Goal: Task Accomplishment & Management: Manage account settings

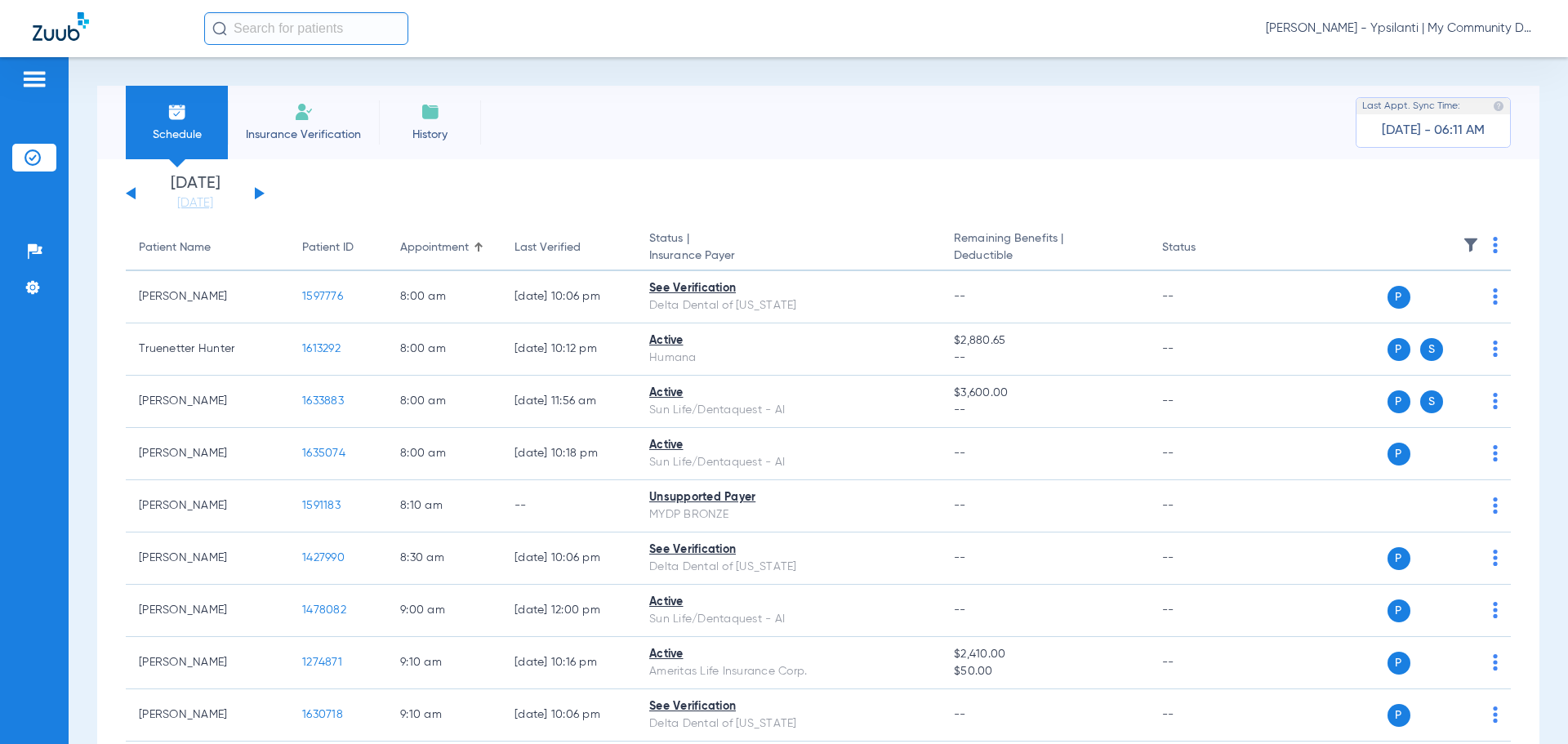
click at [1368, 33] on span "[PERSON_NAME] - Ypsilanti | My Community Dental Centers" at bounding box center [1400, 29] width 269 height 17
click at [1452, 57] on span "Account Selection" at bounding box center [1474, 58] width 91 height 11
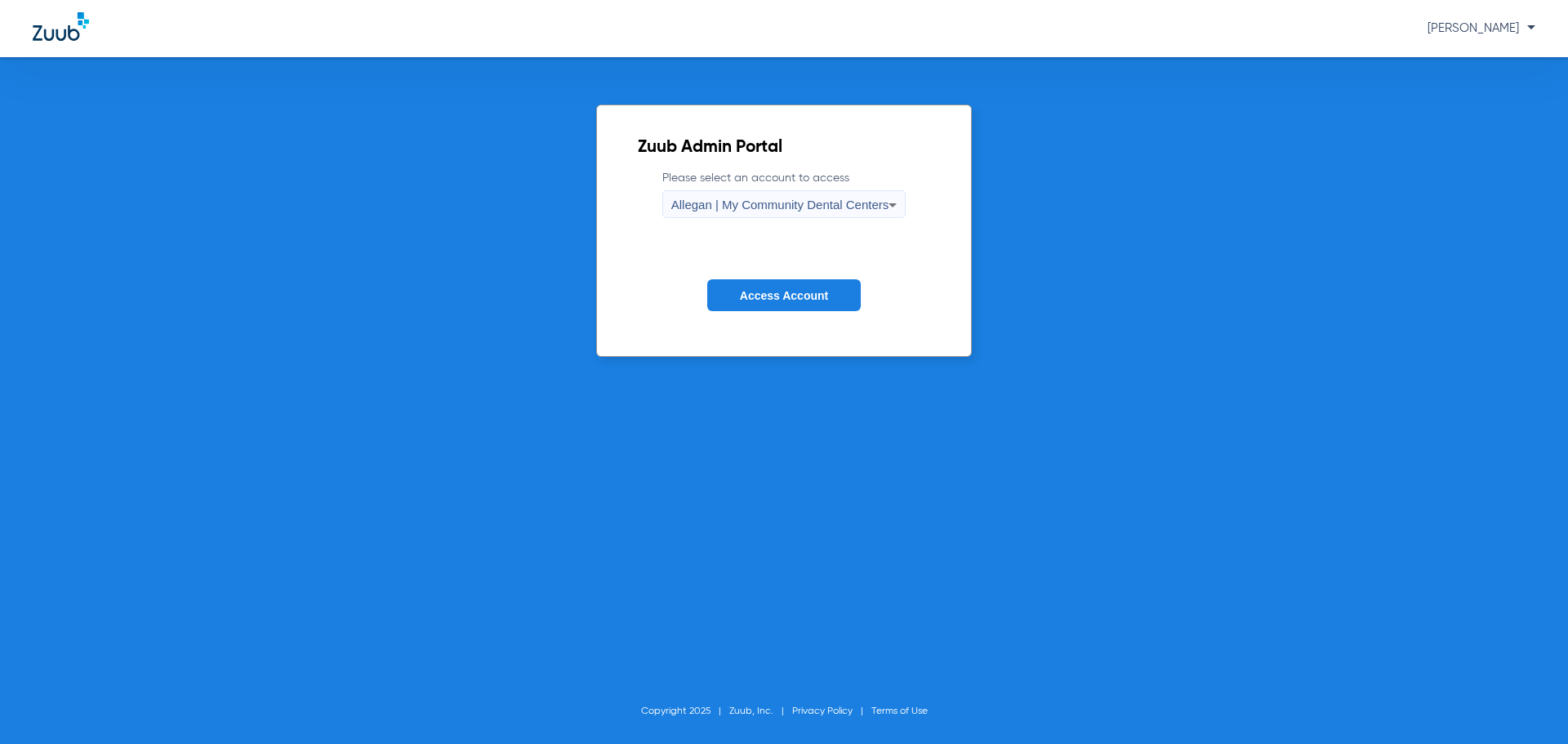
click at [855, 203] on span "Allegan | My Community Dental Centers" at bounding box center [780, 204] width 218 height 14
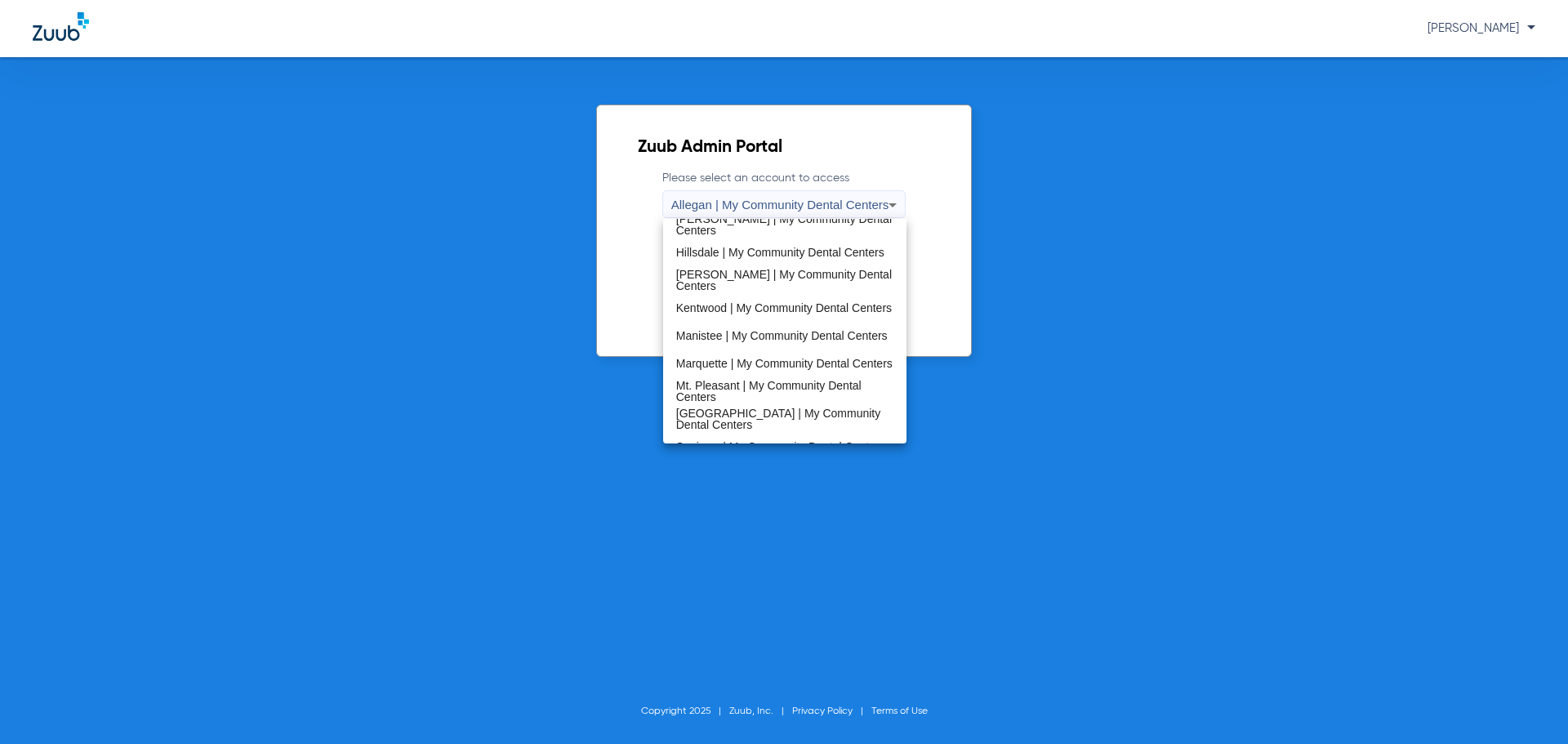
scroll to position [409, 0]
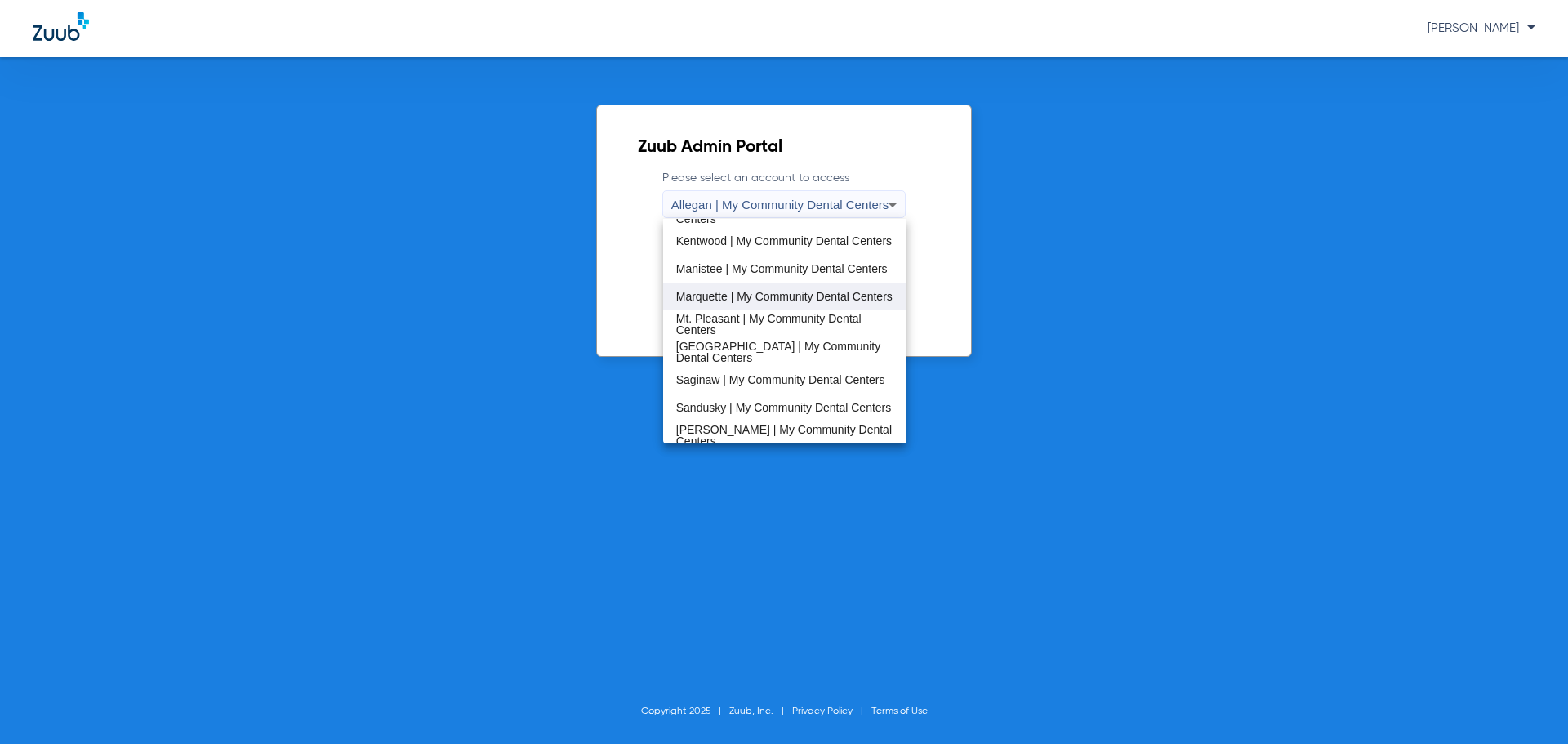
click at [746, 291] on span "Marquette | My Community Dental Centers" at bounding box center [784, 296] width 216 height 11
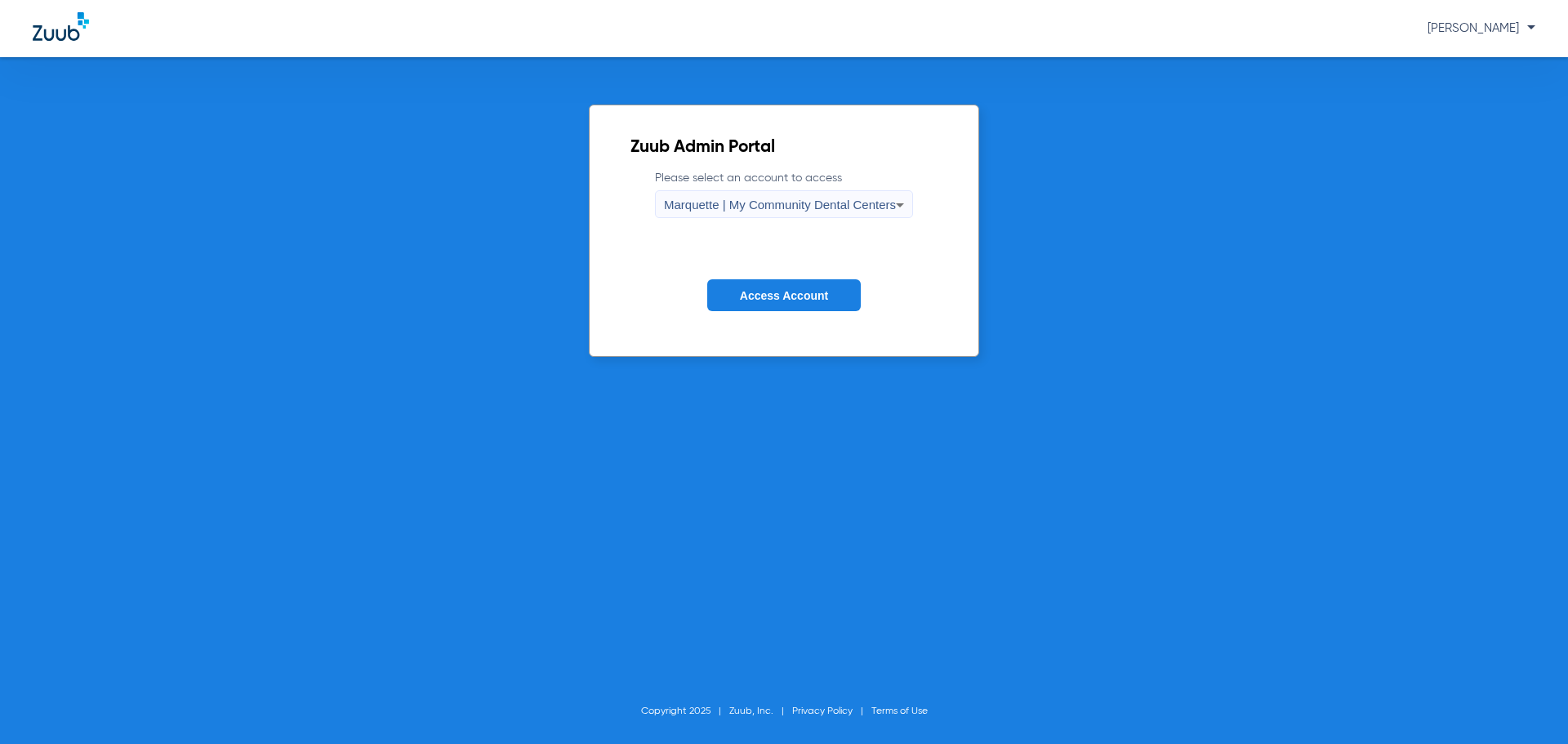
click at [746, 285] on button "Access Account" at bounding box center [784, 295] width 154 height 32
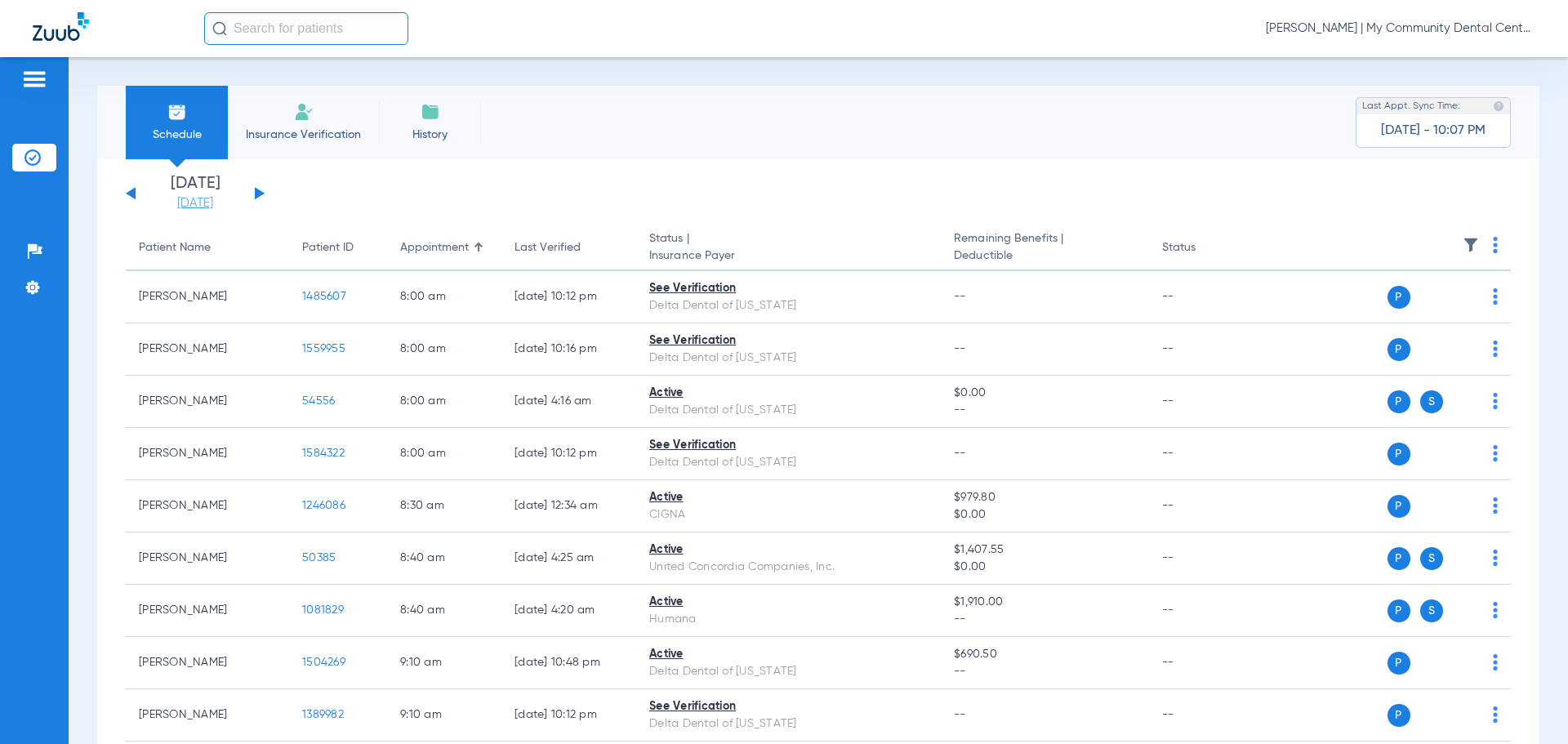
click at [199, 202] on link "[DATE]" at bounding box center [195, 204] width 98 height 17
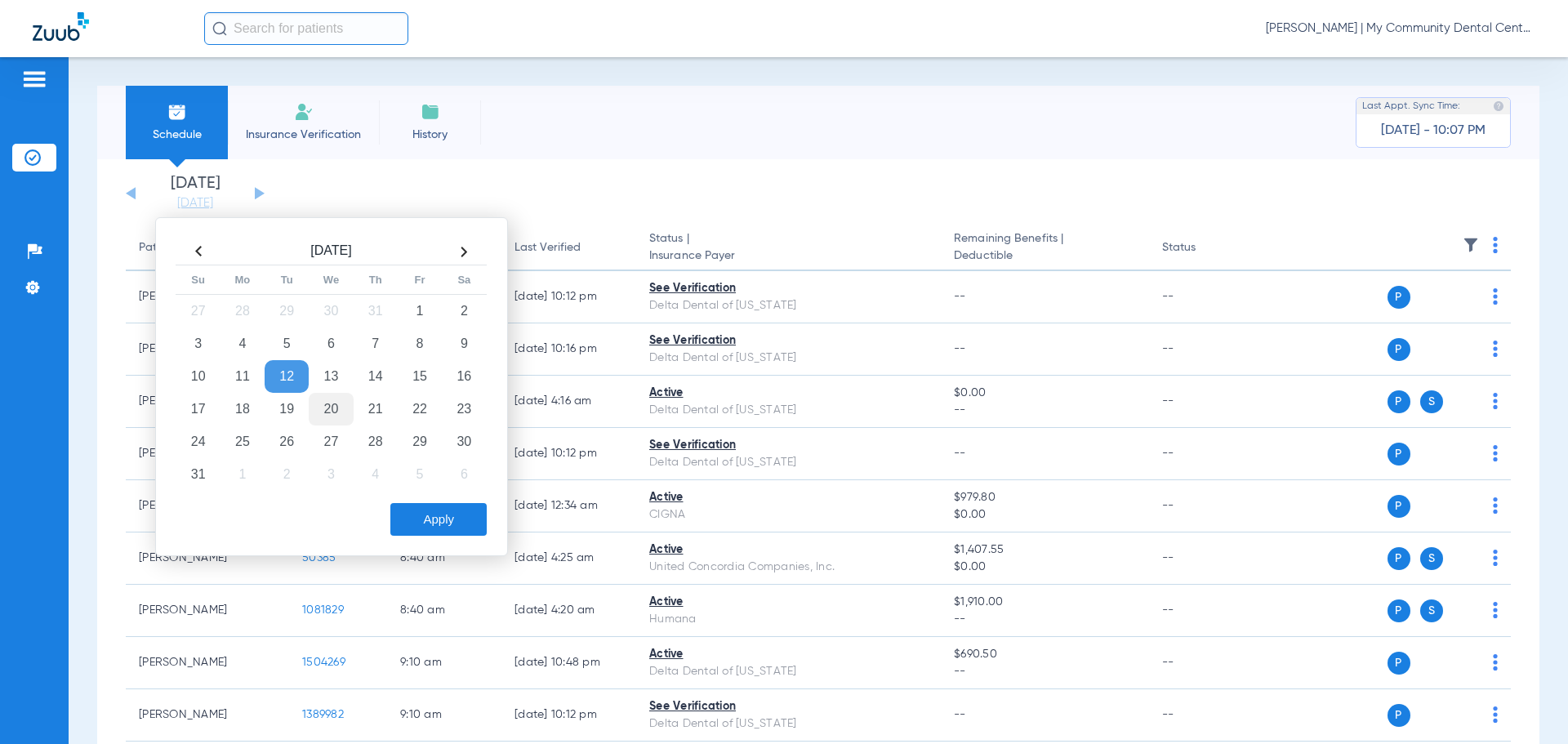
click at [343, 409] on td "20" at bounding box center [331, 409] width 44 height 33
click at [415, 514] on button "Apply" at bounding box center [439, 519] width 97 height 33
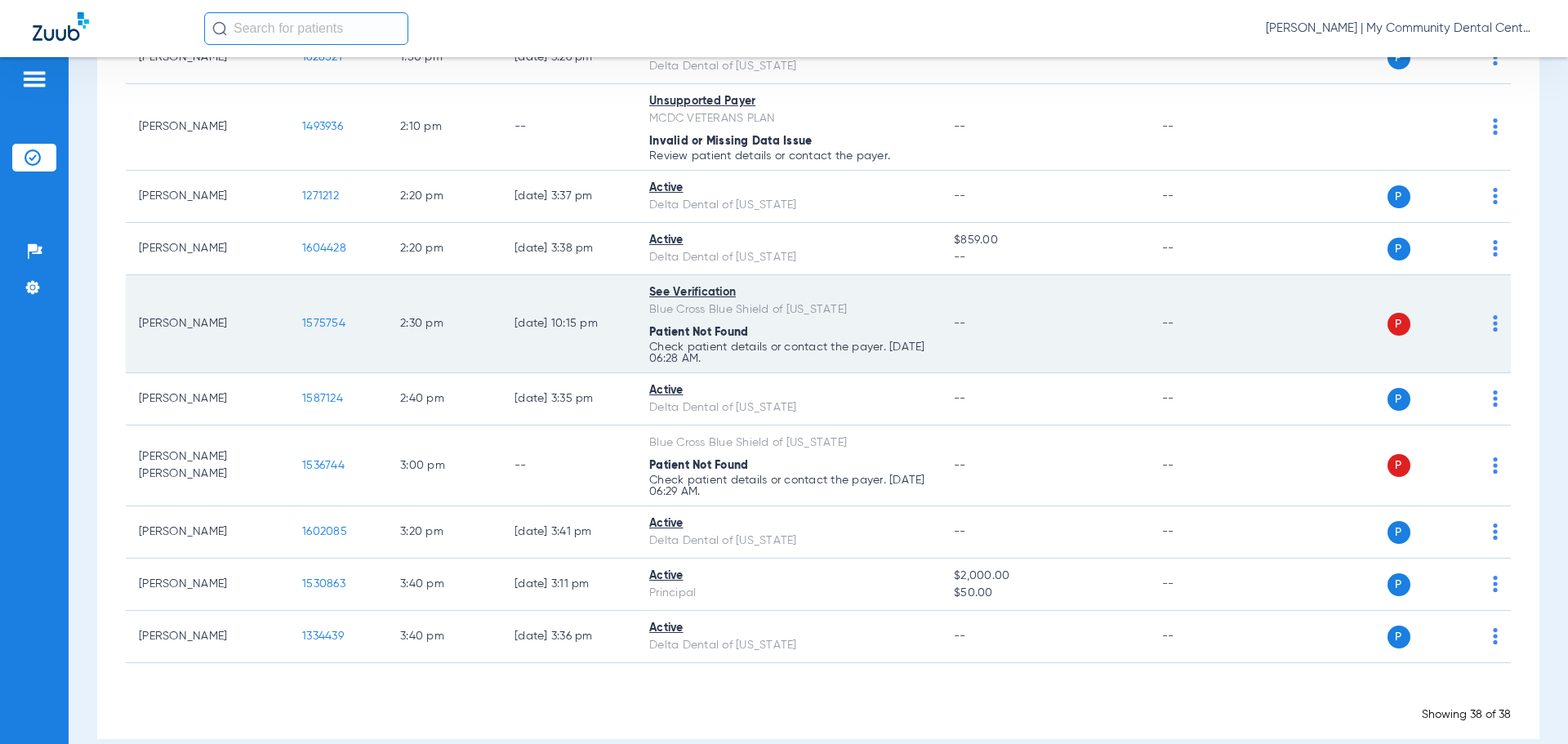
scroll to position [2110, 0]
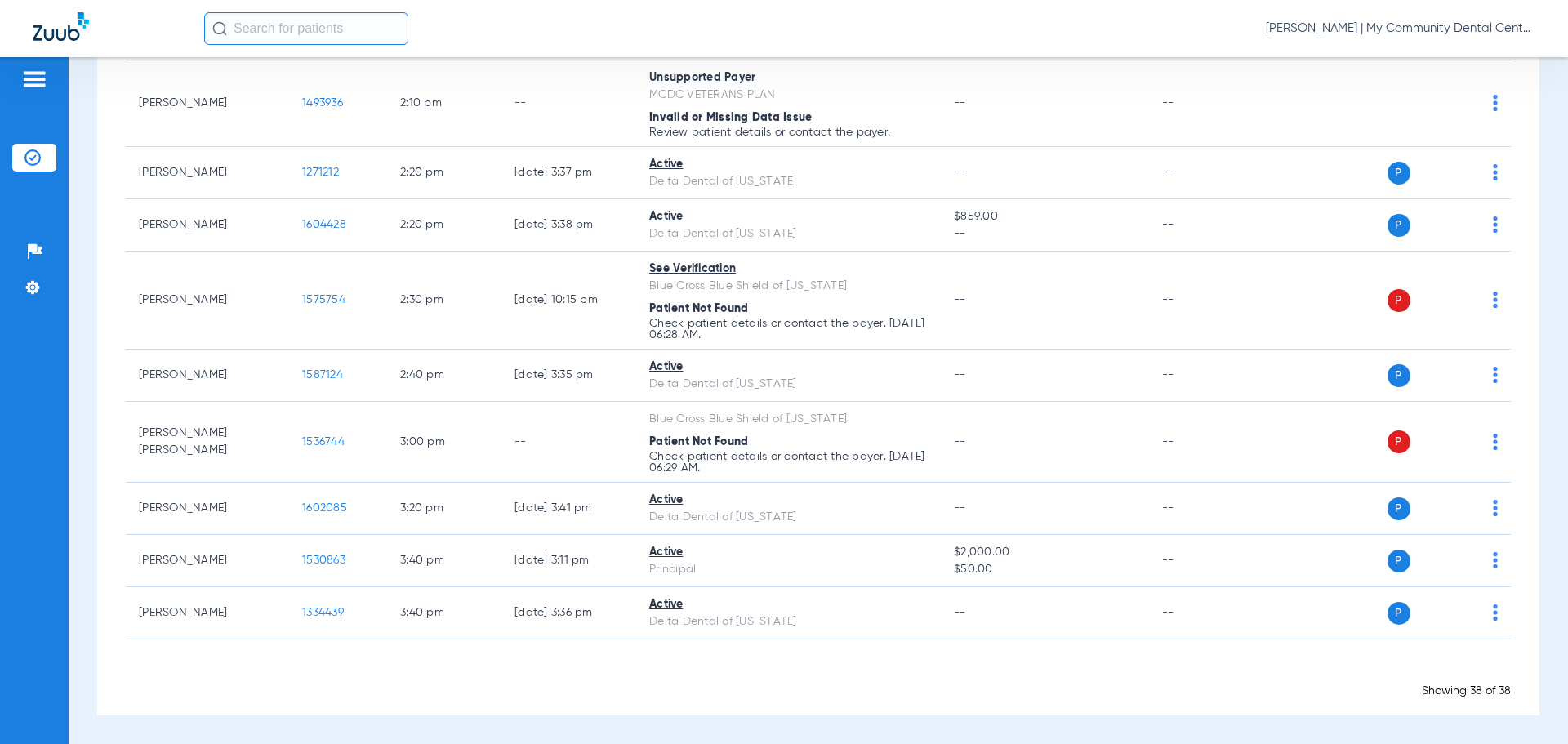
click at [1533, 338] on div "Schedule Insurance Verification History Last Appt. Sync Time: [DATE] - 07:54 AM…" at bounding box center [818, 400] width 1500 height 687
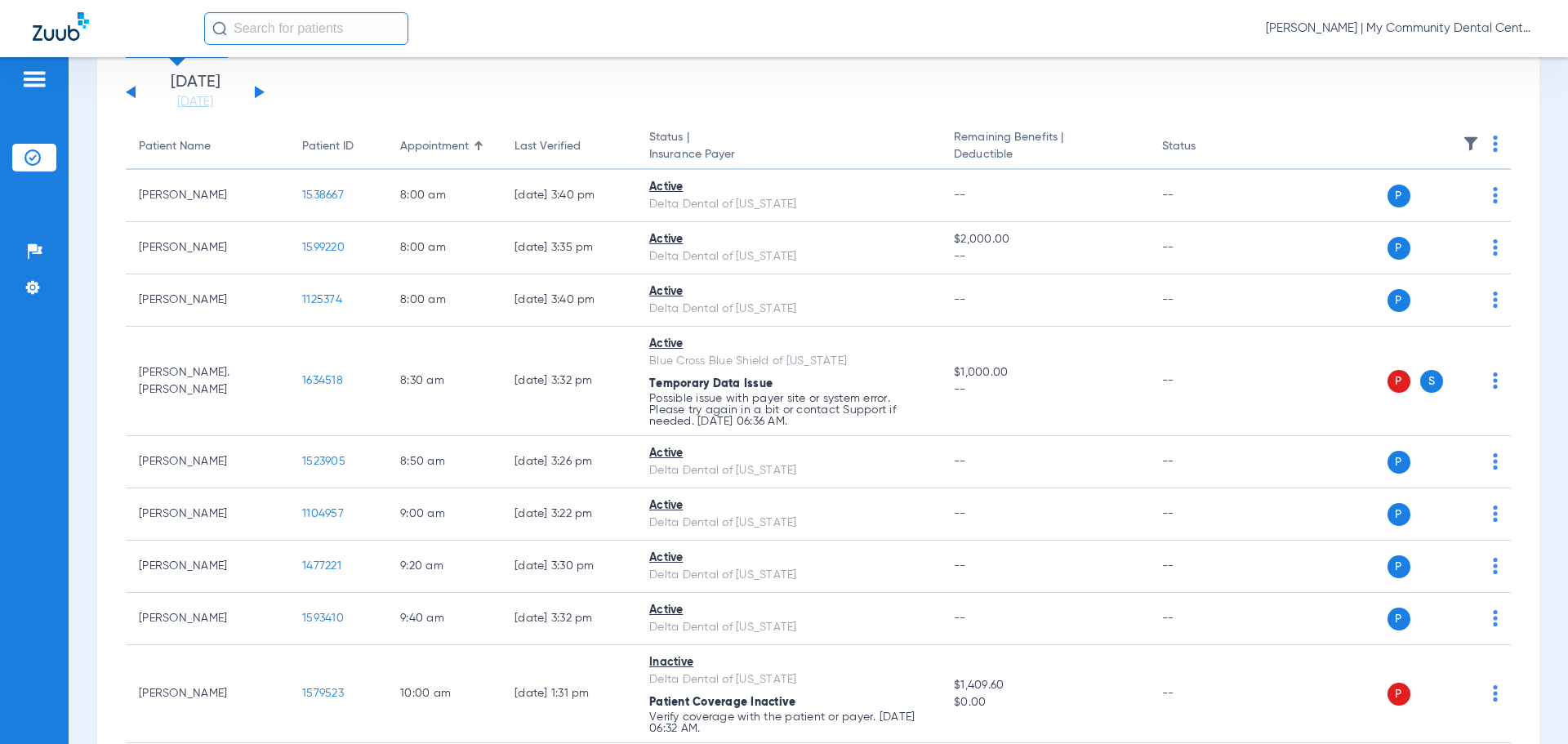
scroll to position [0, 0]
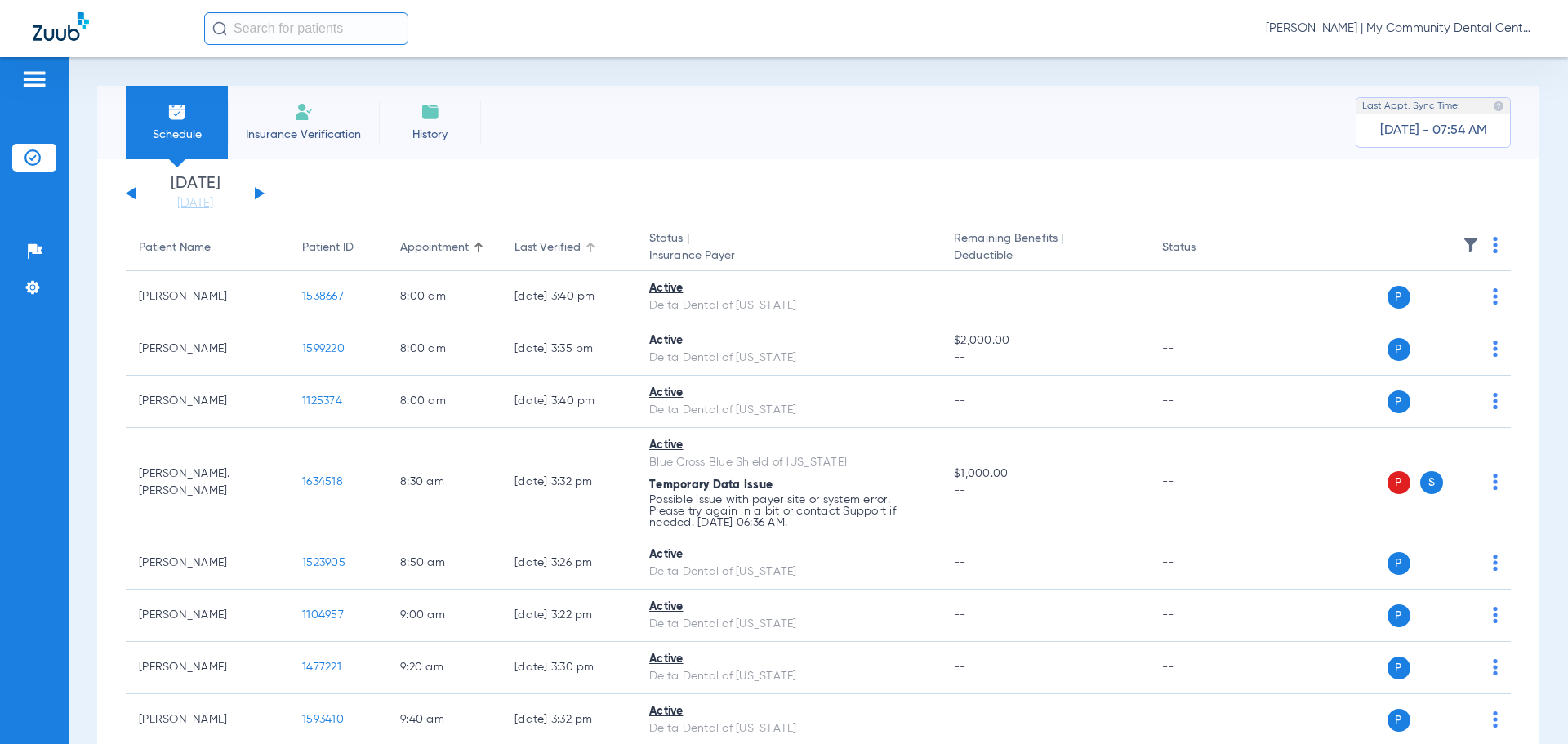
click at [567, 251] on div "Last Verified" at bounding box center [547, 248] width 66 height 17
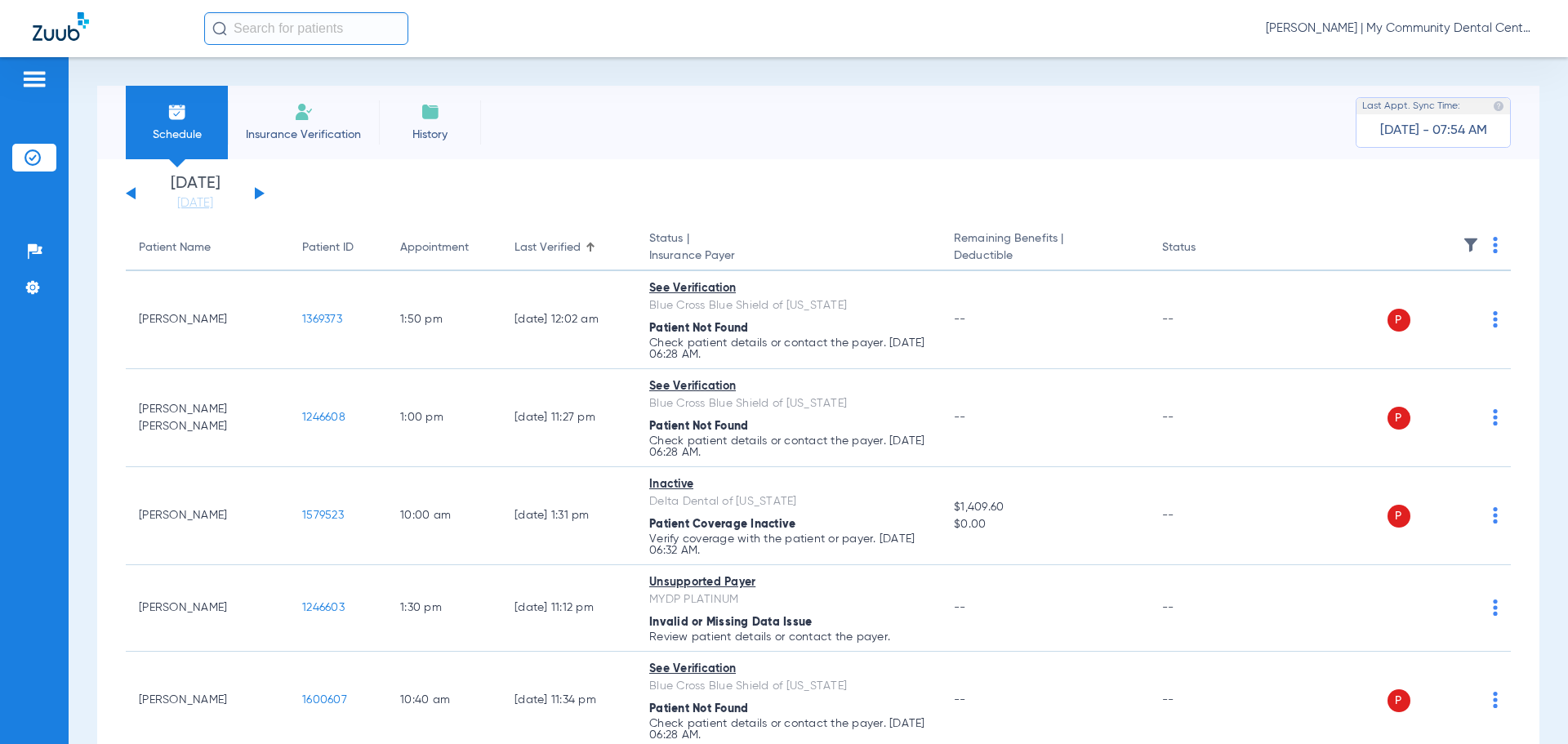
click at [258, 193] on button at bounding box center [260, 193] width 10 height 12
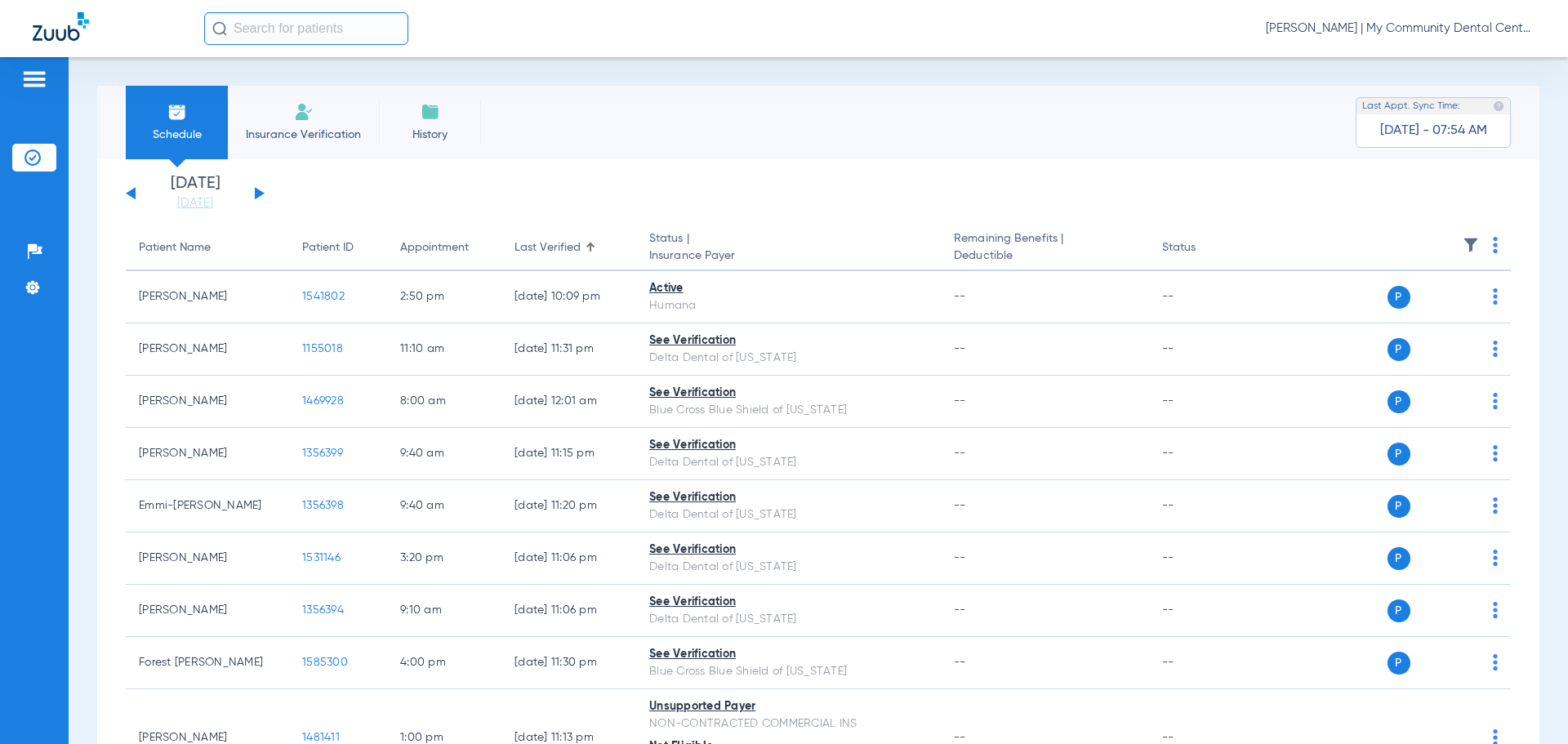
click at [1494, 247] on img at bounding box center [1495, 245] width 5 height 17
click at [1428, 305] on span "Verify All" at bounding box center [1422, 309] width 98 height 11
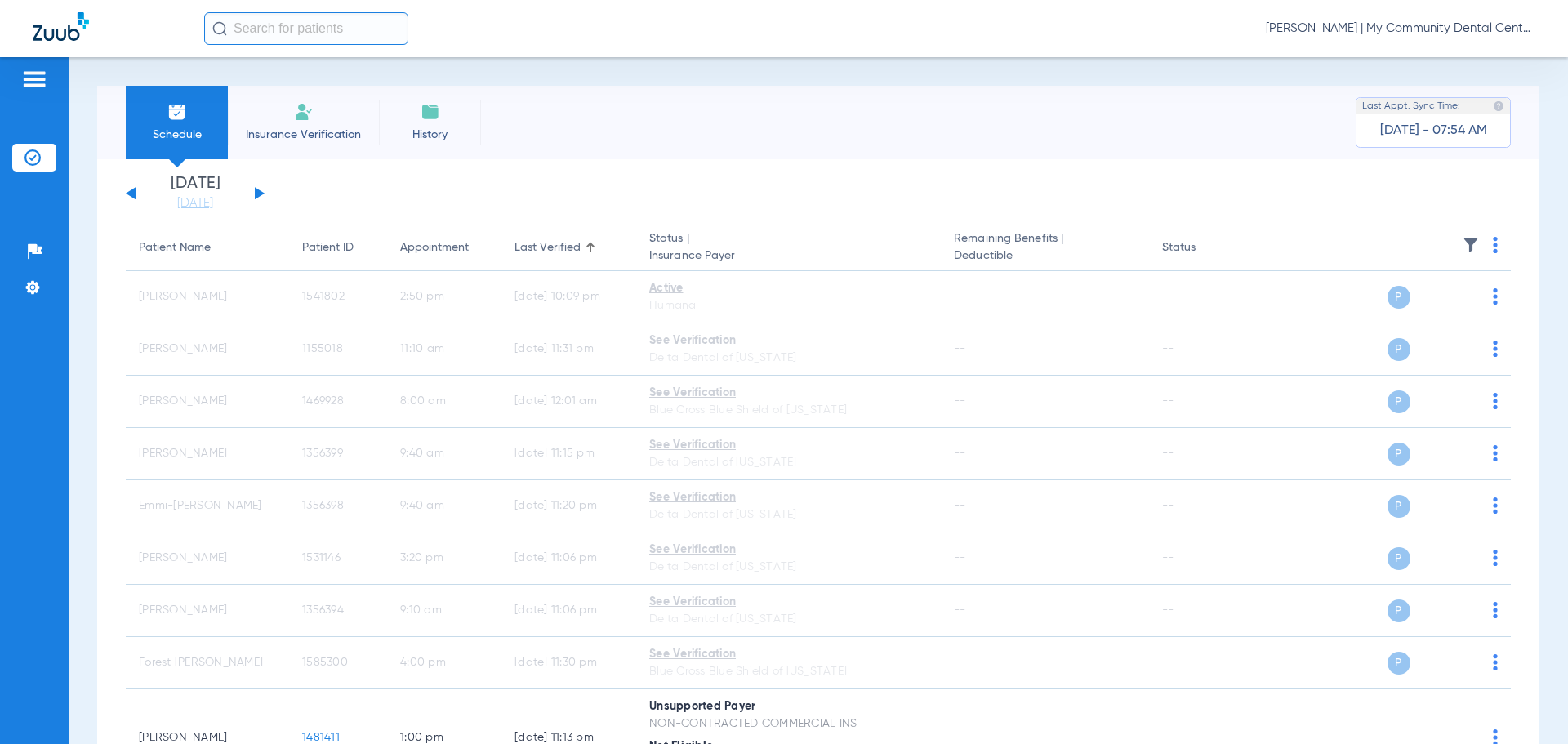
click at [130, 190] on button at bounding box center [130, 193] width 10 height 12
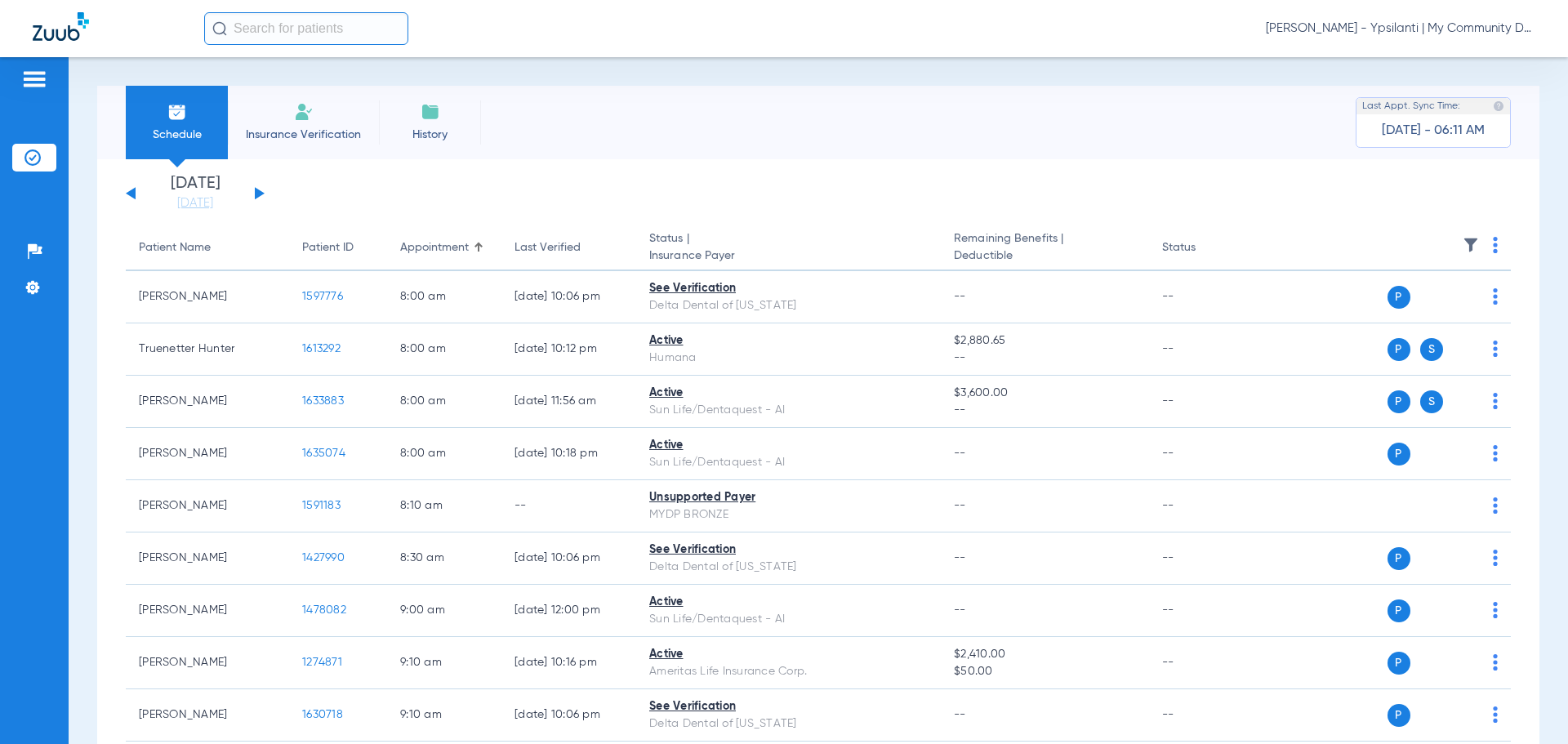
click at [1427, 26] on span "[PERSON_NAME] - Ypsilanti | My Community Dental Centers" at bounding box center [1400, 29] width 269 height 17
click at [1447, 62] on span "Account Selection" at bounding box center [1474, 58] width 91 height 11
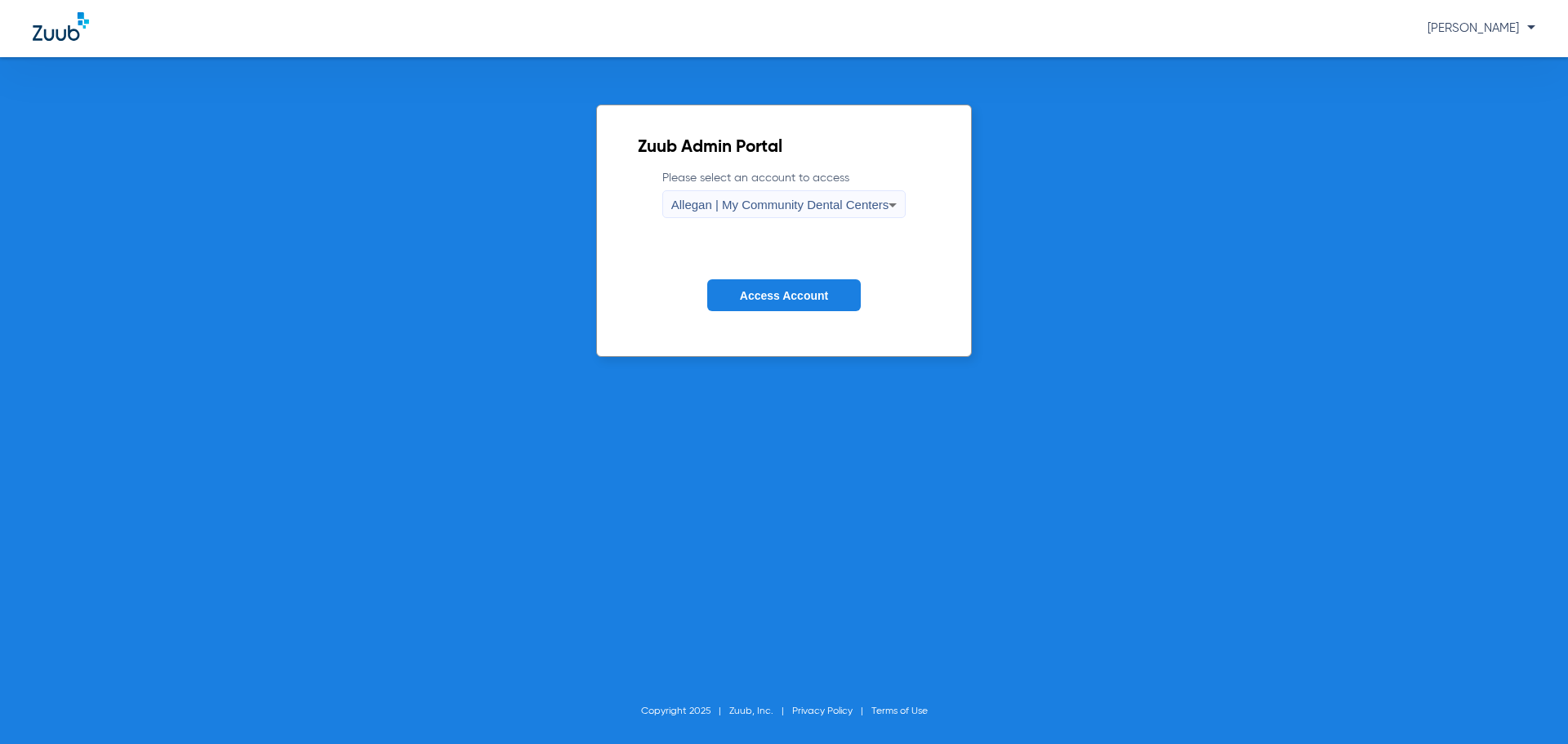
click at [710, 206] on span "Allegan | My Community Dental Centers" at bounding box center [780, 204] width 218 height 14
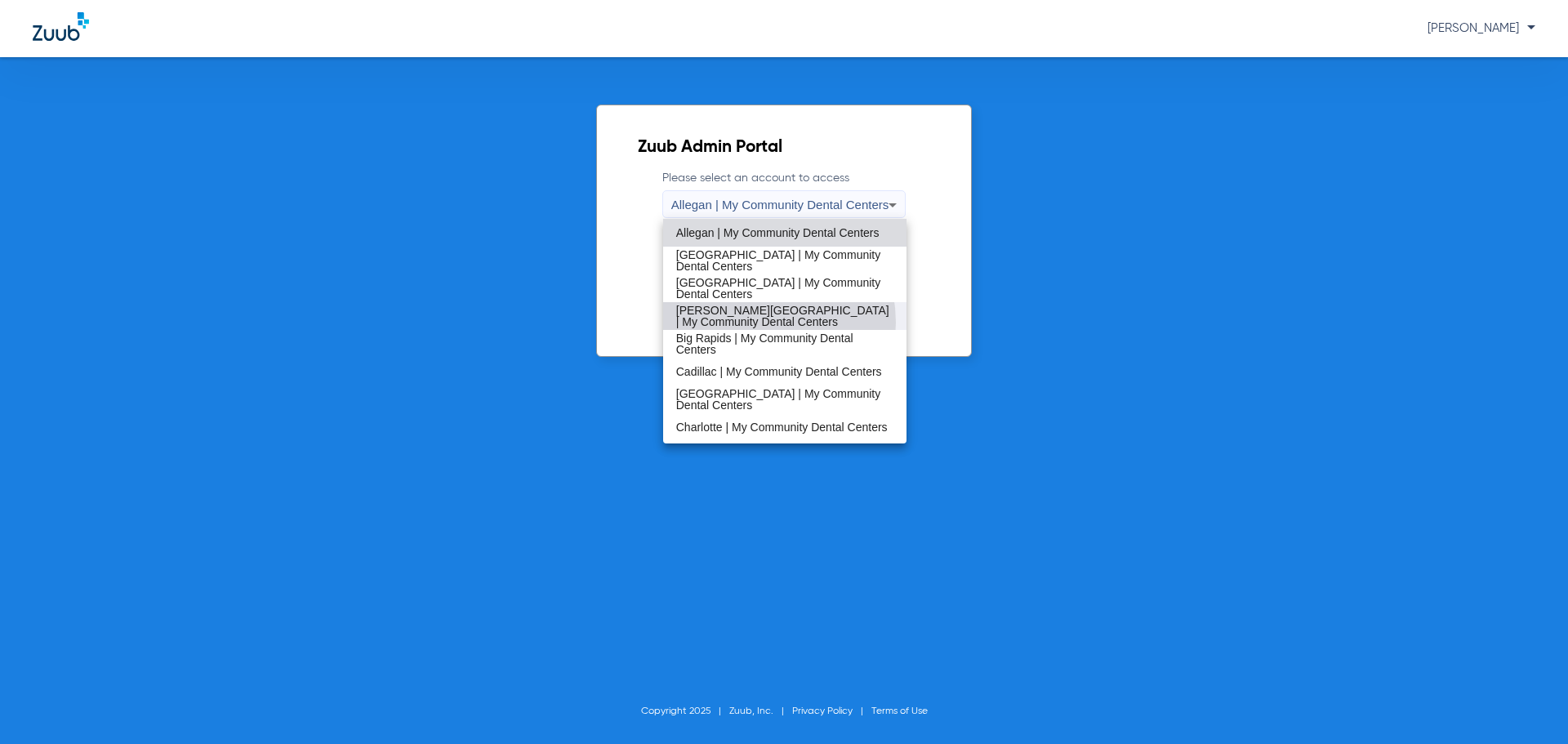
drag, startPoint x: 747, startPoint y: 322, endPoint x: 760, endPoint y: 309, distance: 18.4
click at [748, 322] on span "[PERSON_NAME][GEOGRAPHIC_DATA] | My Community Dental Centers" at bounding box center [785, 316] width 218 height 23
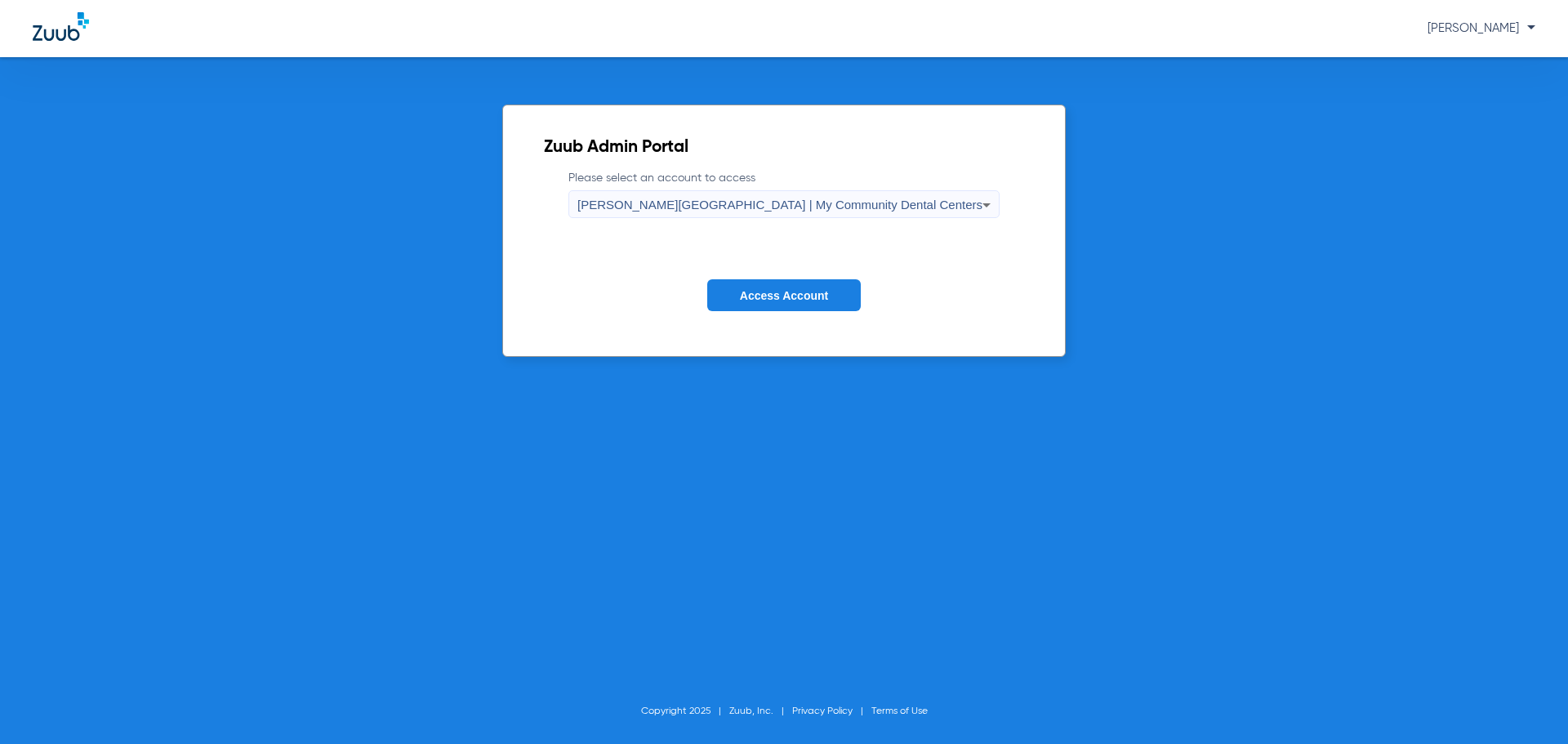
click at [764, 300] on button "Access Account" at bounding box center [784, 295] width 154 height 32
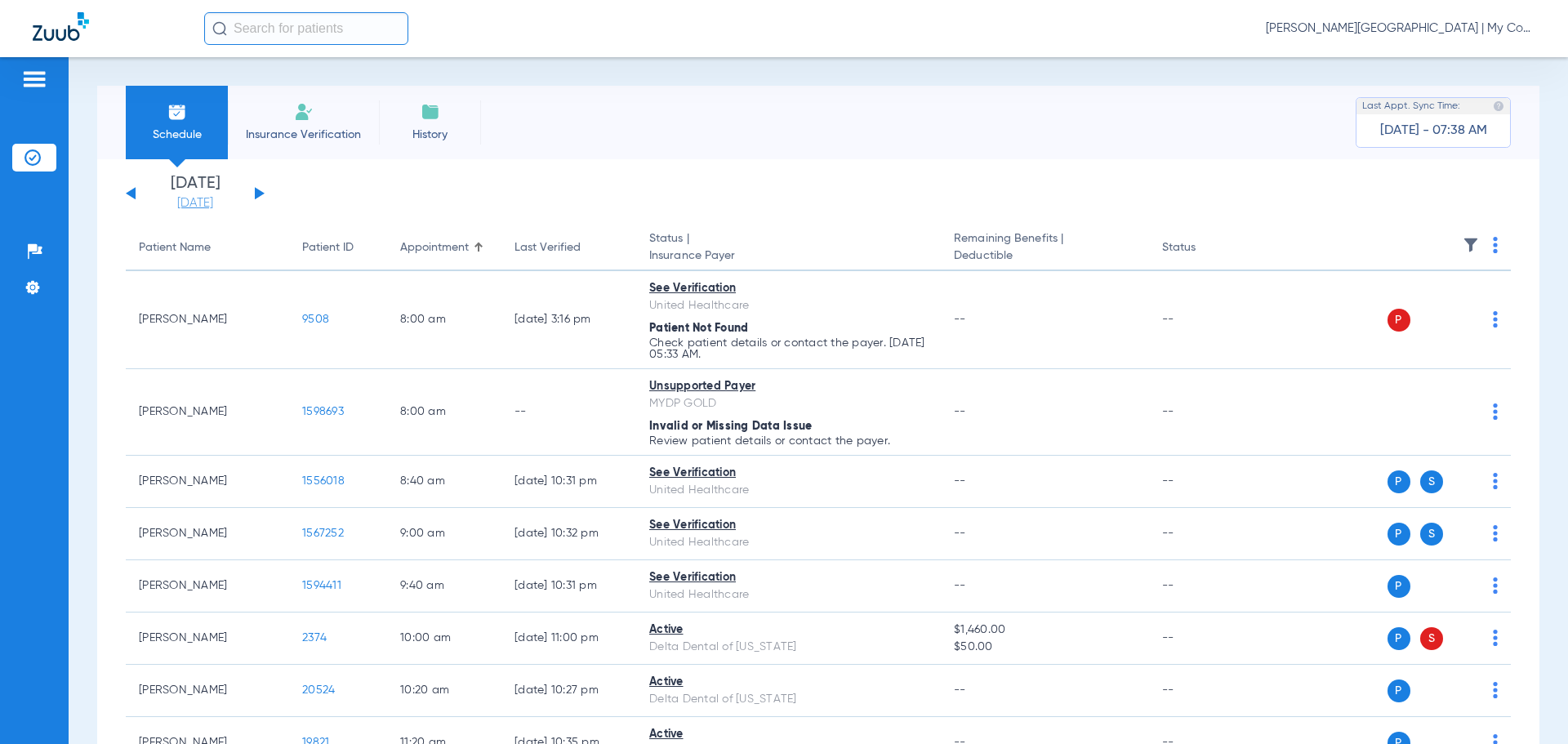
click at [200, 209] on link "[DATE]" at bounding box center [195, 204] width 98 height 17
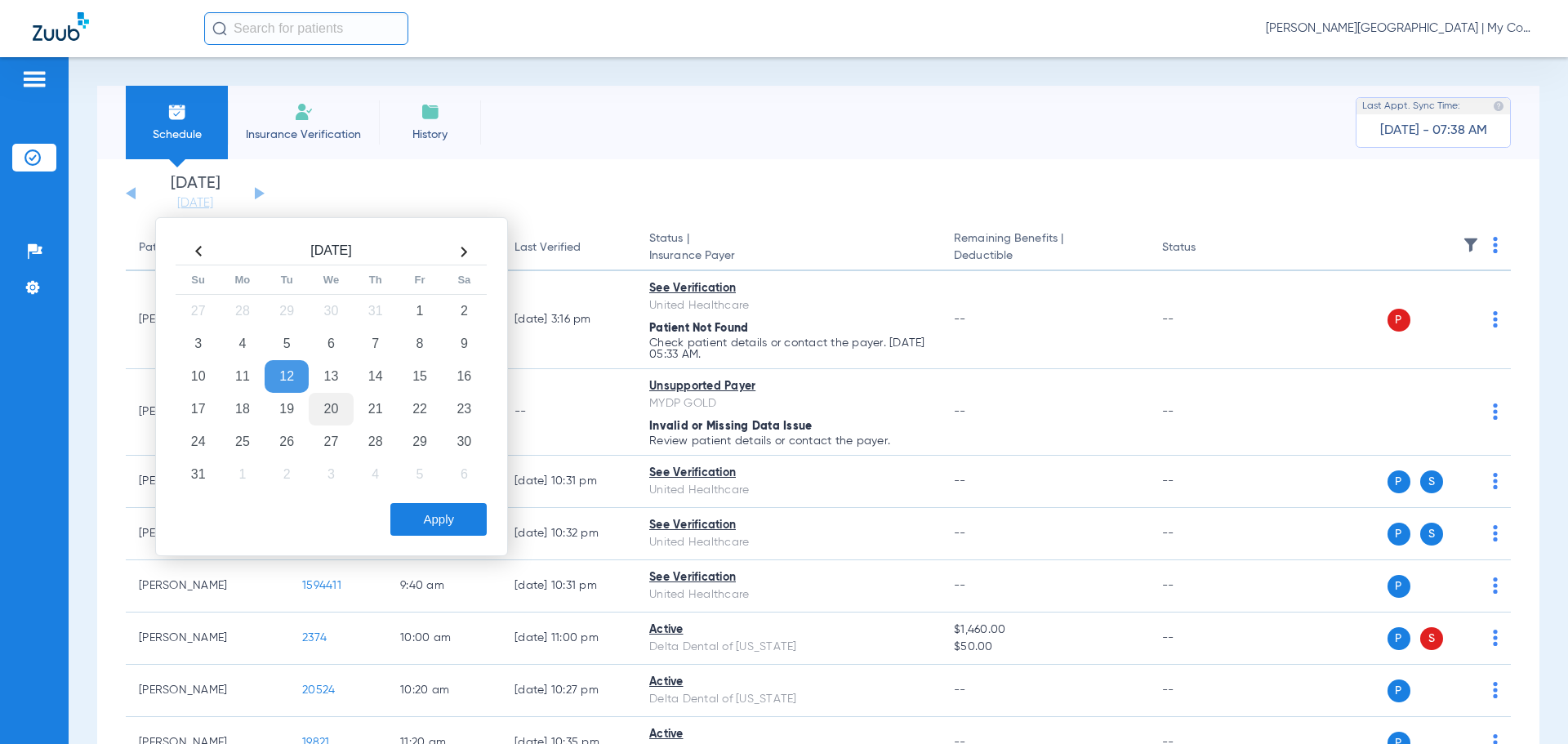
click at [326, 420] on td "20" at bounding box center [331, 409] width 44 height 33
click at [433, 518] on button "Apply" at bounding box center [439, 519] width 97 height 33
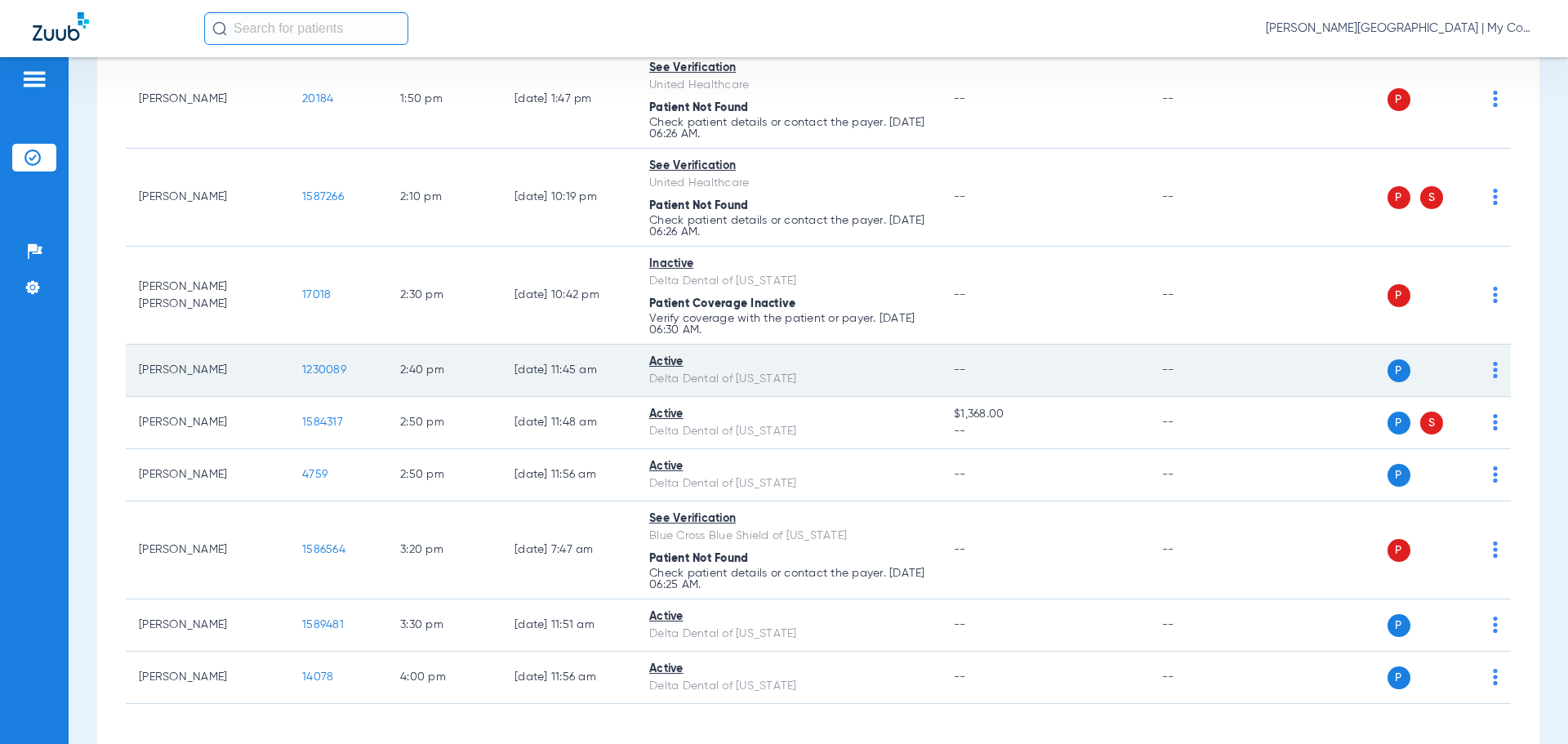
scroll to position [2106, 0]
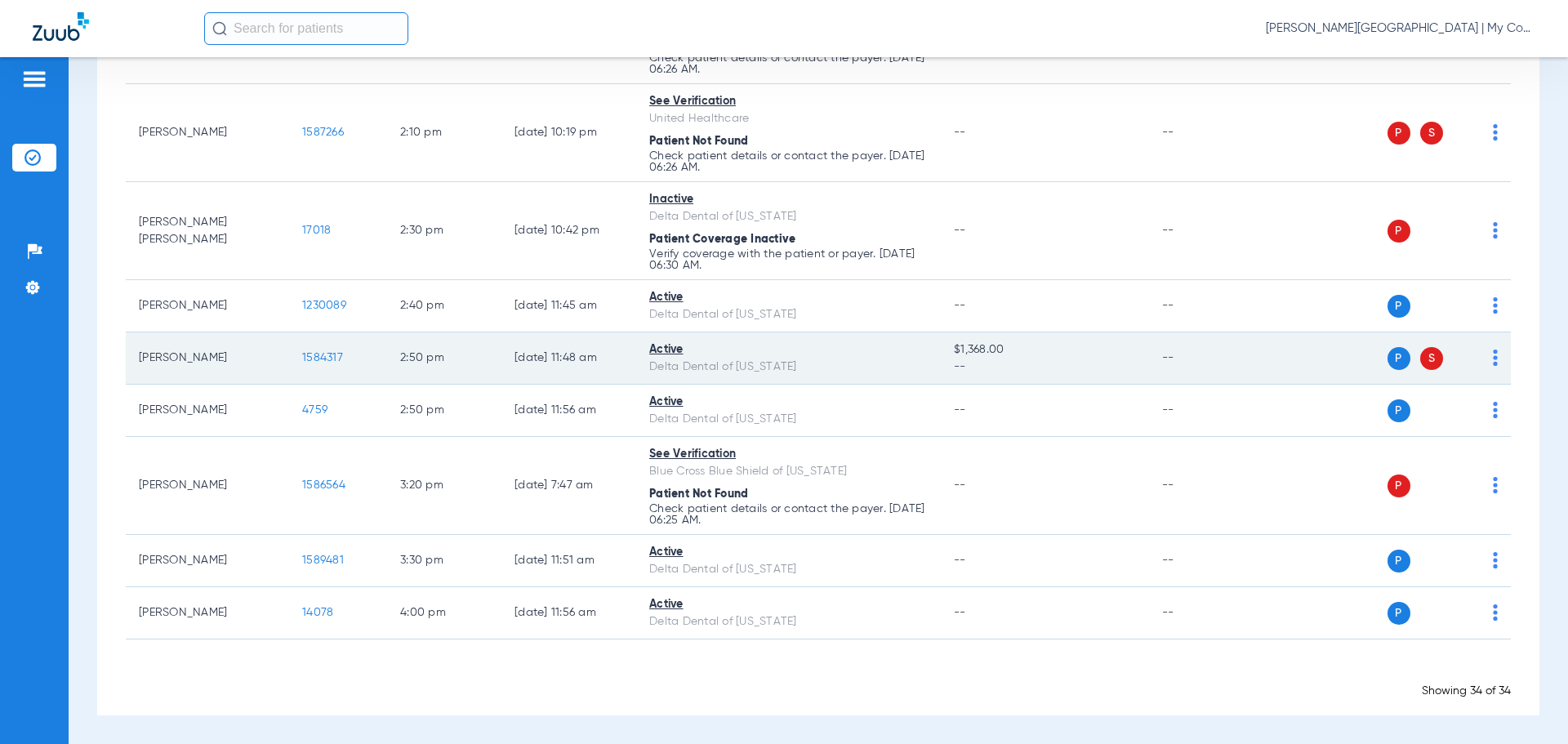
drag, startPoint x: 1527, startPoint y: 343, endPoint x: 1462, endPoint y: 343, distance: 65.0
click at [1527, 343] on div "Schedule Insurance Verification History Last Appt. Sync Time: Today - 07:50 AM …" at bounding box center [818, 400] width 1500 height 687
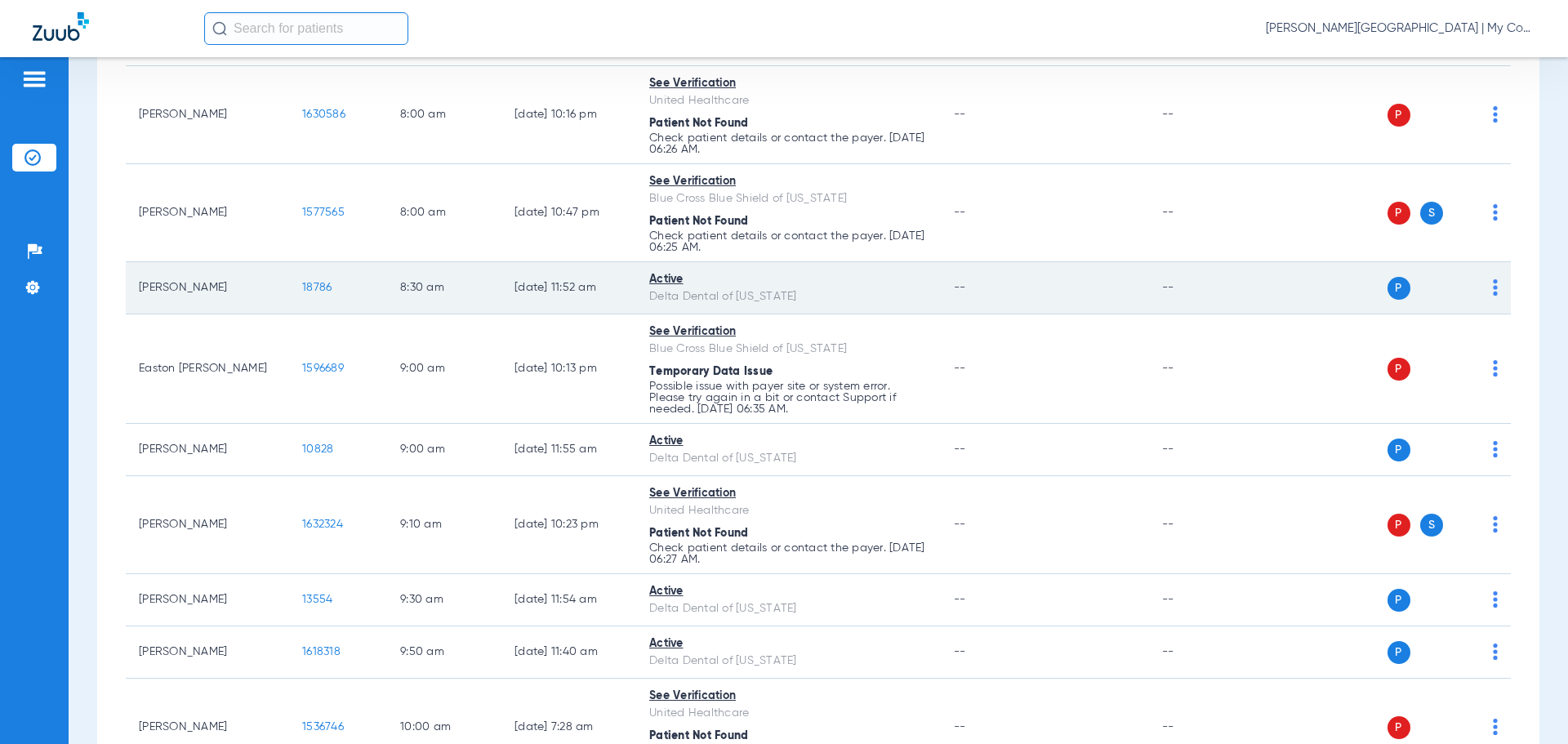
scroll to position [0, 0]
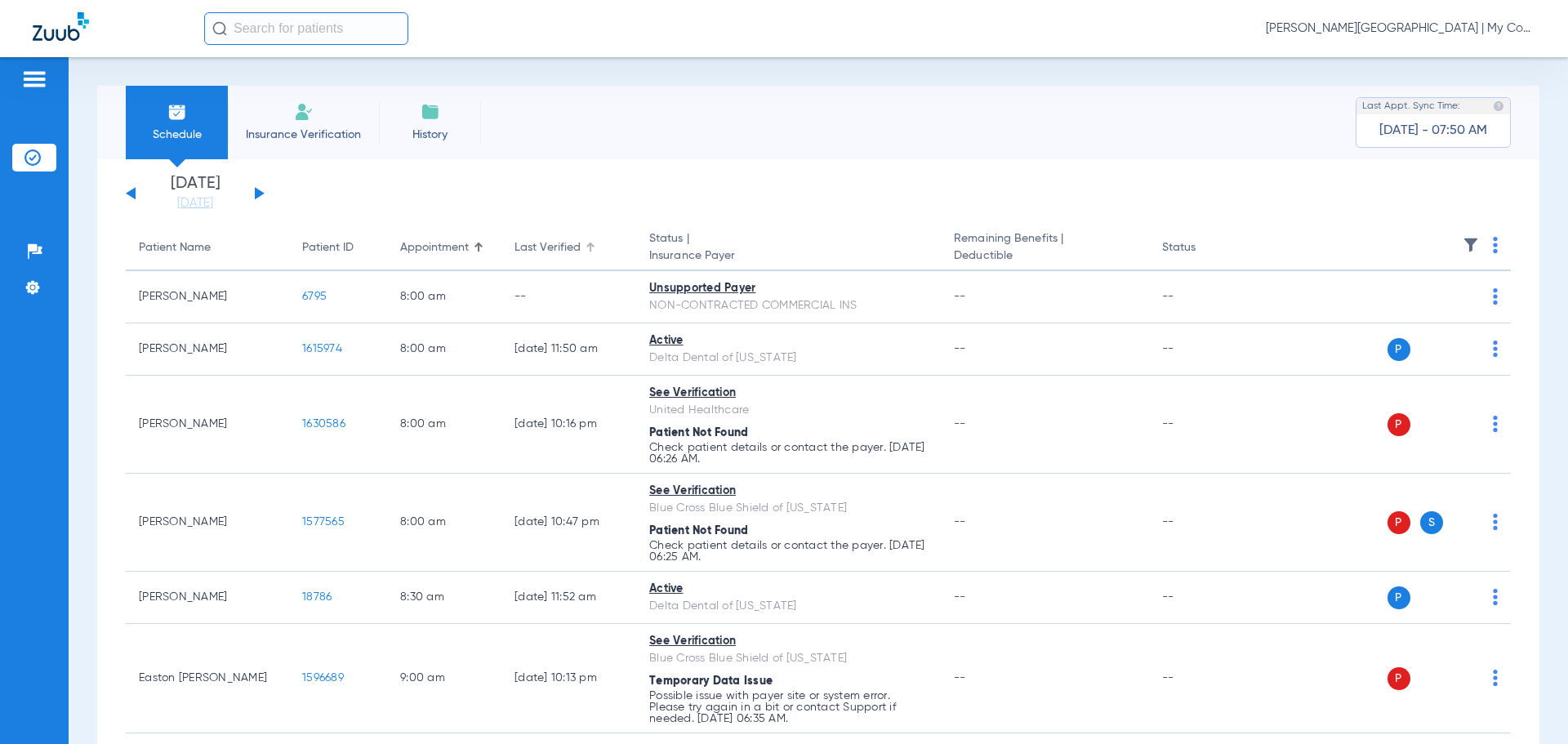
click at [560, 254] on div "Last Verified" at bounding box center [547, 248] width 66 height 17
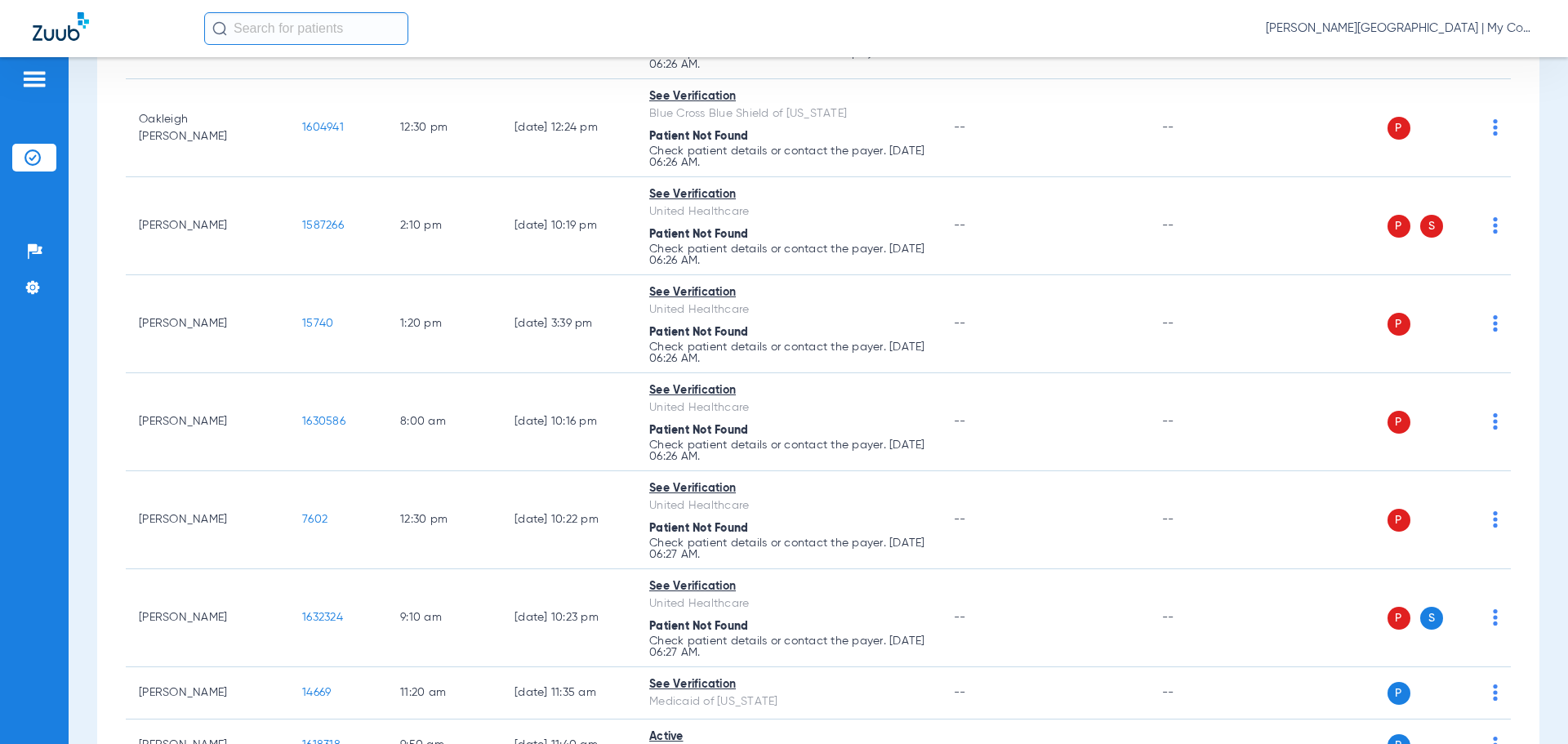
scroll to position [1143, 0]
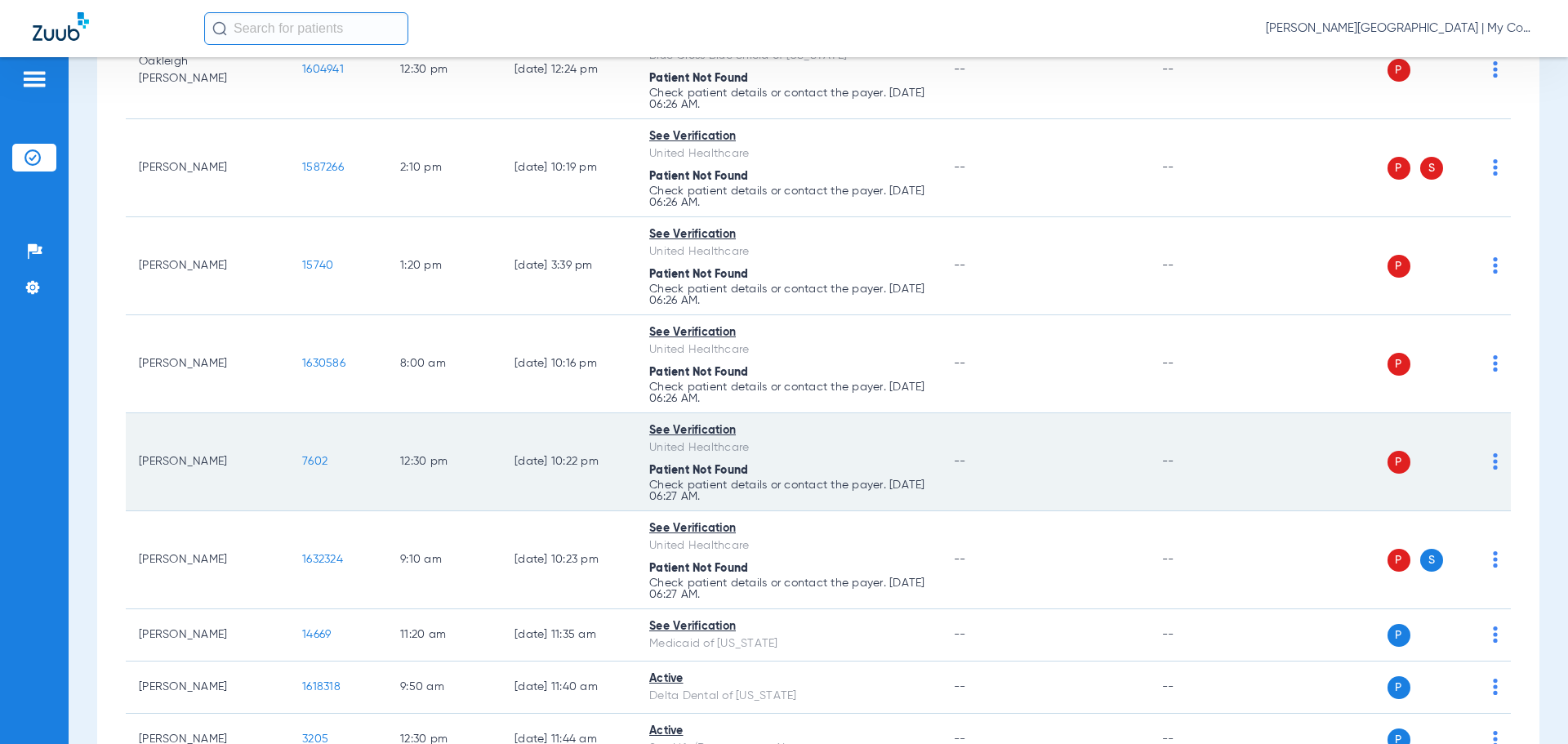
click at [1494, 462] on img at bounding box center [1495, 462] width 5 height 17
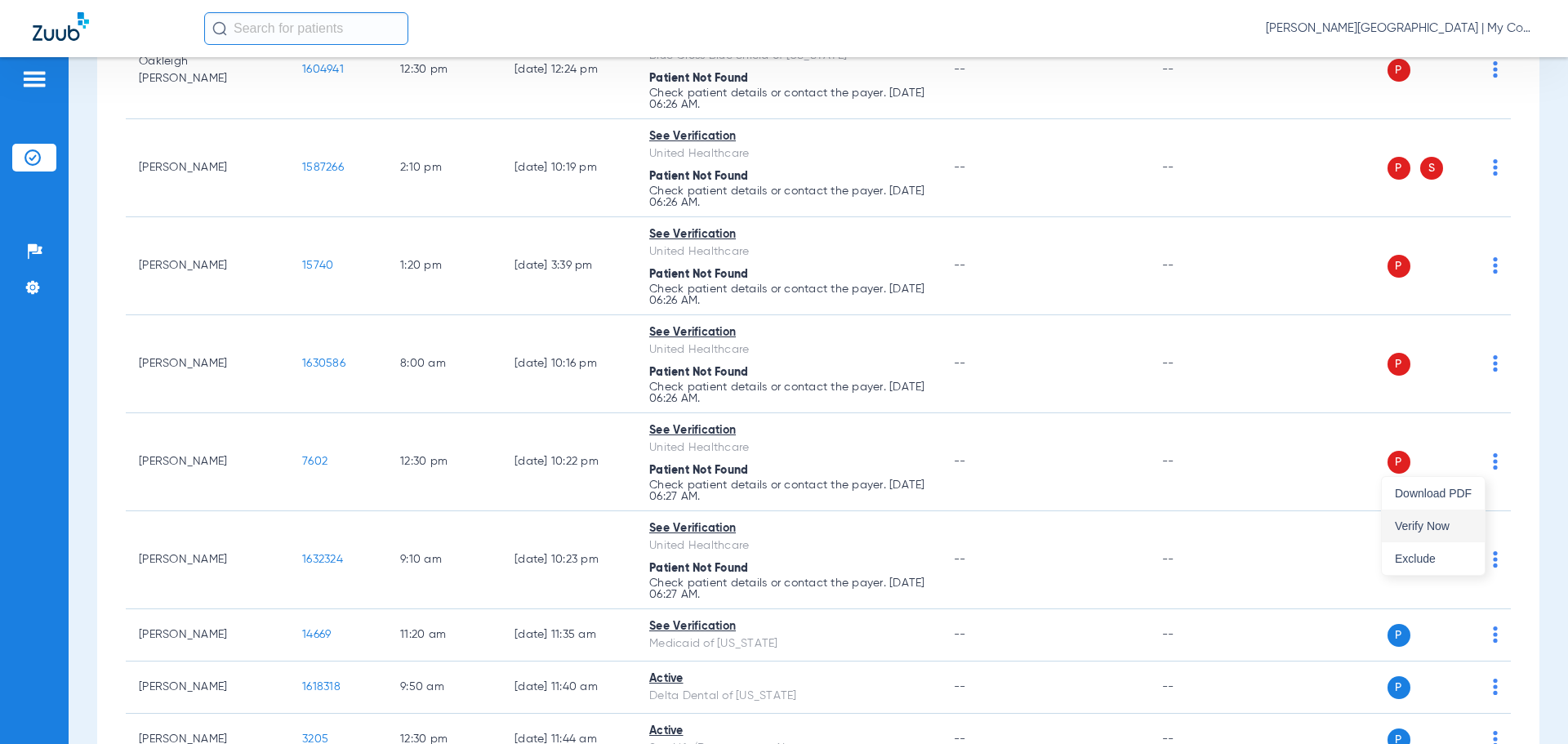
click at [1426, 523] on span "Verify Now" at bounding box center [1433, 526] width 76 height 11
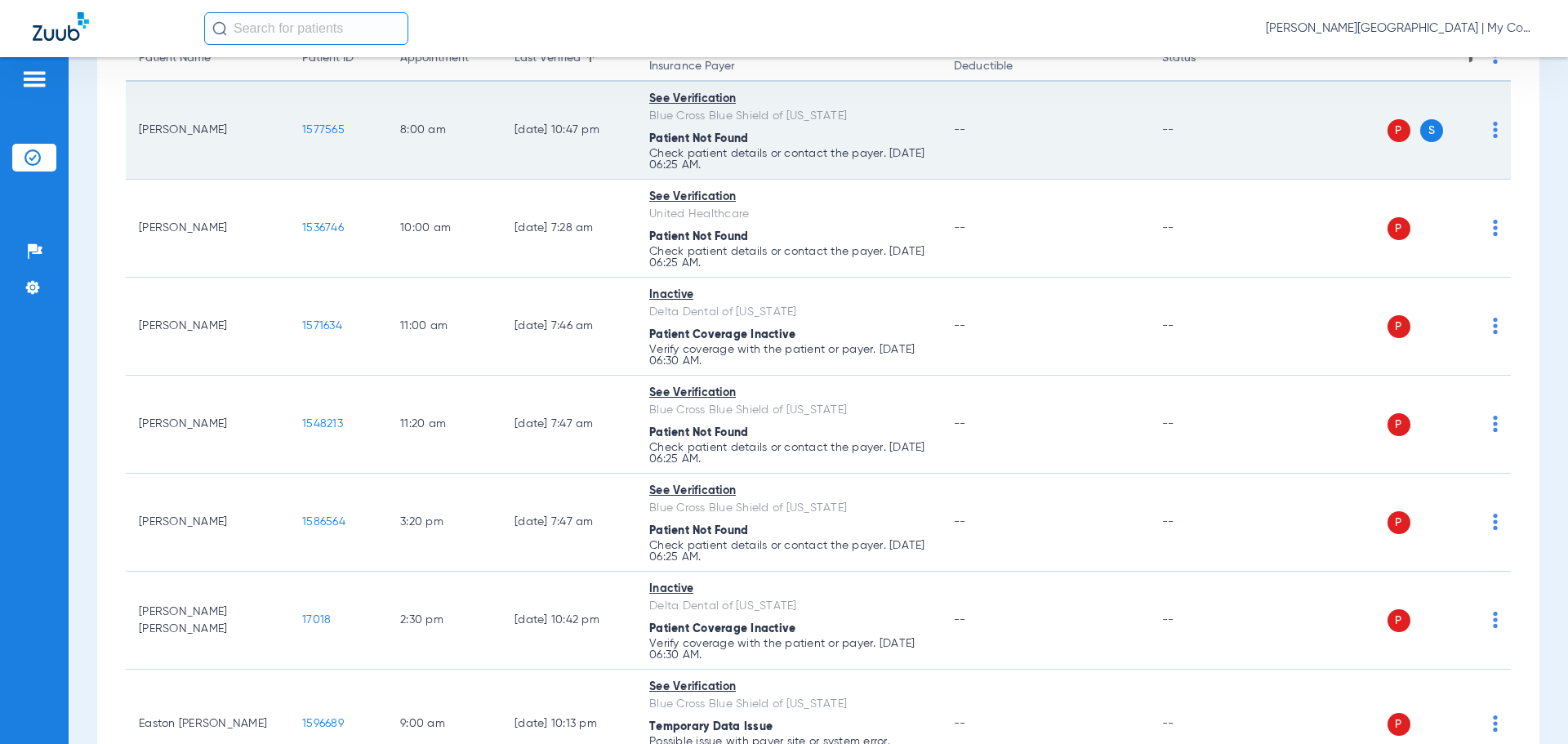
scroll to position [0, 0]
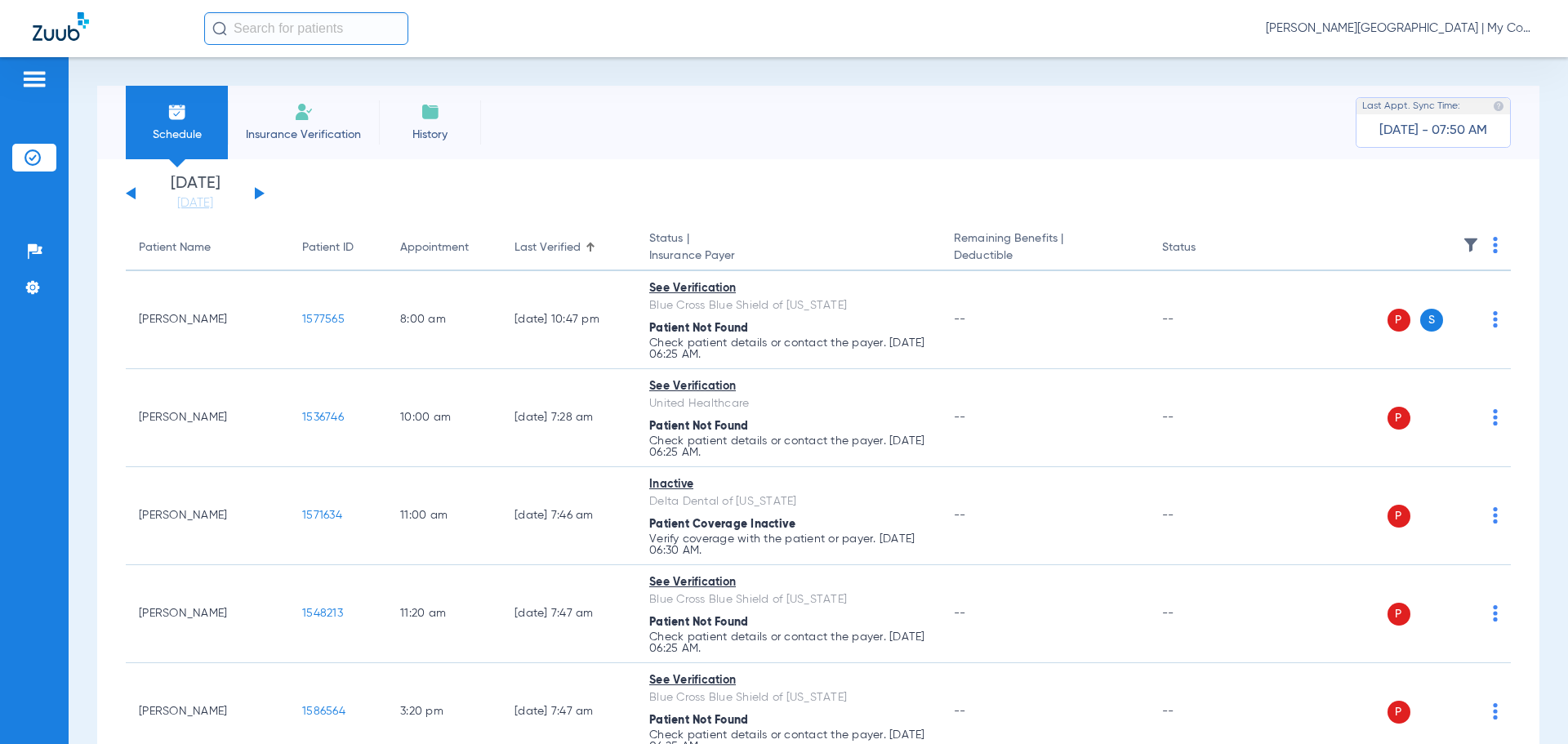
click at [256, 194] on button at bounding box center [260, 193] width 10 height 12
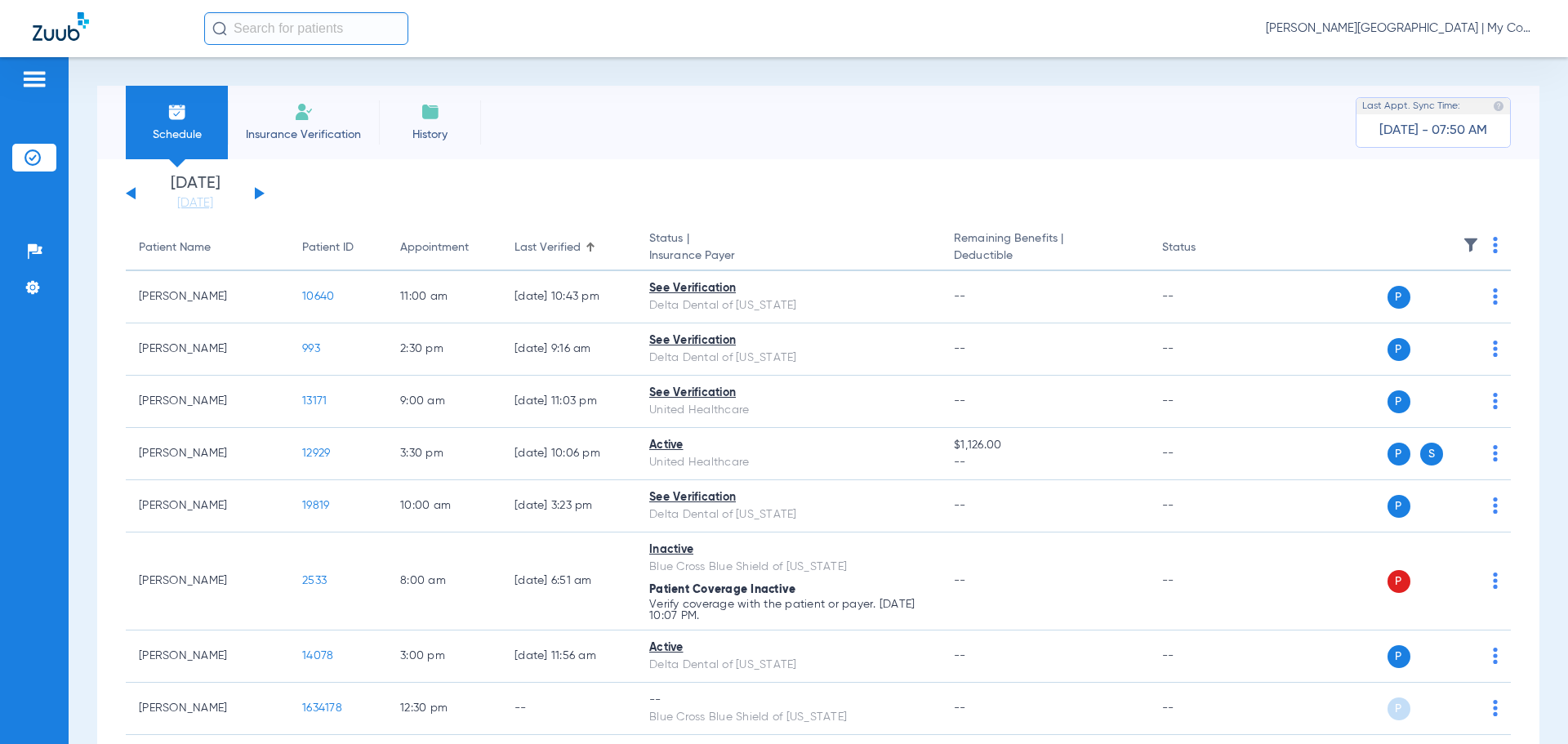
click at [1494, 252] on img at bounding box center [1495, 245] width 5 height 17
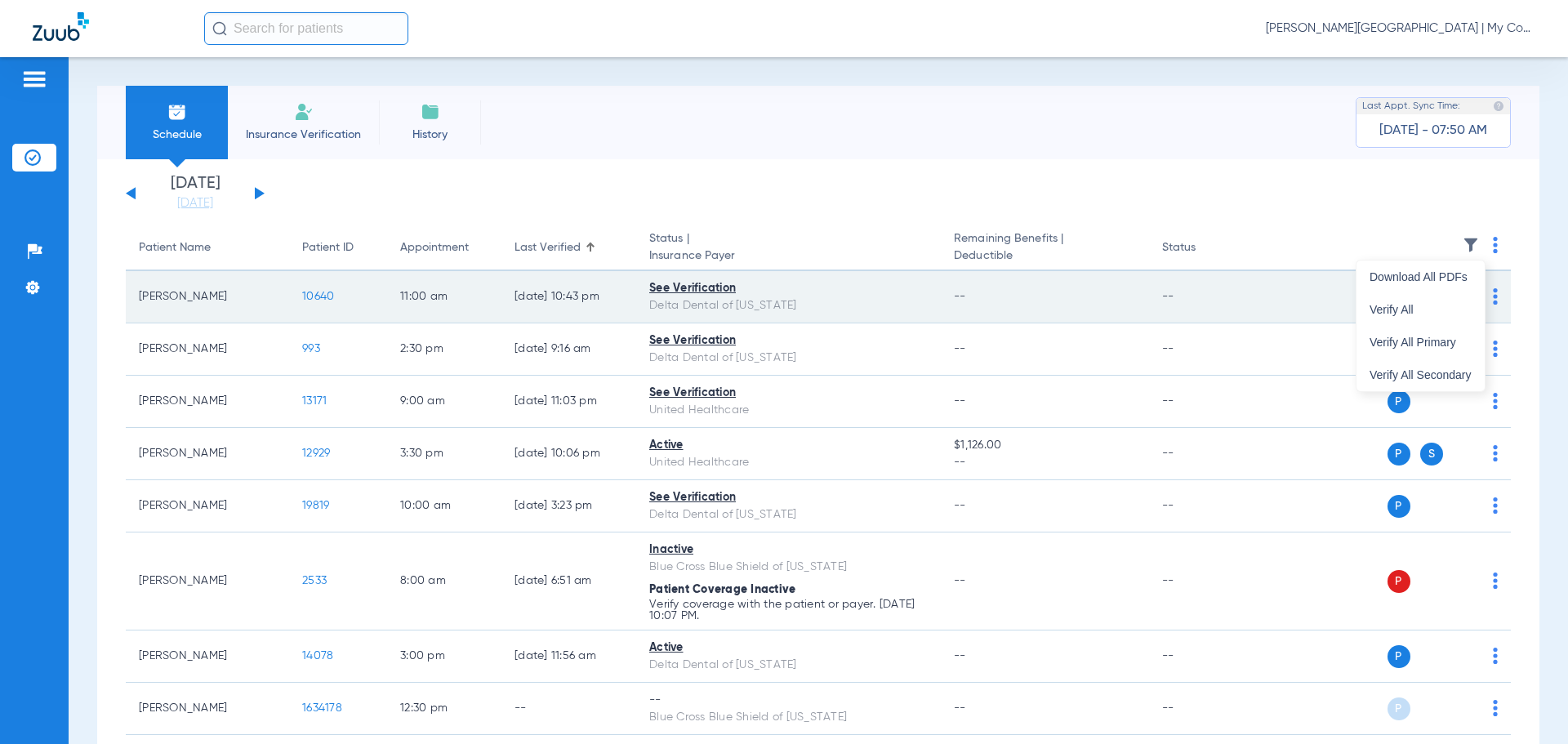
click at [1395, 317] on button "Verify All" at bounding box center [1421, 309] width 128 height 33
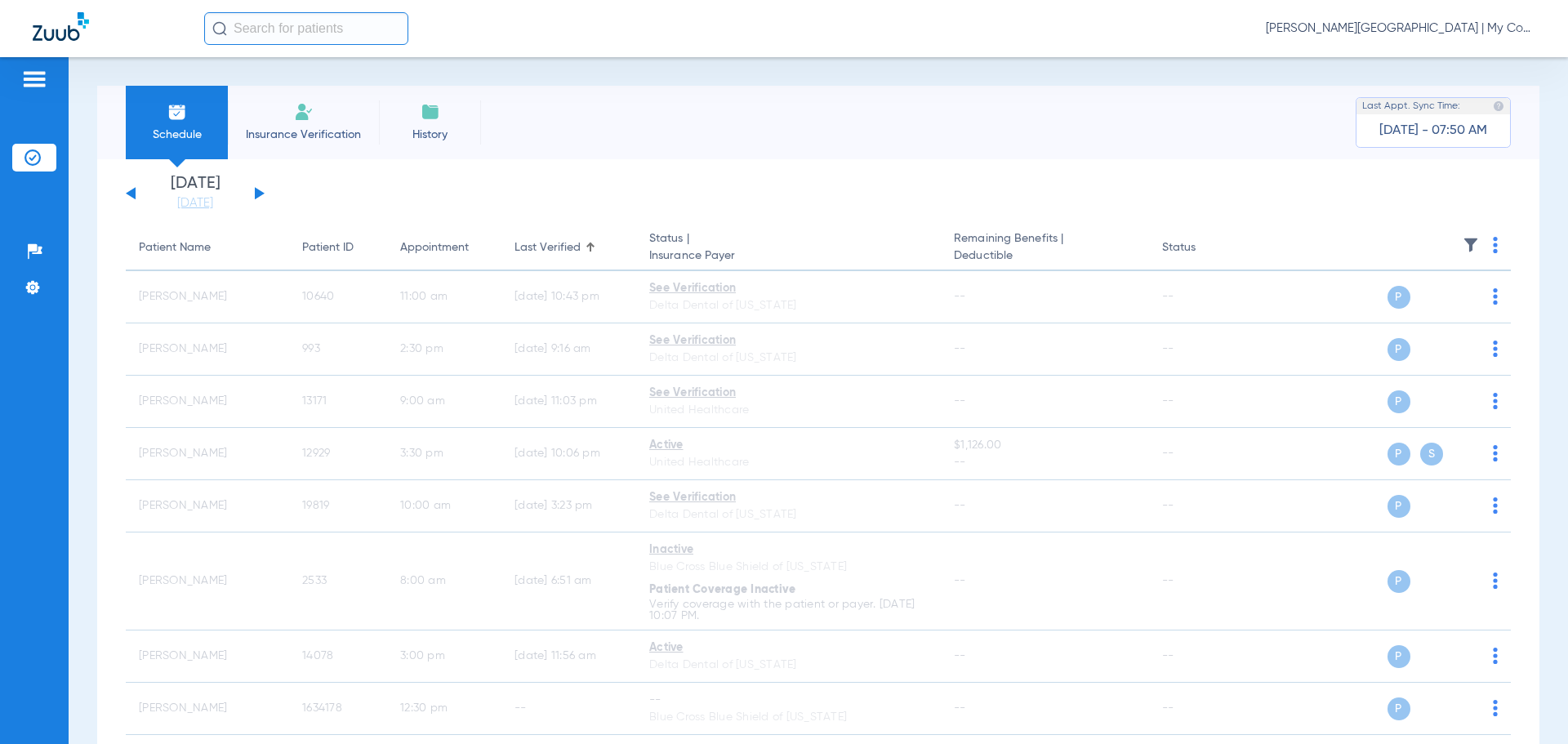
click at [127, 195] on div "Sunday 06-08-2025 Monday 06-09-2025 Tuesday 06-10-2025 Wednesday 06-11-2025 Thu…" at bounding box center [195, 194] width 139 height 36
click at [130, 193] on button at bounding box center [130, 193] width 10 height 12
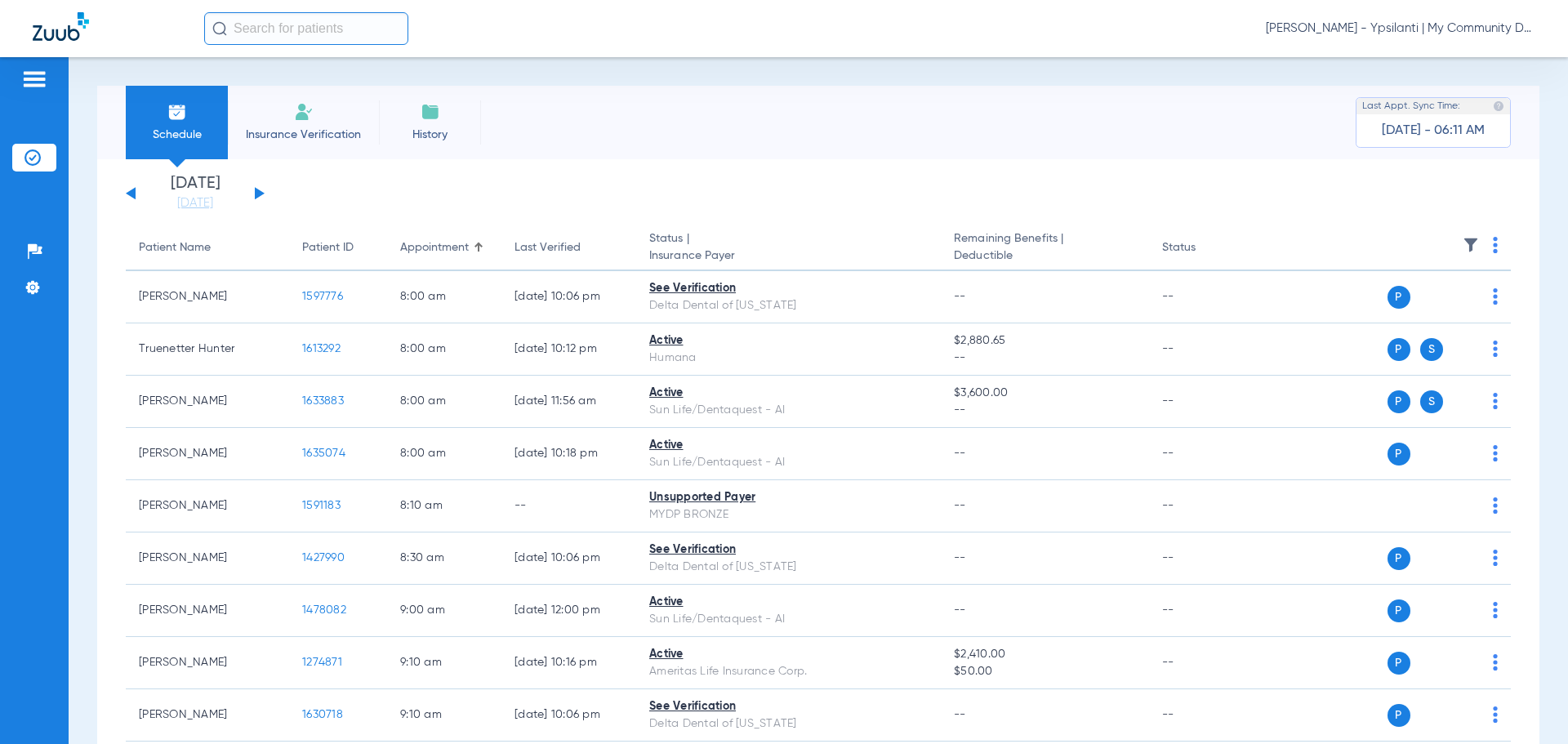
click at [1473, 30] on span "[PERSON_NAME] - Ypsilanti | My Community Dental Centers" at bounding box center [1400, 29] width 269 height 17
click at [1448, 60] on span "Account Selection" at bounding box center [1474, 58] width 91 height 11
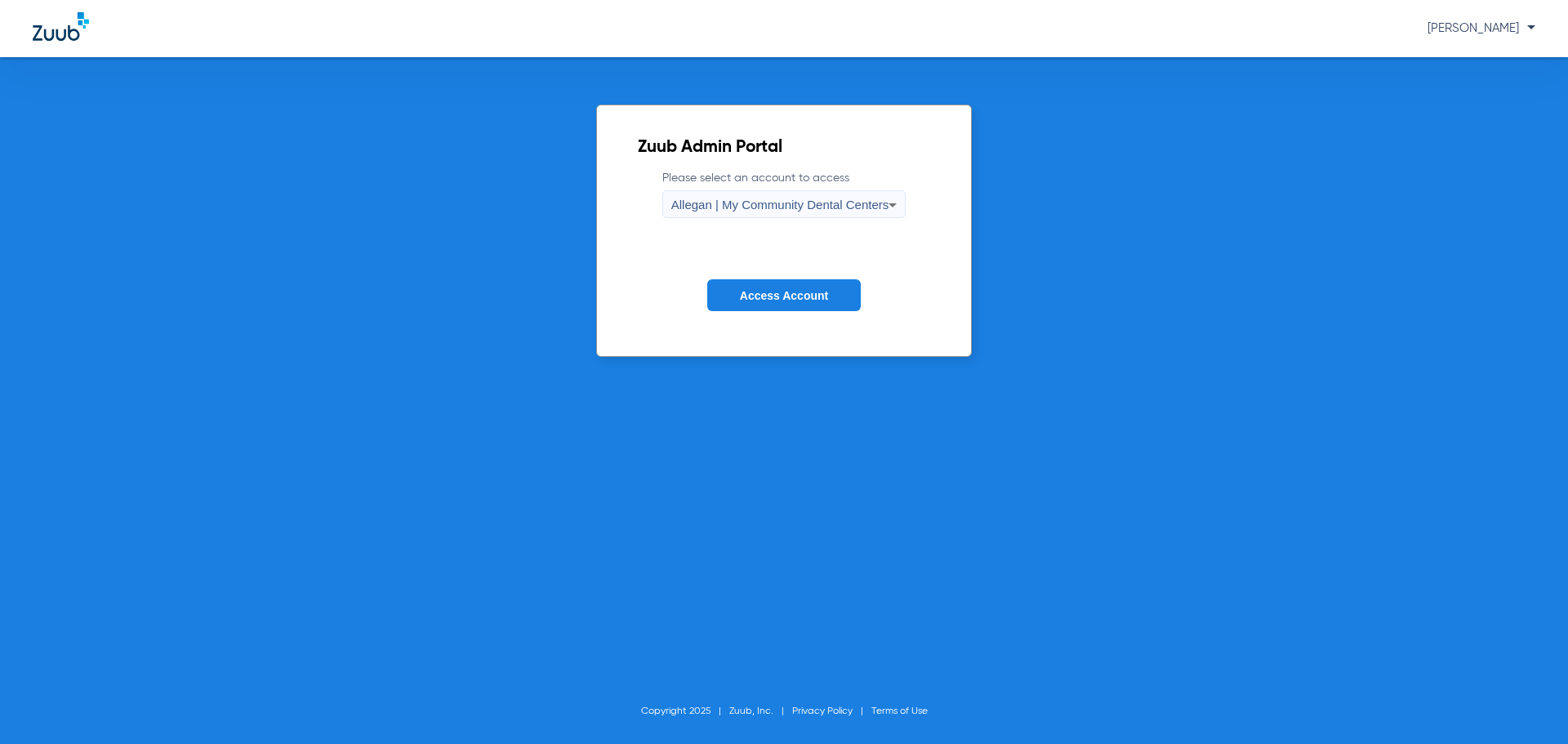
click at [770, 208] on span "Allegan | My Community Dental Centers" at bounding box center [780, 204] width 218 height 14
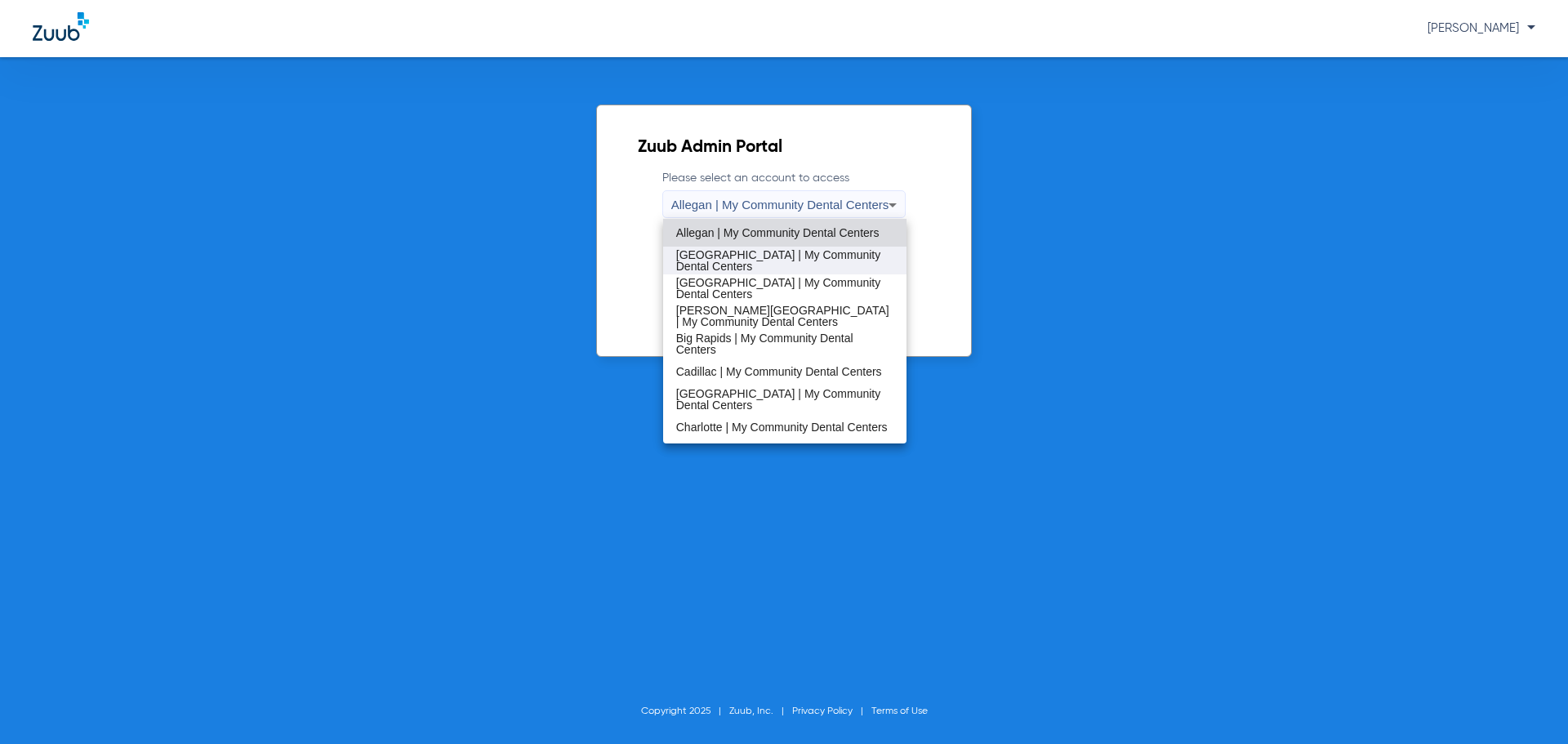
click at [752, 262] on span "[GEOGRAPHIC_DATA] | My Community Dental Centers" at bounding box center [785, 261] width 218 height 23
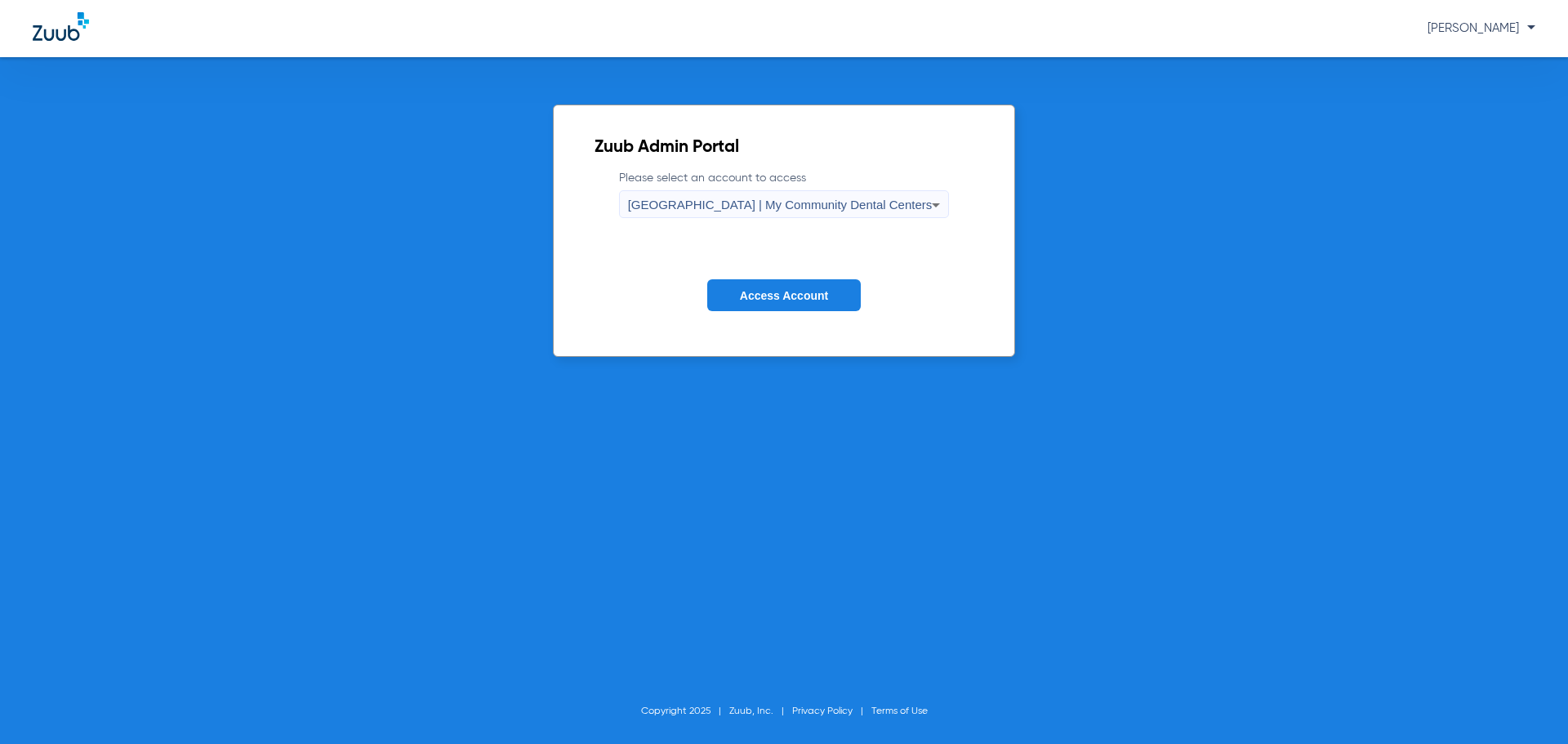
click at [755, 286] on button "Access Account" at bounding box center [784, 295] width 154 height 32
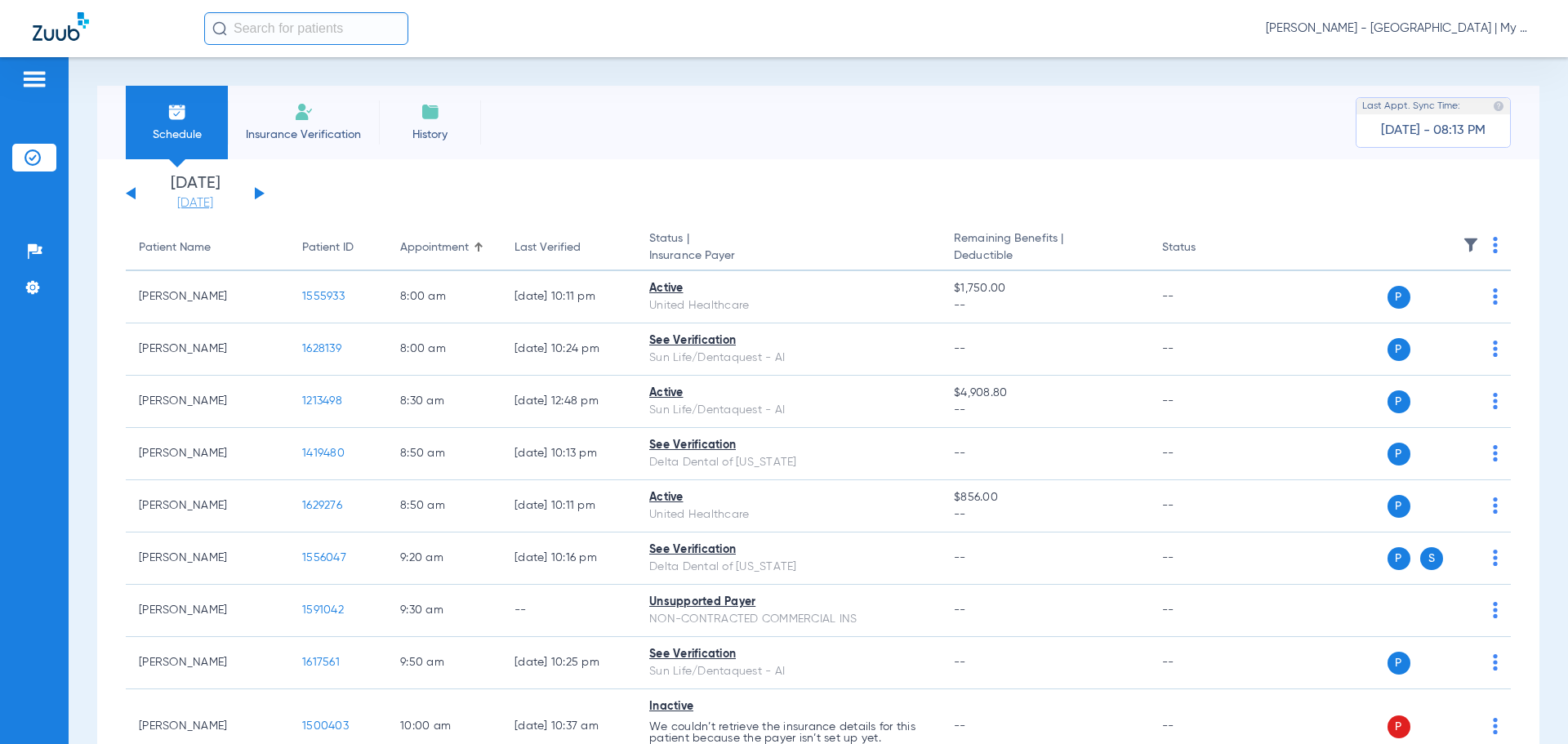
click at [189, 203] on link "[DATE]" at bounding box center [195, 204] width 98 height 17
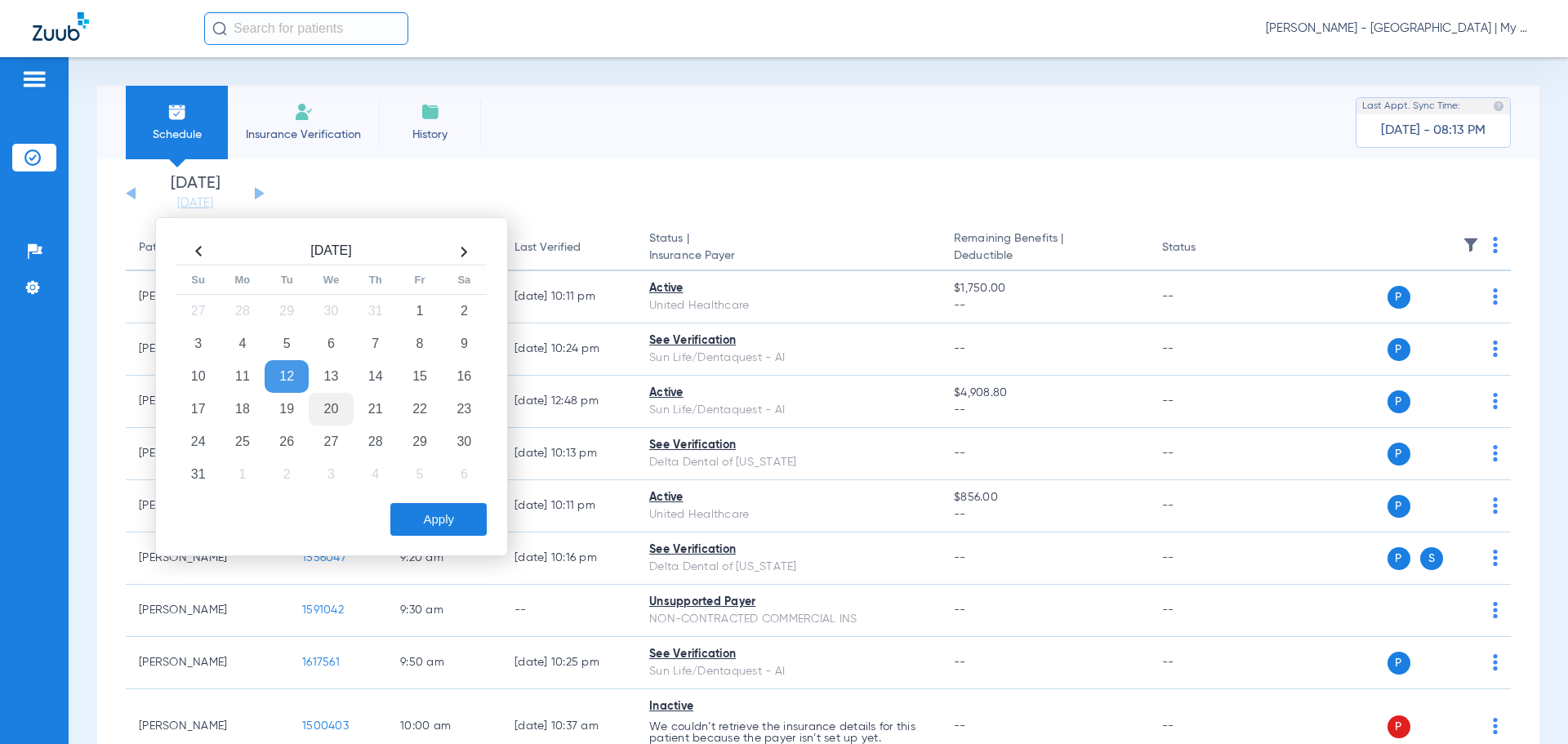
click at [324, 411] on td "20" at bounding box center [331, 409] width 44 height 33
click at [409, 517] on button "Apply" at bounding box center [439, 519] width 97 height 33
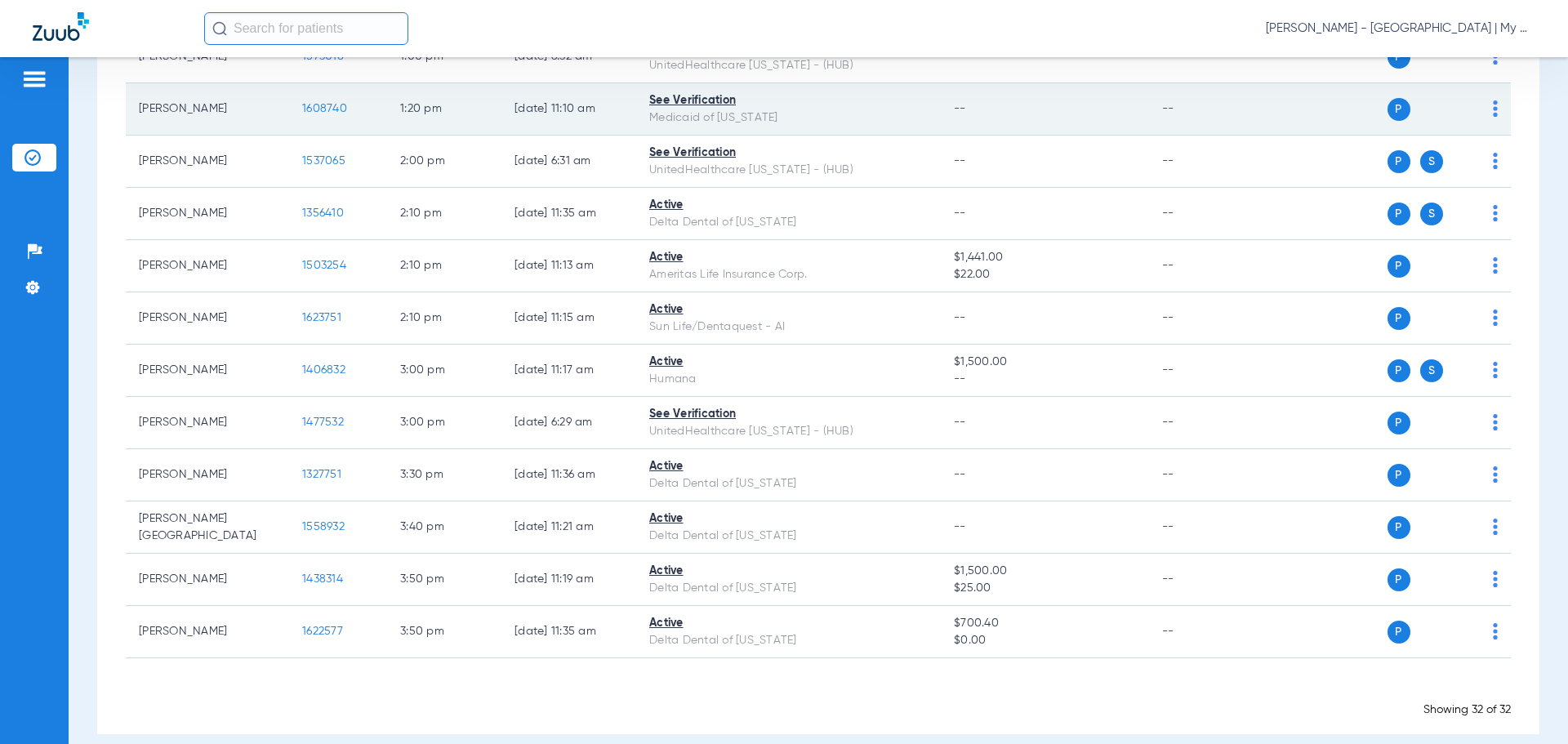
scroll to position [1510, 0]
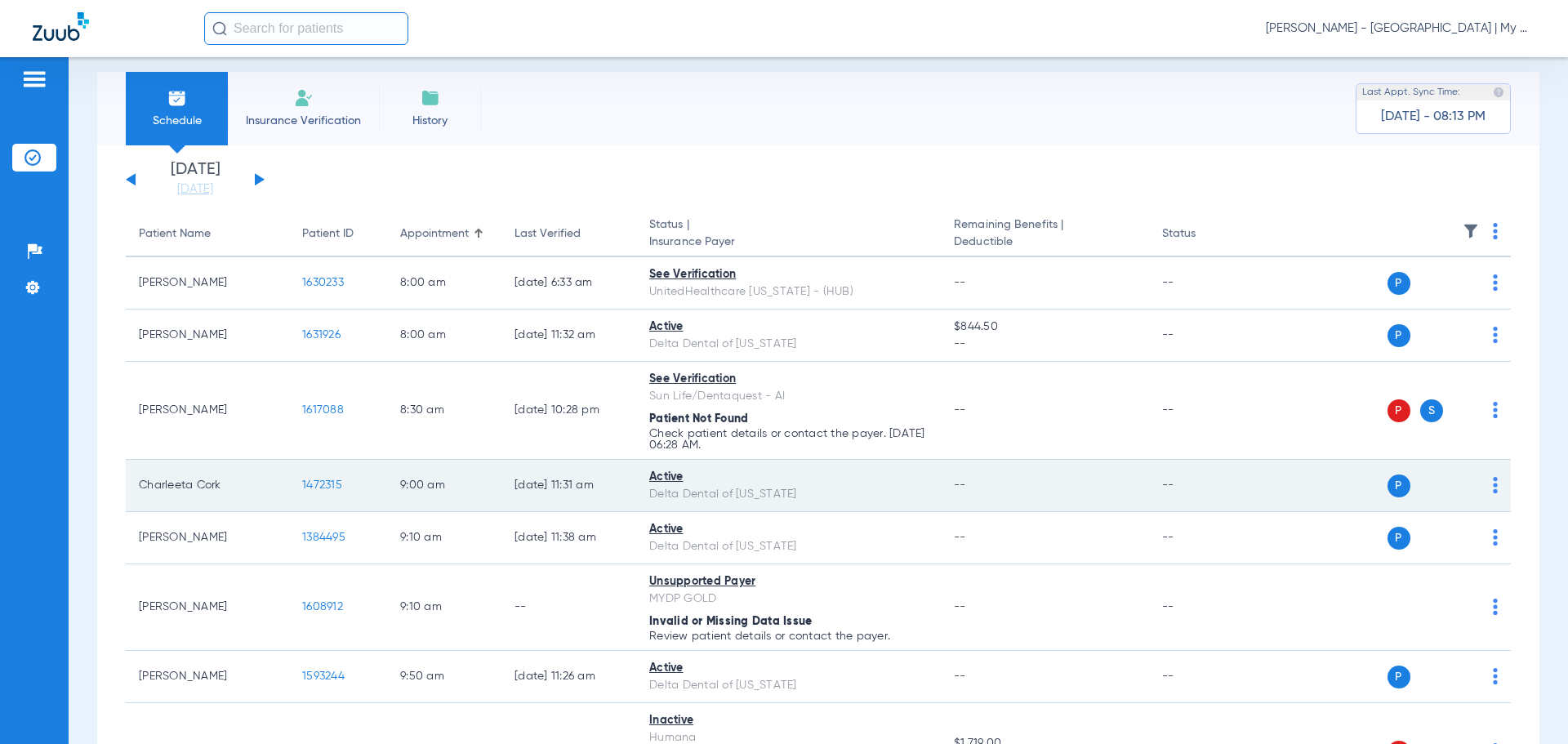
scroll to position [0, 0]
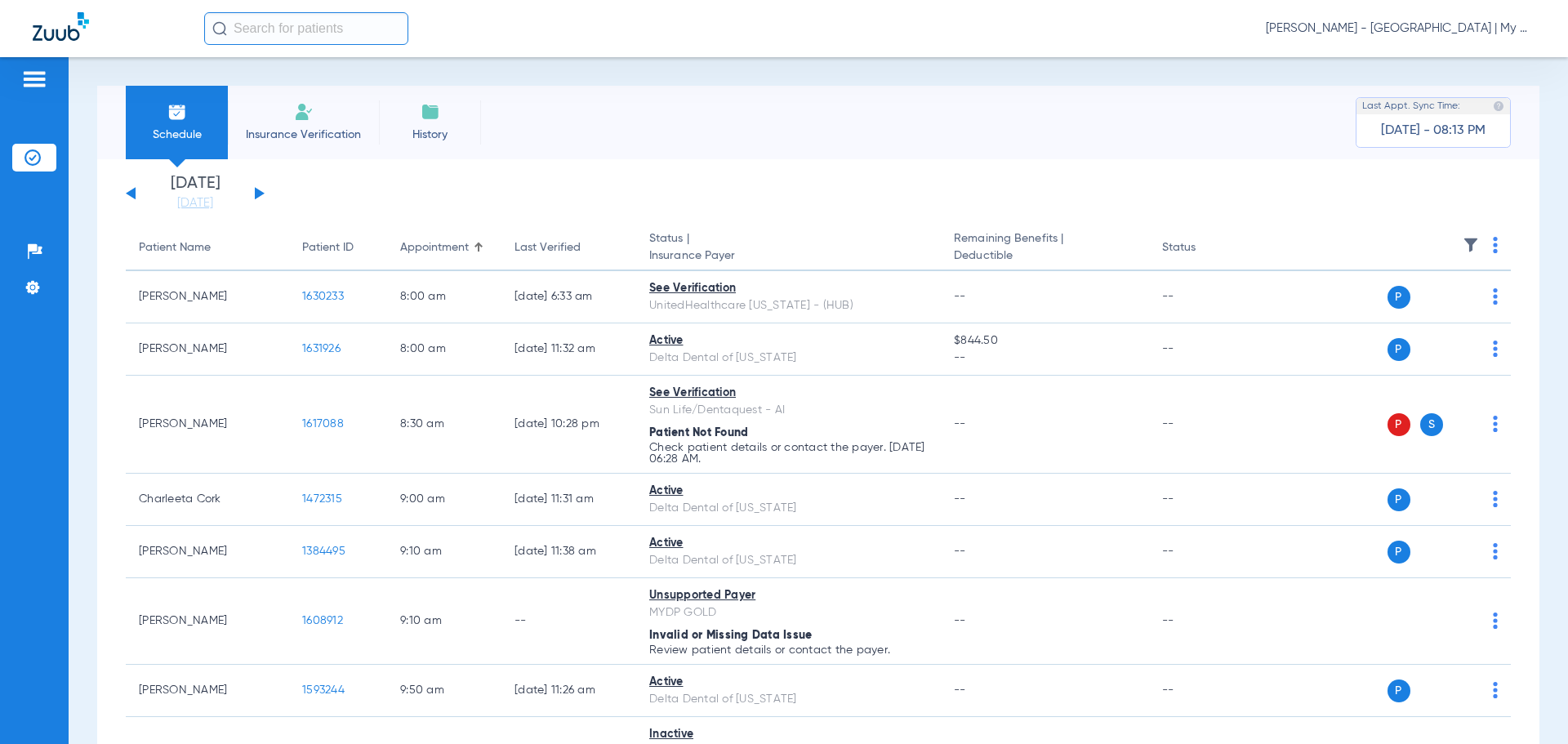
click at [555, 257] on th "Last Verified" at bounding box center [569, 248] width 135 height 46
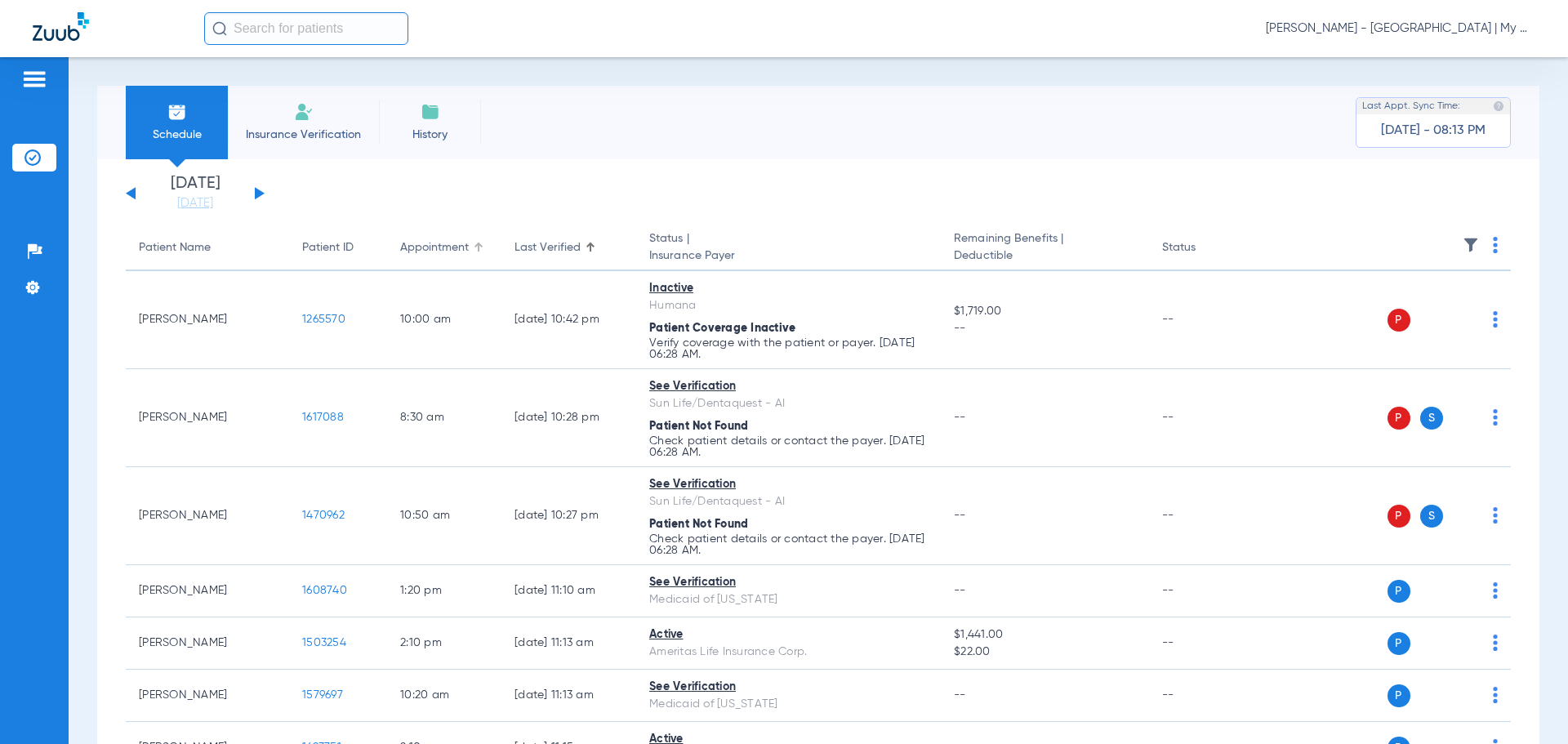
click at [410, 245] on div "Appointment" at bounding box center [435, 248] width 69 height 17
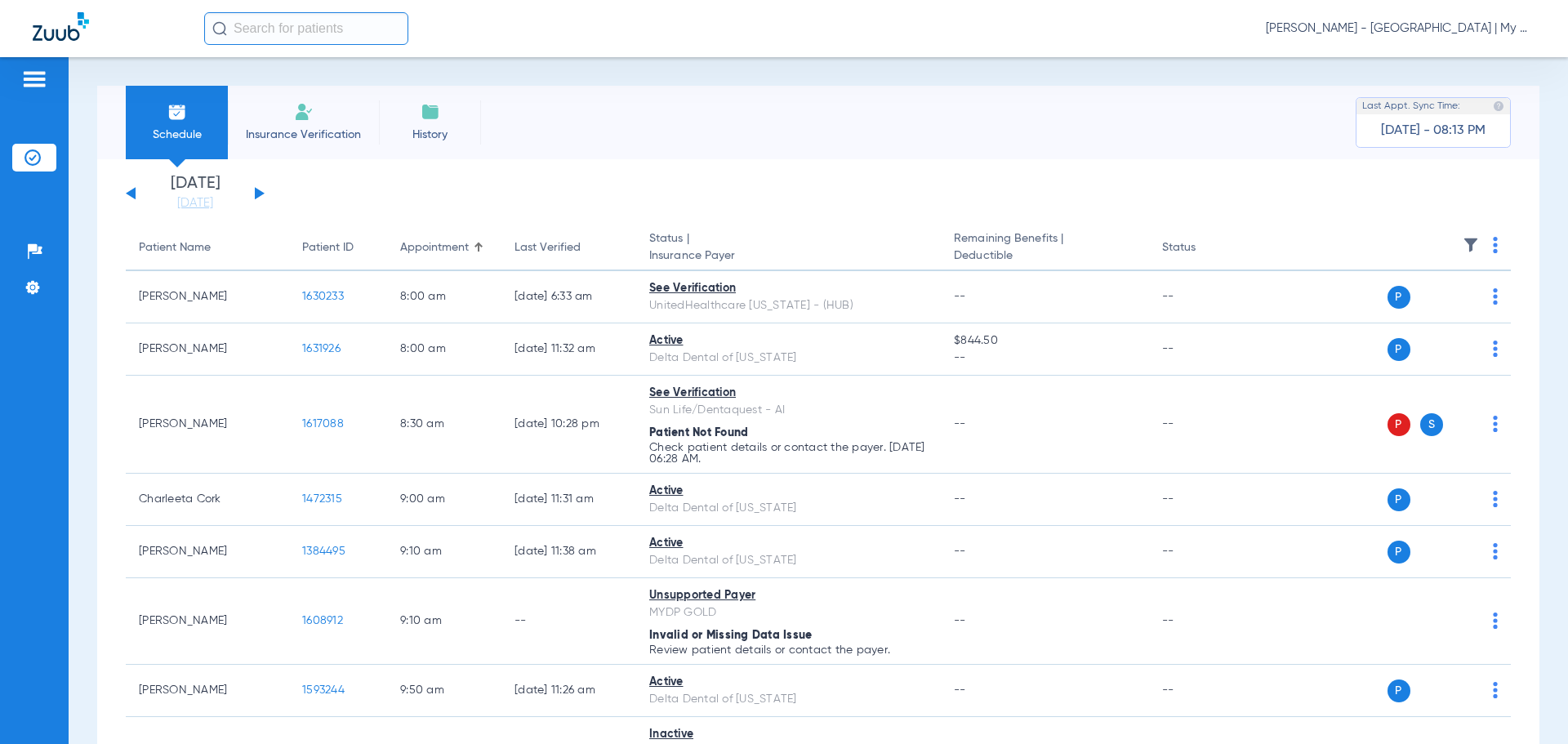
click at [257, 191] on button at bounding box center [260, 193] width 10 height 12
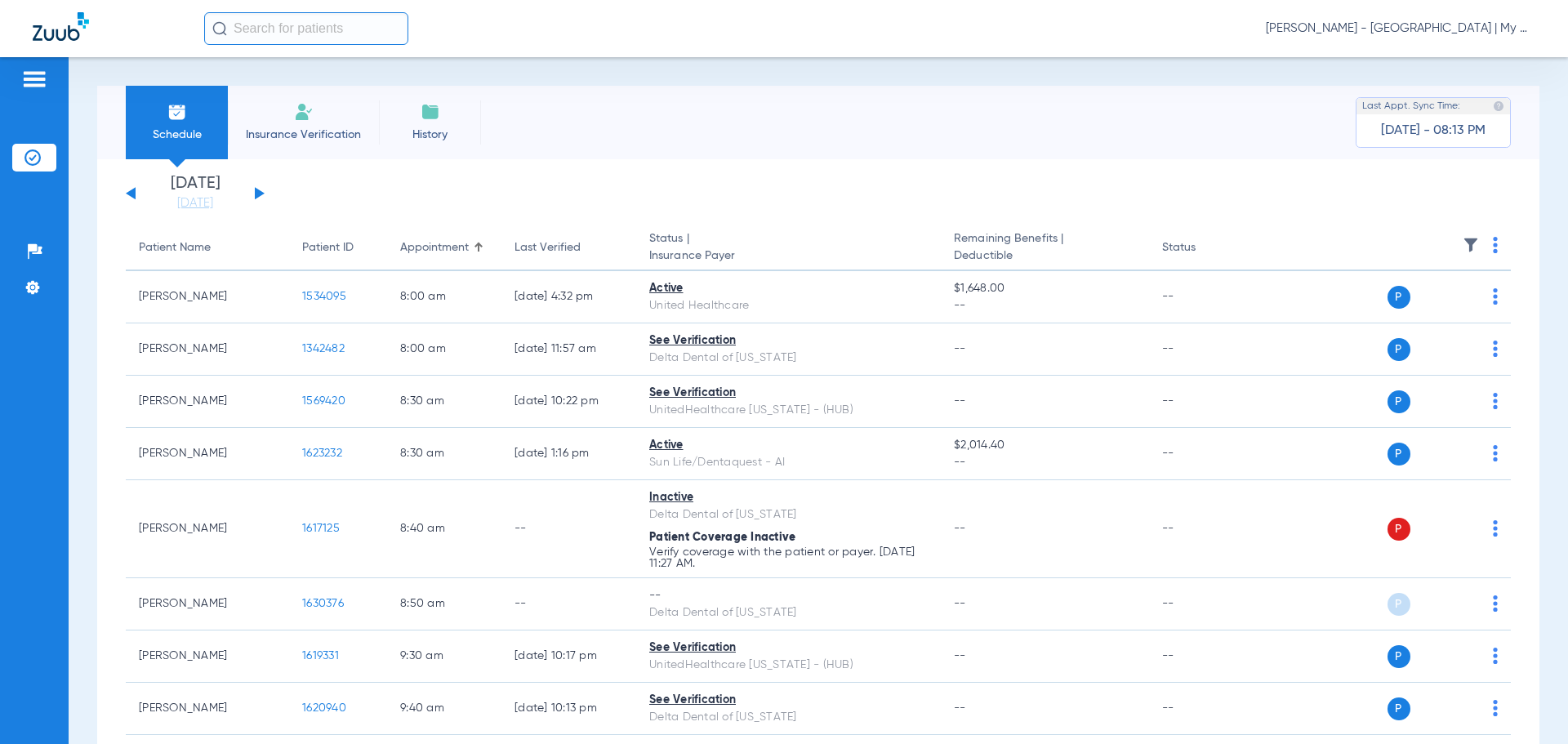
click at [1494, 250] on img at bounding box center [1495, 245] width 5 height 17
click at [1440, 314] on span "Verify All" at bounding box center [1421, 309] width 102 height 11
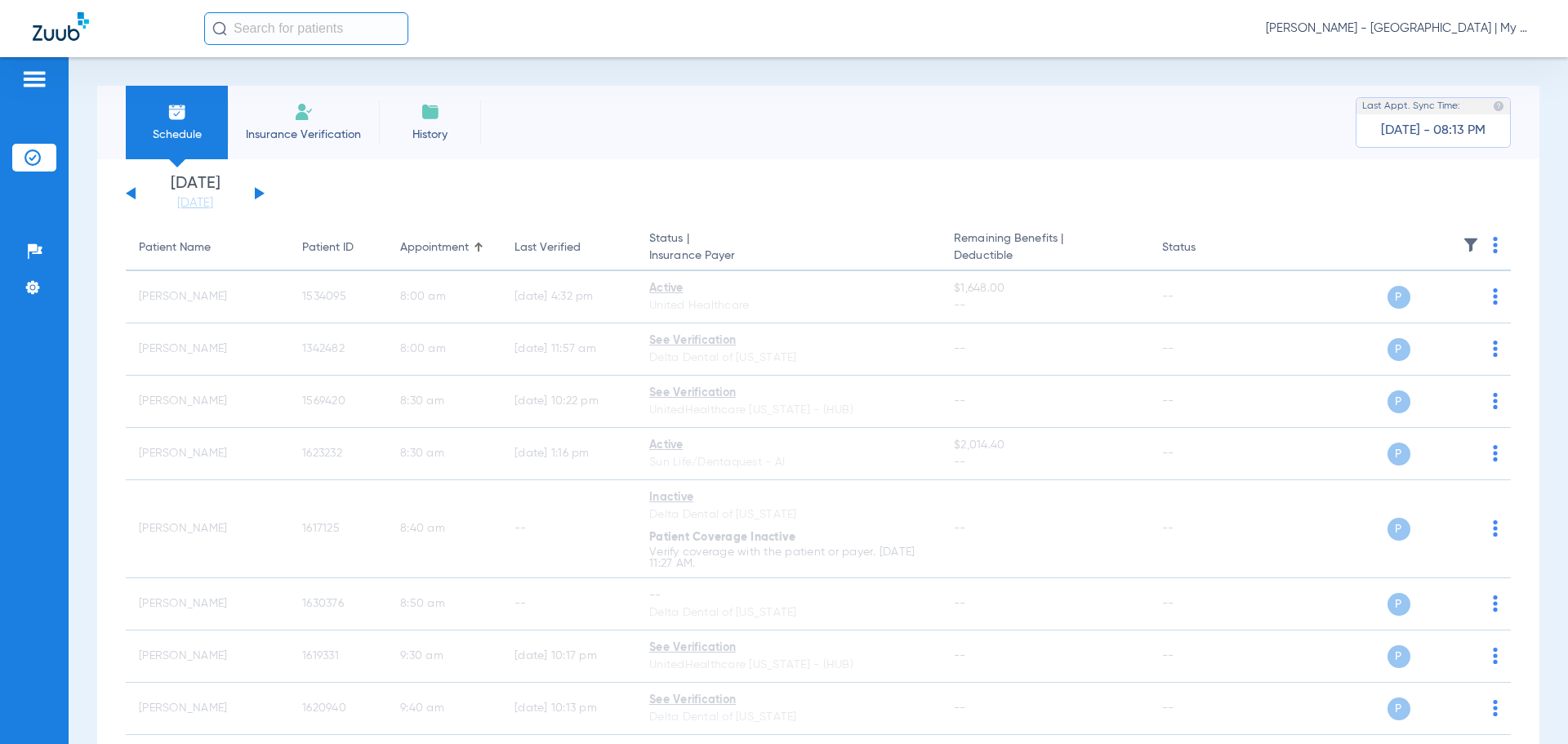
click at [130, 190] on button at bounding box center [130, 193] width 10 height 12
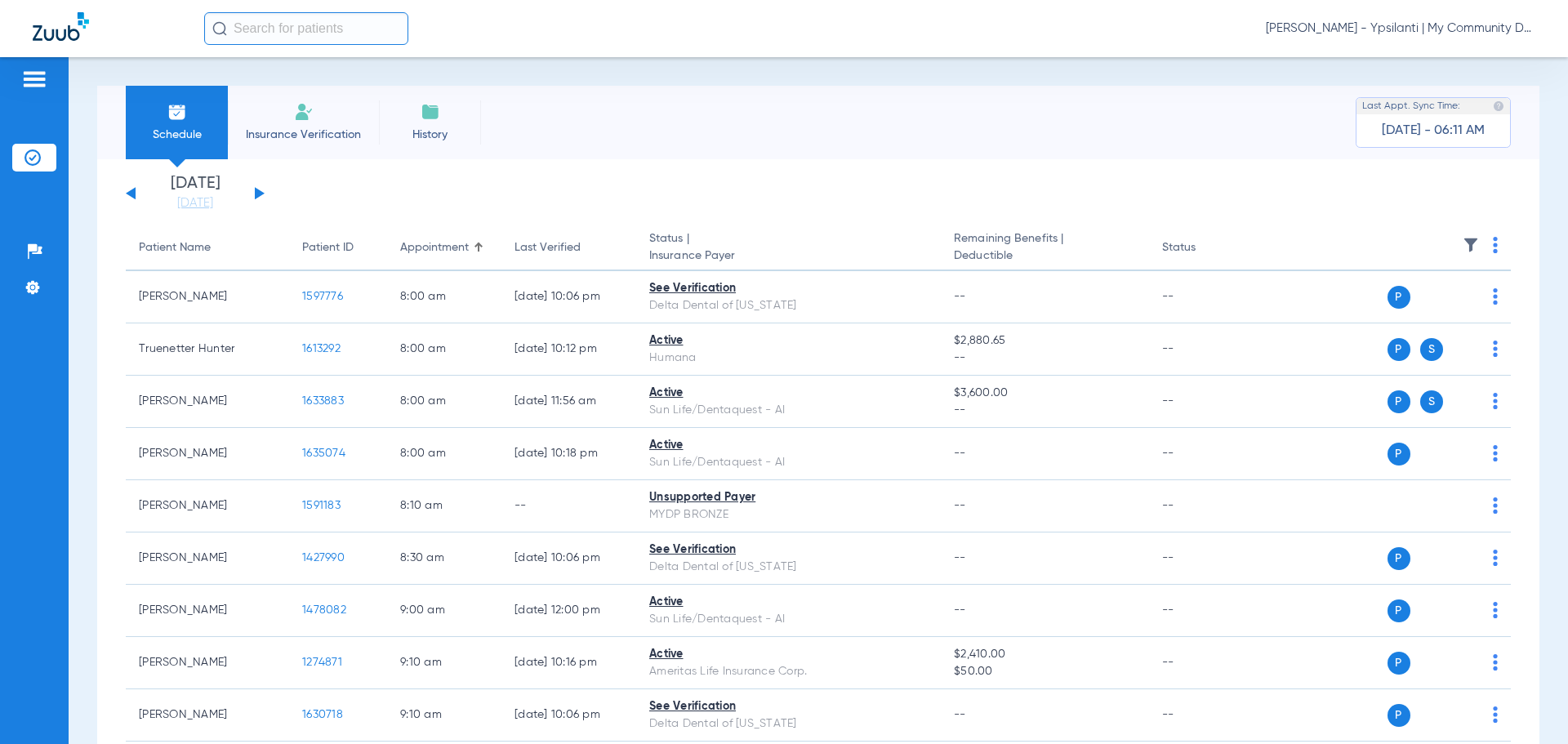
click at [1409, 36] on div "[PERSON_NAME] - Ypsilanti | My Community Dental Centers" at bounding box center [870, 28] width 1331 height 33
click at [1423, 25] on span "[PERSON_NAME] - Ypsilanti | My Community Dental Centers" at bounding box center [1400, 29] width 269 height 17
click at [1467, 64] on button "Account Selection" at bounding box center [1474, 58] width 117 height 33
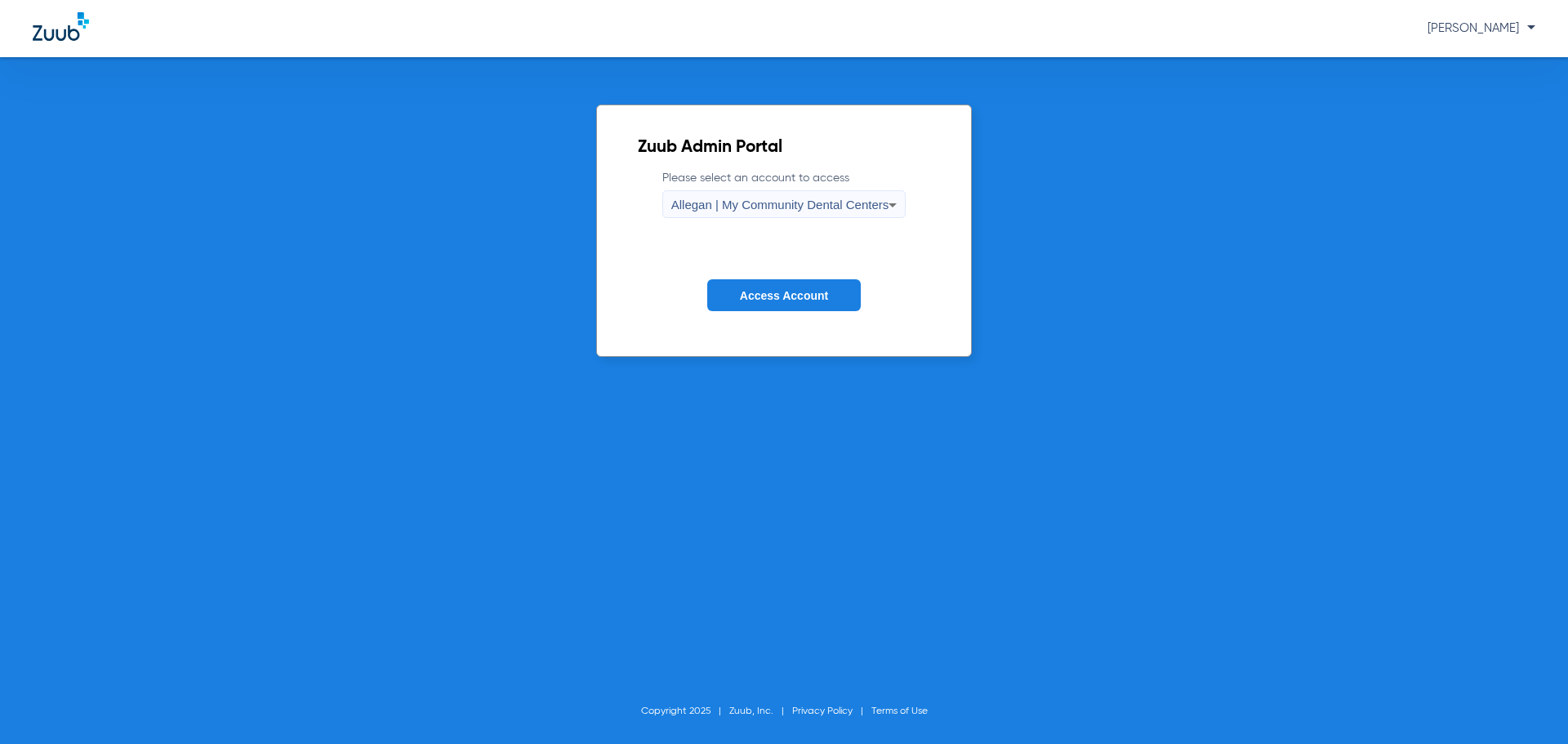
click at [812, 203] on span "Allegan | My Community Dental Centers" at bounding box center [780, 204] width 218 height 14
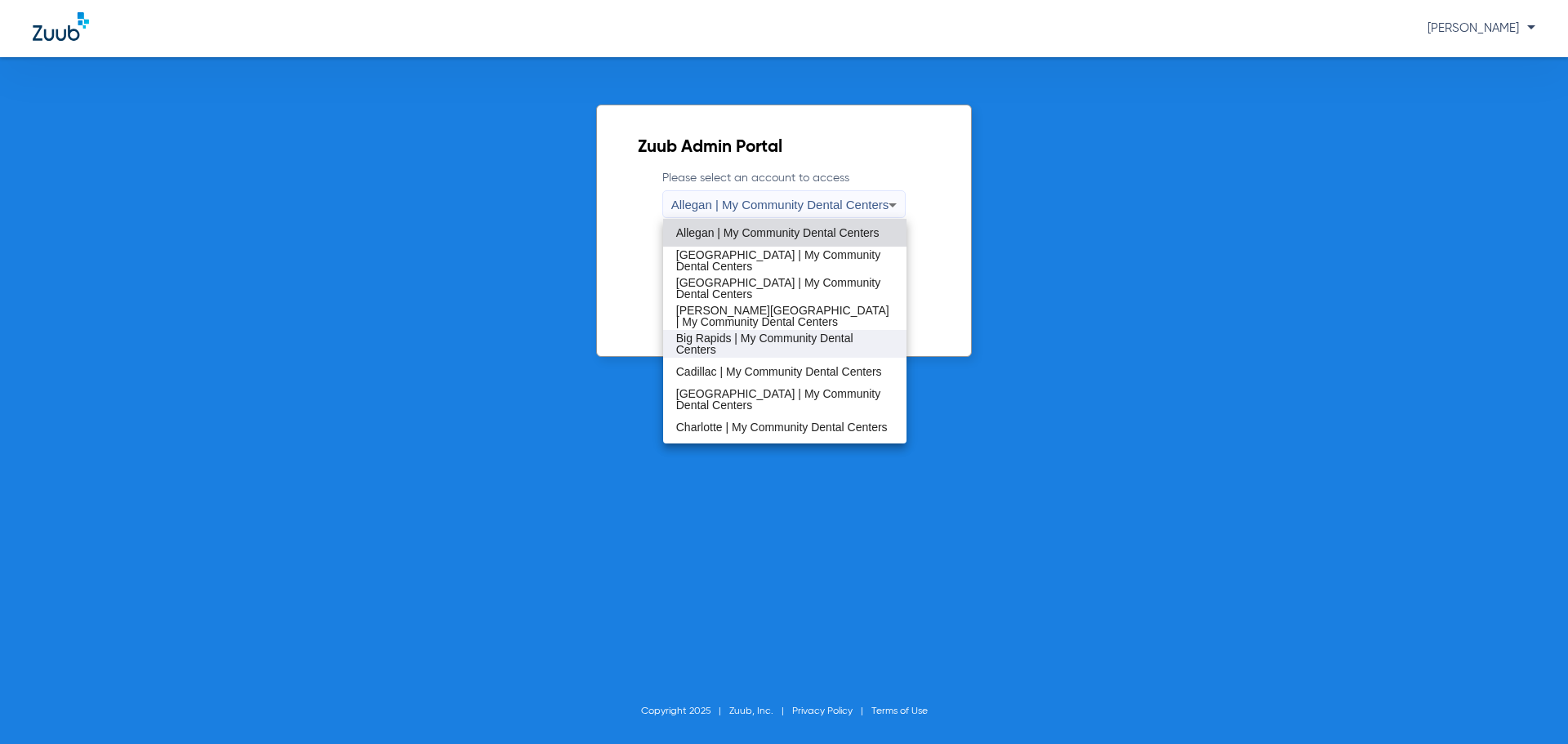
click at [765, 345] on span "Big Rapids | My Community Dental Centers" at bounding box center [785, 344] width 218 height 23
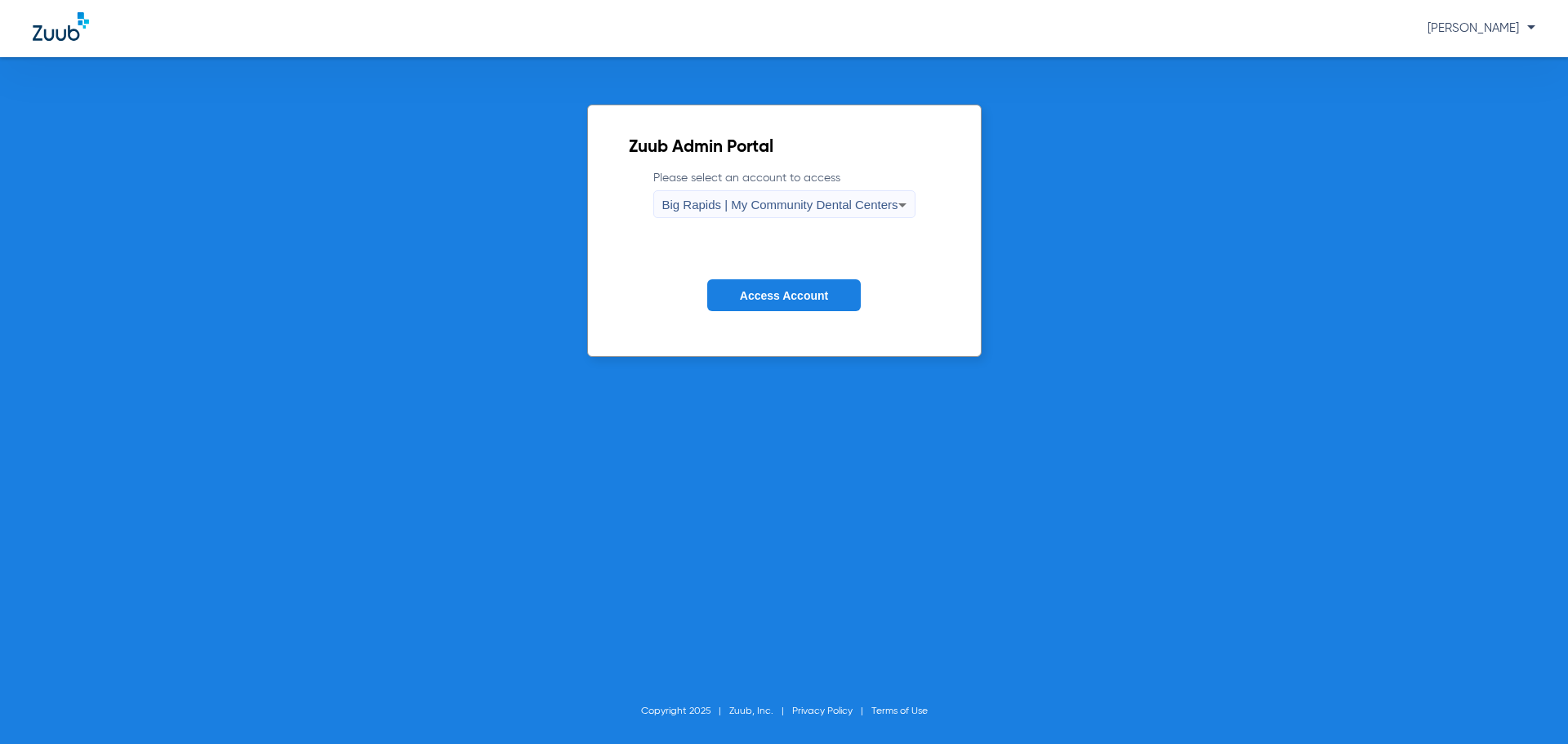
click at [765, 293] on span "Access Account" at bounding box center [784, 296] width 88 height 13
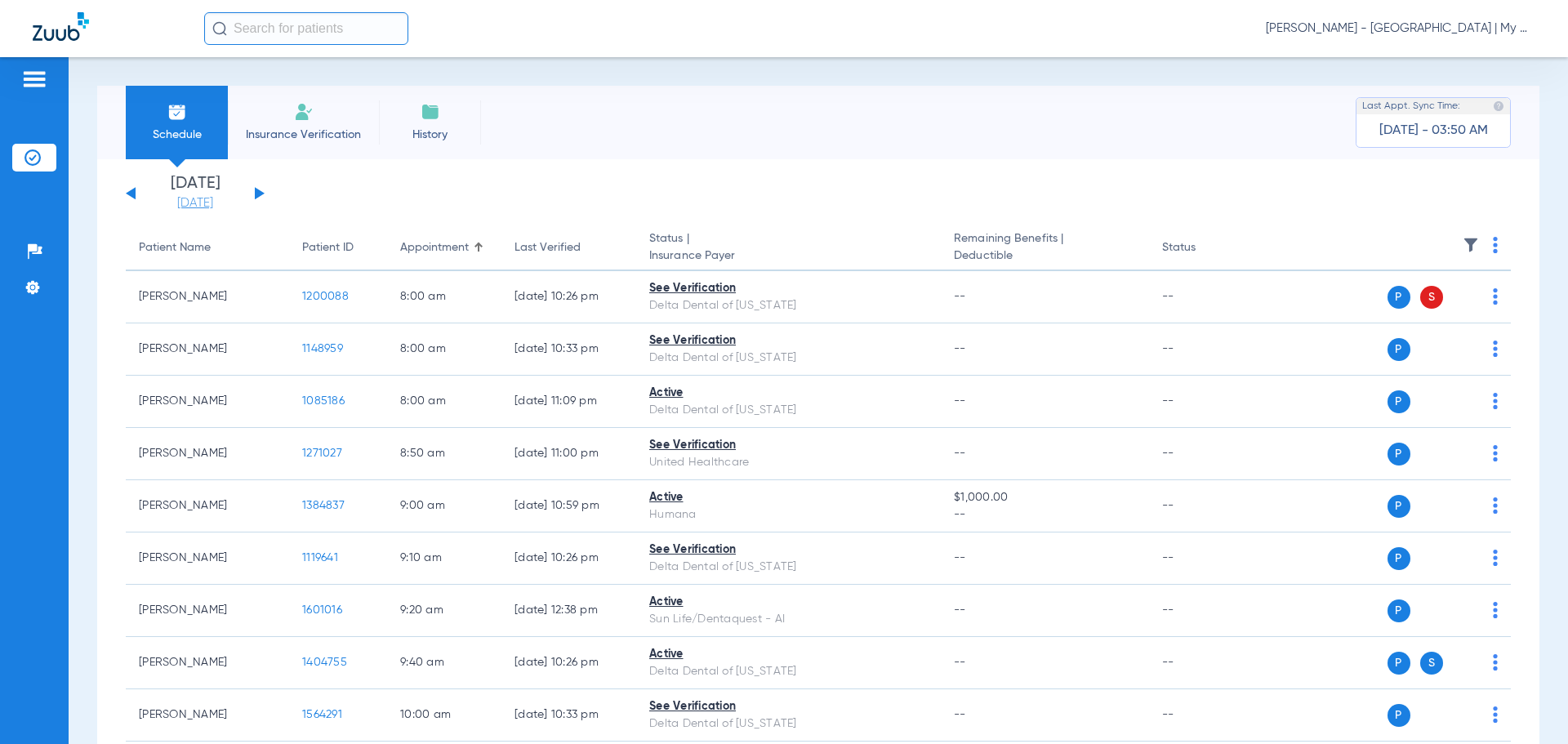
click at [196, 203] on link "[DATE]" at bounding box center [195, 204] width 98 height 17
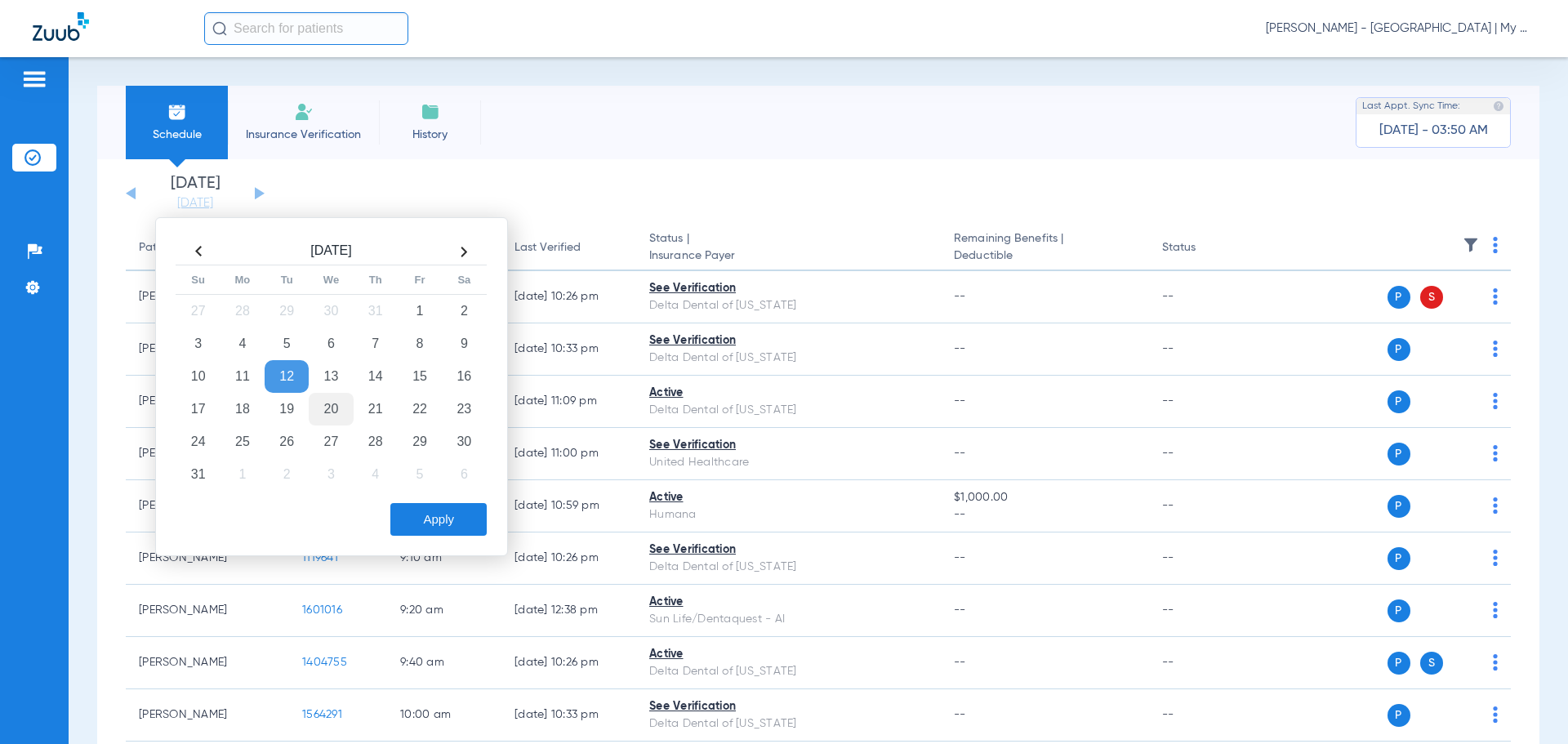
click at [336, 410] on td "20" at bounding box center [331, 409] width 44 height 33
click at [415, 509] on button "Apply" at bounding box center [439, 519] width 97 height 33
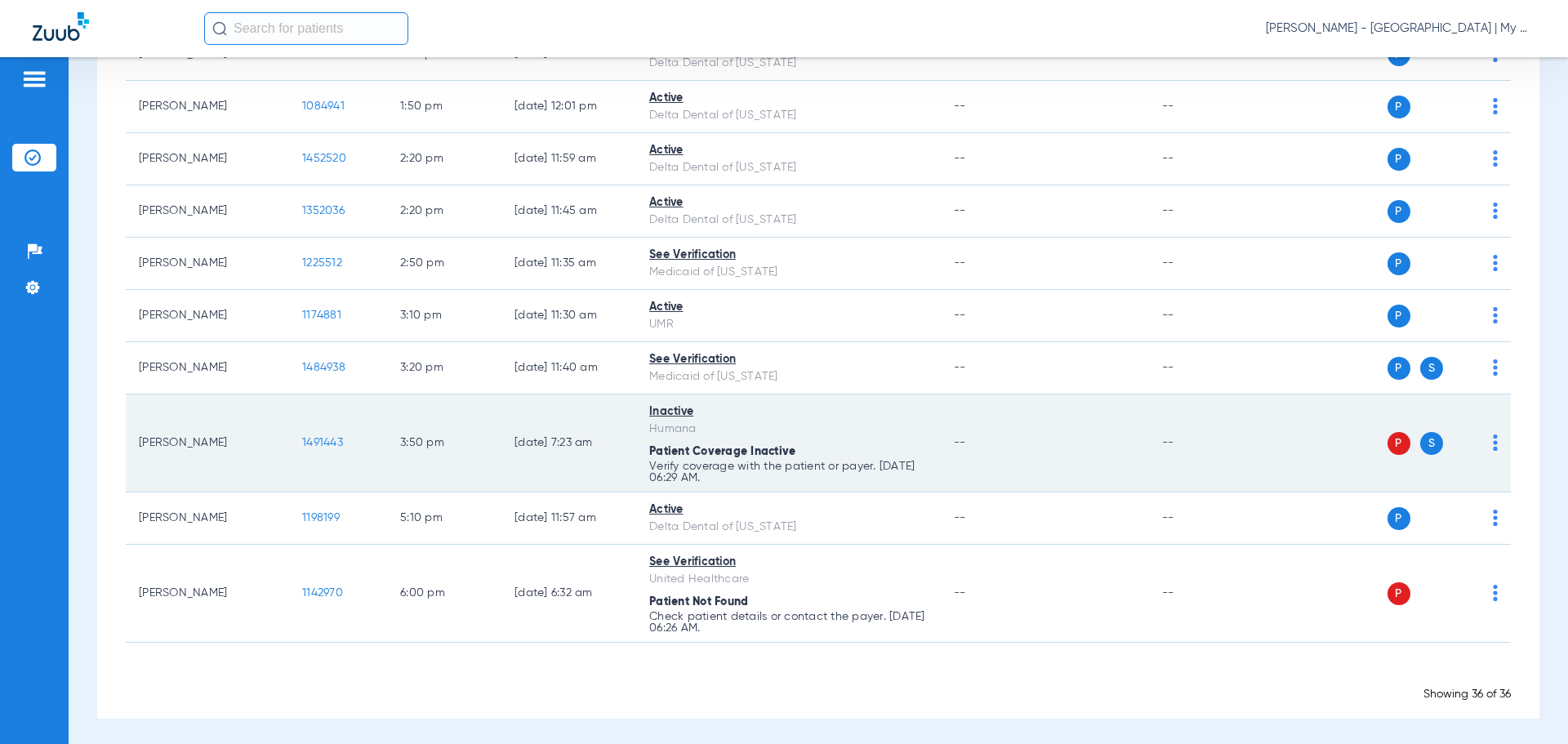
scroll to position [1902, 0]
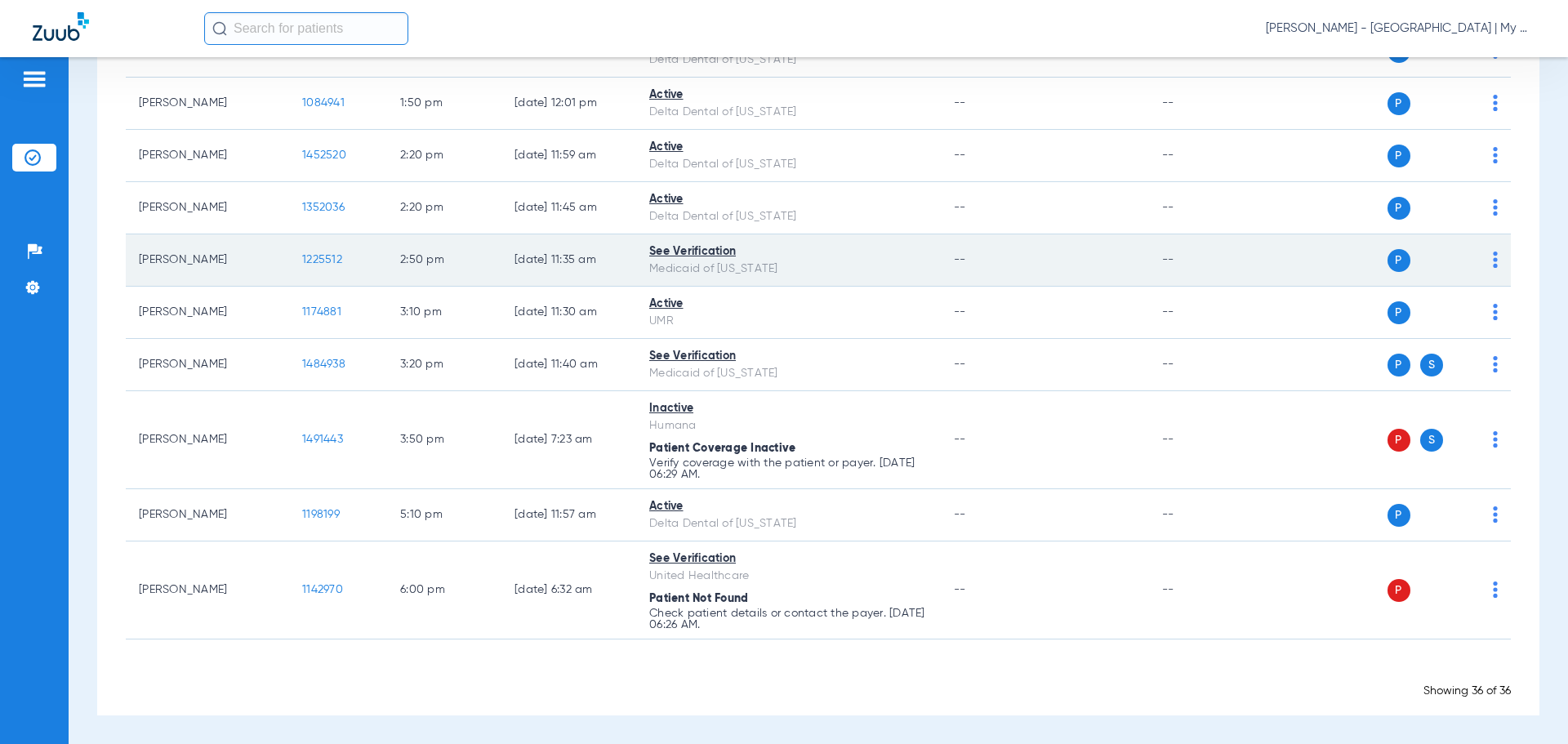
drag, startPoint x: 1526, startPoint y: 250, endPoint x: 1266, endPoint y: 255, distance: 260.0
click at [1527, 250] on div "Schedule Insurance Verification History Last Appt. Sync Time: Today - 07:46 AM …" at bounding box center [818, 400] width 1500 height 687
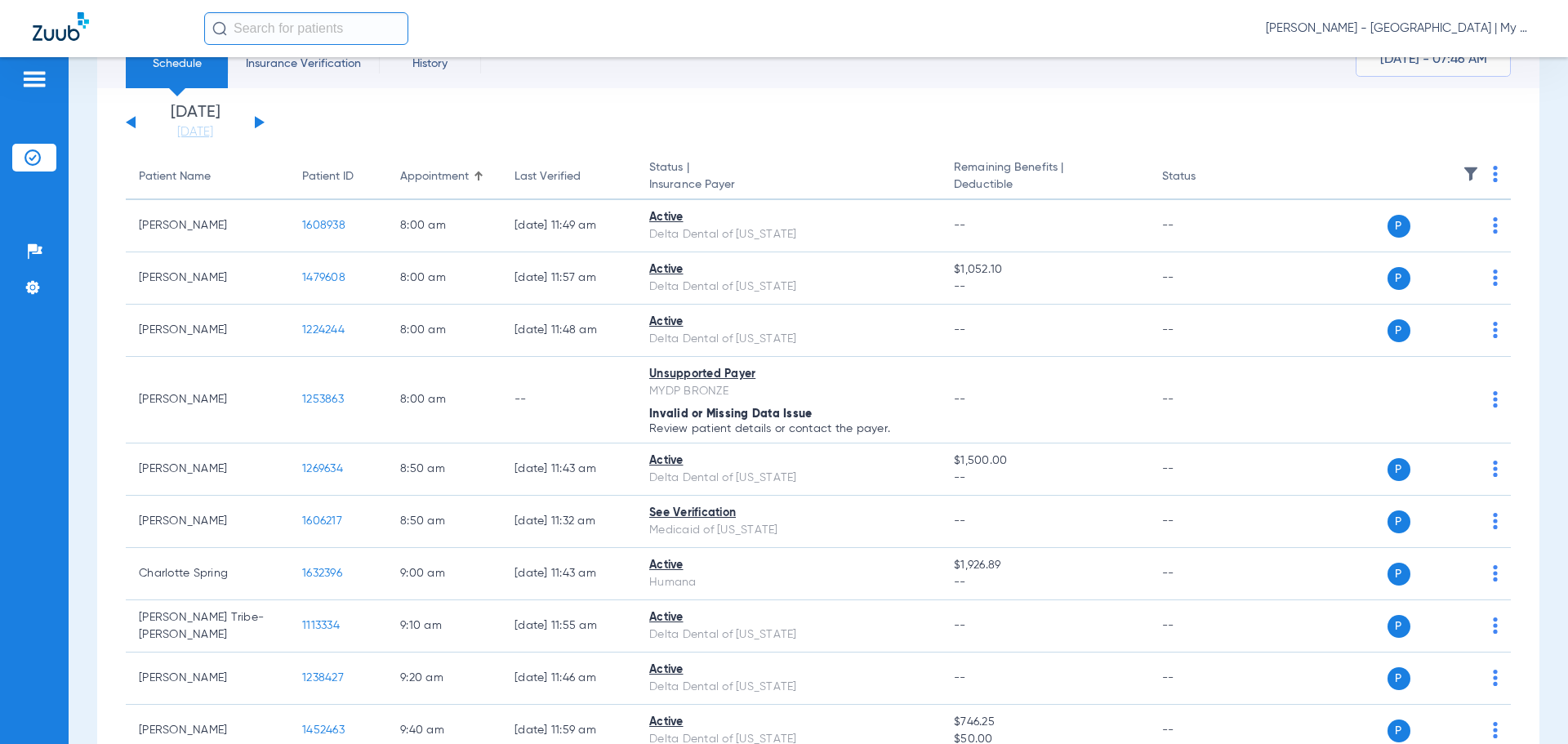
scroll to position [0, 0]
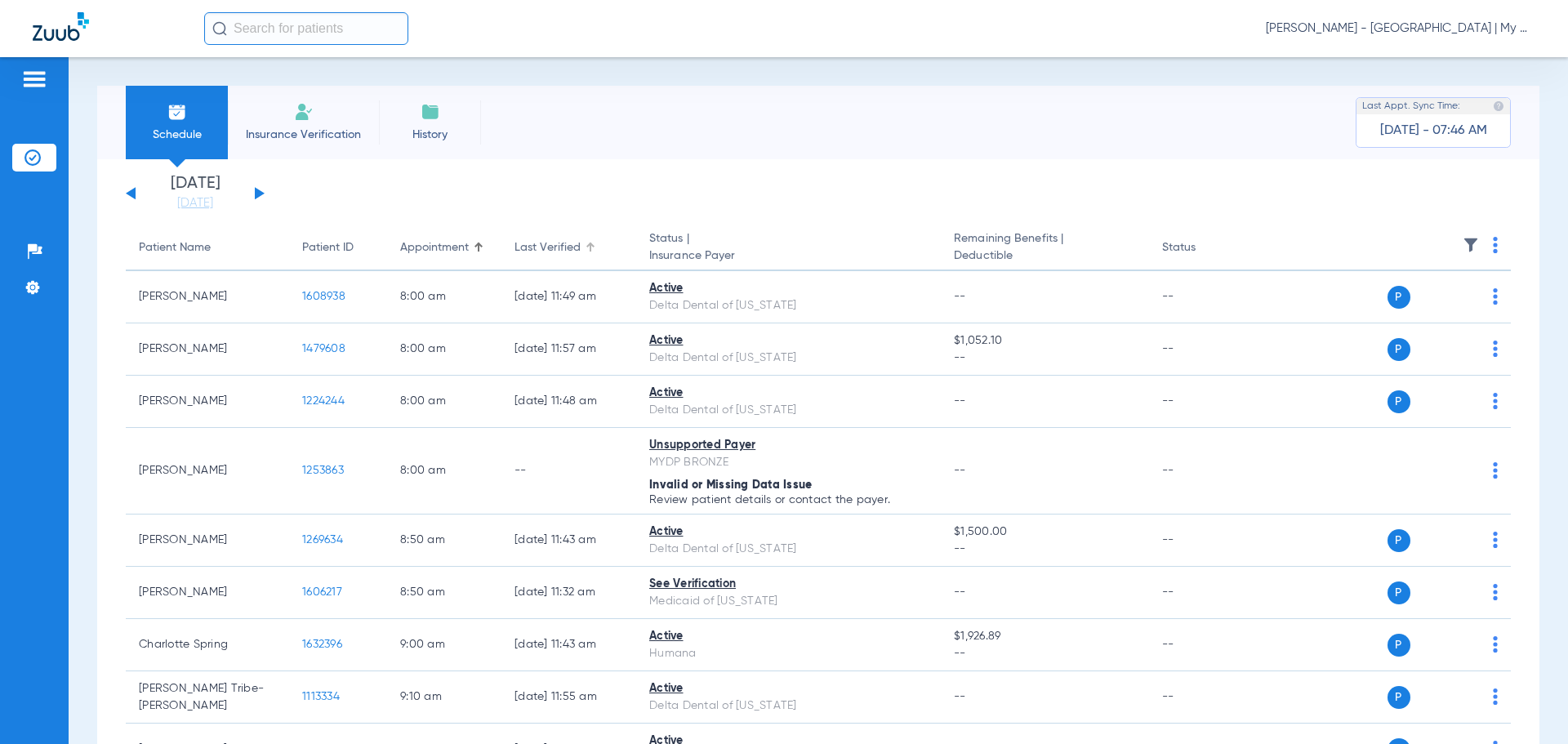
click at [572, 244] on div "Last Verified" at bounding box center [547, 248] width 66 height 17
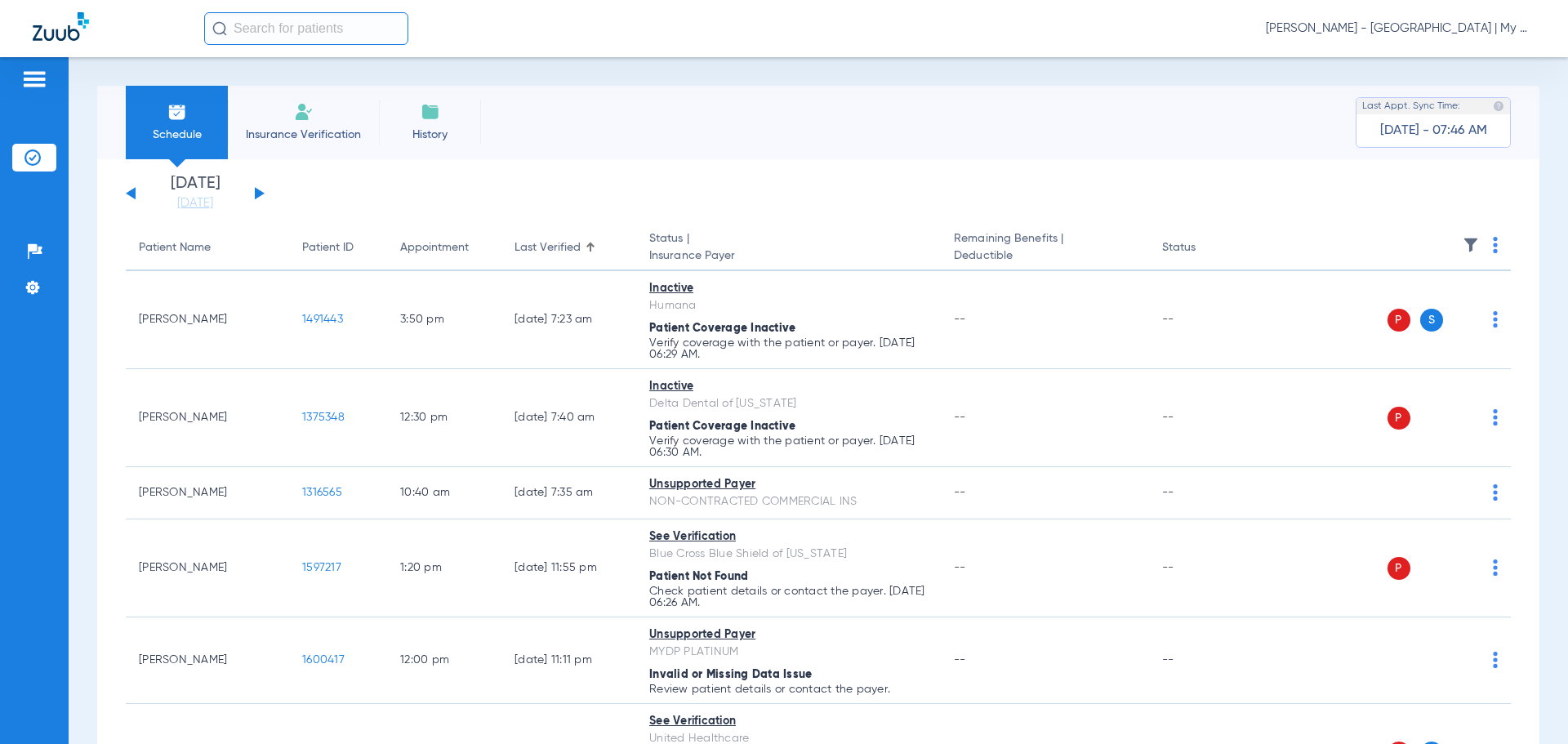
click at [261, 194] on button at bounding box center [260, 193] width 10 height 12
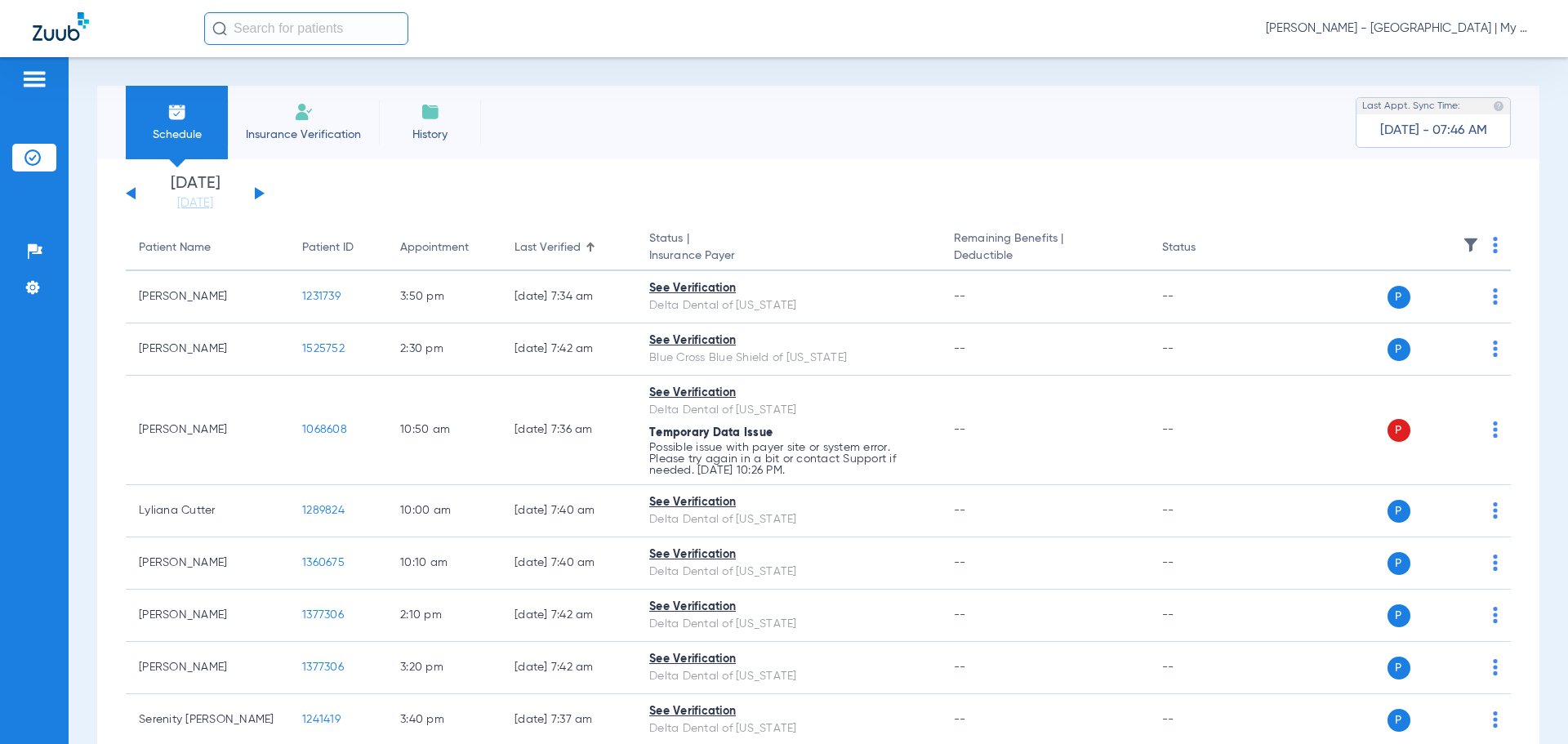
click at [1494, 249] on img at bounding box center [1495, 245] width 5 height 17
click at [1436, 303] on button "Verify All" at bounding box center [1421, 309] width 128 height 33
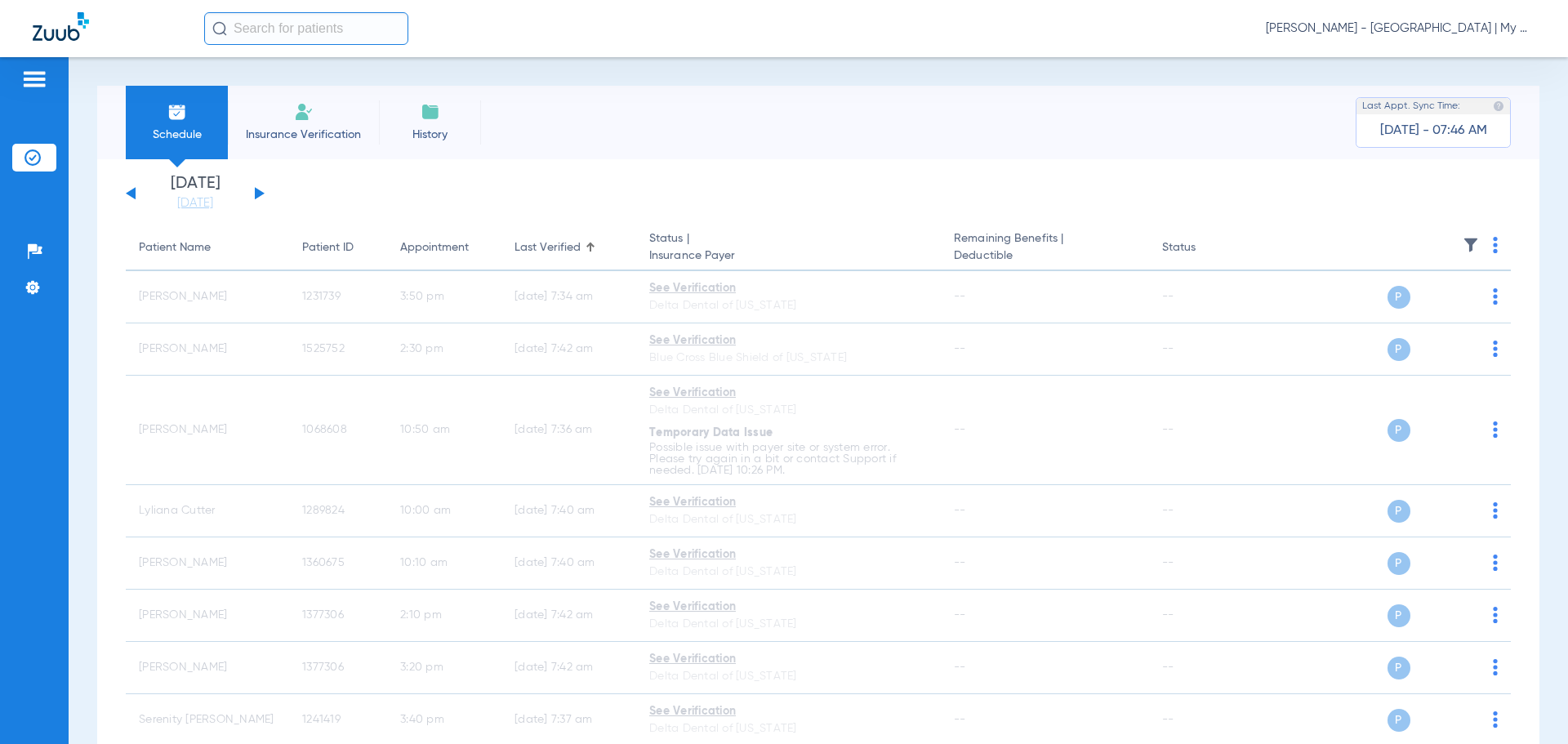
click at [130, 193] on button at bounding box center [130, 193] width 10 height 12
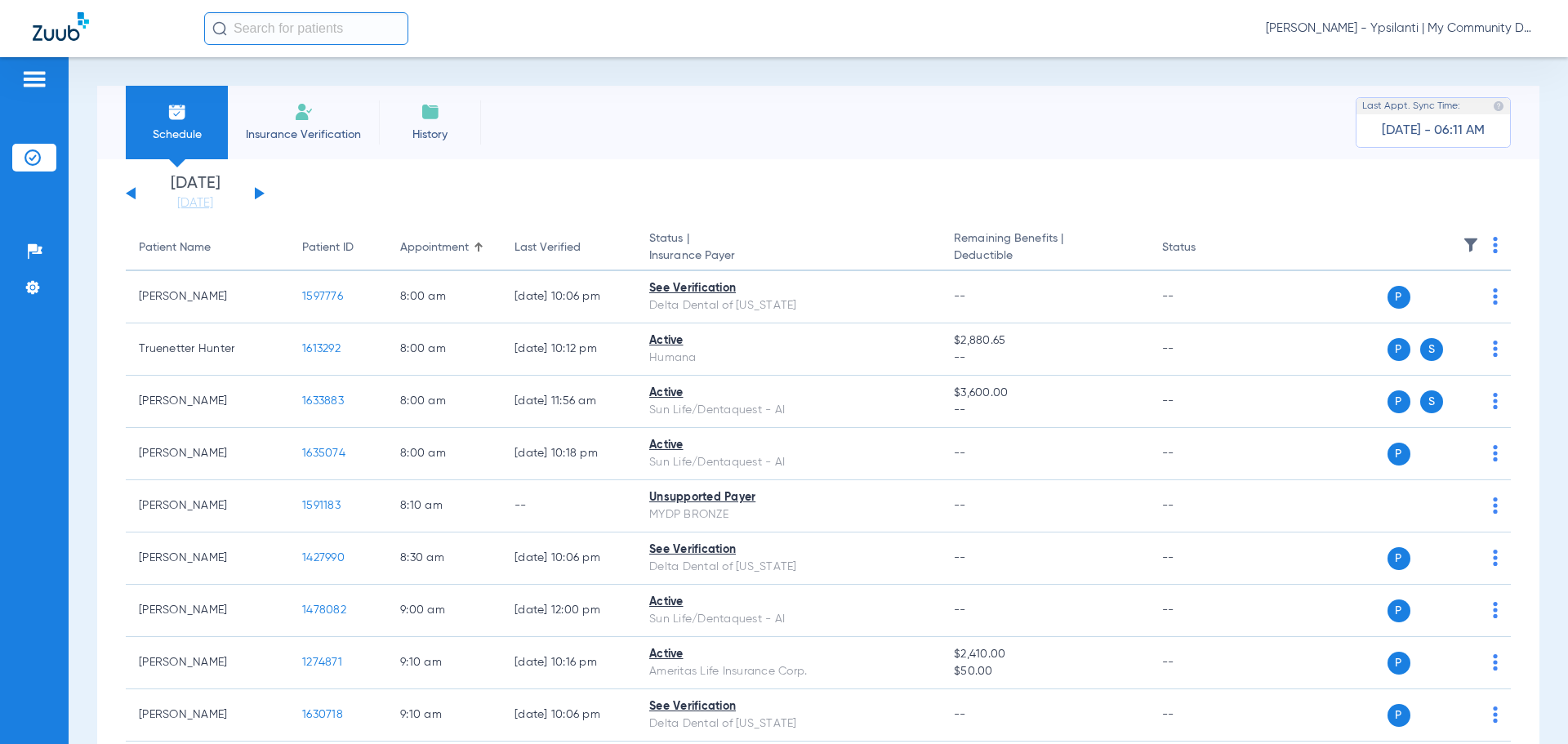
click at [1402, 30] on span "[PERSON_NAME] - Ypsilanti | My Community Dental Centers" at bounding box center [1400, 29] width 269 height 17
click at [1482, 62] on span "Account Selection" at bounding box center [1474, 58] width 91 height 11
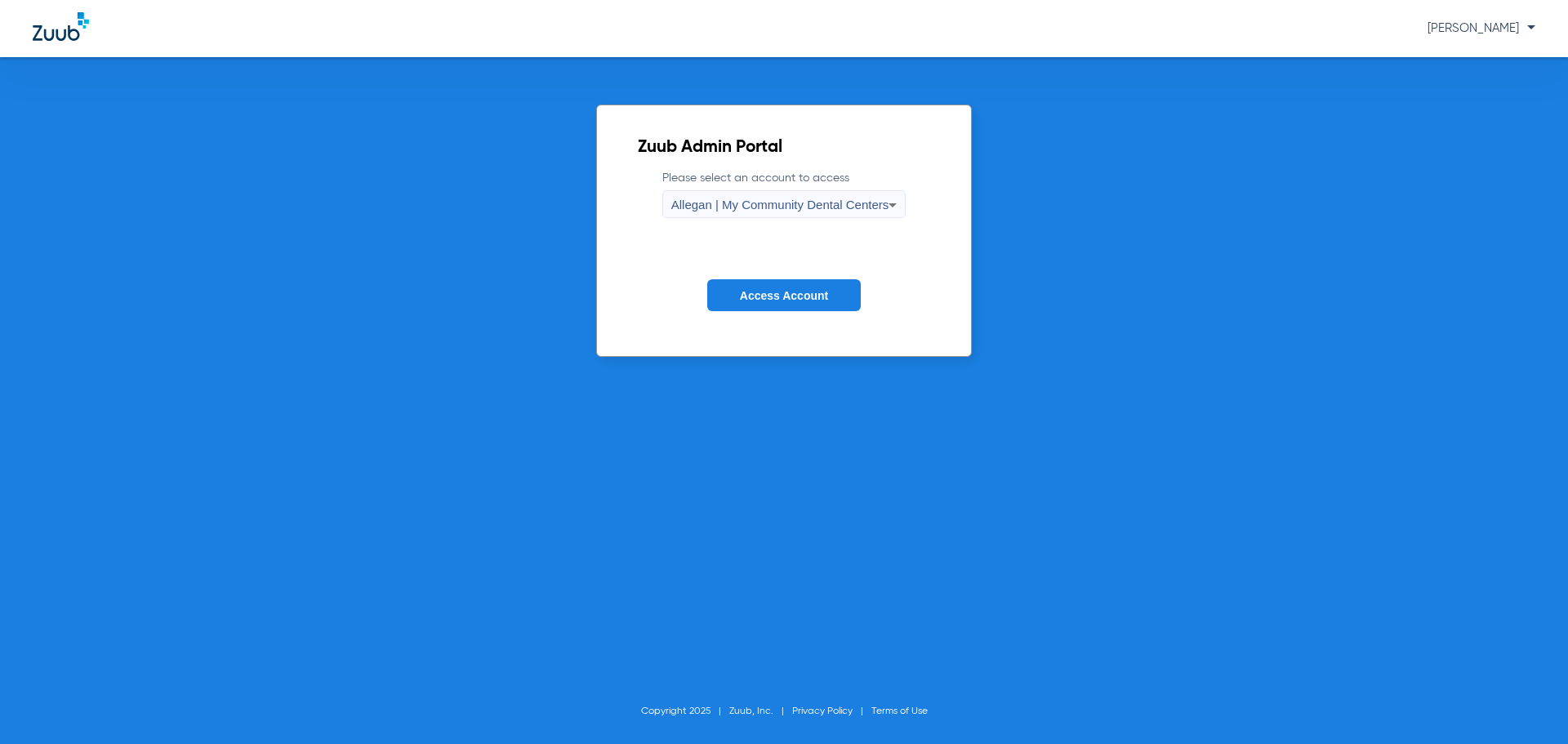
click at [858, 206] on span "Allegan | My Community Dental Centers" at bounding box center [780, 204] width 218 height 14
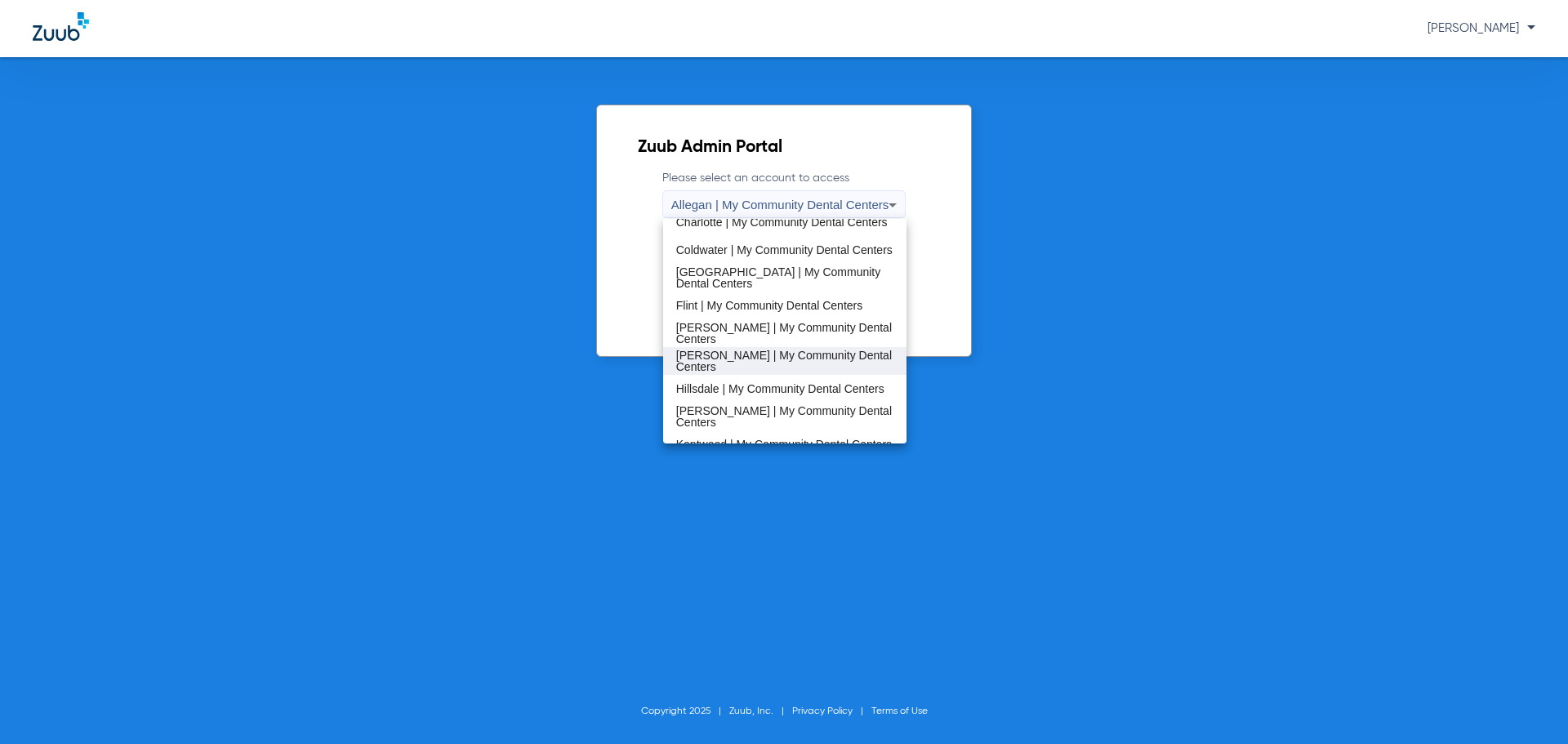
scroll to position [245, 0]
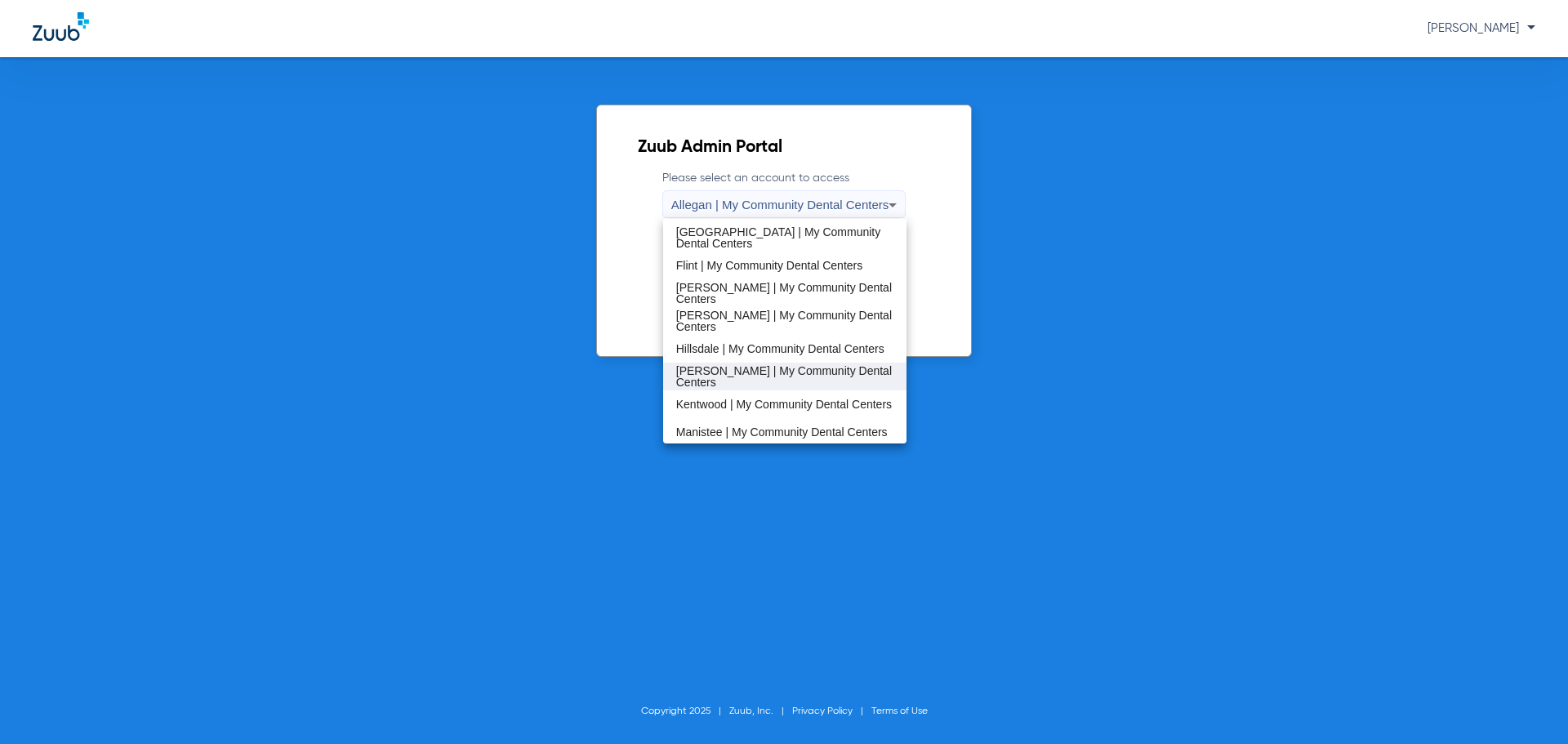
click at [741, 372] on span "[PERSON_NAME] | My Community Dental Centers" at bounding box center [785, 376] width 218 height 23
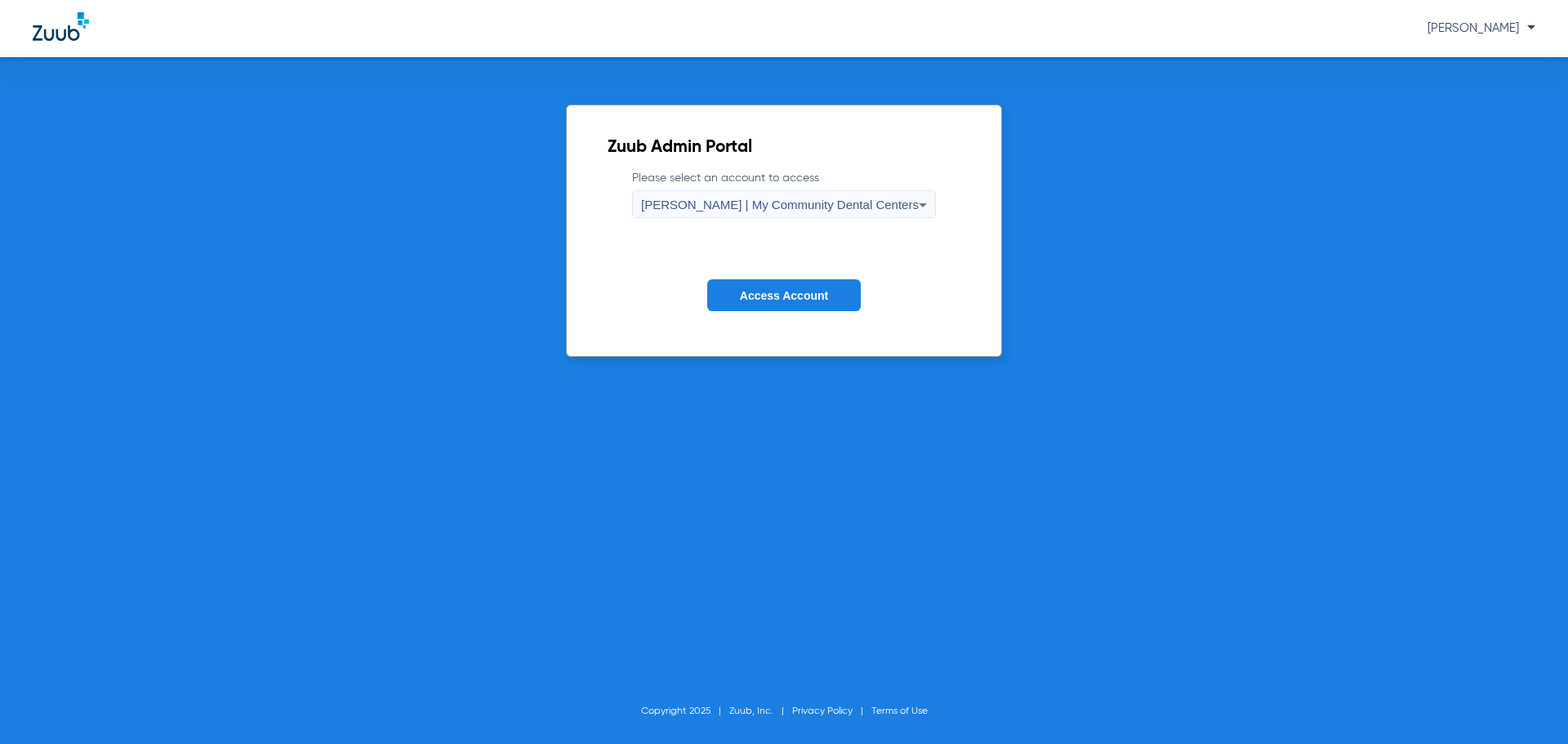
click at [762, 297] on span "Access Account" at bounding box center [784, 296] width 88 height 13
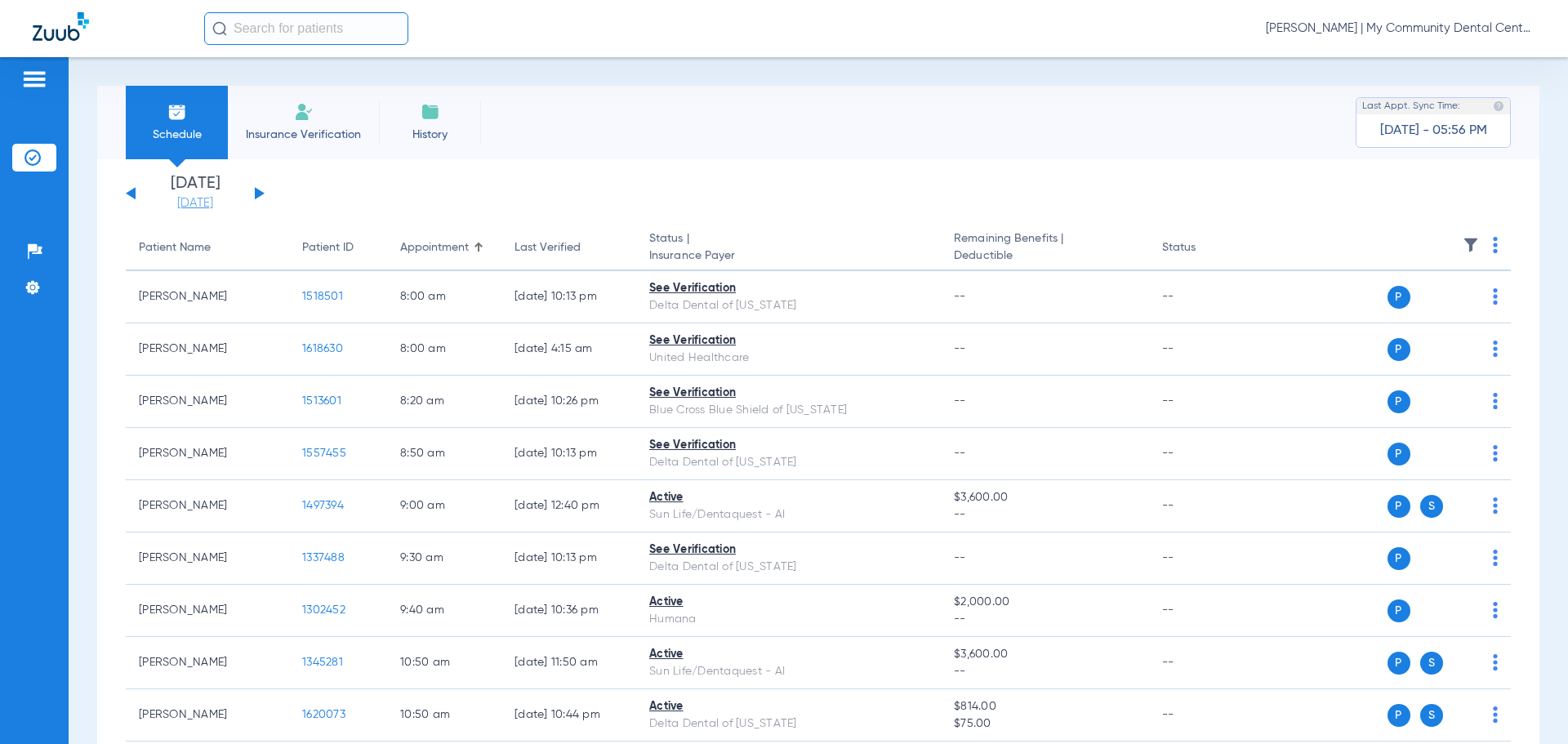
click at [189, 197] on link "[DATE]" at bounding box center [195, 204] width 98 height 17
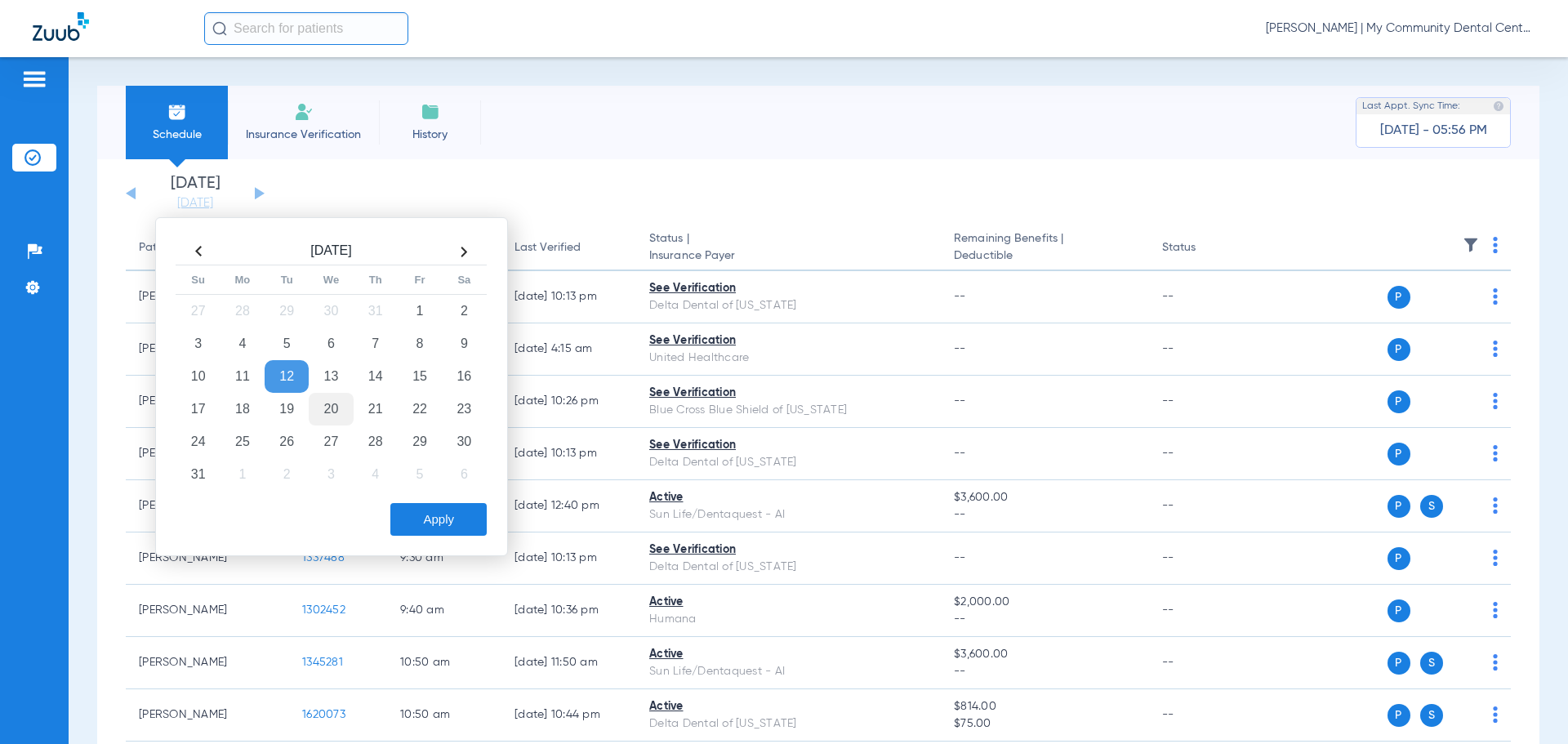
click at [332, 402] on td "20" at bounding box center [331, 409] width 44 height 33
click at [417, 509] on button "Apply" at bounding box center [439, 519] width 97 height 33
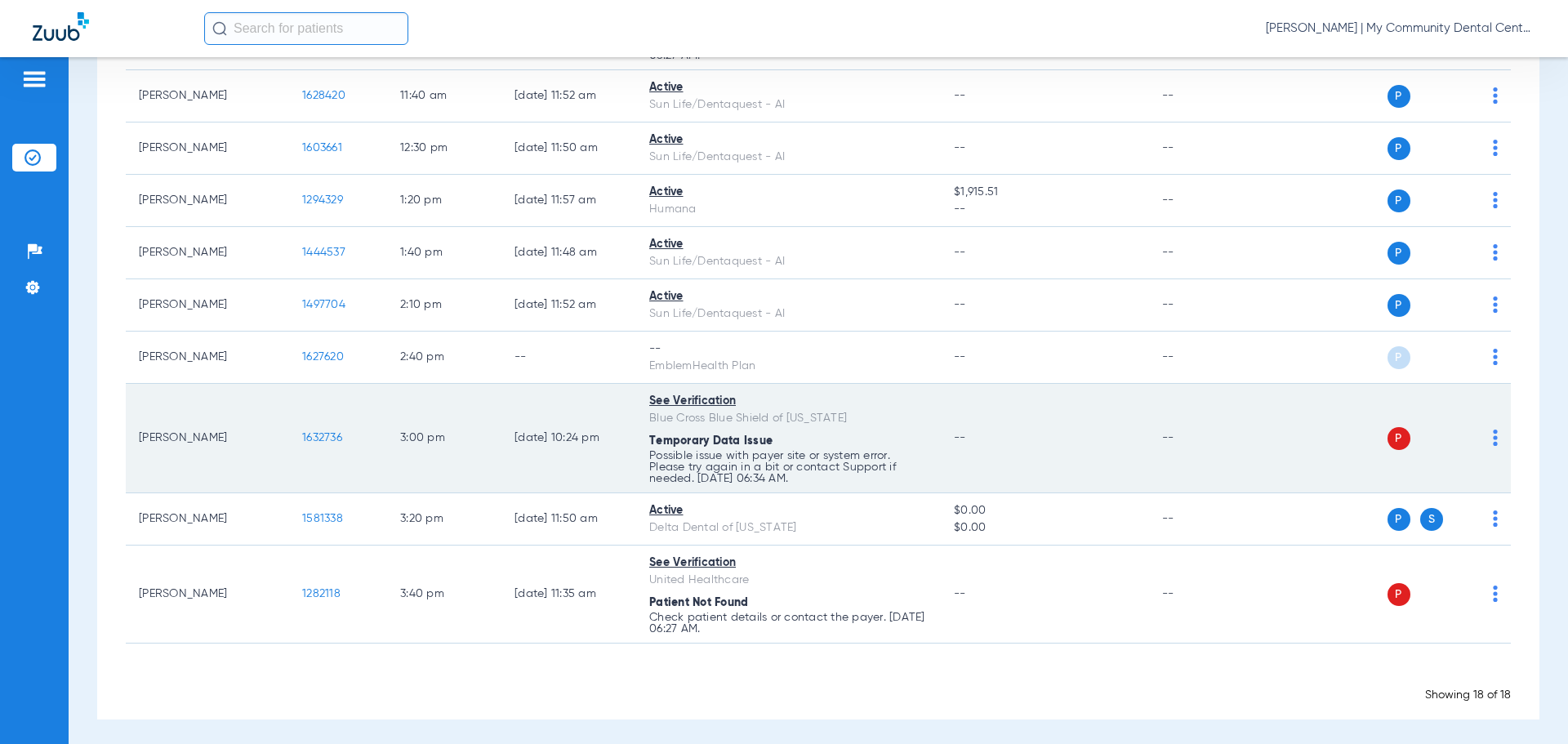
scroll to position [767, 0]
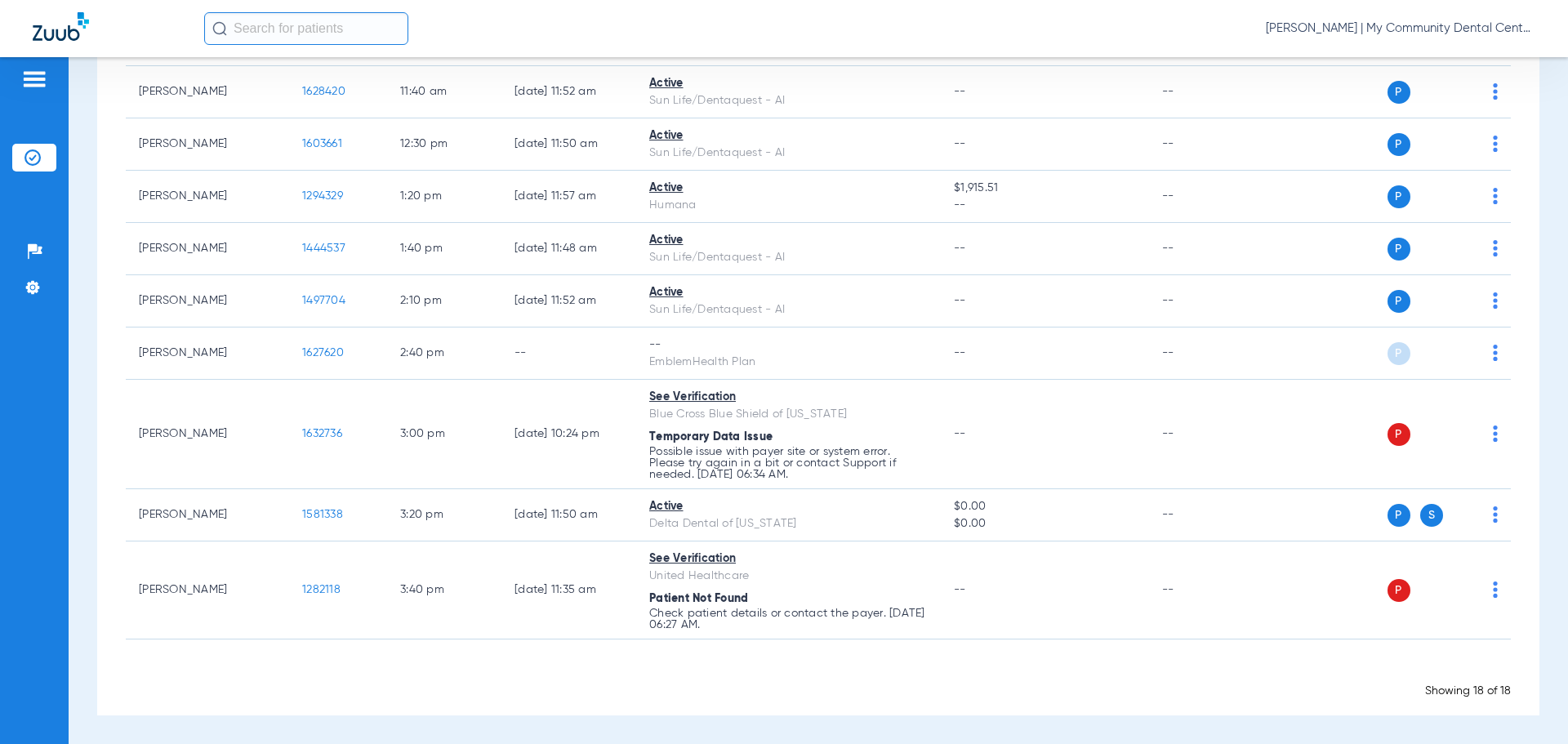
click at [1513, 324] on div "[DATE] [DATE] [DATE] [DATE] [DATE] [DATE] [DATE] [DATE] [DATE] [DATE] [DATE] [D…" at bounding box center [818, 53] width 1442 height 1323
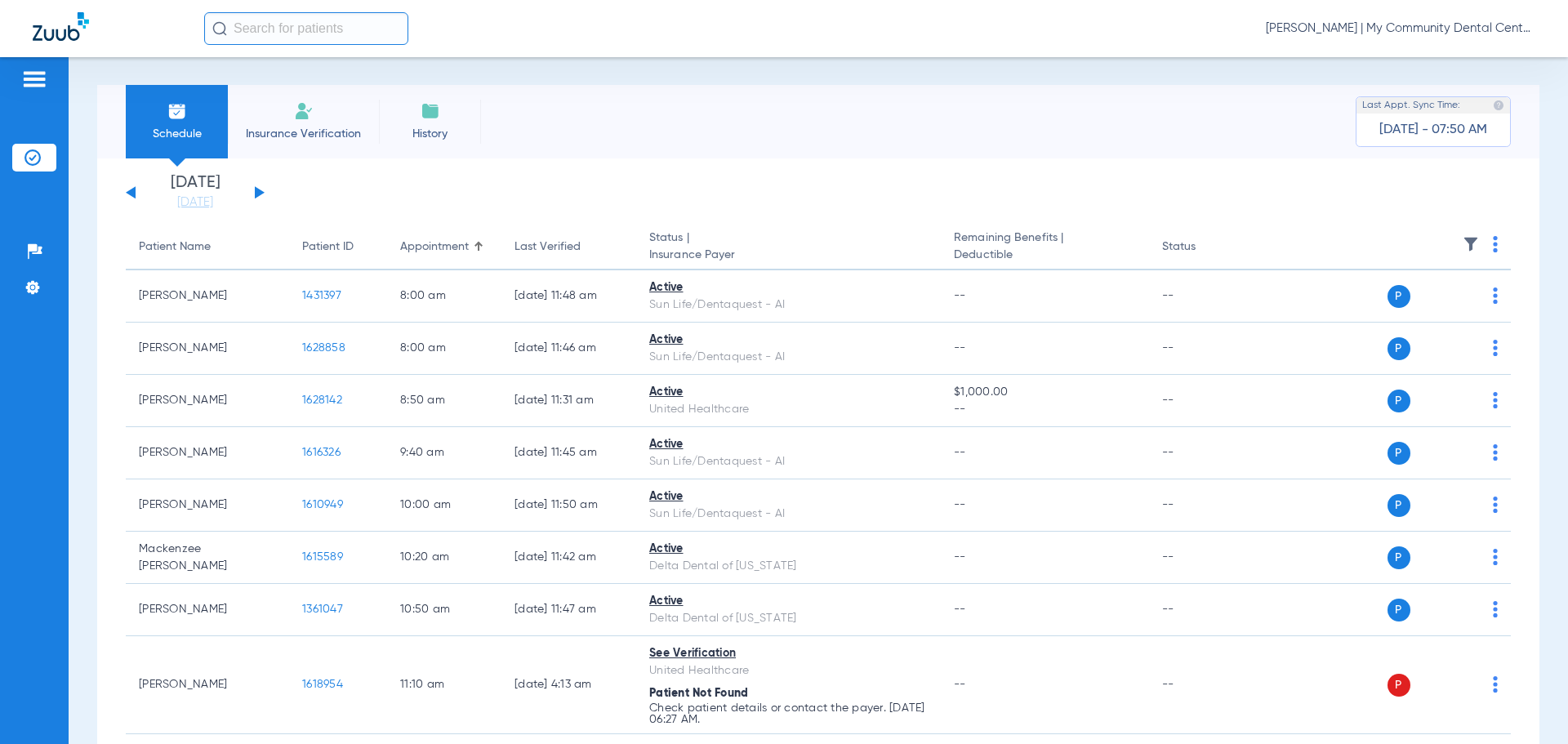
scroll to position [0, 0]
click at [564, 249] on div "Last Verified" at bounding box center [547, 248] width 66 height 17
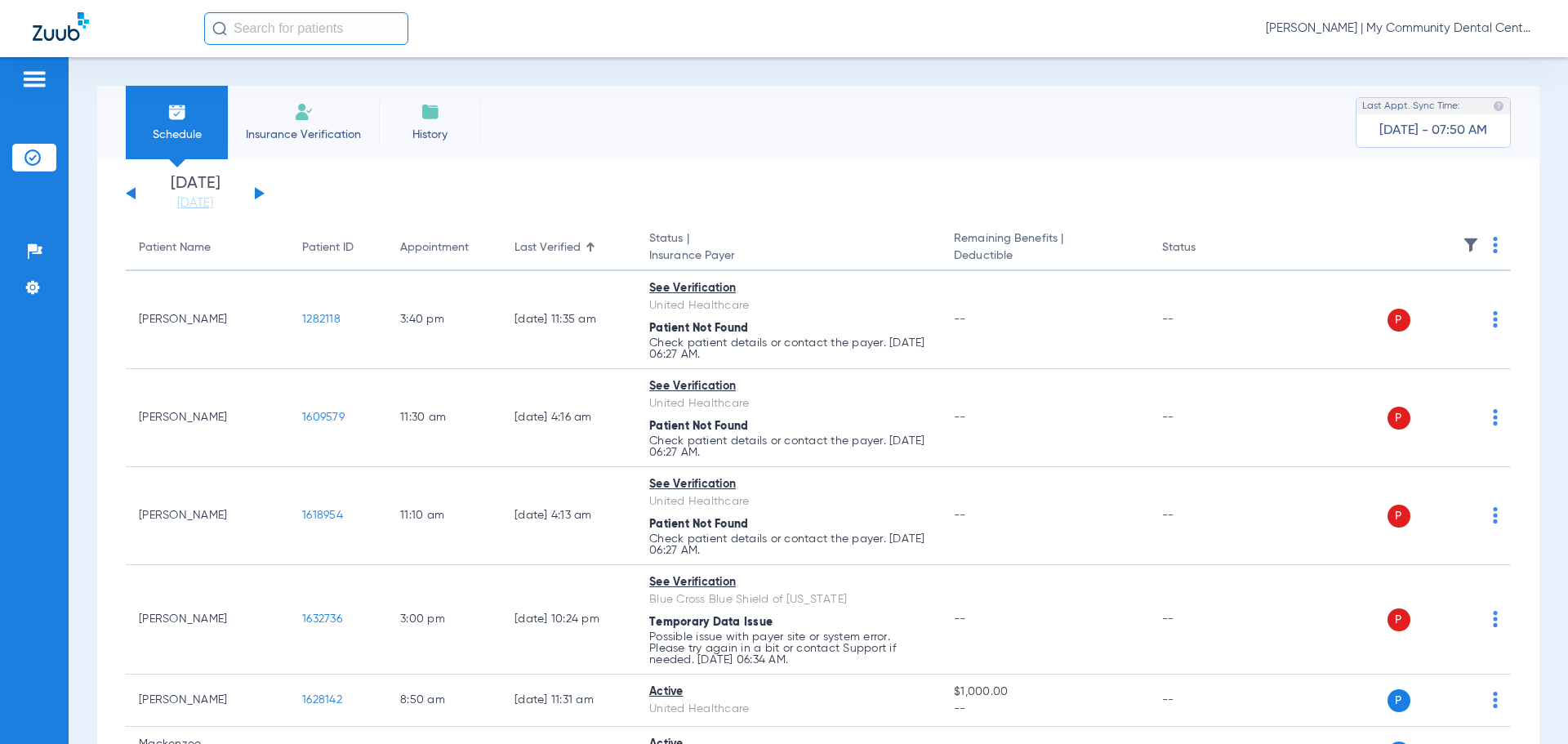
click at [259, 193] on button at bounding box center [260, 193] width 10 height 12
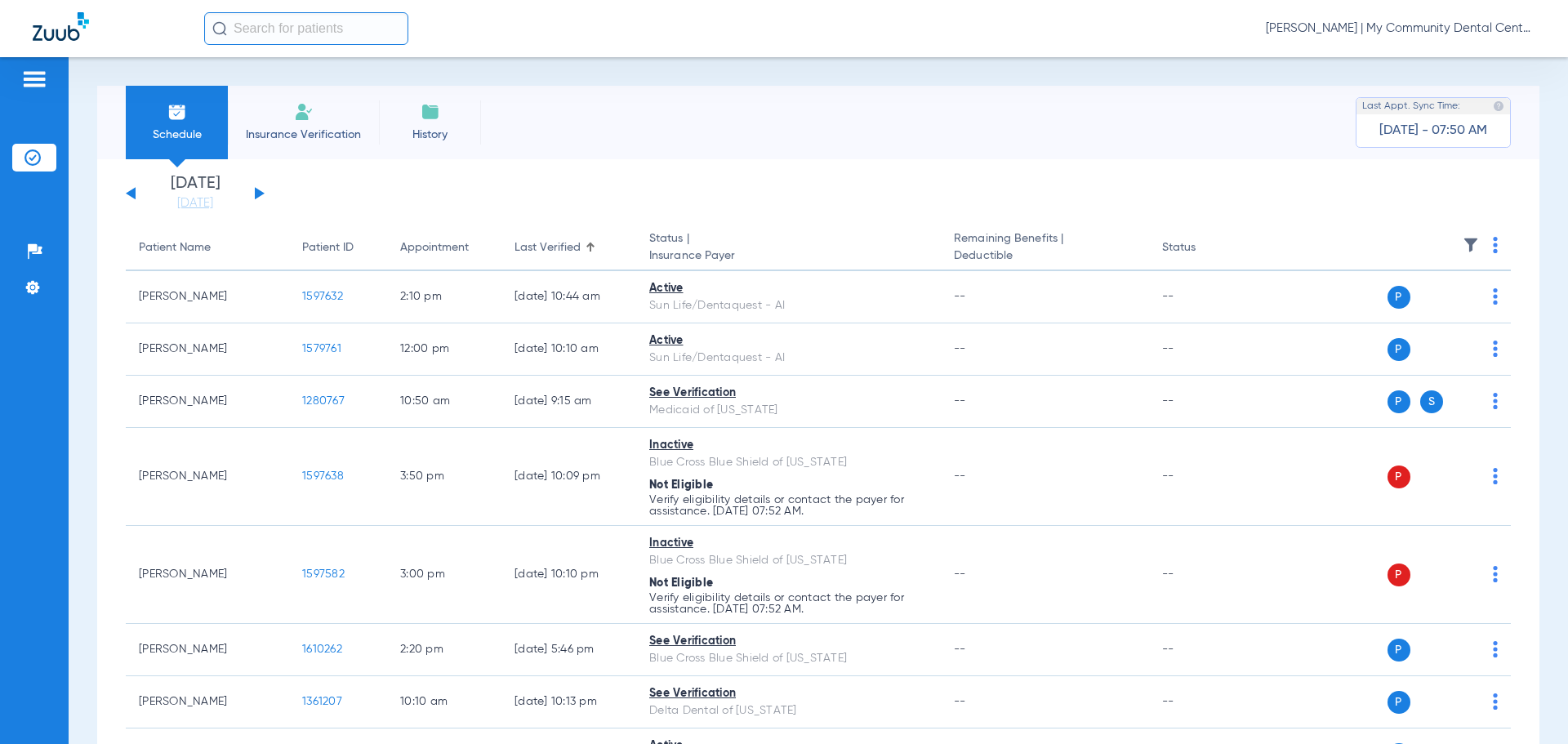
click at [1494, 247] on img at bounding box center [1495, 245] width 5 height 17
click at [1427, 305] on span "Verify All" at bounding box center [1421, 309] width 102 height 11
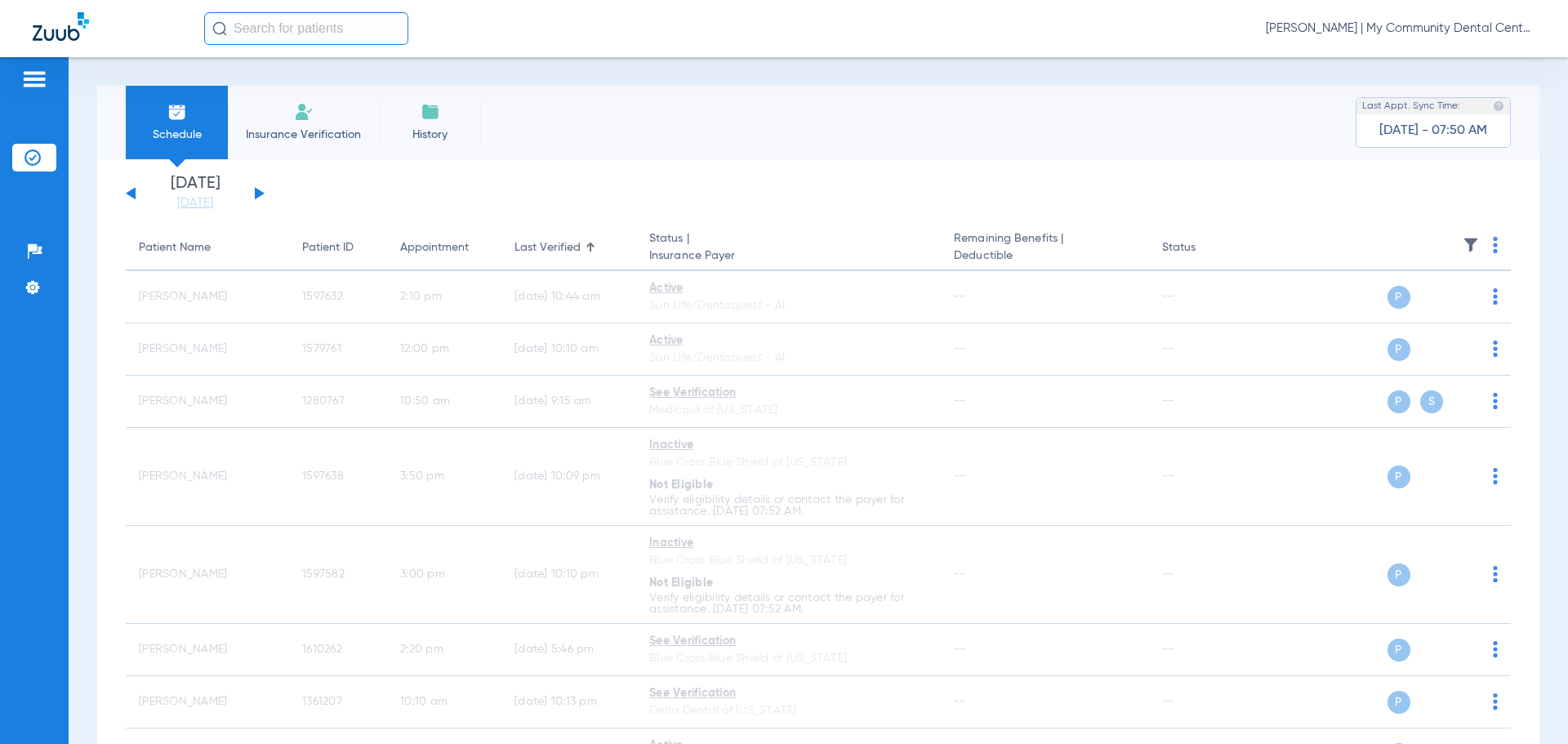
click at [129, 195] on button at bounding box center [130, 193] width 10 height 12
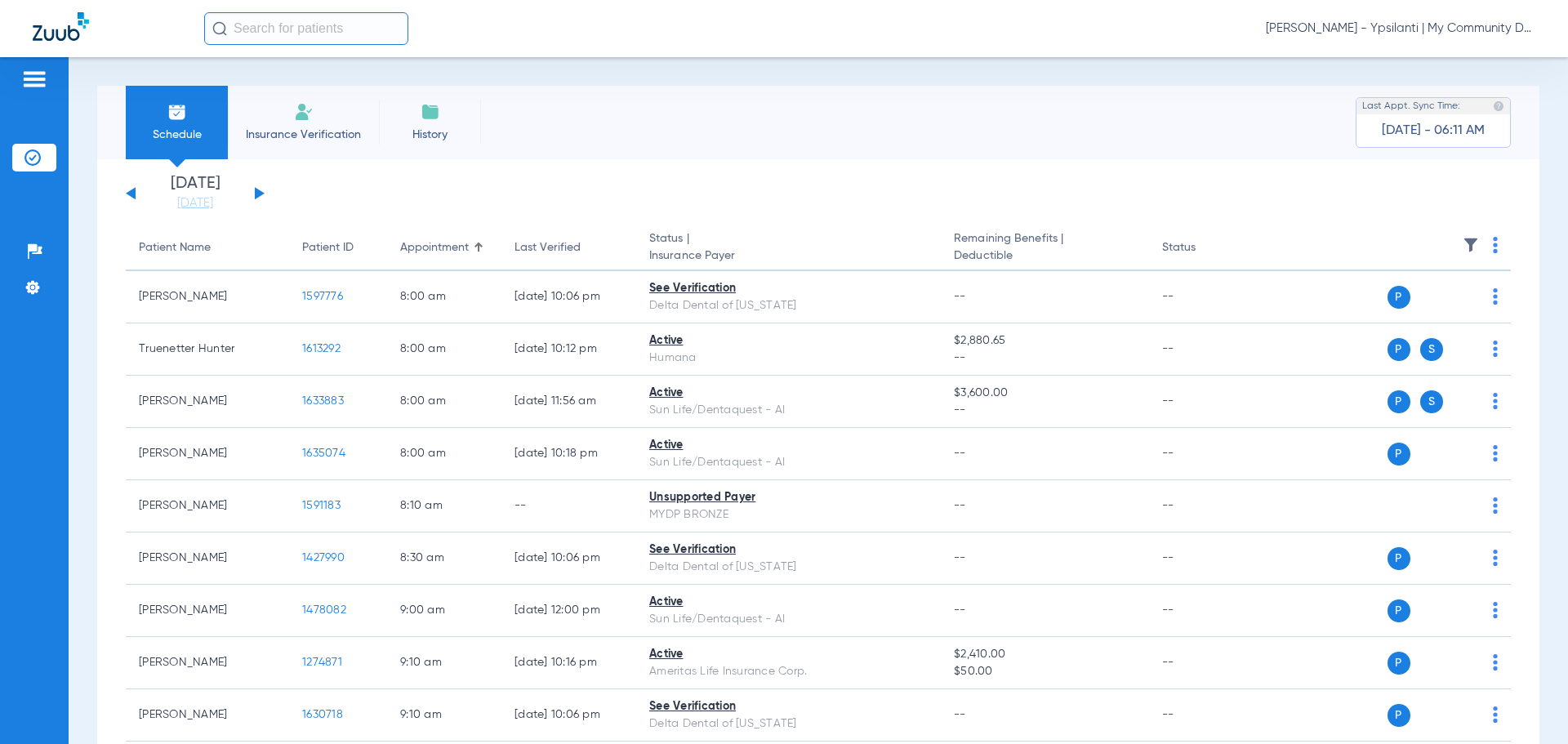
click at [1409, 33] on span "[PERSON_NAME] - Ypsilanti | My Community Dental Centers" at bounding box center [1400, 29] width 269 height 17
click at [1490, 58] on span "Account Selection" at bounding box center [1474, 58] width 91 height 11
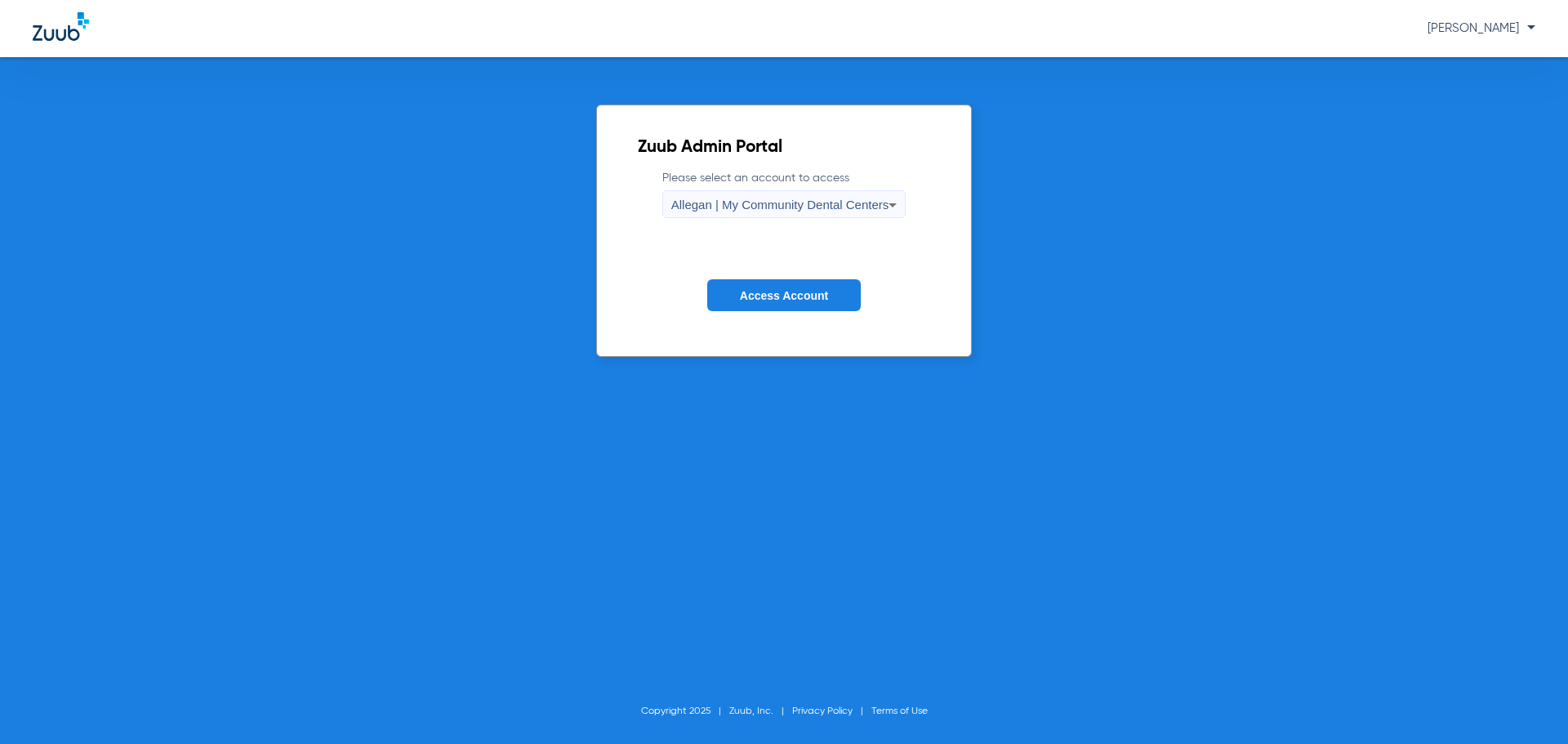
click at [759, 208] on span "Allegan | My Community Dental Centers" at bounding box center [780, 204] width 218 height 14
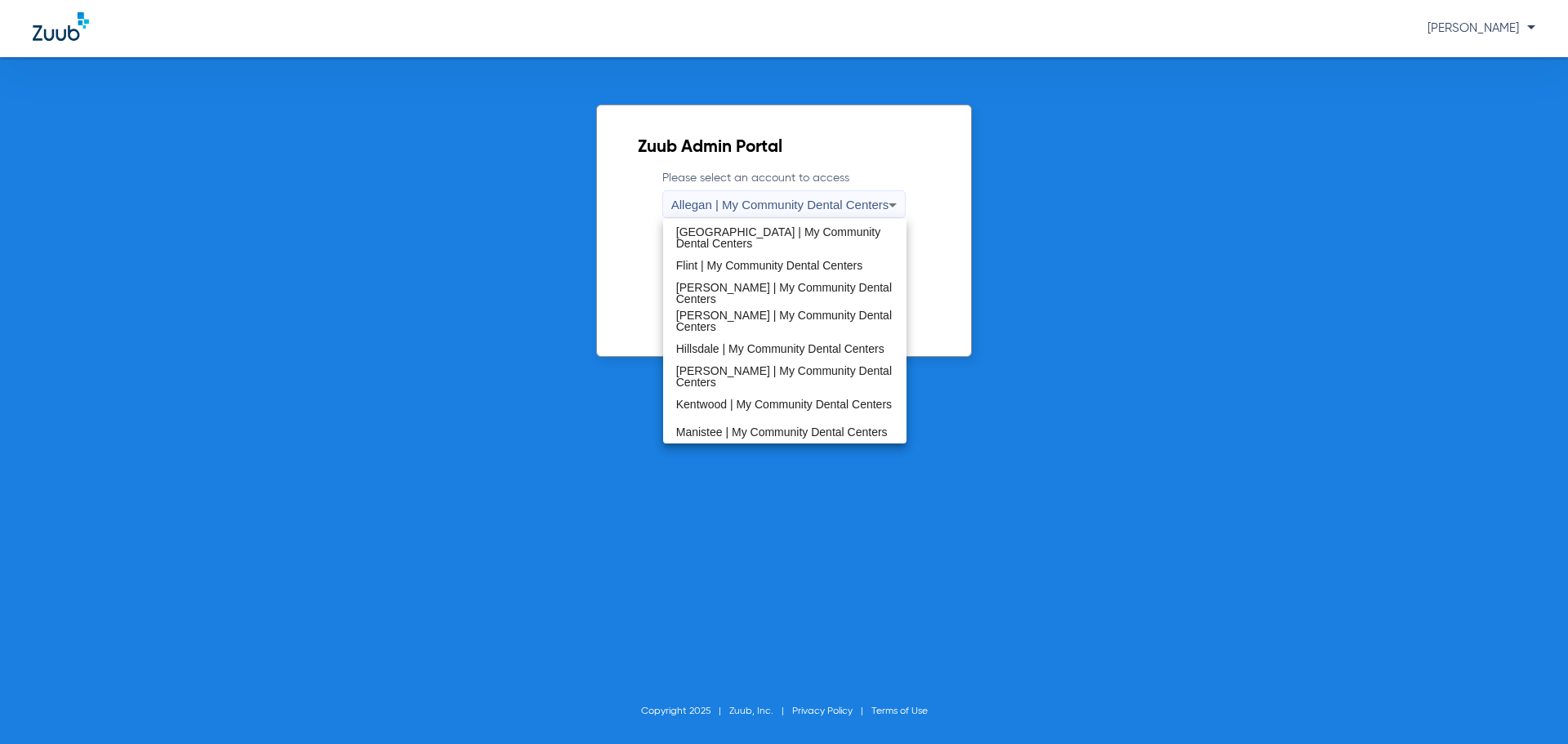
scroll to position [327, 0]
click at [753, 318] on span "Kentwood | My Community Dental Centers" at bounding box center [784, 322] width 216 height 11
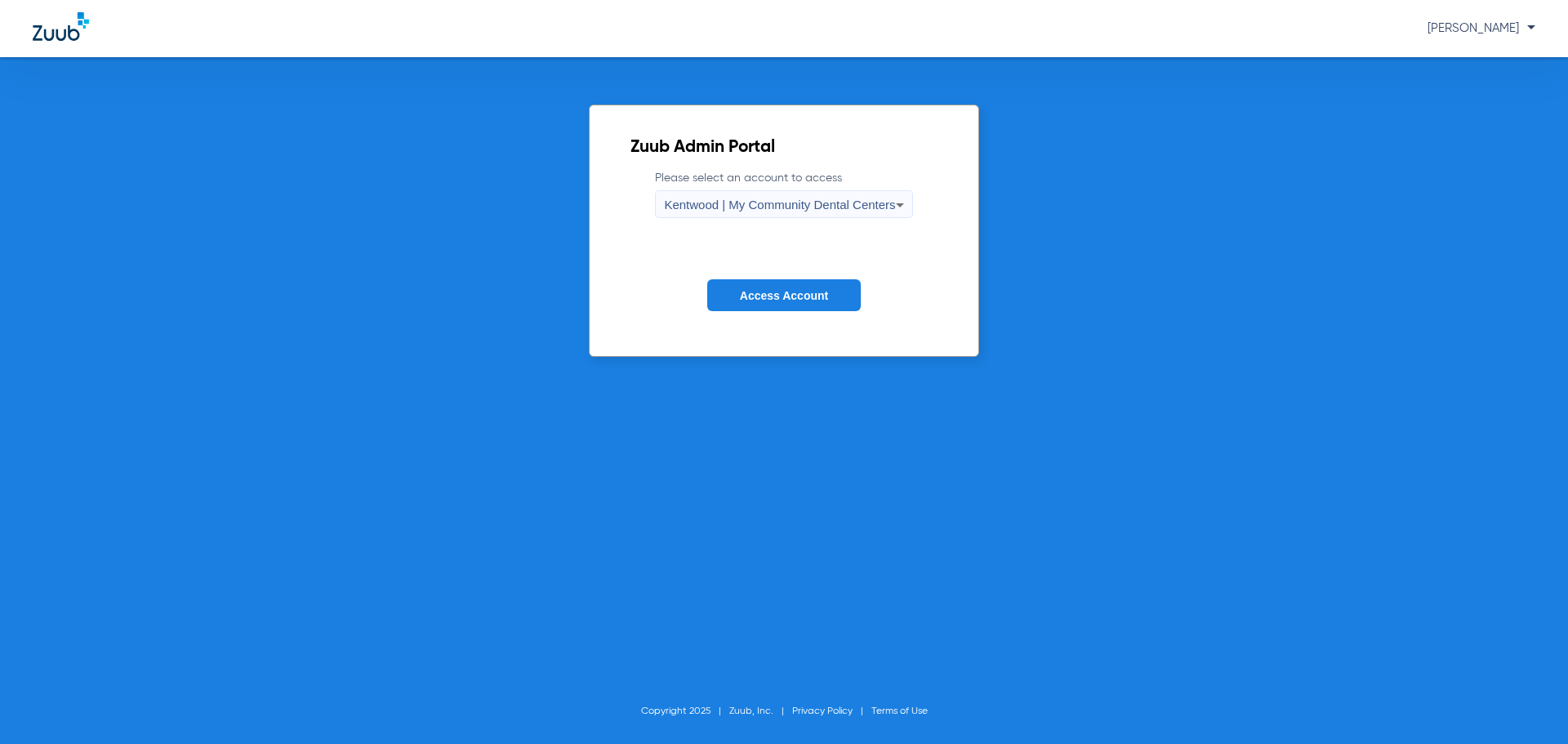
click at [750, 294] on span "Access Account" at bounding box center [784, 296] width 88 height 13
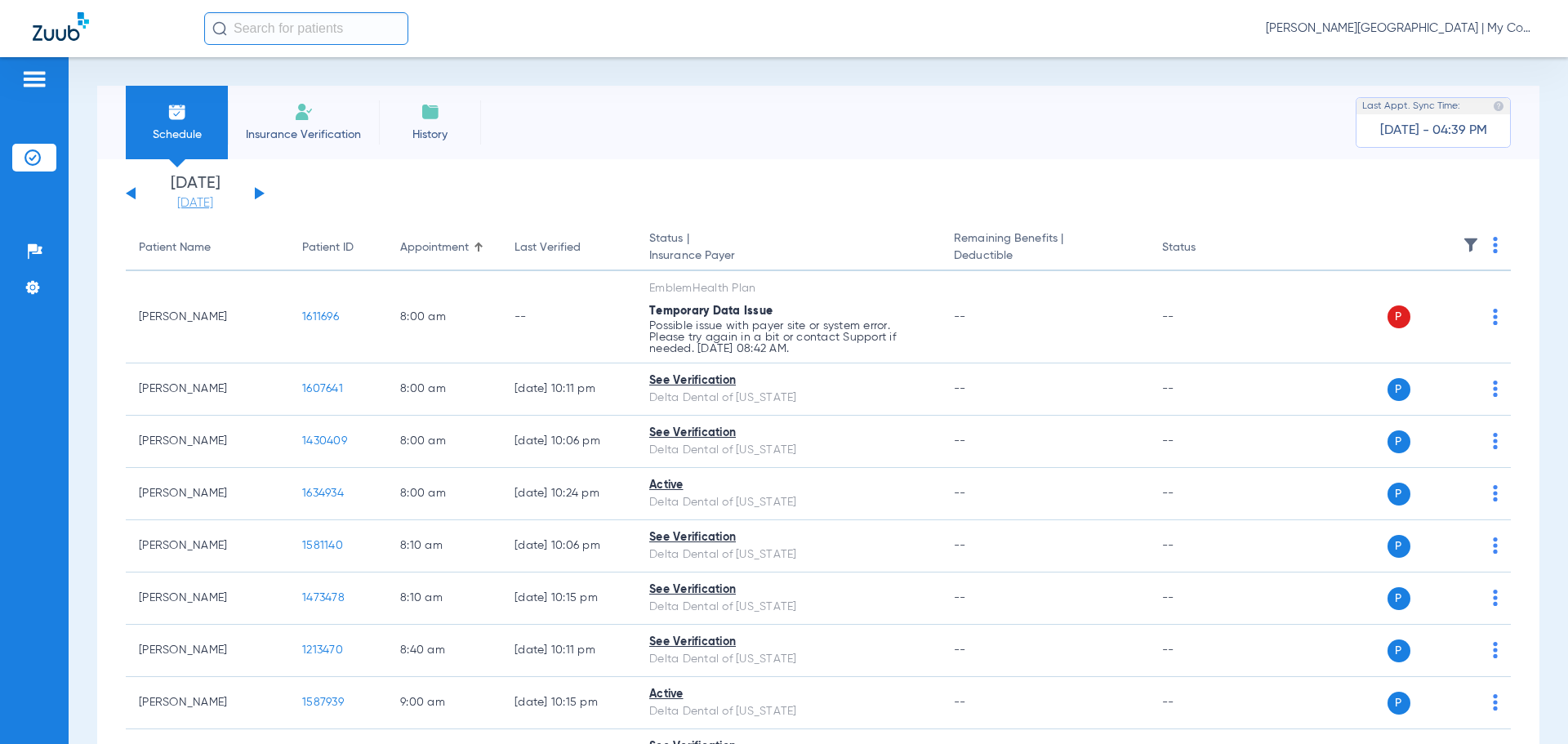
click at [203, 202] on link "[DATE]" at bounding box center [195, 204] width 98 height 17
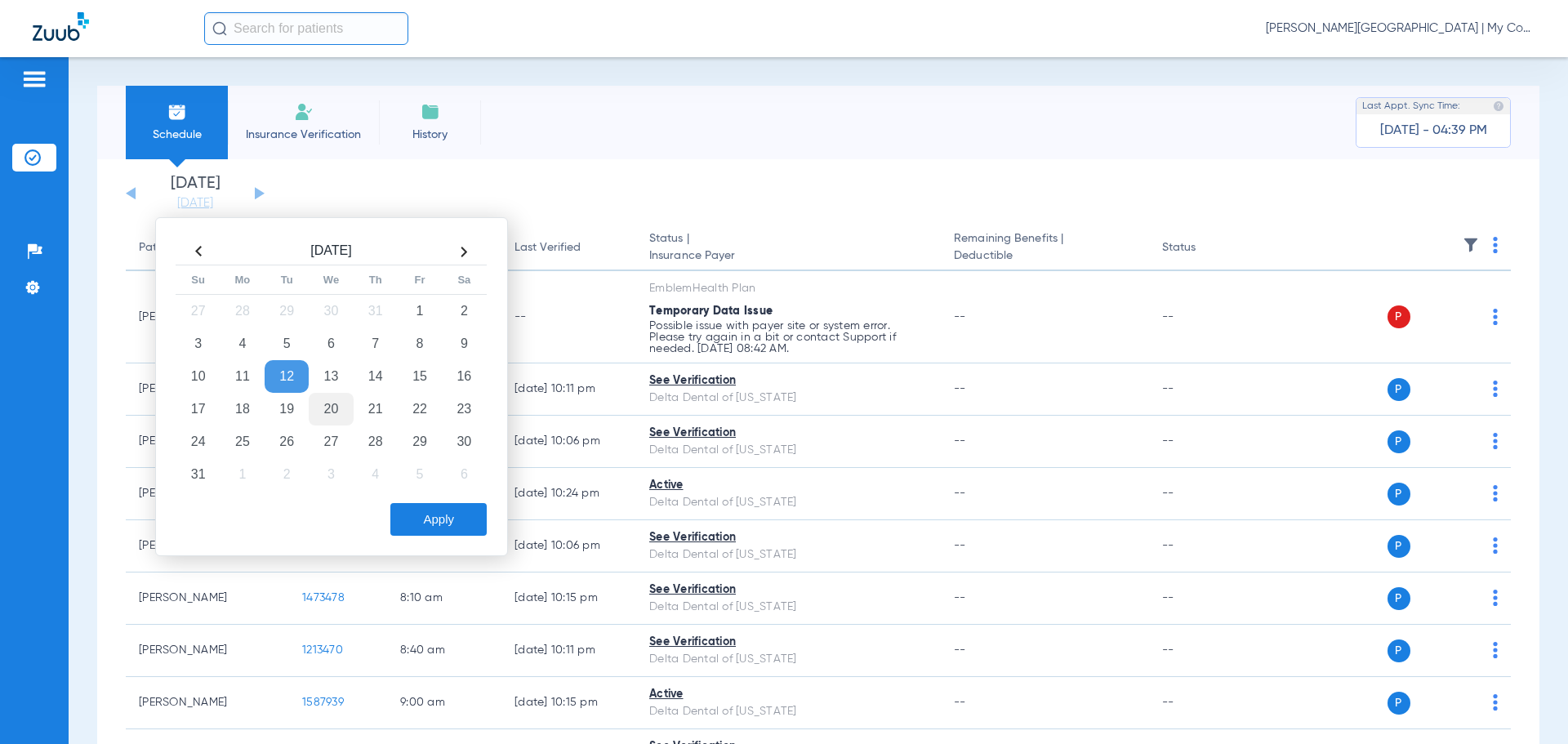
click at [326, 403] on td "20" at bounding box center [331, 409] width 44 height 33
click at [422, 523] on button "Apply" at bounding box center [439, 519] width 97 height 33
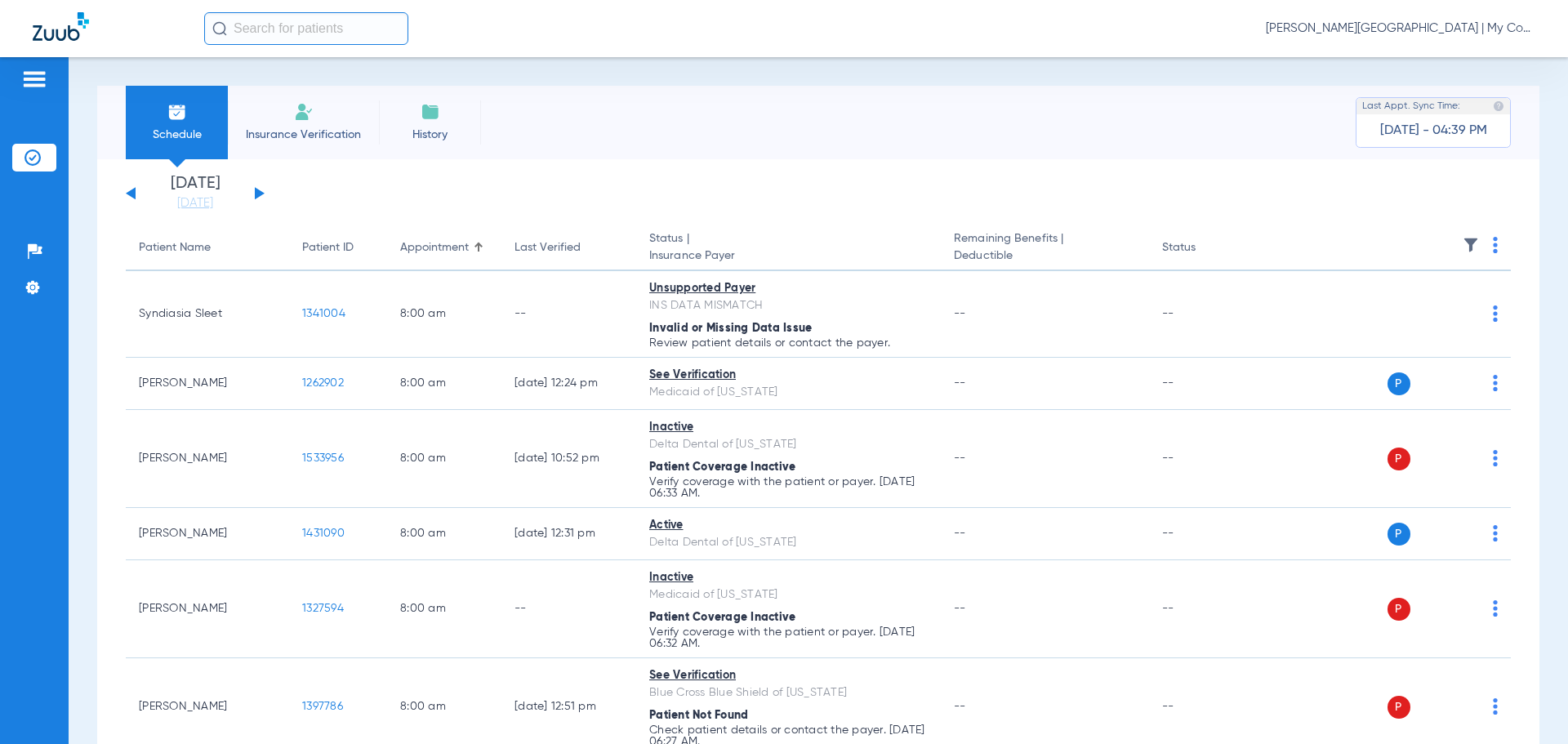
click at [555, 244] on div "Last Verified" at bounding box center [547, 248] width 66 height 17
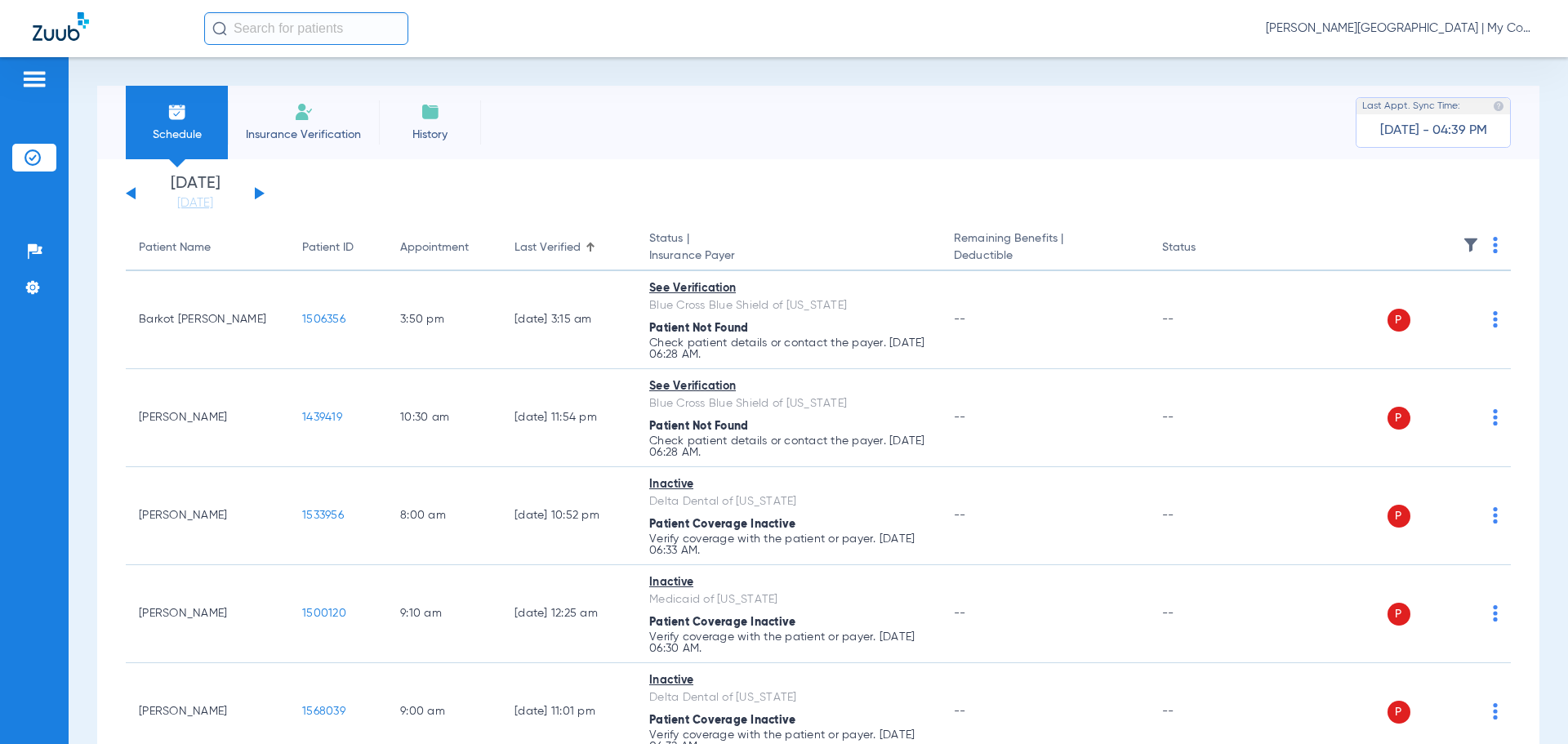
click at [256, 192] on button at bounding box center [260, 193] width 10 height 12
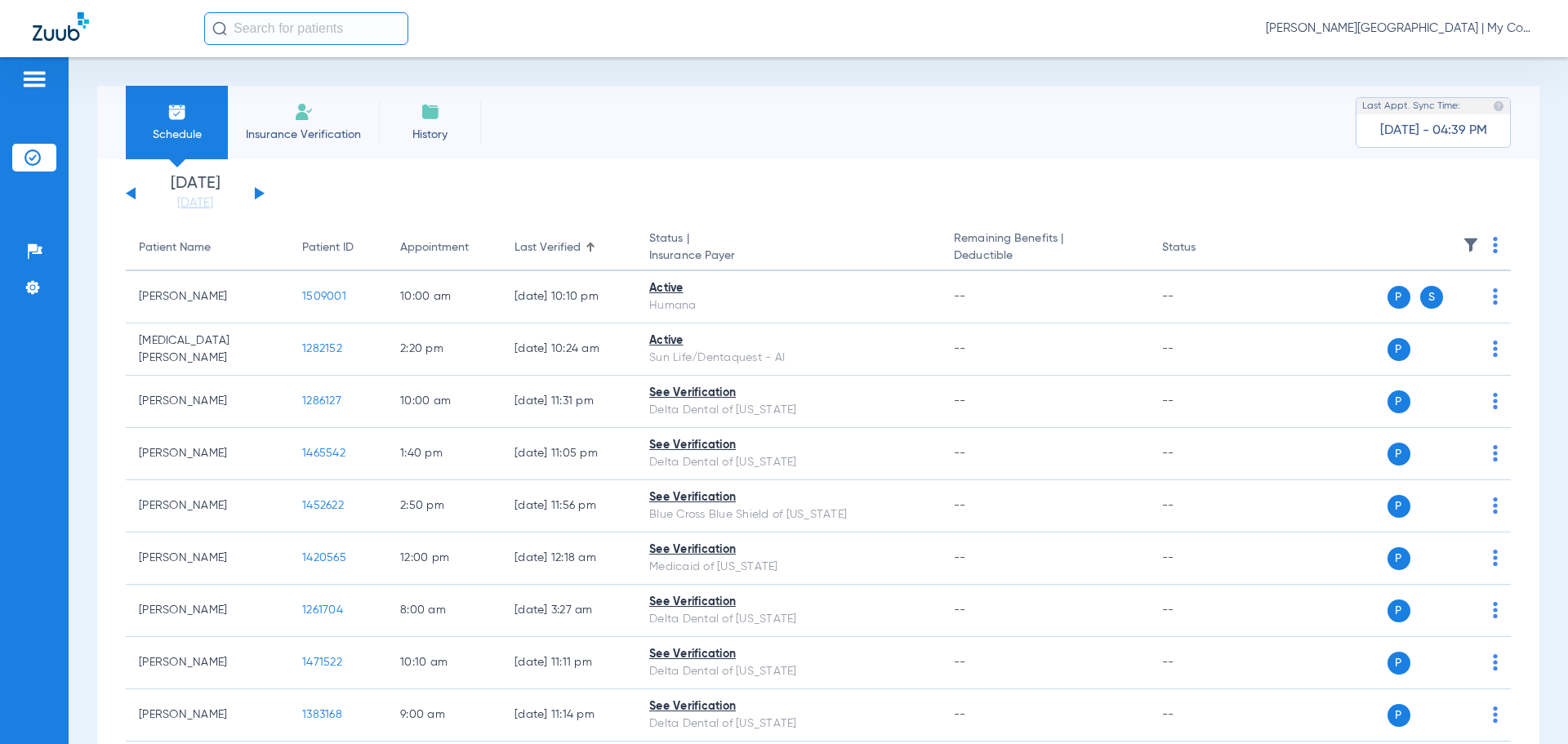
click at [1494, 253] on span at bounding box center [1495, 250] width 5 height 11
click at [1437, 304] on span "Verify All" at bounding box center [1421, 309] width 102 height 11
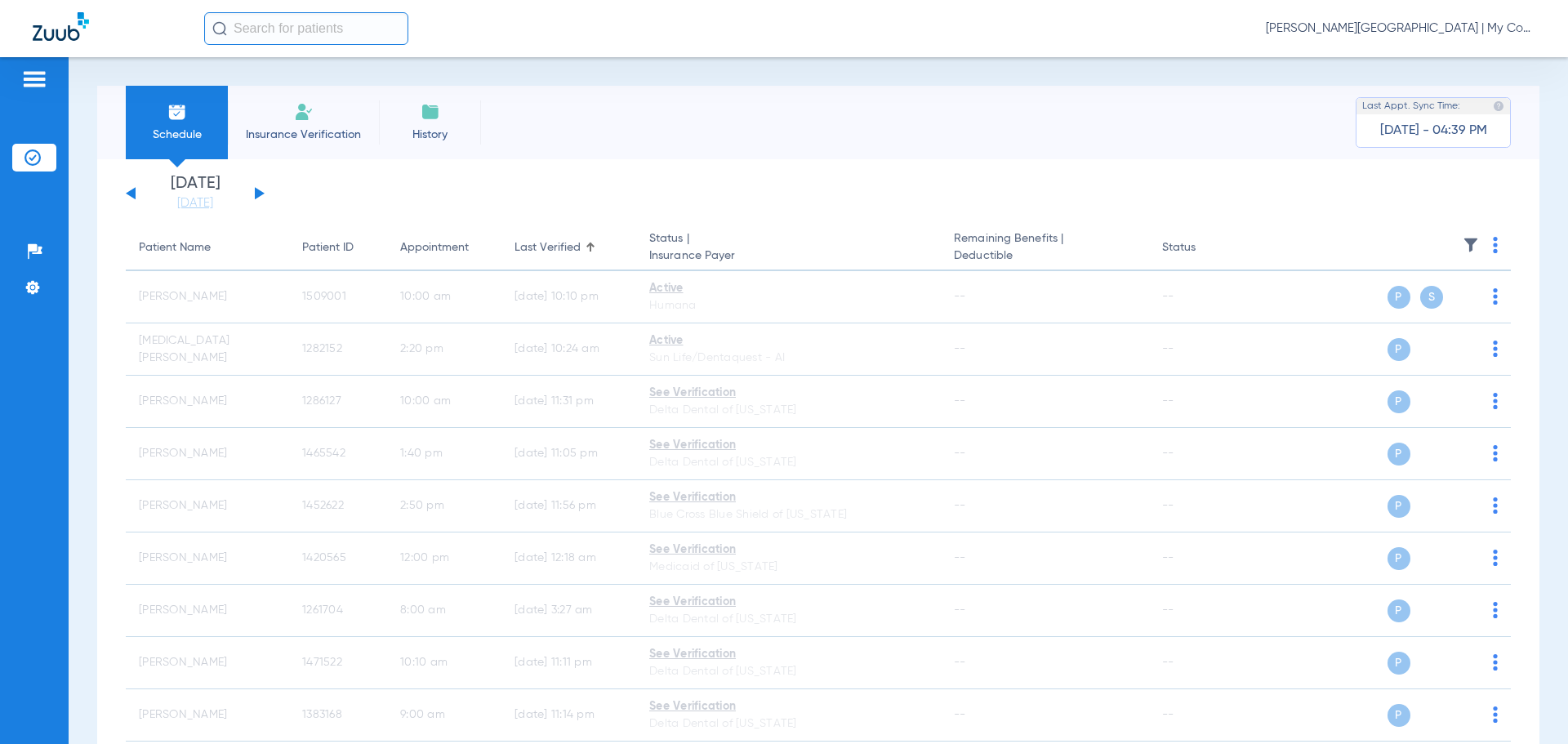
click at [131, 192] on button at bounding box center [130, 193] width 10 height 12
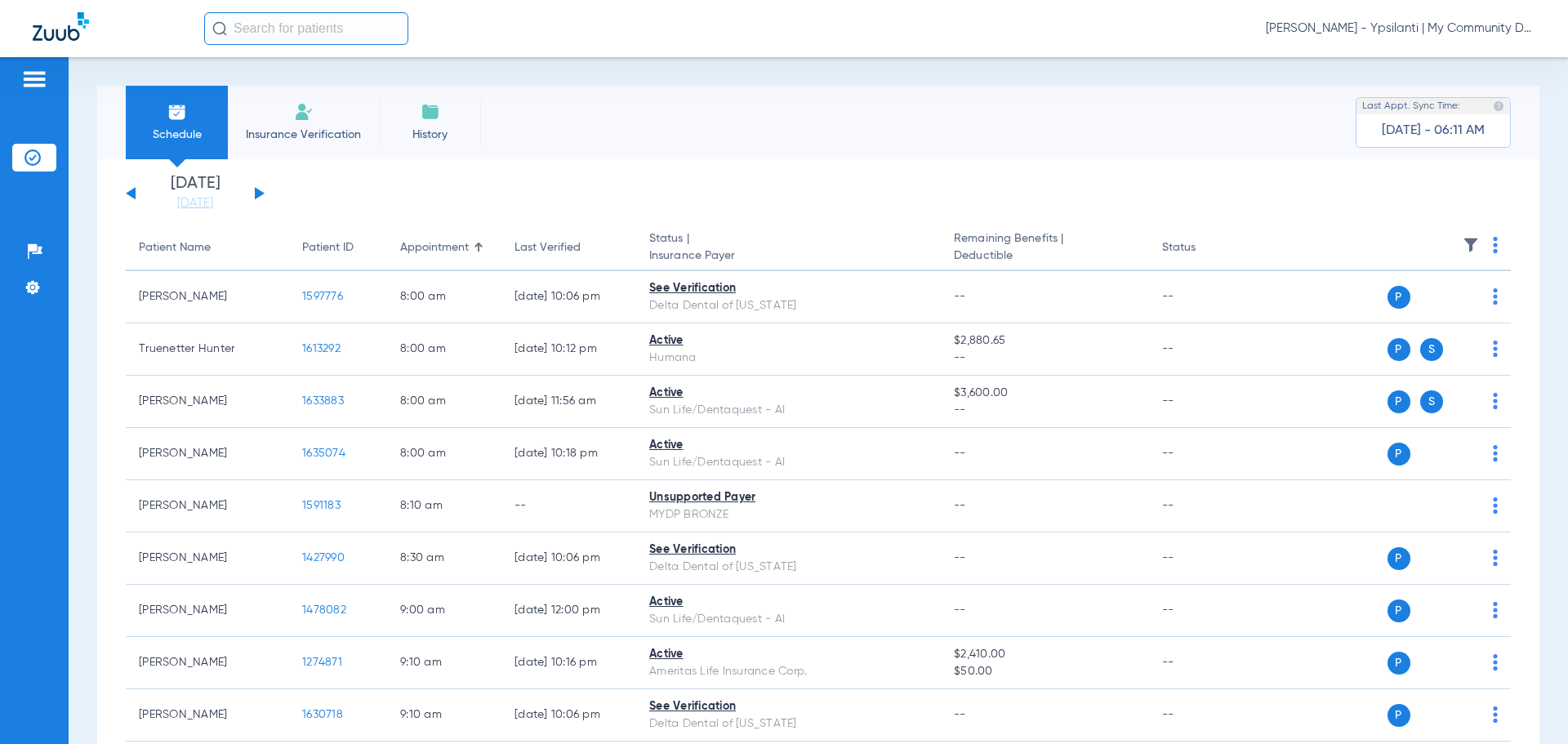
click at [1380, 24] on span "[PERSON_NAME] - Ypsilanti | My Community Dental Centers" at bounding box center [1400, 29] width 269 height 17
click at [1458, 59] on span "Account Selection" at bounding box center [1474, 58] width 91 height 11
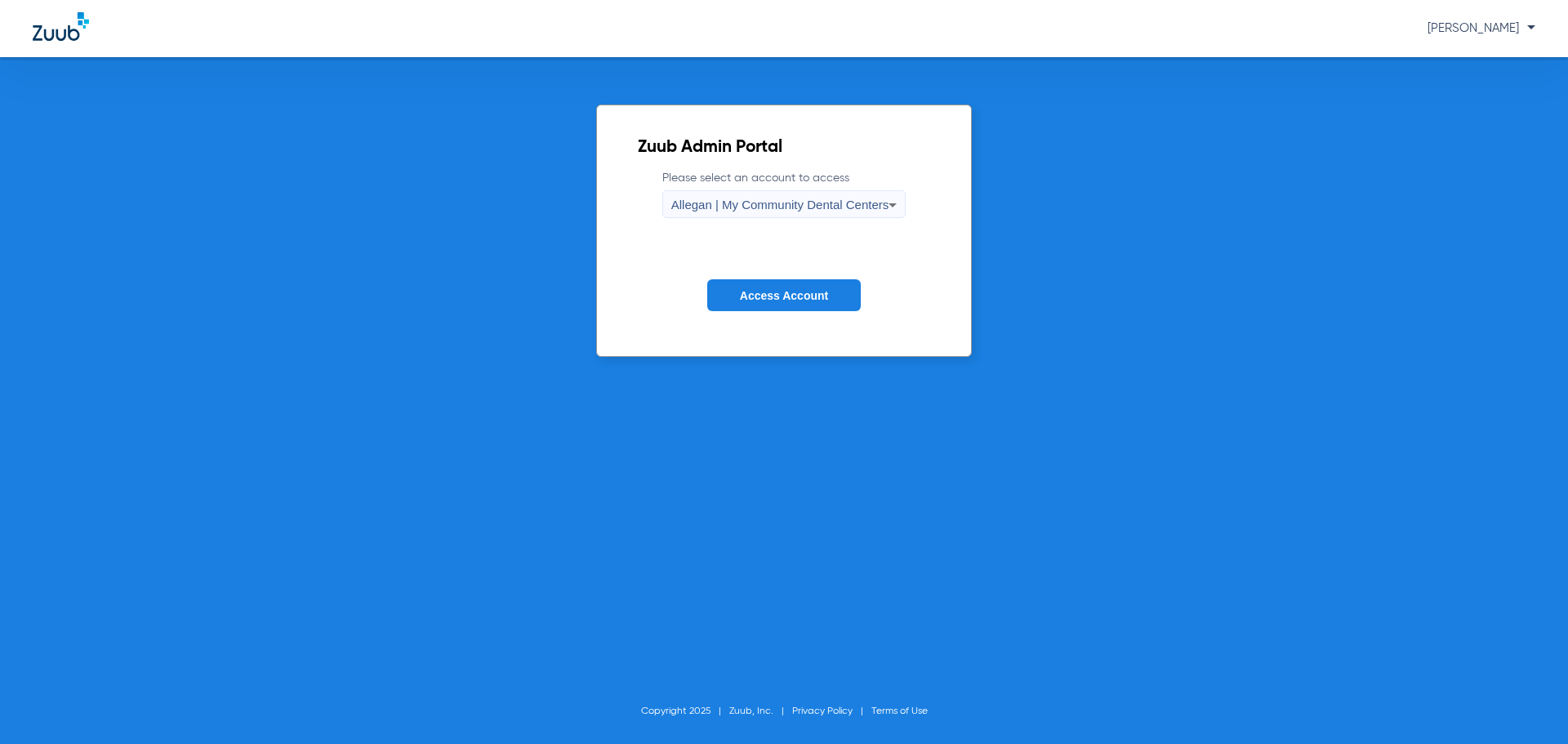
click at [737, 208] on span "Allegan | My Community Dental Centers" at bounding box center [780, 204] width 218 height 14
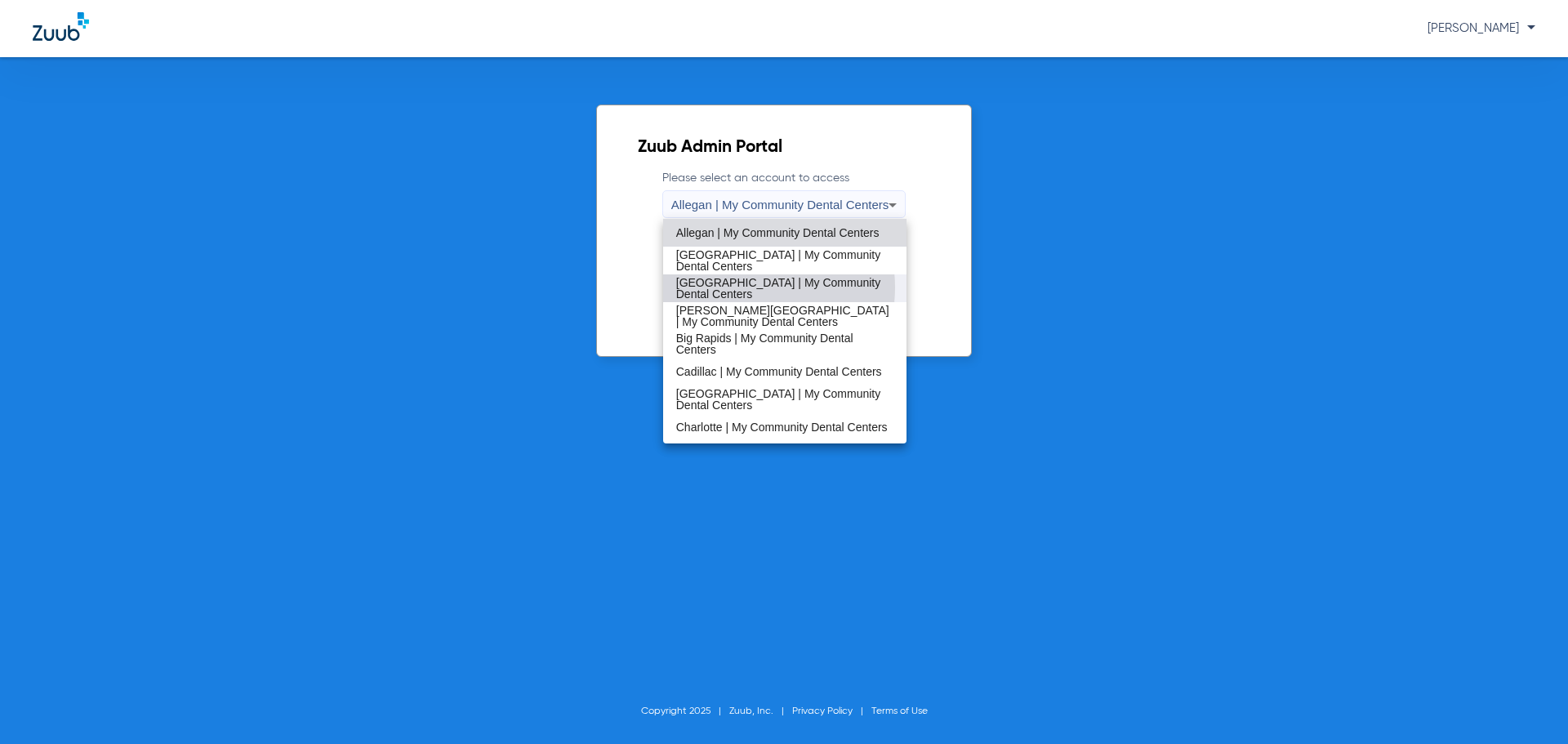
click at [740, 288] on span "[GEOGRAPHIC_DATA] | My Community Dental Centers" at bounding box center [785, 288] width 218 height 23
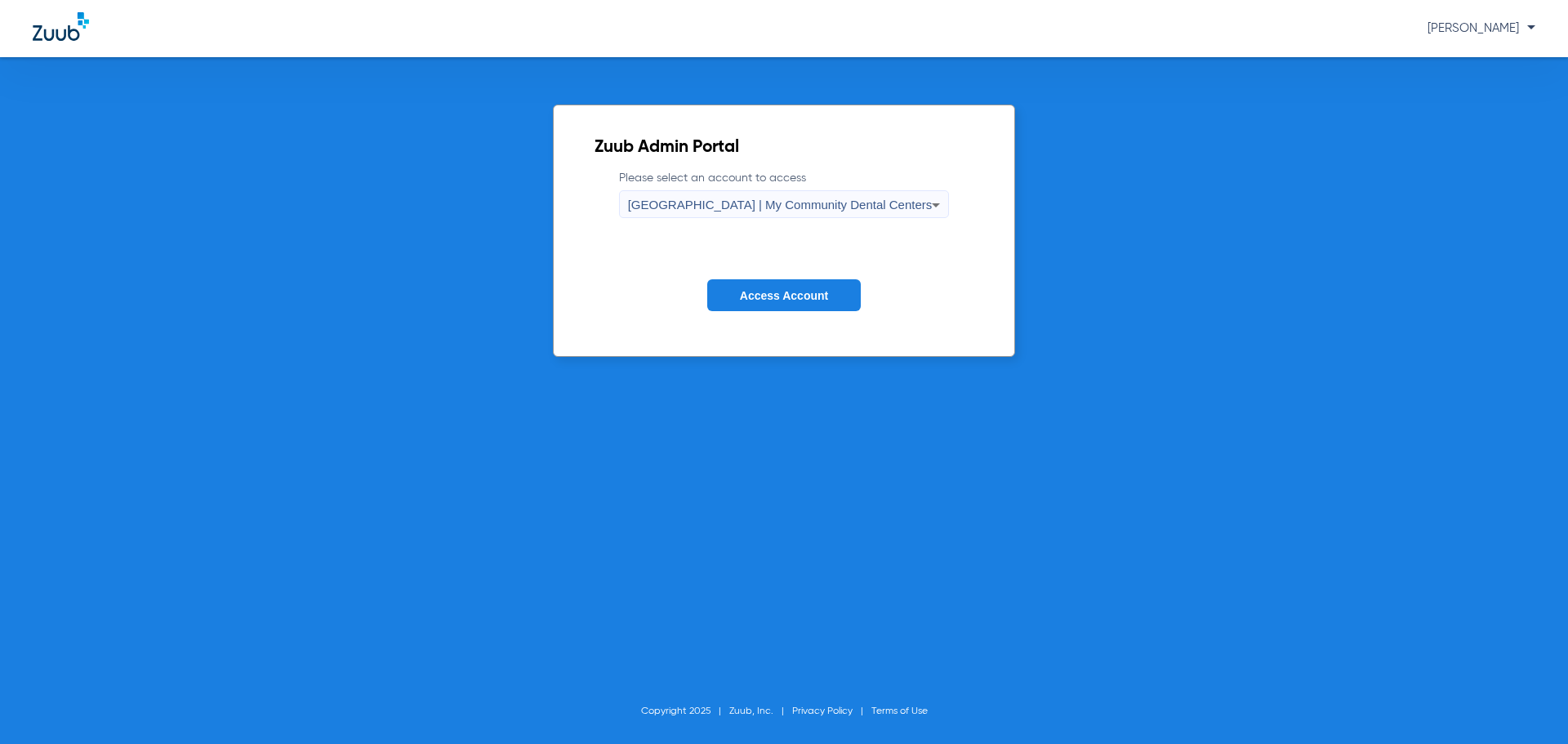
click at [761, 294] on span "Access Account" at bounding box center [784, 296] width 88 height 13
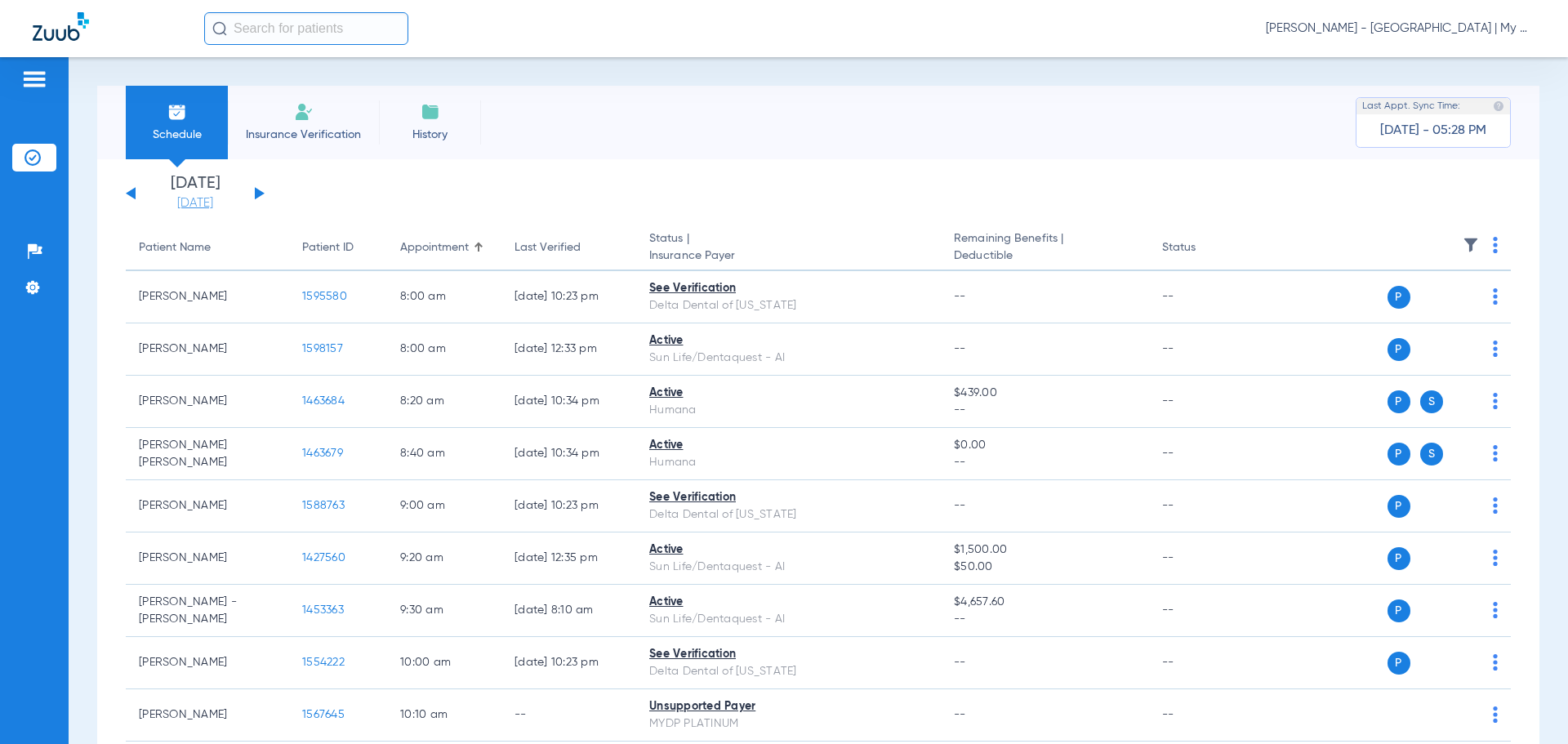
click at [192, 204] on link "[DATE]" at bounding box center [195, 204] width 98 height 17
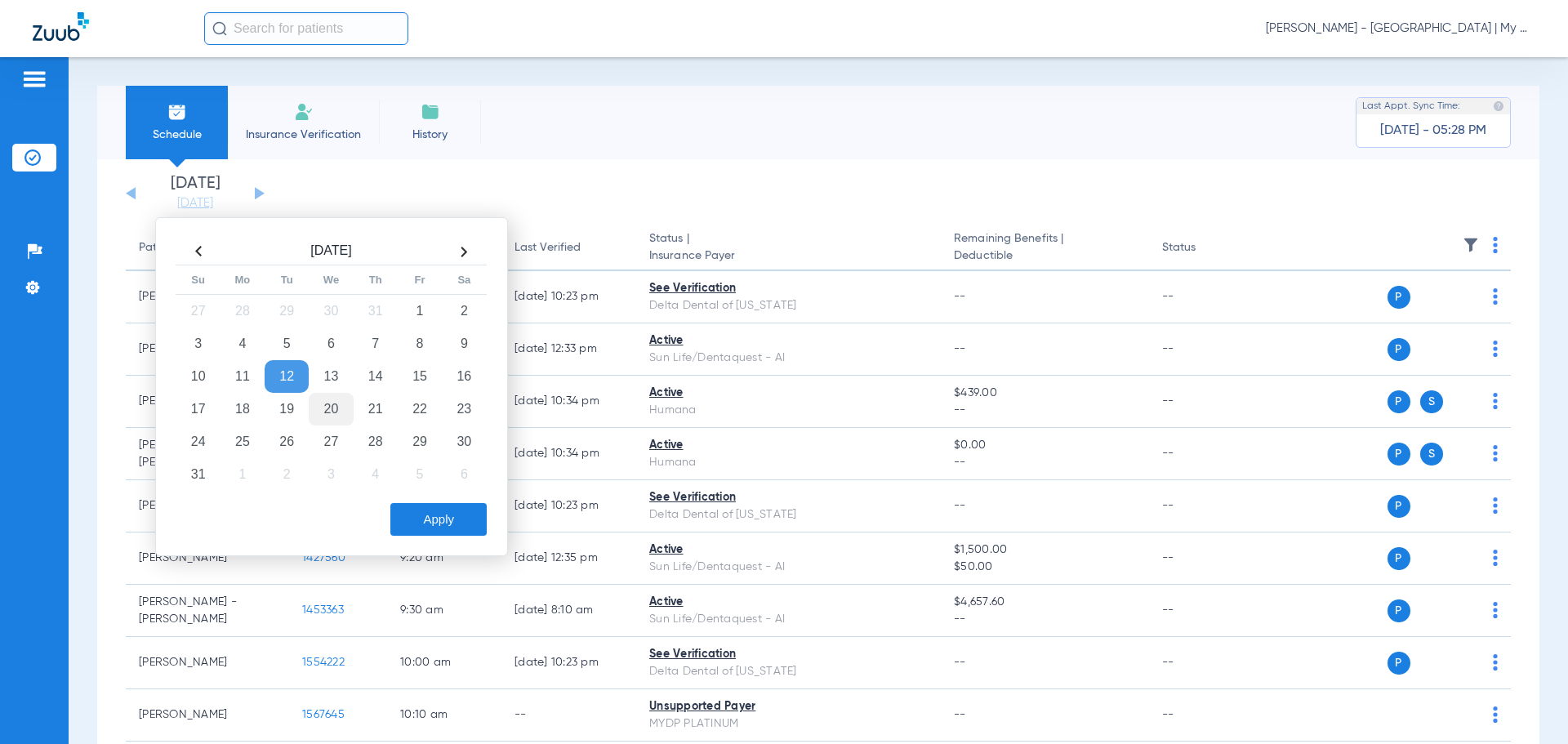
click at [341, 405] on td "20" at bounding box center [331, 409] width 44 height 33
click at [434, 530] on button "Apply" at bounding box center [439, 519] width 97 height 33
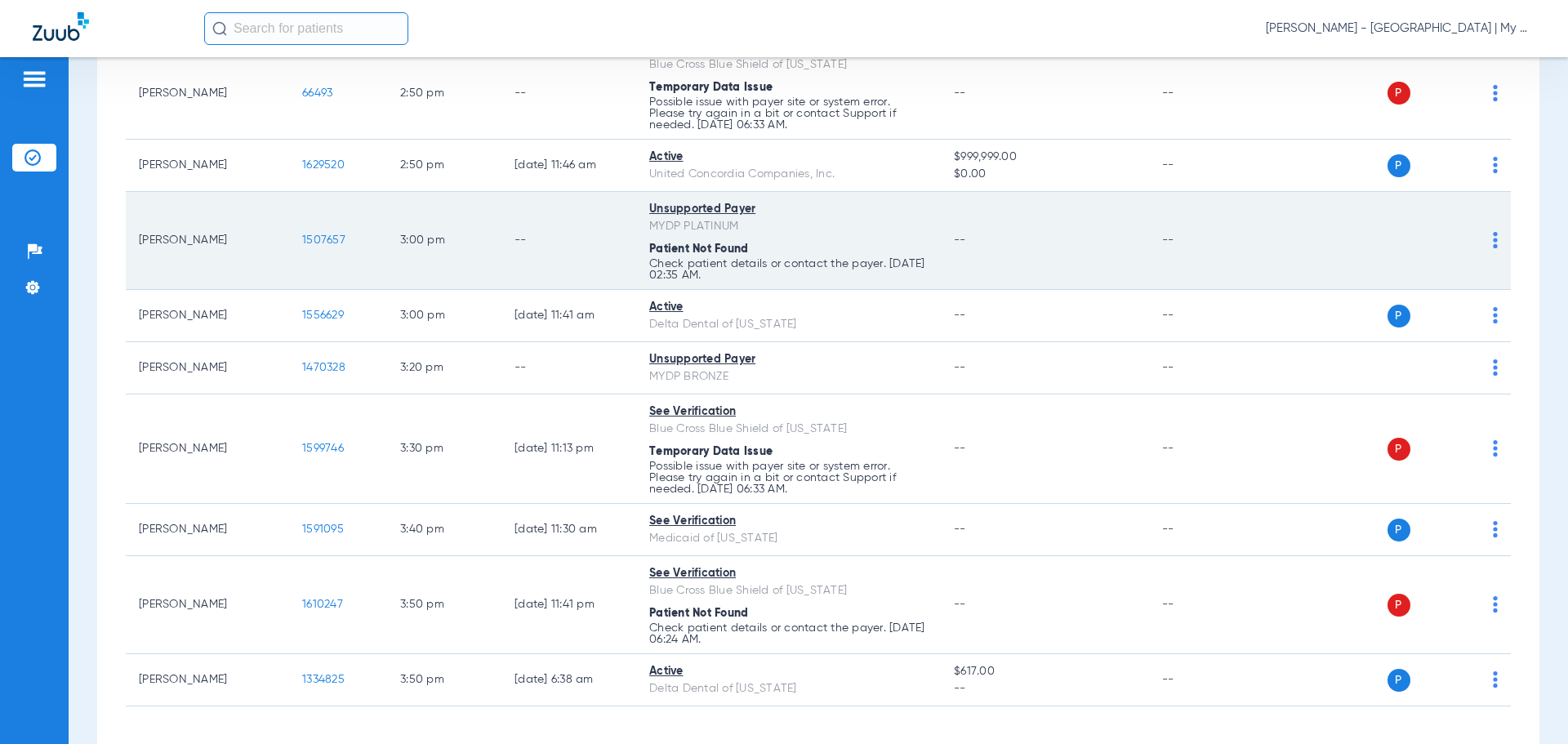
scroll to position [2192, 0]
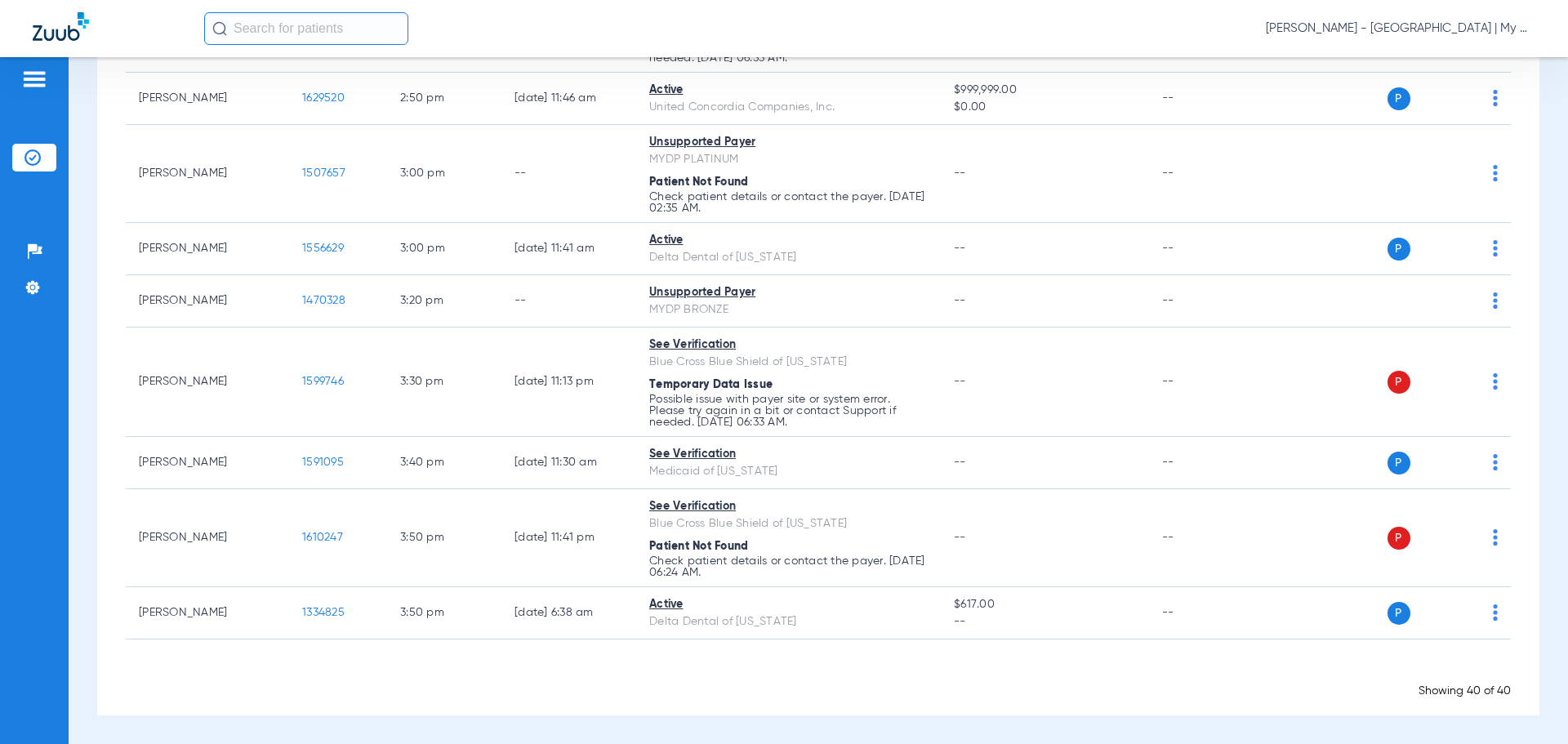
click at [1535, 521] on div "Schedule Insurance Verification History Last Appt. Sync Time: Yesterday - 05:28…" at bounding box center [818, 400] width 1500 height 687
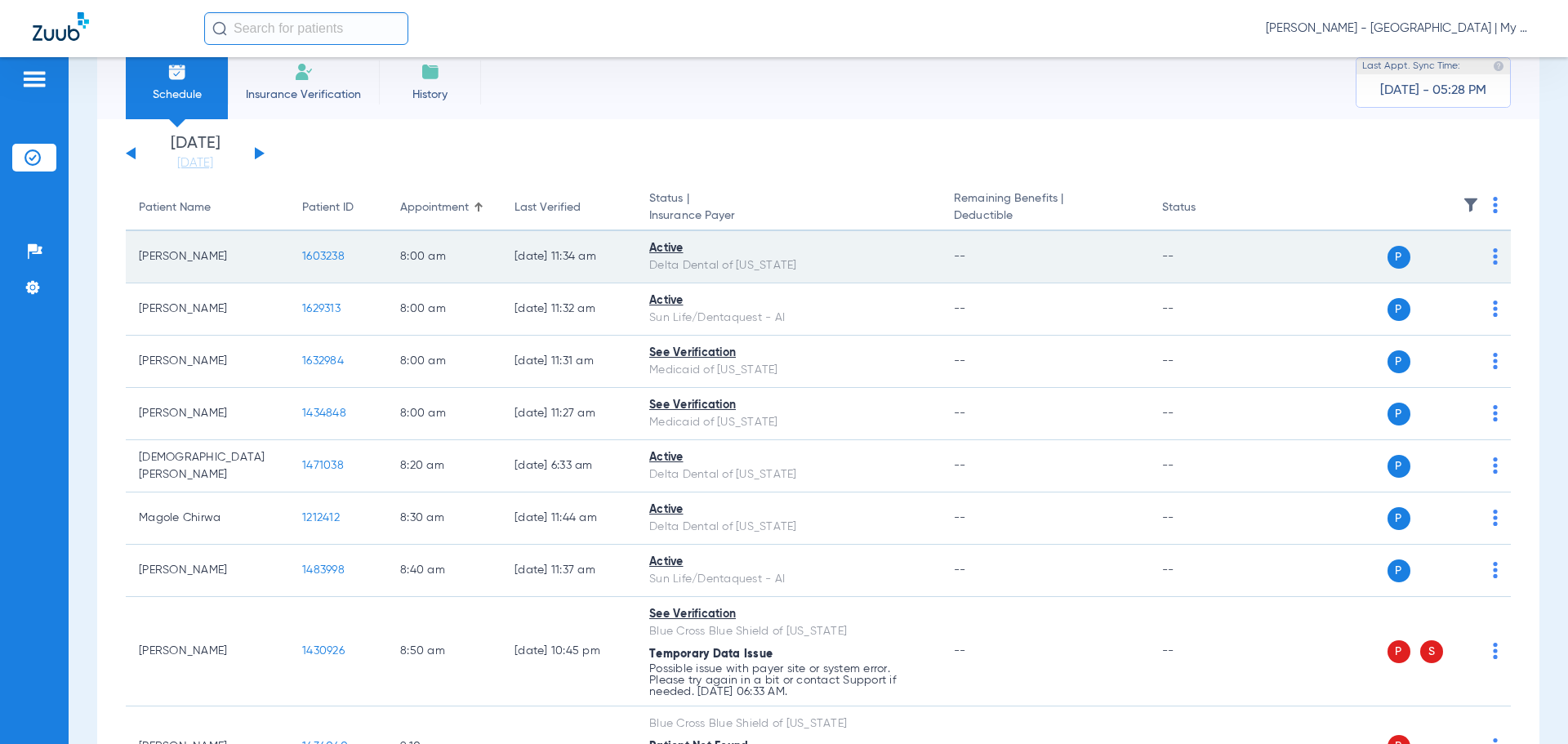
scroll to position [0, 0]
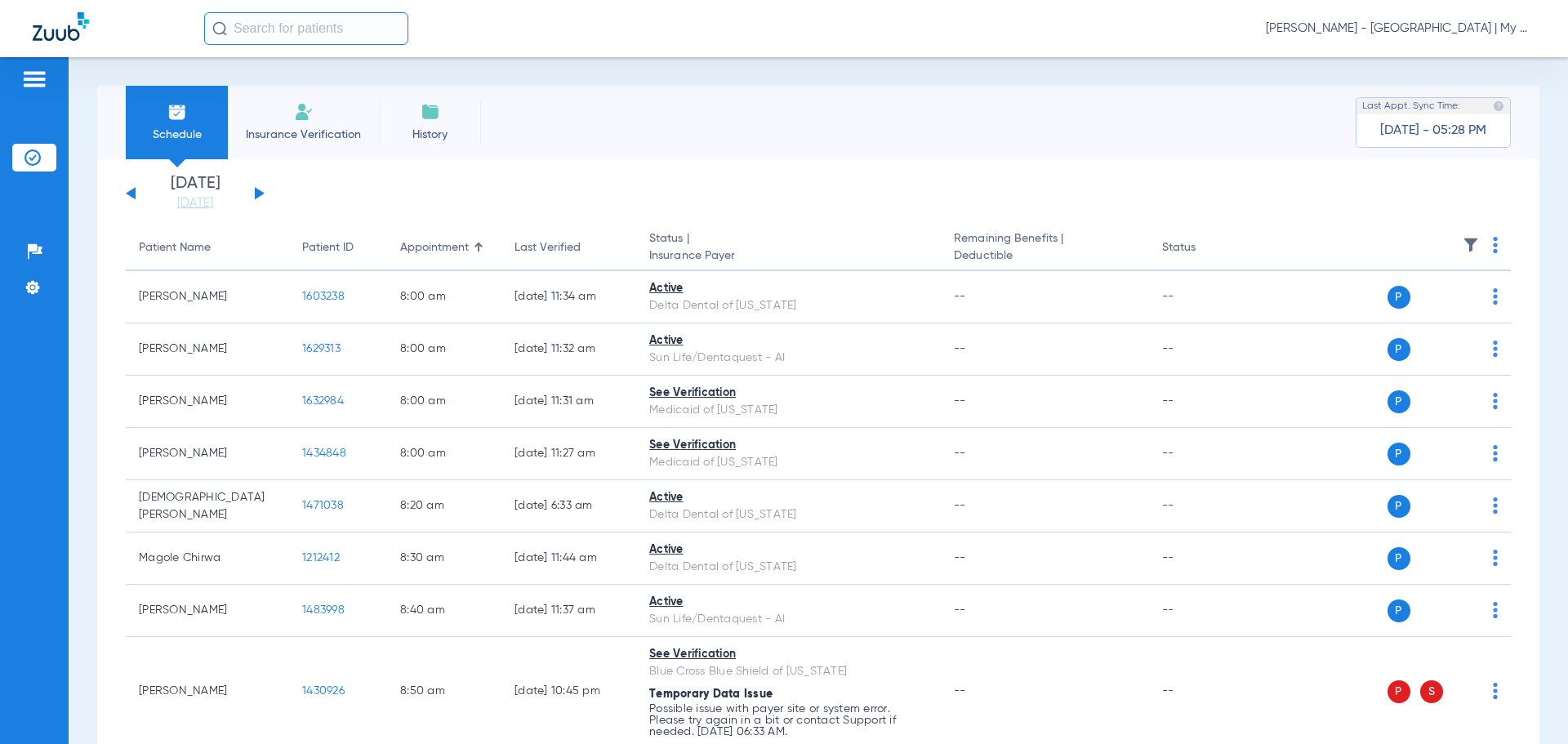
click at [546, 253] on div "Last Verified" at bounding box center [547, 248] width 66 height 17
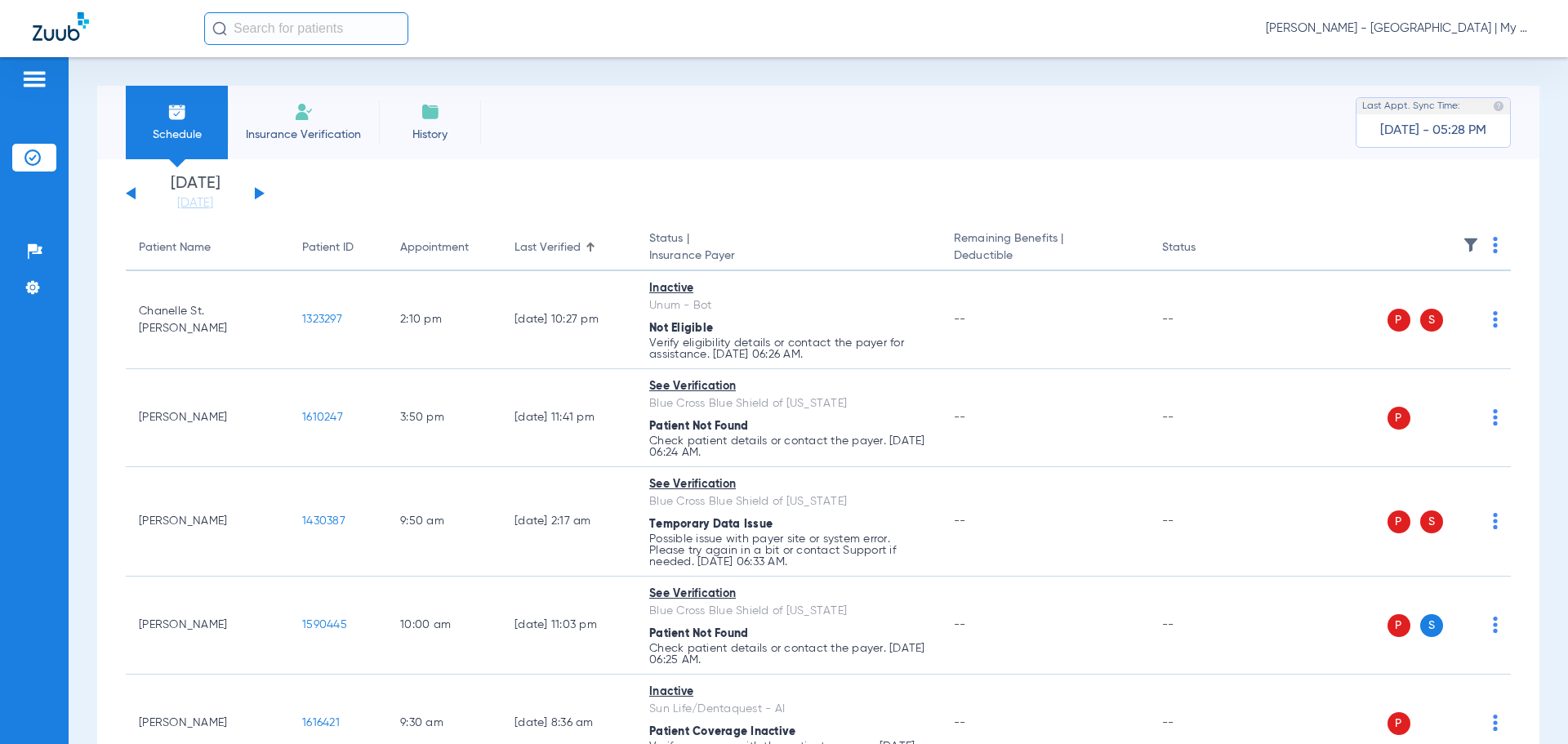
click at [257, 194] on button at bounding box center [260, 193] width 10 height 12
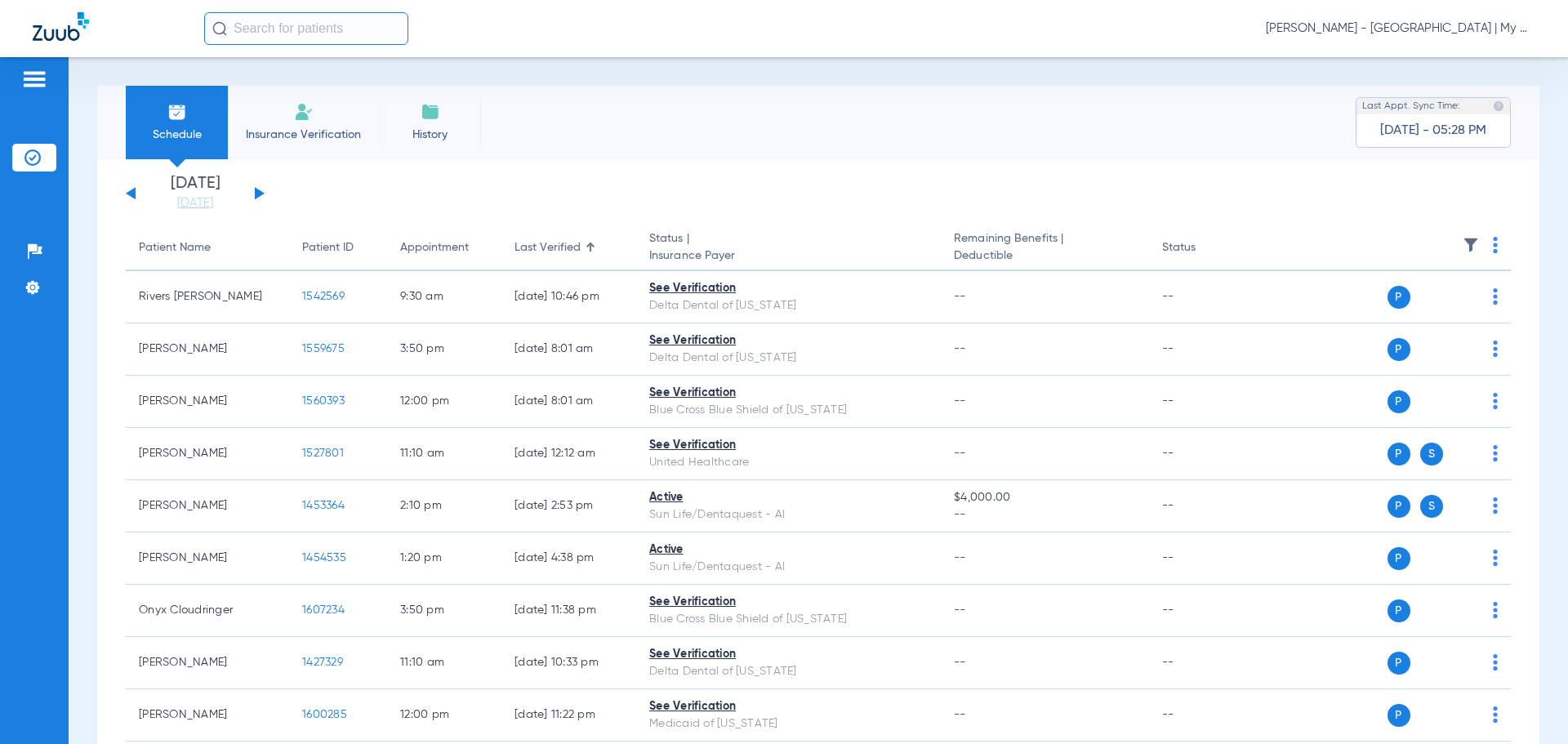
click at [1494, 248] on img at bounding box center [1495, 245] width 5 height 17
click at [1432, 301] on button "Verify All" at bounding box center [1421, 309] width 128 height 33
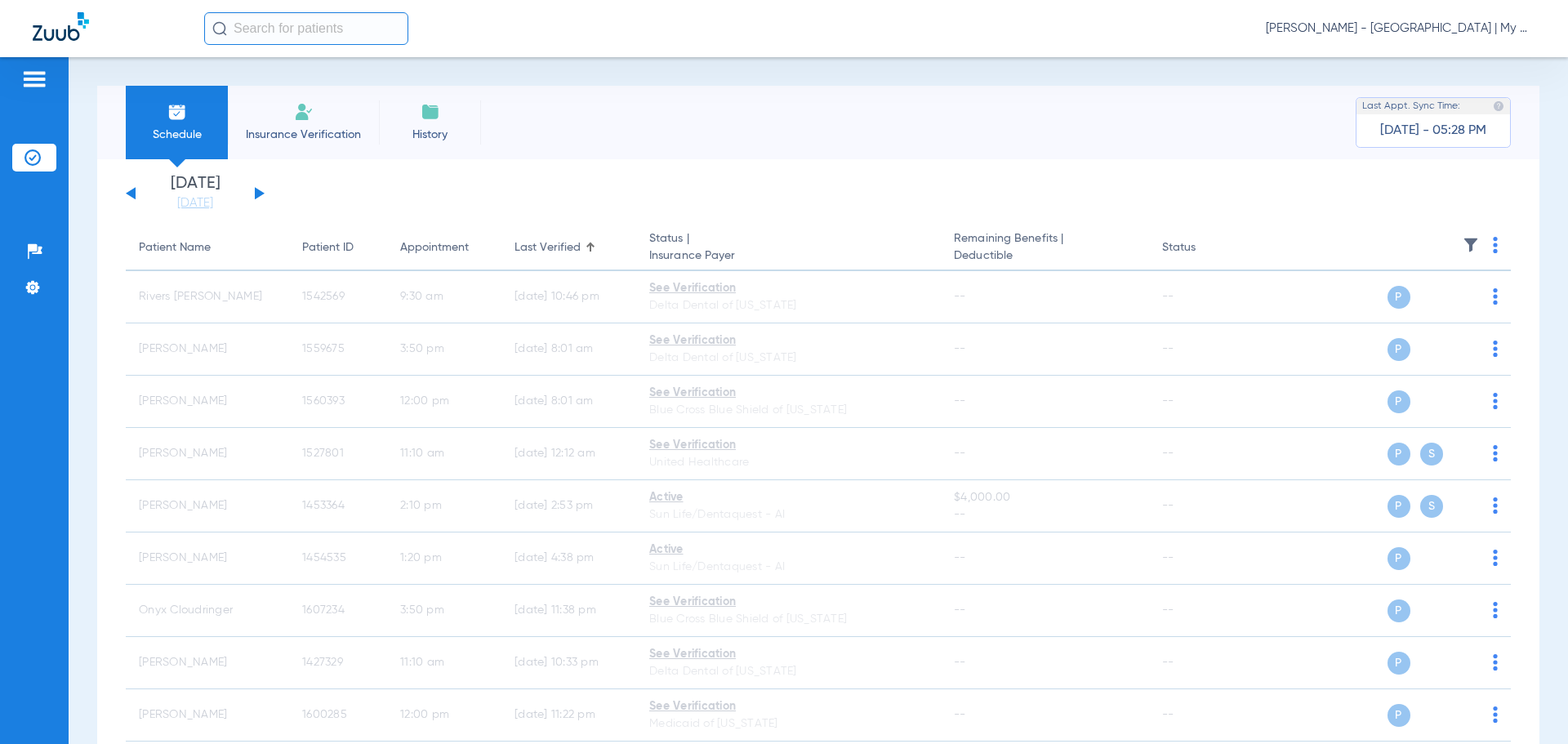
click at [131, 196] on button at bounding box center [130, 193] width 10 height 12
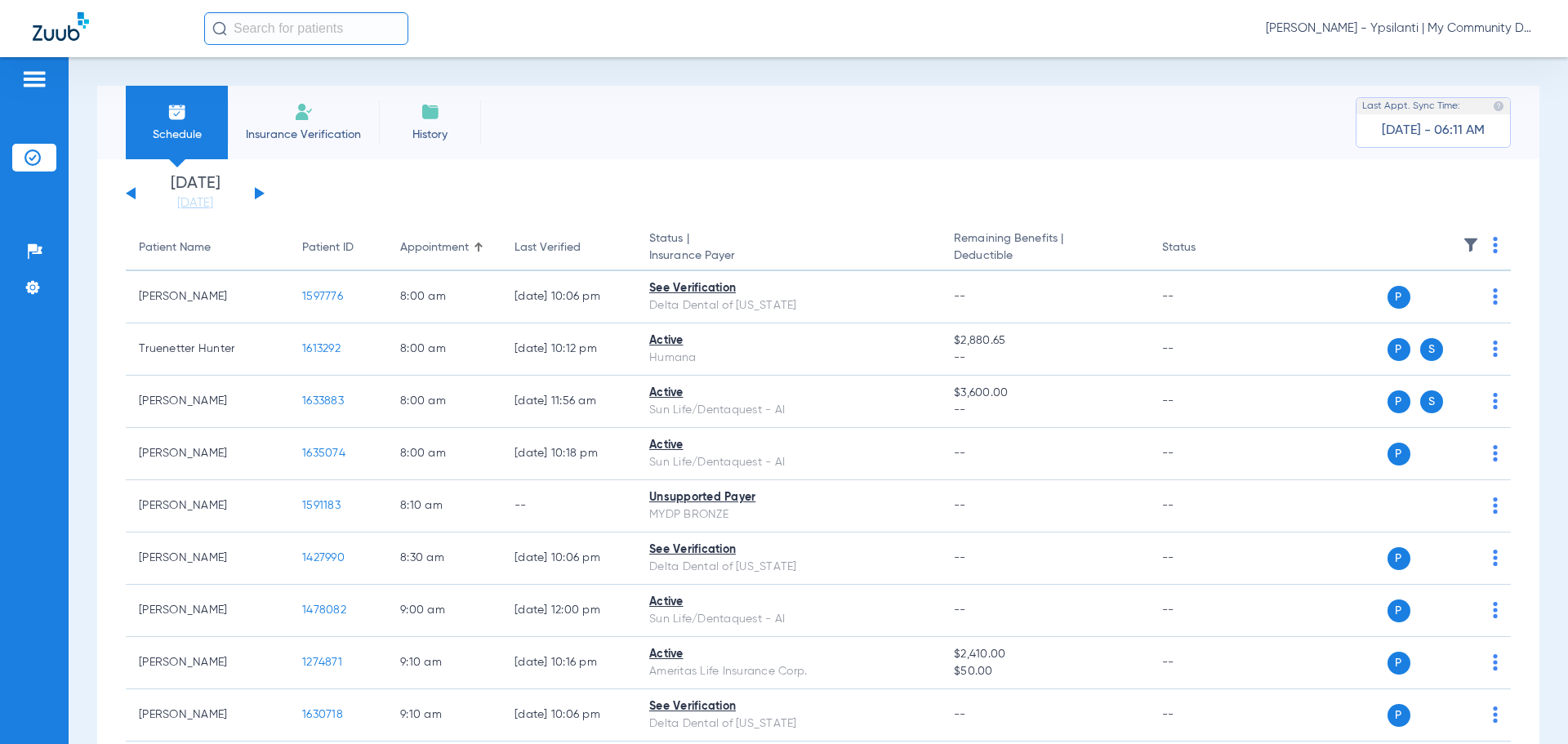
drag, startPoint x: 1394, startPoint y: 37, endPoint x: 1398, endPoint y: 25, distance: 12.6
click at [1395, 33] on div "[PERSON_NAME] - Ypsilanti | My Community Dental Centers" at bounding box center [870, 28] width 1331 height 33
click at [1398, 25] on span "[PERSON_NAME] - Ypsilanti | My Community Dental Centers" at bounding box center [1400, 29] width 269 height 17
click at [1486, 60] on span "Account Selection" at bounding box center [1474, 58] width 91 height 11
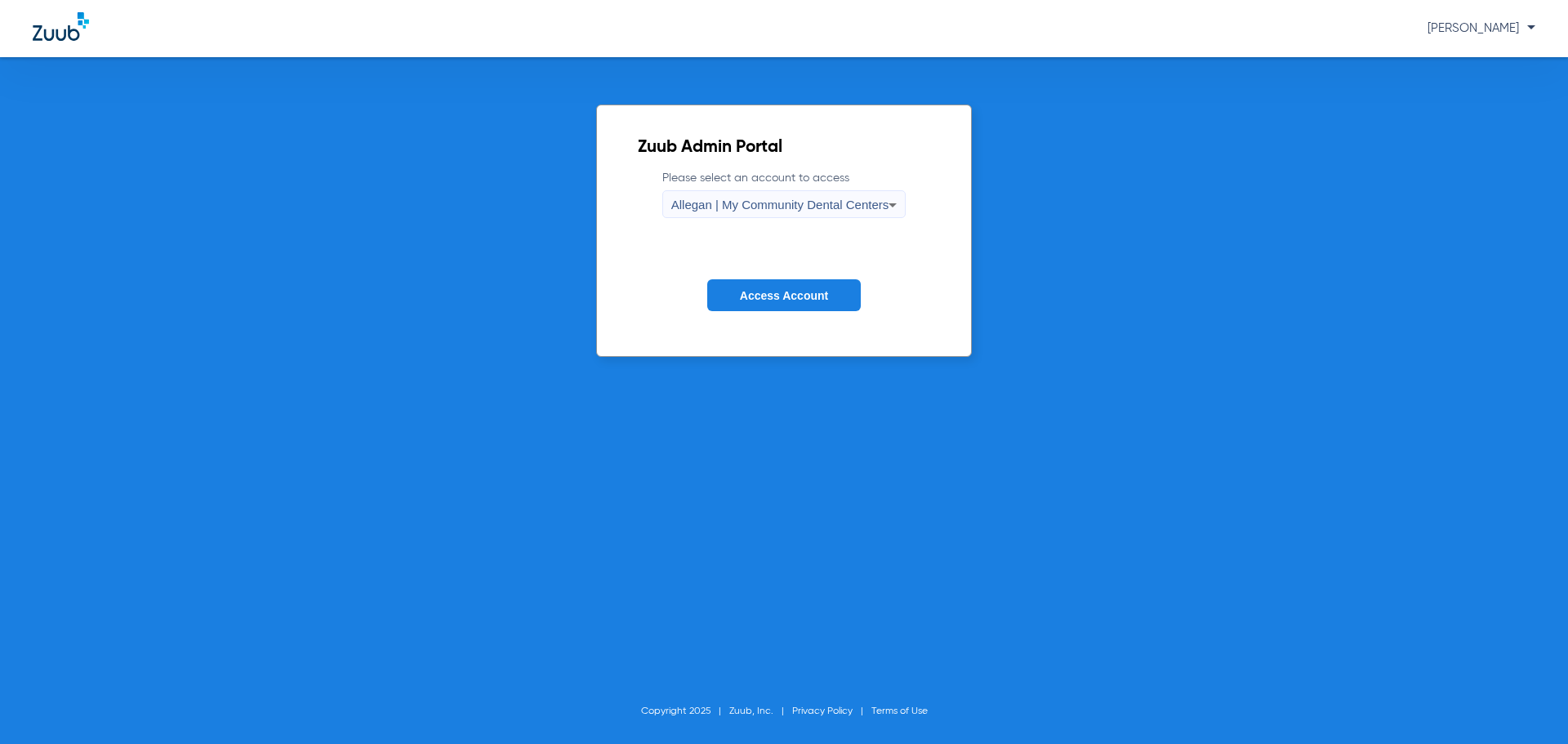
click at [850, 209] on span "Allegan | My Community Dental Centers" at bounding box center [780, 204] width 218 height 14
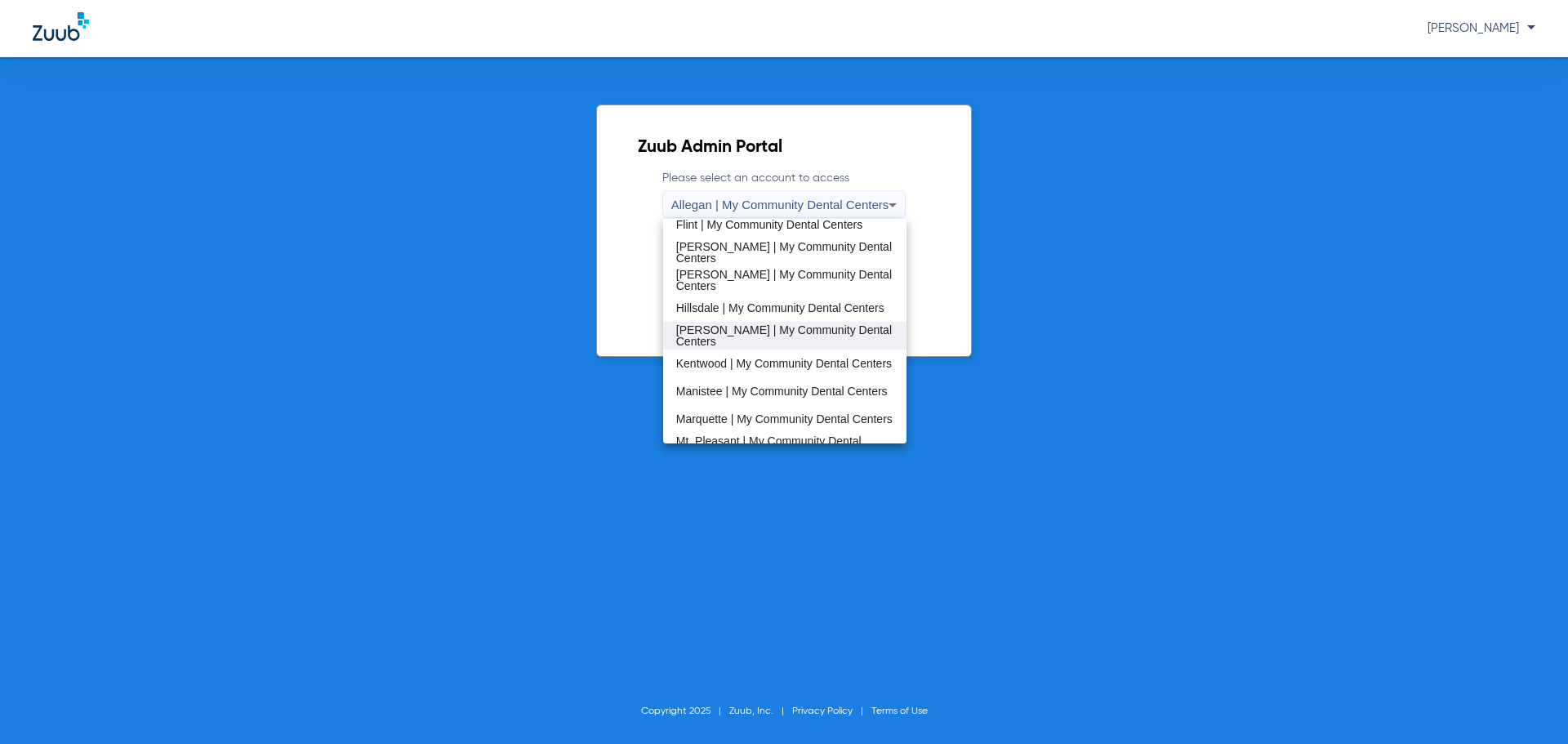
scroll to position [327, 0]
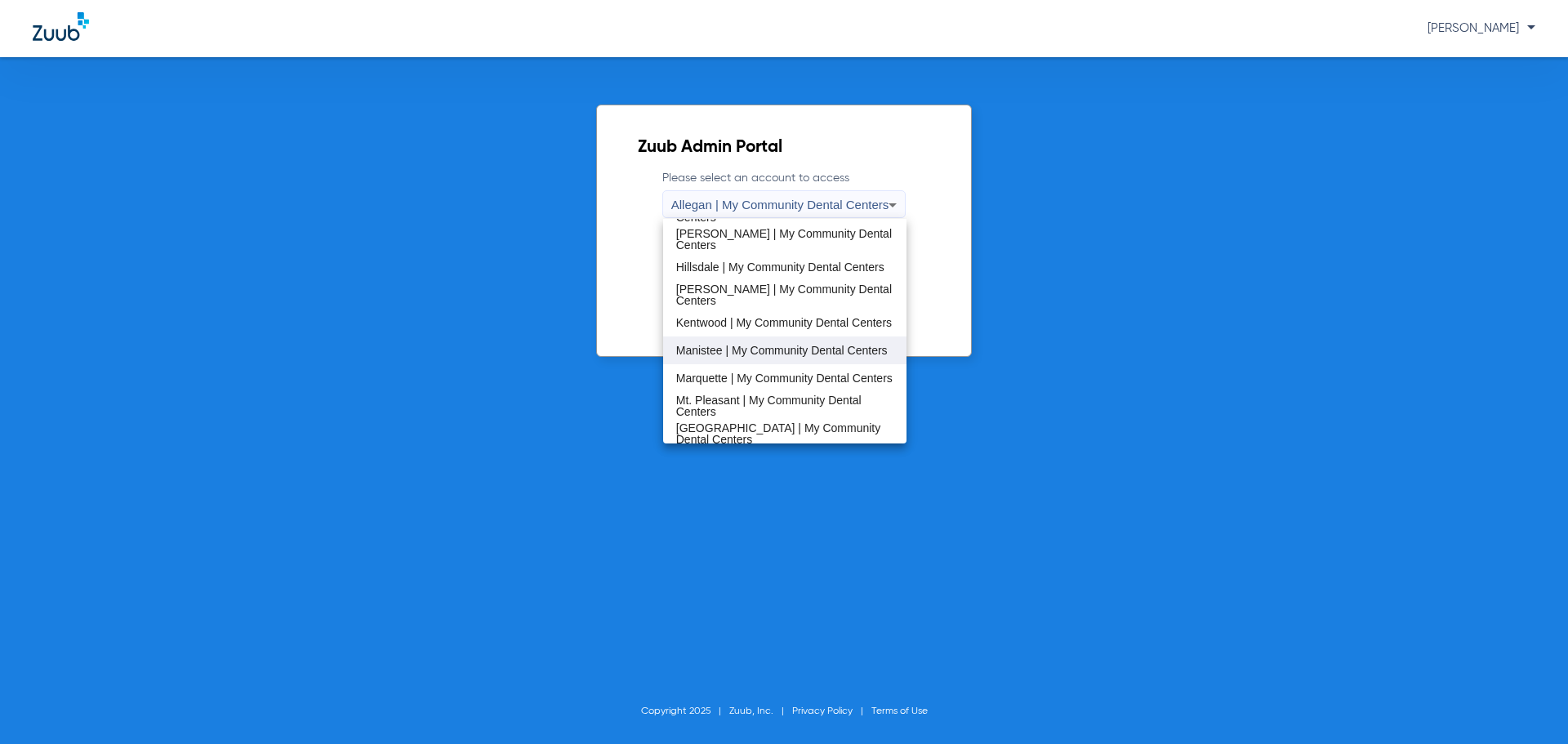
click at [754, 356] on span "Manistee | My Community Dental Centers" at bounding box center [781, 350] width 211 height 11
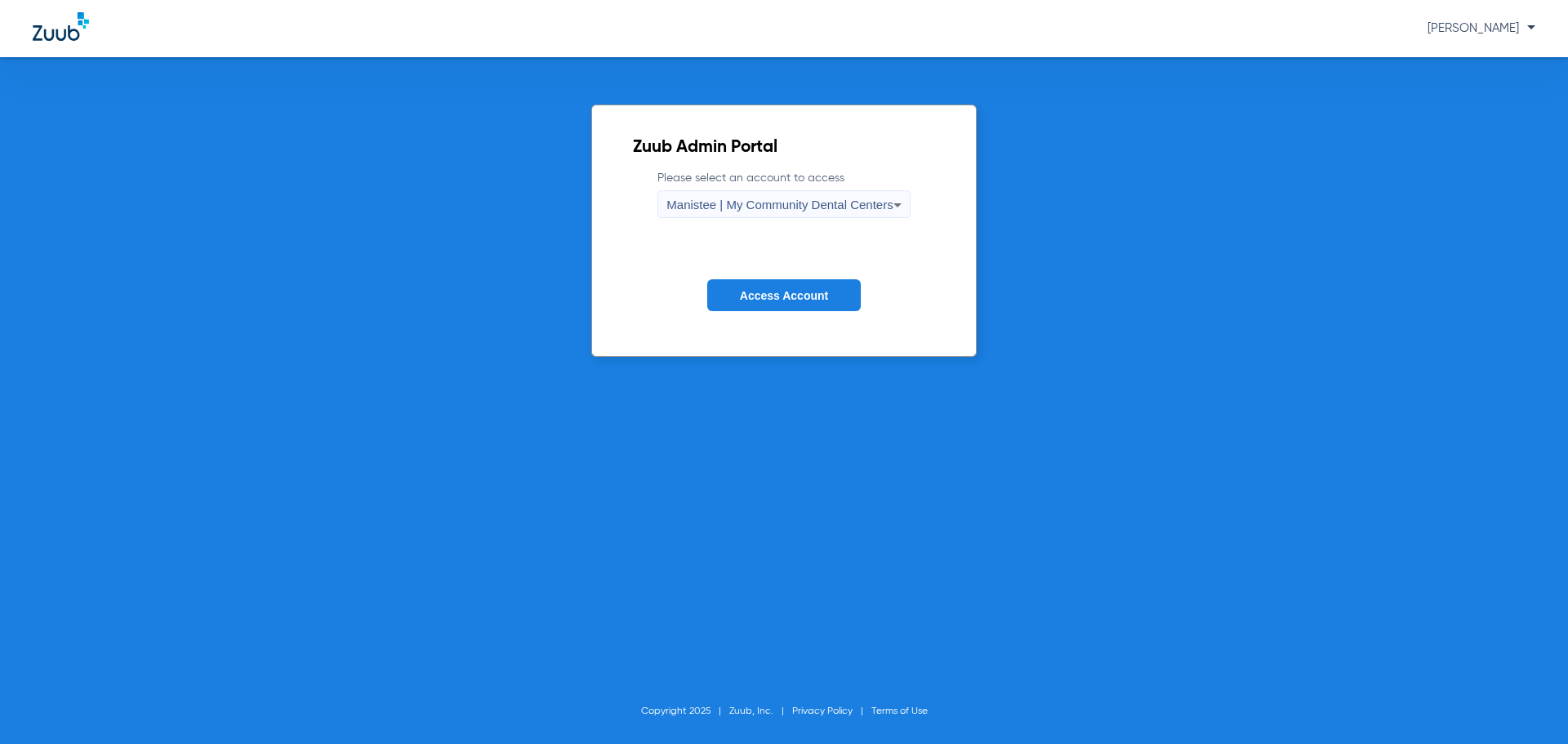
click at [769, 297] on span "Access Account" at bounding box center [784, 296] width 88 height 13
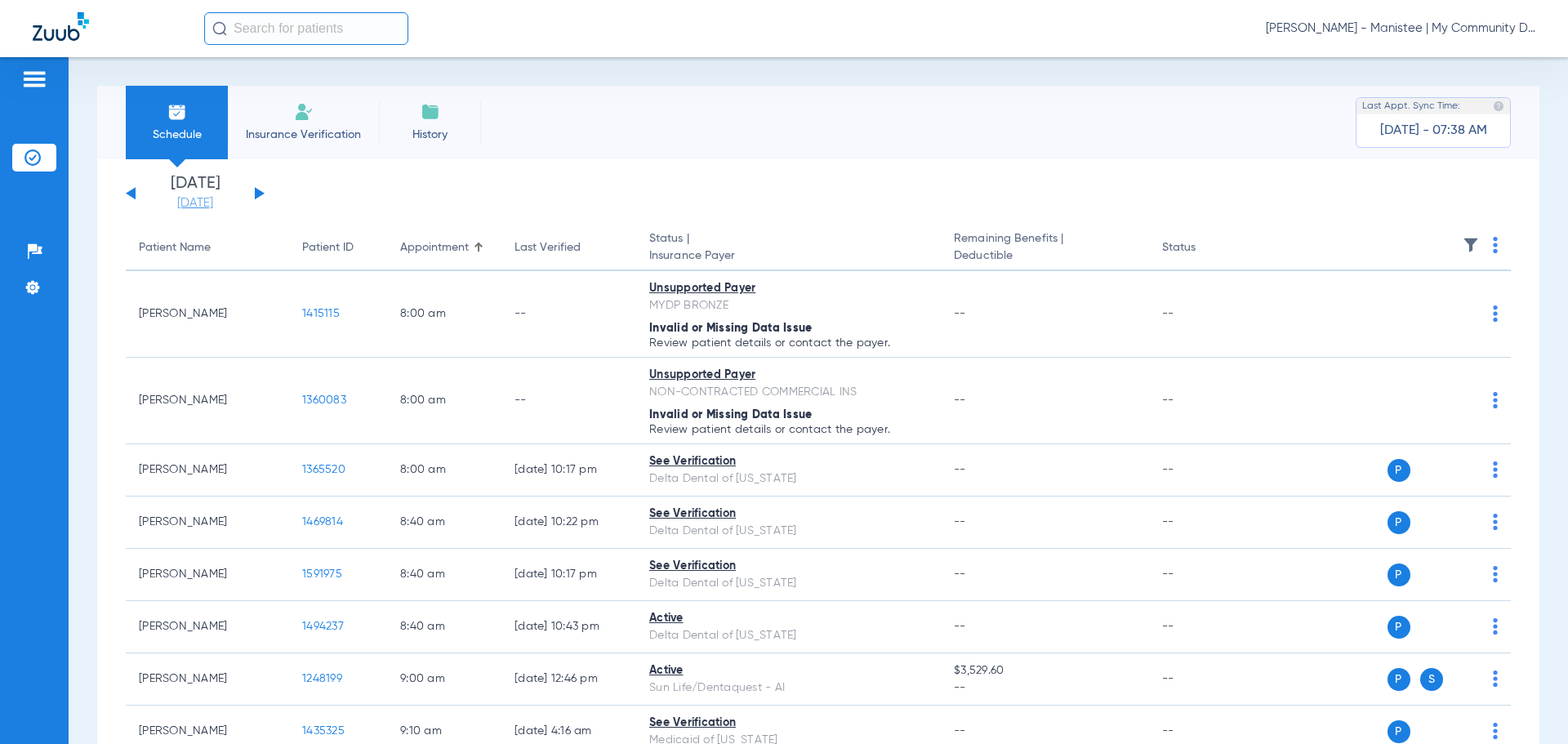
click at [198, 200] on link "[DATE]" at bounding box center [195, 204] width 98 height 17
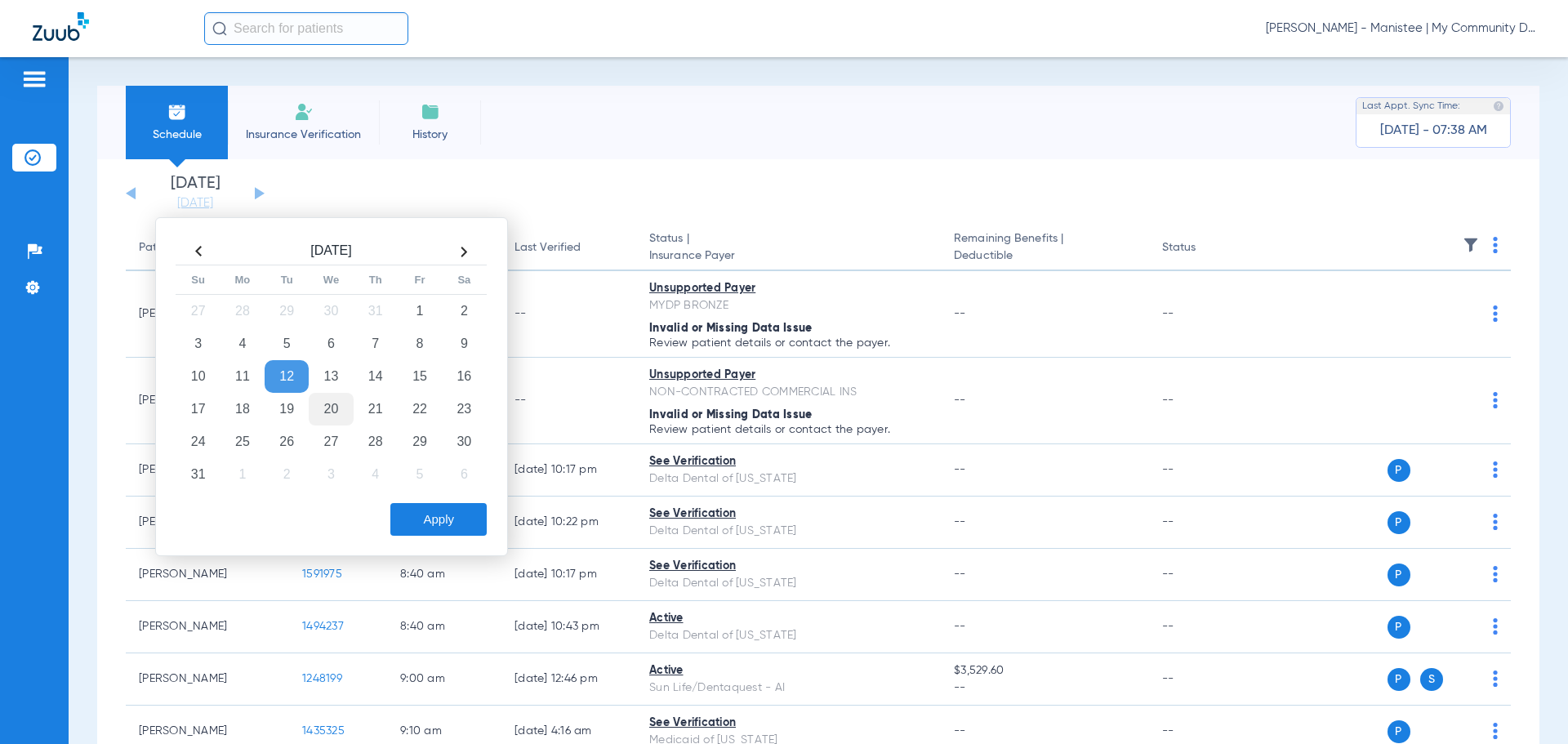
click at [337, 409] on td "20" at bounding box center [331, 409] width 44 height 33
click at [436, 515] on button "Apply" at bounding box center [439, 519] width 97 height 33
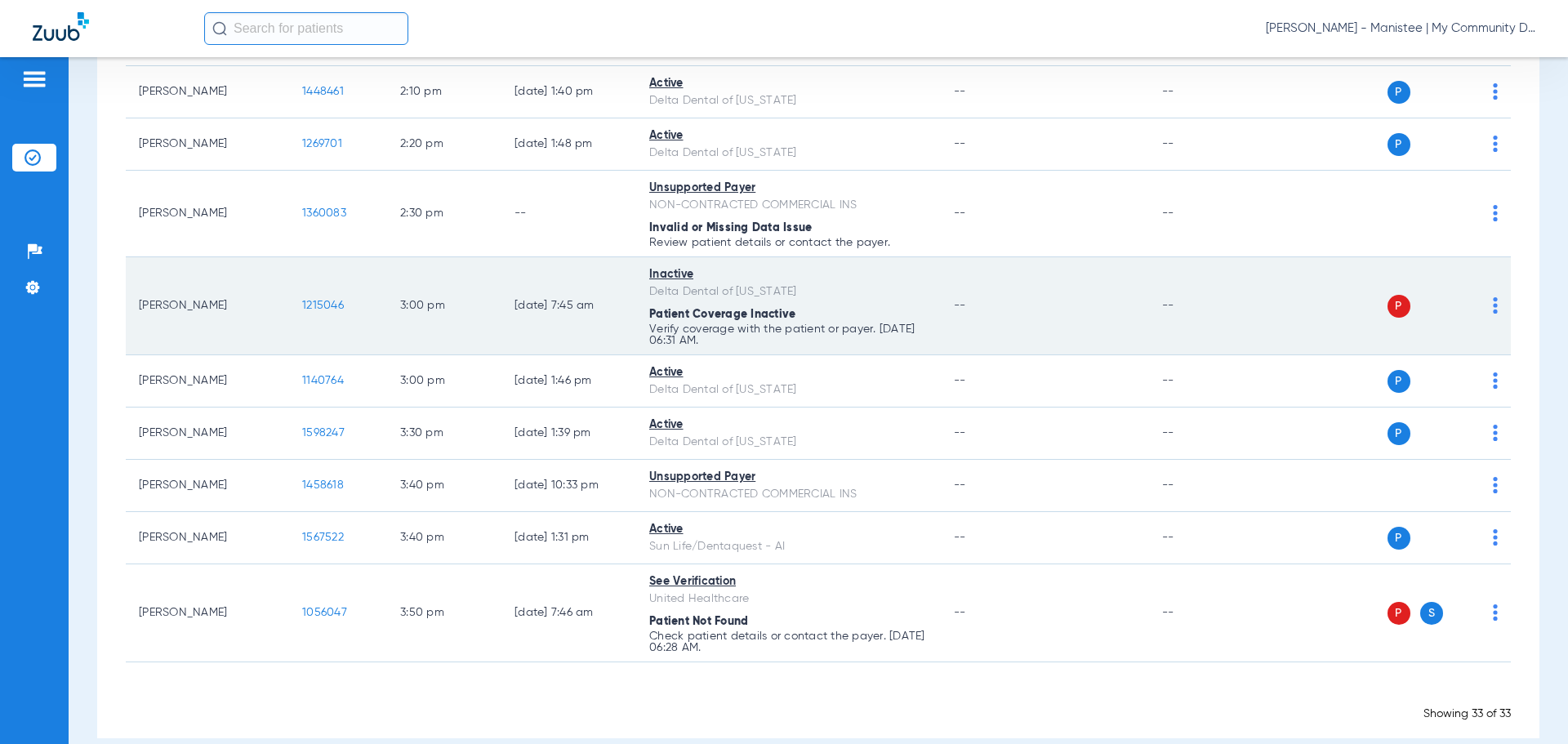
scroll to position [1699, 0]
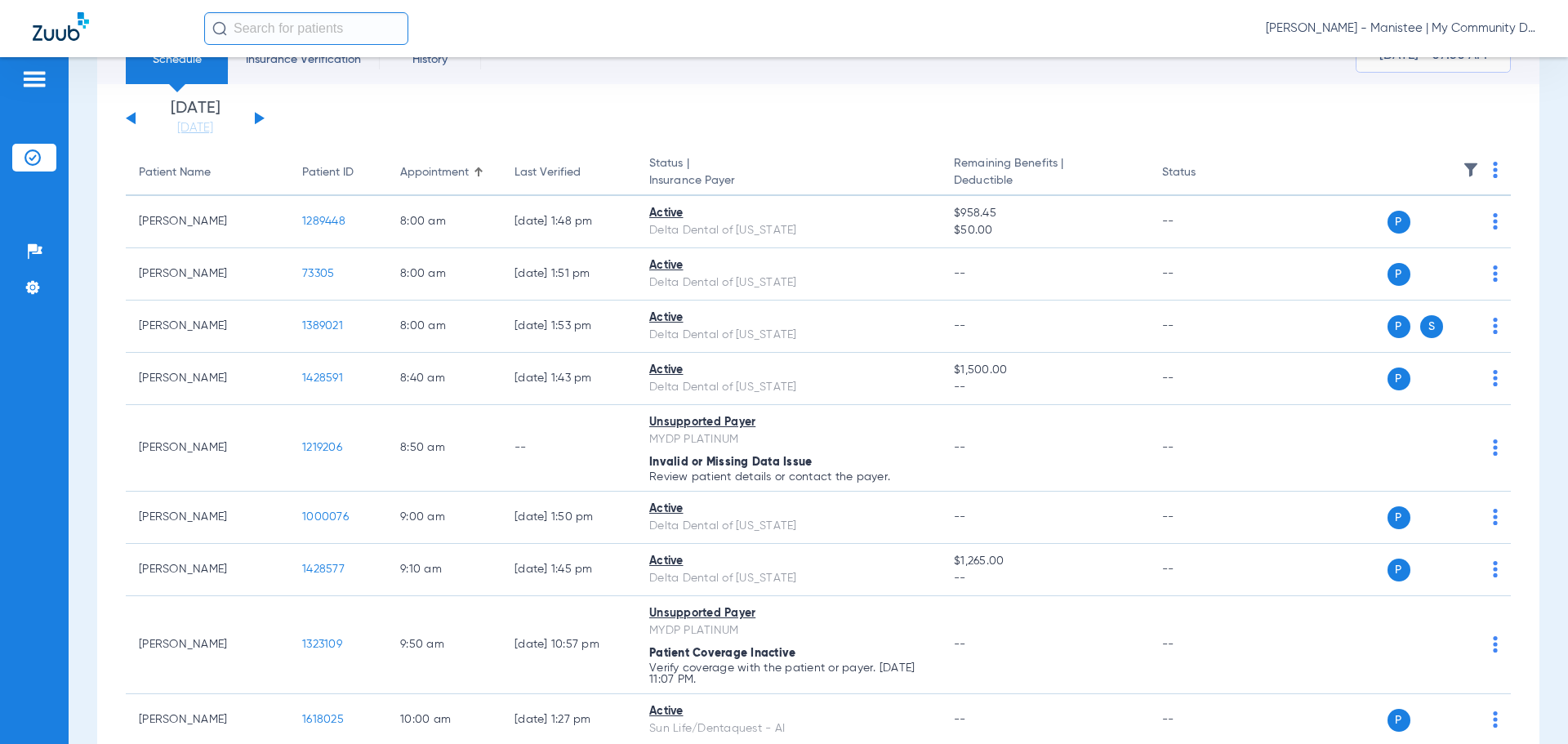
scroll to position [0, 0]
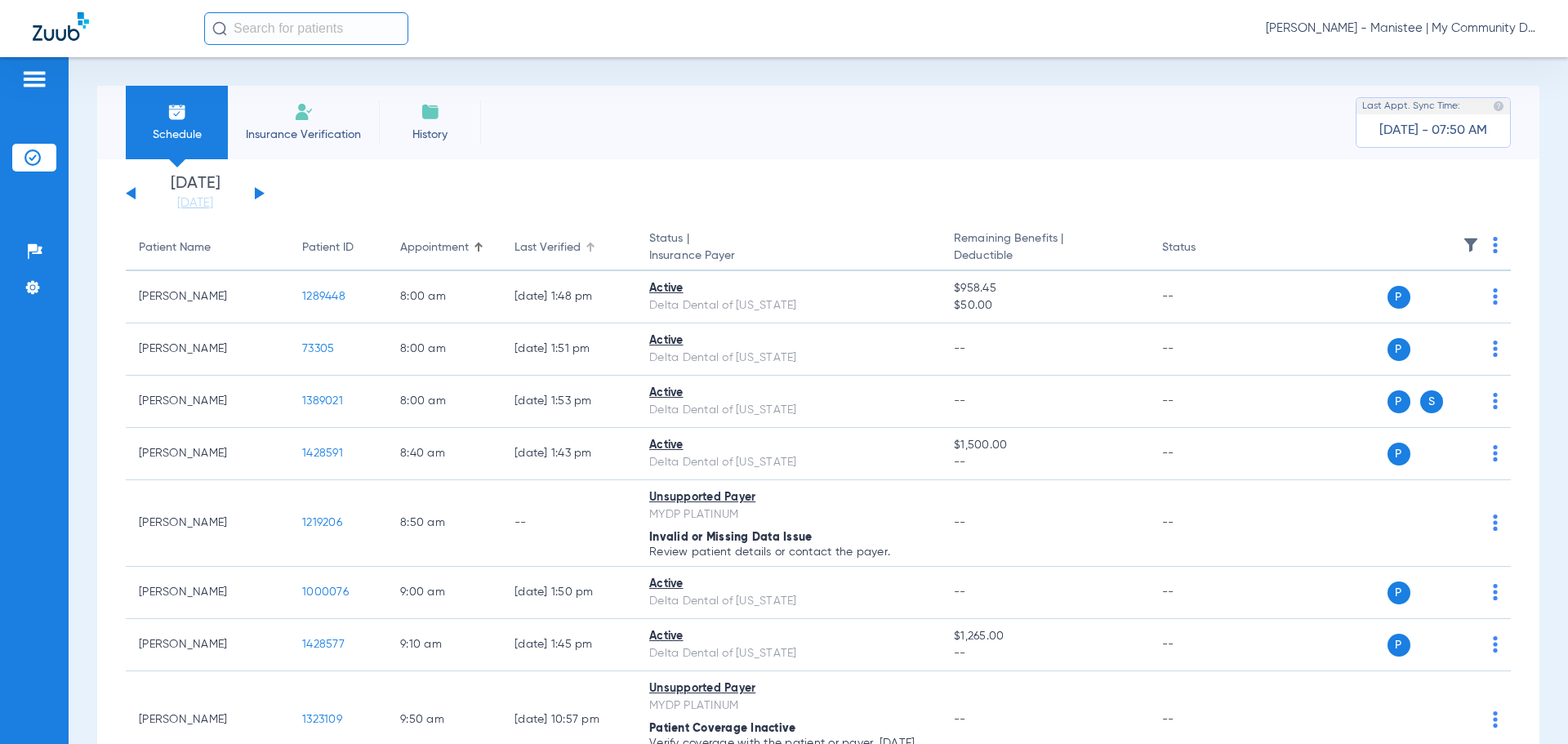
click at [577, 241] on div "Last Verified" at bounding box center [547, 248] width 66 height 17
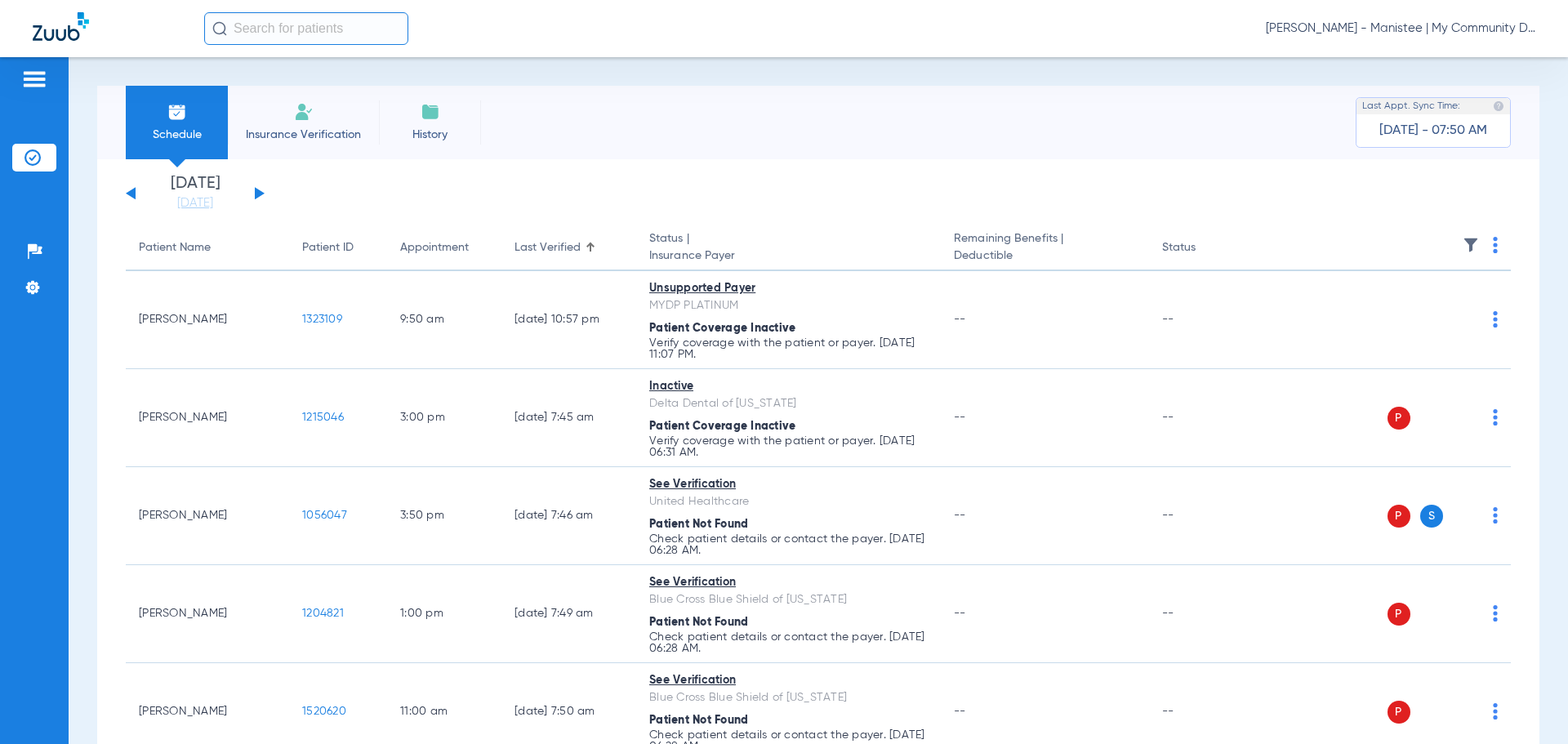
click at [258, 195] on button at bounding box center [260, 193] width 10 height 12
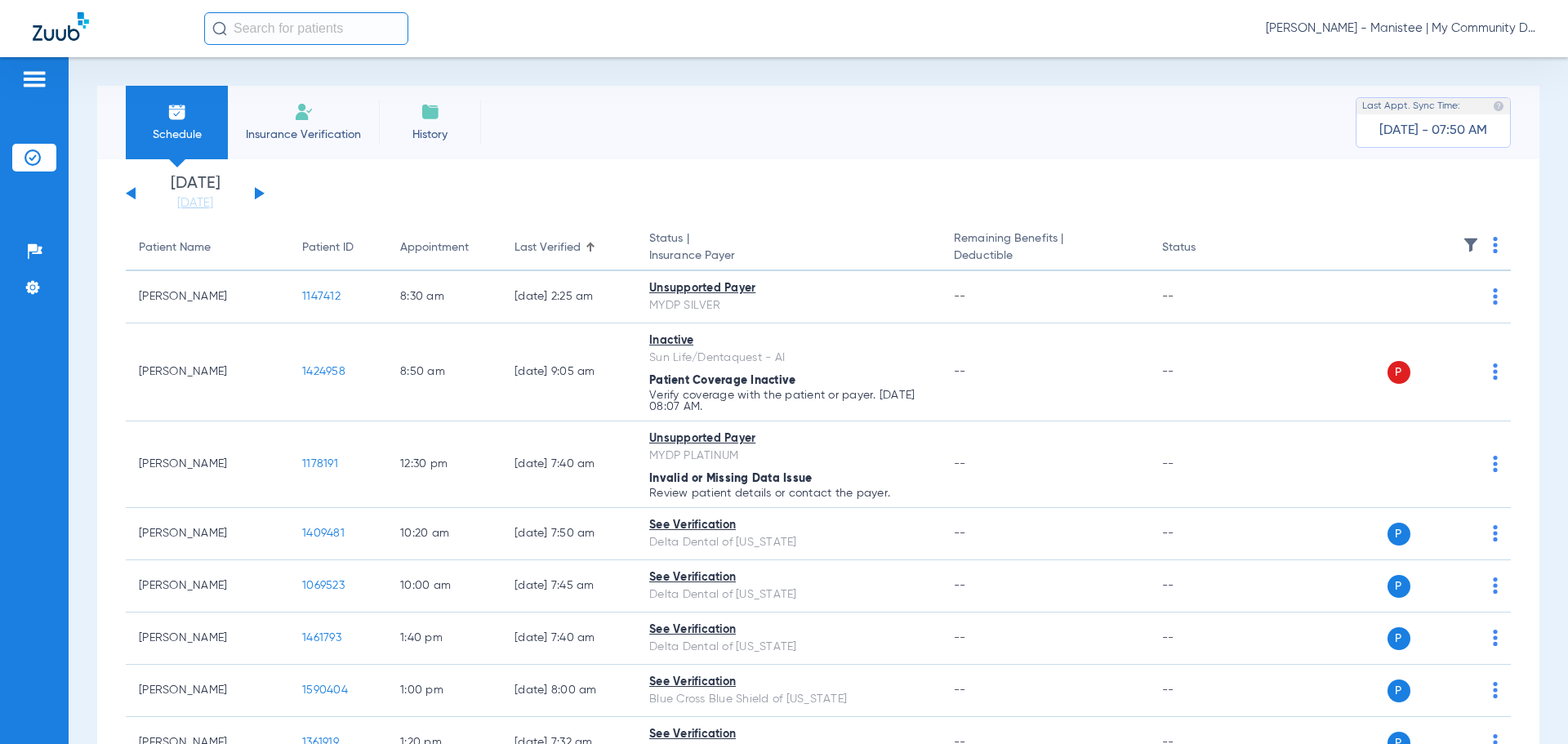
click at [1494, 248] on img at bounding box center [1495, 245] width 5 height 17
click at [1416, 308] on span "Verify All" at bounding box center [1421, 309] width 102 height 11
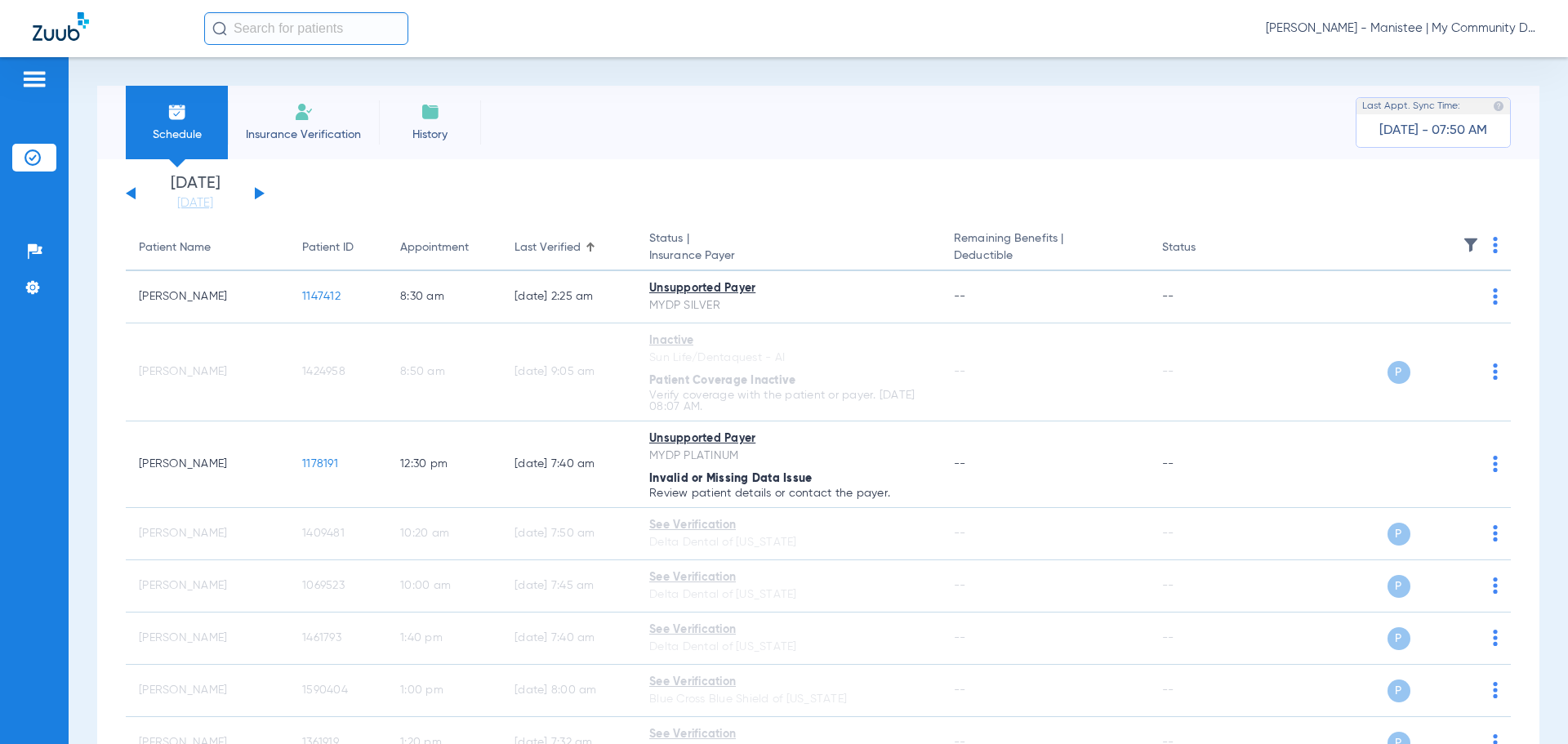
click at [131, 191] on button at bounding box center [130, 193] width 10 height 12
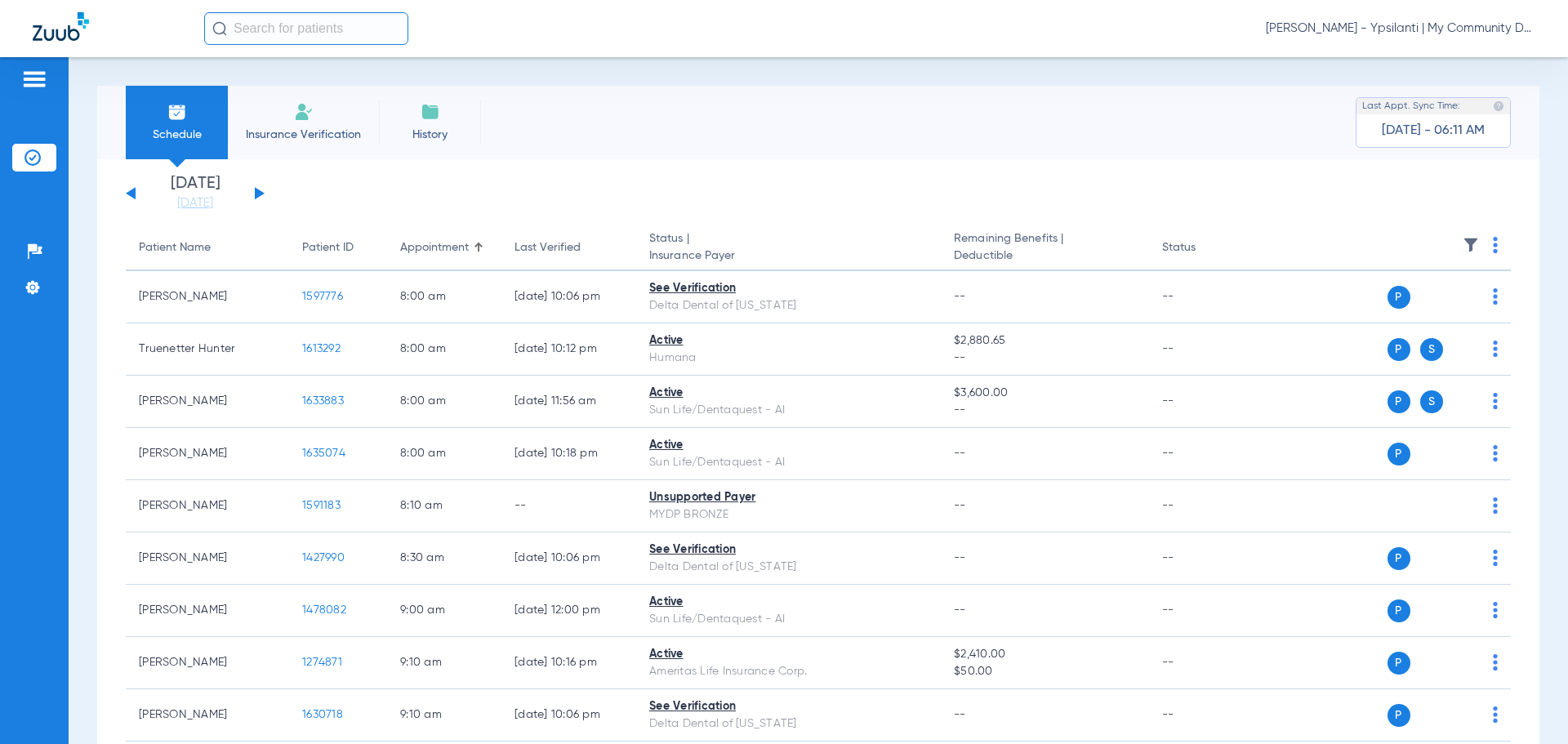
click at [1384, 29] on span "[PERSON_NAME] - Ypsilanti | My Community Dental Centers" at bounding box center [1400, 29] width 269 height 17
click at [1441, 50] on button "Account Selection" at bounding box center [1474, 58] width 117 height 33
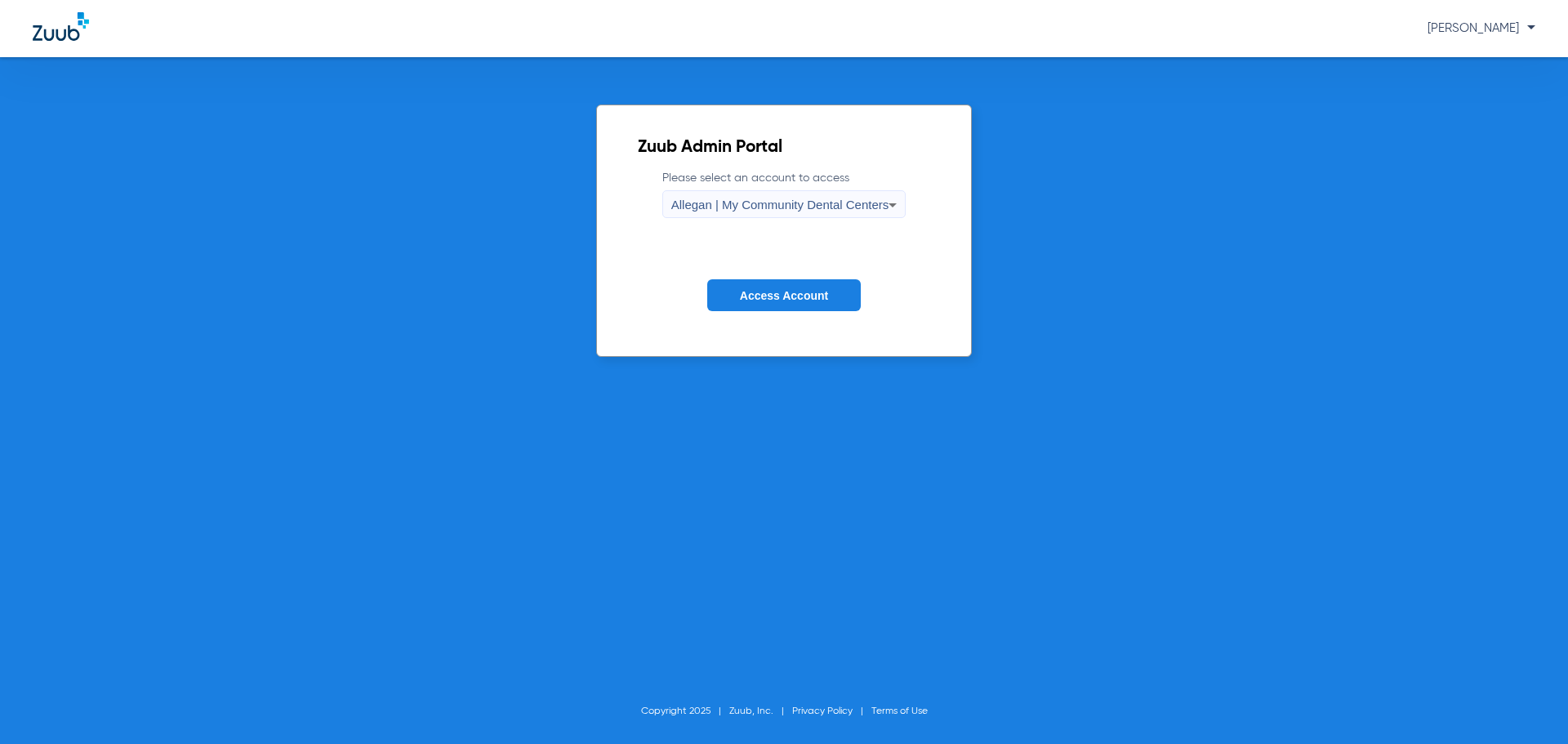
click at [780, 304] on button "Access Account" at bounding box center [784, 295] width 154 height 32
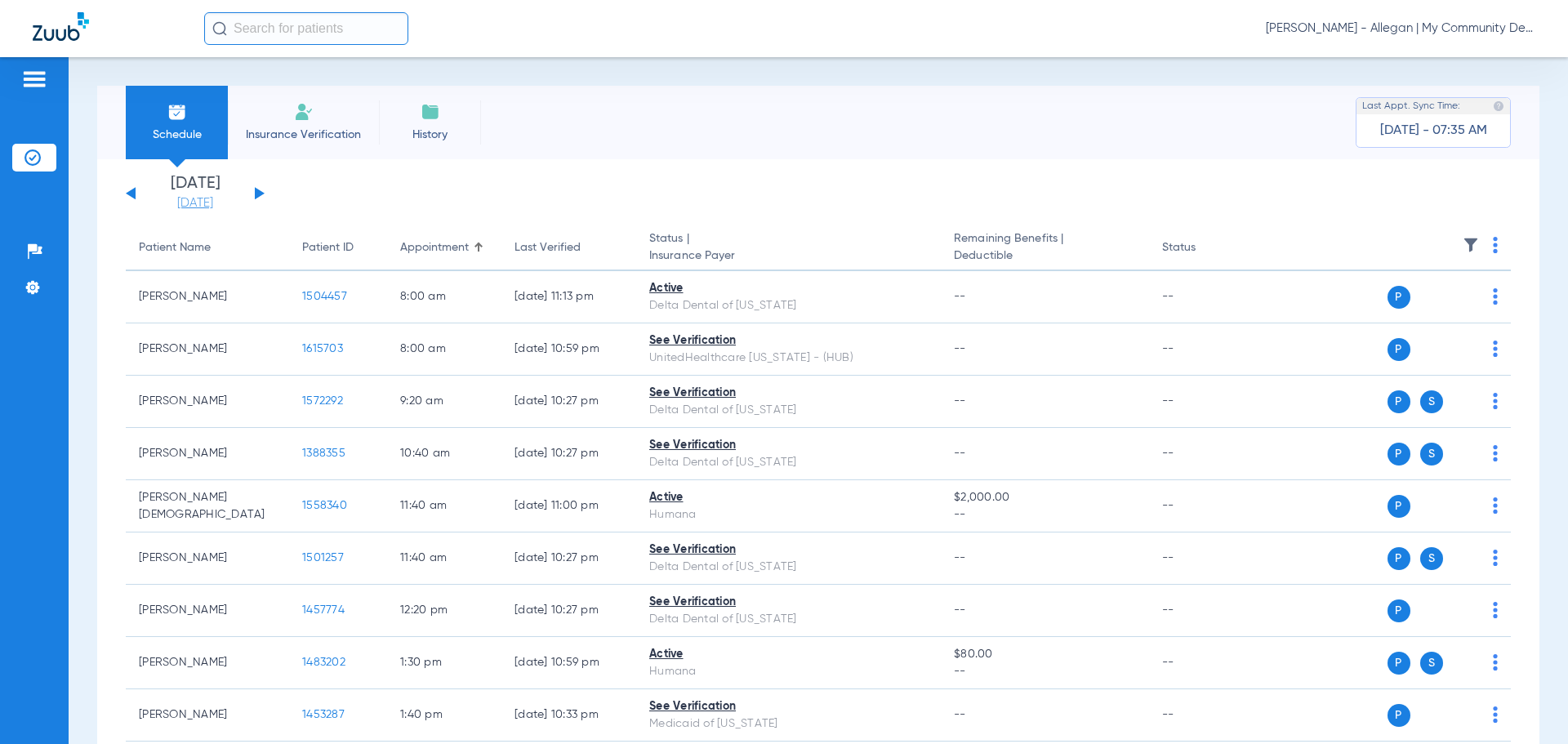
click at [198, 209] on link "[DATE]" at bounding box center [195, 204] width 98 height 17
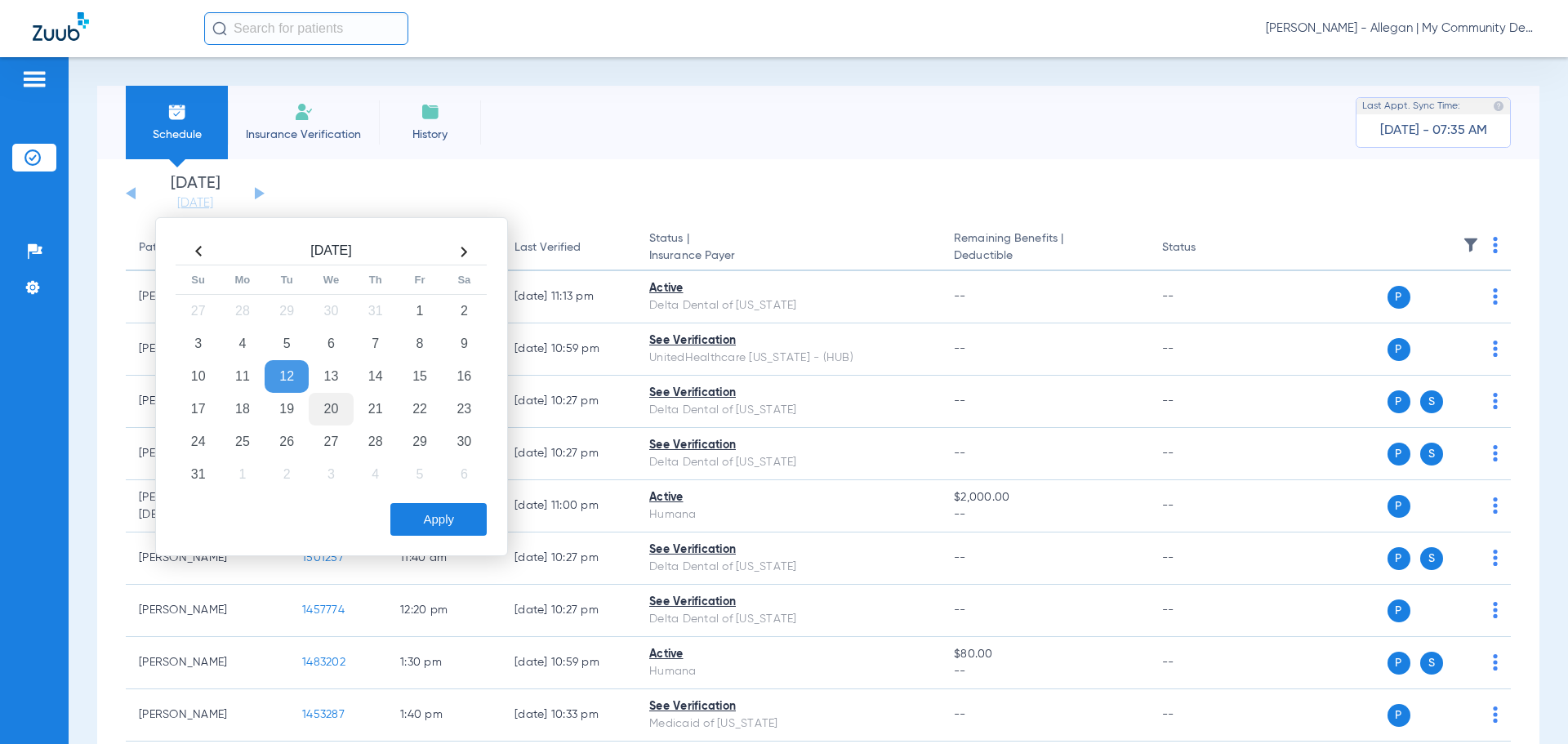
click at [330, 399] on td "20" at bounding box center [331, 409] width 44 height 33
click at [441, 521] on button "Apply" at bounding box center [439, 519] width 97 height 33
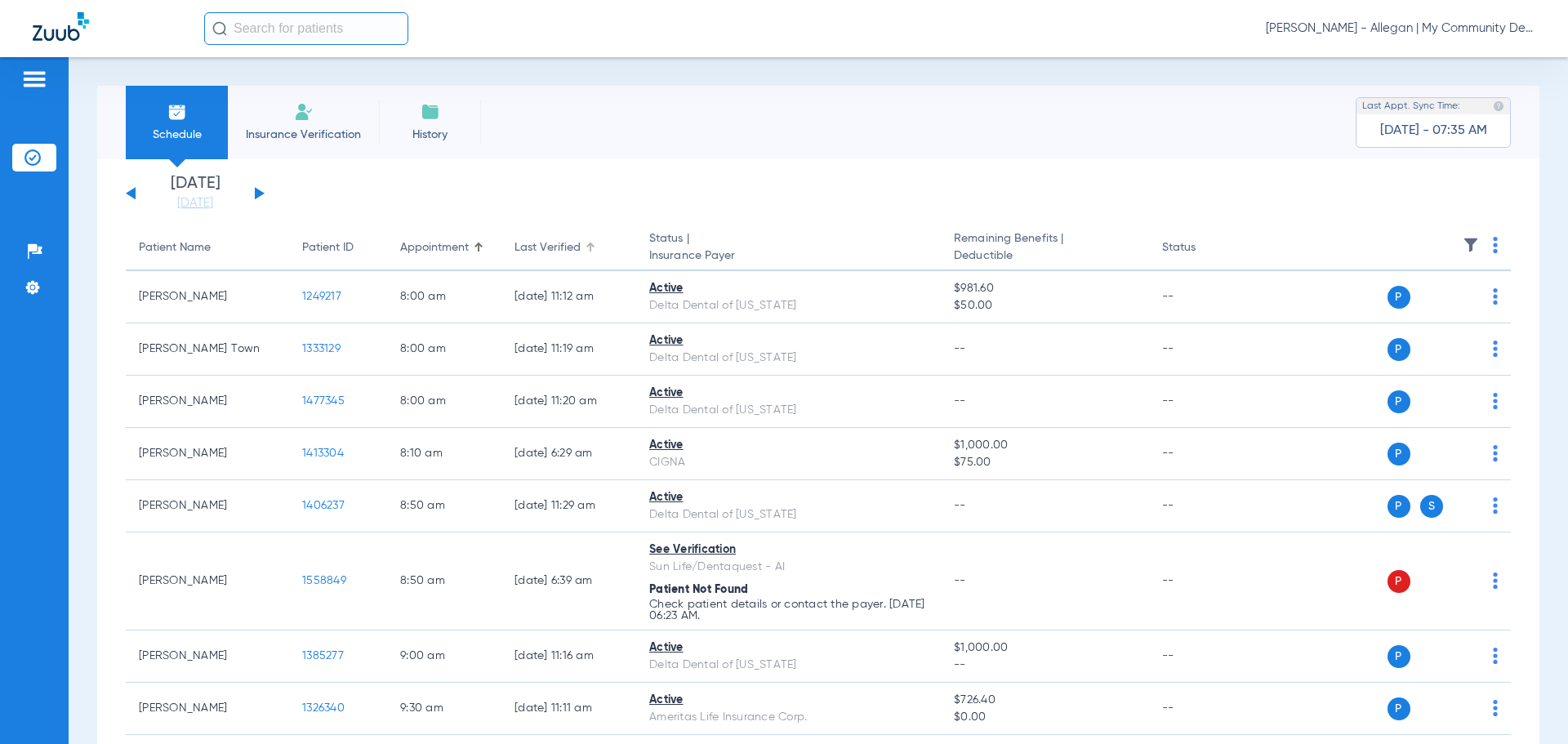
click at [565, 247] on div "Last Verified" at bounding box center [547, 248] width 66 height 17
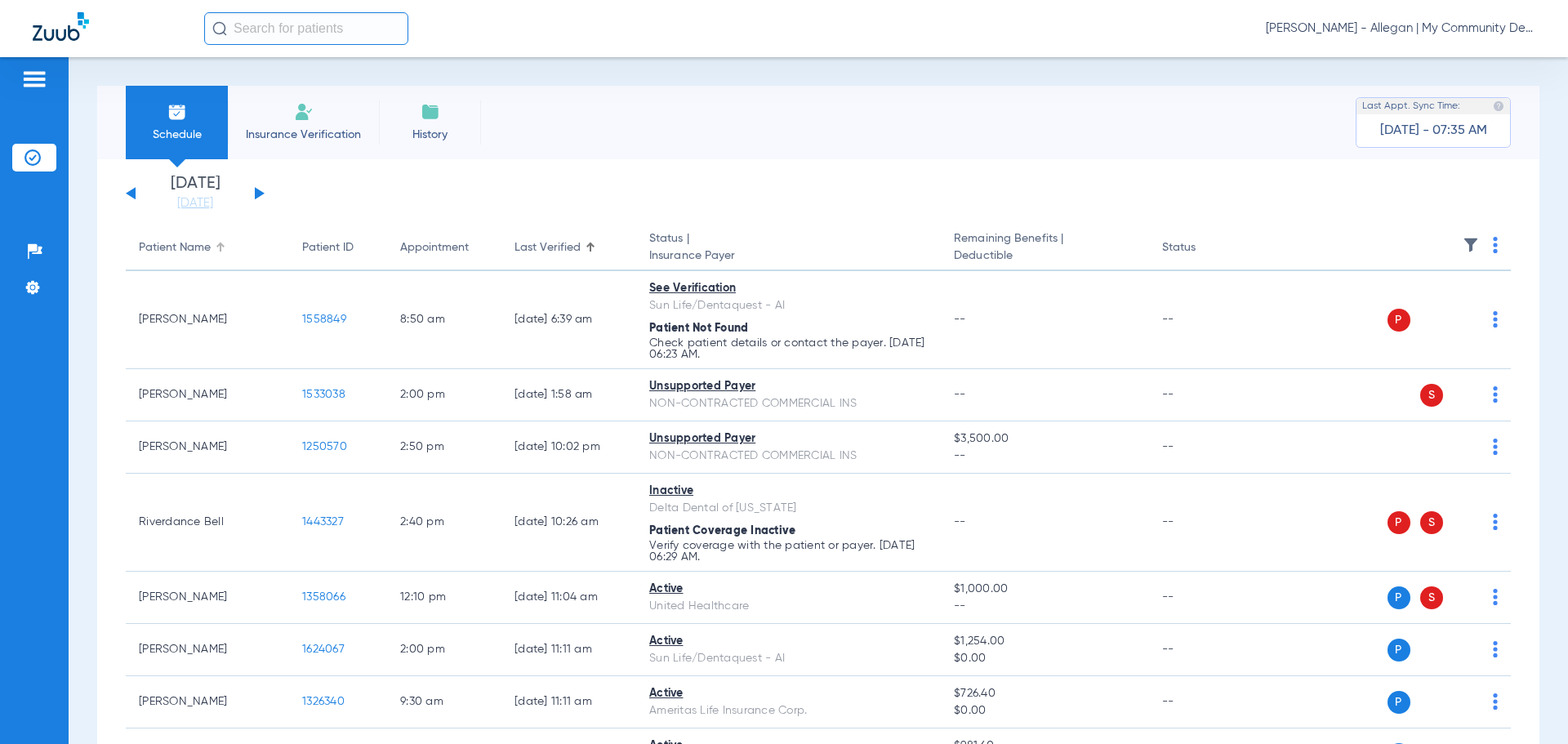
click at [193, 251] on div "Patient Name" at bounding box center [174, 248] width 72 height 17
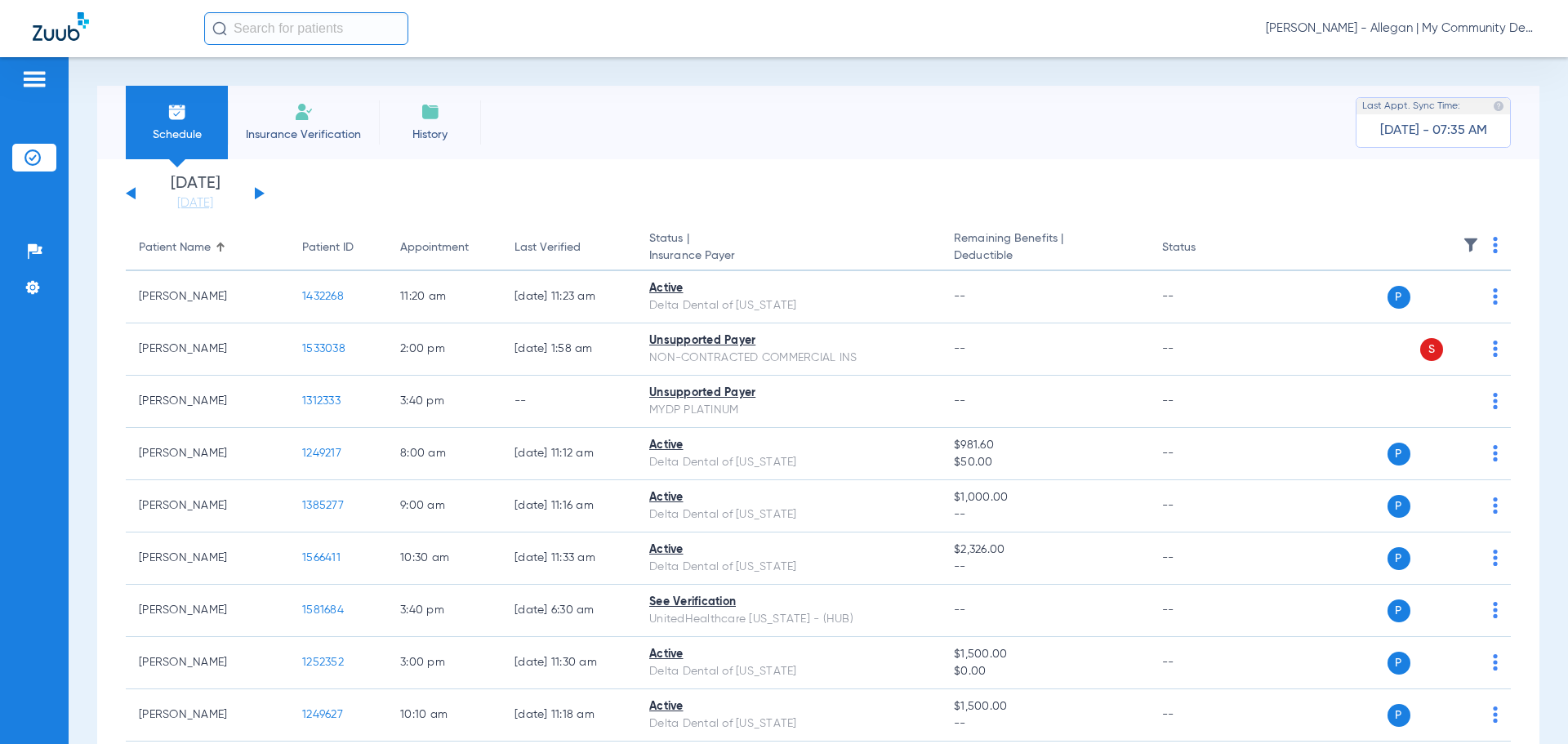
click at [258, 194] on button at bounding box center [260, 193] width 10 height 12
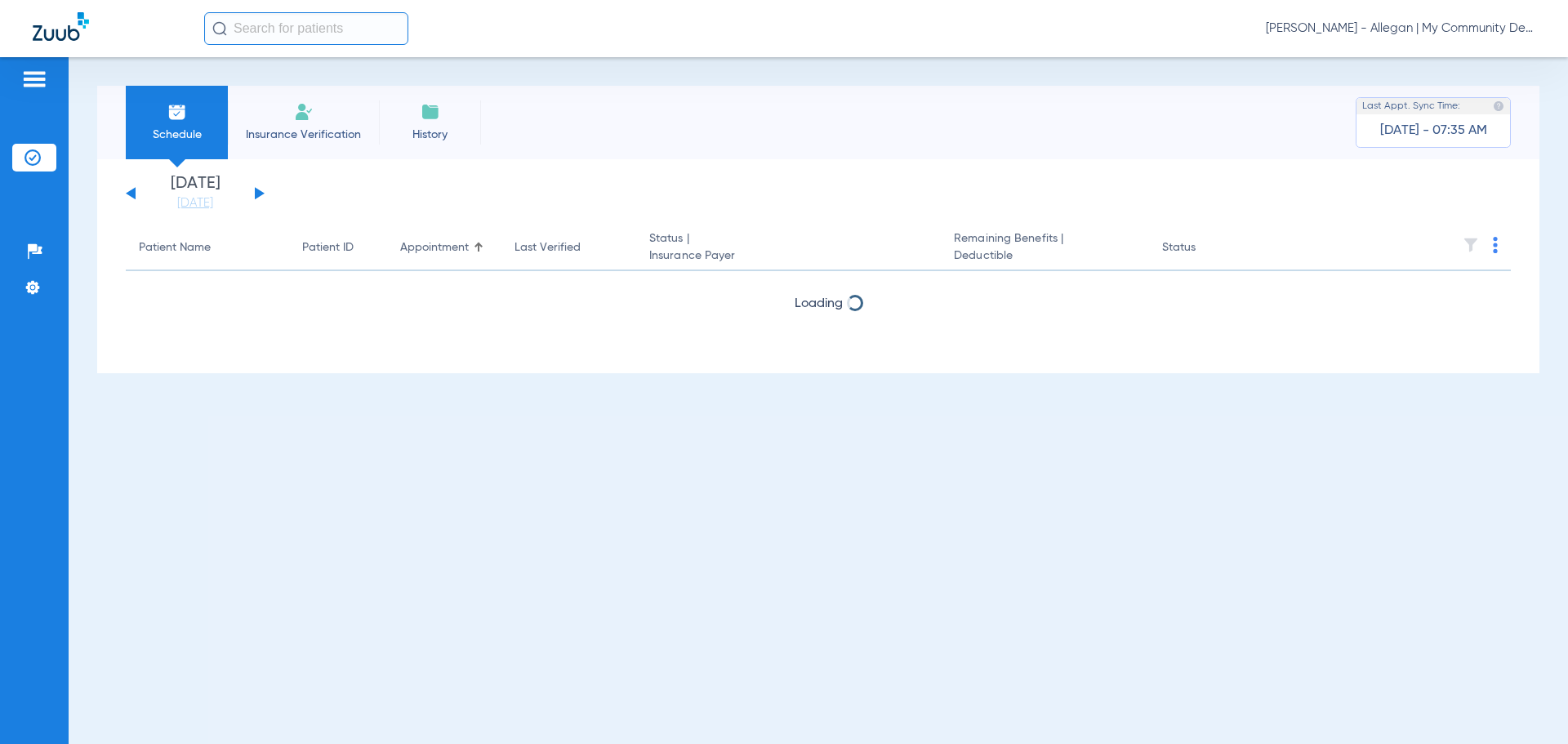
click at [129, 191] on button at bounding box center [130, 193] width 10 height 12
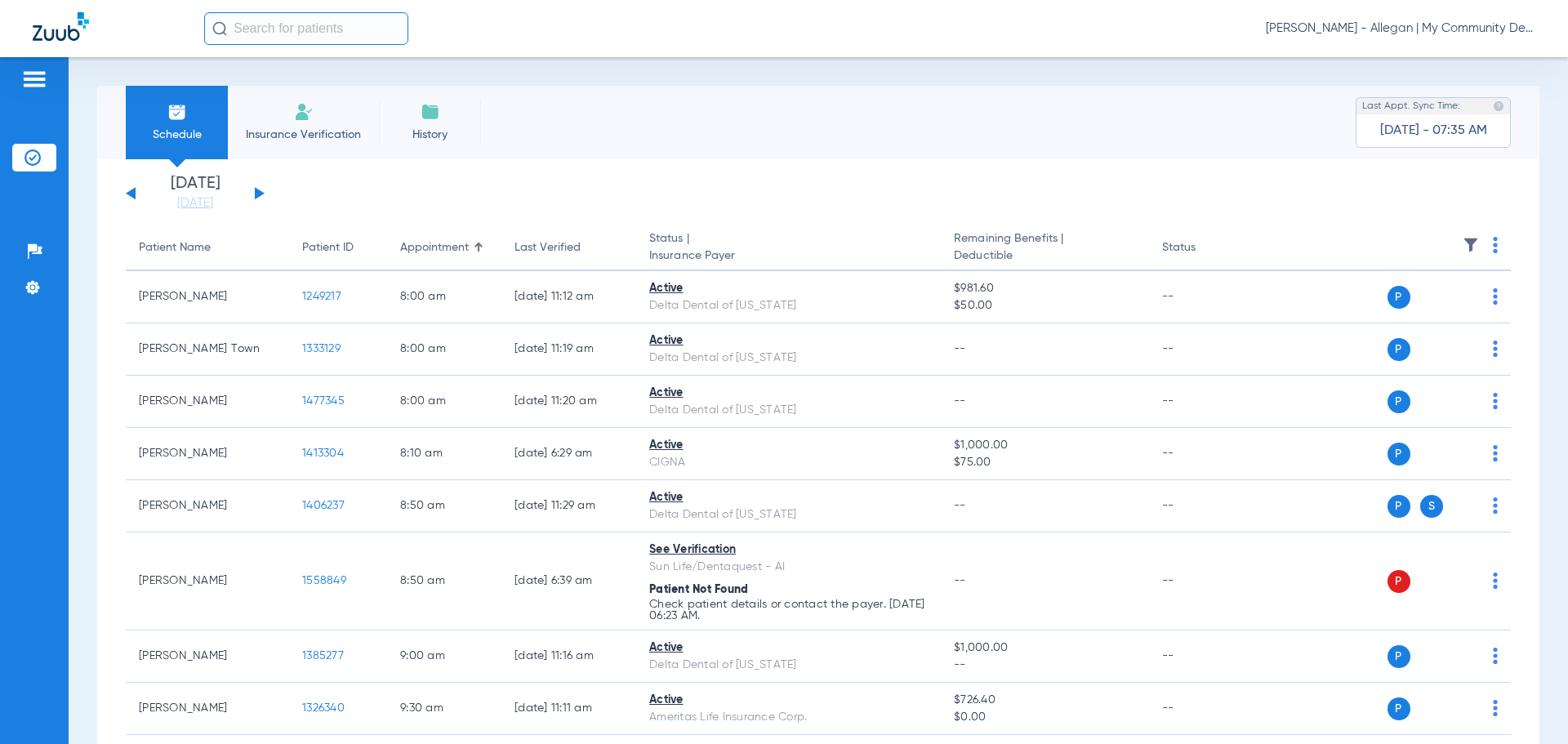
click at [259, 192] on button at bounding box center [260, 193] width 10 height 12
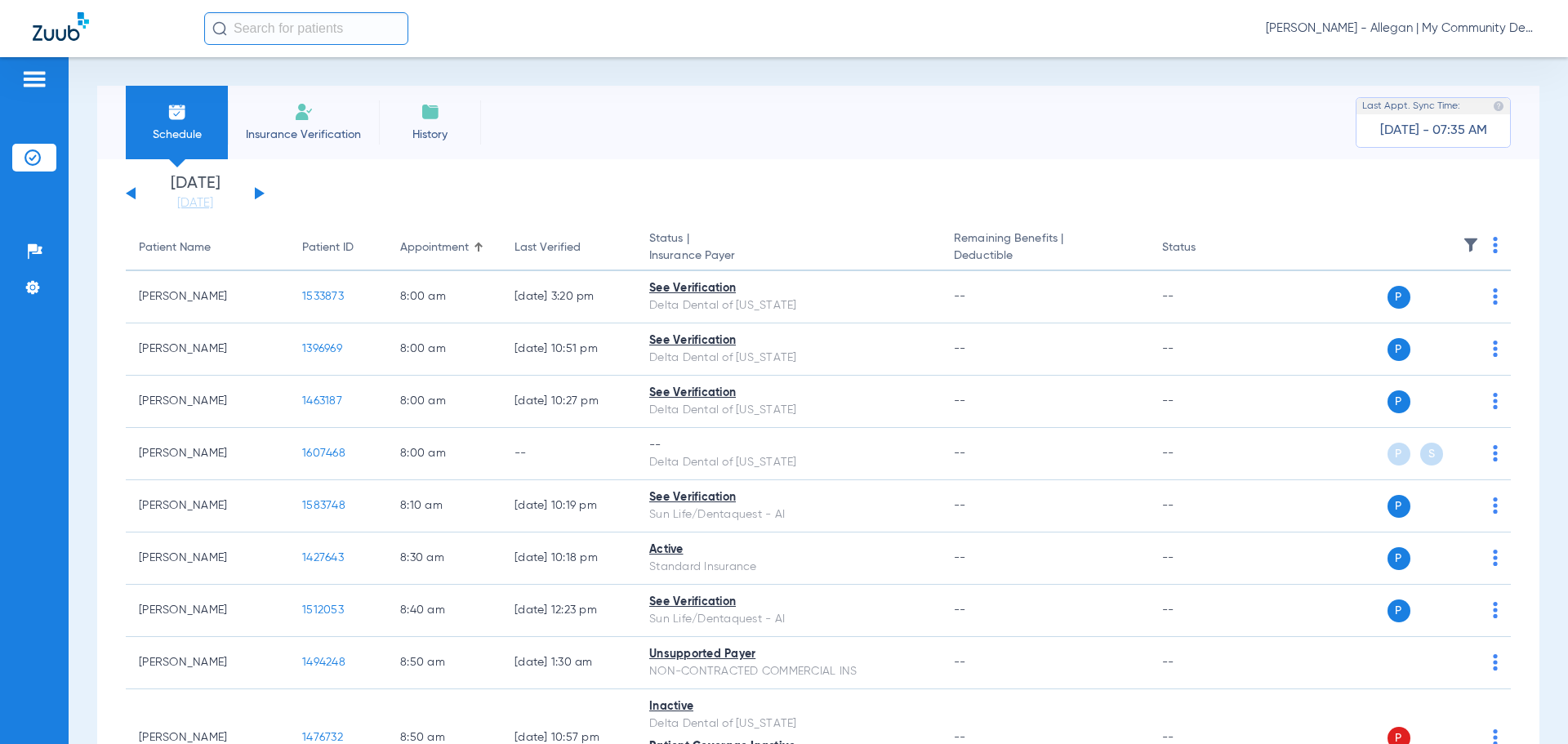
click at [1494, 248] on img at bounding box center [1495, 245] width 5 height 17
click at [1426, 316] on button "Verify All" at bounding box center [1421, 309] width 128 height 33
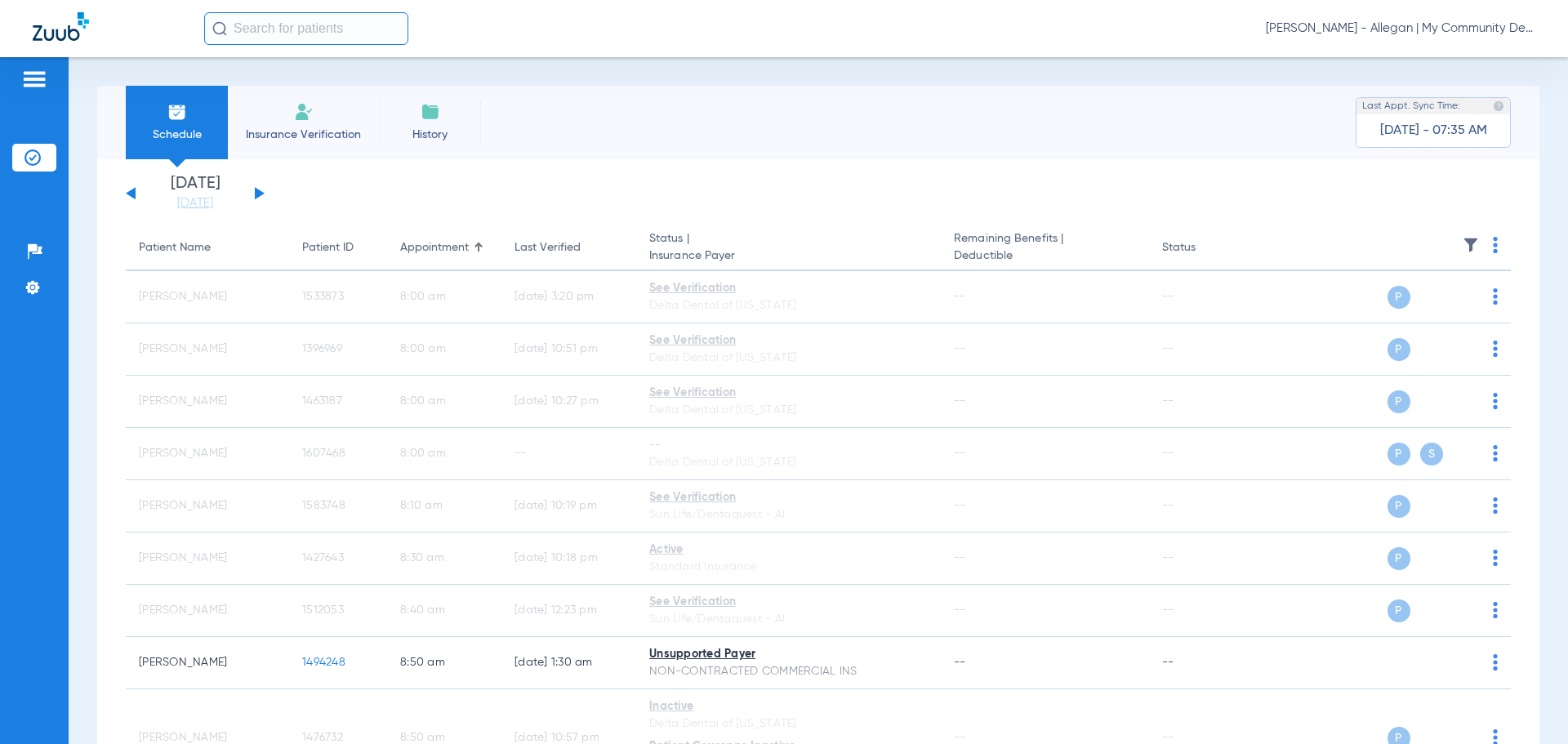
drag, startPoint x: 130, startPoint y: 194, endPoint x: 136, endPoint y: 186, distance: 10.0
click at [130, 194] on button at bounding box center [130, 193] width 10 height 12
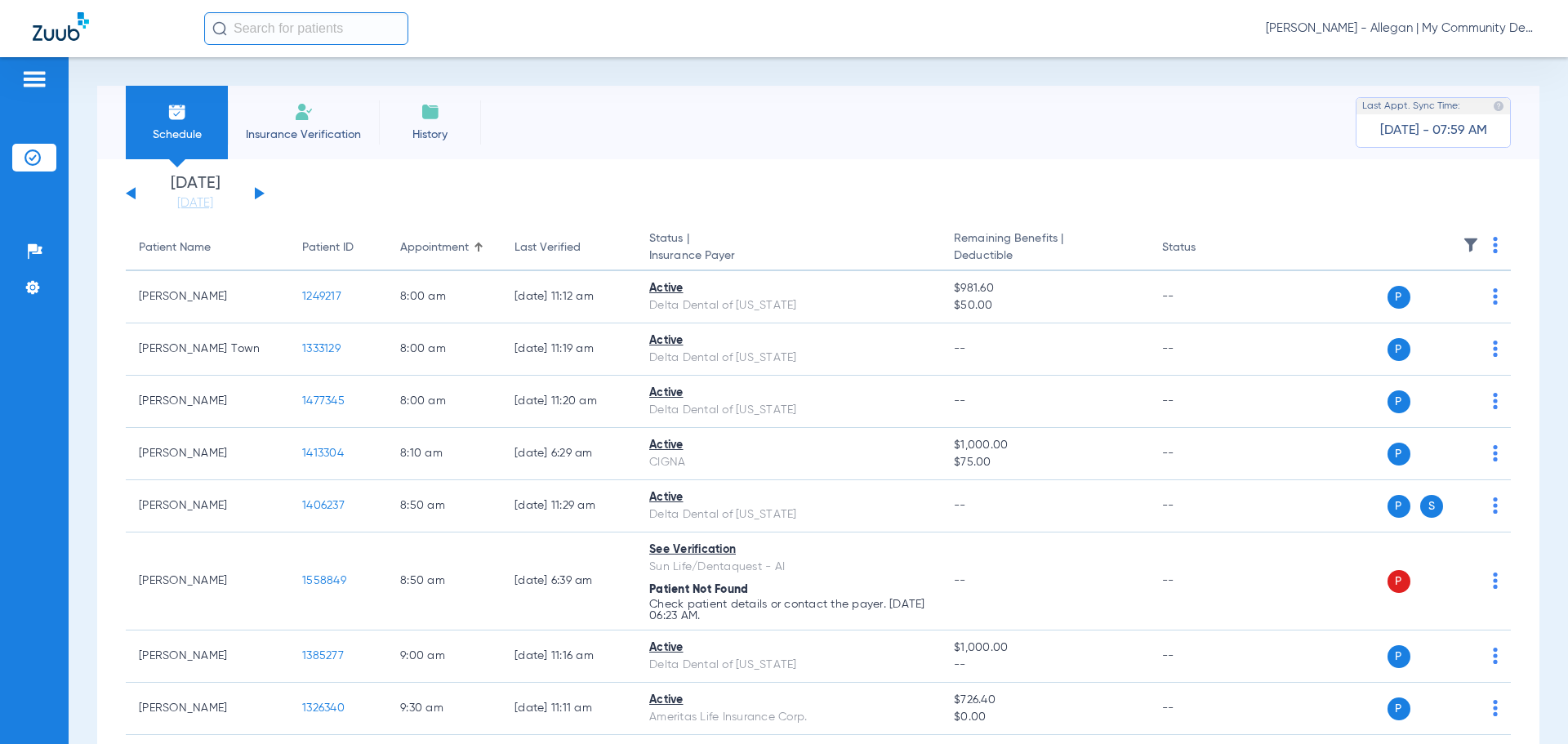
click at [259, 196] on button at bounding box center [260, 193] width 10 height 12
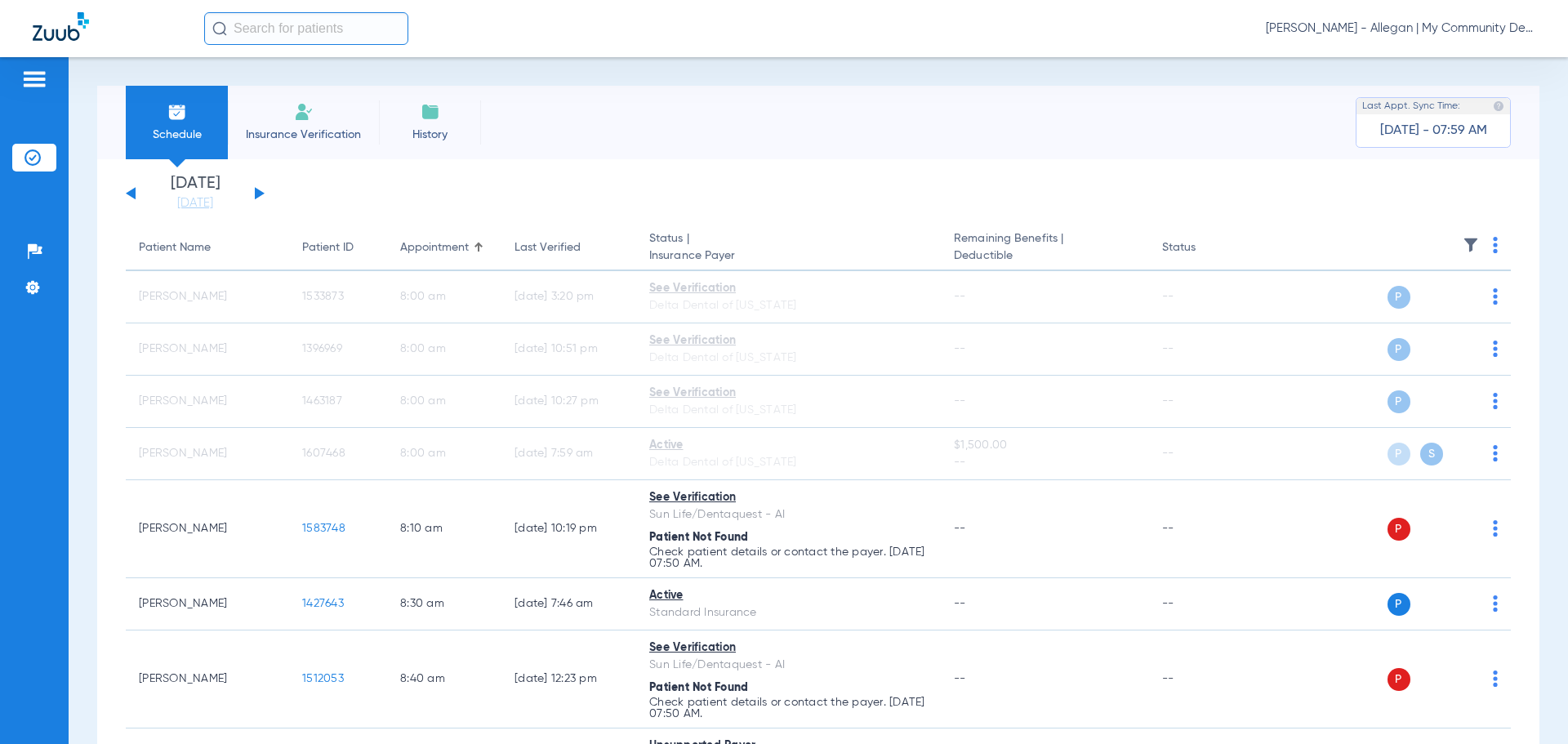
click at [130, 194] on button at bounding box center [130, 193] width 10 height 12
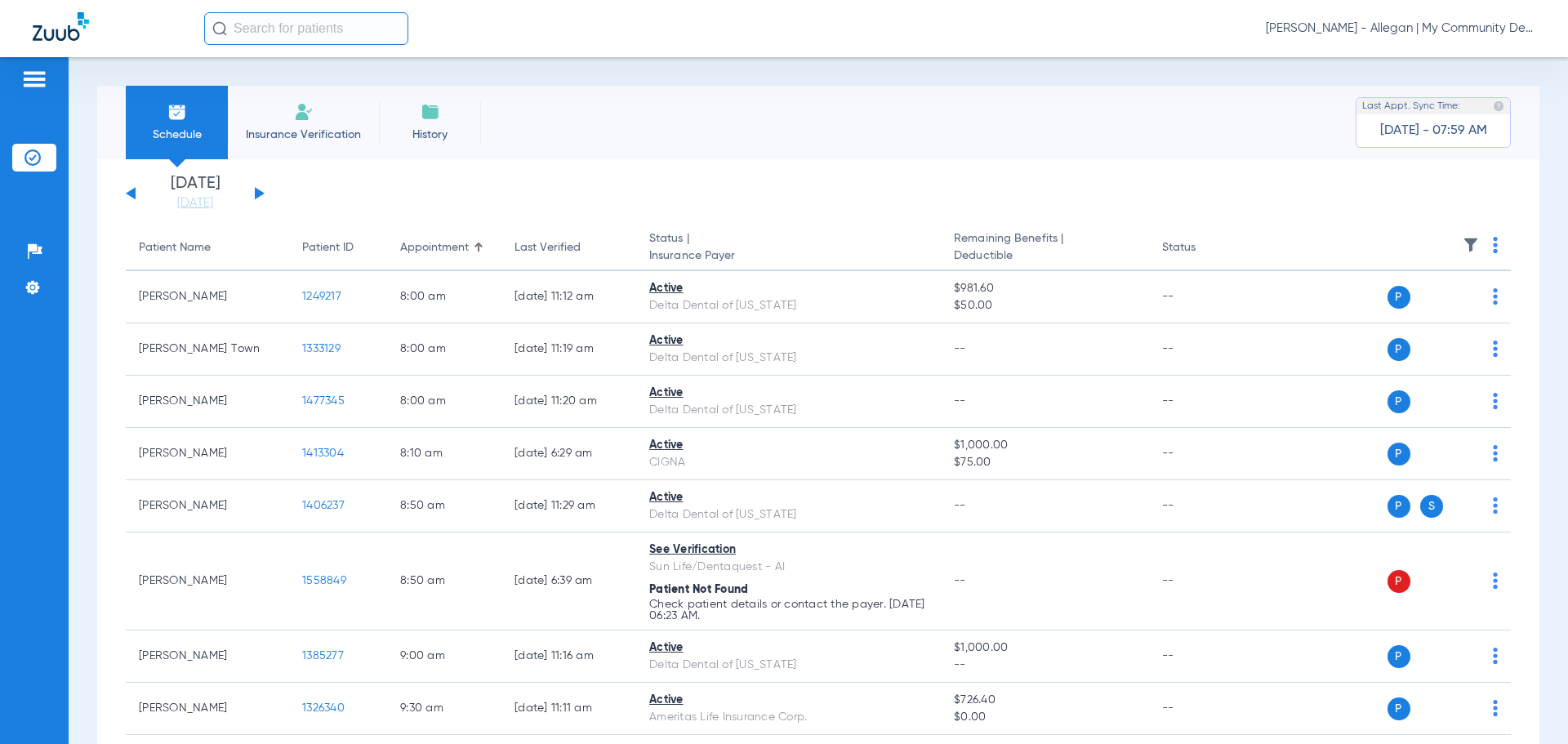
click at [257, 194] on button at bounding box center [260, 193] width 10 height 12
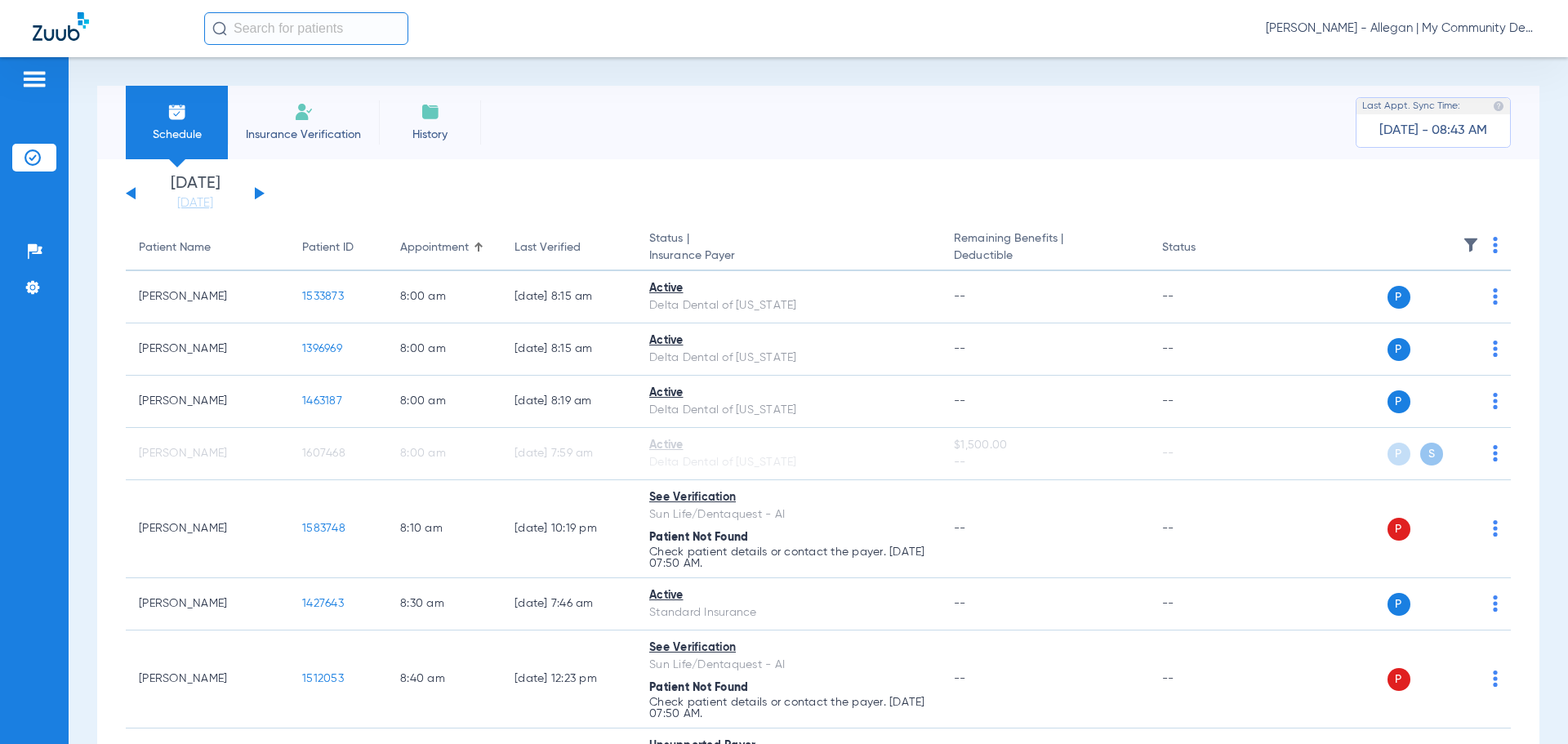
click at [129, 189] on div "[DATE] [DATE] [DATE] [DATE] [DATE] [DATE] [DATE] [DATE] [DATE] [DATE] [DATE] [D…" at bounding box center [195, 194] width 139 height 36
click at [129, 195] on button at bounding box center [130, 193] width 10 height 12
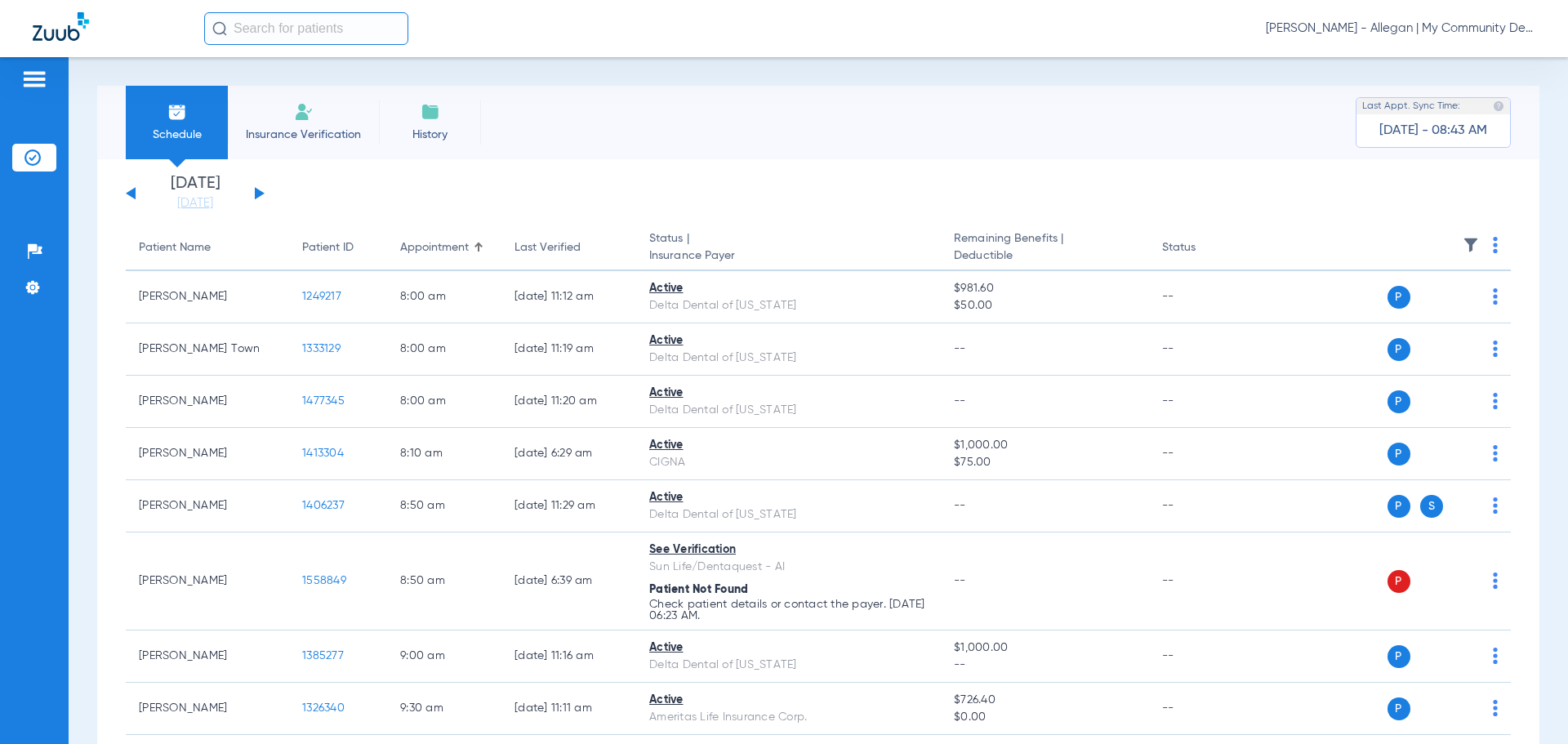
click at [1463, 250] on img at bounding box center [1471, 245] width 17 height 17
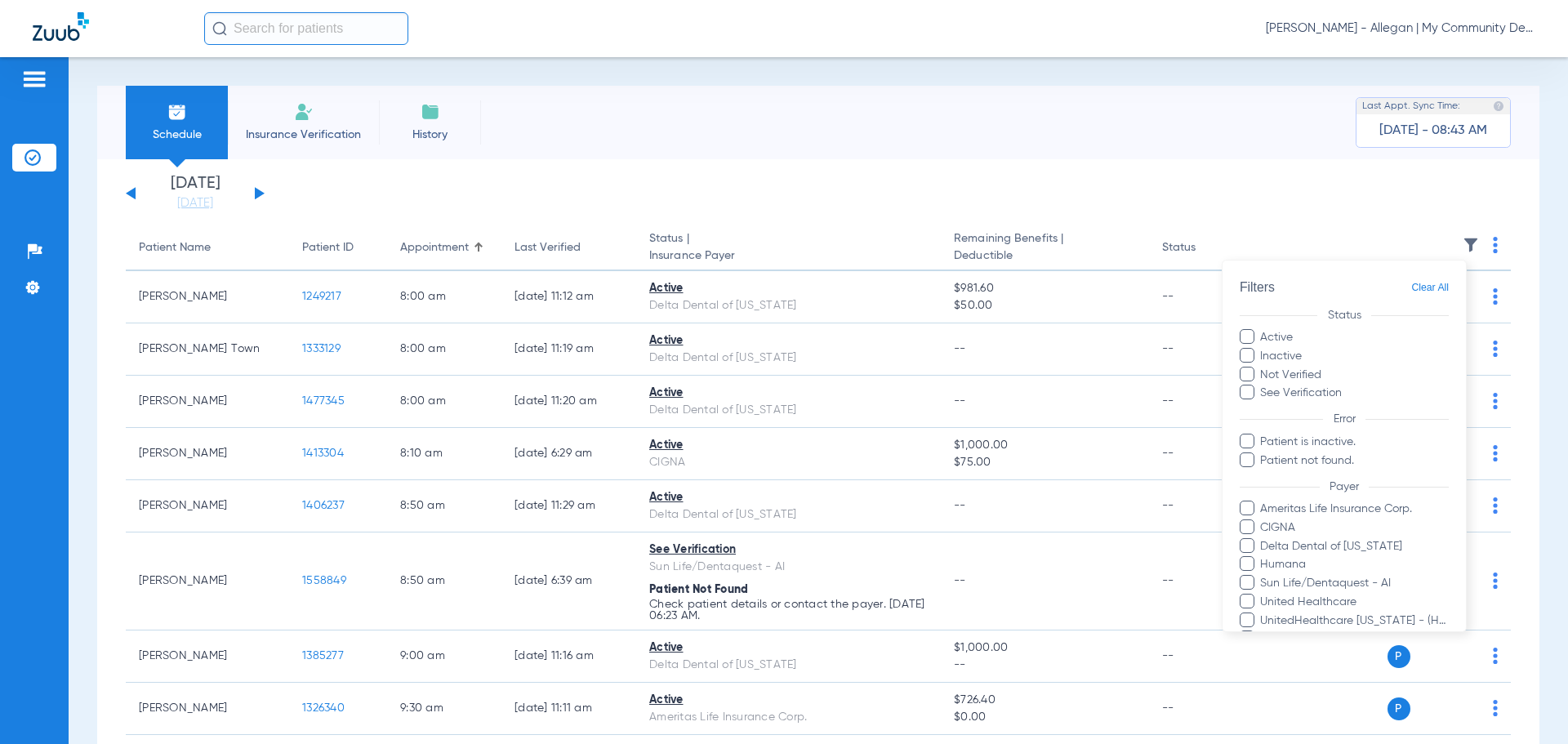
click at [1300, 359] on label "Inactive" at bounding box center [1345, 357] width 210 height 17
click at [1304, 350] on input "Inactive" at bounding box center [1304, 350] width 0 height 0
click at [1297, 375] on label "Not Verified" at bounding box center [1345, 375] width 210 height 17
click at [1324, 369] on input "Not Verified" at bounding box center [1324, 369] width 0 height 0
click at [1300, 389] on label "See Verification" at bounding box center [1345, 393] width 210 height 17
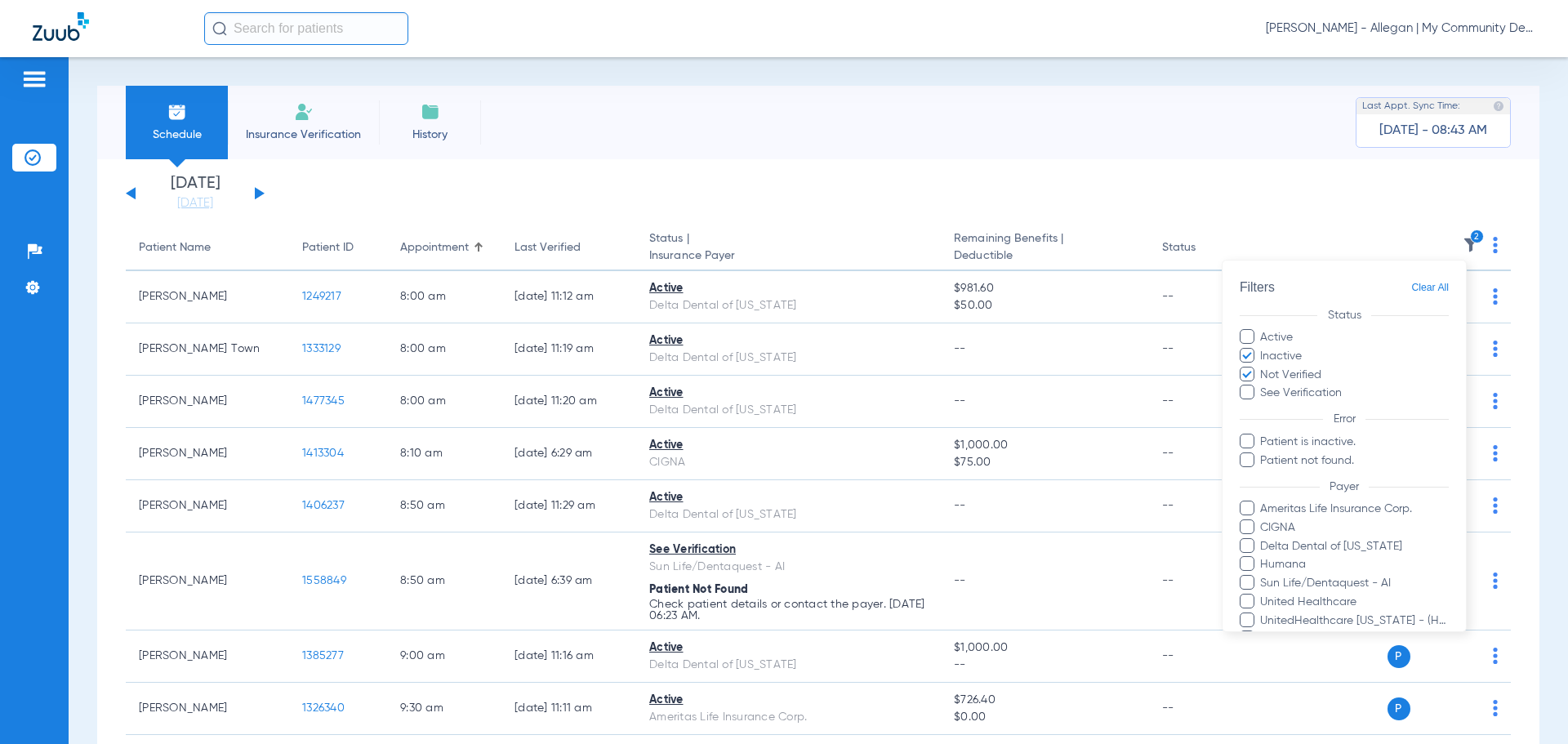
click at [1345, 387] on input "See Verification" at bounding box center [1345, 387] width 0 height 0
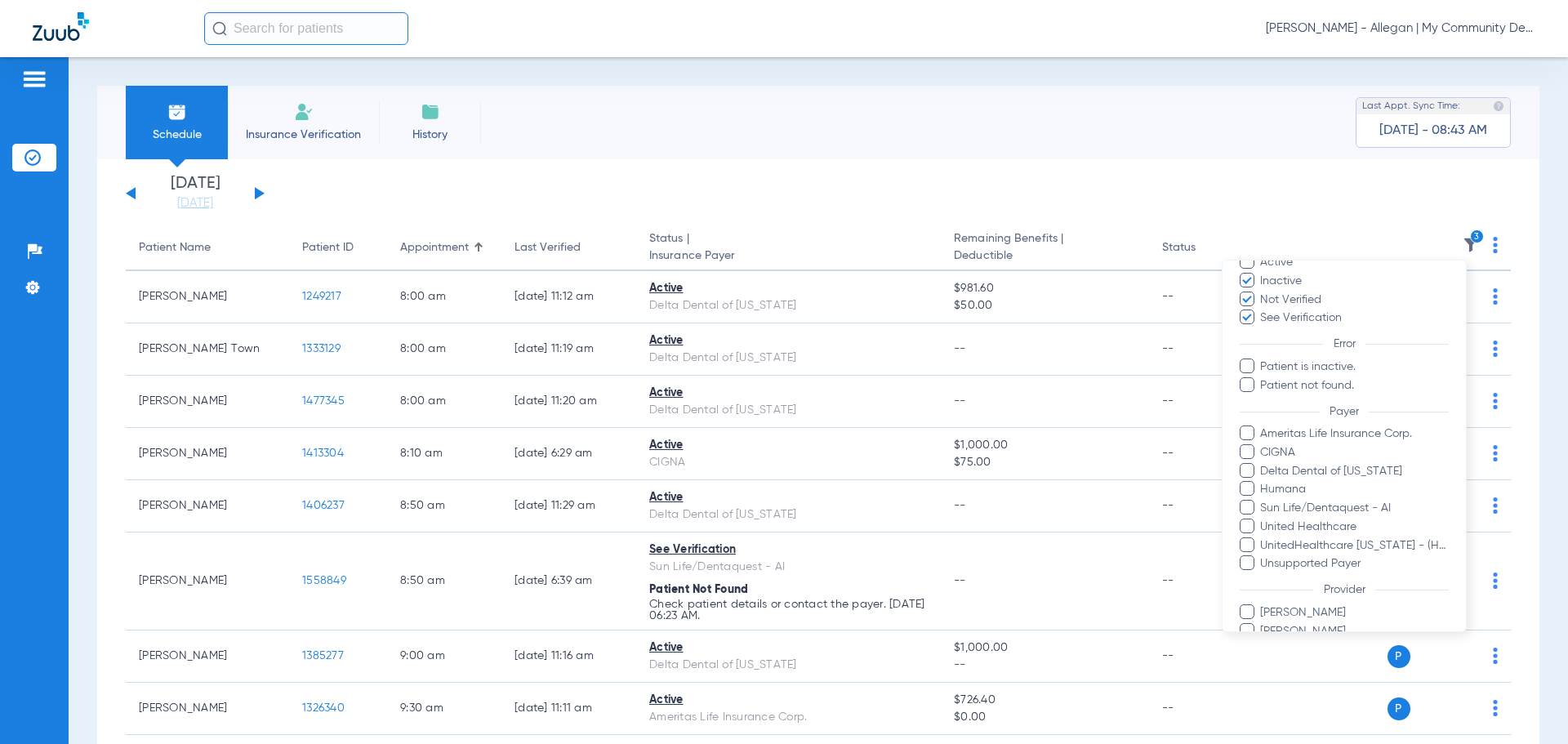
scroll to position [187, 0]
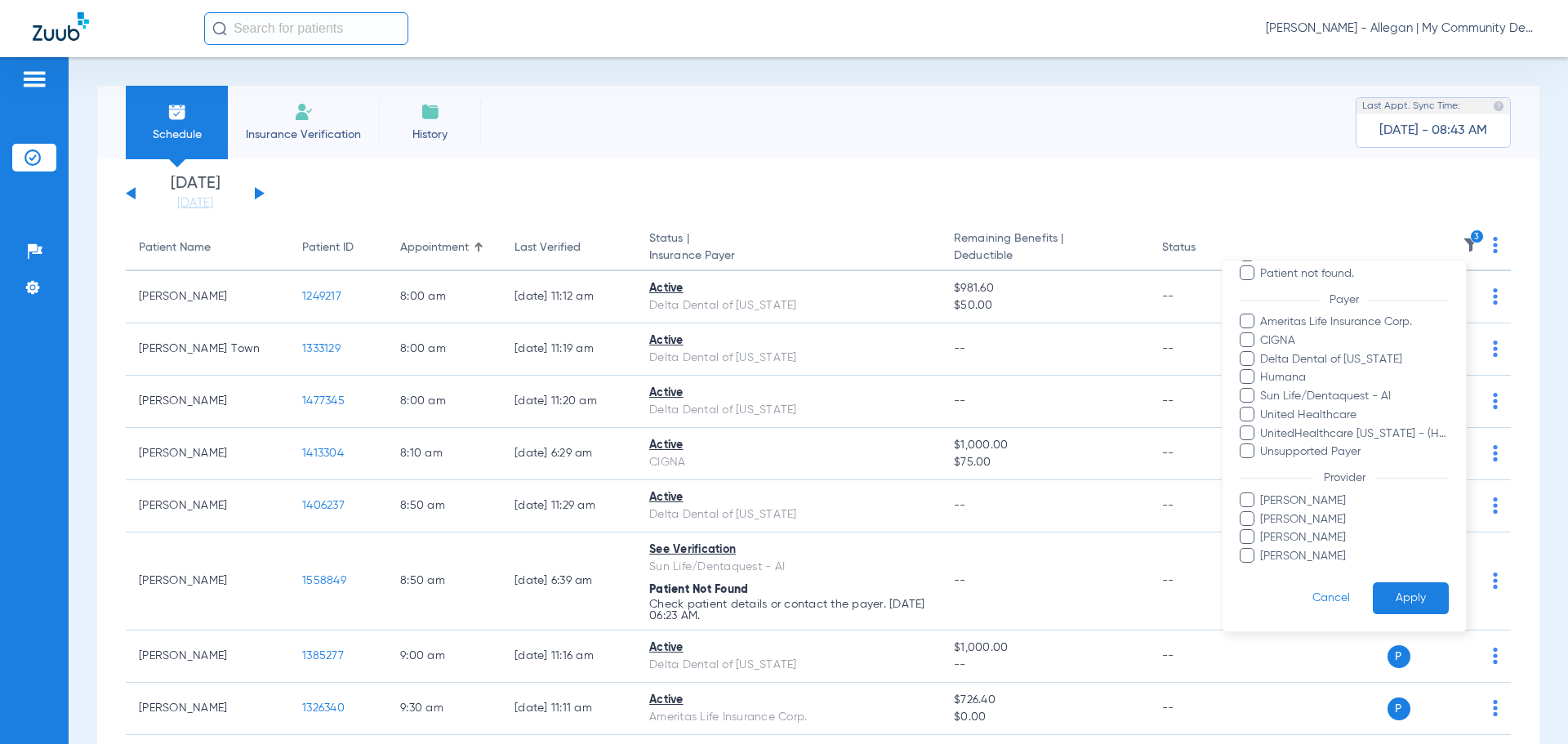
click at [1406, 596] on button "Apply" at bounding box center [1412, 598] width 76 height 32
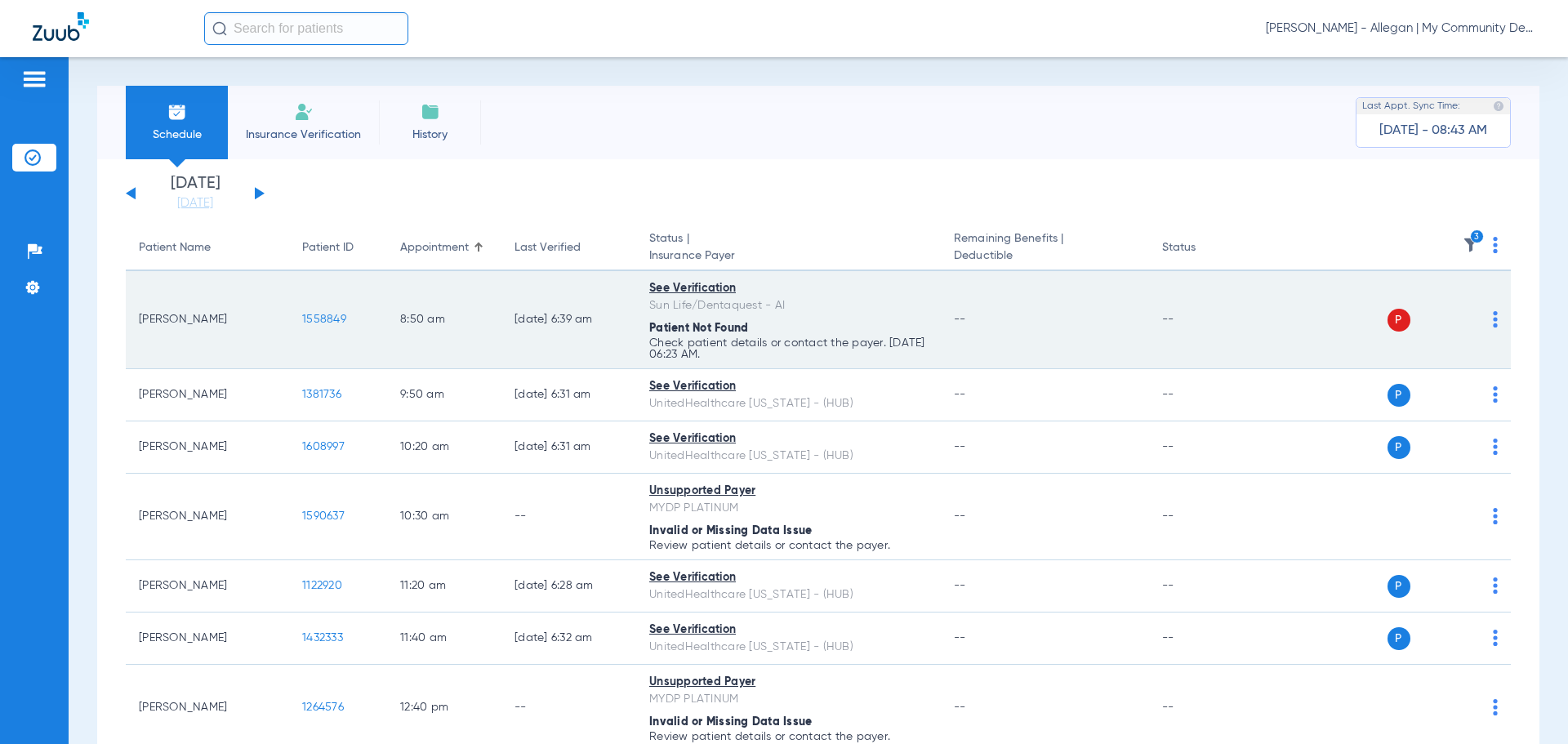
click at [1494, 322] on img at bounding box center [1495, 319] width 5 height 17
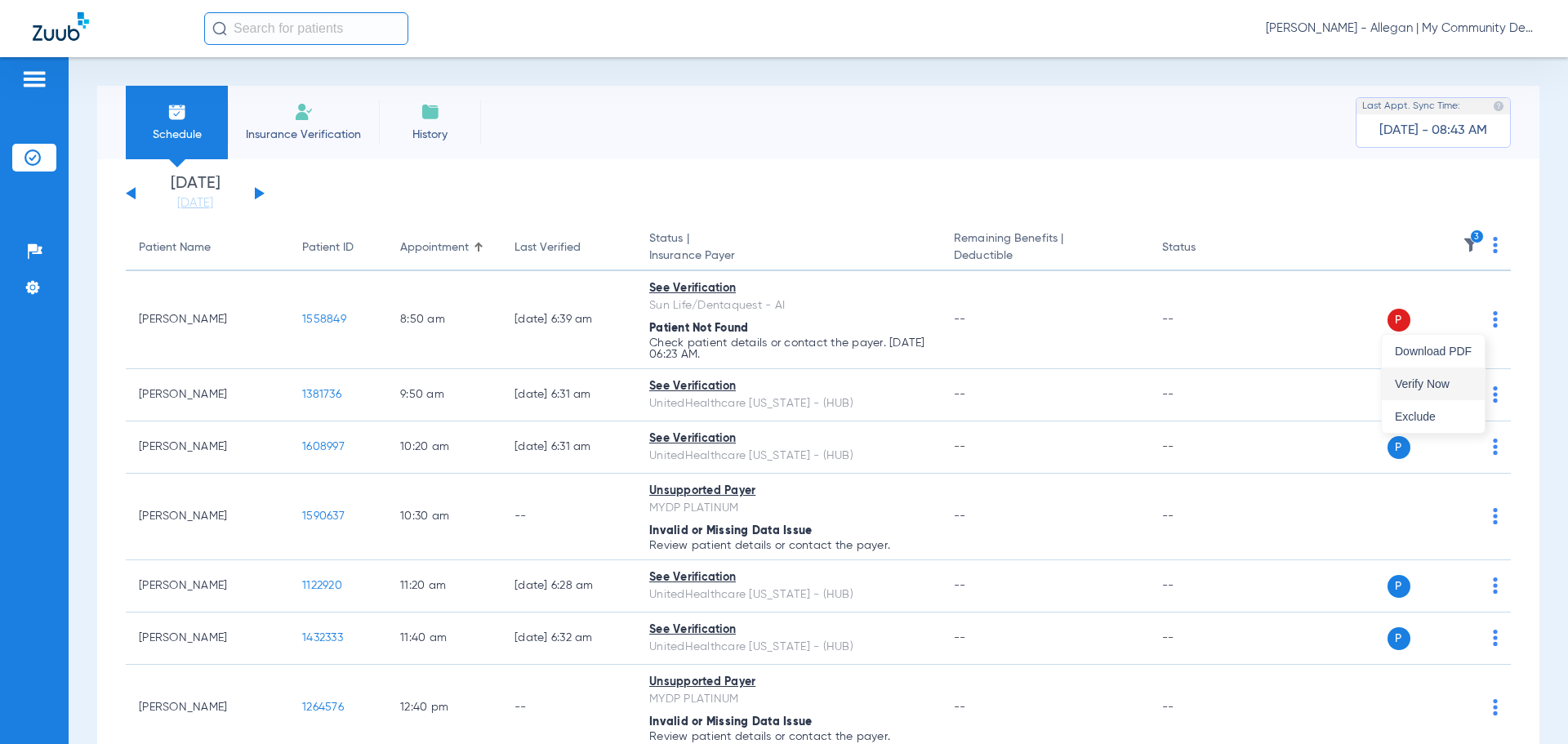
click at [1417, 389] on span "Verify Now" at bounding box center [1433, 384] width 76 height 11
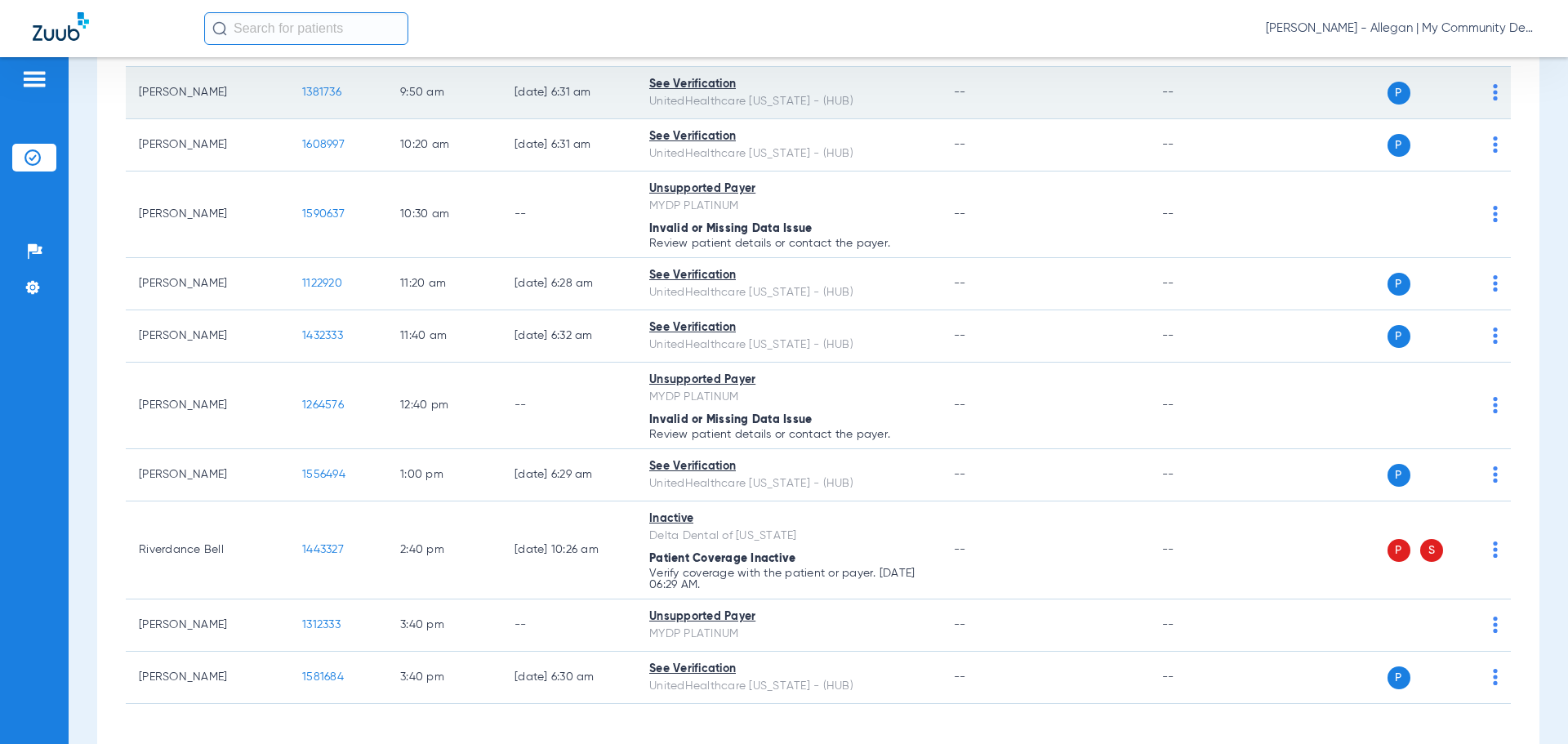
scroll to position [367, 0]
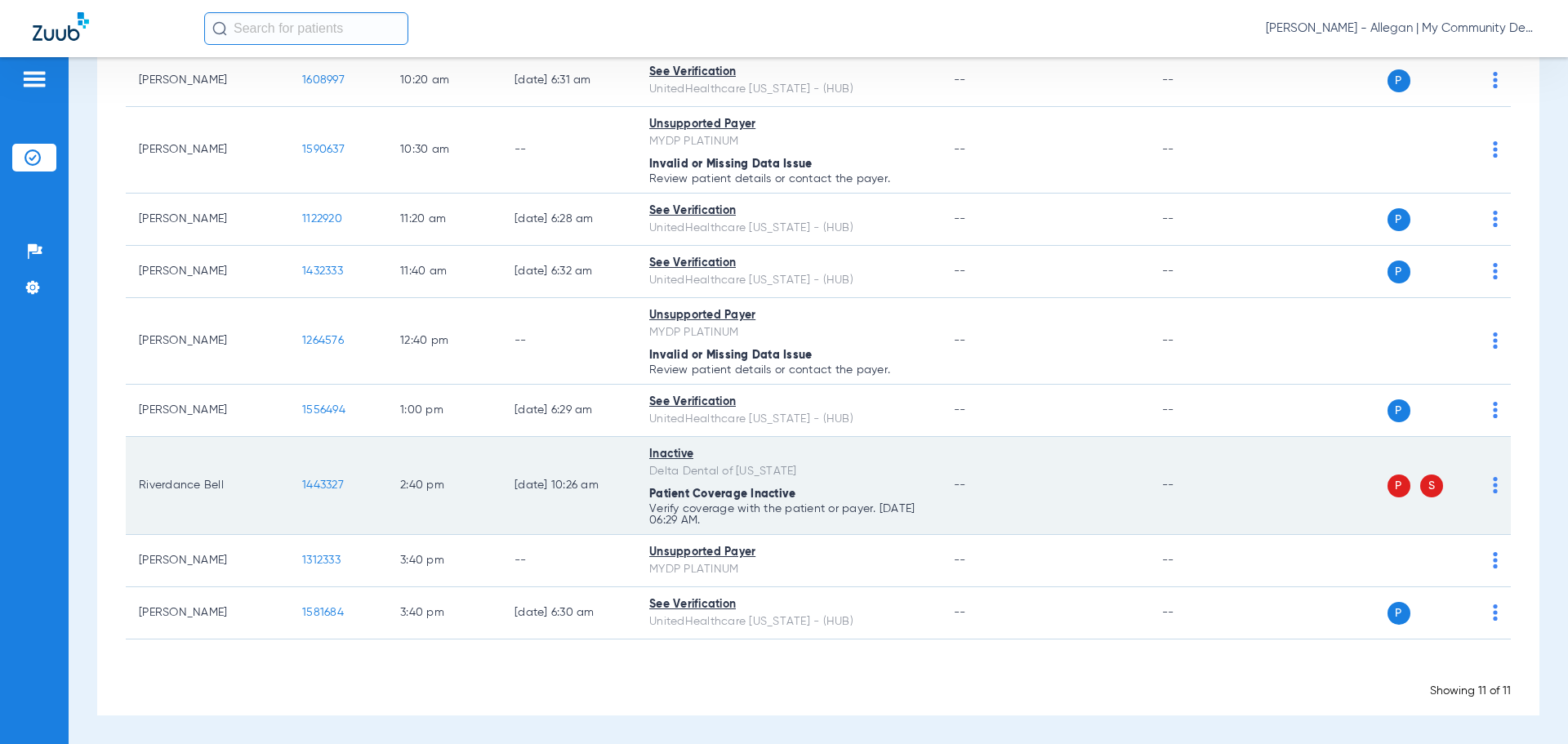
click at [1494, 481] on img at bounding box center [1495, 485] width 5 height 17
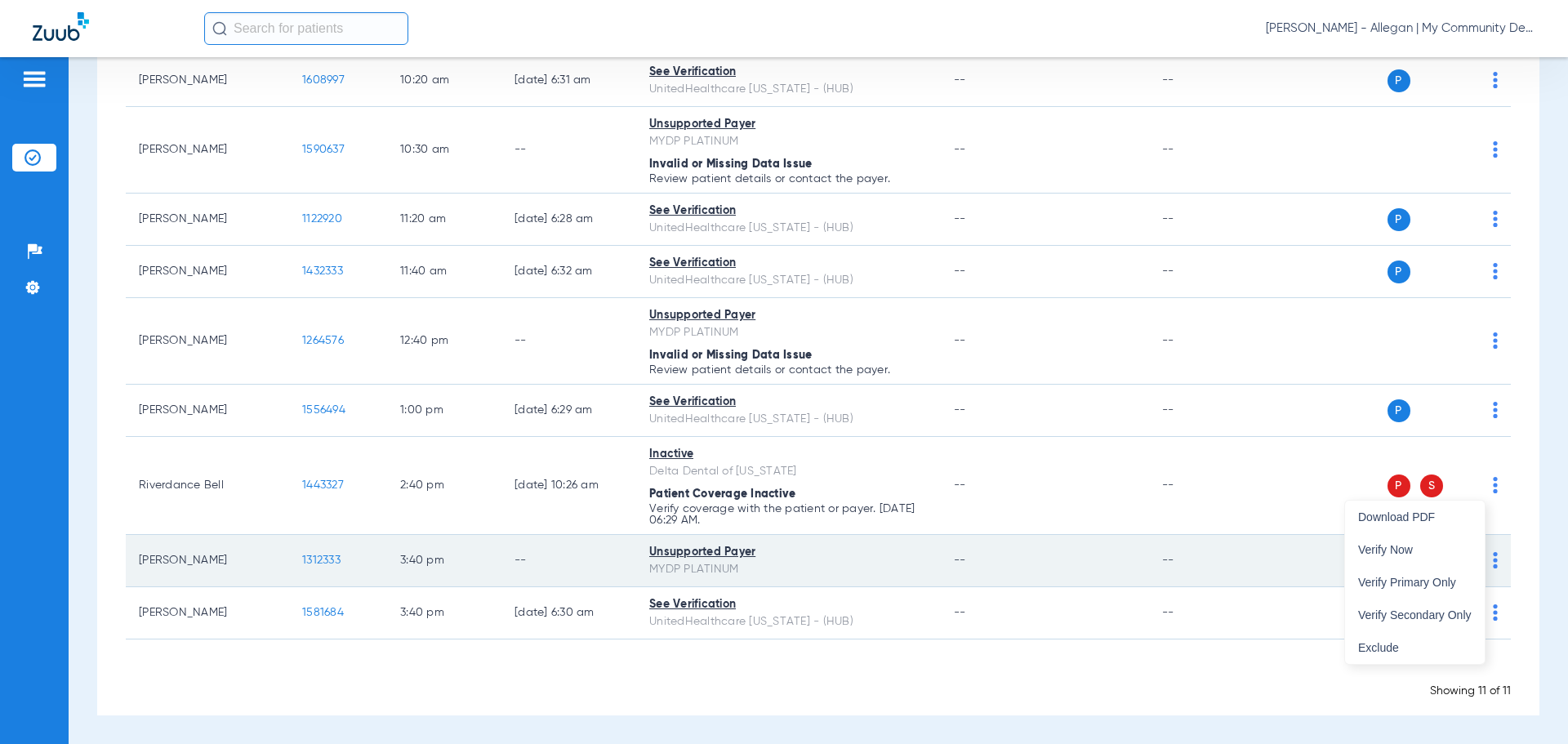
drag, startPoint x: 1429, startPoint y: 530, endPoint x: 1421, endPoint y: 539, distance: 12.0
click at [1428, 530] on button "Download PDF" at bounding box center [1415, 517] width 140 height 33
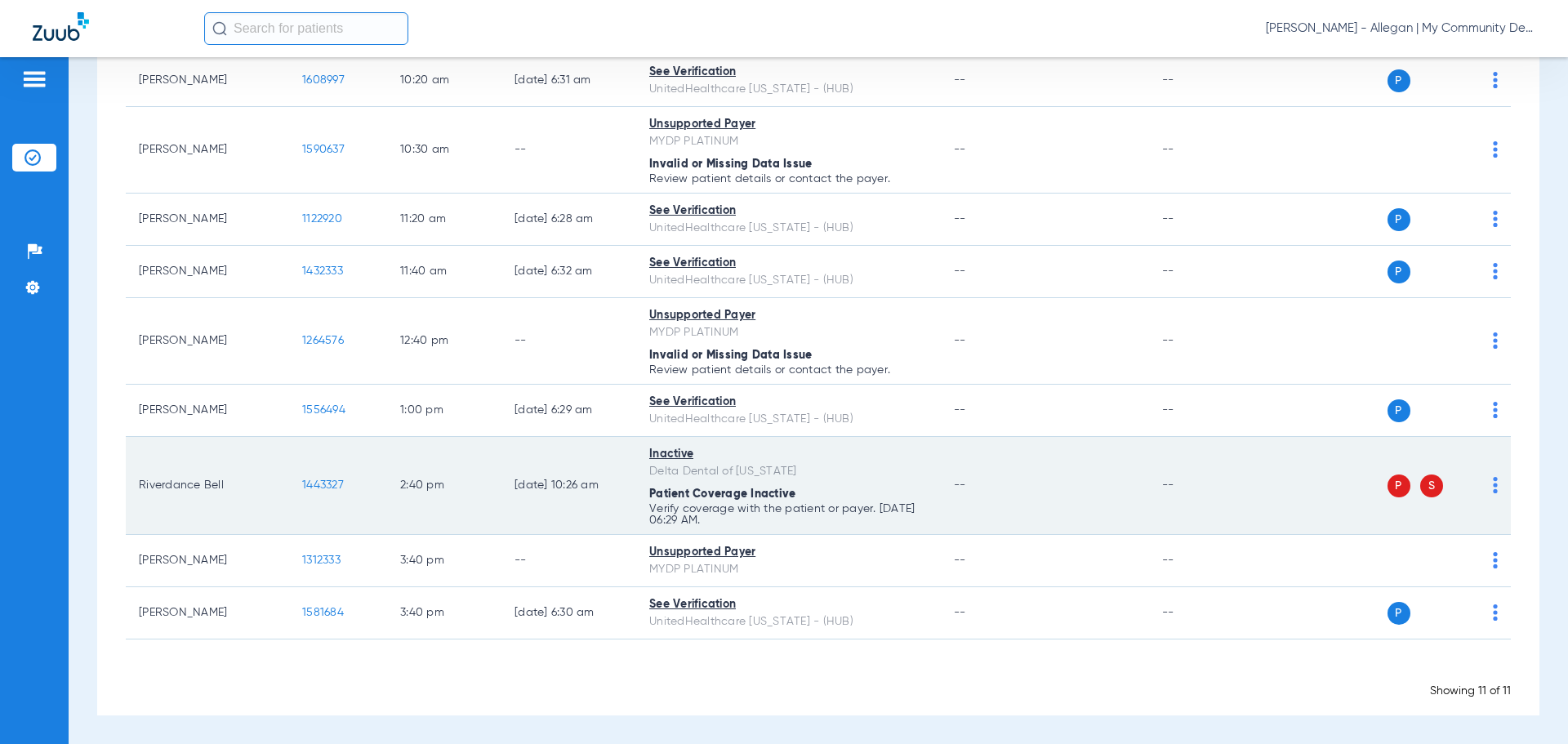
click at [1494, 494] on span at bounding box center [1495, 490] width 5 height 11
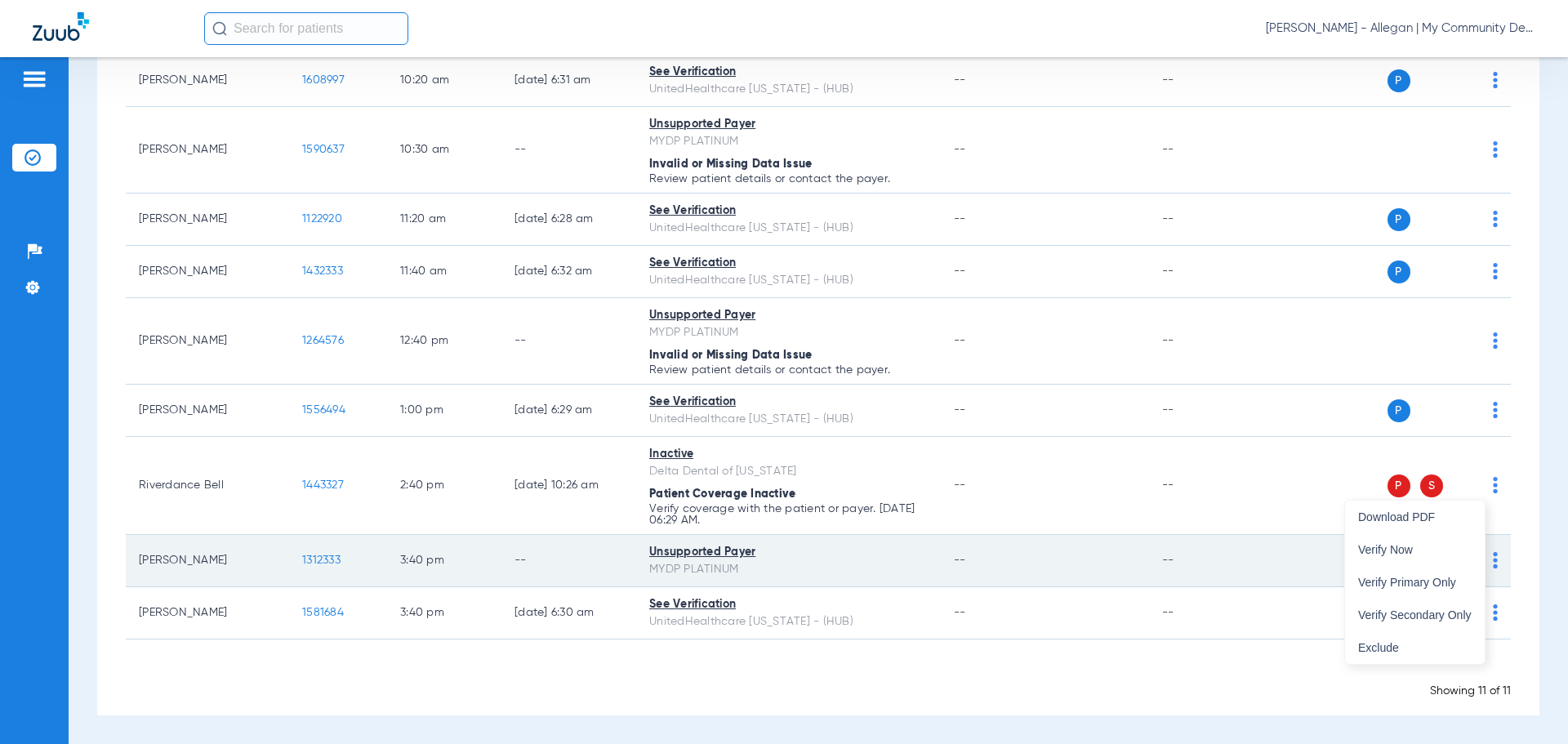
click at [1433, 547] on span "Verify Now" at bounding box center [1415, 549] width 114 height 11
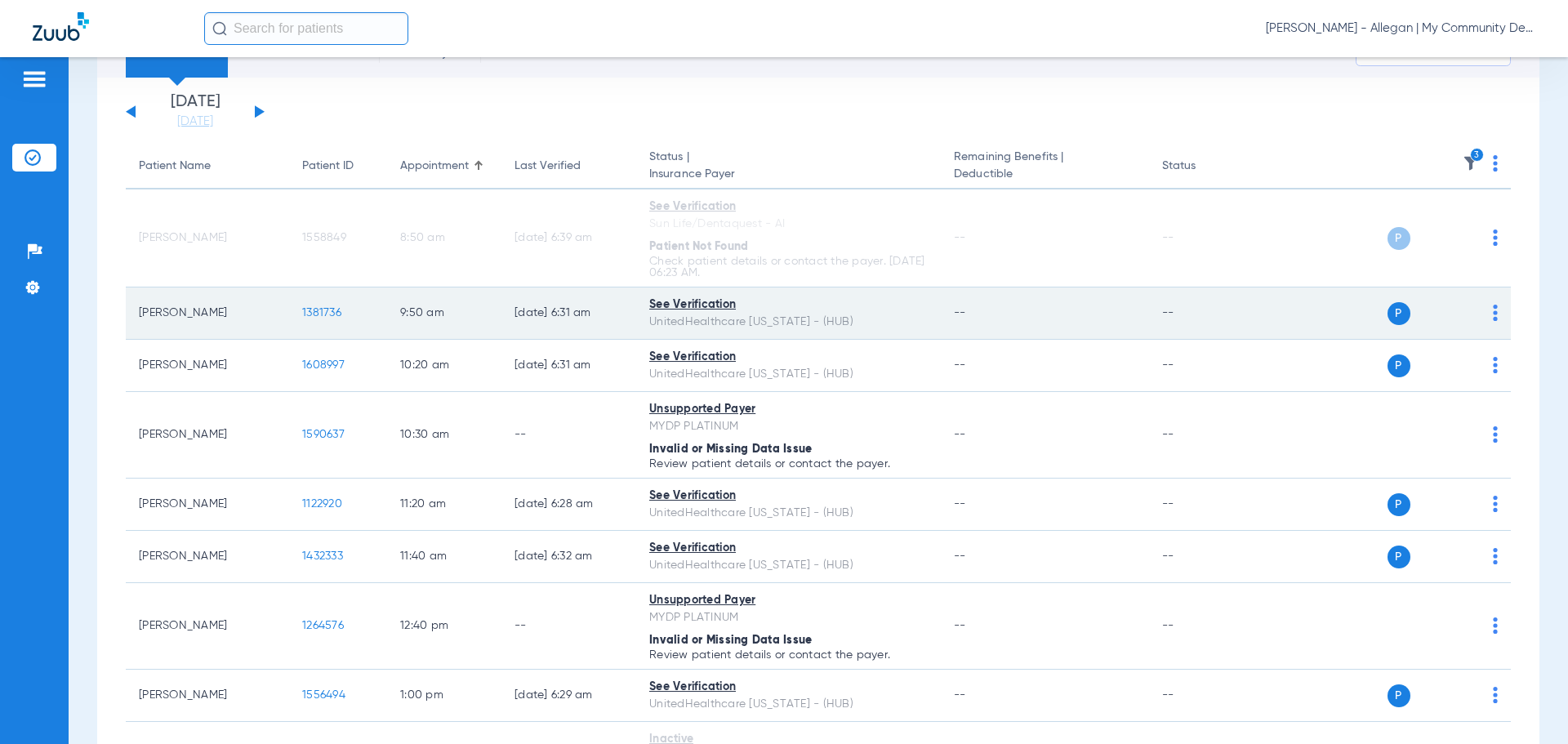
scroll to position [0, 0]
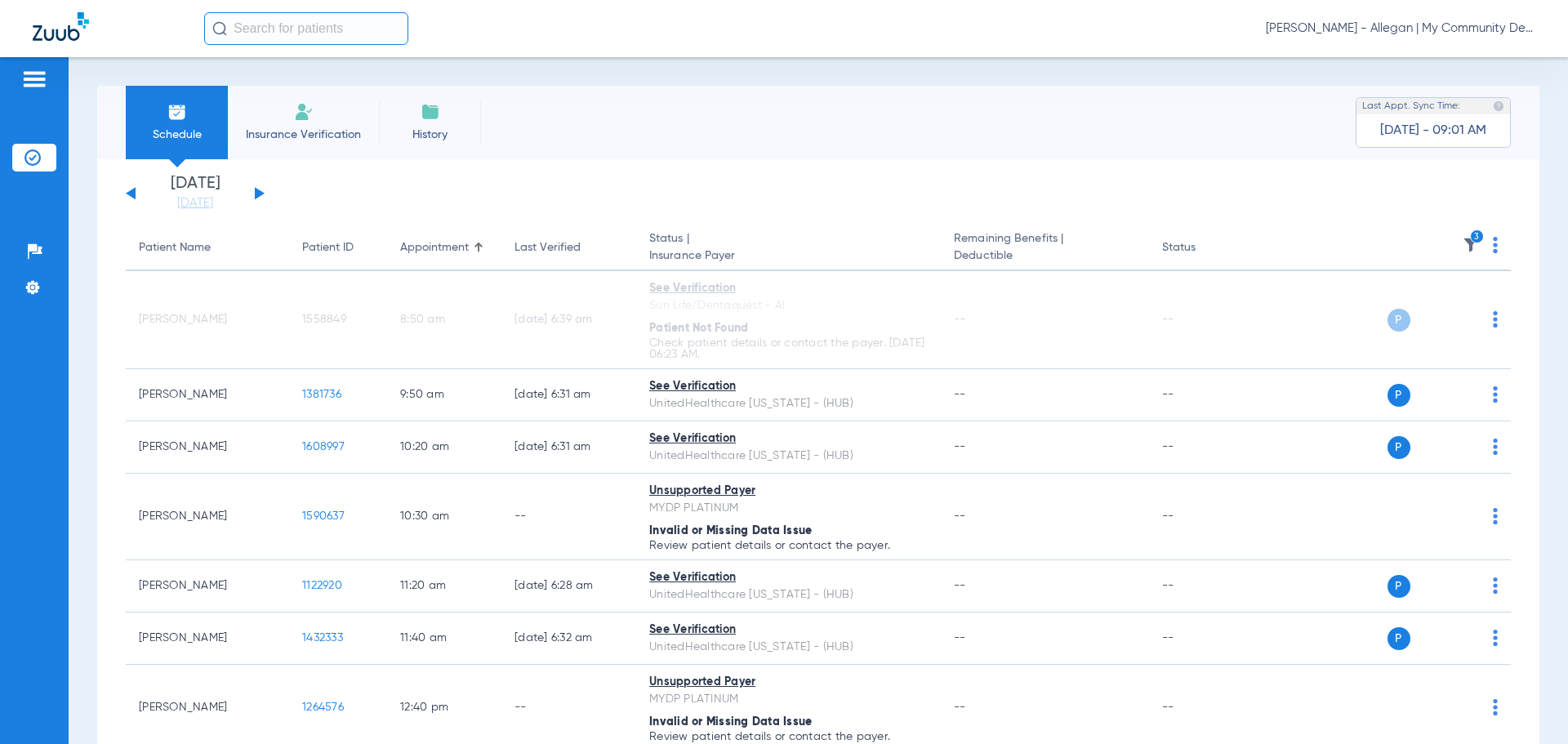
click at [259, 193] on button at bounding box center [260, 193] width 10 height 12
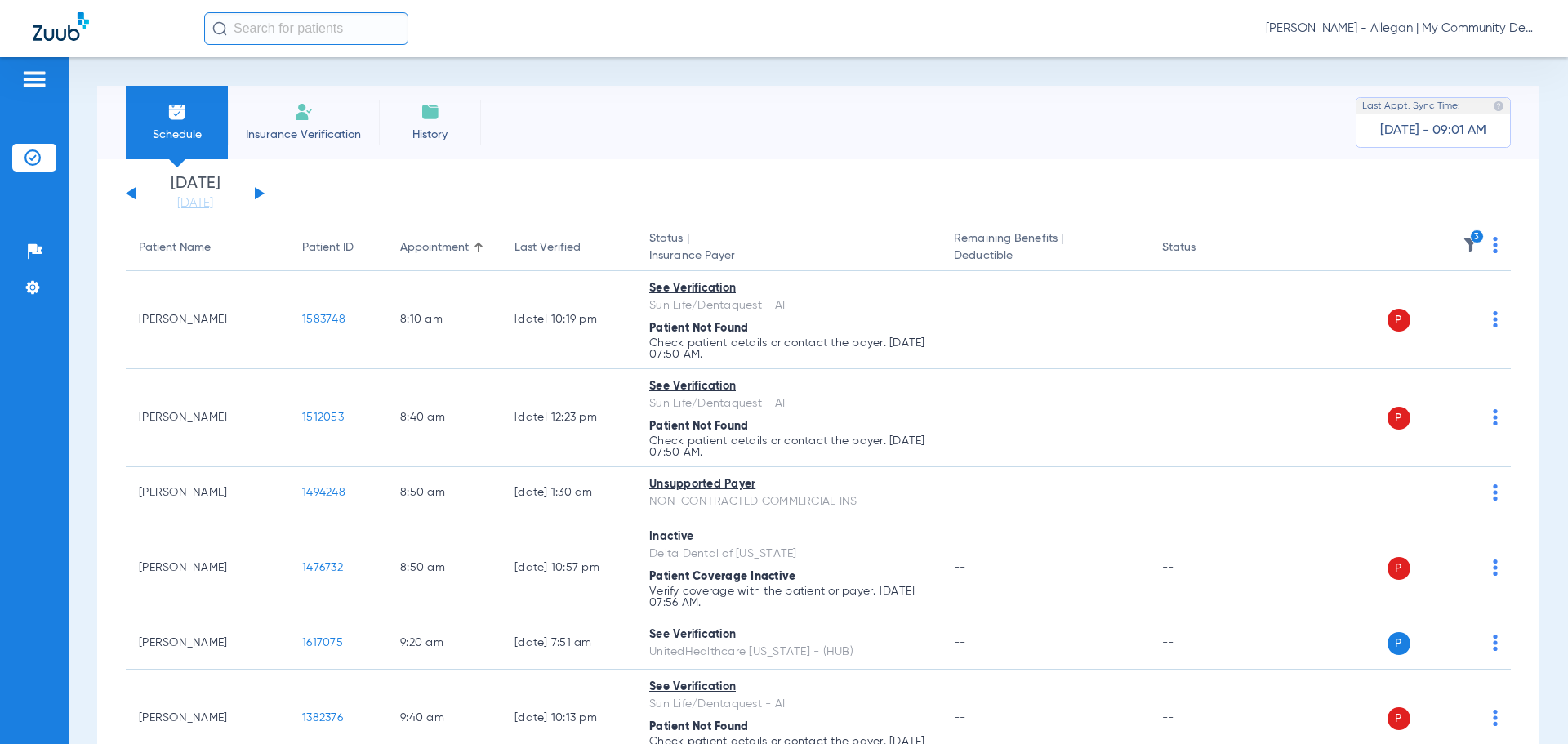
click at [1463, 245] on img at bounding box center [1471, 245] width 17 height 17
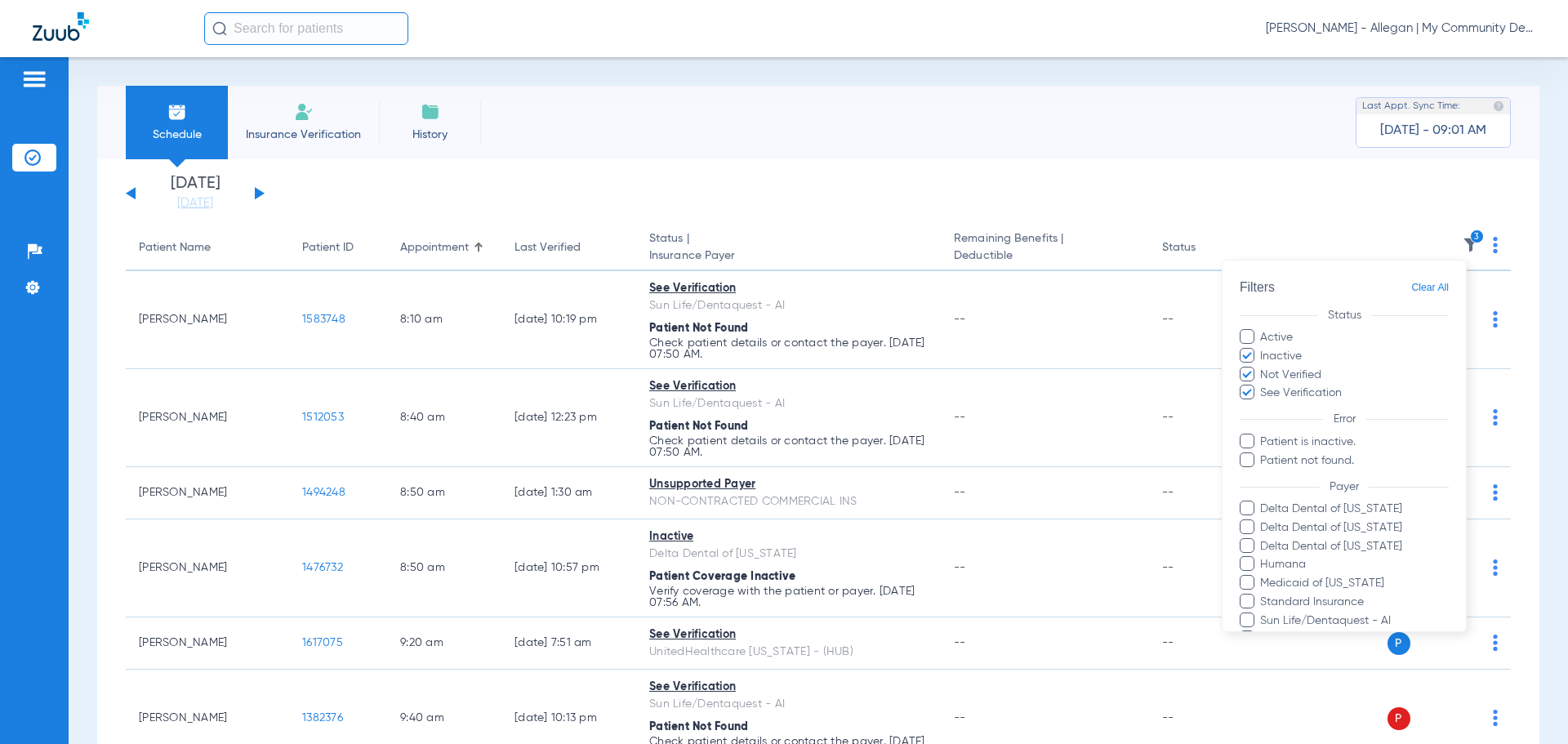
click at [1414, 286] on span "Clear All" at bounding box center [1430, 288] width 37 height 20
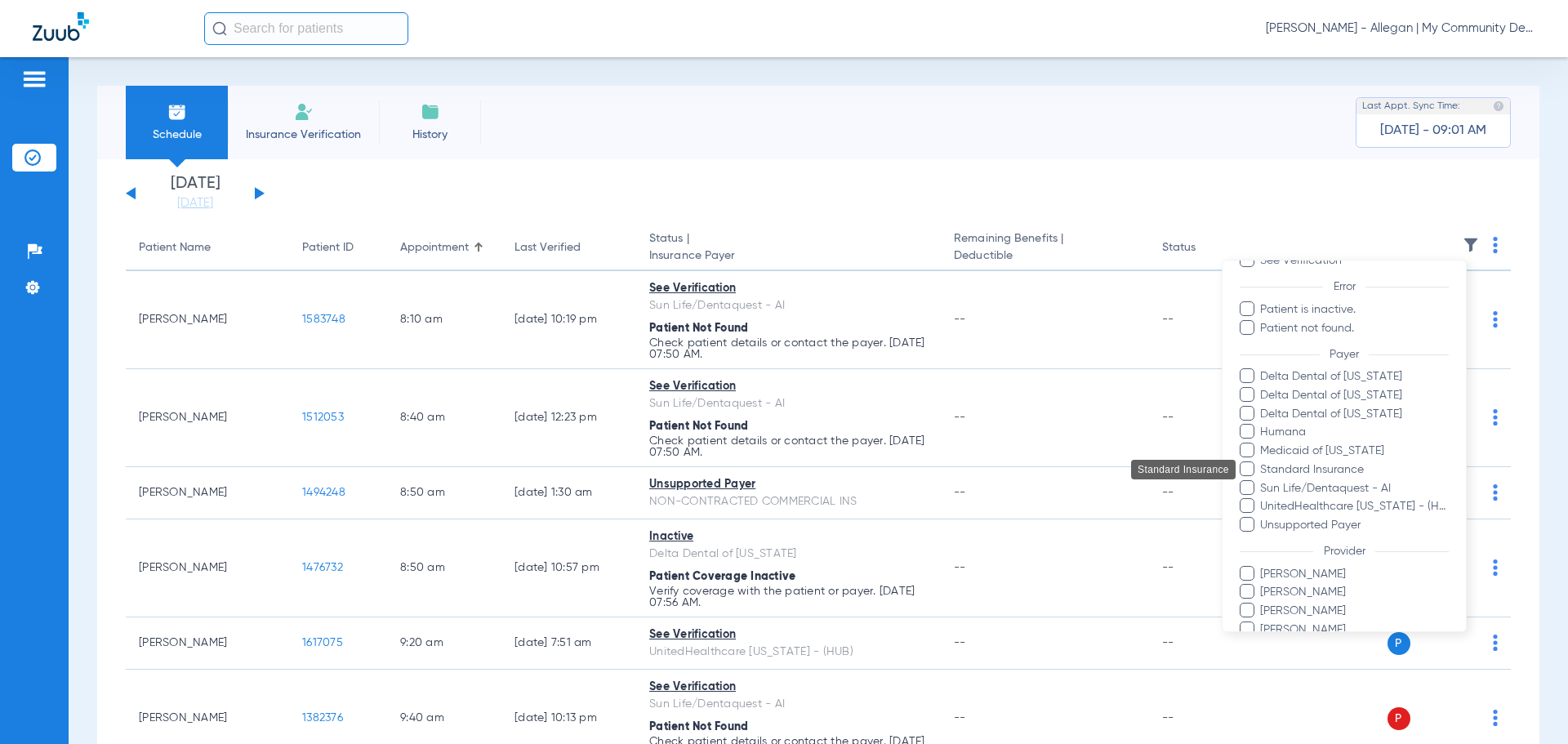
scroll to position [223, 0]
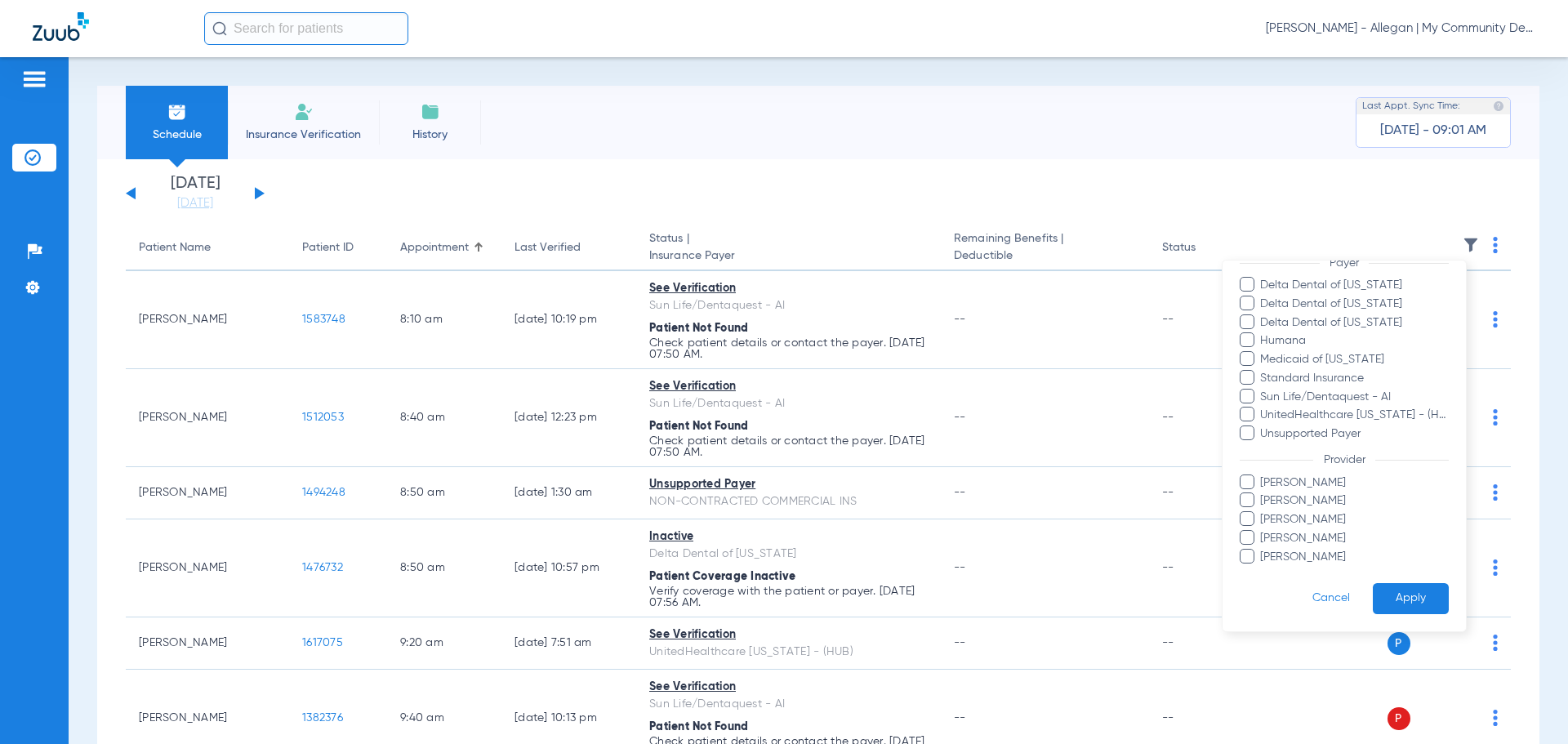
click at [1405, 592] on button "Apply" at bounding box center [1412, 599] width 76 height 32
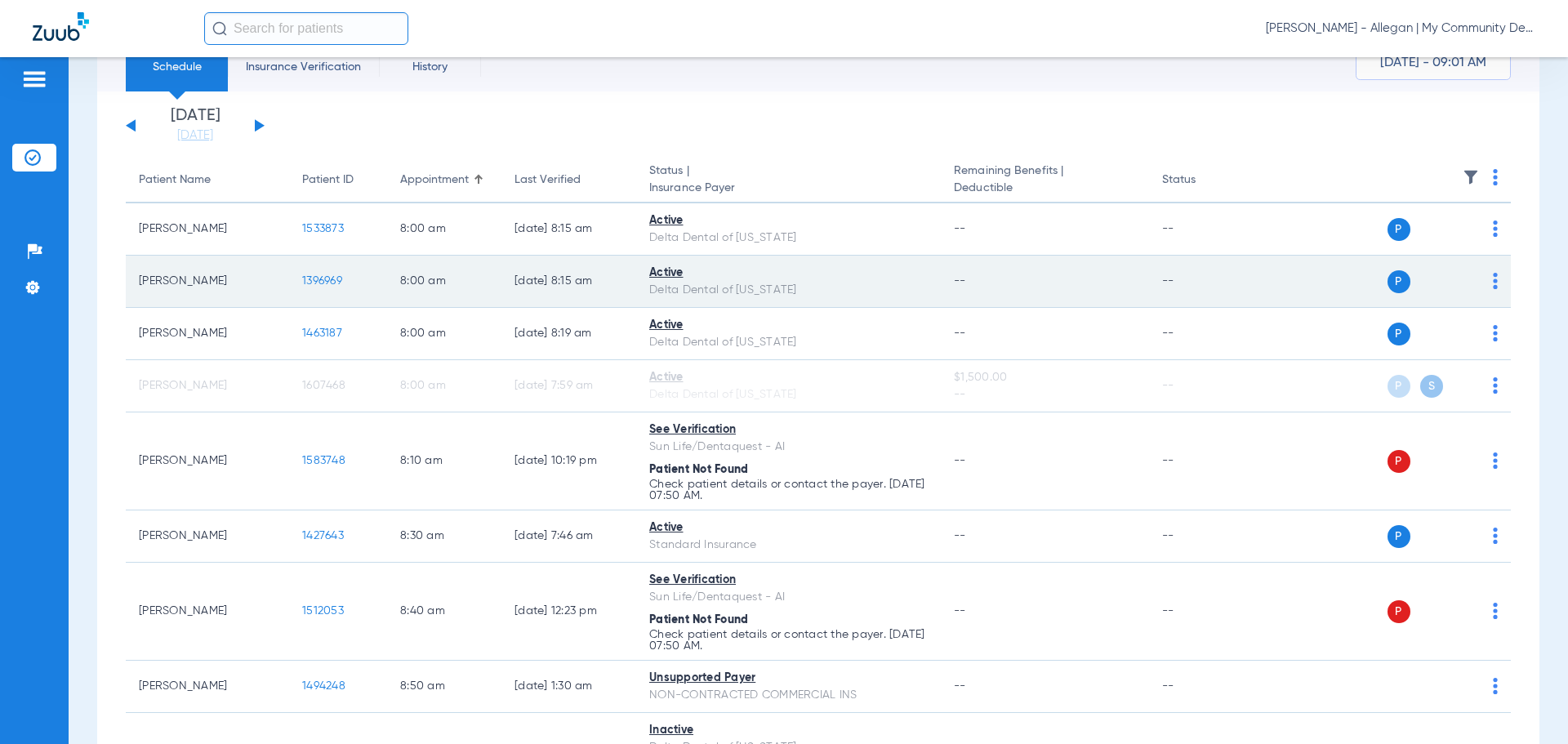
scroll to position [0, 0]
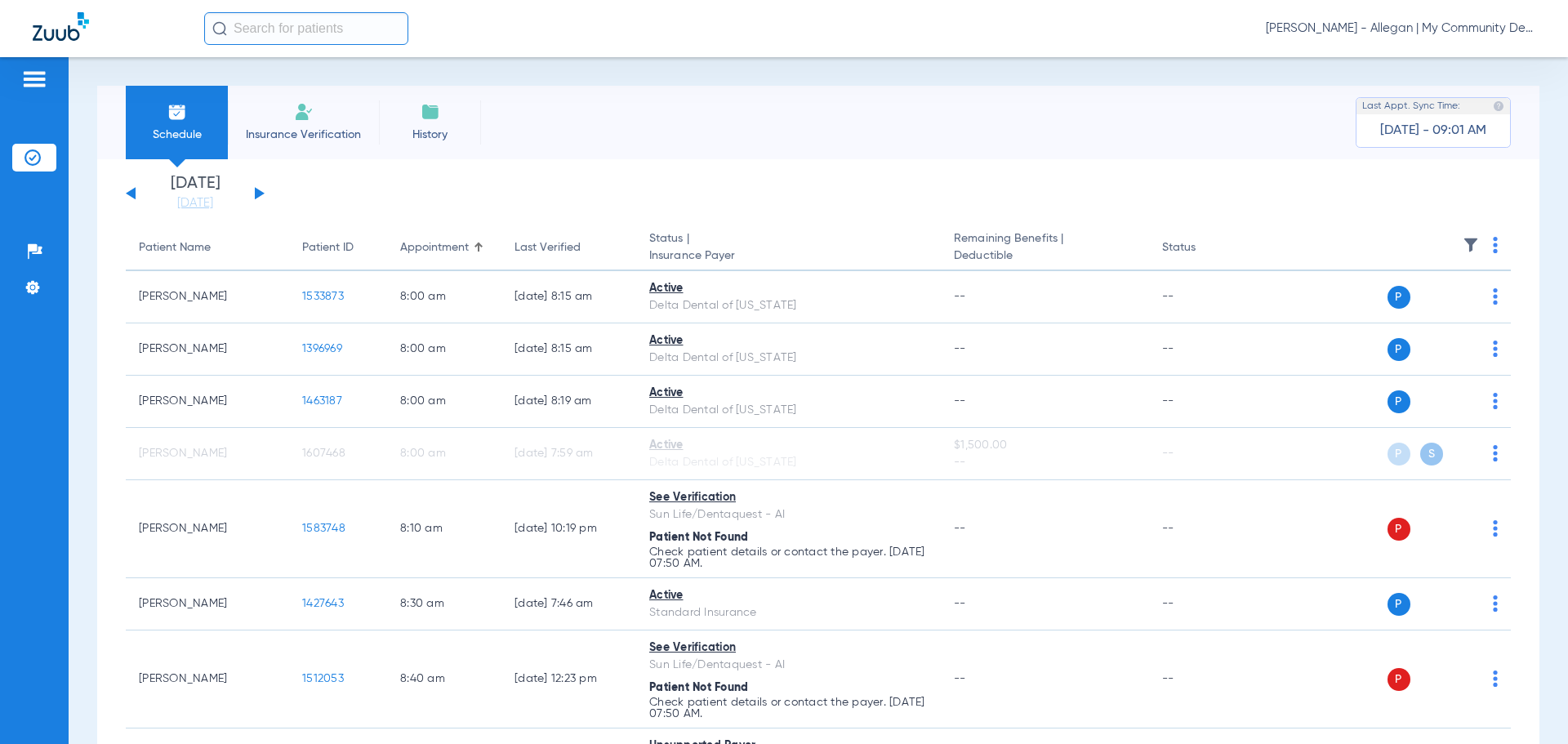
click at [131, 193] on button at bounding box center [130, 193] width 10 height 12
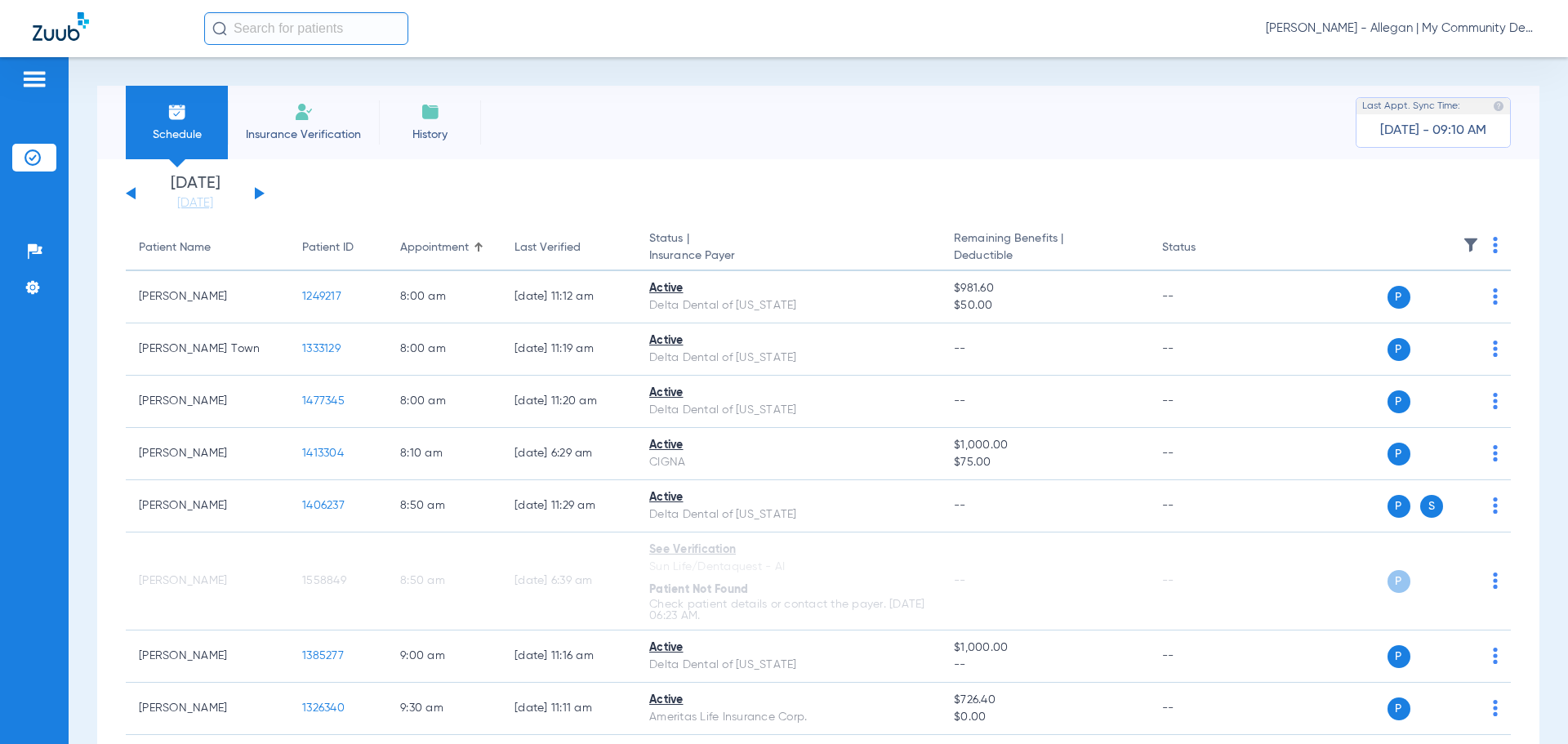
click at [262, 195] on button at bounding box center [260, 193] width 10 height 12
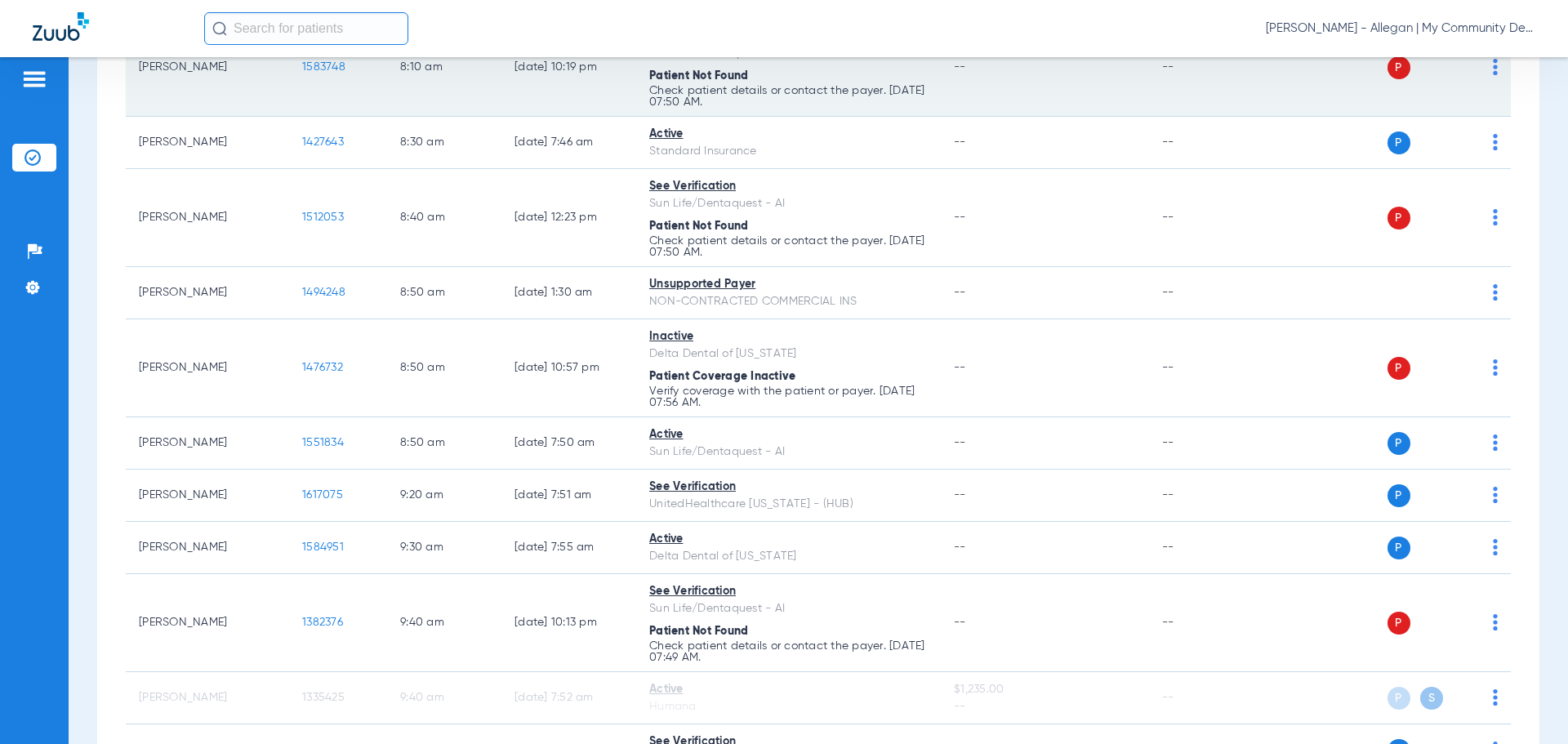
scroll to position [409, 0]
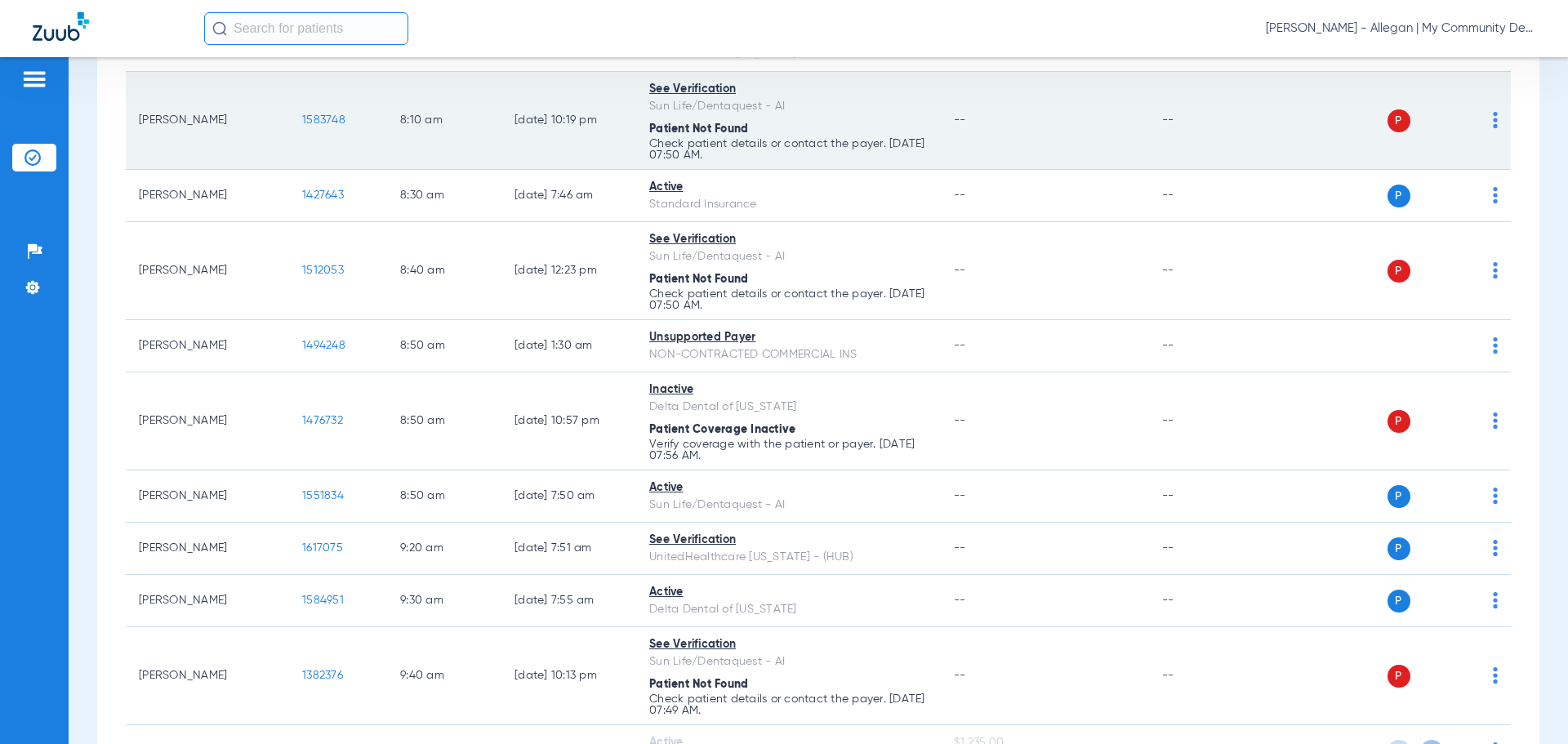
click at [1494, 126] on img at bounding box center [1495, 120] width 5 height 17
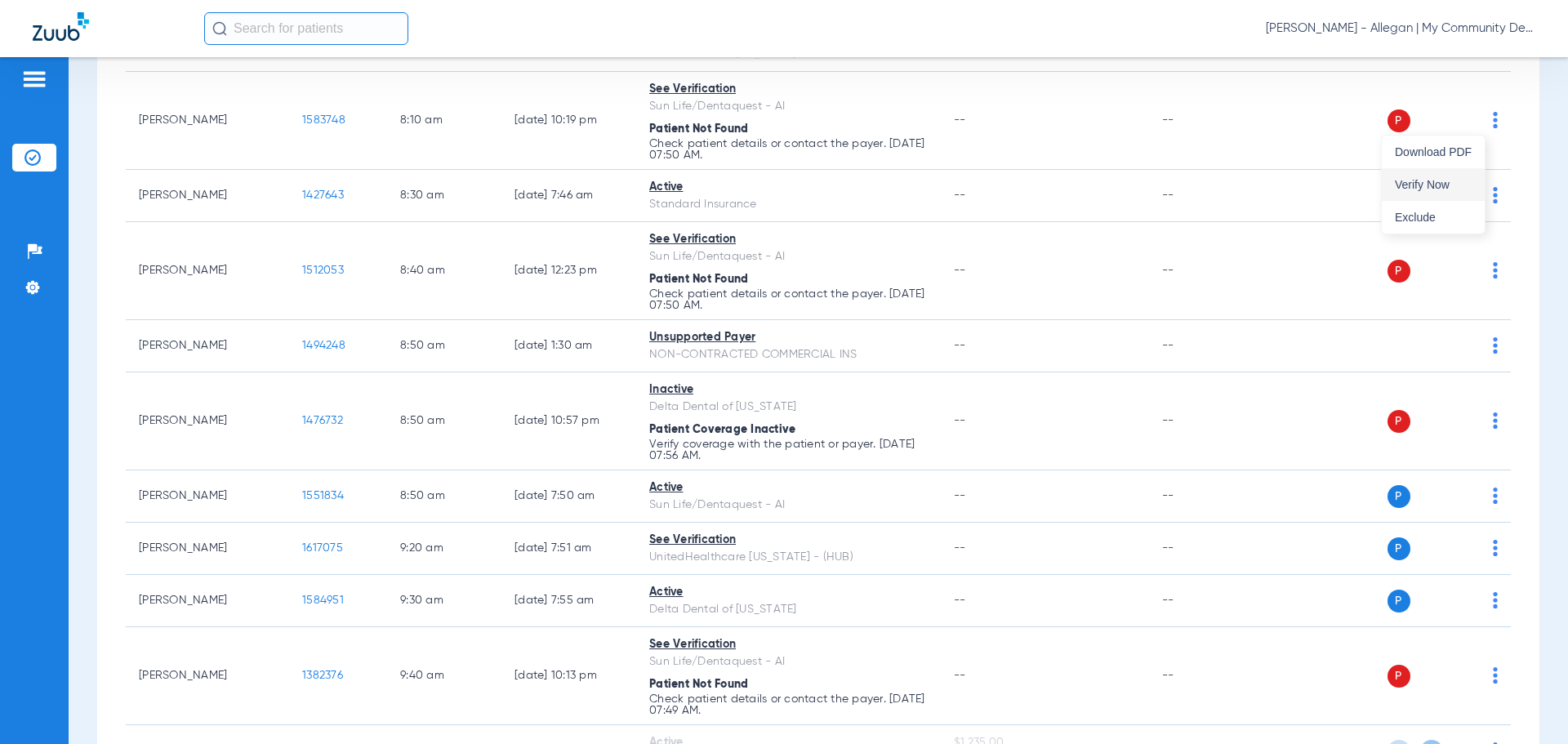
click at [1448, 190] on span "Verify Now" at bounding box center [1433, 184] width 76 height 11
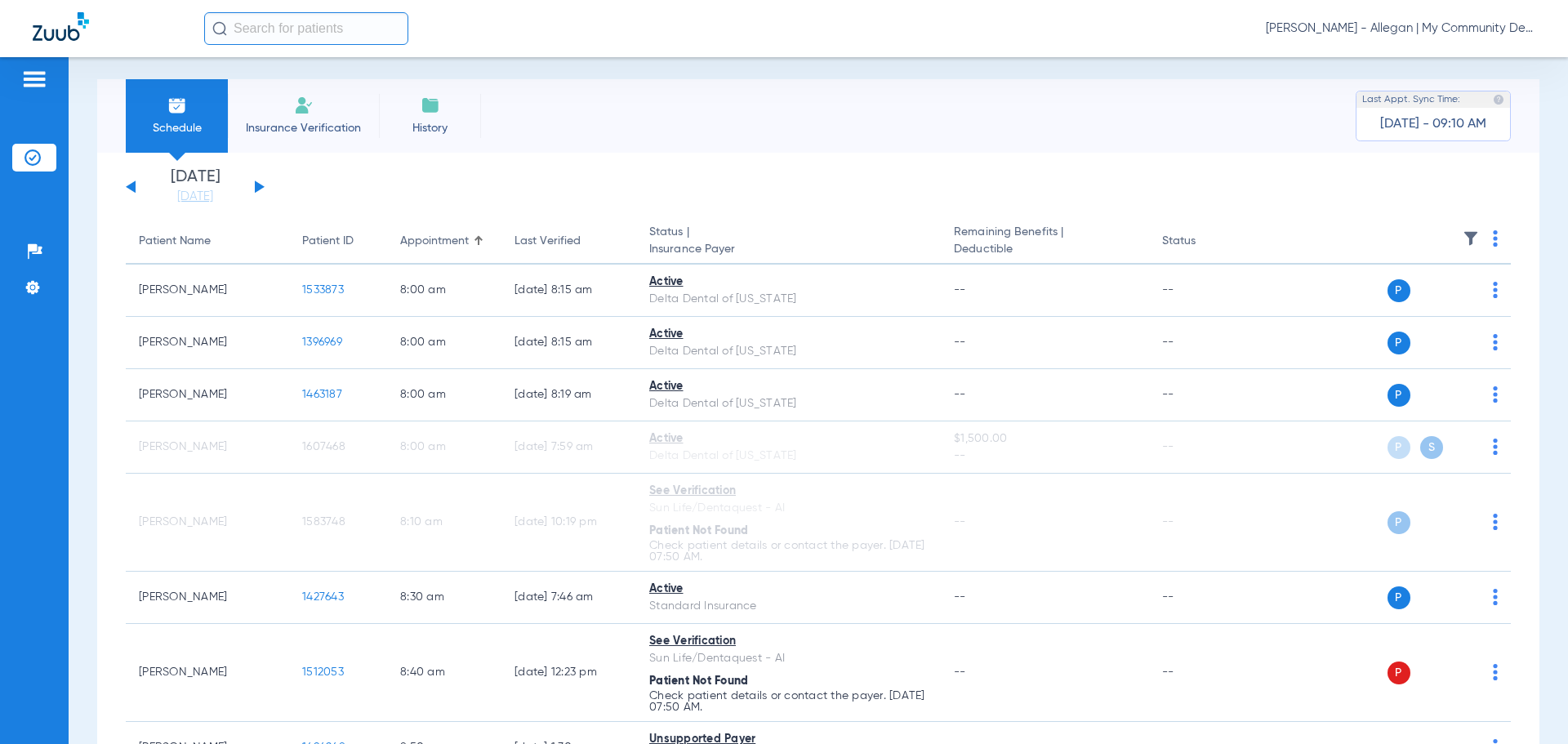
scroll to position [0, 0]
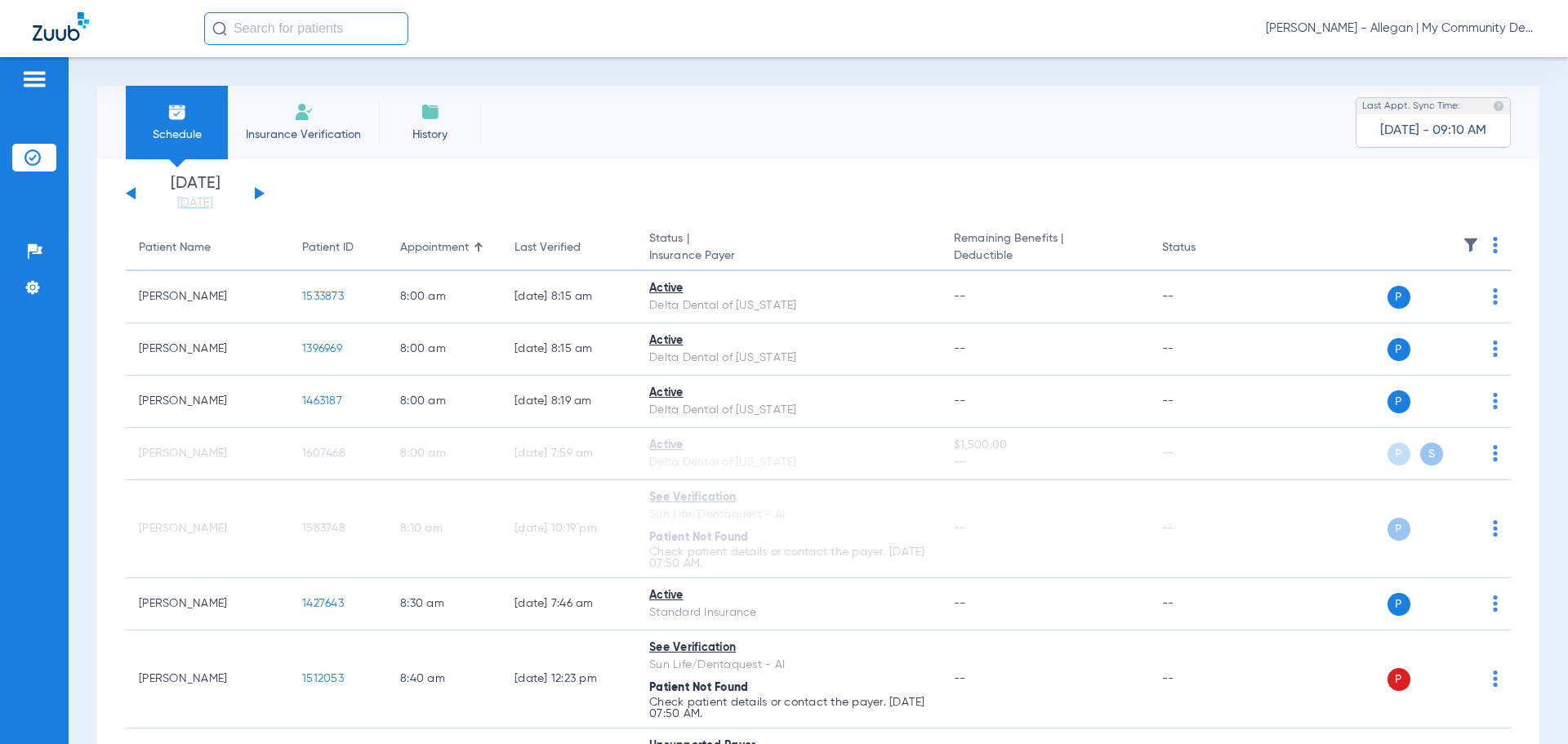
click at [128, 188] on div "Sunday 06-08-2025 Monday 06-09-2025 Tuesday 06-10-2025 Wednesday 06-11-2025 Thu…" at bounding box center [195, 194] width 139 height 36
click at [130, 192] on button at bounding box center [130, 193] width 10 height 12
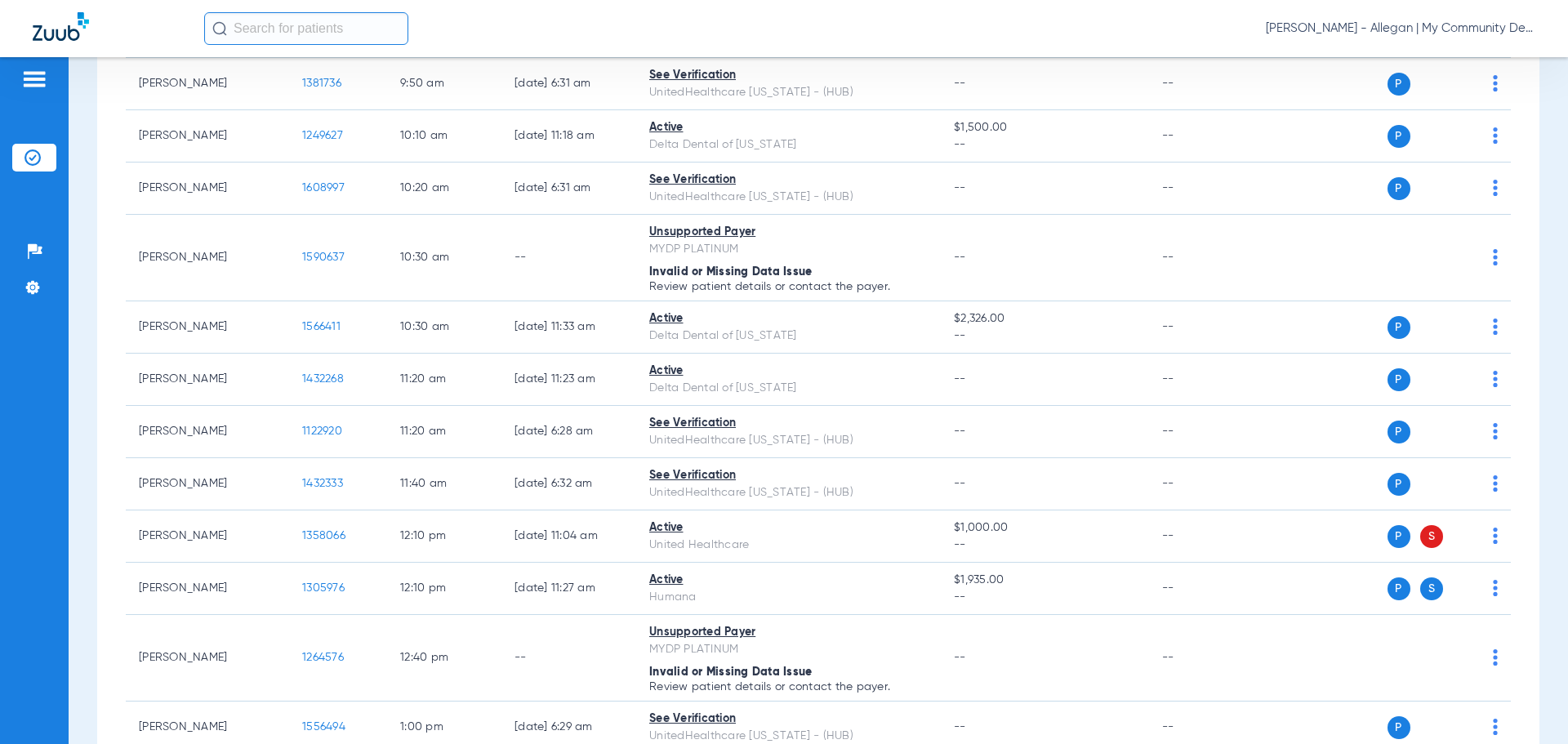
scroll to position [157, 0]
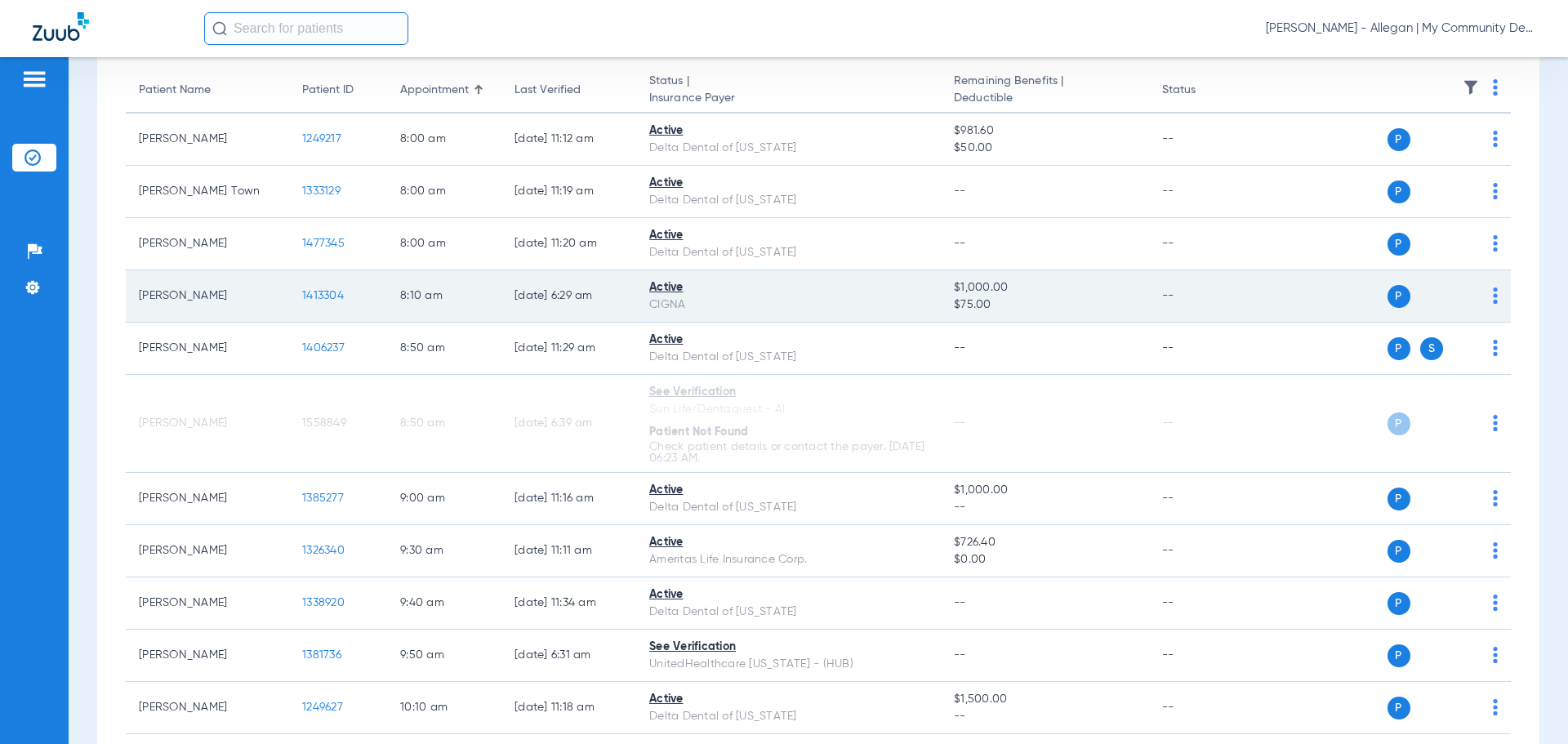
click at [318, 296] on span "1413304" at bounding box center [323, 295] width 42 height 11
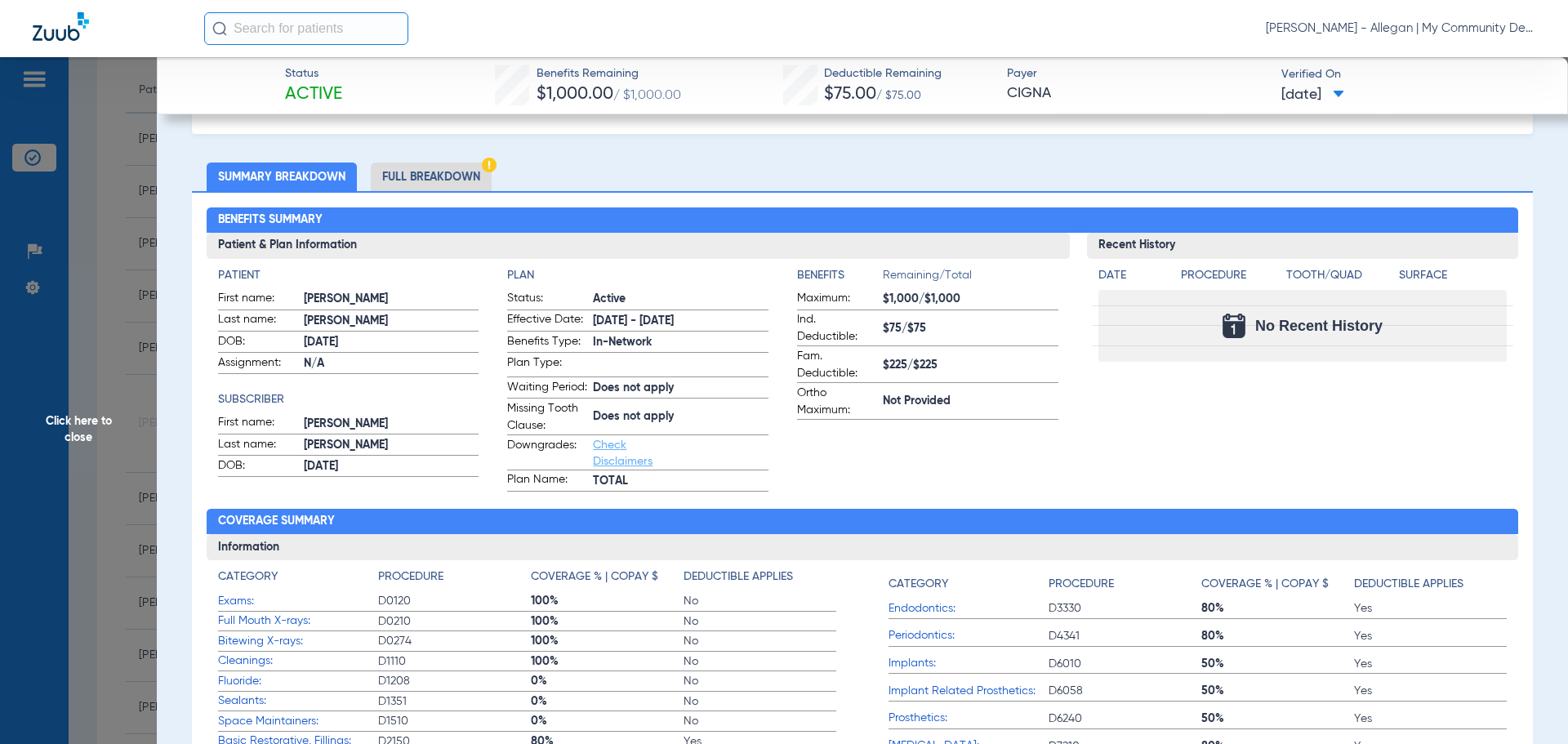
scroll to position [82, 0]
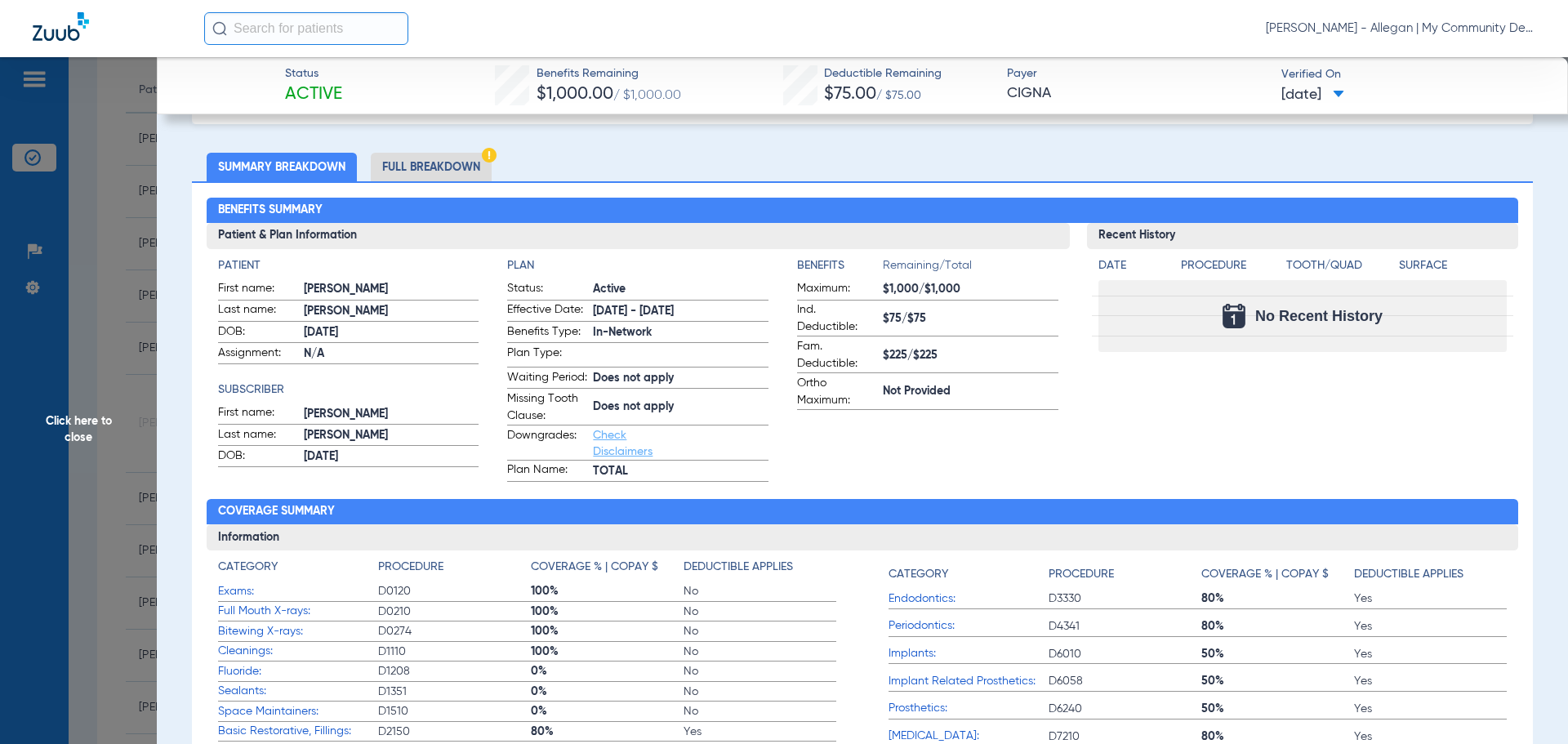
drag, startPoint x: 412, startPoint y: 166, endPoint x: 481, endPoint y: 158, distance: 69.5
click at [412, 166] on li "Full Breakdown" at bounding box center [431, 167] width 121 height 29
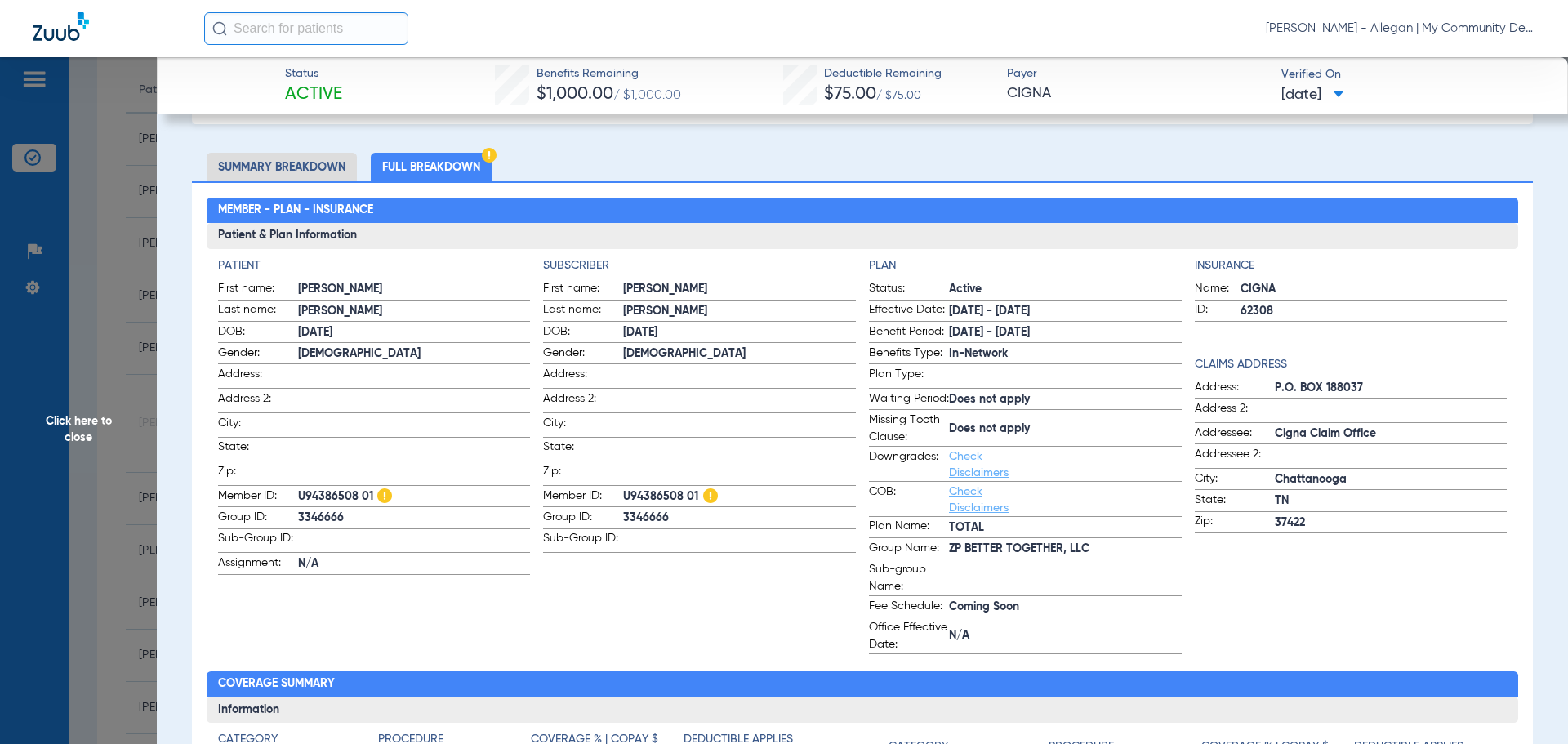
click at [87, 434] on span "Click here to close" at bounding box center [78, 428] width 156 height 744
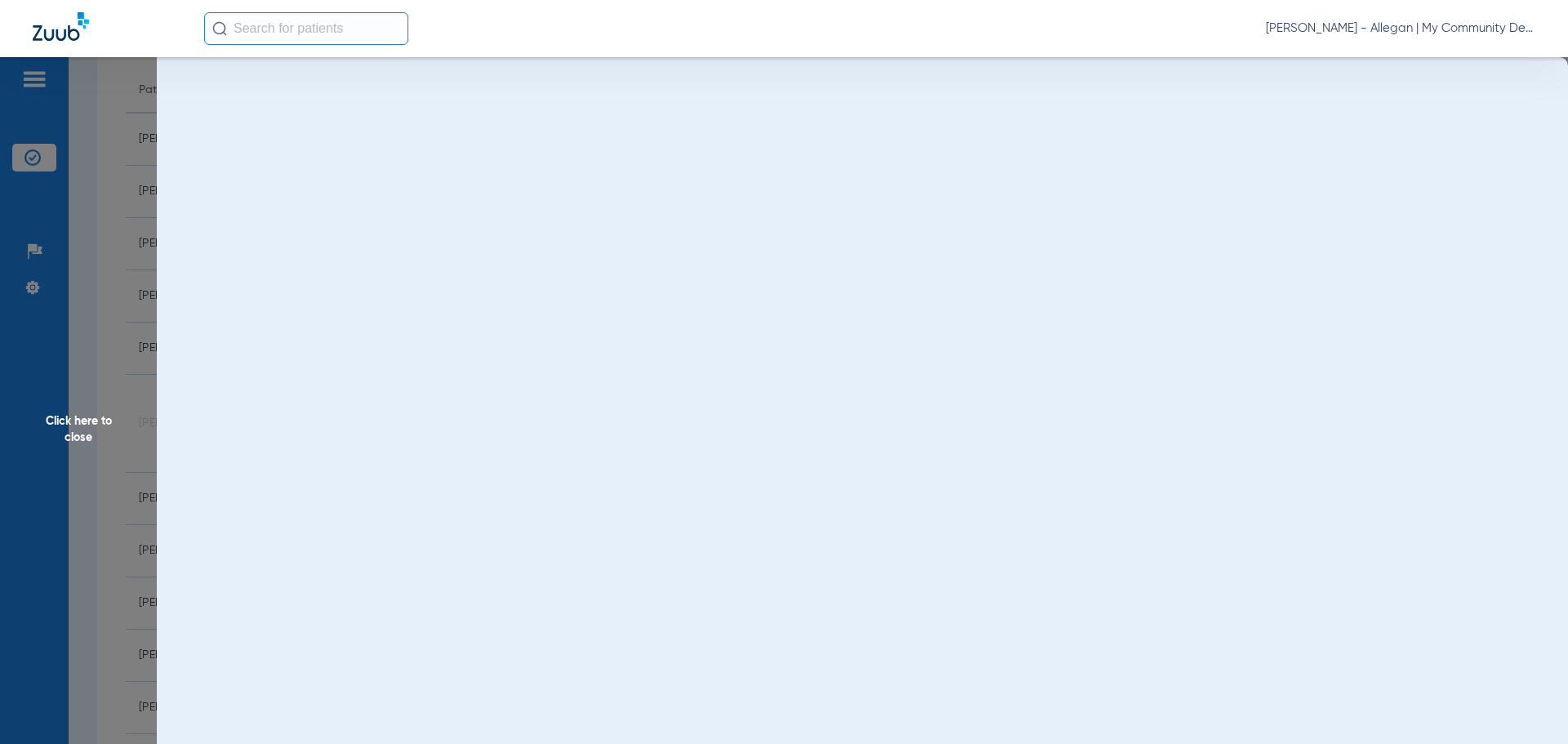
scroll to position [0, 0]
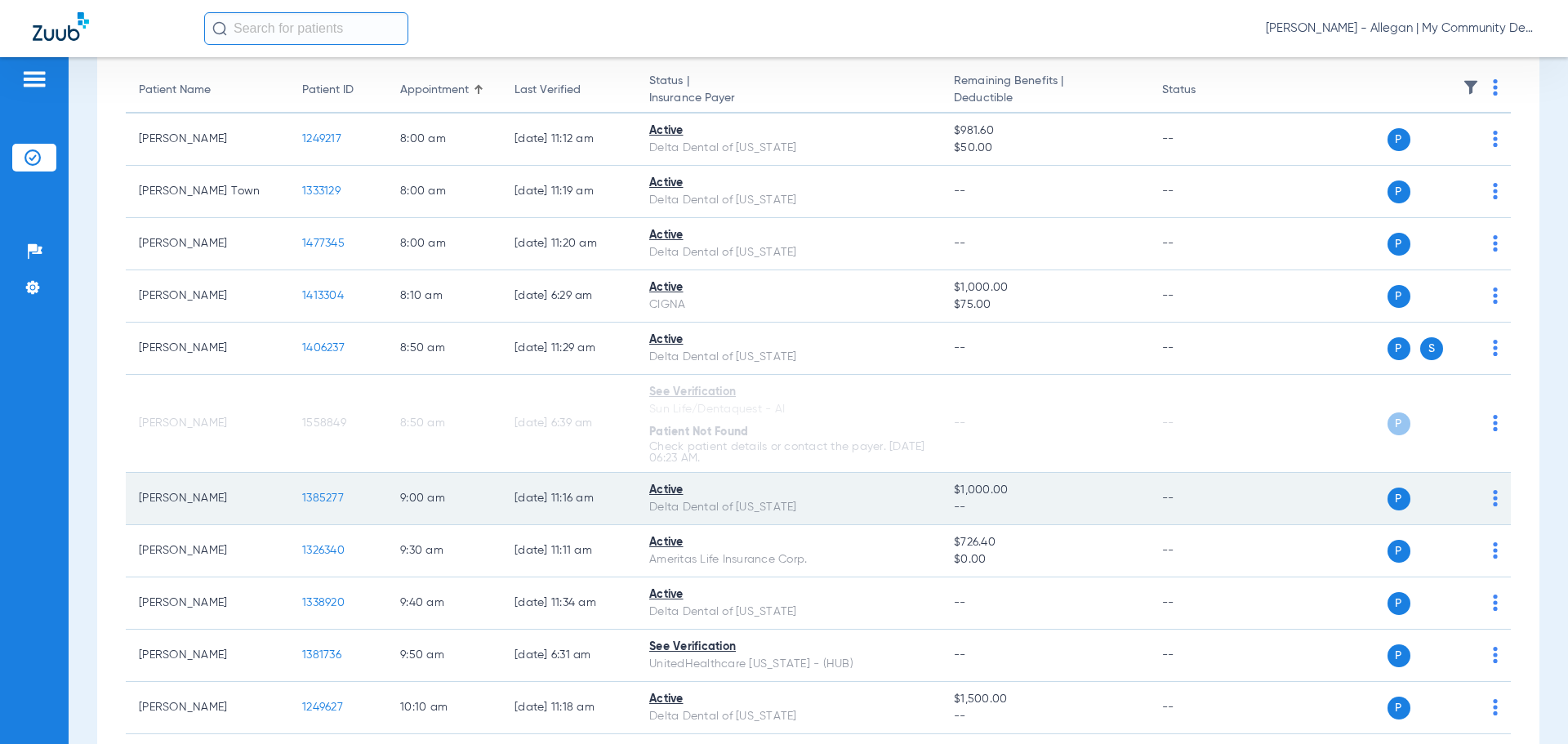
click at [321, 496] on span "1385277" at bounding box center [323, 498] width 42 height 11
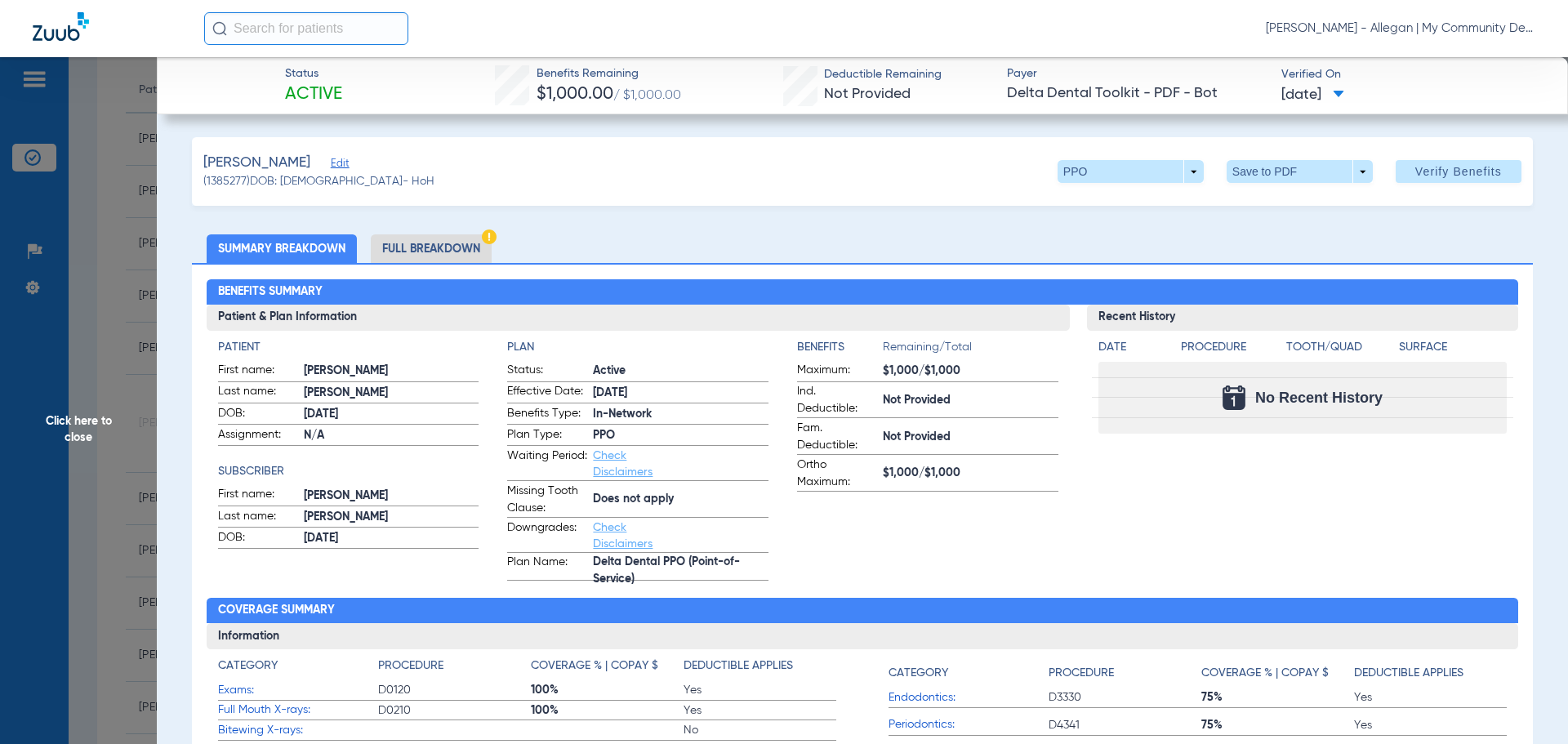
drag, startPoint x: 445, startPoint y: 250, endPoint x: 722, endPoint y: 264, distance: 277.4
click at [445, 250] on li "Full Breakdown" at bounding box center [431, 249] width 121 height 29
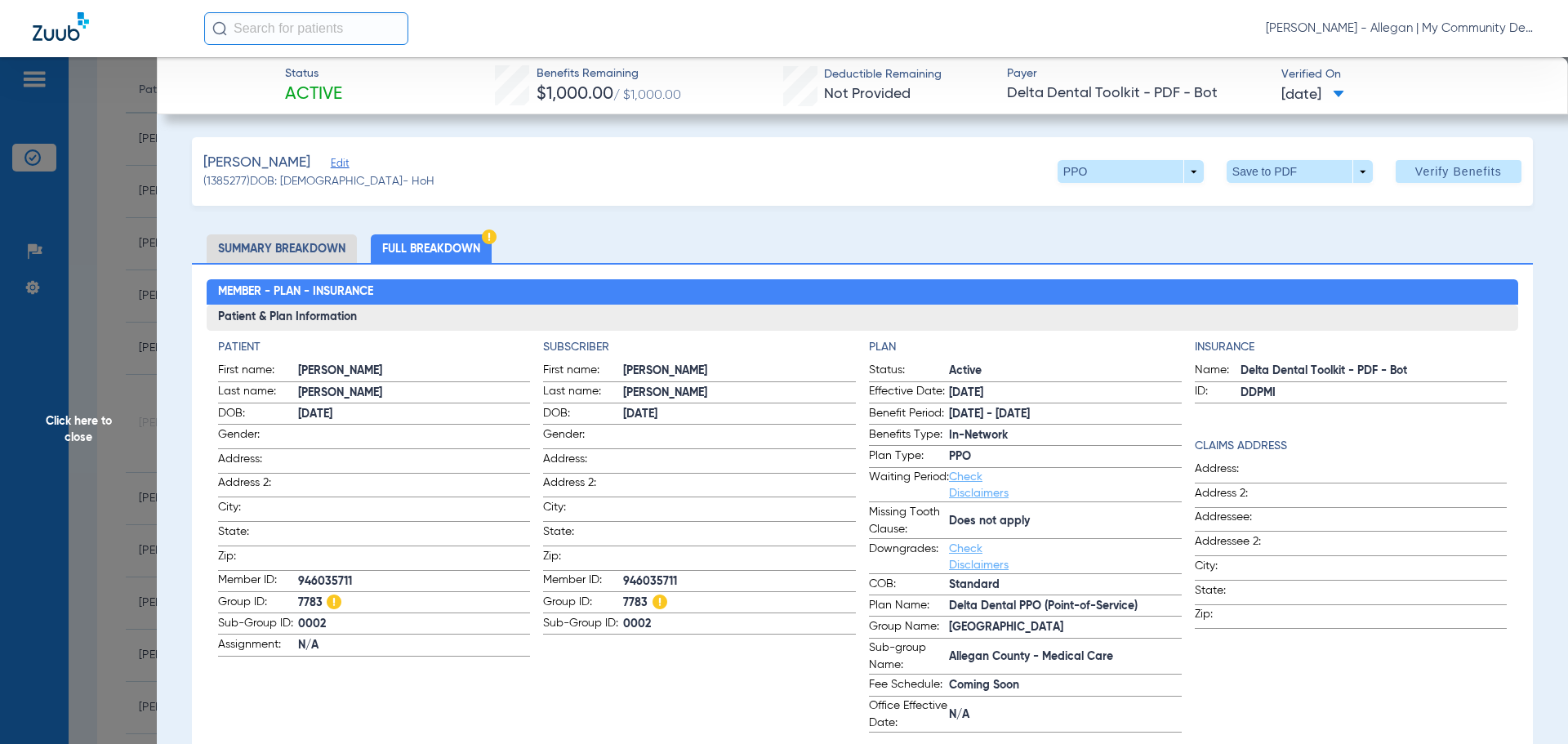
click at [101, 436] on span "Click here to close" at bounding box center [78, 428] width 156 height 744
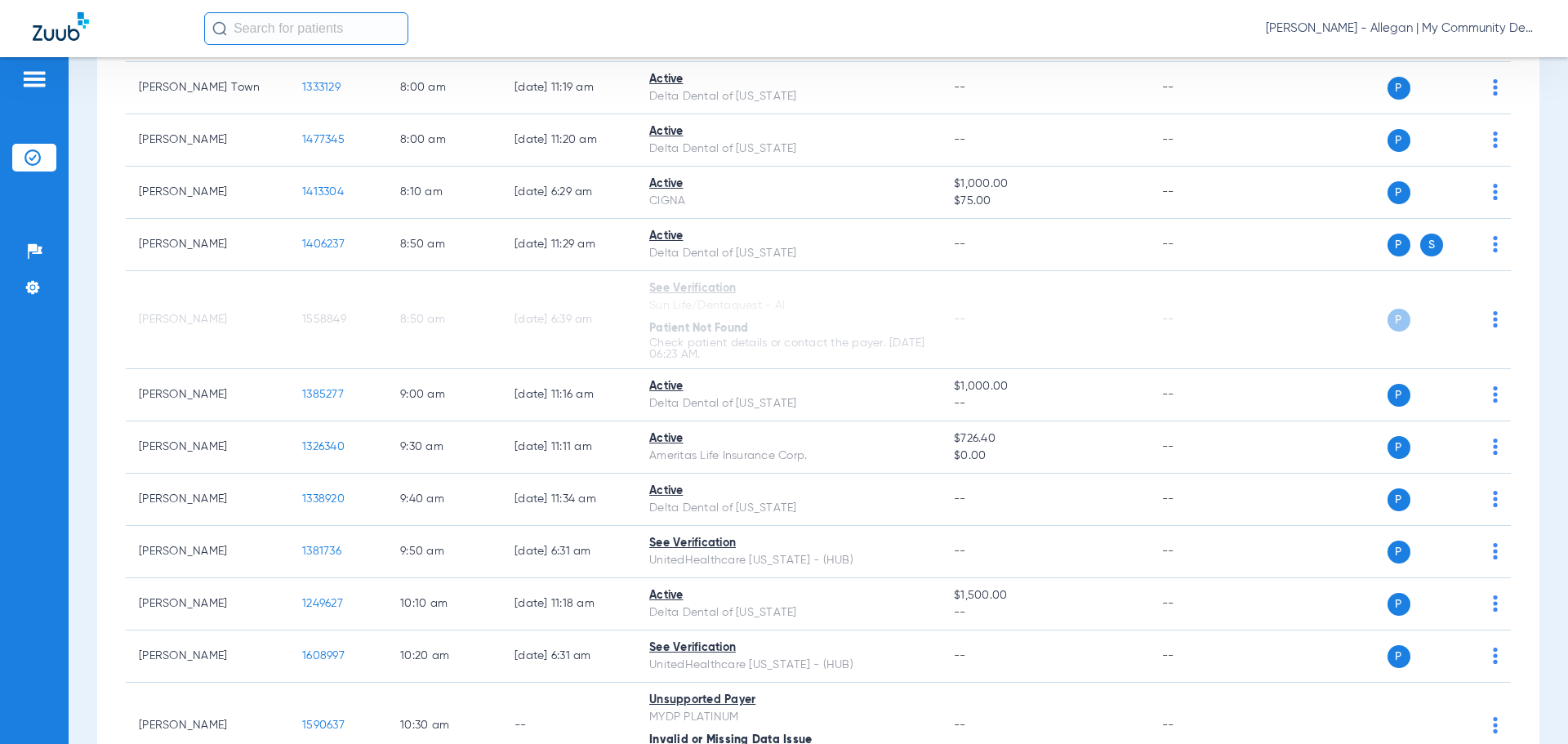
scroll to position [321, 0]
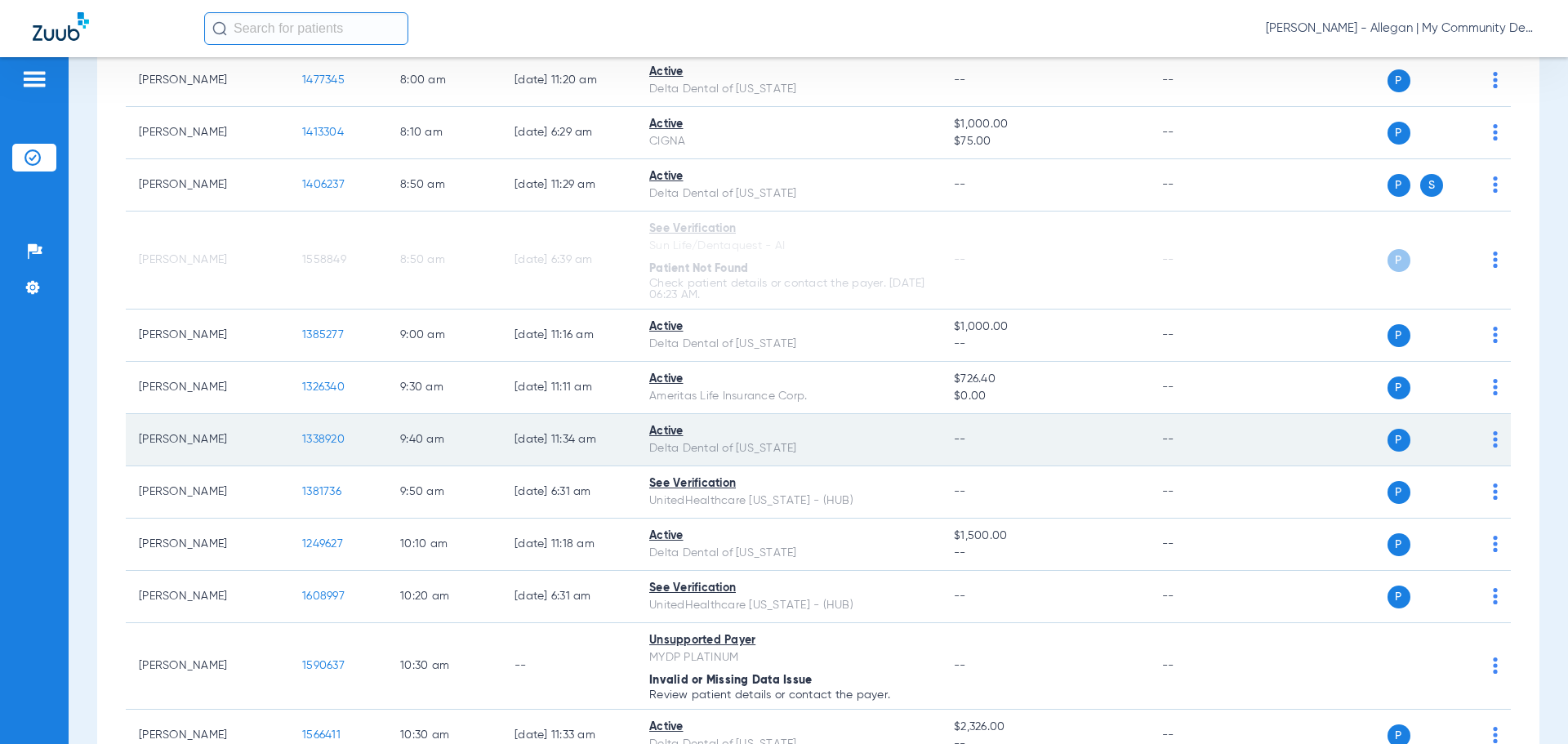
click at [314, 441] on span "1338920" at bounding box center [324, 440] width 43 height 11
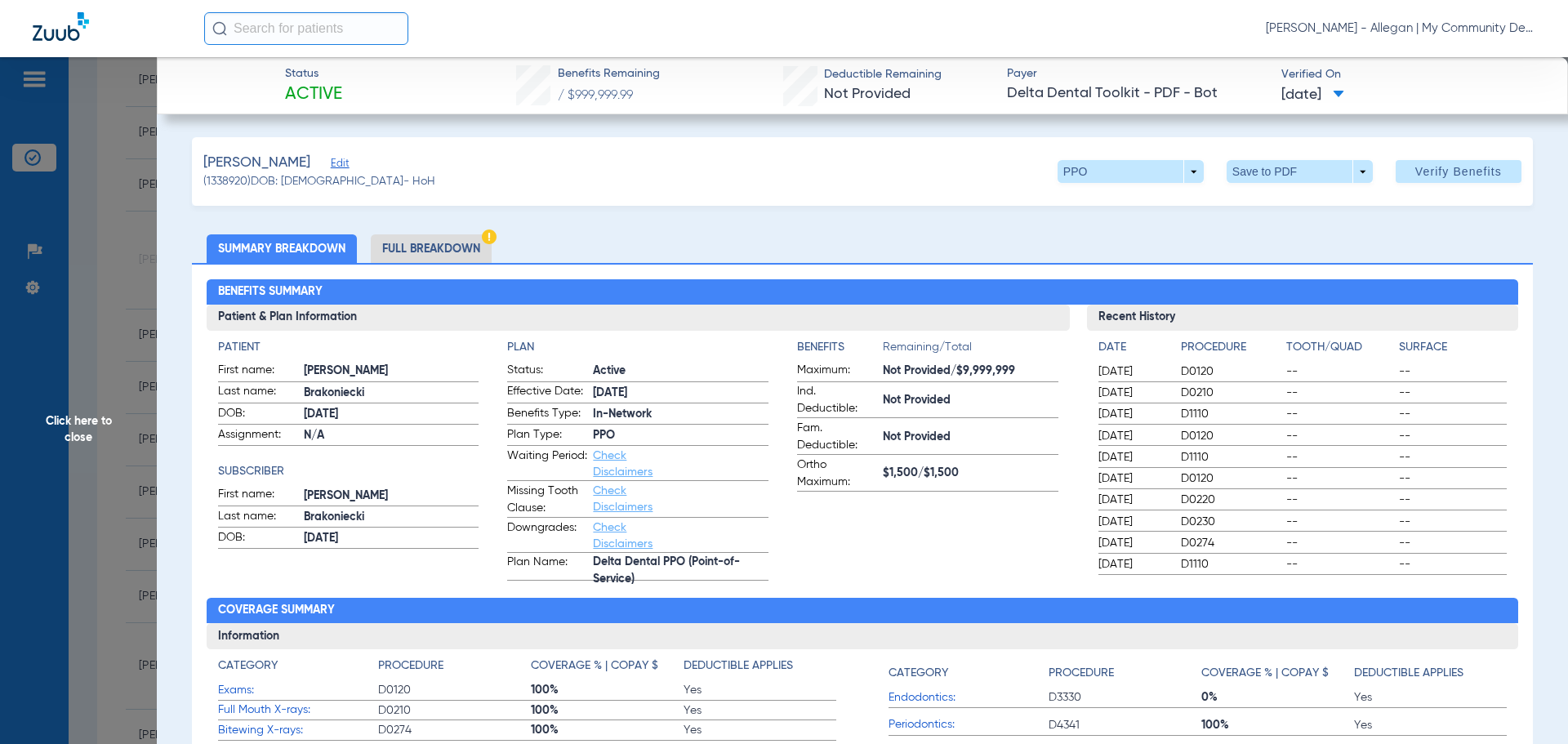
click at [437, 243] on li "Full Breakdown" at bounding box center [431, 249] width 121 height 29
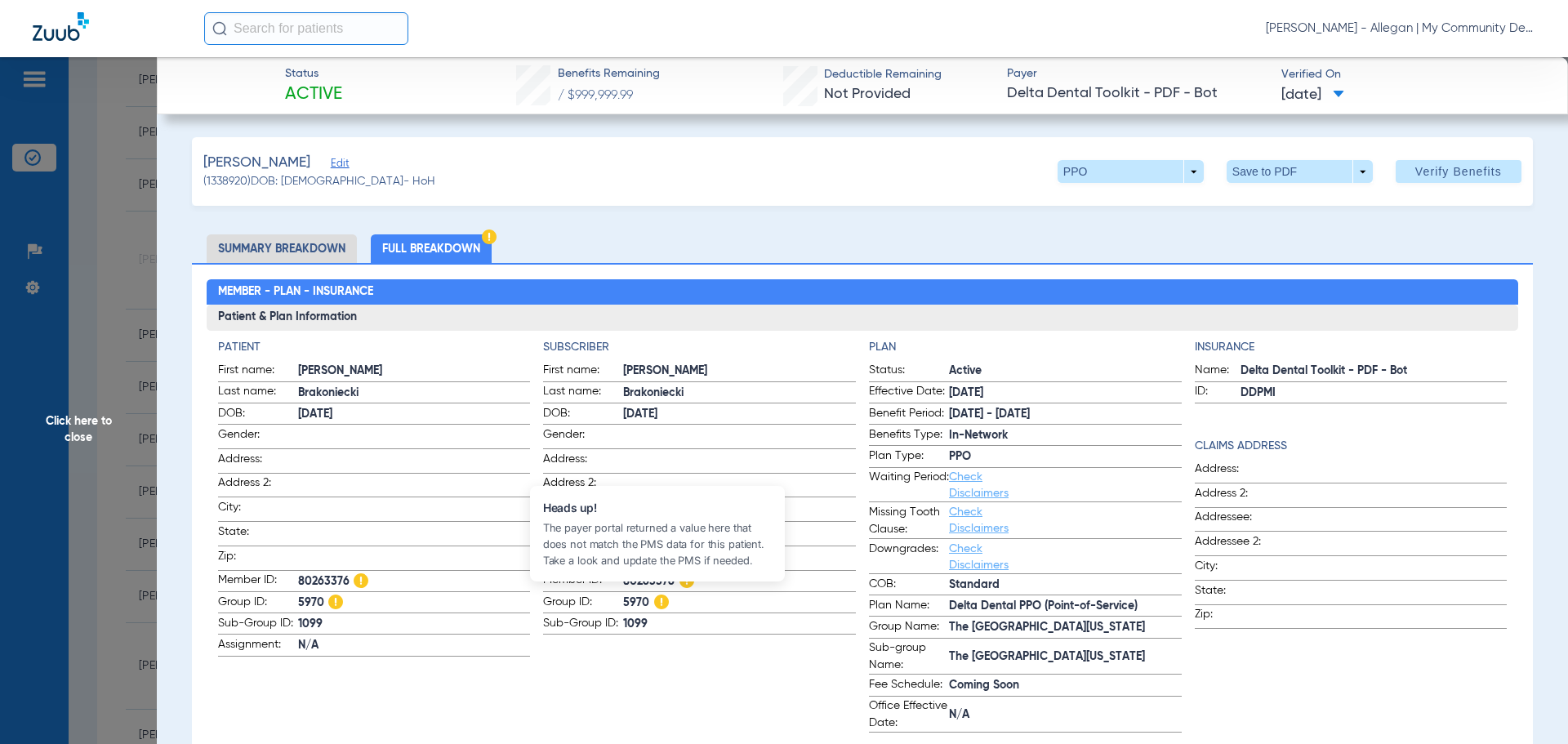
click at [655, 597] on img at bounding box center [662, 602] width 15 height 15
click at [638, 577] on span "80263376" at bounding box center [739, 582] width 233 height 17
copy span "80263376"
click at [90, 426] on span "Click here to close" at bounding box center [78, 428] width 156 height 744
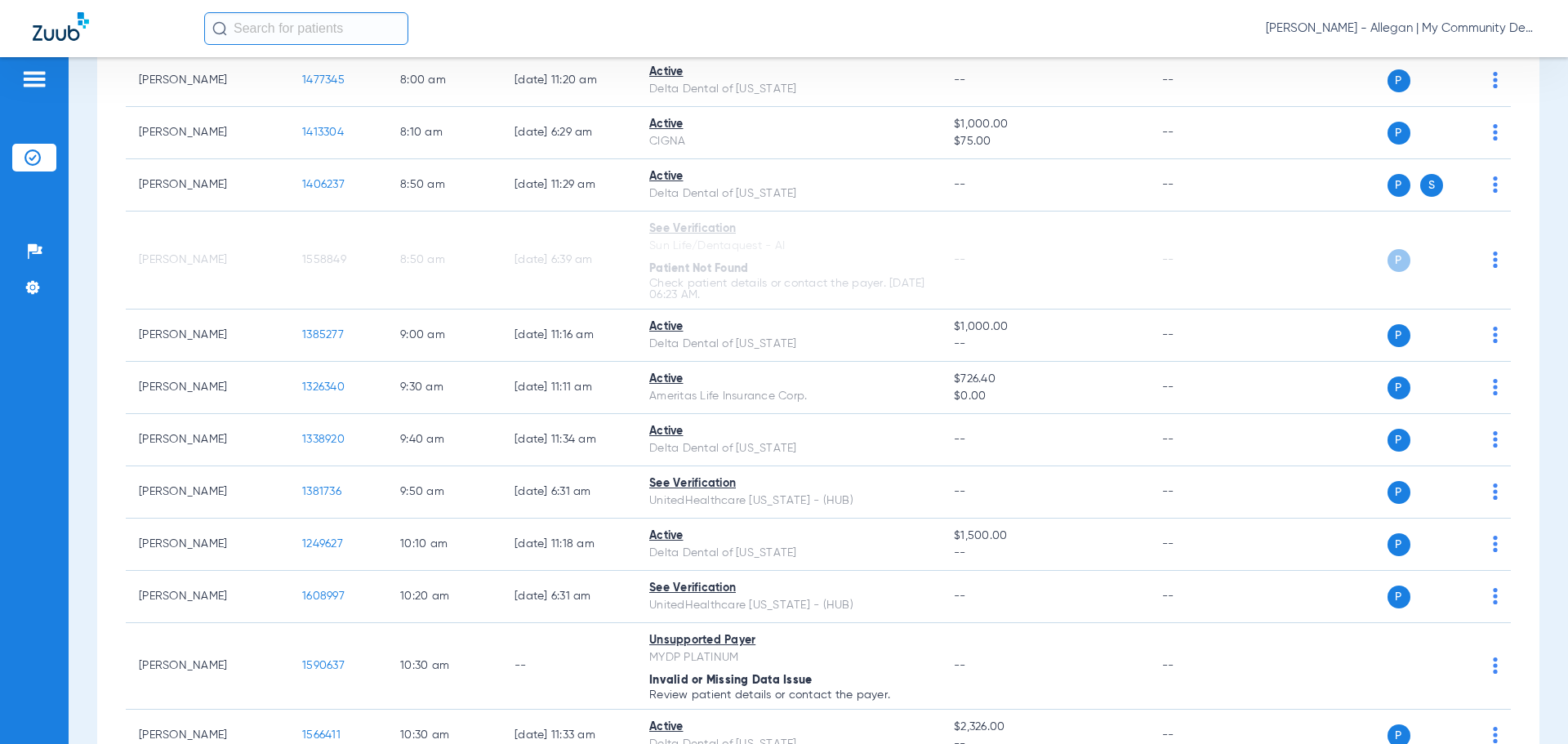
click at [1530, 358] on div "Schedule Insurance Verification History Last Appt. Sync Time: Today - 09:10 AM …" at bounding box center [818, 400] width 1500 height 687
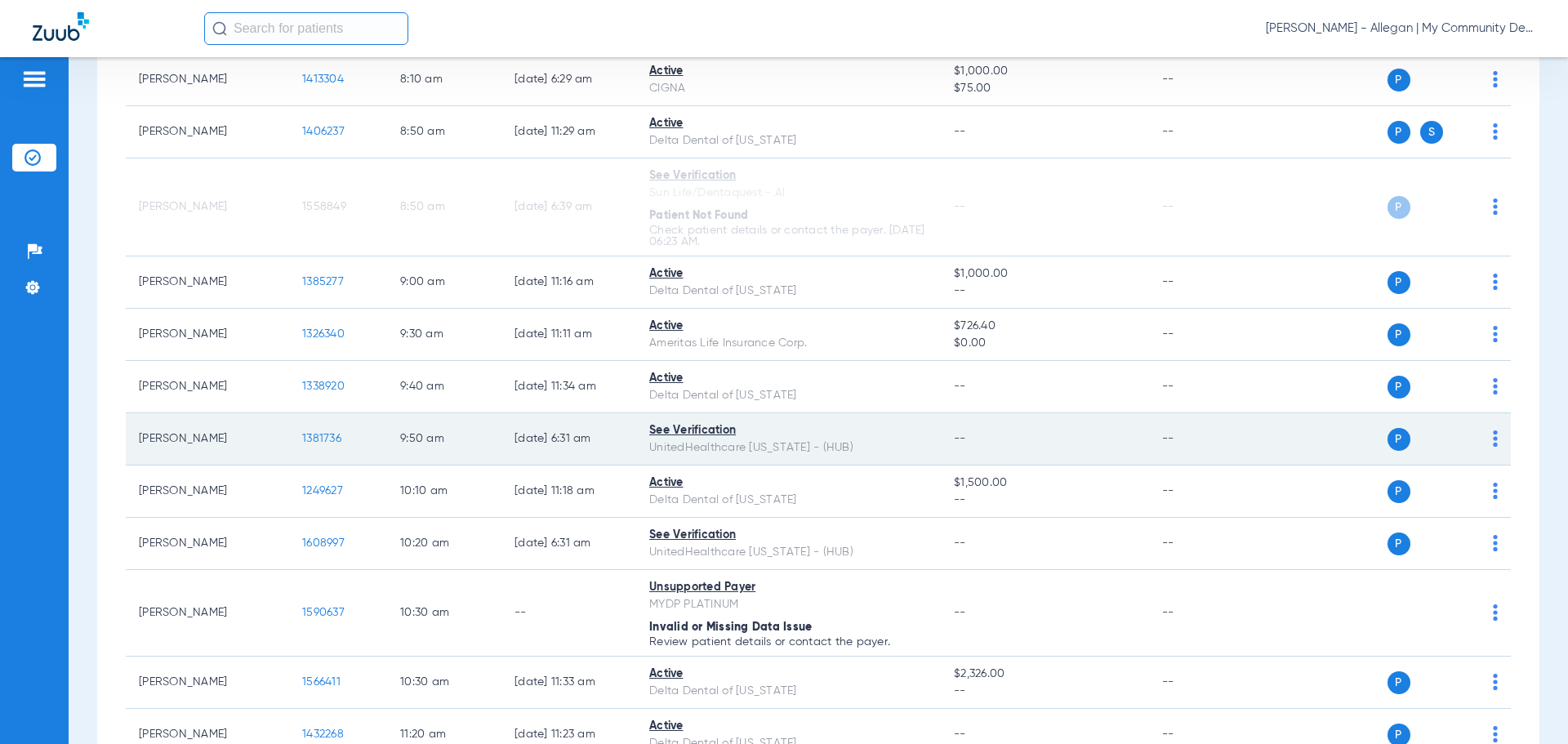
scroll to position [402, 0]
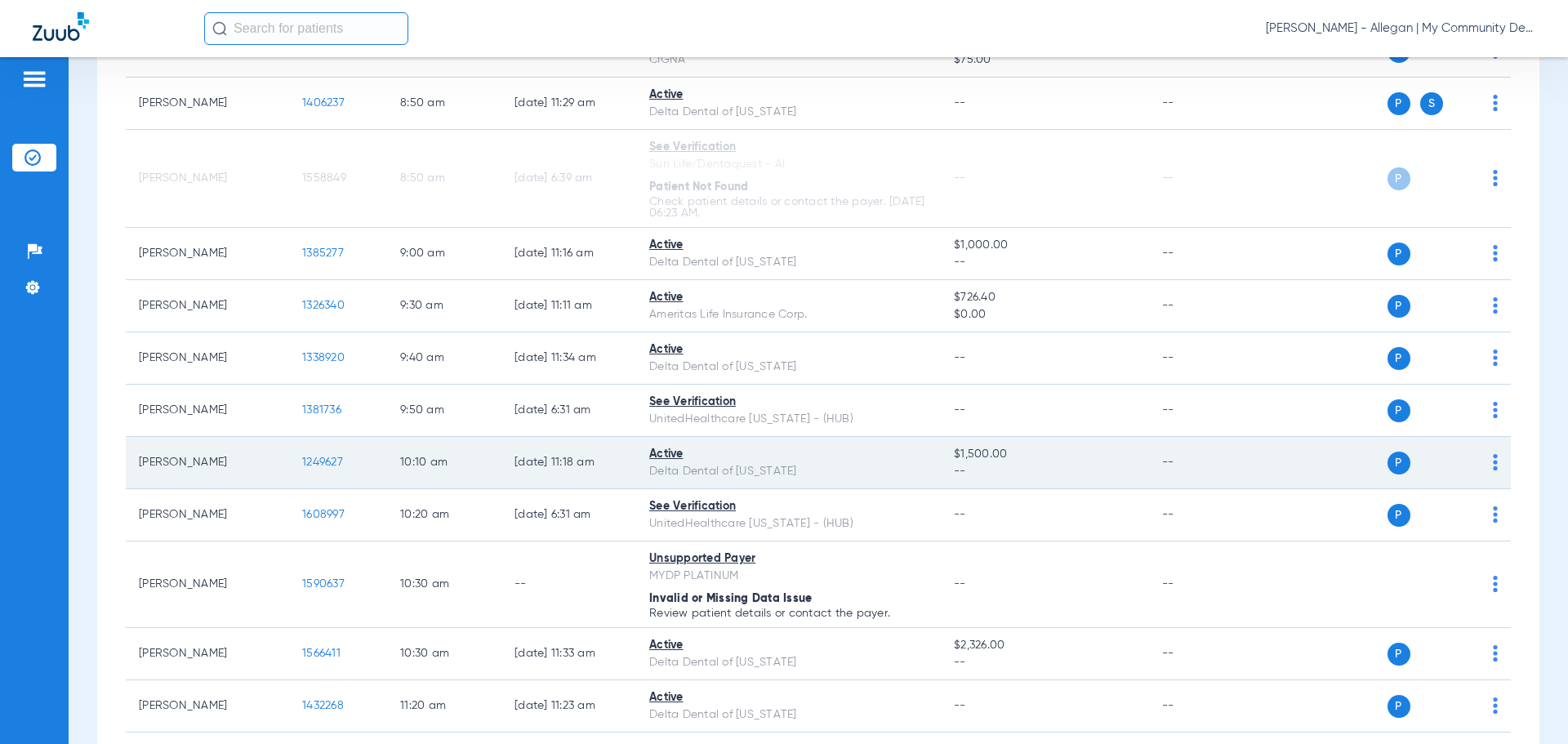
click at [318, 456] on span "1249627" at bounding box center [323, 462] width 41 height 11
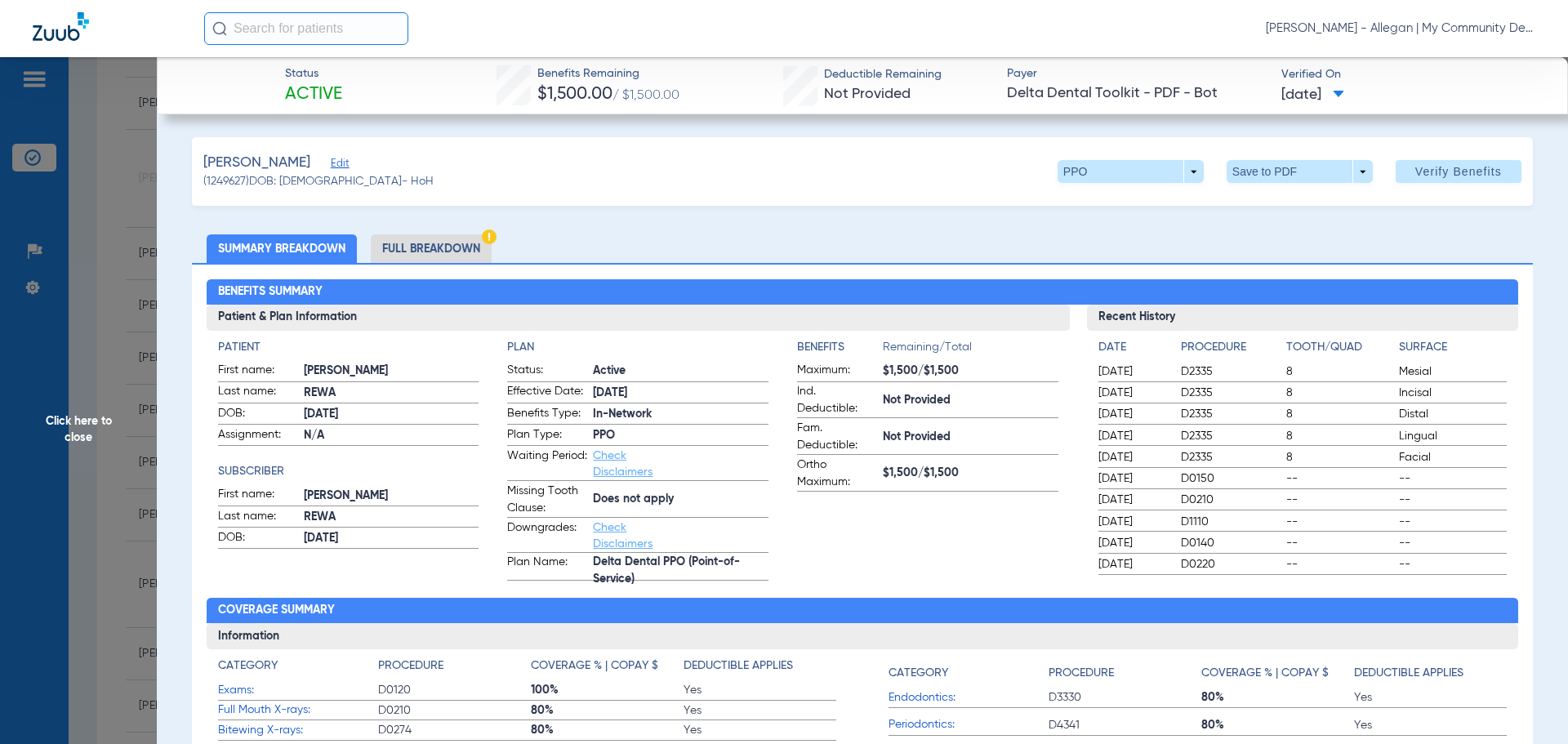
click at [440, 239] on li "Full Breakdown" at bounding box center [431, 249] width 121 height 29
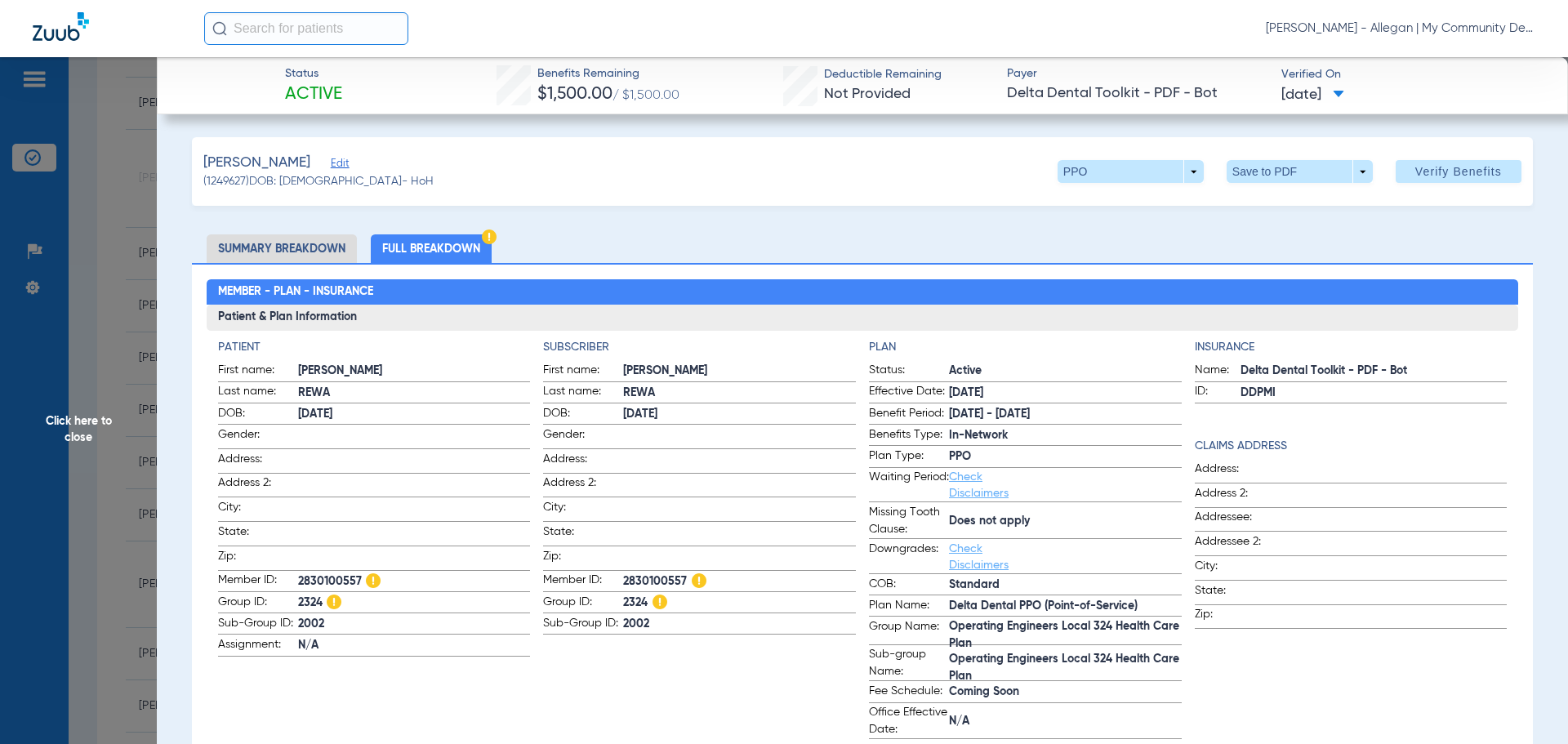
click at [70, 426] on span "Click here to close" at bounding box center [78, 428] width 156 height 744
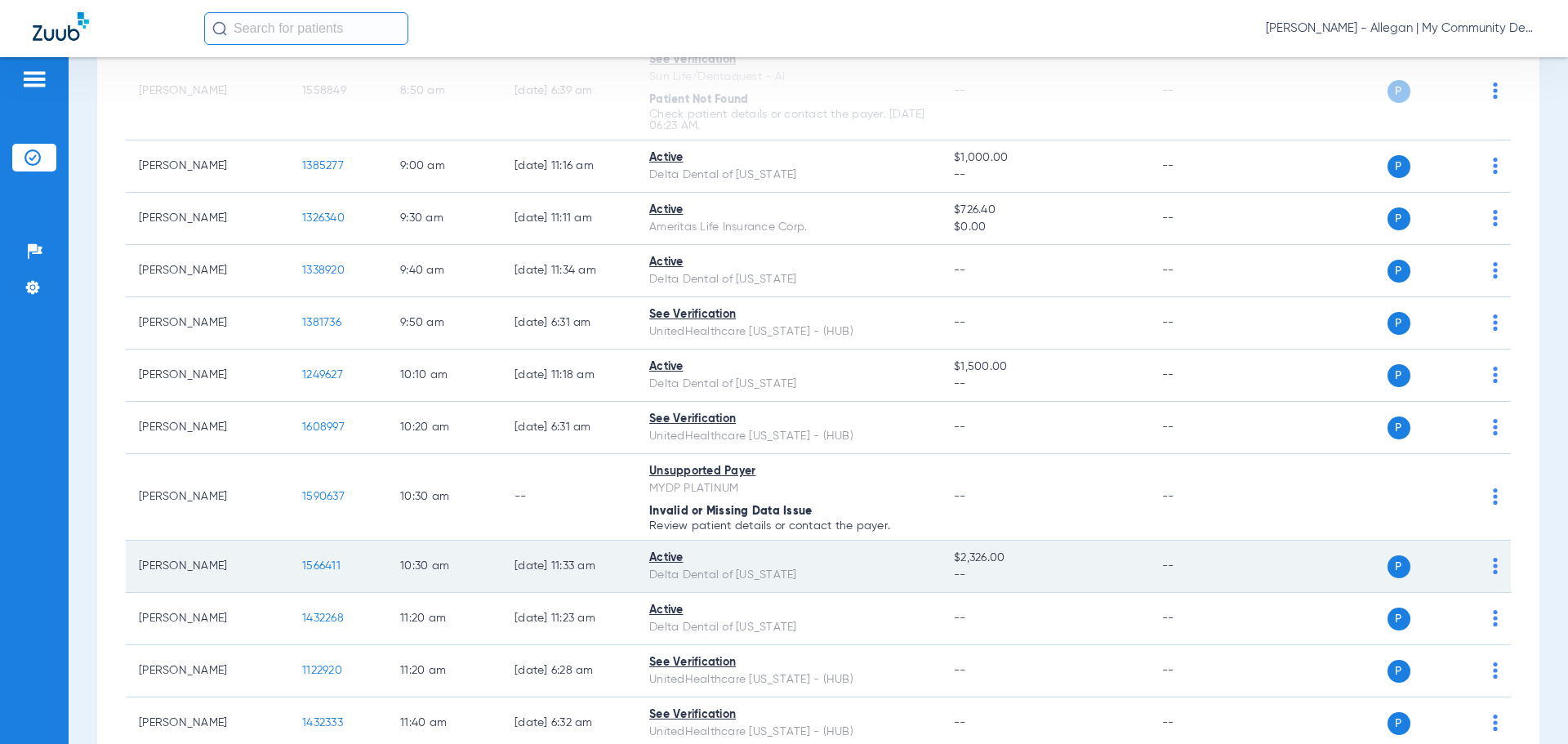
scroll to position [566, 0]
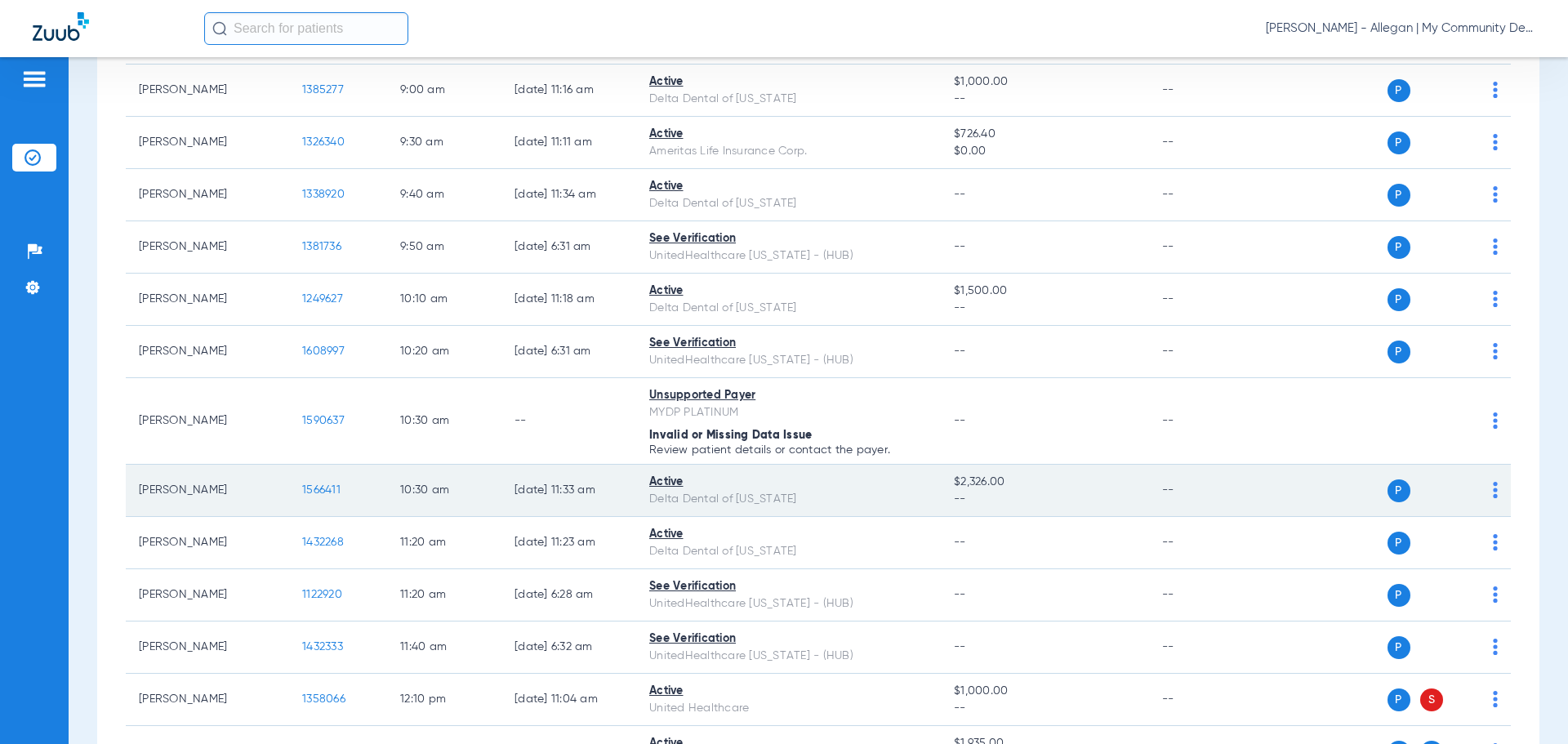
click at [315, 493] on span "1566411" at bounding box center [321, 490] width 38 height 11
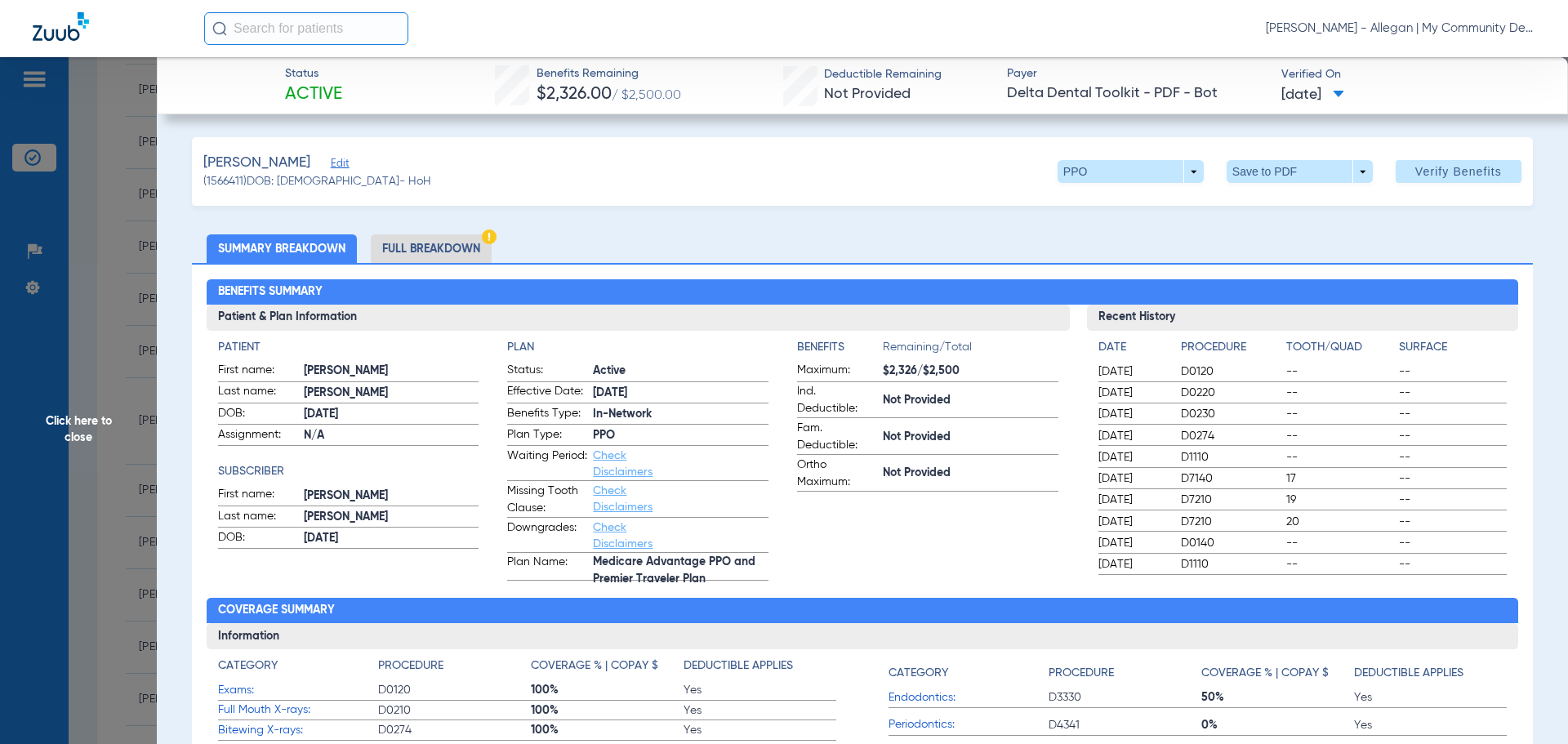
click at [429, 250] on li "Full Breakdown" at bounding box center [431, 249] width 121 height 29
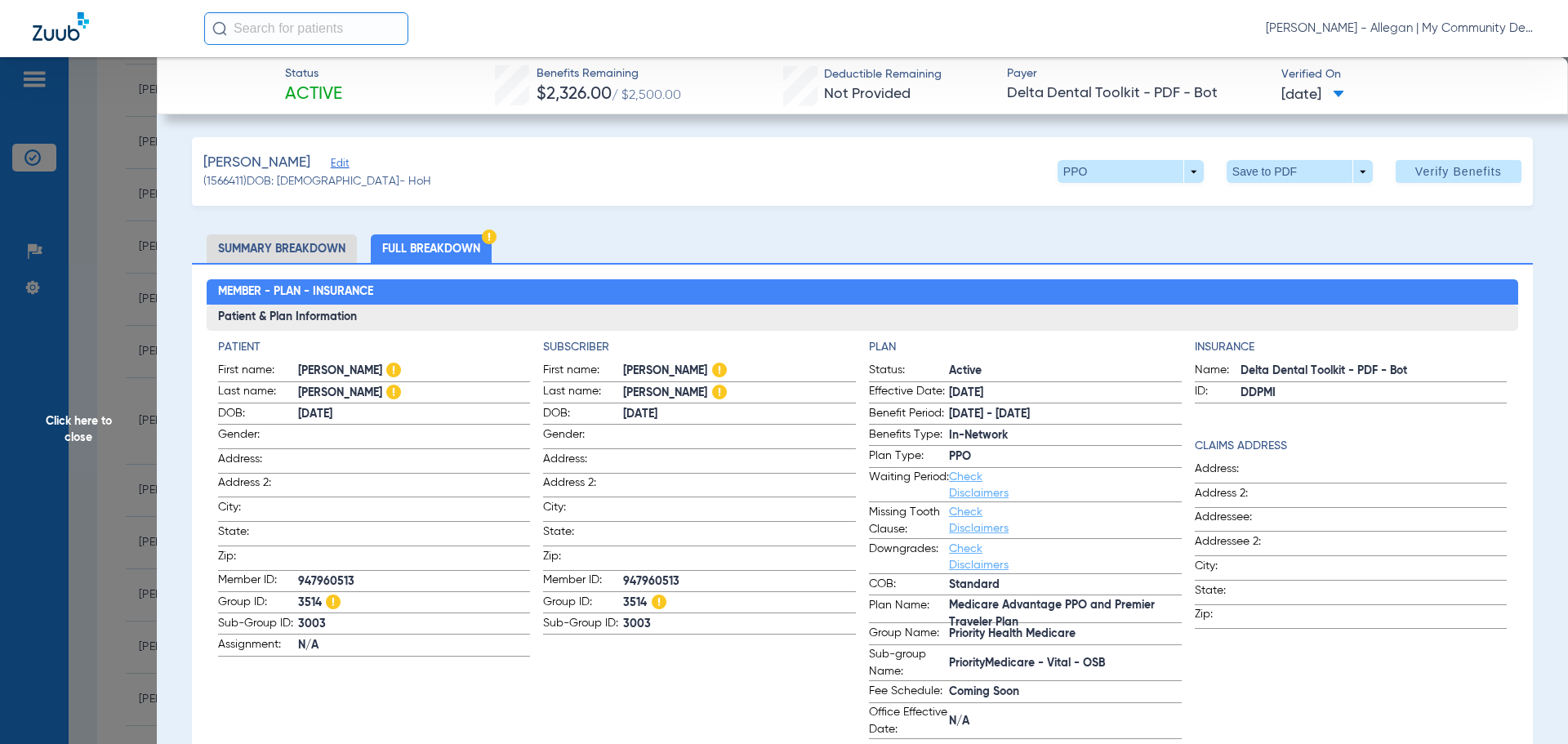
drag, startPoint x: 91, startPoint y: 423, endPoint x: 21, endPoint y: 460, distance: 79.2
click at [91, 423] on span "Click here to close" at bounding box center [78, 428] width 156 height 744
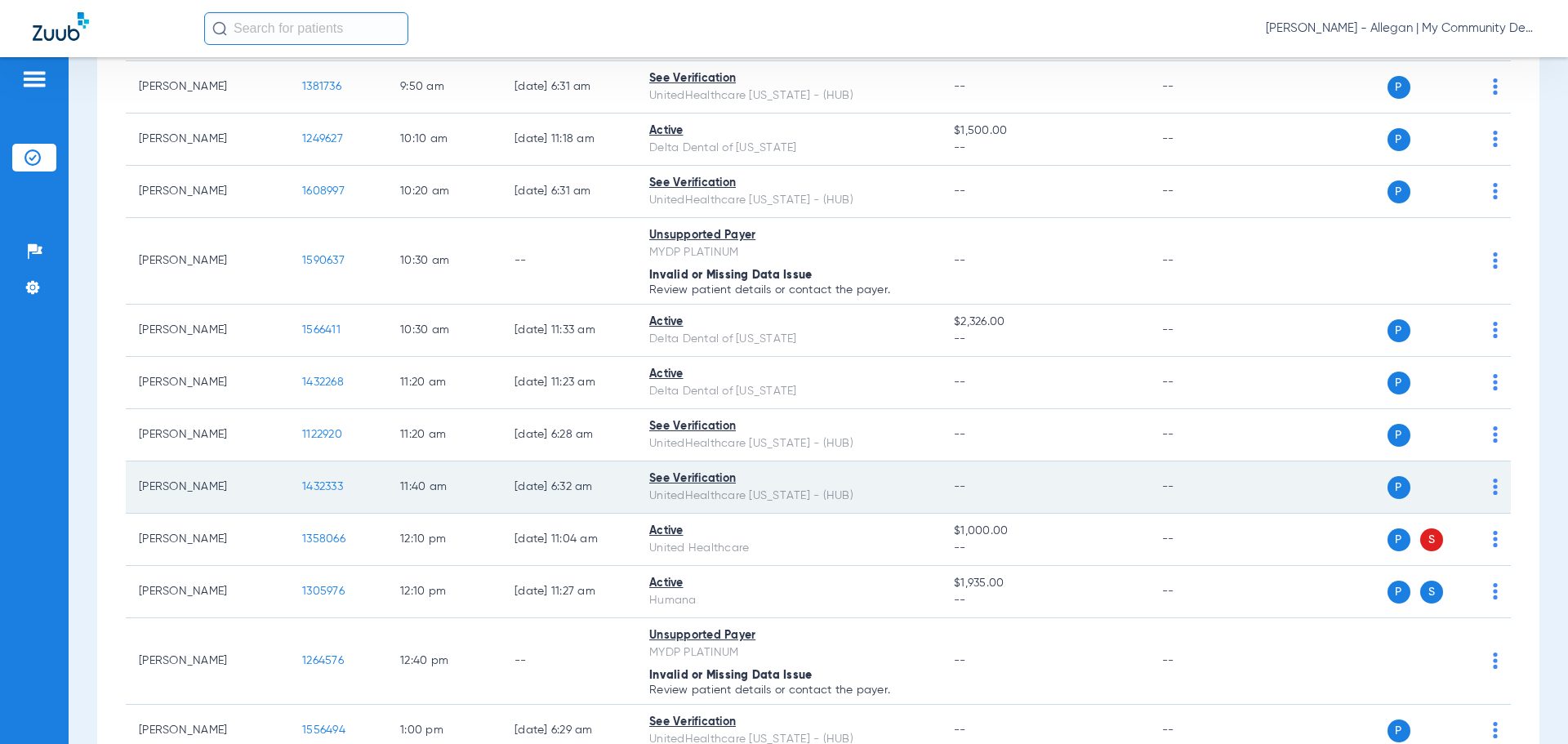
scroll to position [729, 0]
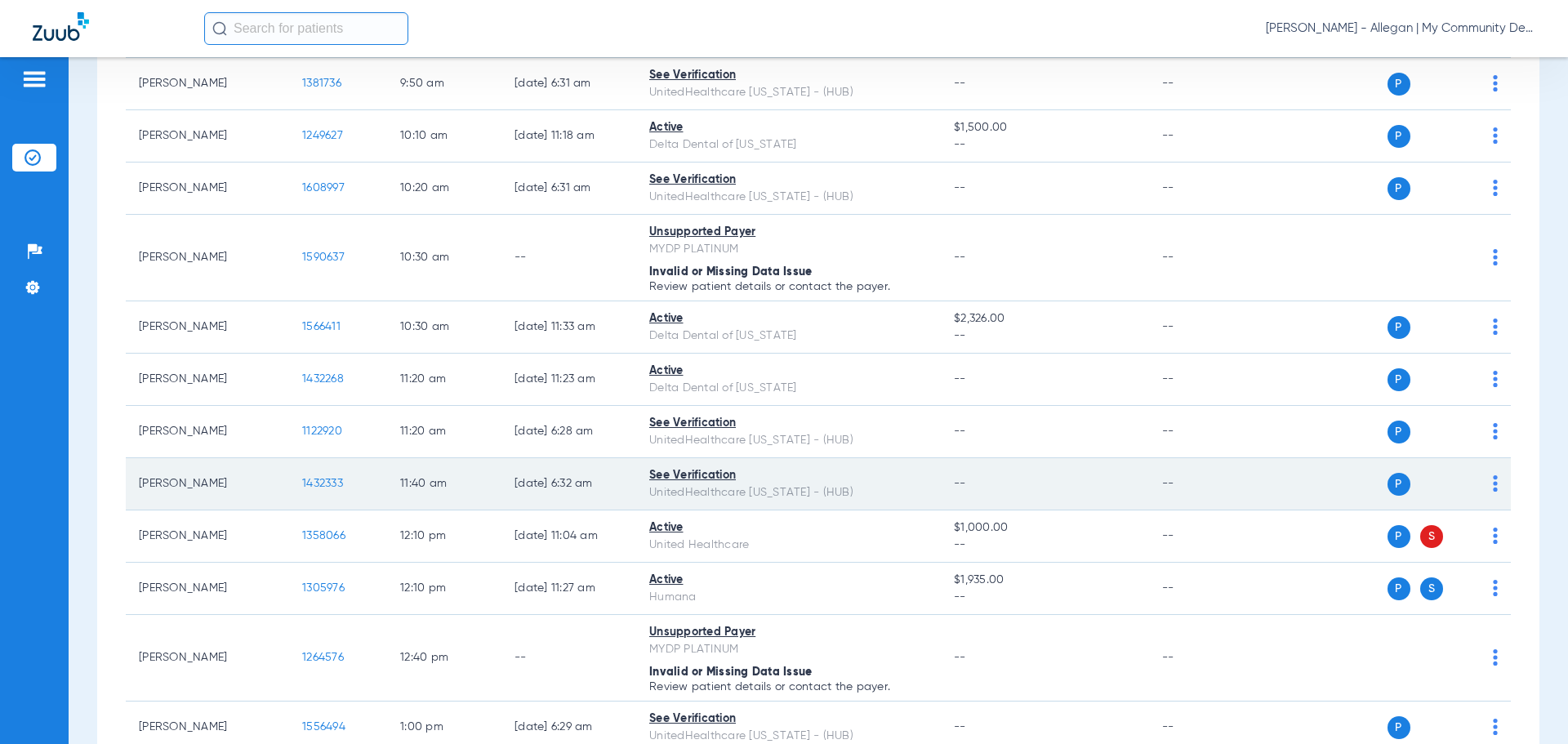
click at [301, 481] on td "1432333" at bounding box center [338, 484] width 98 height 52
click at [313, 483] on span "1432333" at bounding box center [323, 483] width 41 height 11
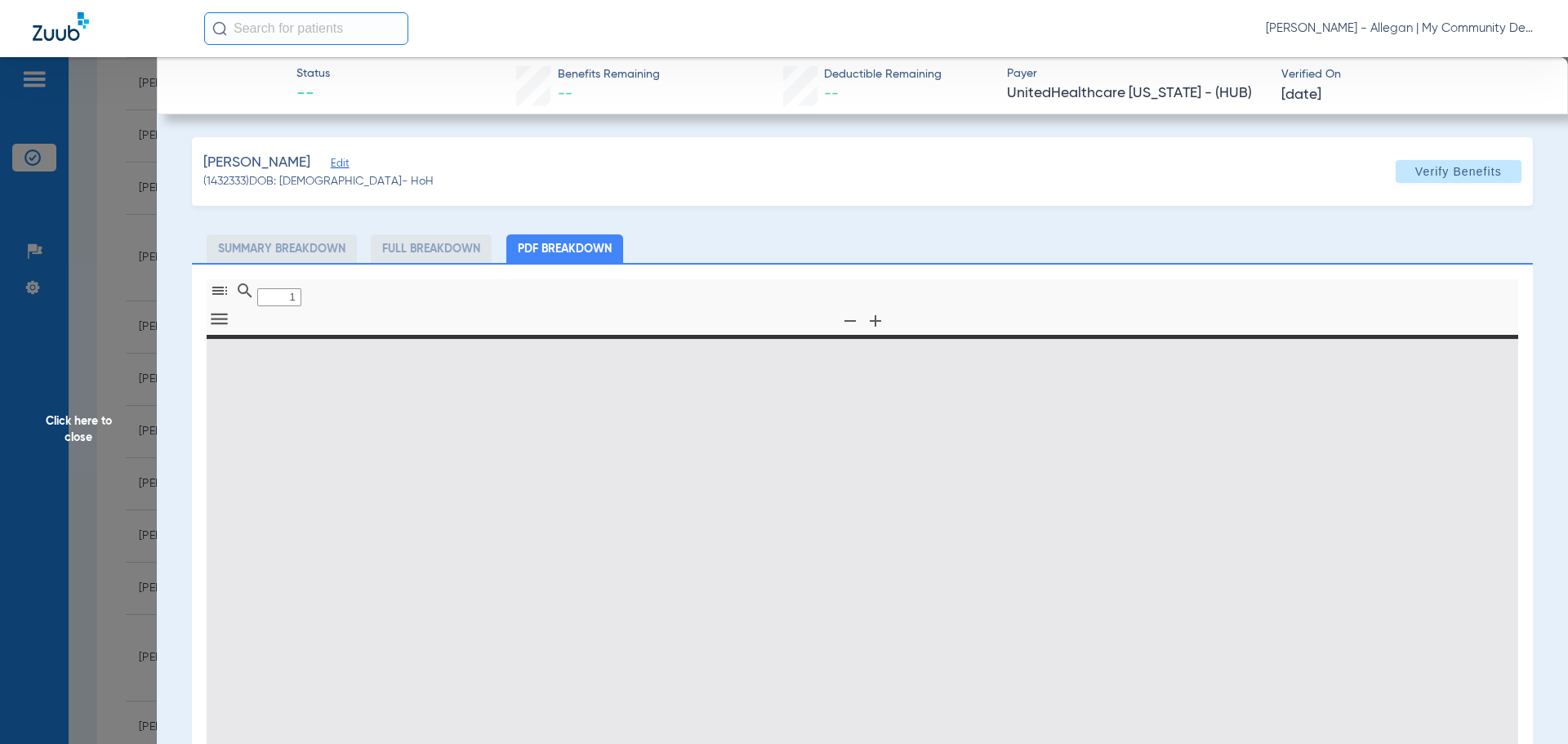
type input "0"
select select "page-width"
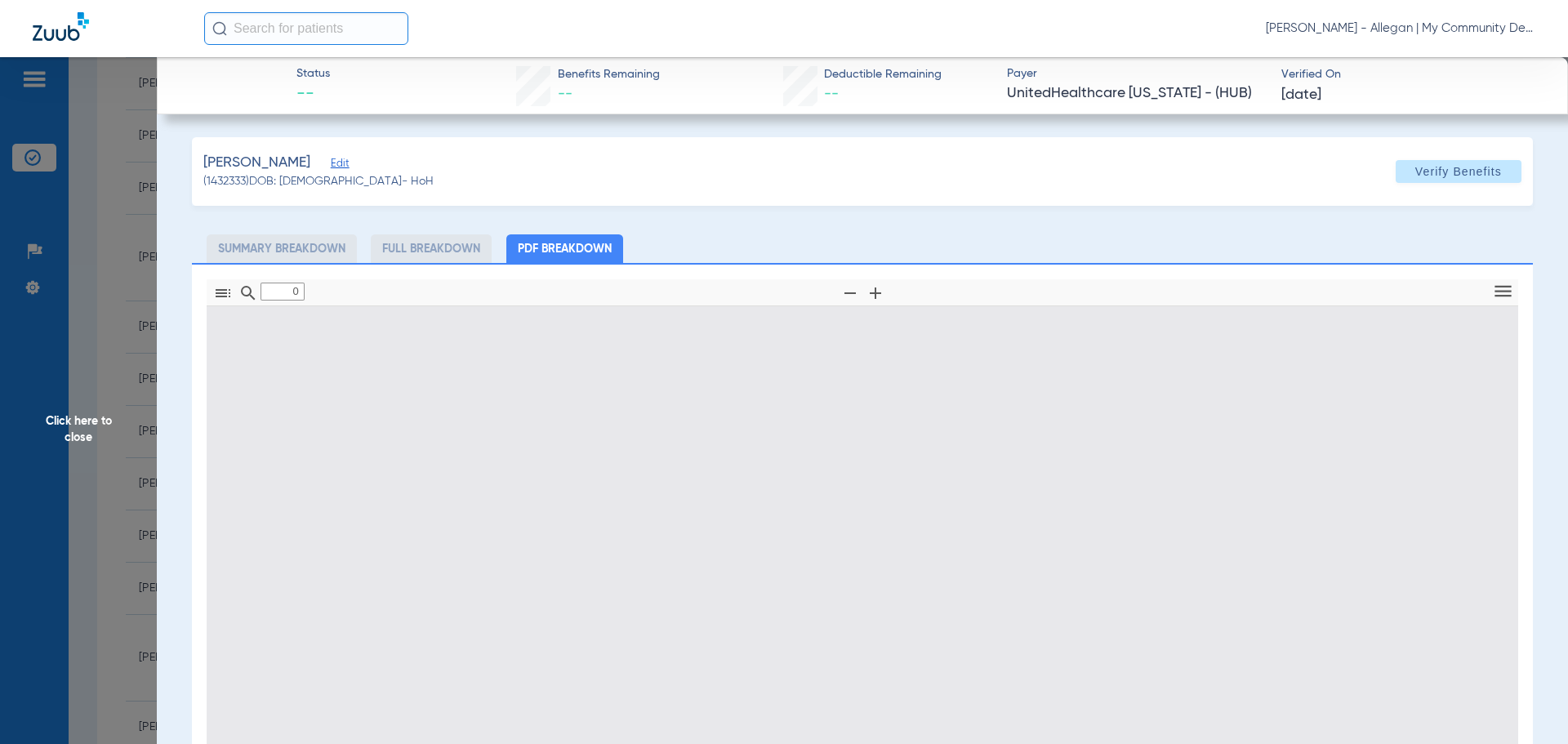
type input "1"
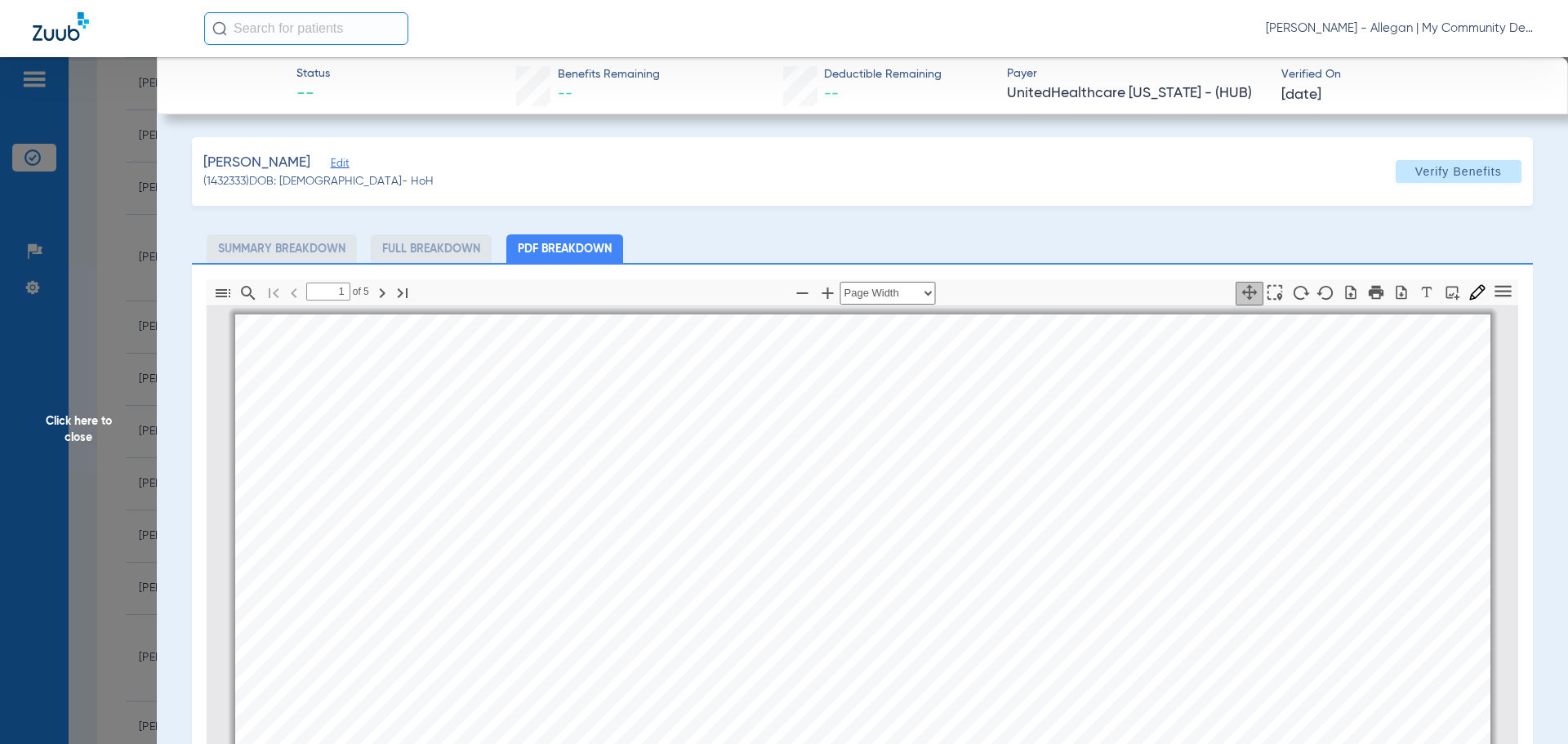
scroll to position [8, 0]
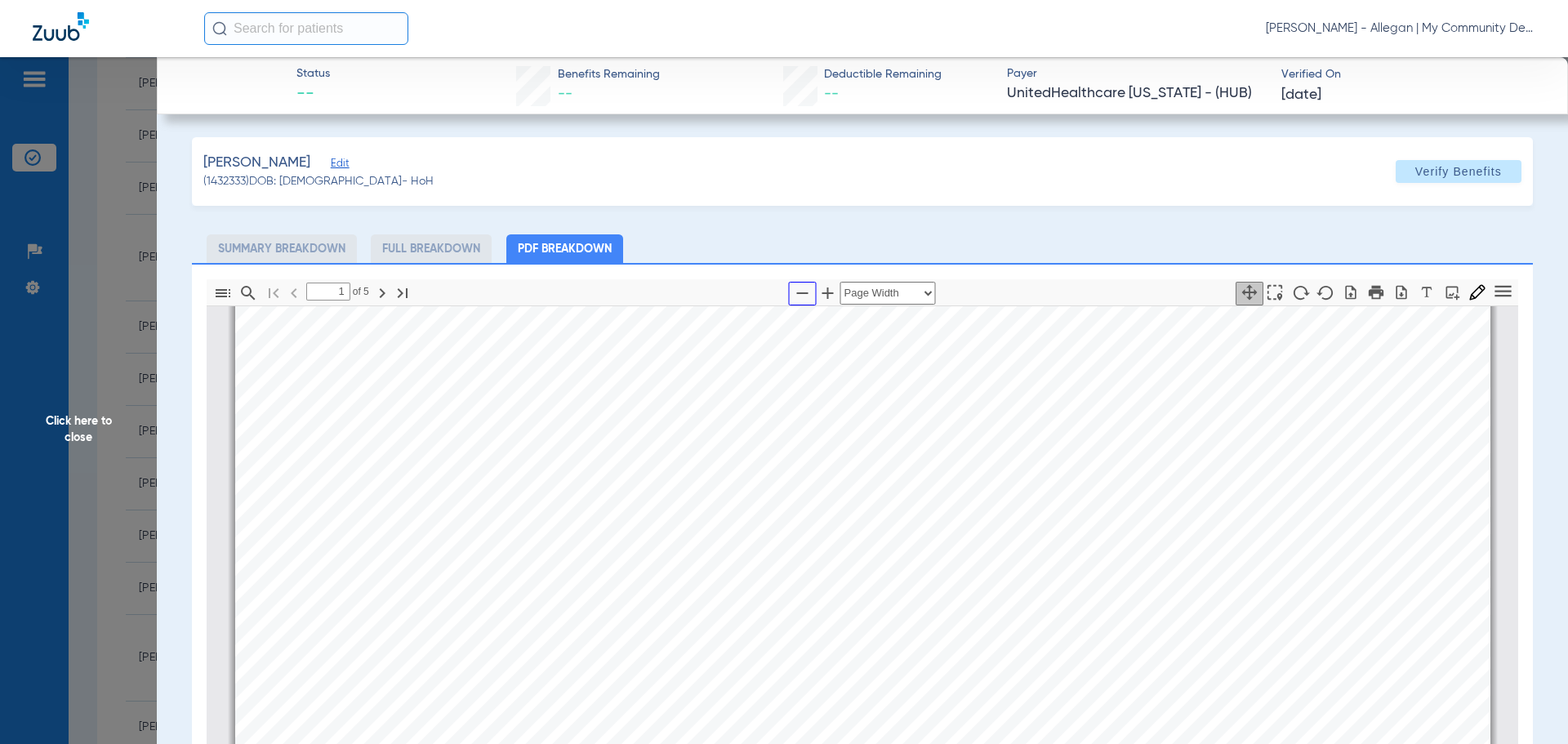
click at [795, 295] on icon "button" at bounding box center [803, 292] width 20 height 20
select select "custom"
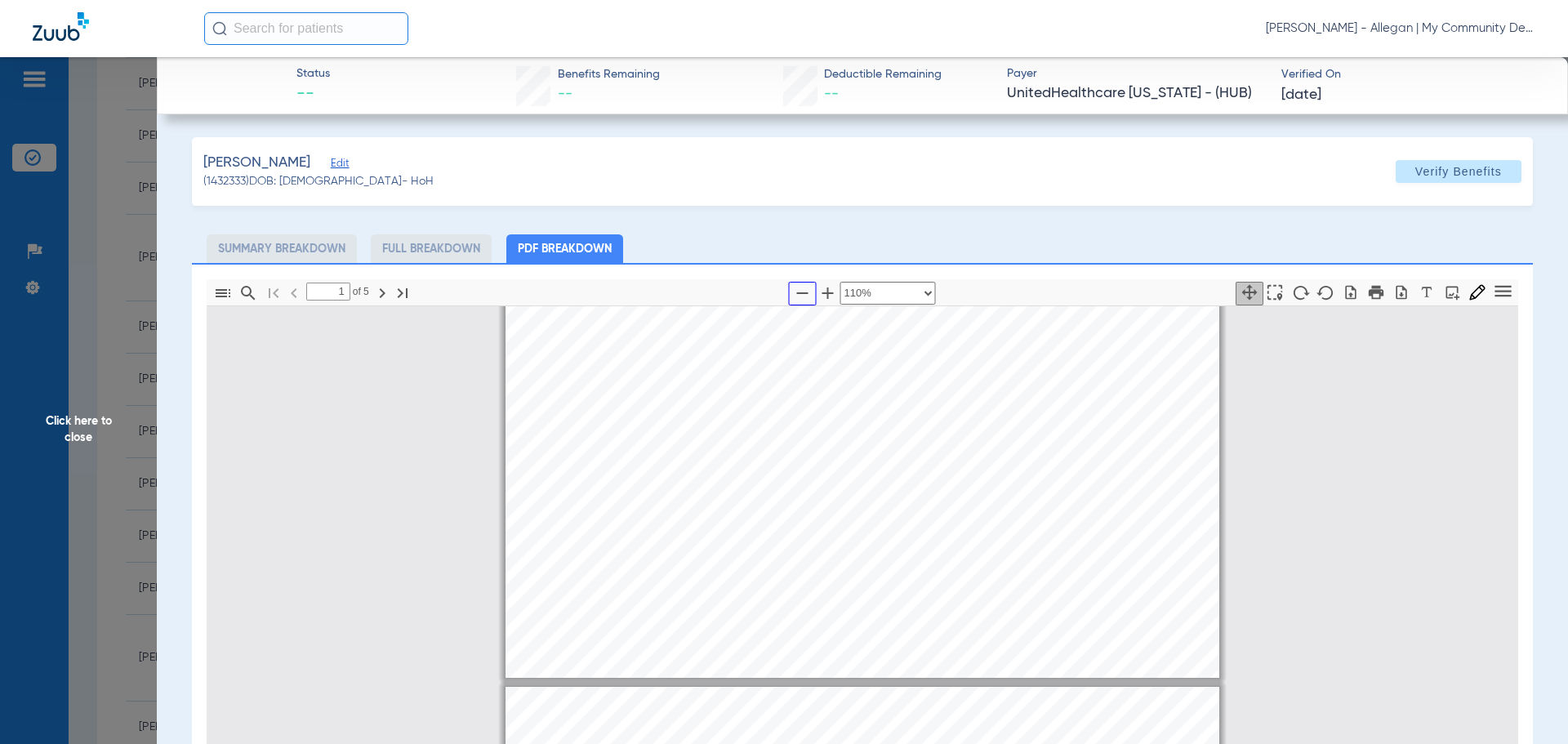
type input "2"
select select "custom"
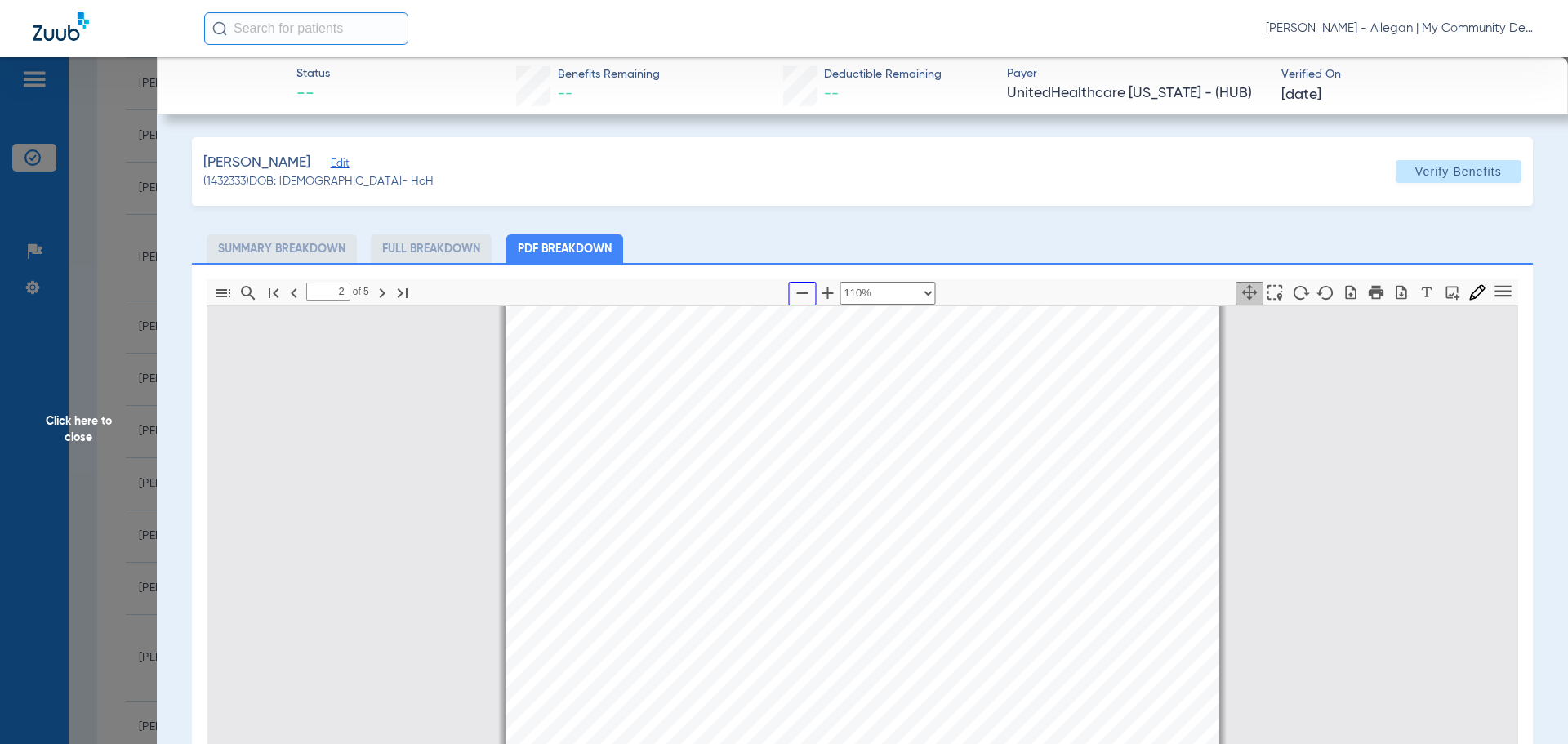
scroll to position [1397, 0]
click at [90, 442] on span "Click here to close" at bounding box center [78, 428] width 156 height 744
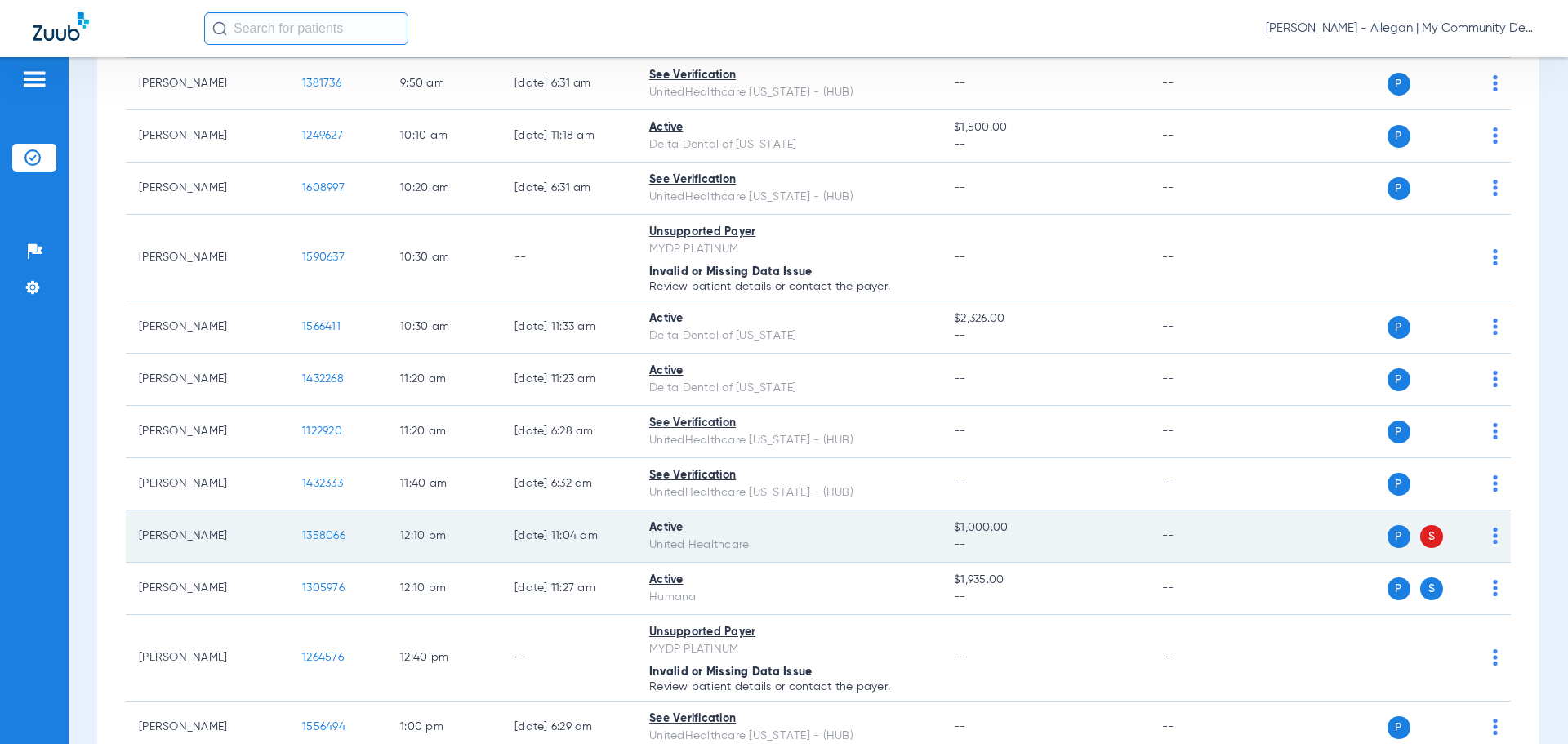
drag, startPoint x: 219, startPoint y: 540, endPoint x: 136, endPoint y: 535, distance: 83.2
click at [136, 535] on td "Maile Tucker" at bounding box center [207, 536] width 163 height 52
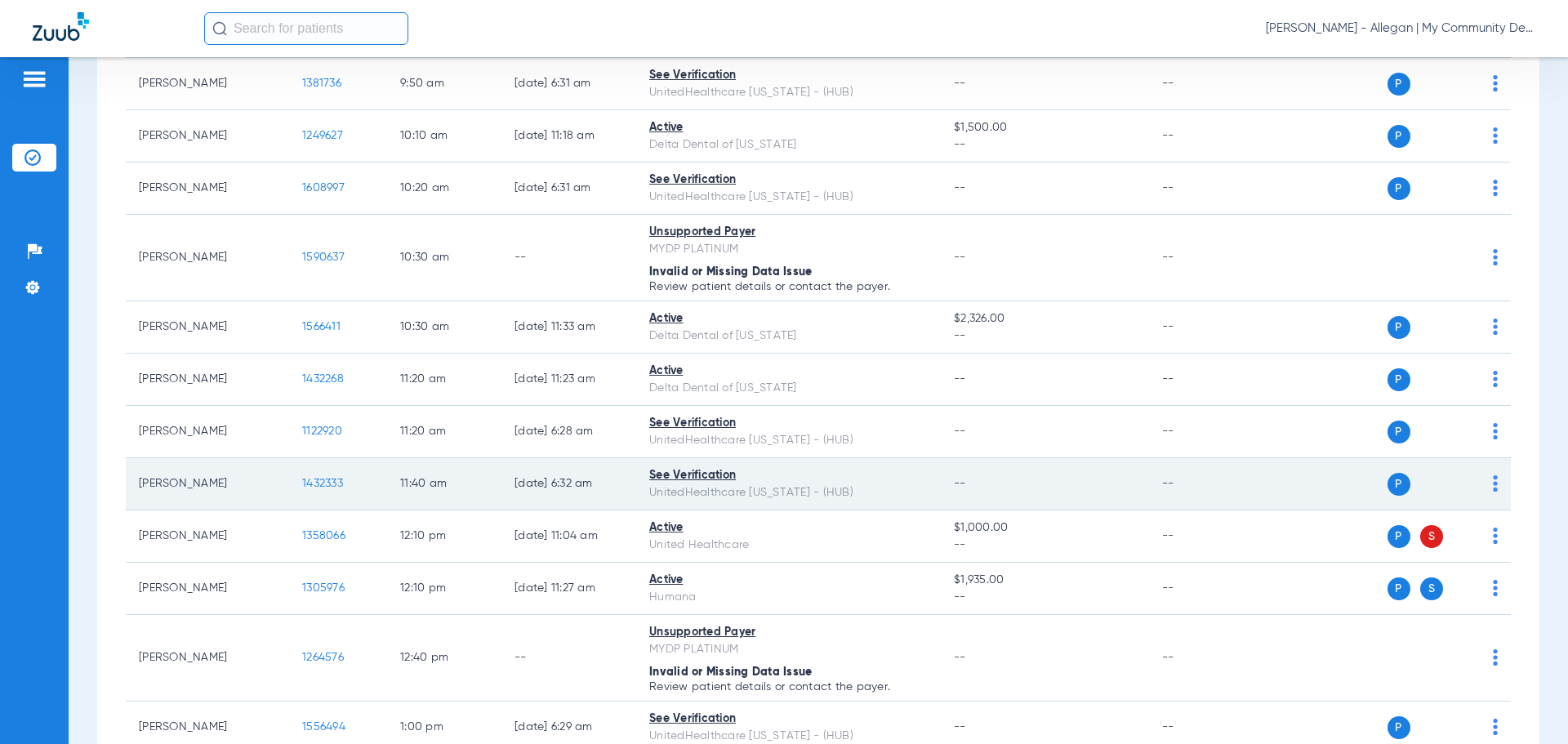
copy td "Maile Tucker"
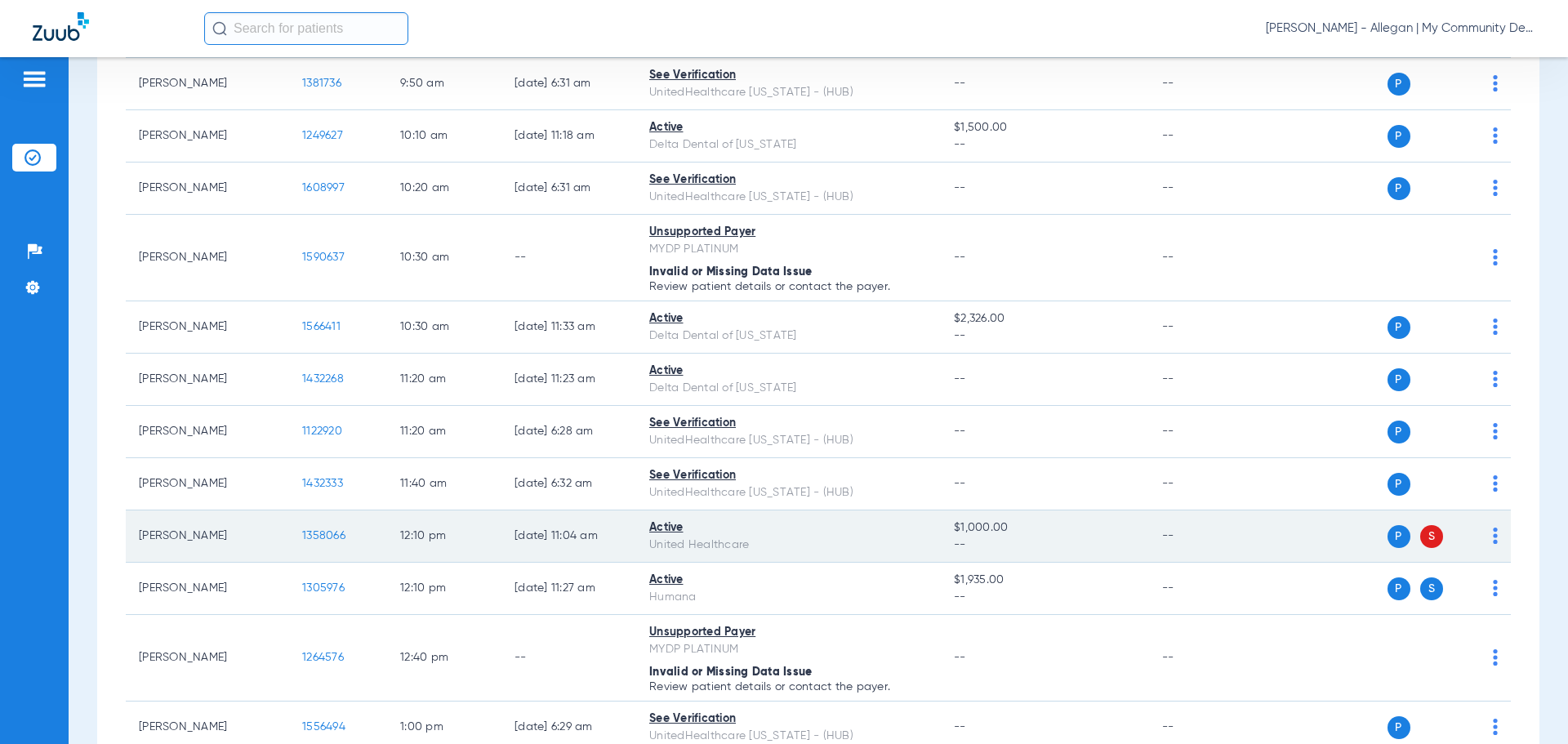
click at [334, 533] on span "1358066" at bounding box center [324, 535] width 43 height 11
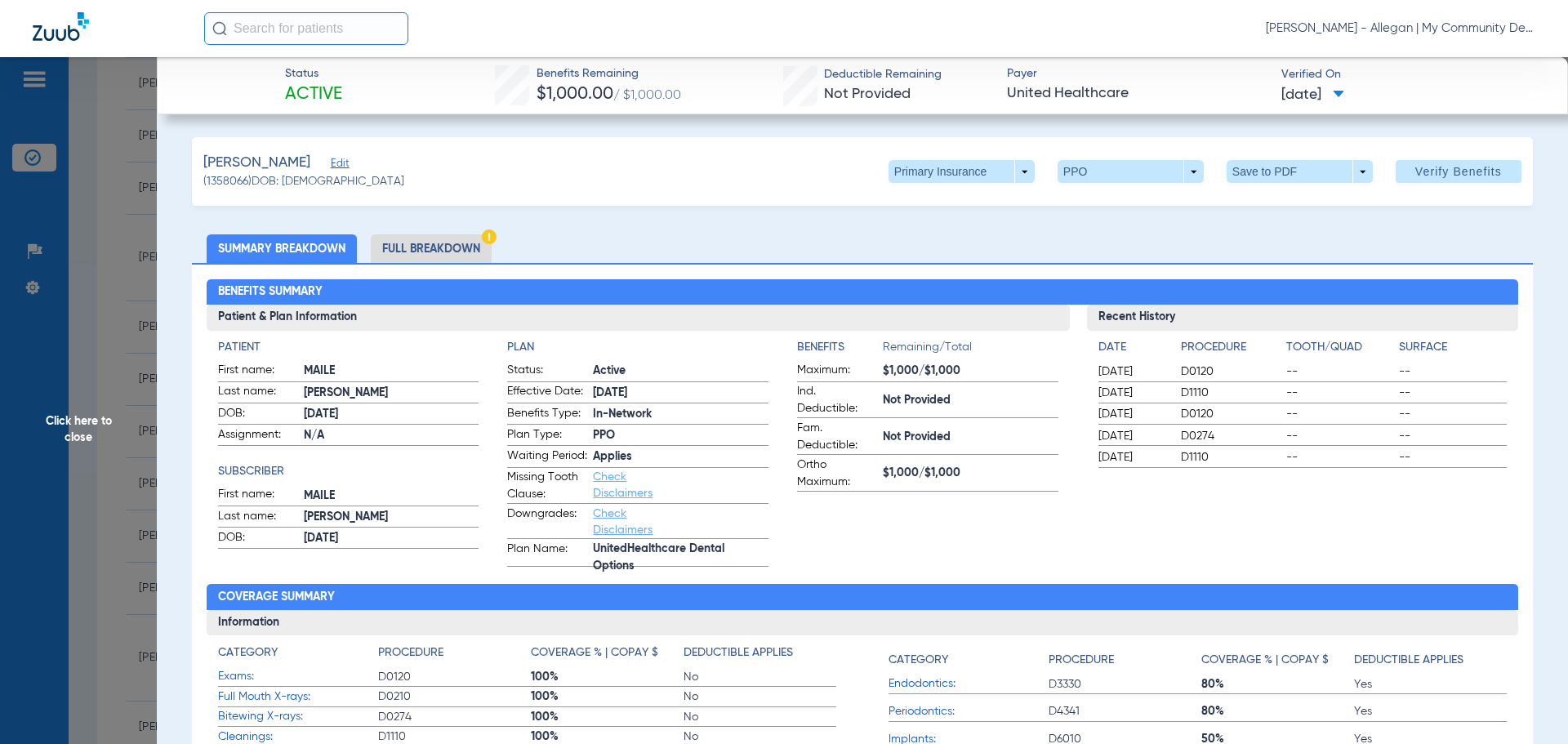
drag, startPoint x: 434, startPoint y: 236, endPoint x: 931, endPoint y: 10, distance: 546.0
click at [434, 236] on li "Full Breakdown" at bounding box center [431, 249] width 121 height 29
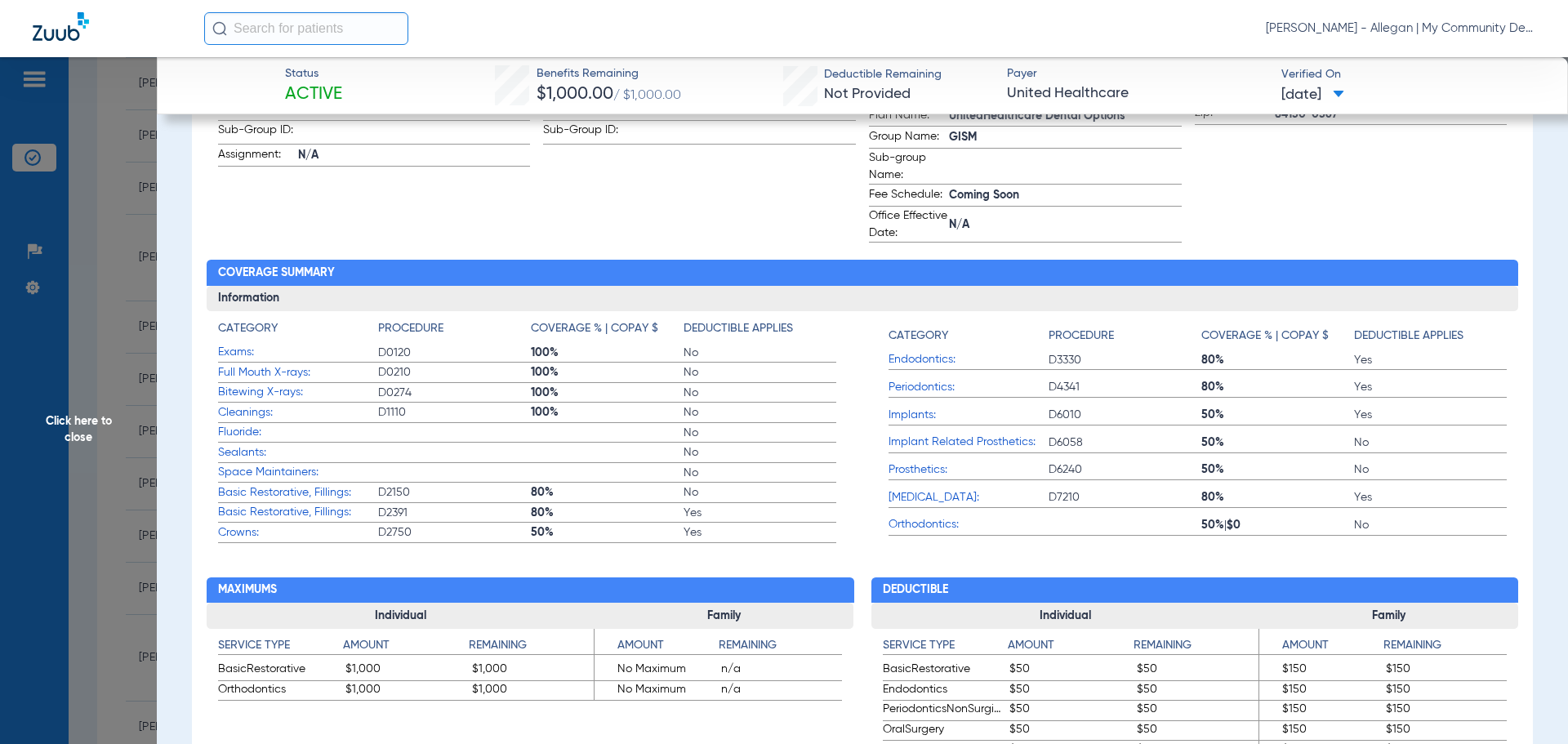
scroll to position [0, 0]
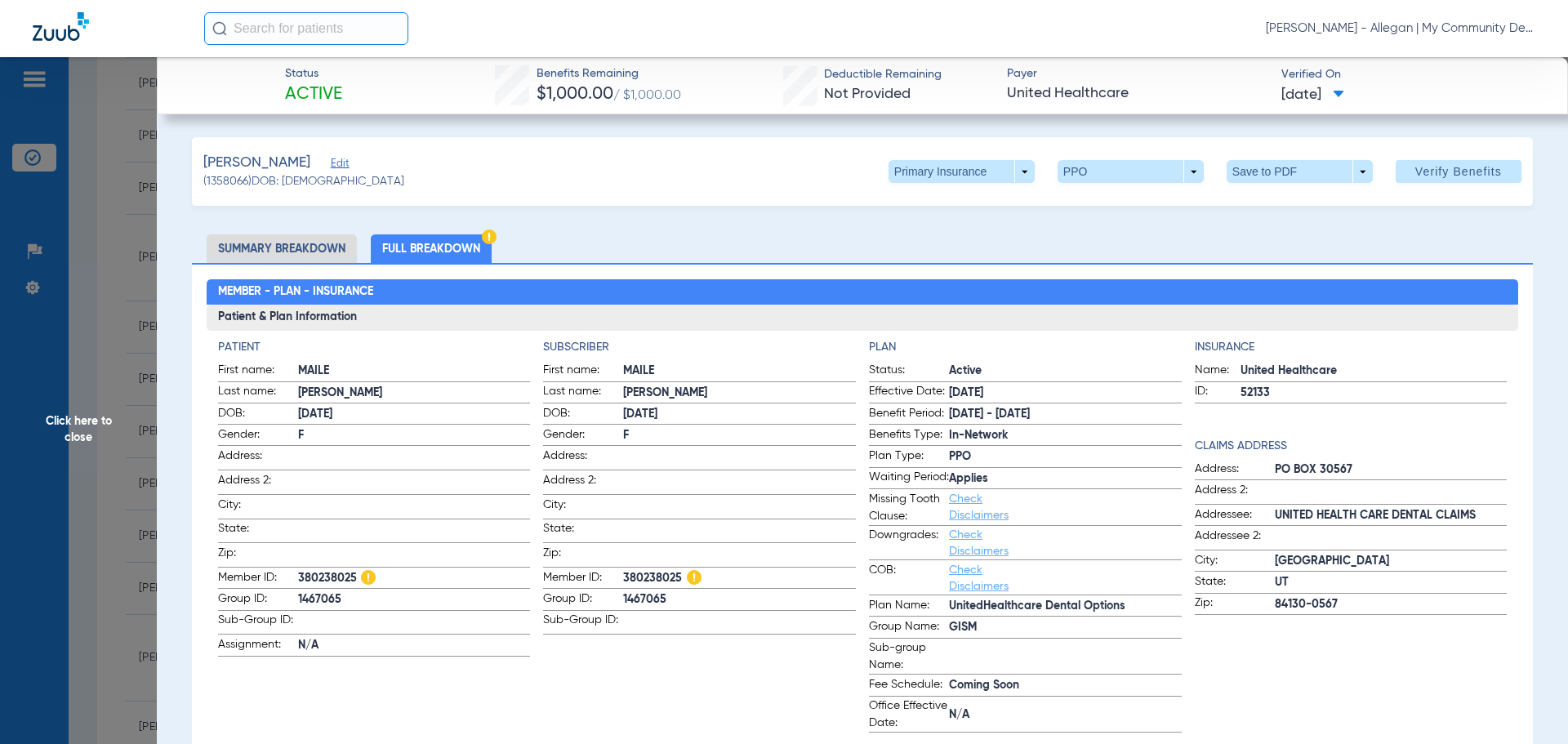
drag, startPoint x: 648, startPoint y: 602, endPoint x: 941, endPoint y: 637, distance: 295.1
click at [680, 718] on app-subscriber-information "Subscriber First name: MAILE Last name: TUCKER DOB: 05/11/1999 Gender: F Addres…" at bounding box center [699, 535] width 313 height 394
click at [82, 417] on span "Click here to close" at bounding box center [78, 428] width 156 height 744
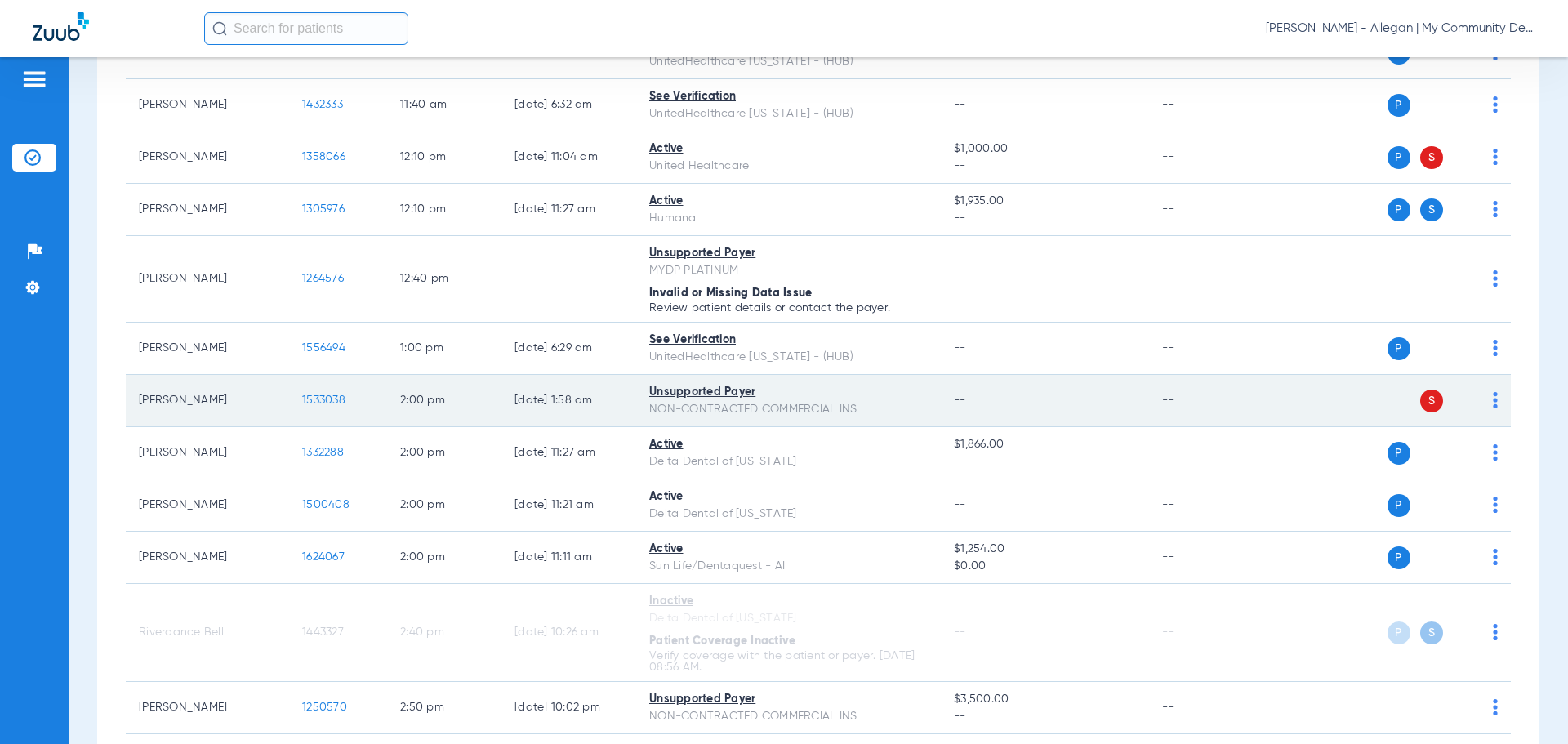
scroll to position [1138, 0]
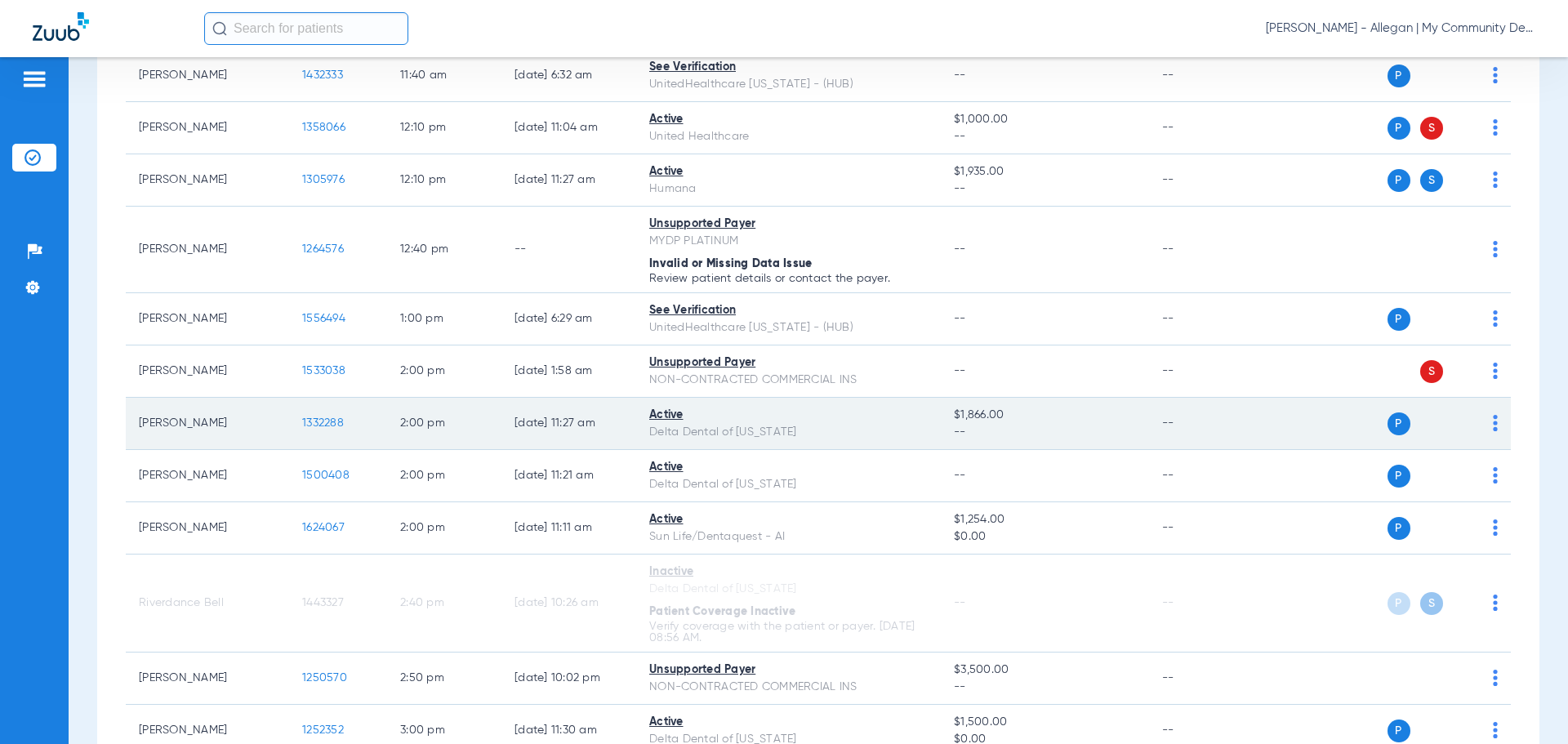
click at [325, 421] on span "1332288" at bounding box center [323, 423] width 42 height 11
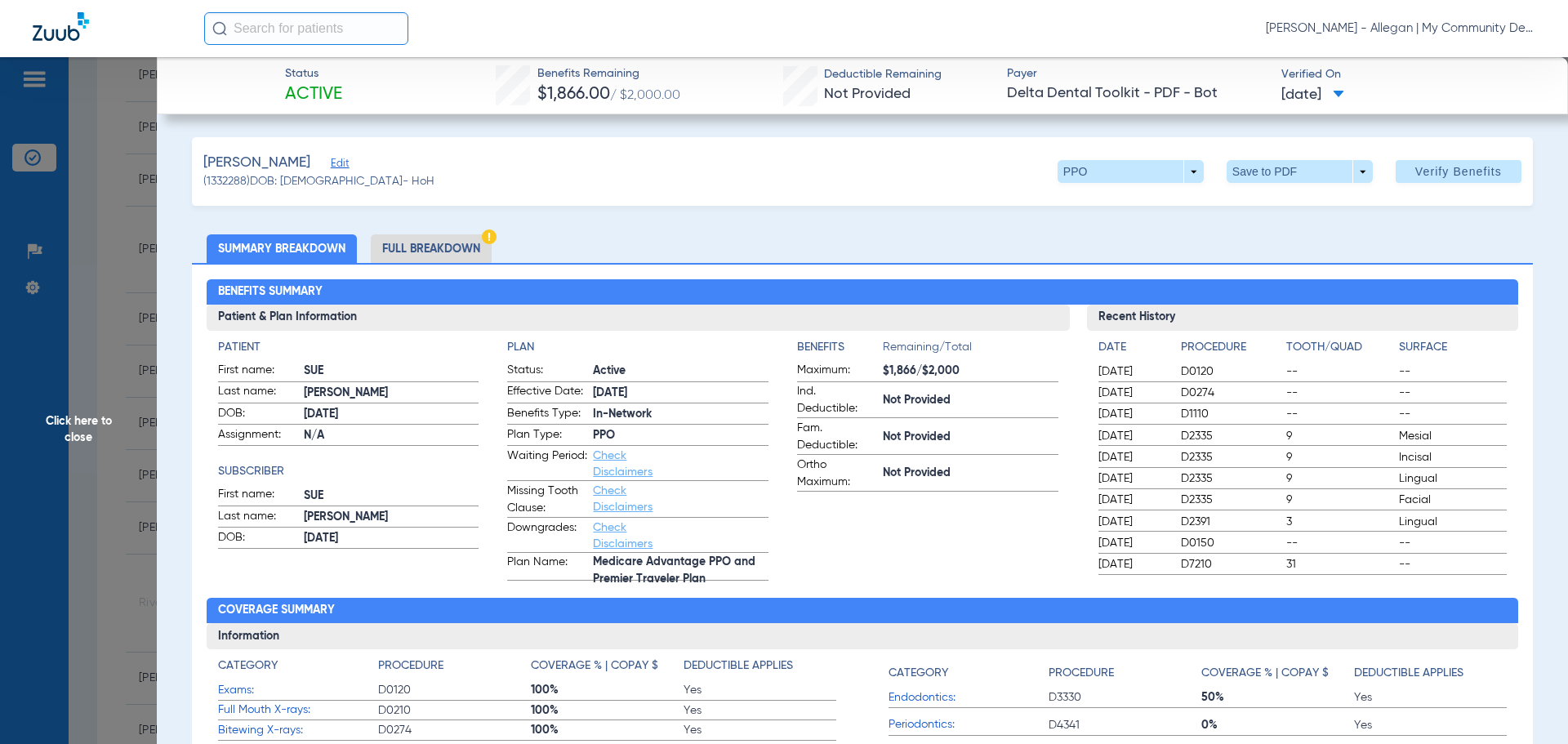
click at [403, 249] on li "Full Breakdown" at bounding box center [431, 249] width 121 height 29
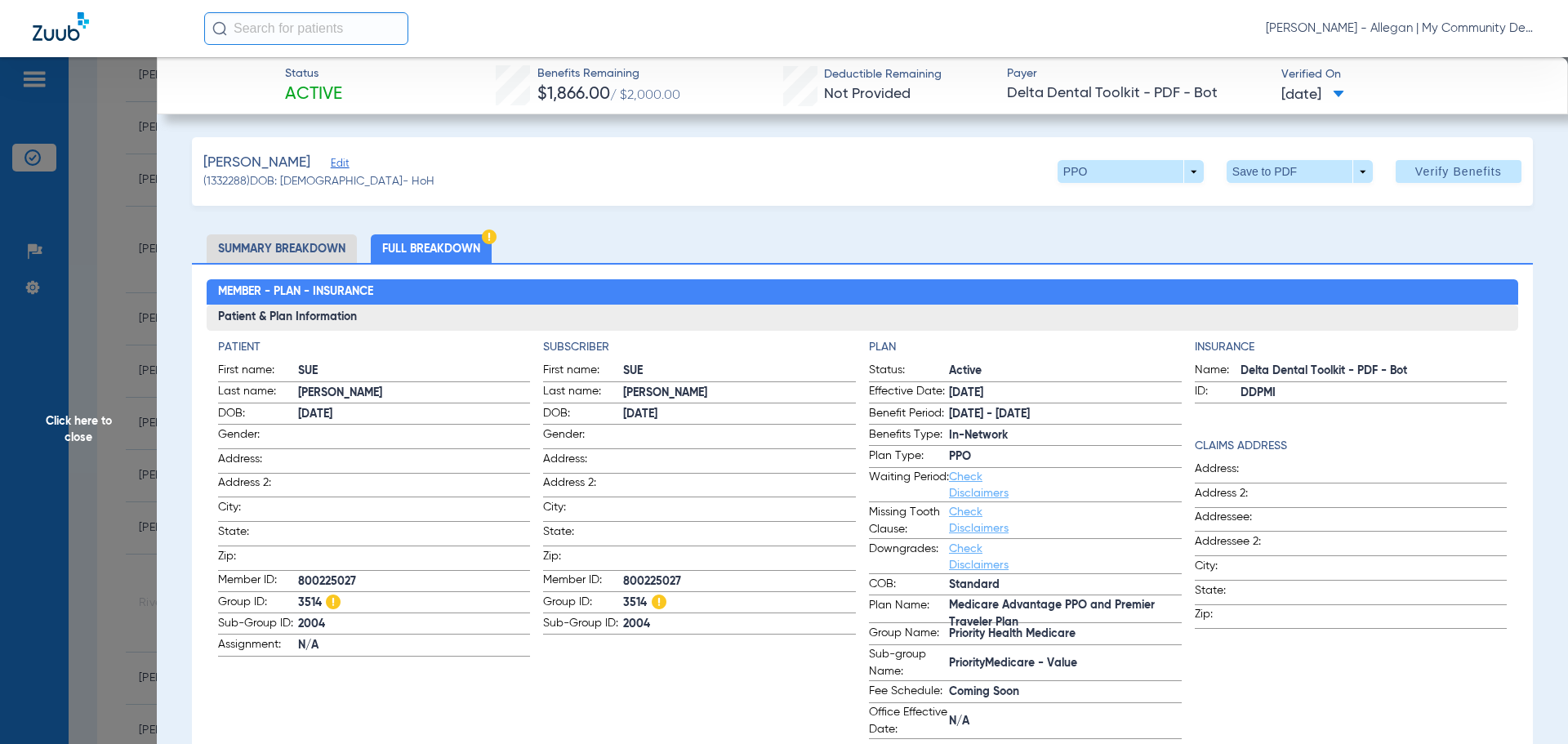
drag, startPoint x: 88, startPoint y: 433, endPoint x: 196, endPoint y: 415, distance: 109.5
click at [89, 433] on span "Click here to close" at bounding box center [78, 428] width 156 height 744
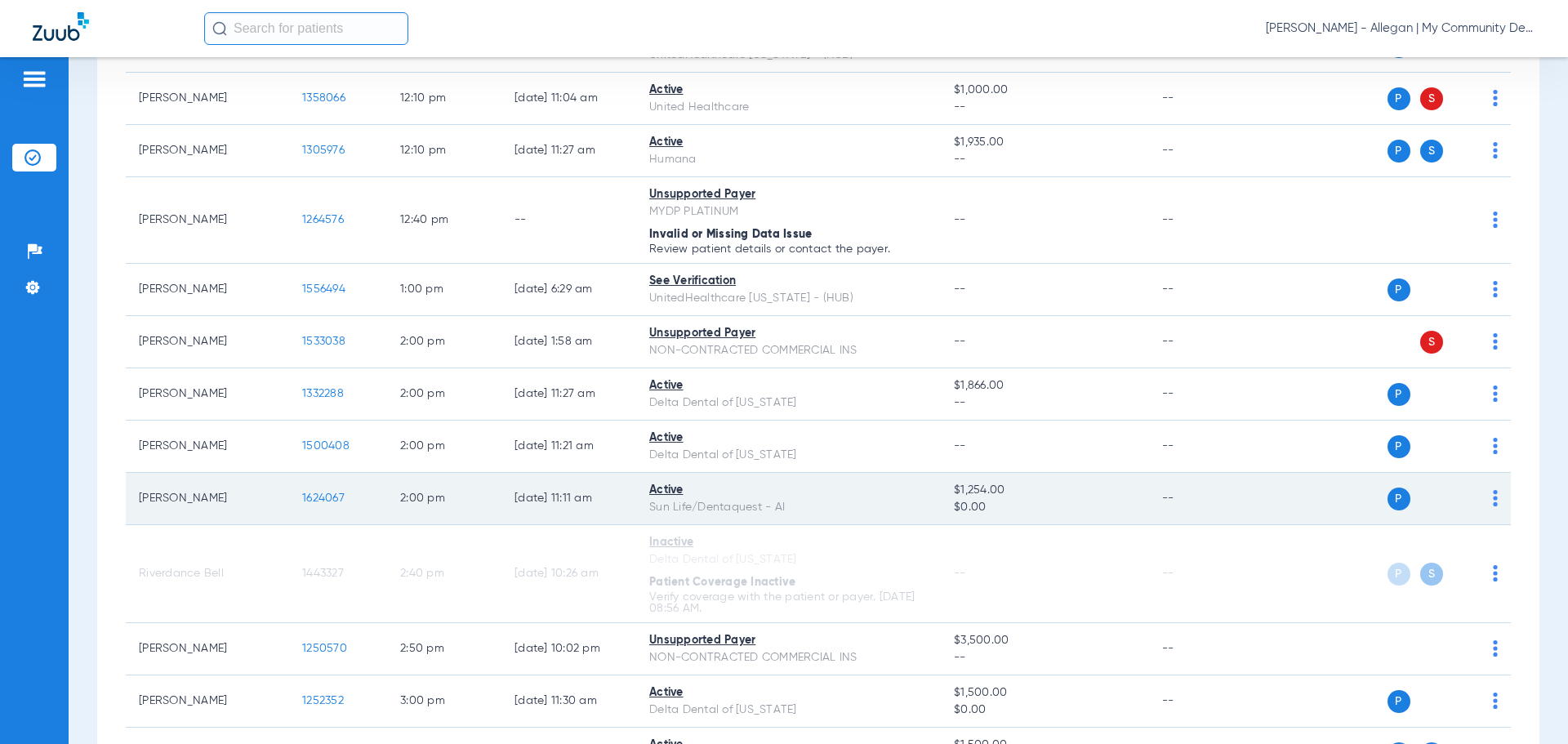
scroll to position [1220, 0]
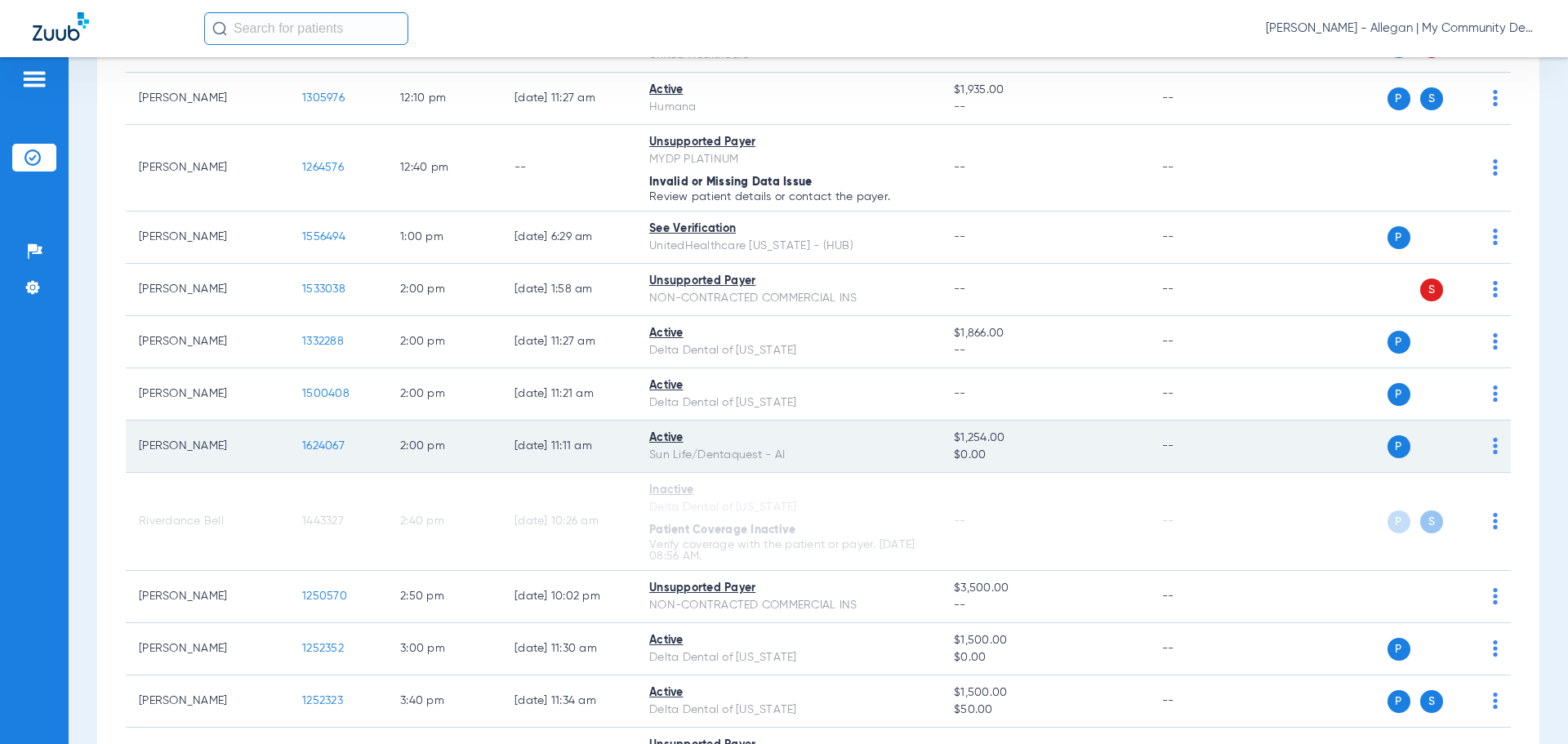
click at [327, 443] on span "1624067" at bounding box center [324, 446] width 43 height 11
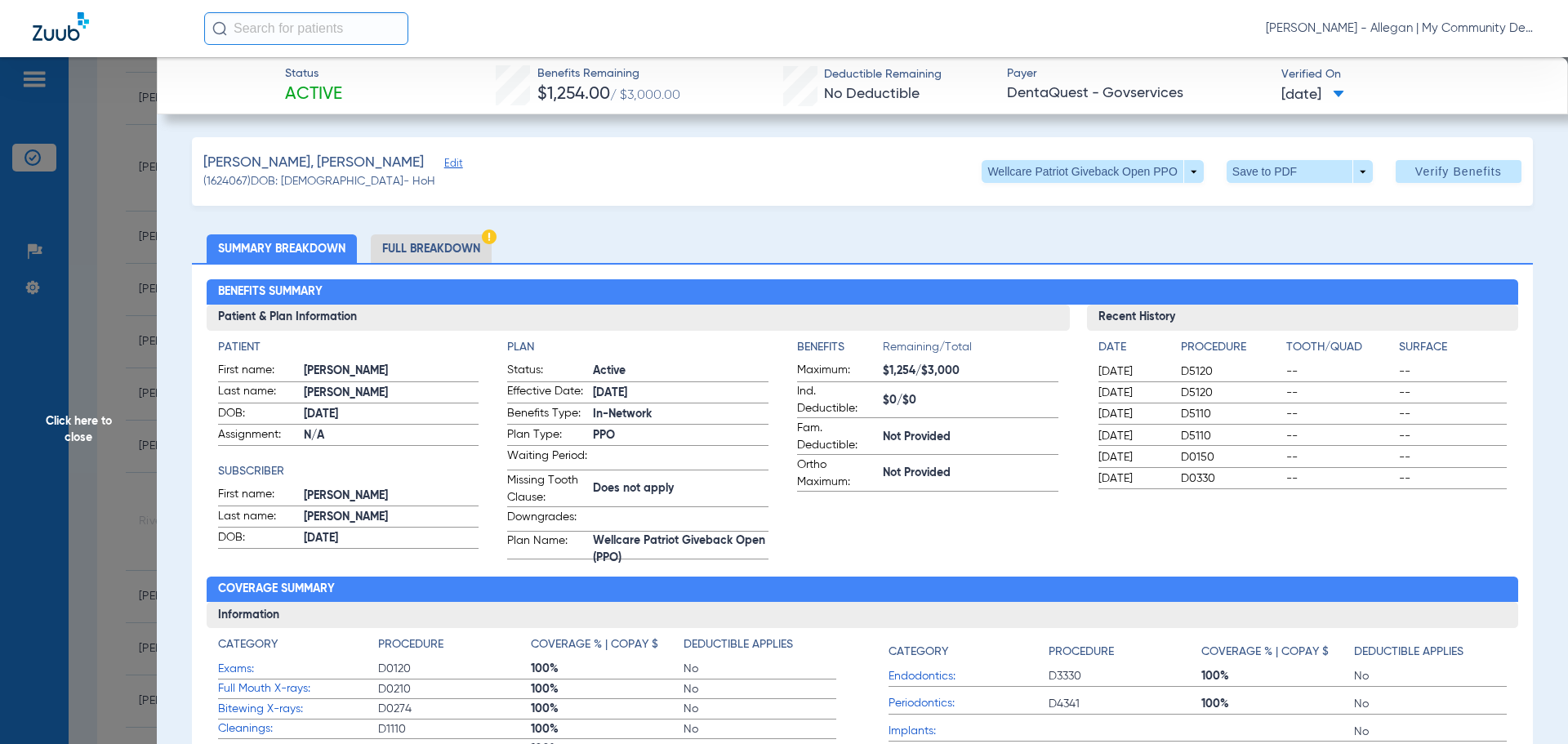
click at [73, 424] on span "Click here to close" at bounding box center [78, 428] width 156 height 744
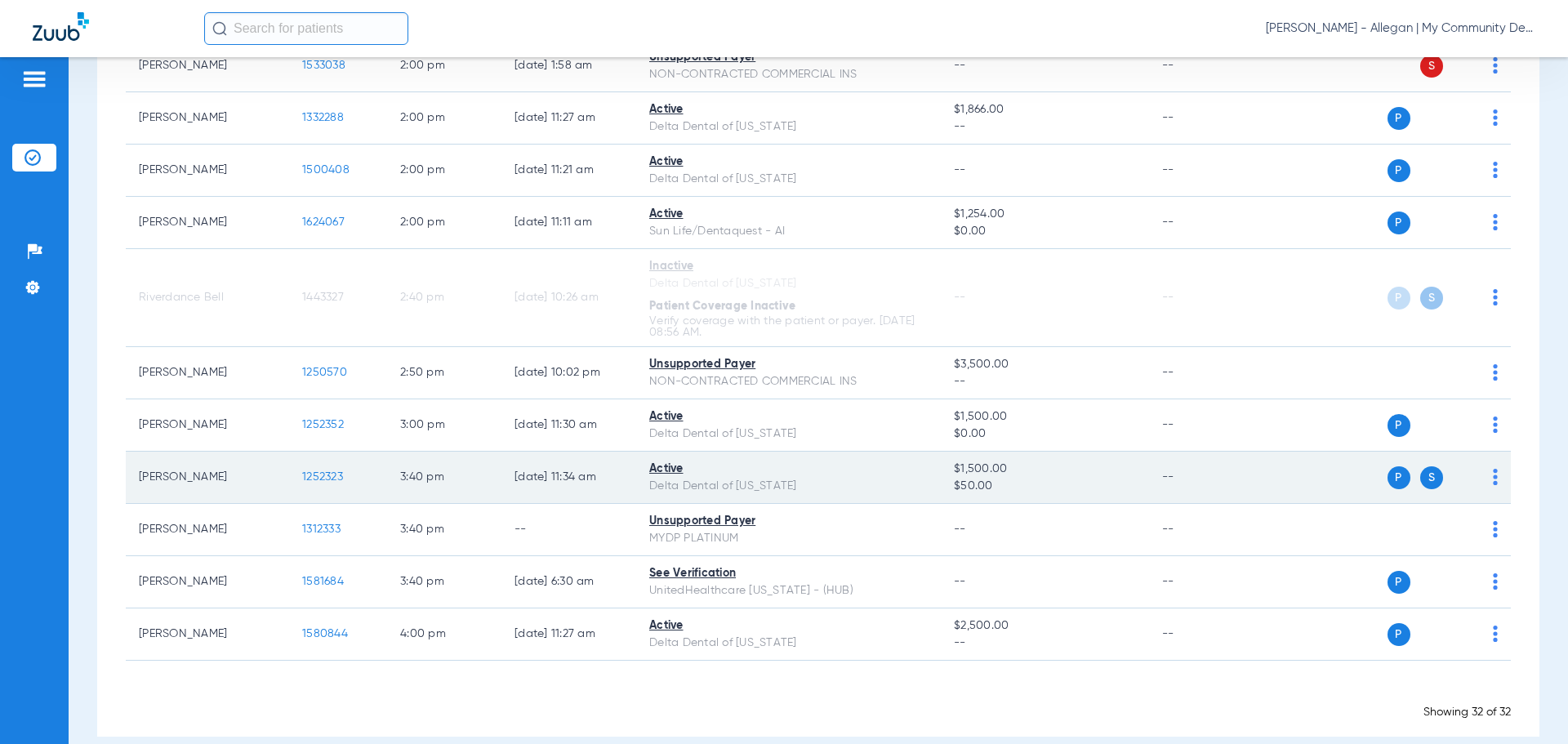
scroll to position [1465, 0]
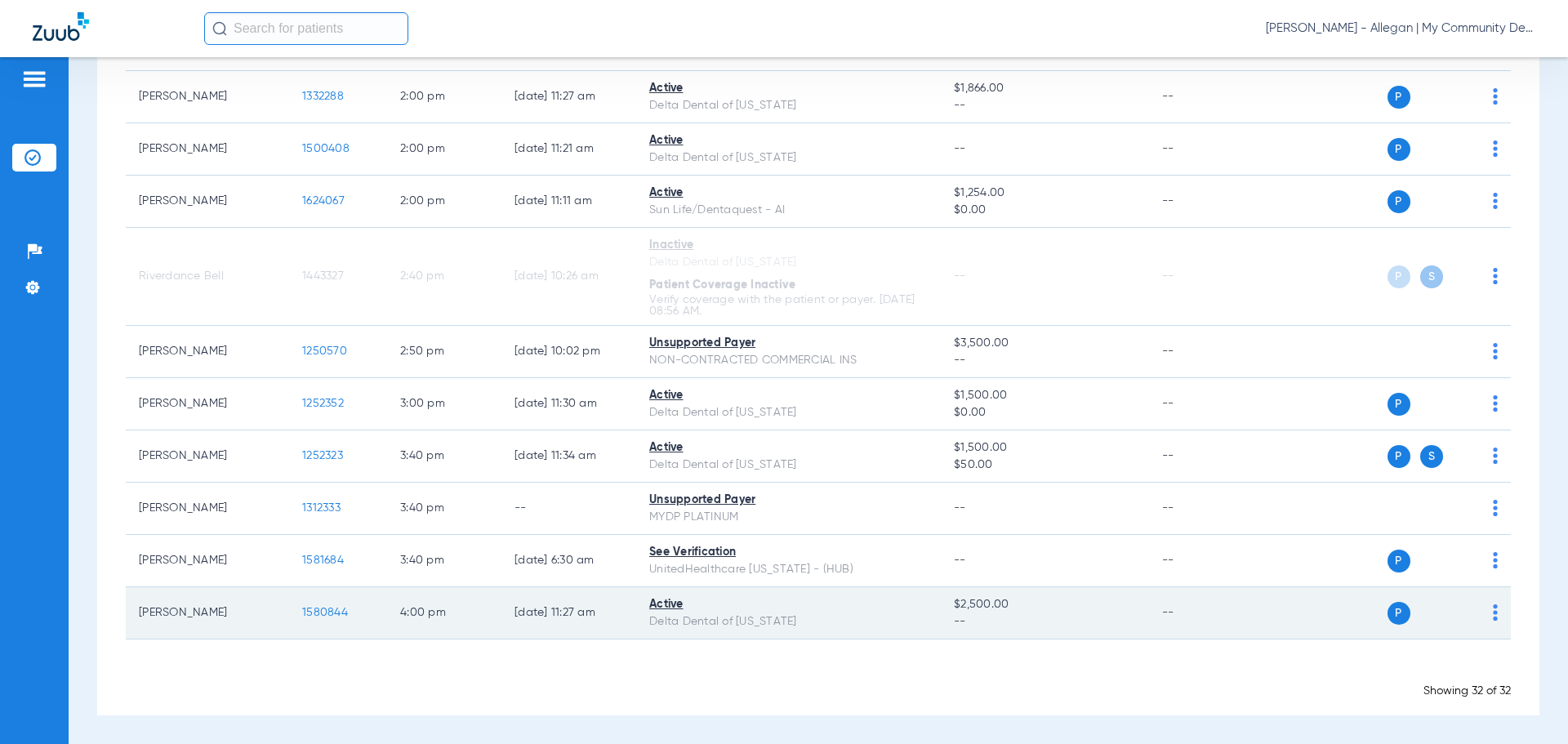
click at [323, 614] on span "1580844" at bounding box center [325, 613] width 46 height 11
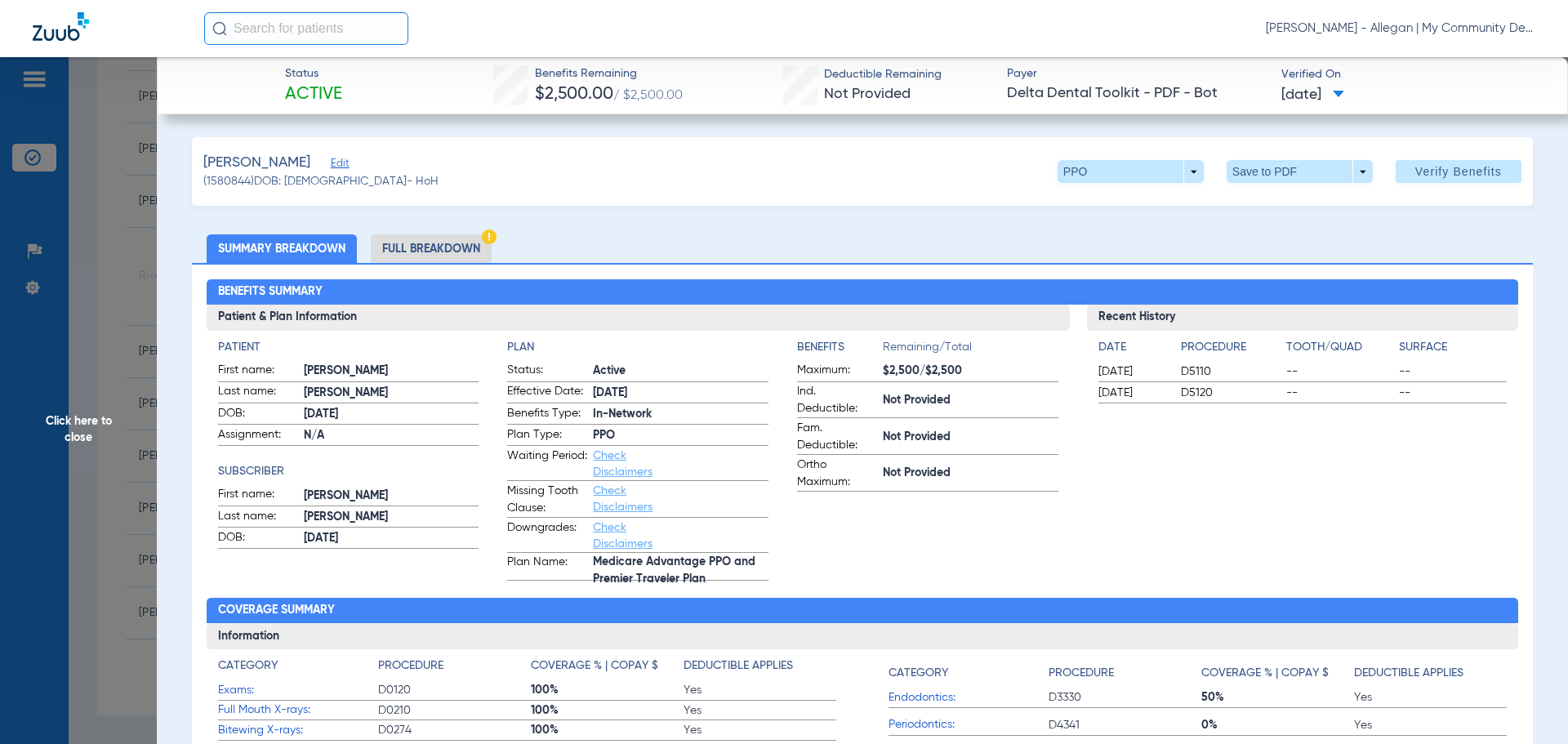
click at [461, 247] on li "Full Breakdown" at bounding box center [431, 249] width 121 height 29
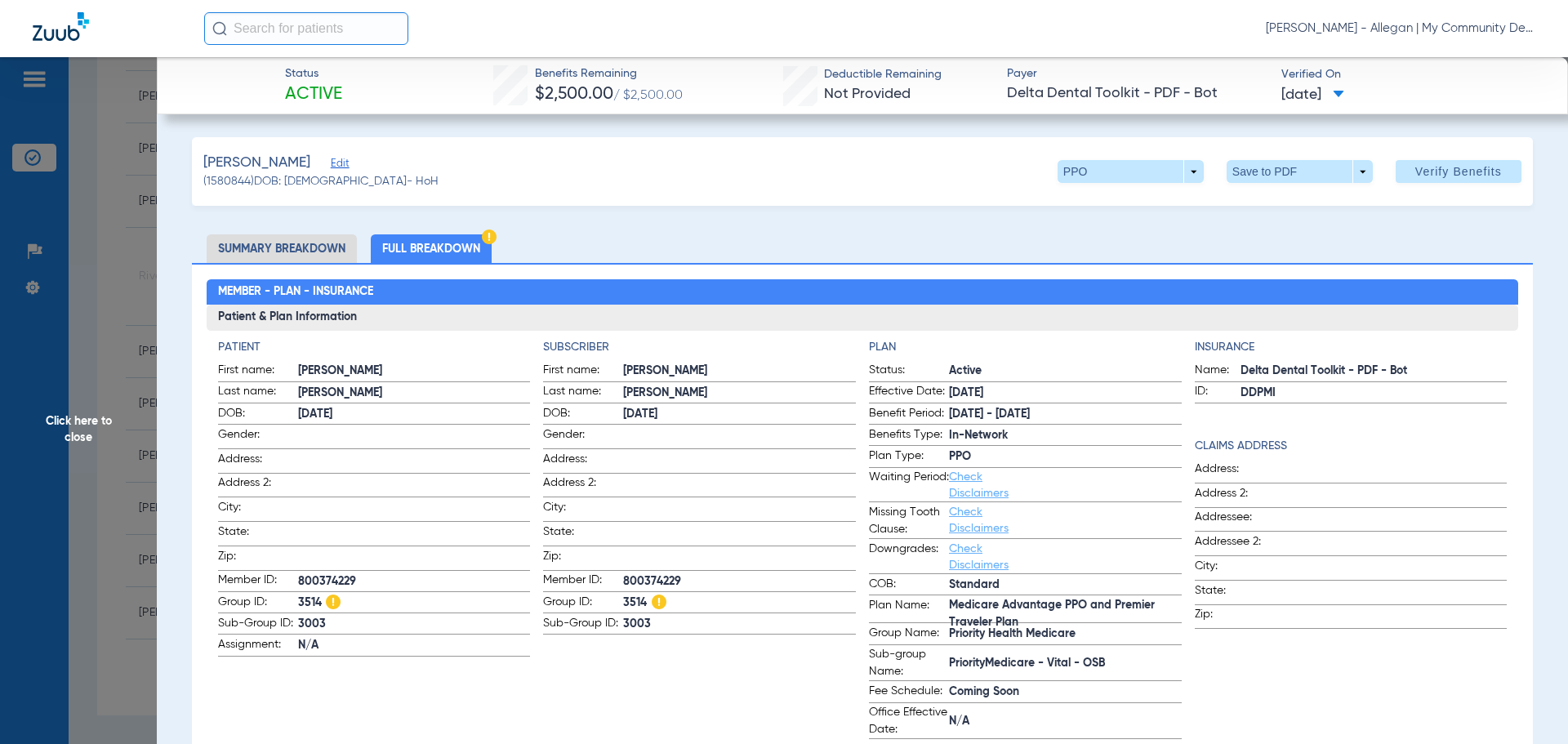
drag, startPoint x: 103, startPoint y: 413, endPoint x: 139, endPoint y: 413, distance: 36.0
click at [103, 413] on span "Click here to close" at bounding box center [78, 428] width 156 height 744
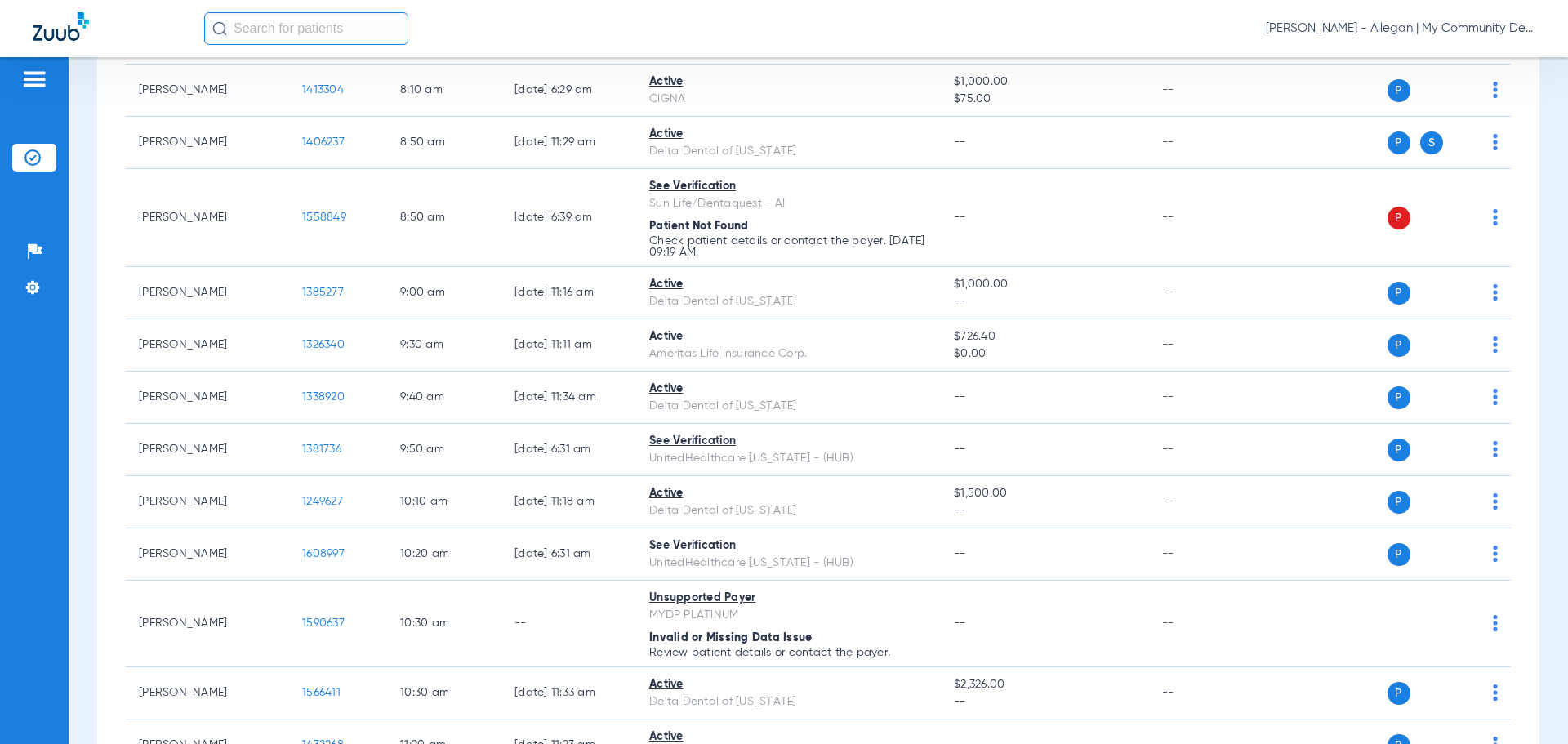
scroll to position [0, 0]
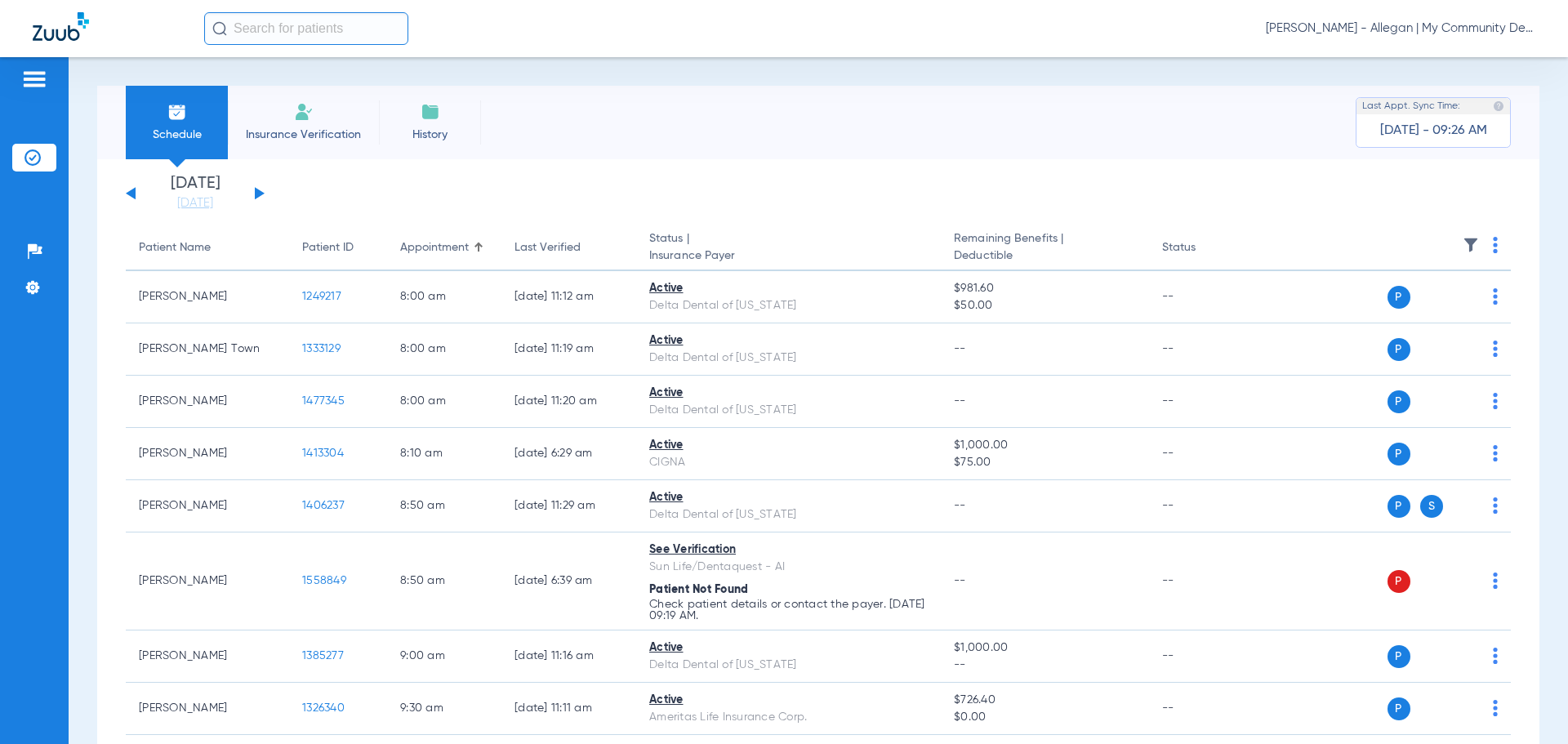
click at [257, 192] on button at bounding box center [260, 193] width 10 height 12
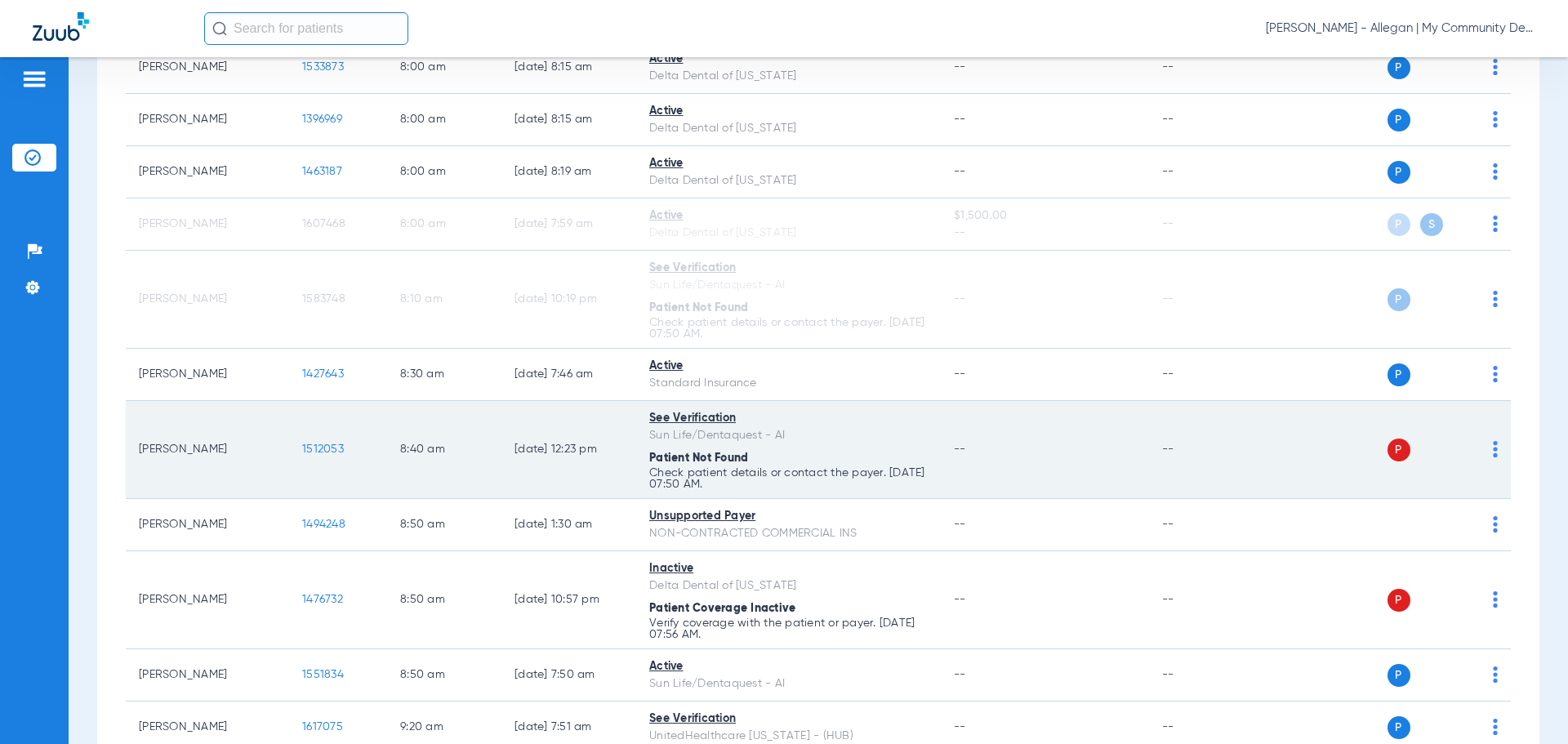
scroll to position [245, 0]
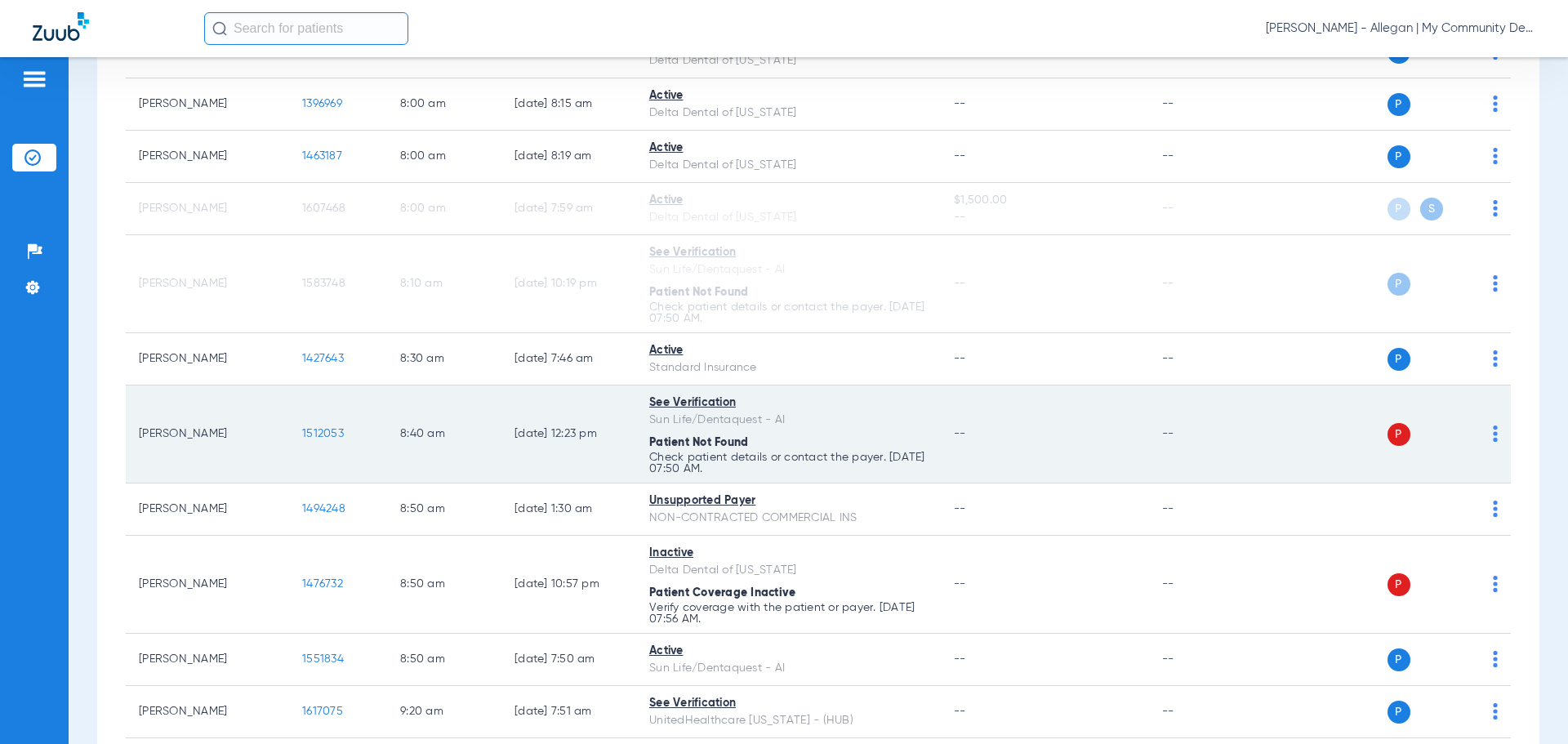
click at [1494, 437] on img at bounding box center [1495, 434] width 5 height 17
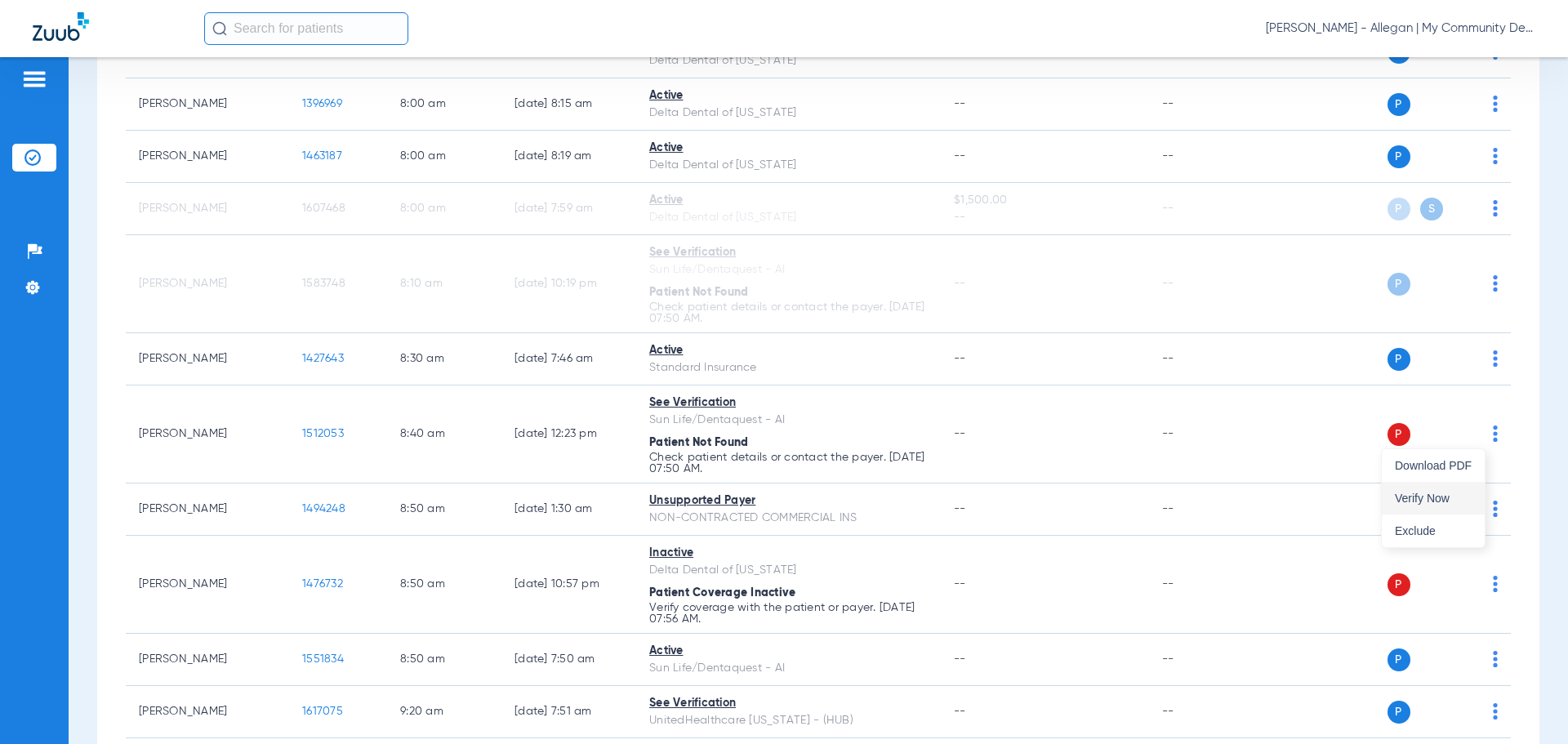
click at [1467, 506] on button "Verify Now" at bounding box center [1433, 498] width 103 height 33
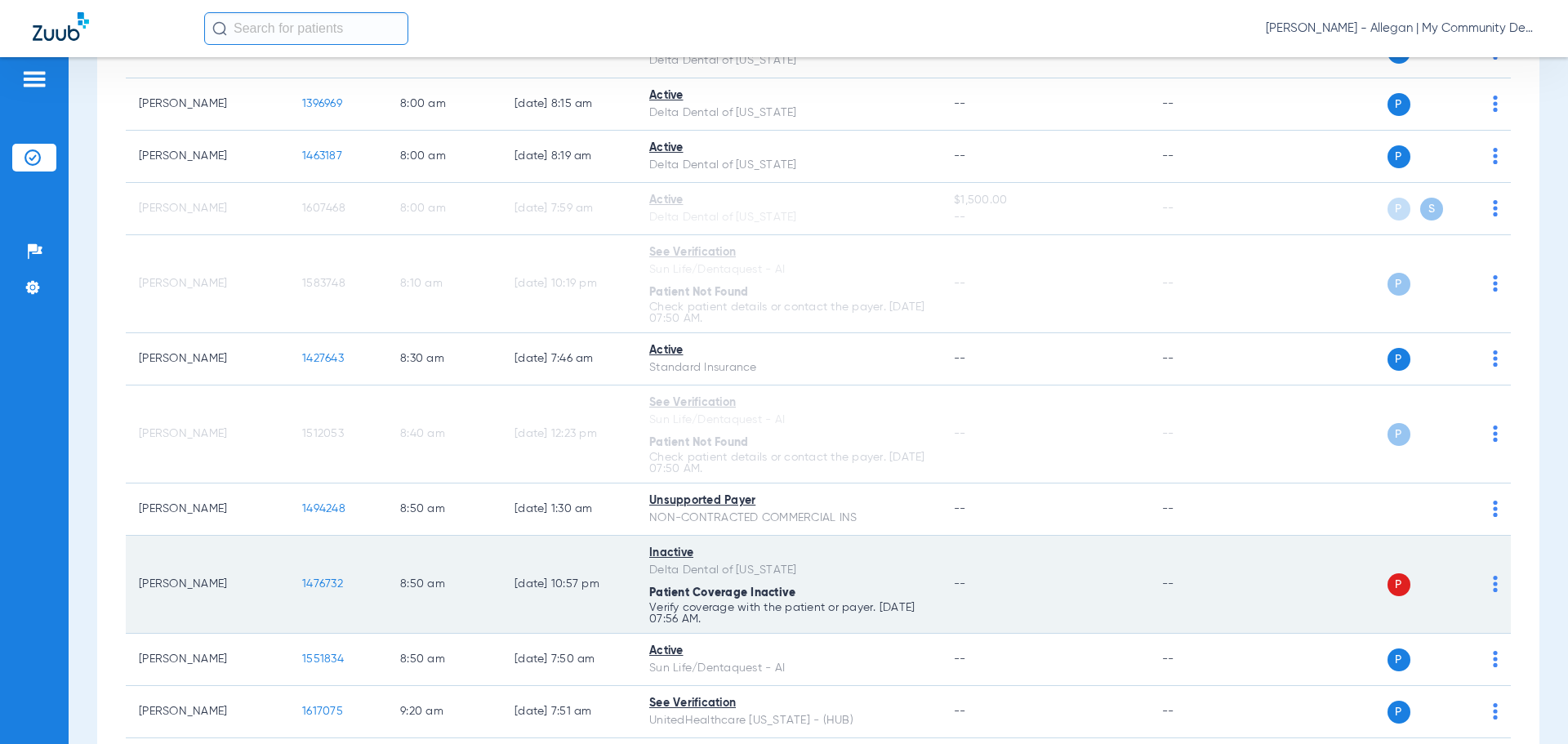
click at [1494, 585] on img at bounding box center [1495, 584] width 5 height 17
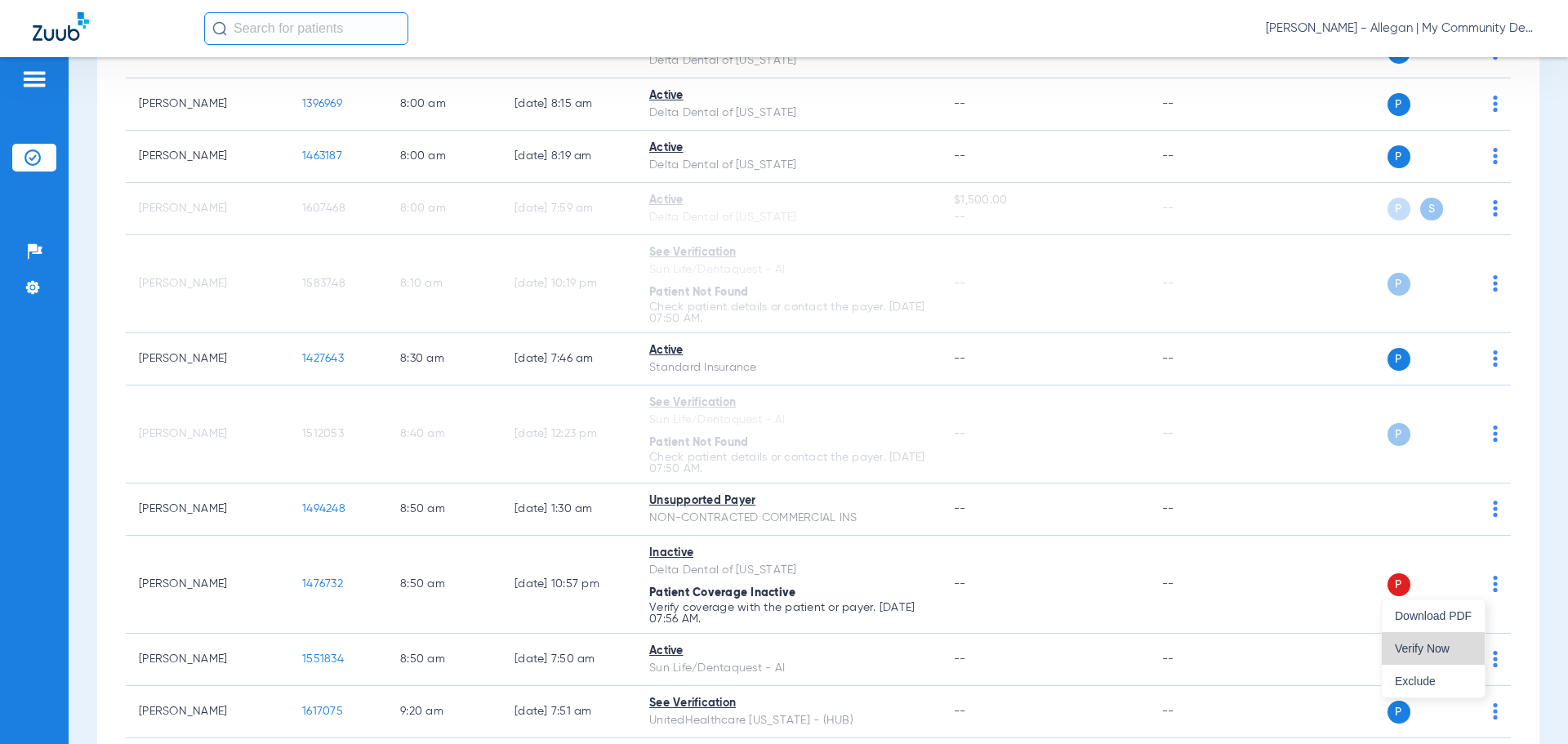
click at [1441, 642] on button "Verify Now" at bounding box center [1433, 648] width 103 height 33
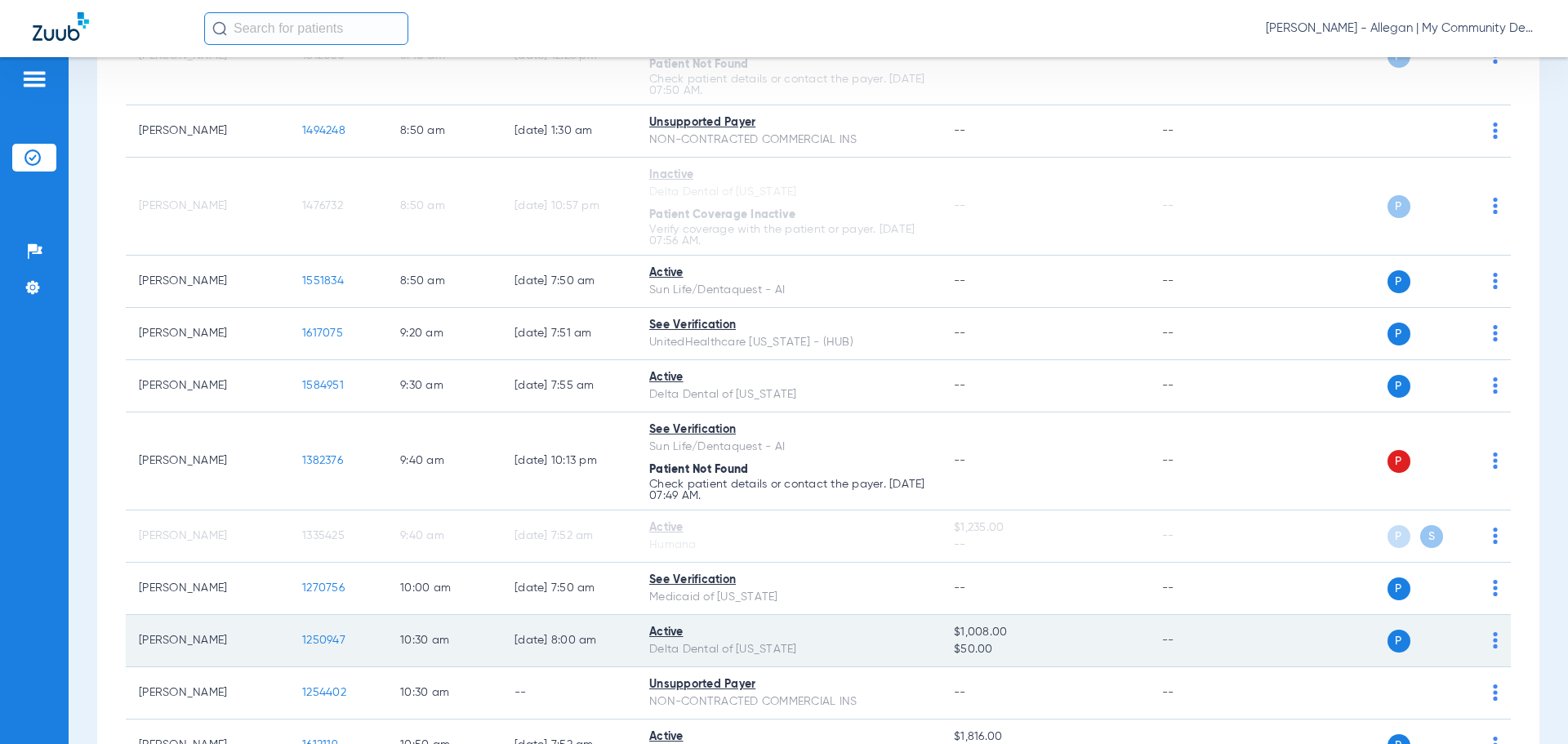
scroll to position [817, 0]
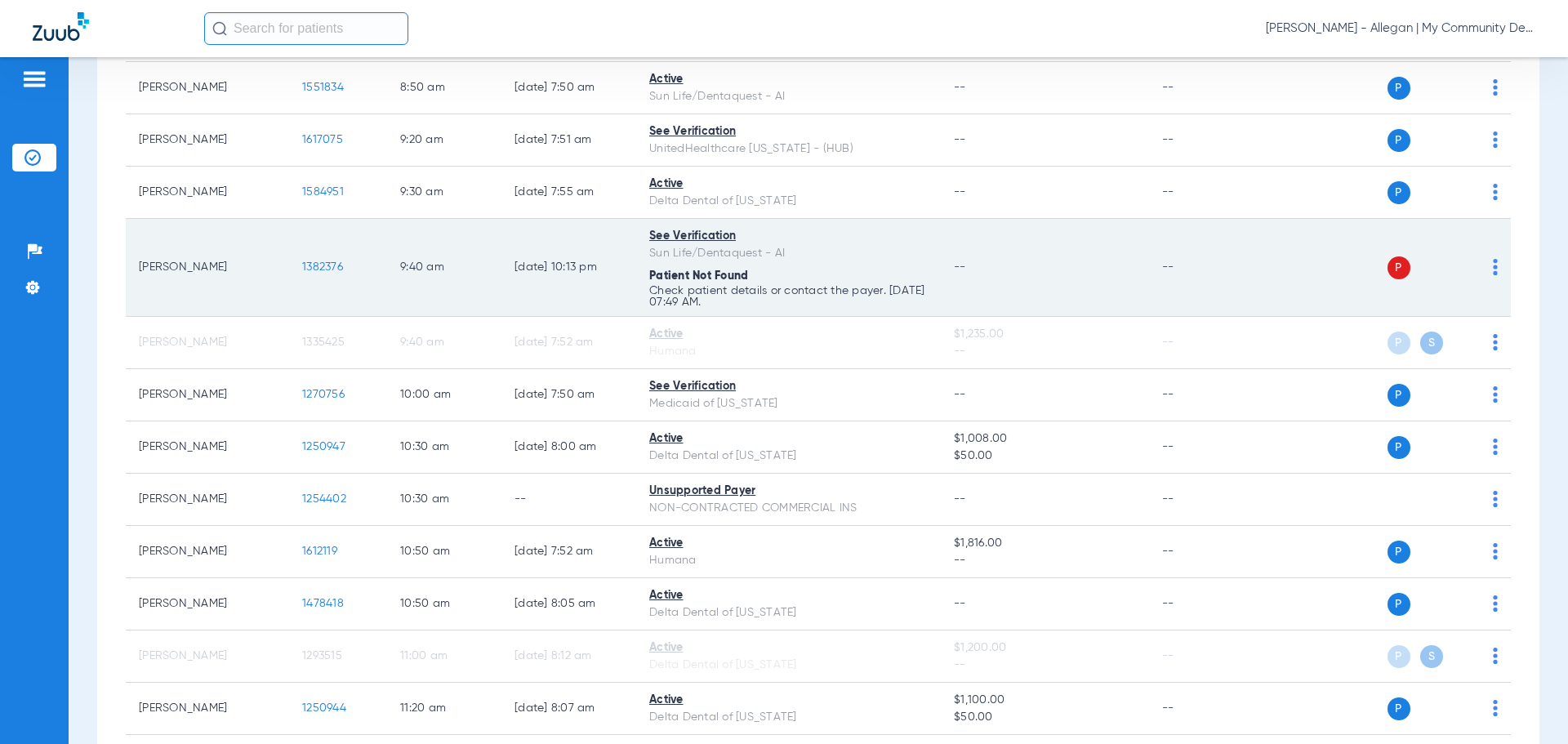
click at [1494, 269] on img at bounding box center [1495, 267] width 5 height 17
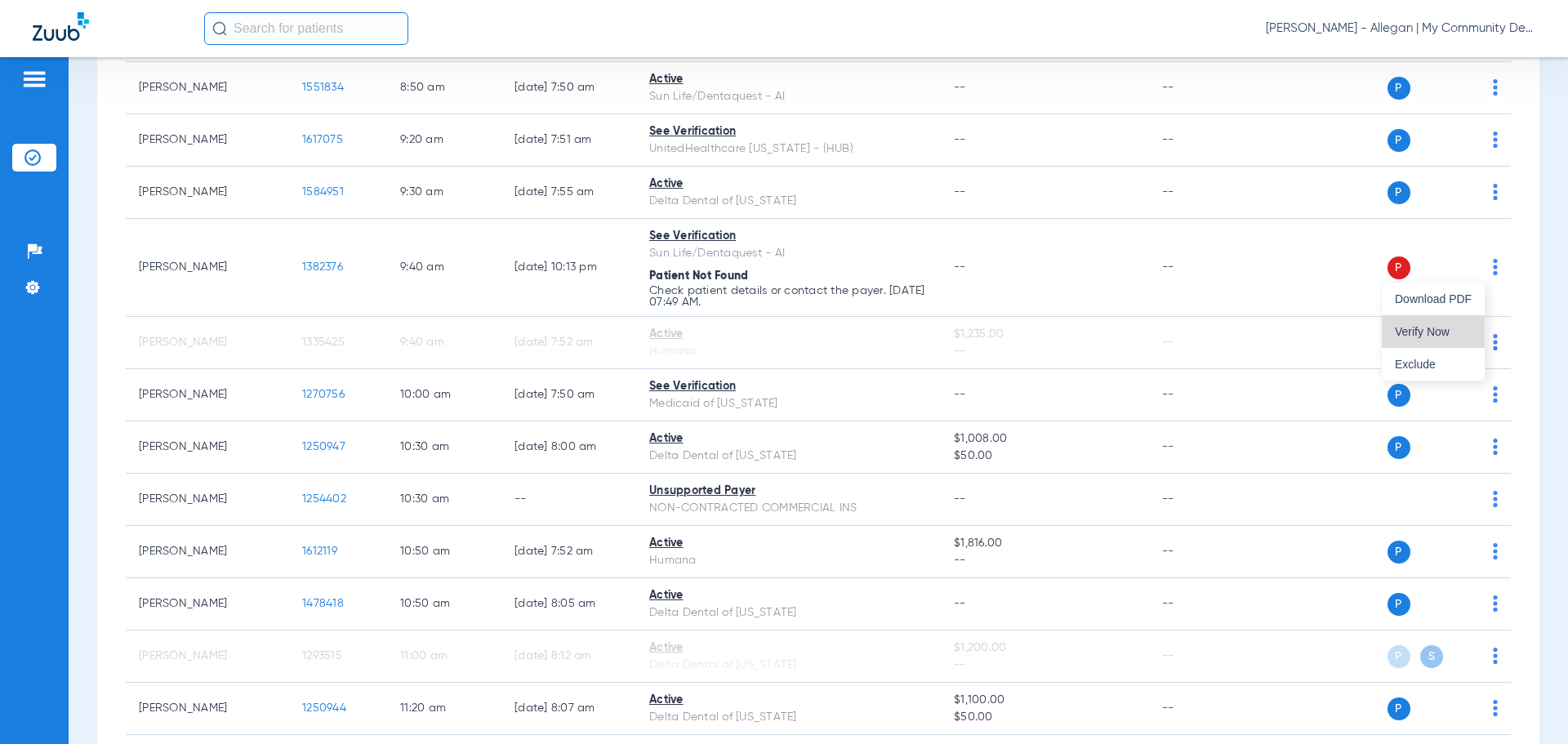
click at [1463, 328] on span "Verify Now" at bounding box center [1433, 331] width 76 height 11
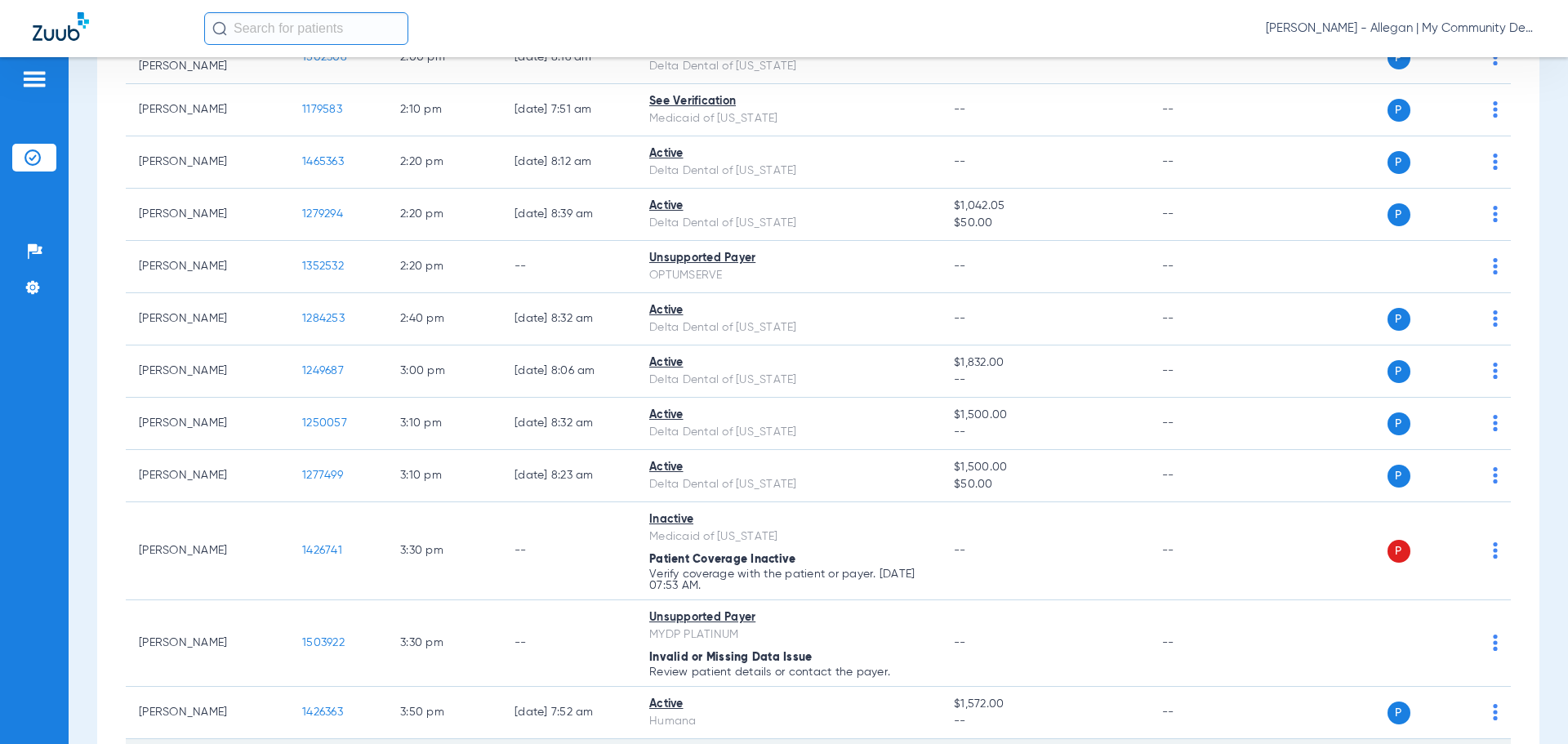
scroll to position [2613, 0]
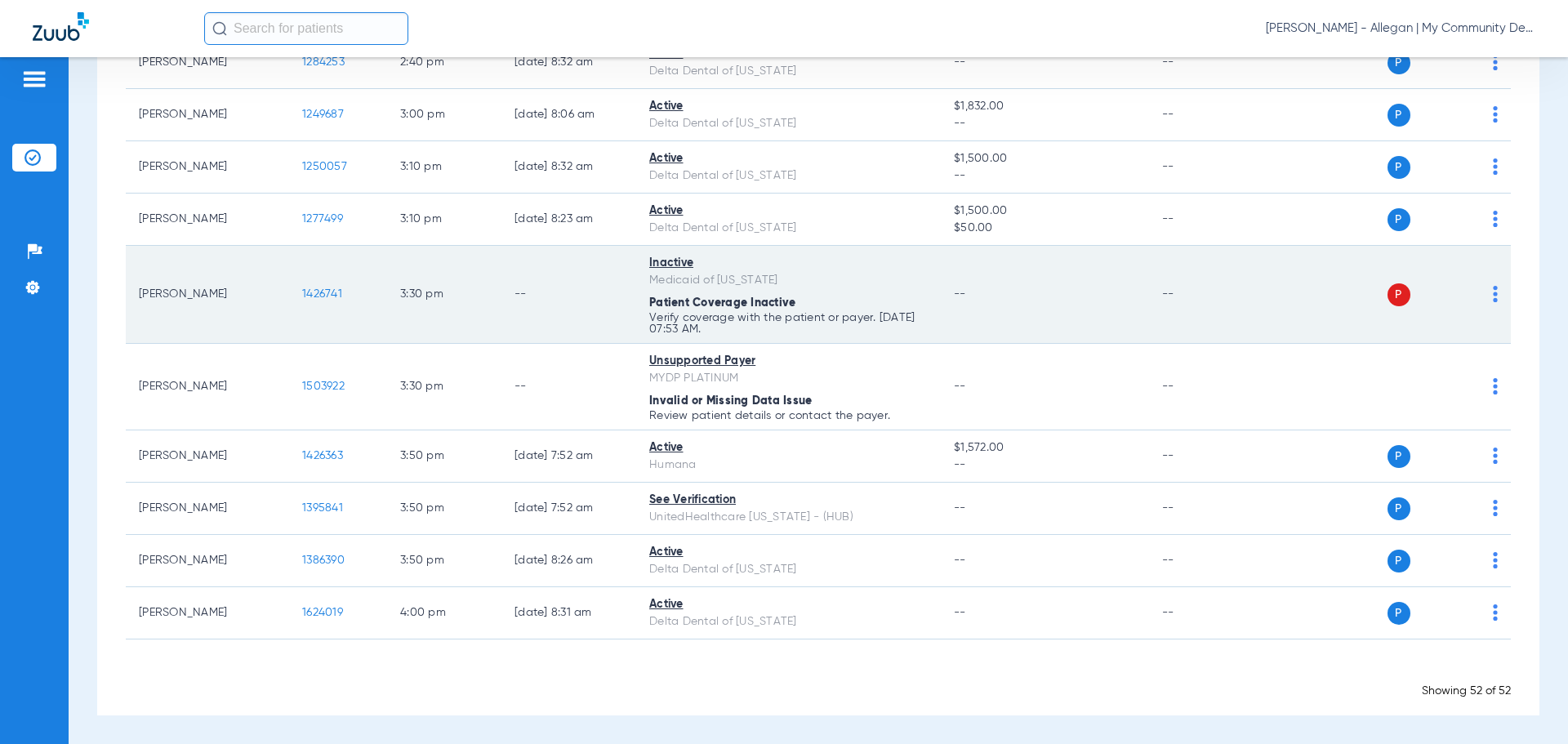
click at [1494, 292] on img at bounding box center [1495, 294] width 5 height 17
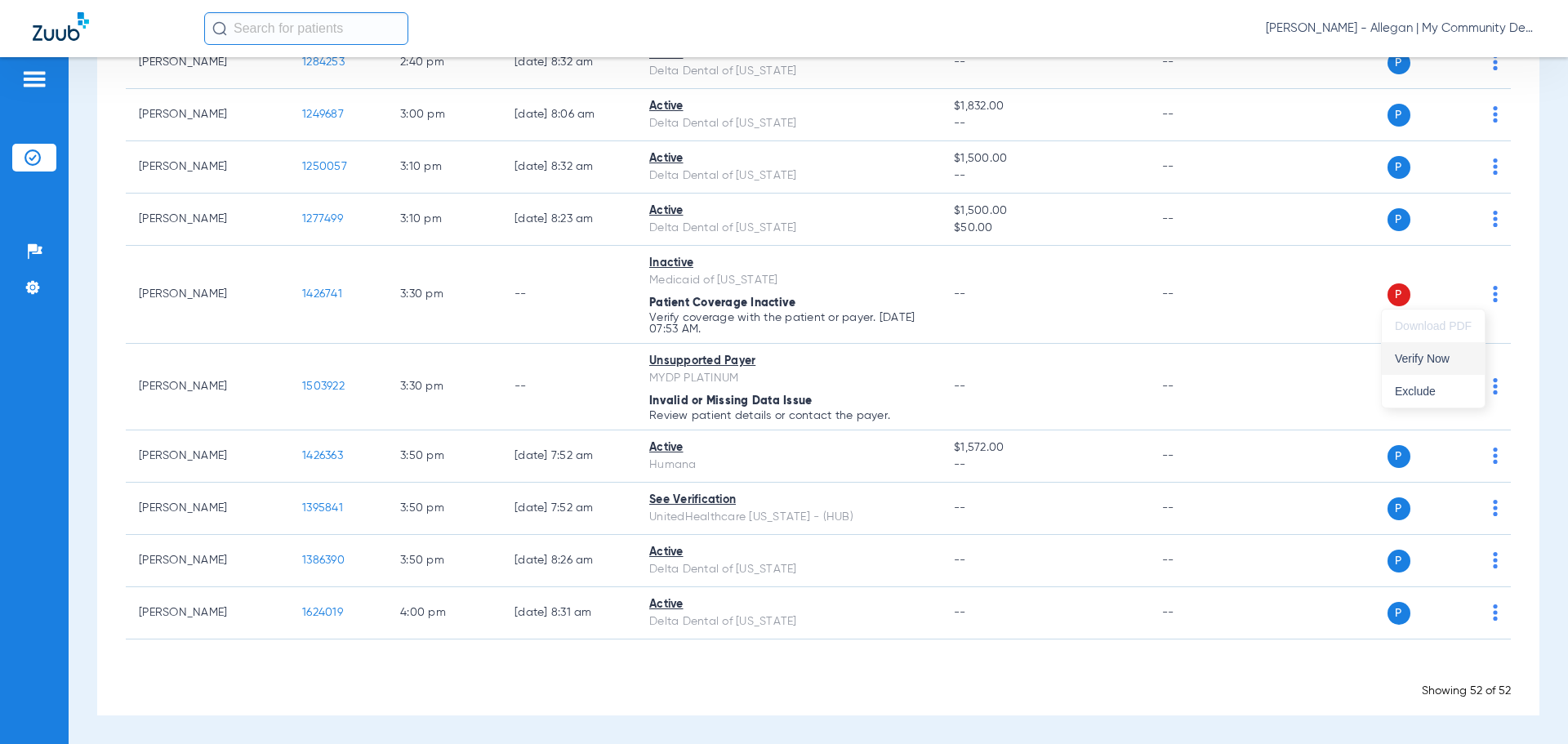
click at [1438, 362] on span "Verify Now" at bounding box center [1433, 358] width 76 height 11
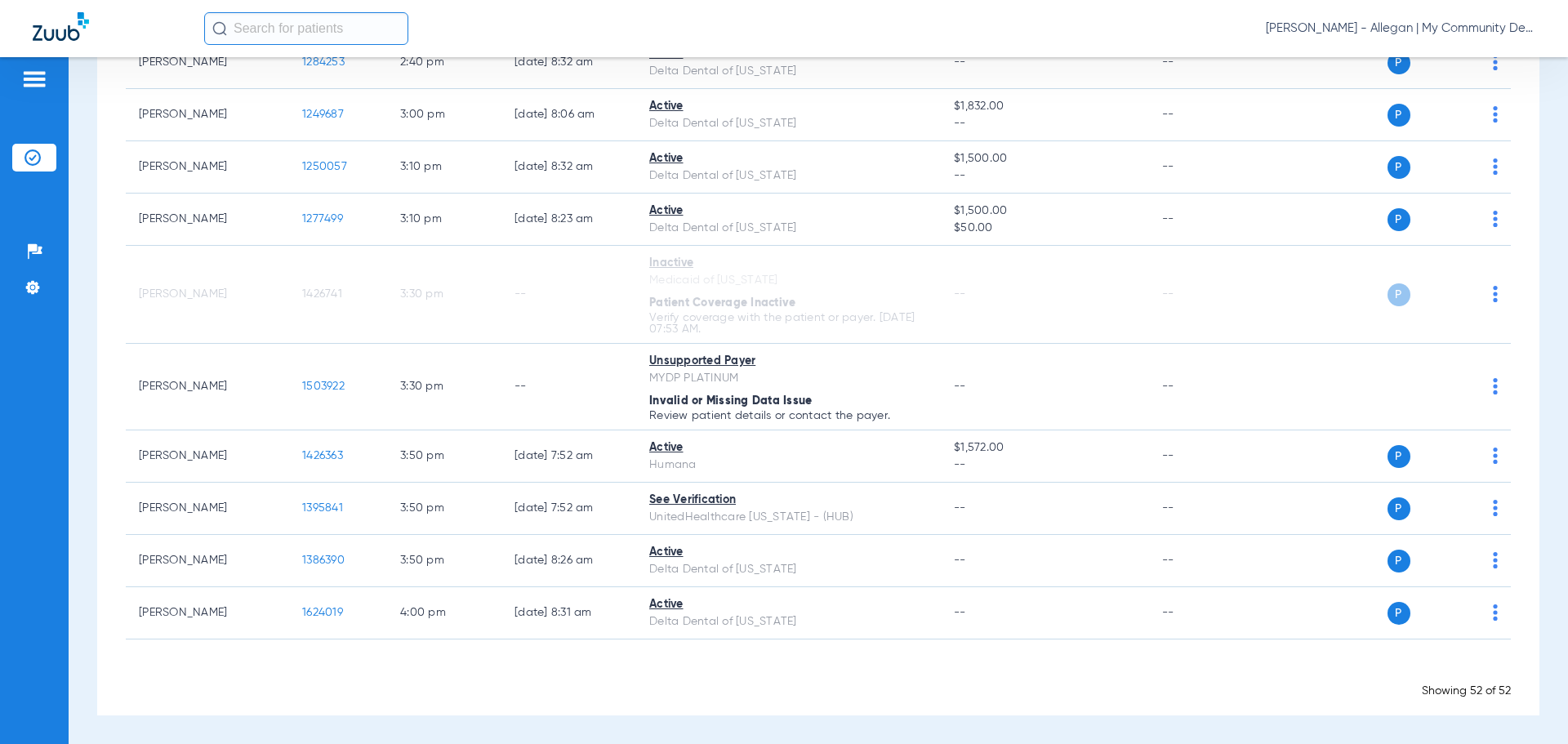
click at [1453, 20] on div "Donna Thiel - Allegan | My Community Dental Centers" at bounding box center [870, 28] width 1331 height 33
click at [1464, 22] on span "Donna Thiel - Allegan | My Community Dental Centers" at bounding box center [1400, 29] width 269 height 17
click at [1447, 63] on span "Account Selection" at bounding box center [1474, 58] width 91 height 11
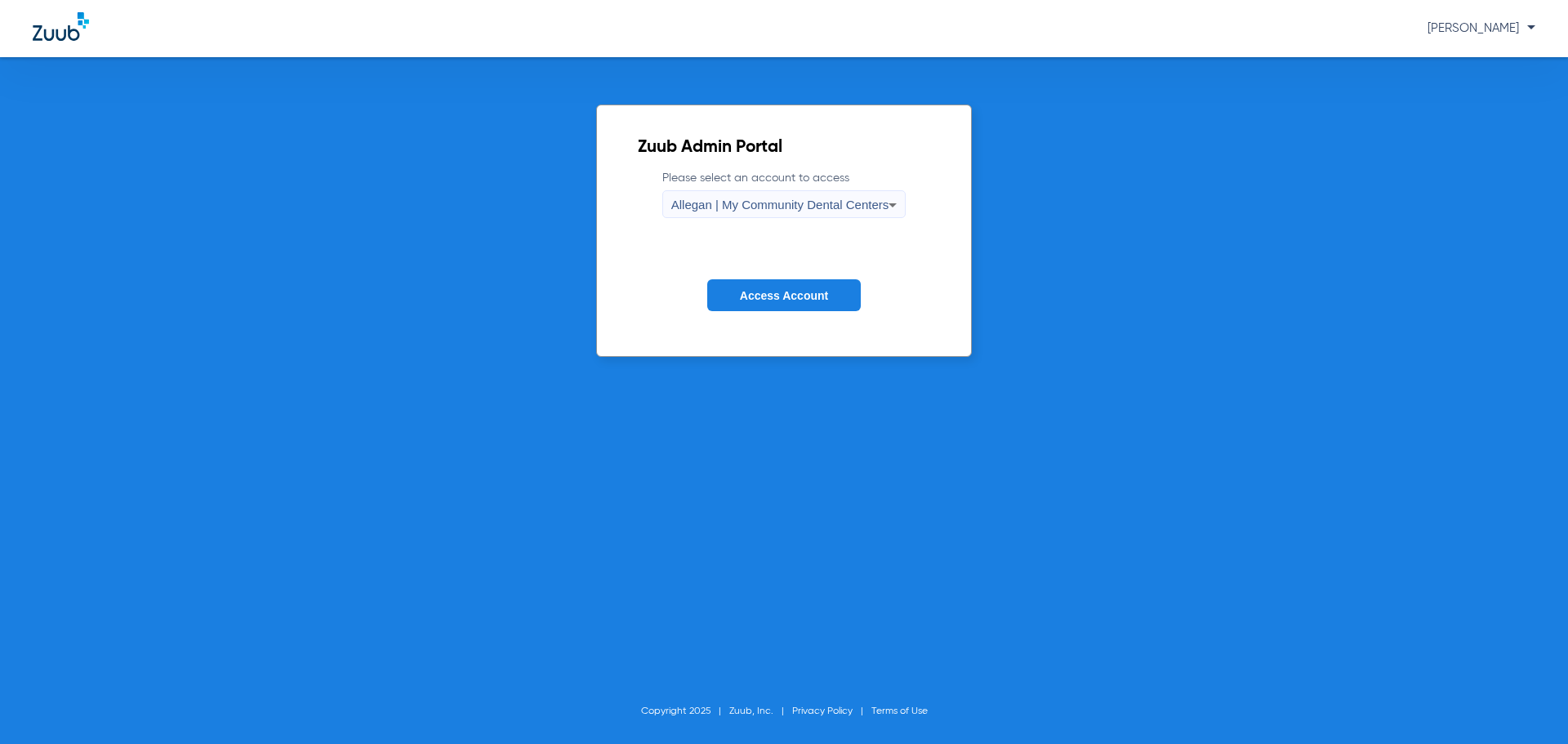
click at [833, 196] on div "Allegan | My Community Dental Centers" at bounding box center [780, 205] width 218 height 28
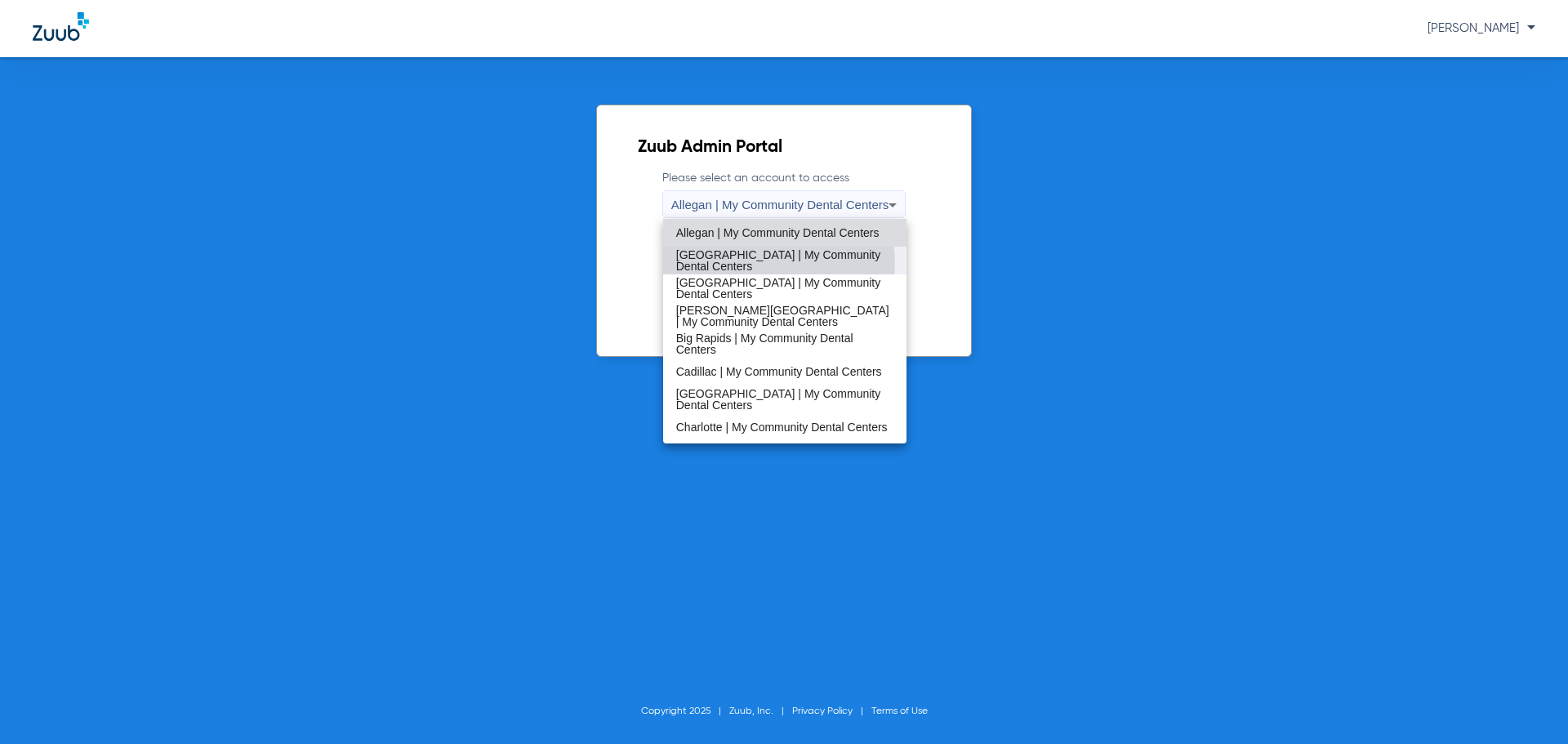
click at [751, 264] on span "[GEOGRAPHIC_DATA] | My Community Dental Centers" at bounding box center [785, 261] width 218 height 23
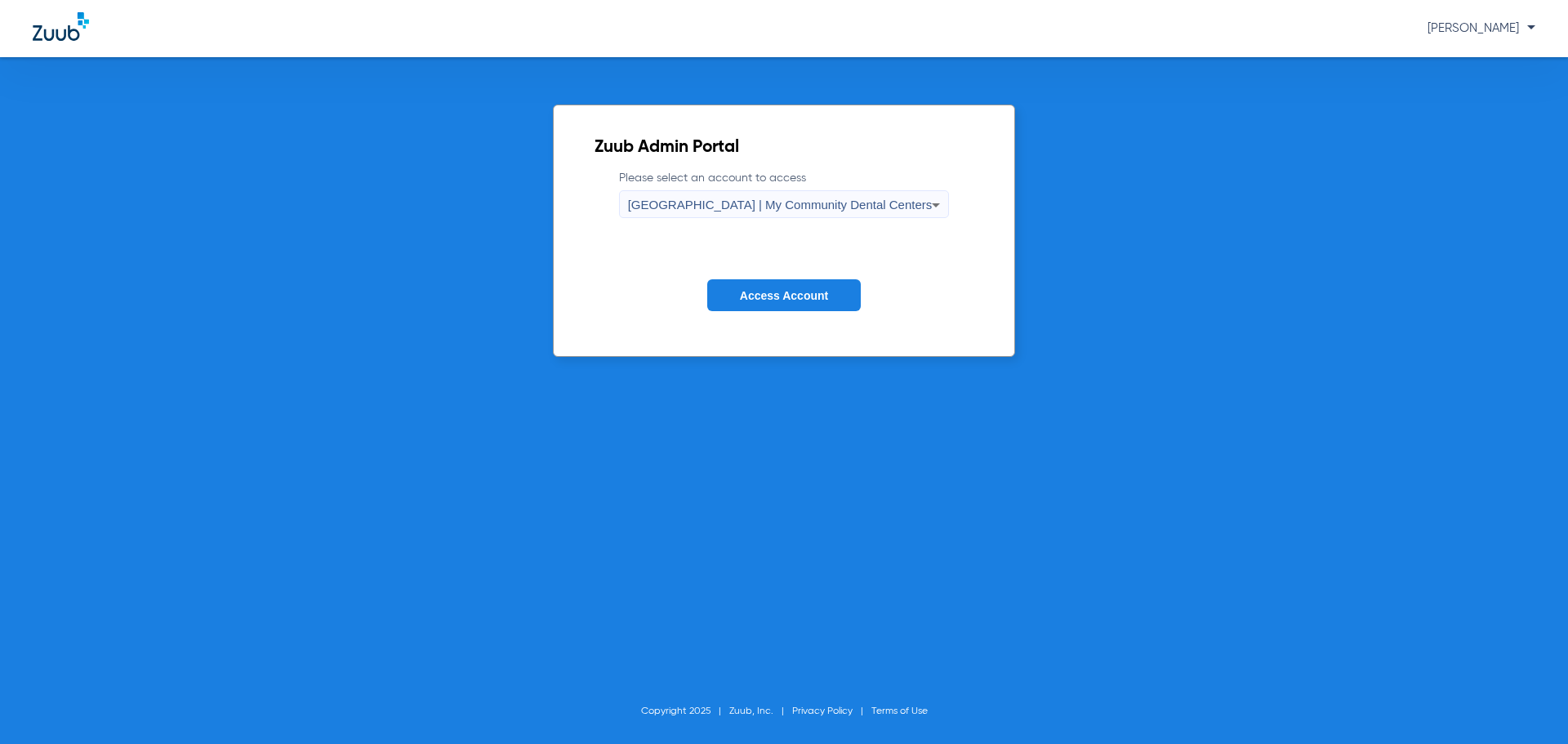
click at [751, 299] on span "Access Account" at bounding box center [784, 296] width 88 height 13
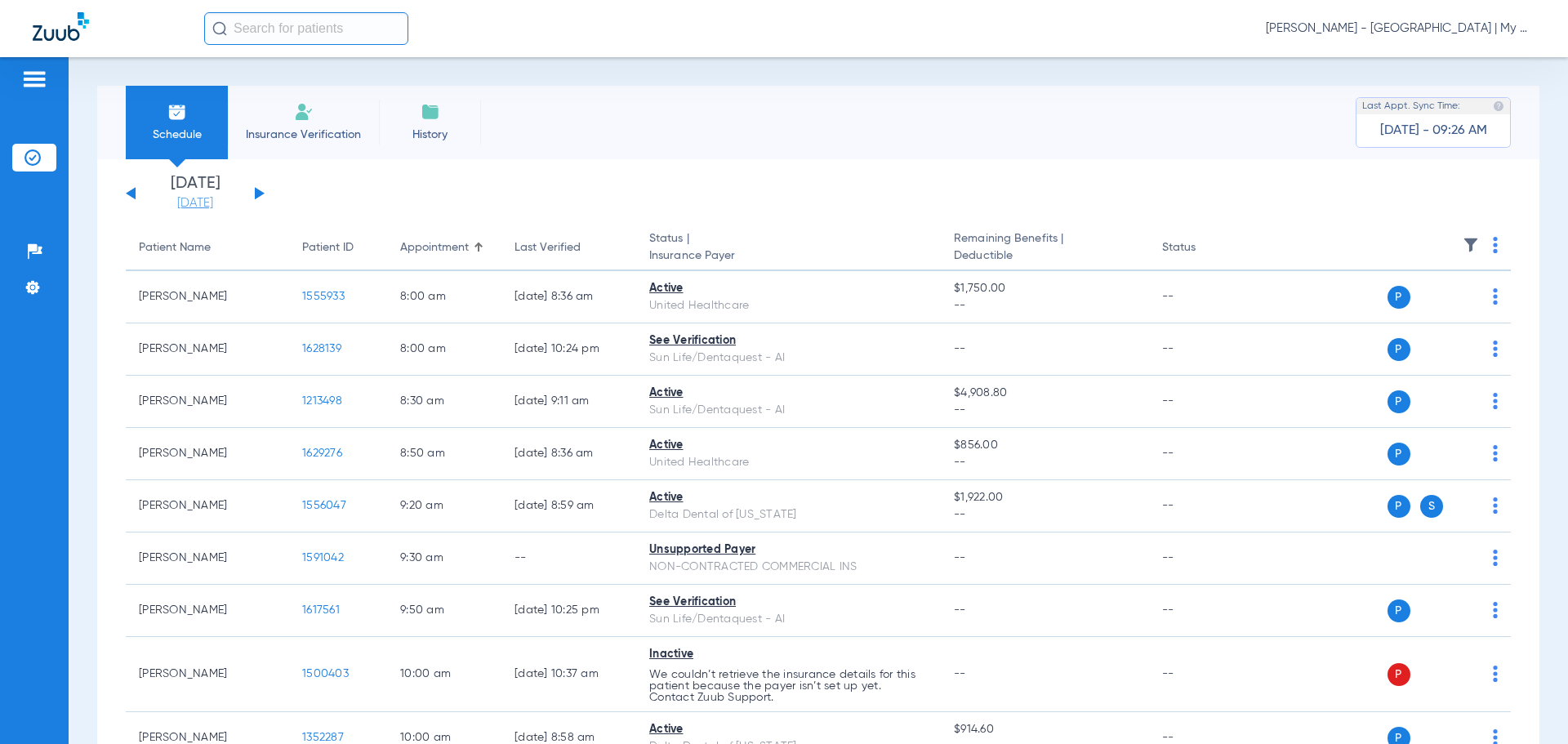
click at [186, 205] on link "[DATE]" at bounding box center [195, 204] width 98 height 17
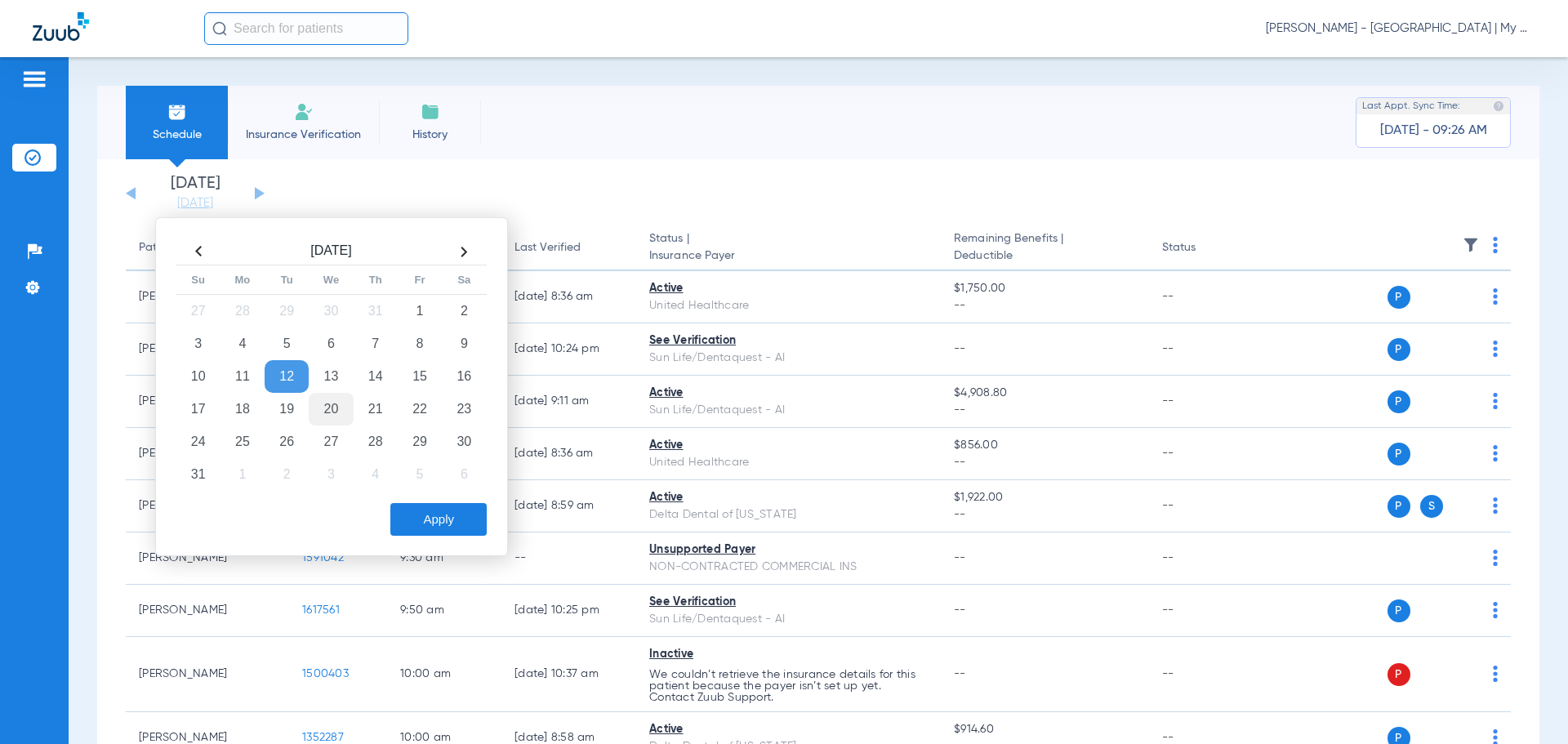
click at [333, 412] on td "20" at bounding box center [331, 409] width 44 height 33
click at [436, 519] on button "Apply" at bounding box center [439, 519] width 97 height 33
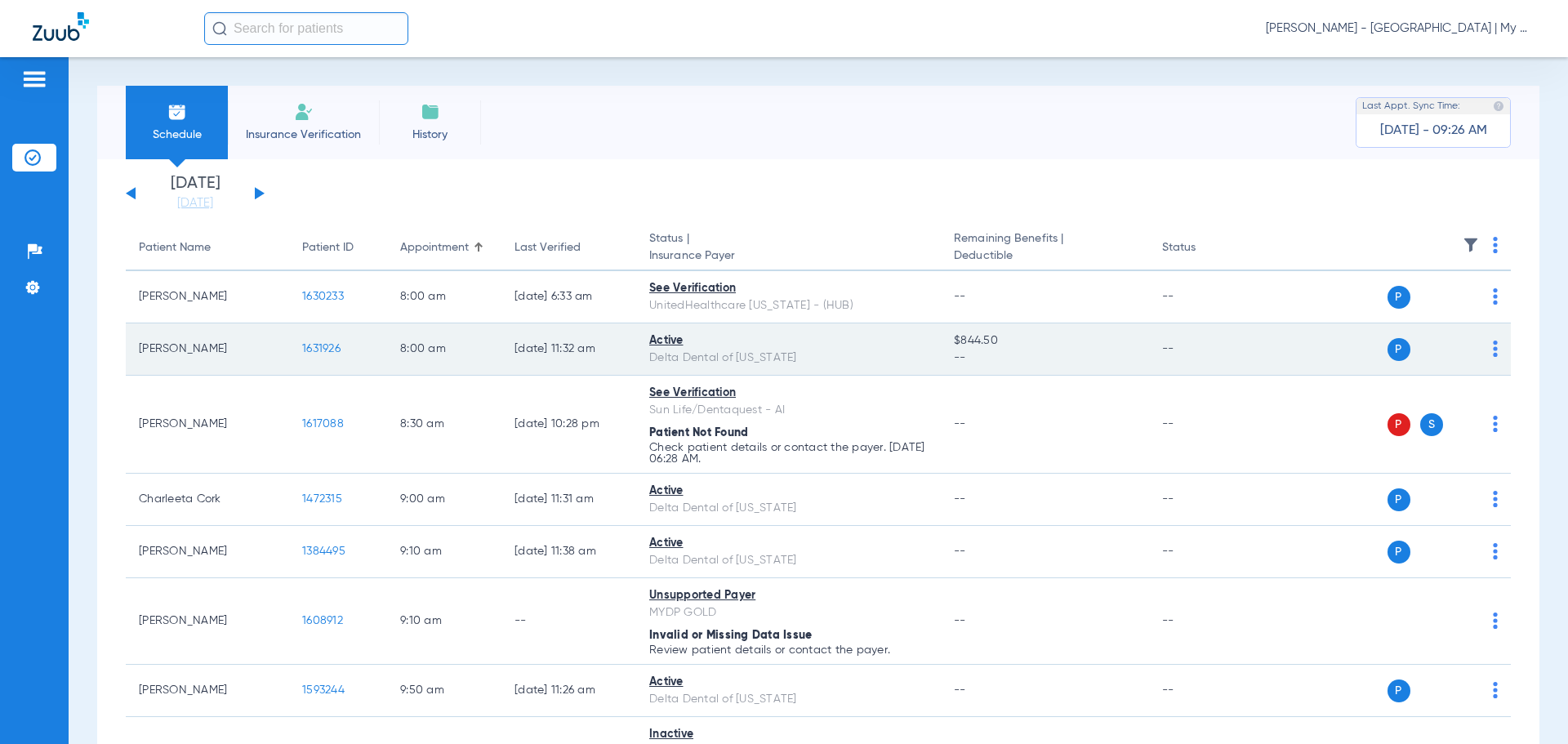
click span "1631926"
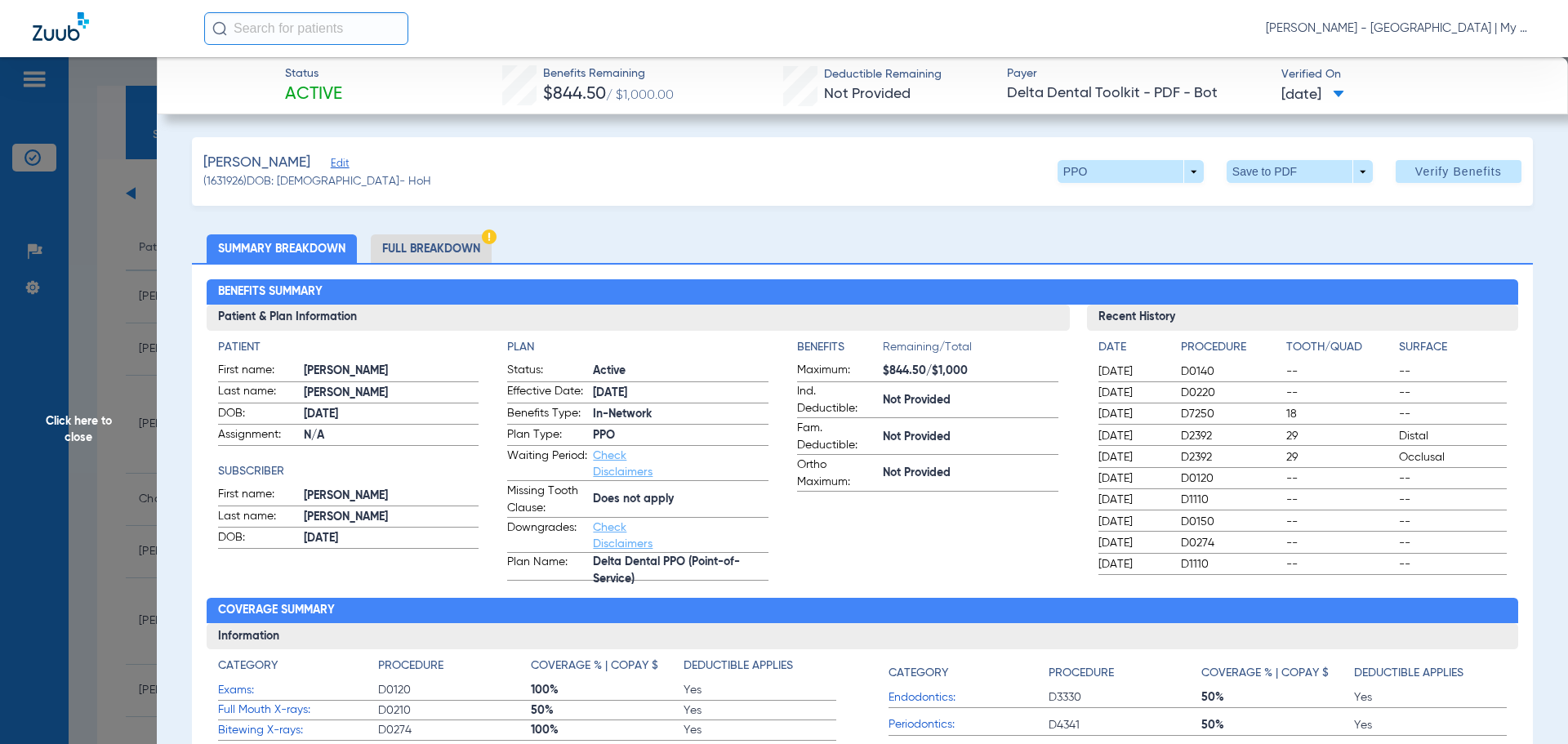
click li "Full Breakdown"
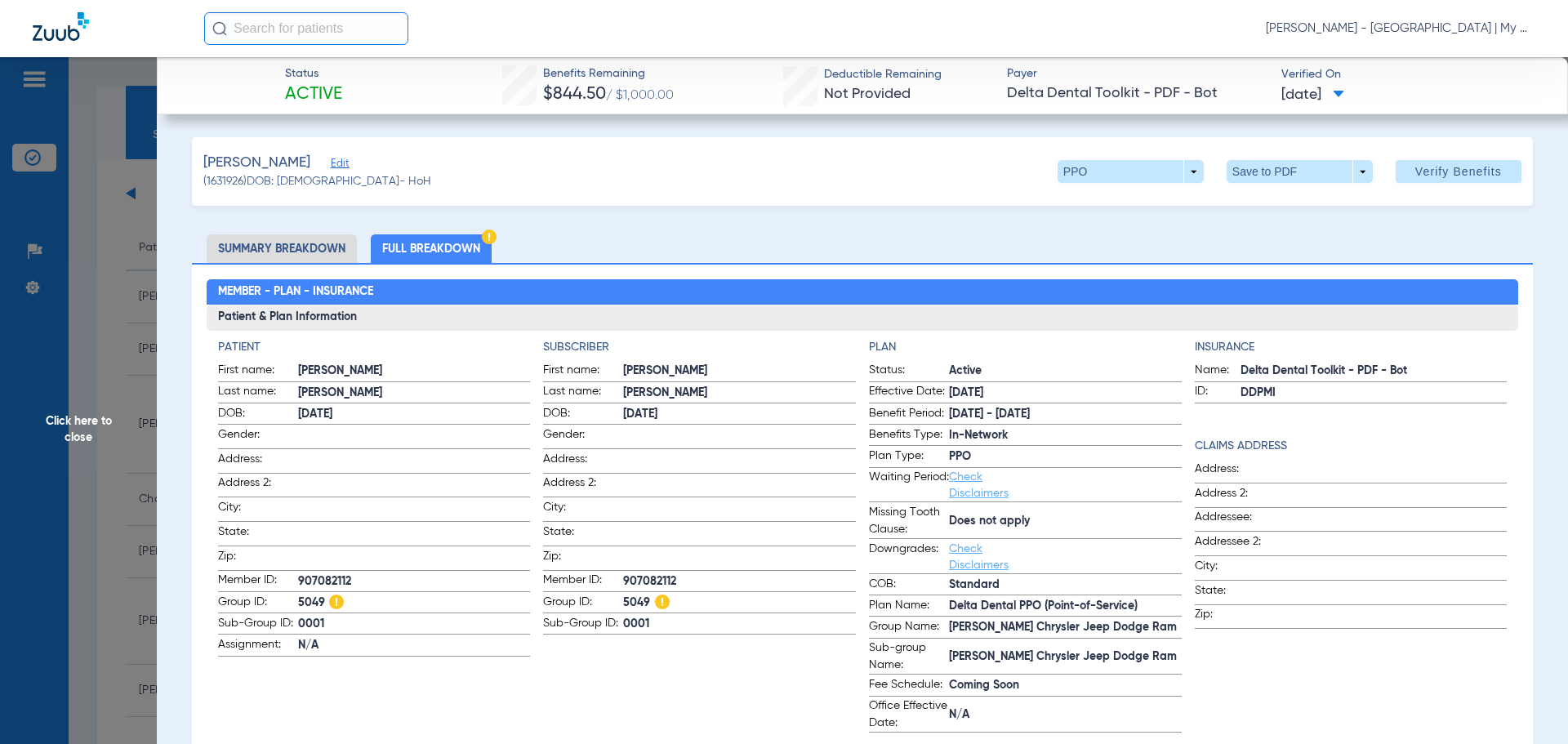
click span "Click here to close"
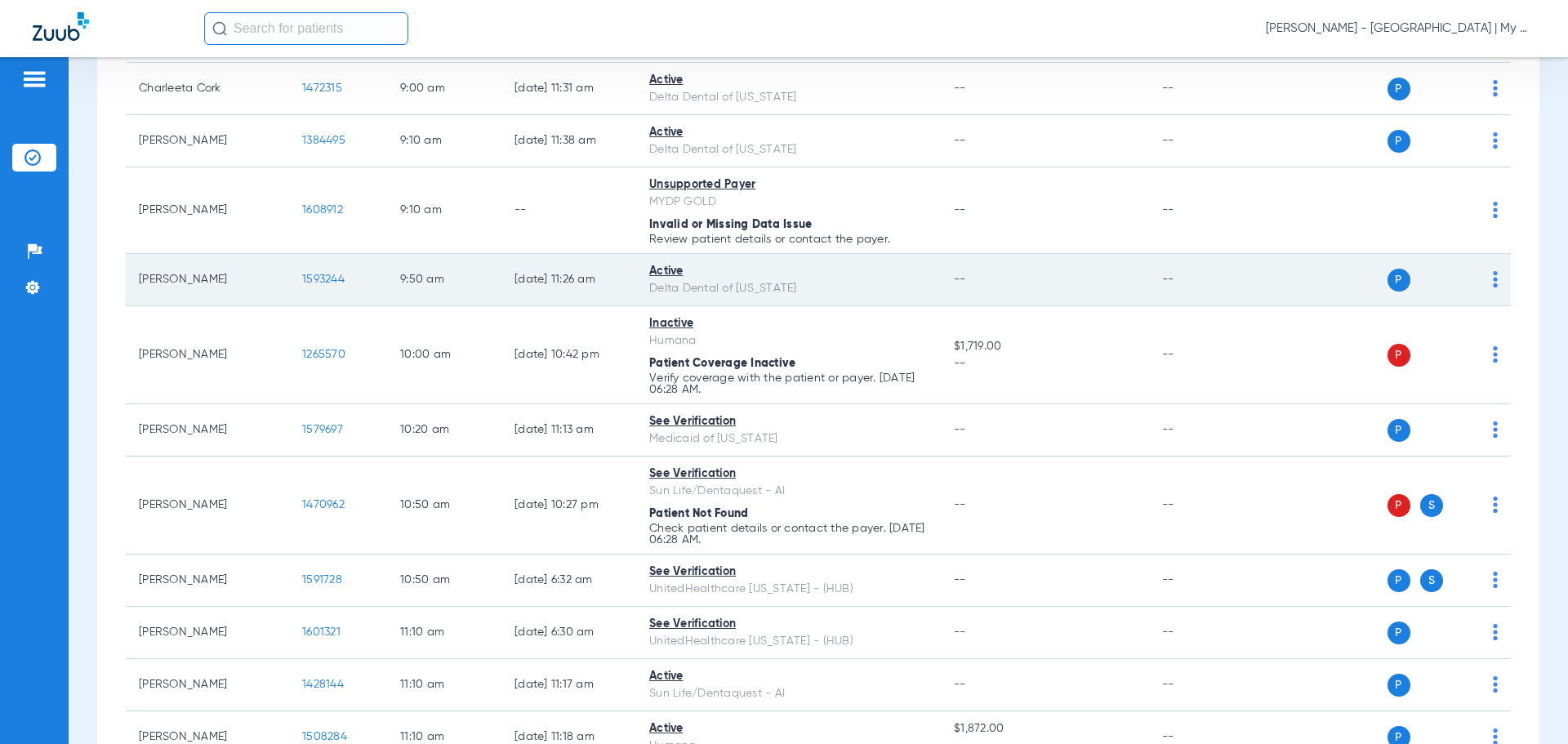
scroll to position [490, 0]
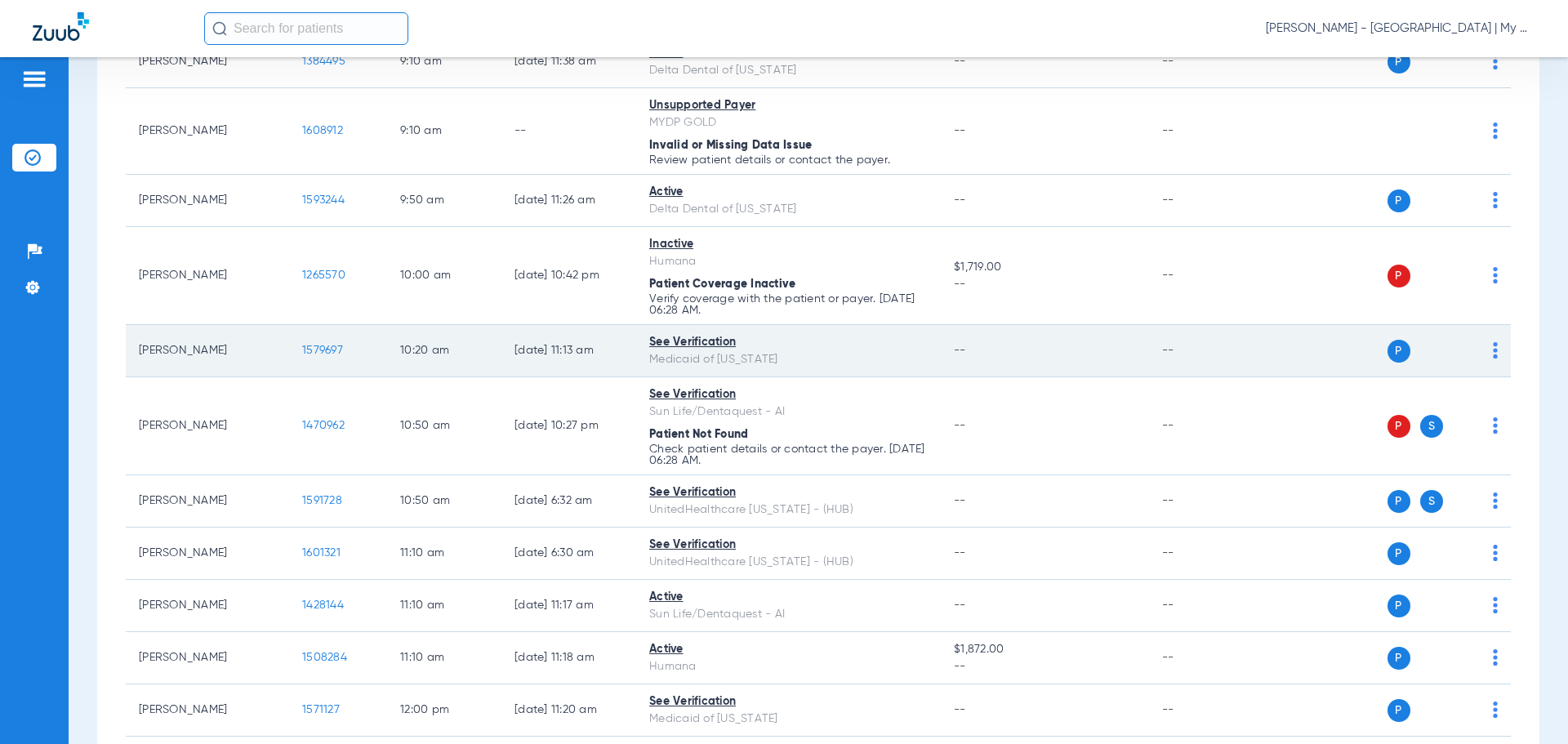
click span "1579697"
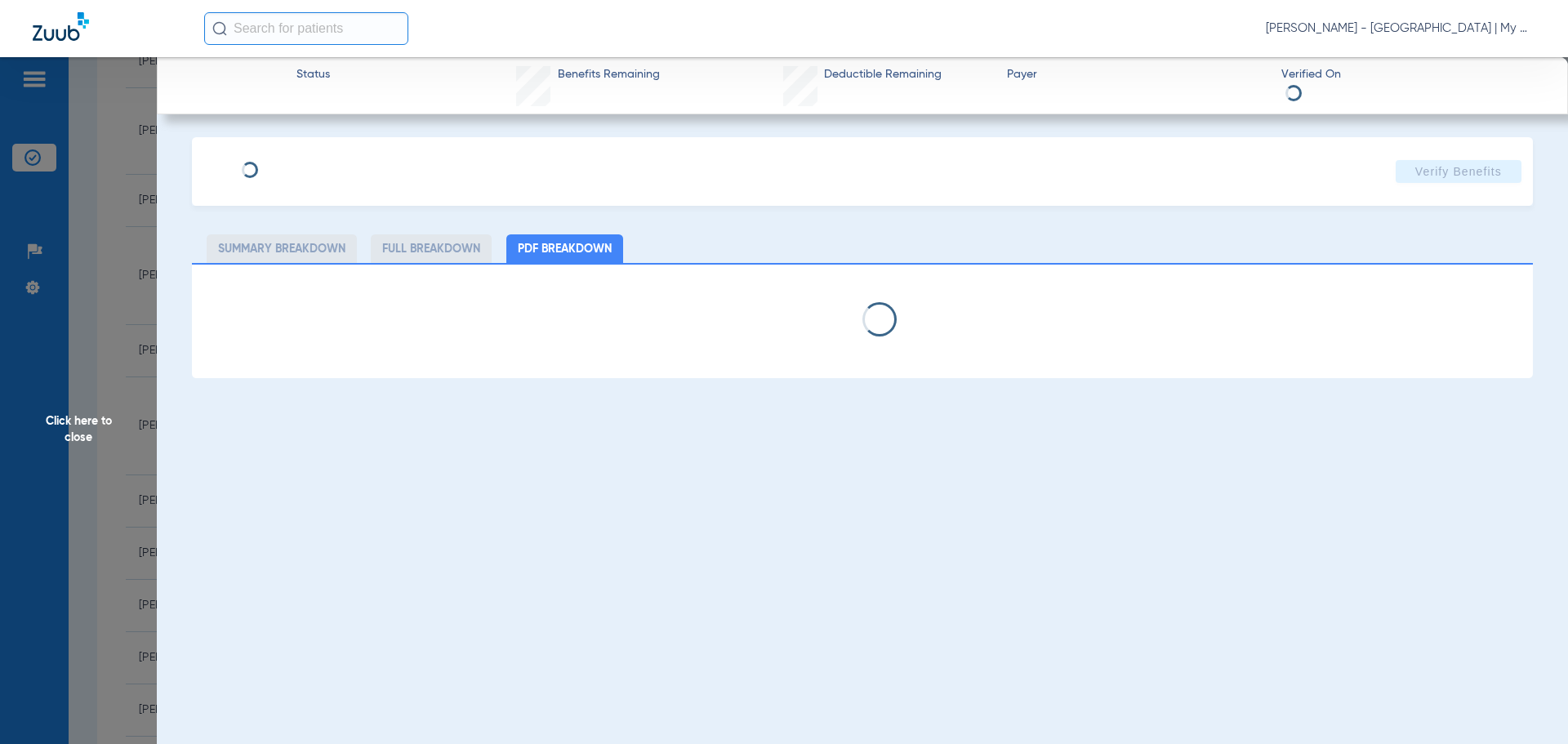
select select "page-width"
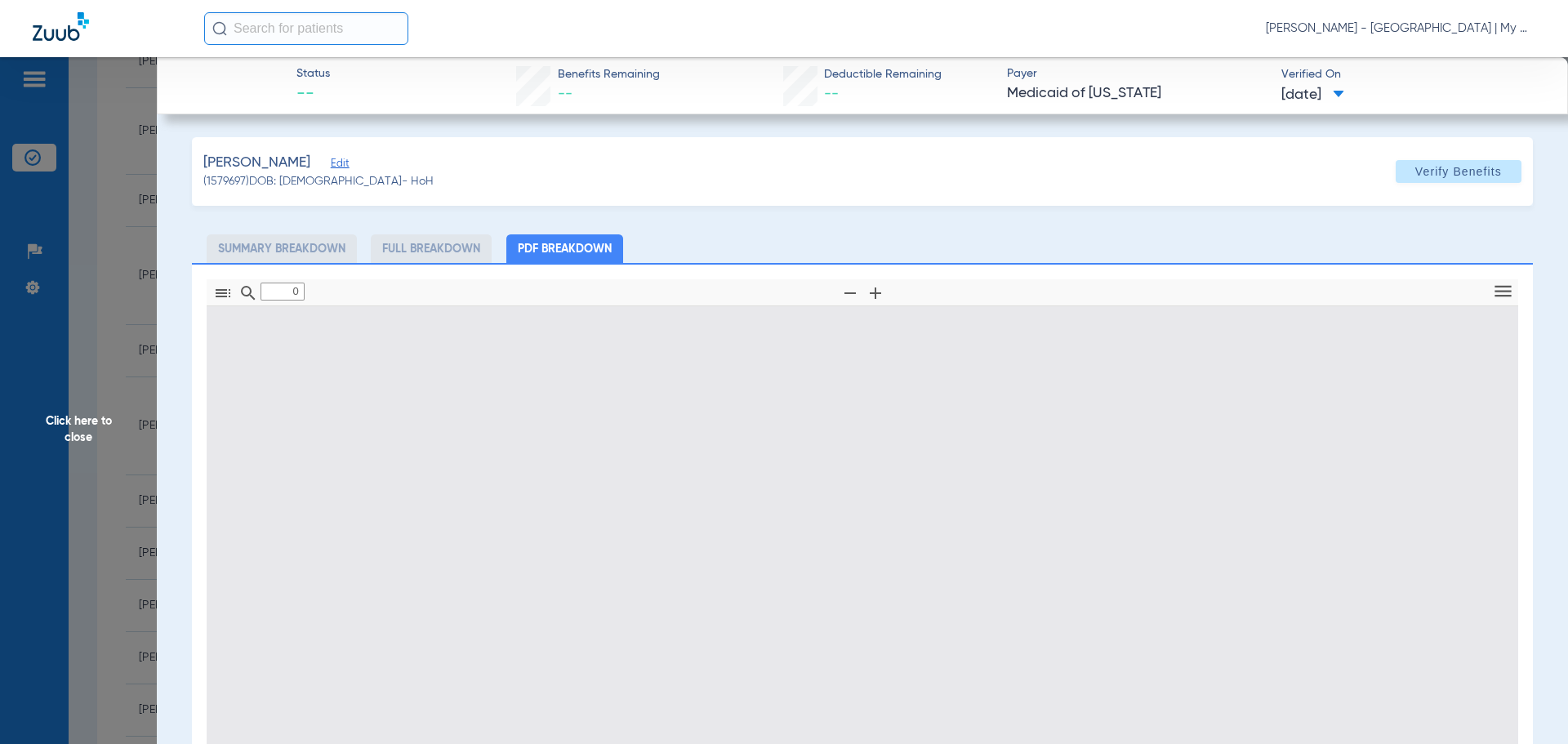
type input "1"
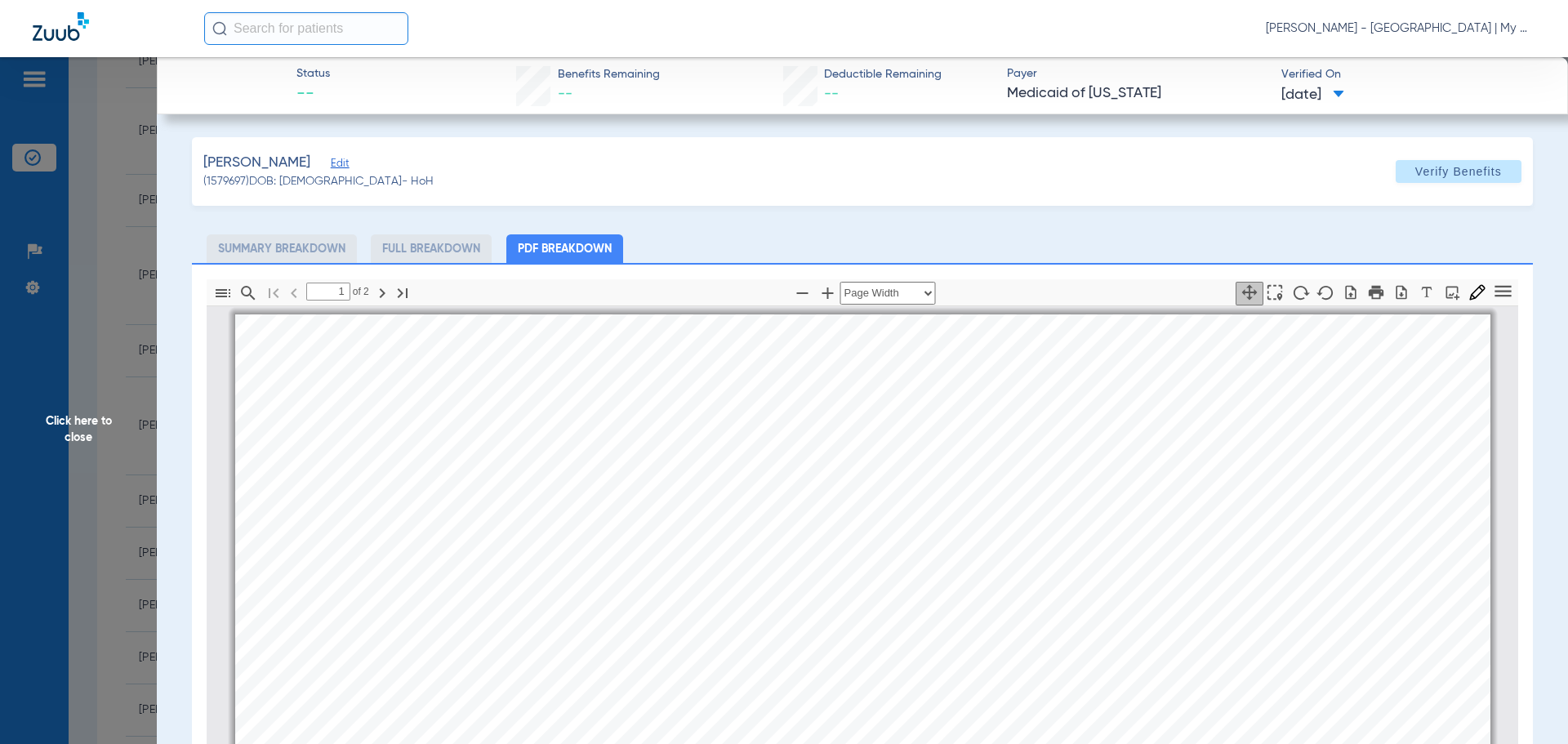
scroll to position [8, 0]
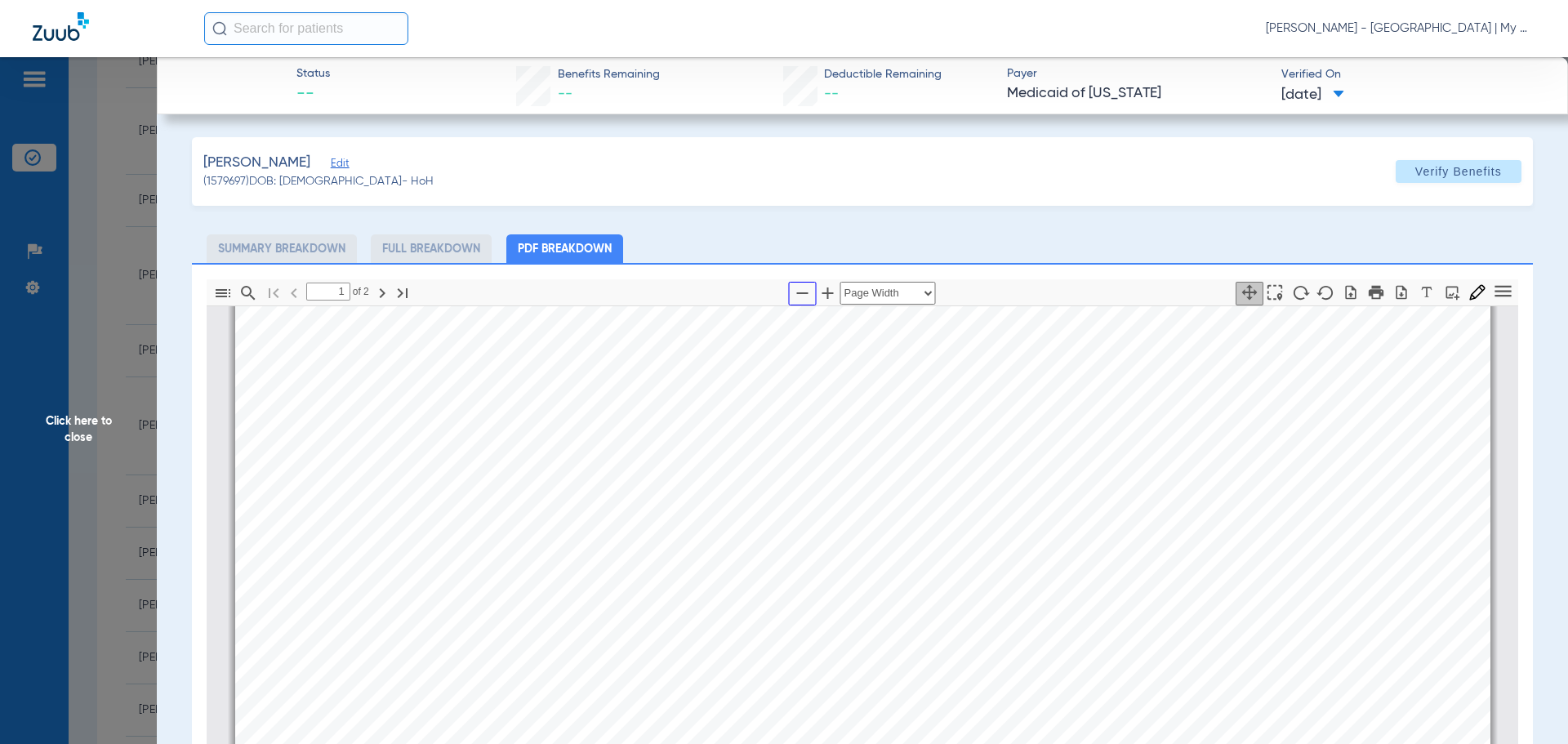
click icon "button"
select select "1.5"
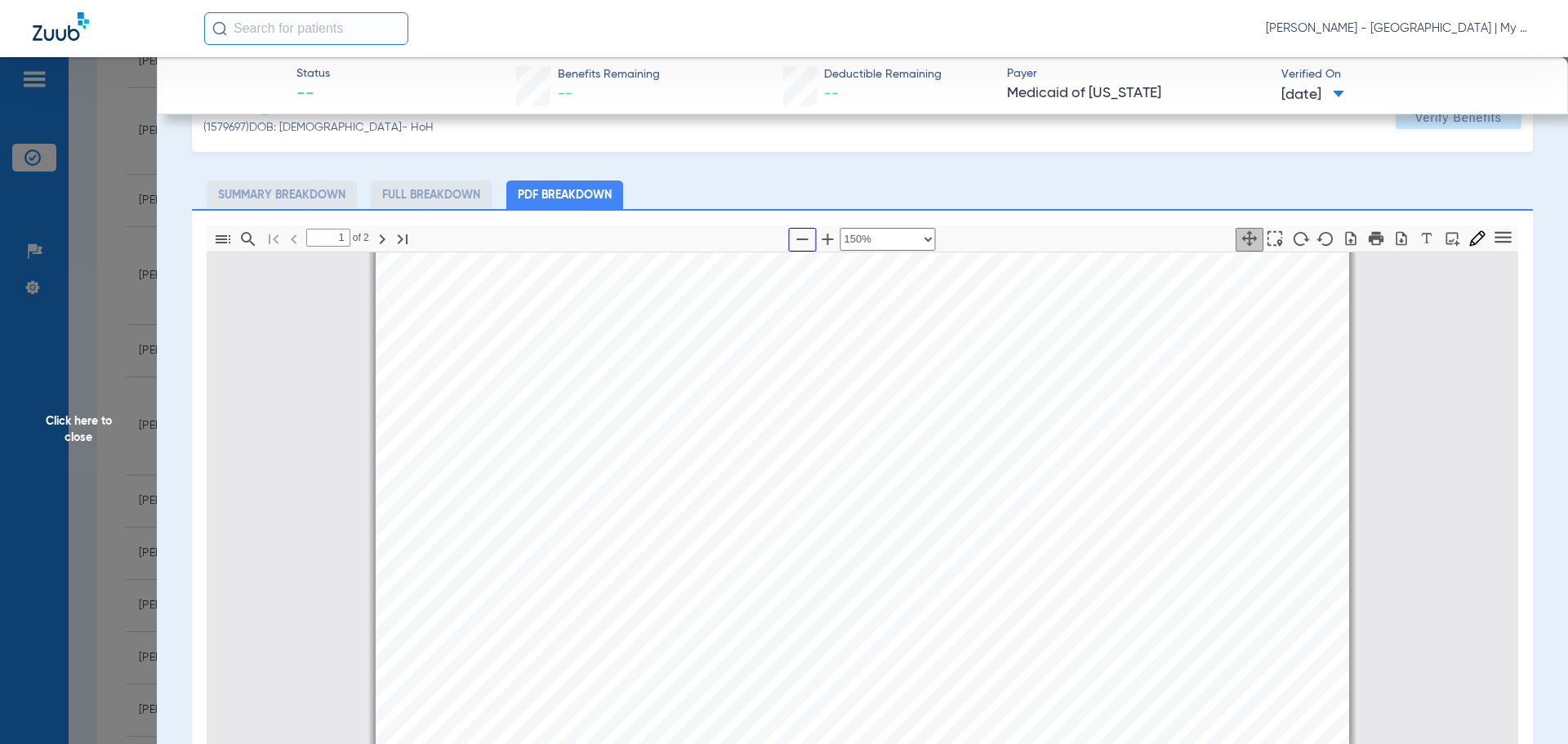
scroll to position [82, 0]
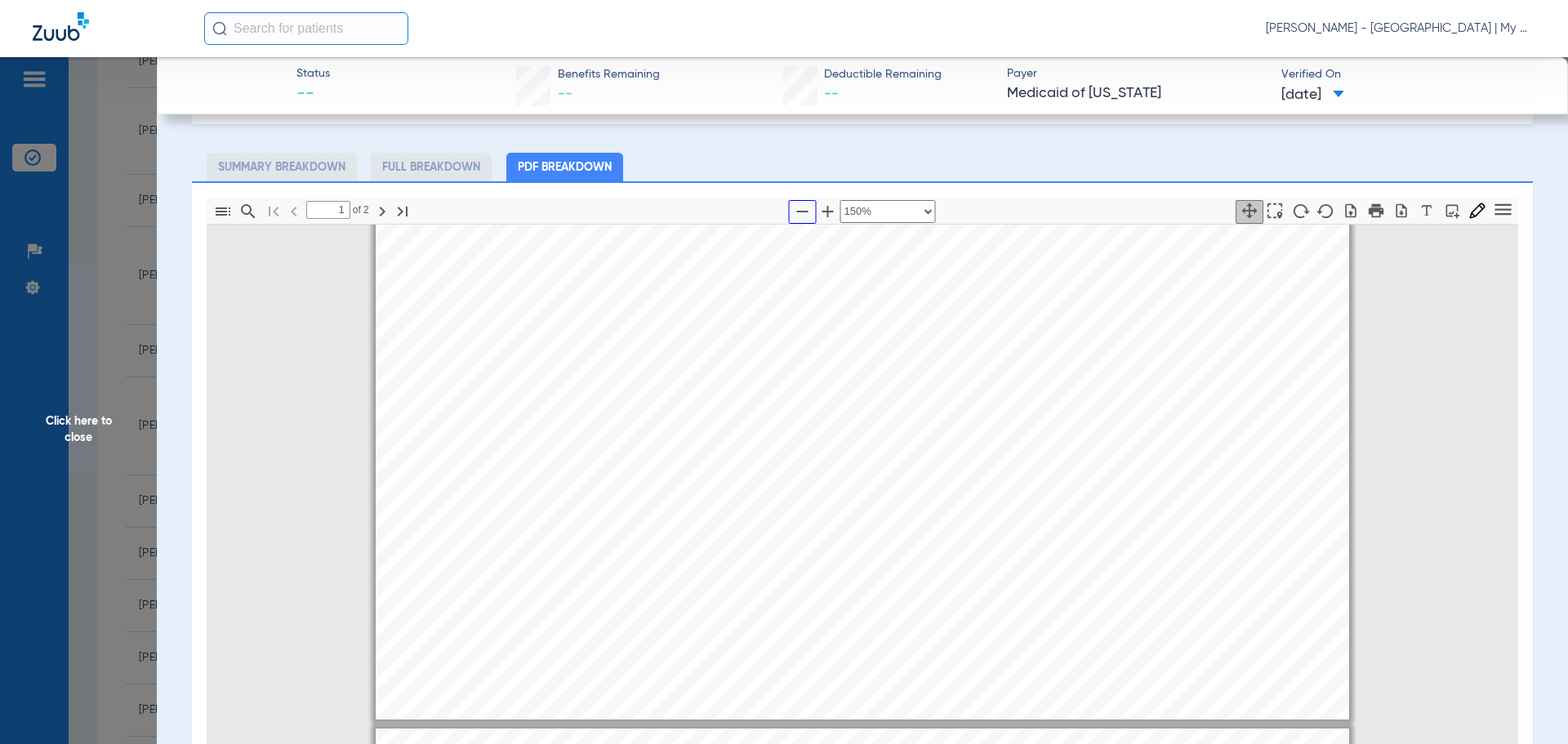
type input "2"
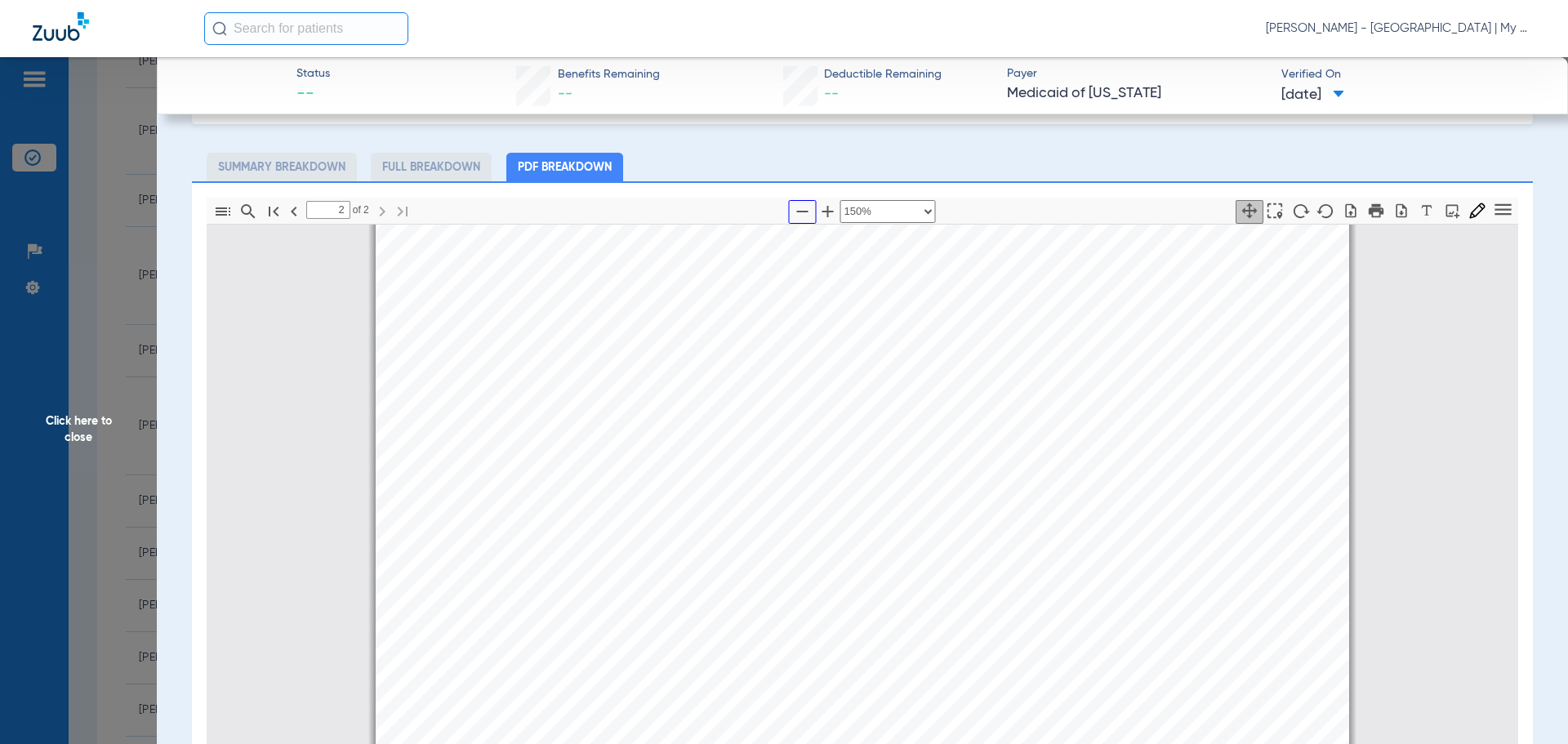
scroll to position [1560, 0]
click span "Click here to close"
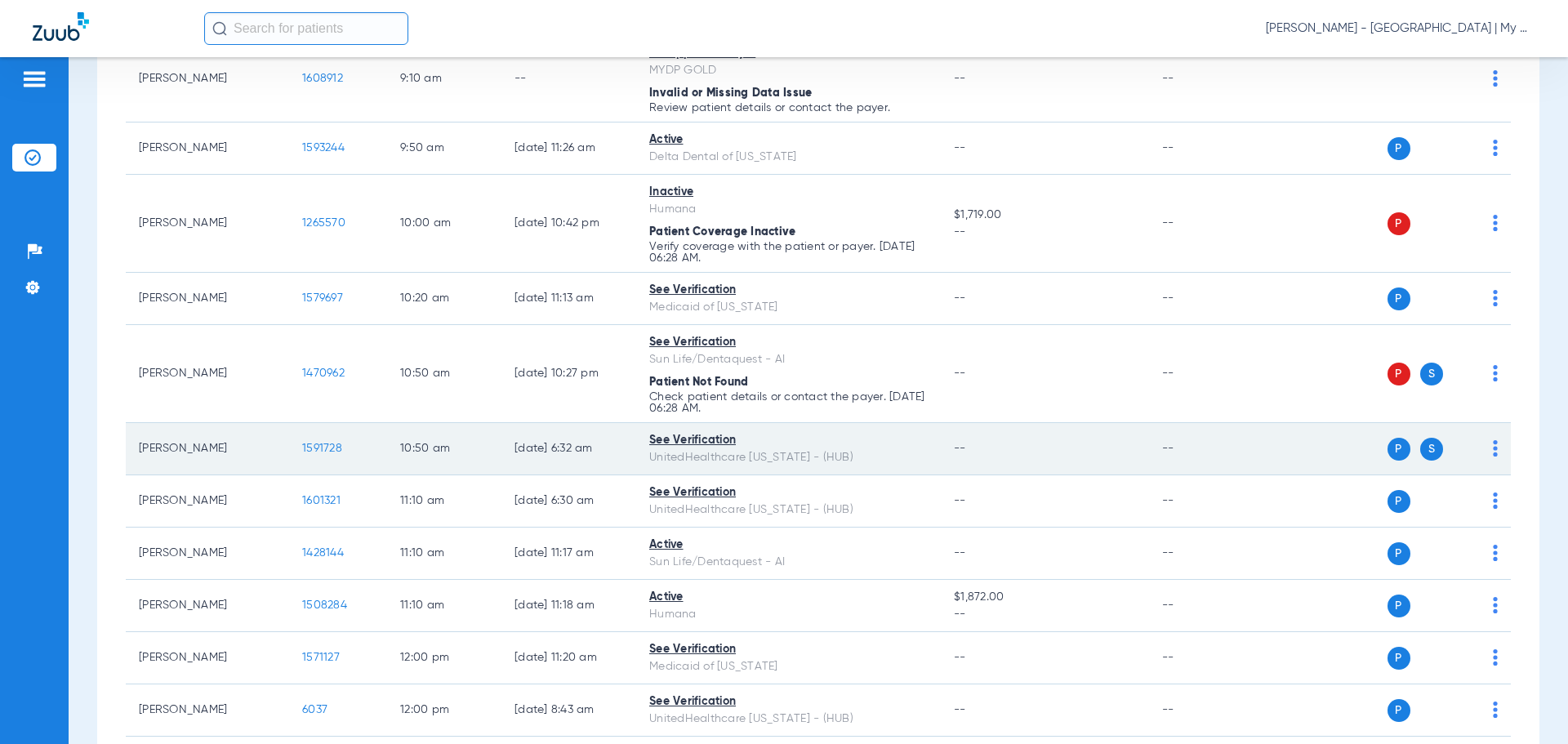
scroll to position [572, 0]
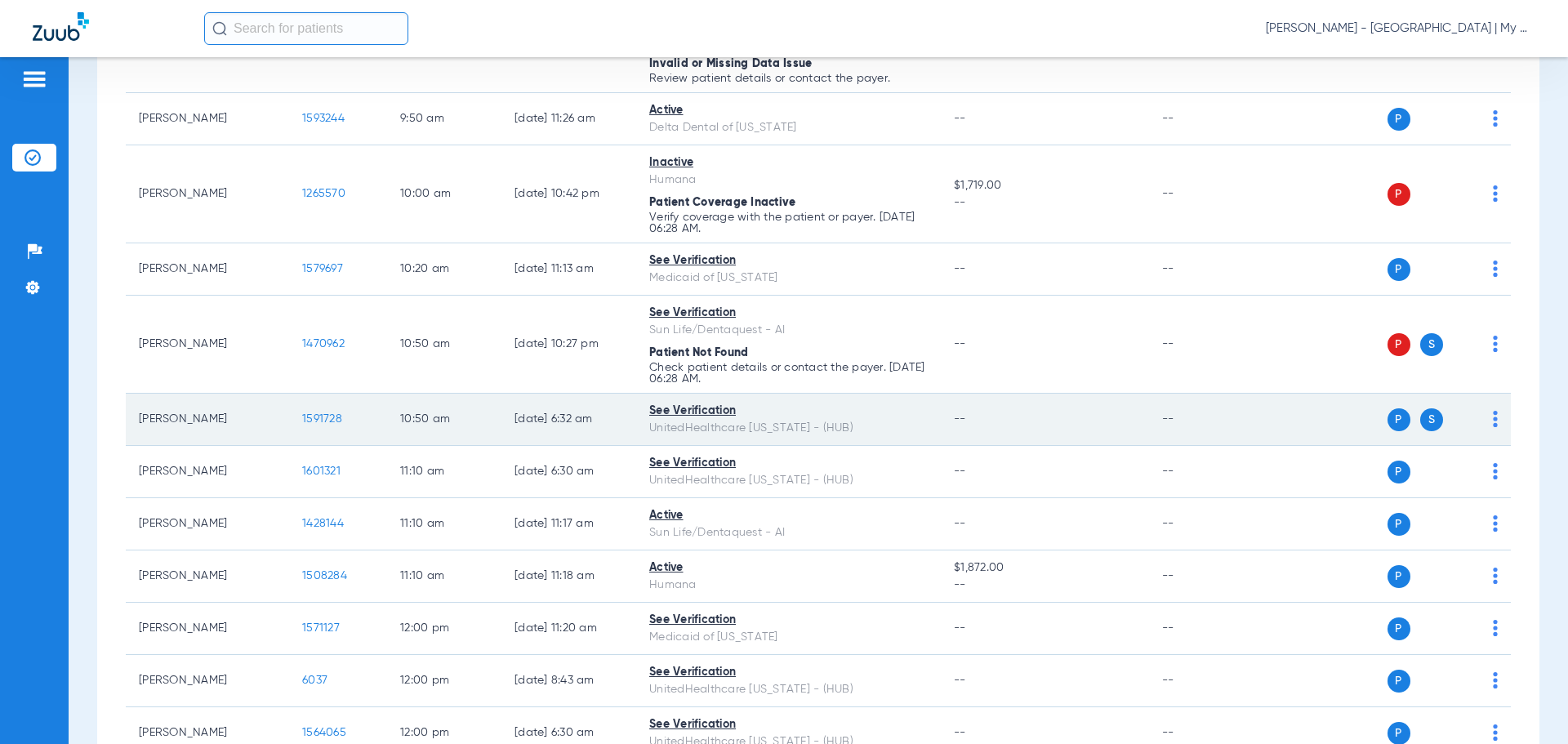
click span "1591728"
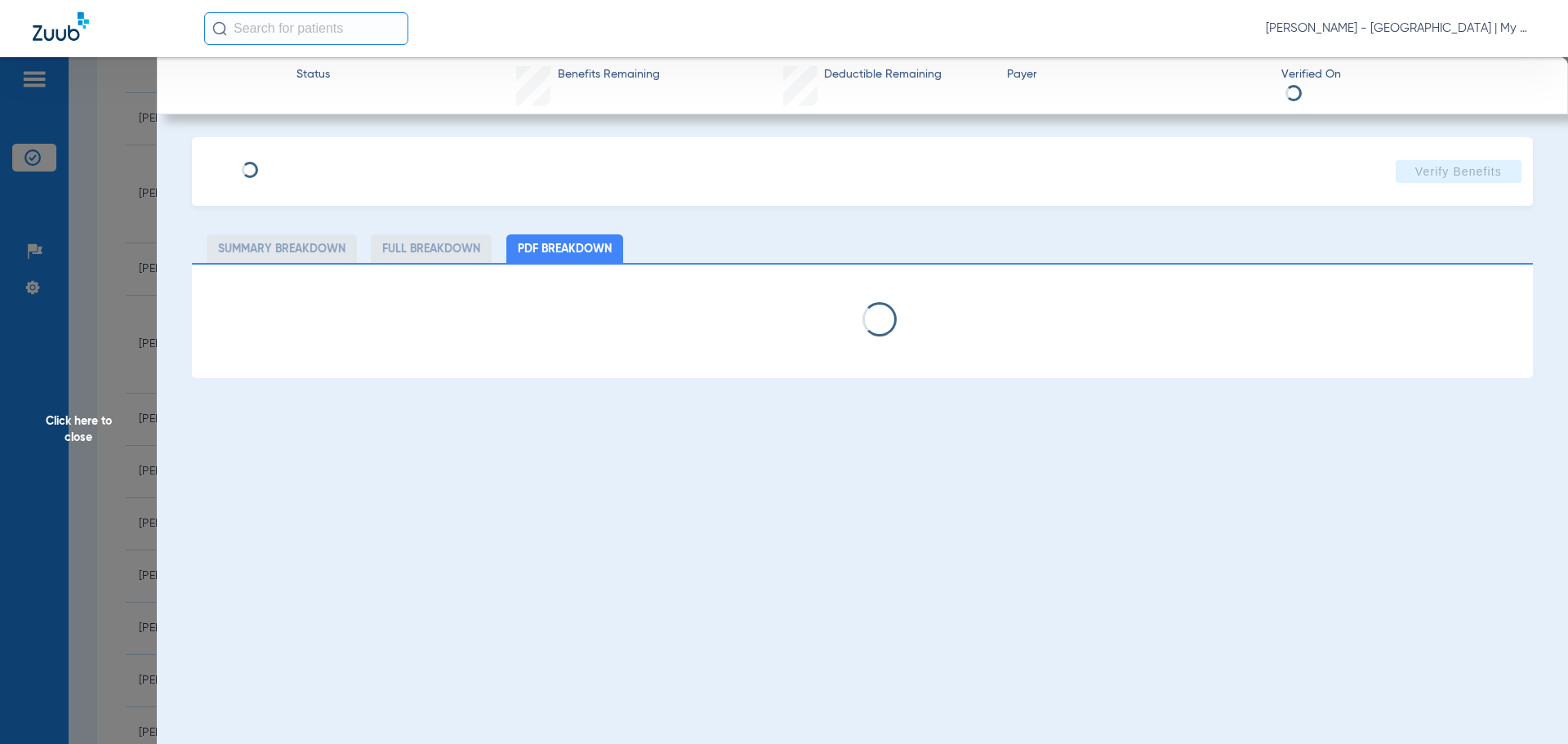
select select "page-width"
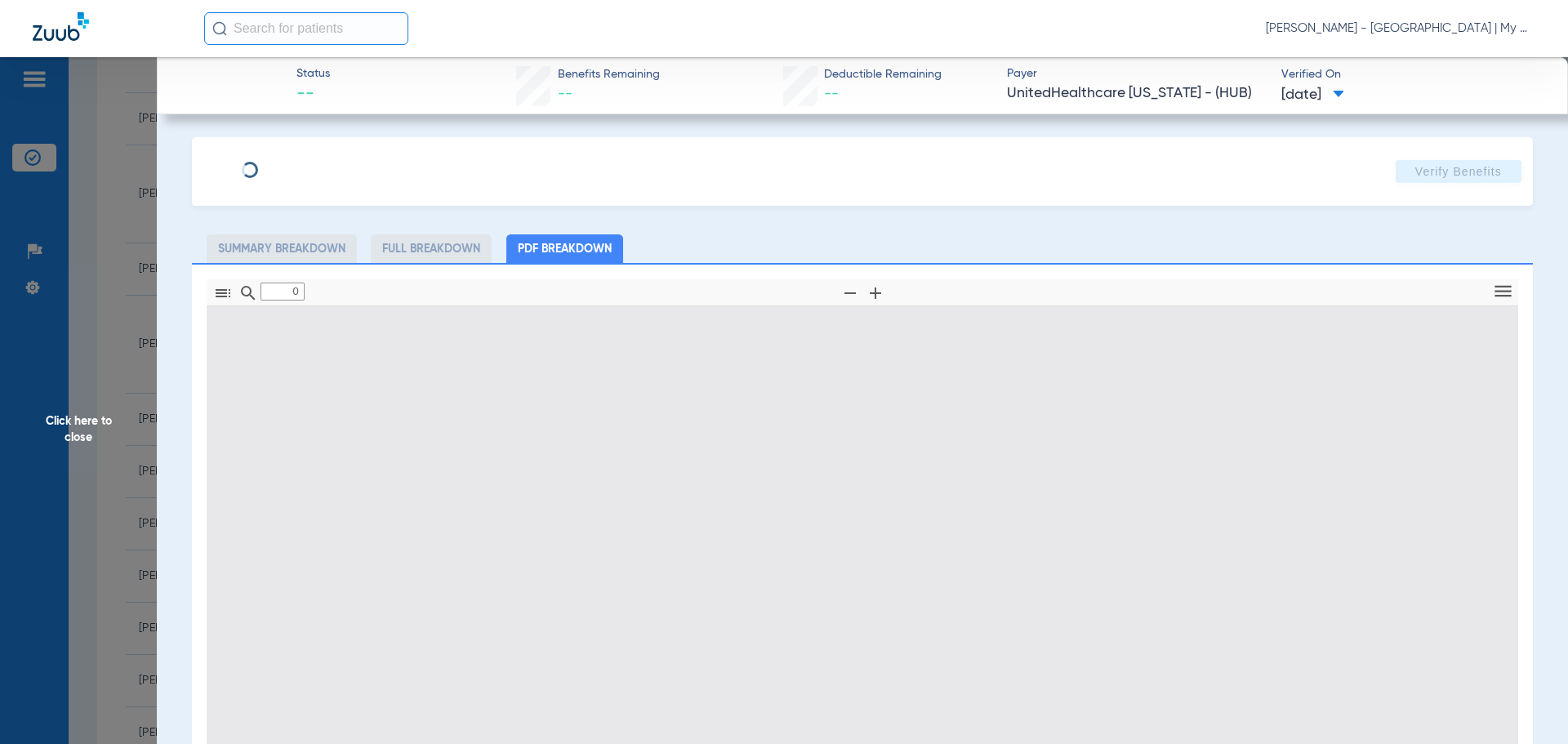
type input "1"
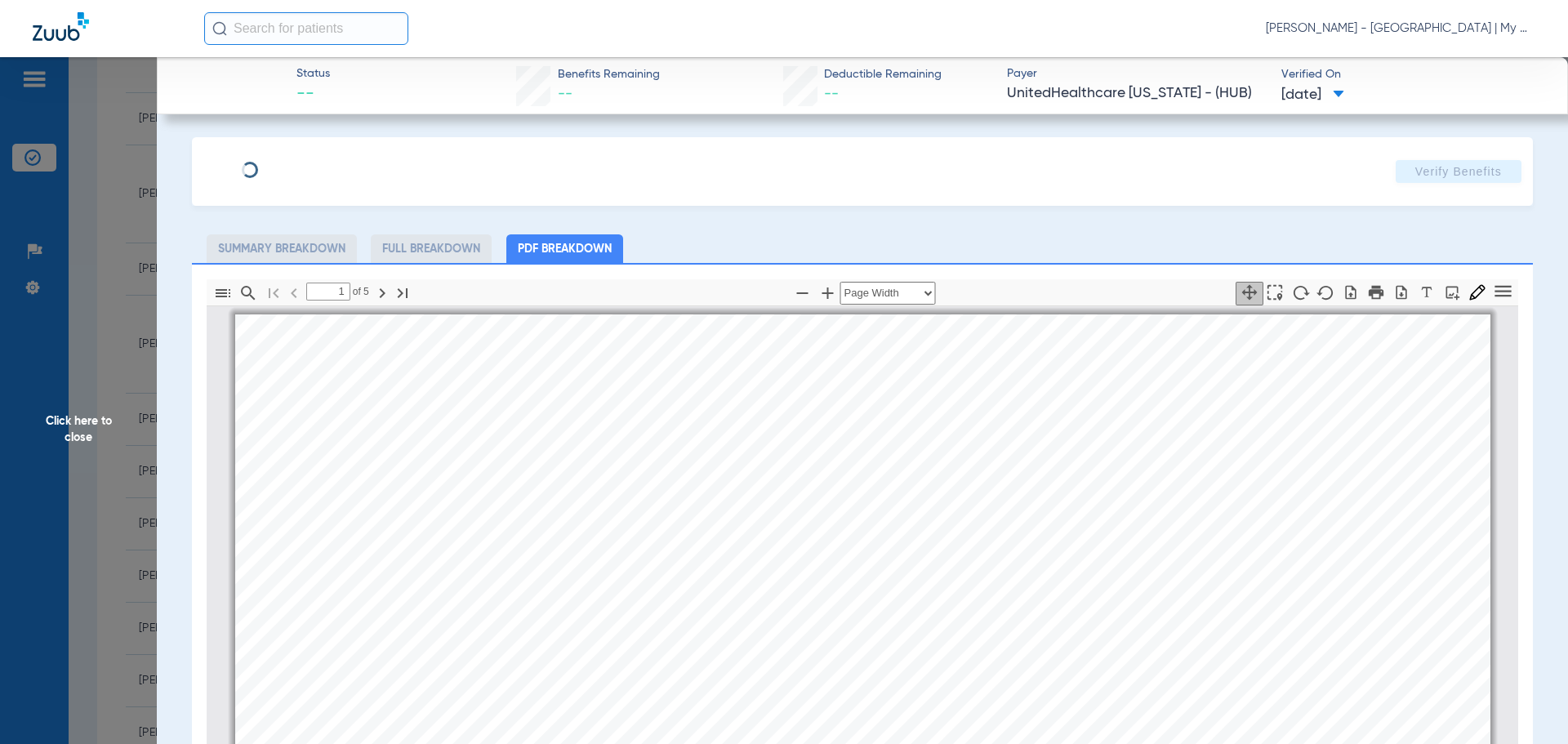
scroll to position [8, 0]
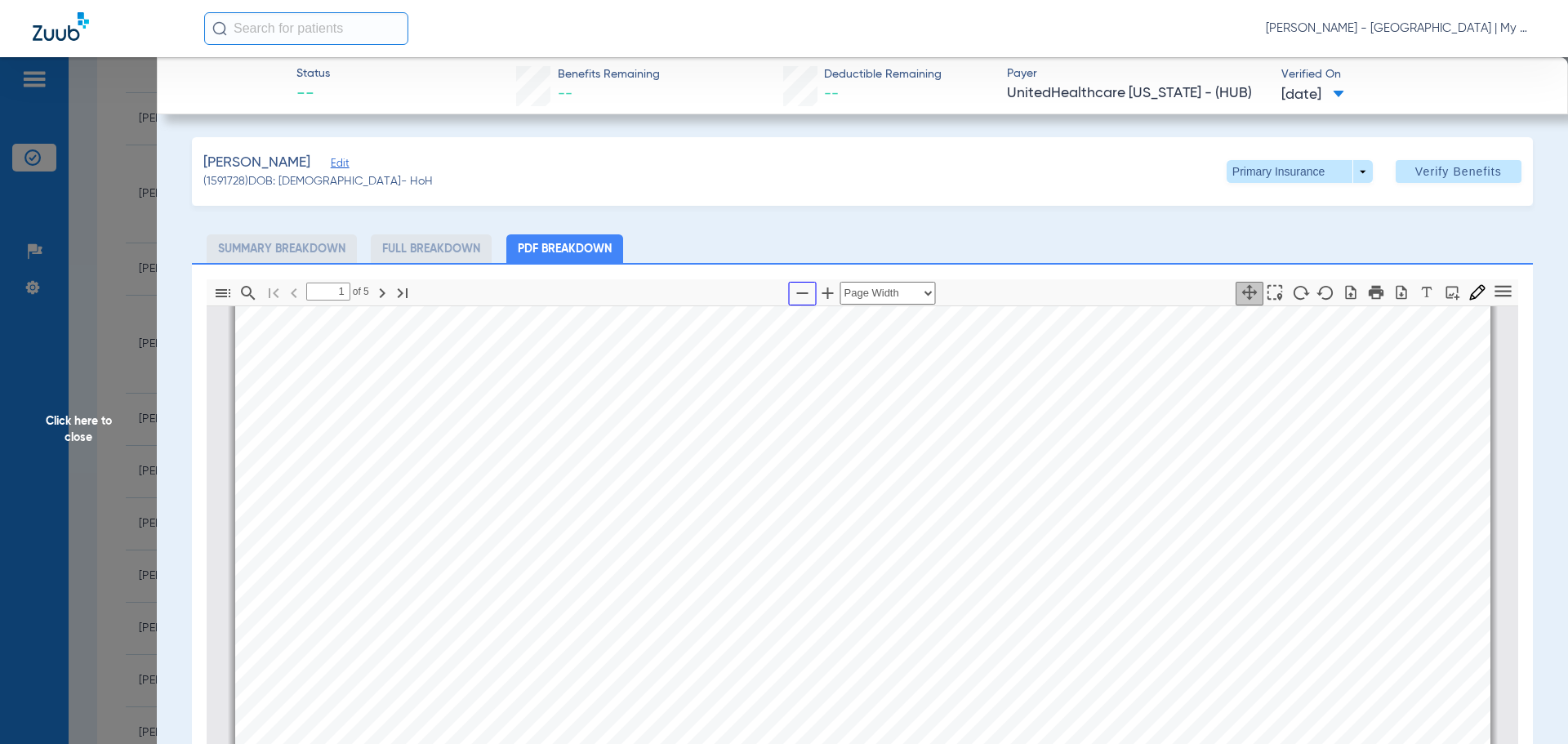
click icon "button"
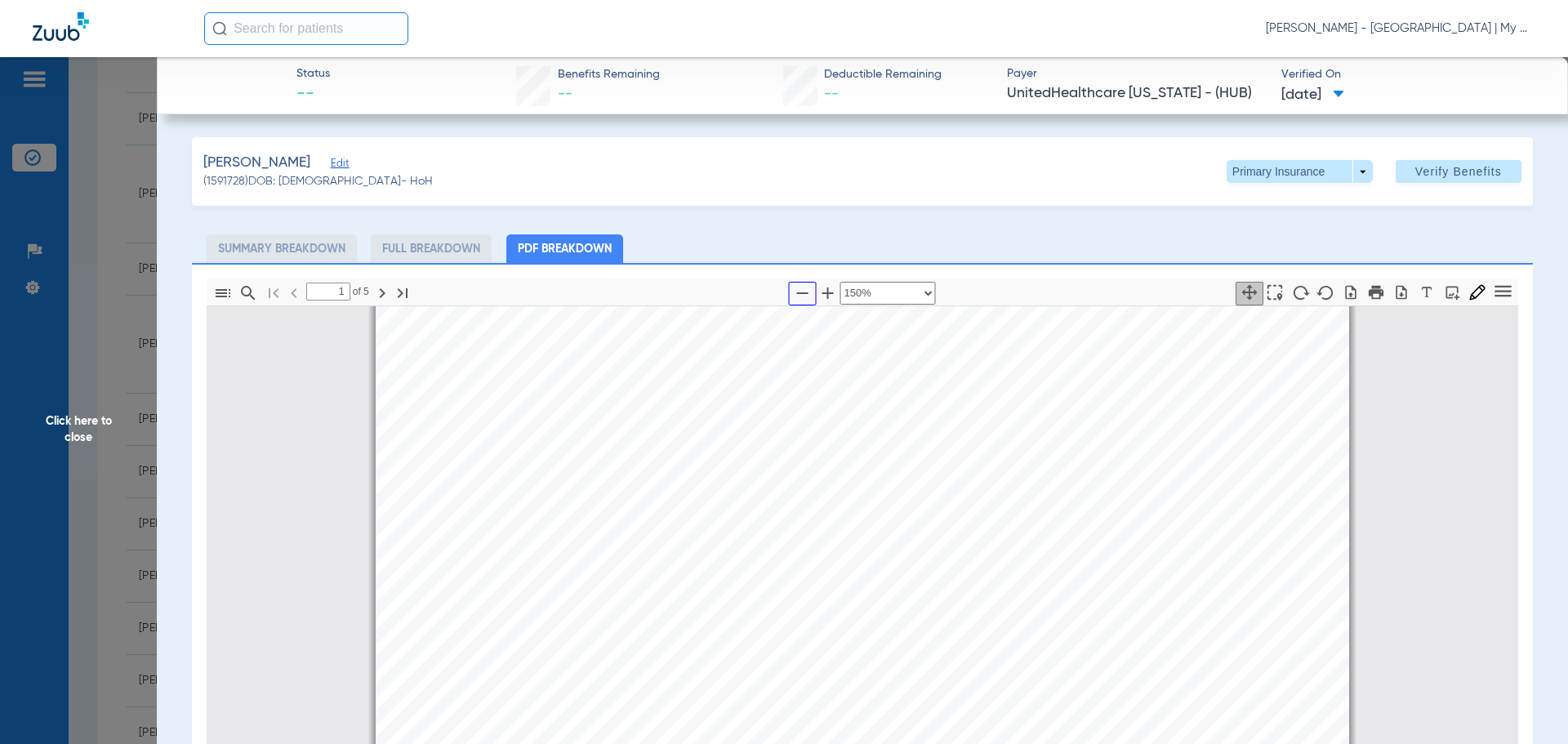
click icon "button"
select select "custom"
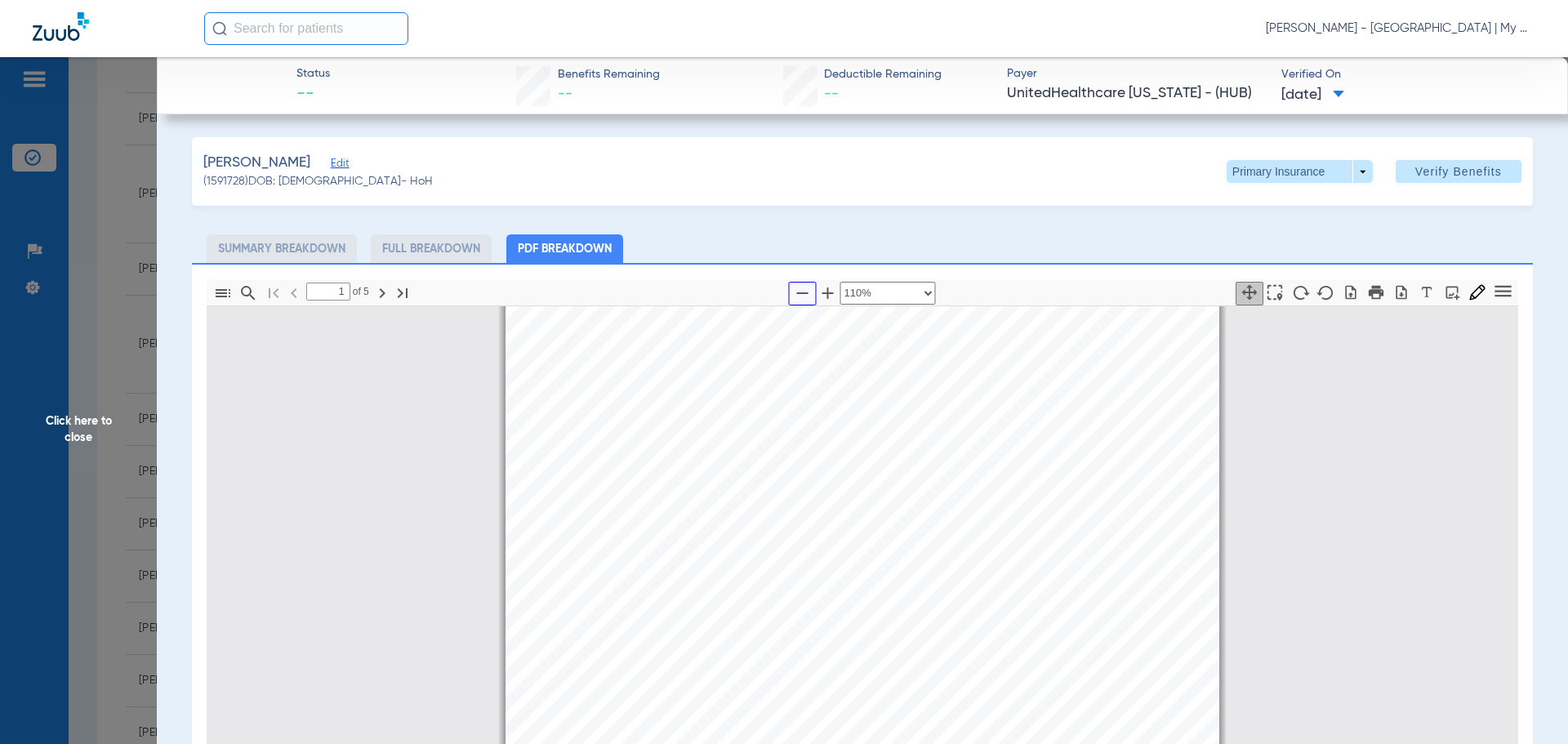
scroll to position [171, 0]
type input "2"
select select "custom"
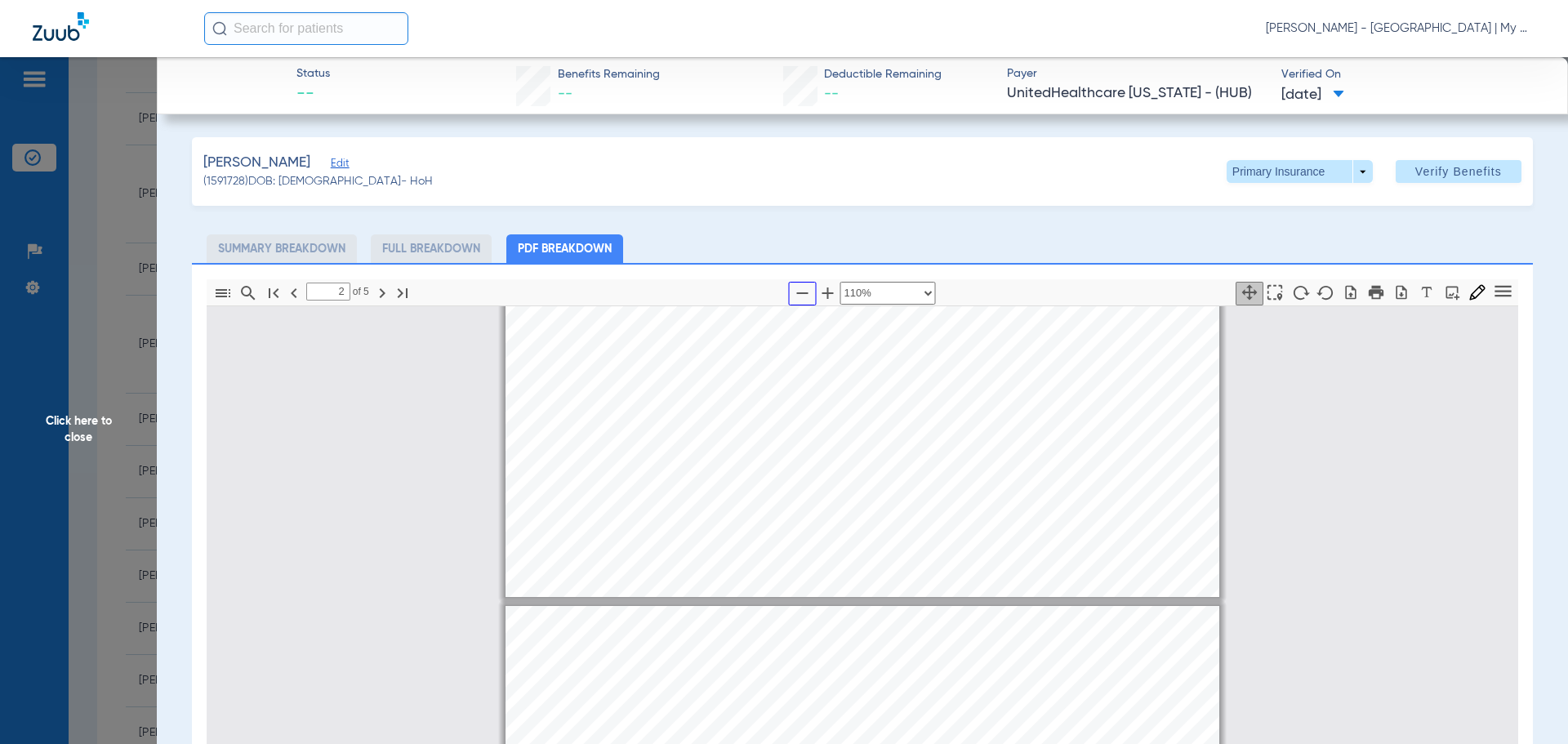
scroll to position [1152, 0]
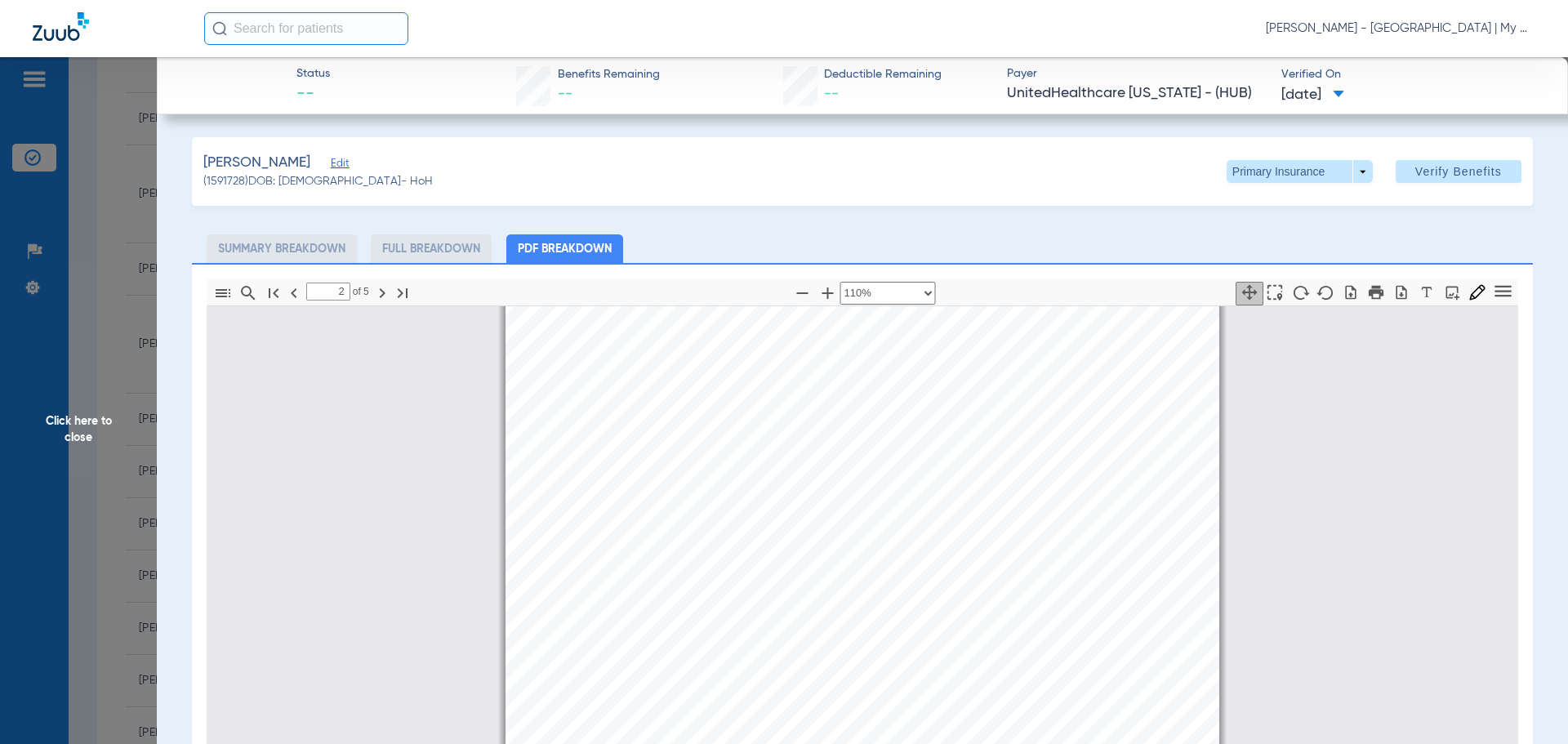
click span "Click here to close"
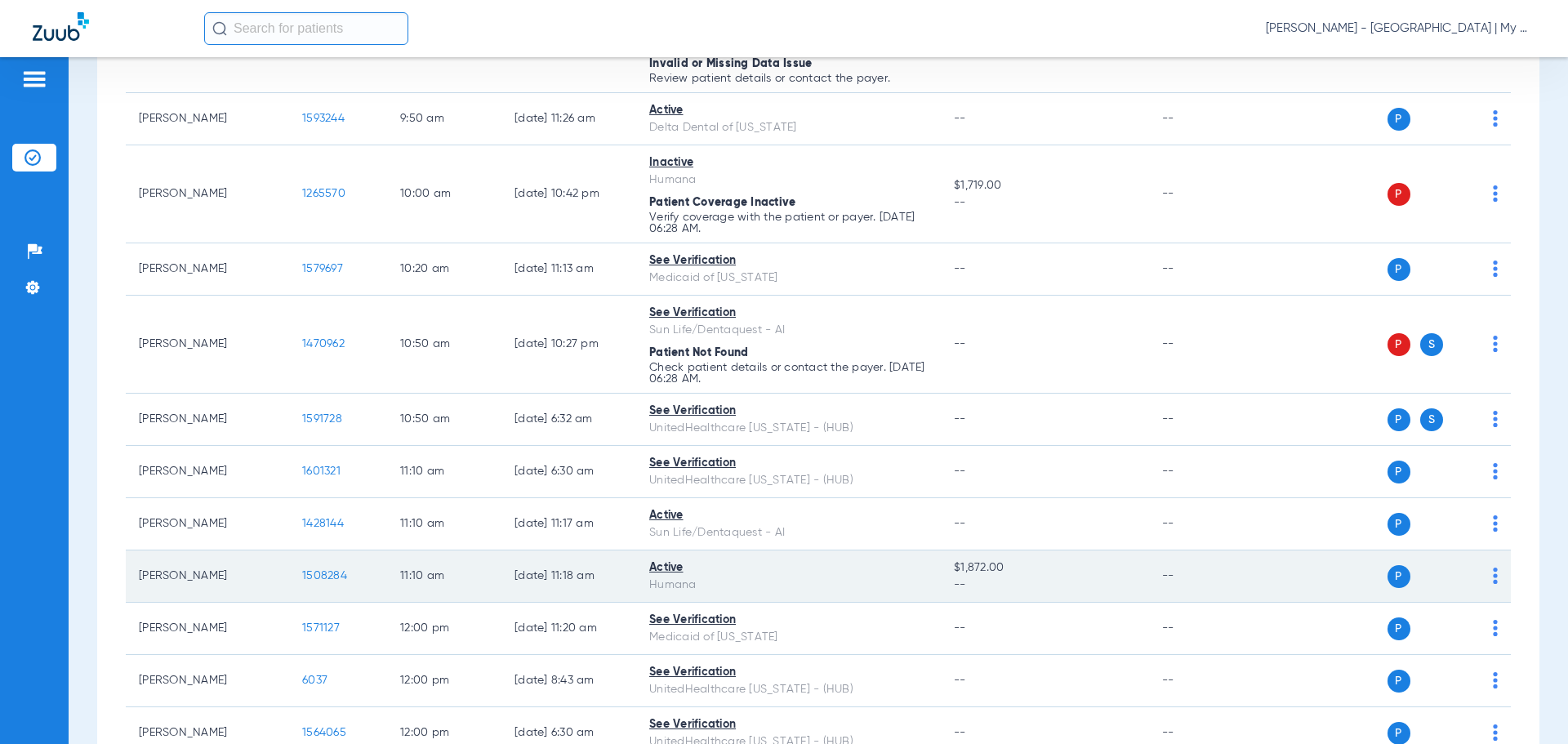
click span "1508284"
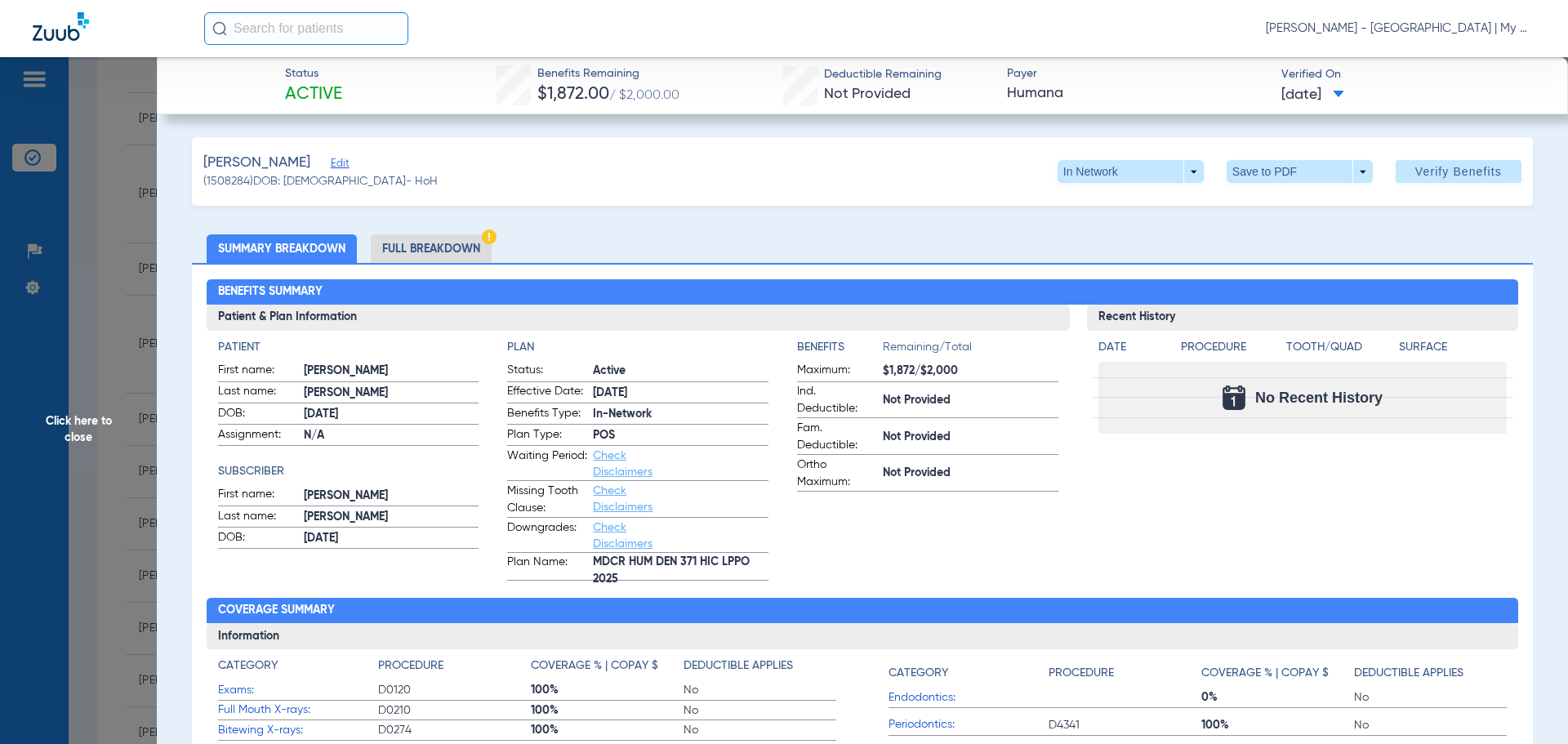
drag, startPoint x: 88, startPoint y: 436, endPoint x: 103, endPoint y: 436, distance: 15.0
click span "Click here to close"
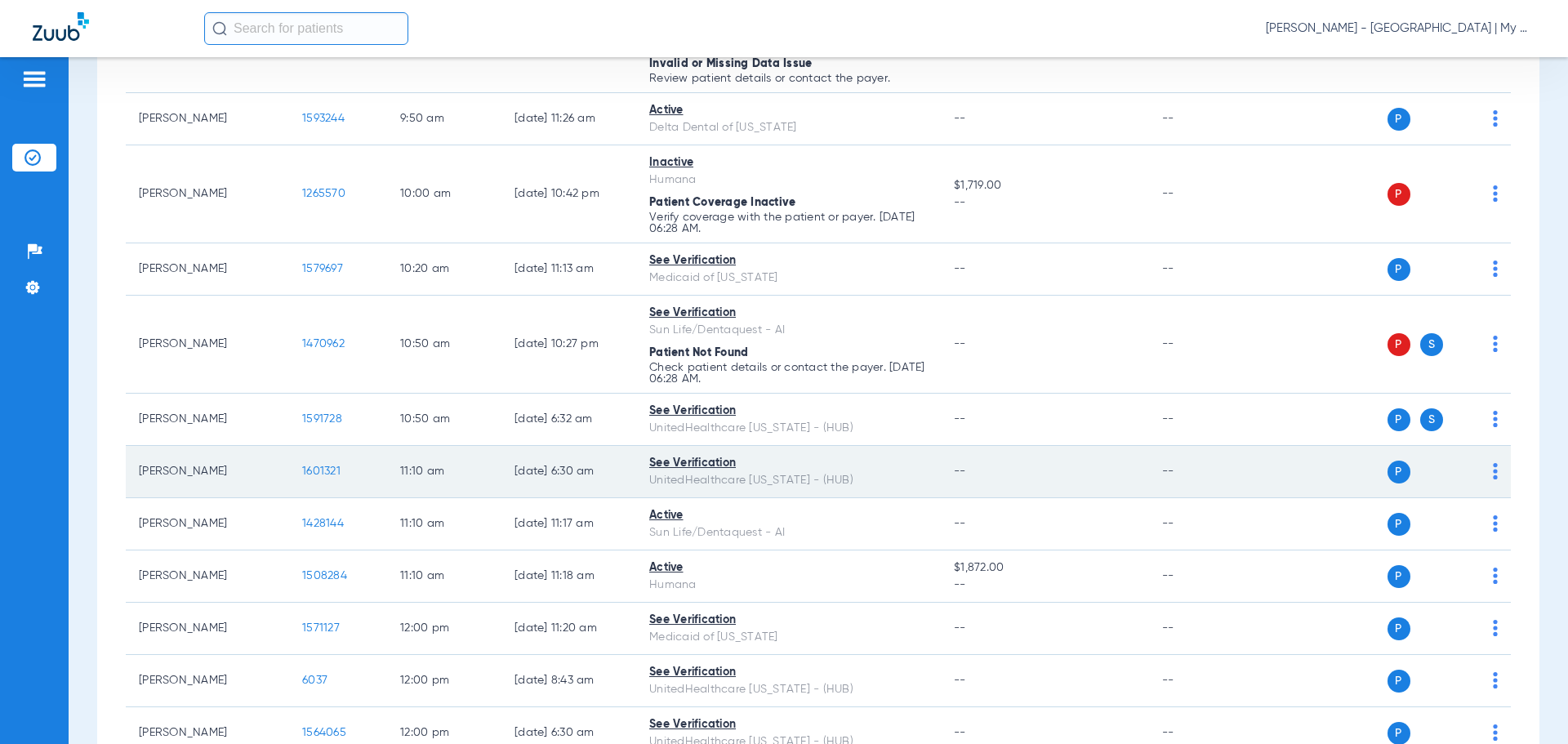
click td "1601321"
click span "1601321"
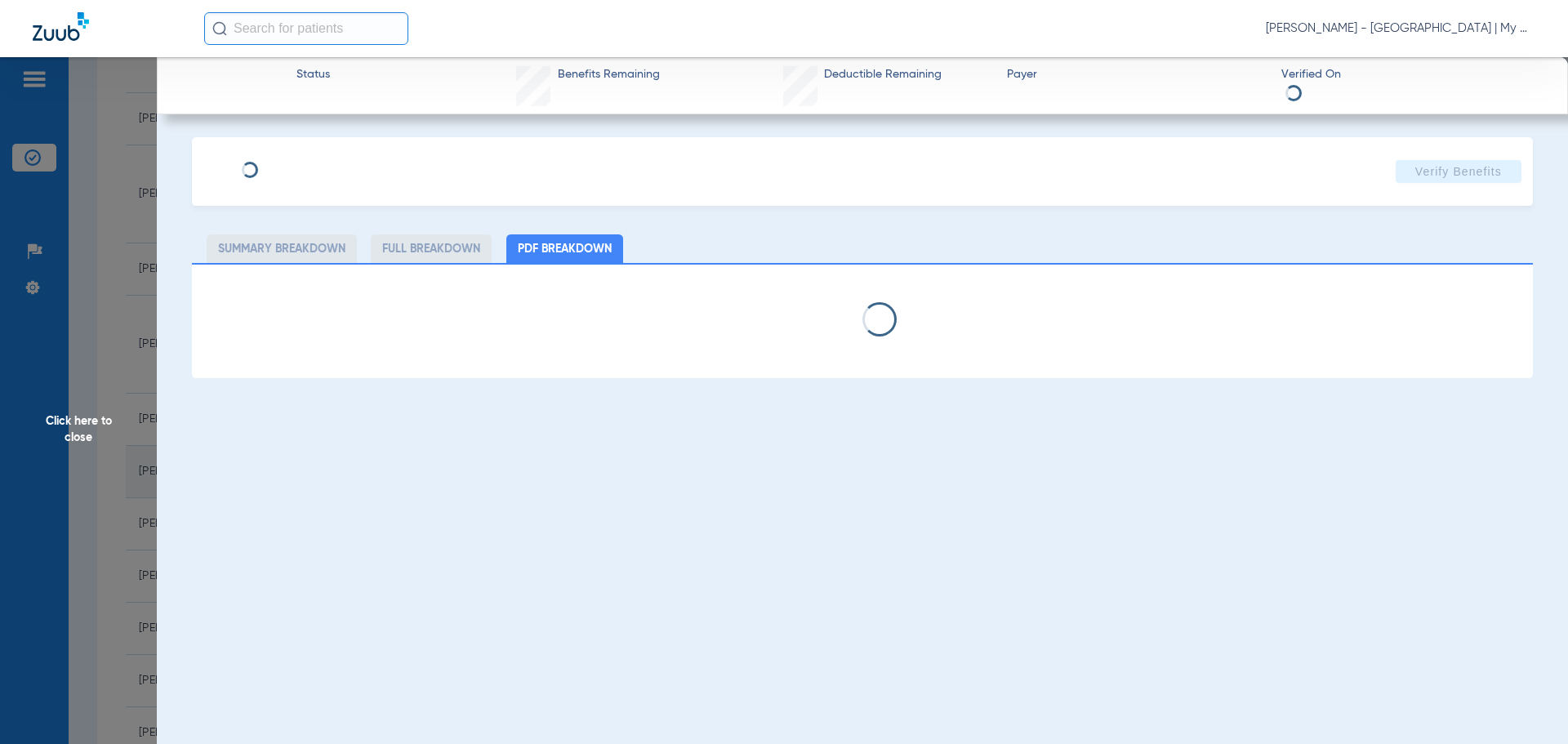
select select "page-width"
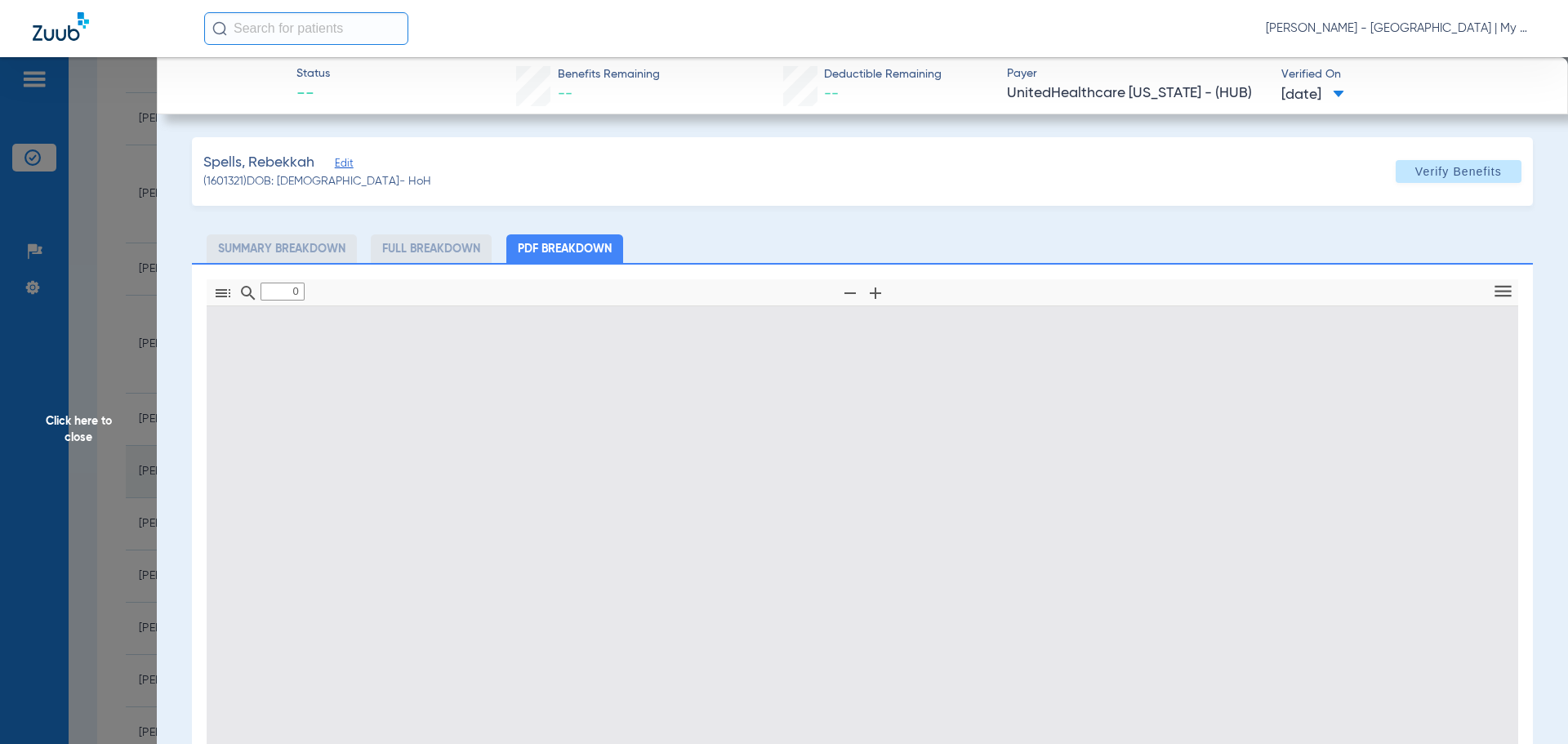
type input "1"
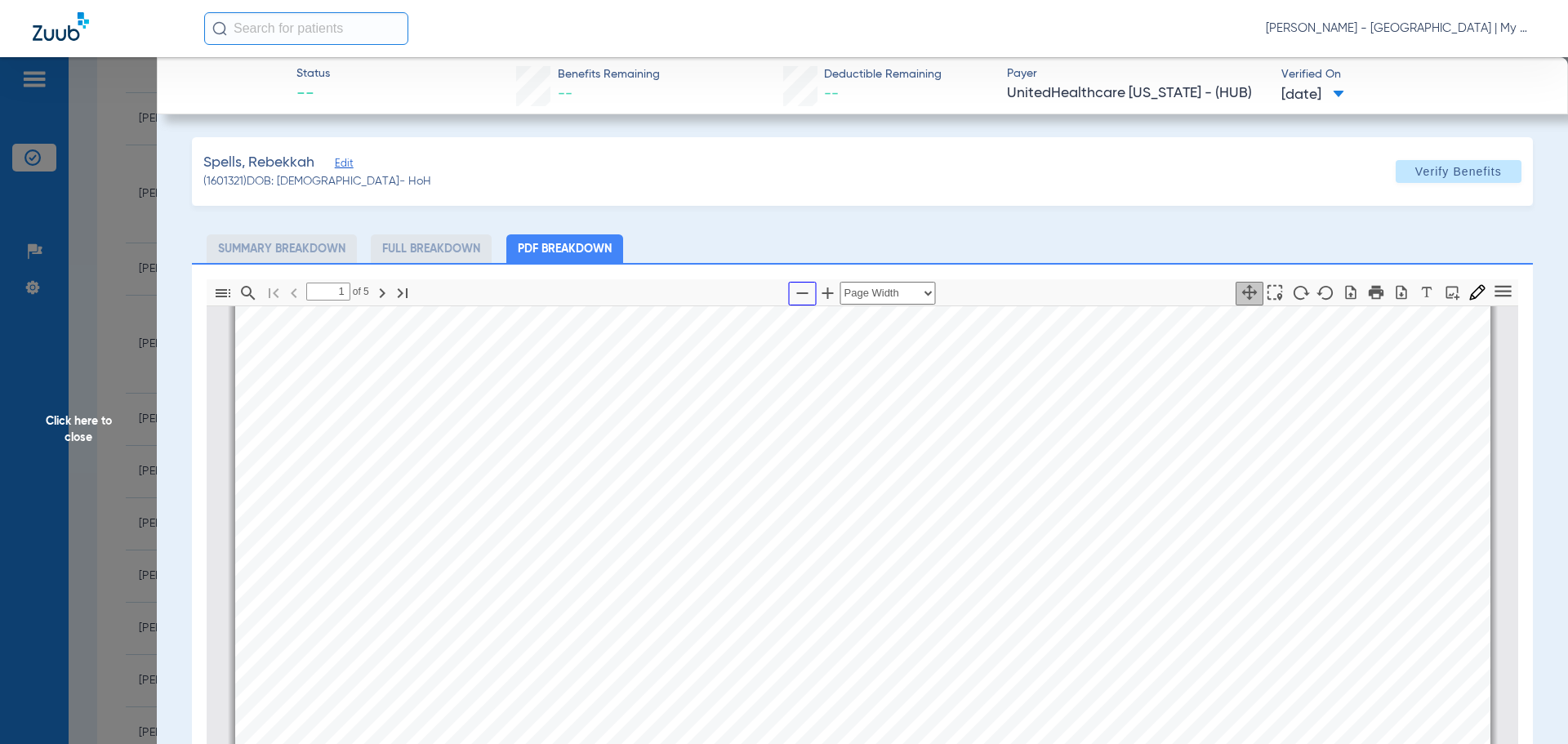
click icon "button"
select select "1.5"
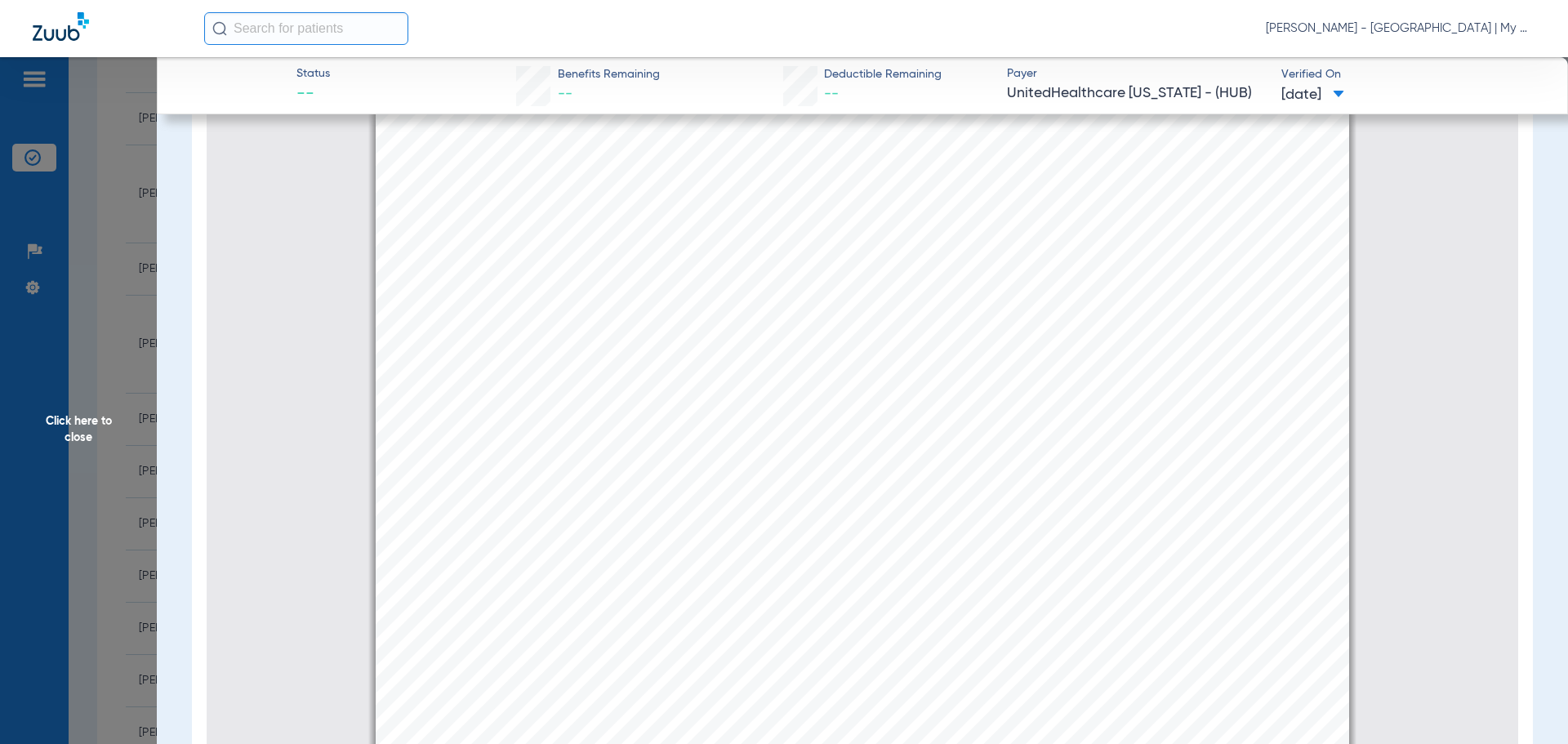
scroll to position [237, 0]
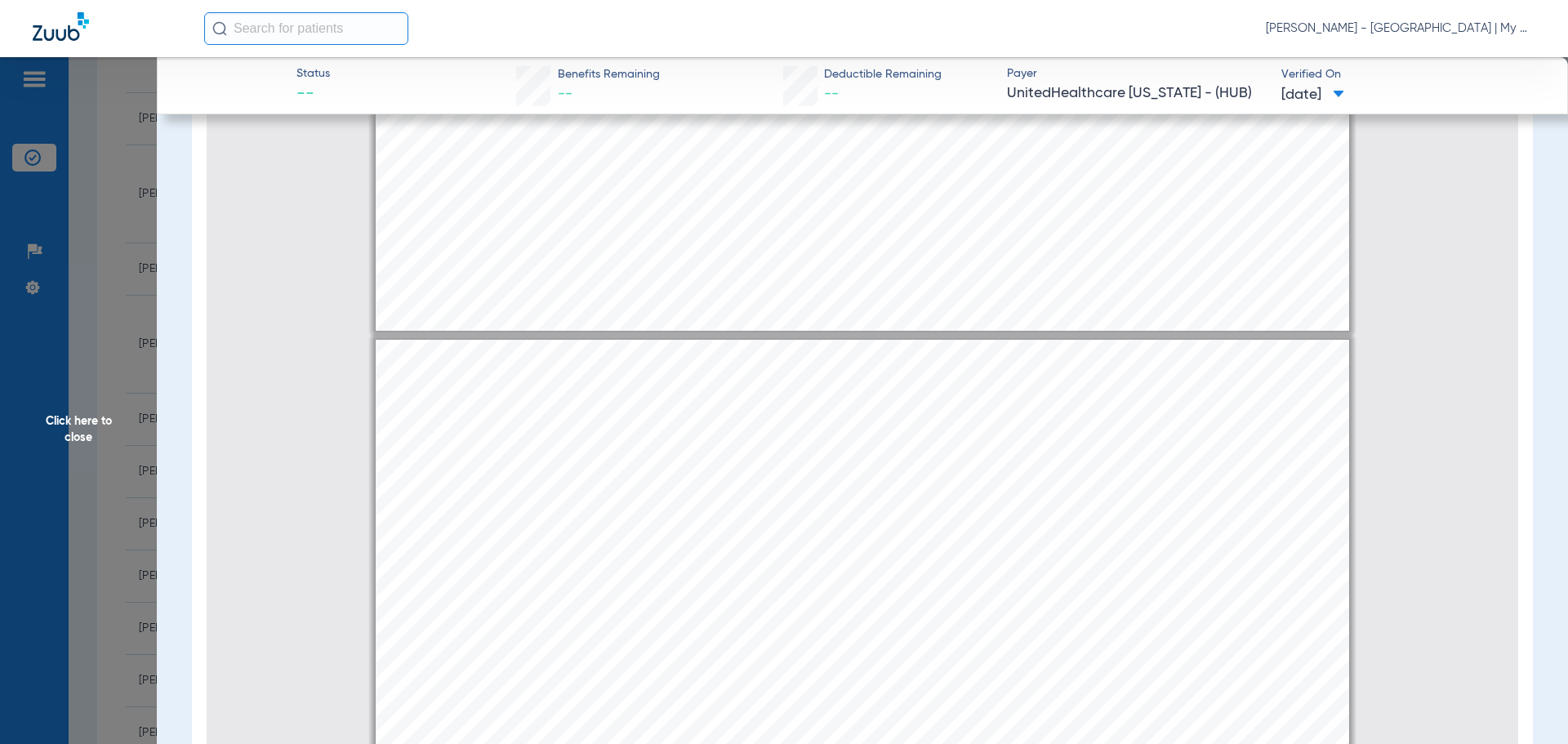
type input "2"
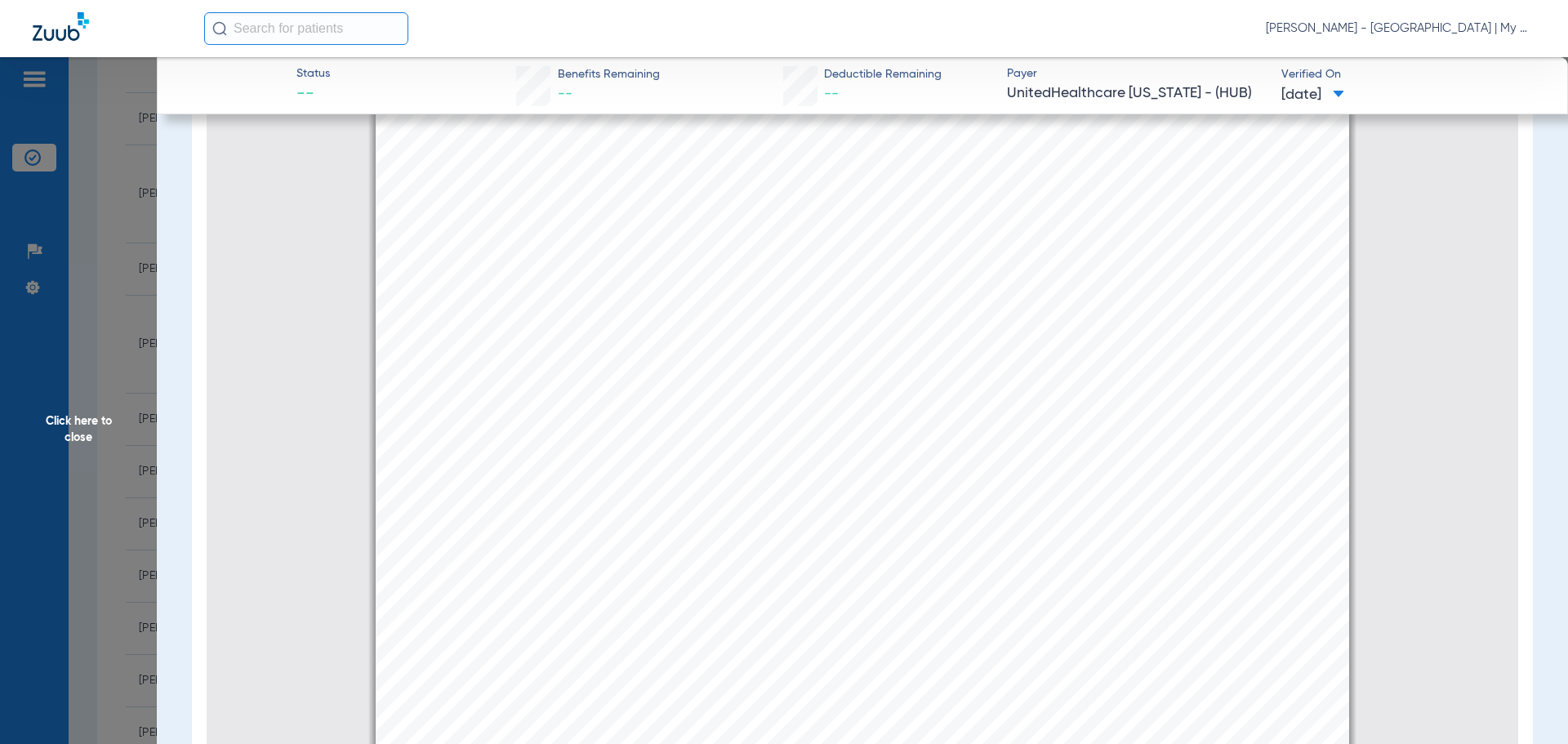
scroll to position [1479, 0]
click span "Click here to close"
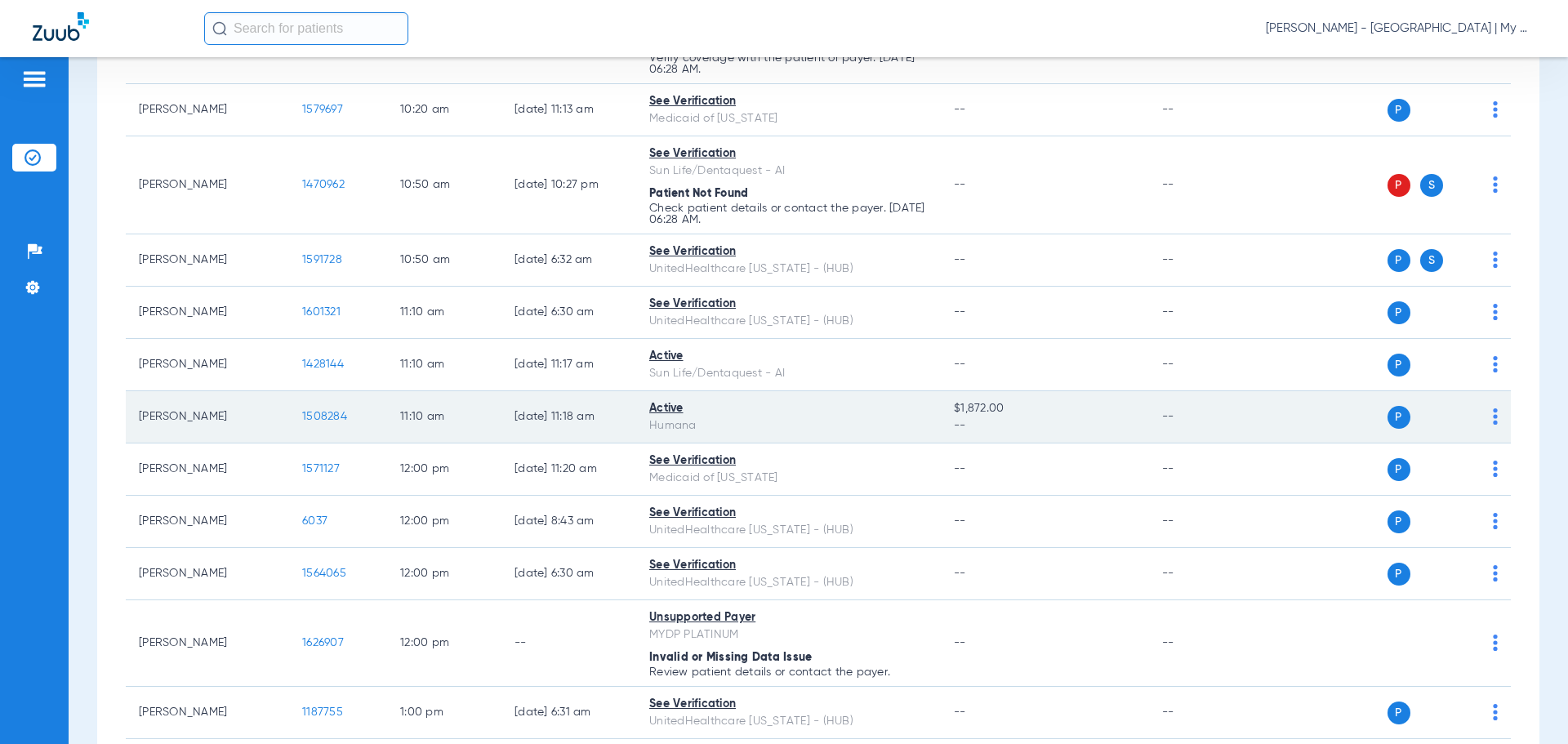
scroll to position [735, 0]
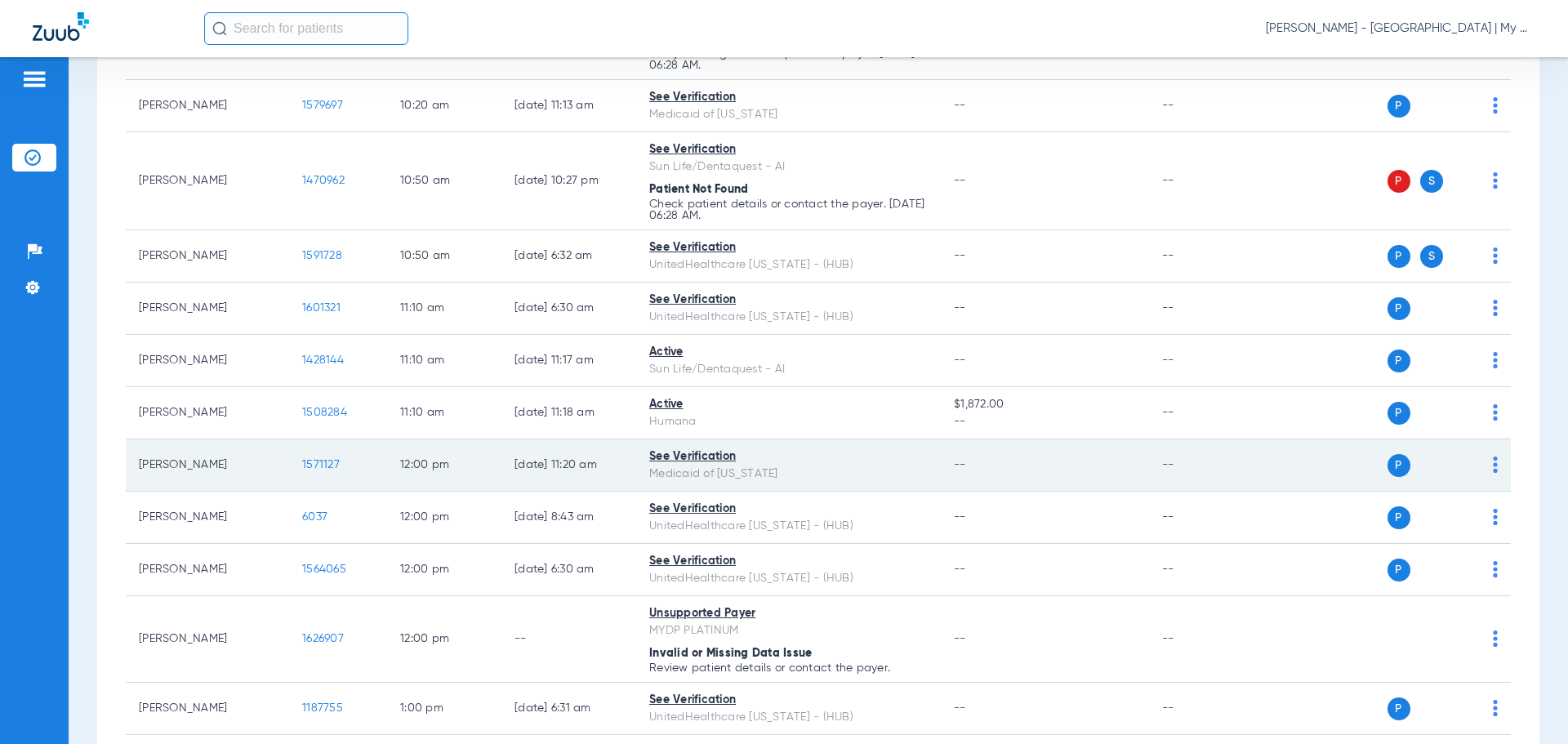
click span "1571127"
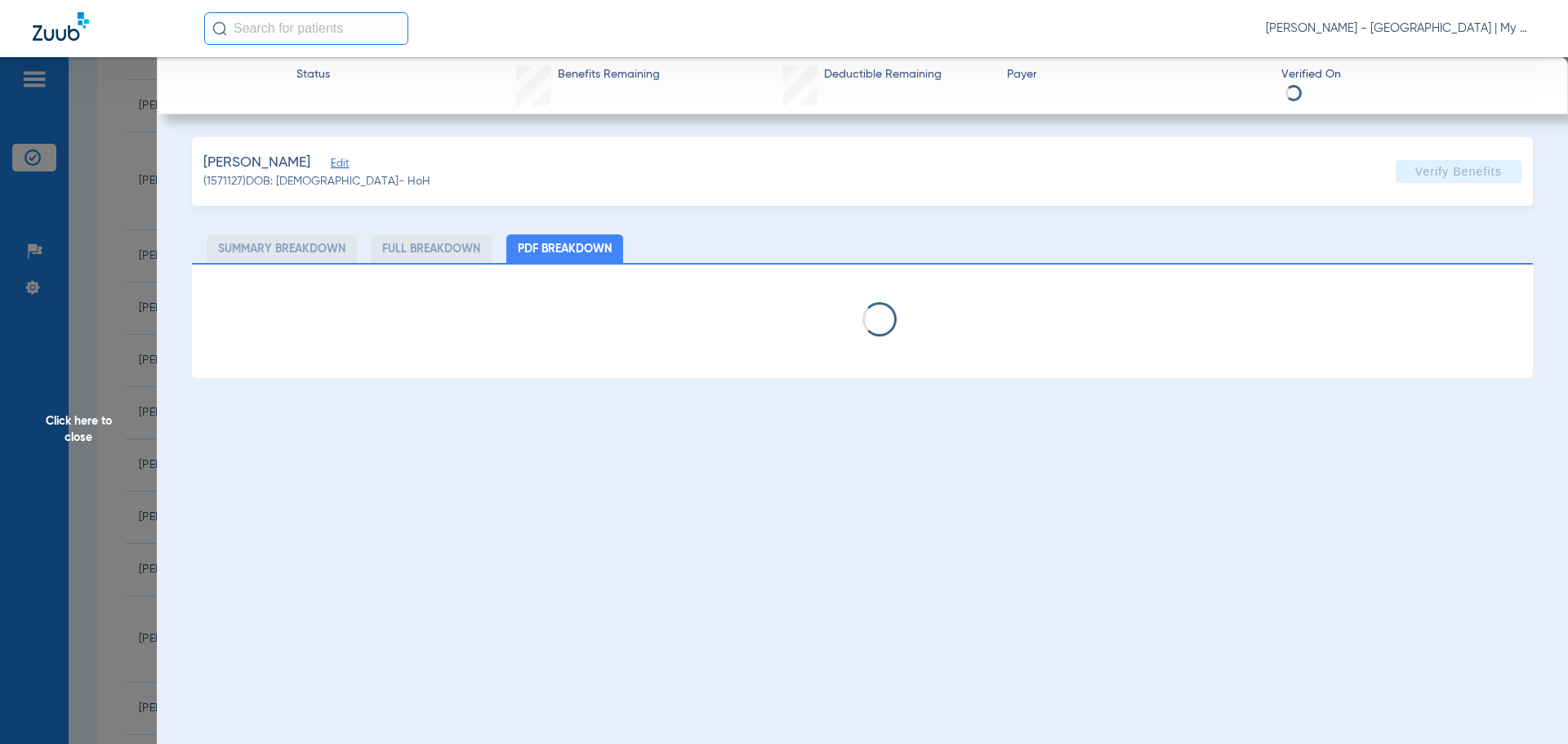
select select "page-width"
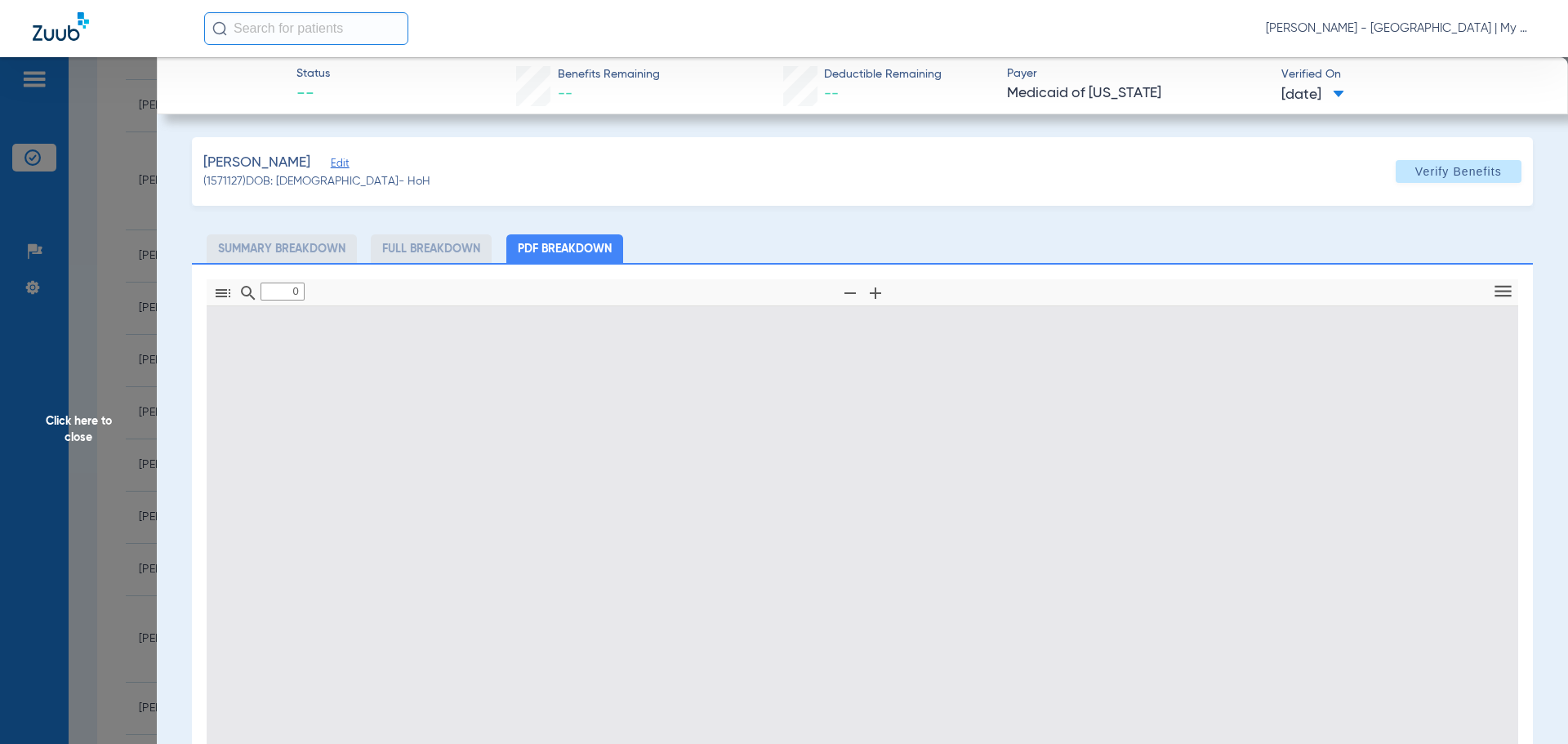
type input "1"
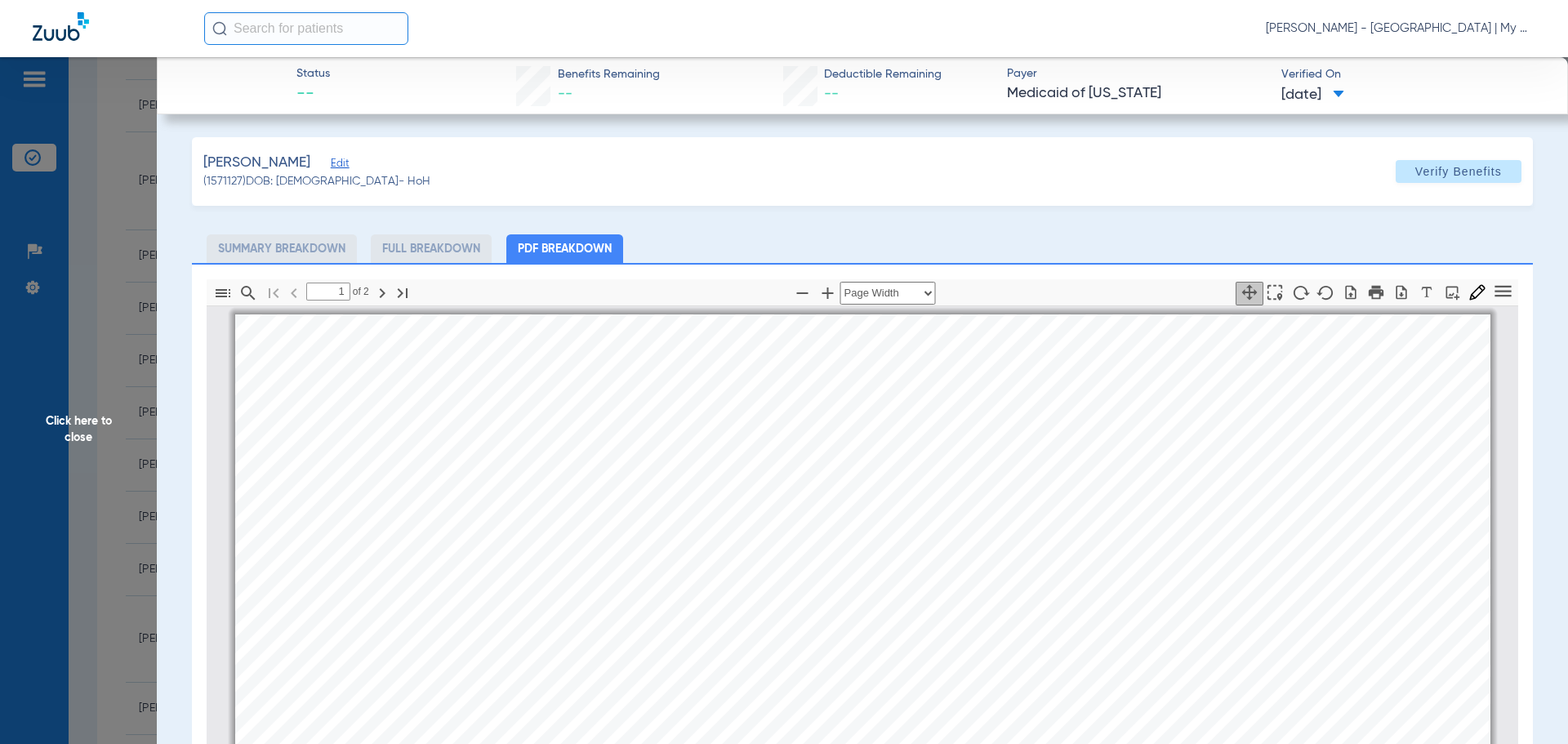
scroll to position [8, 0]
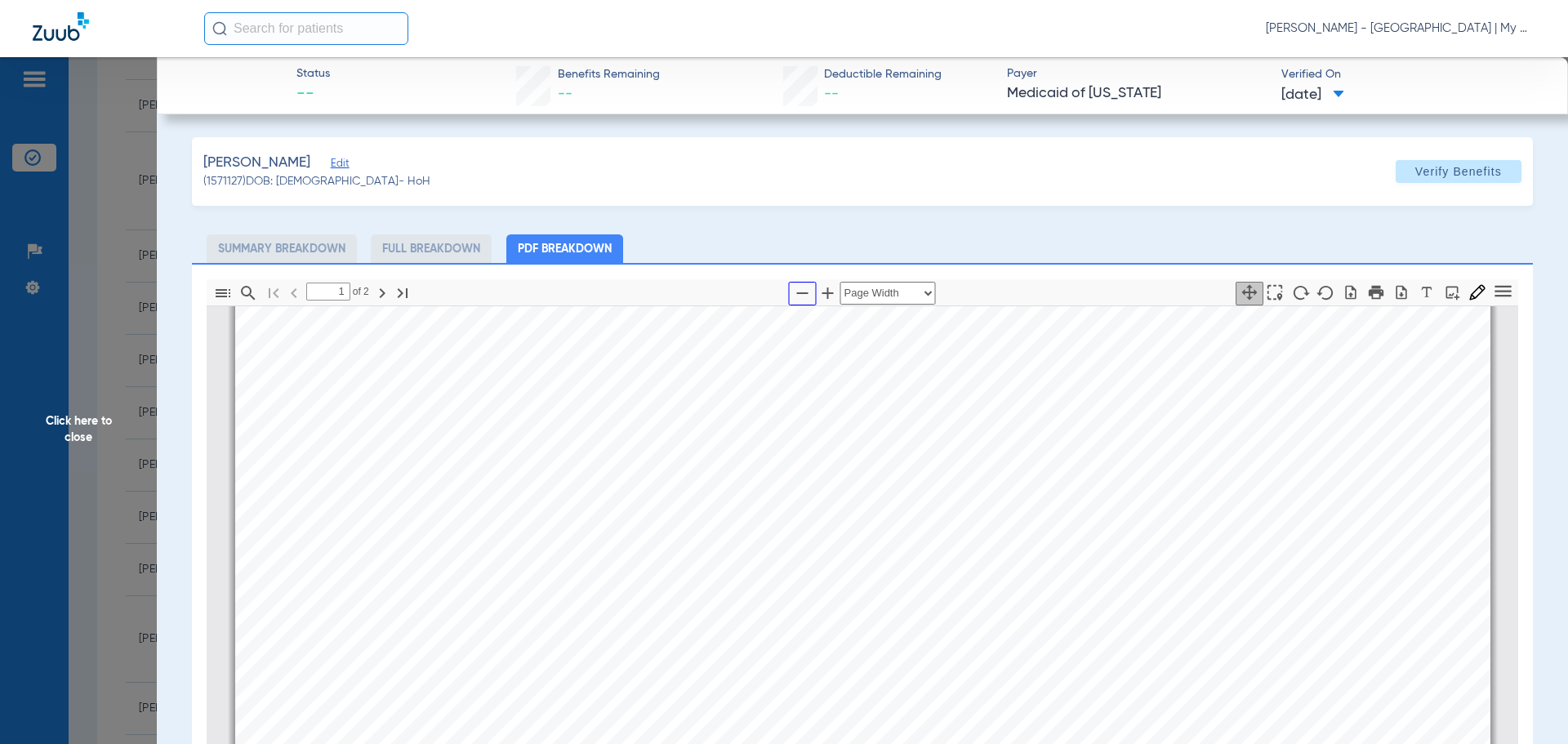
click icon "button"
select select "custom"
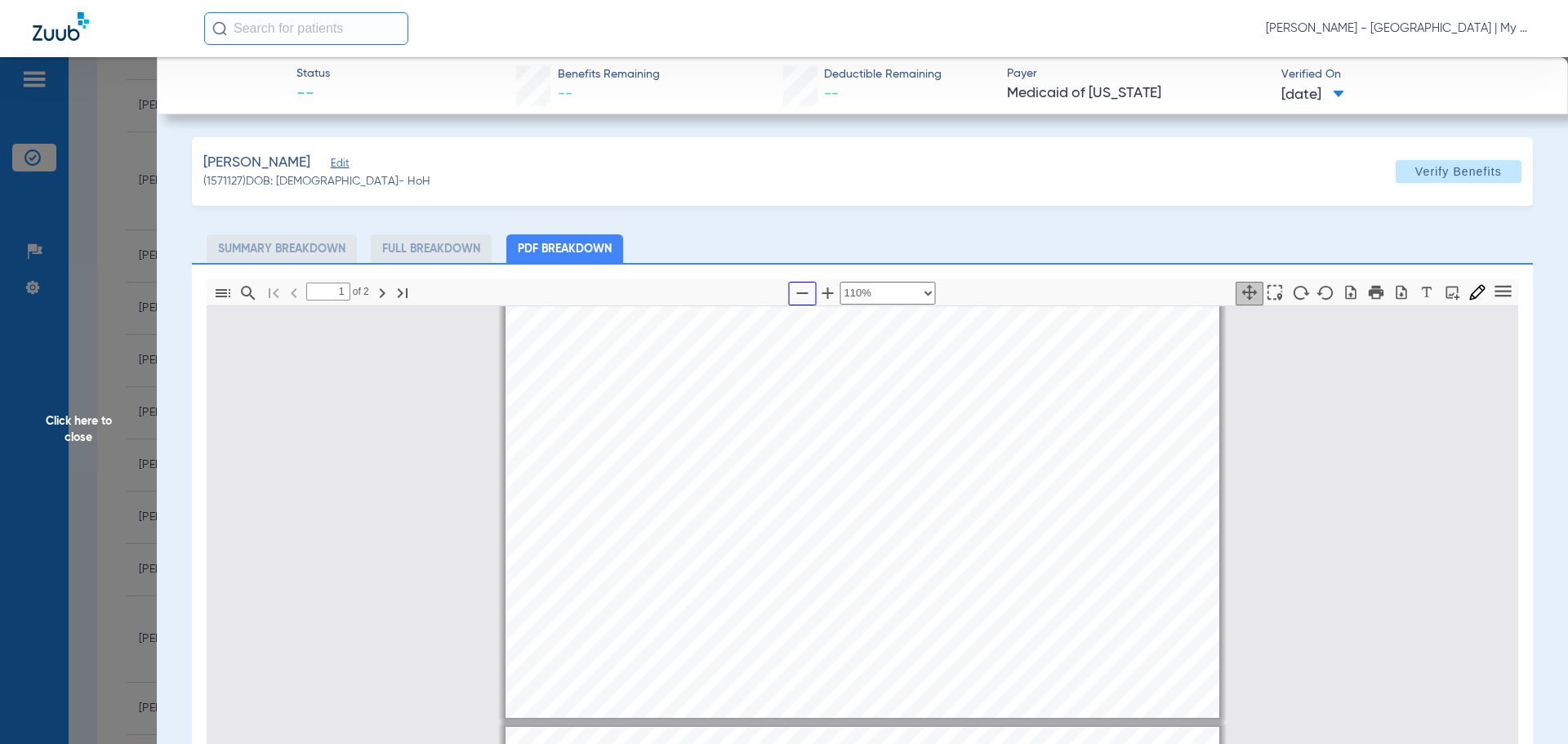
type input "2"
select select "custom"
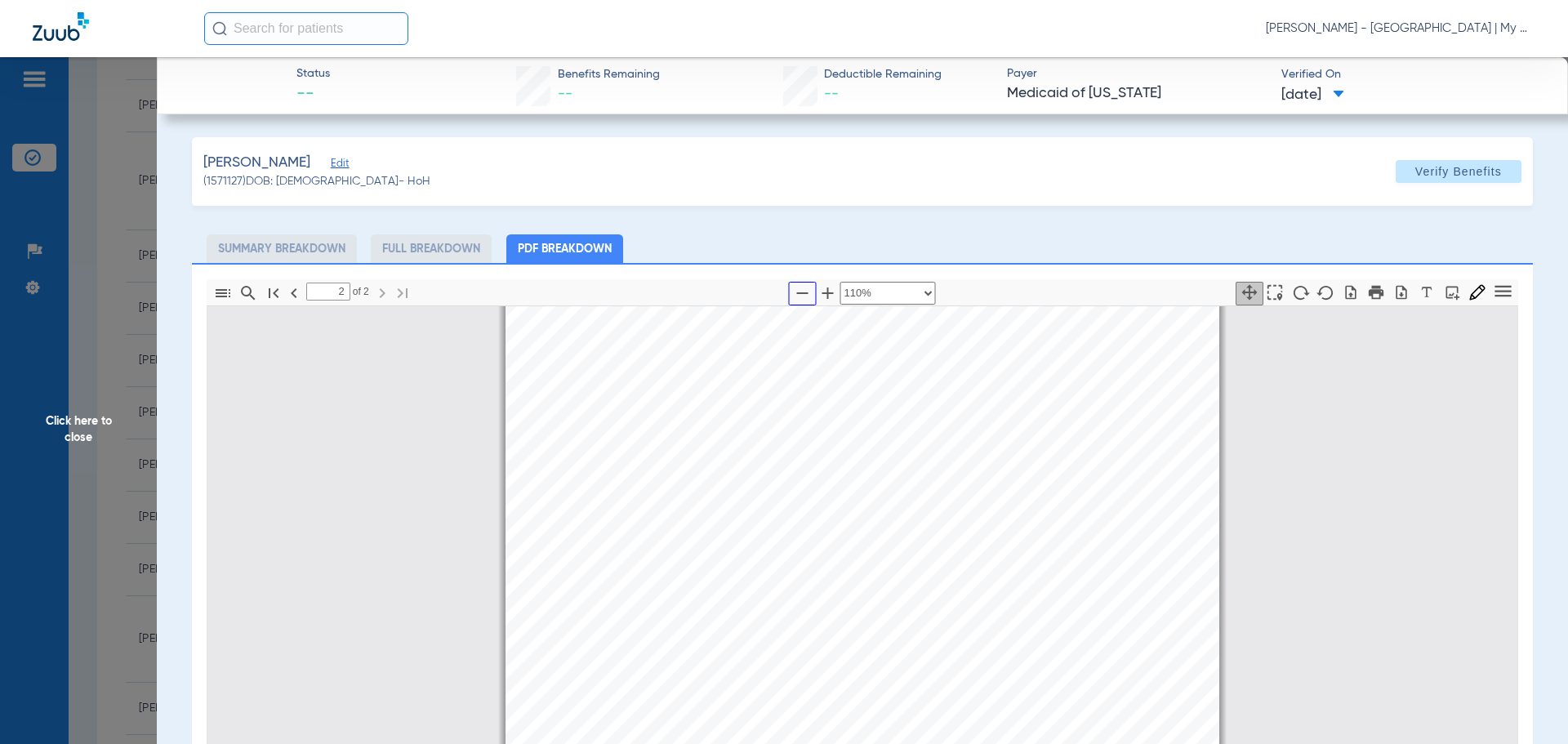
scroll to position [1070, 0]
click span "Click here to close"
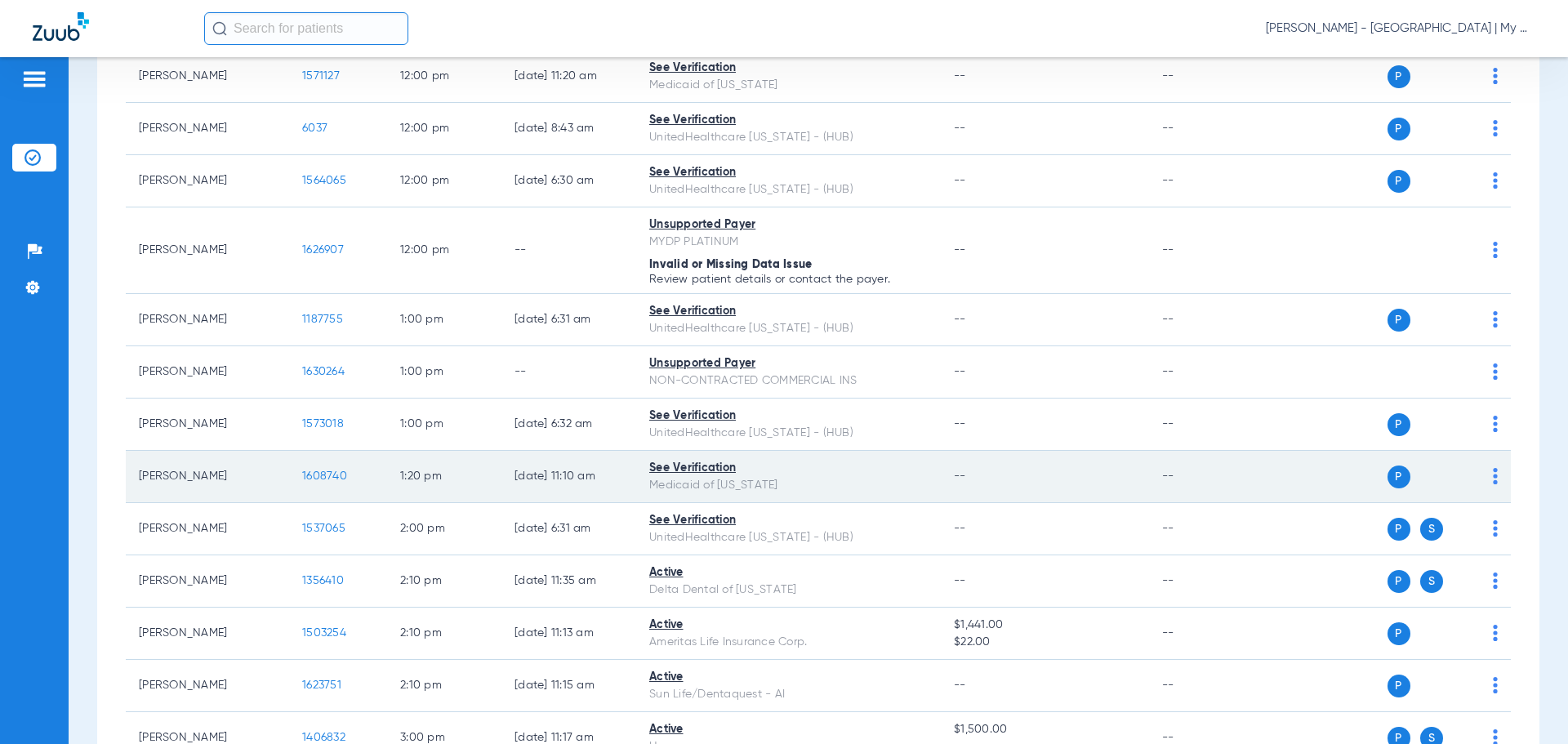
scroll to position [1143, 0]
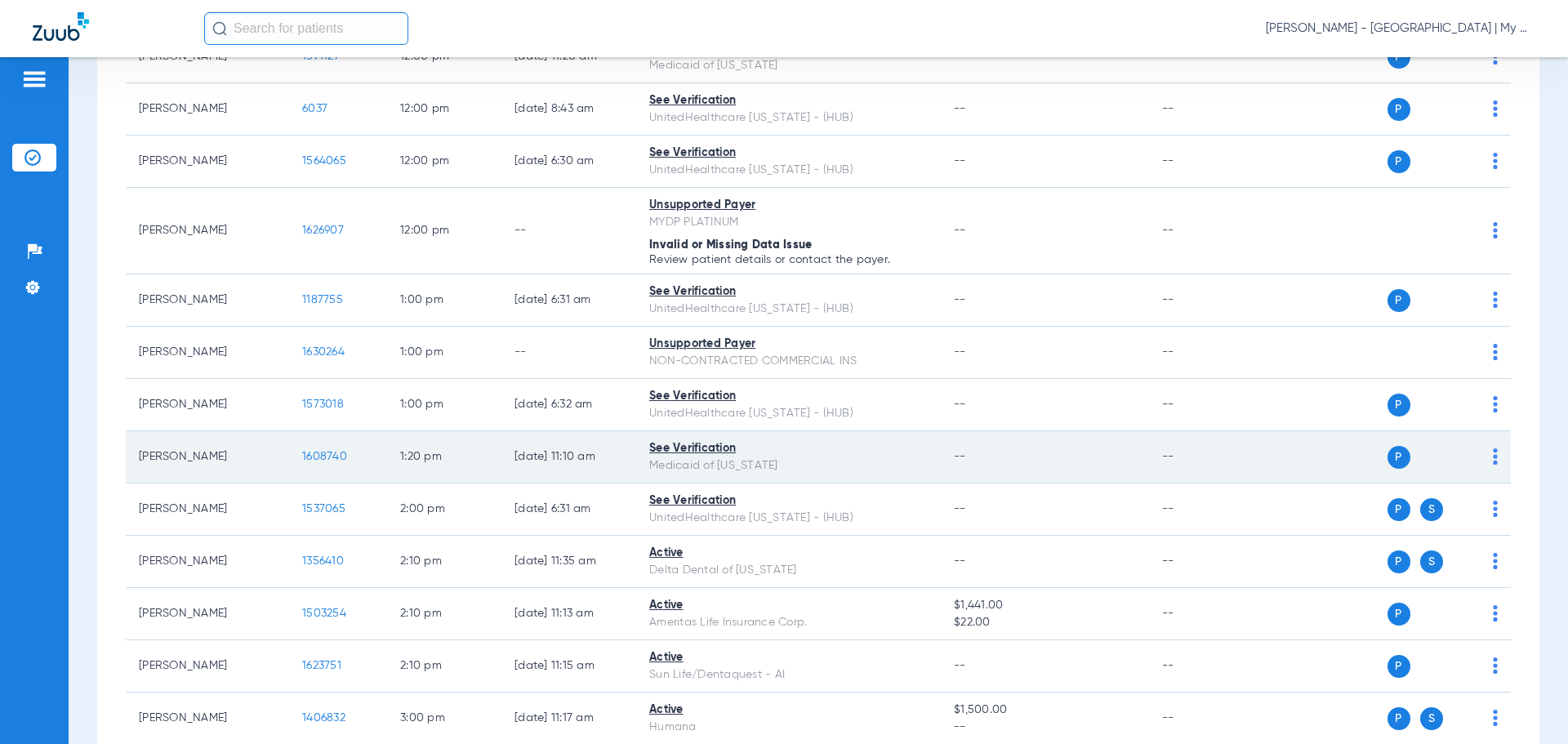
click span "1608740"
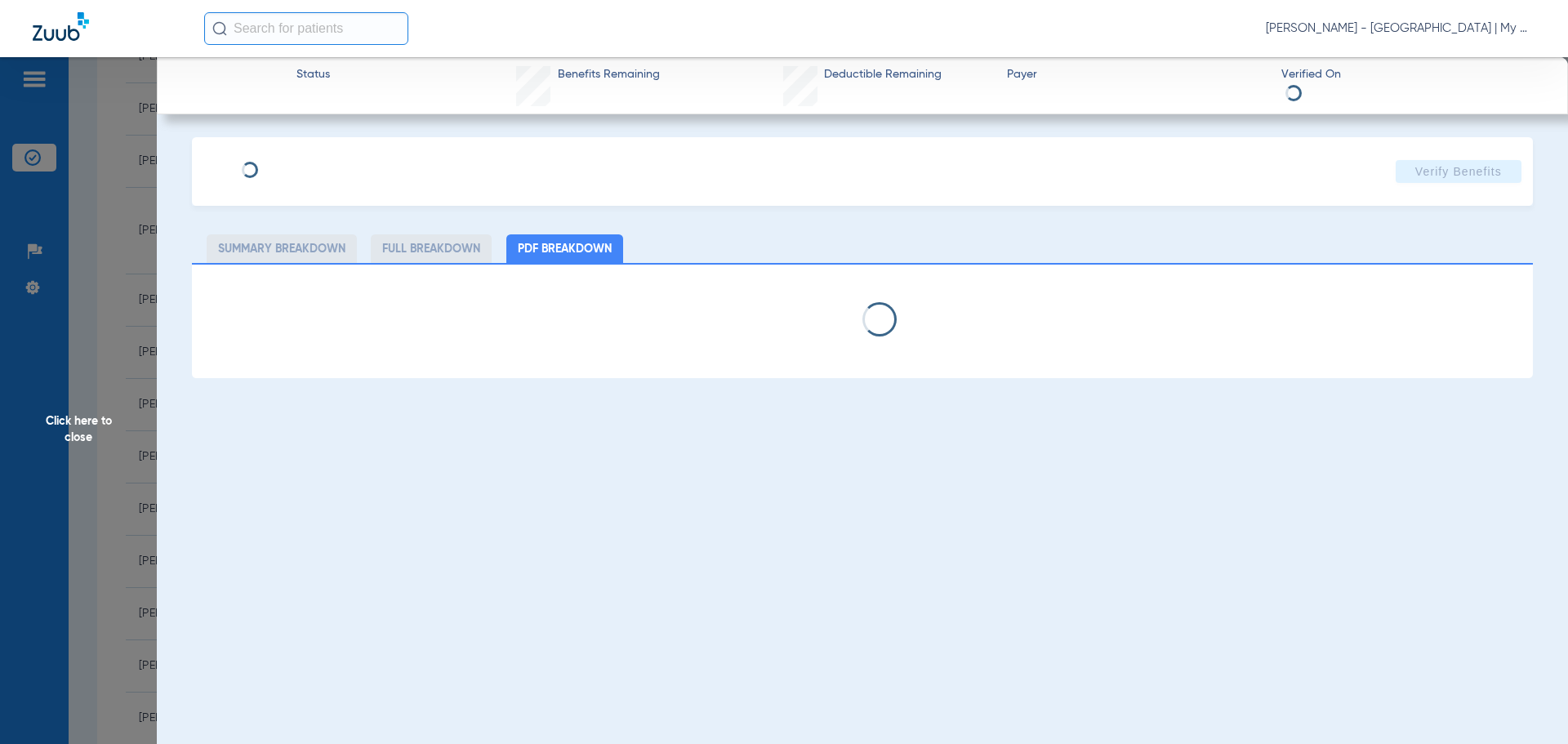
select select "page-width"
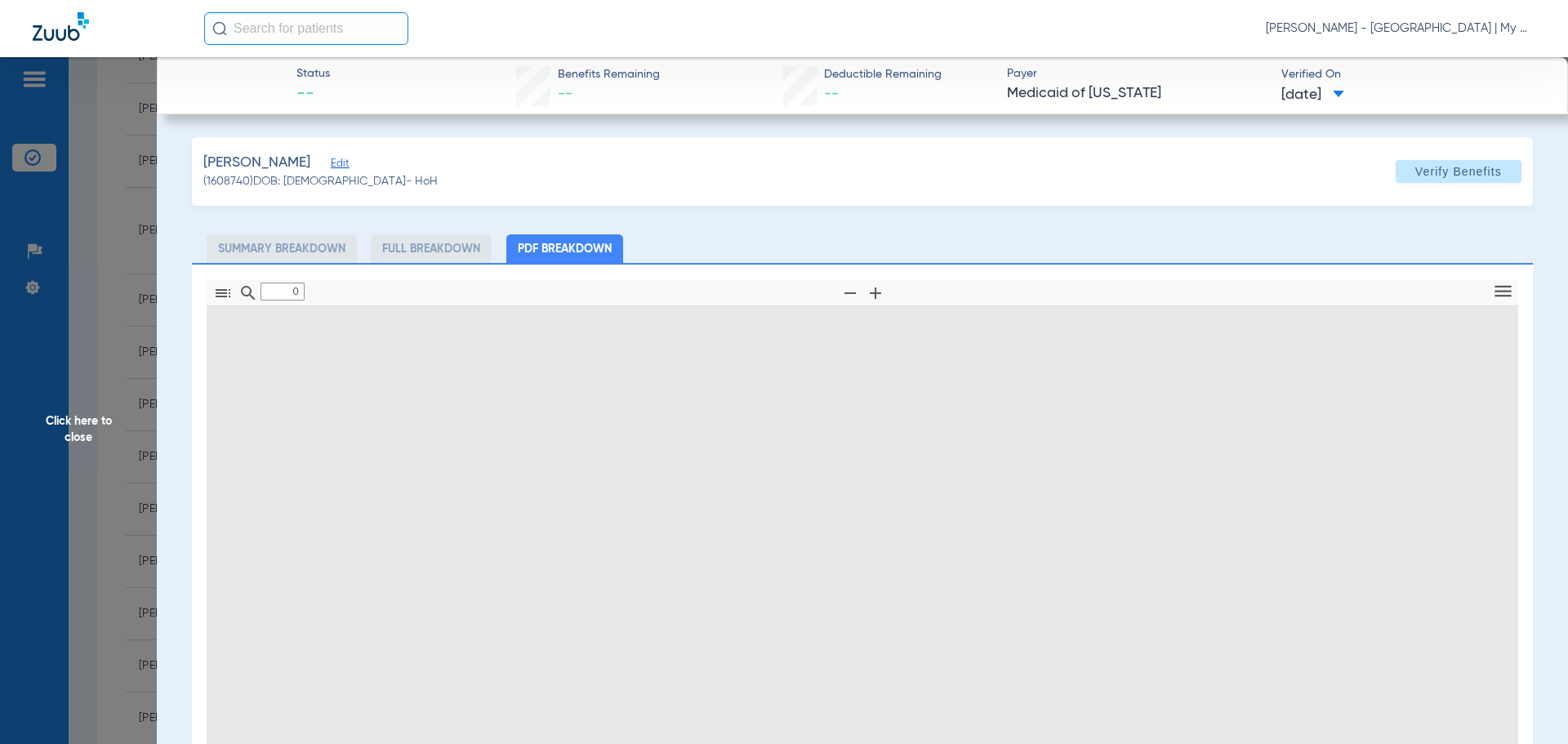
type input "1"
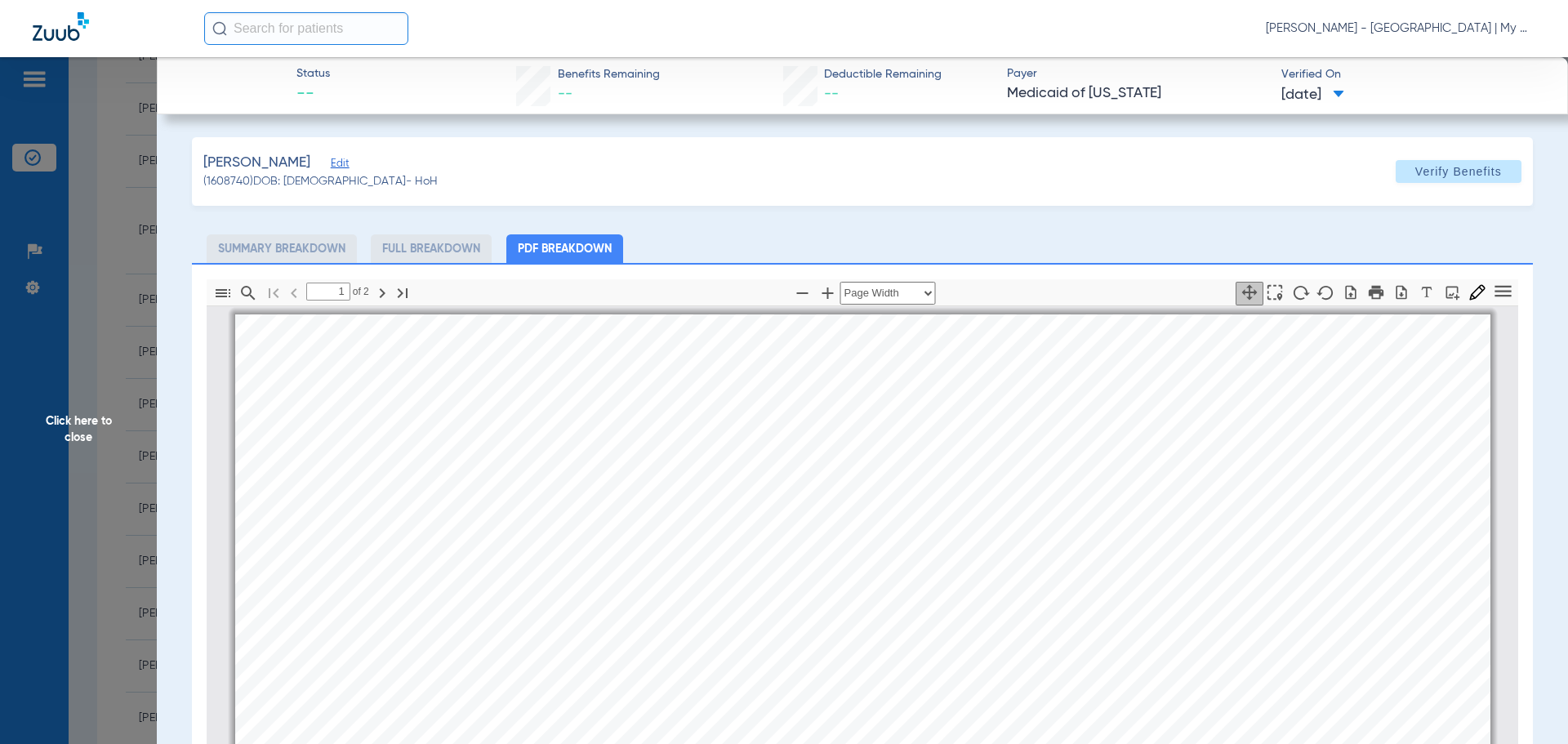
scroll to position [8, 0]
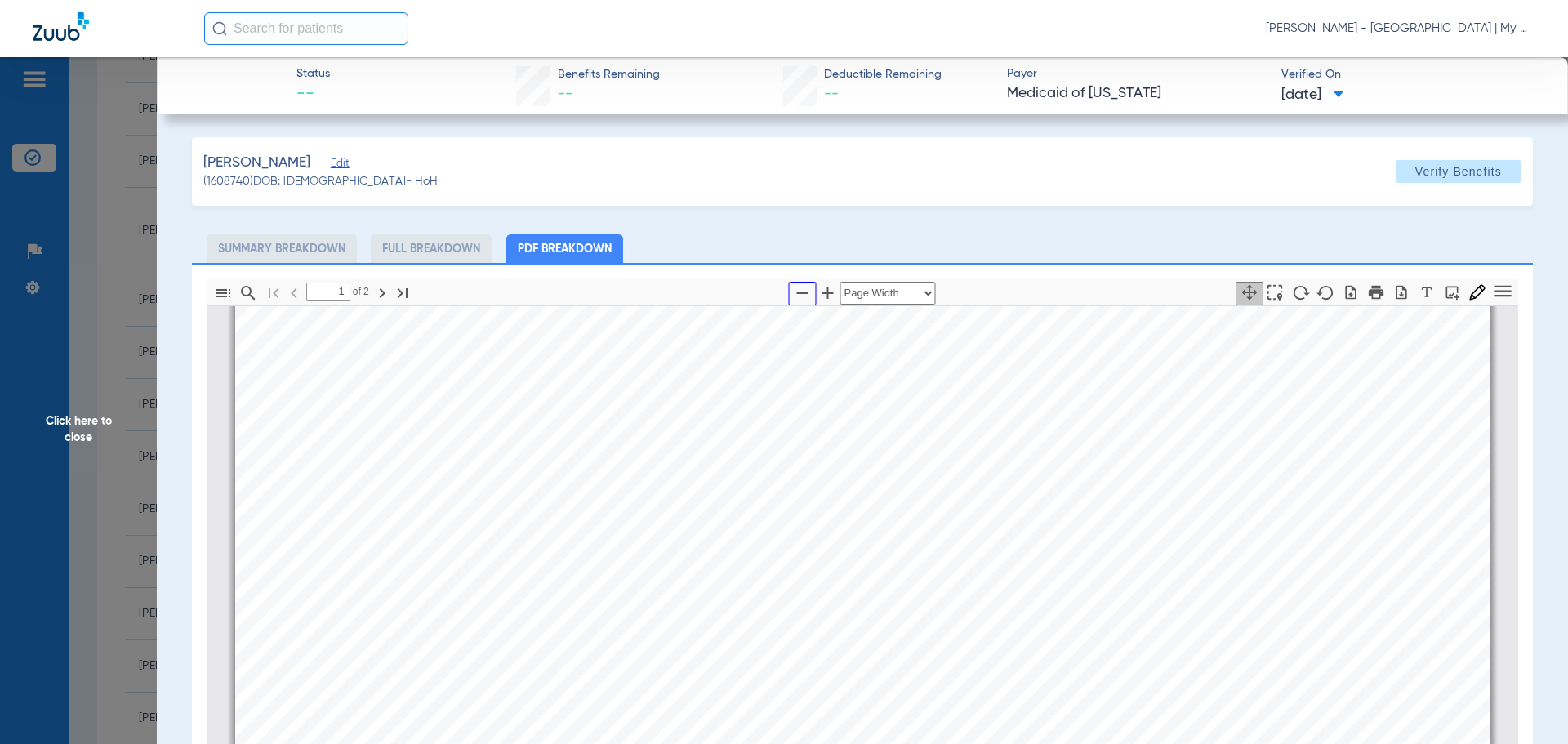
click icon "button"
select select "1.5"
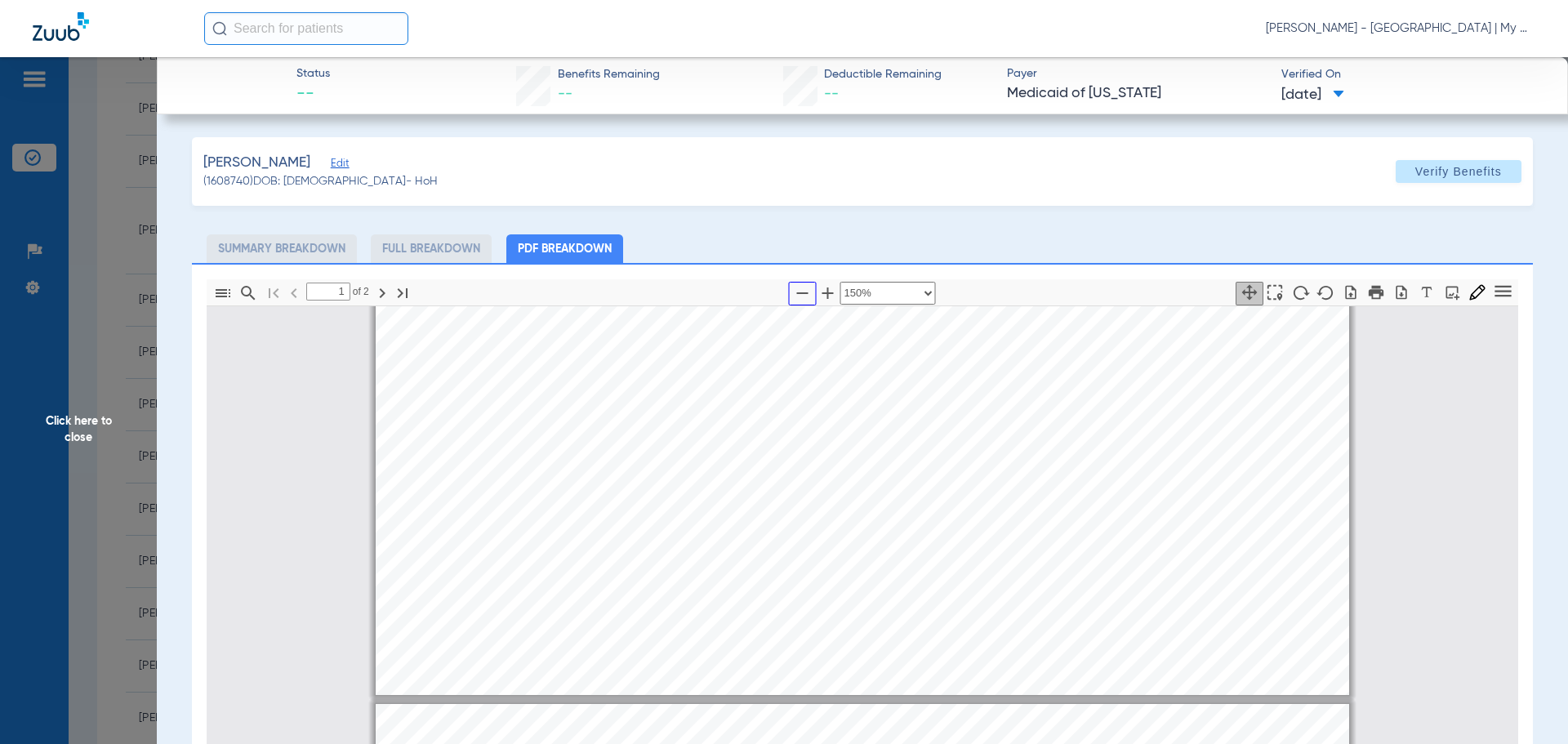
type input "2"
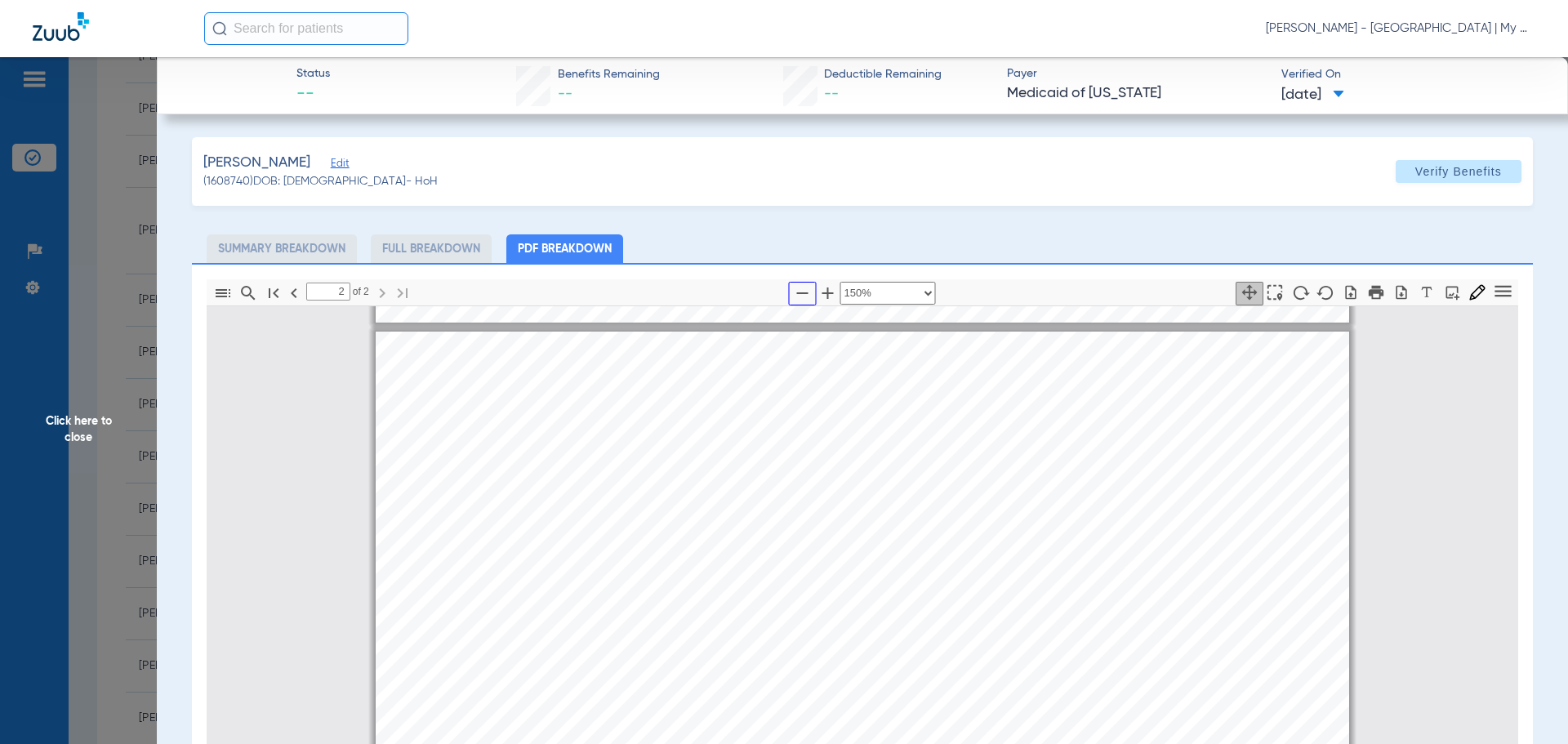
scroll to position [1397, 0]
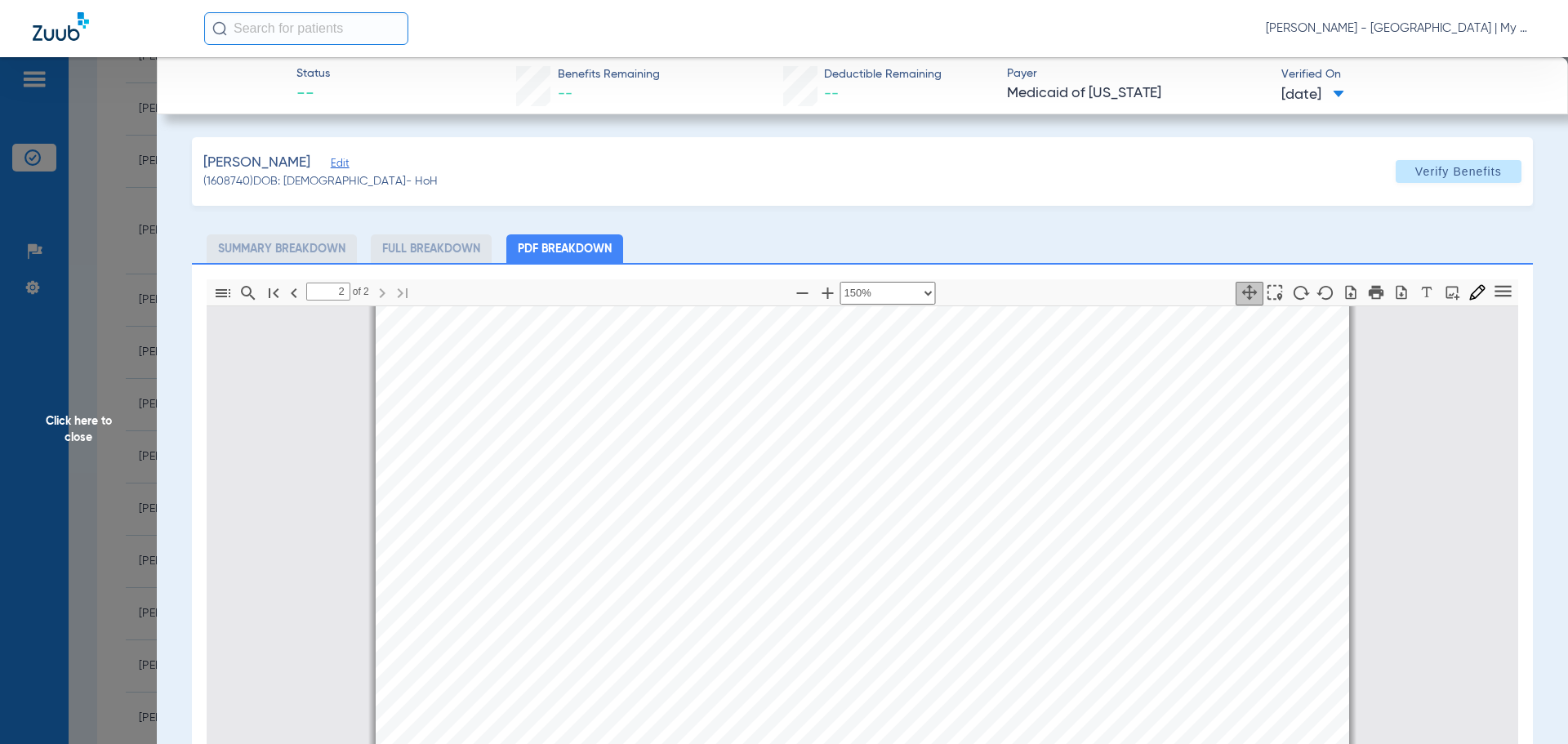
click span "Click here to close"
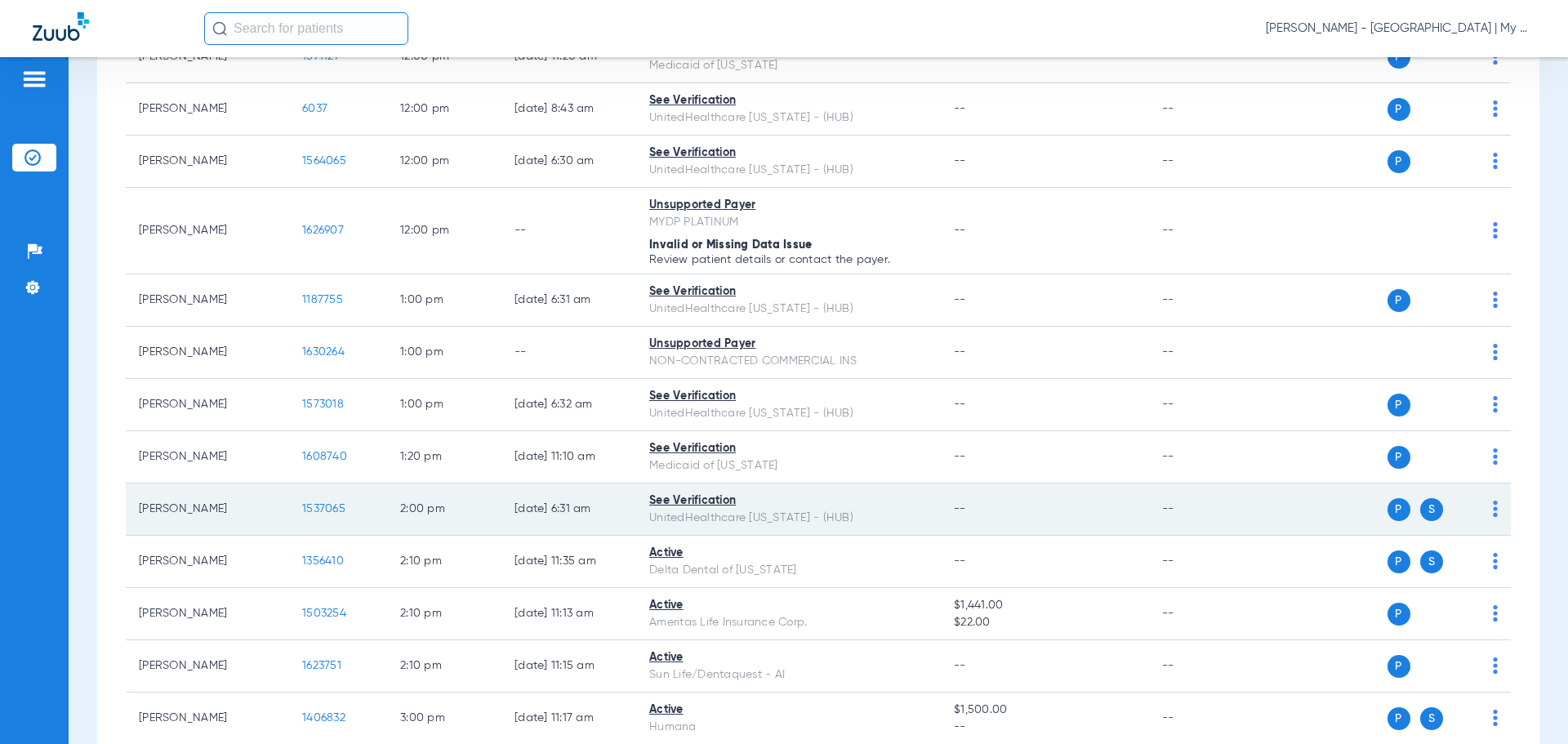
click span "1537065"
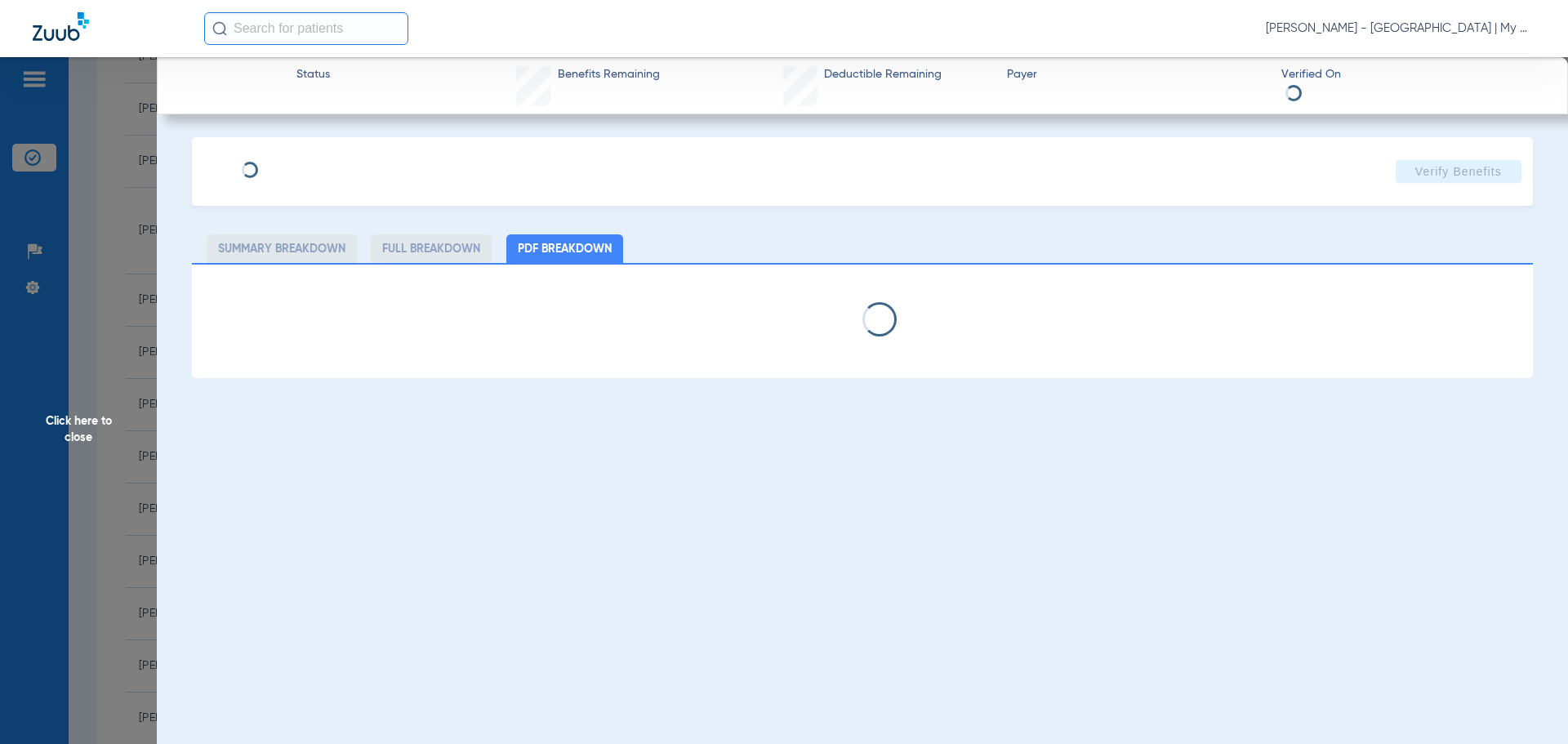
select select "page-width"
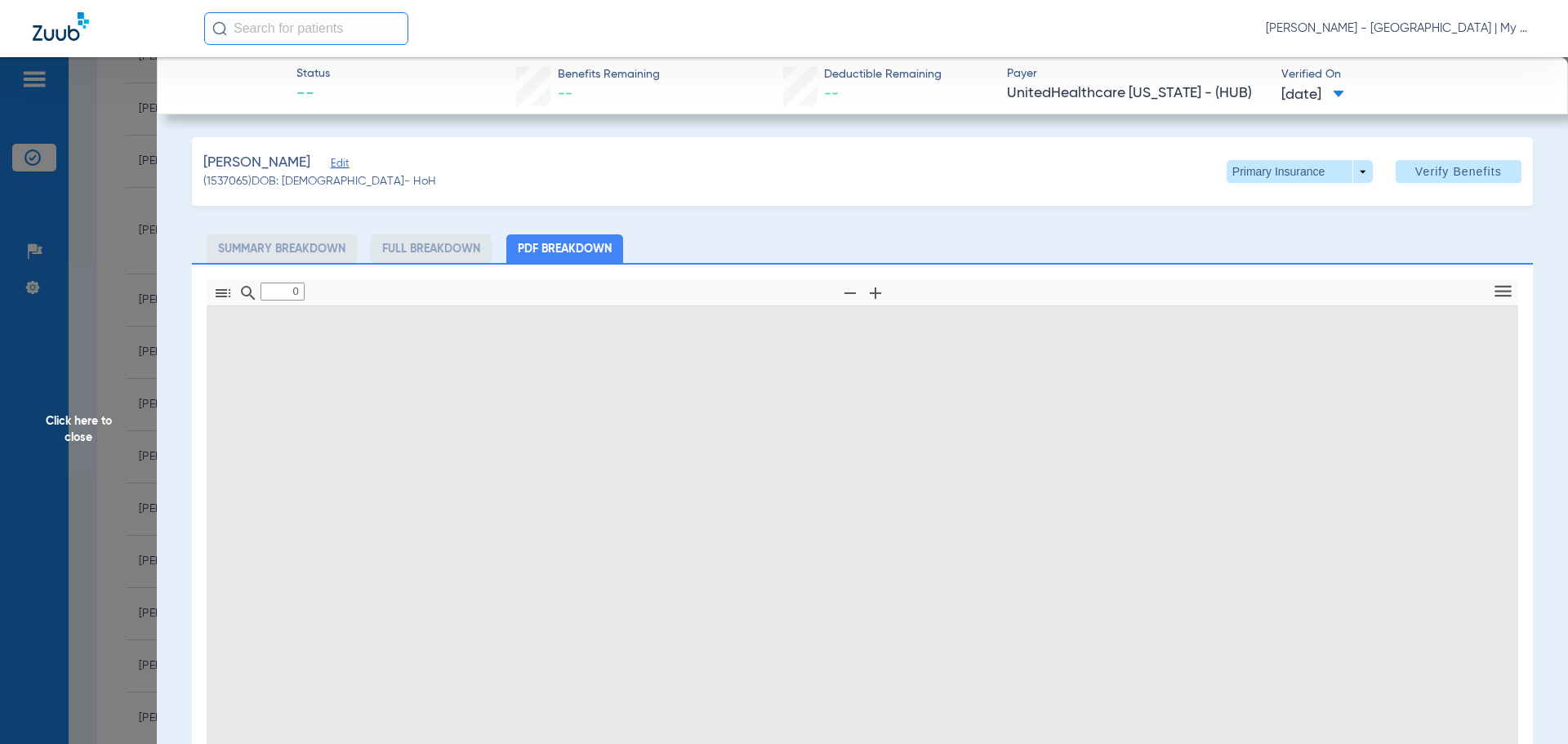
type input "1"
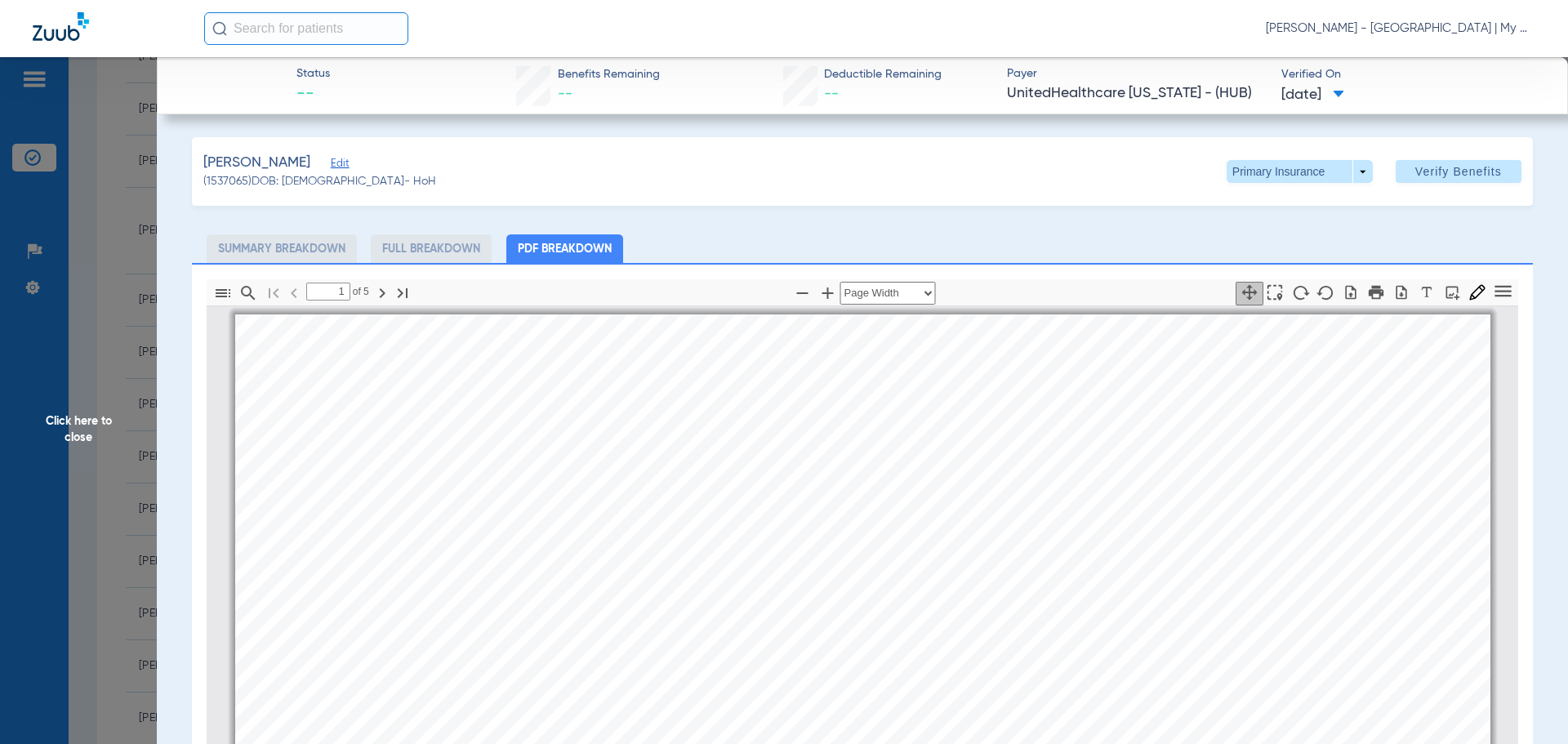
scroll to position [8, 0]
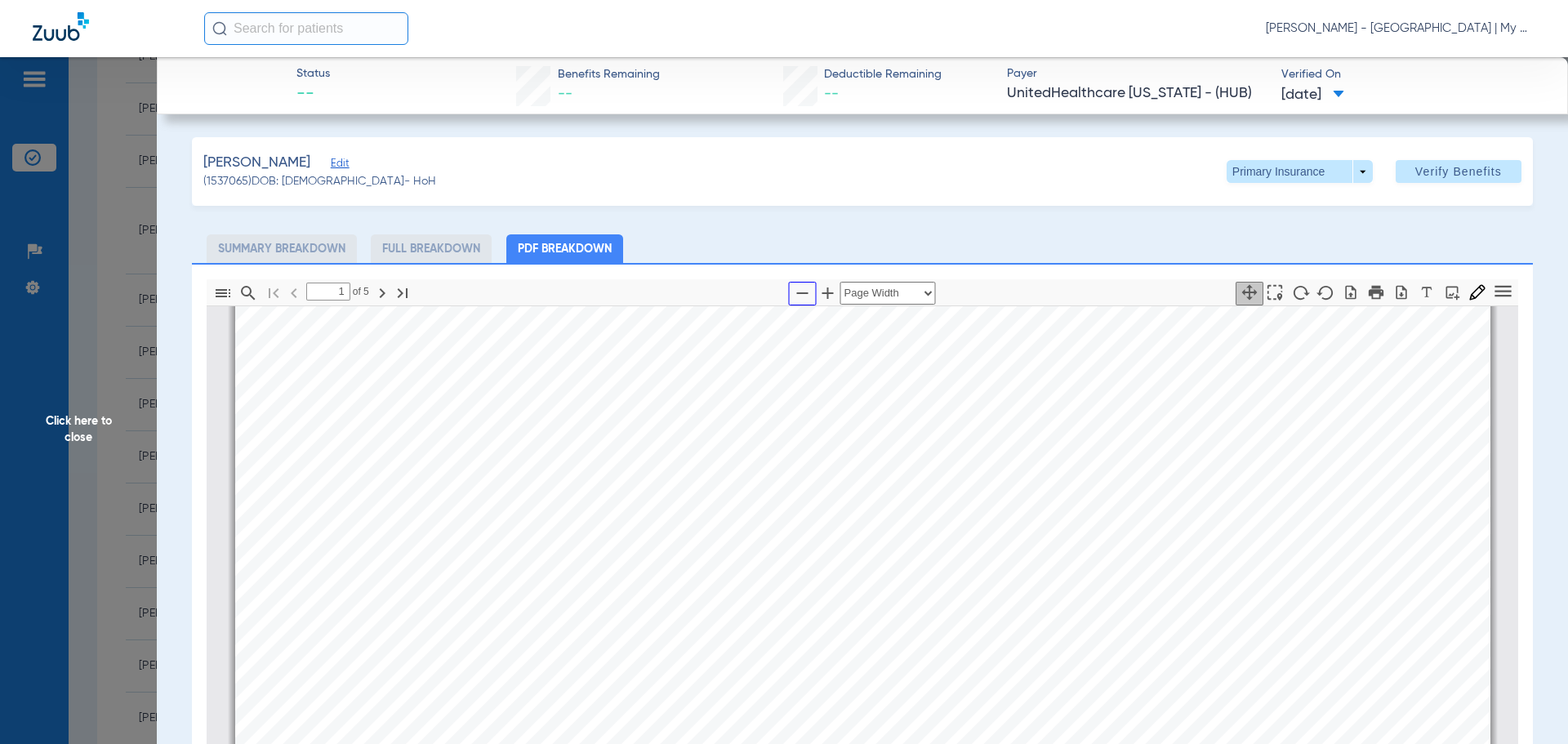
click icon "button"
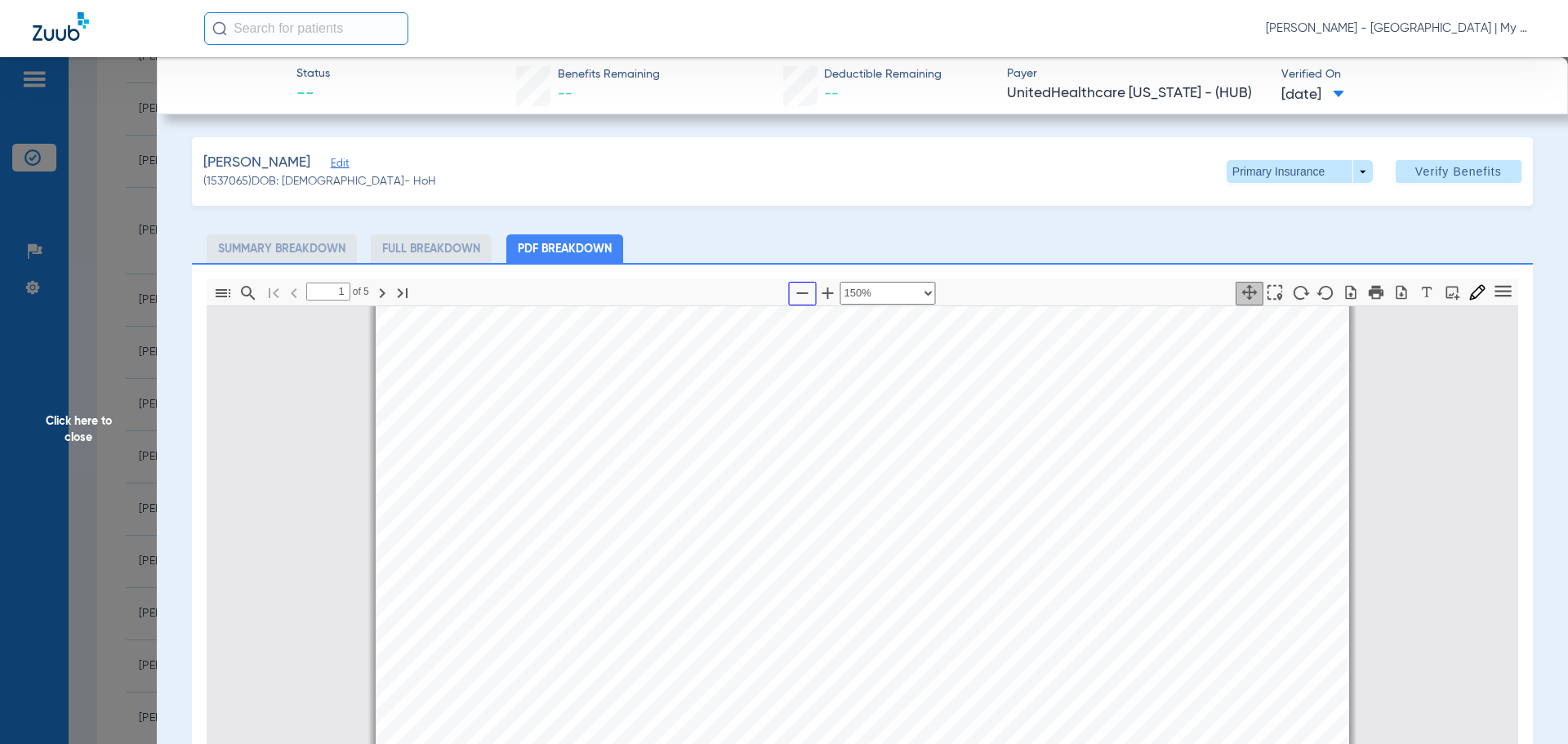
click icon "button"
select select "custom"
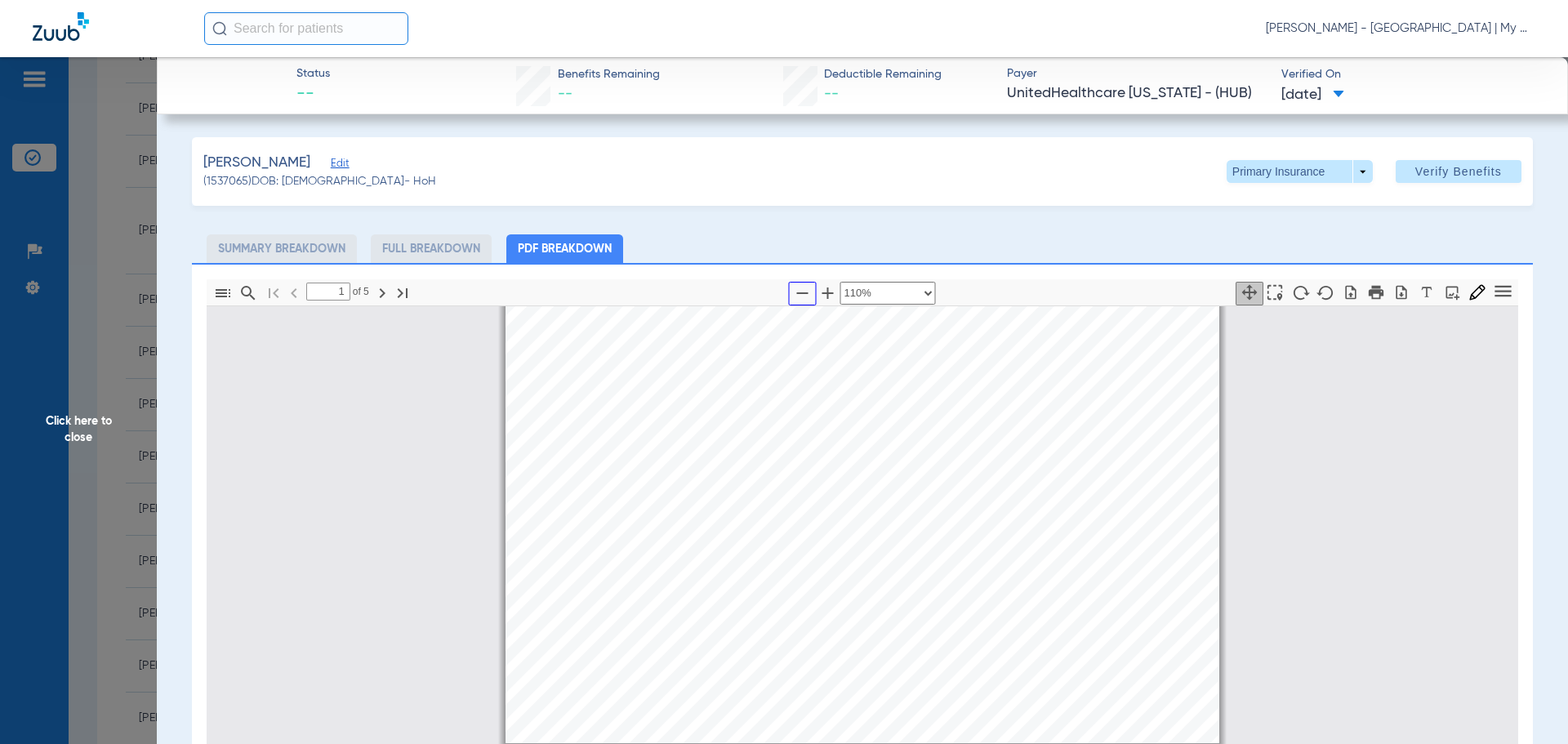
type input "2"
select select "custom"
click span "Click here to close"
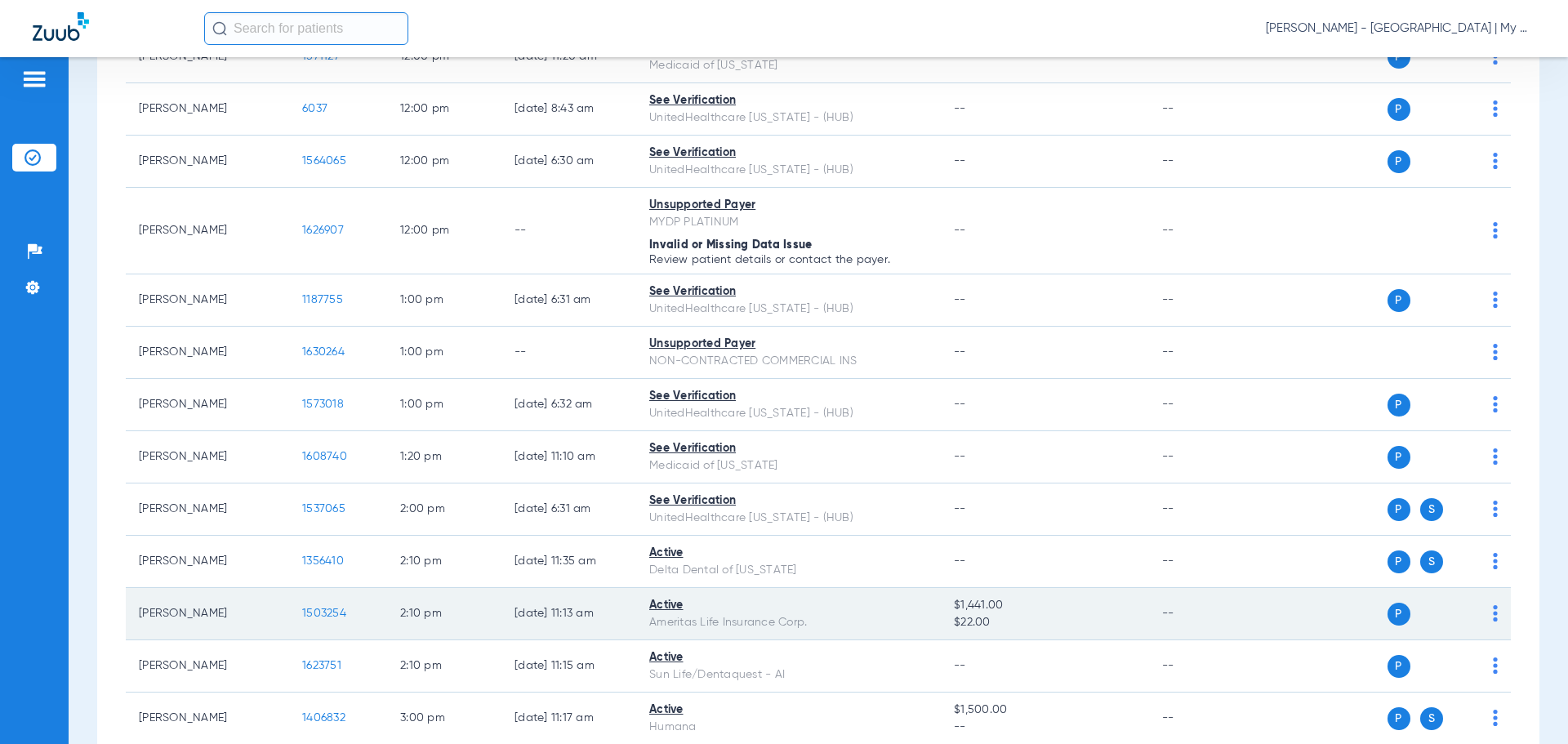
click span "1503254"
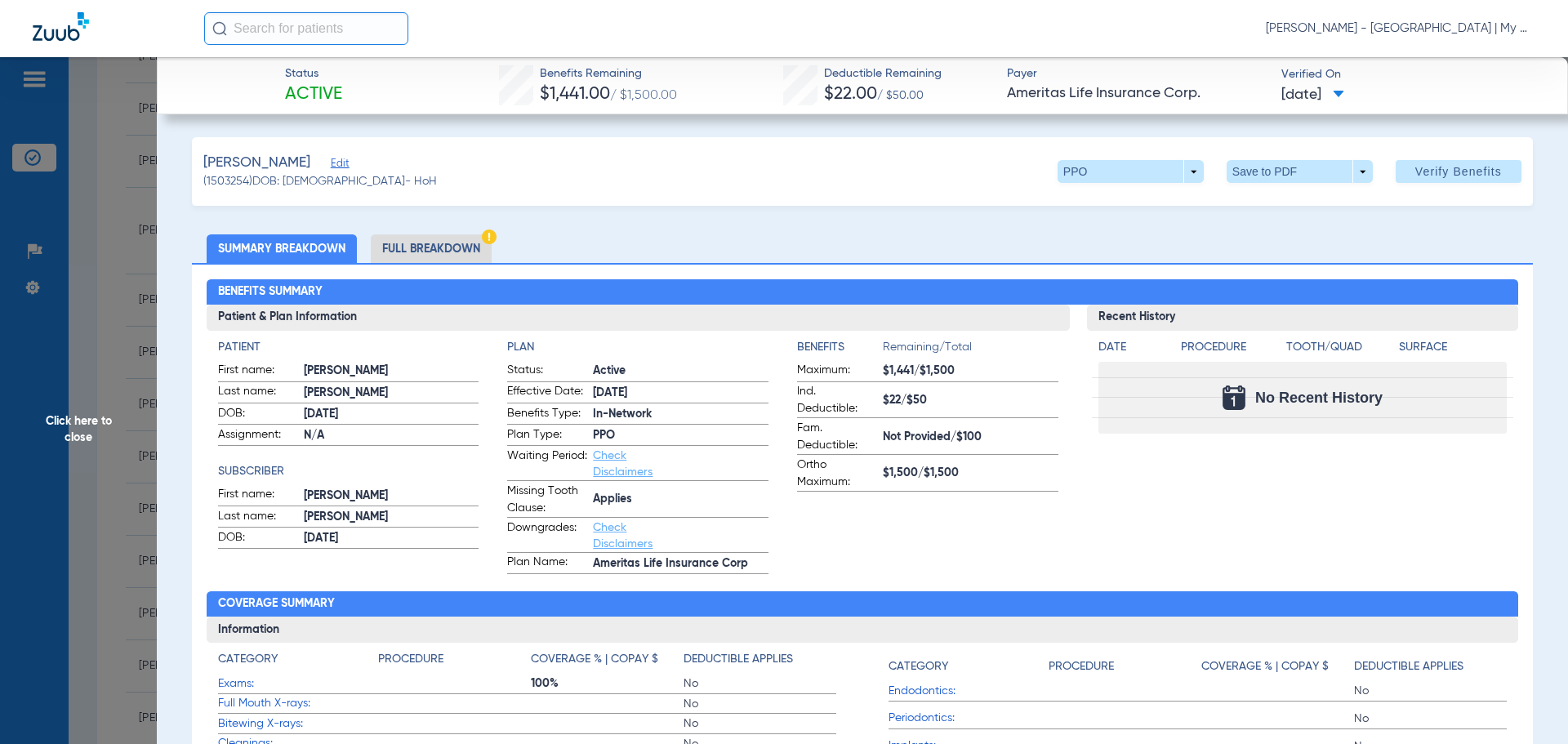
click li "Full Breakdown"
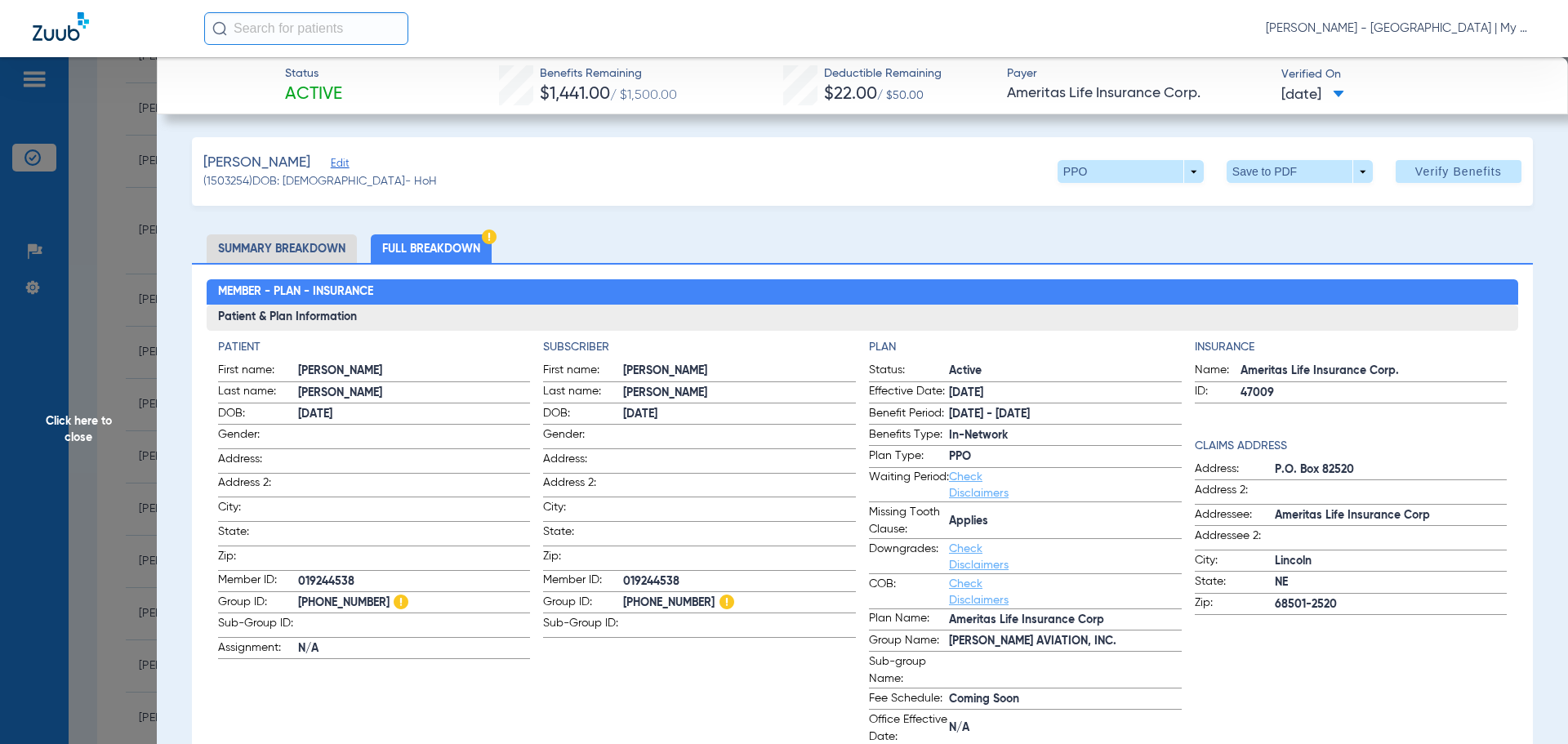
drag, startPoint x: 84, startPoint y: 427, endPoint x: 129, endPoint y: 439, distance: 46.6
click span "Click here to close"
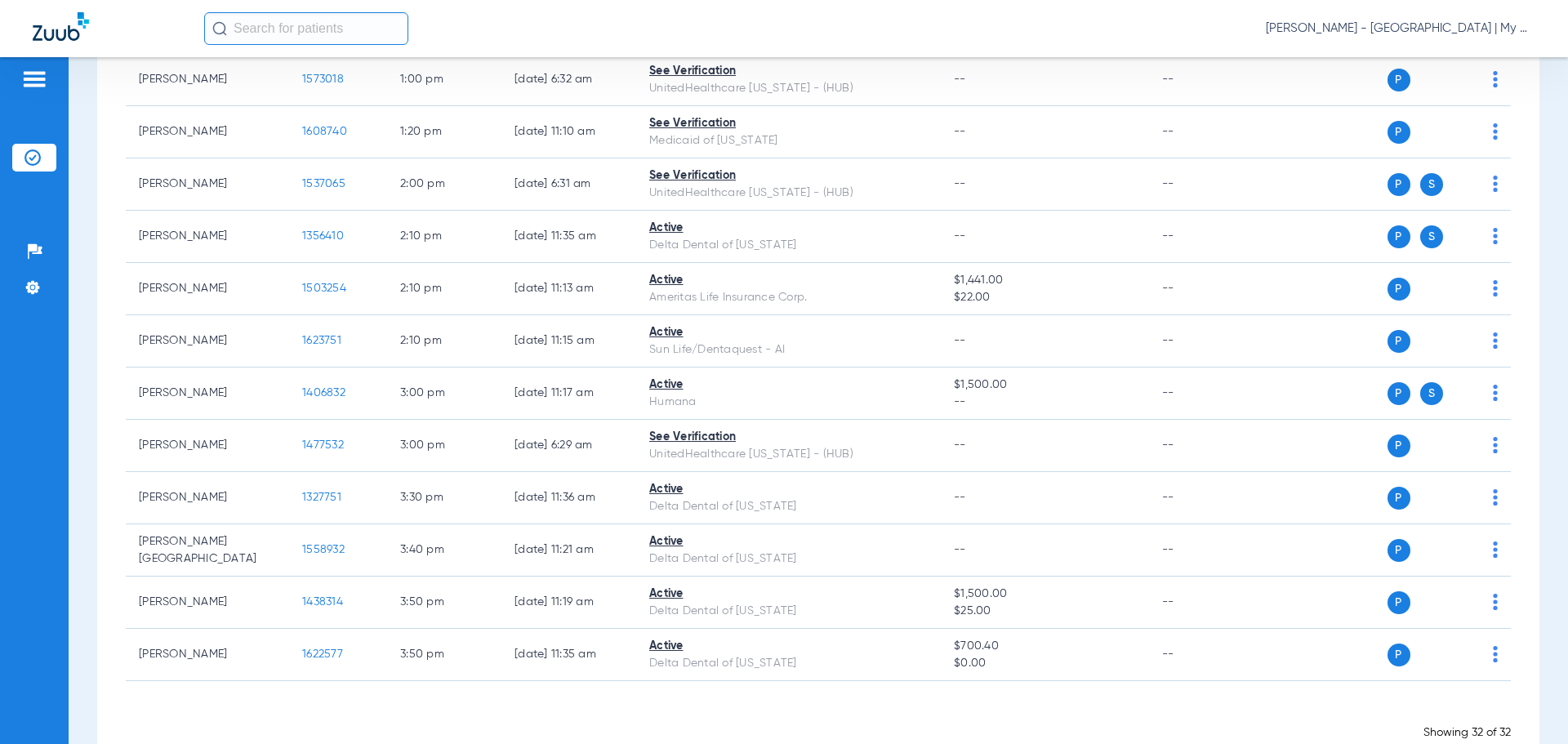
scroll to position [1470, 0]
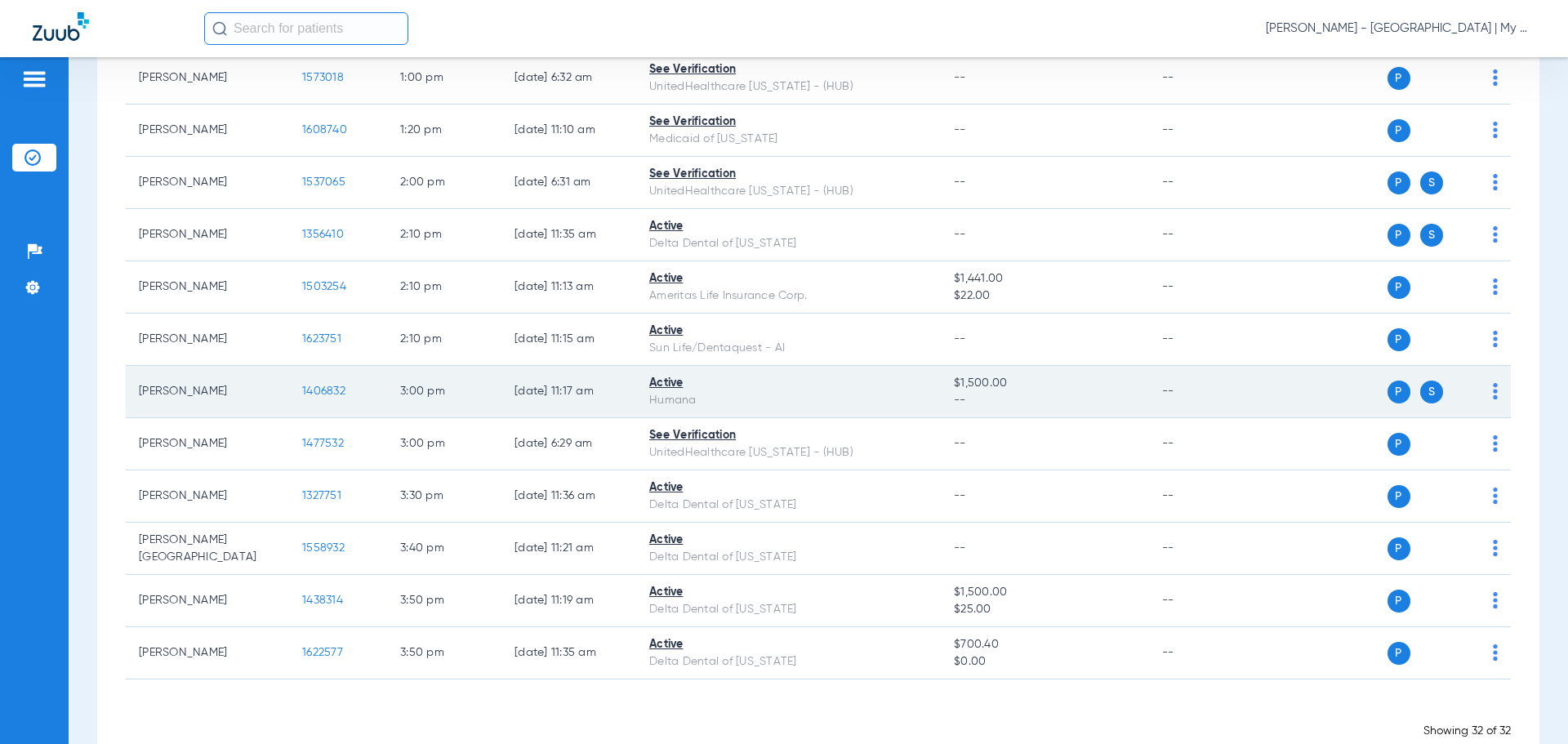
click span "1406832"
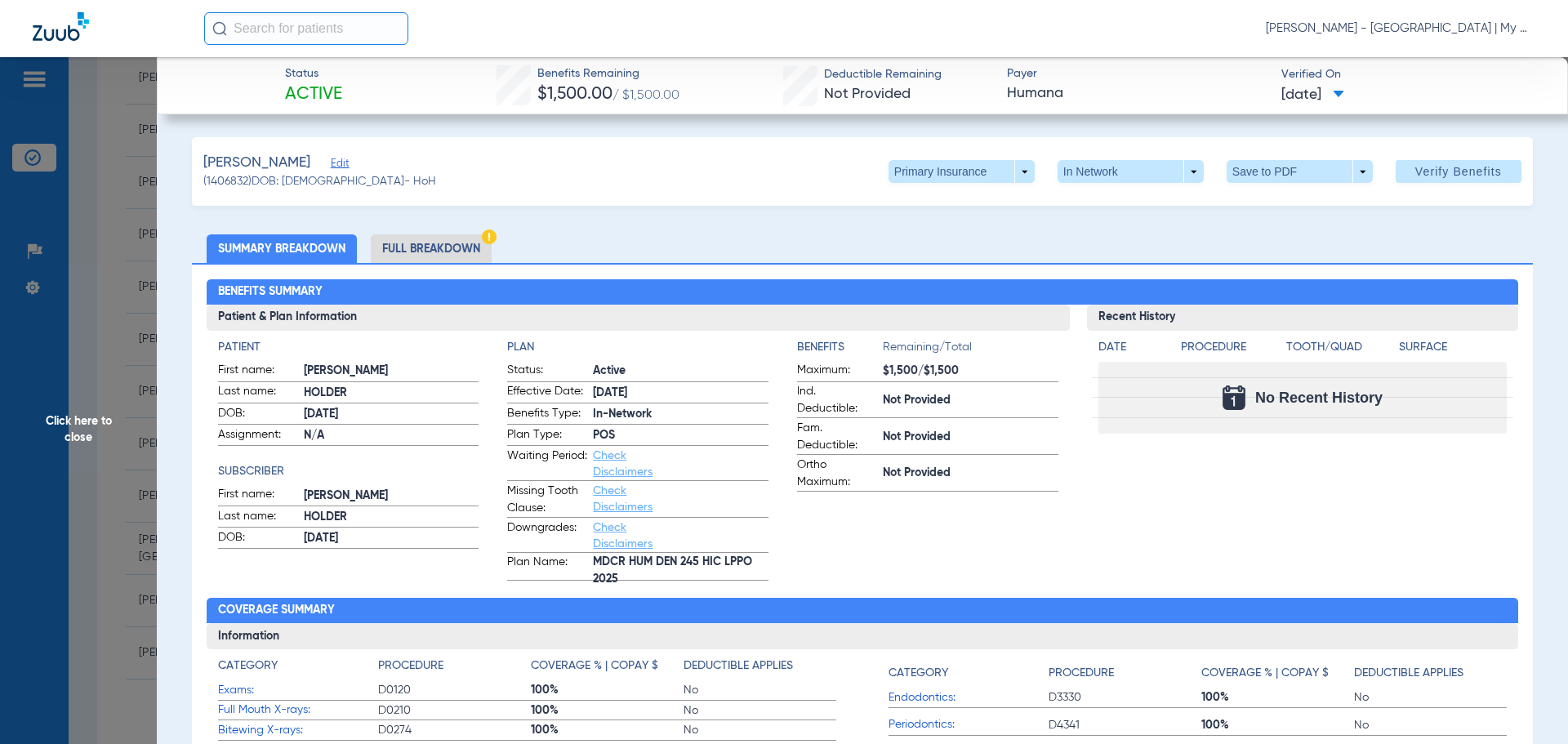
click span "Click here to close"
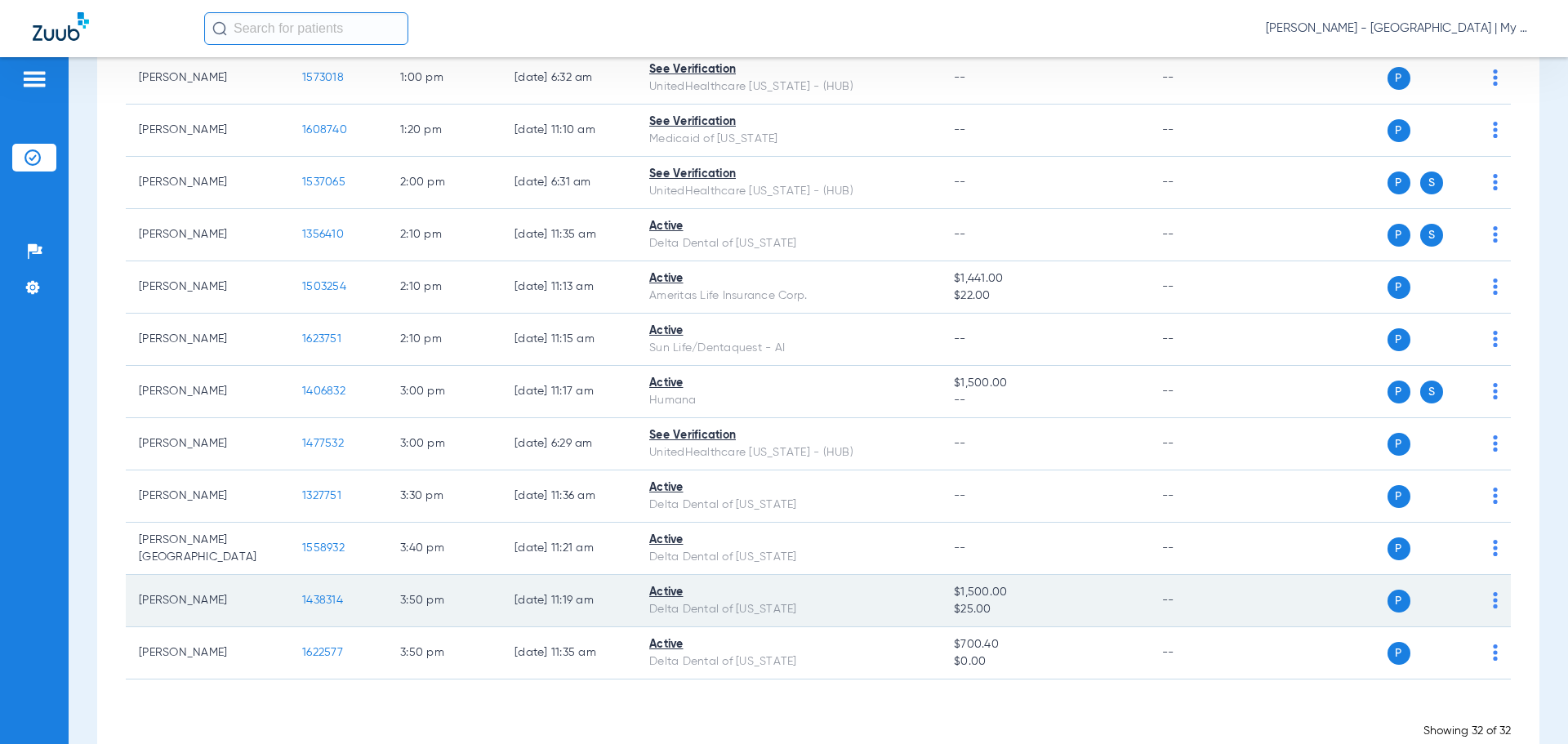
click span "1438314"
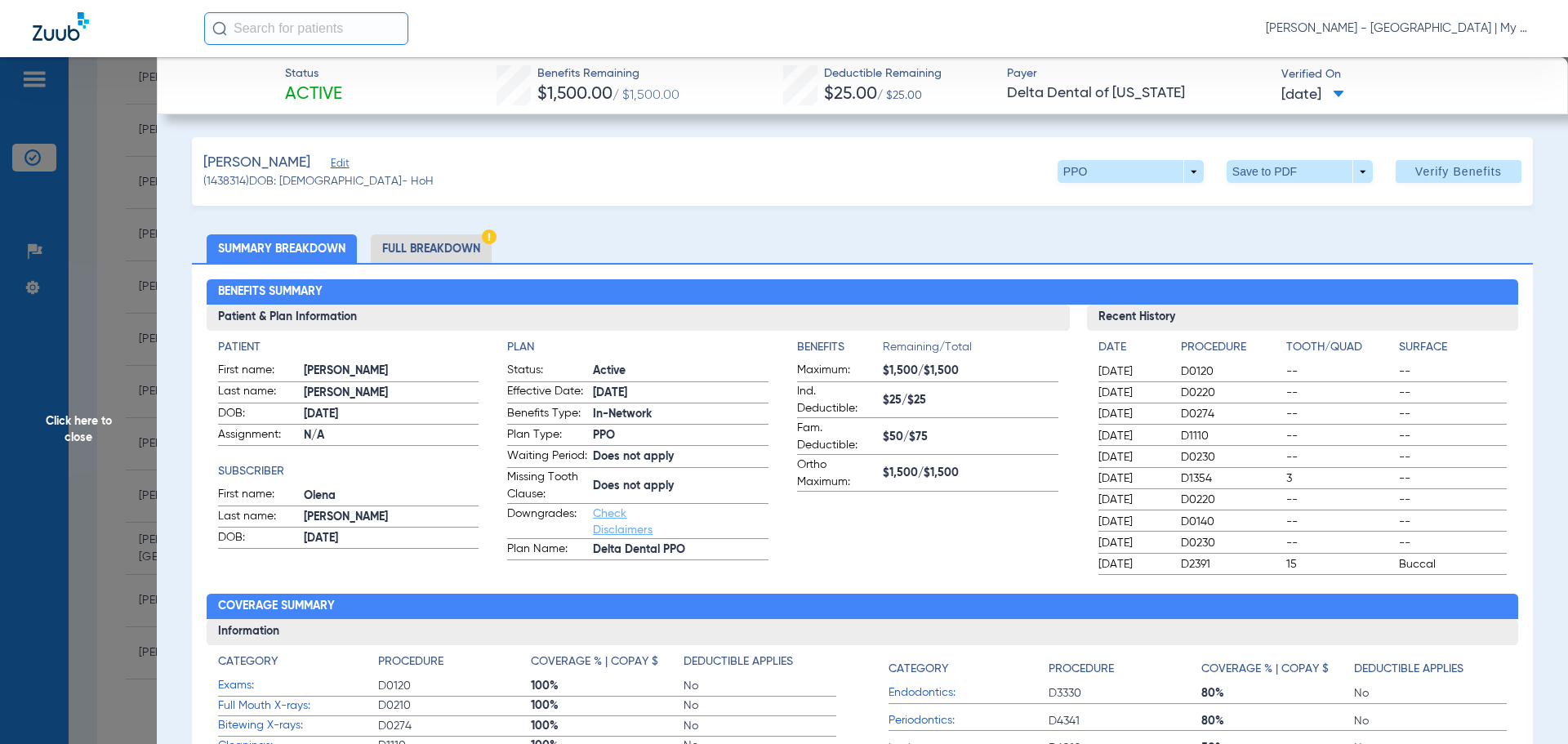
click li "Full Breakdown"
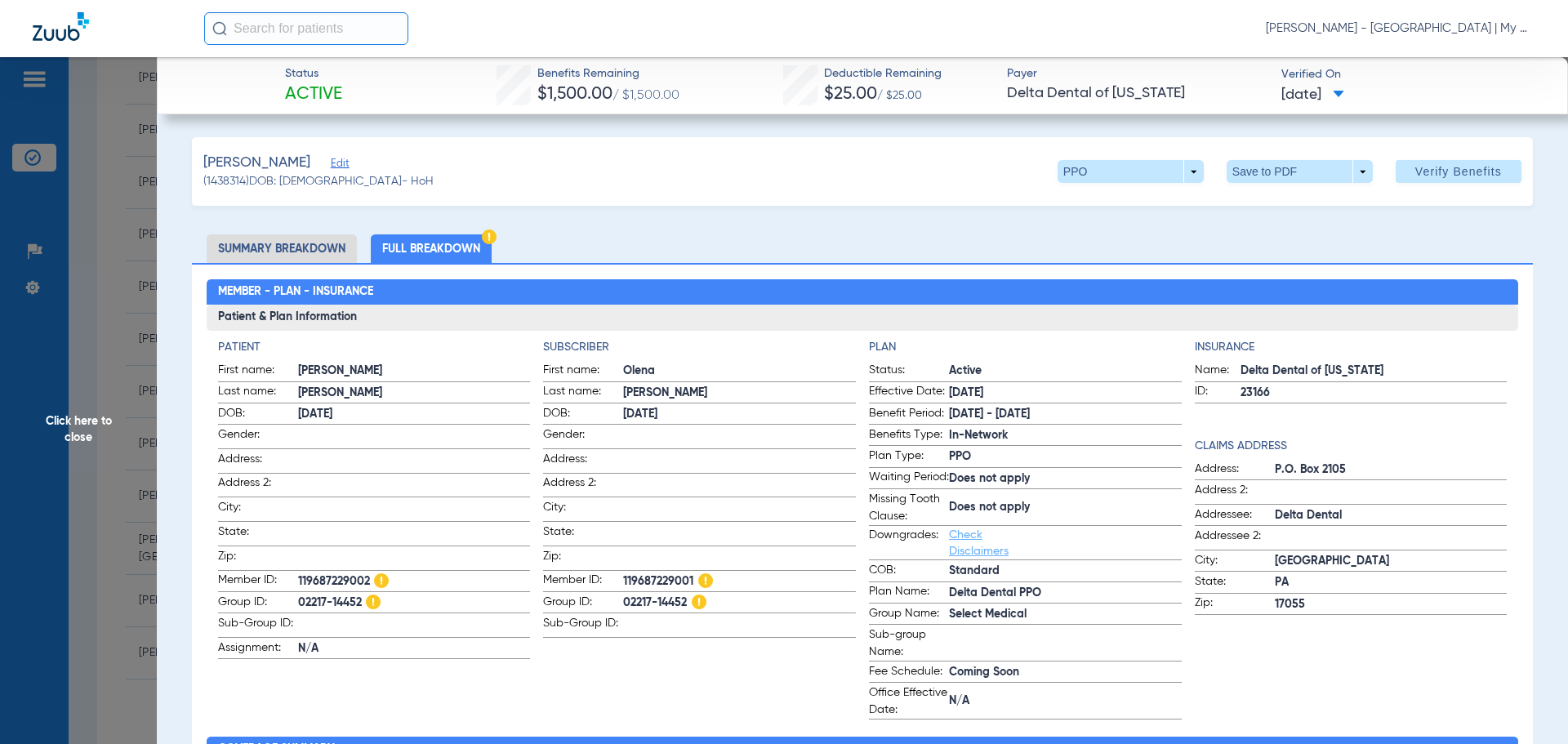
click span "Click here to close"
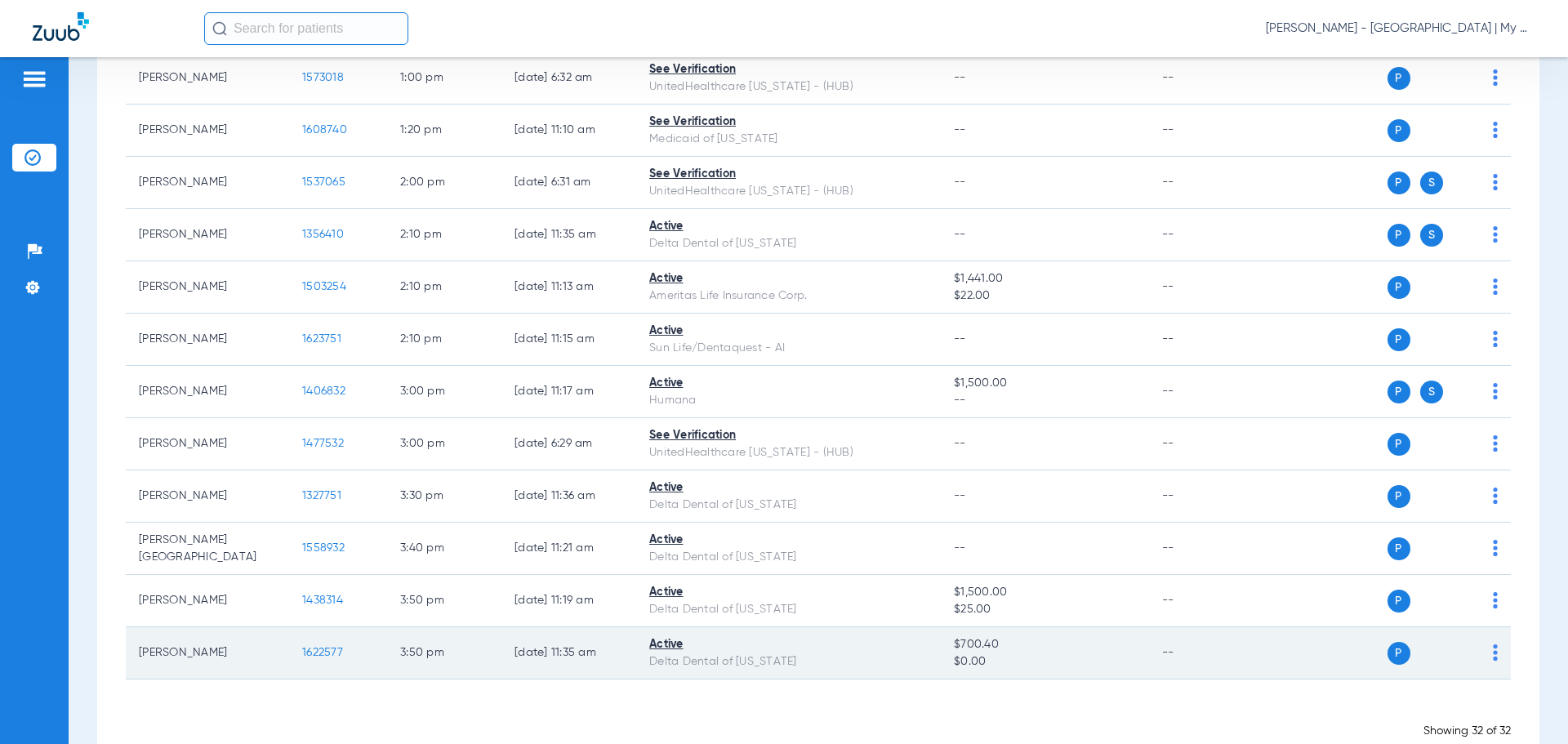
click span "1622577"
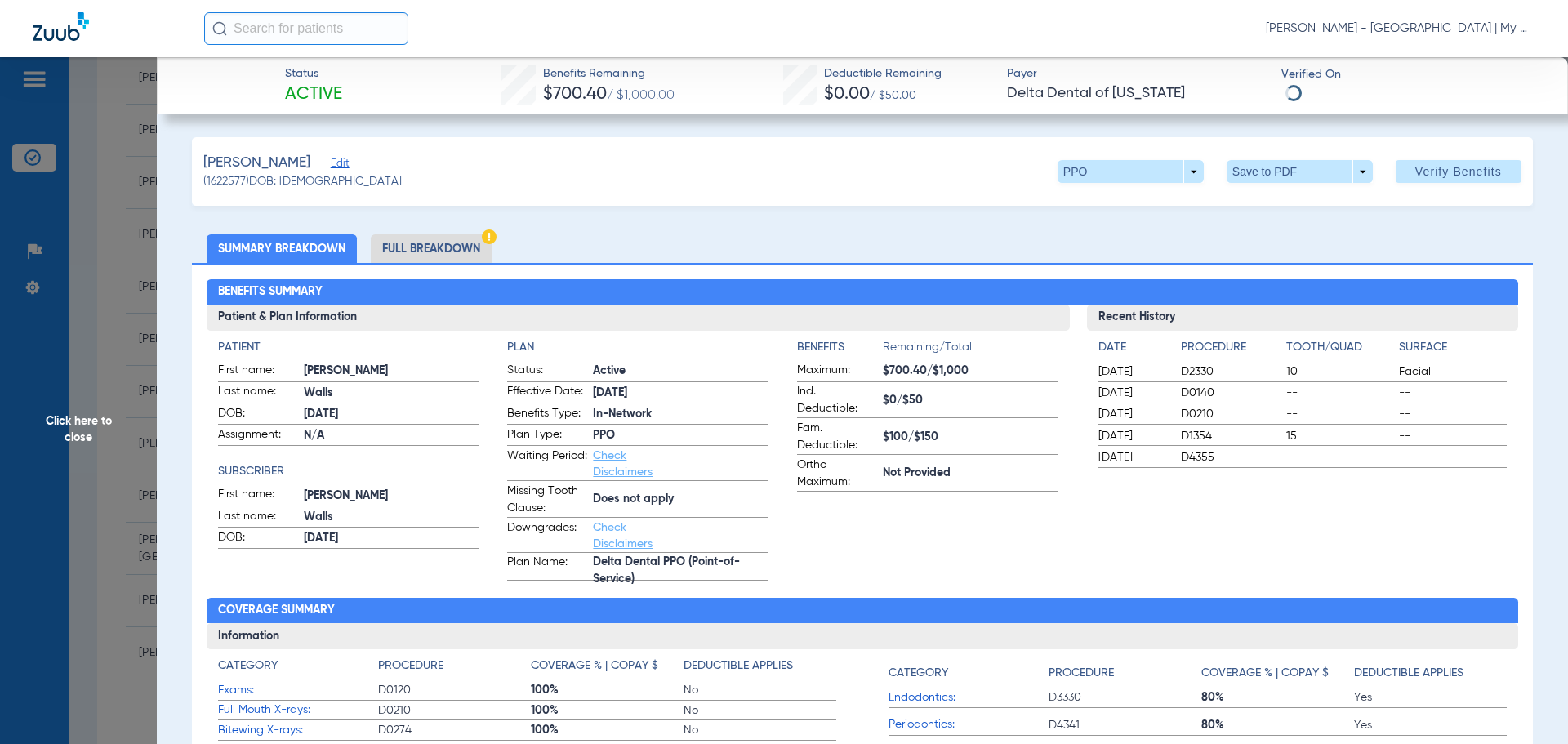
click li "Full Breakdown"
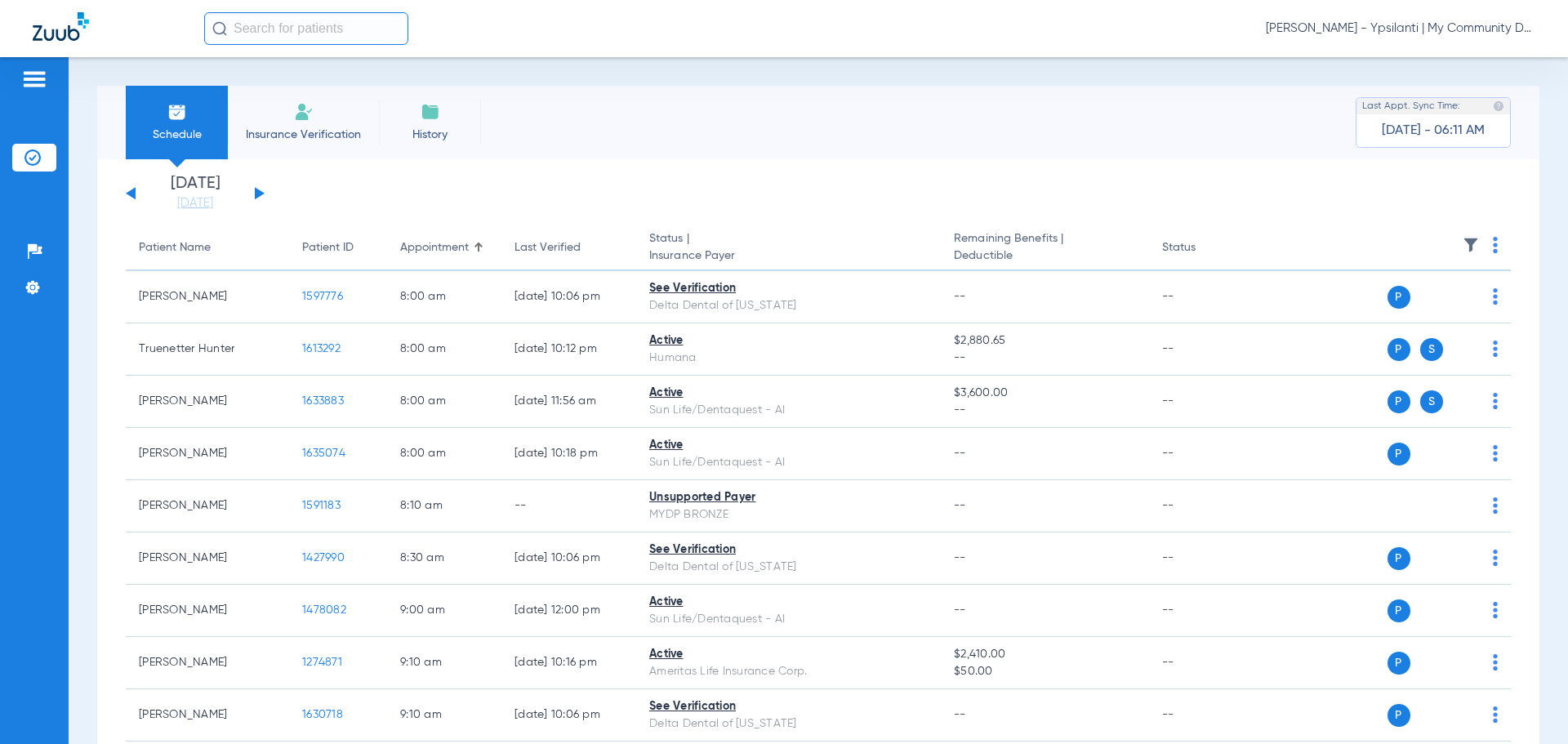
click at [1415, 26] on span "[PERSON_NAME] - Ypsilanti | My Community Dental Centers" at bounding box center [1400, 29] width 269 height 17
click at [1468, 57] on span "Account Selection" at bounding box center [1474, 58] width 91 height 11
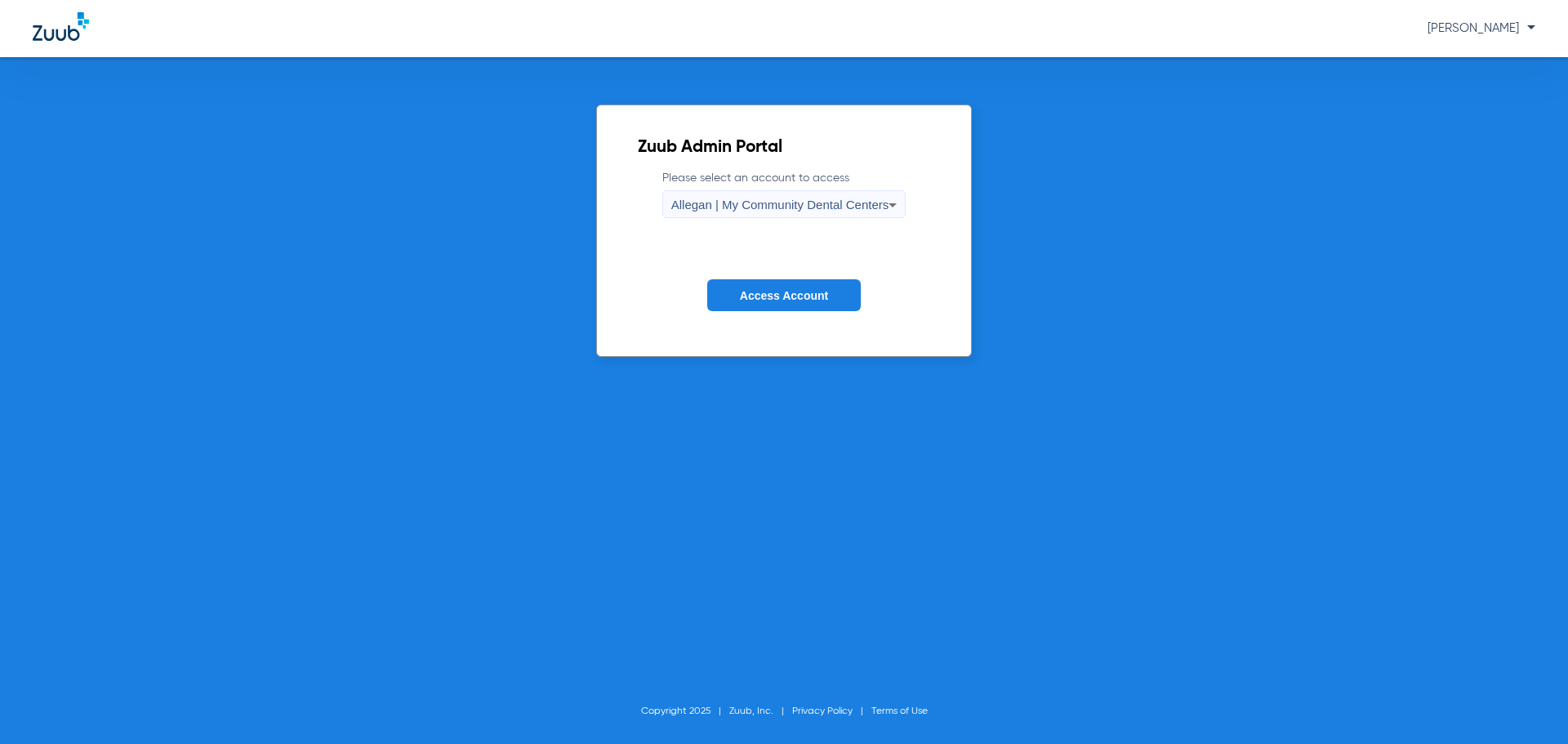
click at [824, 209] on span "Allegan | My Community Dental Centers" at bounding box center [780, 204] width 218 height 14
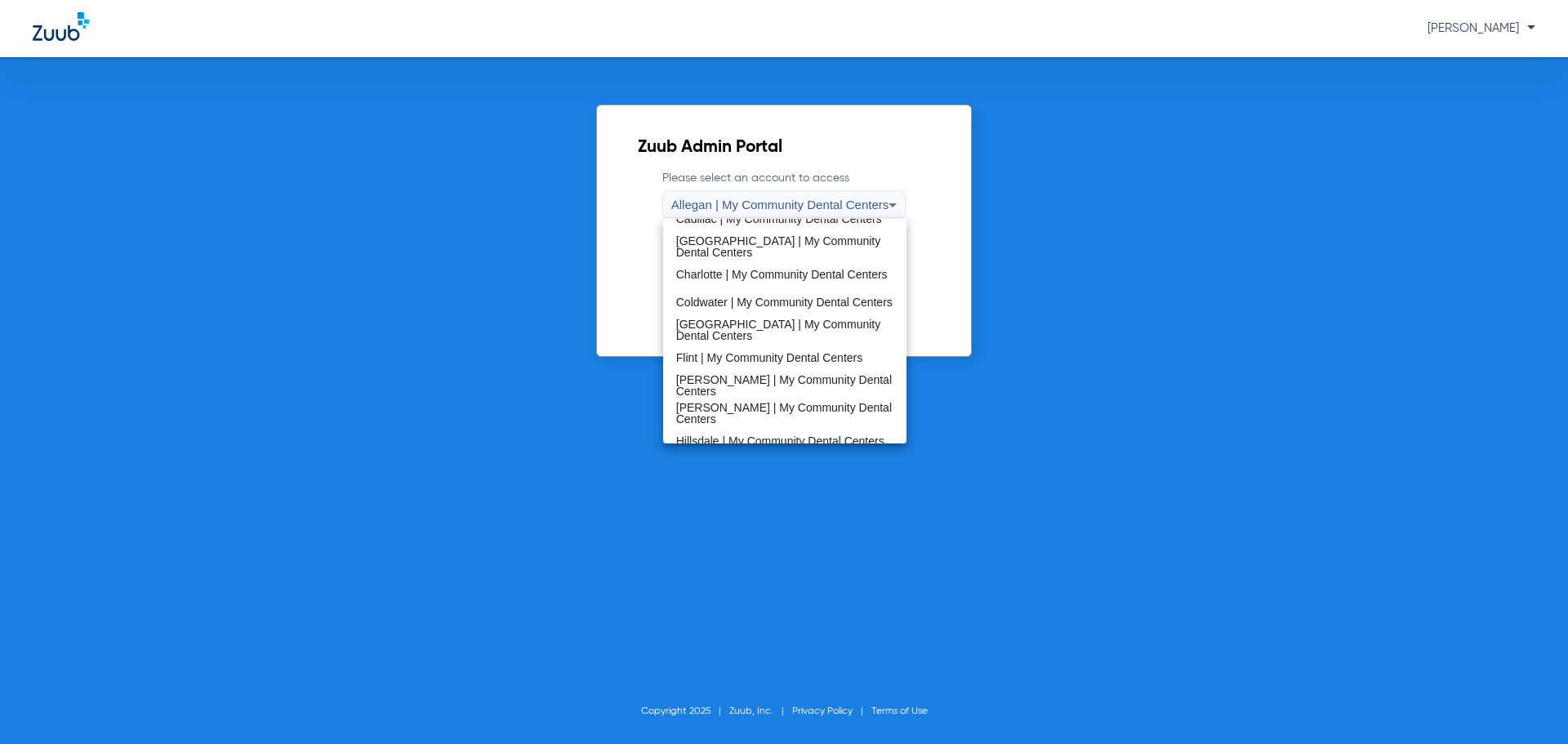
scroll to position [490, 0]
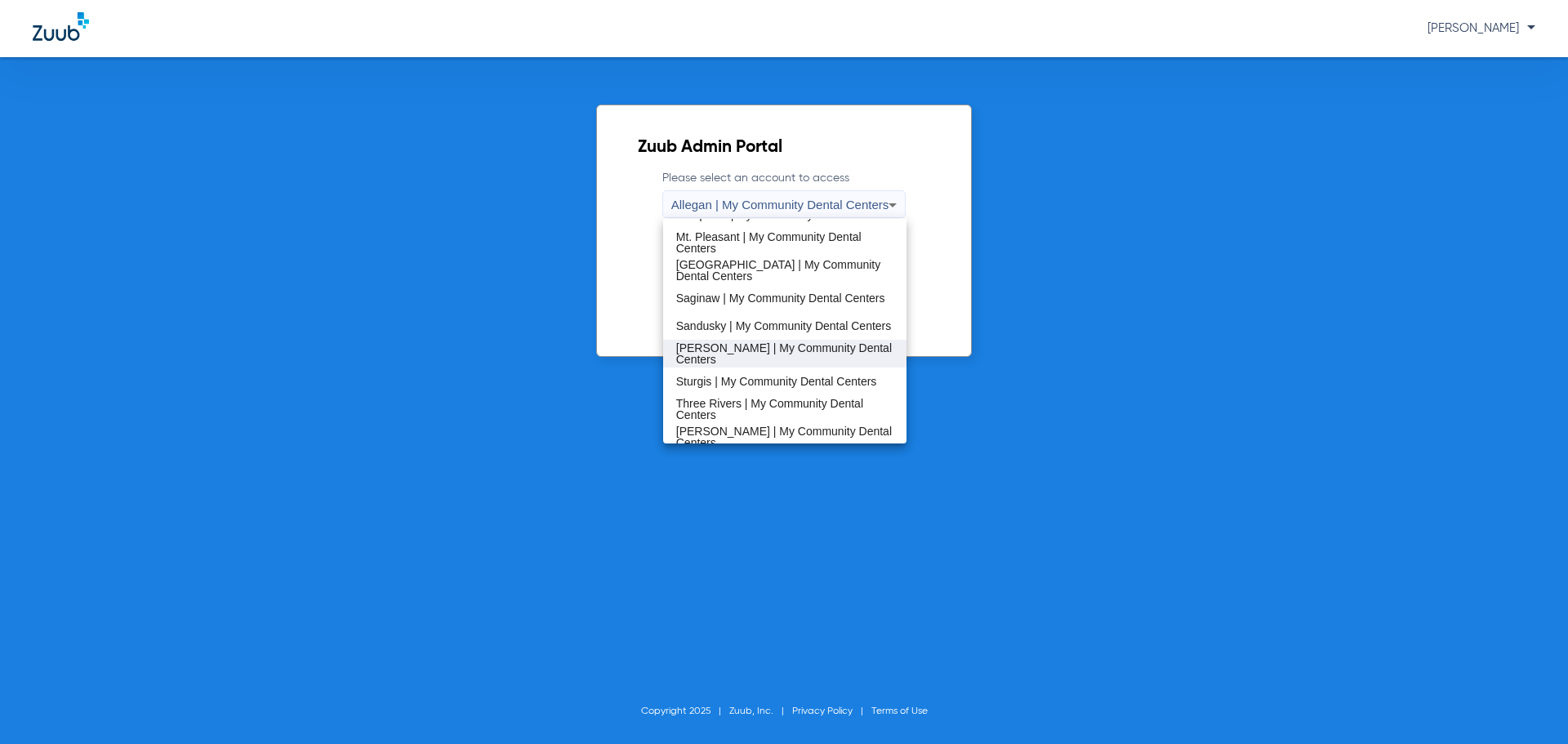
click at [768, 357] on span "Sidney | My Community Dental Centers" at bounding box center [785, 354] width 218 height 23
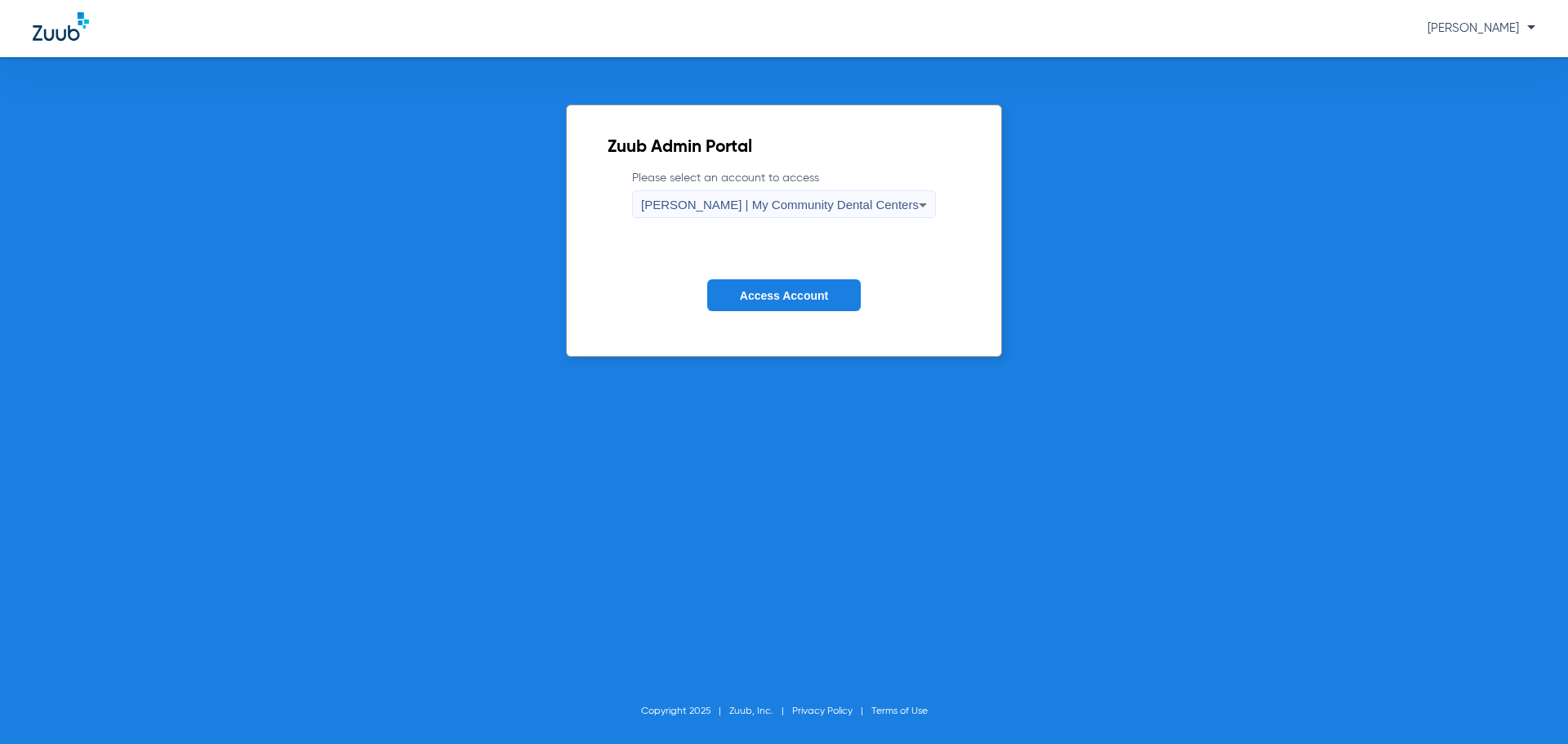
click at [765, 292] on span "Access Account" at bounding box center [784, 296] width 88 height 13
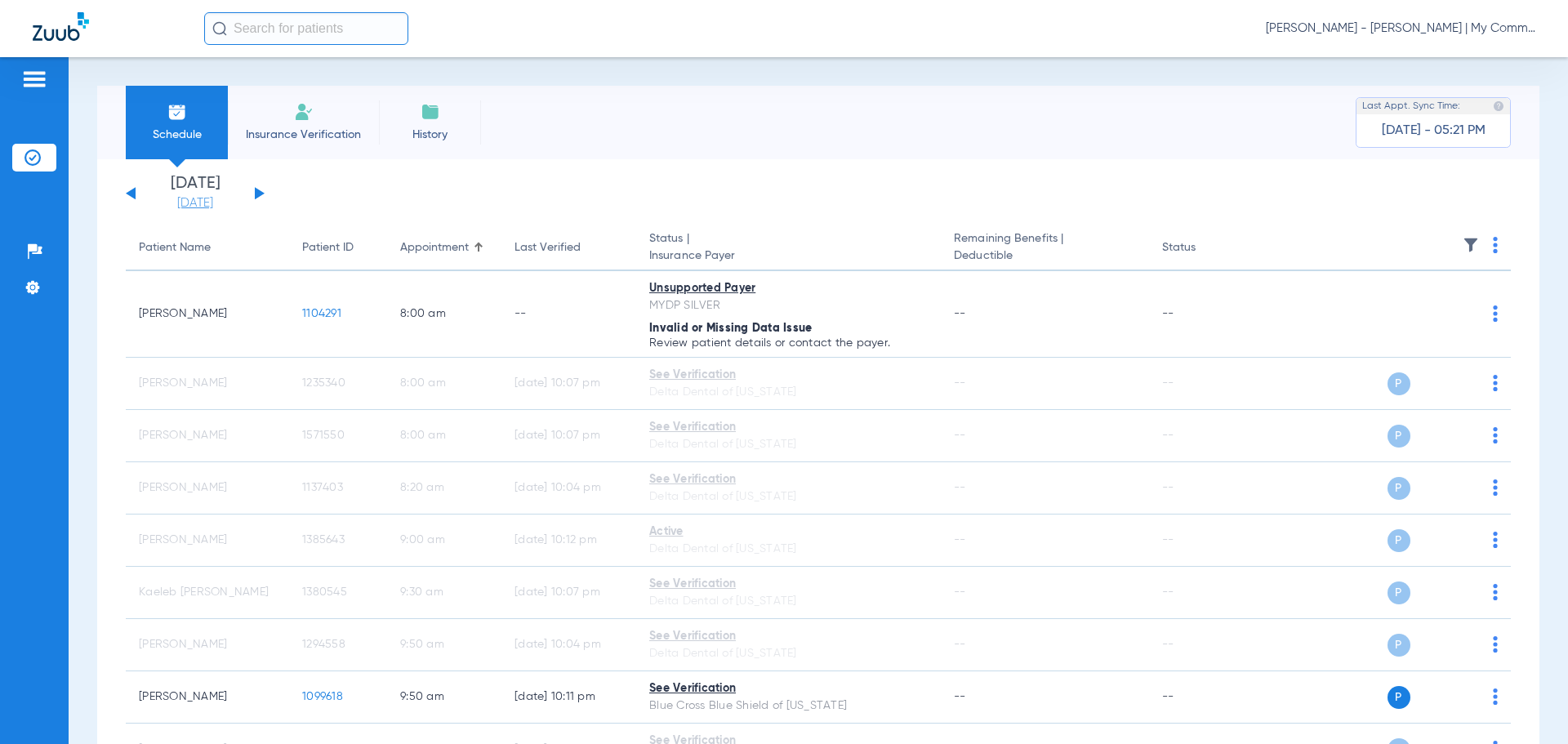
click at [169, 210] on link "[DATE]" at bounding box center [195, 204] width 98 height 17
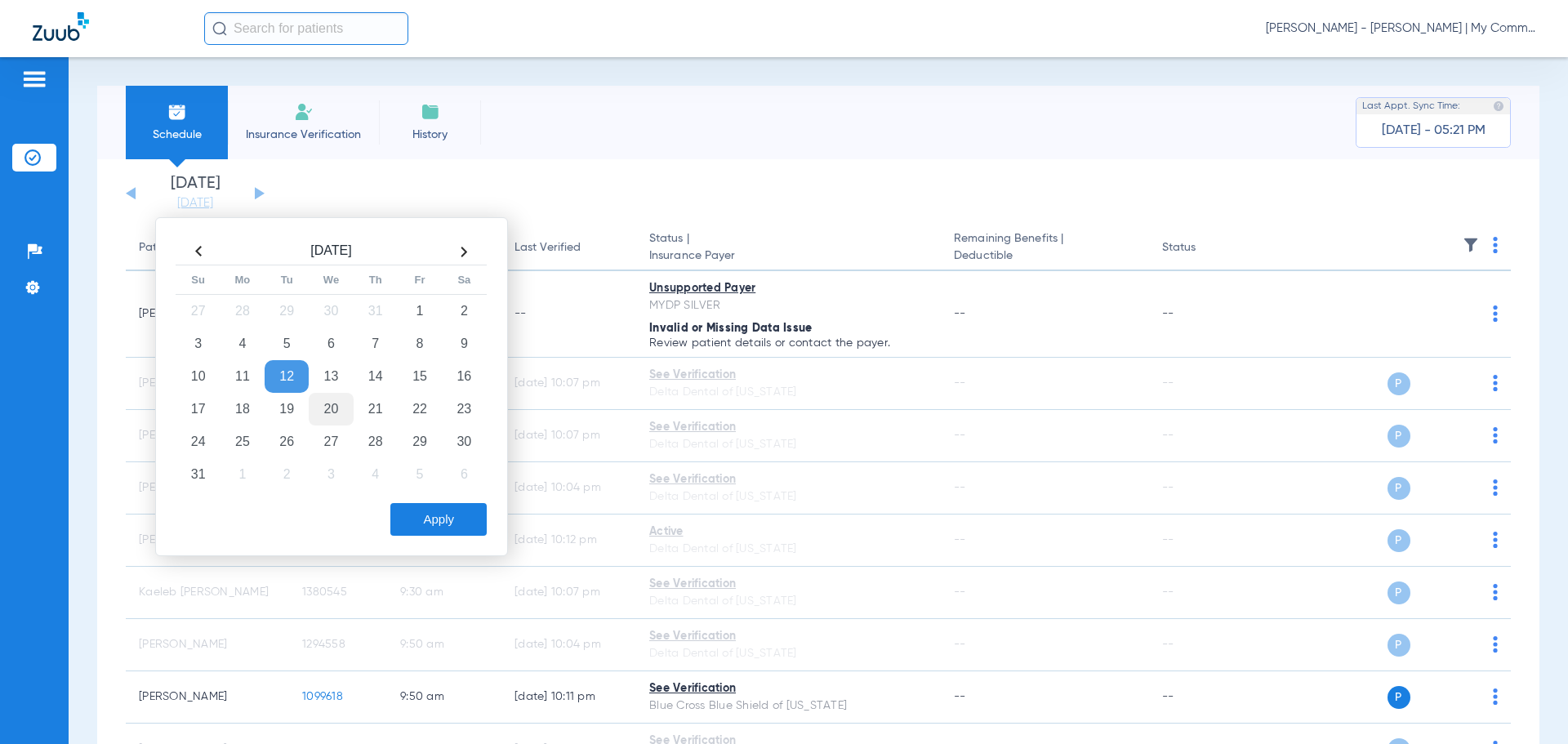
click at [331, 410] on td "20" at bounding box center [331, 409] width 44 height 33
click at [439, 517] on button "Apply" at bounding box center [439, 519] width 97 height 33
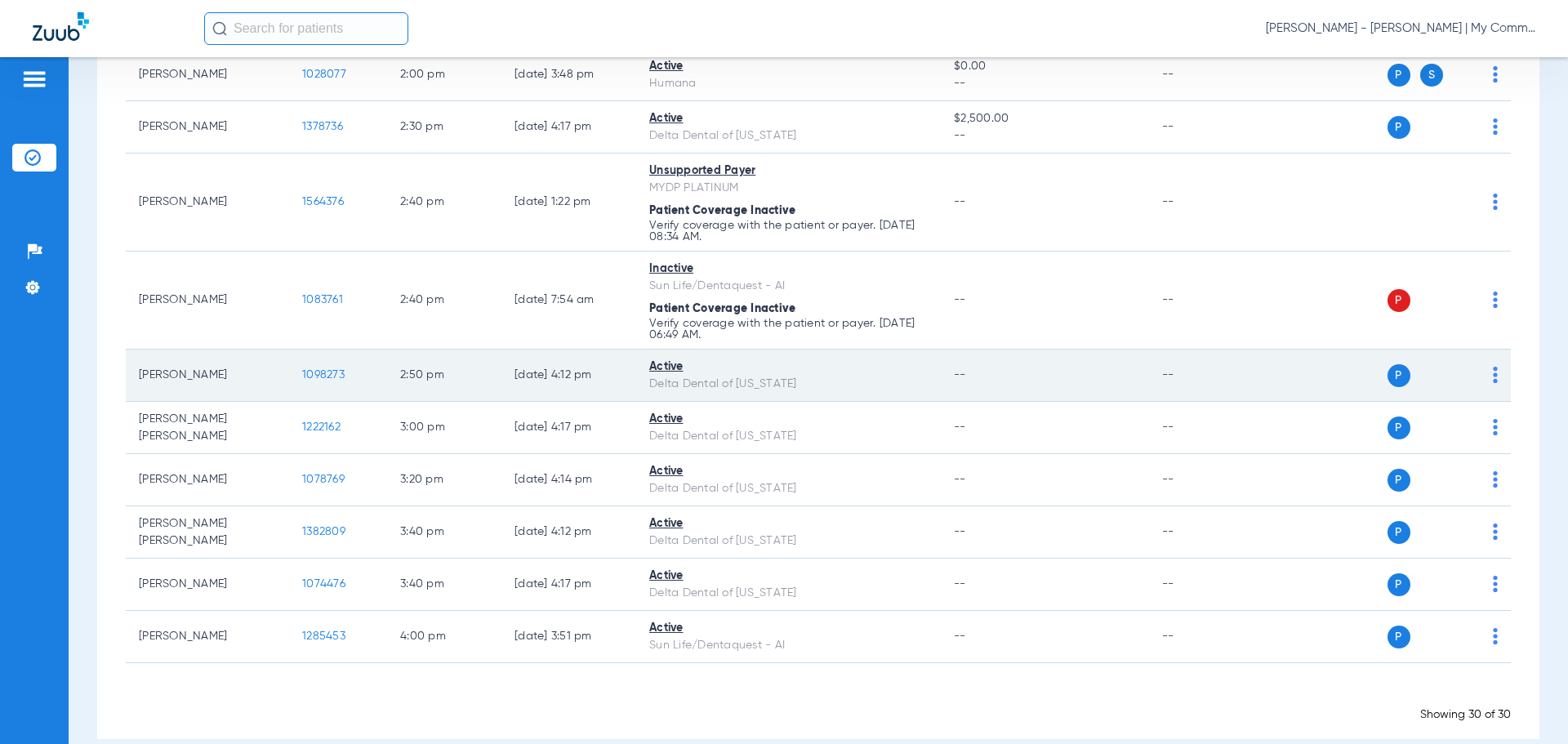
scroll to position [1292, 0]
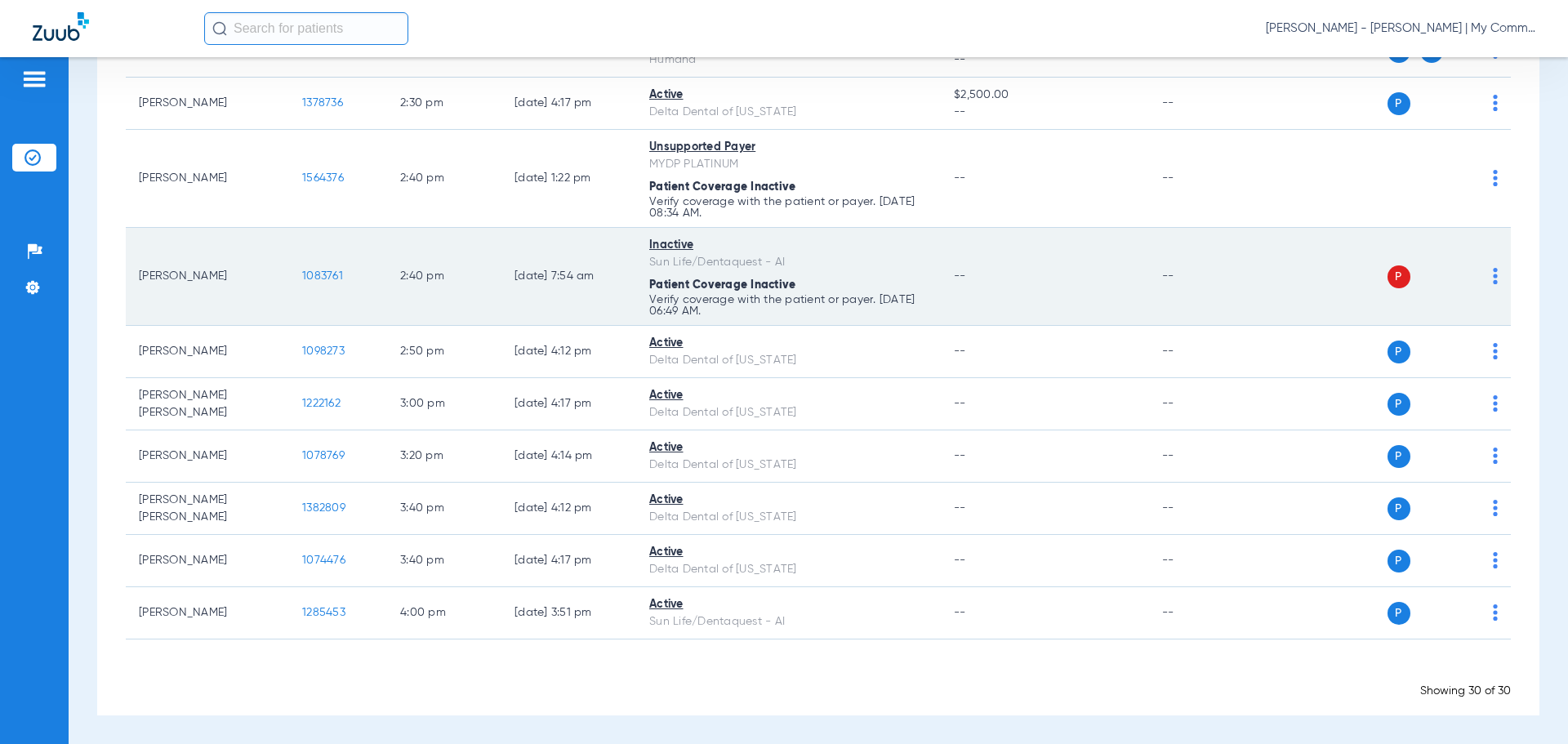
drag, startPoint x: 1526, startPoint y: 273, endPoint x: 1438, endPoint y: 298, distance: 91.5
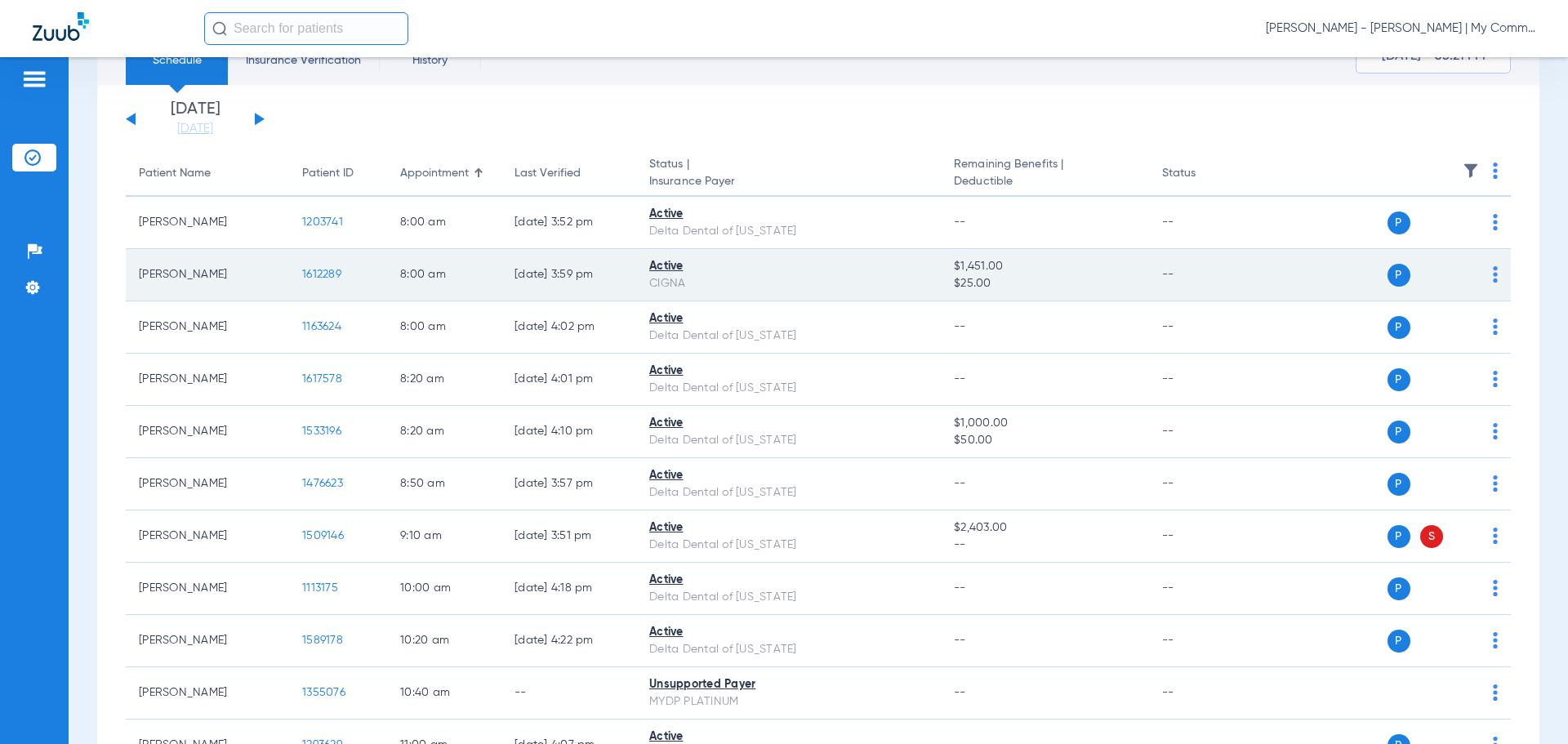
scroll to position [0, 0]
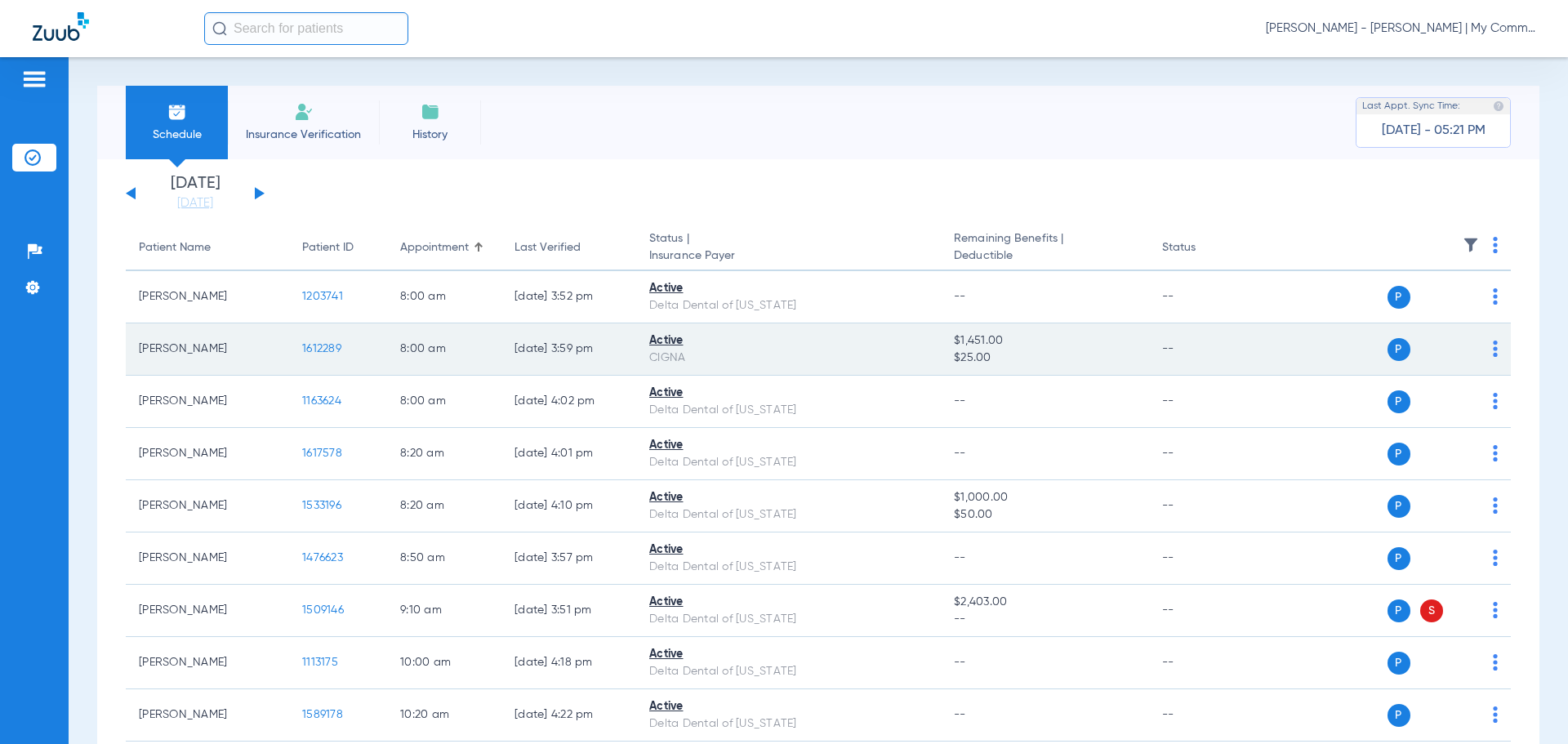
click at [562, 240] on div "Last Verified" at bounding box center [547, 248] width 66 height 17
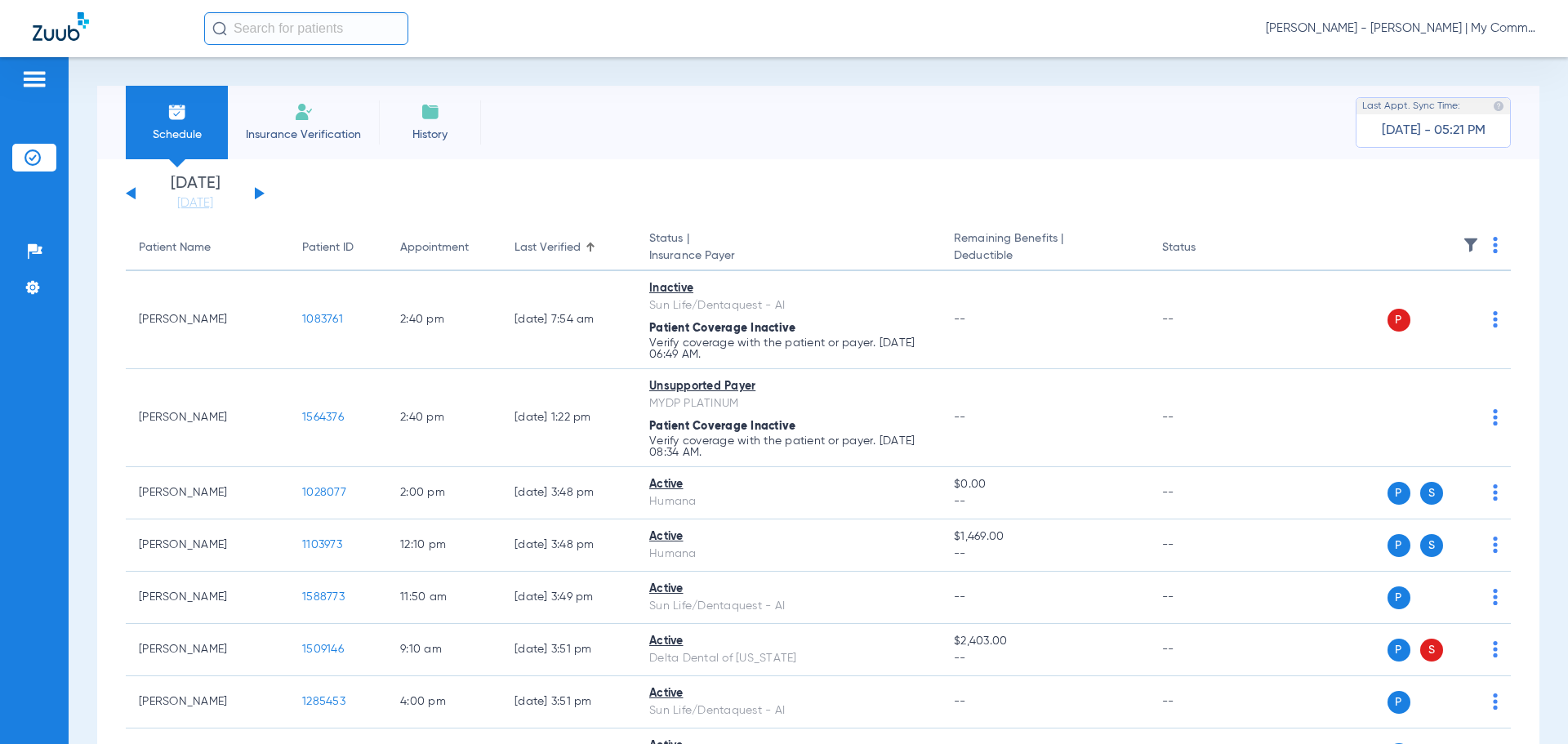
click at [261, 196] on button at bounding box center [260, 193] width 10 height 12
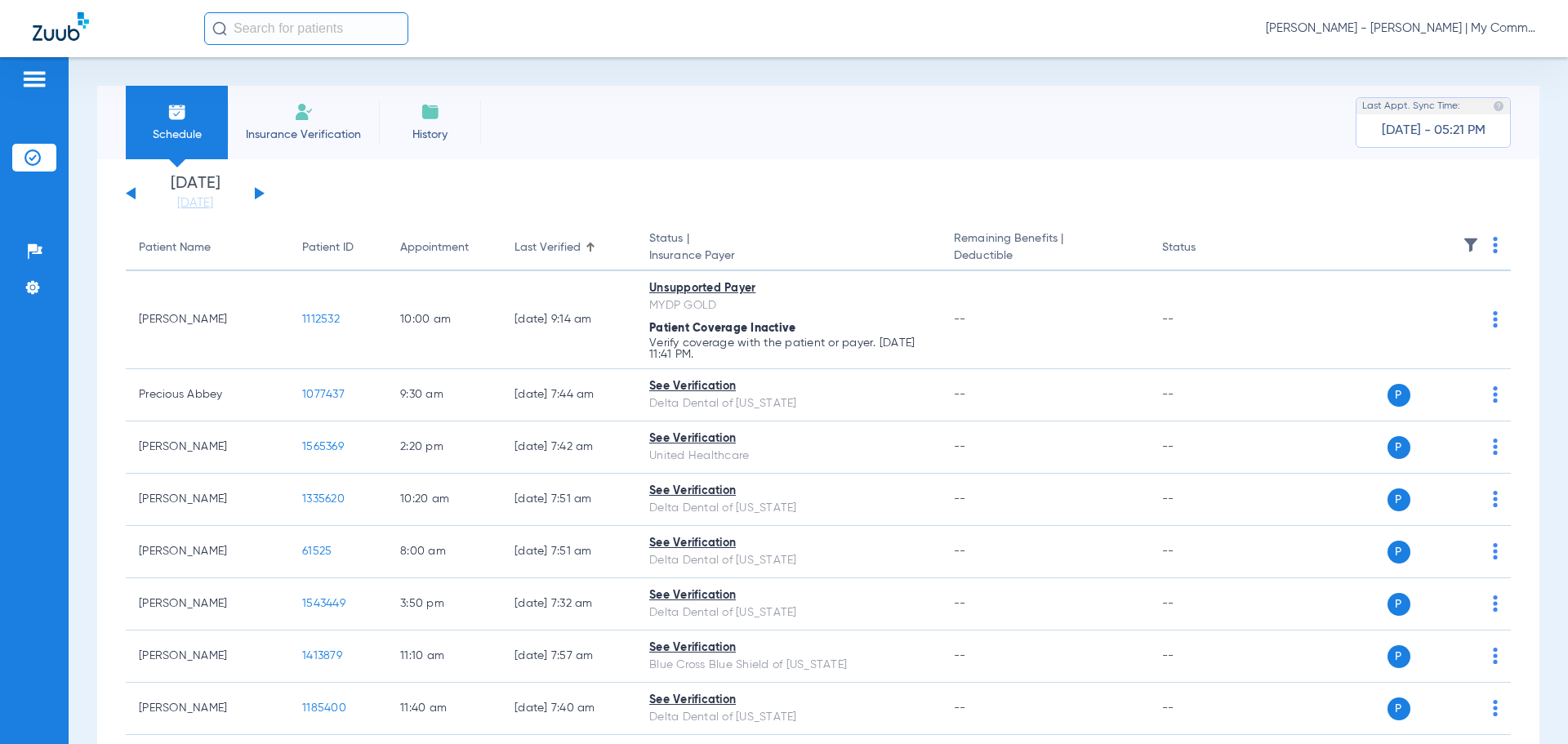
click at [1494, 246] on img at bounding box center [1495, 245] width 5 height 17
click at [1443, 306] on span "Verify All" at bounding box center [1421, 309] width 102 height 11
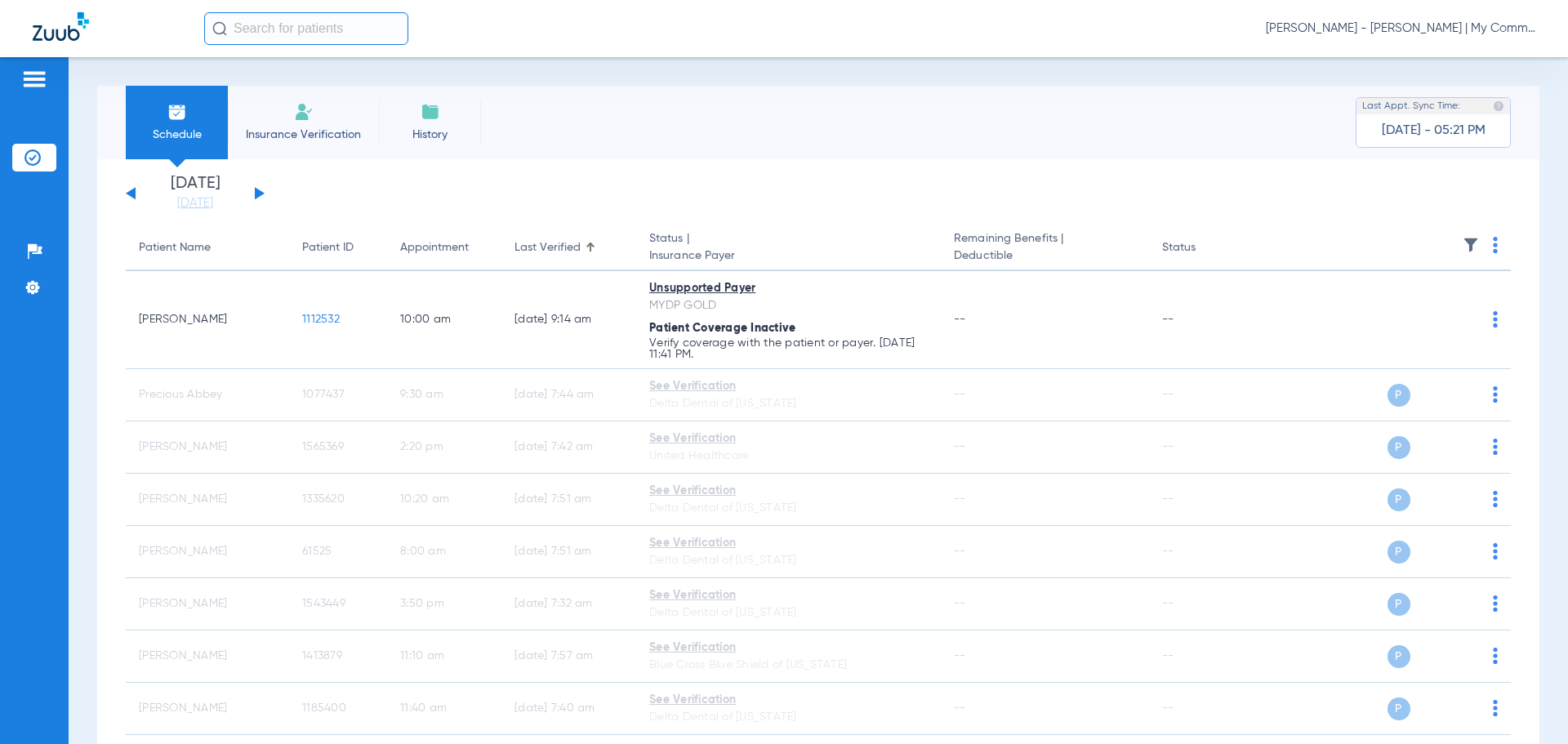
click at [129, 192] on button at bounding box center [130, 193] width 10 height 12
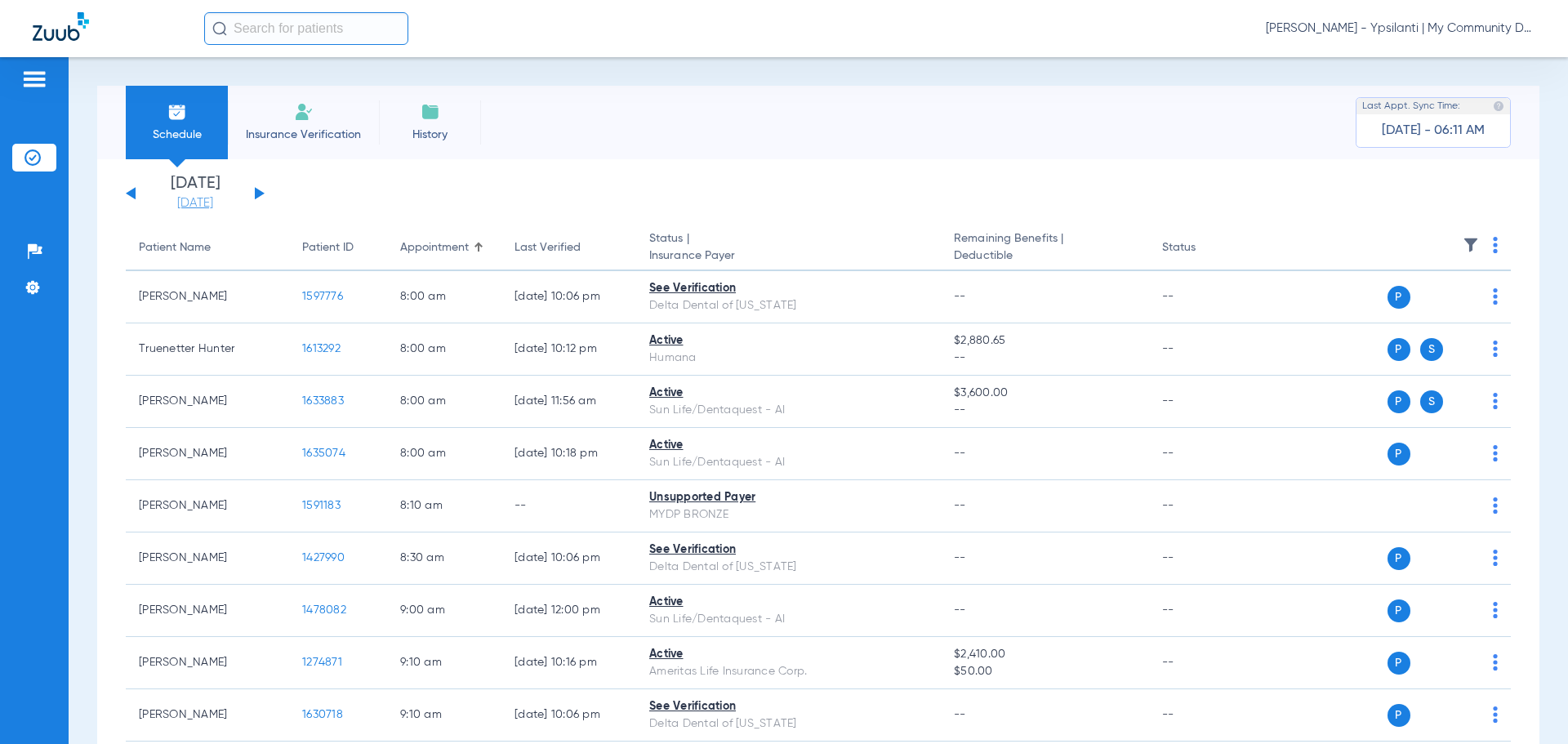
click at [196, 203] on link "[DATE]" at bounding box center [195, 204] width 98 height 17
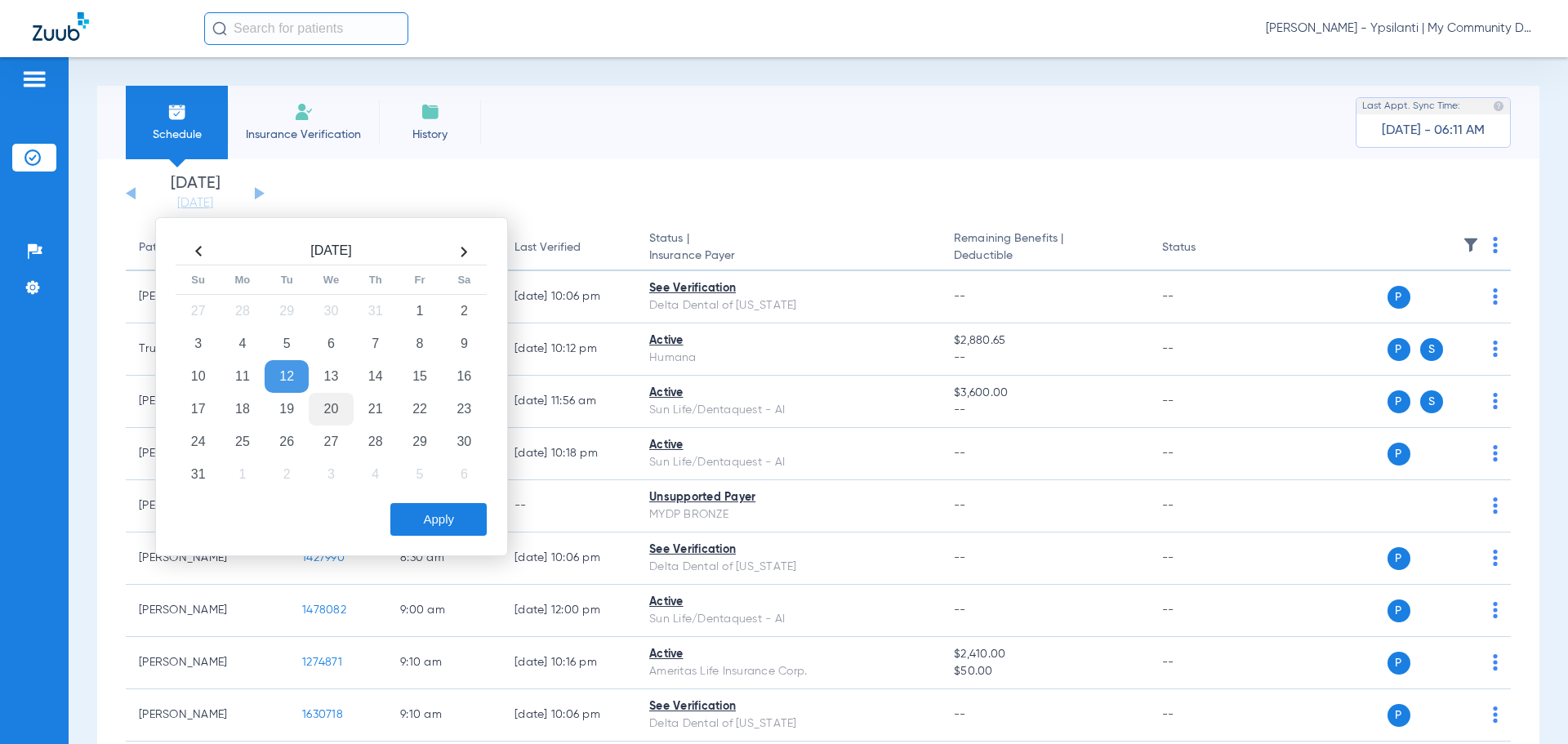
click at [337, 407] on td "20" at bounding box center [331, 409] width 44 height 33
click at [455, 515] on button "Apply" at bounding box center [439, 519] width 97 height 33
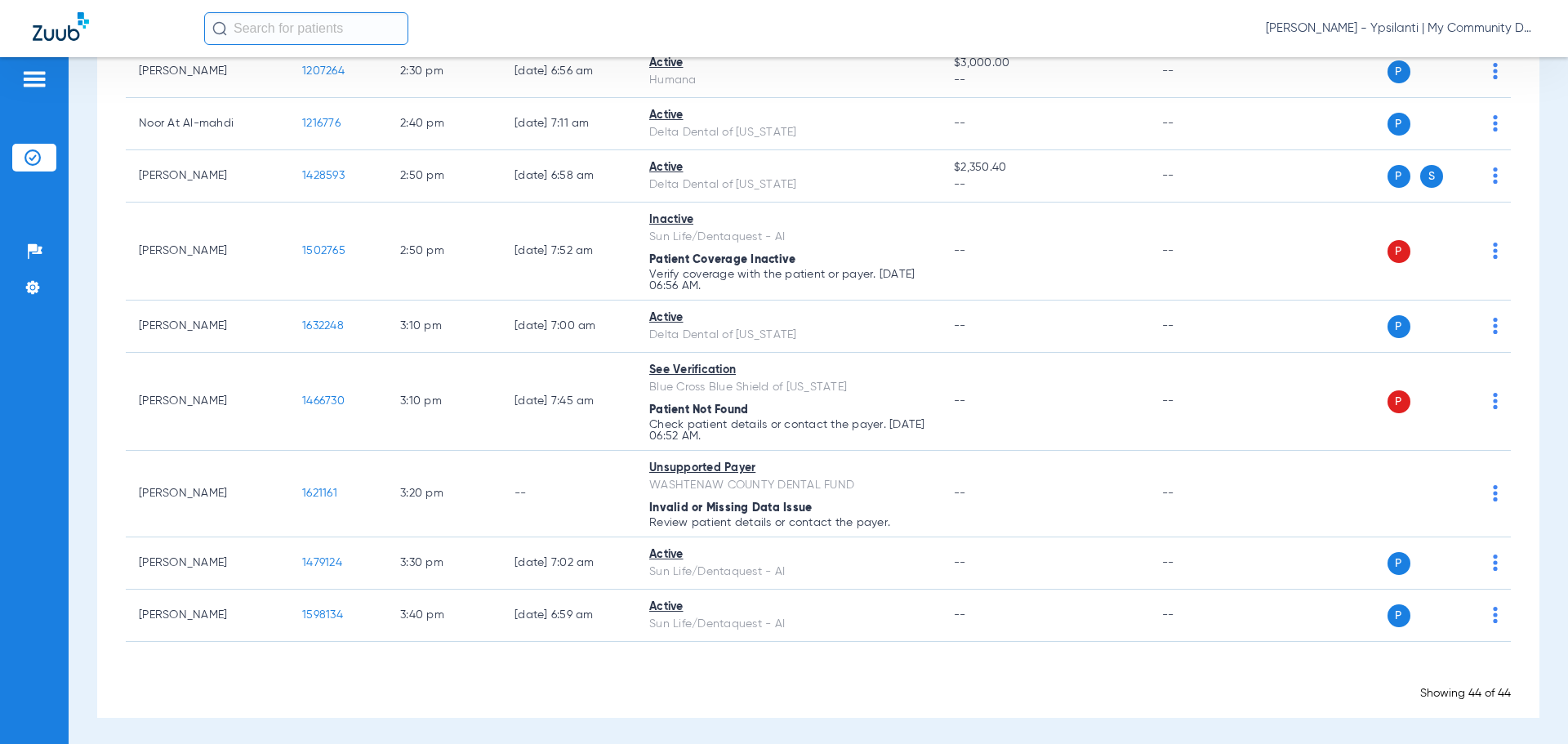
scroll to position [2755, 0]
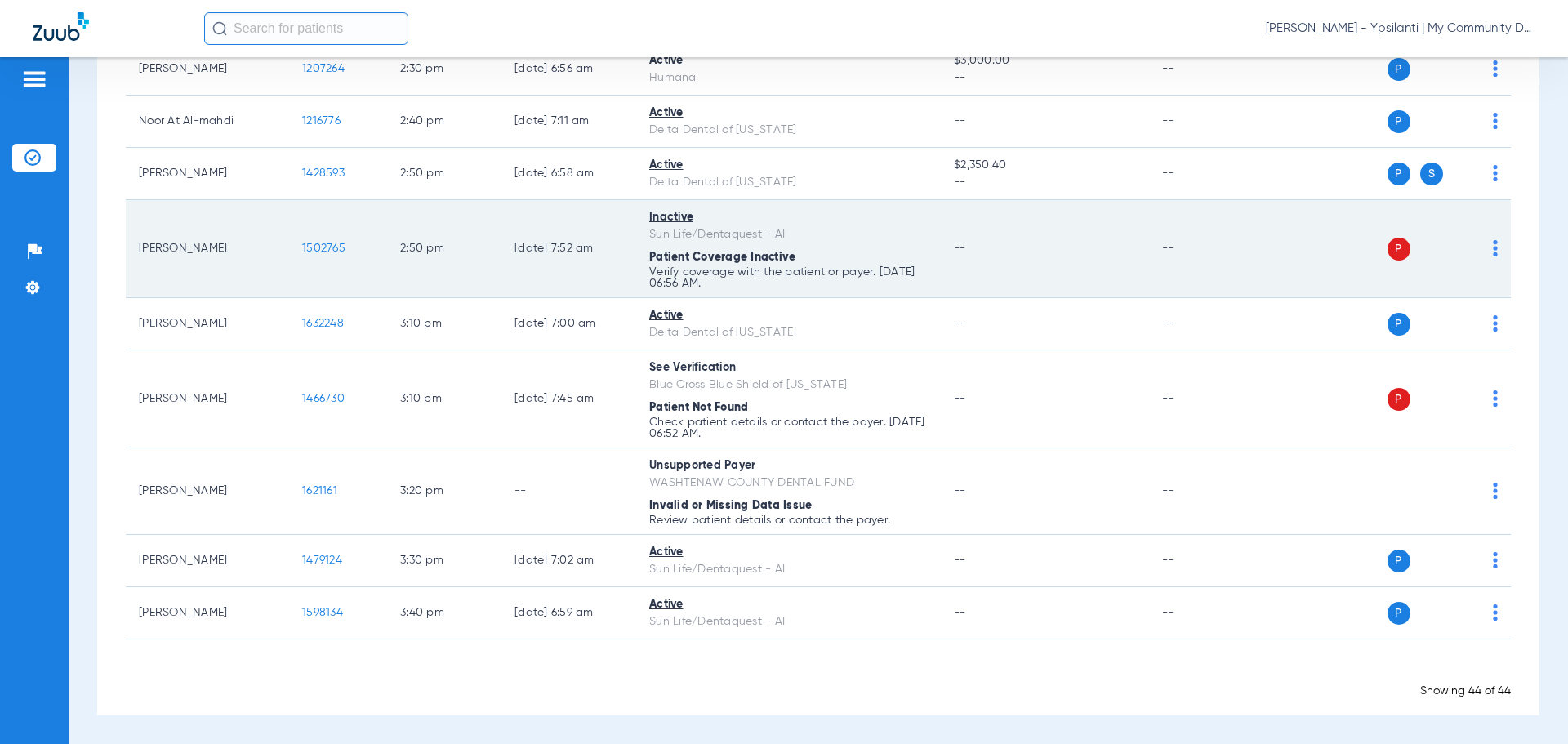
drag, startPoint x: 1534, startPoint y: 223, endPoint x: 1368, endPoint y: 237, distance: 166.6
click at [1534, 223] on div "Schedule Insurance Verification History Last Appt. Sync Time: [DATE] - 07:54 AM…" at bounding box center [818, 400] width 1500 height 687
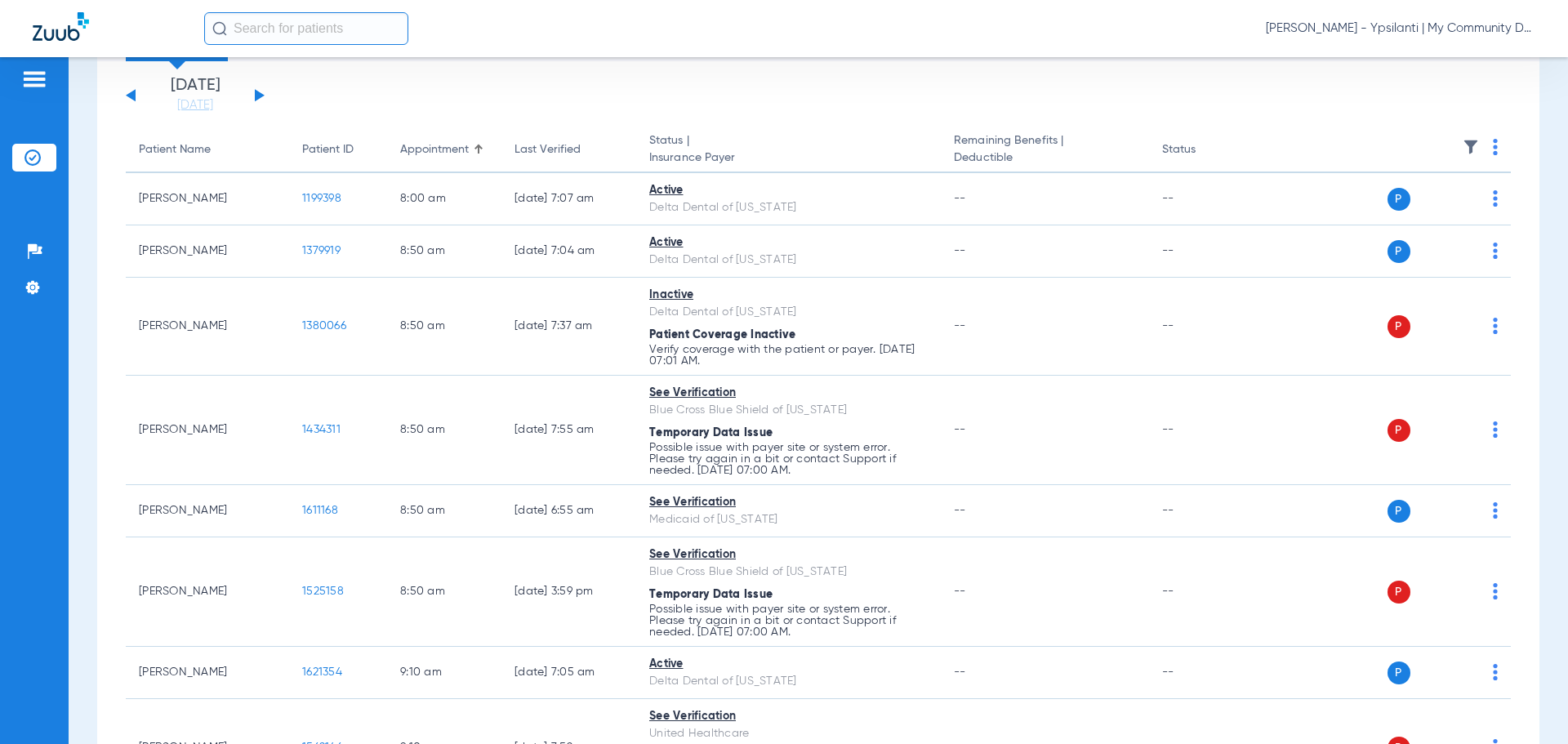
scroll to position [0, 0]
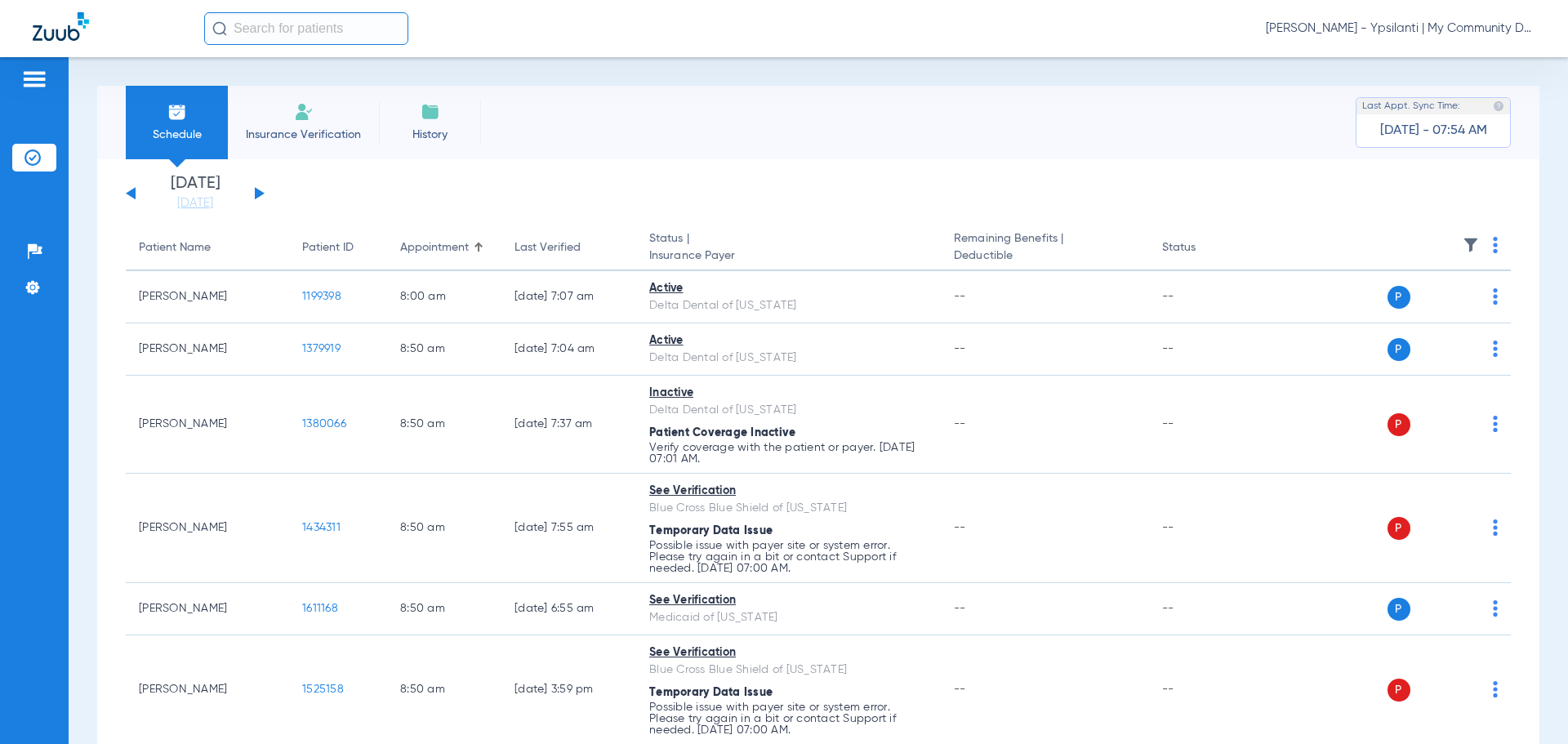
click at [548, 239] on div "Last Verified" at bounding box center [547, 248] width 66 height 17
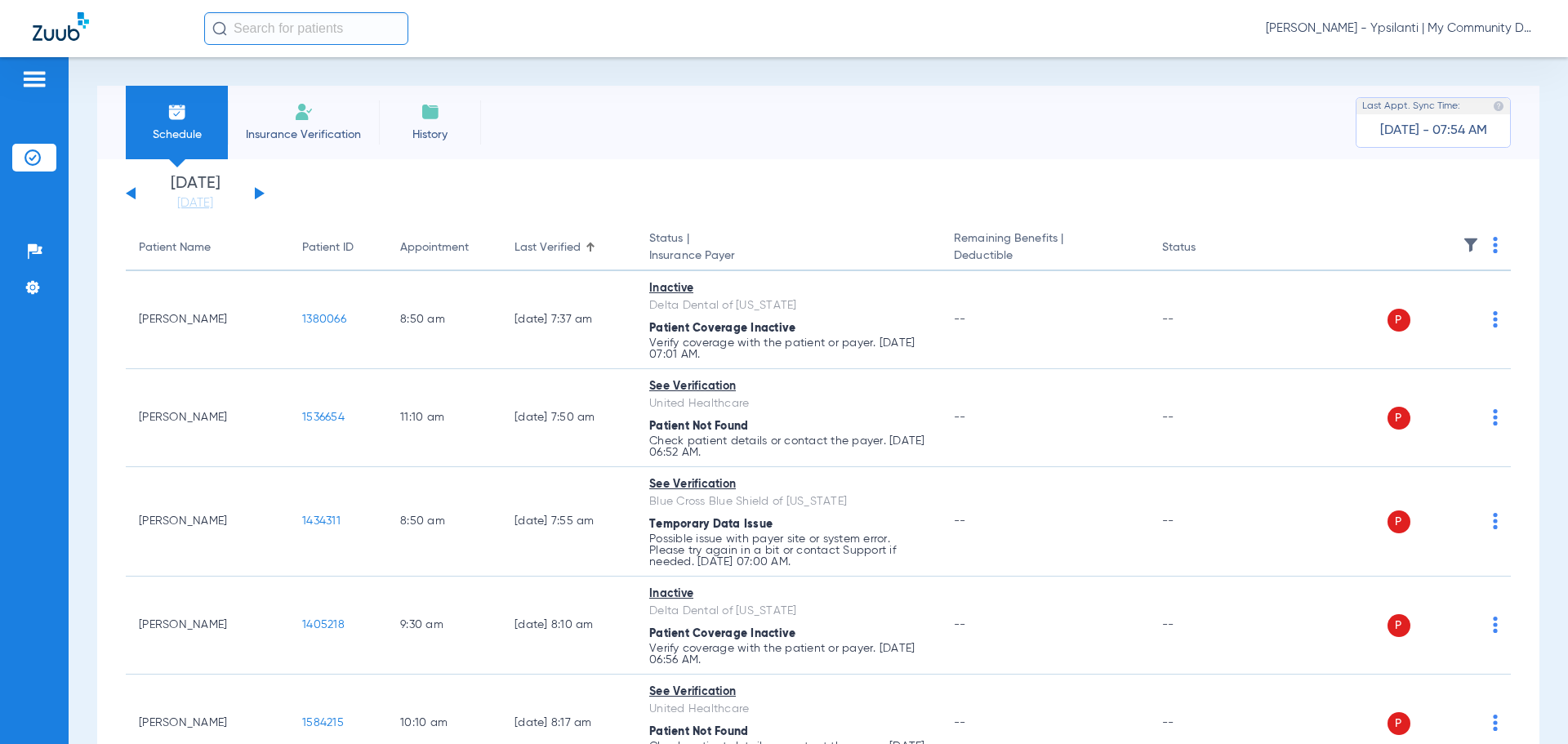
click at [256, 192] on button at bounding box center [260, 193] width 10 height 12
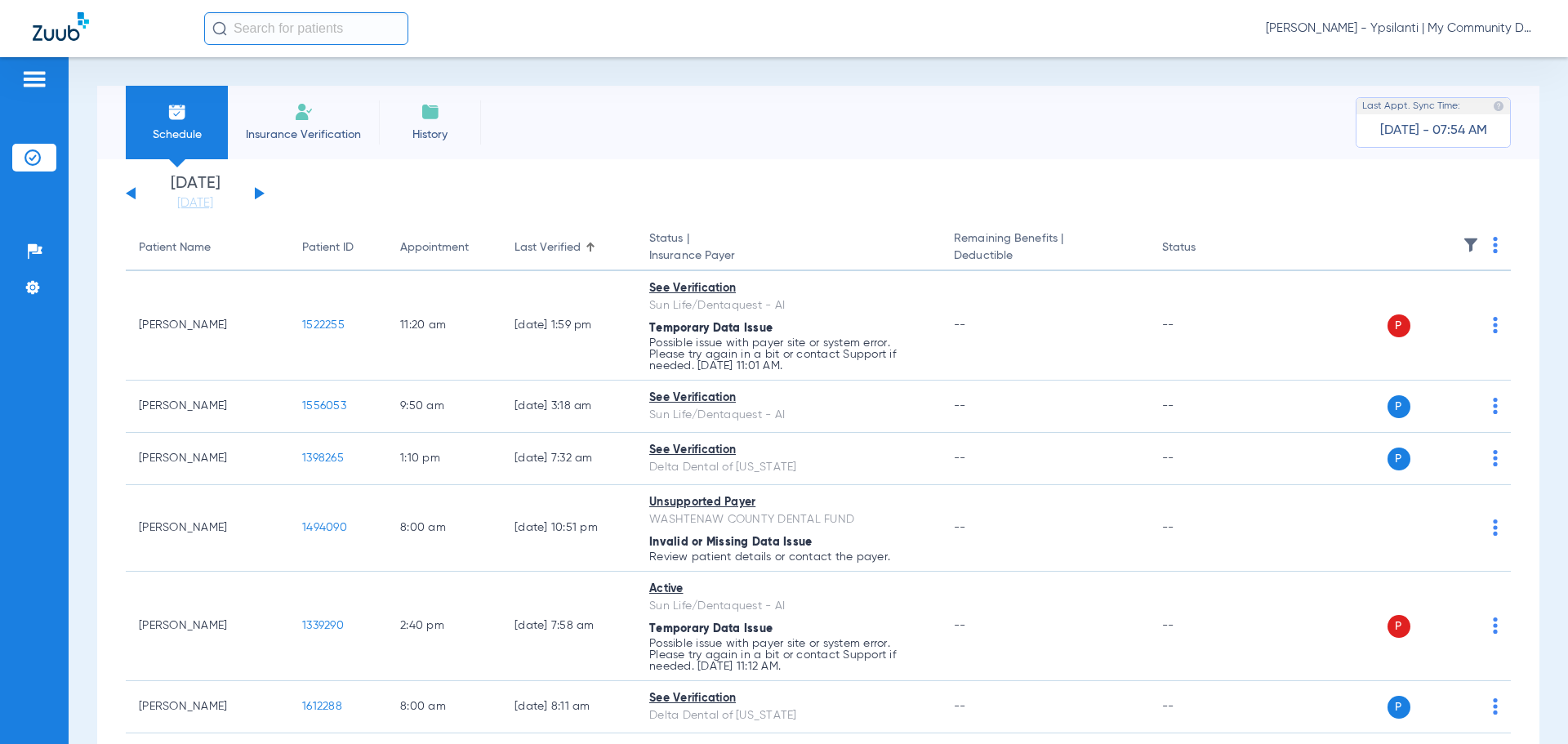
click at [1494, 246] on img at bounding box center [1495, 245] width 5 height 17
click at [1429, 305] on span "Verify All" at bounding box center [1421, 309] width 102 height 11
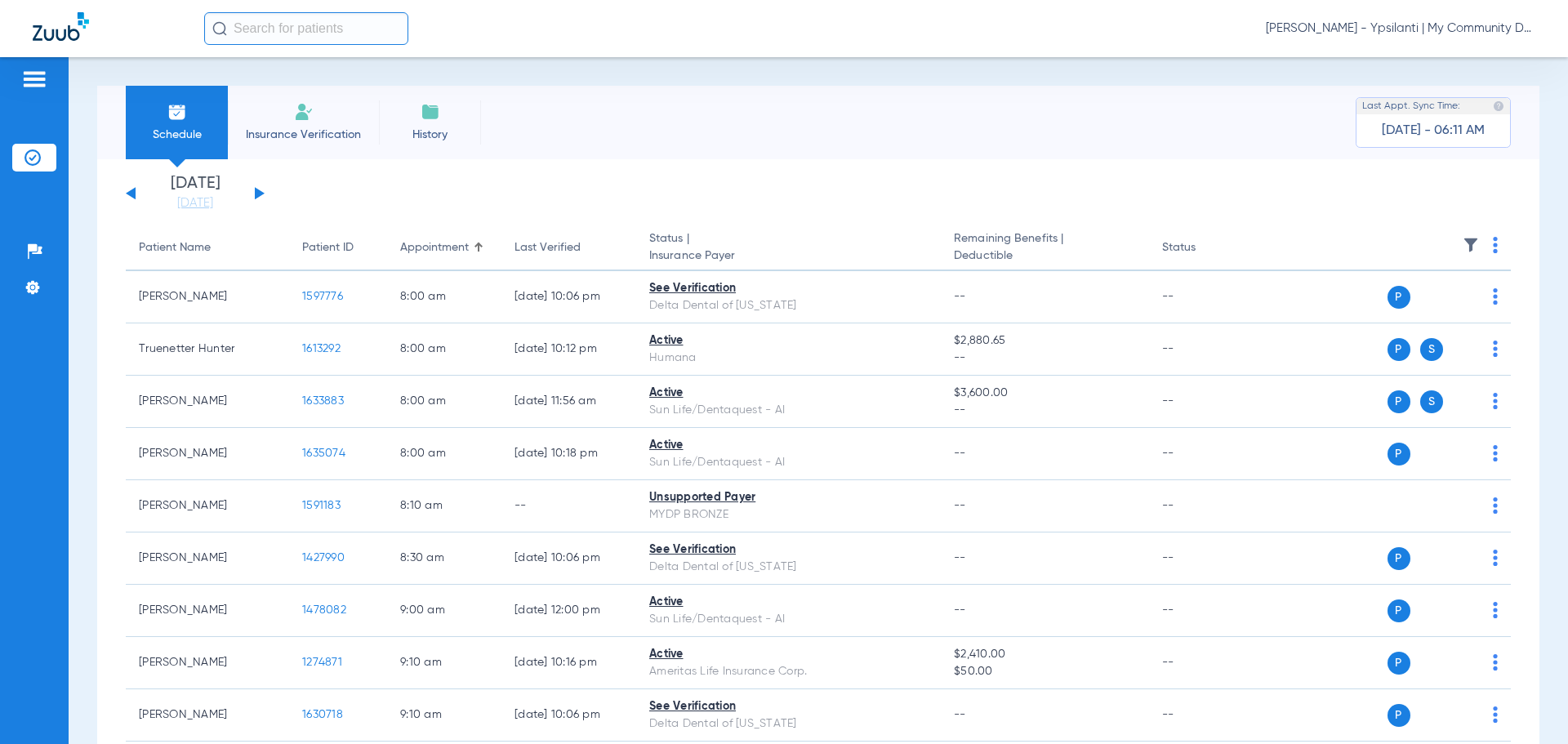
click at [1401, 27] on span "[PERSON_NAME] - Ypsilanti | My Community Dental Centers" at bounding box center [1400, 29] width 269 height 17
click at [1501, 57] on span "Account Selection" at bounding box center [1474, 58] width 91 height 11
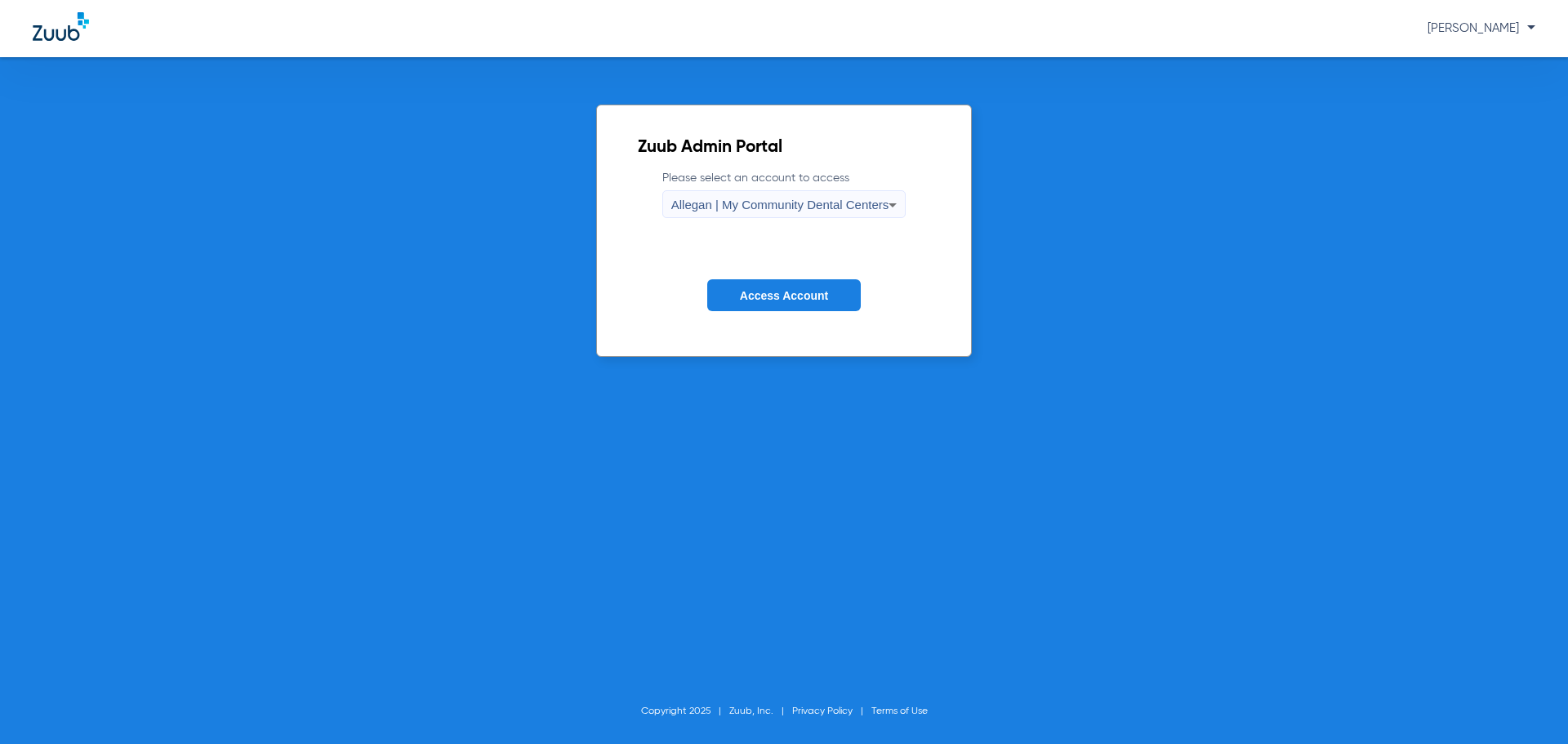
click at [827, 209] on span "Allegan | My Community Dental Centers" at bounding box center [780, 204] width 218 height 14
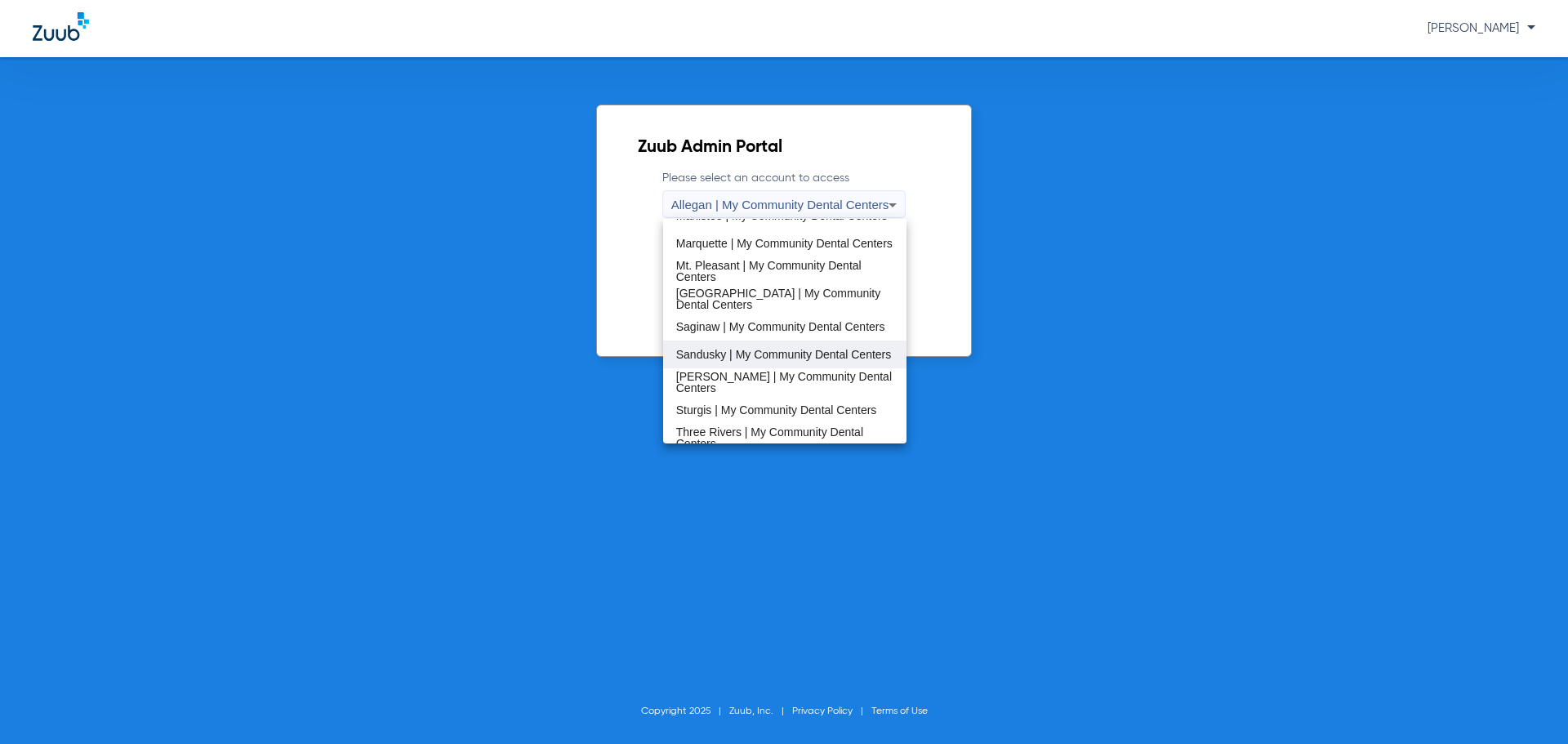
scroll to position [490, 0]
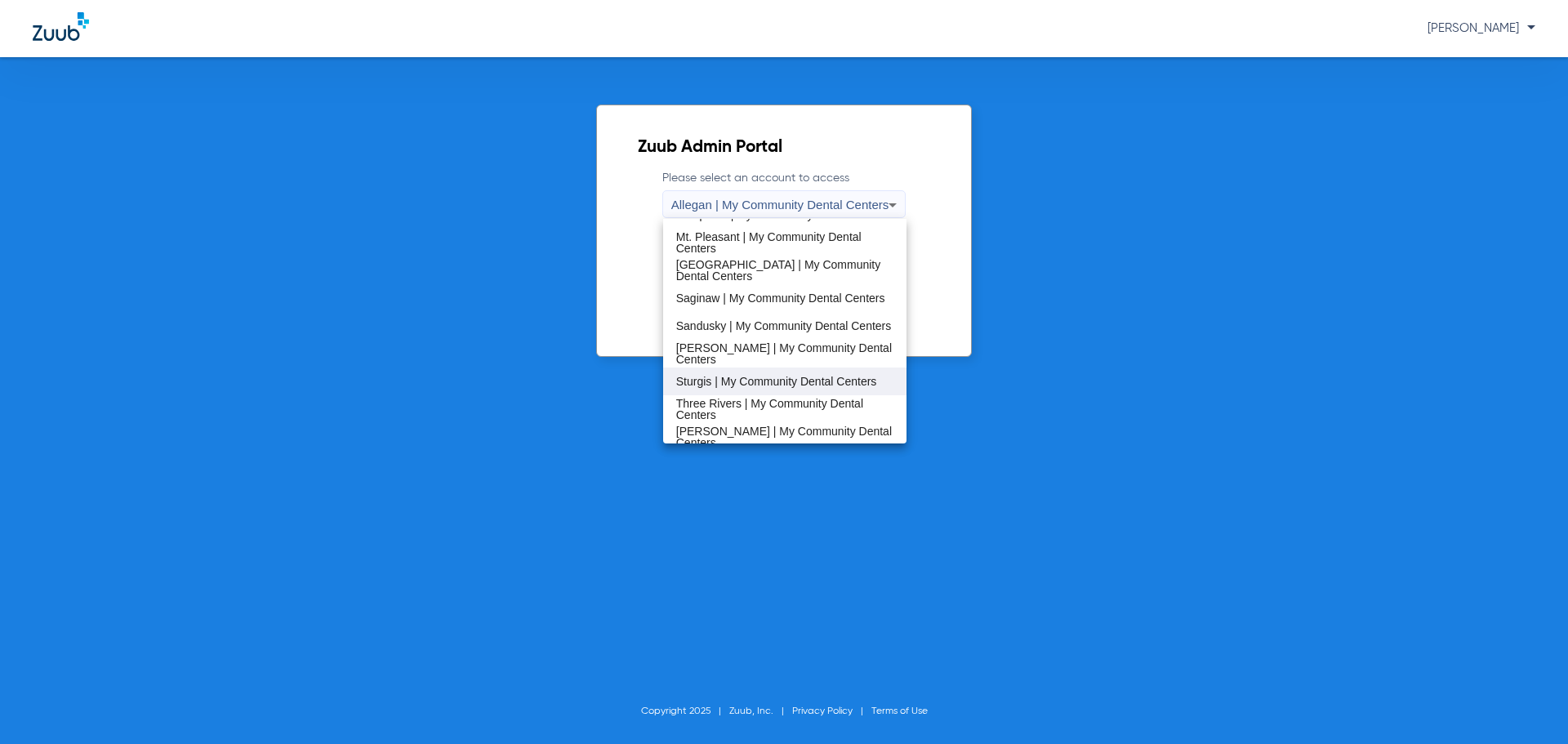
click at [767, 388] on mat-option "Sturgis | My Community Dental Centers" at bounding box center [785, 382] width 244 height 28
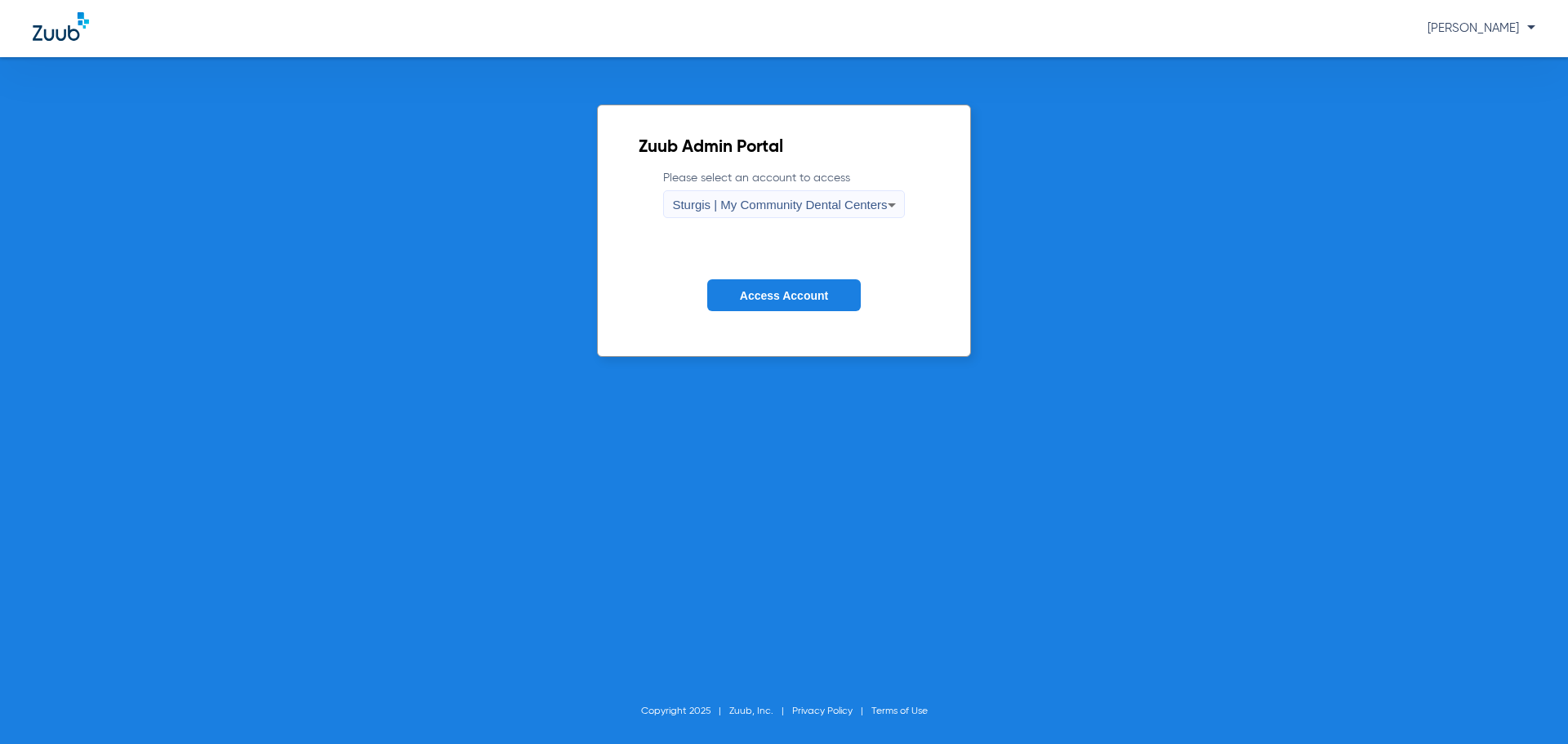
click at [773, 296] on span "Access Account" at bounding box center [784, 296] width 88 height 13
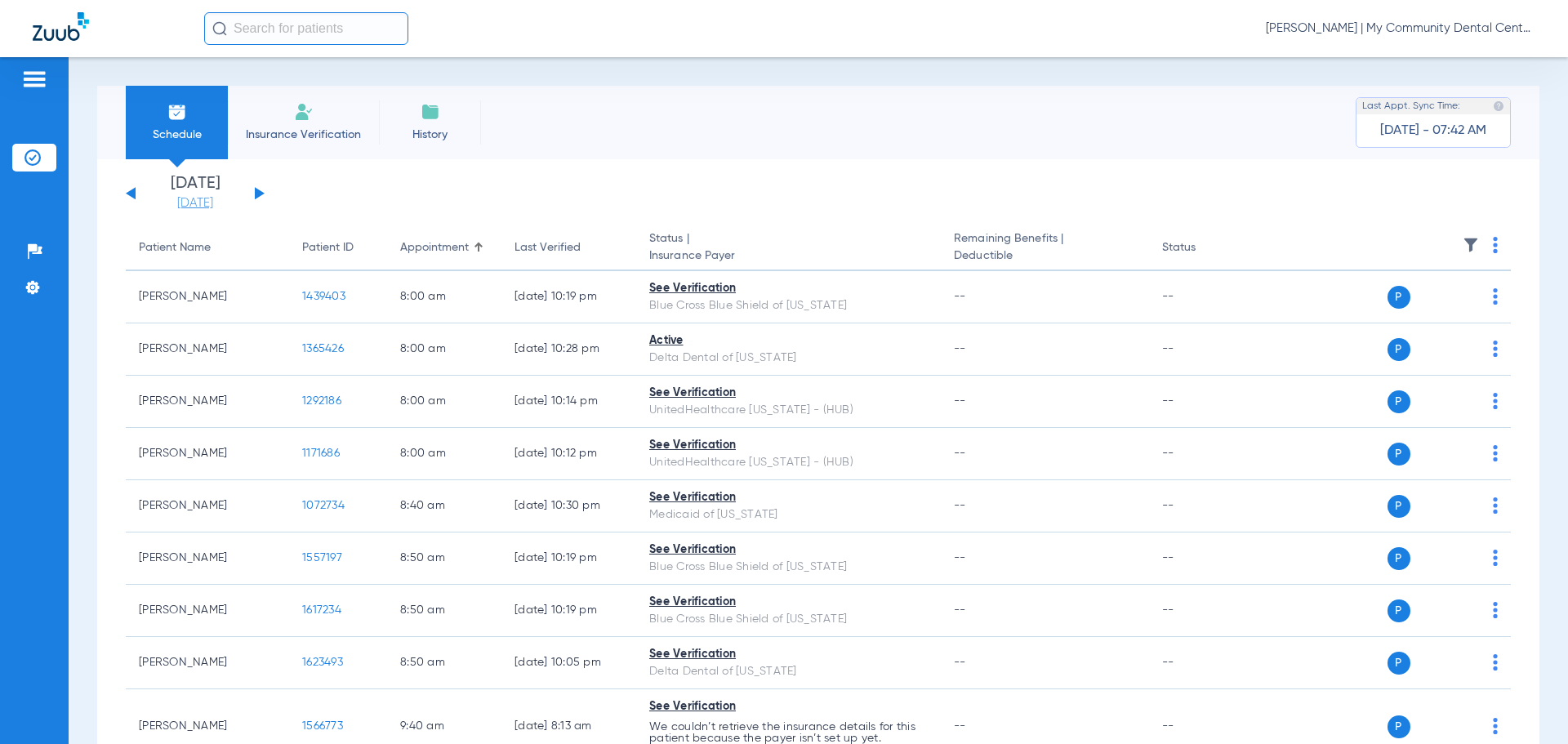
click at [190, 203] on link "[DATE]" at bounding box center [195, 204] width 98 height 17
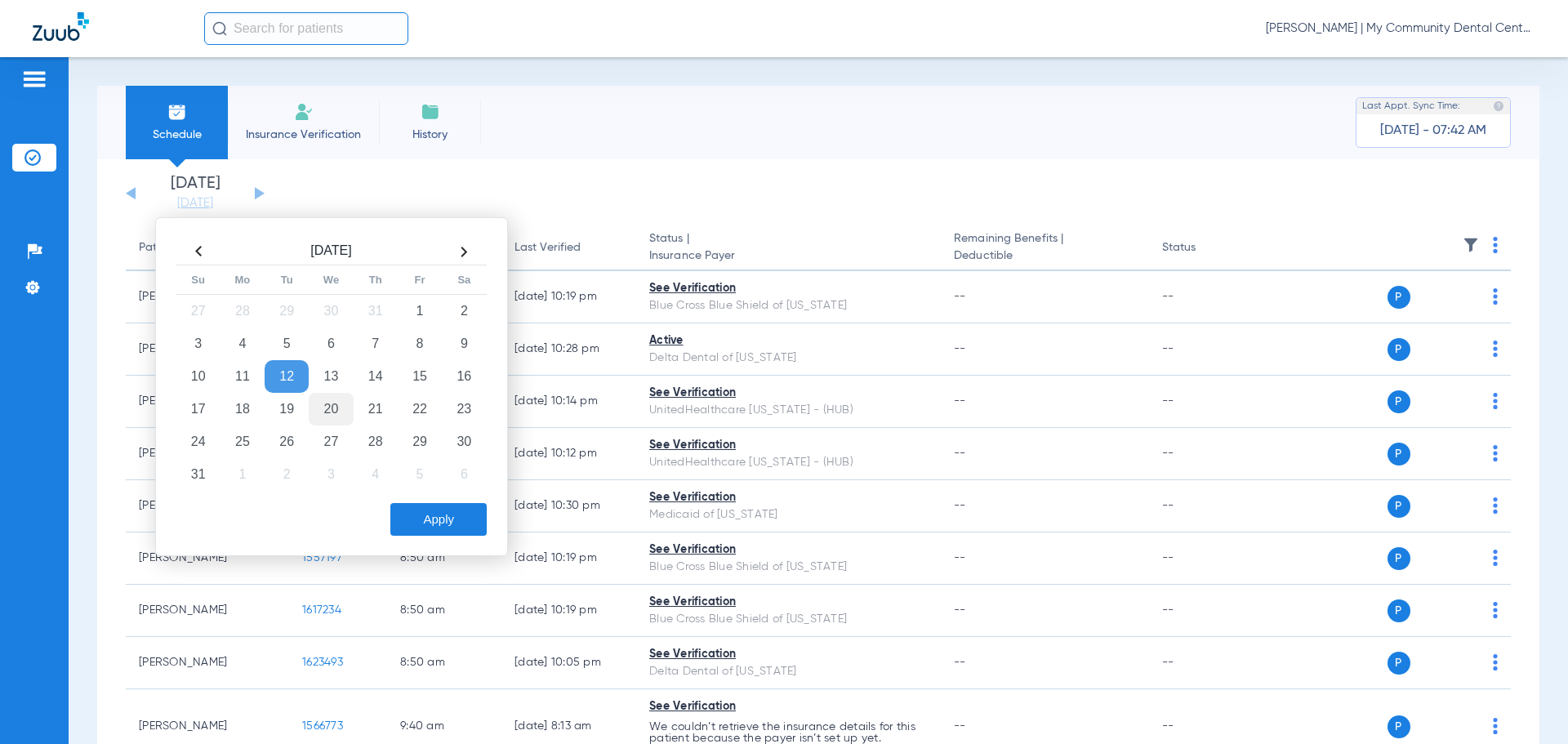
drag, startPoint x: 335, startPoint y: 406, endPoint x: 344, endPoint y: 415, distance: 12.7
click at [334, 406] on td "20" at bounding box center [331, 409] width 44 height 33
click at [454, 507] on button "Apply" at bounding box center [439, 519] width 97 height 33
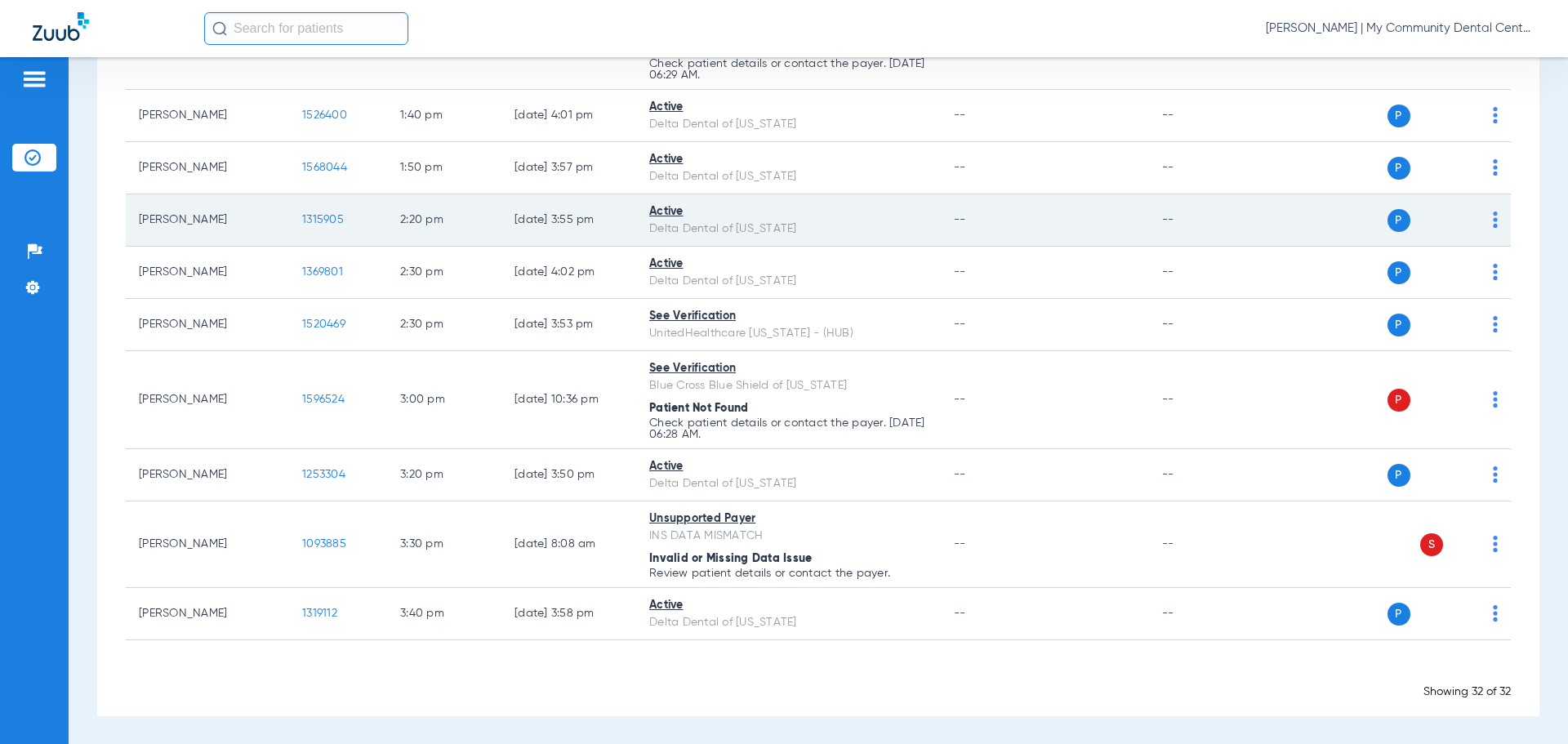
scroll to position [1727, 0]
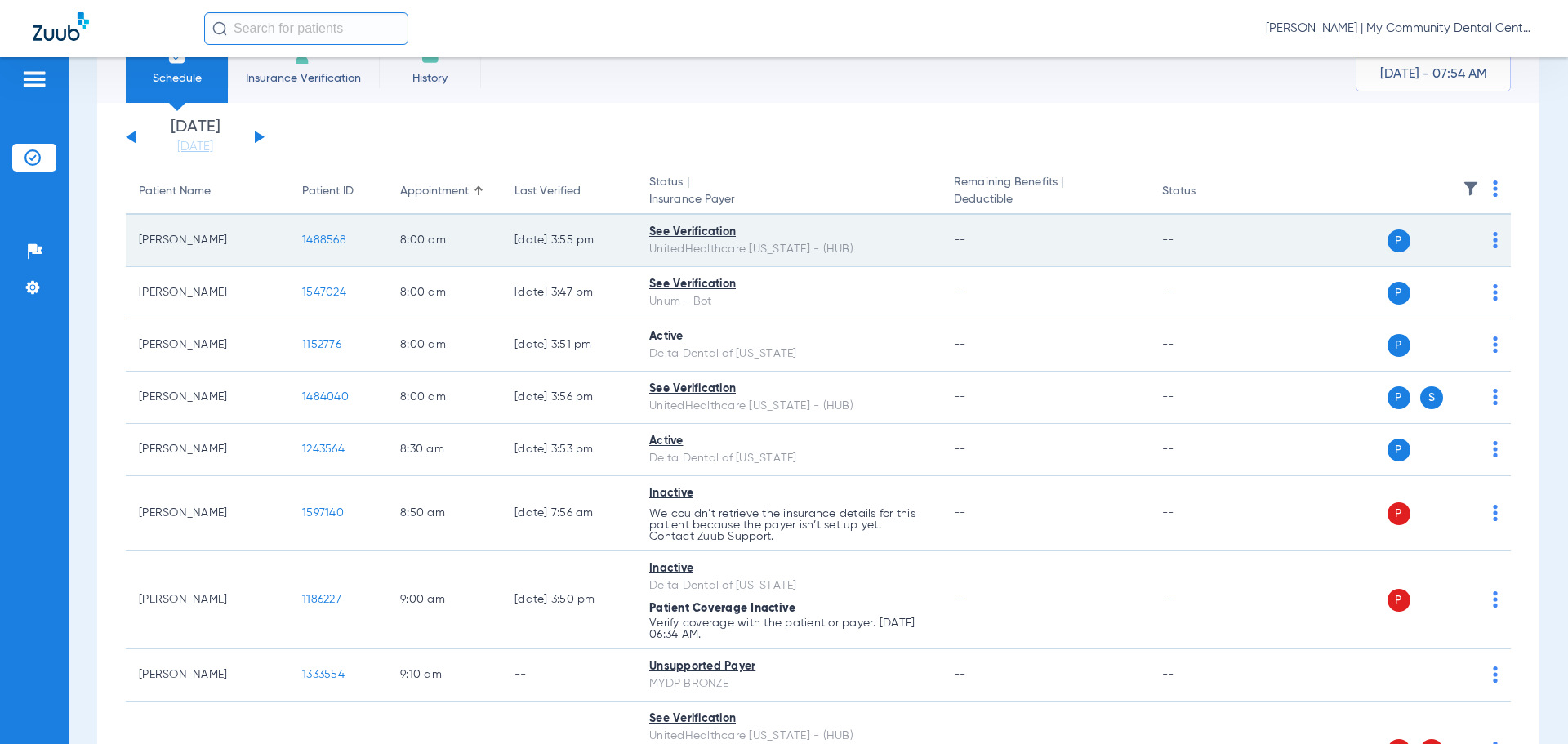
scroll to position [0, 0]
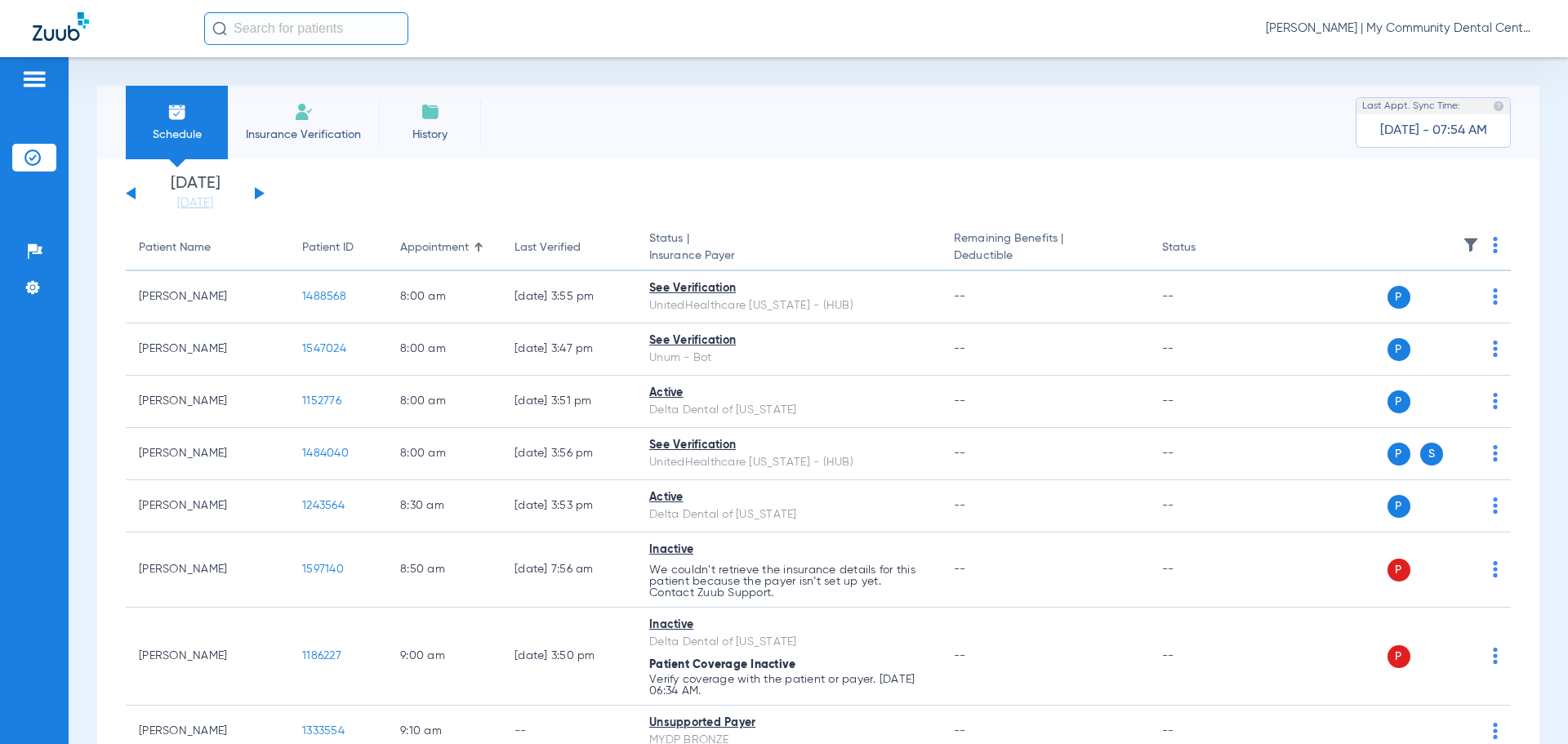
click at [556, 248] on div "Last Verified" at bounding box center [547, 248] width 66 height 17
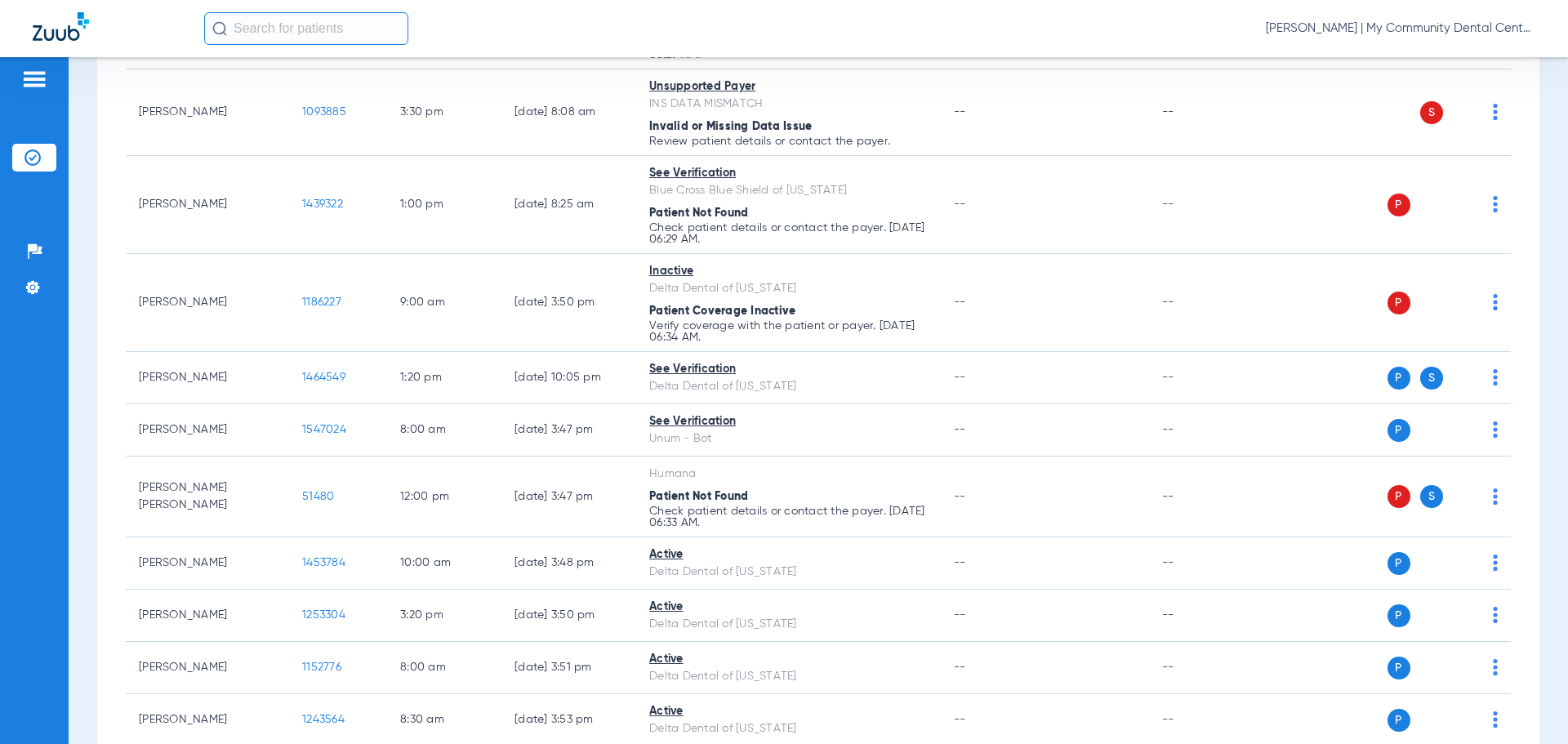
scroll to position [572, 0]
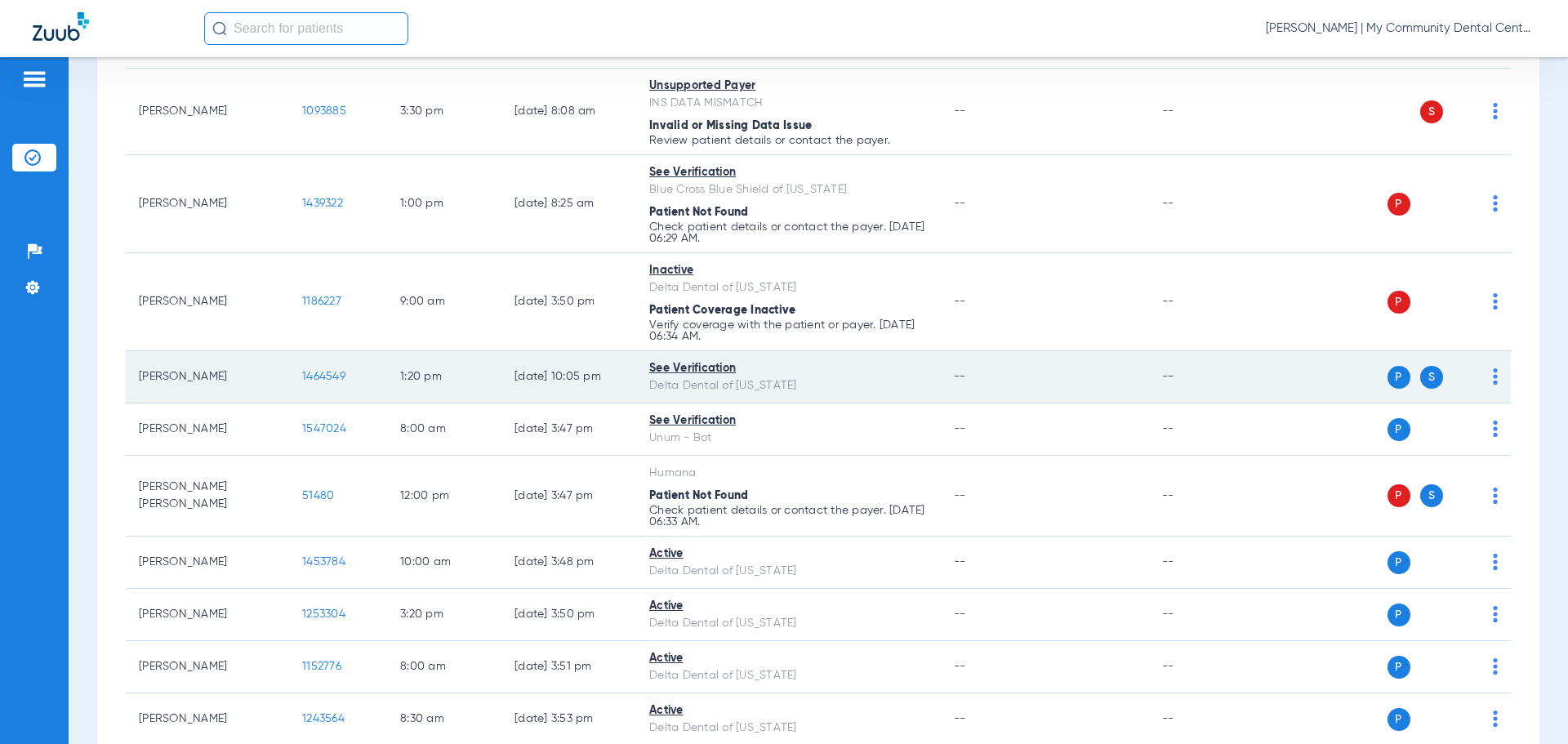
click at [1481, 388] on div "P S" at bounding box center [1379, 377] width 239 height 23
click at [1486, 373] on td "P S" at bounding box center [1386, 377] width 252 height 52
click at [1494, 377] on img at bounding box center [1495, 377] width 5 height 17
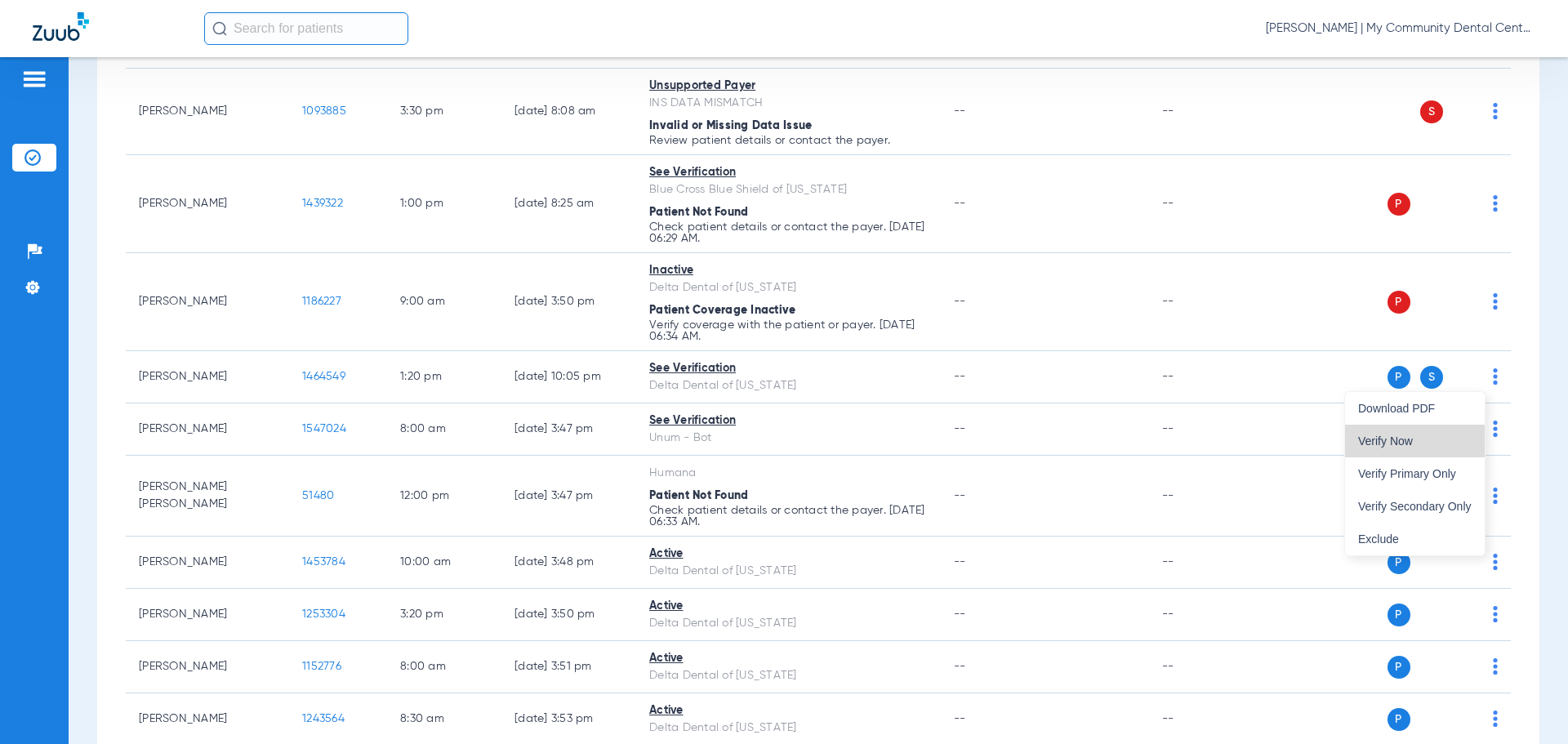
click at [1433, 447] on button "Verify Now" at bounding box center [1415, 440] width 140 height 33
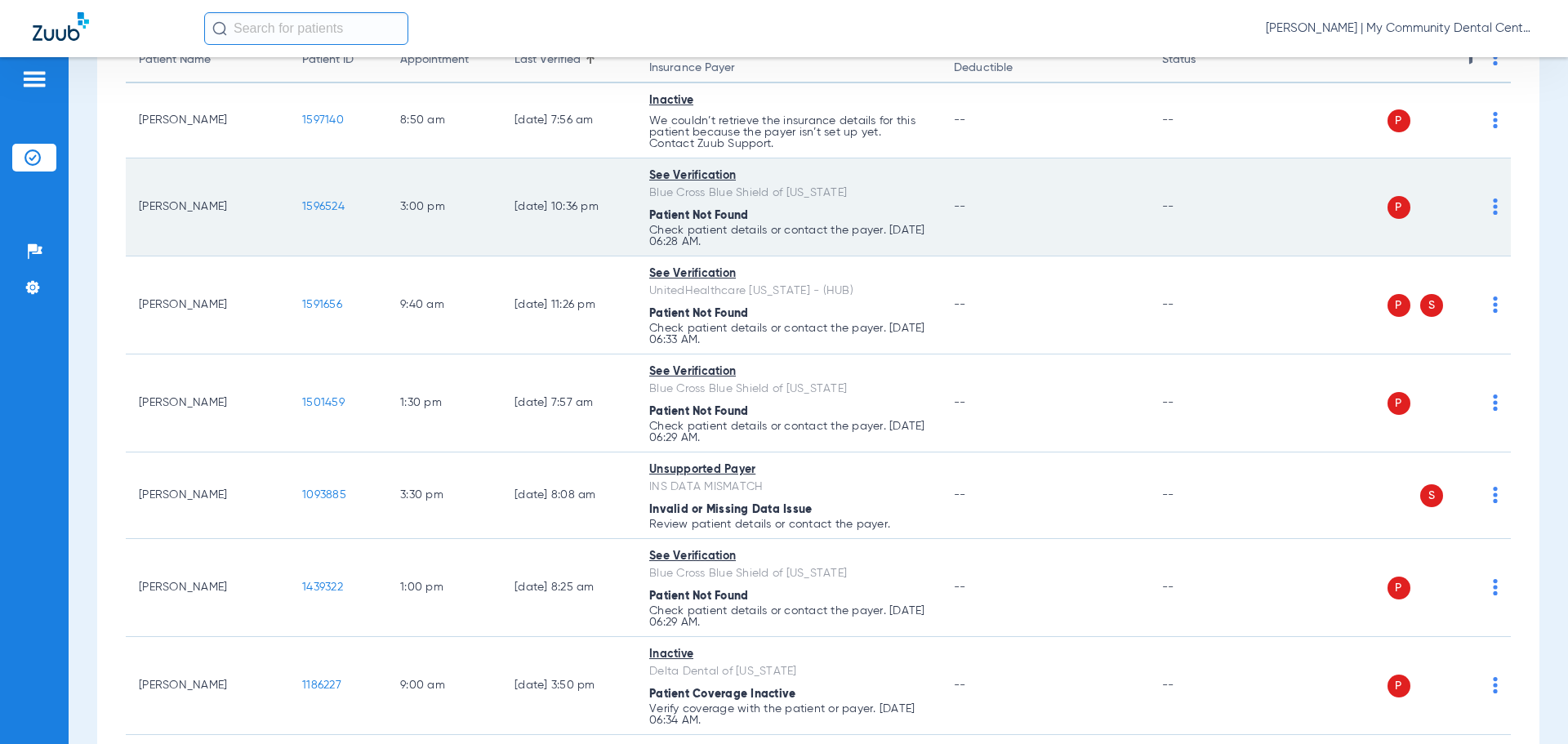
scroll to position [0, 0]
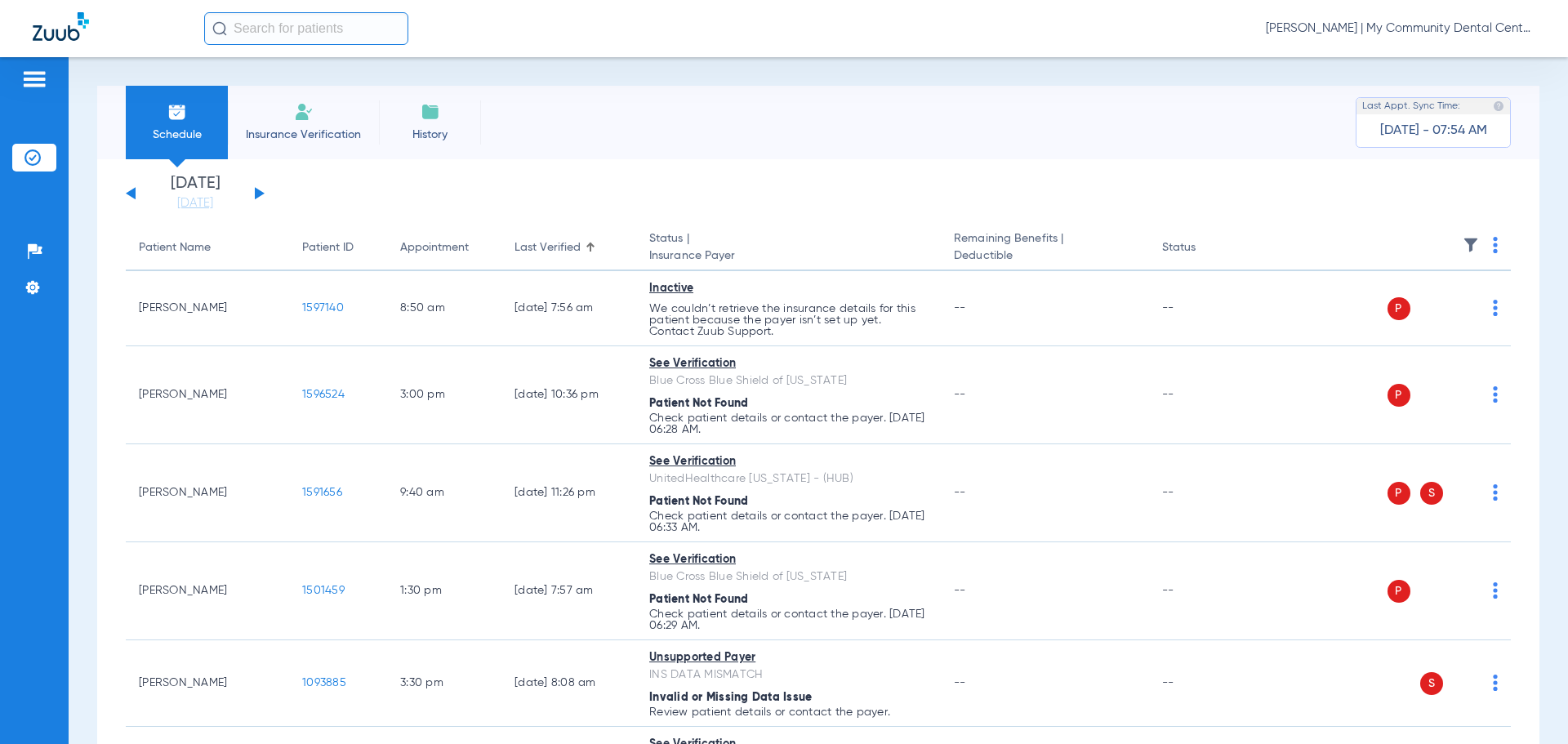
click at [256, 190] on button at bounding box center [260, 193] width 10 height 12
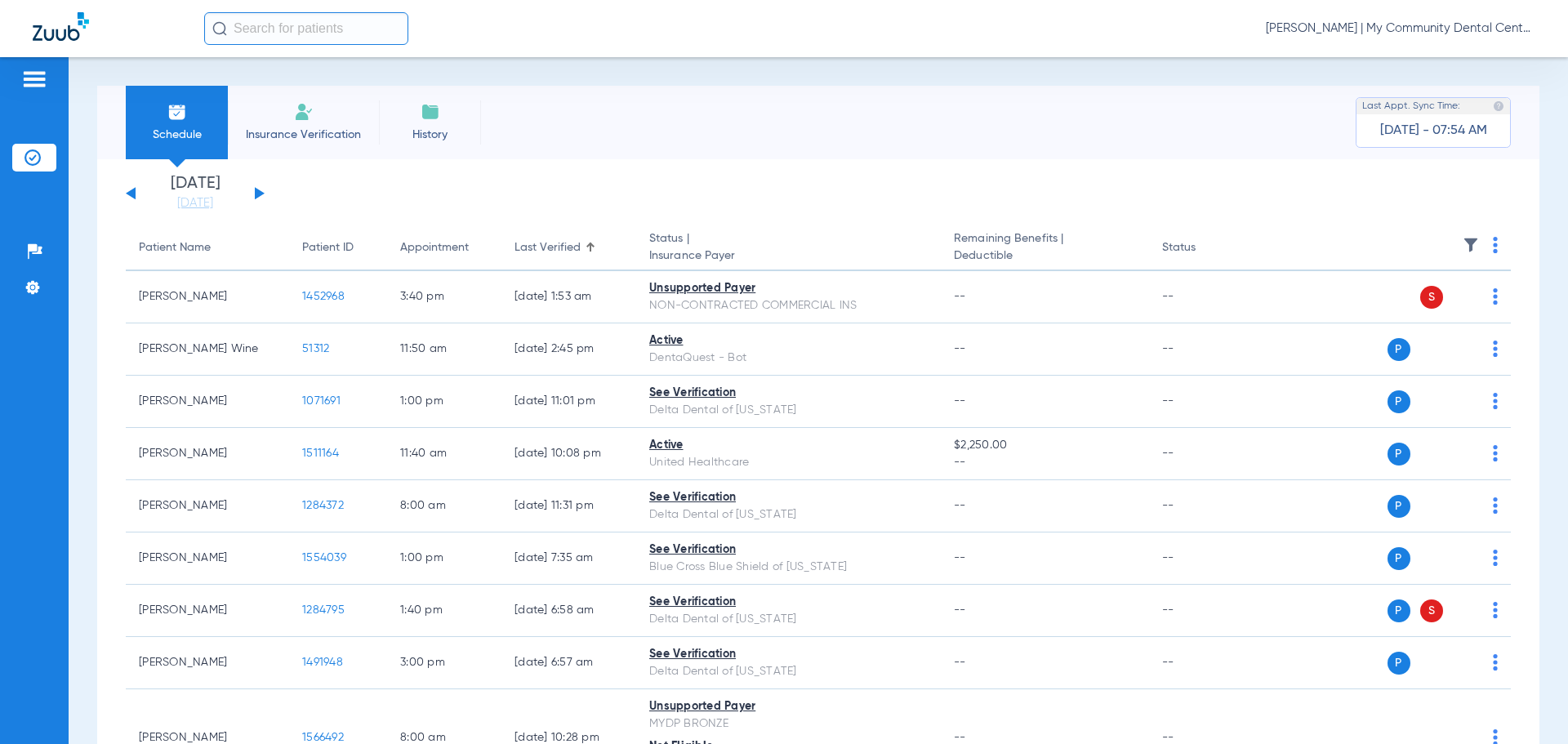
click at [1494, 246] on img at bounding box center [1495, 245] width 5 height 17
drag, startPoint x: 1413, startPoint y: 310, endPoint x: 240, endPoint y: 177, distance: 1180.5
click at [1413, 310] on span "Verify All" at bounding box center [1421, 309] width 102 height 11
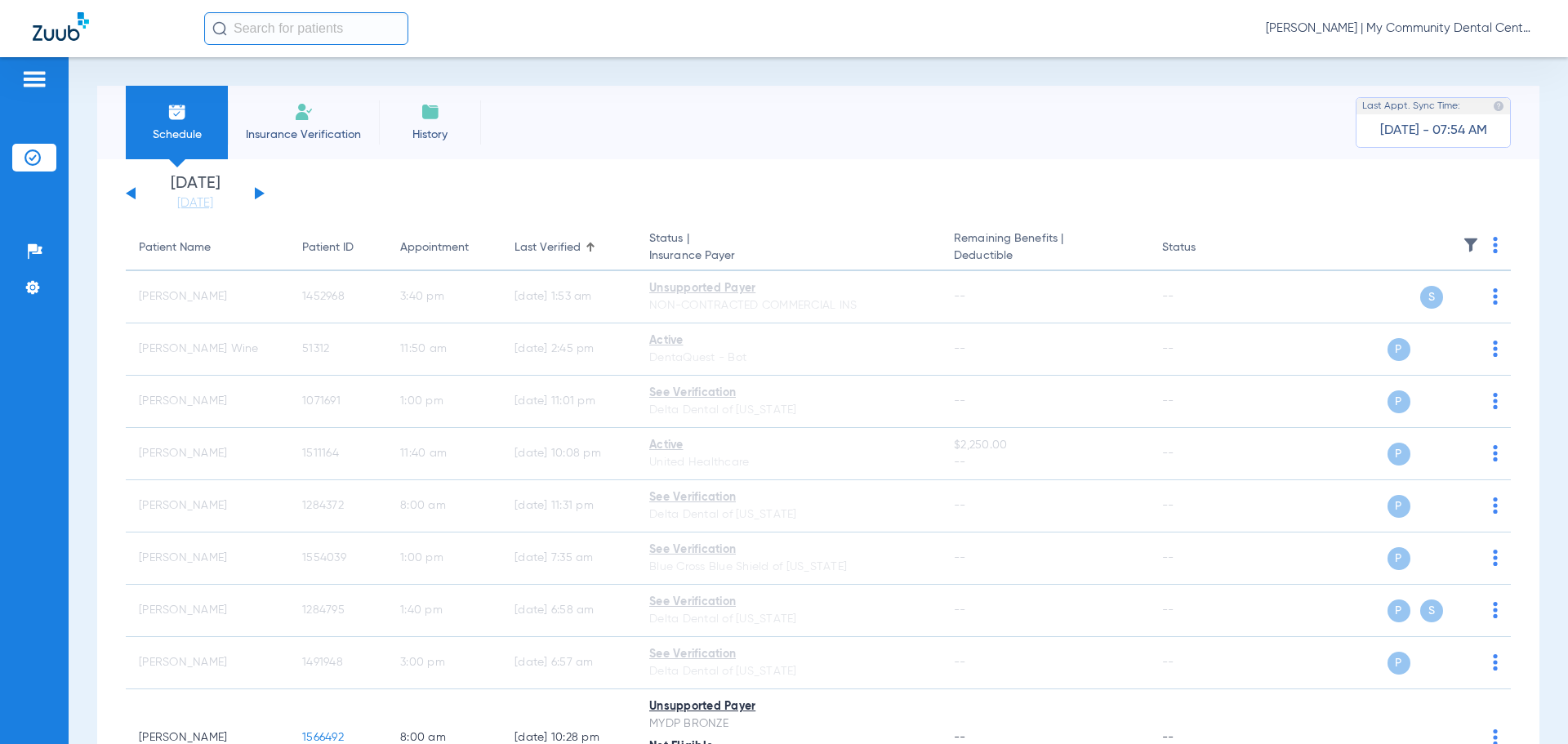
click at [133, 196] on button at bounding box center [130, 193] width 10 height 12
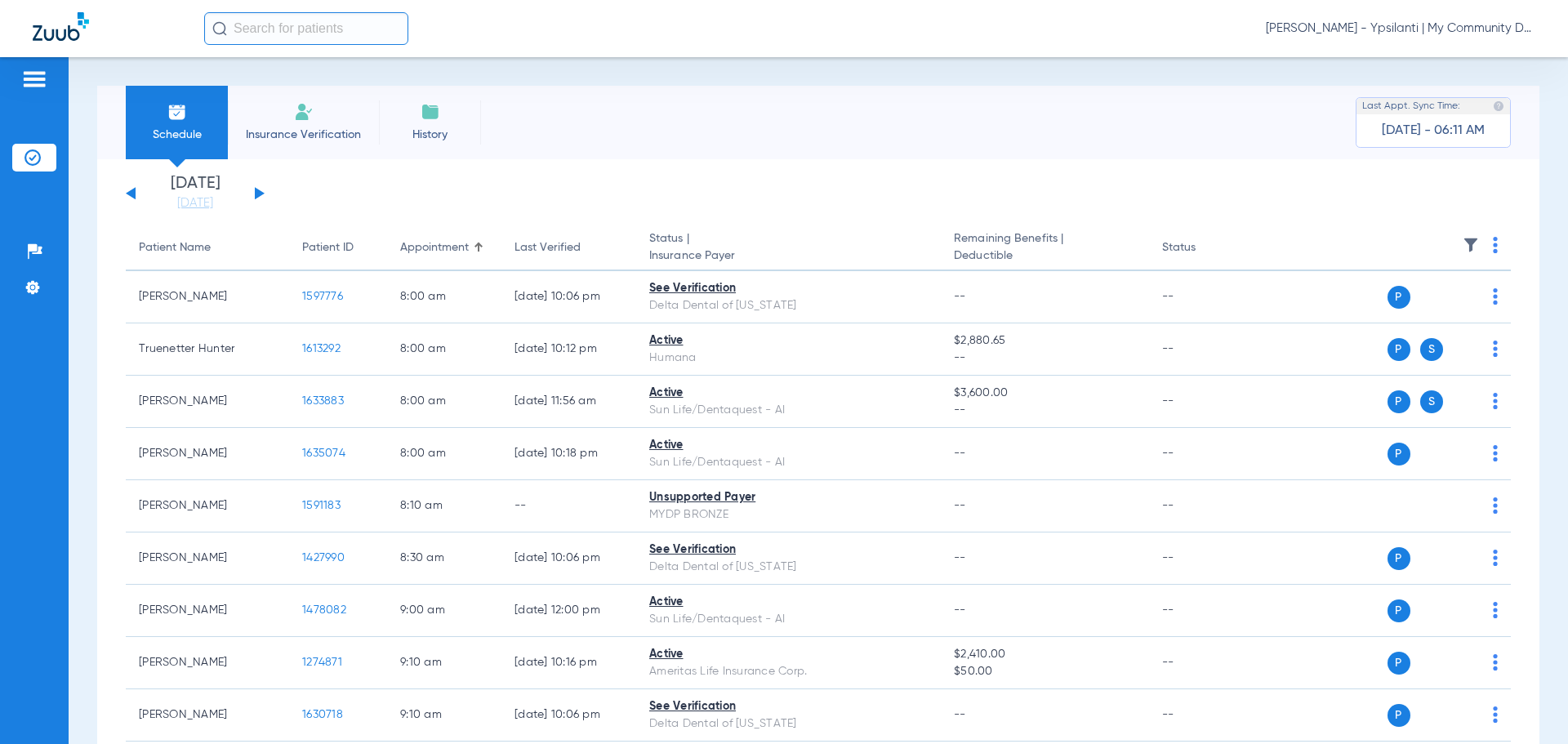
click at [1426, 30] on span "[PERSON_NAME] - Ypsilanti | My Community Dental Centers" at bounding box center [1400, 29] width 269 height 17
click at [1488, 61] on span "Account Selection" at bounding box center [1474, 58] width 91 height 11
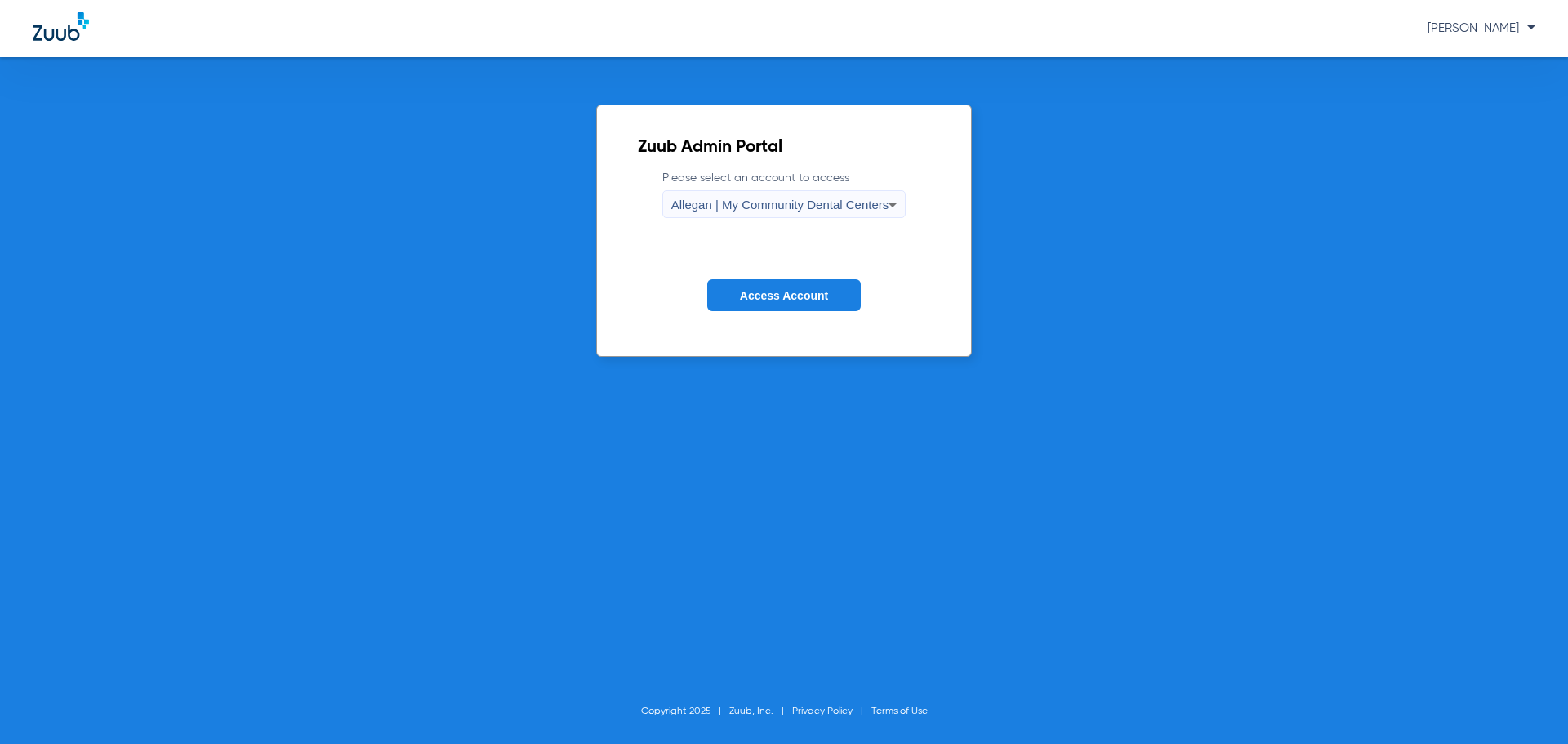
click at [851, 210] on span "Allegan | My Community Dental Centers" at bounding box center [780, 204] width 218 height 14
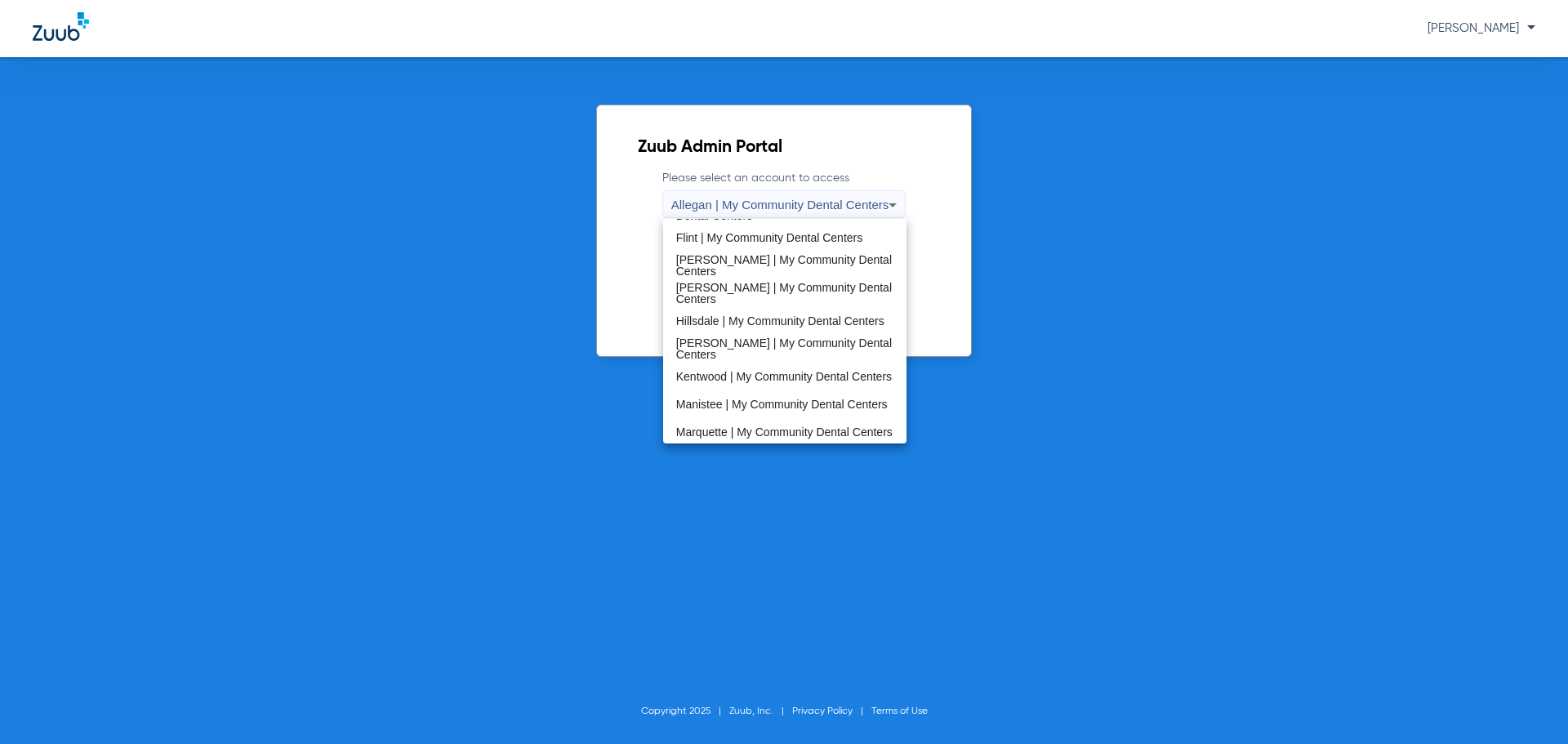
scroll to position [525, 0]
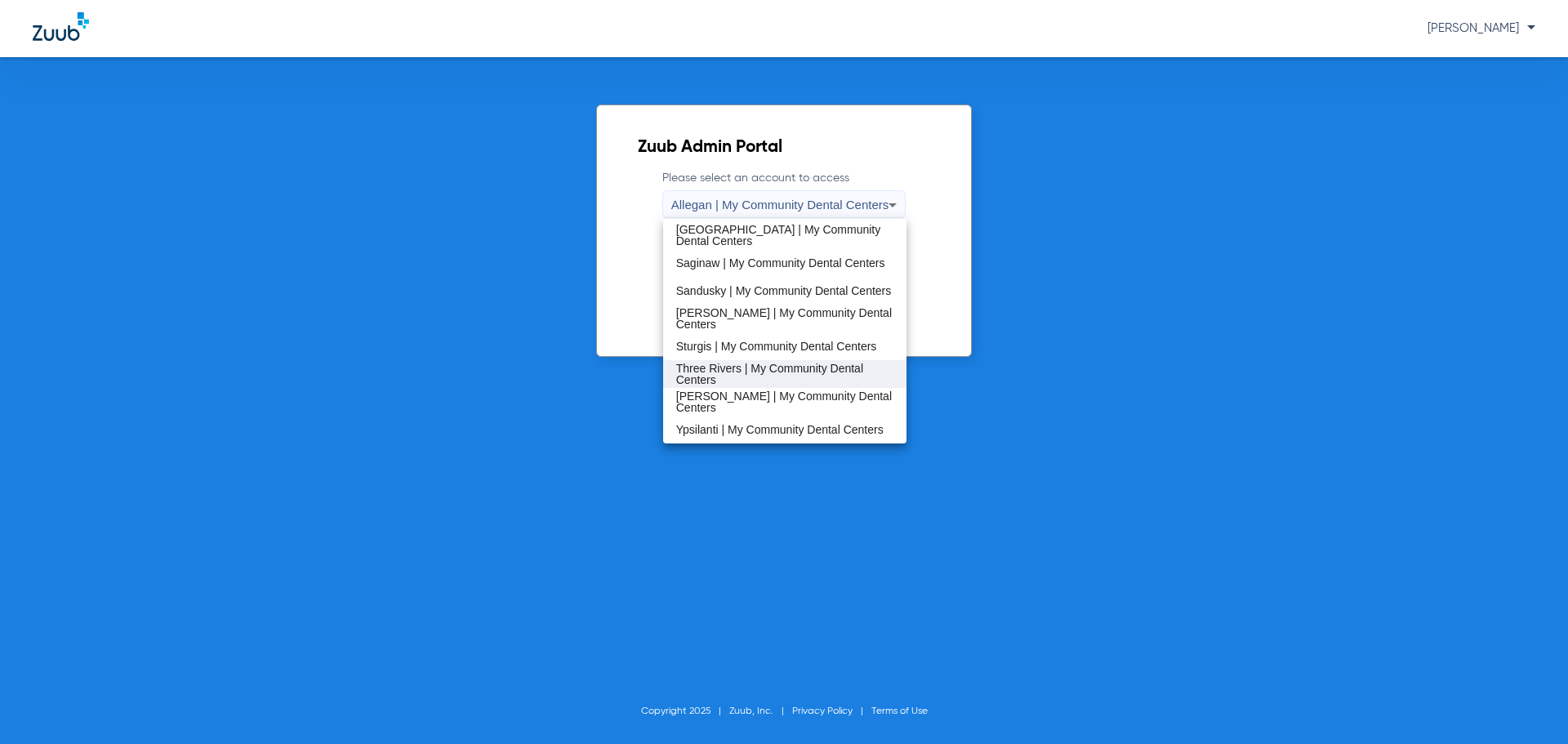
click at [729, 372] on span "Three Rivers | My Community Dental Centers" at bounding box center [785, 373] width 218 height 23
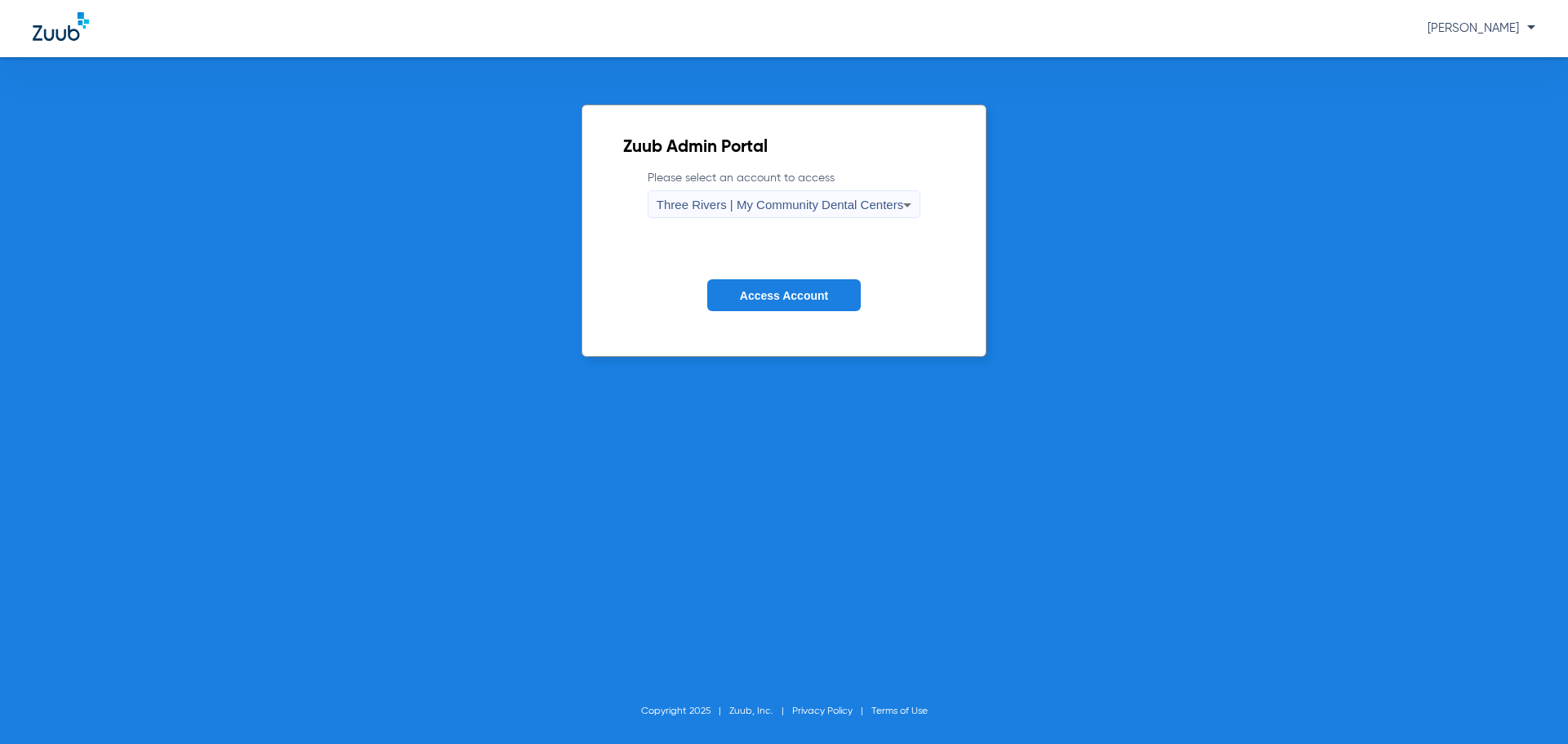
click at [745, 300] on span "Access Account" at bounding box center [784, 296] width 88 height 13
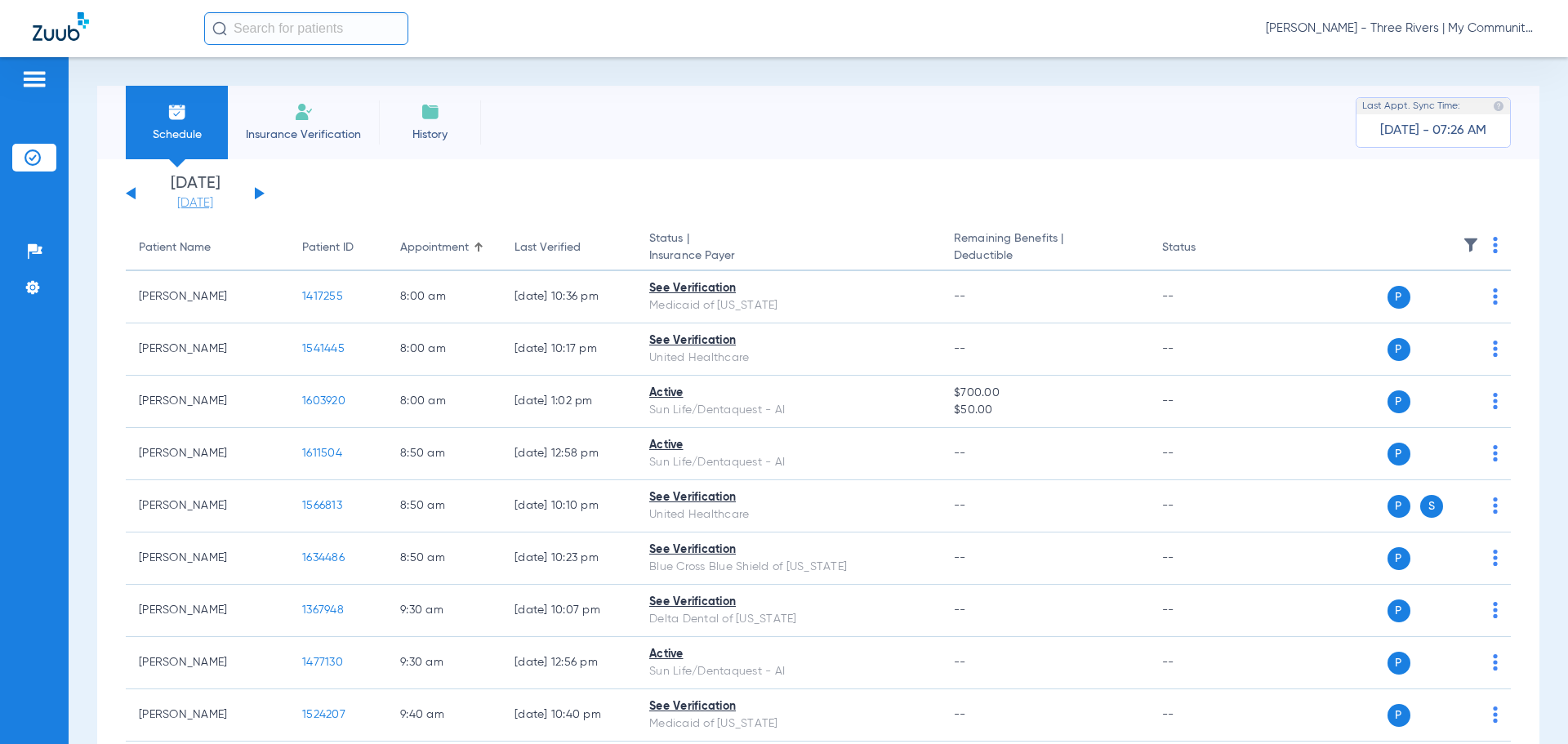
click at [196, 202] on link "[DATE]" at bounding box center [195, 204] width 98 height 17
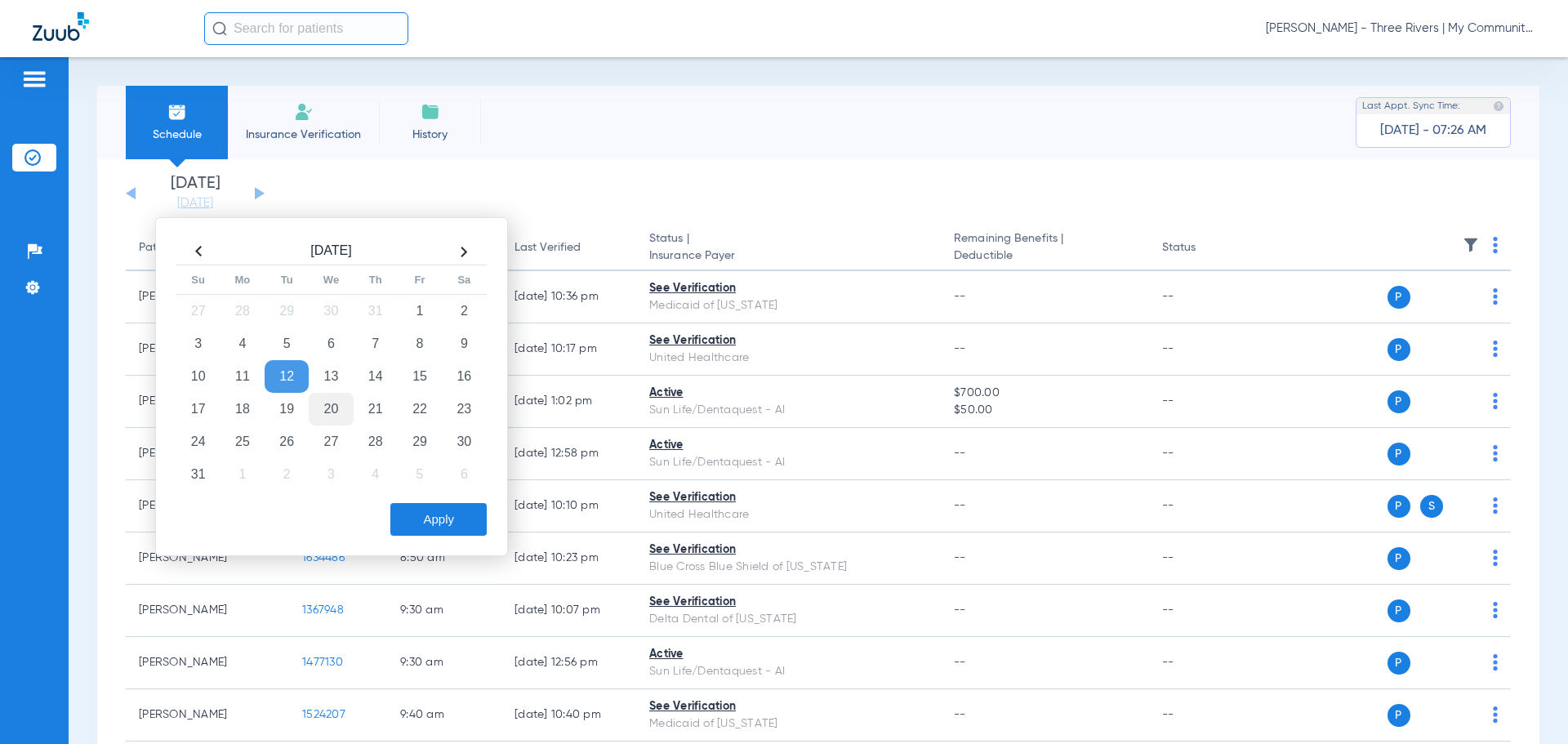
click at [325, 410] on td "20" at bounding box center [331, 409] width 44 height 33
click at [430, 512] on button "Apply" at bounding box center [439, 519] width 97 height 33
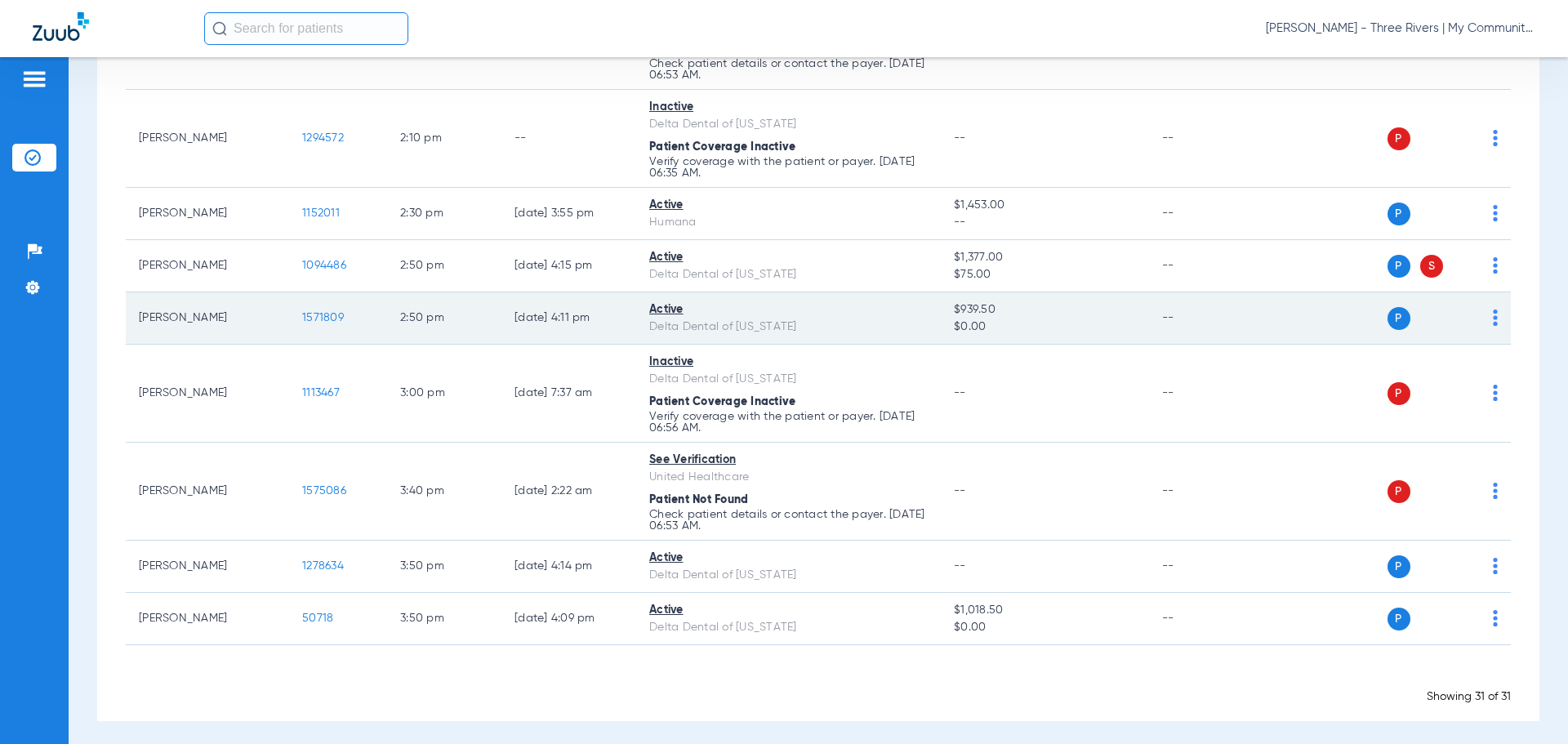
scroll to position [1904, 0]
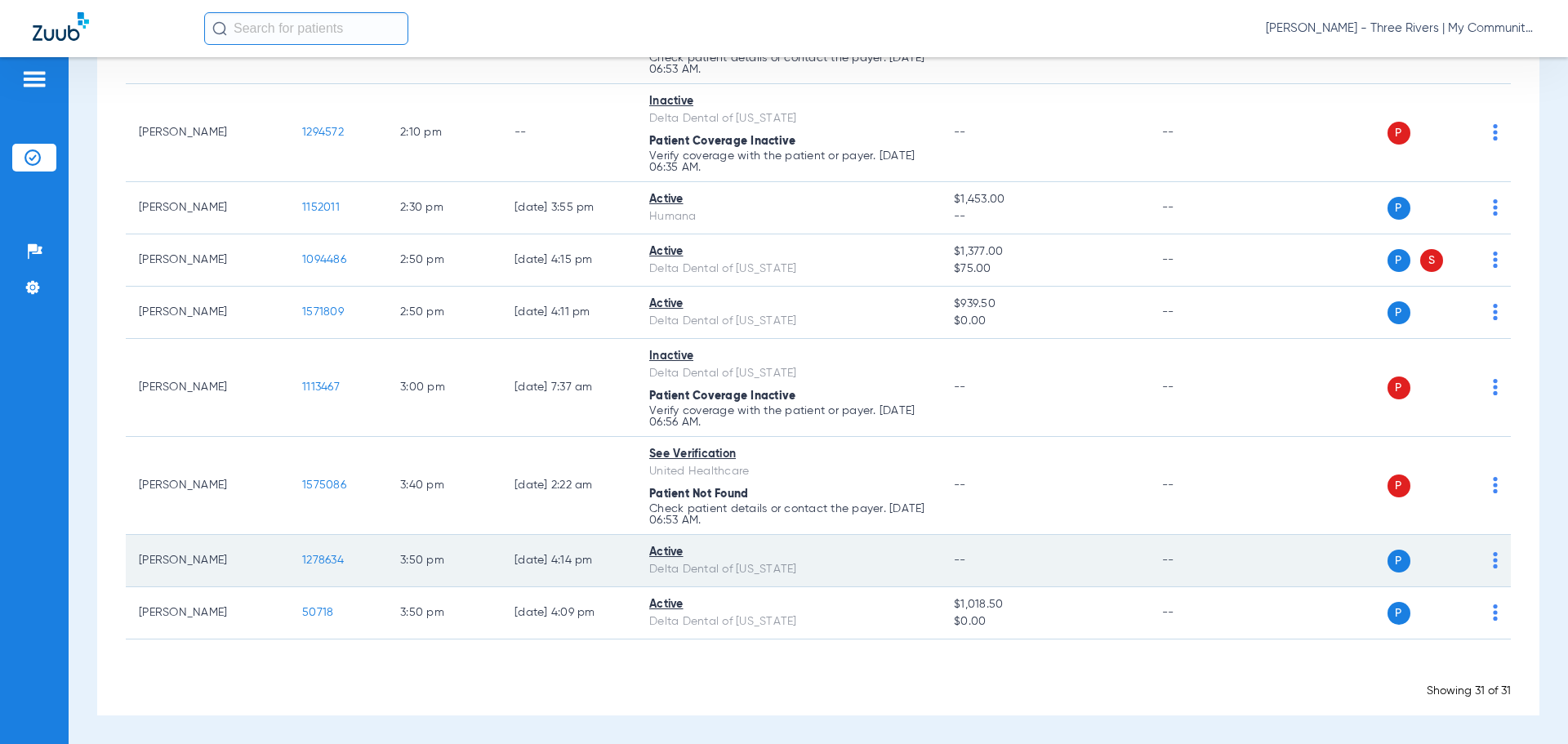
drag, startPoint x: 1537, startPoint y: 577, endPoint x: 1467, endPoint y: 561, distance: 71.8
click at [1537, 577] on div "Schedule Insurance Verification History Last Appt. Sync Time: Today - 07:54 AM …" at bounding box center [818, 400] width 1500 height 687
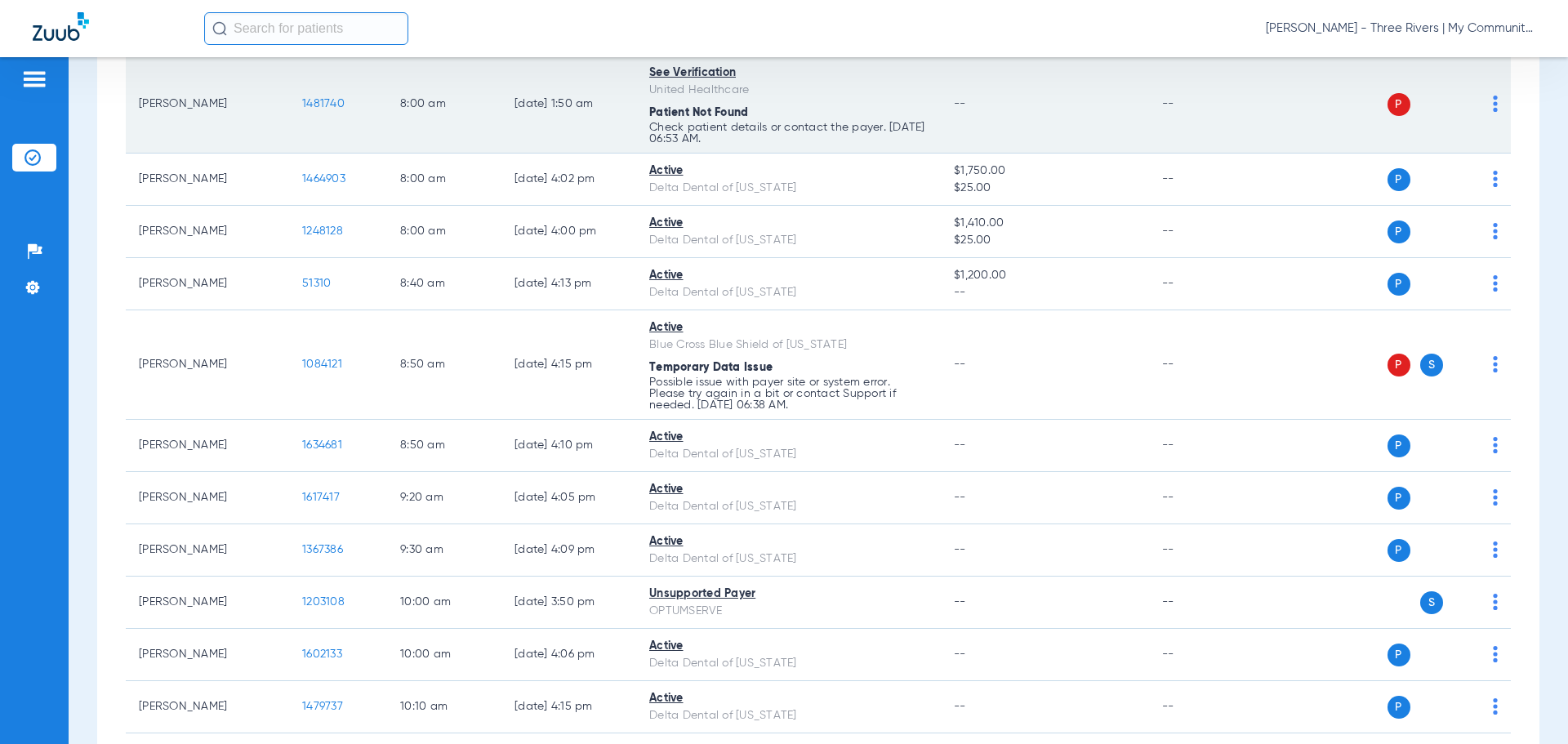
scroll to position [0, 0]
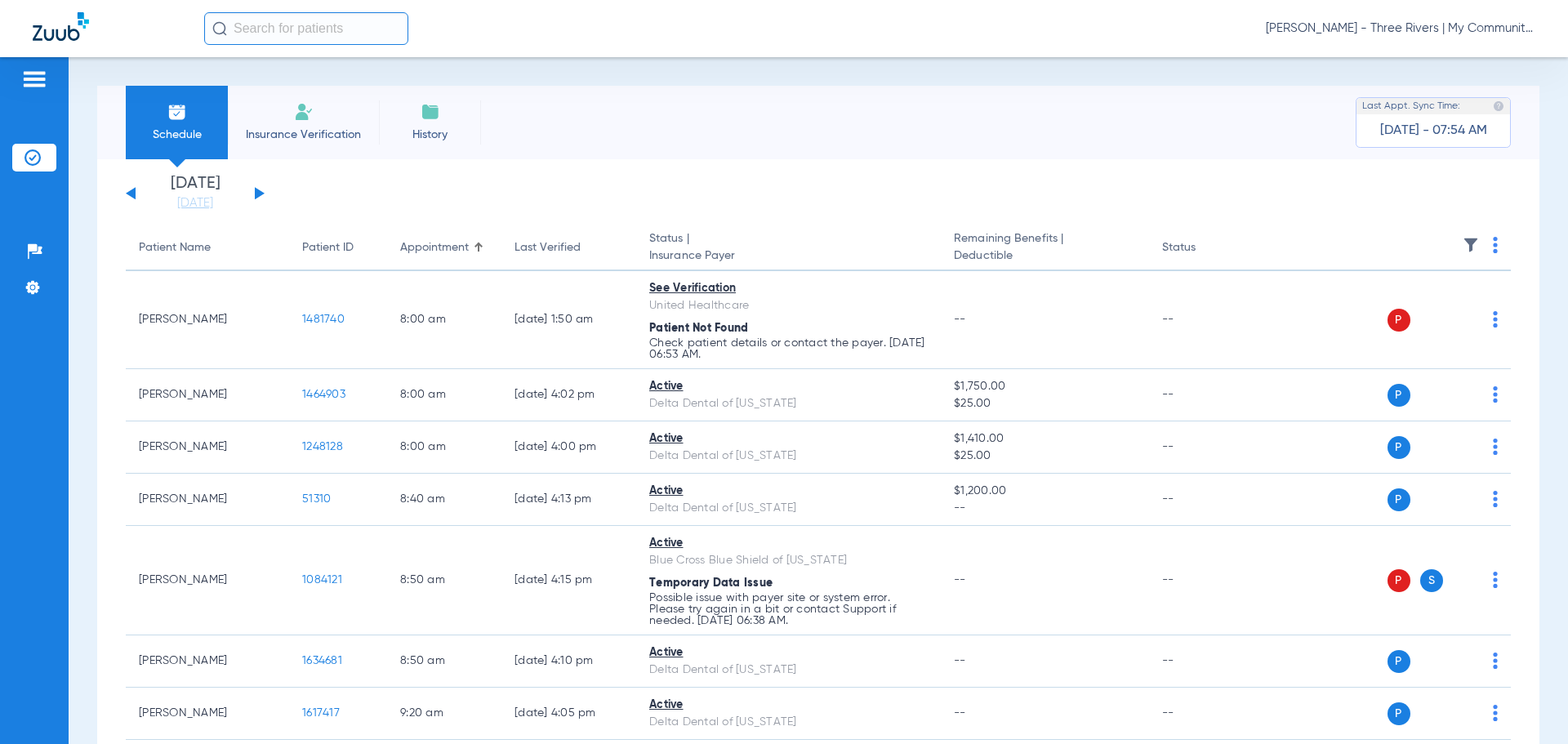
click at [564, 251] on div "Last Verified" at bounding box center [547, 248] width 66 height 17
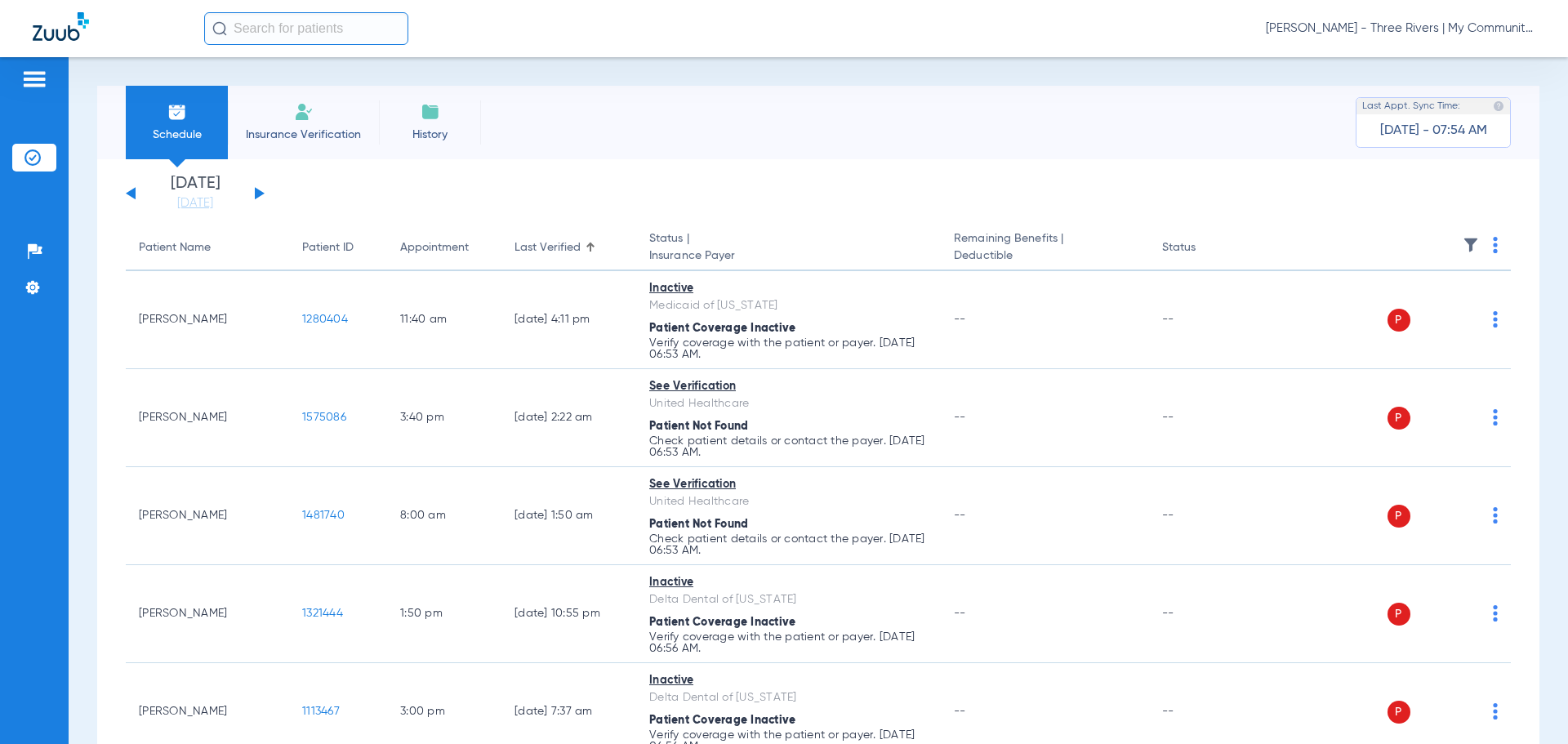
click at [255, 194] on button at bounding box center [260, 193] width 10 height 12
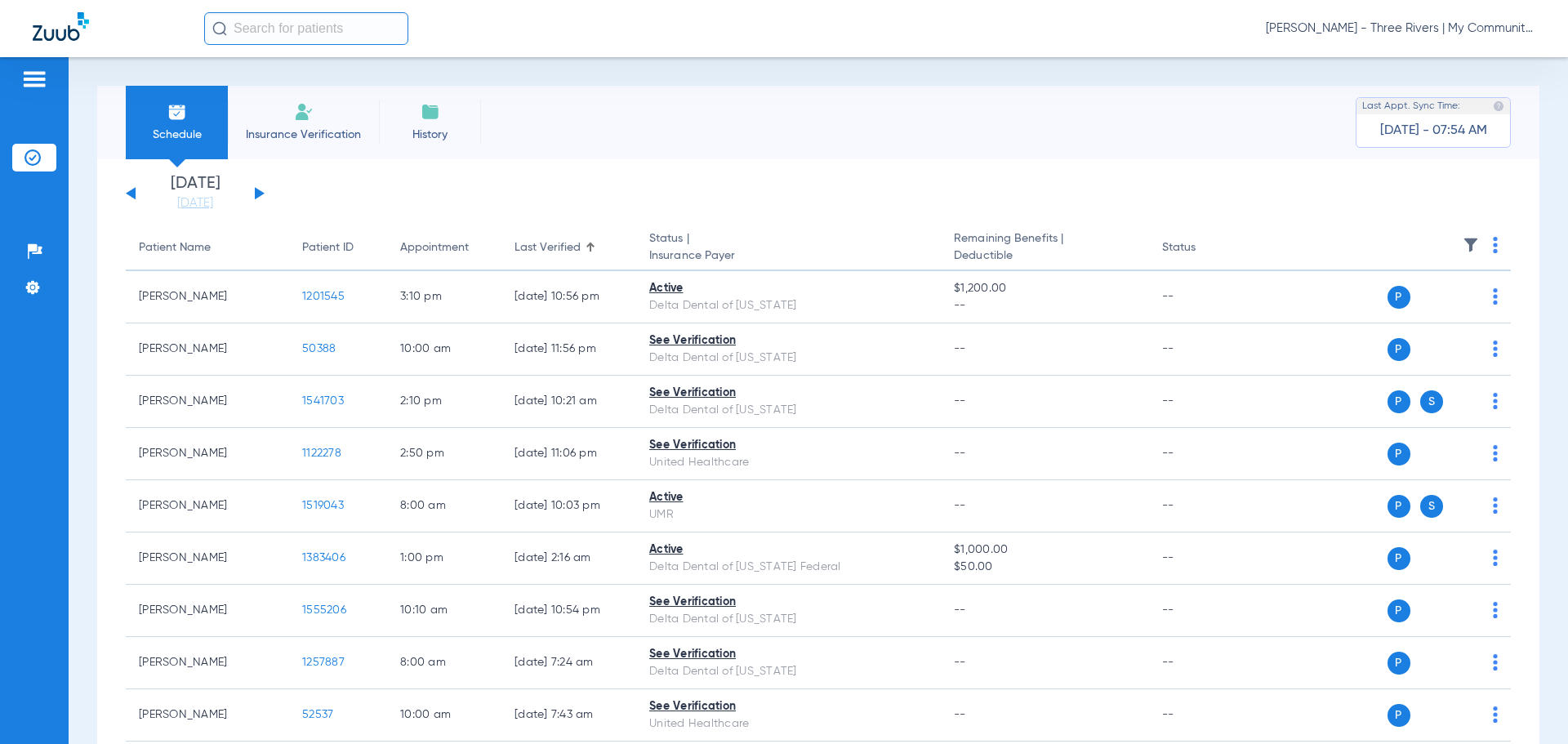
click at [1494, 247] on img at bounding box center [1495, 245] width 5 height 17
click at [1423, 302] on button "Verify All" at bounding box center [1421, 309] width 128 height 33
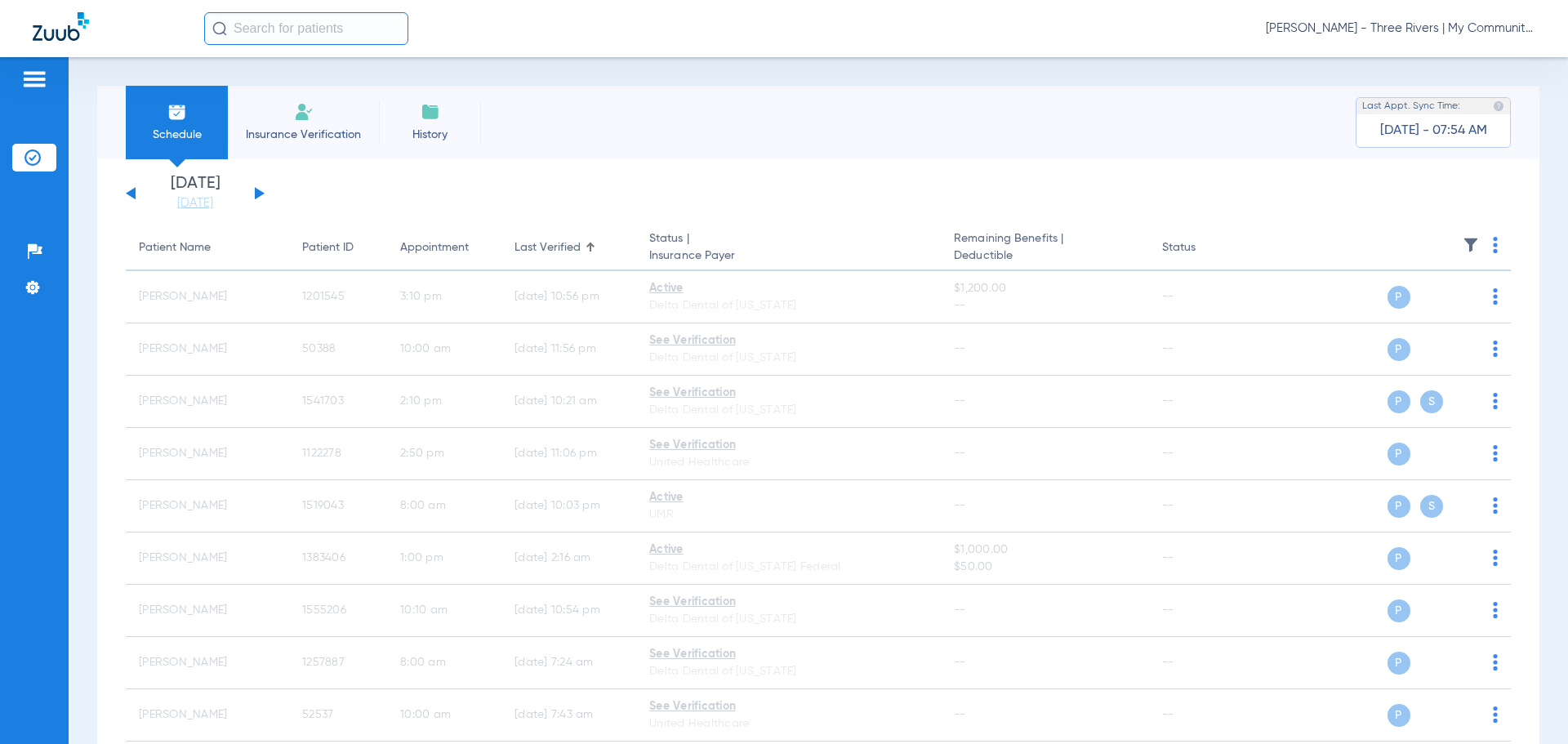
click at [133, 194] on button at bounding box center [130, 193] width 10 height 12
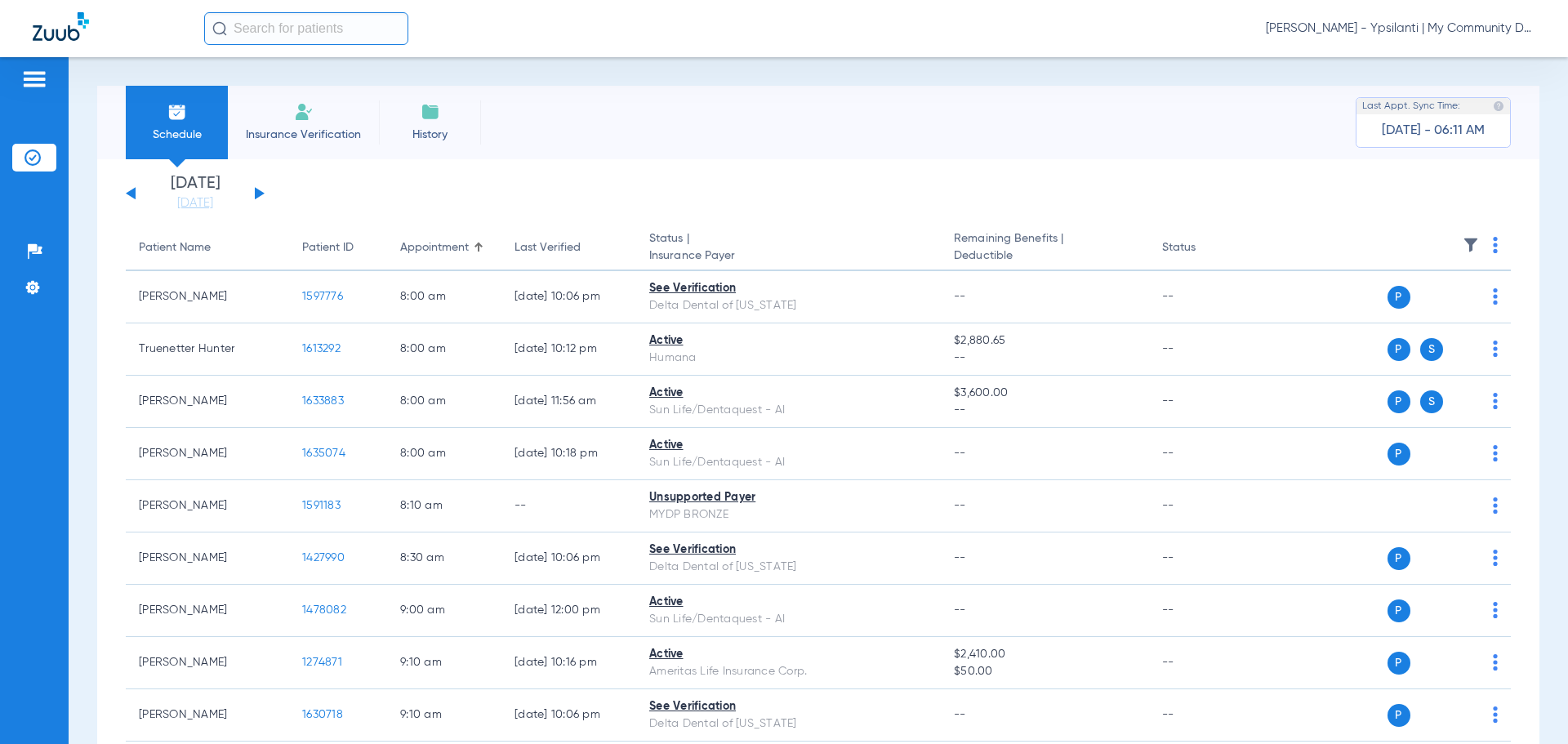
click at [1440, 29] on span "[PERSON_NAME] - Ypsilanti | My Community Dental Centers" at bounding box center [1400, 29] width 269 height 17
click at [1453, 62] on span "Account Selection" at bounding box center [1474, 58] width 91 height 11
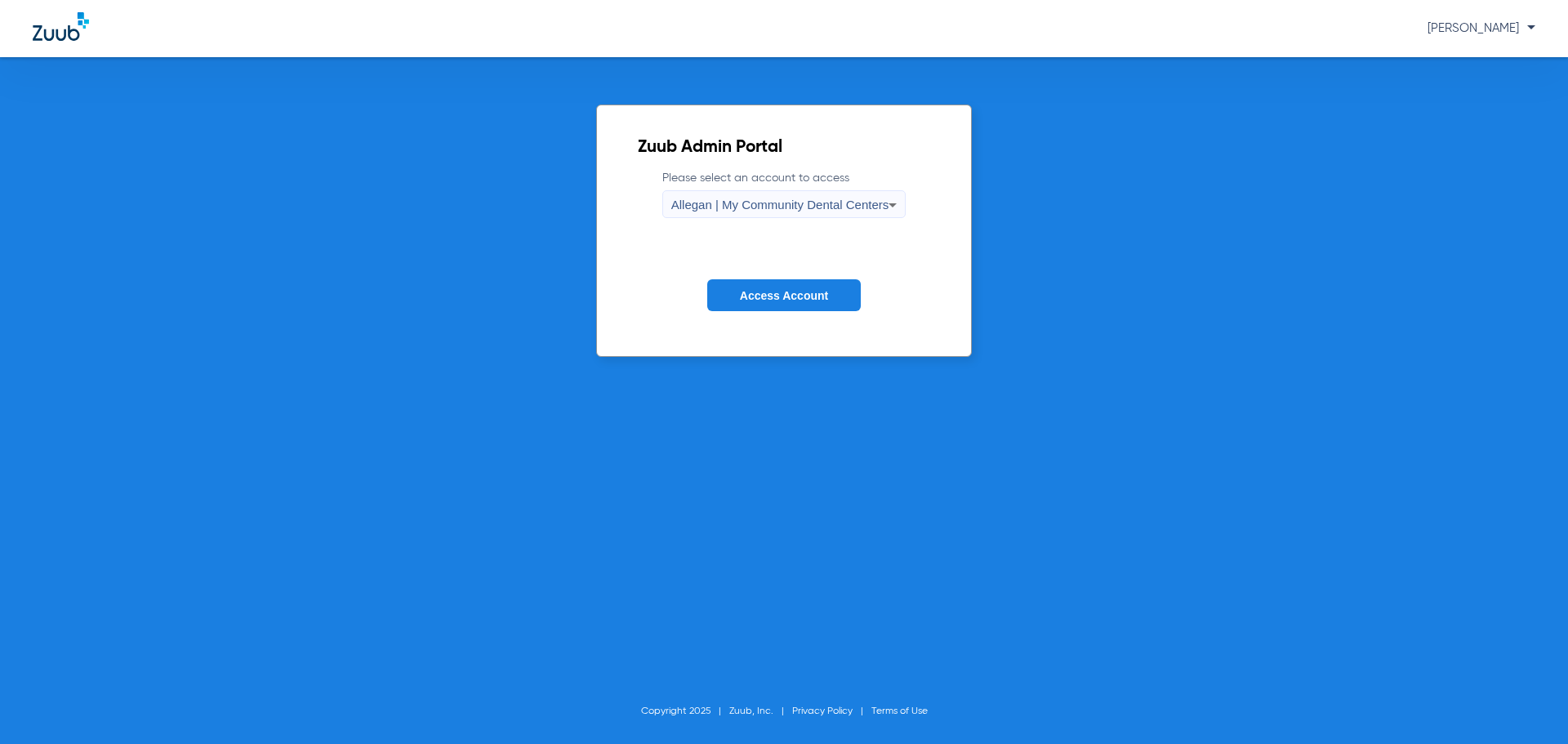
click at [780, 203] on span "Allegan | My Community Dental Centers" at bounding box center [780, 204] width 218 height 14
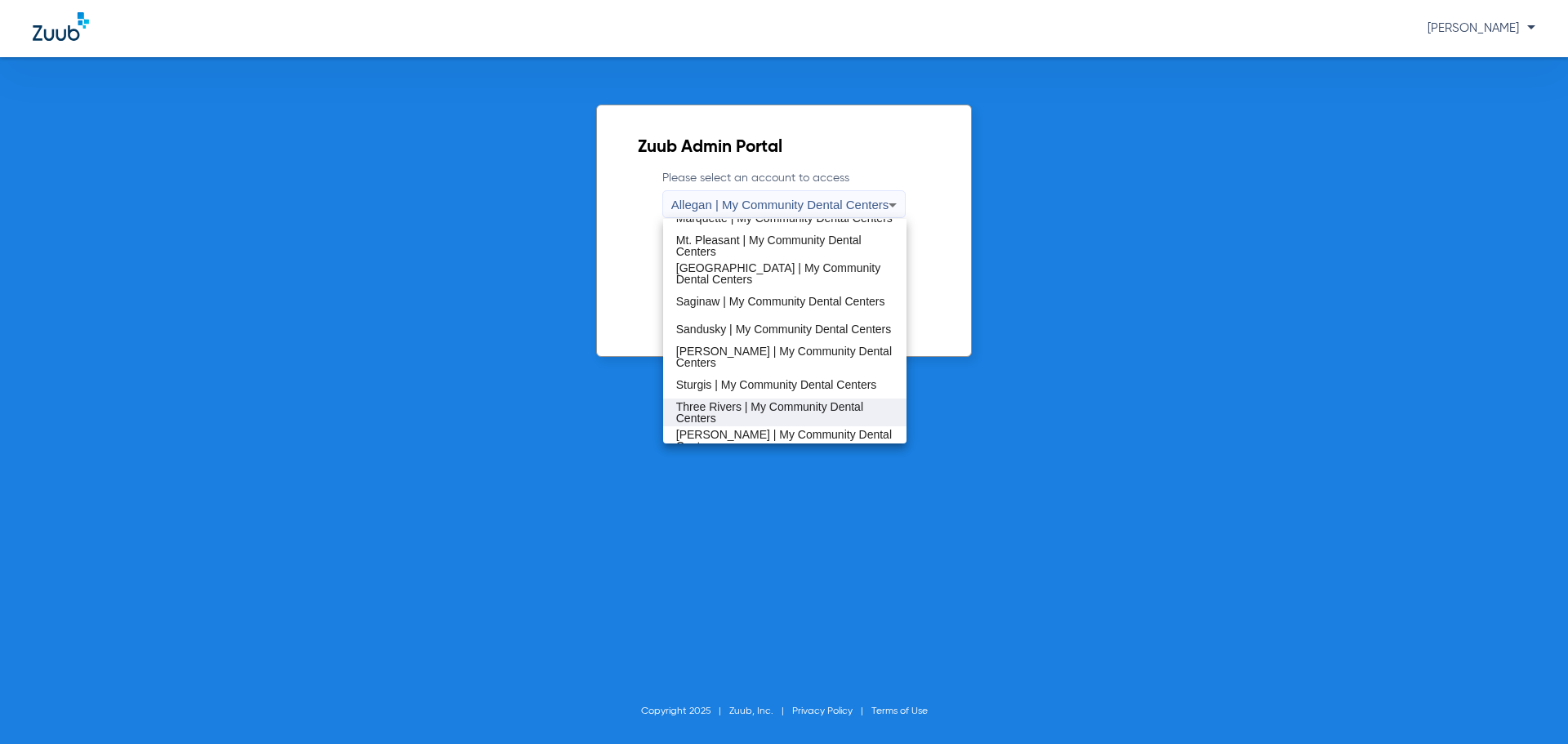
scroll to position [525, 0]
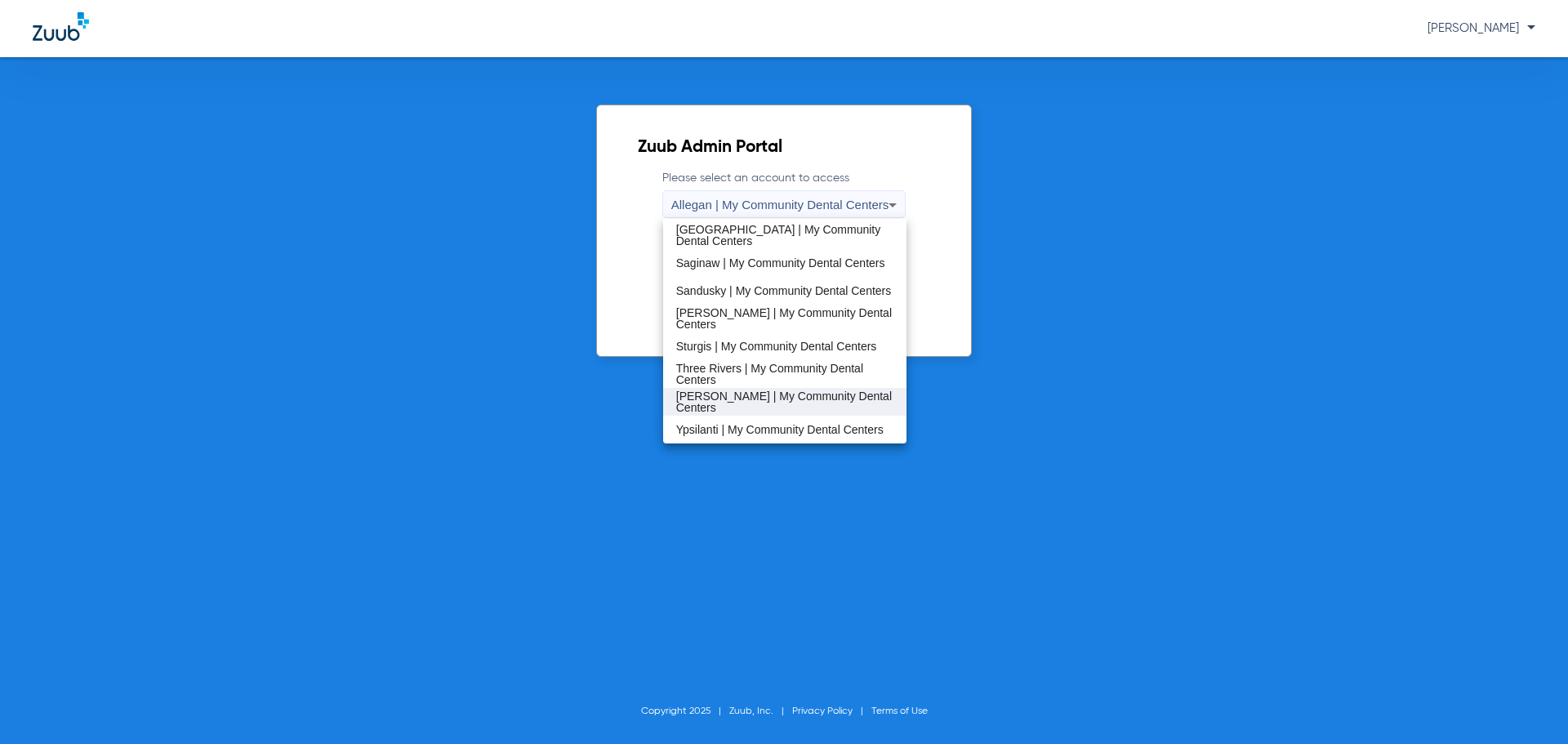
click at [748, 409] on mat-option "[PERSON_NAME] | My Community Dental Centers" at bounding box center [785, 402] width 244 height 28
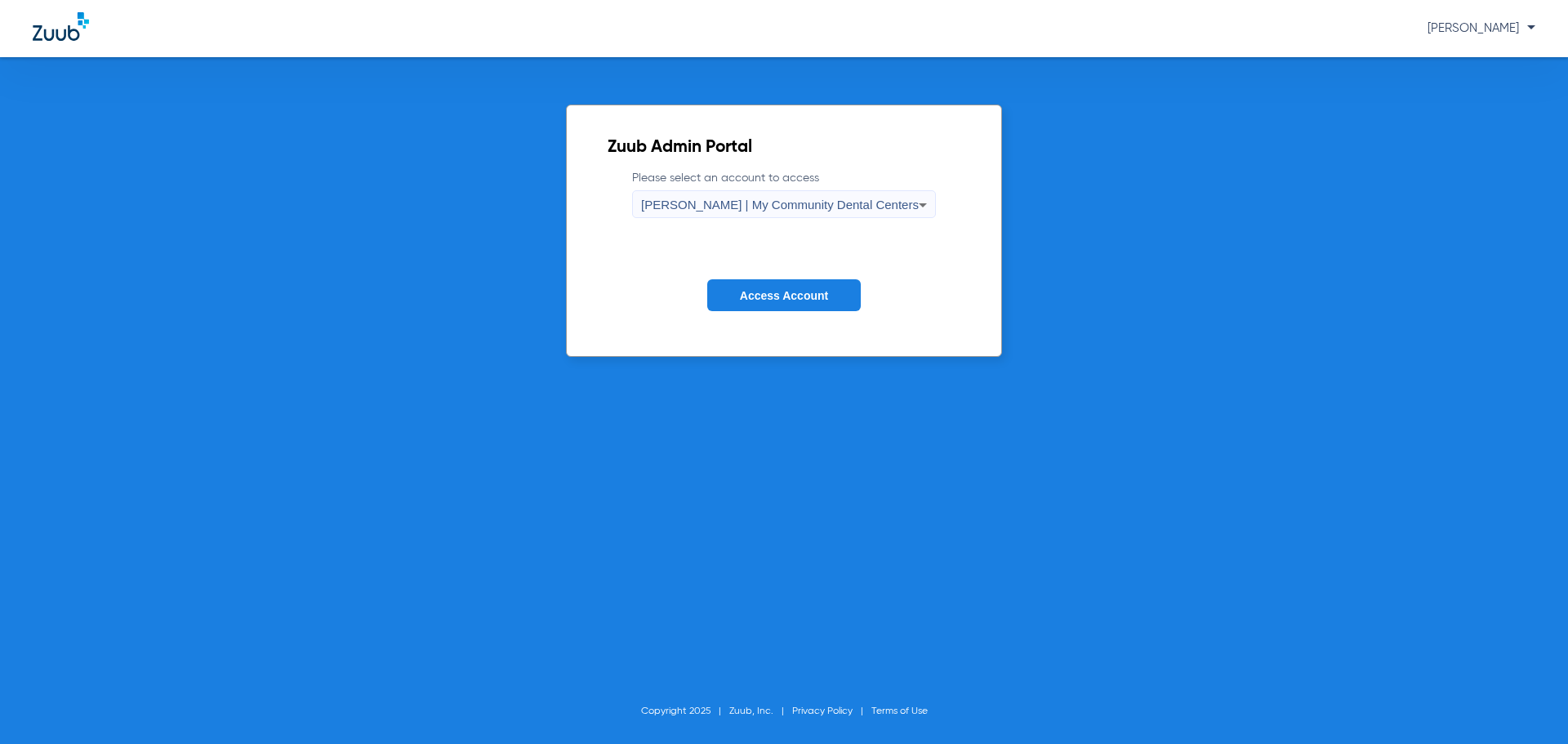
click at [763, 293] on span "Access Account" at bounding box center [784, 296] width 88 height 13
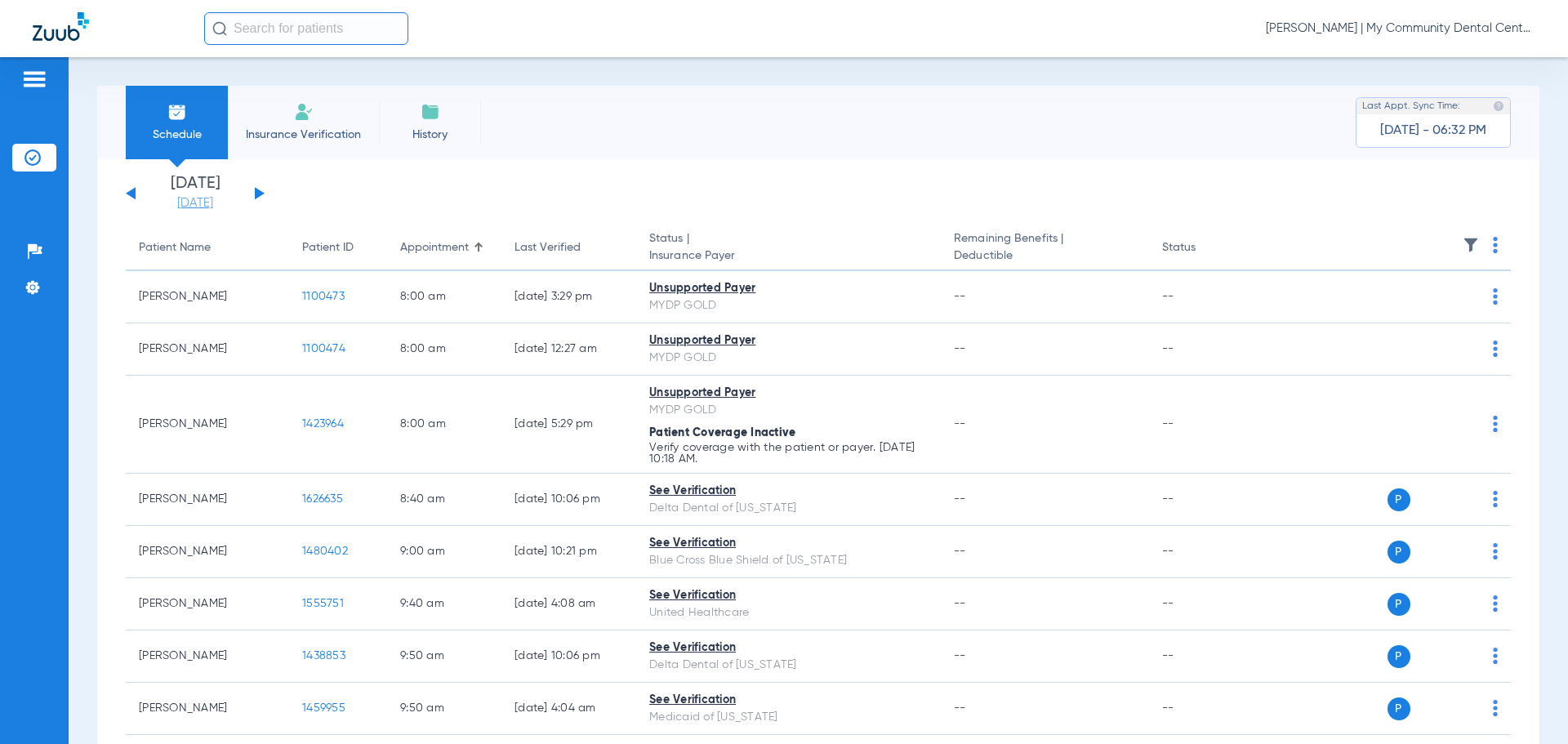
click at [186, 207] on link "[DATE]" at bounding box center [195, 204] width 98 height 17
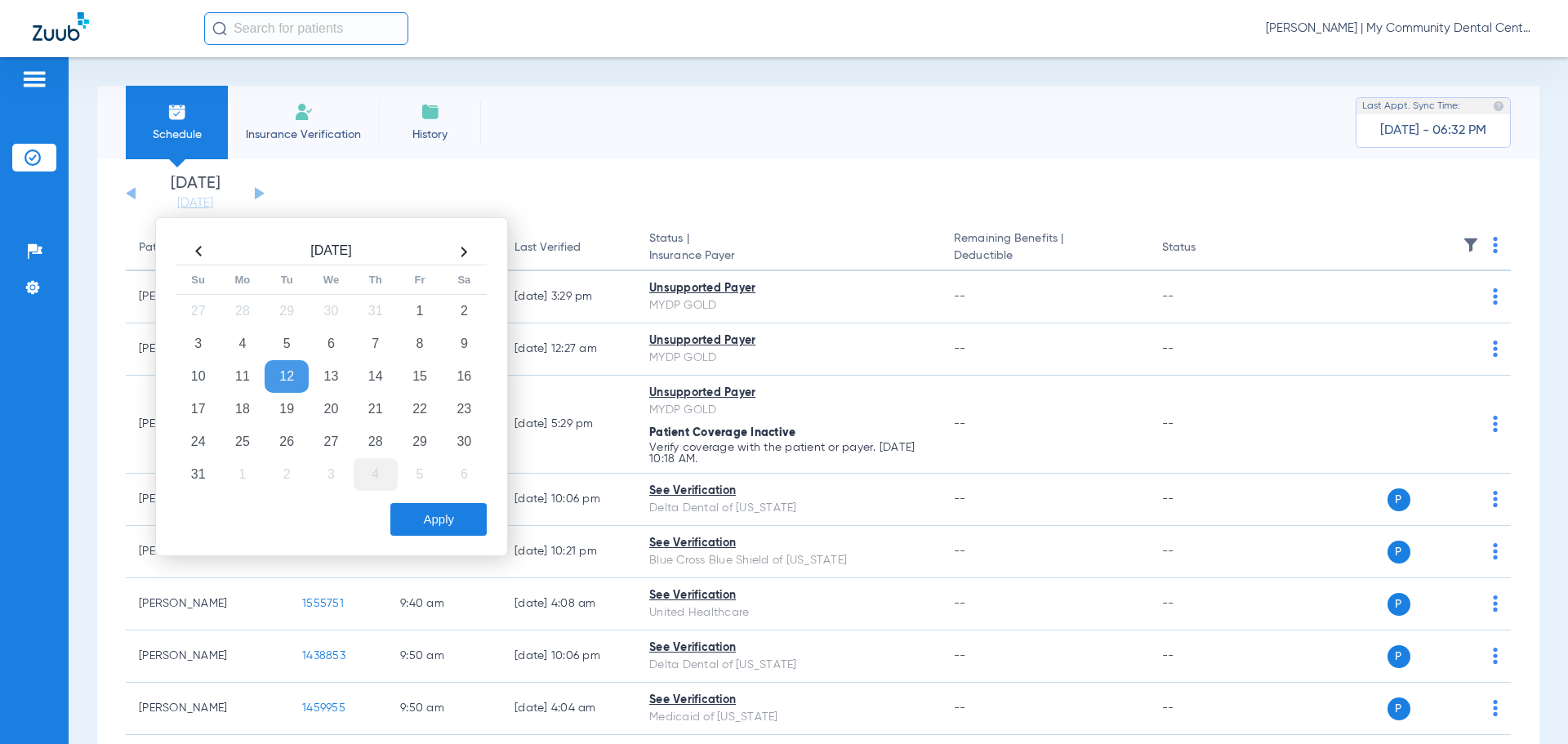
drag, startPoint x: 331, startPoint y: 415, endPoint x: 389, endPoint y: 476, distance: 84.2
click at [331, 415] on td "20" at bounding box center [331, 409] width 44 height 33
click at [439, 523] on button "Apply" at bounding box center [439, 519] width 97 height 33
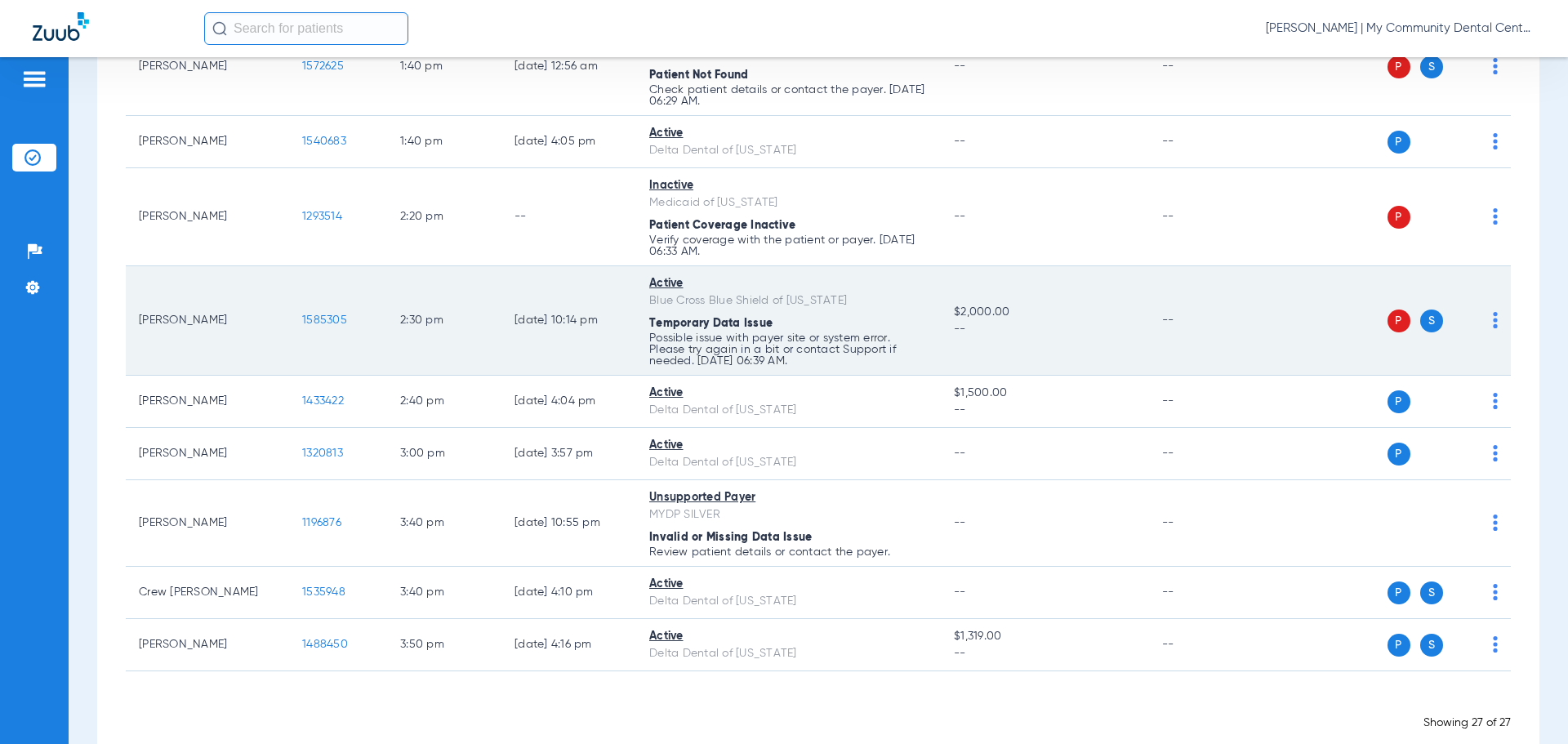
scroll to position [1392, 0]
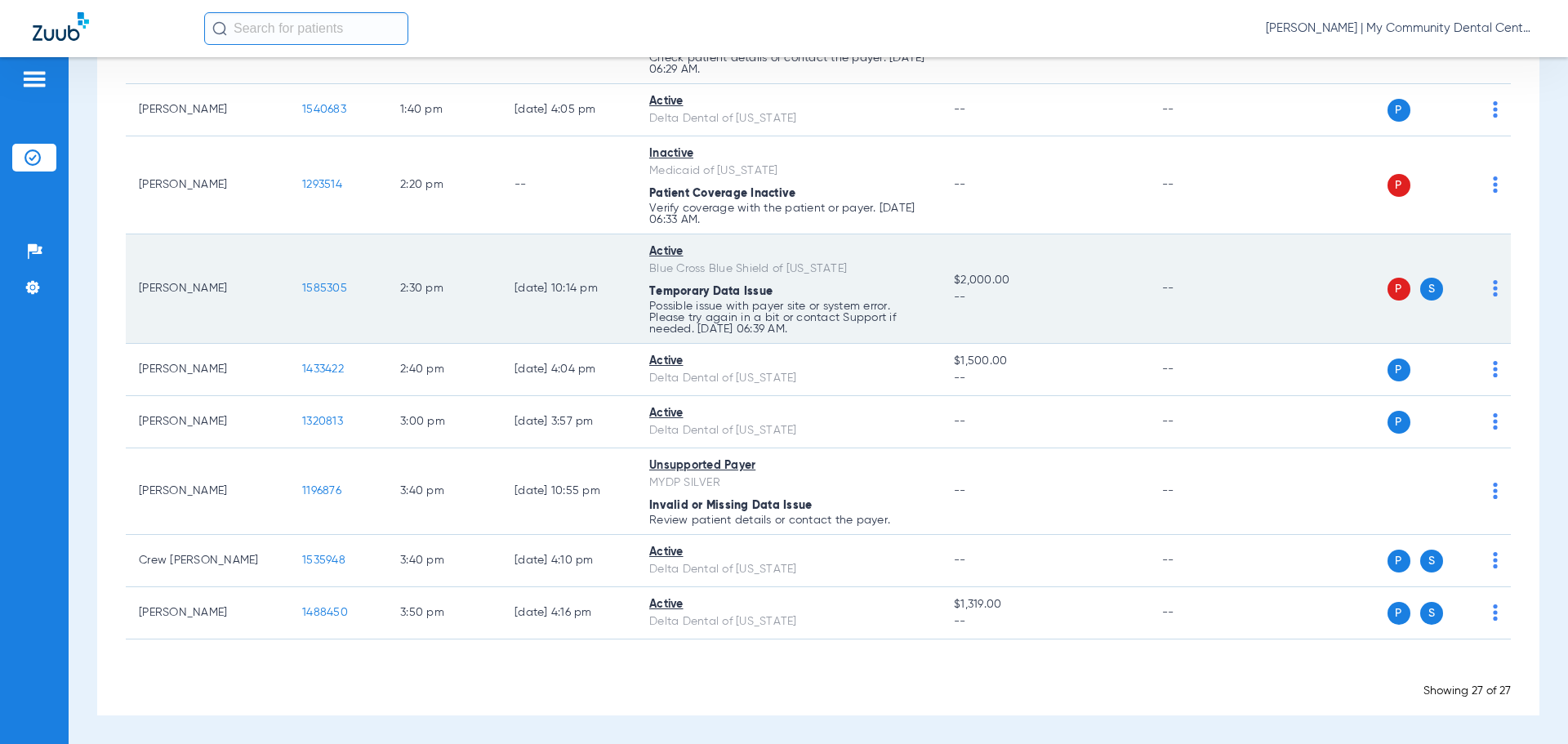
drag, startPoint x: 1507, startPoint y: 322, endPoint x: 1435, endPoint y: 330, distance: 72.4
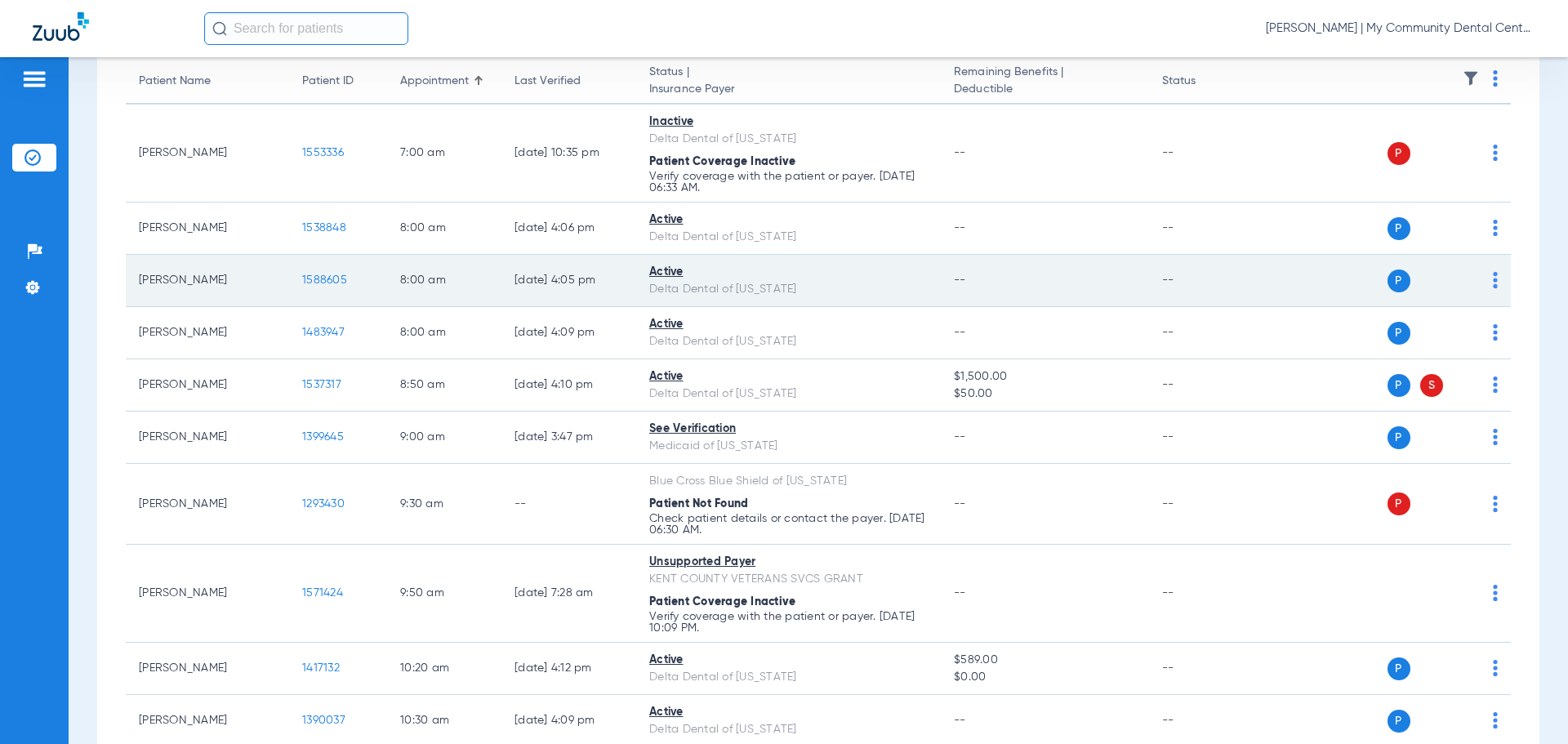
scroll to position [0, 0]
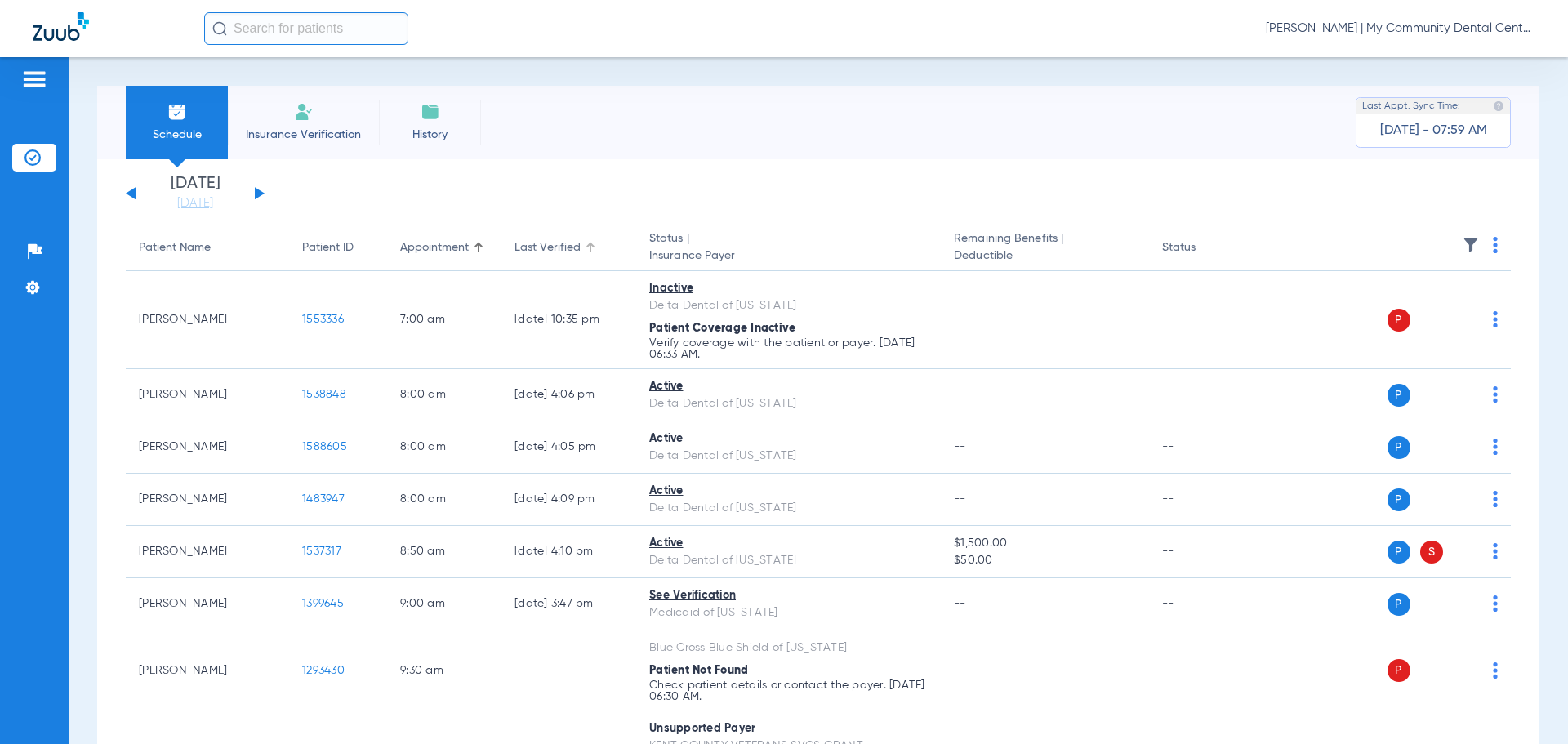
click at [552, 241] on div "Last Verified" at bounding box center [547, 248] width 66 height 17
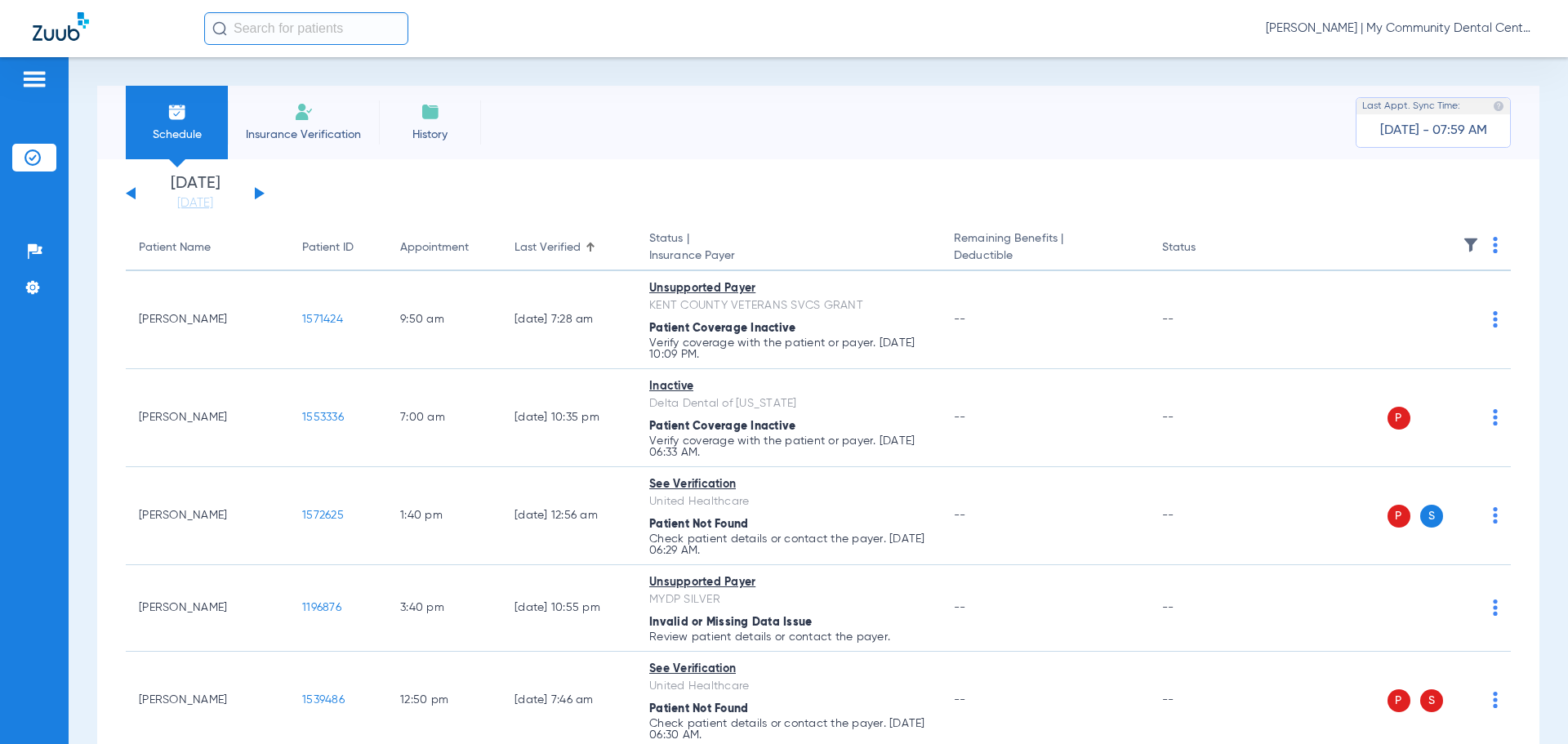
click at [255, 194] on button at bounding box center [260, 193] width 10 height 12
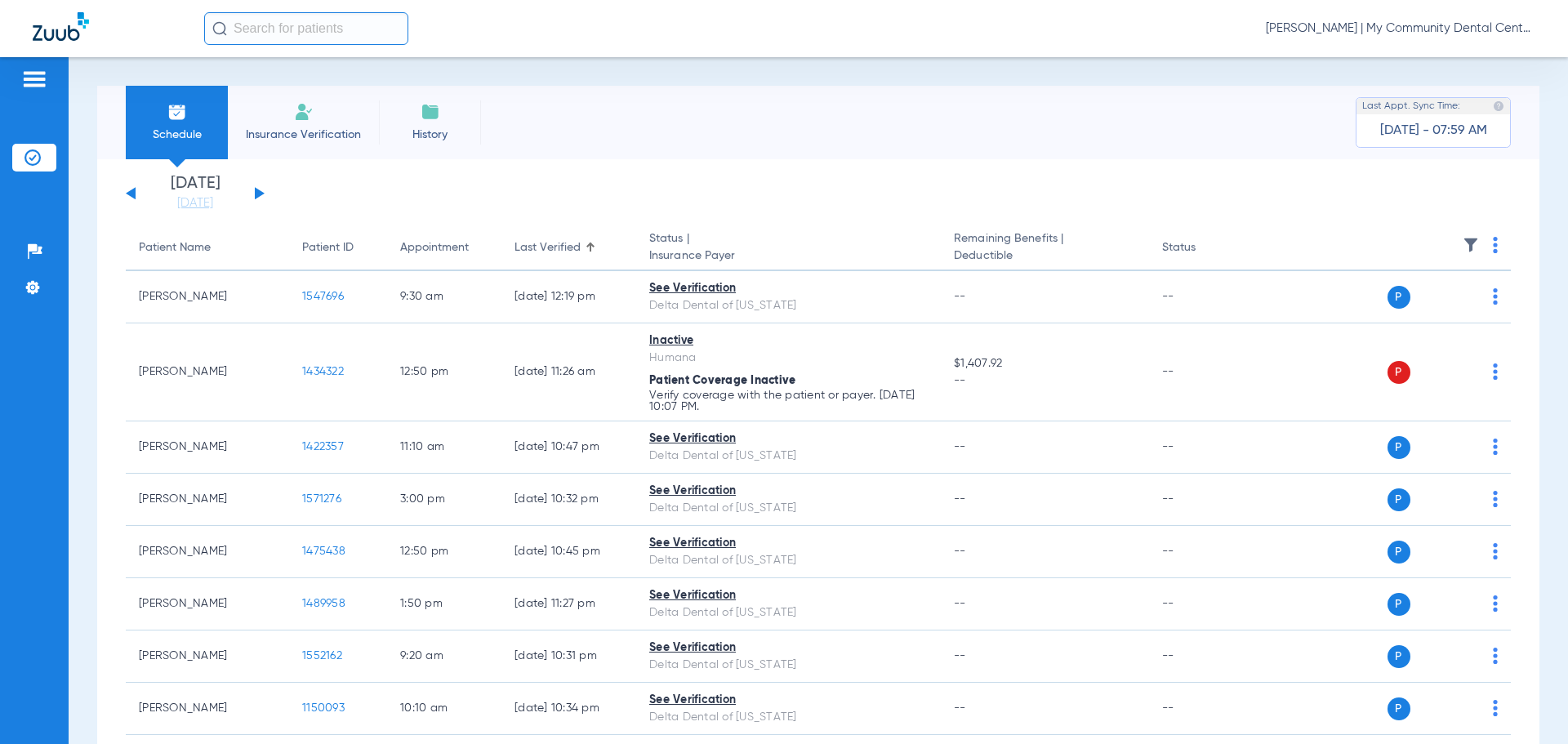
click at [1494, 248] on img at bounding box center [1495, 245] width 5 height 17
click at [1452, 306] on span "Verify All" at bounding box center [1421, 309] width 102 height 11
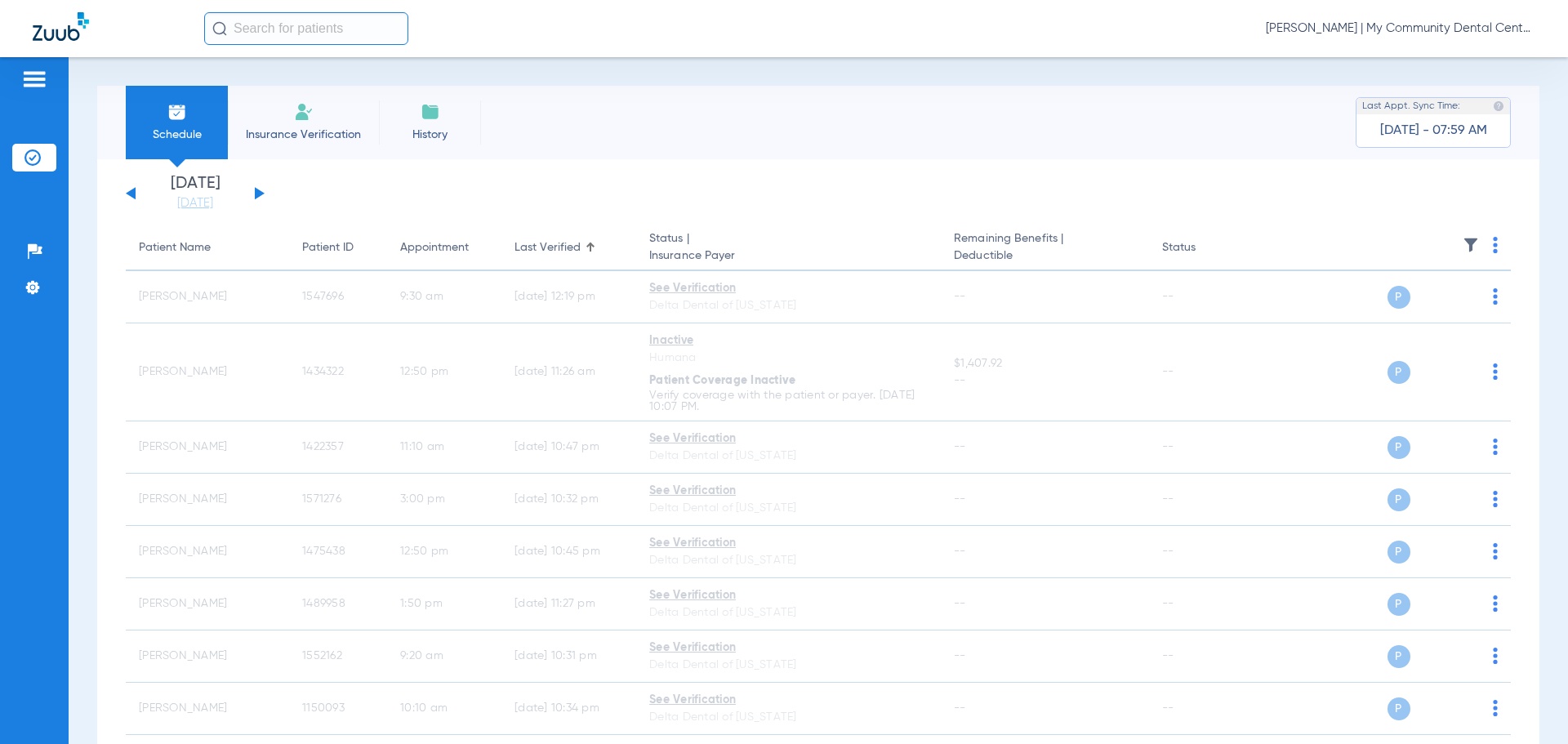
drag, startPoint x: 131, startPoint y: 192, endPoint x: 153, endPoint y: 183, distance: 23.8
click at [131, 192] on button at bounding box center [130, 193] width 10 height 12
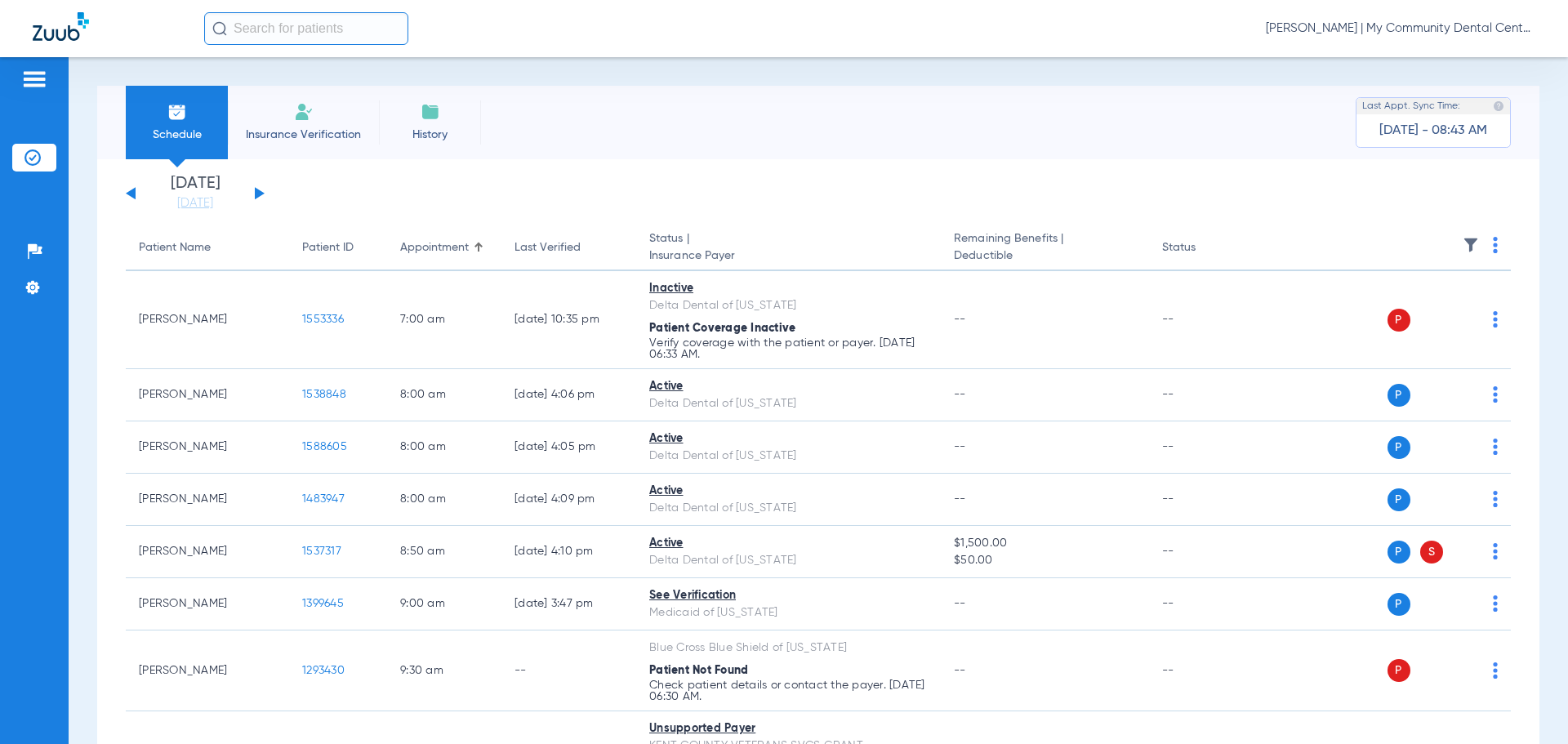
click at [1463, 241] on img at bounding box center [1471, 245] width 17 height 17
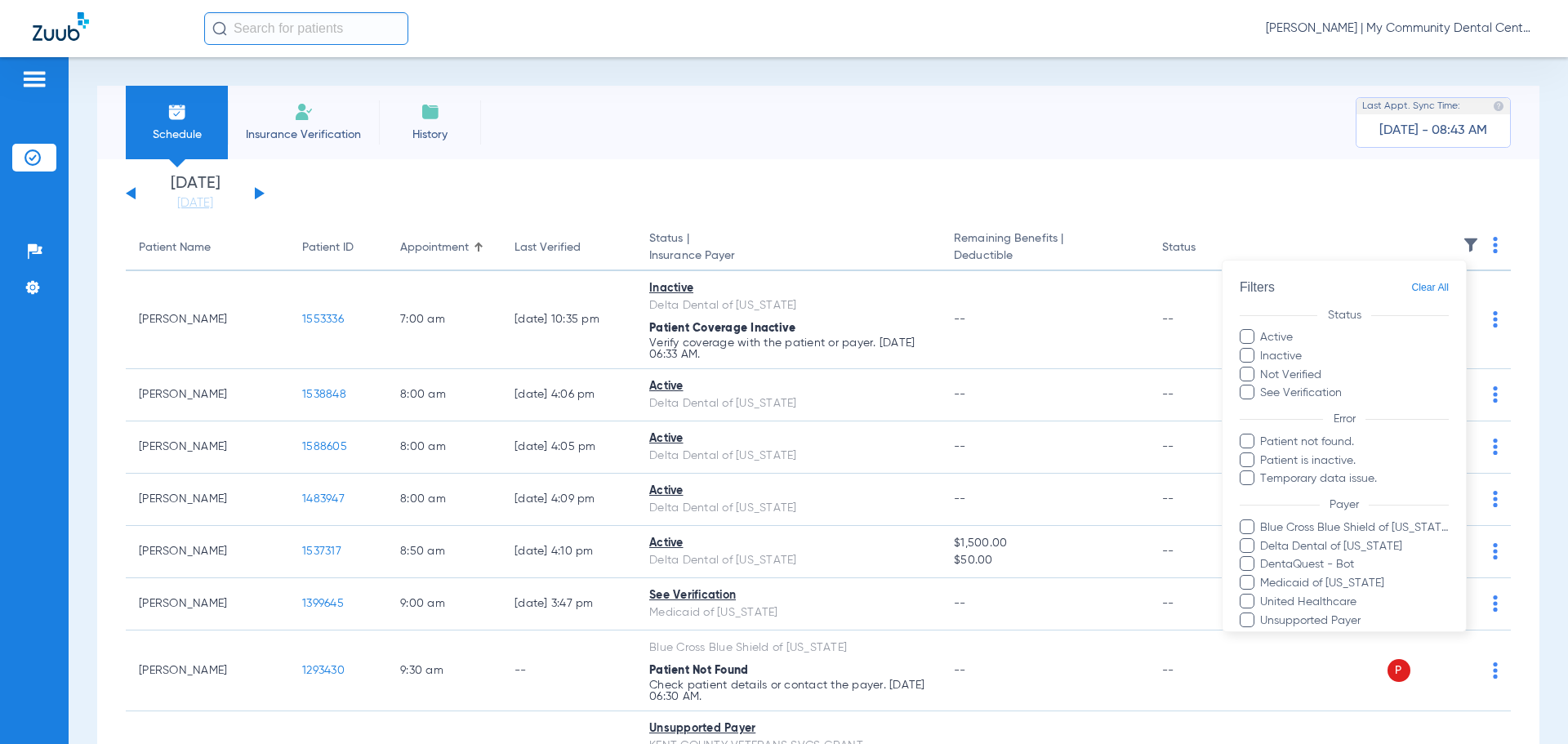
click at [1290, 357] on label "Inactive" at bounding box center [1345, 357] width 210 height 17
click at [1304, 350] on input "Inactive" at bounding box center [1304, 350] width 0 height 0
click at [1292, 372] on label "Not Verified" at bounding box center [1345, 375] width 210 height 17
click at [1324, 369] on input "Not Verified" at bounding box center [1324, 369] width 0 height 0
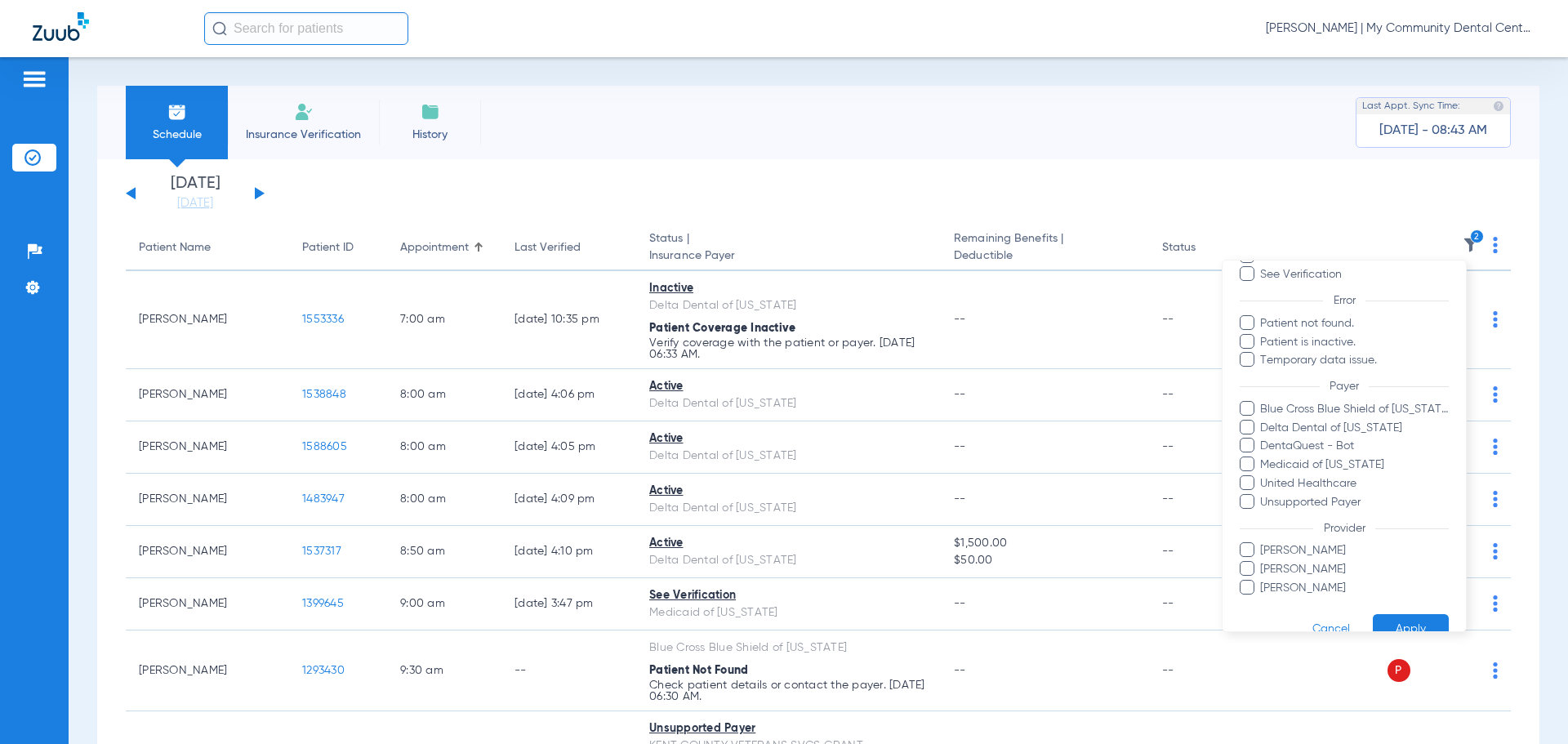
scroll to position [150, 0]
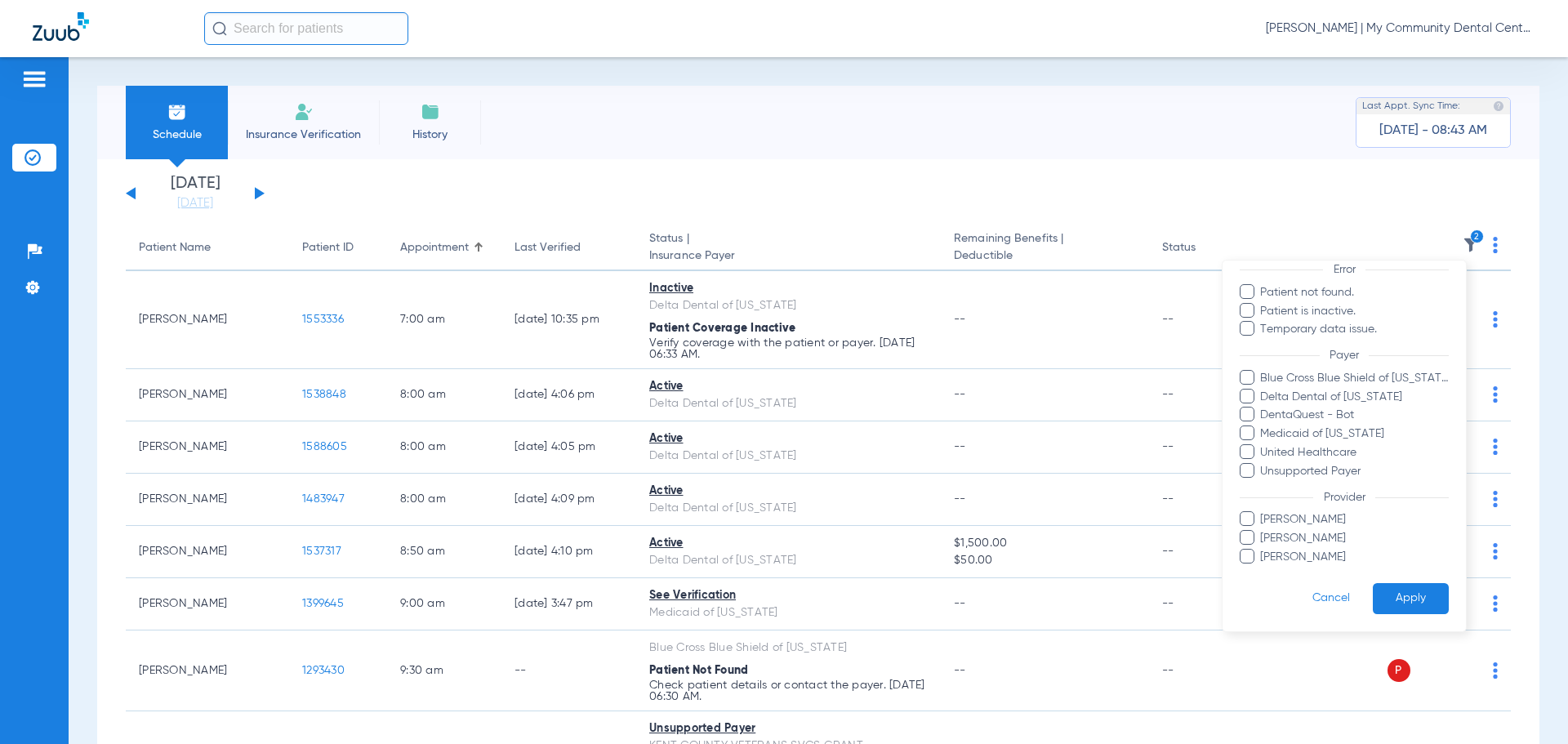
click at [1391, 593] on button "Apply" at bounding box center [1412, 599] width 76 height 32
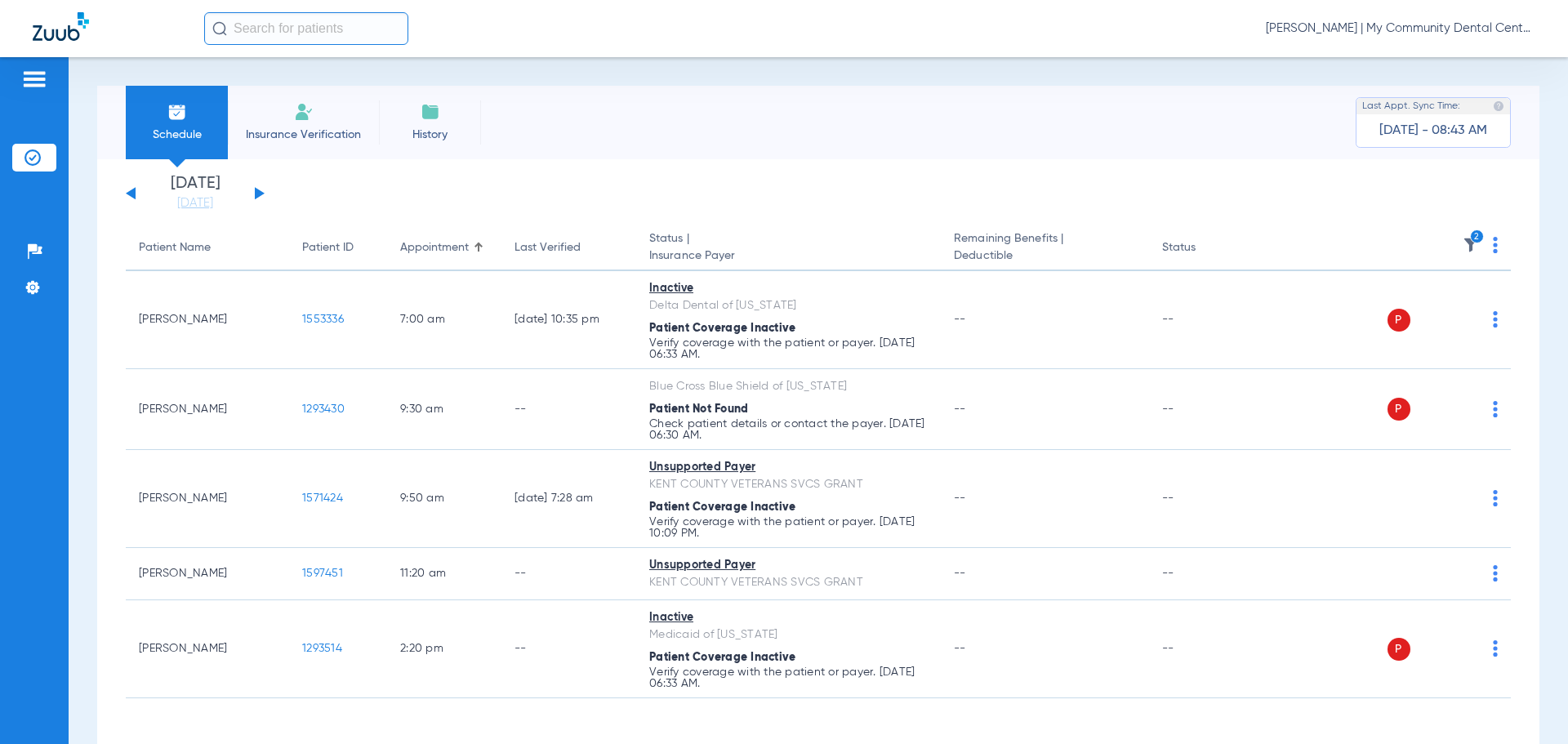
click at [1494, 254] on span at bounding box center [1495, 250] width 5 height 11
click at [1466, 324] on button "Verify All" at bounding box center [1421, 309] width 128 height 33
click at [258, 195] on button at bounding box center [260, 193] width 10 height 12
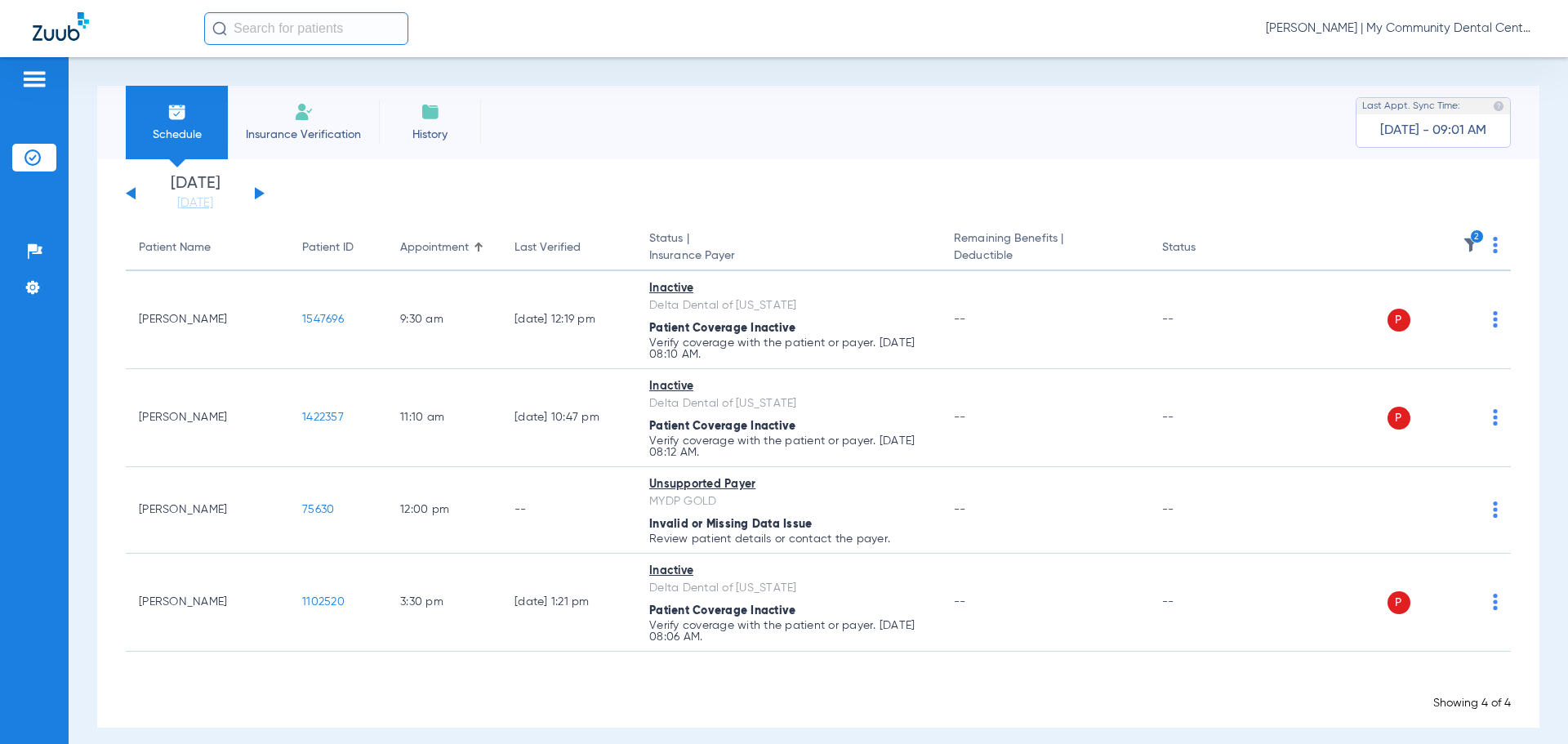
click at [1494, 250] on img at bounding box center [1495, 245] width 5 height 17
click at [1450, 312] on span "Verify All" at bounding box center [1422, 309] width 98 height 11
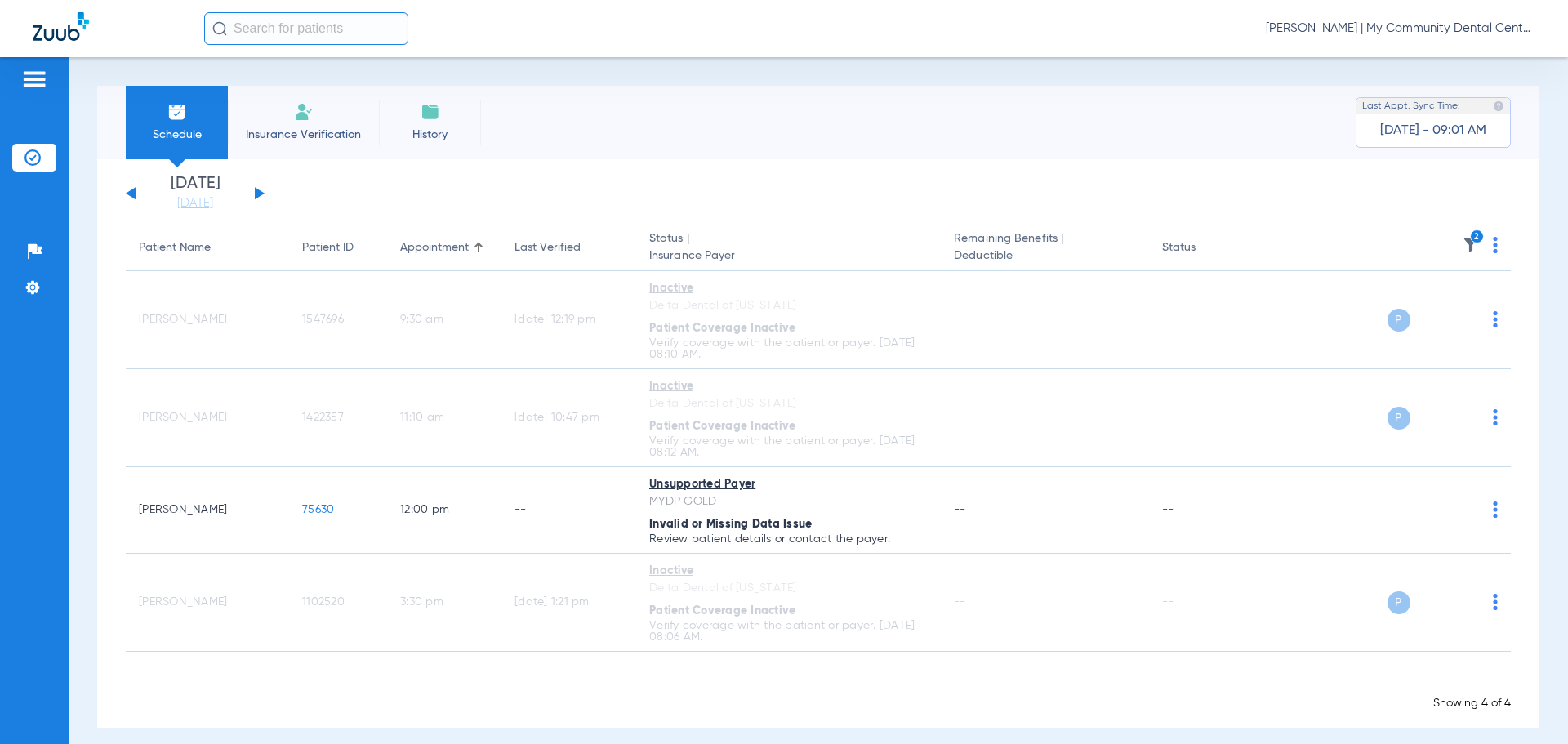
click at [132, 194] on button at bounding box center [130, 193] width 10 height 12
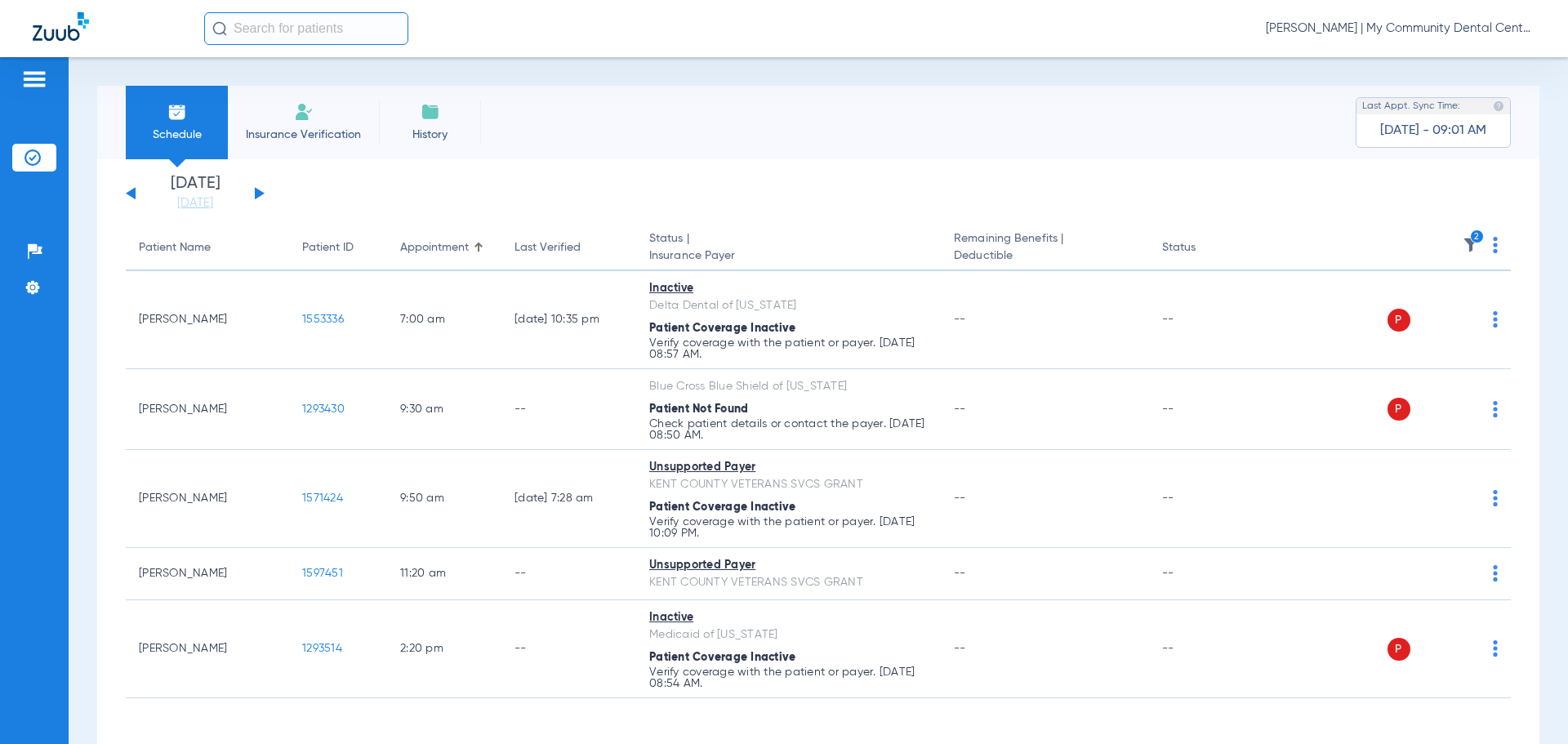
click at [1432, 23] on span "Donna Thiel - Walker | My Community Dental Centers" at bounding box center [1400, 29] width 269 height 17
click at [1459, 61] on span "Account Selection" at bounding box center [1474, 58] width 91 height 11
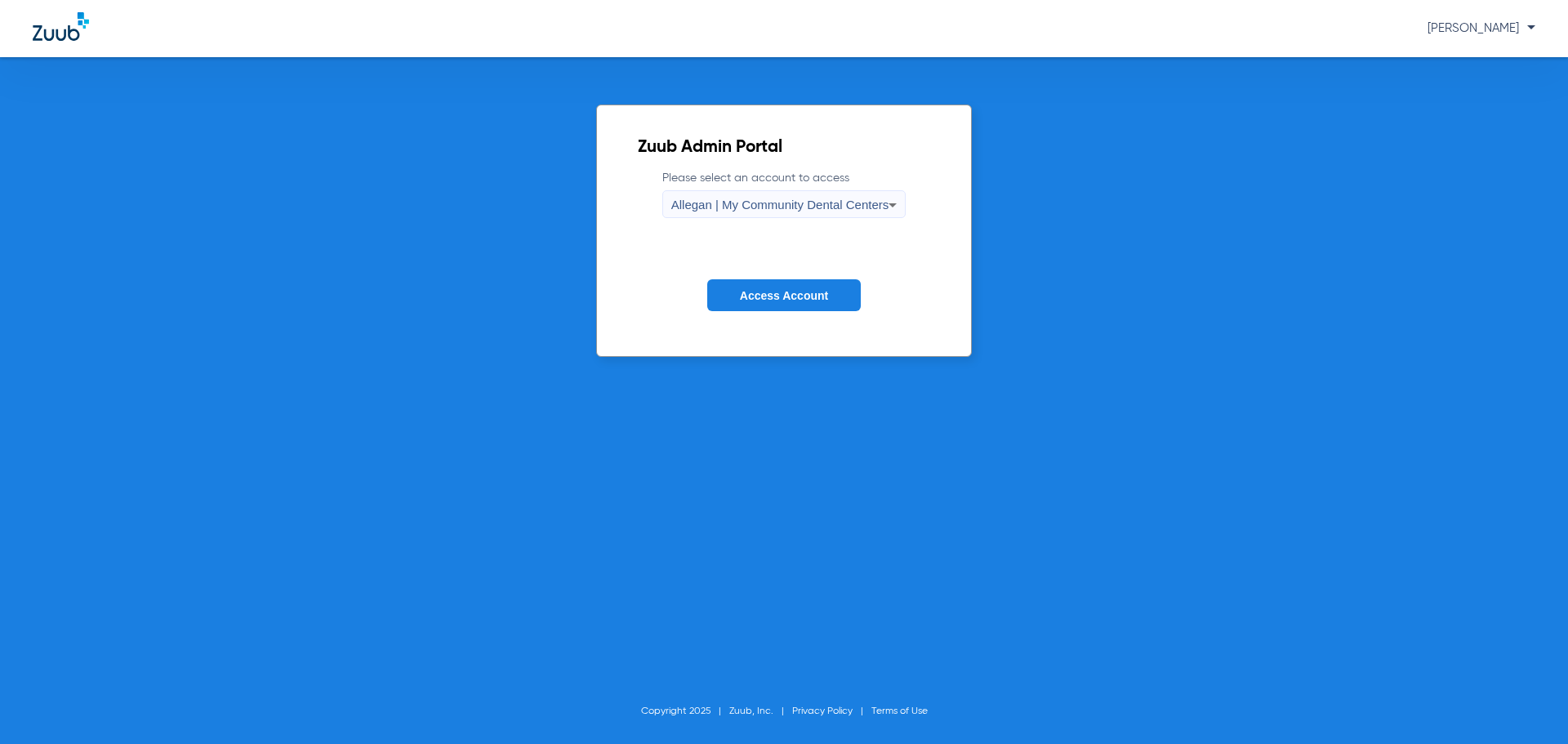
click at [787, 207] on span "Allegan | My Community Dental Centers" at bounding box center [780, 204] width 218 height 14
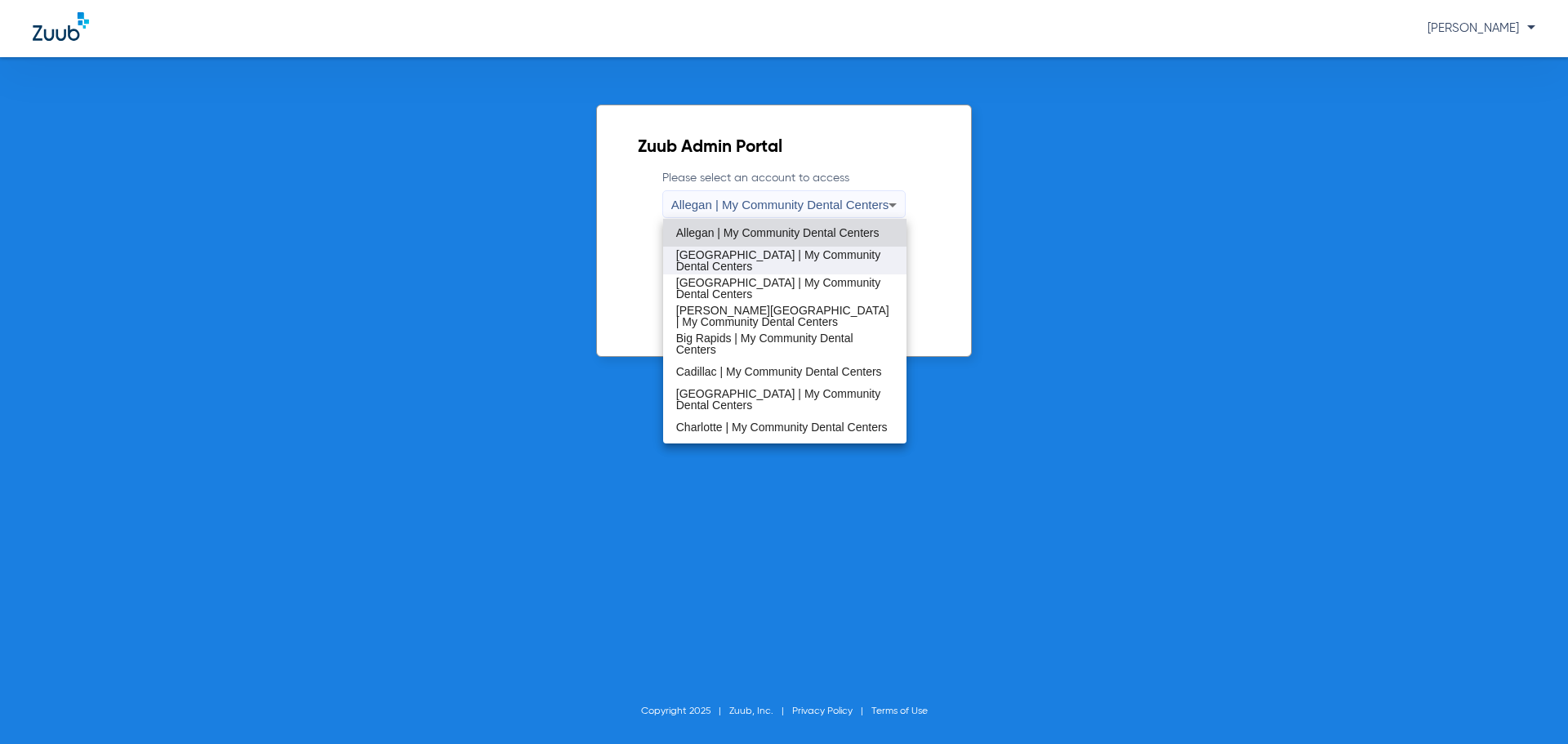
click at [764, 255] on span "Battle Creek | My Community Dental Centers" at bounding box center [785, 261] width 218 height 23
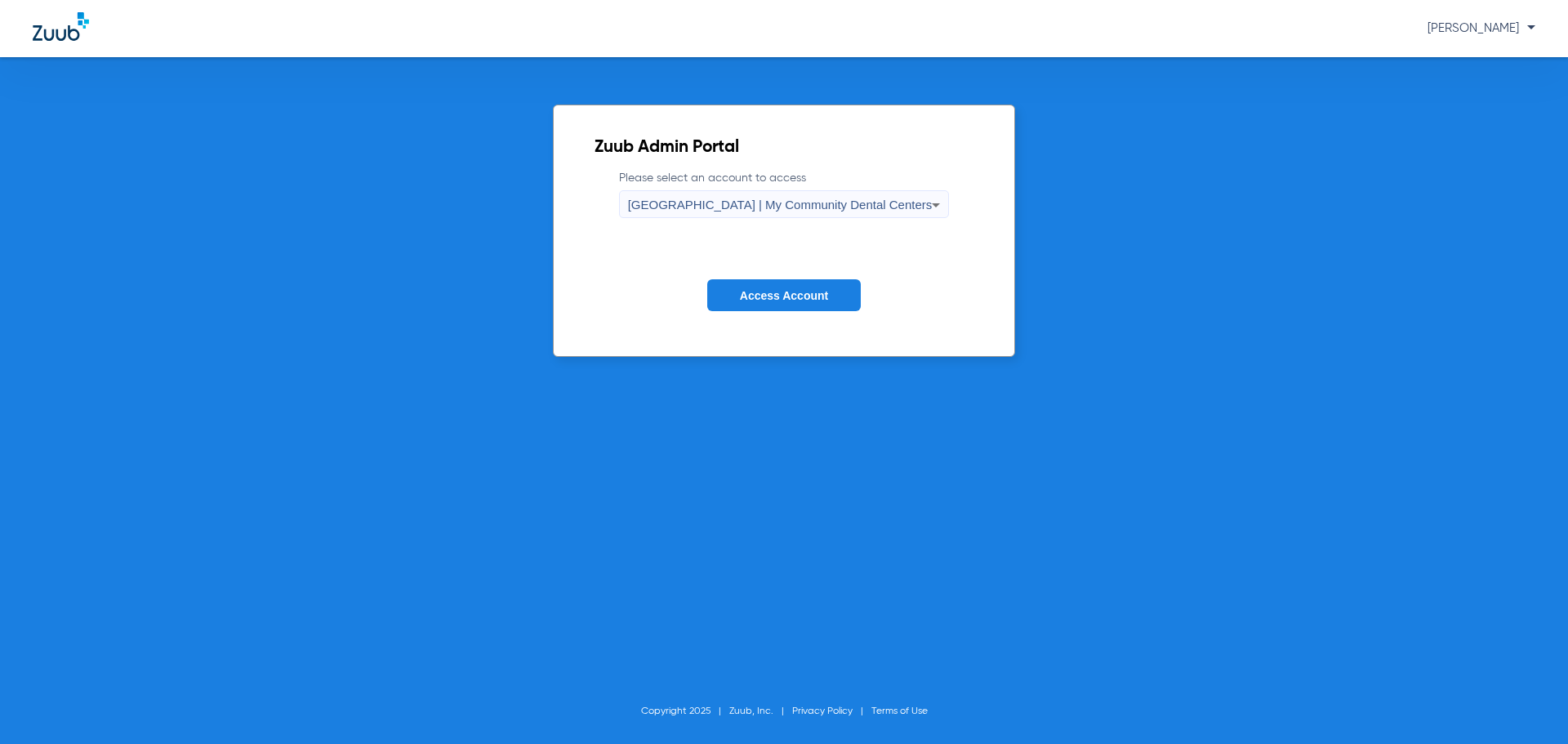
click at [772, 291] on span "Access Account" at bounding box center [784, 296] width 88 height 13
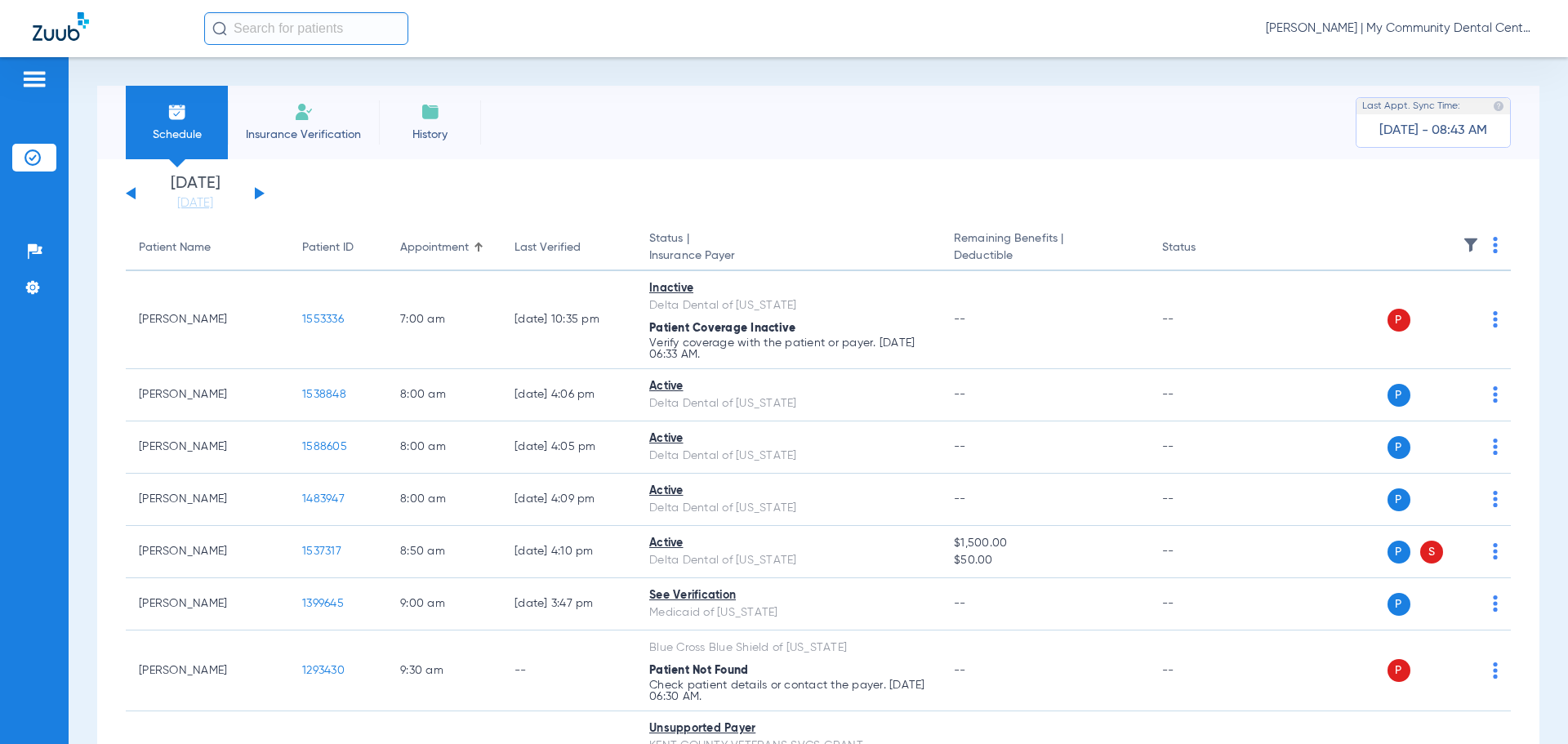
click at [1463, 250] on img at bounding box center [1471, 245] width 17 height 17
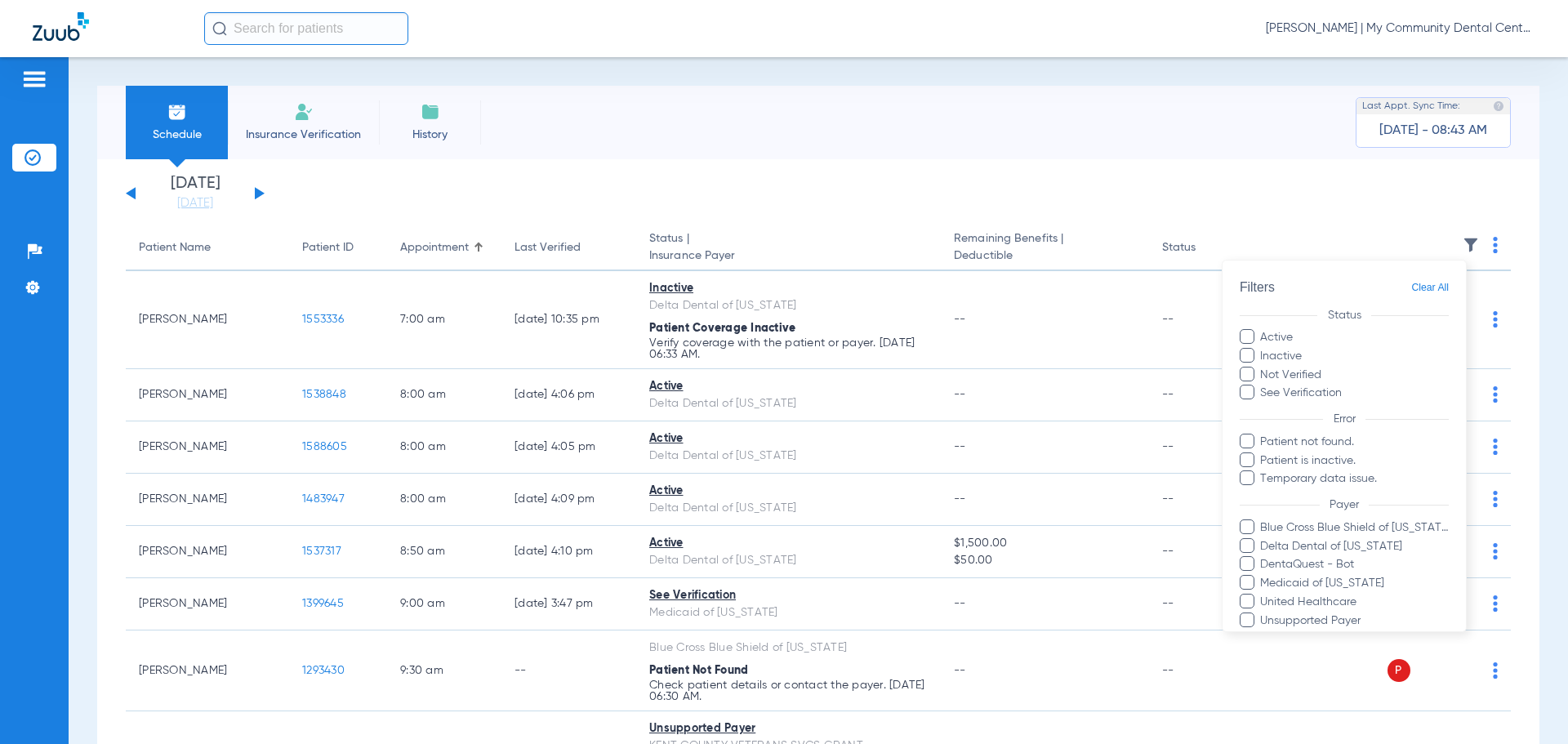
click at [1281, 355] on label "Inactive" at bounding box center [1345, 357] width 210 height 17
click at [1304, 350] on input "Inactive" at bounding box center [1304, 350] width 0 height 0
click at [1287, 372] on label "Not Verified" at bounding box center [1345, 375] width 210 height 17
click at [1324, 369] on input "Not Verified" at bounding box center [1324, 369] width 0 height 0
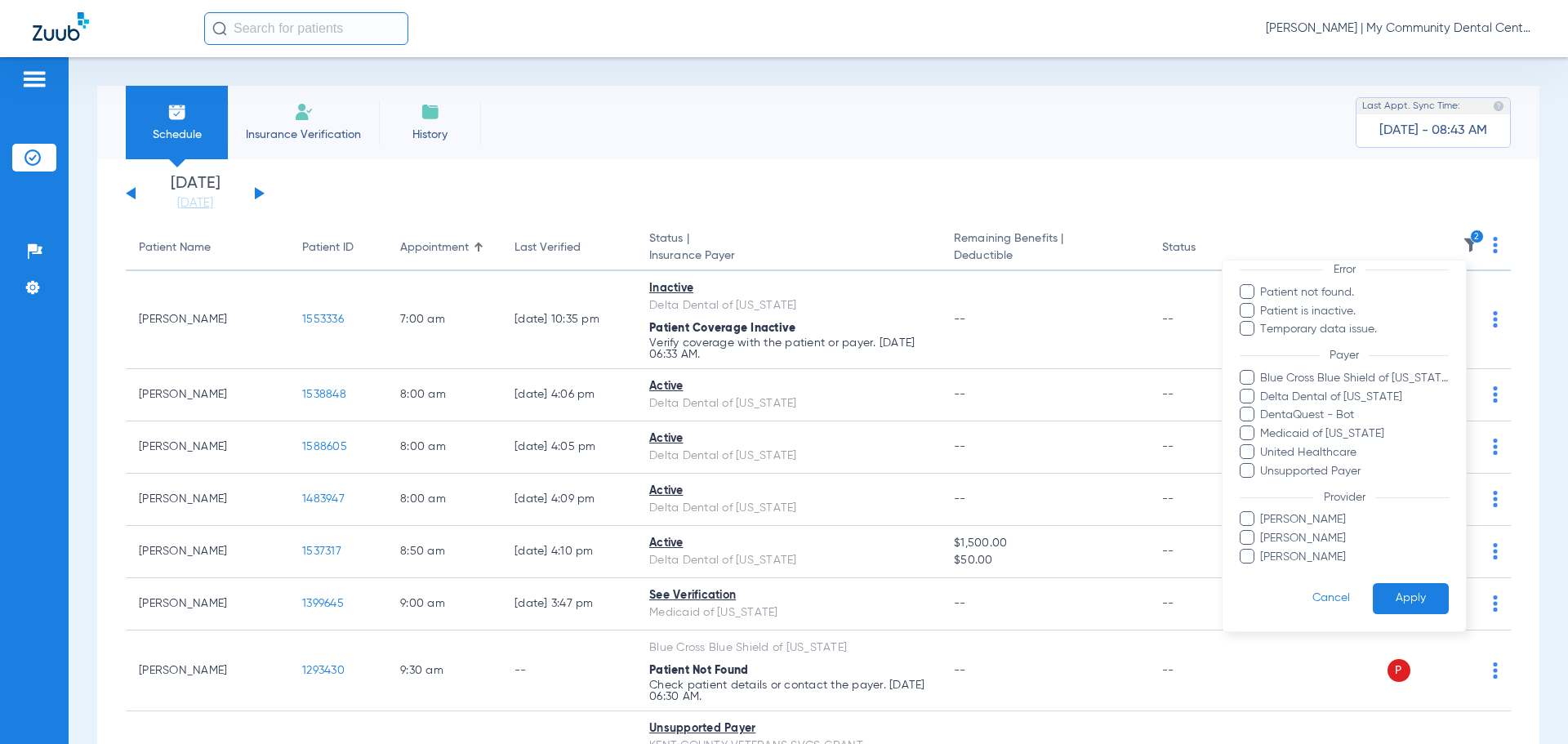
click at [1405, 588] on button "Apply" at bounding box center [1412, 599] width 76 height 32
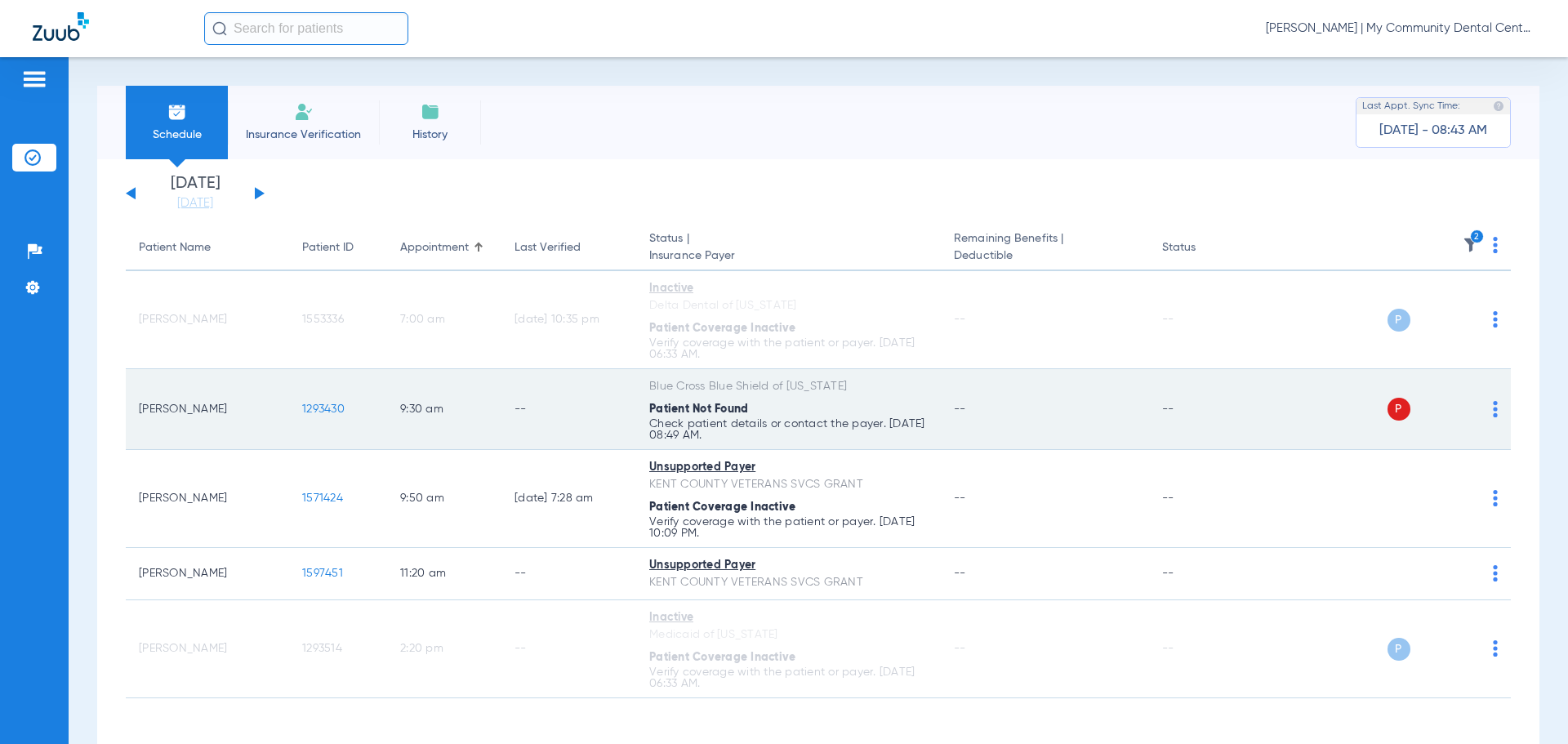
scroll to position [59, 0]
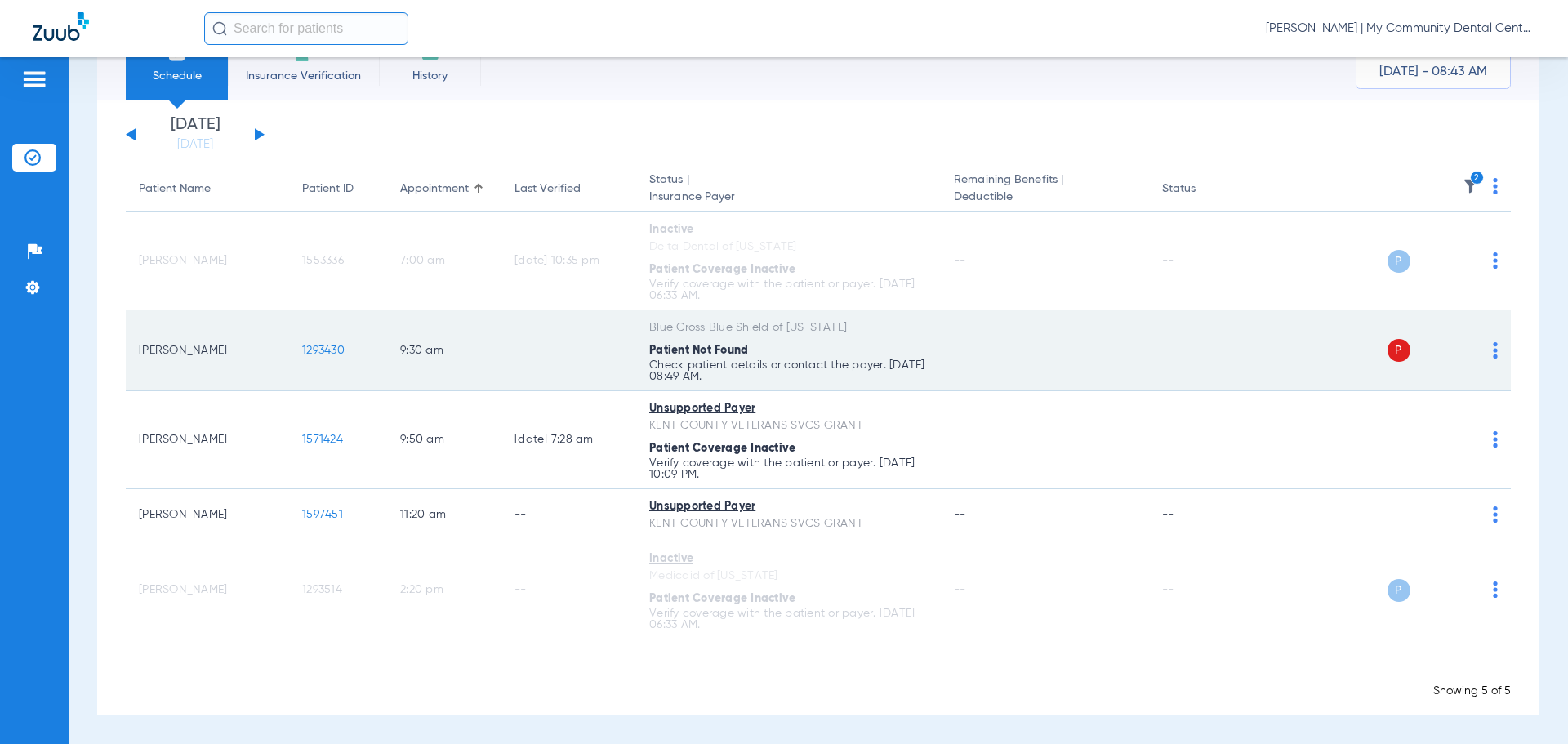
click at [1494, 345] on img at bounding box center [1495, 351] width 5 height 17
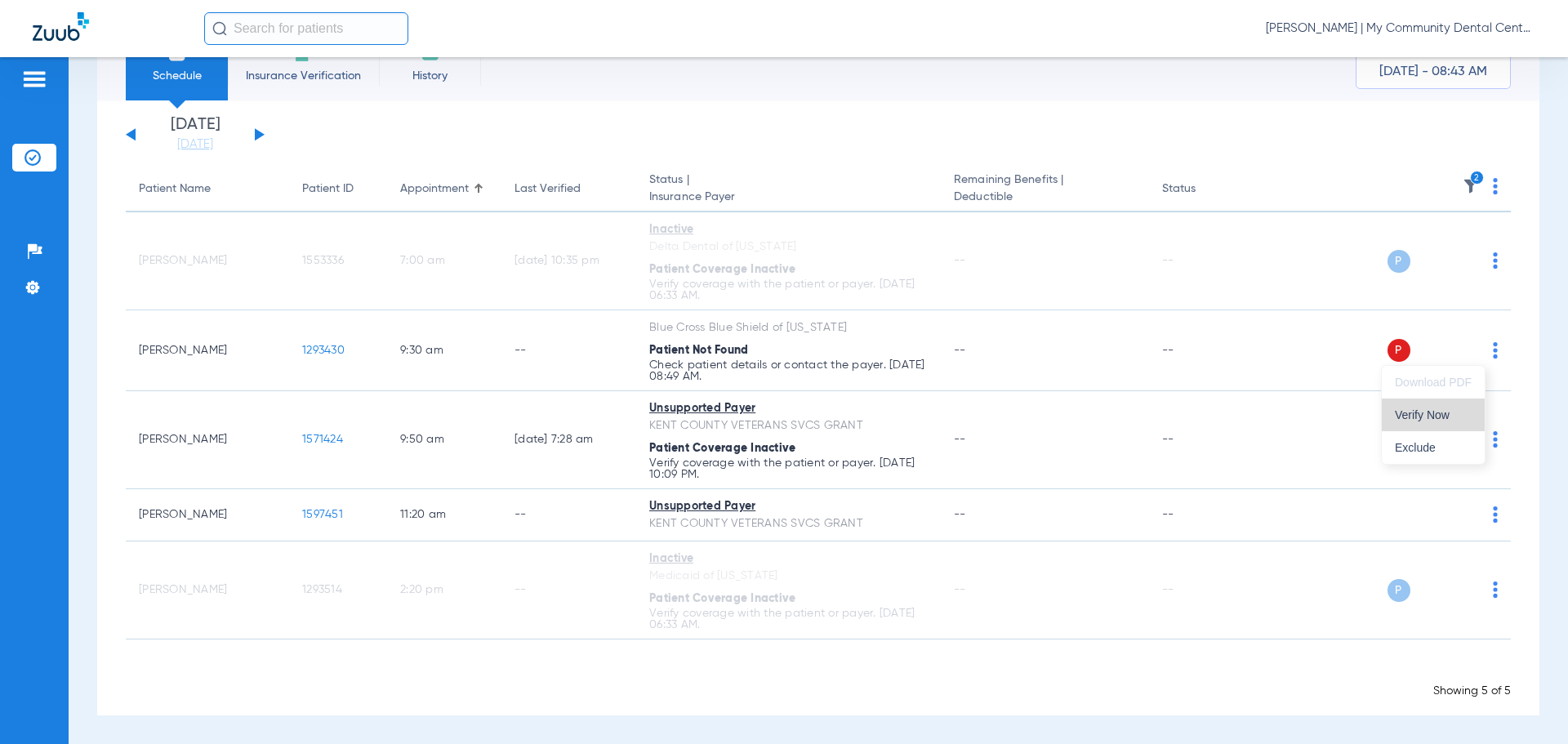
click at [1440, 413] on span "Verify Now" at bounding box center [1433, 414] width 76 height 11
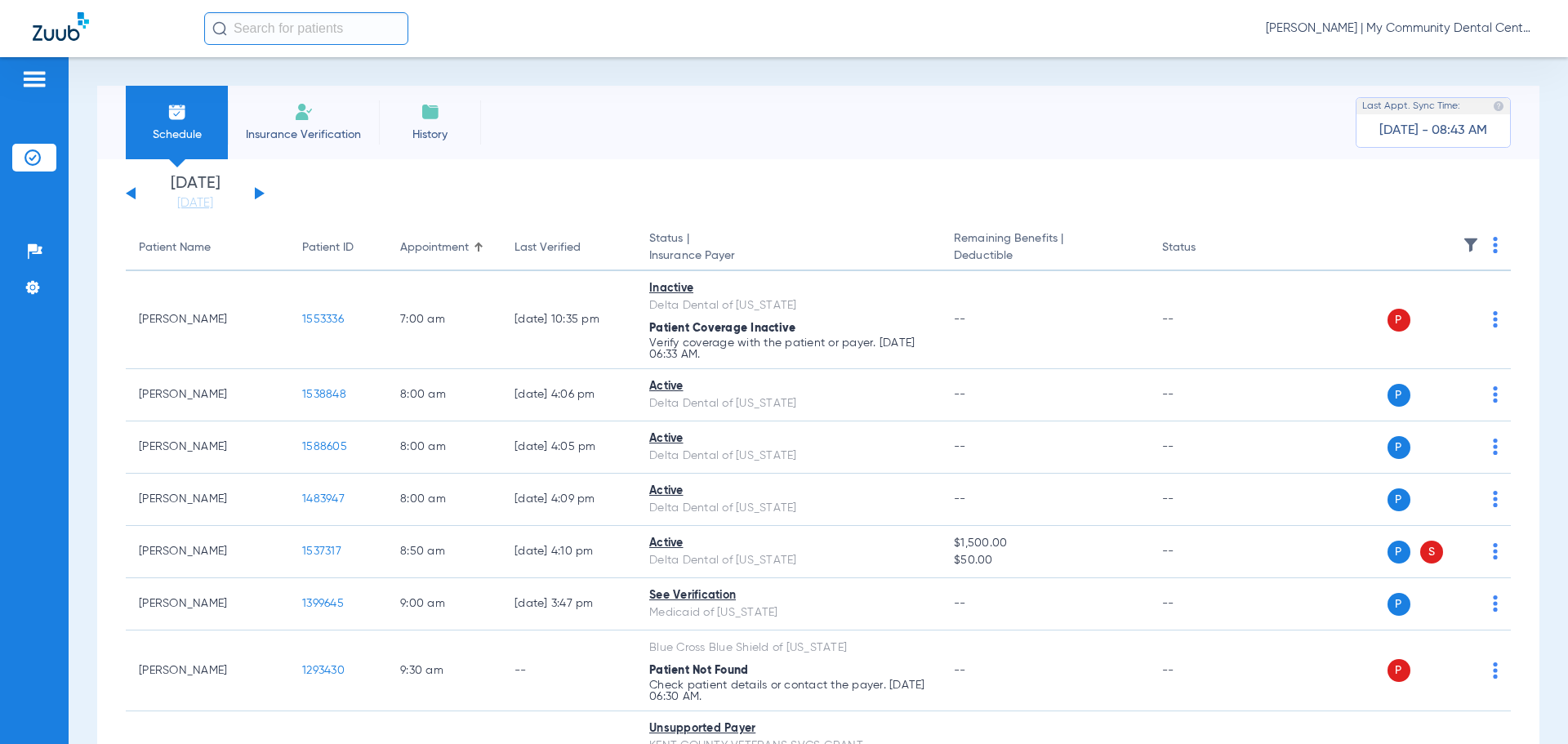
click at [1463, 245] on img at bounding box center [1471, 245] width 17 height 17
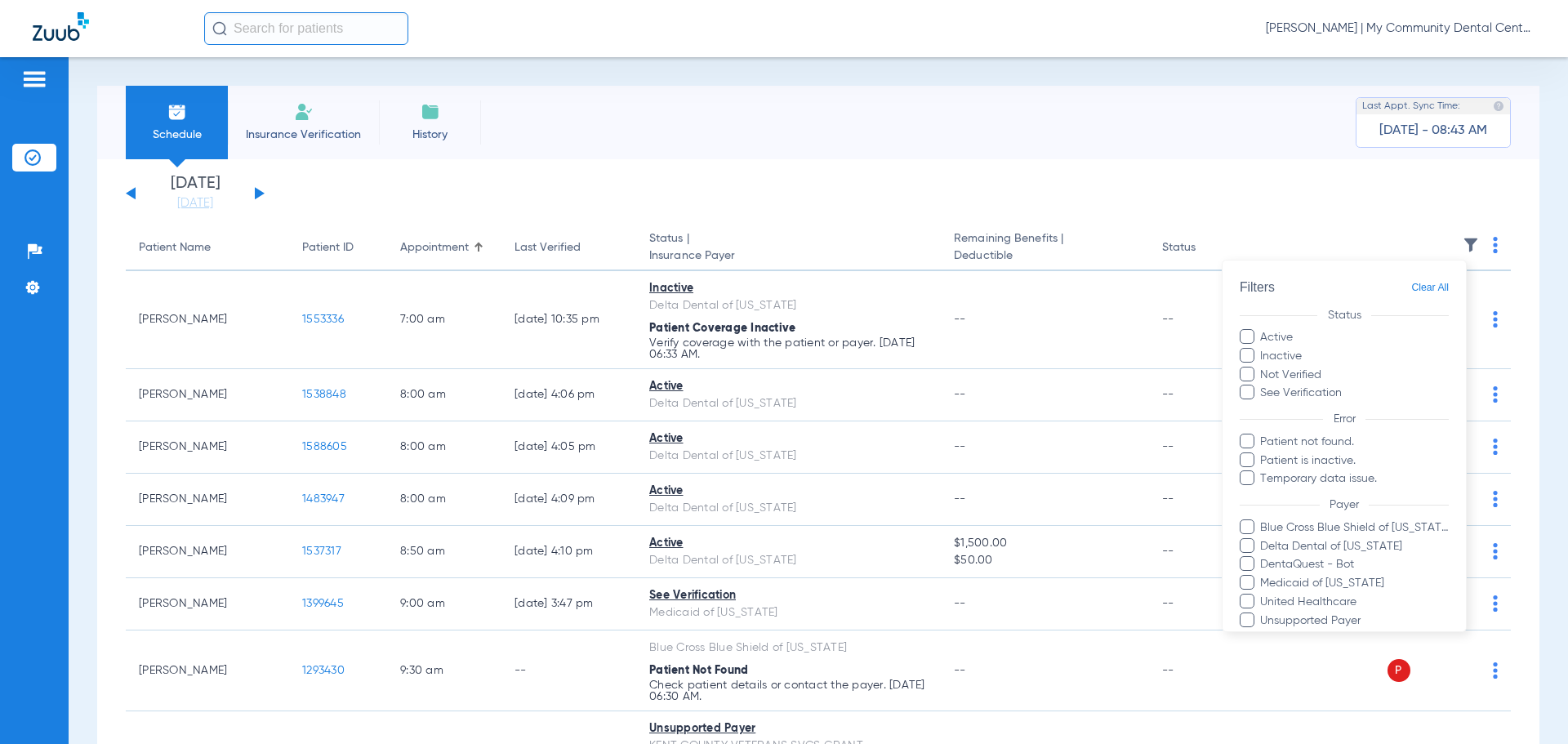
click at [1290, 361] on label "Inactive" at bounding box center [1345, 357] width 210 height 17
click at [1304, 350] on input "Inactive" at bounding box center [1304, 350] width 0 height 0
click at [1294, 378] on label "Not Verified" at bounding box center [1345, 375] width 210 height 17
click at [1324, 369] on input "Not Verified" at bounding box center [1324, 369] width 0 height 0
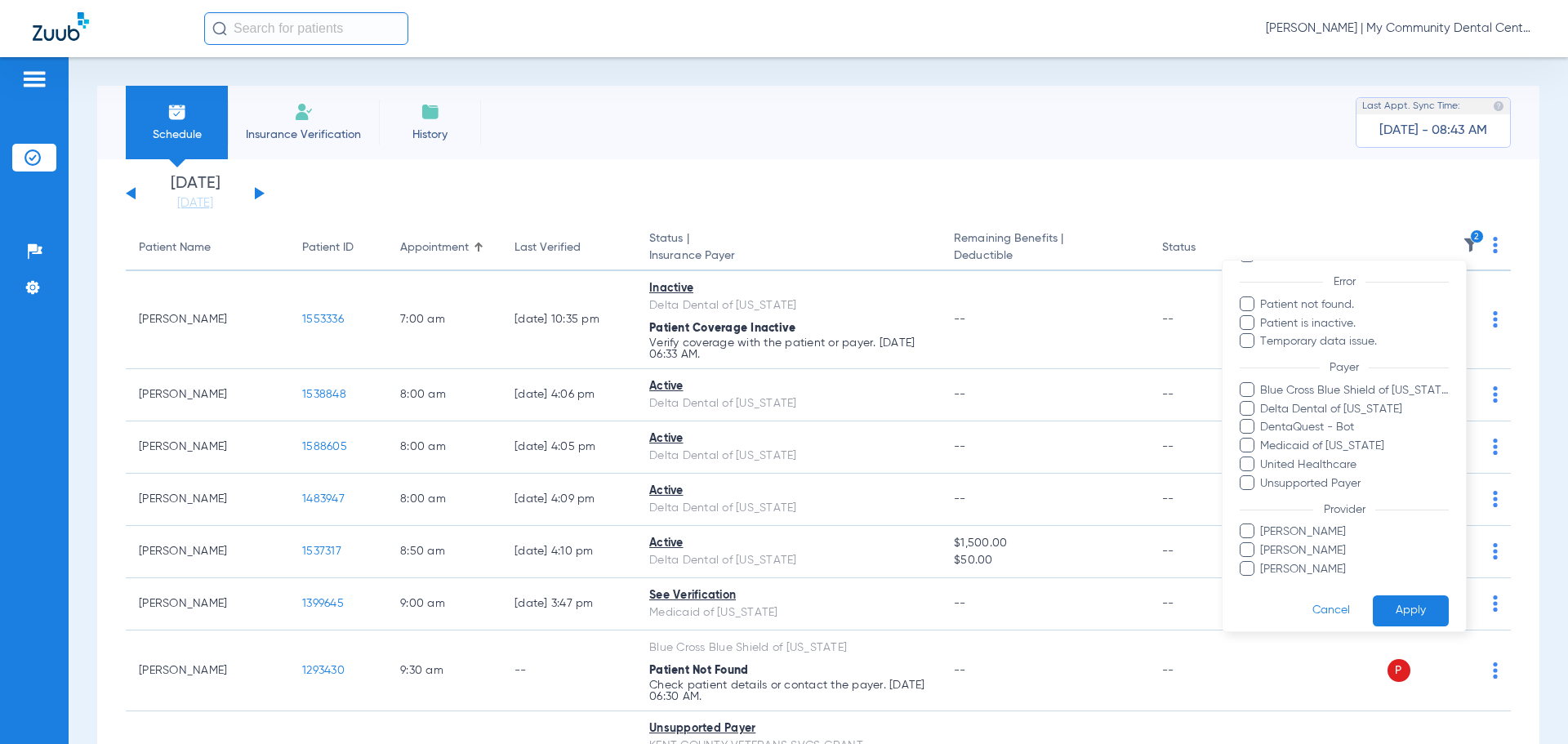
scroll to position [150, 0]
click at [1408, 601] on button "Apply" at bounding box center [1412, 599] width 76 height 32
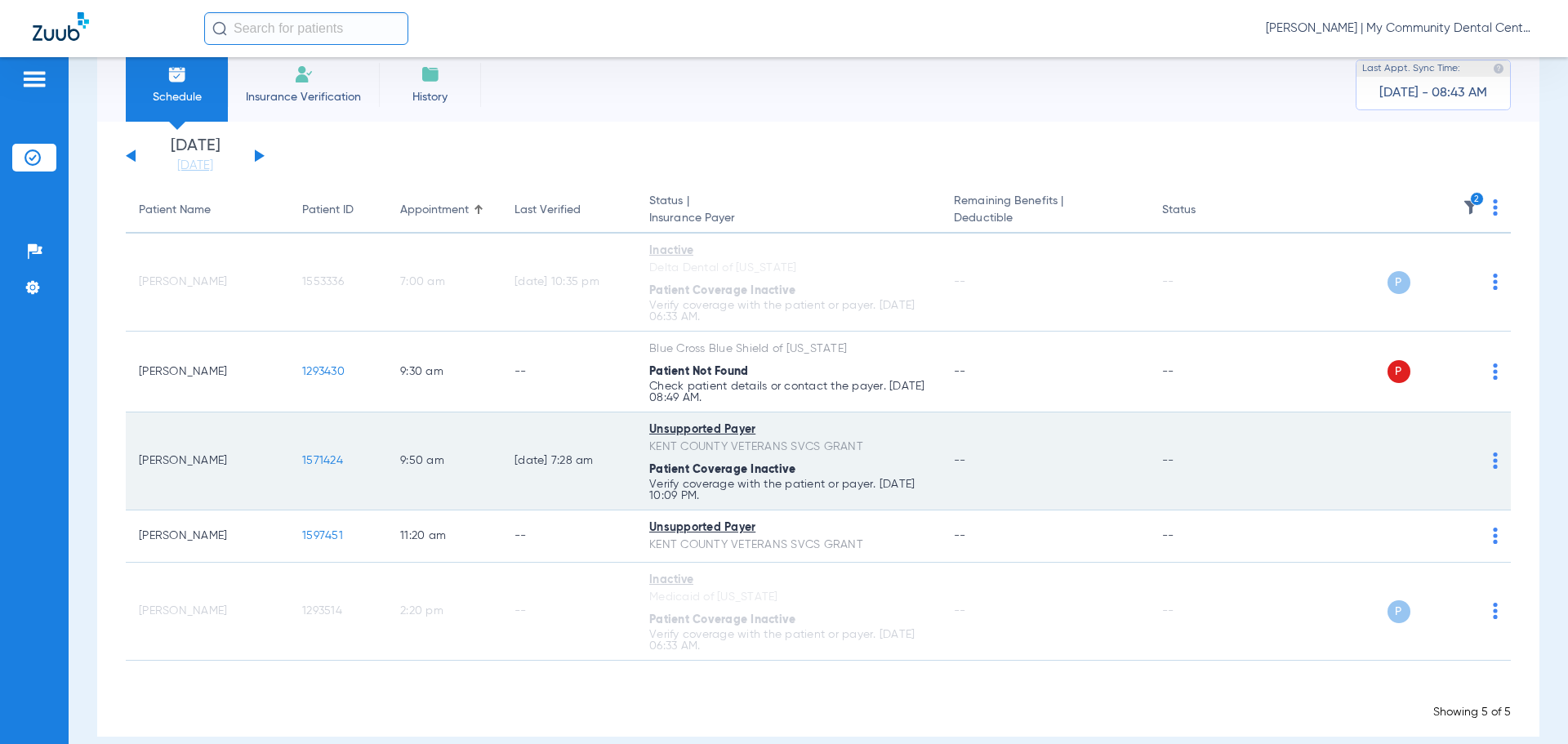
scroll to position [59, 0]
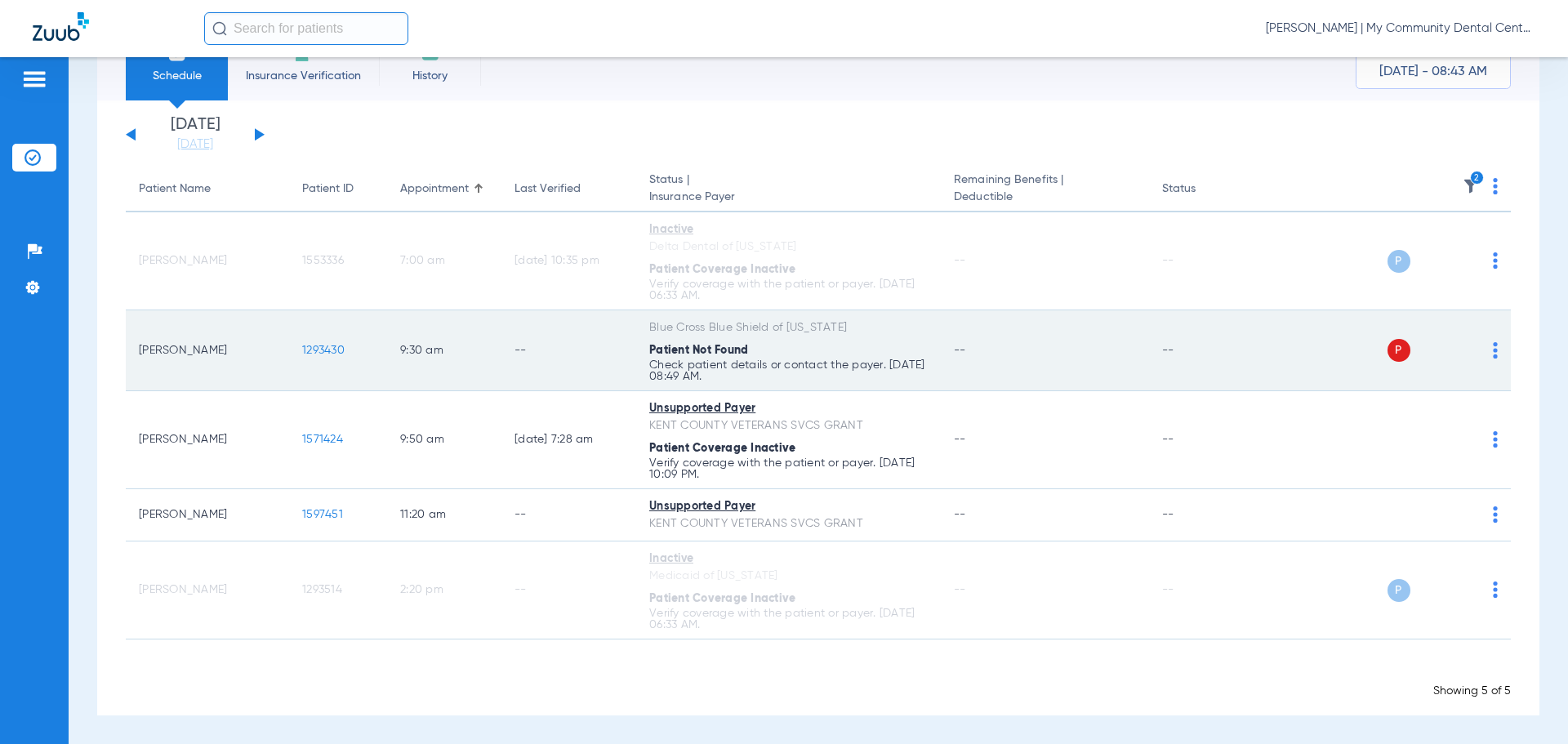
click at [1494, 356] on img at bounding box center [1495, 351] width 5 height 17
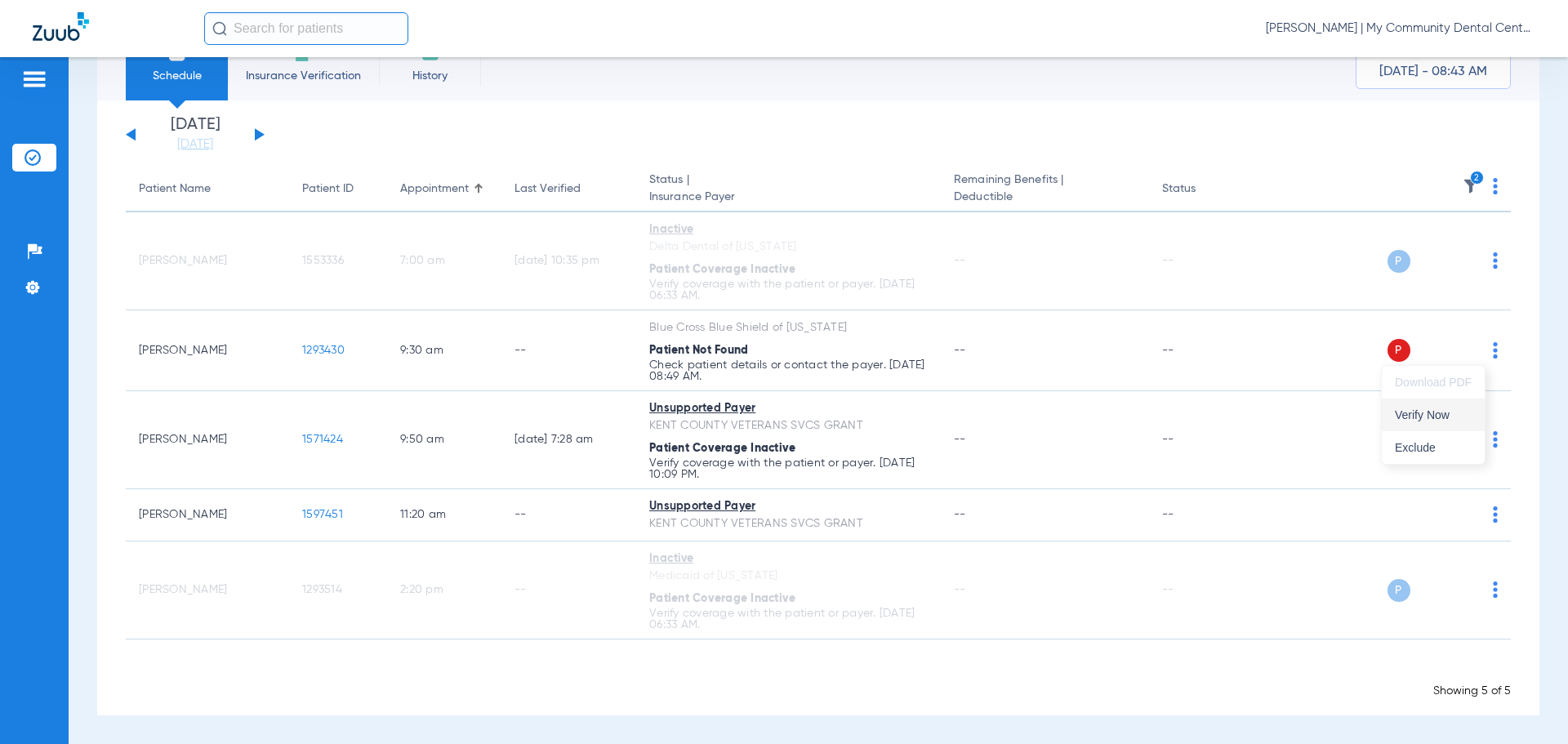
click at [1447, 410] on span "Verify Now" at bounding box center [1433, 414] width 76 height 11
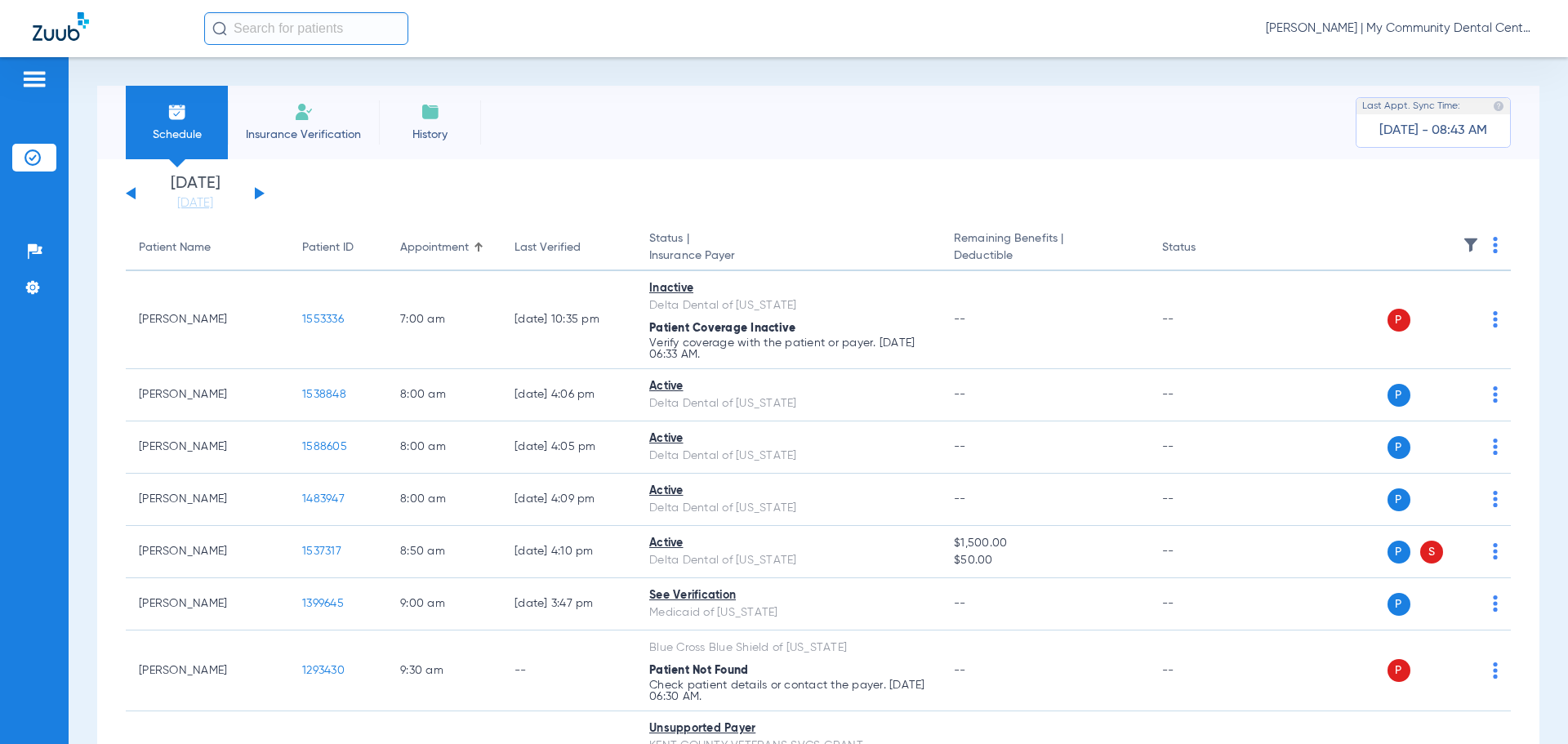
click at [1463, 245] on img at bounding box center [1471, 245] width 17 height 17
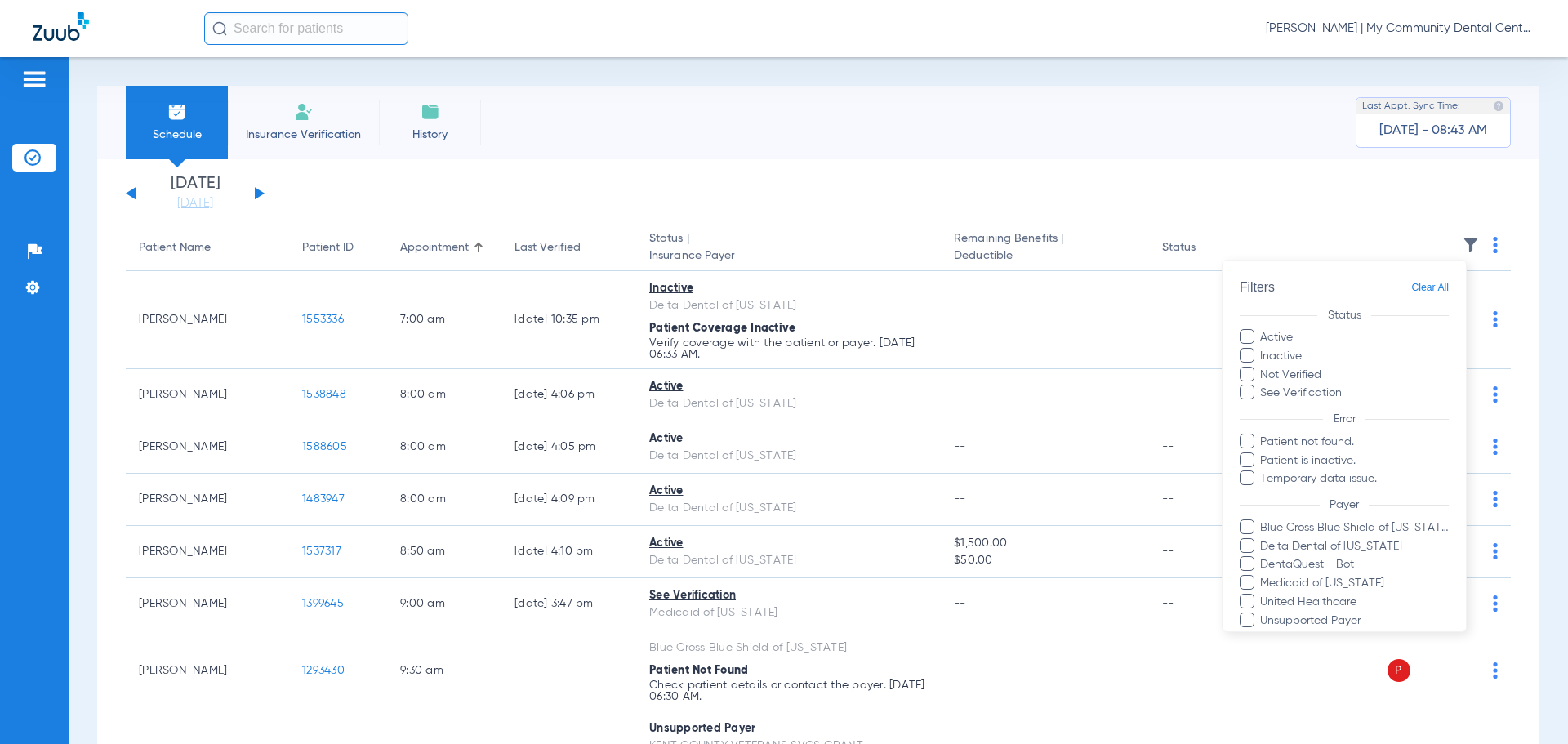
click at [1287, 357] on label "Inactive" at bounding box center [1345, 357] width 210 height 17
click at [1304, 350] on input "Inactive" at bounding box center [1304, 350] width 0 height 0
click at [1291, 373] on label "Not Verified" at bounding box center [1345, 375] width 210 height 17
click at [1324, 369] on input "Not Verified" at bounding box center [1324, 369] width 0 height 0
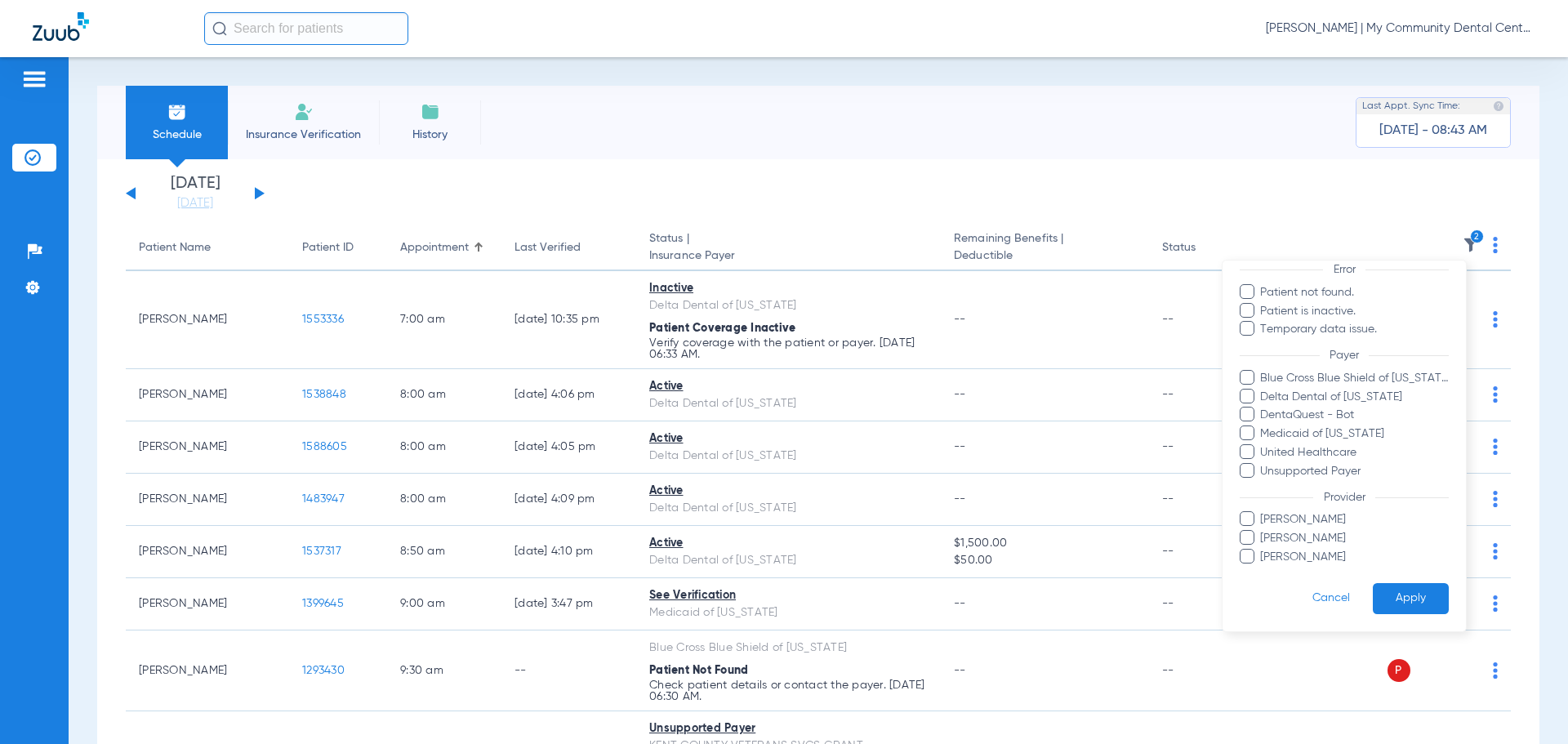
click at [1411, 600] on button "Apply" at bounding box center [1412, 599] width 76 height 32
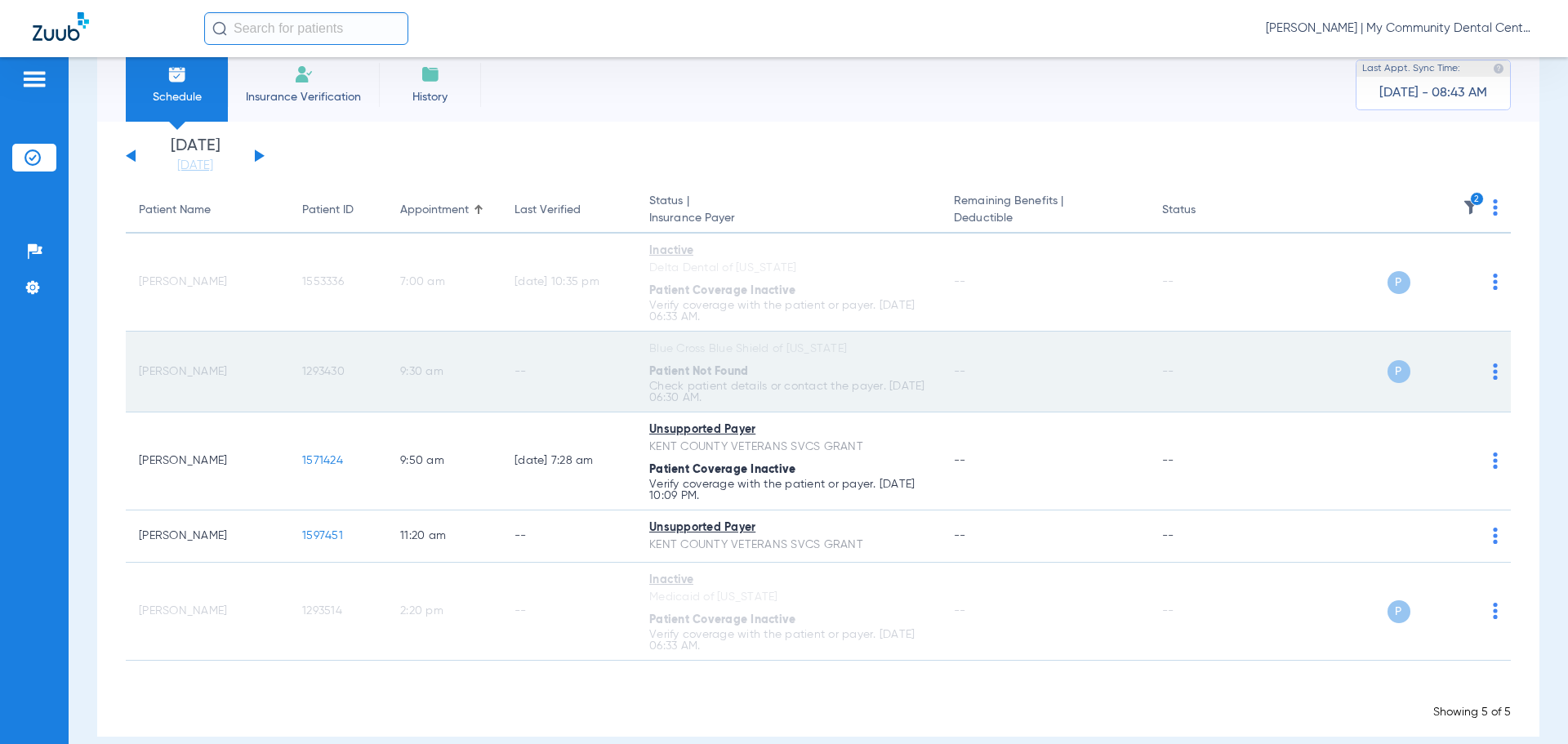
scroll to position [59, 0]
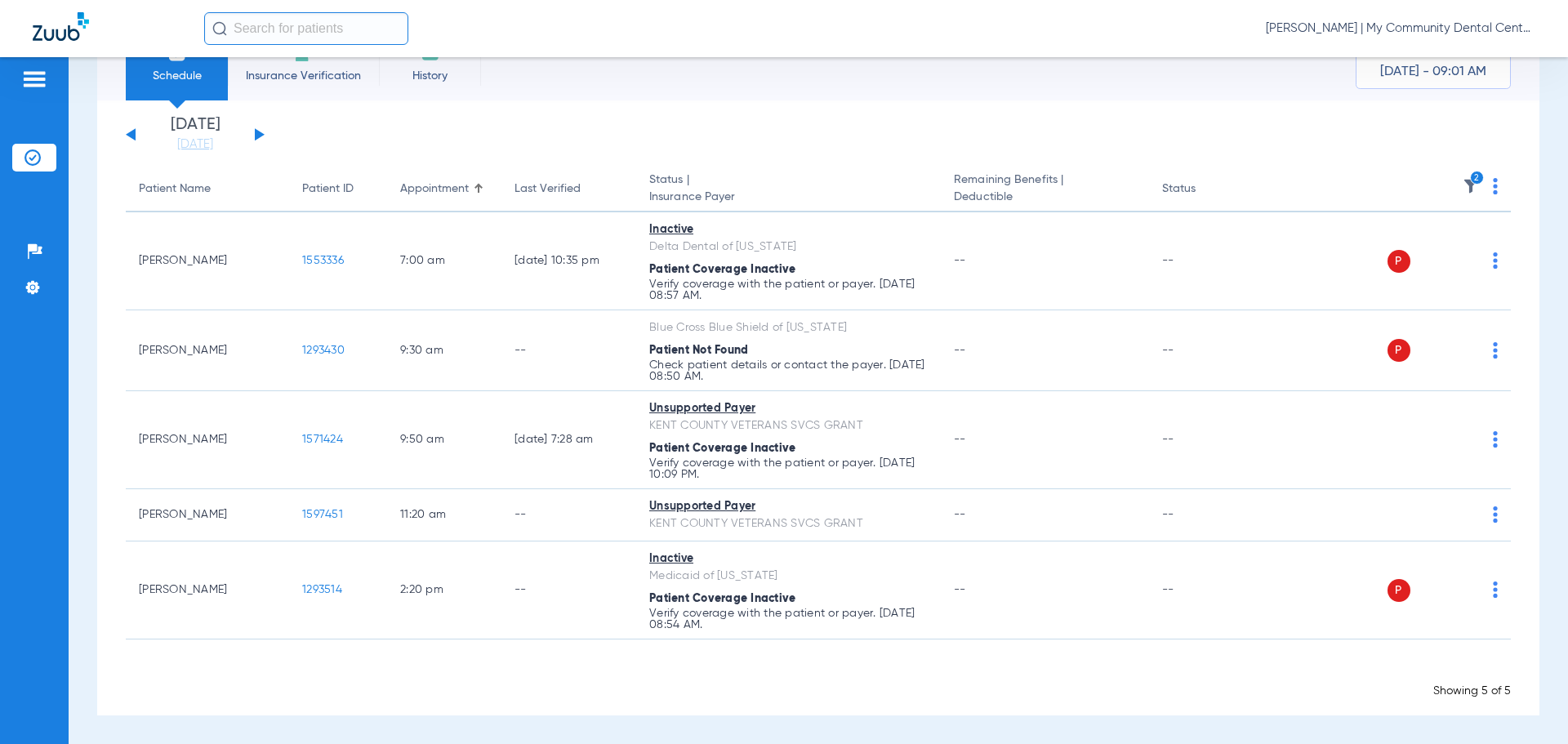
click at [1456, 20] on div "Donna Thiel - Walker | My Community Dental Centers" at bounding box center [870, 28] width 1331 height 33
click at [1453, 30] on span "Donna Thiel - Walker | My Community Dental Centers" at bounding box center [1400, 29] width 269 height 17
click at [1466, 47] on button "Account Selection" at bounding box center [1474, 58] width 117 height 33
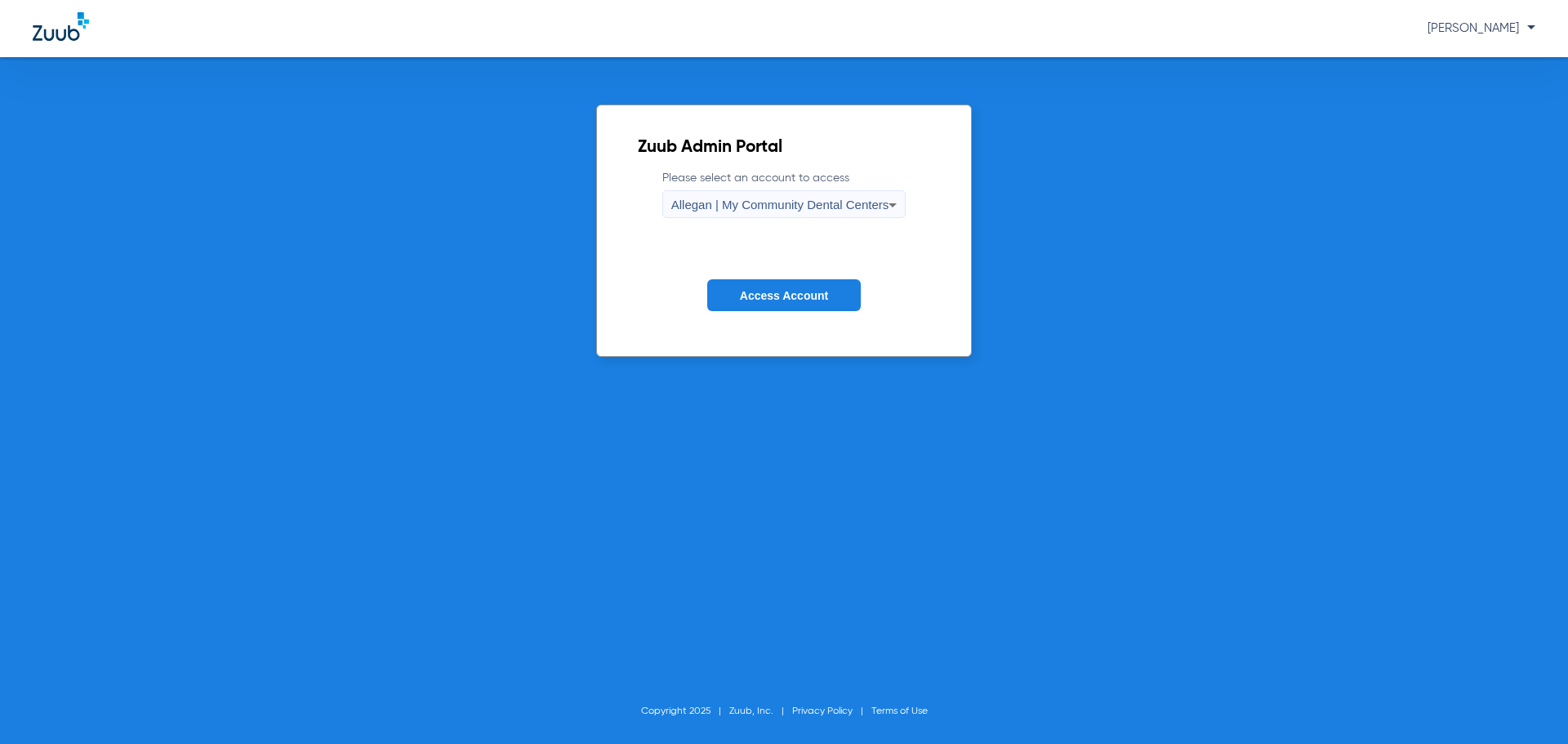
click at [858, 206] on span "Allegan | My Community Dental Centers" at bounding box center [780, 204] width 218 height 14
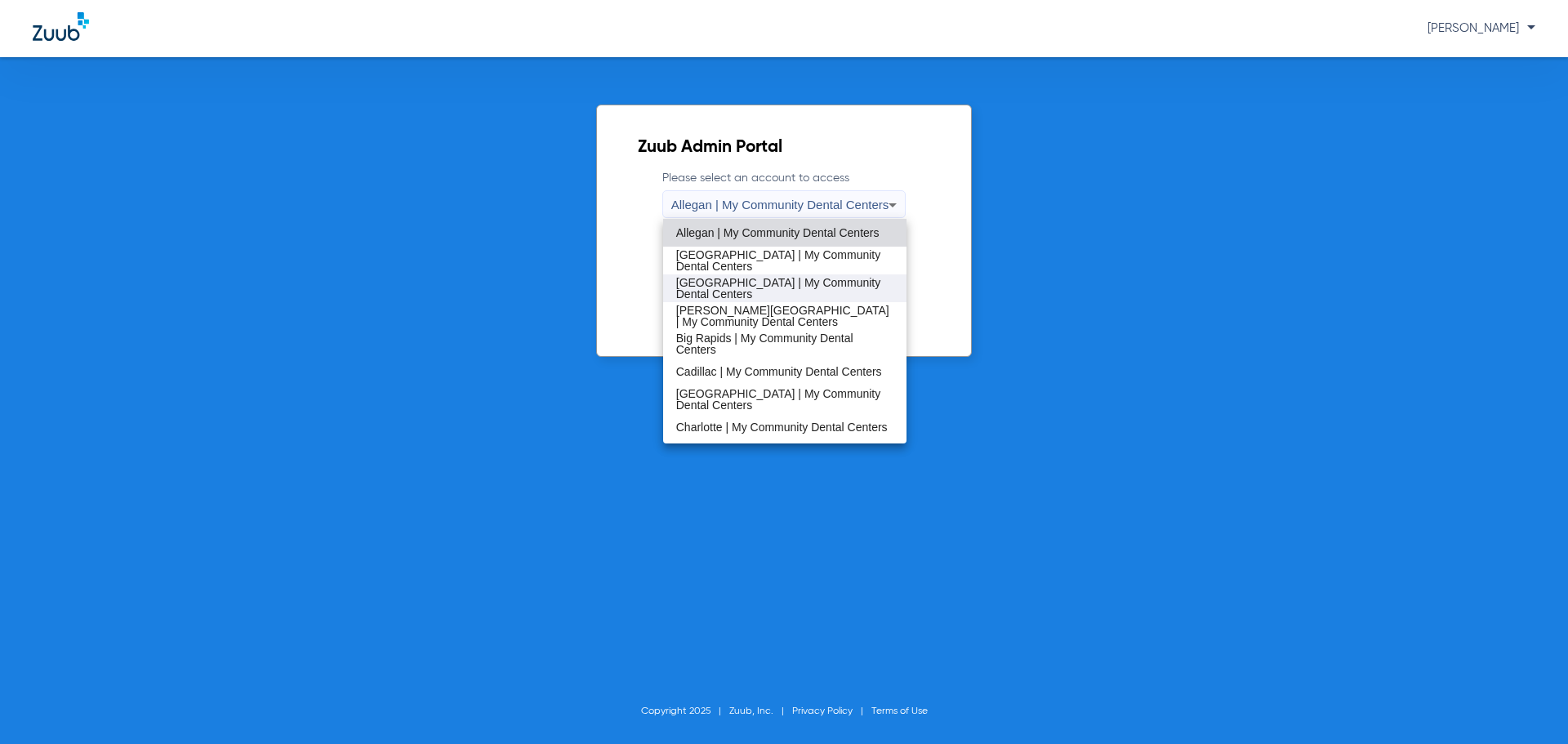
click at [785, 291] on span "Bay City | My Community Dental Centers" at bounding box center [785, 288] width 218 height 23
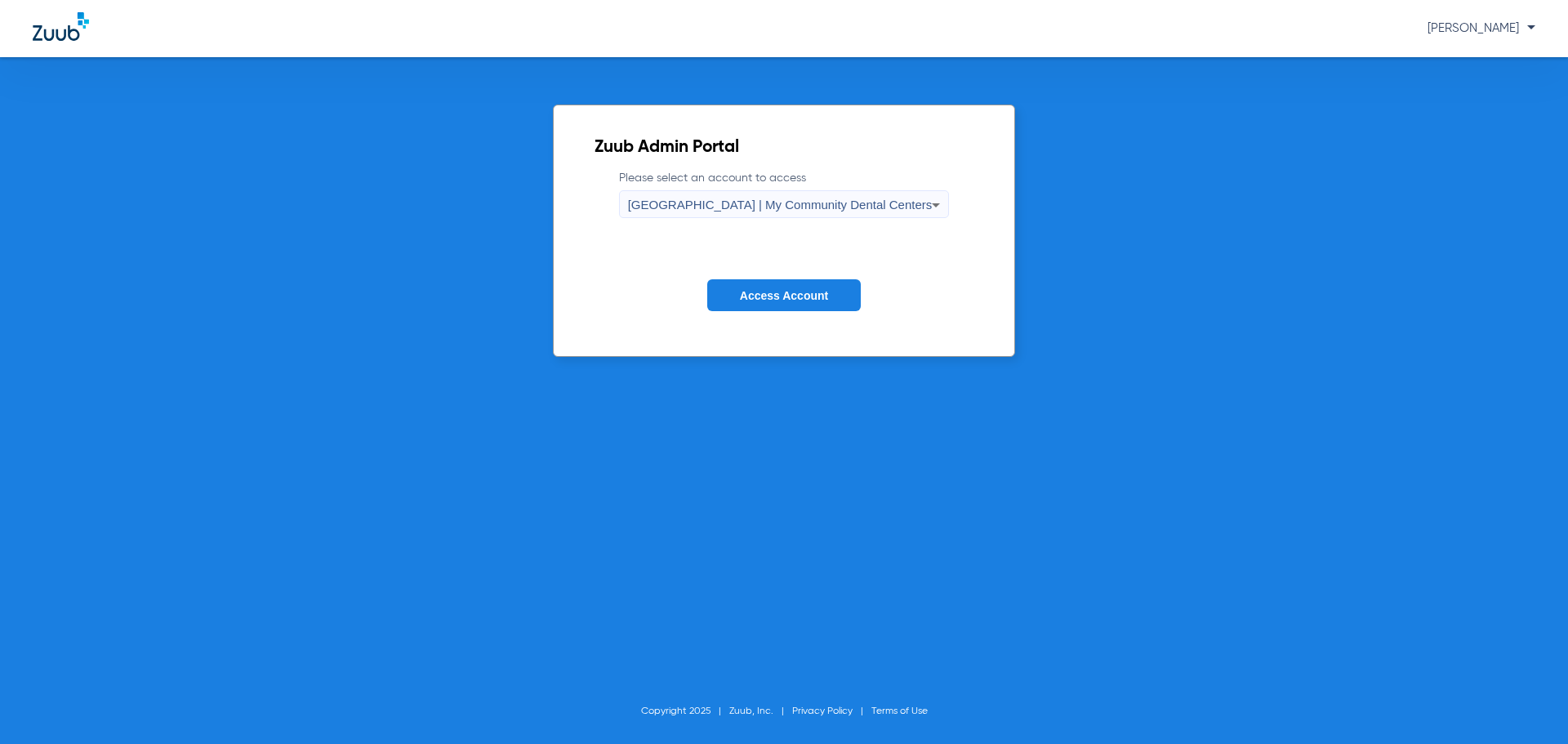
click at [781, 296] on span "Access Account" at bounding box center [784, 296] width 88 height 13
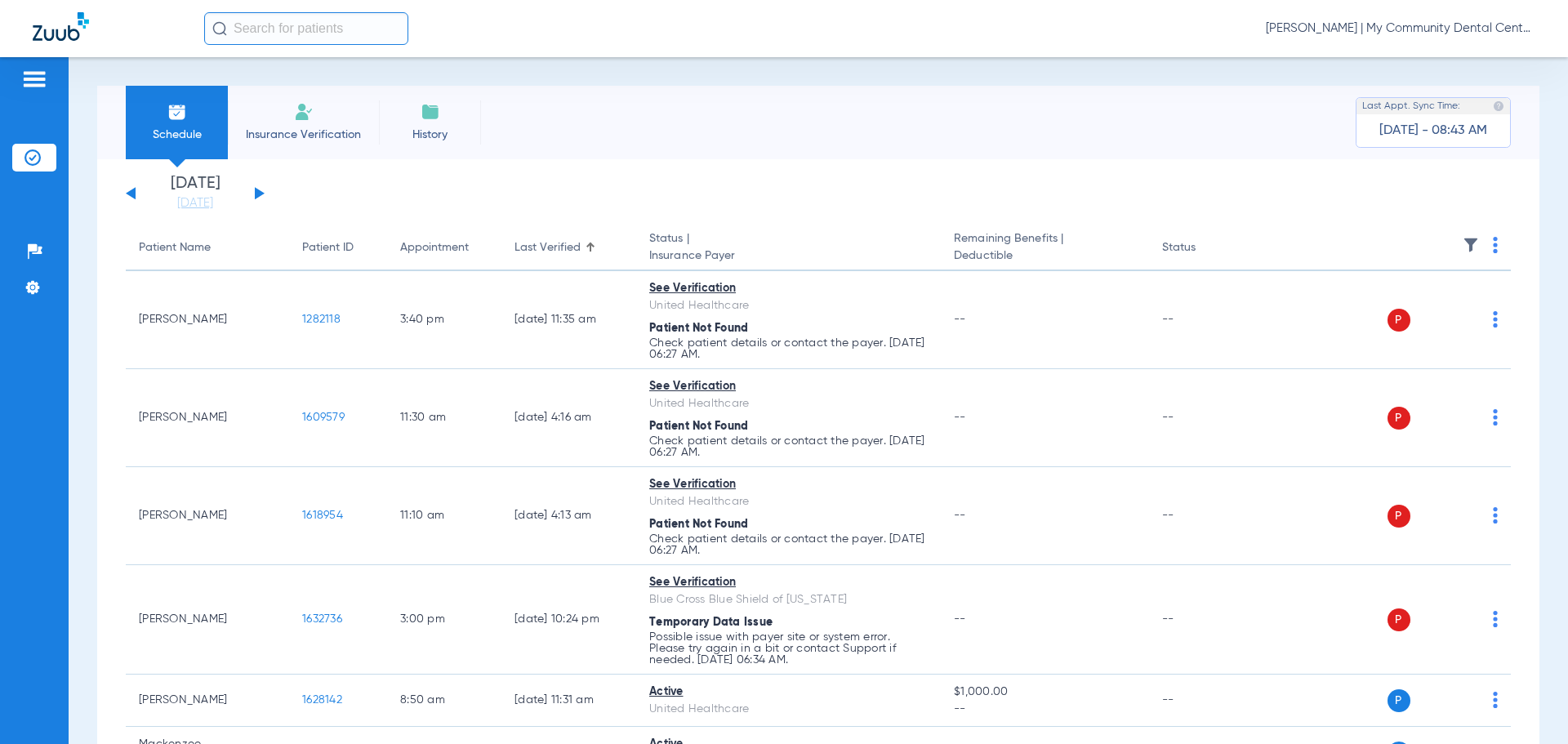
click at [1463, 244] on img at bounding box center [1471, 245] width 17 height 17
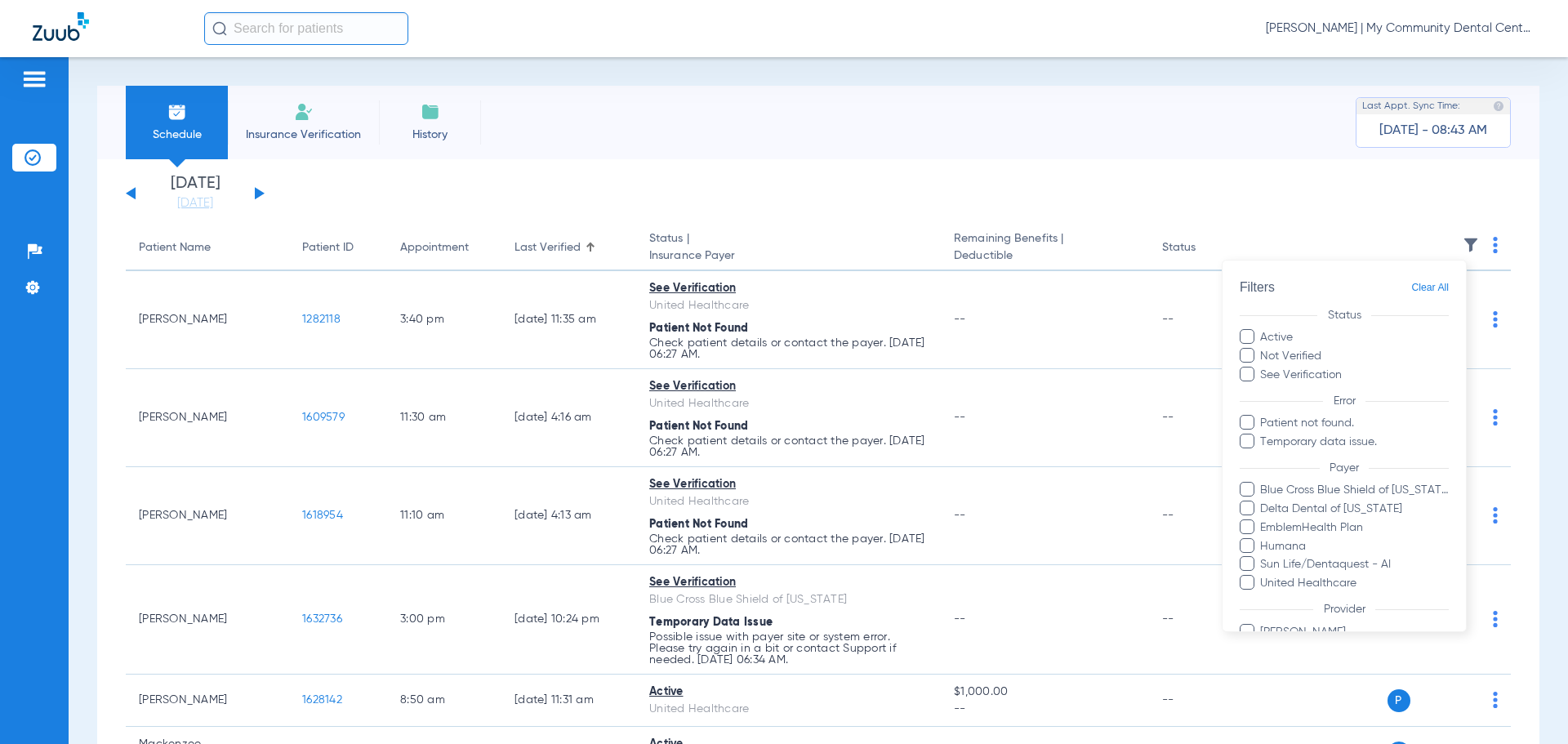
click at [1311, 356] on label "Not Verified" at bounding box center [1345, 357] width 210 height 17
click at [1324, 350] on input "Not Verified" at bounding box center [1324, 350] width 0 height 0
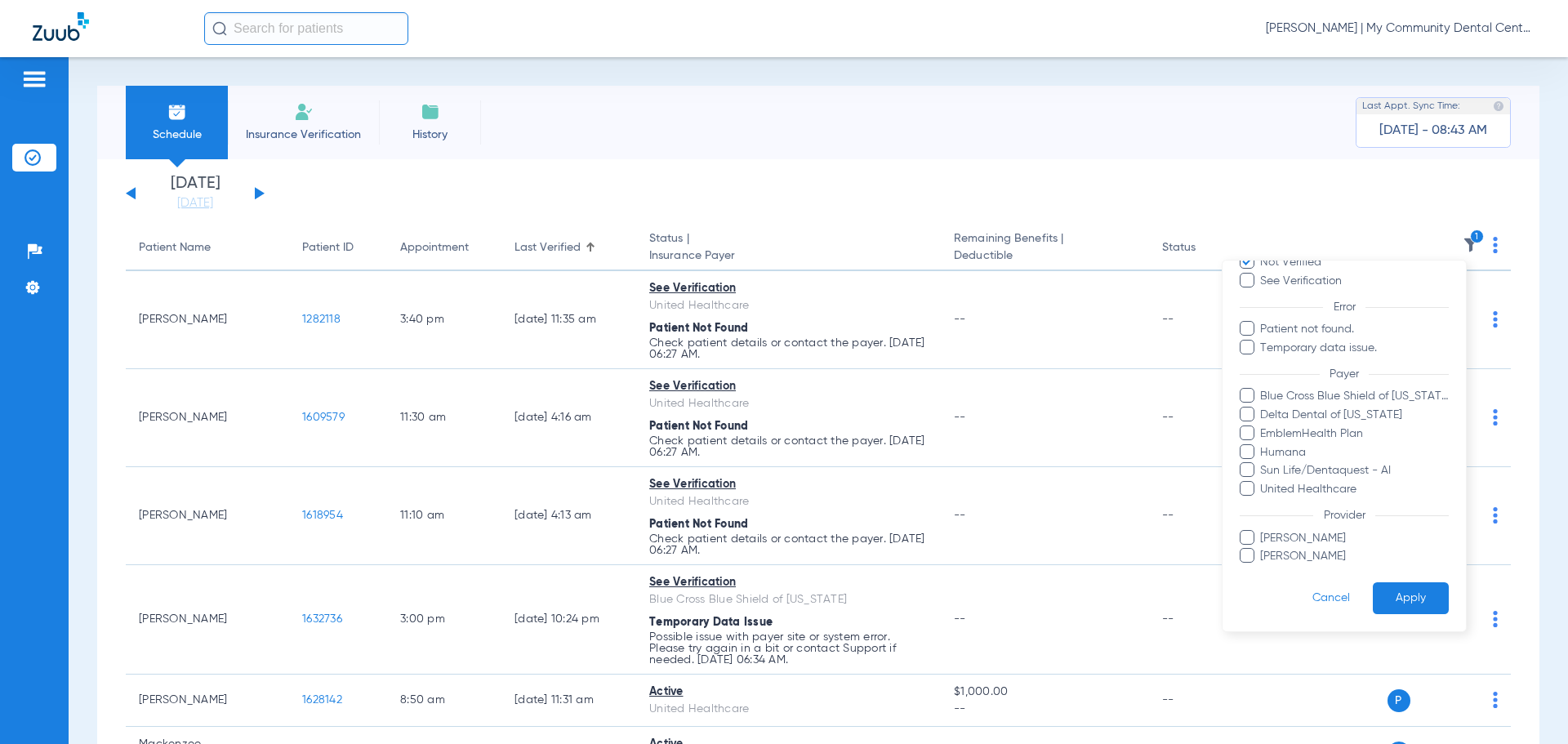
click at [1399, 605] on button "Apply" at bounding box center [1412, 598] width 76 height 32
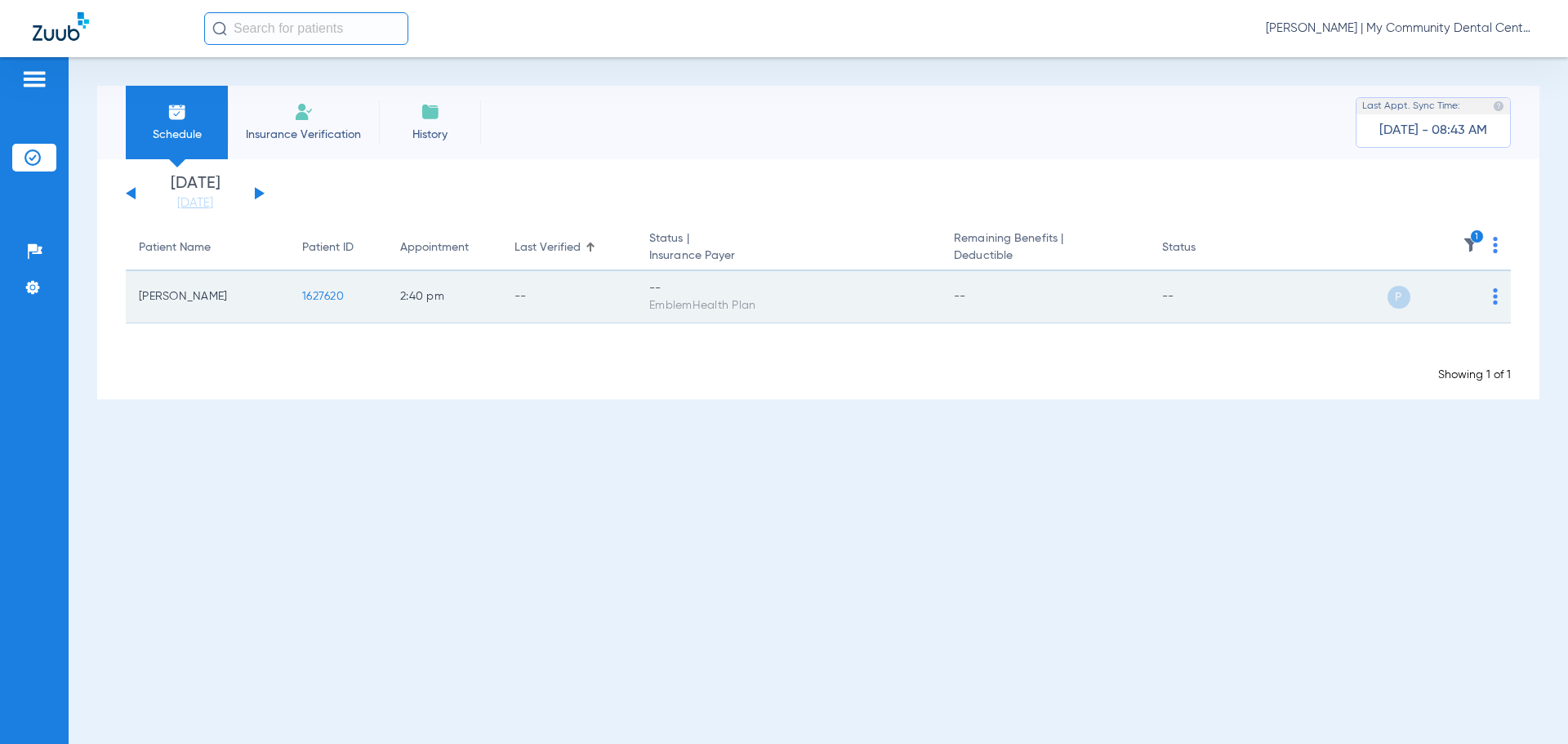
click at [1494, 304] on img at bounding box center [1495, 297] width 5 height 17
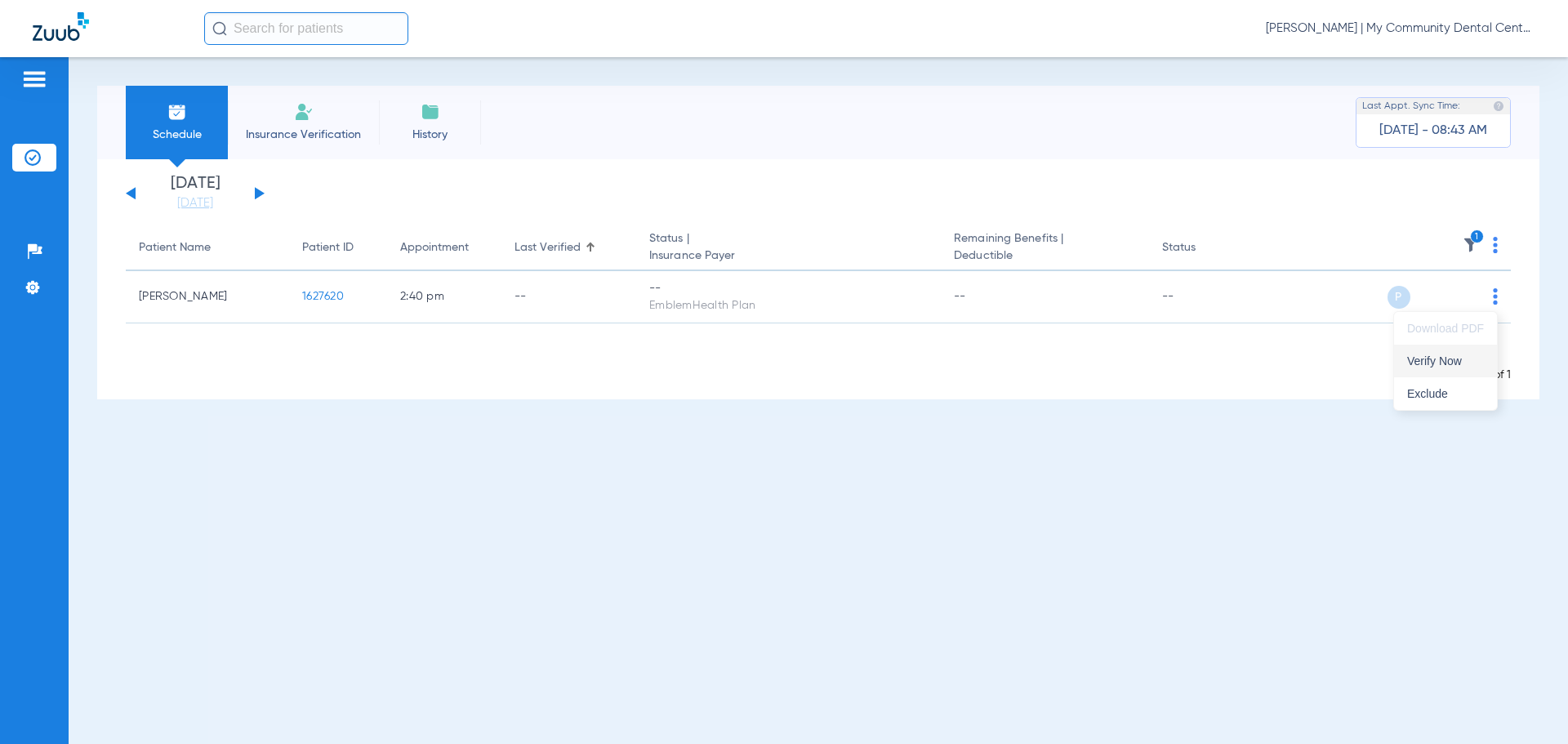
click at [1456, 369] on button "Verify Now" at bounding box center [1445, 360] width 103 height 33
click at [1473, 247] on img at bounding box center [1471, 245] width 17 height 17
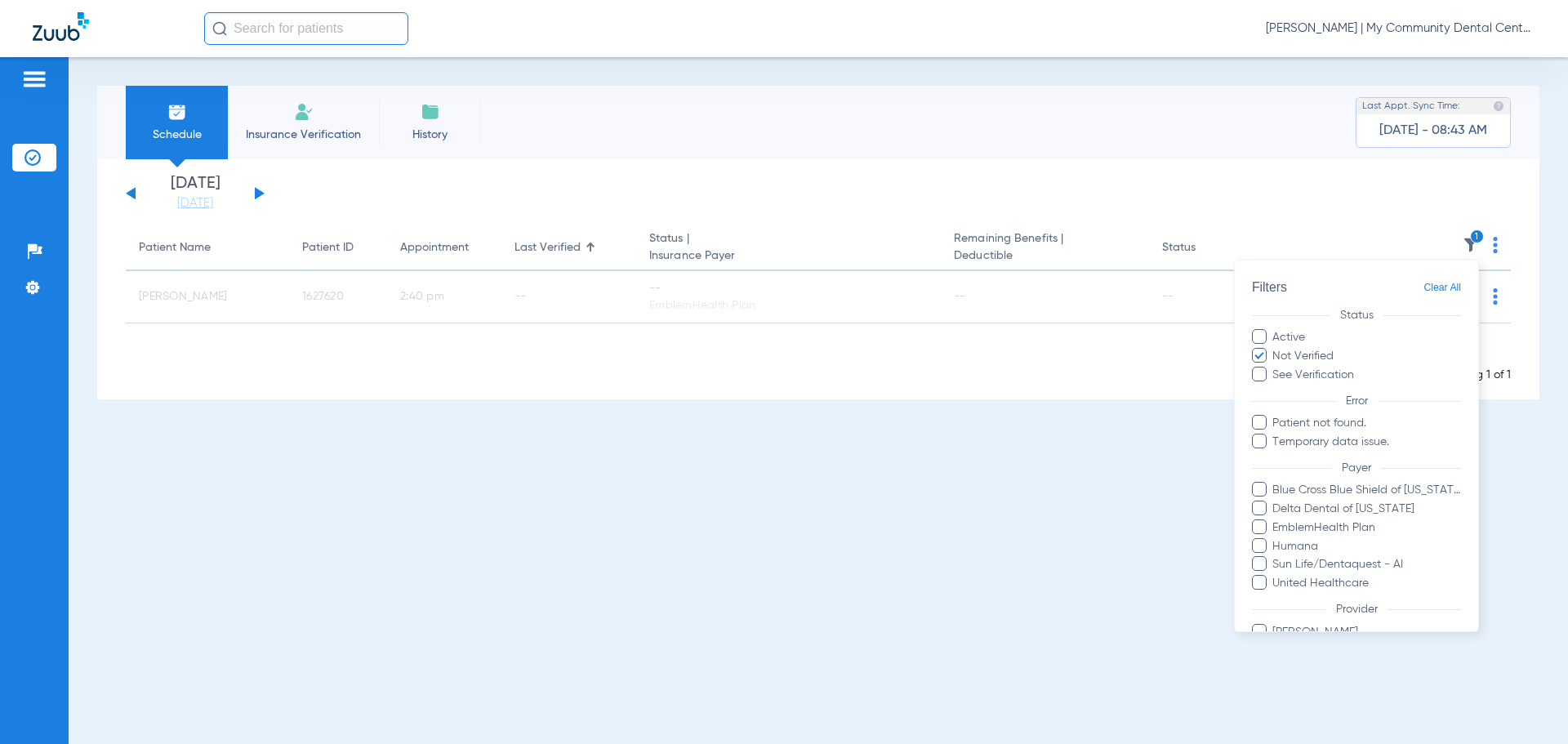
click at [1307, 356] on label "Not Verified" at bounding box center [1357, 357] width 210 height 17
click at [1336, 350] on input "Not Verified" at bounding box center [1336, 350] width 0 height 0
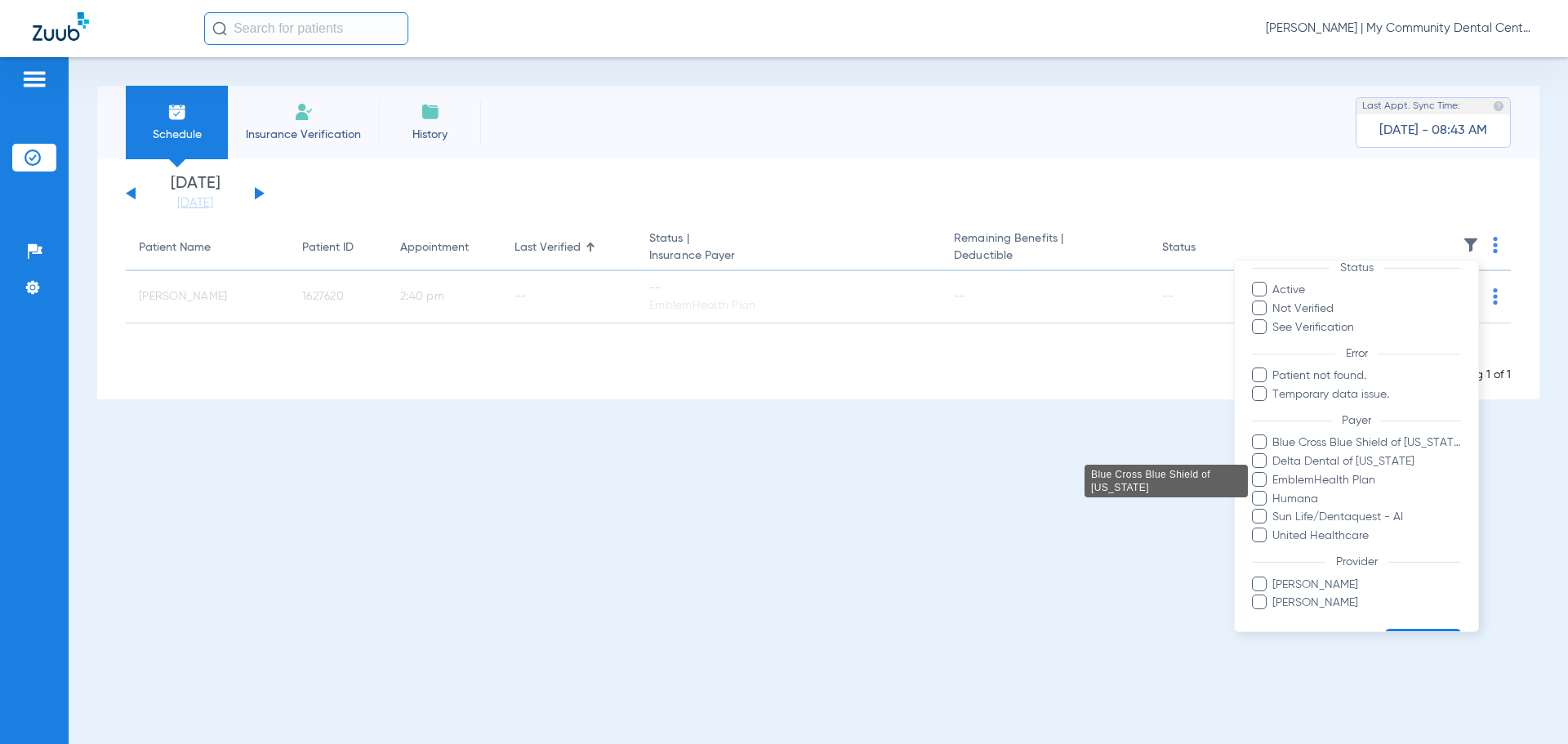
scroll to position [94, 0]
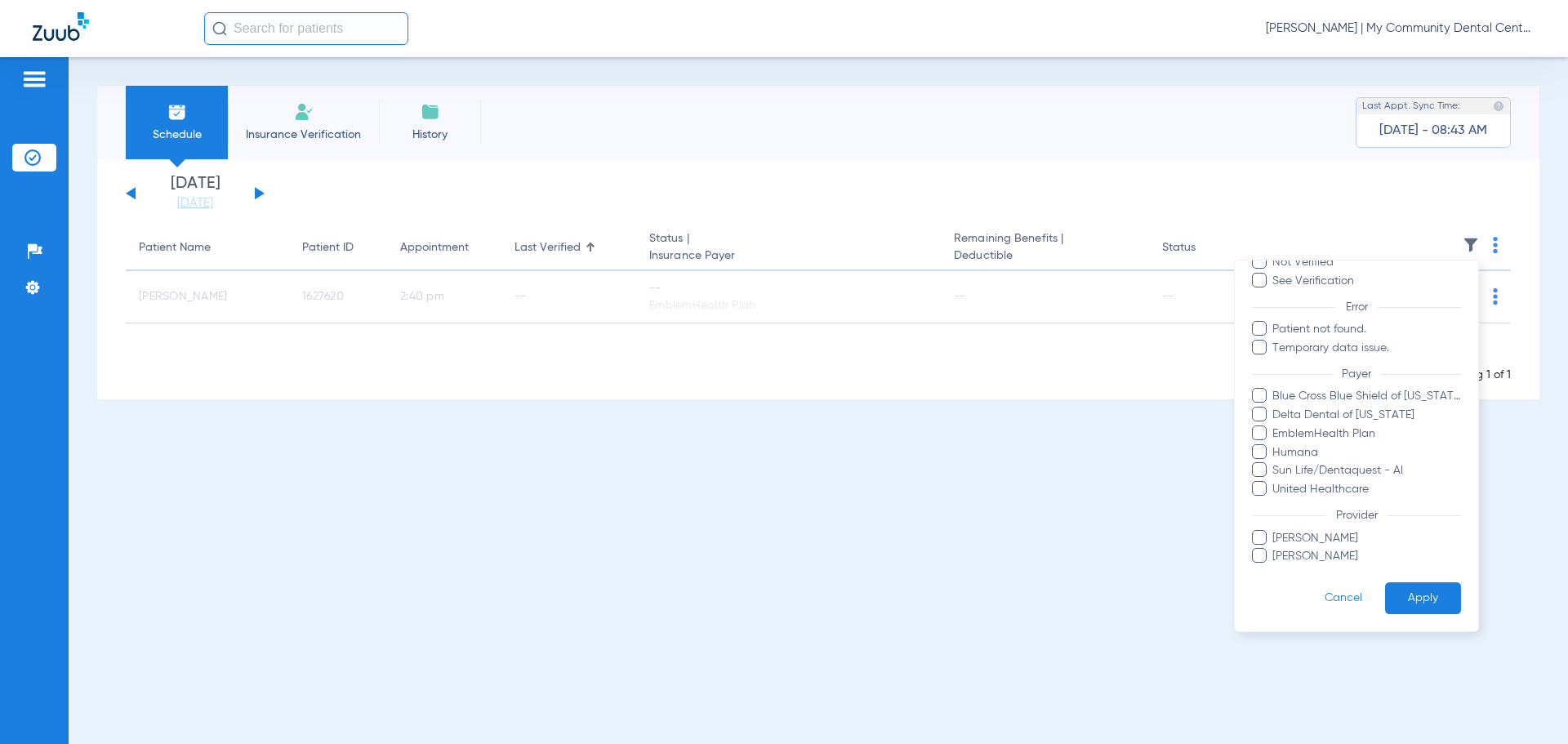
click at [1412, 592] on button "Apply" at bounding box center [1424, 598] width 76 height 32
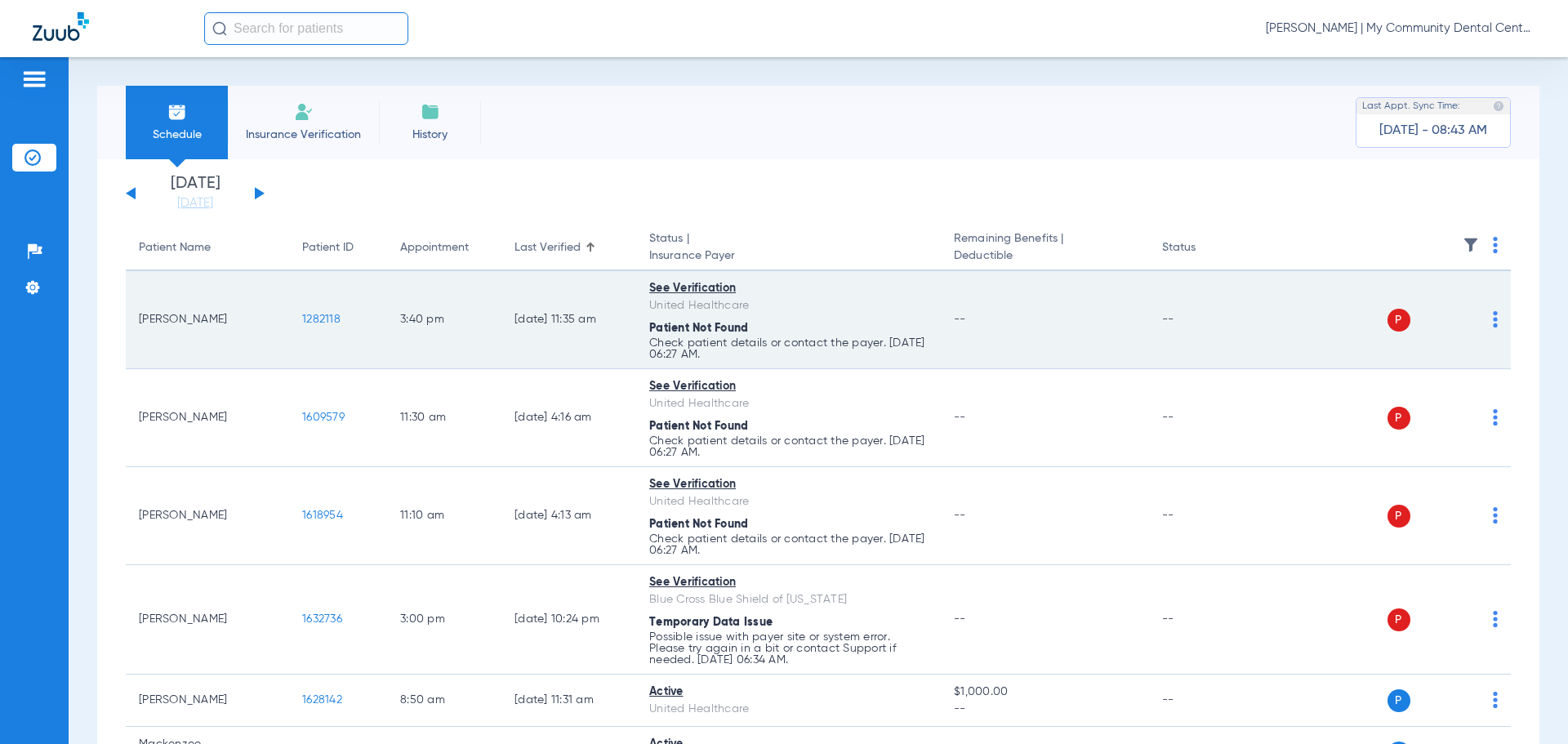
click at [1494, 327] on img at bounding box center [1495, 319] width 5 height 17
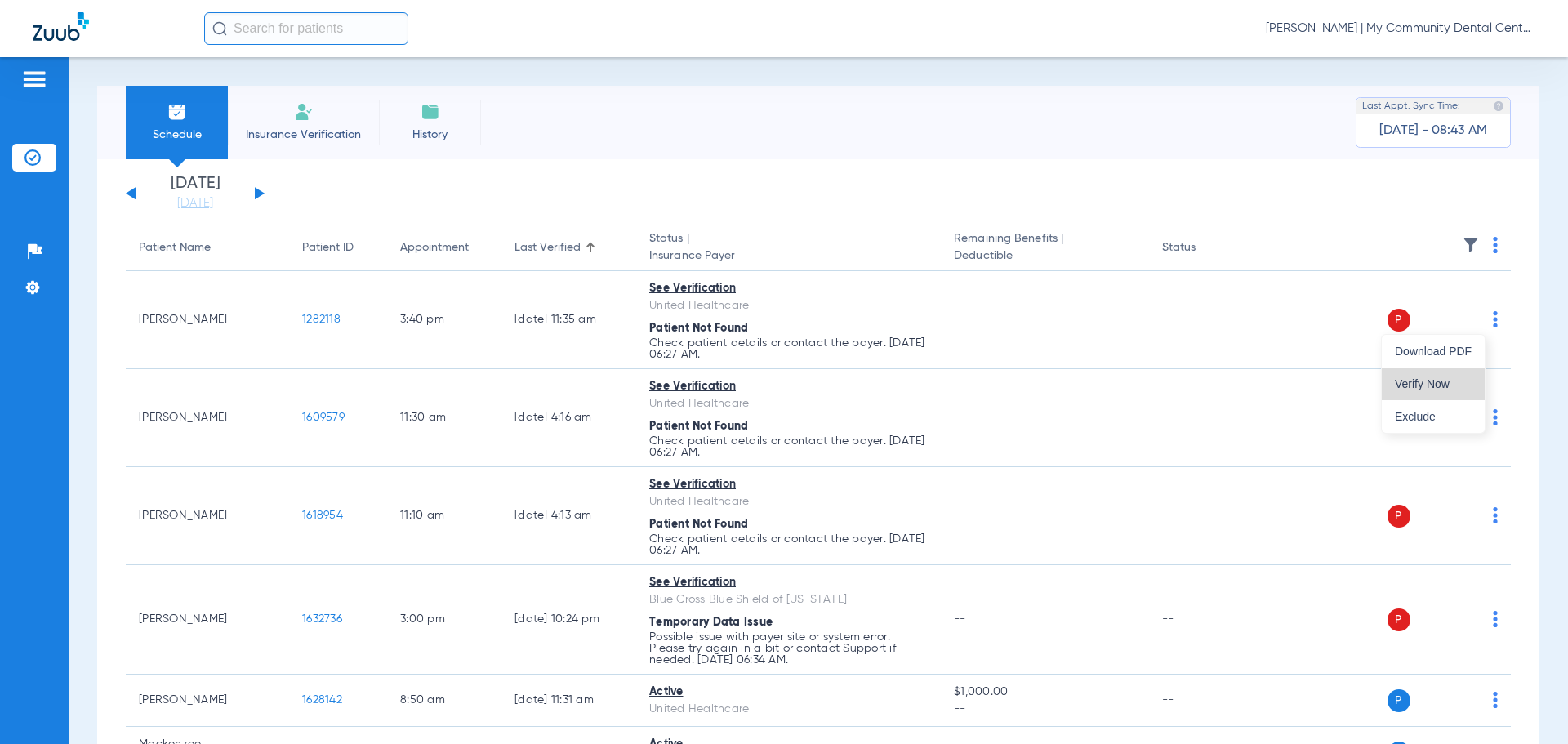
click at [1458, 390] on button "Verify Now" at bounding box center [1433, 384] width 103 height 33
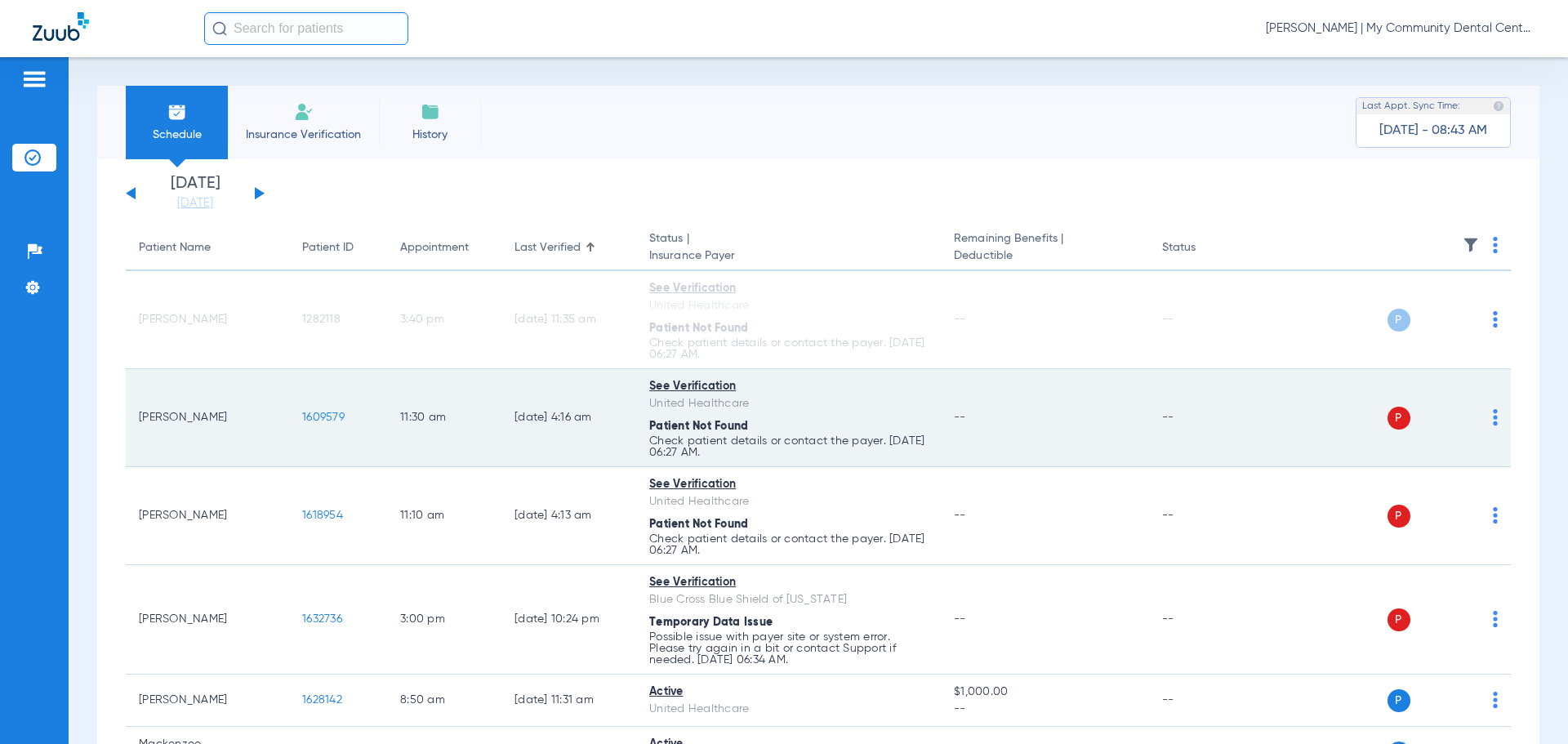
click at [1494, 424] on img at bounding box center [1495, 417] width 5 height 17
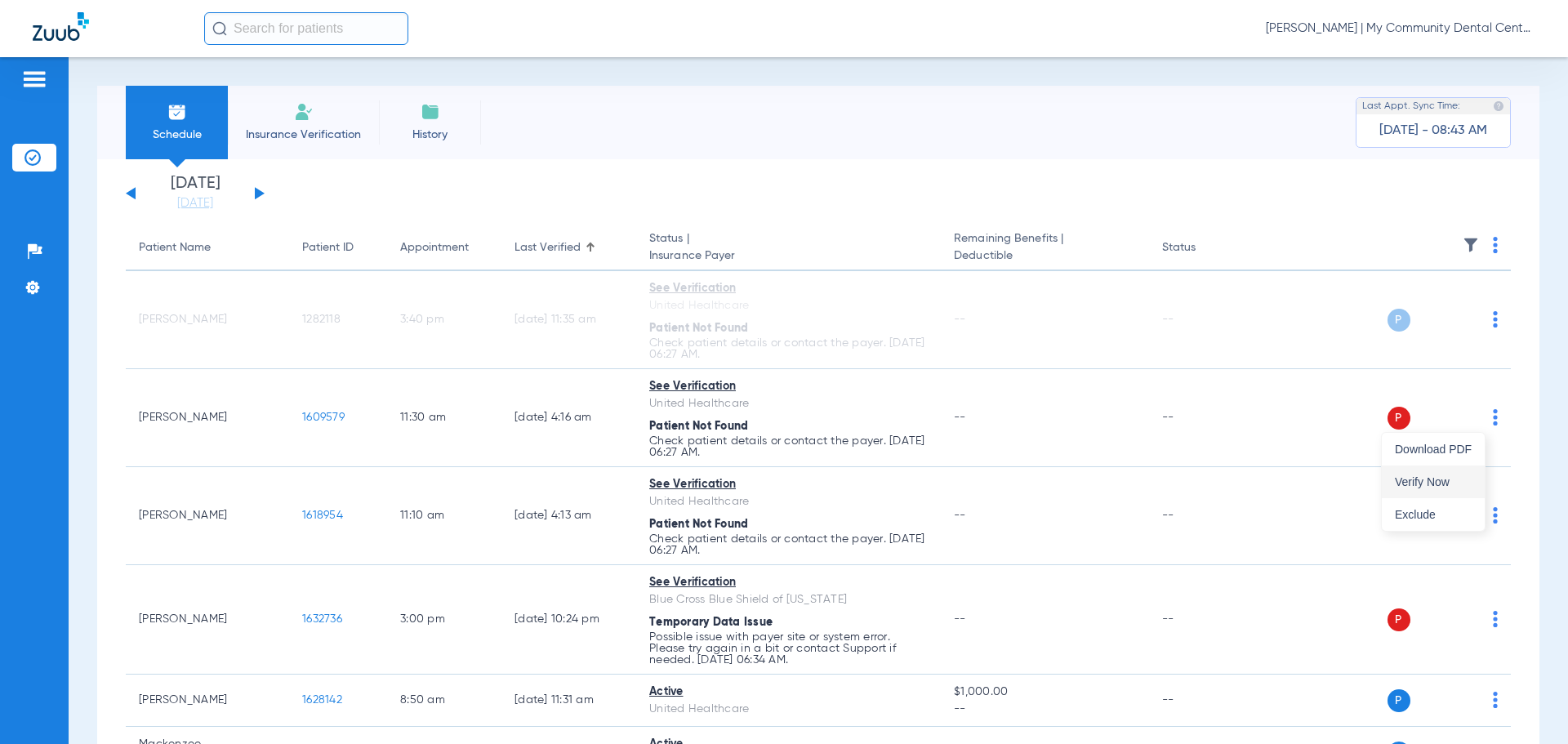
click at [1403, 482] on span "Verify Now" at bounding box center [1433, 481] width 76 height 11
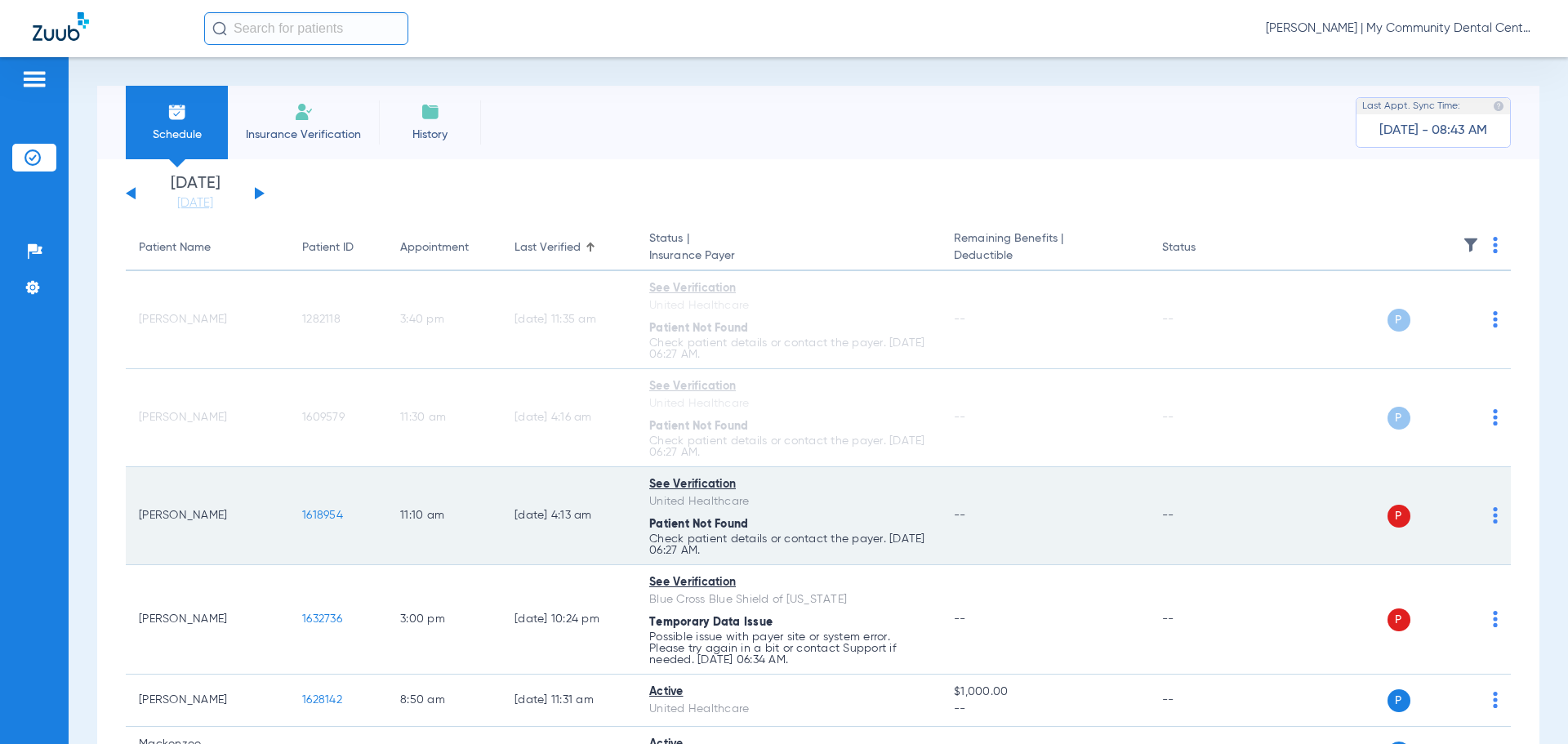
click at [1494, 519] on img at bounding box center [1495, 516] width 5 height 17
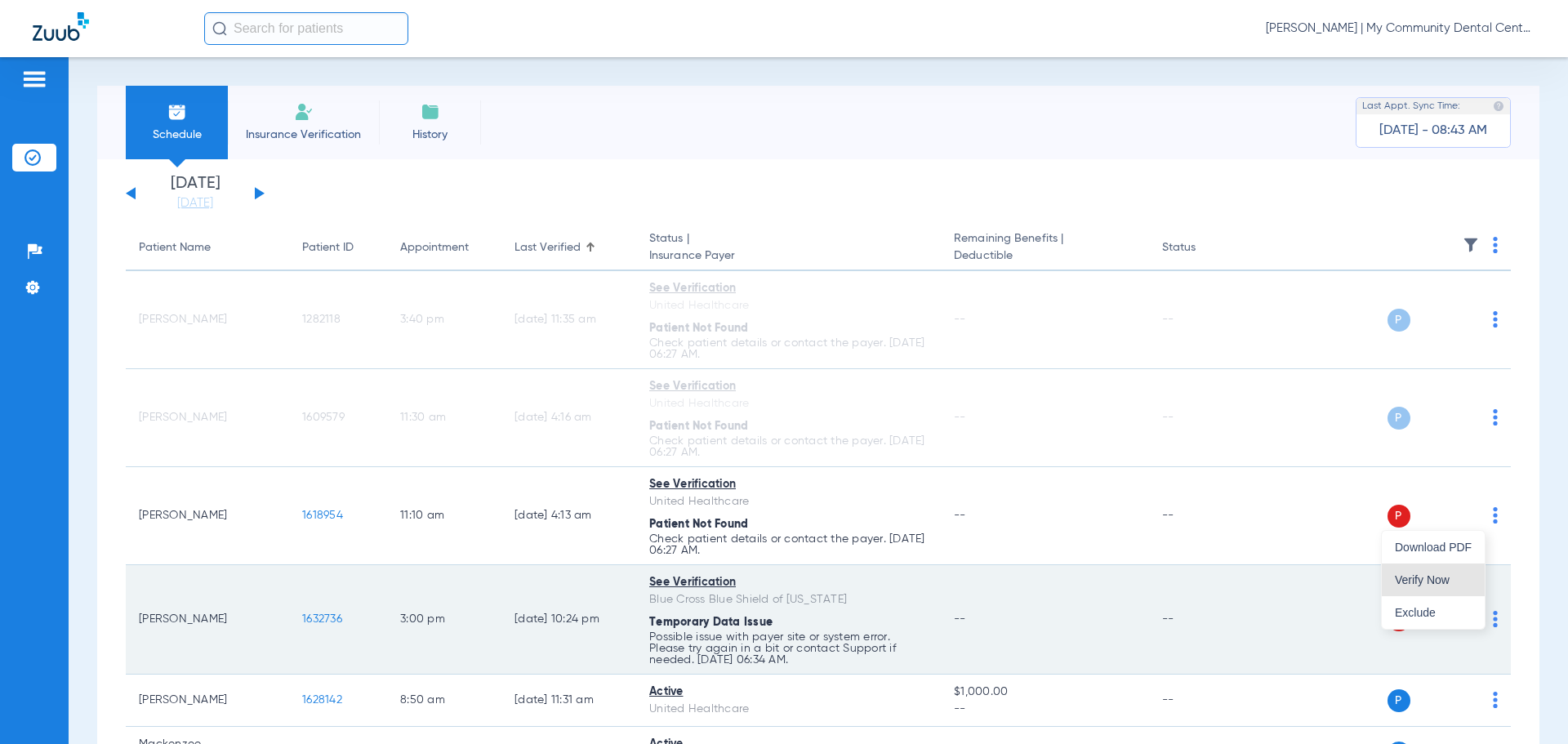
drag, startPoint x: 1443, startPoint y: 575, endPoint x: 1434, endPoint y: 566, distance: 12.7
click at [1442, 575] on span "Verify Now" at bounding box center [1433, 580] width 76 height 11
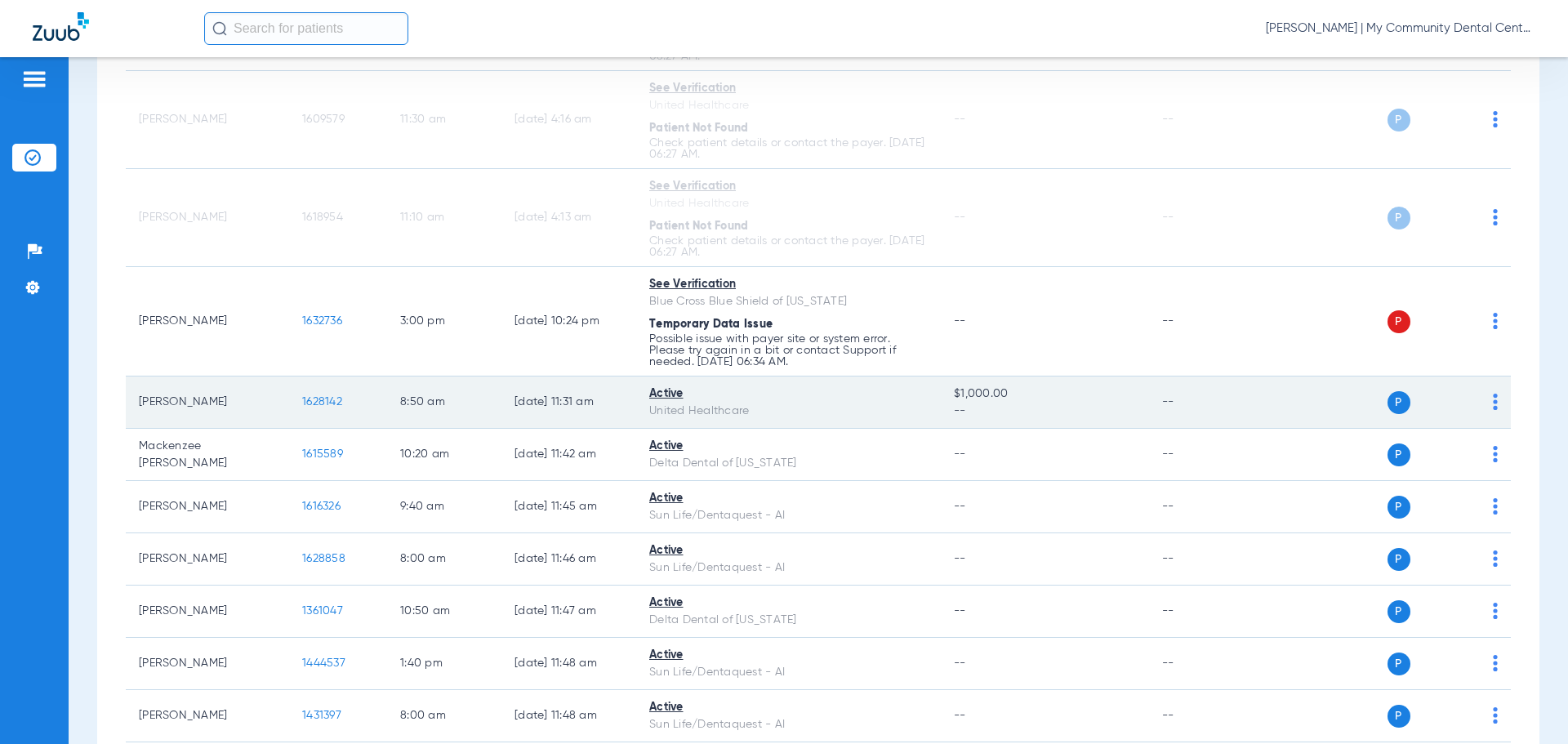
scroll to position [327, 0]
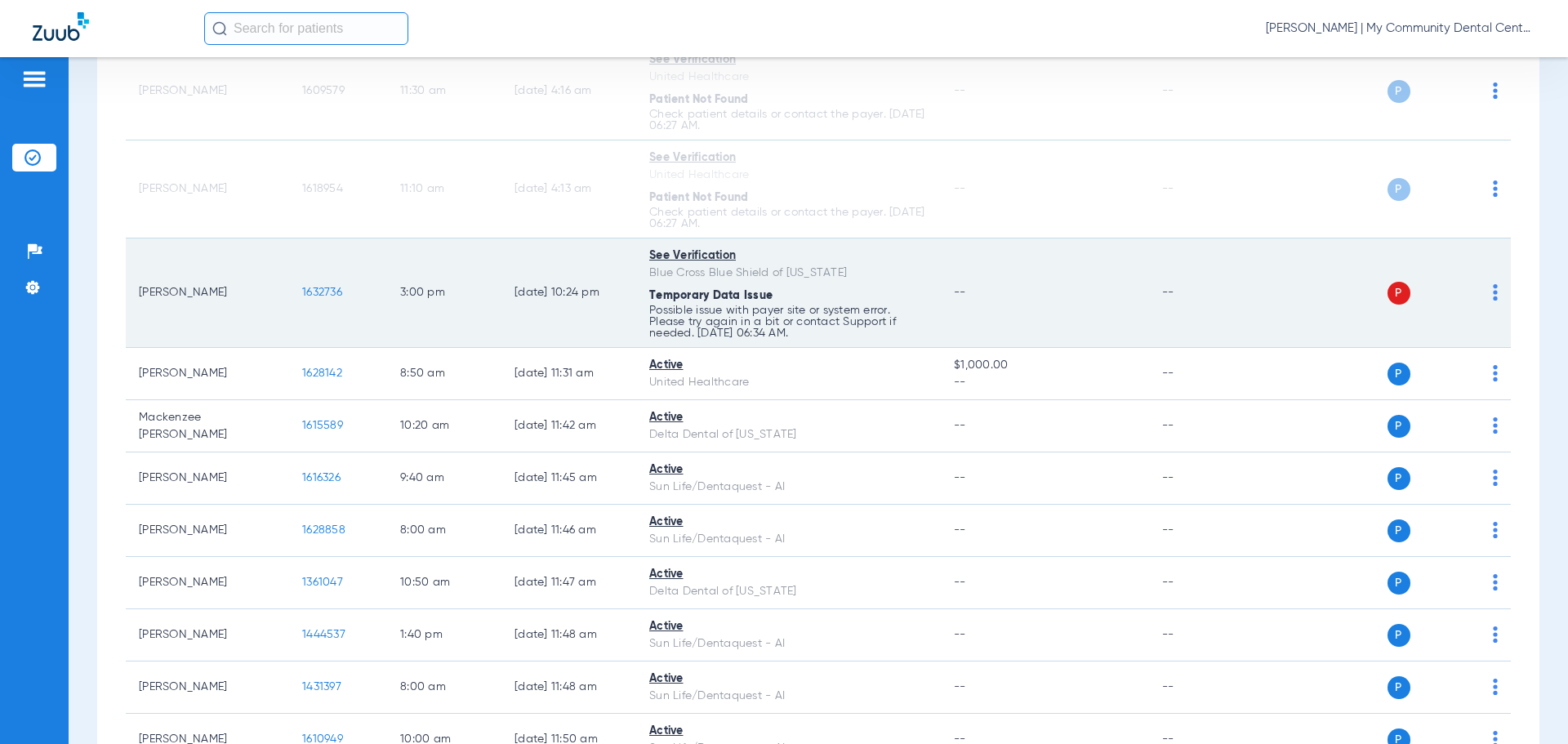
click at [1494, 290] on img at bounding box center [1495, 292] width 5 height 17
drag, startPoint x: 1412, startPoint y: 345, endPoint x: 1390, endPoint y: 326, distance: 29.1
click at [1409, 345] on button "Verify Now" at bounding box center [1433, 357] width 103 height 33
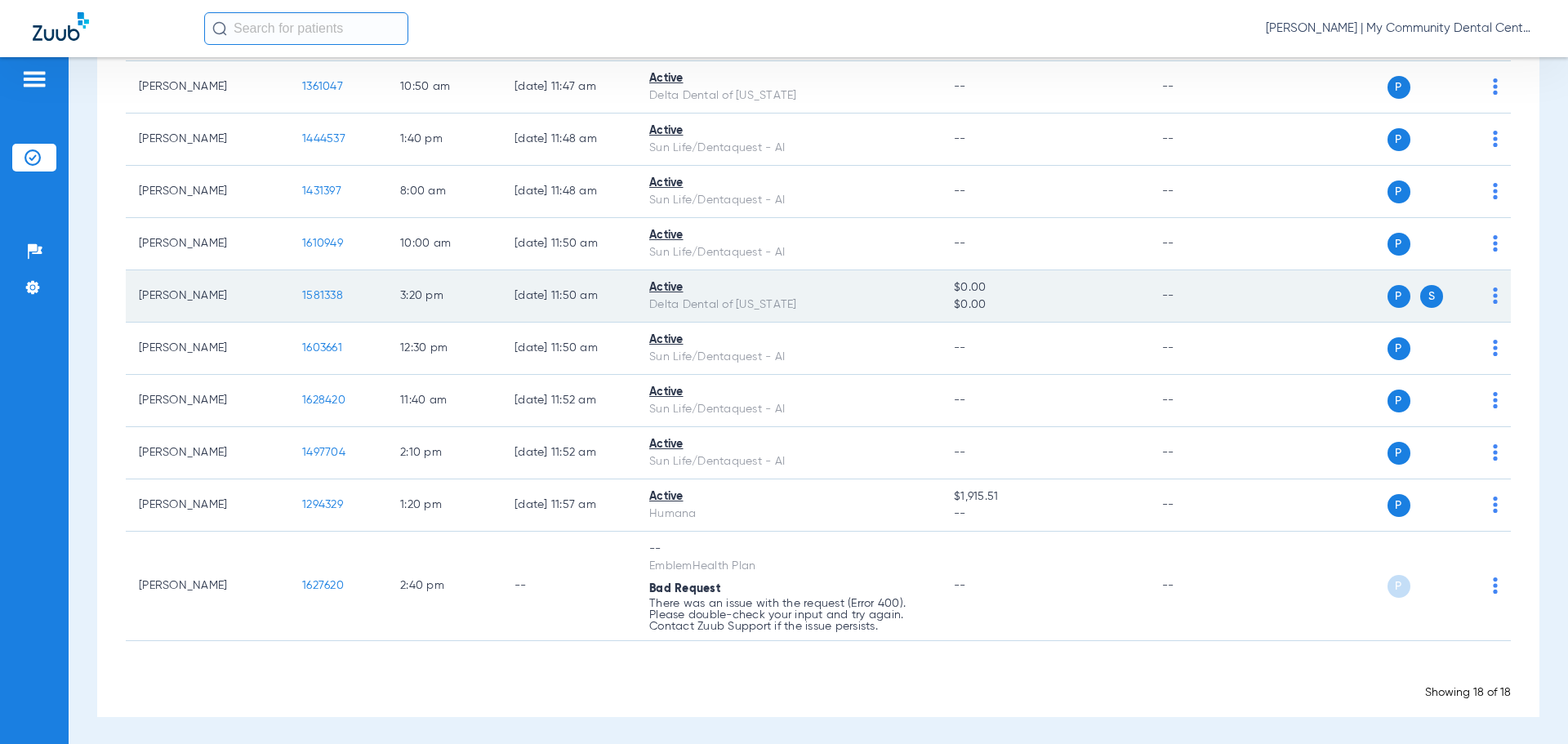
scroll to position [824, 0]
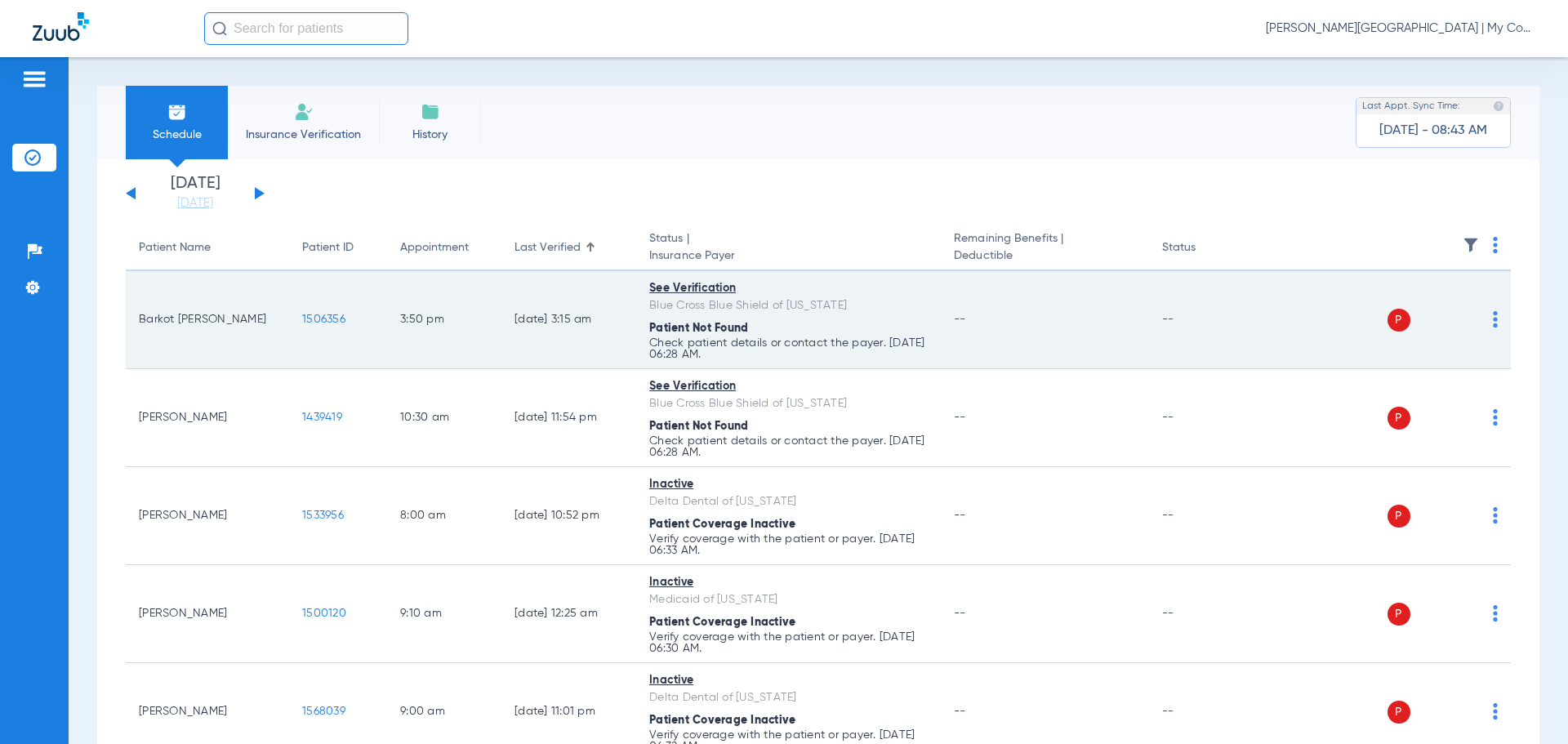
click at [1494, 322] on img at bounding box center [1495, 319] width 5 height 17
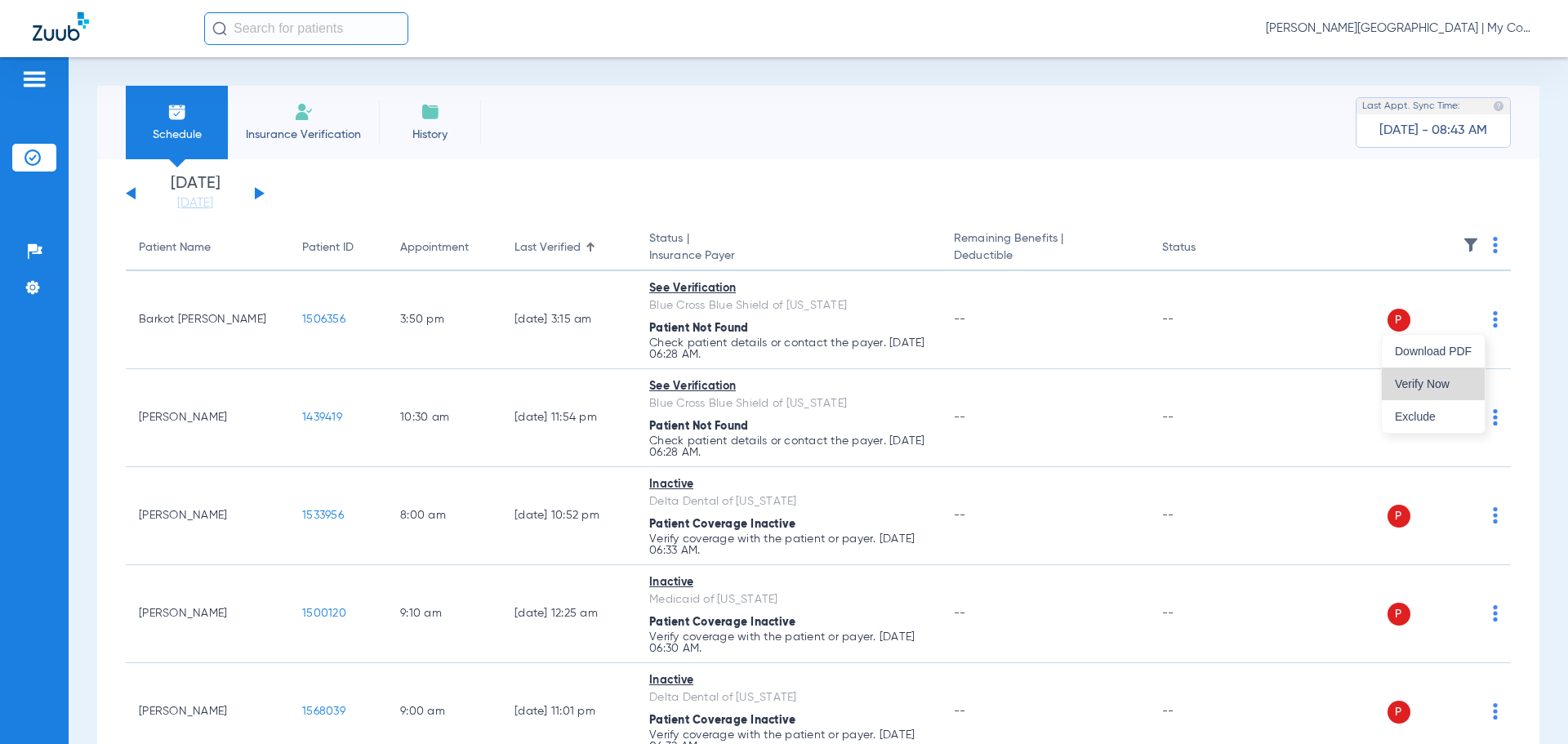
click at [1454, 385] on span "Verify Now" at bounding box center [1433, 384] width 76 height 11
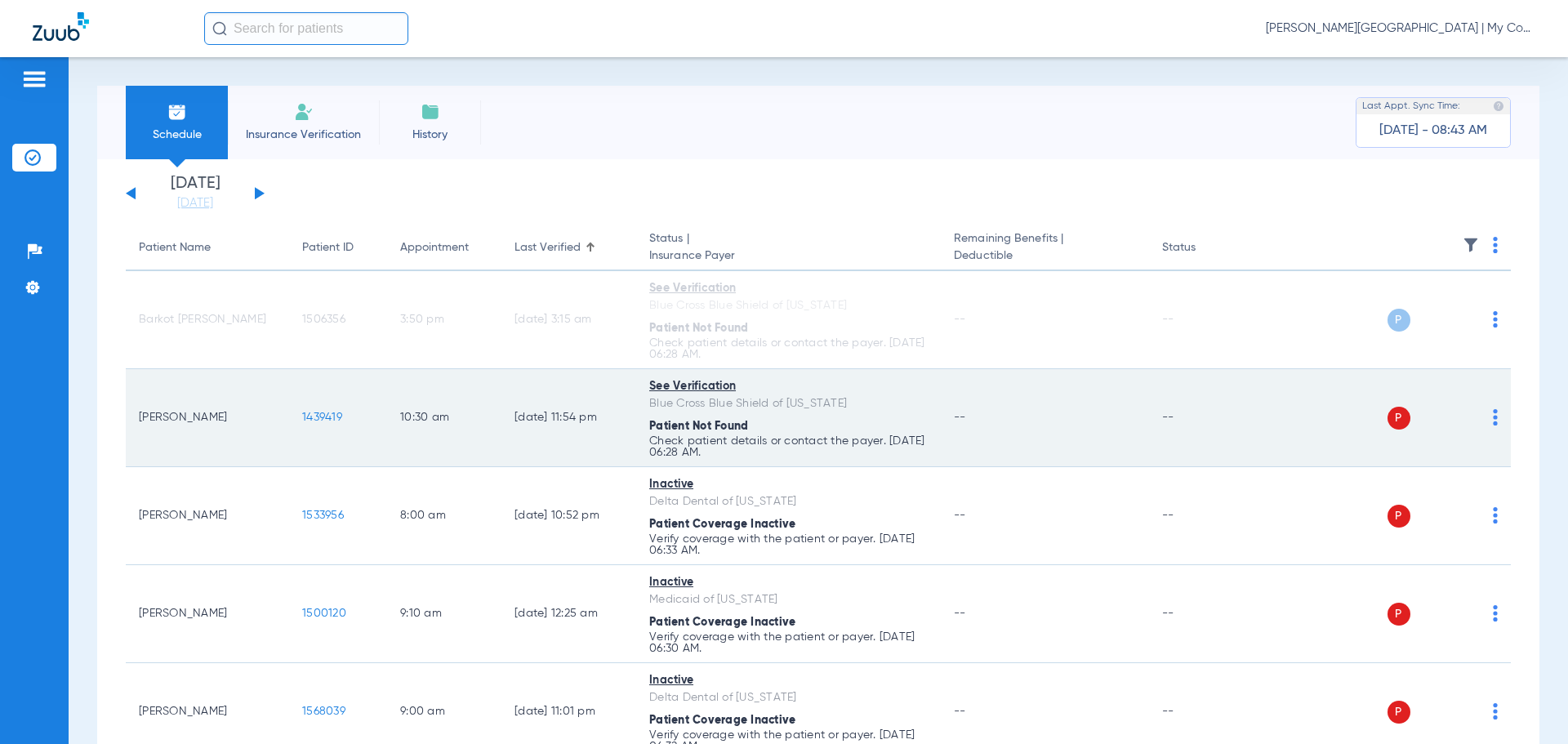
click at [1494, 423] on img at bounding box center [1495, 417] width 5 height 17
drag, startPoint x: 1407, startPoint y: 476, endPoint x: 1352, endPoint y: 441, distance: 65.2
click at [1407, 476] on span "Verify Now" at bounding box center [1433, 481] width 76 height 11
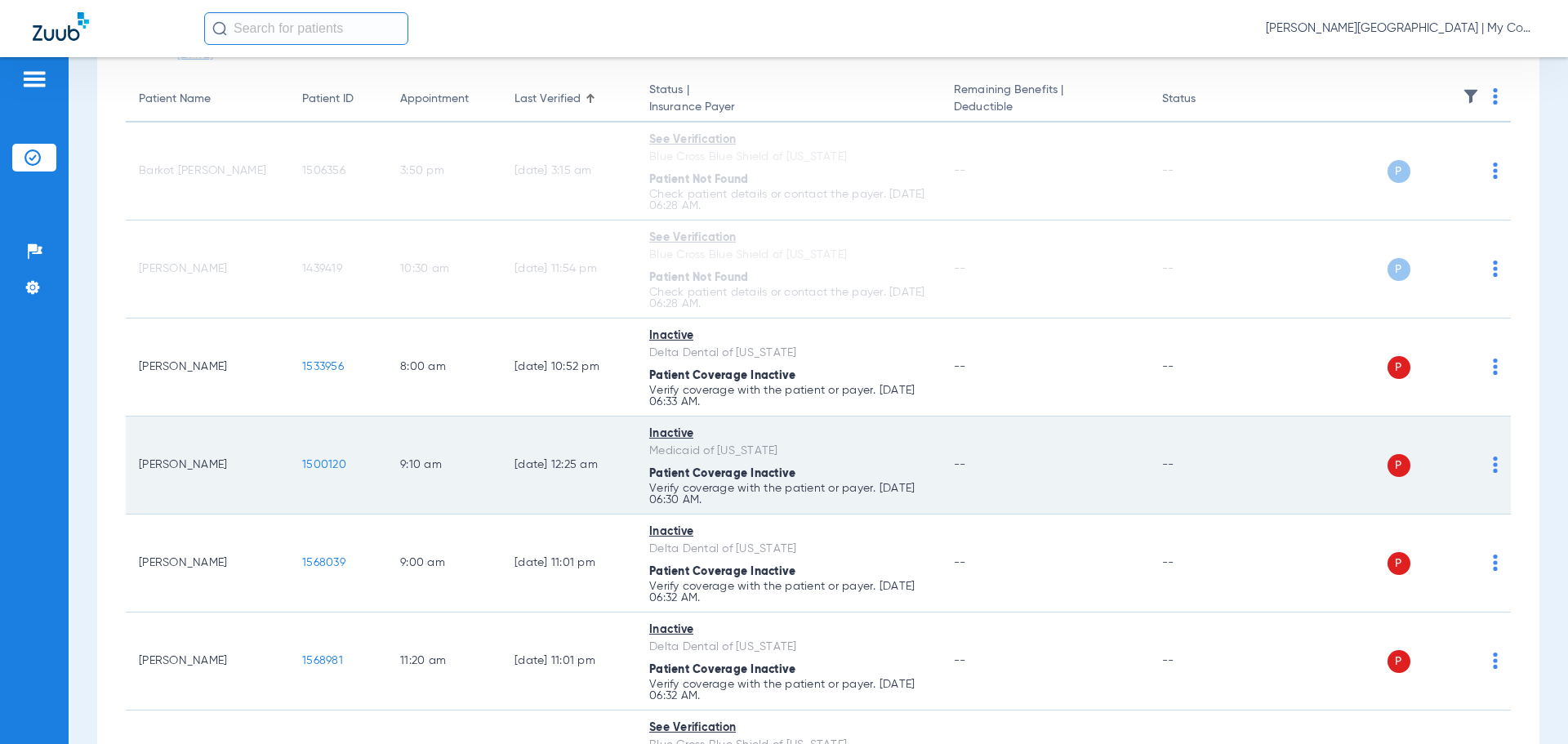
scroll to position [245, 0]
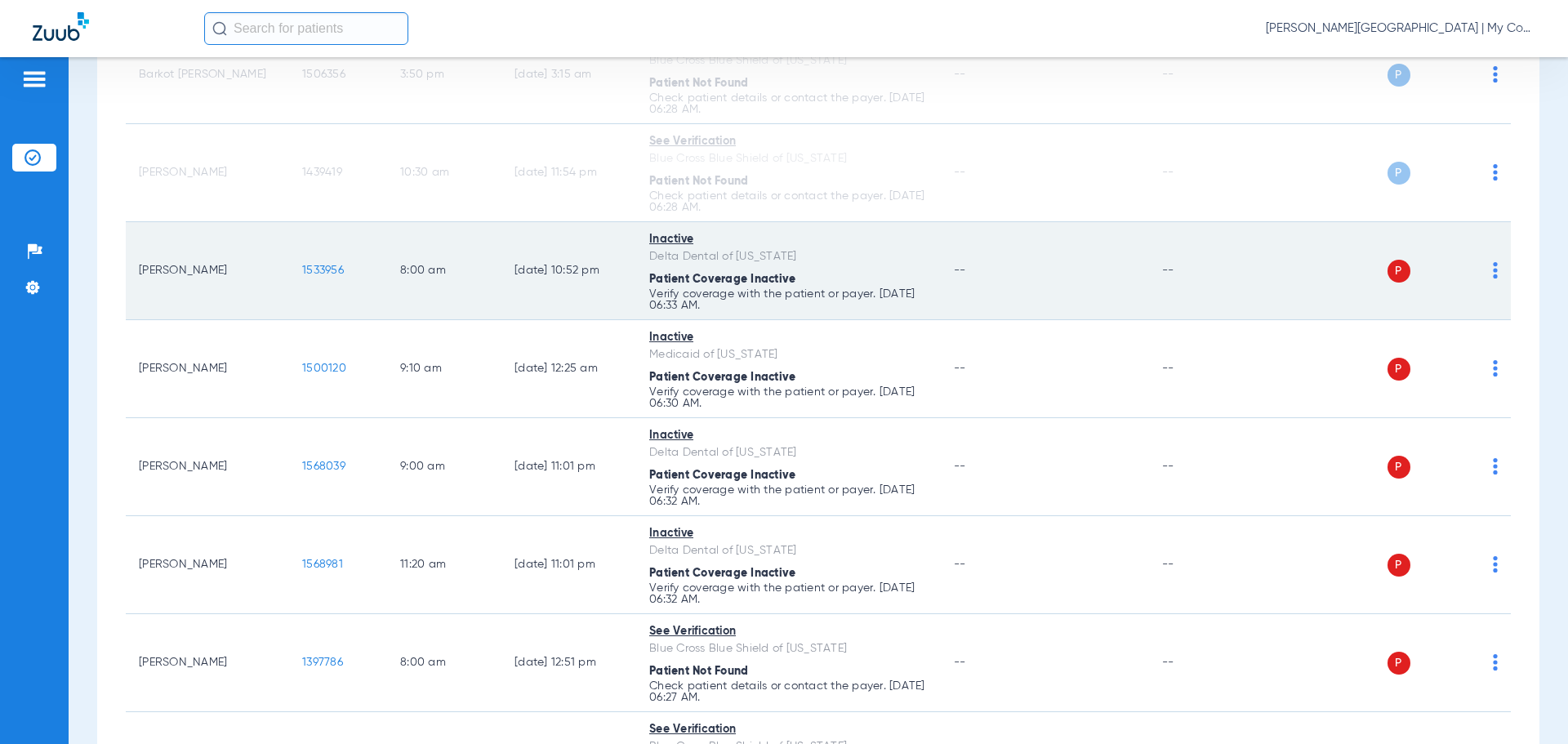
click at [1494, 273] on img at bounding box center [1495, 271] width 5 height 17
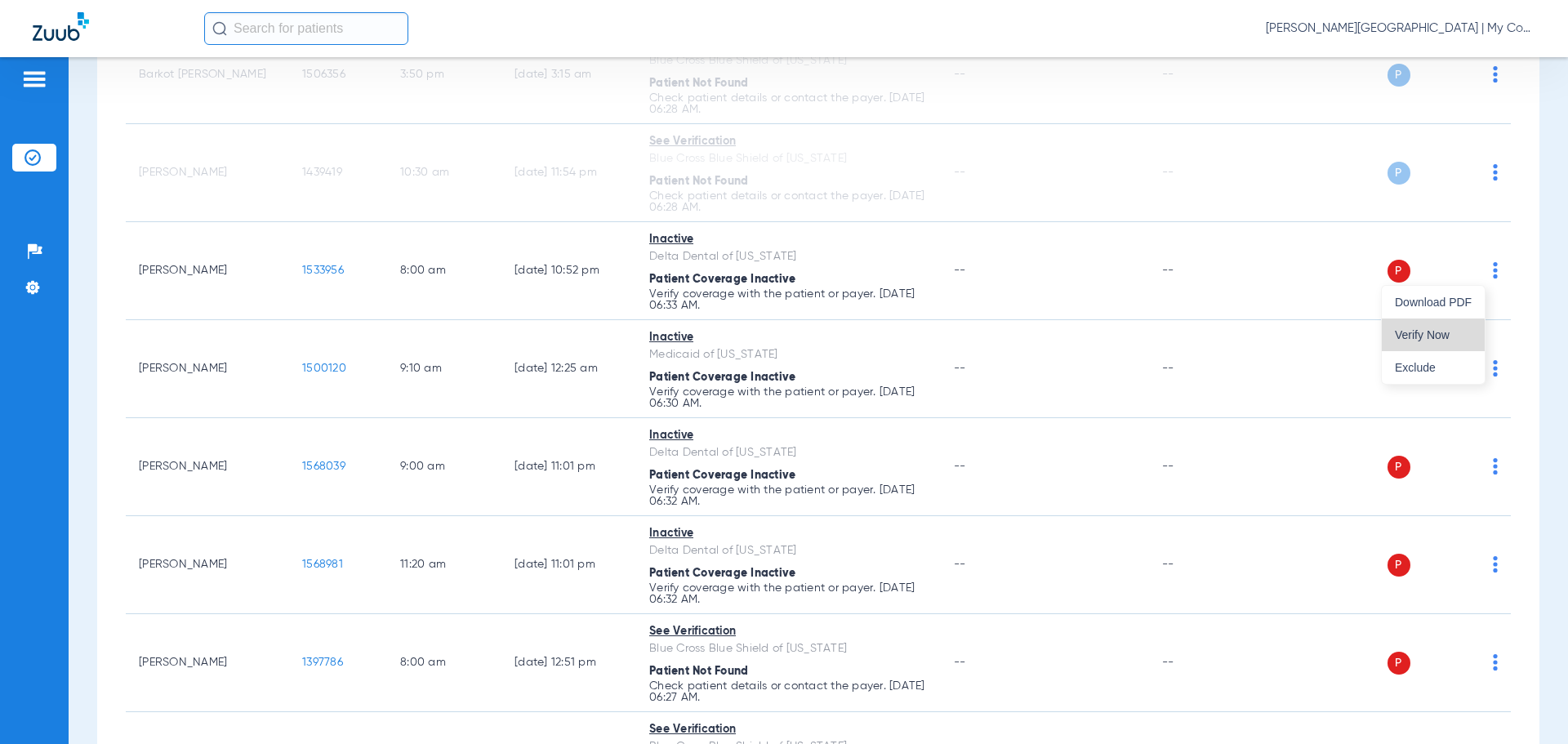
click at [1408, 339] on span "Verify Now" at bounding box center [1433, 335] width 76 height 11
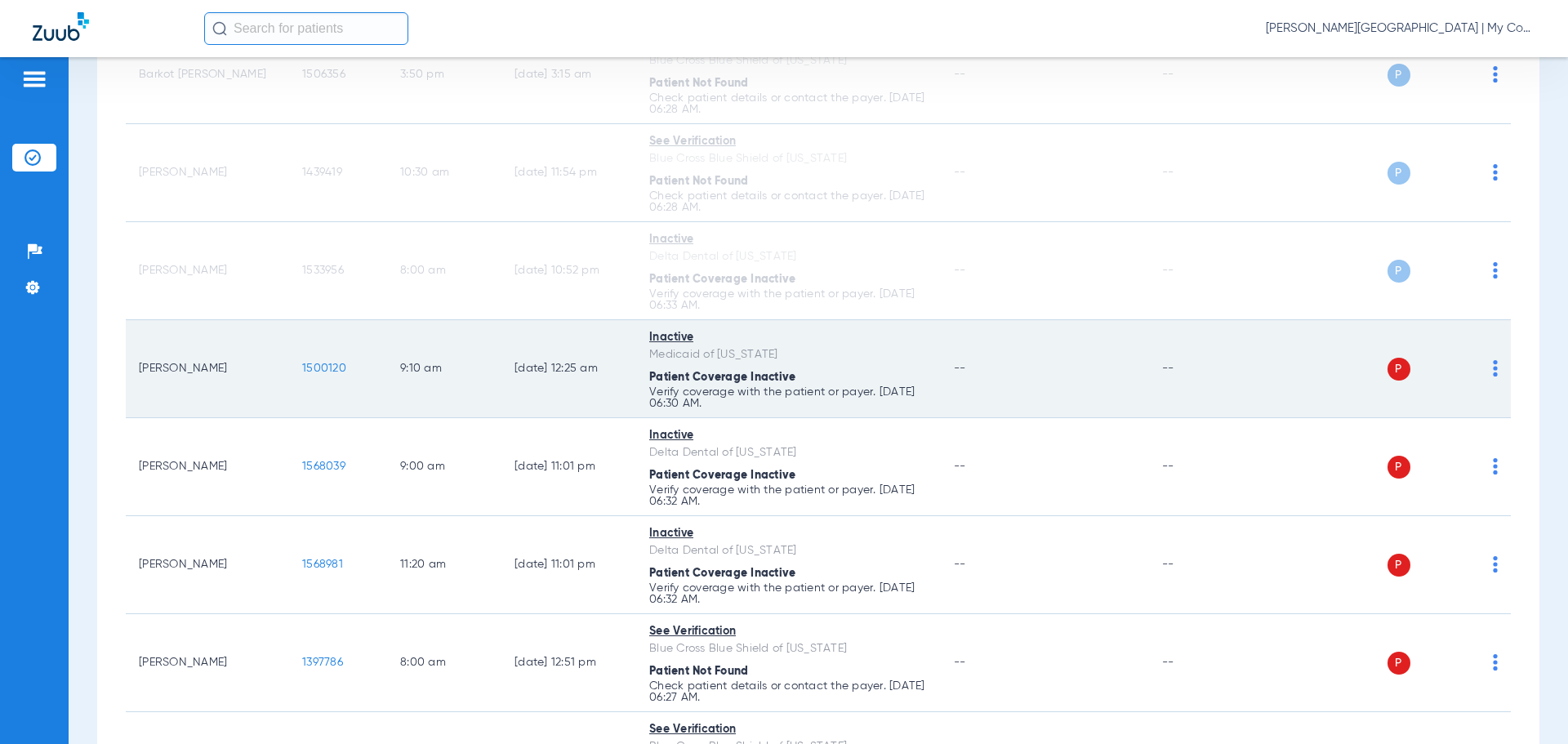
click at [1480, 376] on div "P S" at bounding box center [1379, 369] width 239 height 23
click at [1480, 371] on div "P S" at bounding box center [1379, 369] width 239 height 23
click at [1494, 378] on span at bounding box center [1495, 373] width 5 height 11
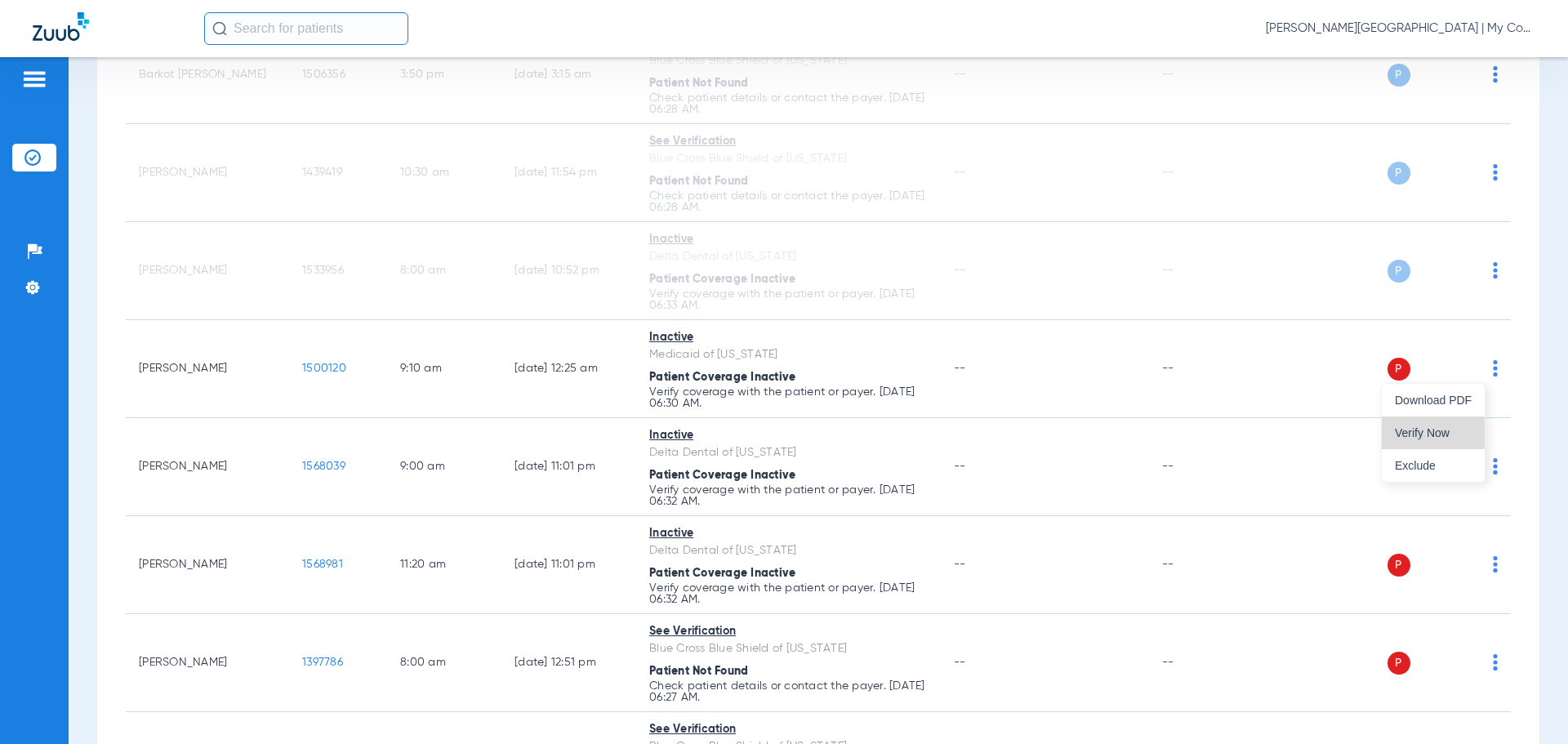
click at [1446, 429] on span "Verify Now" at bounding box center [1433, 433] width 76 height 11
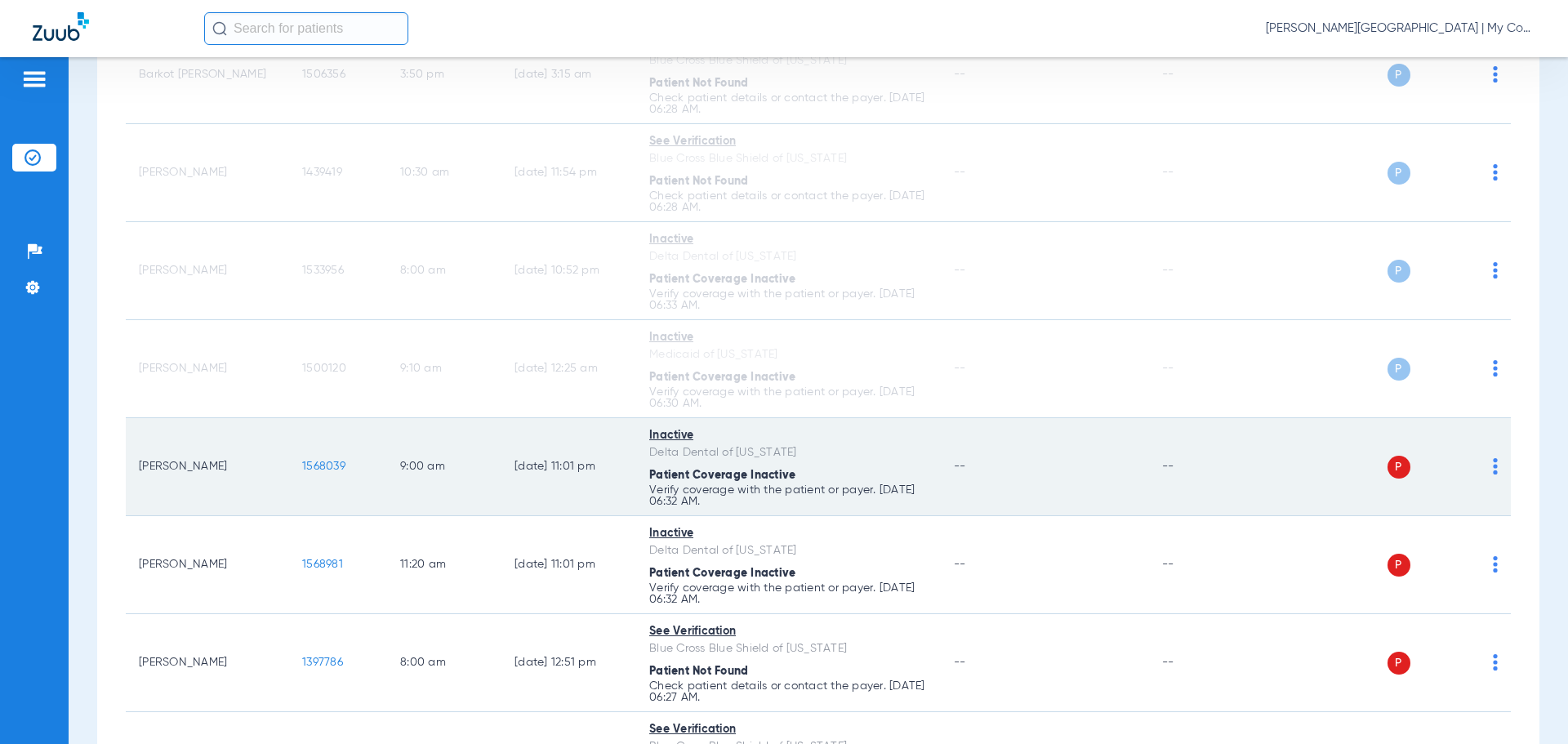
click at [1486, 469] on td "P S" at bounding box center [1386, 467] width 252 height 98
click at [1494, 469] on img at bounding box center [1495, 467] width 5 height 17
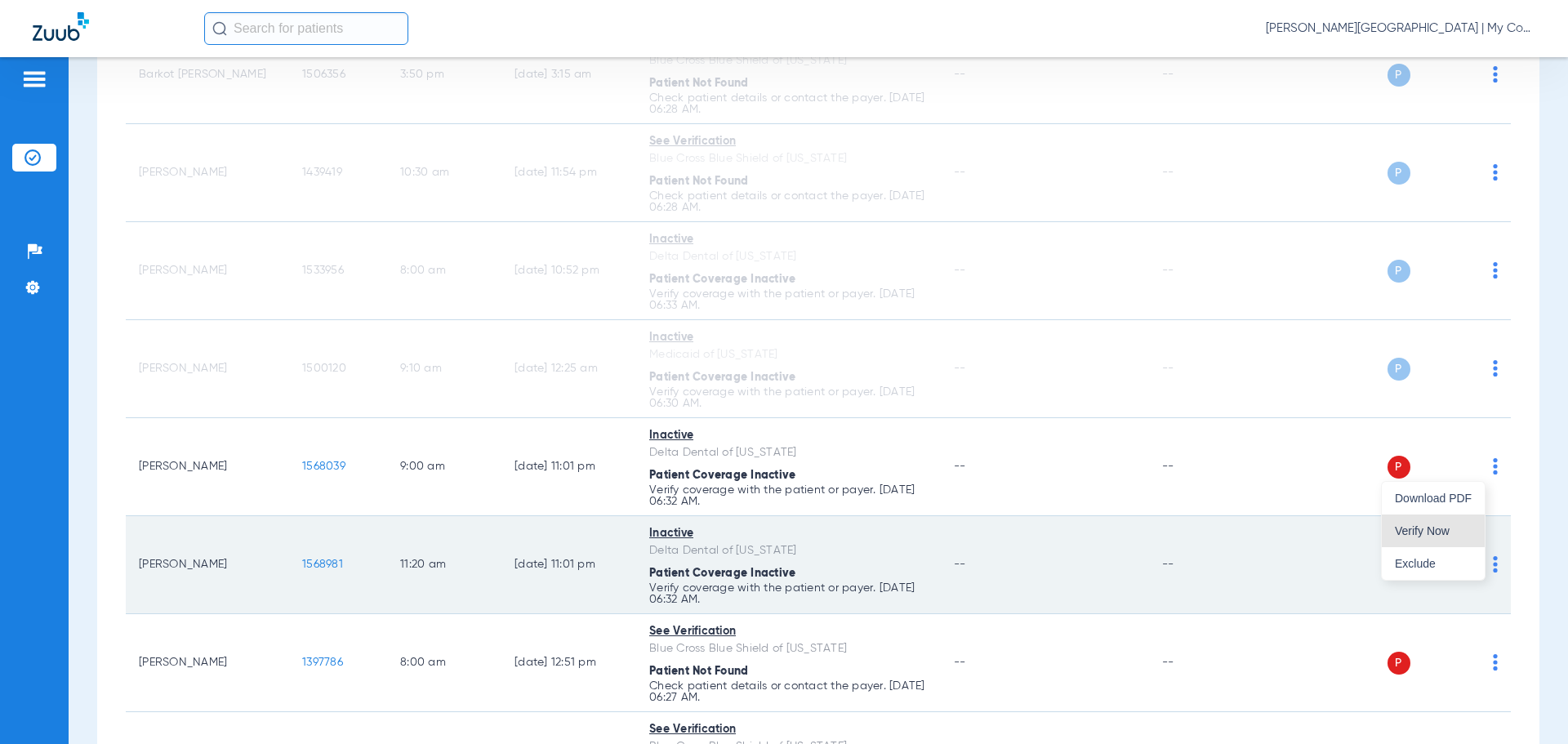
click at [1431, 526] on span "Verify Now" at bounding box center [1433, 531] width 76 height 11
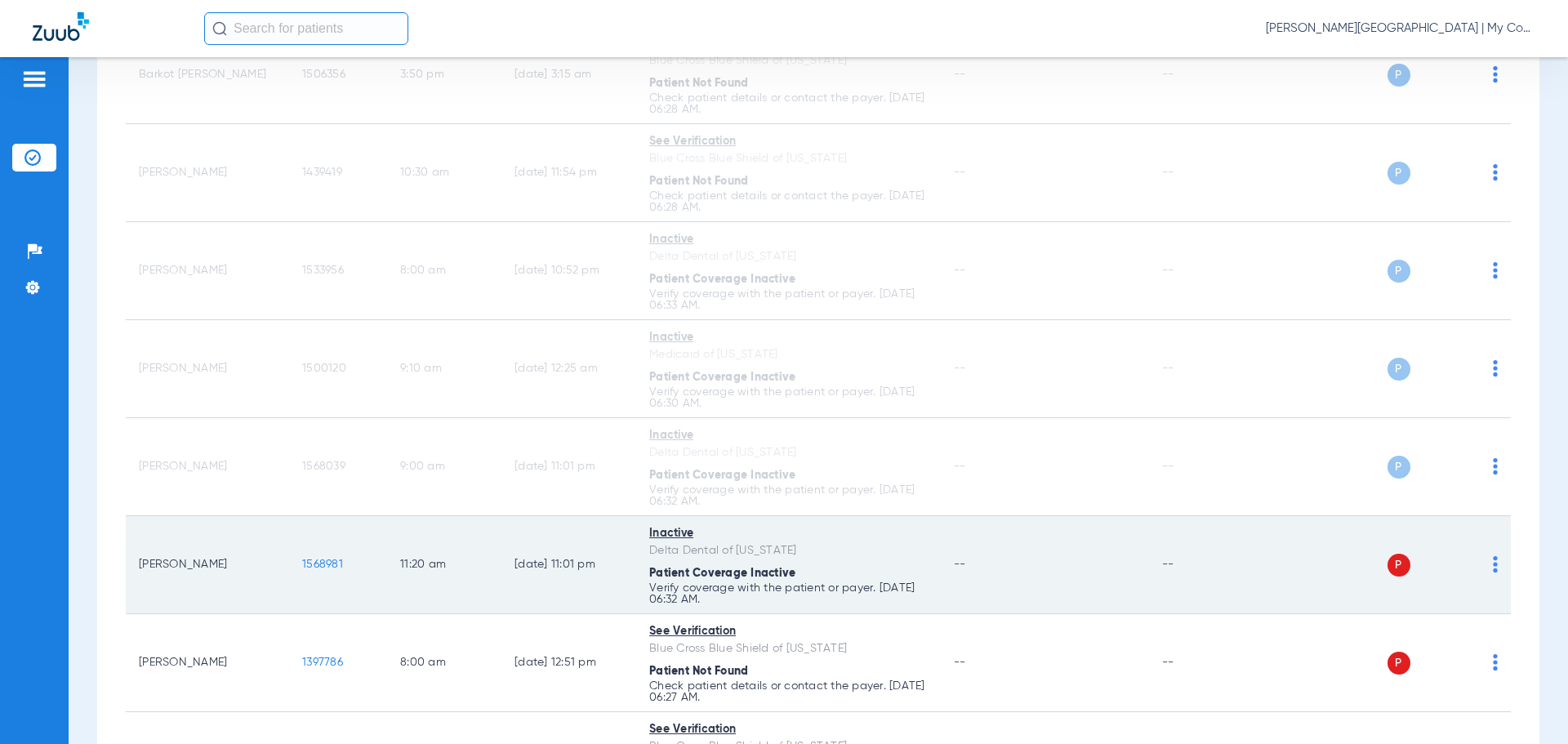
click at [1494, 569] on img at bounding box center [1495, 564] width 5 height 17
drag, startPoint x: 1434, startPoint y: 629, endPoint x: 1399, endPoint y: 548, distance: 88.2
click at [1433, 629] on span "Verify Now" at bounding box center [1433, 629] width 76 height 11
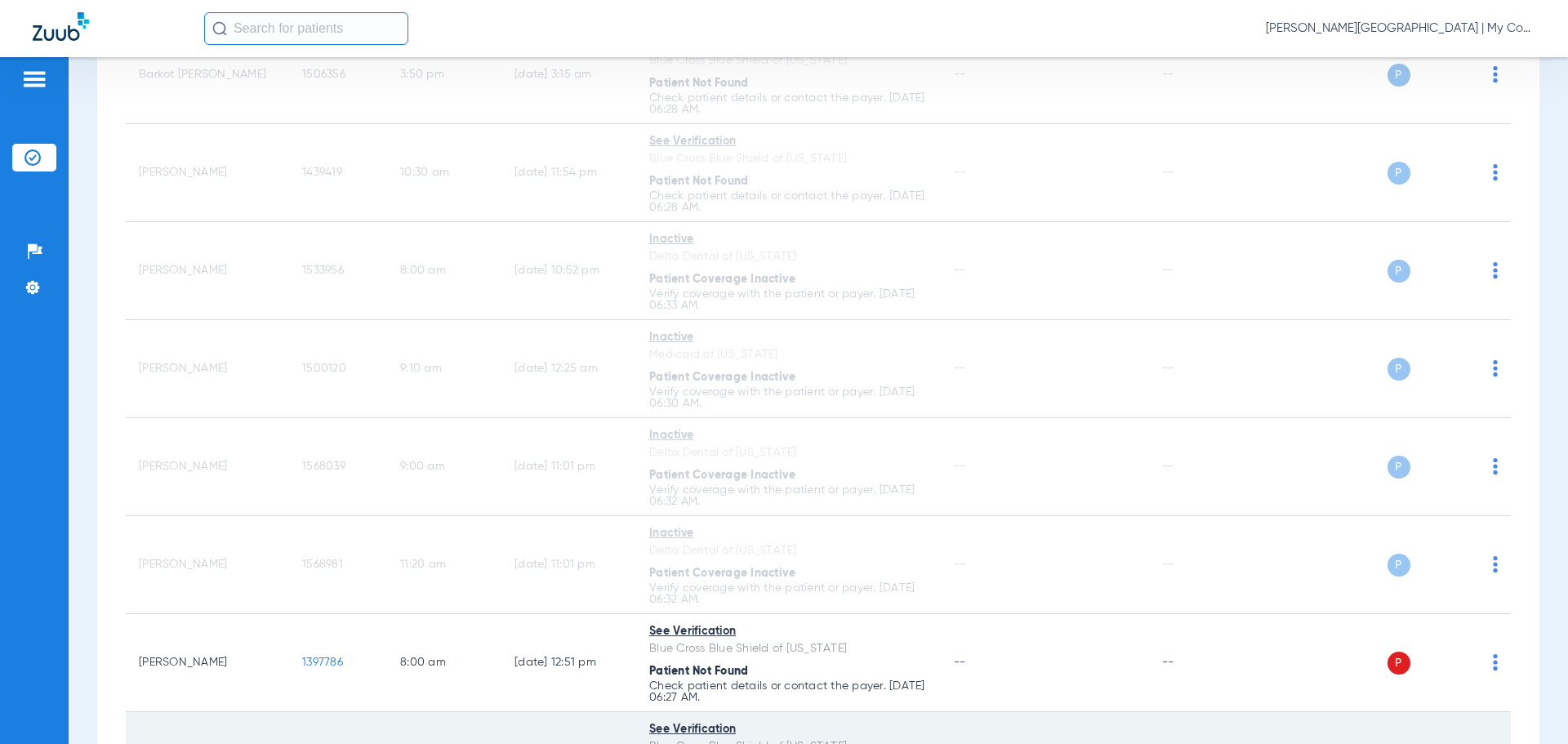
scroll to position [572, 0]
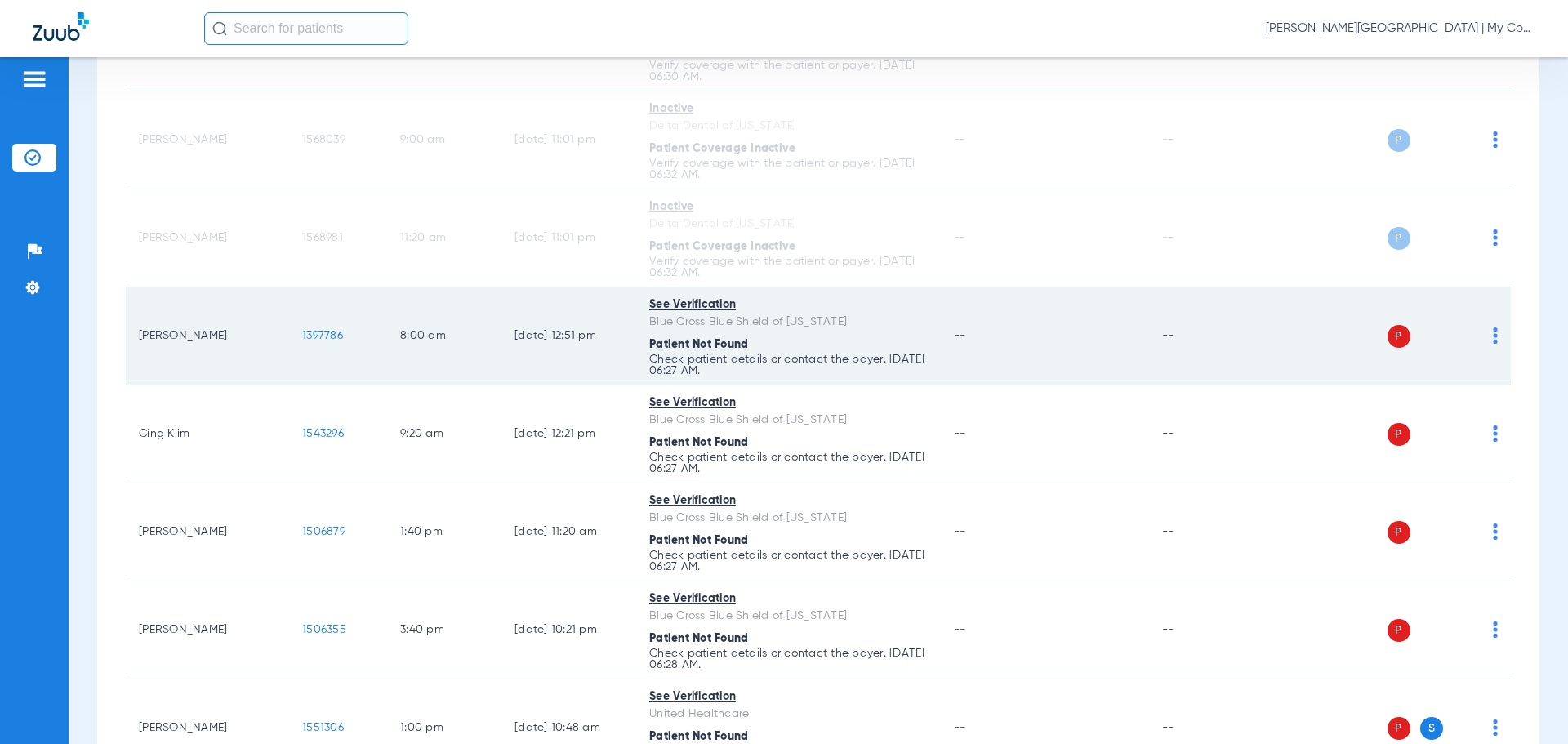
click at [1494, 343] on img at bounding box center [1495, 336] width 5 height 17
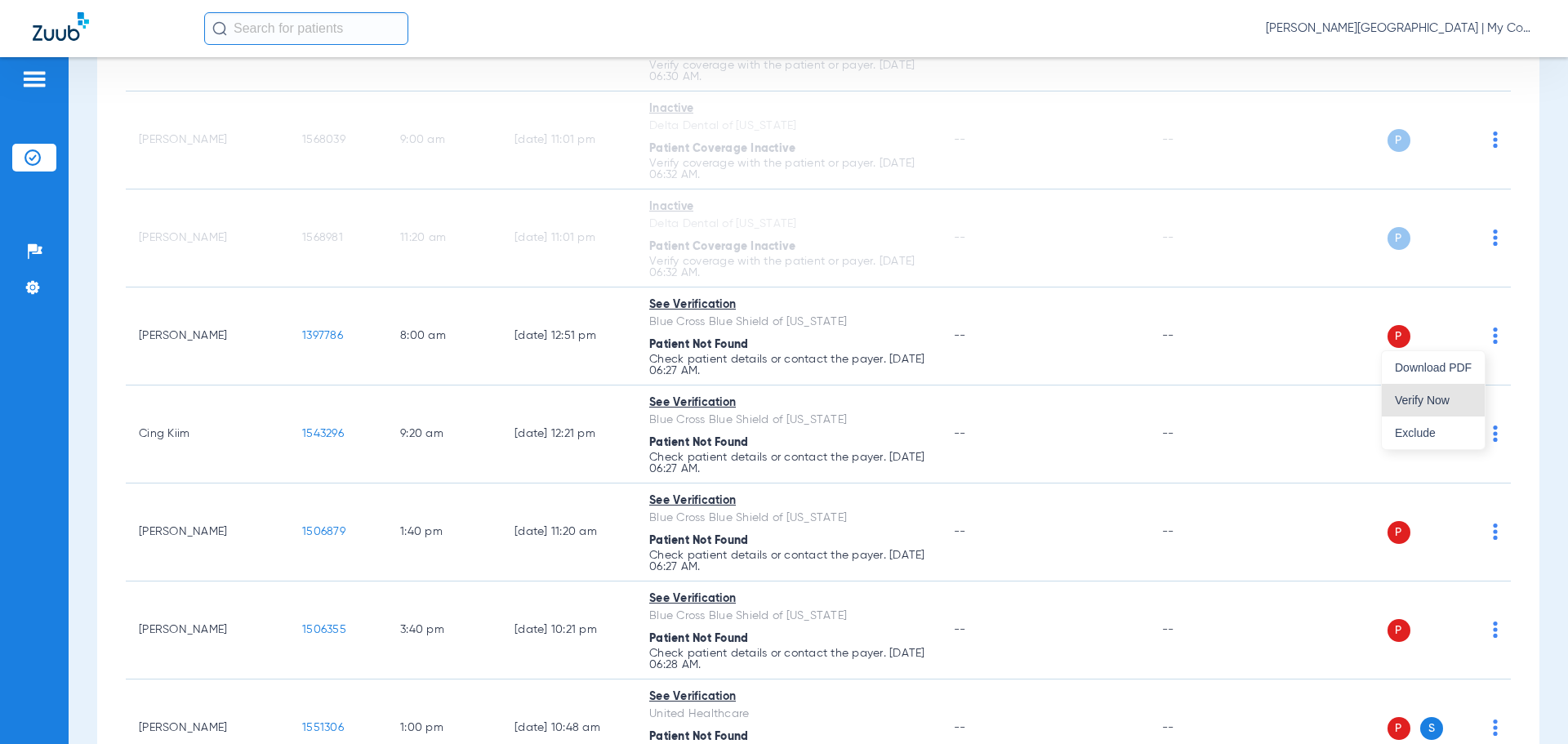
click at [1440, 401] on span "Verify Now" at bounding box center [1433, 400] width 76 height 11
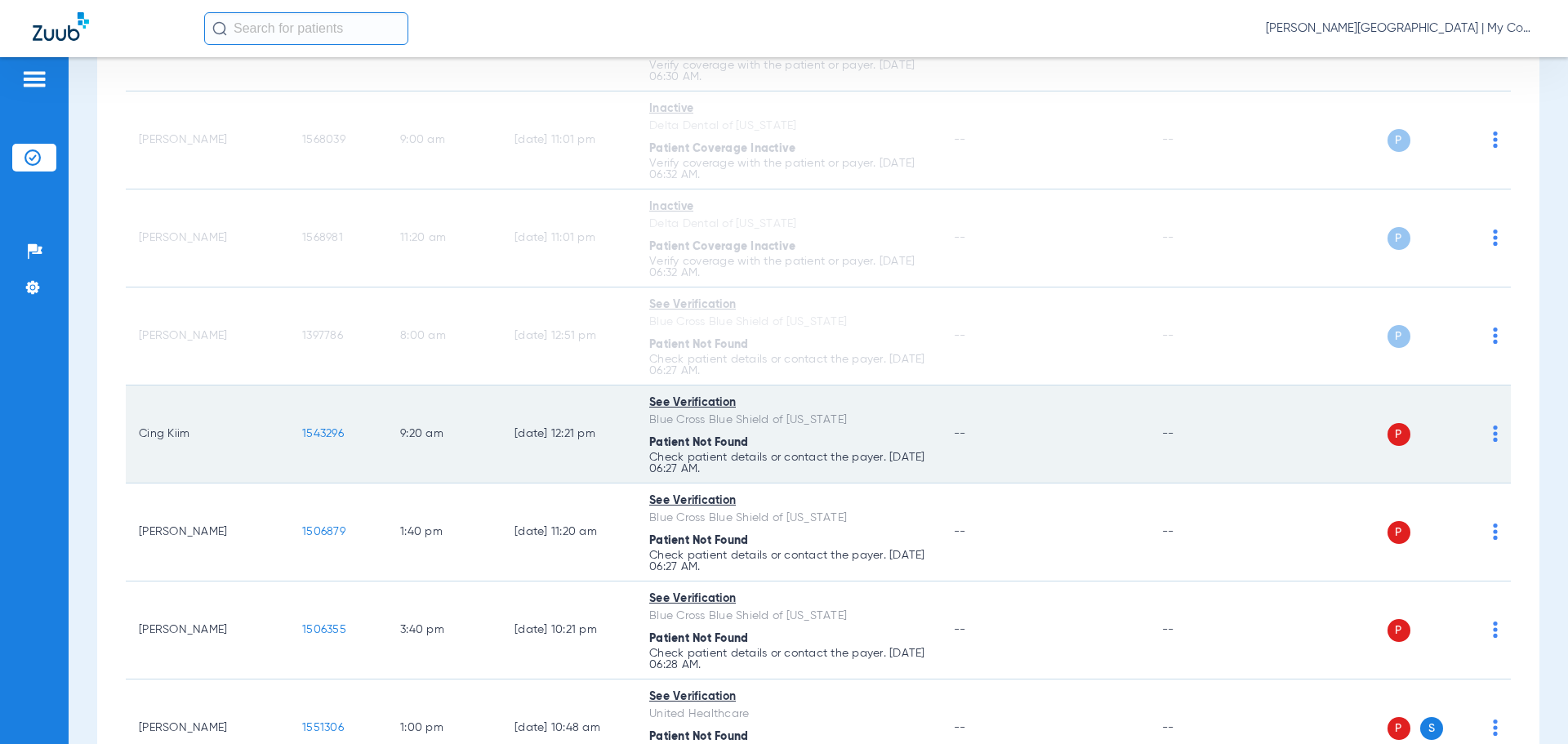
click at [1485, 436] on td "P S" at bounding box center [1386, 434] width 252 height 98
click at [1494, 438] on img at bounding box center [1495, 434] width 5 height 17
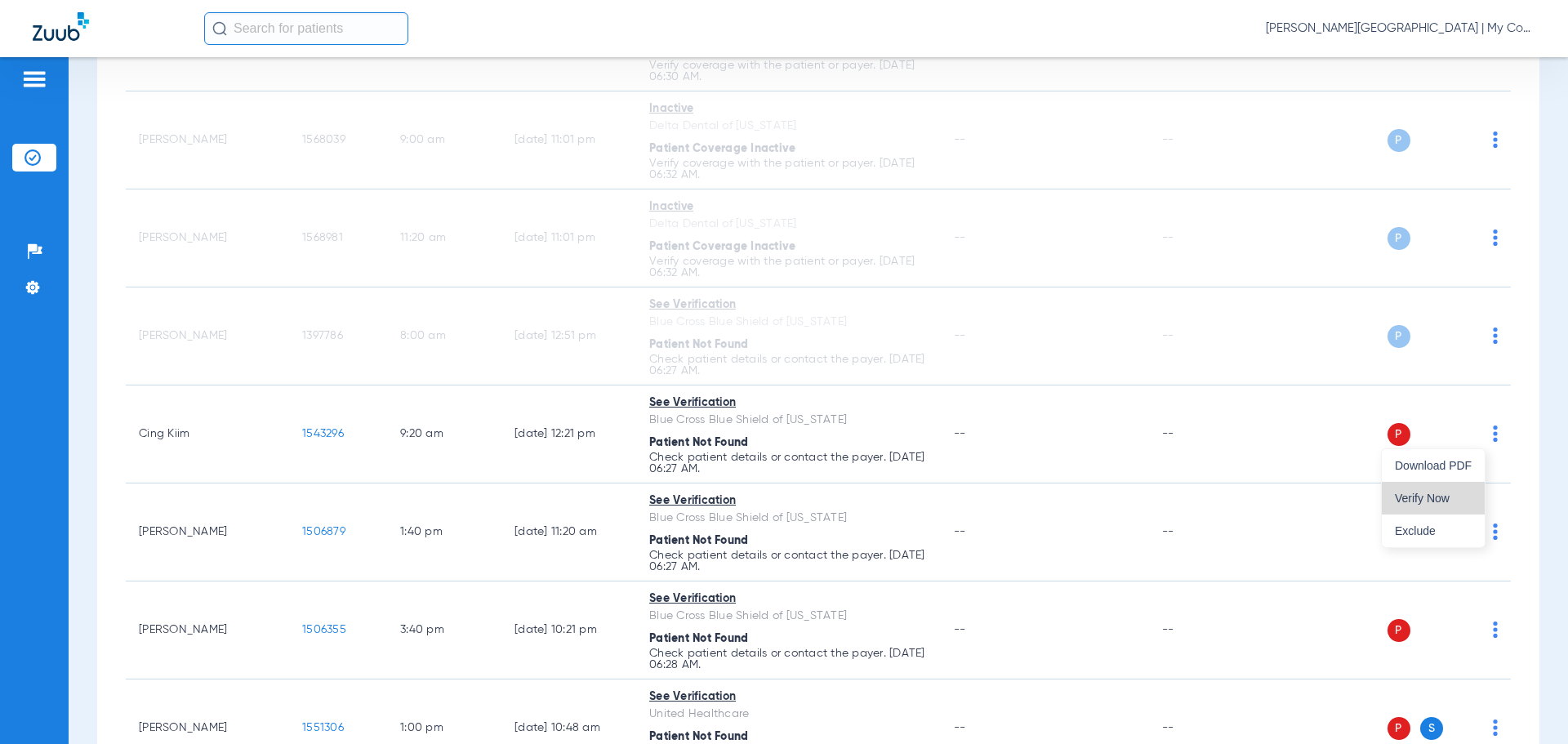
click at [1427, 489] on button "Verify Now" at bounding box center [1433, 498] width 103 height 33
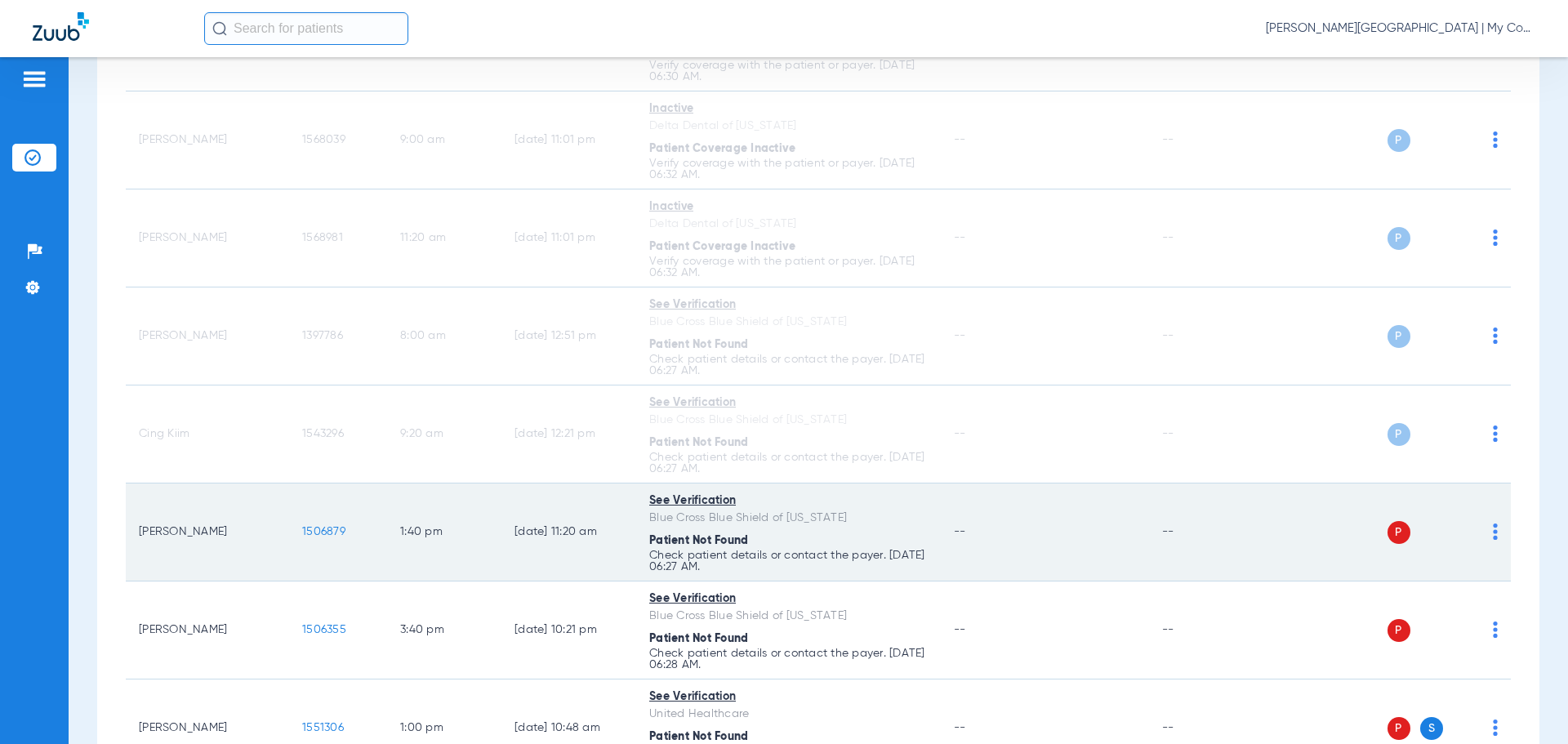
click at [1494, 527] on img at bounding box center [1495, 532] width 5 height 17
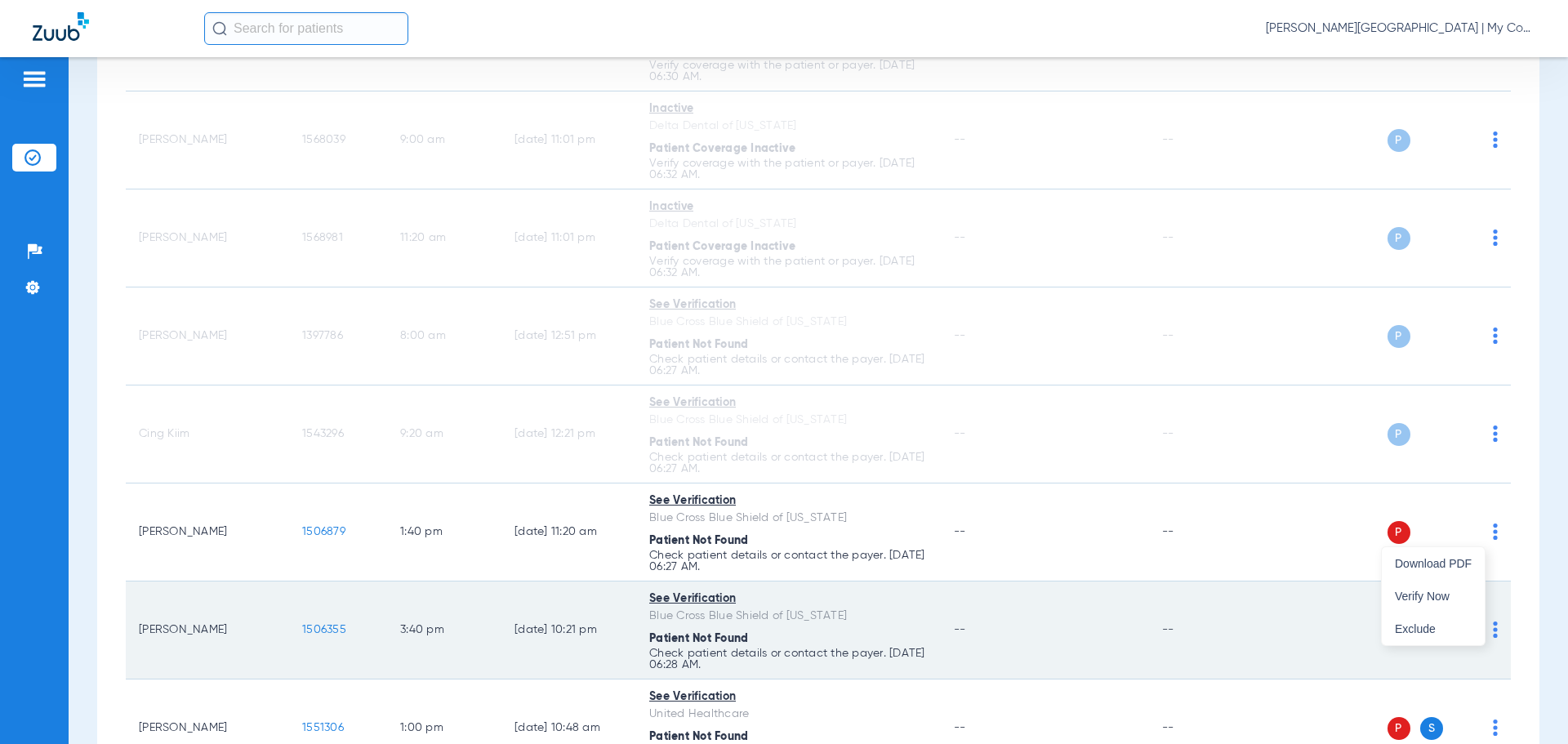
drag, startPoint x: 1408, startPoint y: 581, endPoint x: 1436, endPoint y: 602, distance: 35.0
click at [1410, 583] on button "Verify Now" at bounding box center [1433, 596] width 103 height 33
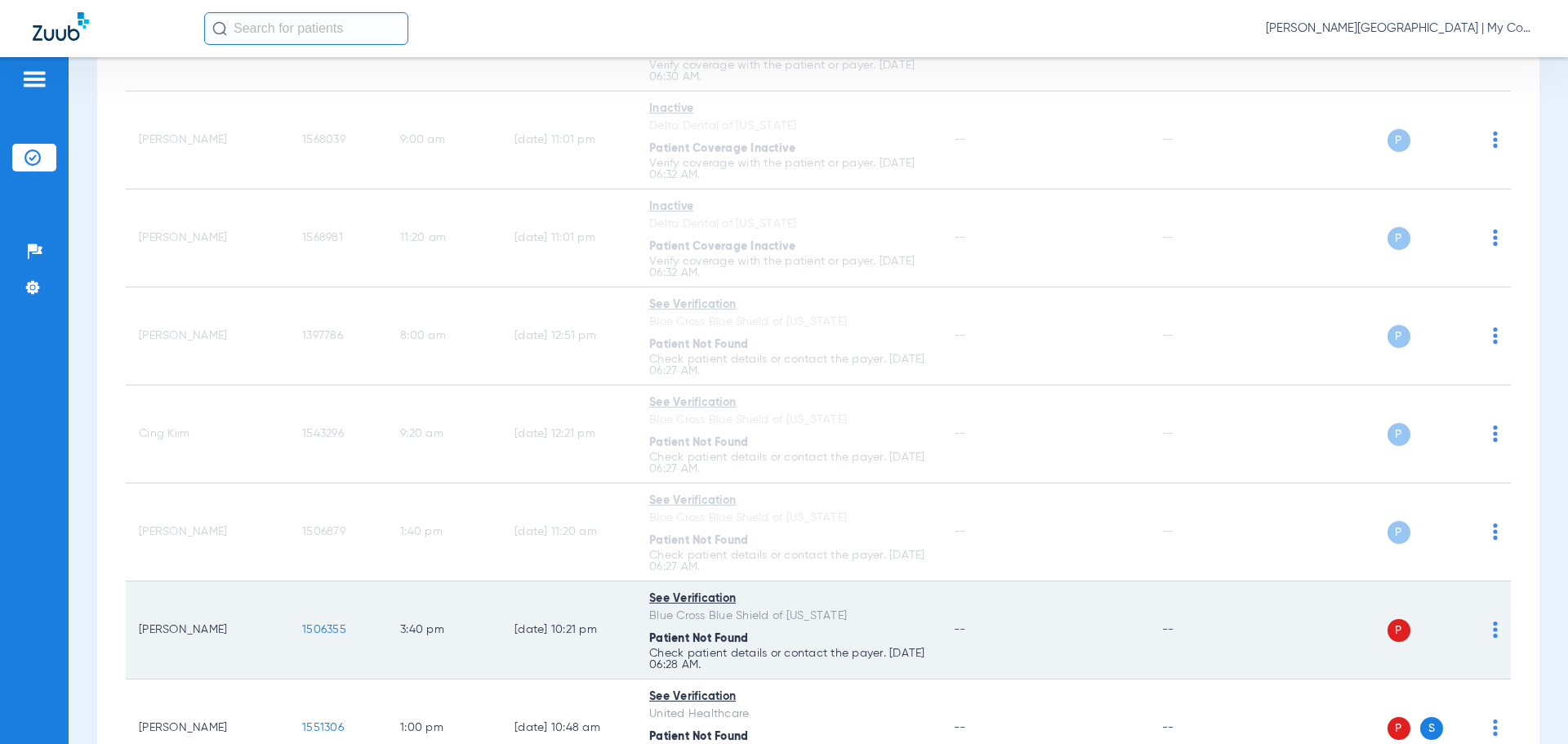
click at [1494, 635] on img at bounding box center [1495, 630] width 5 height 17
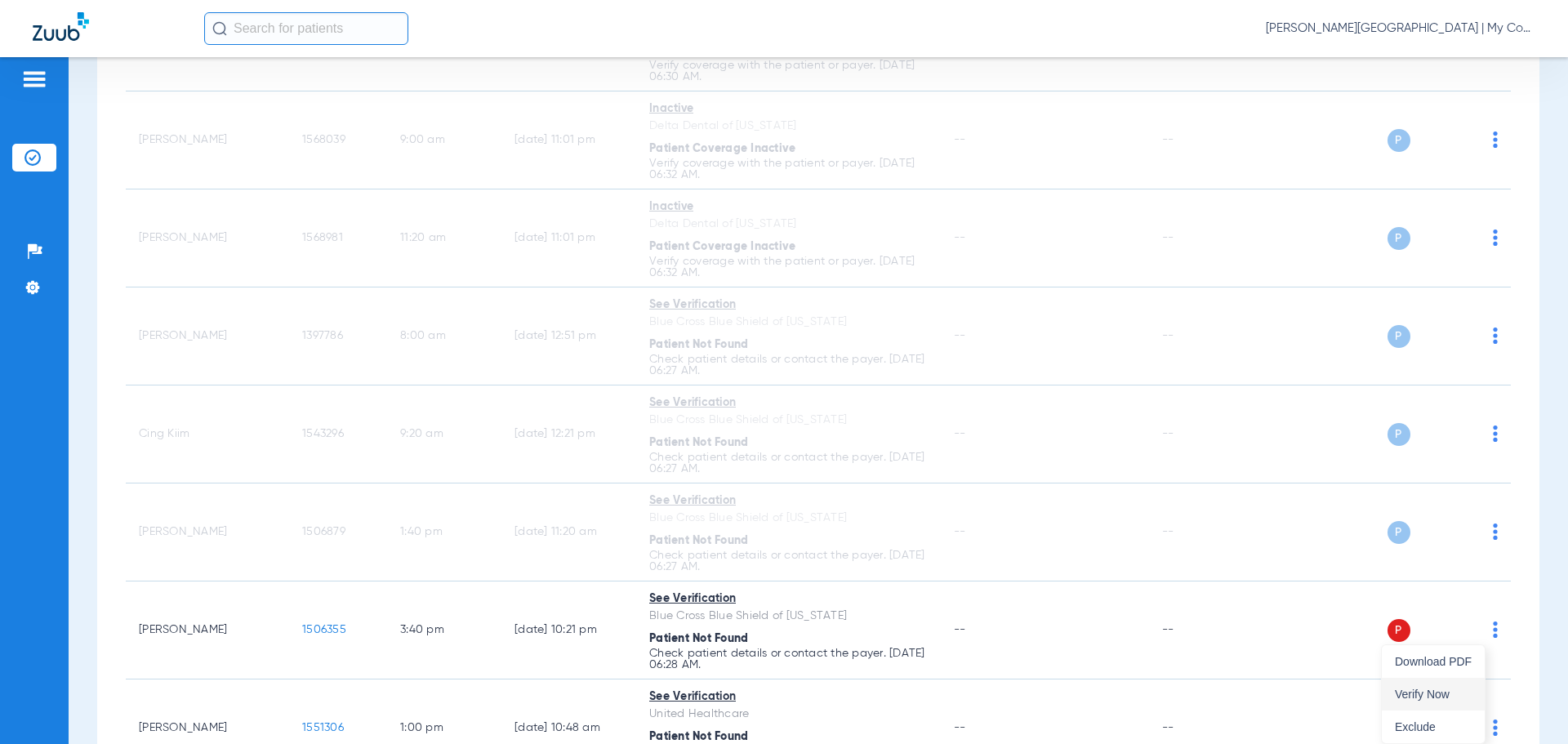
click at [1426, 692] on span "Verify Now" at bounding box center [1433, 694] width 76 height 11
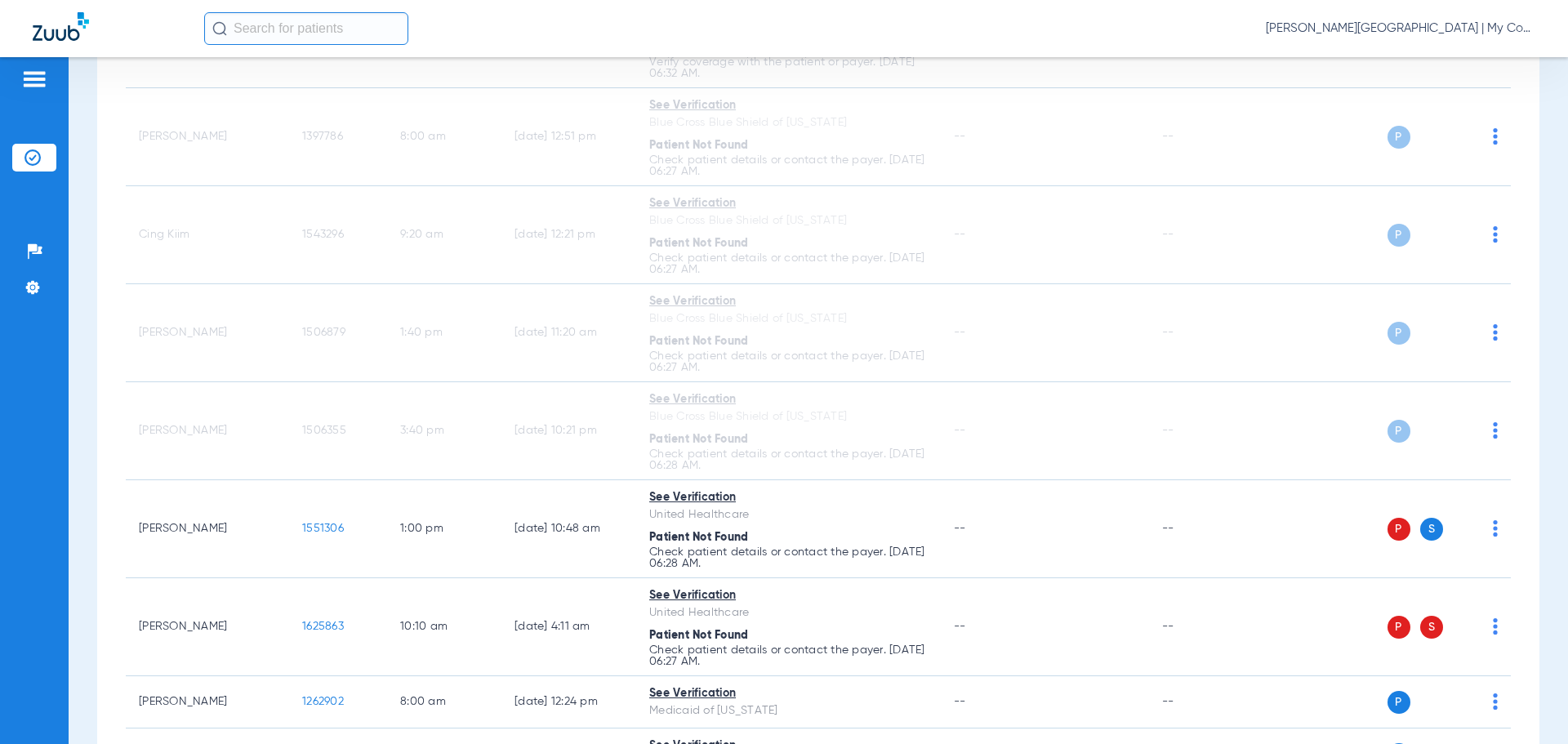
scroll to position [899, 0]
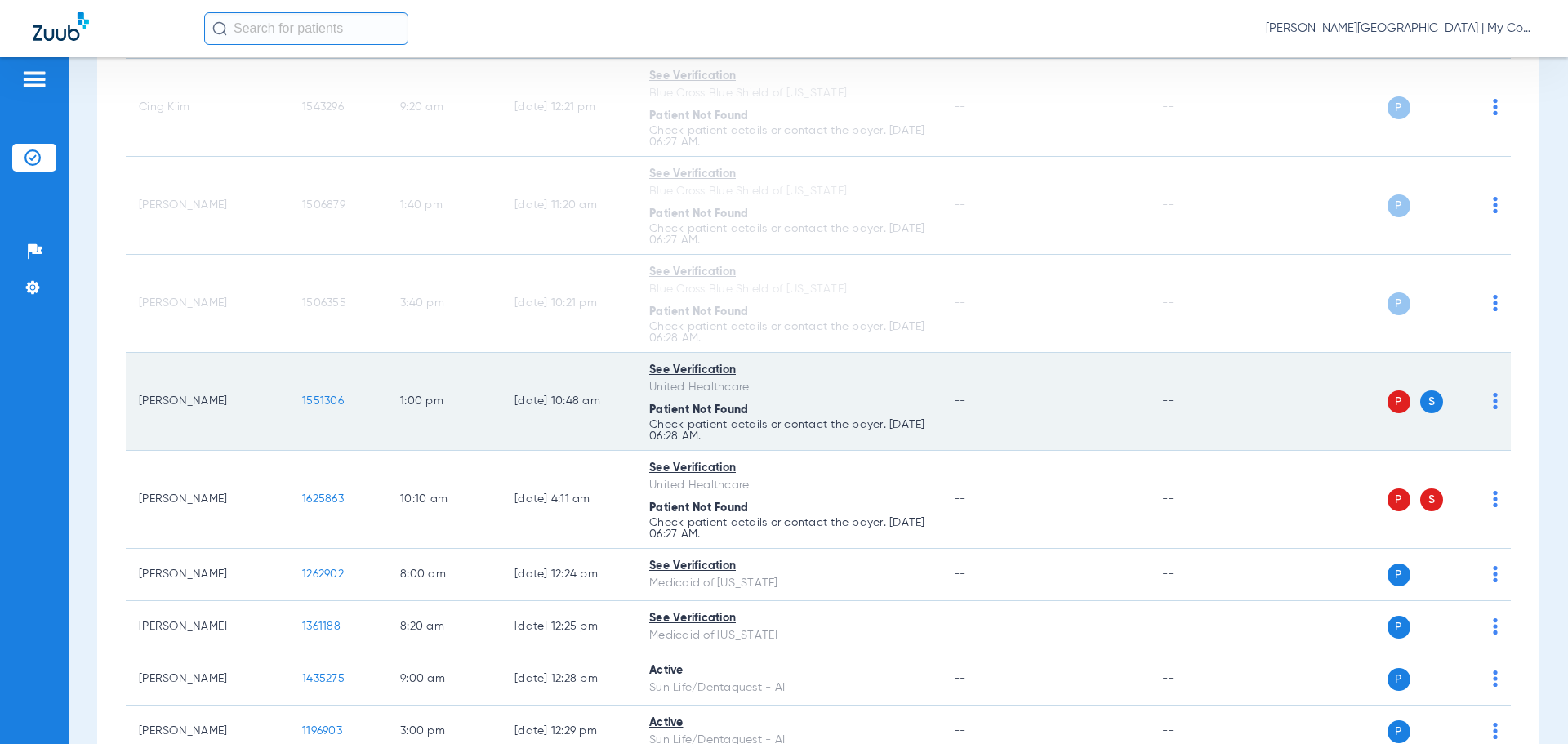
click at [1494, 403] on img at bounding box center [1495, 401] width 5 height 17
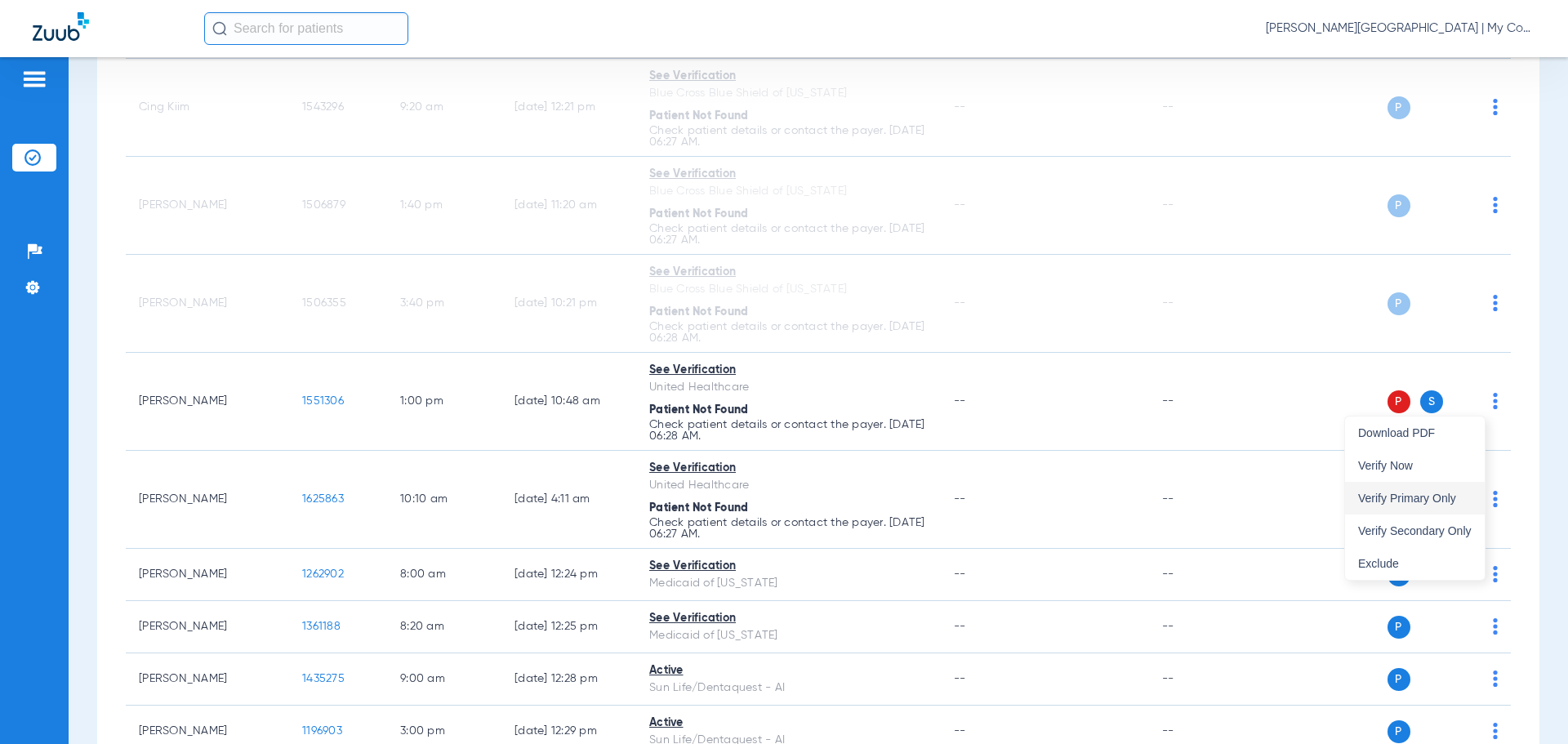
click at [1440, 493] on span "Verify Primary Only" at bounding box center [1415, 498] width 114 height 11
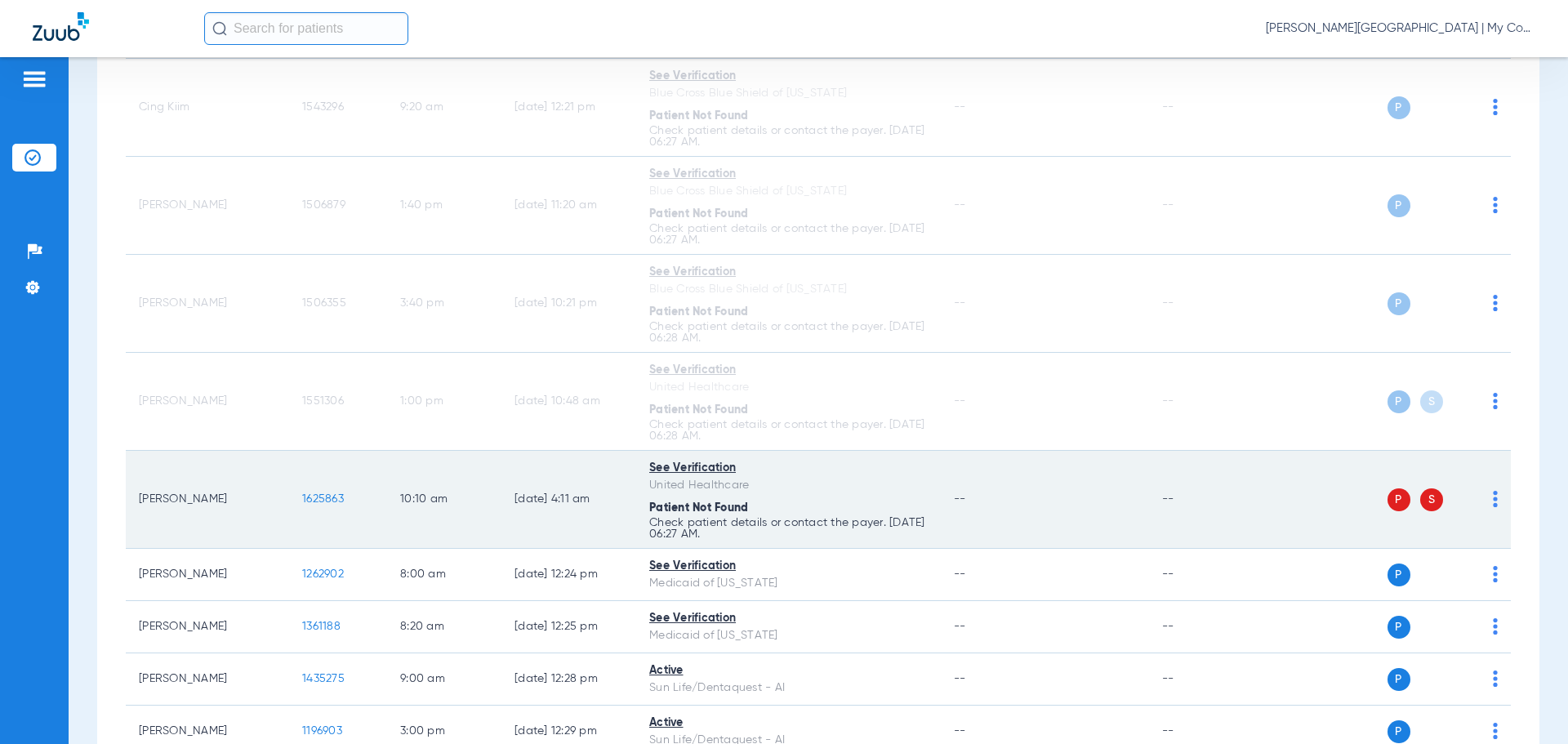
click at [1494, 503] on img at bounding box center [1495, 499] width 5 height 17
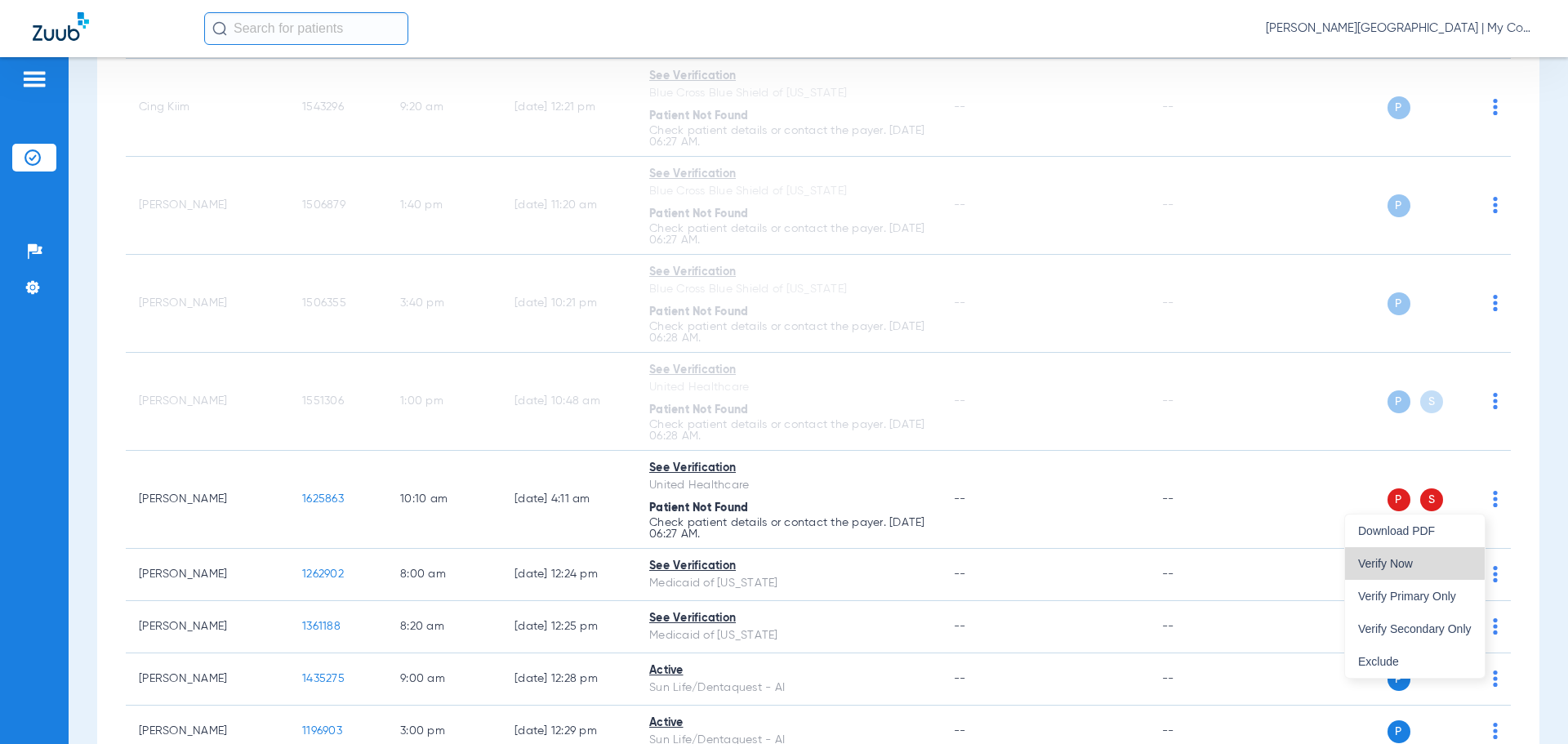
click at [1414, 561] on span "Verify Now" at bounding box center [1415, 563] width 114 height 11
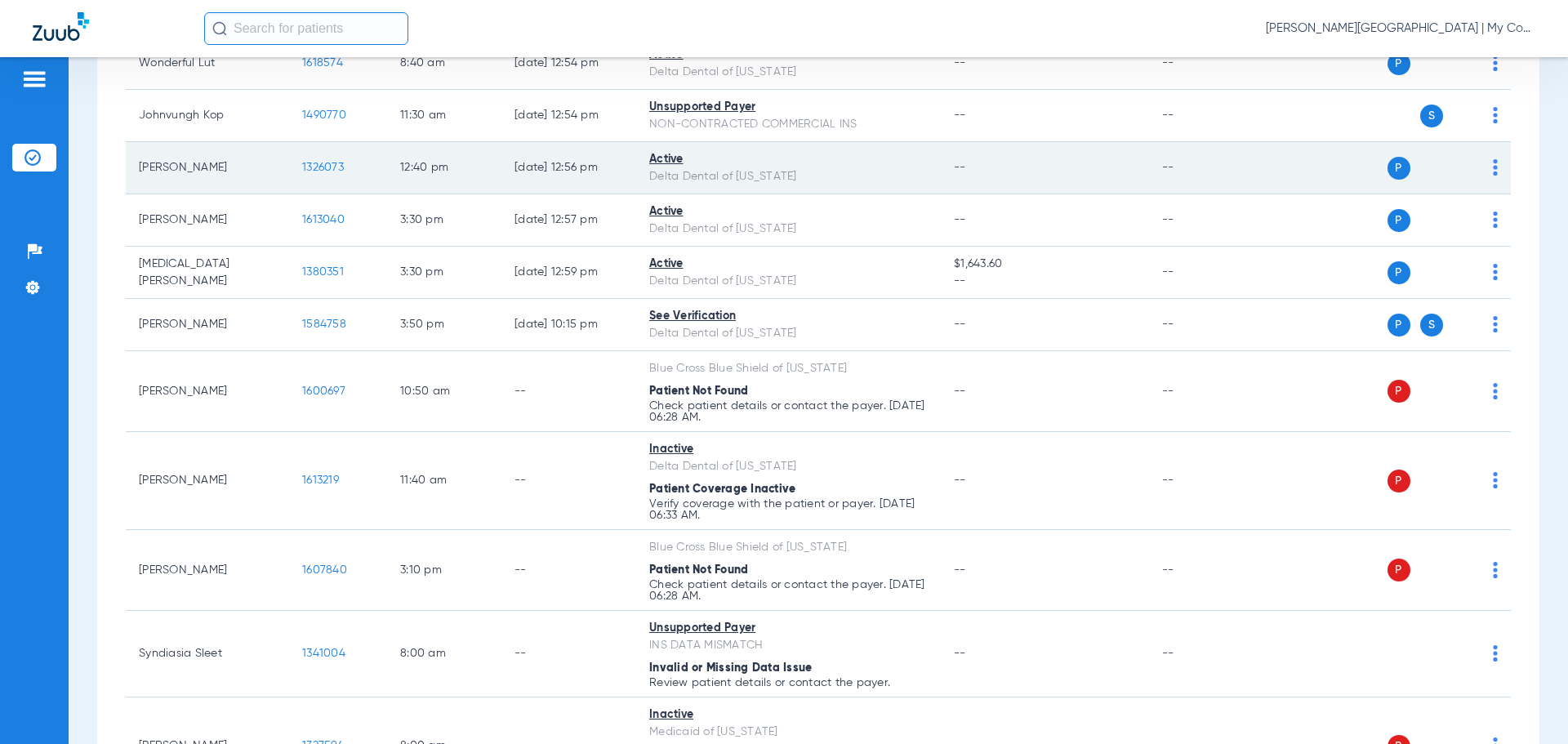
scroll to position [3395, 0]
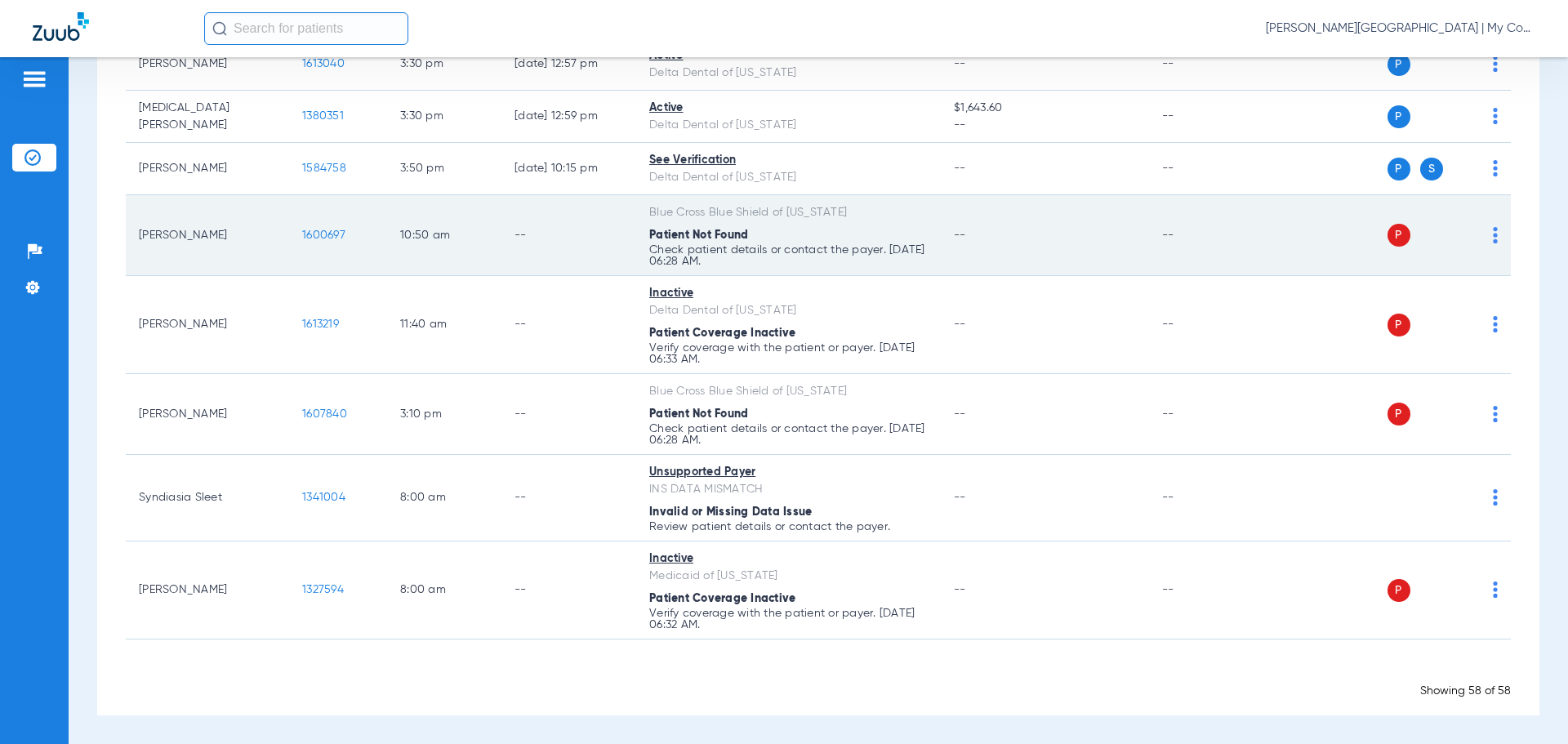
click at [1494, 233] on img at bounding box center [1495, 236] width 5 height 17
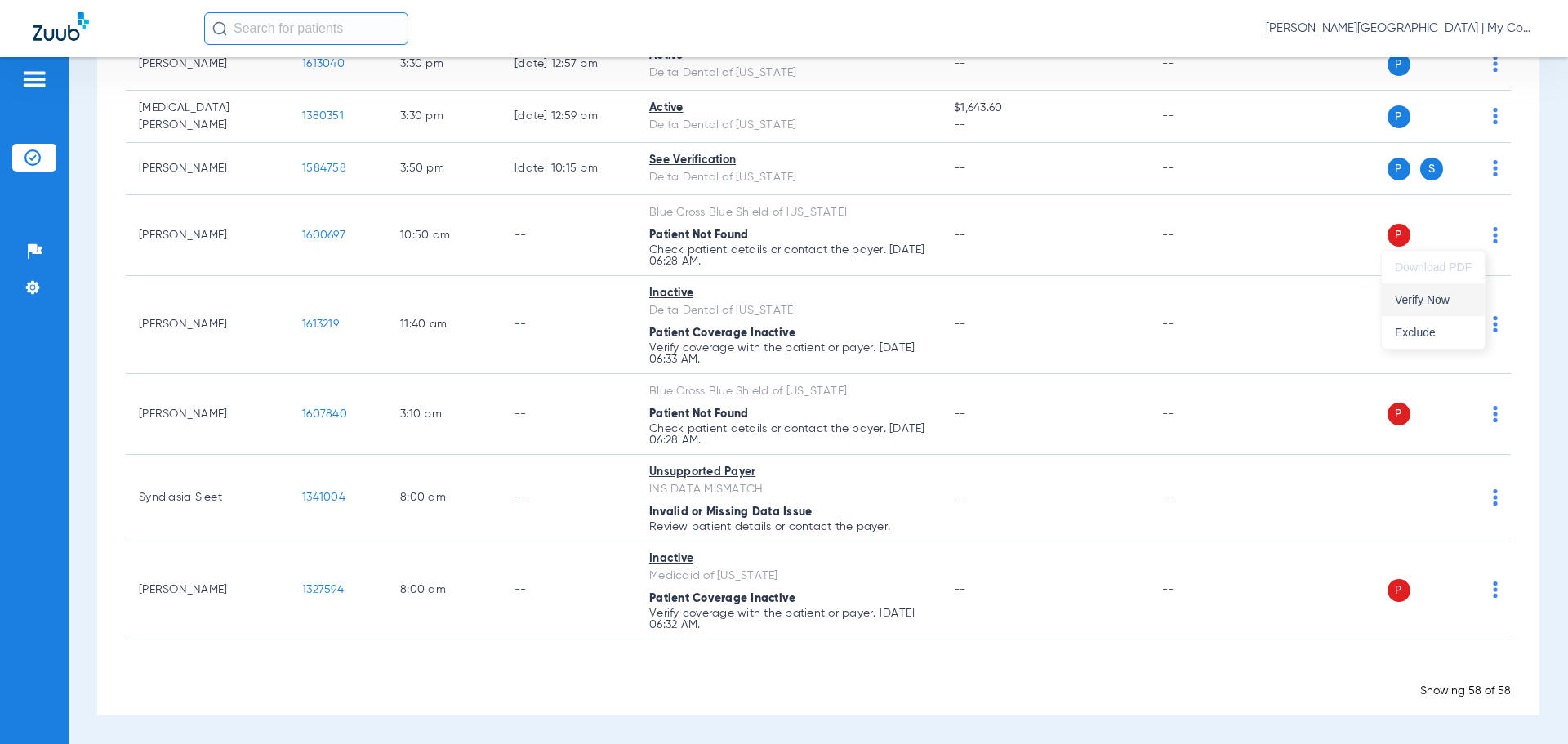
click at [1440, 305] on span "Verify Now" at bounding box center [1433, 300] width 76 height 11
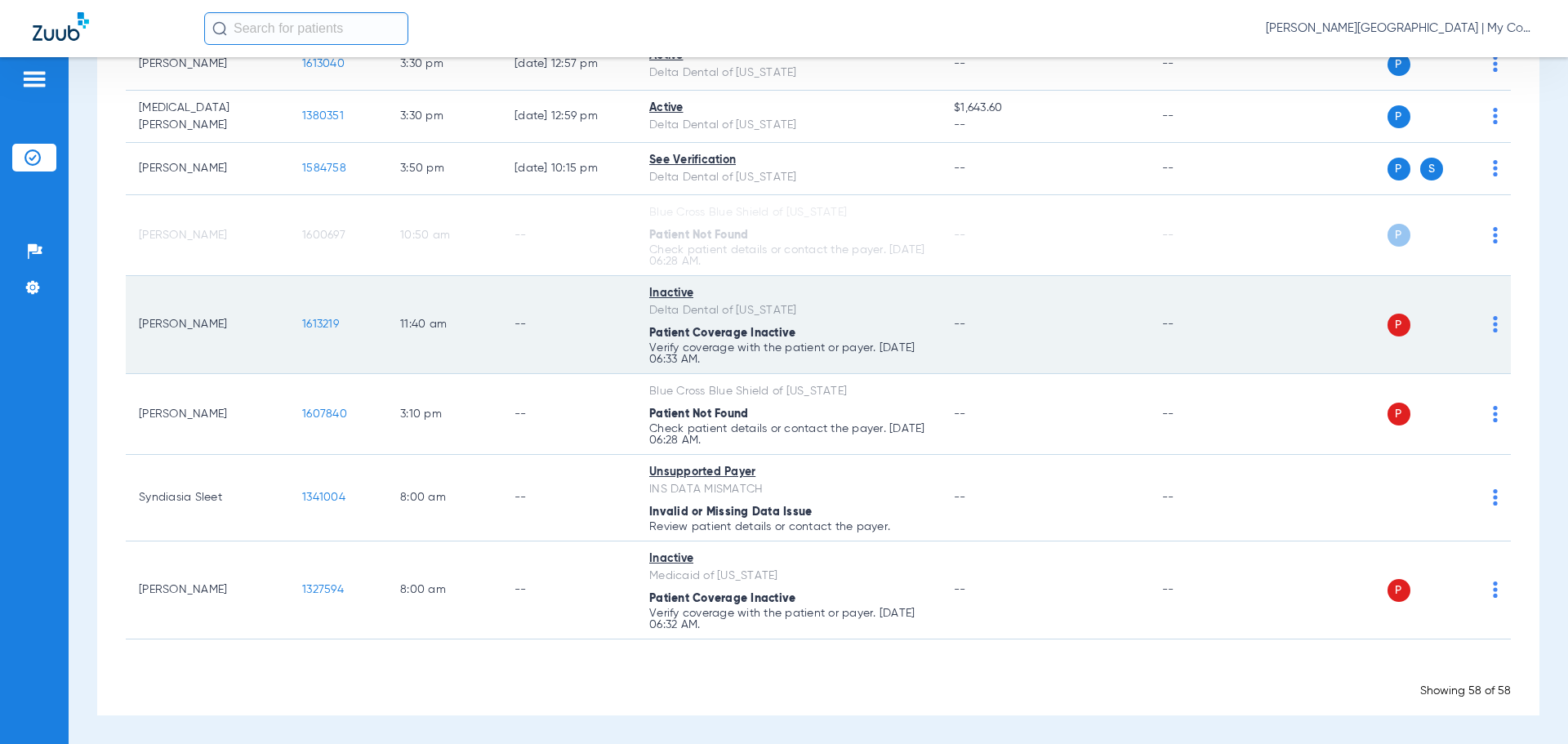
click at [1480, 325] on div "P S" at bounding box center [1379, 325] width 239 height 23
click at [1483, 335] on div "P S" at bounding box center [1379, 325] width 239 height 23
click at [1494, 326] on img at bounding box center [1495, 324] width 5 height 17
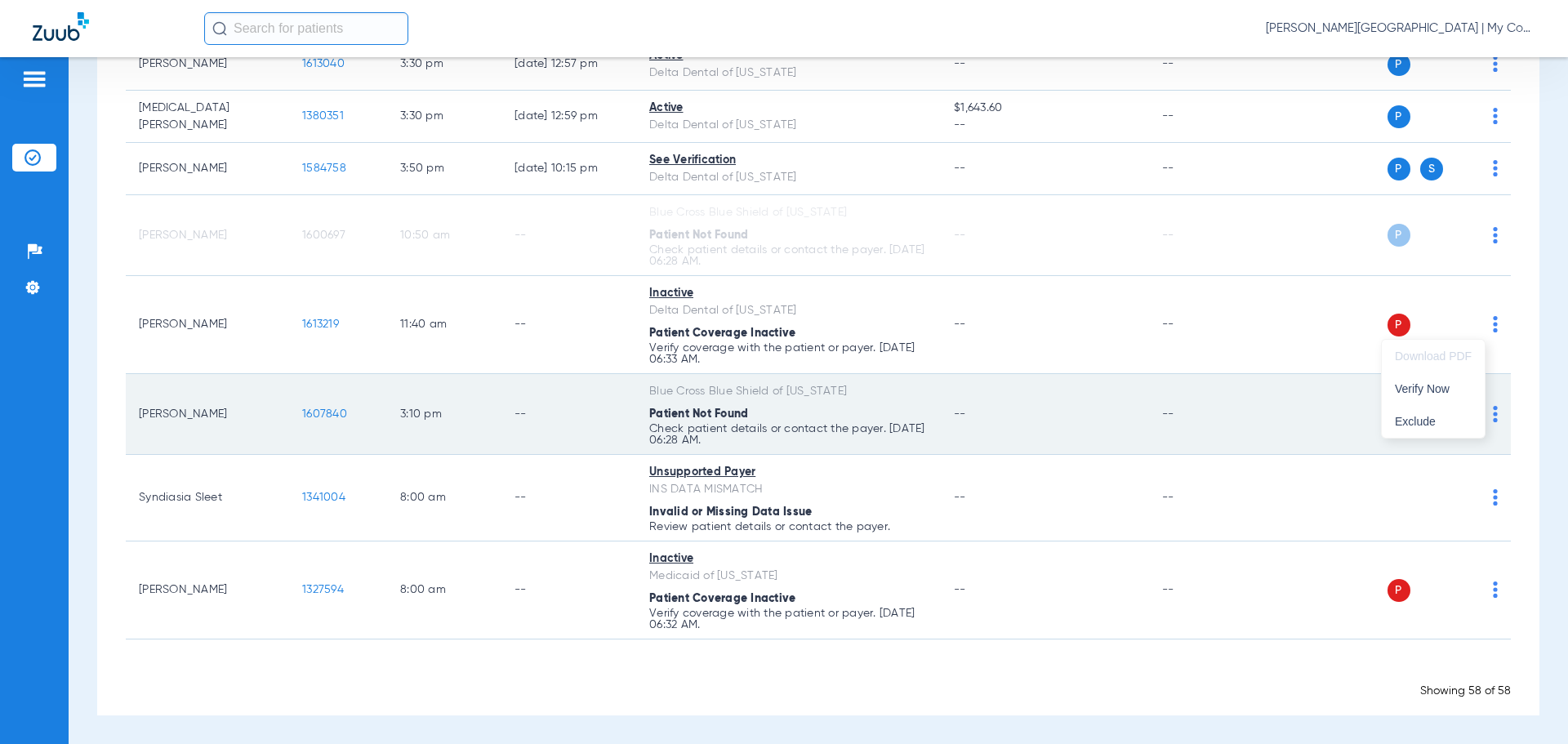
click at [1444, 390] on span "Verify Now" at bounding box center [1433, 388] width 76 height 11
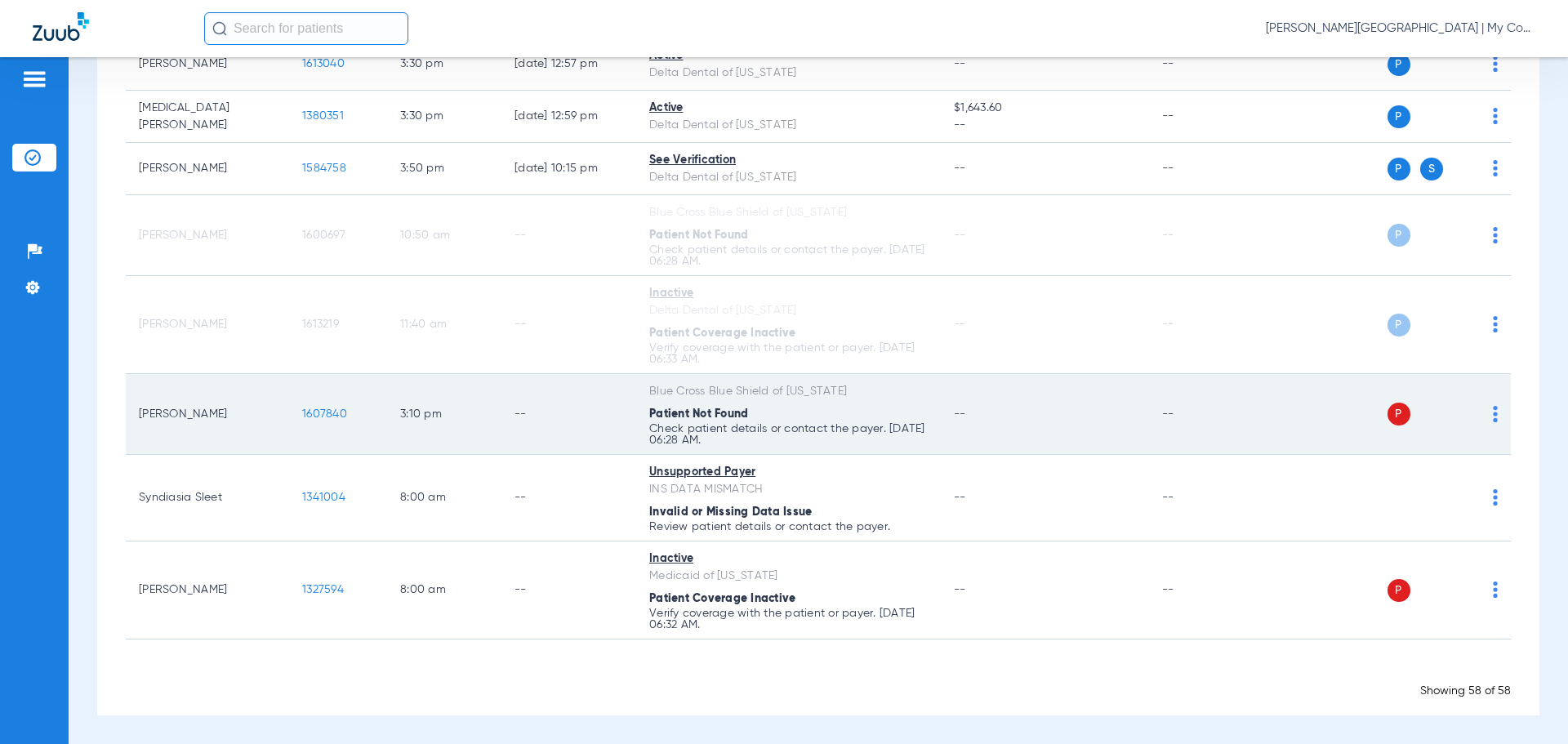
click at [1480, 411] on div "P S" at bounding box center [1379, 413] width 239 height 23
click at [1494, 421] on img at bounding box center [1495, 414] width 5 height 17
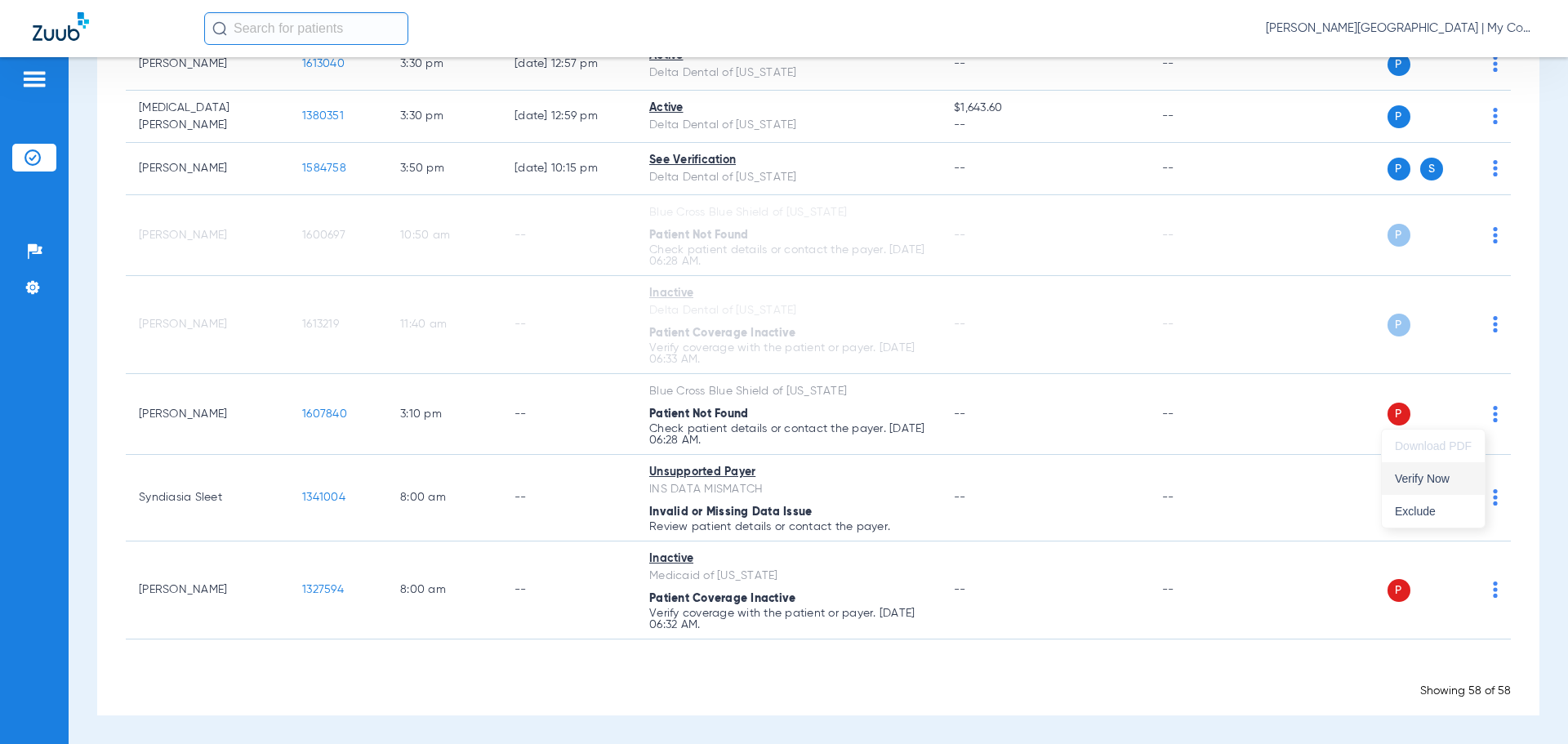
click at [1438, 467] on button "Verify Now" at bounding box center [1433, 478] width 103 height 33
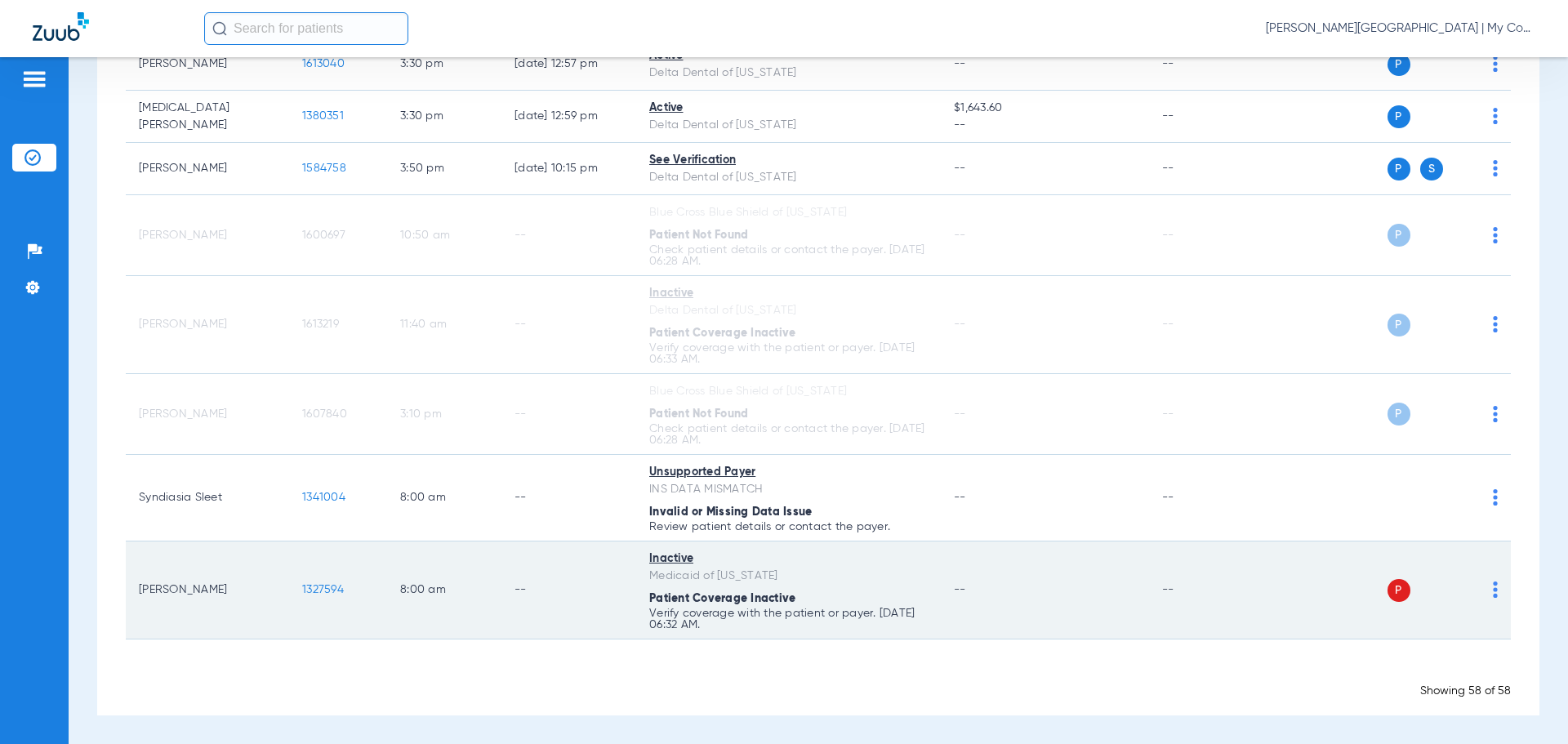
click at [1494, 596] on img at bounding box center [1495, 590] width 5 height 17
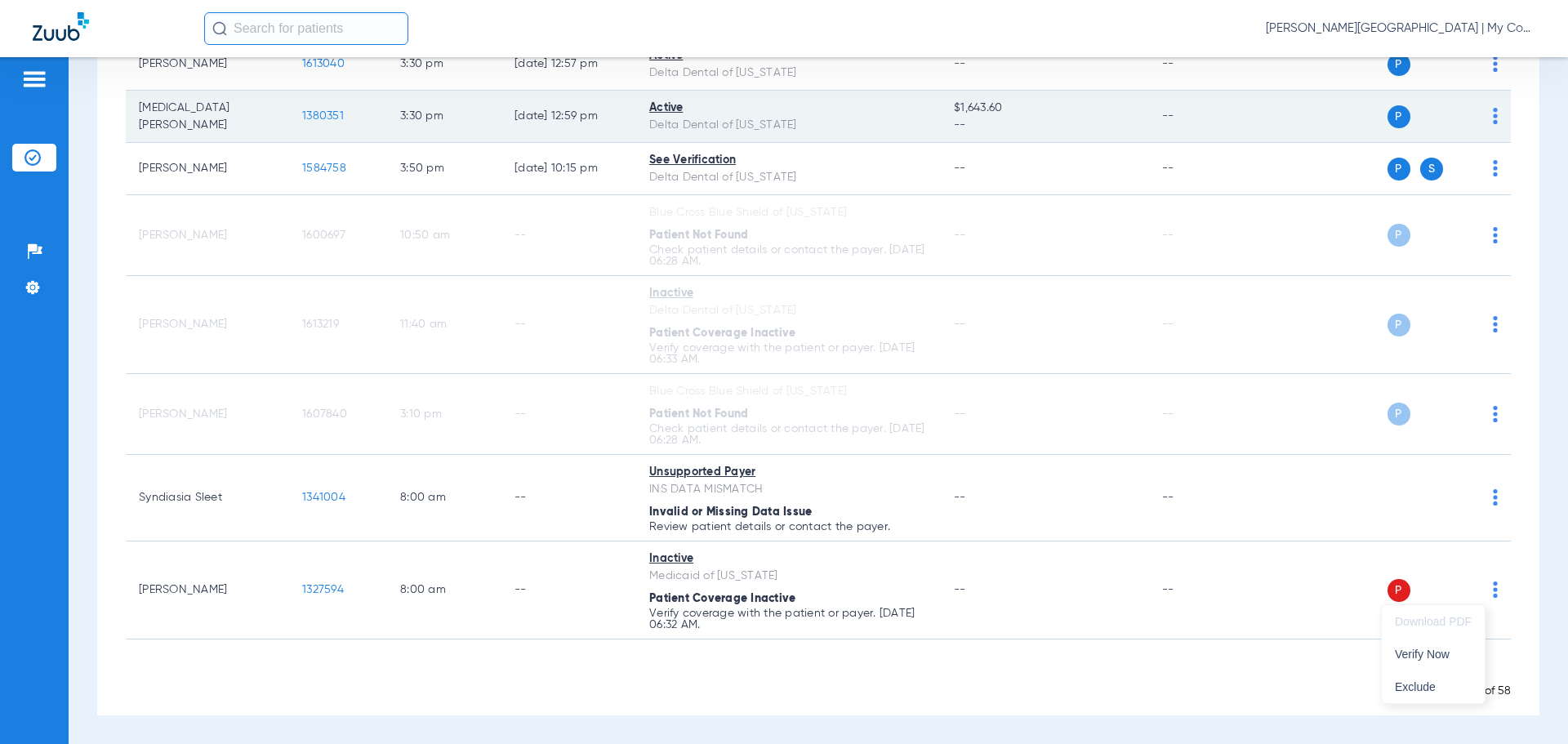
click at [1424, 641] on button "Verify Now" at bounding box center [1433, 654] width 103 height 33
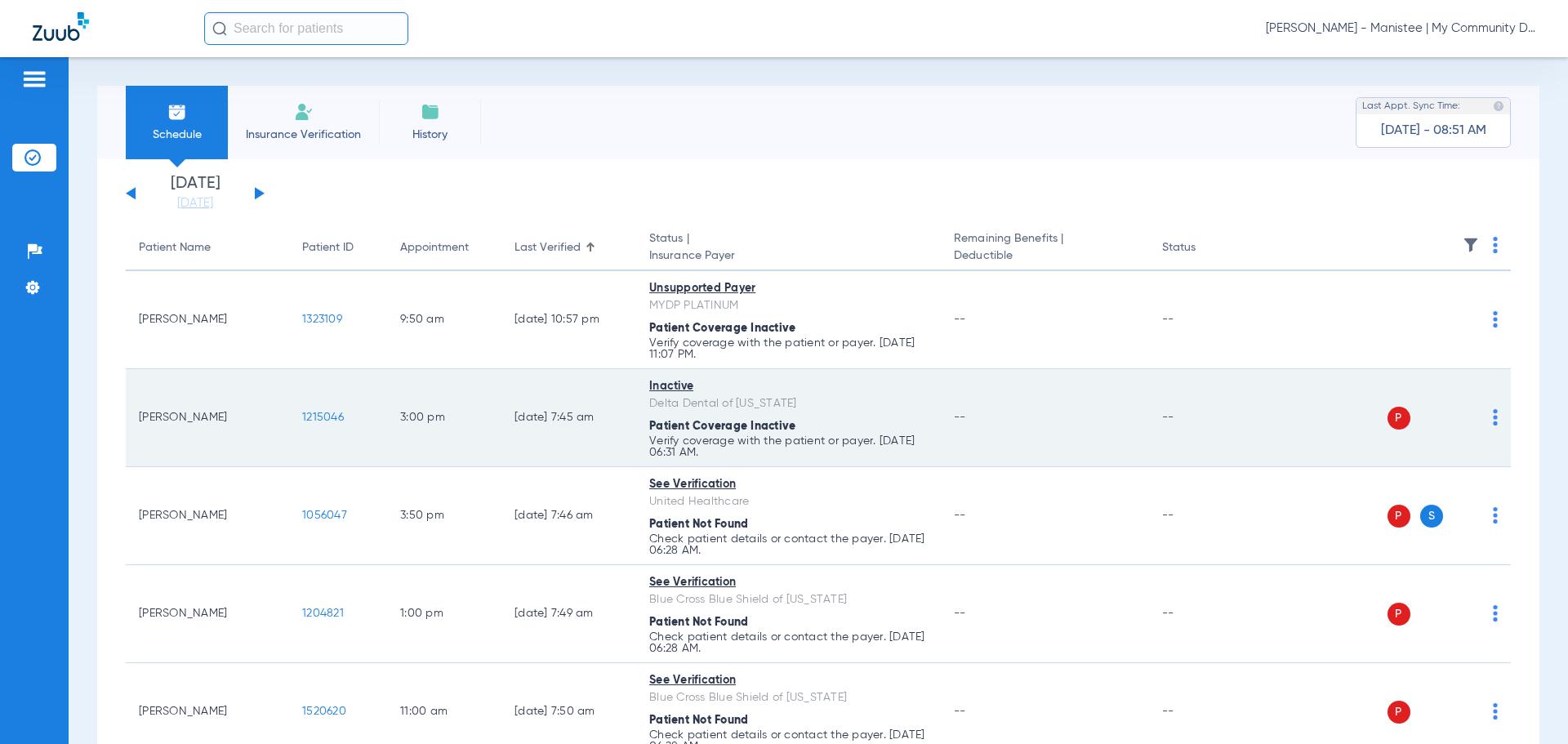
click at [1494, 420] on img at bounding box center [1495, 417] width 5 height 17
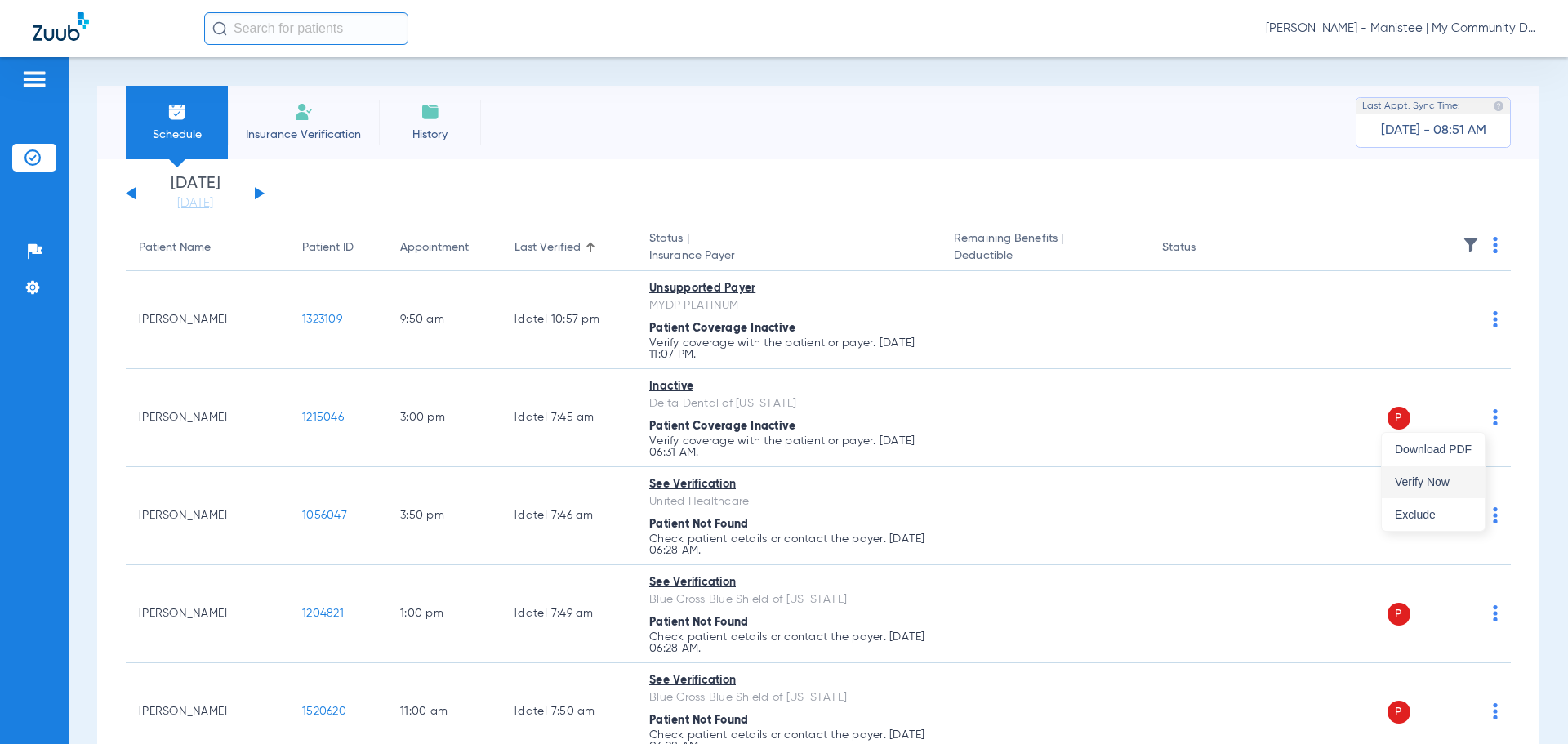
click at [1427, 478] on span "Verify Now" at bounding box center [1433, 481] width 76 height 11
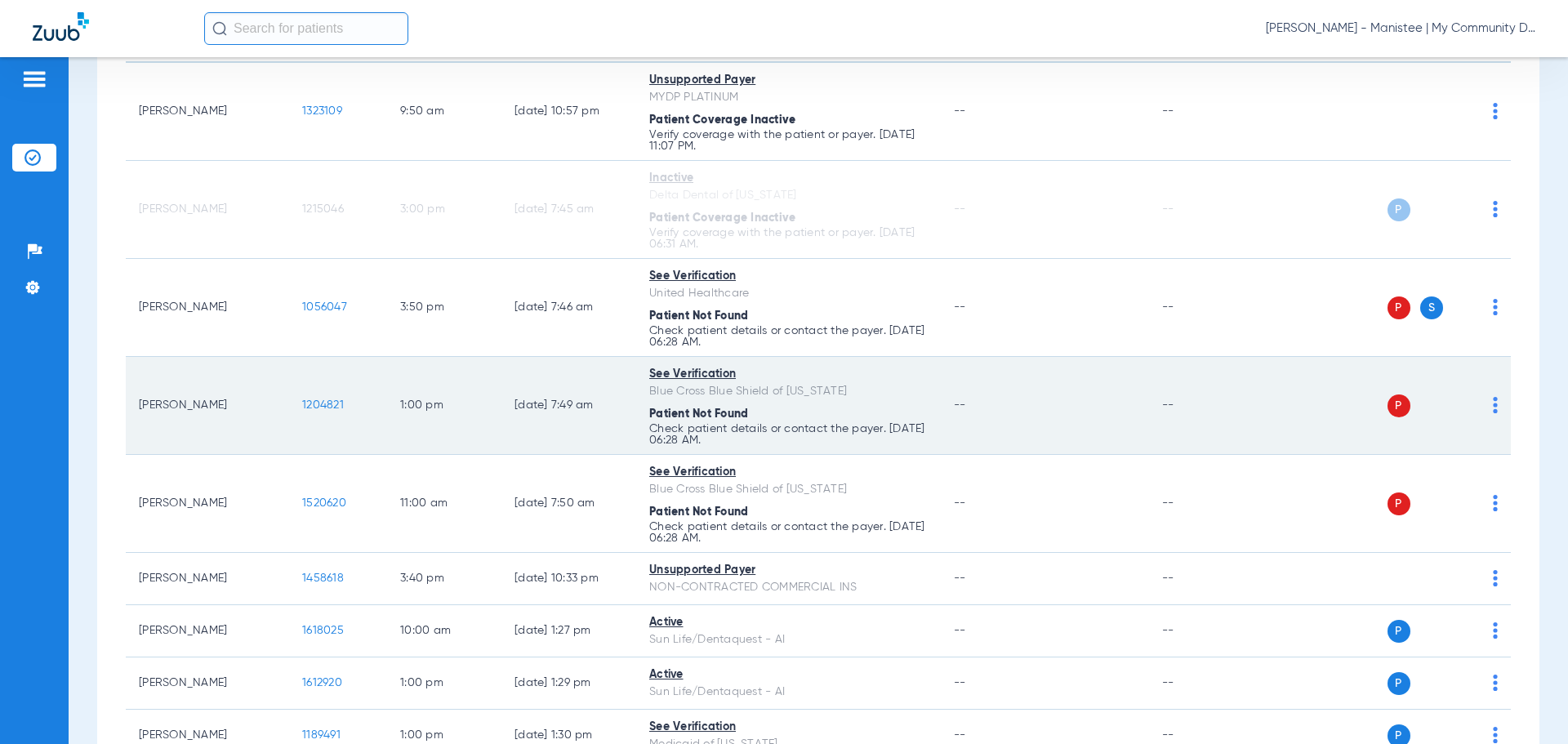
scroll to position [245, 0]
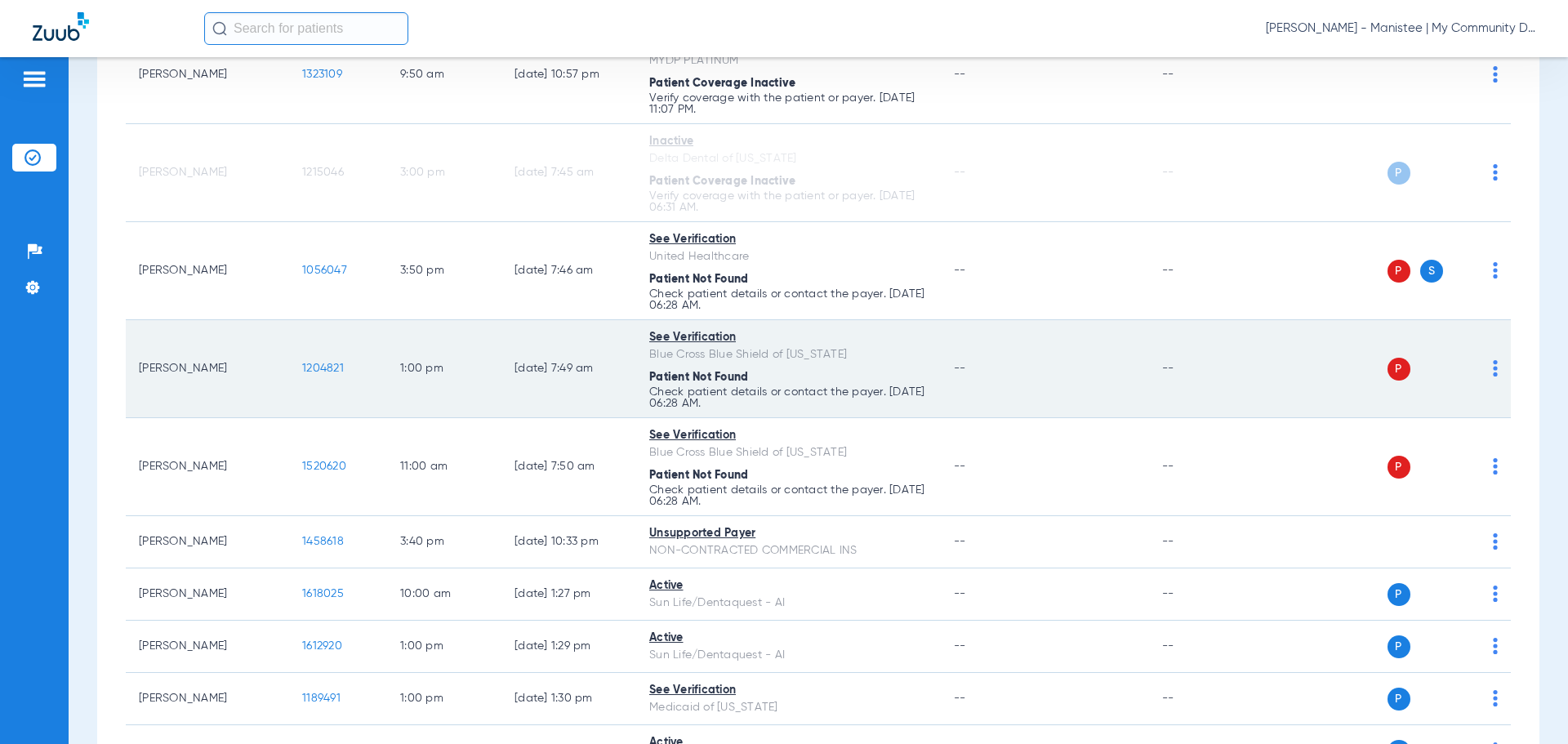
click at [1494, 377] on span at bounding box center [1495, 373] width 5 height 11
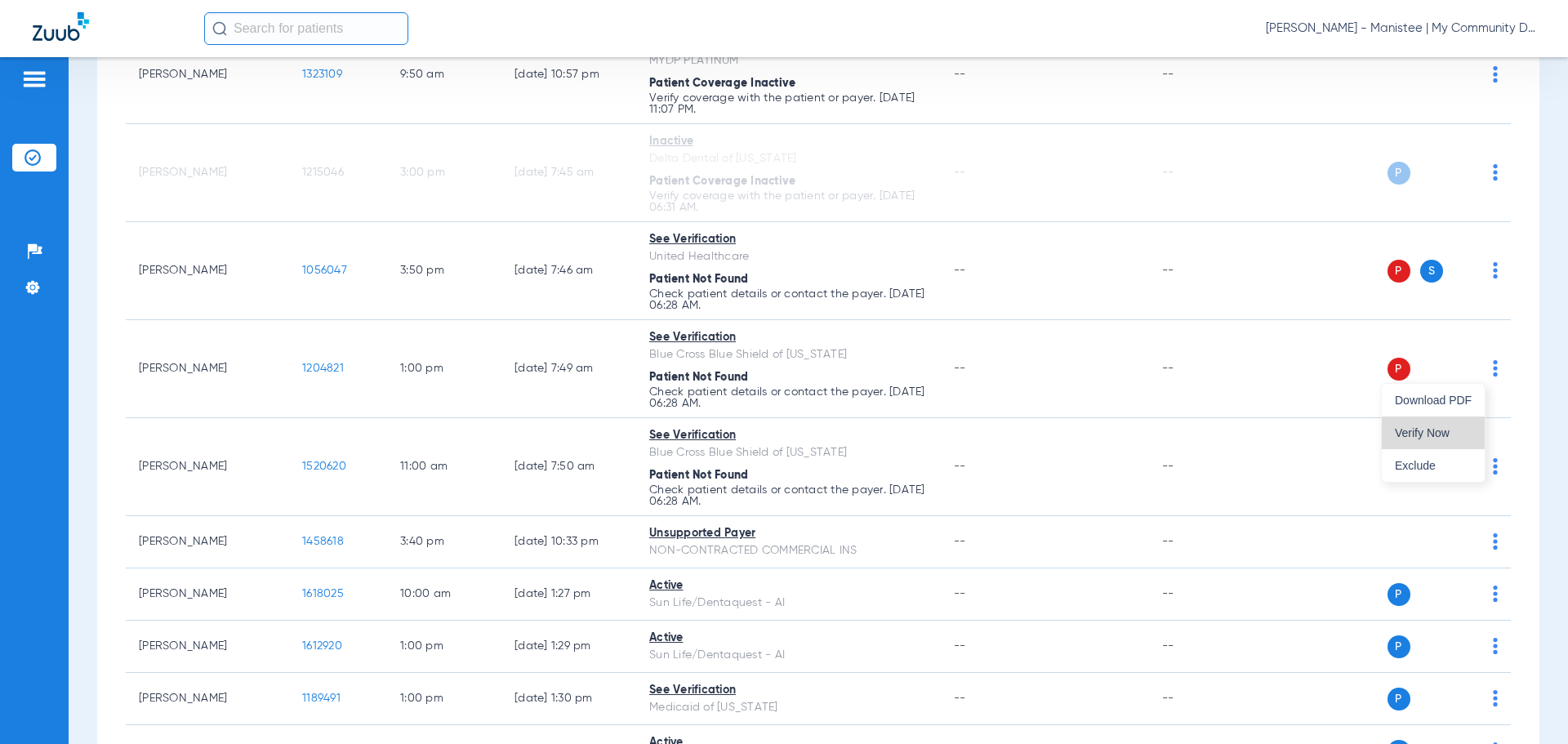
click at [1445, 432] on span "Verify Now" at bounding box center [1433, 433] width 76 height 11
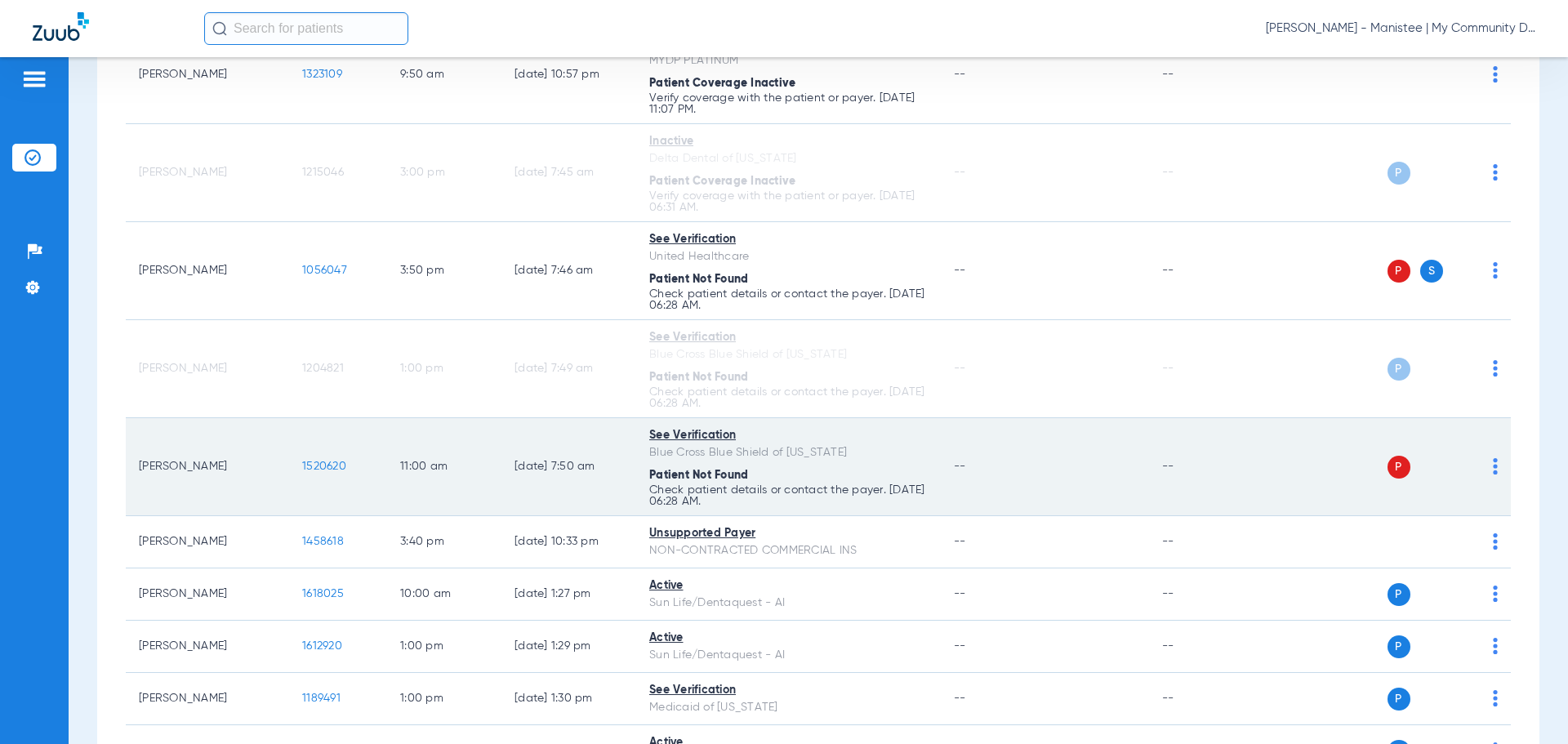
click at [1494, 466] on img at bounding box center [1495, 467] width 5 height 17
click at [1447, 522] on button "Verify Now" at bounding box center [1433, 531] width 103 height 33
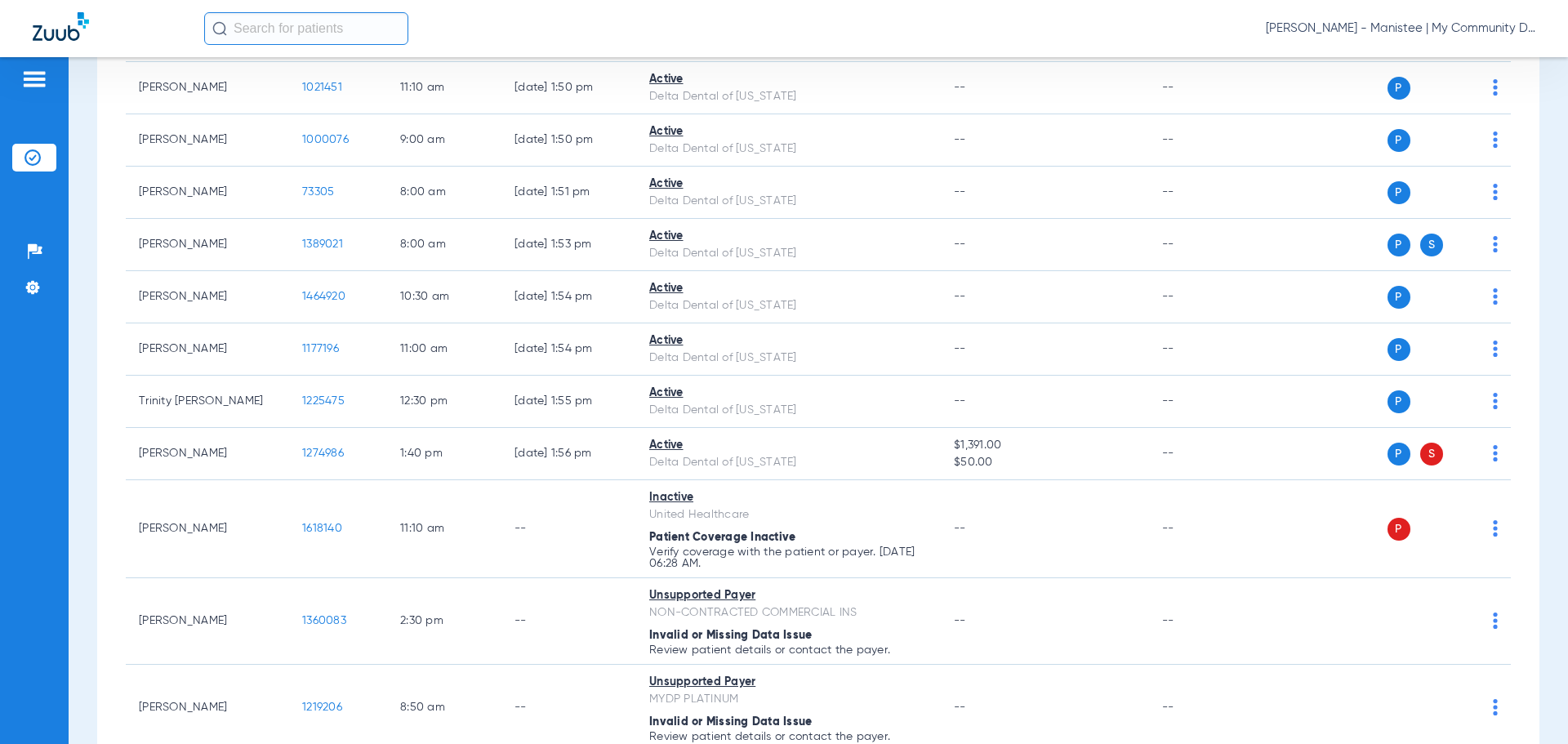
scroll to position [1699, 0]
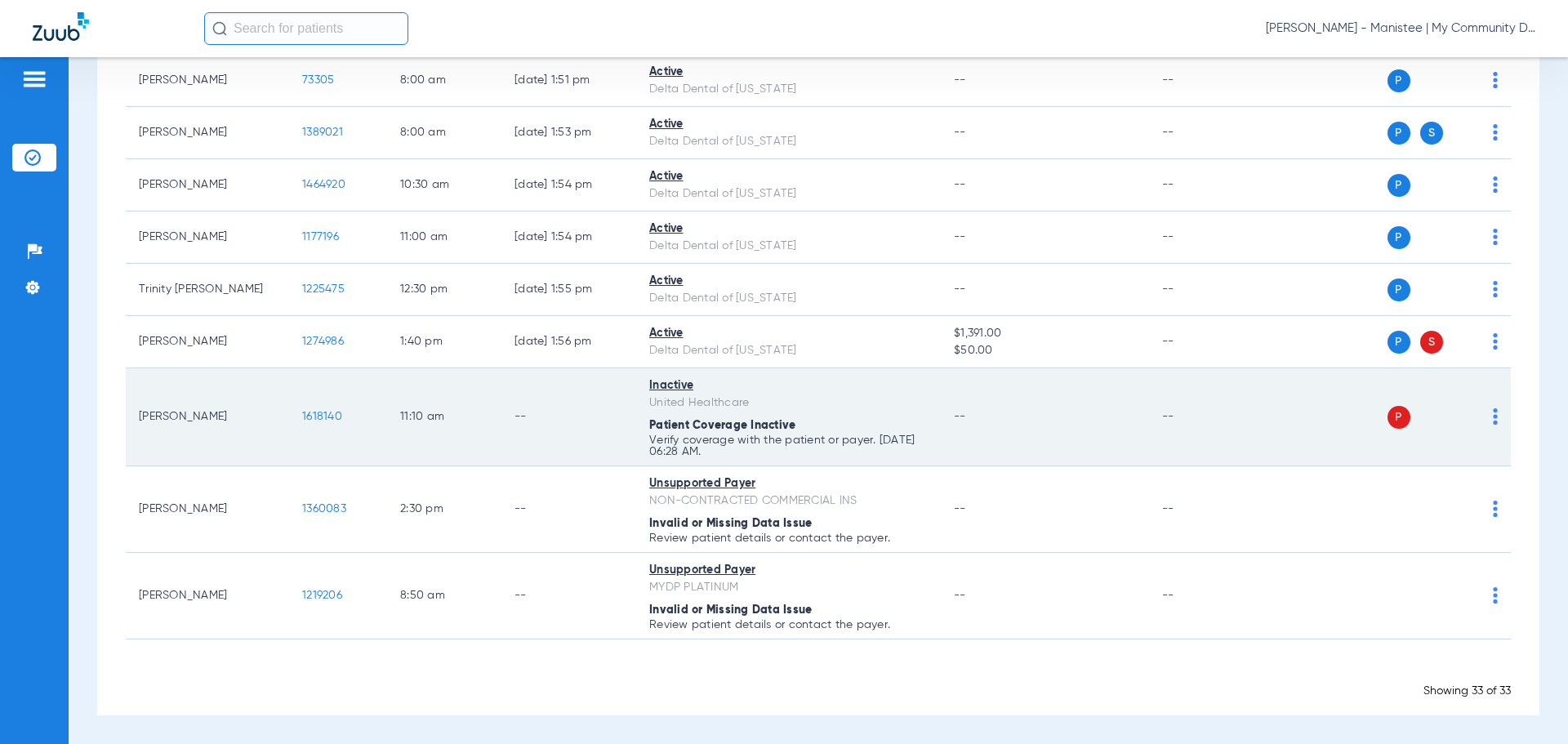
click at [1486, 422] on td "P S" at bounding box center [1386, 417] width 252 height 98
click at [1494, 417] on img at bounding box center [1495, 417] width 5 height 17
click at [1438, 482] on span "Verify Now" at bounding box center [1433, 481] width 76 height 11
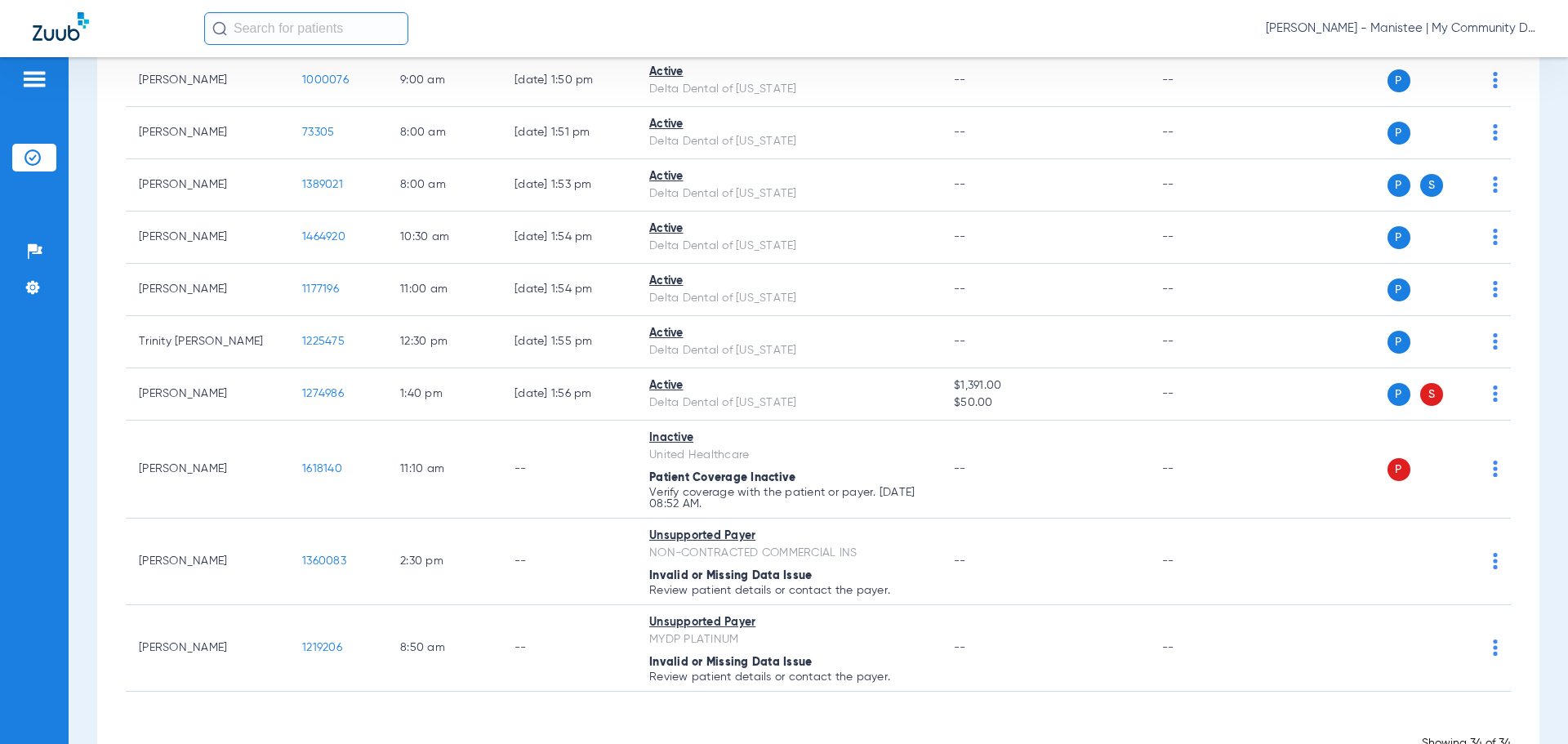
scroll to position [1752, 0]
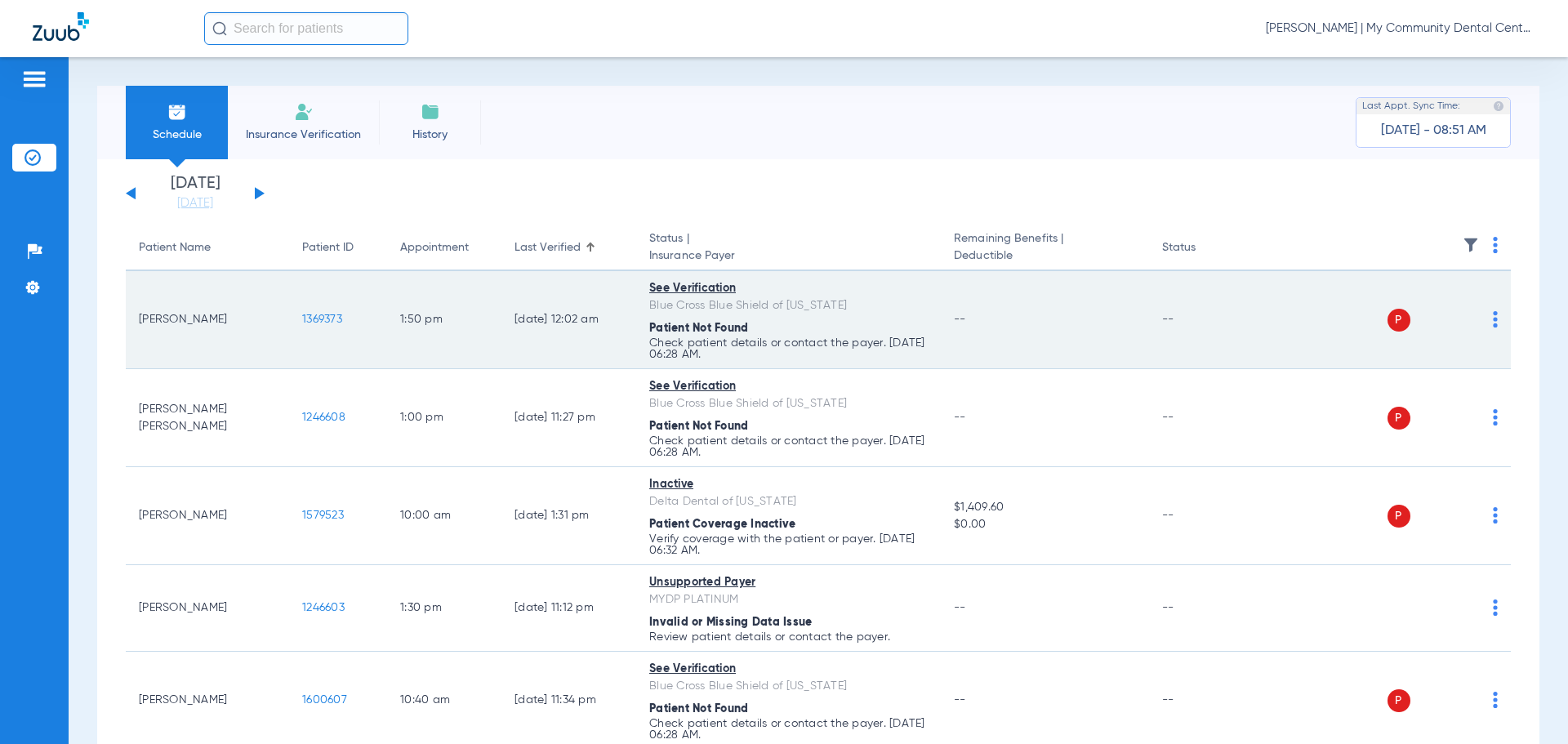
click at [1480, 326] on div "P S" at bounding box center [1379, 320] width 239 height 23
click at [1494, 324] on img at bounding box center [1495, 319] width 5 height 17
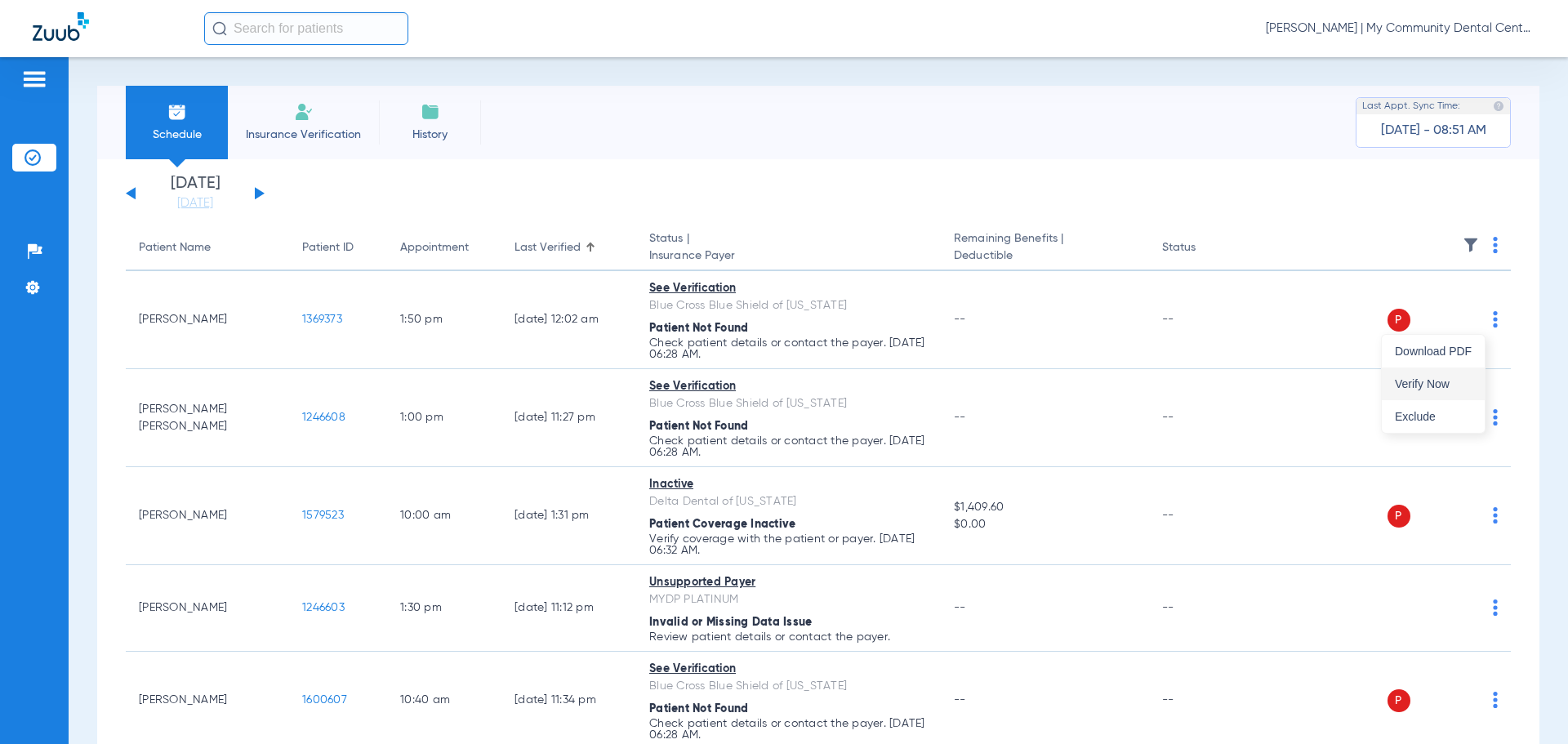
click at [1428, 383] on span "Verify Now" at bounding box center [1433, 384] width 76 height 11
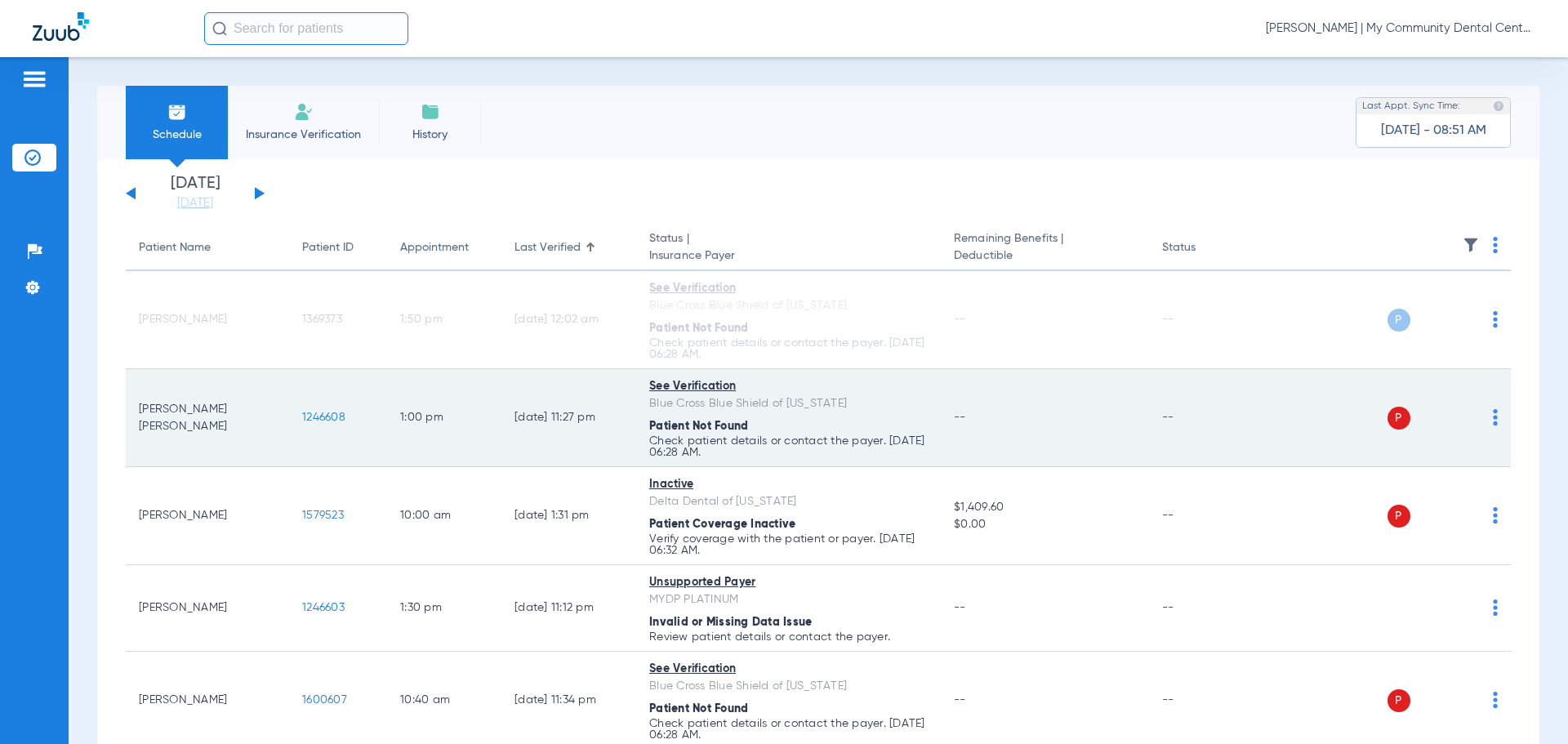
click at [1478, 415] on div "P S" at bounding box center [1379, 418] width 239 height 23
click at [1494, 419] on img at bounding box center [1495, 417] width 5 height 17
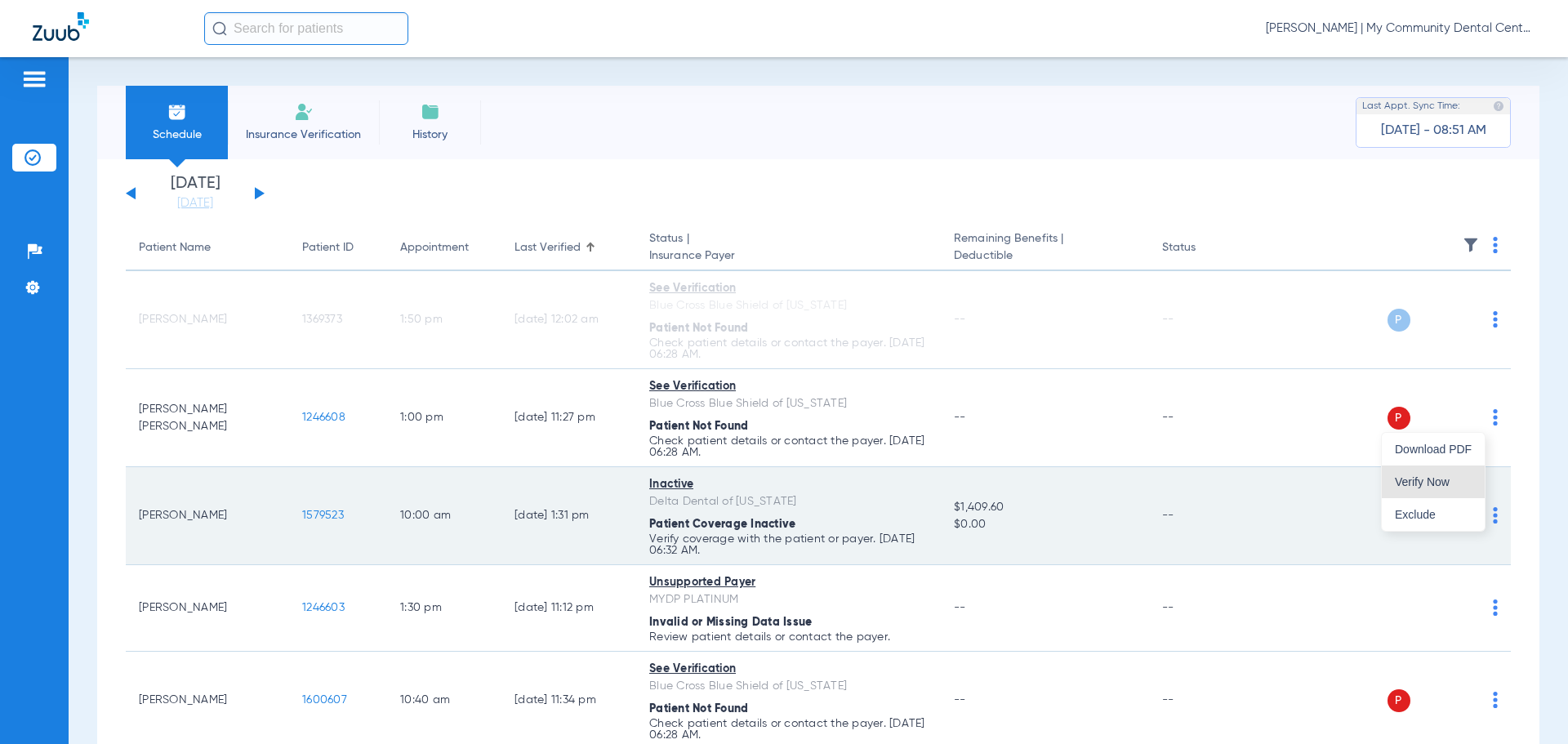
drag, startPoint x: 1428, startPoint y: 484, endPoint x: 1485, endPoint y: 516, distance: 65.4
click at [1428, 485] on span "Verify Now" at bounding box center [1433, 481] width 76 height 11
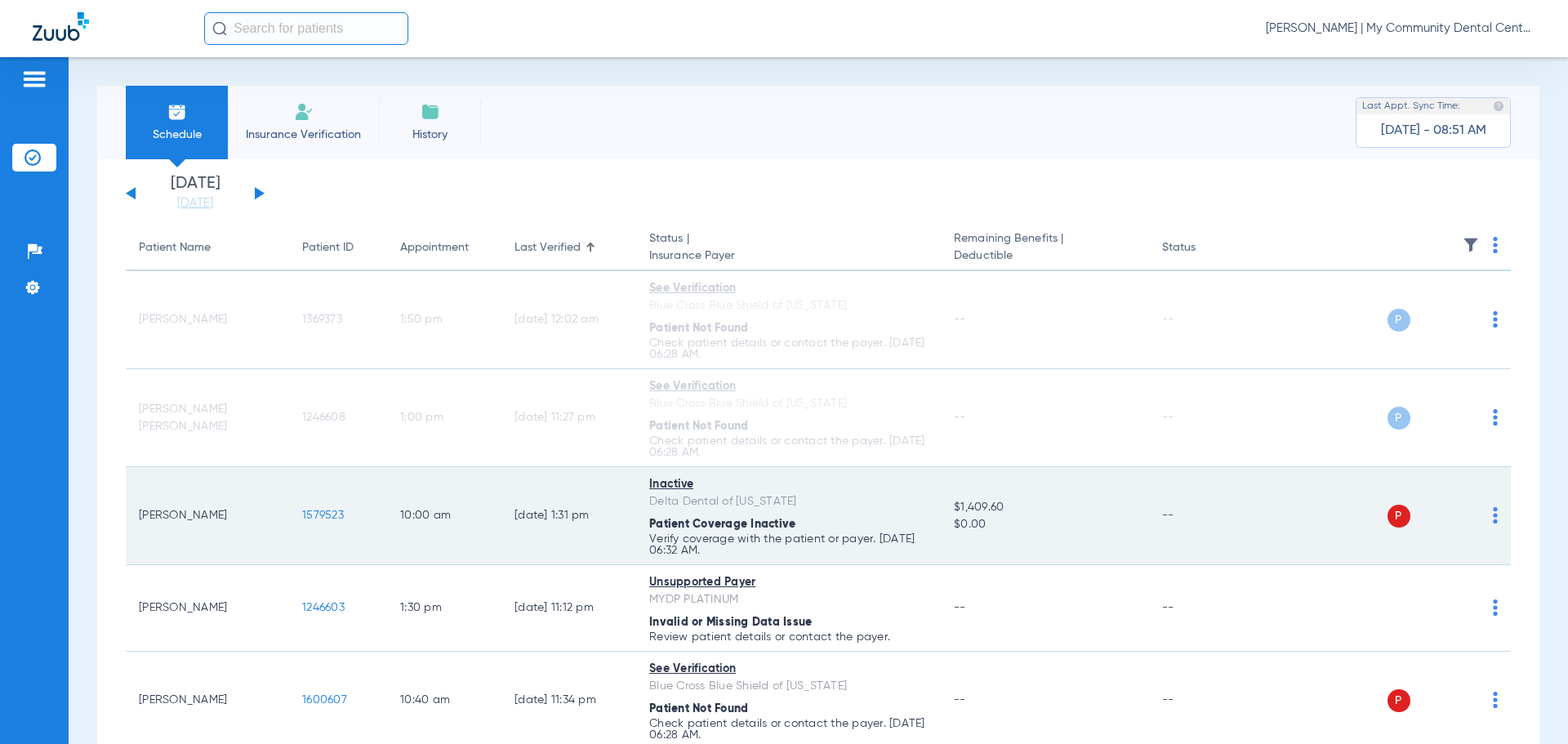
click at [1494, 510] on img at bounding box center [1495, 516] width 5 height 17
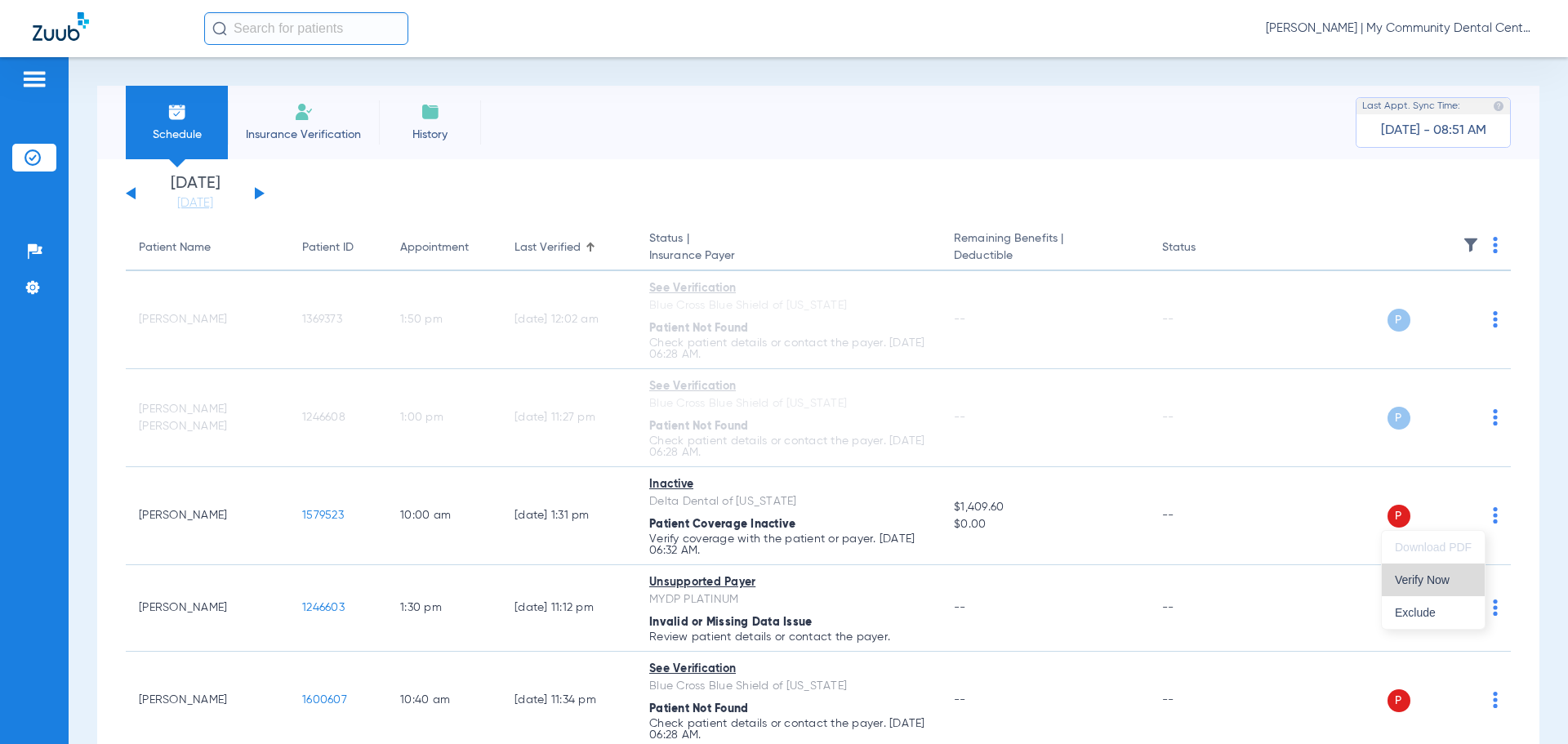
click at [1431, 575] on span "Verify Now" at bounding box center [1433, 580] width 76 height 11
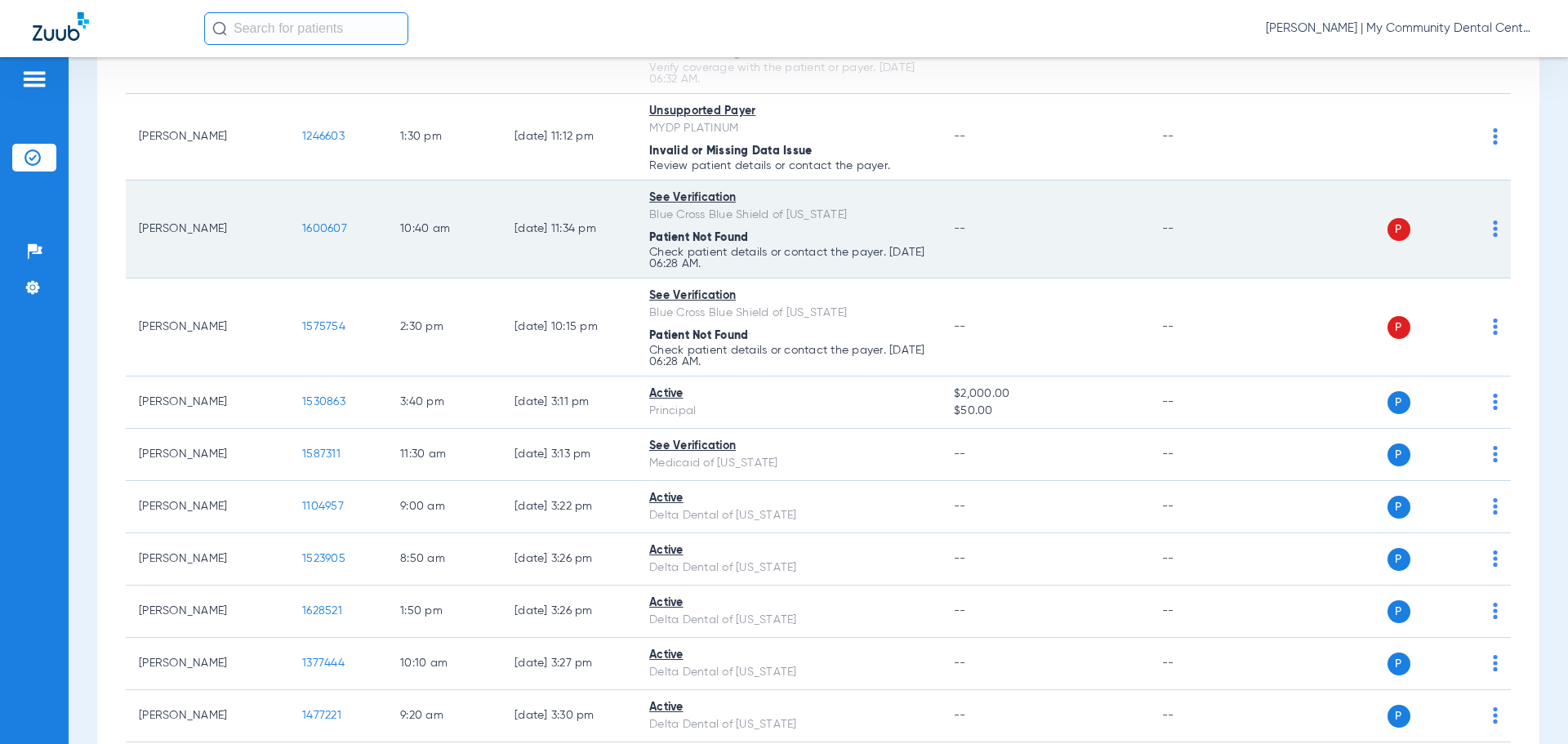
scroll to position [490, 0]
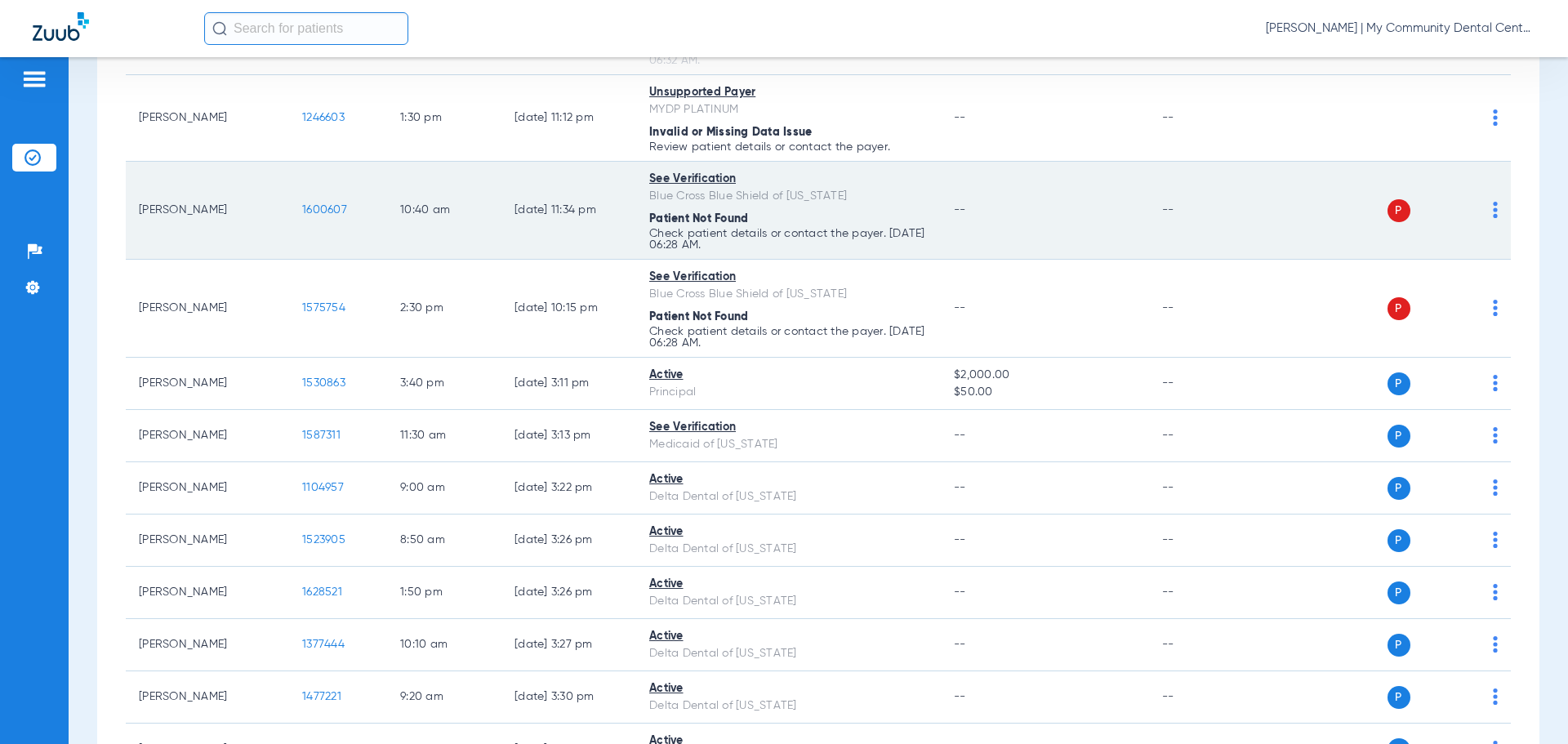
click at [1494, 210] on img at bounding box center [1495, 210] width 5 height 17
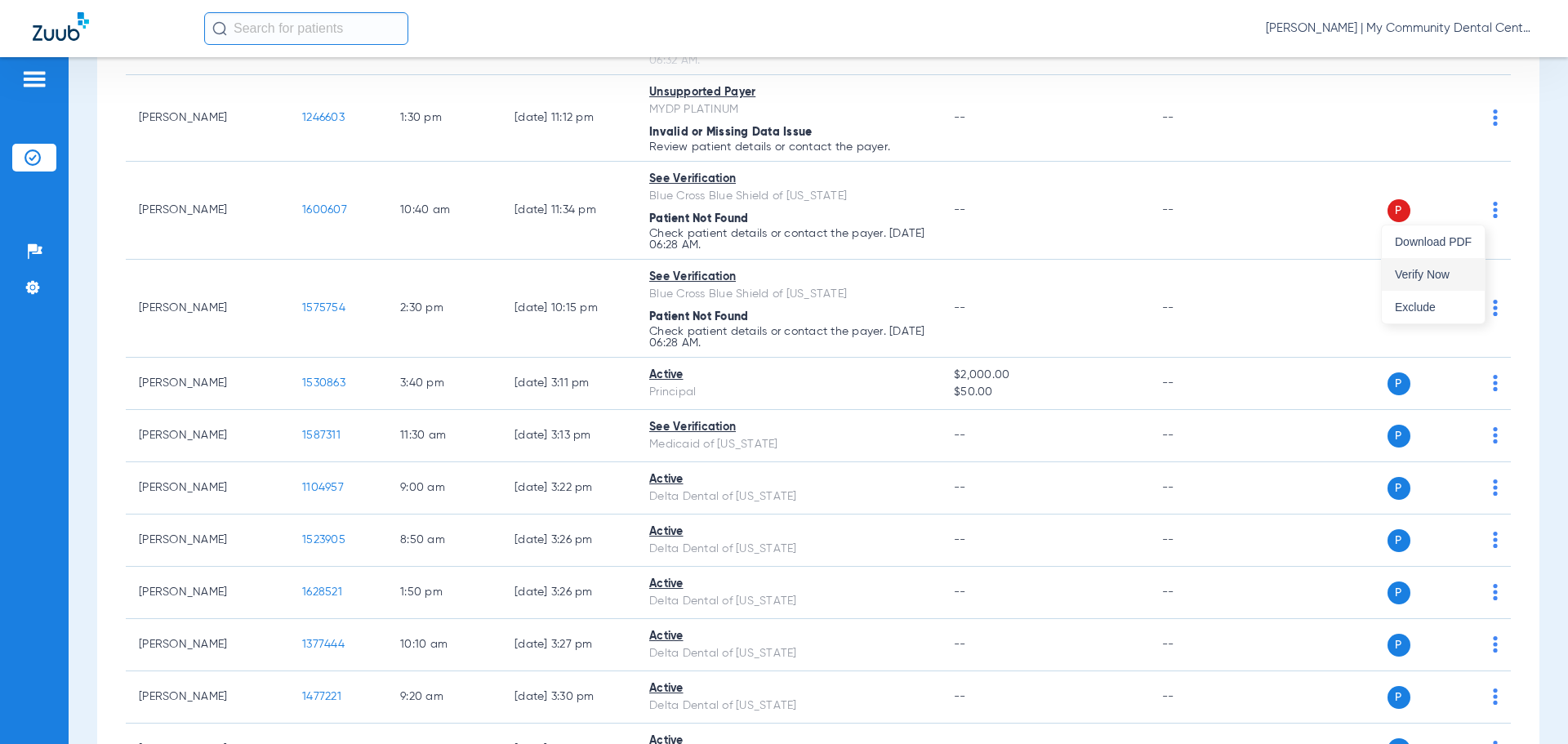
click at [1432, 269] on span "Verify Now" at bounding box center [1433, 275] width 76 height 11
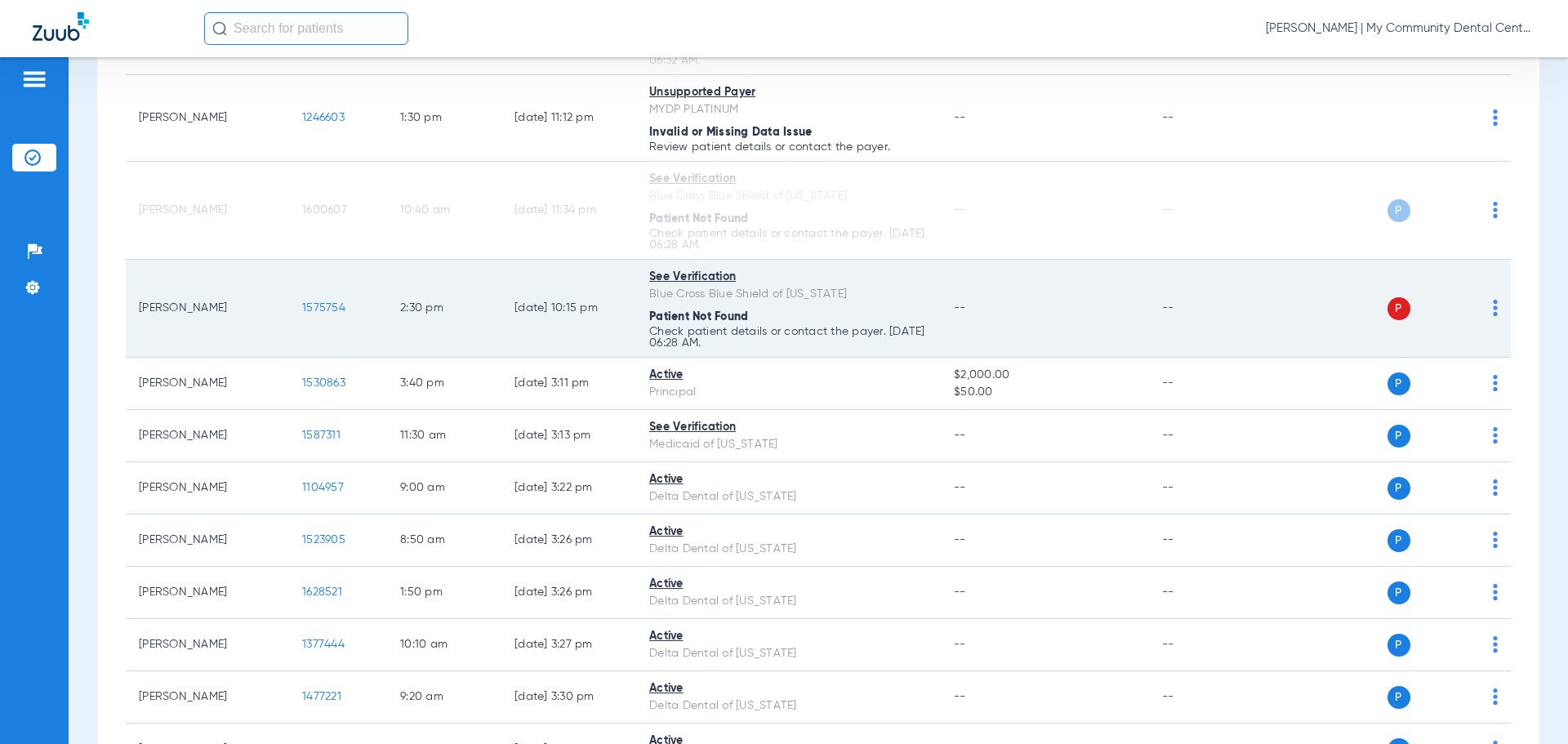
click at [1494, 309] on img at bounding box center [1495, 308] width 5 height 17
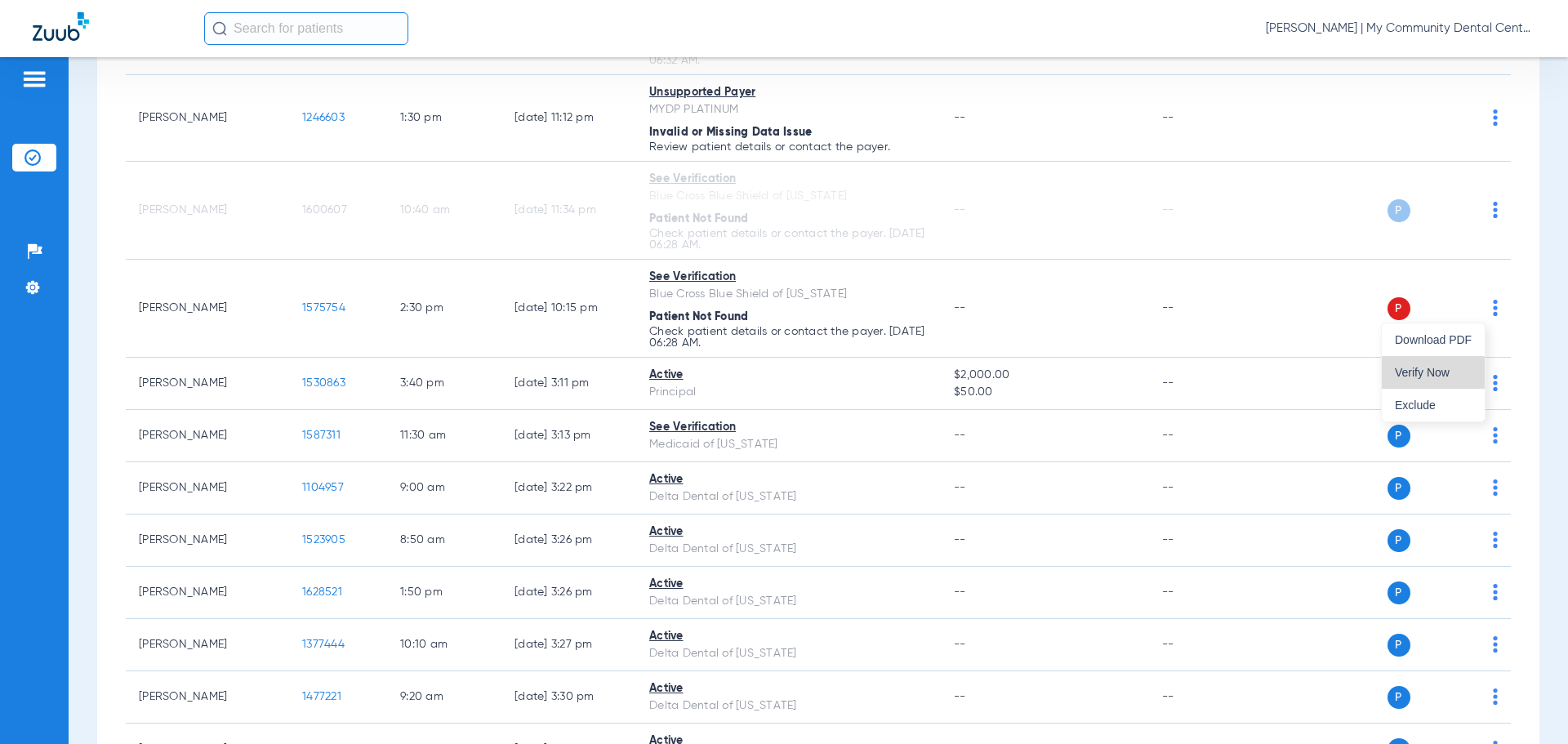
click at [1431, 369] on span "Verify Now" at bounding box center [1433, 372] width 76 height 11
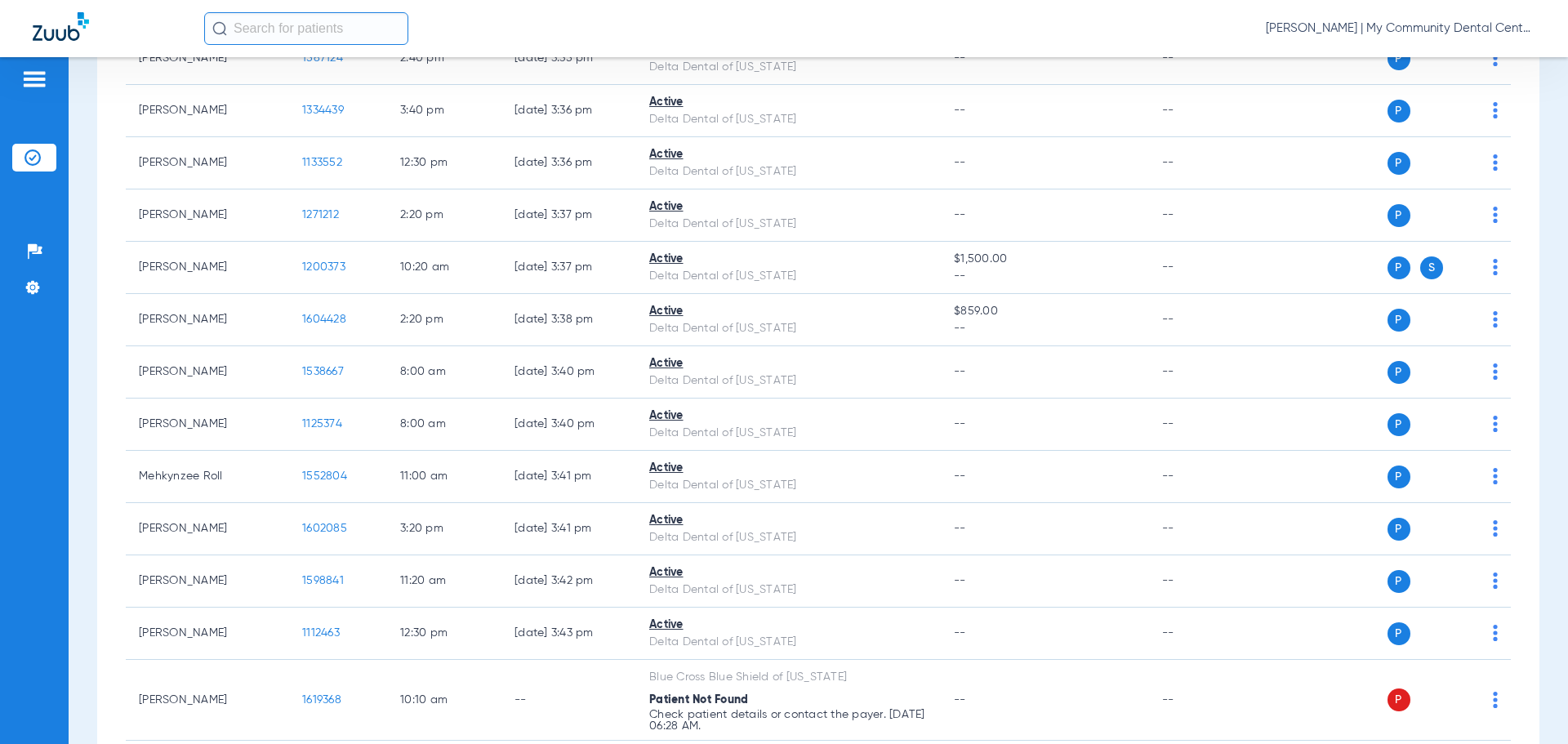
scroll to position [2110, 0]
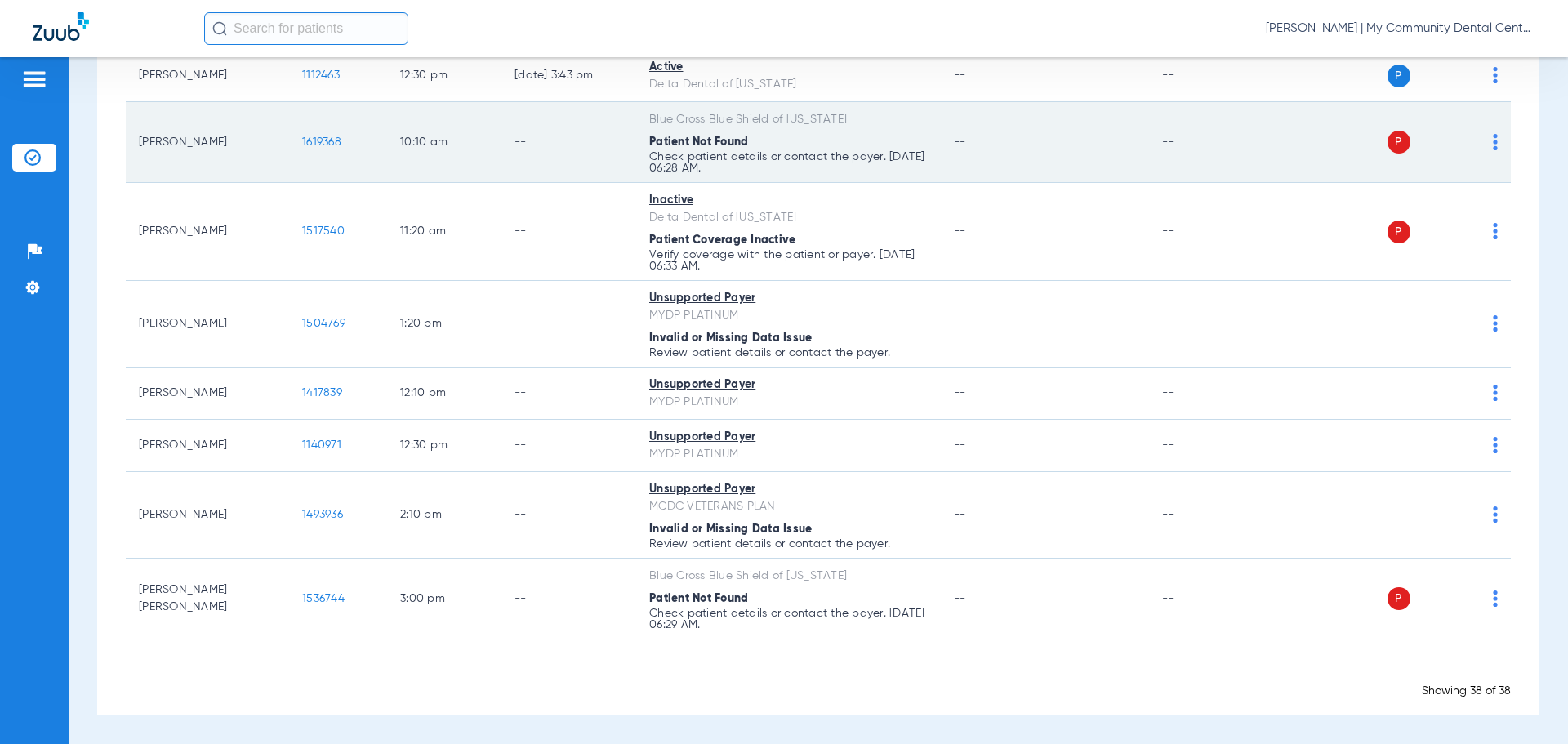
click at [1494, 145] on img at bounding box center [1495, 142] width 5 height 17
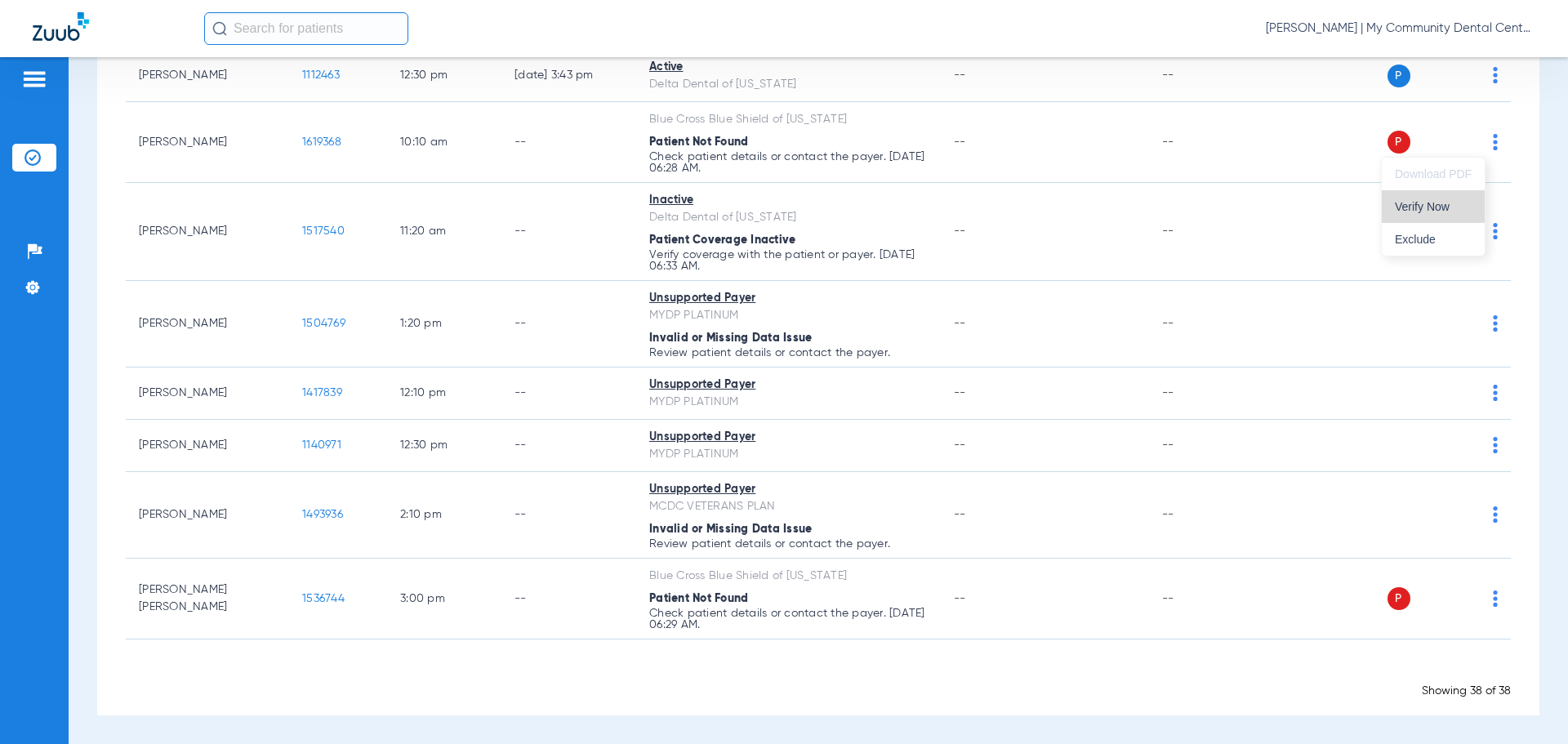
click at [1453, 212] on button "Verify Now" at bounding box center [1433, 206] width 103 height 33
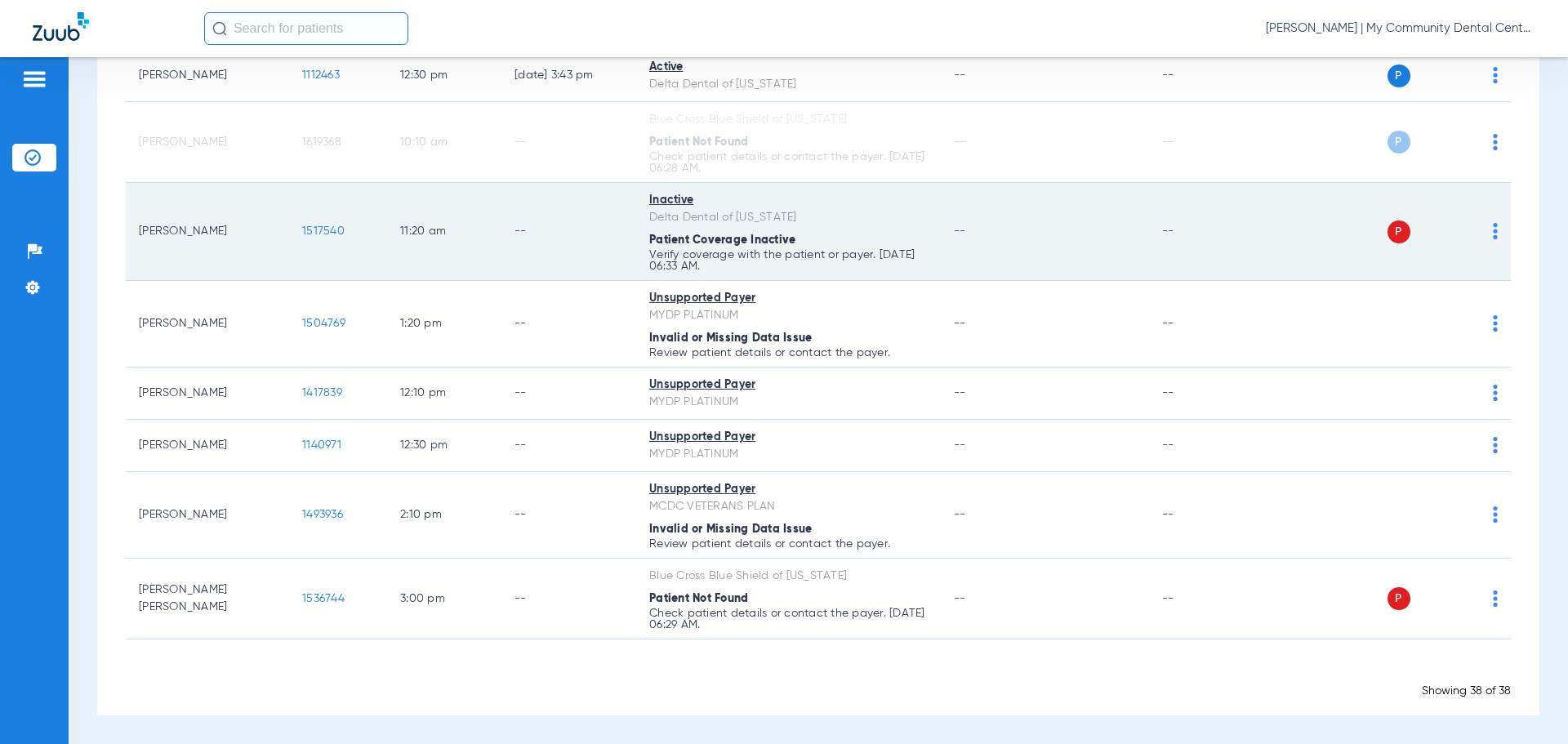
click at [1494, 233] on img at bounding box center [1495, 231] width 5 height 17
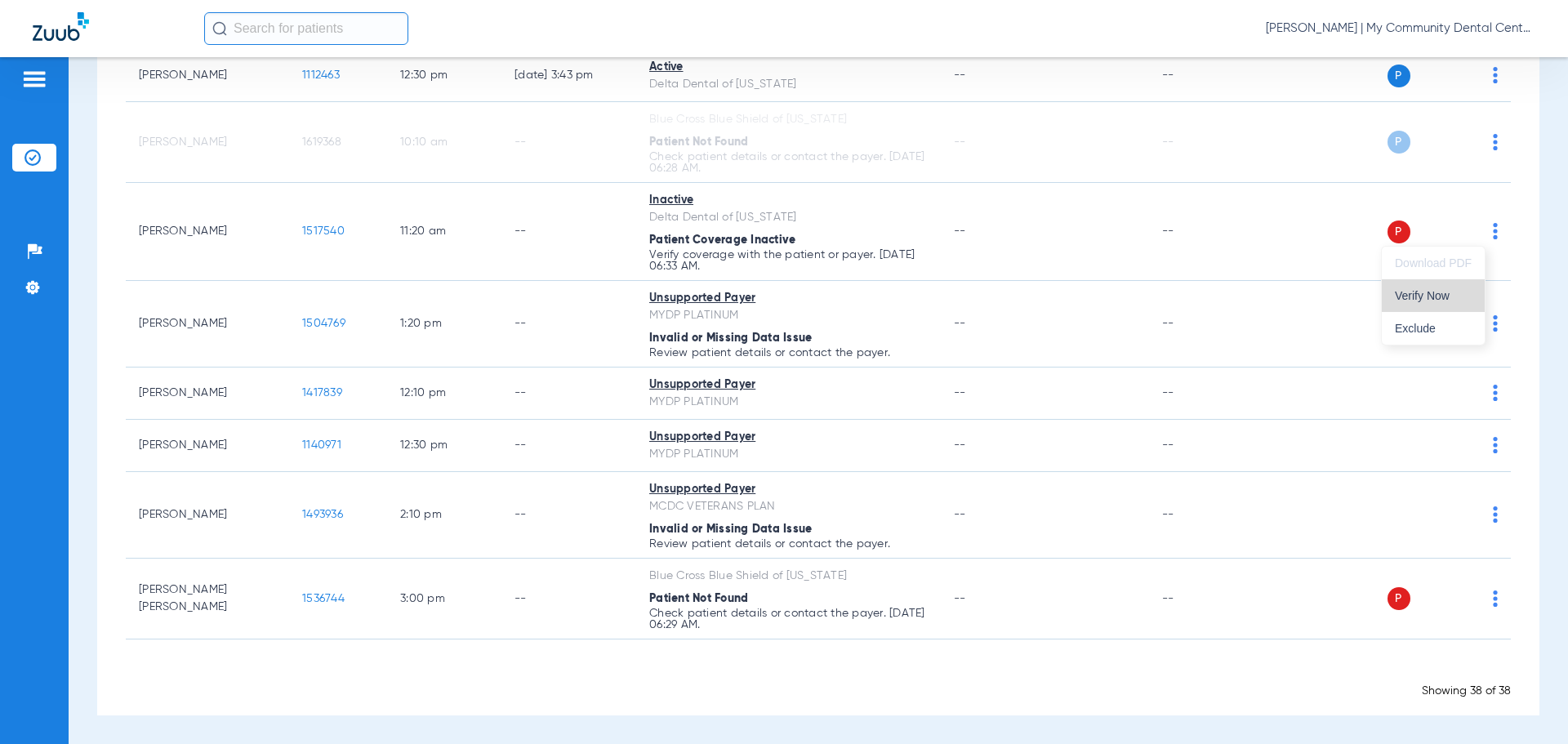
click at [1437, 287] on button "Verify Now" at bounding box center [1433, 295] width 103 height 33
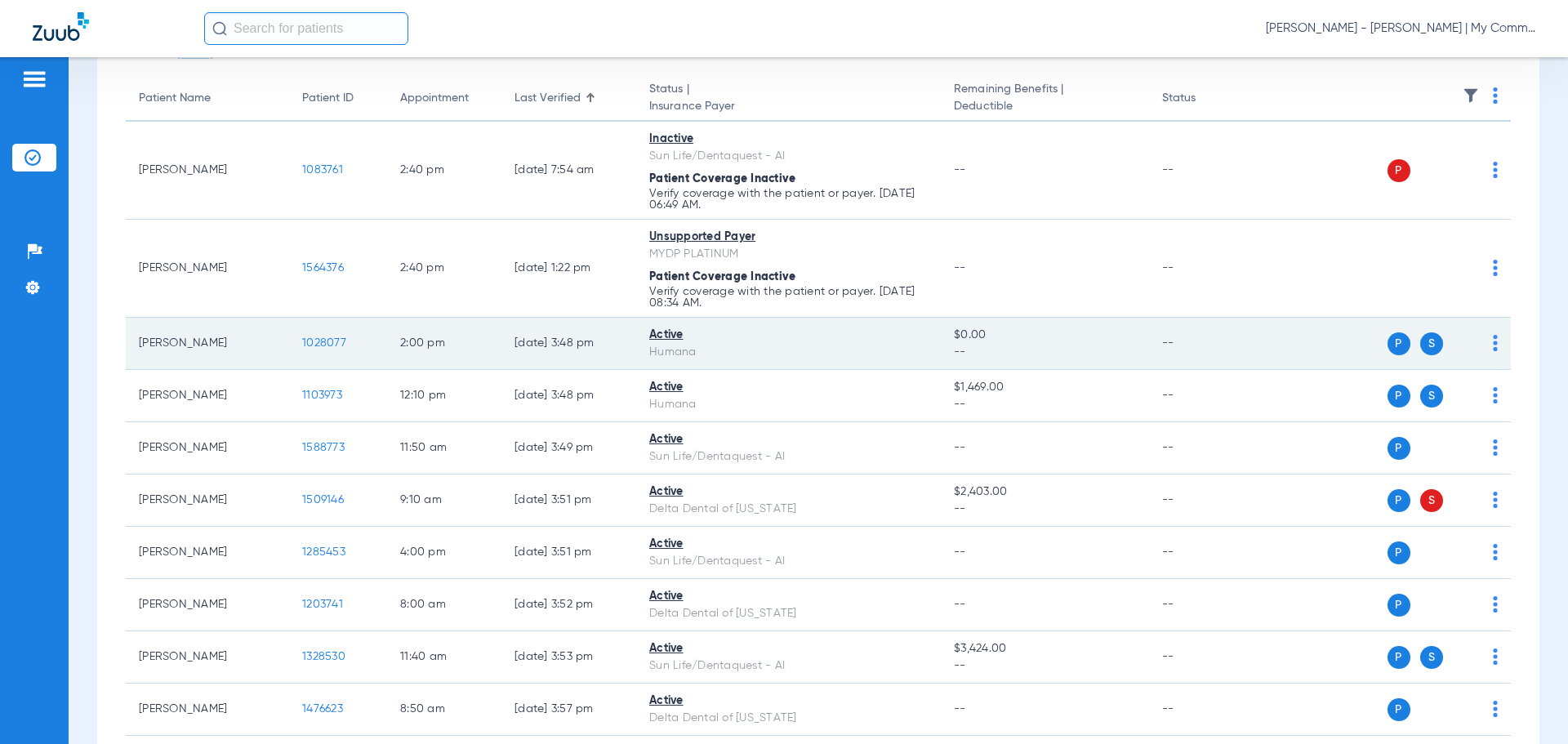
scroll to position [245, 0]
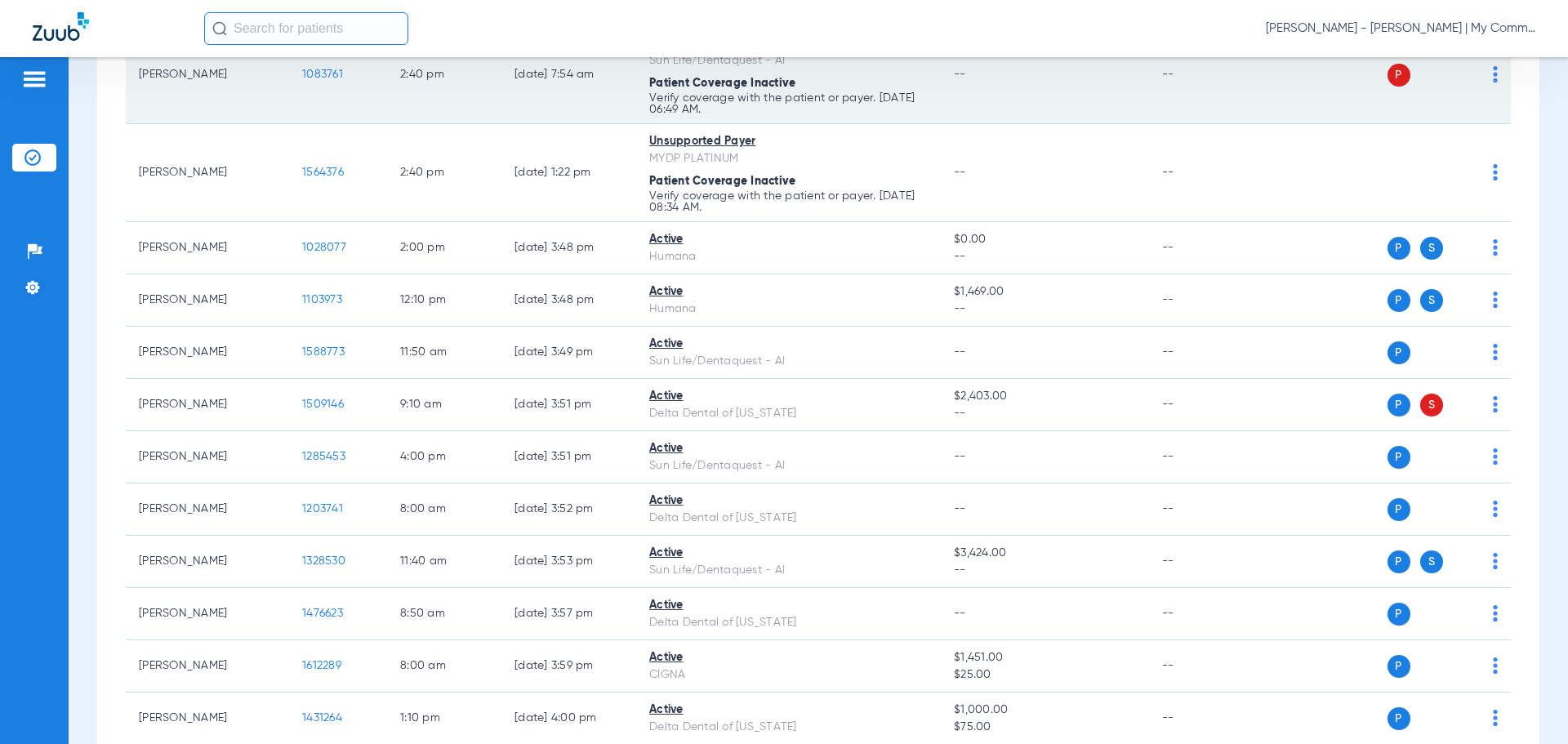
click at [1494, 80] on img at bounding box center [1495, 74] width 5 height 17
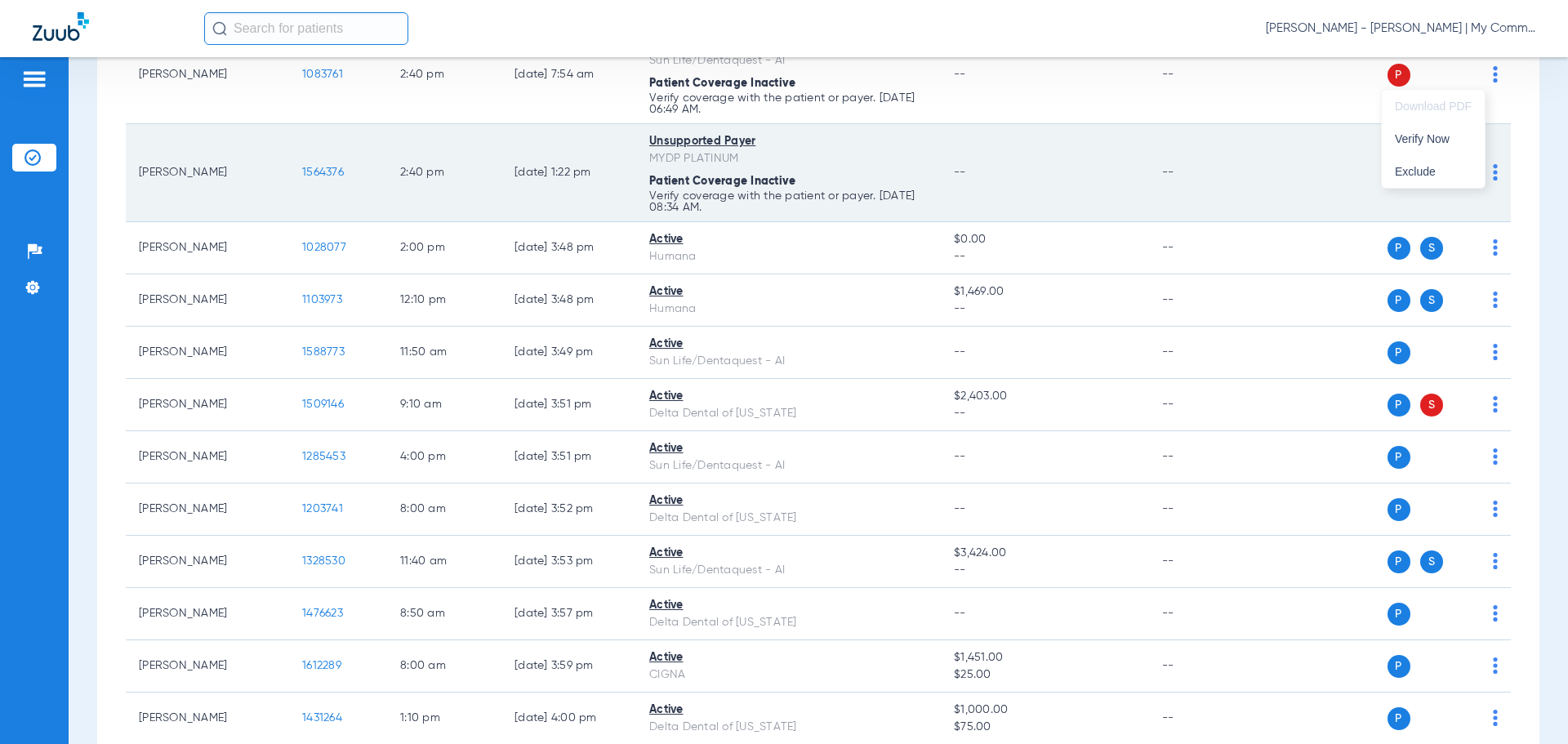
click at [1426, 142] on span "Verify Now" at bounding box center [1433, 139] width 76 height 11
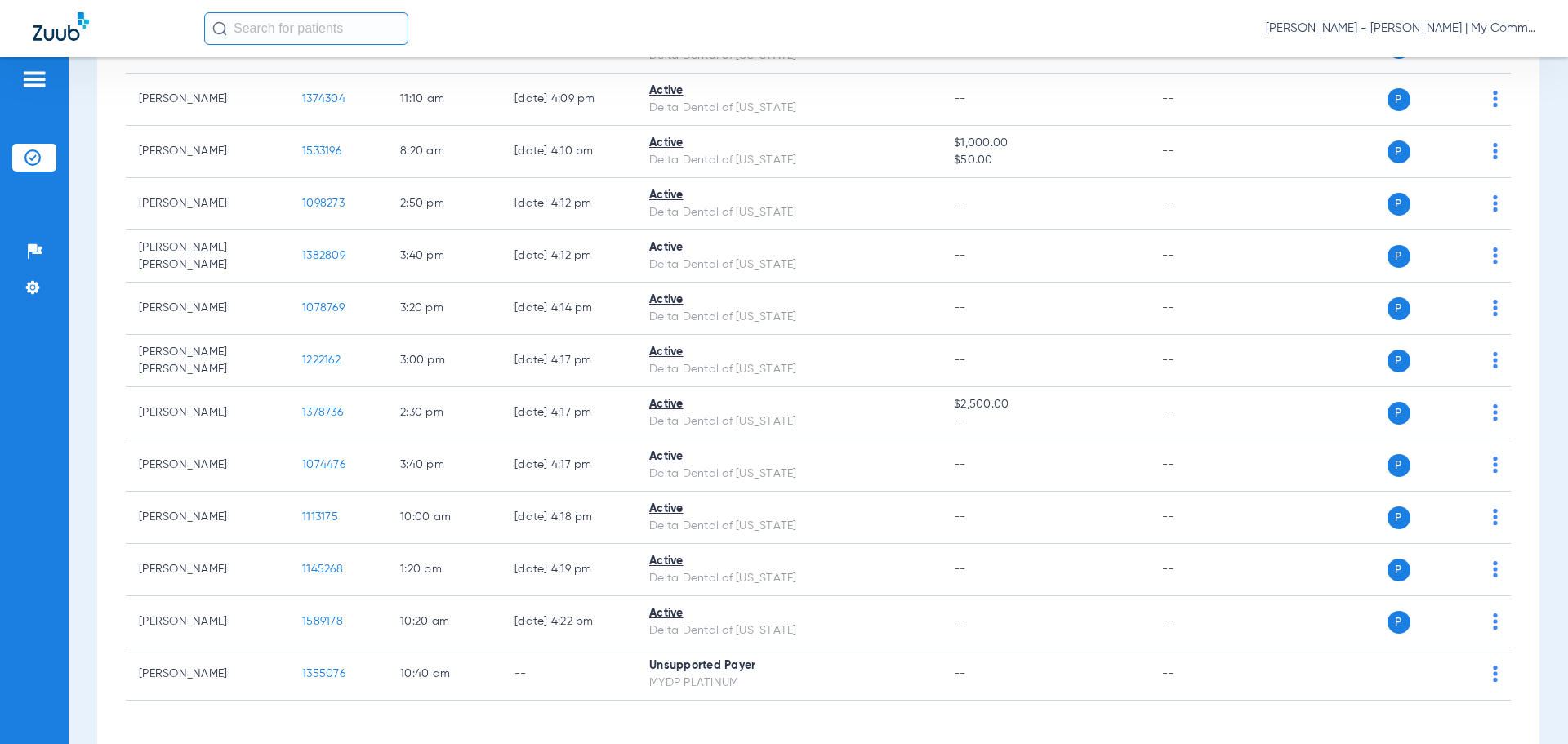
scroll to position [1292, 0]
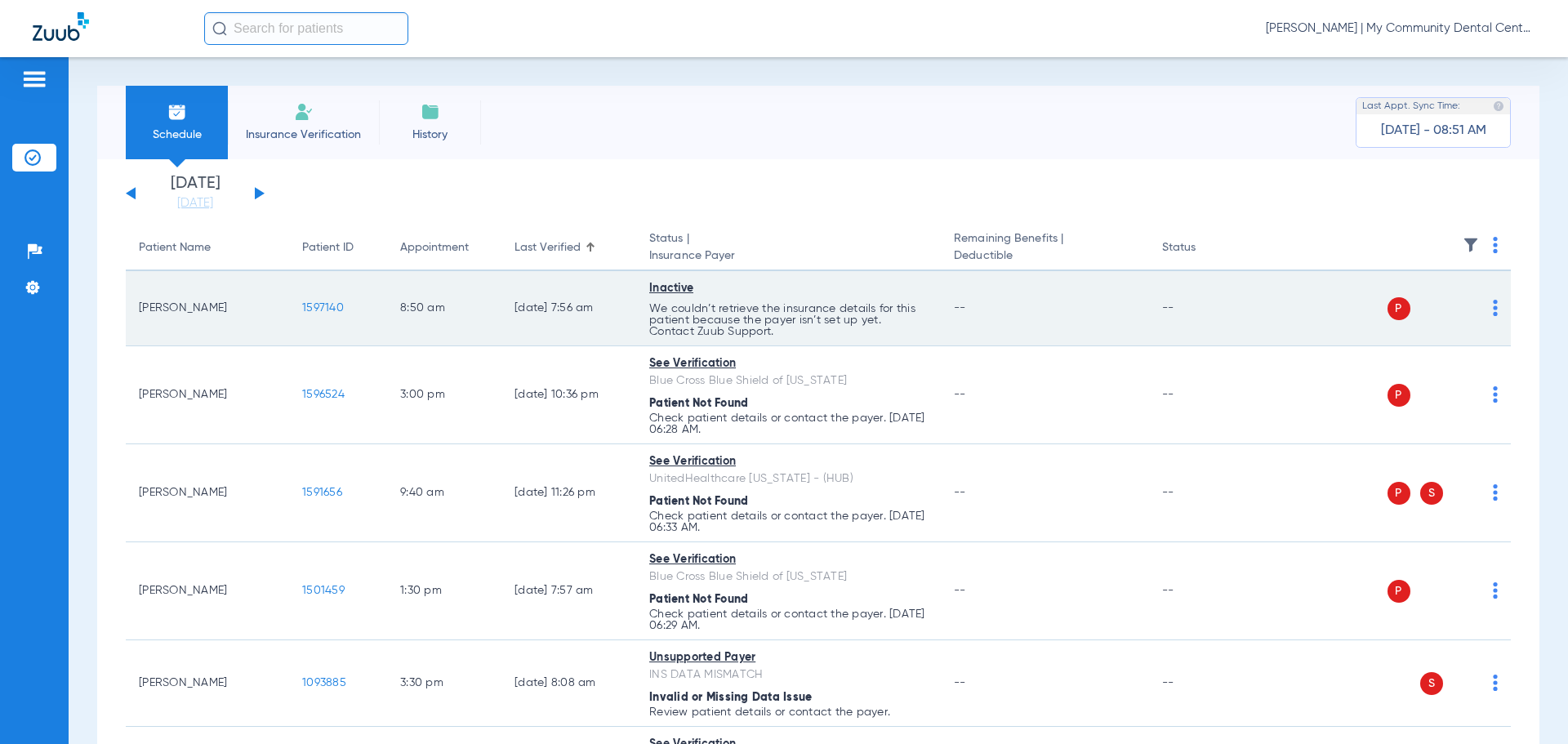
click at [1480, 310] on div "P S" at bounding box center [1379, 308] width 239 height 23
click at [1494, 310] on img at bounding box center [1495, 308] width 5 height 17
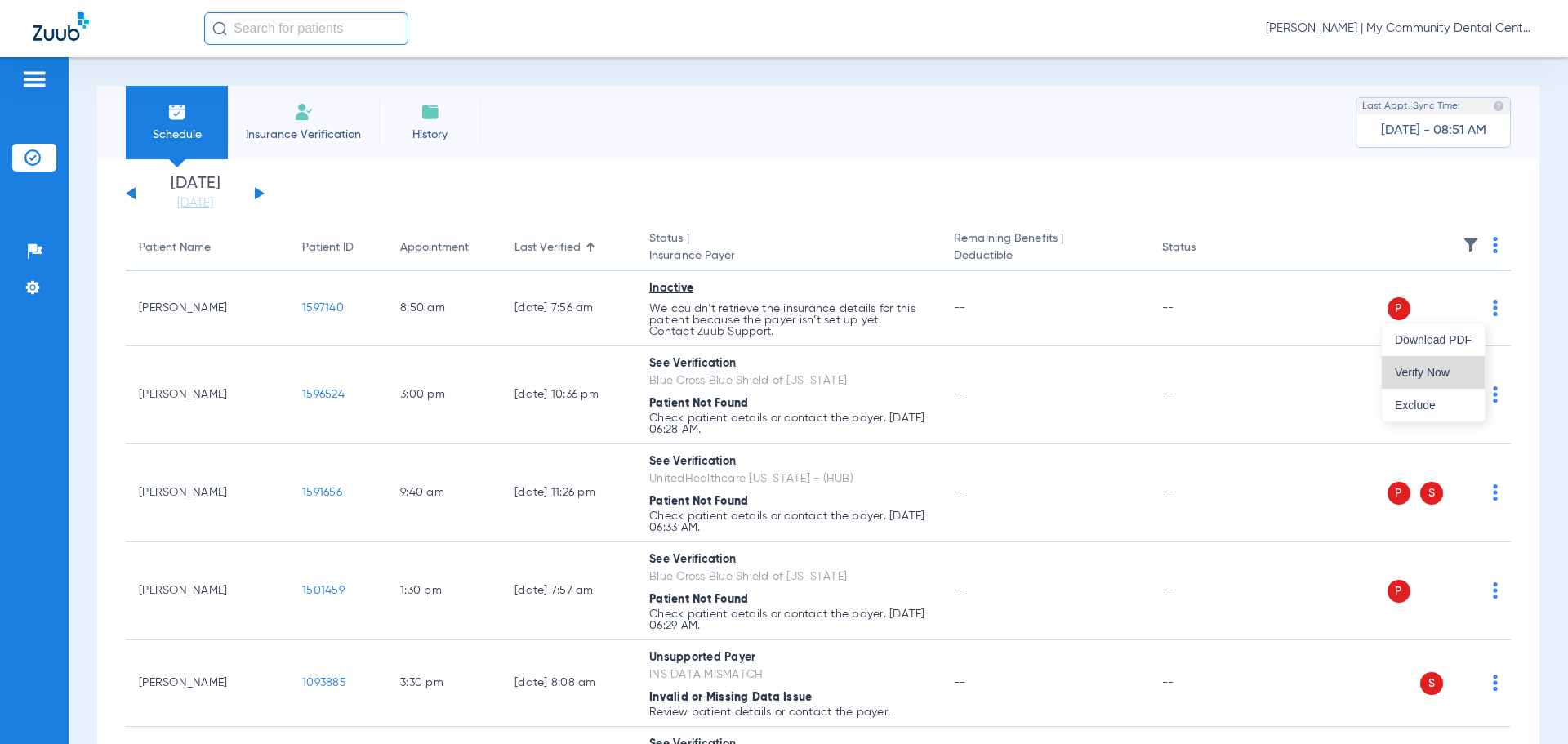
click at [1440, 369] on span "Verify Now" at bounding box center [1433, 372] width 76 height 11
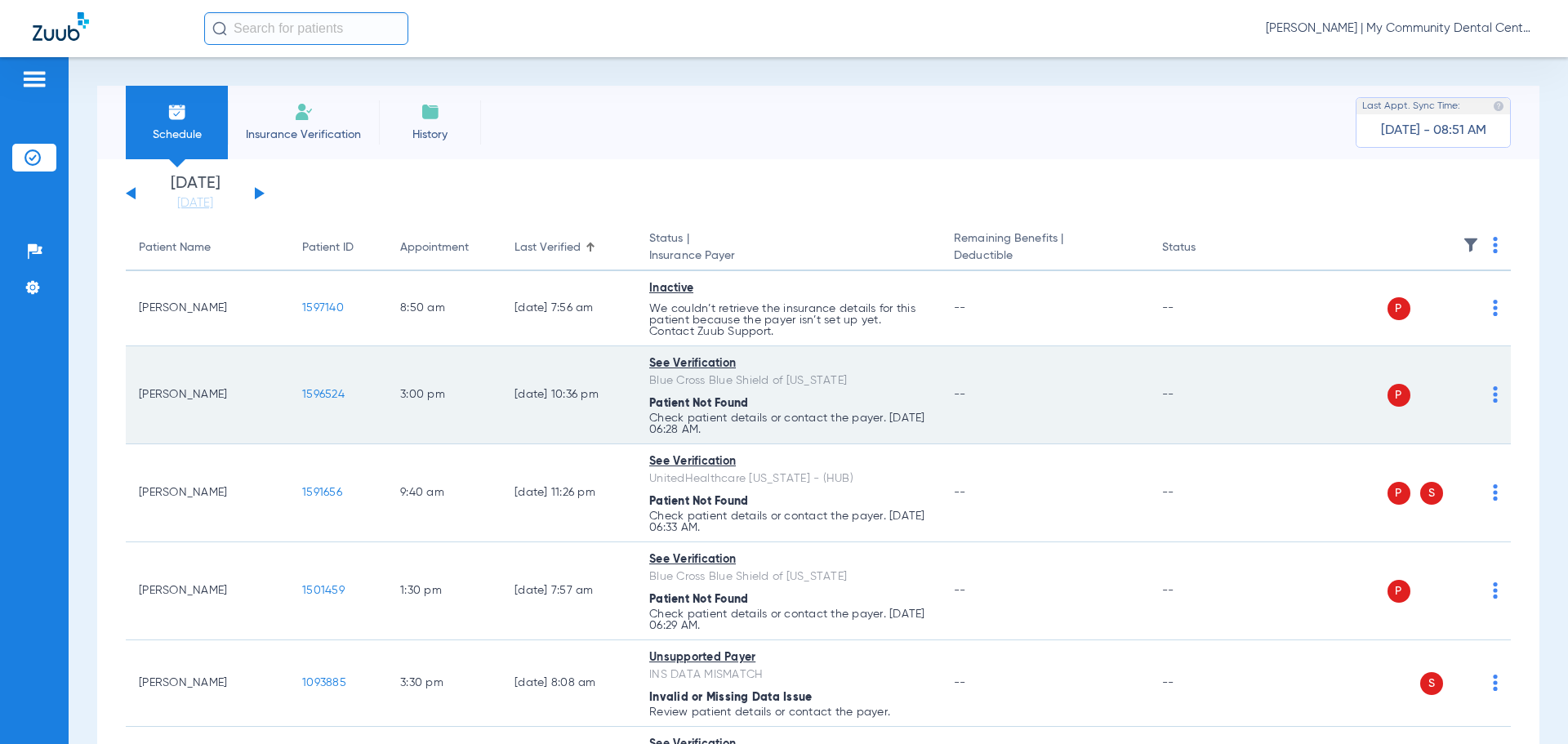
click at [1494, 402] on span at bounding box center [1495, 399] width 5 height 11
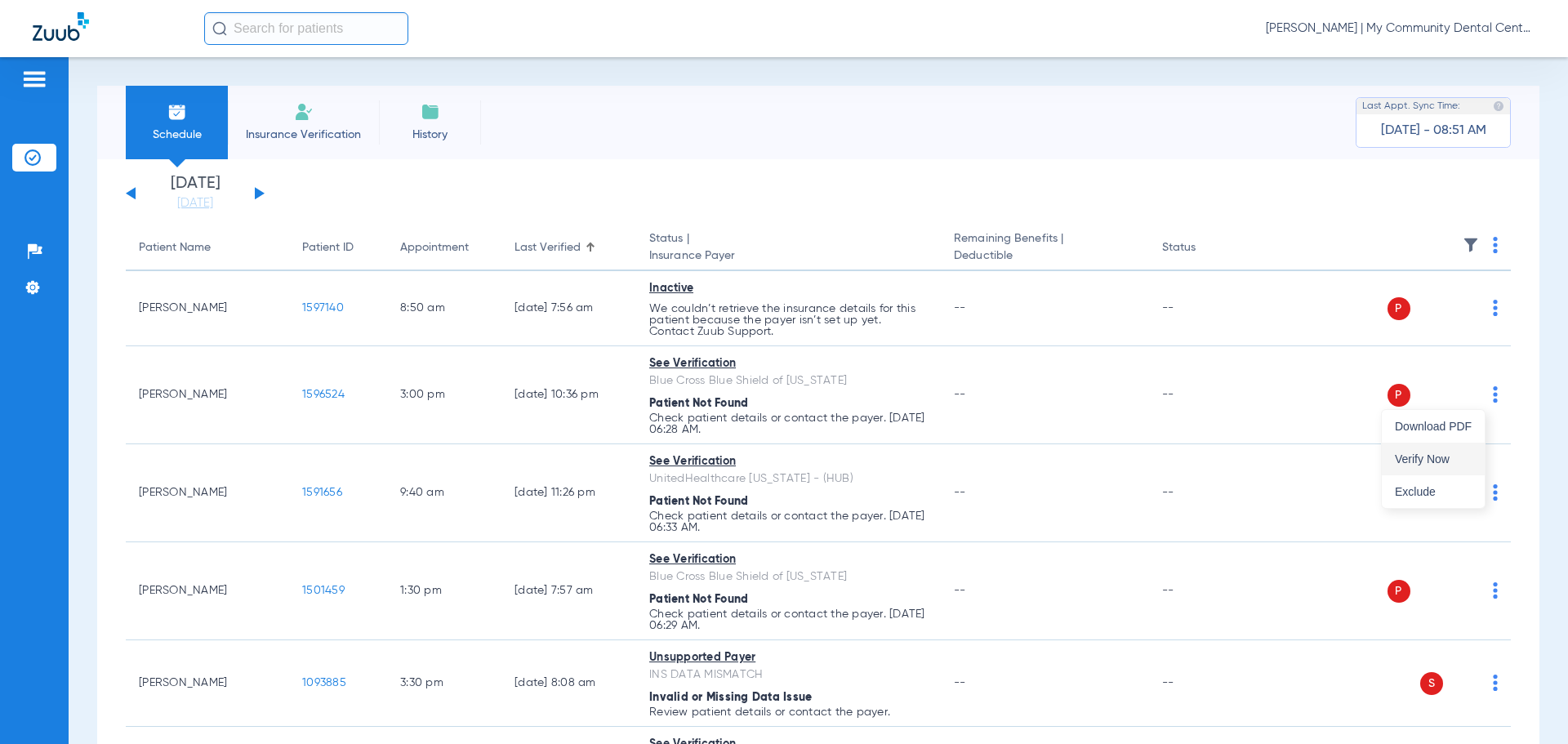
click at [1448, 448] on button "Verify Now" at bounding box center [1433, 458] width 103 height 33
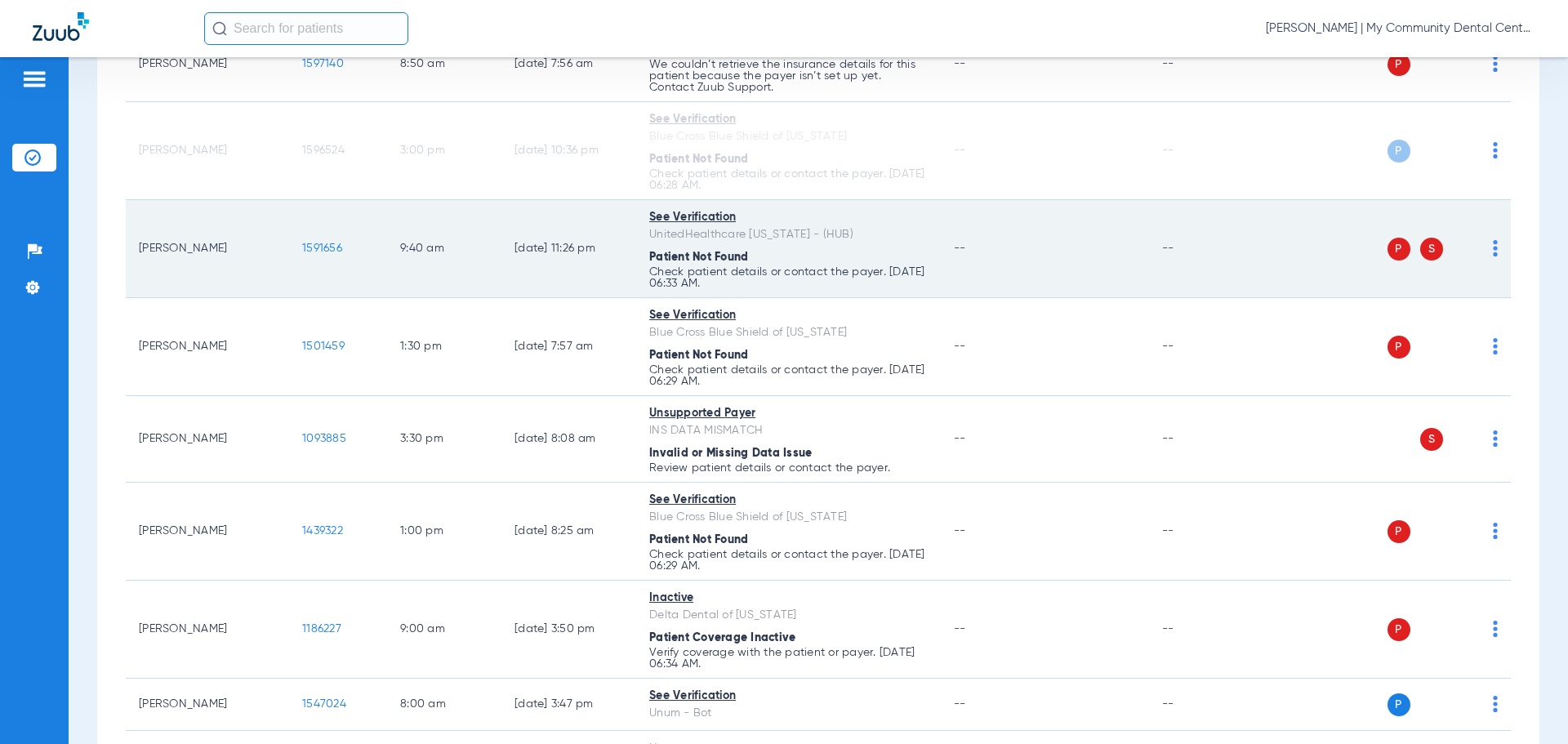
scroll to position [245, 0]
click at [1494, 250] on img at bounding box center [1495, 248] width 5 height 17
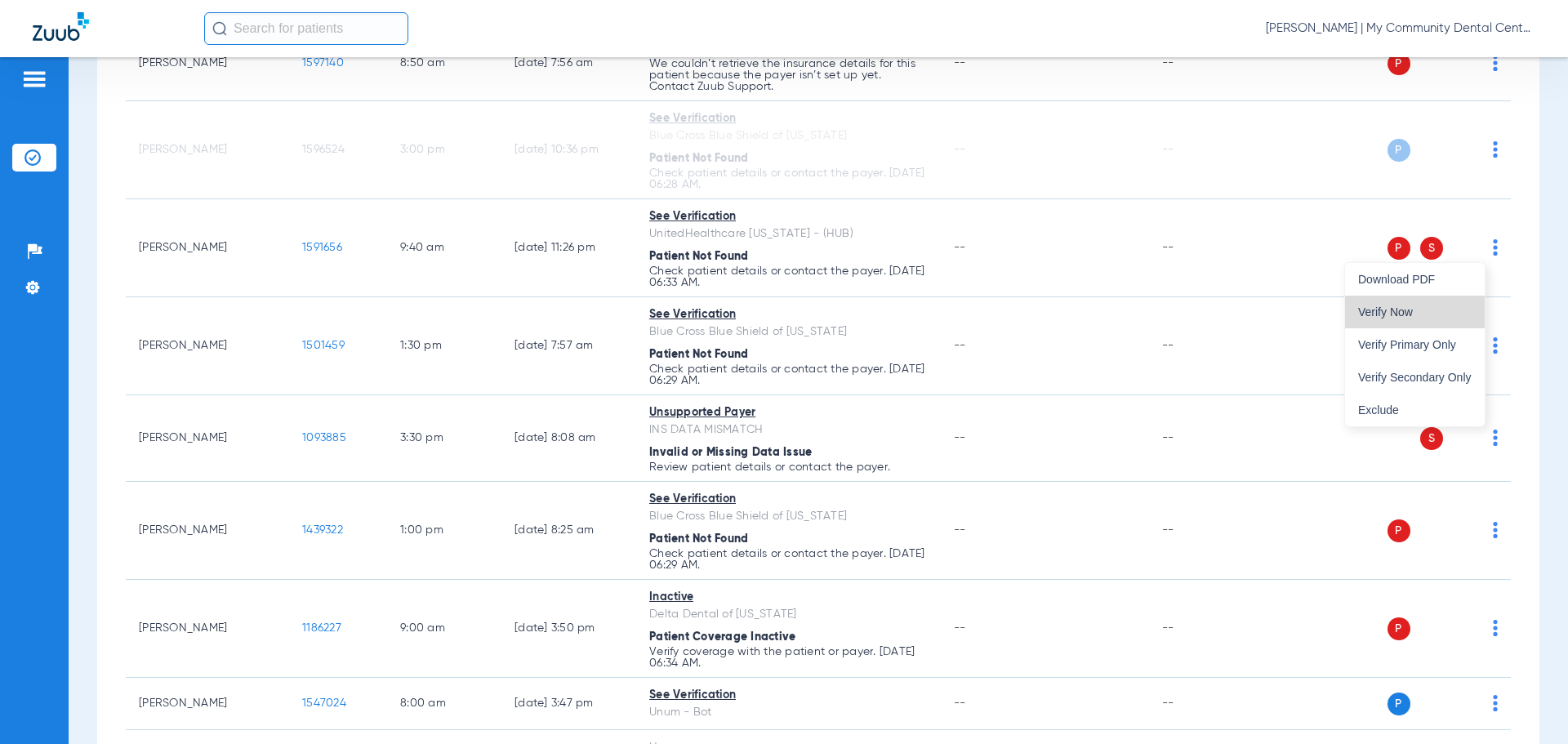
click at [1458, 314] on span "Verify Now" at bounding box center [1415, 312] width 114 height 11
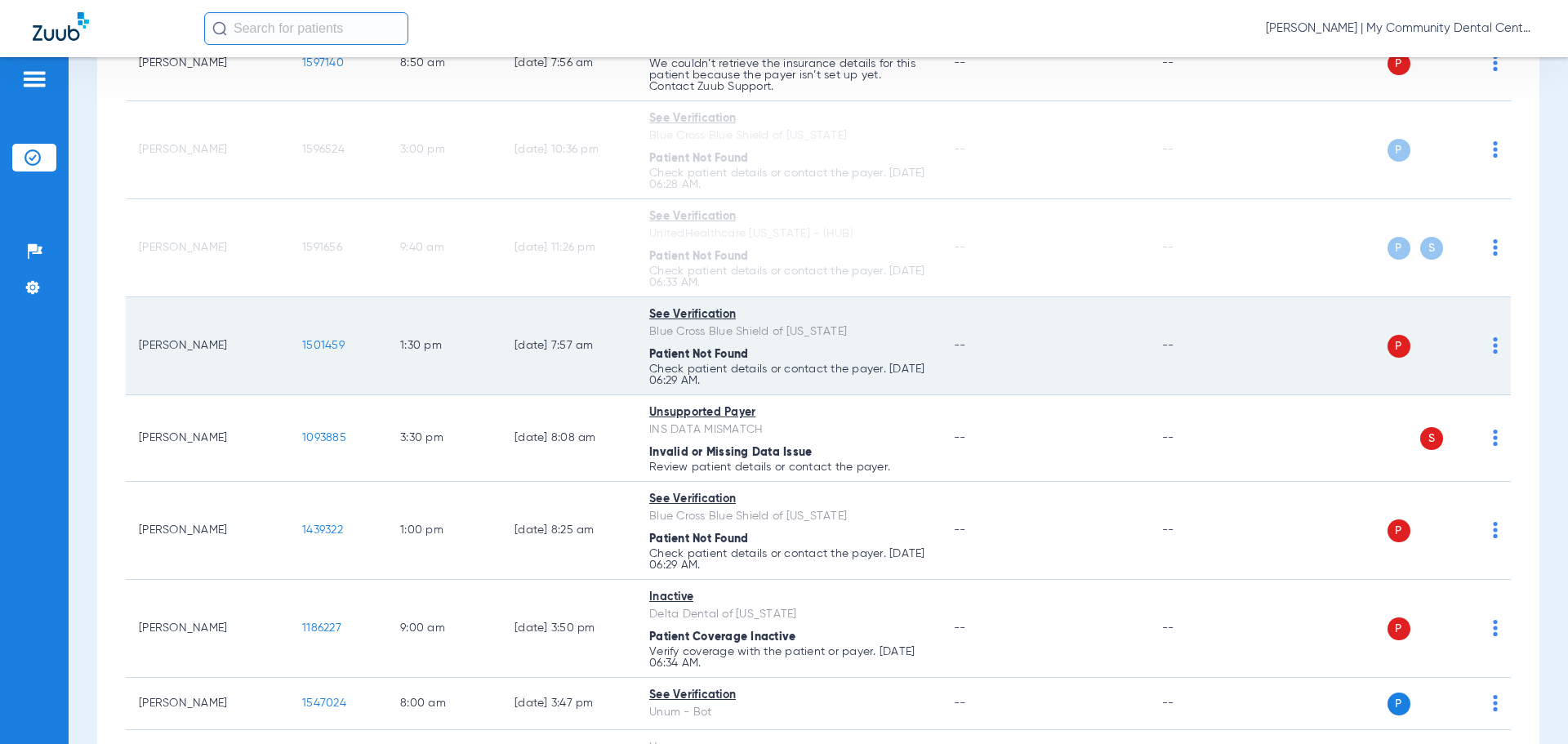
click at [1494, 349] on img at bounding box center [1495, 345] width 5 height 17
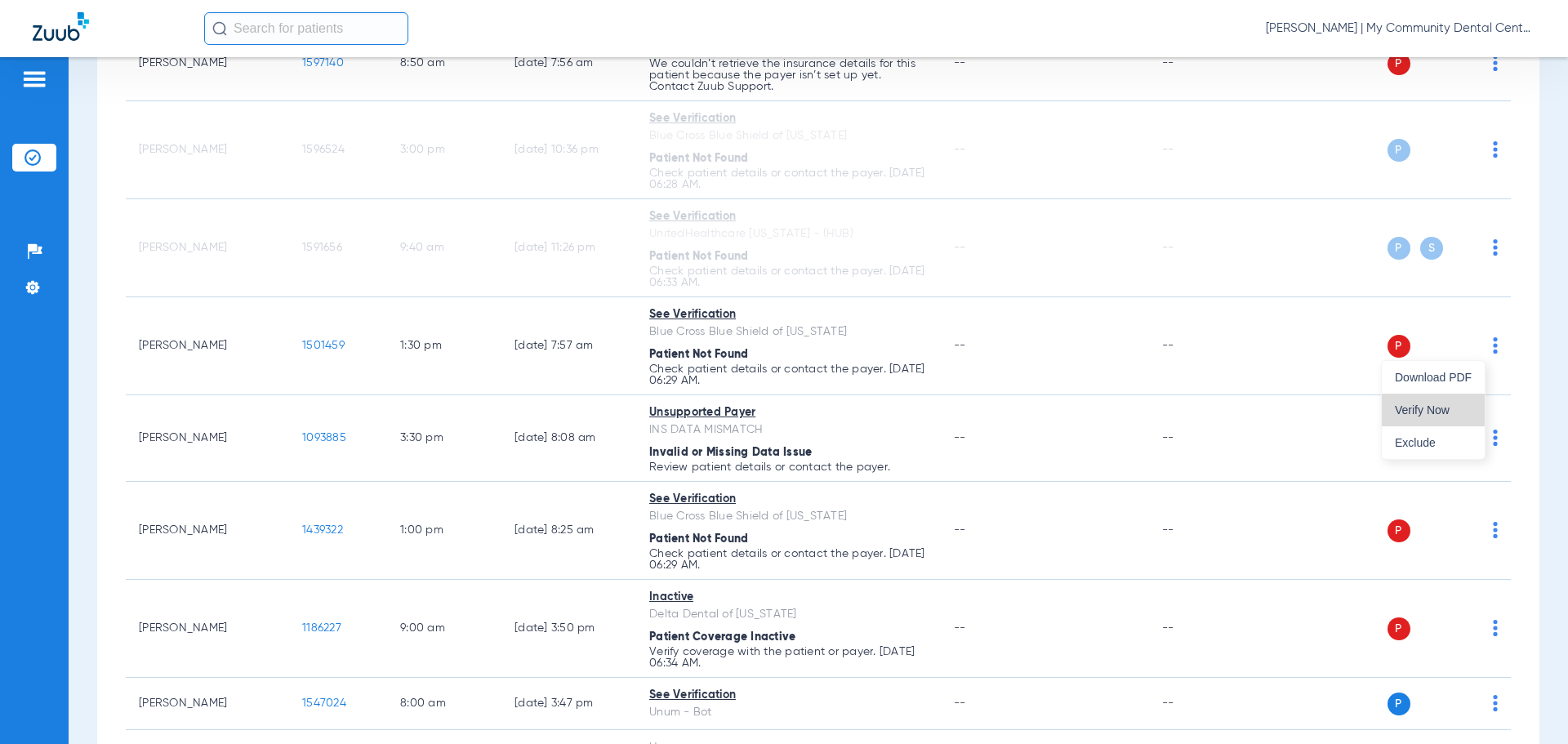
click at [1452, 406] on span "Verify Now" at bounding box center [1433, 410] width 76 height 11
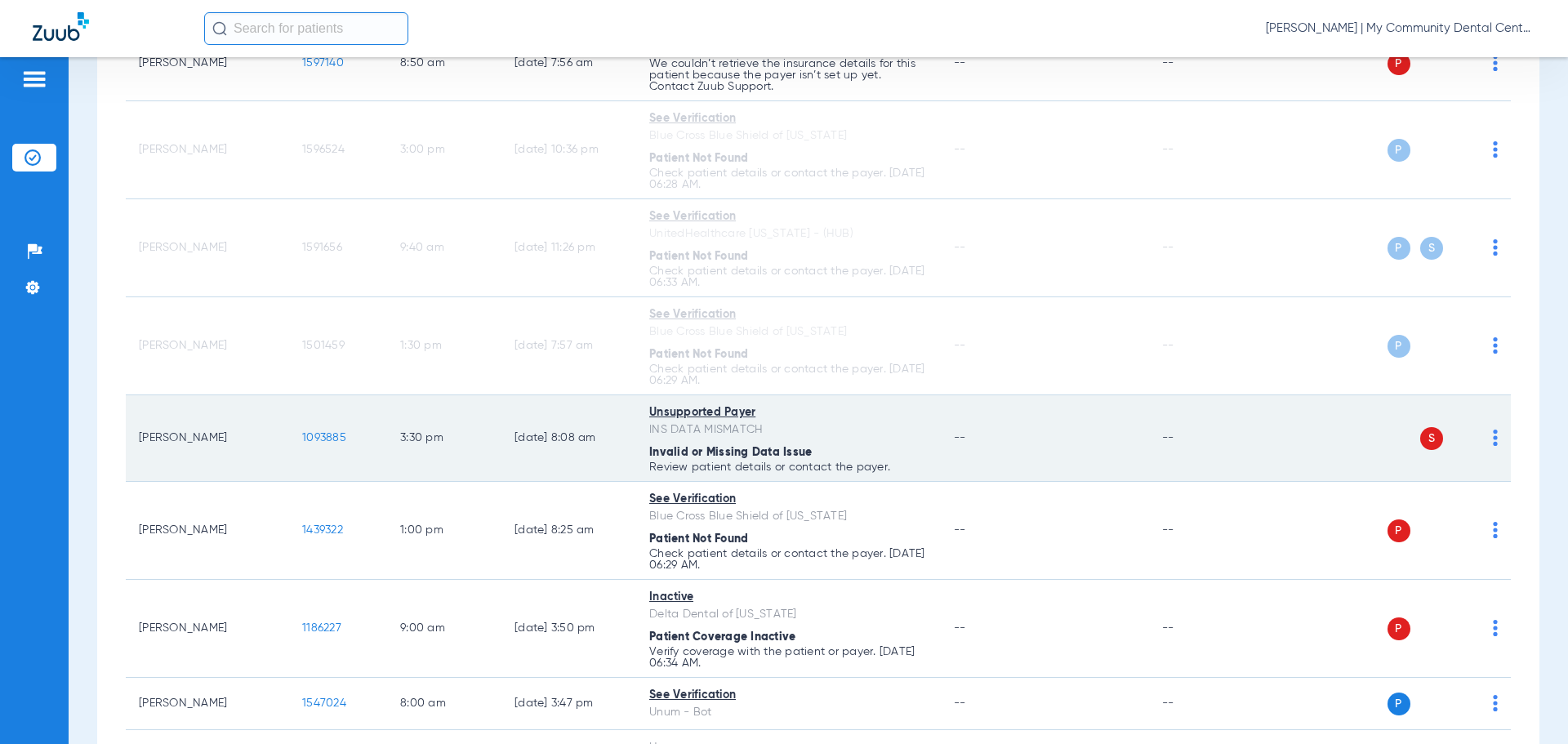
click at [1494, 433] on img at bounding box center [1495, 438] width 5 height 17
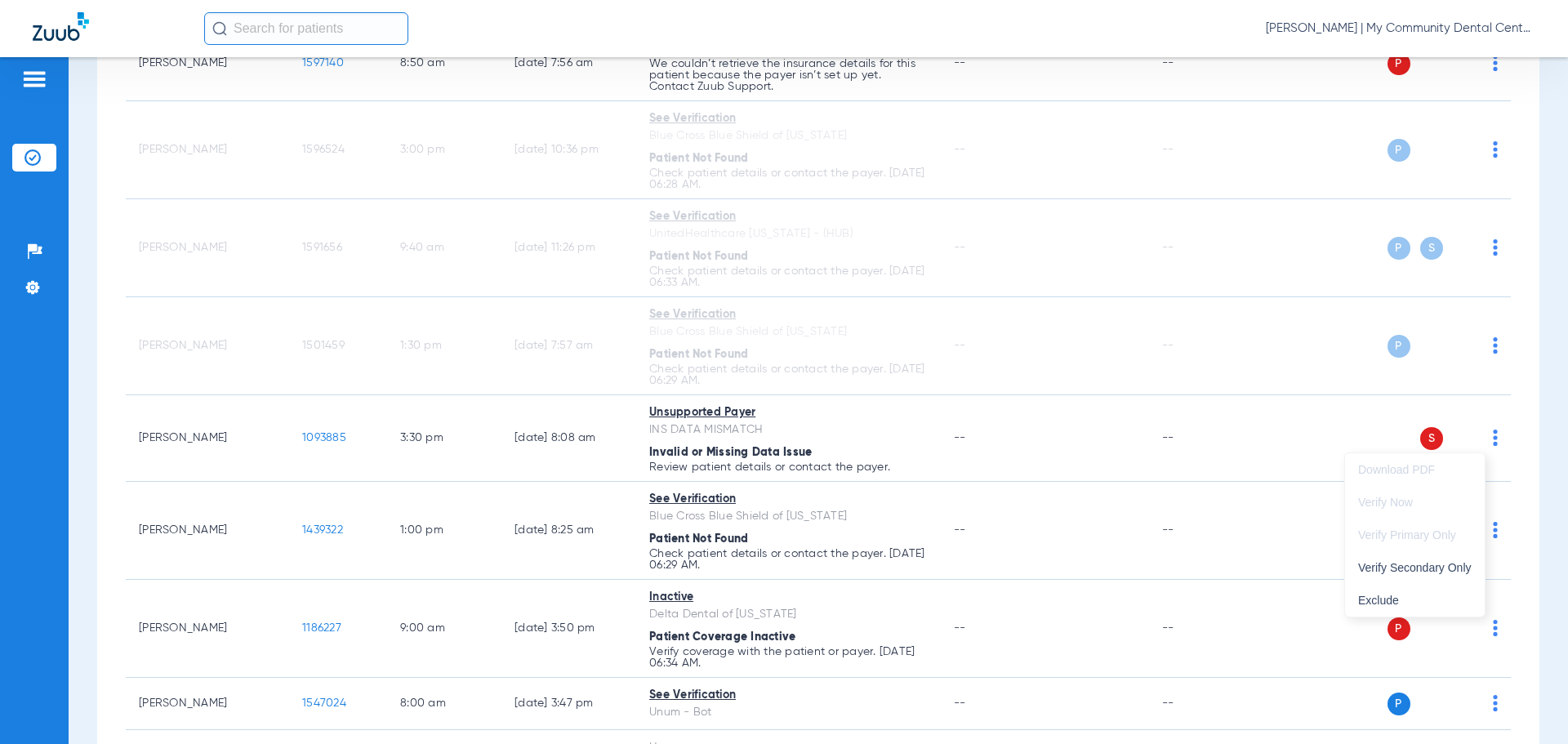
click at [1196, 397] on div at bounding box center [784, 372] width 1568 height 744
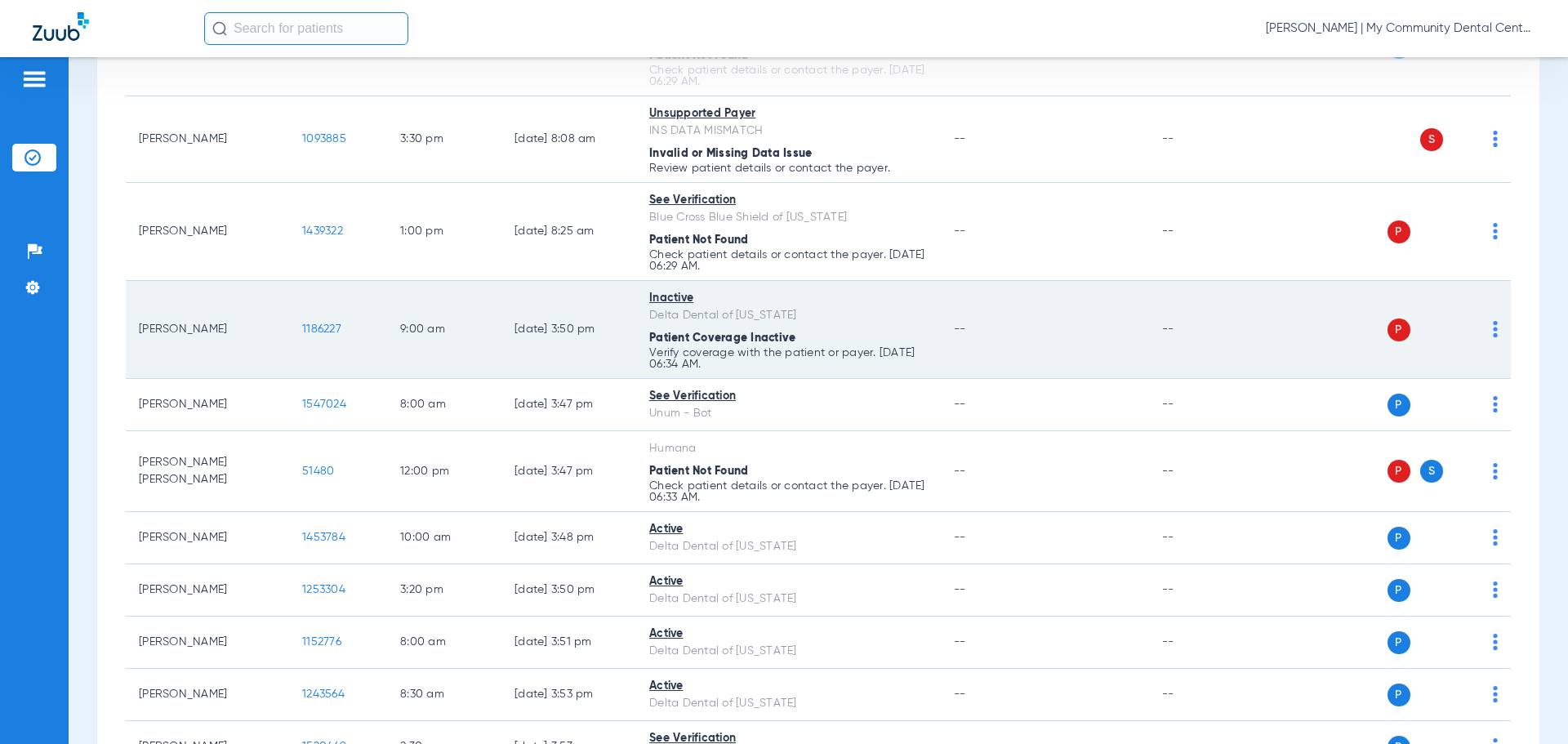
scroll to position [572, 0]
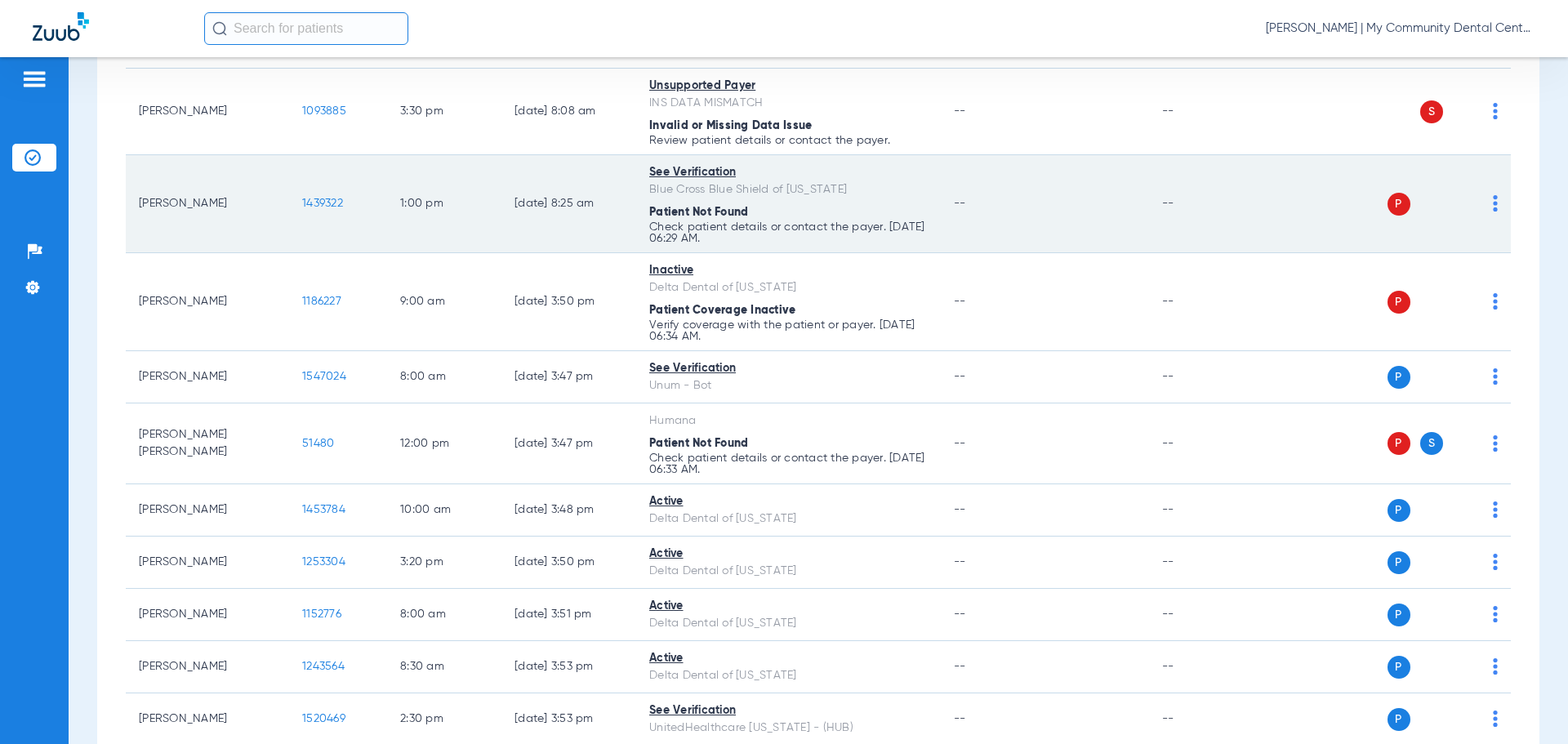
click at [1494, 203] on img at bounding box center [1495, 204] width 5 height 17
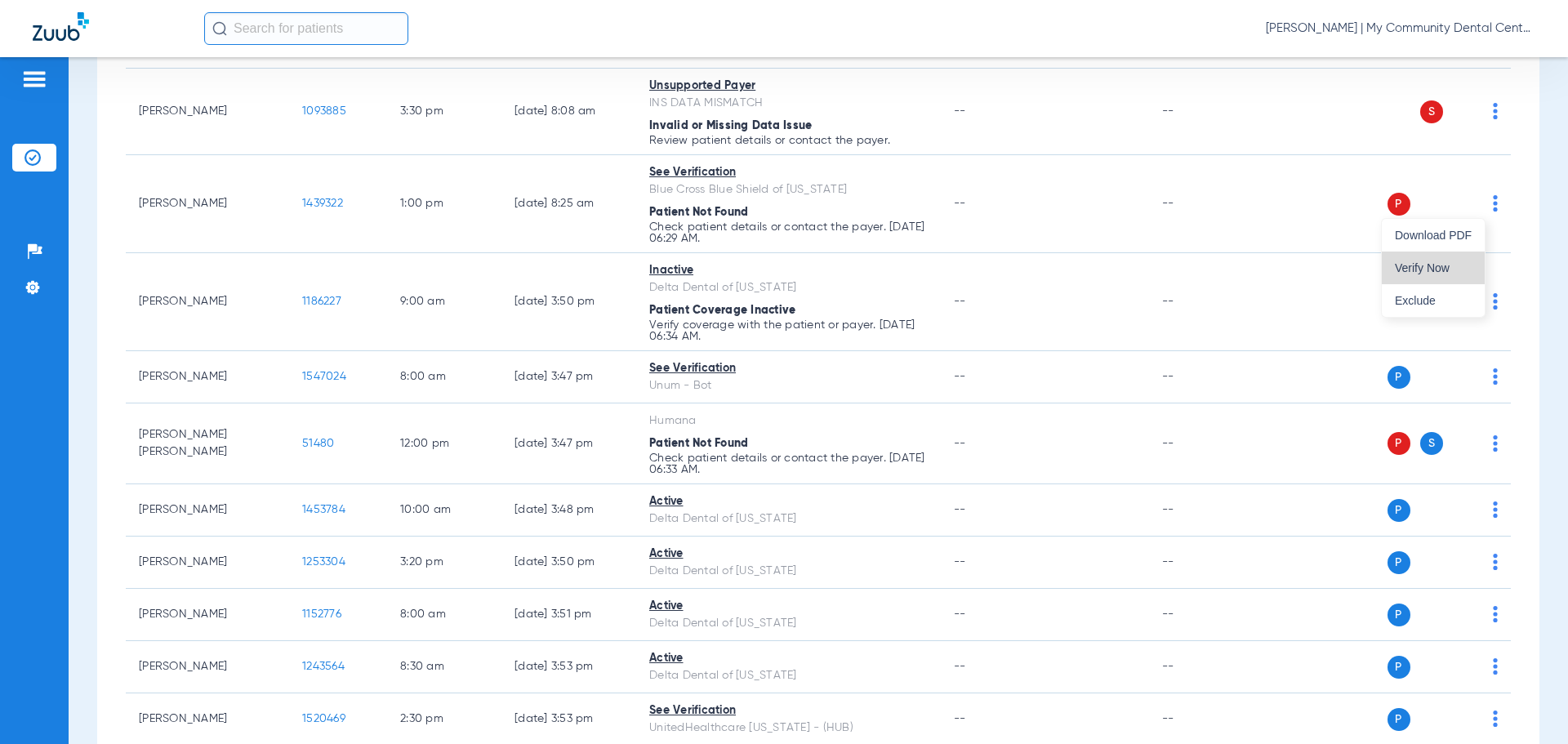
click at [1438, 270] on span "Verify Now" at bounding box center [1433, 268] width 76 height 11
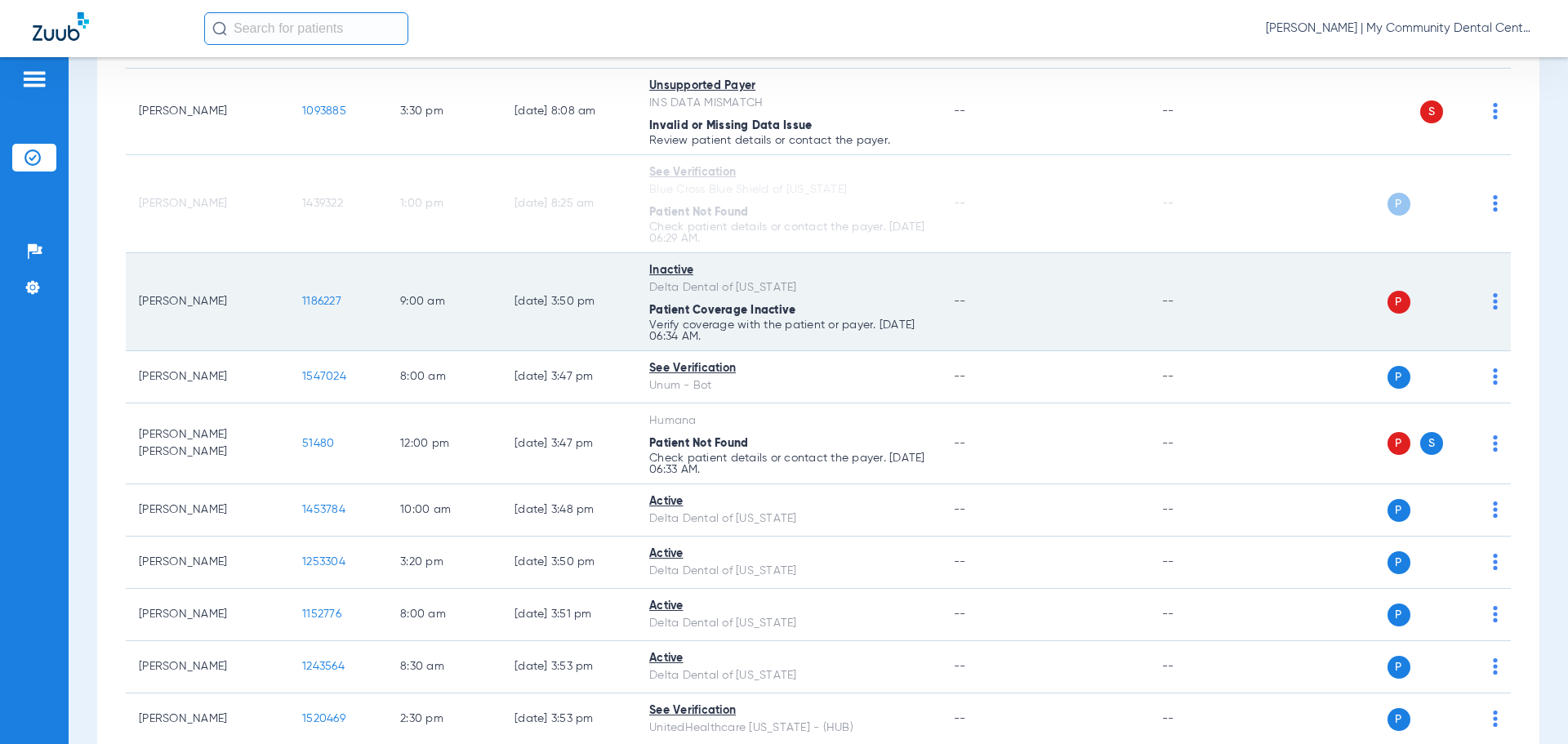
click at [1486, 304] on td "P S" at bounding box center [1386, 302] width 252 height 98
click at [1494, 307] on img at bounding box center [1495, 302] width 5 height 17
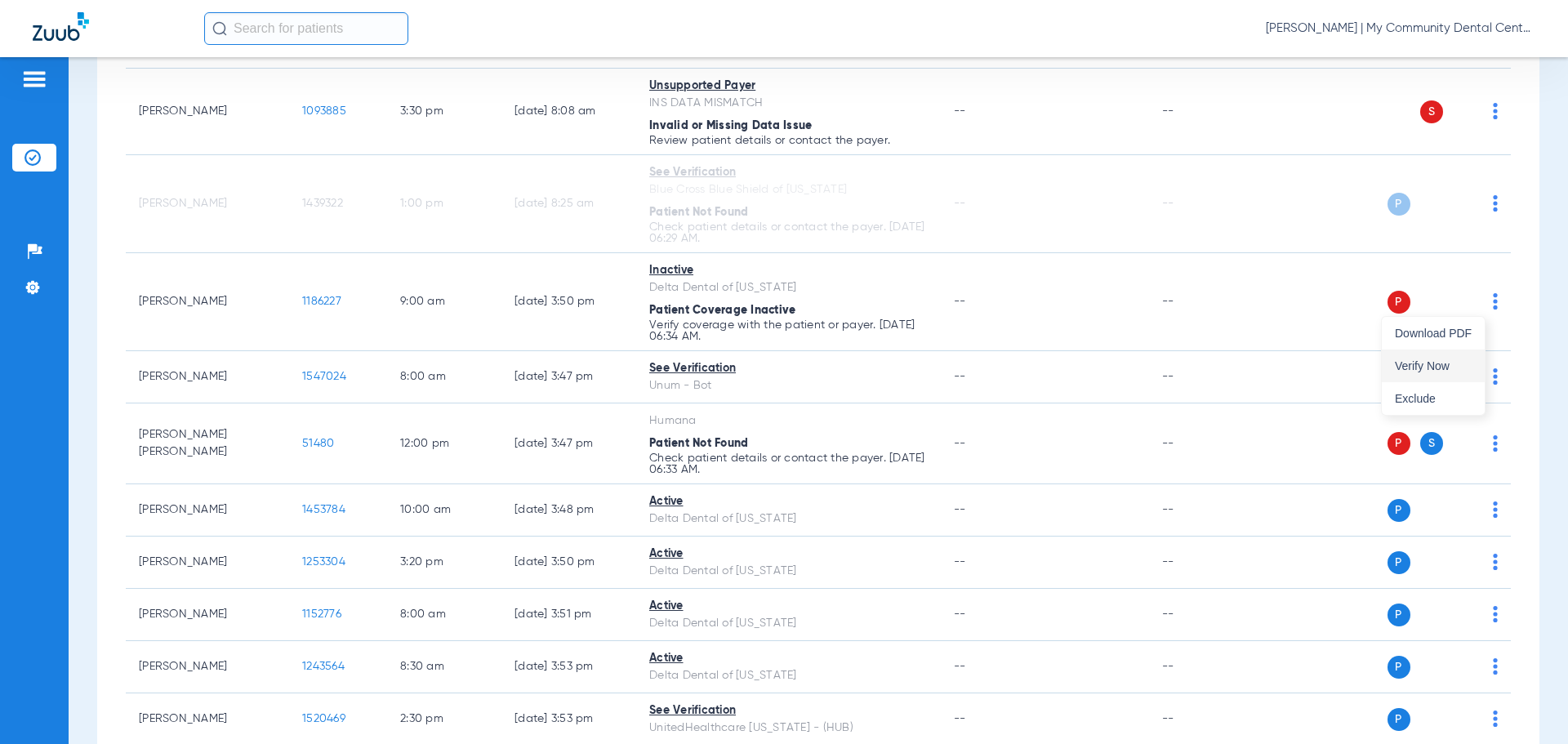
click at [1398, 366] on span "Verify Now" at bounding box center [1433, 366] width 76 height 11
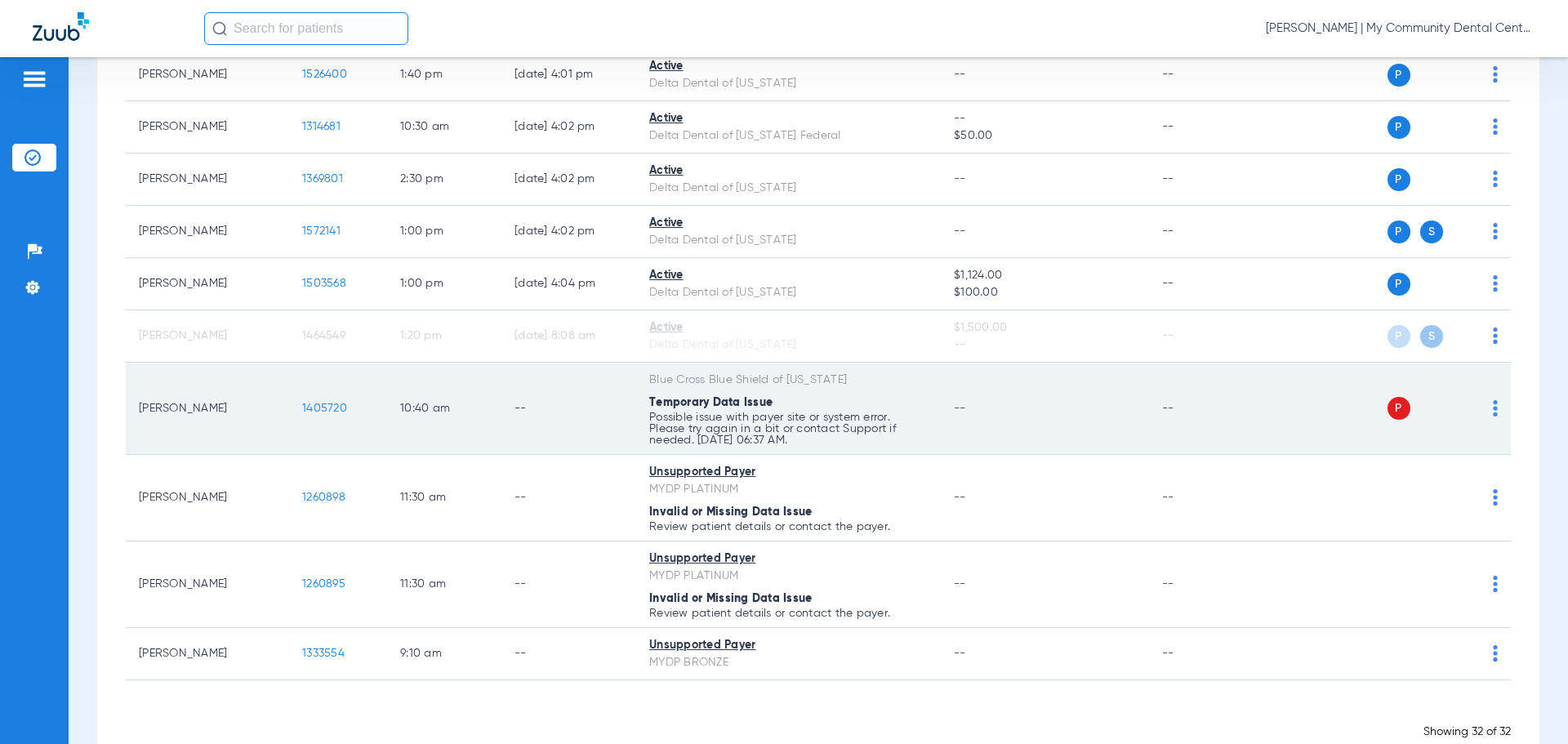
scroll to position [1727, 0]
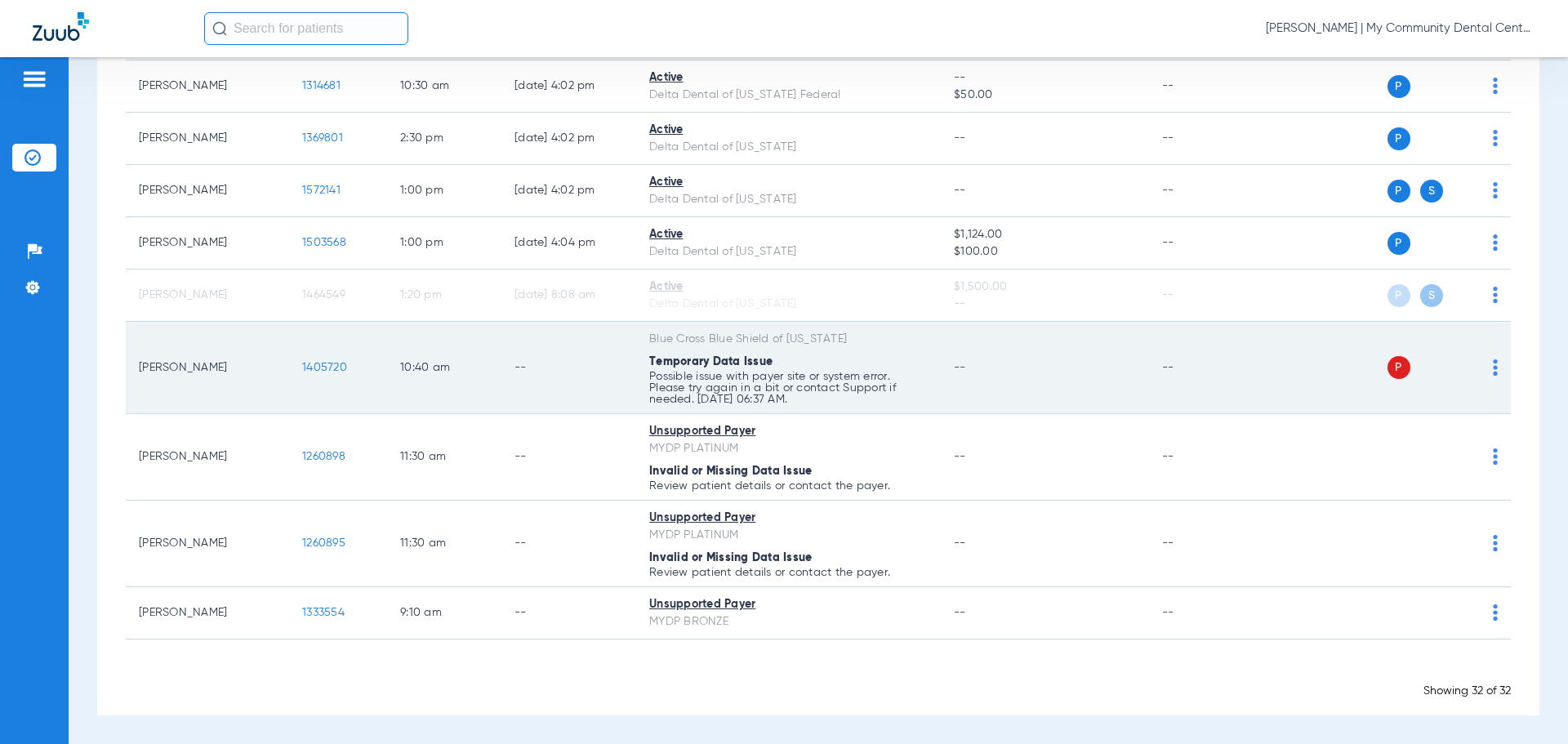
click at [1494, 372] on img at bounding box center [1495, 368] width 5 height 17
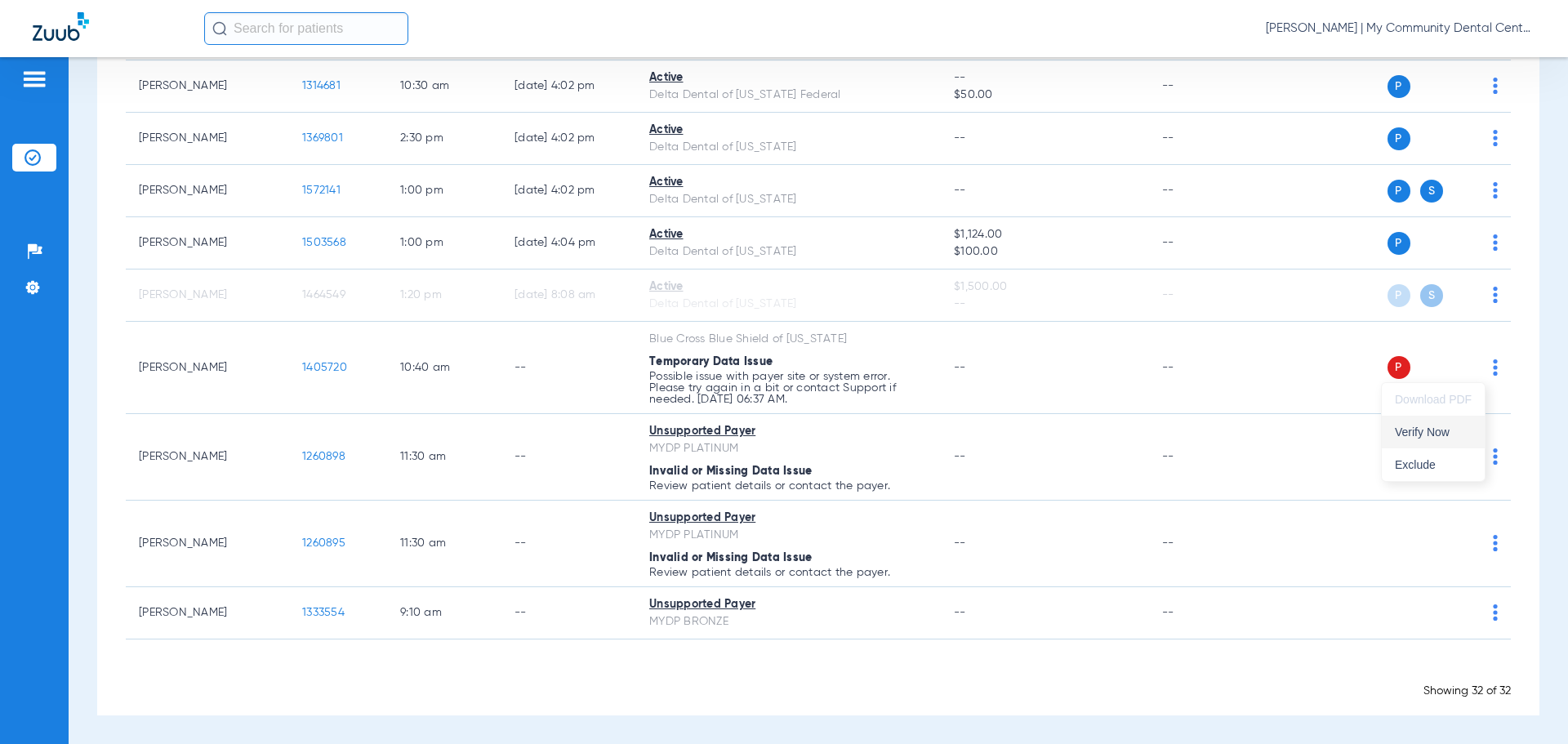
click at [1450, 428] on span "Verify Now" at bounding box center [1433, 432] width 76 height 11
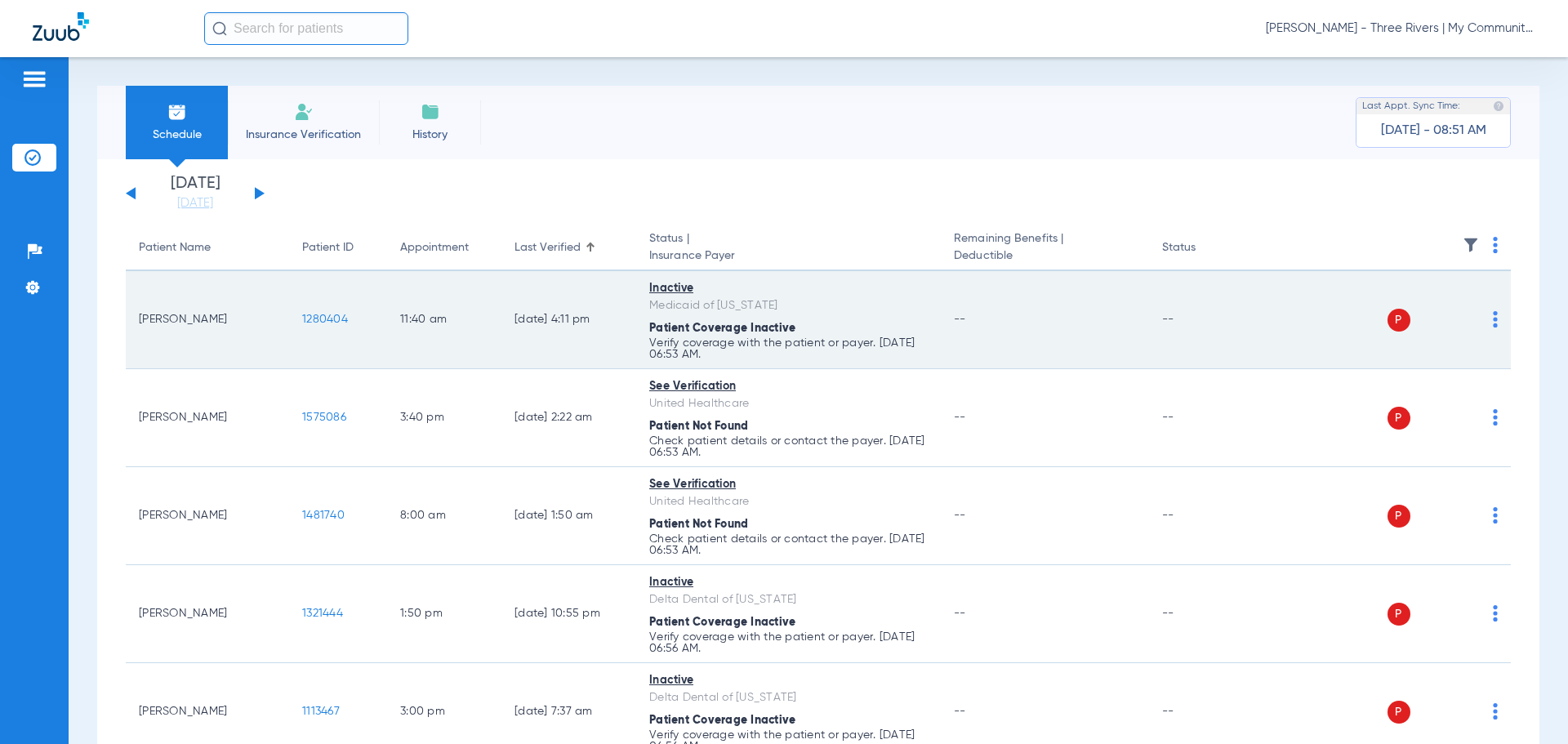
click at [1494, 322] on img at bounding box center [1495, 319] width 5 height 17
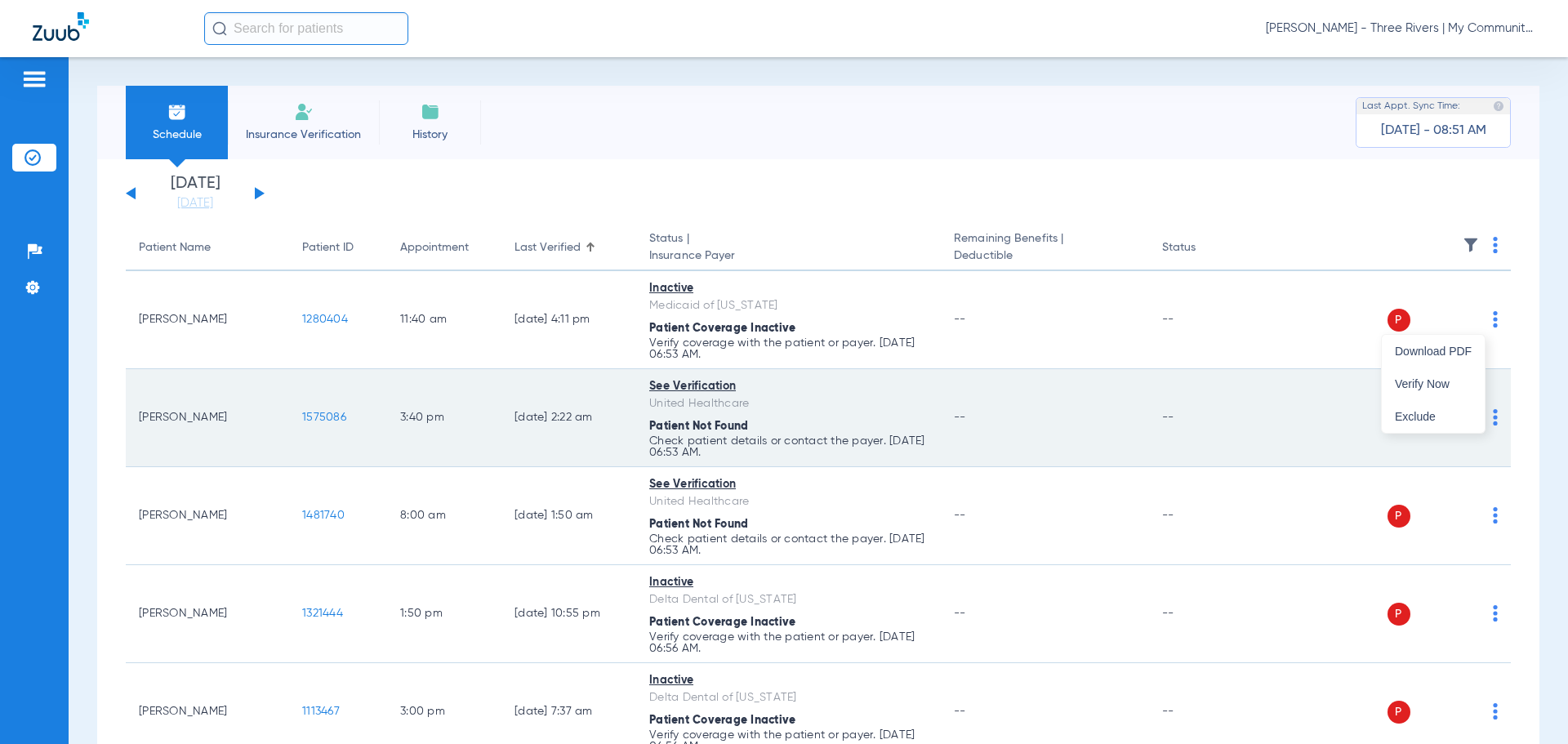
drag, startPoint x: 1459, startPoint y: 386, endPoint x: 1471, endPoint y: 401, distance: 19.2
click at [1458, 386] on span "Verify Now" at bounding box center [1433, 384] width 76 height 11
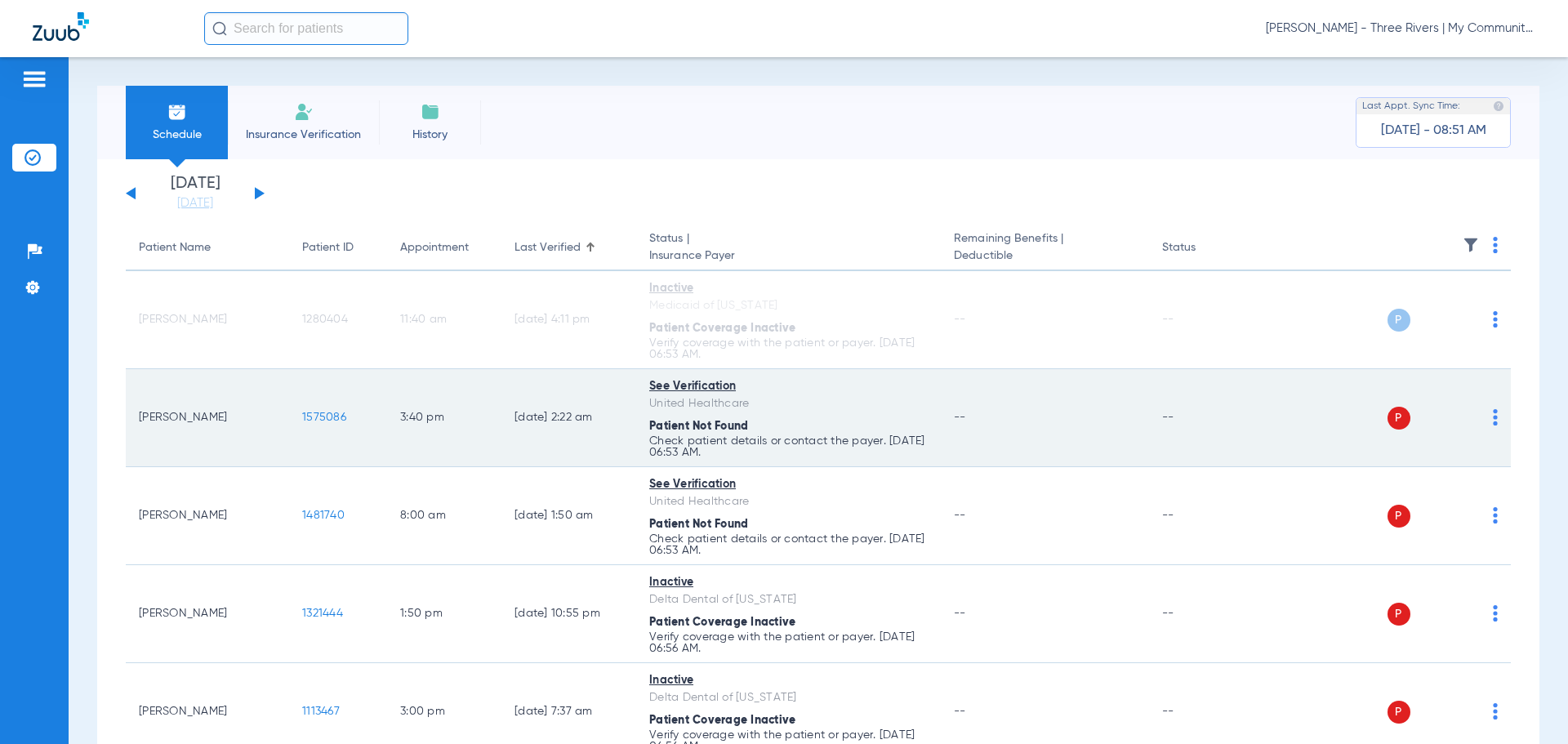
click at [1494, 415] on img at bounding box center [1495, 417] width 5 height 17
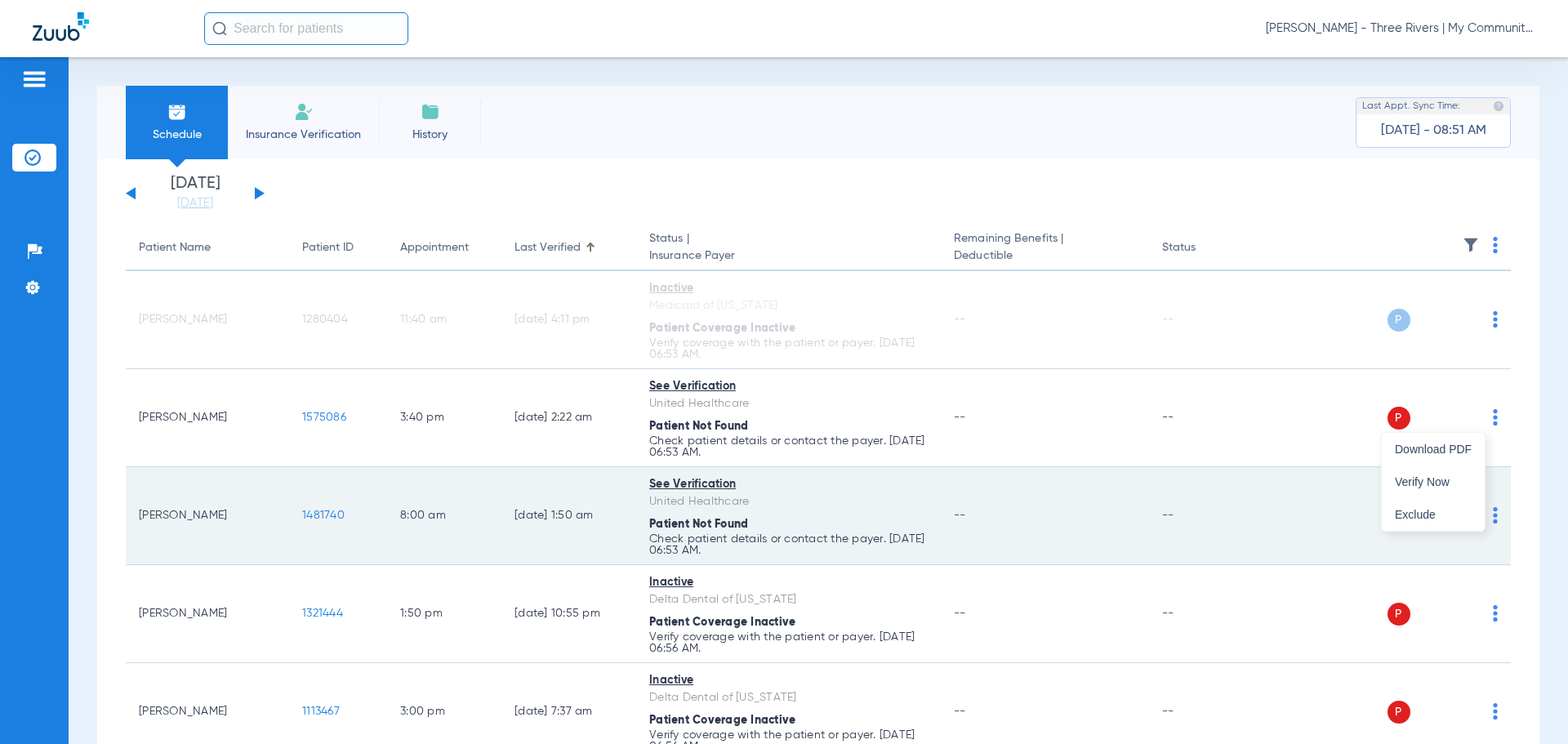
click at [1448, 478] on span "Verify Now" at bounding box center [1433, 481] width 76 height 11
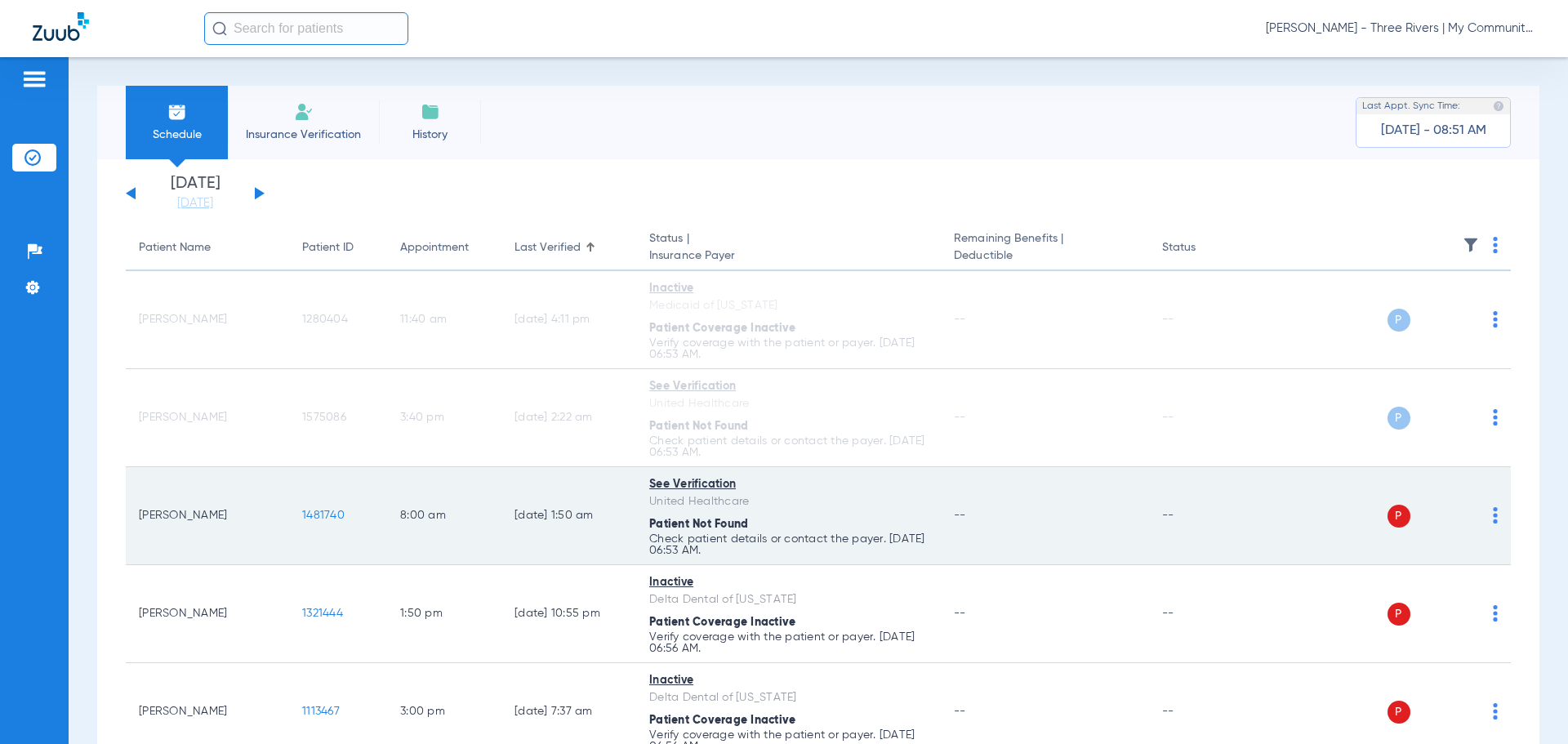
click at [1494, 522] on img at bounding box center [1495, 516] width 5 height 17
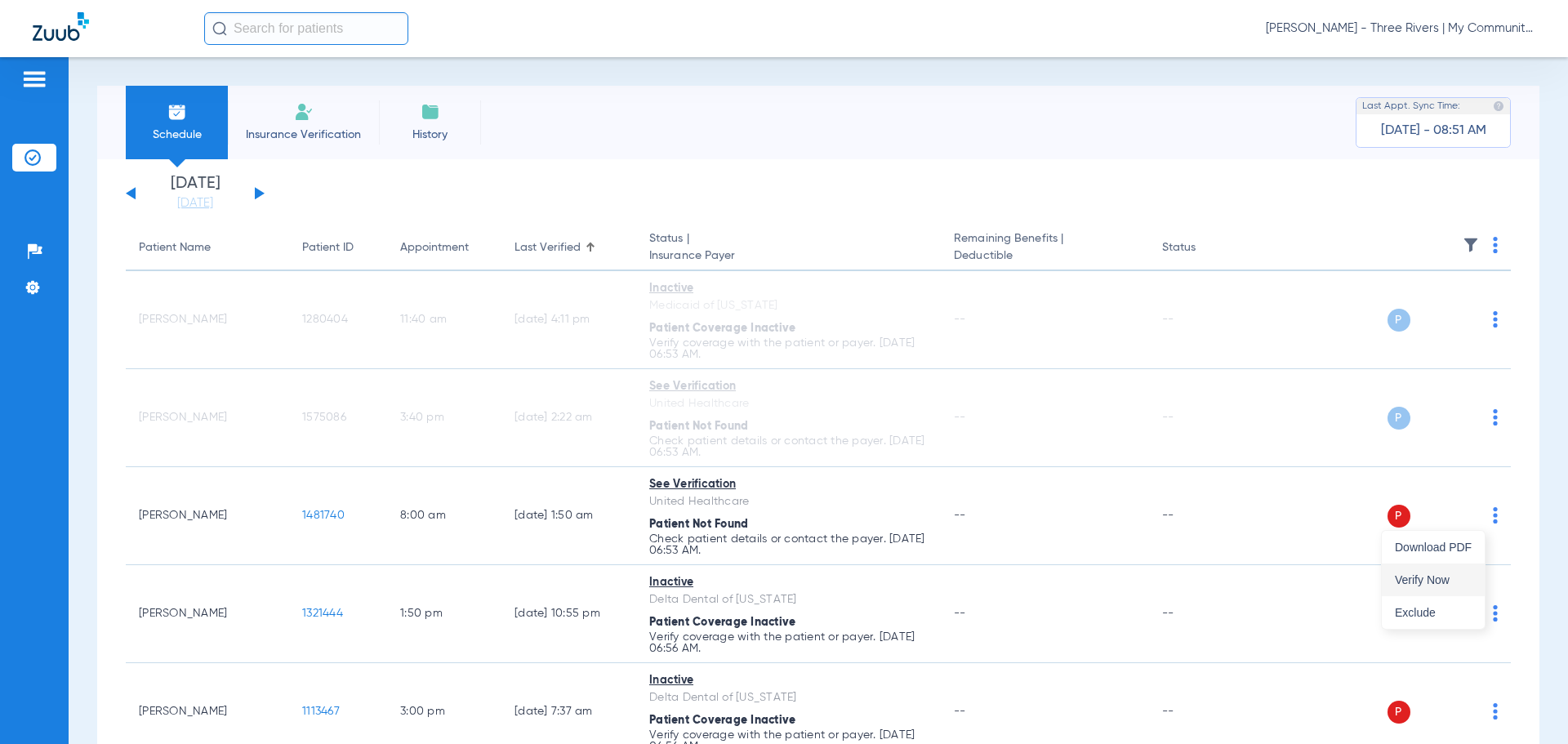
click at [1440, 564] on button "Verify Now" at bounding box center [1433, 579] width 103 height 33
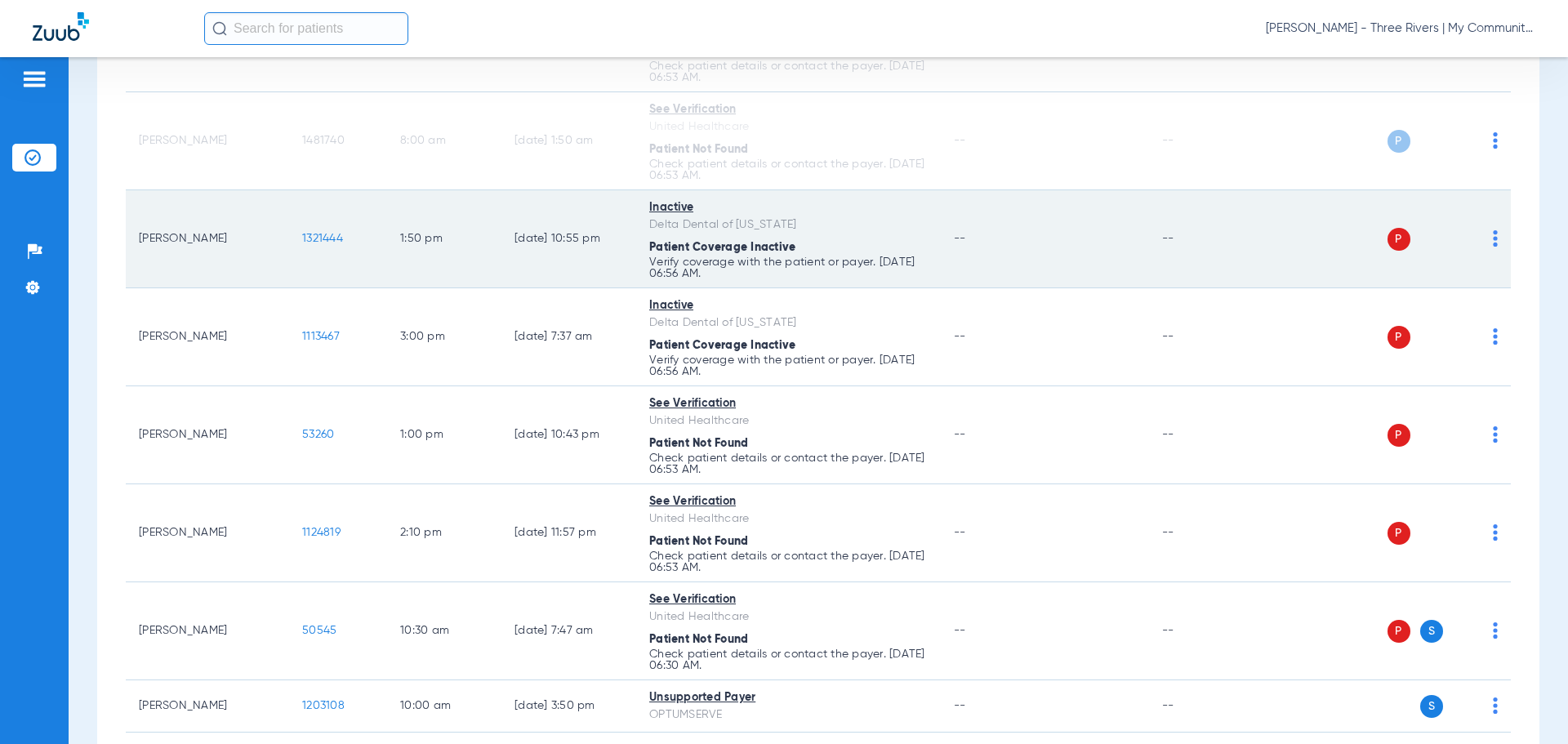
scroll to position [409, 0]
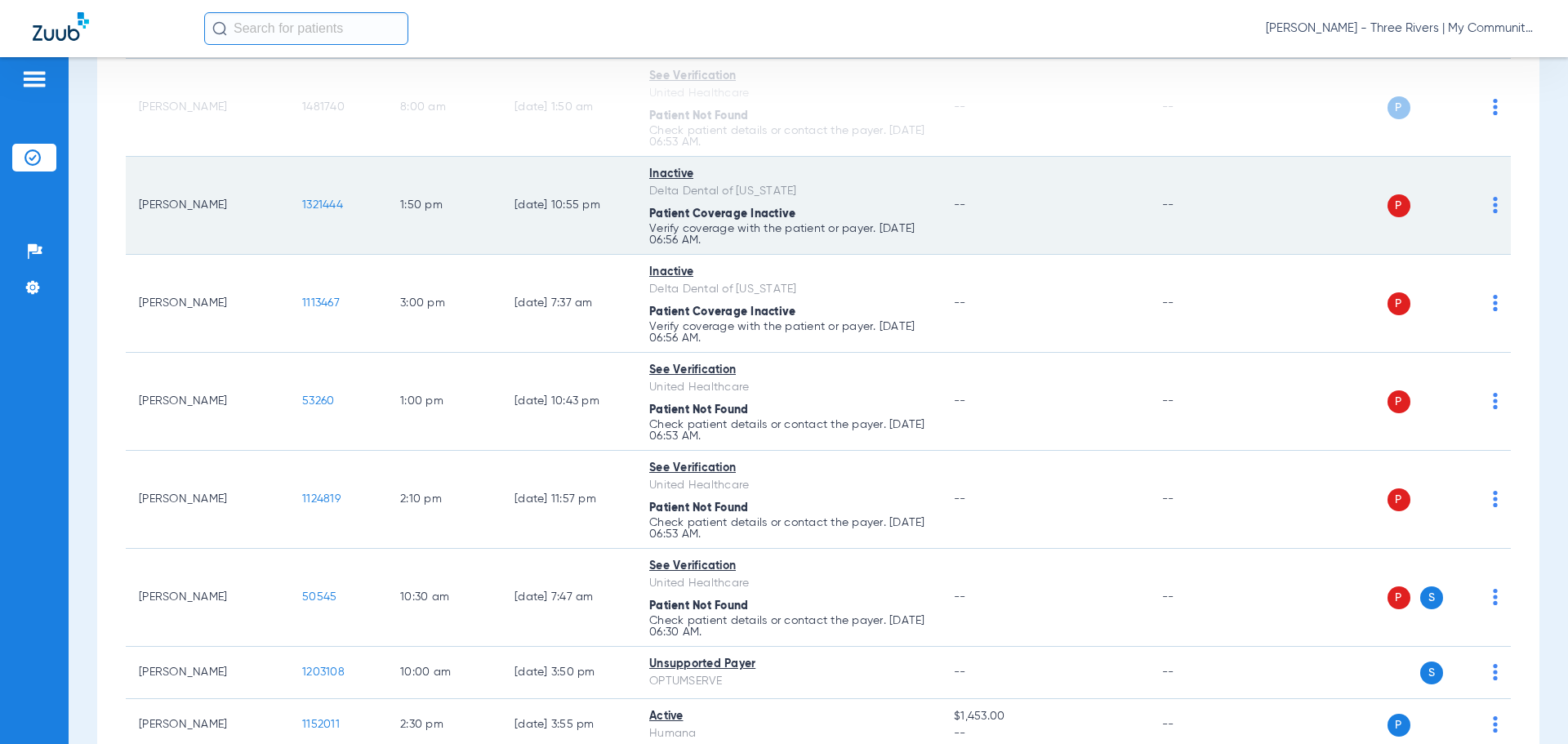
click at [1494, 210] on img at bounding box center [1495, 205] width 5 height 17
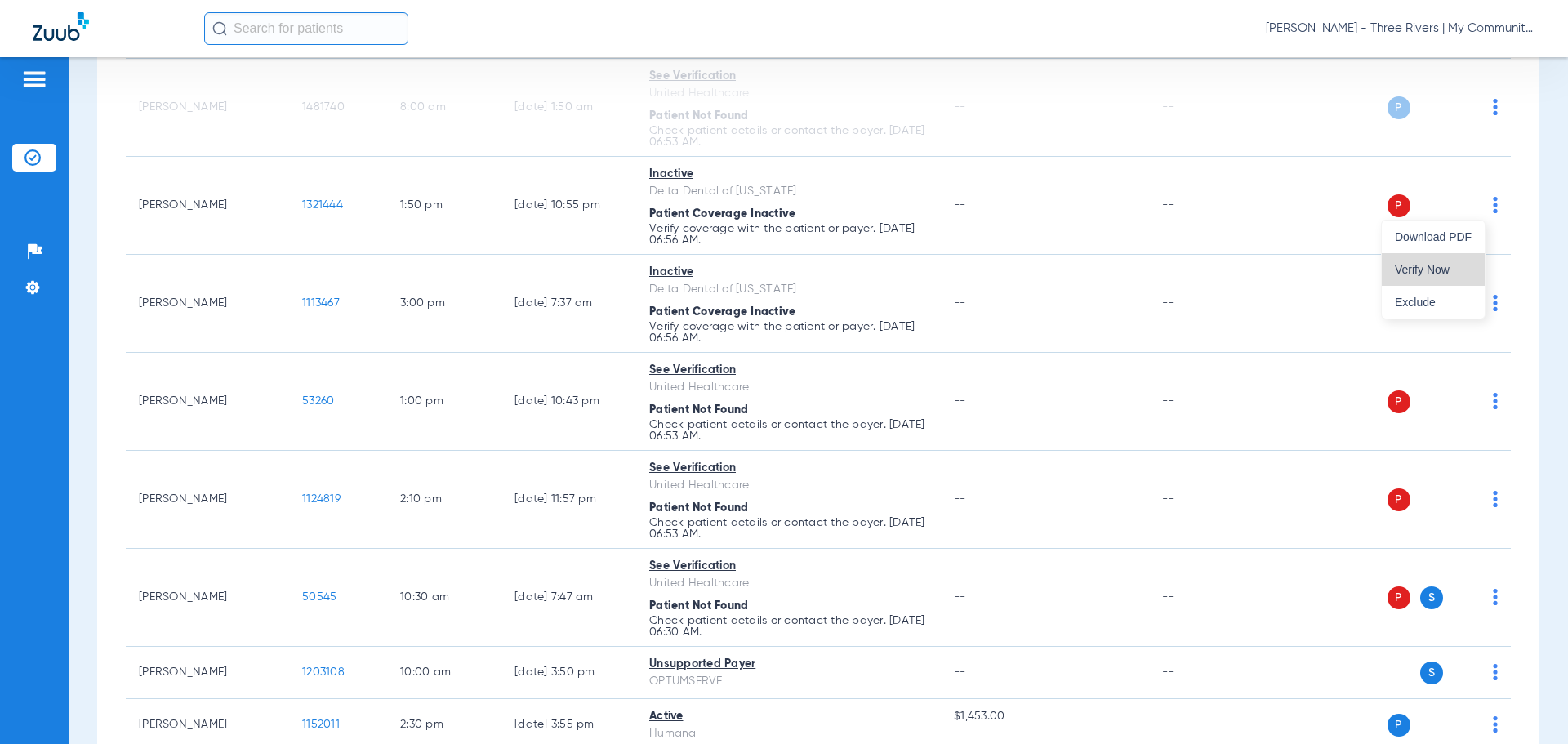
click at [1456, 267] on span "Verify Now" at bounding box center [1433, 269] width 76 height 11
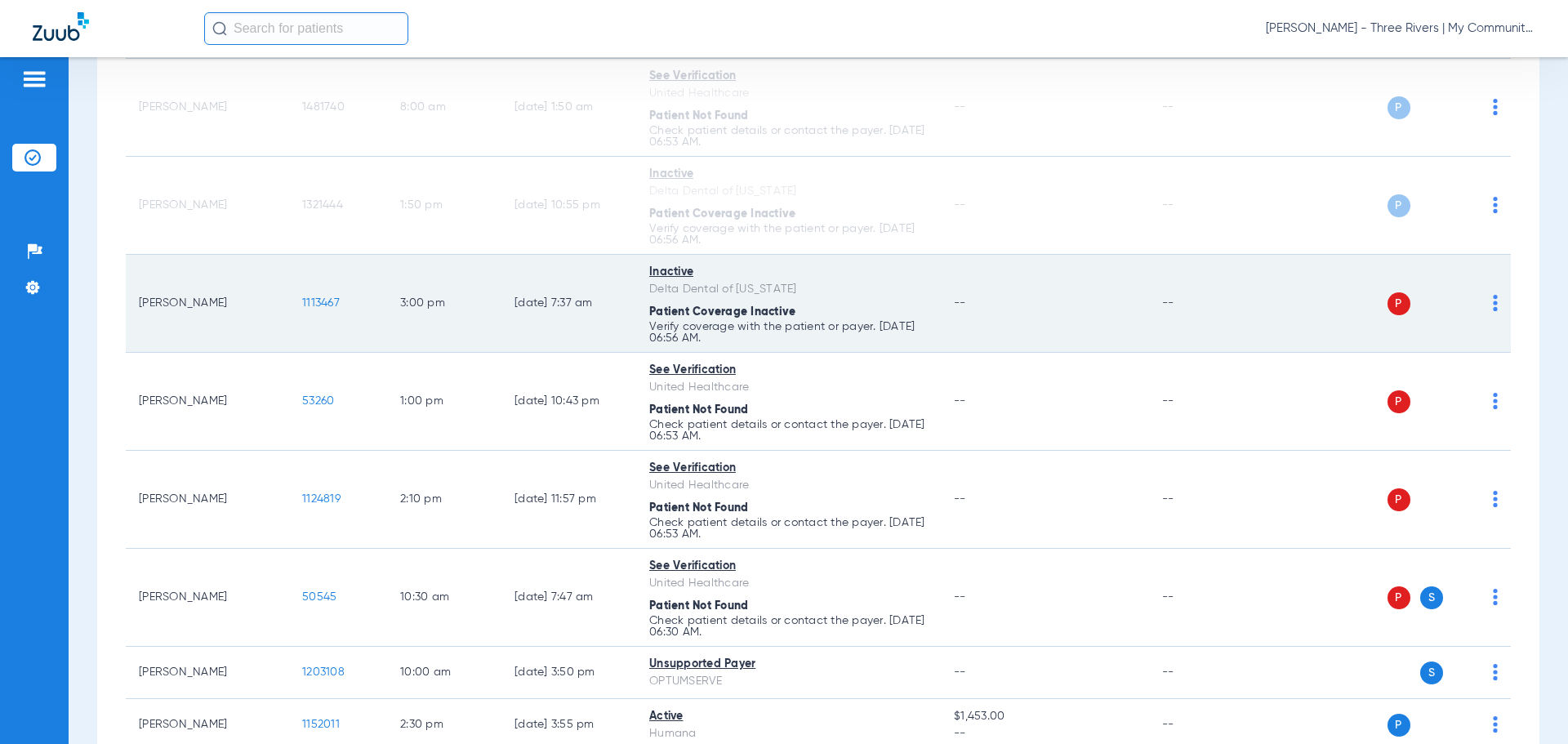
click at [1494, 308] on img at bounding box center [1495, 304] width 5 height 17
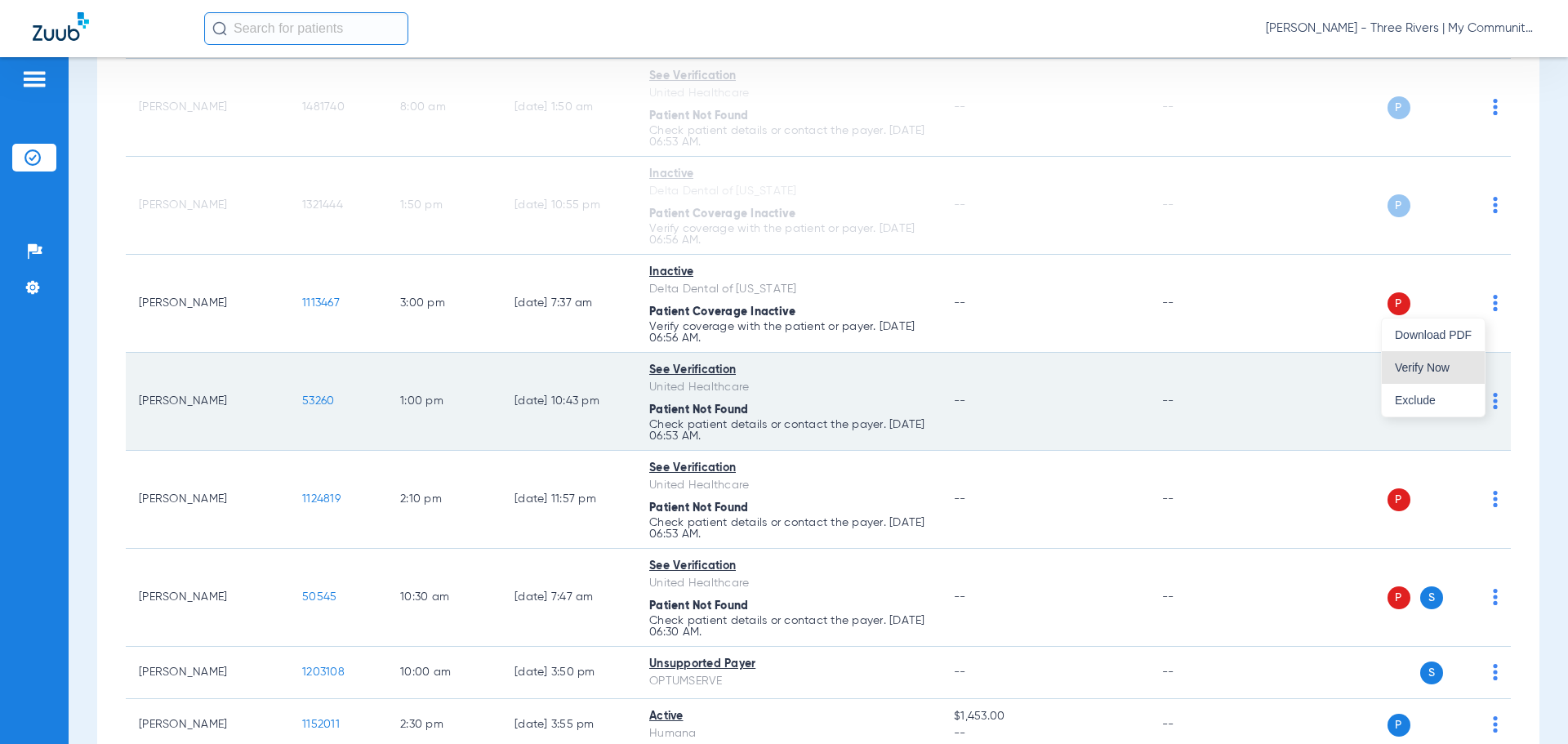
drag, startPoint x: 1423, startPoint y: 370, endPoint x: 1449, endPoint y: 405, distance: 43.6
click at [1422, 370] on span "Verify Now" at bounding box center [1433, 368] width 76 height 11
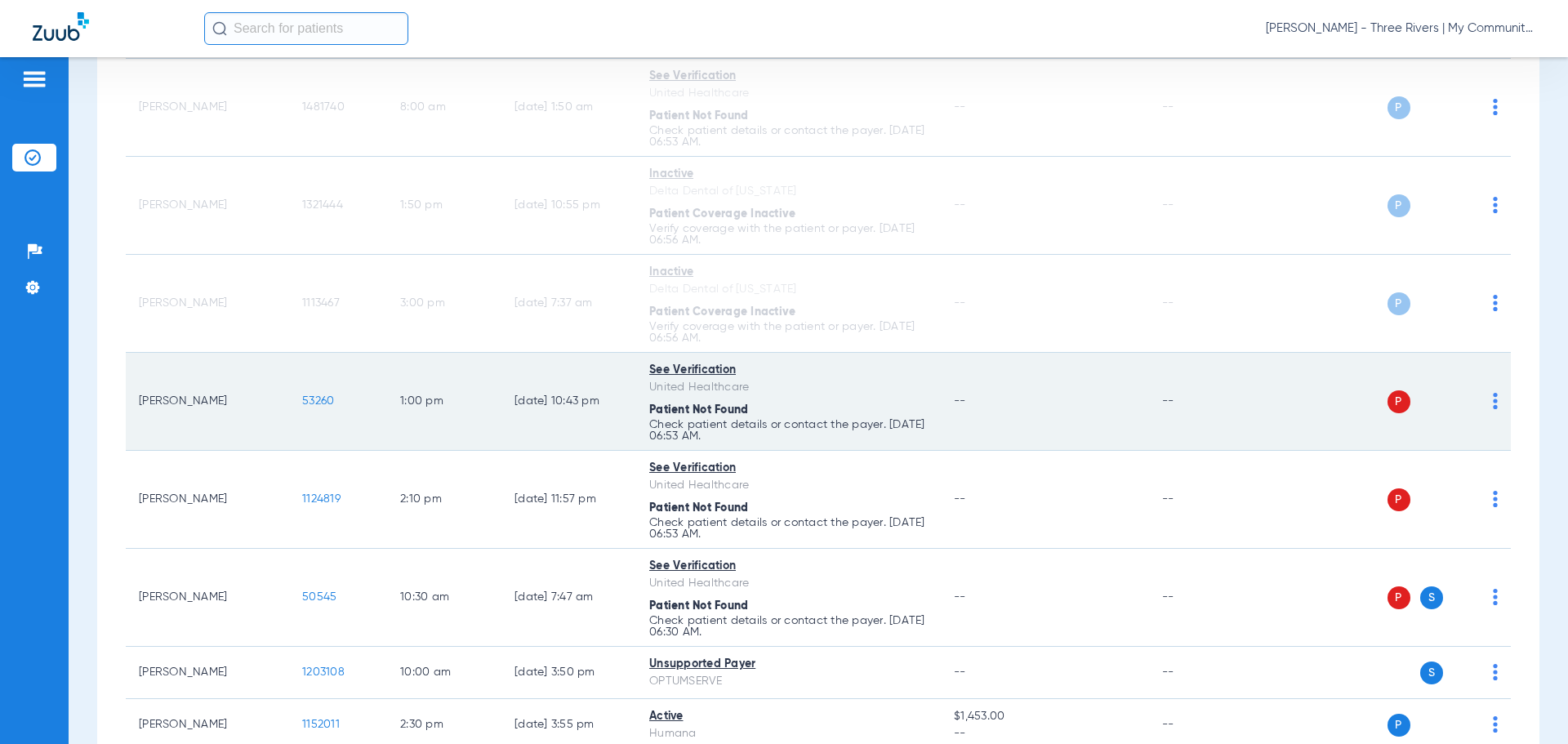
click at [1486, 407] on td "P S" at bounding box center [1386, 401] width 252 height 98
click at [1486, 400] on td "P S" at bounding box center [1386, 401] width 252 height 98
click at [1494, 399] on img at bounding box center [1495, 401] width 5 height 17
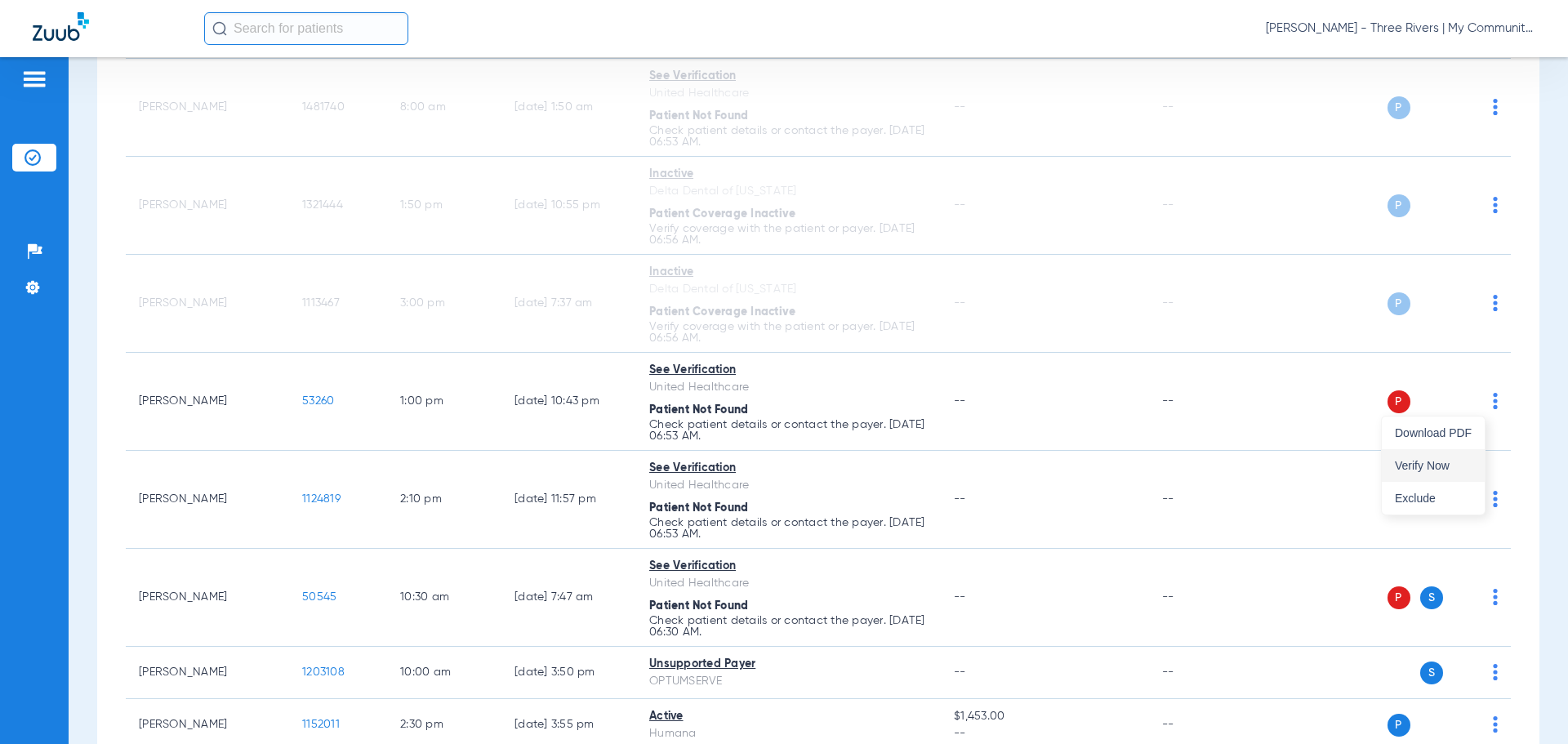
click at [1416, 455] on button "Verify Now" at bounding box center [1433, 465] width 103 height 33
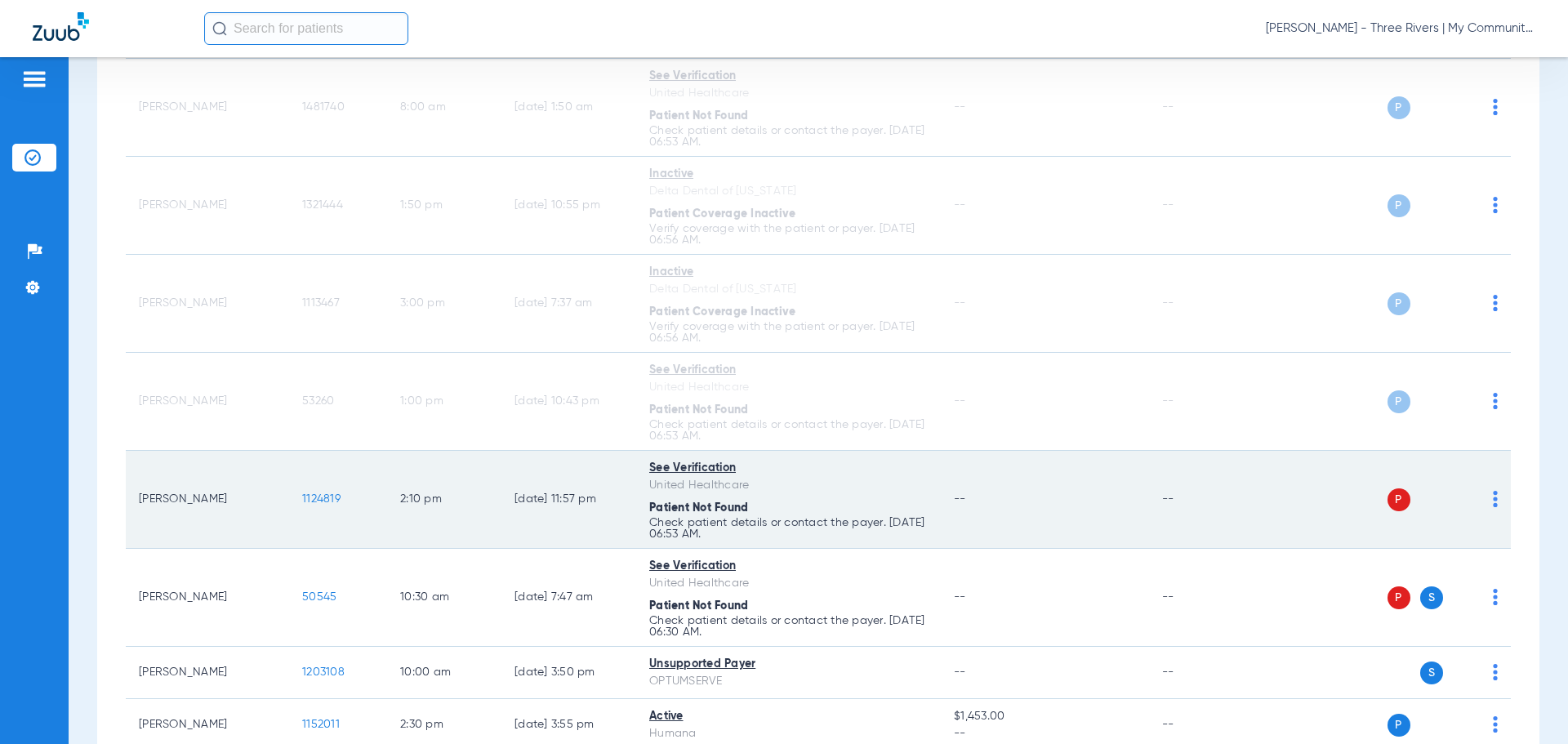
click at [1485, 498] on td "P S" at bounding box center [1386, 499] width 252 height 98
click at [1494, 498] on img at bounding box center [1495, 499] width 5 height 17
drag, startPoint x: 1398, startPoint y: 561, endPoint x: 1343, endPoint y: 494, distance: 86.7
click at [1399, 561] on span "Verify Now" at bounding box center [1433, 563] width 76 height 11
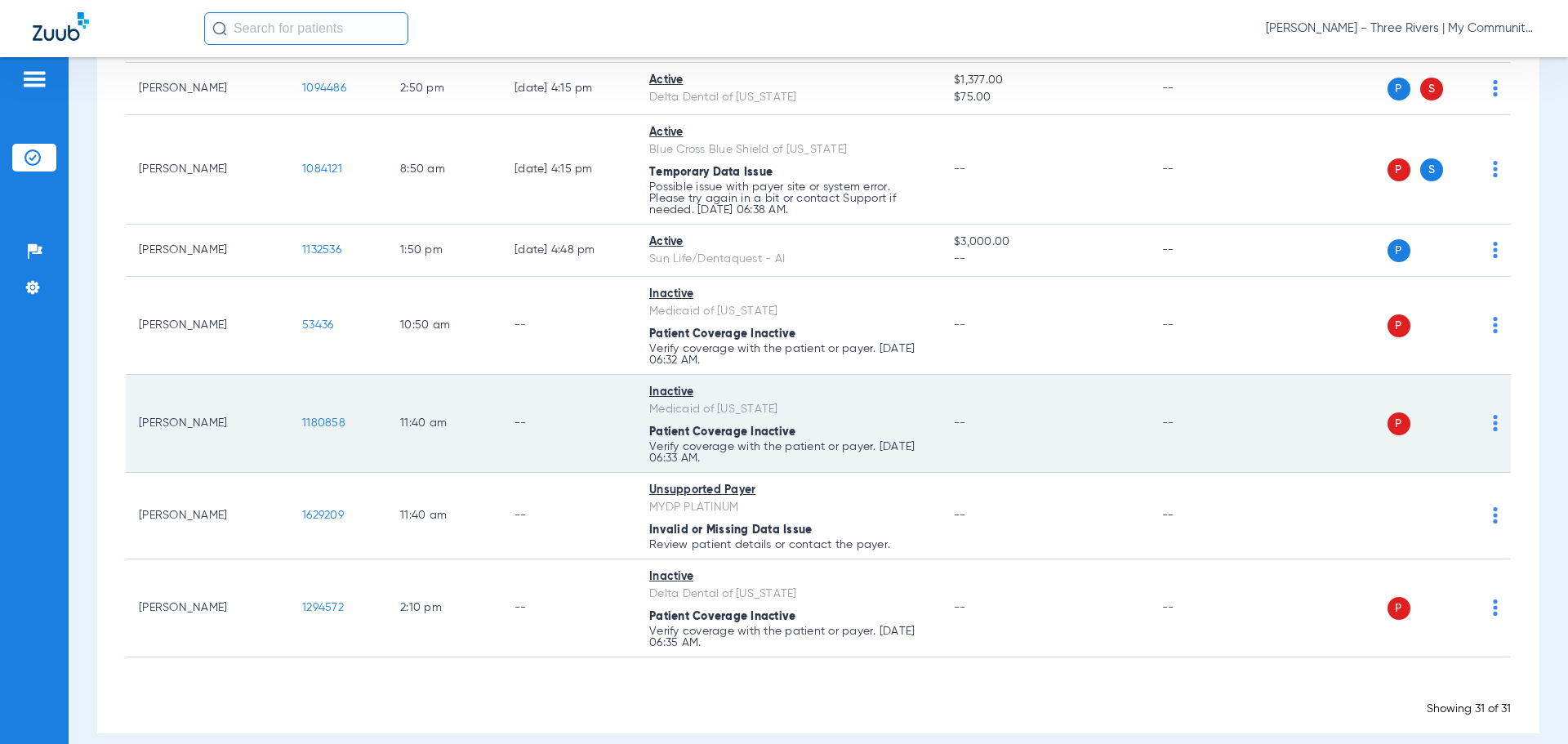
scroll to position [1904, 0]
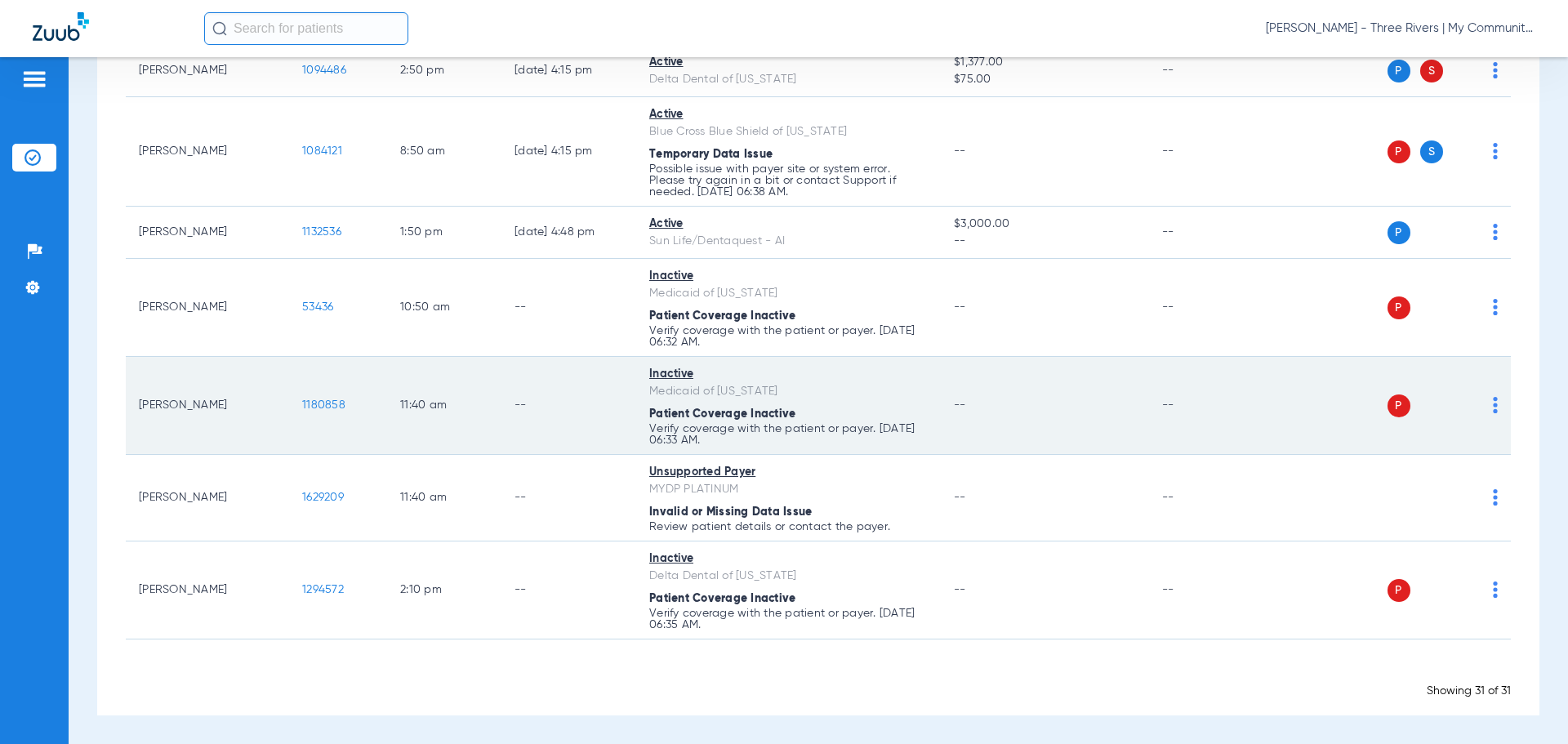
click at [1494, 412] on img at bounding box center [1495, 405] width 5 height 17
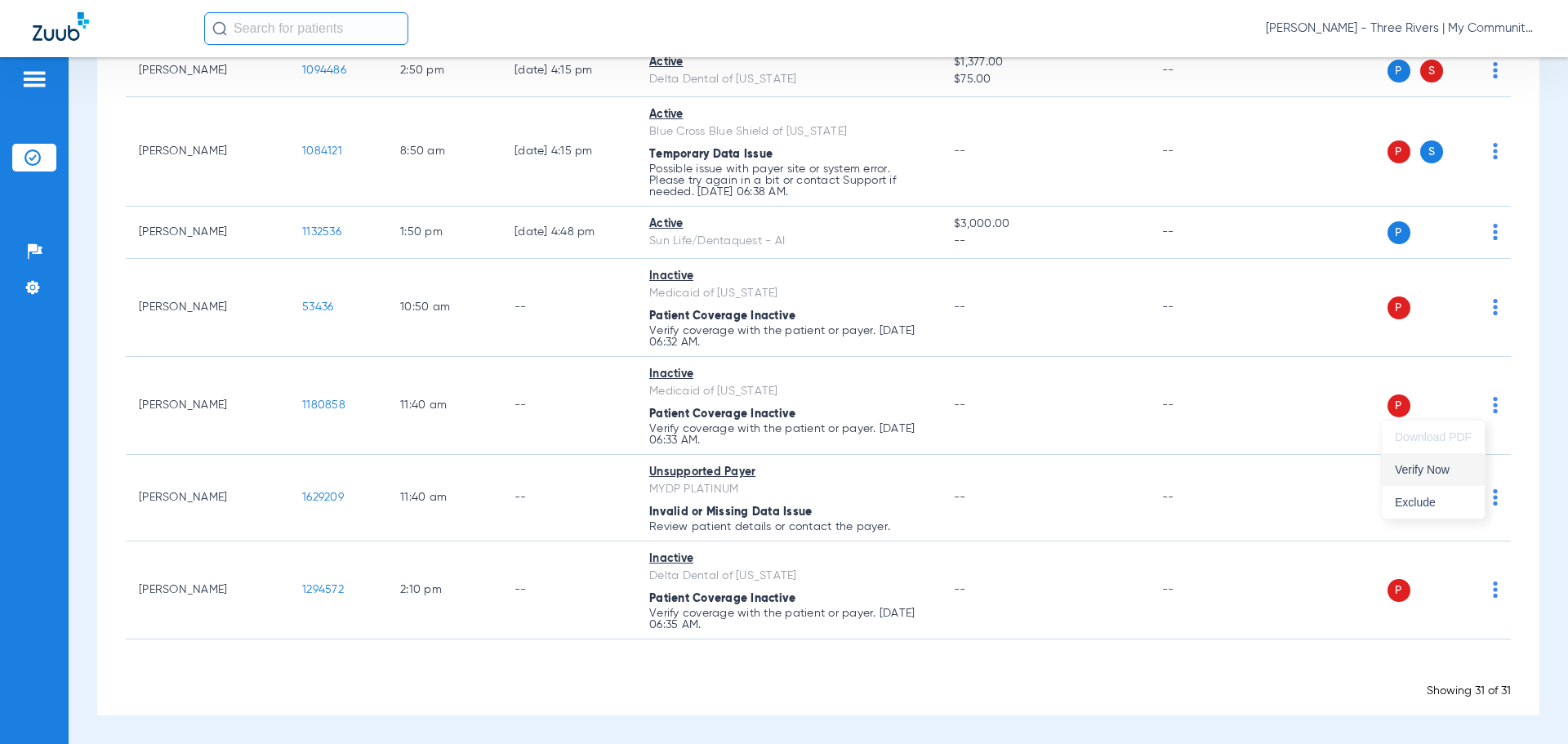
click at [1413, 469] on span "Verify Now" at bounding box center [1433, 469] width 76 height 11
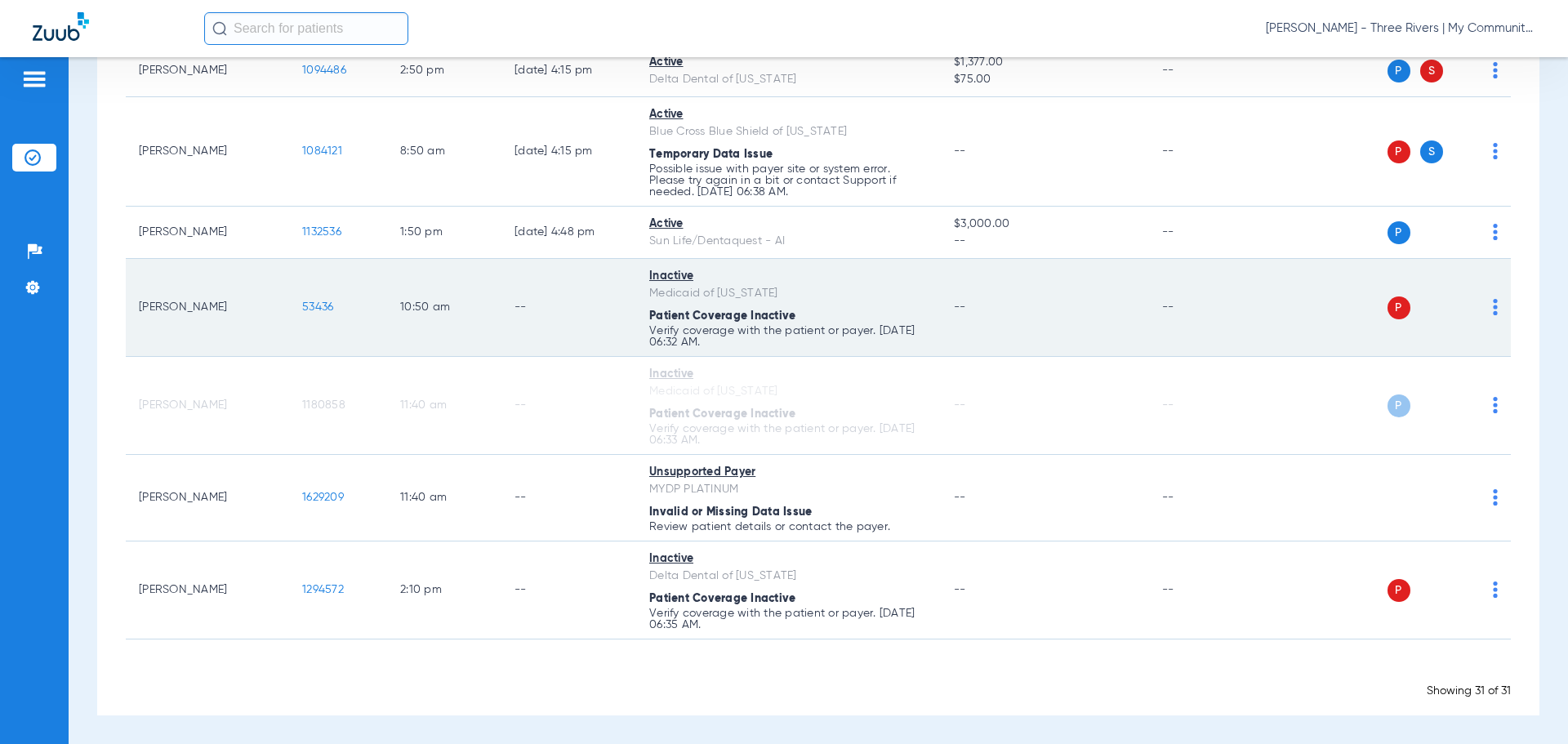
click at [1494, 307] on img at bounding box center [1495, 307] width 5 height 17
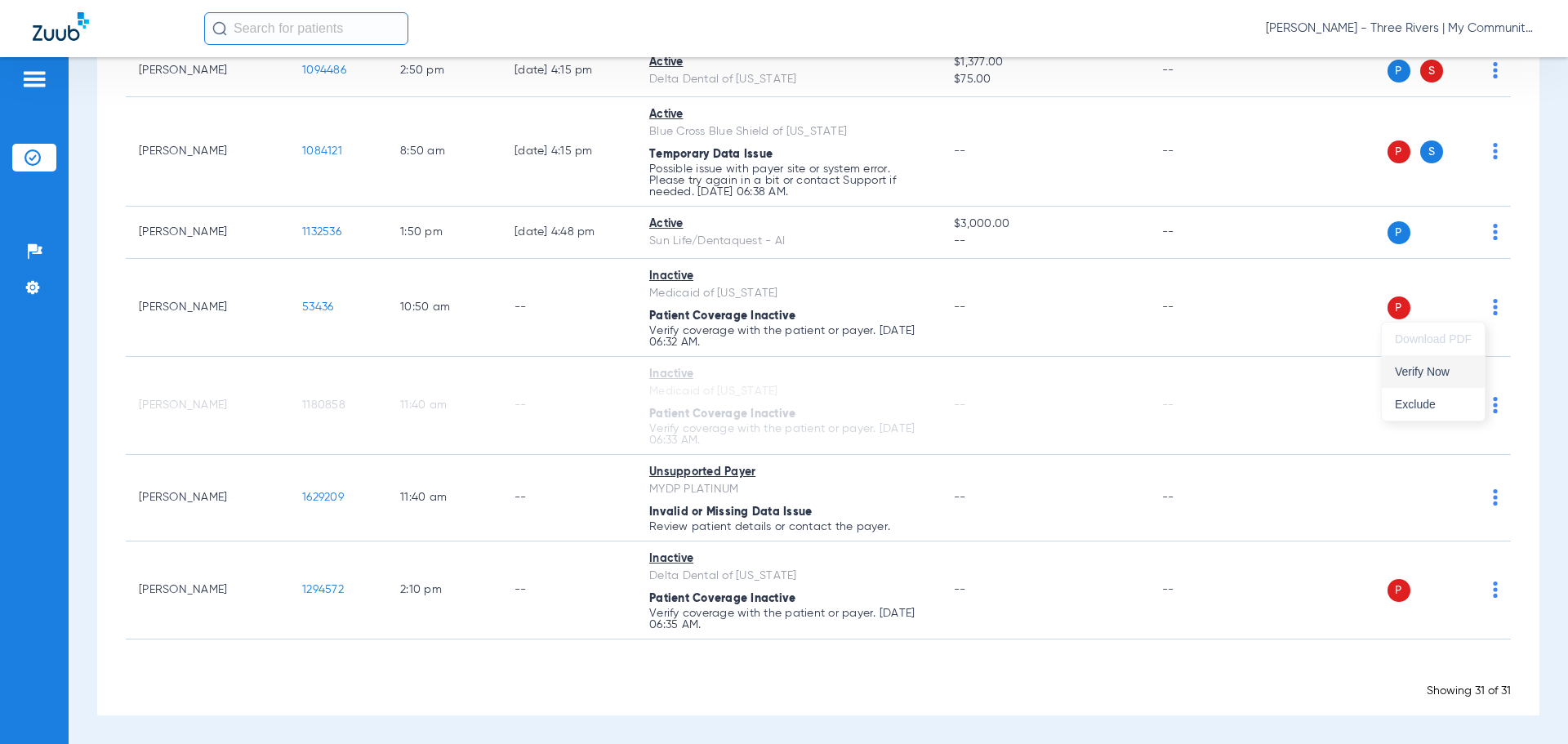
click at [1447, 374] on span "Verify Now" at bounding box center [1433, 372] width 76 height 11
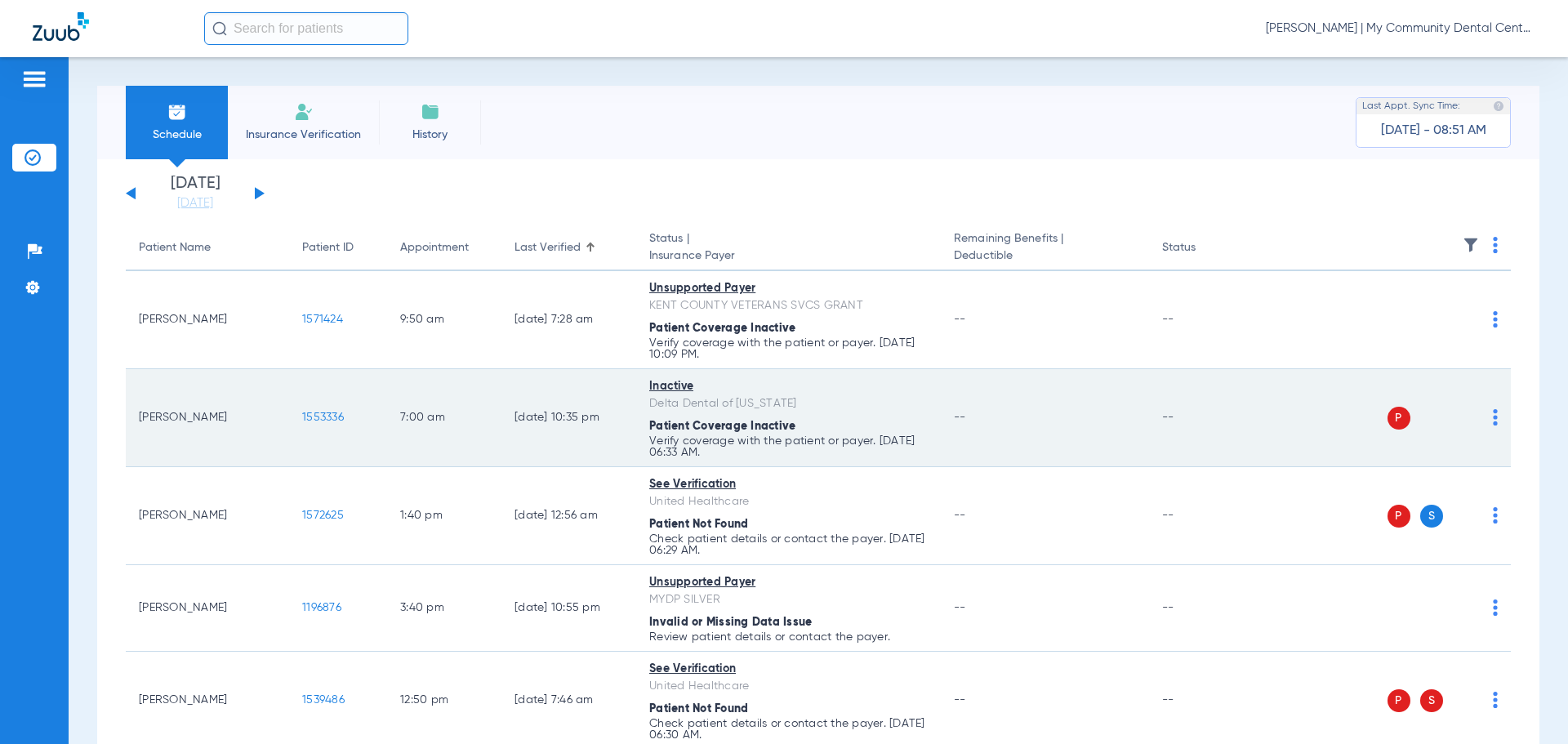
click at [1486, 419] on td "P S" at bounding box center [1386, 417] width 252 height 98
click at [1494, 418] on img at bounding box center [1495, 417] width 5 height 17
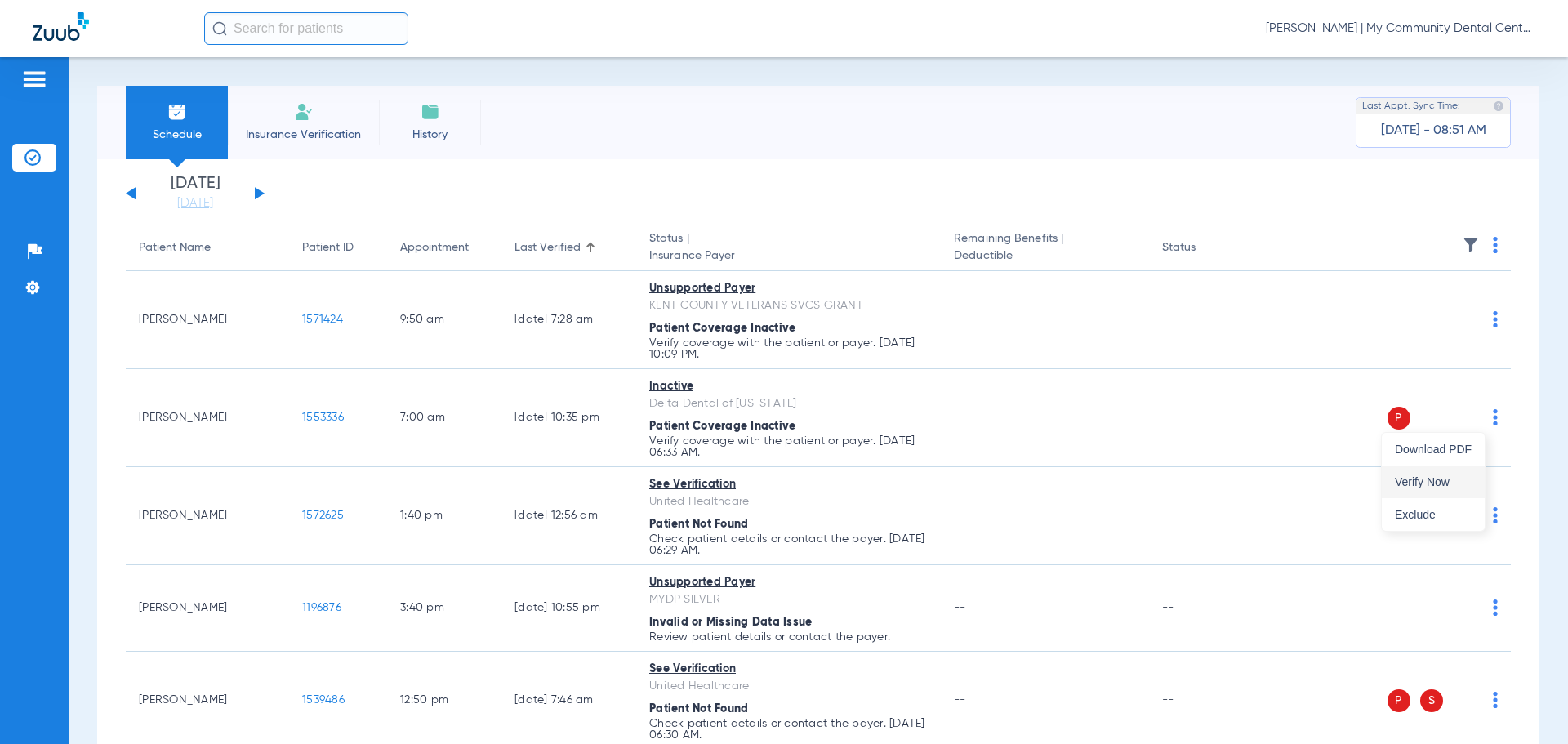
click at [1452, 481] on span "Verify Now" at bounding box center [1433, 481] width 76 height 11
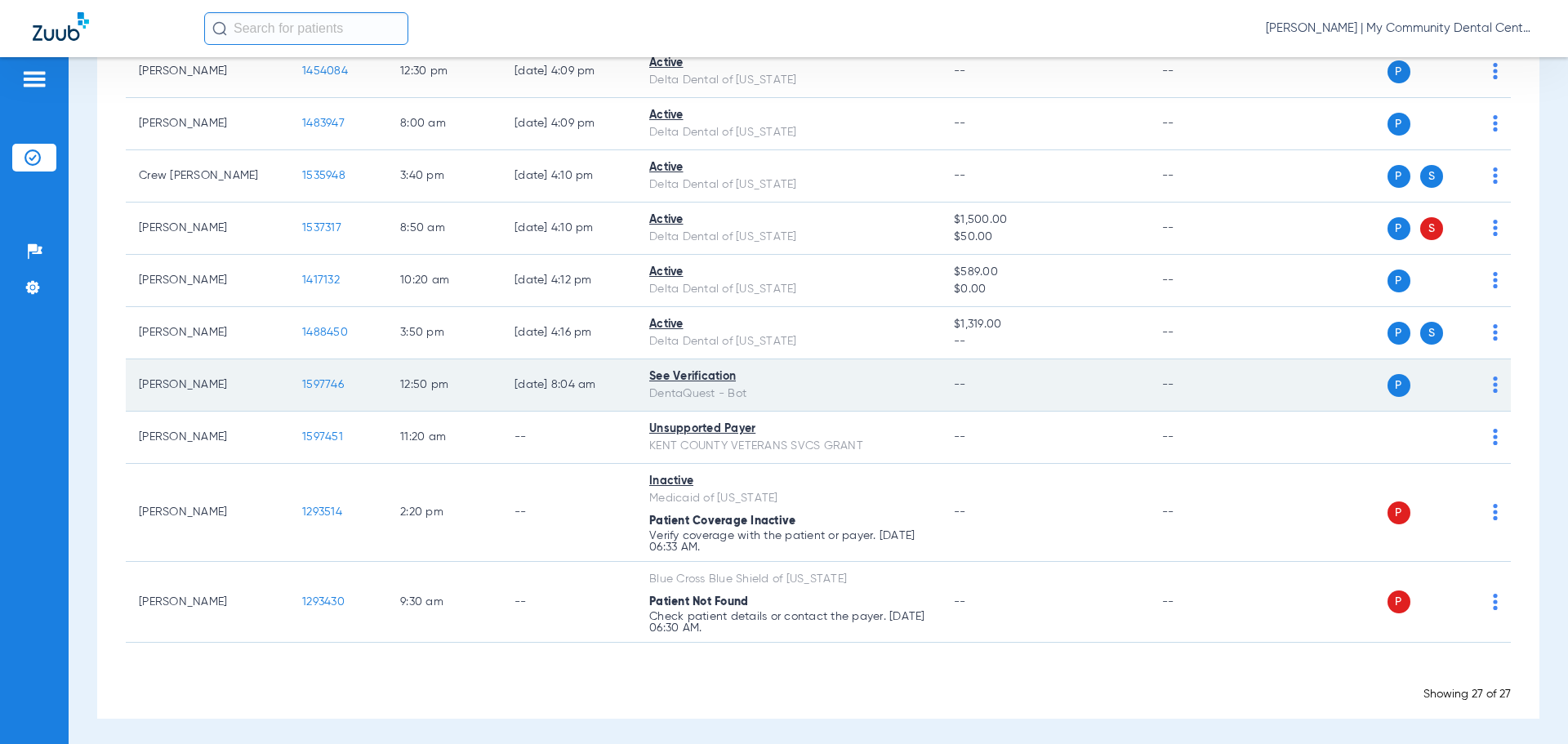
scroll to position [1392, 0]
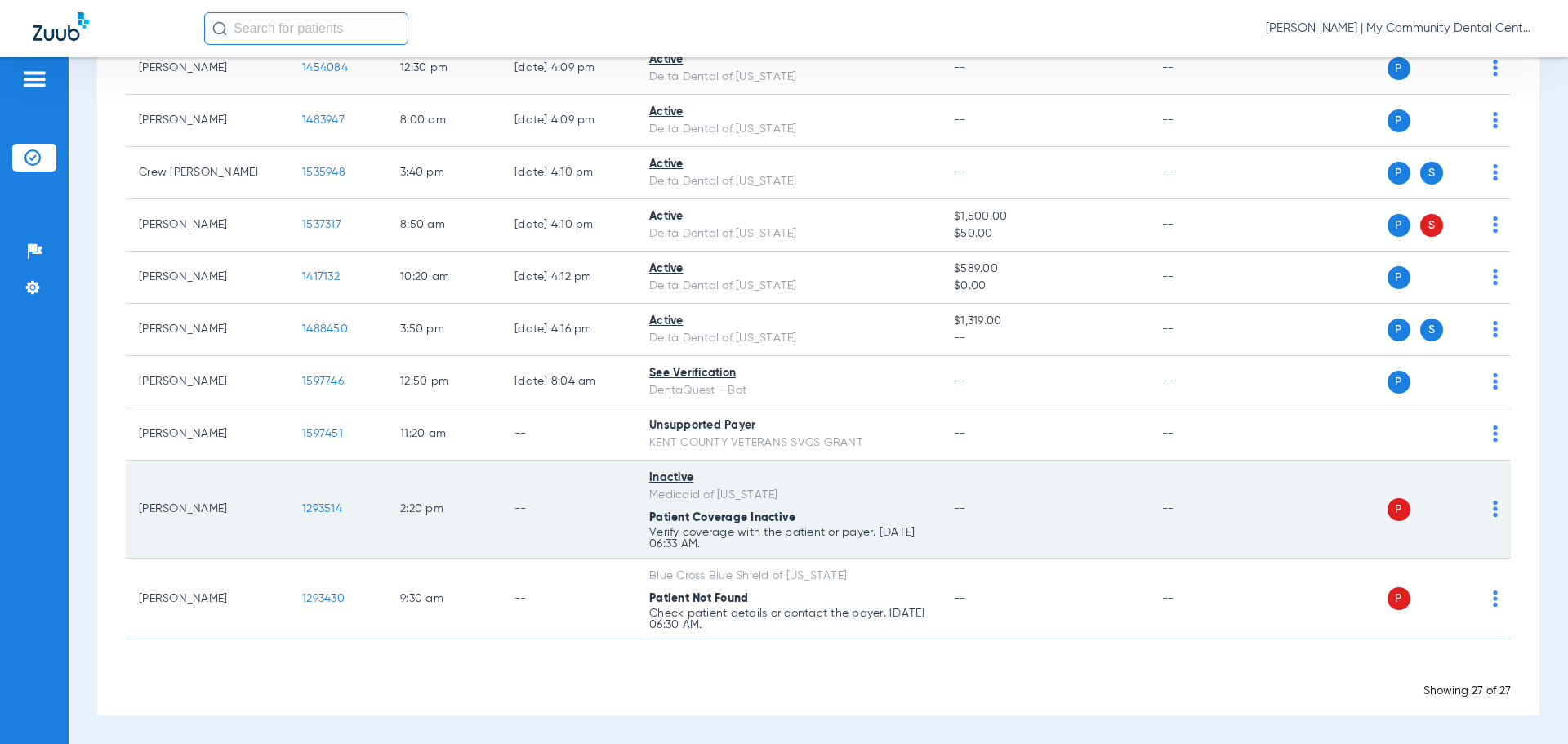
click at [1494, 513] on img at bounding box center [1495, 509] width 5 height 17
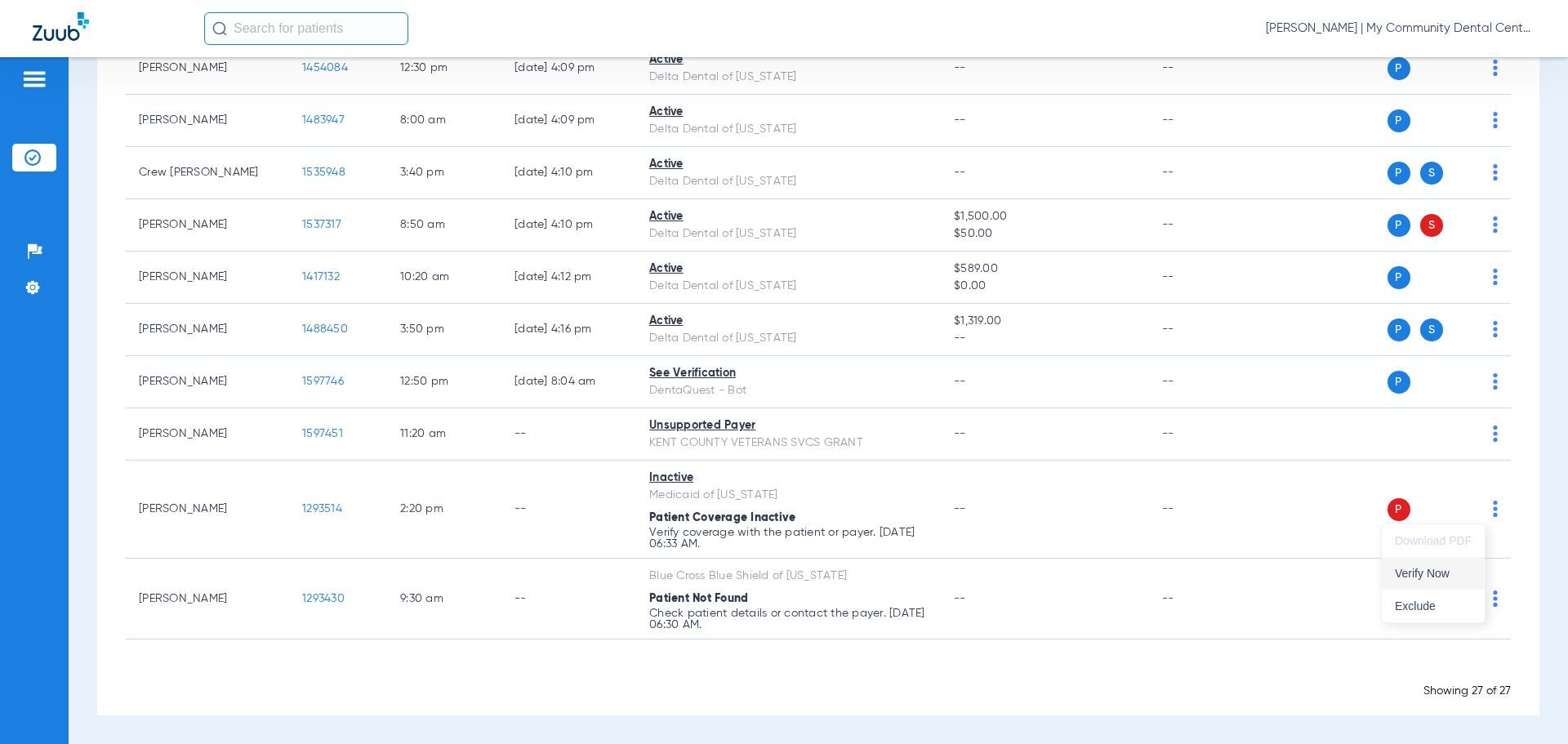
click at [1447, 561] on button "Verify Now" at bounding box center [1433, 573] width 103 height 33
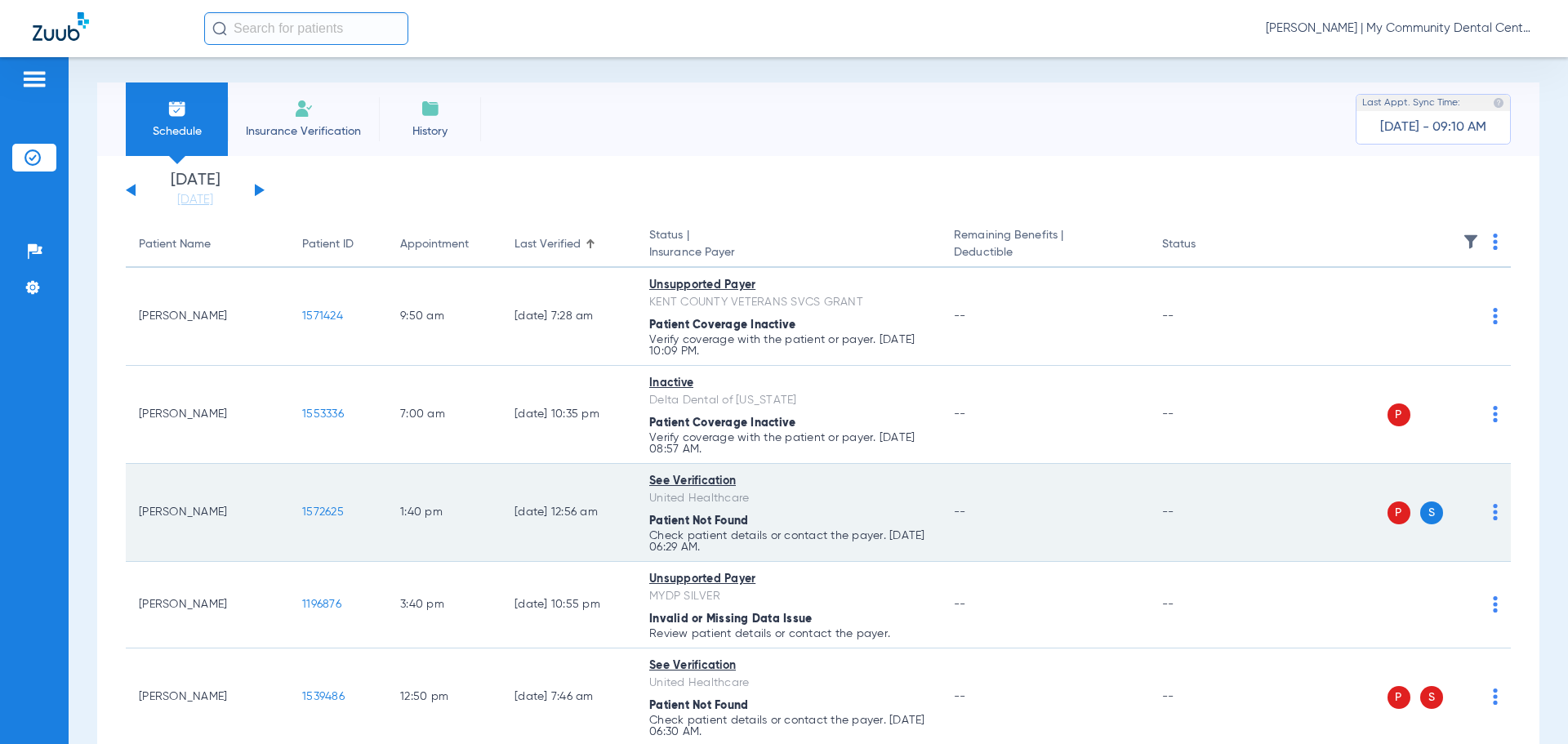
scroll to position [0, 0]
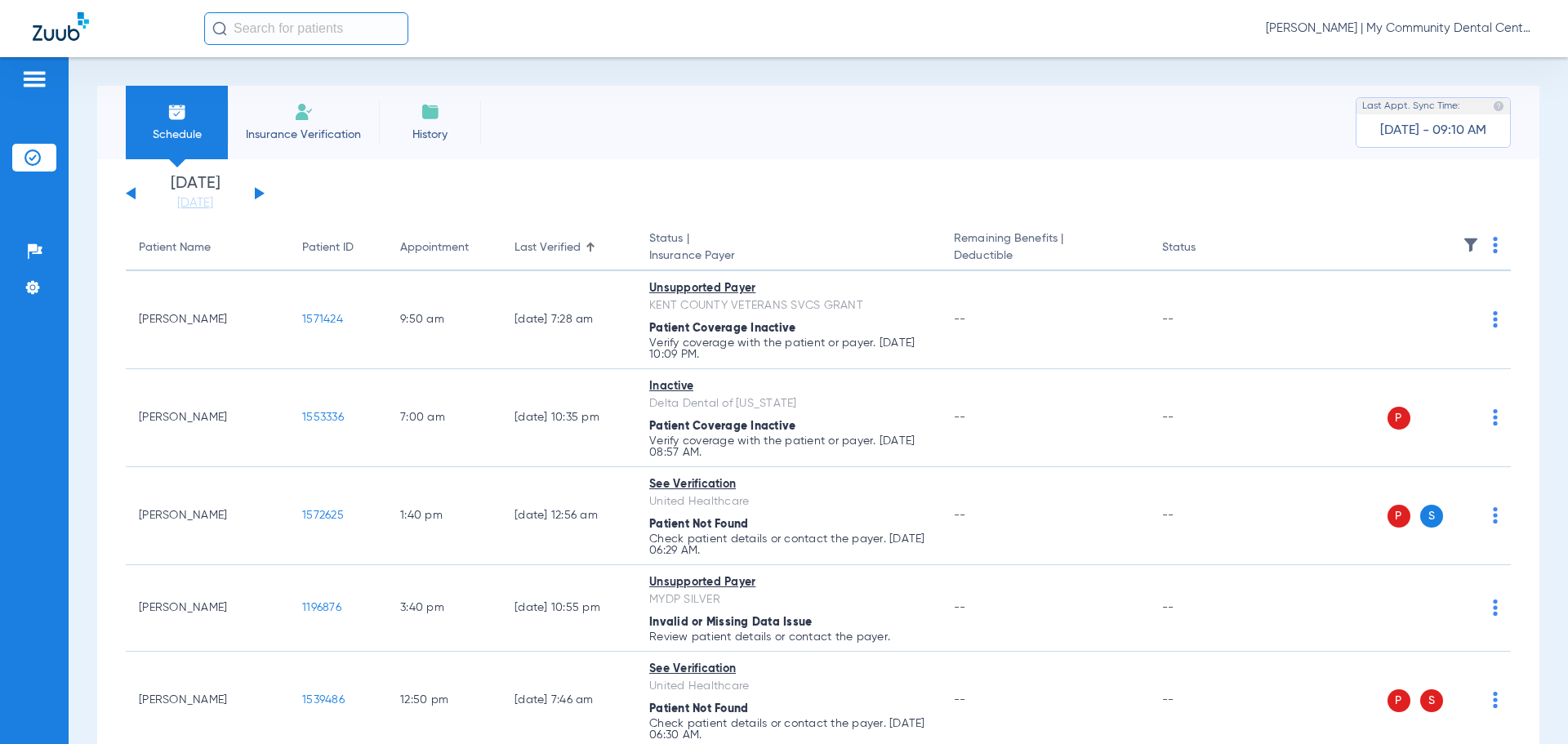
click at [259, 196] on button at bounding box center [260, 193] width 10 height 12
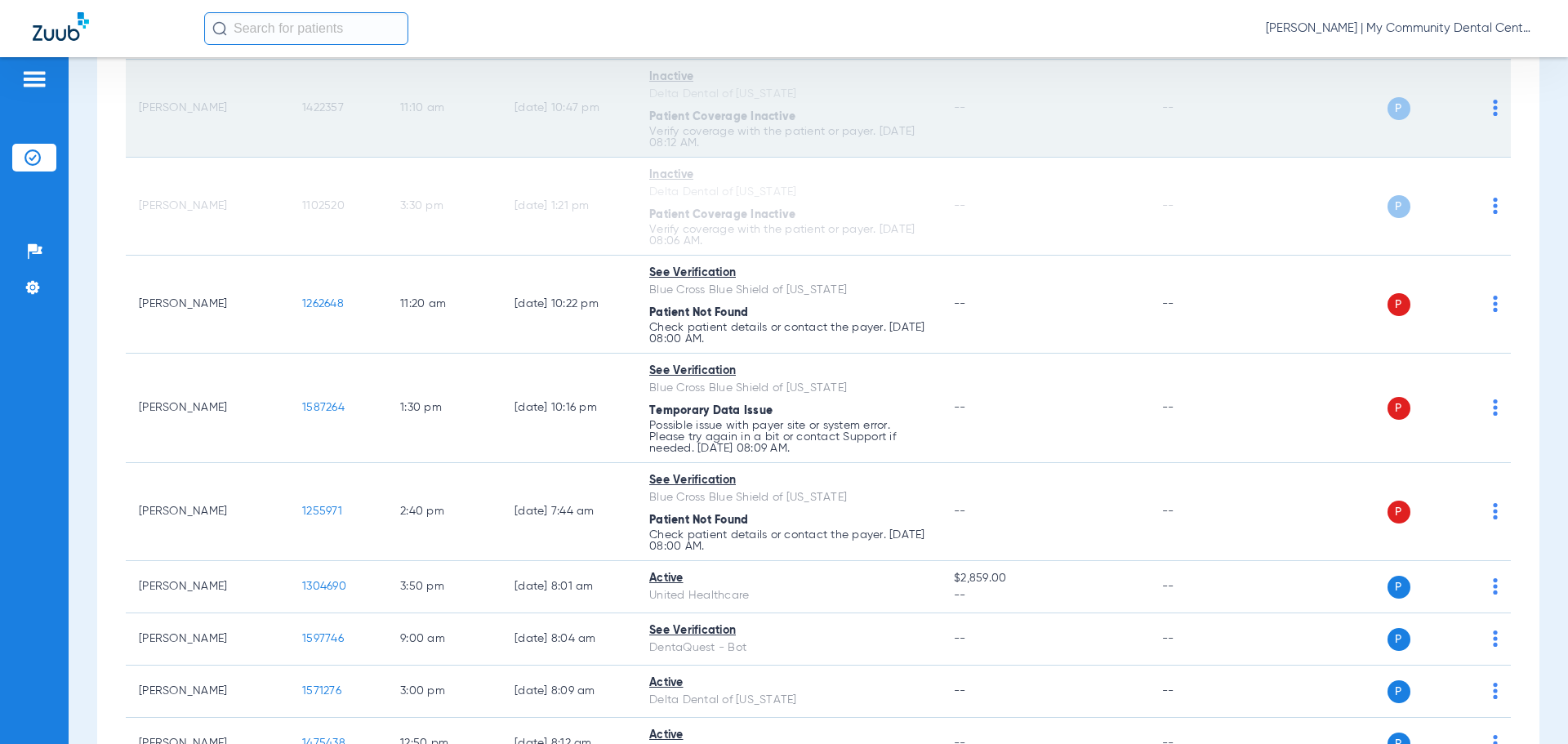
scroll to position [490, 0]
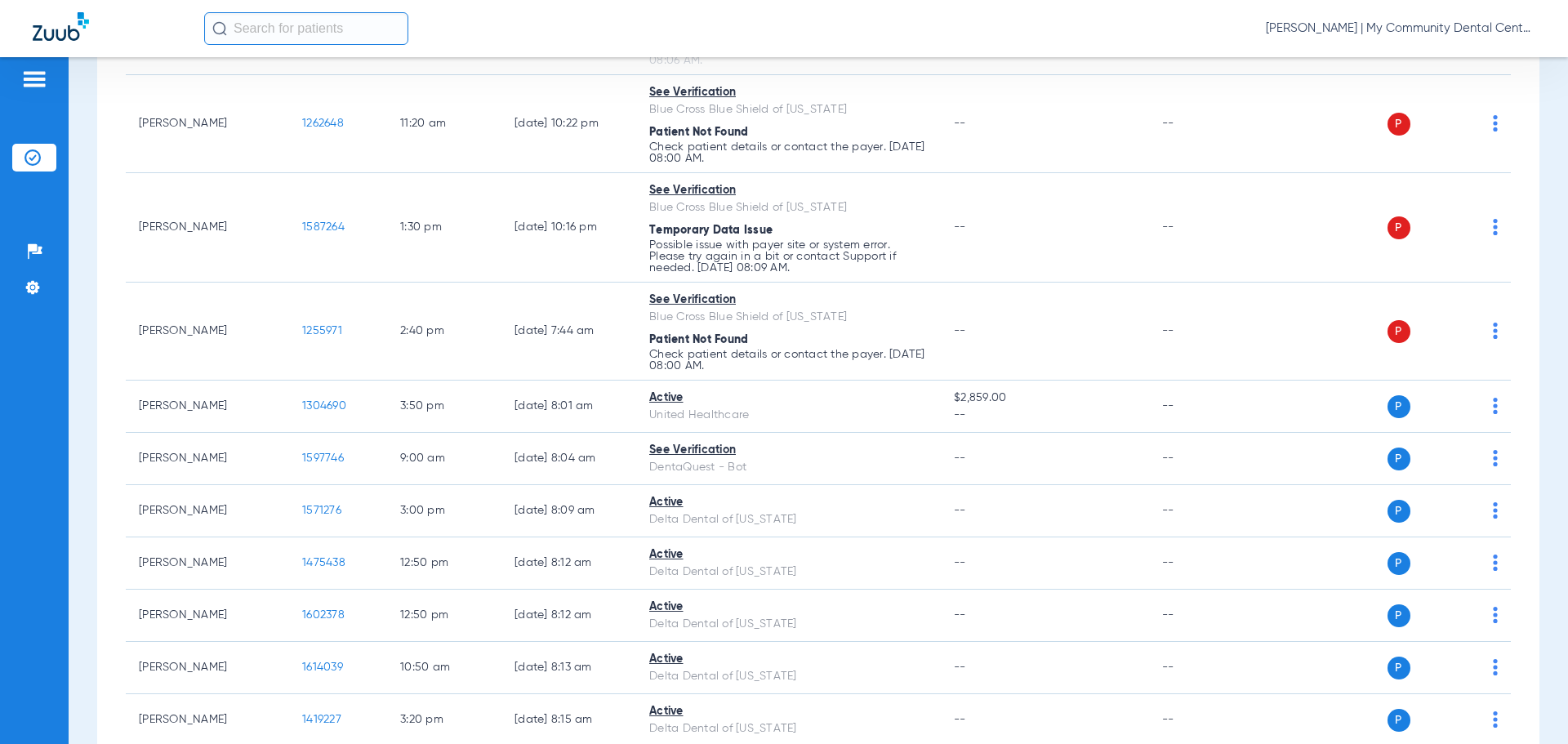
drag, startPoint x: 1435, startPoint y: 37, endPoint x: 1449, endPoint y: 34, distance: 14.3
click at [1436, 37] on div "Donna Thiel - Walker | My Community Dental Centers" at bounding box center [870, 28] width 1331 height 33
click at [1452, 33] on span "Donna Thiel - Walker | My Community Dental Centers" at bounding box center [1400, 29] width 269 height 17
click at [523, 472] on div at bounding box center [784, 372] width 1568 height 744
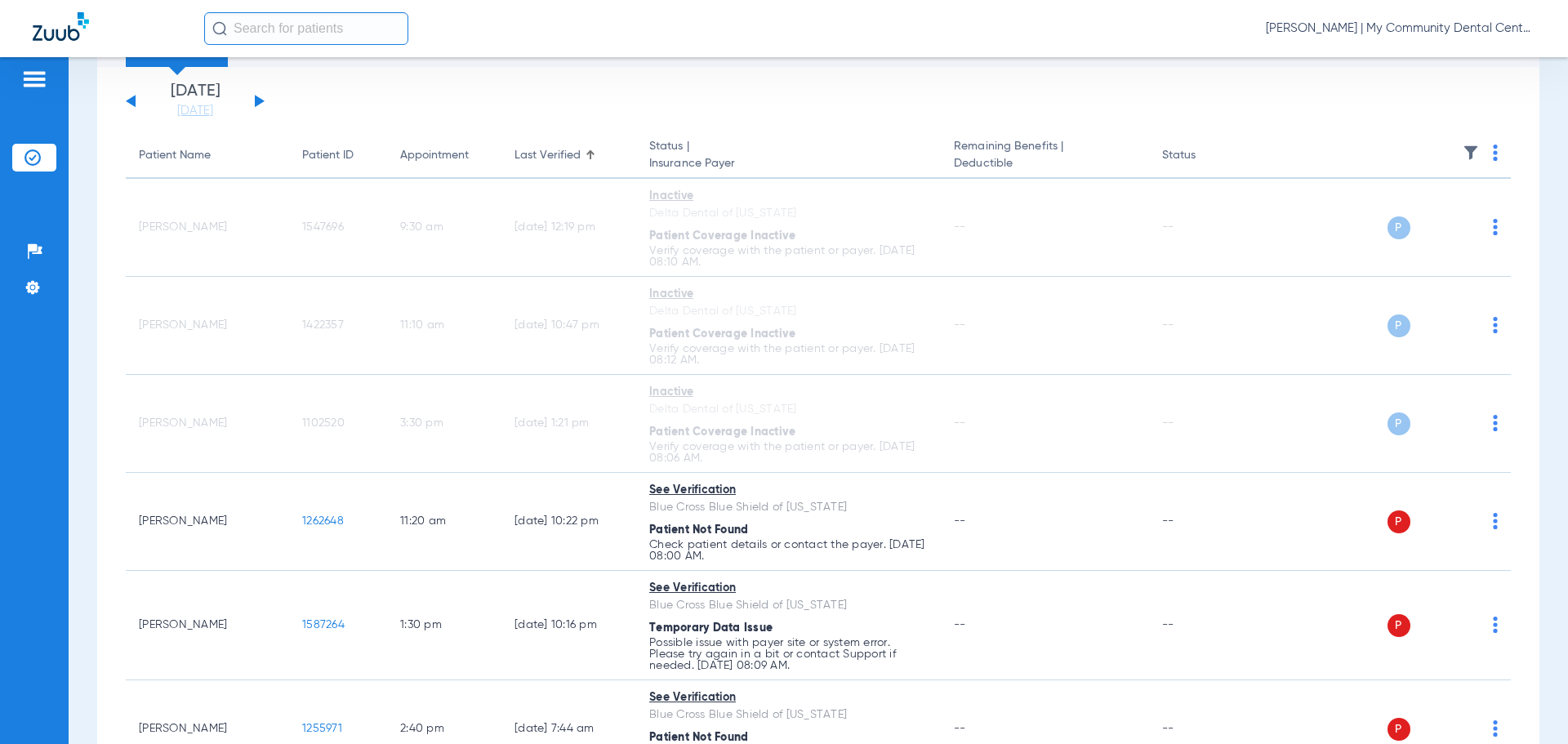
scroll to position [0, 0]
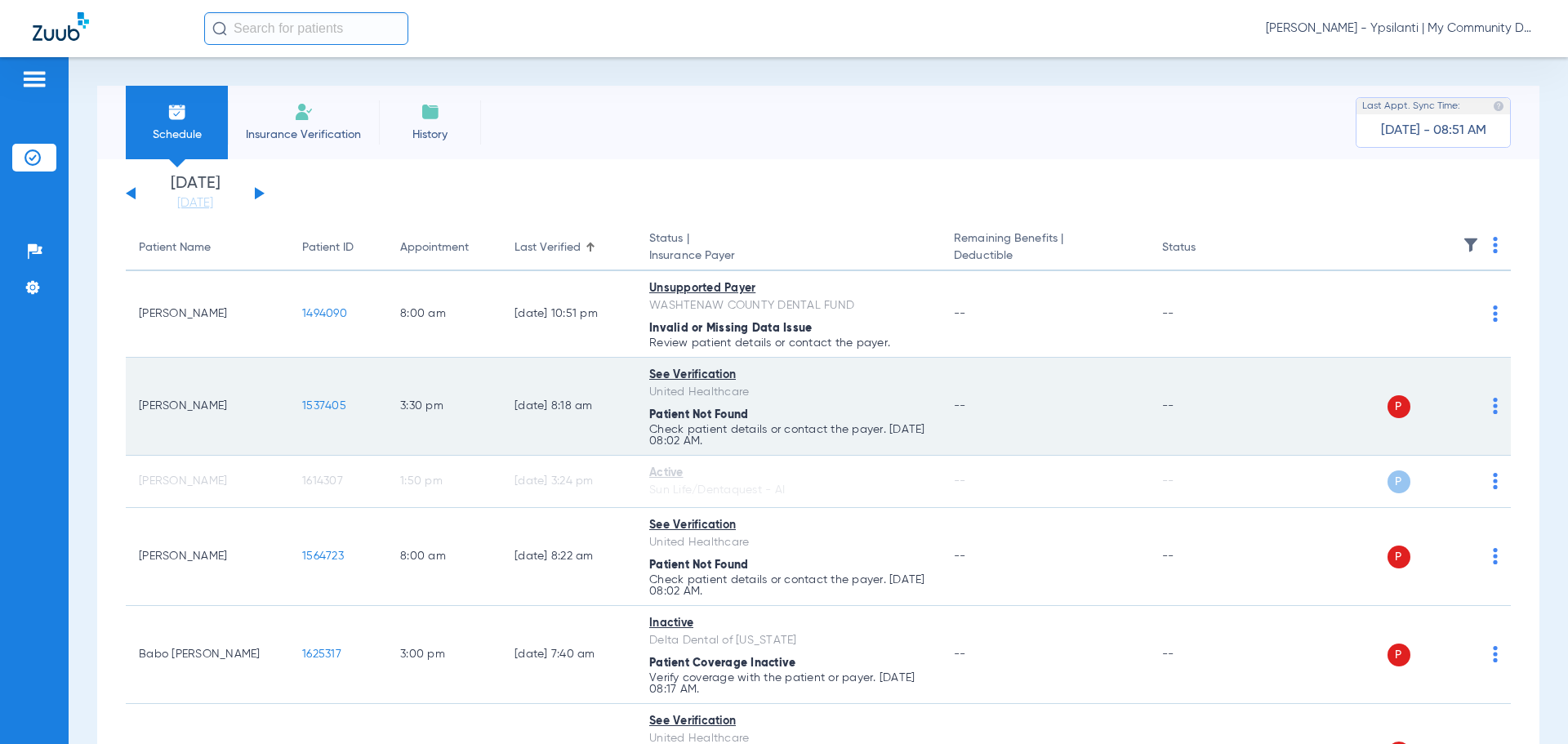
click at [1467, 423] on td "P S" at bounding box center [1386, 406] width 252 height 98
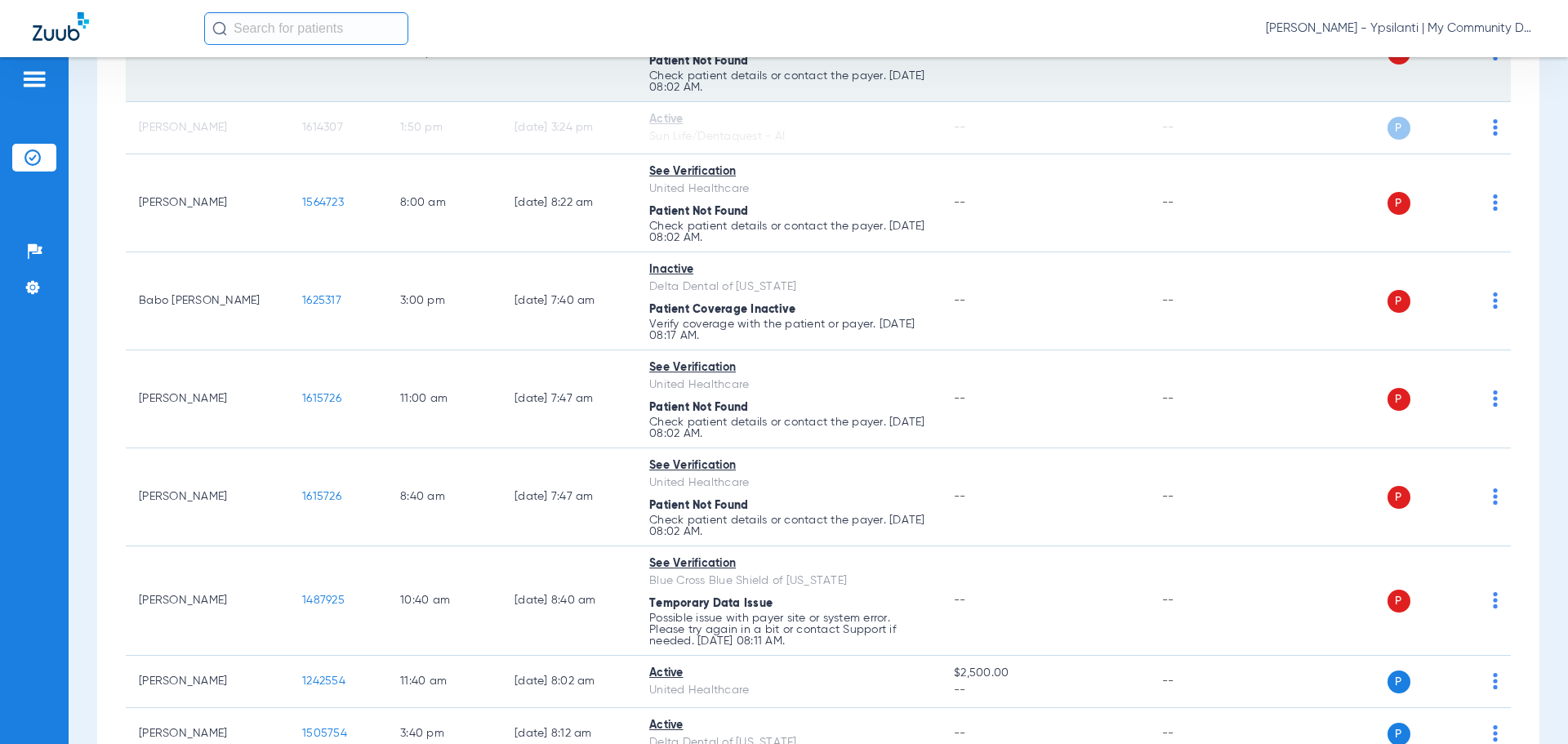
scroll to position [490, 0]
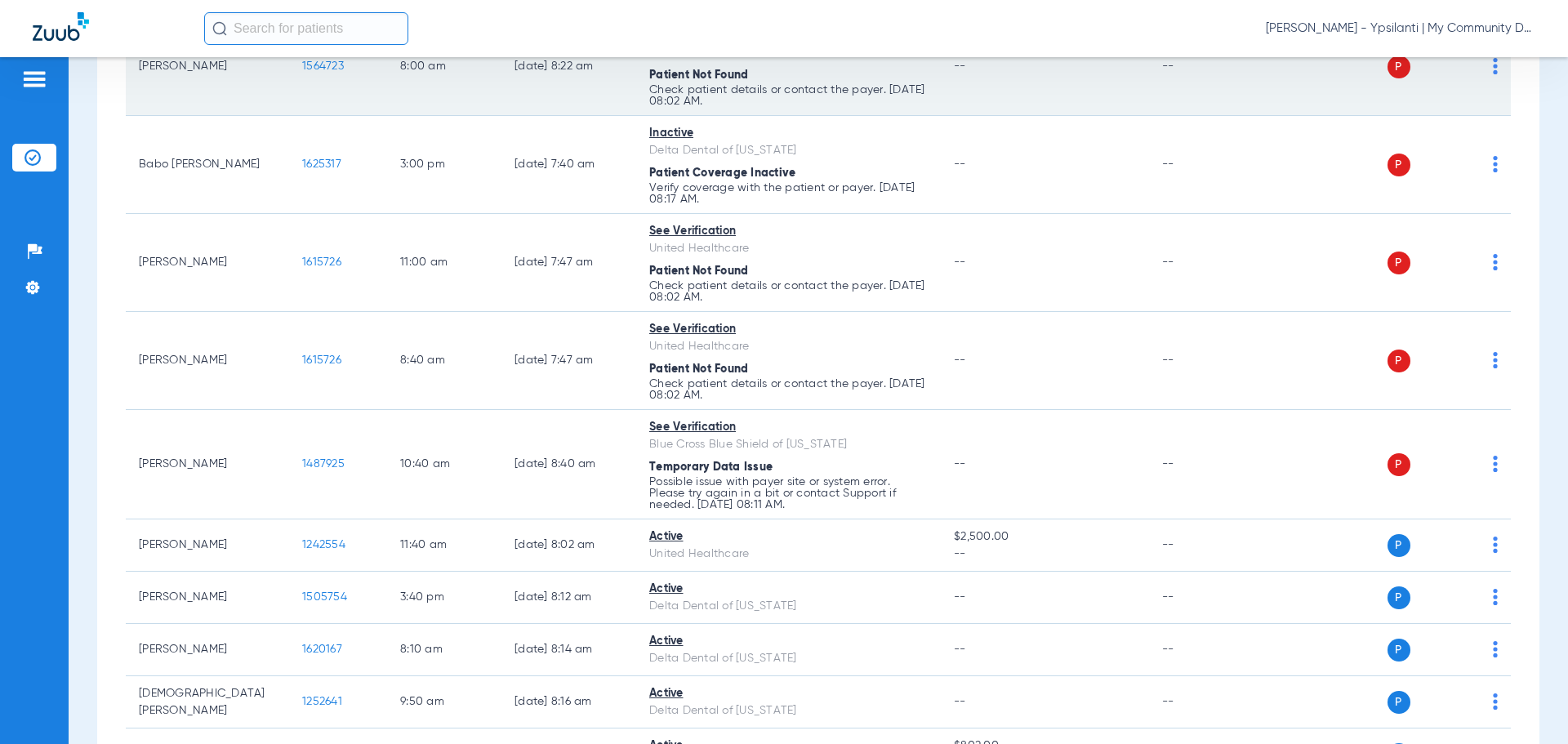
click at [1494, 70] on img at bounding box center [1495, 66] width 5 height 17
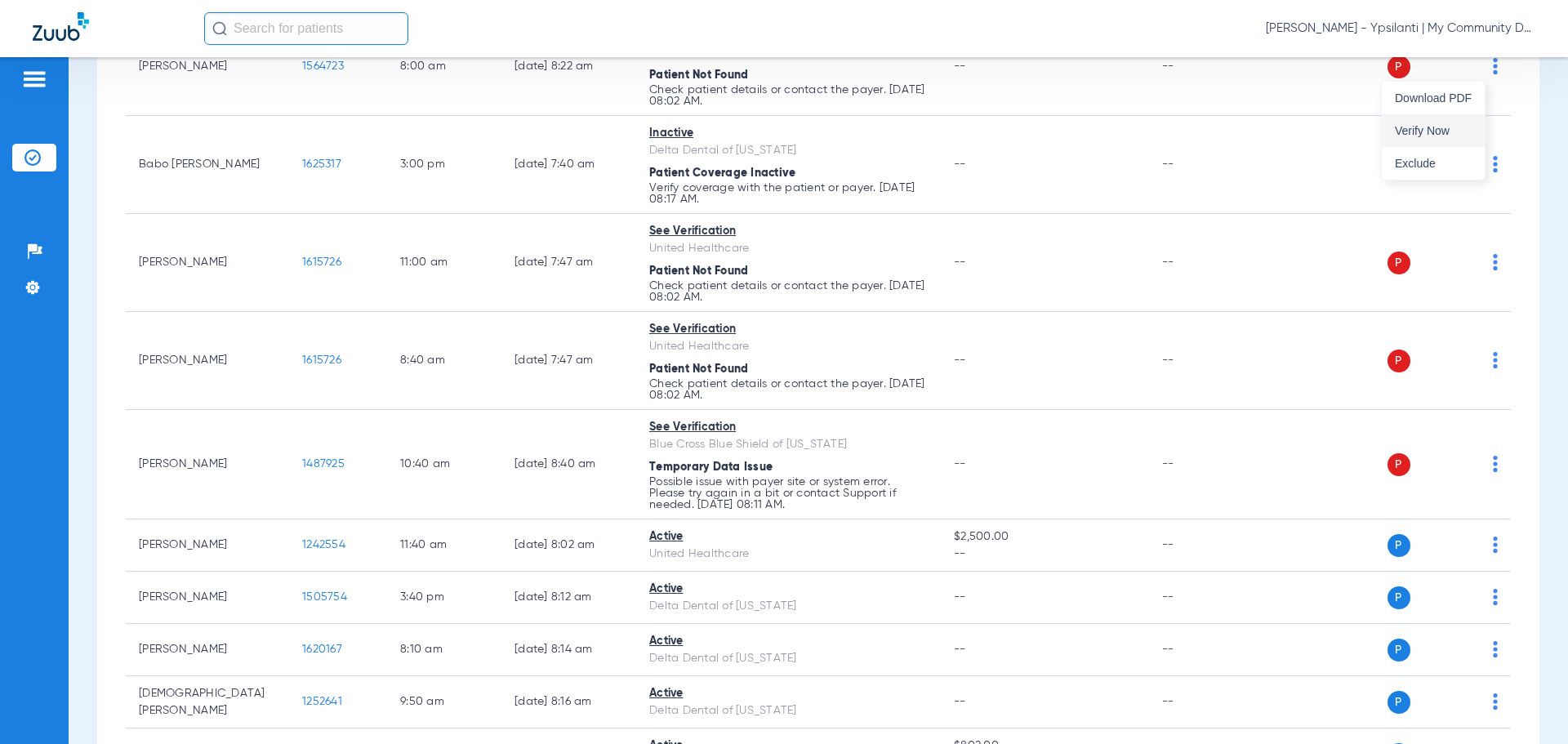
click at [1453, 128] on span "Verify Now" at bounding box center [1433, 130] width 76 height 11
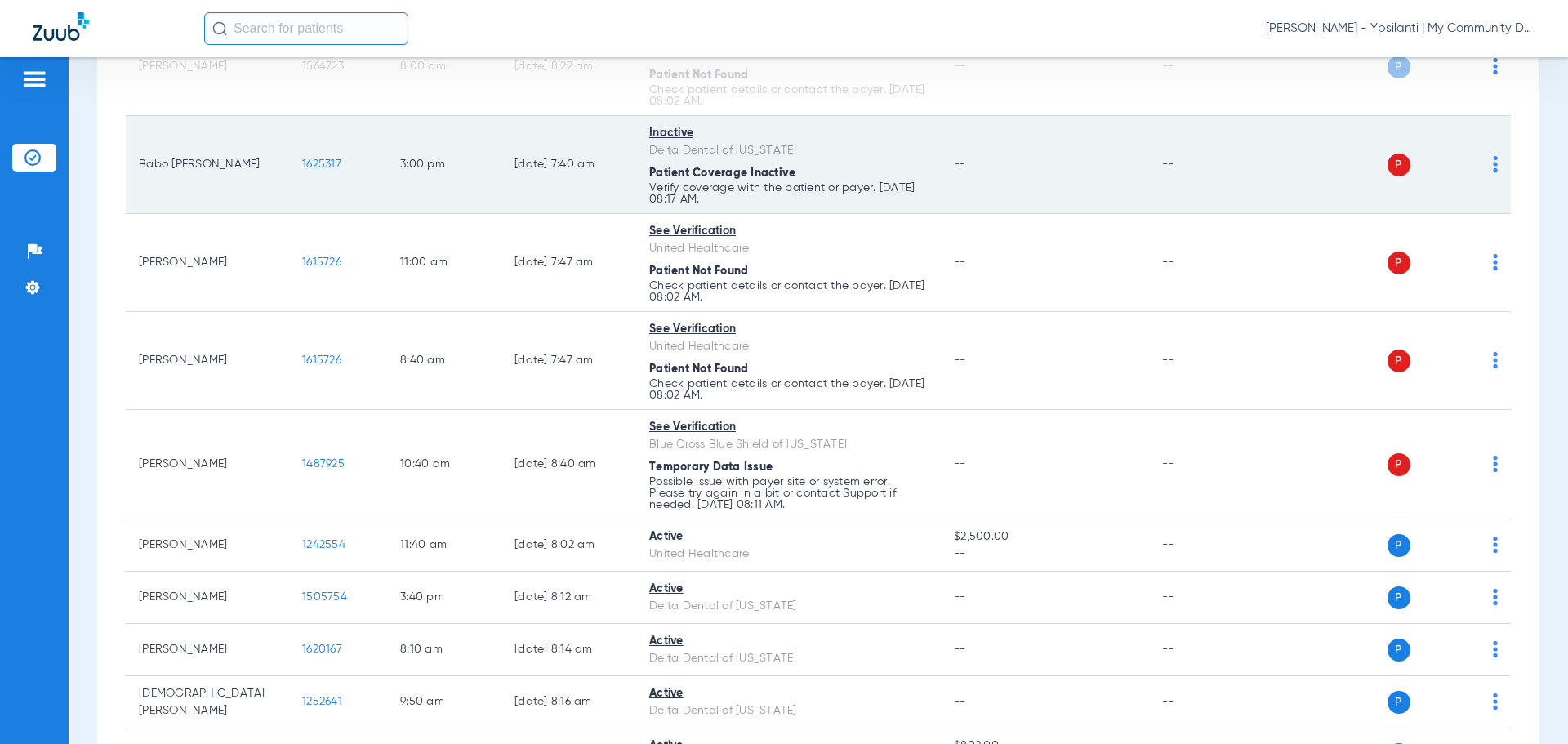
click at [1494, 169] on img at bounding box center [1495, 165] width 5 height 17
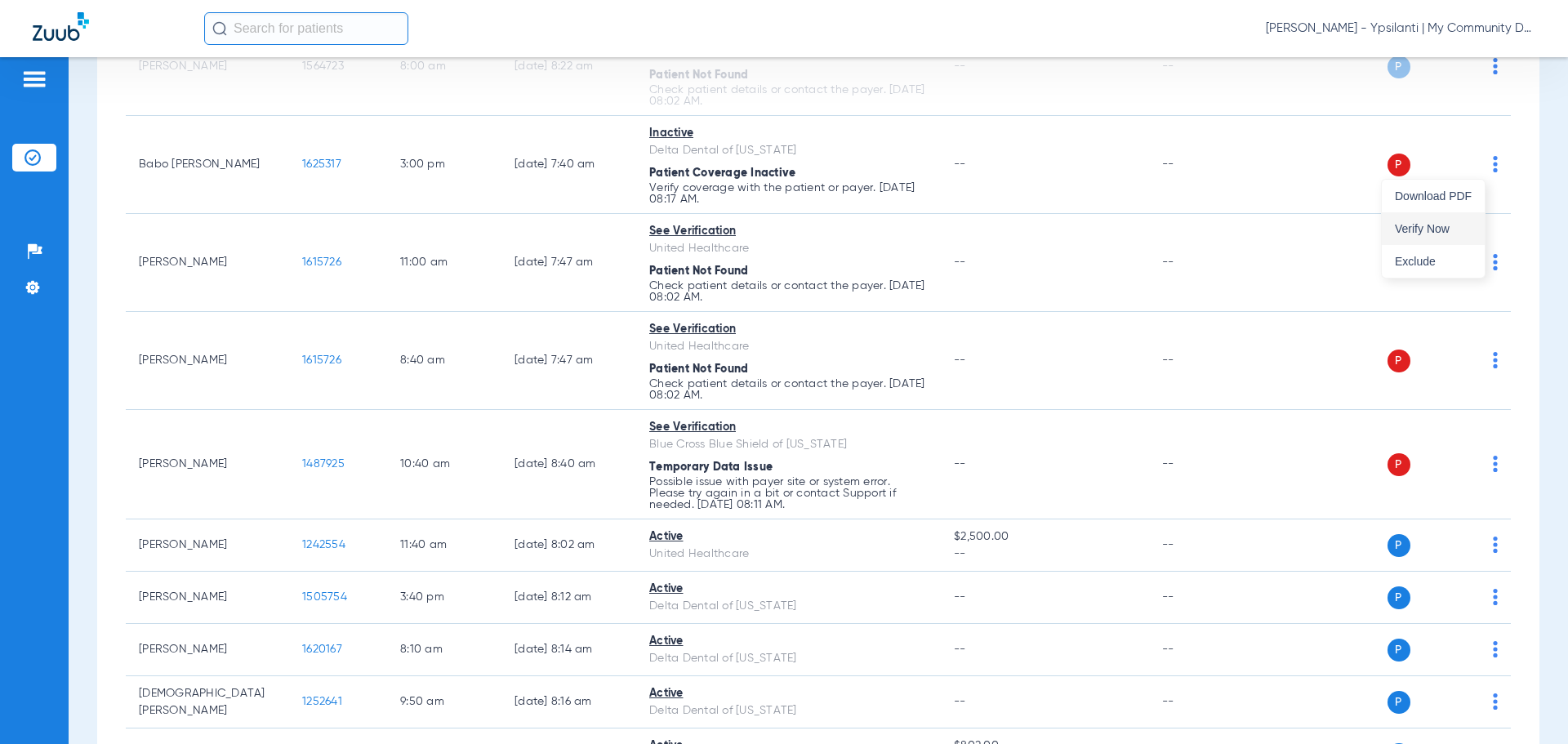
click at [1437, 232] on span "Verify Now" at bounding box center [1433, 228] width 76 height 11
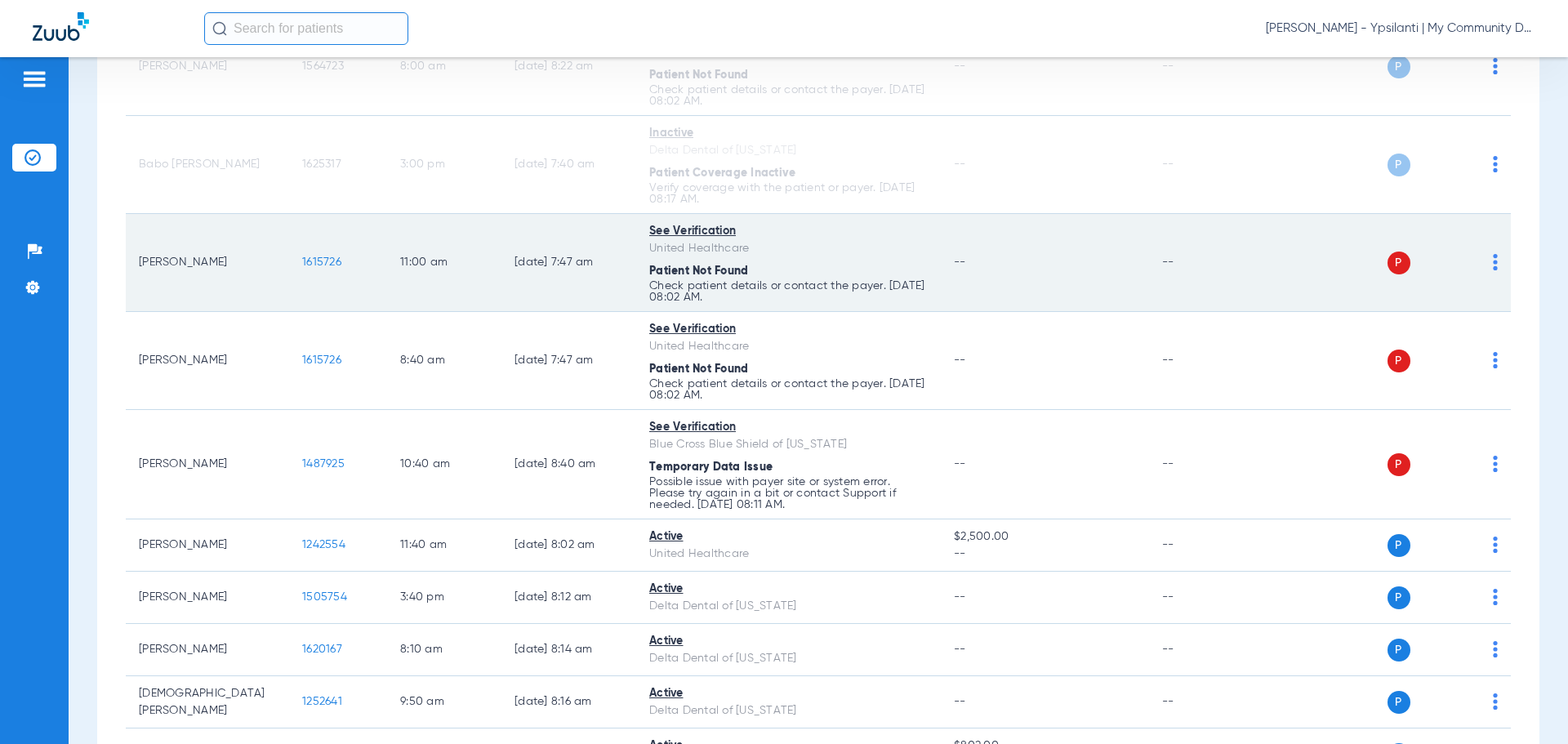
click at [1494, 269] on img at bounding box center [1495, 263] width 5 height 17
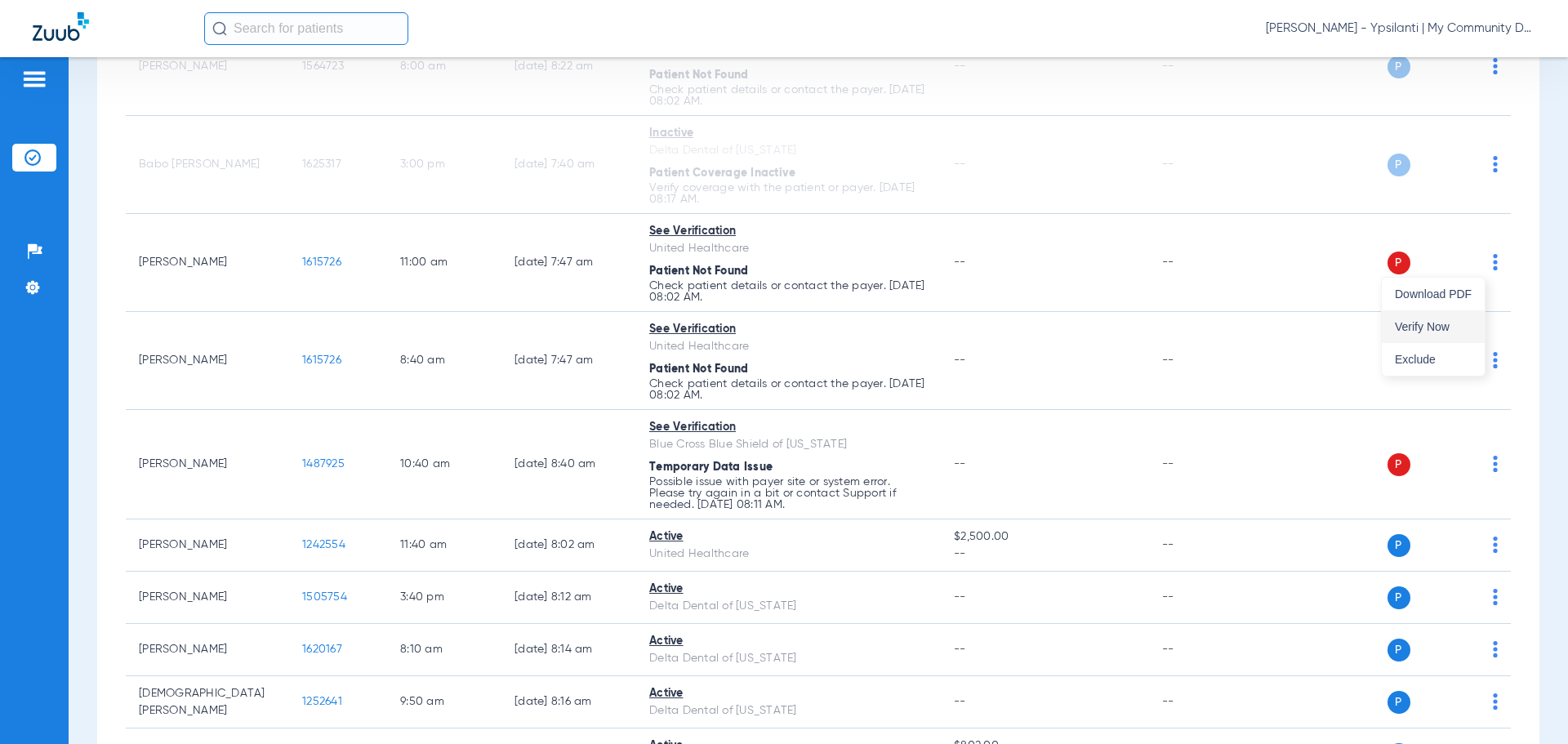
click at [1426, 324] on span "Verify Now" at bounding box center [1433, 327] width 76 height 11
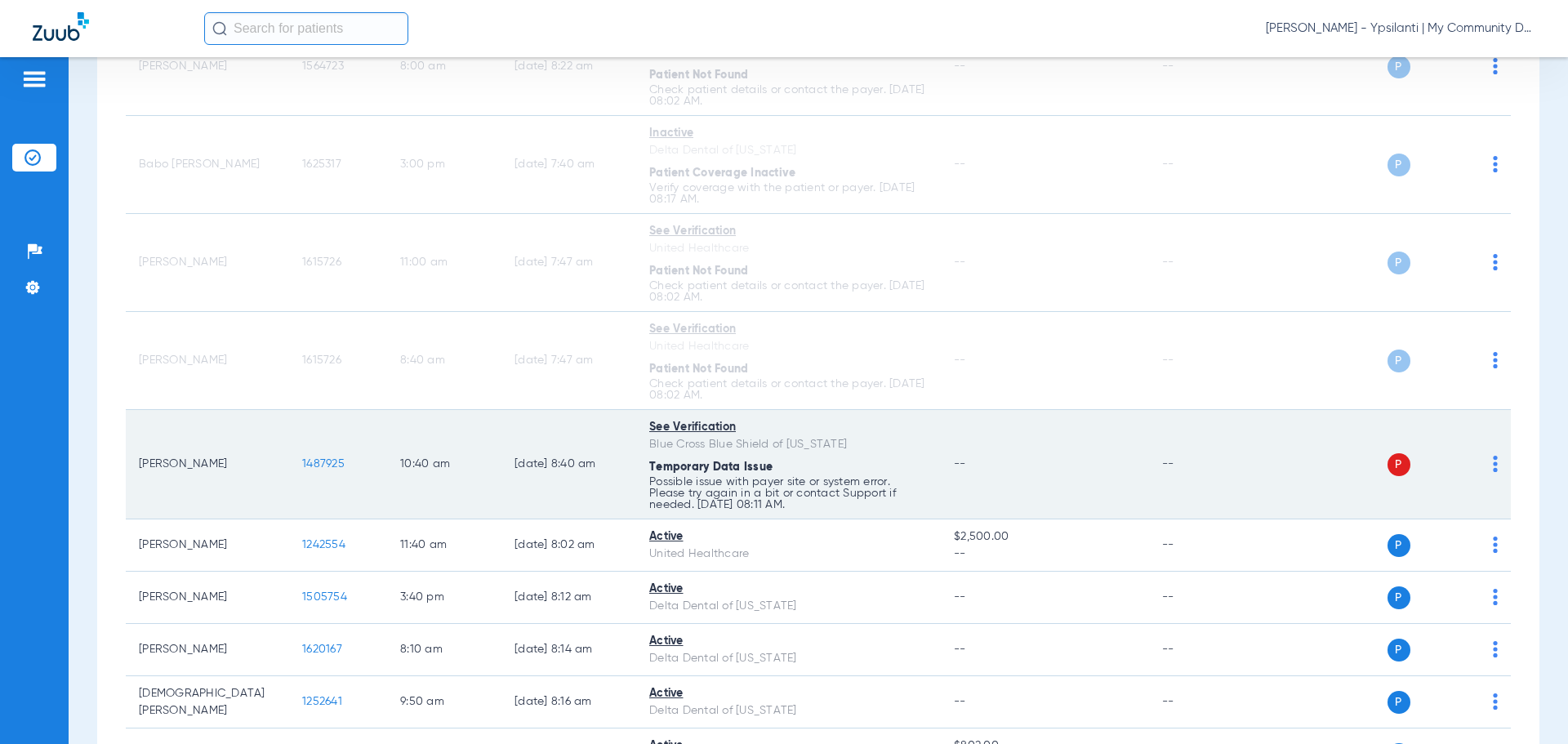
click at [1487, 469] on td "P S" at bounding box center [1386, 465] width 252 height 110
click at [1494, 469] on img at bounding box center [1495, 464] width 5 height 17
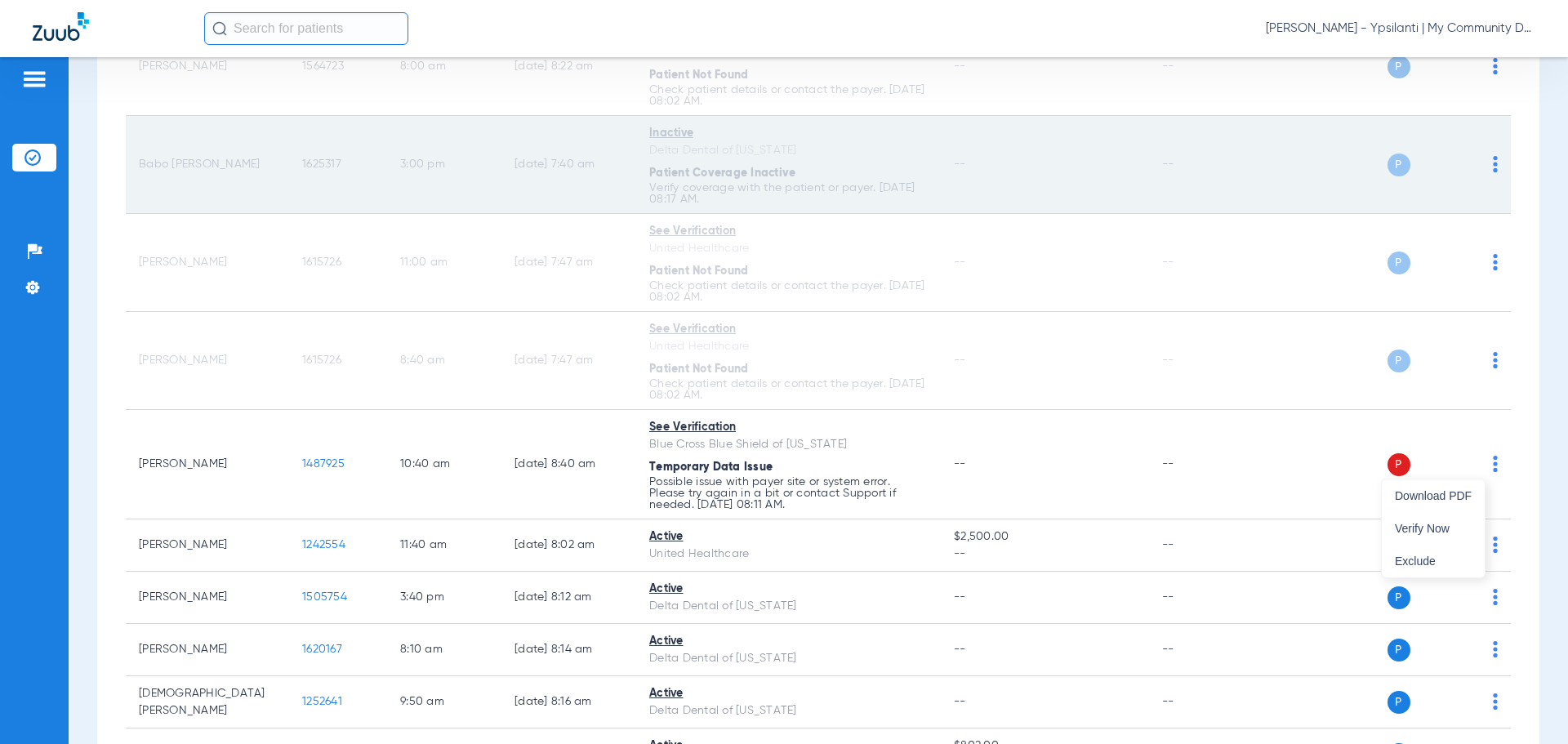
click at [1450, 525] on span "Verify Now" at bounding box center [1433, 528] width 76 height 11
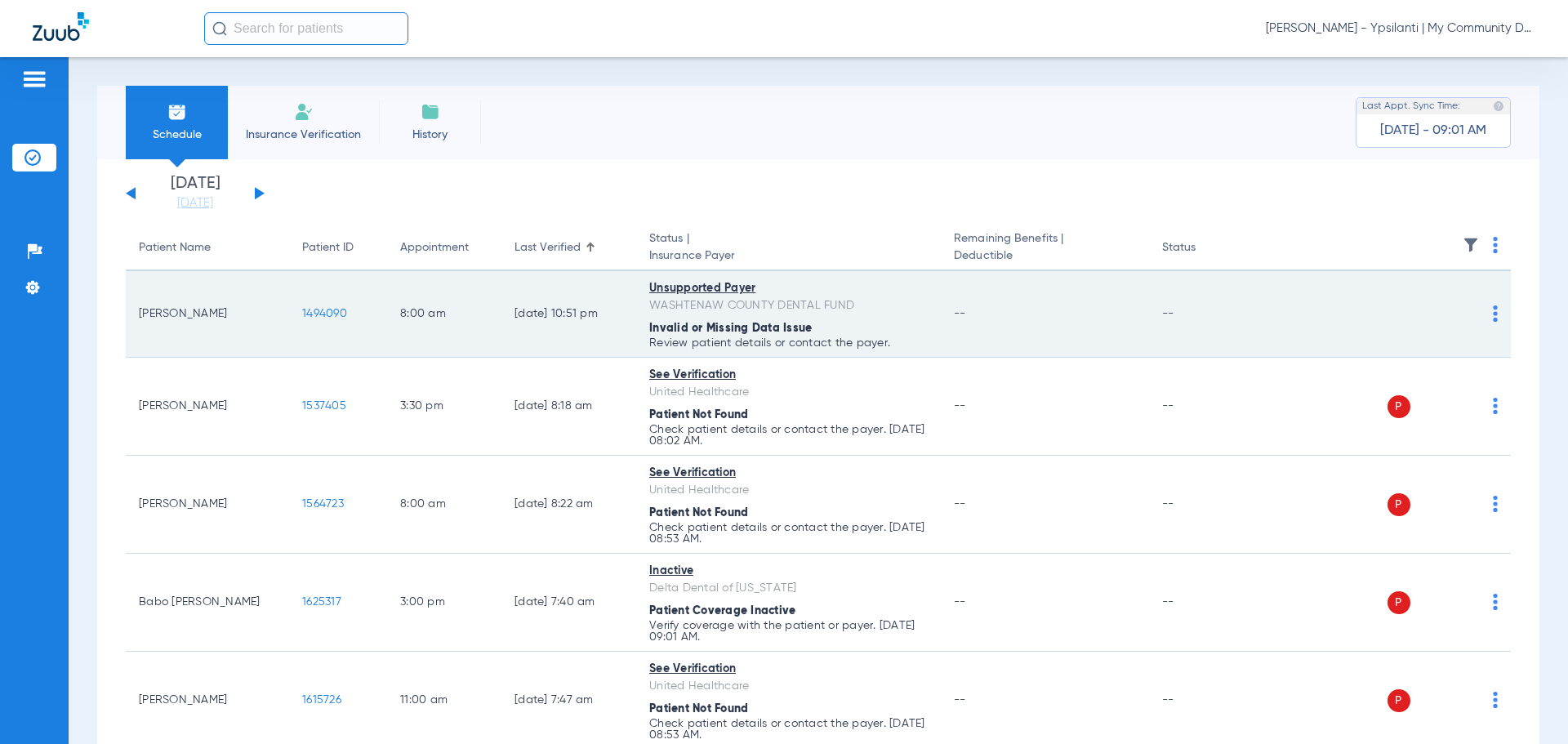
scroll to position [82, 0]
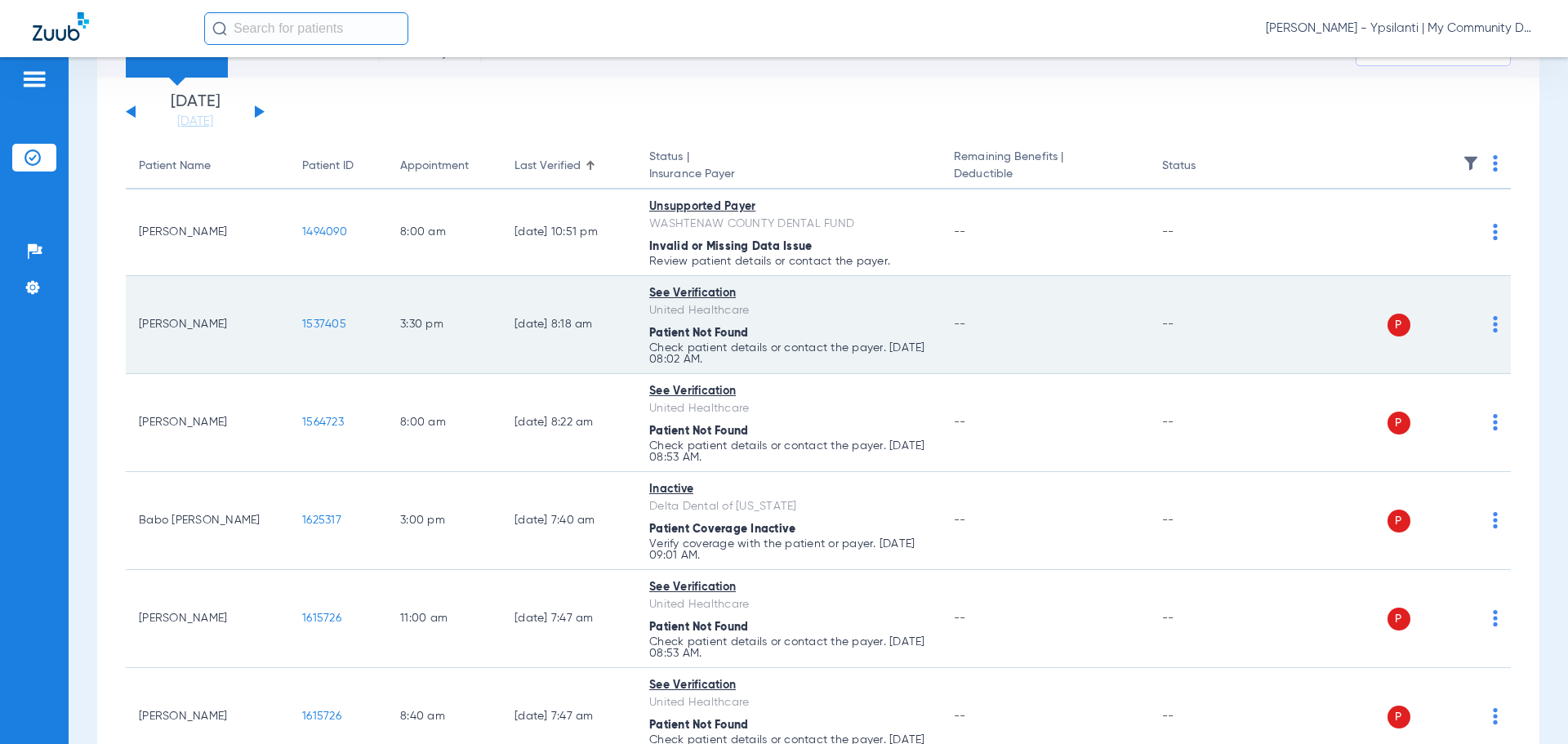
drag, startPoint x: 243, startPoint y: 329, endPoint x: 139, endPoint y: 323, distance: 104.2
click at [139, 323] on td "Joseph Prochaska" at bounding box center [207, 324] width 163 height 98
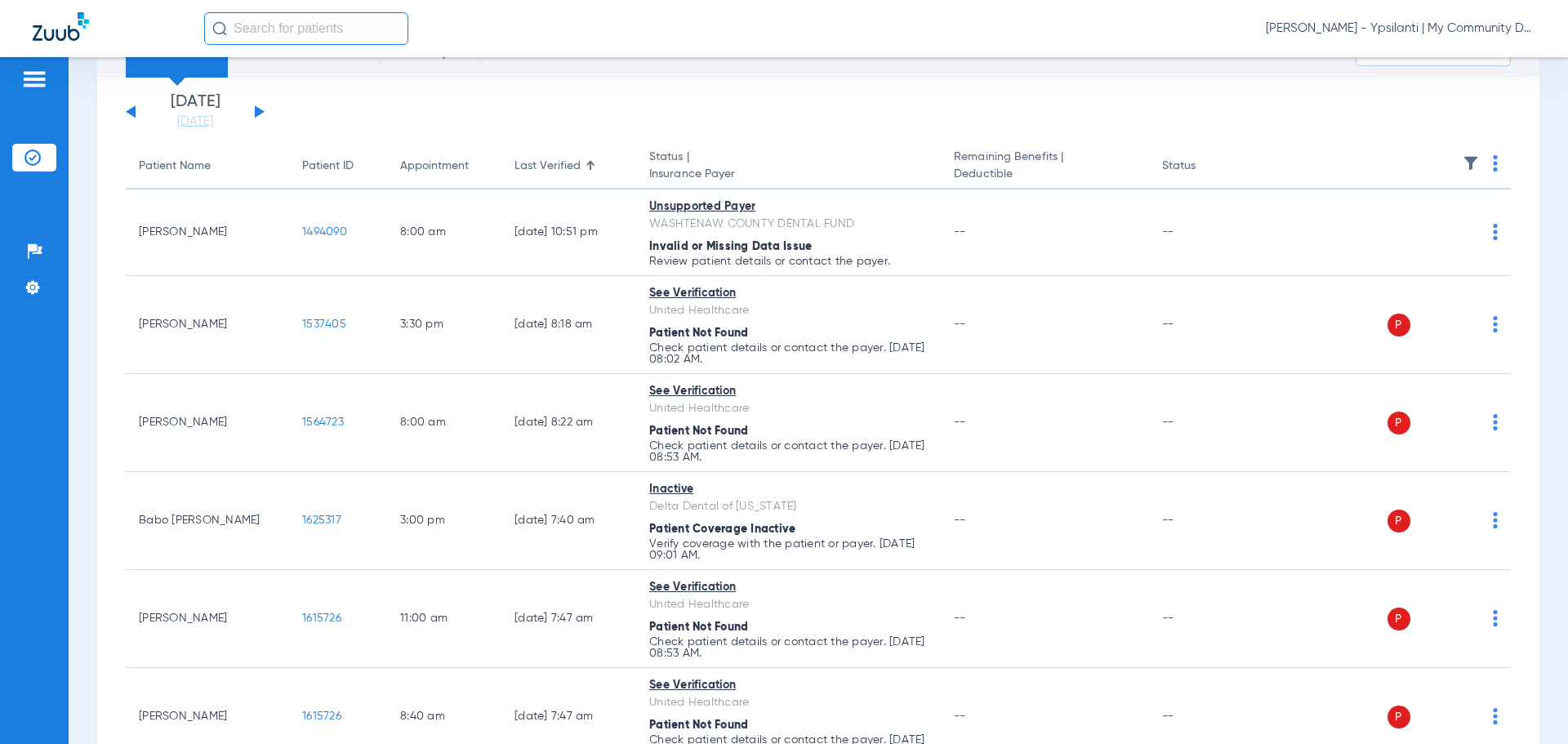
copy td "Joseph Prochaska"
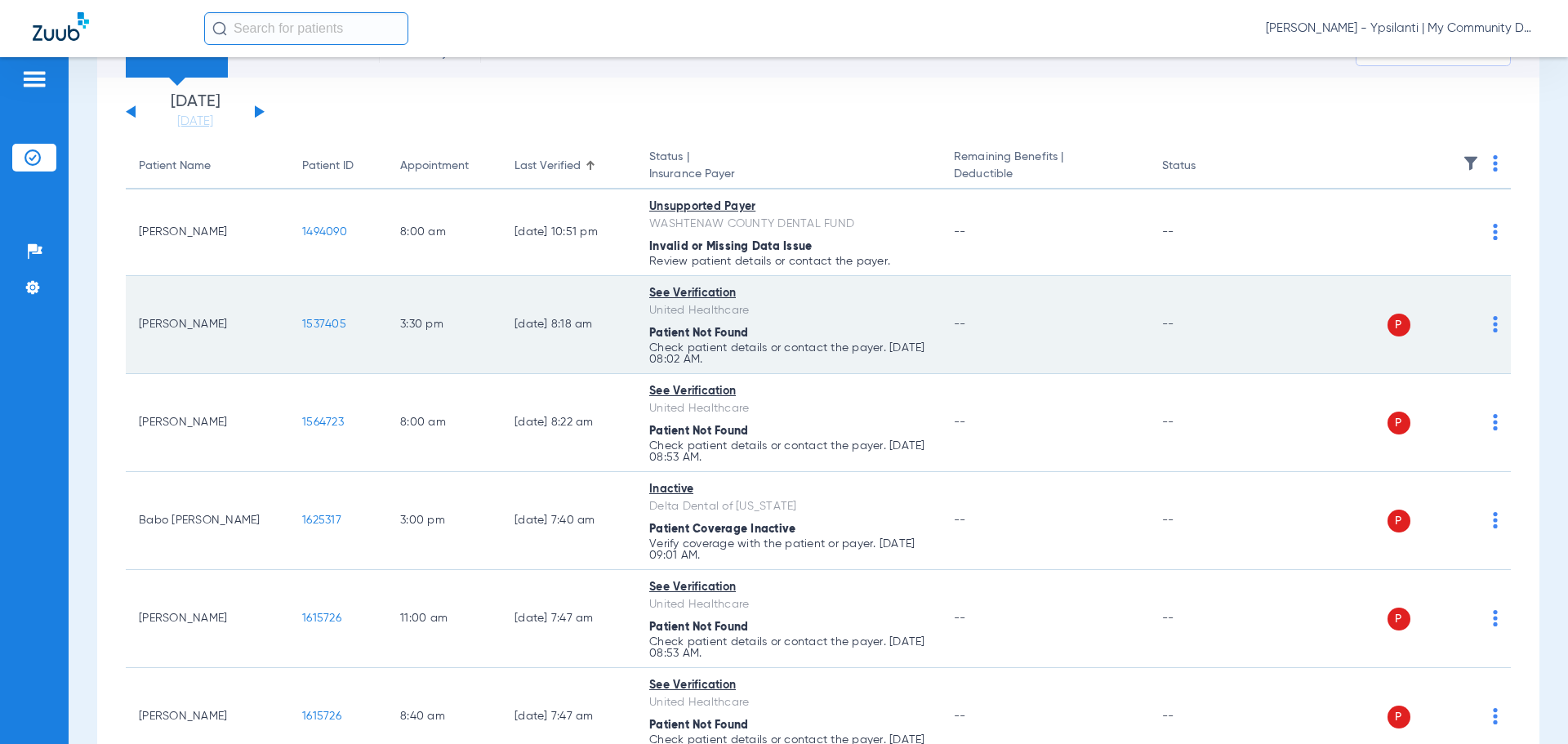
copy td "Joseph Prochaska"
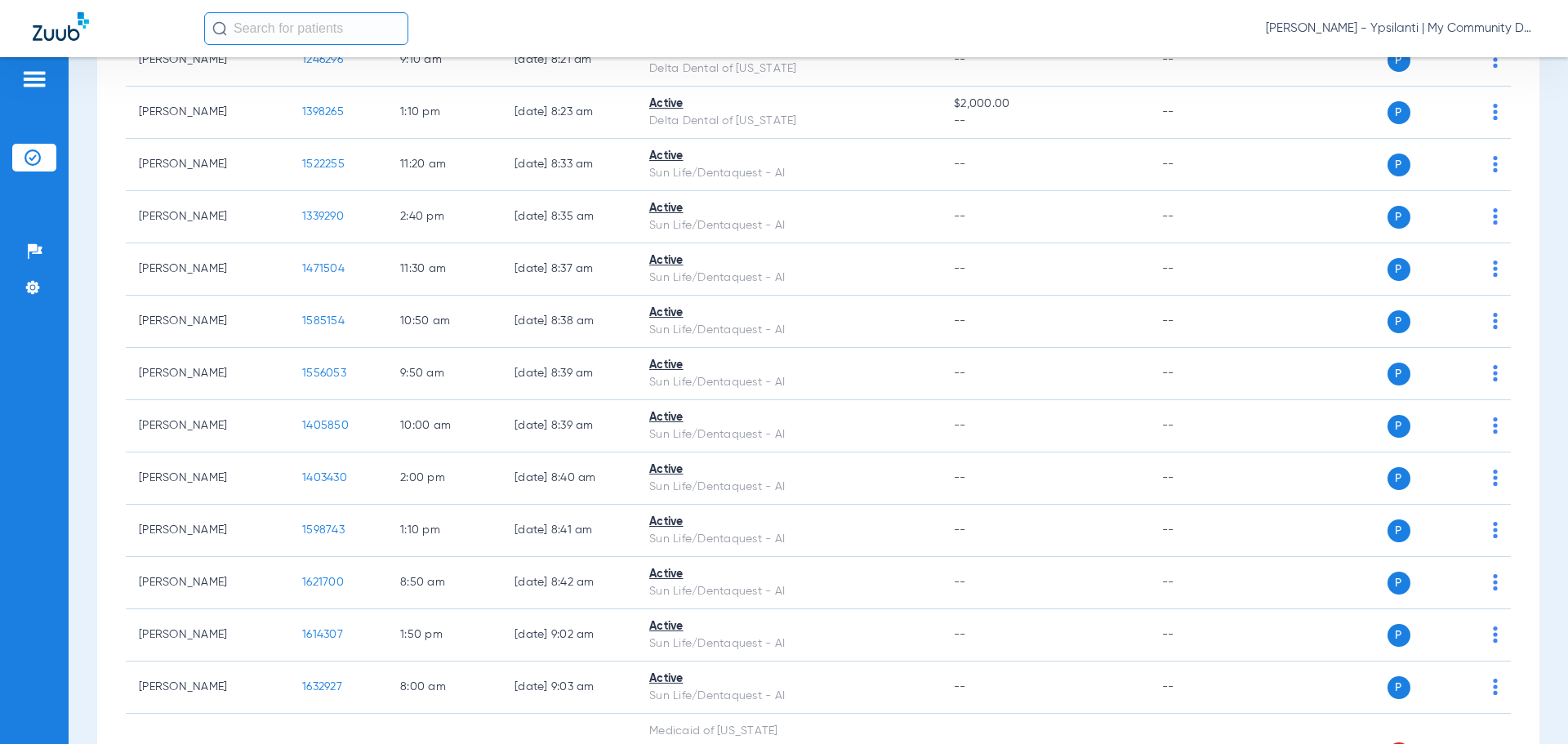
scroll to position [1879, 0]
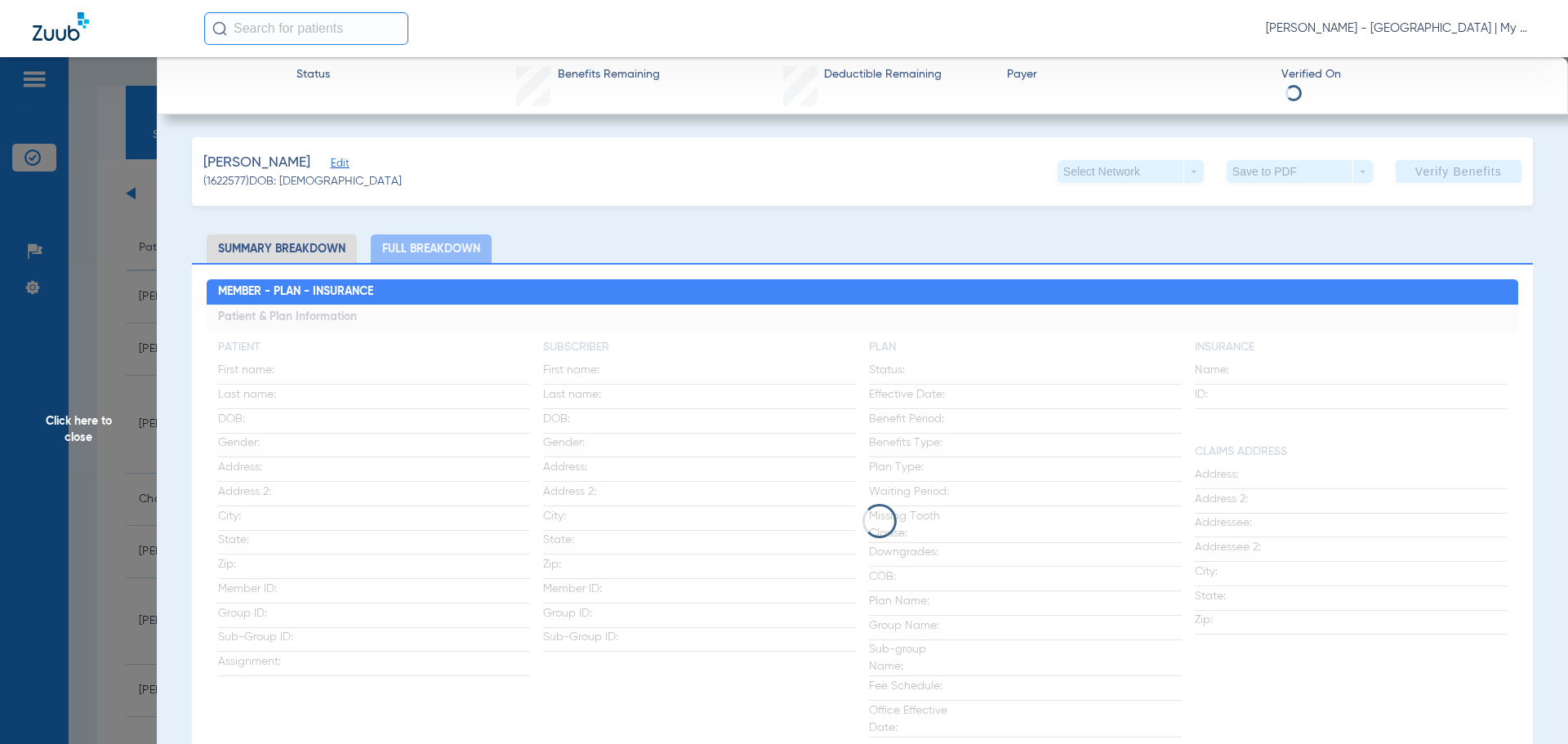
scroll to position [1470, 0]
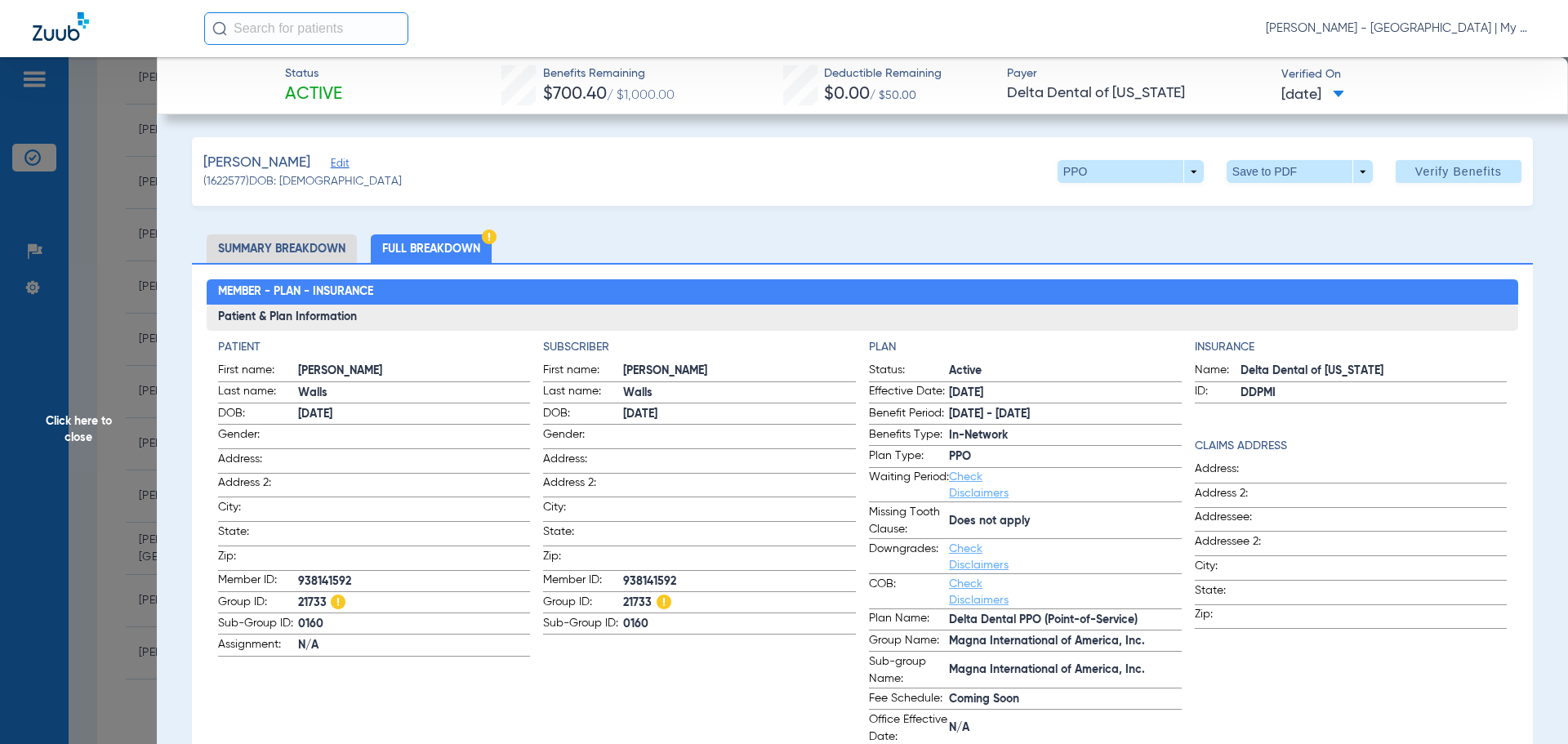
click at [99, 426] on span "Click here to close" at bounding box center [78, 428] width 156 height 744
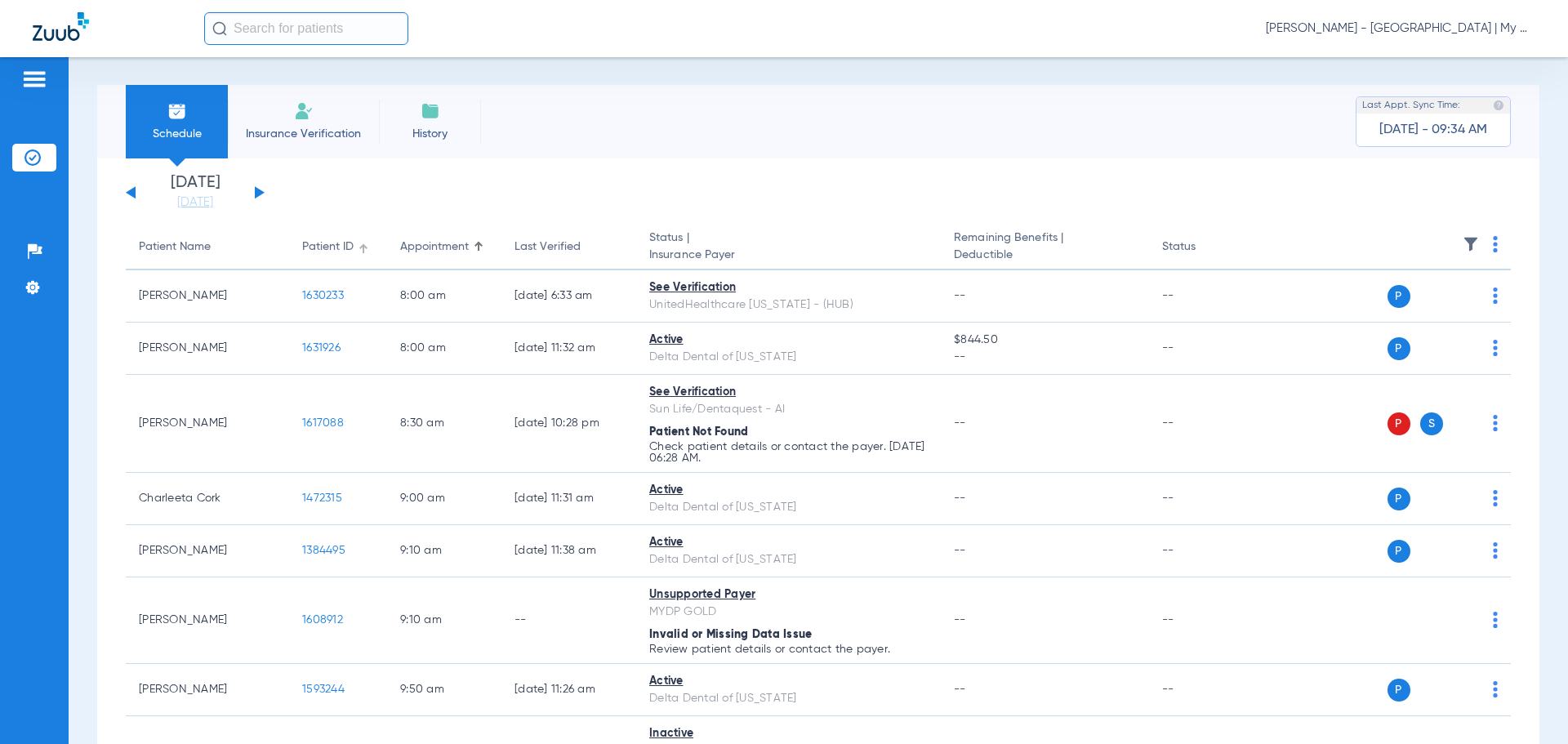
scroll to position [0, 0]
click at [261, 196] on button at bounding box center [260, 193] width 10 height 12
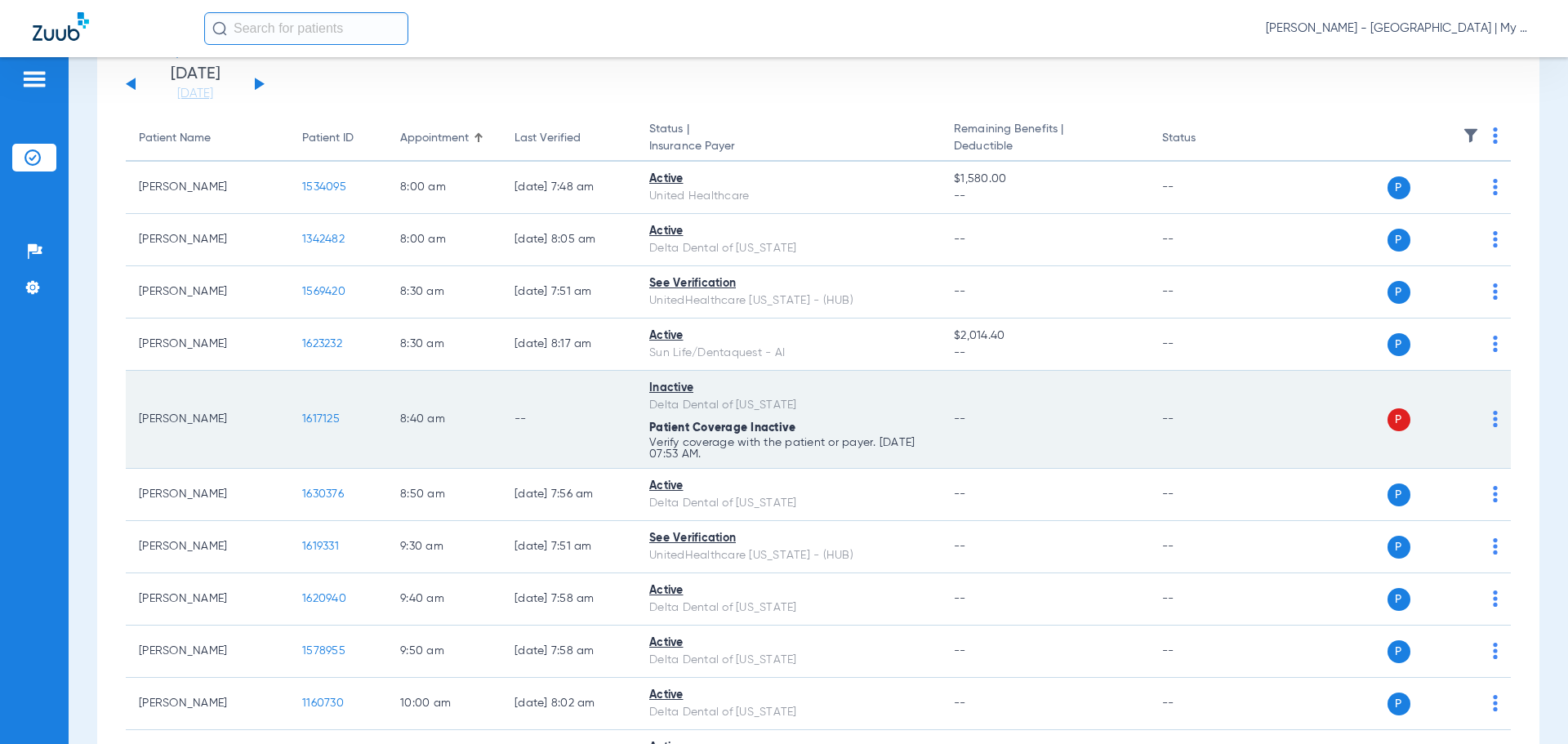
scroll to position [163, 0]
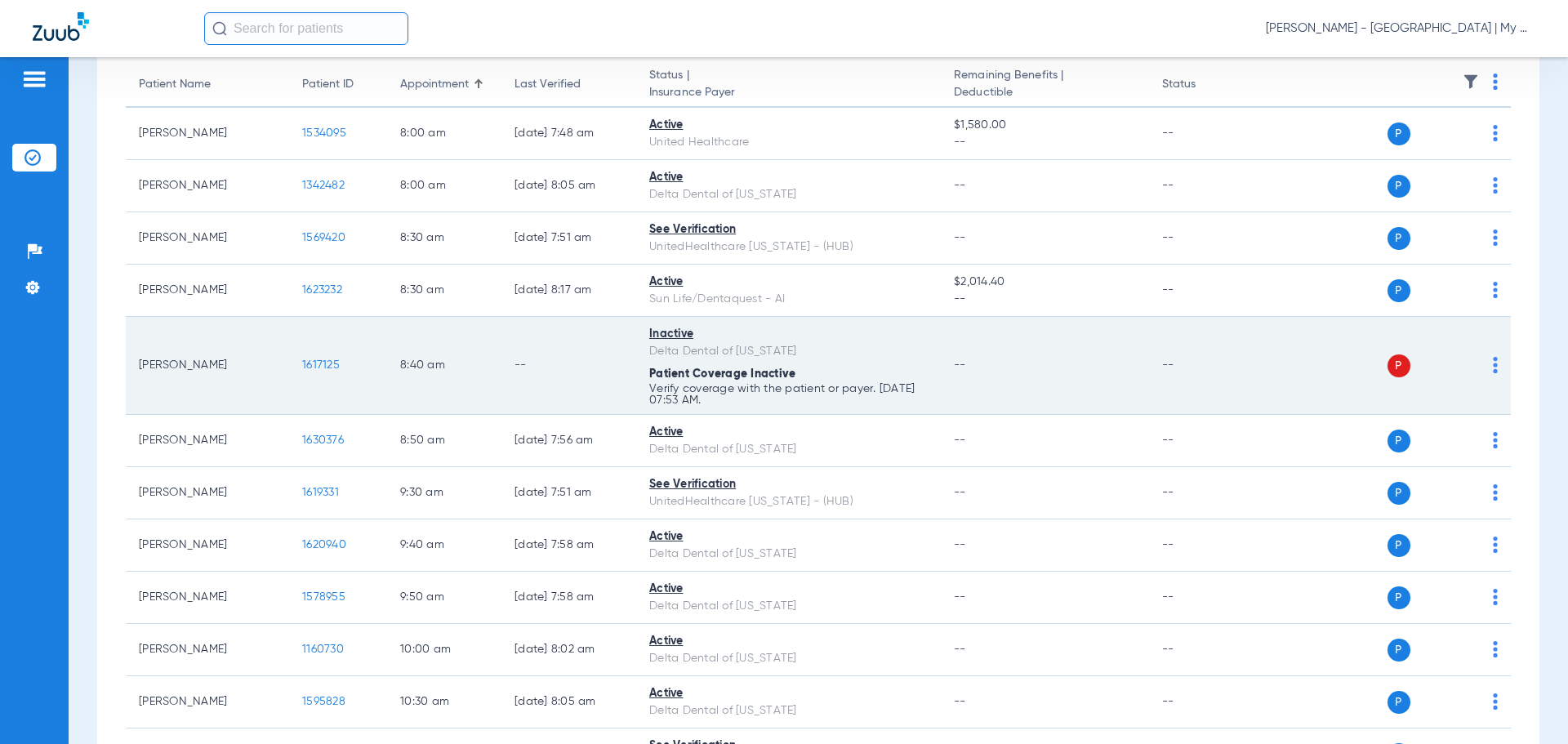
click at [1494, 368] on img at bounding box center [1495, 365] width 5 height 17
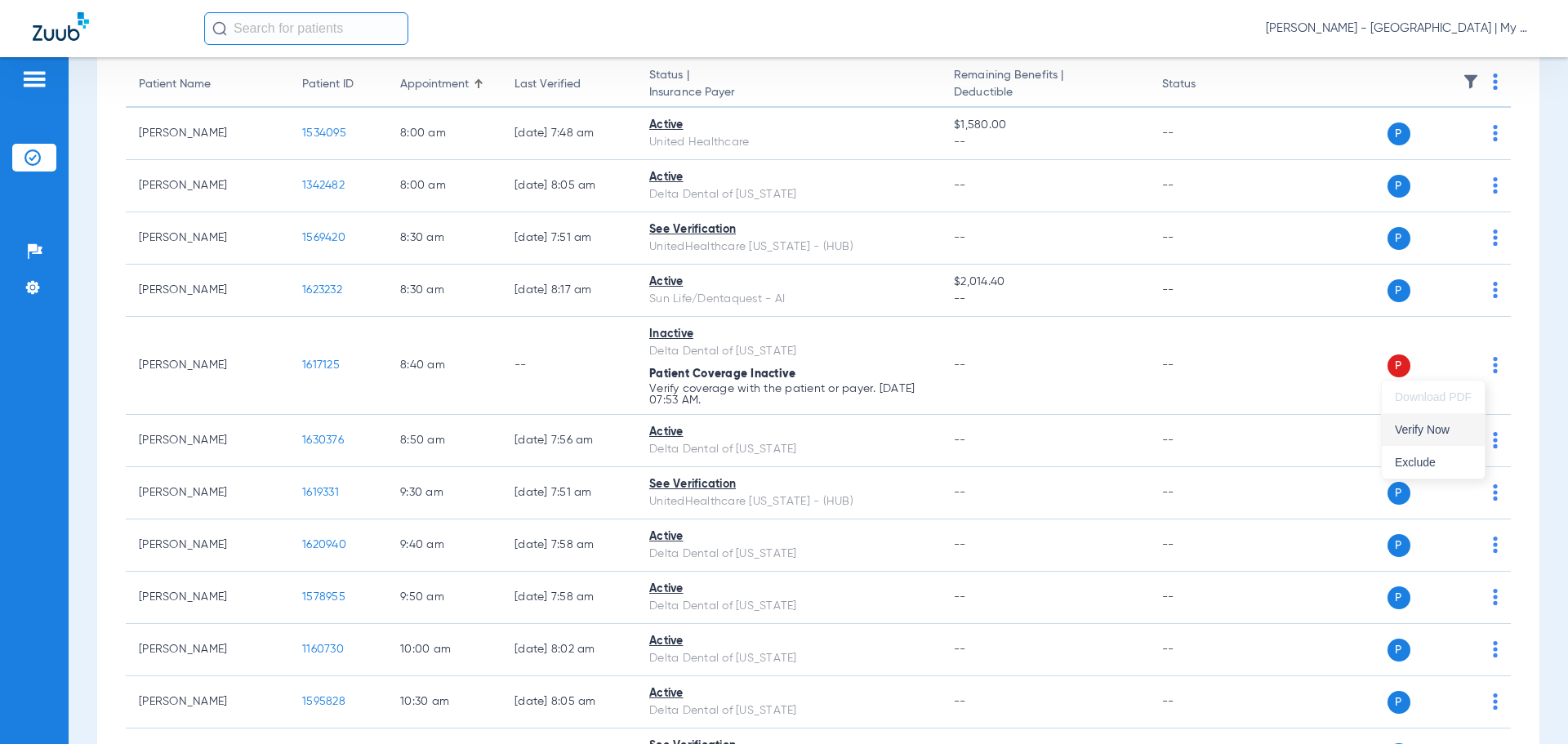
click at [1448, 421] on button "Verify Now" at bounding box center [1433, 429] width 103 height 33
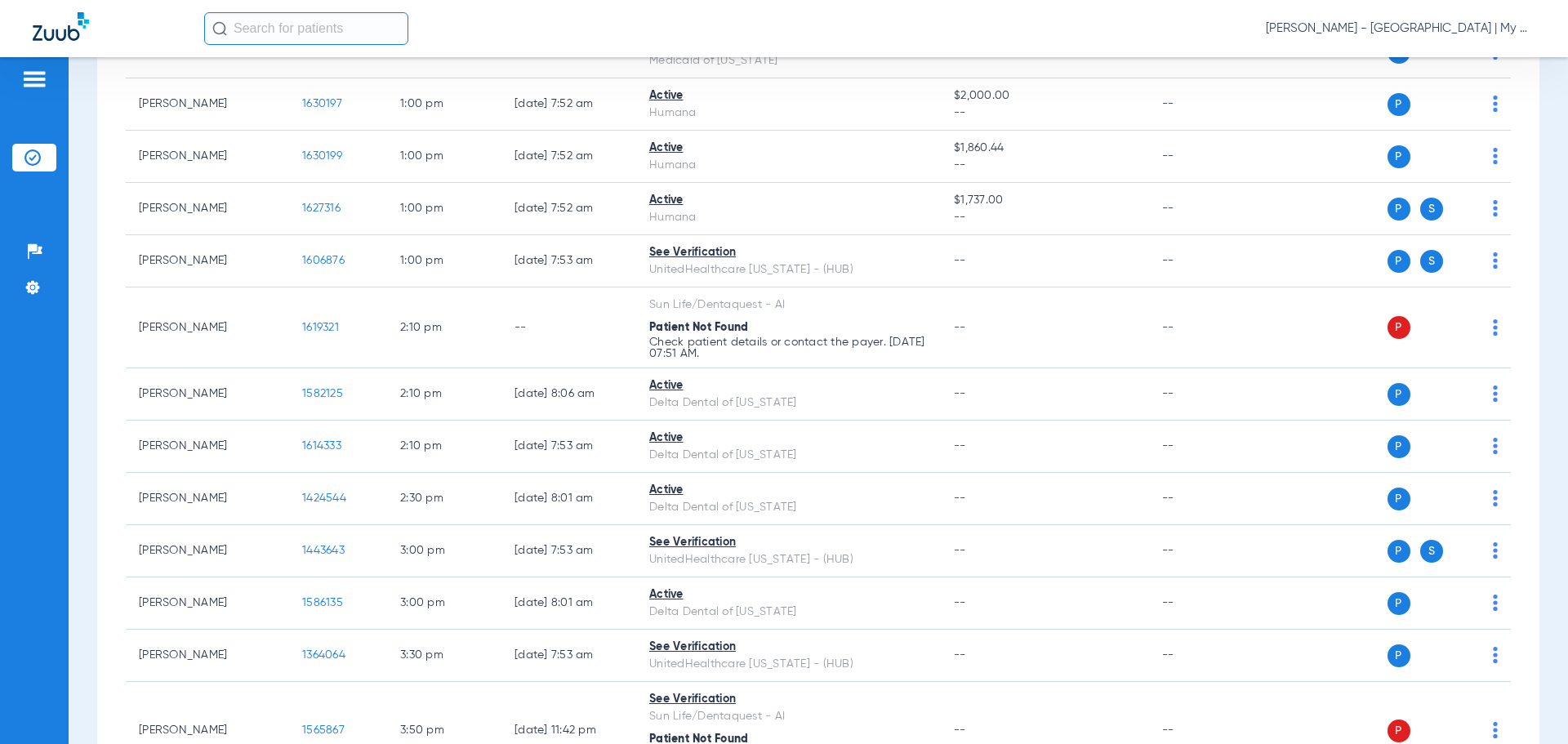
scroll to position [1225, 0]
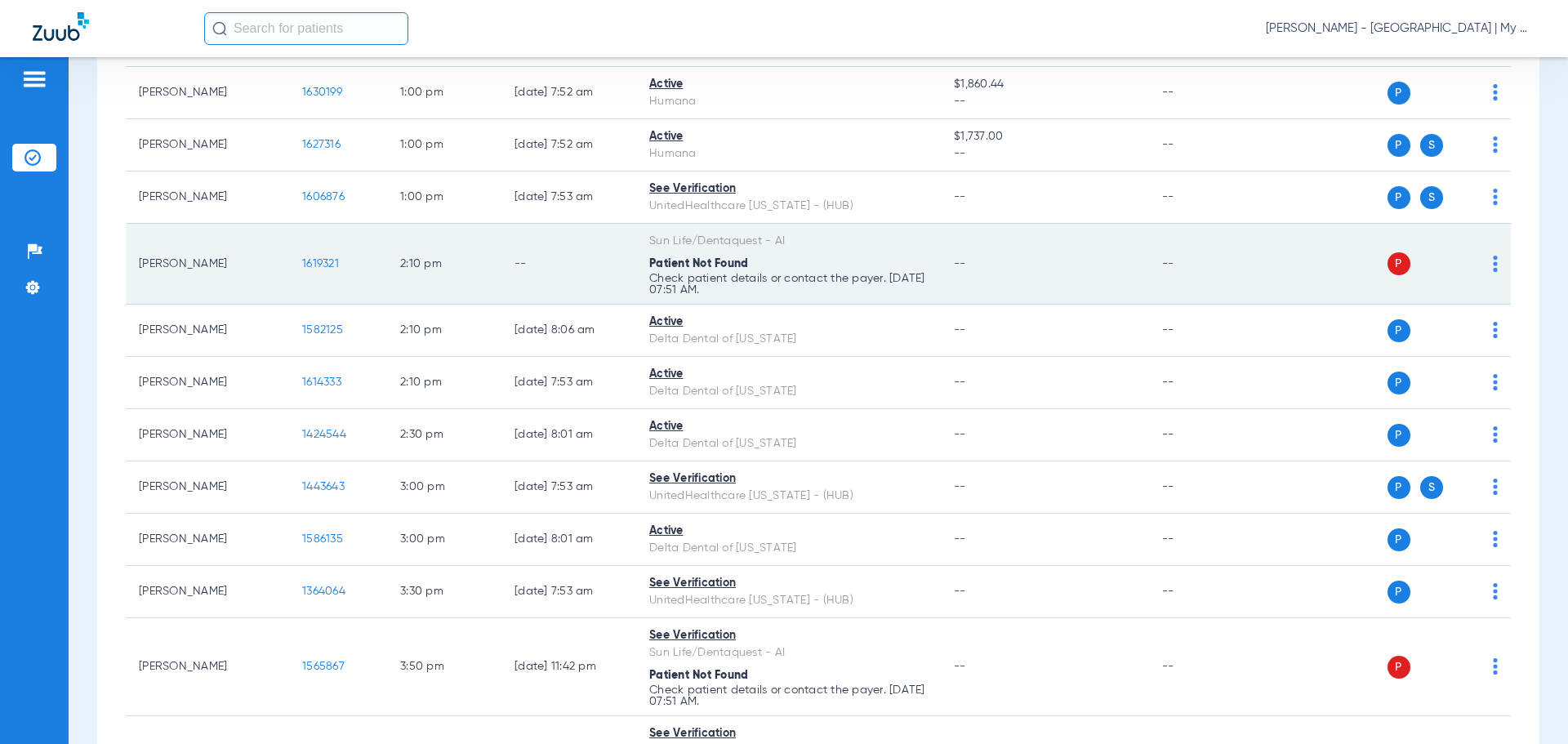
click at [1494, 265] on img at bounding box center [1495, 264] width 5 height 17
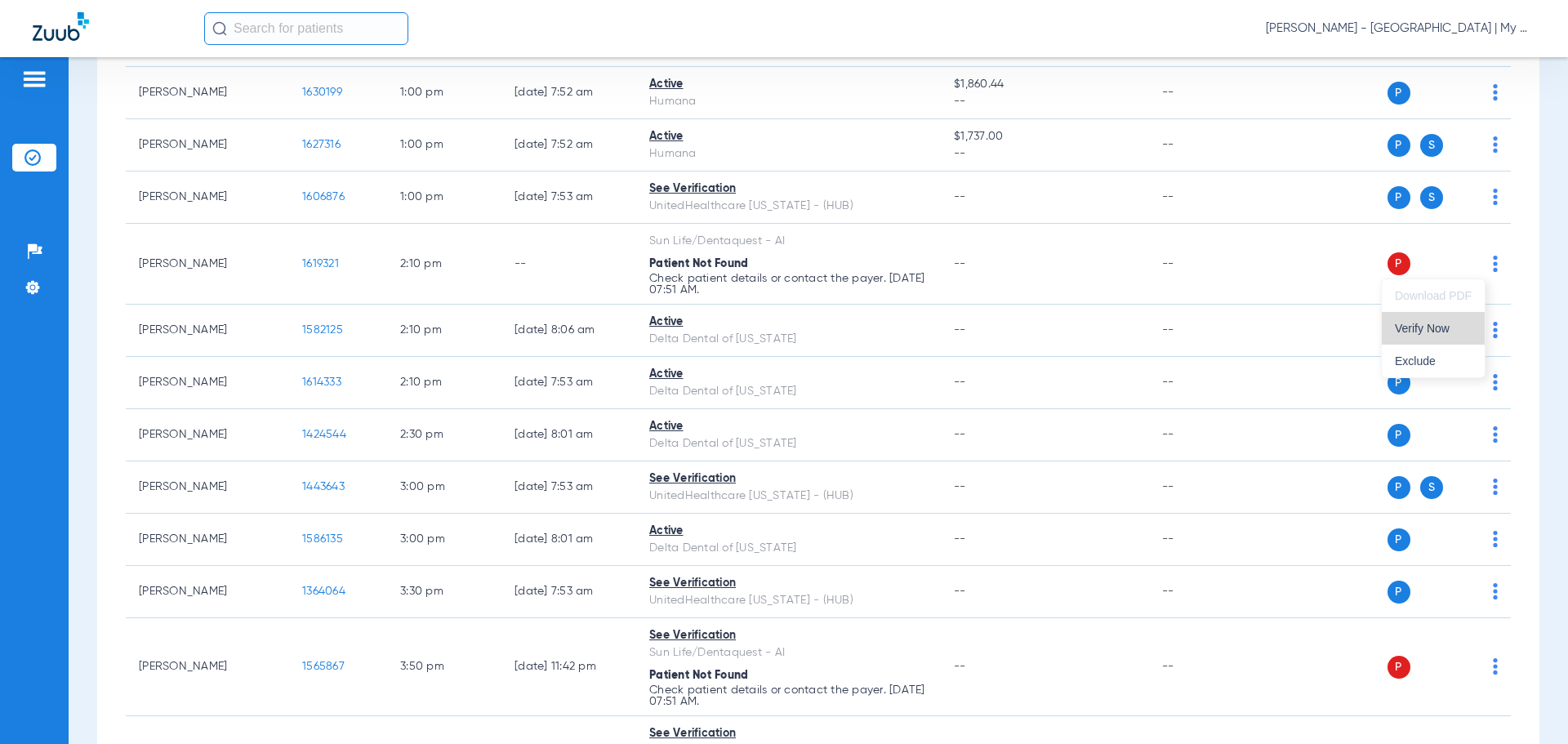
click at [1455, 321] on button "Verify Now" at bounding box center [1433, 328] width 103 height 33
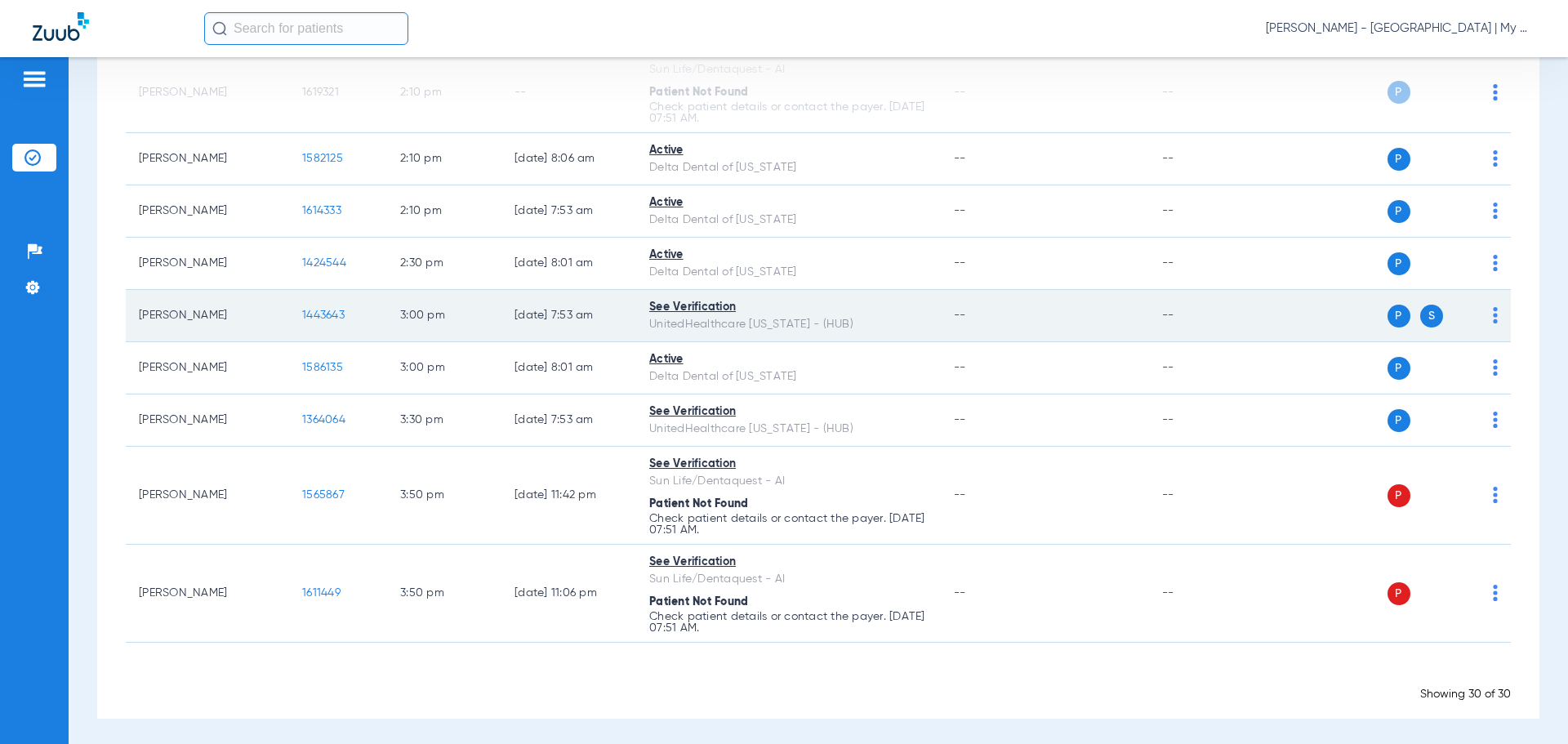
scroll to position [1400, 0]
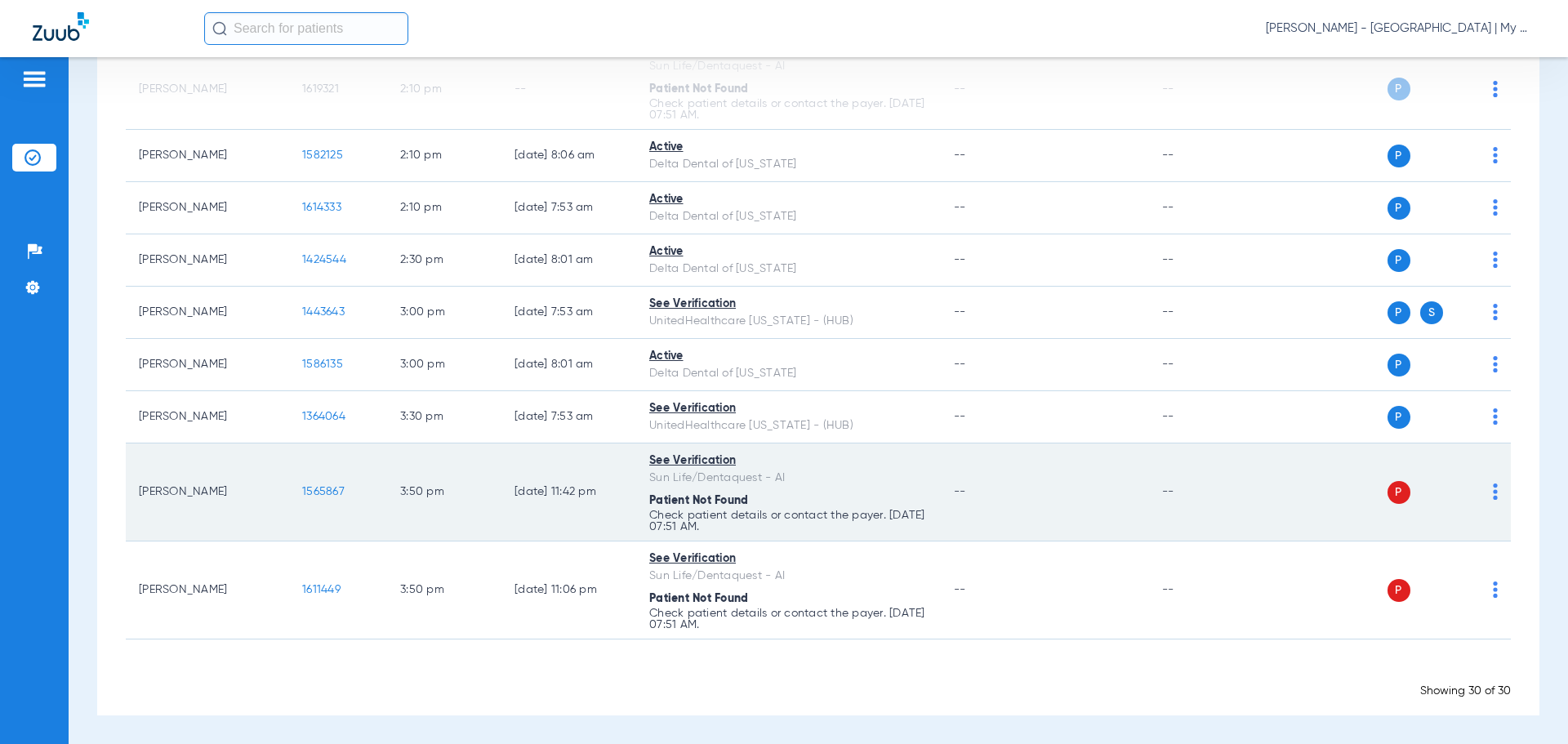
click at [1494, 492] on img at bounding box center [1495, 492] width 5 height 17
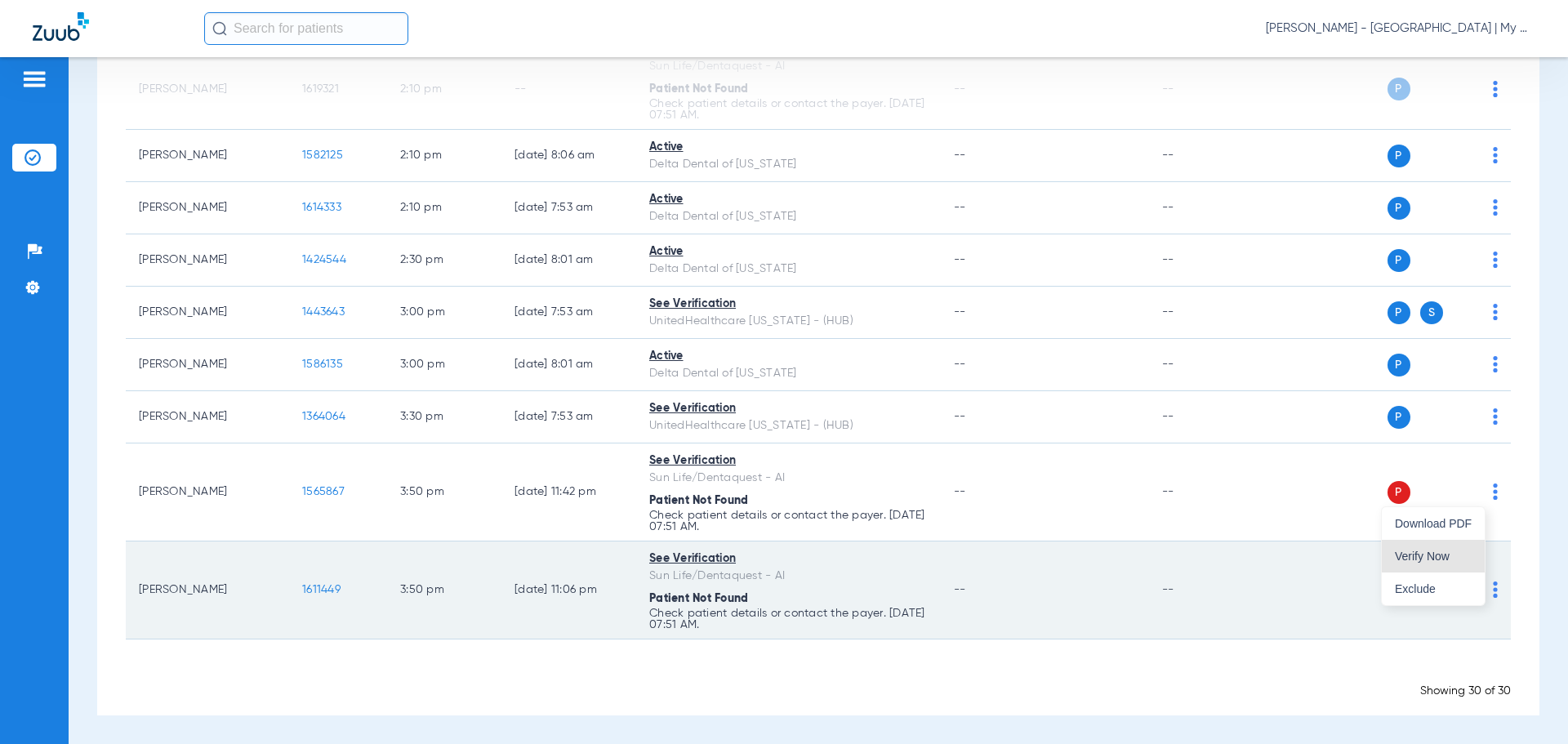
click at [1429, 550] on span "Verify Now" at bounding box center [1433, 556] width 76 height 11
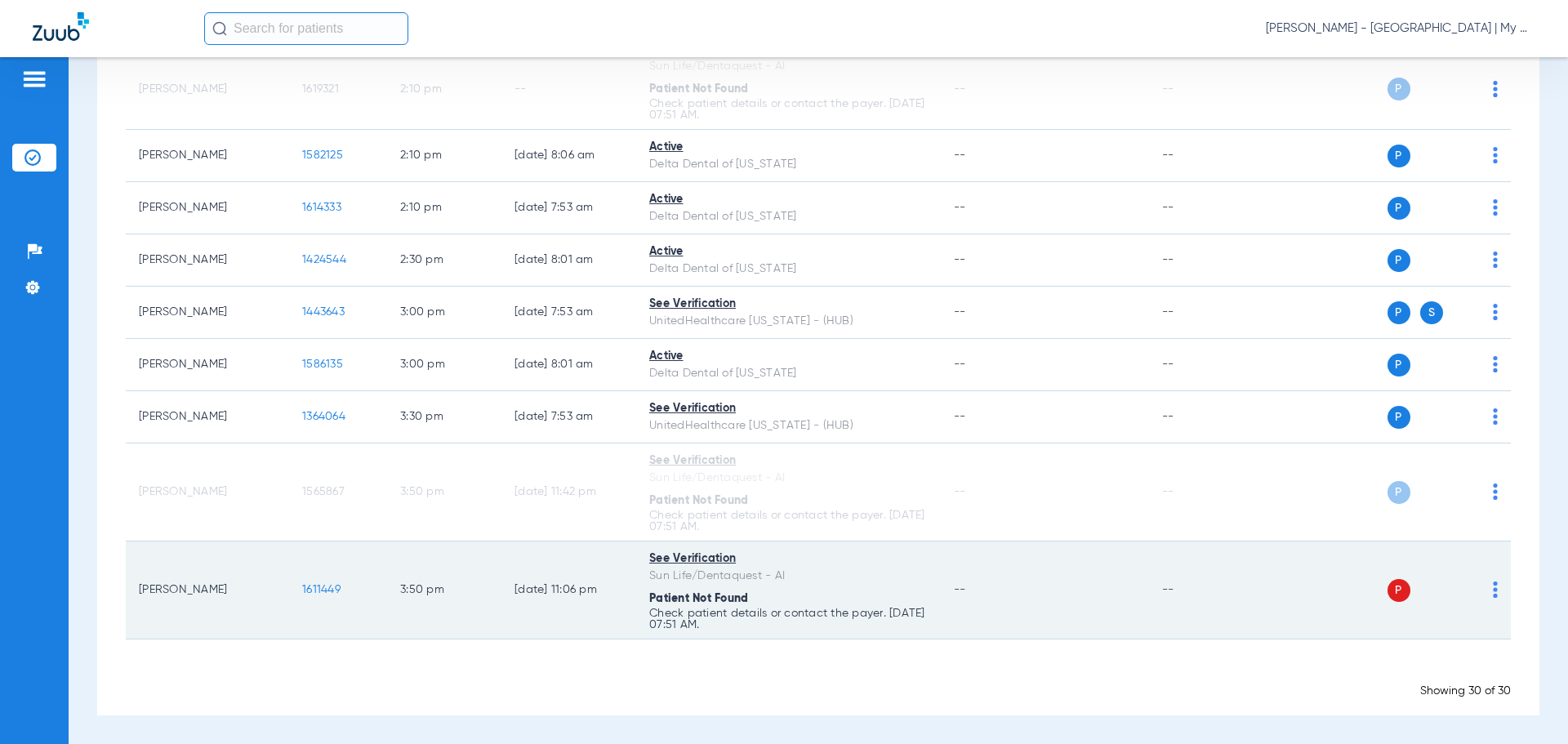
click at [1494, 595] on img at bounding box center [1495, 590] width 5 height 17
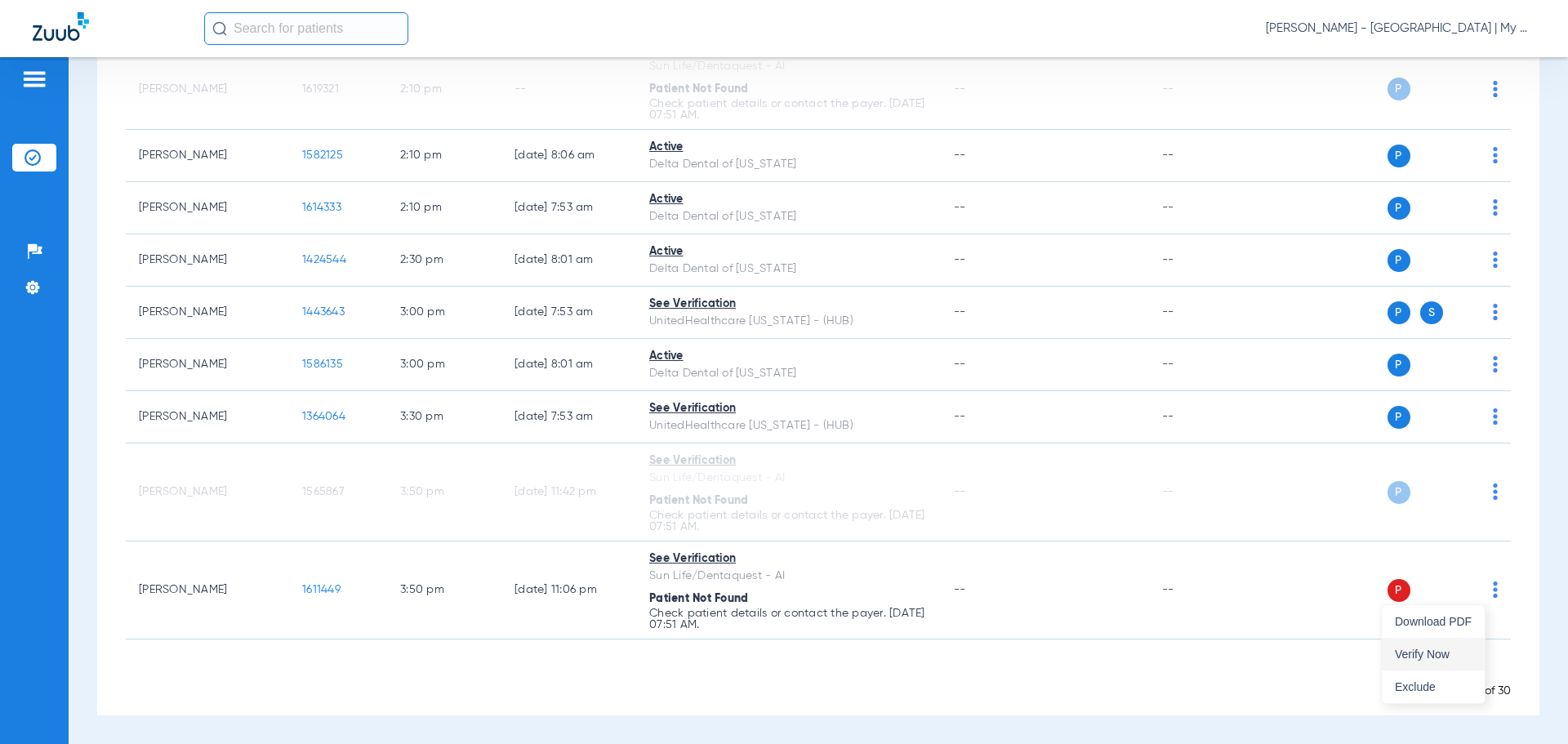
click at [1433, 648] on span "Verify Now" at bounding box center [1433, 654] width 76 height 11
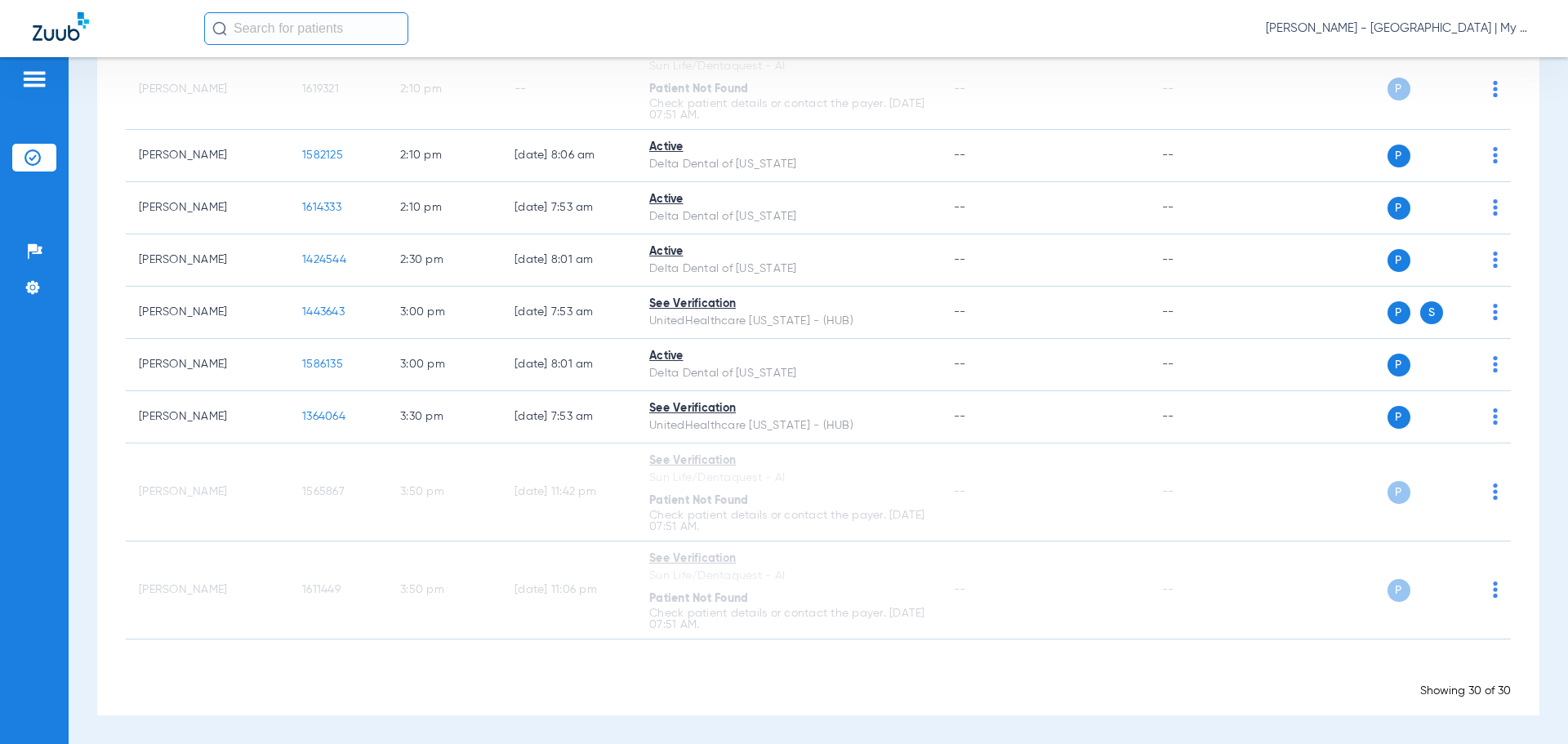
click at [1404, 30] on span "Donna Thiel - Battle Creek | My Community Dental Centers" at bounding box center [1400, 29] width 269 height 17
click at [1461, 65] on button "Account Selection" at bounding box center [1474, 58] width 117 height 33
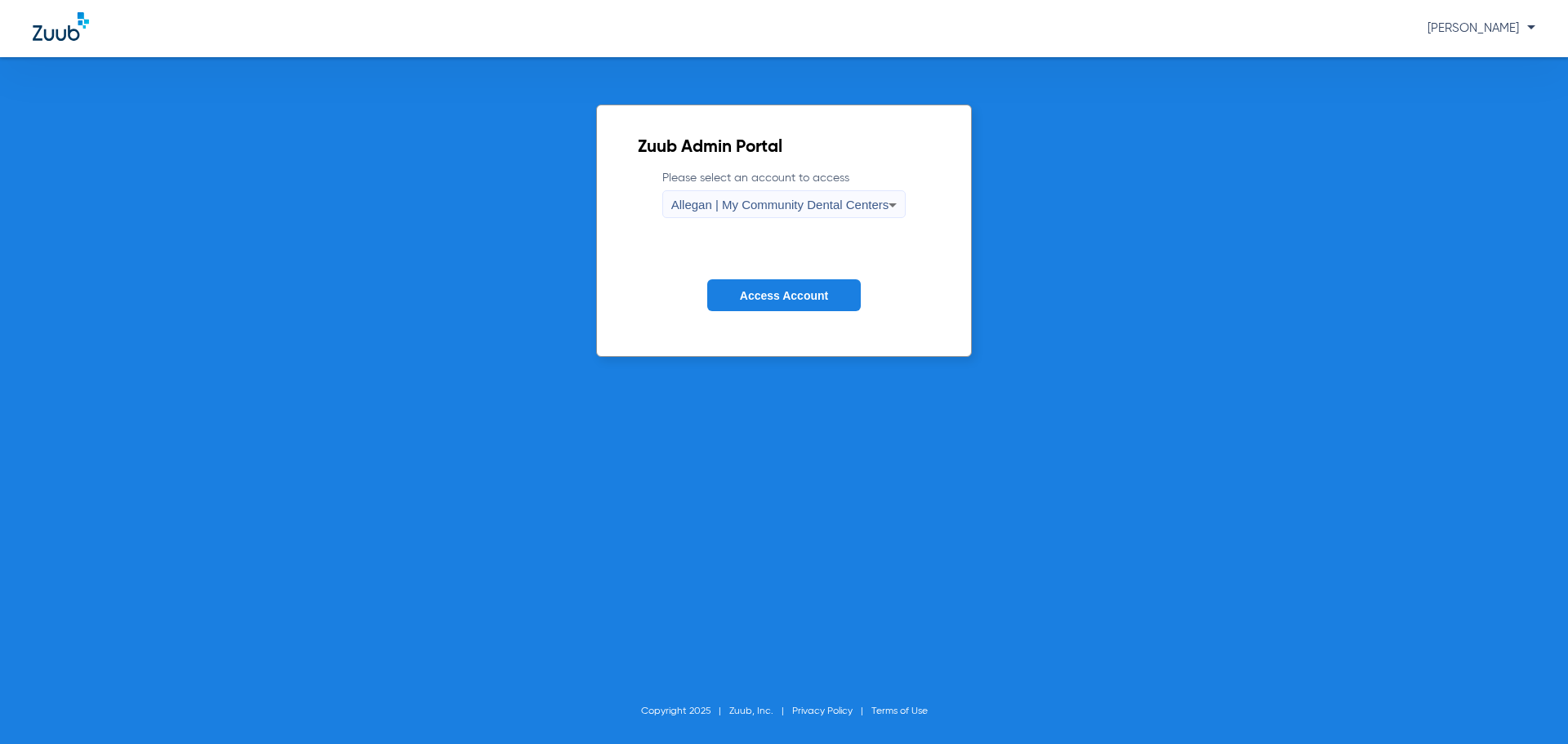
click at [828, 203] on span "Allegan | My Community Dental Centers" at bounding box center [780, 204] width 218 height 14
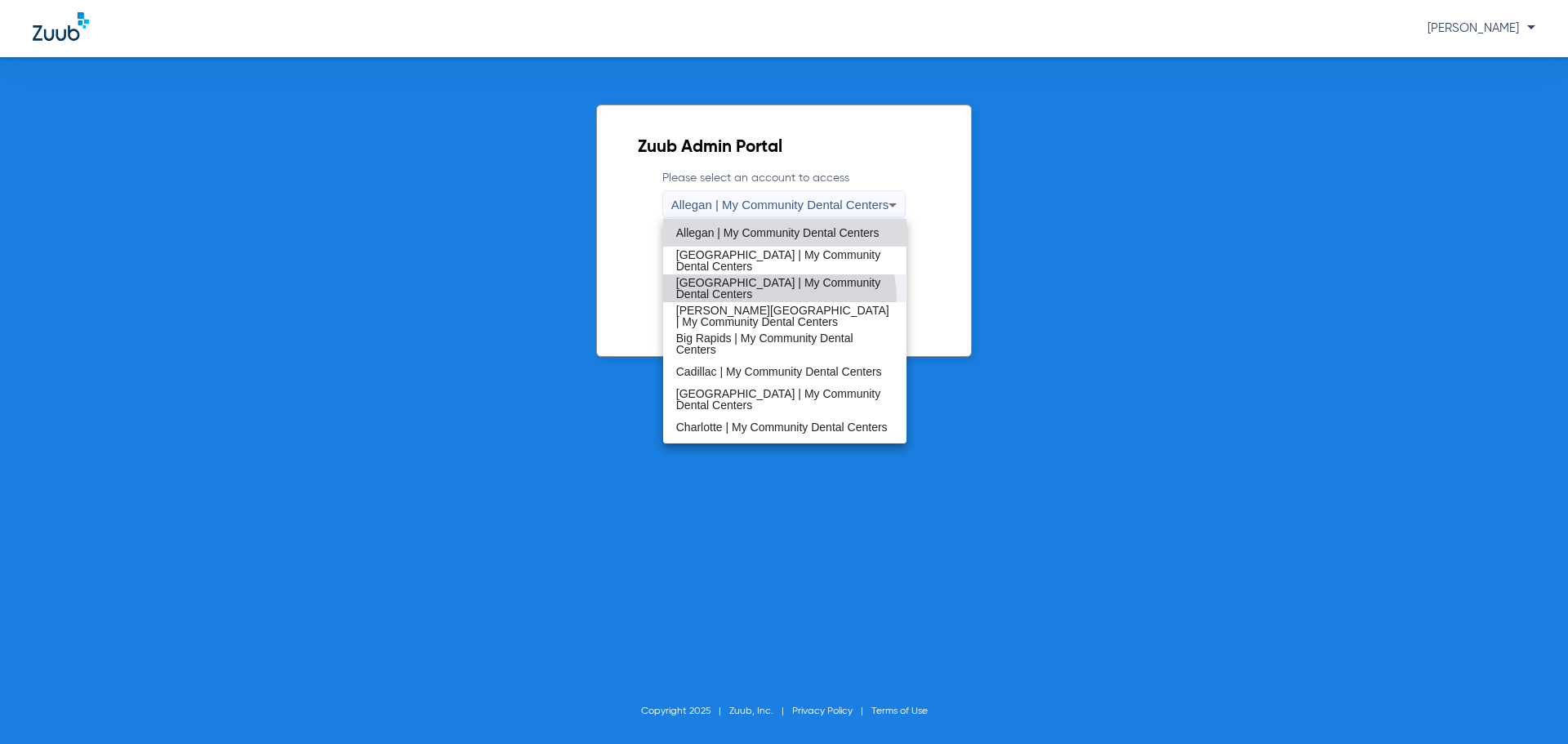
click at [772, 299] on span "[GEOGRAPHIC_DATA] | My Community Dental Centers" at bounding box center [785, 288] width 218 height 23
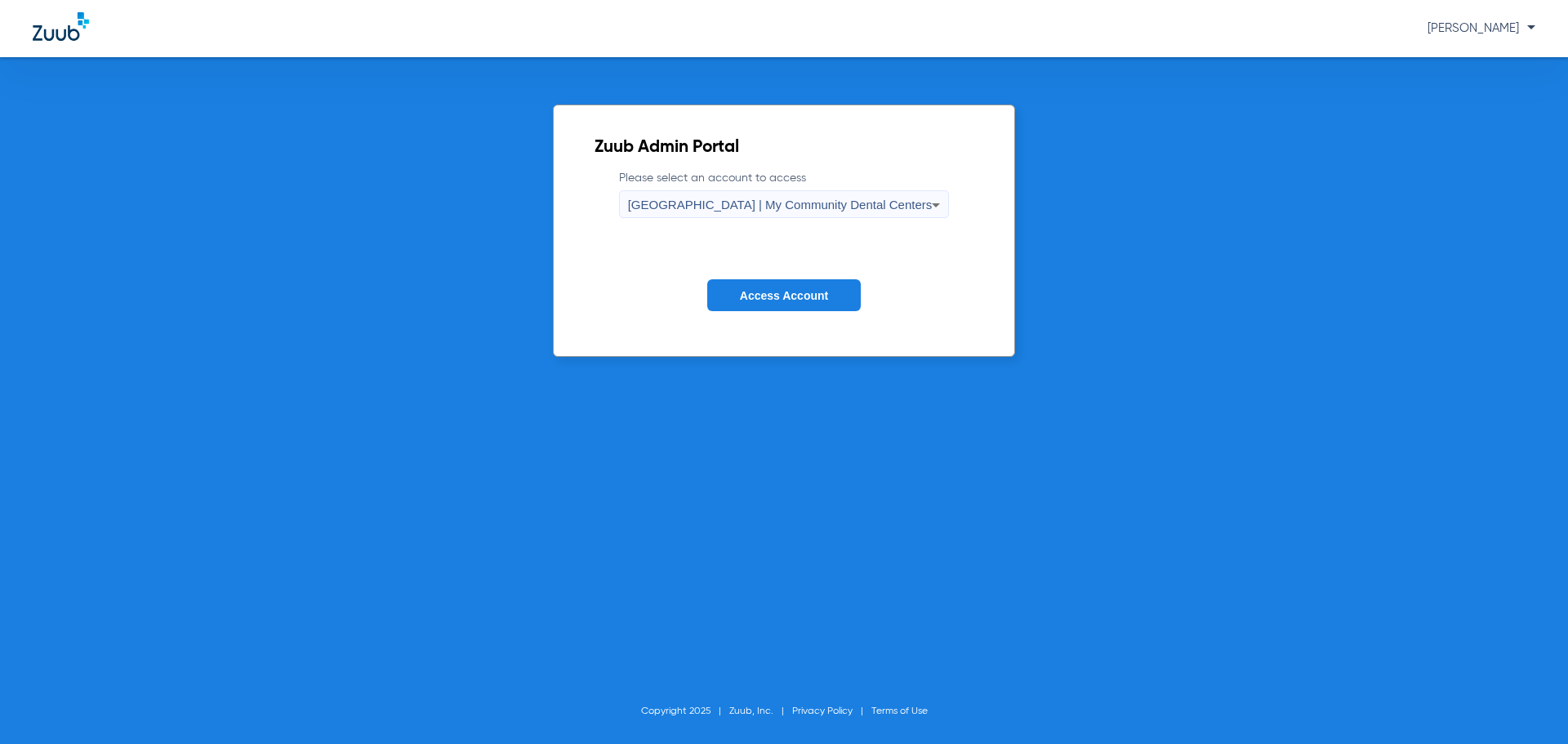
click at [782, 290] on span "Access Account" at bounding box center [784, 296] width 88 height 13
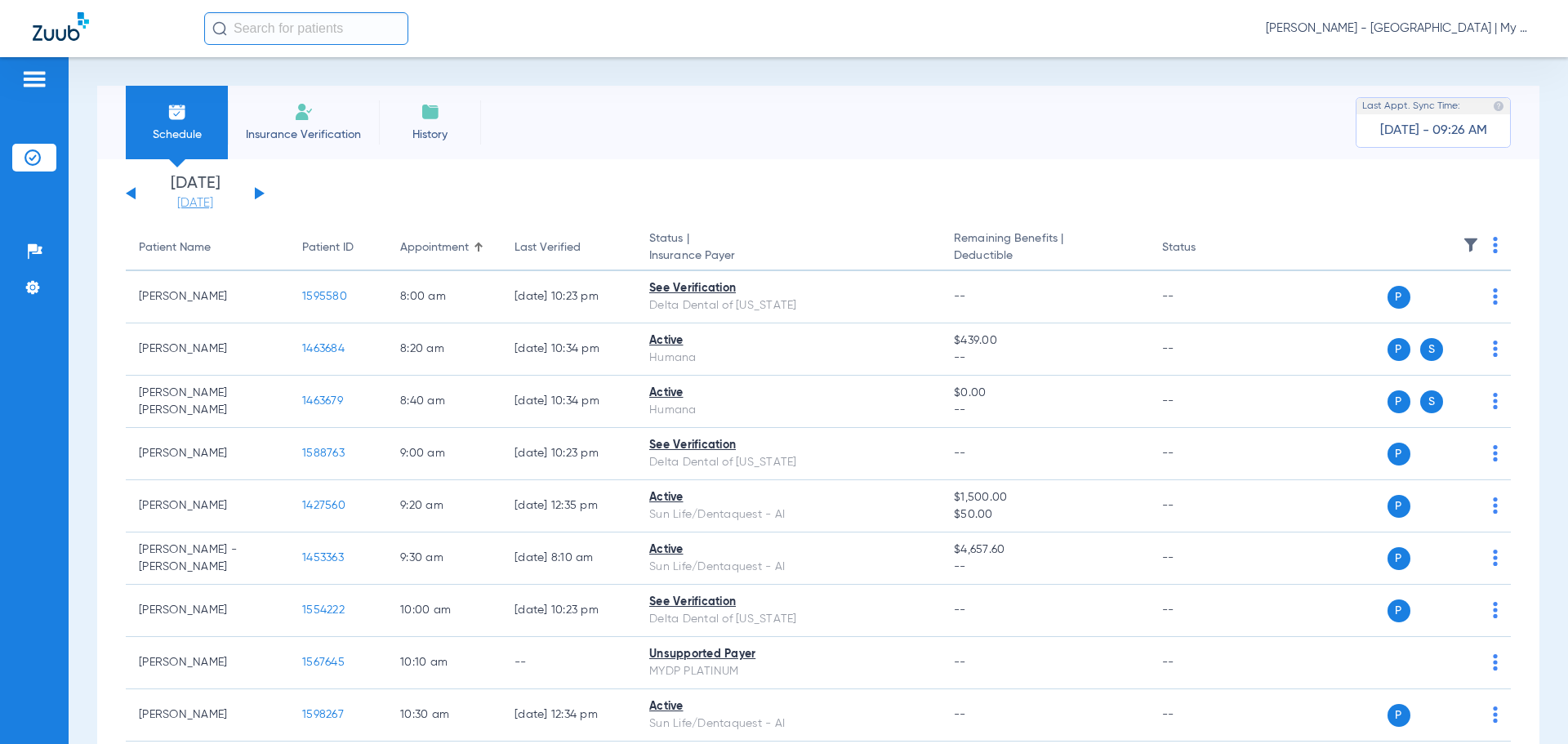
click at [205, 201] on link "[DATE]" at bounding box center [195, 204] width 98 height 17
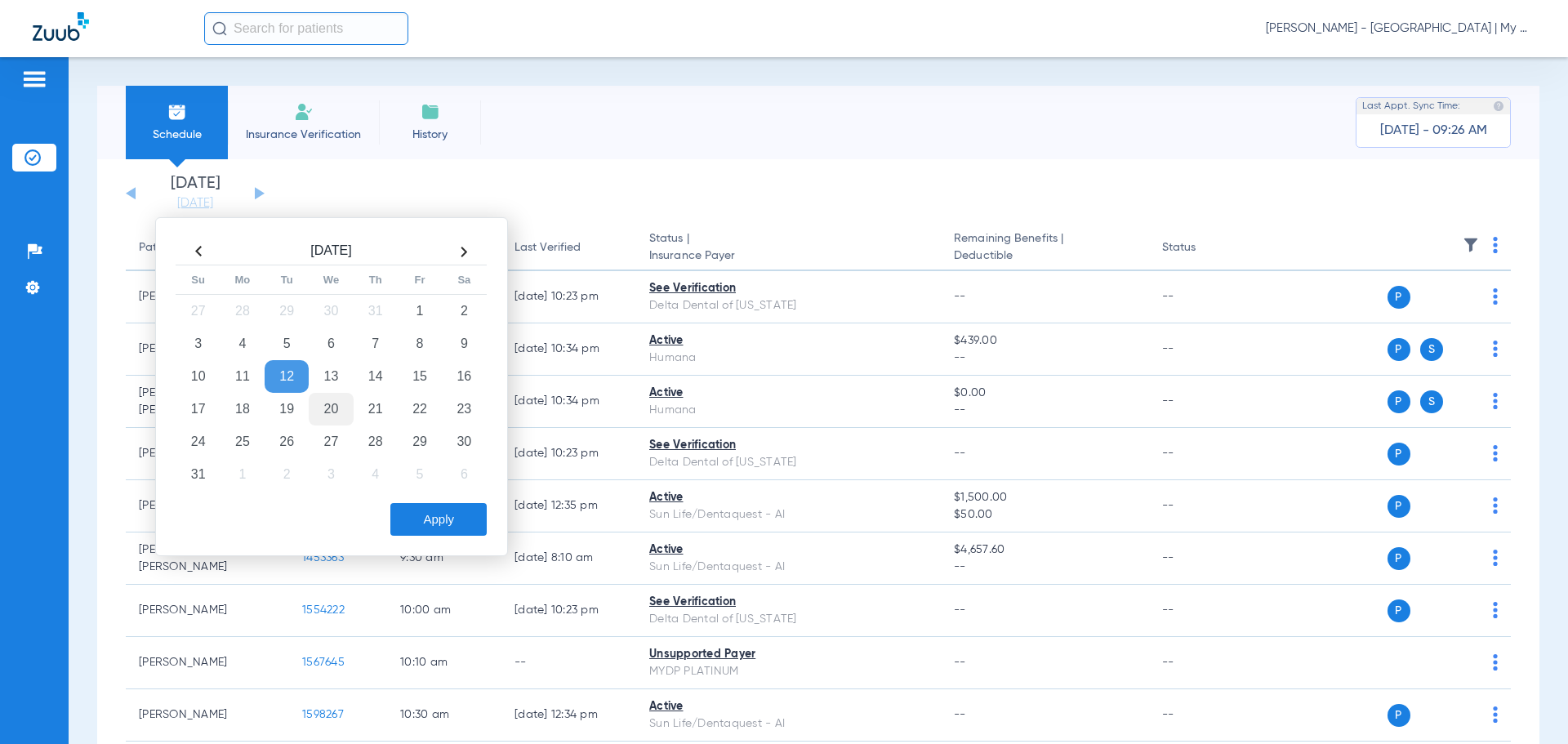
click at [331, 409] on td "20" at bounding box center [331, 409] width 44 height 33
click at [429, 515] on button "Apply" at bounding box center [439, 519] width 97 height 33
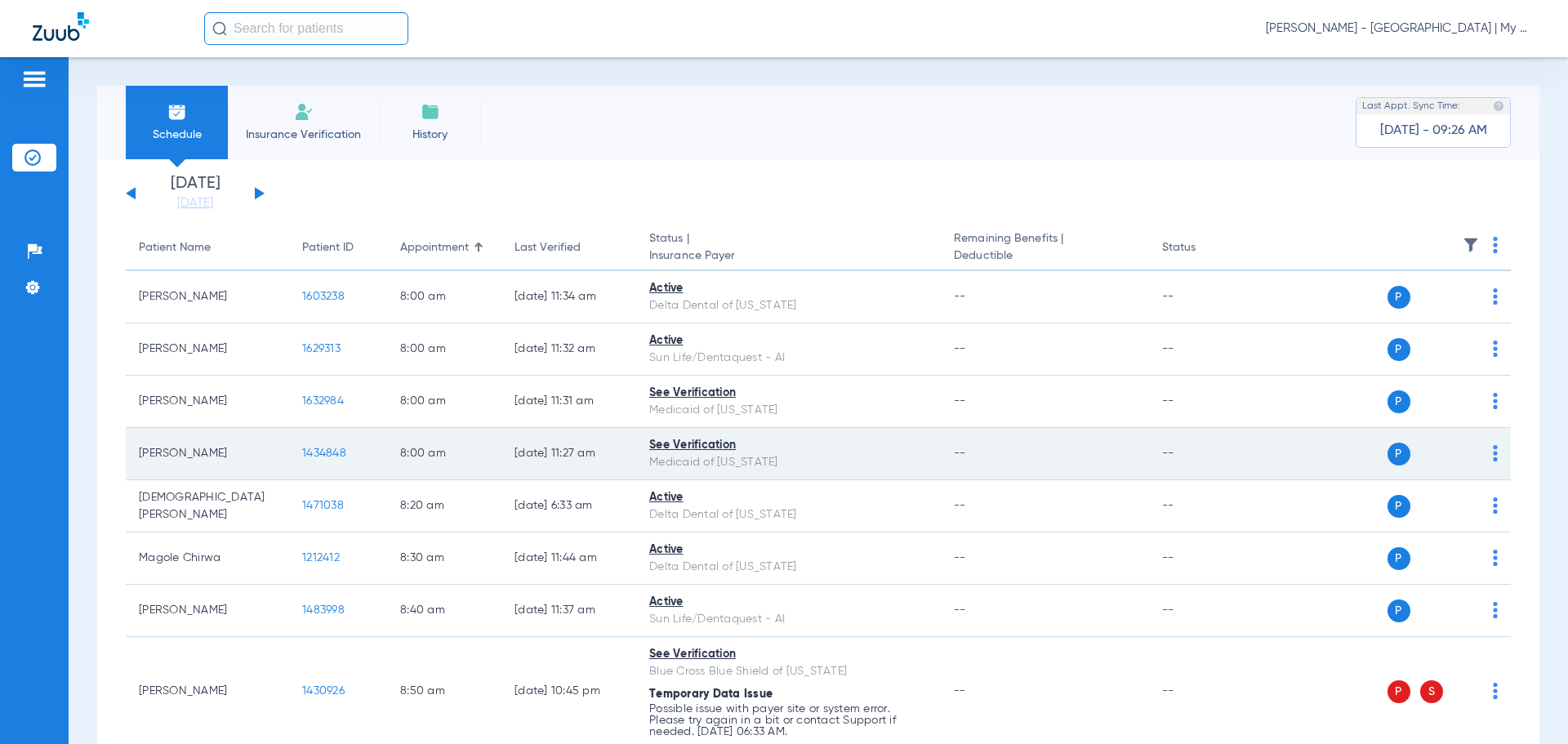
click at [316, 450] on span "1434848" at bounding box center [324, 453] width 44 height 11
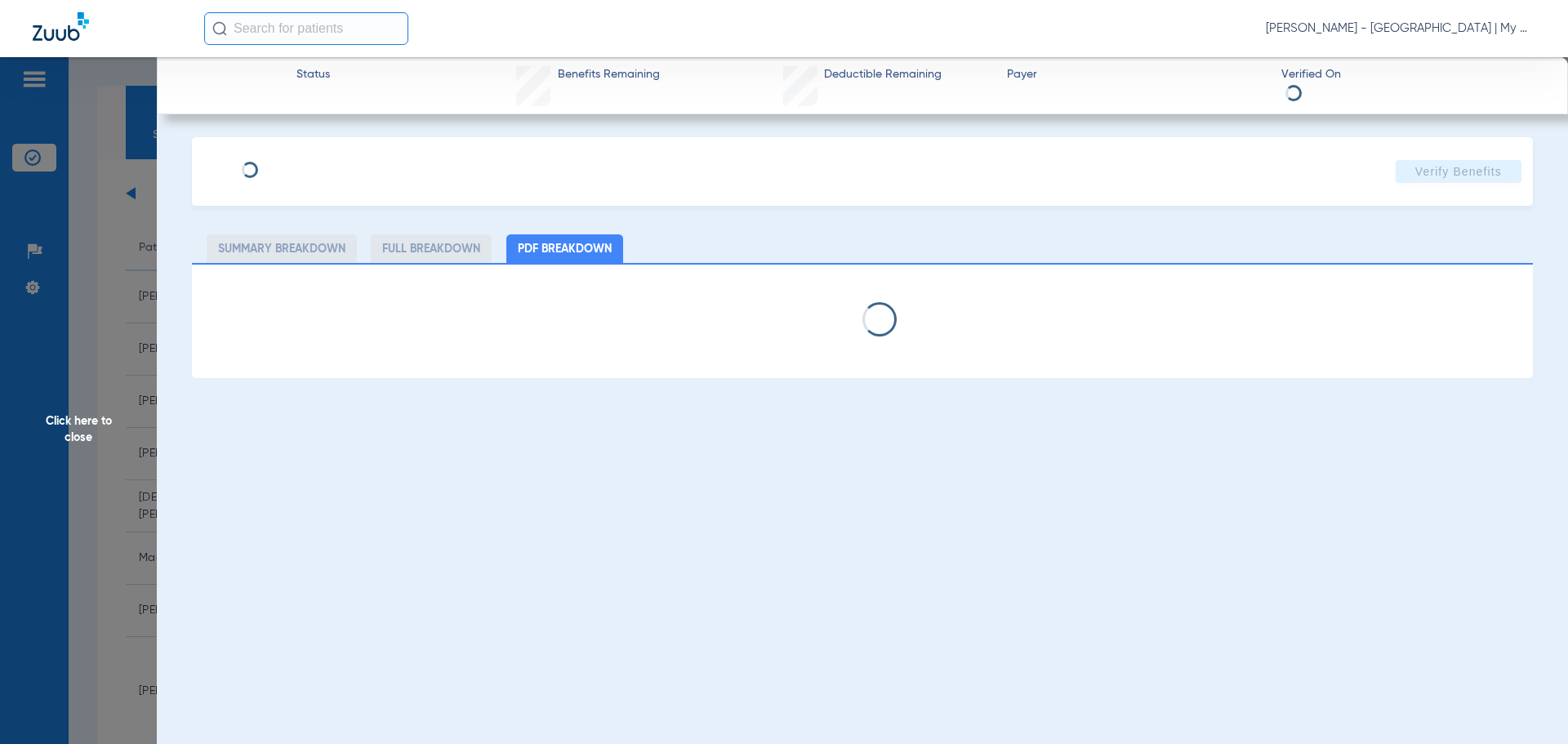
select select "page-width"
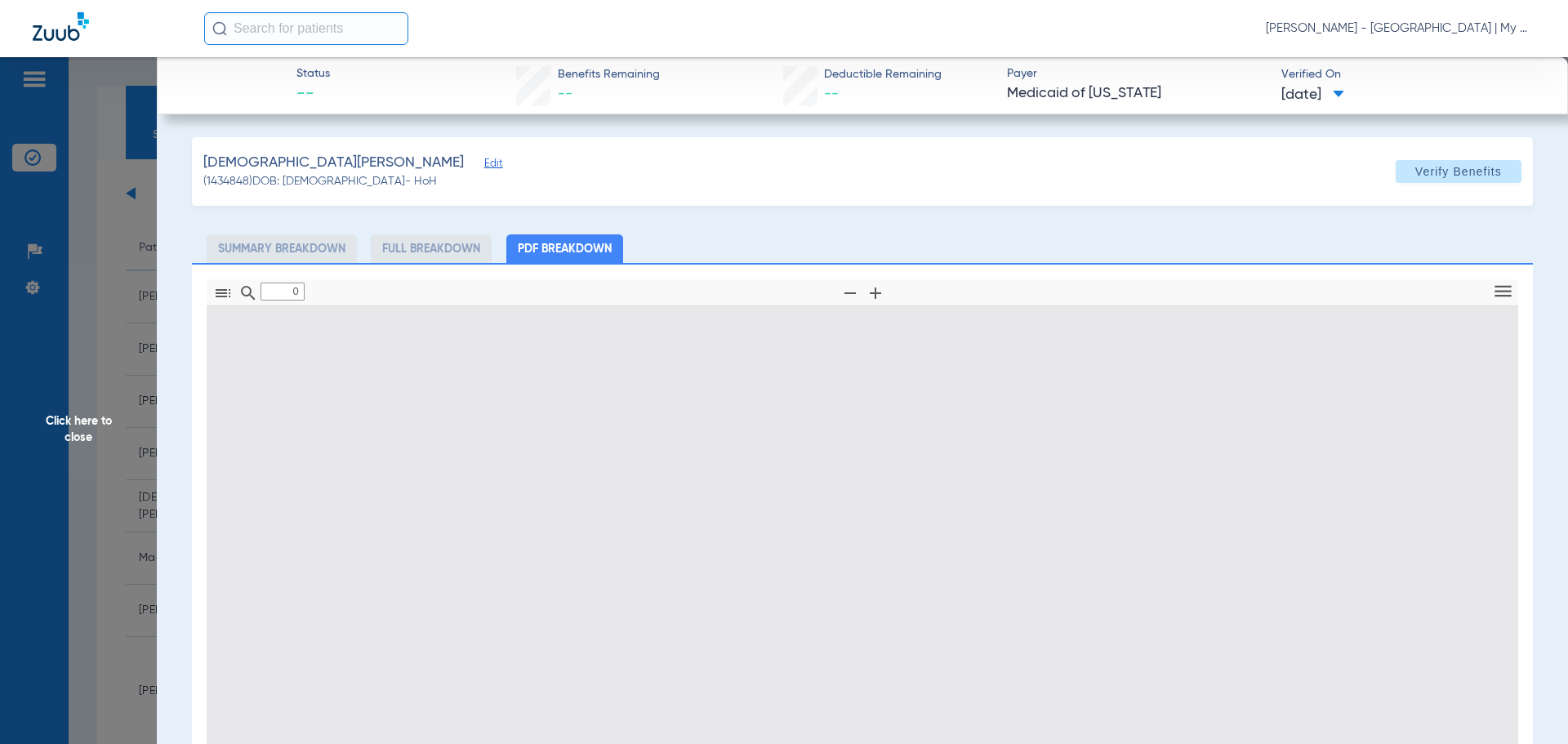
type input "1"
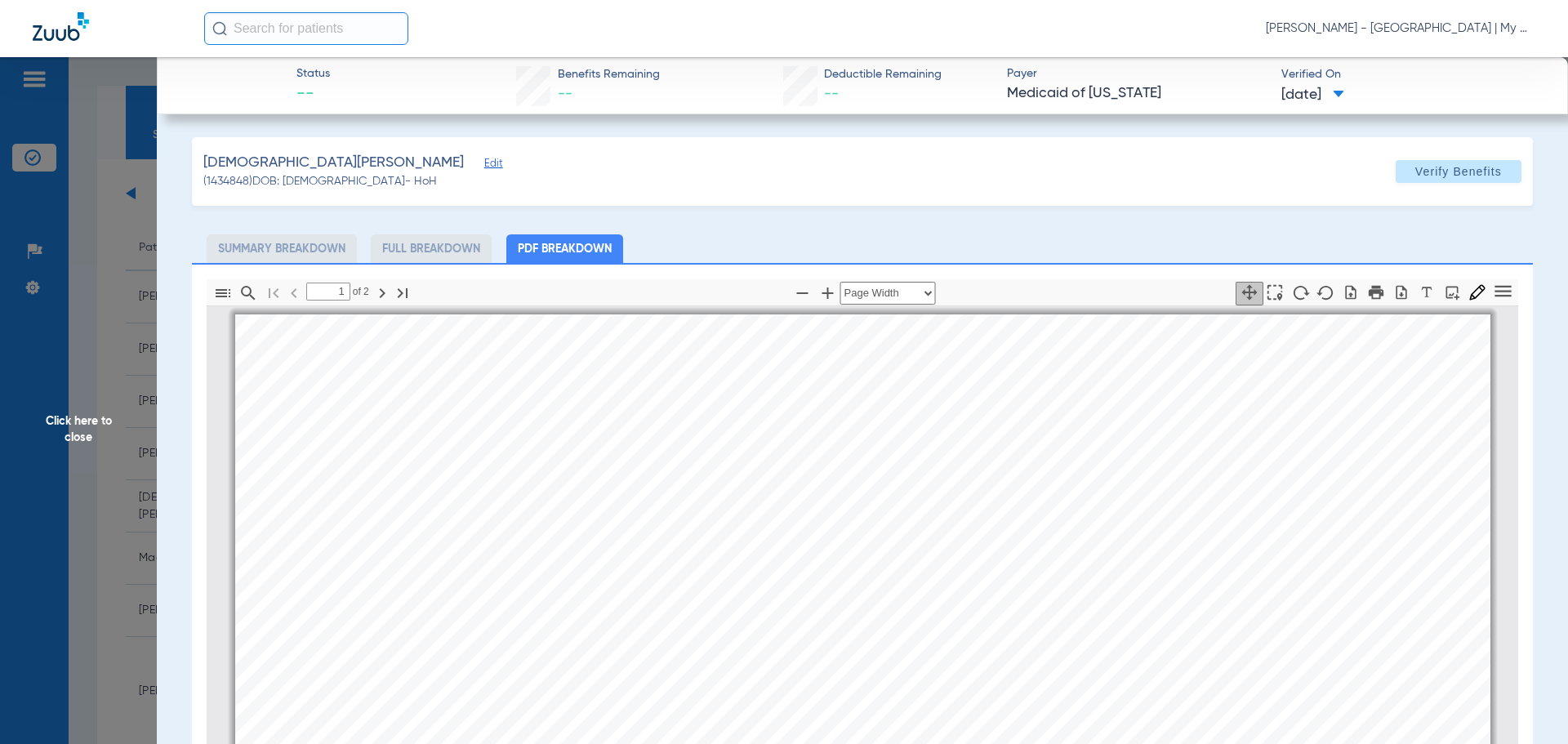
scroll to position [8, 0]
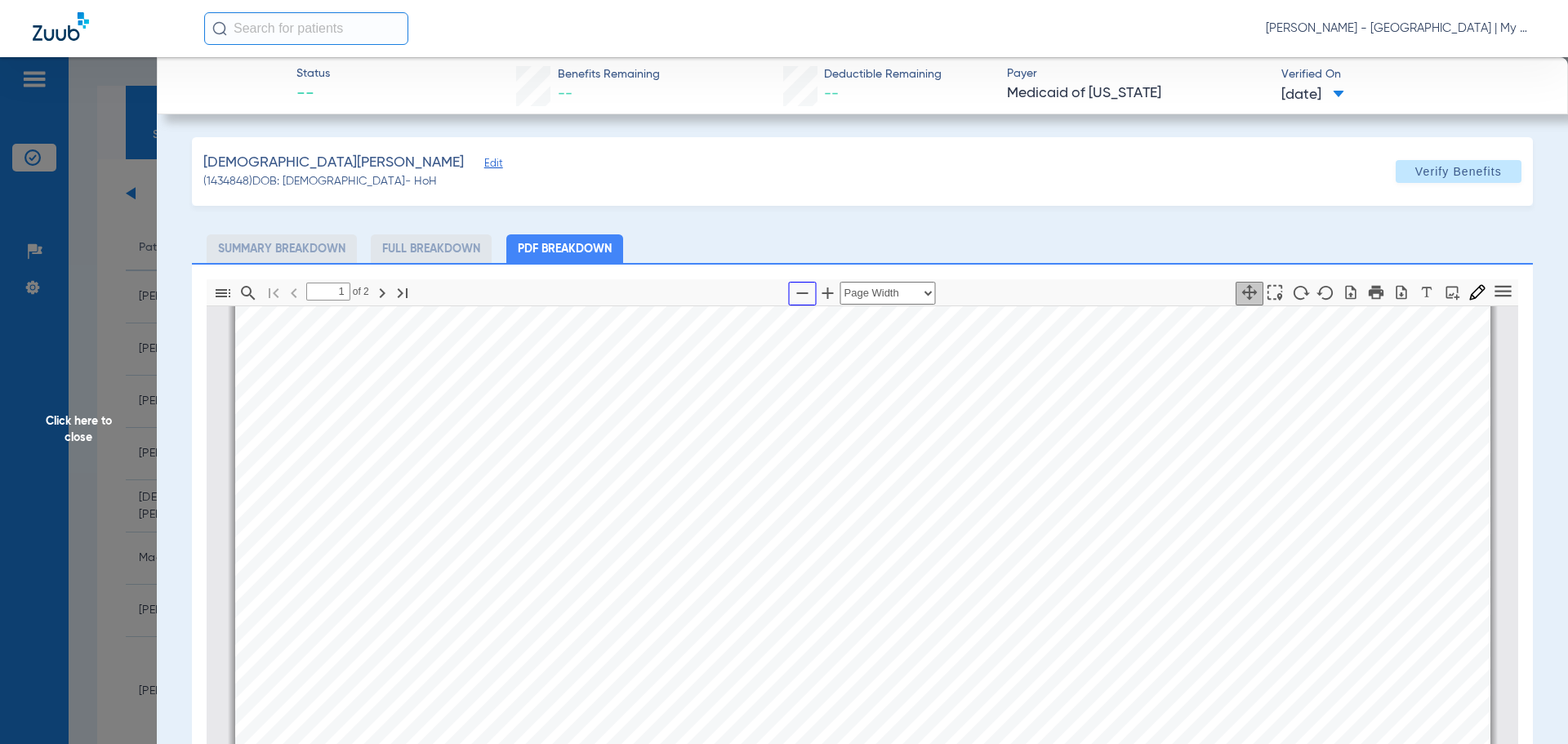
click at [795, 290] on icon "button" at bounding box center [803, 292] width 20 height 20
select select "1.5"
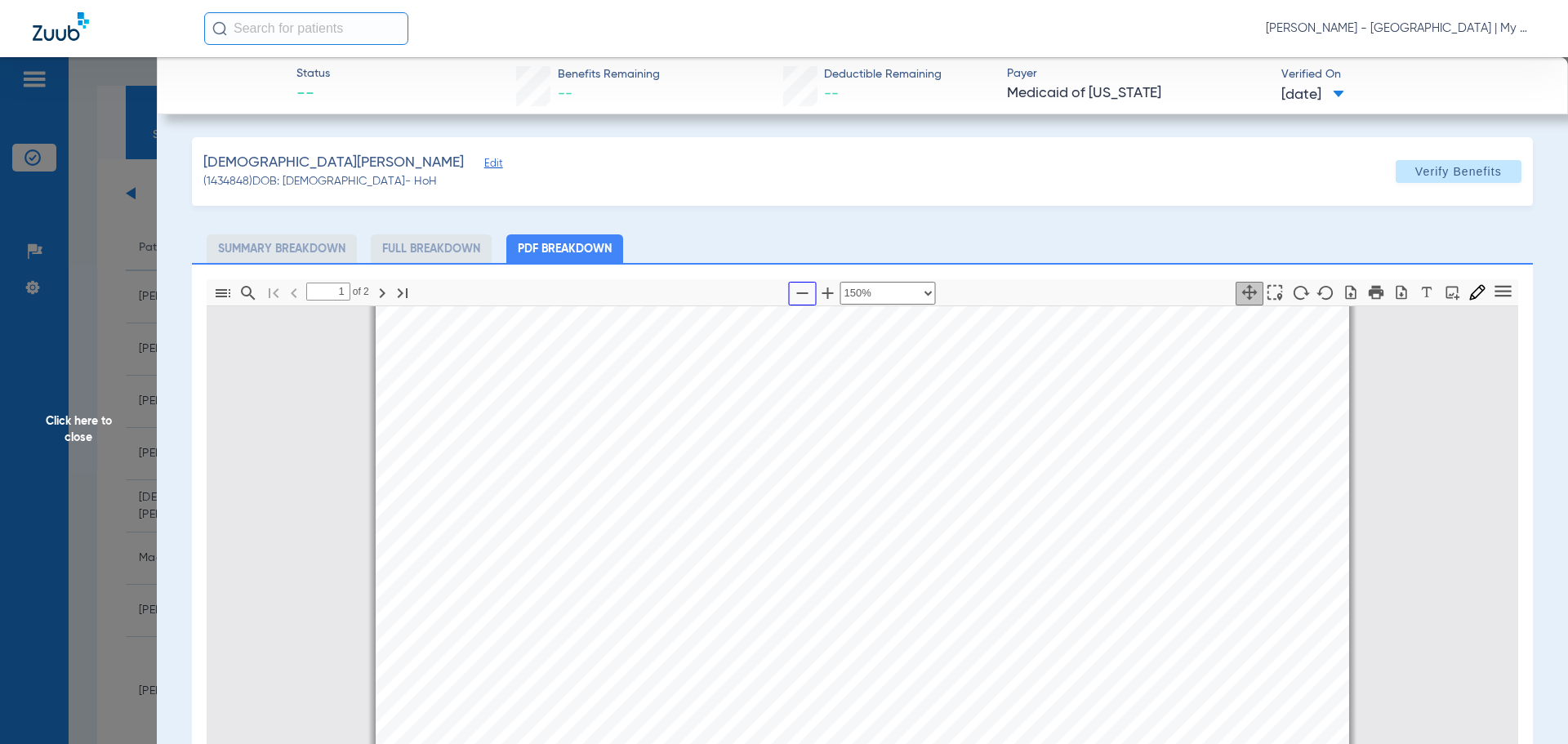
type input "2"
drag, startPoint x: 62, startPoint y: 429, endPoint x: 109, endPoint y: 431, distance: 47.0
click at [65, 429] on span "Click here to close" at bounding box center [78, 428] width 156 height 744
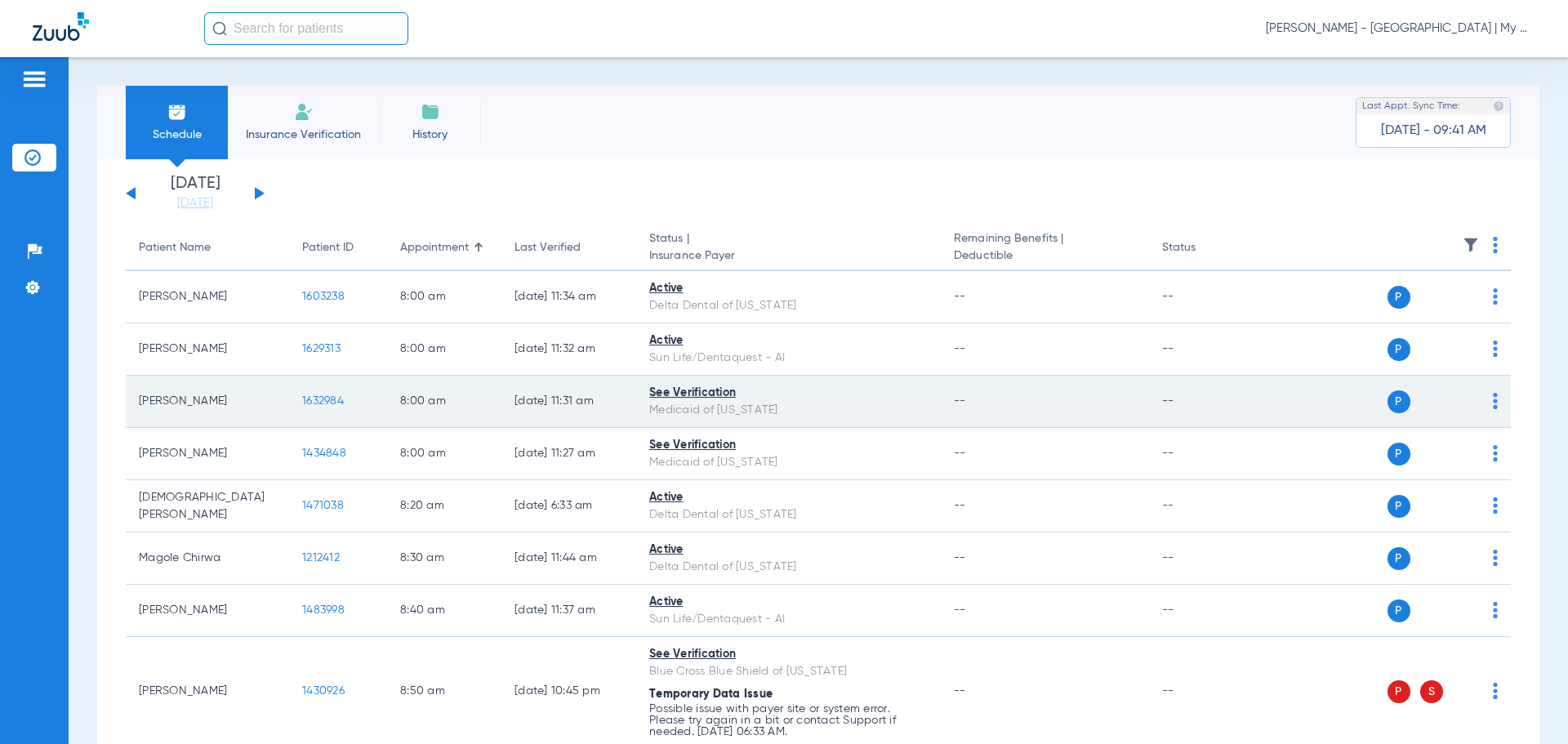
click at [330, 398] on span "1632984" at bounding box center [323, 401] width 42 height 11
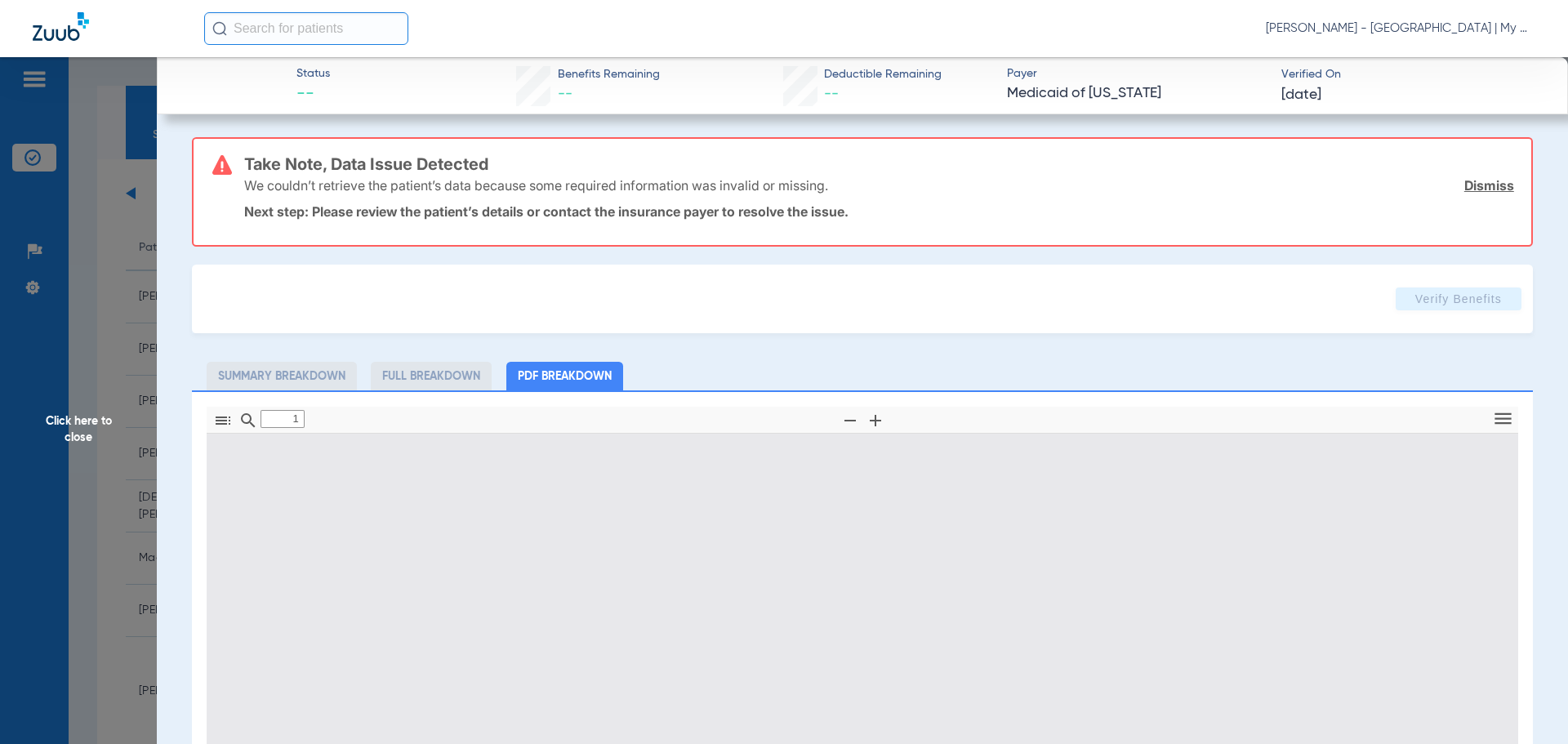
type input "0"
select select "page-width"
type input "1"
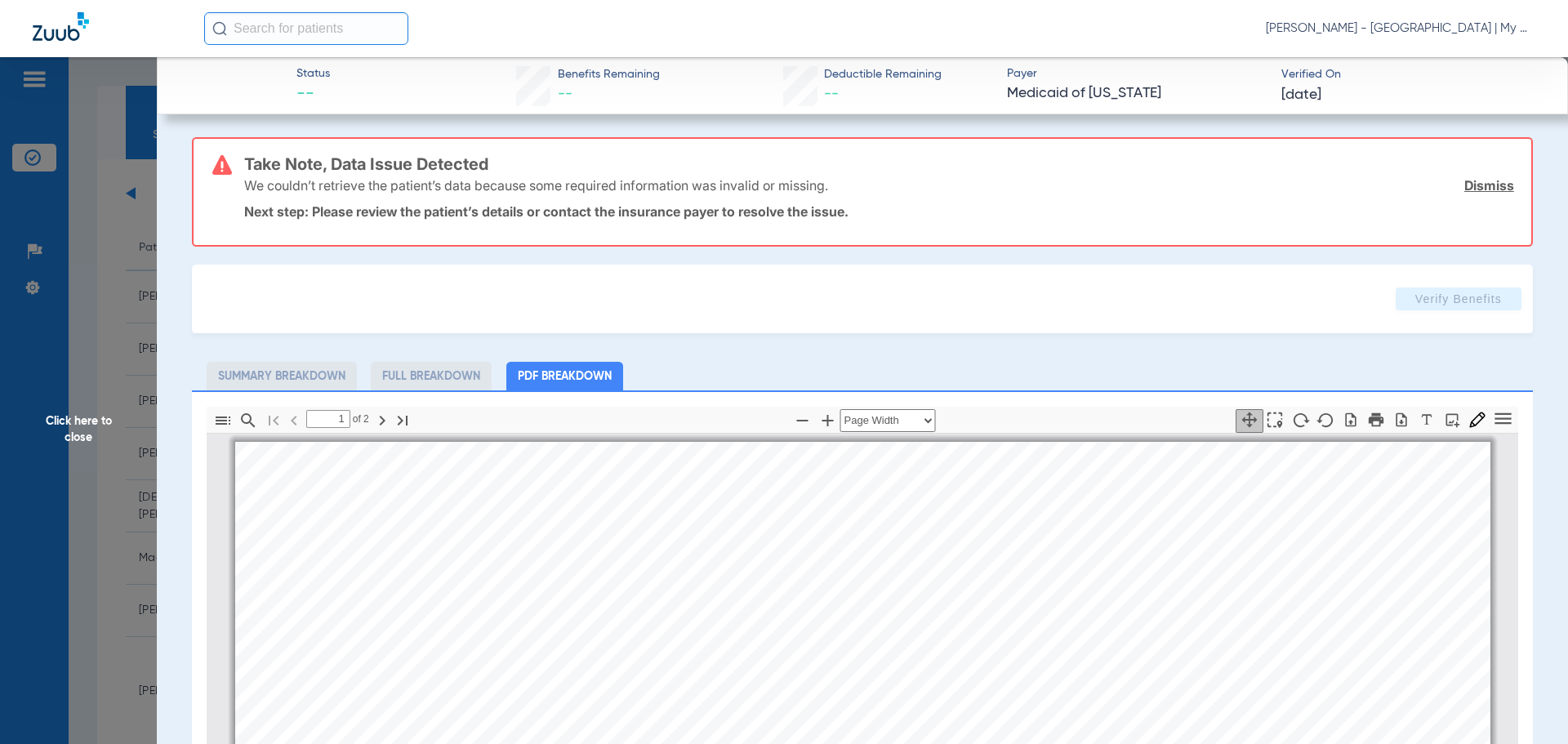
scroll to position [8, 0]
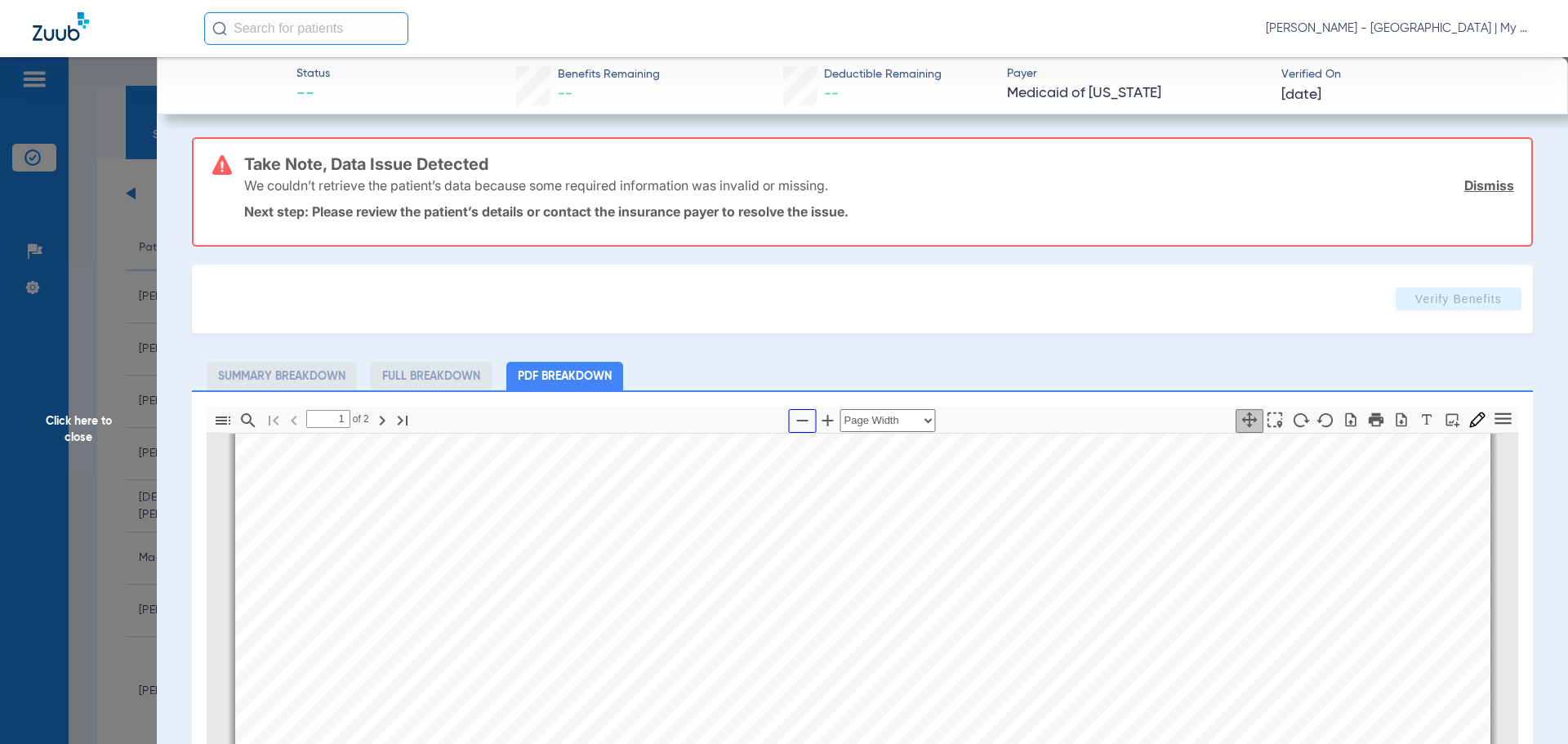
click at [794, 415] on icon "button" at bounding box center [803, 420] width 20 height 20
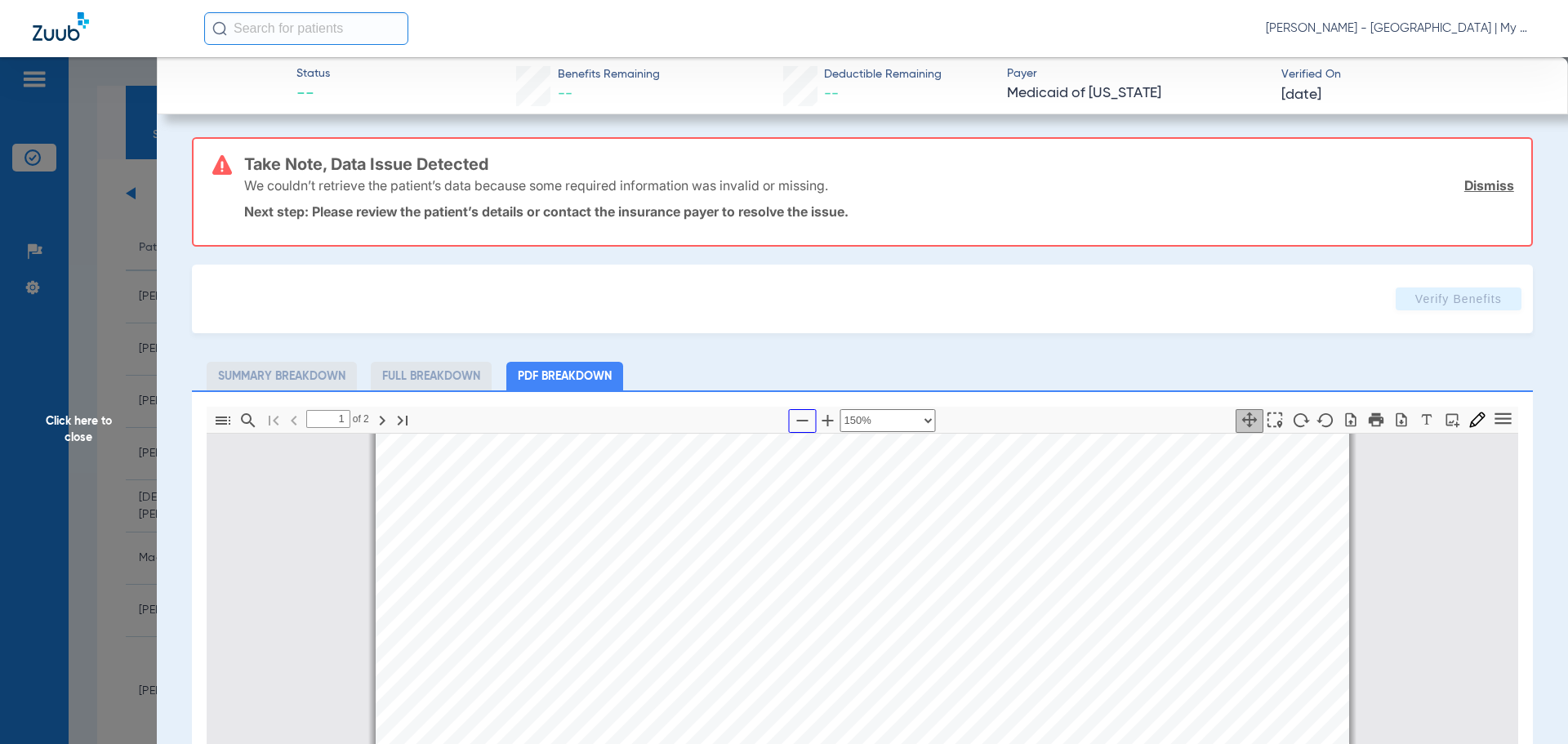
click at [794, 415] on icon "button" at bounding box center [803, 420] width 20 height 20
select select "custom"
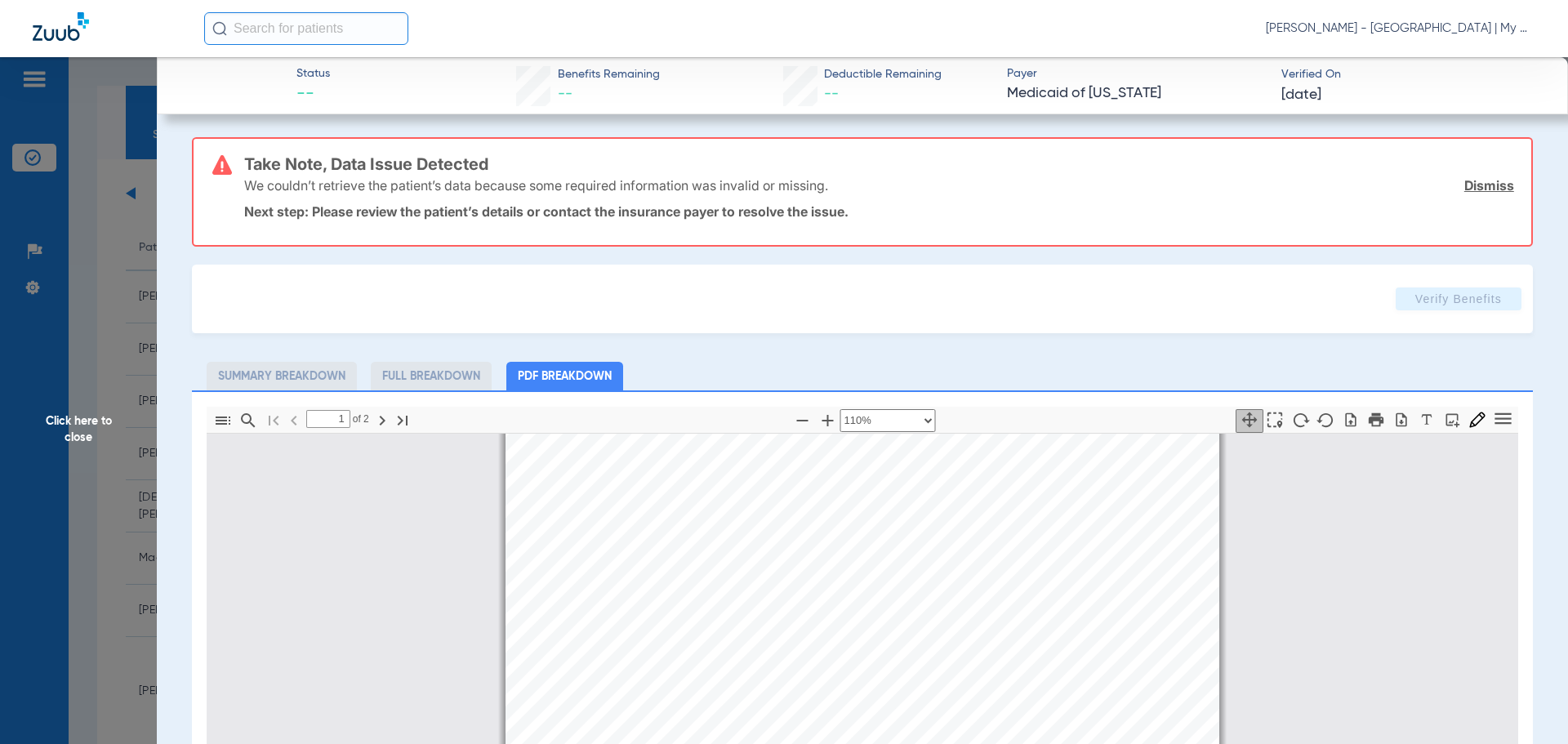
scroll to position [171, 0]
click at [97, 429] on span "Click here to close" at bounding box center [78, 428] width 156 height 744
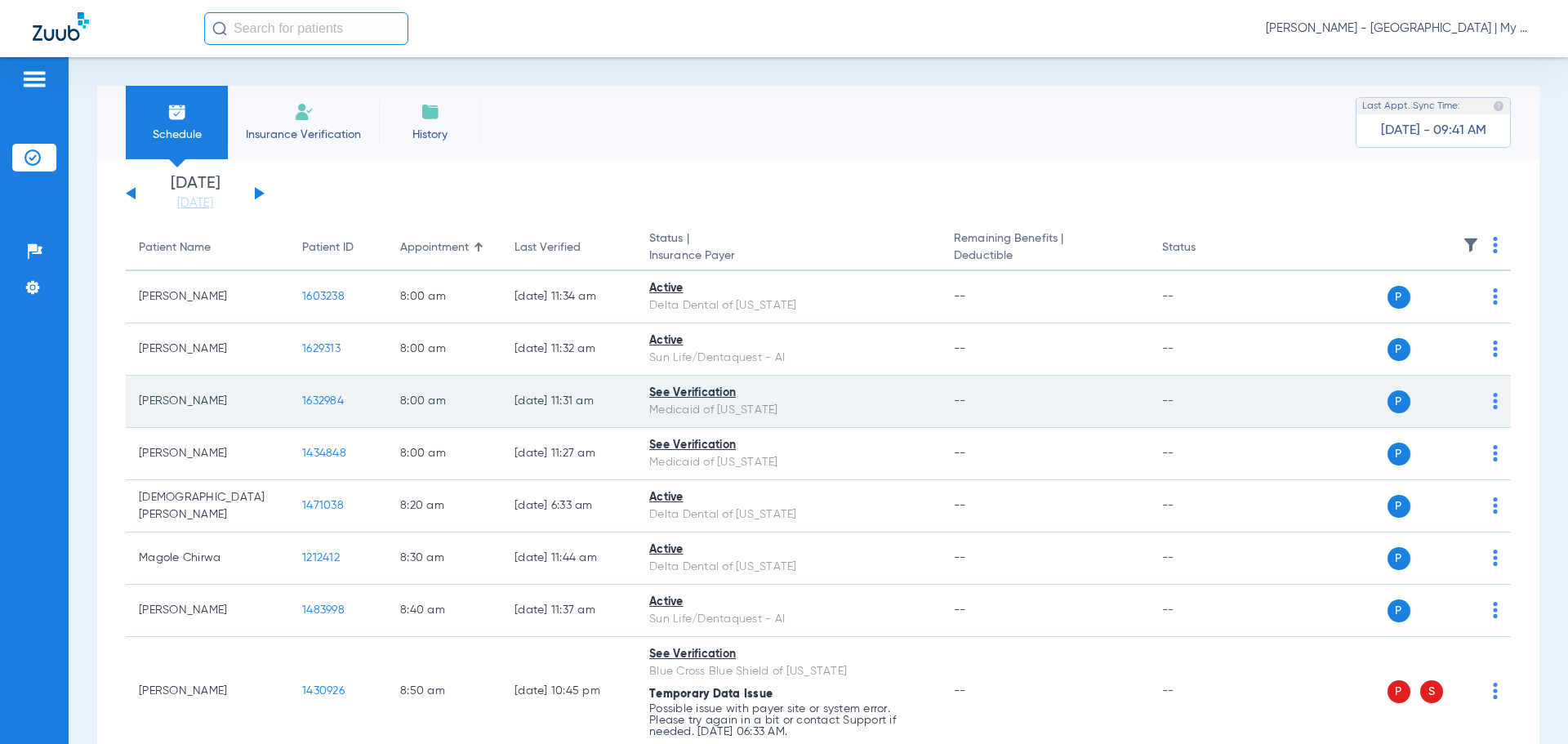
click at [329, 402] on span "1632984" at bounding box center [323, 401] width 42 height 11
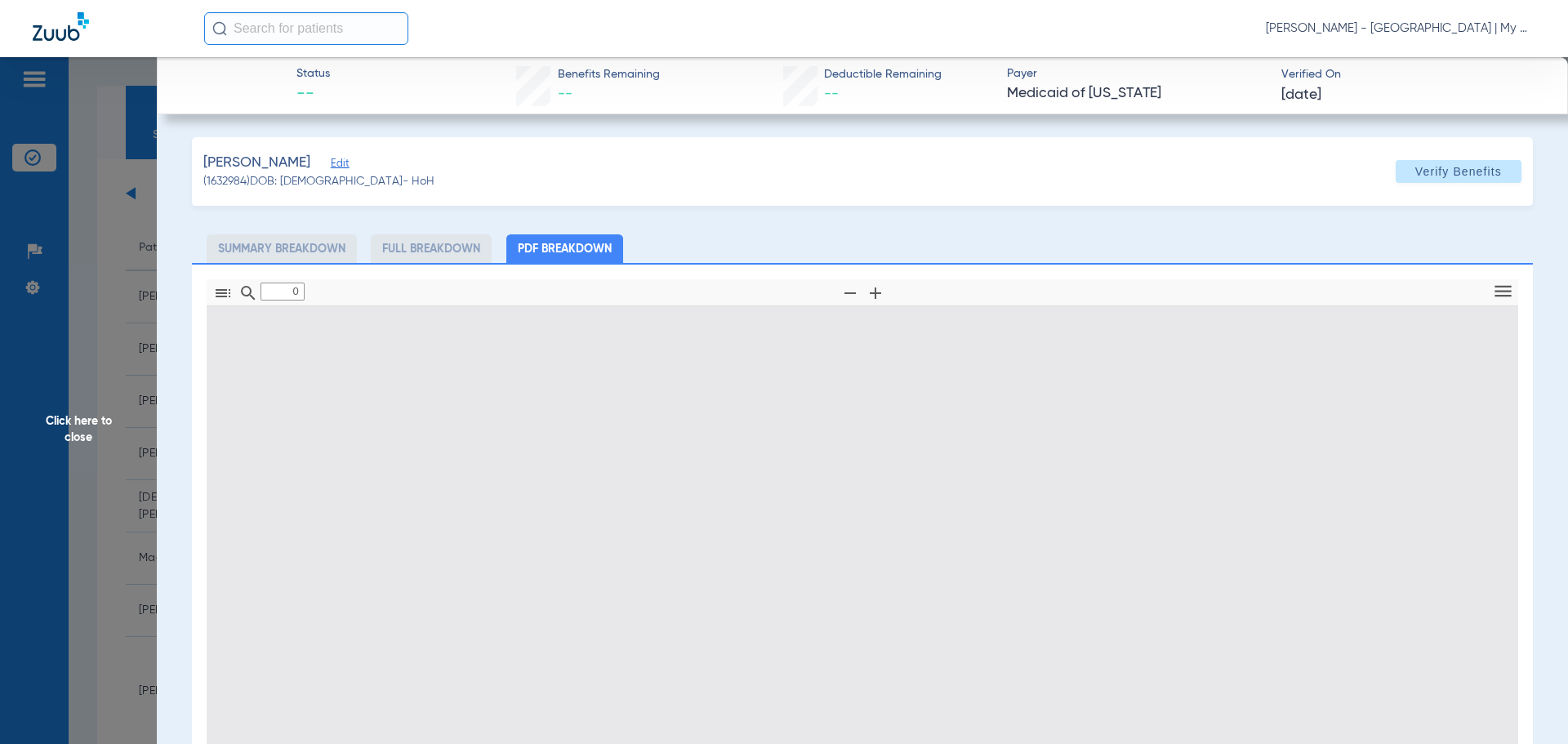
type input "1"
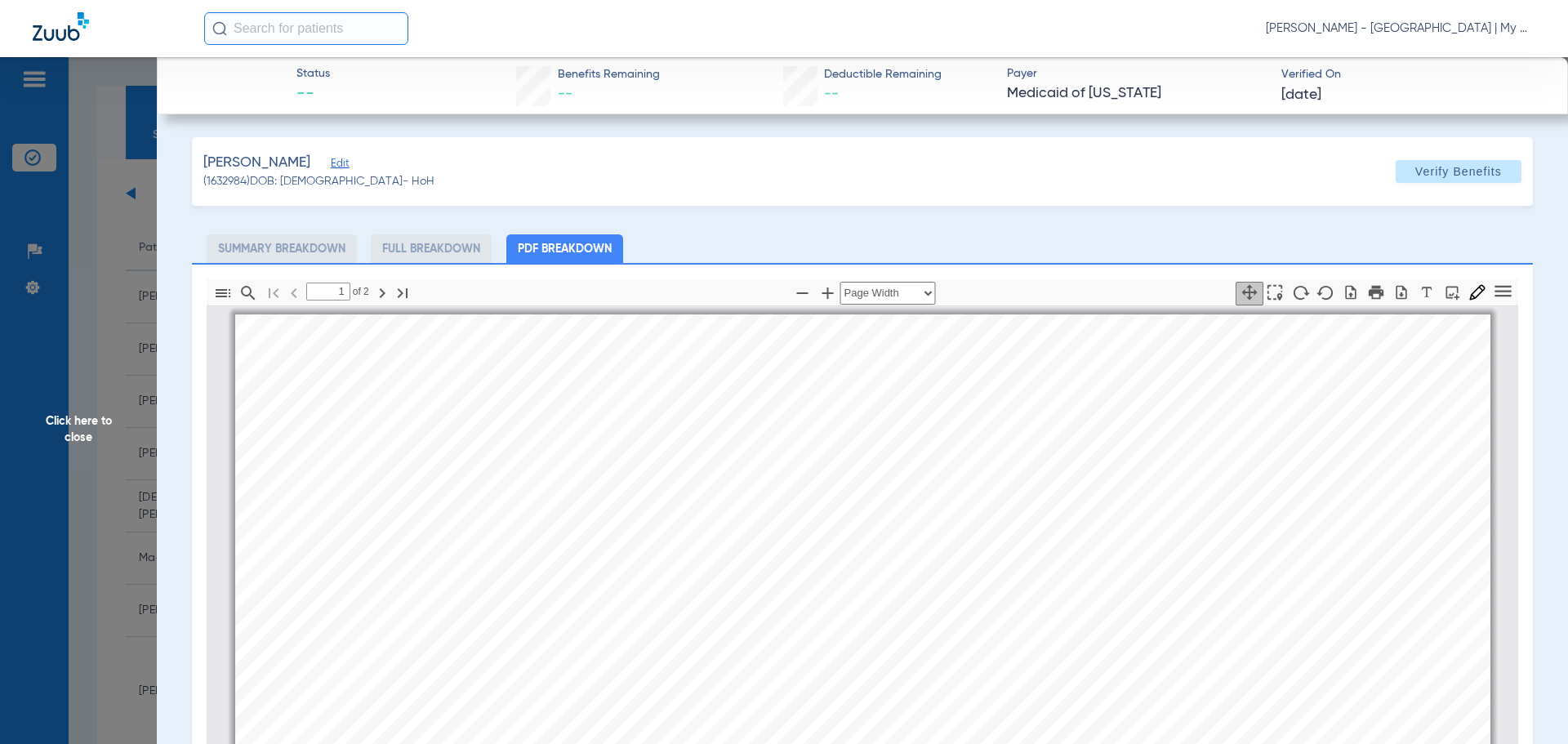
scroll to position [8, 0]
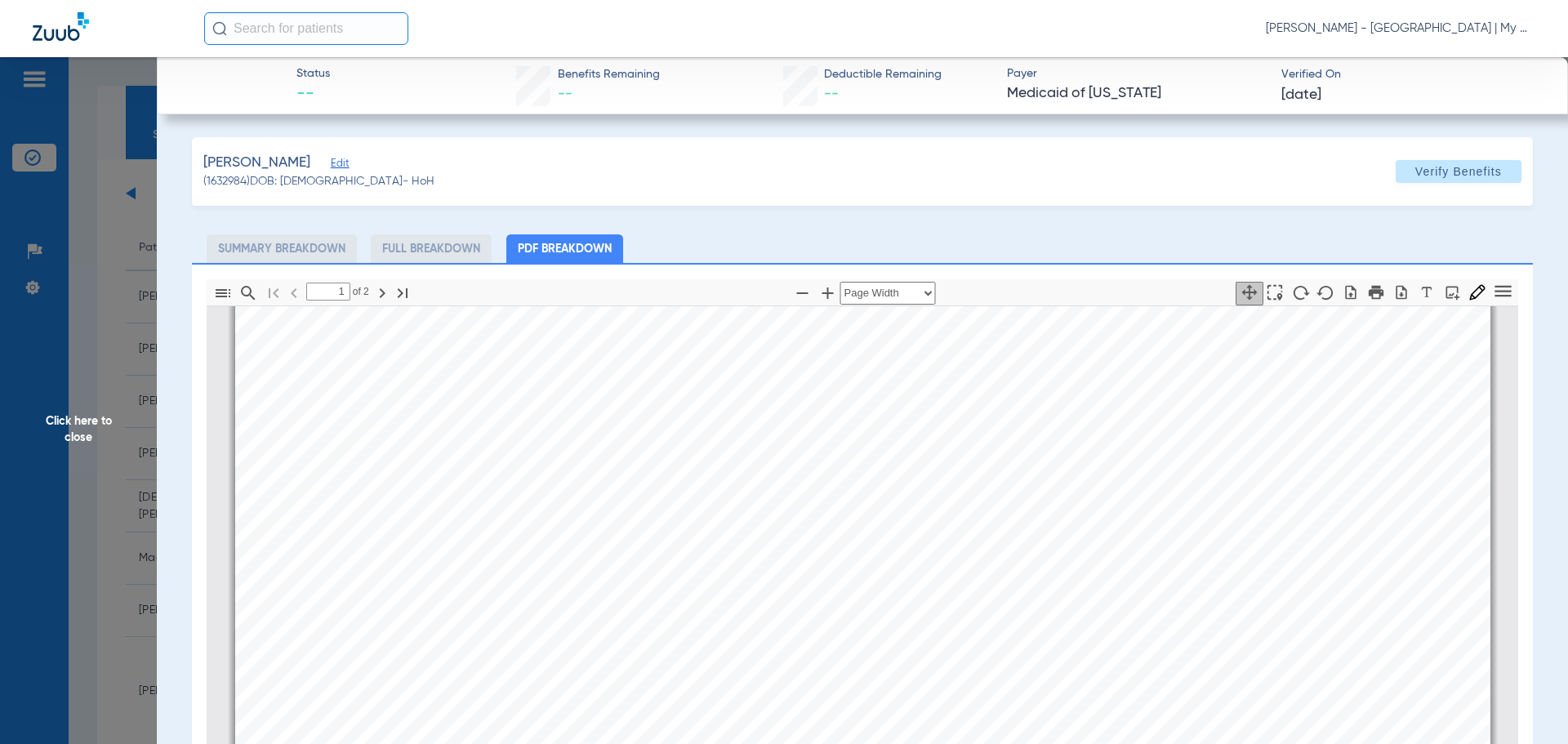
click at [80, 430] on span "Click here to close" at bounding box center [78, 428] width 156 height 744
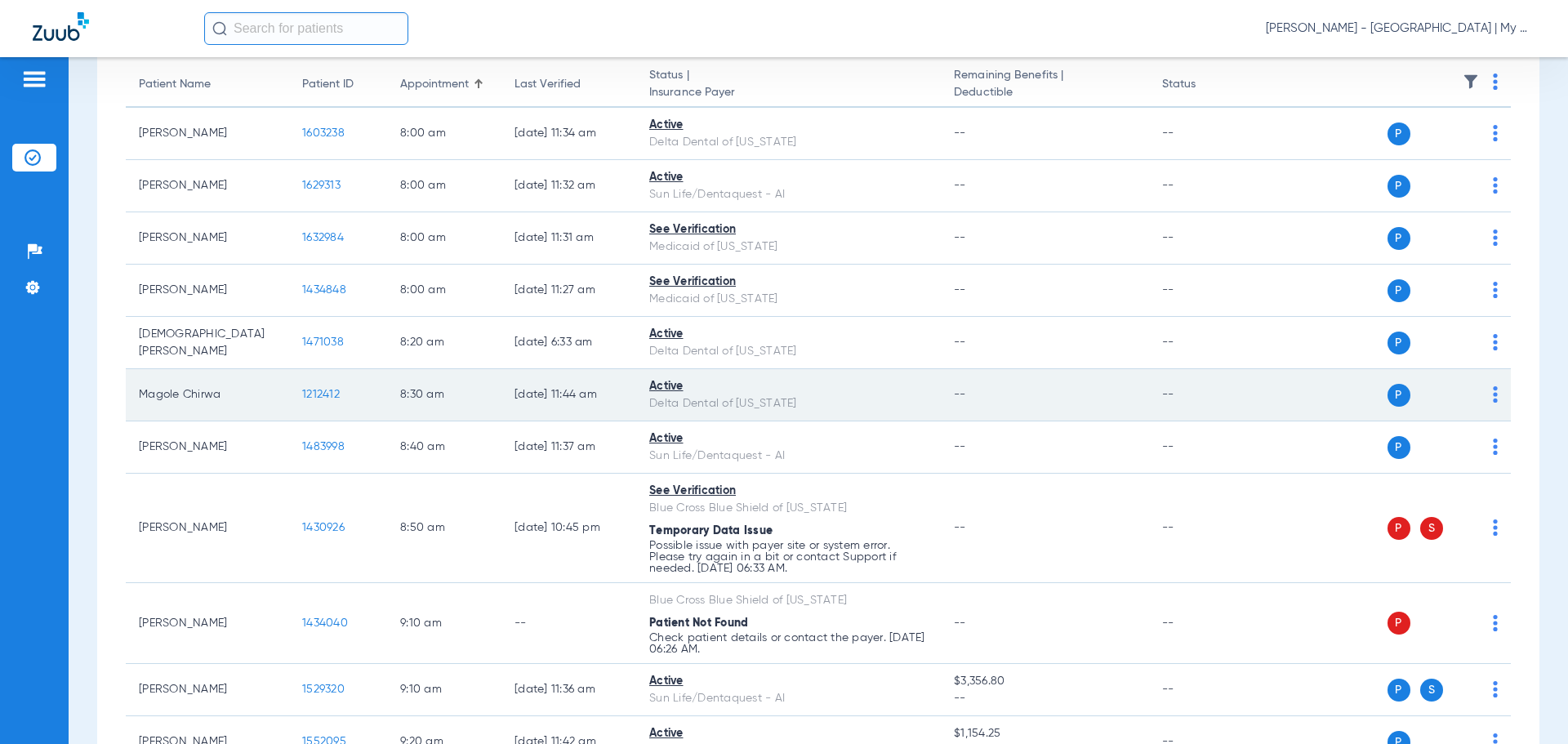
scroll to position [245, 0]
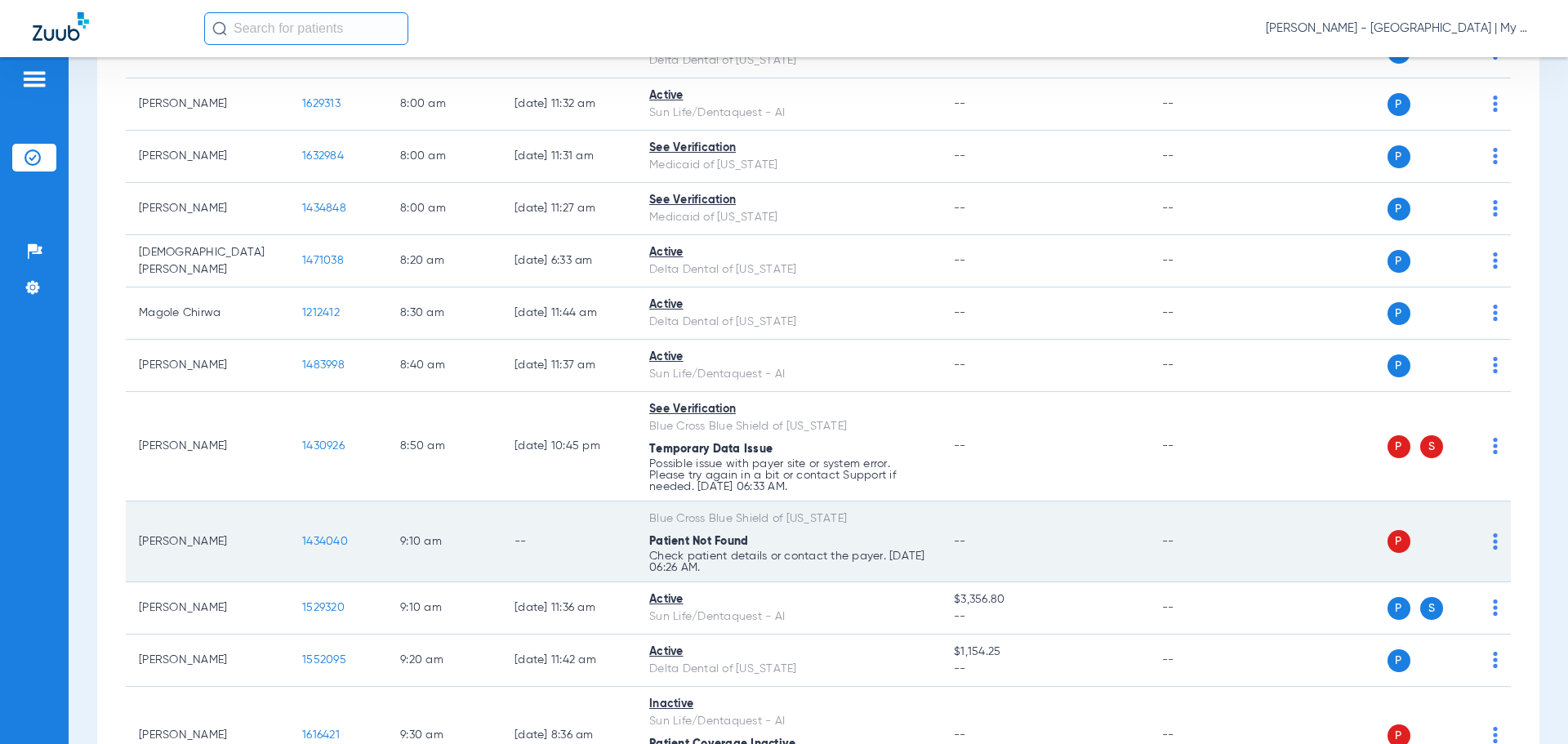
click at [1494, 542] on img at bounding box center [1495, 542] width 5 height 17
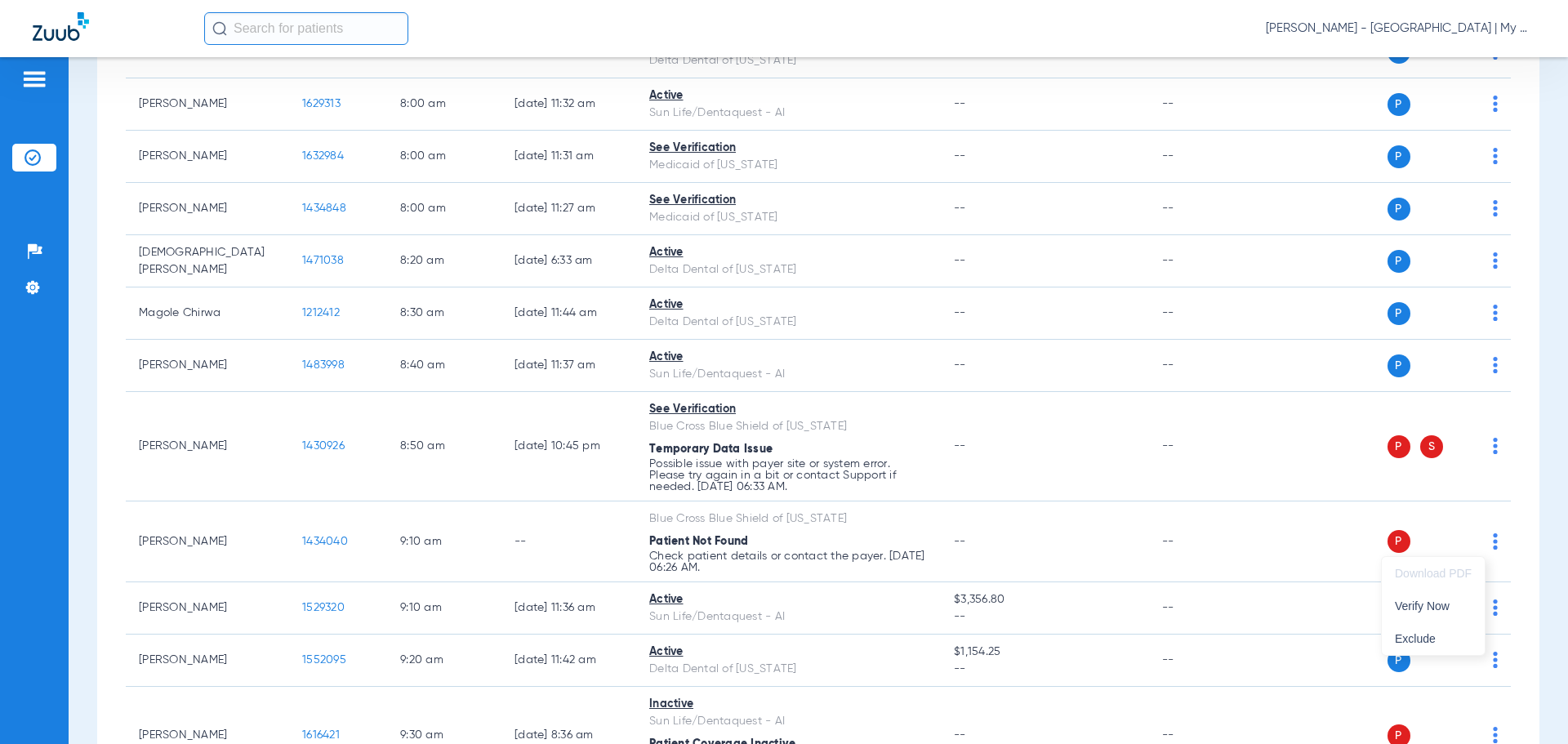
click at [1417, 602] on span "Verify Now" at bounding box center [1433, 606] width 76 height 11
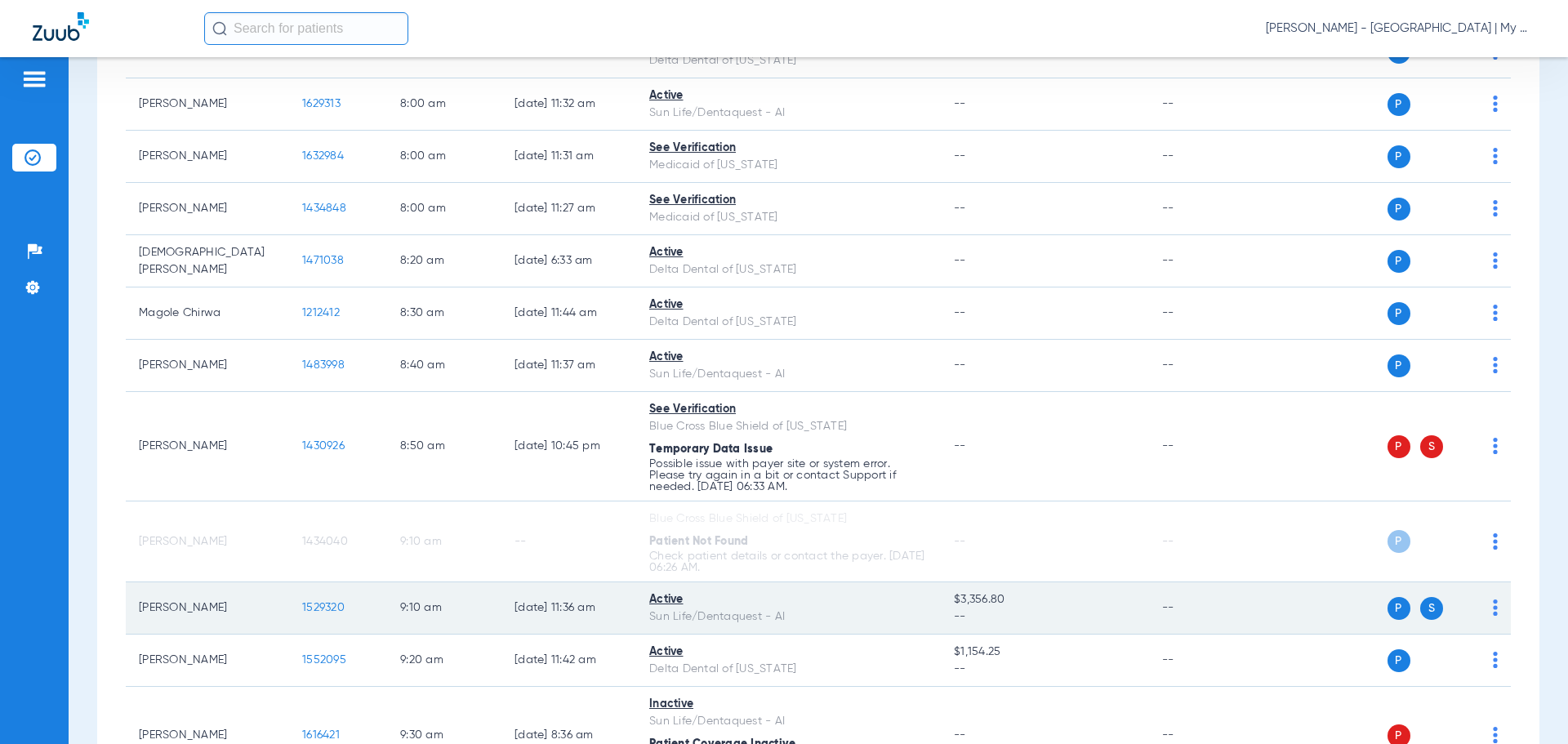
click at [323, 605] on span "1529320" at bounding box center [324, 607] width 43 height 11
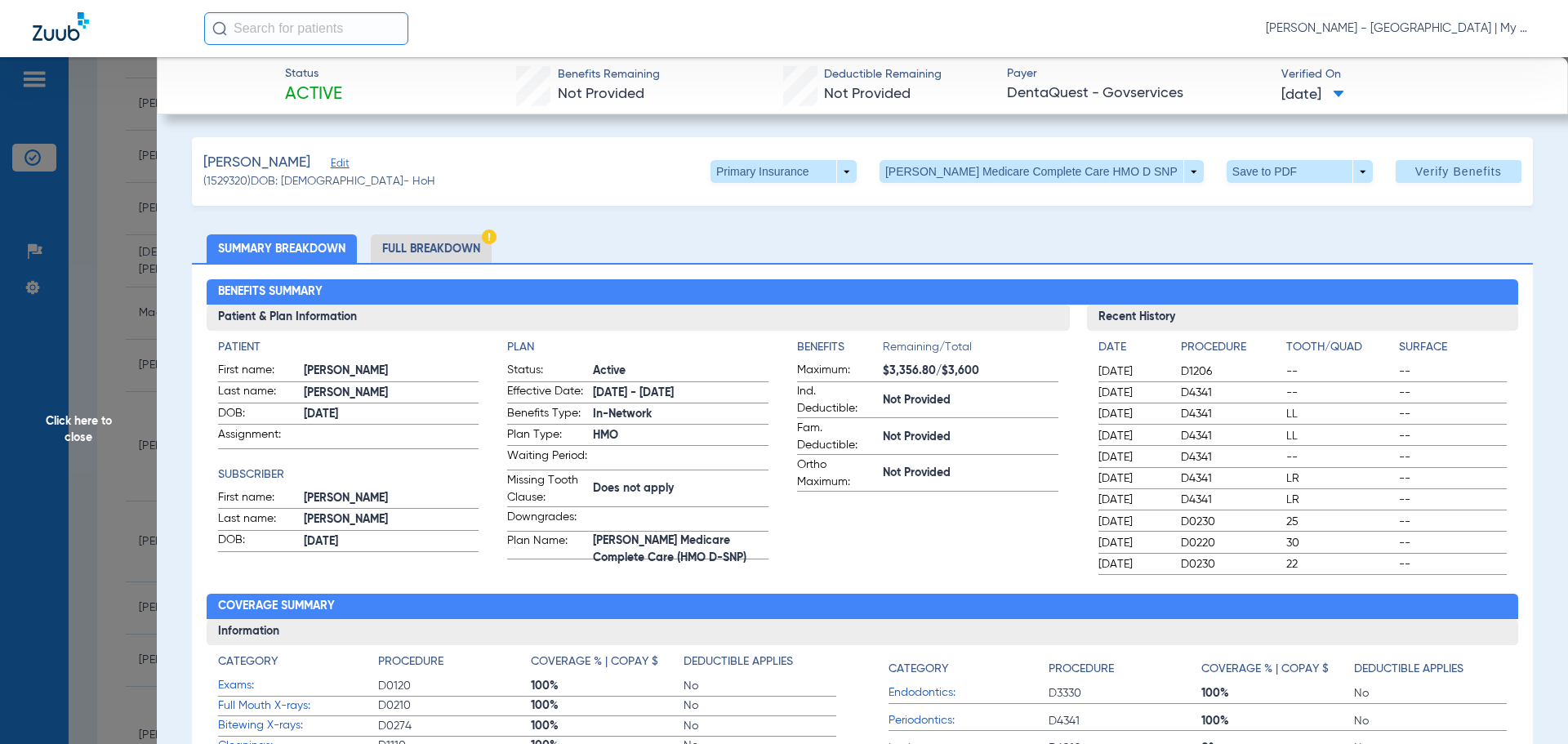
drag, startPoint x: 89, startPoint y: 427, endPoint x: 105, endPoint y: 430, distance: 16.3
click at [88, 427] on span "Click here to close" at bounding box center [78, 428] width 156 height 744
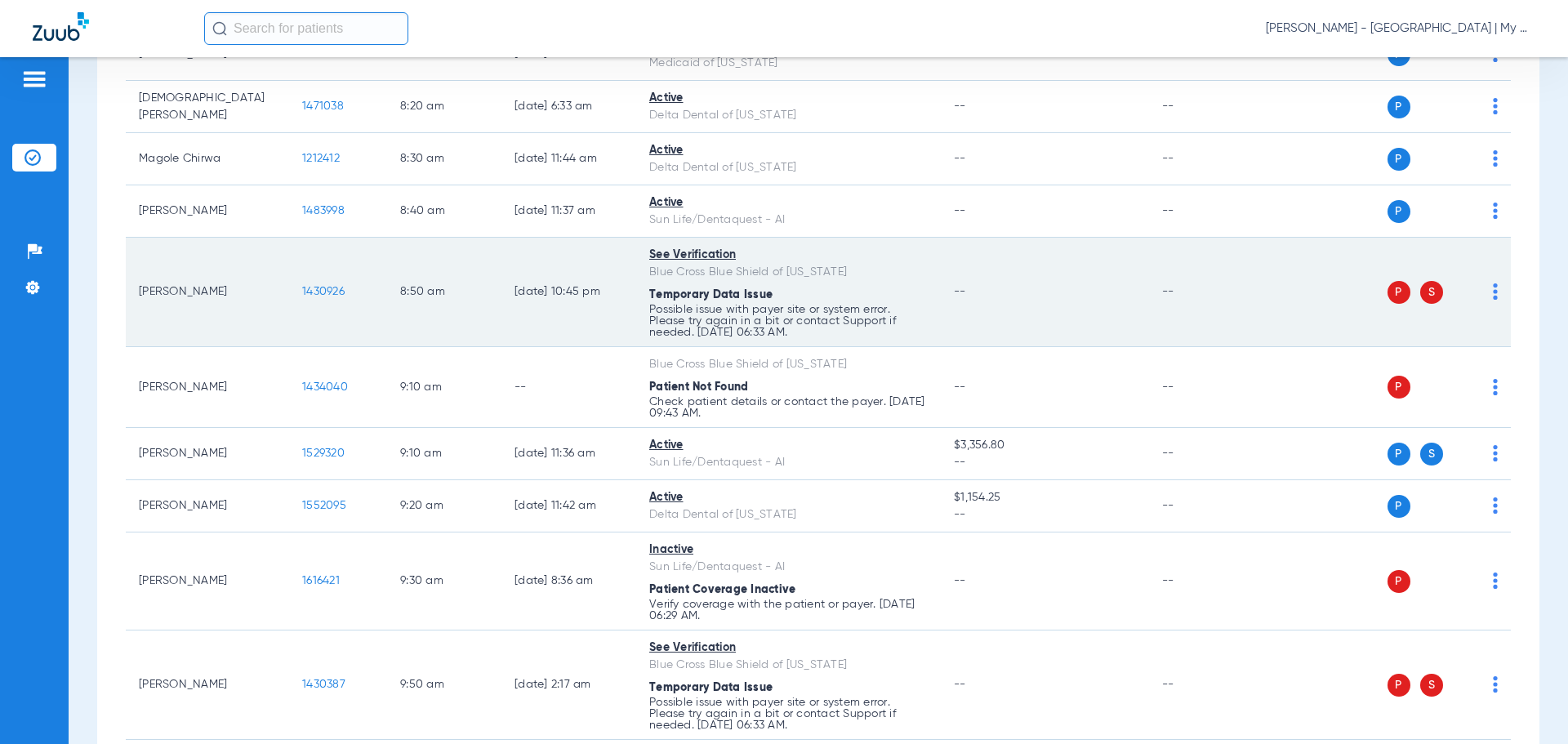
scroll to position [409, 0]
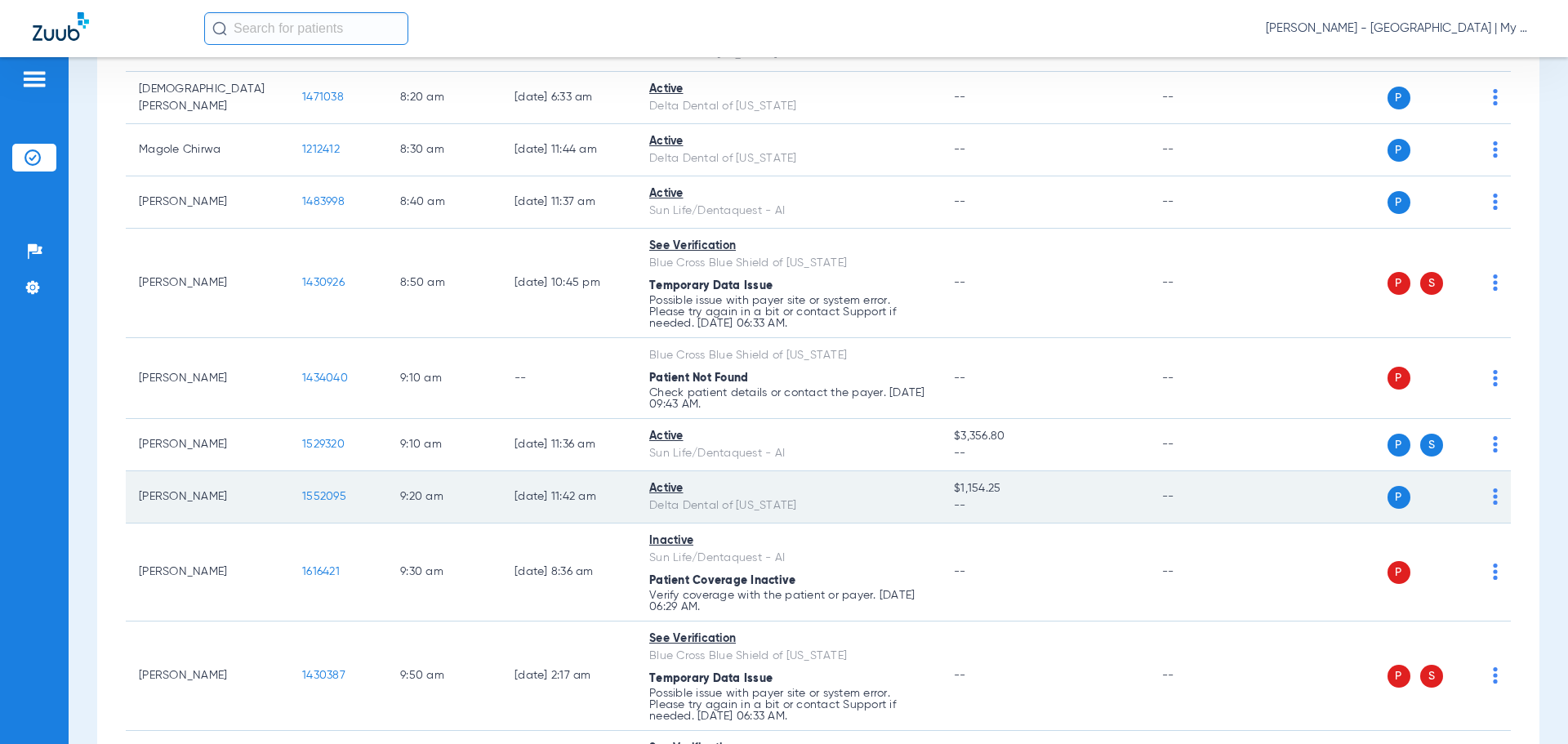
click at [319, 491] on span "1552095" at bounding box center [324, 496] width 44 height 11
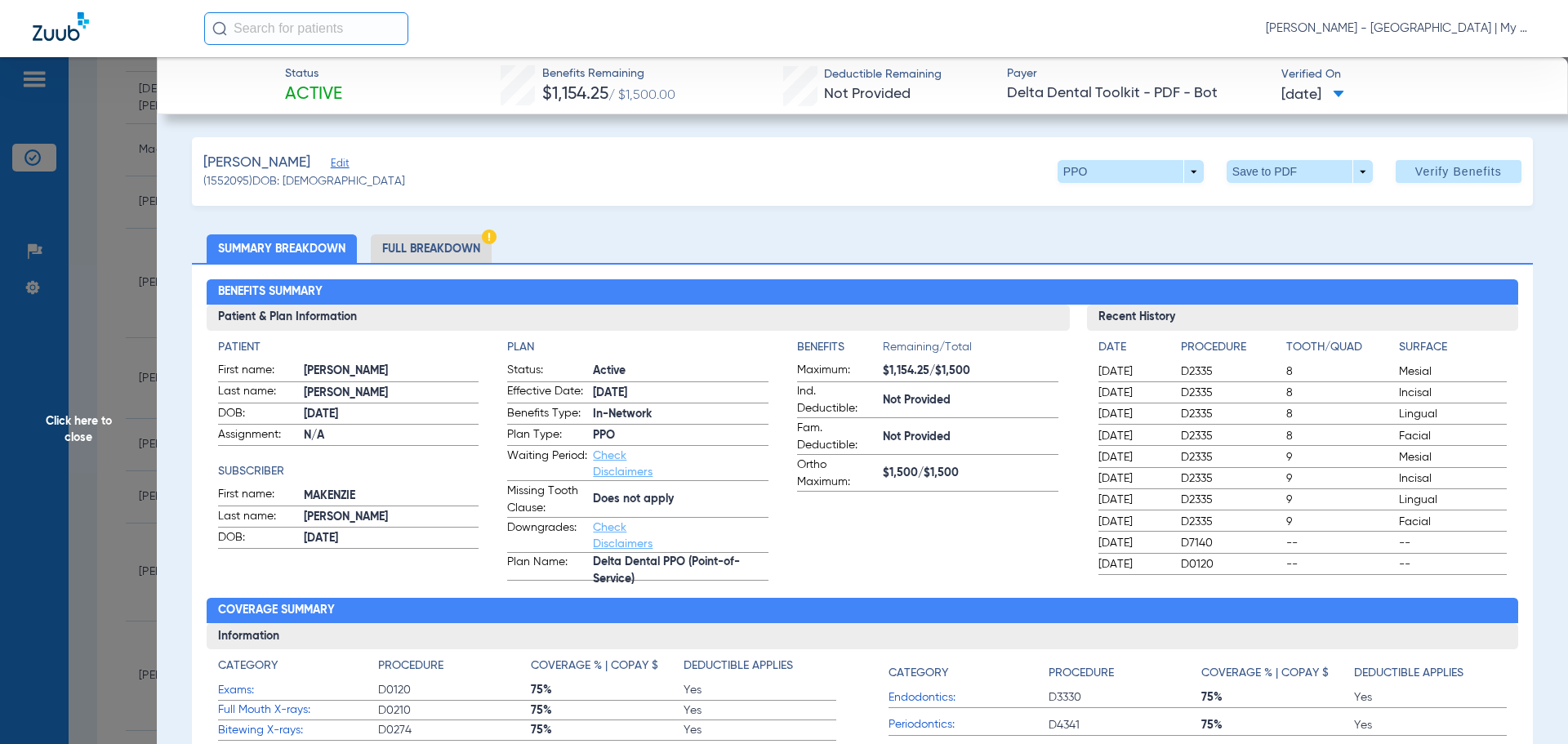
click at [426, 252] on li "Full Breakdown" at bounding box center [431, 249] width 121 height 29
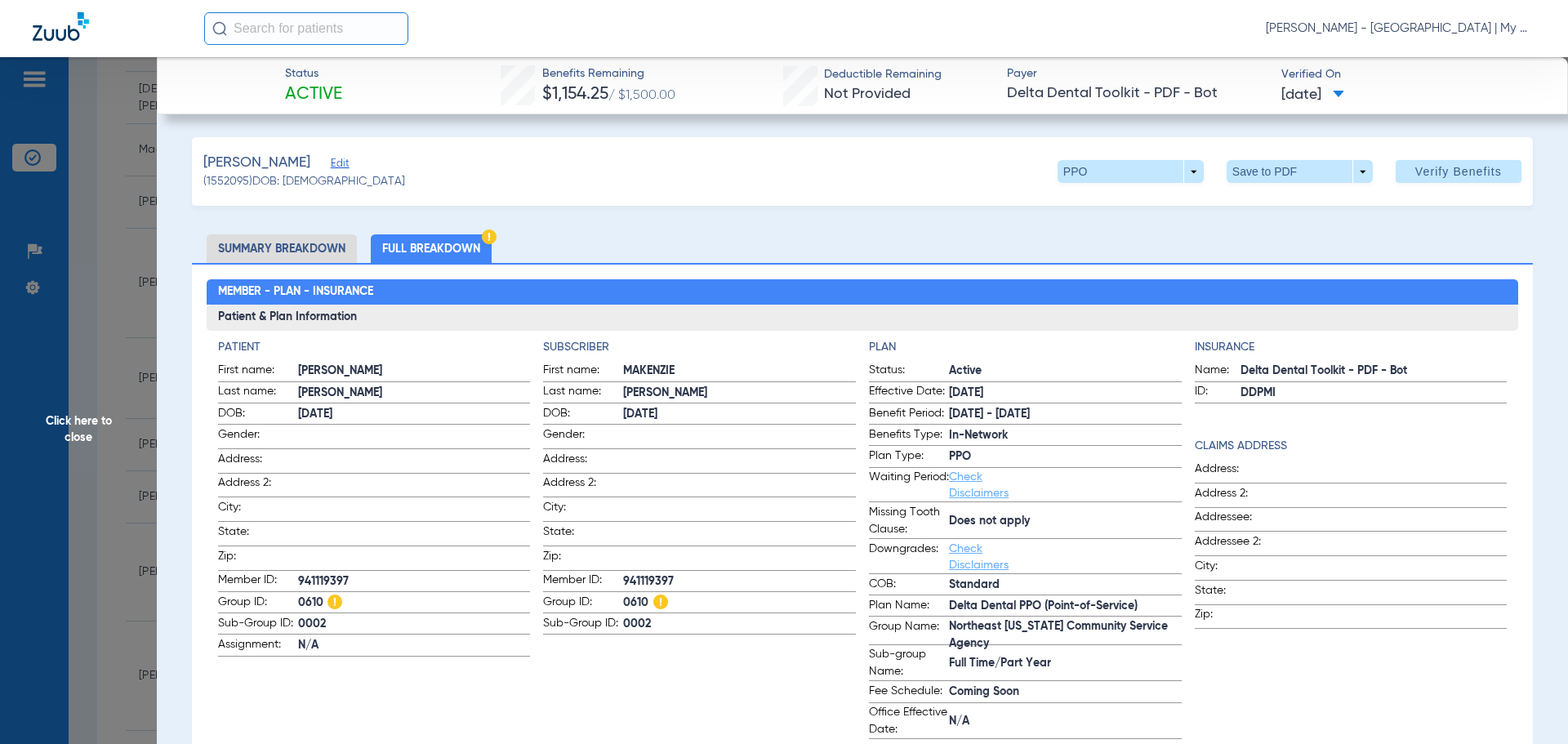
click at [84, 424] on span "Click here to close" at bounding box center [78, 428] width 156 height 744
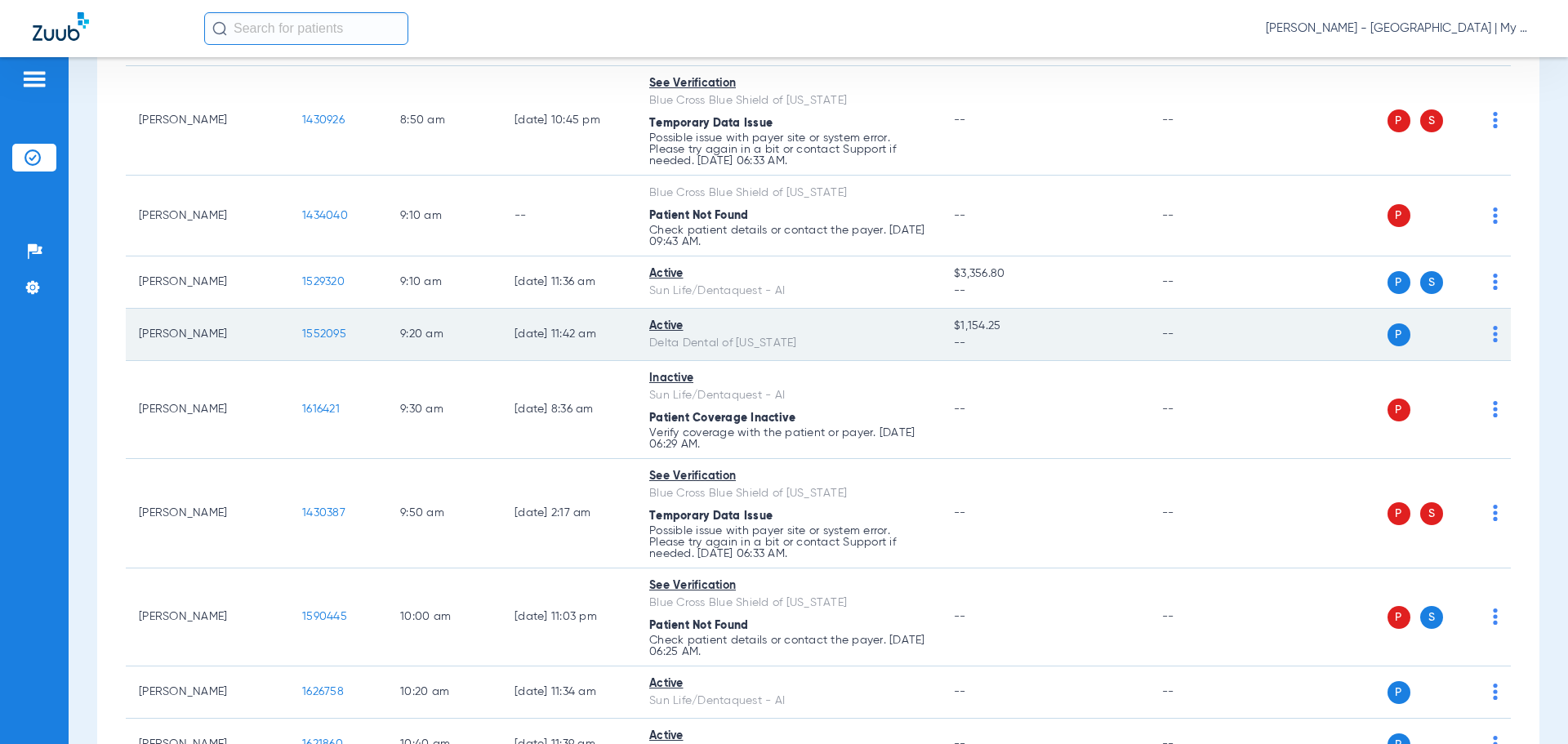
scroll to position [572, 0]
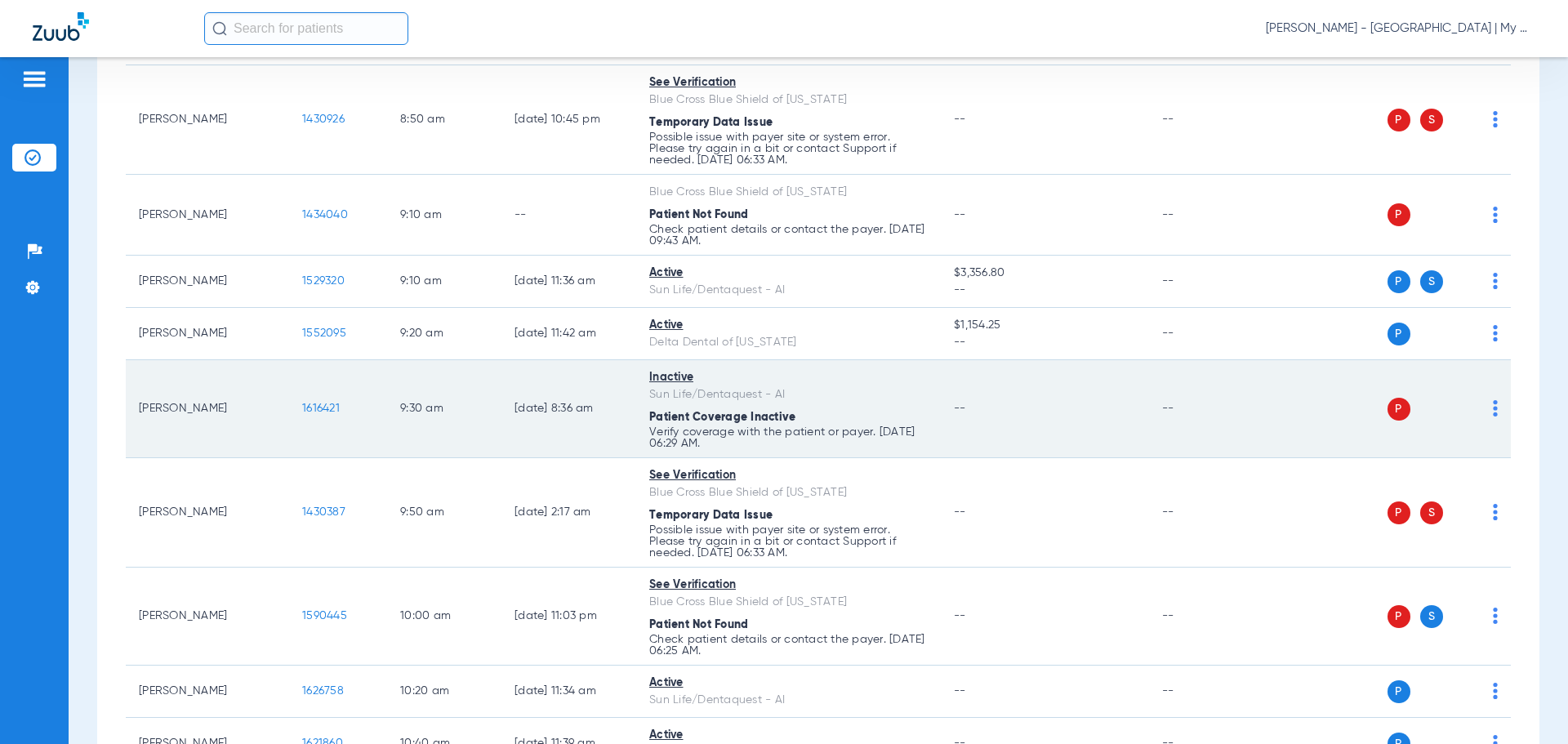
click at [1494, 409] on img at bounding box center [1495, 409] width 5 height 17
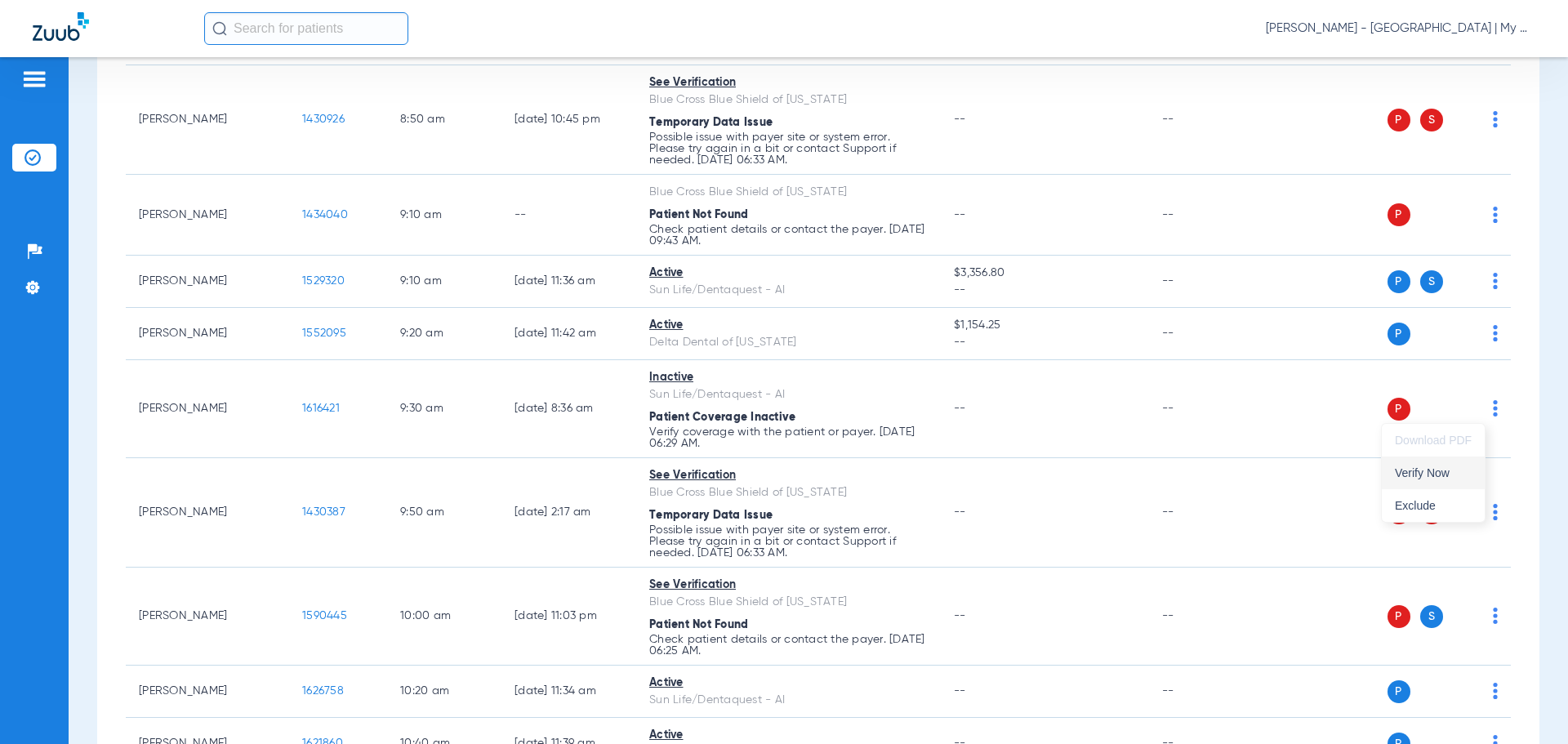
click at [1451, 462] on button "Verify Now" at bounding box center [1433, 472] width 103 height 33
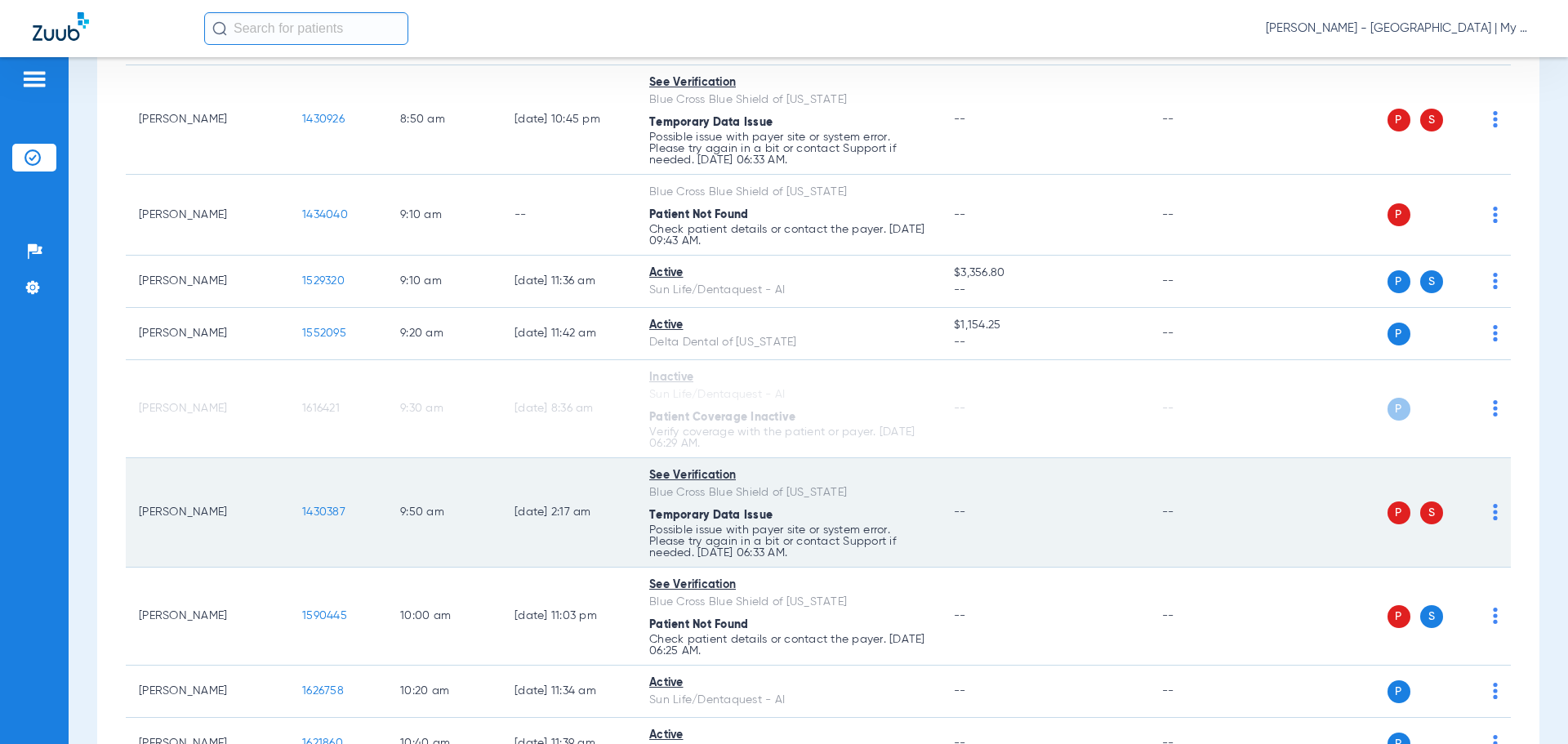
click at [1494, 516] on img at bounding box center [1495, 512] width 5 height 17
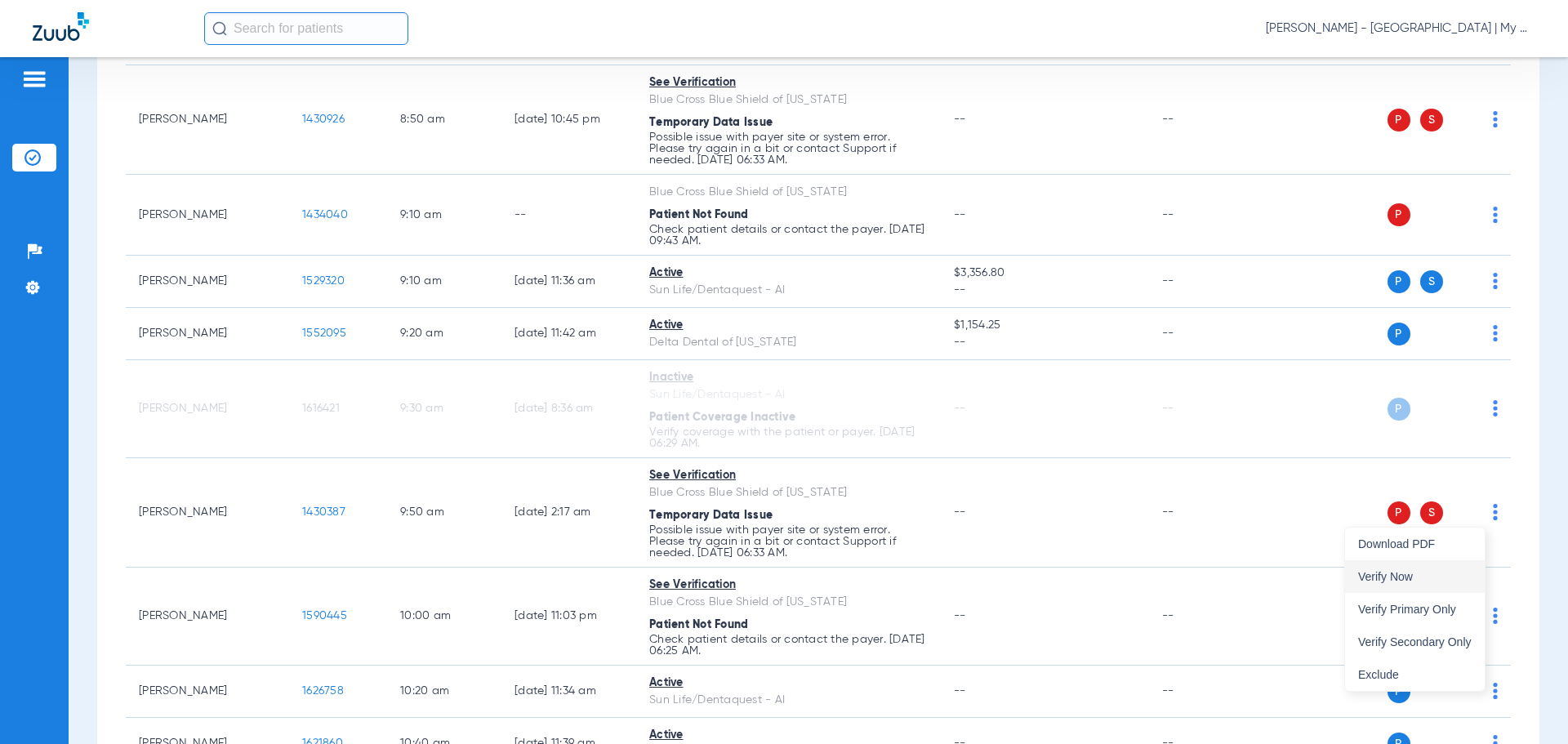
click at [1467, 570] on button "Verify Now" at bounding box center [1415, 576] width 140 height 33
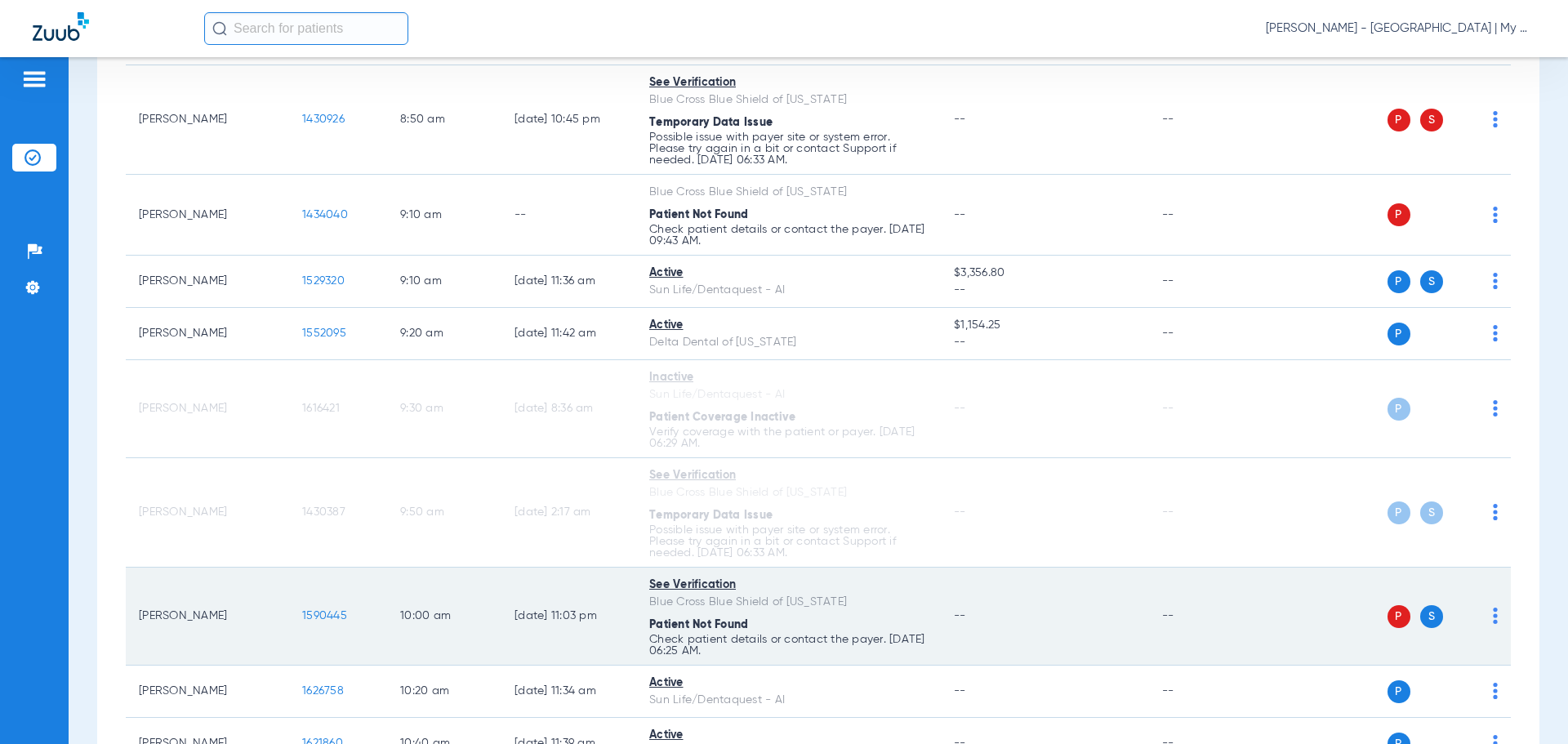
click at [1494, 615] on img at bounding box center [1495, 616] width 5 height 17
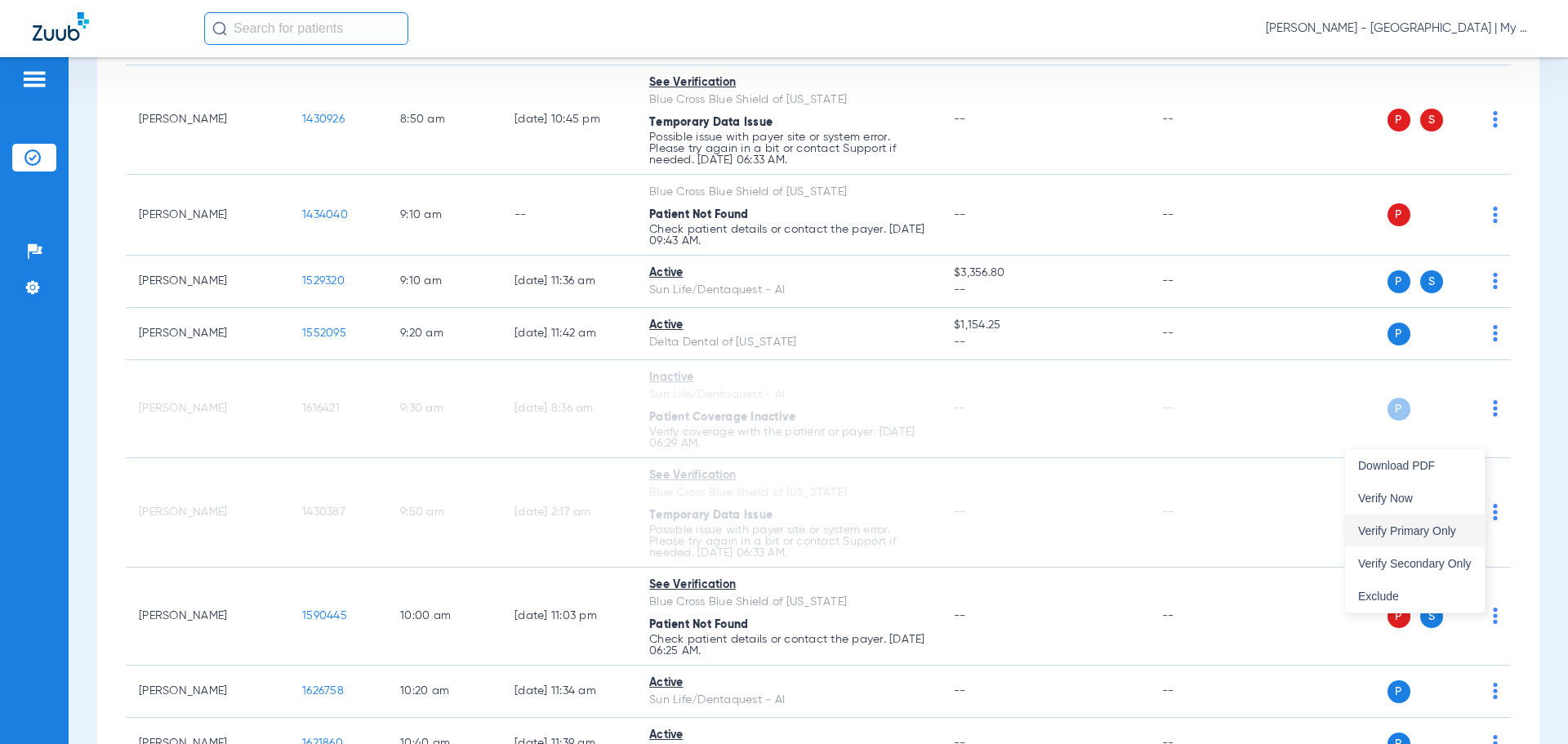
click at [1420, 521] on button "Verify Primary Only" at bounding box center [1415, 531] width 140 height 33
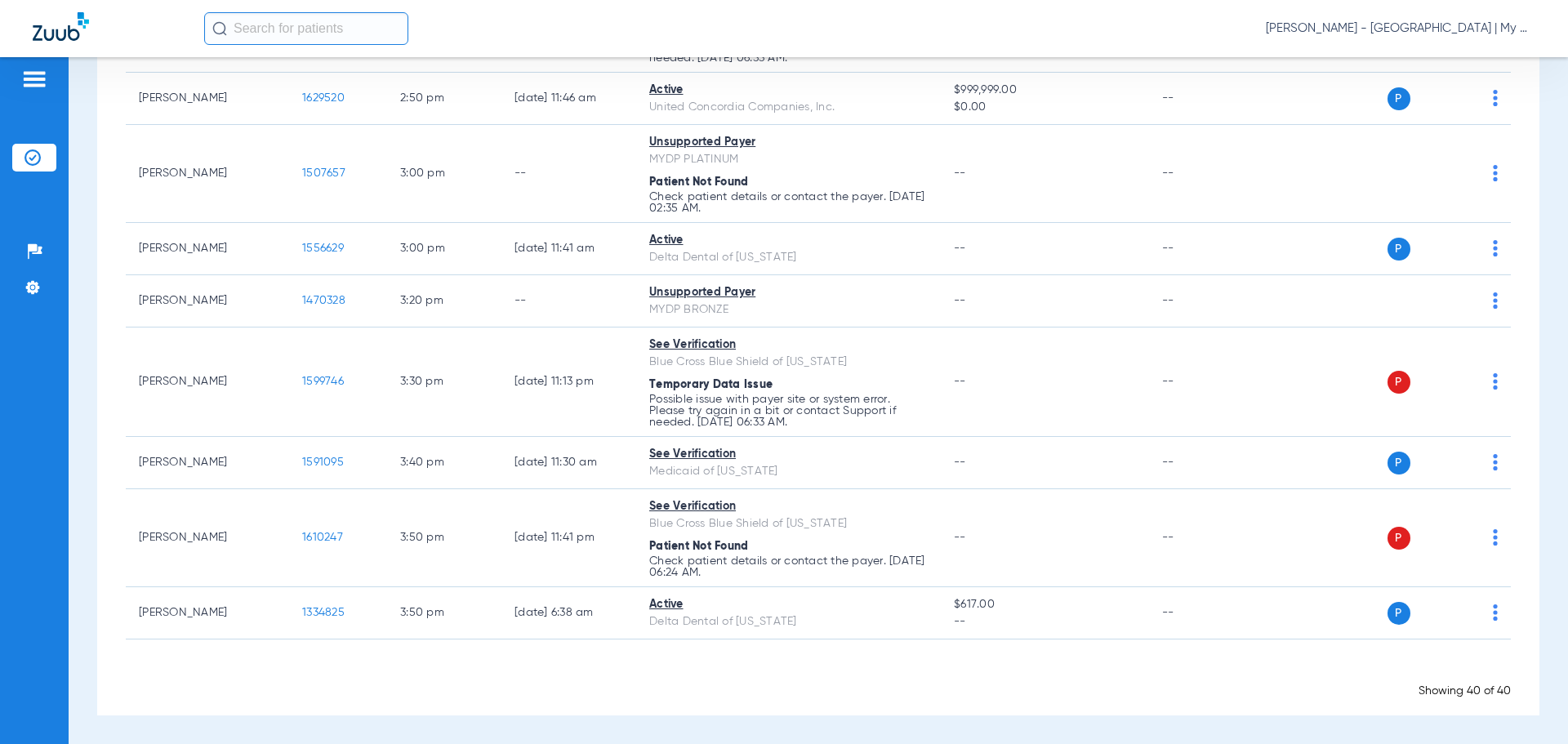
scroll to position [1701, 0]
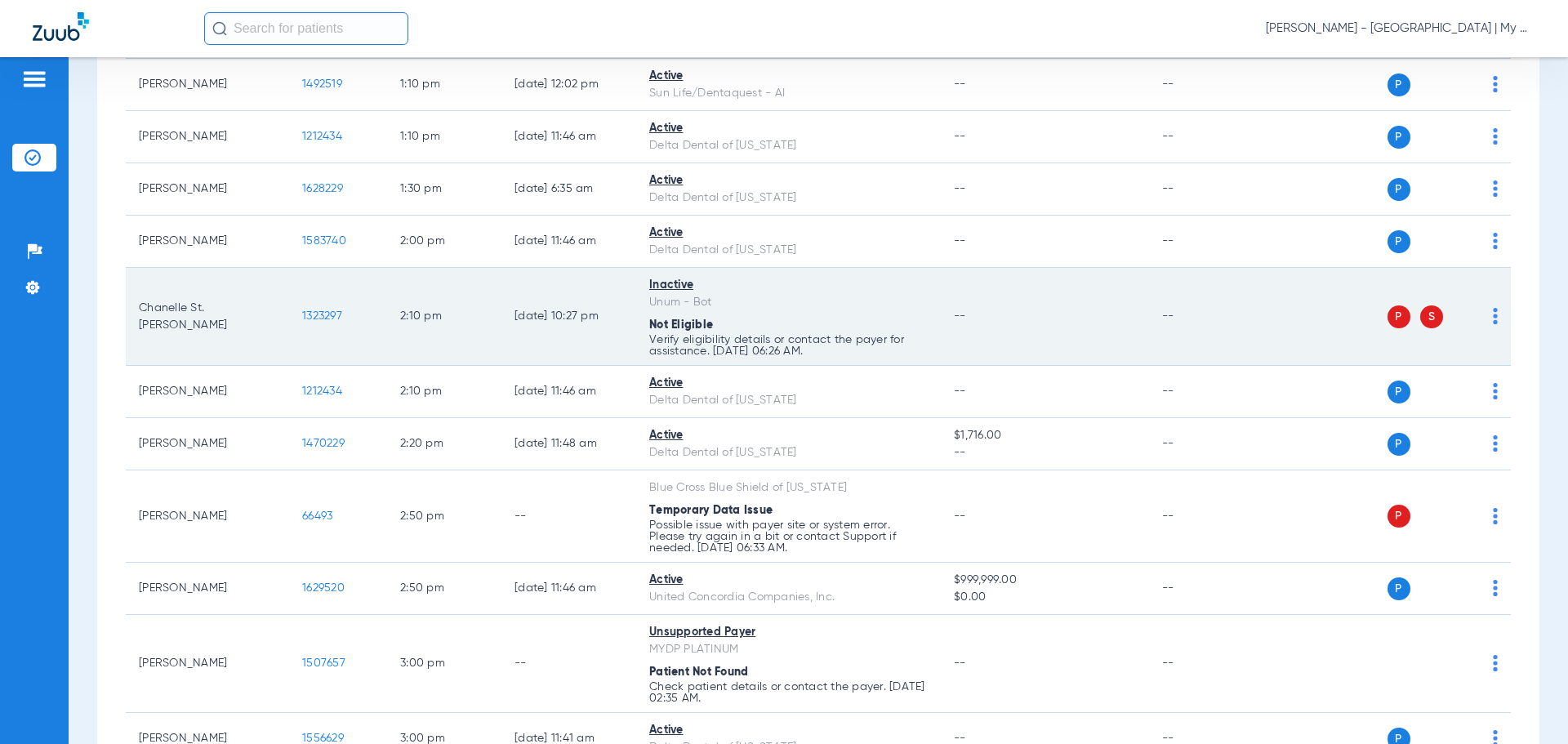
click at [1494, 318] on img at bounding box center [1495, 317] width 5 height 17
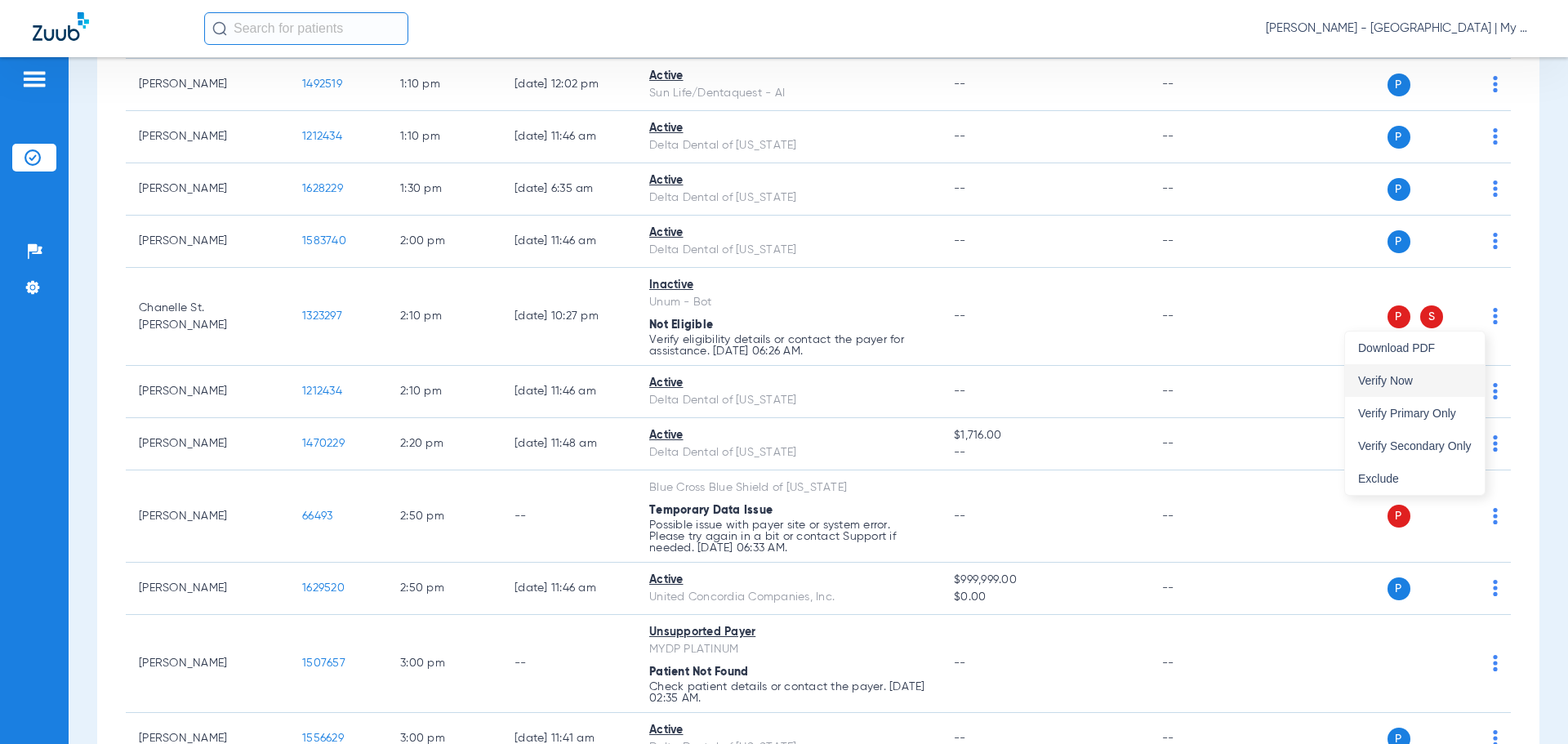
scroll to position [1690, 0]
click at [1445, 375] on button "Verify Now" at bounding box center [1415, 380] width 140 height 33
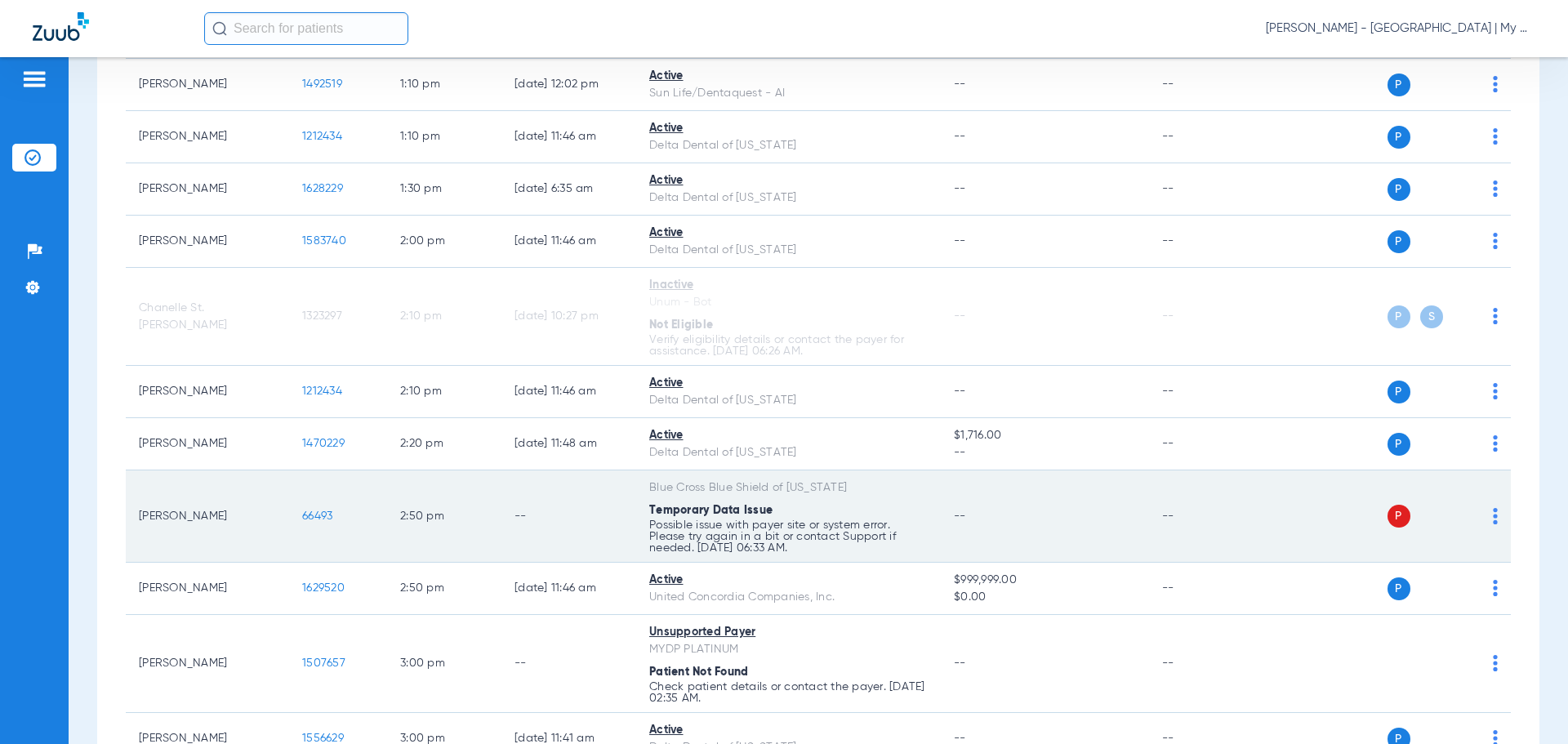
click at [1494, 520] on img at bounding box center [1495, 517] width 5 height 17
drag, startPoint x: 1448, startPoint y: 574, endPoint x: 1263, endPoint y: 560, distance: 185.5
click at [1447, 574] on button "Verify Now" at bounding box center [1433, 580] width 103 height 33
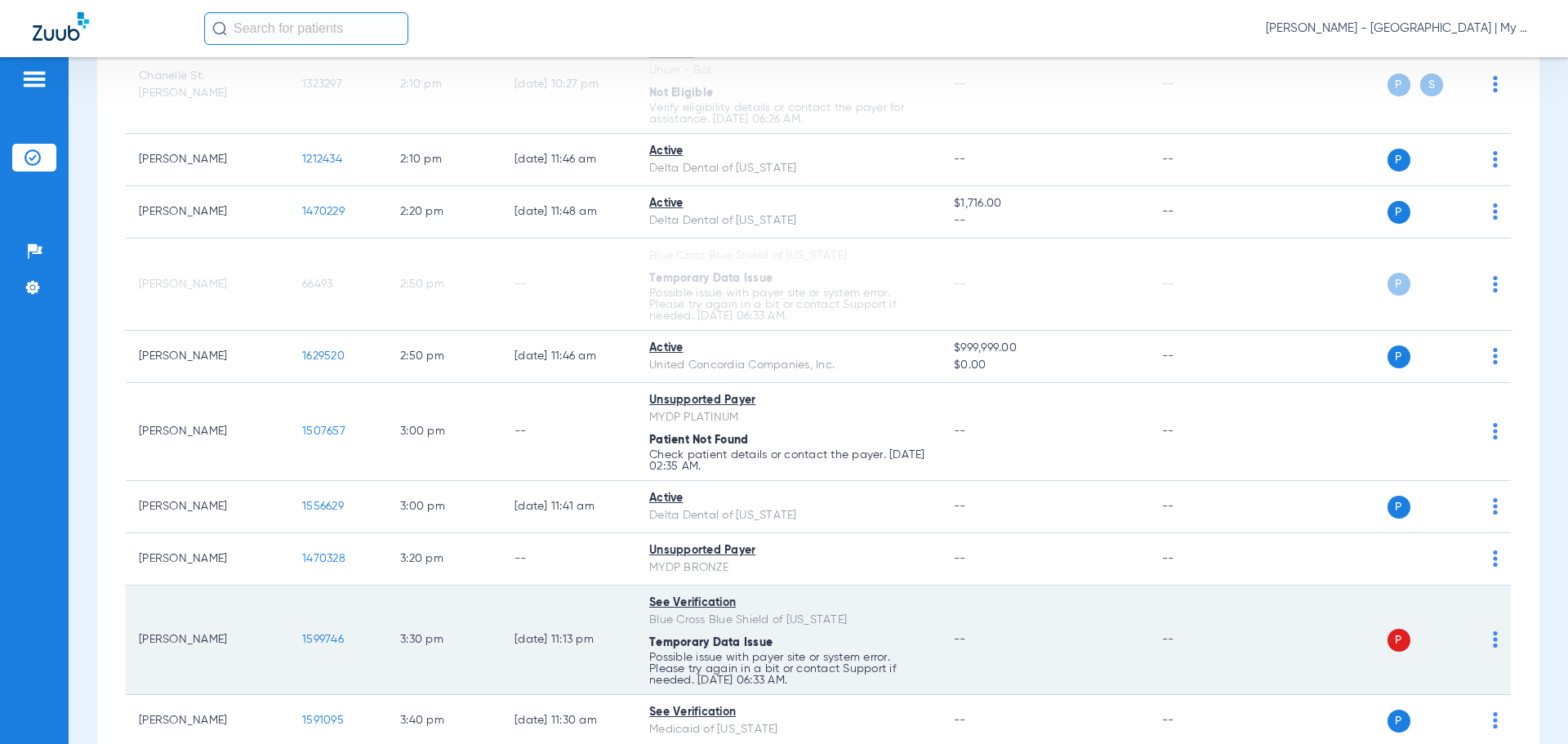
scroll to position [2180, 0]
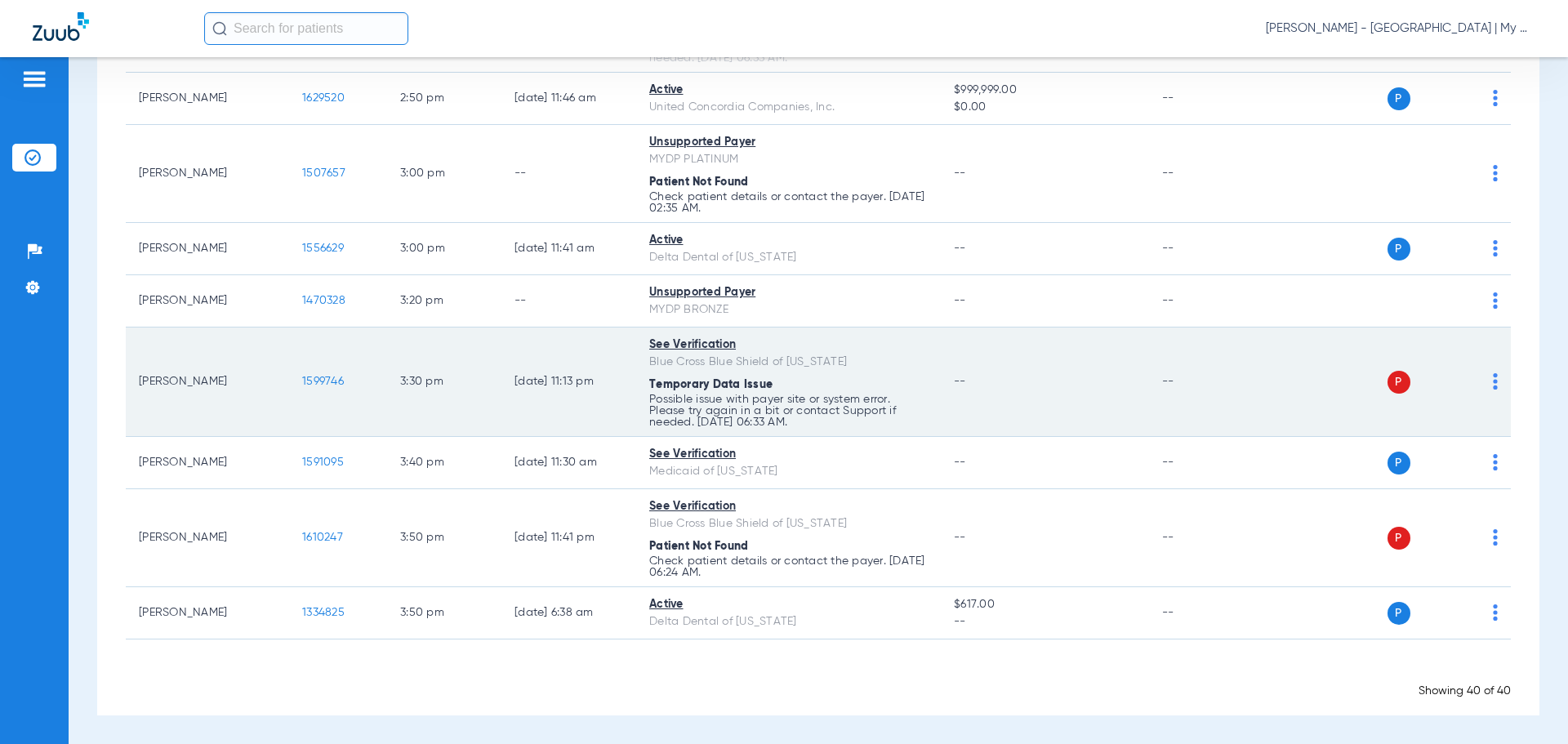
click at [1494, 387] on img at bounding box center [1495, 382] width 5 height 17
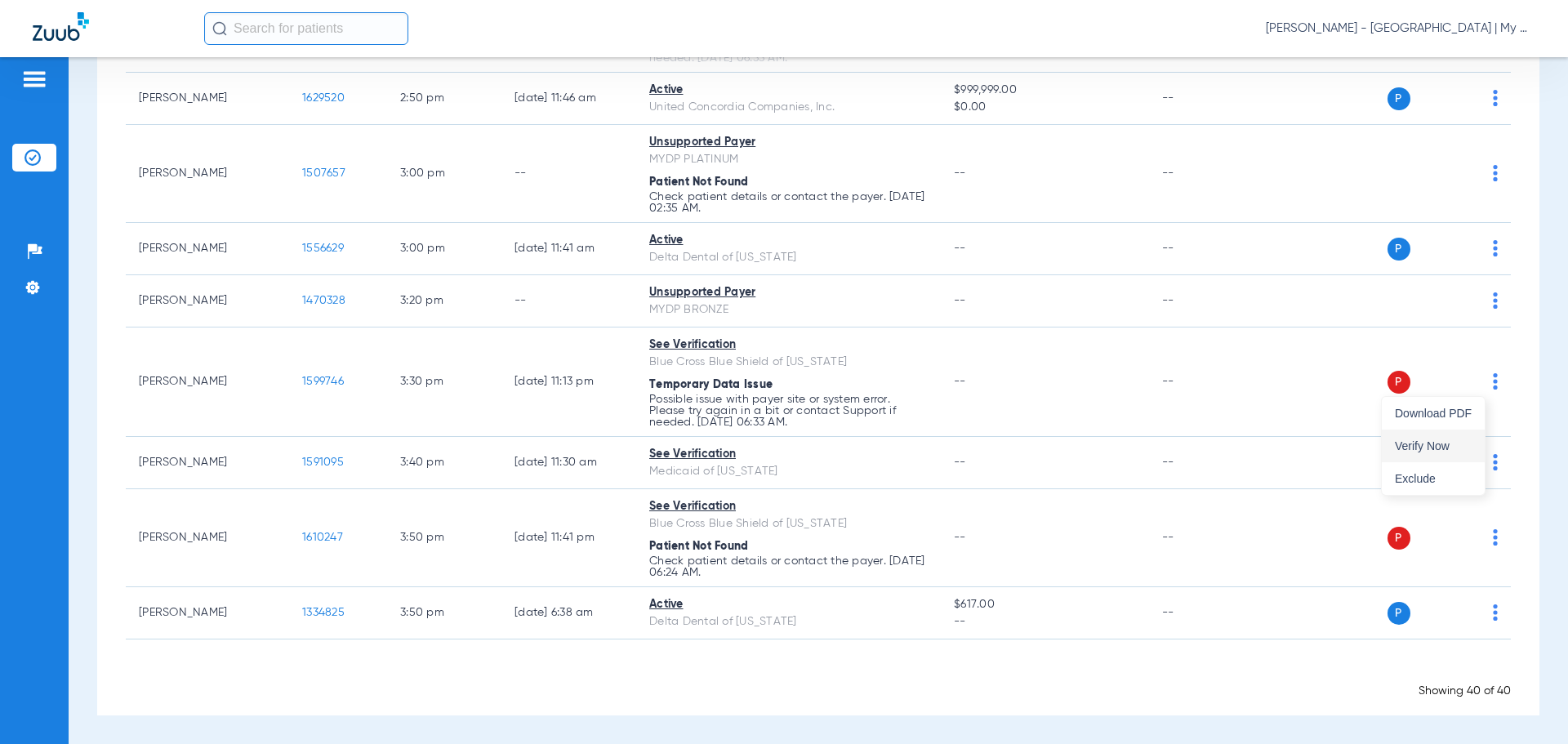
click at [1460, 449] on span "Verify Now" at bounding box center [1433, 446] width 76 height 11
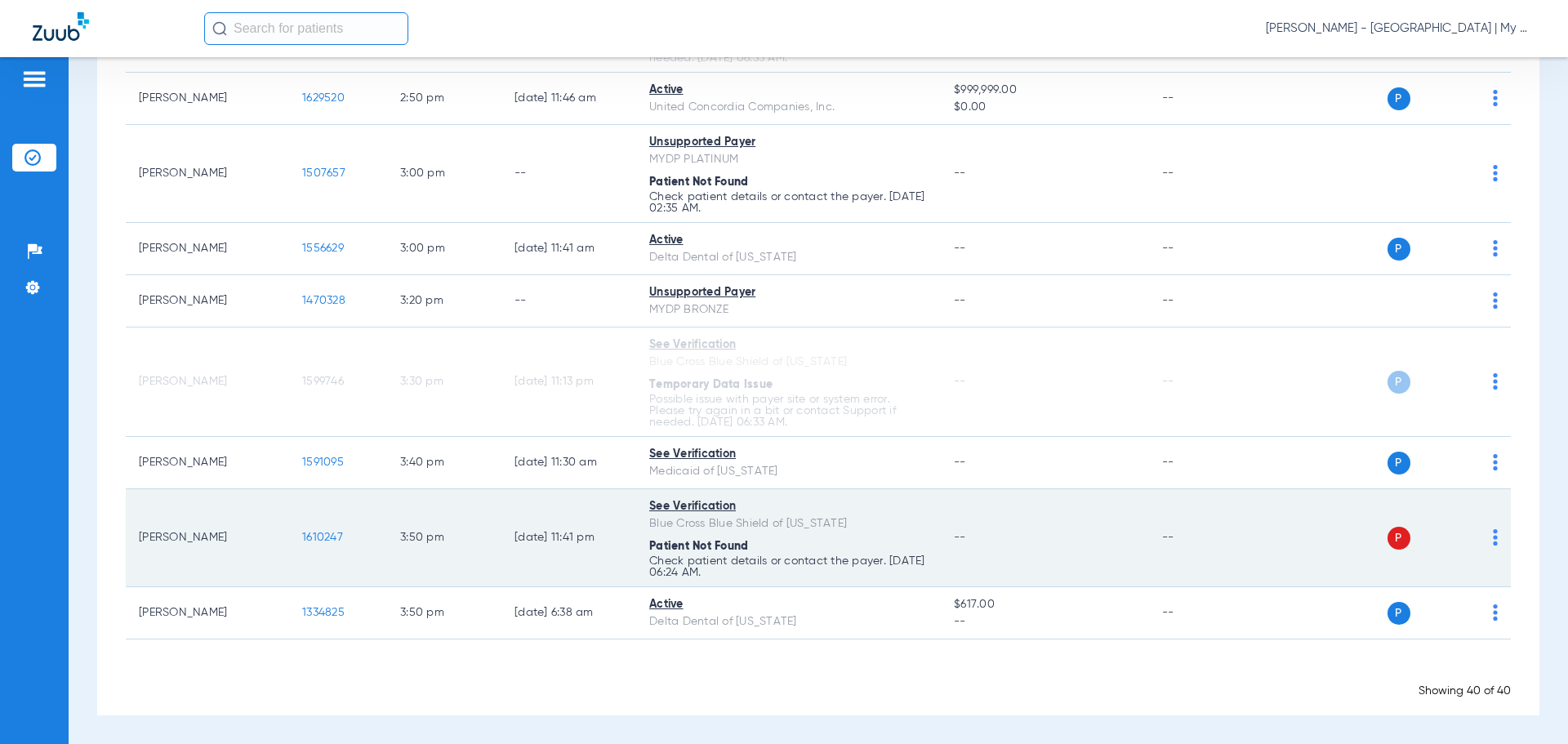
click at [1494, 540] on img at bounding box center [1495, 537] width 5 height 17
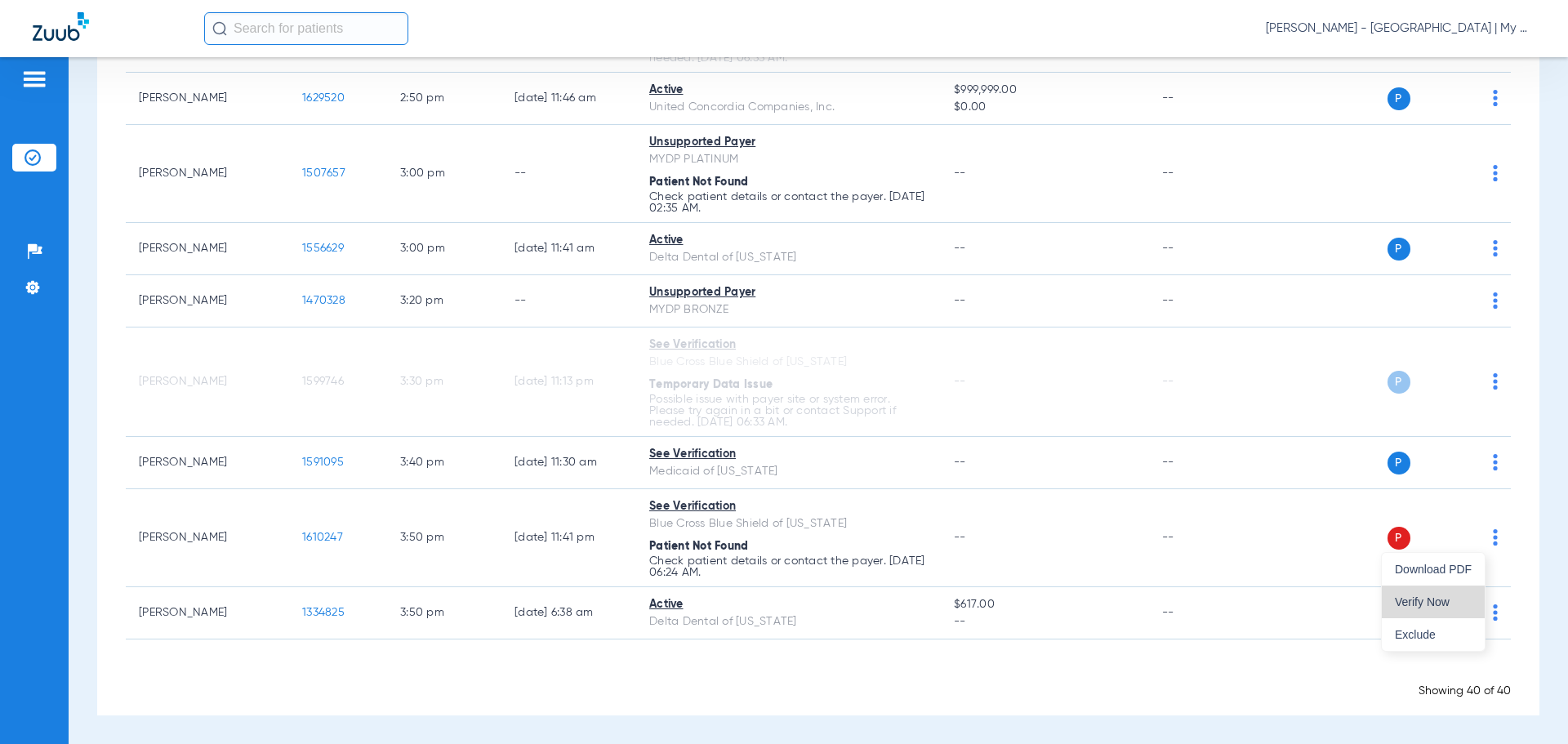
click at [1441, 594] on button "Verify Now" at bounding box center [1433, 602] width 103 height 33
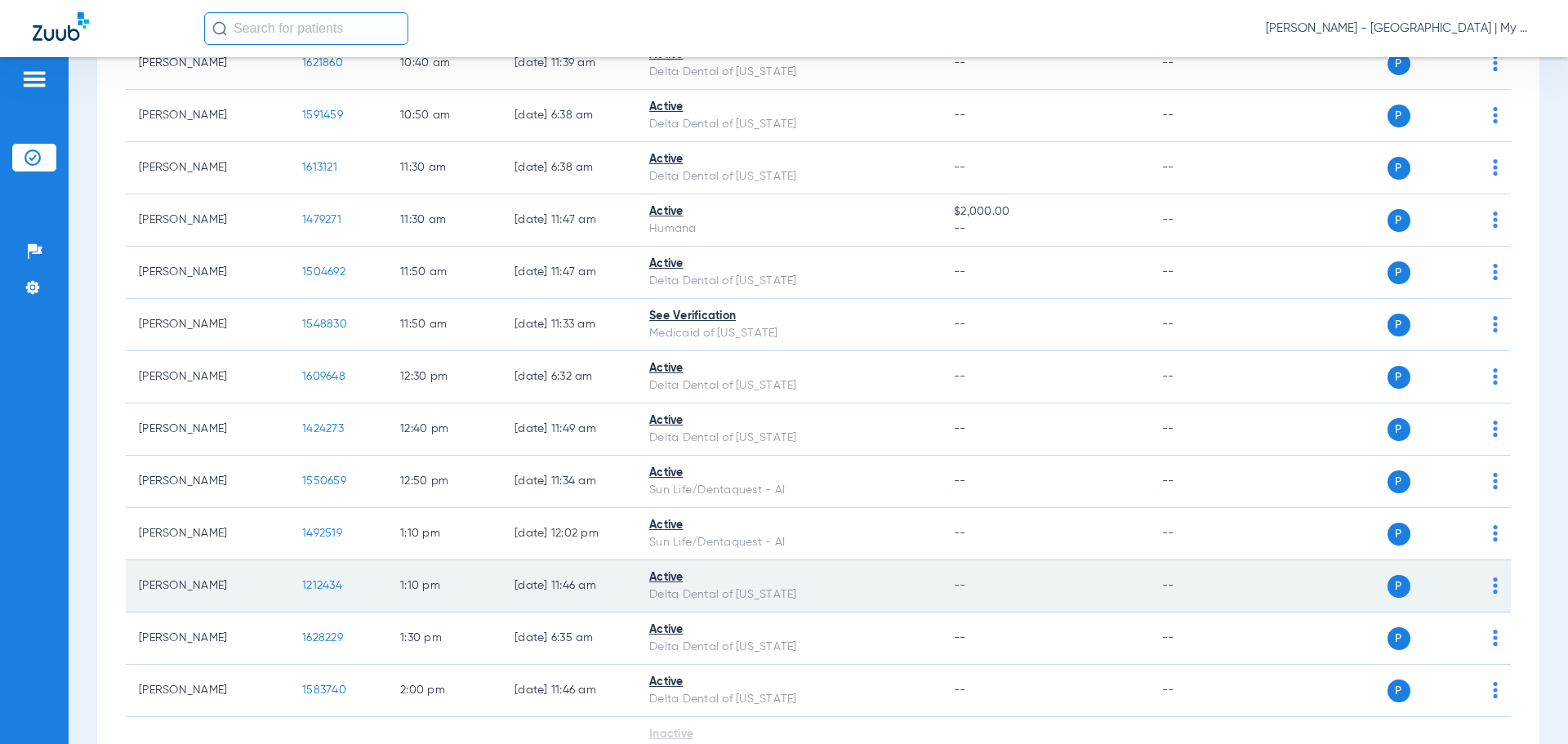
scroll to position [1200, 0]
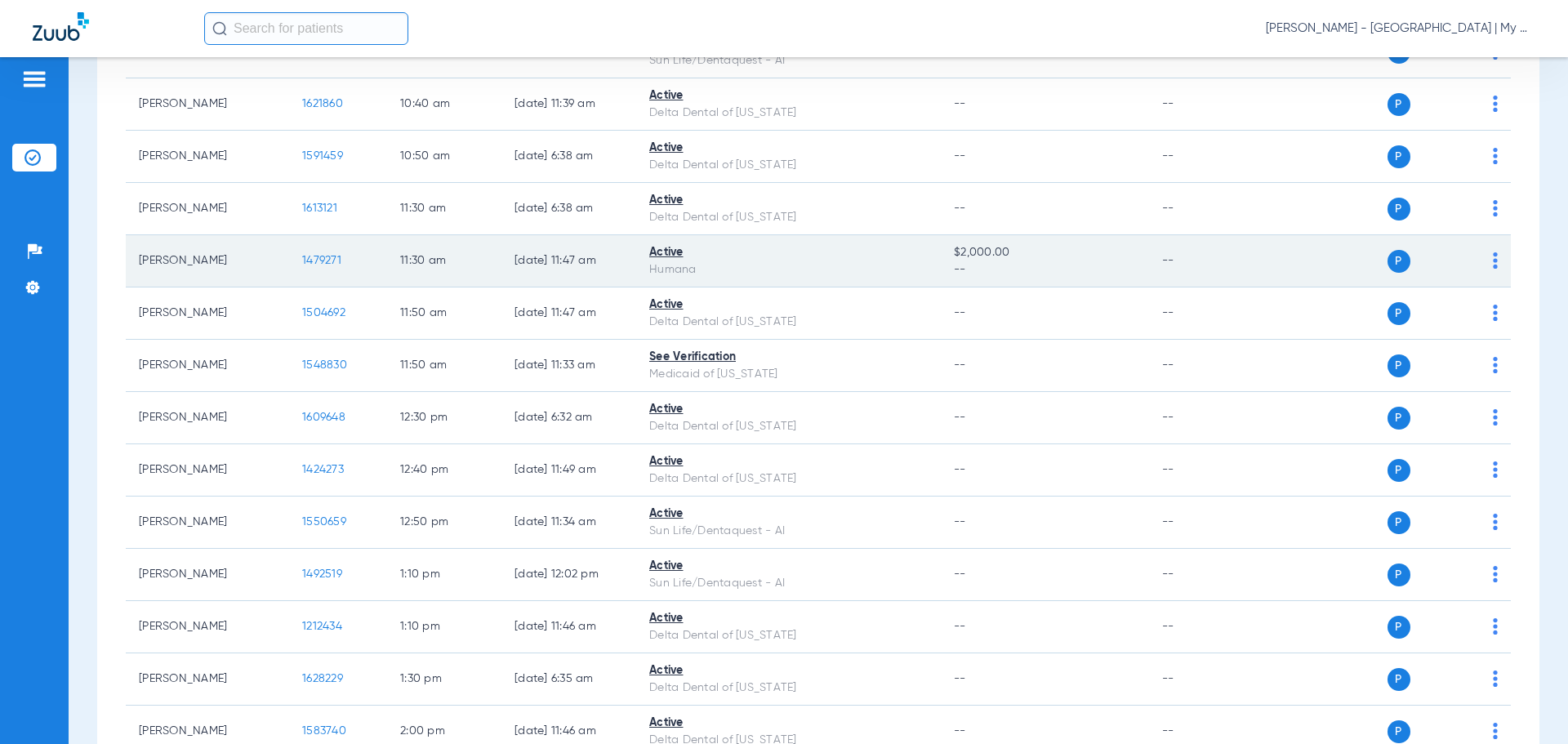
click at [313, 258] on span "1479271" at bounding box center [322, 261] width 39 height 11
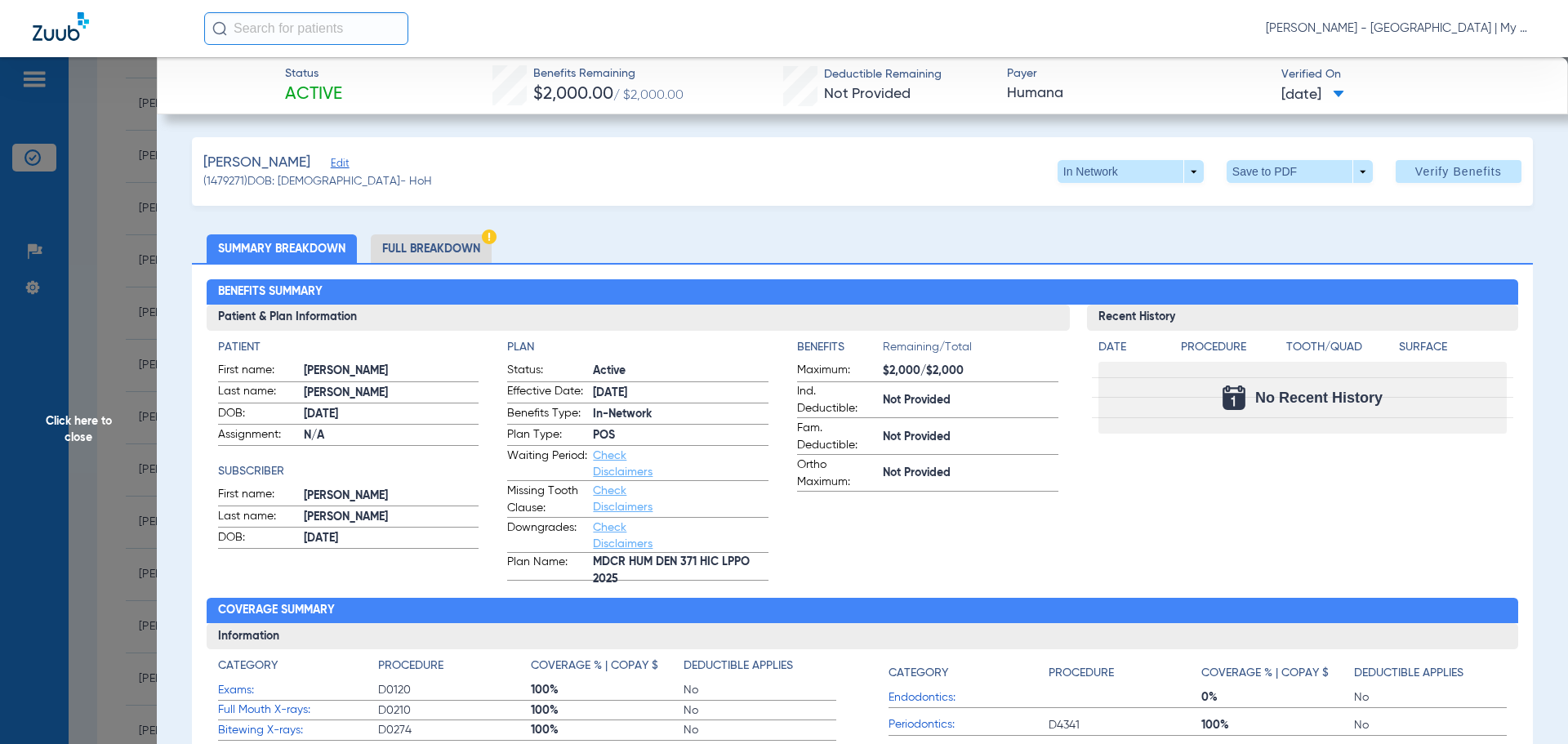
click at [68, 428] on span "Click here to close" at bounding box center [78, 428] width 156 height 744
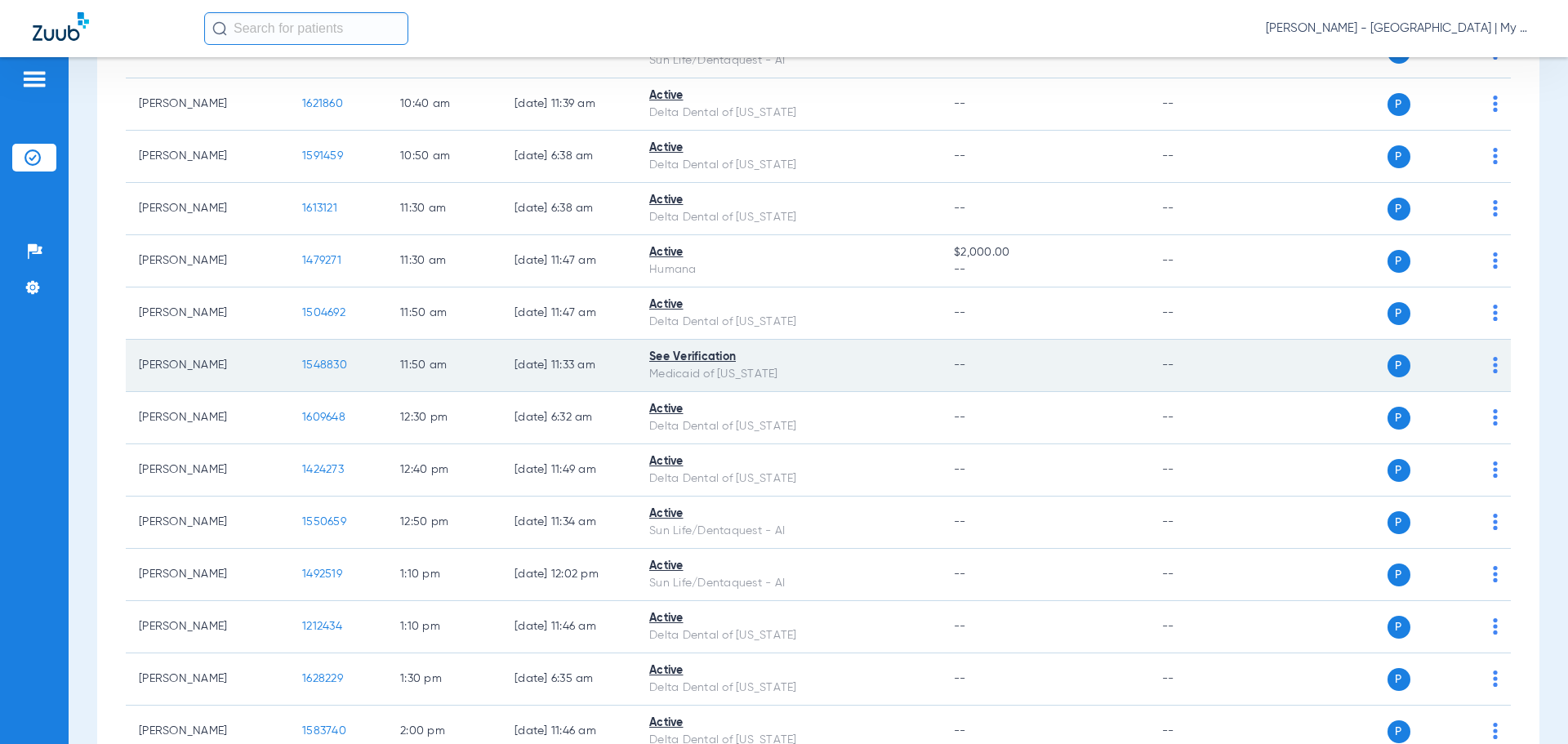
click at [324, 367] on span "1548830" at bounding box center [325, 365] width 45 height 11
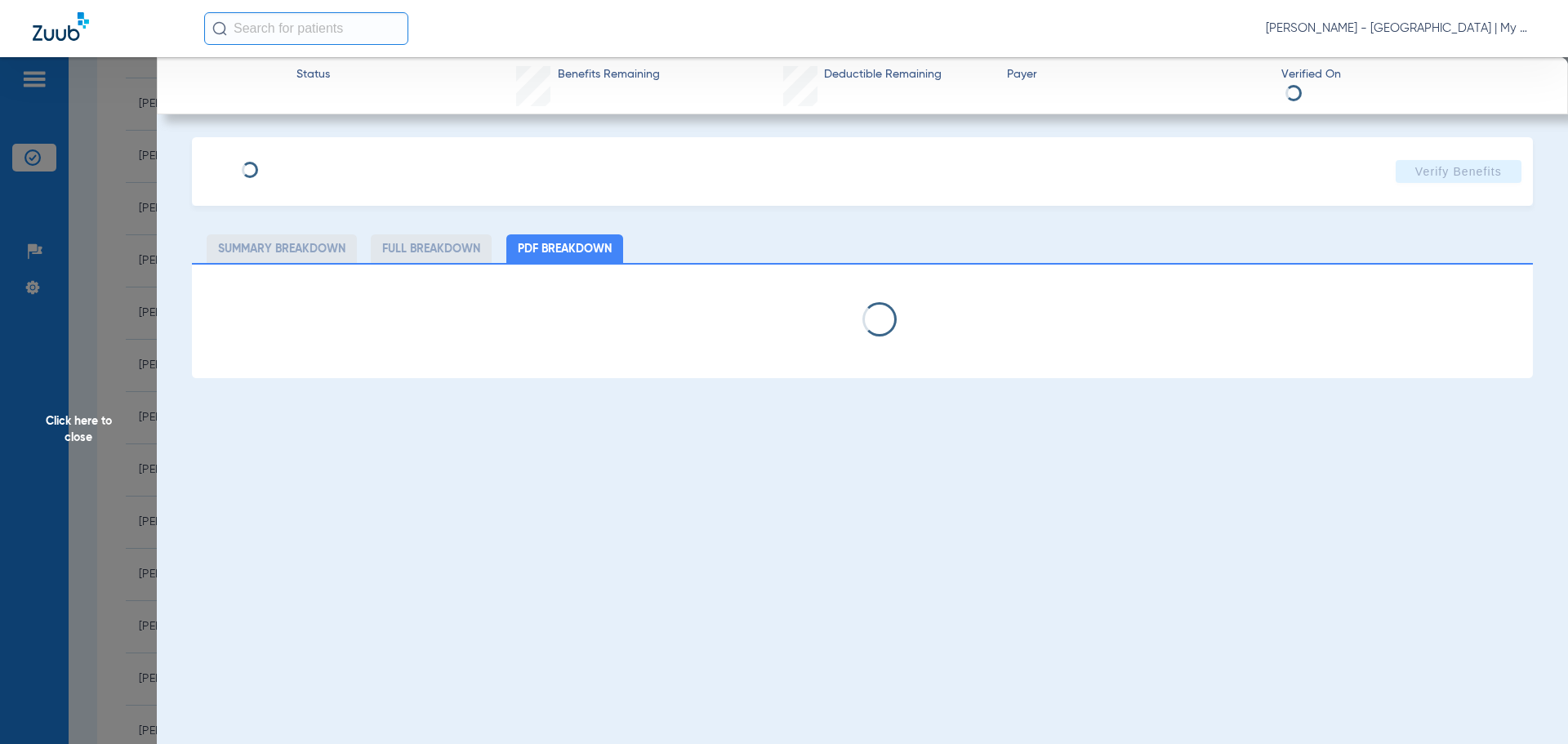
select select "page-width"
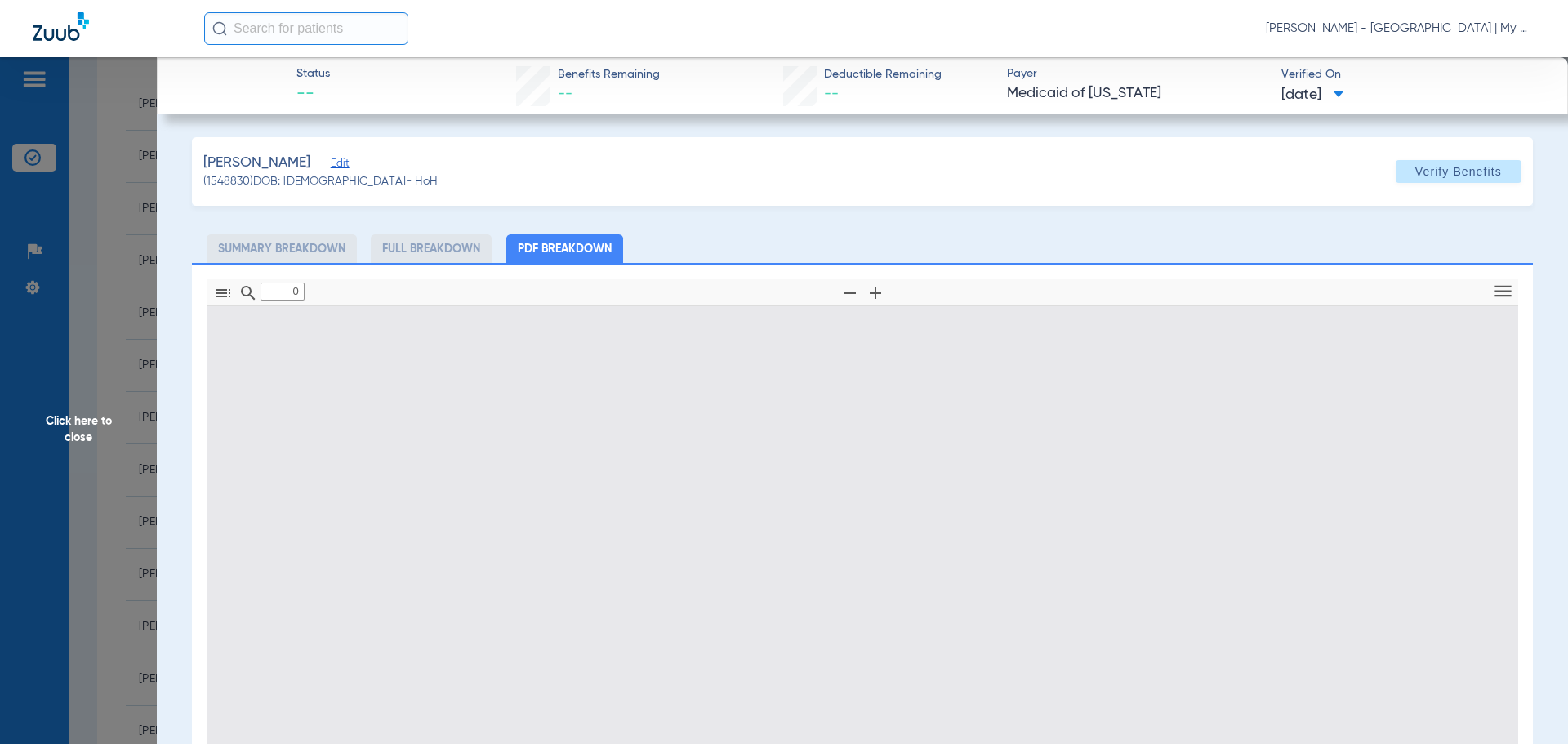
type input "1"
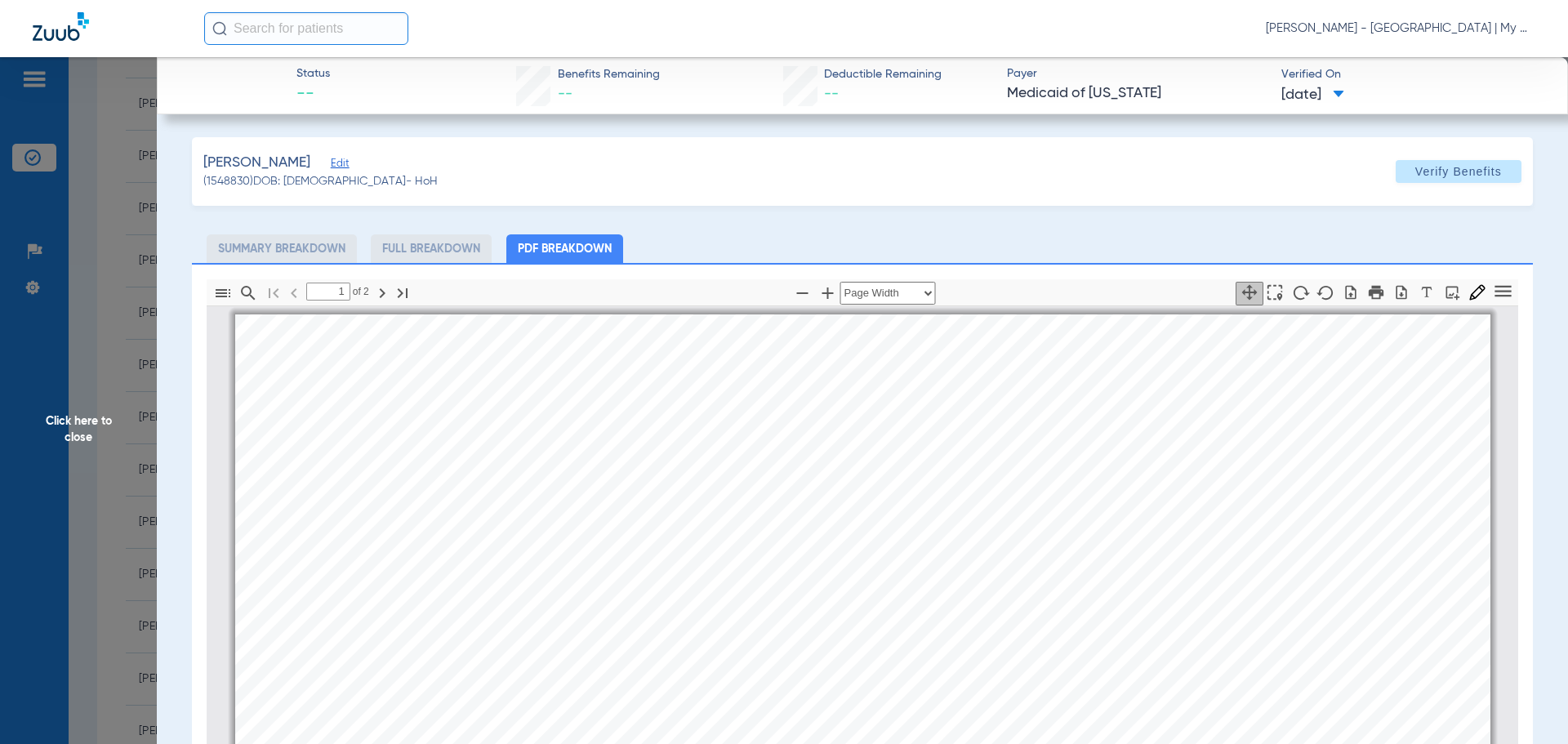
scroll to position [8, 0]
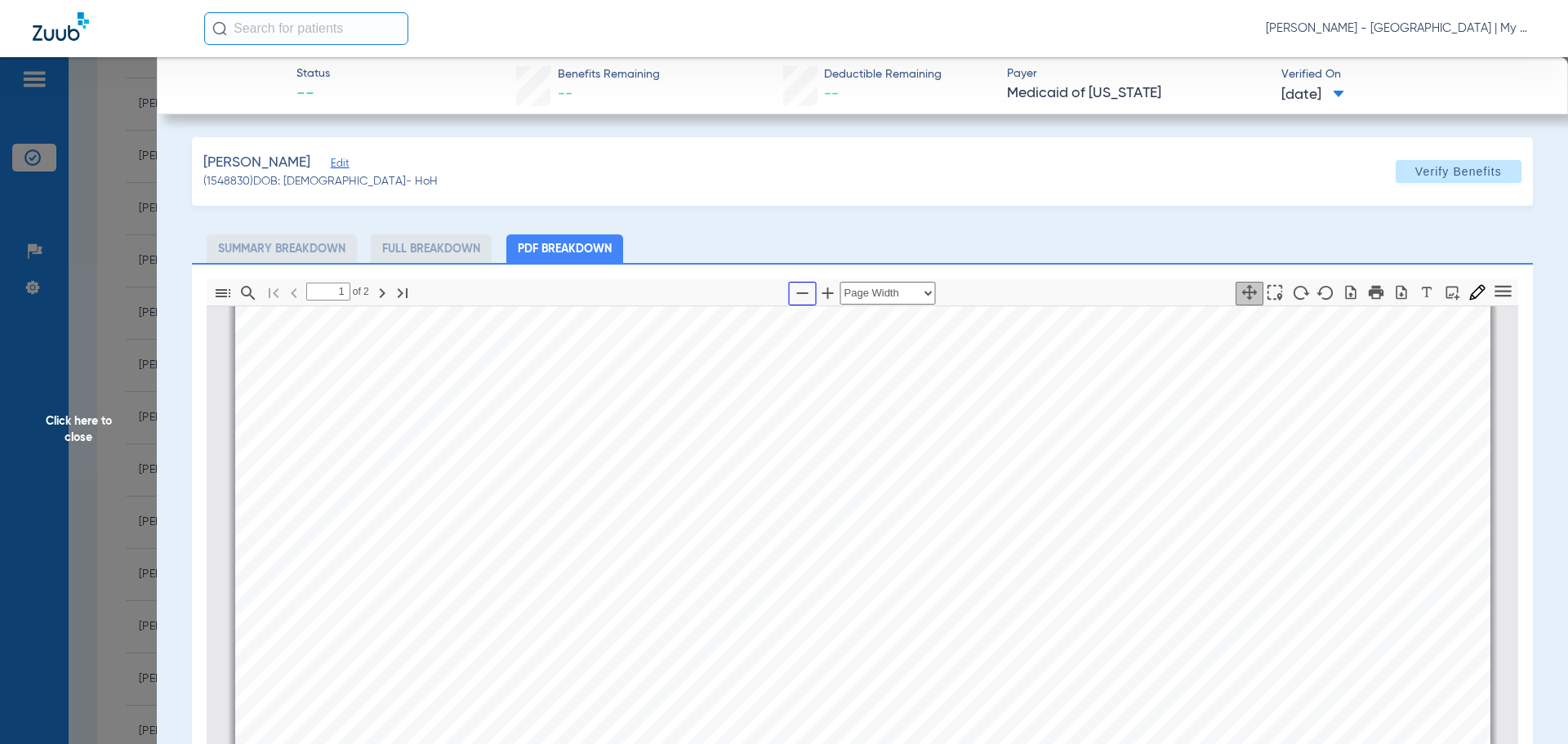
click at [793, 290] on icon "button" at bounding box center [803, 292] width 20 height 20
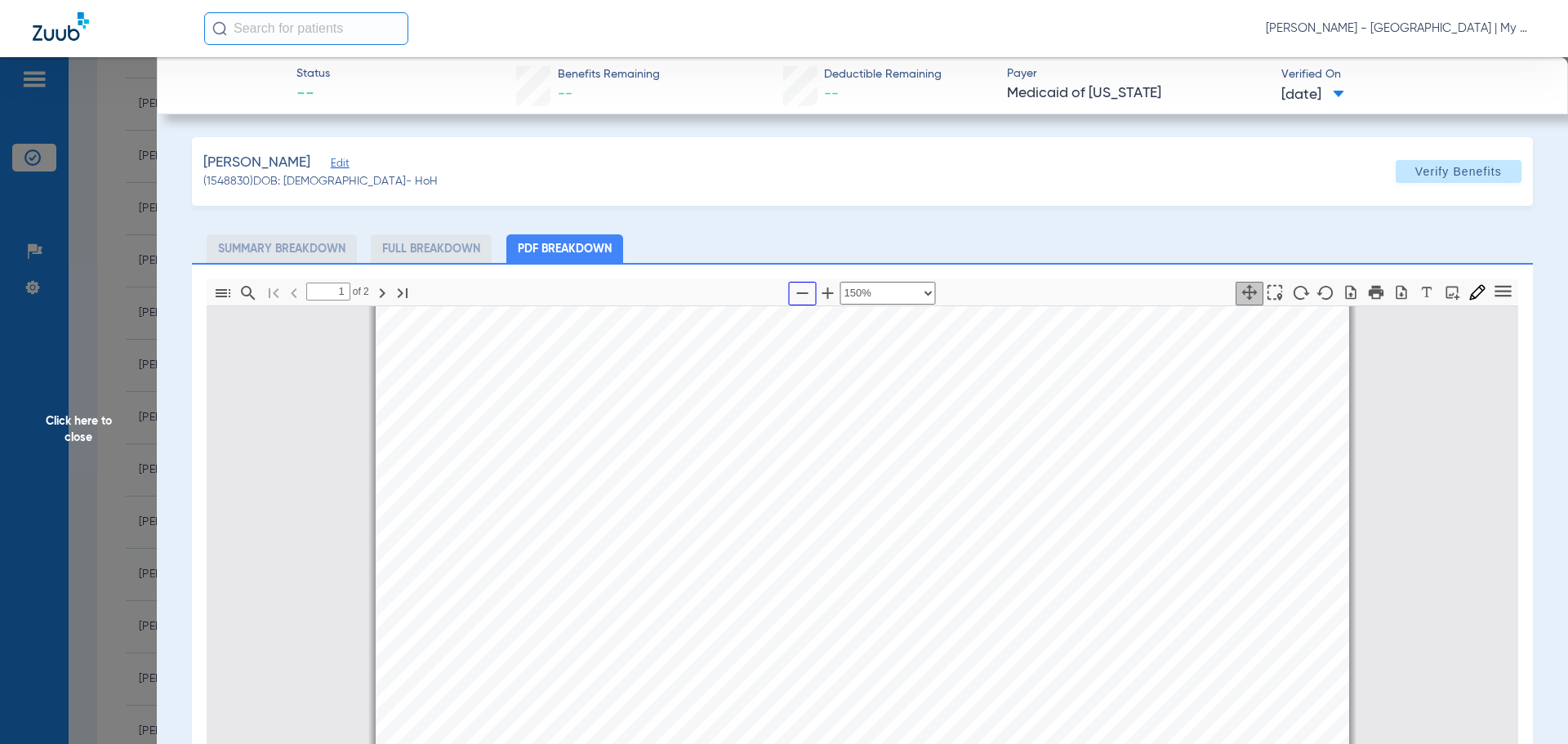
click at [793, 290] on icon "button" at bounding box center [803, 292] width 20 height 20
select select "custom"
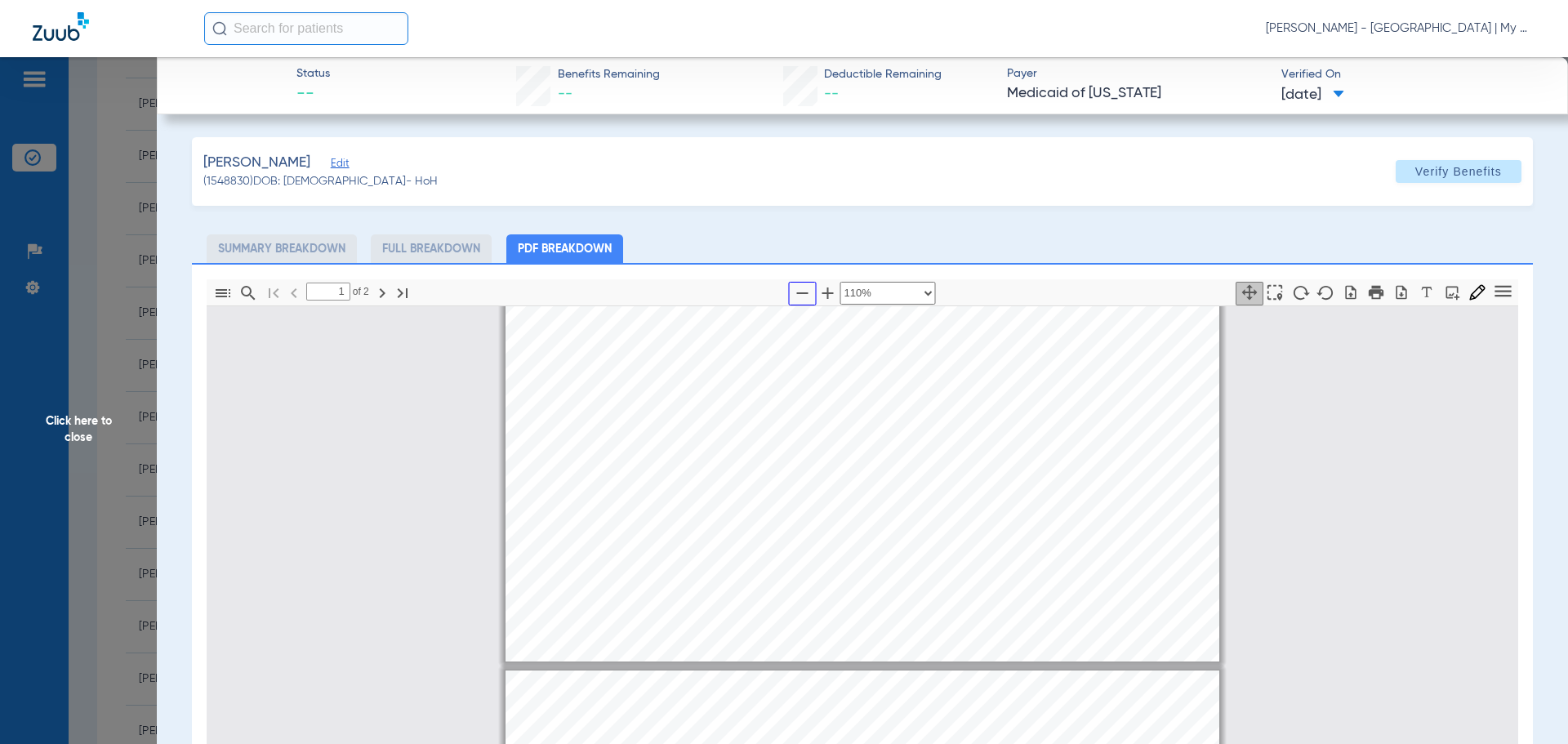
type input "2"
select select "custom"
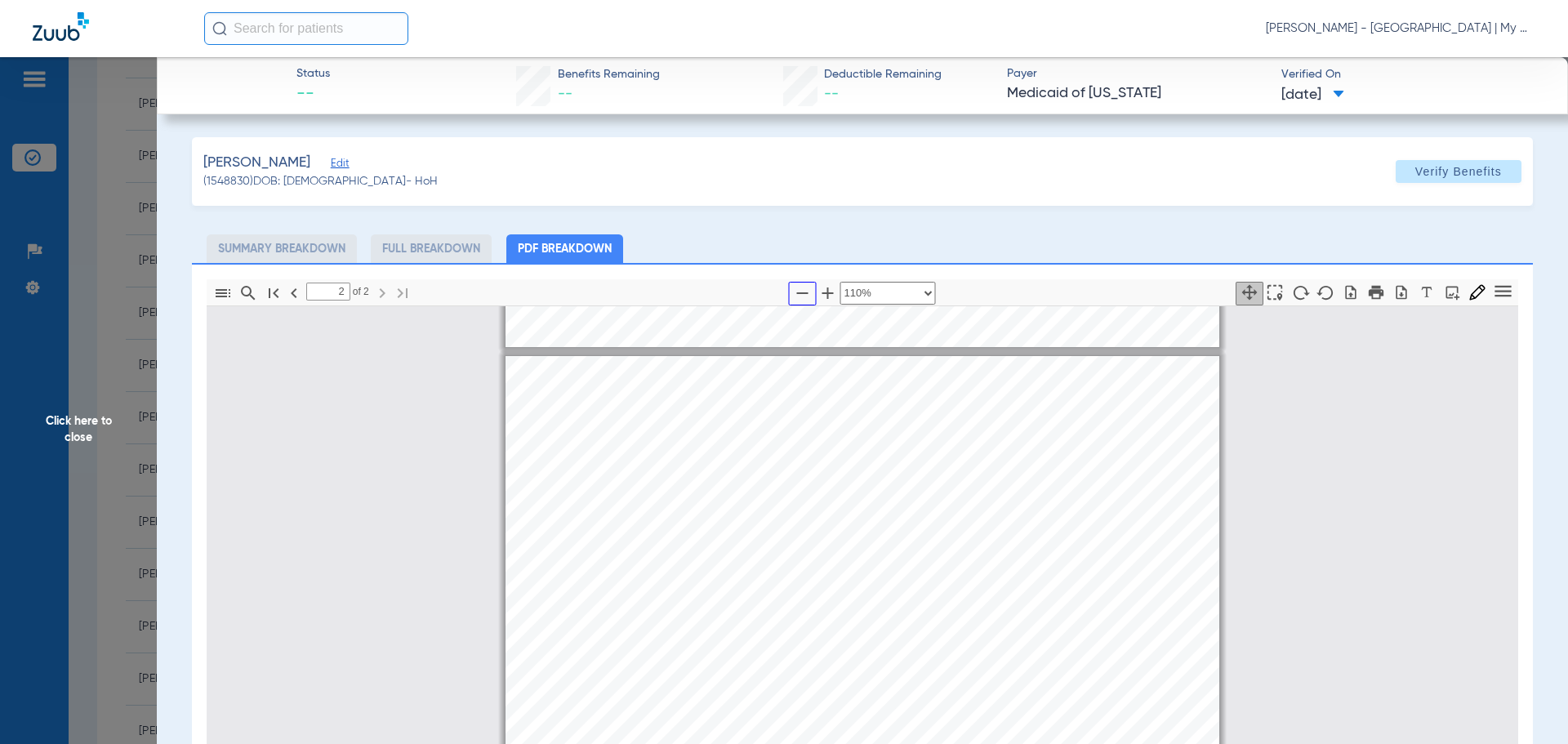
scroll to position [988, 0]
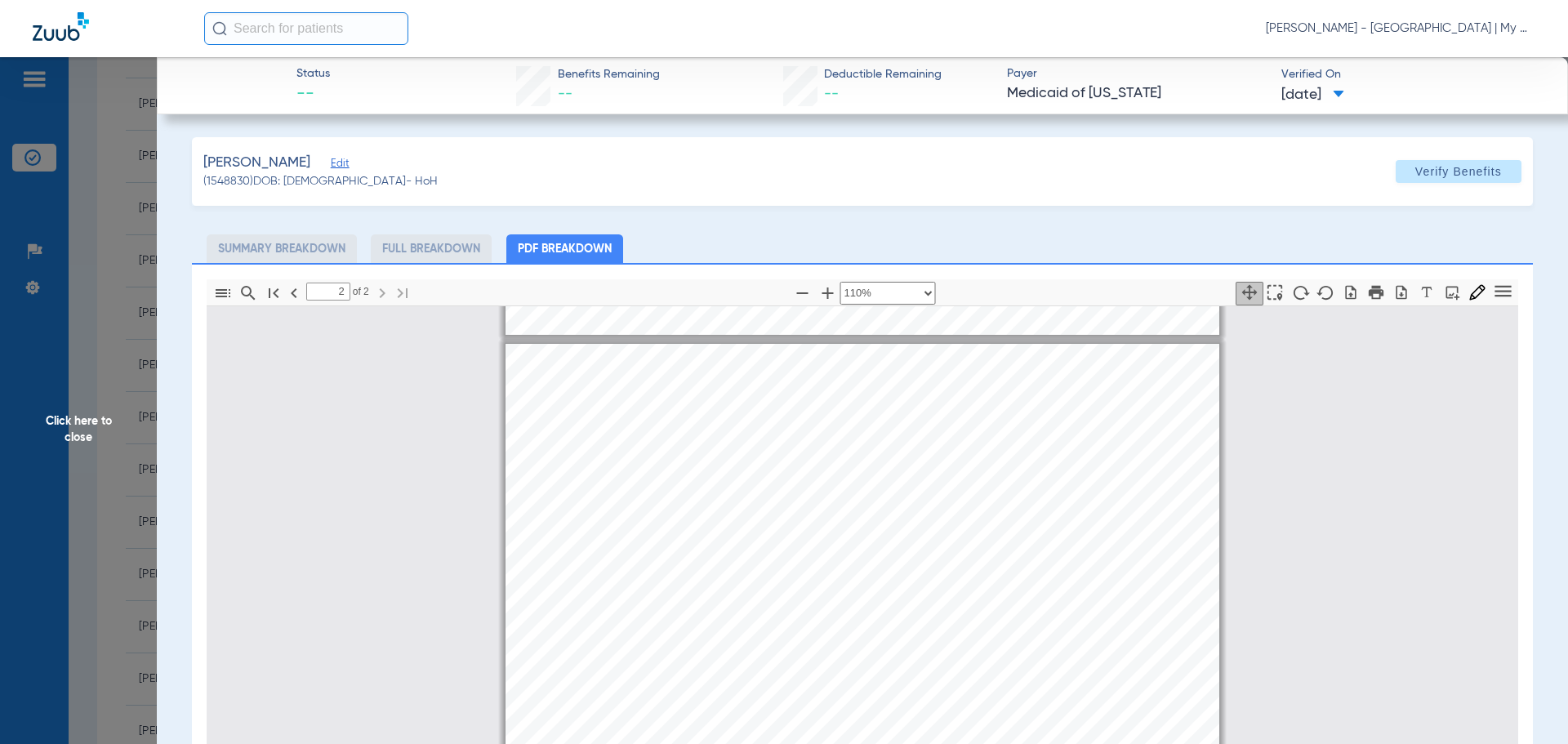
click at [89, 424] on span "Click here to close" at bounding box center [78, 428] width 156 height 744
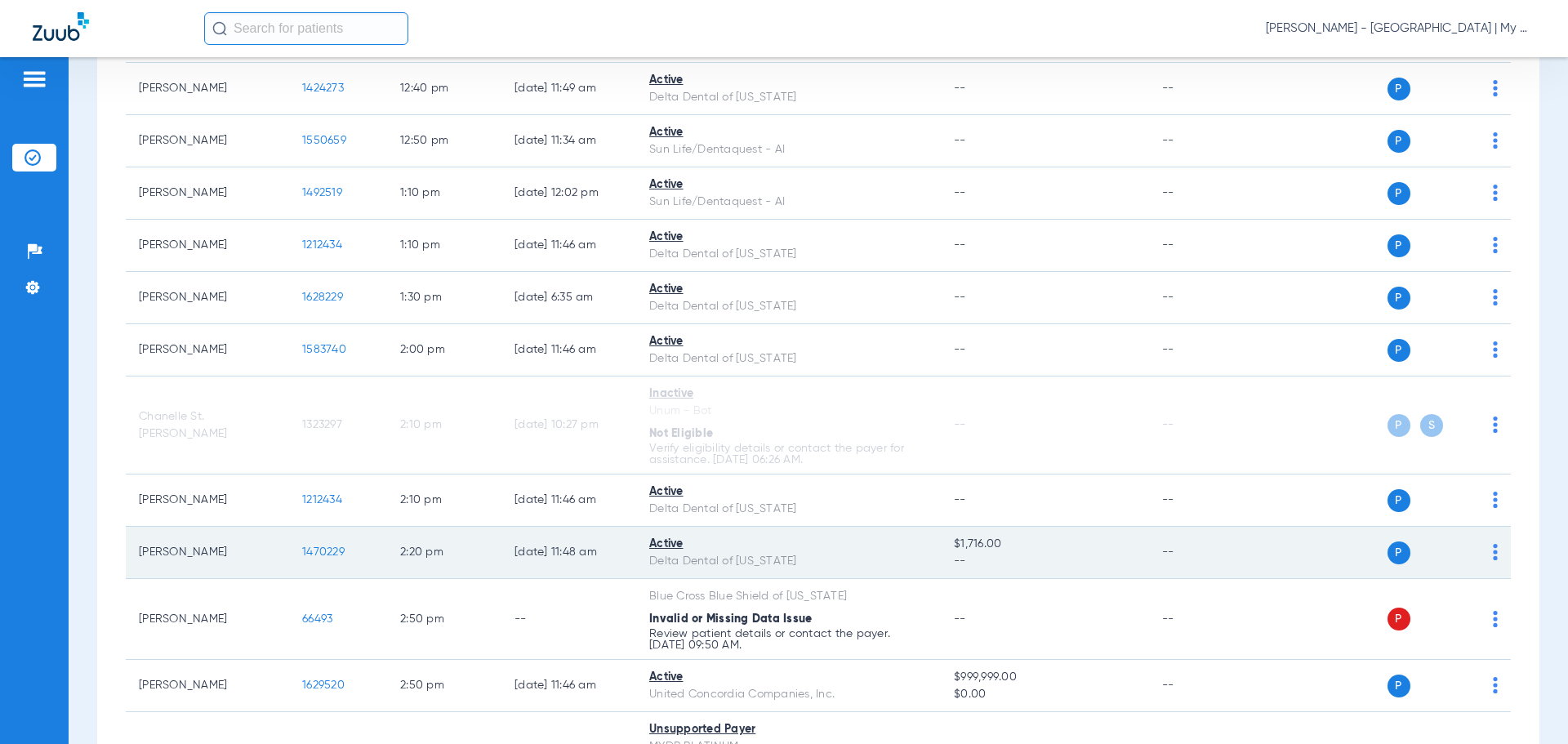
scroll to position [1608, 0]
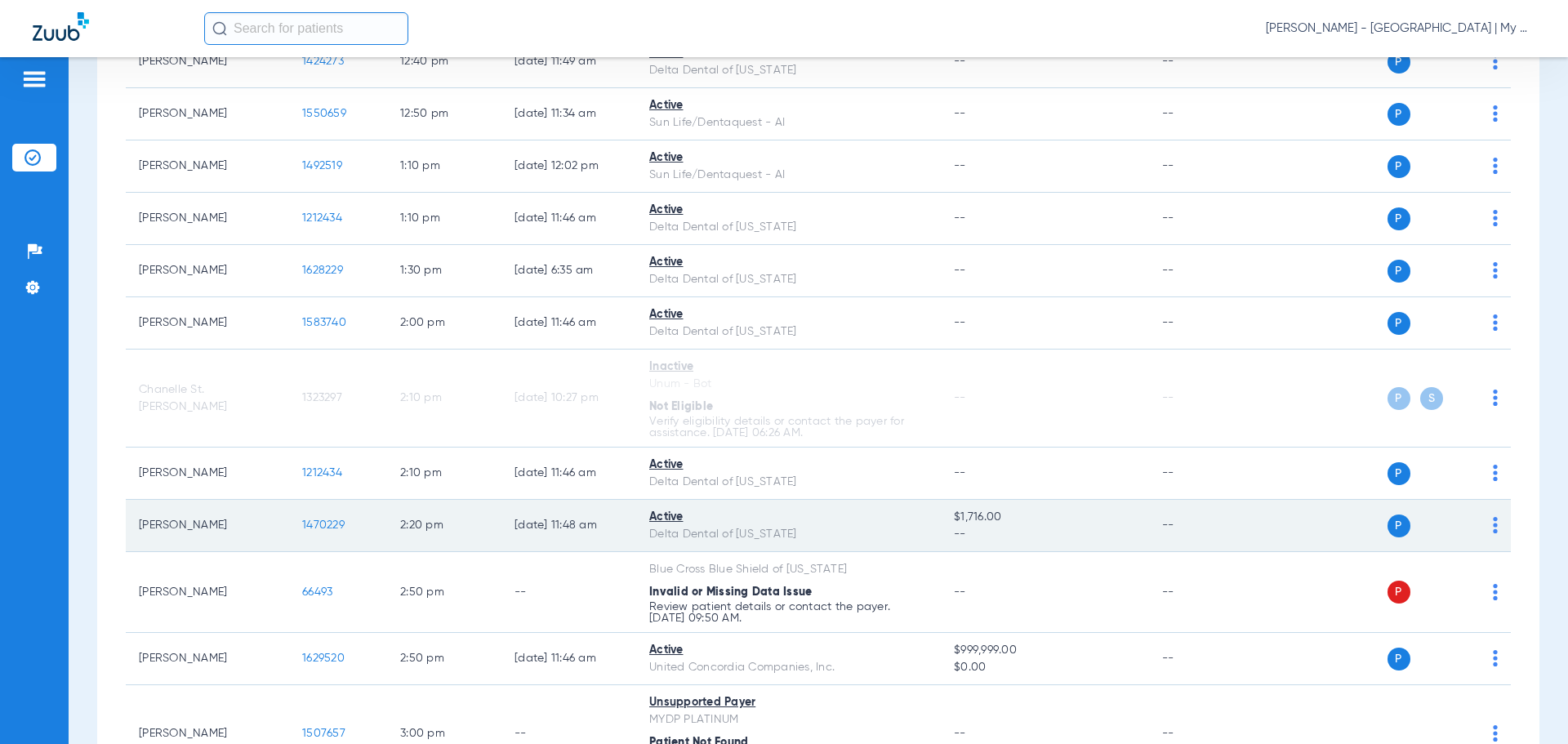
click at [324, 523] on span "1470229" at bounding box center [324, 525] width 43 height 11
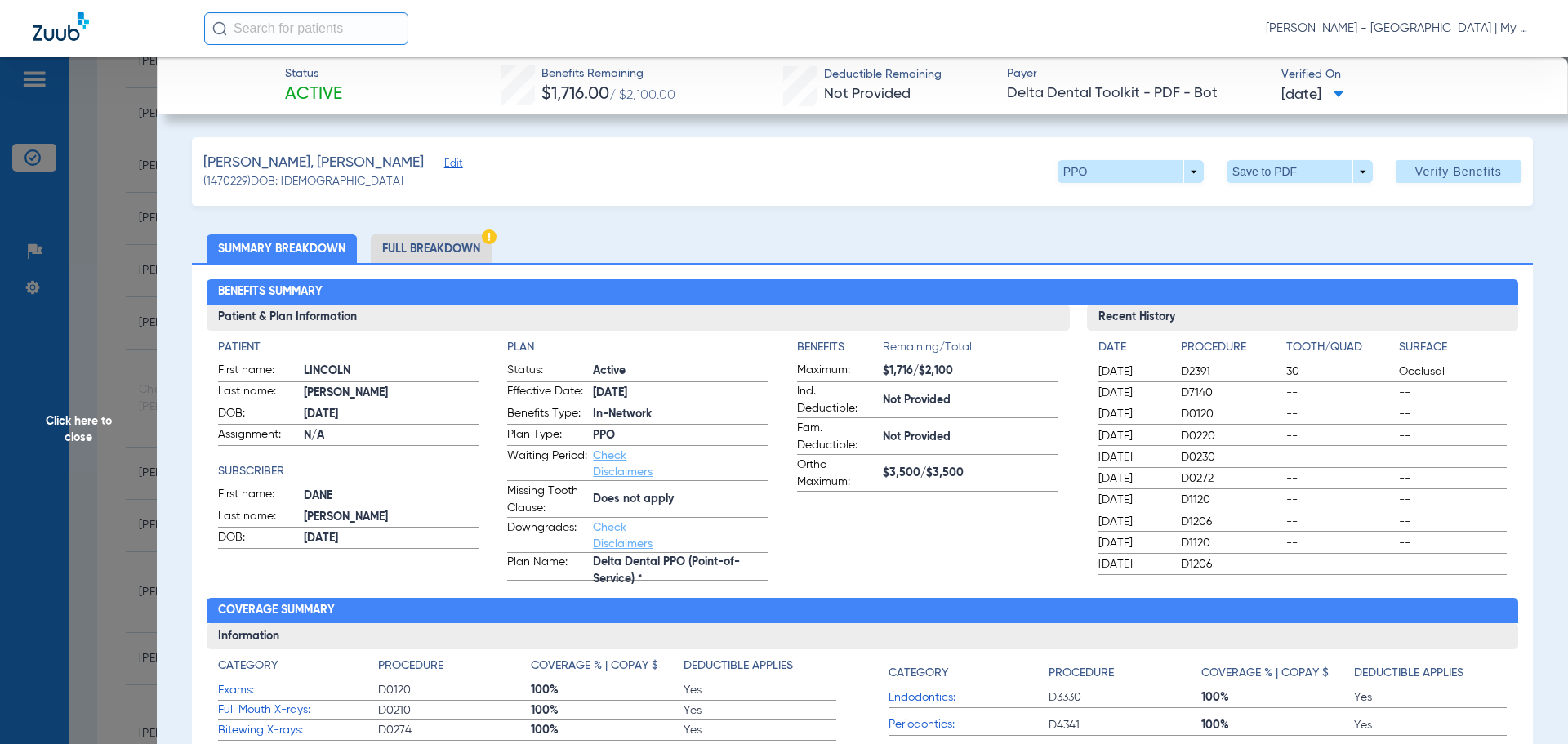
click at [416, 250] on li "Full Breakdown" at bounding box center [431, 249] width 121 height 29
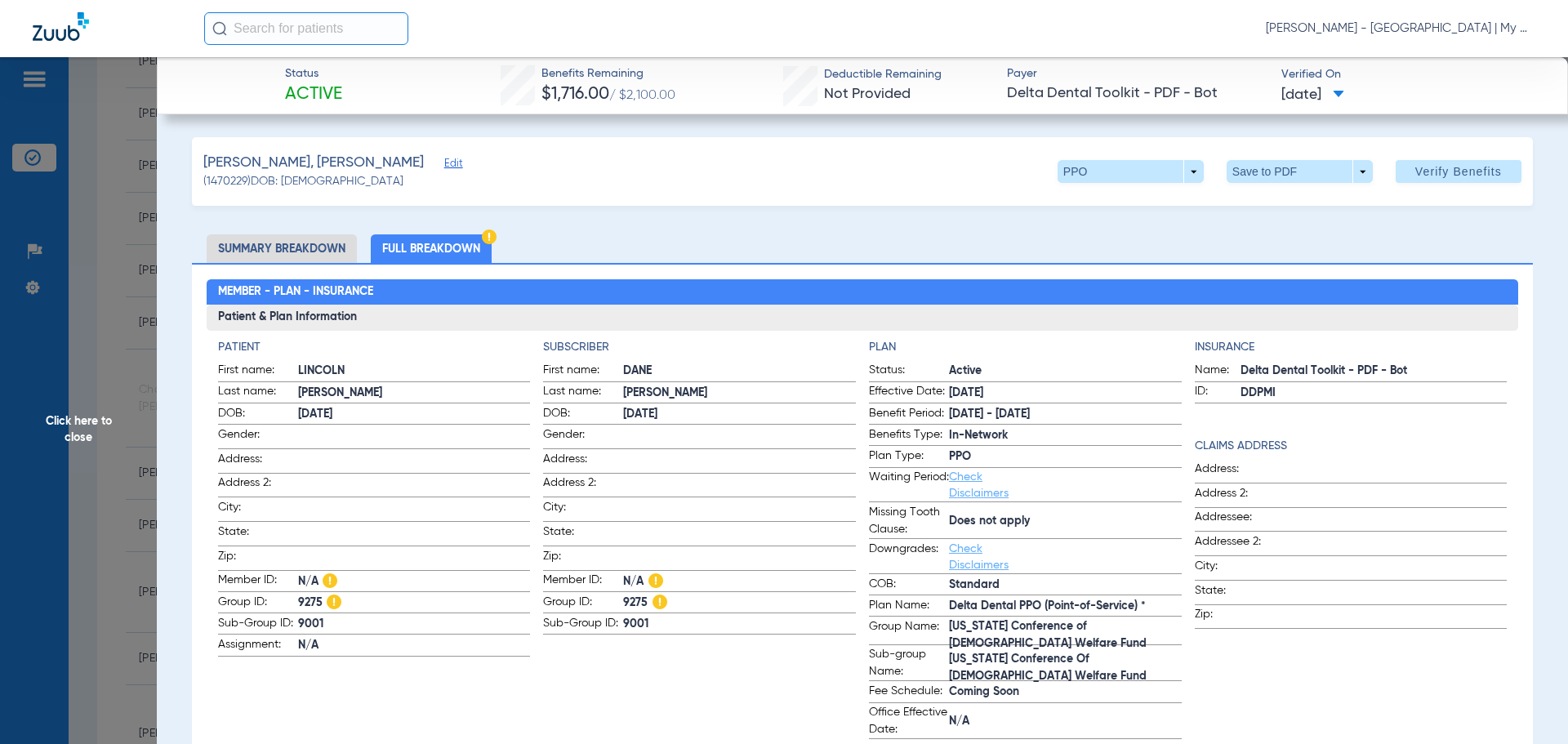
drag, startPoint x: 101, startPoint y: 438, endPoint x: 343, endPoint y: 521, distance: 255.8
click at [101, 438] on span "Click here to close" at bounding box center [78, 428] width 156 height 744
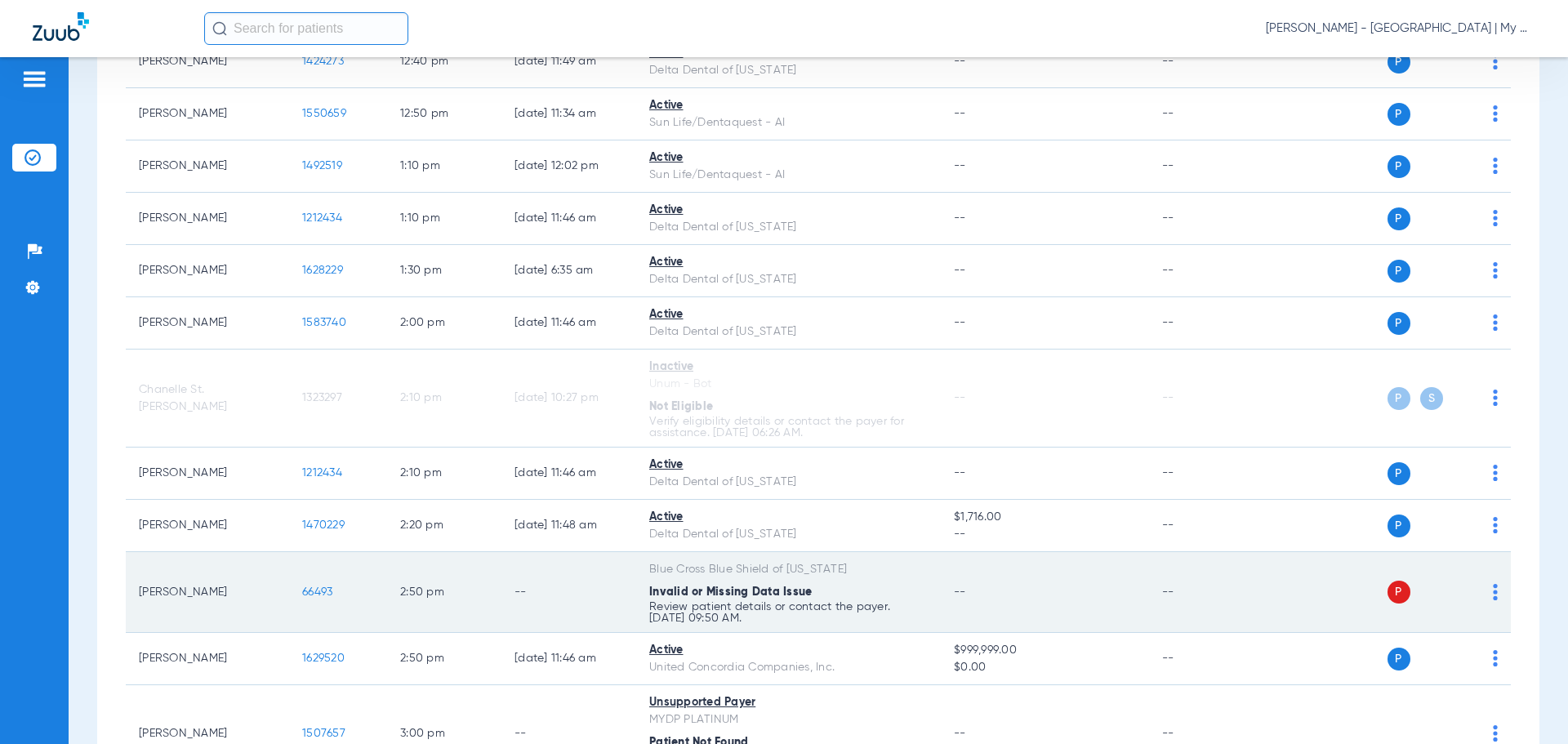
click at [1494, 594] on img at bounding box center [1495, 592] width 5 height 17
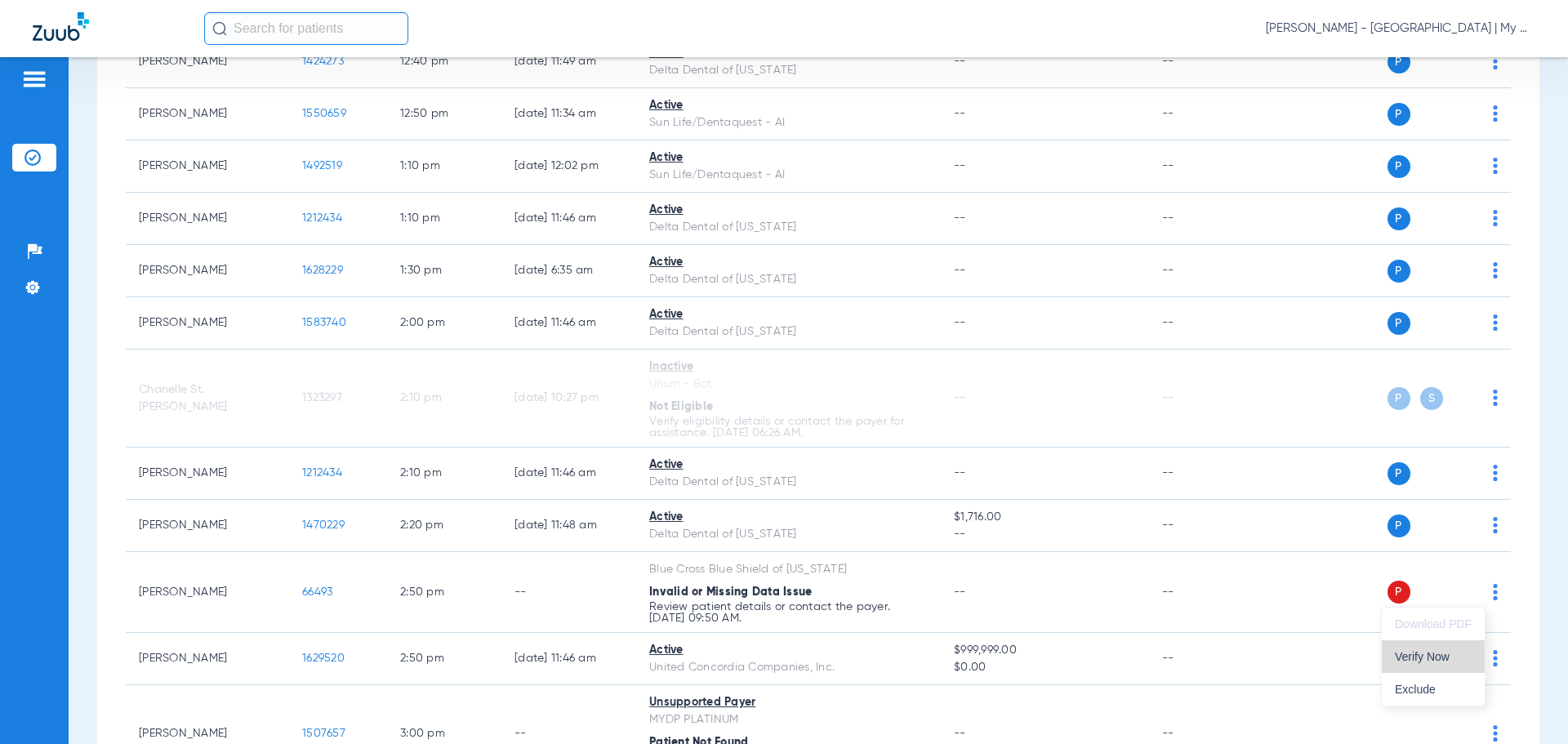
click at [1459, 650] on button "Verify Now" at bounding box center [1433, 656] width 103 height 33
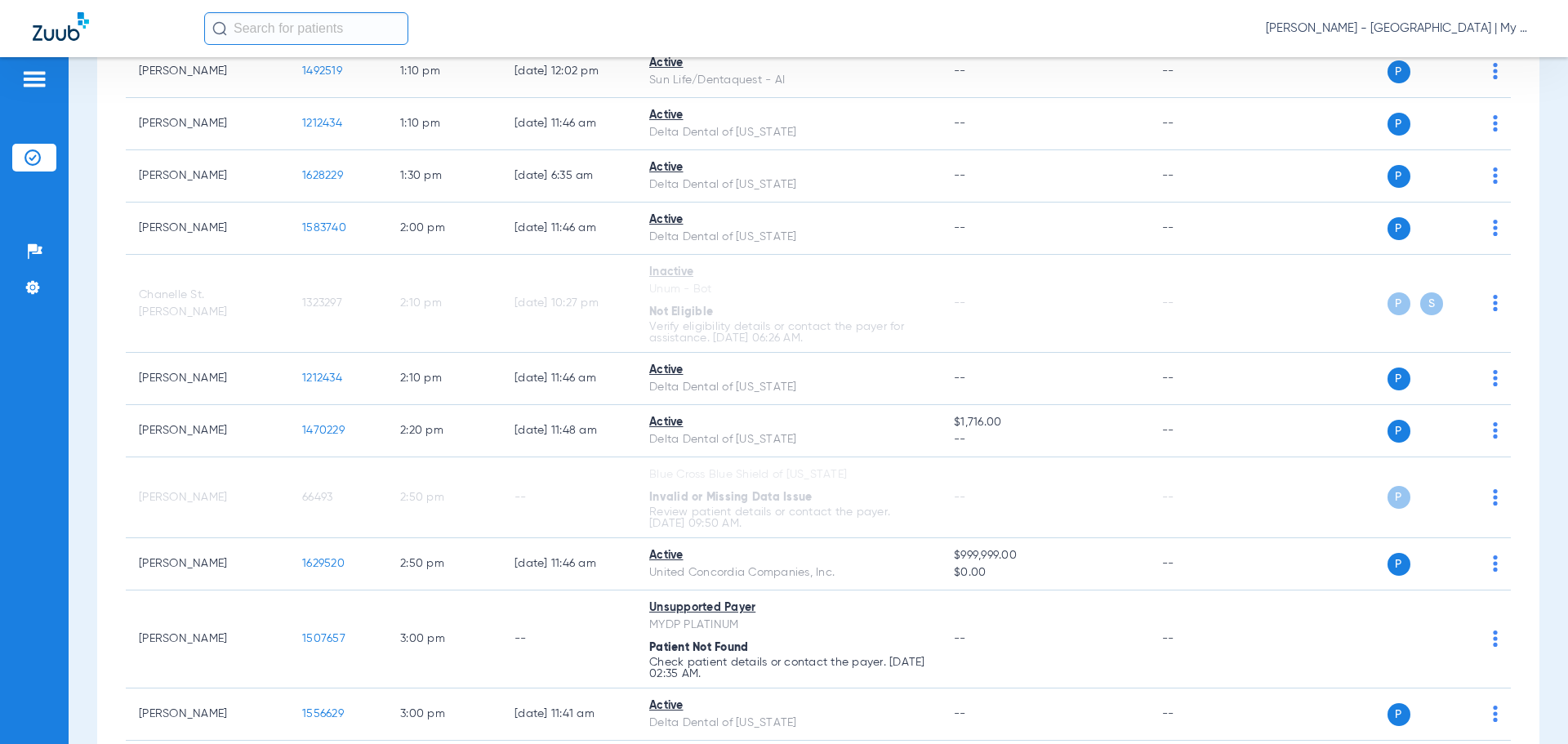
scroll to position [1772, 0]
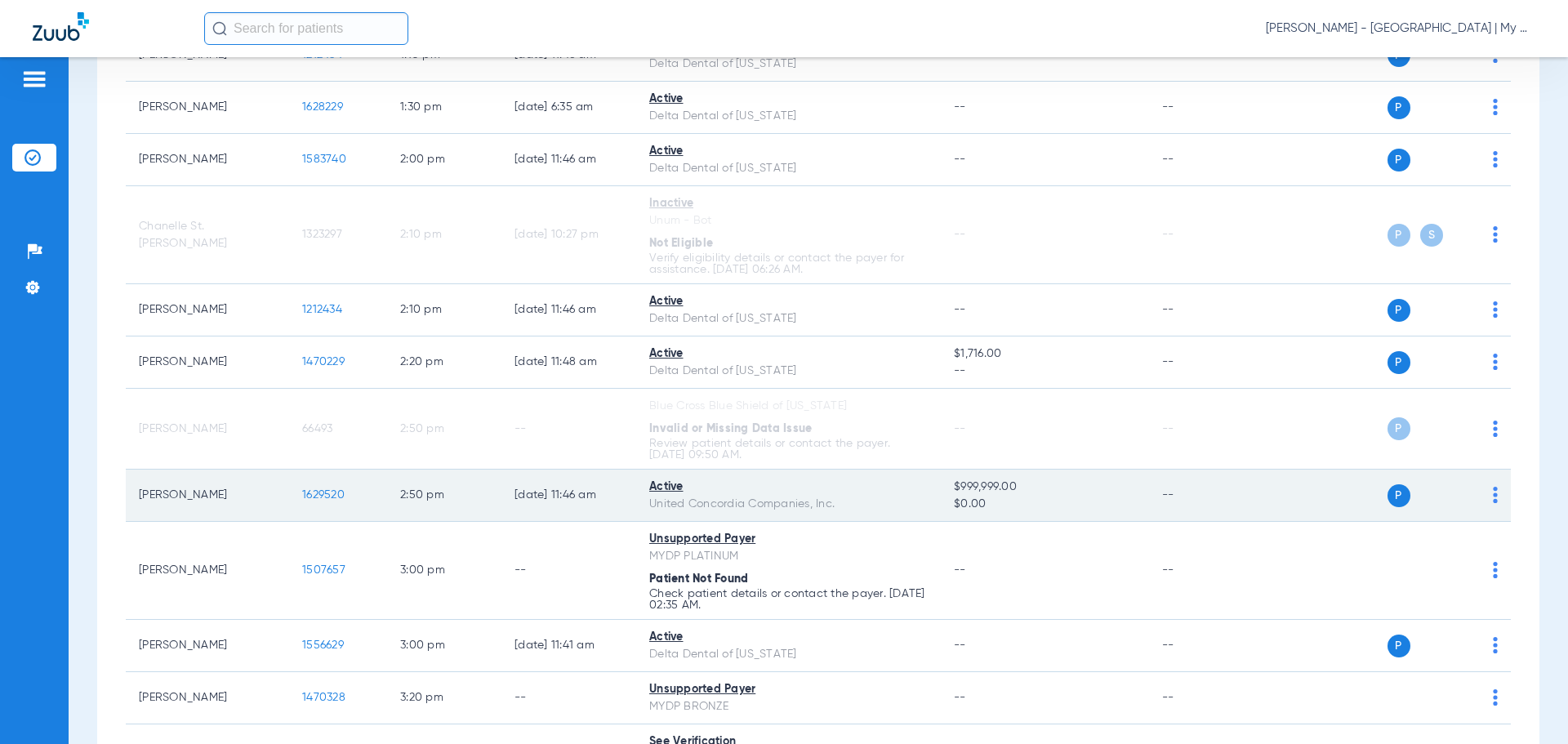
click at [303, 491] on span "1629520" at bounding box center [324, 494] width 43 height 11
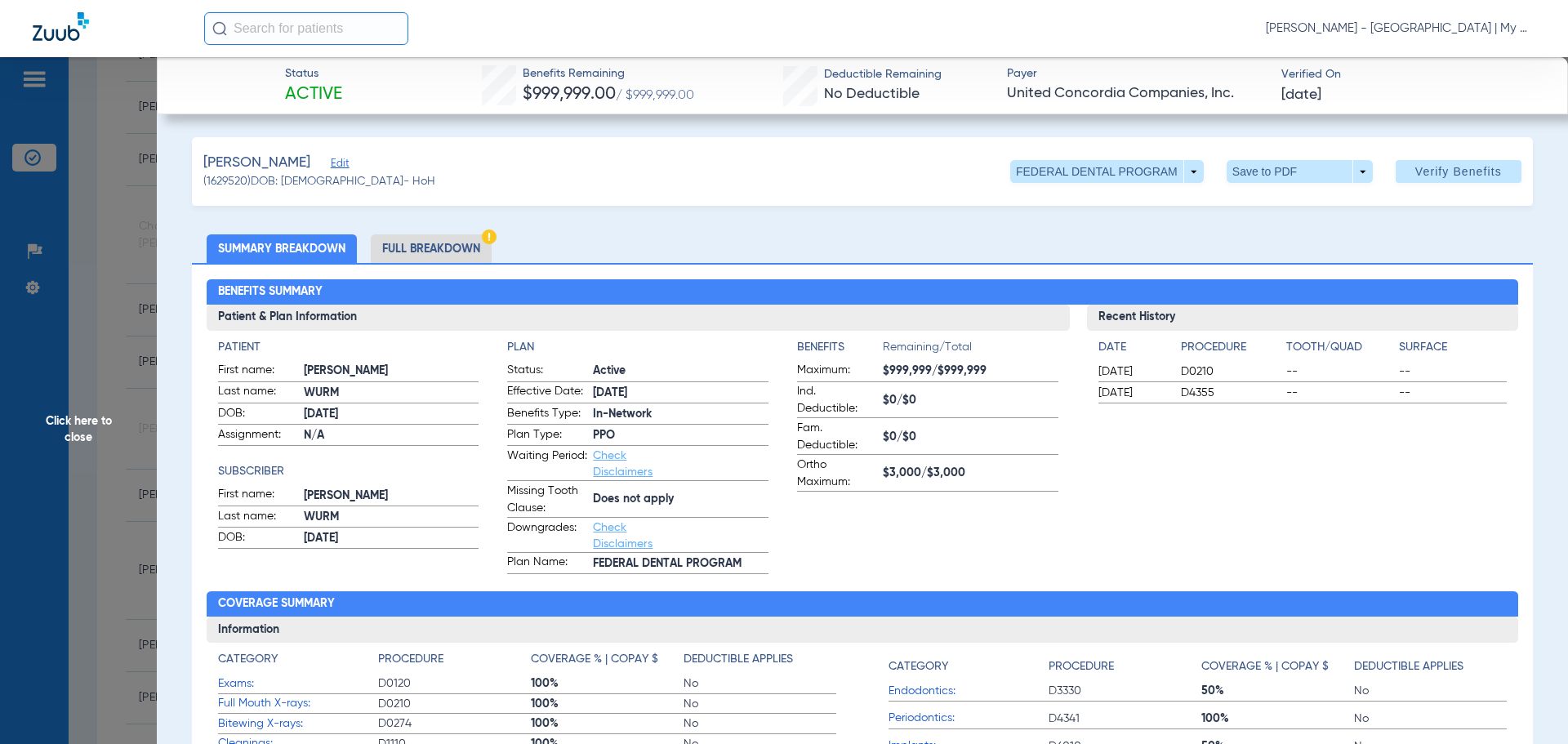
drag, startPoint x: 441, startPoint y: 240, endPoint x: 915, endPoint y: 274, distance: 475.2
click at [441, 240] on li "Full Breakdown" at bounding box center [431, 249] width 121 height 29
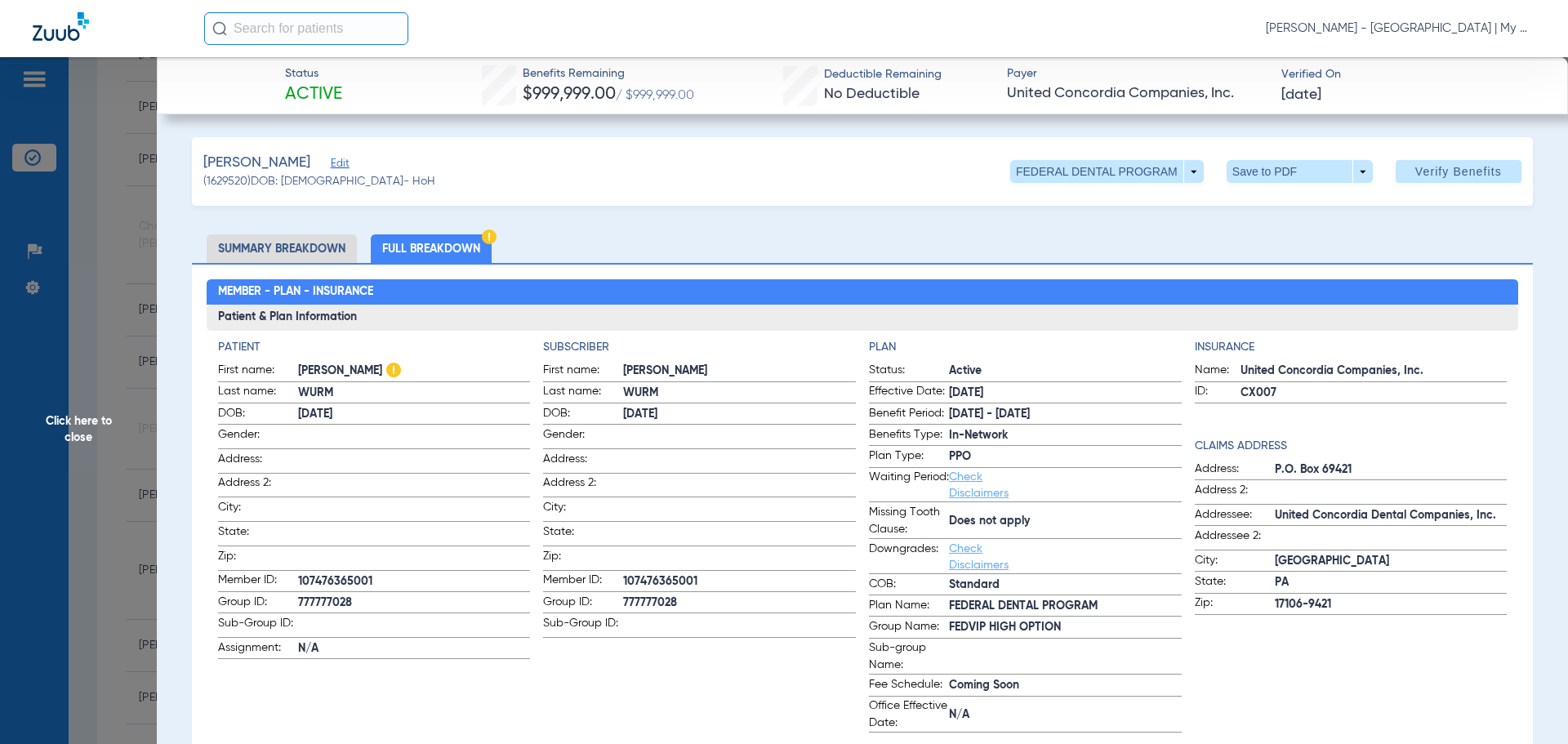
click at [105, 430] on span "Click here to close" at bounding box center [78, 428] width 156 height 744
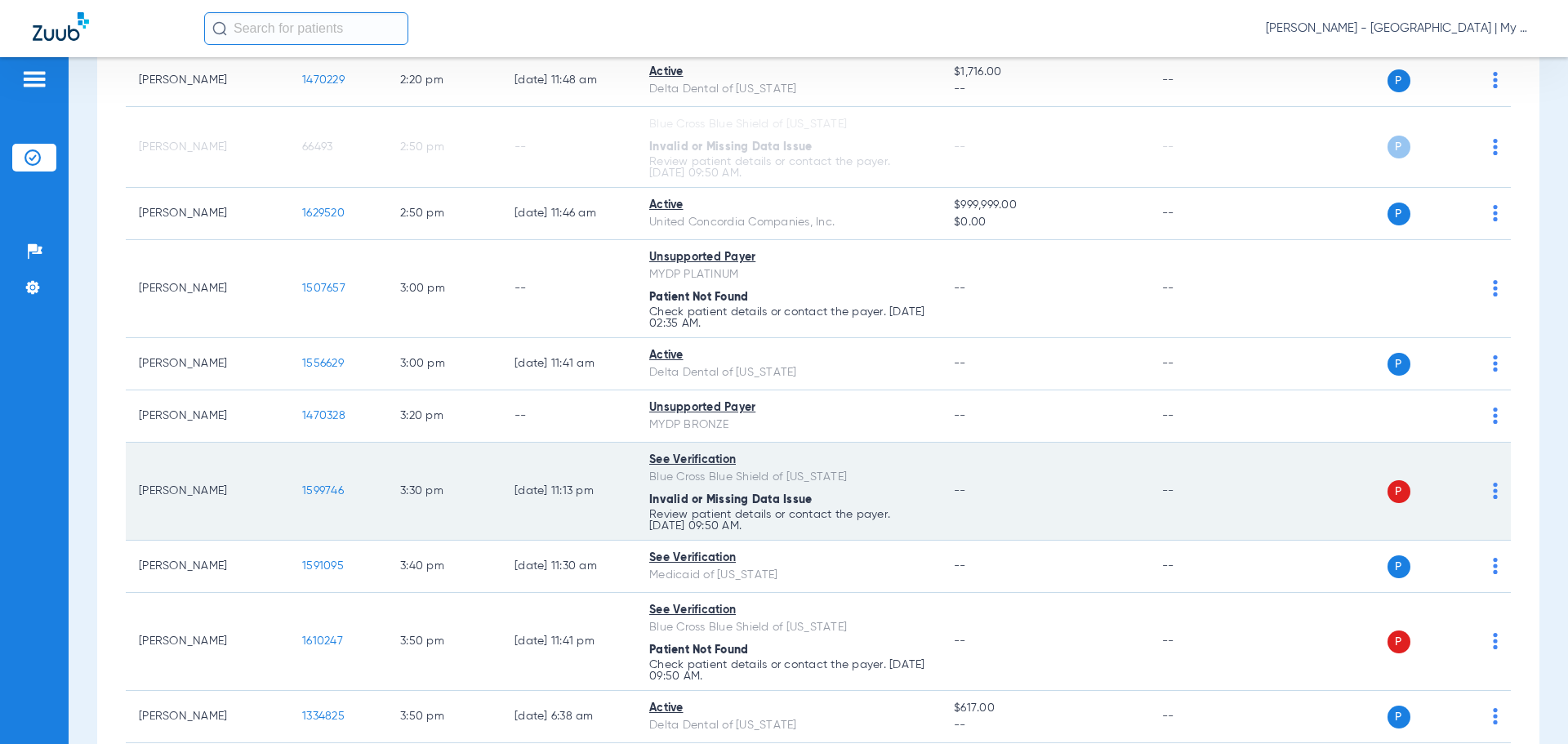
scroll to position [2099, 0]
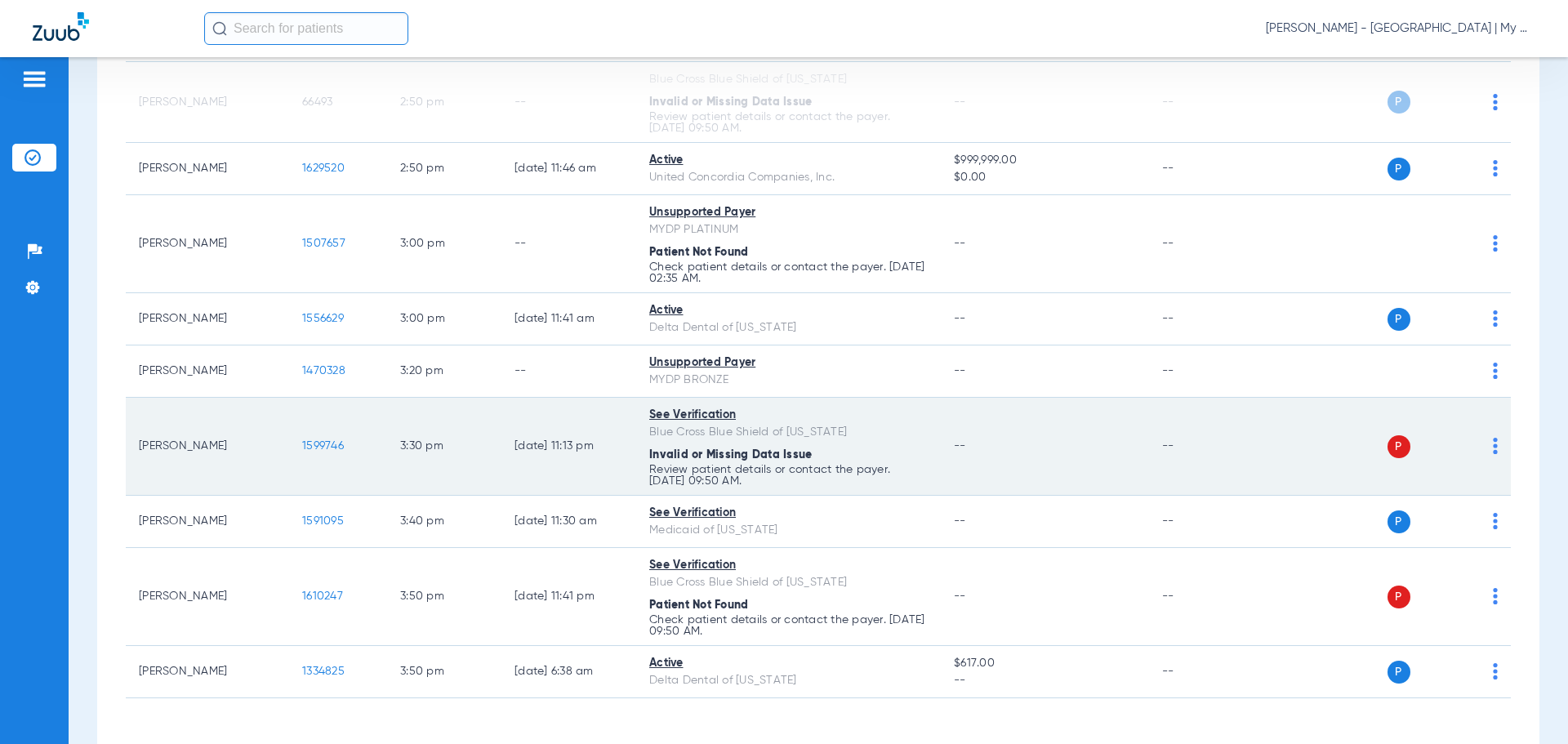
click at [1494, 449] on img at bounding box center [1495, 446] width 5 height 17
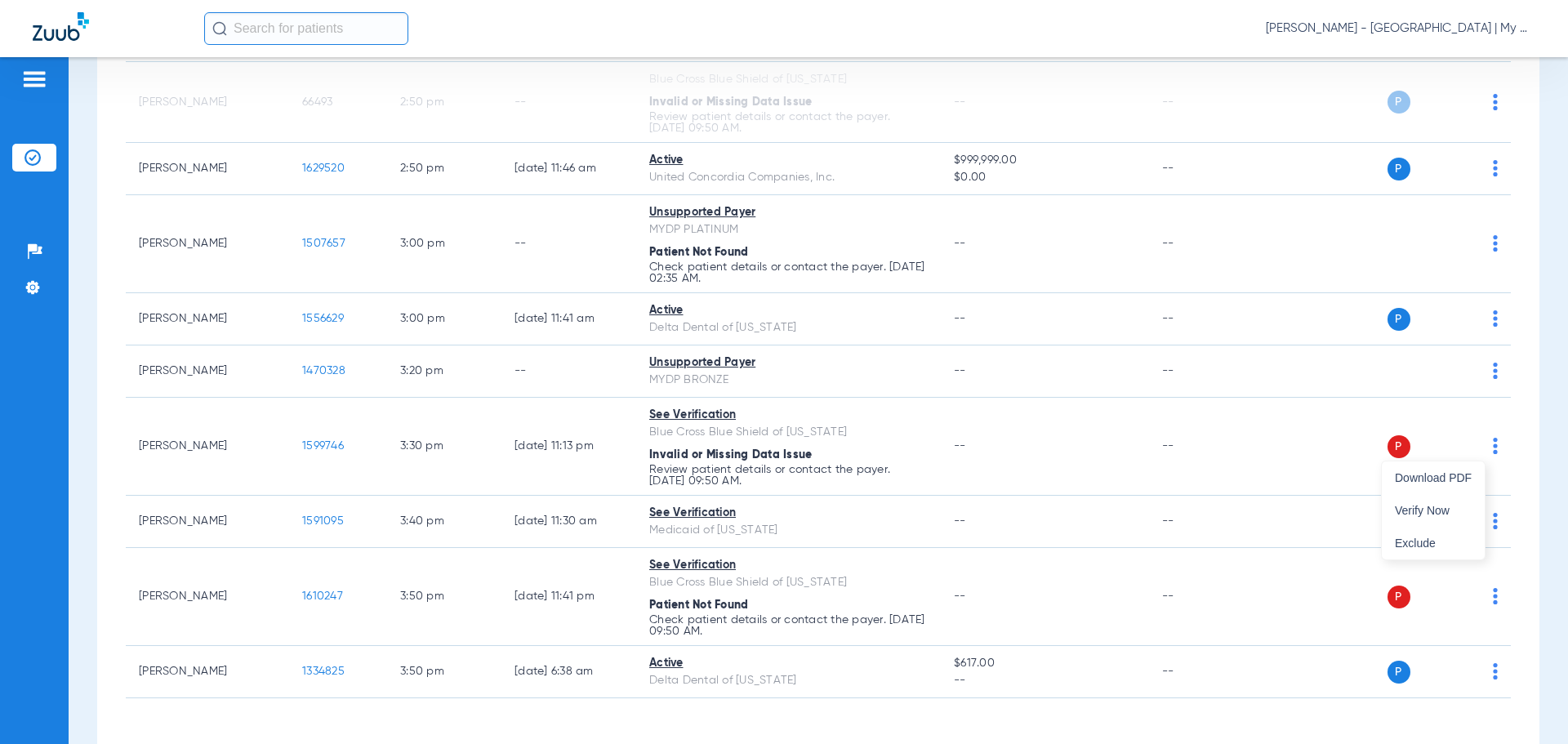
click at [1432, 507] on span "Verify Now" at bounding box center [1433, 510] width 76 height 11
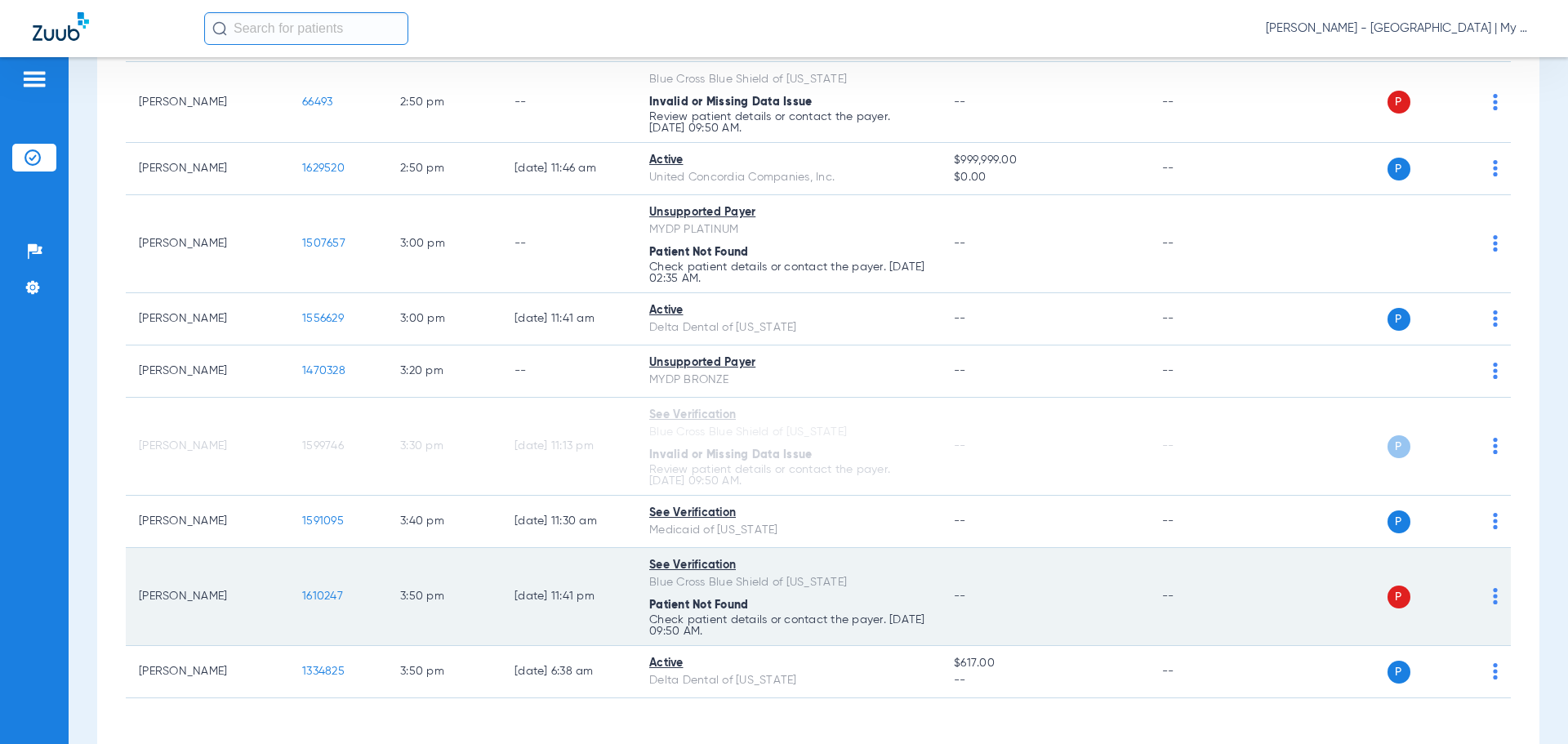
click at [1494, 591] on img at bounding box center [1495, 597] width 5 height 17
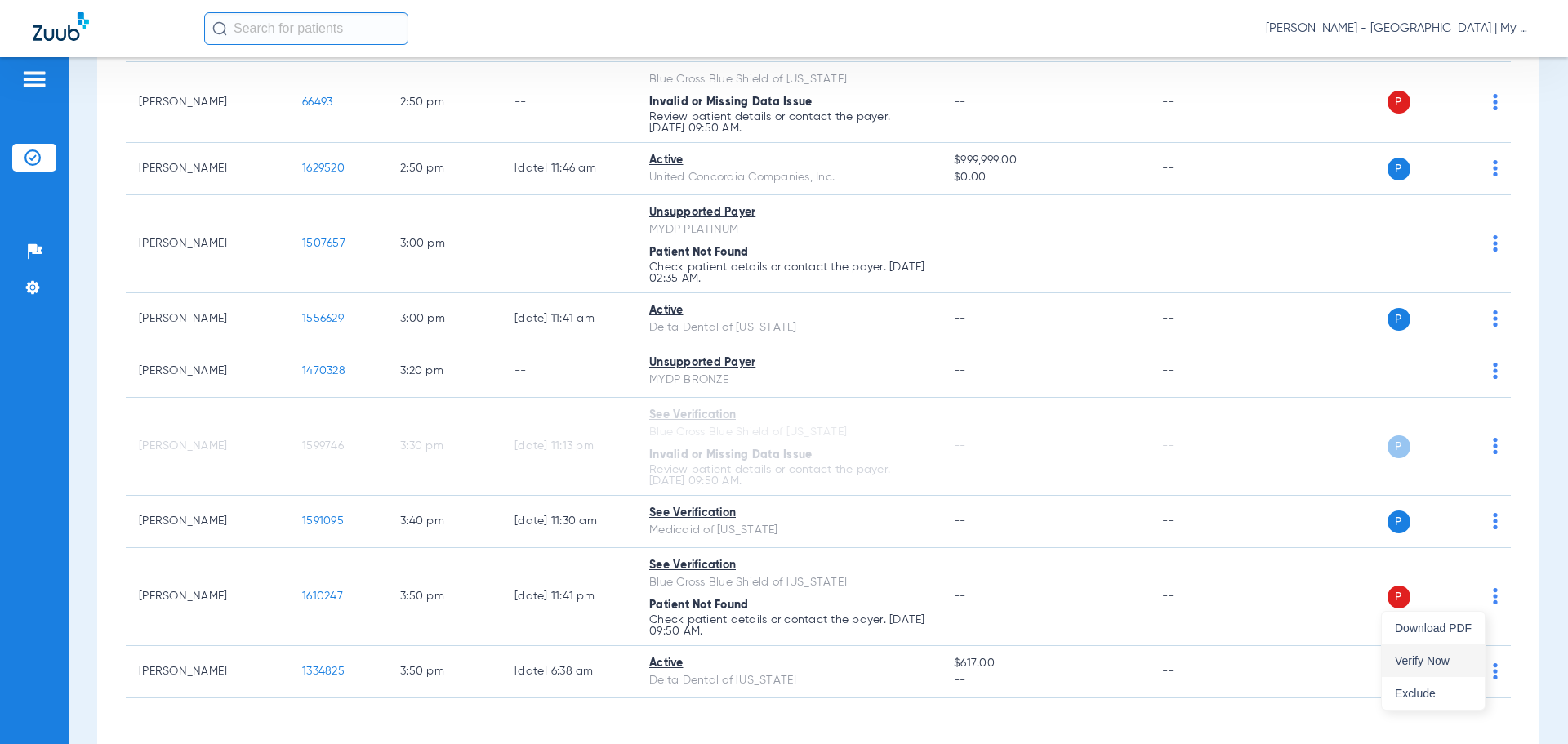
click at [1447, 649] on button "Verify Now" at bounding box center [1433, 660] width 103 height 33
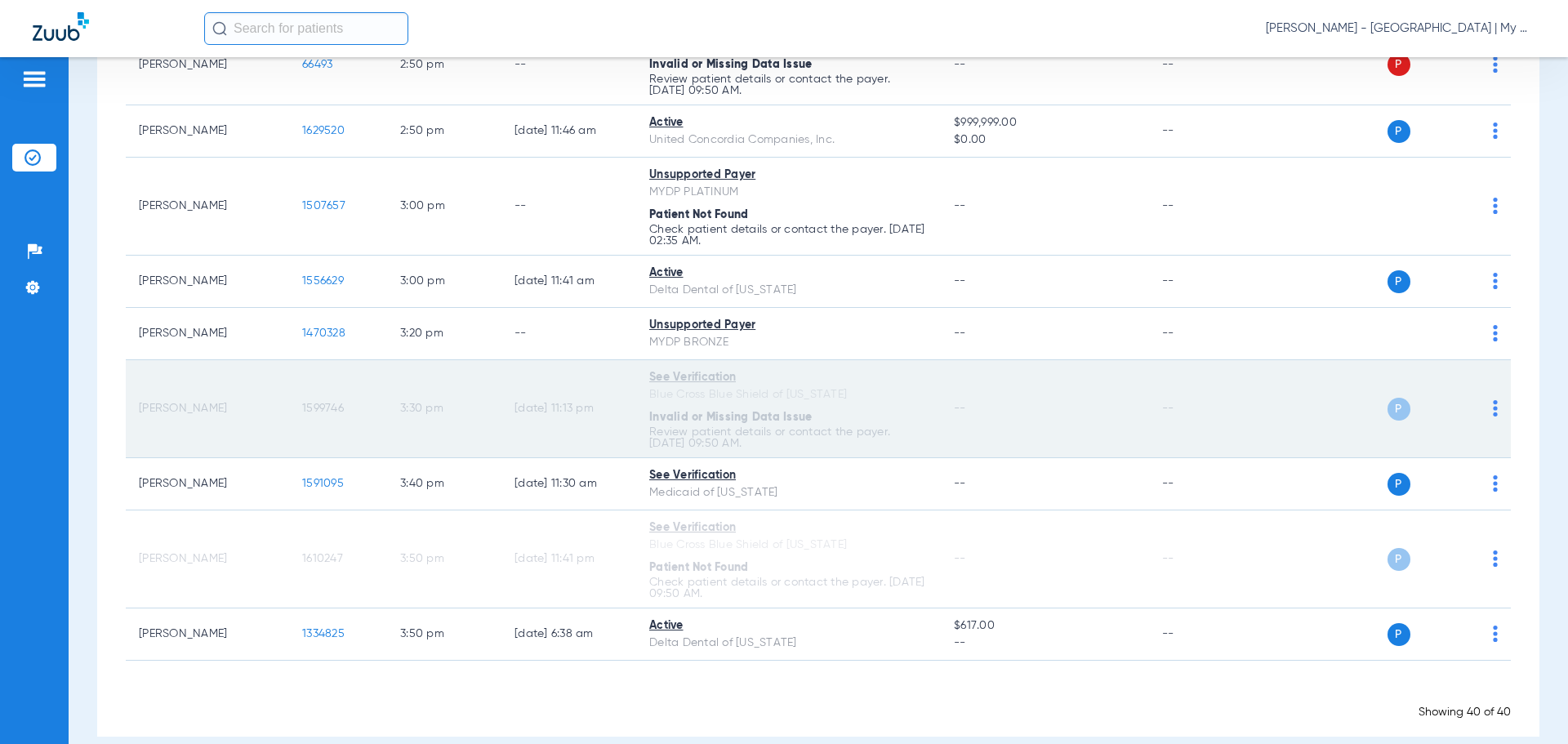
scroll to position [2158, 0]
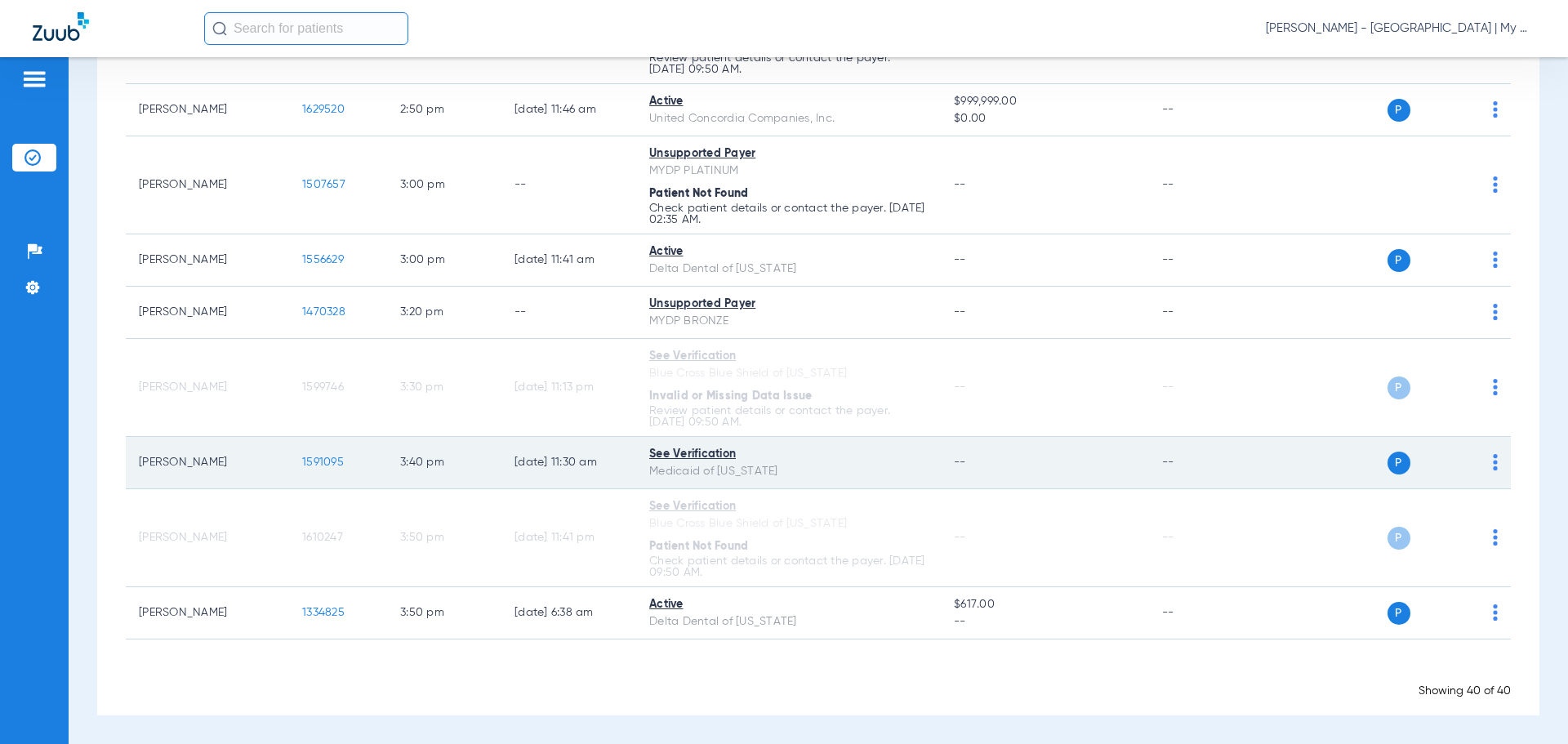
click at [311, 458] on span "1591095" at bounding box center [323, 462] width 42 height 11
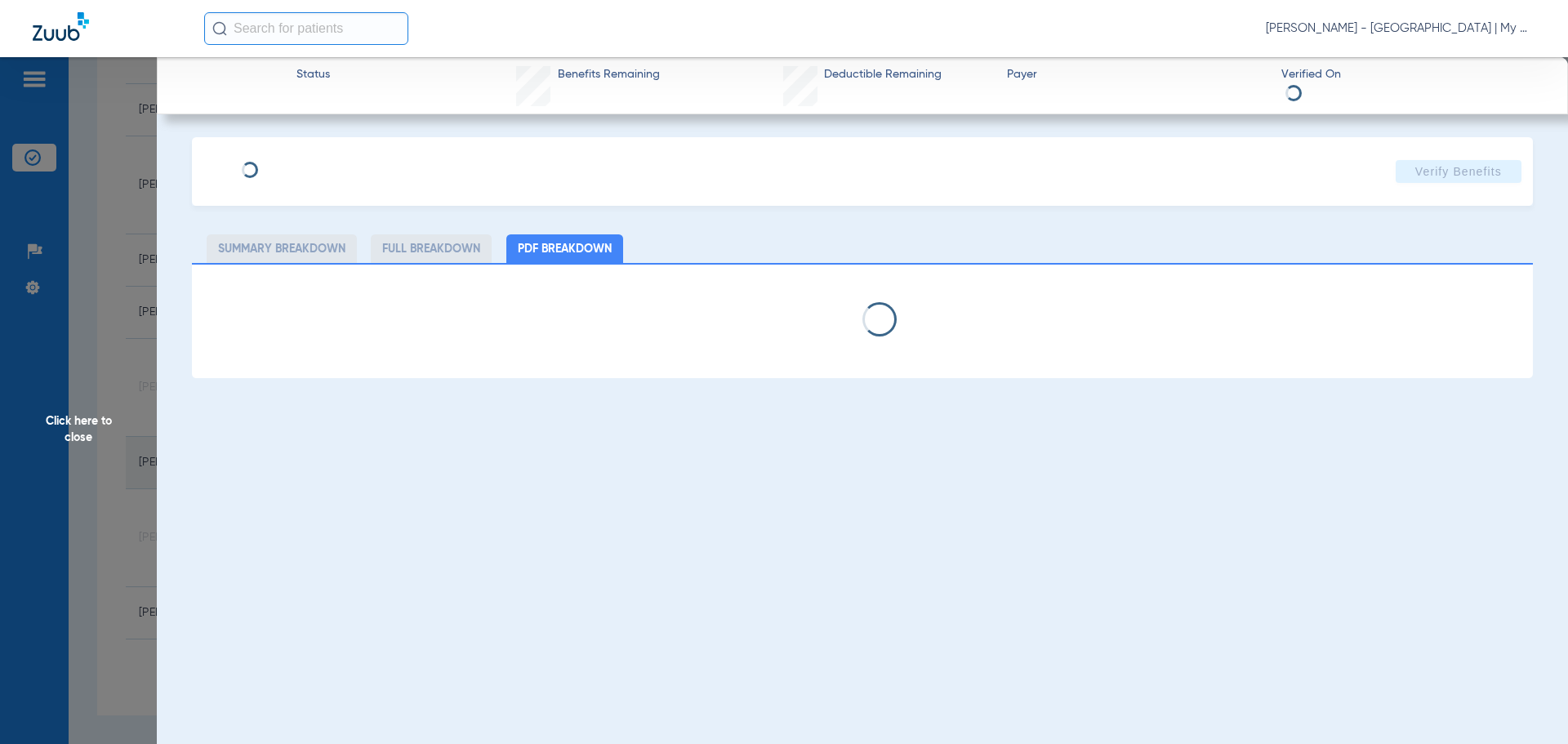
select select "page-width"
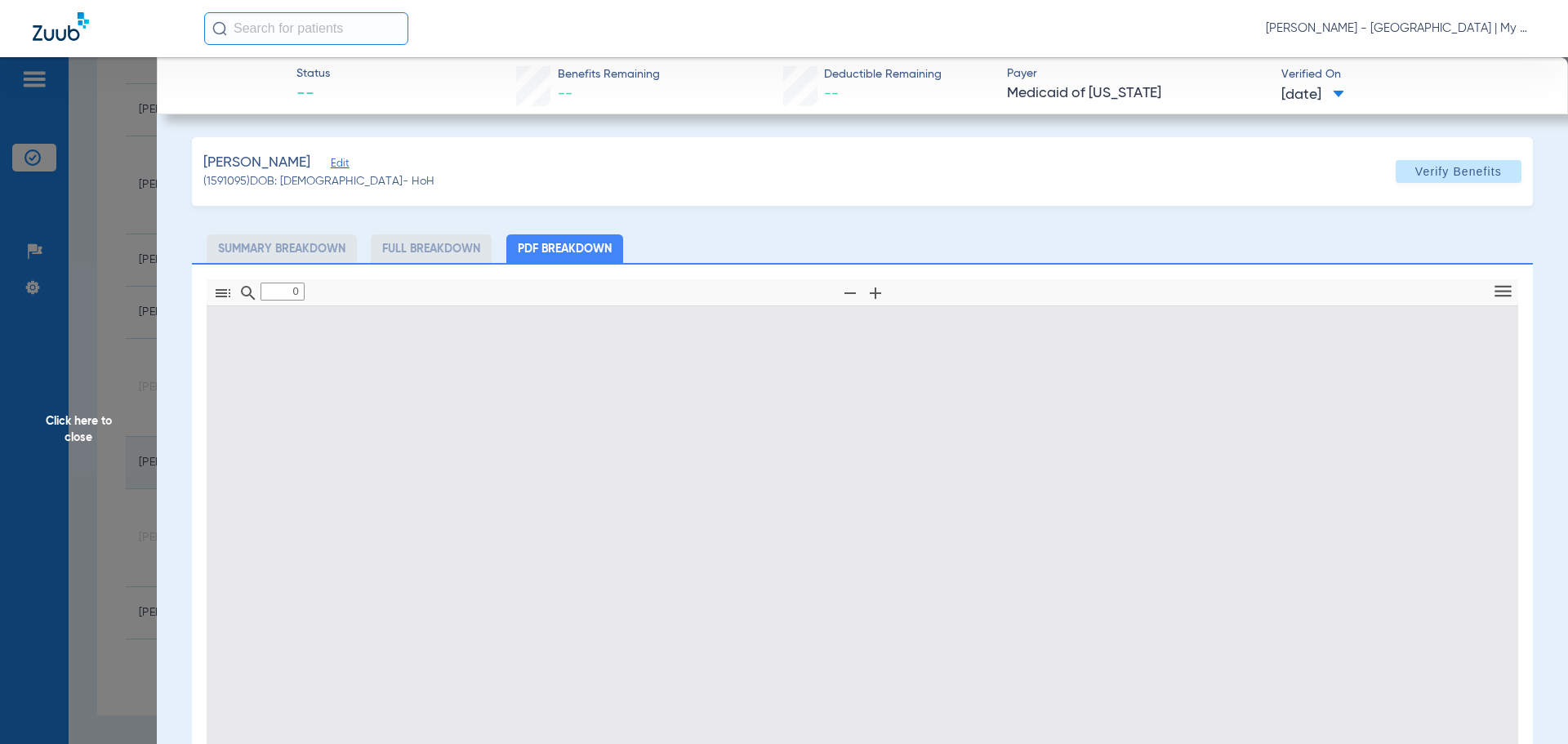
type input "1"
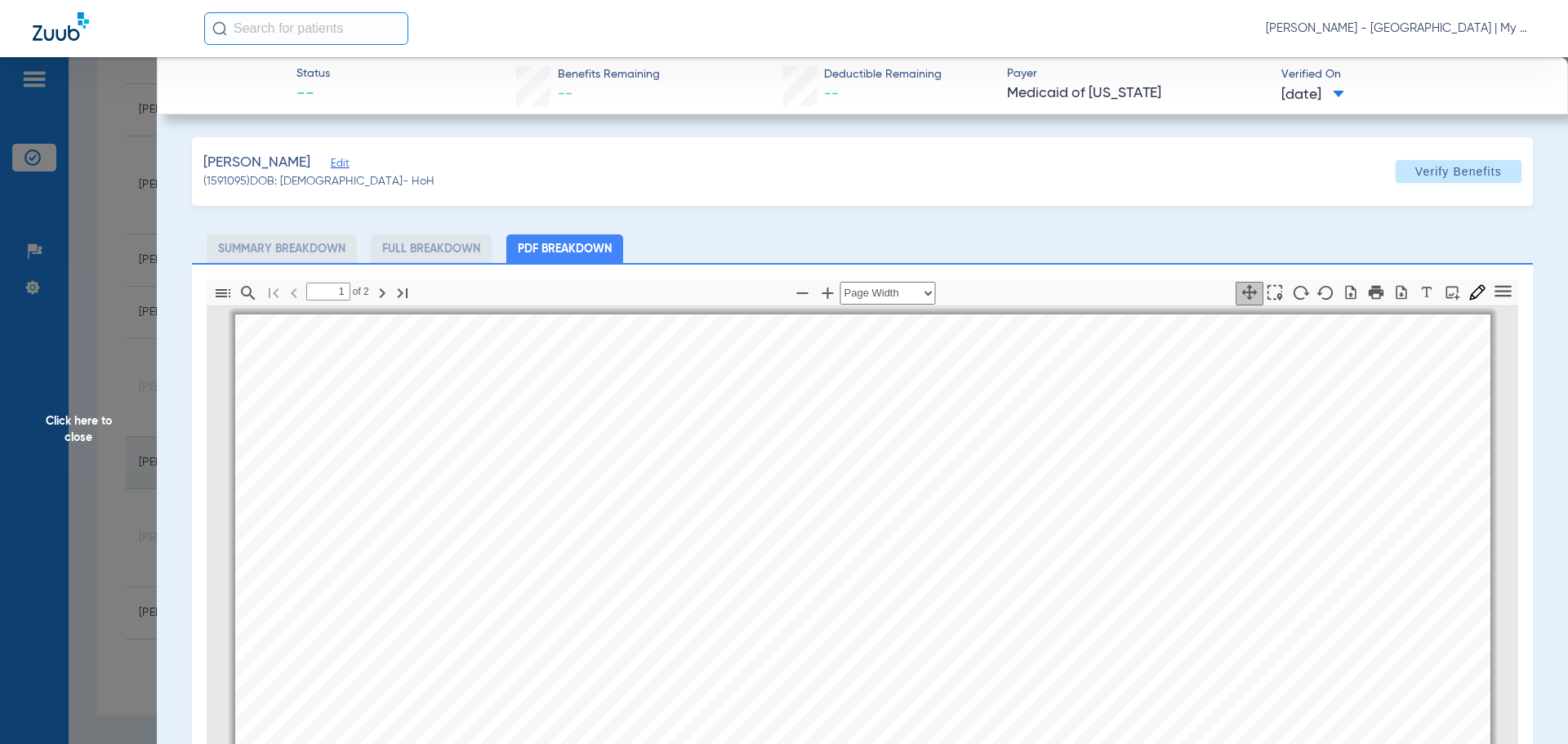
scroll to position [8, 0]
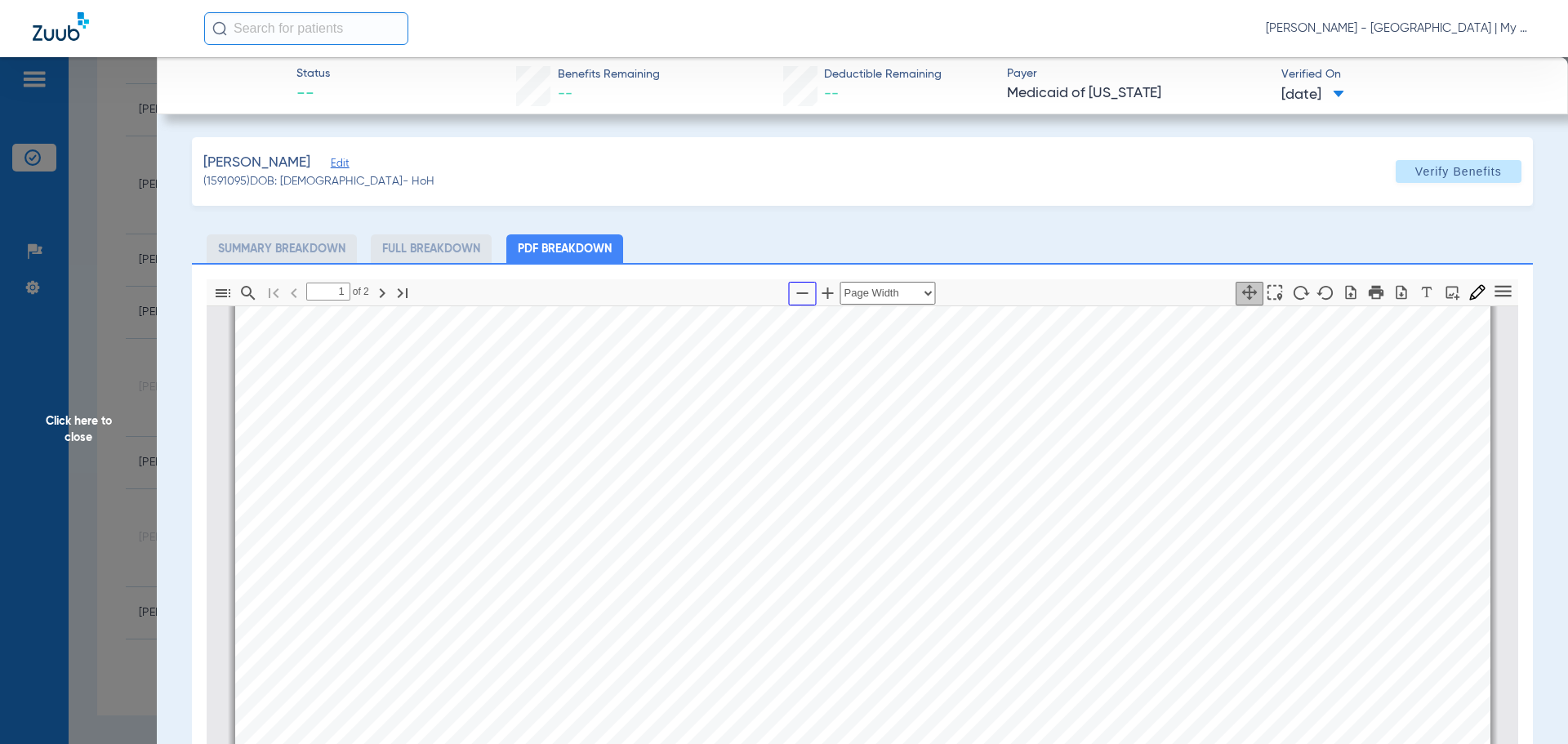
click at [798, 290] on icon "button" at bounding box center [803, 292] width 20 height 20
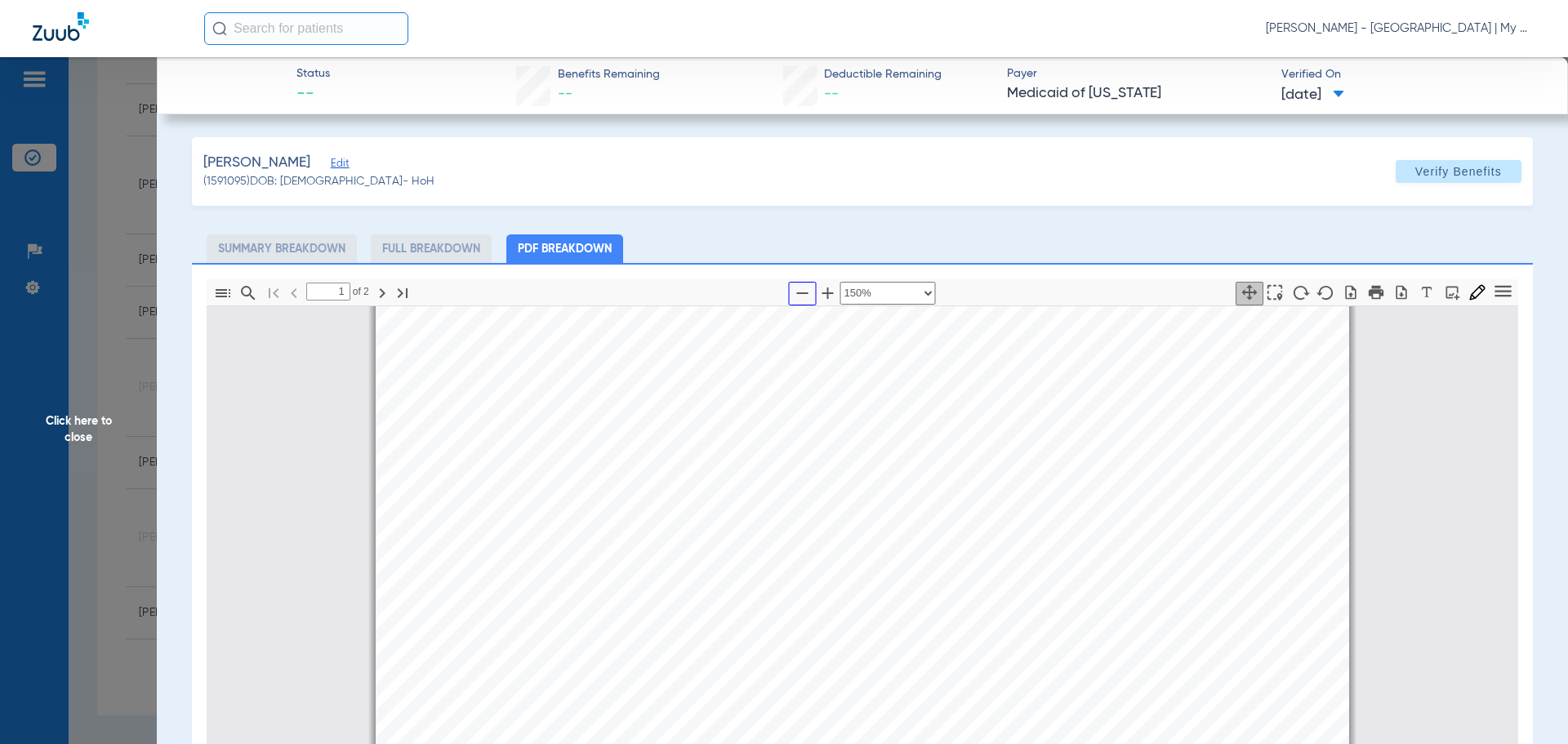
click at [798, 290] on icon "button" at bounding box center [803, 292] width 20 height 20
select select "custom"
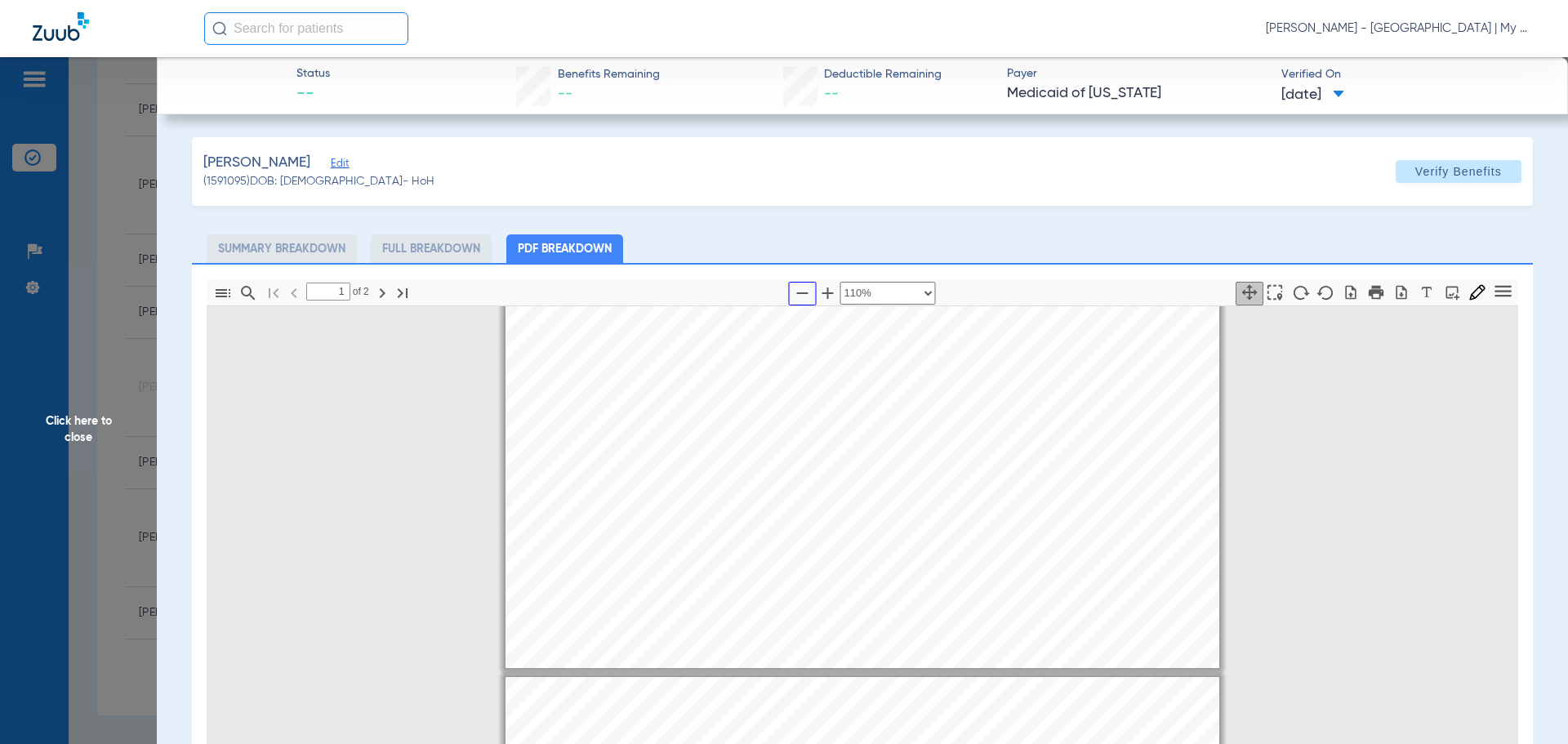
type input "2"
select select "custom"
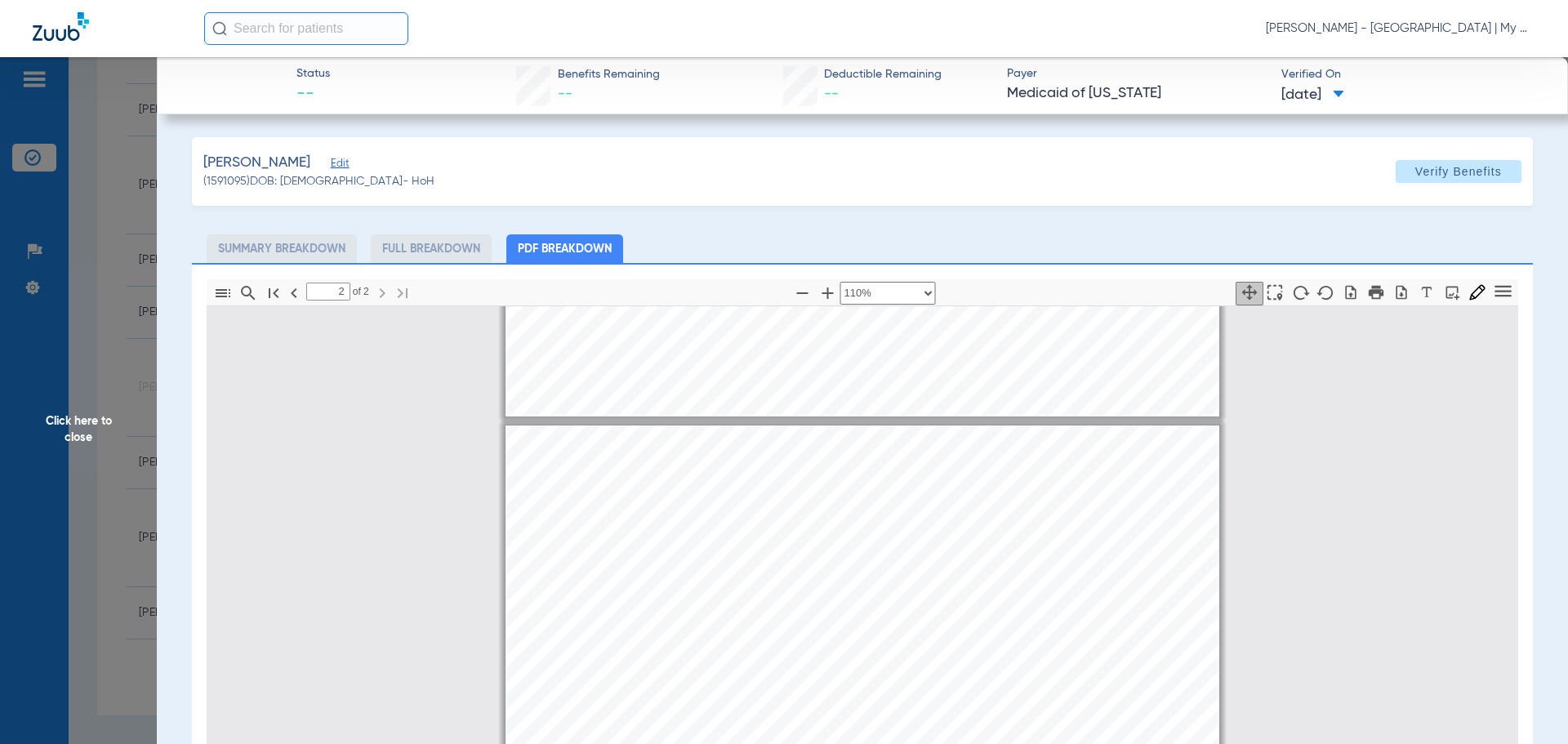
drag, startPoint x: 70, startPoint y: 435, endPoint x: 264, endPoint y: 516, distance: 210.2
click at [70, 435] on span "Click here to close" at bounding box center [78, 428] width 156 height 744
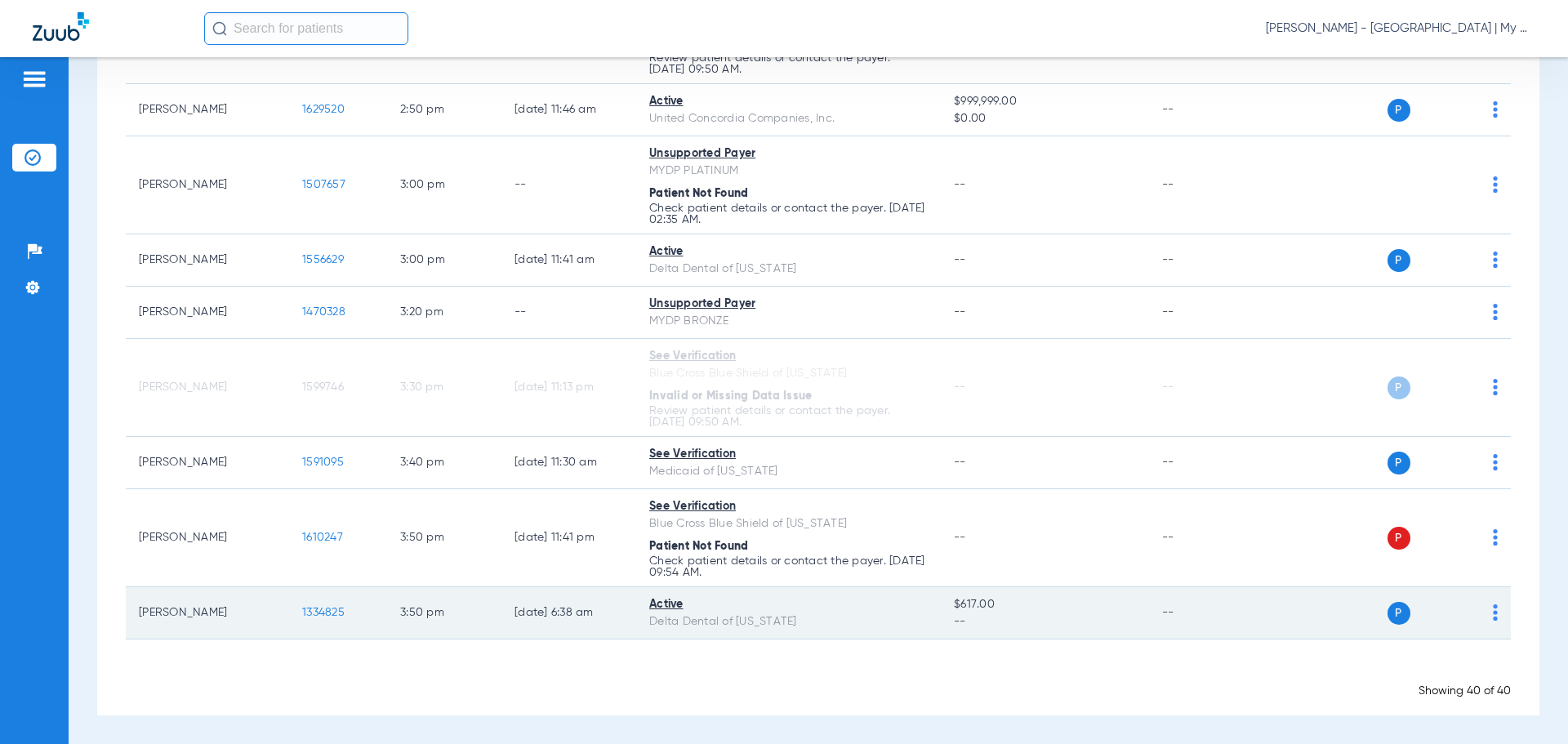
click at [318, 611] on span "1334825" at bounding box center [324, 613] width 43 height 11
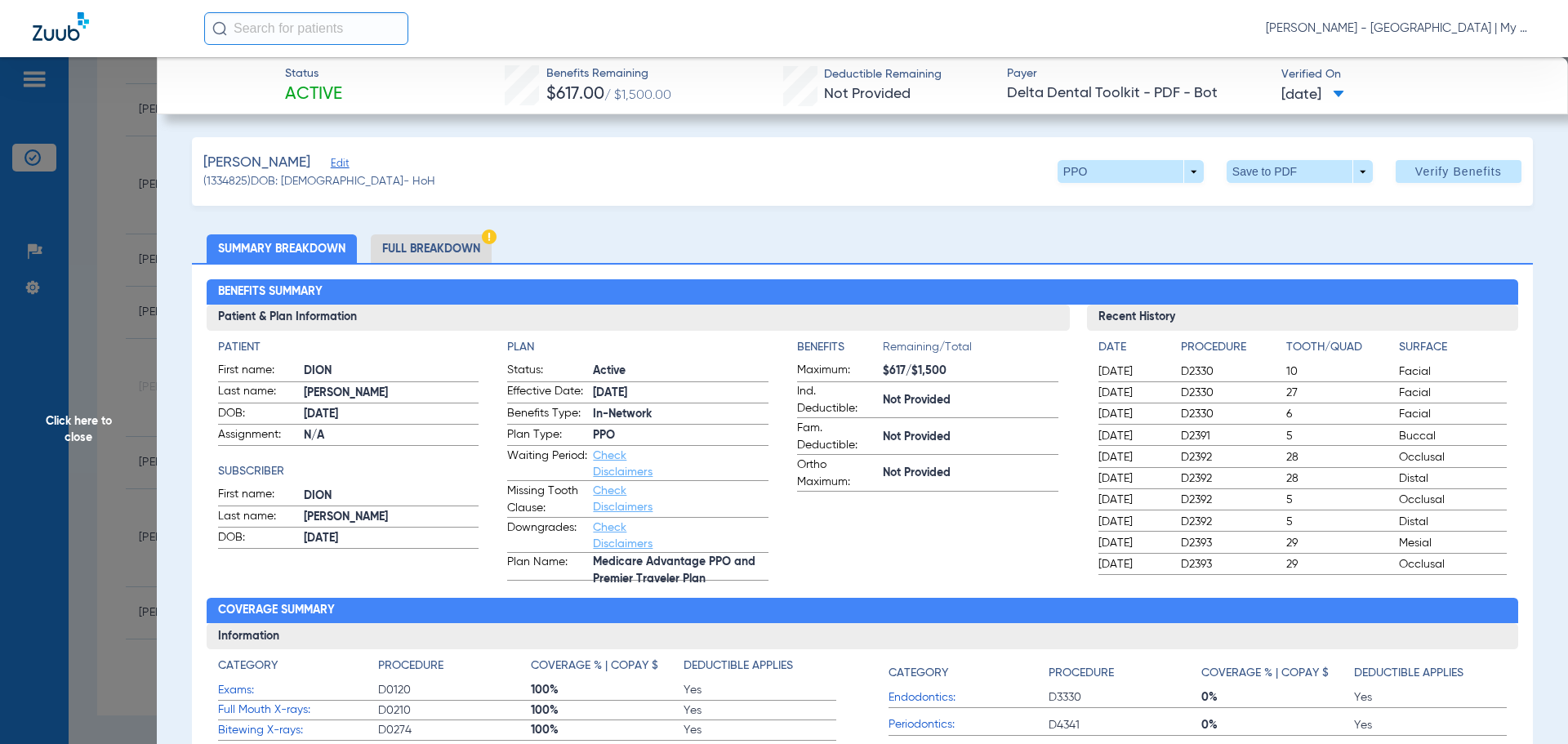
click at [444, 248] on li "Full Breakdown" at bounding box center [431, 249] width 121 height 29
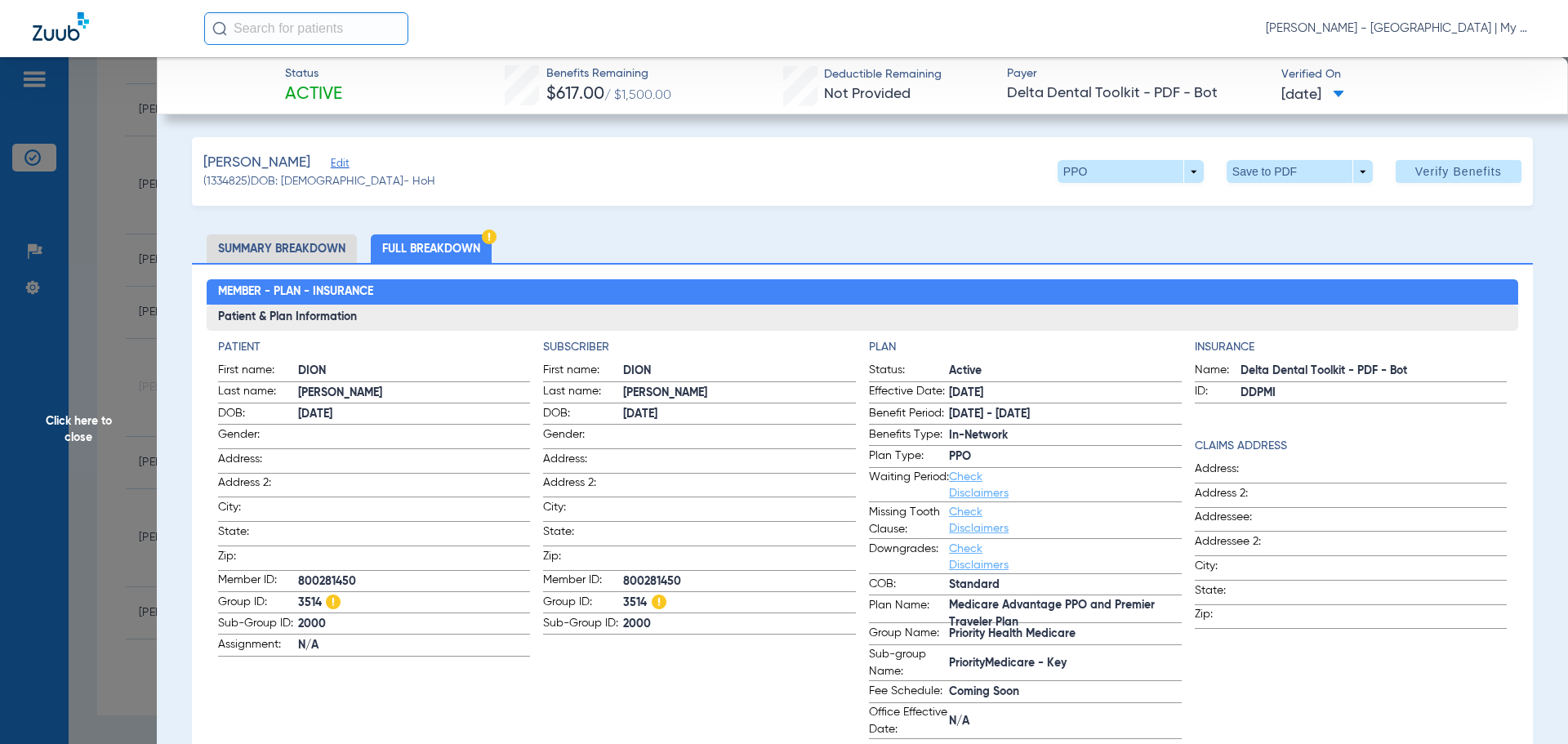
click at [117, 436] on span "Click here to close" at bounding box center [78, 428] width 156 height 744
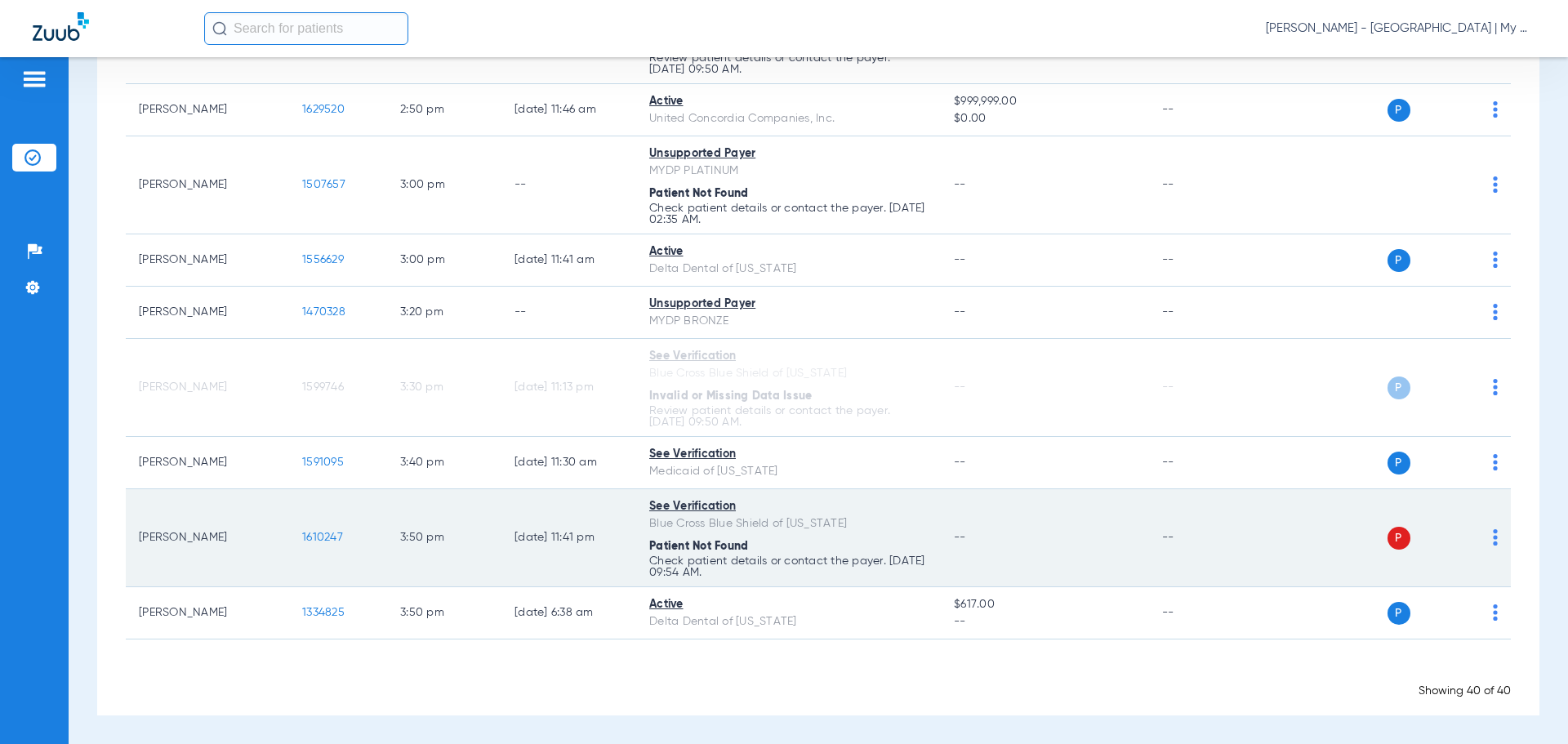
click at [1494, 539] on img at bounding box center [1495, 537] width 5 height 17
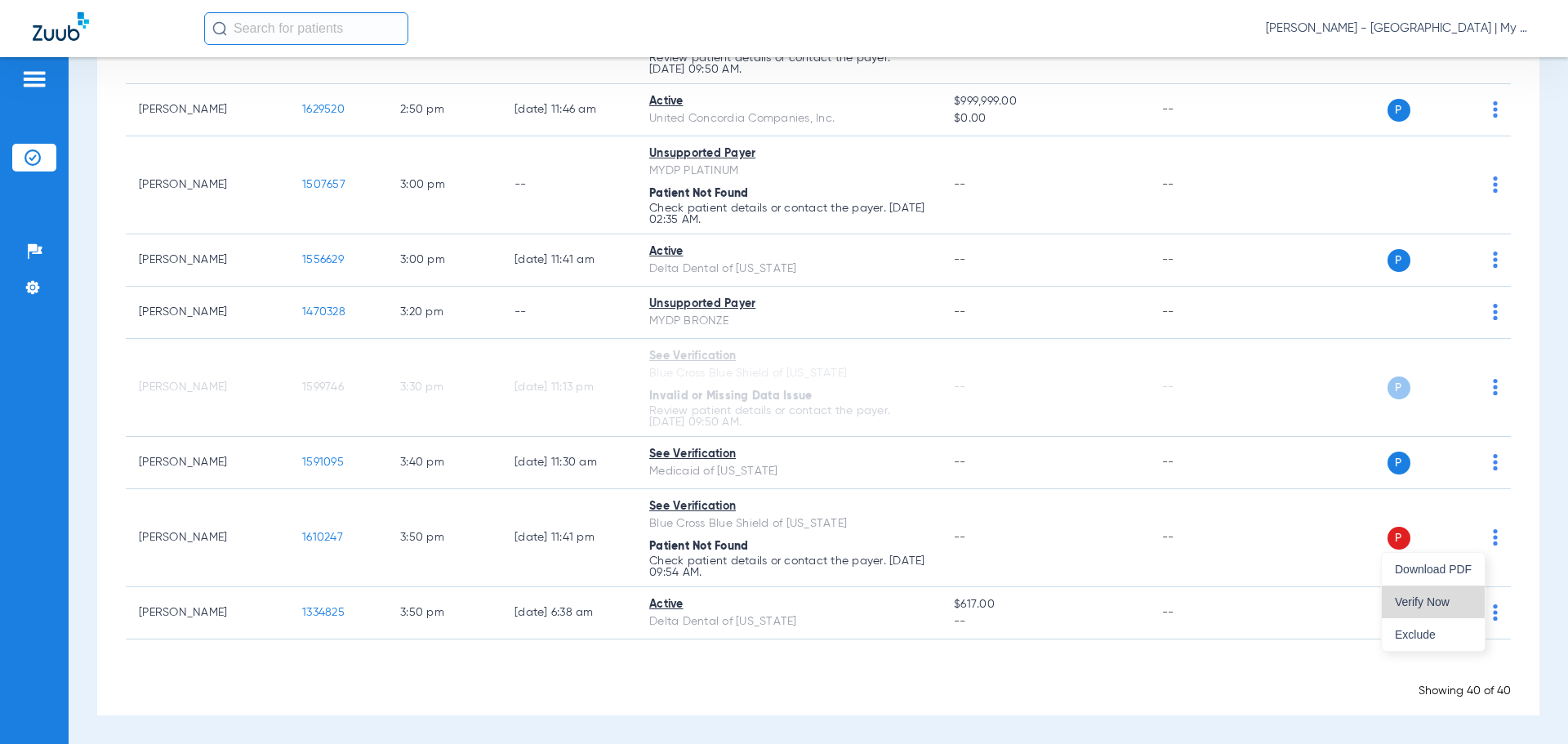
click at [1467, 606] on span "Verify Now" at bounding box center [1433, 602] width 76 height 11
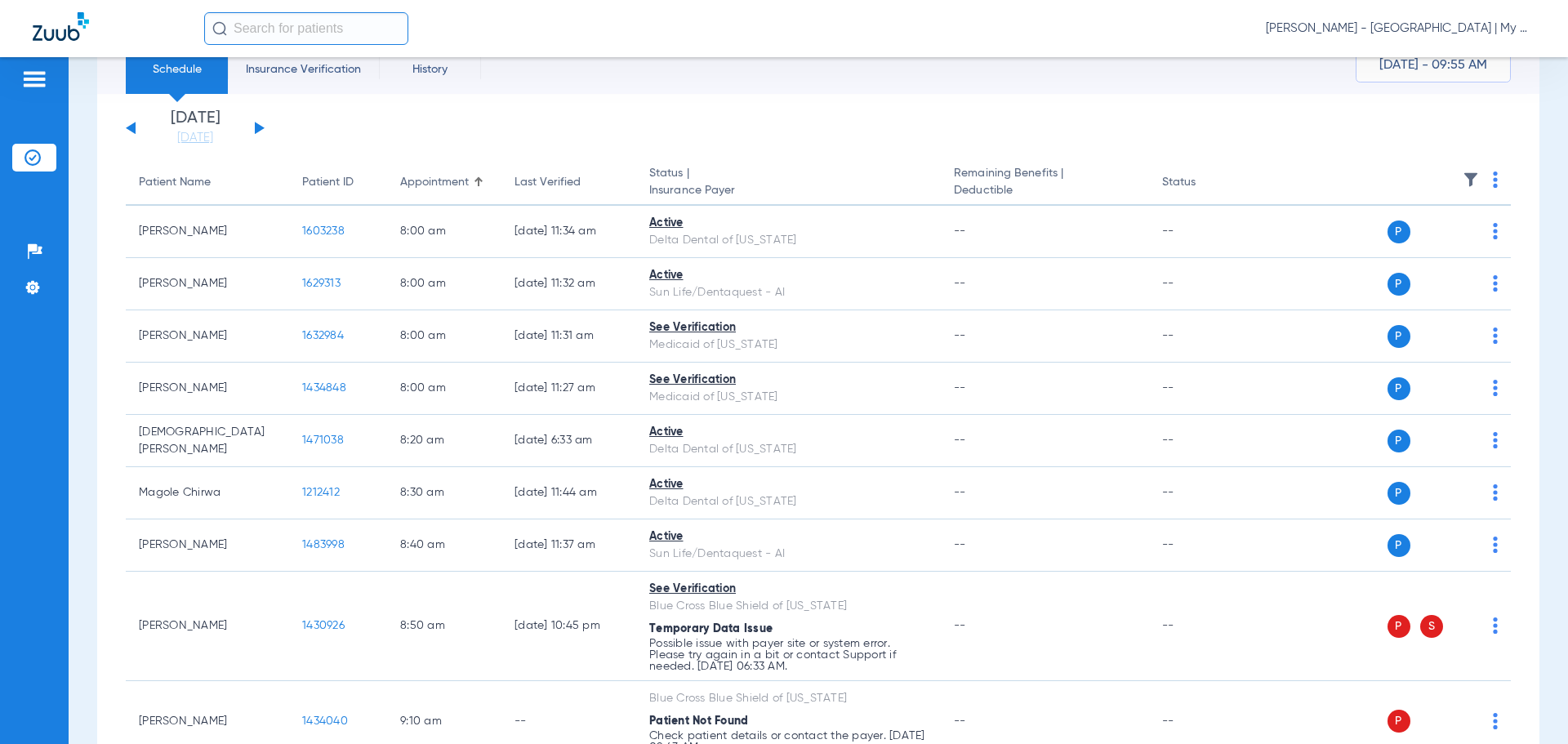
scroll to position [0, 0]
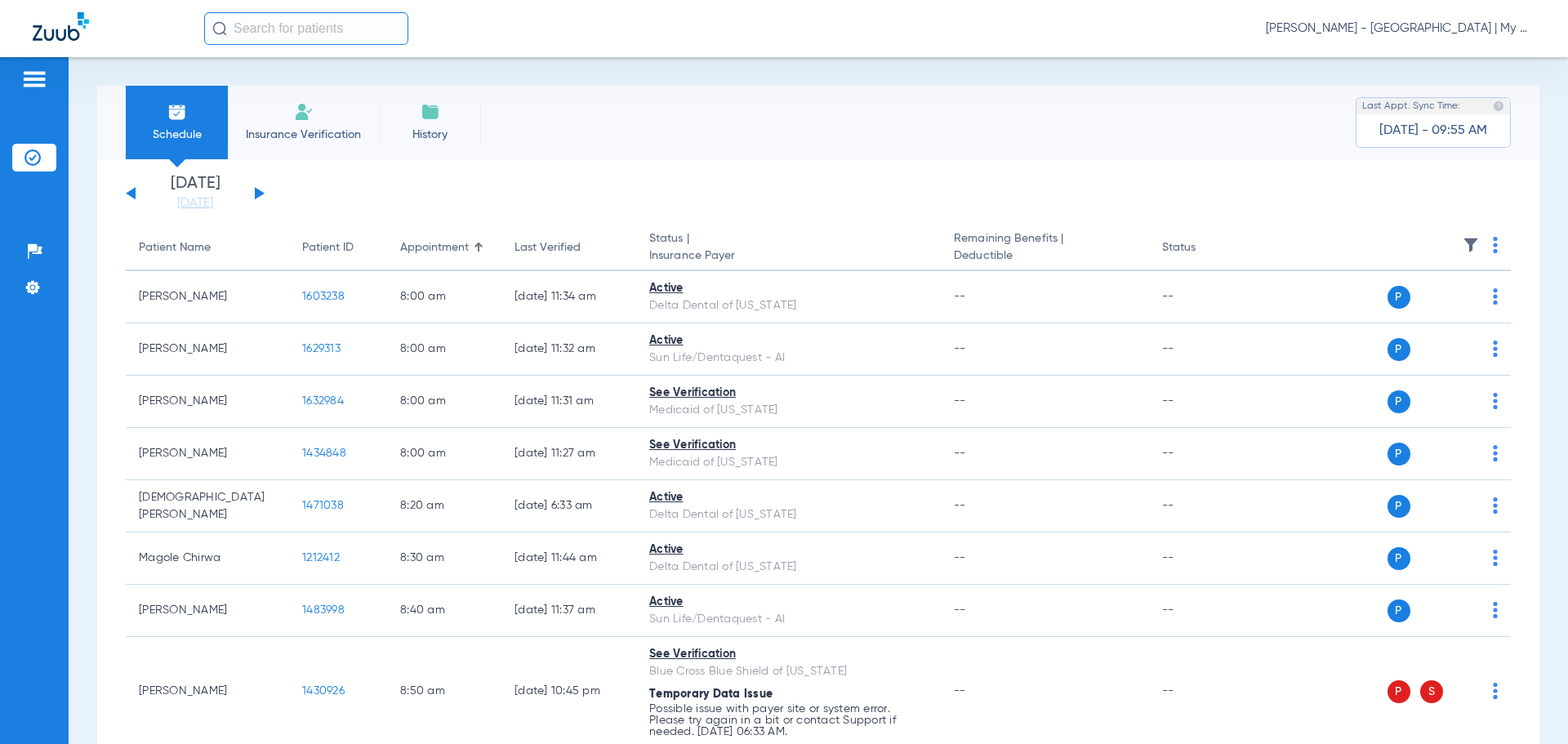
click at [257, 190] on button at bounding box center [260, 193] width 10 height 12
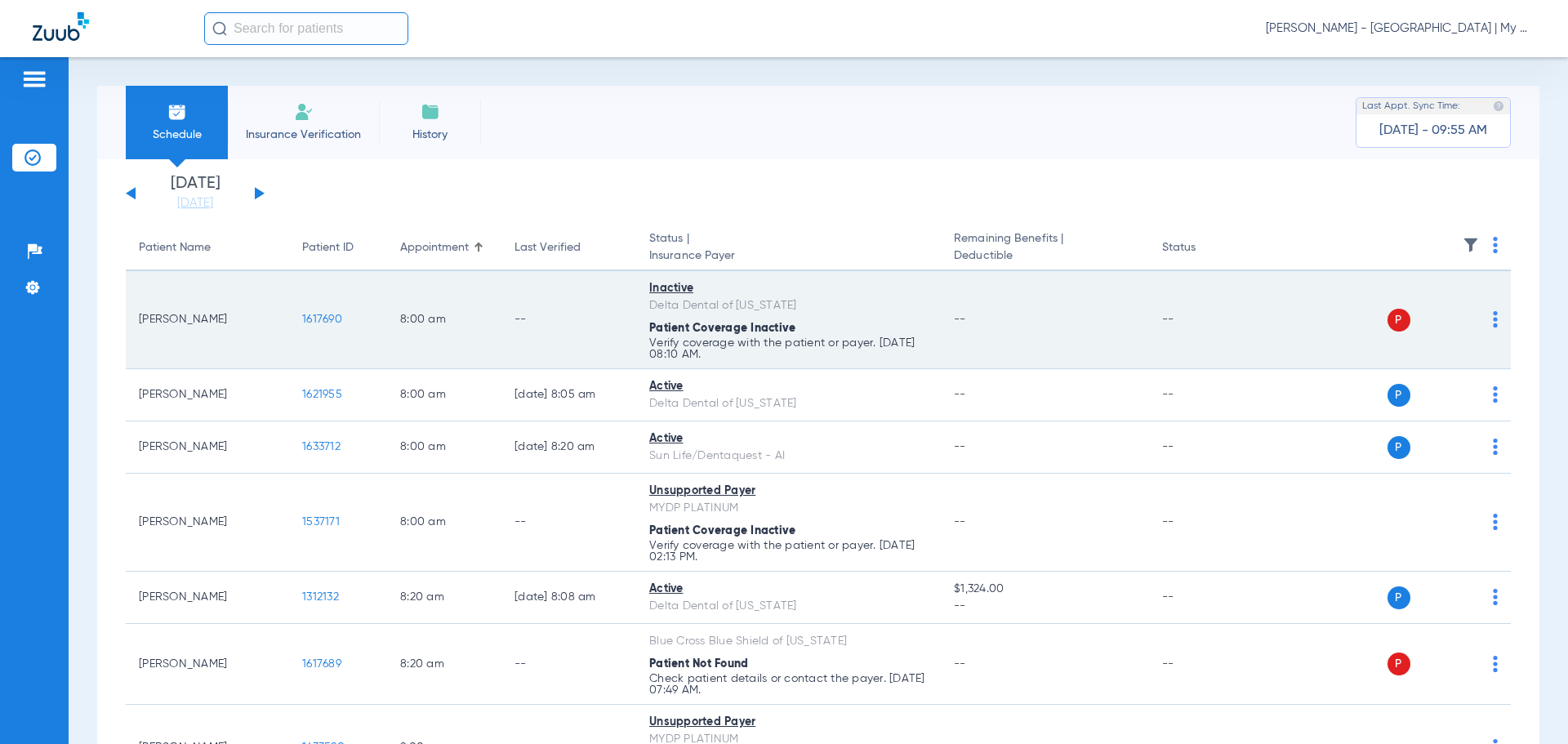
click at [1494, 318] on img at bounding box center [1495, 319] width 5 height 17
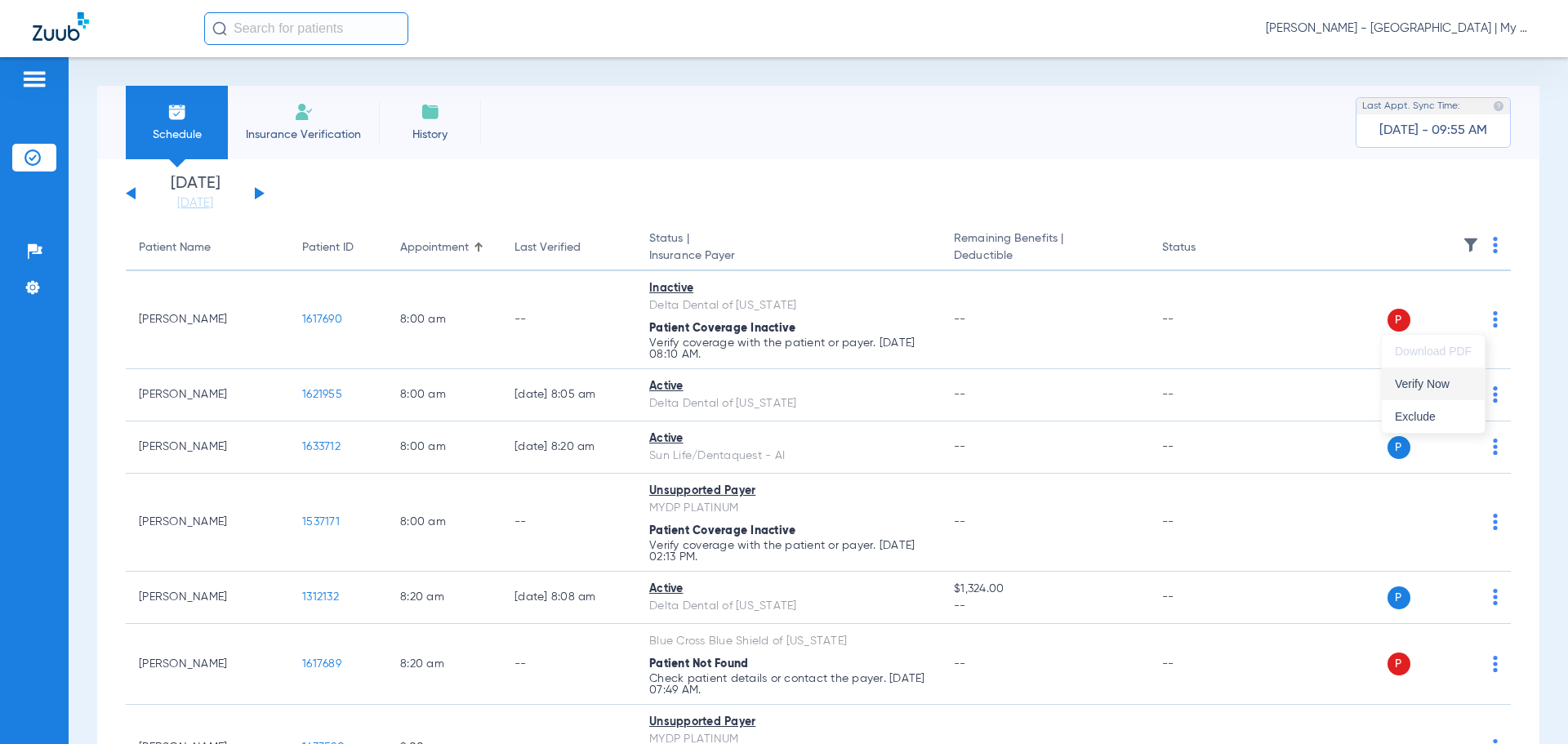
click at [1431, 388] on span "Verify Now" at bounding box center [1433, 384] width 76 height 11
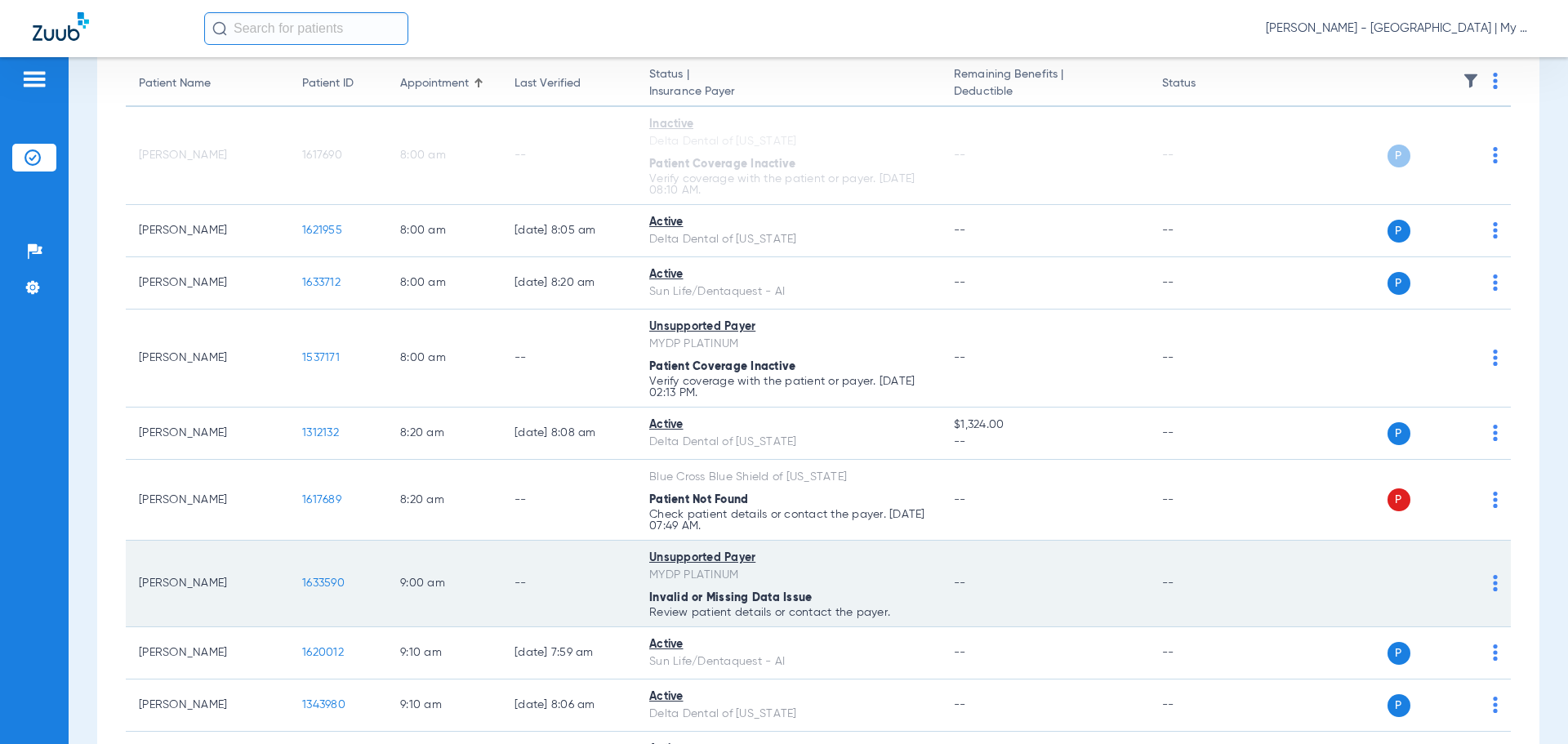
scroll to position [327, 0]
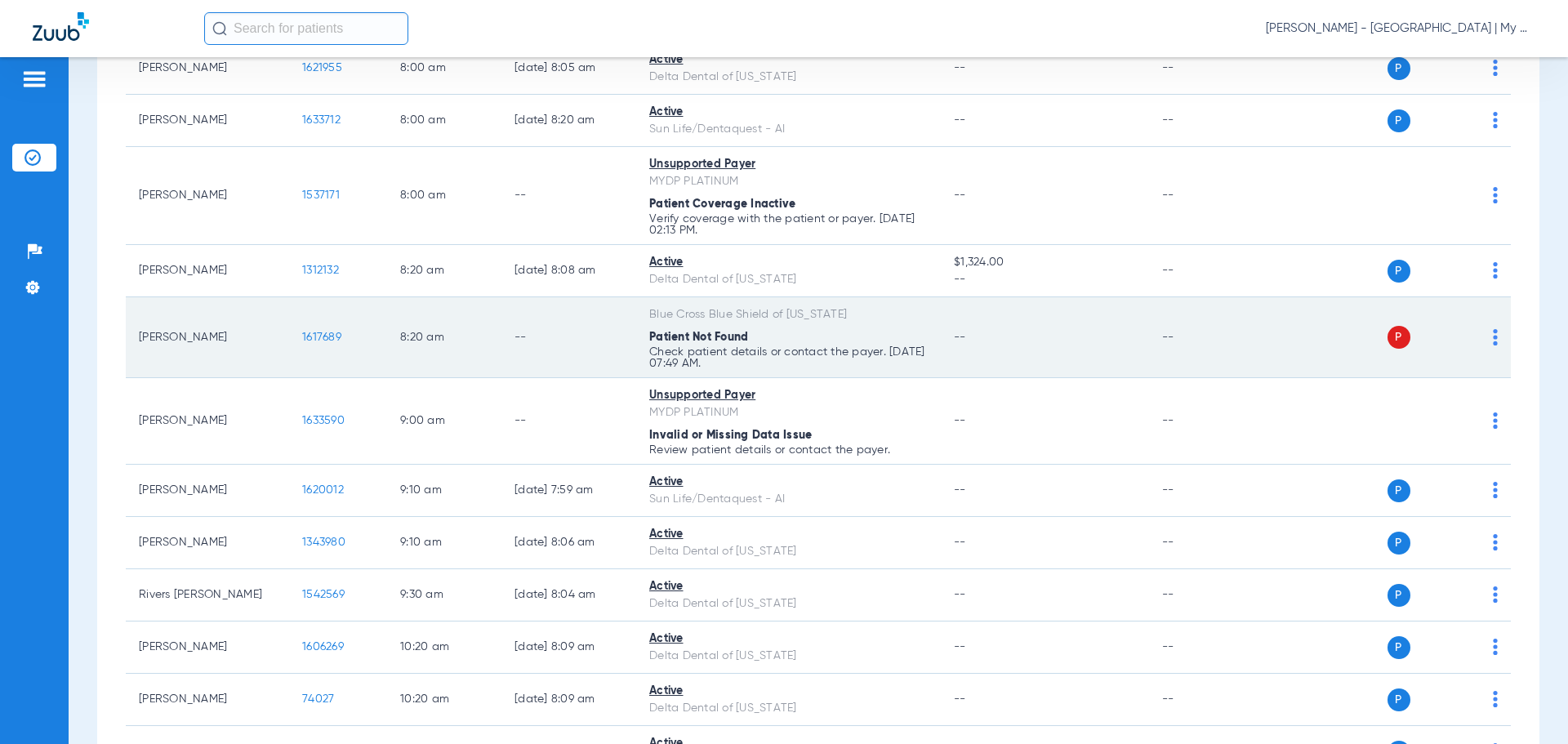
click at [1494, 341] on img at bounding box center [1495, 338] width 5 height 17
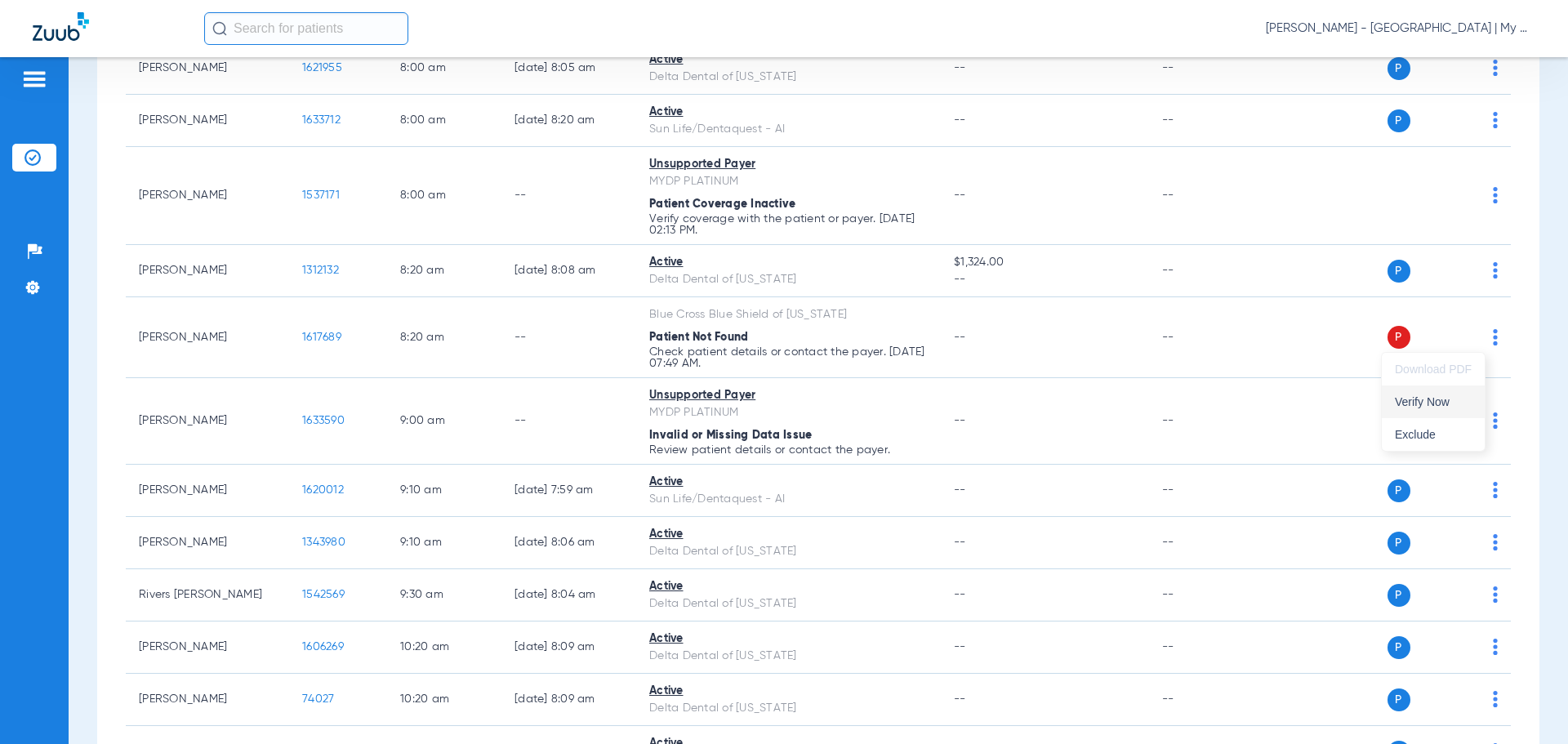
click at [1451, 396] on button "Verify Now" at bounding box center [1433, 401] width 103 height 33
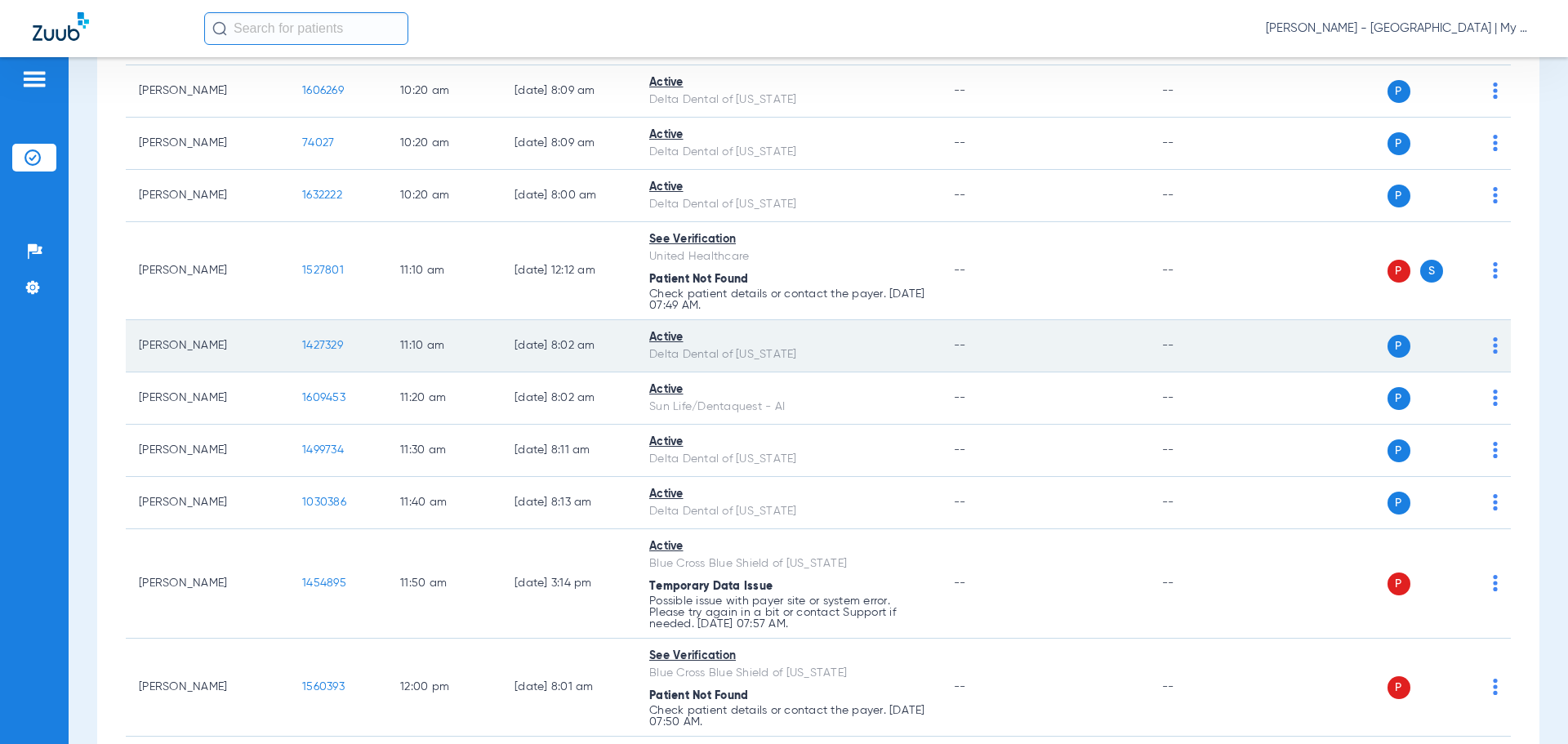
scroll to position [899, 0]
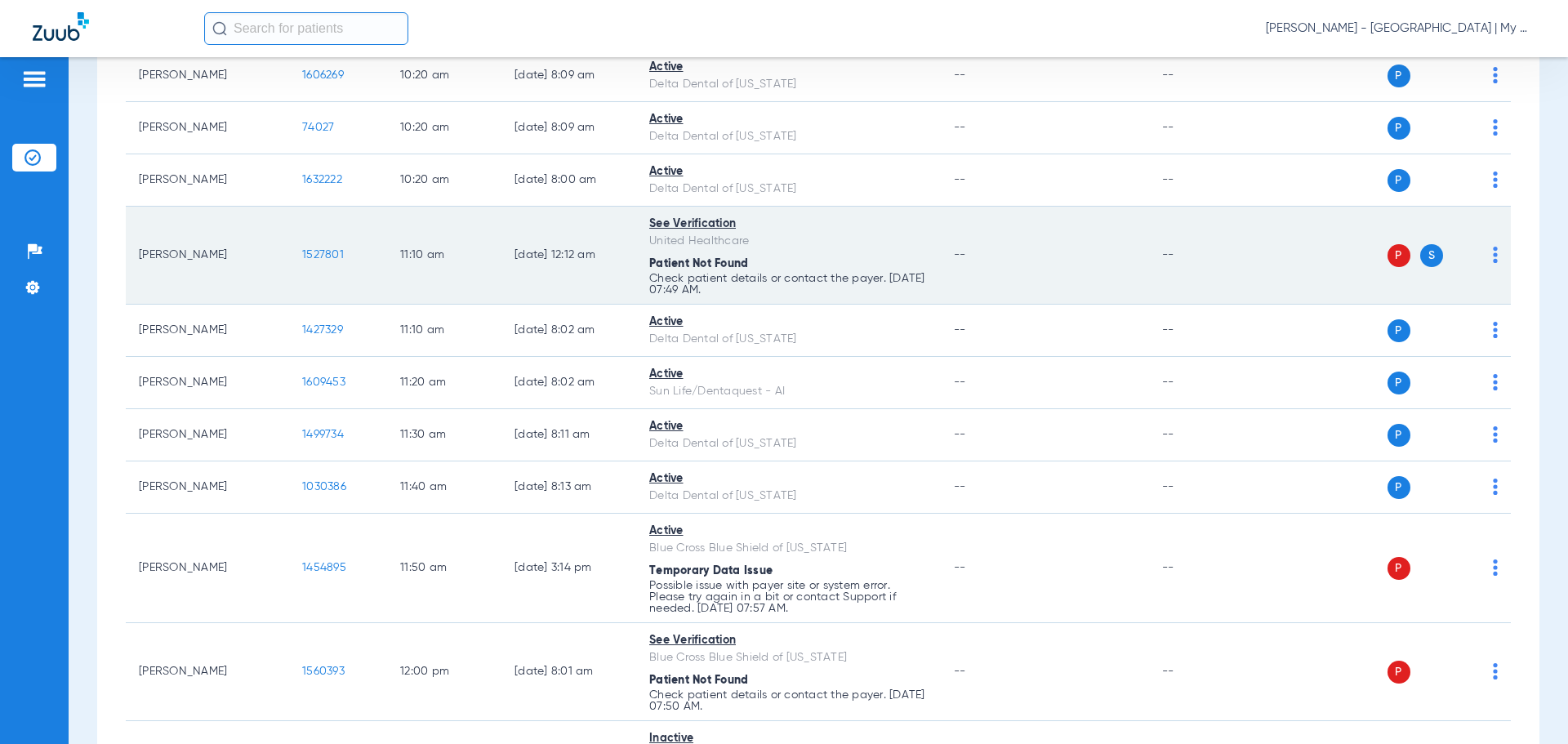
click at [1486, 257] on td "P S" at bounding box center [1386, 255] width 252 height 98
click at [1480, 256] on div "P S" at bounding box center [1379, 255] width 239 height 23
click at [1494, 261] on img at bounding box center [1495, 255] width 5 height 17
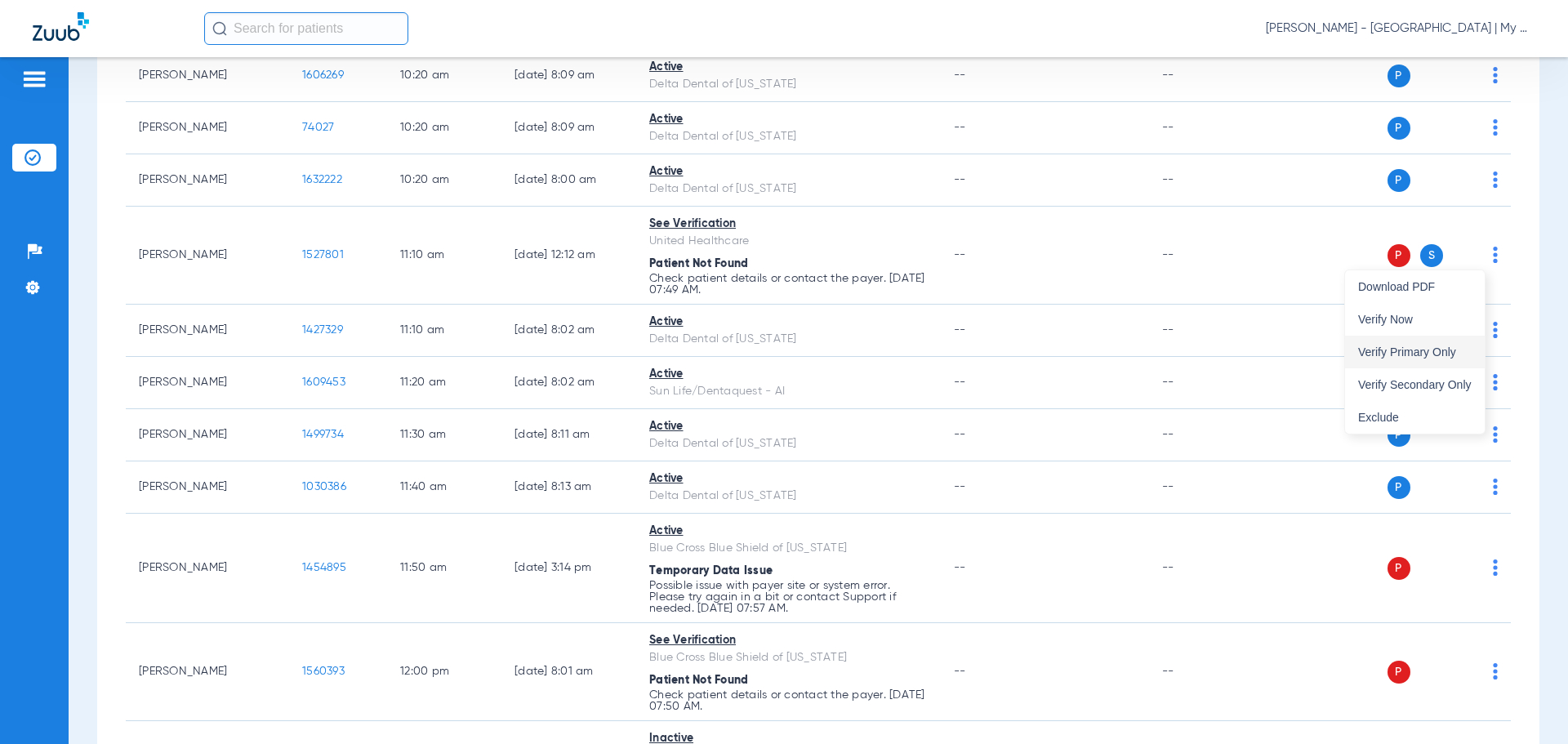
click at [1478, 348] on button "Verify Primary Only" at bounding box center [1415, 352] width 140 height 33
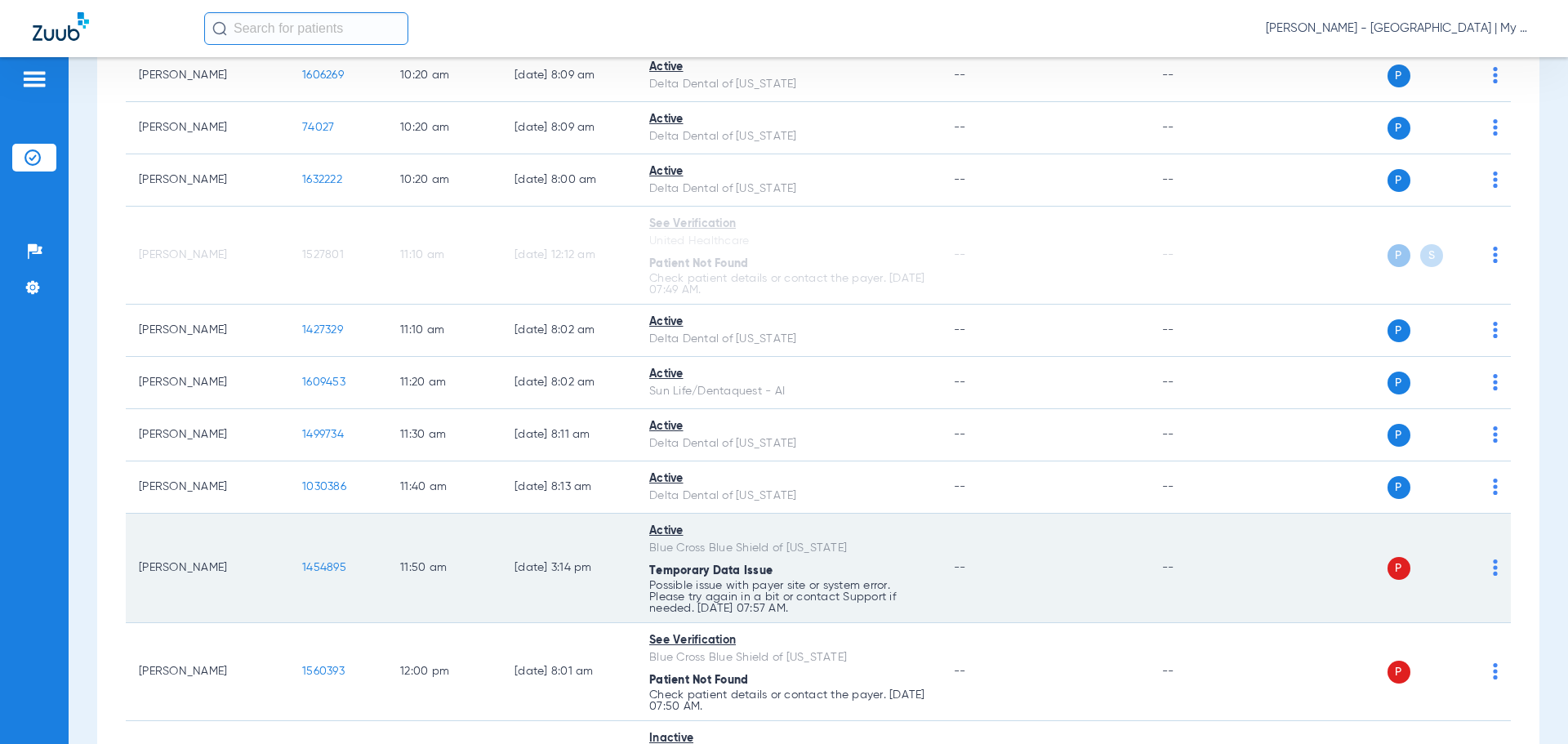
click at [1494, 569] on img at bounding box center [1495, 568] width 5 height 17
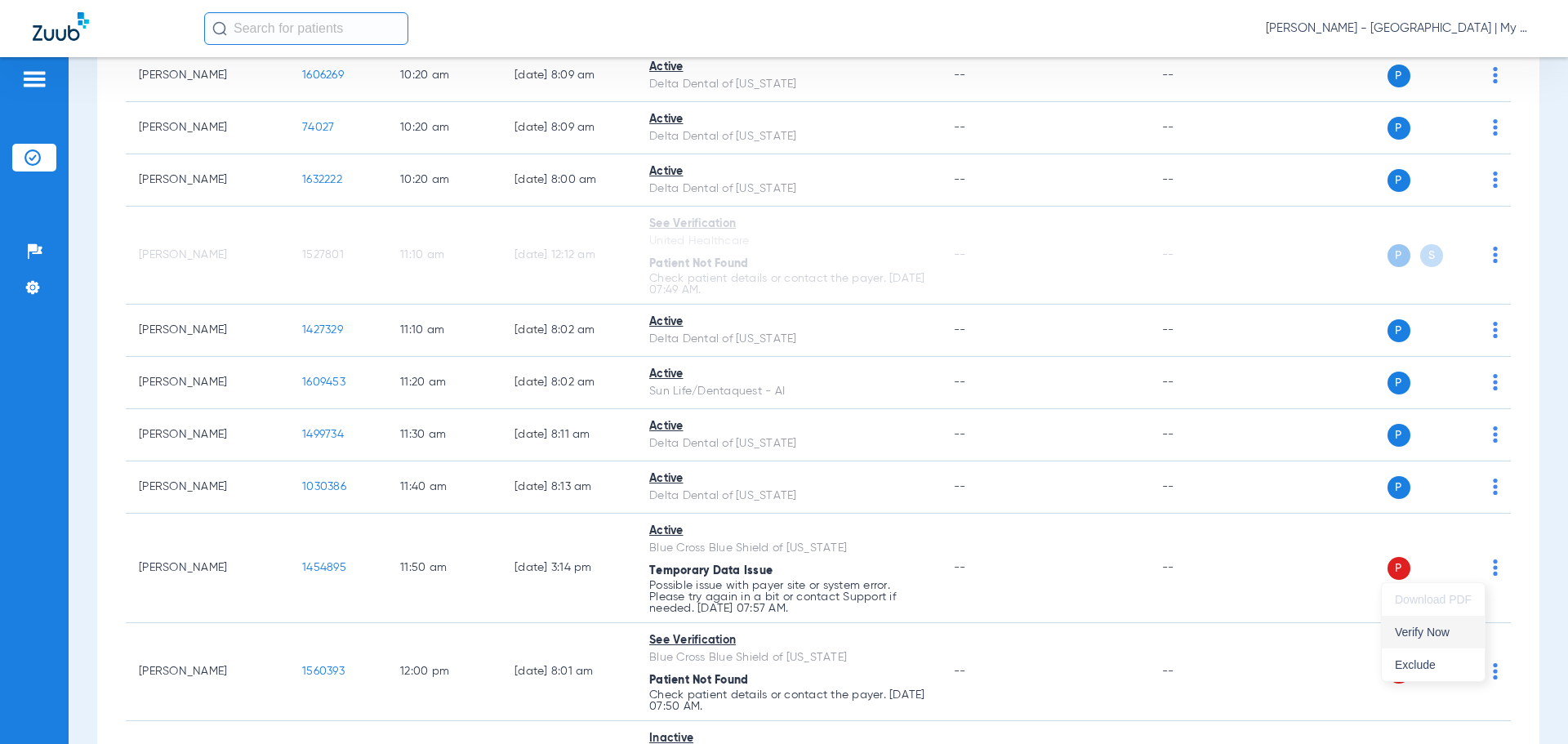
click at [1439, 631] on span "Verify Now" at bounding box center [1433, 632] width 76 height 11
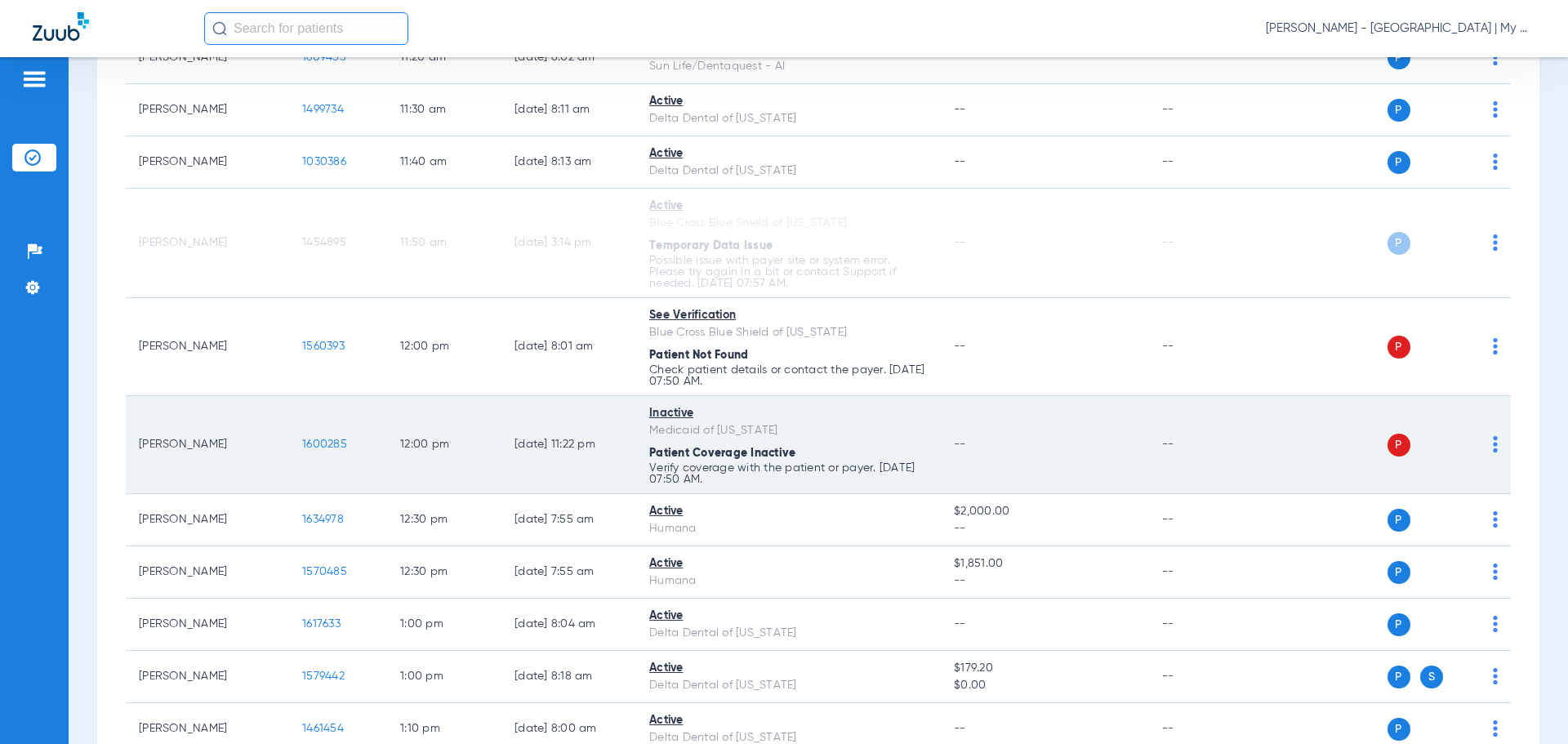
scroll to position [1225, 0]
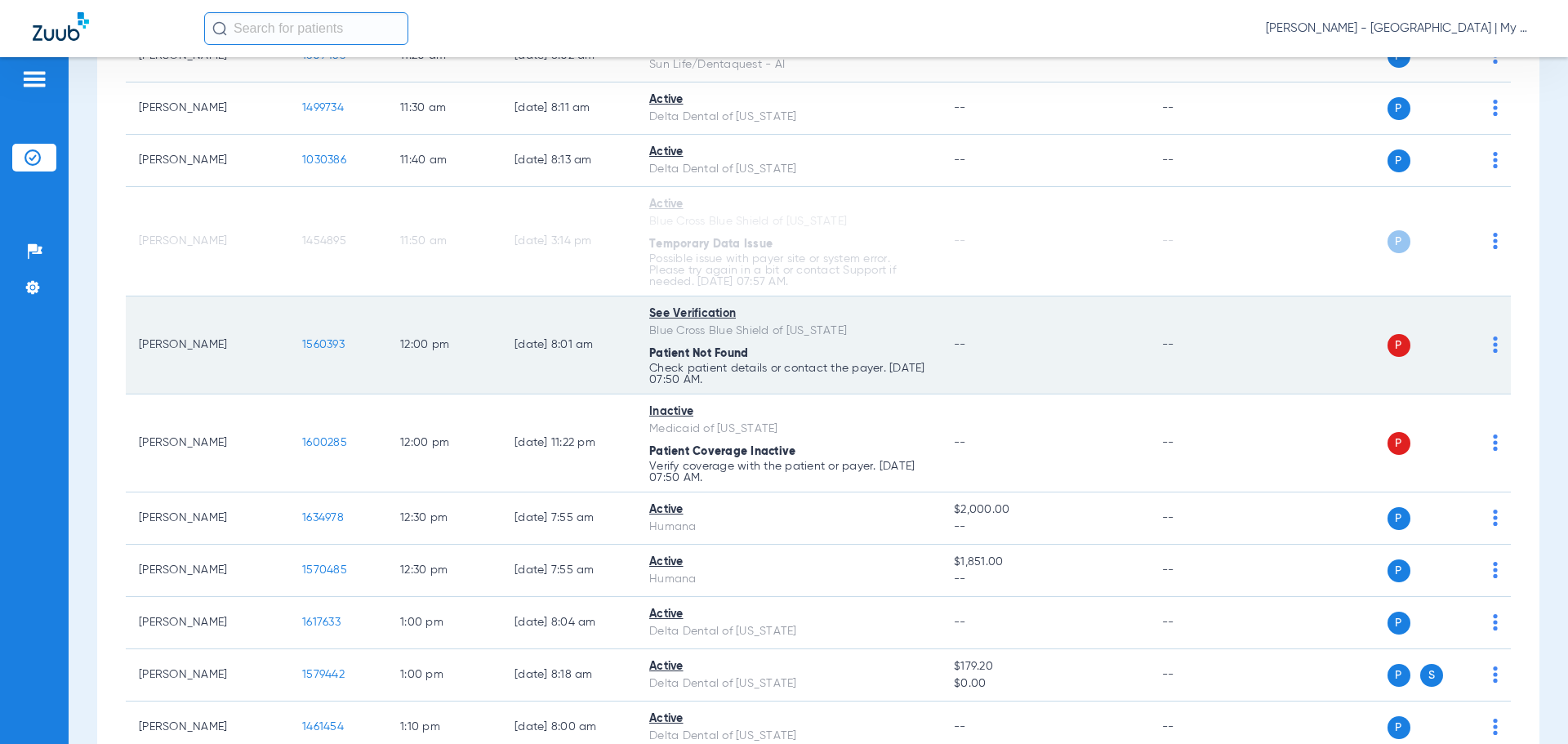
click at [1494, 350] on img at bounding box center [1495, 345] width 5 height 17
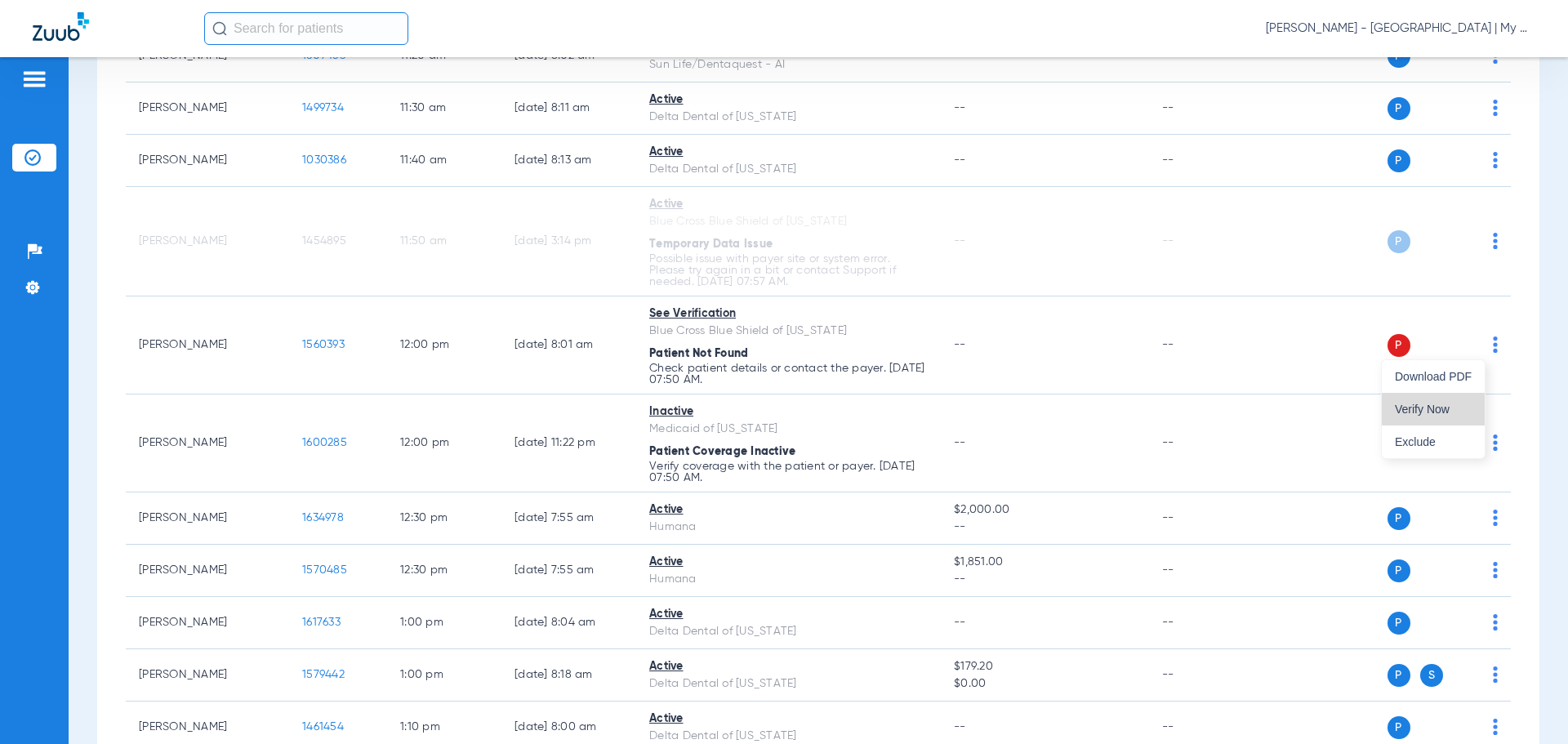
click at [1453, 400] on button "Verify Now" at bounding box center [1433, 409] width 103 height 33
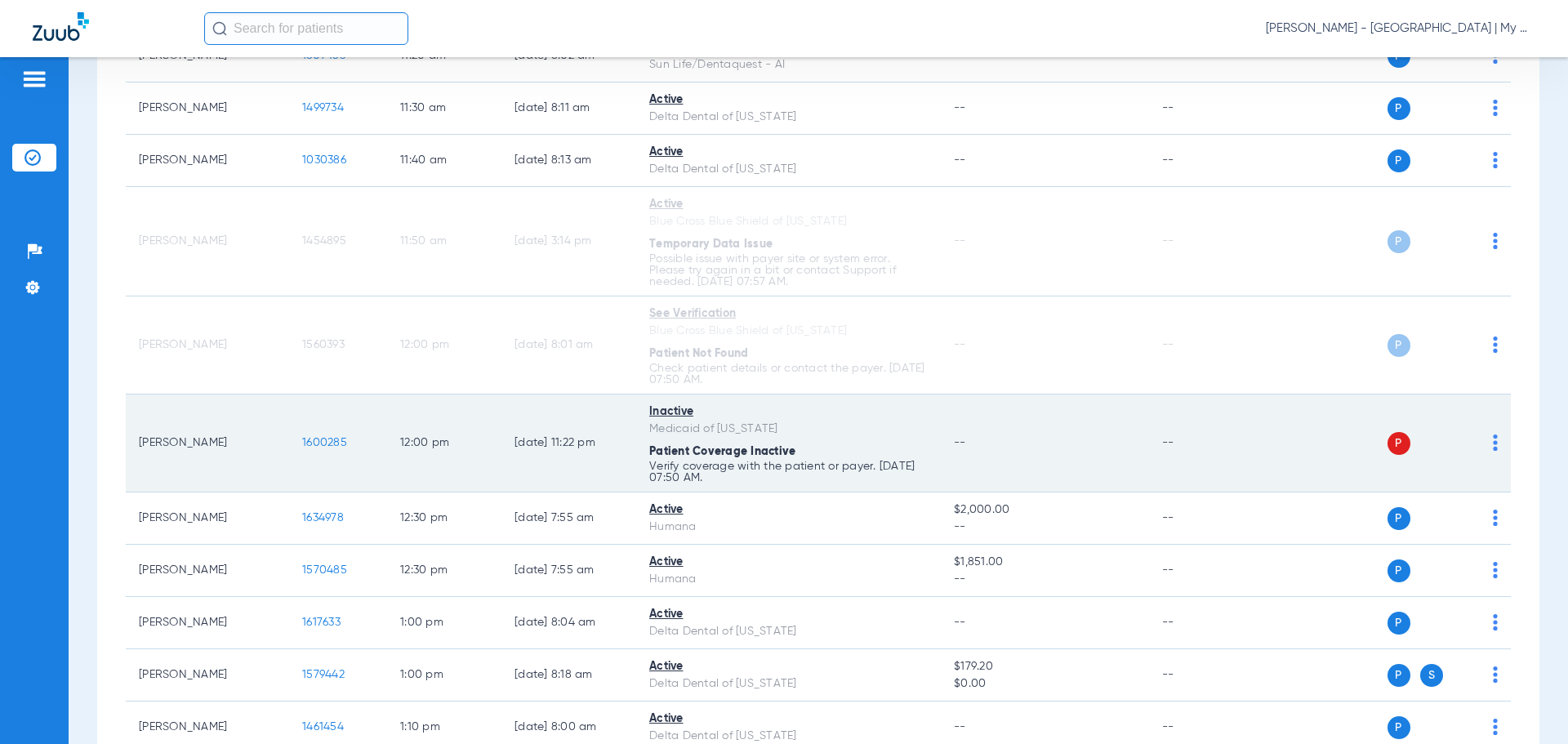
click at [1486, 440] on td "P S" at bounding box center [1386, 443] width 252 height 98
click at [1494, 442] on img at bounding box center [1495, 443] width 5 height 17
click at [1450, 502] on span "Verify Now" at bounding box center [1433, 507] width 76 height 11
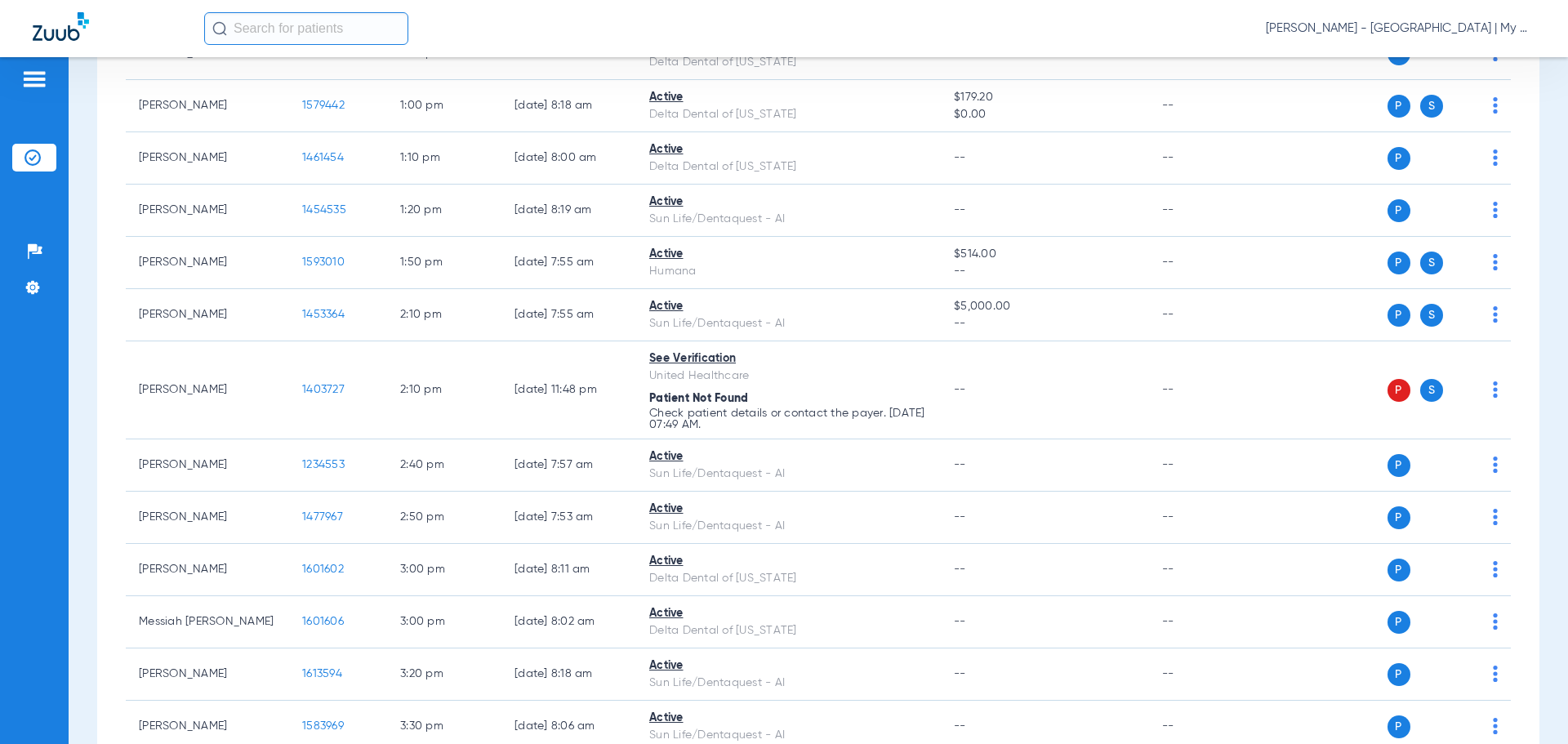
scroll to position [1797, 0]
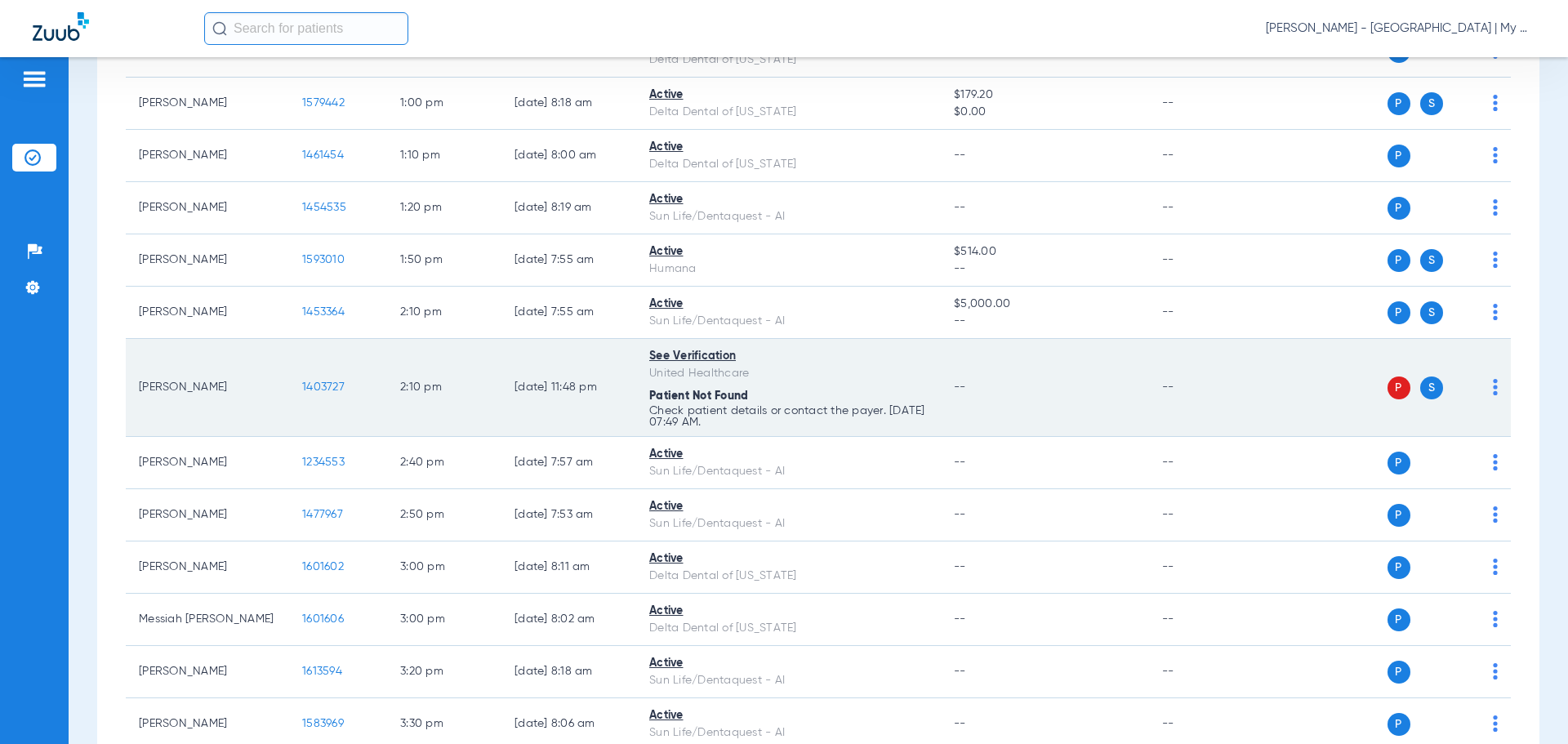
click at [1480, 387] on div "P S" at bounding box center [1379, 387] width 239 height 23
click at [1494, 390] on img at bounding box center [1495, 387] width 5 height 17
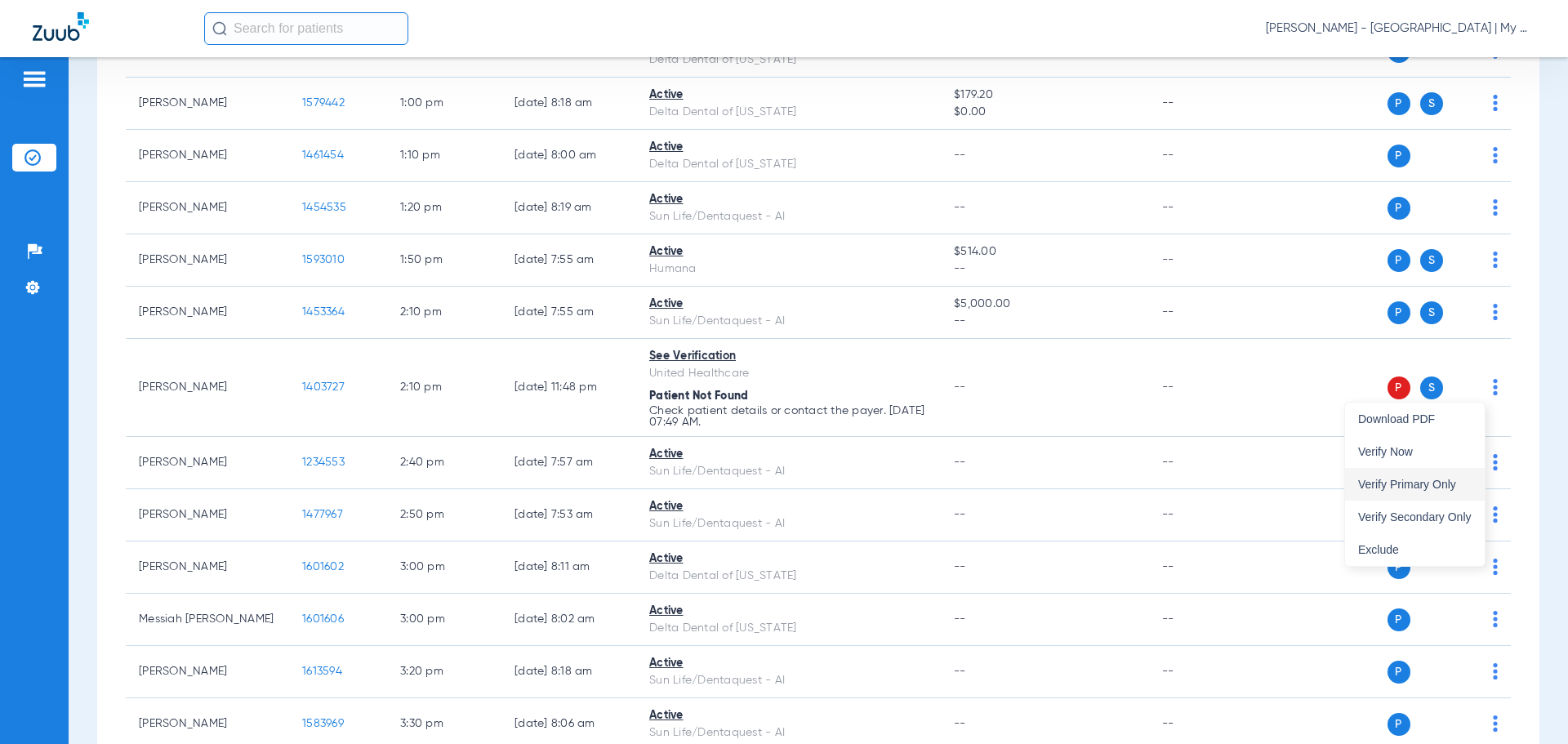
click at [1451, 479] on span "Verify Primary Only" at bounding box center [1415, 484] width 114 height 11
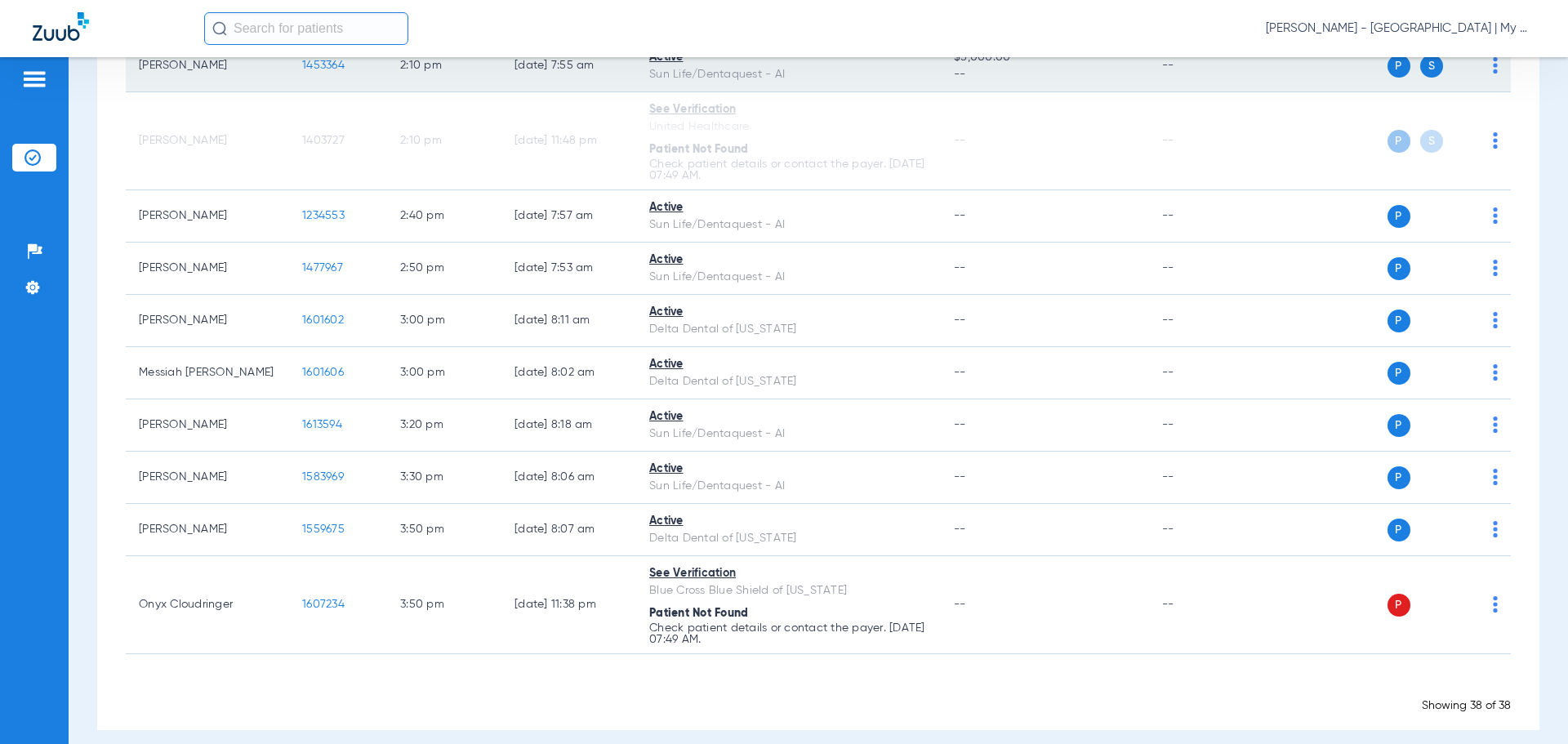
scroll to position [2059, 0]
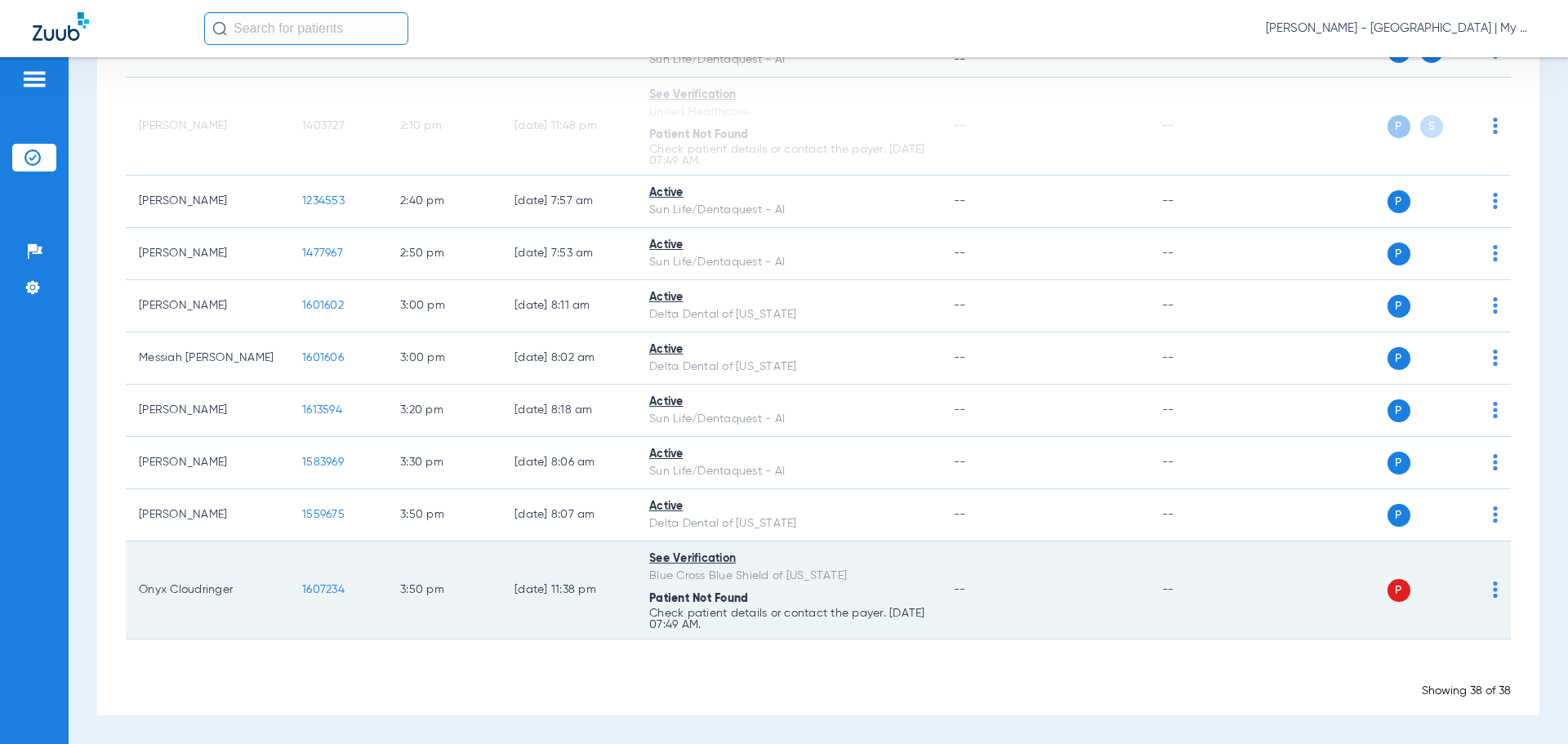
click at [1494, 594] on img at bounding box center [1495, 590] width 5 height 17
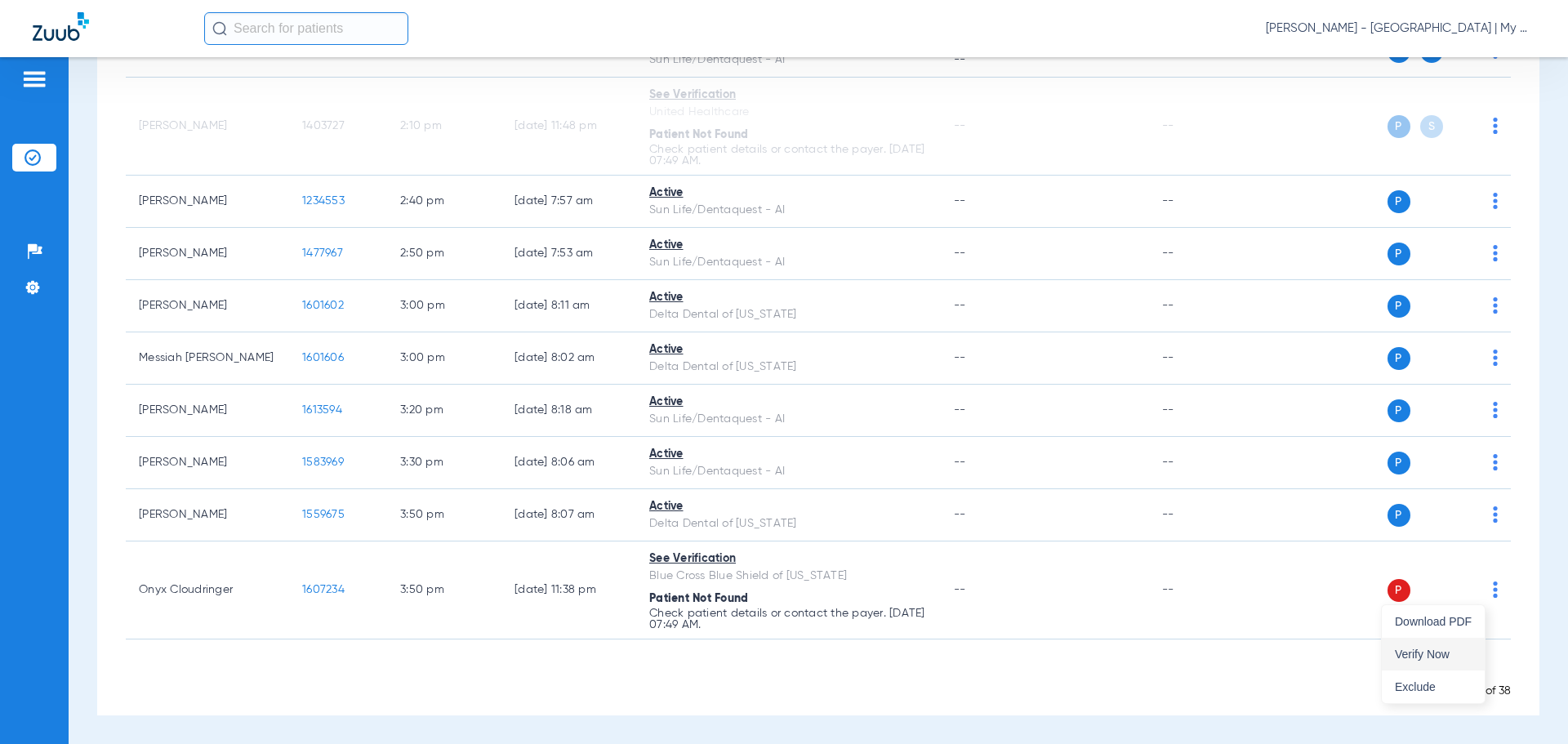
click at [1441, 647] on button "Verify Now" at bounding box center [1433, 654] width 103 height 33
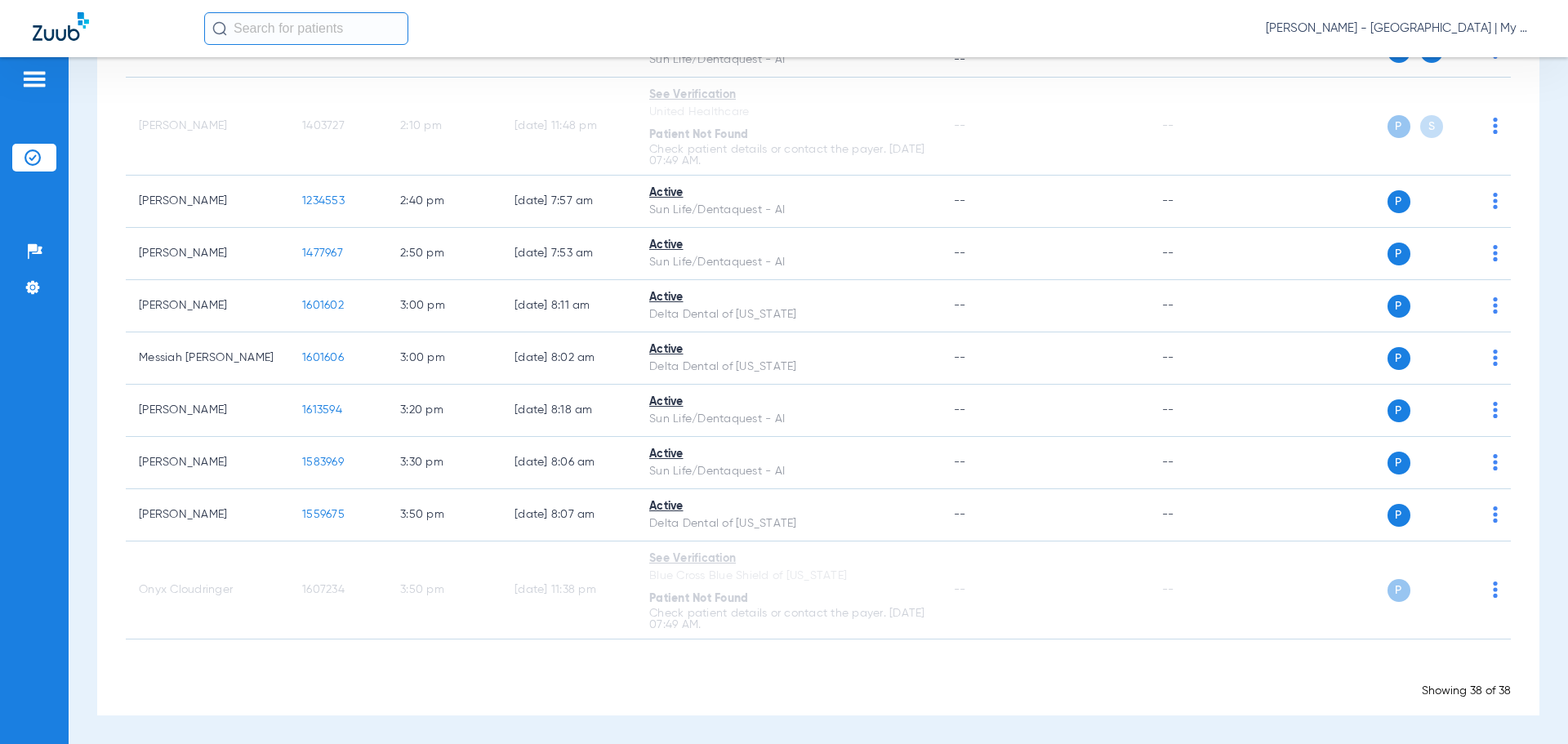
scroll to position [2047, 0]
click at [1477, 32] on span "Donna Thiel - Bay City | My Community Dental Centers" at bounding box center [1400, 29] width 269 height 17
click at [1464, 57] on span "Account Selection" at bounding box center [1474, 58] width 91 height 11
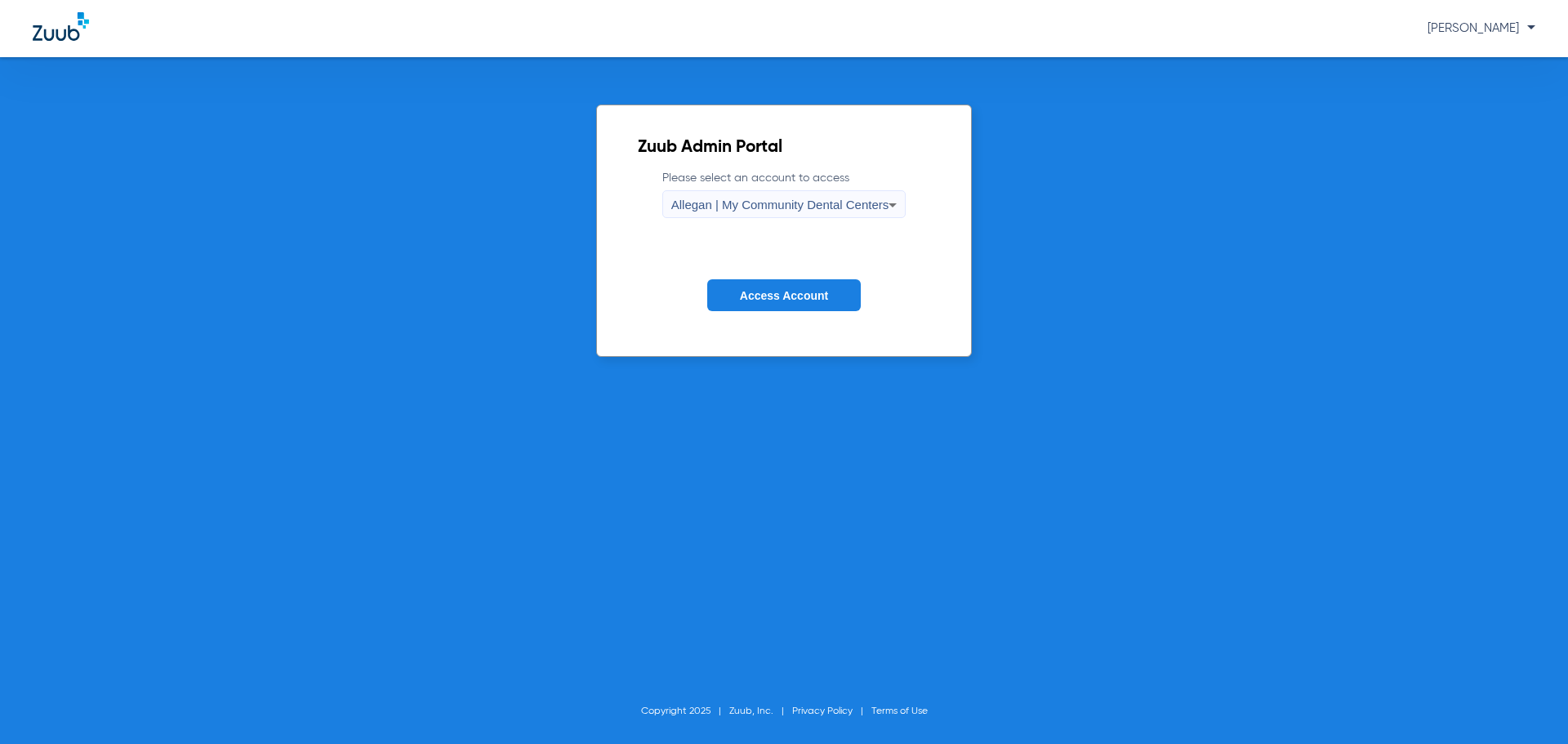
click at [771, 213] on div "Allegan | My Community Dental Centers" at bounding box center [780, 205] width 218 height 28
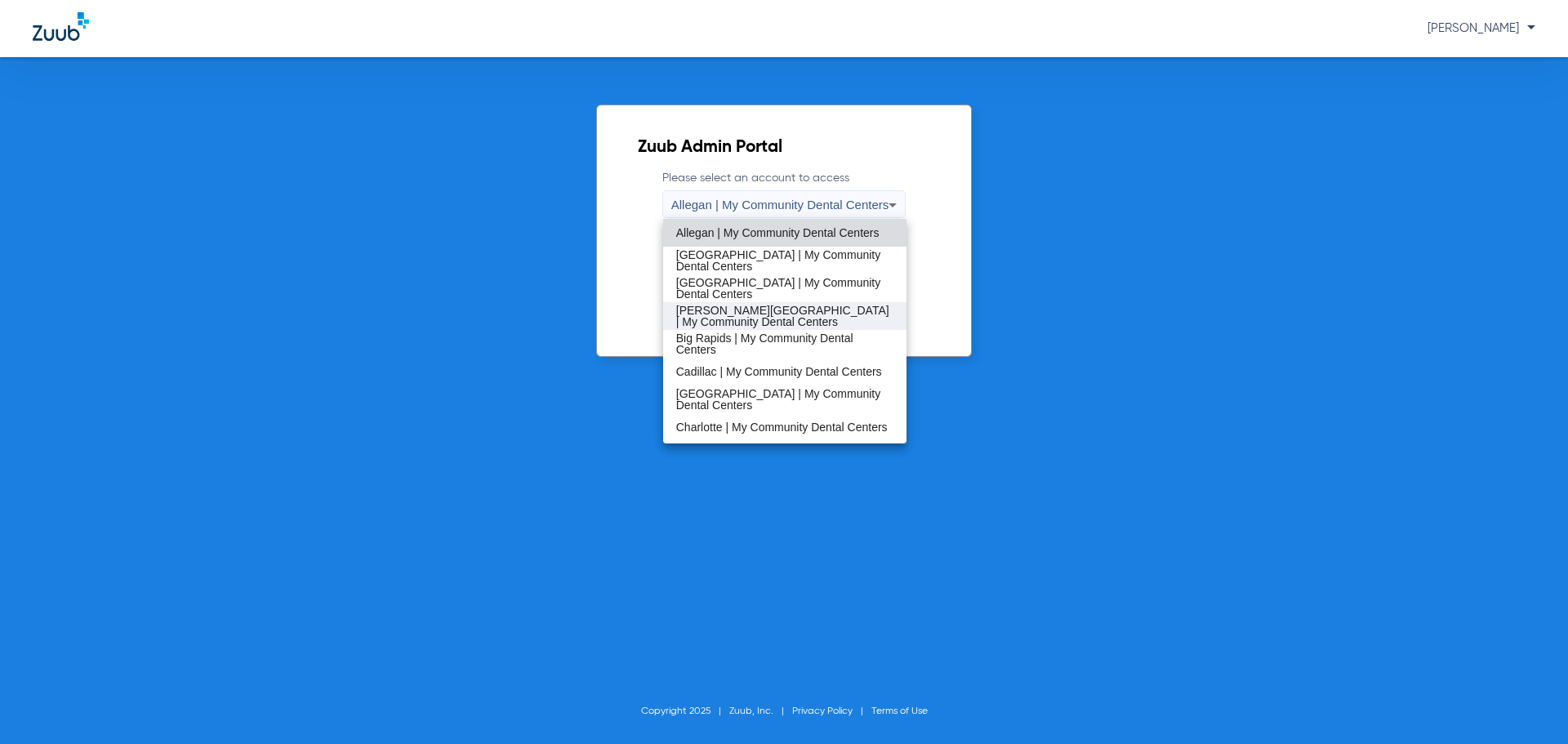
click at [750, 312] on span "[PERSON_NAME][GEOGRAPHIC_DATA] | My Community Dental Centers" at bounding box center [785, 316] width 218 height 23
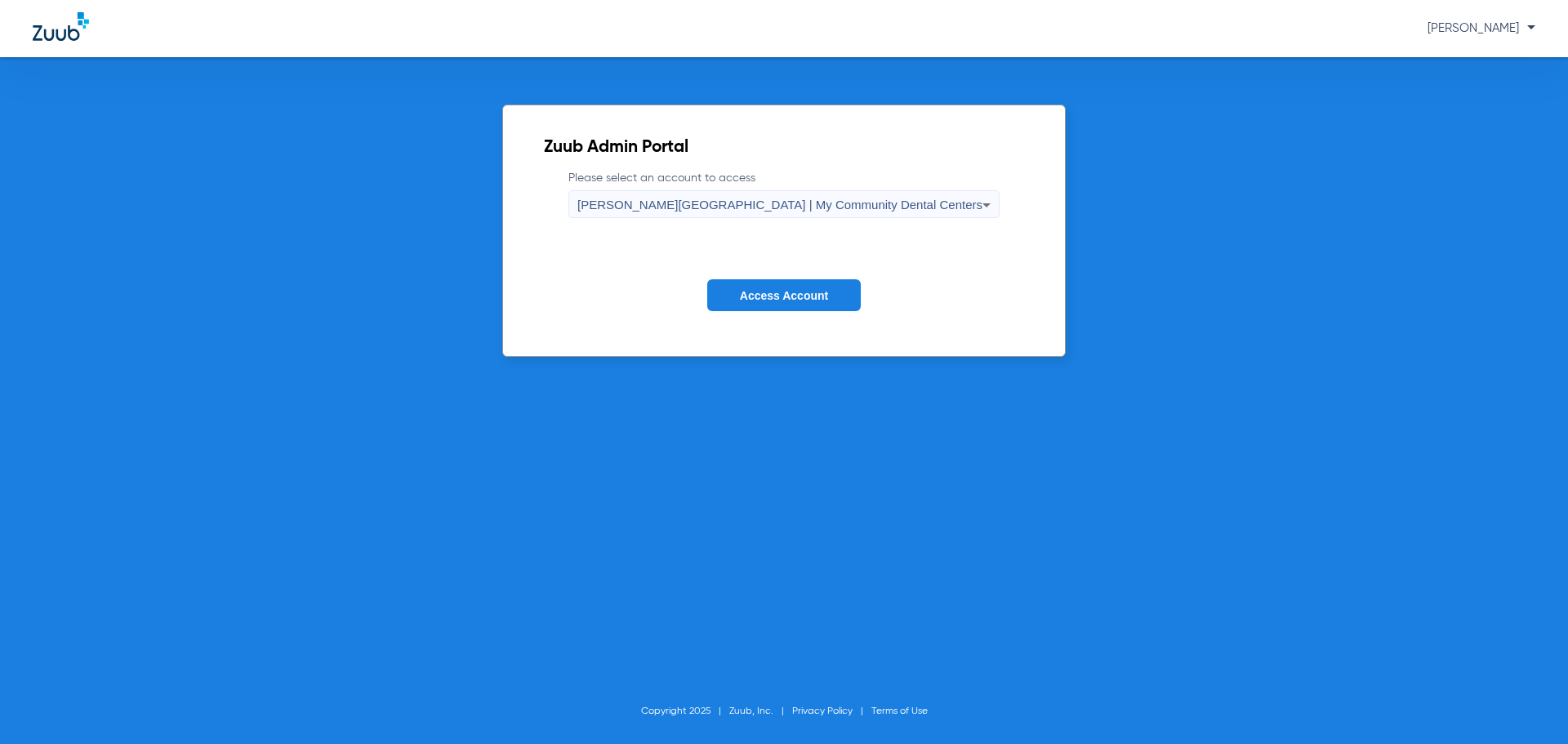
click at [773, 288] on button "Access Account" at bounding box center [784, 295] width 154 height 32
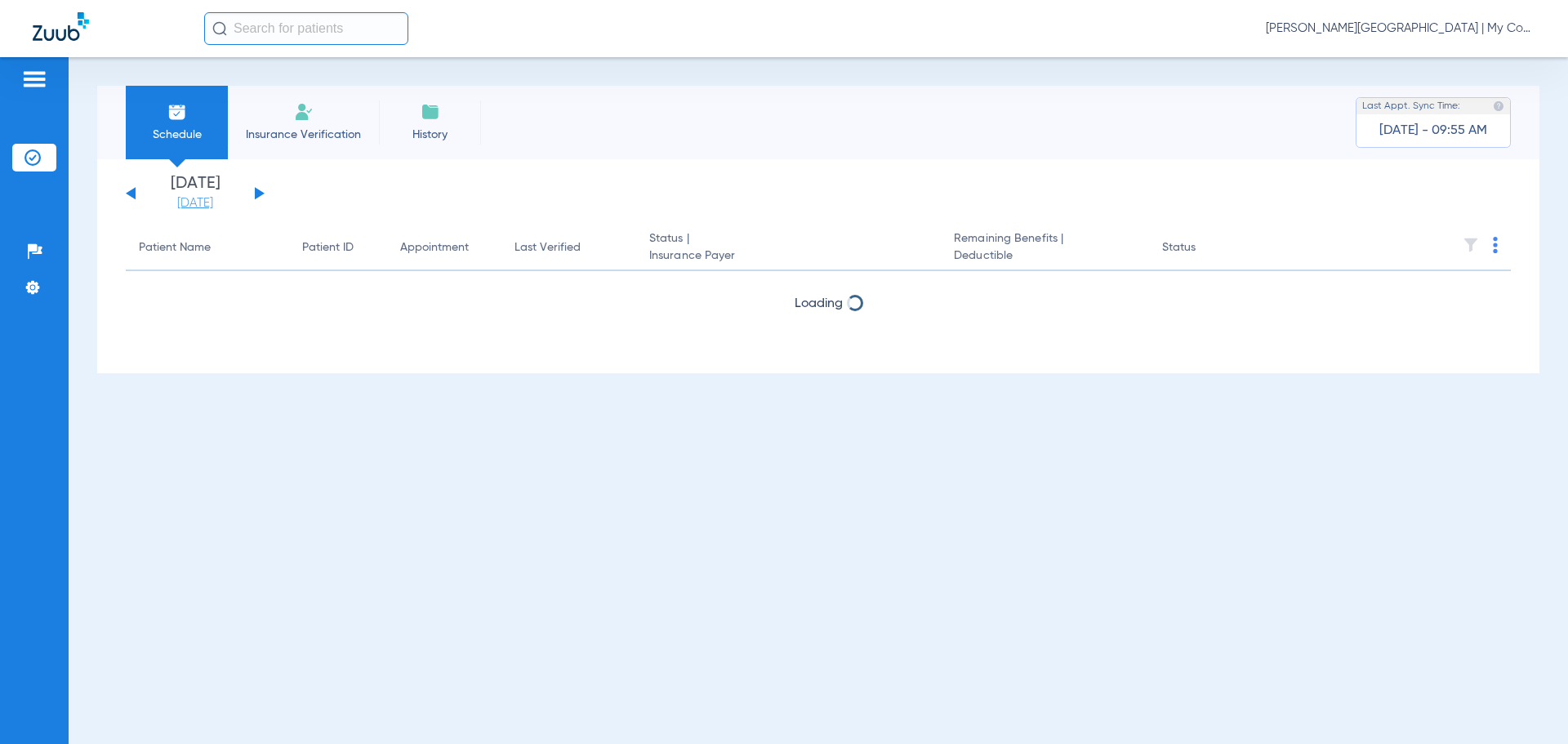
click at [180, 200] on link "[DATE]" at bounding box center [195, 204] width 98 height 17
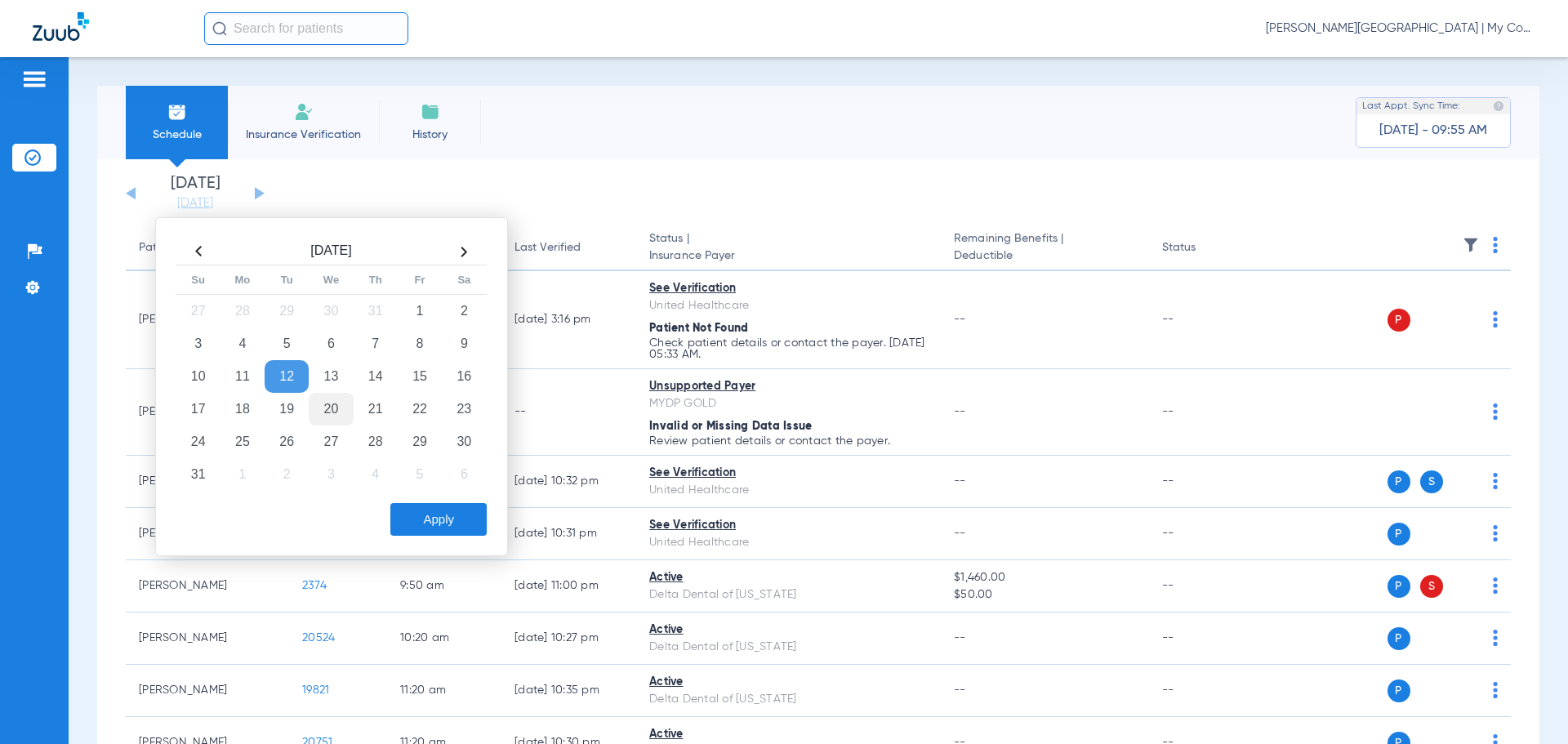
click at [334, 412] on td "20" at bounding box center [331, 409] width 44 height 33
click at [405, 510] on button "Apply" at bounding box center [439, 519] width 97 height 33
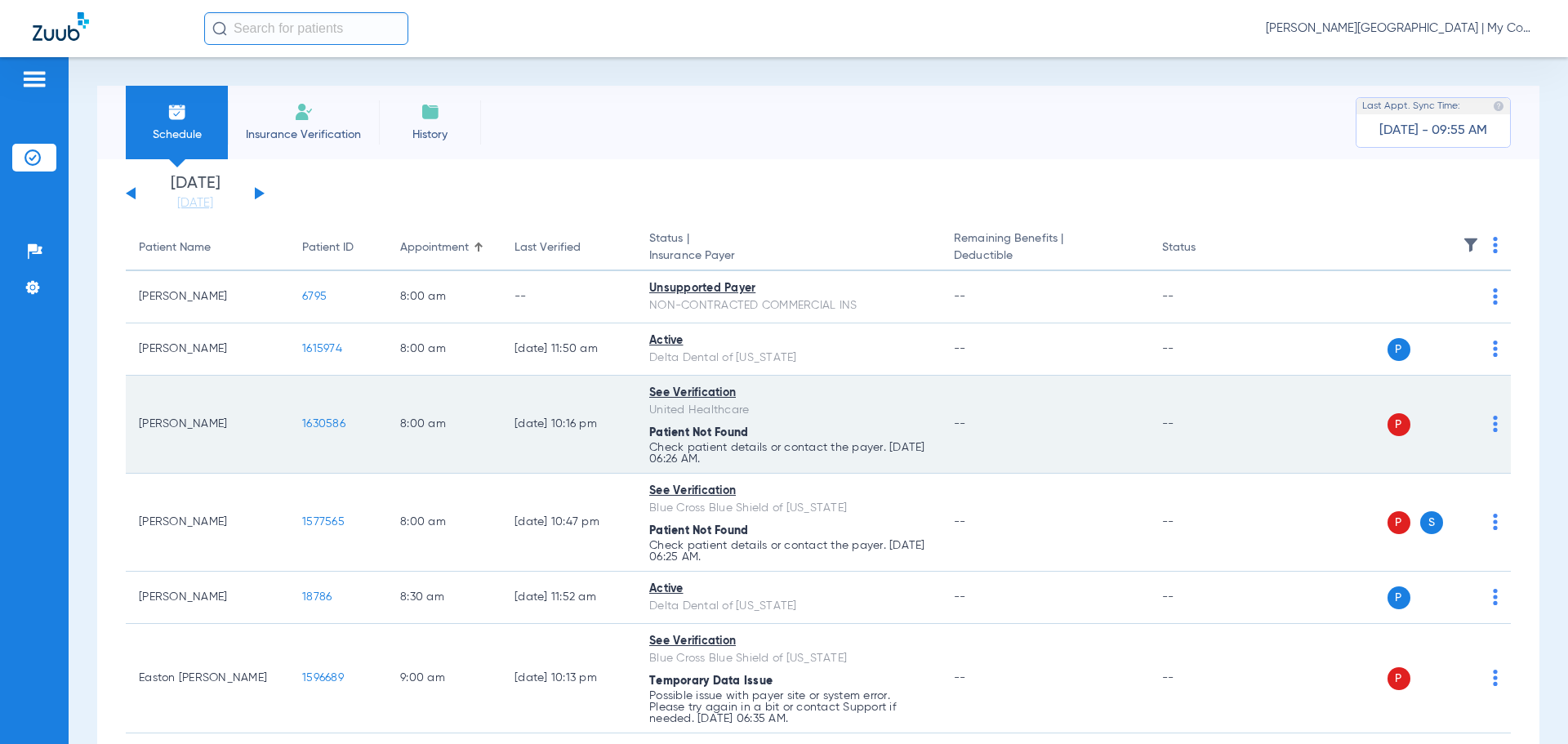
click at [1494, 426] on img at bounding box center [1495, 424] width 5 height 17
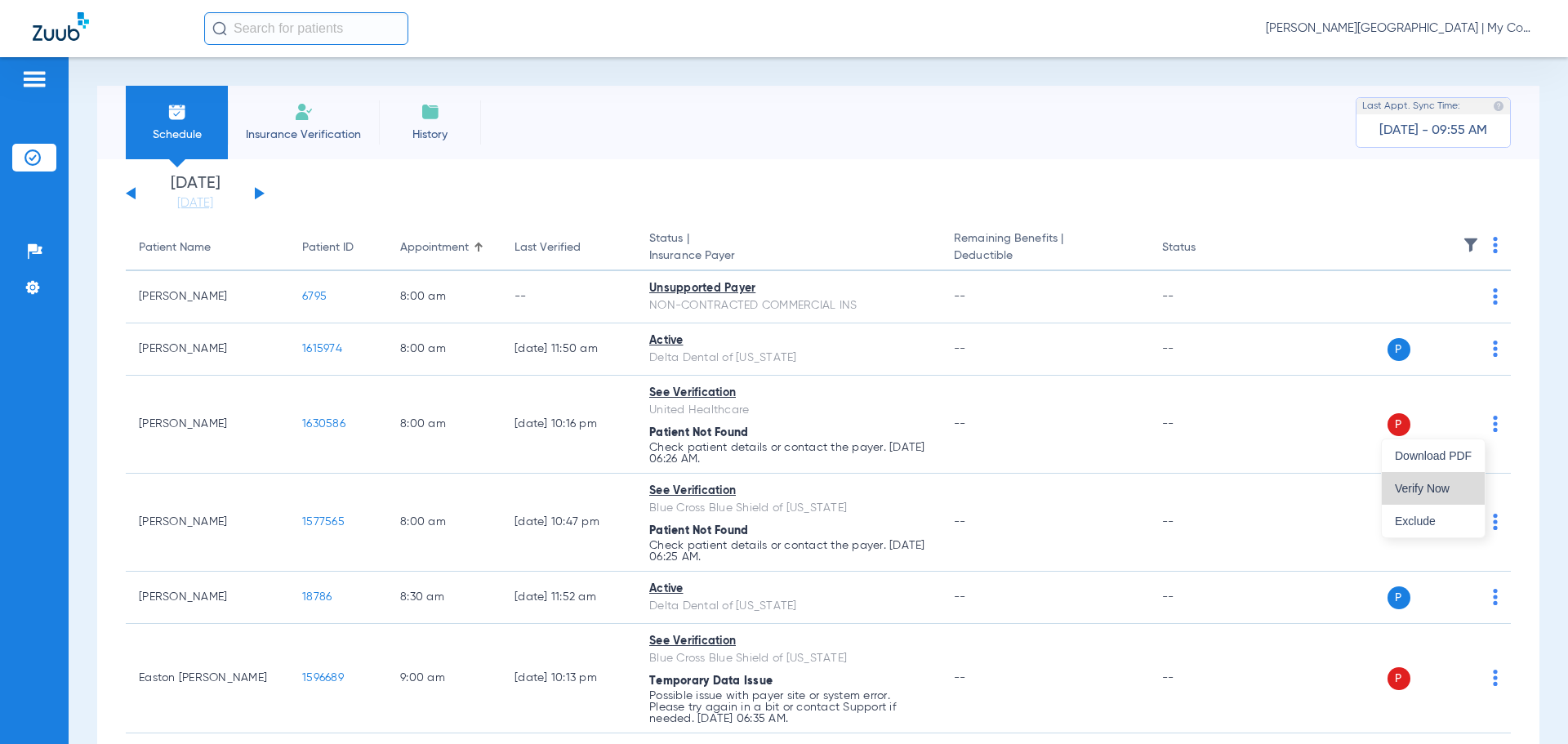
click at [1448, 494] on span "Verify Now" at bounding box center [1433, 488] width 76 height 11
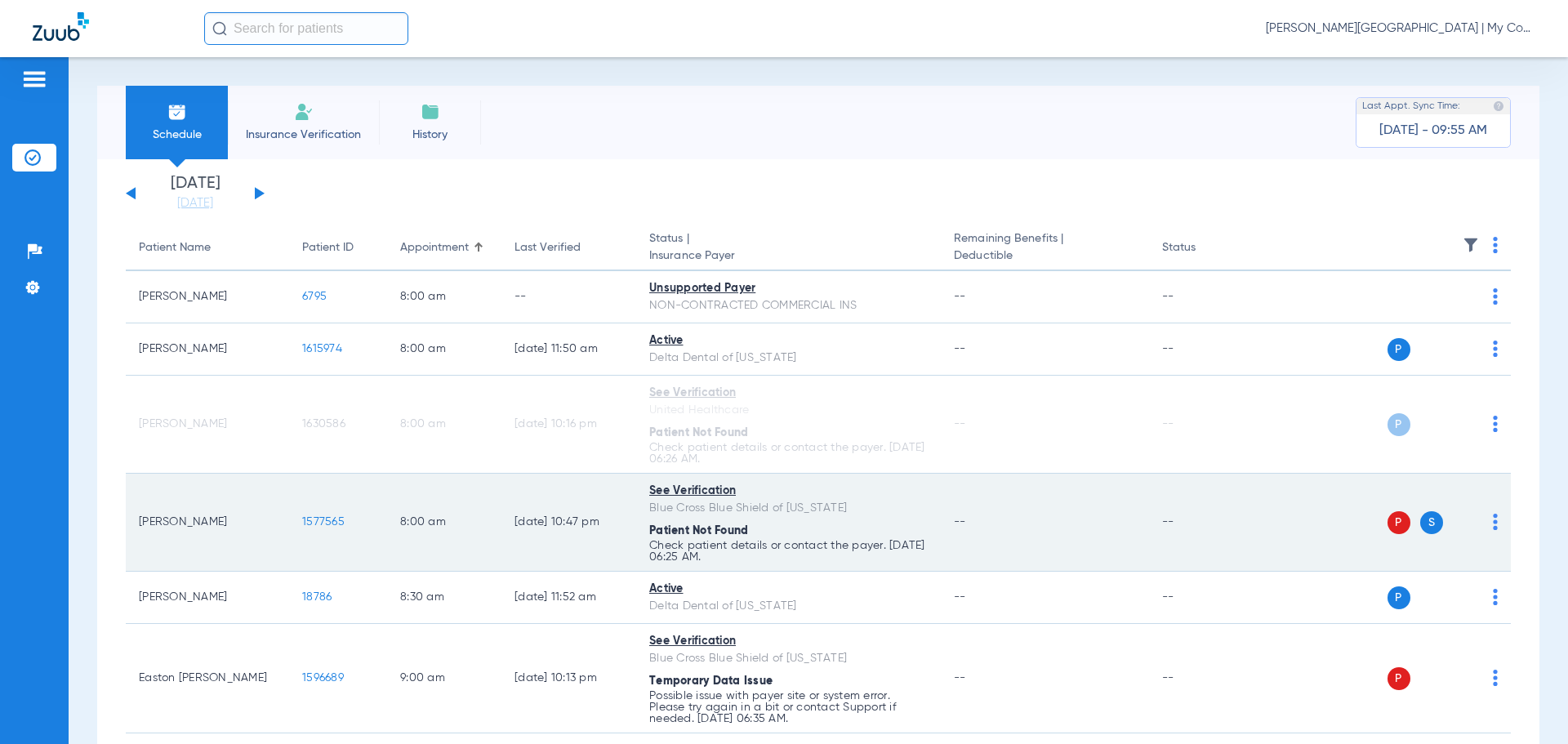
click at [1494, 529] on img at bounding box center [1495, 522] width 5 height 17
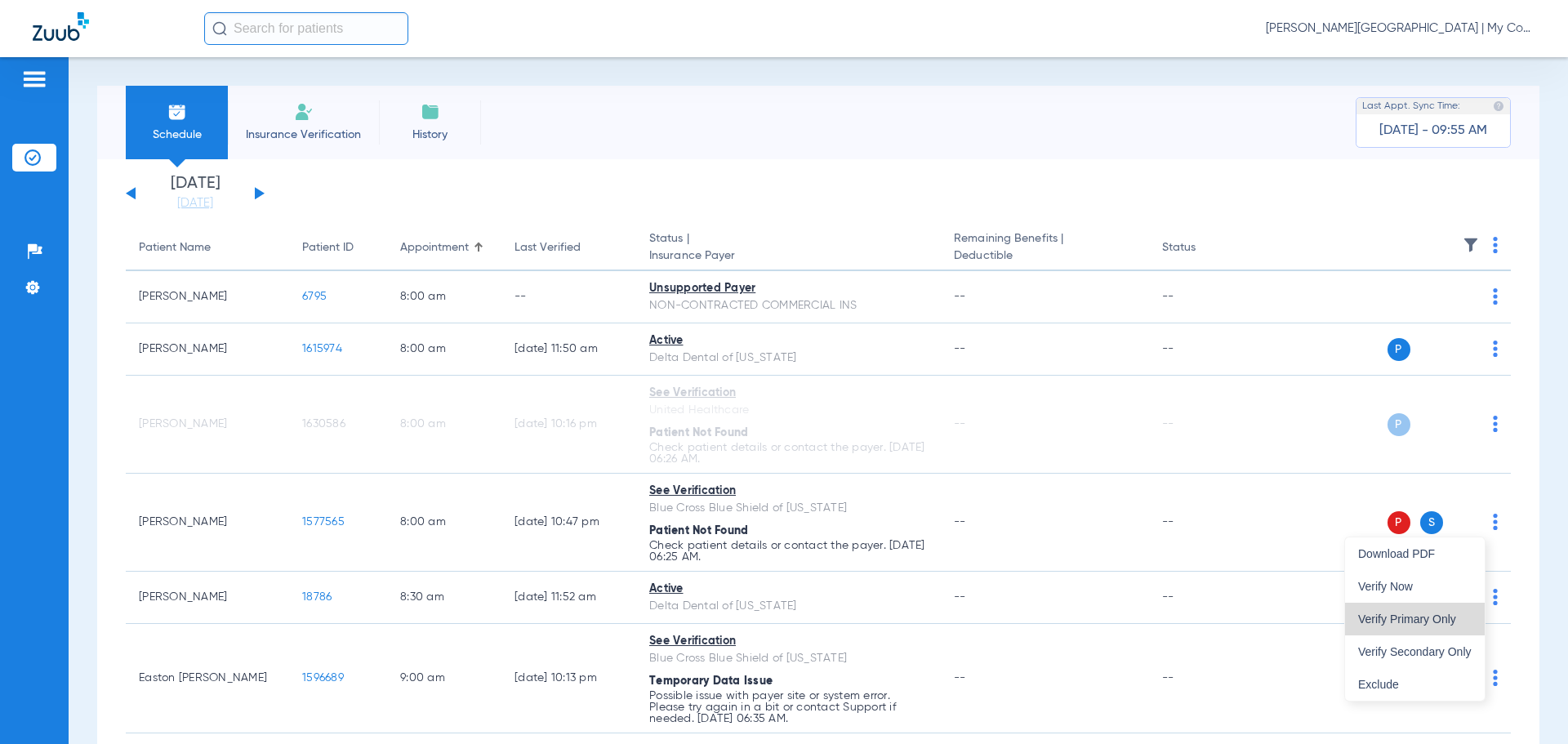
click at [1455, 620] on span "Verify Primary Only" at bounding box center [1415, 619] width 114 height 11
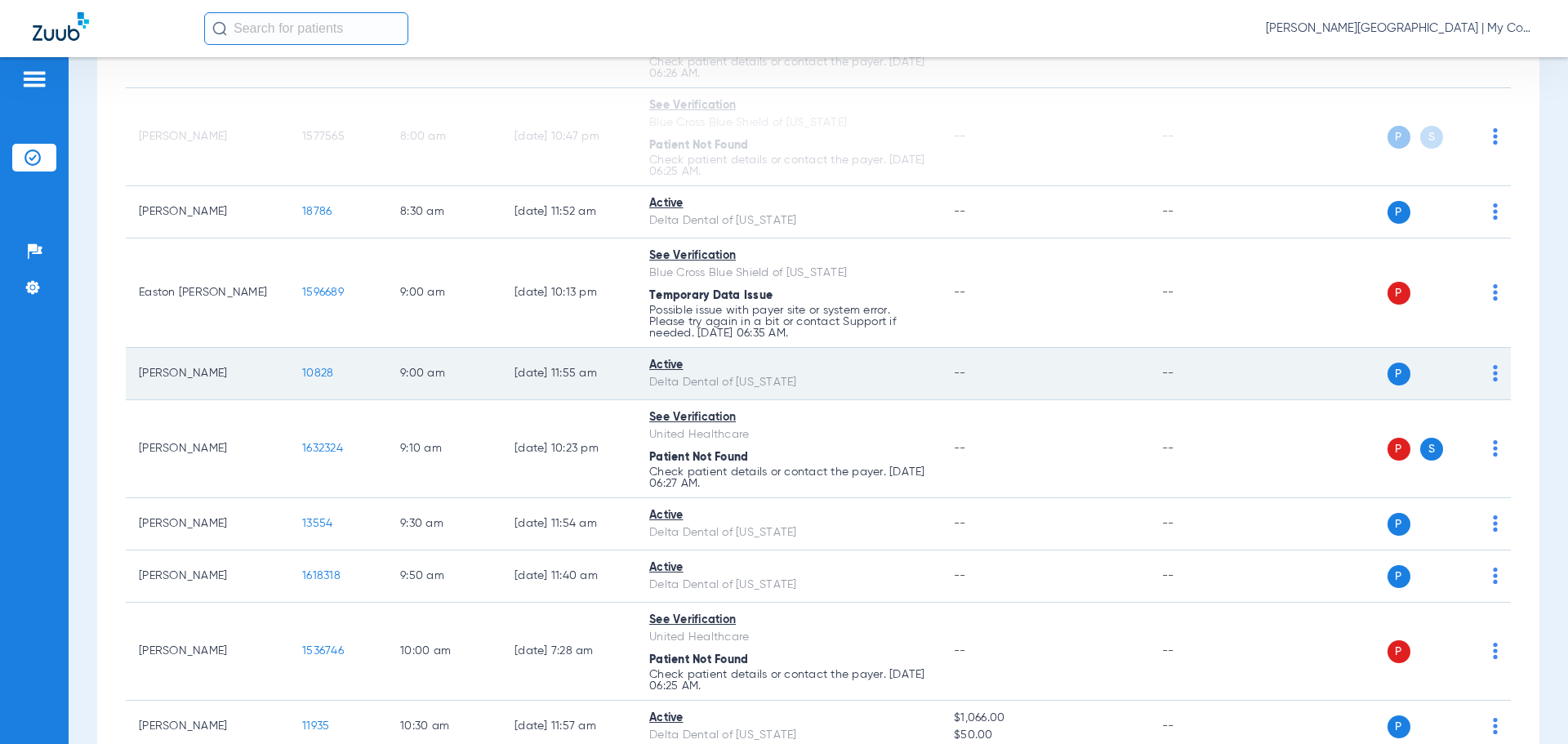
scroll to position [409, 0]
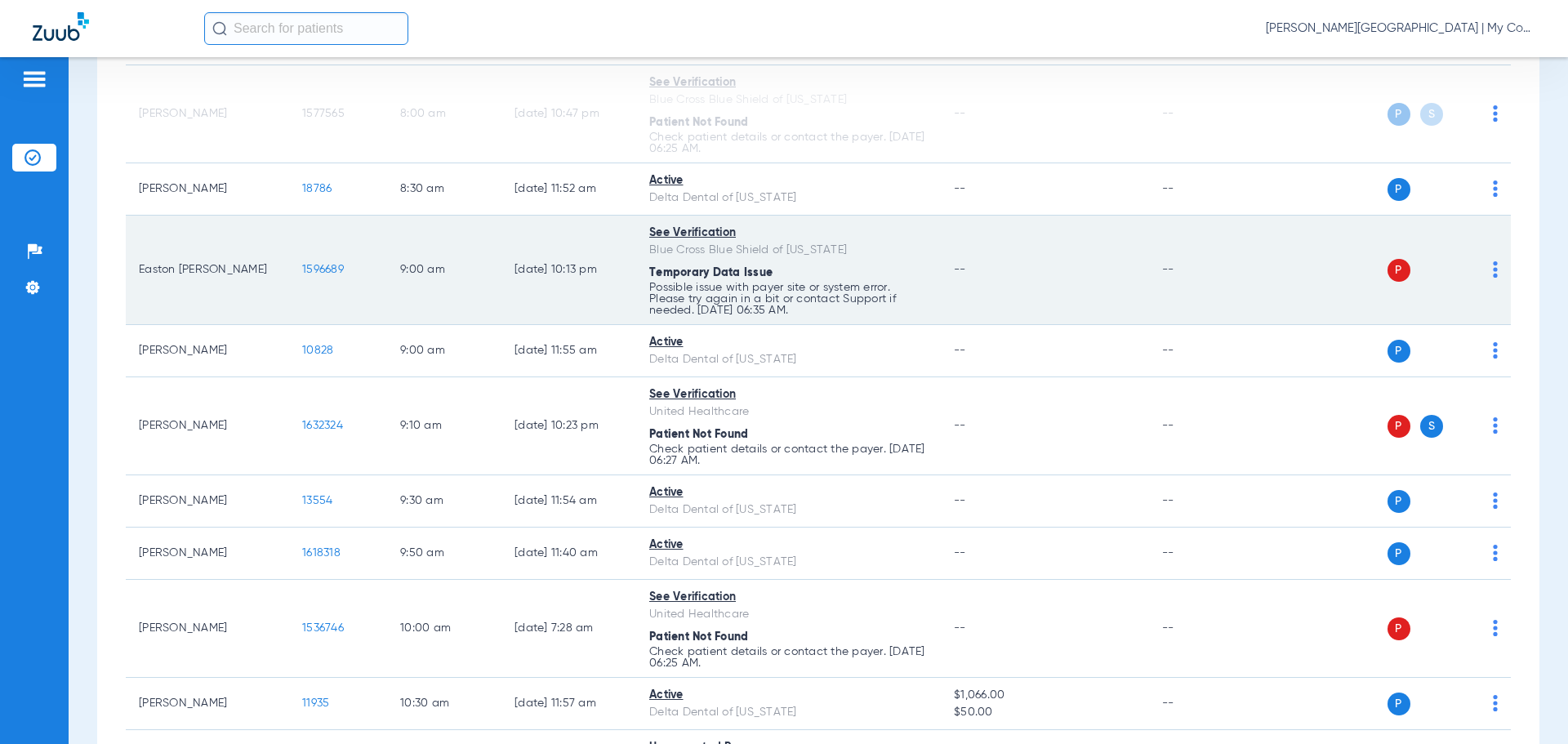
click at [1494, 274] on img at bounding box center [1495, 270] width 5 height 17
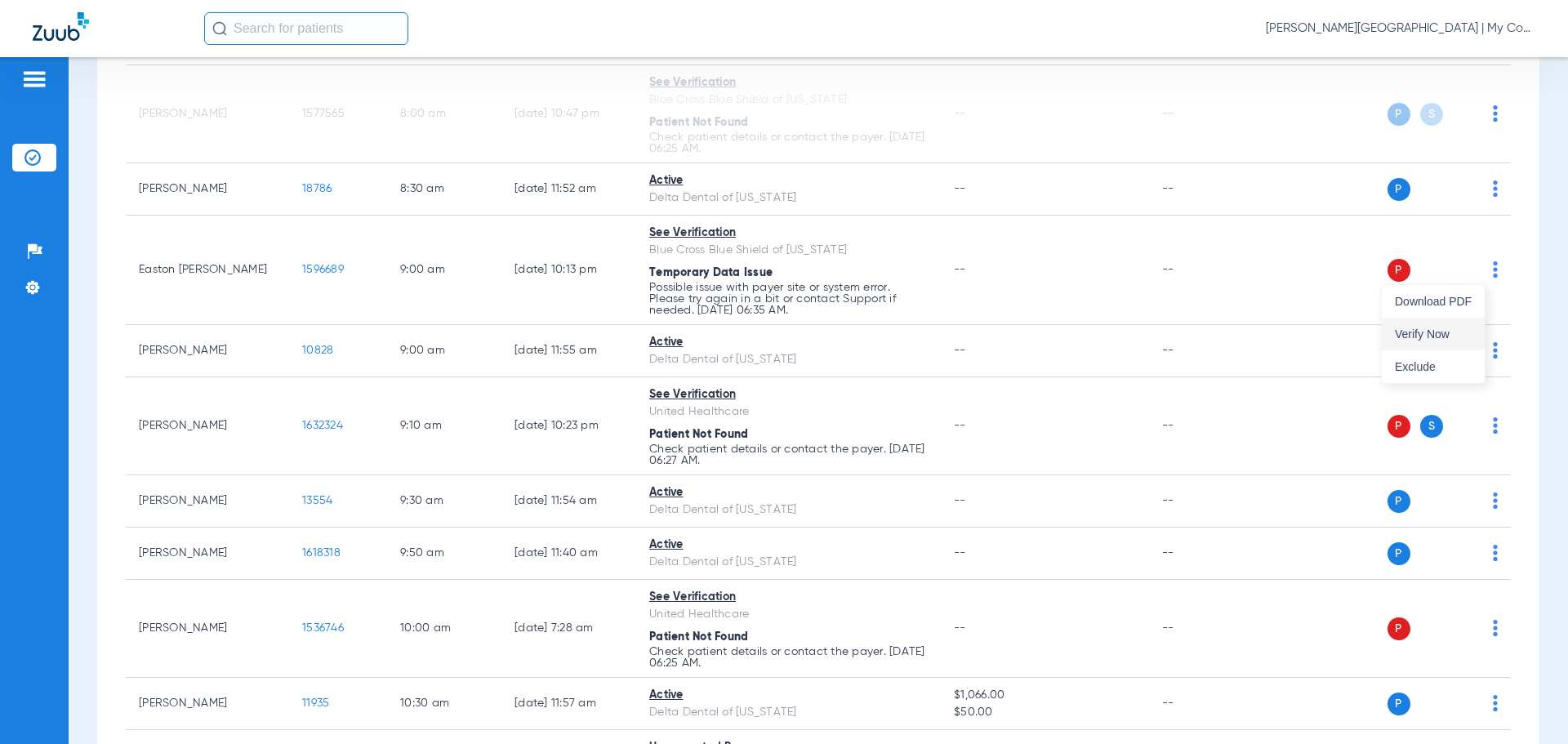
click at [1425, 336] on span "Verify Now" at bounding box center [1433, 334] width 76 height 11
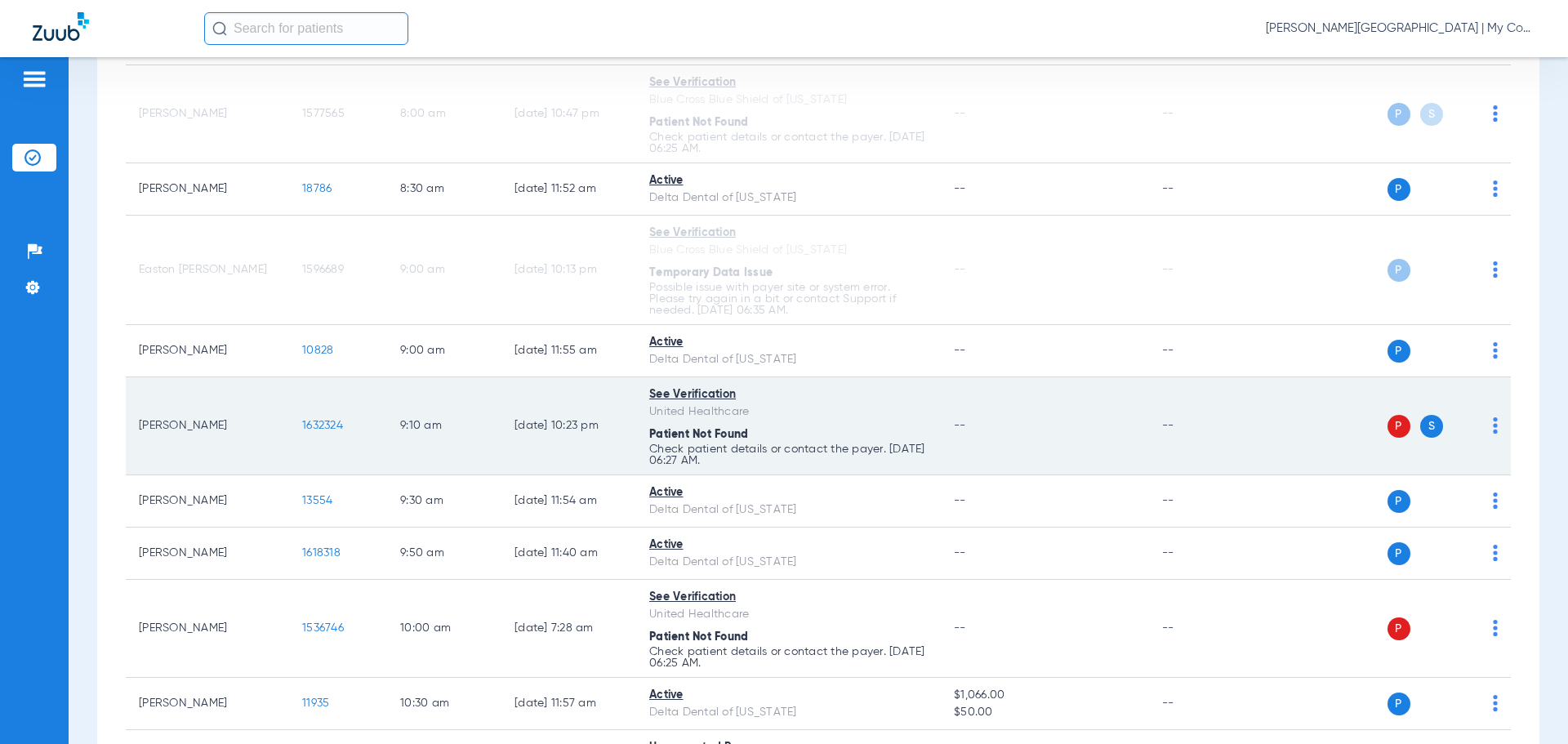
click at [1494, 434] on span at bounding box center [1495, 430] width 5 height 11
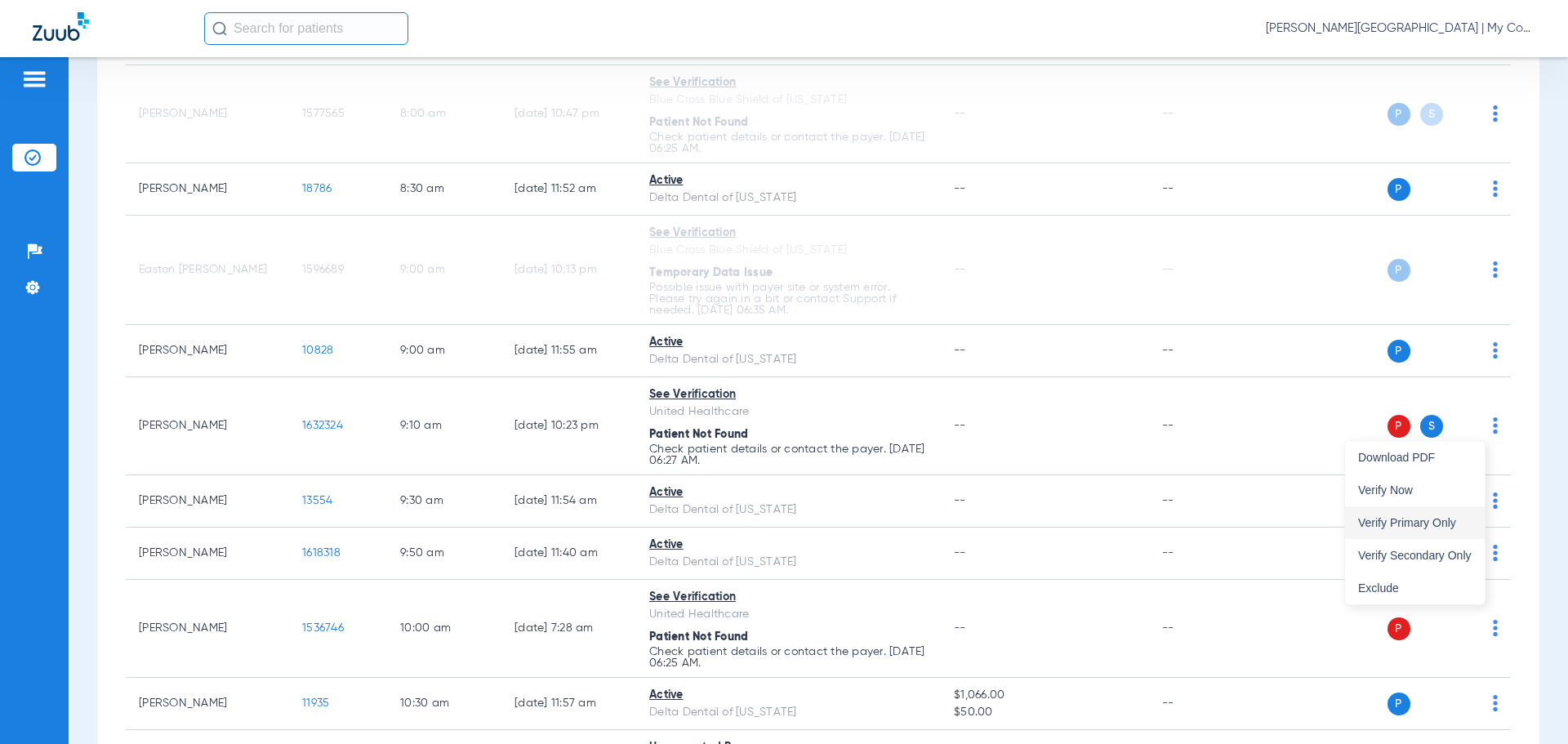
click at [1455, 515] on button "Verify Primary Only" at bounding box center [1415, 522] width 140 height 33
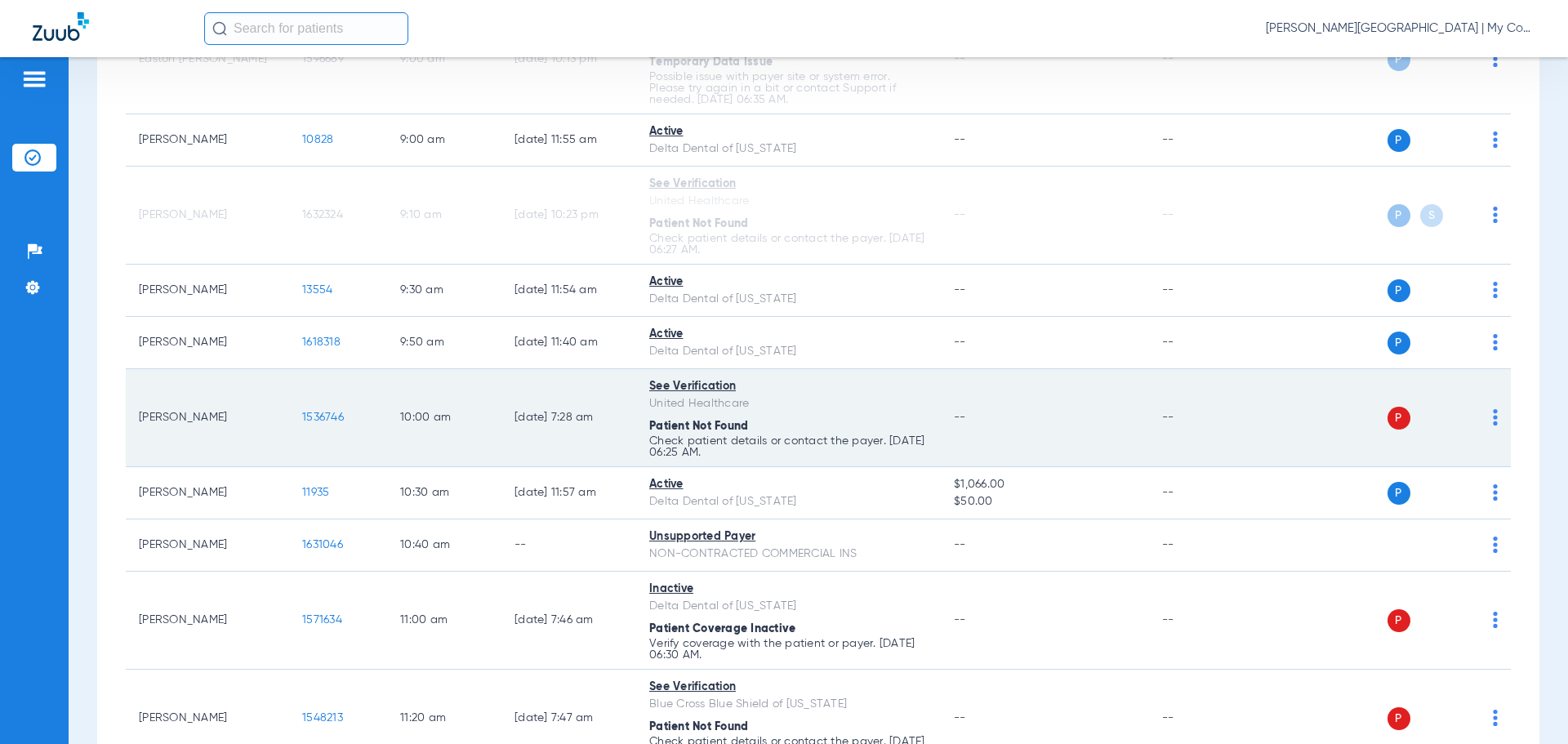
scroll to position [654, 0]
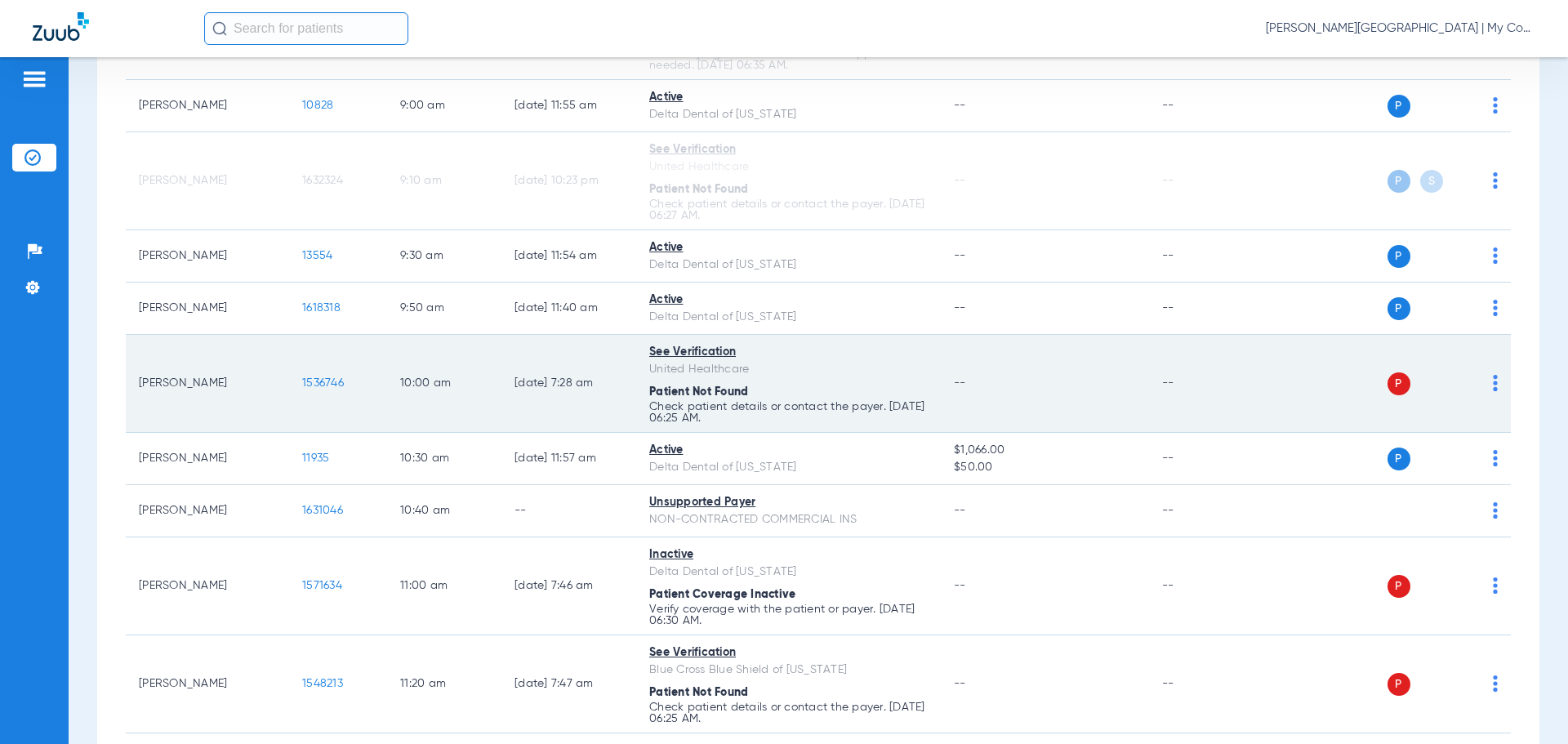
click at [1480, 384] on div "P S" at bounding box center [1379, 384] width 239 height 23
click at [1494, 386] on img at bounding box center [1495, 384] width 5 height 17
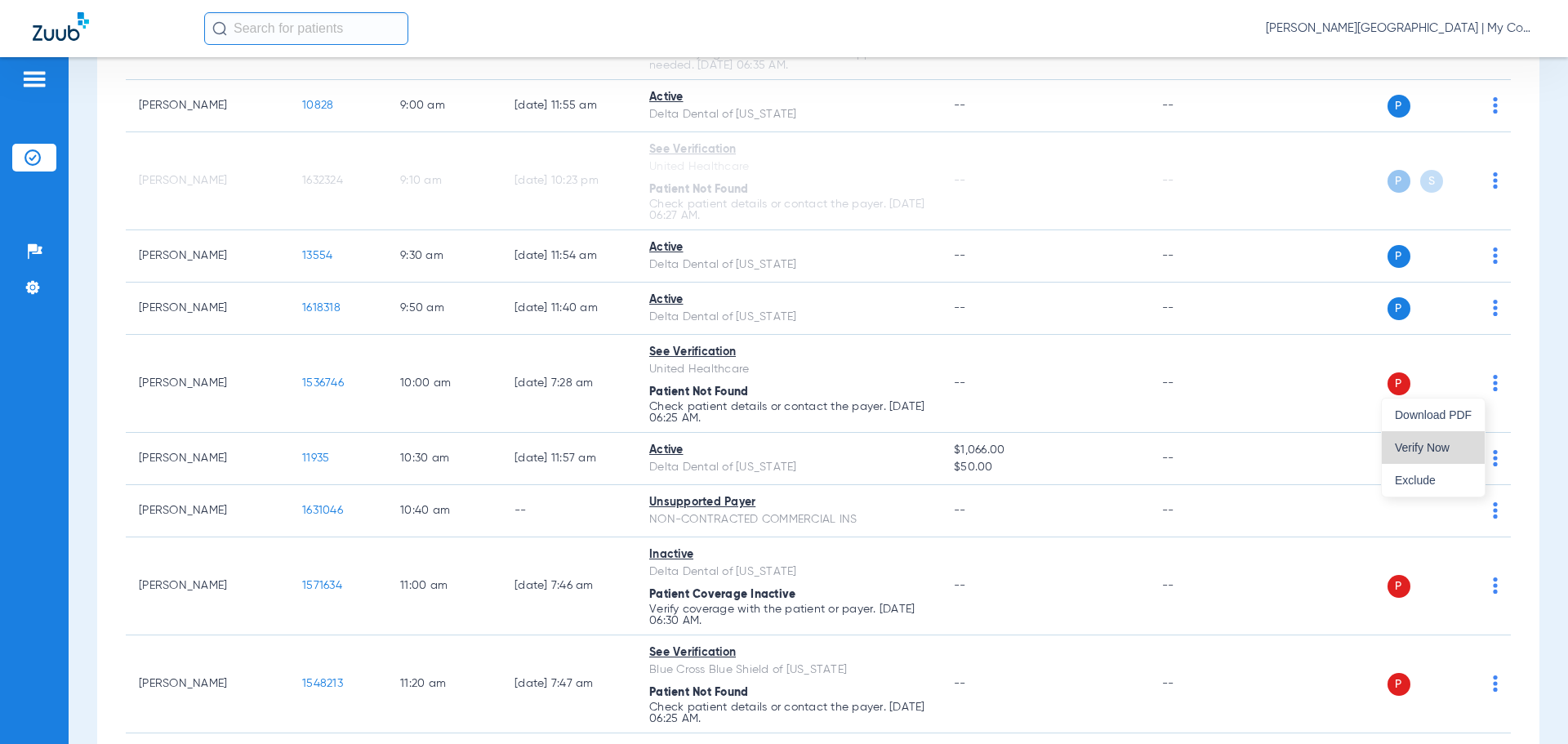
click at [1454, 456] on button "Verify Now" at bounding box center [1433, 447] width 103 height 33
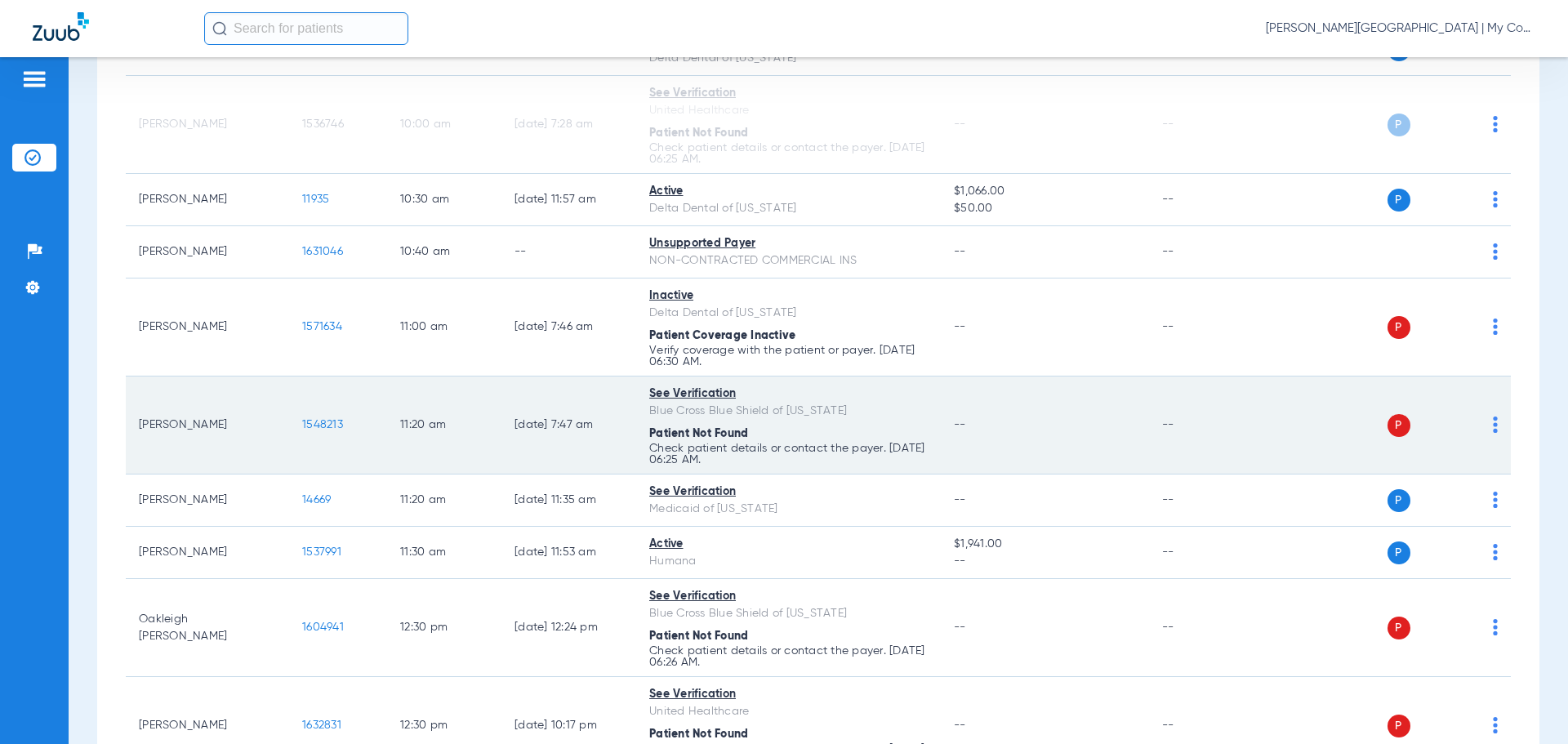
scroll to position [981, 0]
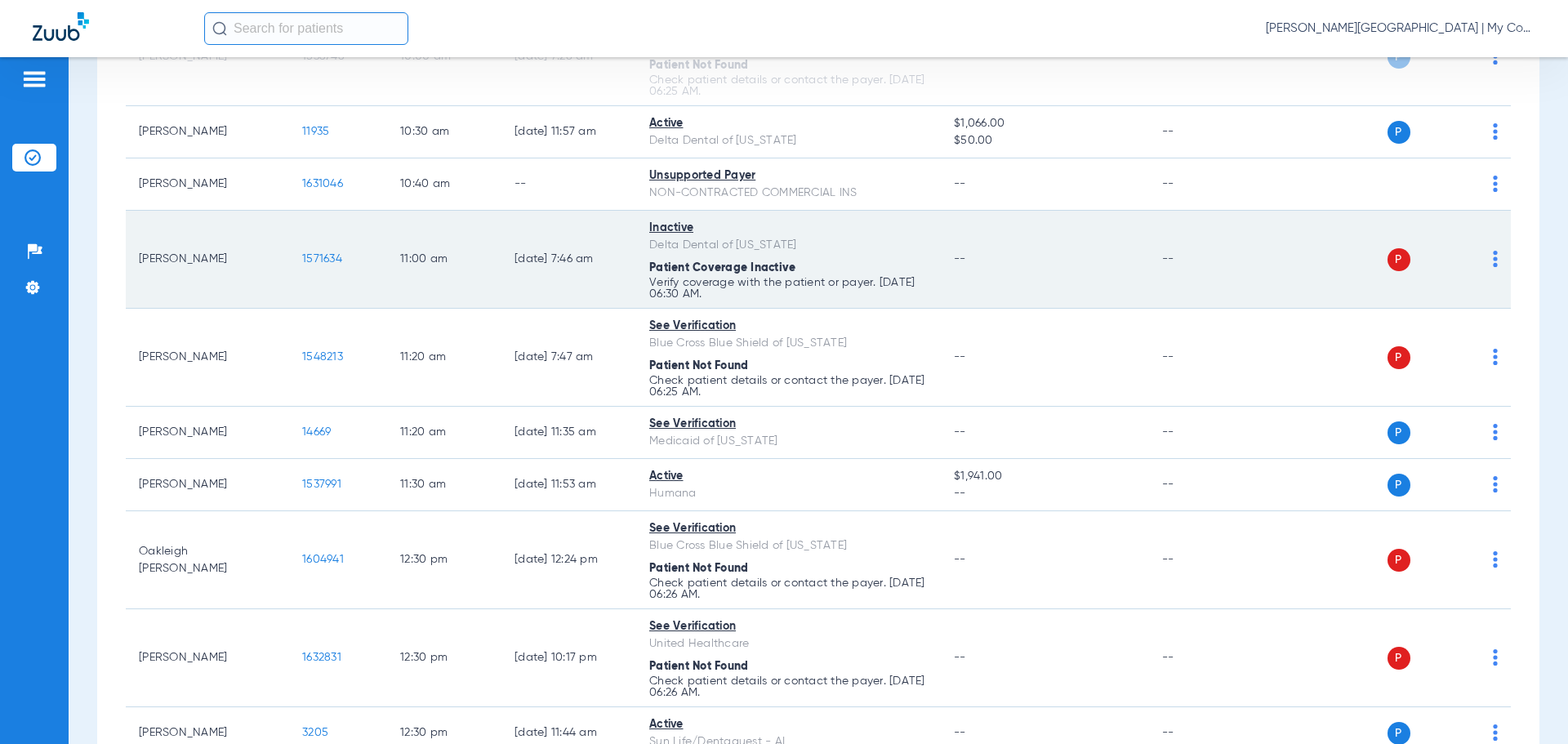
click at [1494, 264] on img at bounding box center [1495, 259] width 5 height 17
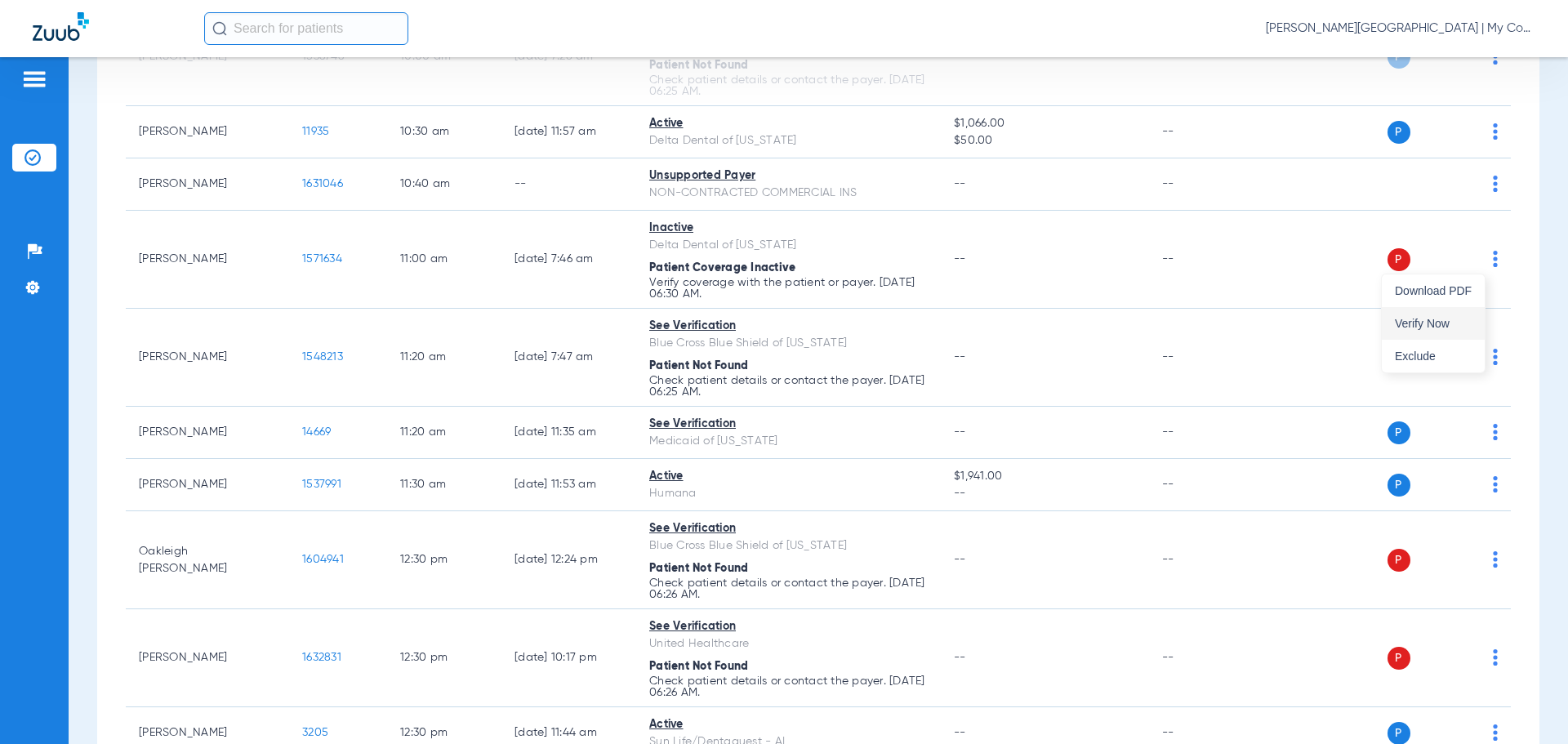
click at [1452, 325] on span "Verify Now" at bounding box center [1433, 323] width 76 height 11
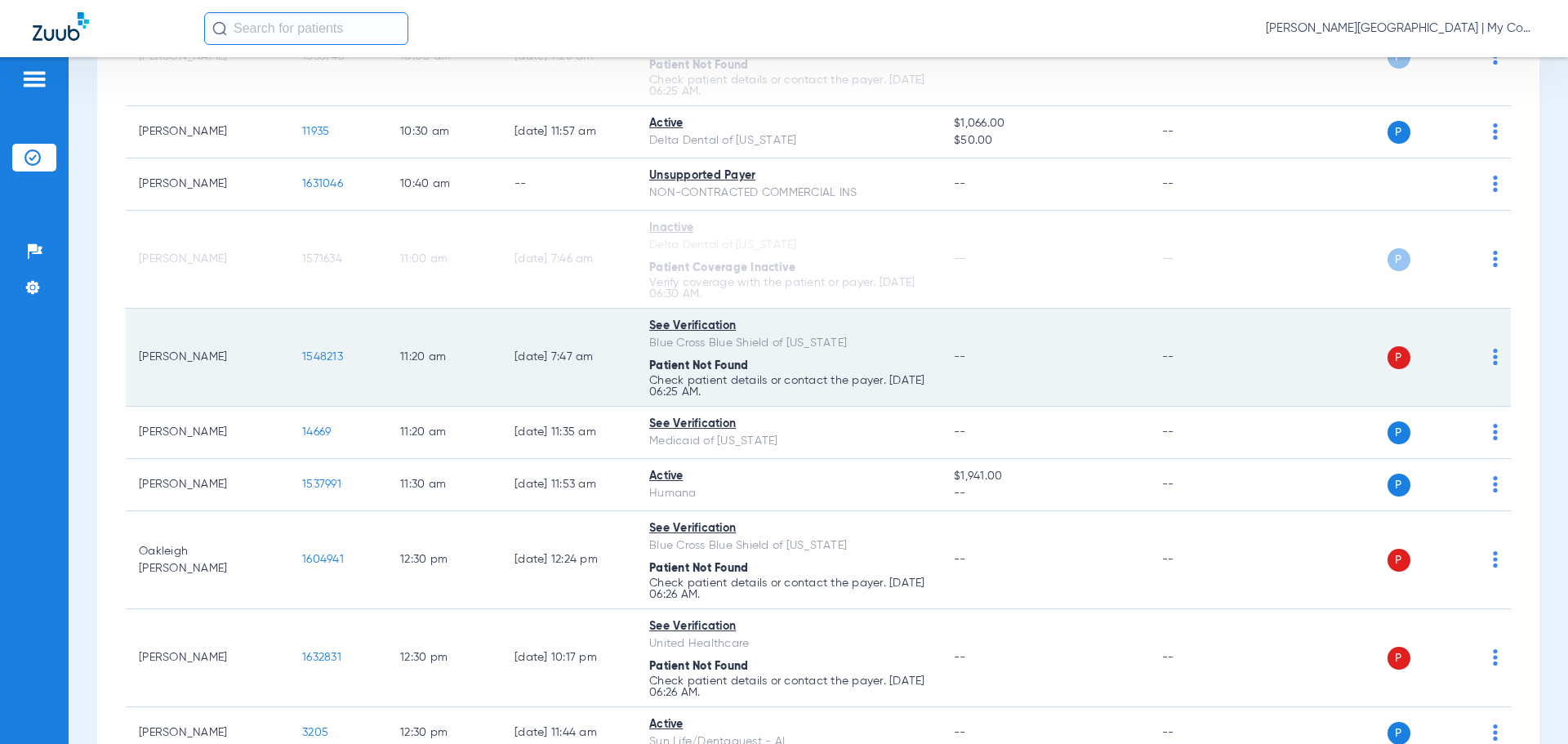
click at [1480, 357] on div "P S" at bounding box center [1379, 358] width 239 height 23
click at [1494, 359] on img at bounding box center [1495, 358] width 5 height 17
click at [1440, 413] on button "Verify Now" at bounding box center [1433, 421] width 103 height 33
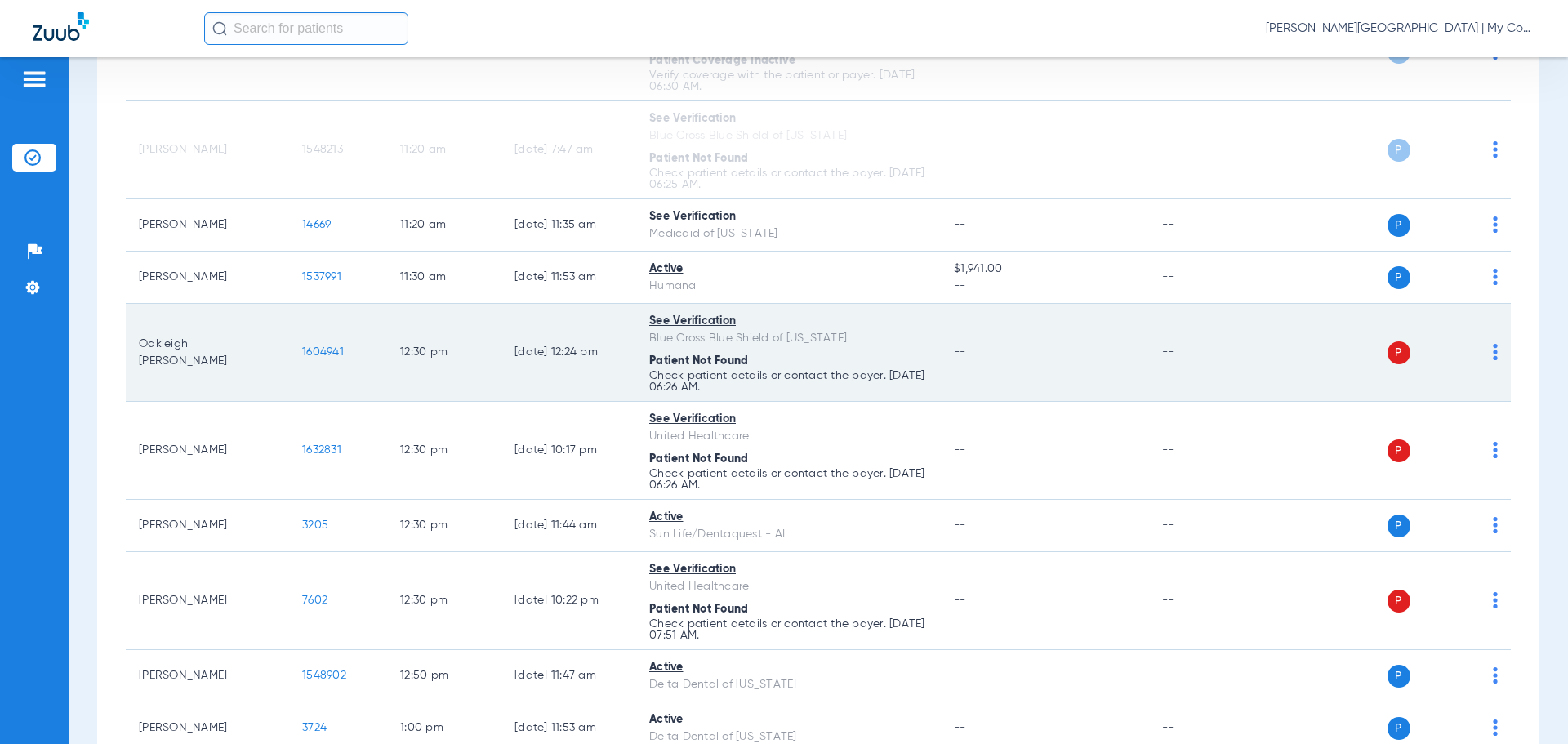
scroll to position [1225, 0]
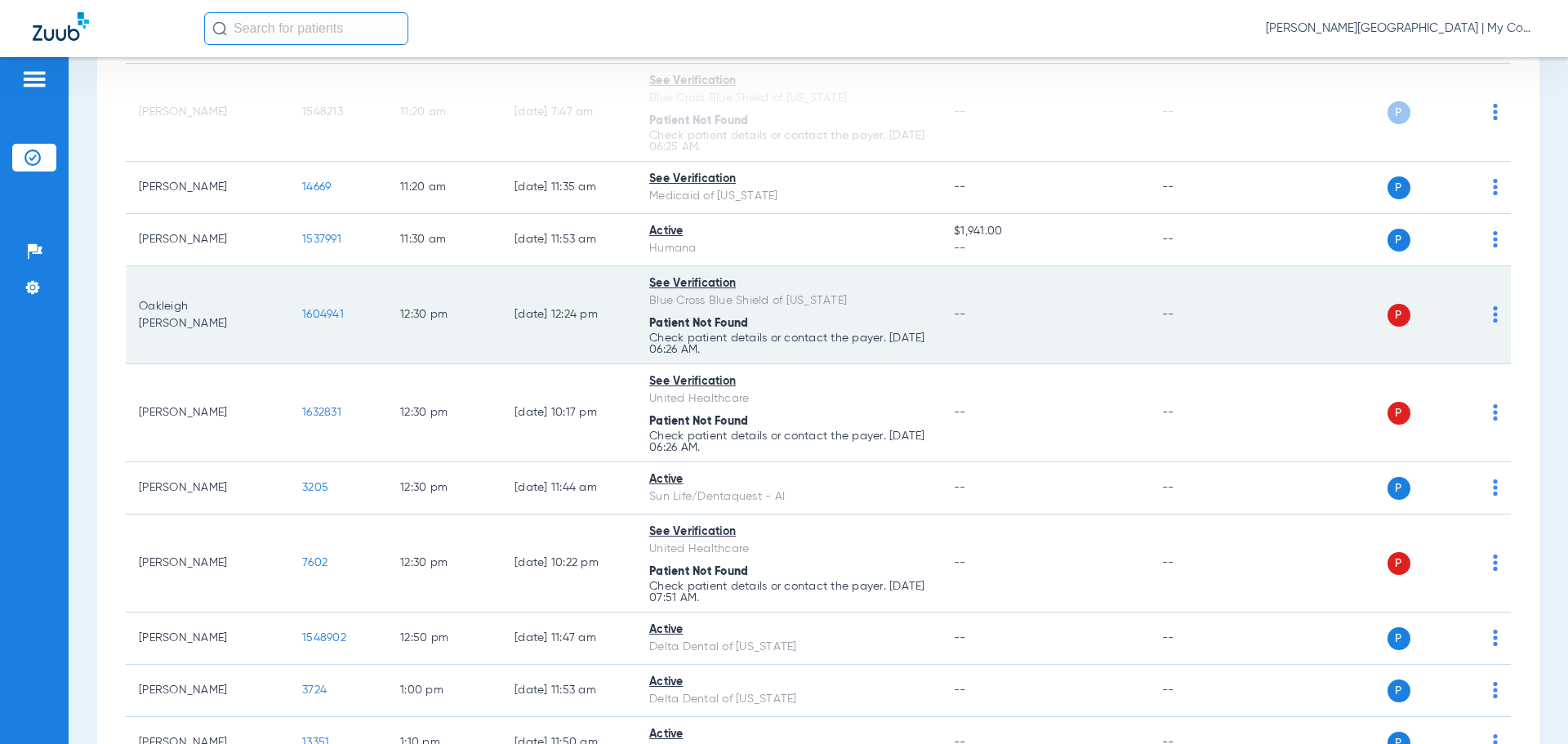
click at [1494, 319] on img at bounding box center [1495, 315] width 5 height 17
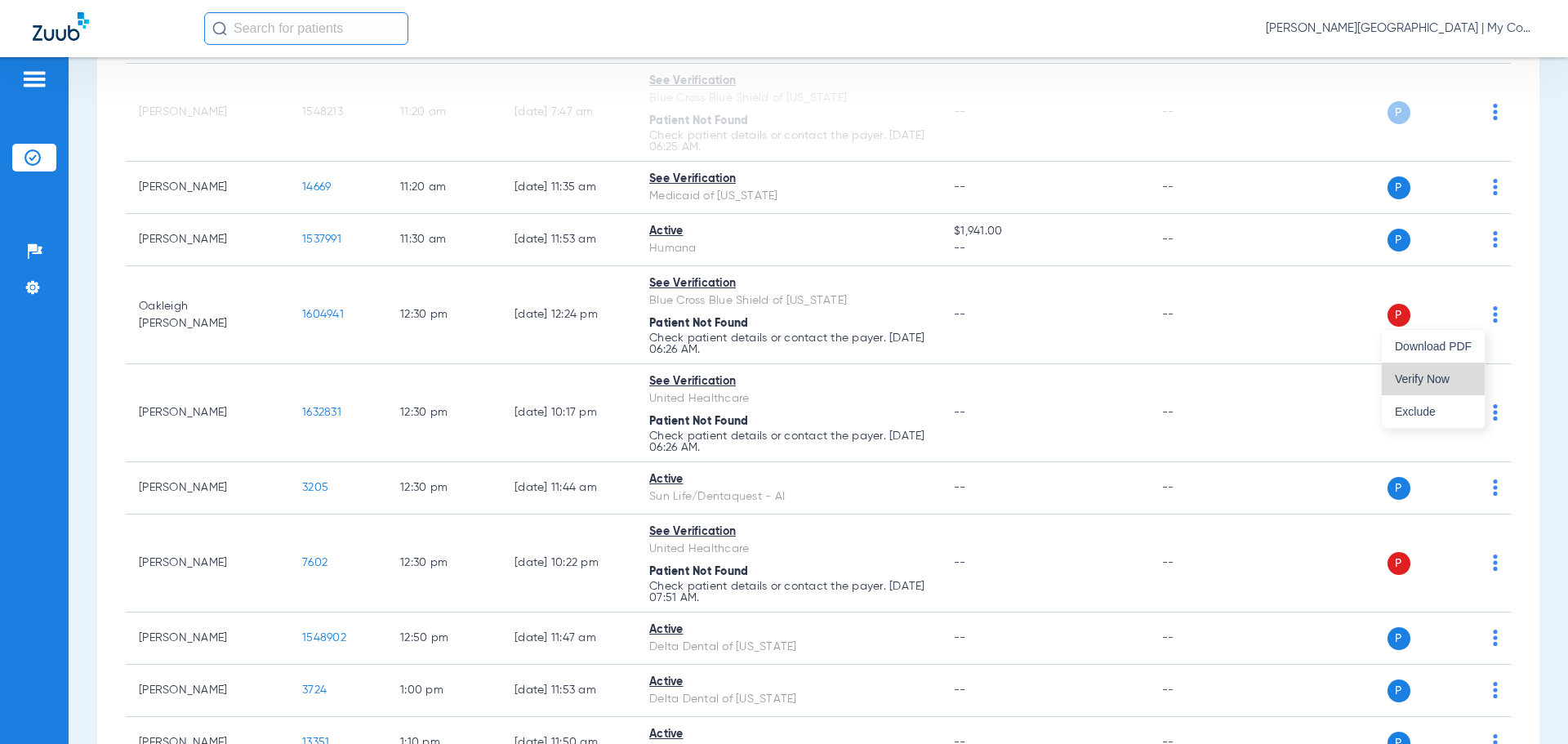
click at [1451, 385] on button "Verify Now" at bounding box center [1433, 378] width 103 height 33
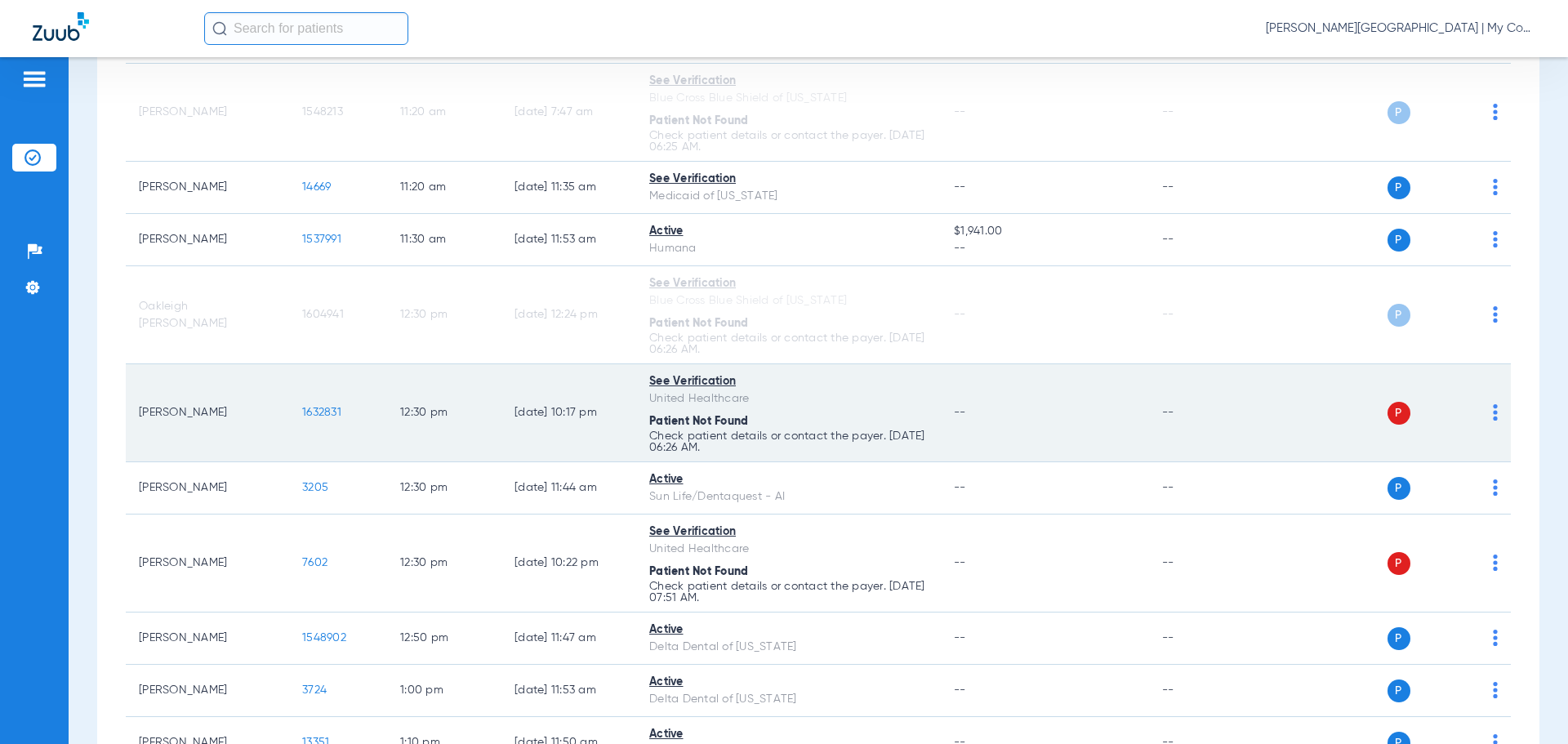
click at [1494, 415] on img at bounding box center [1495, 413] width 5 height 17
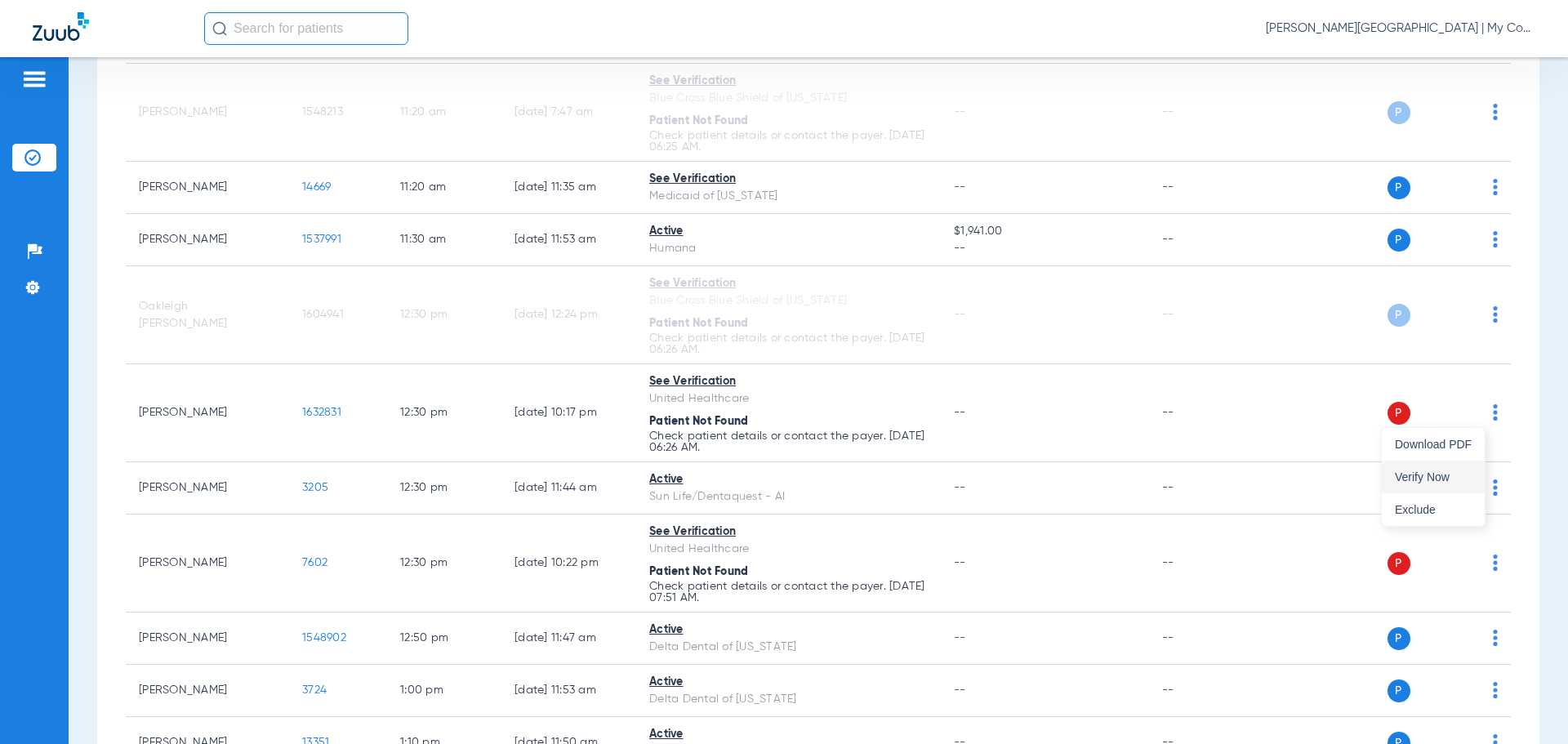
click at [1449, 476] on span "Verify Now" at bounding box center [1433, 477] width 76 height 11
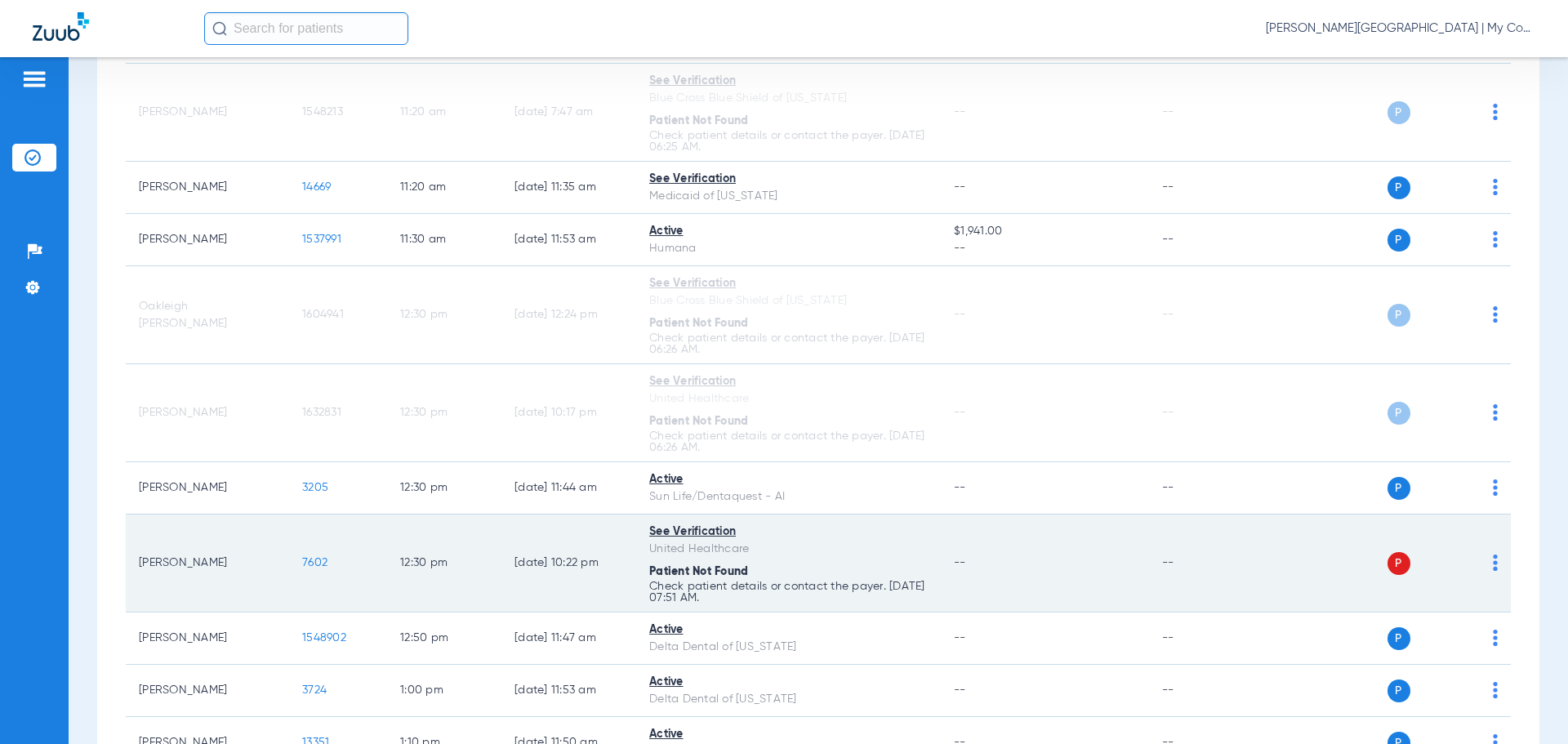
click at [1494, 562] on img at bounding box center [1495, 563] width 5 height 17
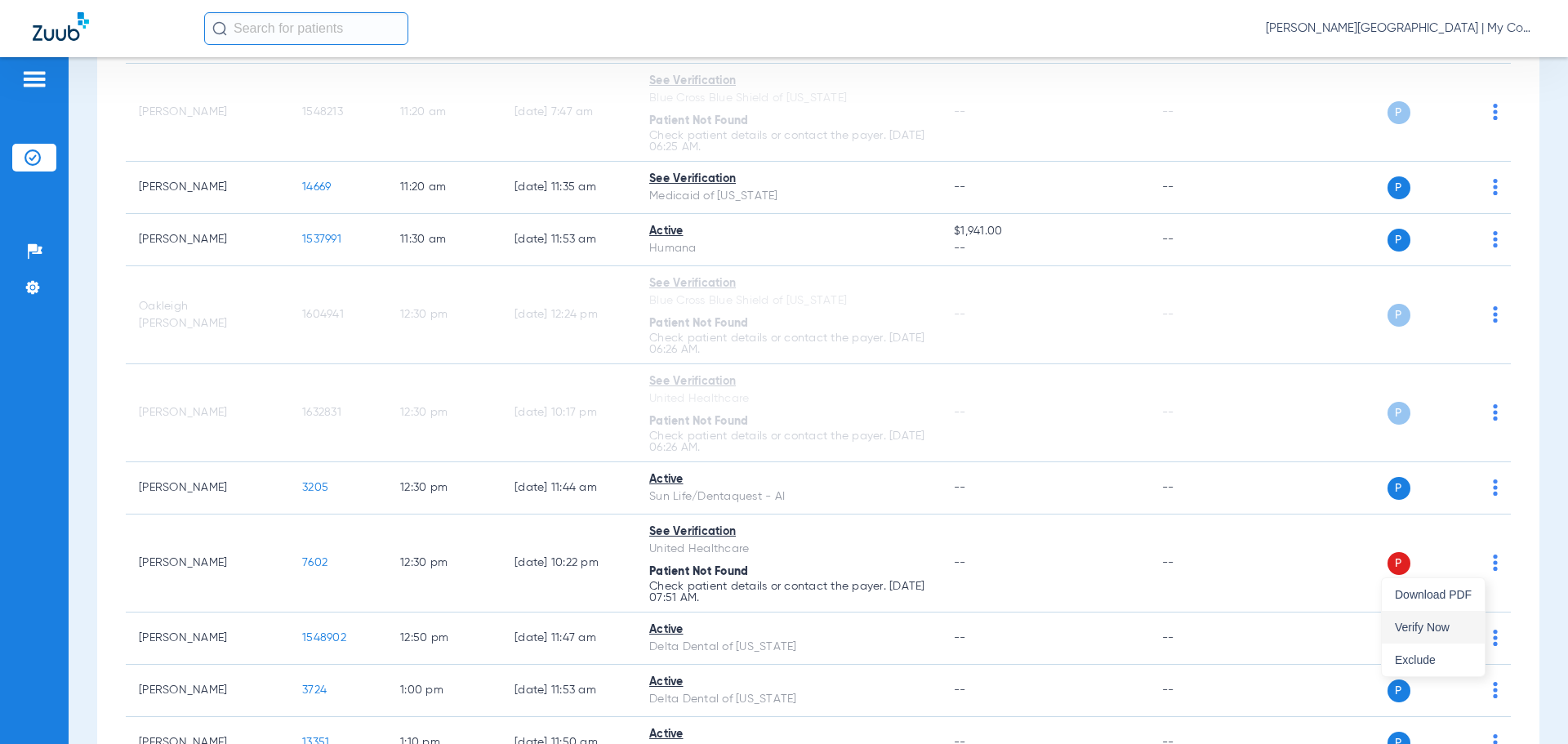
click at [1432, 629] on span "Verify Now" at bounding box center [1433, 628] width 76 height 11
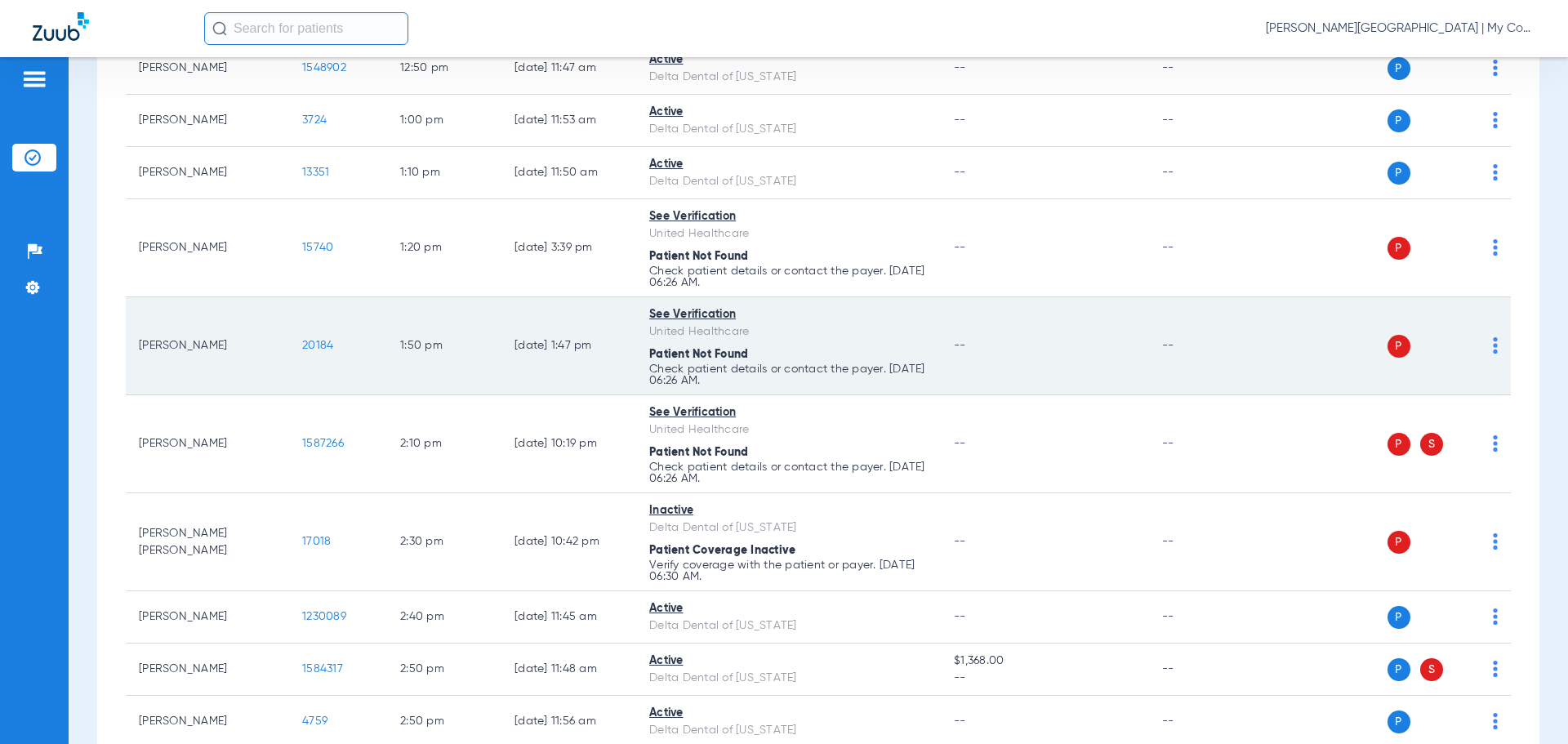
scroll to position [1797, 0]
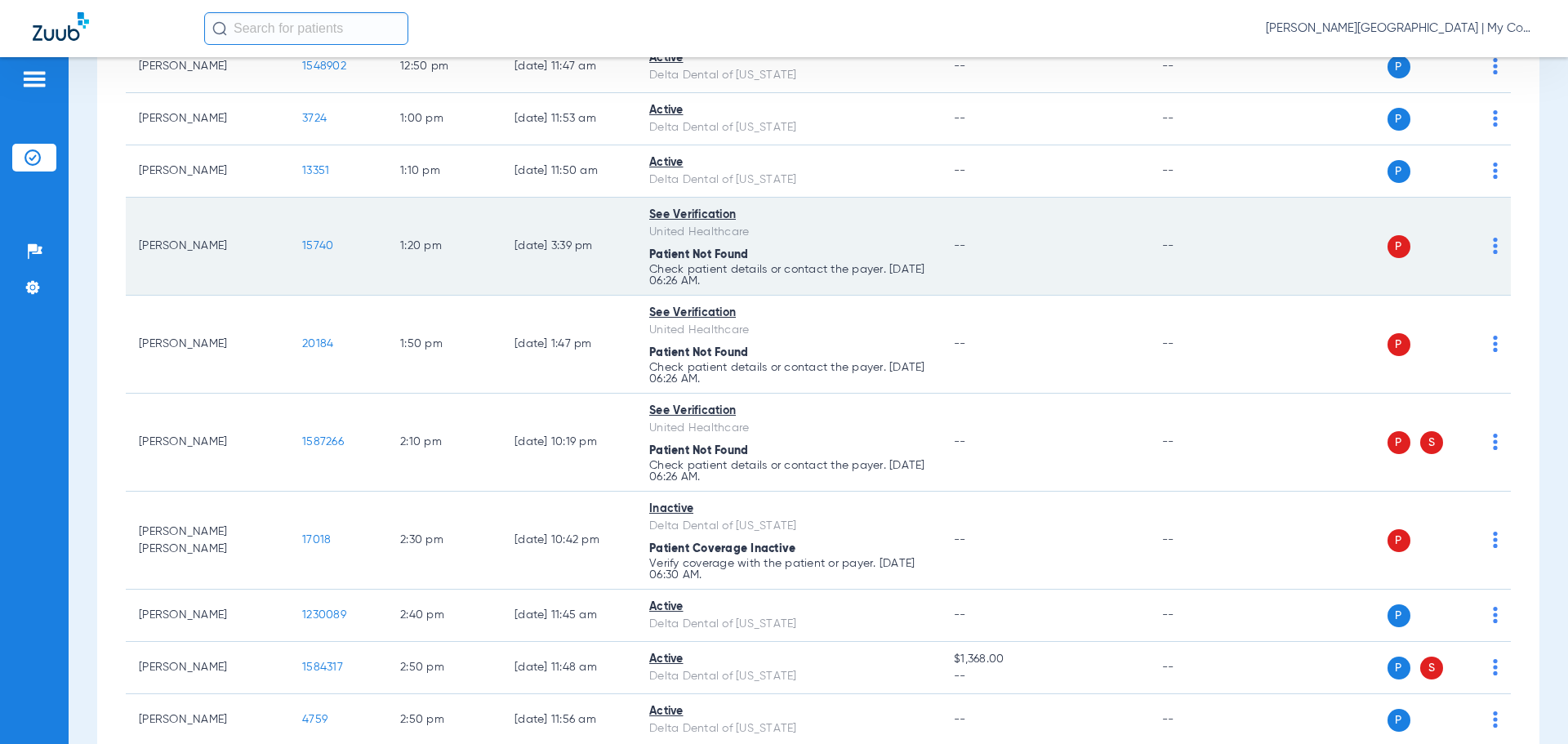
click at [1494, 247] on img at bounding box center [1495, 246] width 5 height 17
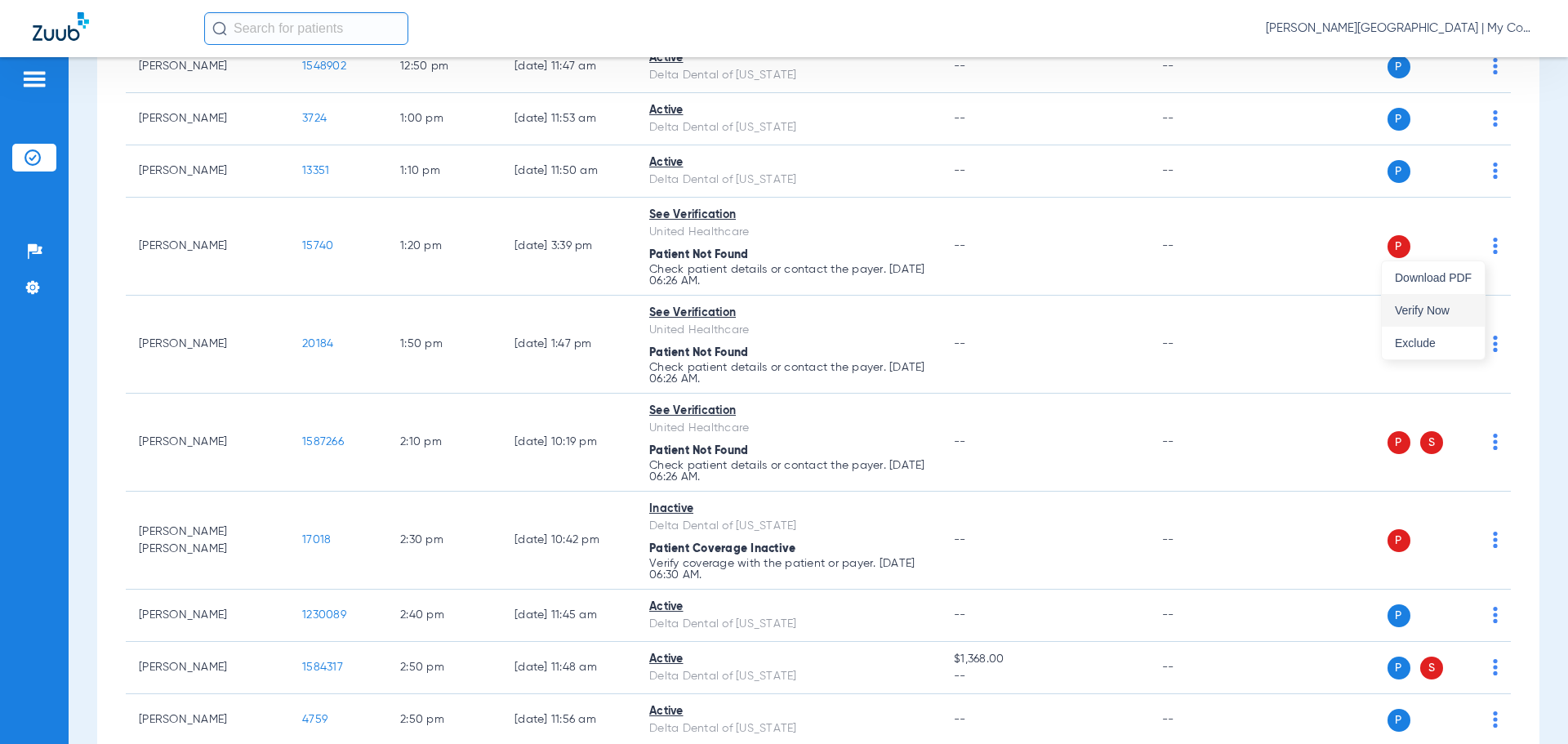
click at [1458, 304] on button "Verify Now" at bounding box center [1433, 310] width 103 height 33
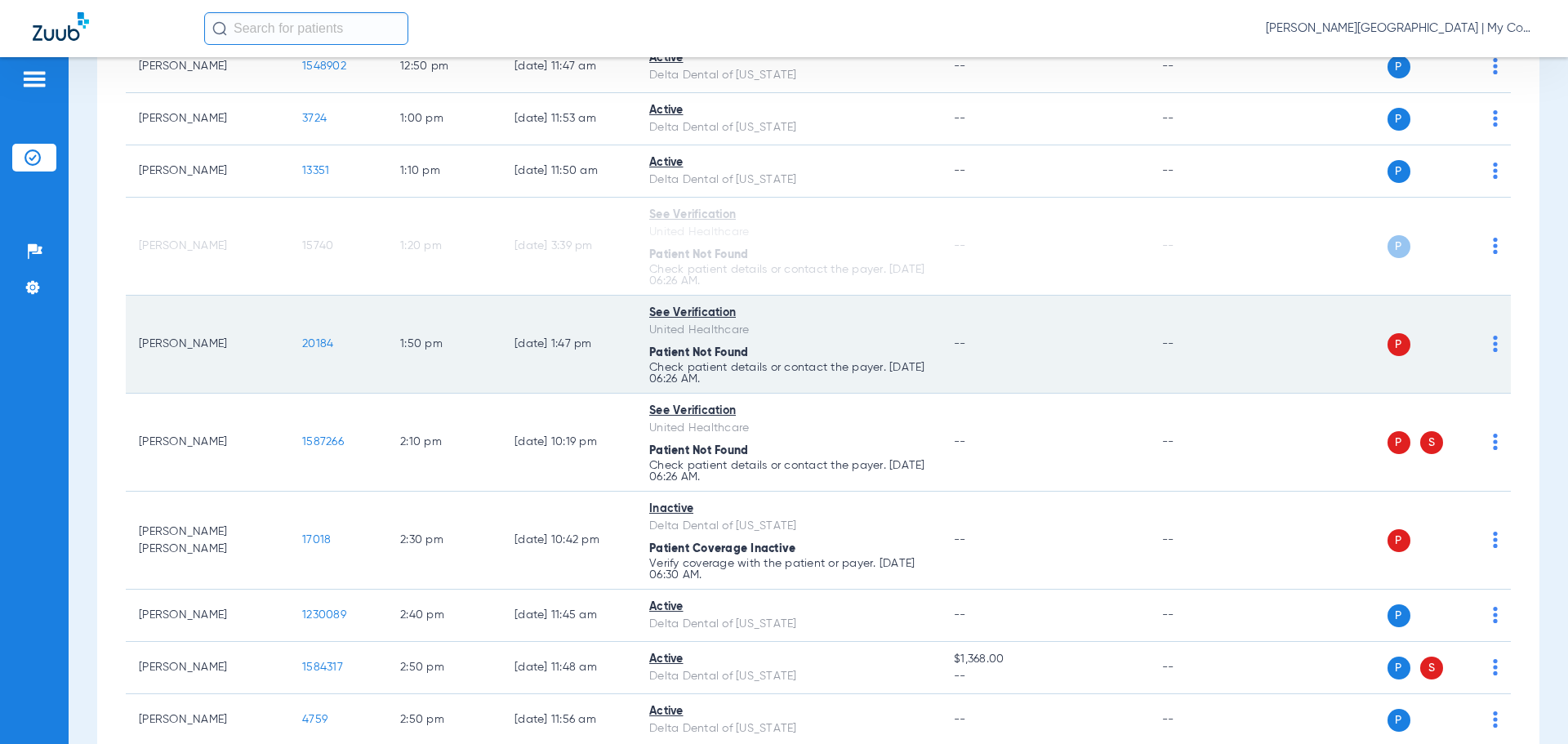
click at [1494, 345] on img at bounding box center [1495, 345] width 5 height 17
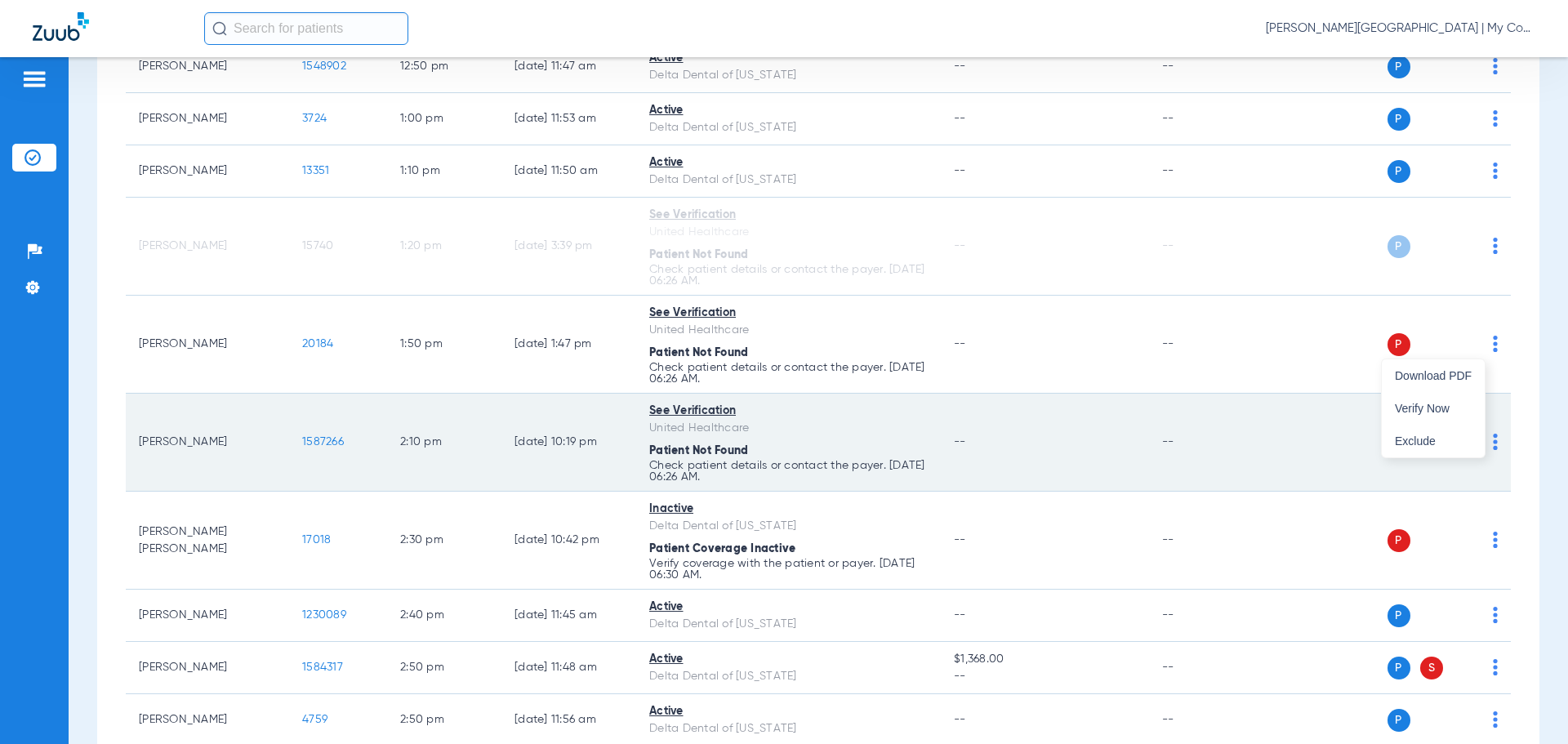
click at [1453, 402] on button "Verify Now" at bounding box center [1433, 408] width 103 height 33
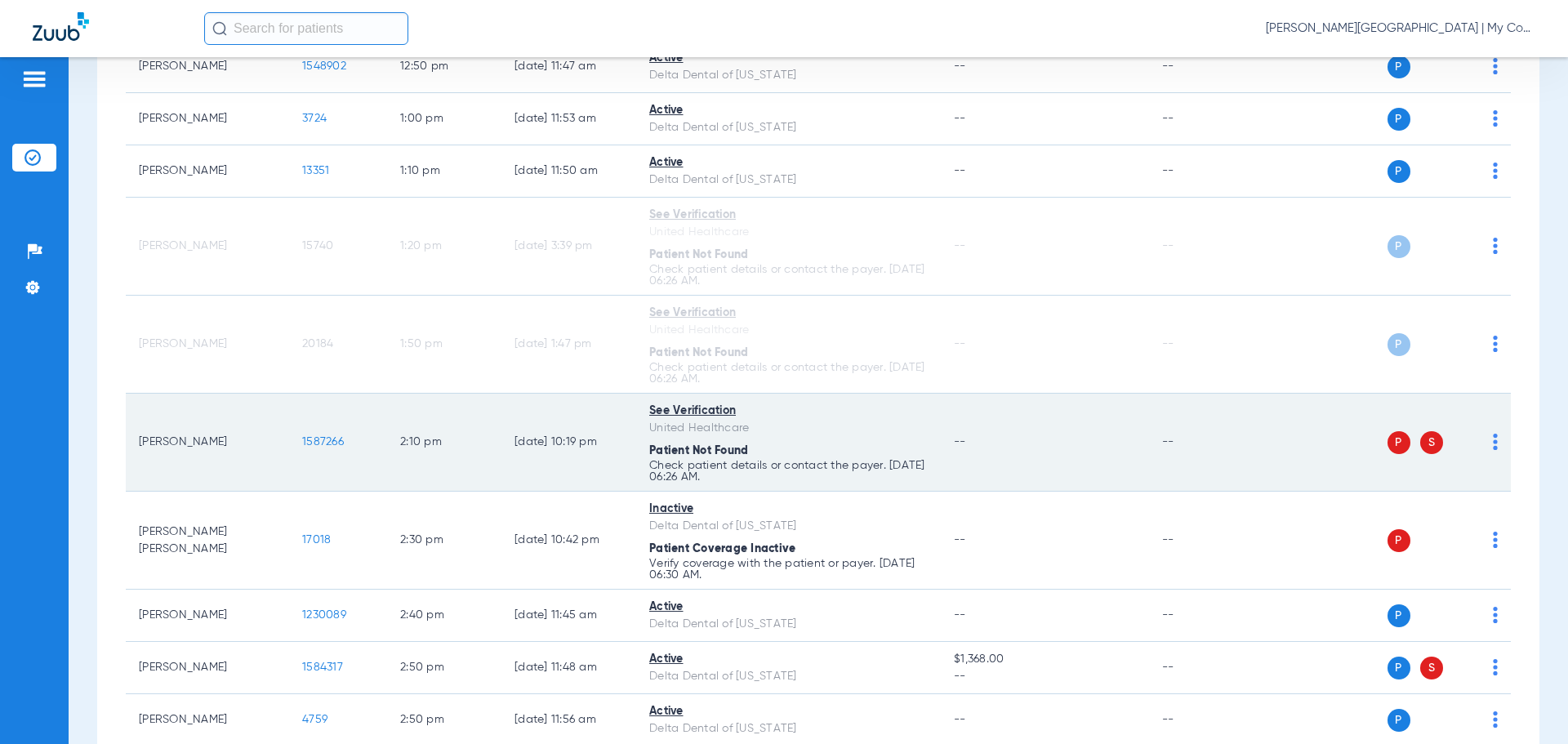
click at [1494, 447] on img at bounding box center [1495, 442] width 5 height 17
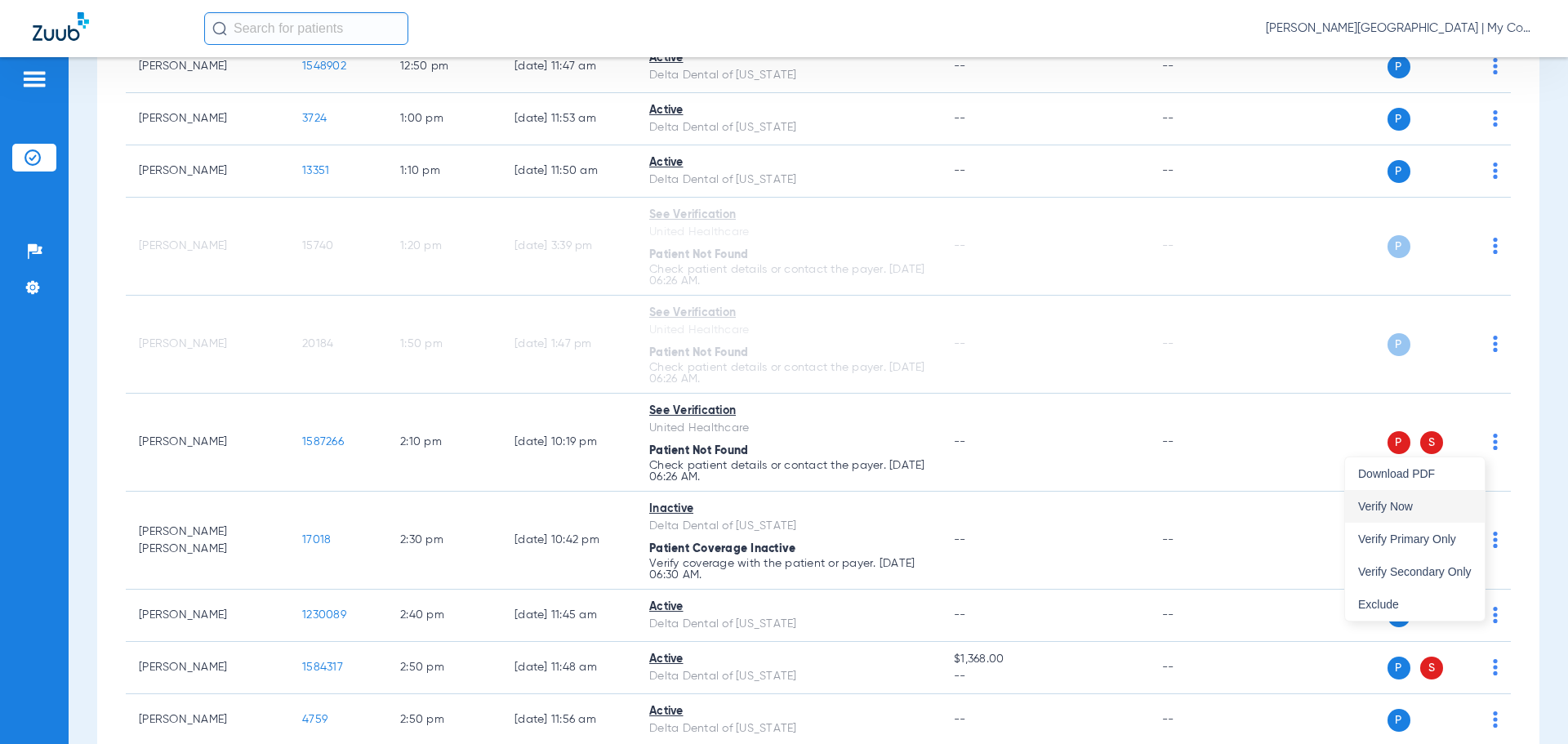
click at [1440, 511] on span "Verify Now" at bounding box center [1415, 507] width 114 height 11
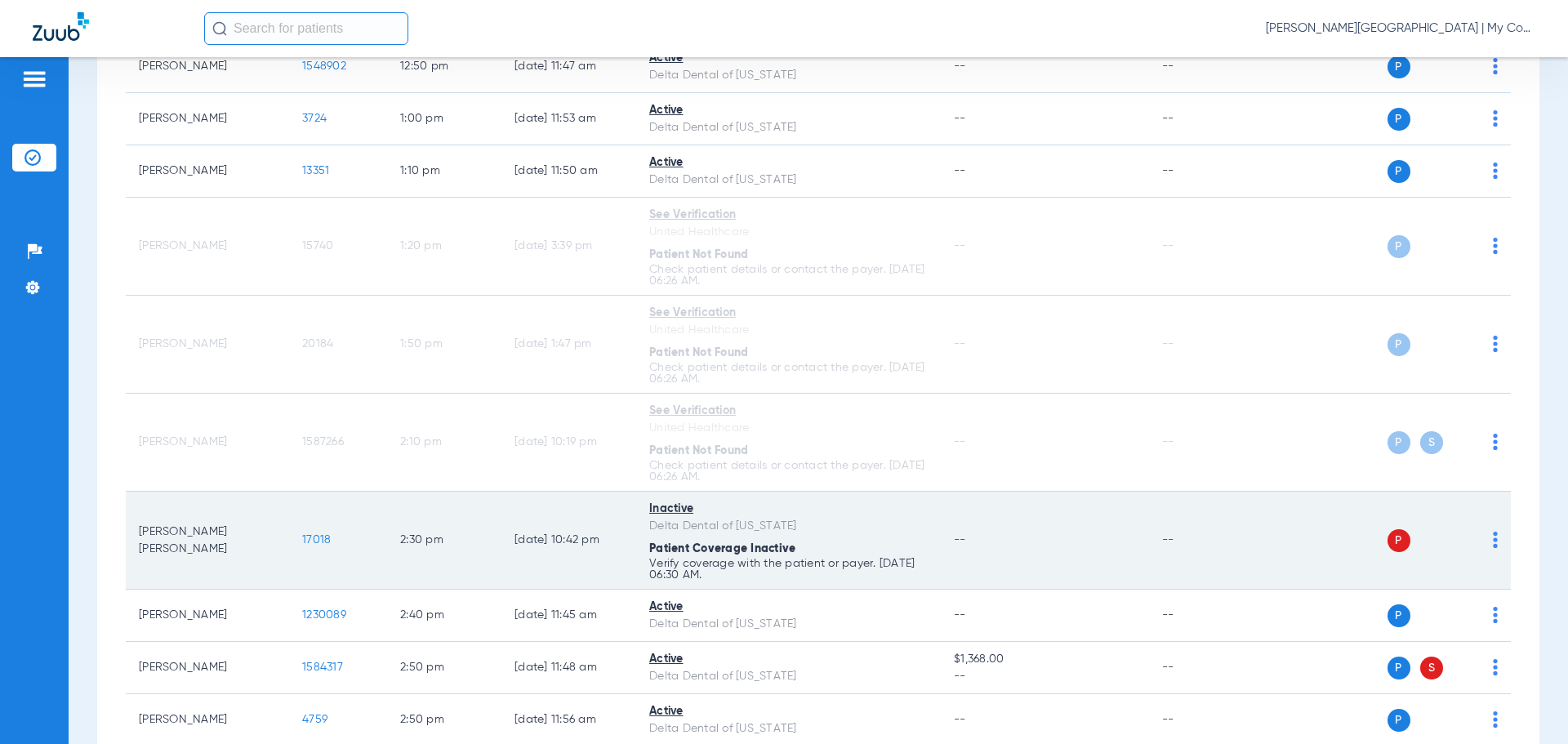
click at [1486, 539] on td "P S" at bounding box center [1386, 540] width 252 height 98
click at [1486, 541] on td "P S" at bounding box center [1386, 540] width 252 height 98
click at [1494, 547] on img at bounding box center [1495, 540] width 5 height 17
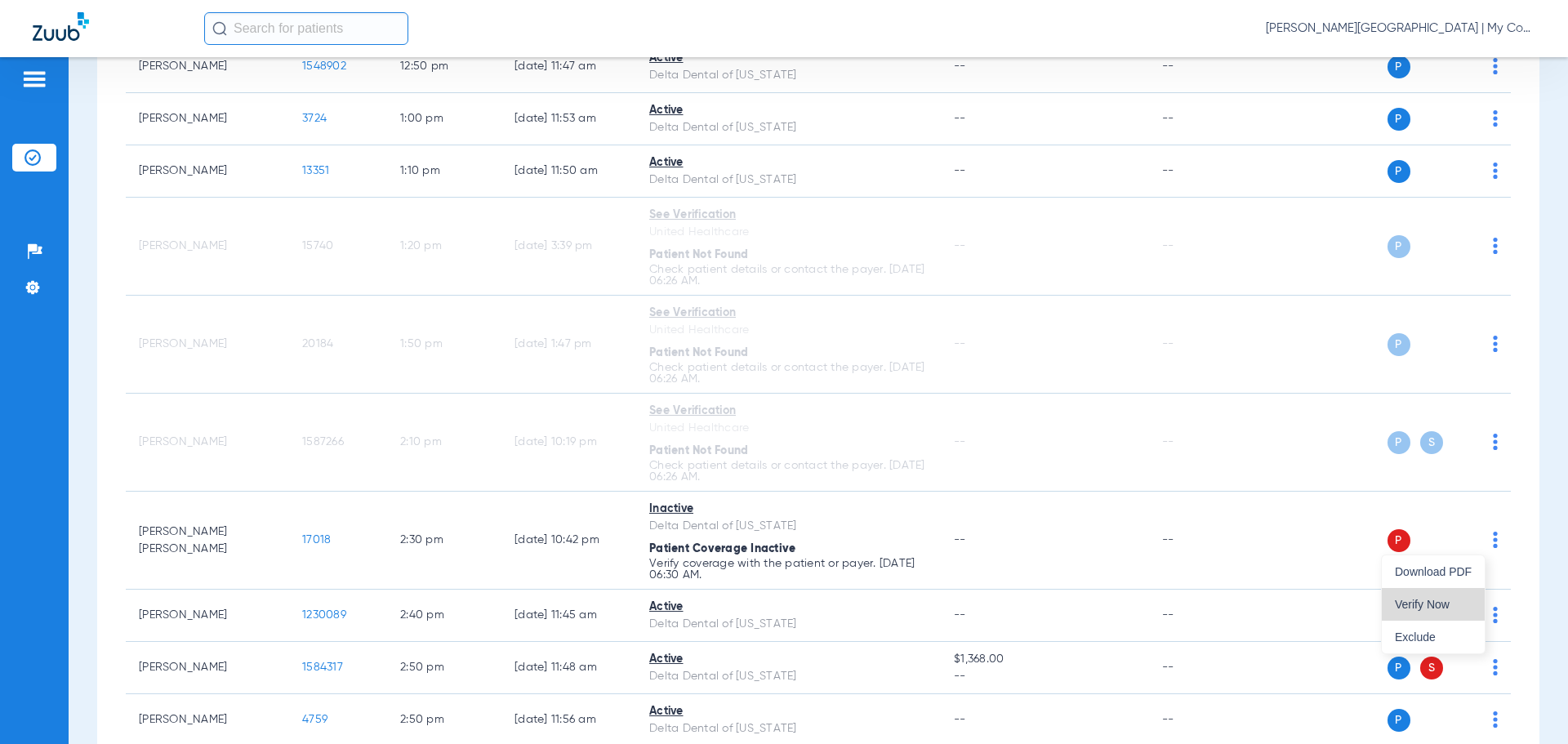
click at [1422, 594] on button "Verify Now" at bounding box center [1433, 604] width 103 height 33
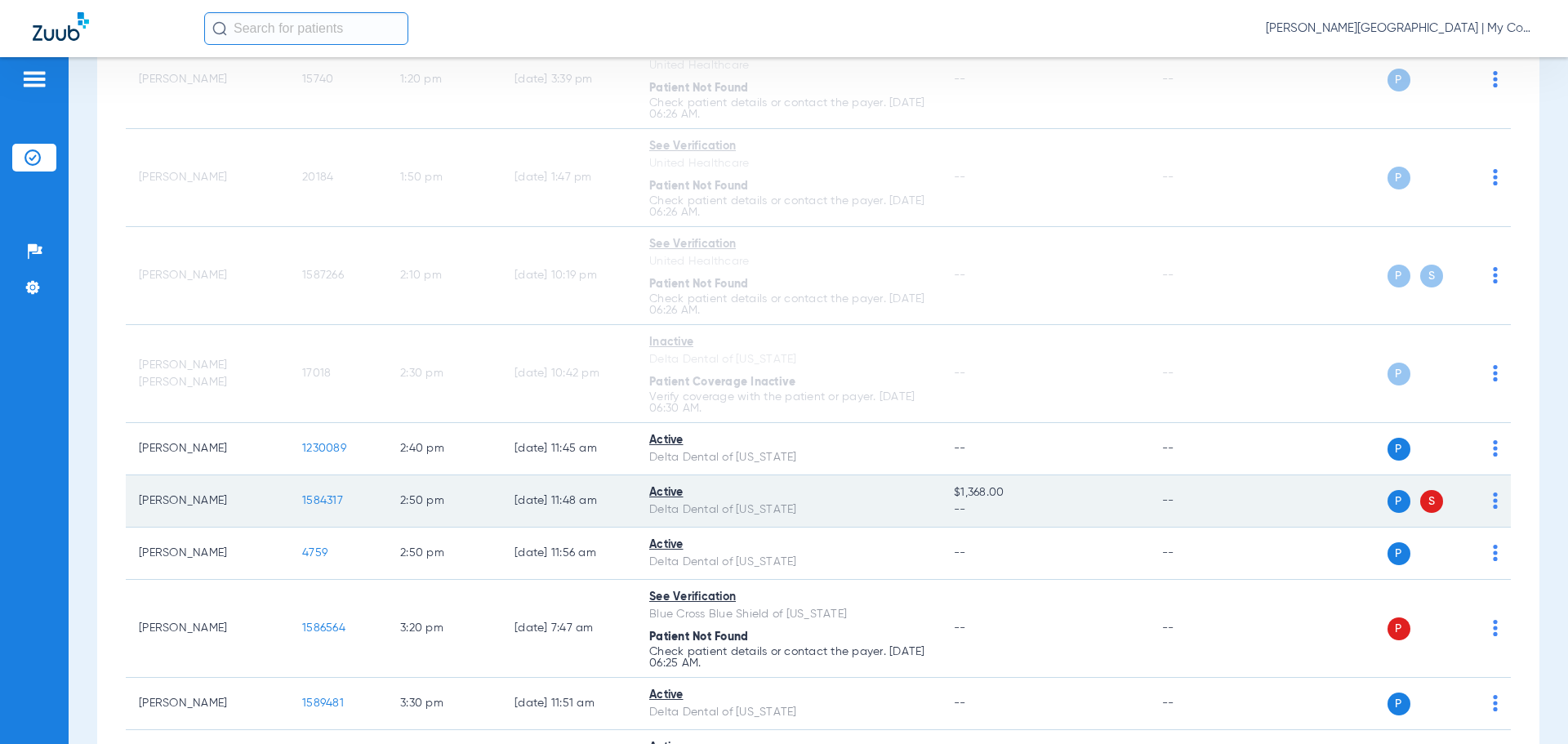
scroll to position [2042, 0]
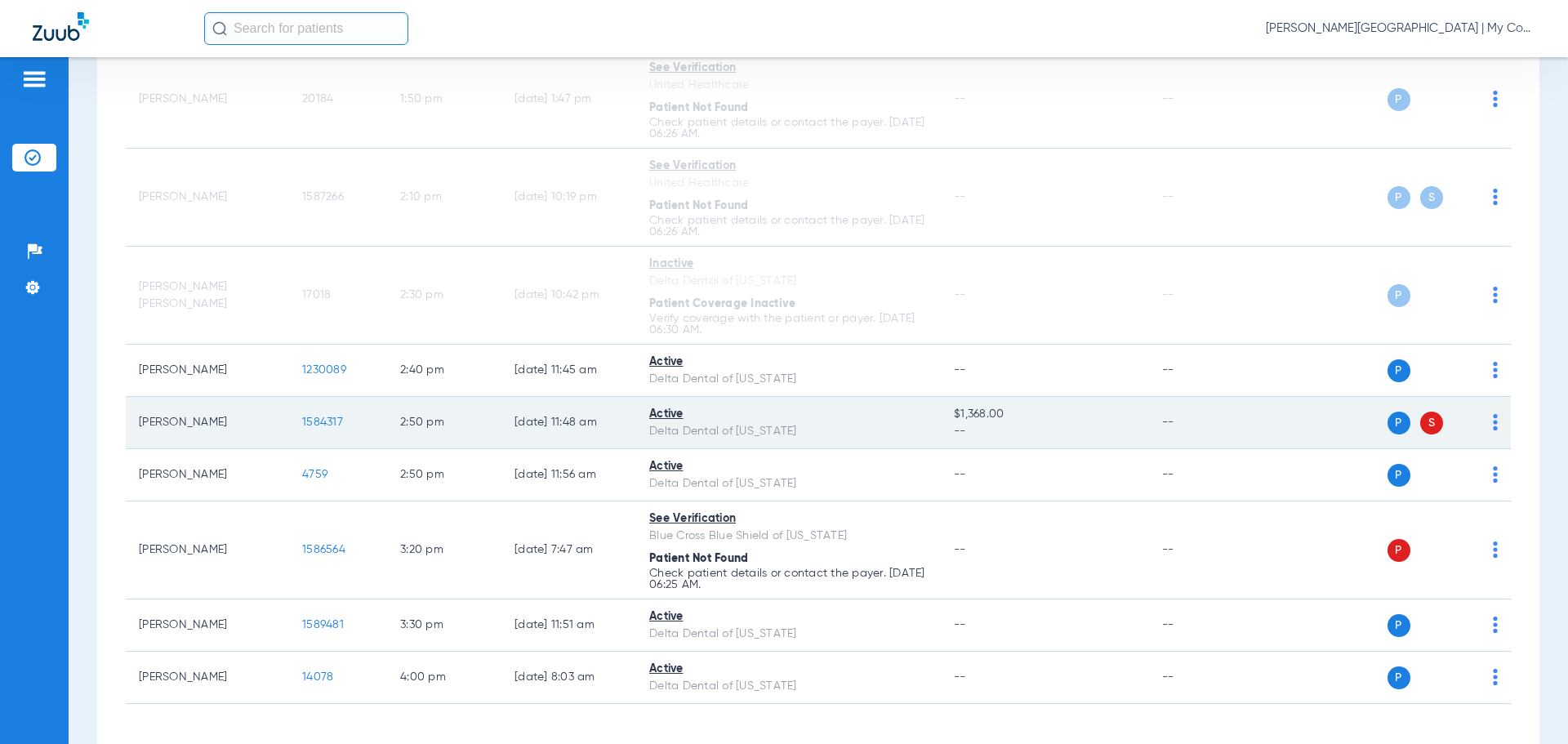
click at [1494, 424] on img at bounding box center [1495, 423] width 5 height 17
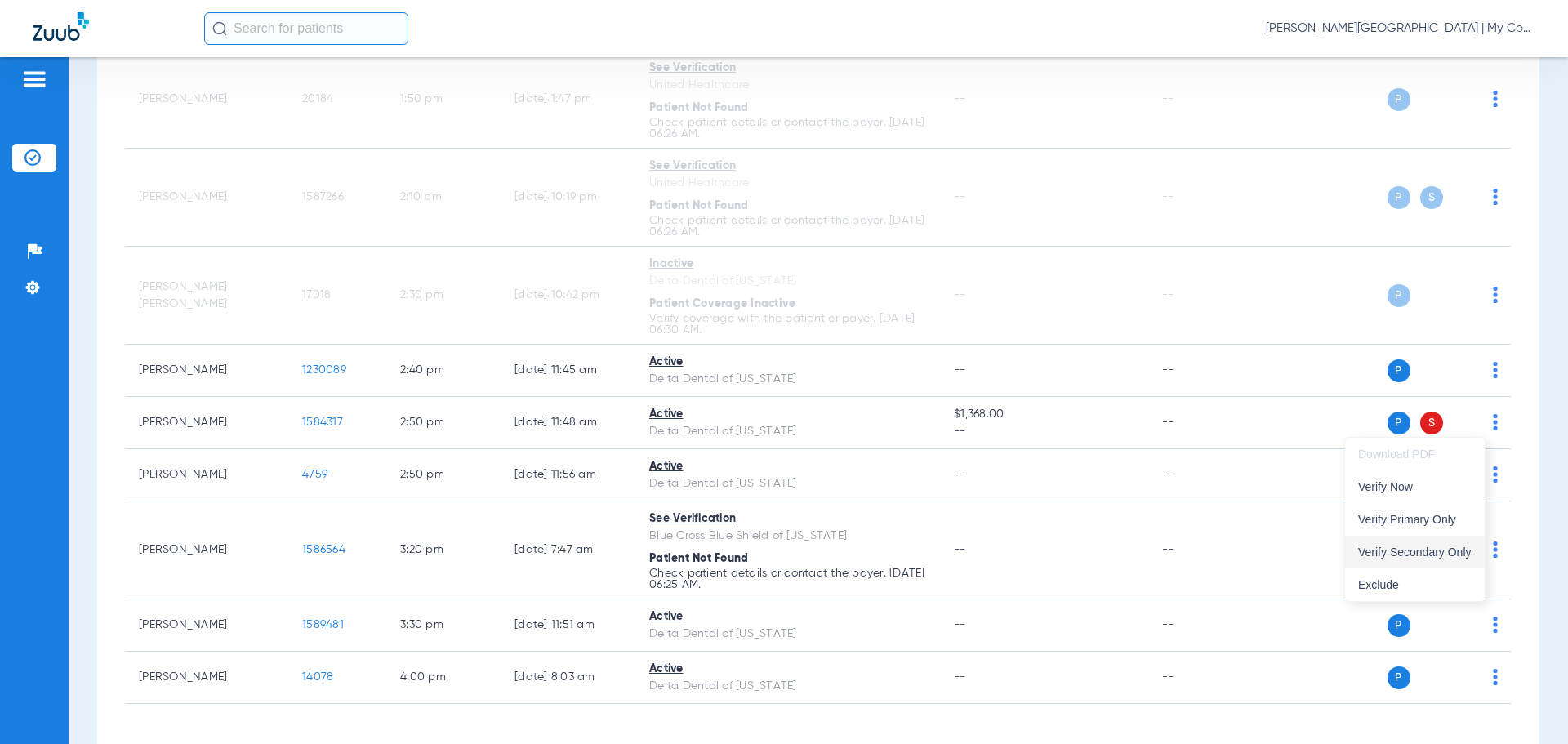
click at [1451, 549] on span "Verify Secondary Only" at bounding box center [1415, 552] width 114 height 11
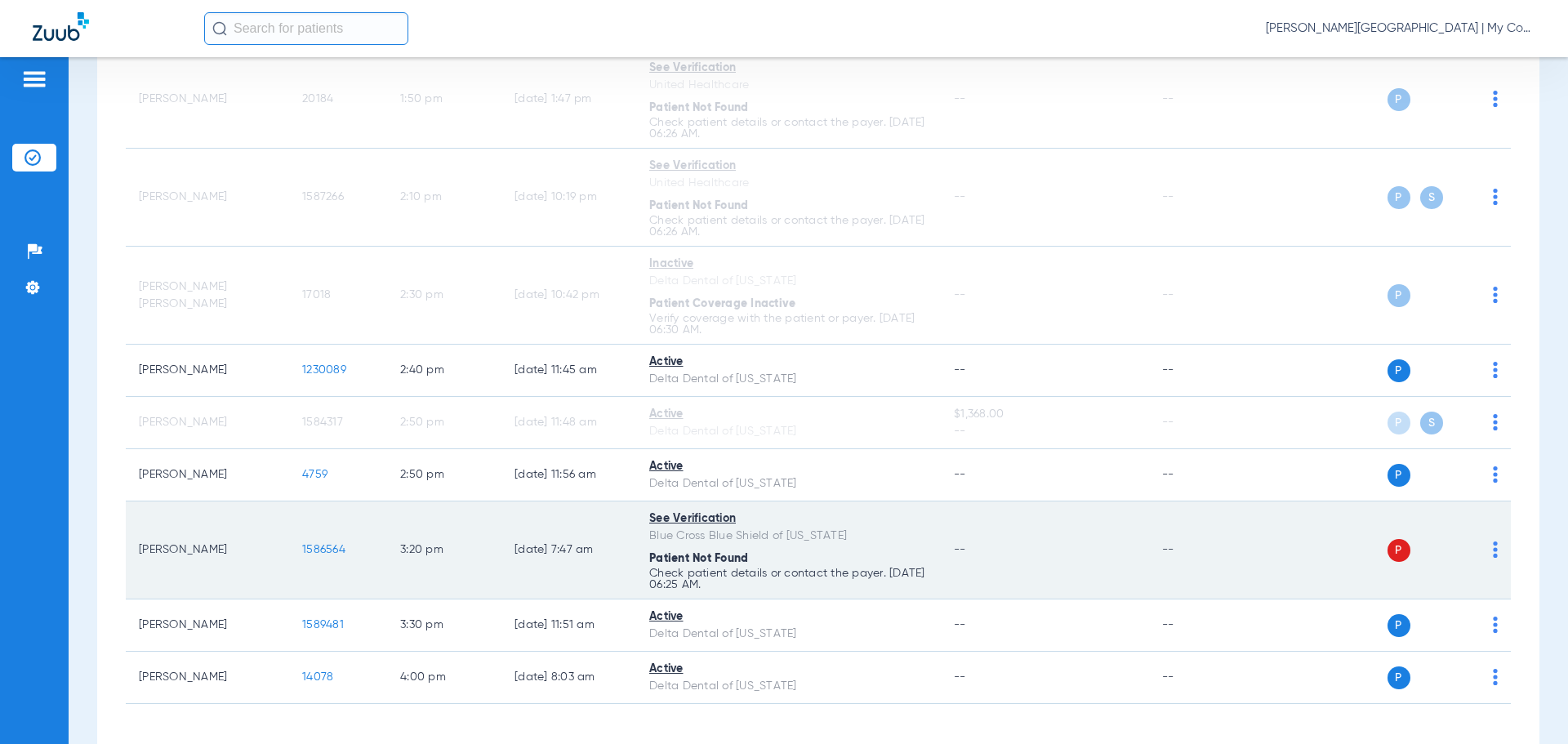
click at [1483, 553] on td "P S" at bounding box center [1386, 550] width 252 height 98
click at [1494, 553] on img at bounding box center [1495, 550] width 5 height 17
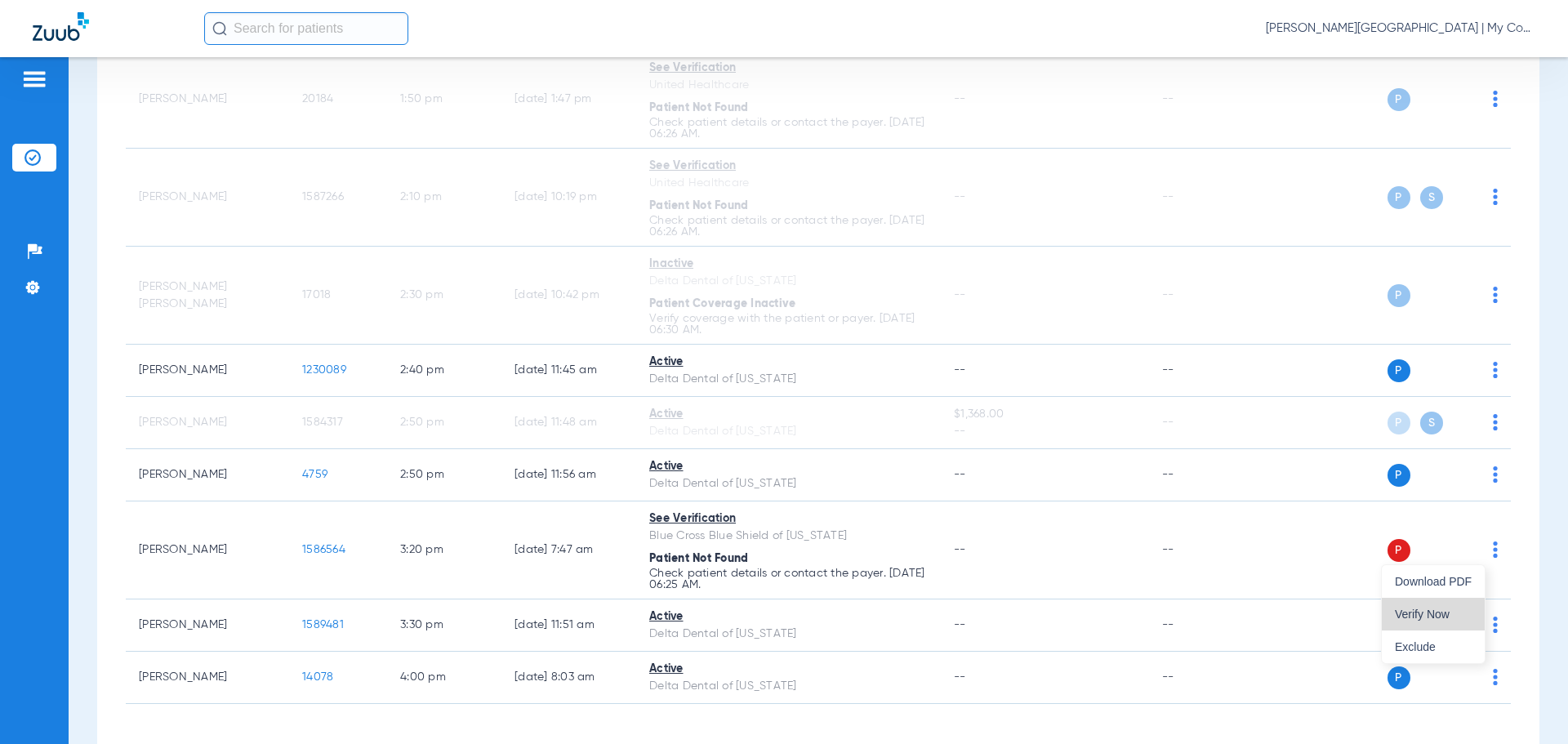
click at [1449, 604] on button "Verify Now" at bounding box center [1433, 614] width 103 height 33
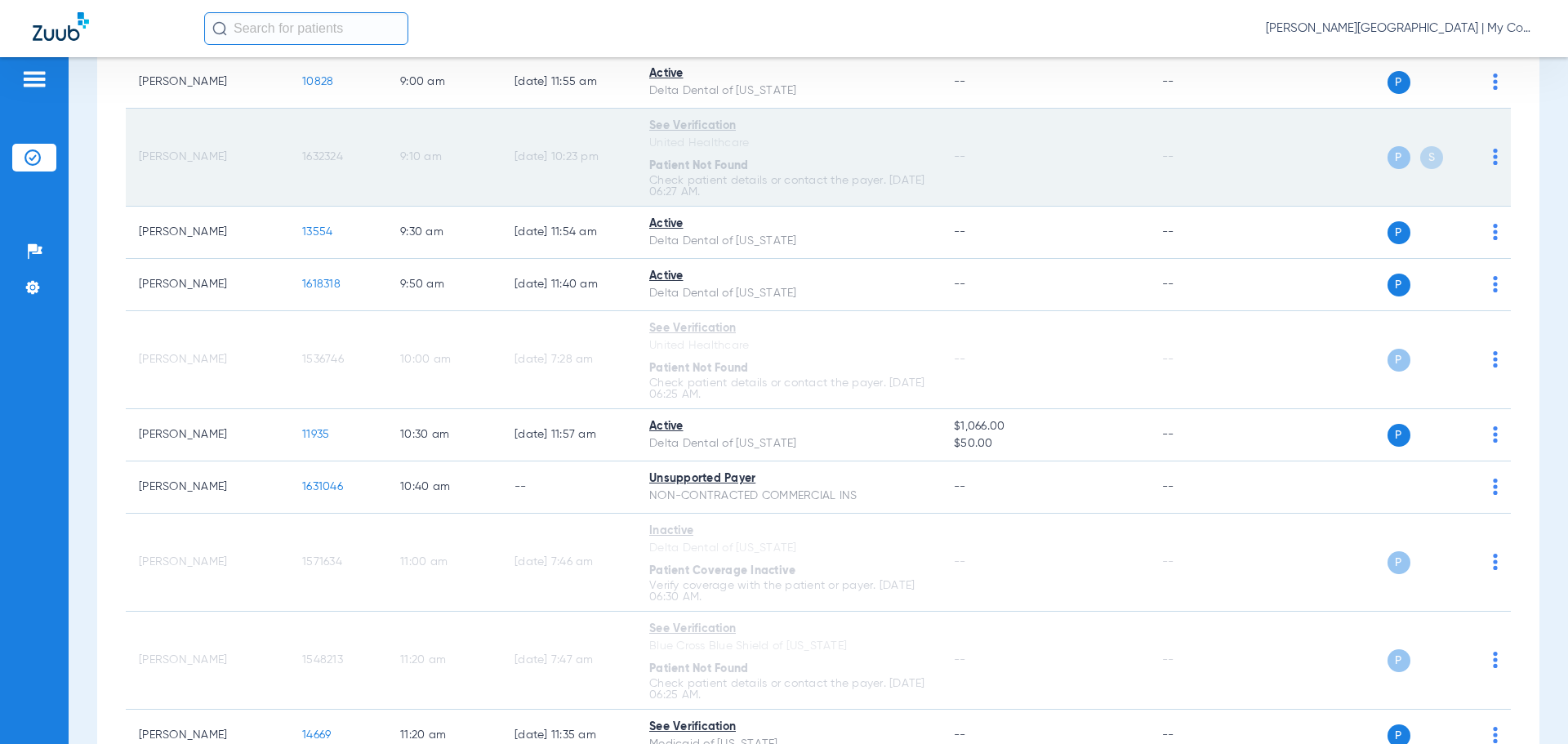
scroll to position [735, 0]
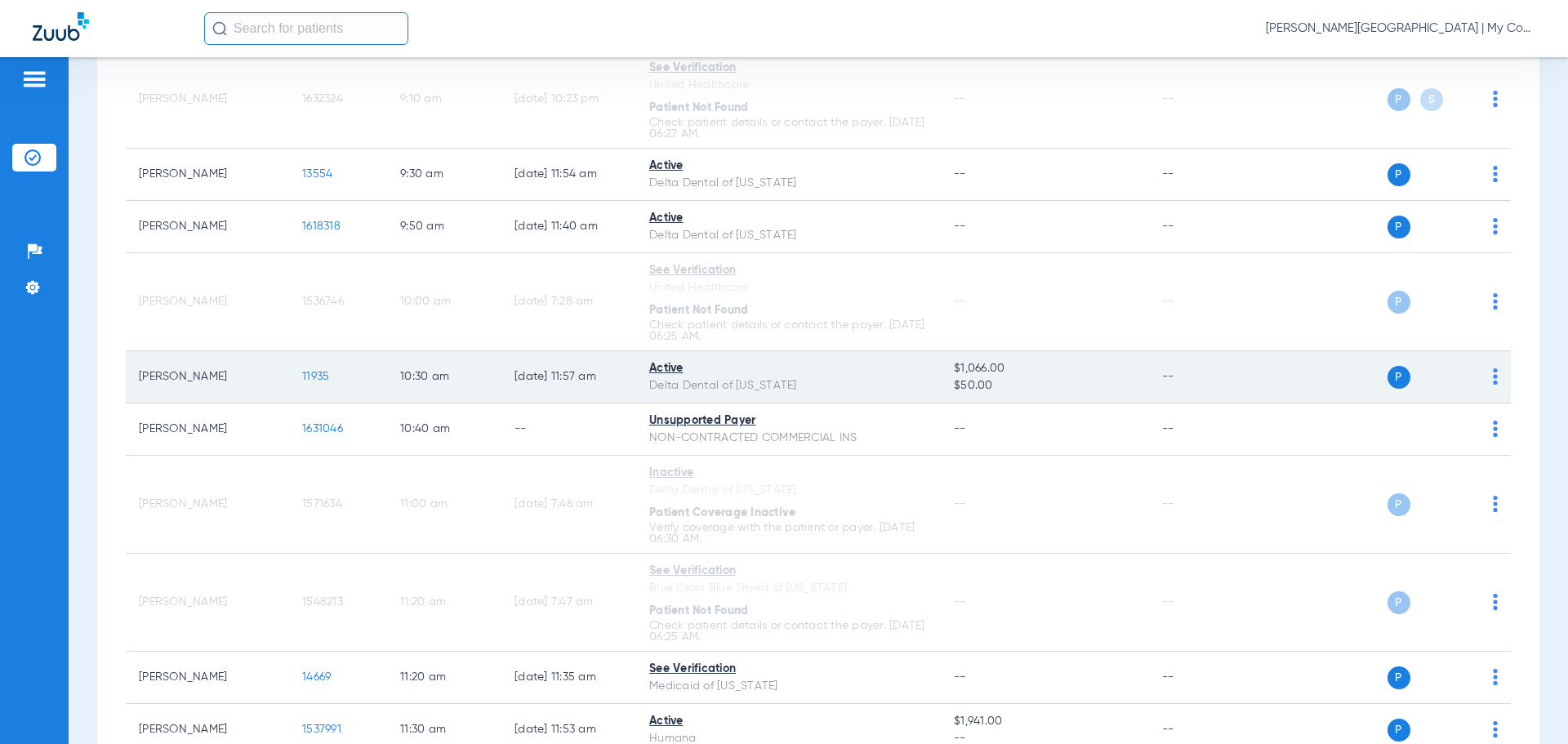
click at [323, 376] on span "11935" at bounding box center [316, 376] width 27 height 11
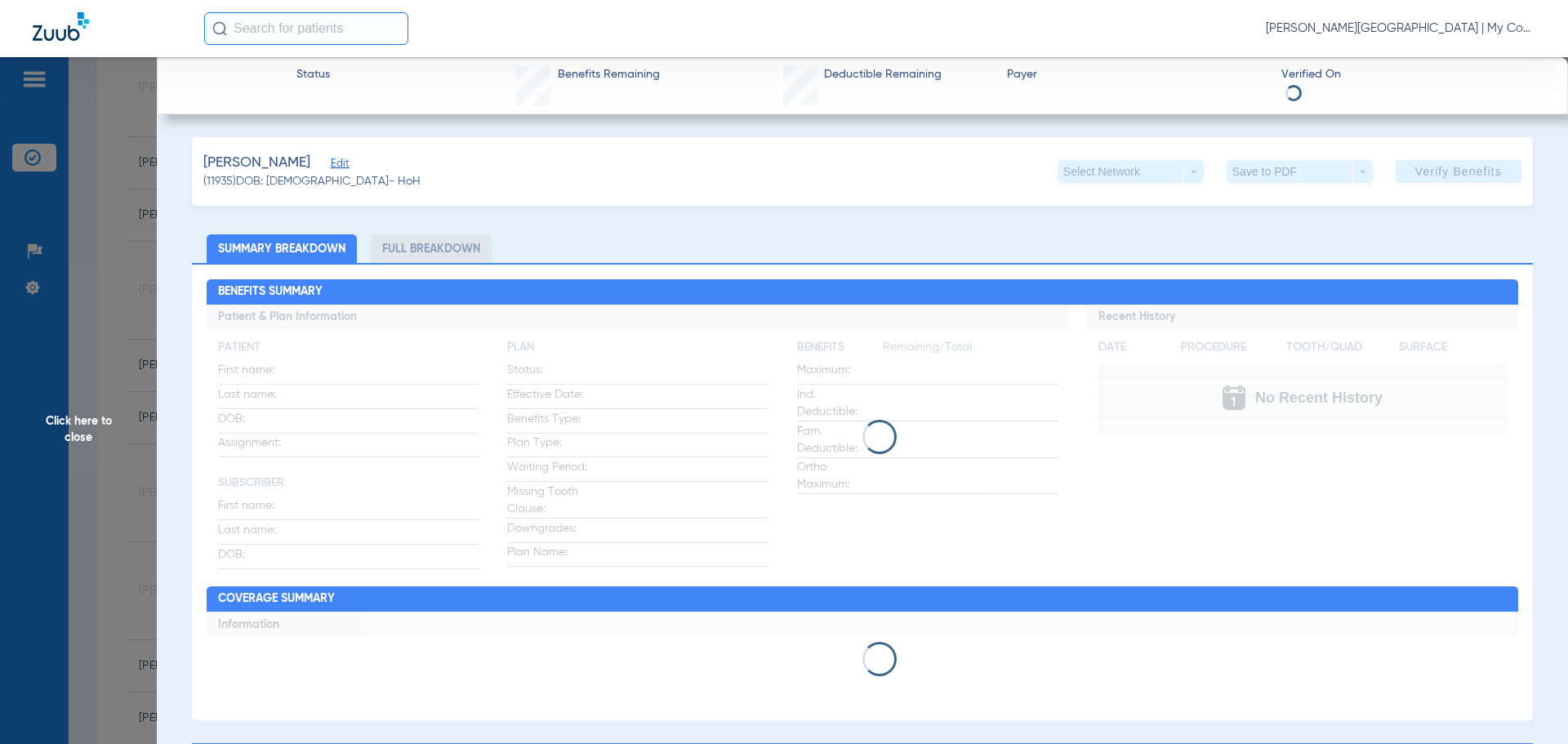
scroll to position [724, 0]
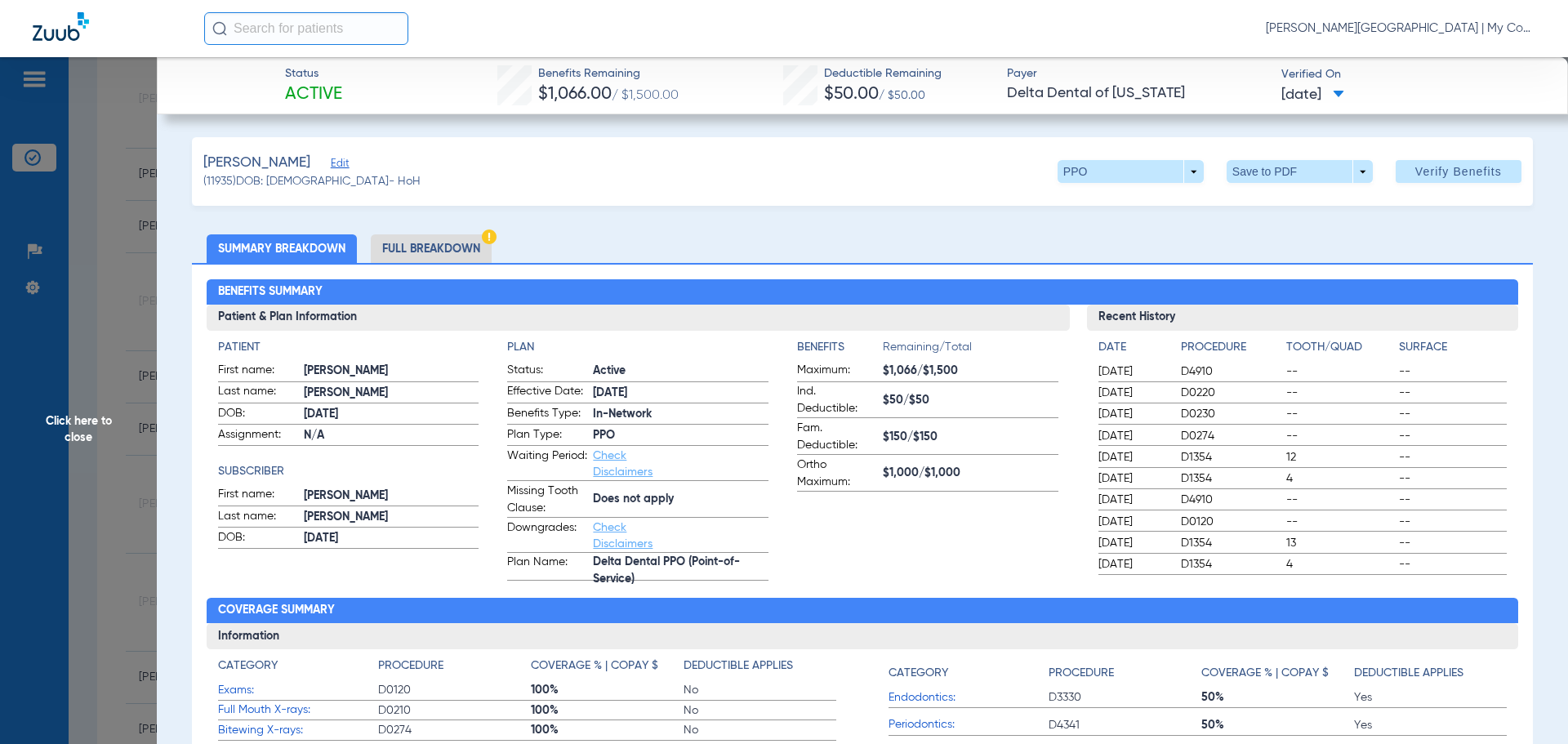
click at [434, 249] on li "Full Breakdown" at bounding box center [431, 249] width 121 height 29
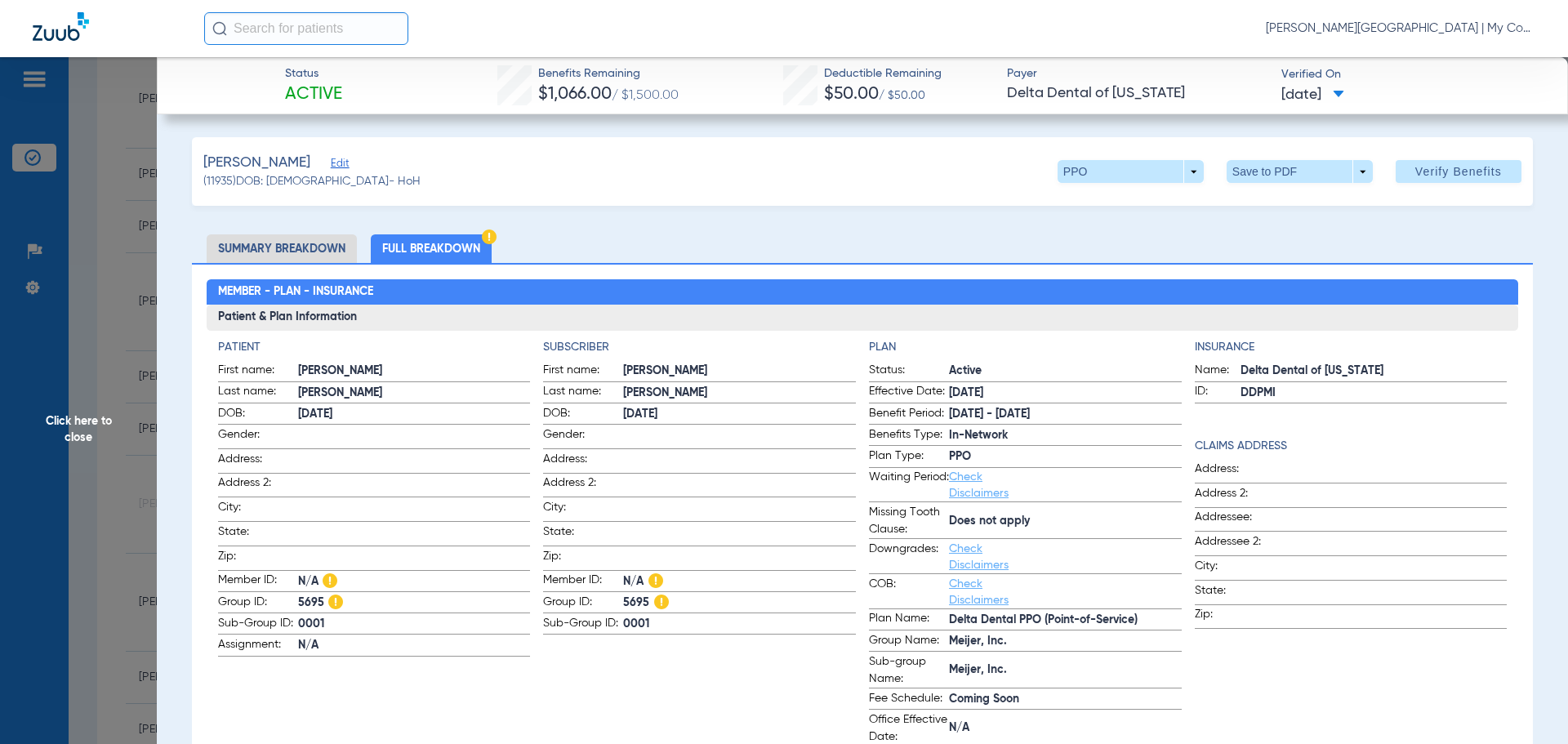
click at [70, 444] on span "Click here to close" at bounding box center [78, 428] width 156 height 744
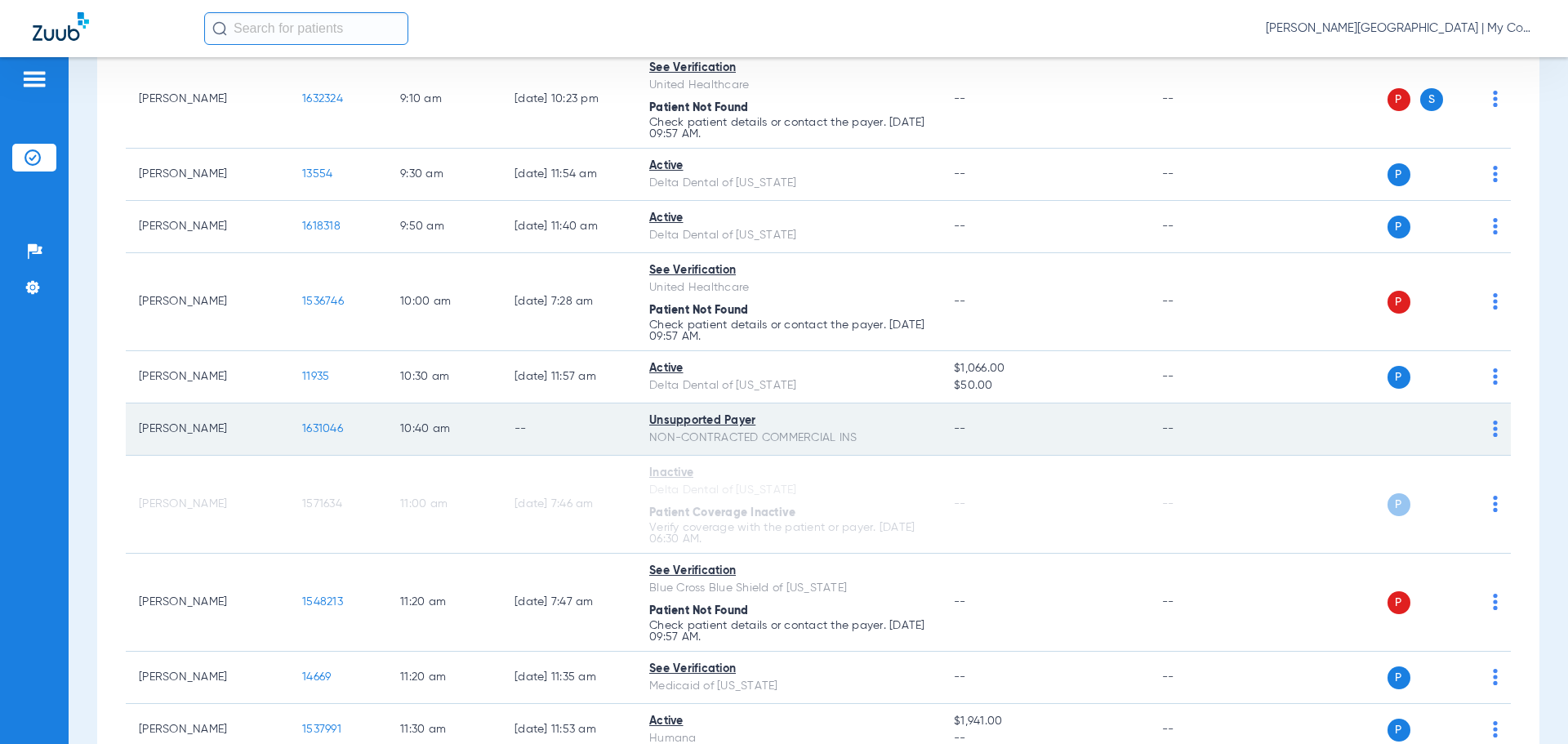
scroll to position [805, 0]
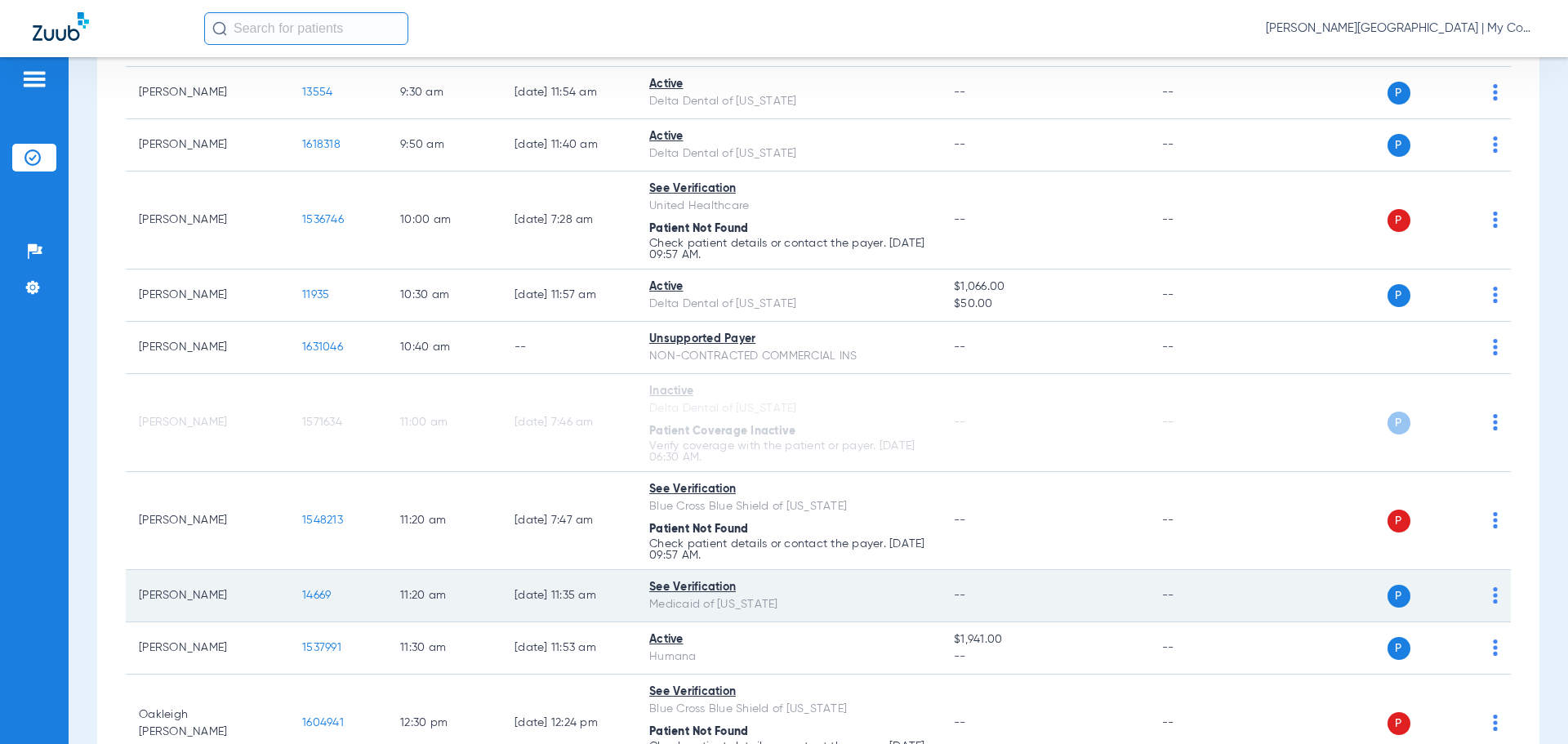
click at [305, 595] on span "14669" at bounding box center [317, 595] width 29 height 11
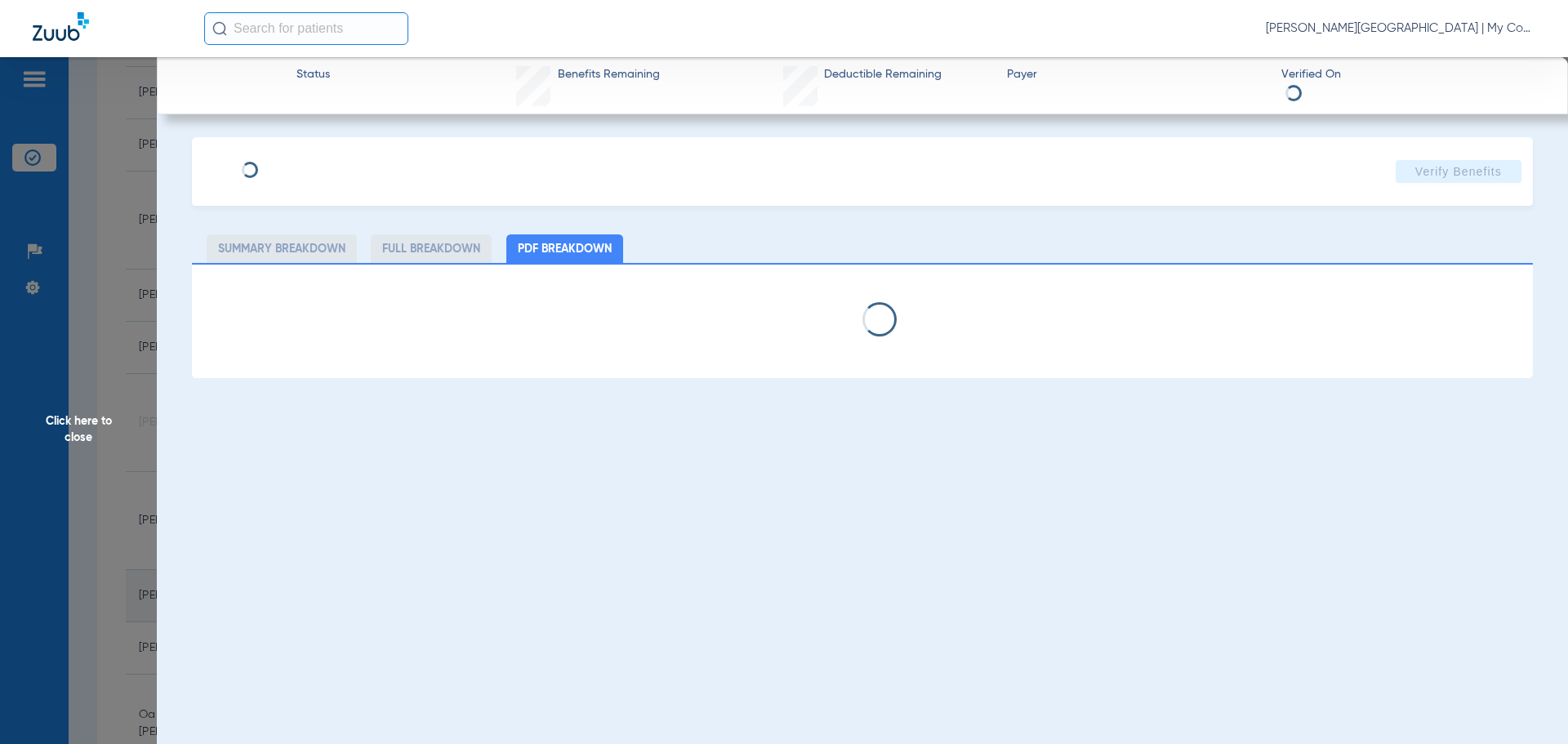
select select "page-width"
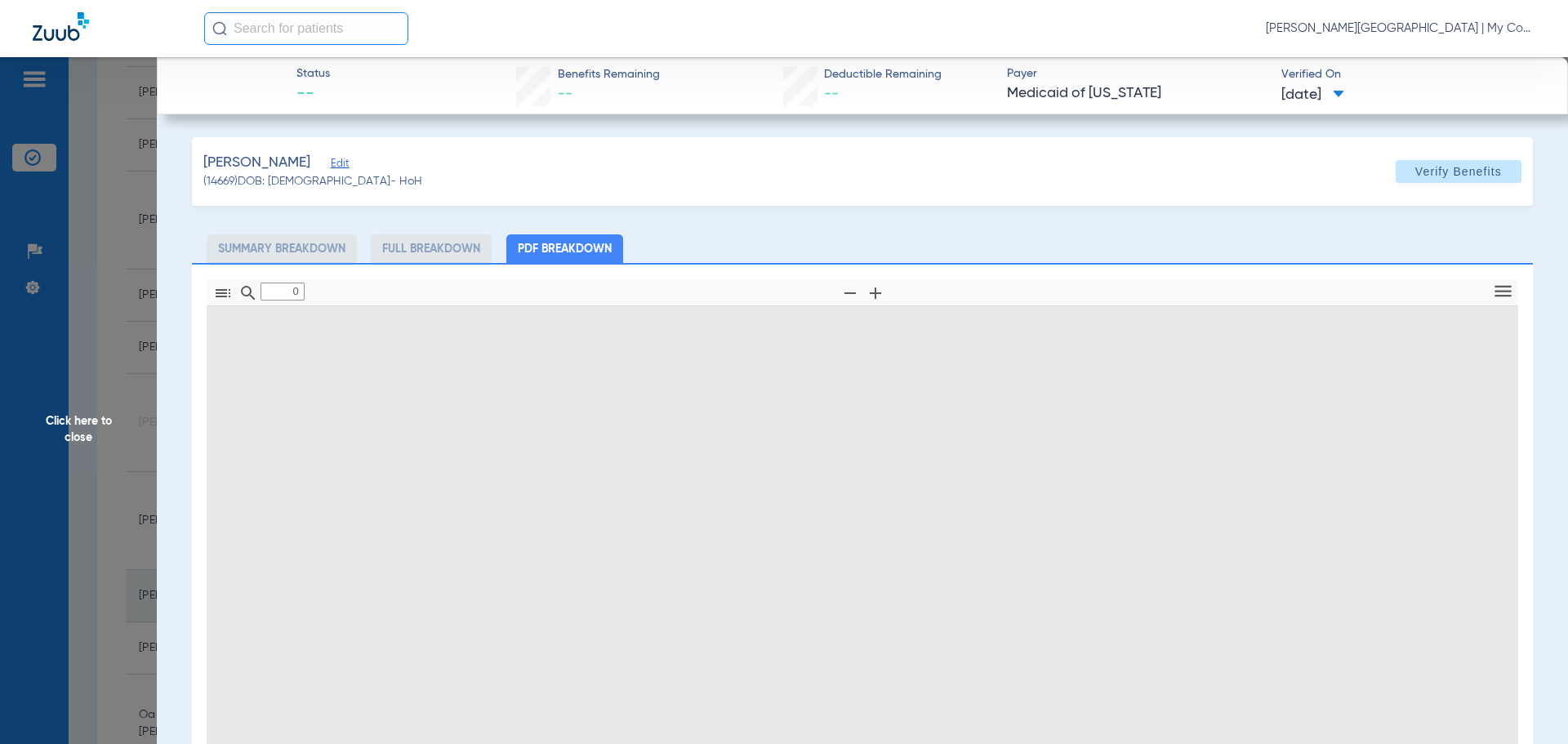
type input "1"
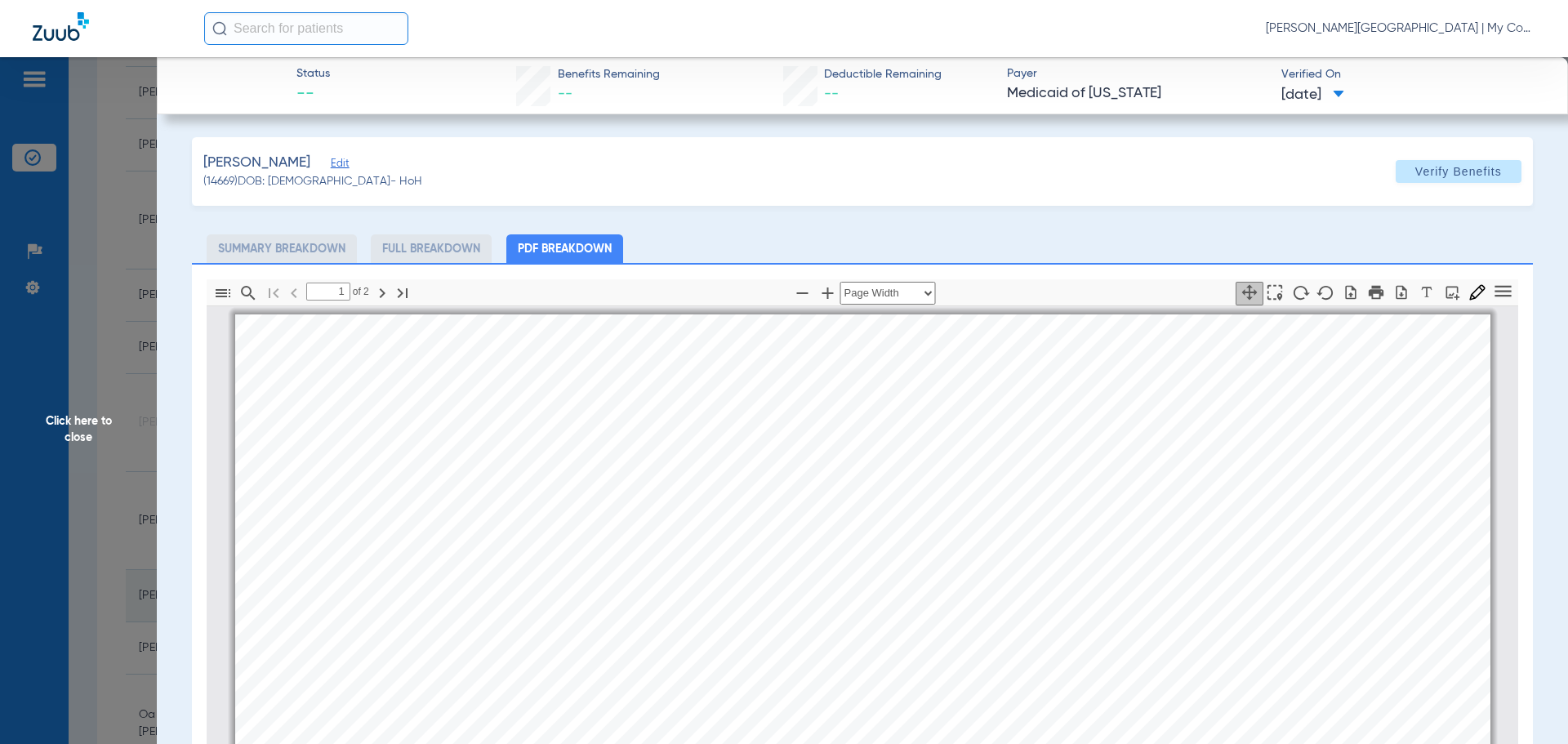
scroll to position [8, 0]
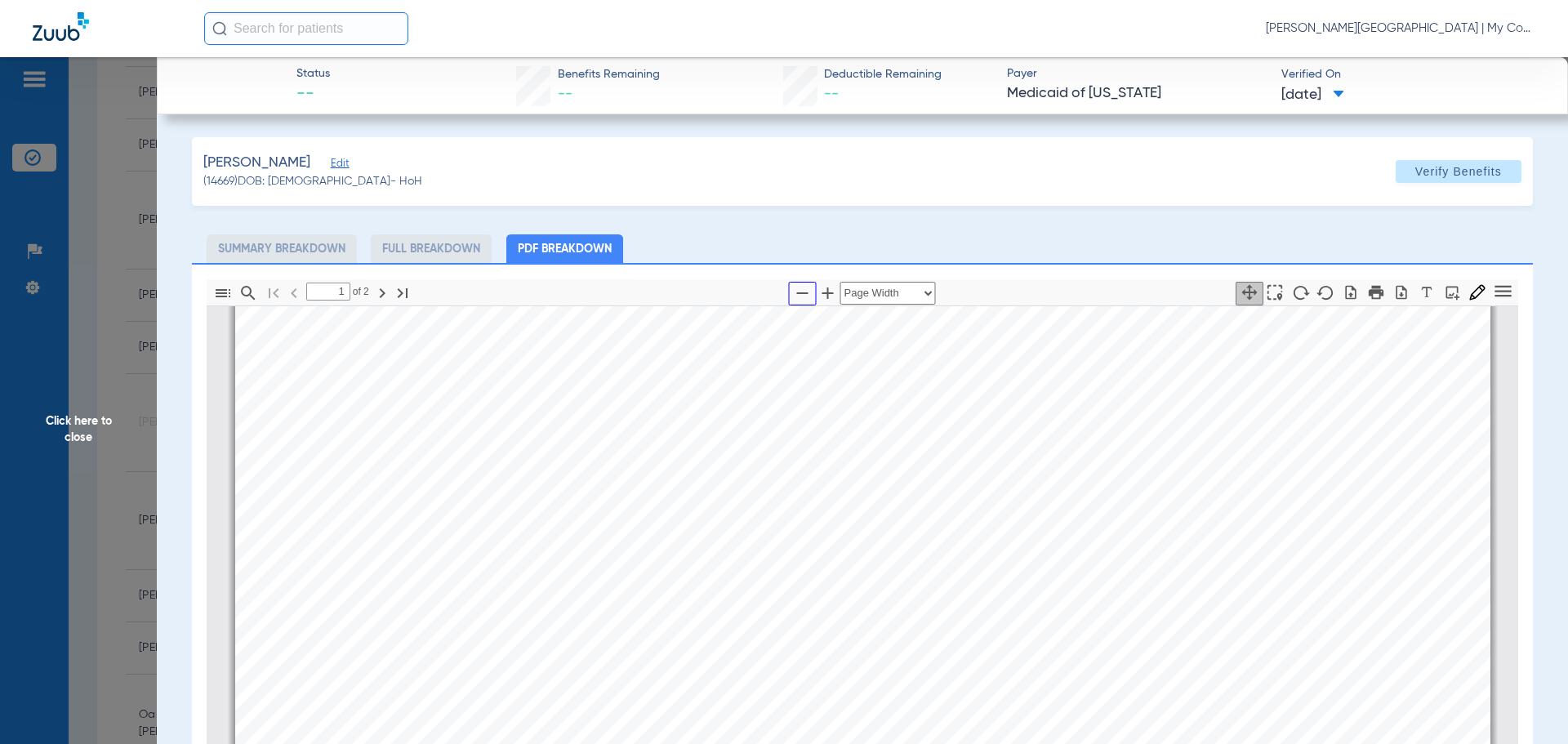
drag, startPoint x: 795, startPoint y: 291, endPoint x: 799, endPoint y: 303, distance: 12.6
click at [795, 291] on icon "button" at bounding box center [803, 292] width 20 height 20
select select "custom"
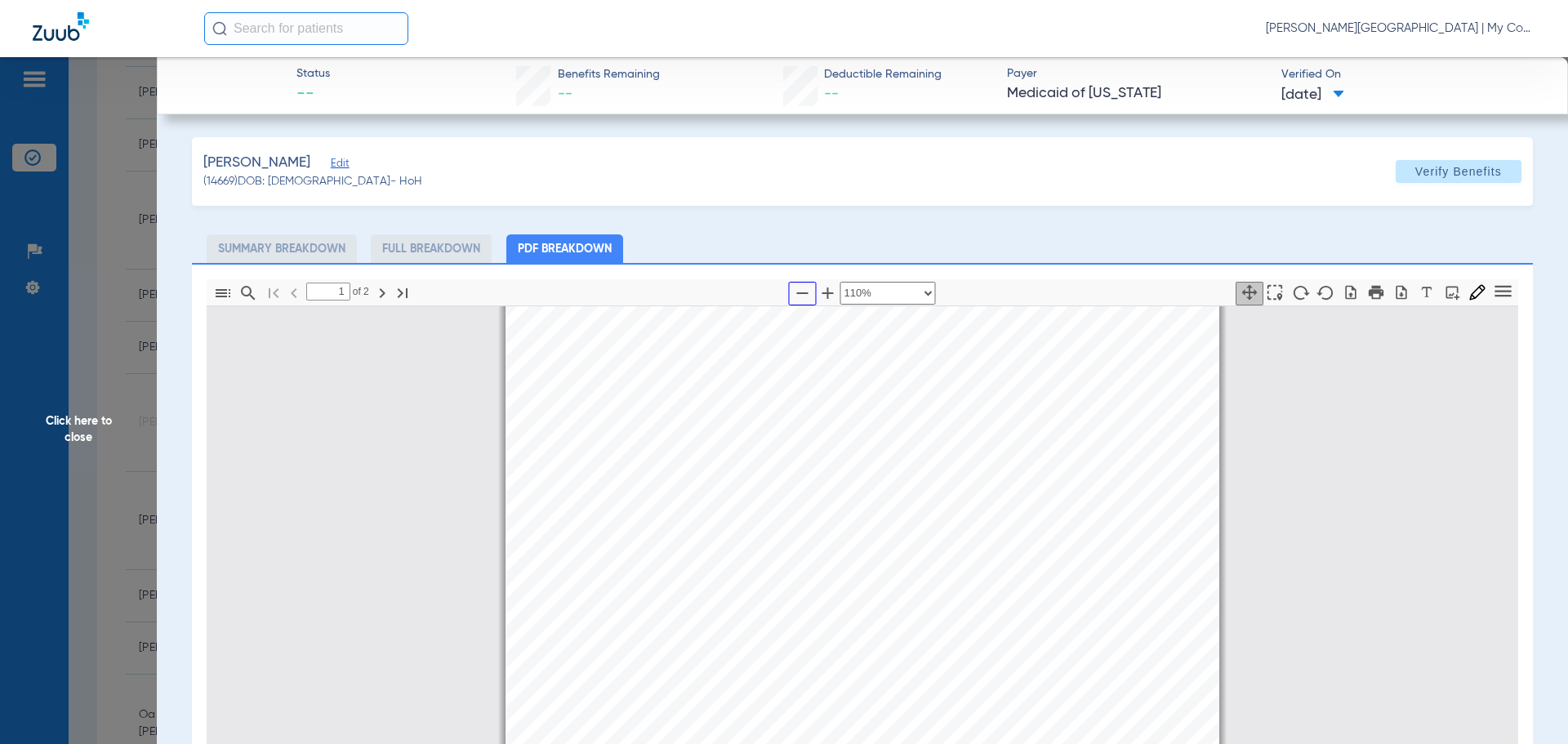
type input "2"
select select "custom"
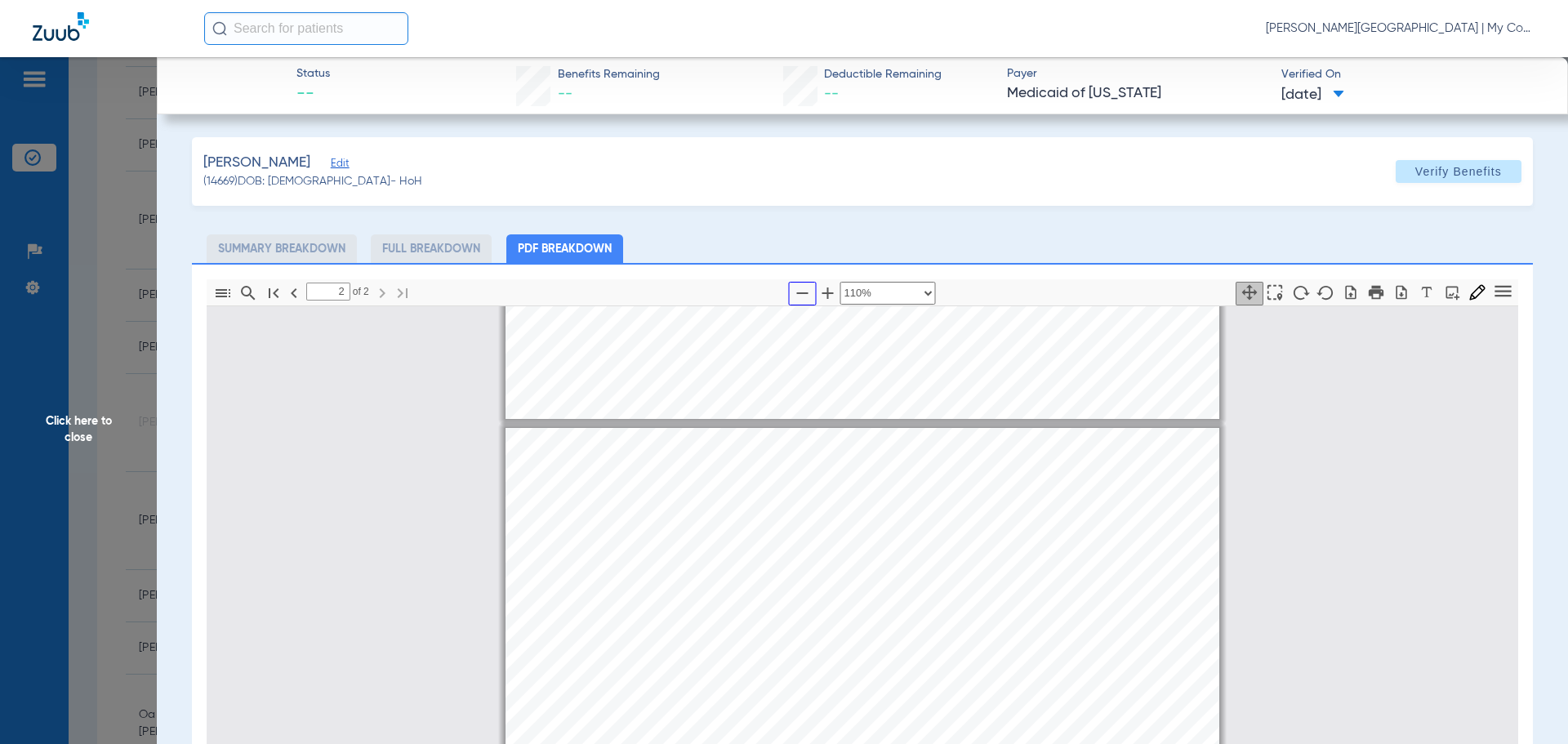
scroll to position [907, 0]
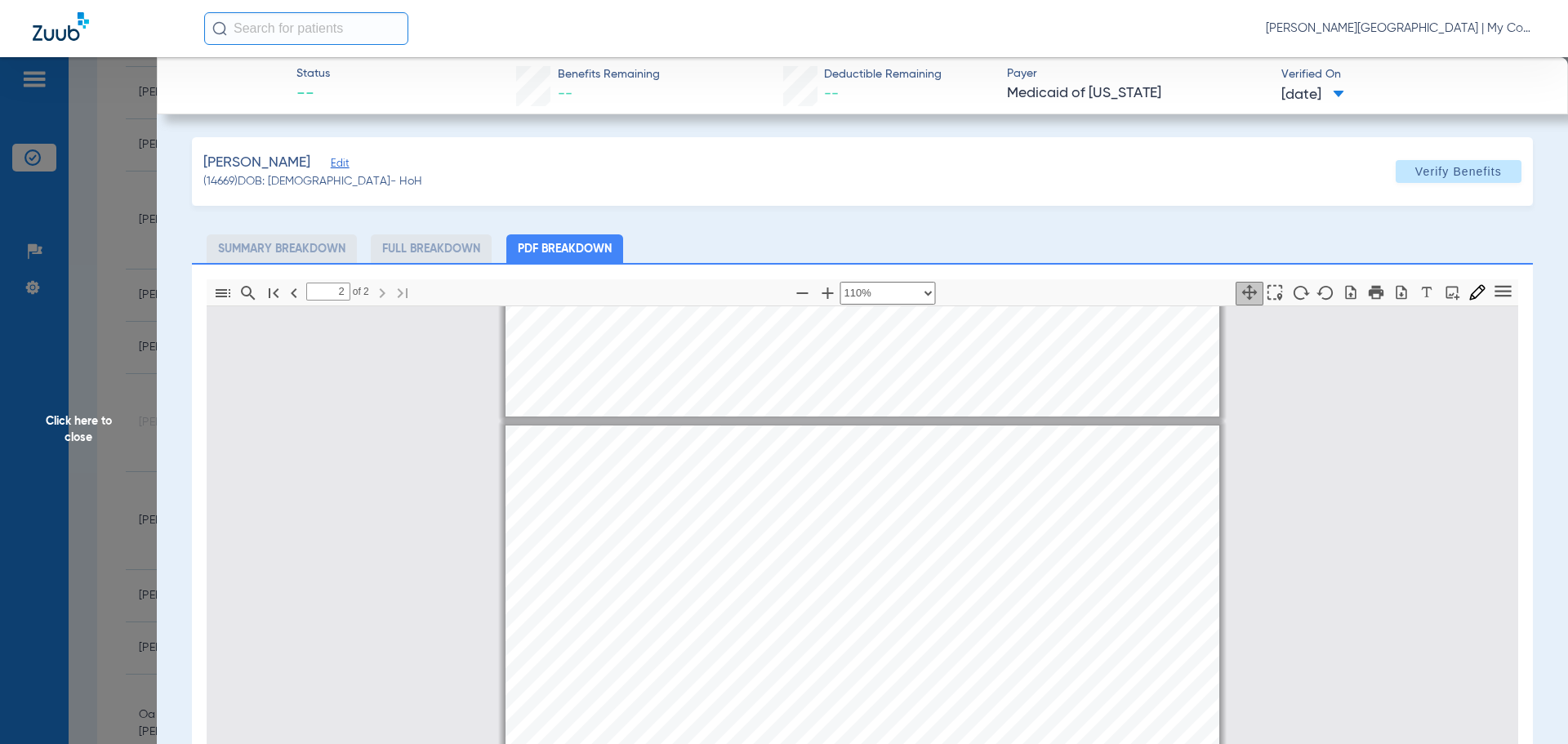
click at [94, 415] on span "Click here to close" at bounding box center [78, 428] width 156 height 744
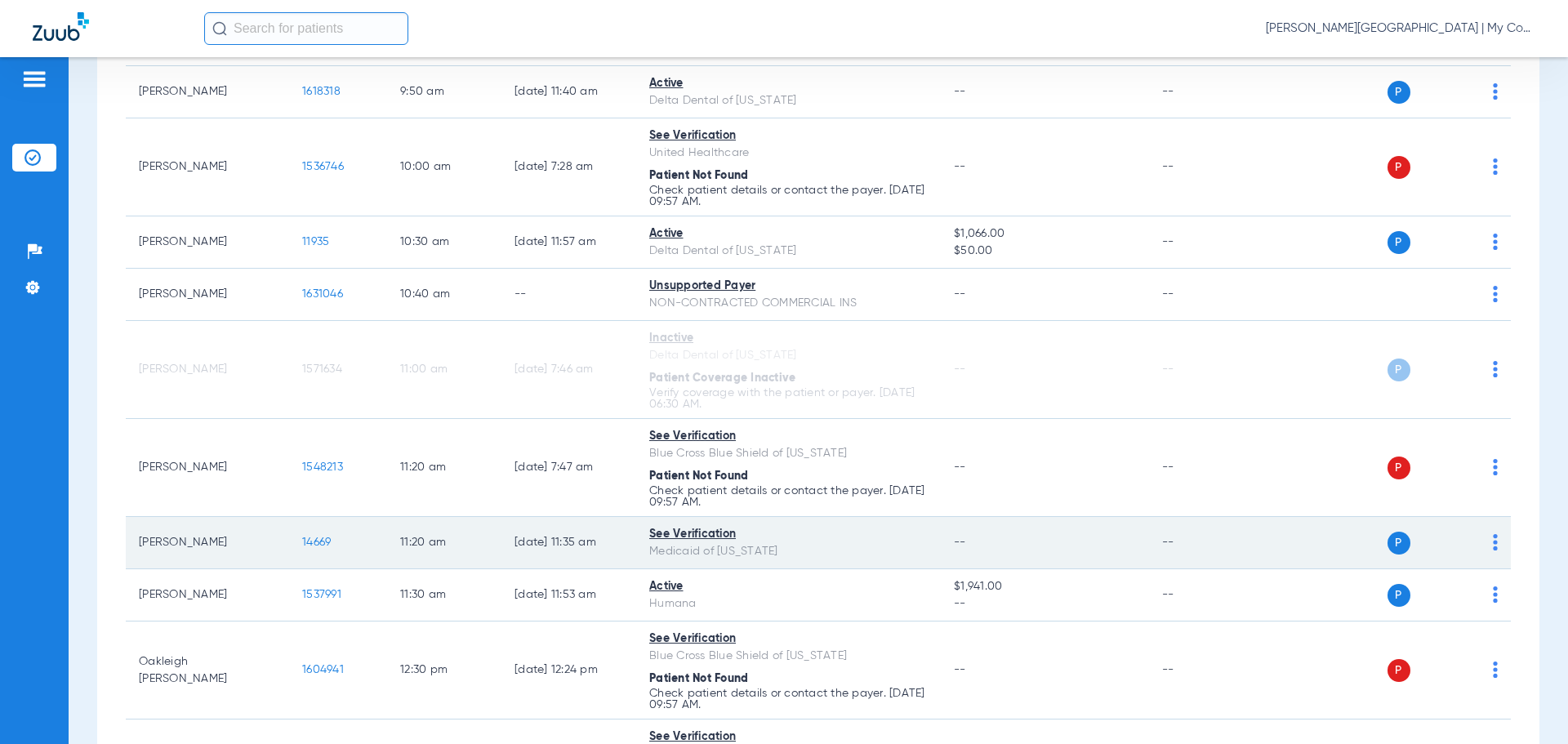
scroll to position [887, 0]
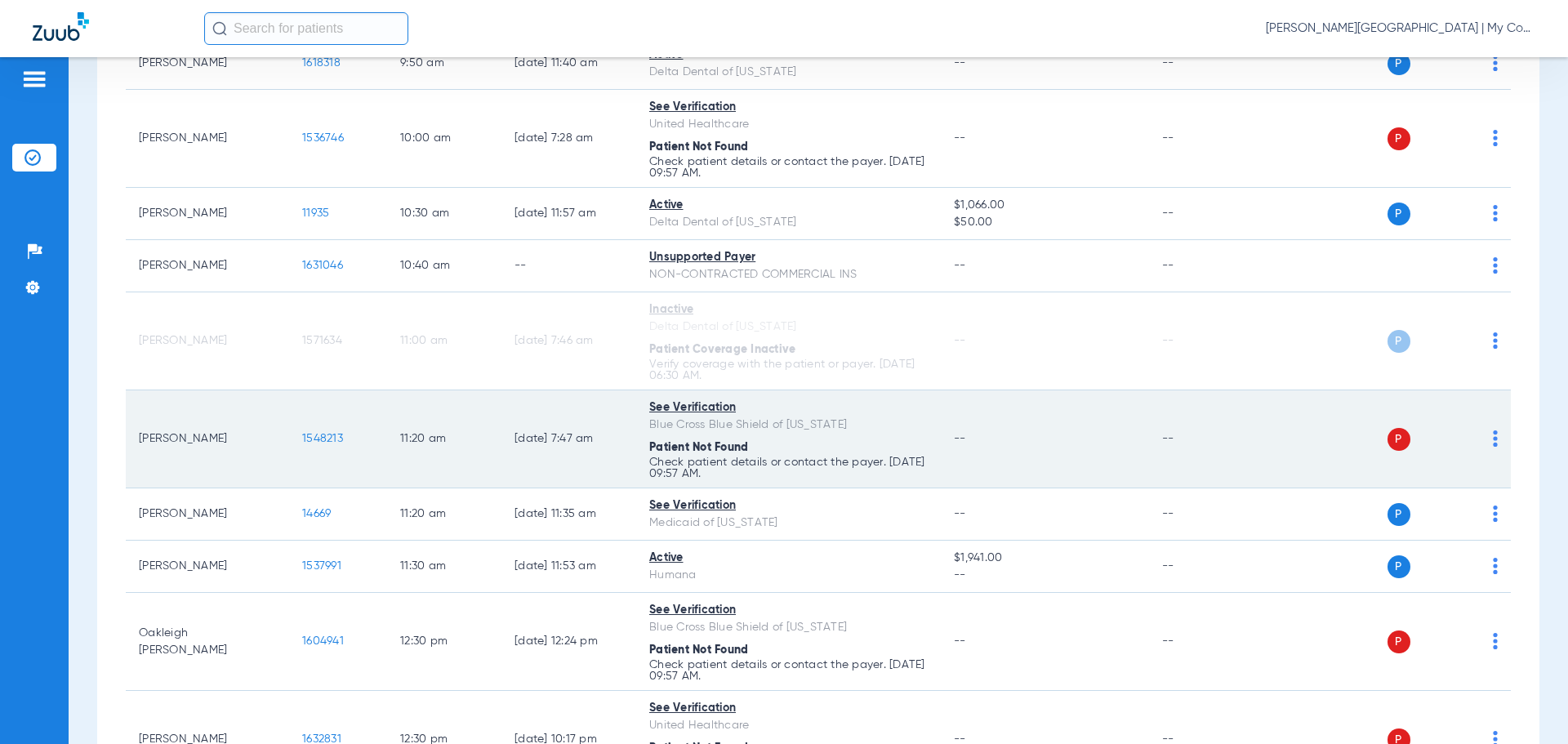
click at [1494, 437] on img at bounding box center [1495, 439] width 5 height 17
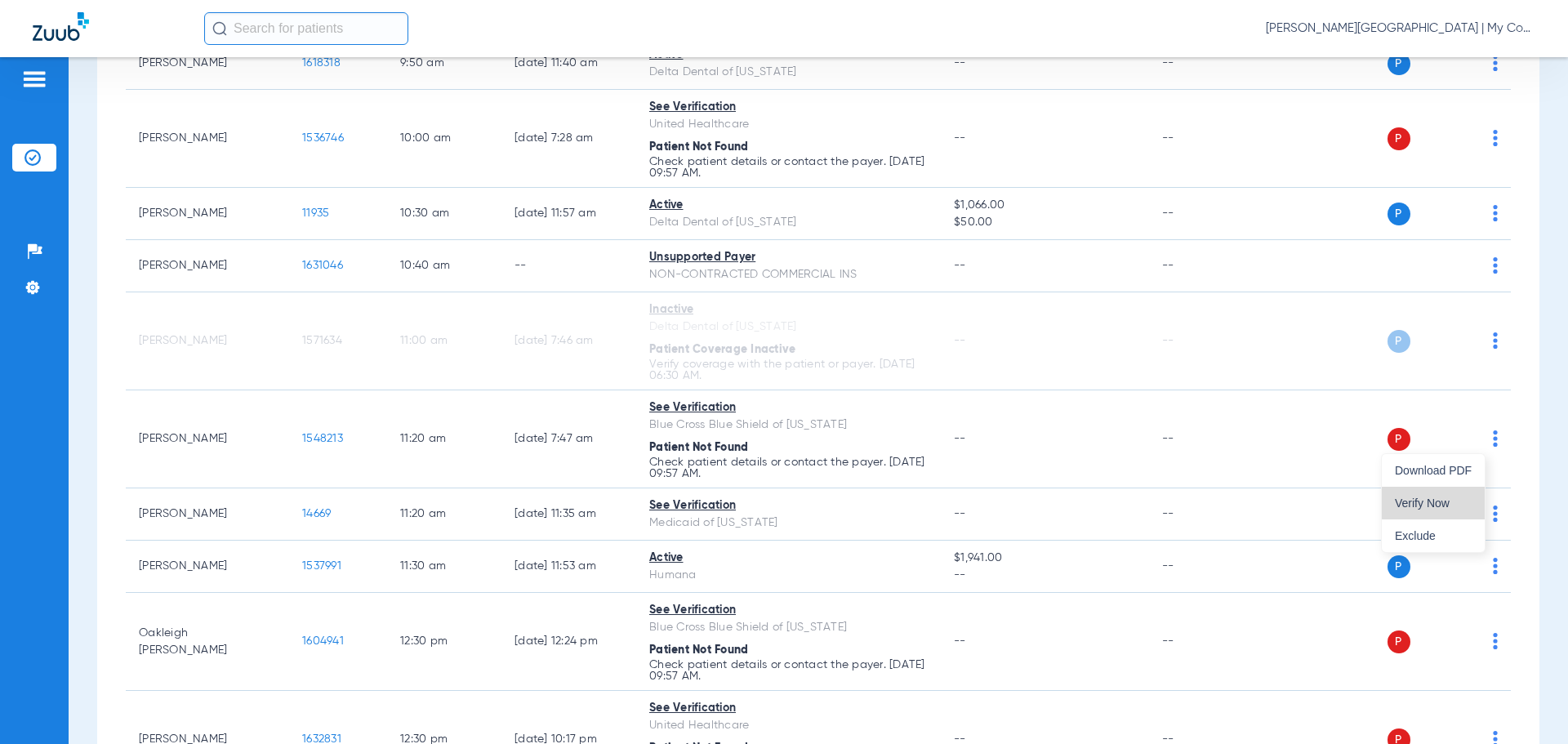
click at [1458, 503] on span "Verify Now" at bounding box center [1433, 503] width 76 height 11
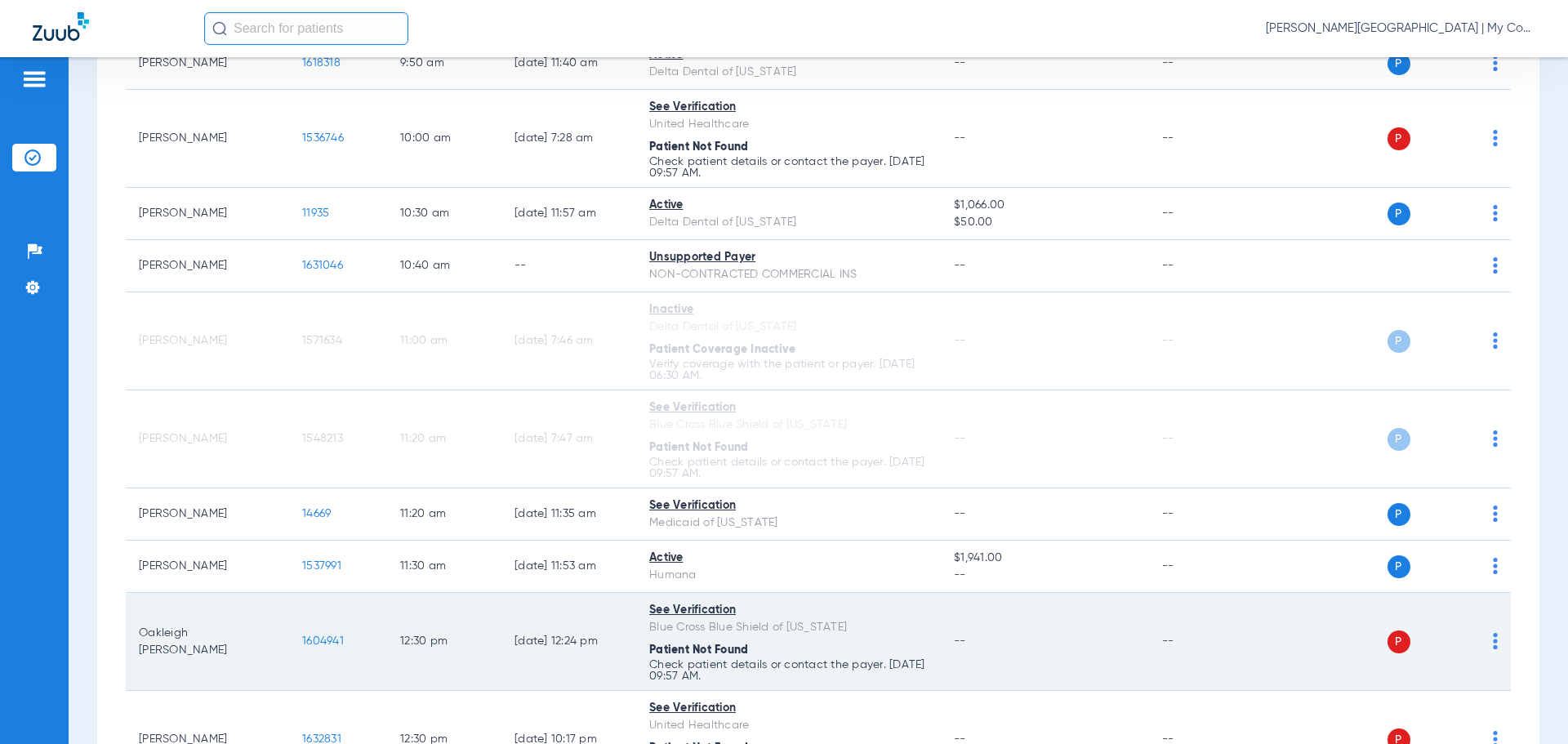
click at [1485, 640] on td "P S" at bounding box center [1386, 642] width 252 height 98
click at [1494, 643] on img at bounding box center [1495, 642] width 5 height 17
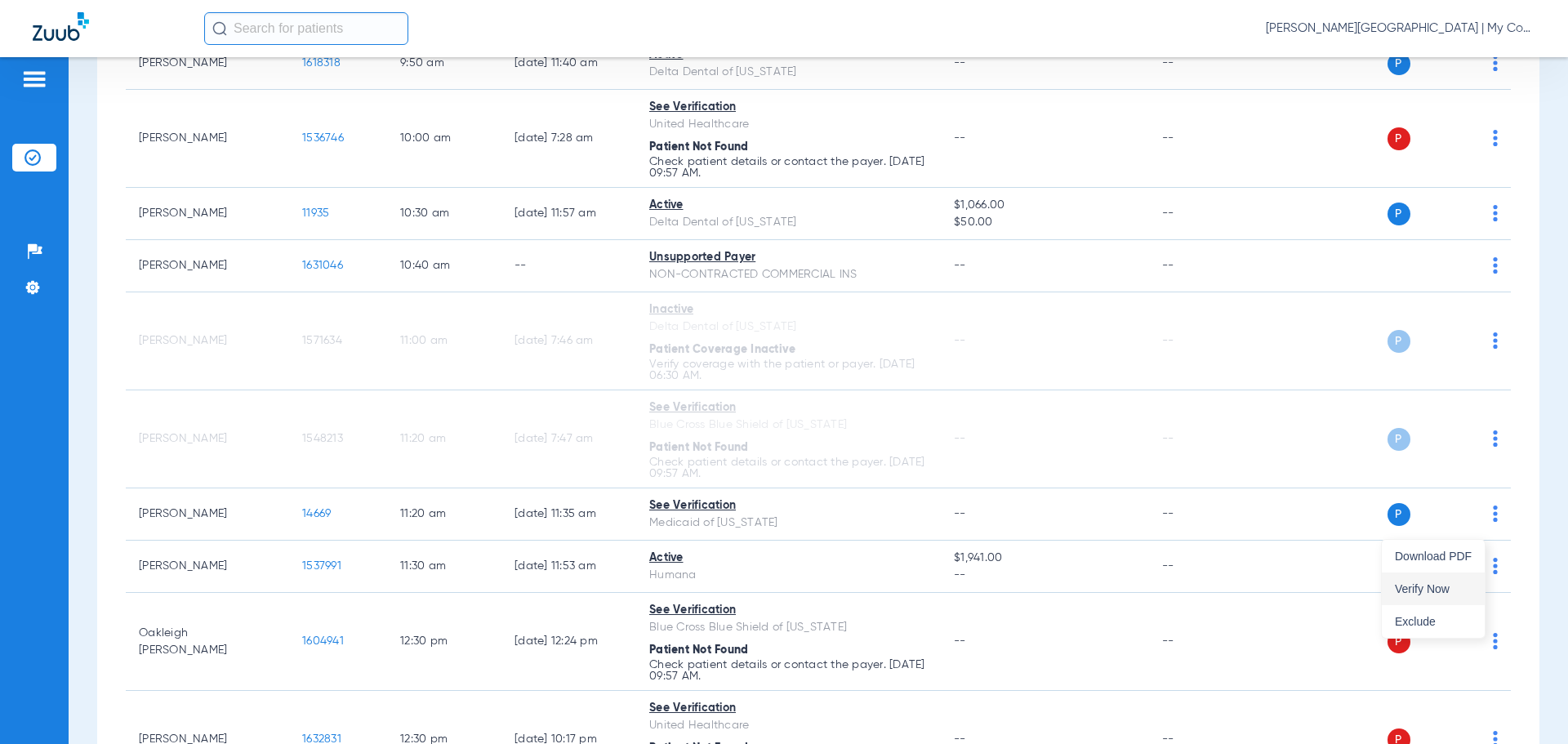
click at [1423, 588] on span "Verify Now" at bounding box center [1433, 588] width 76 height 11
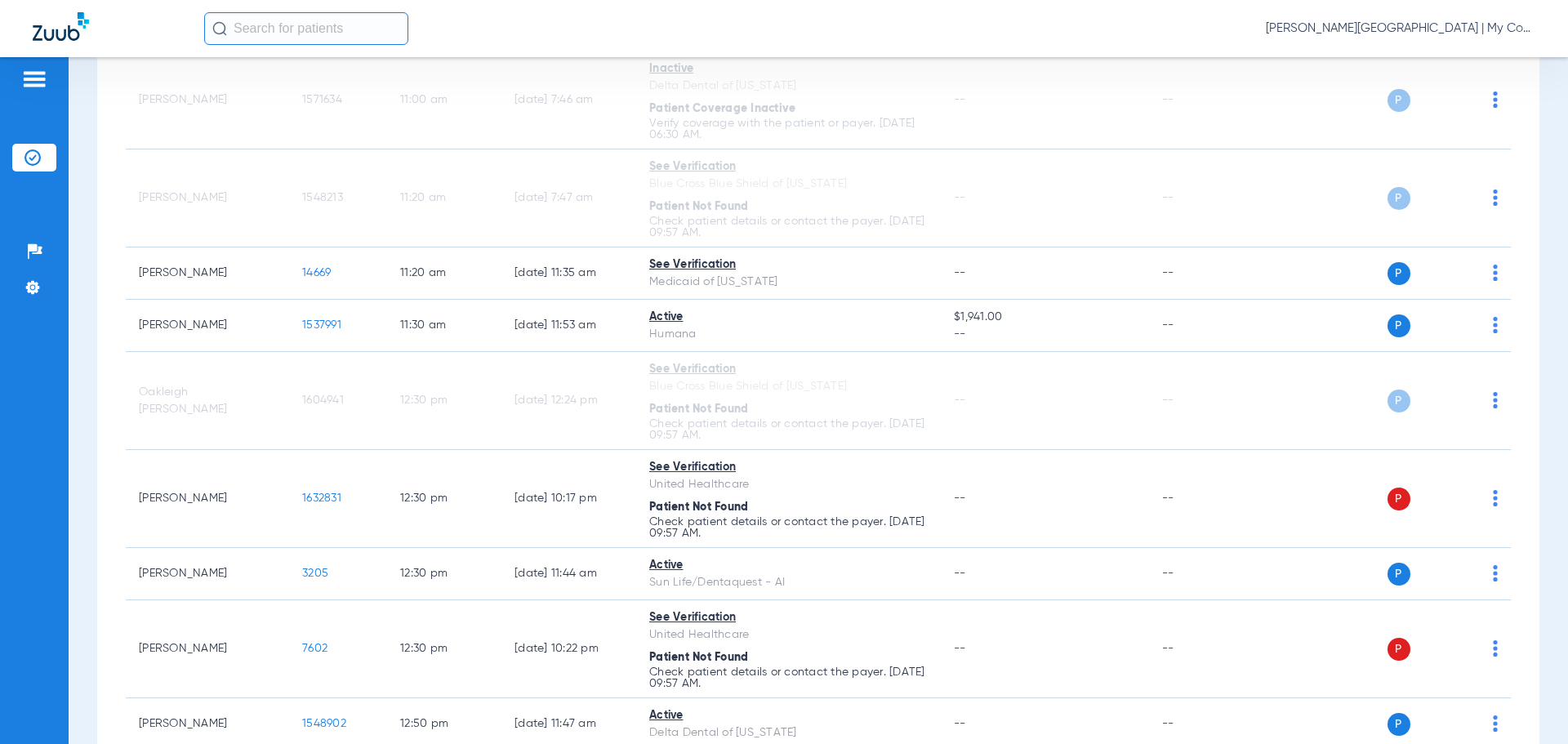
scroll to position [1132, 0]
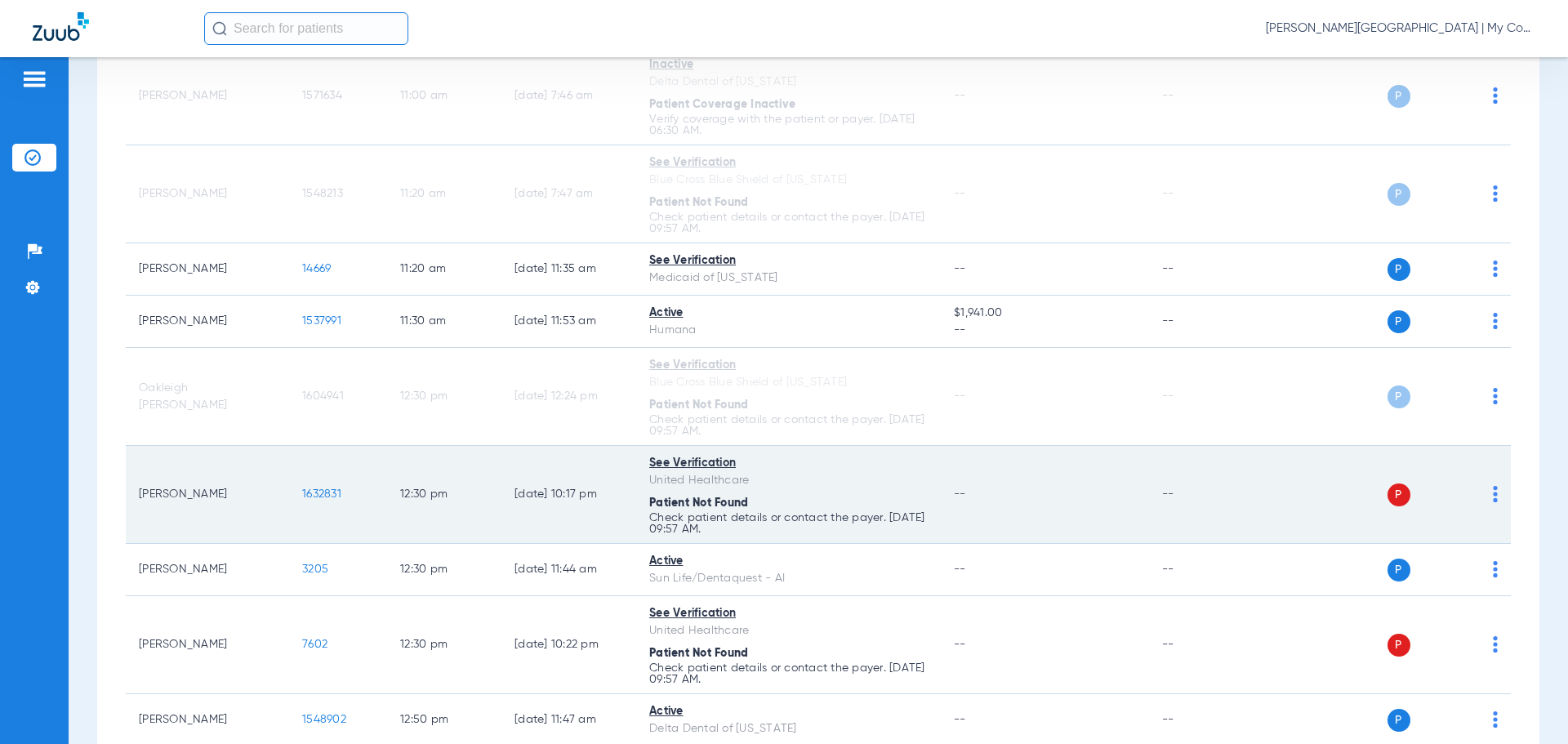
click at [1494, 496] on img at bounding box center [1495, 494] width 5 height 17
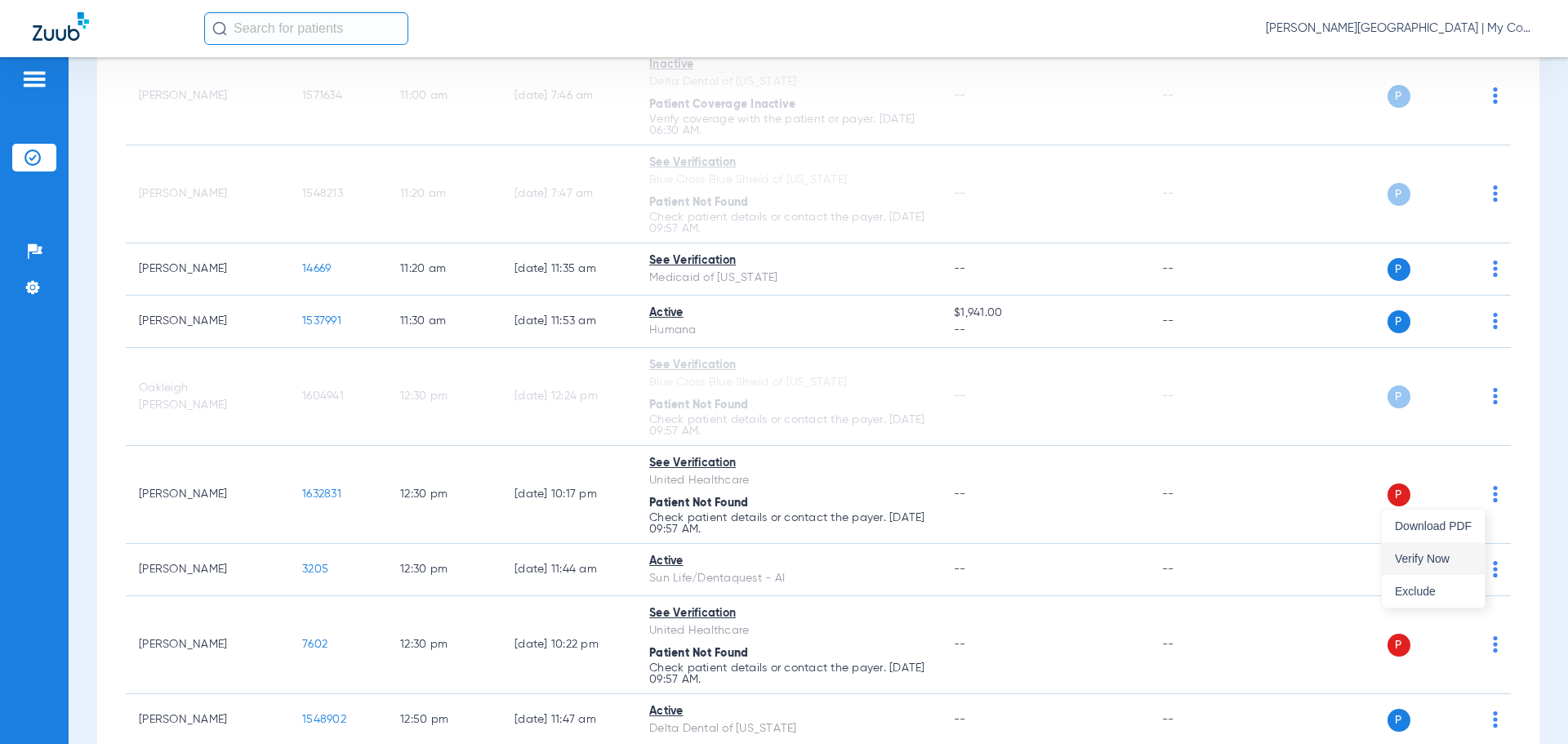
click at [1441, 564] on span "Verify Now" at bounding box center [1433, 559] width 76 height 11
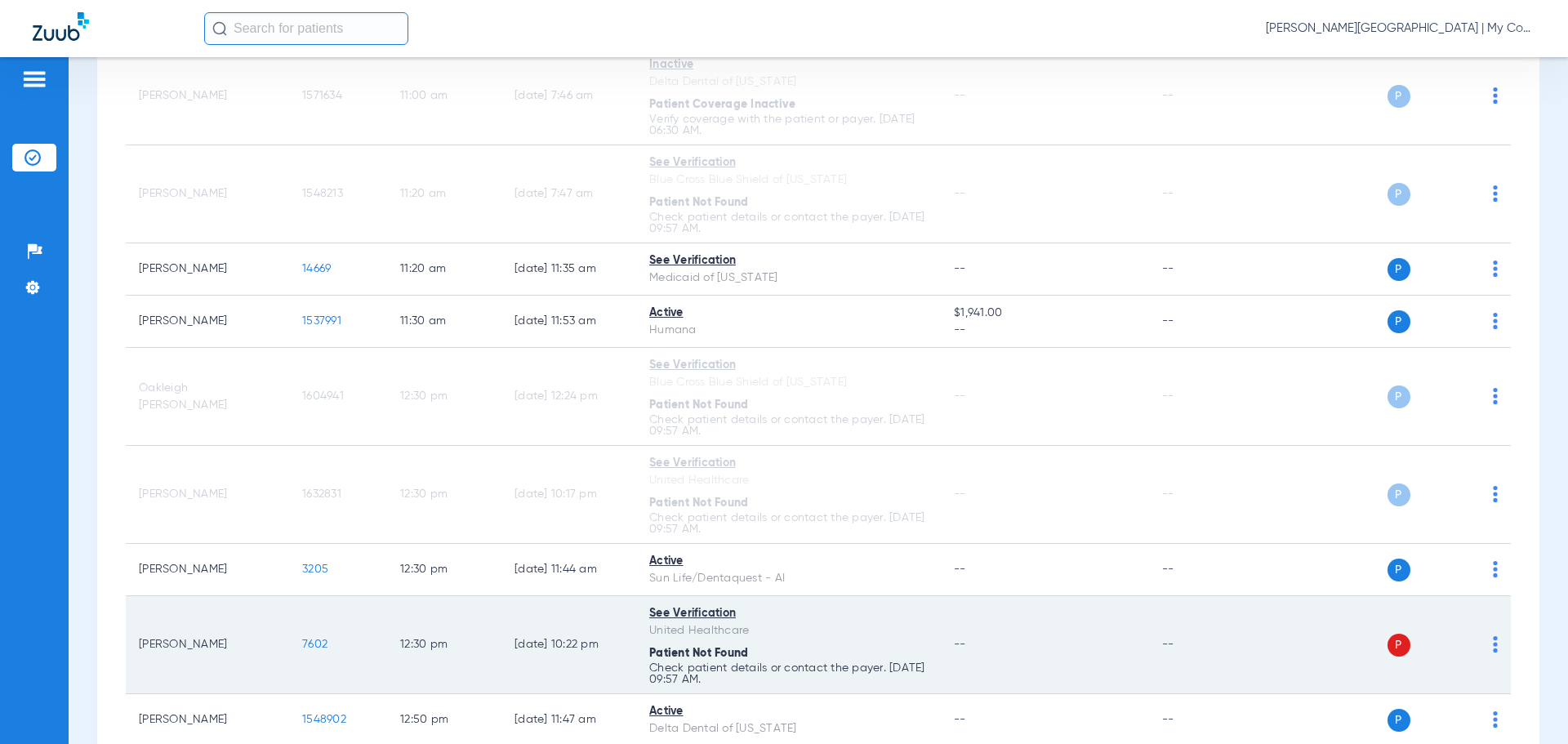
click at [1494, 644] on img at bounding box center [1495, 644] width 5 height 17
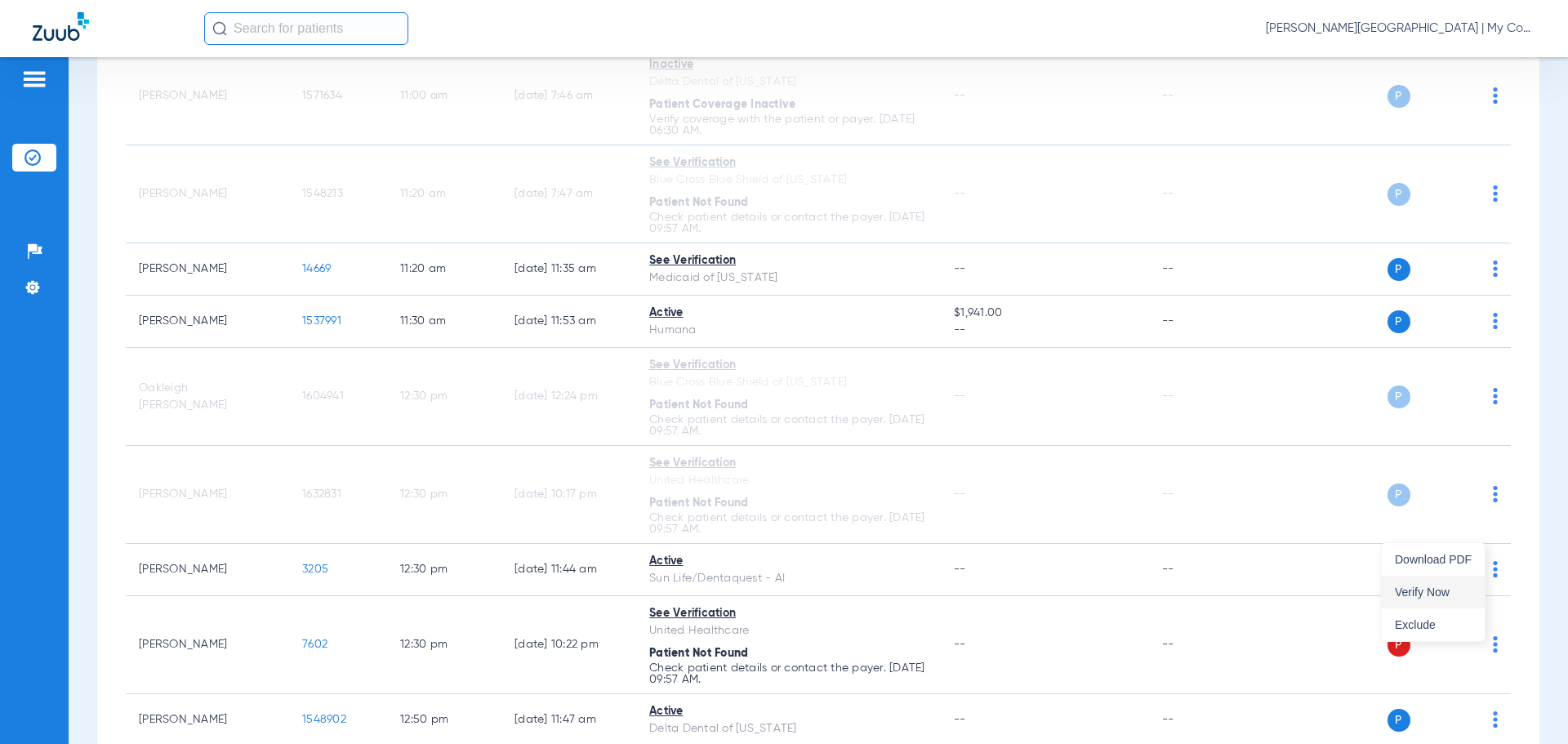
click at [1415, 580] on button "Verify Now" at bounding box center [1433, 591] width 103 height 33
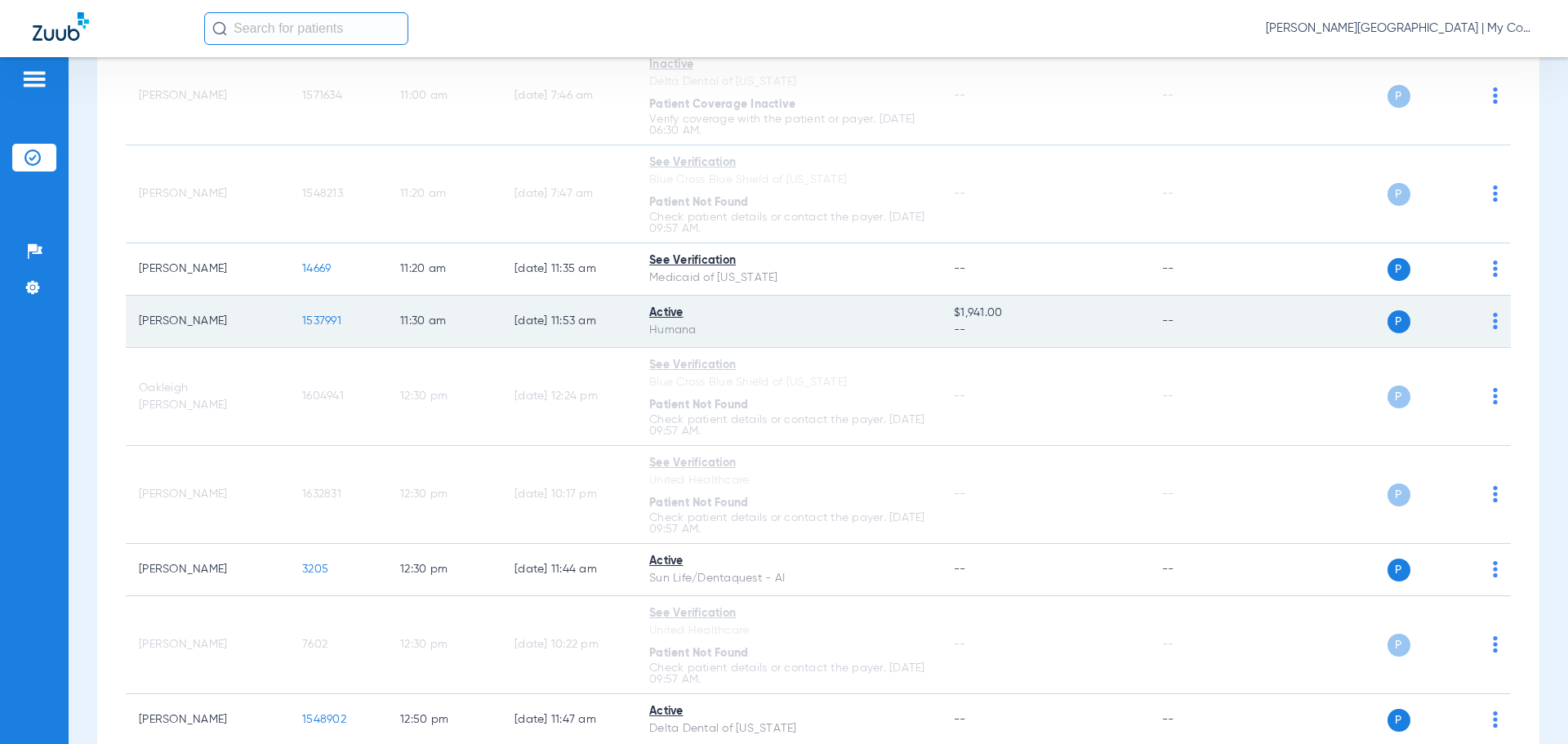
click at [323, 322] on span "1537991" at bounding box center [322, 321] width 39 height 11
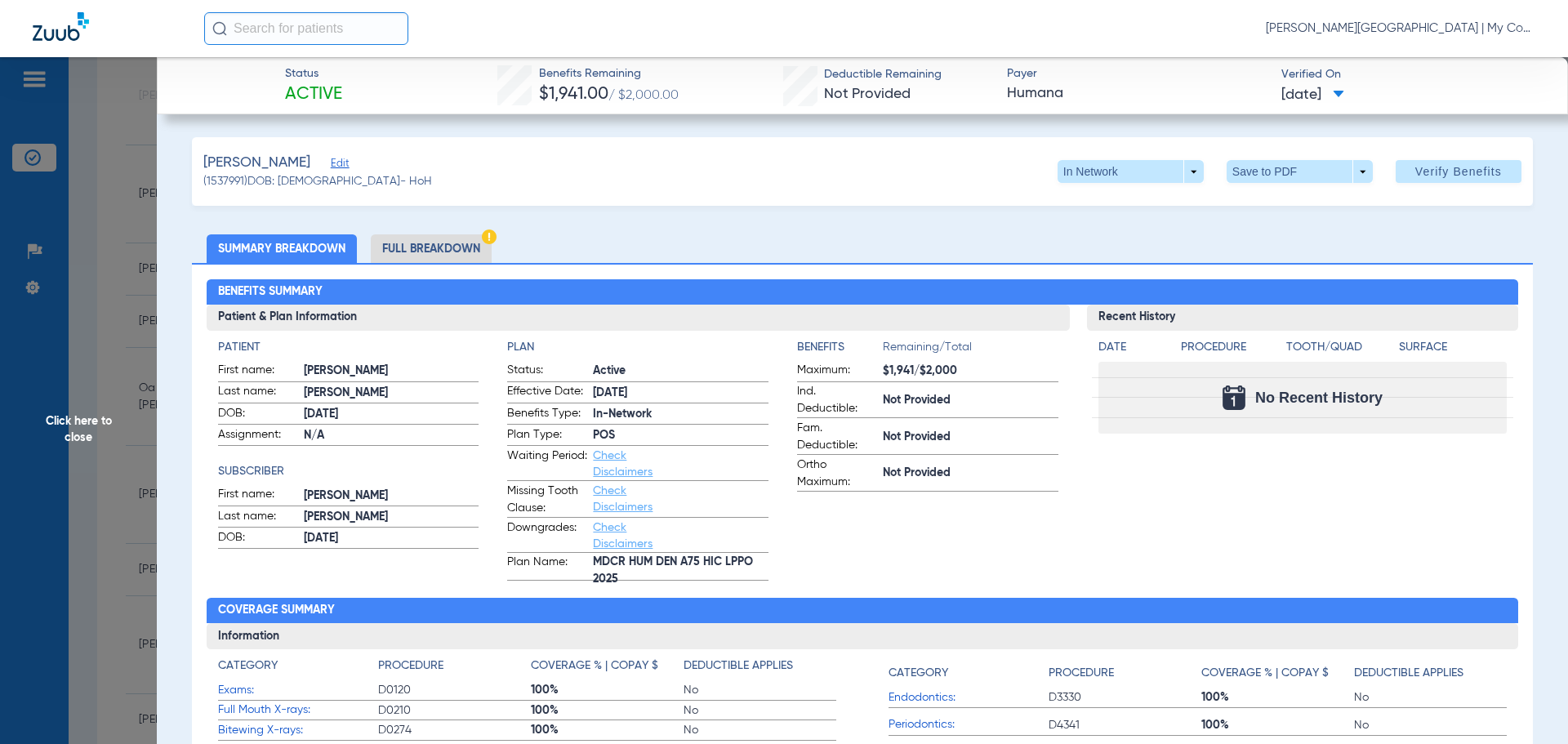
click at [86, 426] on span "Click here to close" at bounding box center [78, 428] width 156 height 744
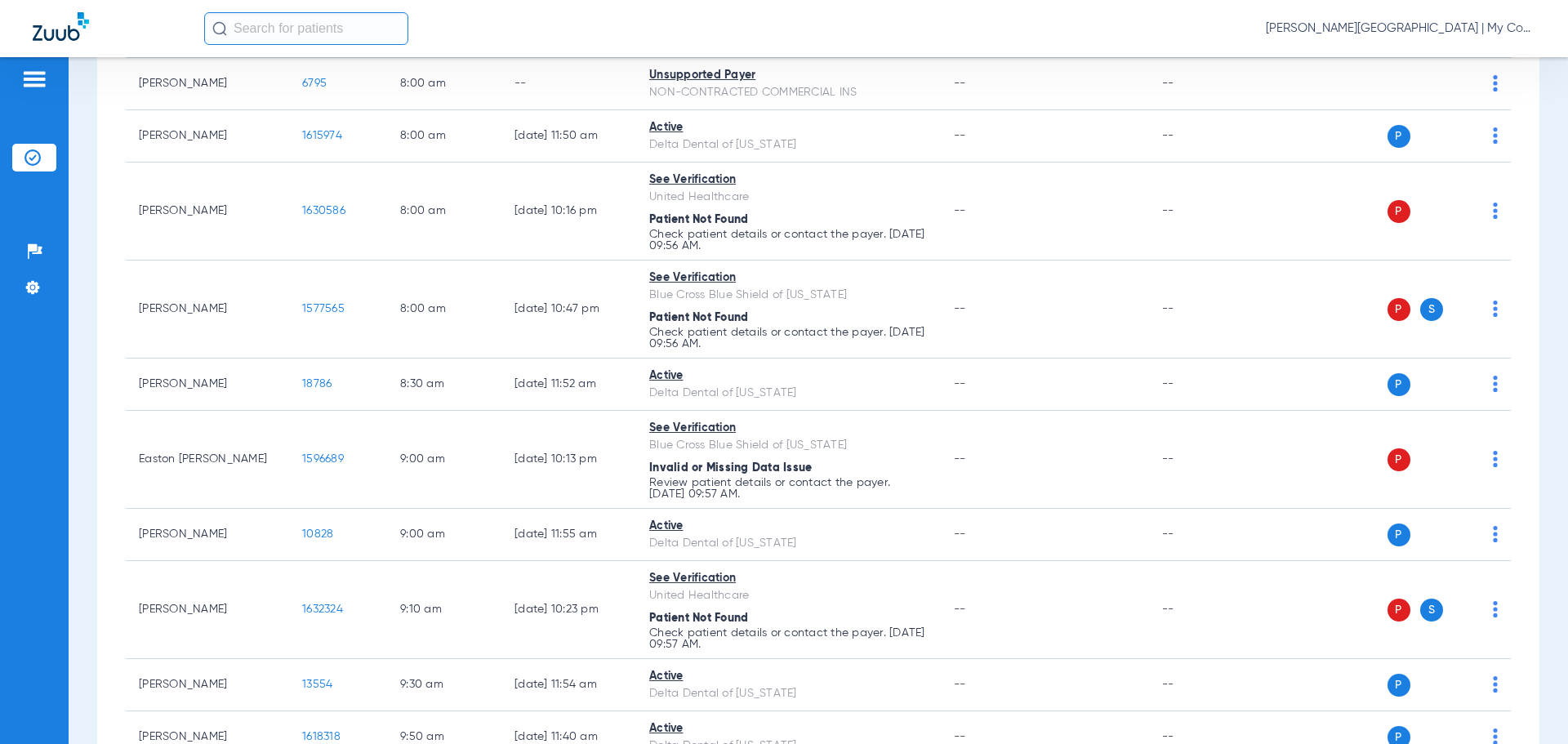
scroll to position [0, 0]
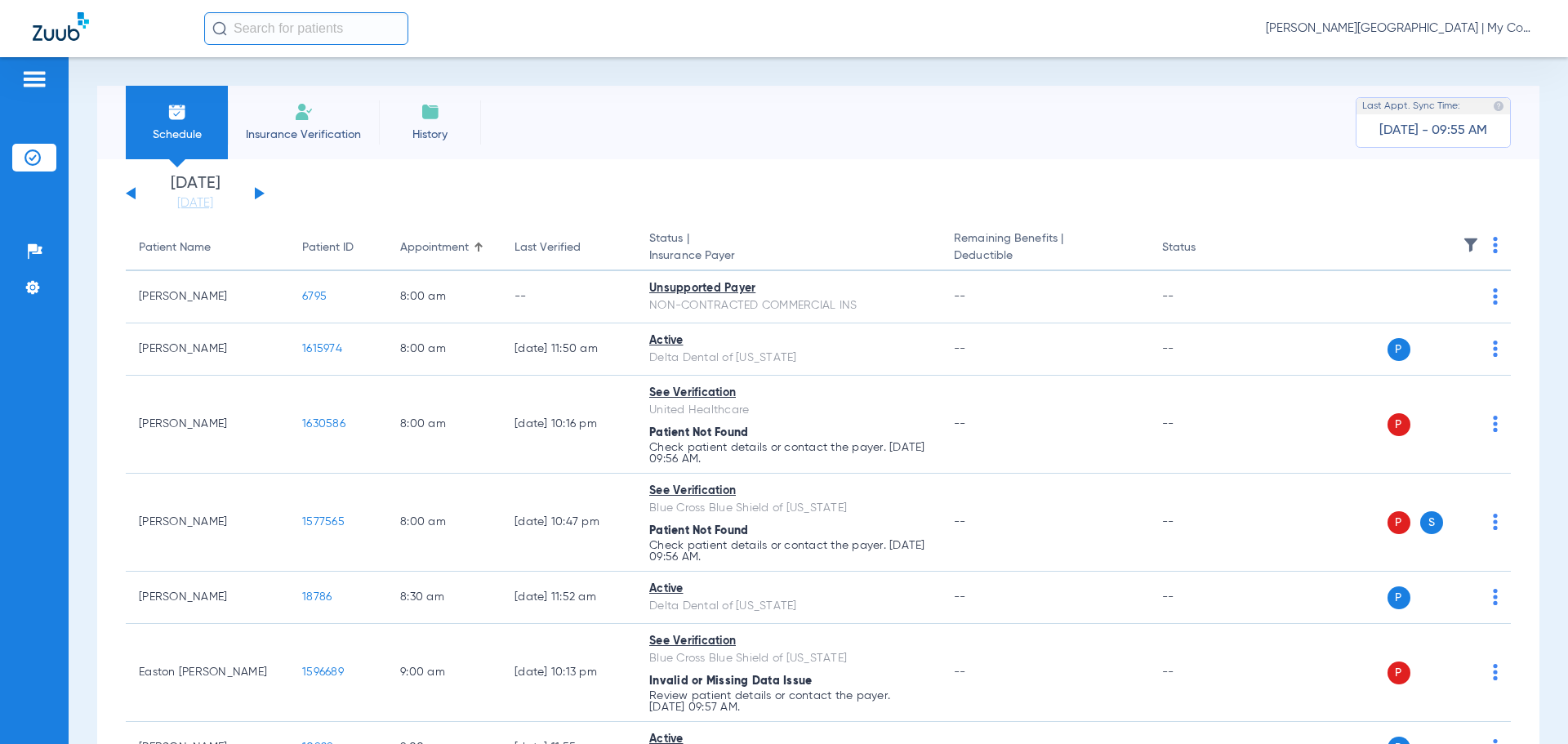
click at [258, 194] on button at bounding box center [260, 193] width 10 height 12
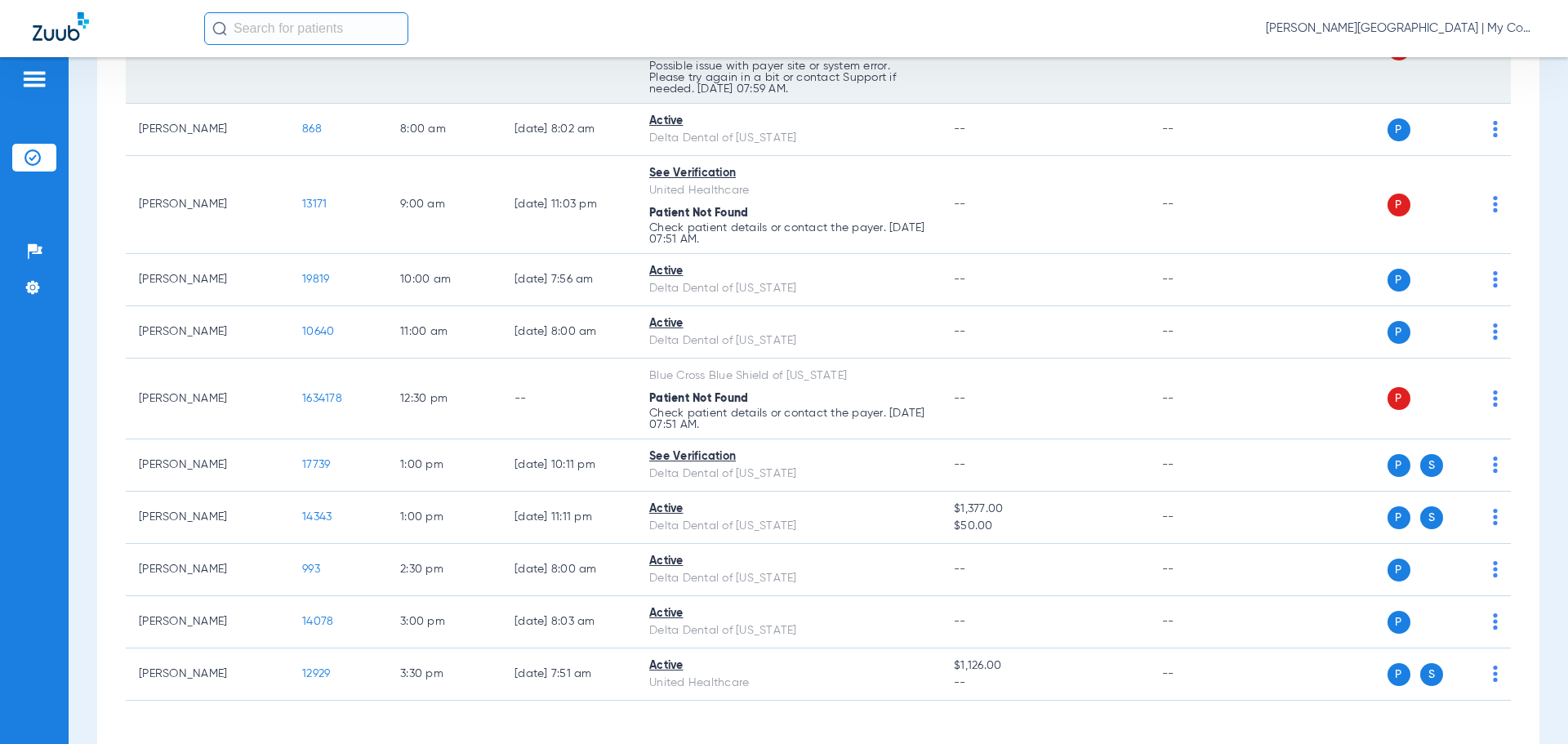
scroll to position [338, 0]
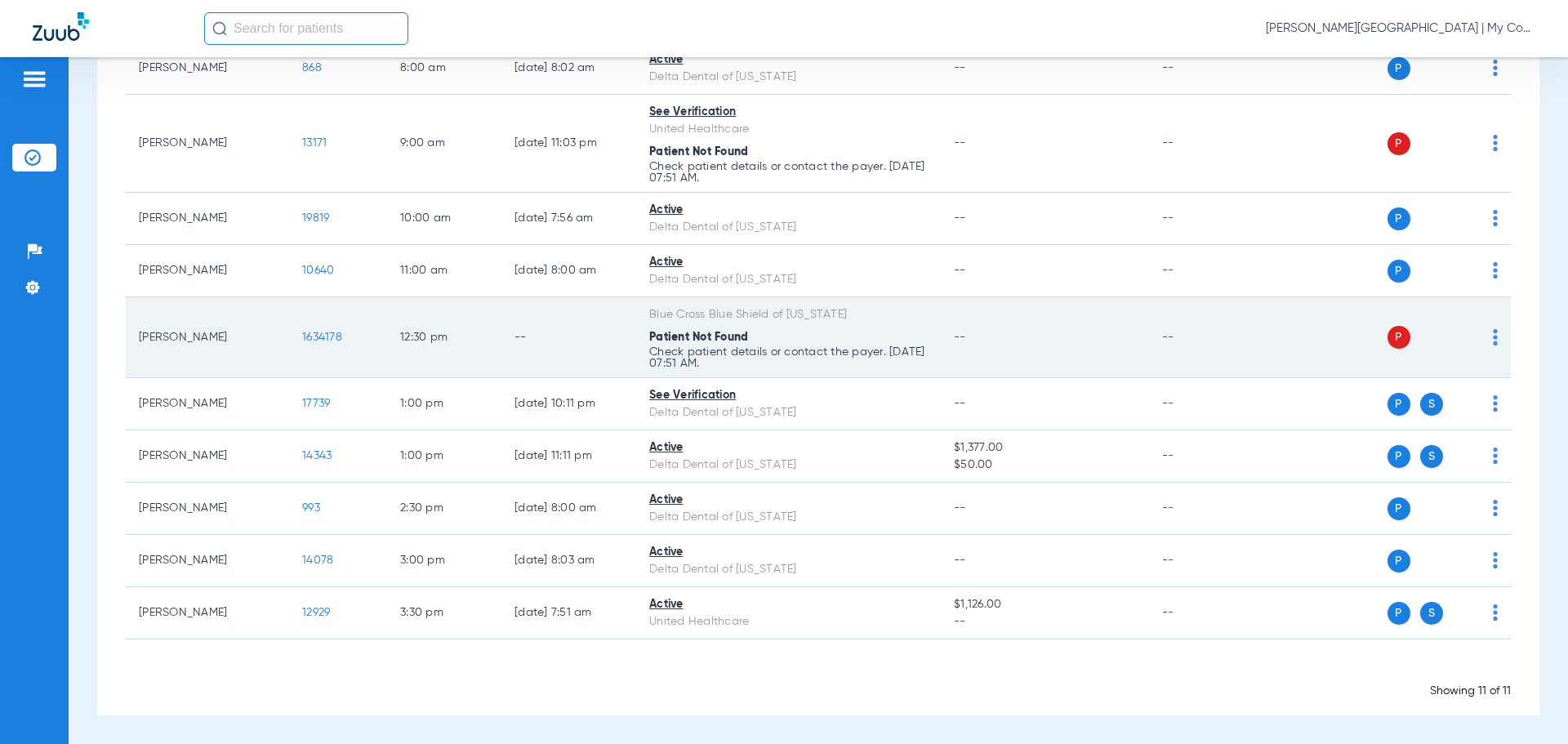
click at [1494, 331] on img at bounding box center [1495, 338] width 5 height 17
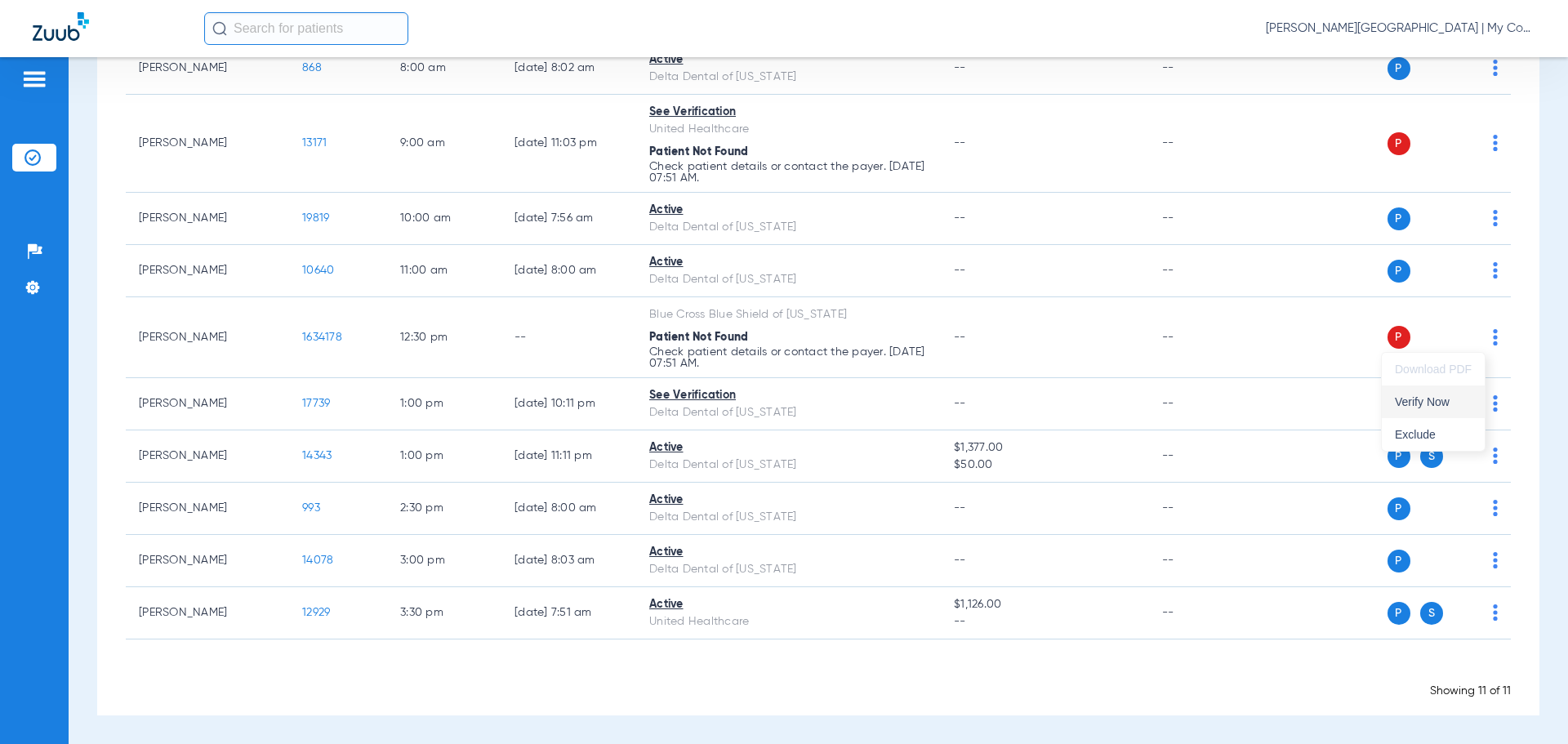
click at [1443, 407] on span "Verify Now" at bounding box center [1433, 401] width 76 height 11
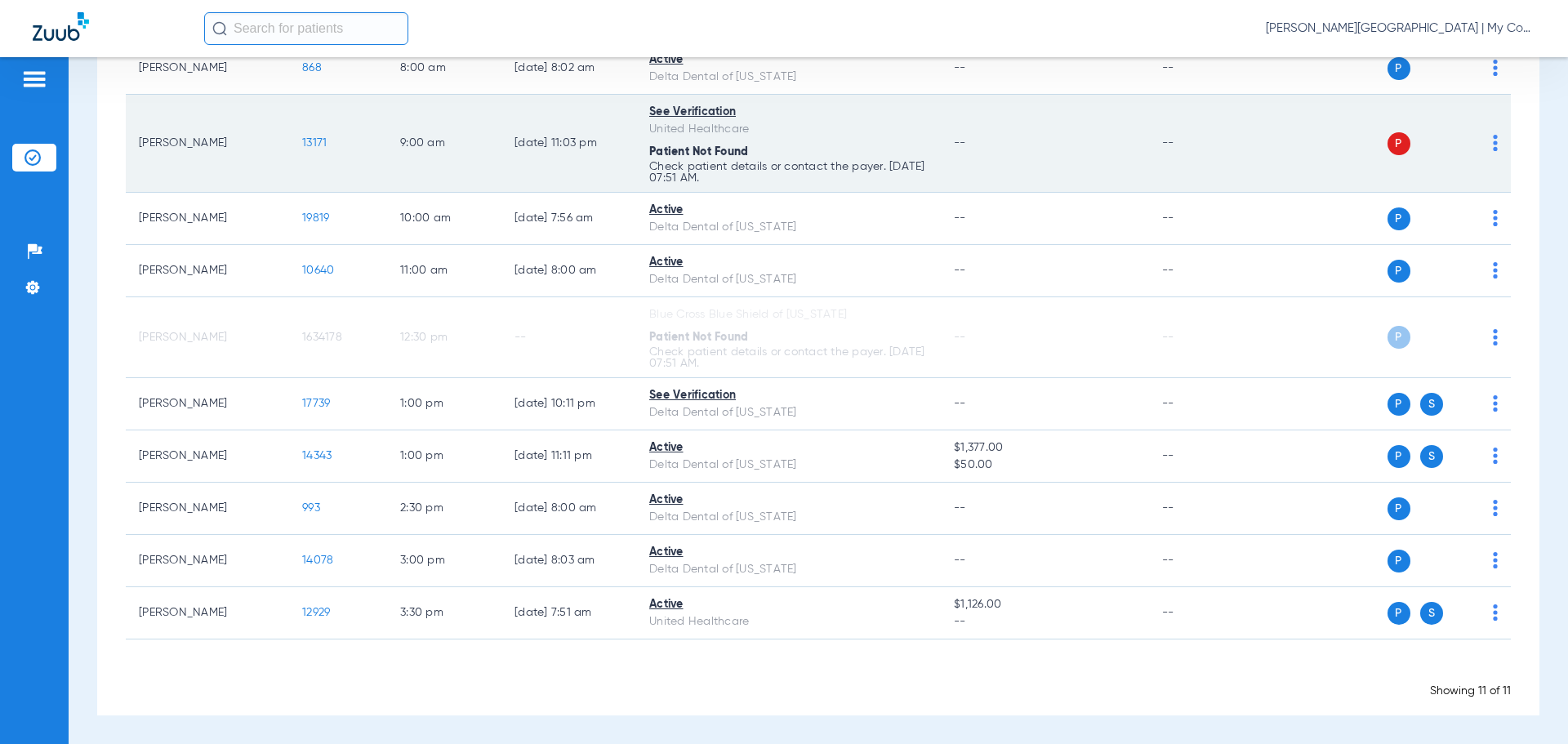
click at [1494, 146] on img at bounding box center [1495, 143] width 5 height 17
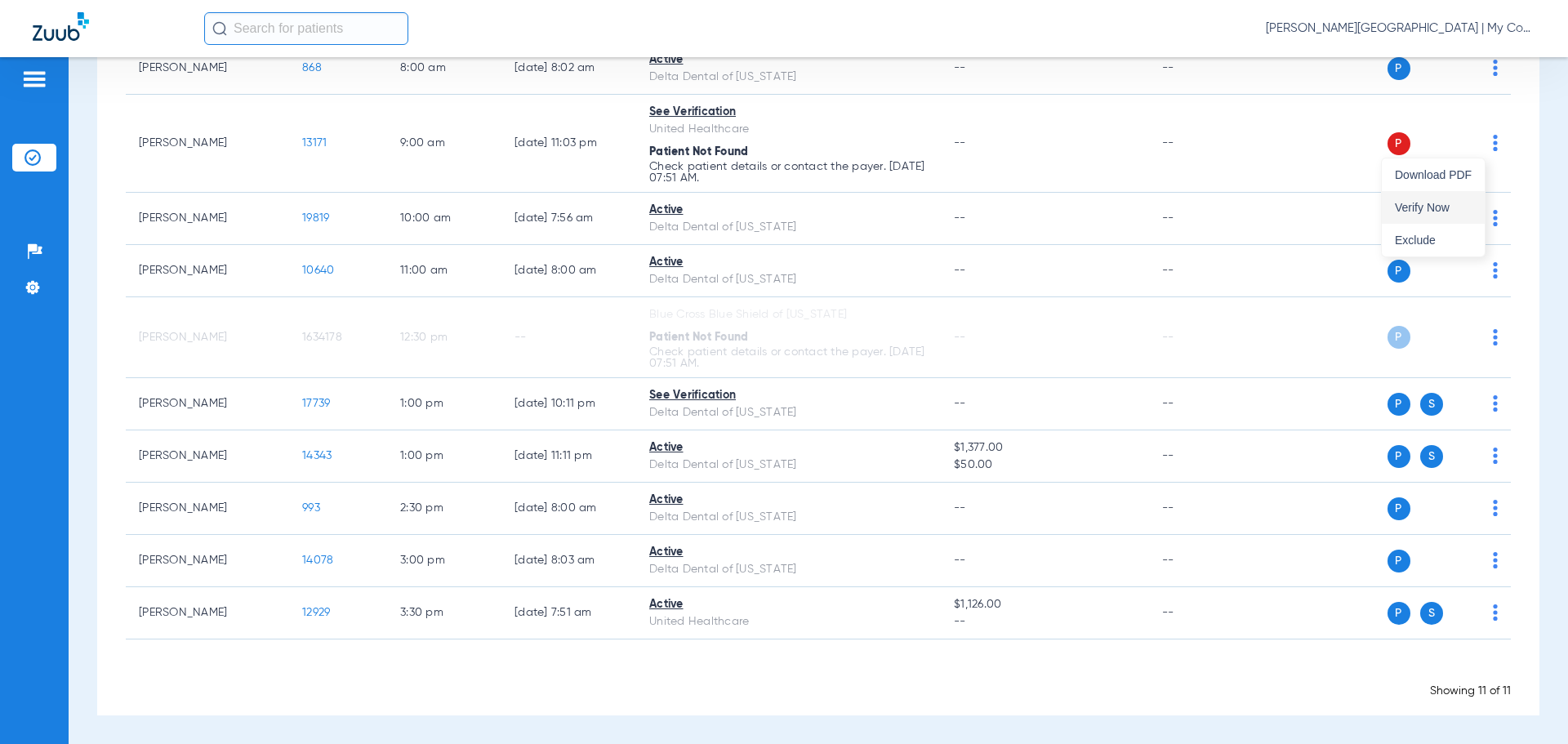
click at [1447, 210] on span "Verify Now" at bounding box center [1433, 208] width 76 height 11
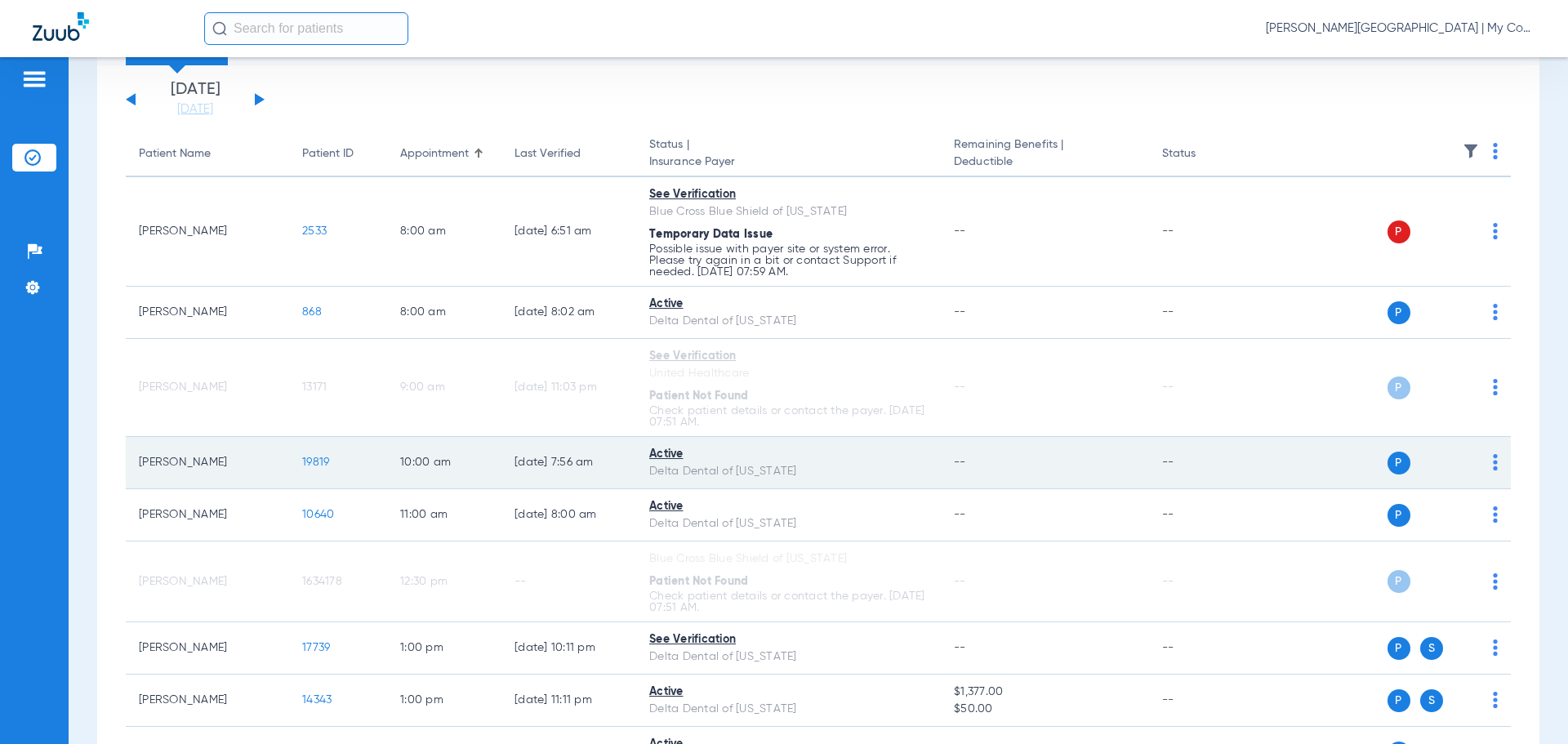
scroll to position [93, 0]
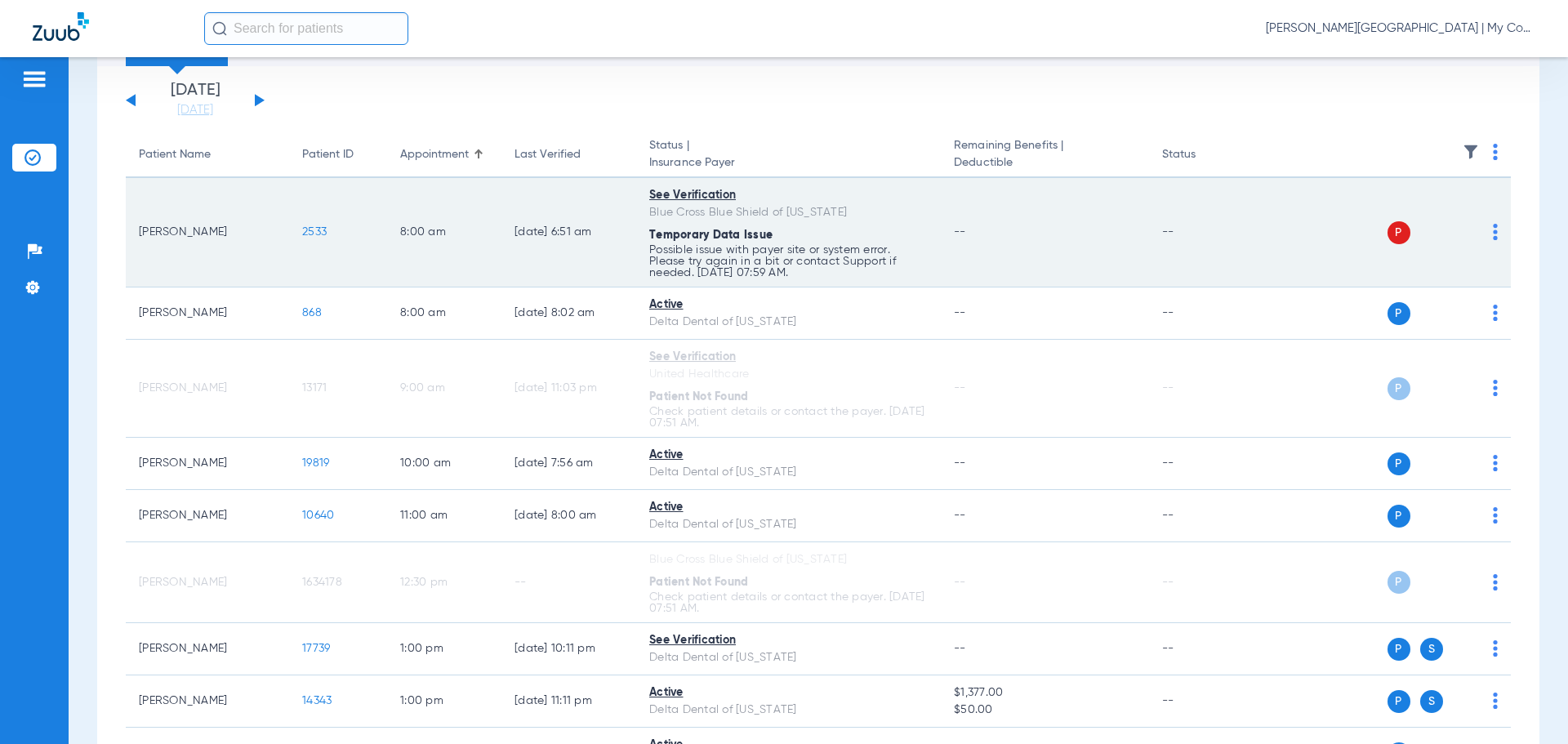
click at [1494, 229] on img at bounding box center [1495, 232] width 5 height 17
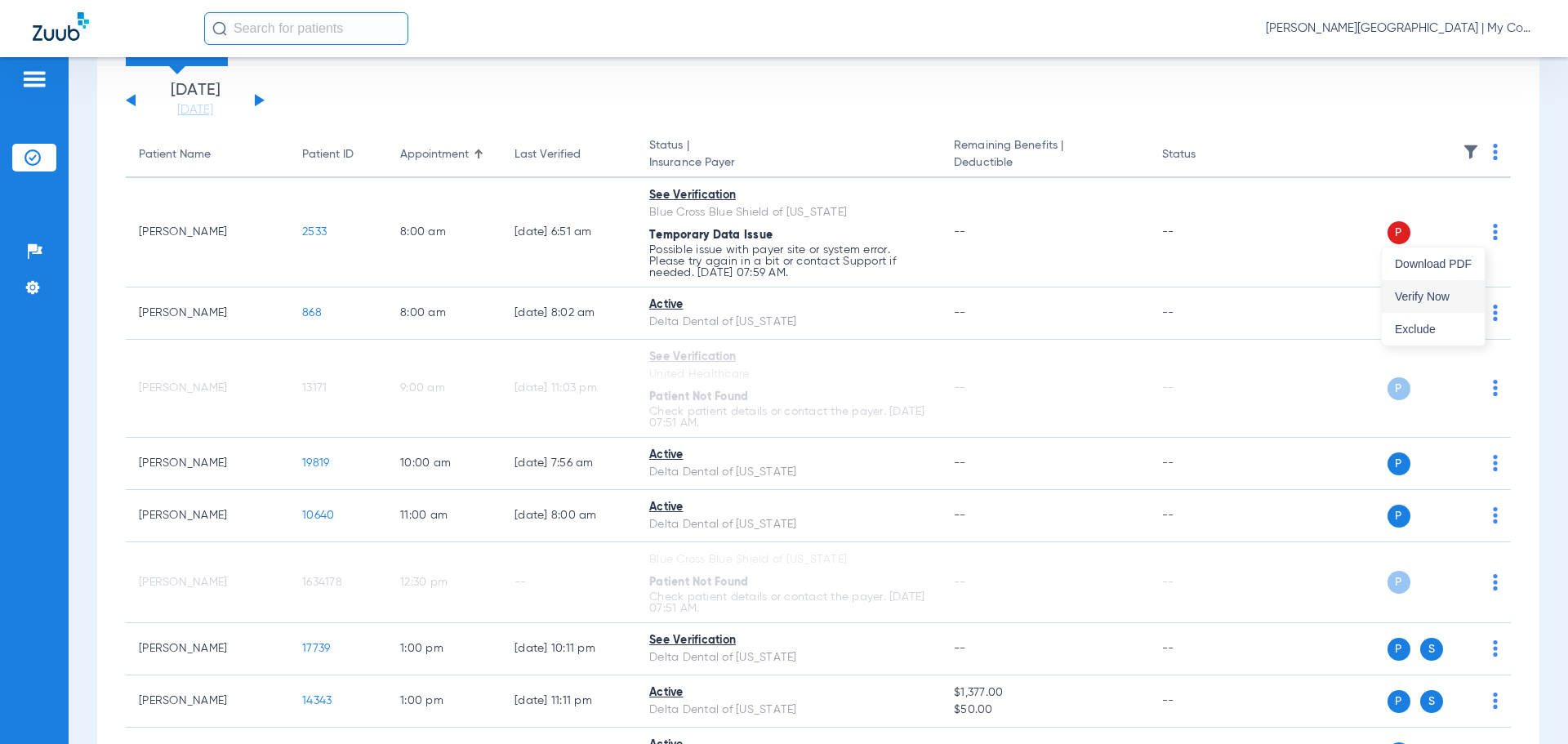
click at [1473, 295] on button "Verify Now" at bounding box center [1433, 296] width 103 height 33
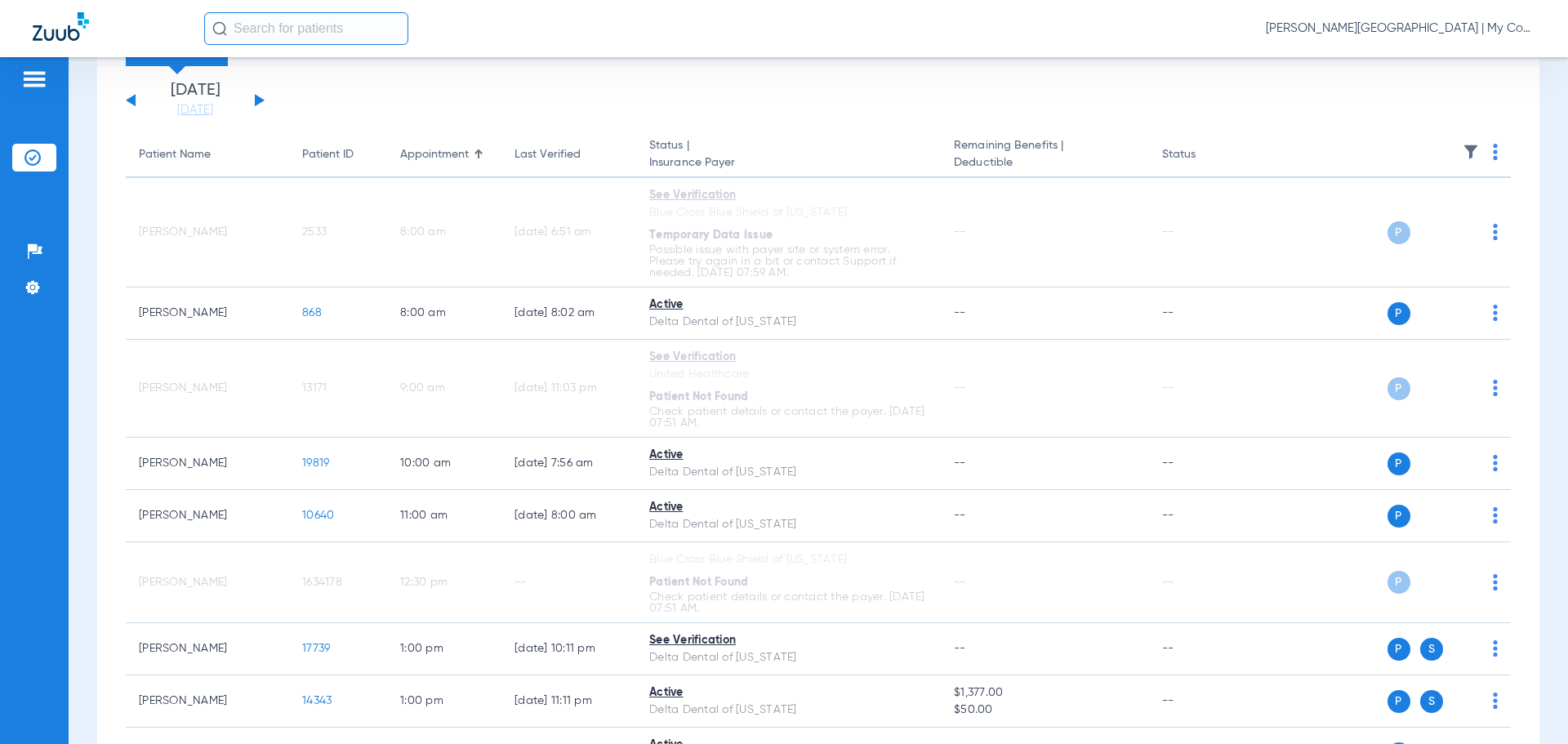
click at [1435, 28] on span "[PERSON_NAME][GEOGRAPHIC_DATA] | My Community Dental Centers" at bounding box center [1400, 29] width 269 height 17
click at [1479, 58] on span "Account Selection" at bounding box center [1474, 58] width 91 height 11
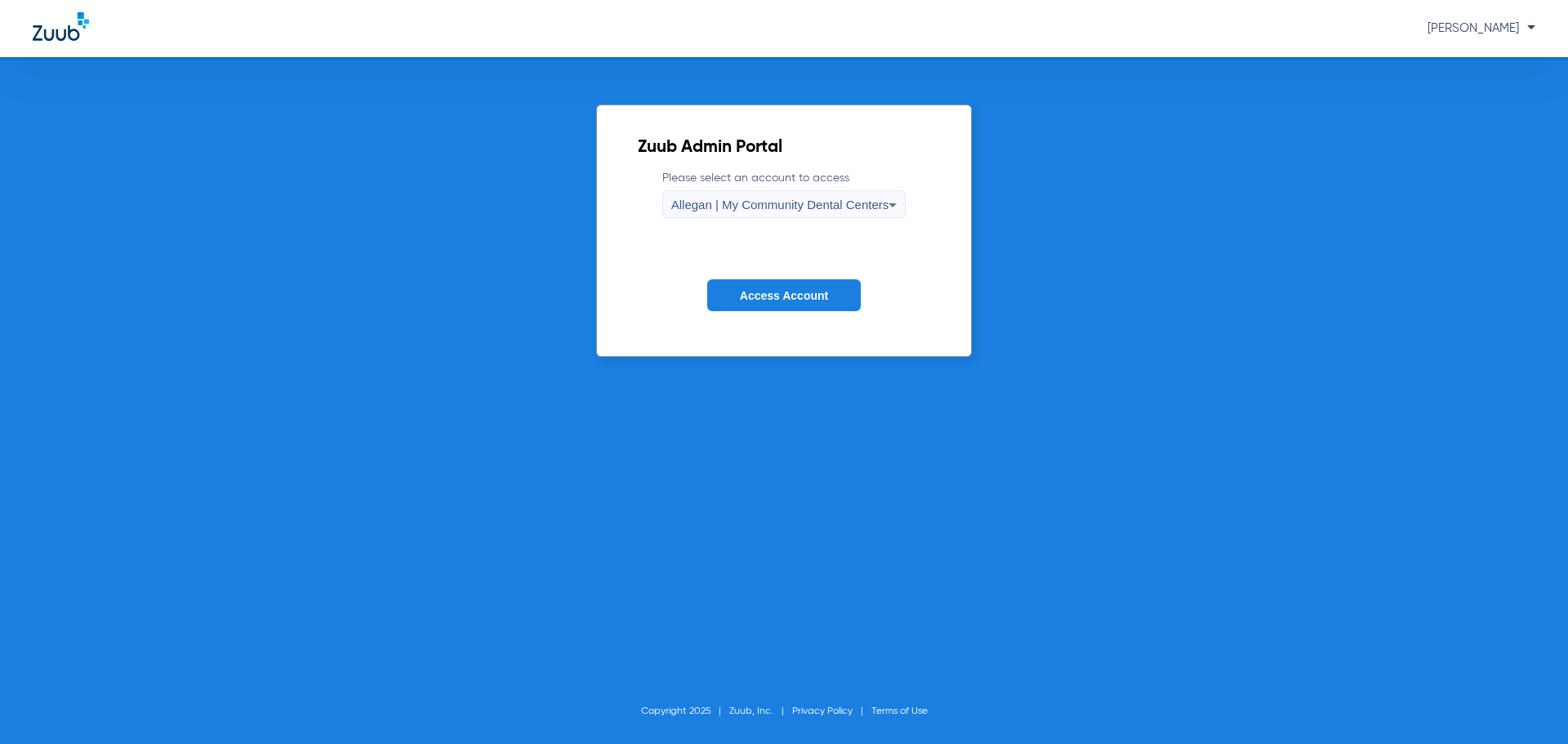
click at [813, 206] on span "Allegan | My Community Dental Centers" at bounding box center [780, 204] width 218 height 14
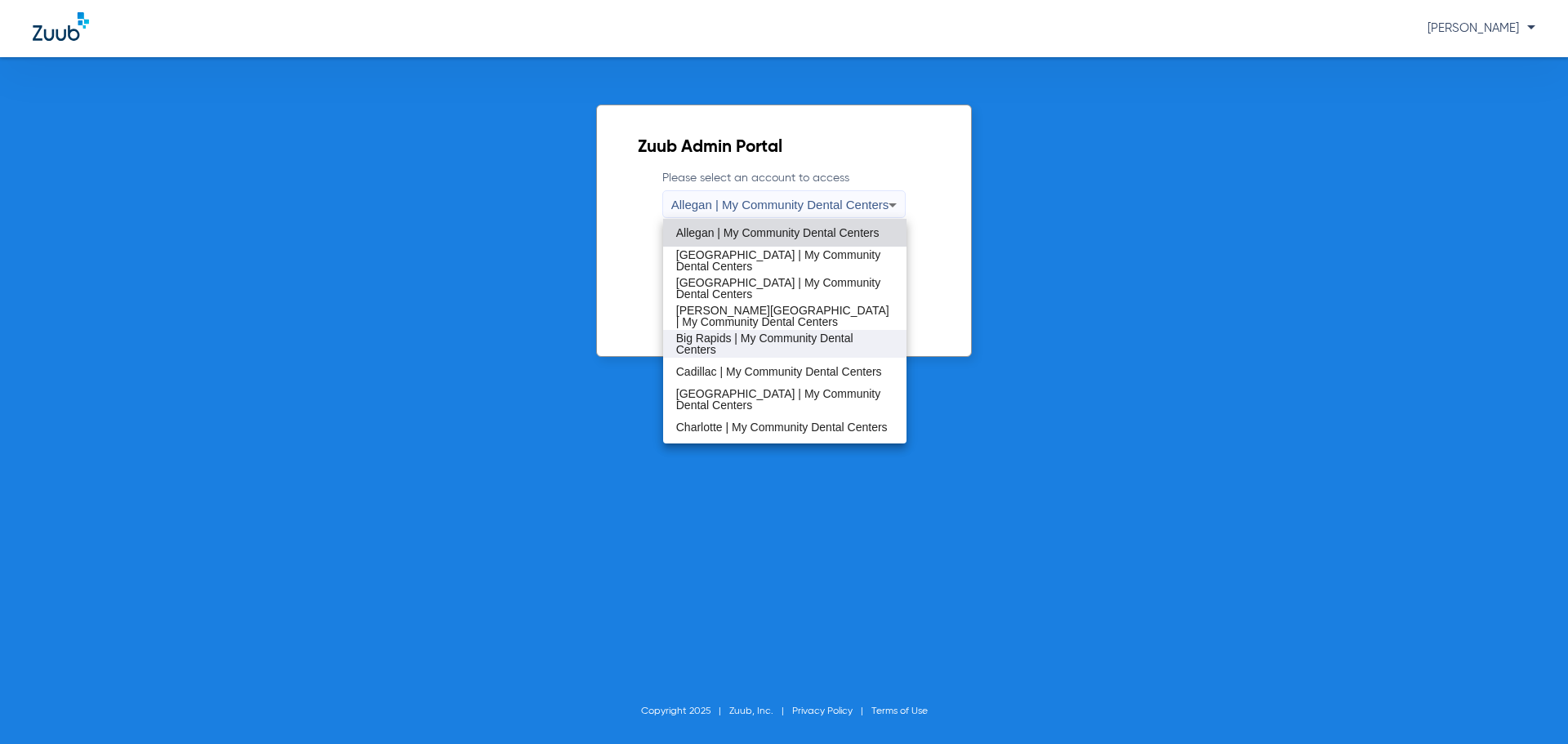
click at [777, 342] on span "Big Rapids | My Community Dental Centers" at bounding box center [785, 344] width 218 height 23
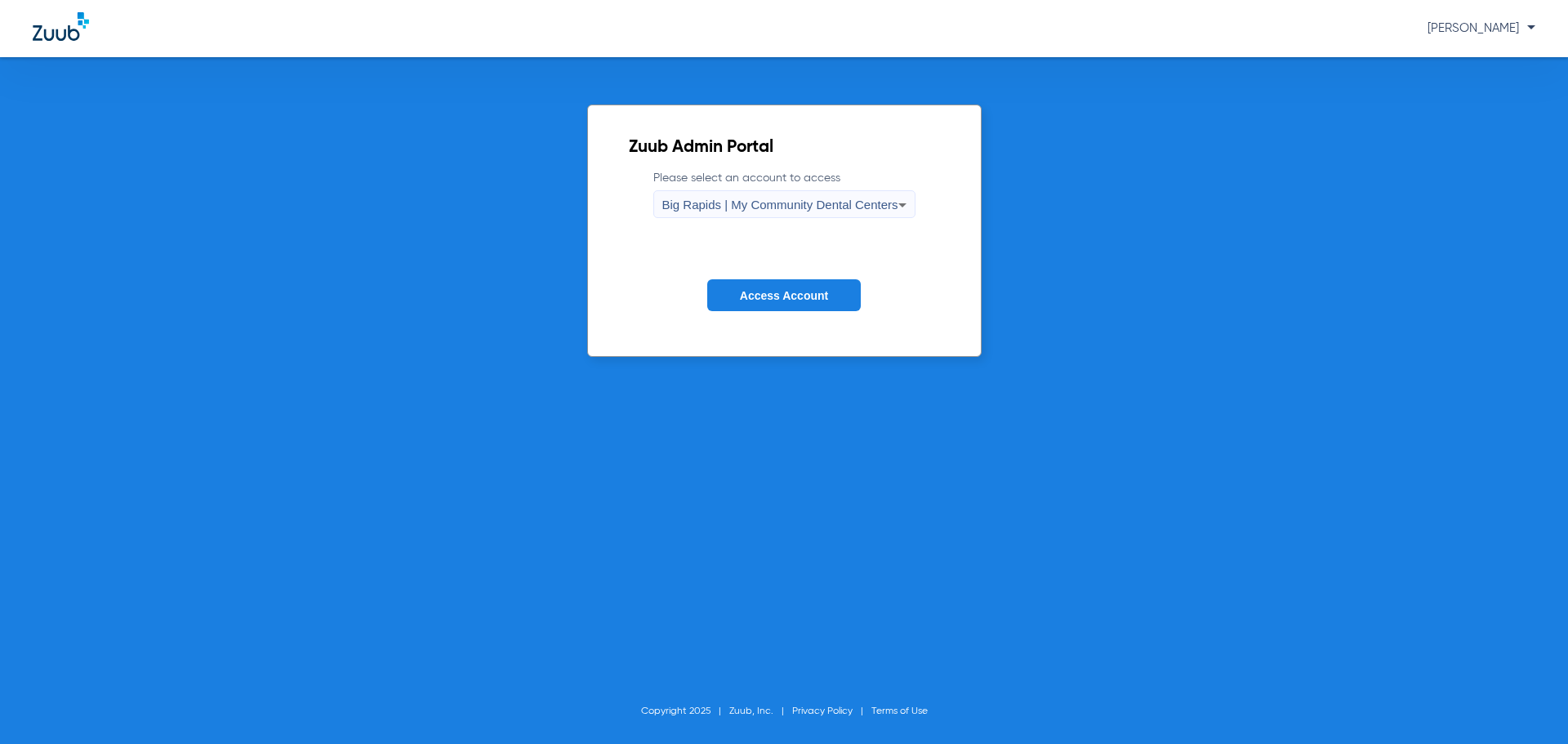
click at [773, 298] on span "Access Account" at bounding box center [784, 296] width 88 height 13
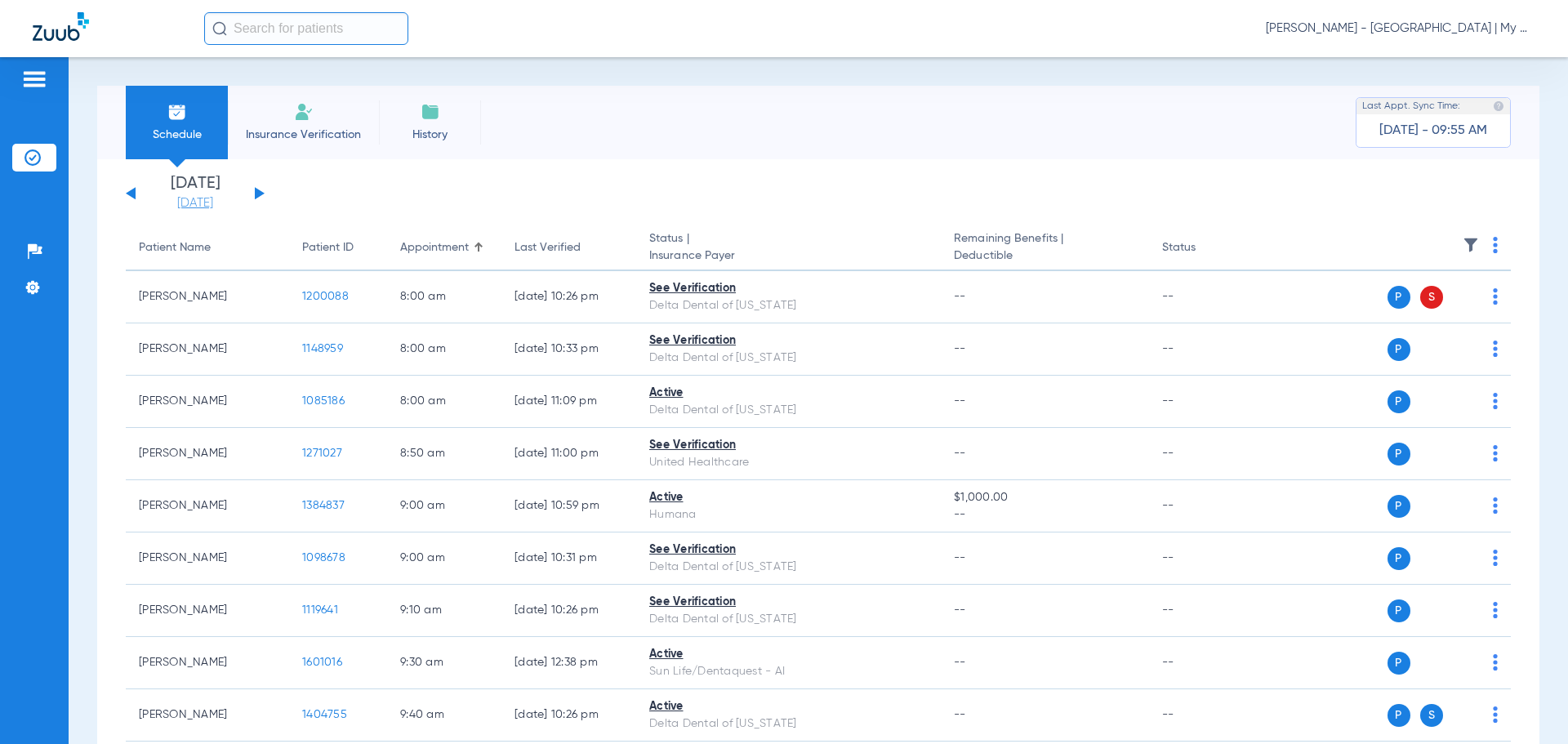
click at [196, 206] on link "[DATE]" at bounding box center [195, 204] width 98 height 17
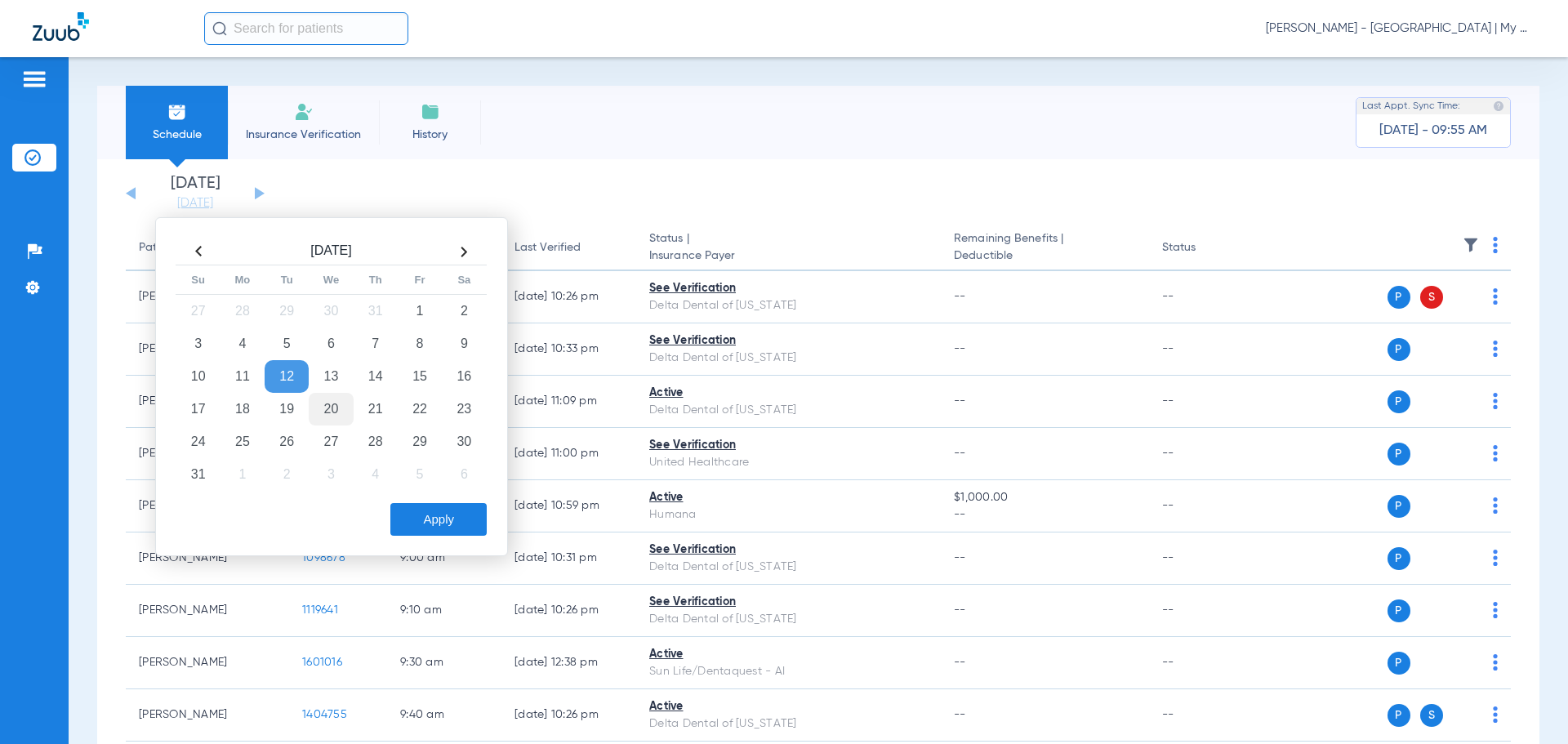
click at [336, 409] on td "20" at bounding box center [331, 409] width 44 height 33
click at [420, 523] on button "Apply" at bounding box center [439, 519] width 97 height 33
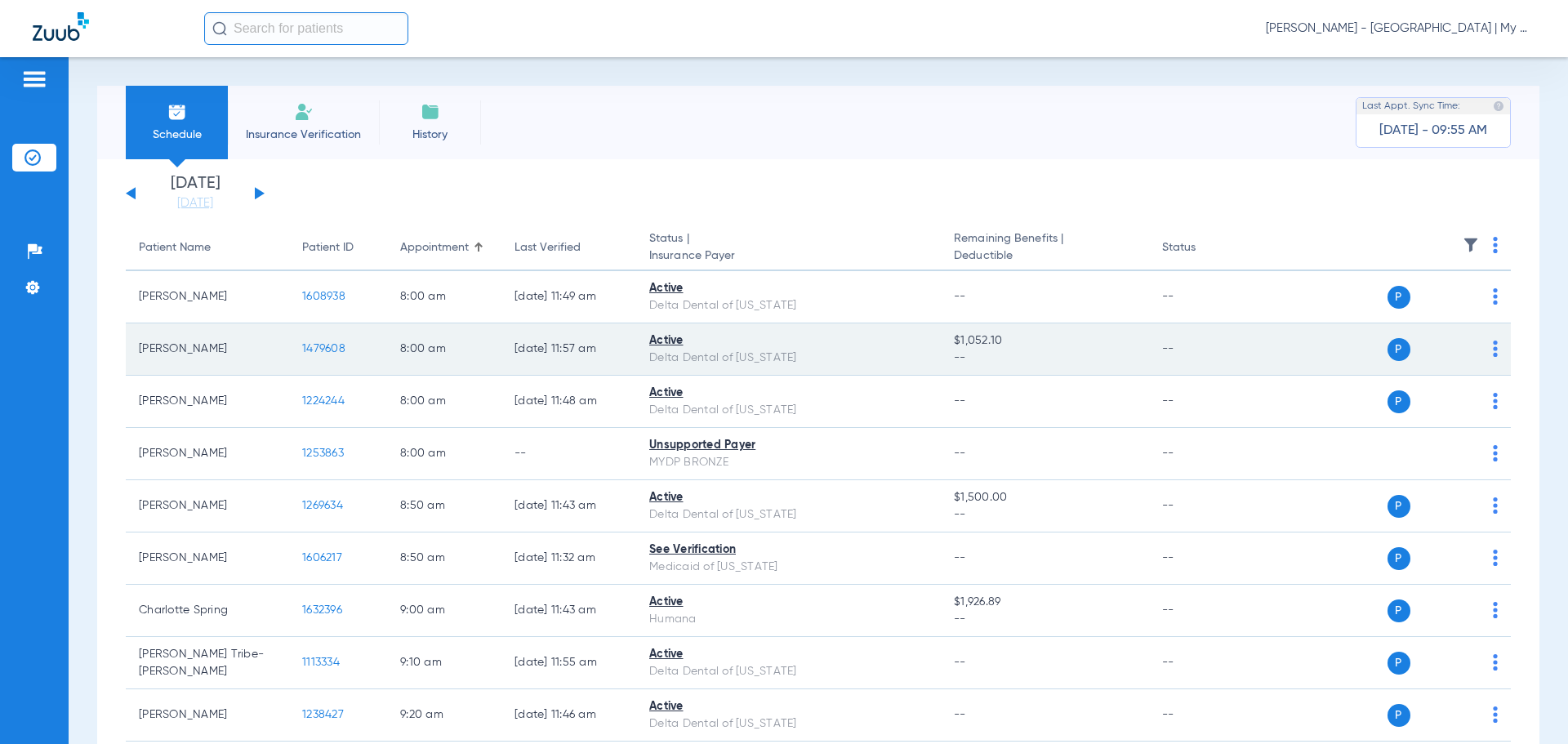
click at [327, 348] on span "1479608" at bounding box center [324, 348] width 43 height 11
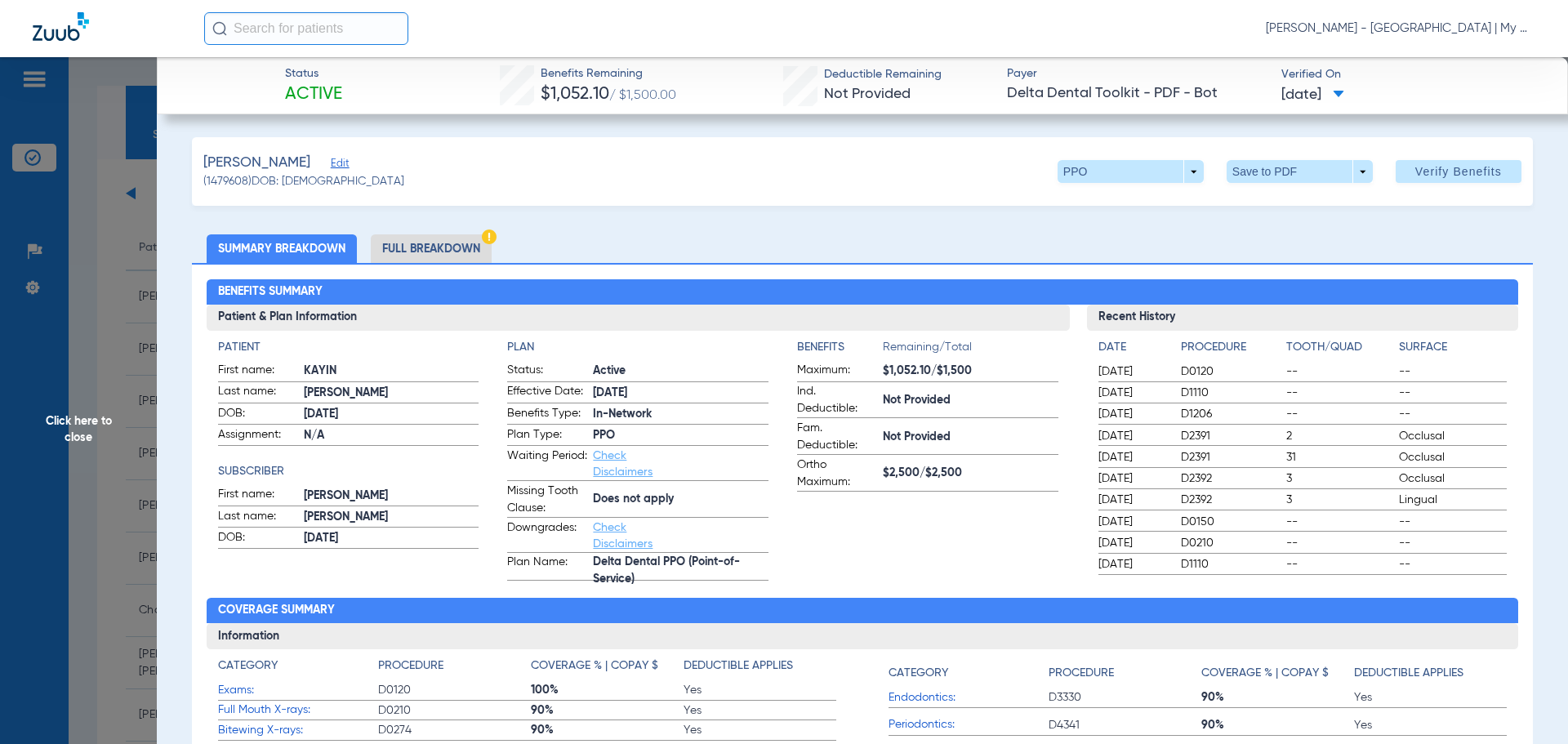
click at [406, 240] on li "Full Breakdown" at bounding box center [431, 249] width 121 height 29
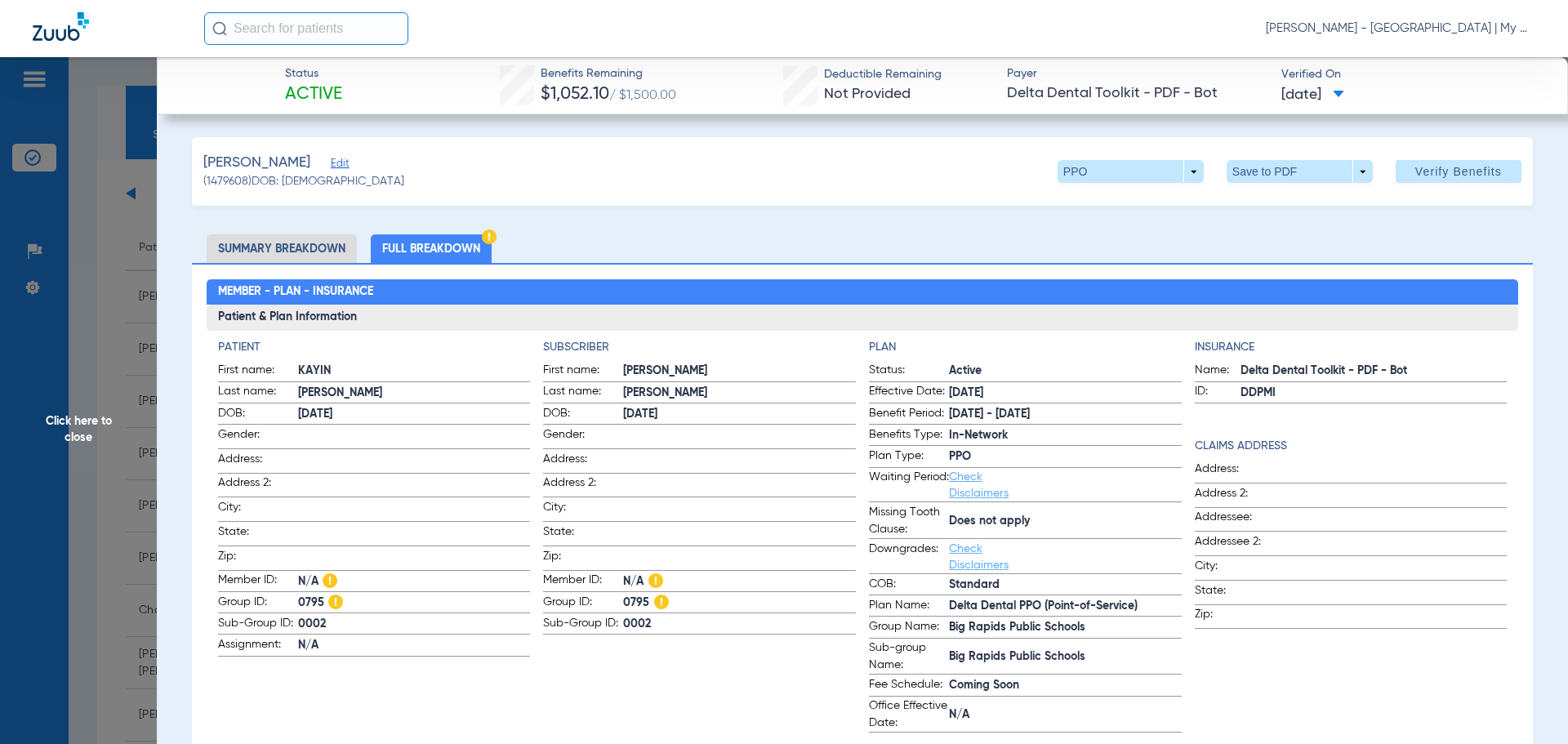
click at [92, 433] on span "Click here to close" at bounding box center [78, 428] width 156 height 744
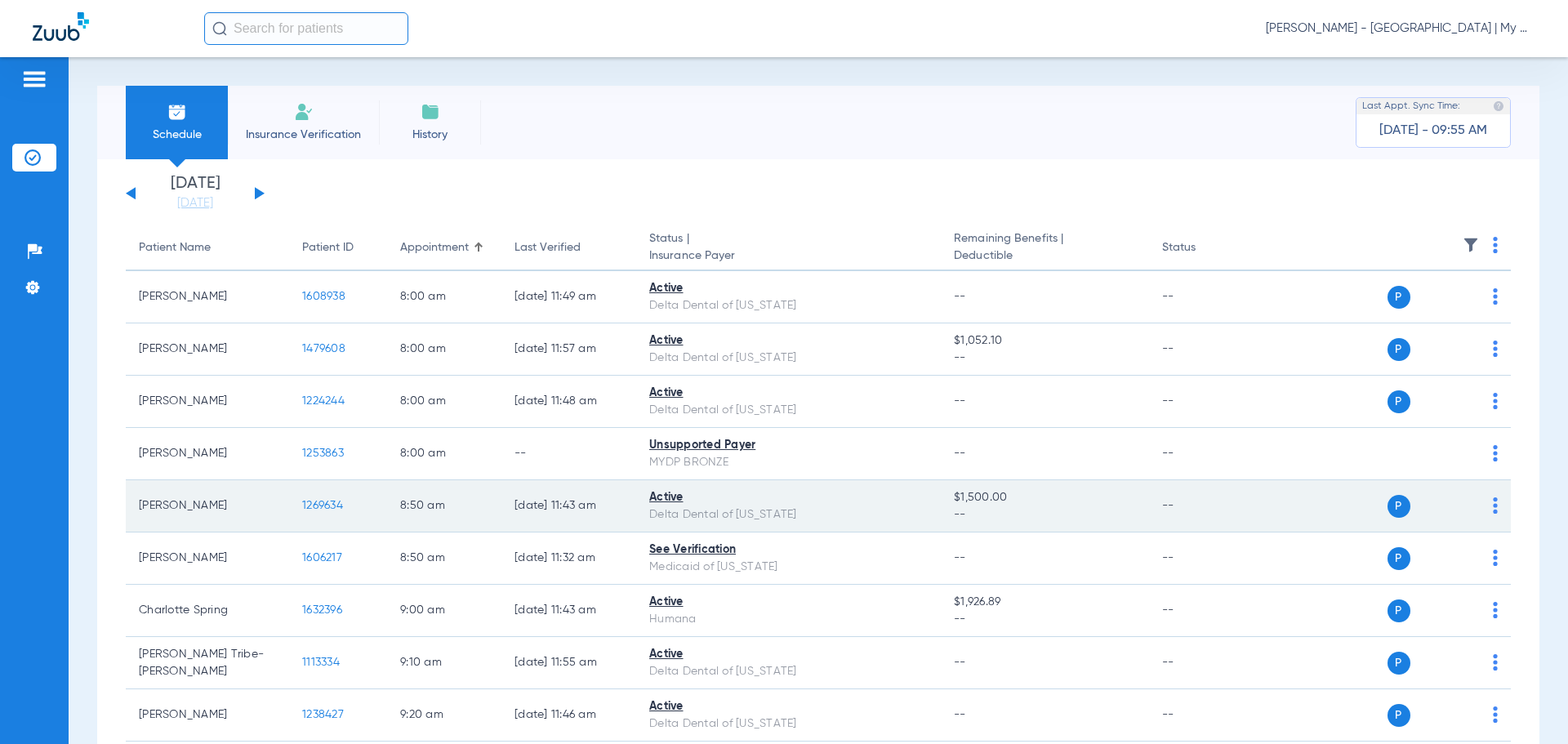
click at [316, 503] on span "1269634" at bounding box center [323, 506] width 41 height 11
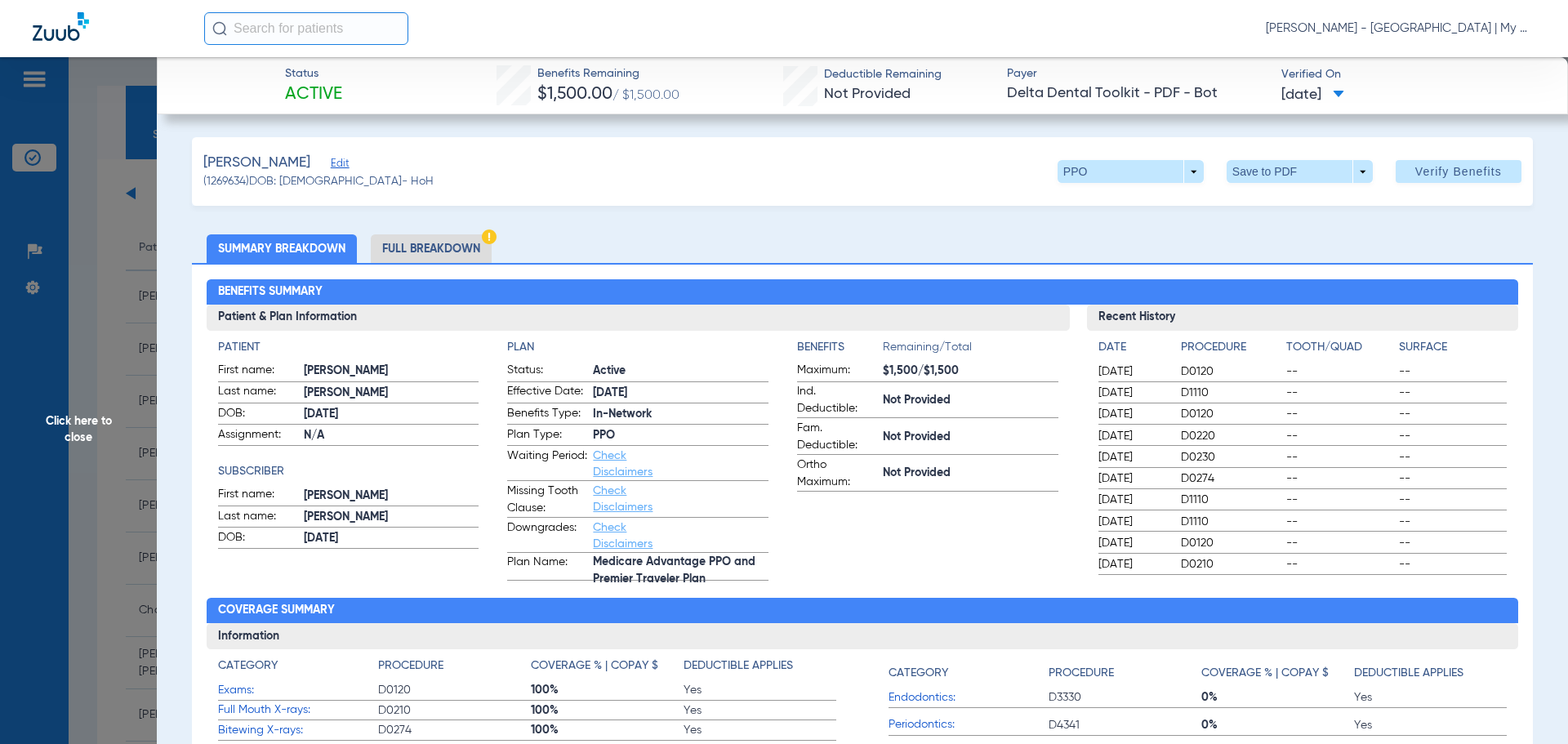
drag, startPoint x: 423, startPoint y: 236, endPoint x: 456, endPoint y: 260, distance: 40.8
click at [423, 236] on li "Full Breakdown" at bounding box center [431, 249] width 121 height 29
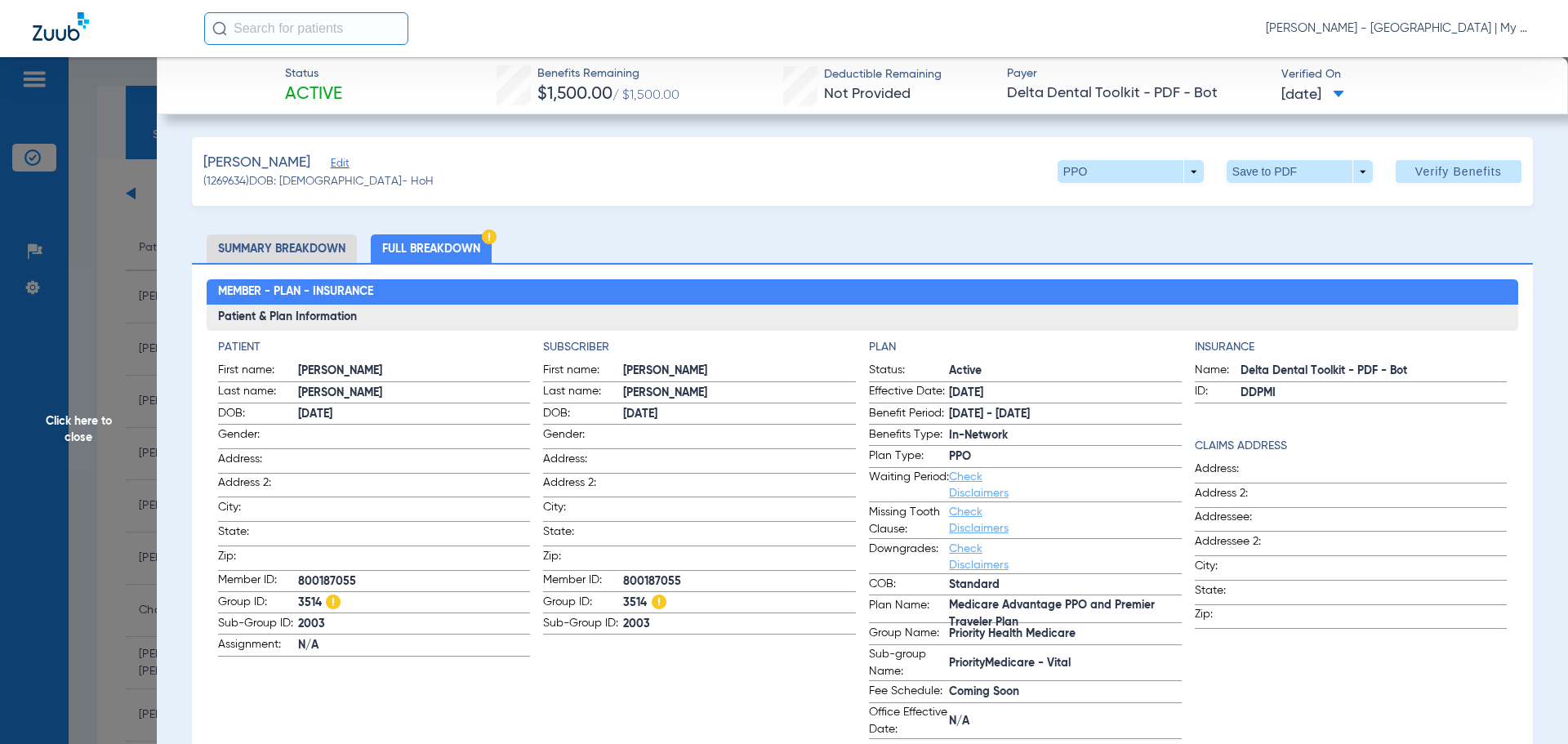
click at [87, 429] on span "Click here to close" at bounding box center [78, 428] width 156 height 744
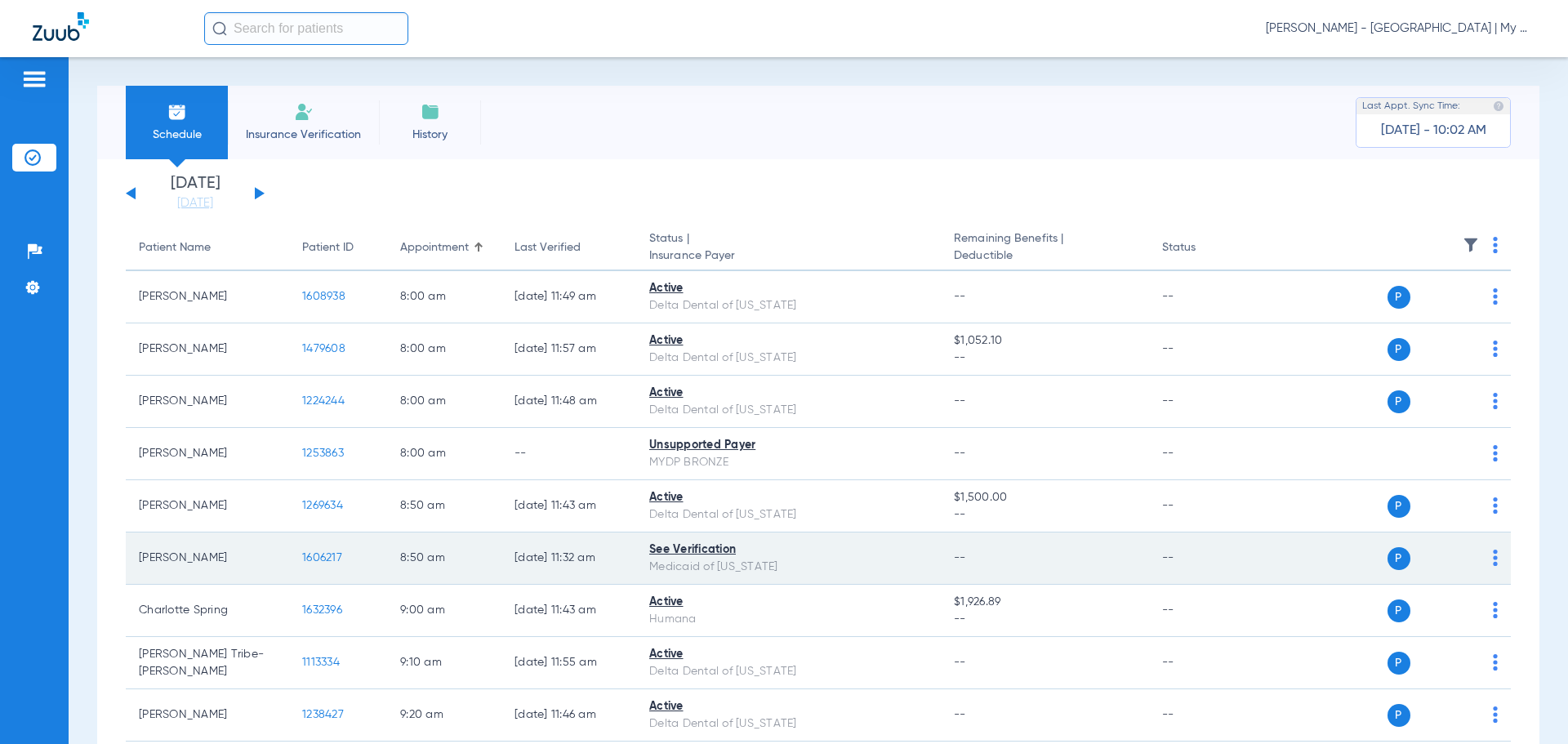
click at [324, 558] on span "1606217" at bounding box center [322, 558] width 40 height 11
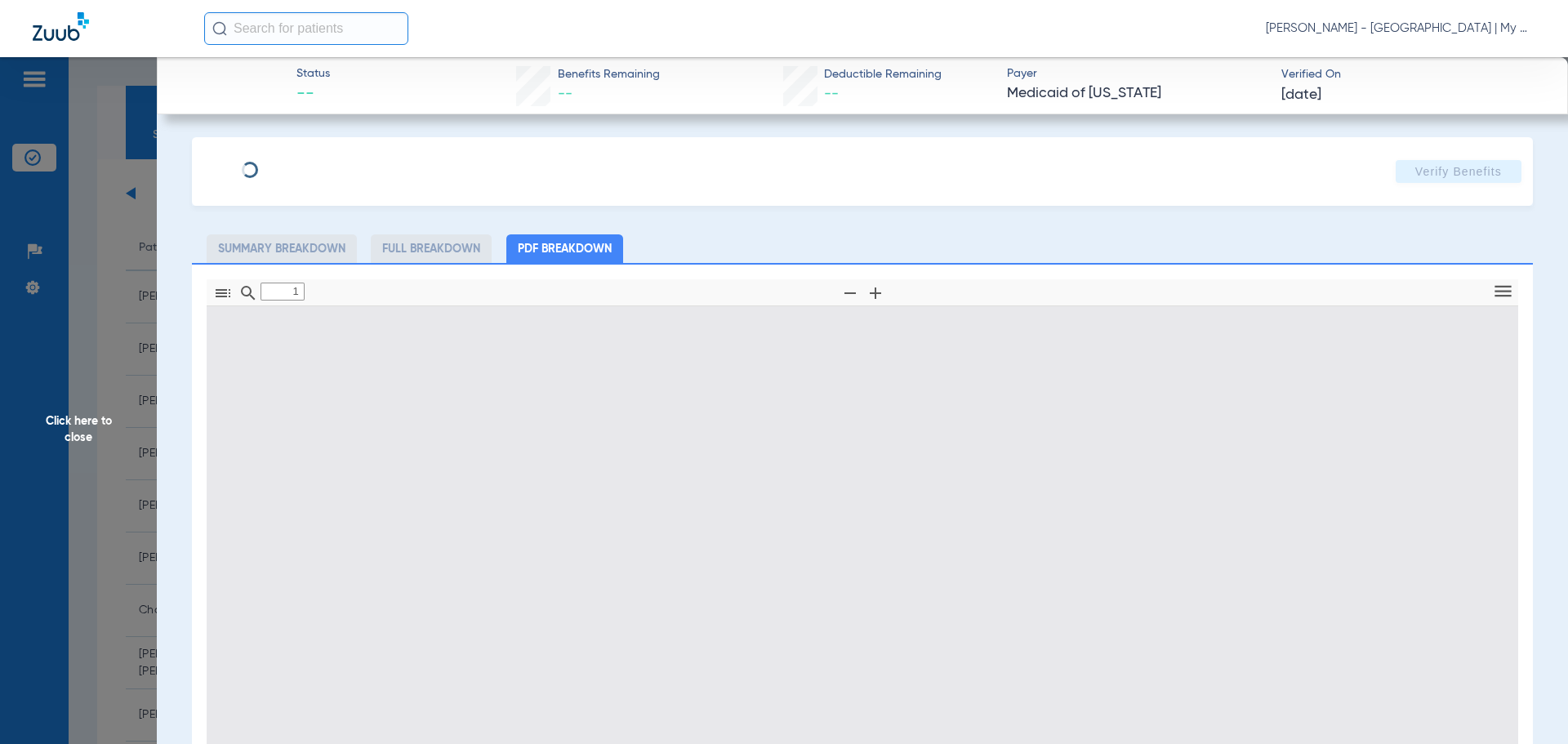
type input "0"
select select "page-width"
type input "1"
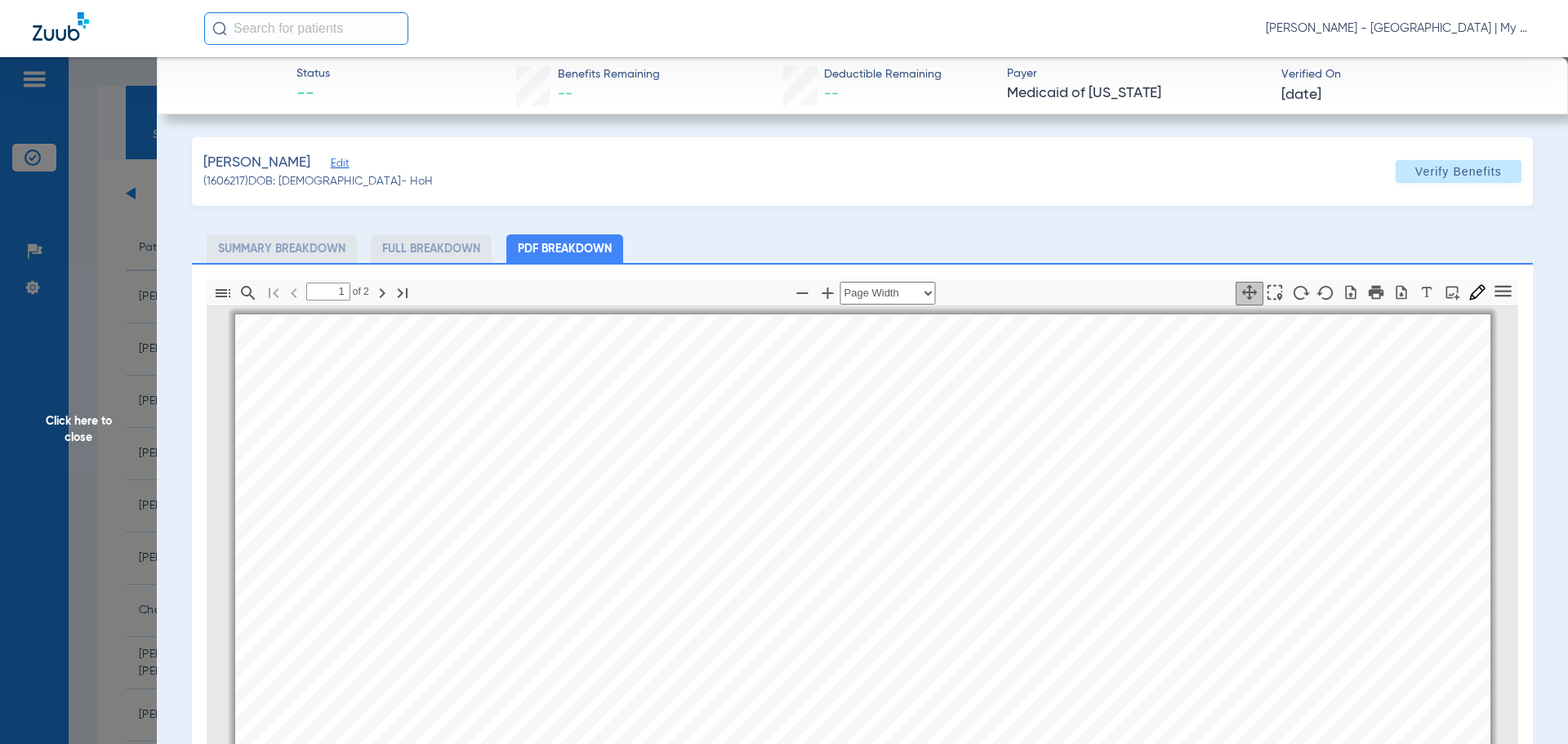
scroll to position [8, 0]
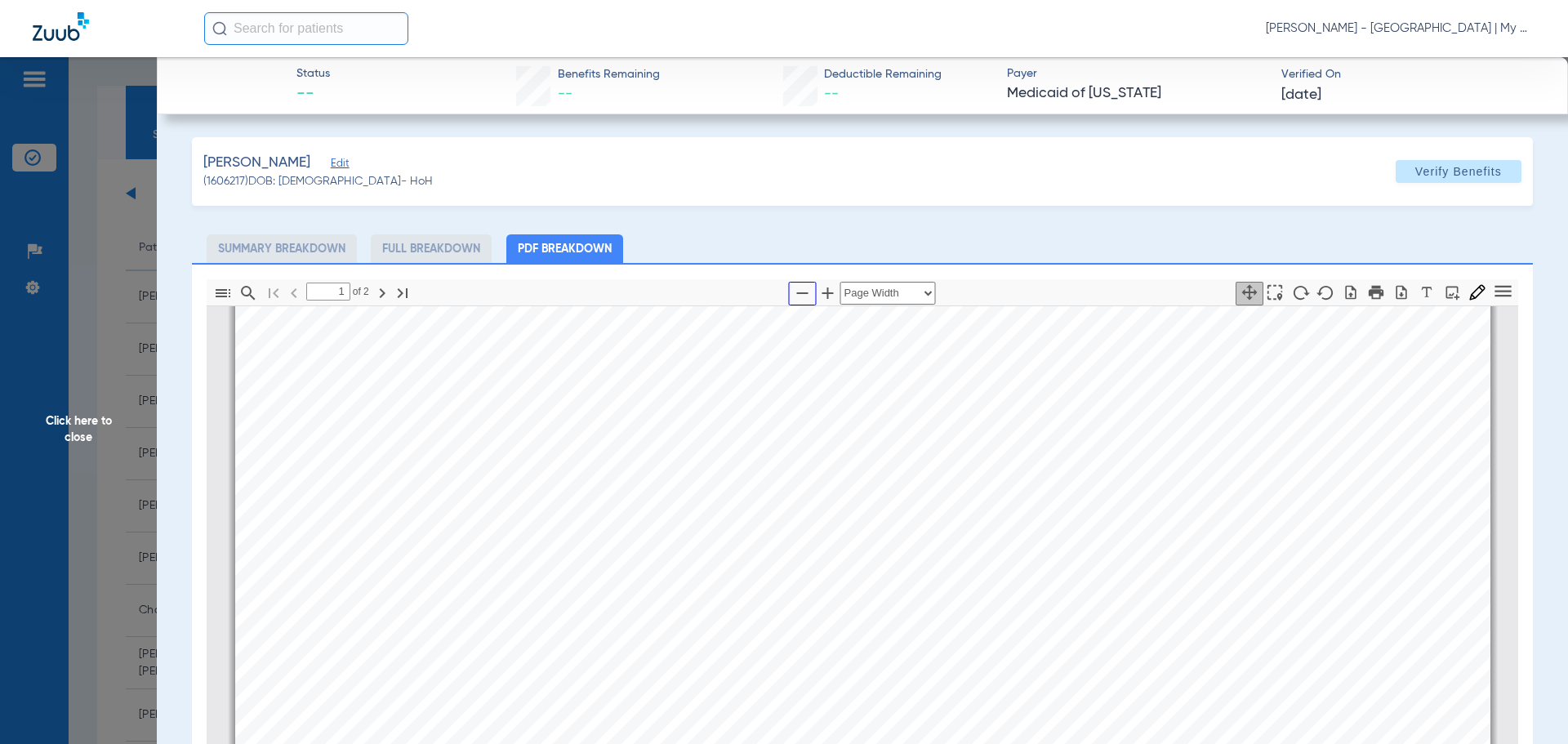
click at [793, 290] on icon "button" at bounding box center [803, 292] width 20 height 20
select select "custom"
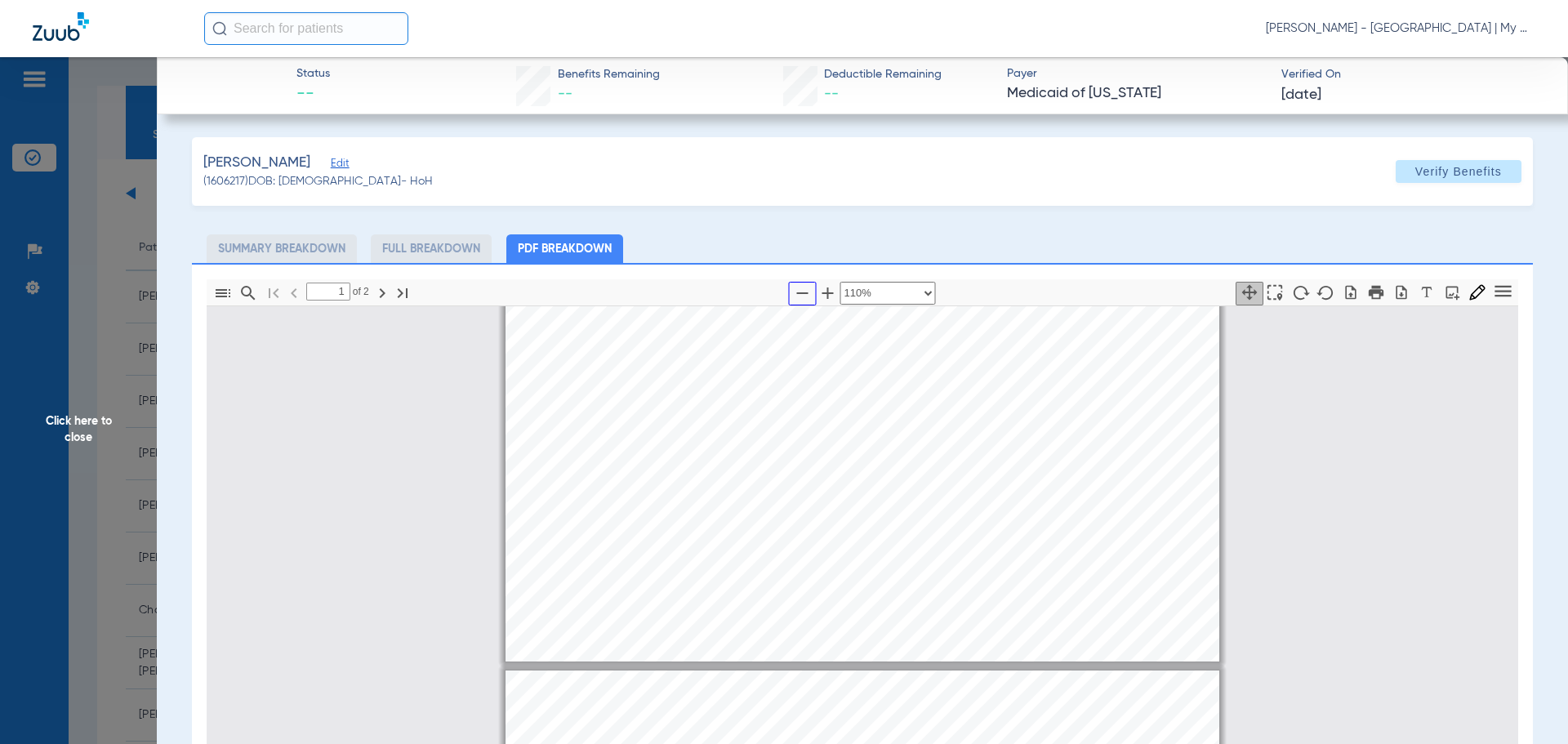
type input "2"
select select "custom"
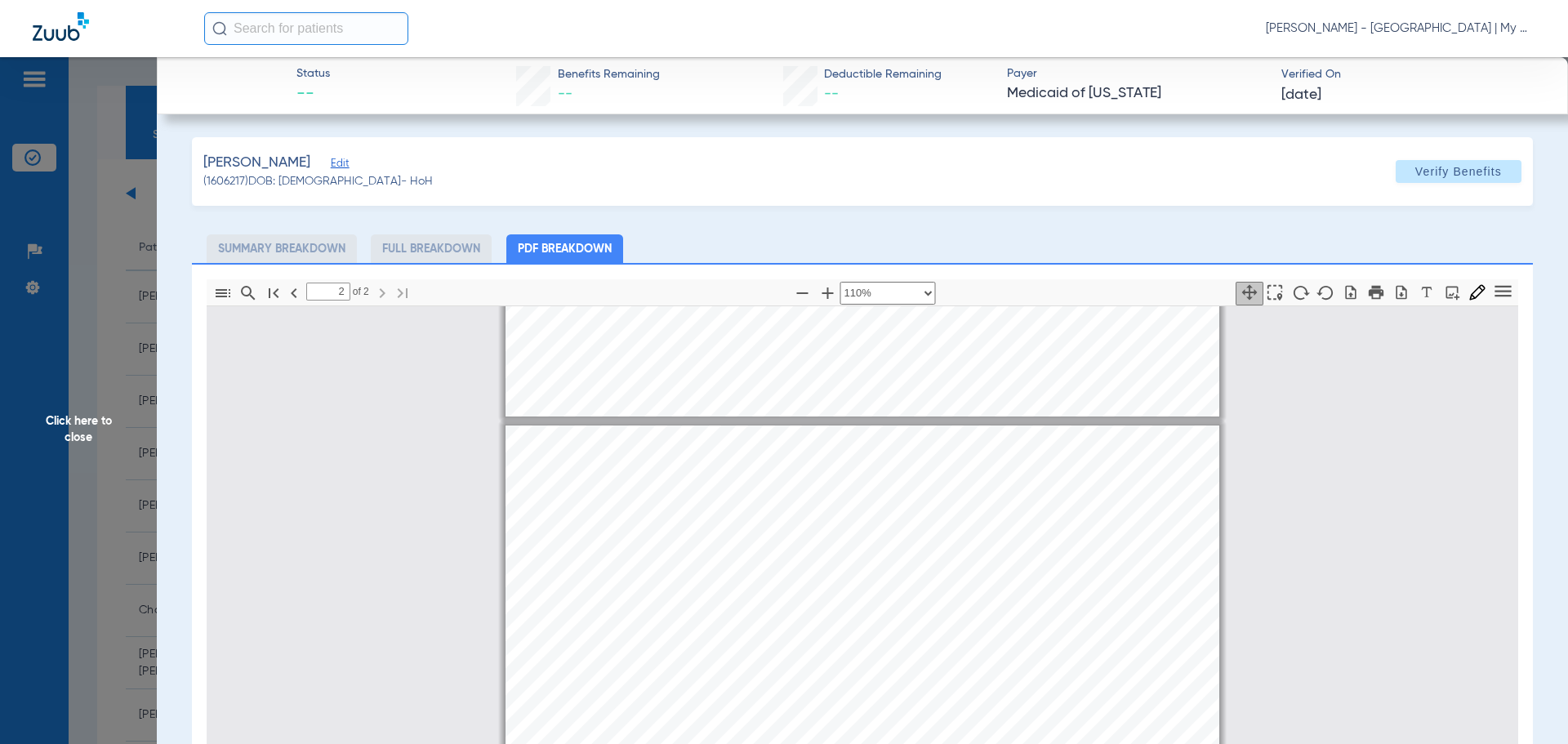
click at [101, 425] on span "Click here to close" at bounding box center [78, 428] width 156 height 744
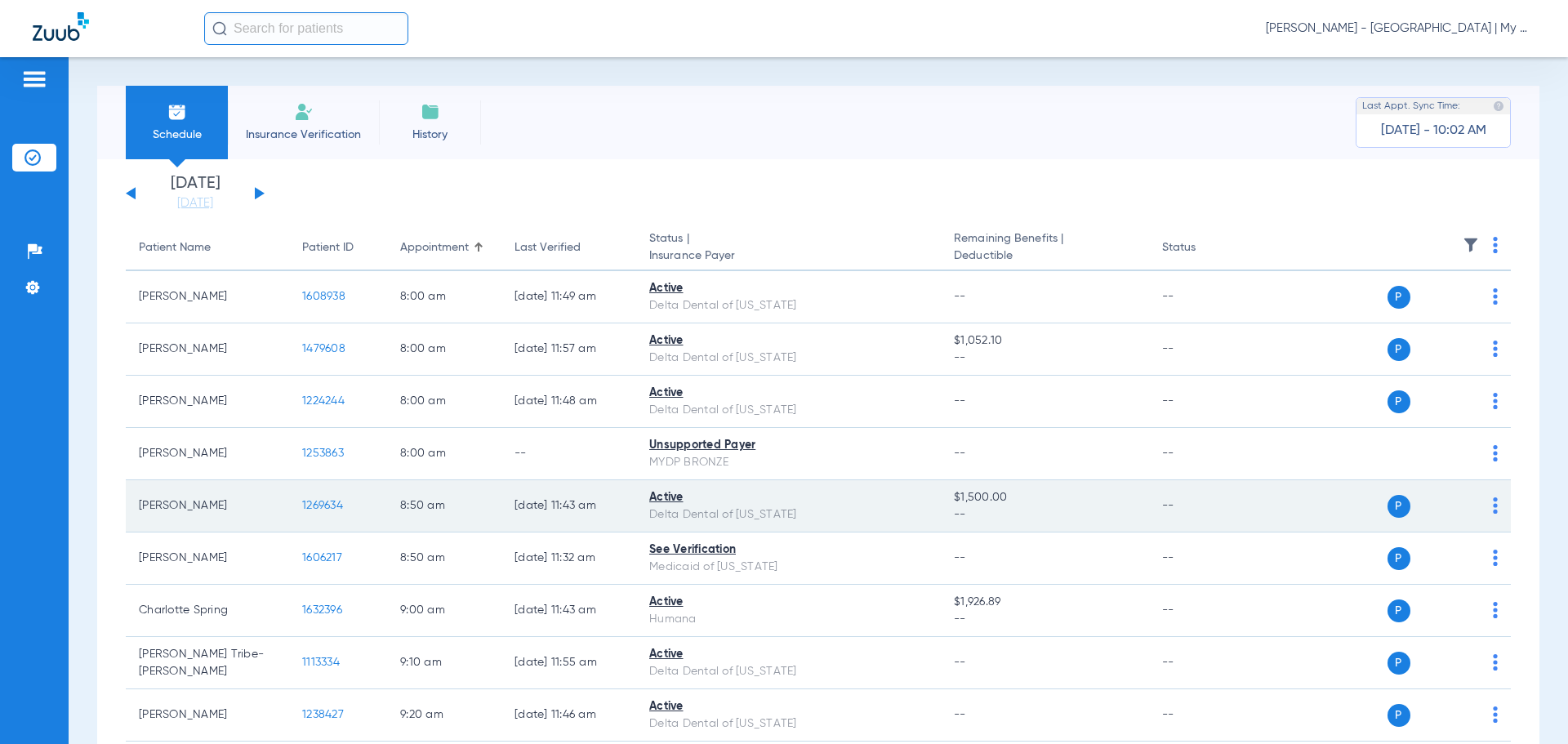
scroll to position [82, 0]
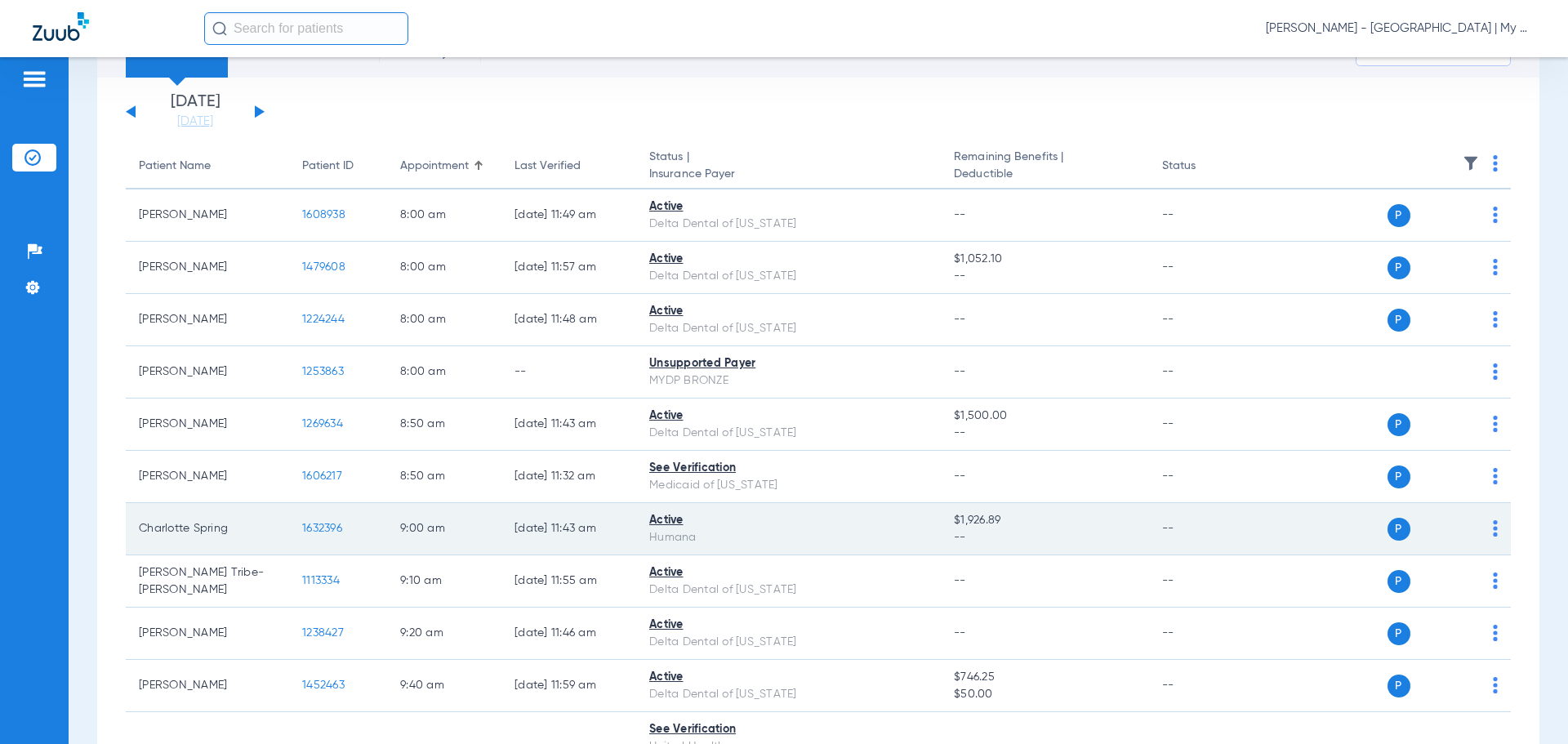
click at [331, 522] on span "1632396" at bounding box center [322, 528] width 40 height 11
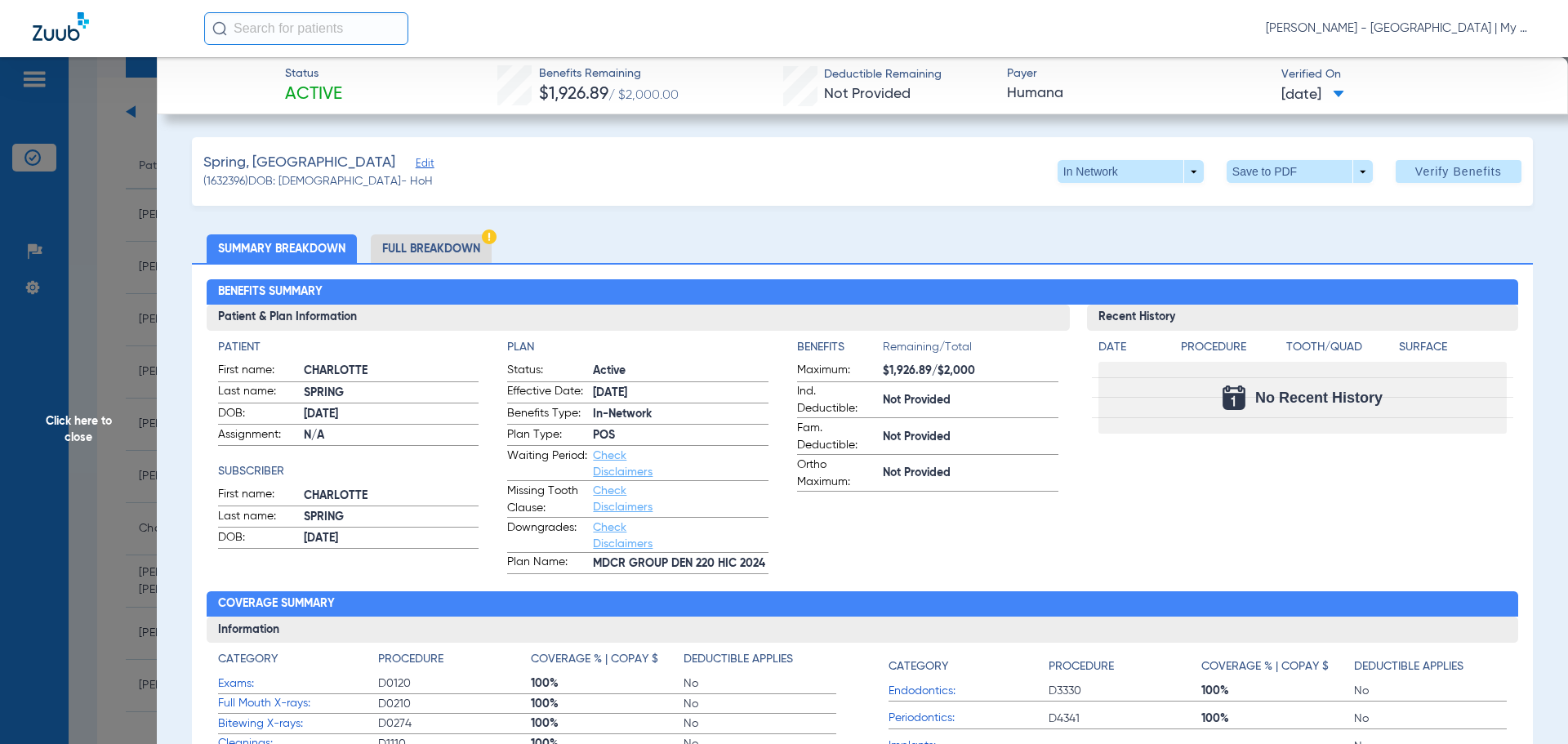
click at [88, 423] on span "Click here to close" at bounding box center [78, 428] width 156 height 744
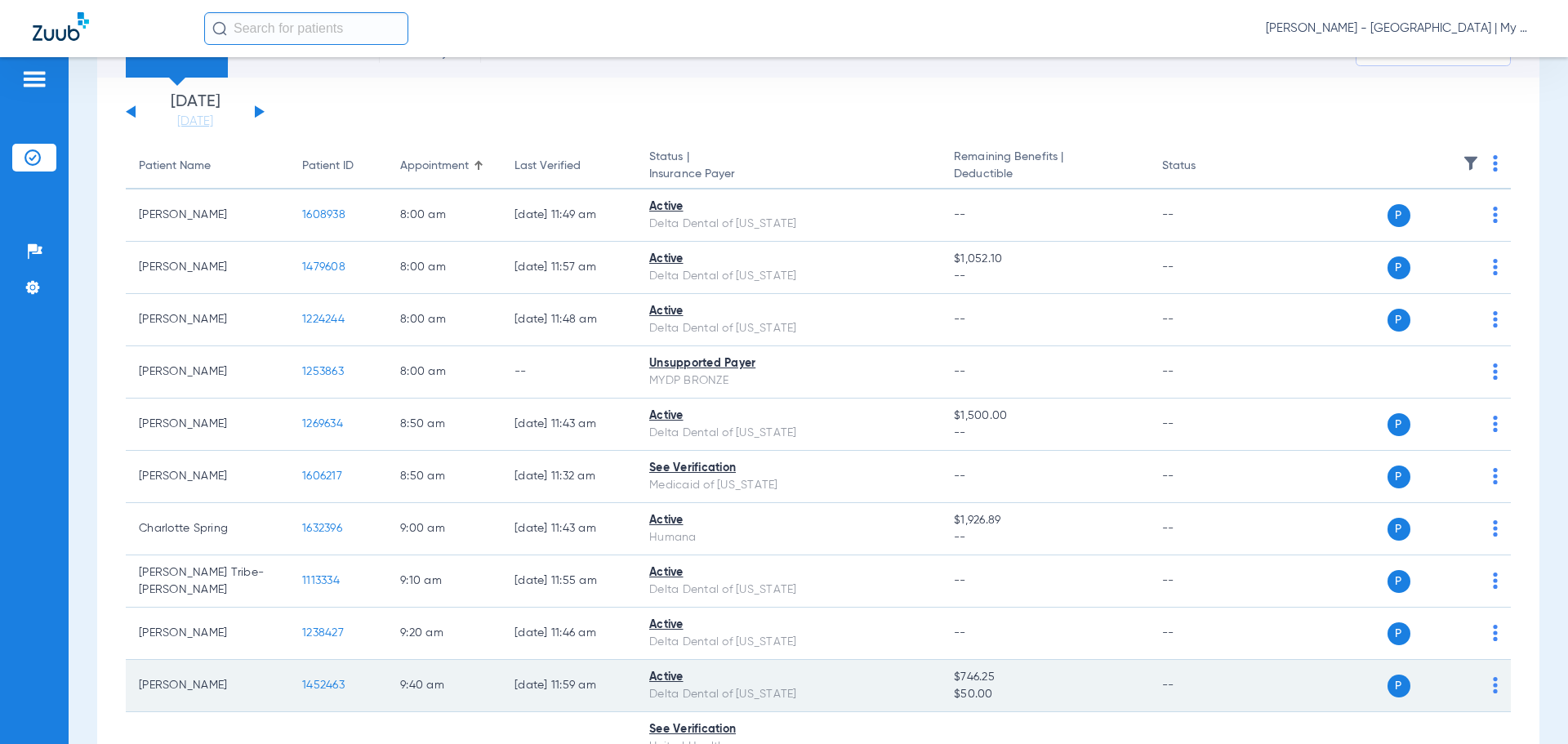
click at [336, 675] on td "1452463" at bounding box center [338, 686] width 98 height 52
click at [331, 689] on span "1452463" at bounding box center [324, 685] width 43 height 11
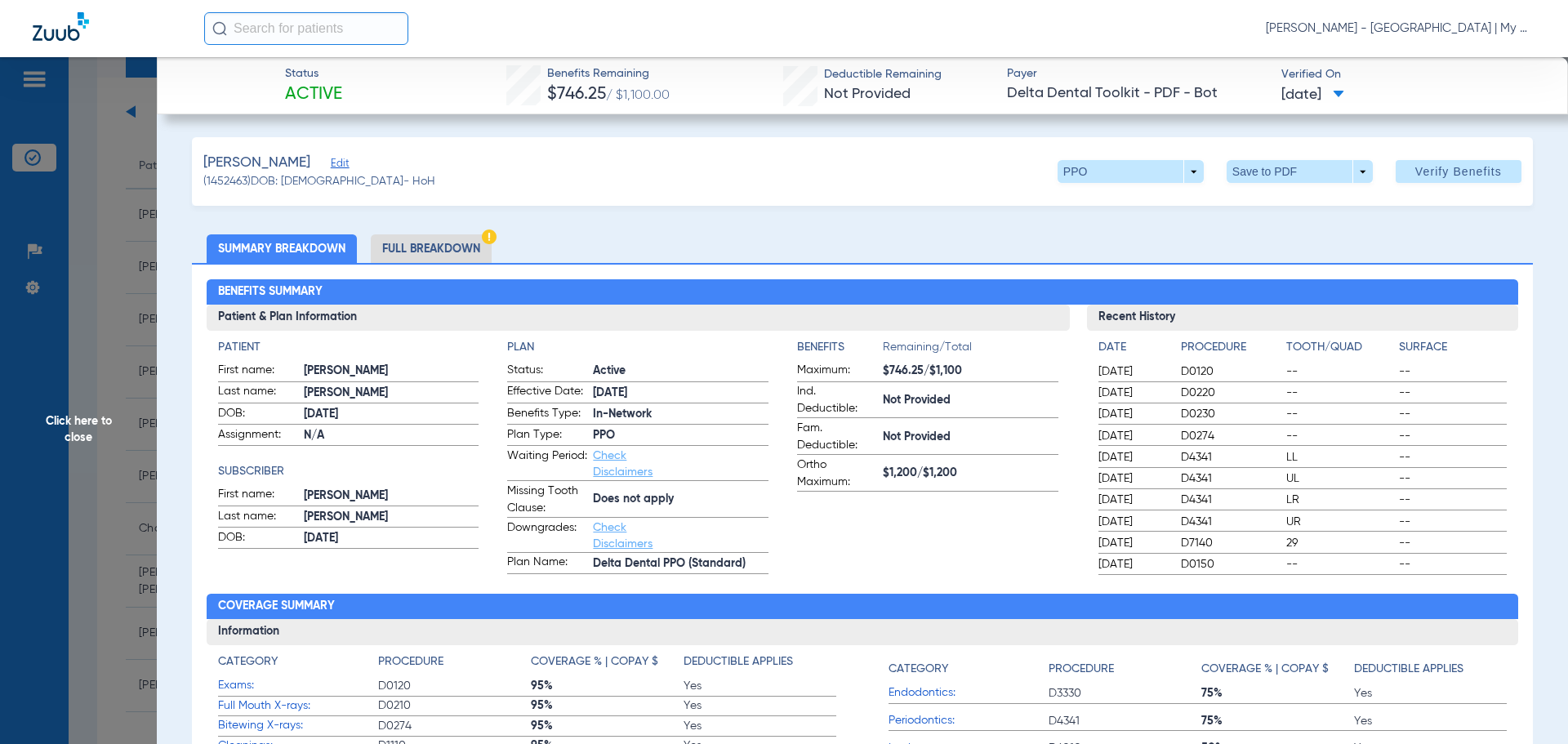
click at [429, 250] on li "Full Breakdown" at bounding box center [431, 249] width 121 height 29
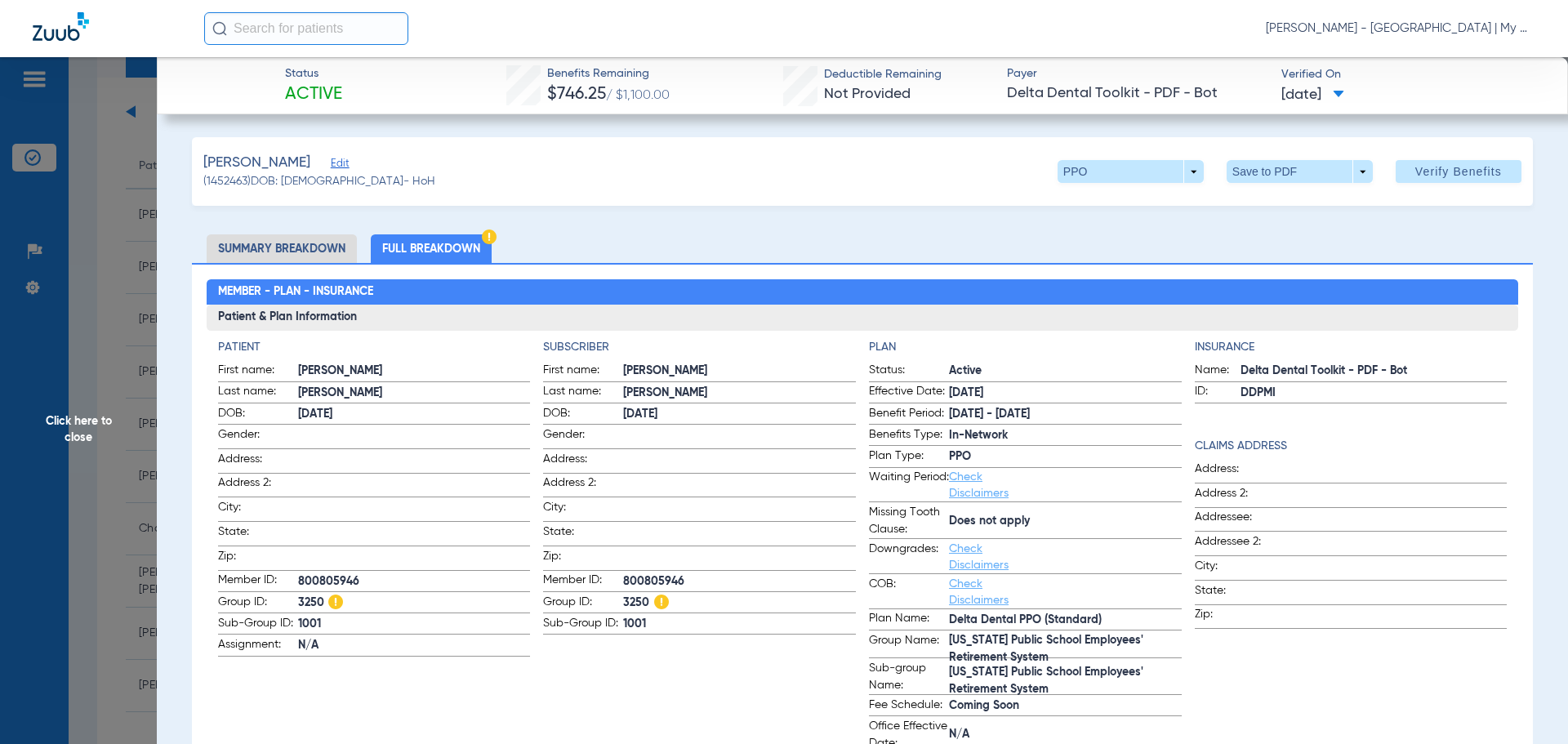
click at [90, 424] on span "Click here to close" at bounding box center [78, 428] width 156 height 744
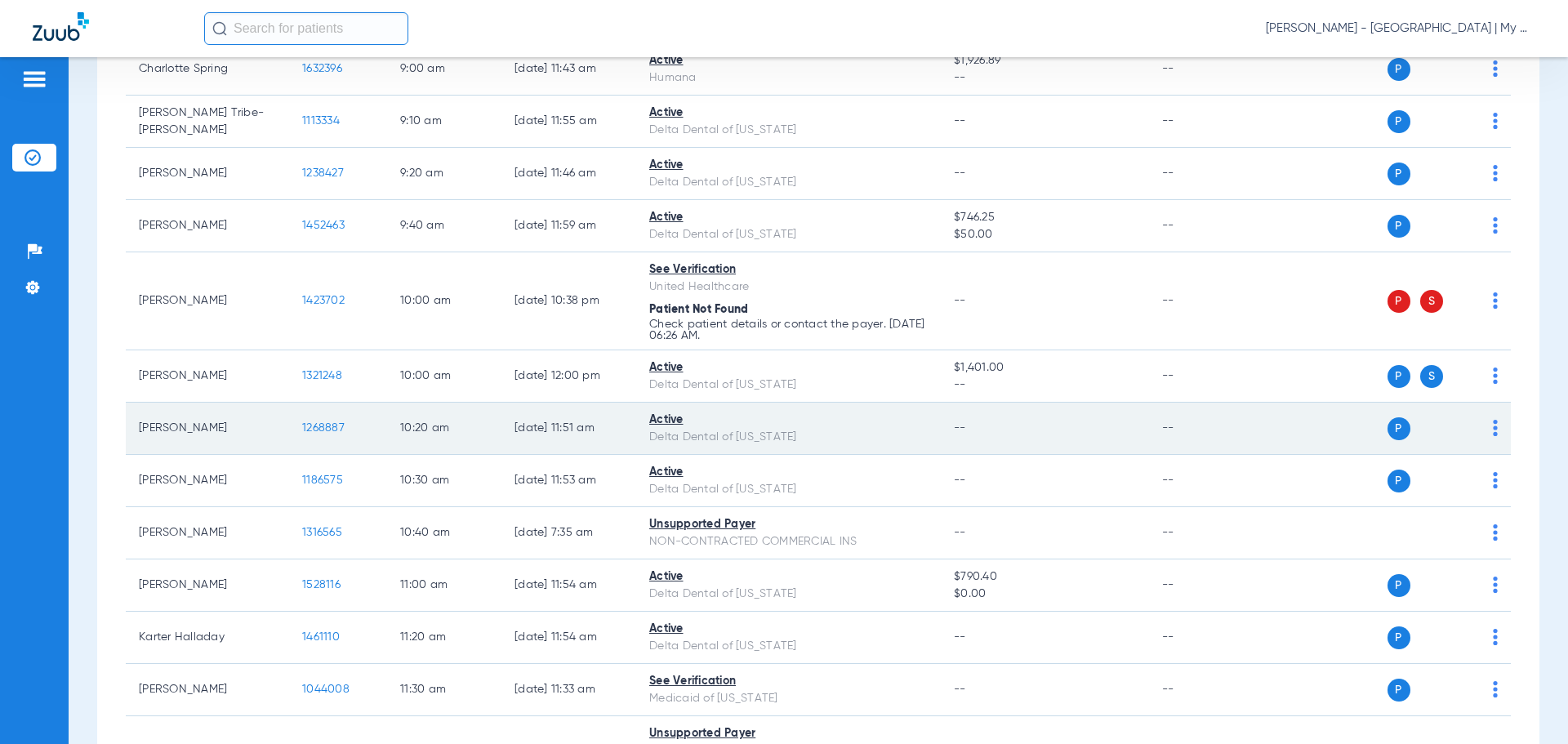
scroll to position [572, 0]
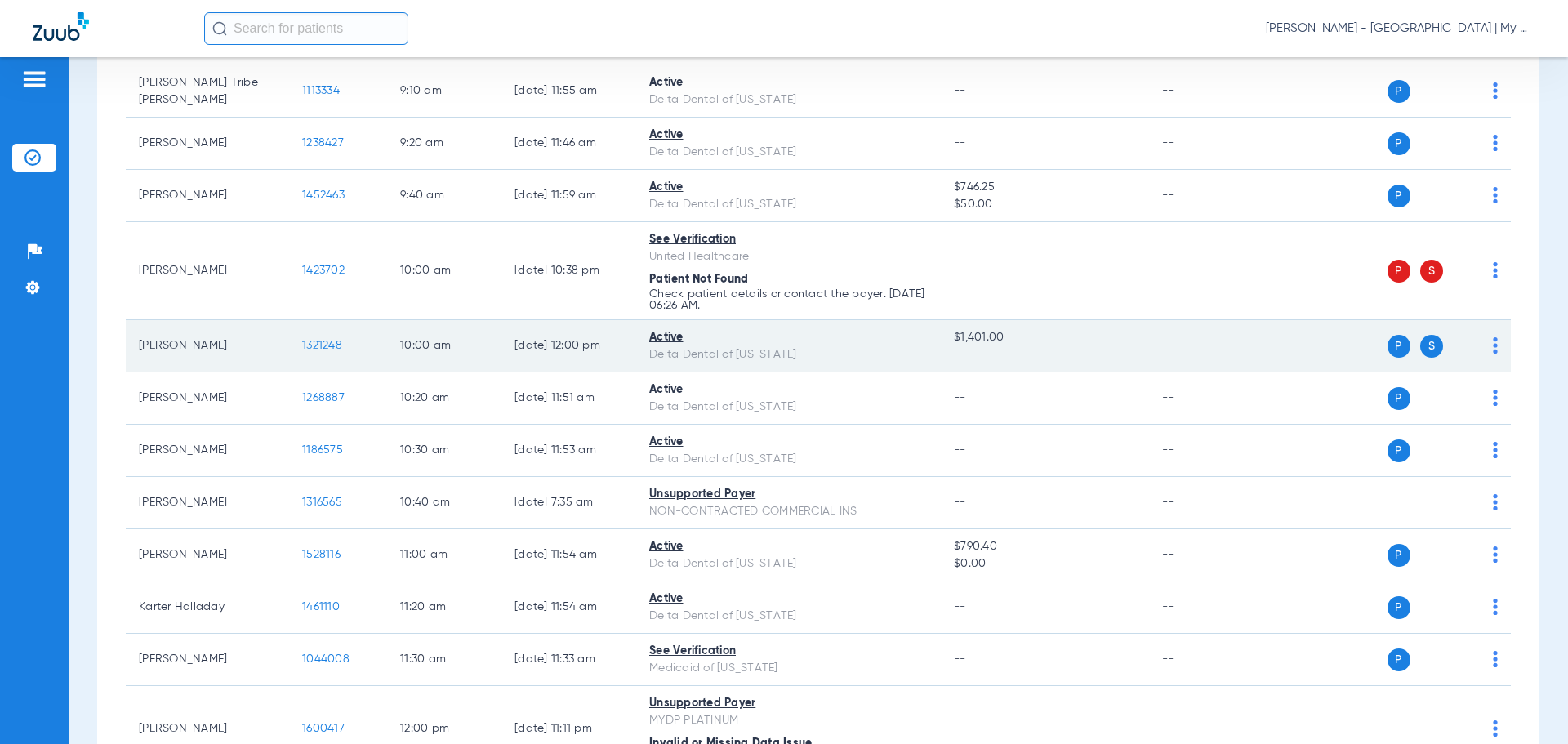
click at [328, 345] on span "1321248" at bounding box center [322, 345] width 40 height 11
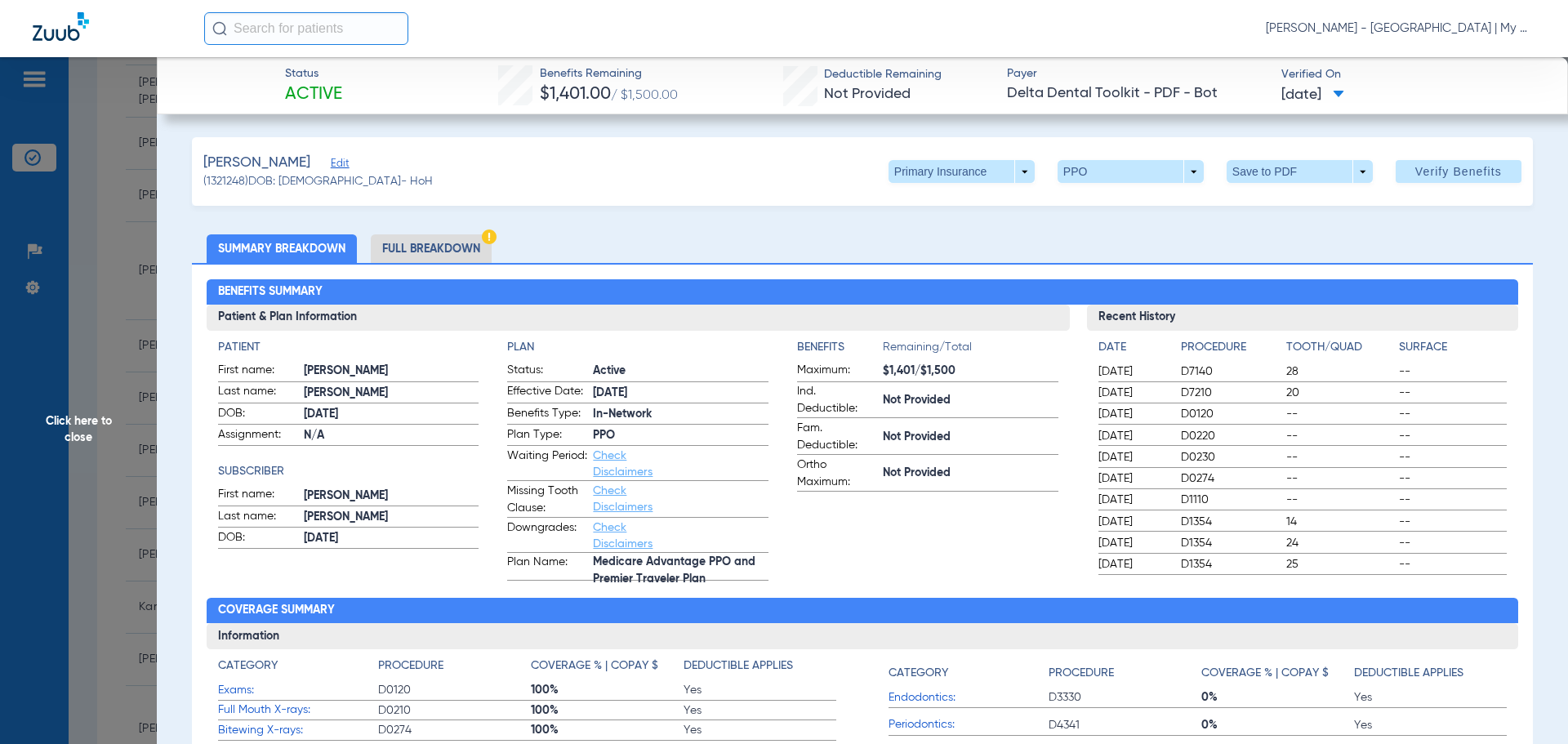
click at [403, 250] on li "Full Breakdown" at bounding box center [431, 249] width 121 height 29
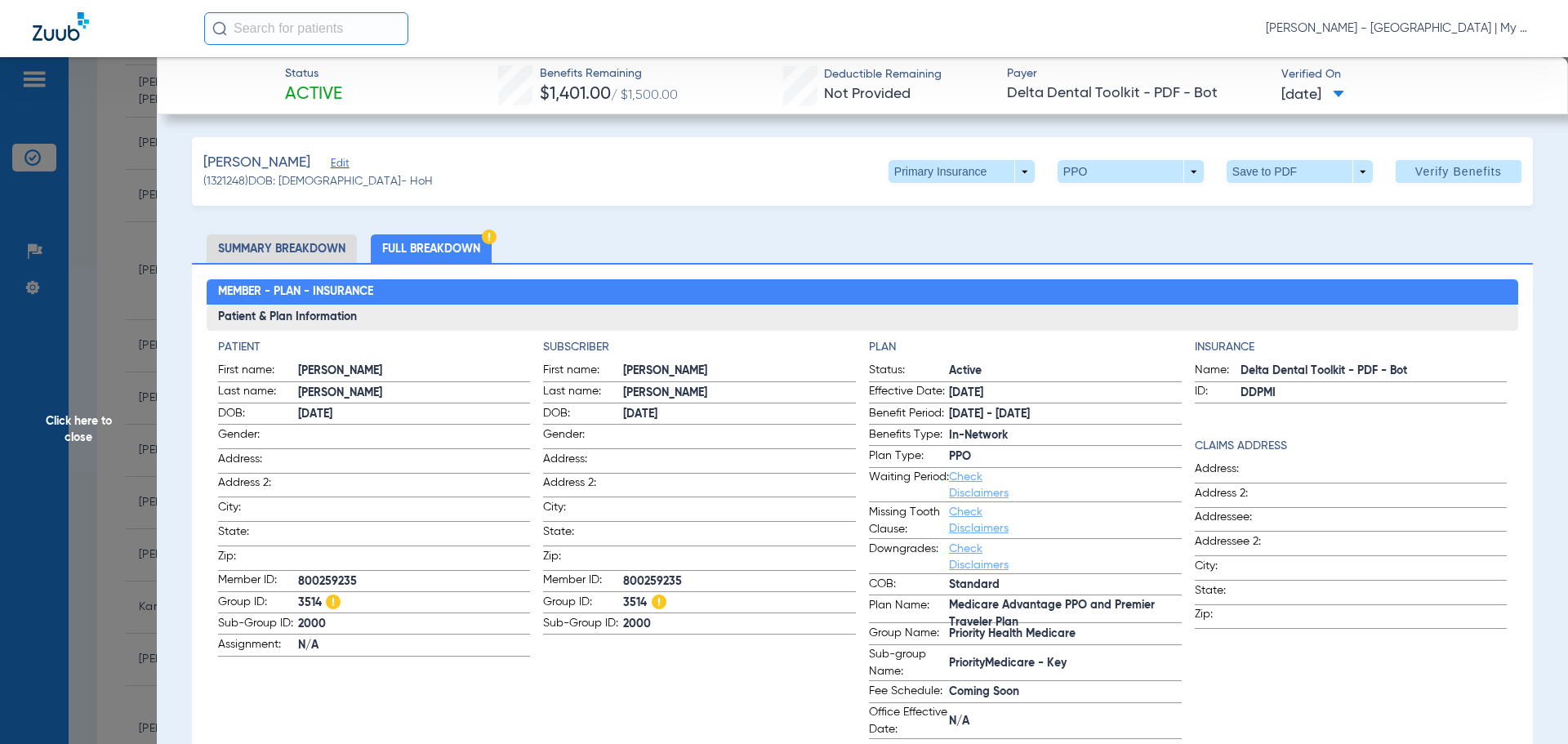
drag, startPoint x: 63, startPoint y: 425, endPoint x: 189, endPoint y: 431, distance: 126.1
click at [63, 425] on span "Click here to close" at bounding box center [78, 428] width 156 height 744
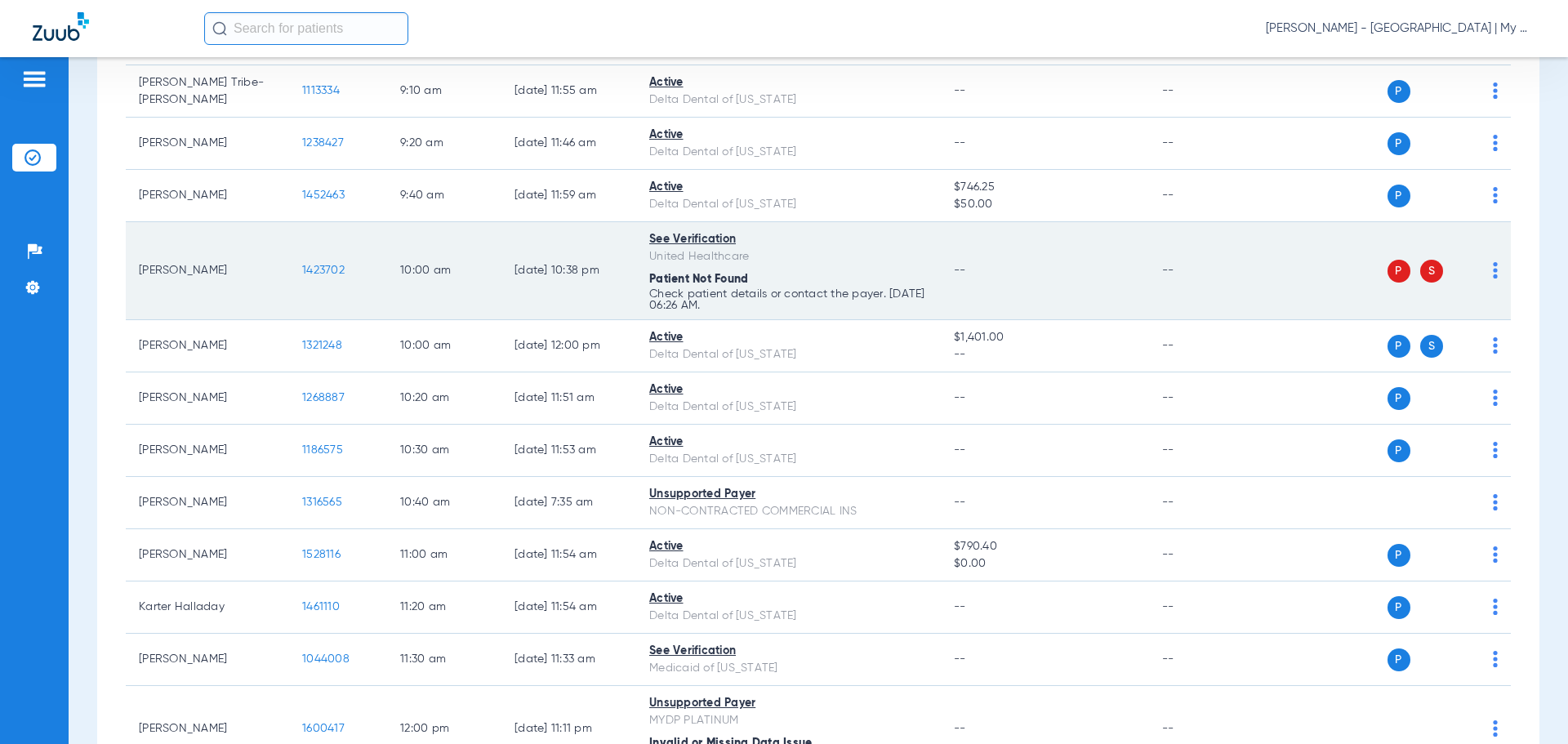
click at [1494, 267] on img at bounding box center [1495, 271] width 5 height 17
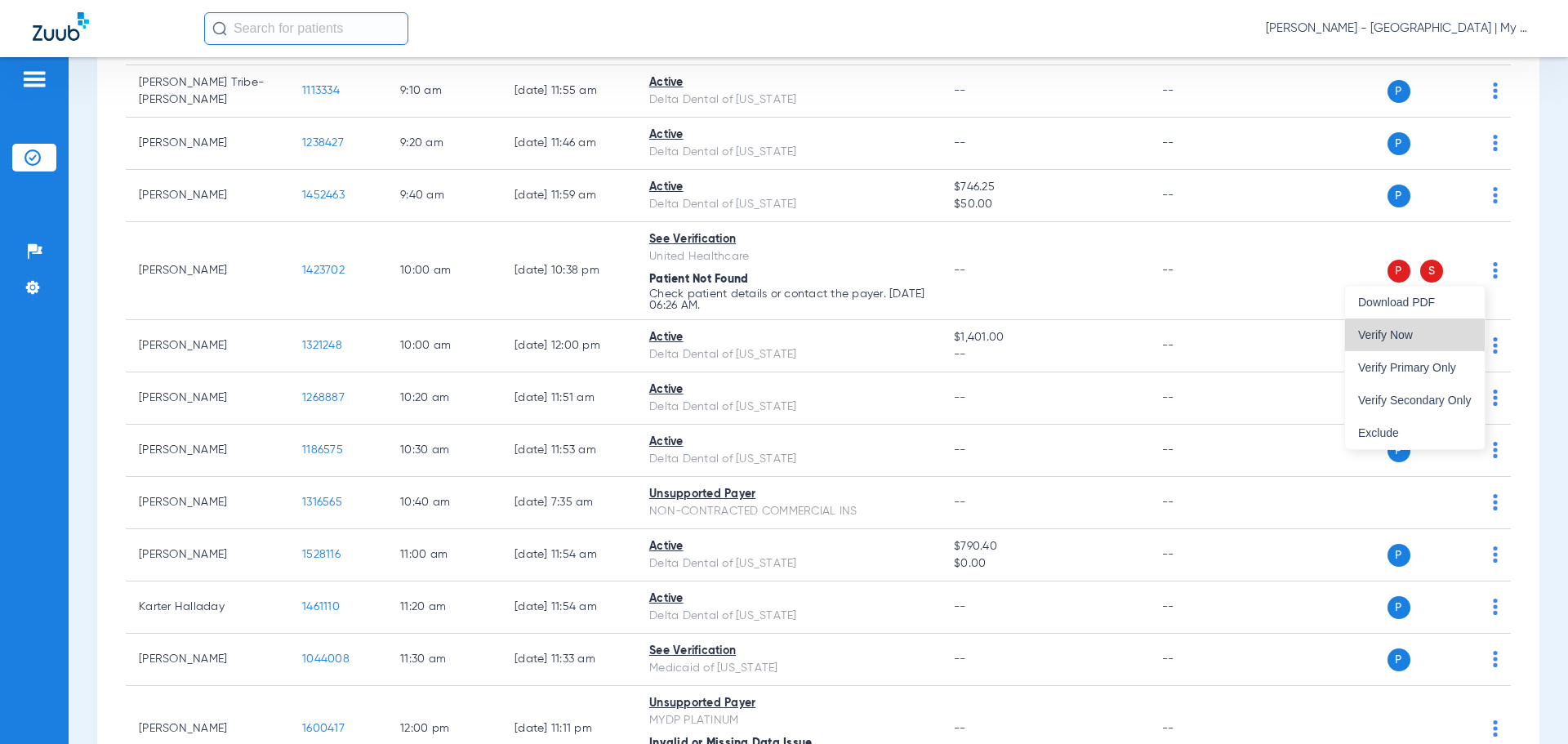
click at [1435, 341] on button "Verify Now" at bounding box center [1415, 334] width 140 height 33
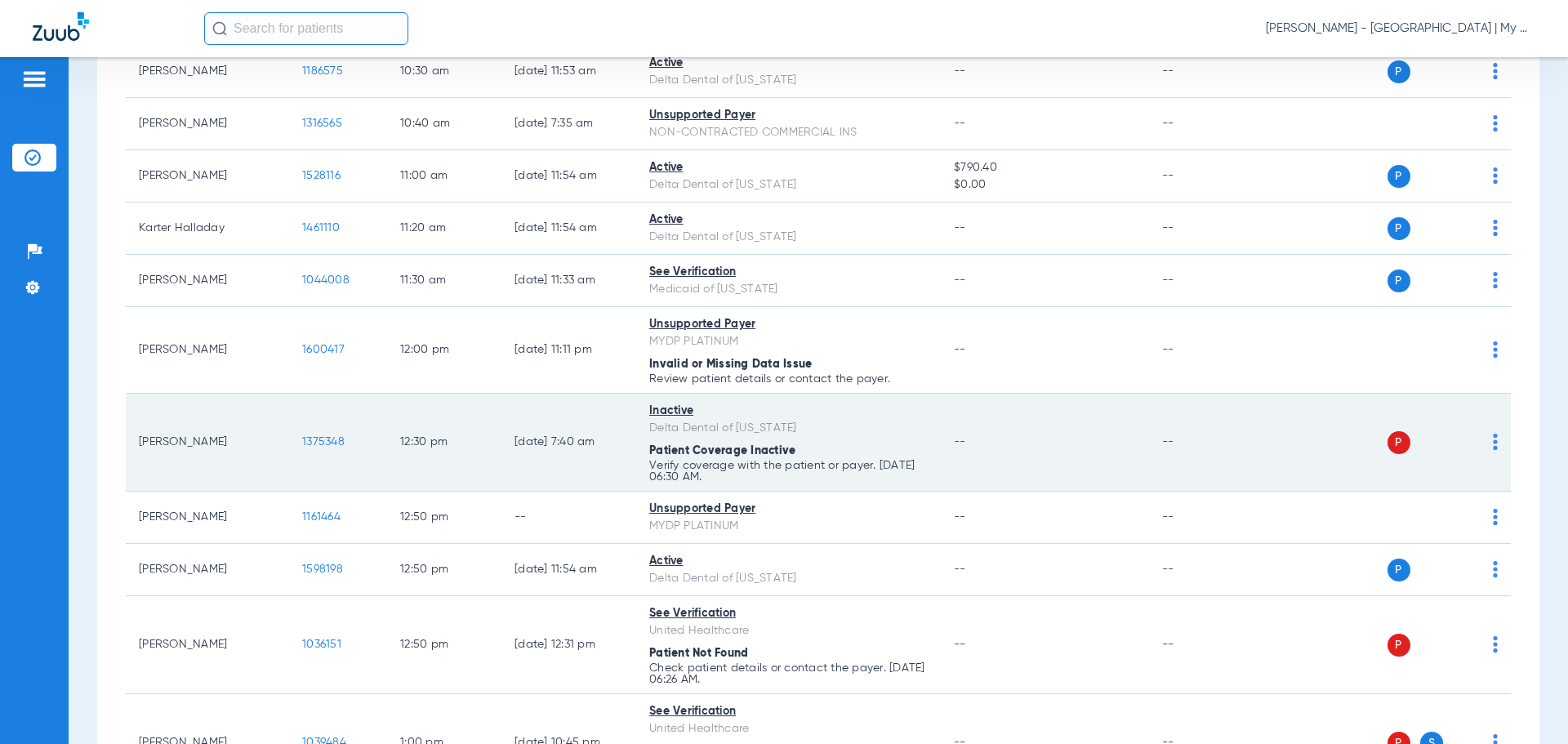
scroll to position [981, 0]
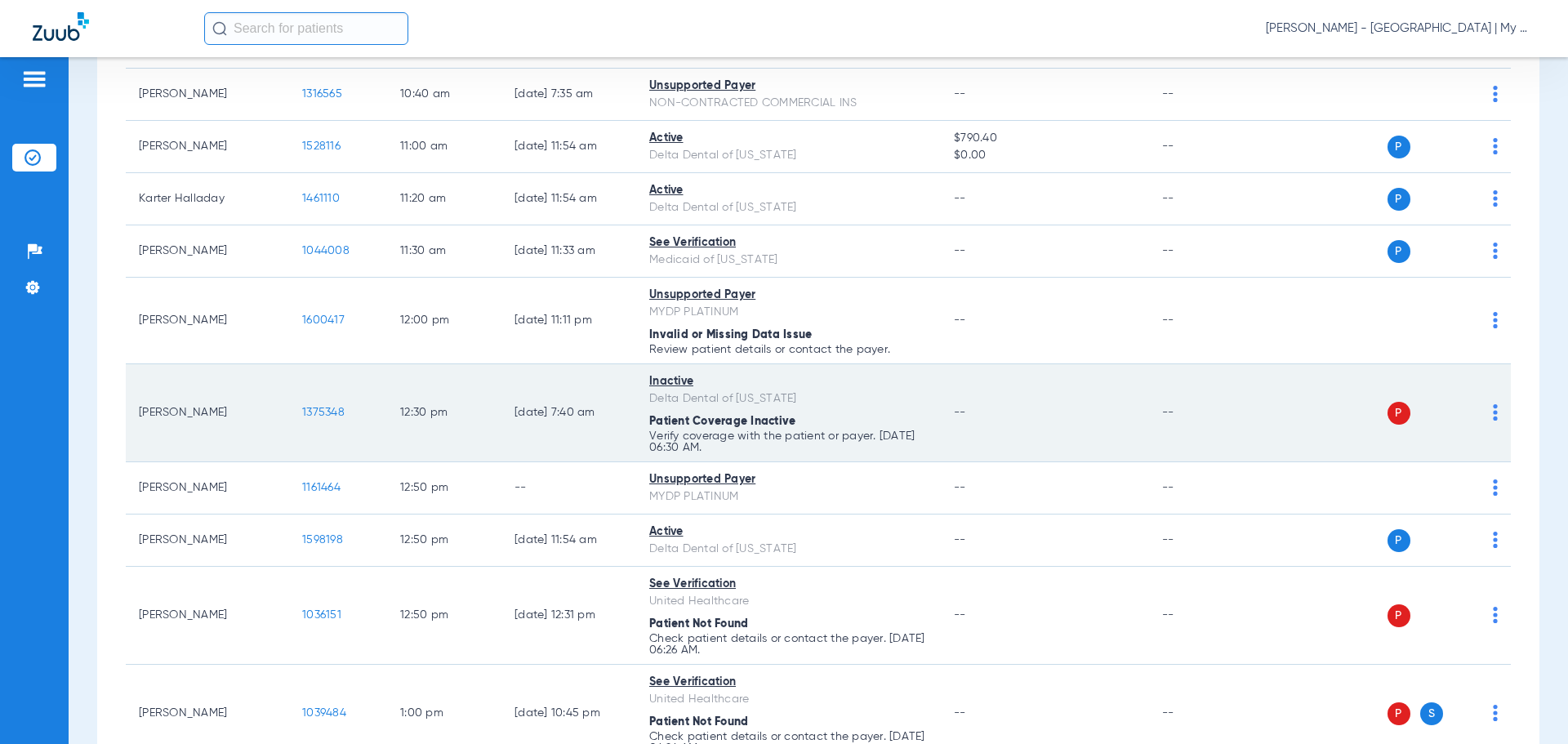
click at [1491, 415] on td "P S" at bounding box center [1386, 413] width 252 height 98
click at [1479, 418] on div "P S" at bounding box center [1379, 413] width 239 height 23
click at [1494, 421] on span at bounding box center [1495, 417] width 5 height 11
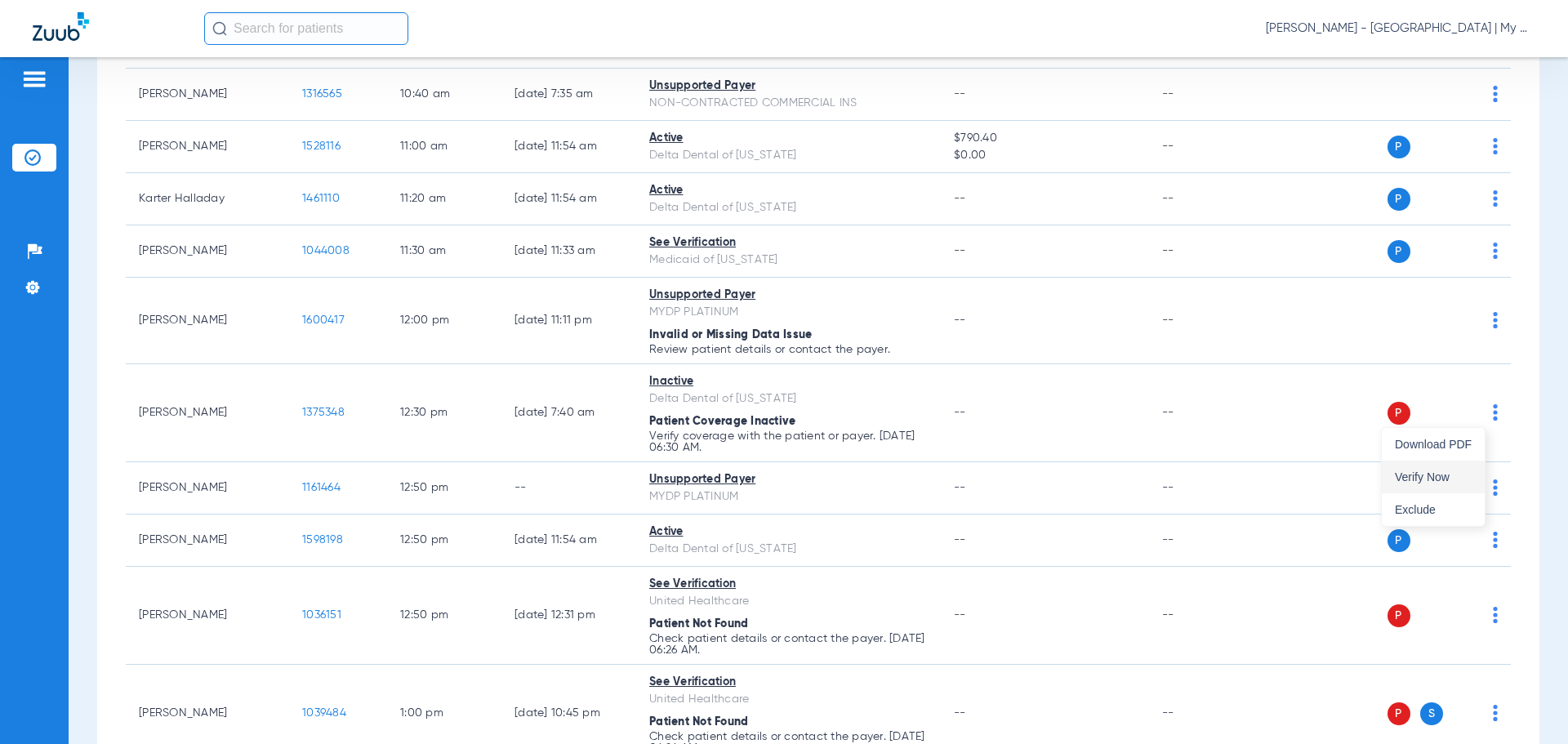
click at [1453, 478] on span "Verify Now" at bounding box center [1433, 477] width 76 height 11
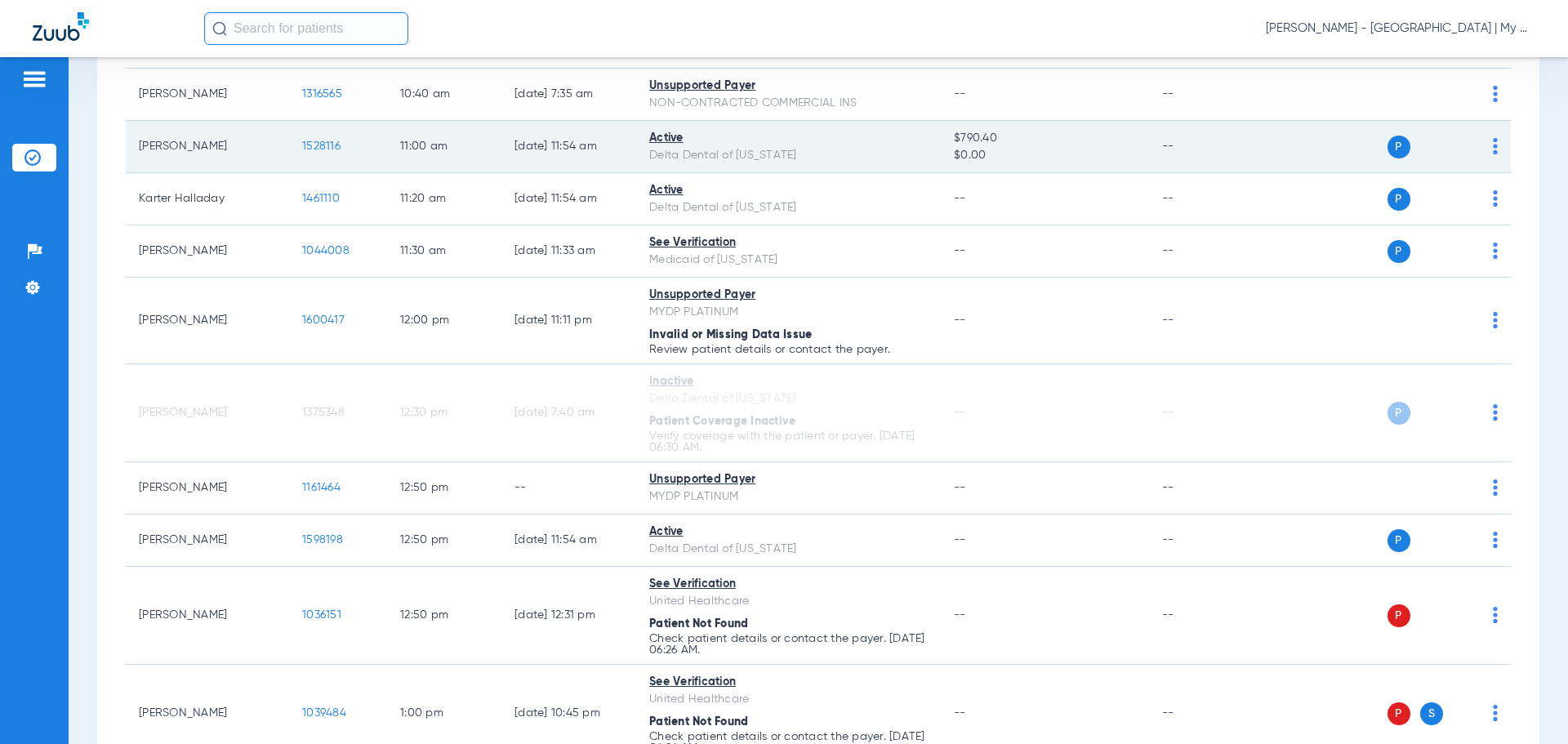
click at [317, 145] on span "1528116" at bounding box center [321, 146] width 38 height 11
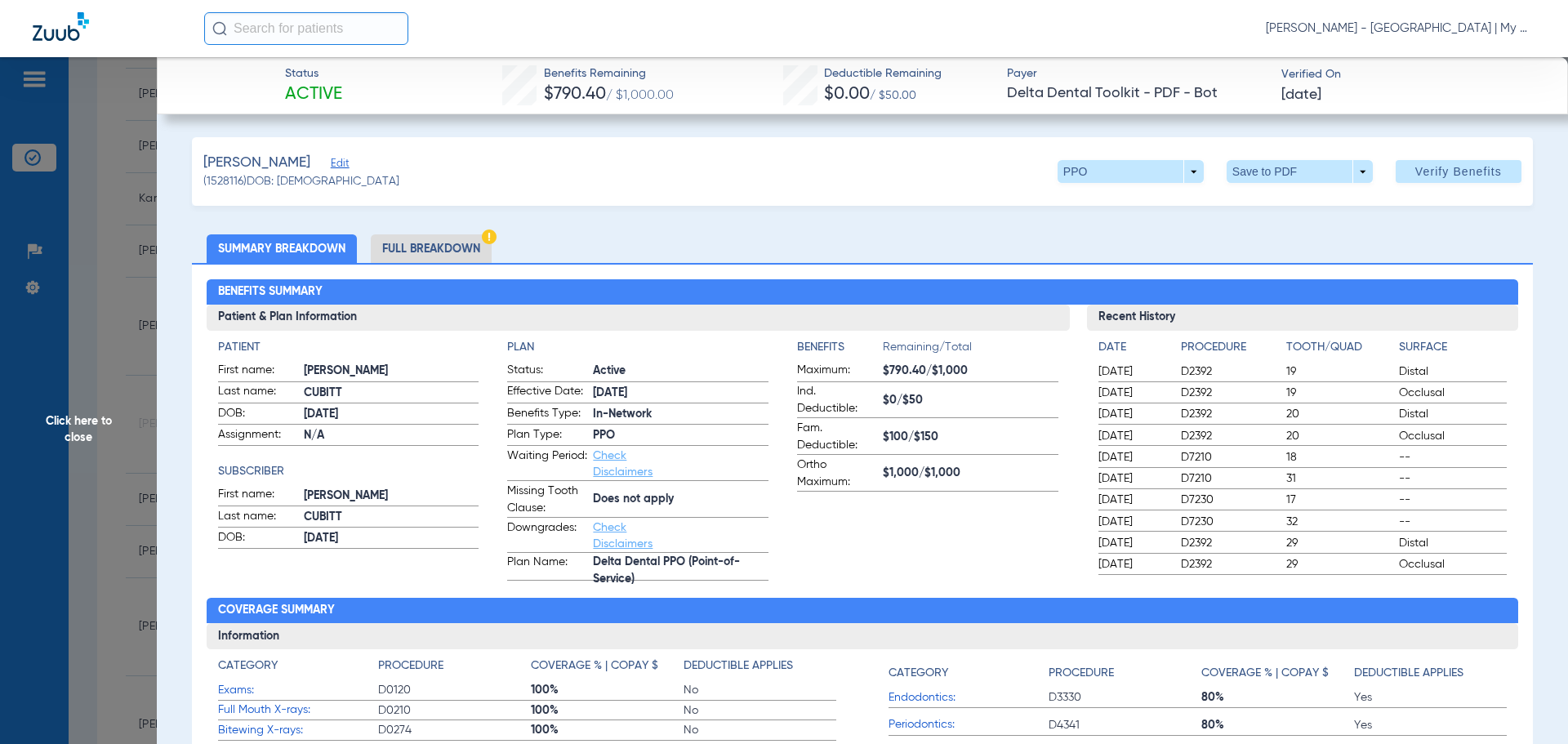
click at [429, 250] on li "Full Breakdown" at bounding box center [431, 249] width 121 height 29
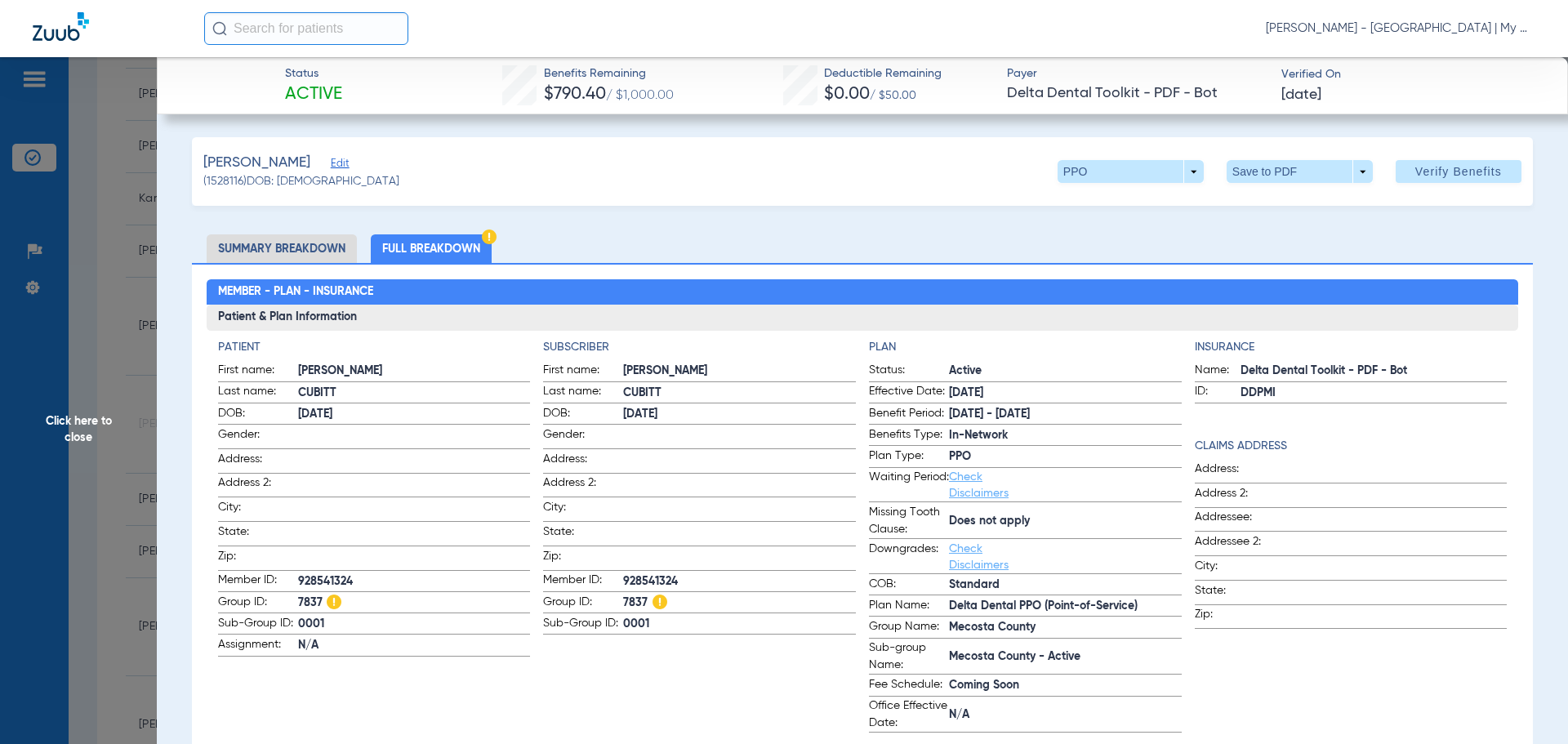
click at [92, 425] on span "Click here to close" at bounding box center [78, 428] width 156 height 744
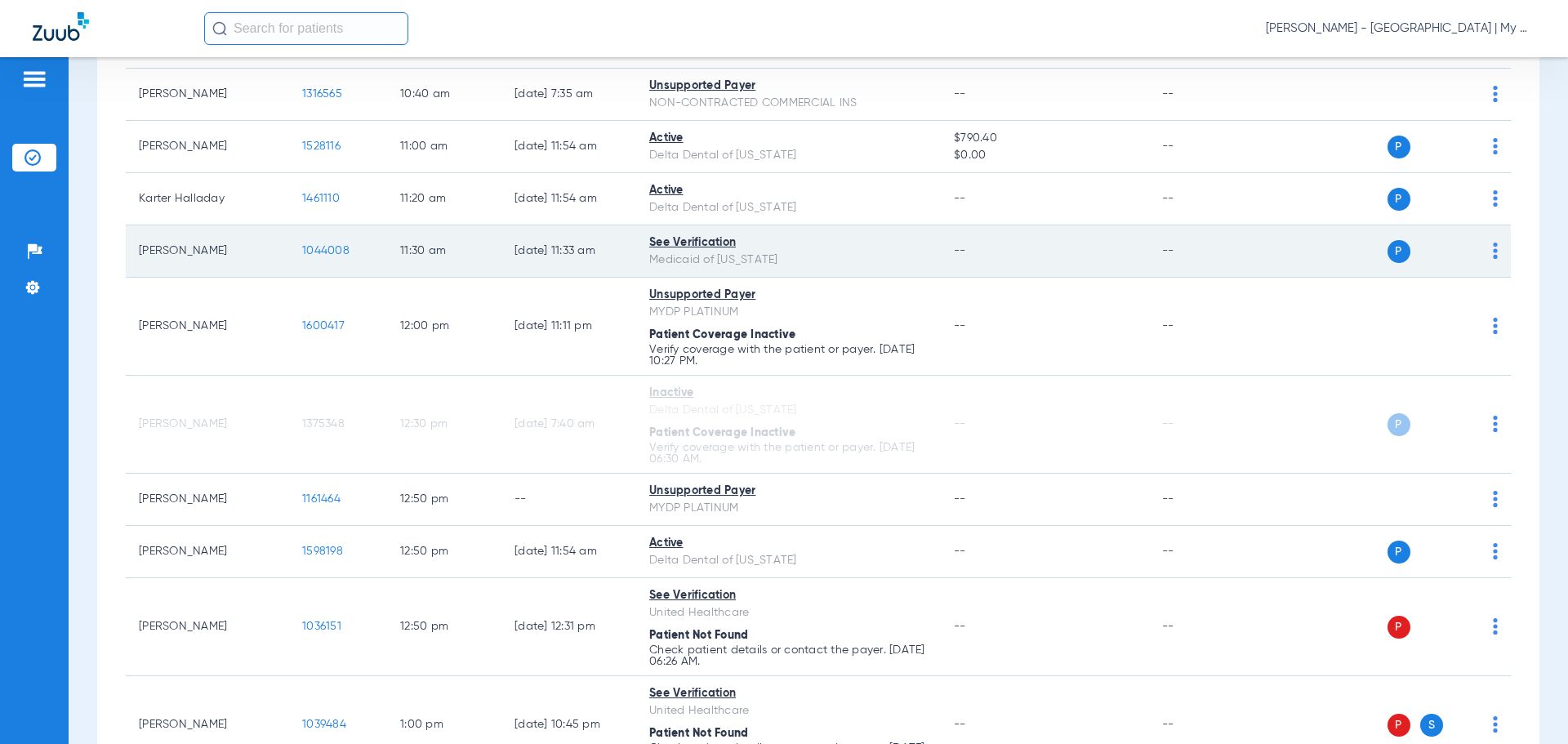
click at [335, 251] on span "1044008" at bounding box center [326, 250] width 47 height 11
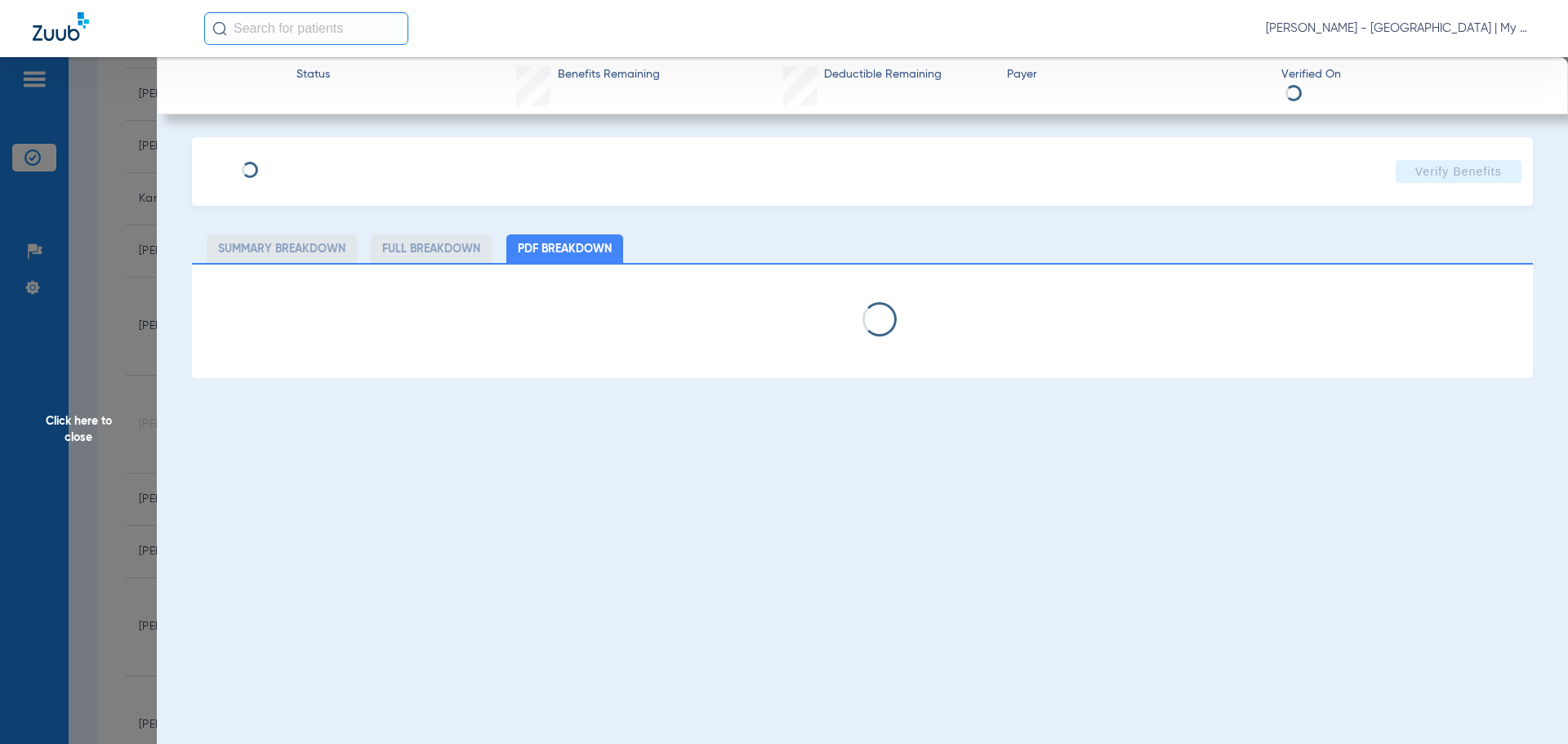
select select "page-width"
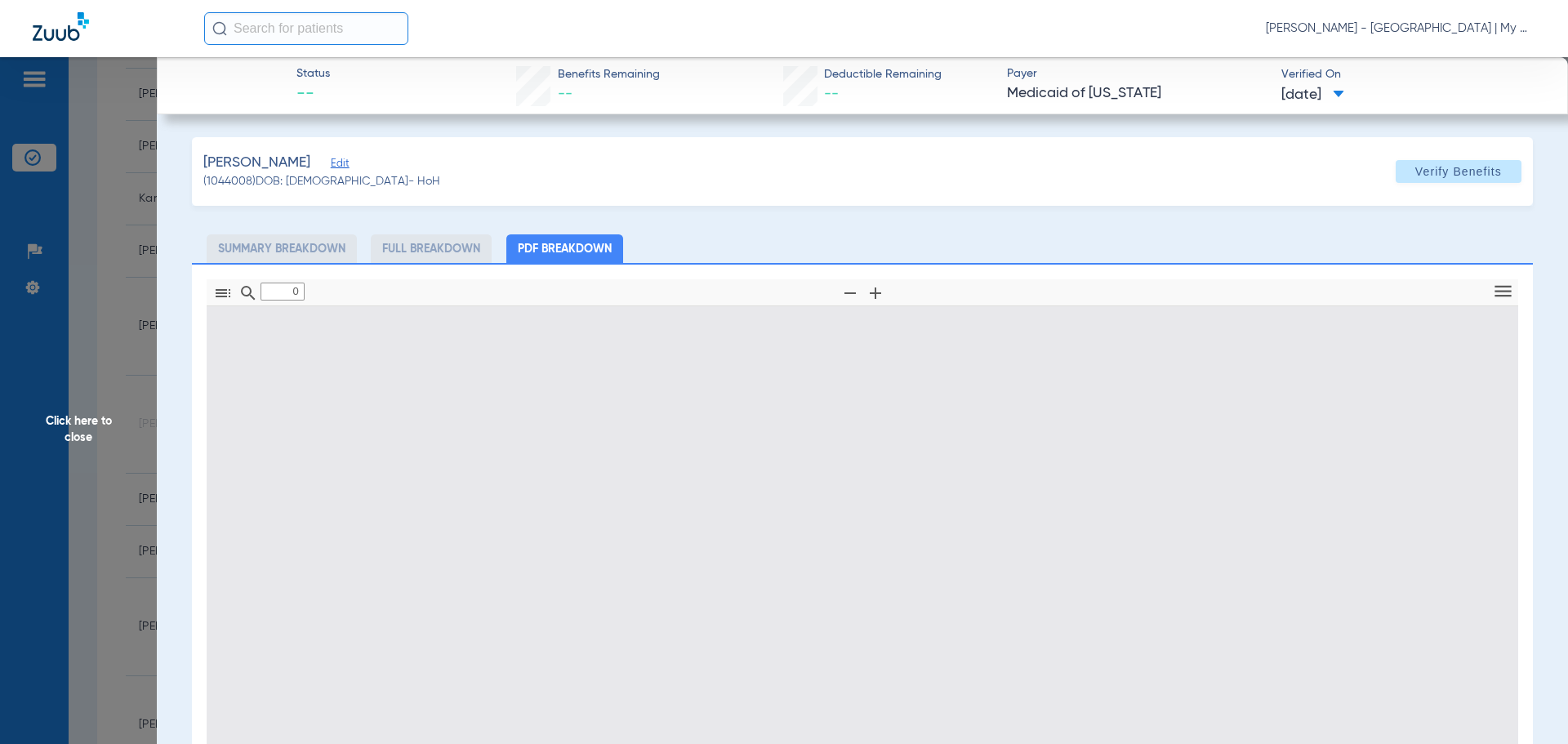
type input "1"
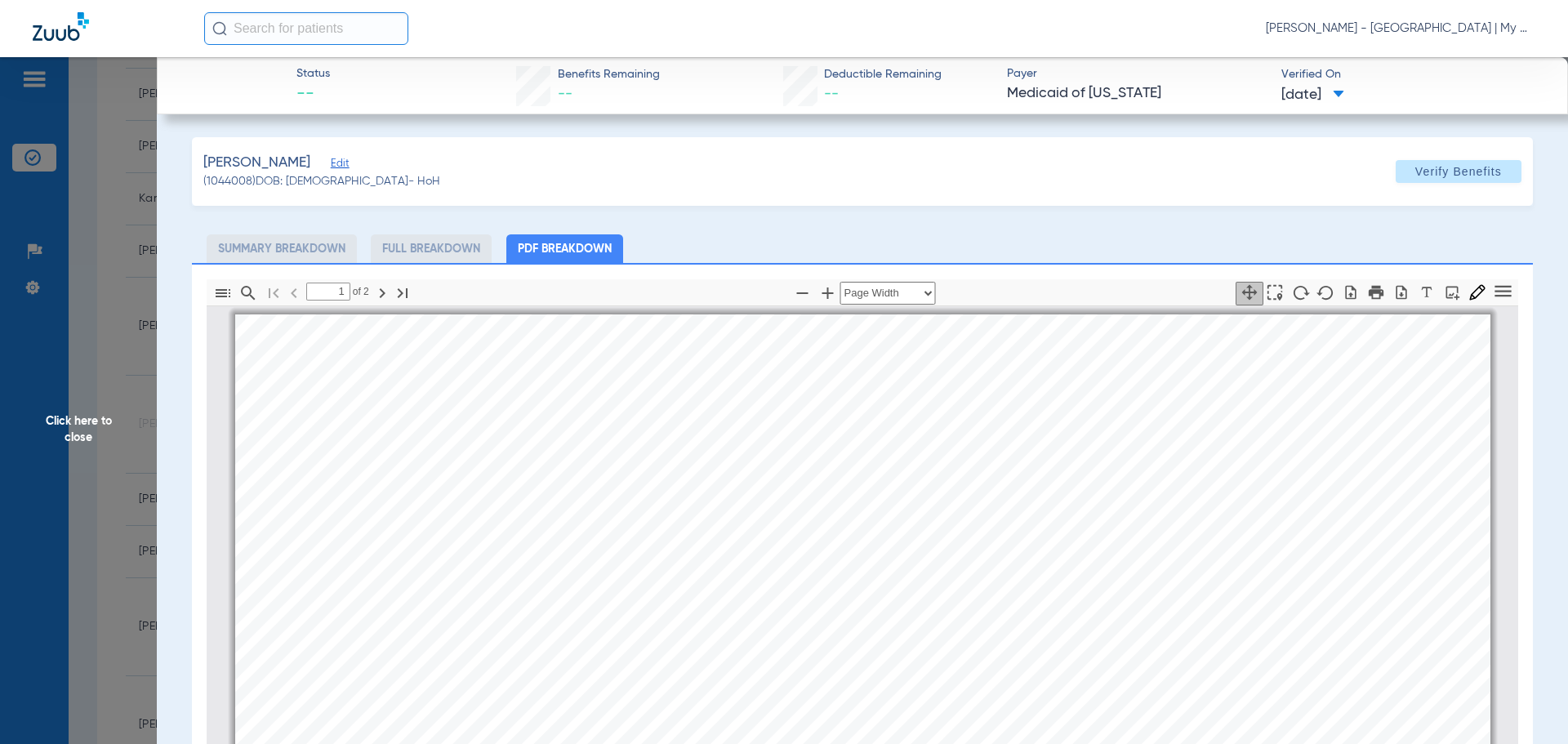
scroll to position [8, 0]
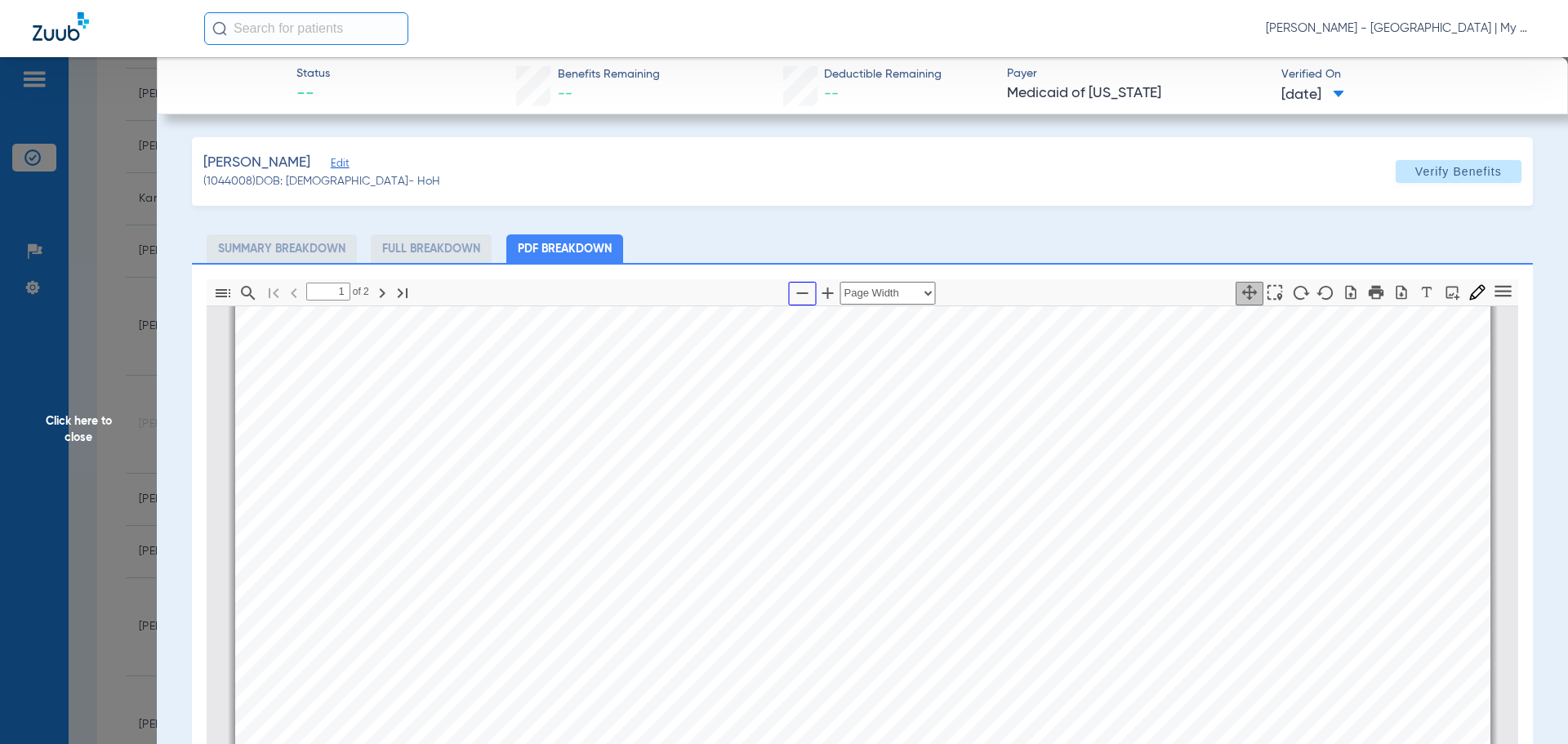
click at [797, 292] on icon "button" at bounding box center [803, 293] width 11 height 2
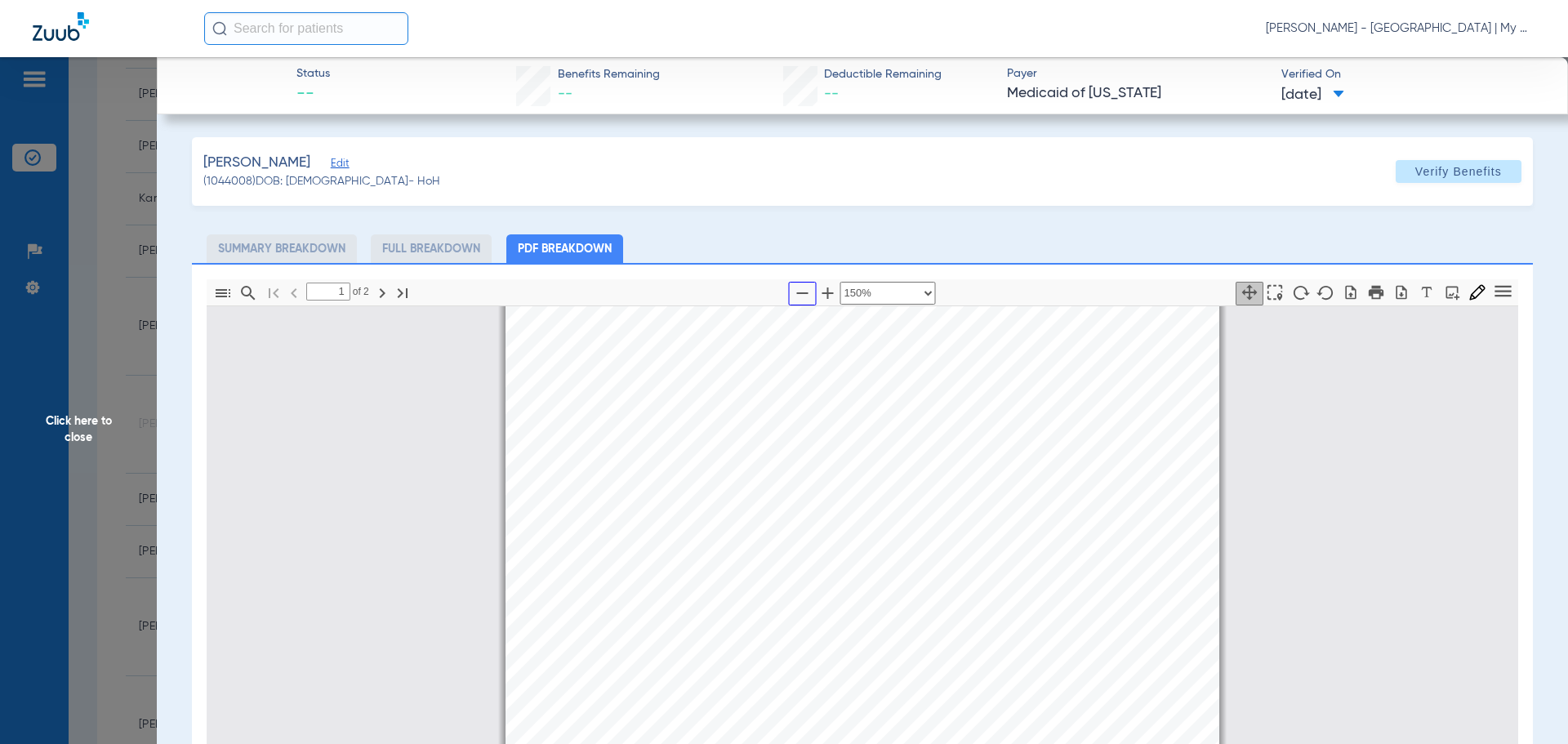
select select "custom"
type input "2"
select select "custom"
drag, startPoint x: 76, startPoint y: 402, endPoint x: 189, endPoint y: 463, distance: 128.4
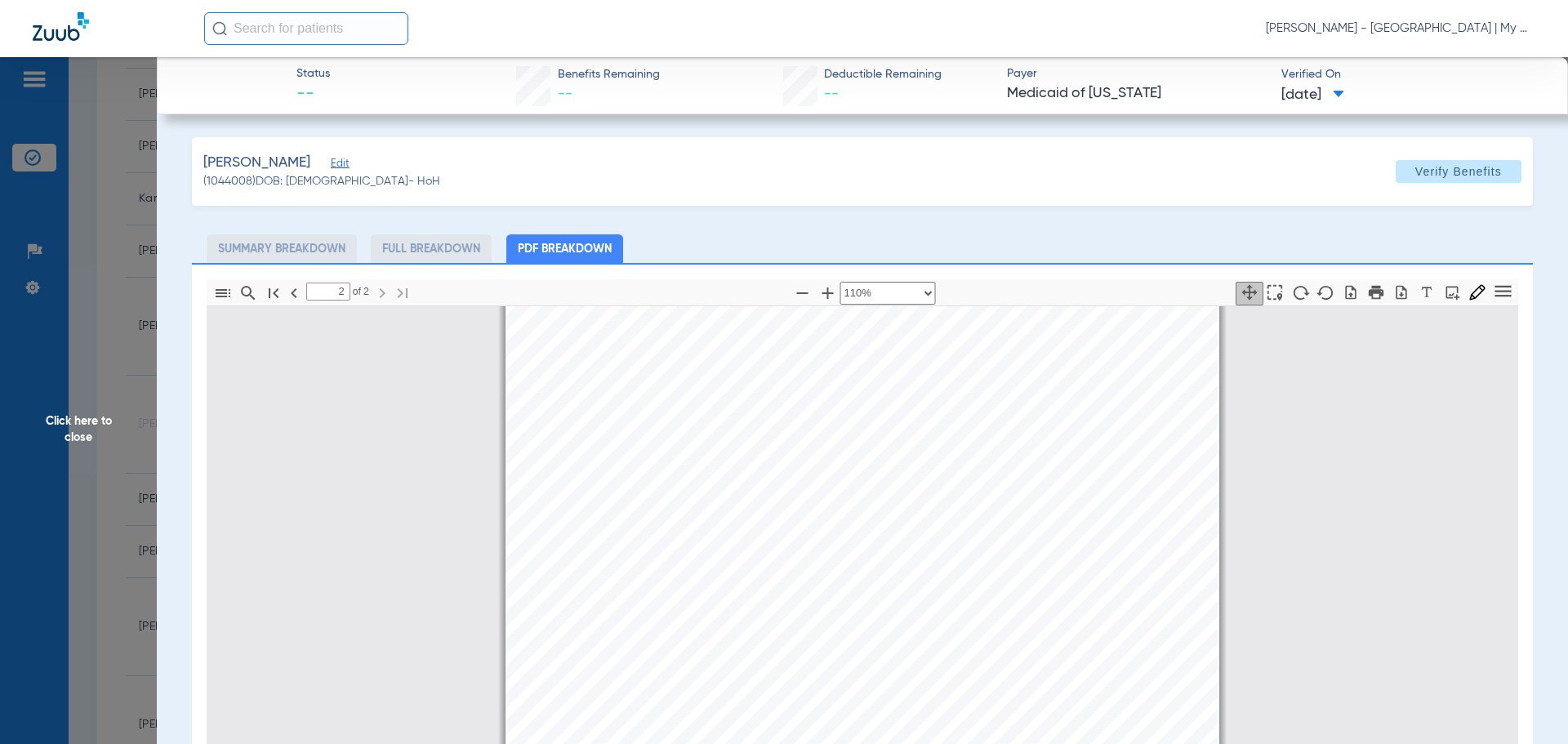
click at [76, 402] on span "Click here to close" at bounding box center [78, 428] width 156 height 744
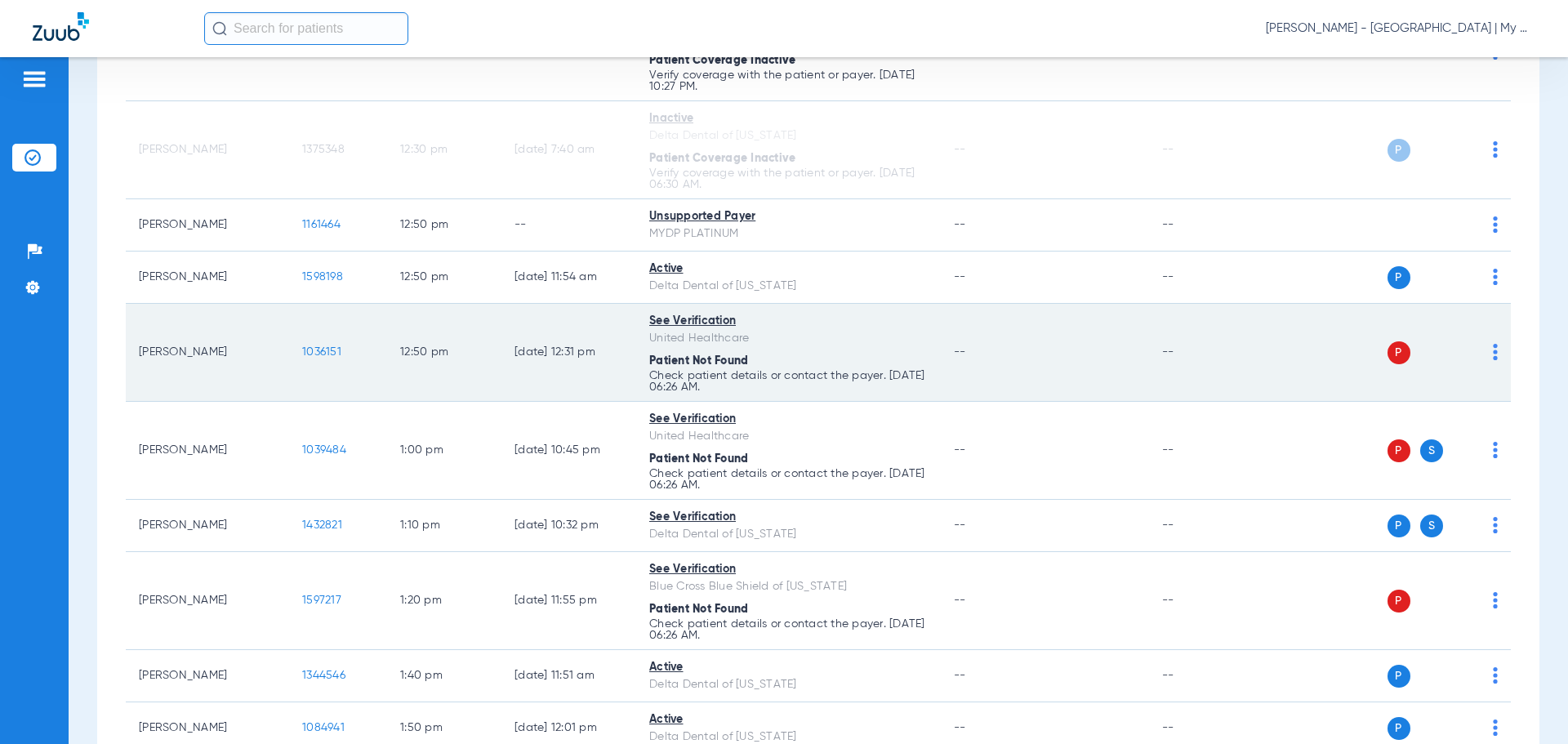
scroll to position [1307, 0]
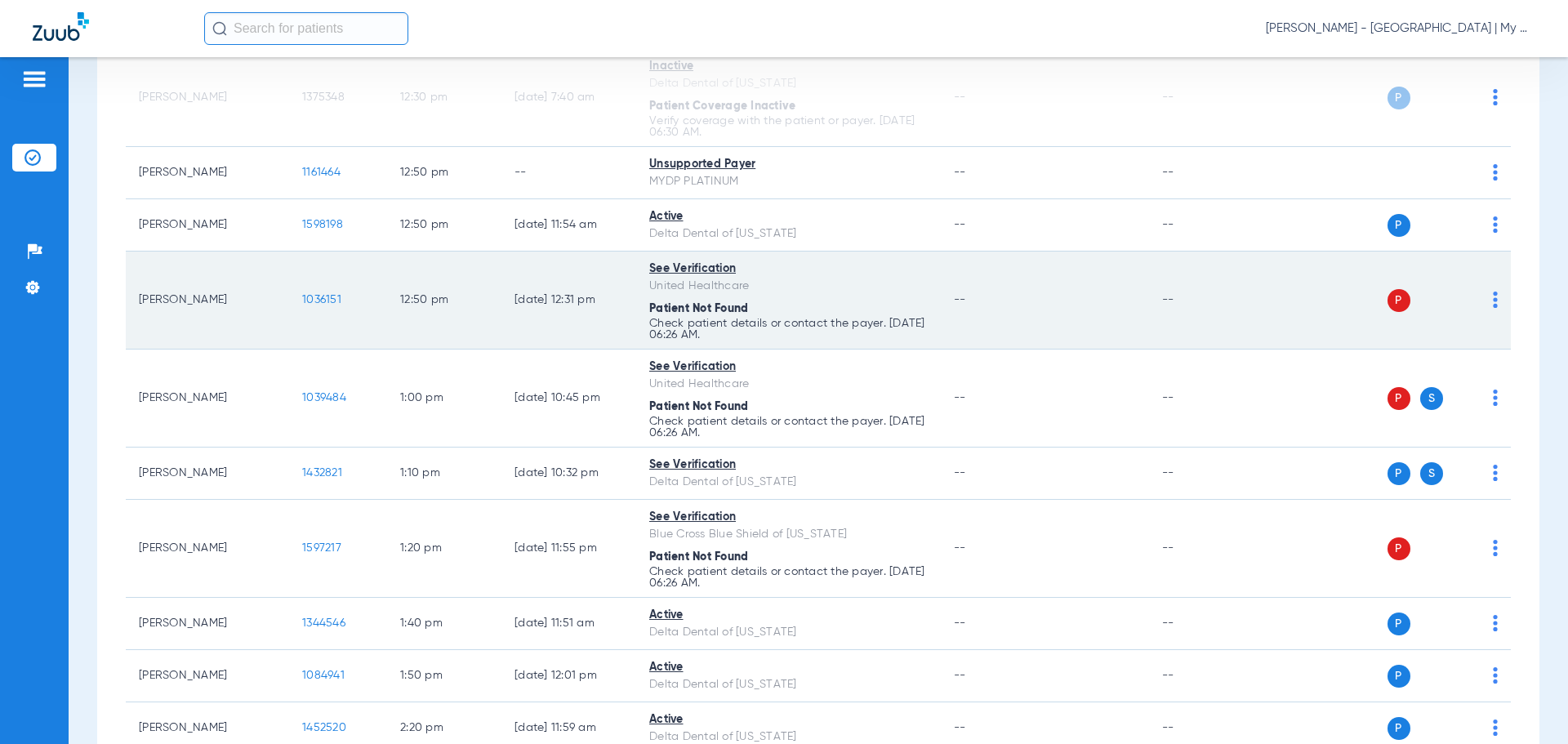
click at [1494, 297] on img at bounding box center [1495, 300] width 5 height 17
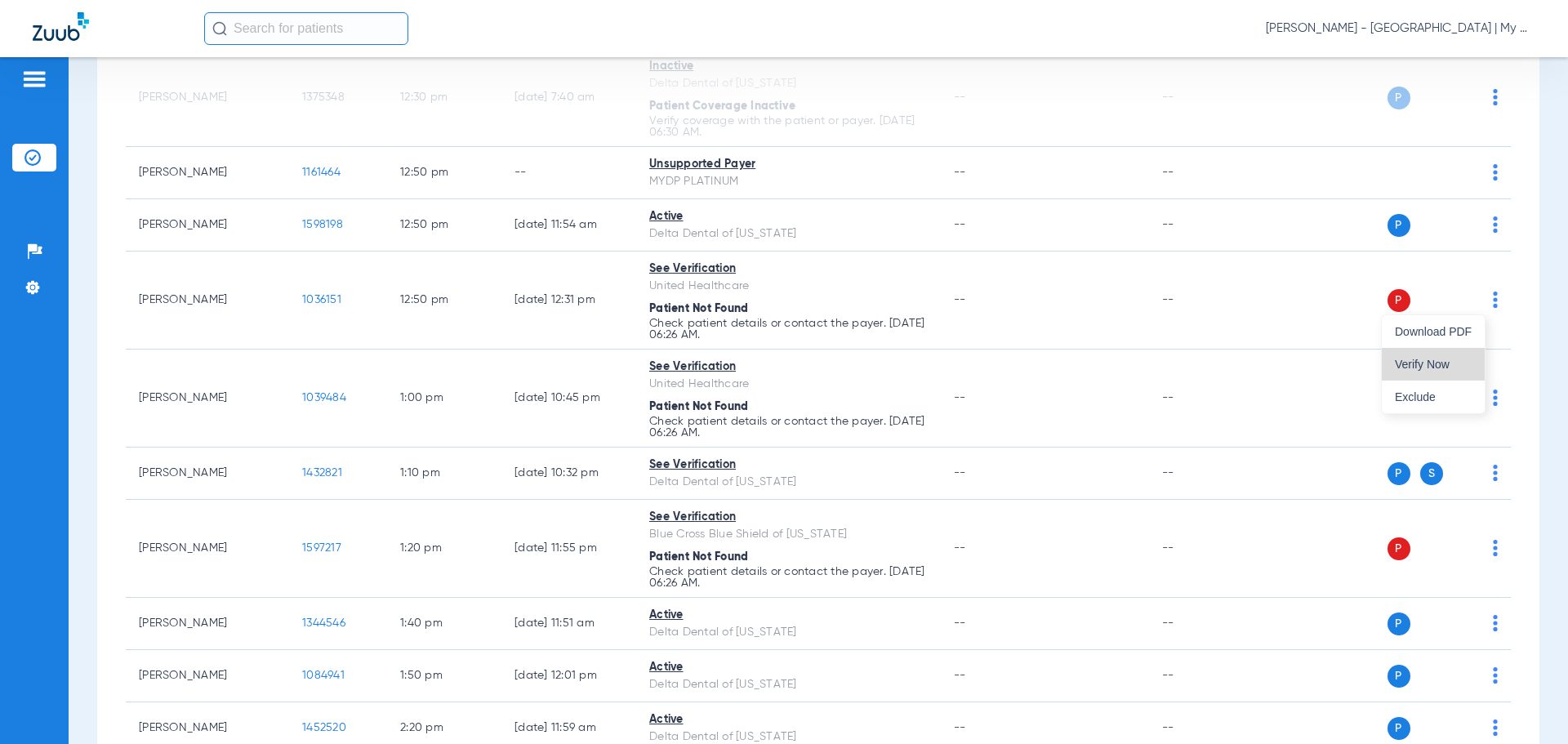
click at [1467, 361] on span "Verify Now" at bounding box center [1433, 364] width 76 height 11
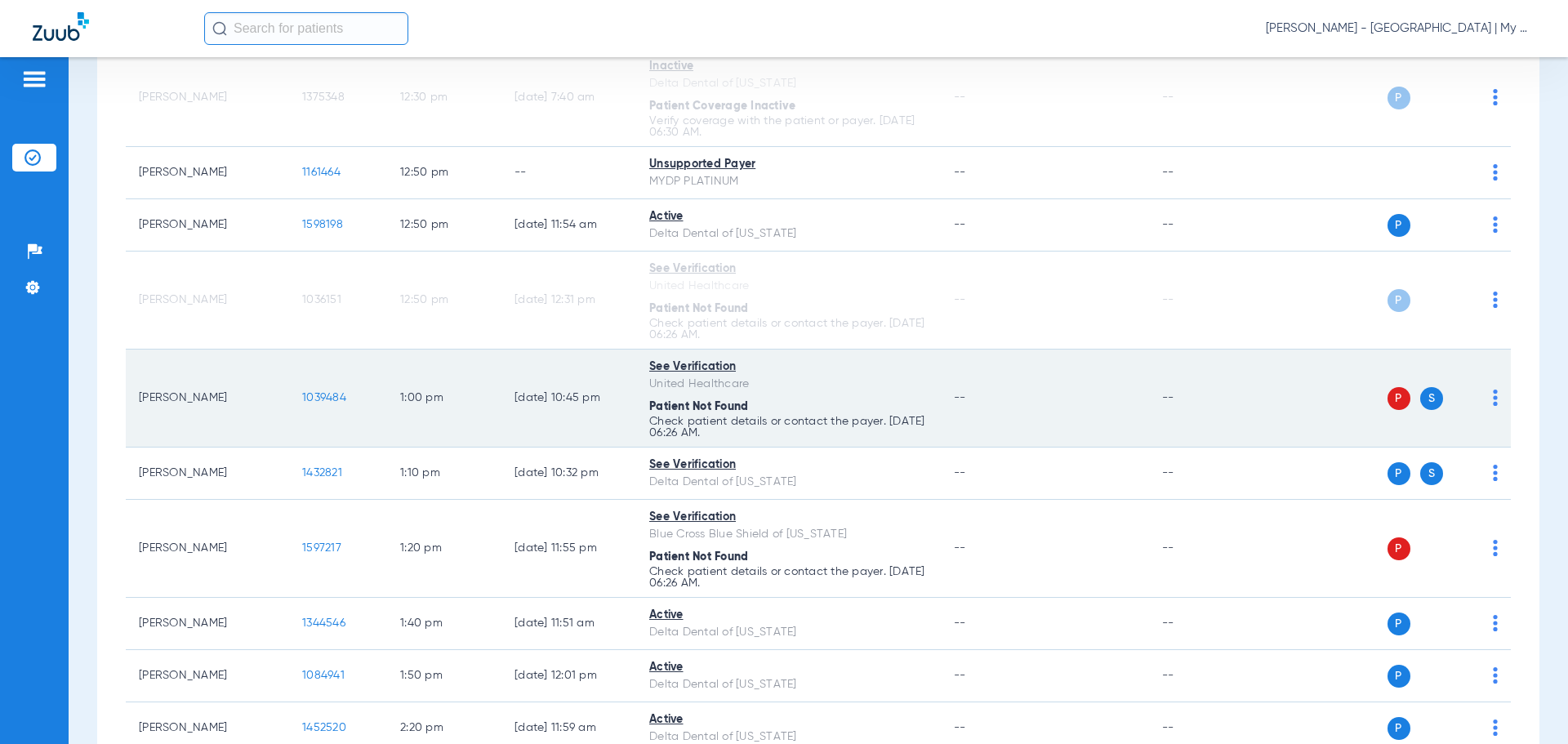
click at [1494, 404] on img at bounding box center [1495, 398] width 5 height 17
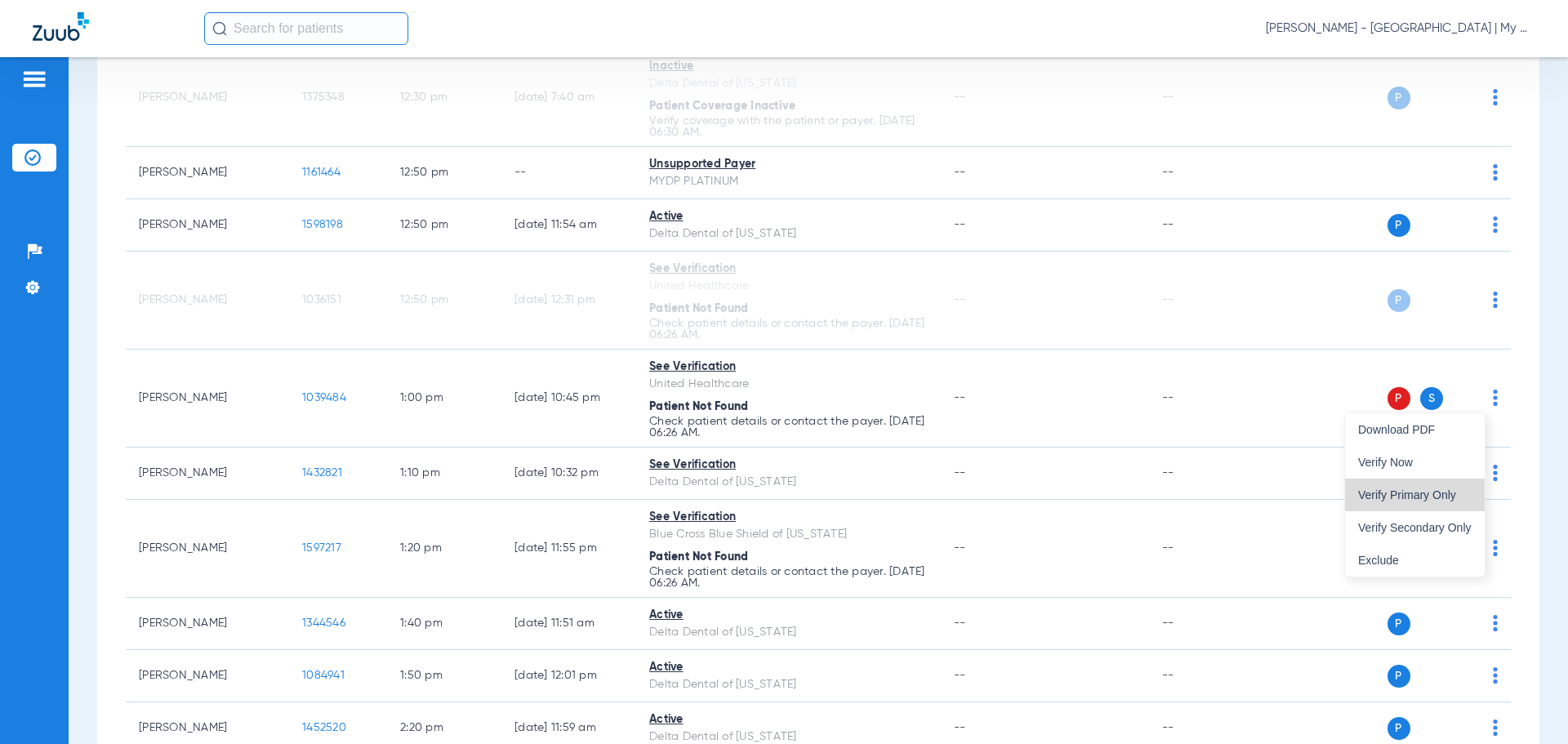
click at [1451, 494] on span "Verify Primary Only" at bounding box center [1415, 494] width 114 height 11
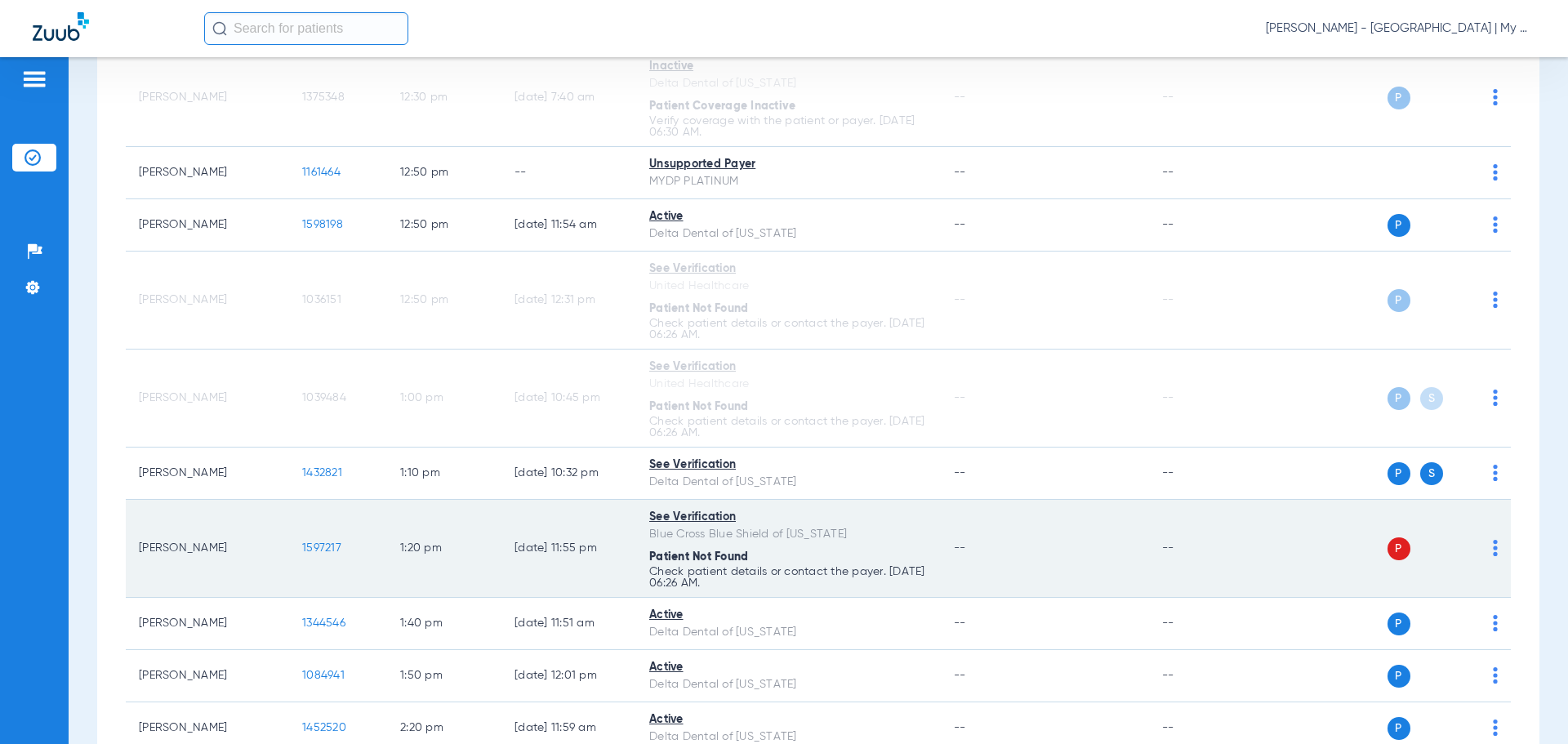
click at [1480, 552] on div "P S" at bounding box center [1379, 548] width 239 height 23
click at [1479, 552] on div "P S" at bounding box center [1379, 548] width 239 height 23
click at [1494, 552] on img at bounding box center [1495, 548] width 5 height 17
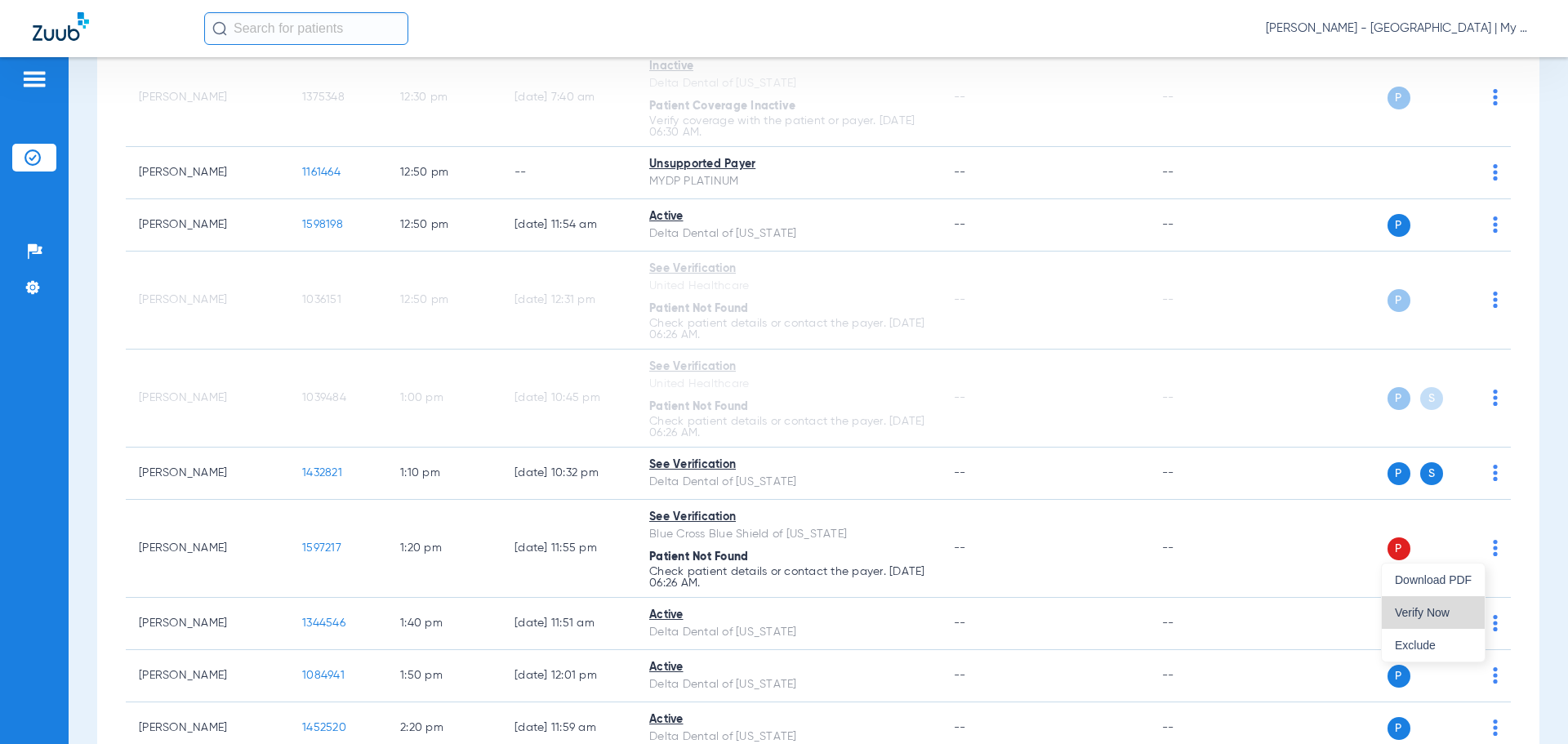
click at [1446, 609] on span "Verify Now" at bounding box center [1433, 613] width 76 height 11
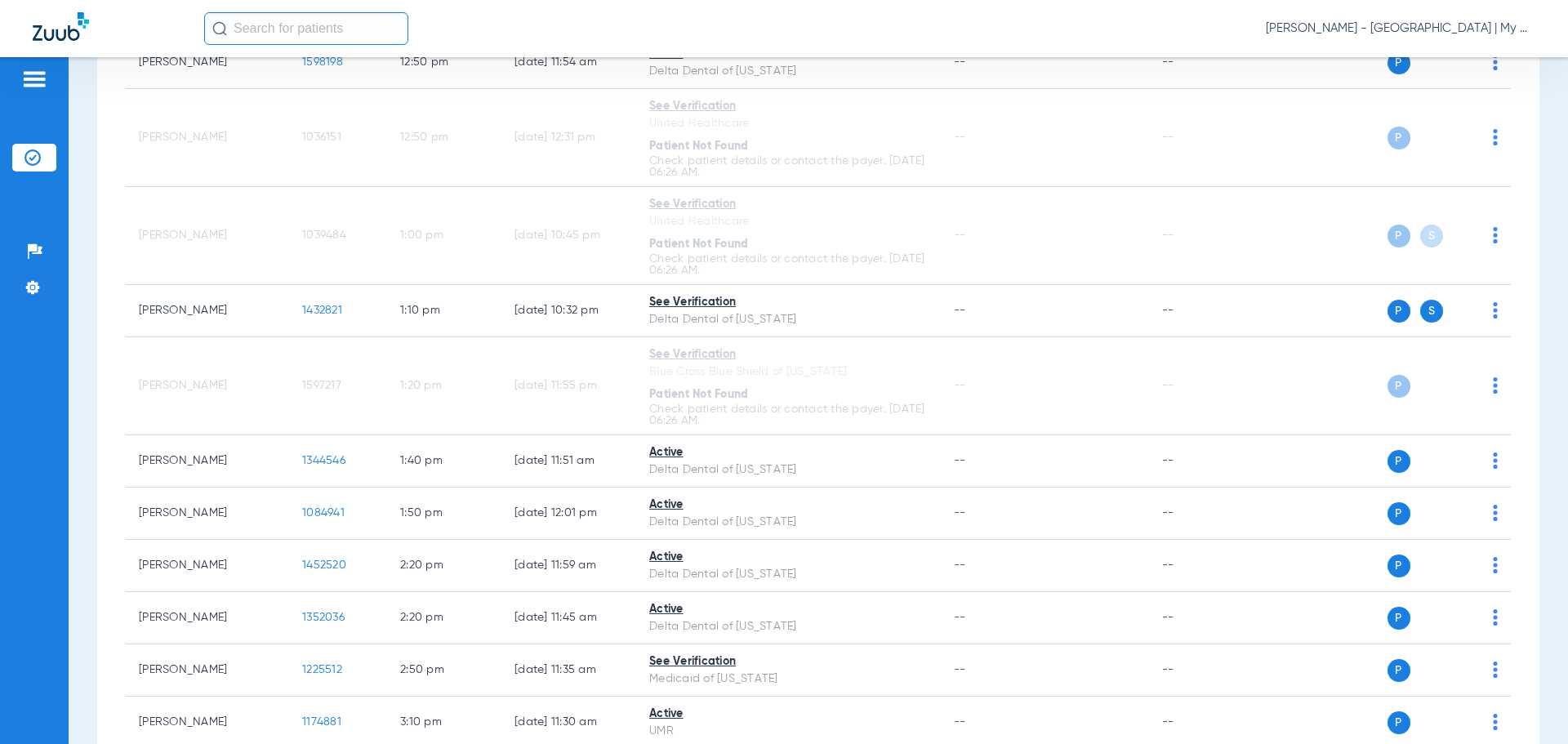
scroll to position [1470, 0]
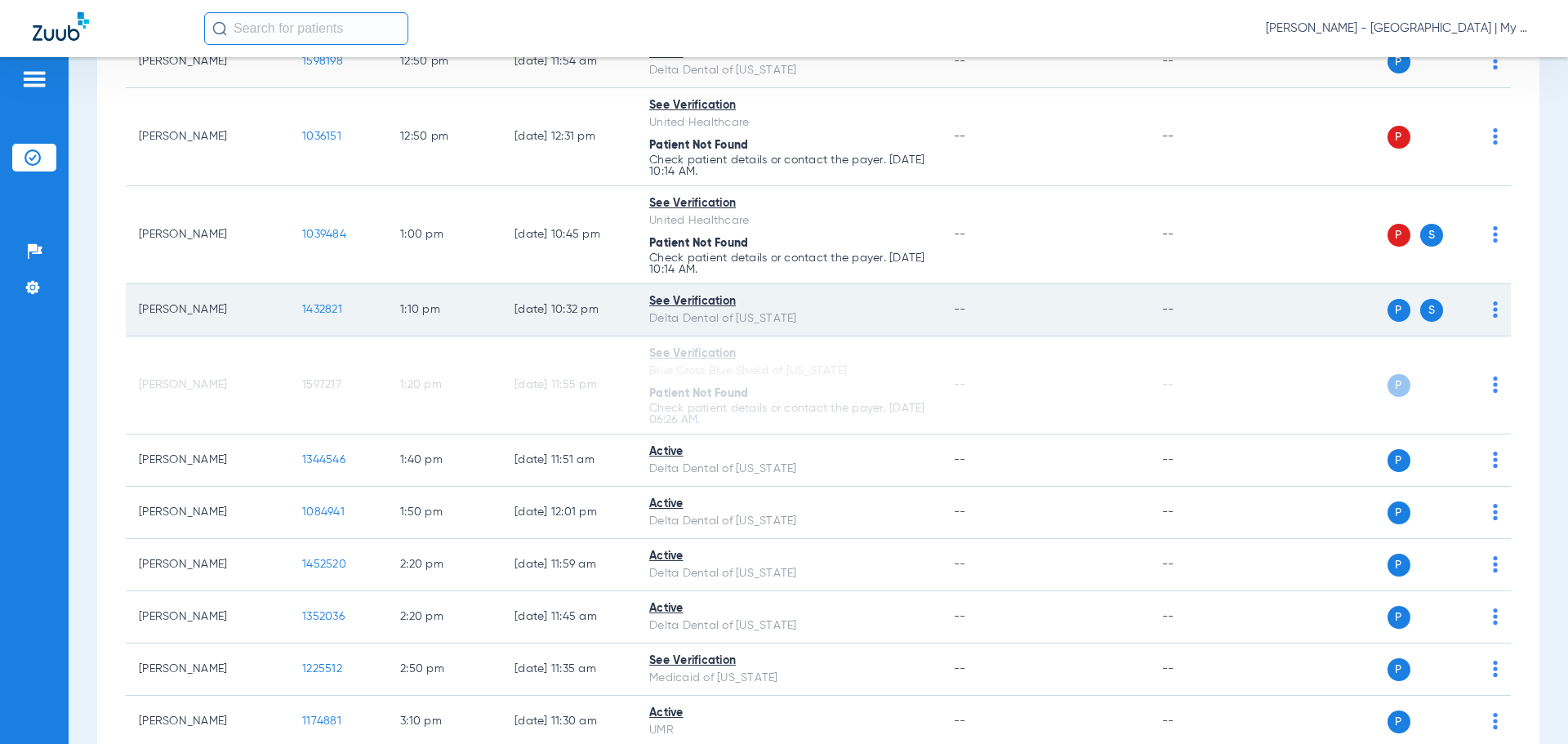
click at [320, 307] on span "1432821" at bounding box center [322, 309] width 40 height 11
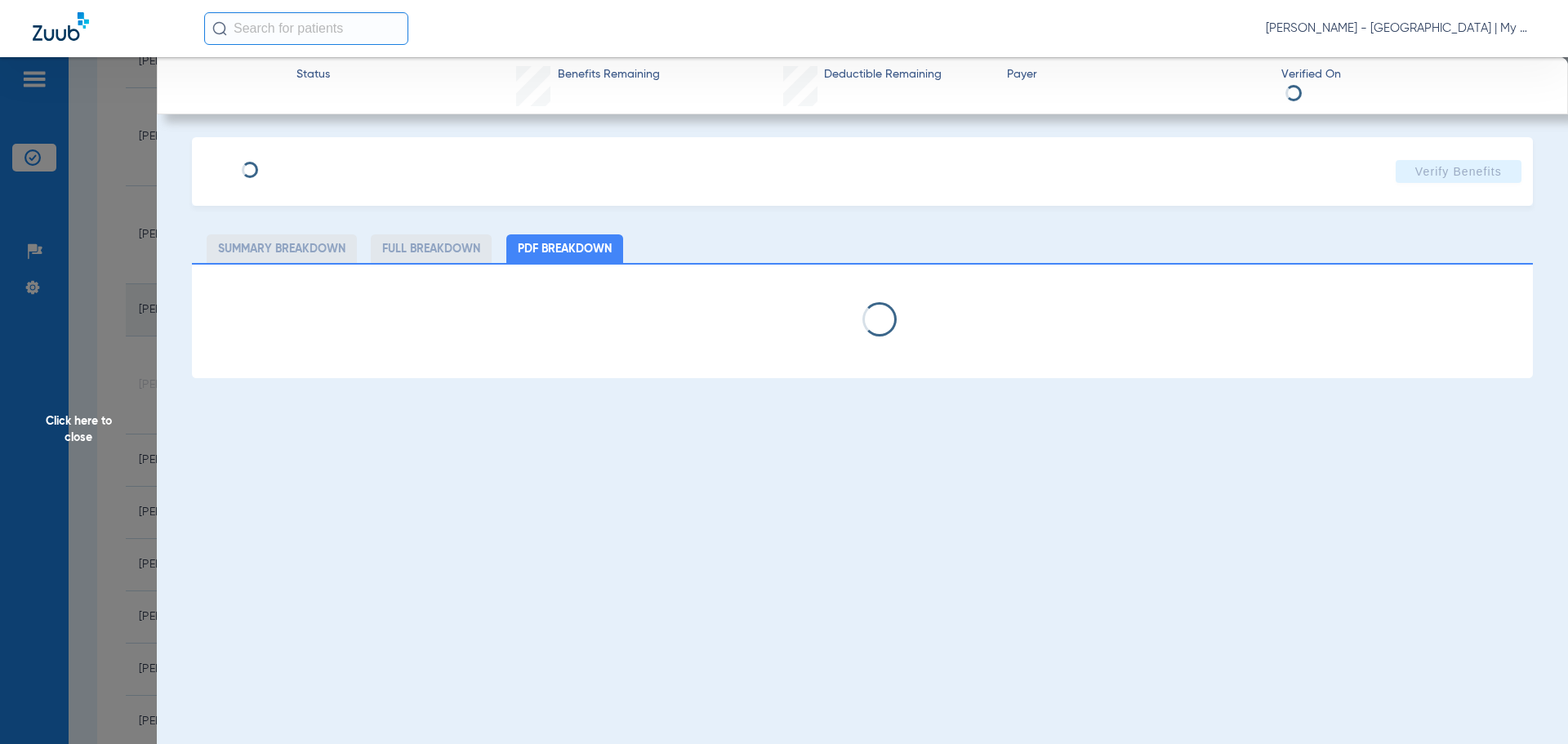
select select "page-width"
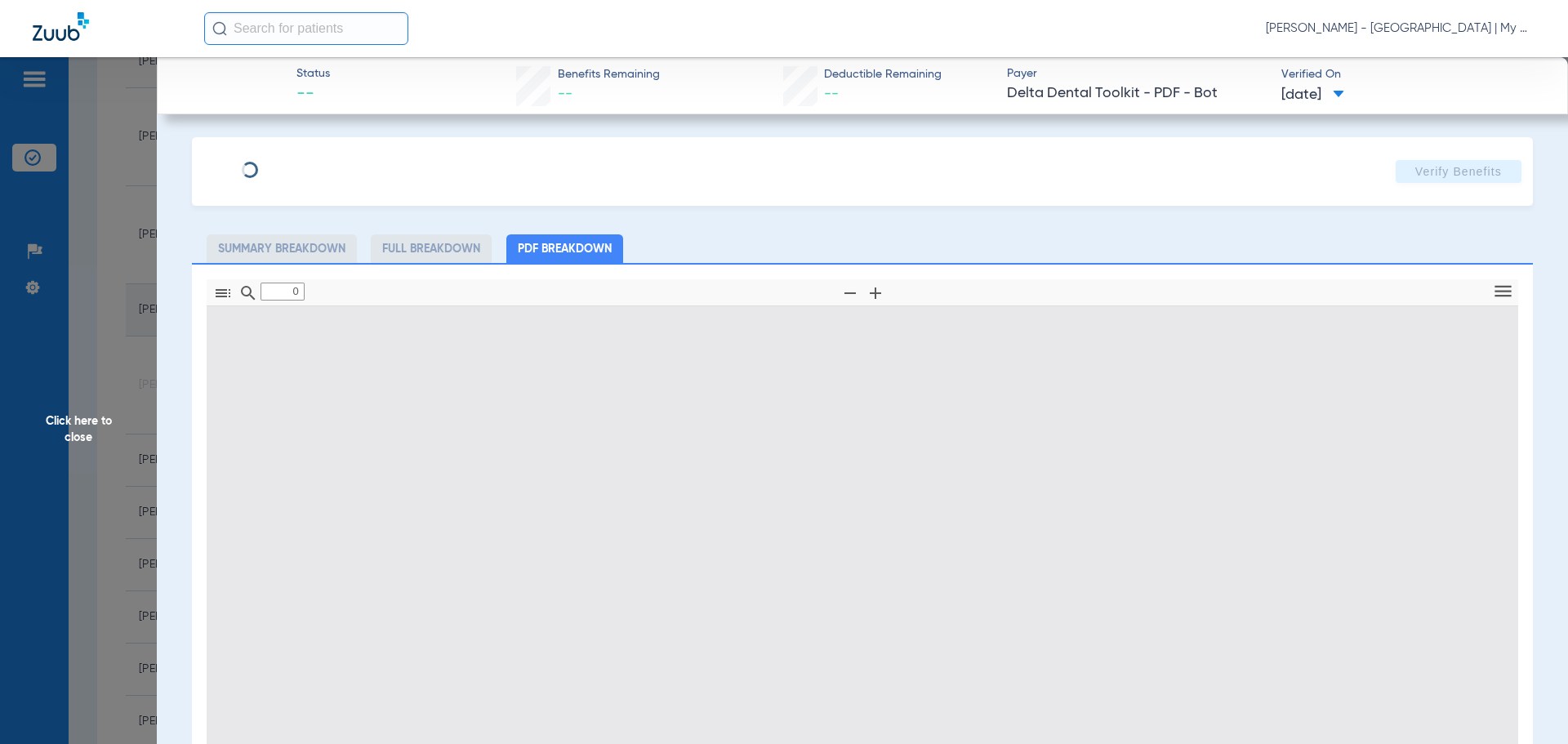
type input "1"
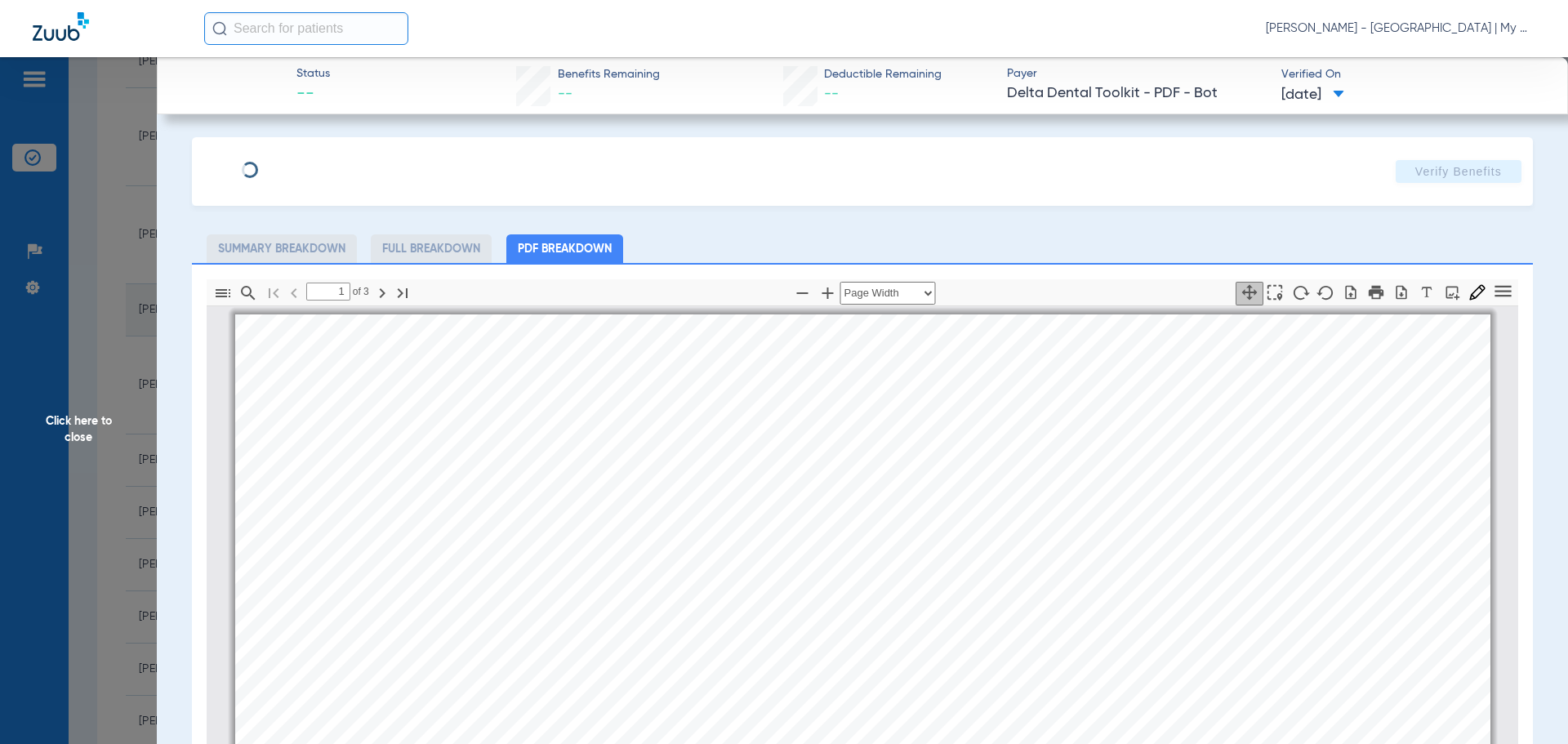
scroll to position [8, 0]
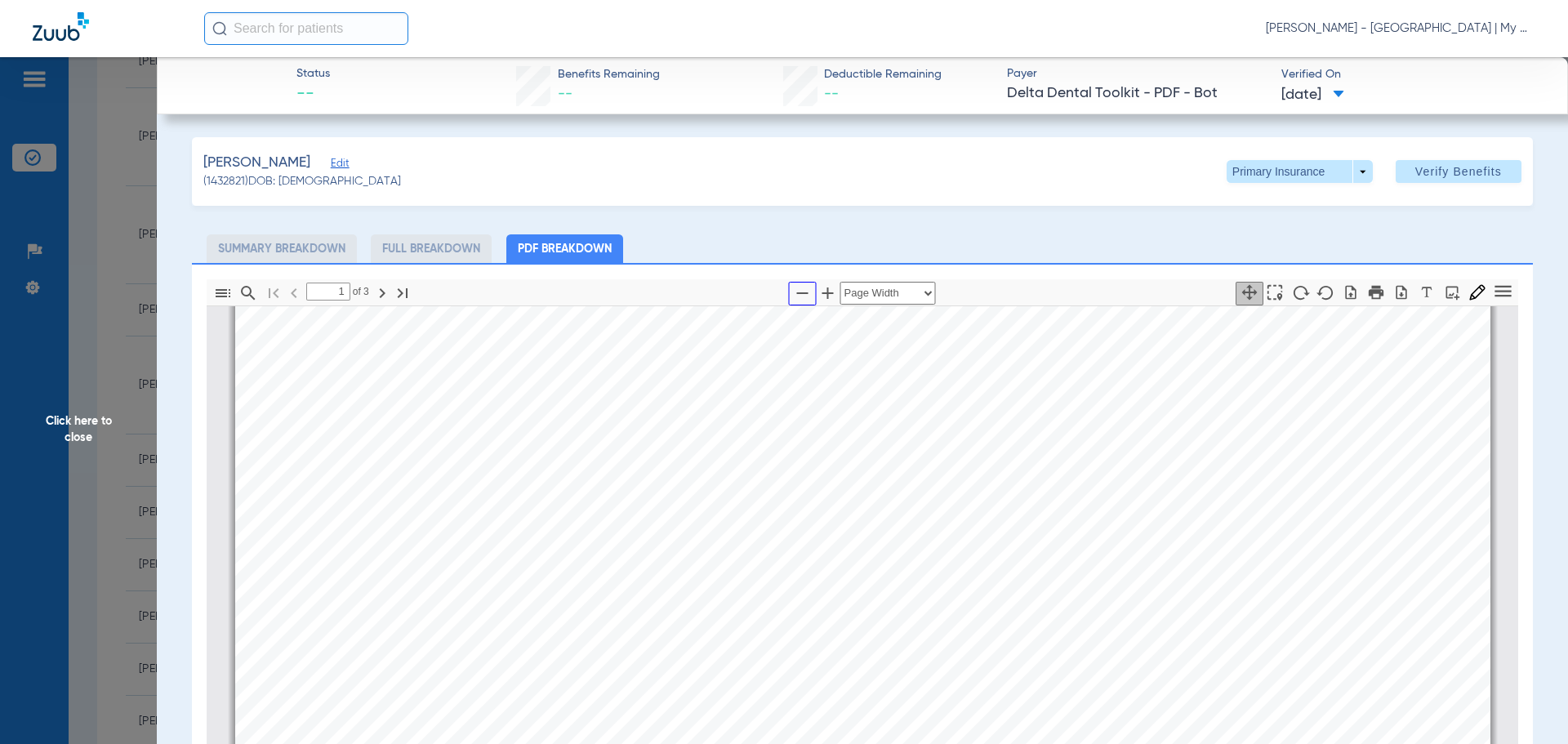
click at [800, 291] on icon "button" at bounding box center [803, 292] width 20 height 20
select select "1.5"
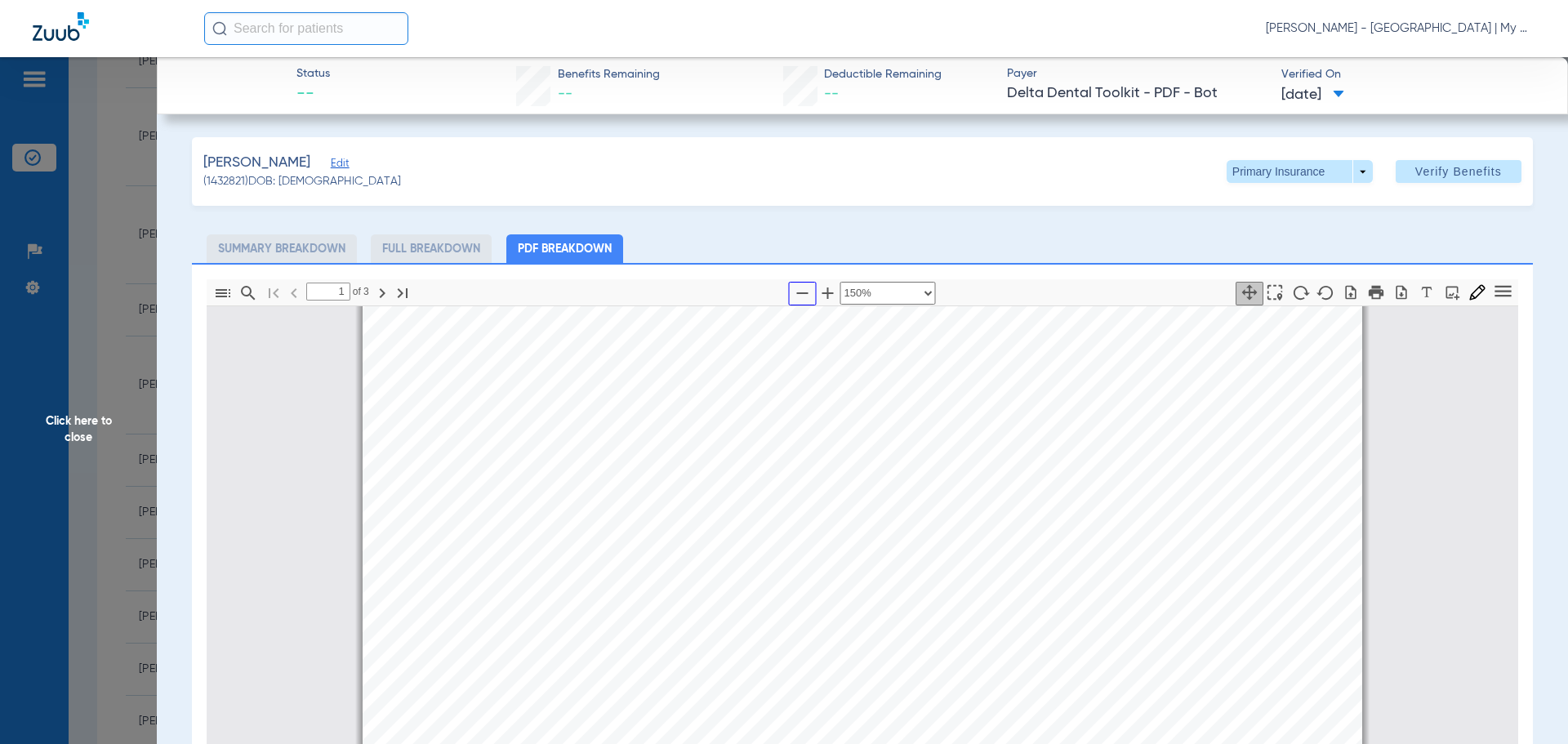
scroll to position [253, 0]
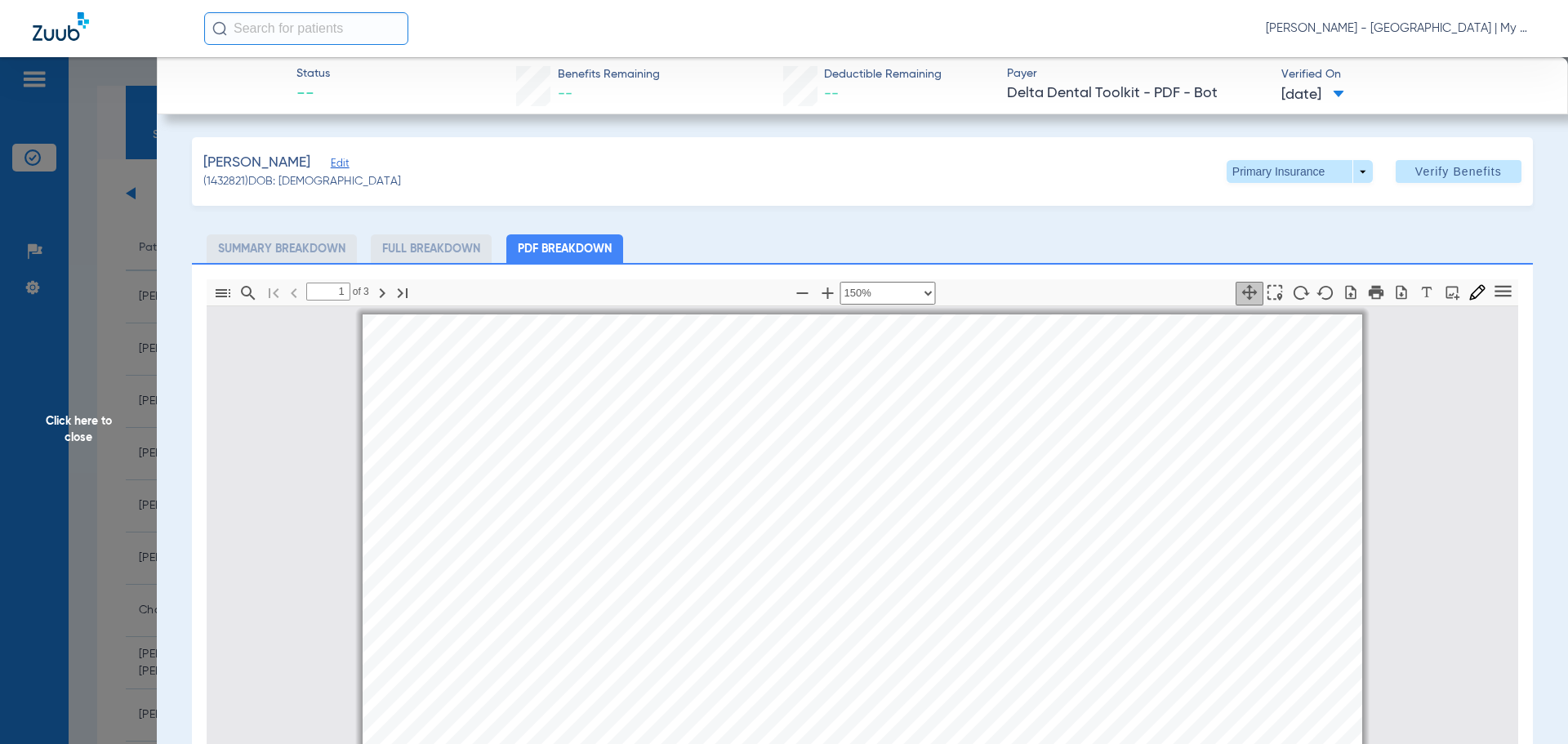
select select "1.5"
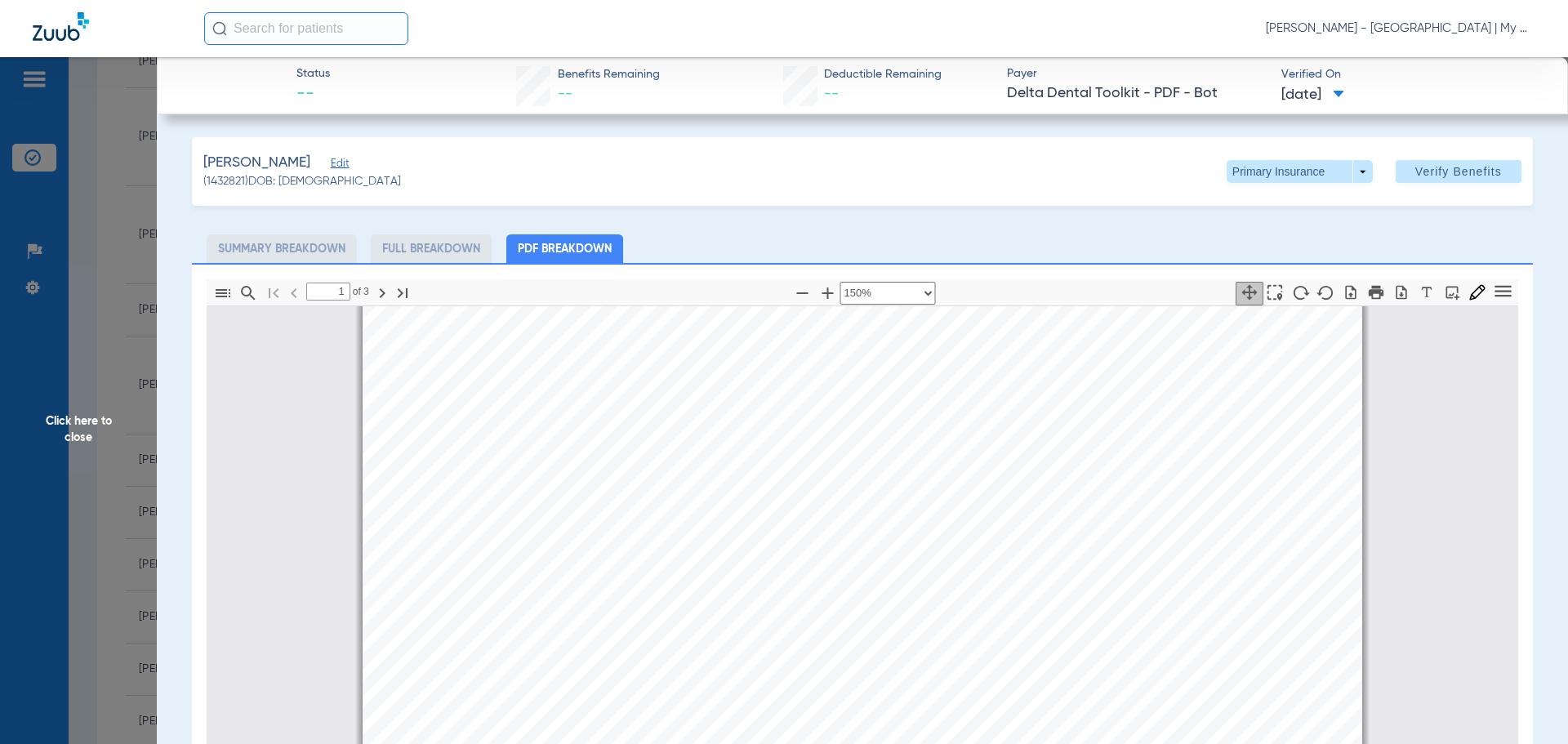
click at [95, 425] on span "Click here to close" at bounding box center [78, 428] width 156 height 744
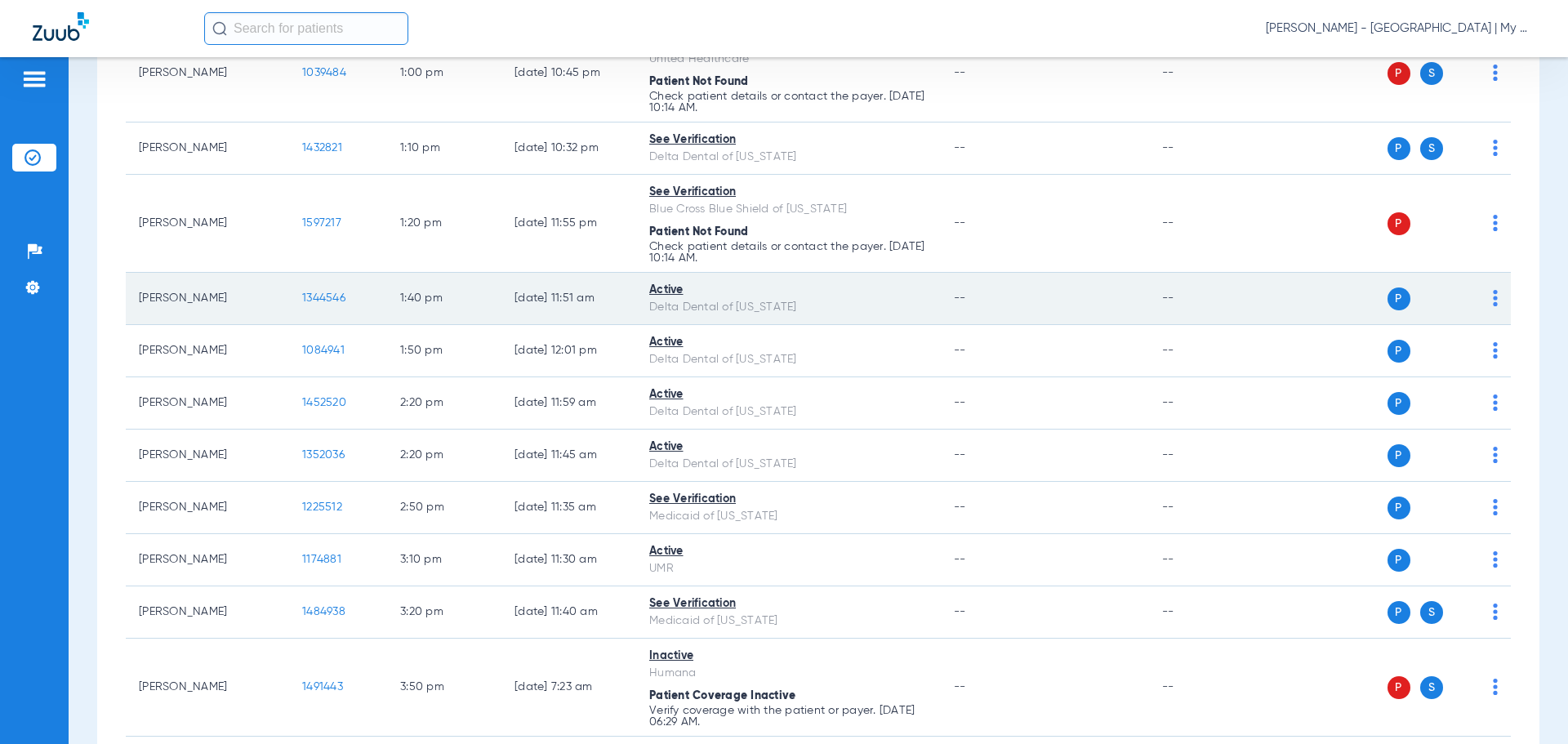
scroll to position [1633, 0]
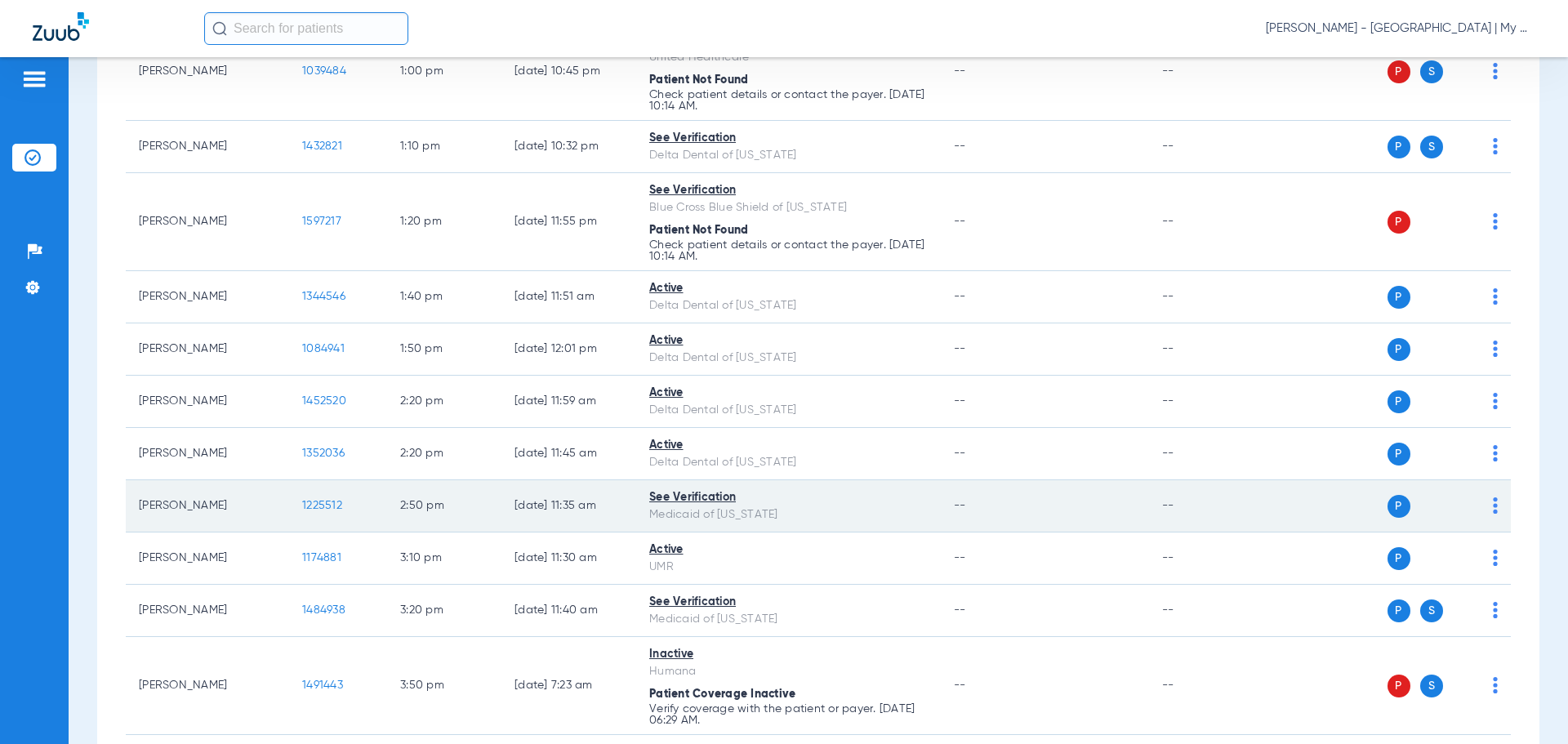
click at [319, 502] on span "1225512" at bounding box center [322, 506] width 40 height 11
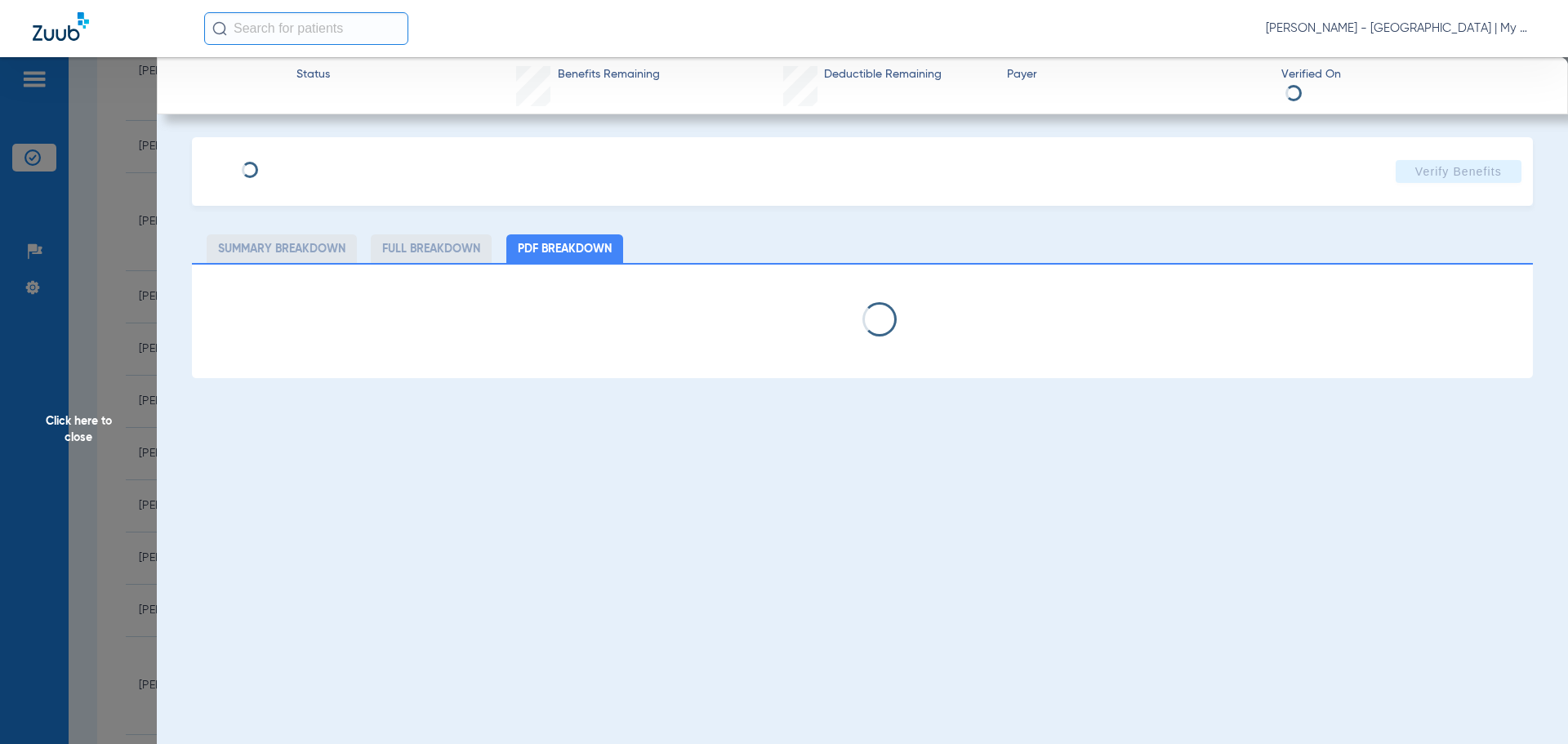
select select "page-width"
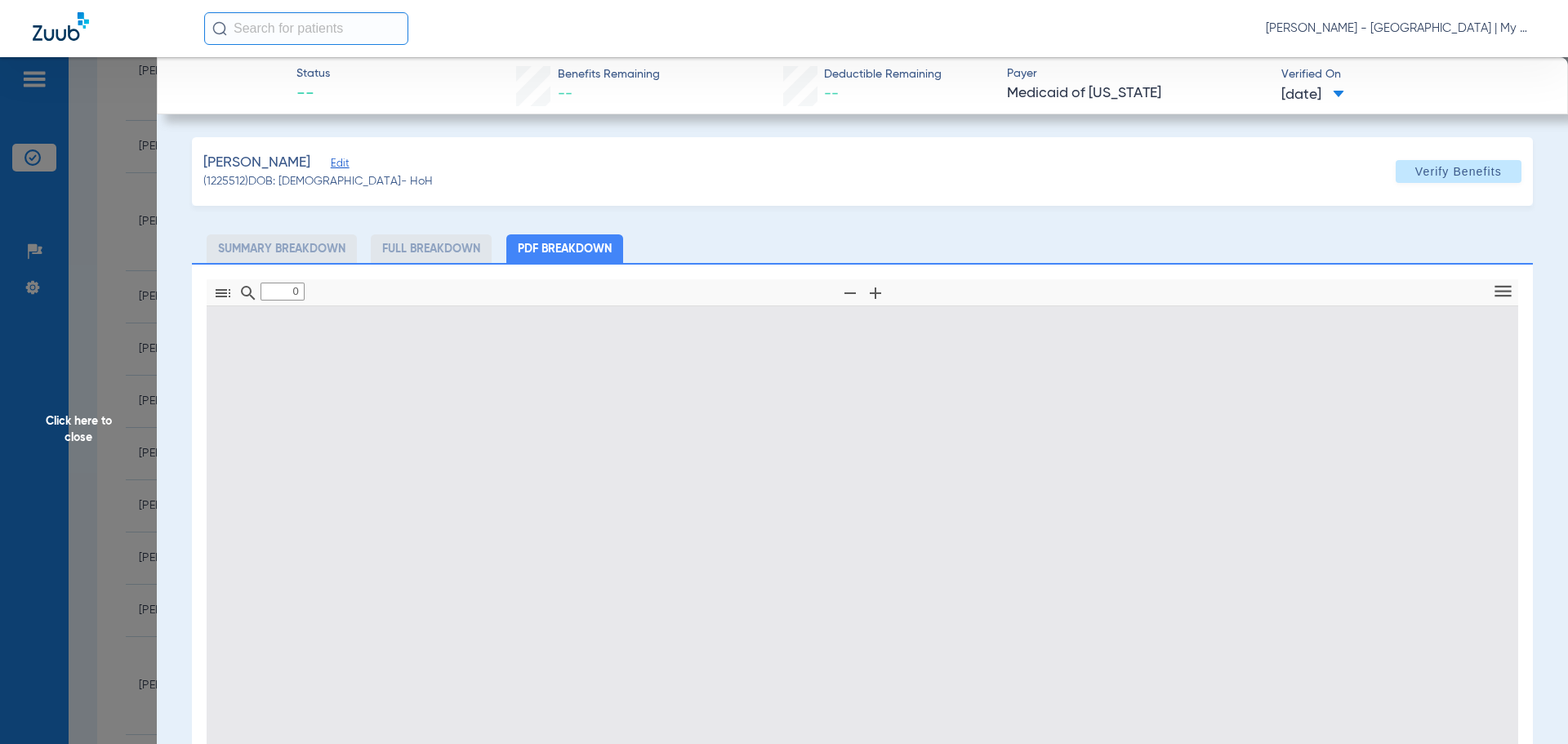
type input "1"
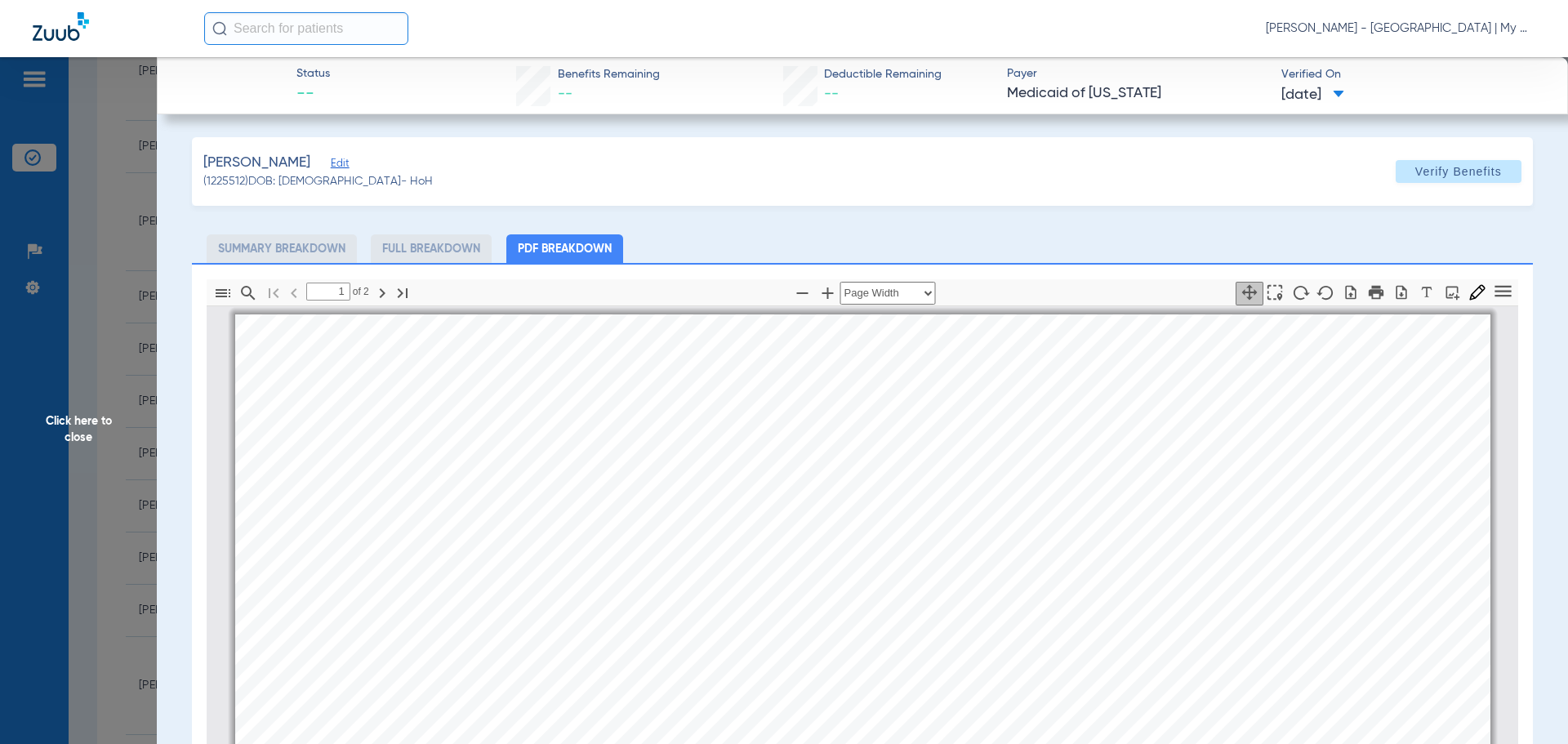
scroll to position [8, 0]
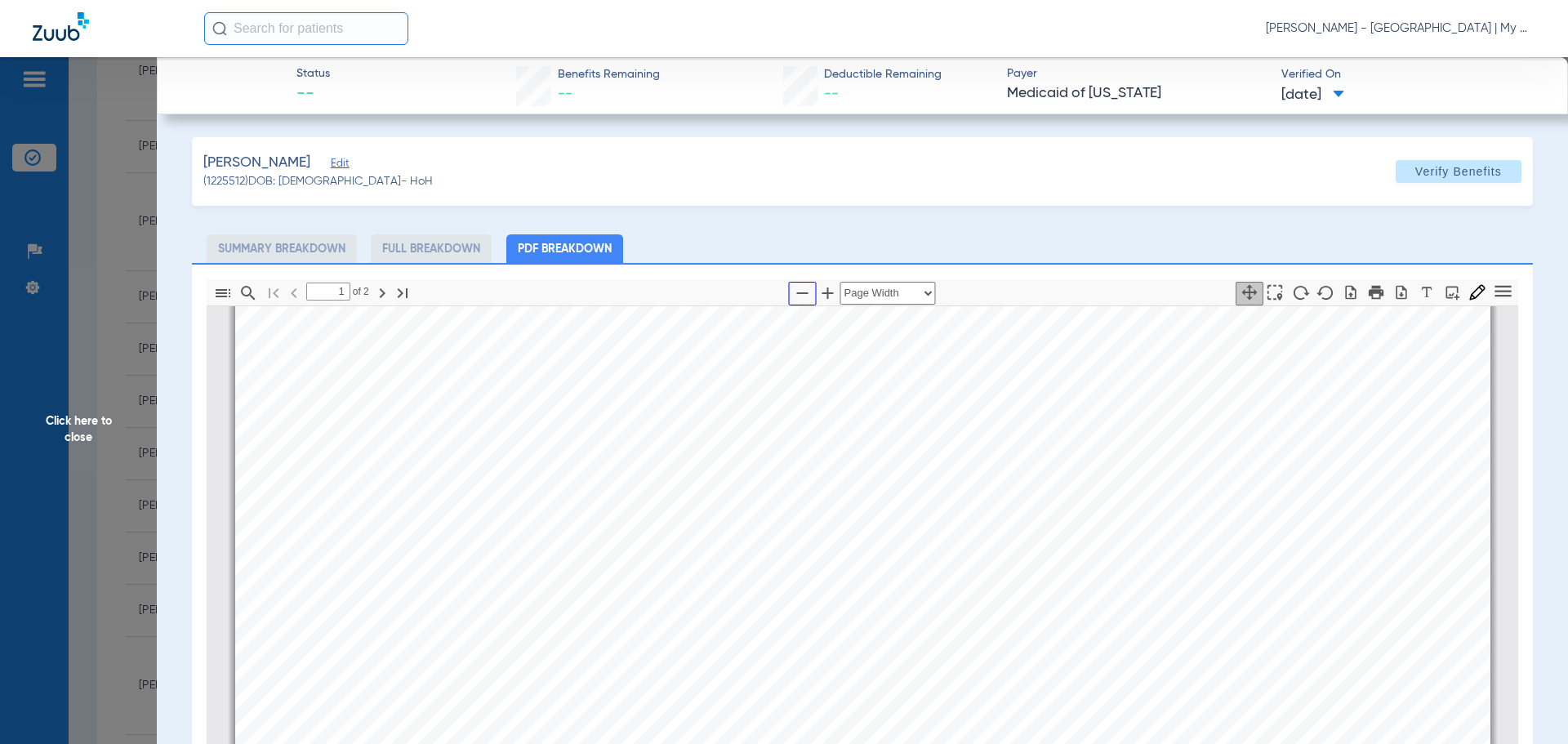
drag, startPoint x: 796, startPoint y: 294, endPoint x: 1559, endPoint y: 394, distance: 769.5
click at [795, 294] on icon "button" at bounding box center [803, 292] width 20 height 20
select select "custom"
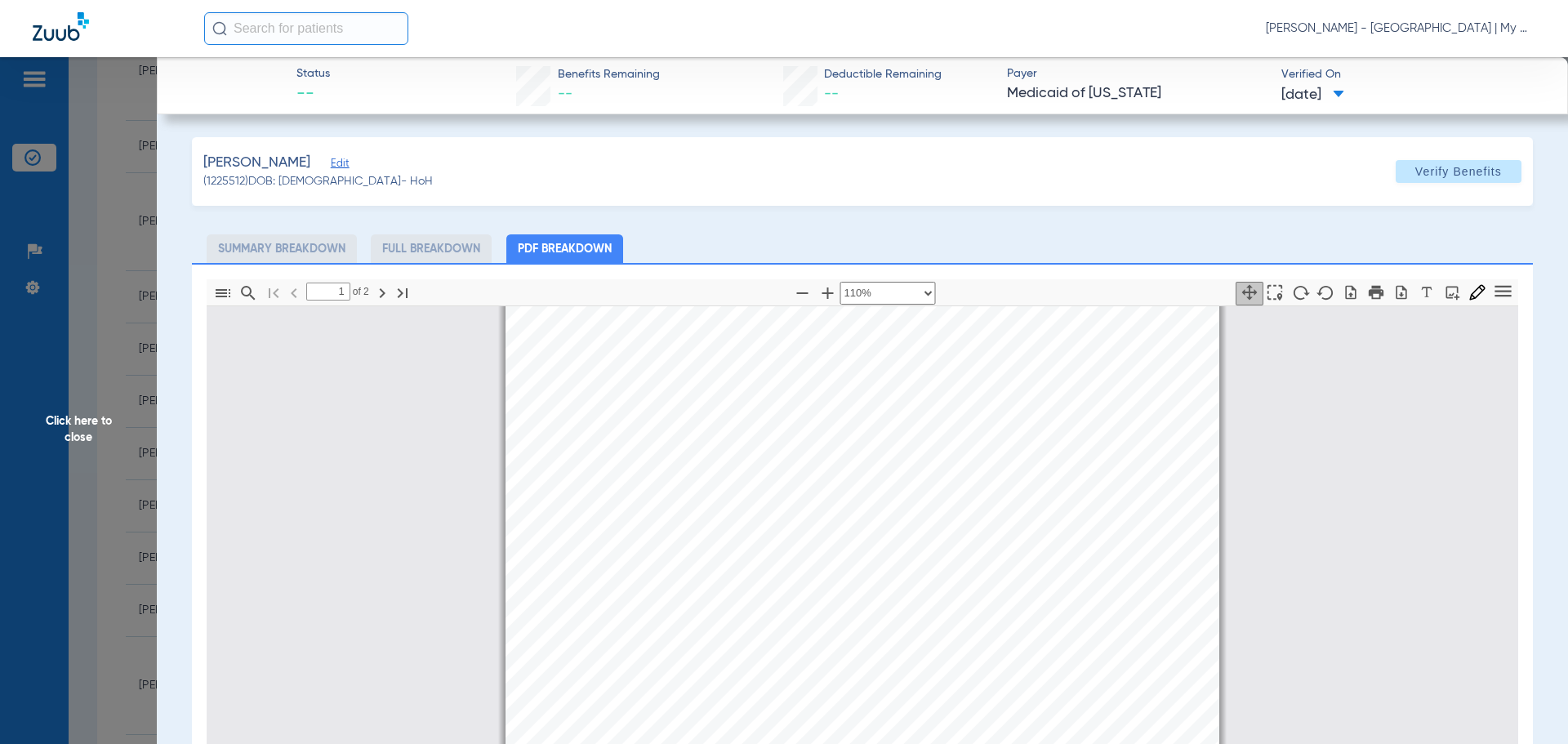
scroll to position [253, 0]
type input "2"
select select "custom"
drag, startPoint x: 111, startPoint y: 426, endPoint x: 215, endPoint y: 415, distance: 104.6
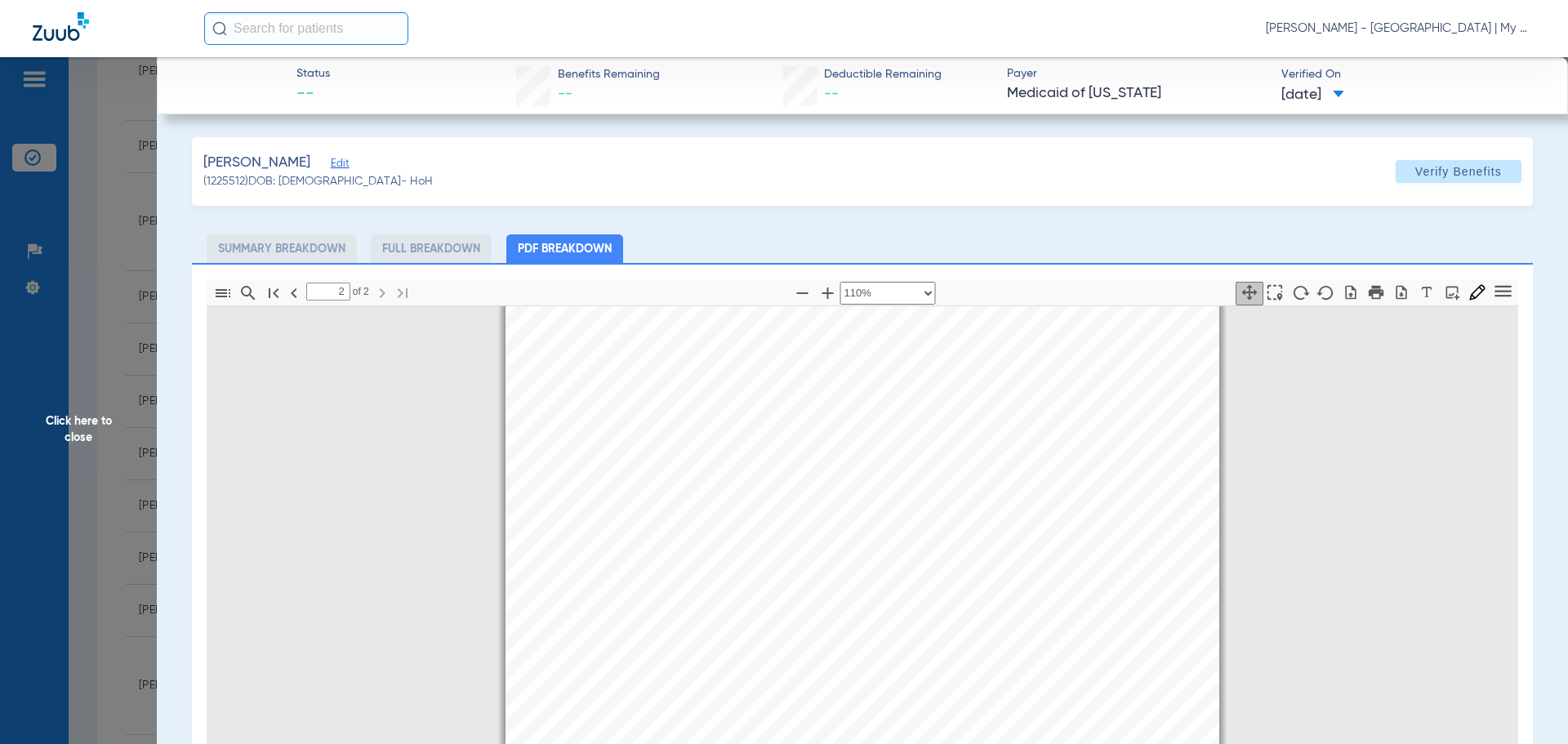
click at [110, 426] on span "Click here to close" at bounding box center [78, 428] width 156 height 744
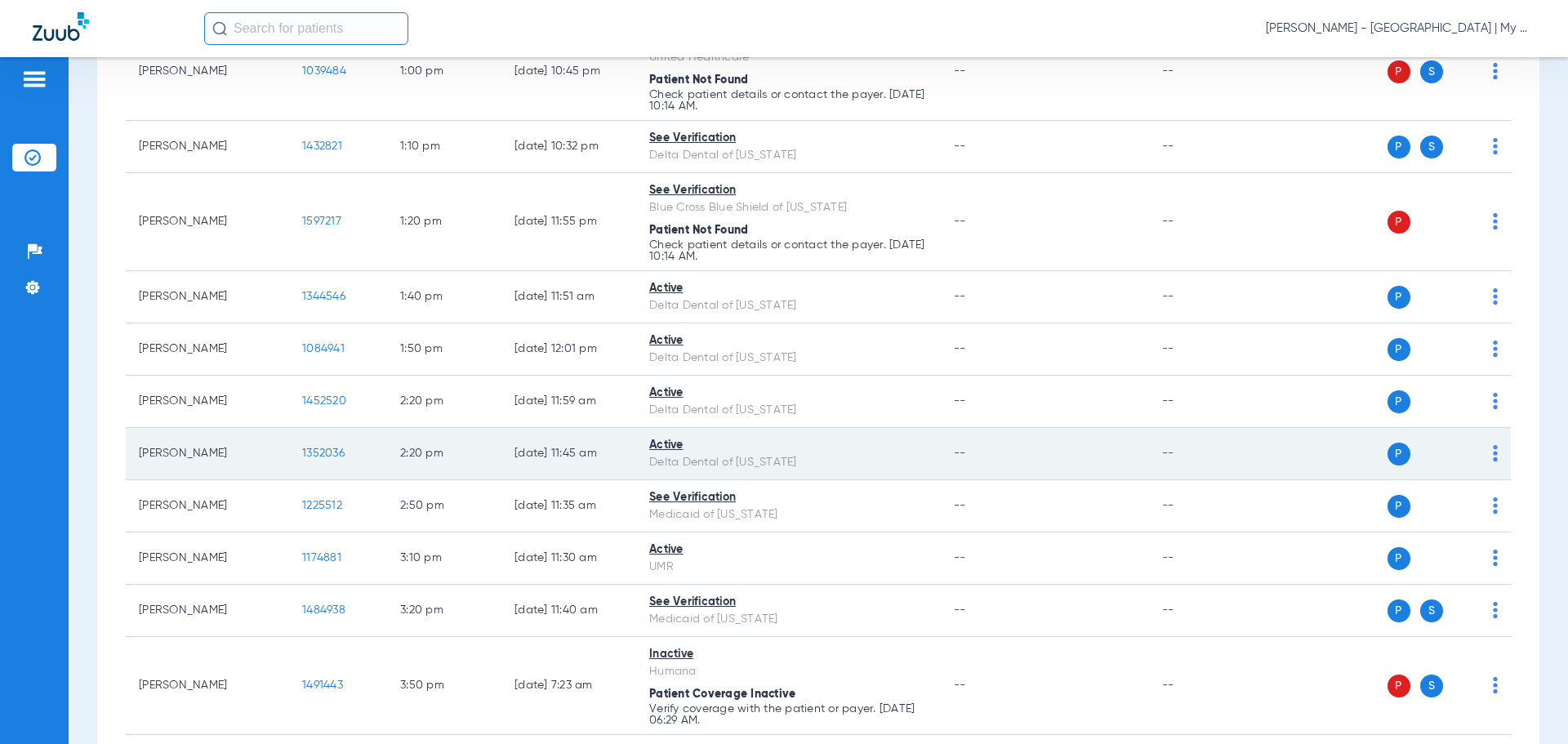
scroll to position [1715, 0]
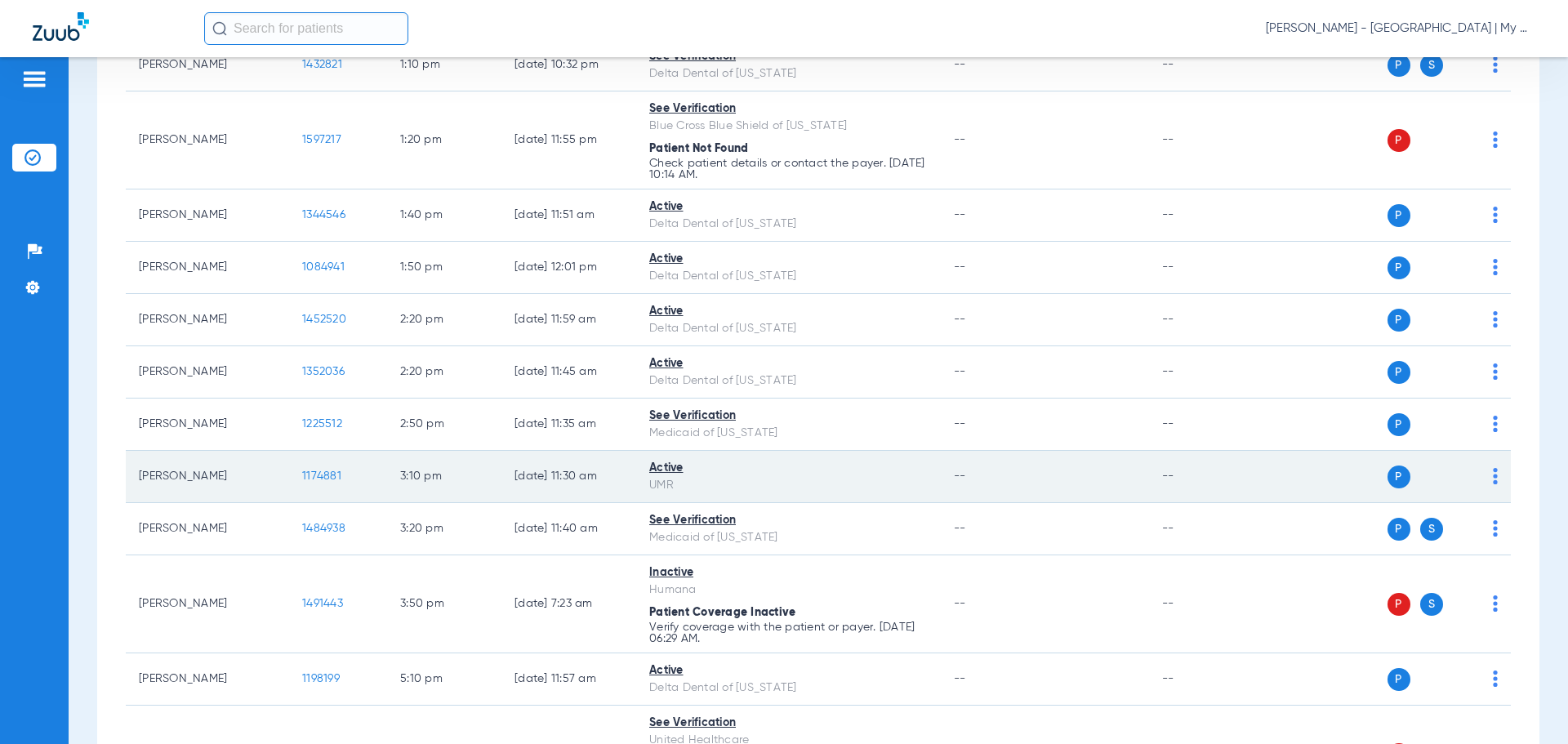
click at [325, 473] on span "1174881" at bounding box center [322, 476] width 39 height 11
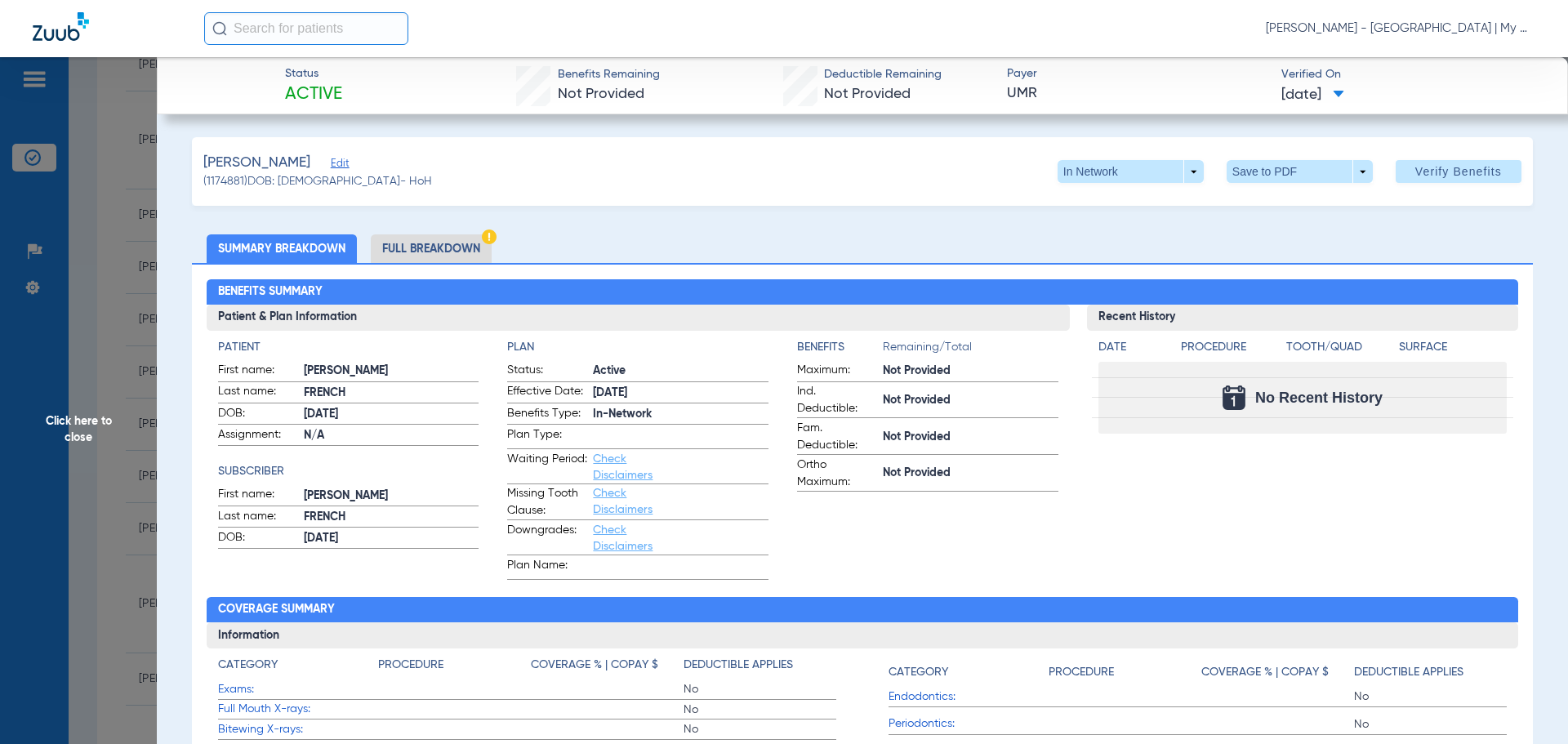
click at [428, 256] on li "Full Breakdown" at bounding box center [431, 249] width 121 height 29
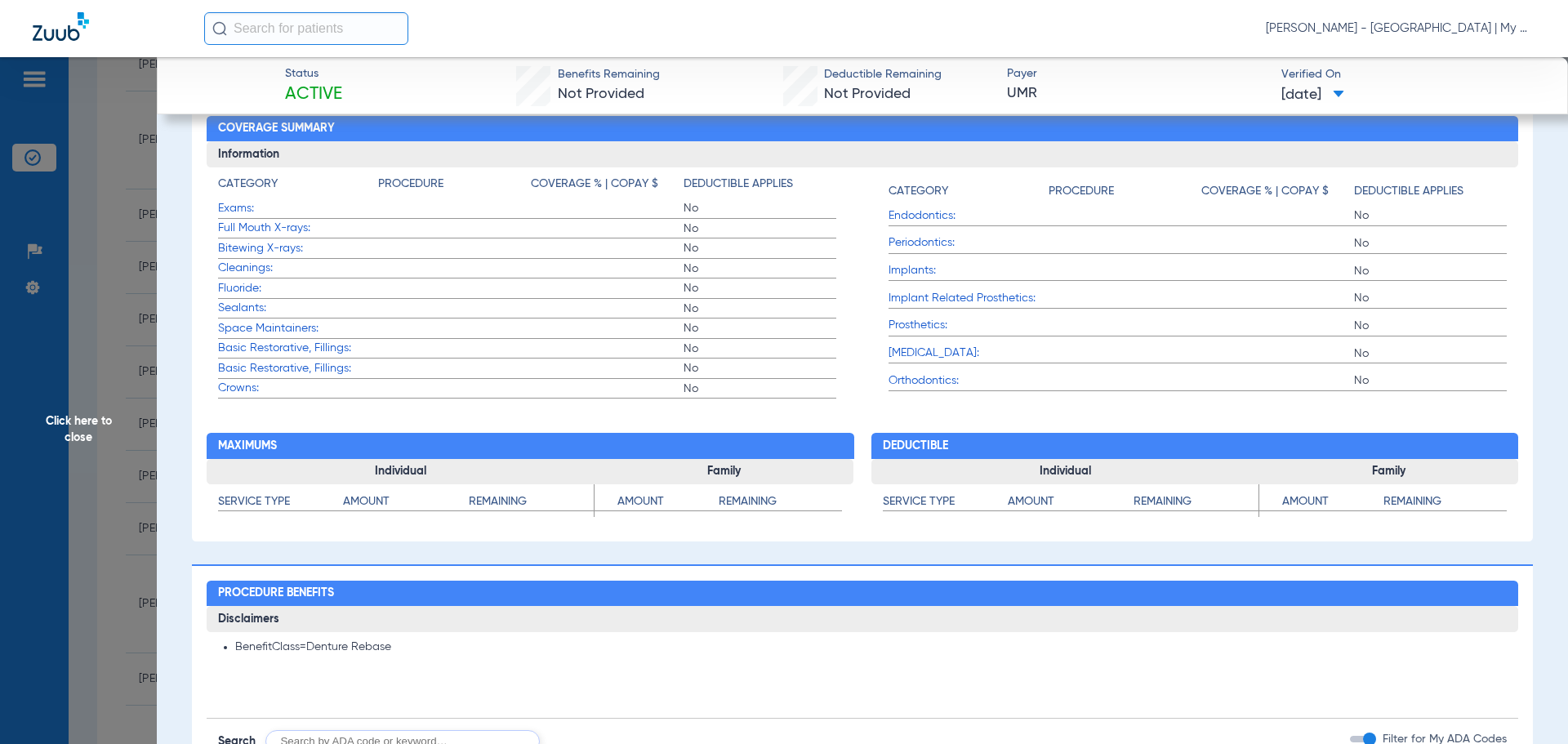
scroll to position [0, 0]
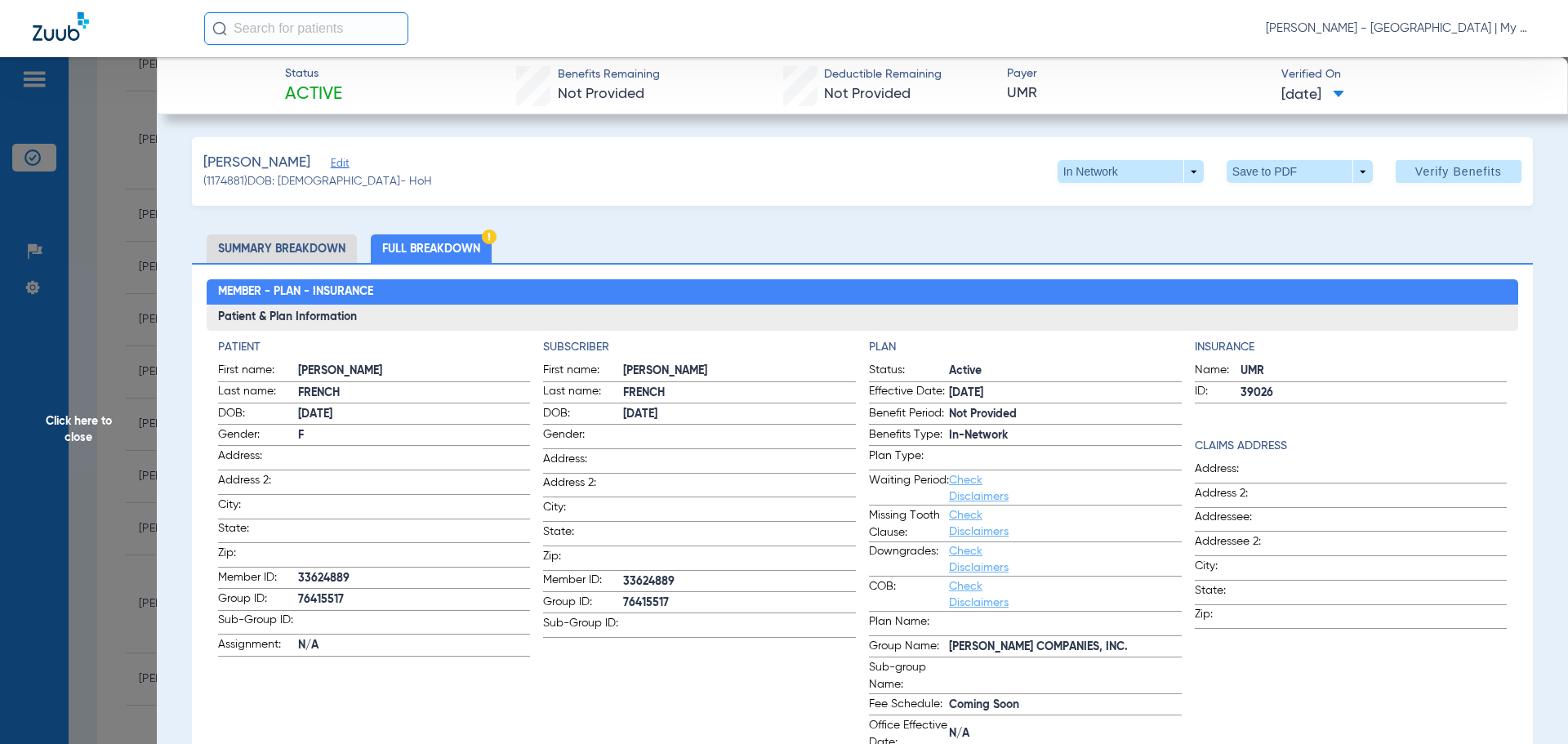
click at [83, 438] on span "Click here to close" at bounding box center [78, 428] width 156 height 744
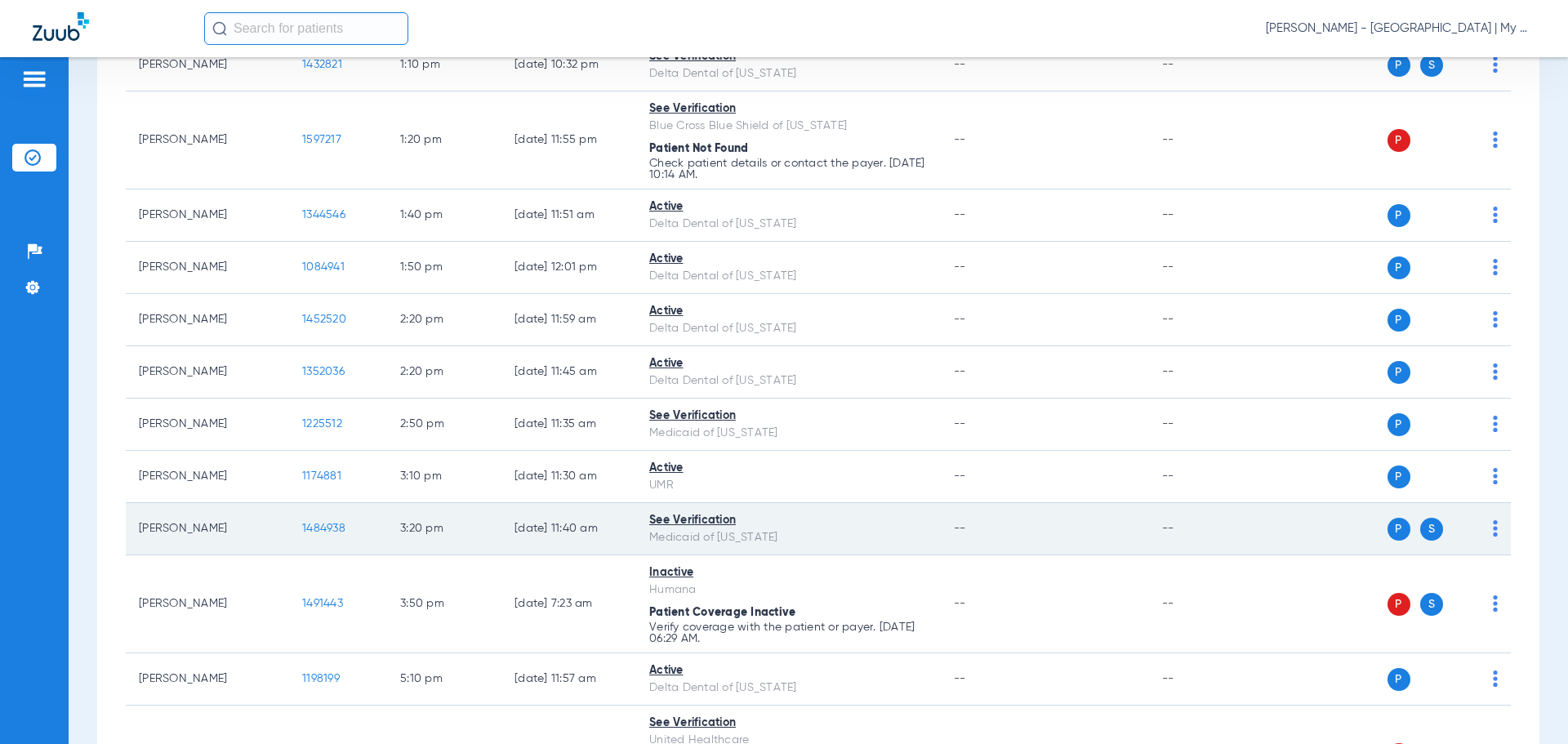
click at [336, 530] on span "1484938" at bounding box center [324, 528] width 43 height 11
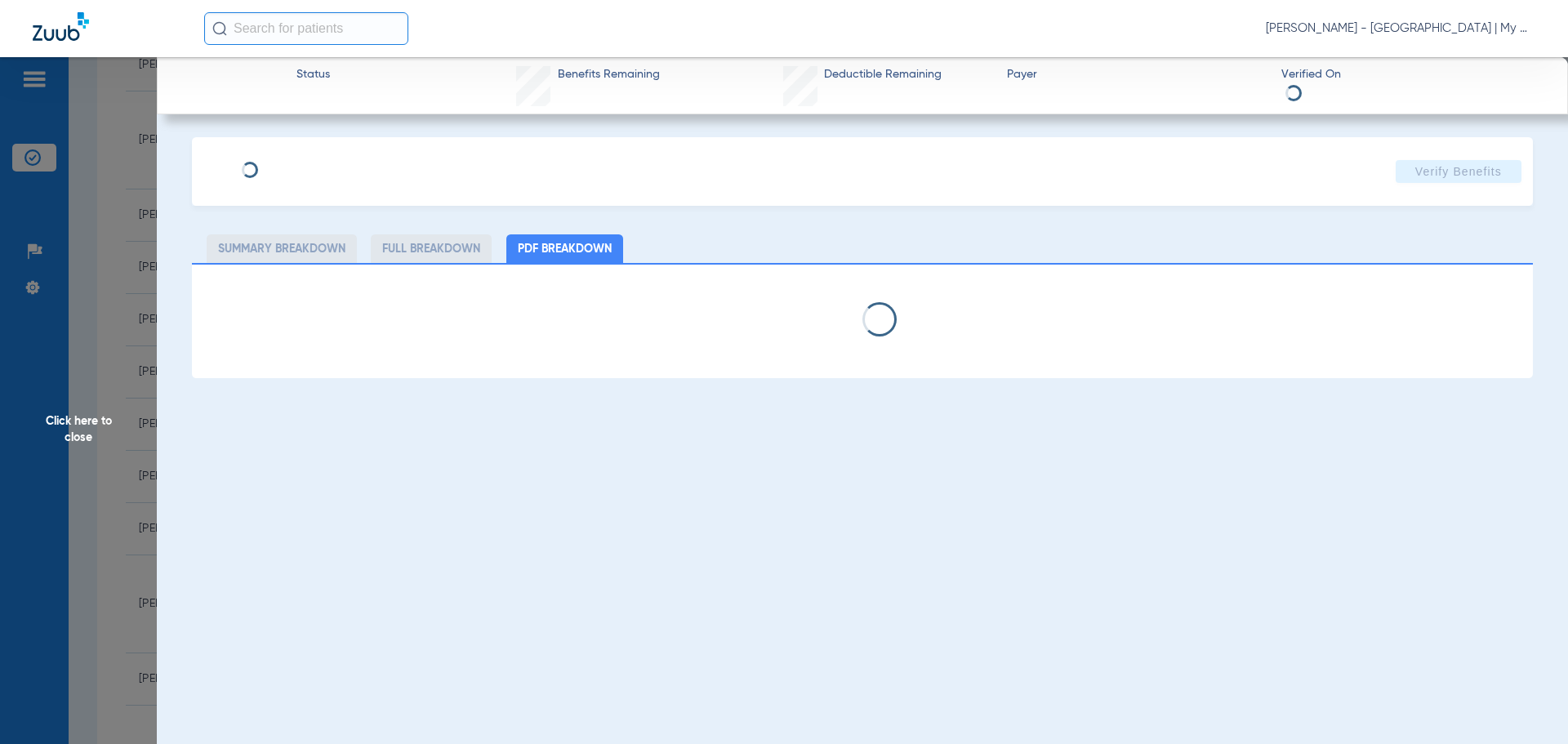
select select "page-width"
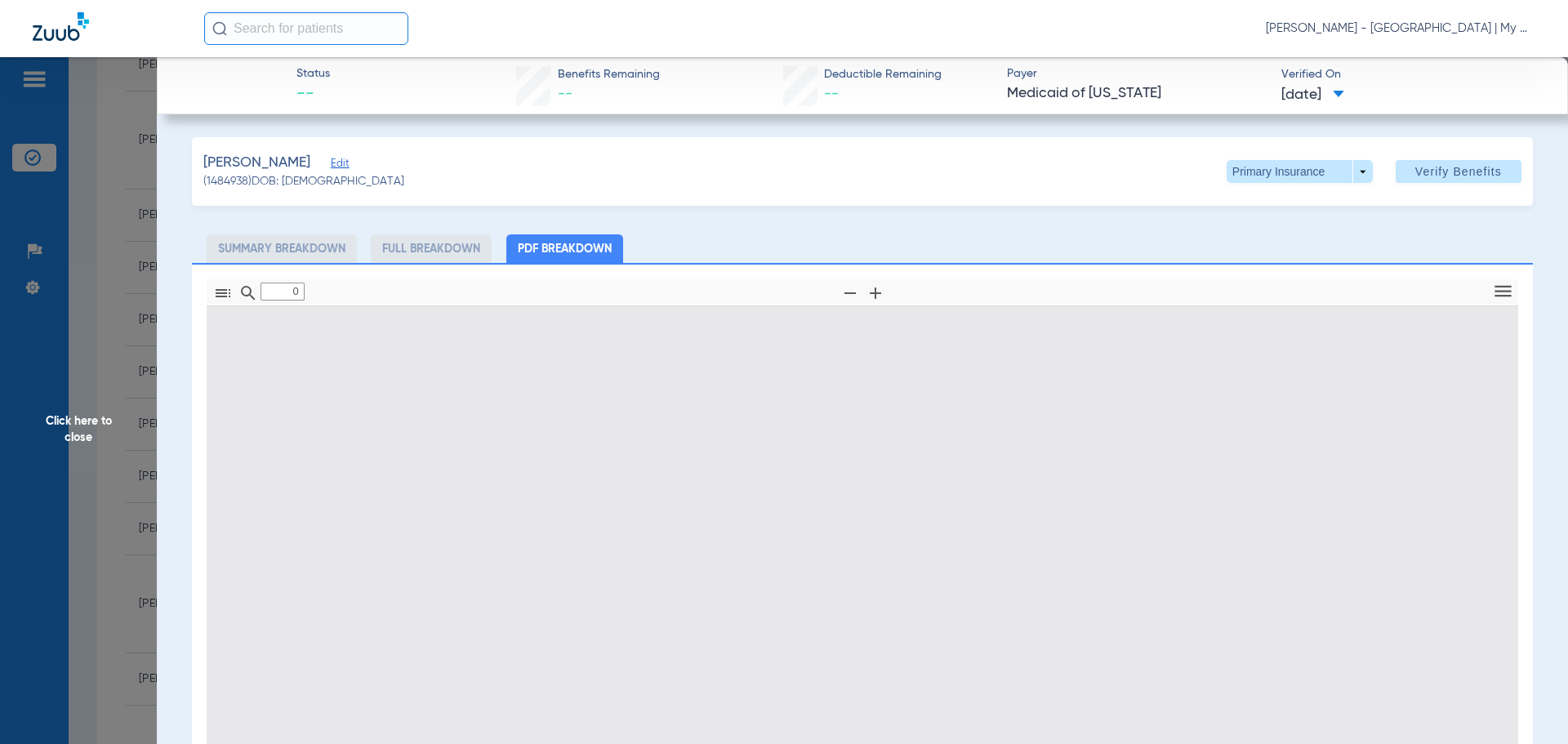
type input "1"
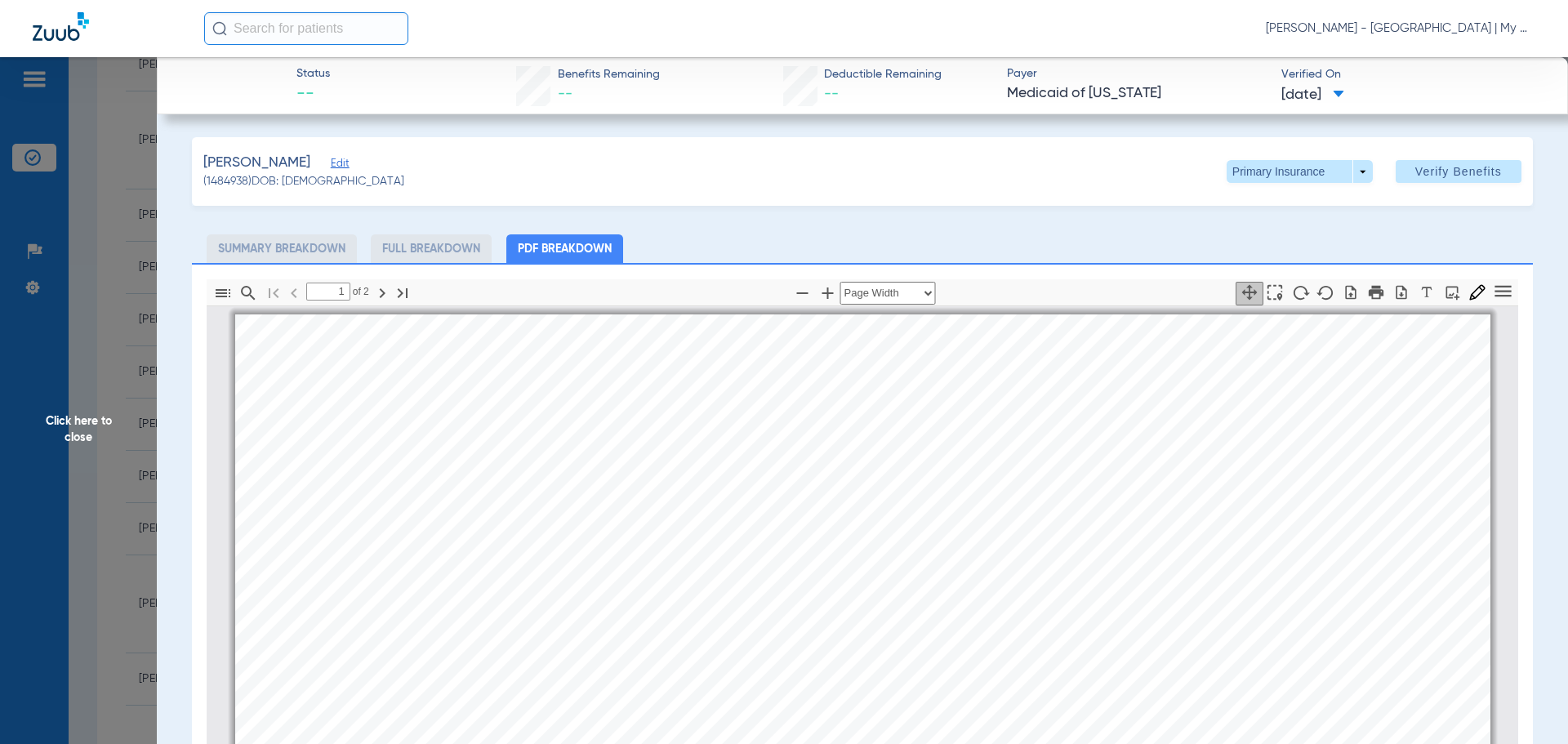
scroll to position [8, 0]
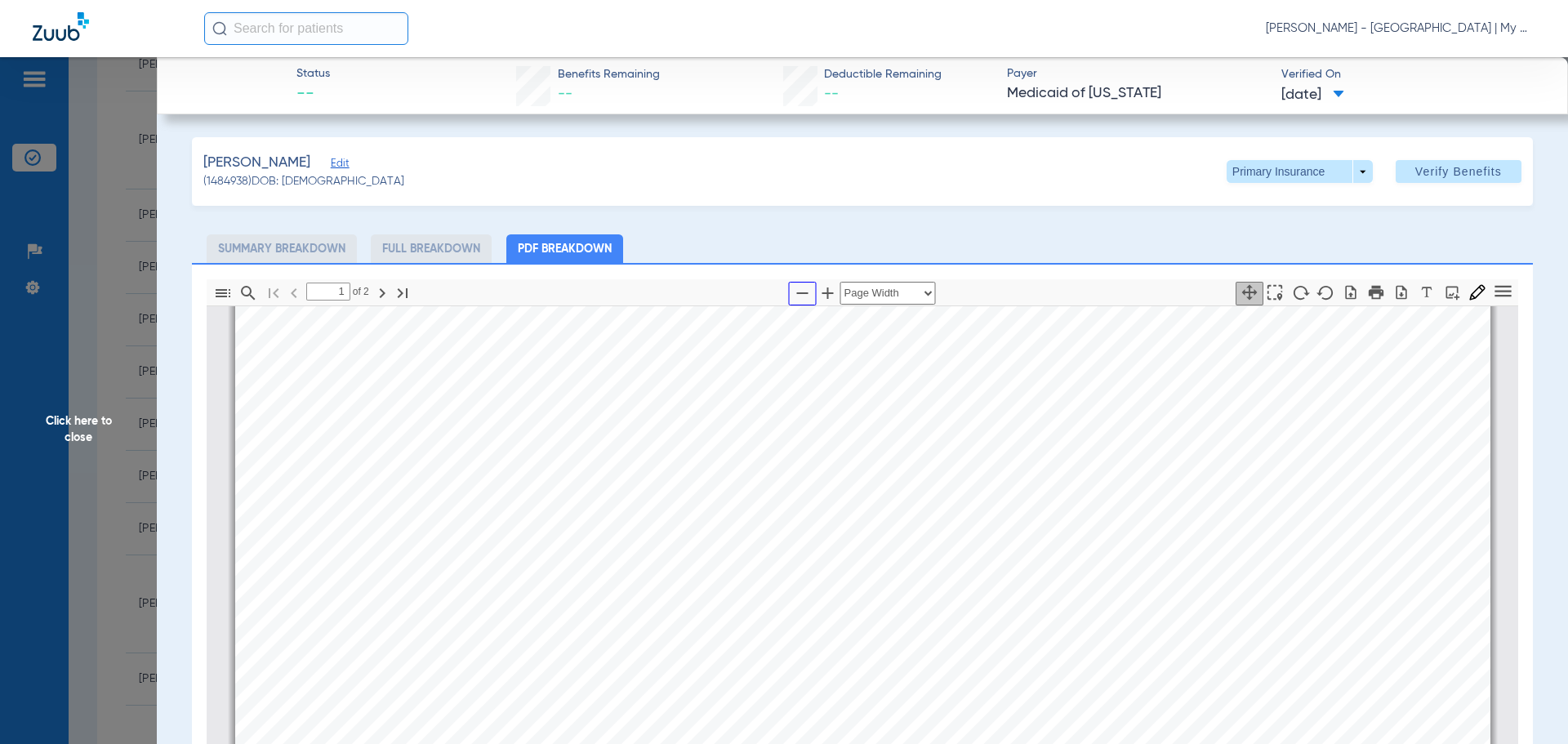
click at [797, 293] on icon "button" at bounding box center [803, 293] width 11 height 2
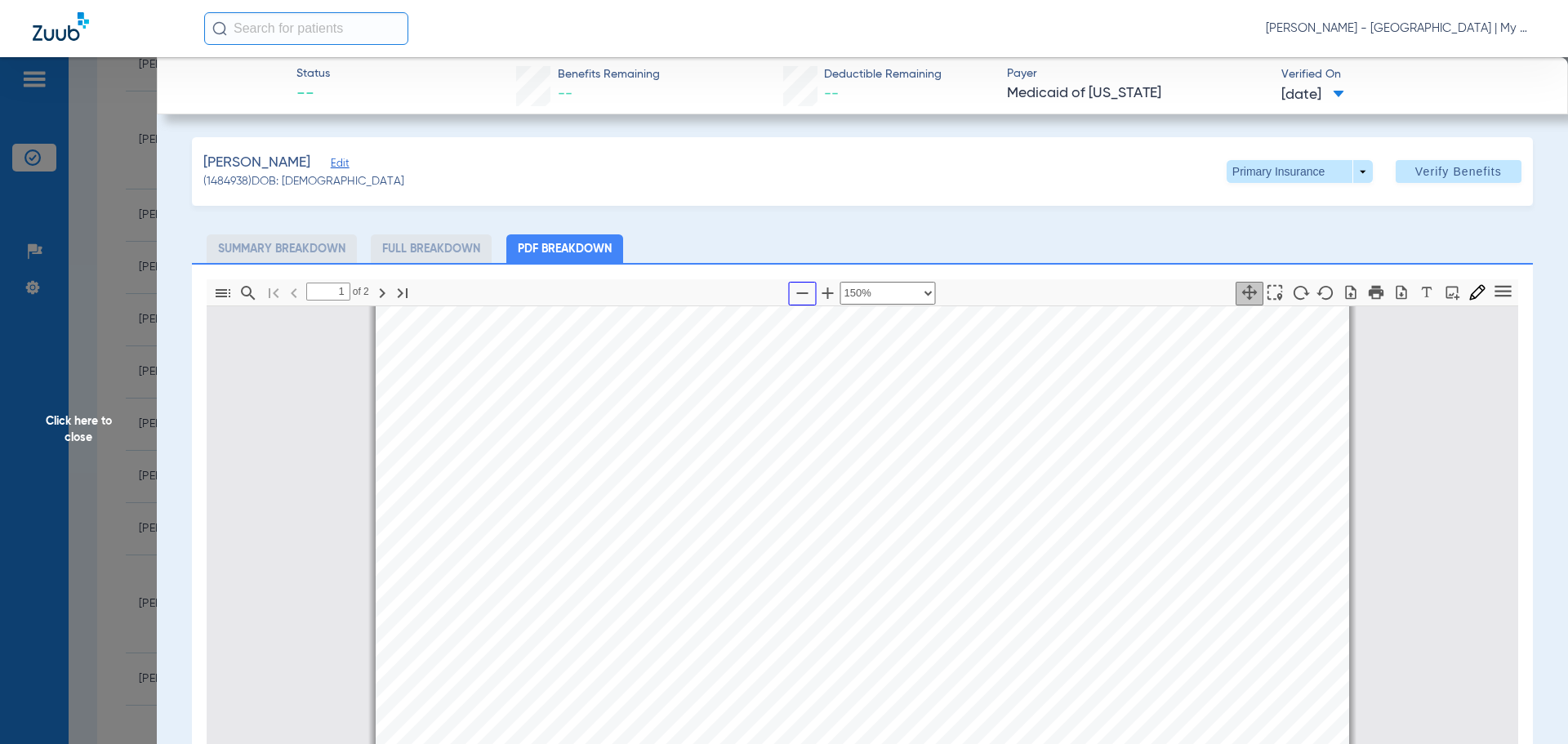
click at [797, 293] on icon "button" at bounding box center [803, 293] width 11 height 2
select select "custom"
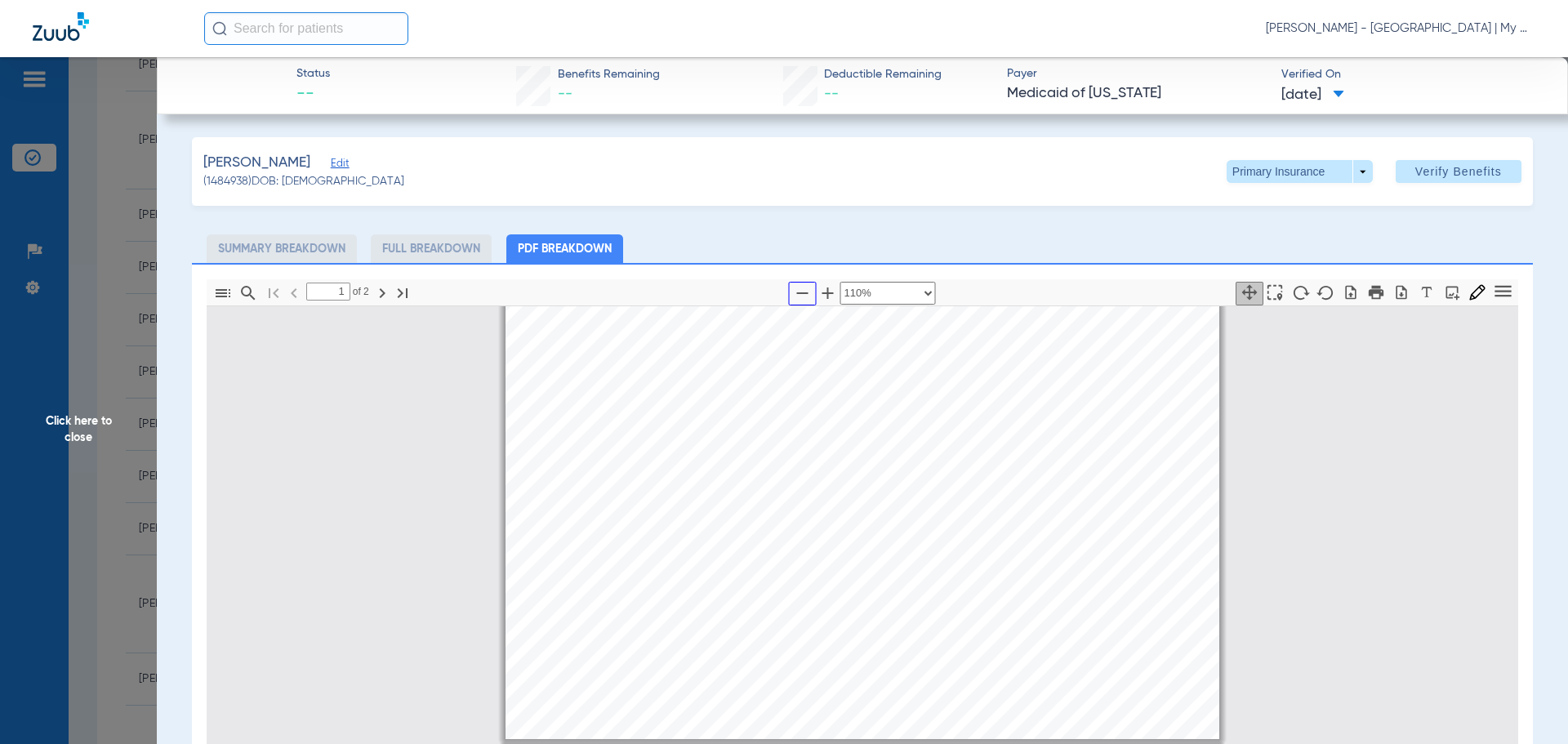
type input "2"
select select "custom"
drag, startPoint x: 73, startPoint y: 424, endPoint x: 169, endPoint y: 443, distance: 97.9
click at [76, 424] on span "Click here to close" at bounding box center [78, 428] width 156 height 744
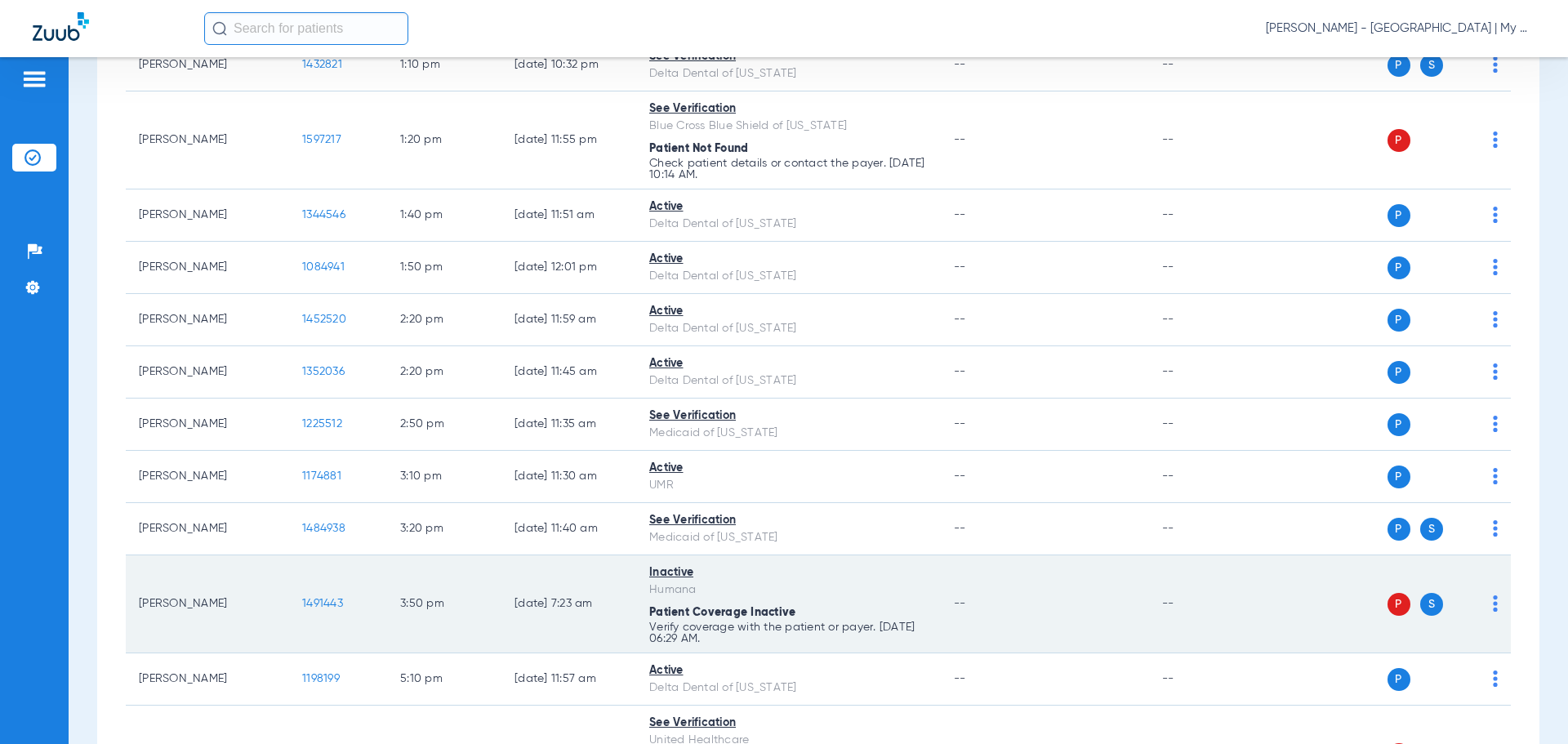
click at [1486, 607] on td "P S" at bounding box center [1386, 603] width 252 height 98
click at [1494, 607] on img at bounding box center [1495, 603] width 5 height 17
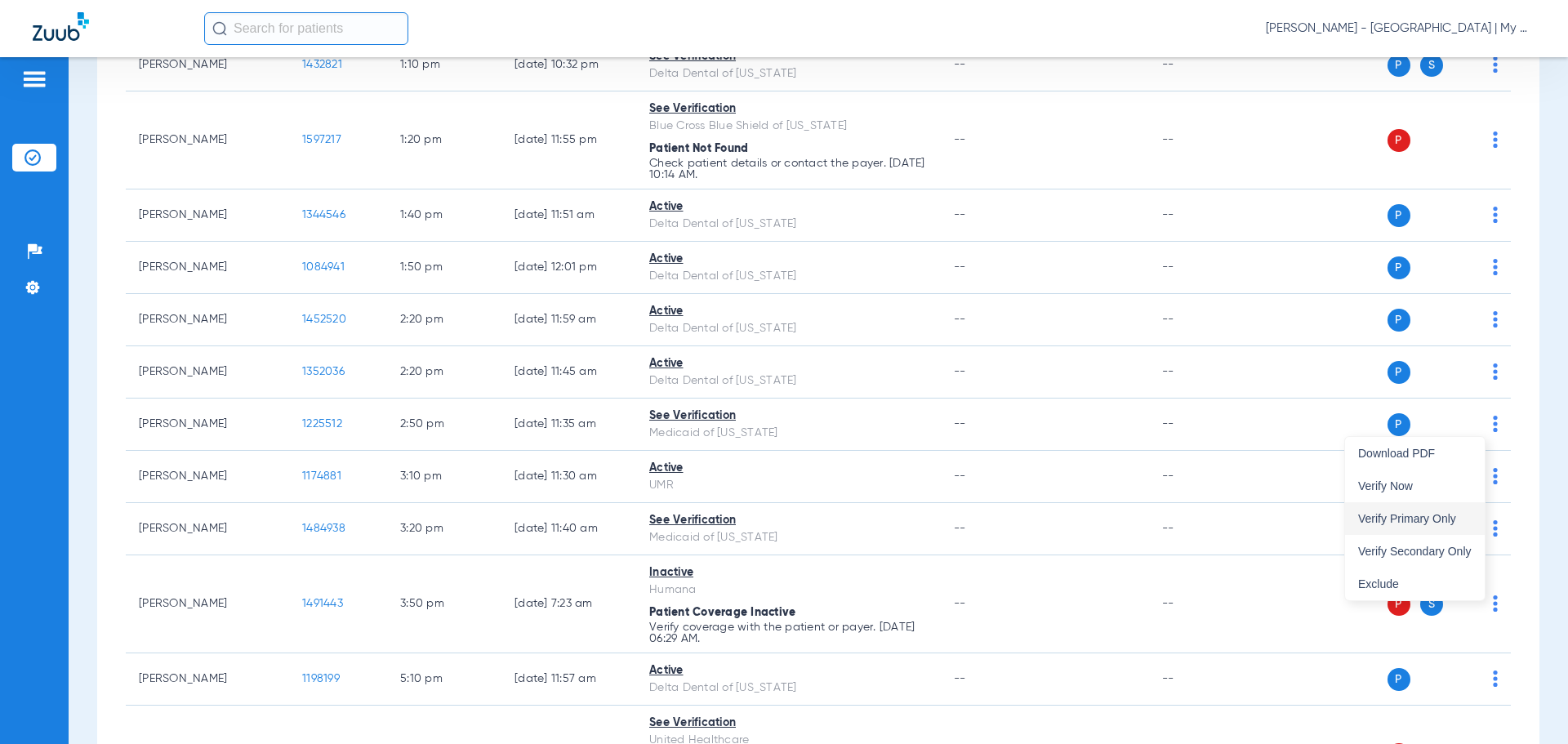
click at [1427, 521] on span "Verify Primary Only" at bounding box center [1415, 519] width 114 height 11
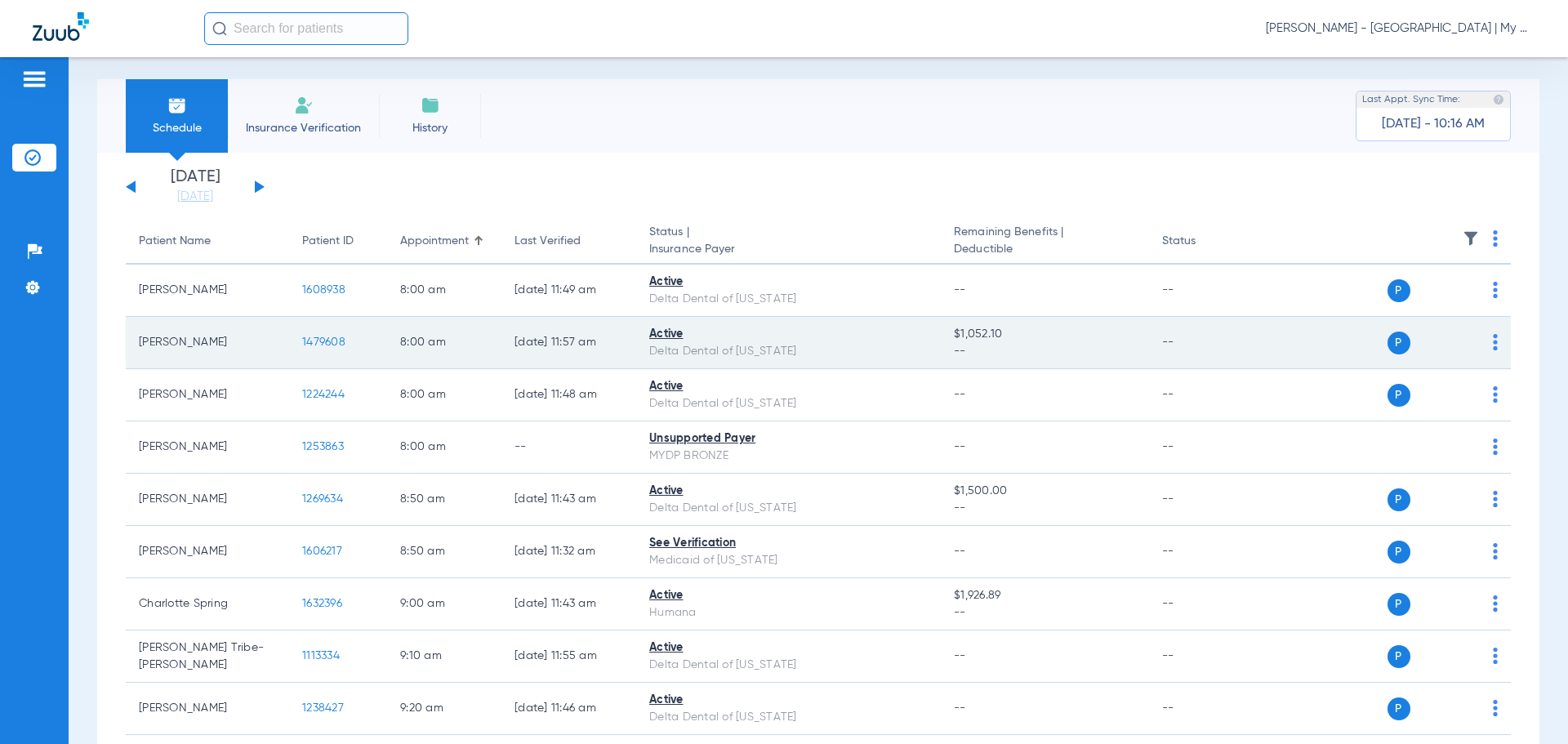
scroll to position [0, 0]
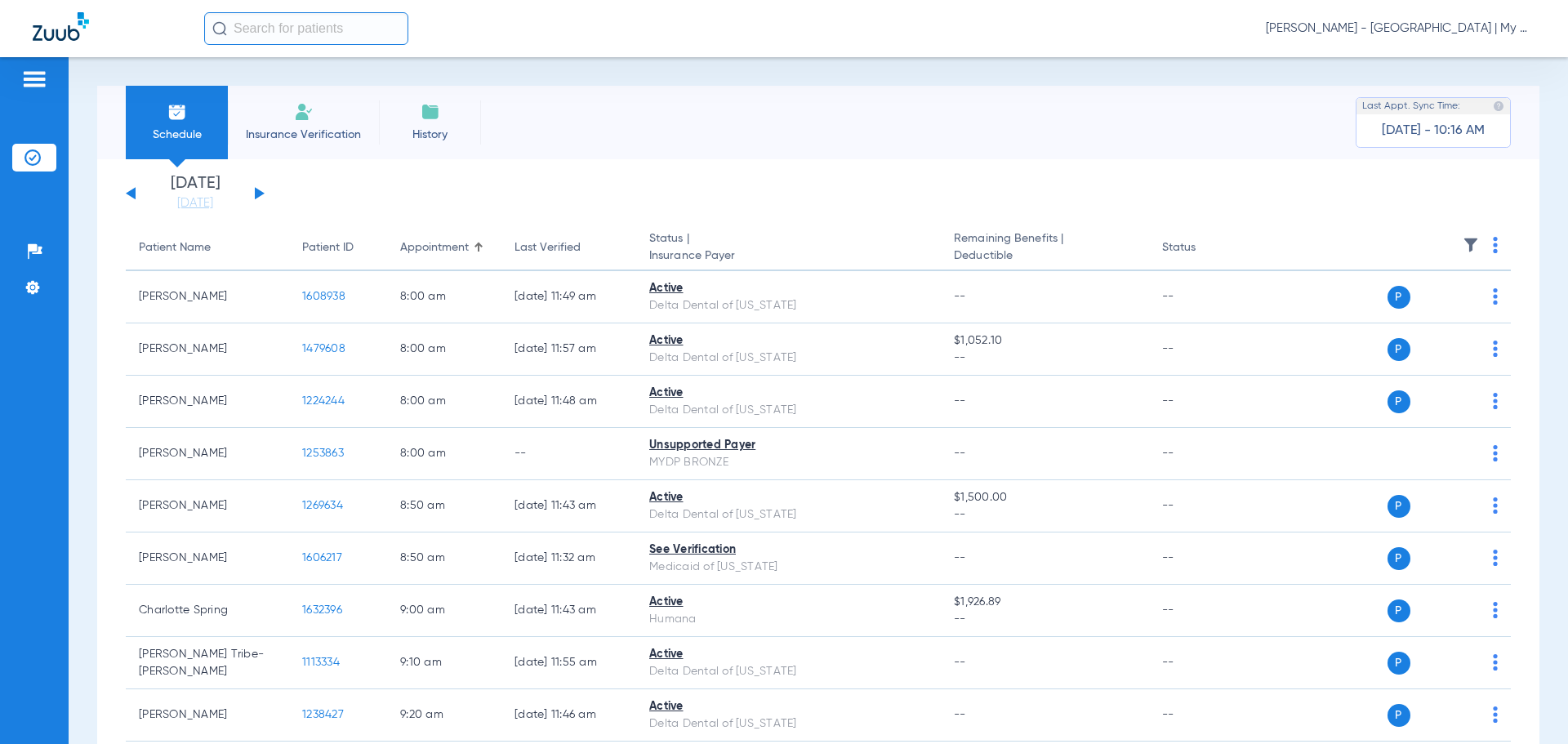
click at [258, 191] on button at bounding box center [260, 193] width 10 height 12
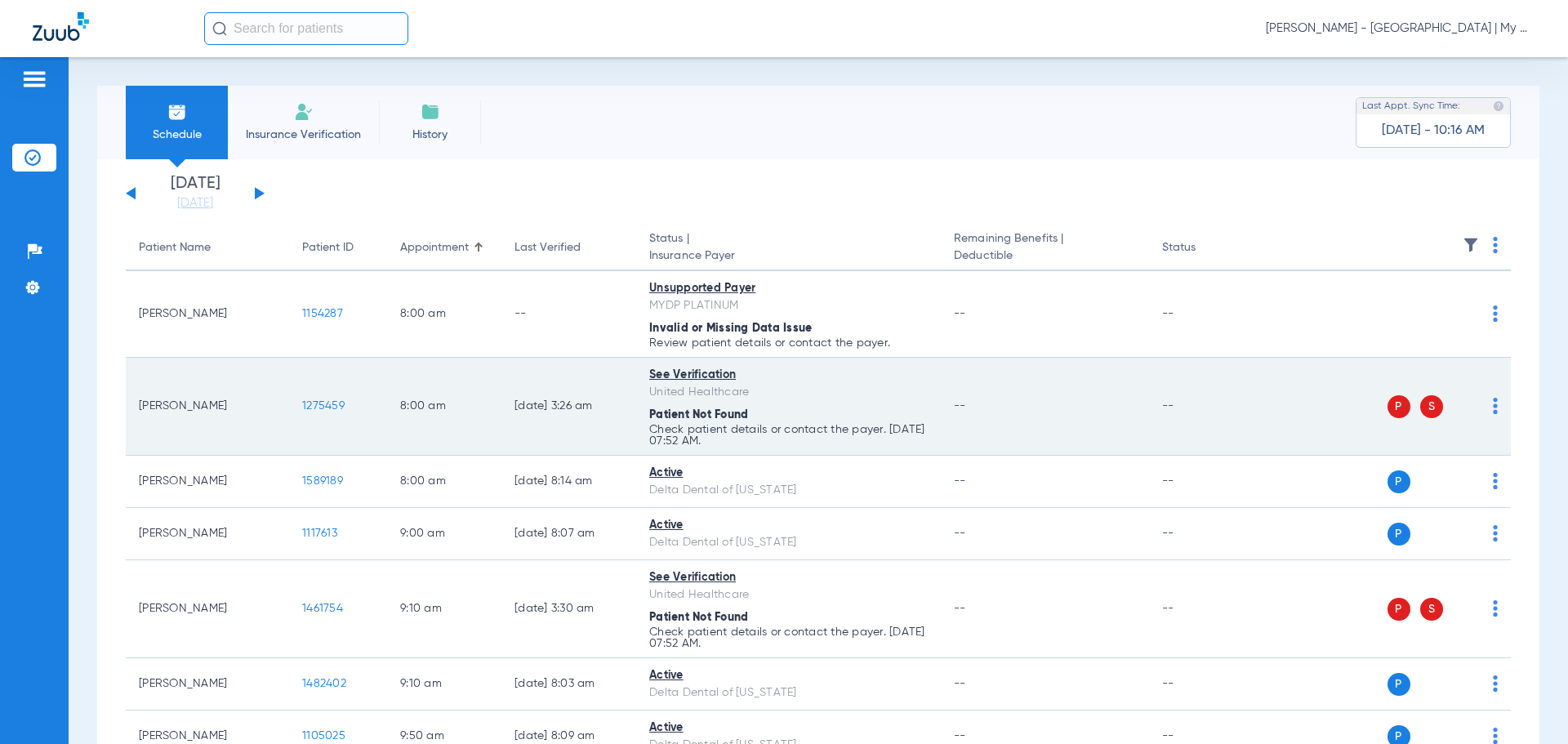
click at [1494, 412] on img at bounding box center [1495, 406] width 5 height 17
click at [1453, 469] on span "Verify Now" at bounding box center [1415, 470] width 114 height 11
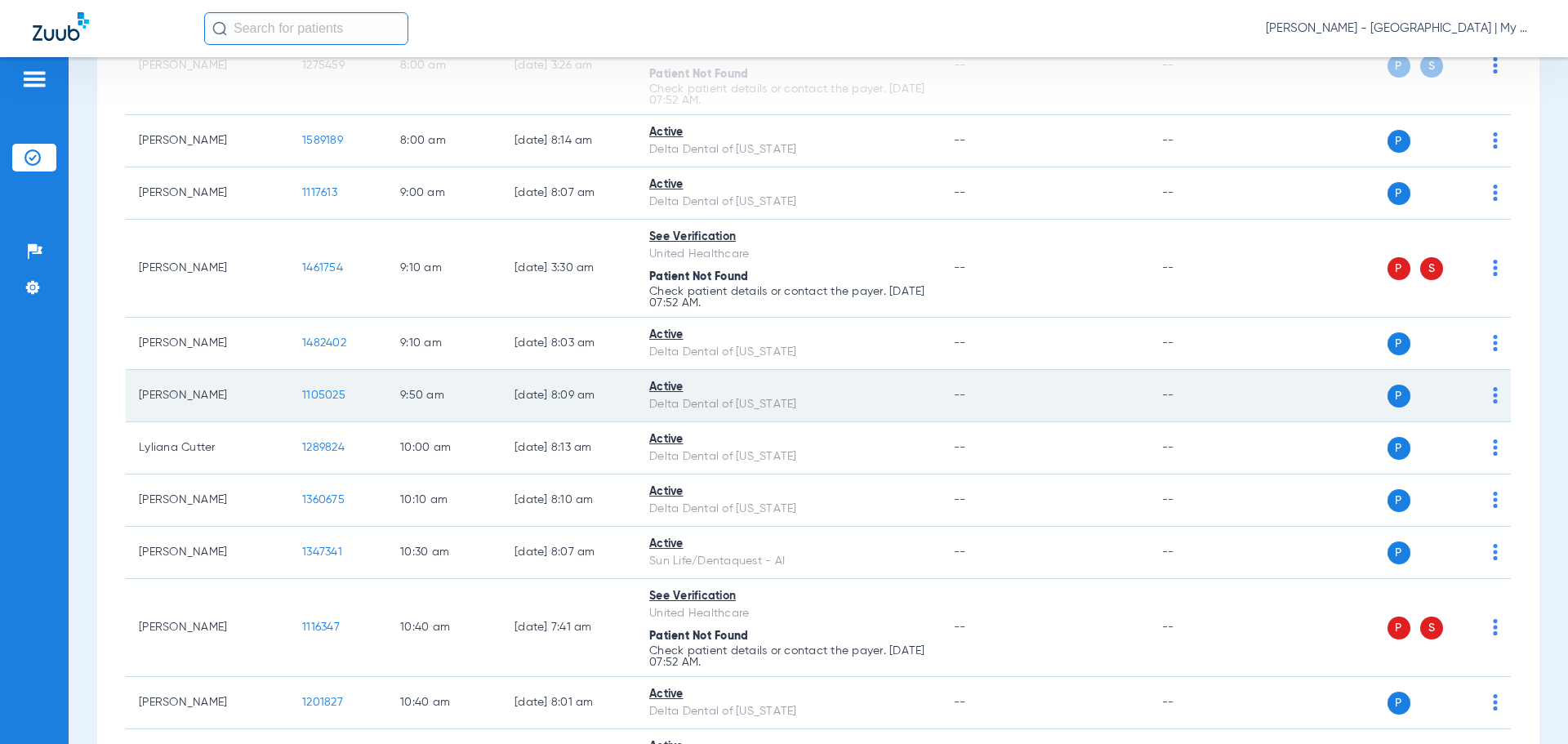
scroll to position [409, 0]
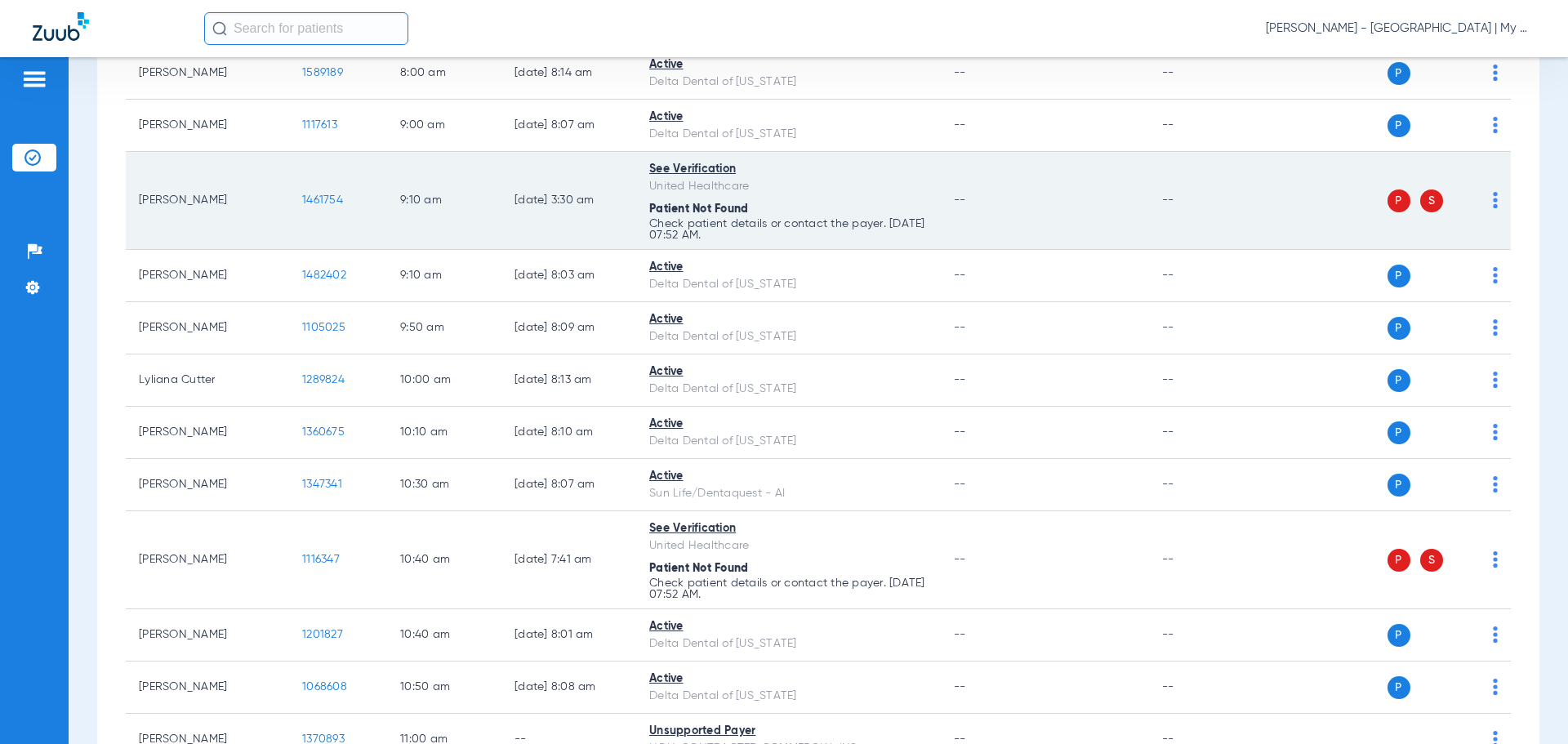
click at [1494, 203] on img at bounding box center [1495, 200] width 5 height 17
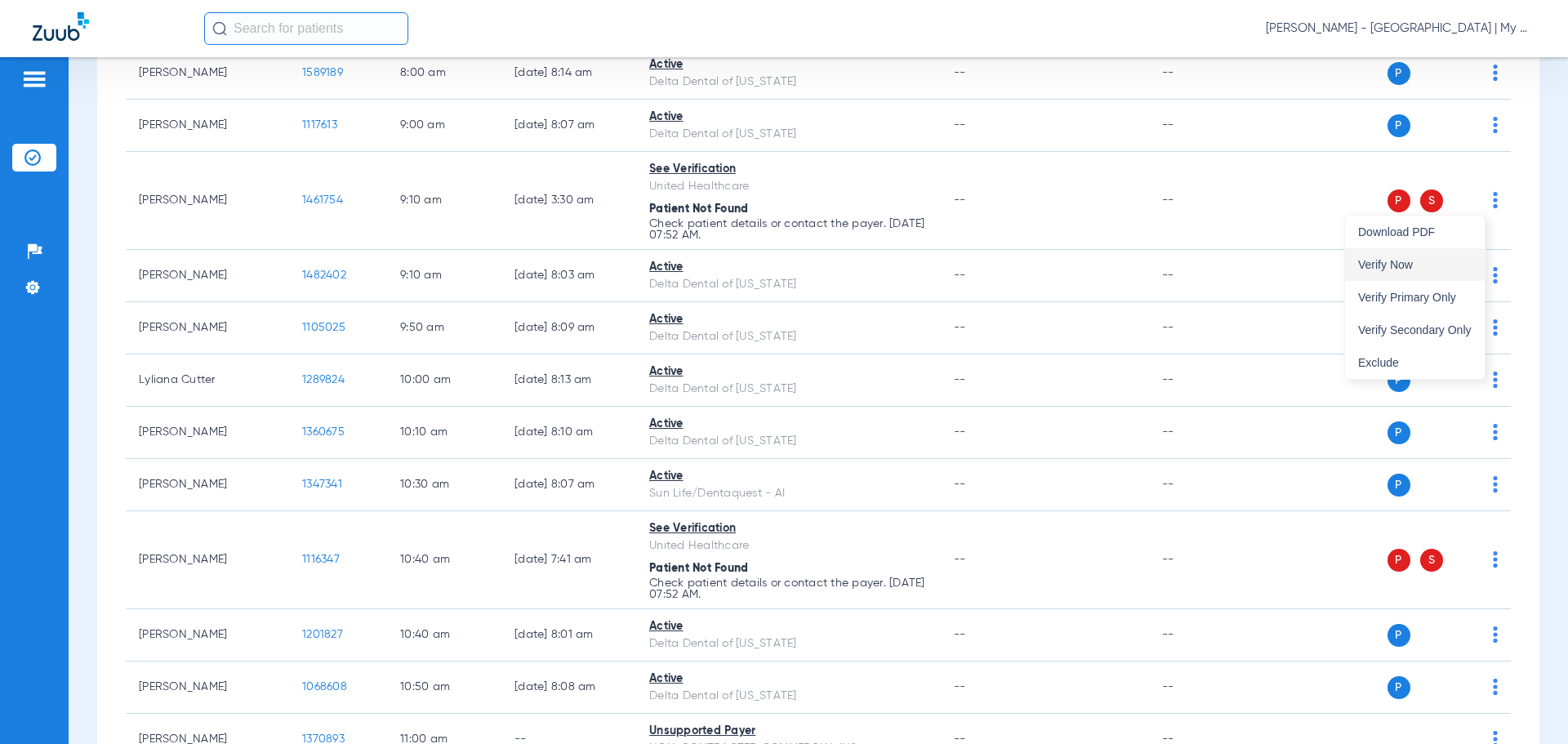
click at [1460, 264] on span "Verify Now" at bounding box center [1415, 264] width 114 height 11
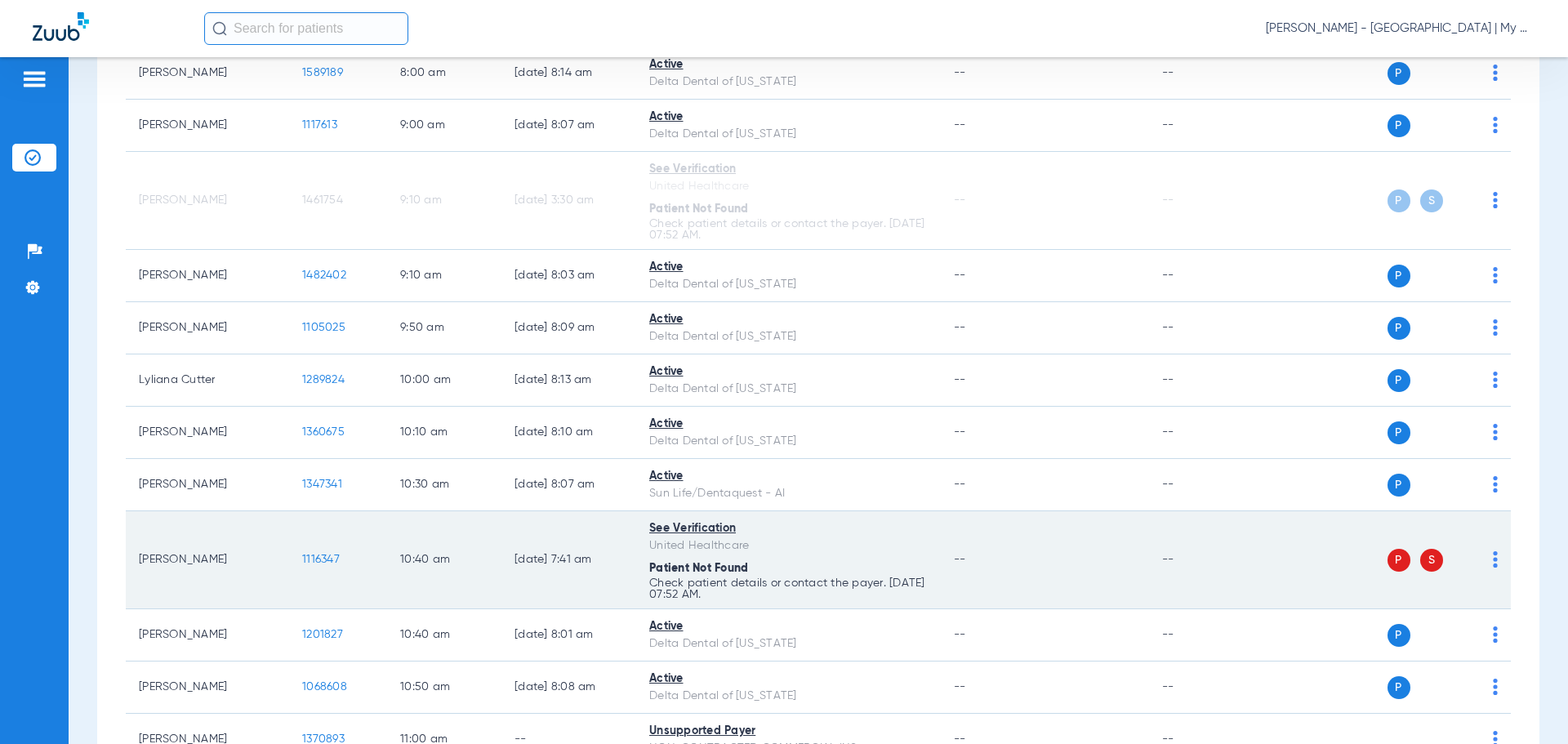
click at [1494, 558] on img at bounding box center [1495, 560] width 5 height 17
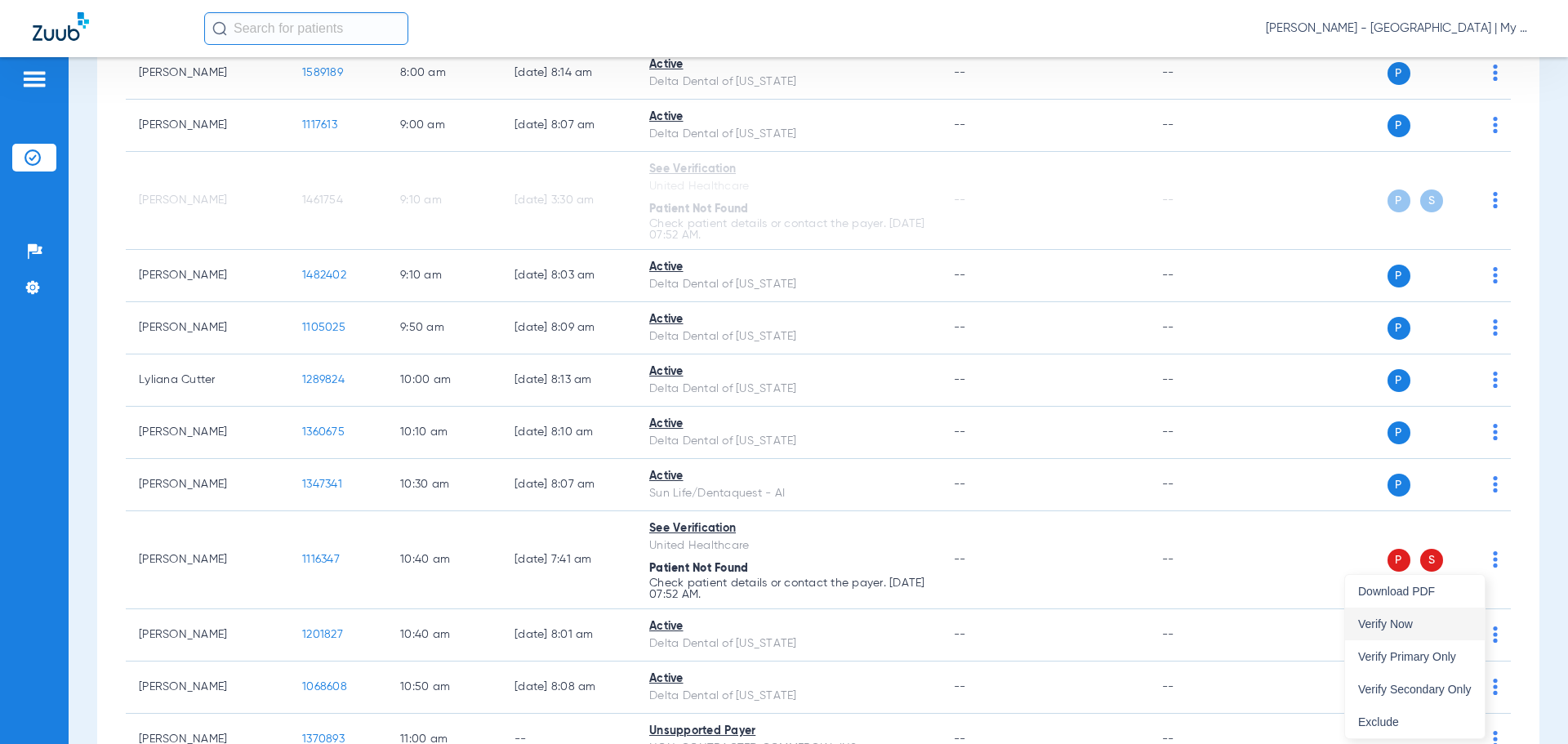
click at [1453, 623] on span "Verify Now" at bounding box center [1415, 624] width 114 height 11
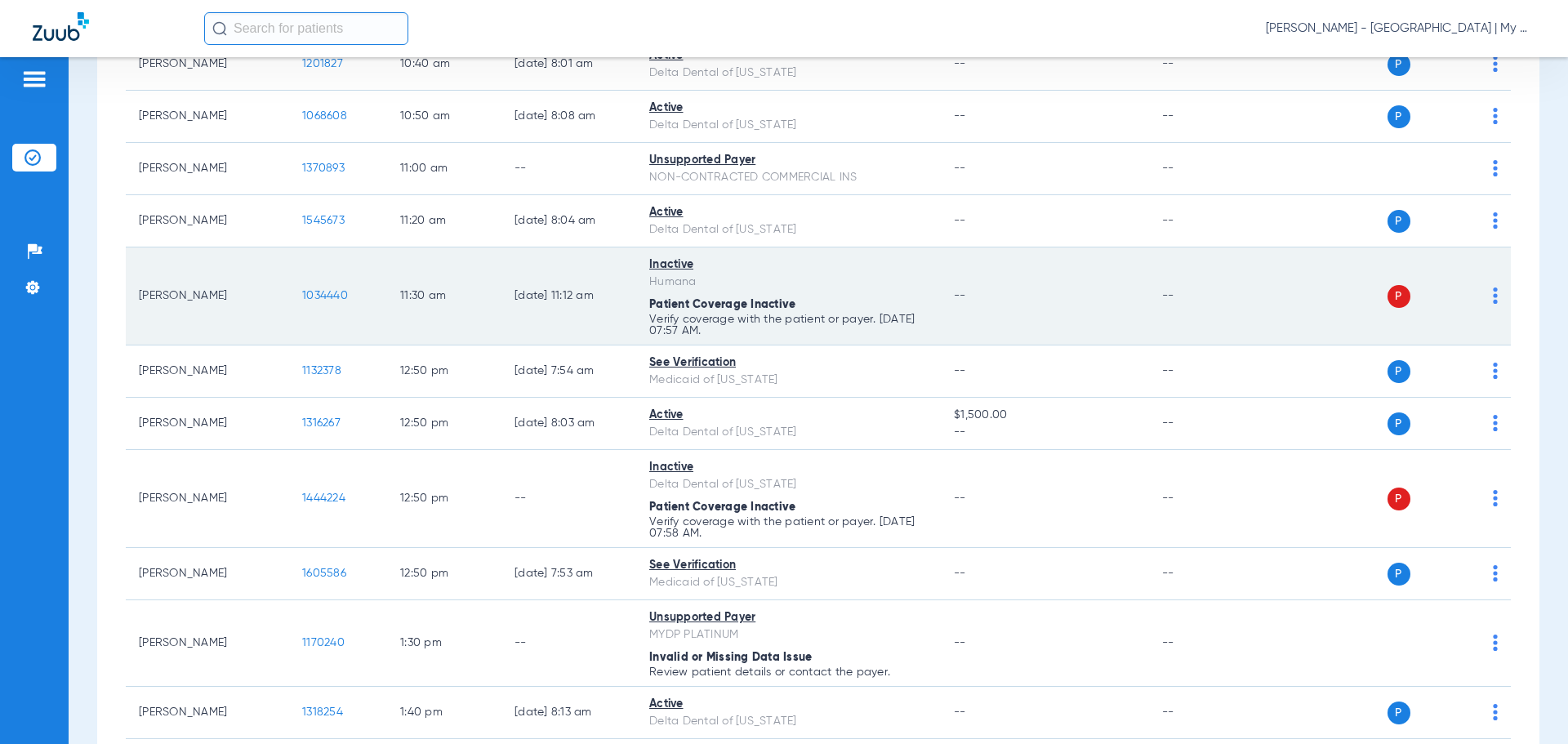
scroll to position [981, 0]
click at [1486, 296] on td "P S" at bounding box center [1386, 295] width 252 height 98
click at [1494, 300] on img at bounding box center [1495, 295] width 5 height 17
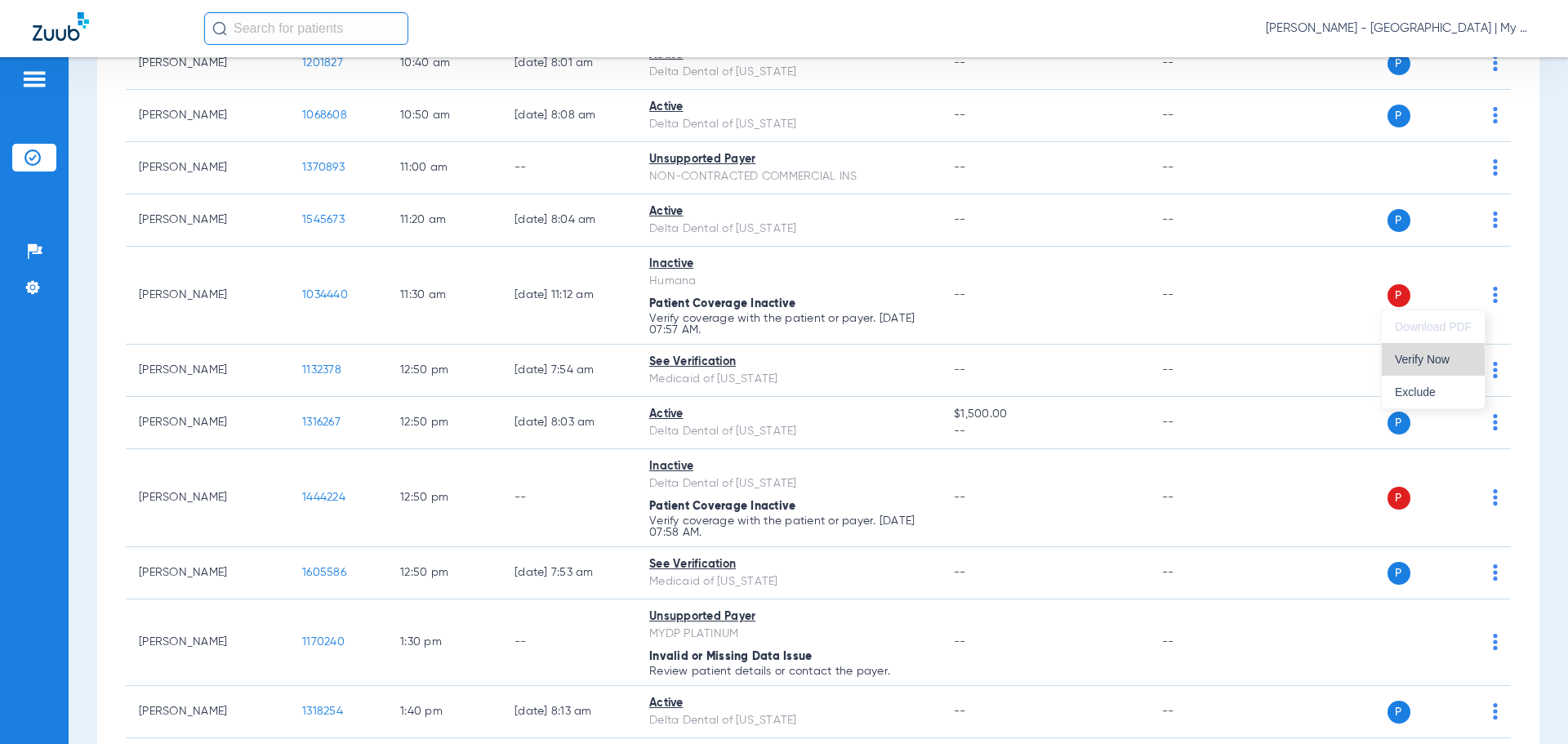
click at [1455, 370] on button "Verify Now" at bounding box center [1433, 358] width 103 height 33
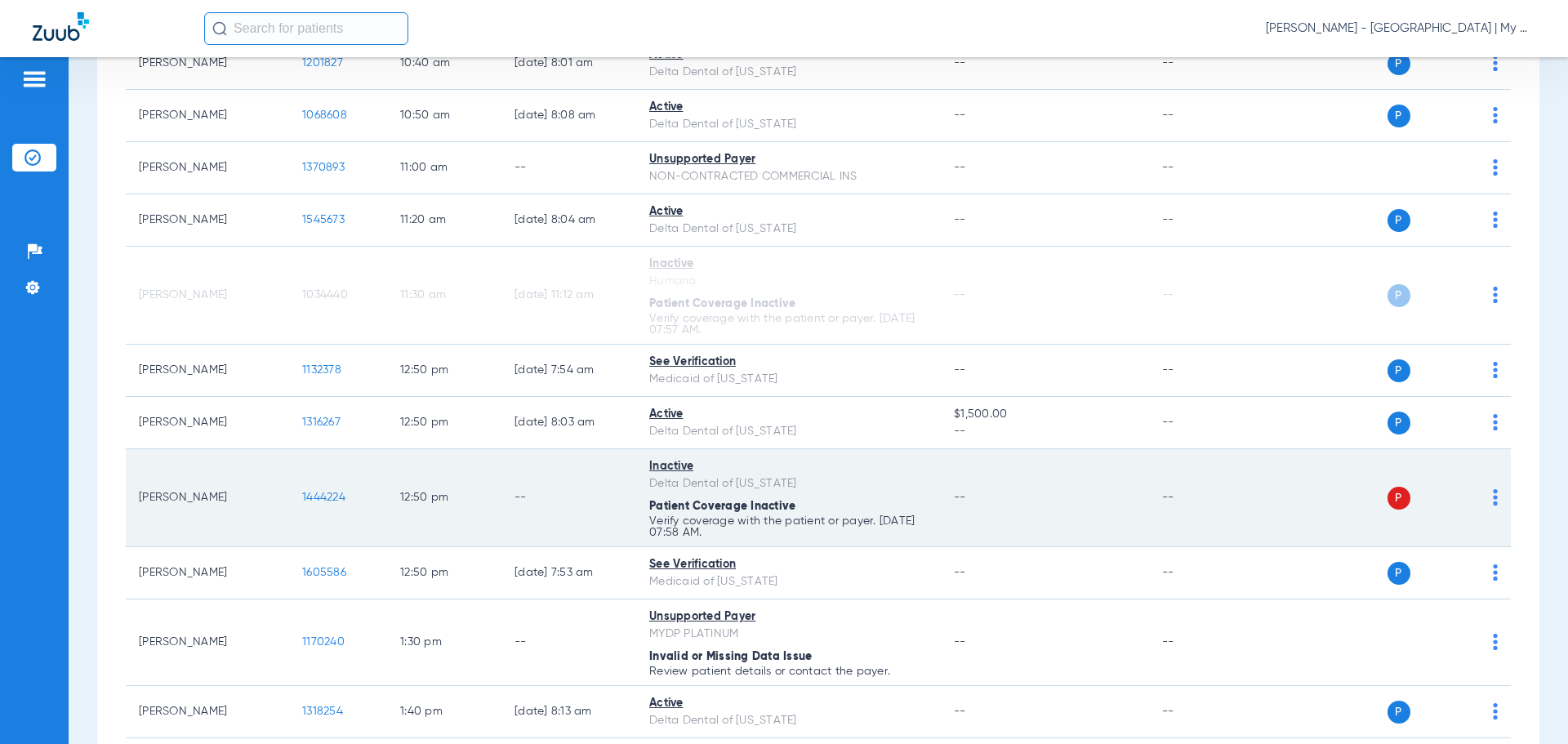
click at [1494, 506] on span at bounding box center [1495, 502] width 5 height 11
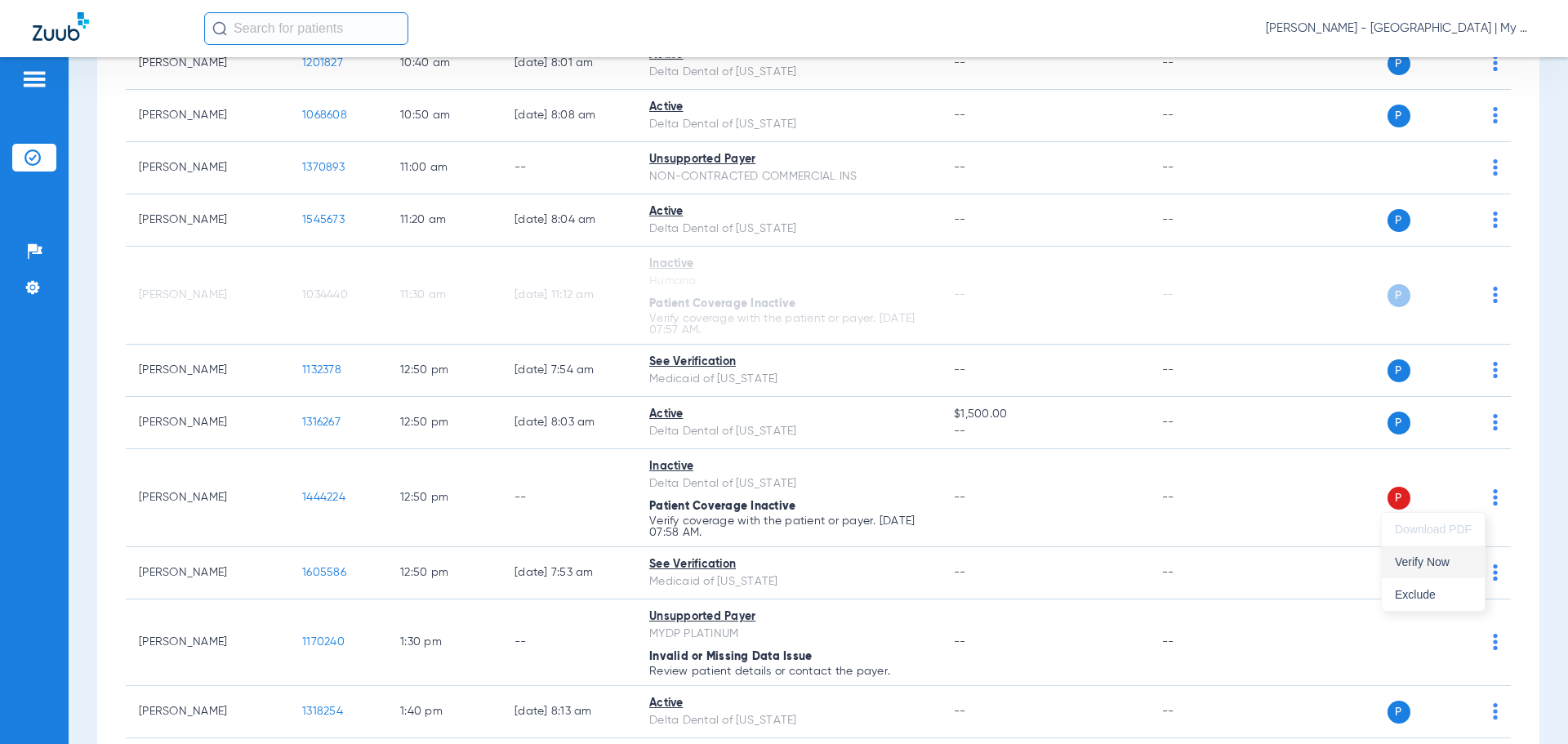
click at [1433, 561] on span "Verify Now" at bounding box center [1433, 561] width 76 height 11
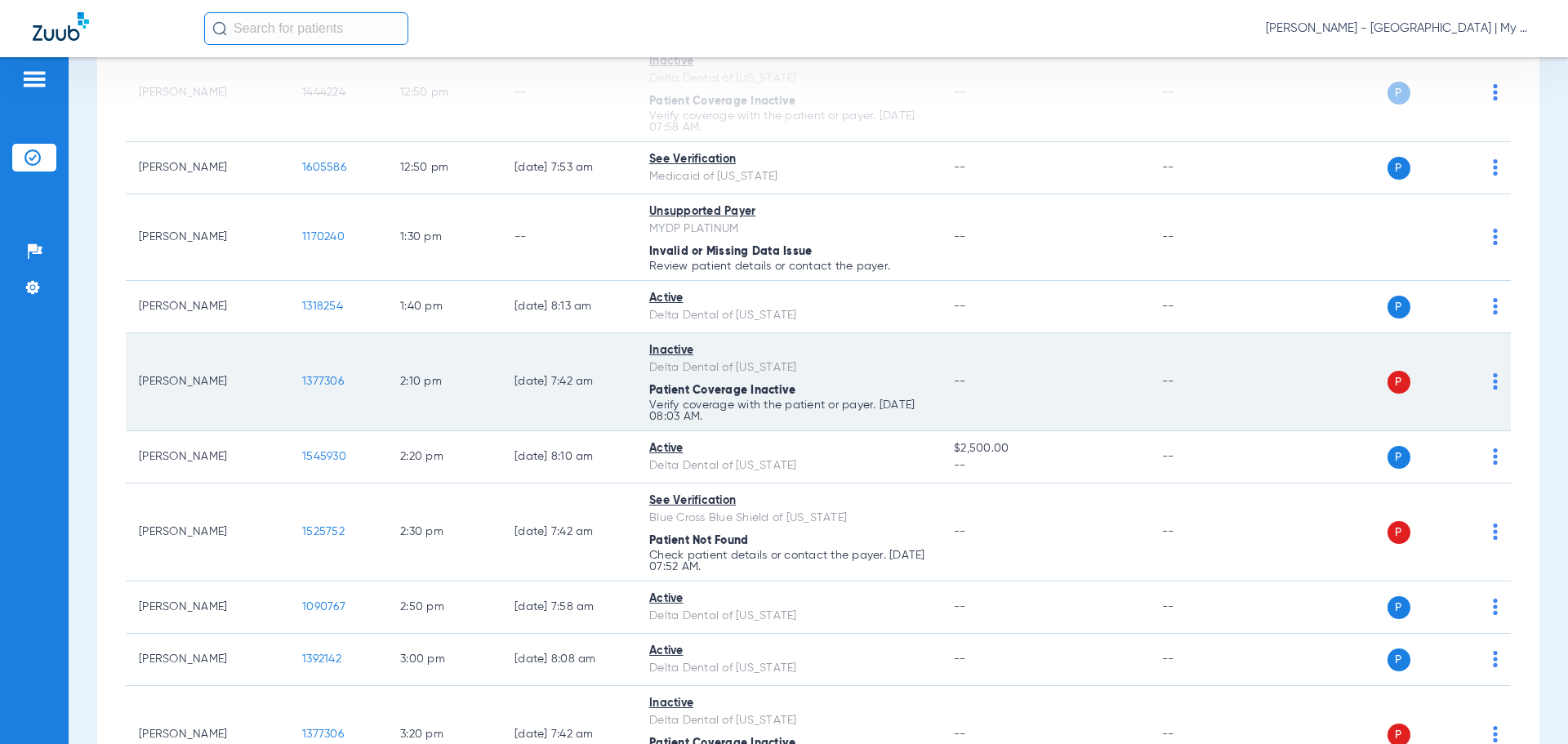
scroll to position [1470, 0]
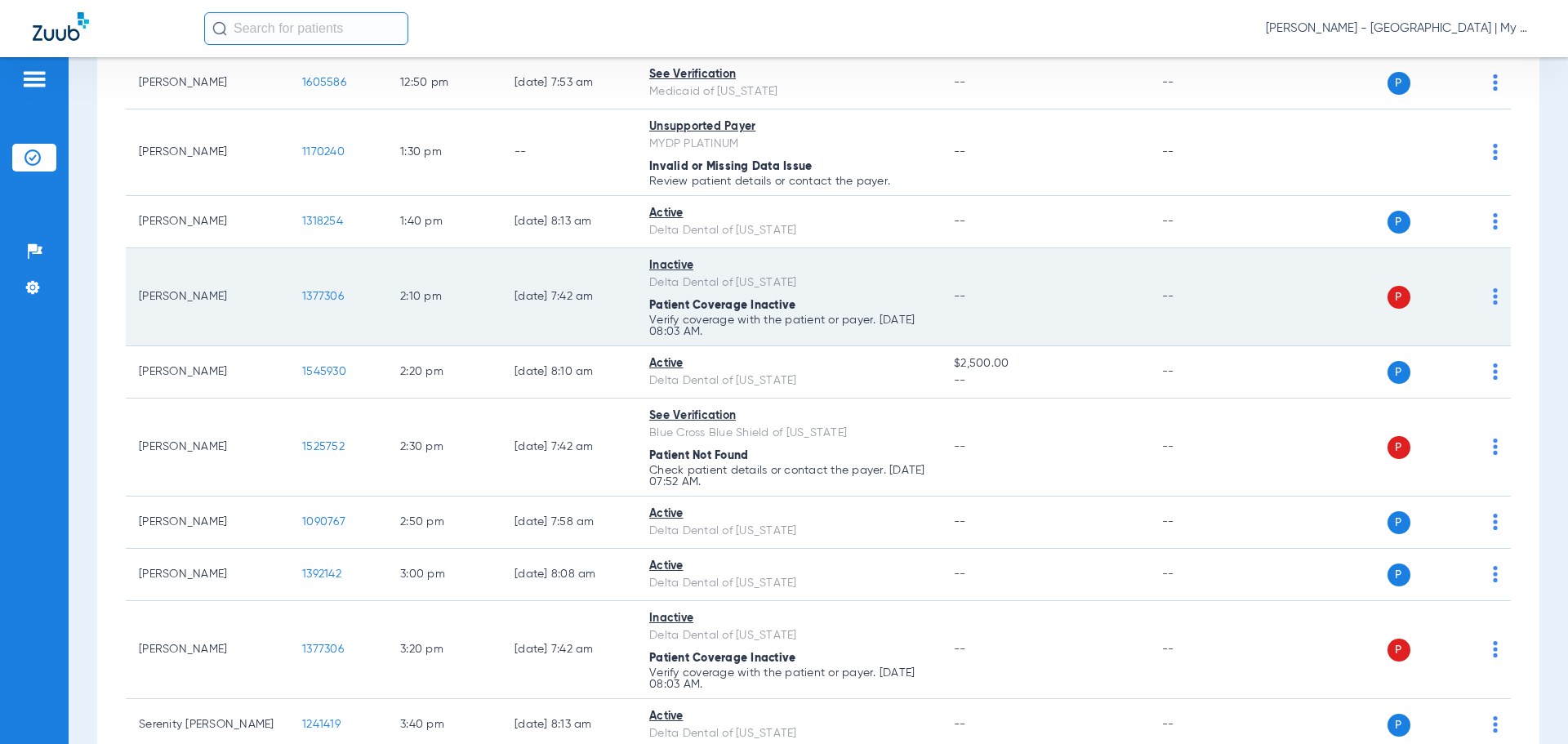
click at [1494, 299] on img at bounding box center [1495, 297] width 5 height 17
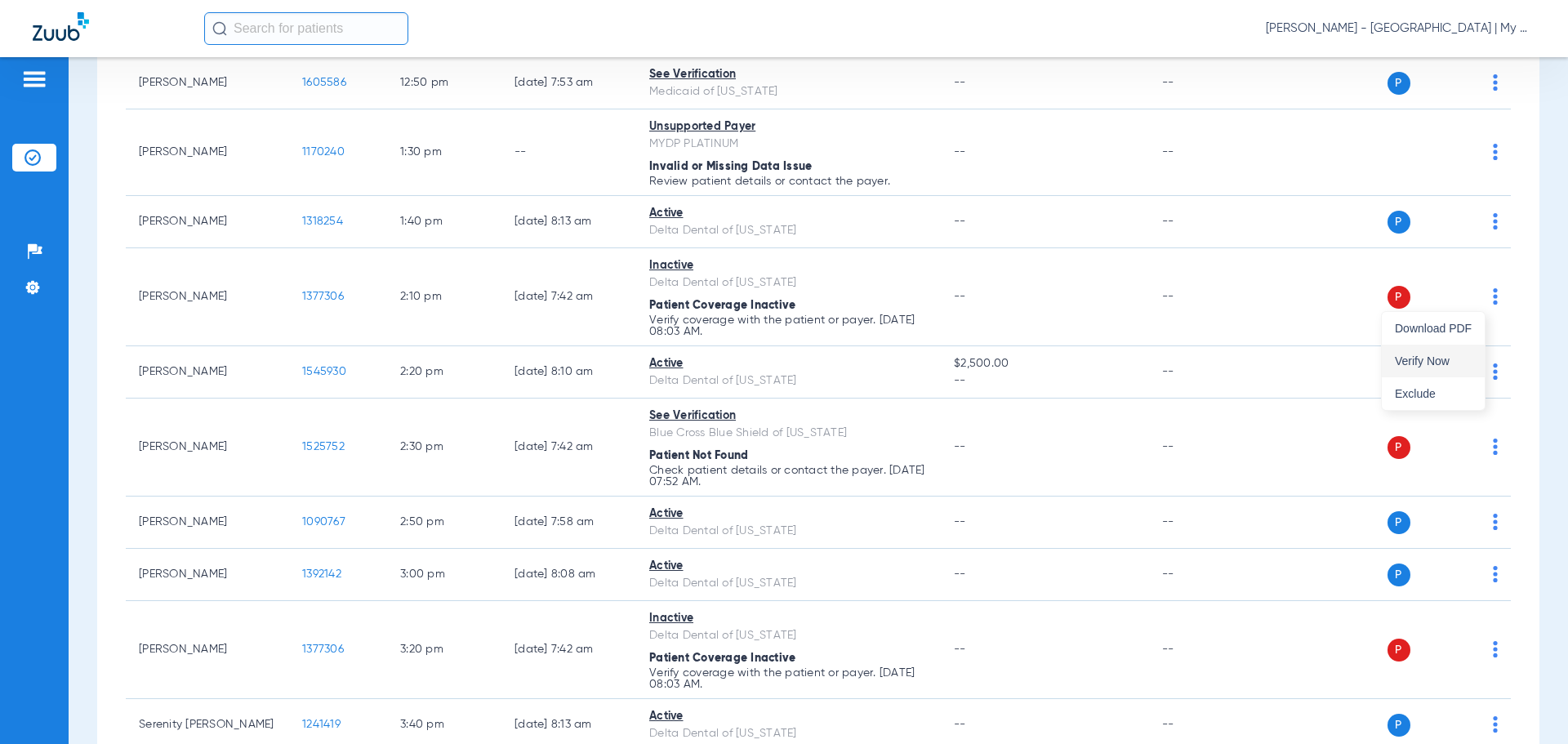
click at [1450, 371] on button "Verify Now" at bounding box center [1433, 360] width 103 height 33
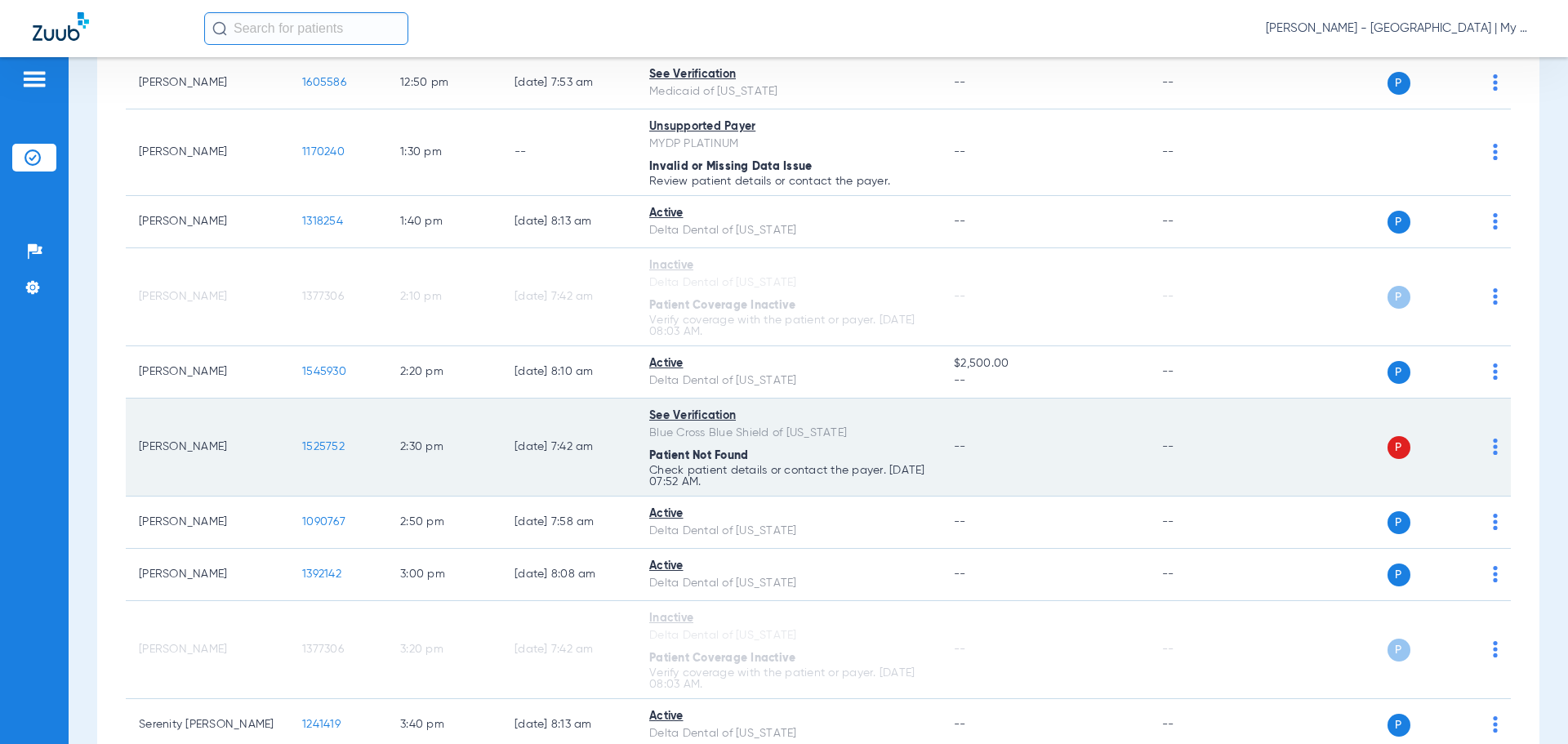
click at [1494, 447] on img at bounding box center [1495, 447] width 5 height 17
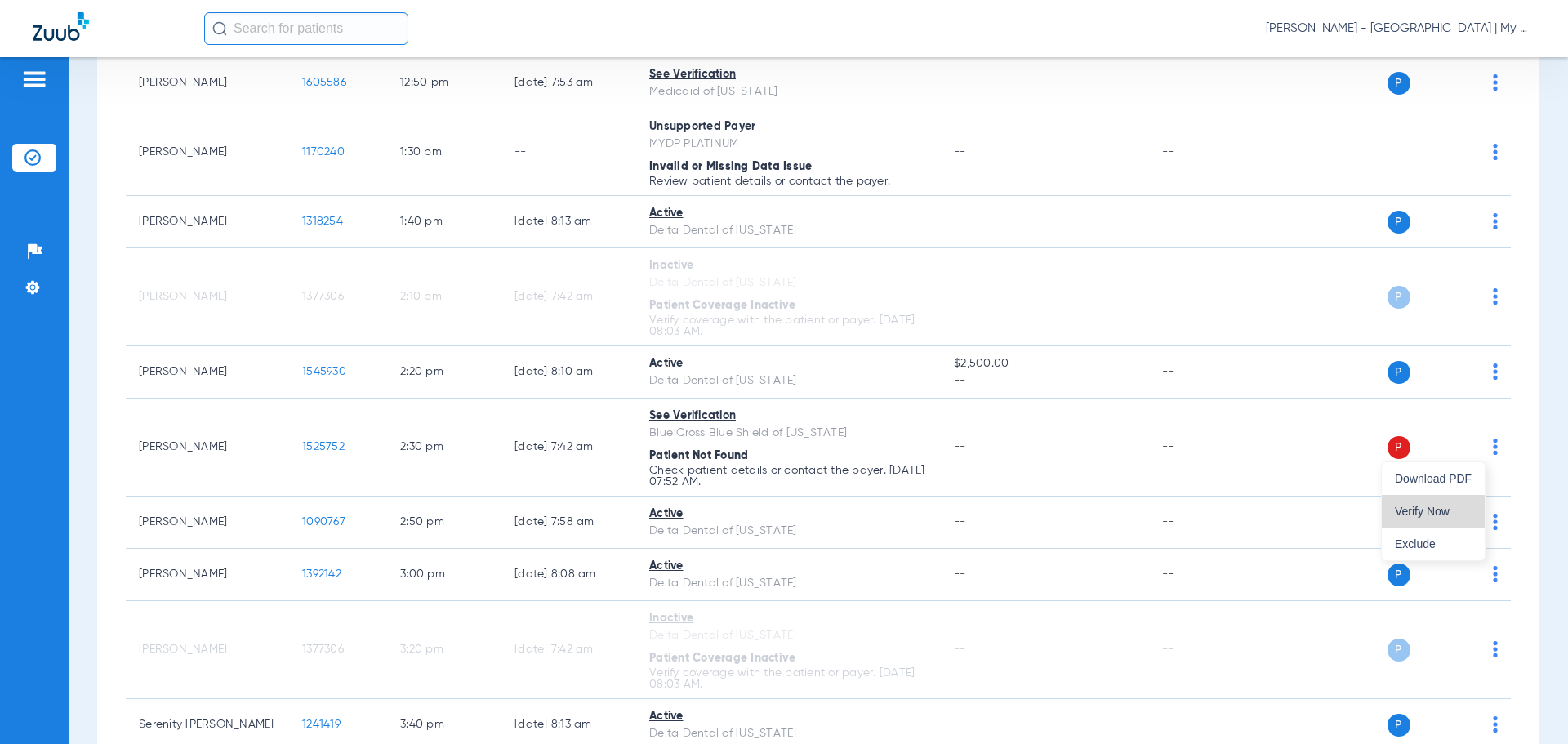
click at [1448, 507] on span "Verify Now" at bounding box center [1433, 511] width 76 height 11
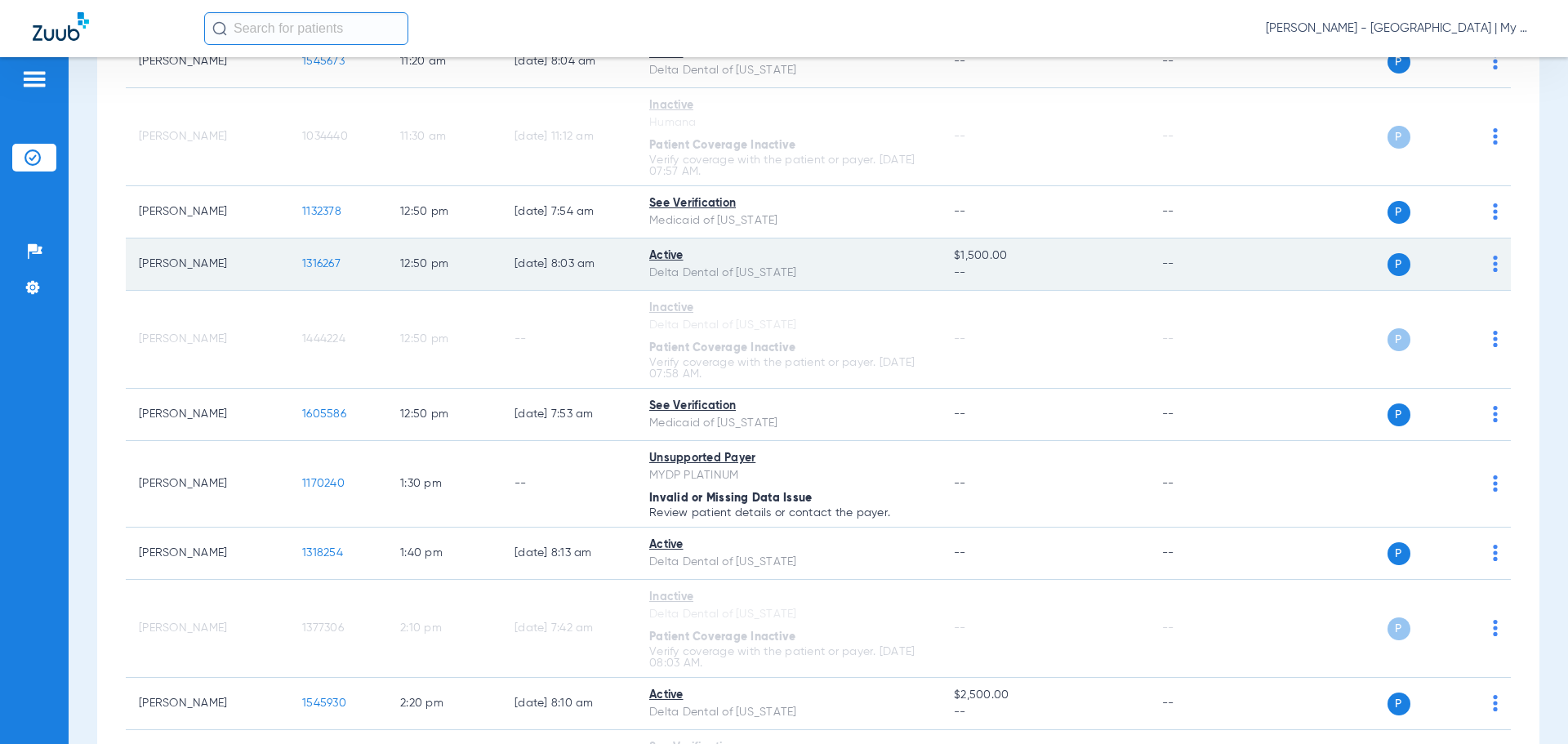
scroll to position [981, 0]
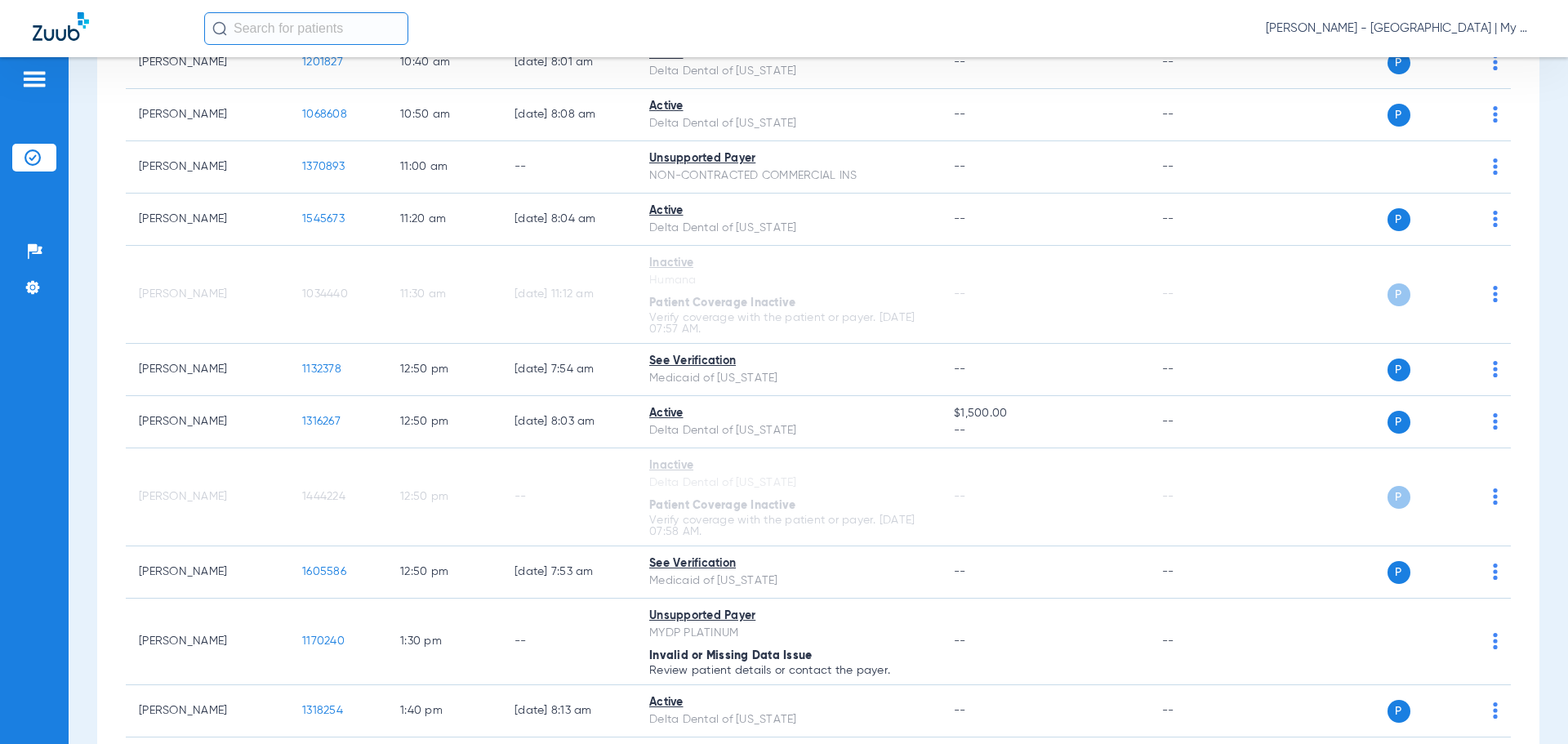
click at [1396, 24] on span "Donna Thiel - Big Rapids | My Community Dental Centers" at bounding box center [1400, 29] width 269 height 17
click at [1463, 57] on span "Account Selection" at bounding box center [1474, 58] width 91 height 11
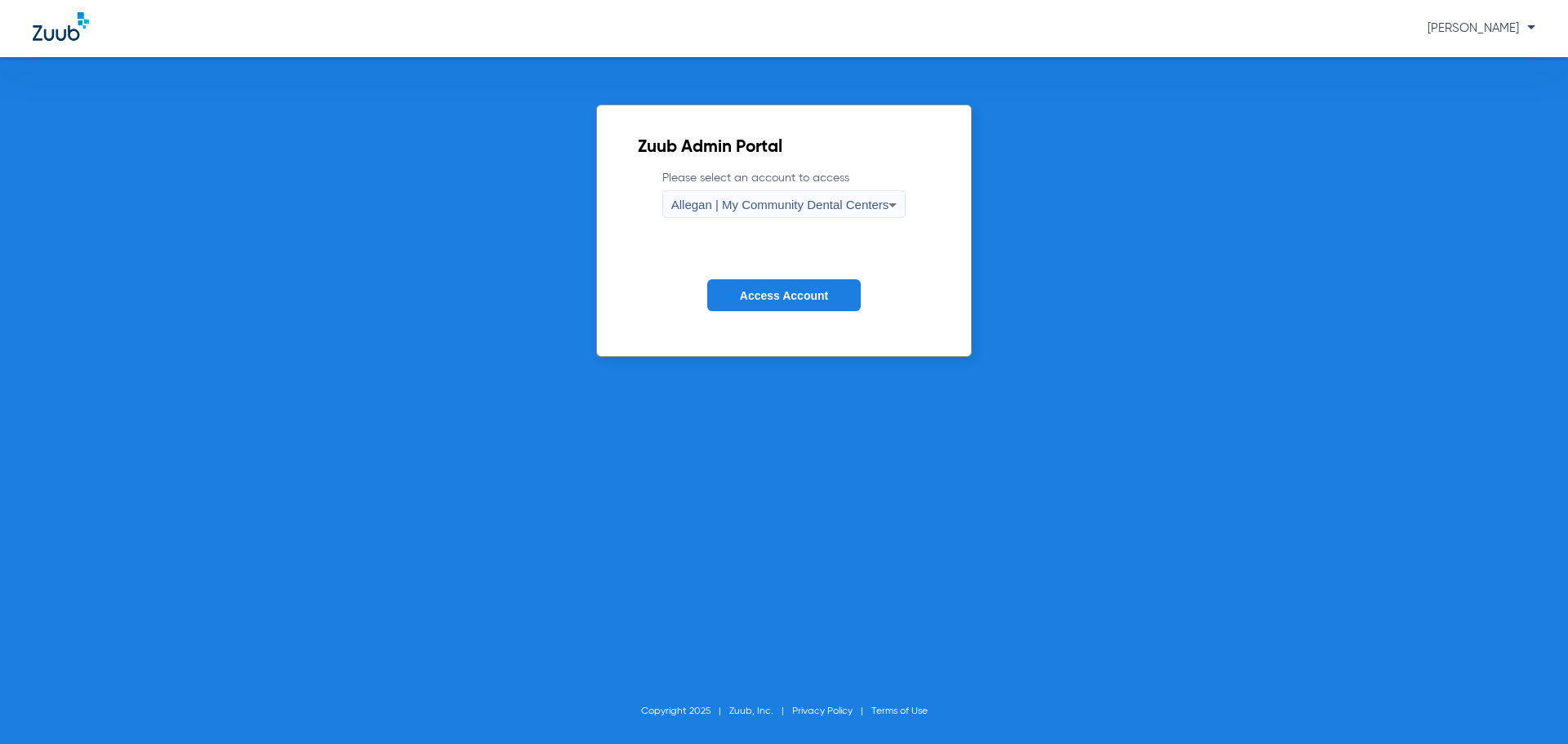
click at [885, 206] on icon at bounding box center [892, 205] width 20 height 20
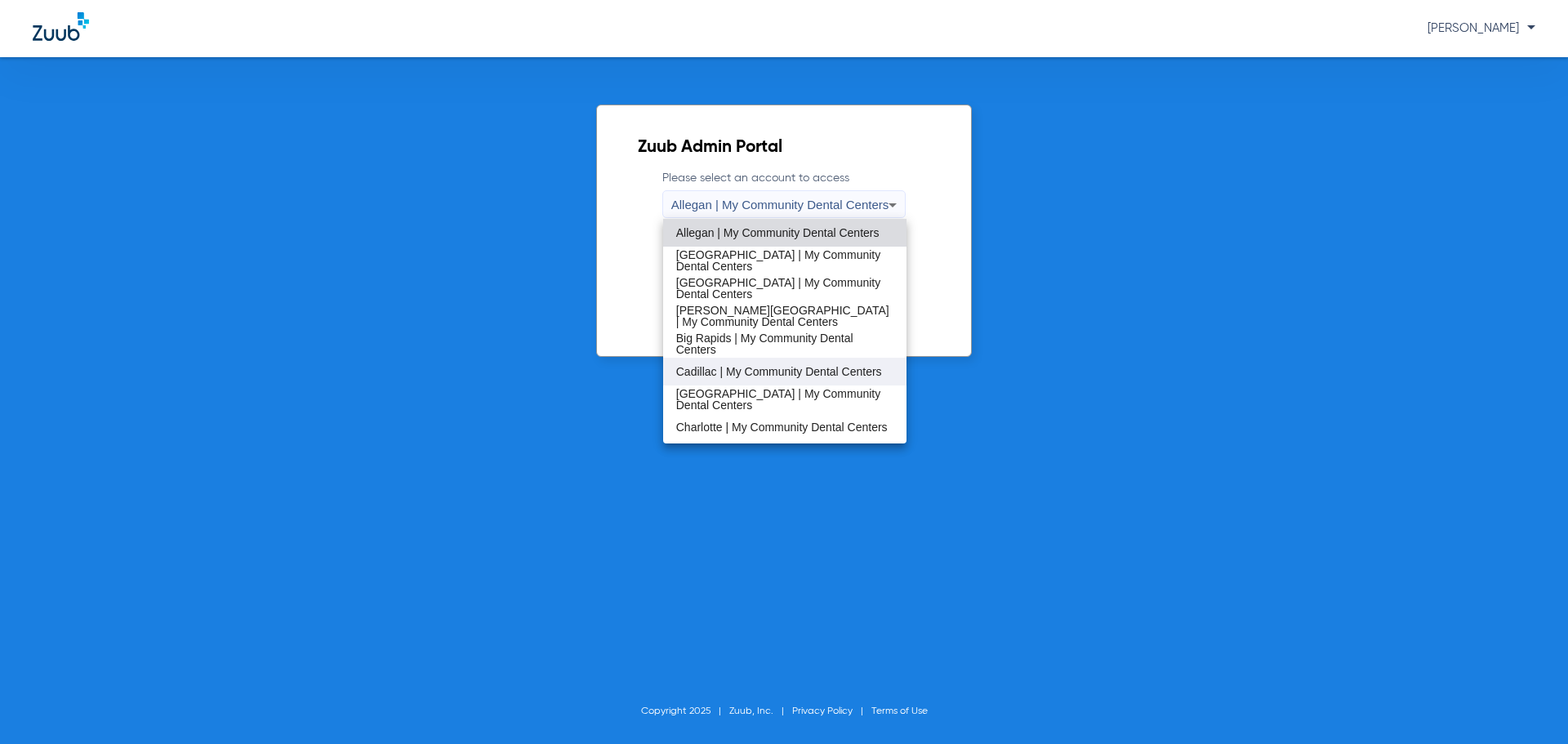
click at [784, 366] on span "Cadillac | My Community Dental Centers" at bounding box center [778, 372] width 206 height 11
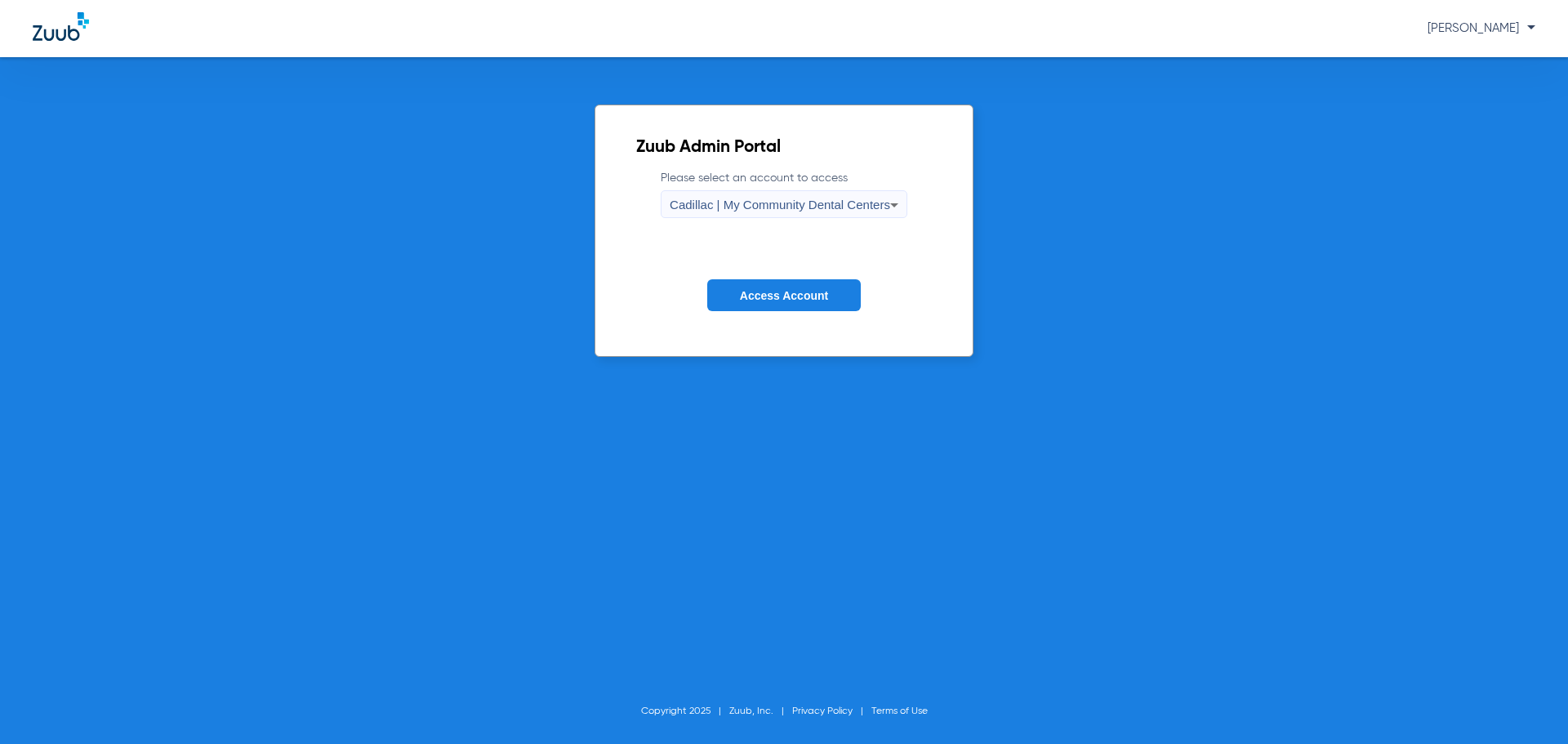
click at [781, 300] on span "Access Account" at bounding box center [784, 296] width 88 height 13
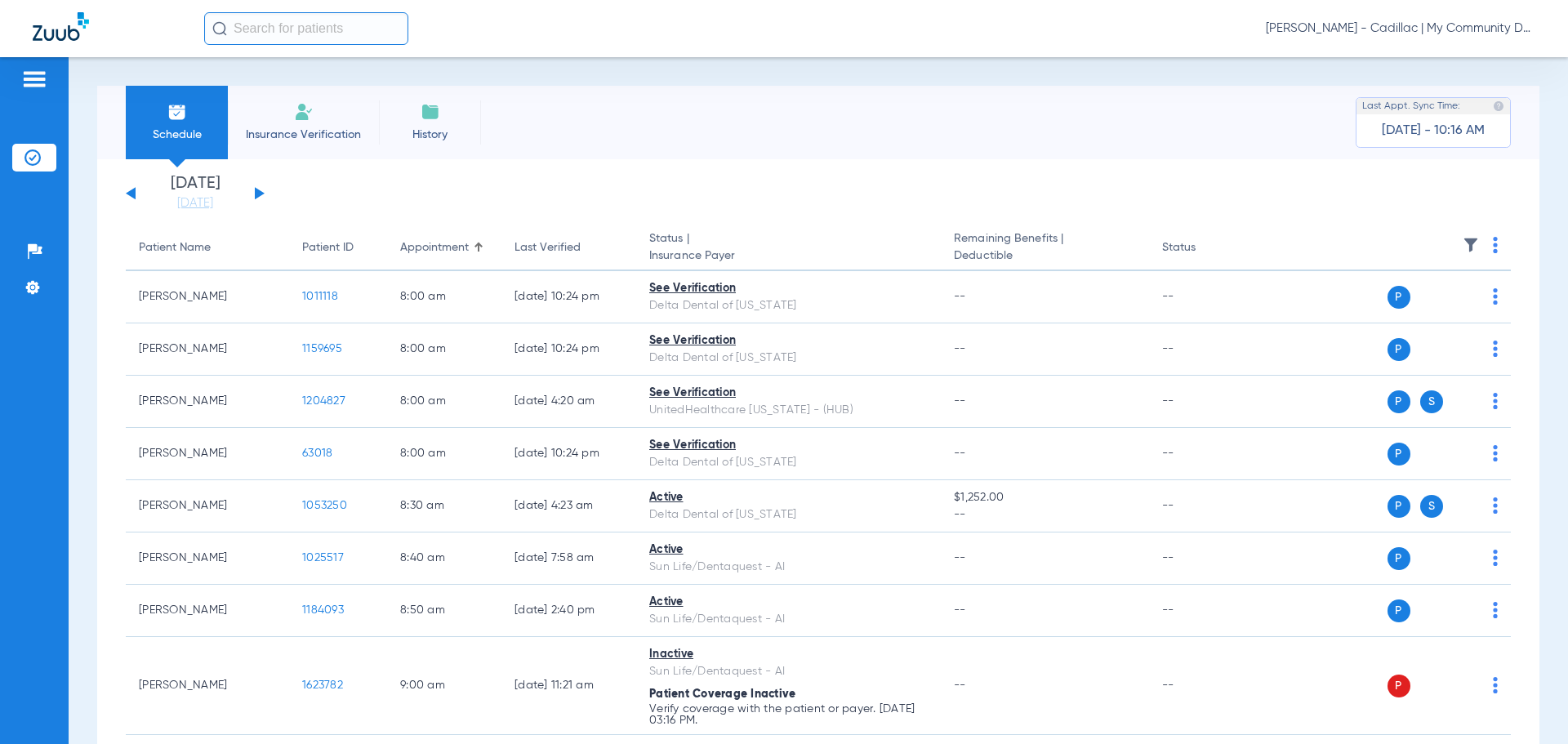
click at [1401, 34] on span "Donna Thiel - Cadillac | My Community Dental Centers" at bounding box center [1400, 29] width 269 height 17
click at [1467, 58] on span "Account Selection" at bounding box center [1474, 58] width 91 height 11
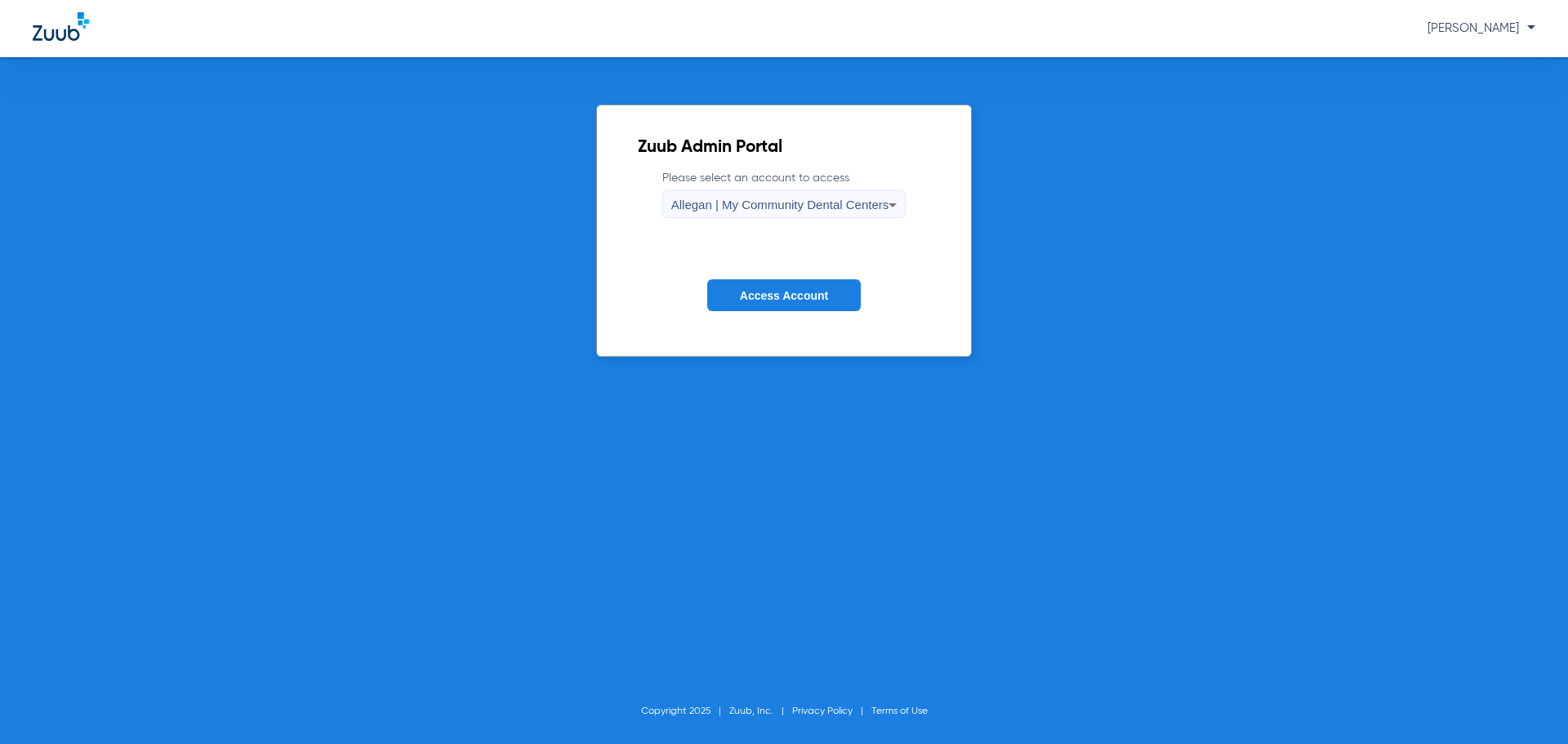
click at [718, 209] on span "Allegan | My Community Dental Centers" at bounding box center [780, 204] width 218 height 14
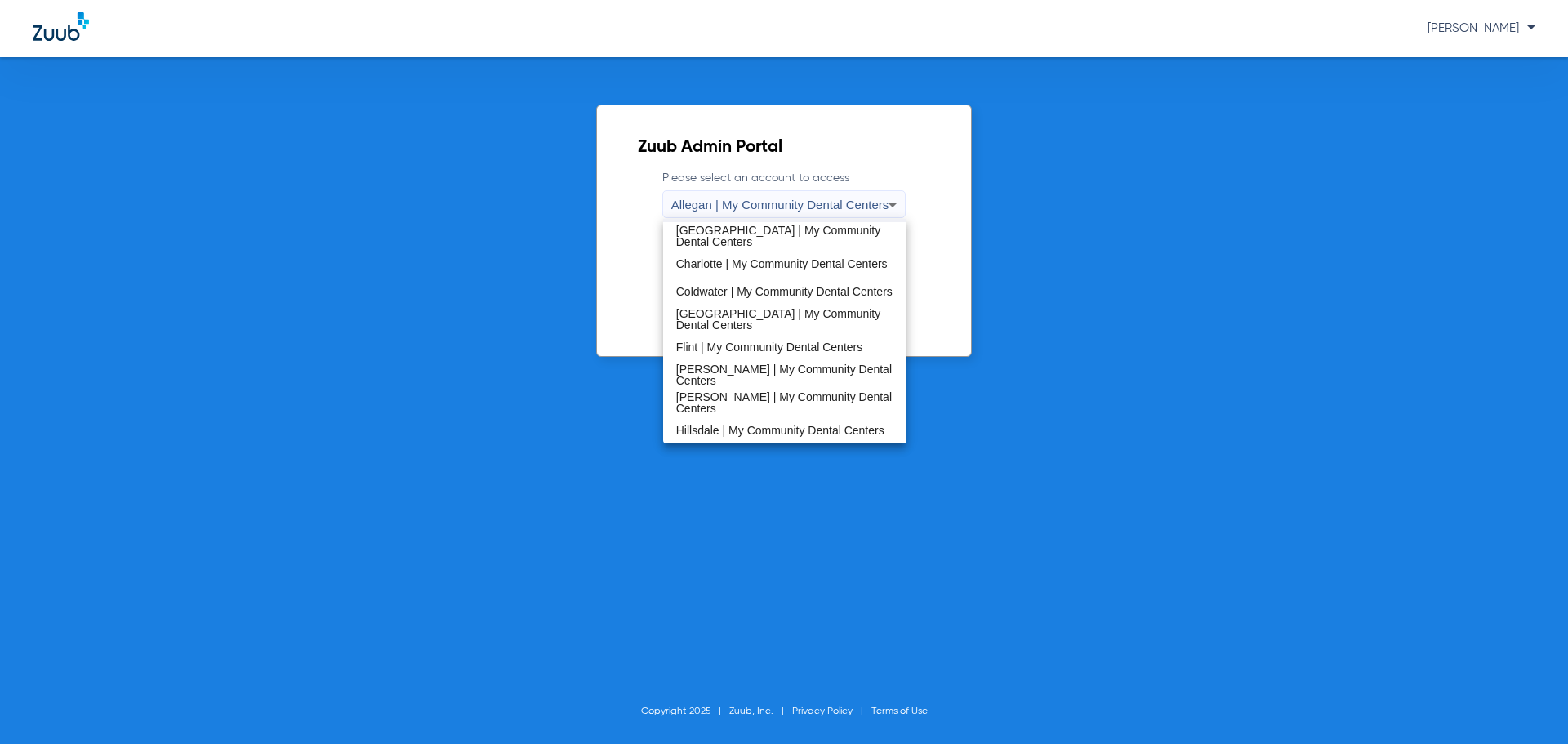
scroll to position [245, 0]
click at [752, 378] on span "[PERSON_NAME] | My Community Dental Centers" at bounding box center [785, 376] width 218 height 23
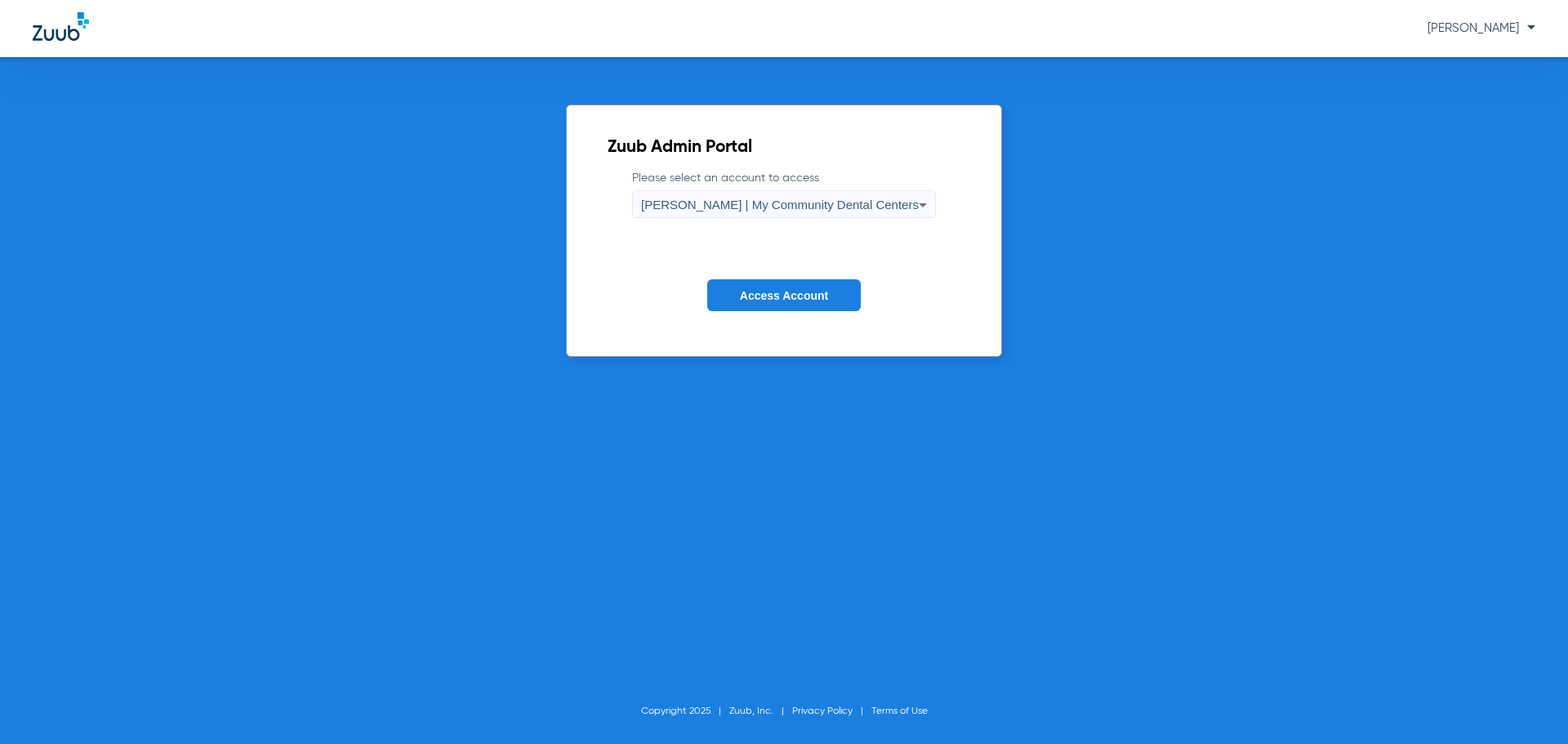
click at [779, 295] on span "Access Account" at bounding box center [784, 296] width 88 height 13
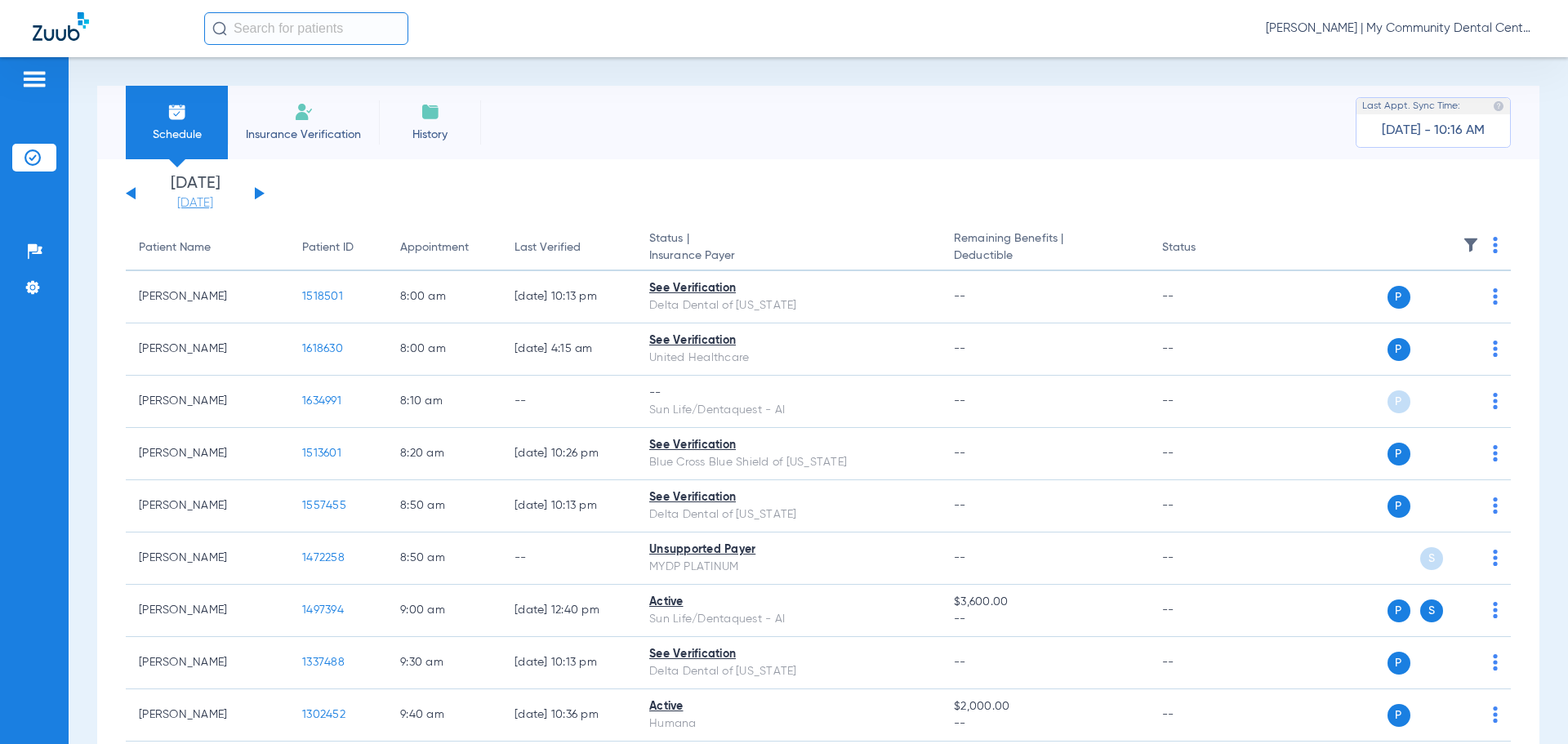
click at [189, 203] on link "[DATE]" at bounding box center [195, 204] width 98 height 17
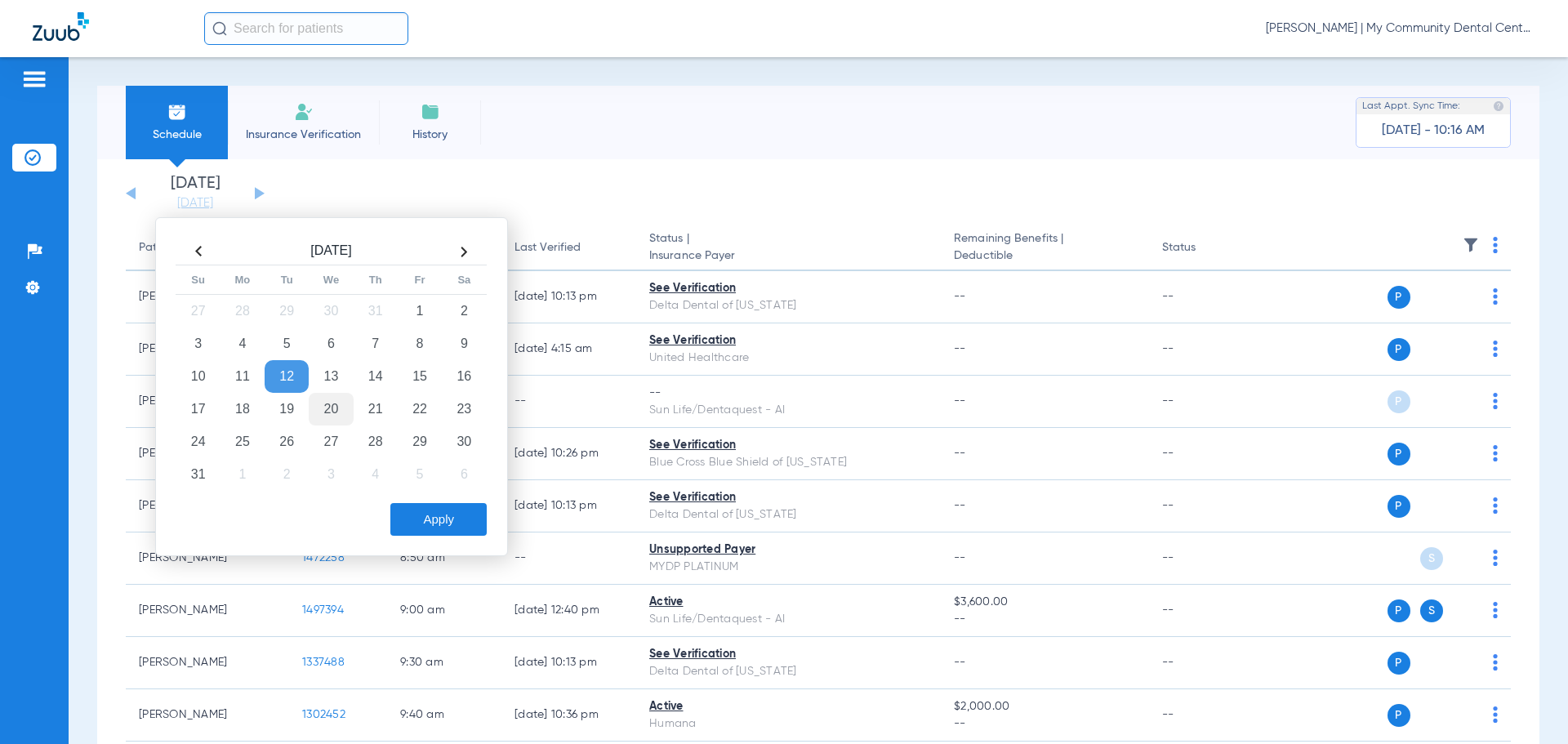
click at [334, 406] on td "20" at bounding box center [331, 409] width 44 height 33
click at [458, 525] on button "Apply" at bounding box center [439, 519] width 97 height 33
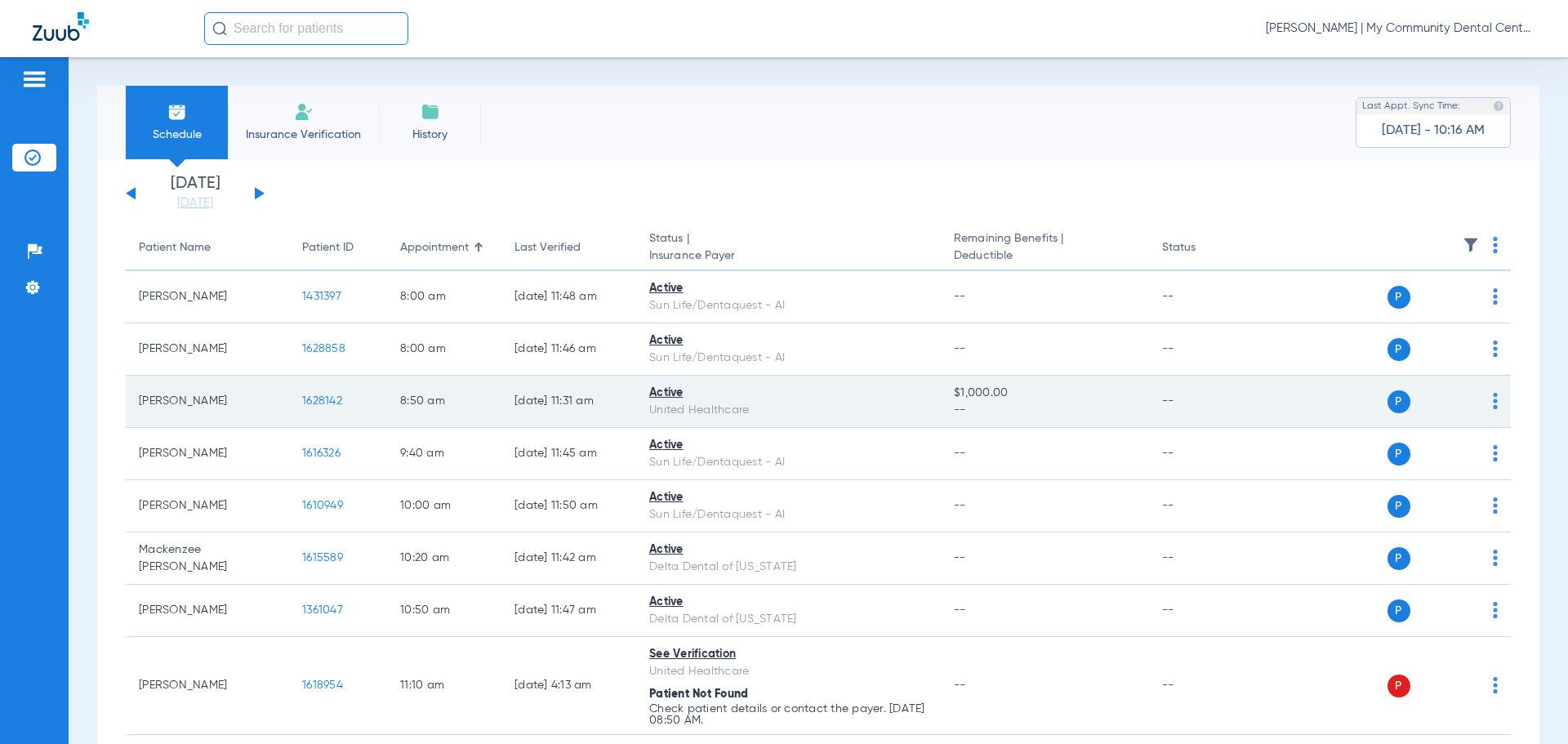
click at [316, 402] on span "1628142" at bounding box center [322, 401] width 40 height 11
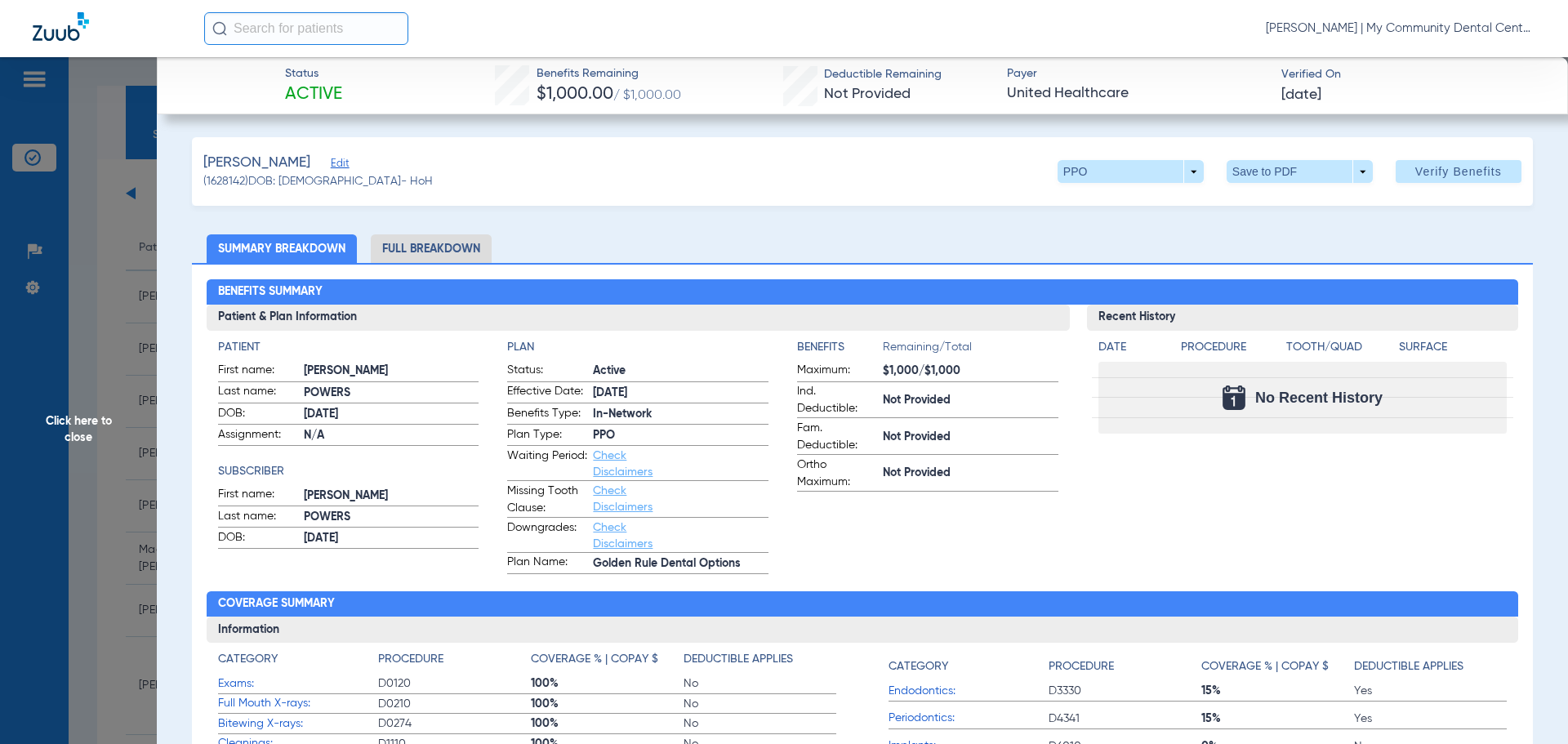
click at [463, 243] on li "Full Breakdown" at bounding box center [431, 249] width 121 height 29
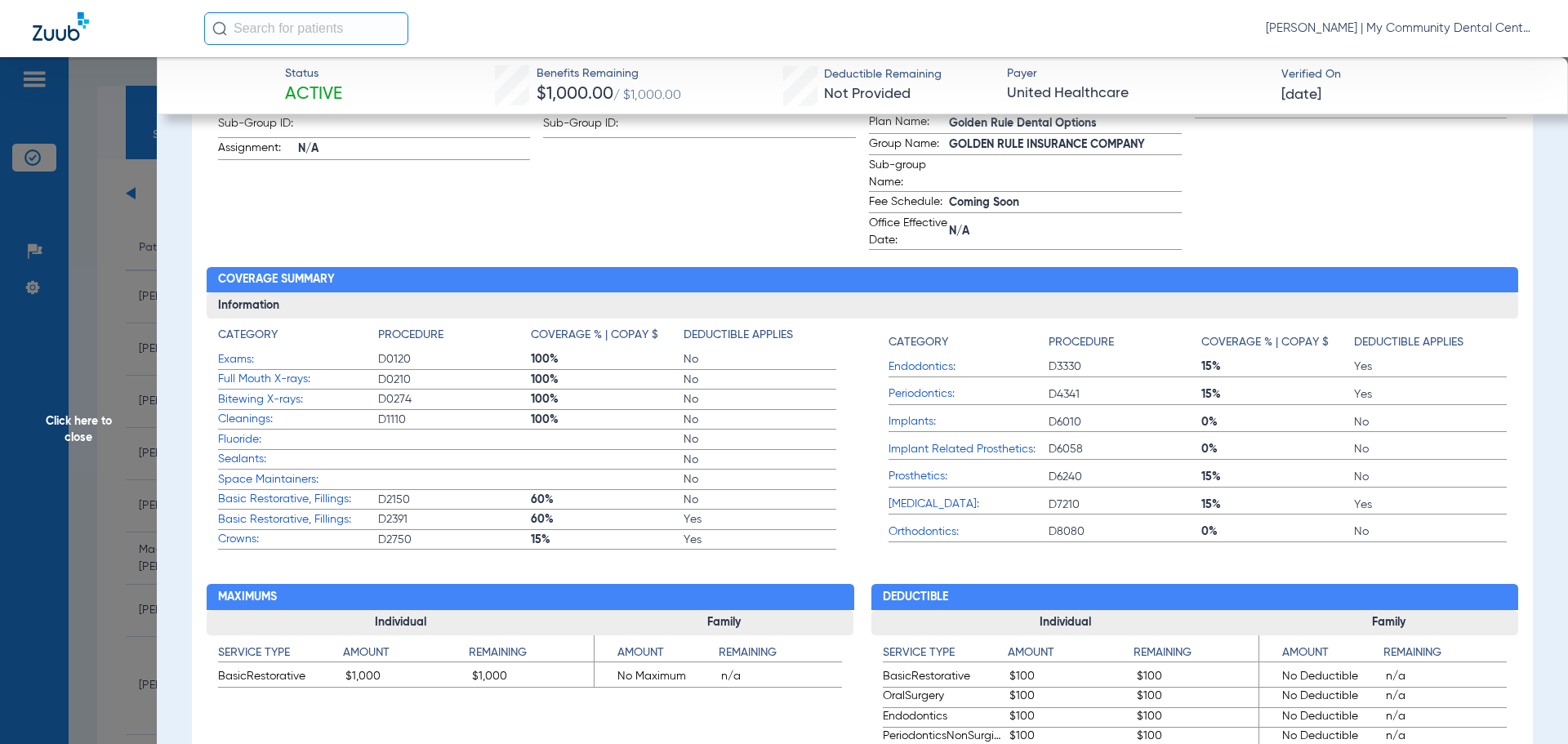
scroll to position [654, 0]
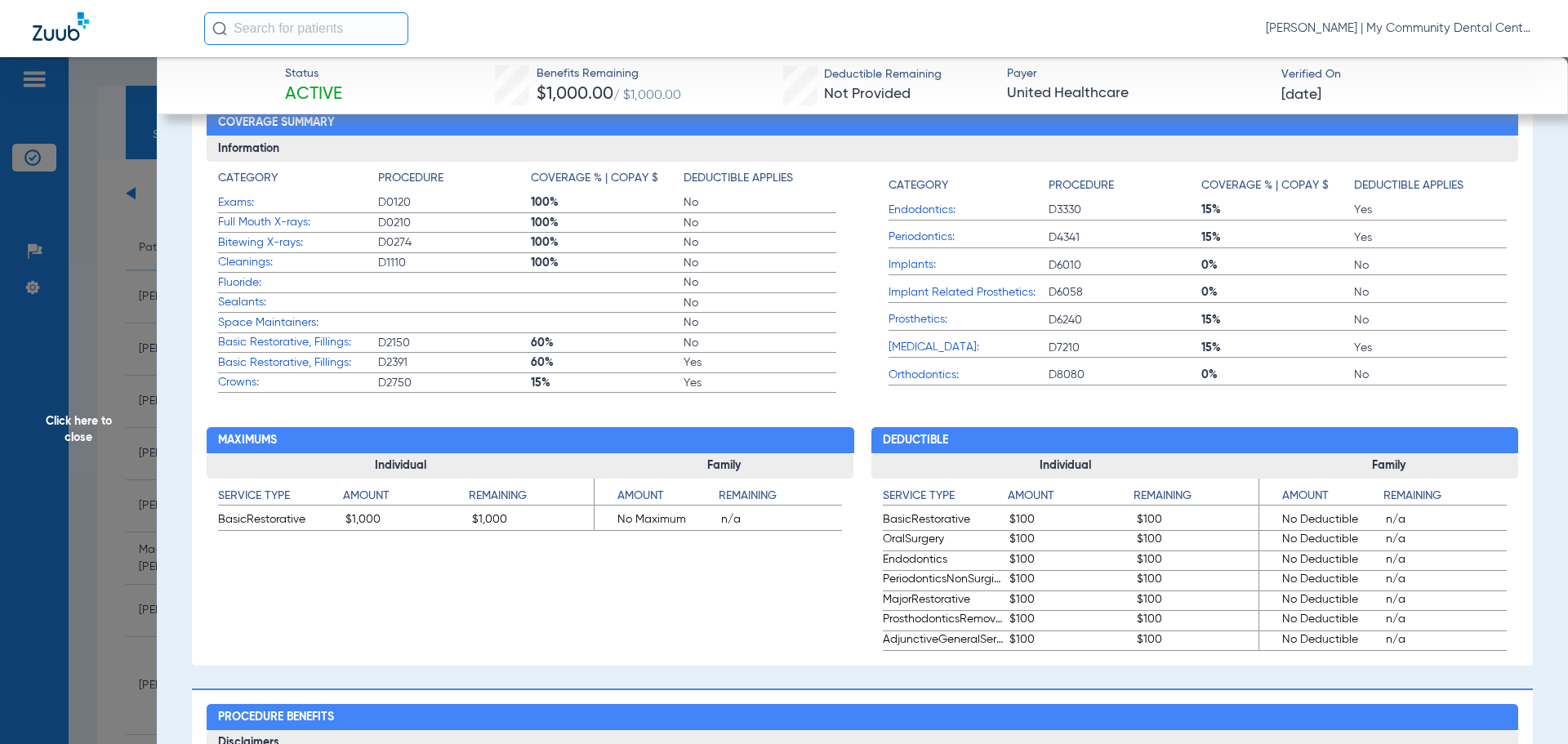
click at [104, 433] on span "Click here to close" at bounding box center [78, 428] width 156 height 744
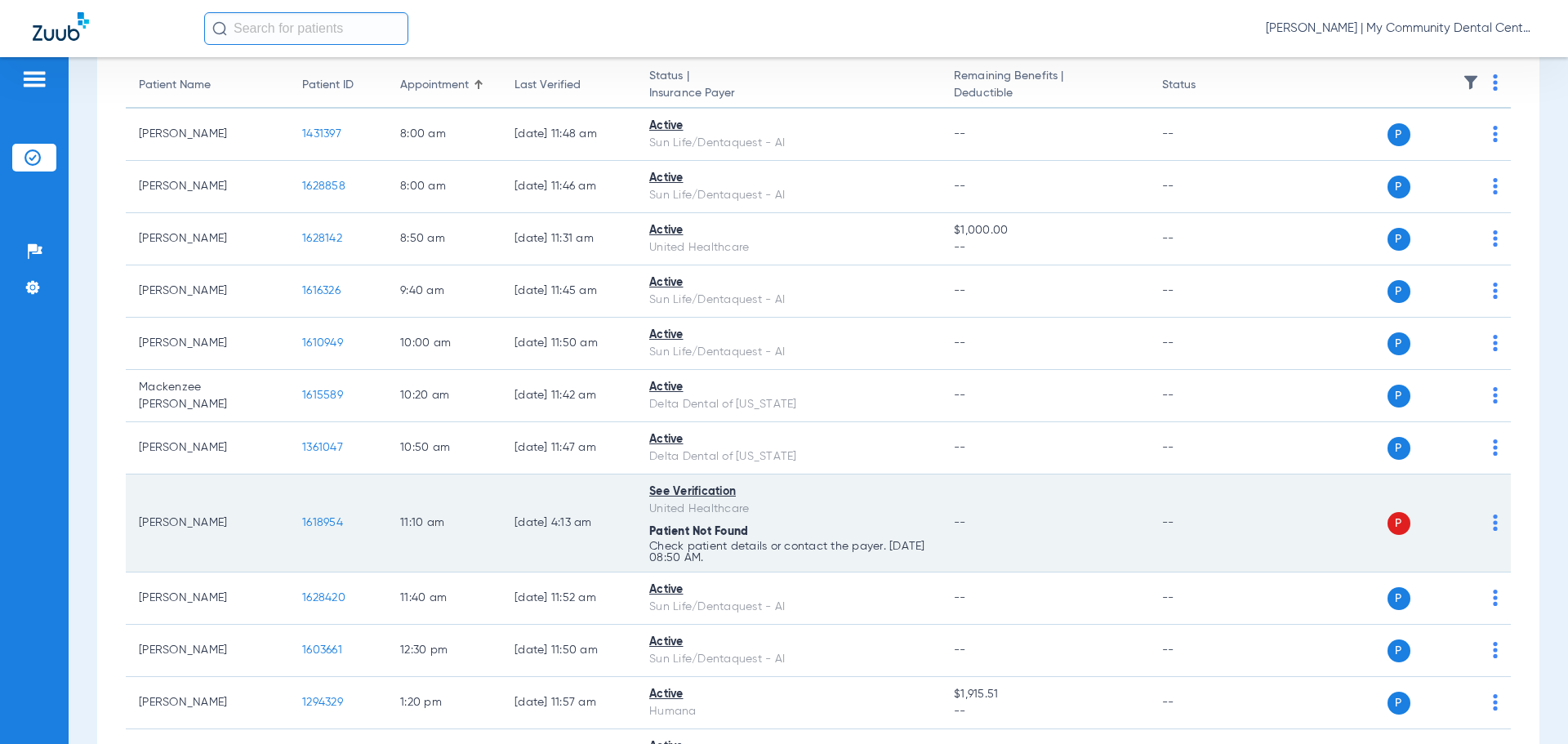
scroll to position [163, 0]
click at [1487, 527] on td "P S" at bounding box center [1386, 522] width 252 height 98
click at [1494, 526] on img at bounding box center [1495, 522] width 5 height 17
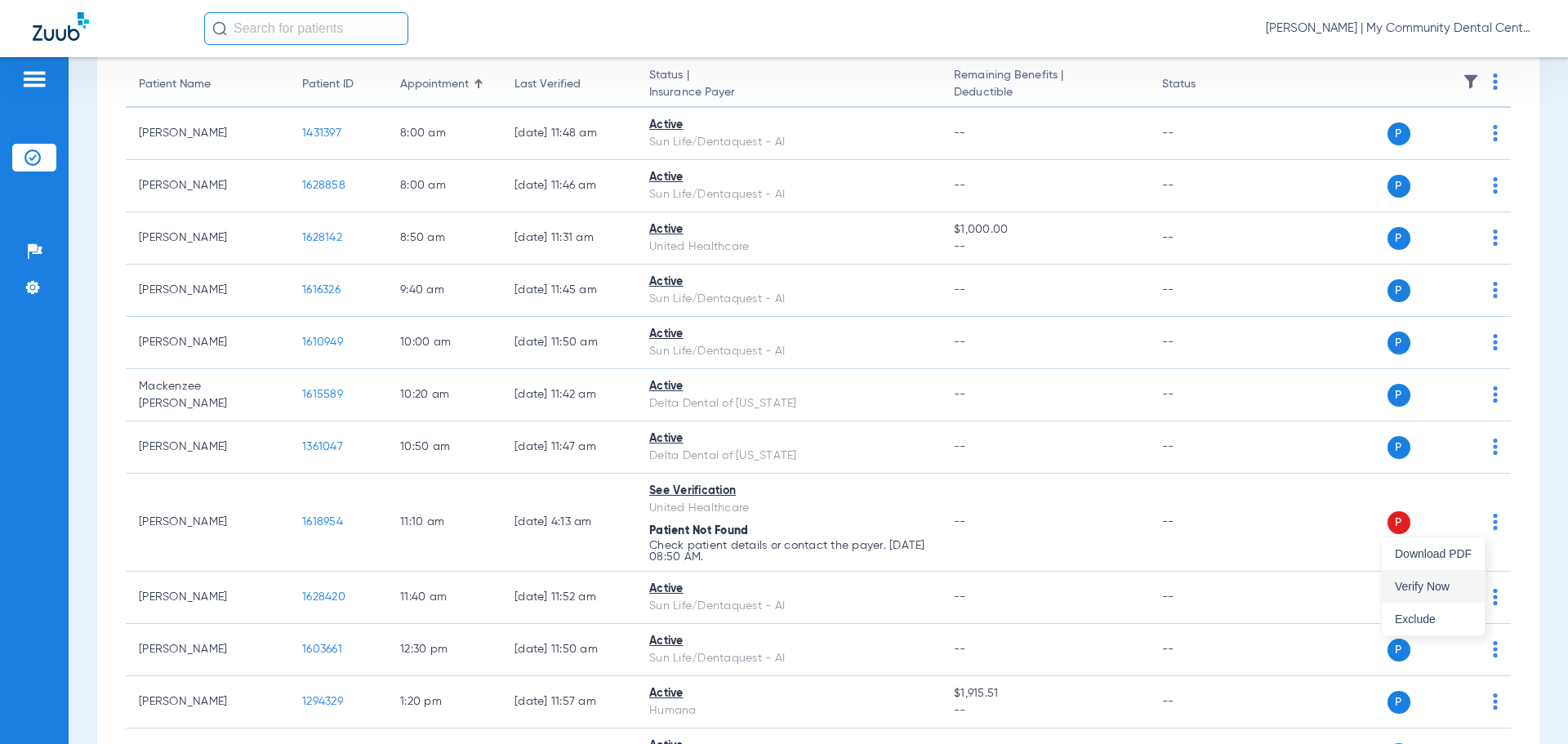
click at [1454, 582] on span "Verify Now" at bounding box center [1433, 587] width 76 height 11
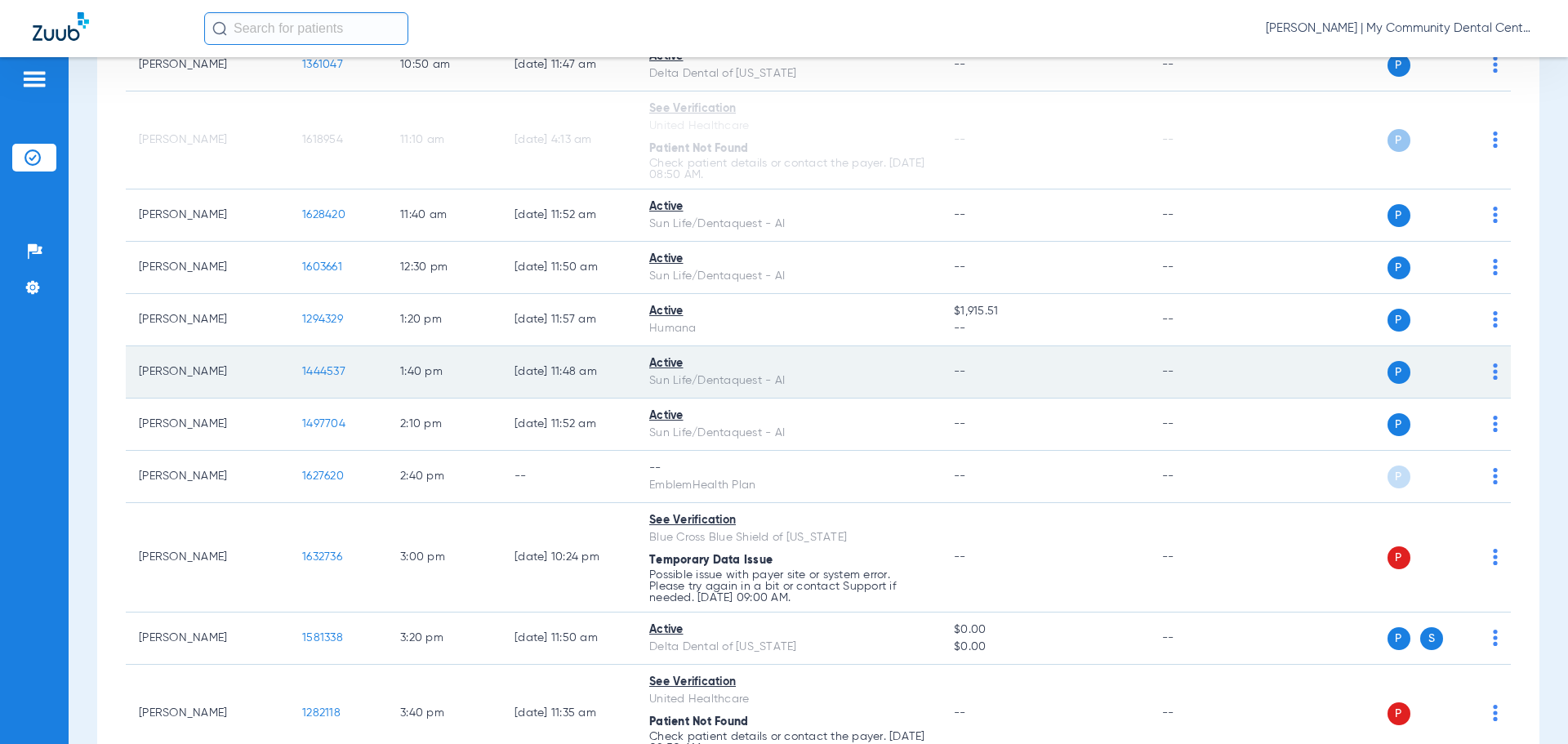
scroll to position [572, 0]
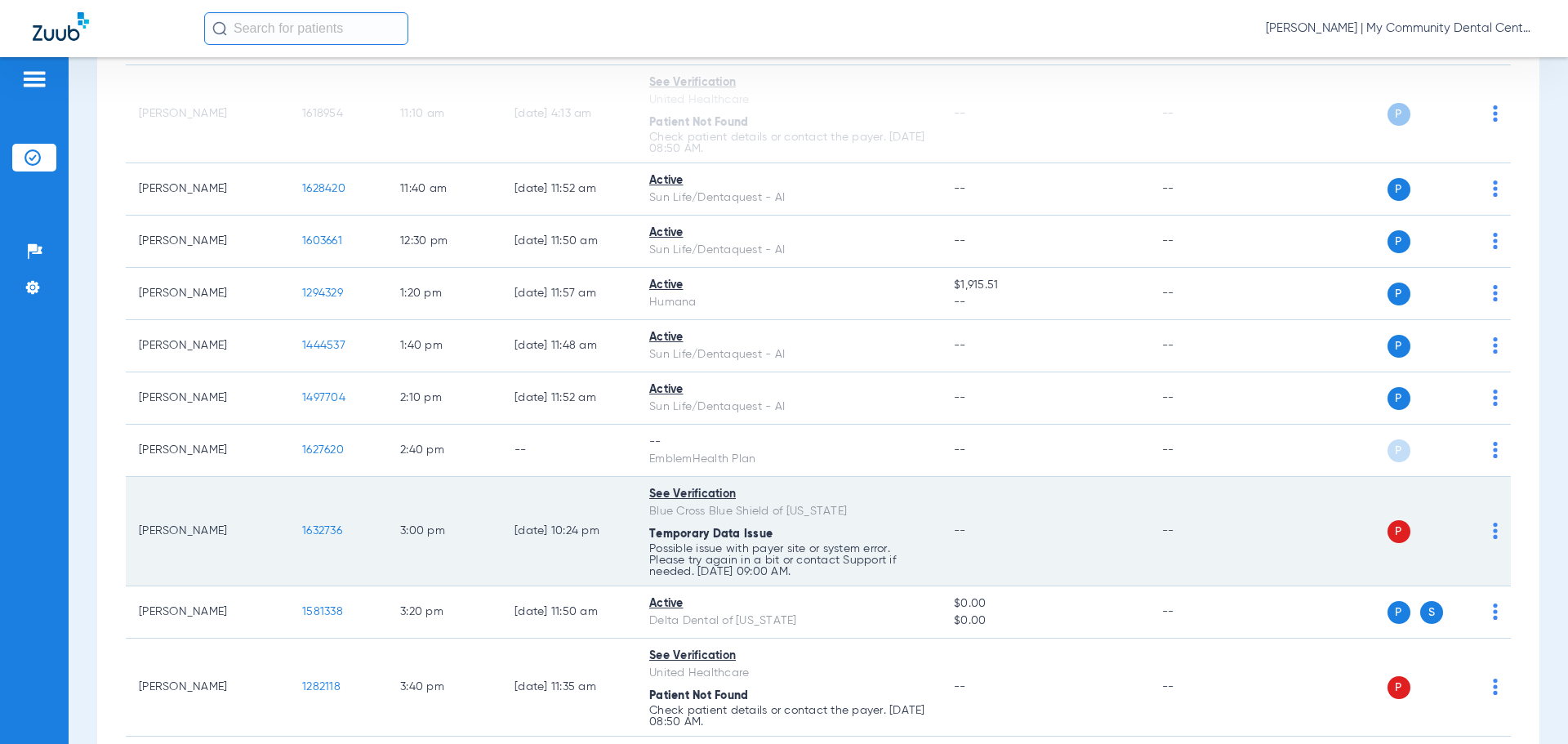
click at [1494, 533] on img at bounding box center [1495, 531] width 5 height 17
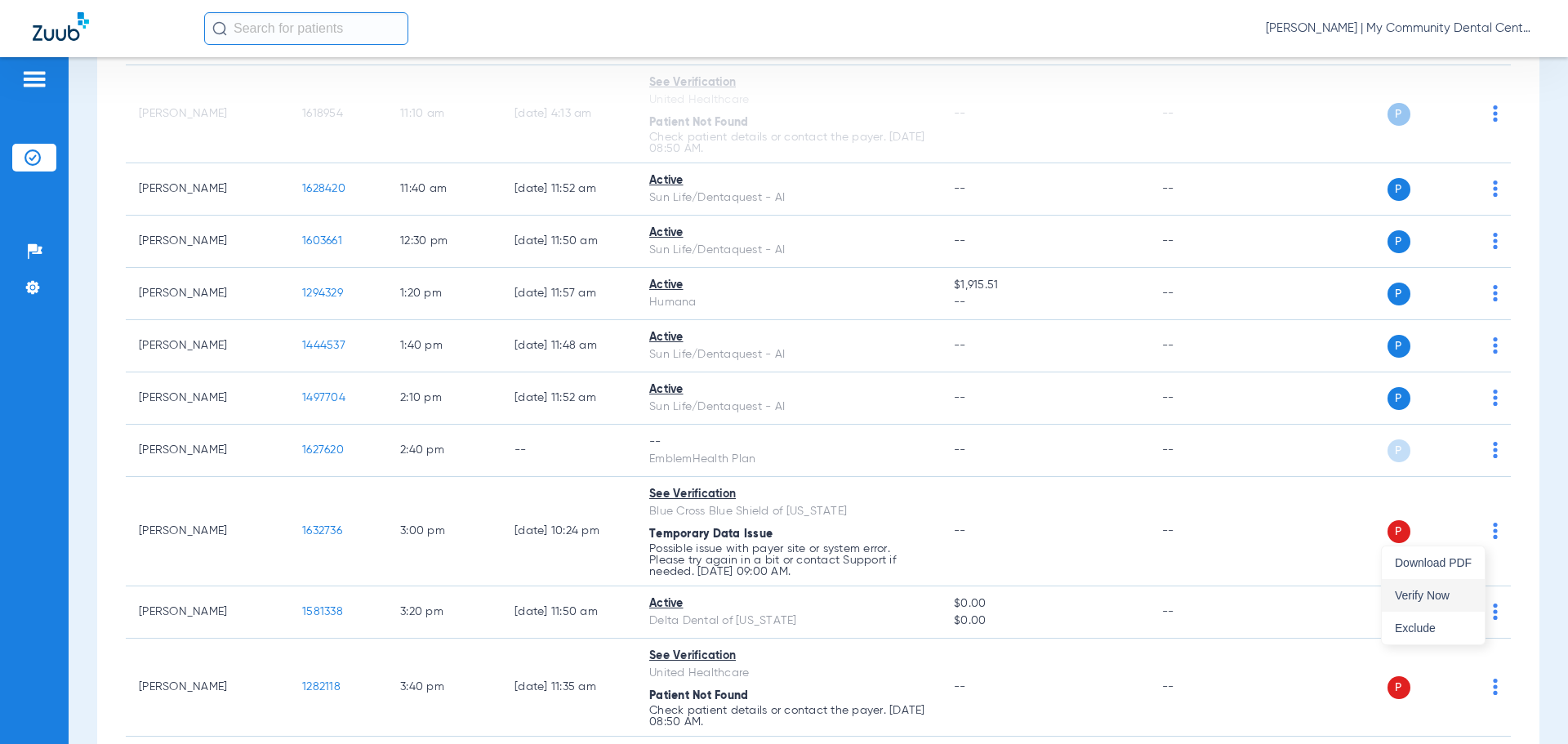
click at [1473, 595] on button "Verify Now" at bounding box center [1433, 595] width 103 height 33
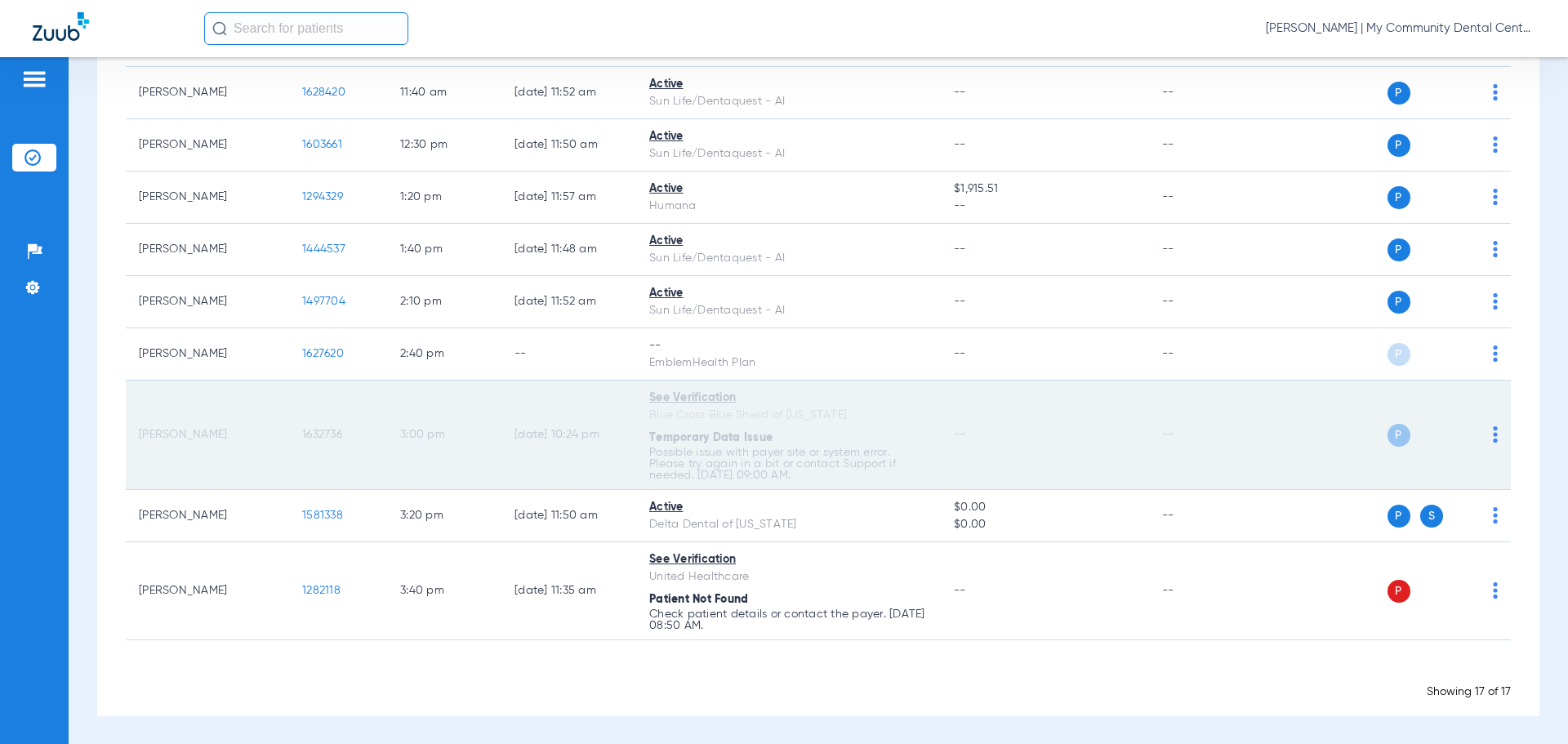
scroll to position [669, 0]
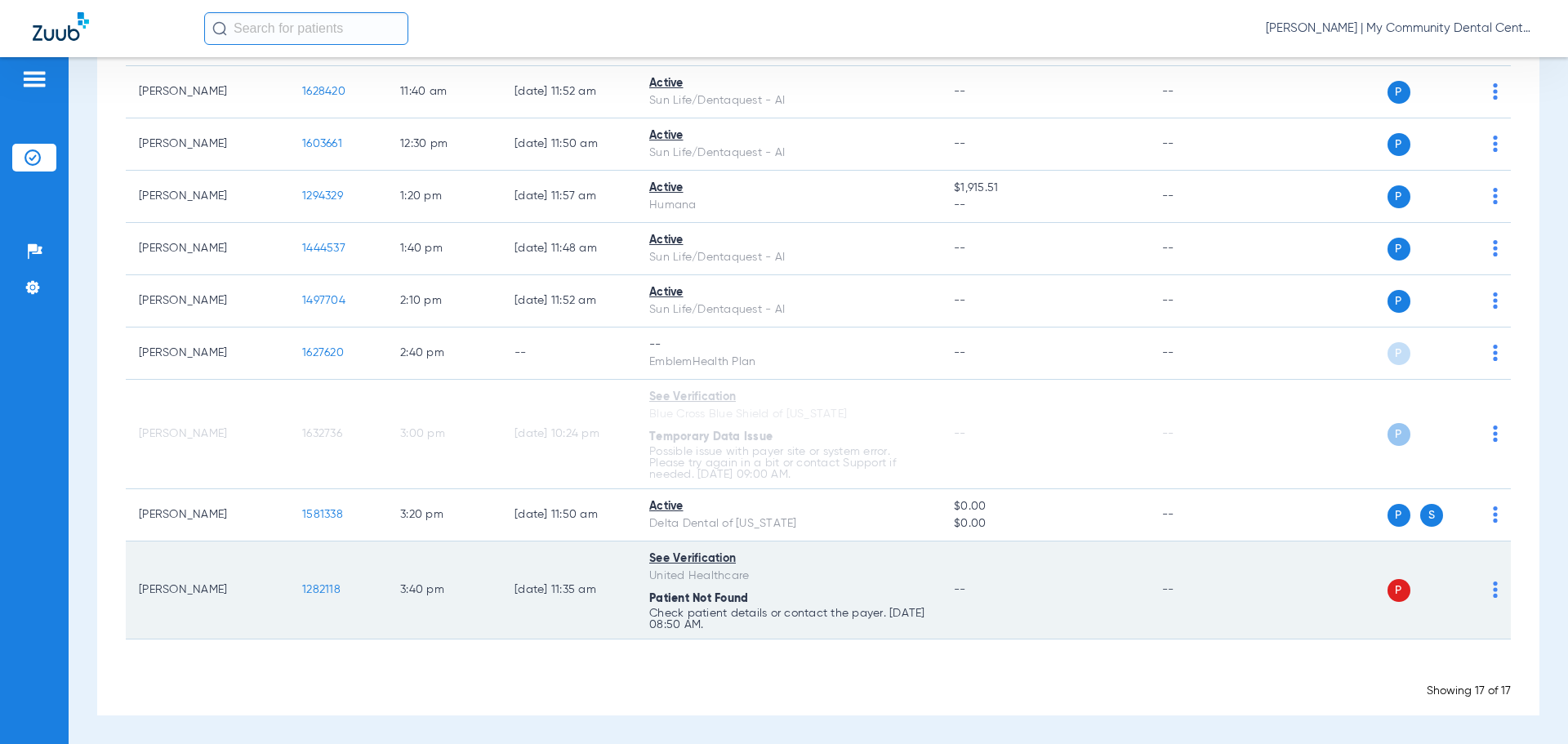
click at [1494, 595] on img at bounding box center [1495, 590] width 5 height 17
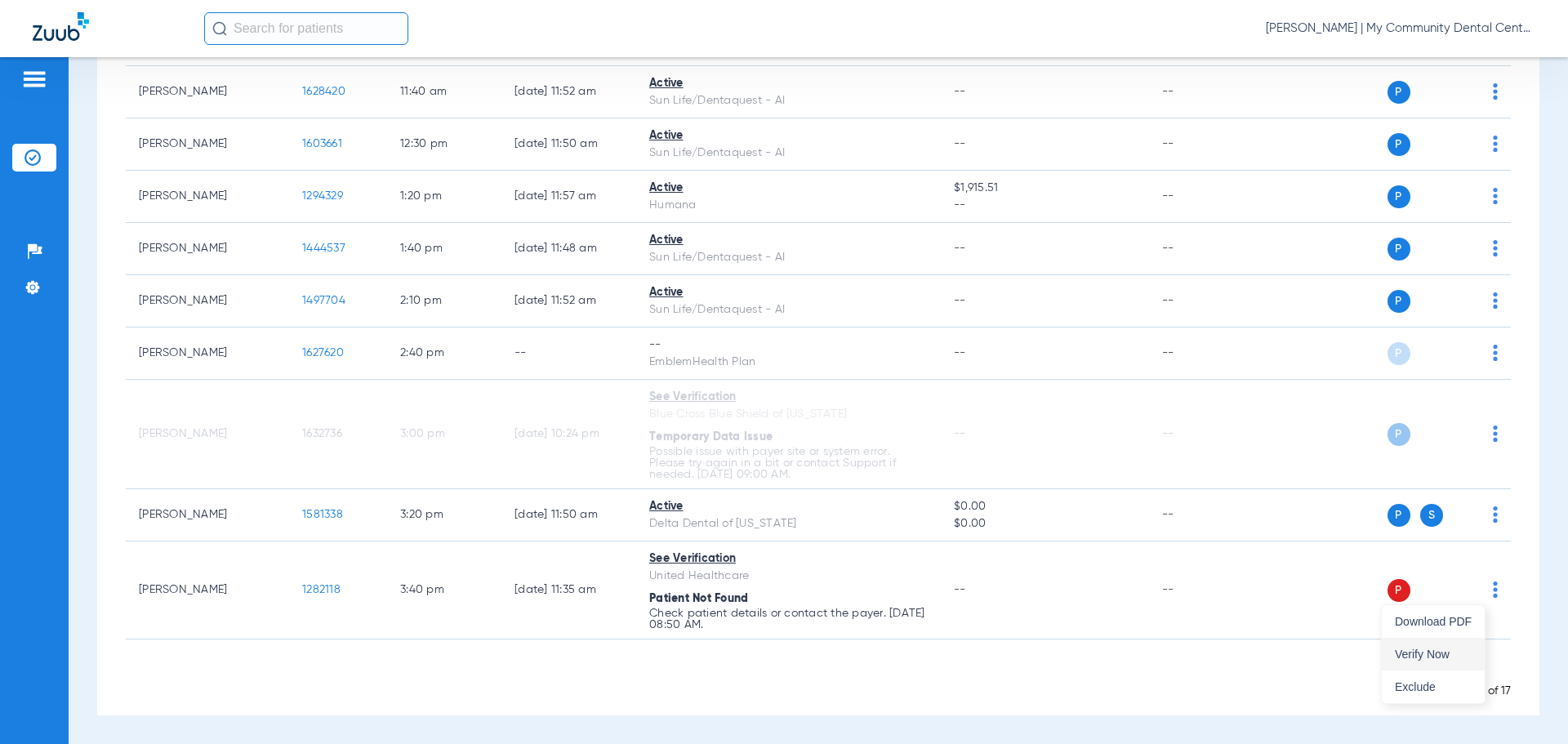
click at [1443, 646] on button "Verify Now" at bounding box center [1433, 654] width 103 height 33
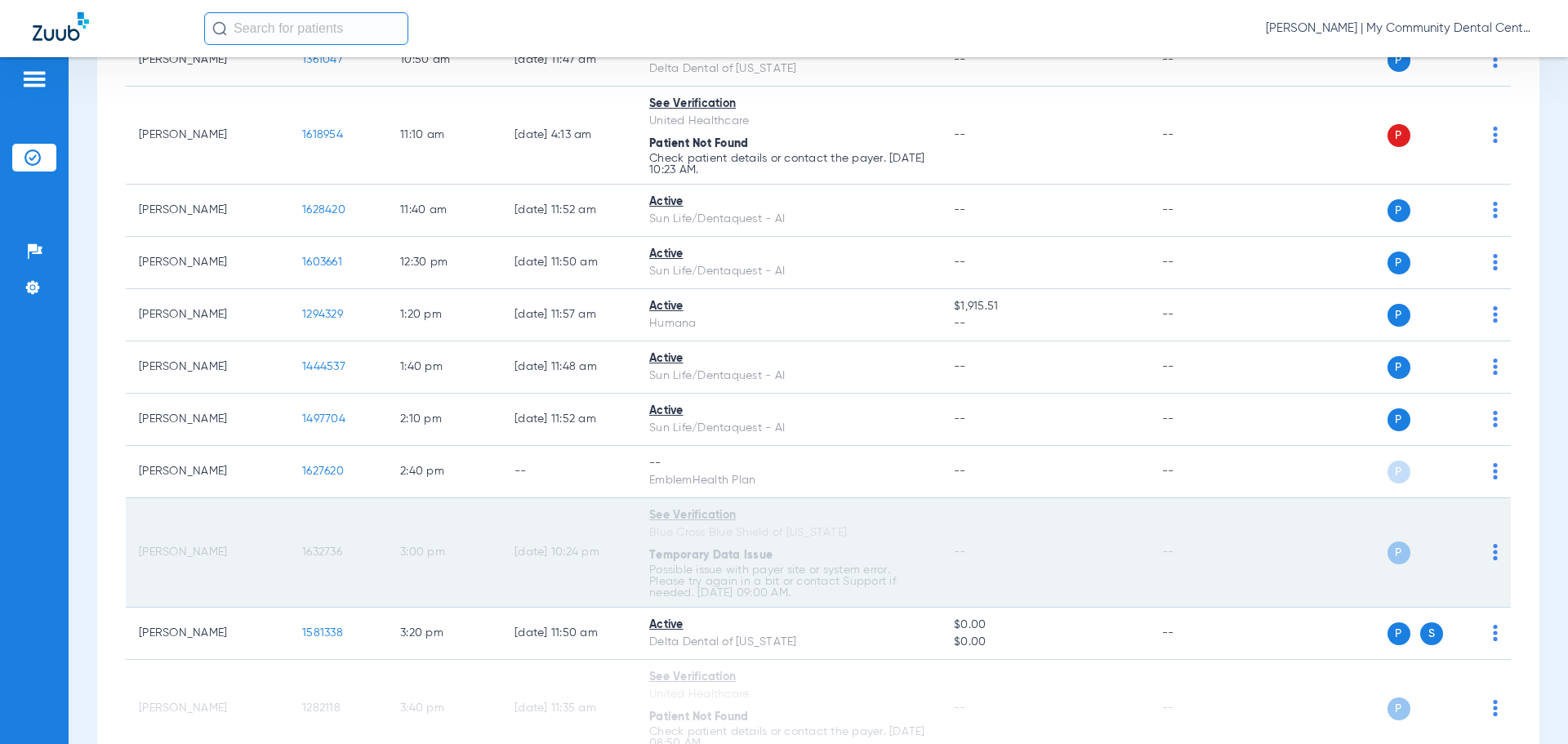
scroll to position [588, 0]
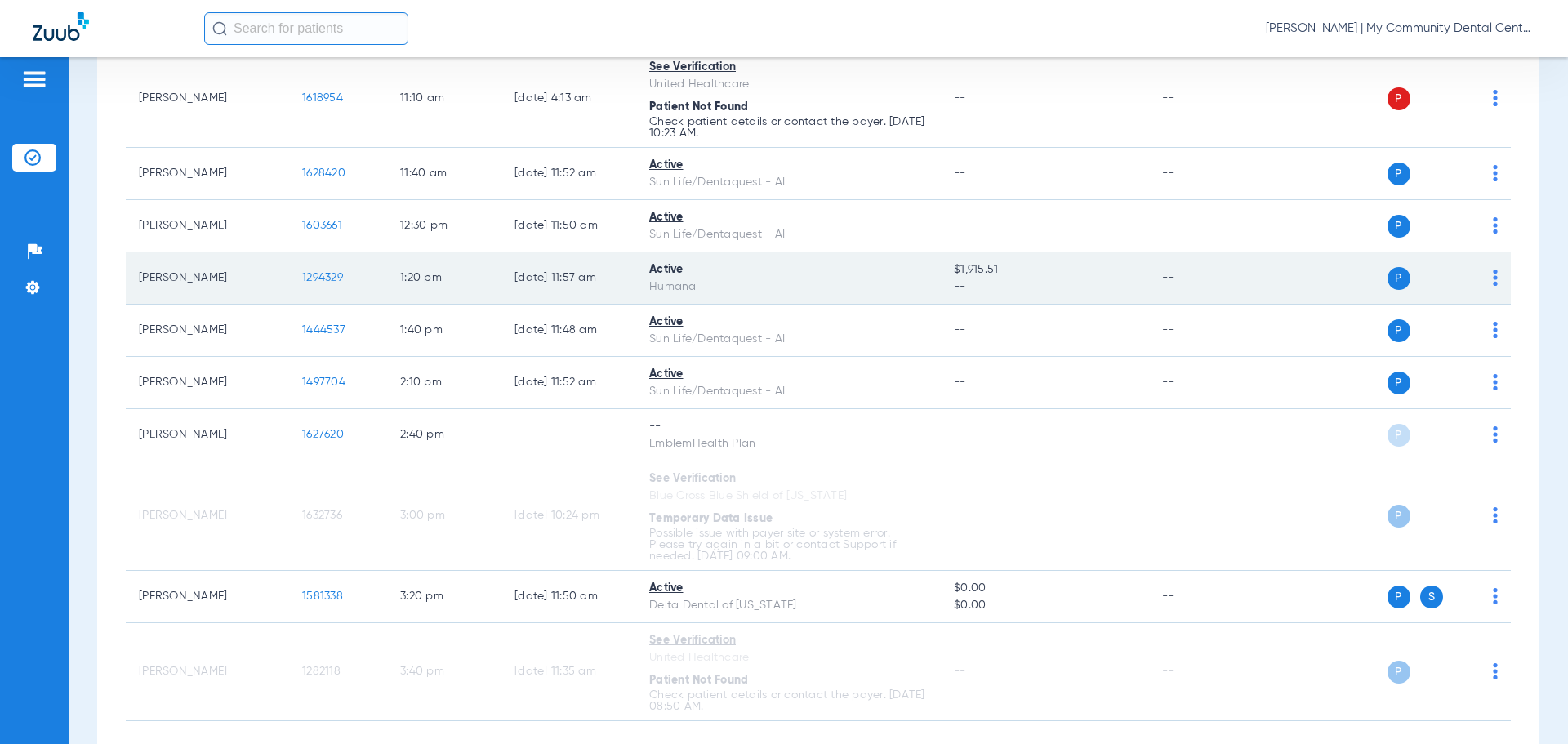
click at [331, 274] on span "1294329" at bounding box center [323, 277] width 41 height 11
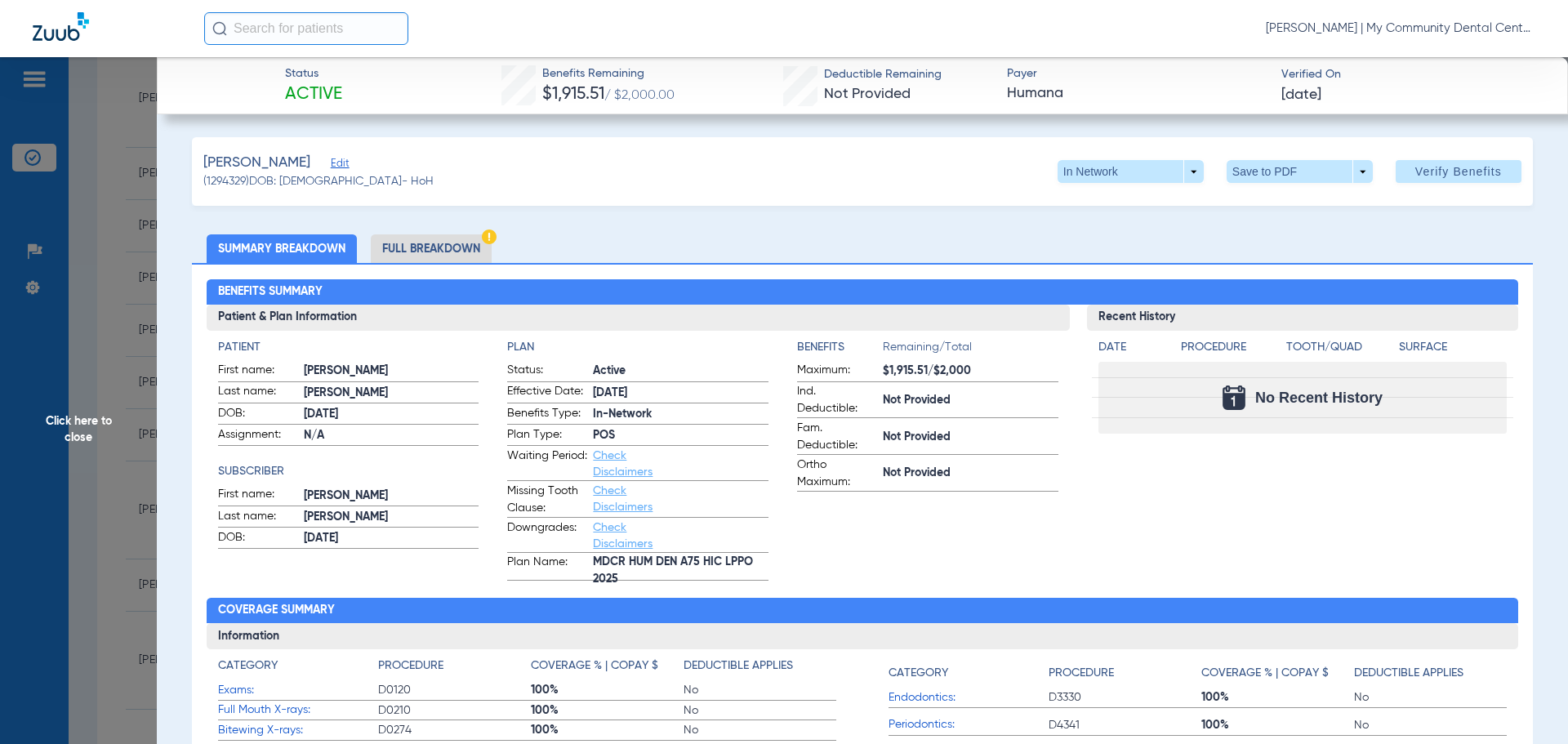
click at [88, 429] on span "Click here to close" at bounding box center [78, 428] width 156 height 744
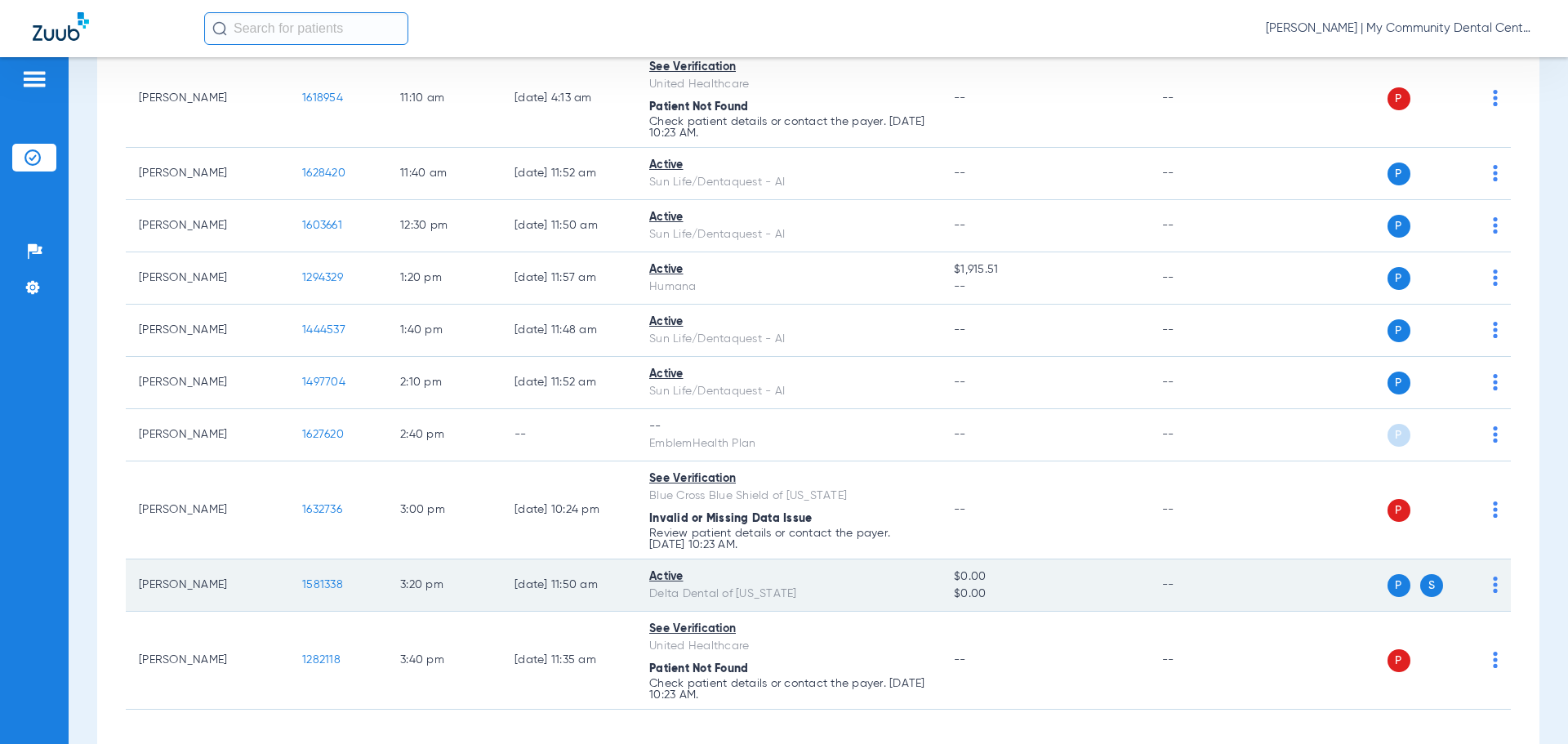
click at [326, 580] on span "1581338" at bounding box center [323, 585] width 41 height 11
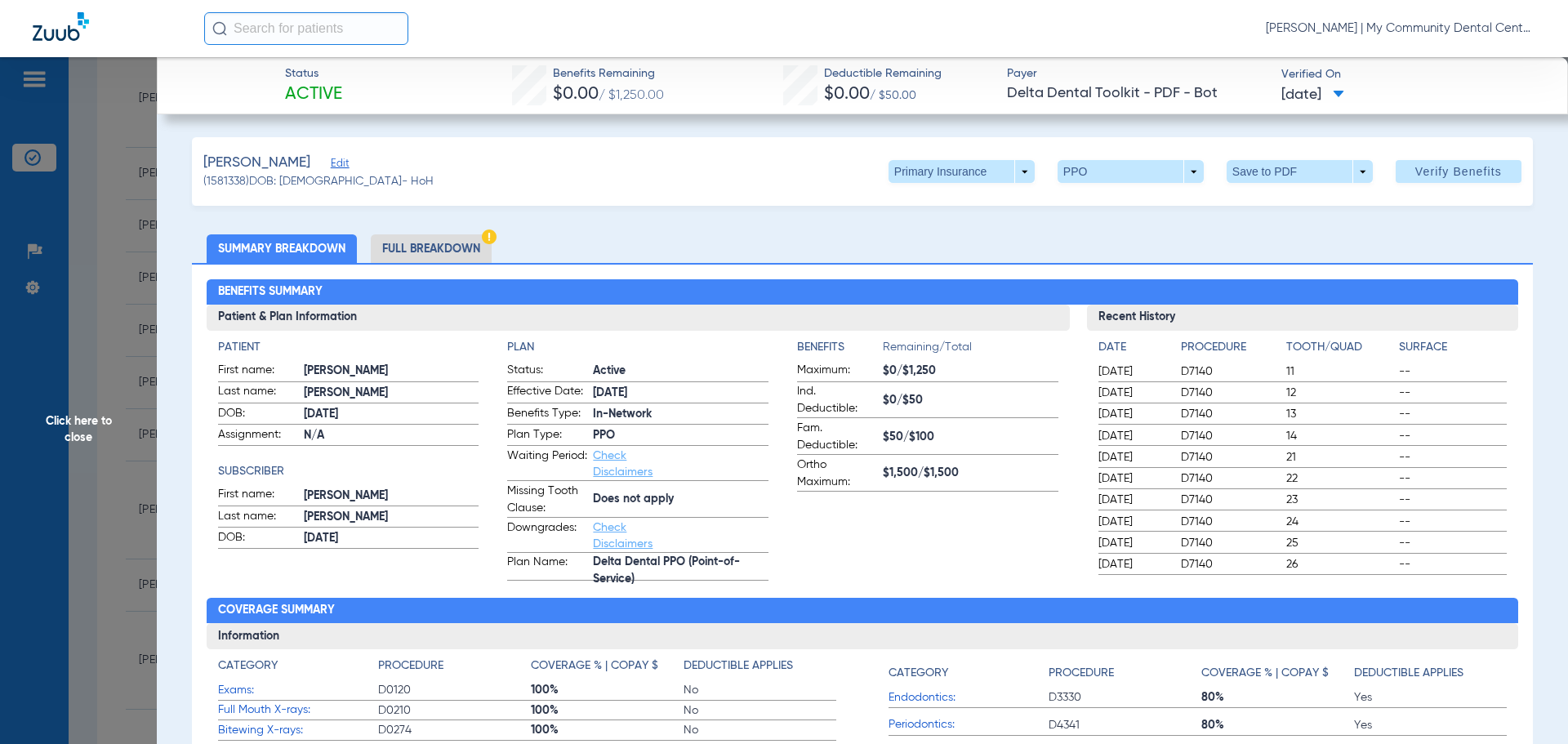
click at [432, 249] on li "Full Breakdown" at bounding box center [431, 249] width 121 height 29
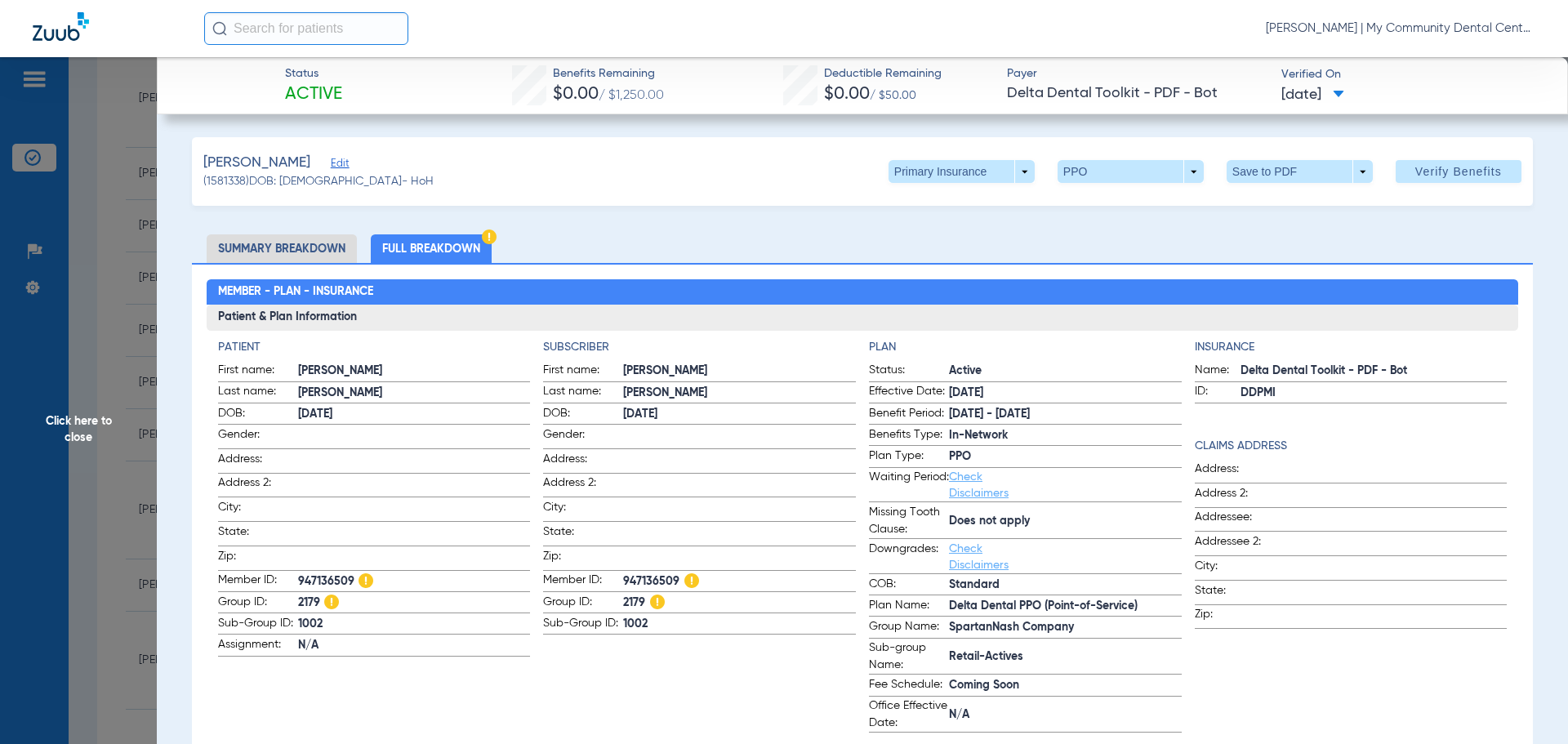
drag, startPoint x: 111, startPoint y: 426, endPoint x: 152, endPoint y: 422, distance: 41.2
click at [109, 426] on span "Click here to close" at bounding box center [78, 428] width 156 height 744
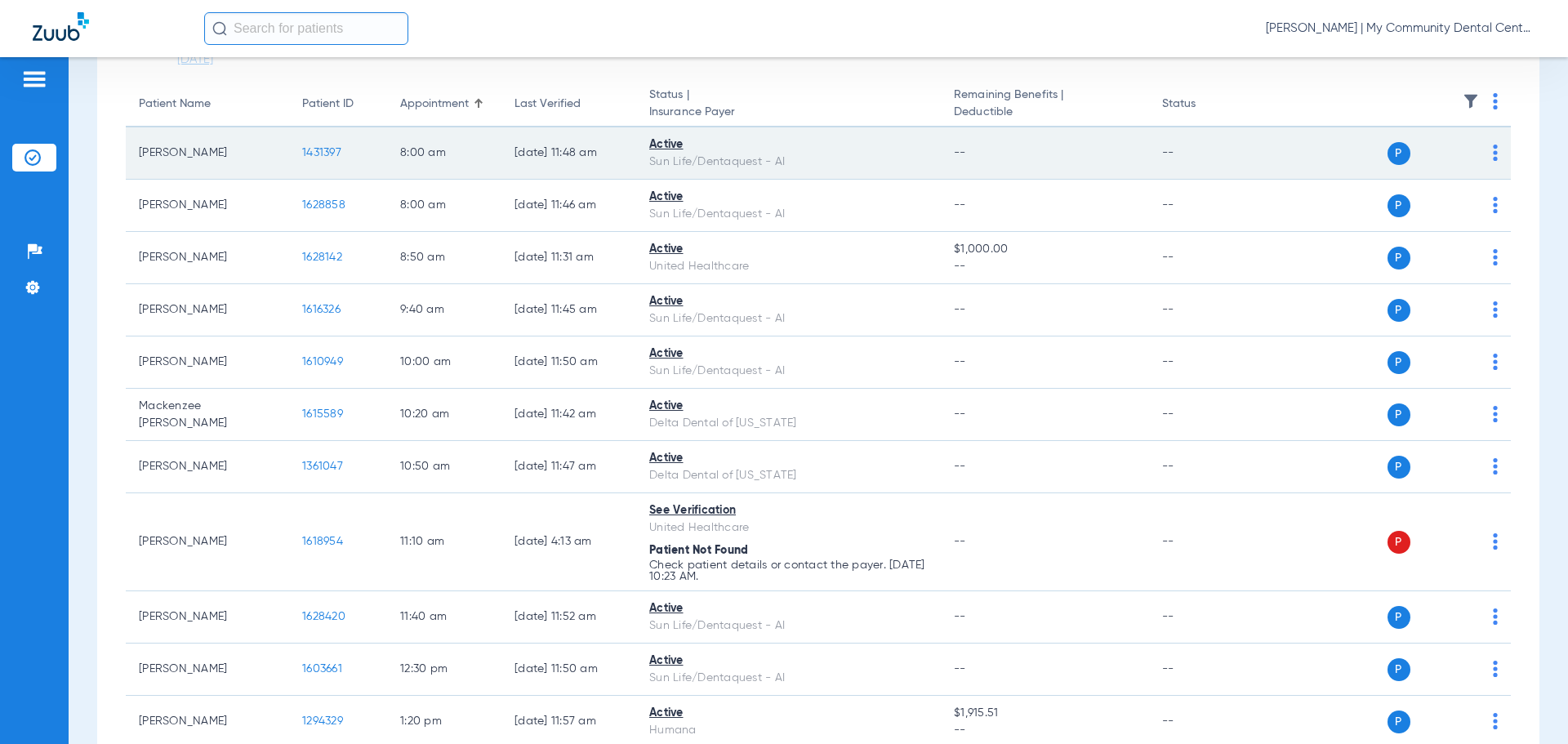
scroll to position [0, 0]
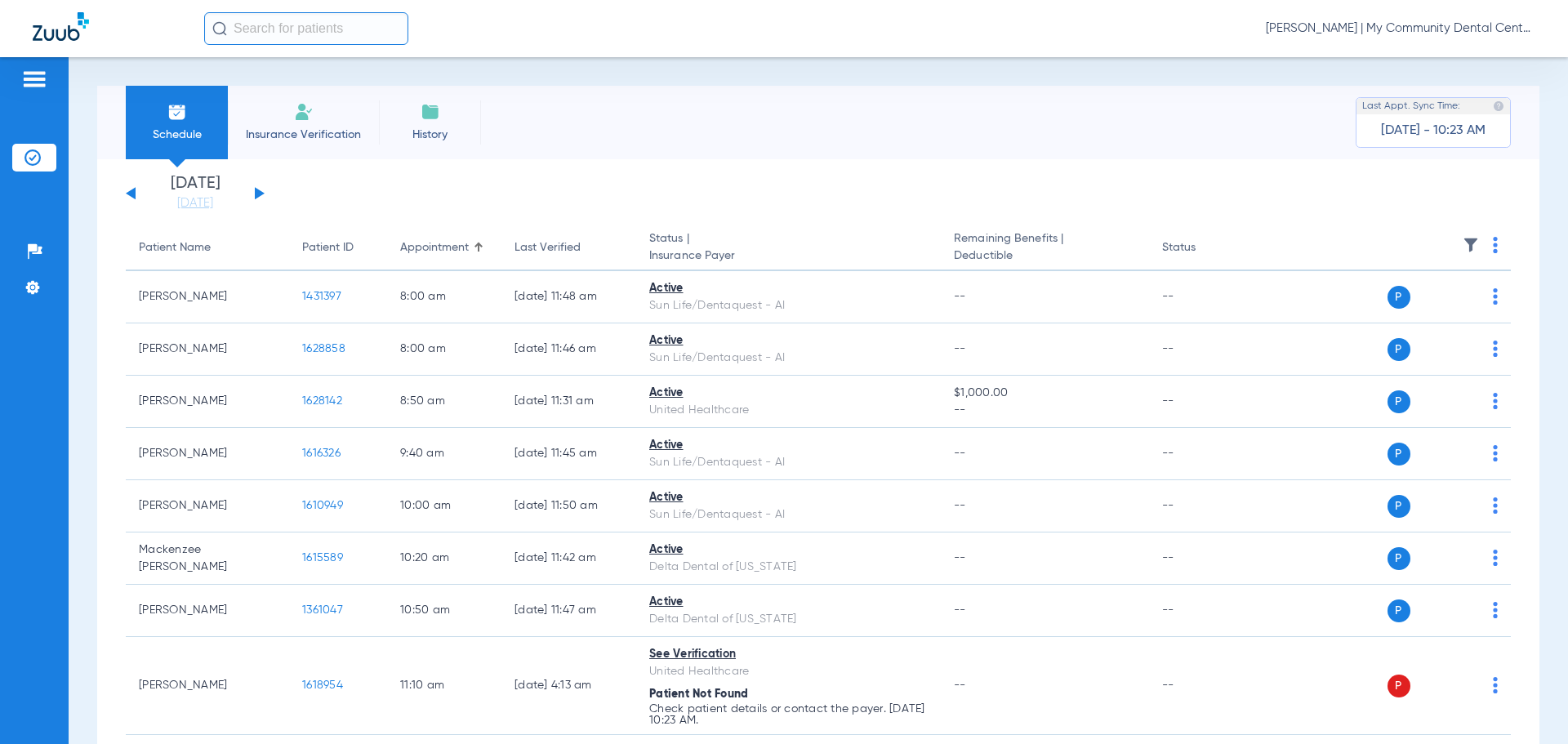
click at [260, 196] on button at bounding box center [260, 193] width 10 height 12
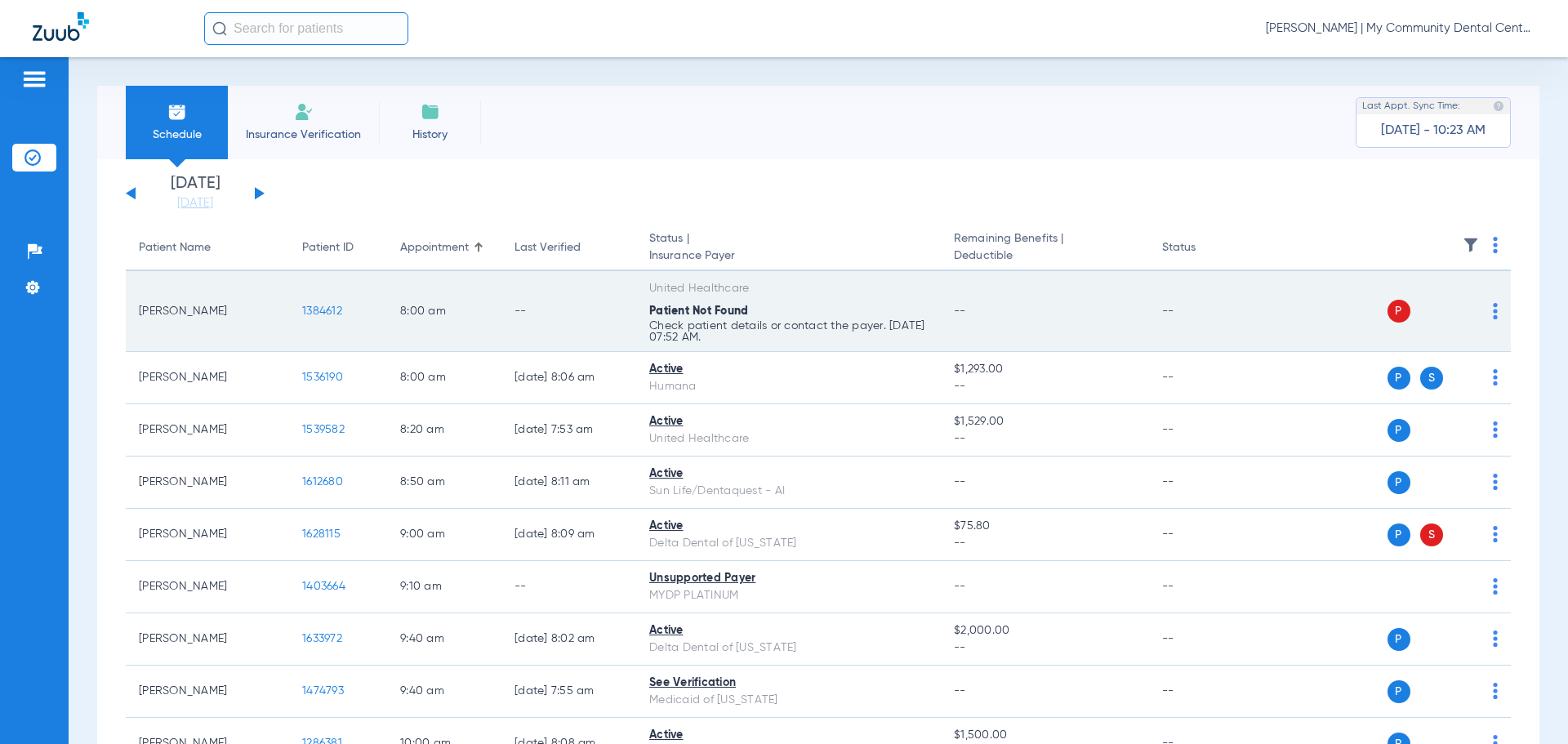
click at [1486, 312] on td "P S" at bounding box center [1386, 311] width 252 height 81
click at [1494, 316] on img at bounding box center [1495, 311] width 5 height 17
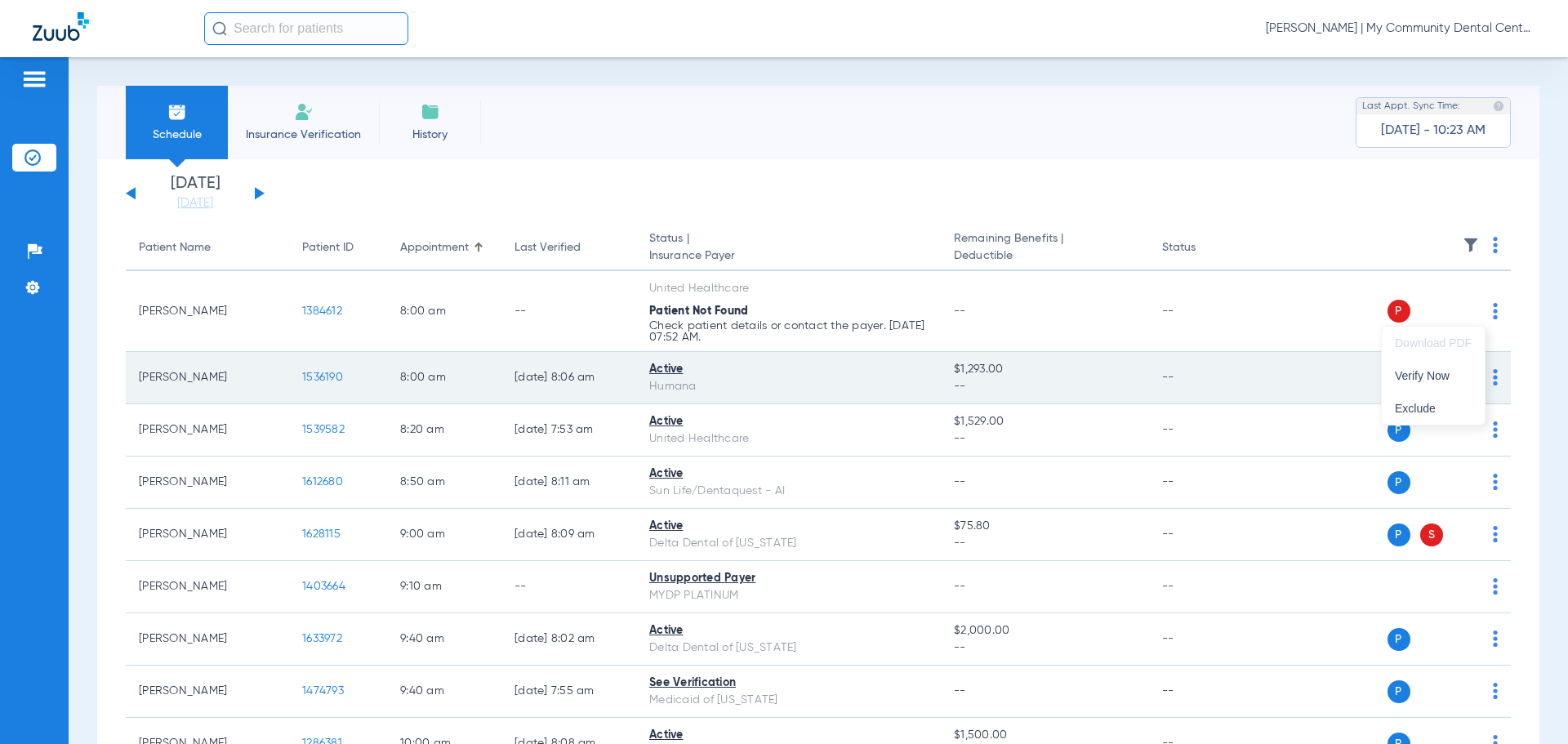
click at [1453, 369] on button "Verify Now" at bounding box center [1433, 375] width 103 height 33
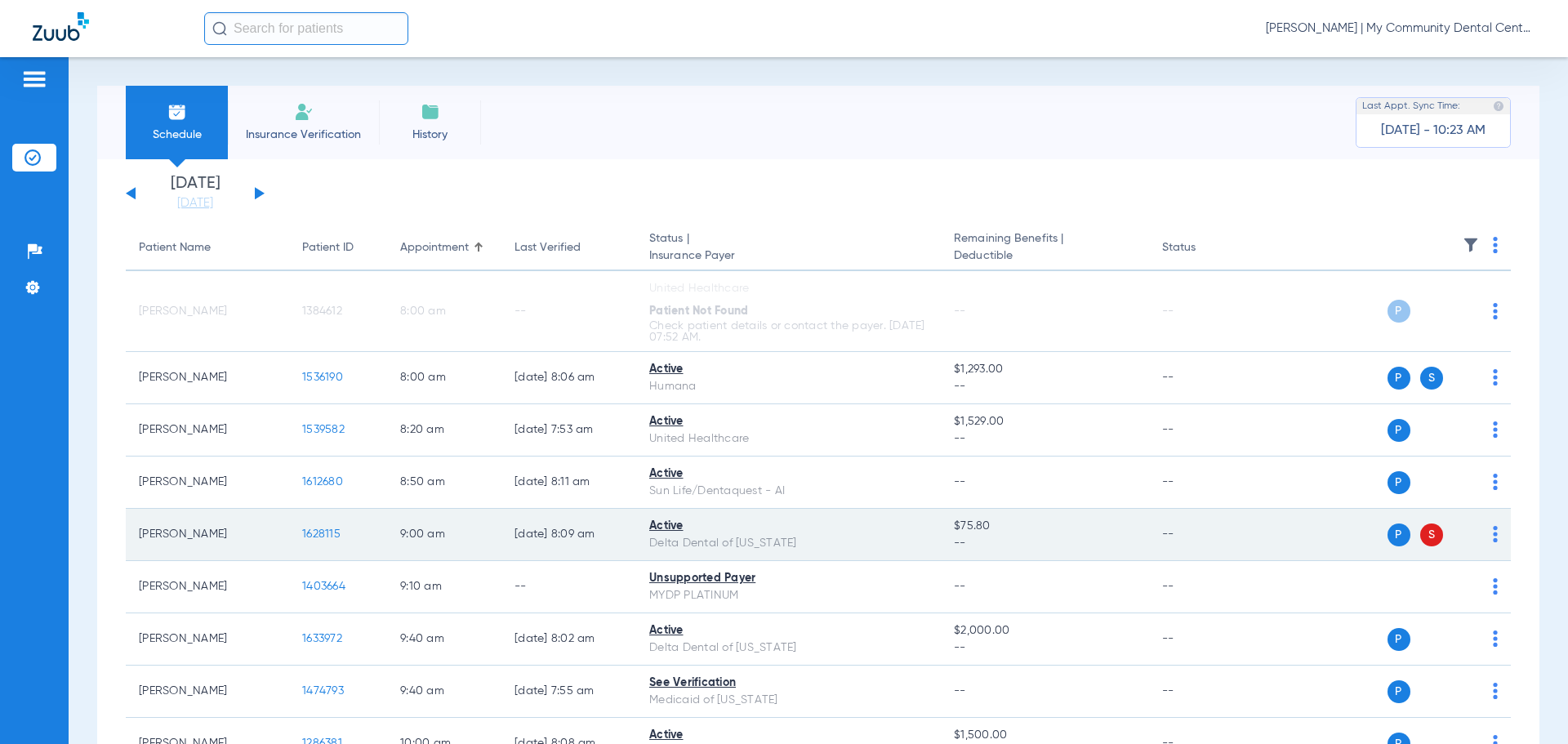
click at [1494, 534] on img at bounding box center [1495, 534] width 5 height 17
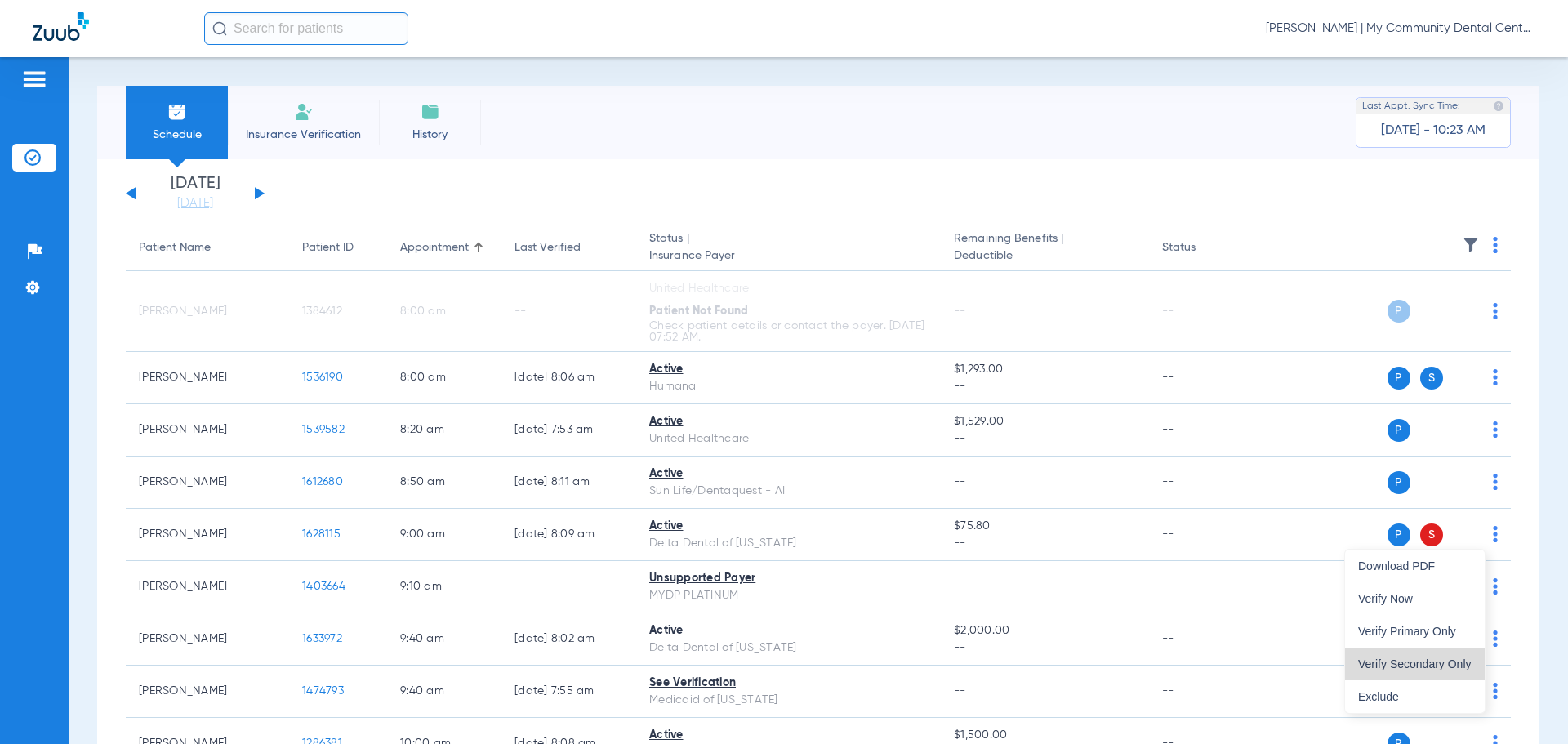
click at [1450, 663] on span "Verify Secondary Only" at bounding box center [1415, 664] width 114 height 11
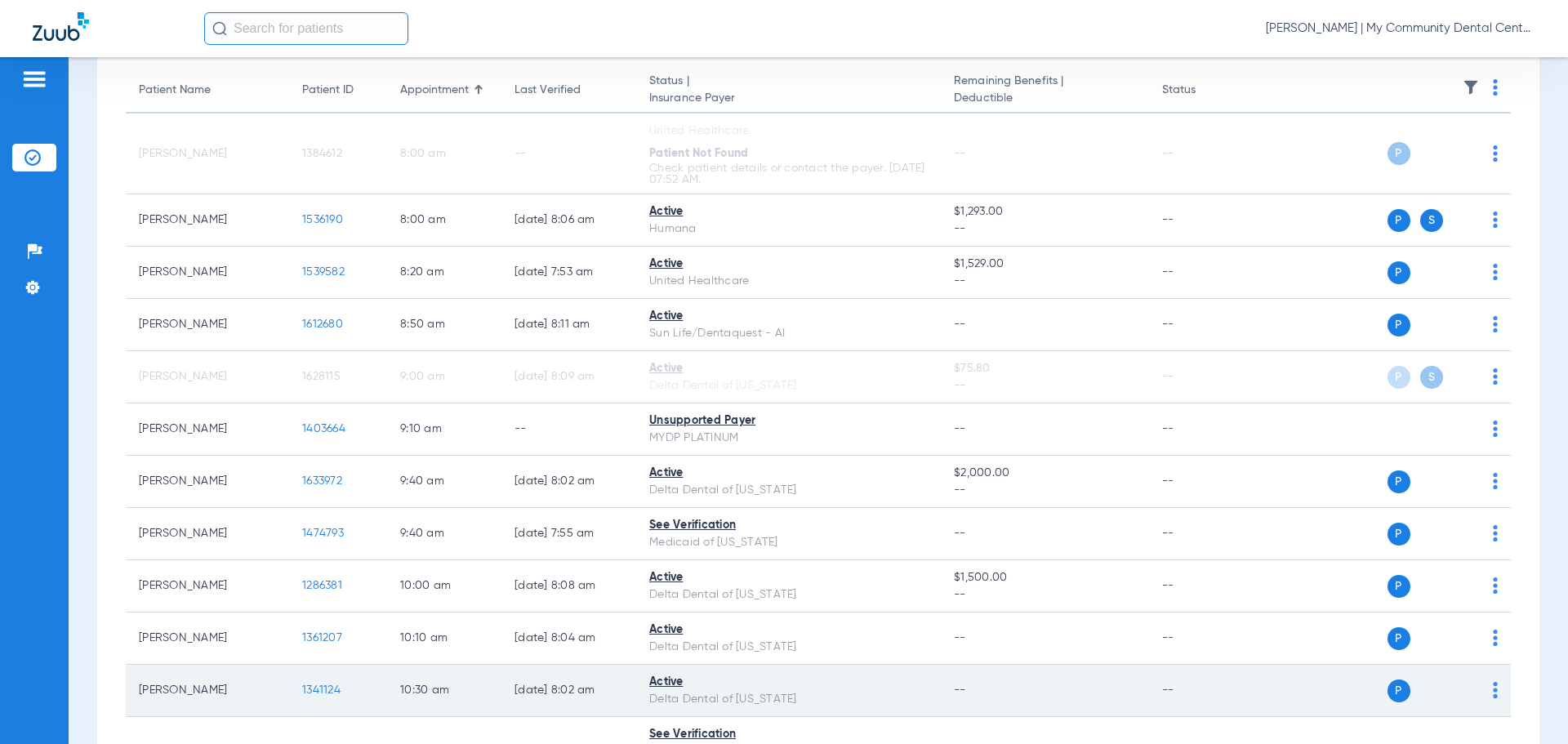
scroll to position [572, 0]
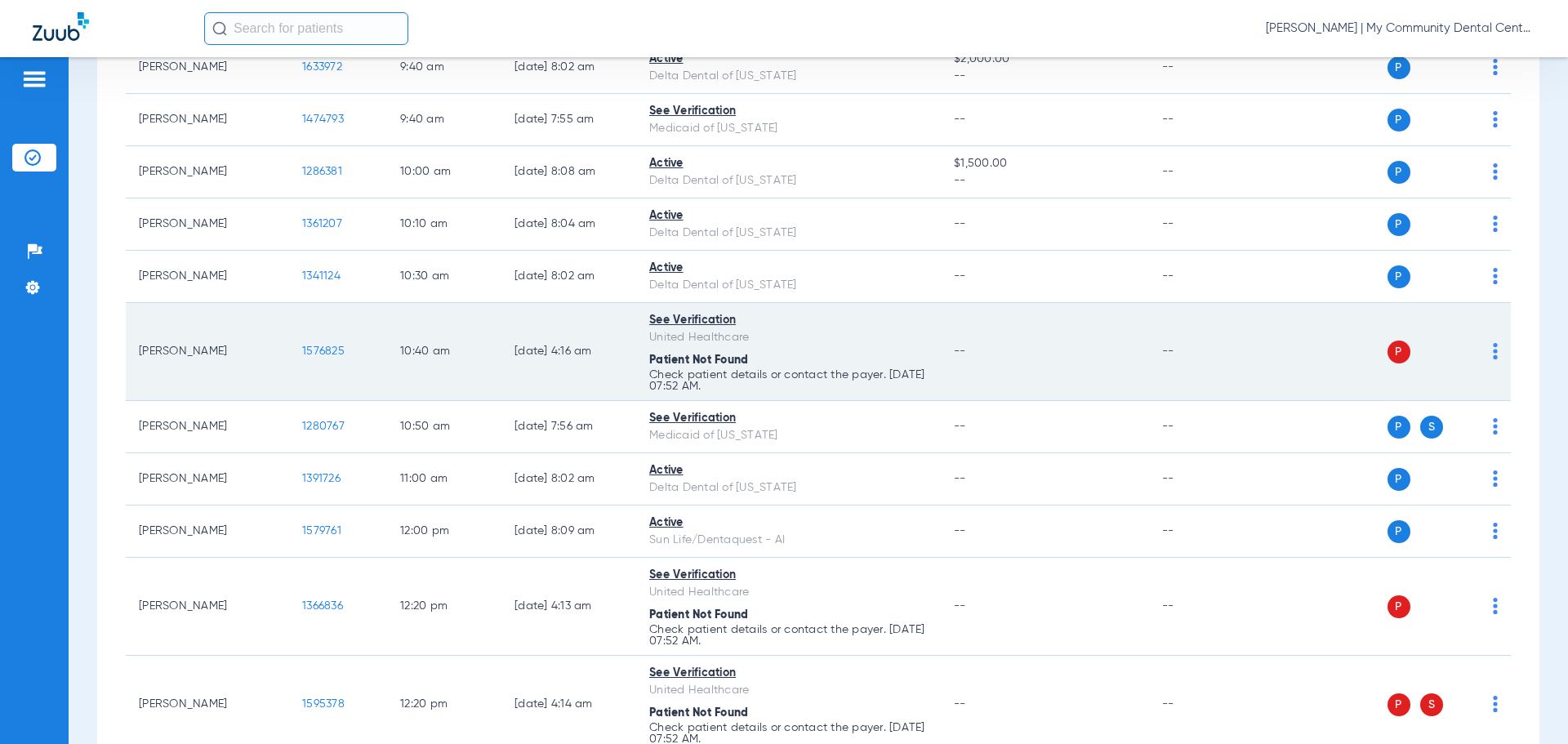
click at [1480, 355] on div "P S" at bounding box center [1379, 352] width 239 height 23
click at [1494, 357] on img at bounding box center [1495, 351] width 5 height 17
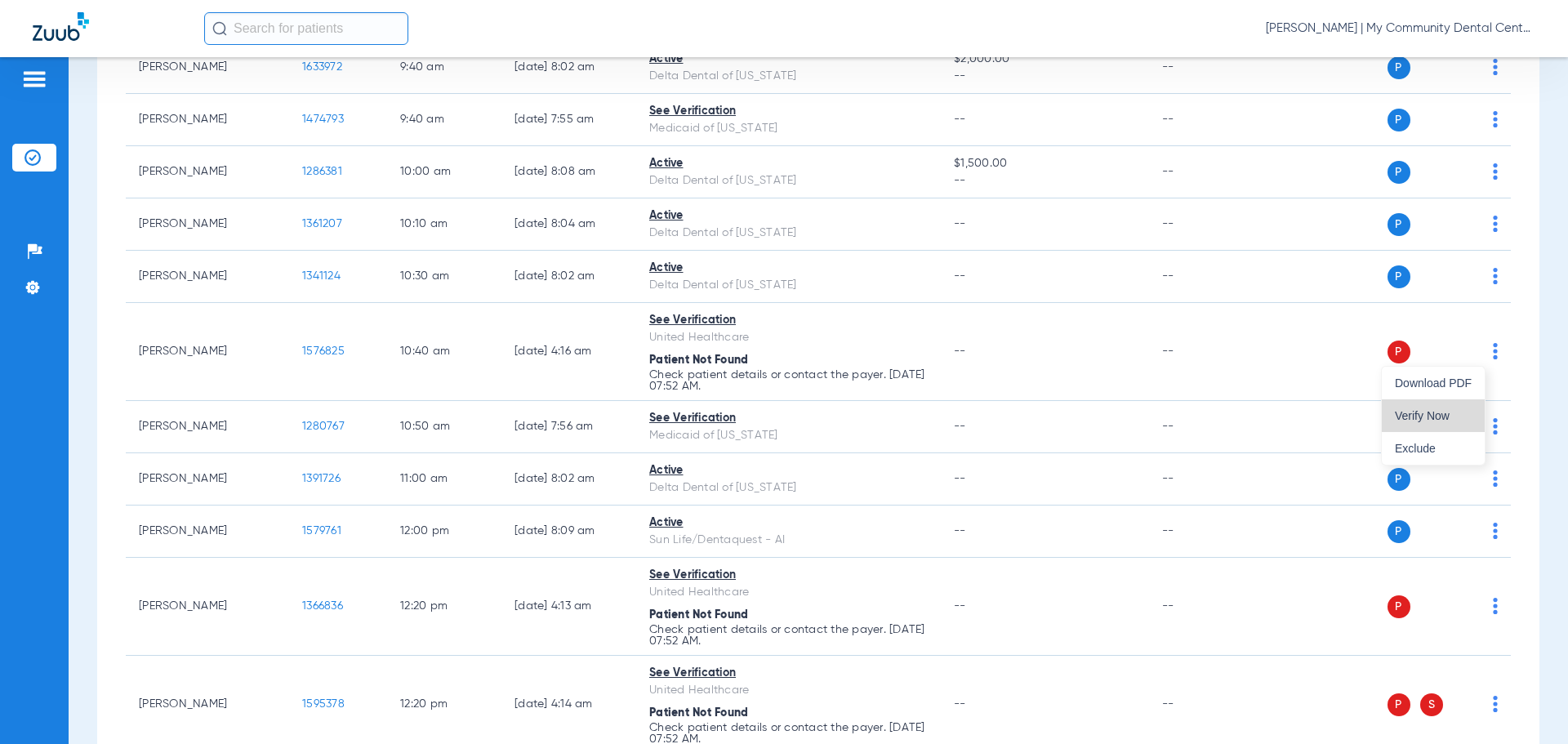
click at [1452, 415] on span "Verify Now" at bounding box center [1433, 415] width 76 height 11
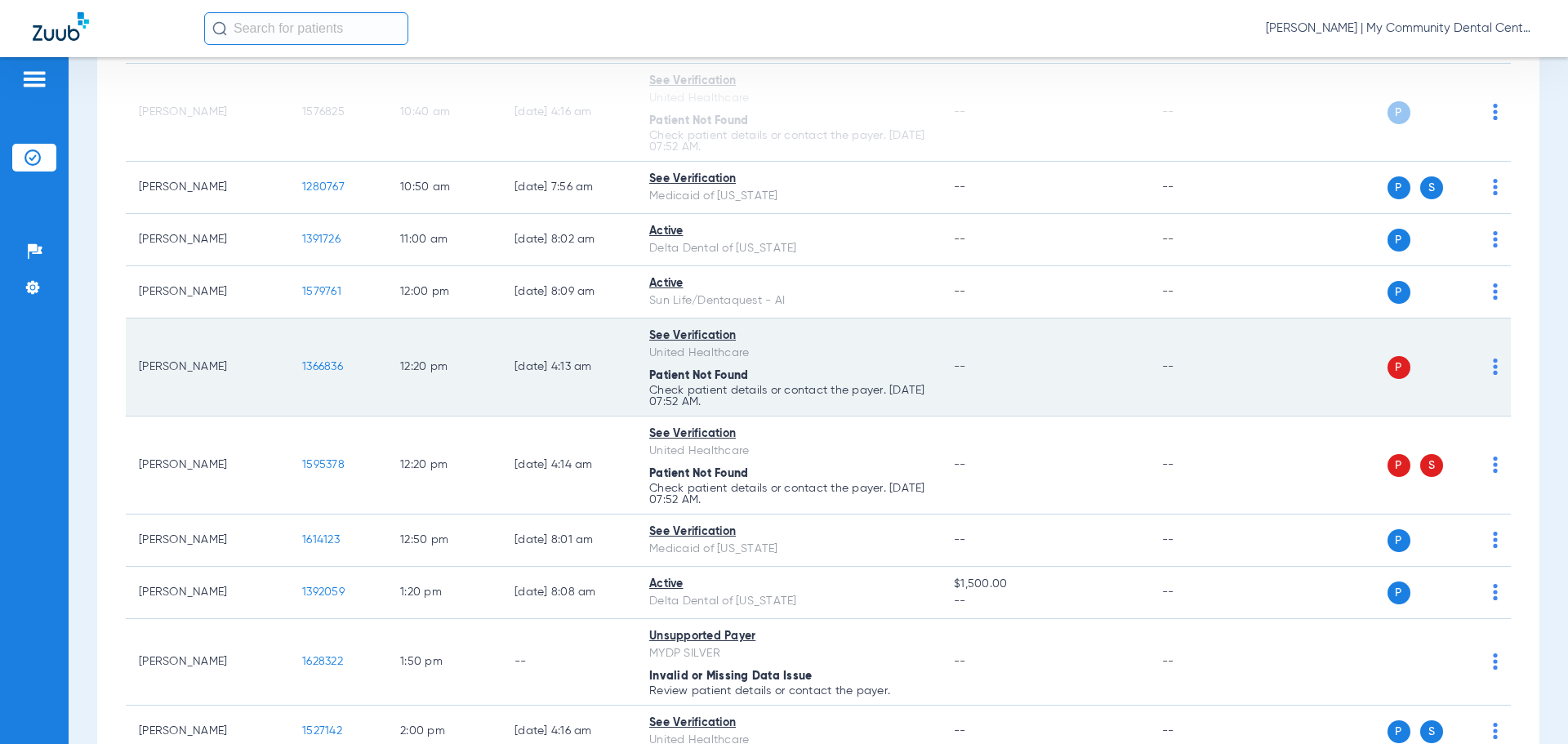
scroll to position [817, 0]
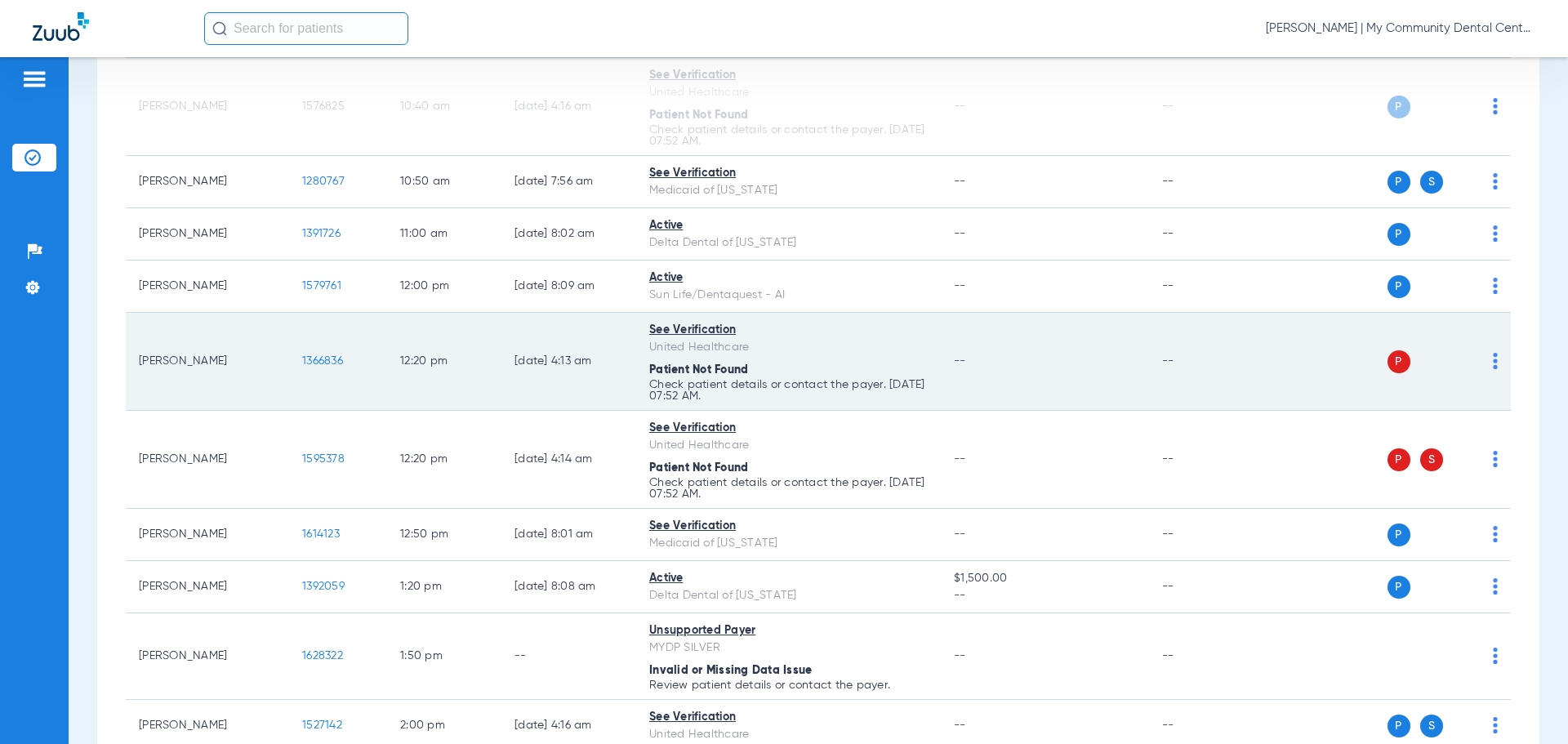
click at [1494, 367] on img at bounding box center [1495, 361] width 5 height 17
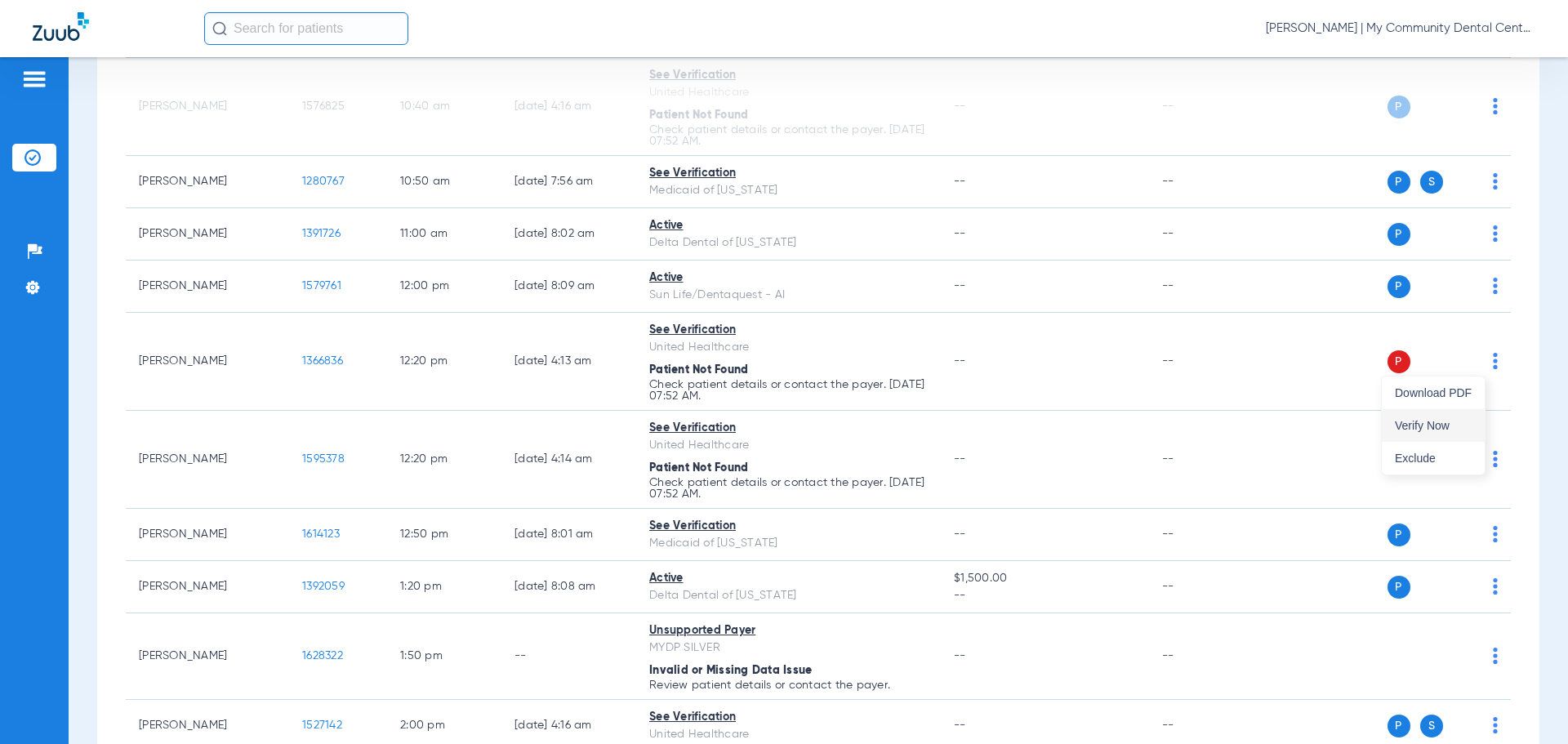
click at [1467, 423] on span "Verify Now" at bounding box center [1433, 426] width 76 height 11
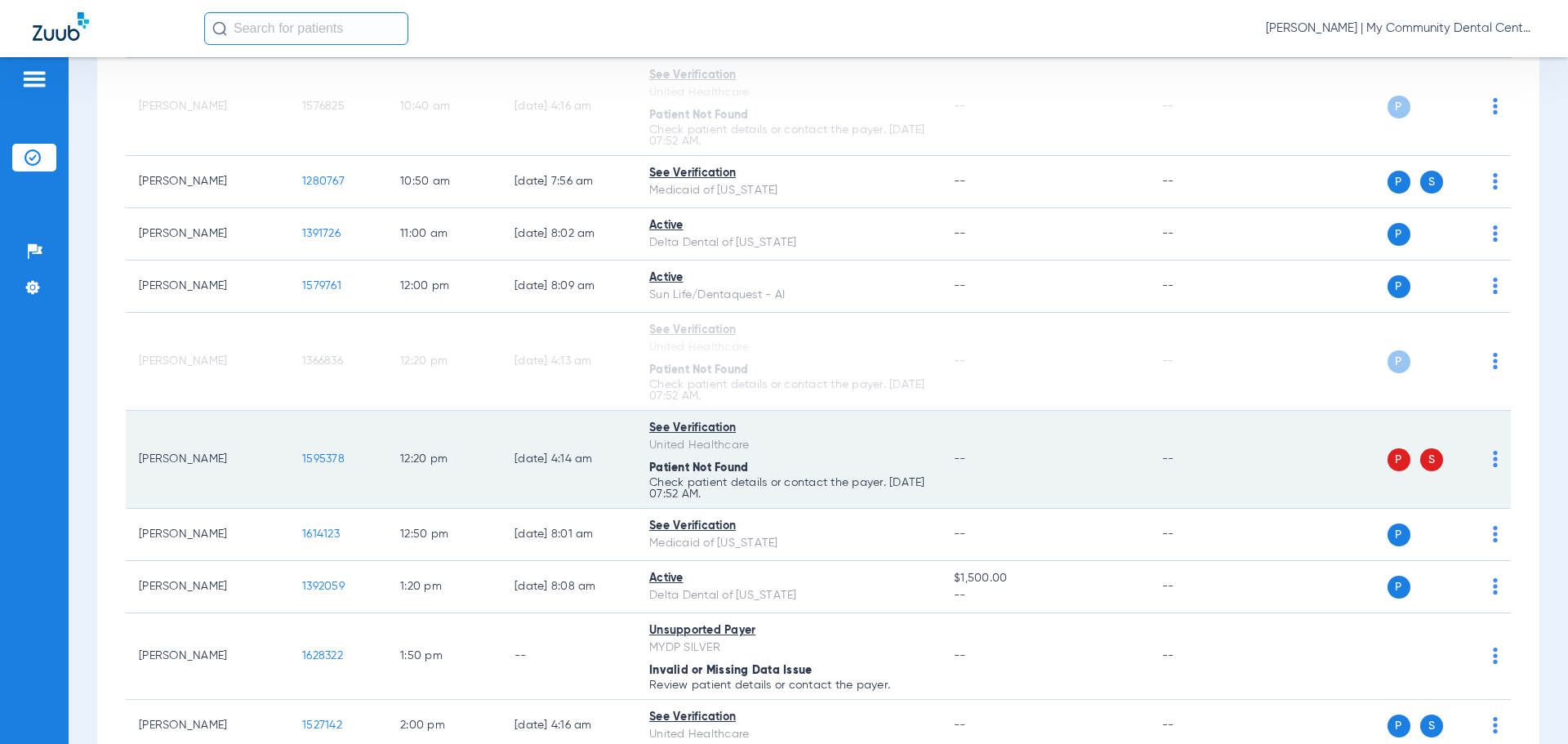
click at [1494, 459] on img at bounding box center [1495, 459] width 5 height 17
drag, startPoint x: 1452, startPoint y: 525, endPoint x: 1372, endPoint y: 430, distance: 124.2
click at [1451, 525] on span "Verify Now" at bounding box center [1415, 523] width 114 height 11
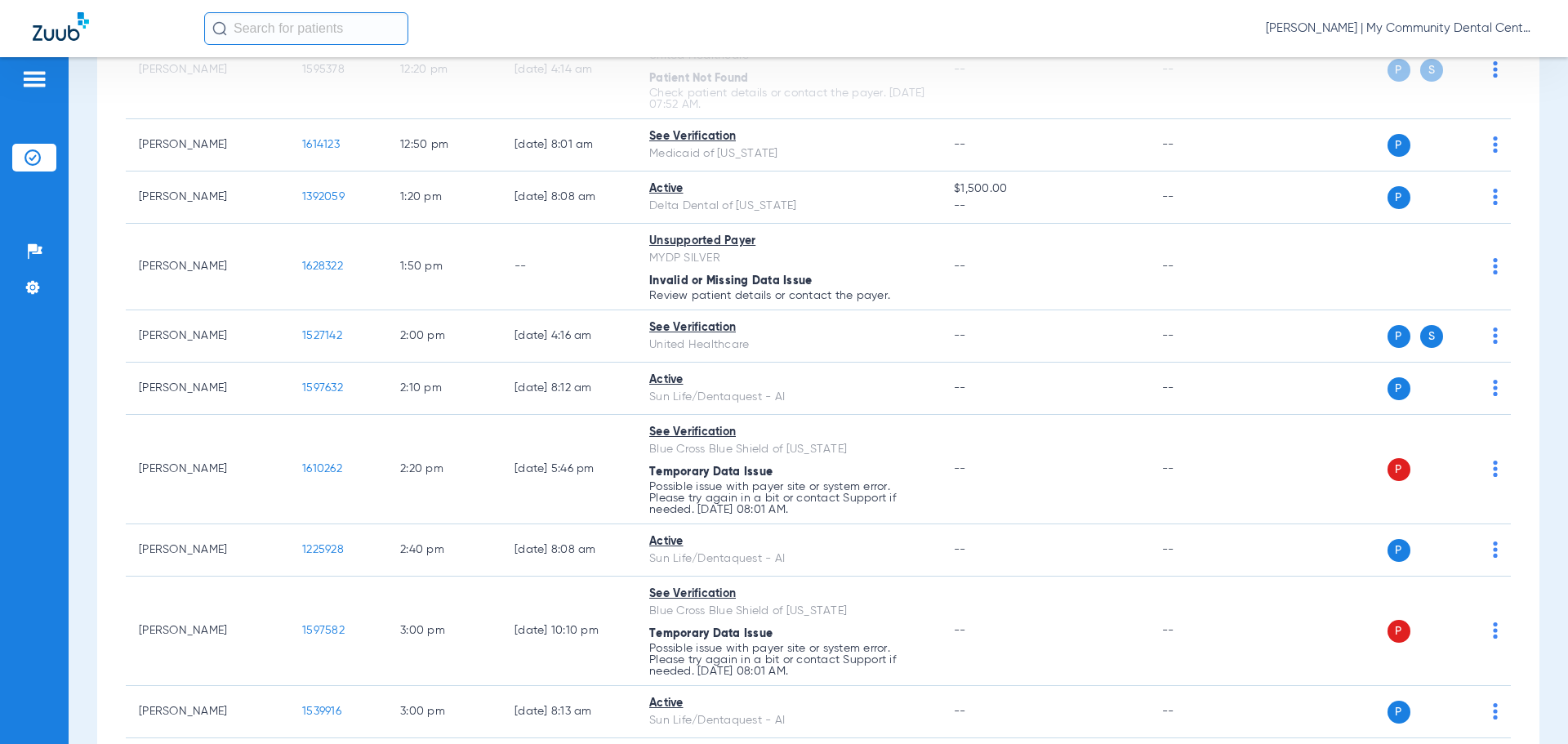
scroll to position [1307, 0]
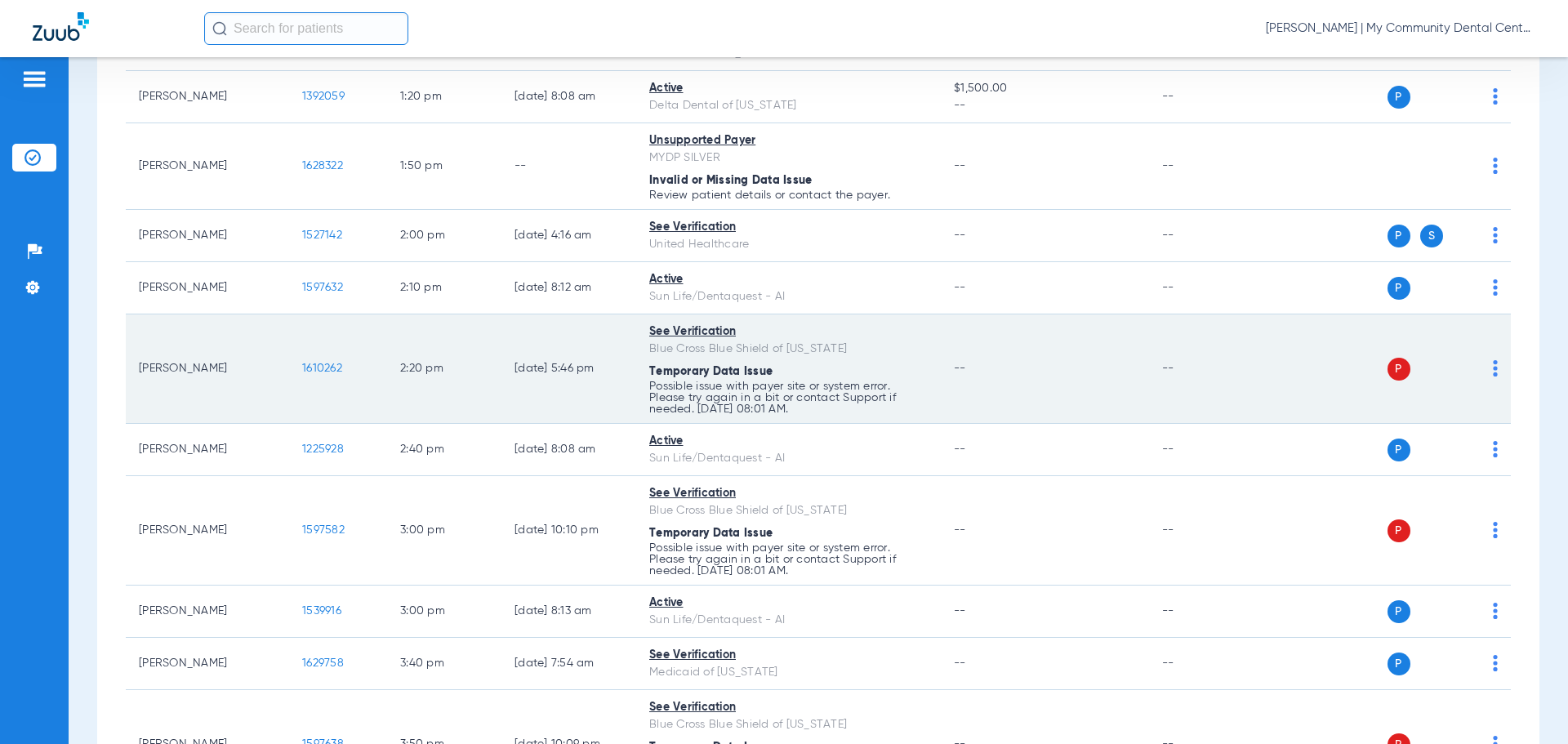
click at [1479, 372] on div "P S" at bounding box center [1379, 369] width 239 height 23
click at [1494, 372] on img at bounding box center [1495, 369] width 5 height 17
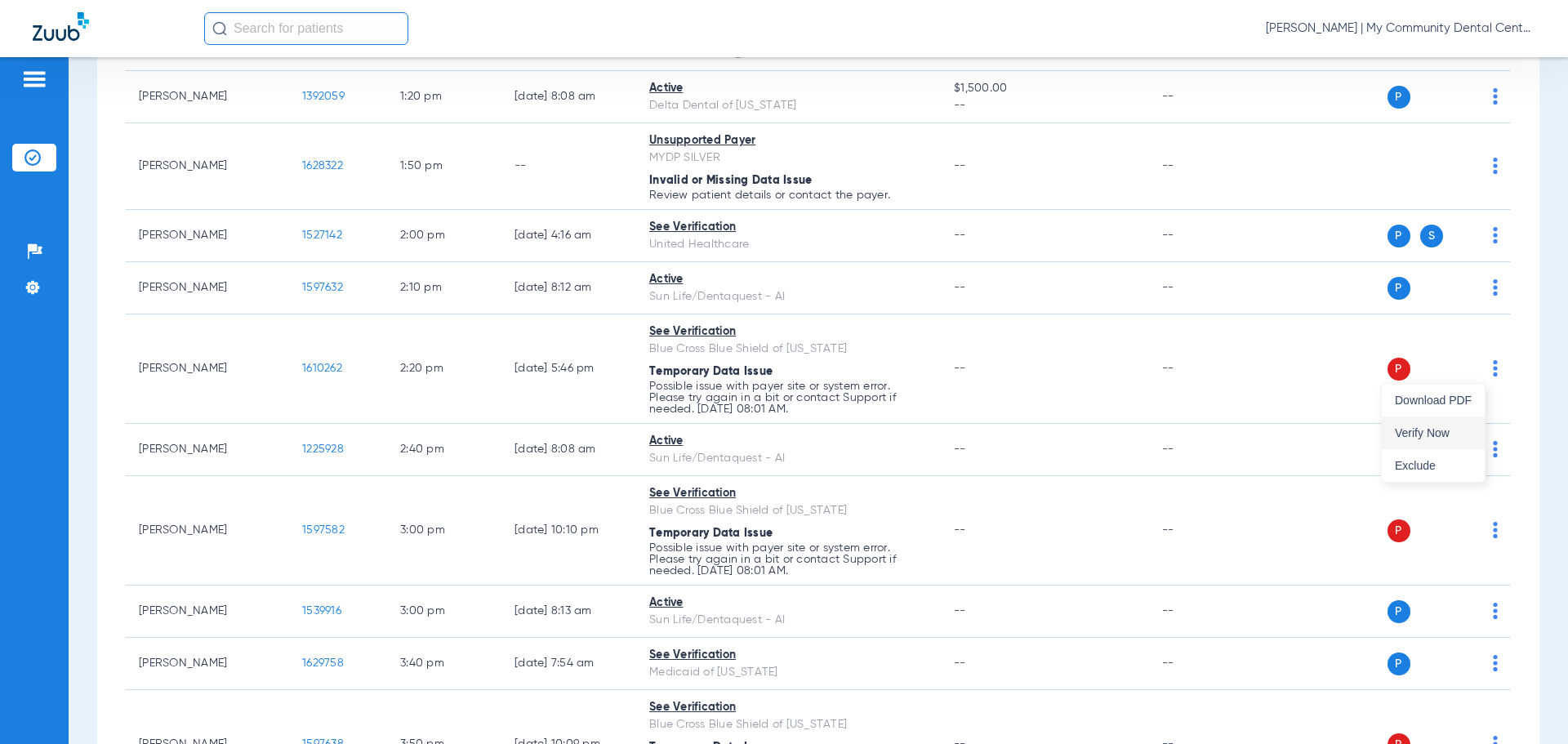
click at [1448, 439] on span "Verify Now" at bounding box center [1433, 433] width 76 height 11
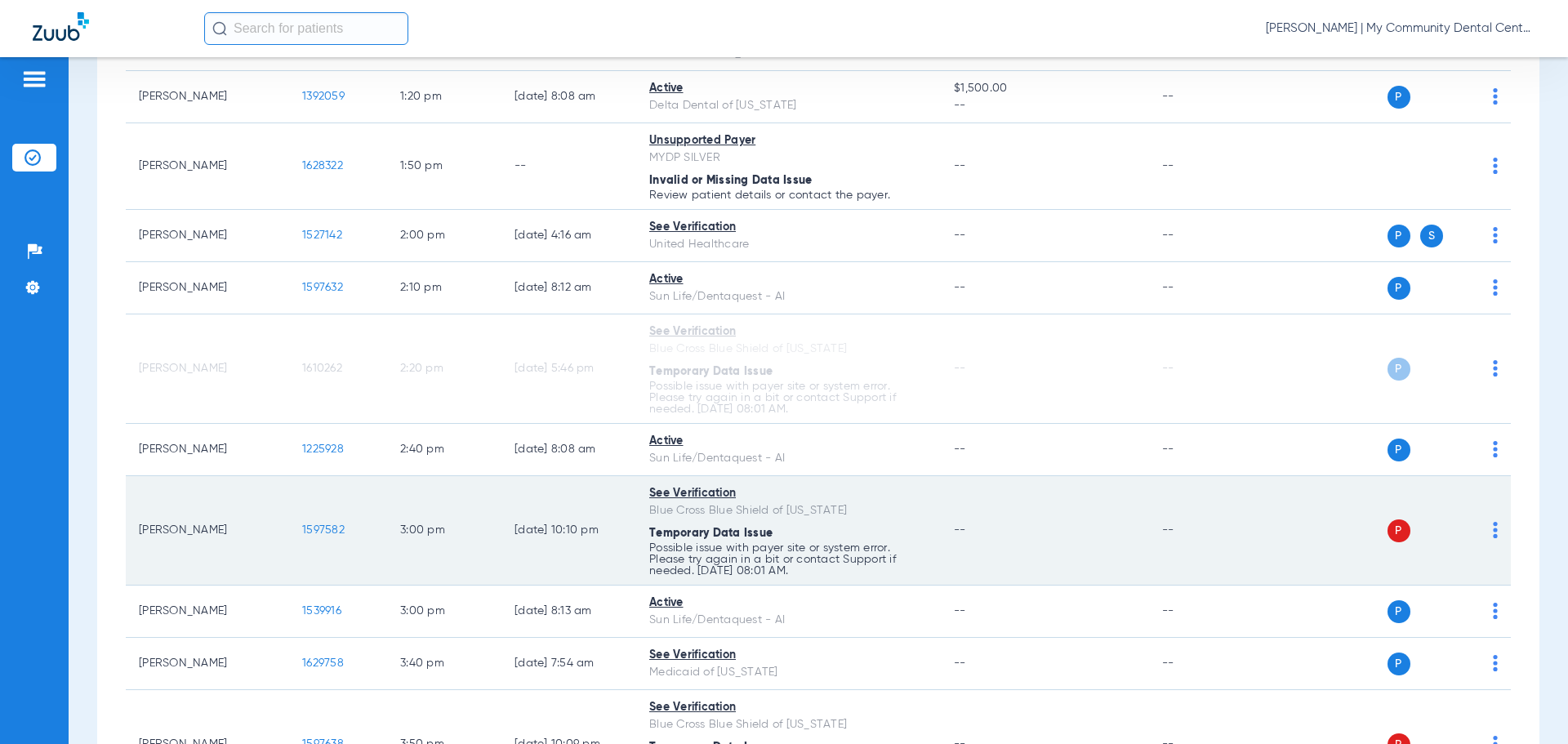
click at [1494, 534] on img at bounding box center [1495, 531] width 5 height 17
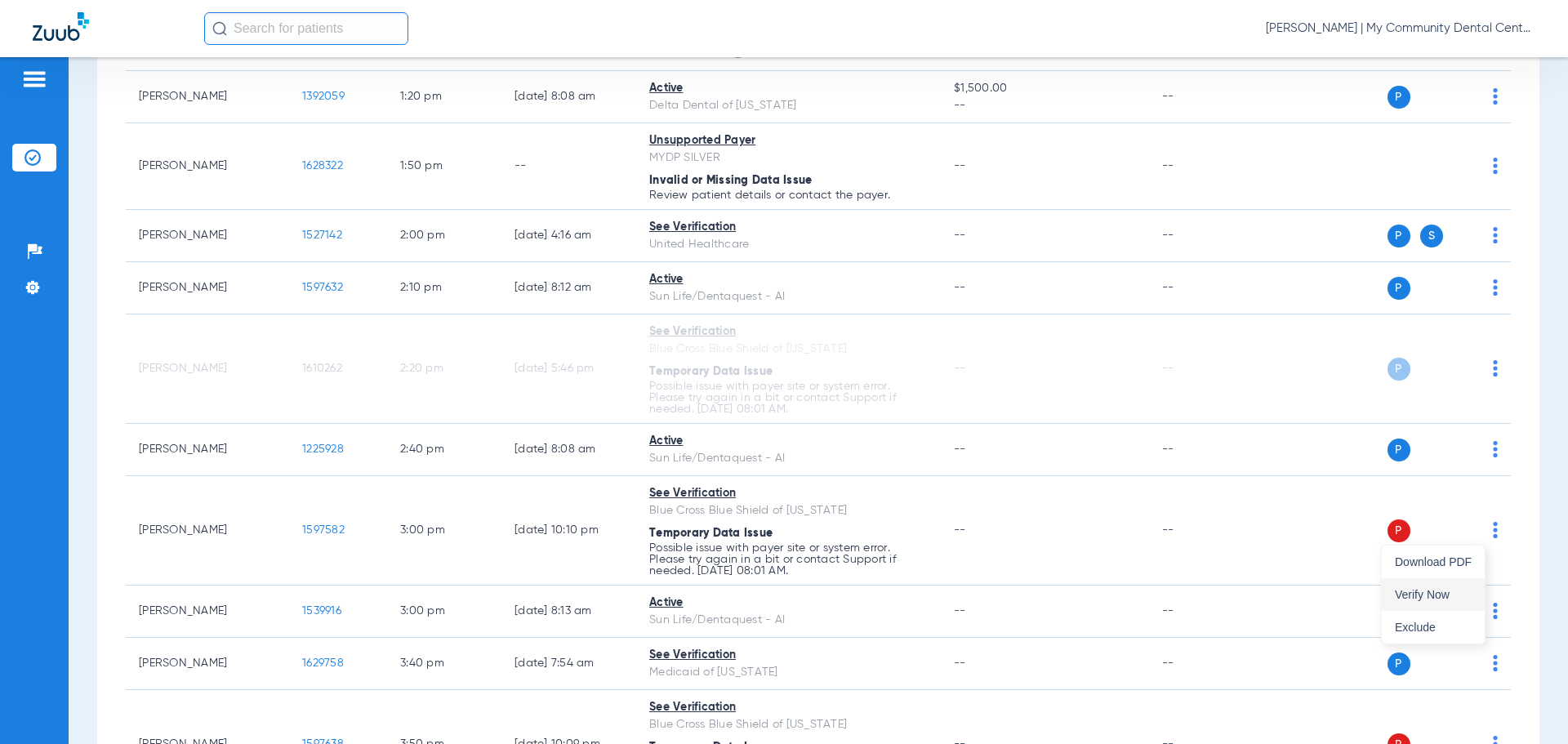
click at [1443, 604] on button "Verify Now" at bounding box center [1433, 594] width 103 height 33
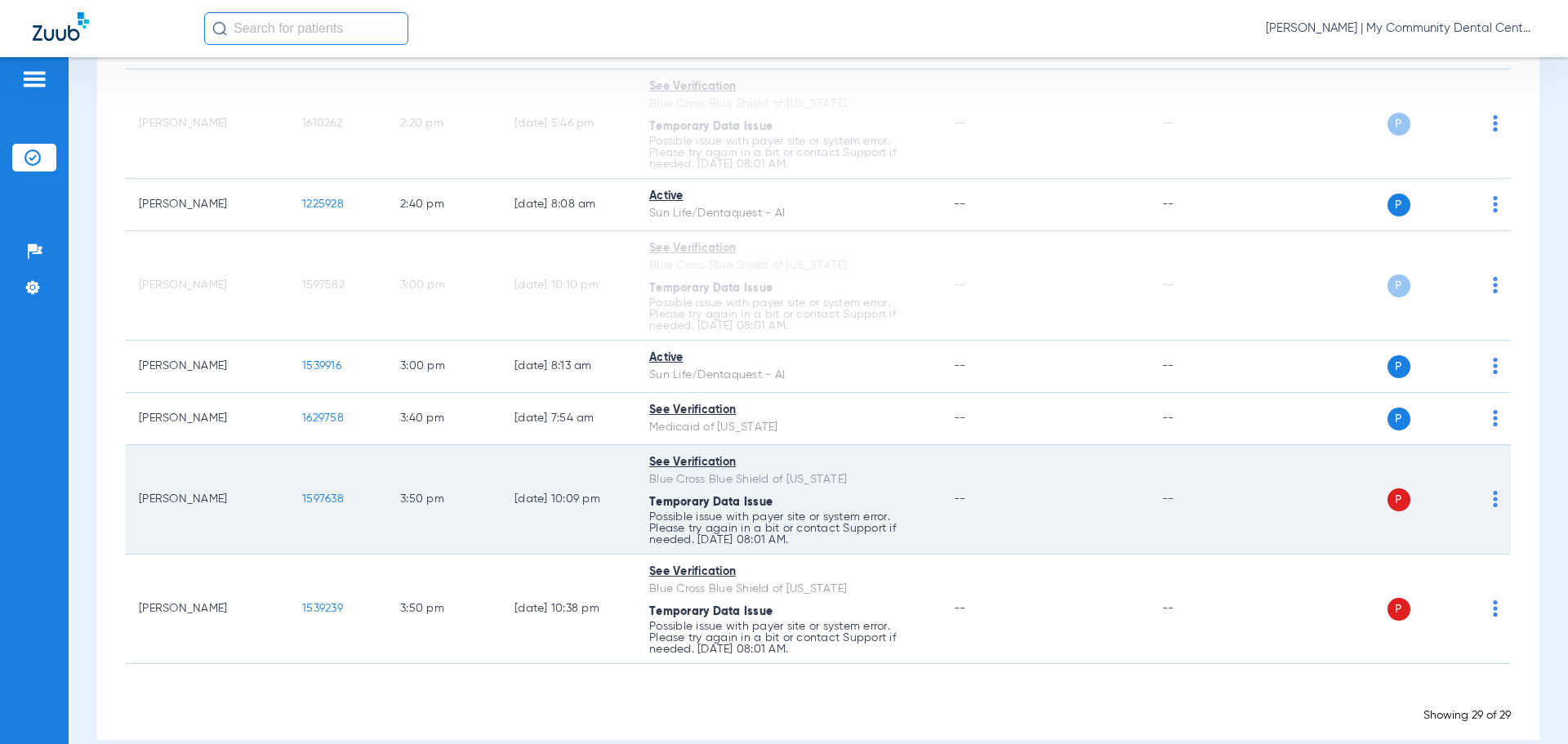
scroll to position [1576, 0]
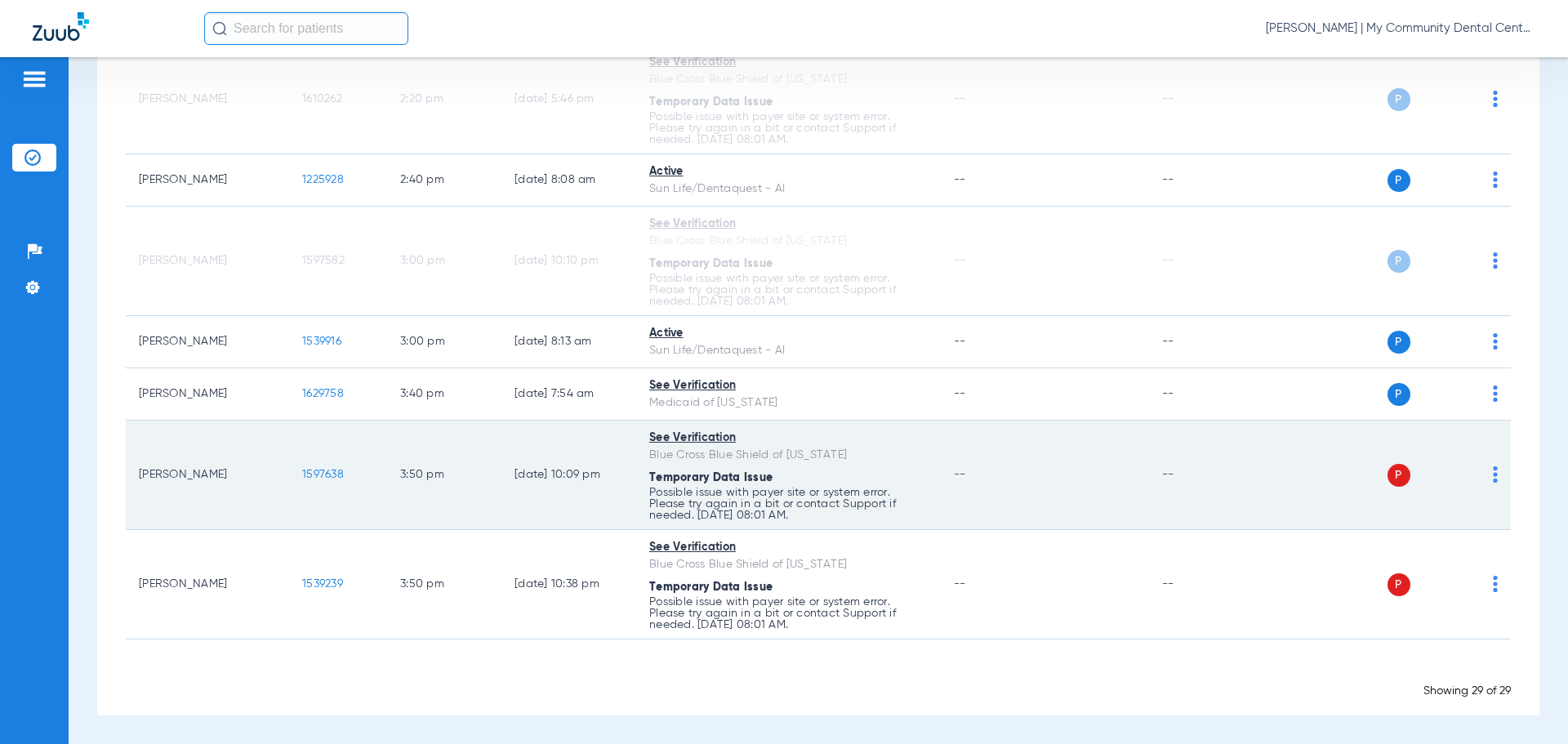
click at [1486, 482] on td "P S" at bounding box center [1386, 476] width 252 height 110
click at [1494, 478] on img at bounding box center [1495, 475] width 5 height 17
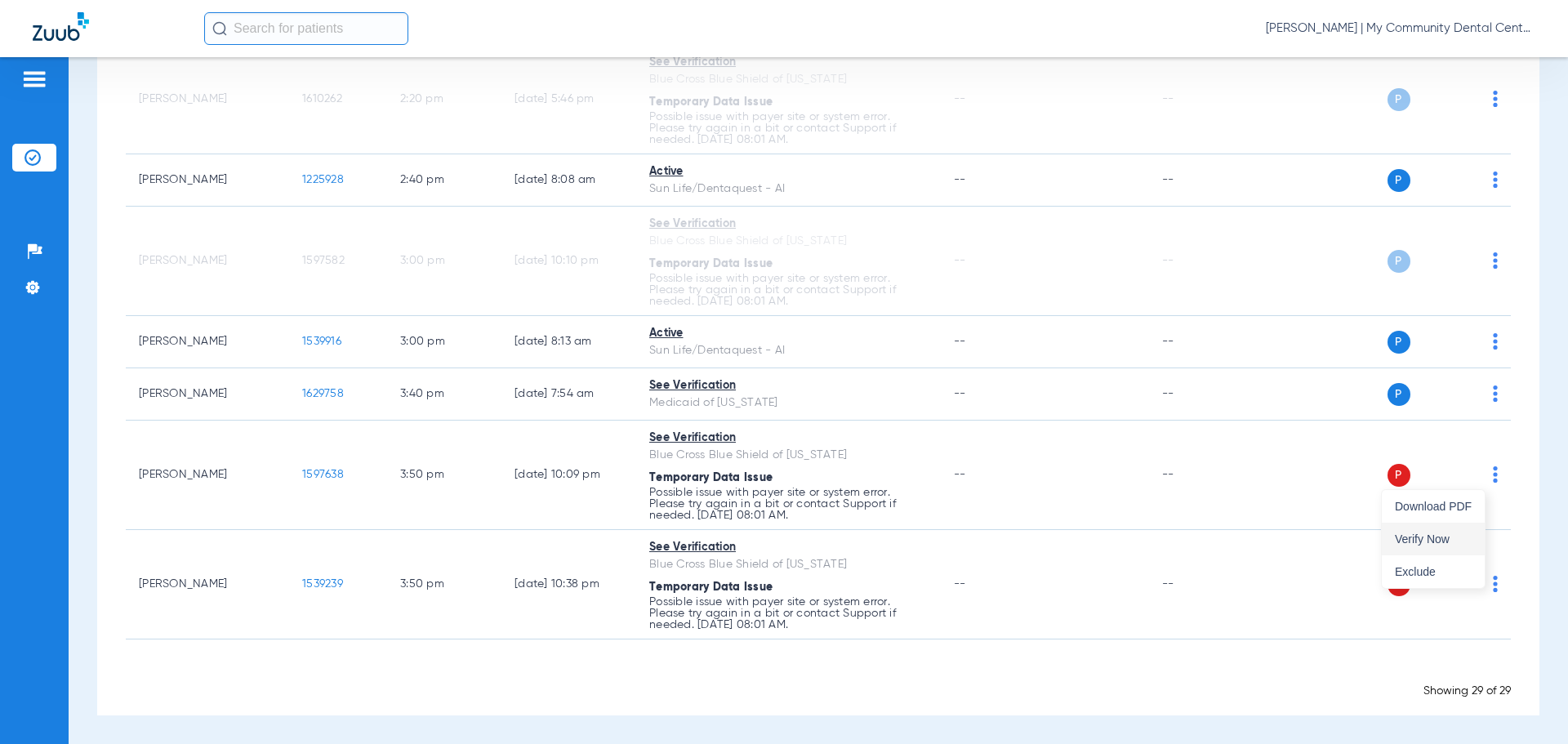
click at [1453, 536] on span "Verify Now" at bounding box center [1433, 539] width 76 height 11
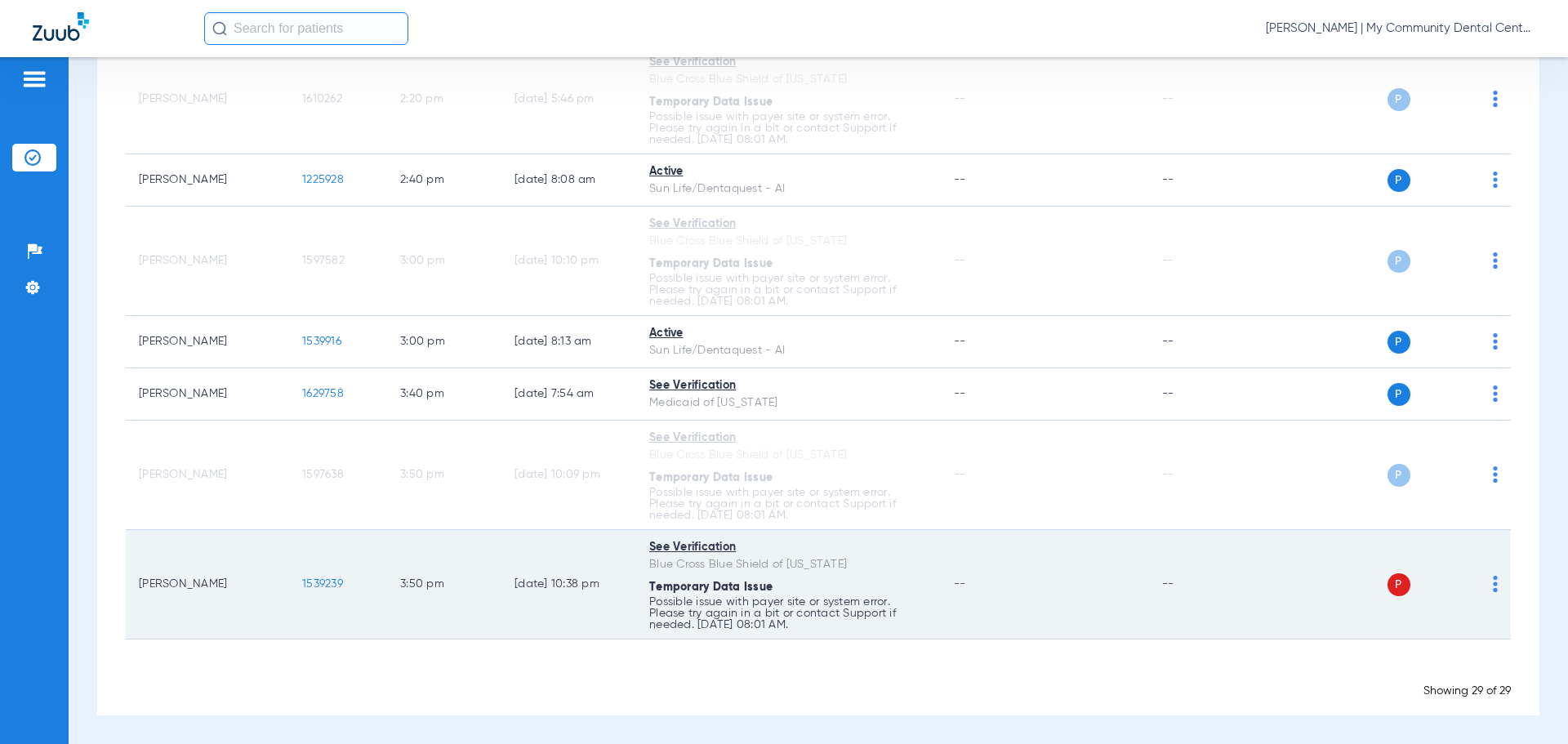
click at [1494, 585] on img at bounding box center [1495, 584] width 5 height 17
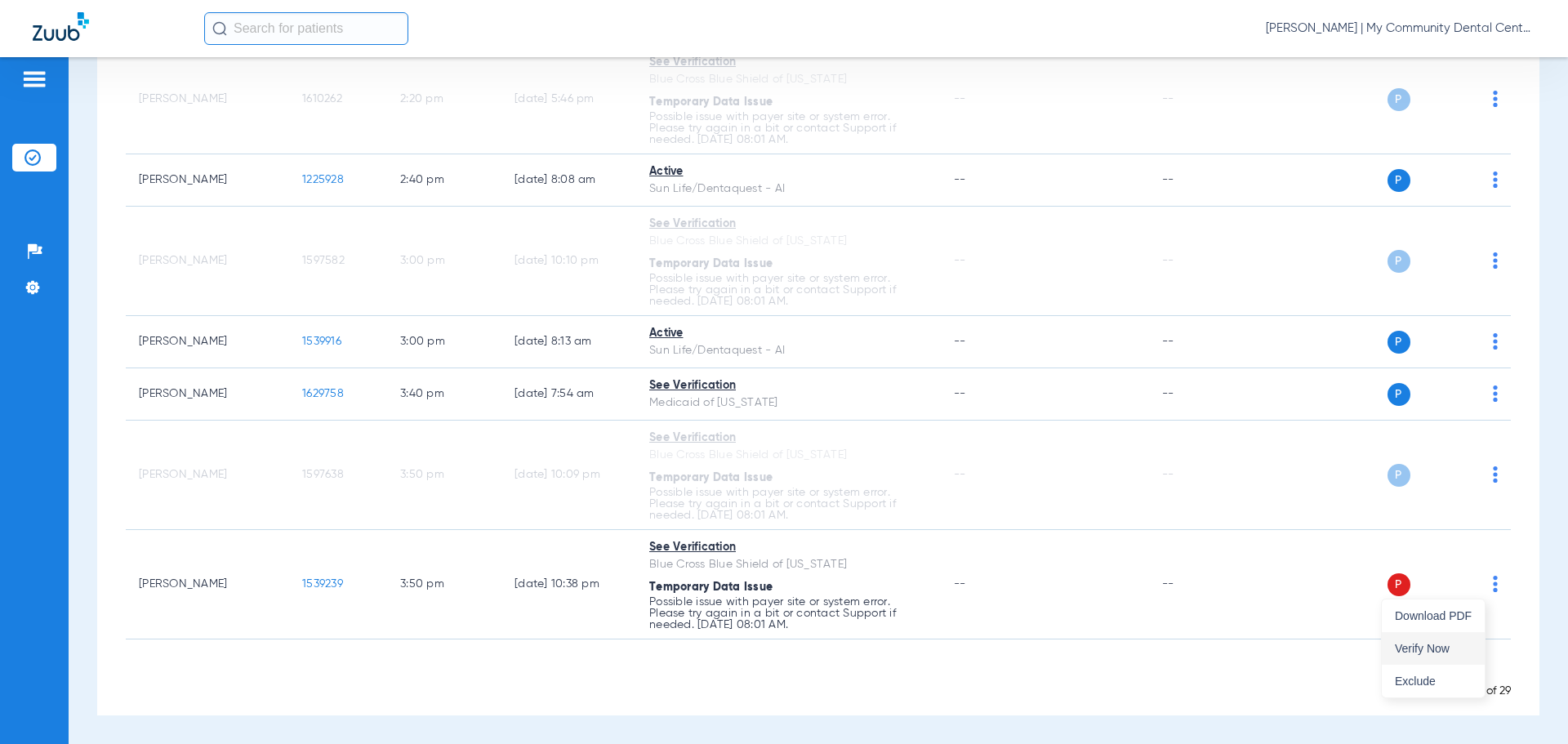
click at [1424, 644] on span "Verify Now" at bounding box center [1433, 648] width 76 height 11
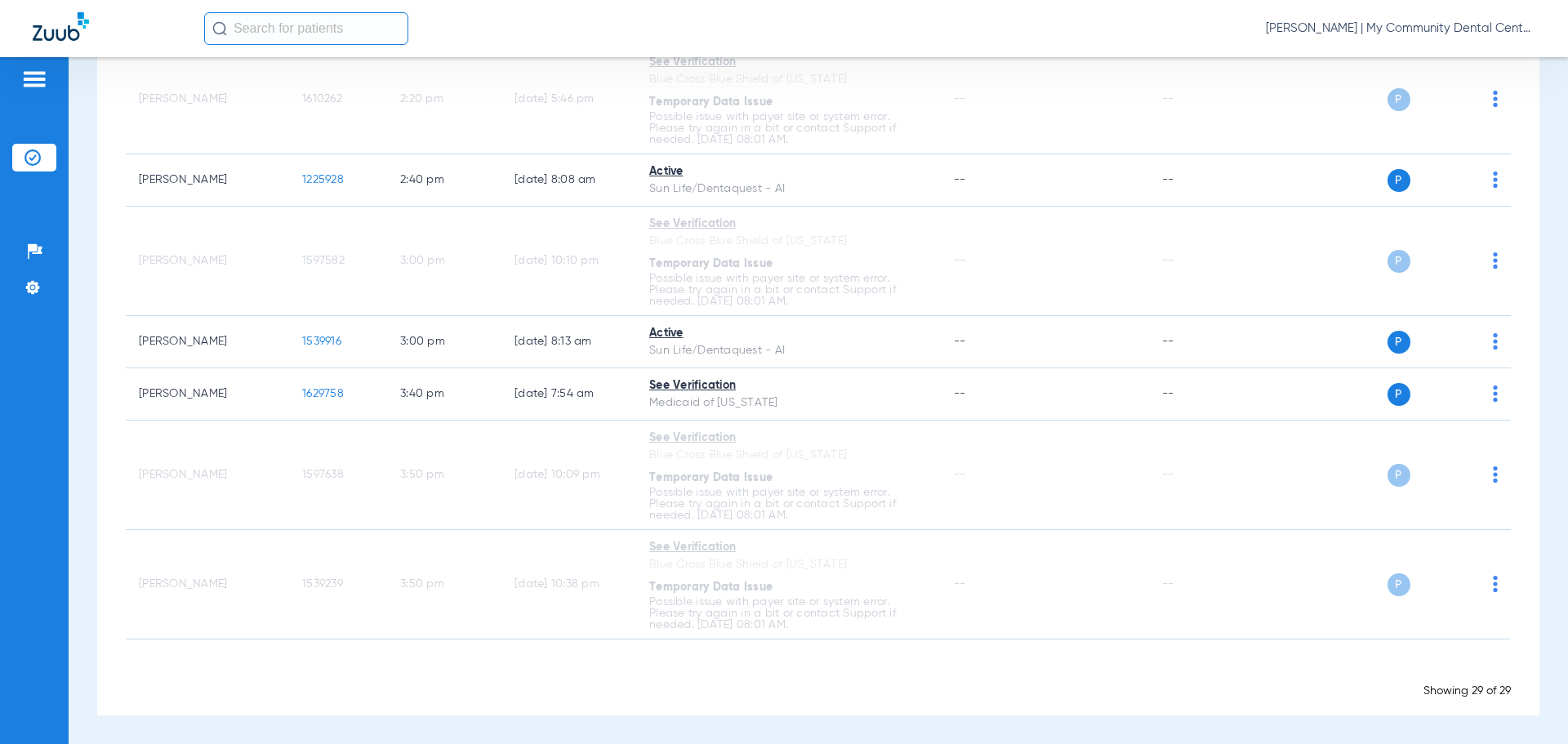
click at [1476, 38] on div "Donna Thiel - Howell | My Community Dental Centers" at bounding box center [870, 28] width 1331 height 33
click at [1476, 26] on span "Donna Thiel - Howell | My Community Dental Centers" at bounding box center [1400, 29] width 269 height 17
click at [1456, 70] on button "Account Selection" at bounding box center [1474, 58] width 117 height 33
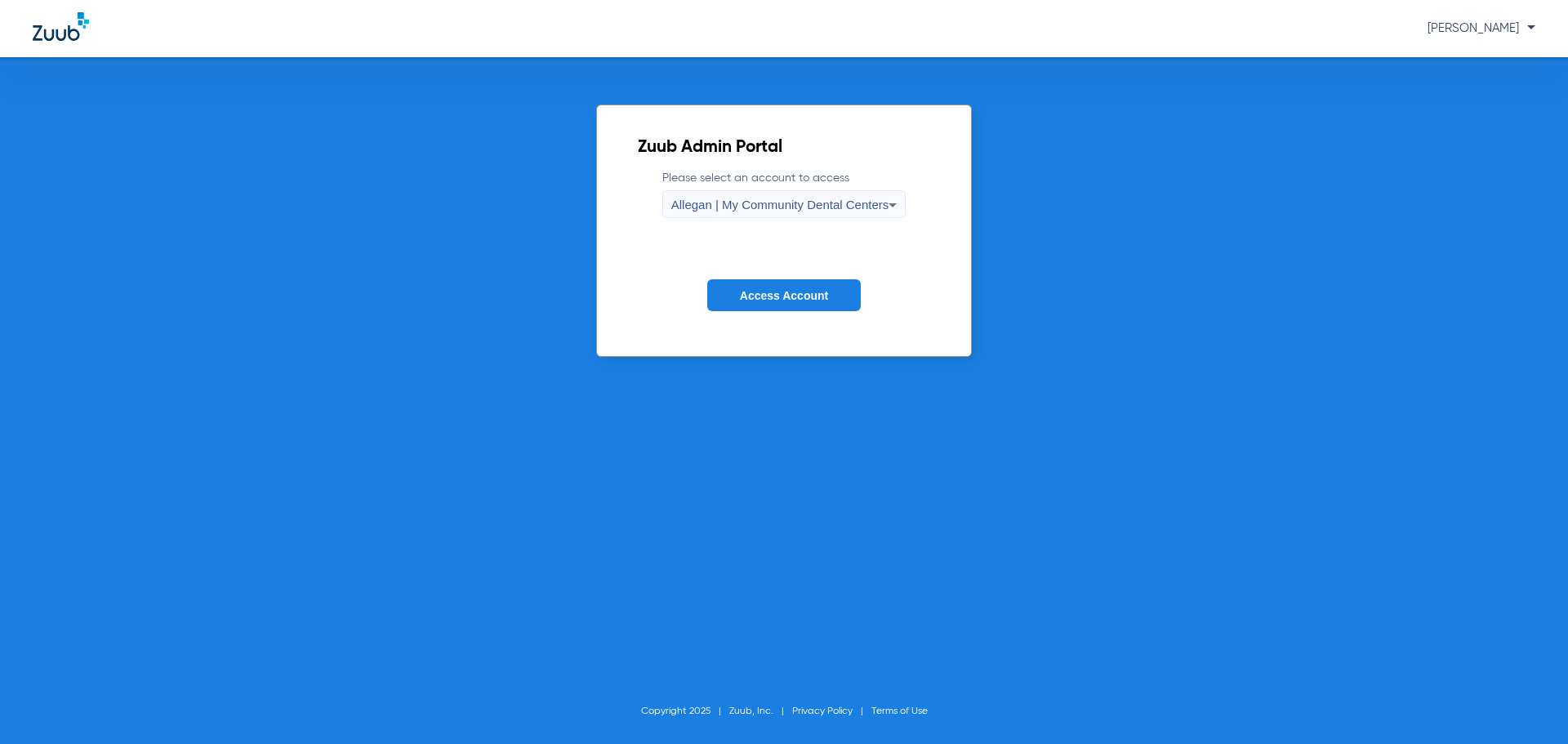
click at [710, 210] on span "Allegan | My Community Dental Centers" at bounding box center [780, 204] width 218 height 14
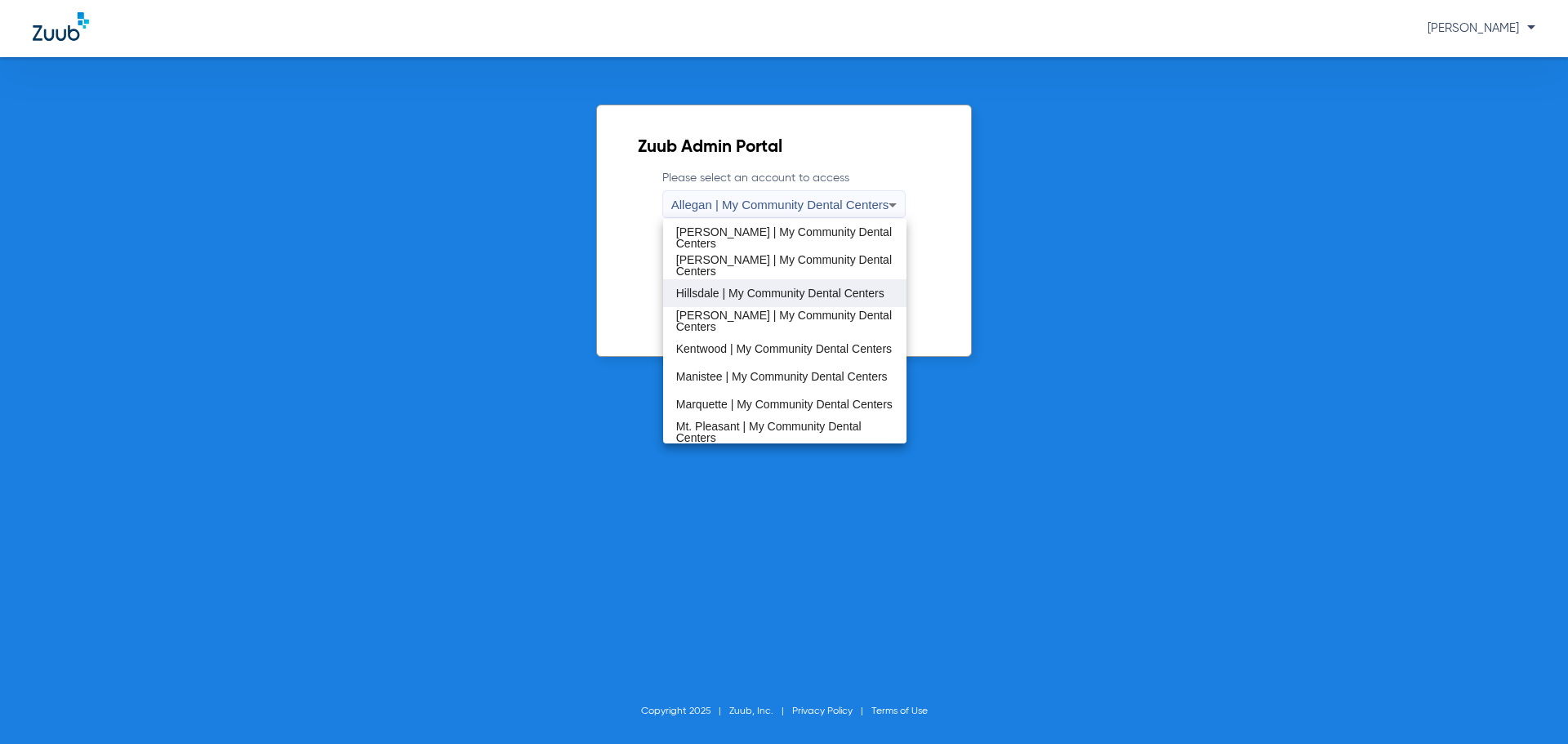
scroll to position [327, 0]
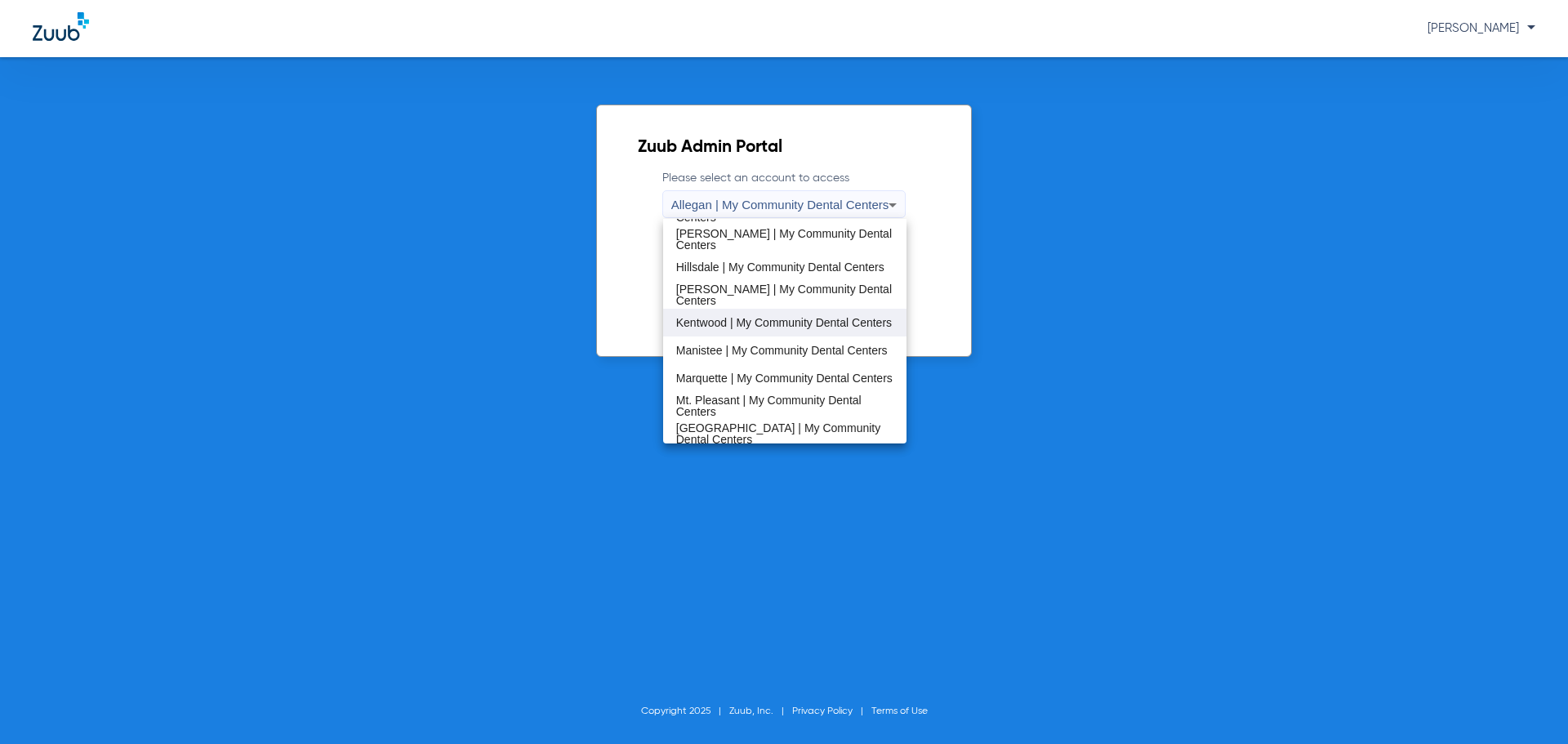
click at [770, 317] on span "Kentwood | My Community Dental Centers" at bounding box center [784, 322] width 216 height 11
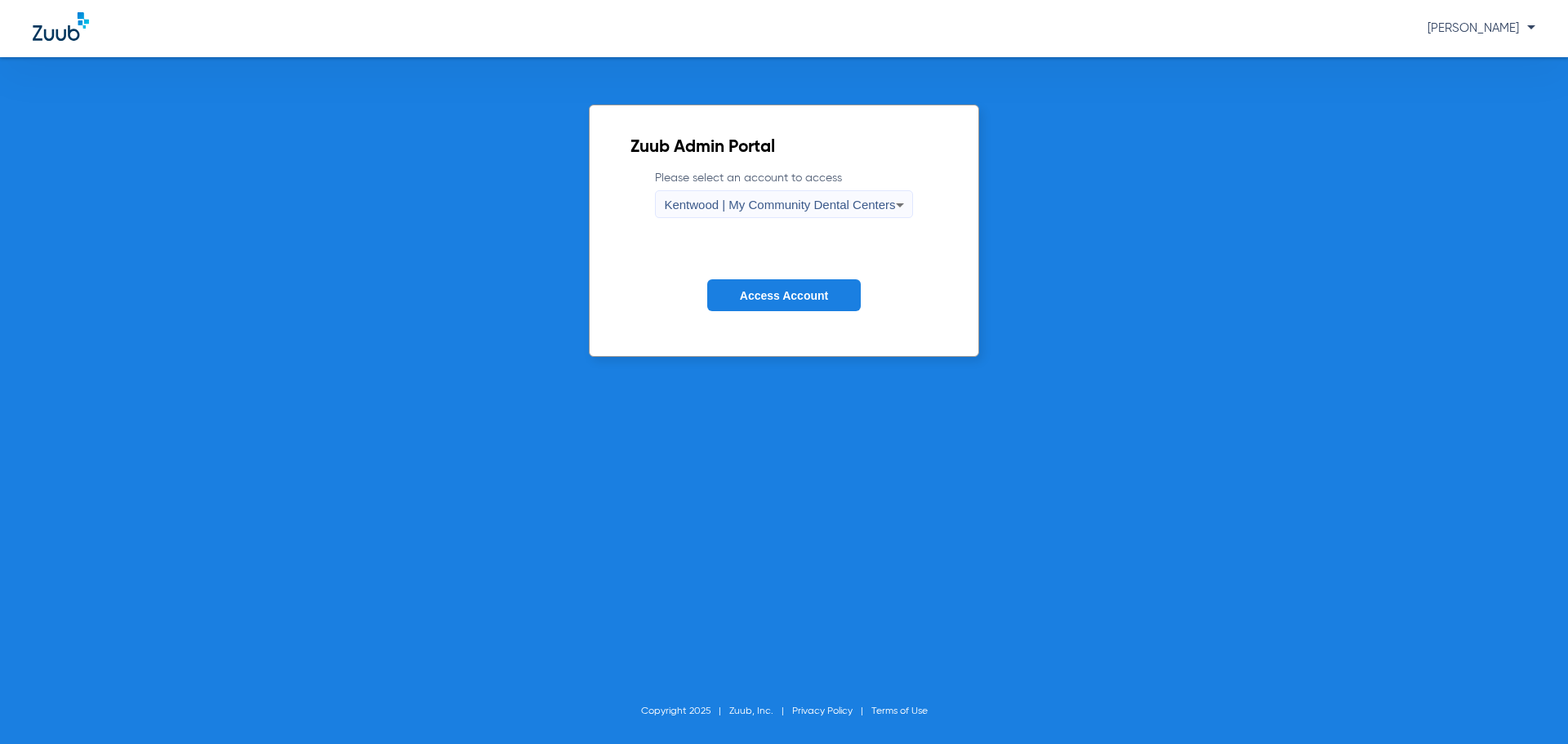
click at [789, 290] on span "Access Account" at bounding box center [784, 296] width 88 height 13
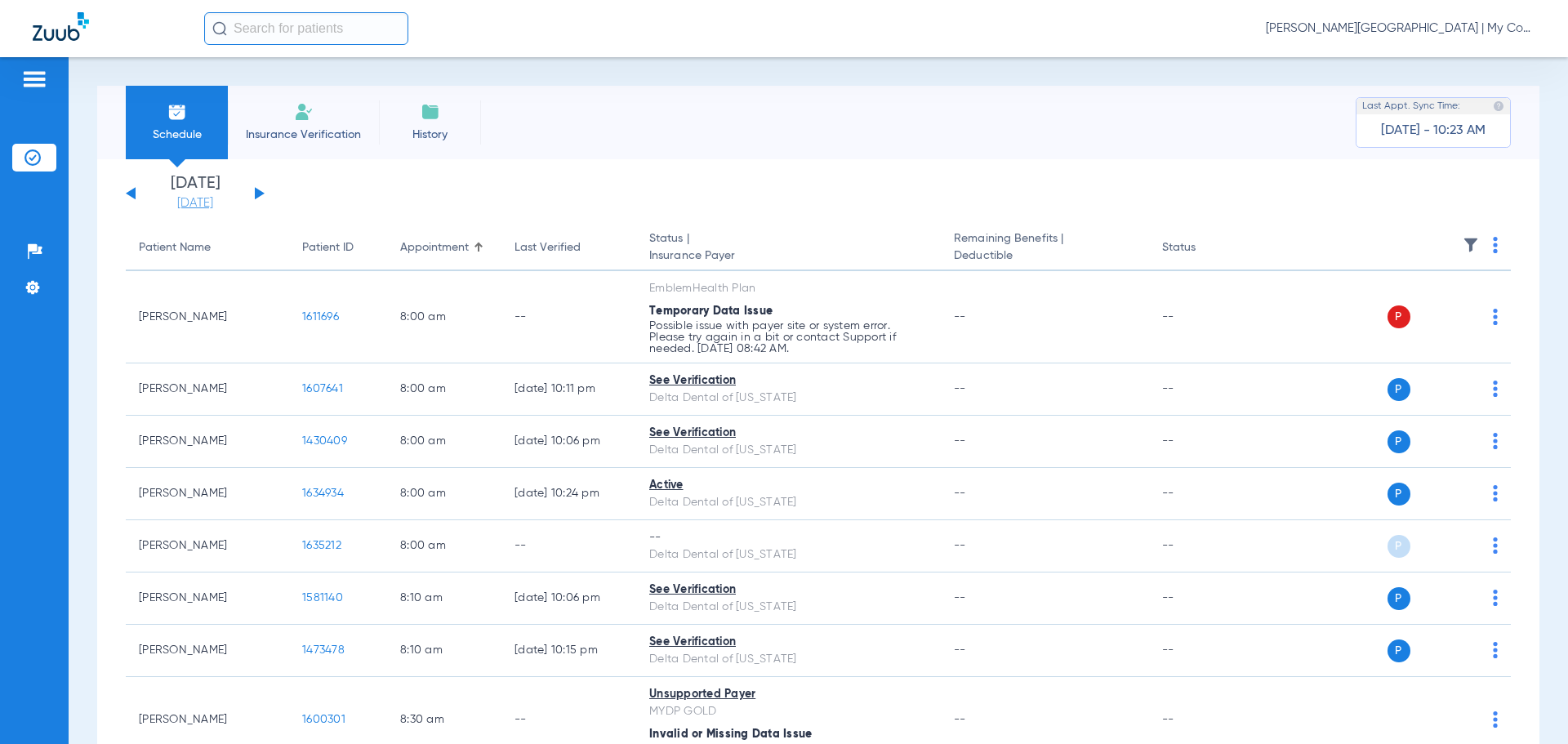
click at [190, 202] on link "[DATE]" at bounding box center [195, 204] width 98 height 17
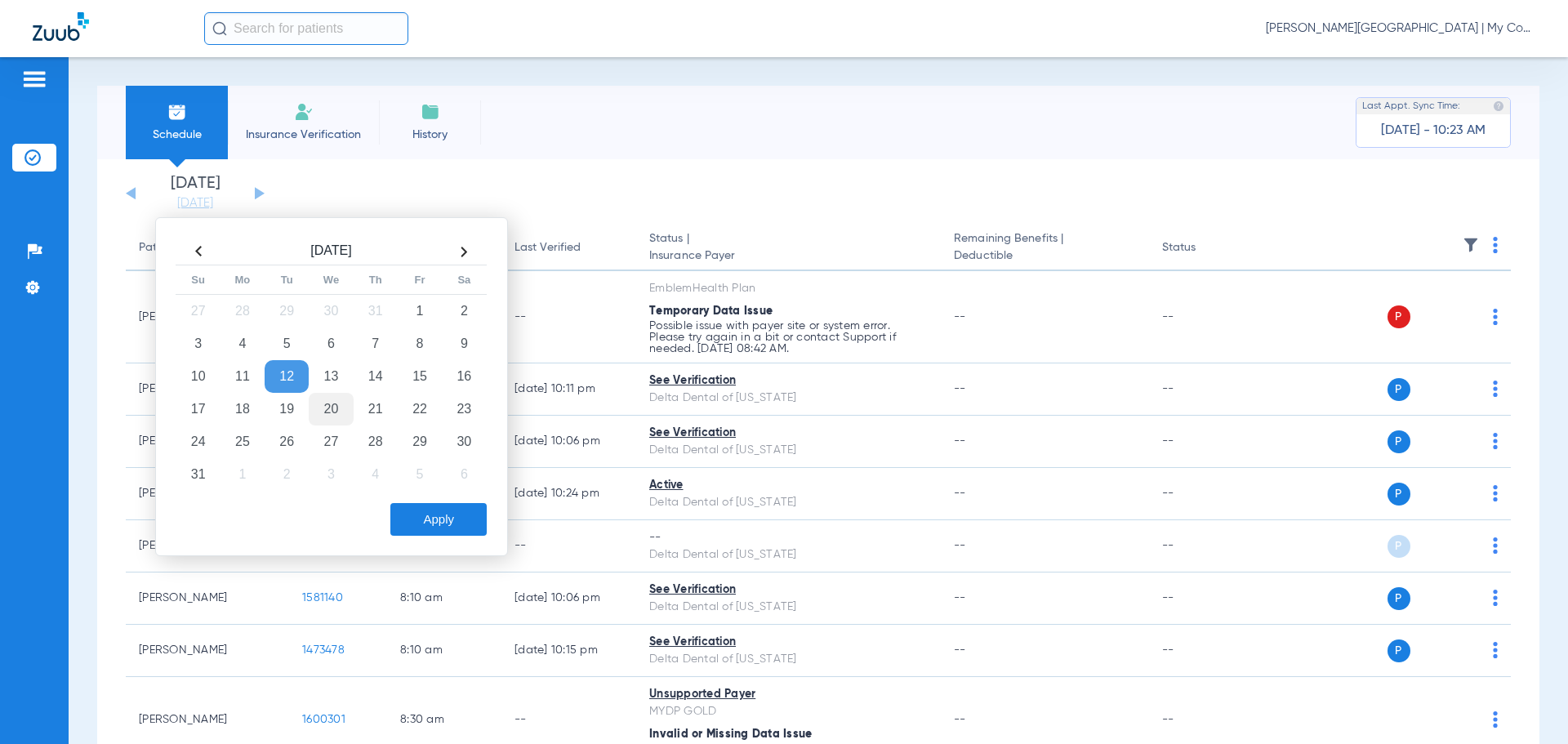
click at [327, 408] on td "20" at bounding box center [331, 409] width 44 height 33
click at [416, 514] on button "Apply" at bounding box center [439, 519] width 97 height 33
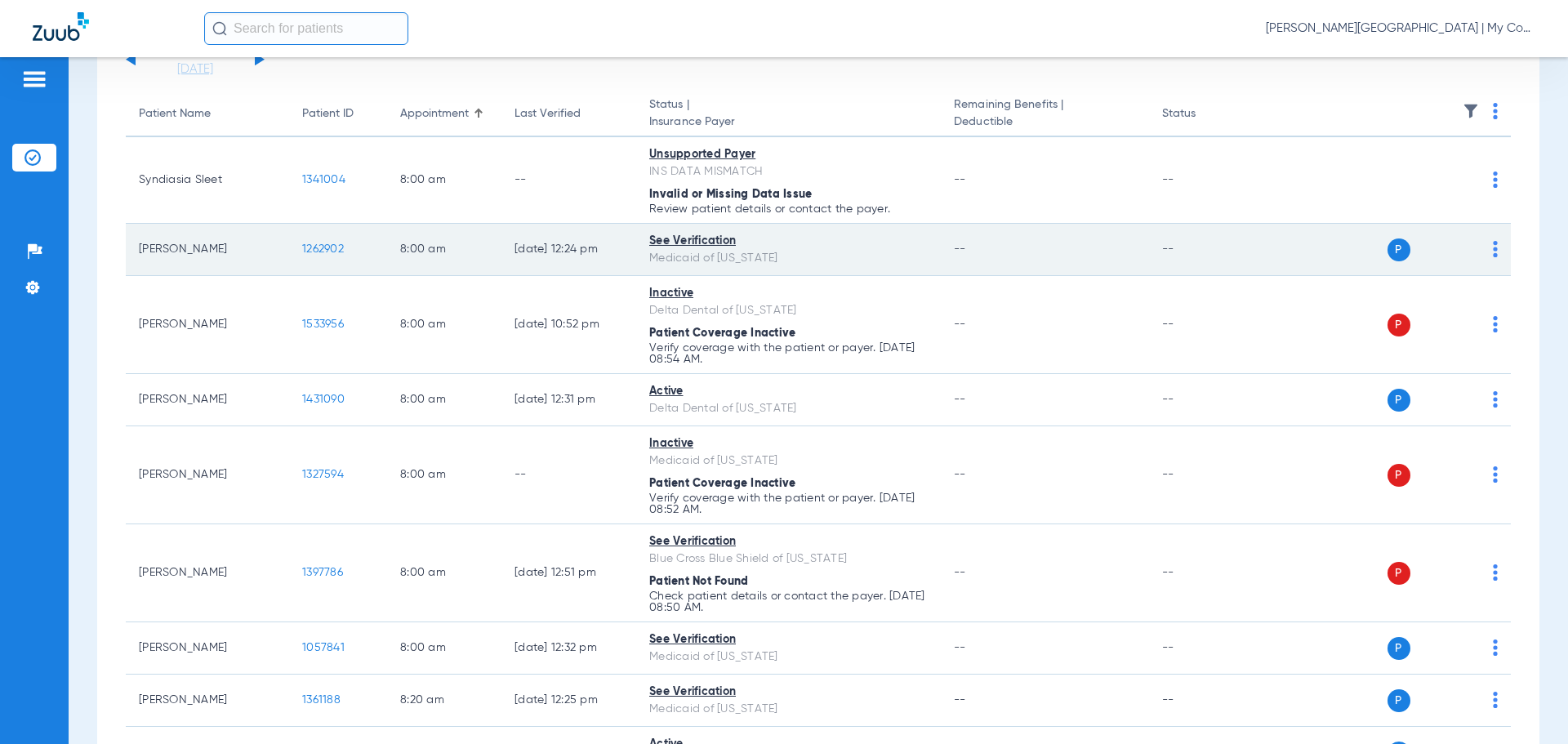
scroll to position [163, 0]
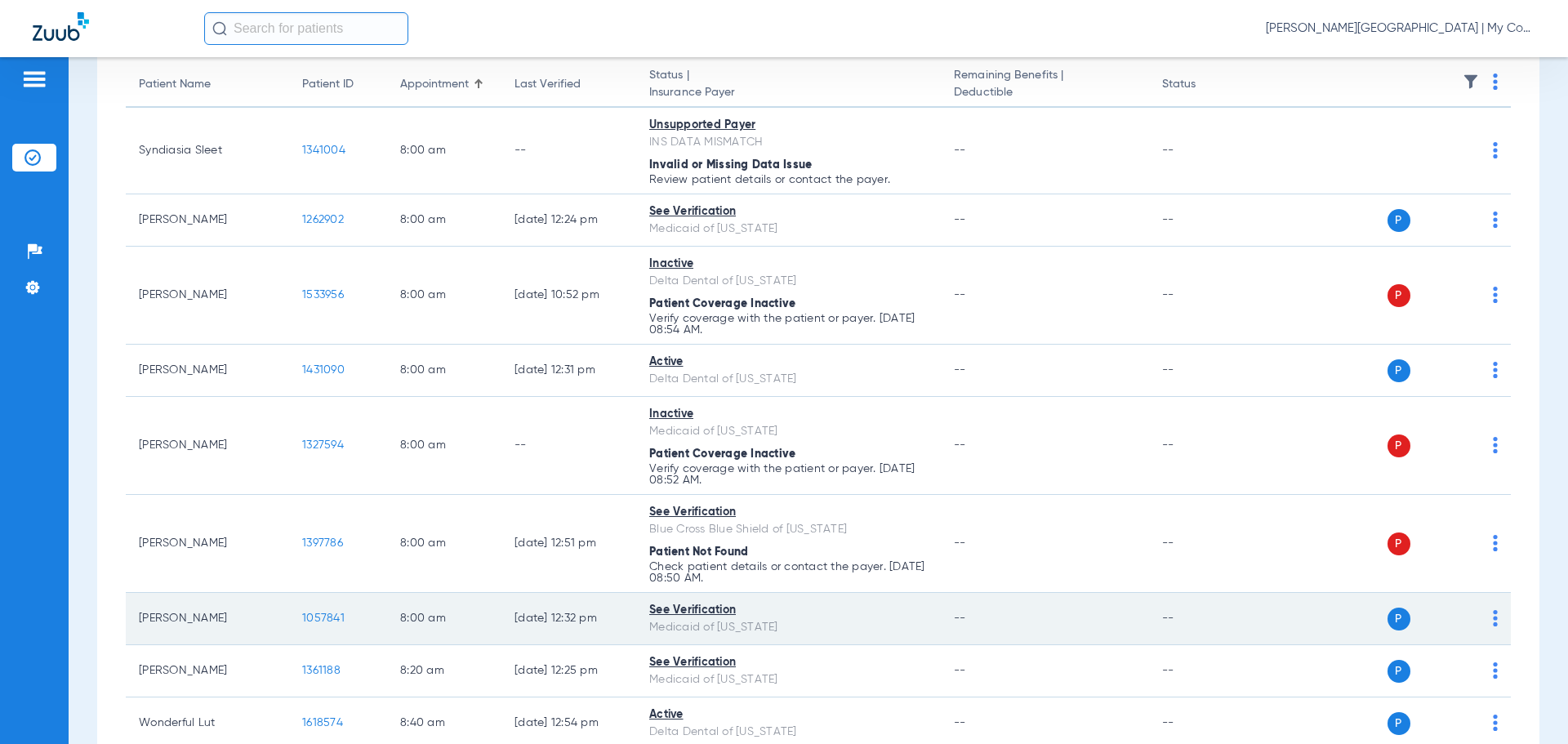
click at [330, 618] on span "1057841" at bounding box center [324, 618] width 43 height 11
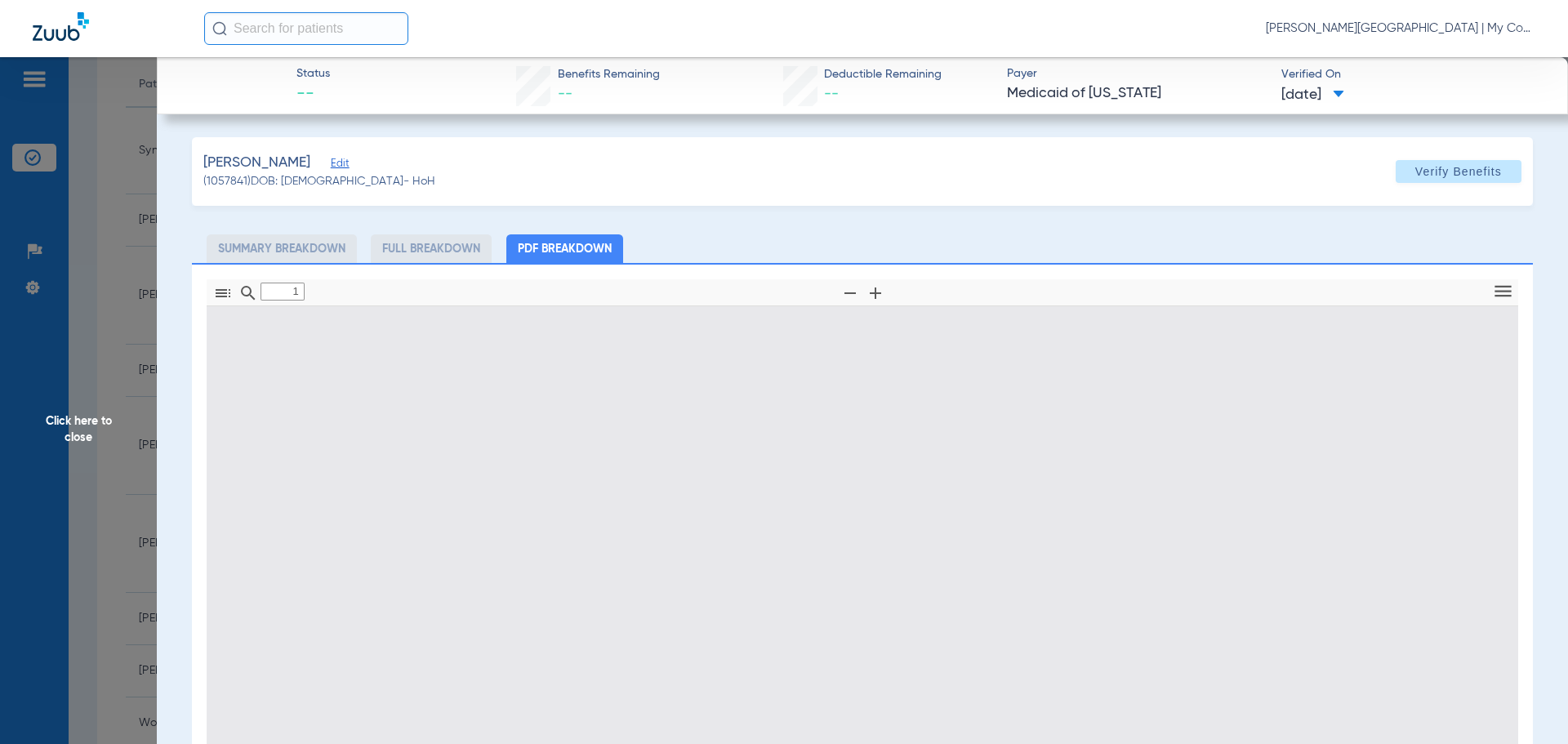
type input "0"
select select "page-width"
type input "1"
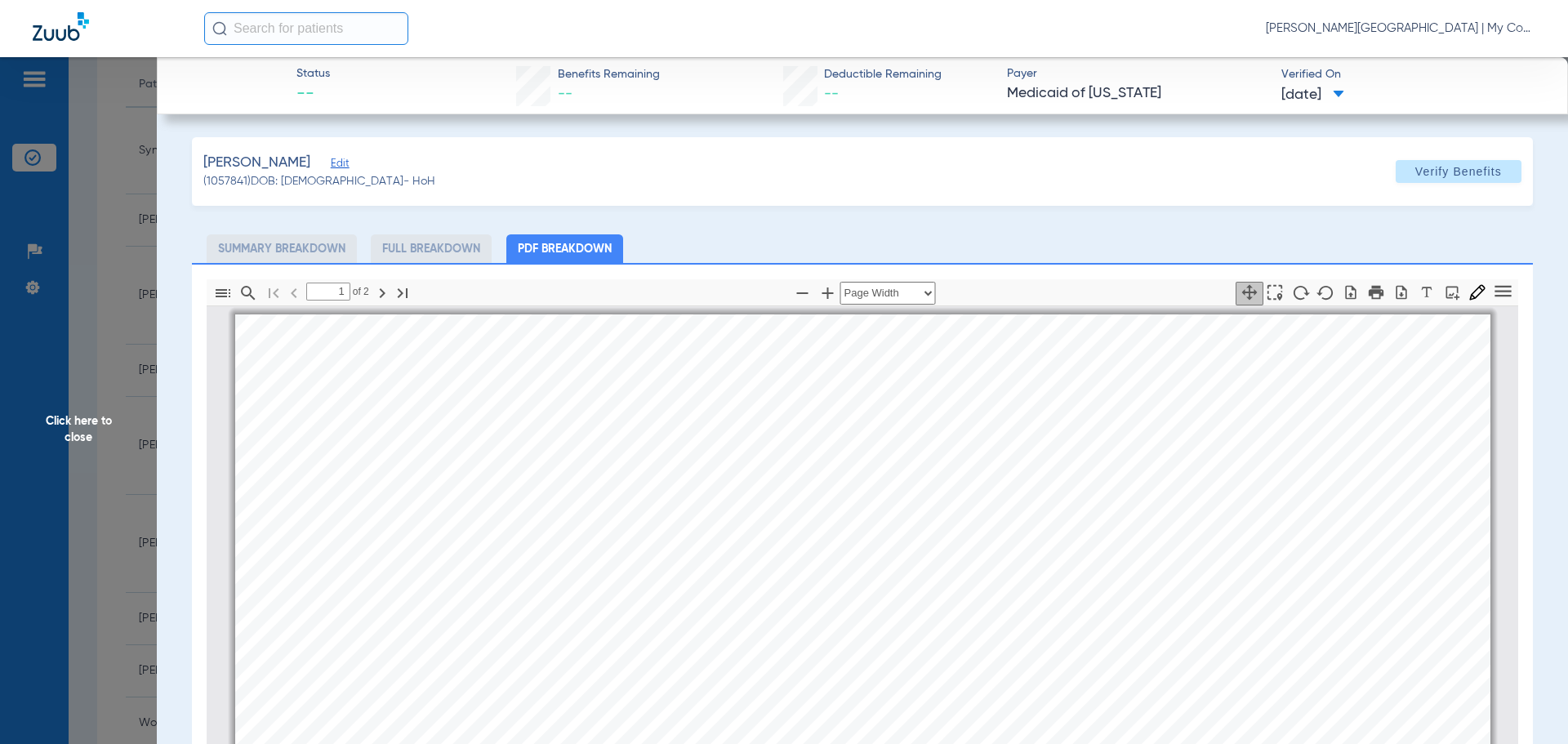
scroll to position [8, 0]
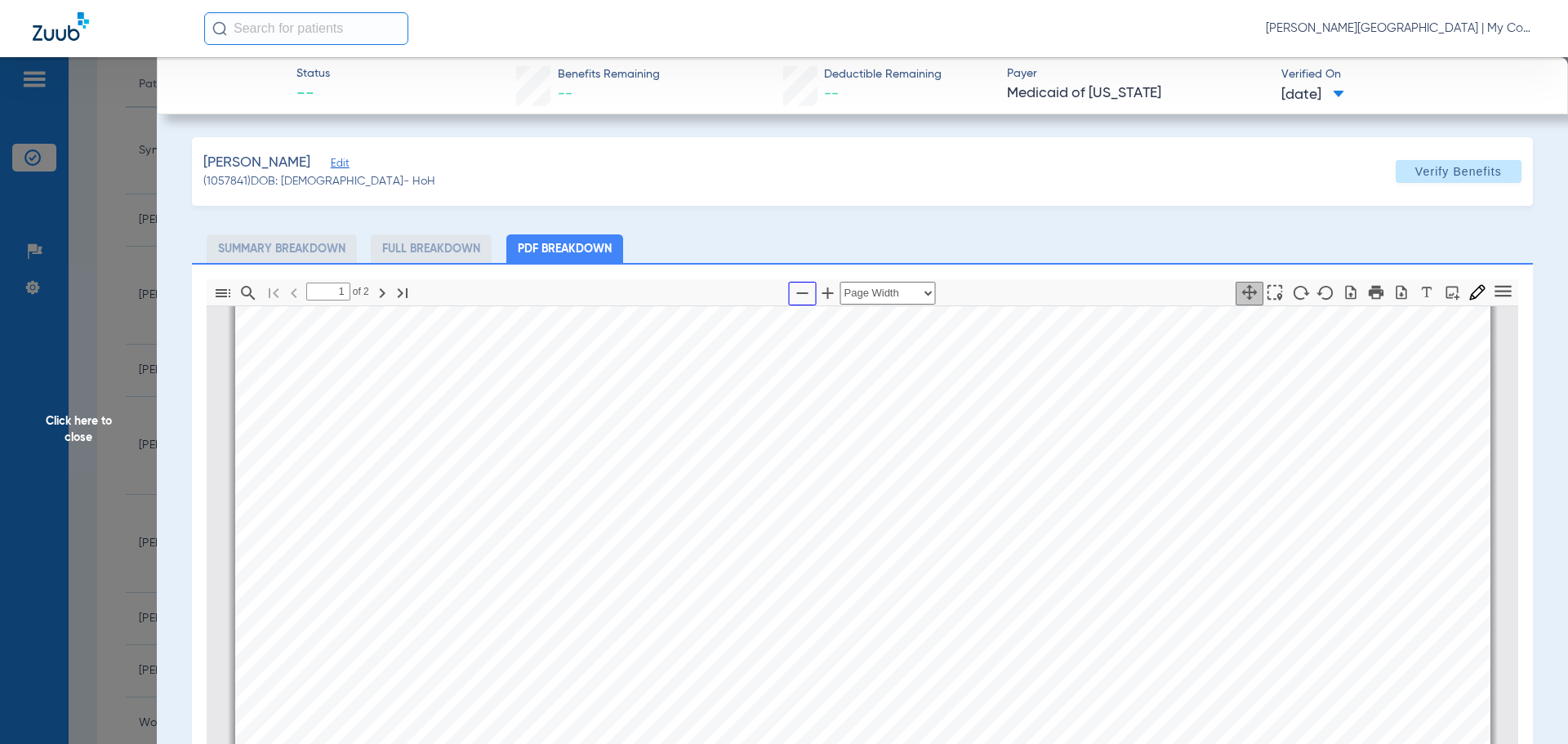
click at [793, 291] on icon "button" at bounding box center [803, 292] width 20 height 20
select select "custom"
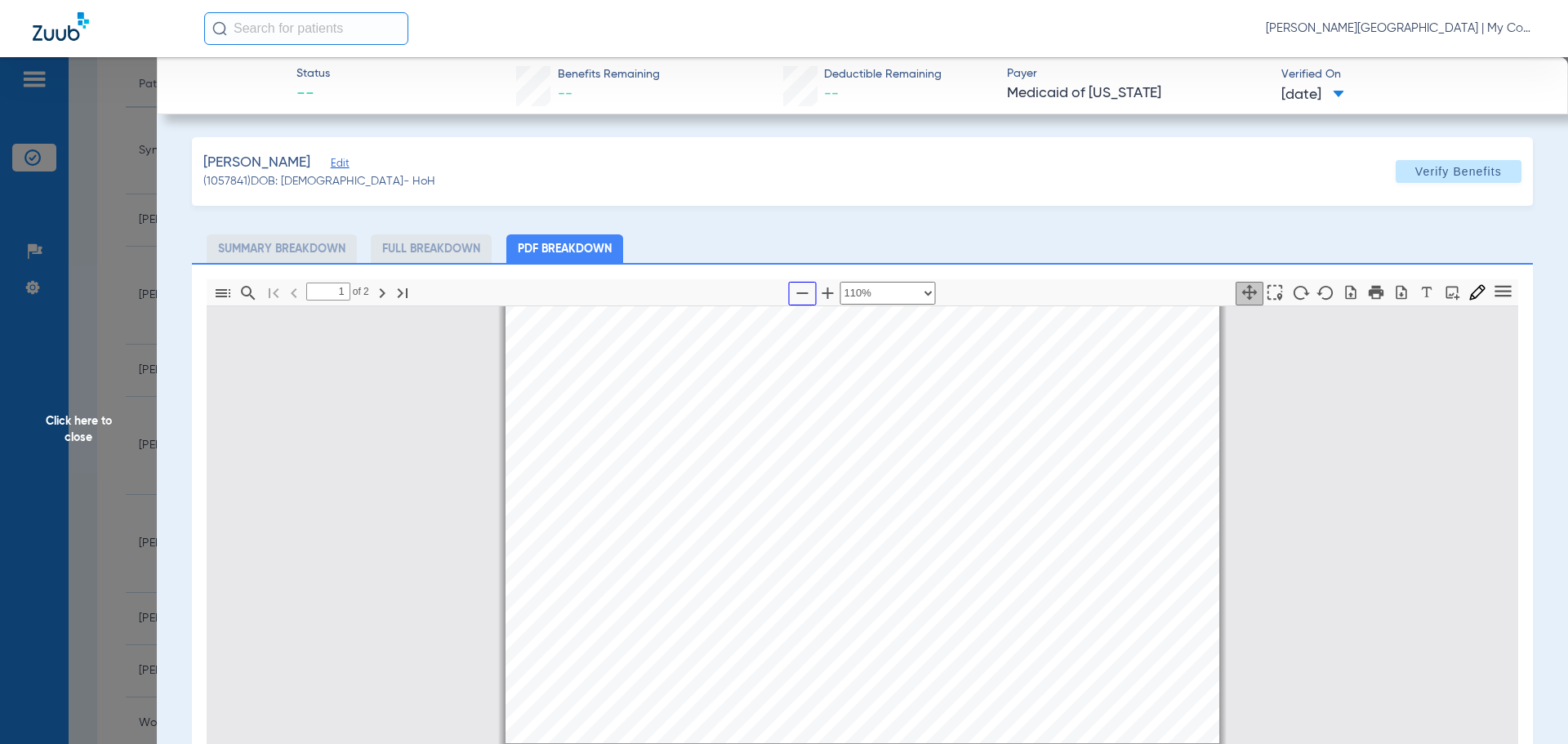
type input "2"
select select "custom"
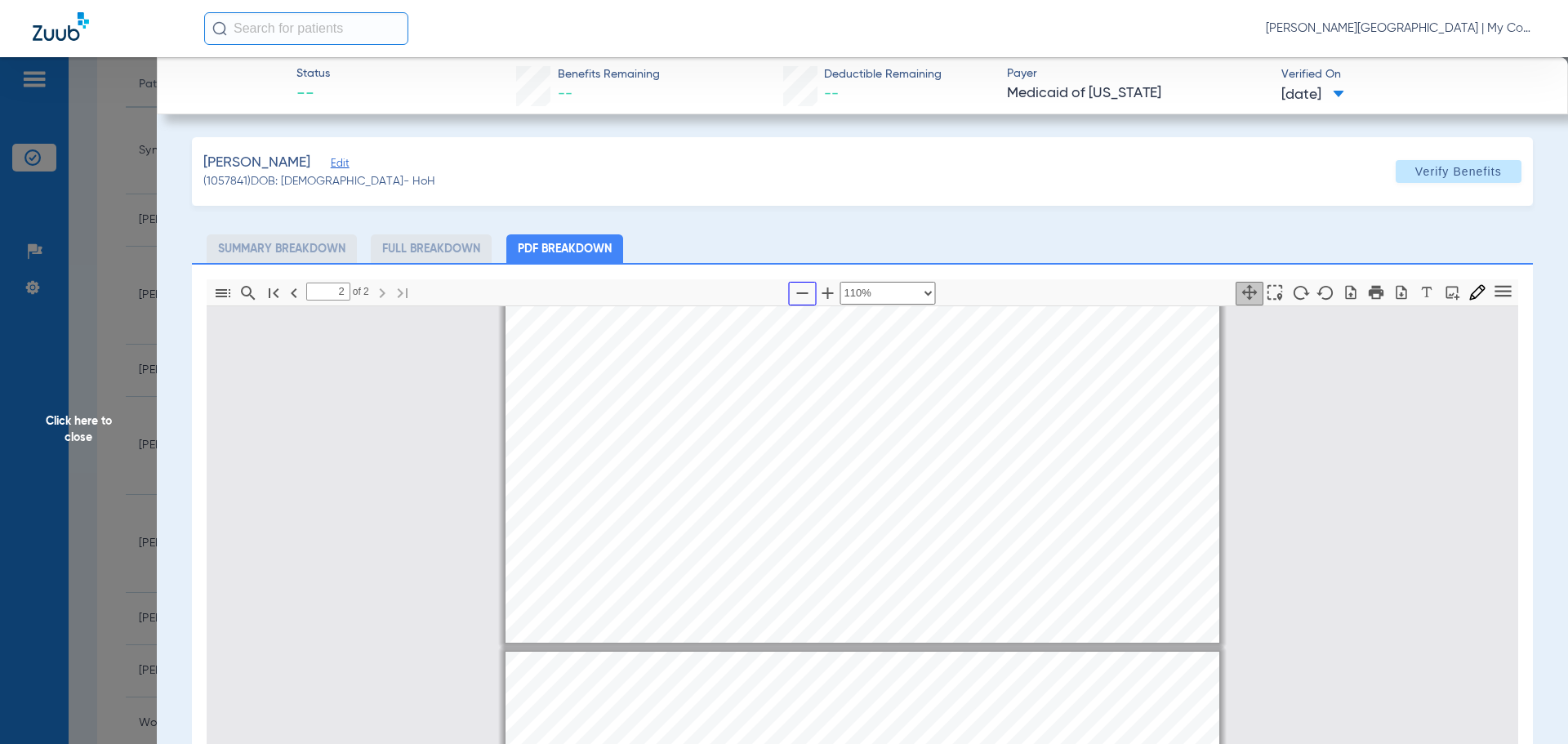
scroll to position [1070, 0]
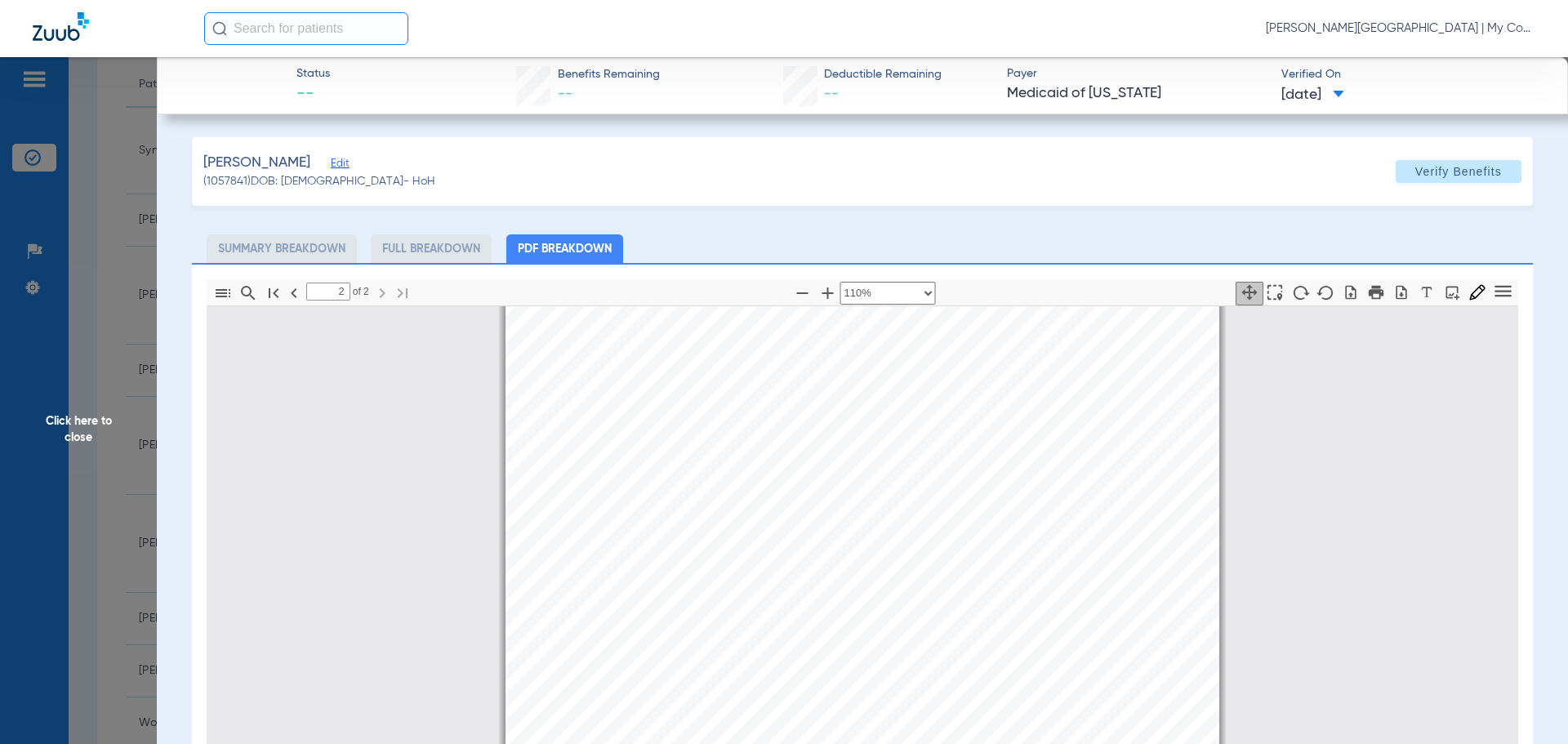
drag, startPoint x: 89, startPoint y: 429, endPoint x: 295, endPoint y: 353, distance: 219.6
click at [89, 432] on span "Click here to close" at bounding box center [78, 428] width 156 height 744
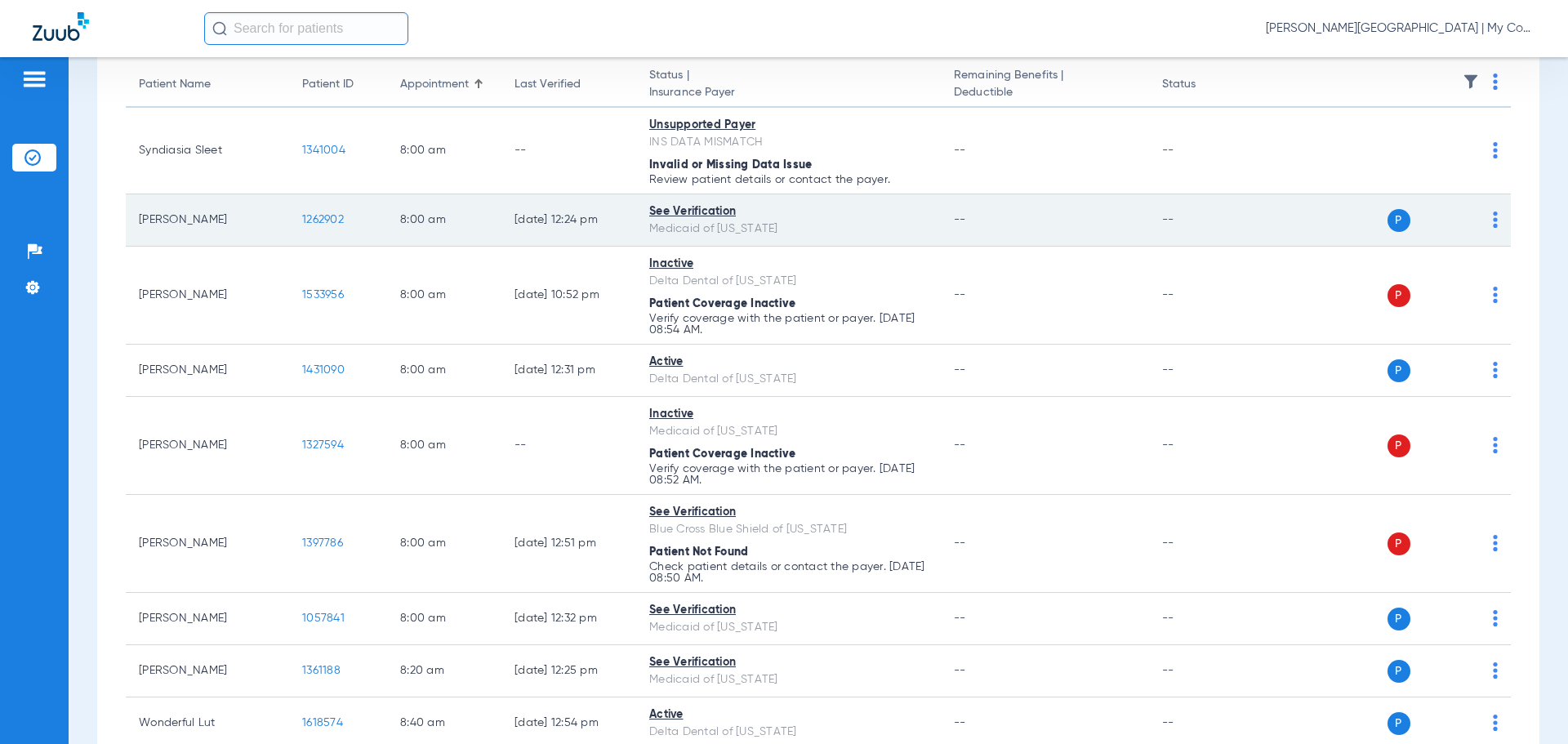
click at [317, 223] on span "1262902" at bounding box center [323, 220] width 42 height 11
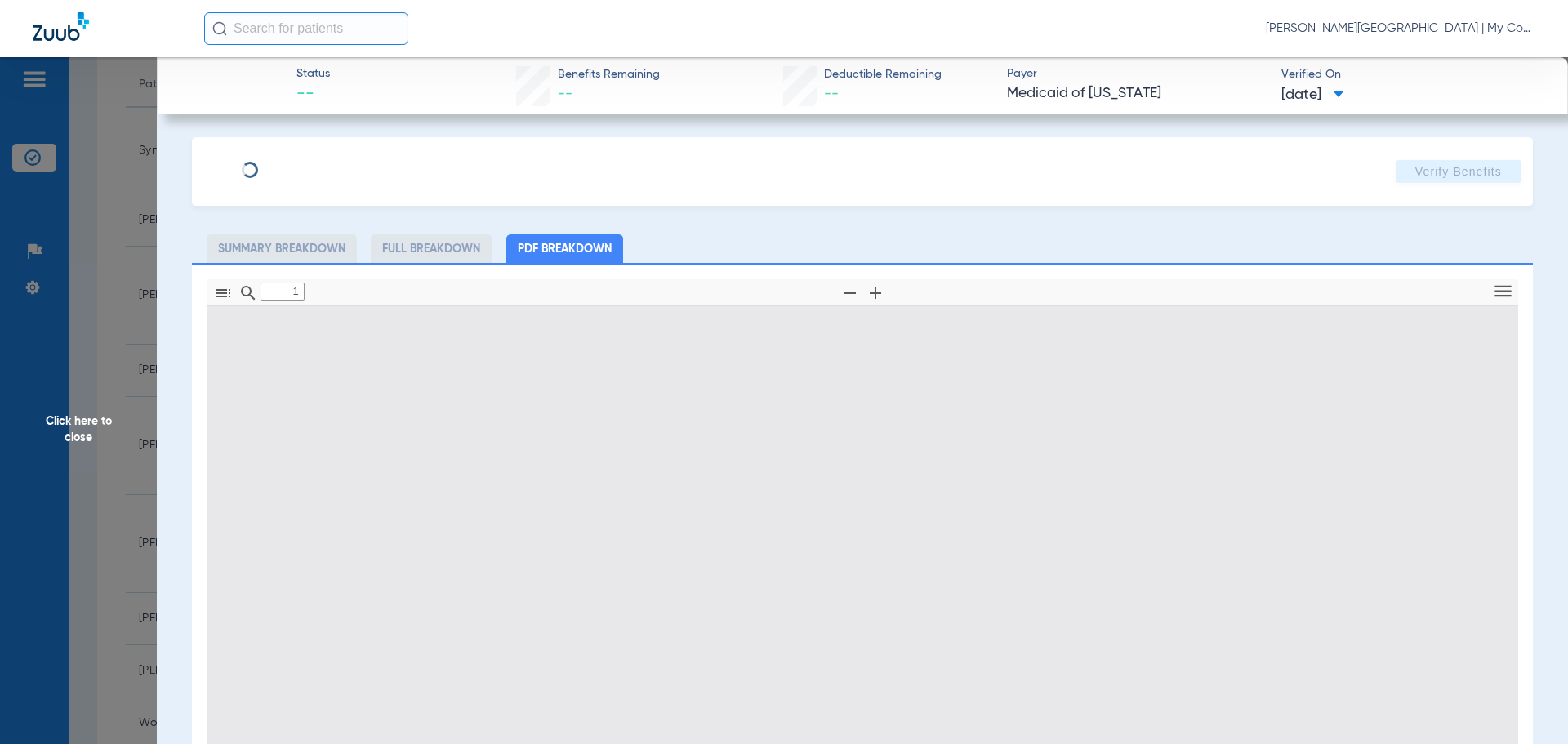
type input "0"
select select "page-width"
type input "1"
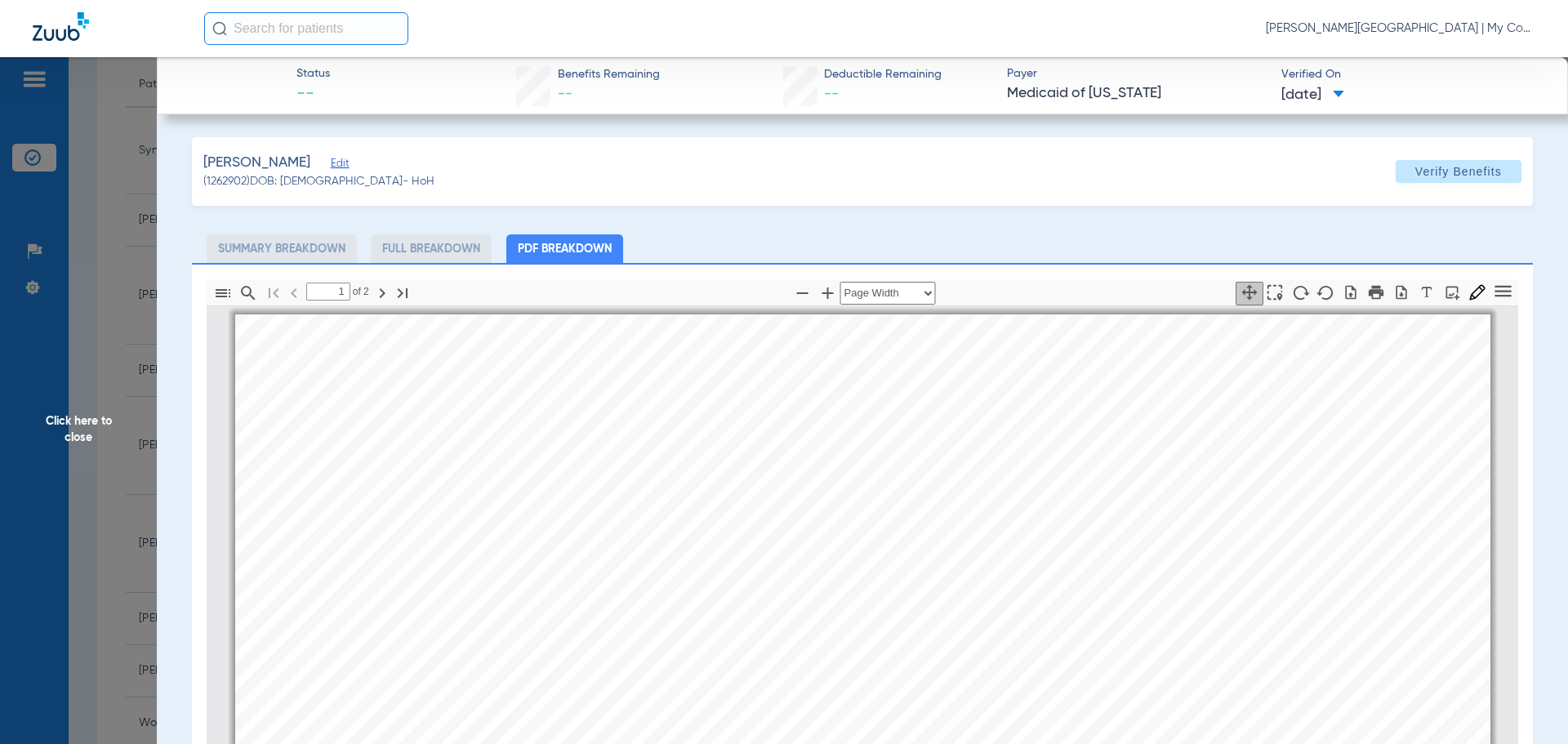
scroll to position [8, 0]
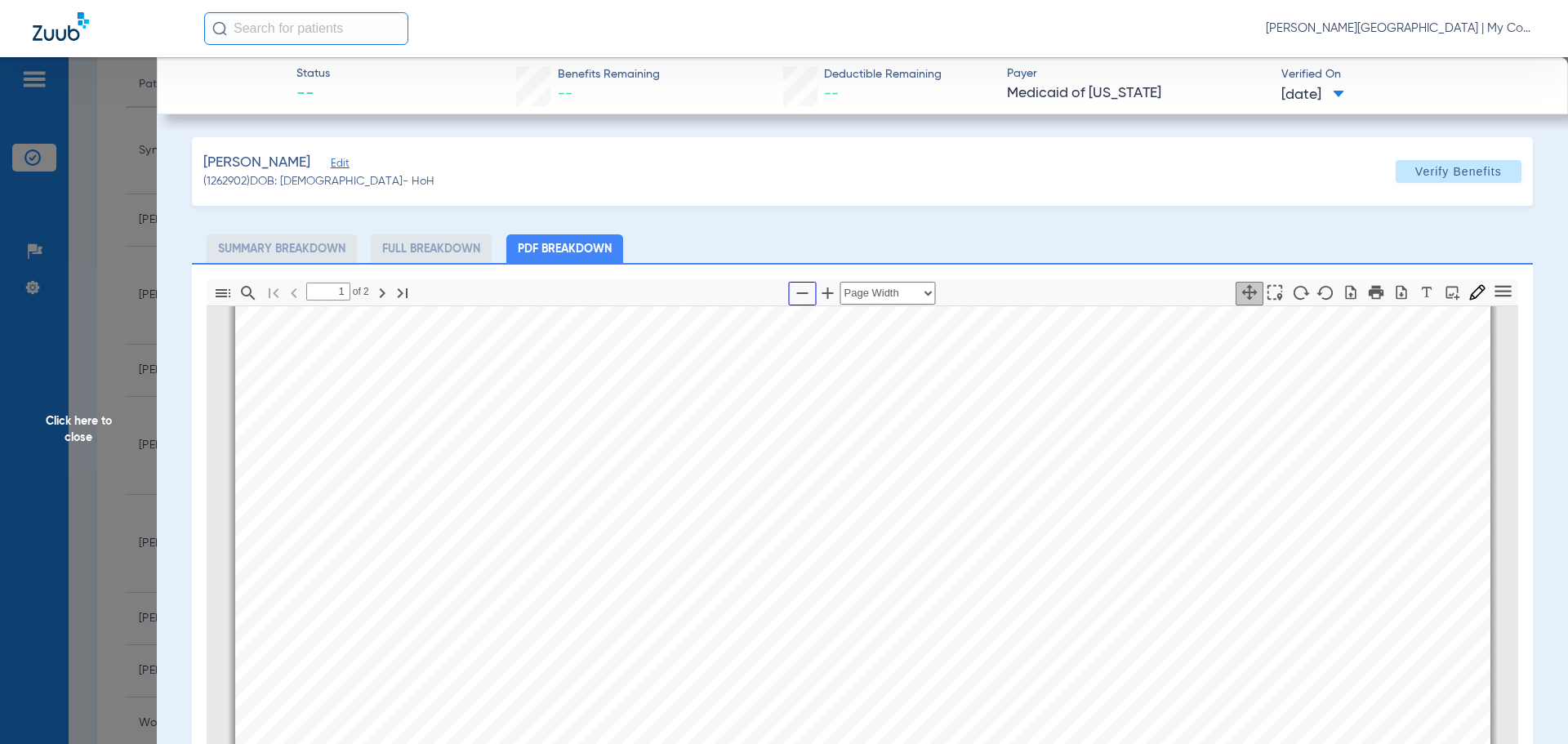
click at [799, 296] on icon "button" at bounding box center [803, 292] width 20 height 20
select select "custom"
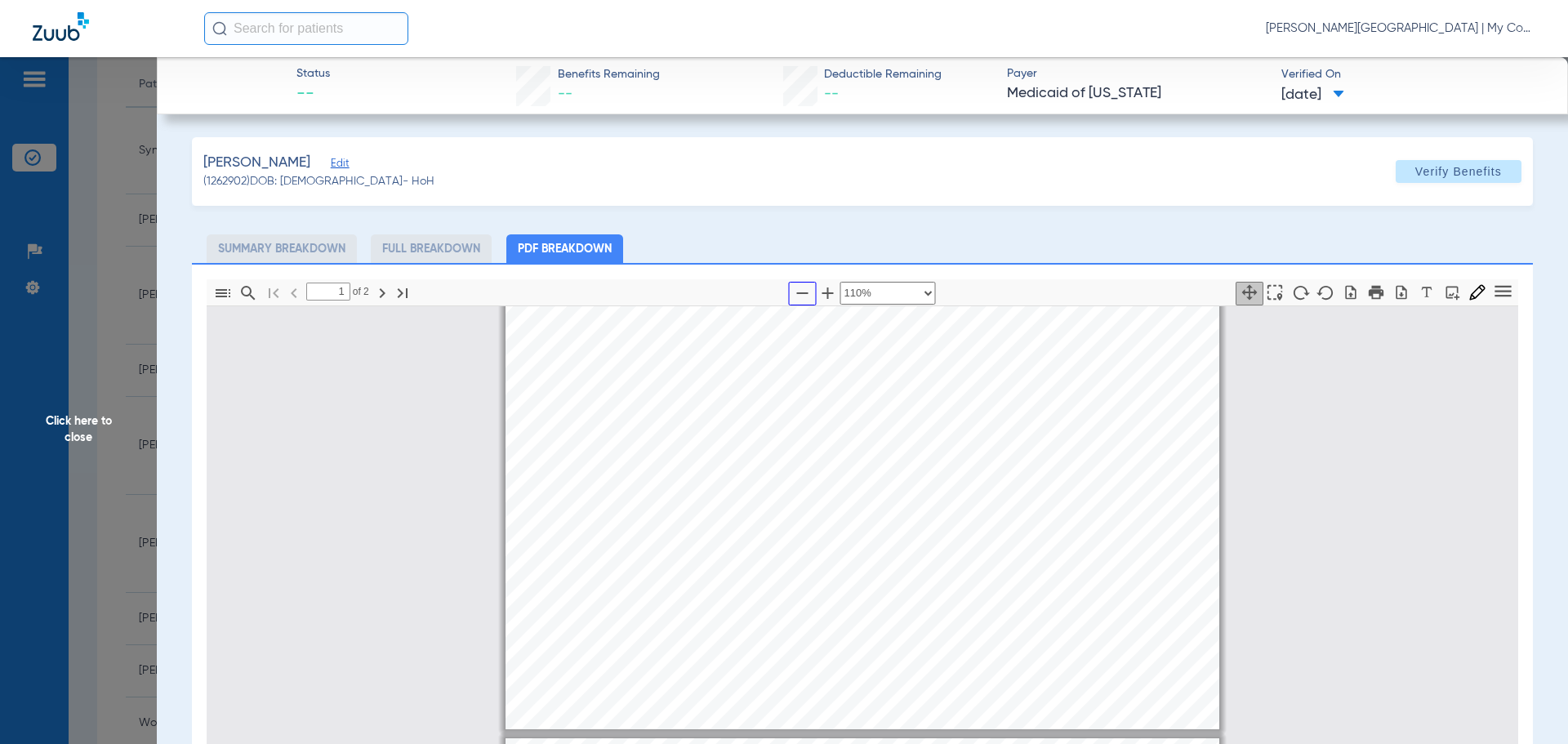
type input "2"
select select "custom"
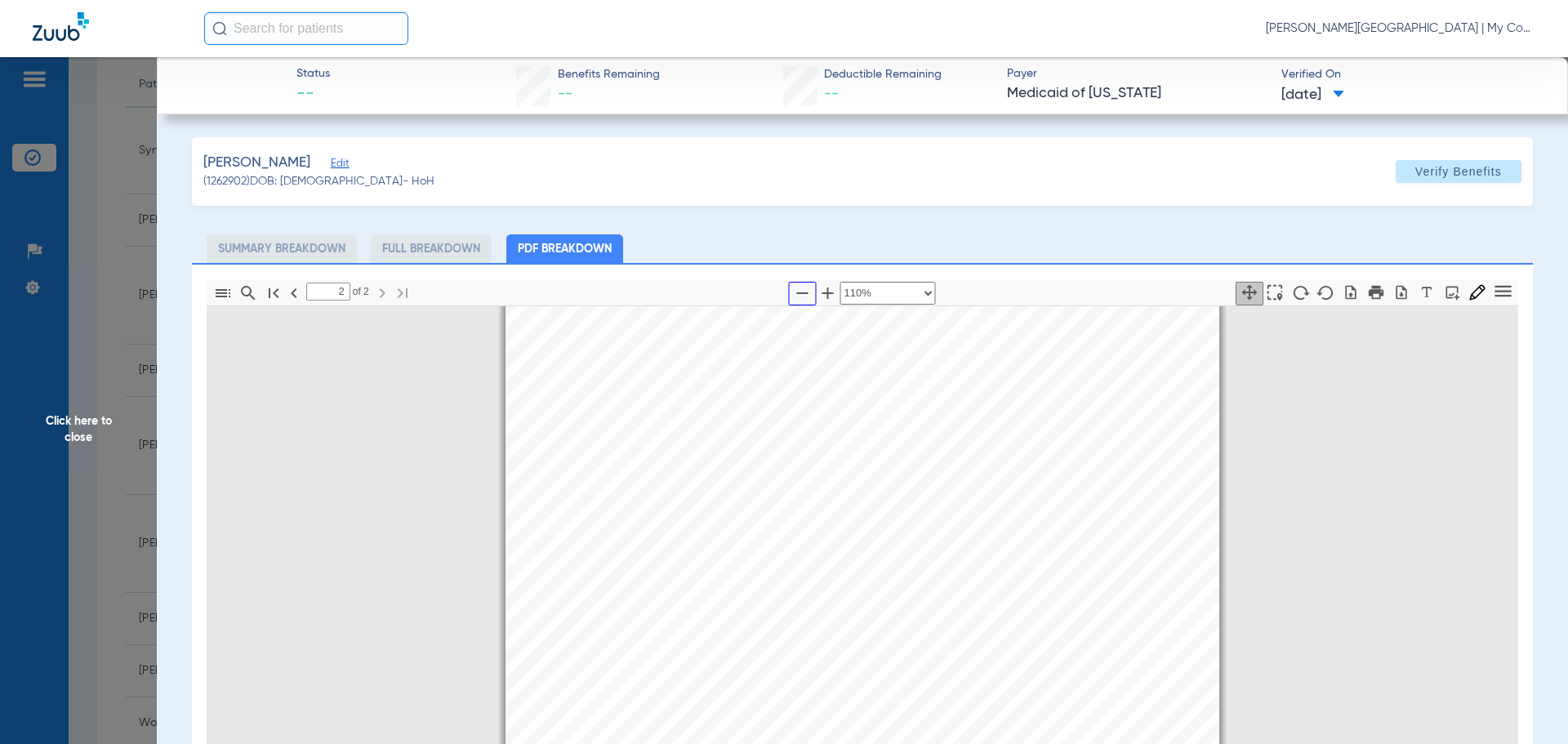
scroll to position [1234, 0]
click at [83, 433] on span "Click here to close" at bounding box center [78, 428] width 156 height 744
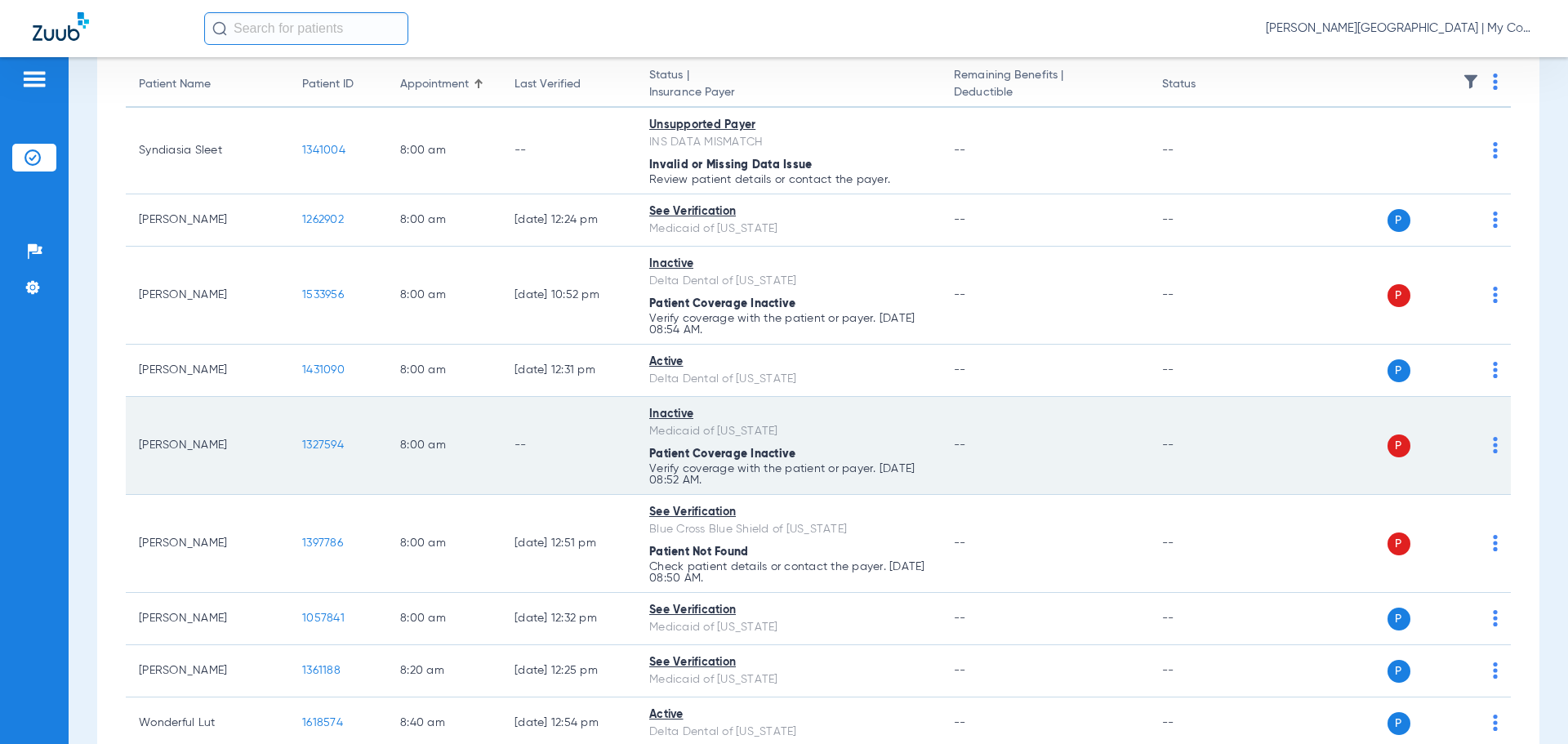
click at [1494, 452] on img at bounding box center [1495, 445] width 5 height 17
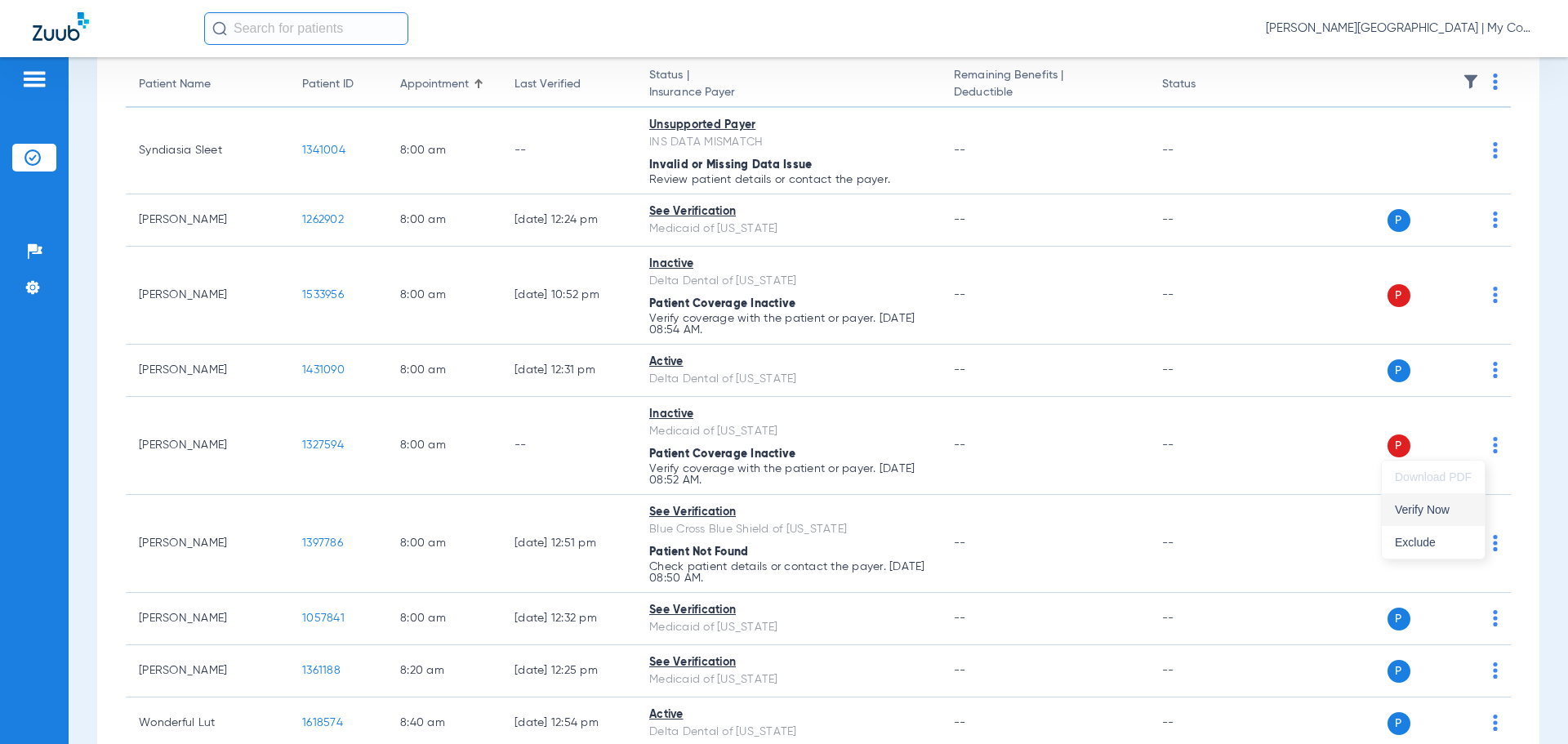
click at [1453, 510] on span "Verify Now" at bounding box center [1433, 509] width 76 height 11
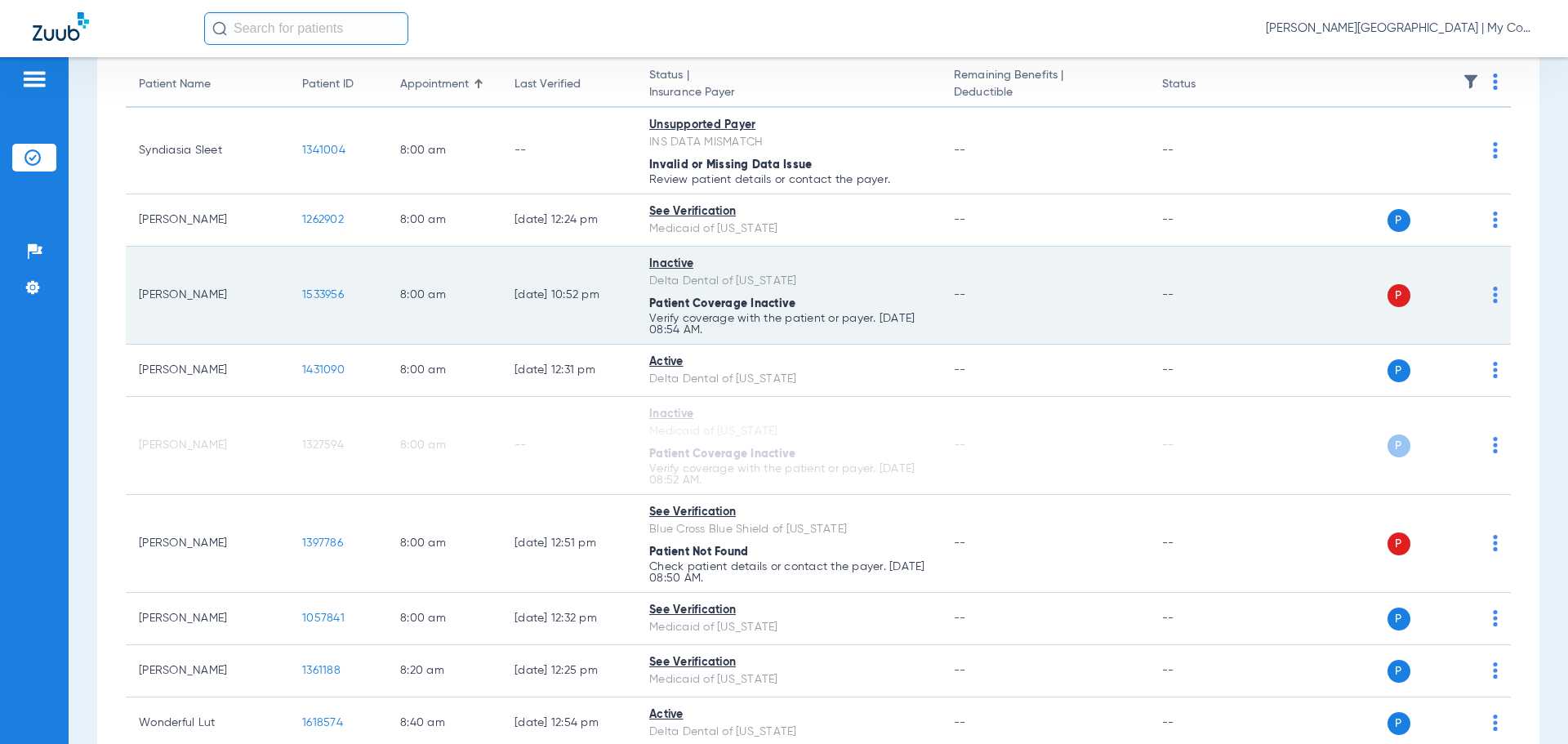
click at [1494, 293] on img at bounding box center [1495, 295] width 5 height 17
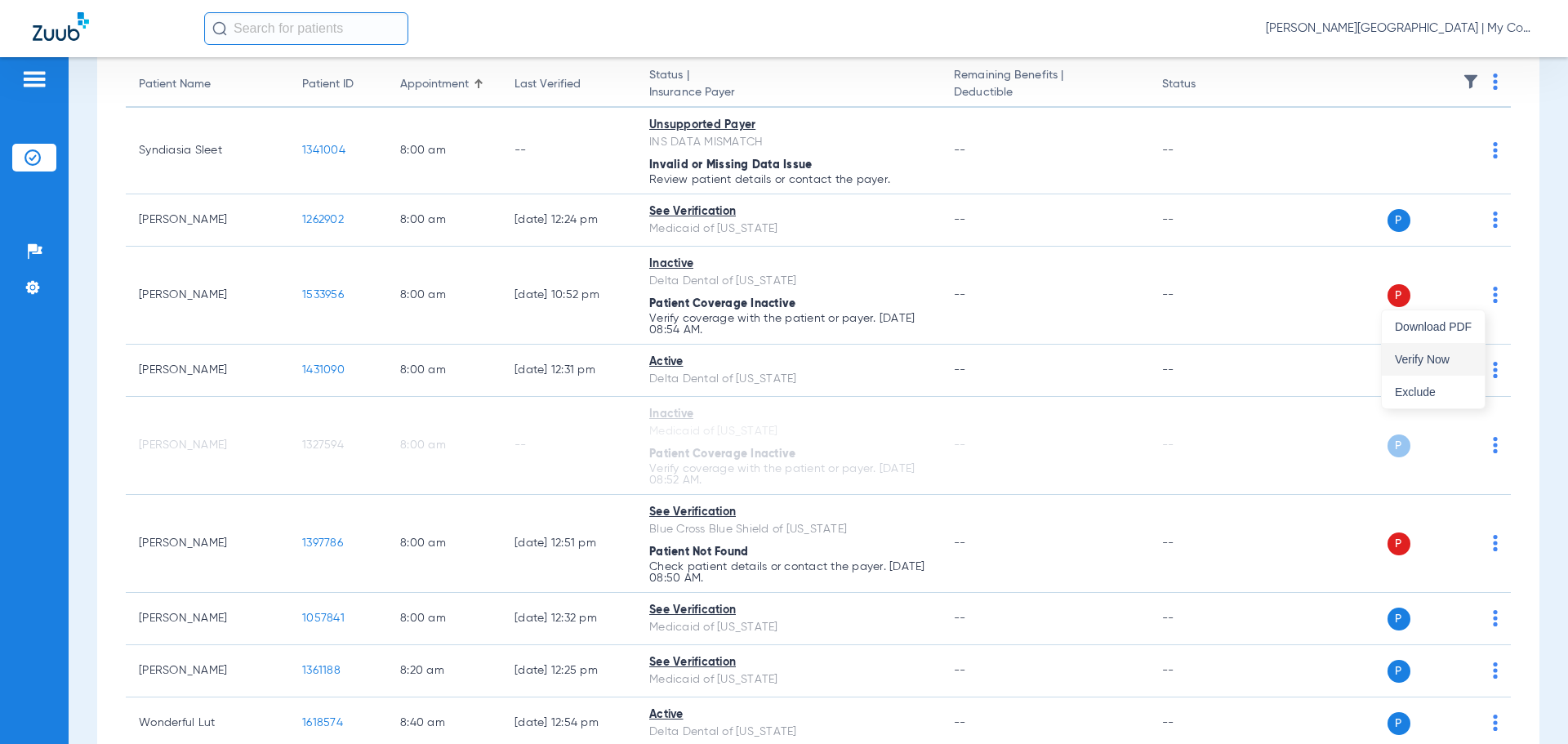
click at [1436, 363] on span "Verify Now" at bounding box center [1433, 359] width 76 height 11
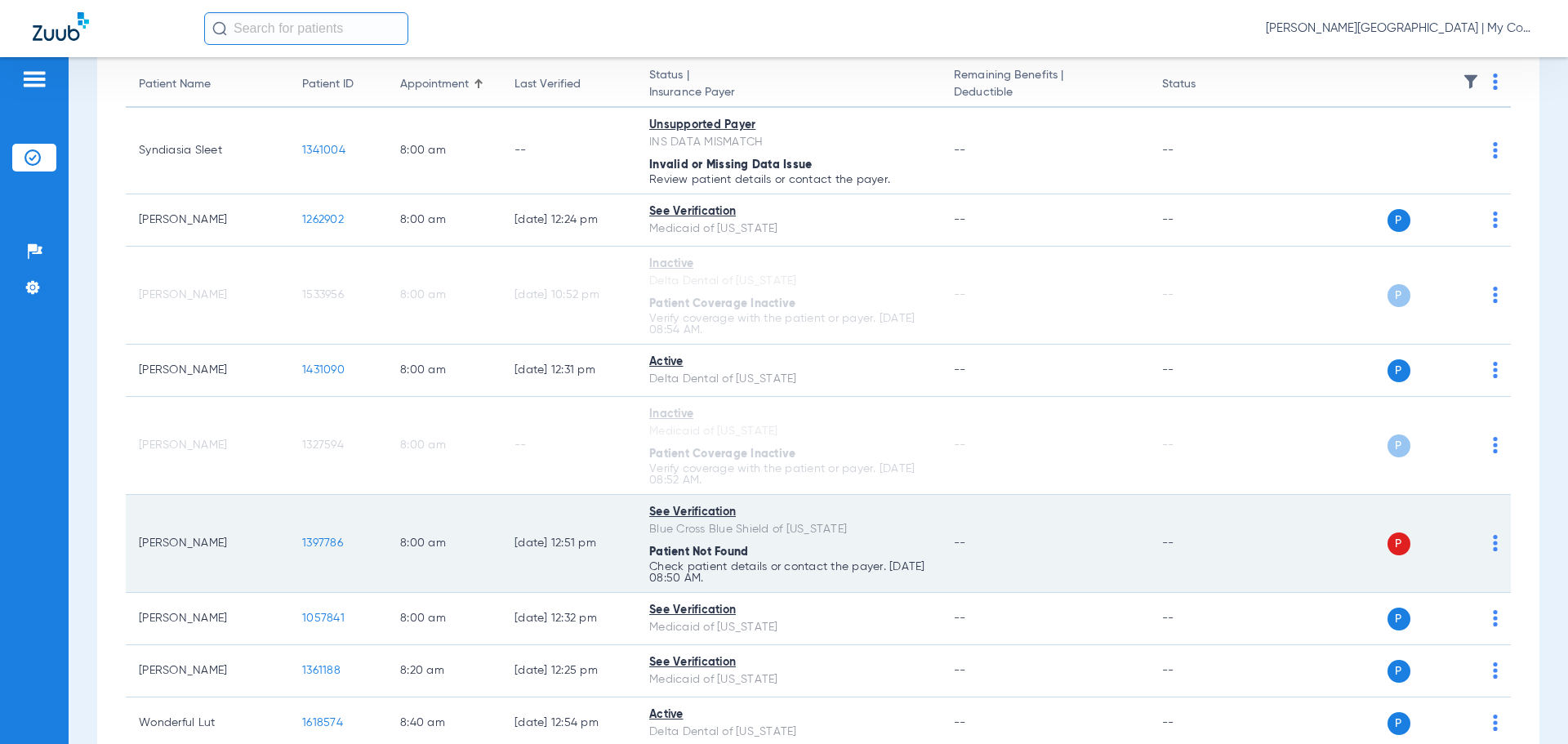
click at [1494, 547] on img at bounding box center [1495, 544] width 5 height 17
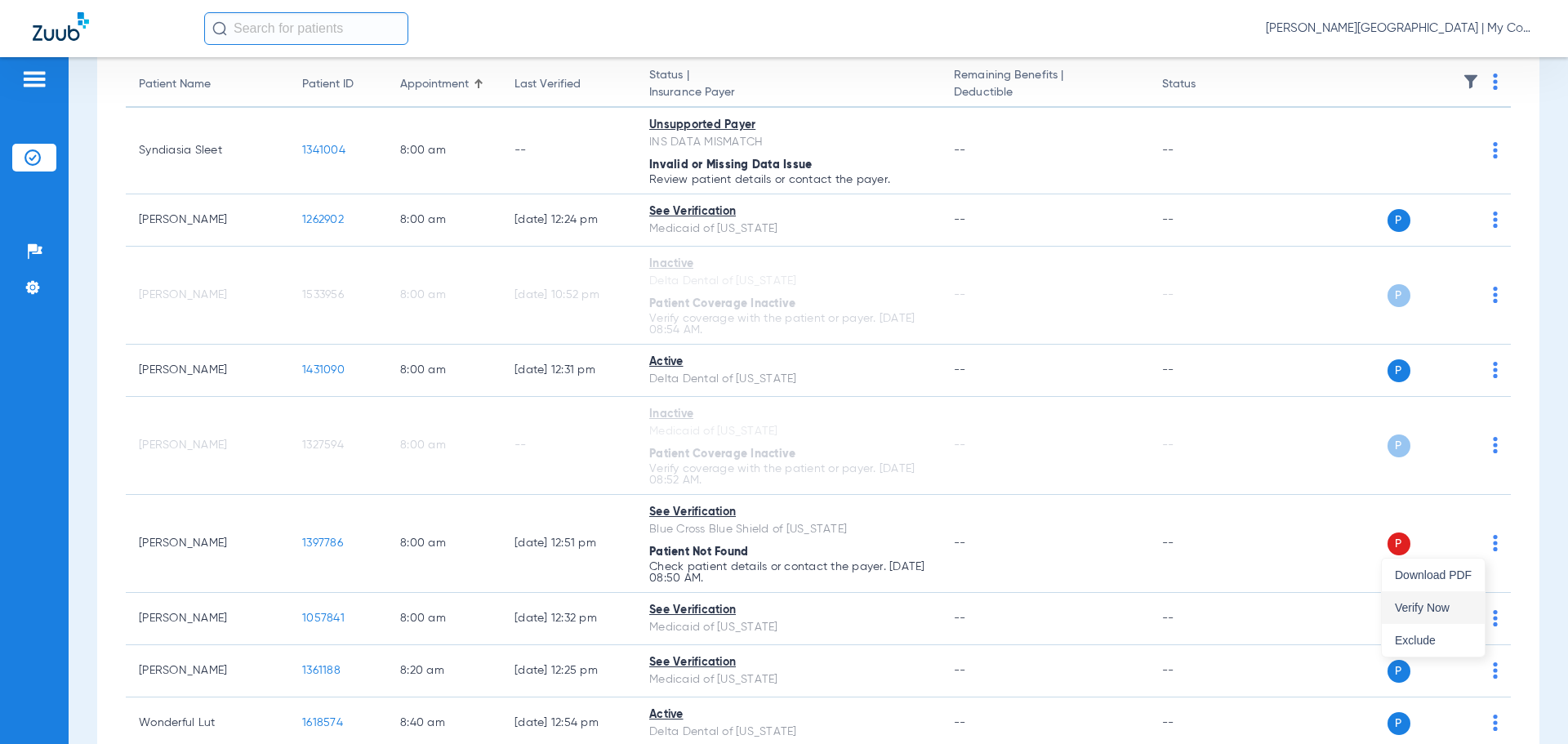
click at [1437, 609] on span "Verify Now" at bounding box center [1433, 607] width 76 height 11
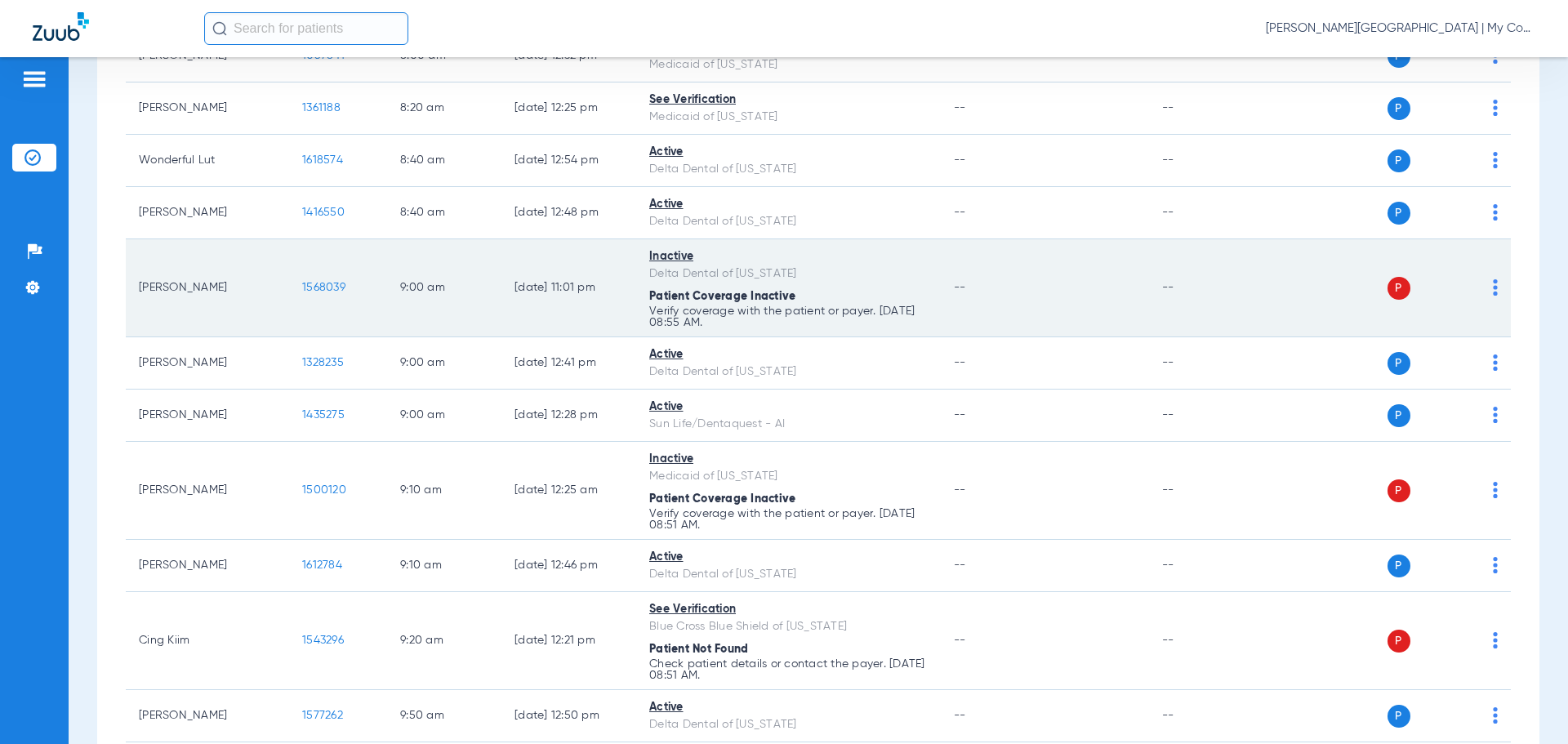
scroll to position [735, 0]
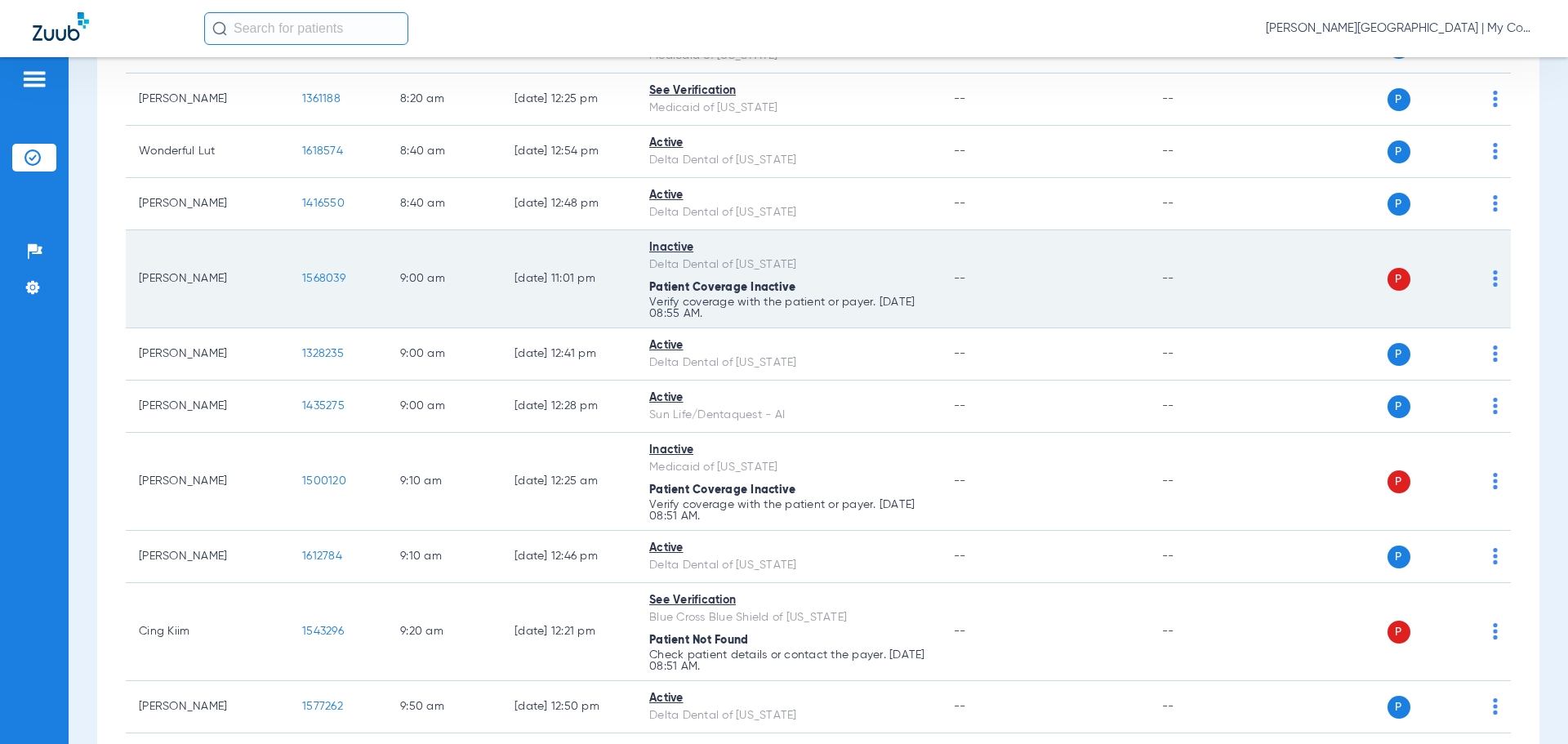
click at [1494, 278] on img at bounding box center [1495, 278] width 5 height 17
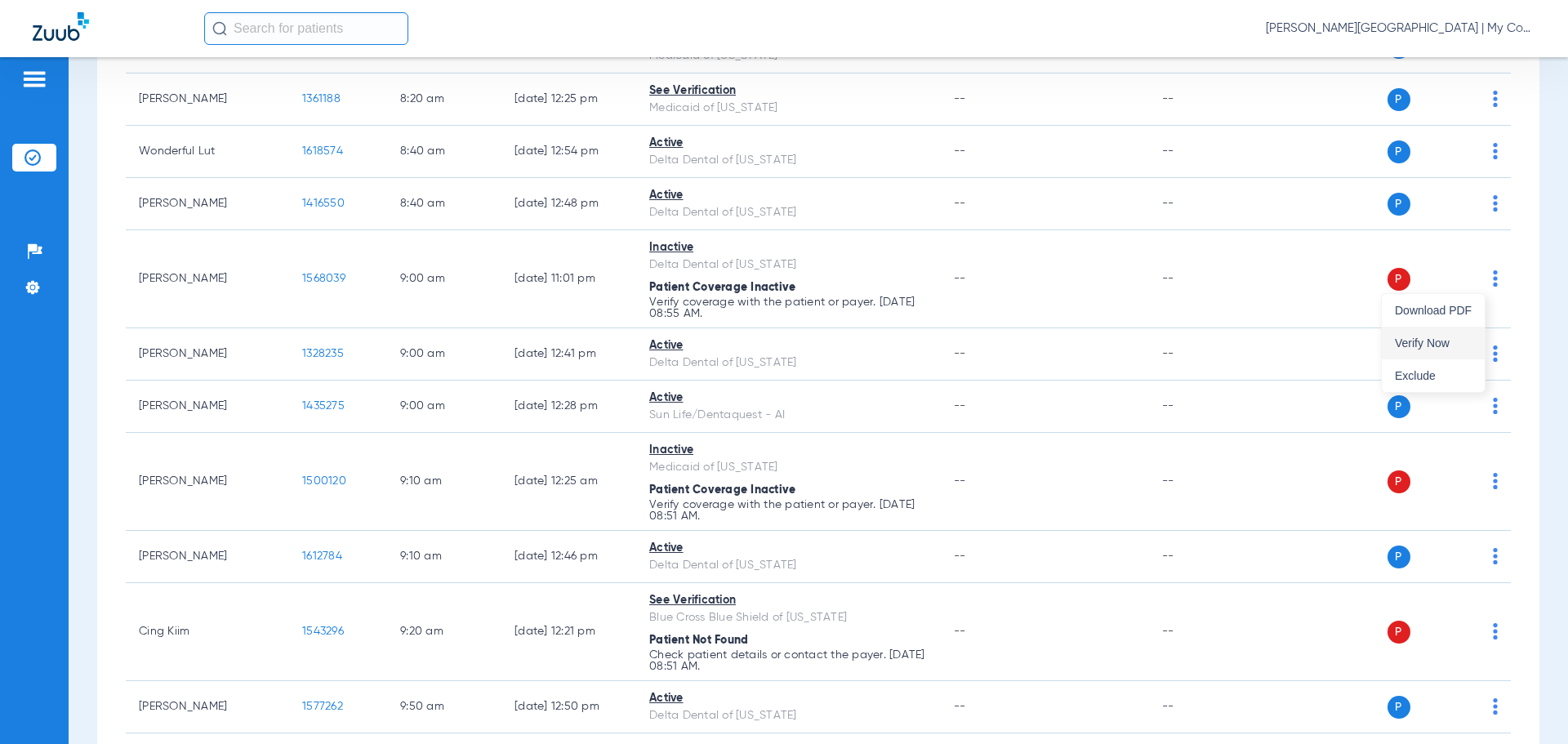
click at [1454, 349] on button "Verify Now" at bounding box center [1433, 343] width 103 height 33
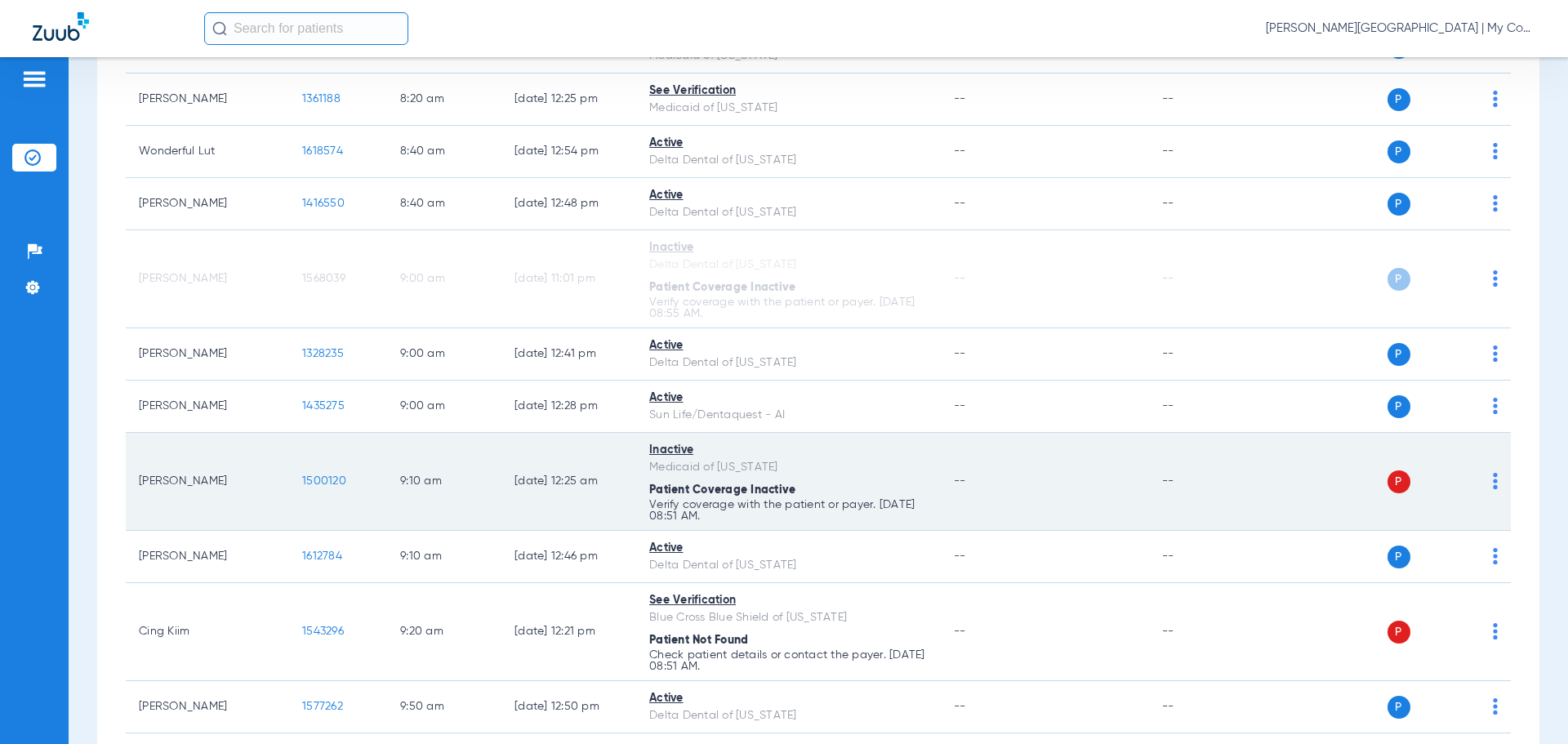
click at [1494, 482] on img at bounding box center [1495, 481] width 5 height 17
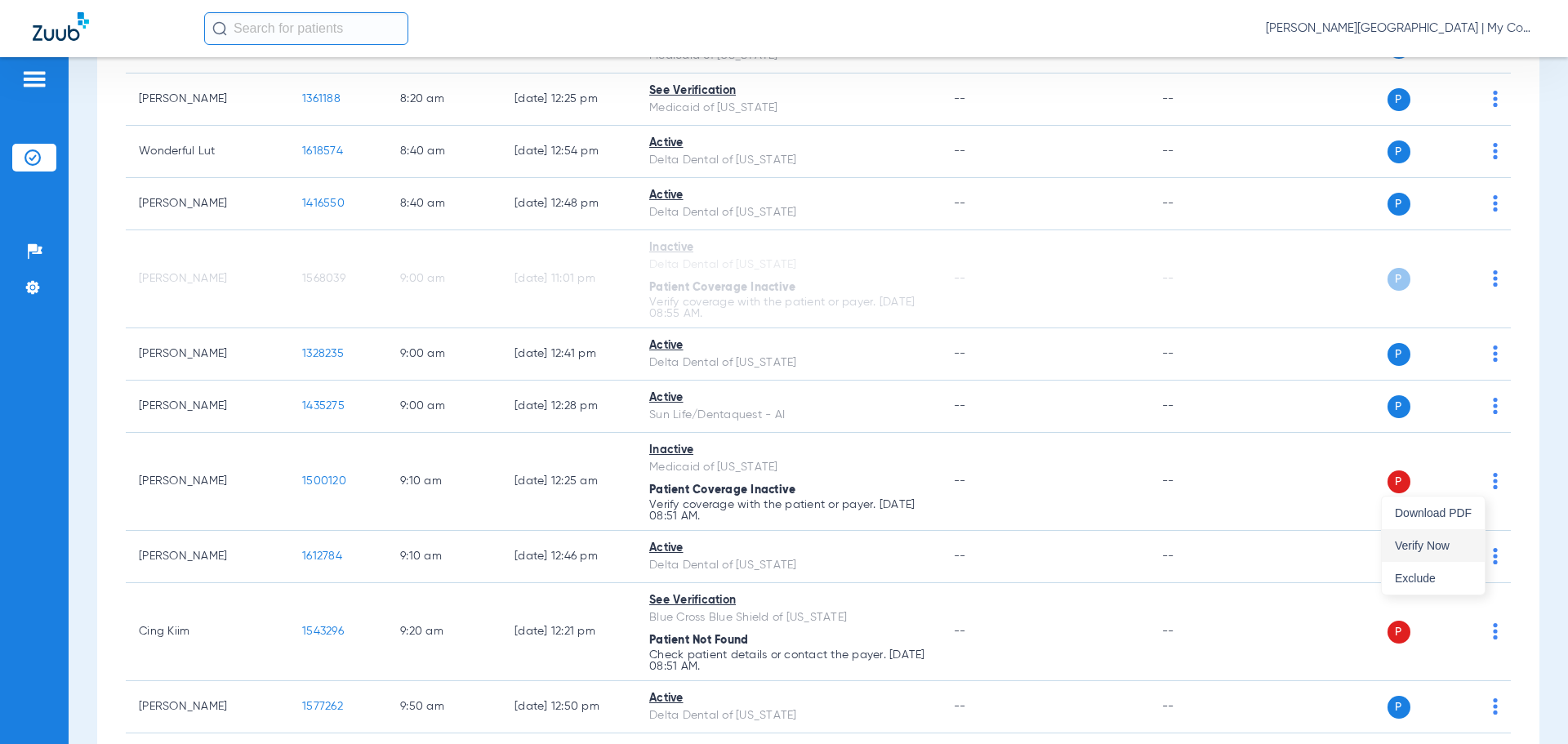
click at [1457, 543] on span "Verify Now" at bounding box center [1433, 546] width 76 height 11
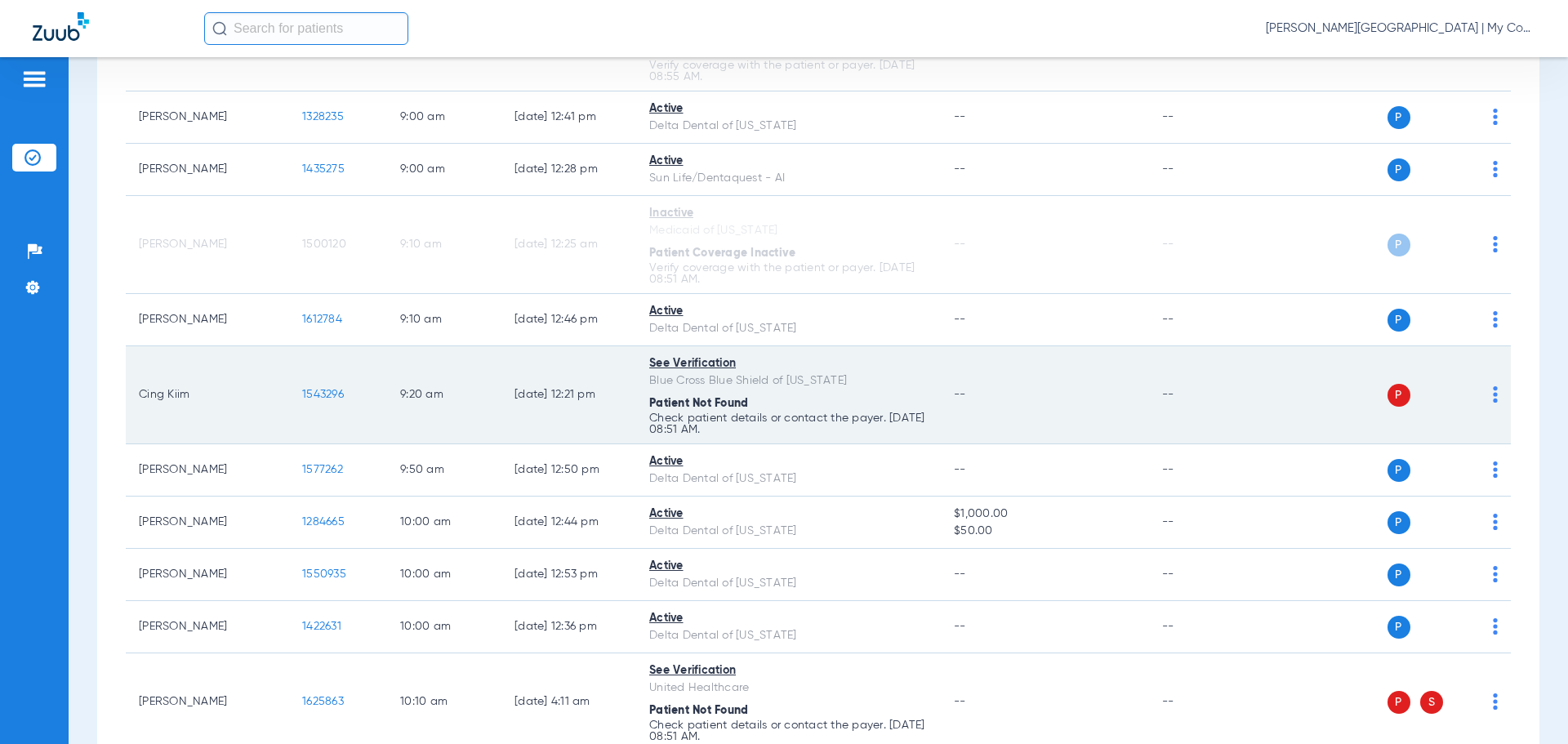
scroll to position [981, 0]
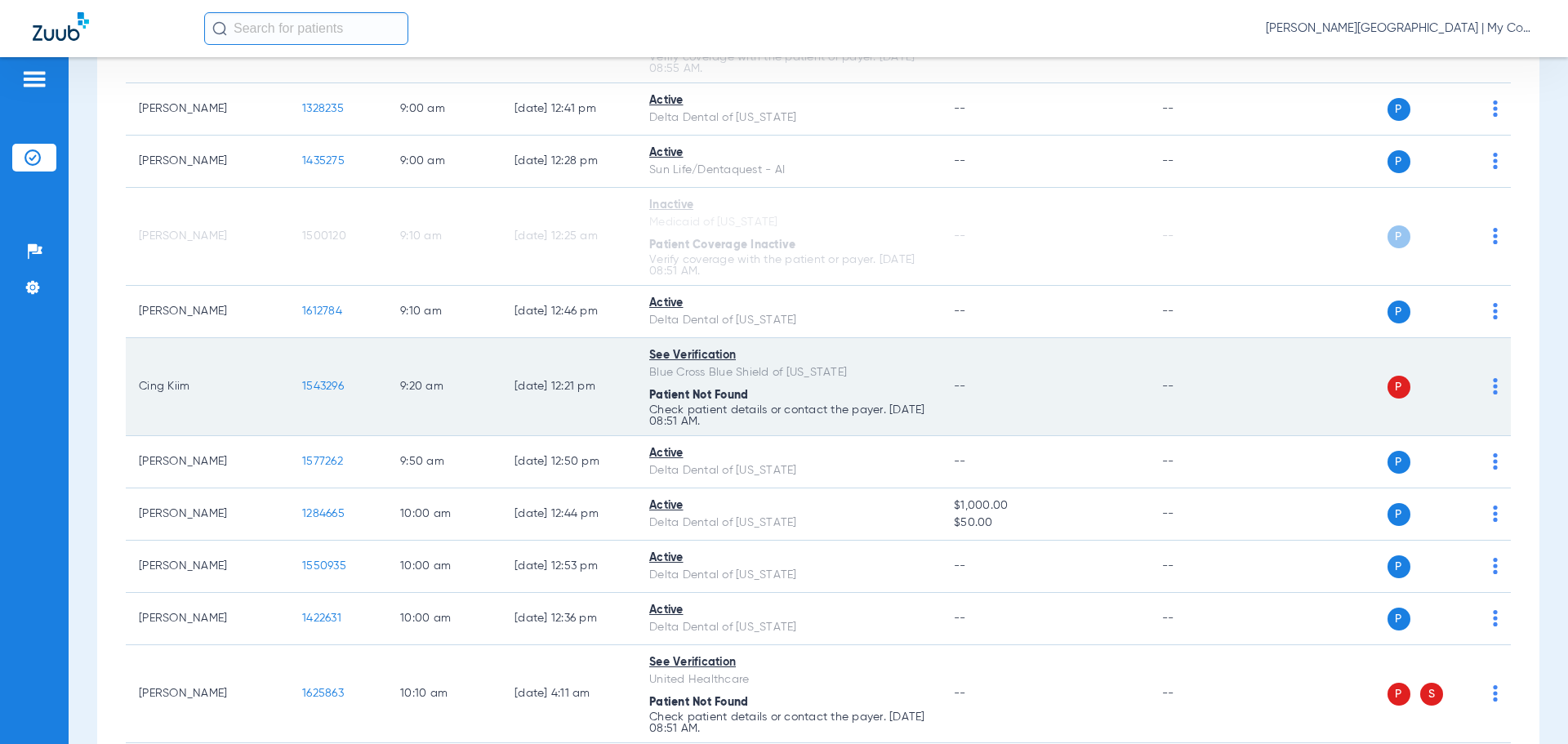
click at [1486, 385] on td "P S" at bounding box center [1386, 386] width 252 height 98
click at [1480, 389] on div "P S" at bounding box center [1379, 387] width 239 height 23
click at [1494, 395] on span at bounding box center [1495, 391] width 5 height 11
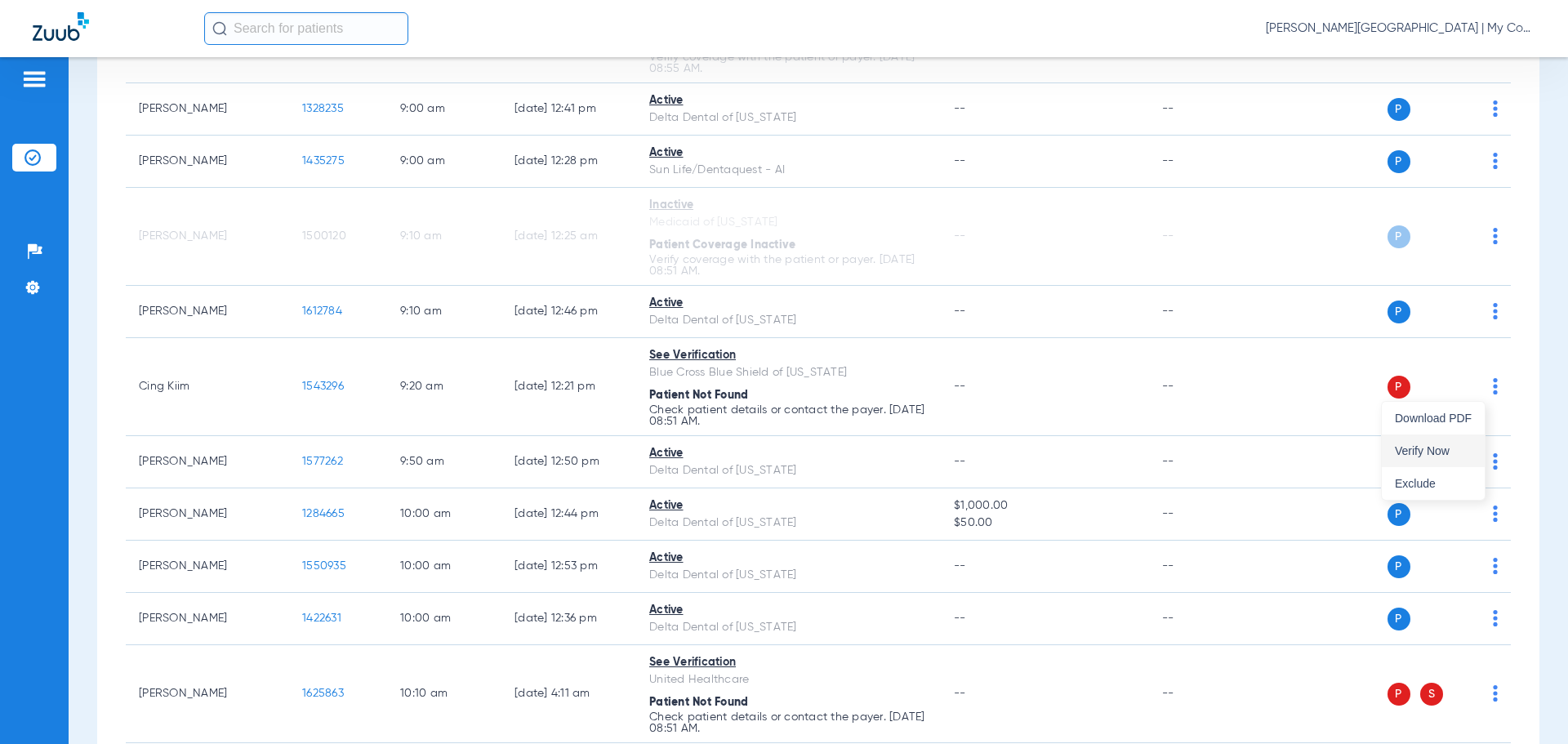
click at [1443, 462] on button "Verify Now" at bounding box center [1433, 451] width 103 height 33
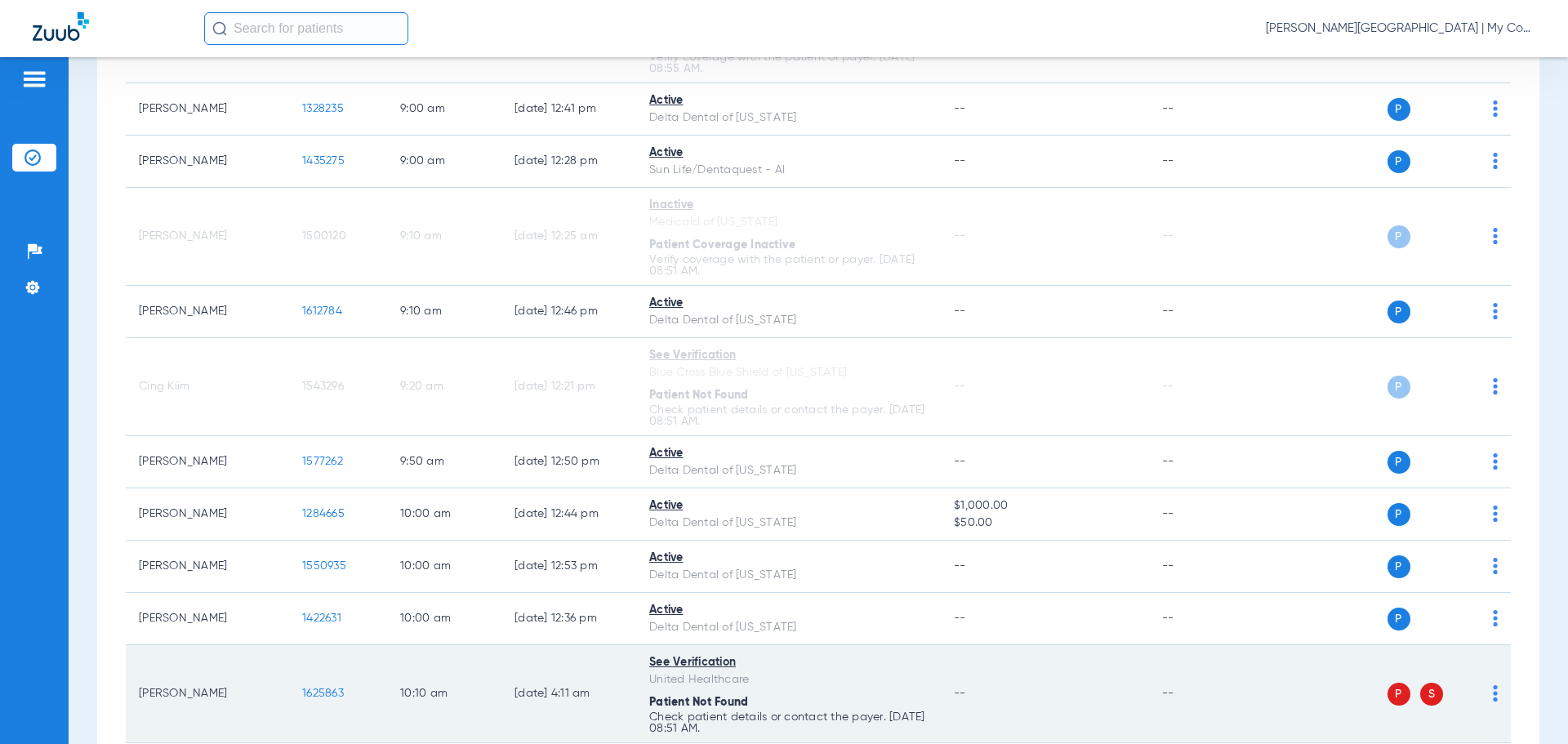
click at [1480, 691] on div "P S" at bounding box center [1379, 694] width 239 height 23
click at [1494, 693] on img at bounding box center [1495, 694] width 5 height 17
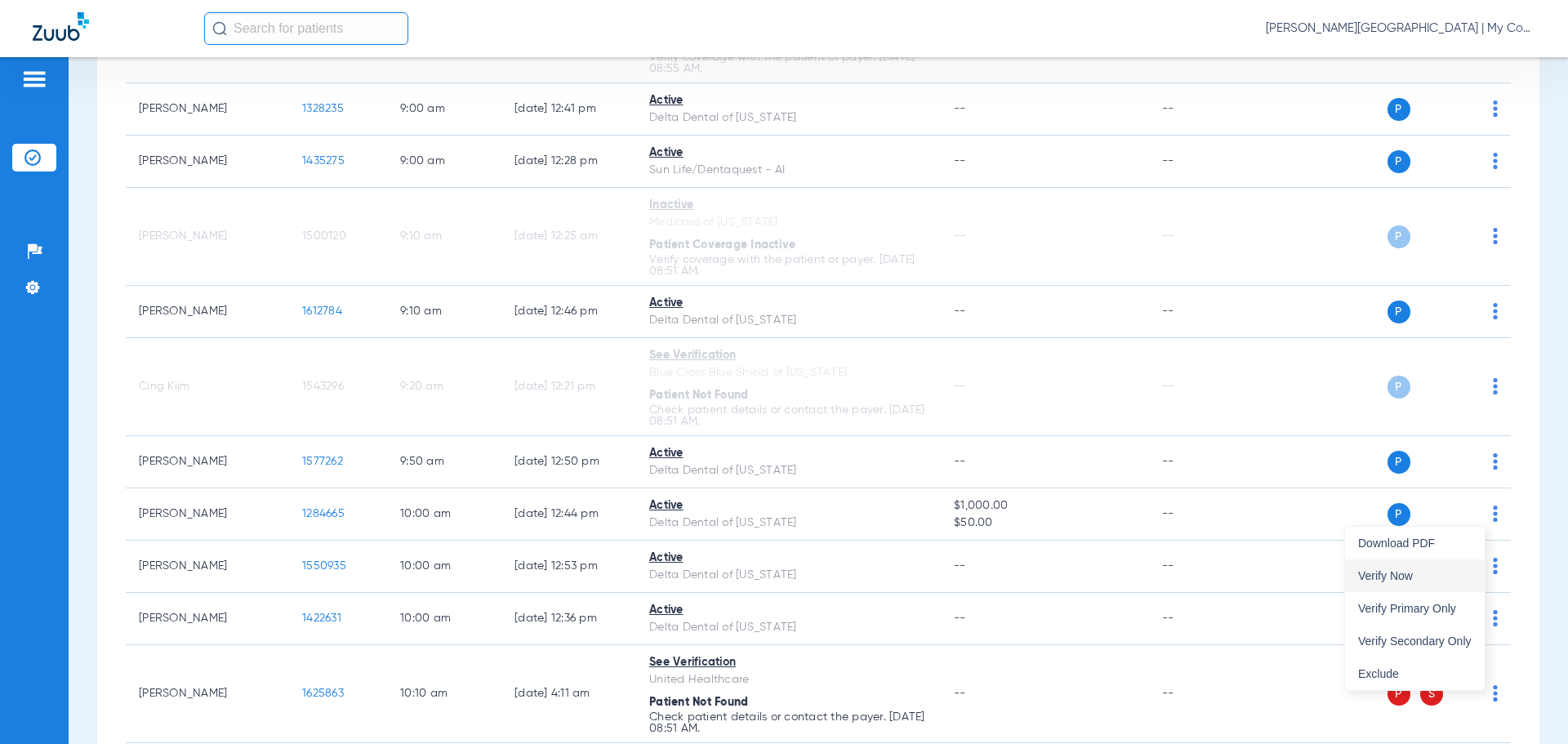
click at [1400, 575] on span "Verify Now" at bounding box center [1415, 575] width 114 height 11
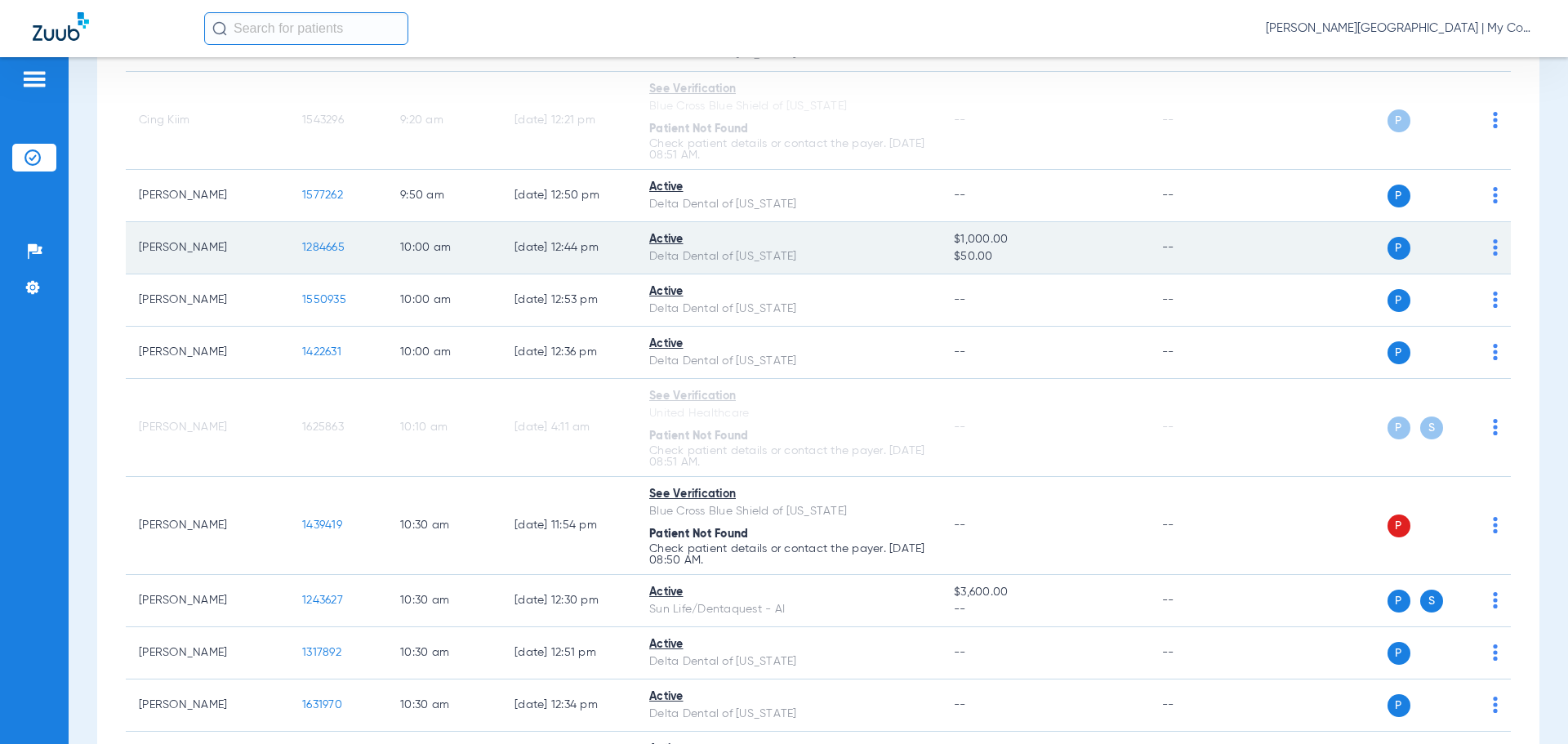
scroll to position [1388, 0]
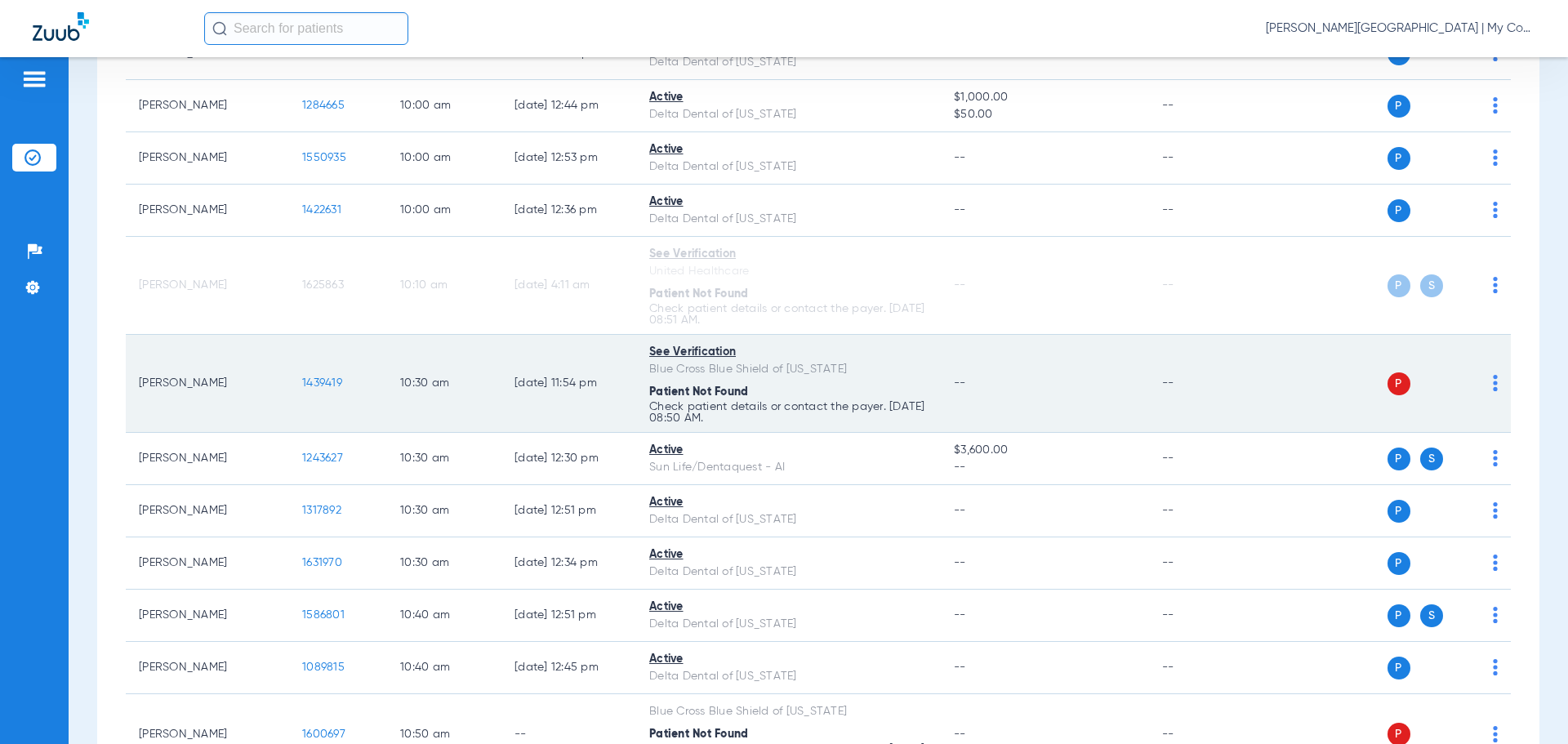
click at [1494, 383] on img at bounding box center [1495, 384] width 5 height 17
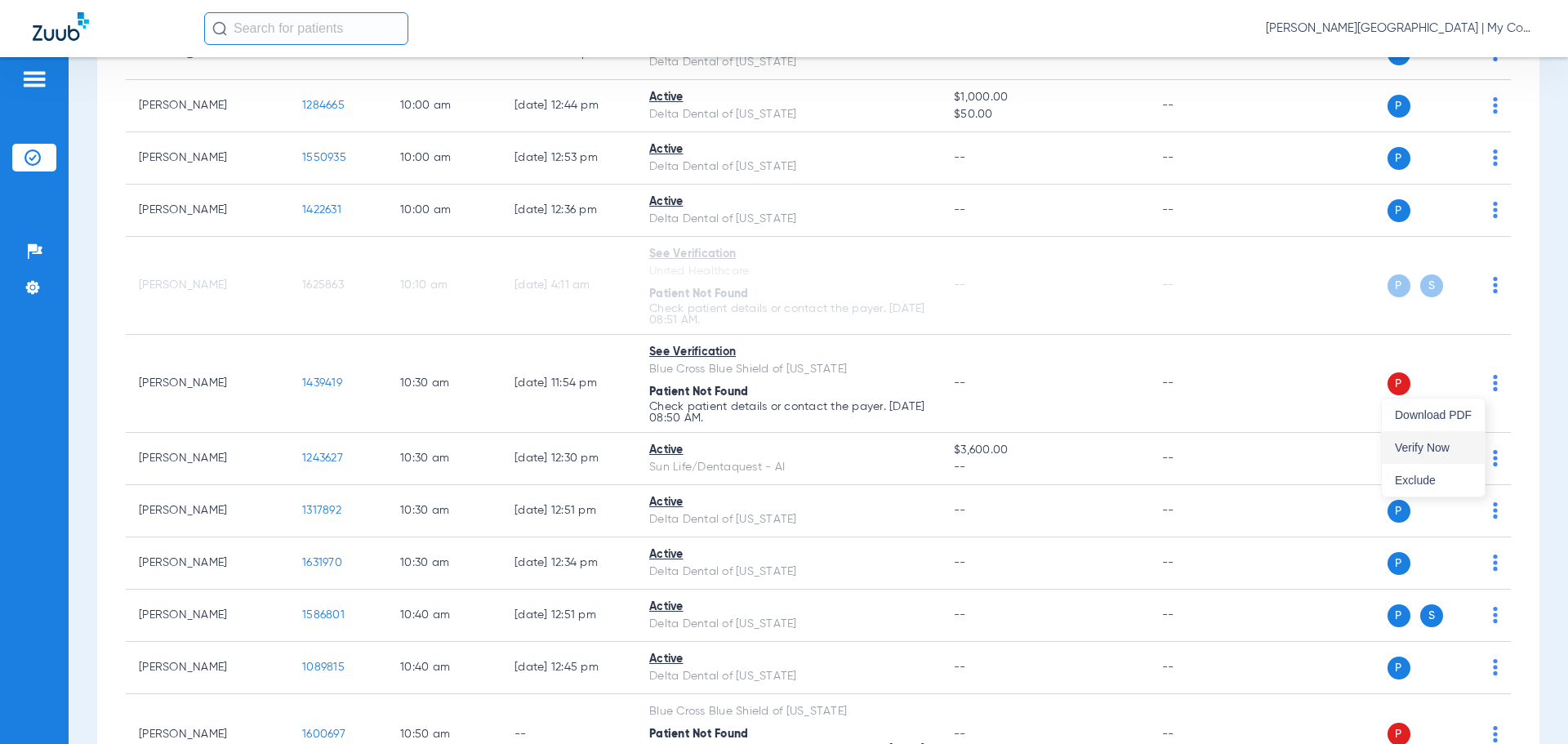
click at [1437, 444] on span "Verify Now" at bounding box center [1433, 448] width 76 height 11
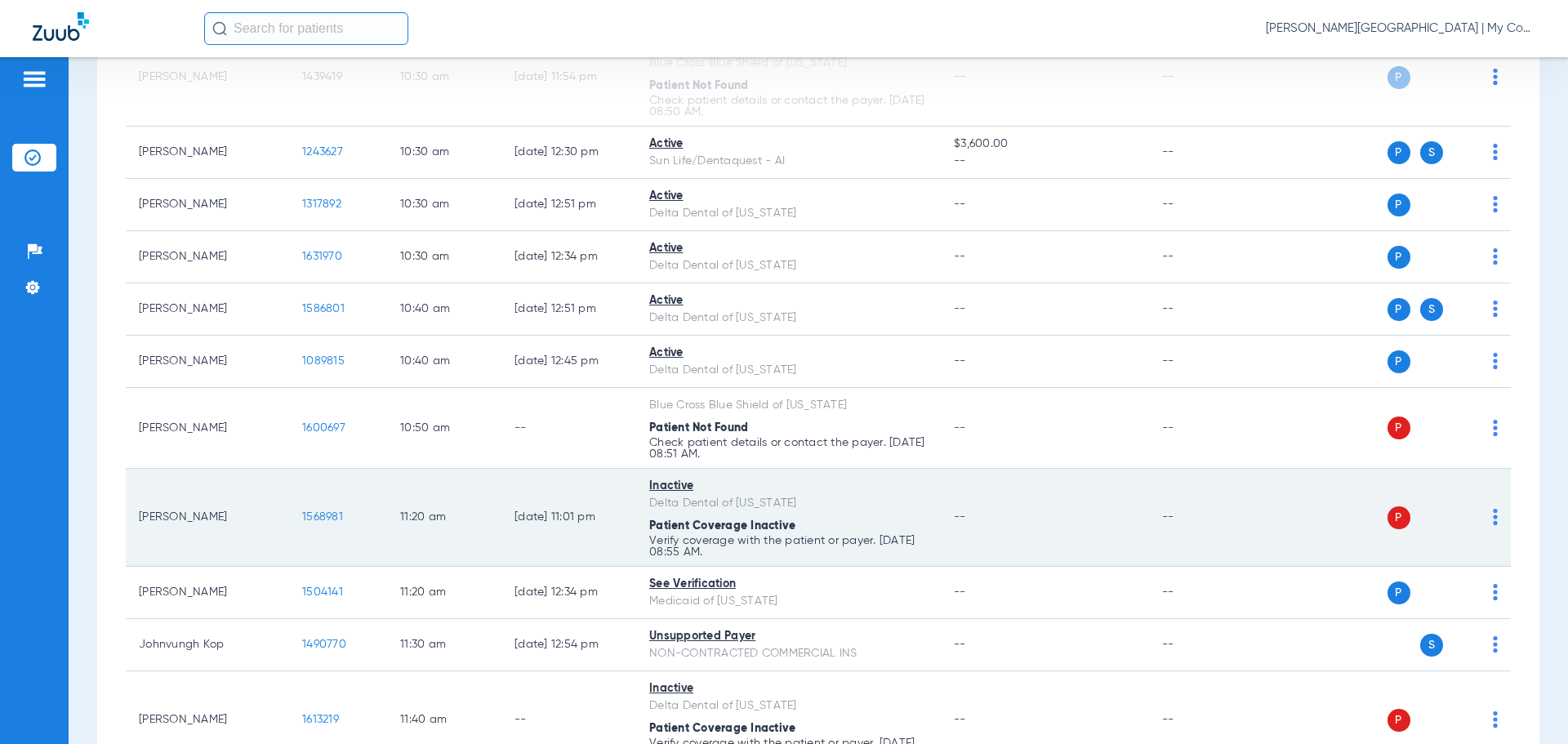
scroll to position [1715, 0]
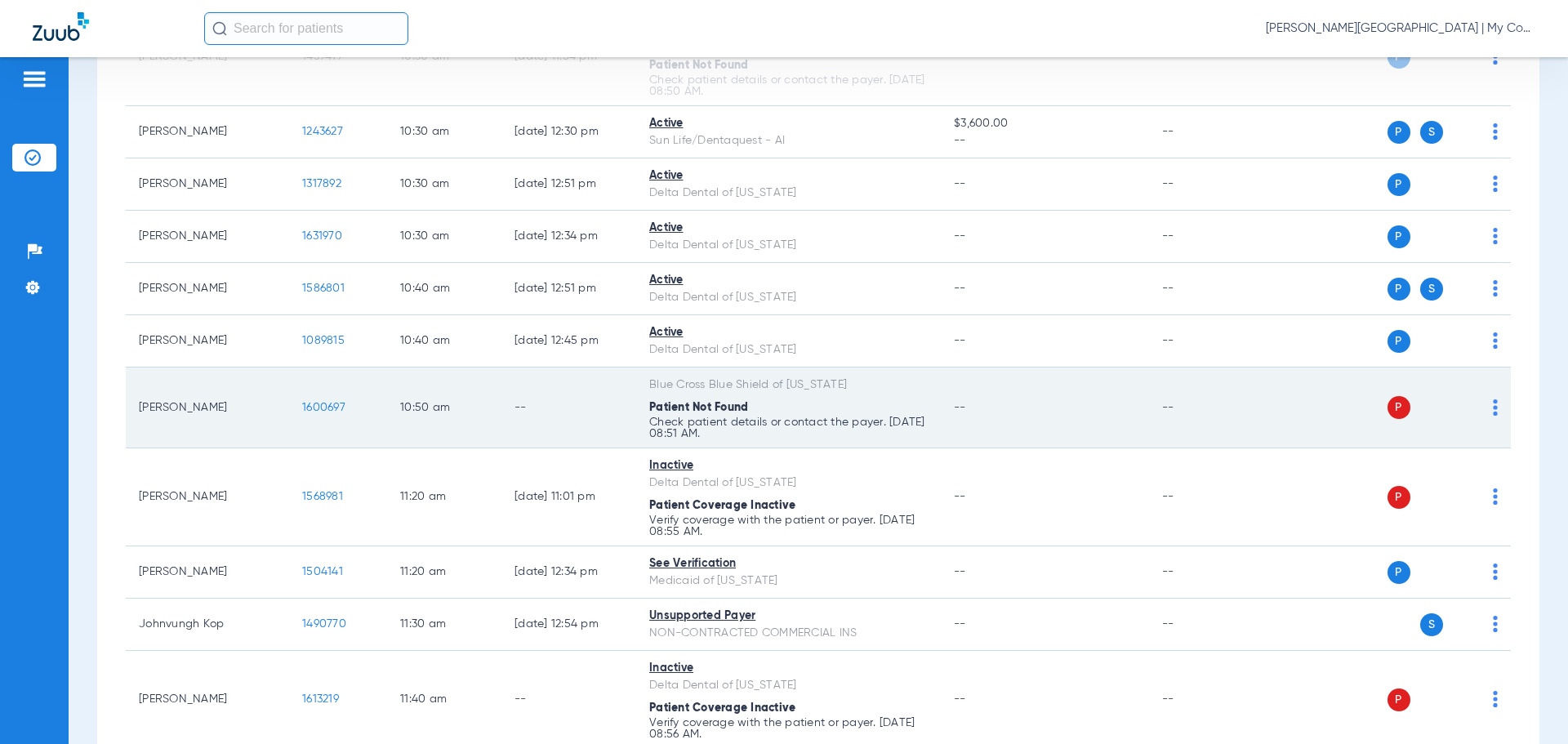
click at [1494, 413] on img at bounding box center [1495, 408] width 5 height 17
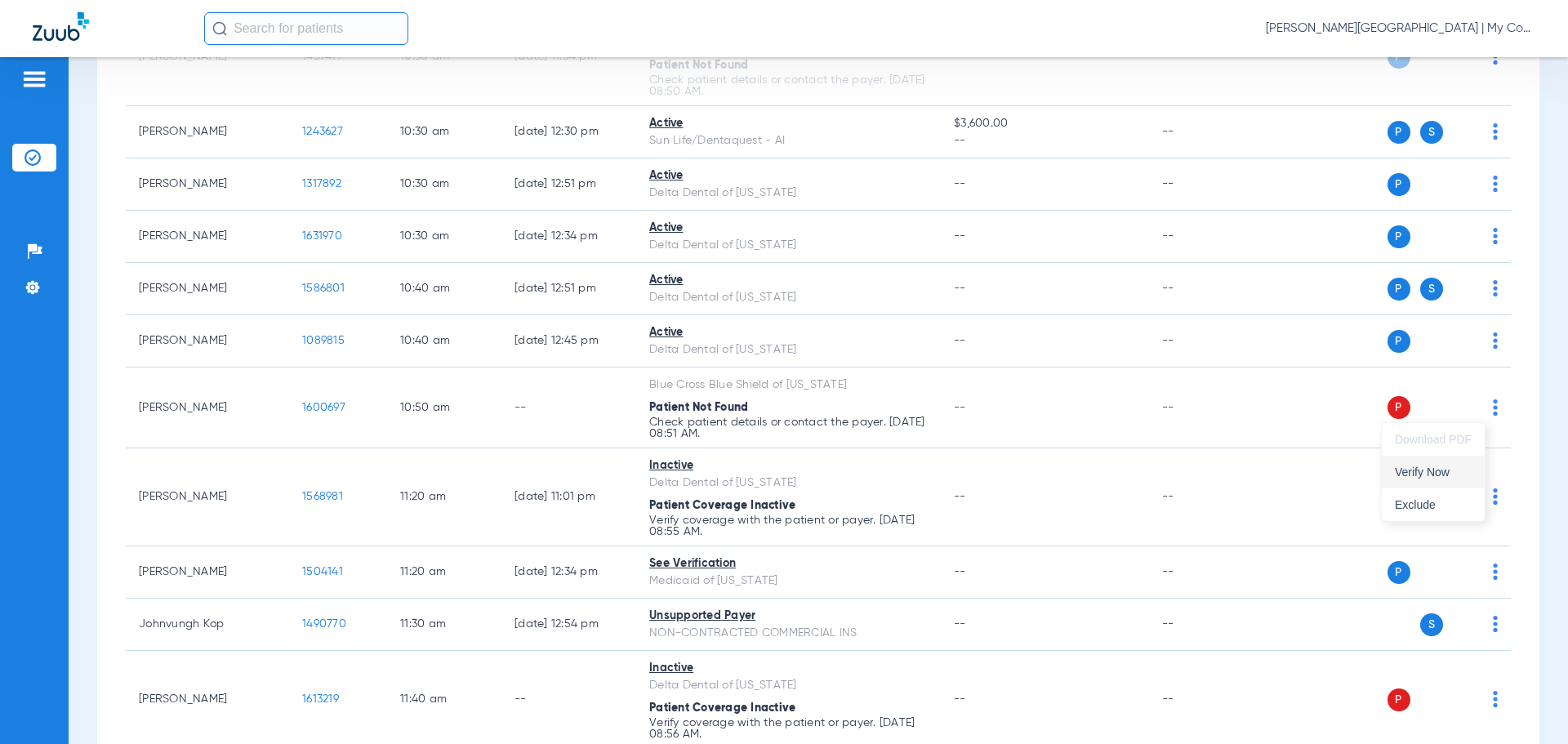
click at [1454, 469] on span "Verify Now" at bounding box center [1433, 472] width 76 height 11
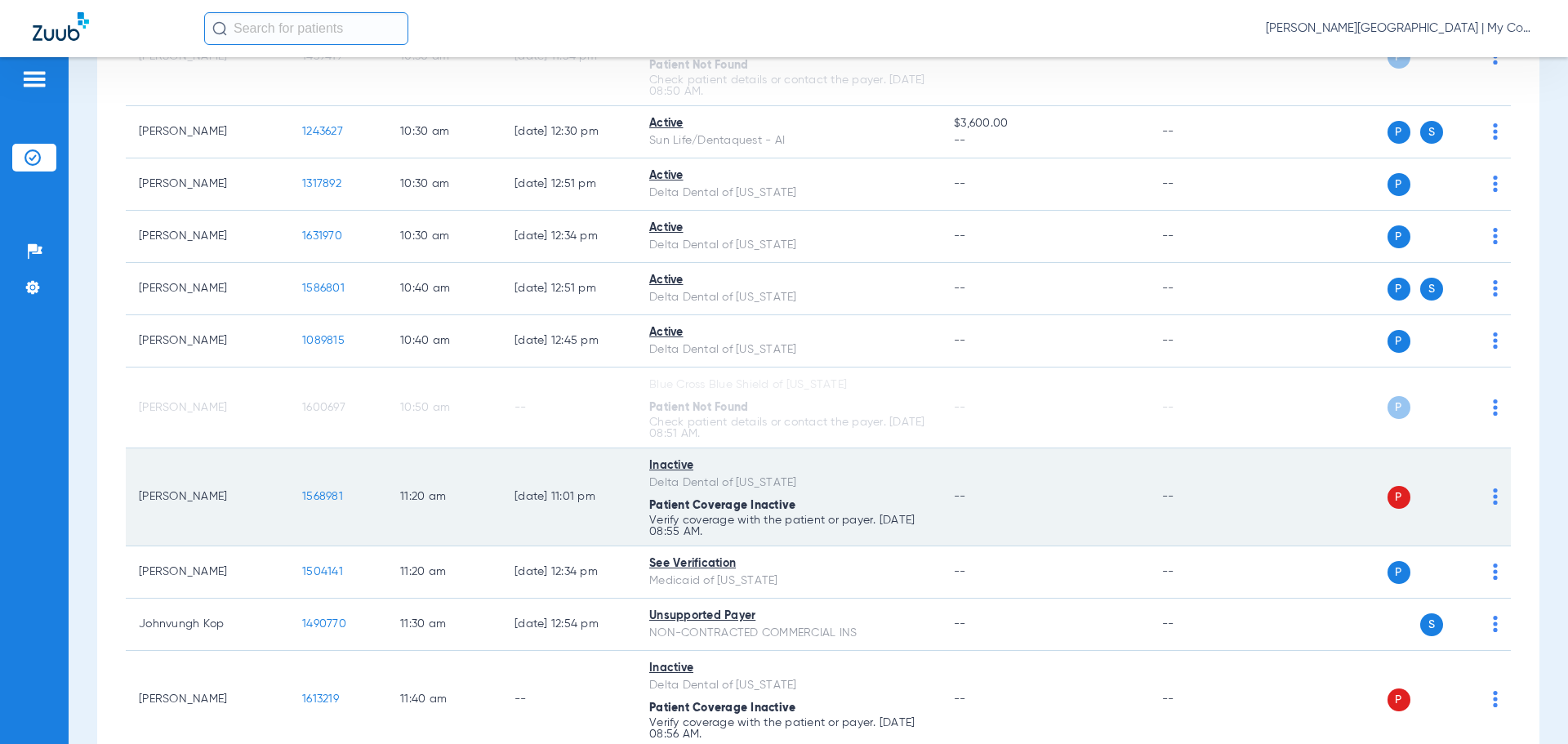
click at [1494, 499] on img at bounding box center [1495, 497] width 5 height 17
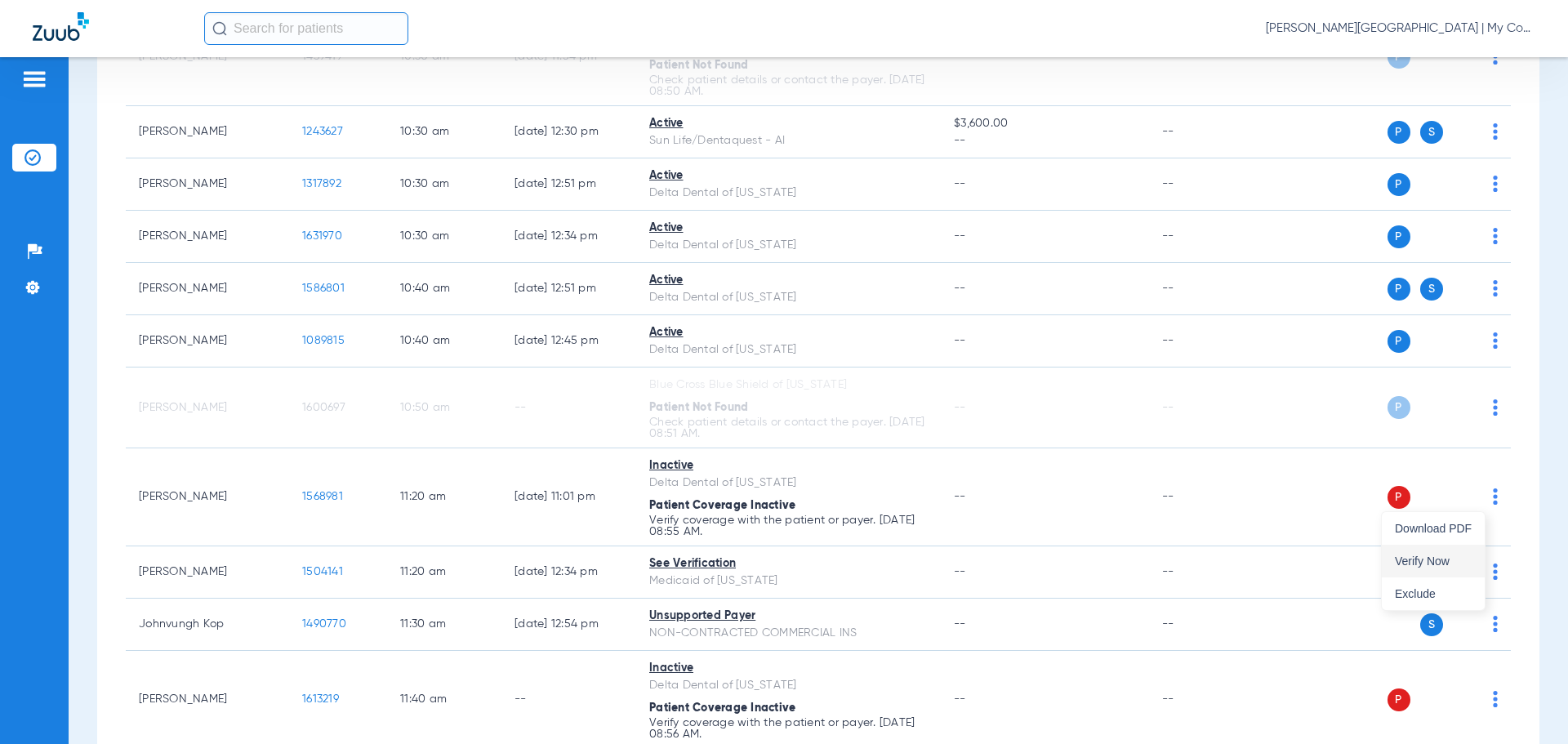
click at [1445, 557] on span "Verify Now" at bounding box center [1433, 561] width 76 height 11
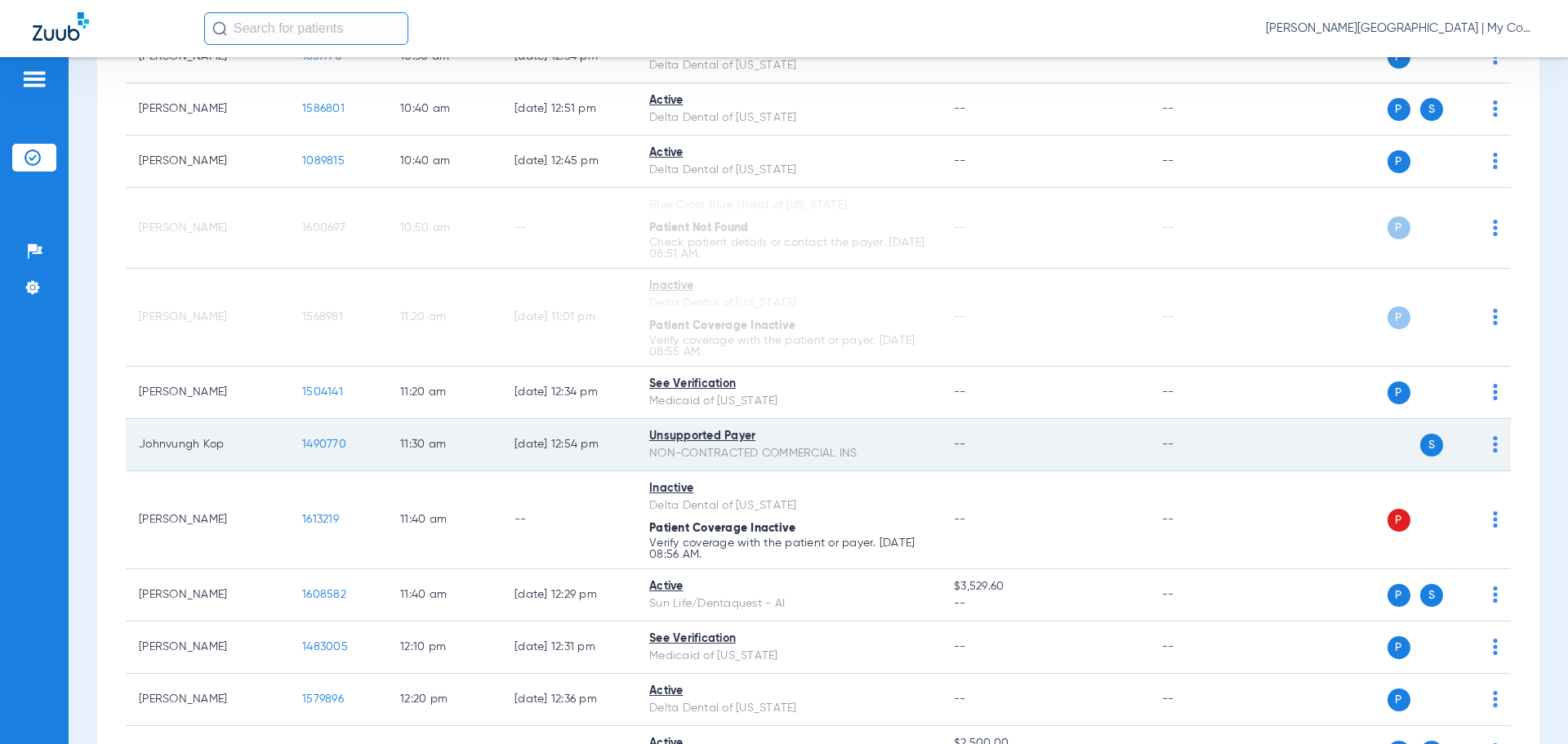
scroll to position [1960, 0]
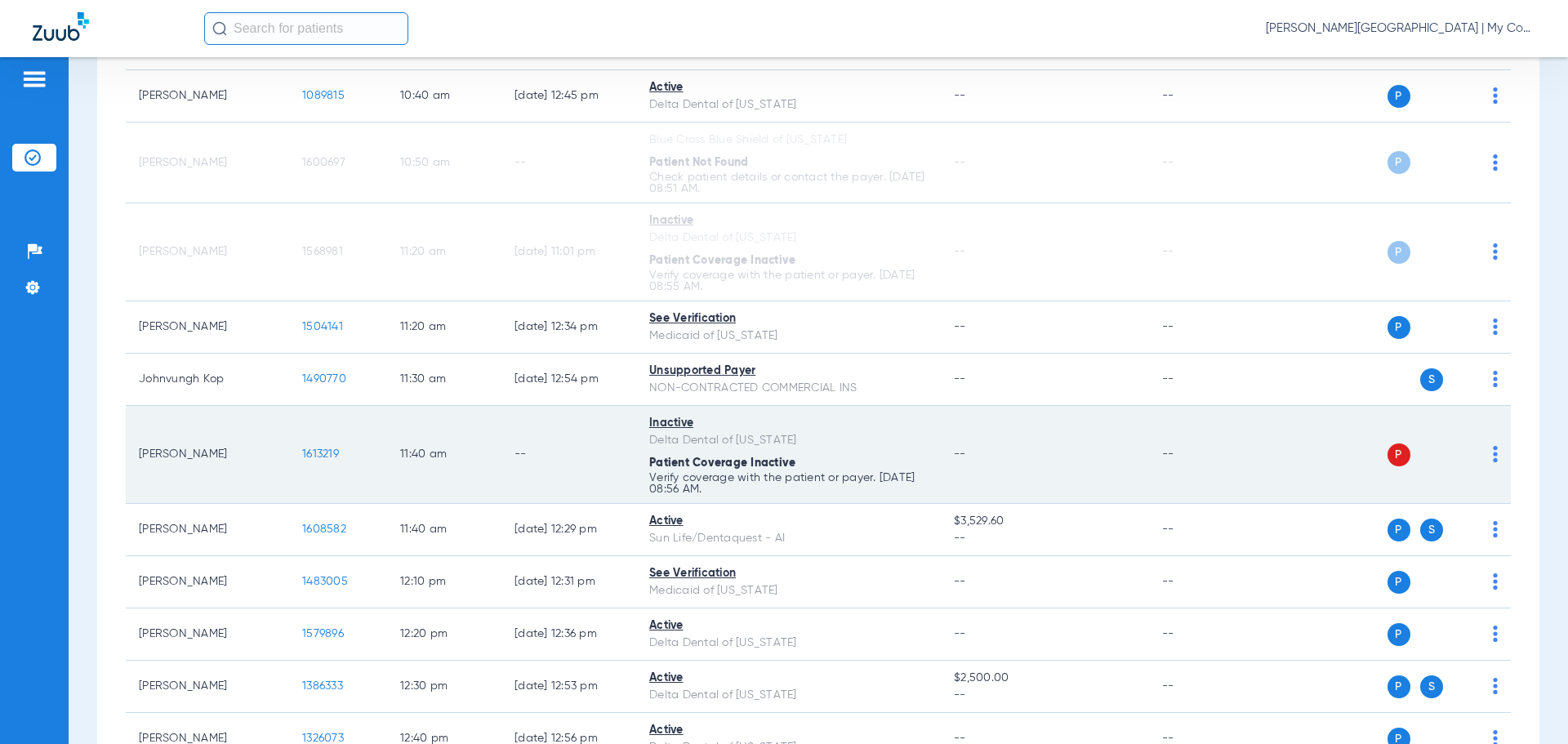
click at [1480, 452] on div "P S" at bounding box center [1379, 454] width 239 height 23
click at [1494, 461] on img at bounding box center [1495, 454] width 5 height 17
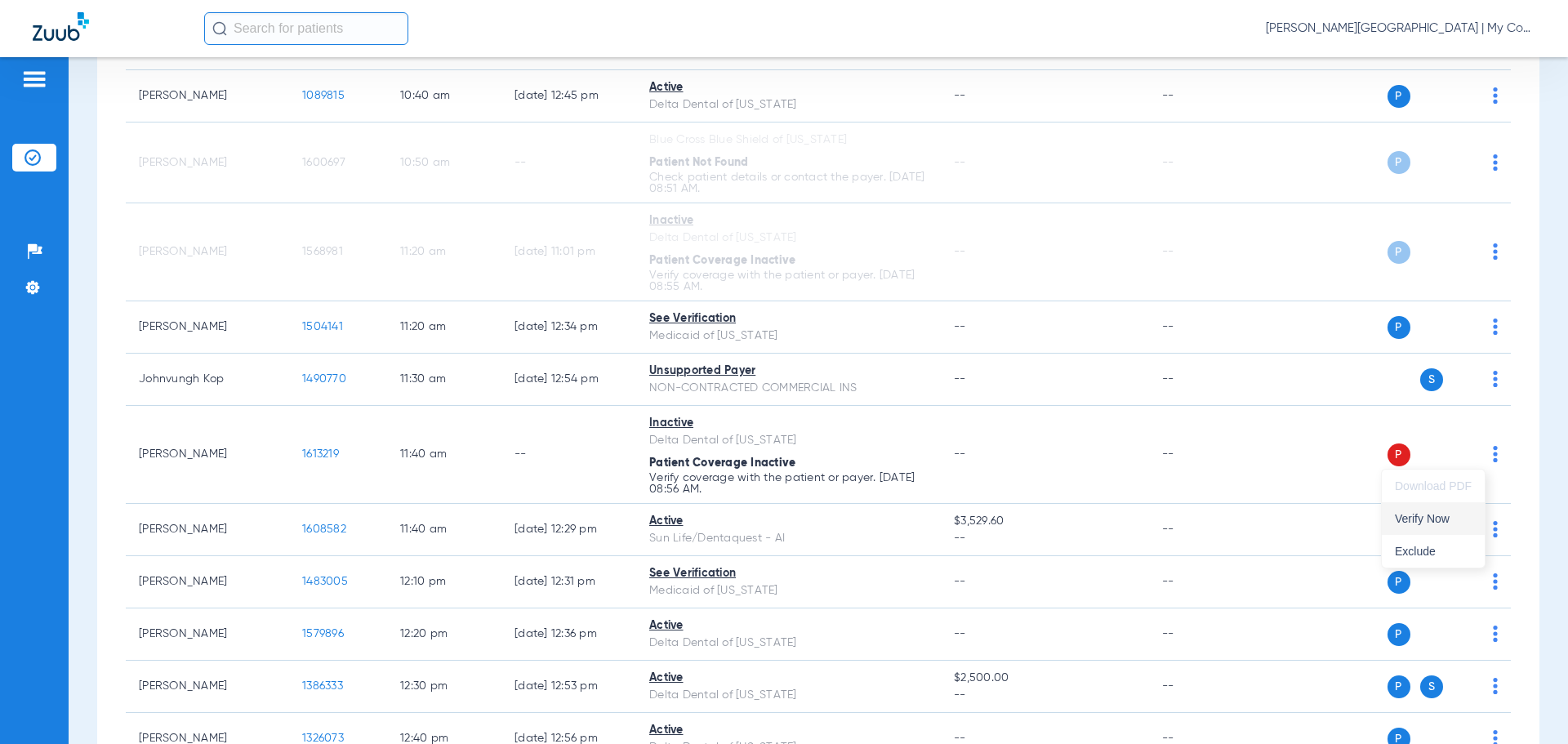
click at [1430, 524] on span "Verify Now" at bounding box center [1433, 519] width 76 height 11
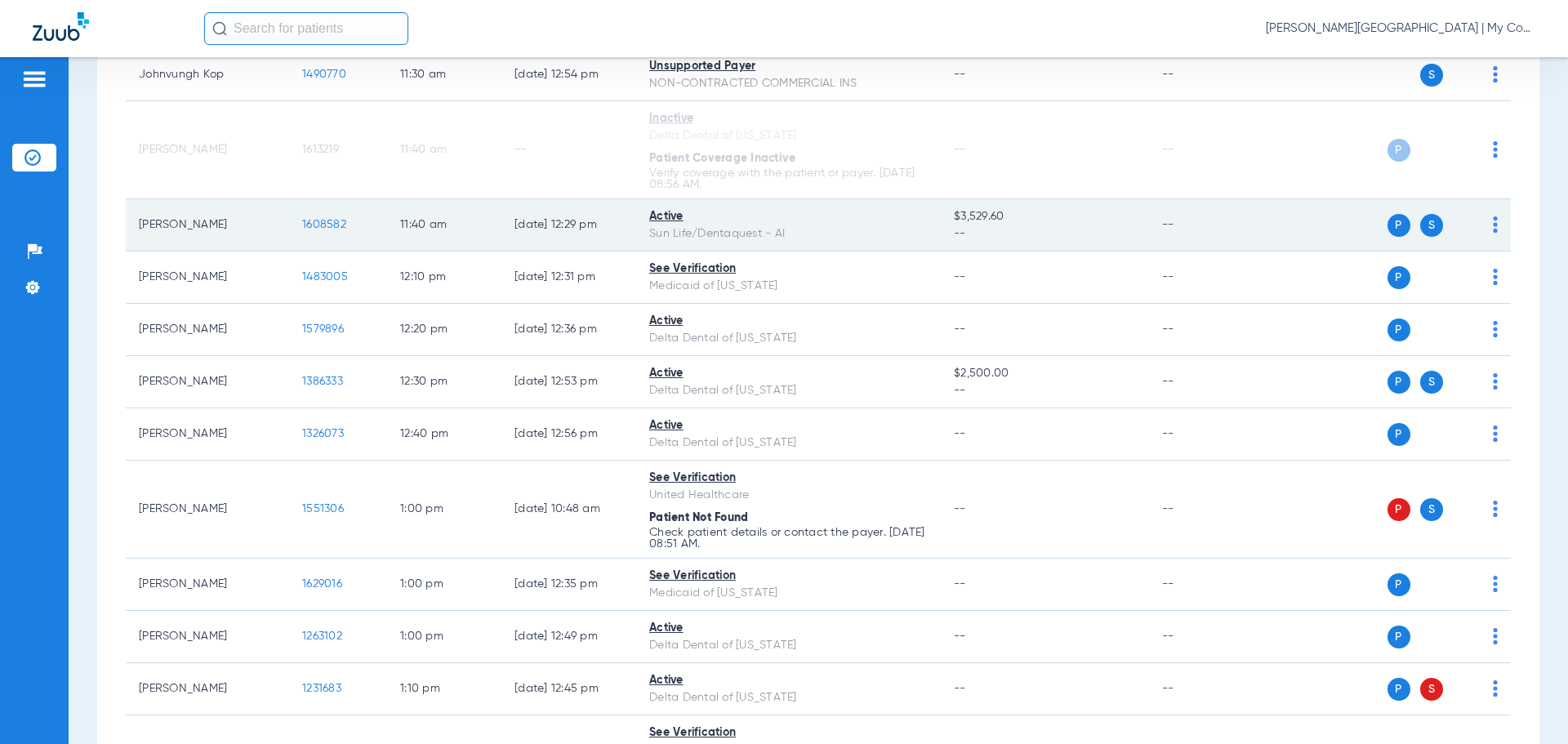
scroll to position [2287, 0]
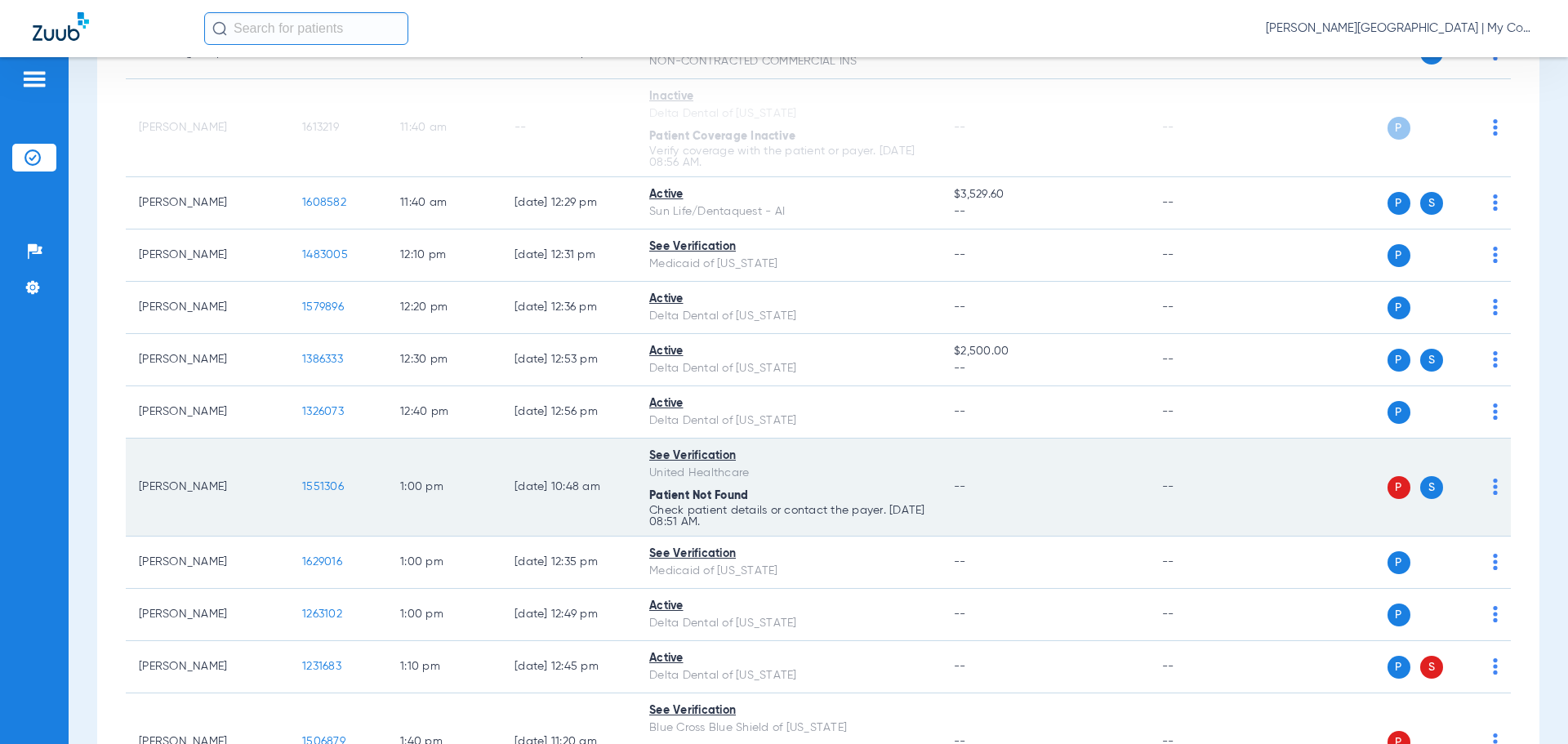
click at [1494, 488] on img at bounding box center [1495, 487] width 5 height 17
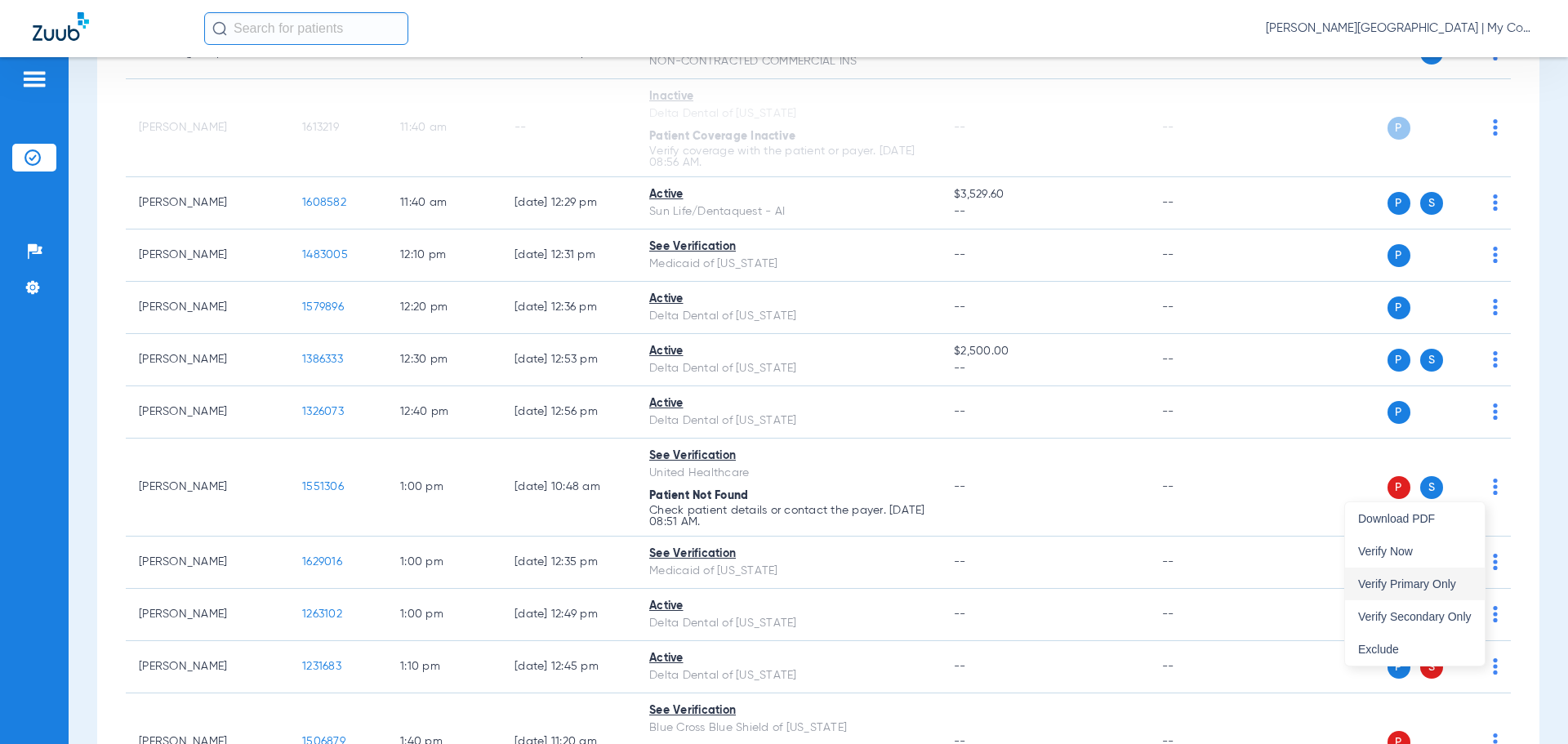
click at [1445, 575] on button "Verify Primary Only" at bounding box center [1415, 584] width 140 height 33
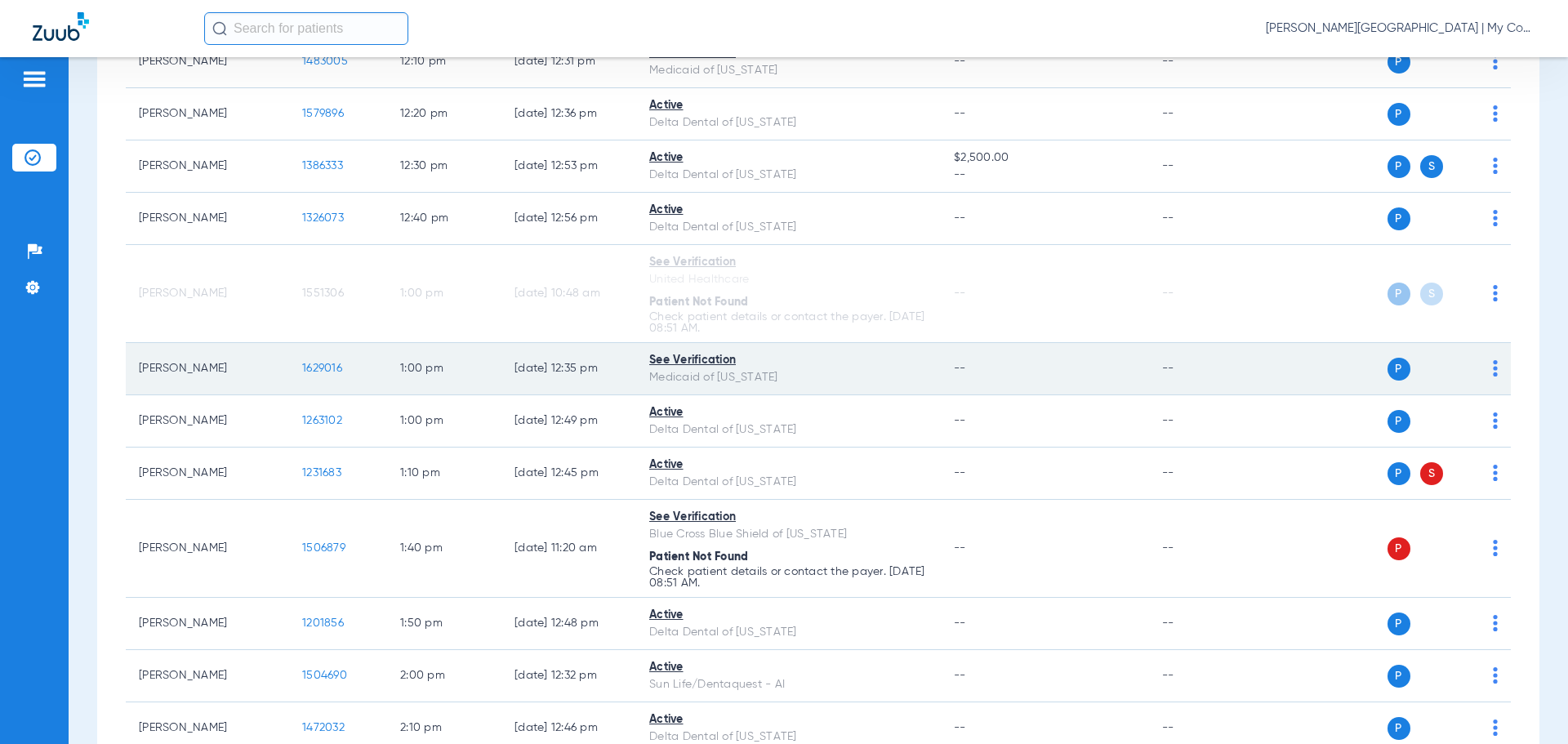
scroll to position [2614, 0]
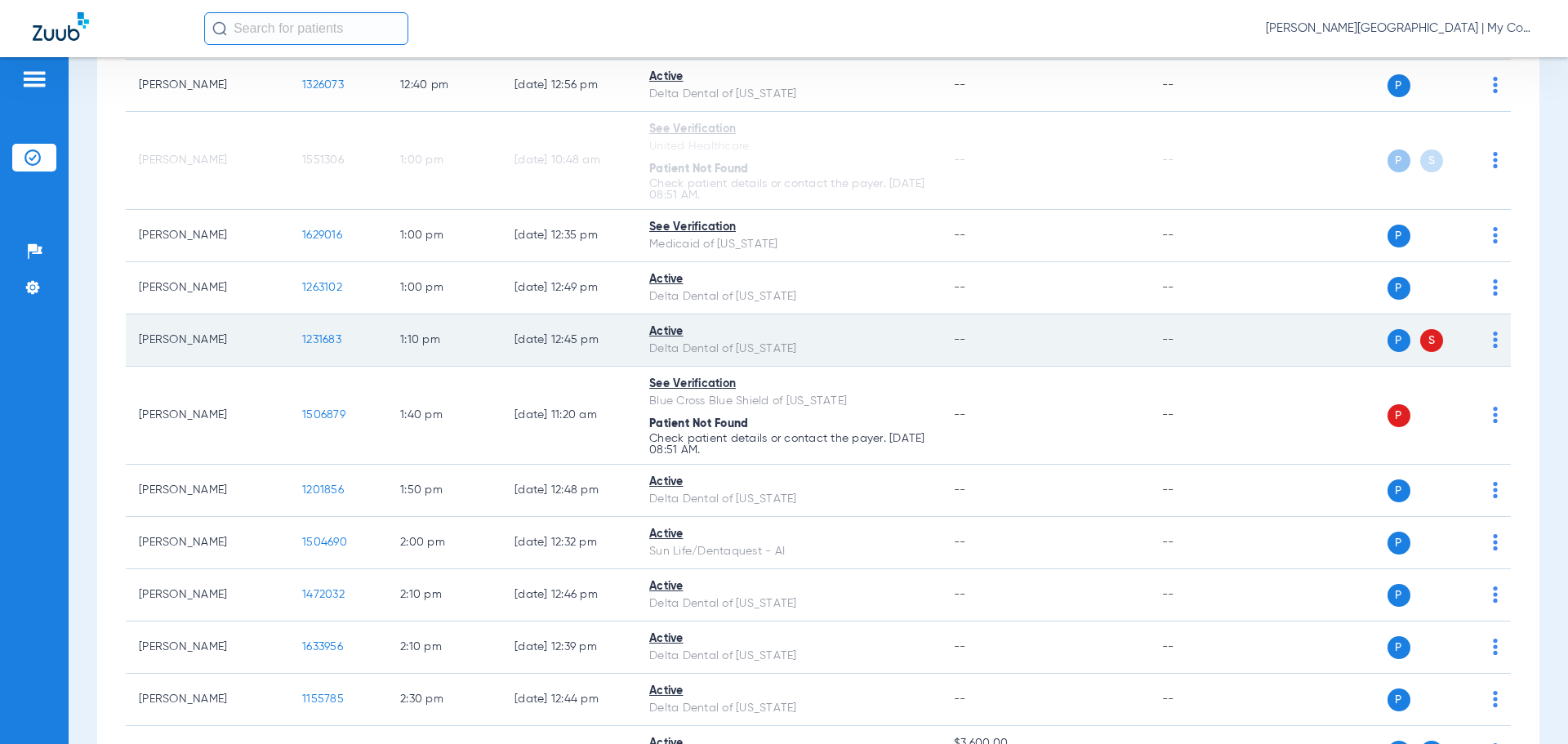
click at [1494, 345] on img at bounding box center [1495, 340] width 5 height 17
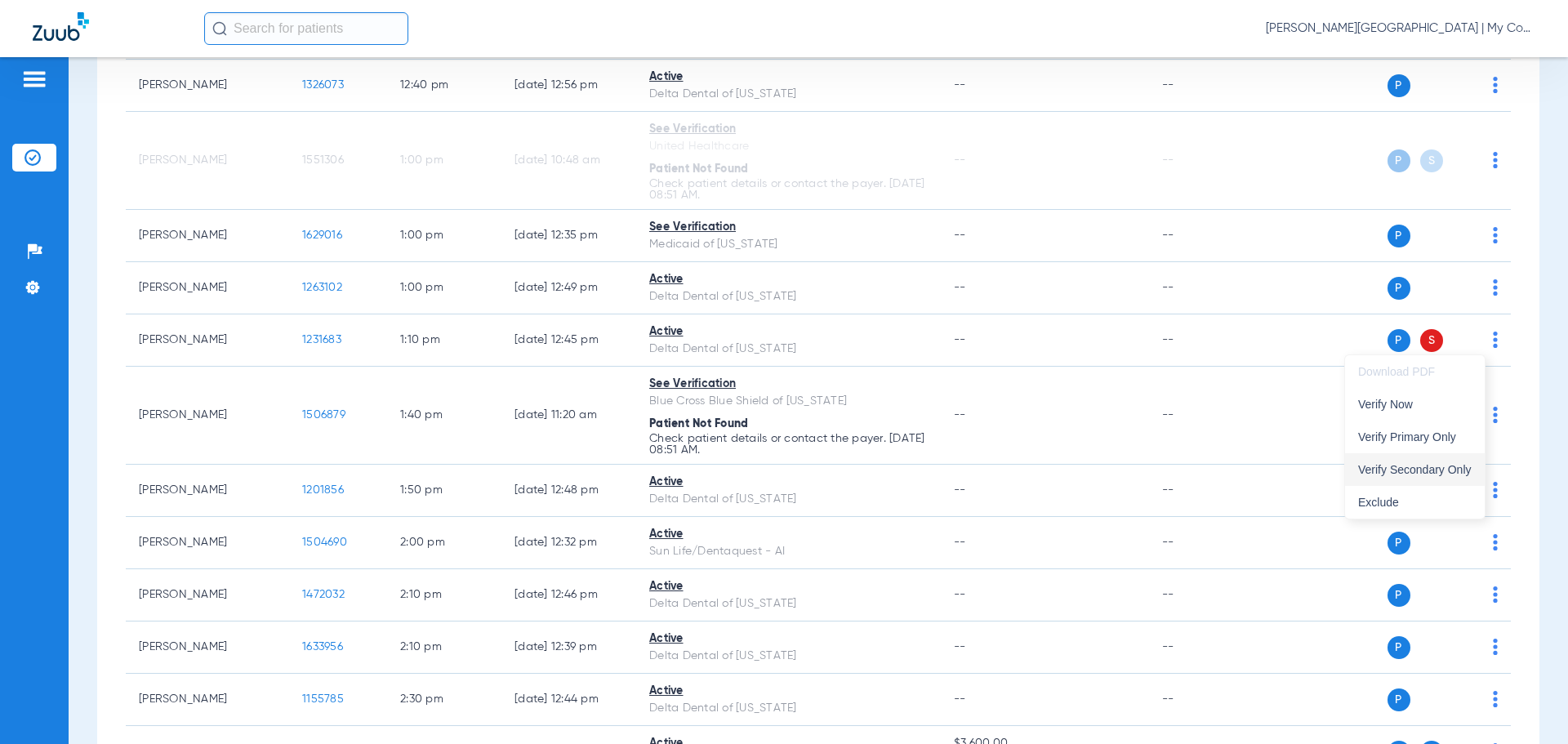
click at [1440, 469] on span "Verify Secondary Only" at bounding box center [1415, 469] width 114 height 11
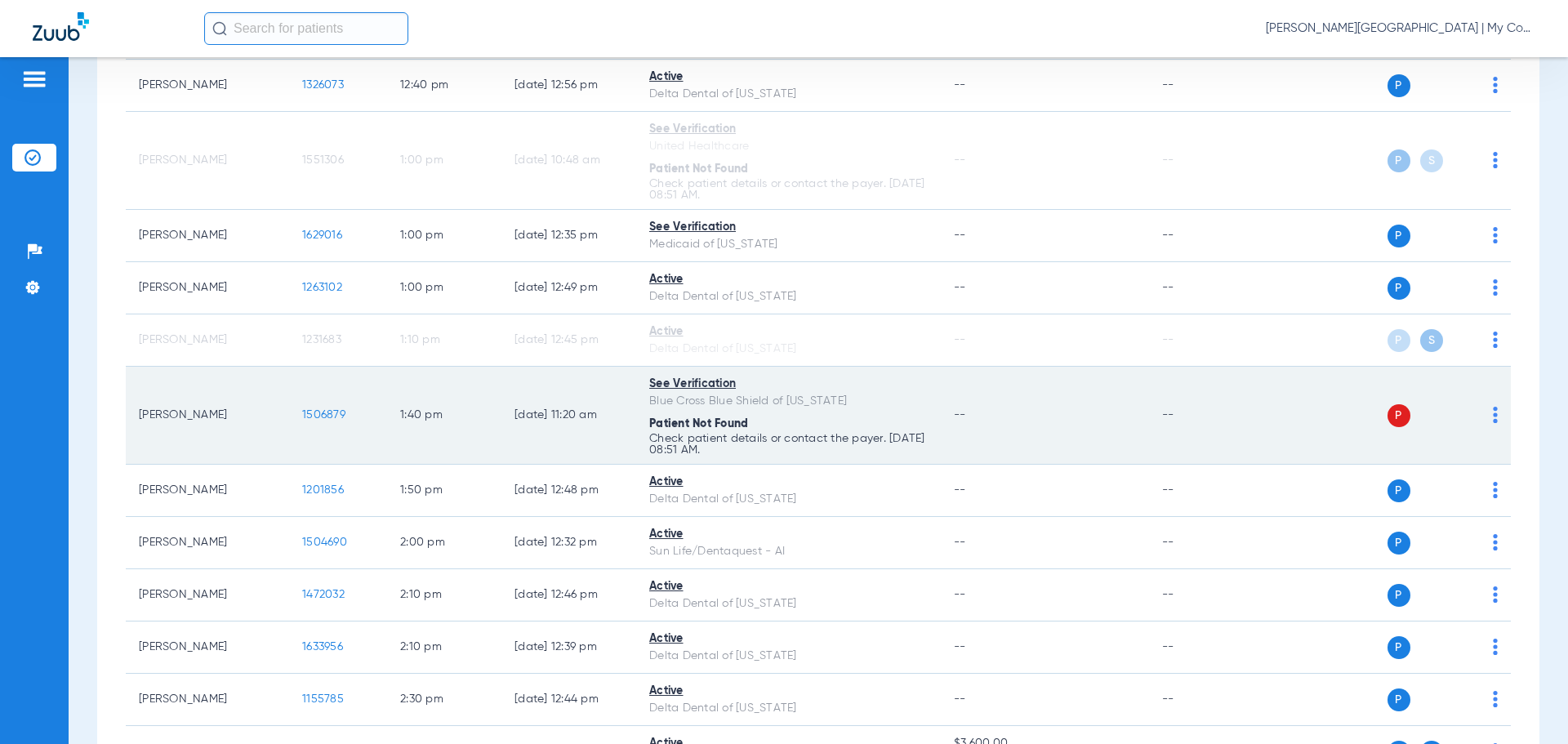
click at [1494, 418] on img at bounding box center [1495, 415] width 5 height 17
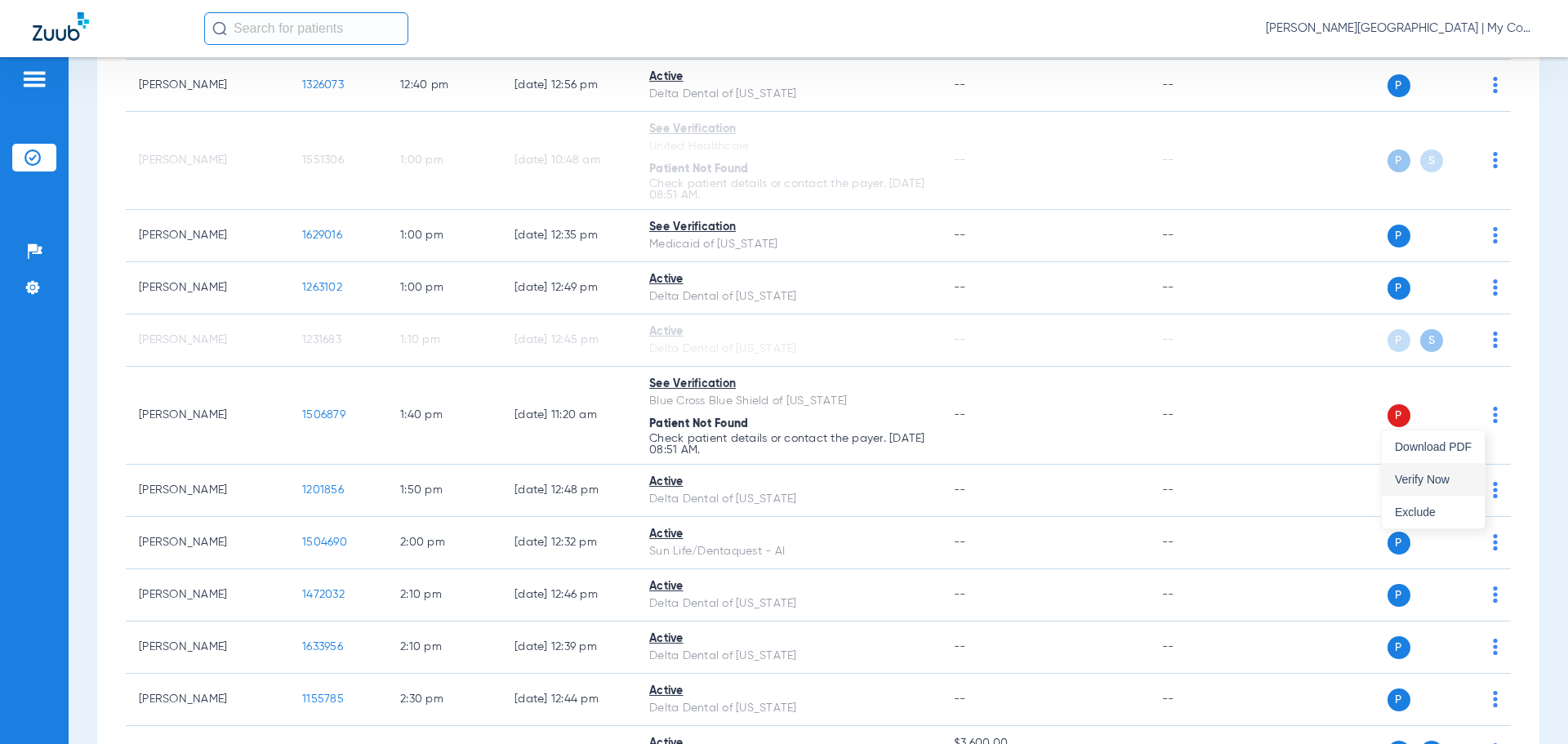
click at [1440, 482] on span "Verify Now" at bounding box center [1433, 480] width 76 height 11
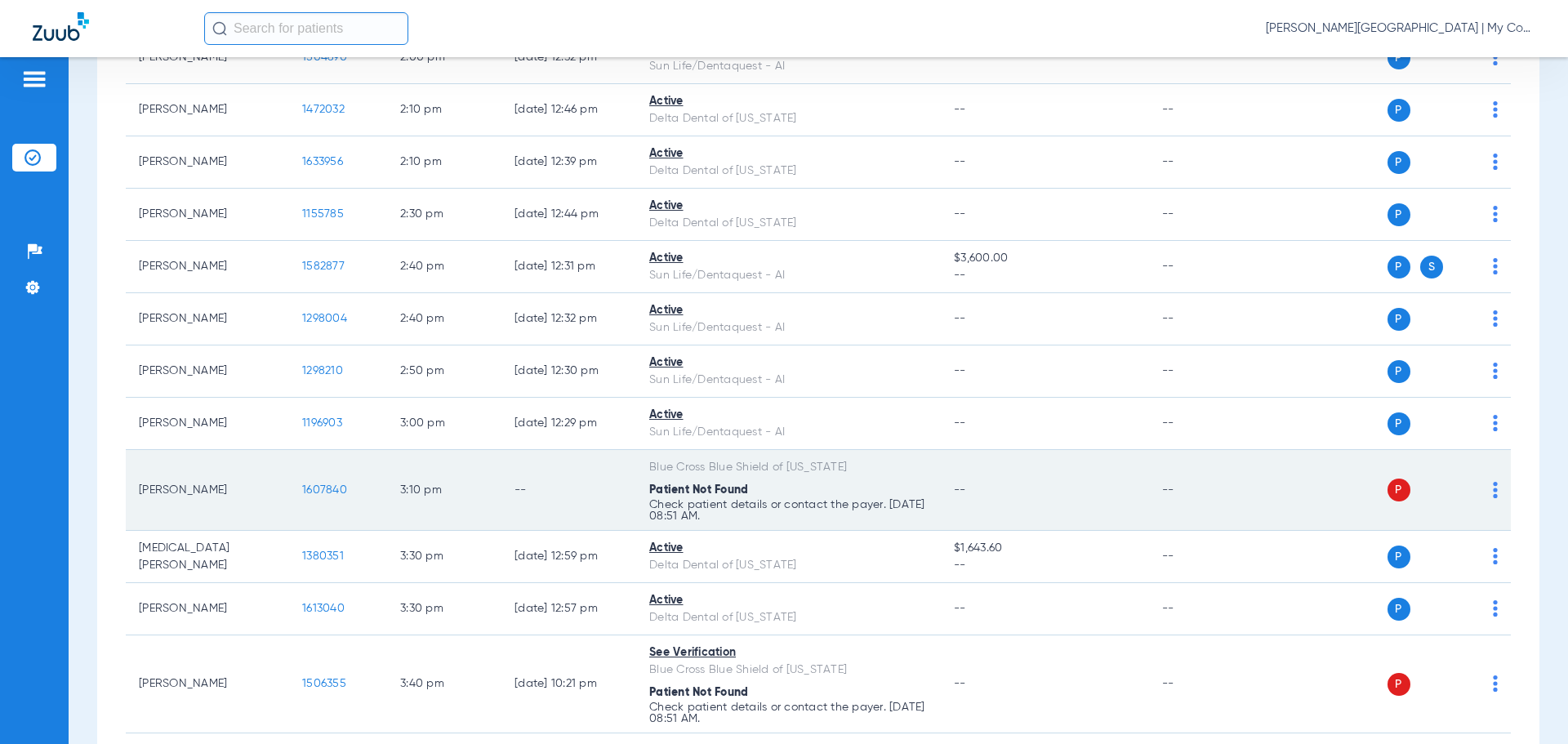
scroll to position [3104, 0]
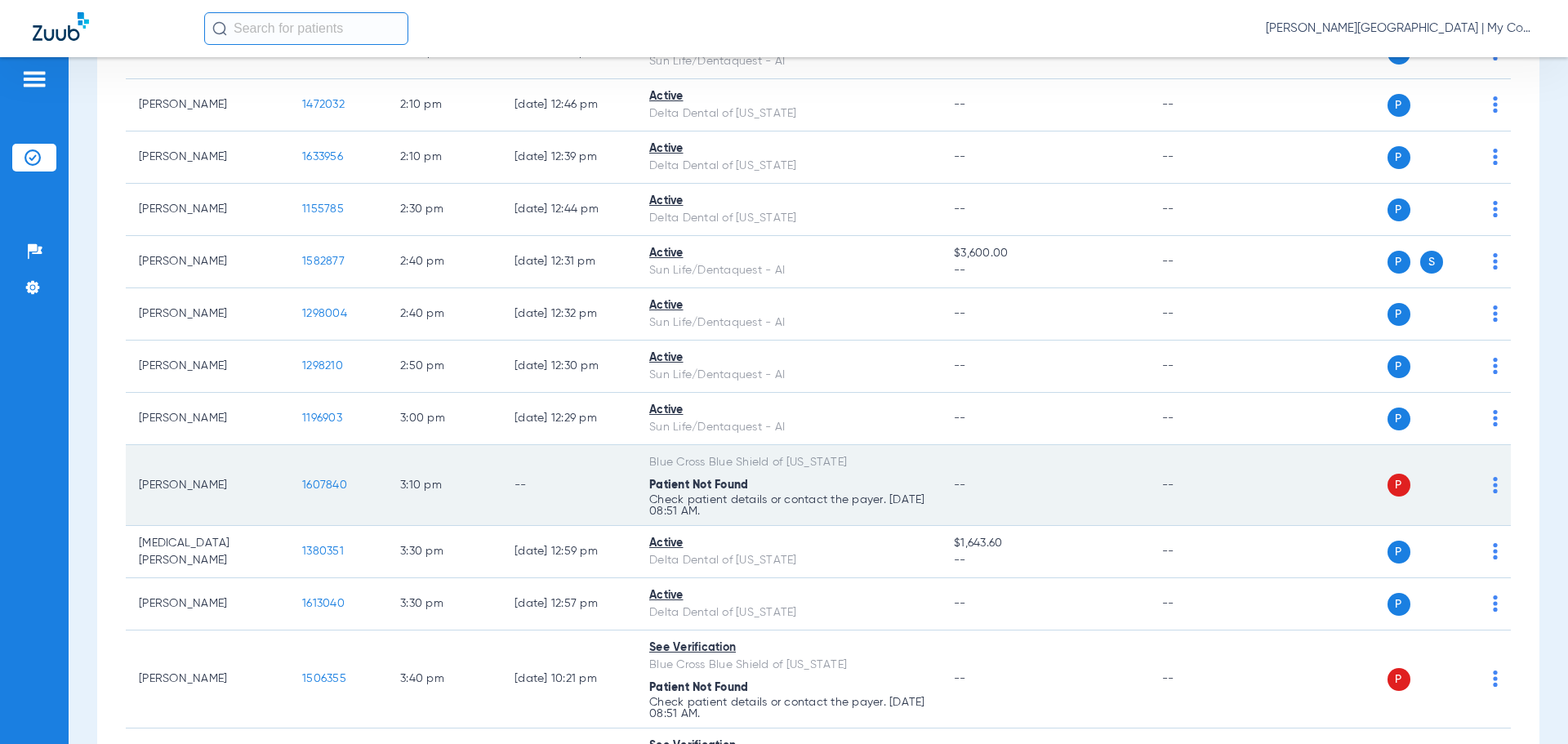
click at [1494, 485] on img at bounding box center [1495, 485] width 5 height 17
click at [1436, 545] on span "Verify Now" at bounding box center [1433, 549] width 76 height 11
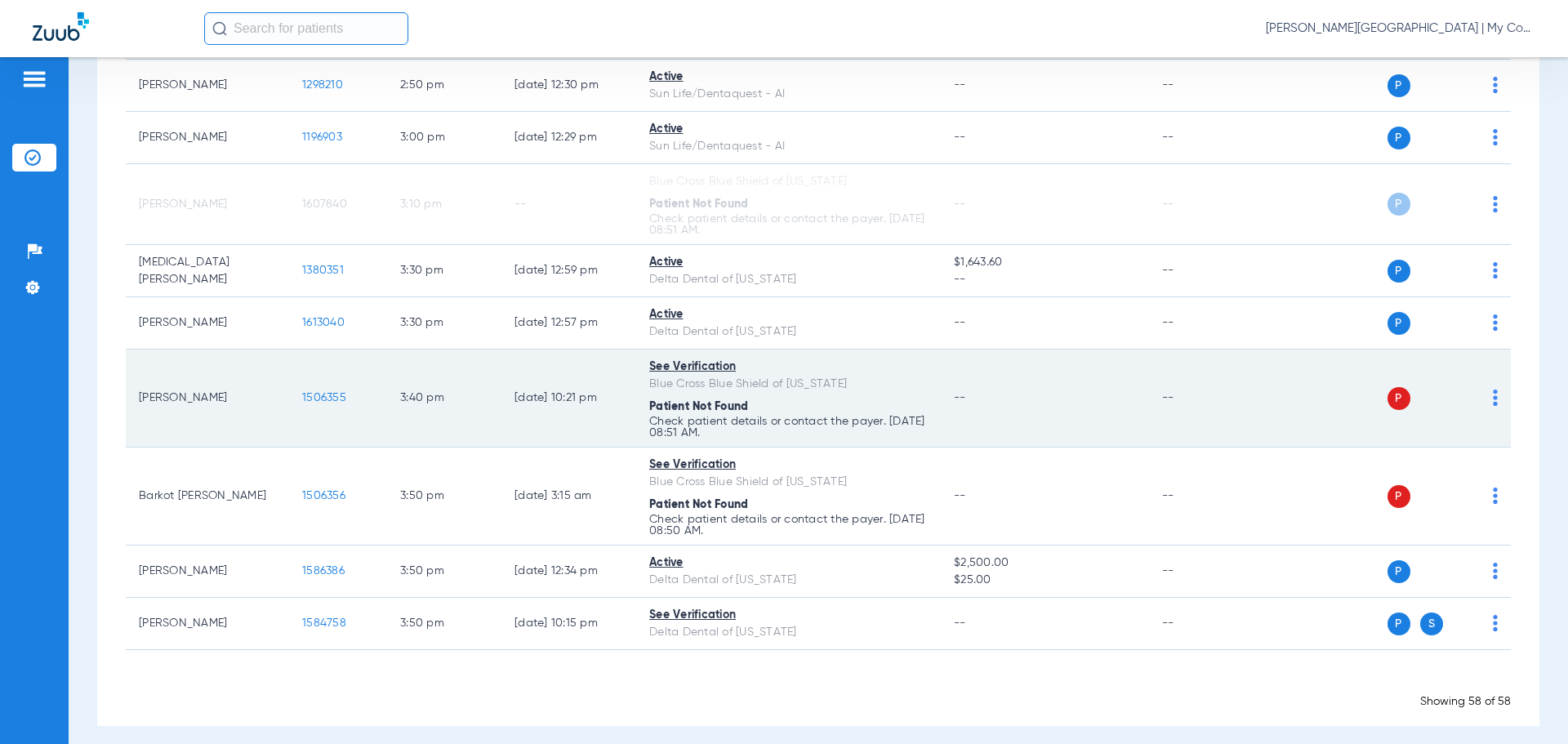
scroll to position [3395, 0]
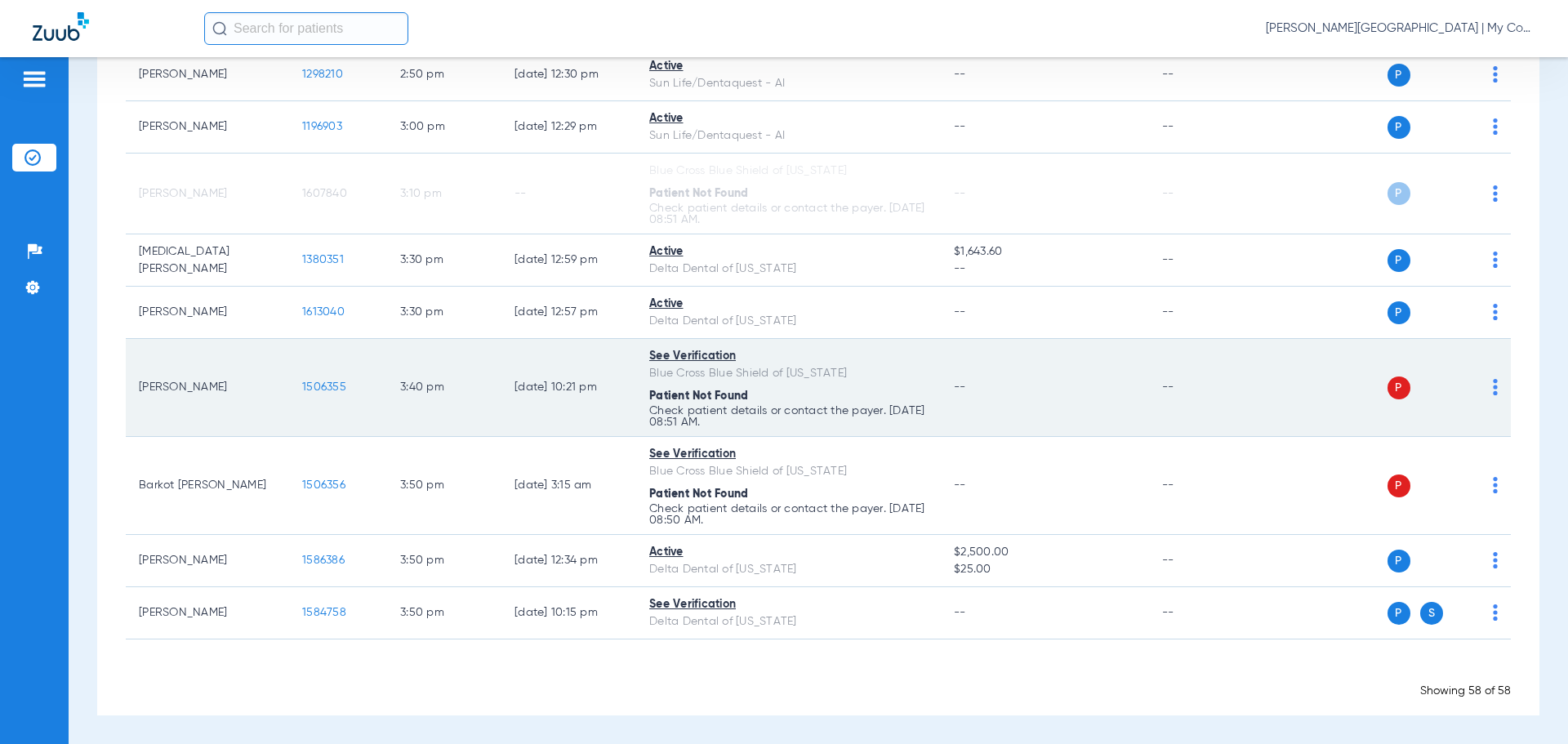
click at [1494, 395] on img at bounding box center [1495, 387] width 5 height 17
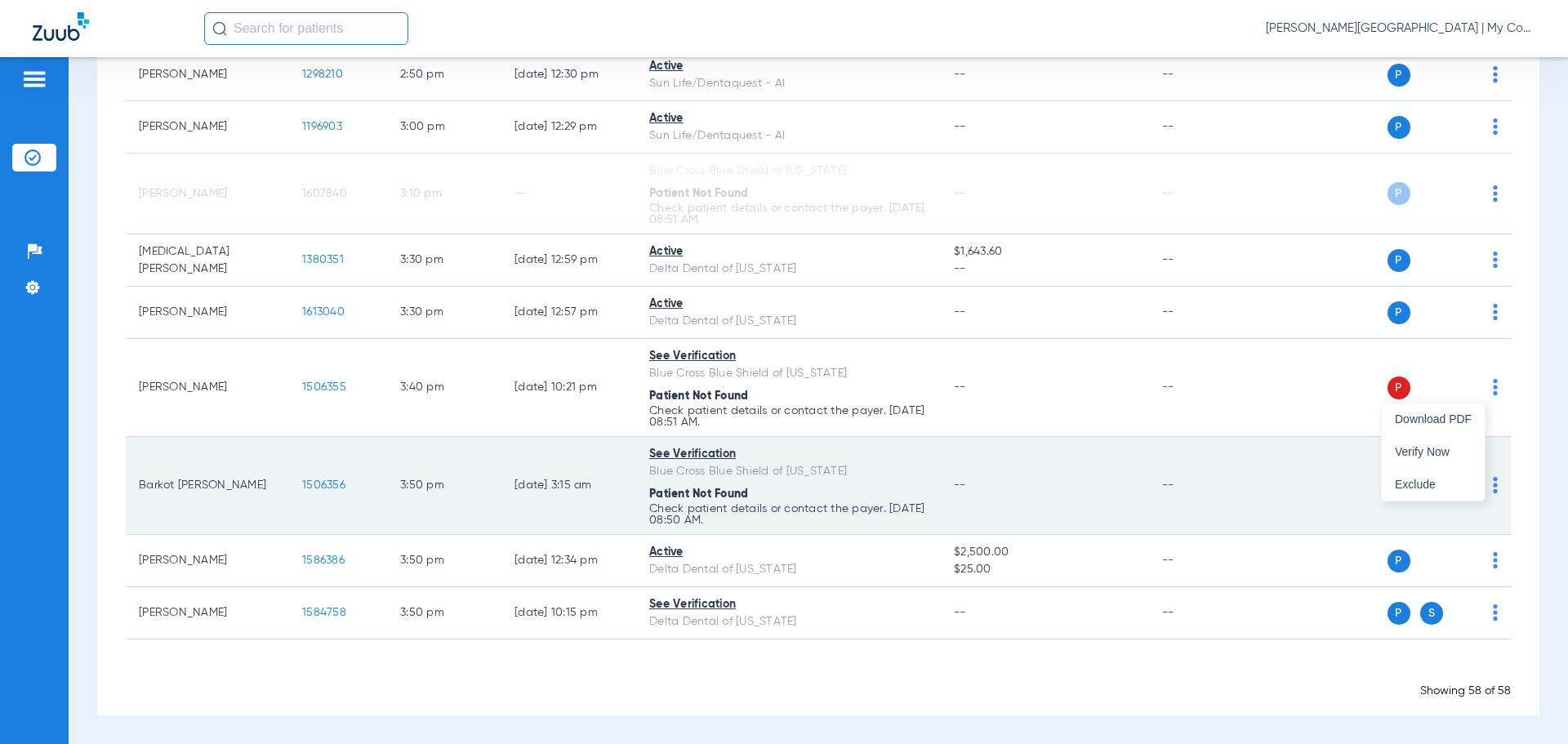
drag, startPoint x: 1465, startPoint y: 451, endPoint x: 1480, endPoint y: 476, distance: 29.2
click at [1465, 452] on span "Verify Now" at bounding box center [1433, 452] width 76 height 11
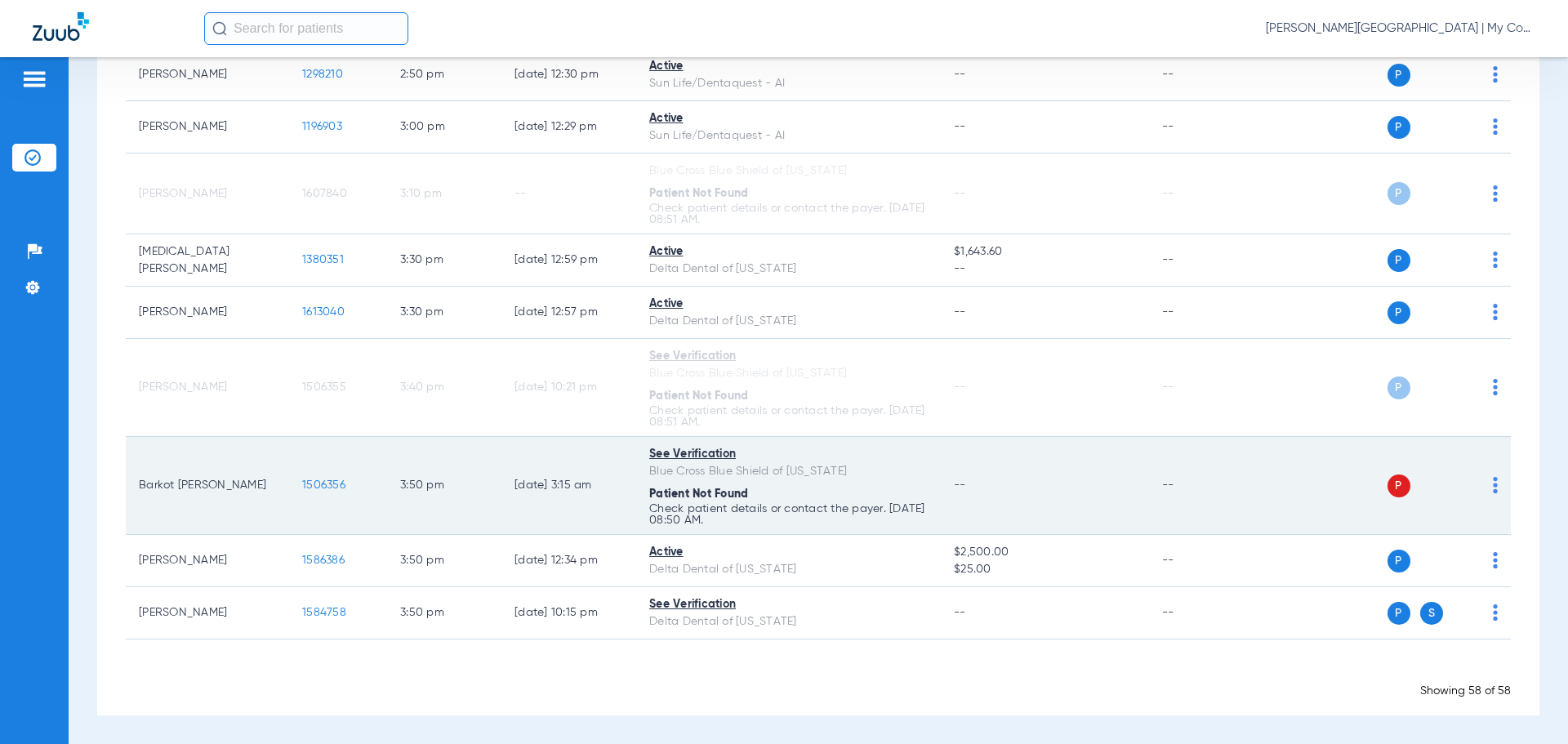
click at [1494, 486] on img at bounding box center [1495, 485] width 5 height 17
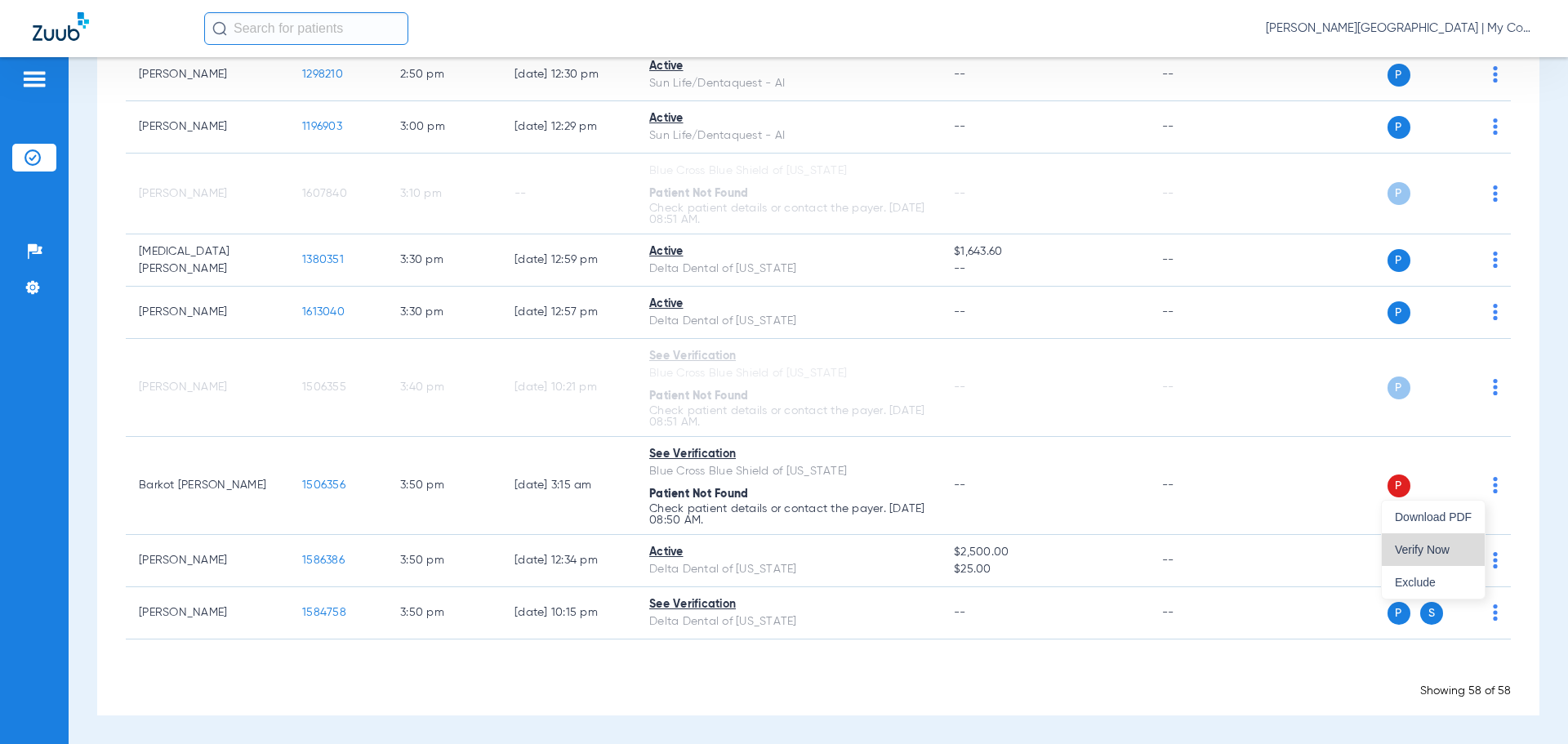
click at [1443, 546] on span "Verify Now" at bounding box center [1433, 549] width 76 height 11
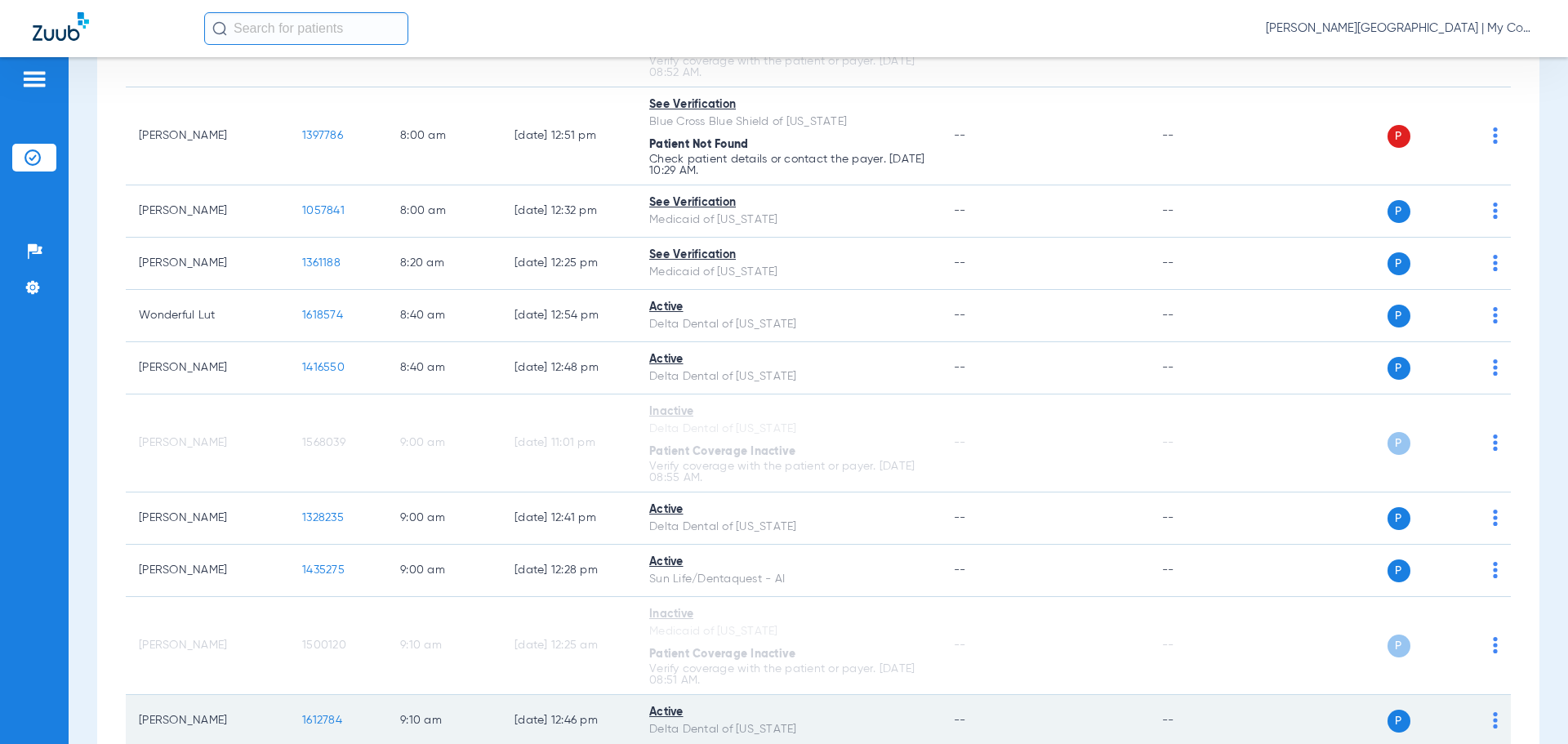
scroll to position [373, 0]
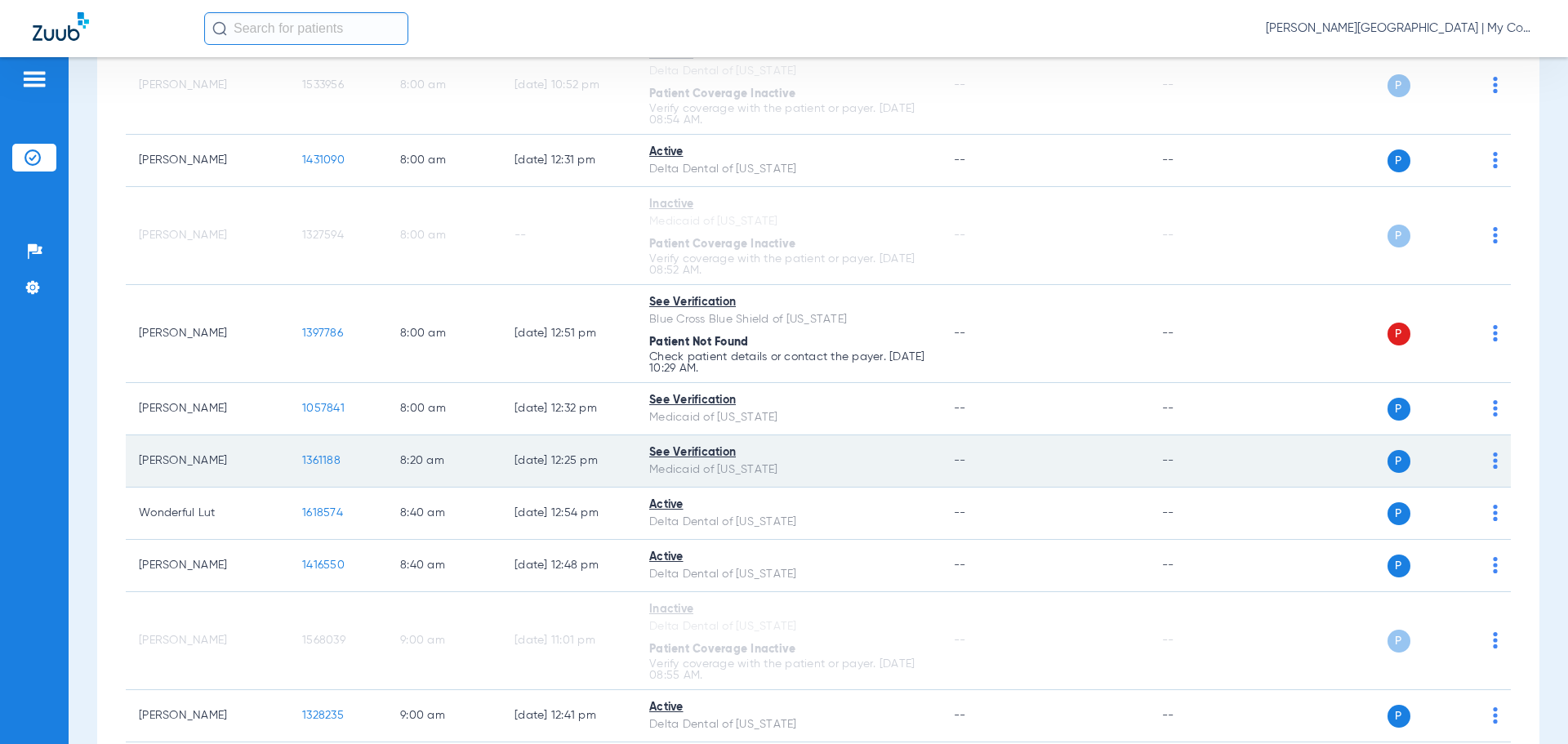
click at [309, 460] on span "1361188" at bounding box center [321, 461] width 38 height 11
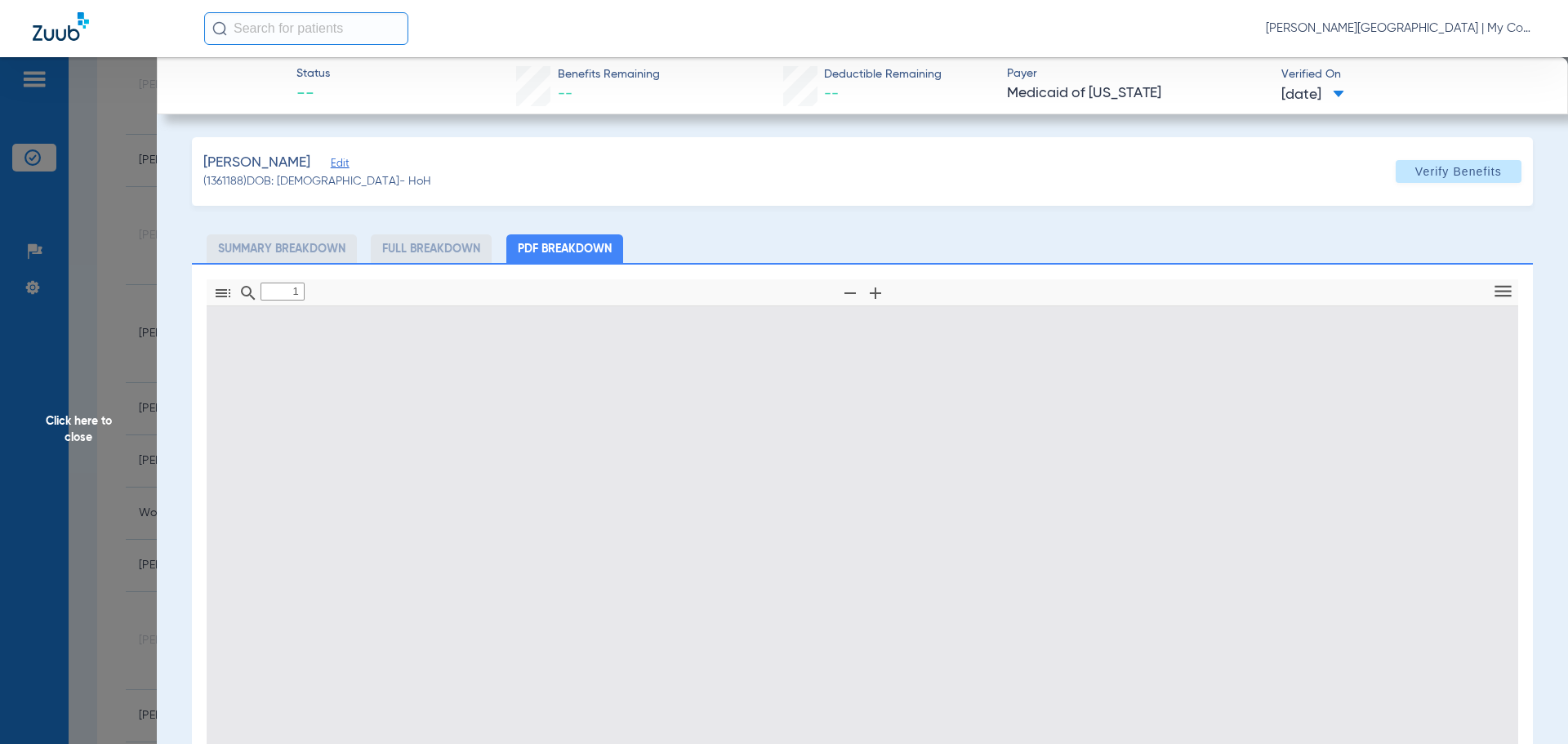
type input "0"
select select "page-width"
type input "1"
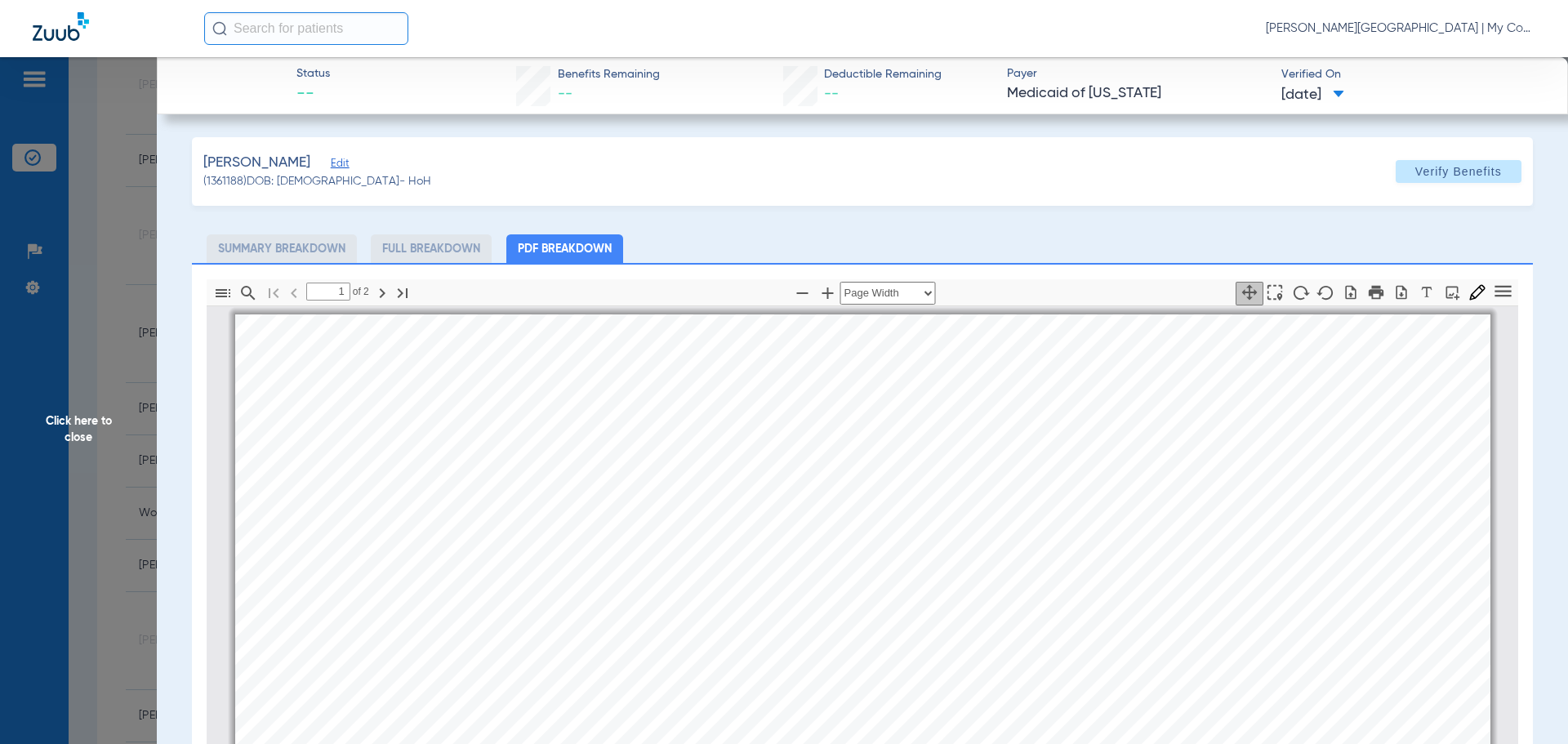
scroll to position [8, 0]
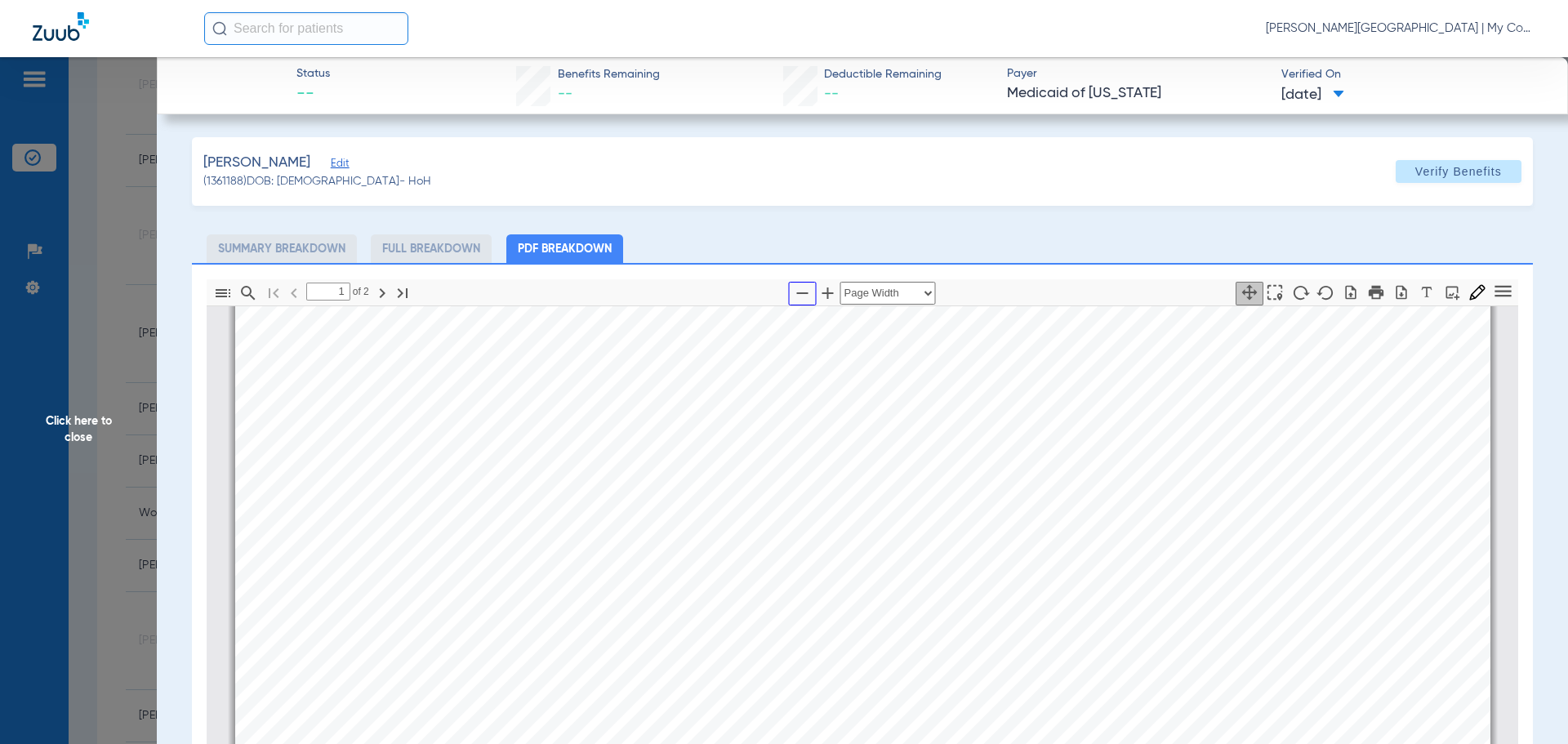
click at [797, 293] on icon "button" at bounding box center [803, 293] width 11 height 2
select select "custom"
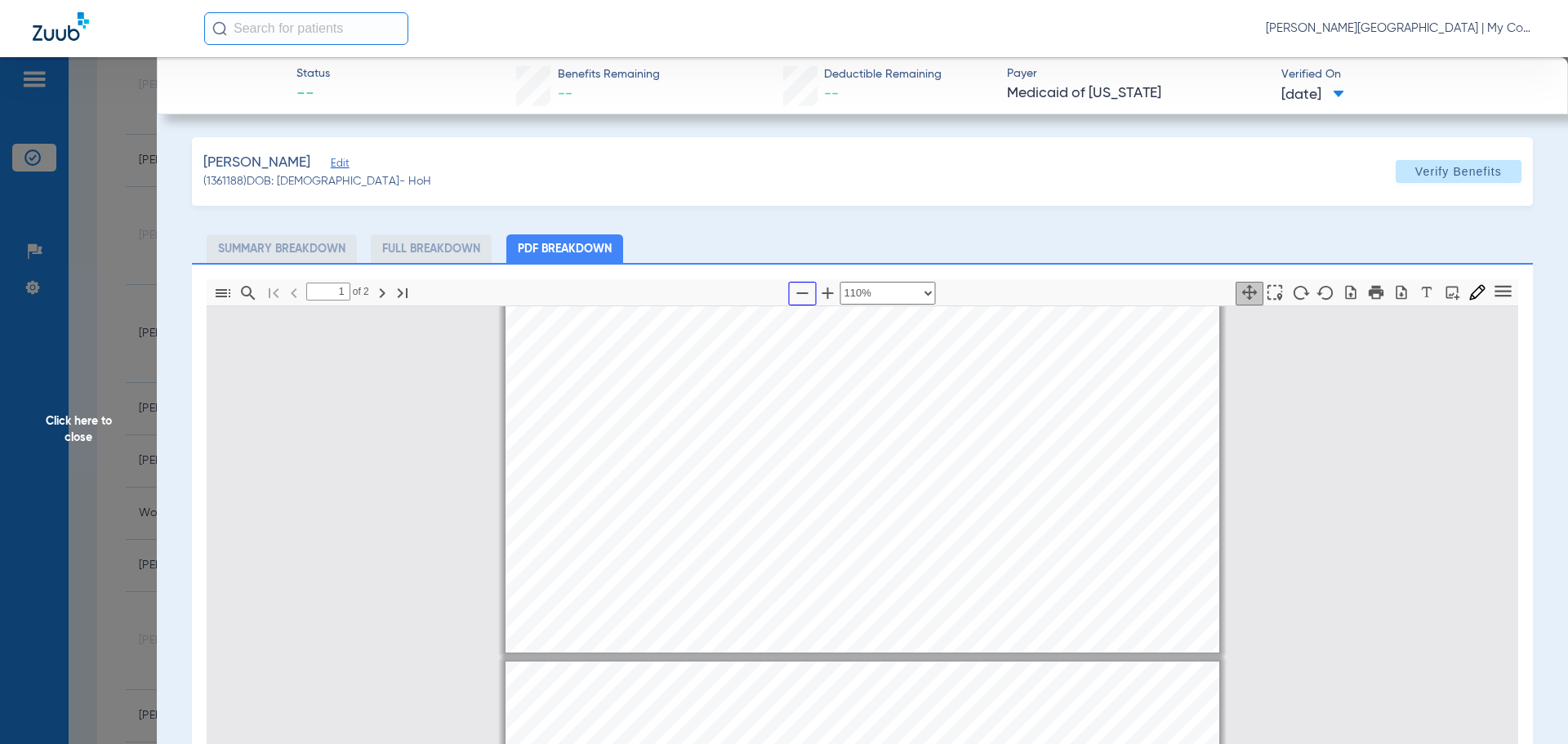
type input "2"
select select "custom"
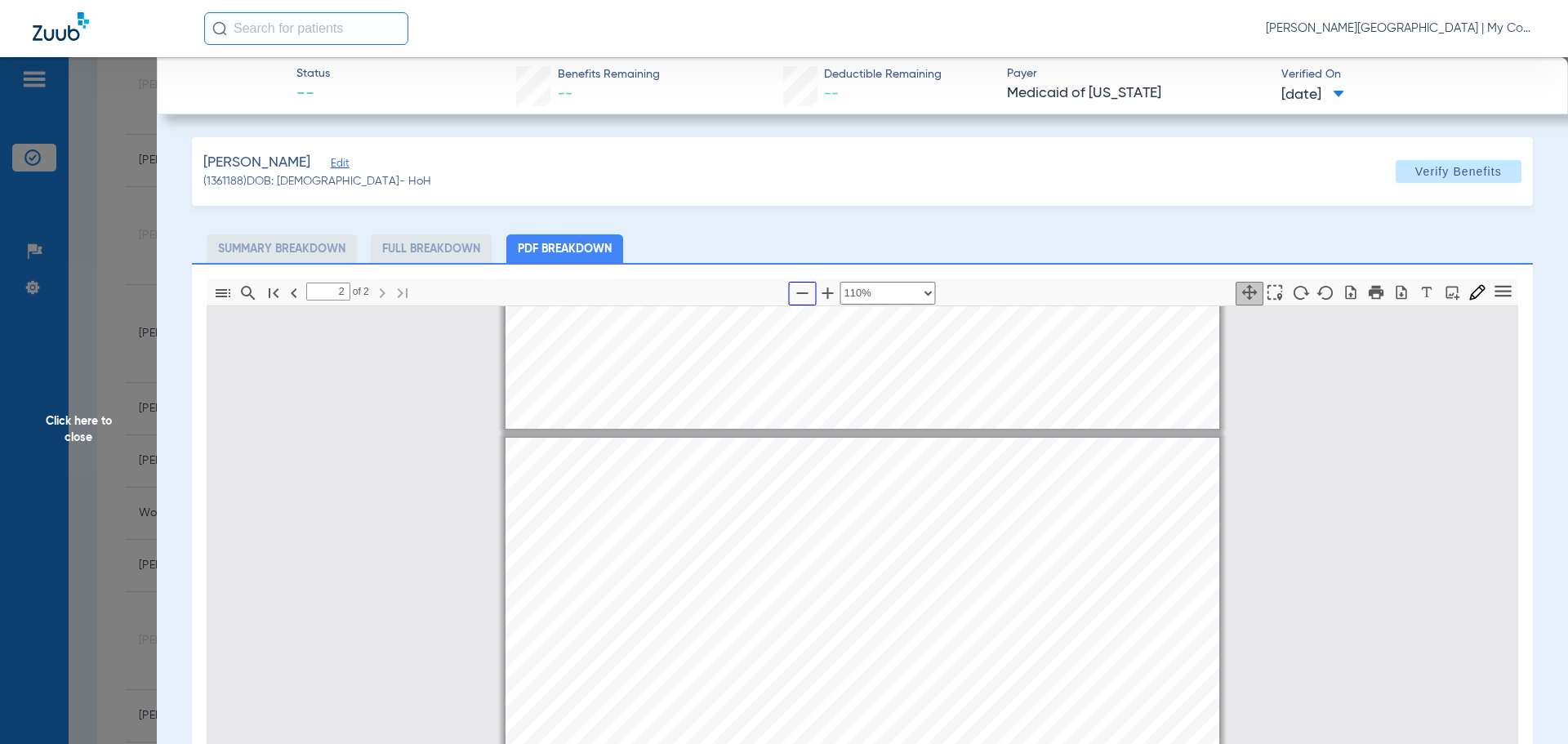
scroll to position [988, 0]
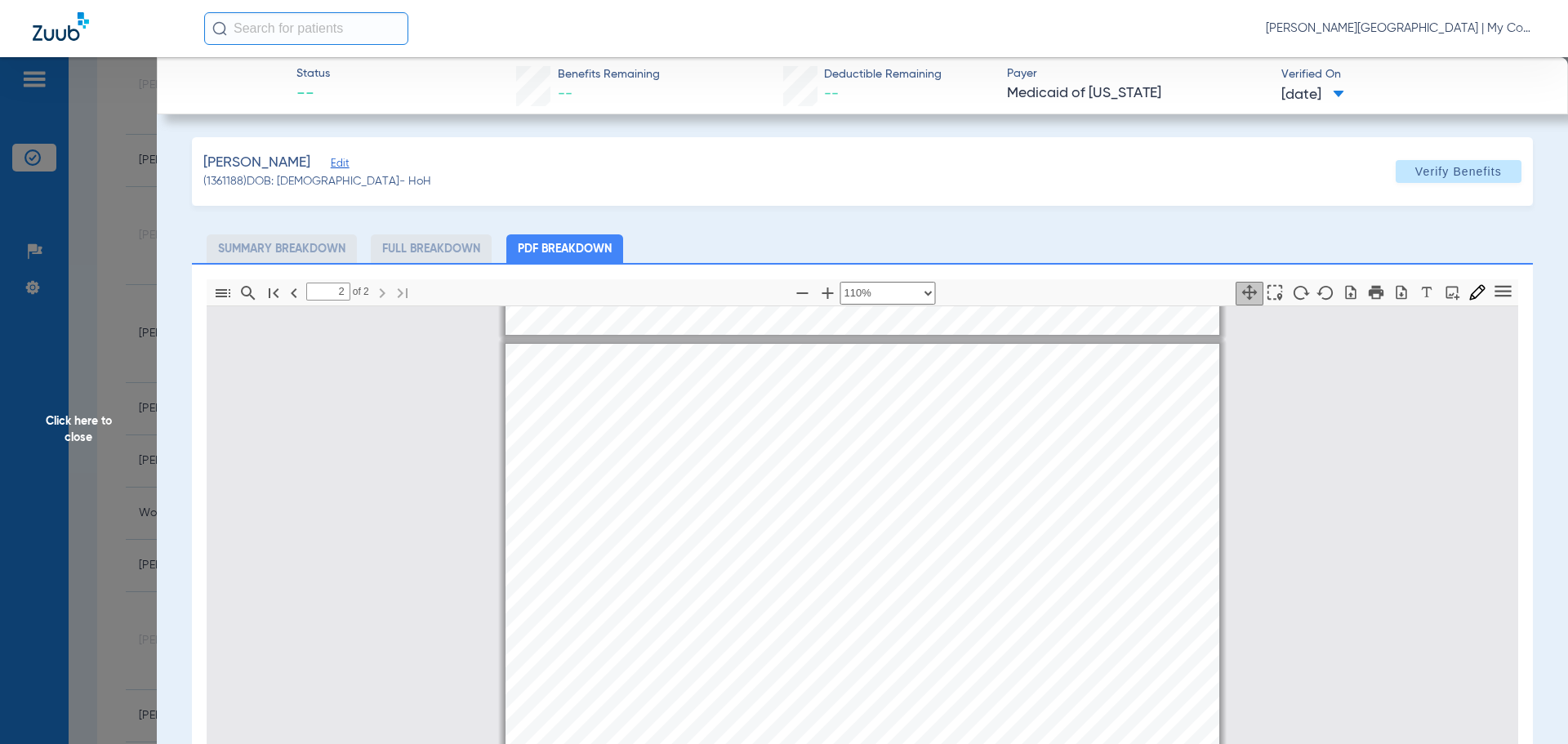
click at [115, 432] on span "Click here to close" at bounding box center [78, 428] width 156 height 744
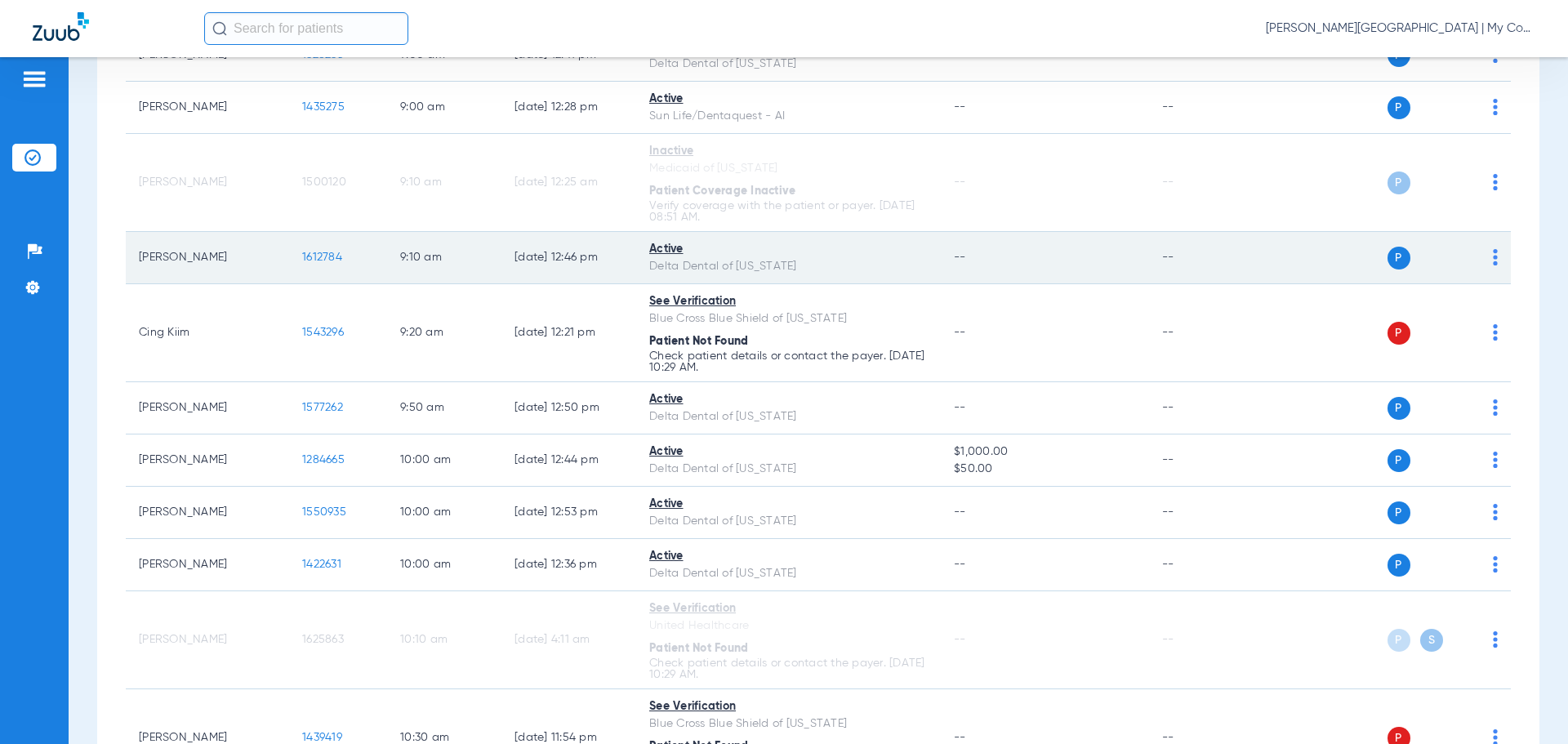
scroll to position [1108, 0]
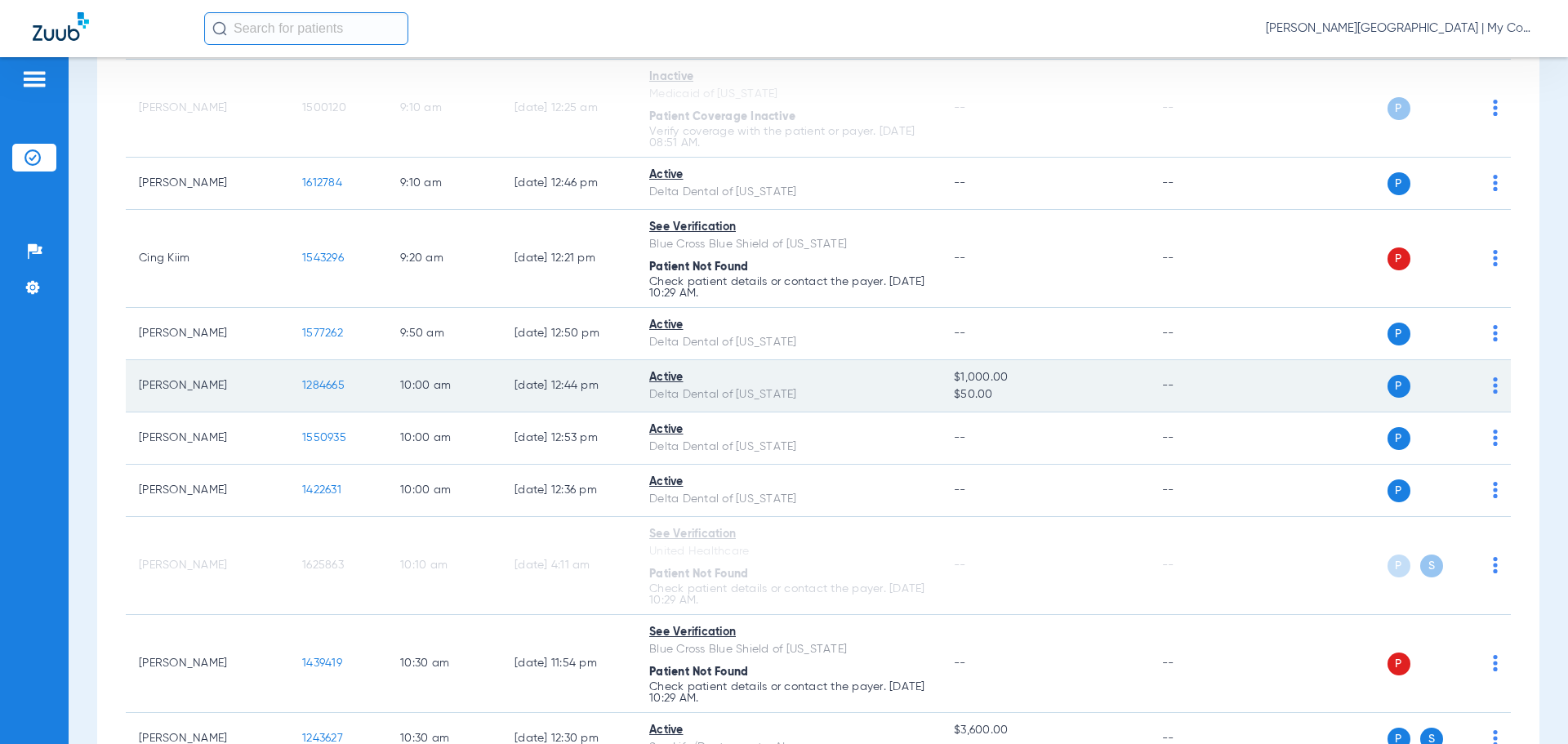
click at [321, 384] on span "1284665" at bounding box center [324, 386] width 43 height 11
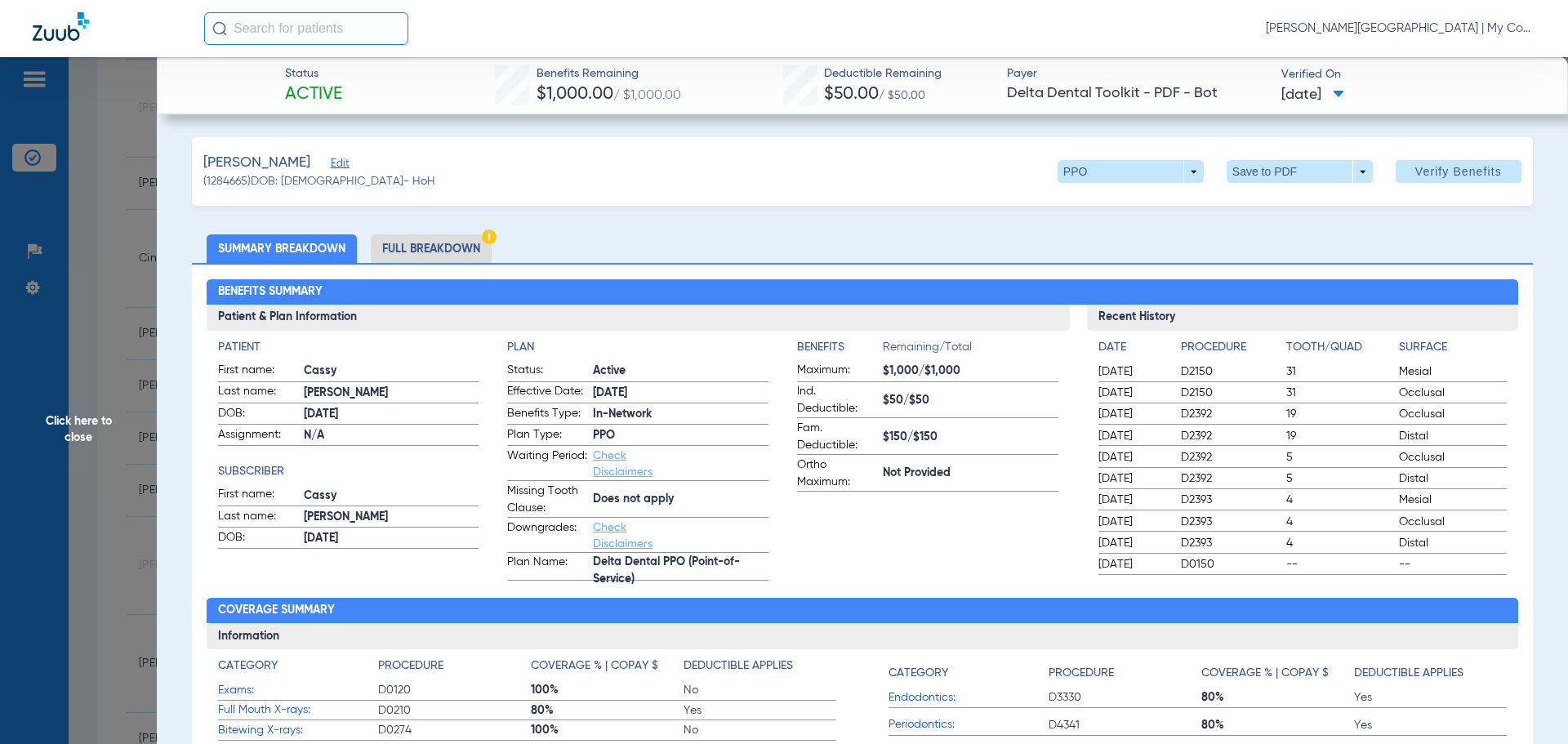
click at [451, 250] on li "Full Breakdown" at bounding box center [431, 249] width 121 height 29
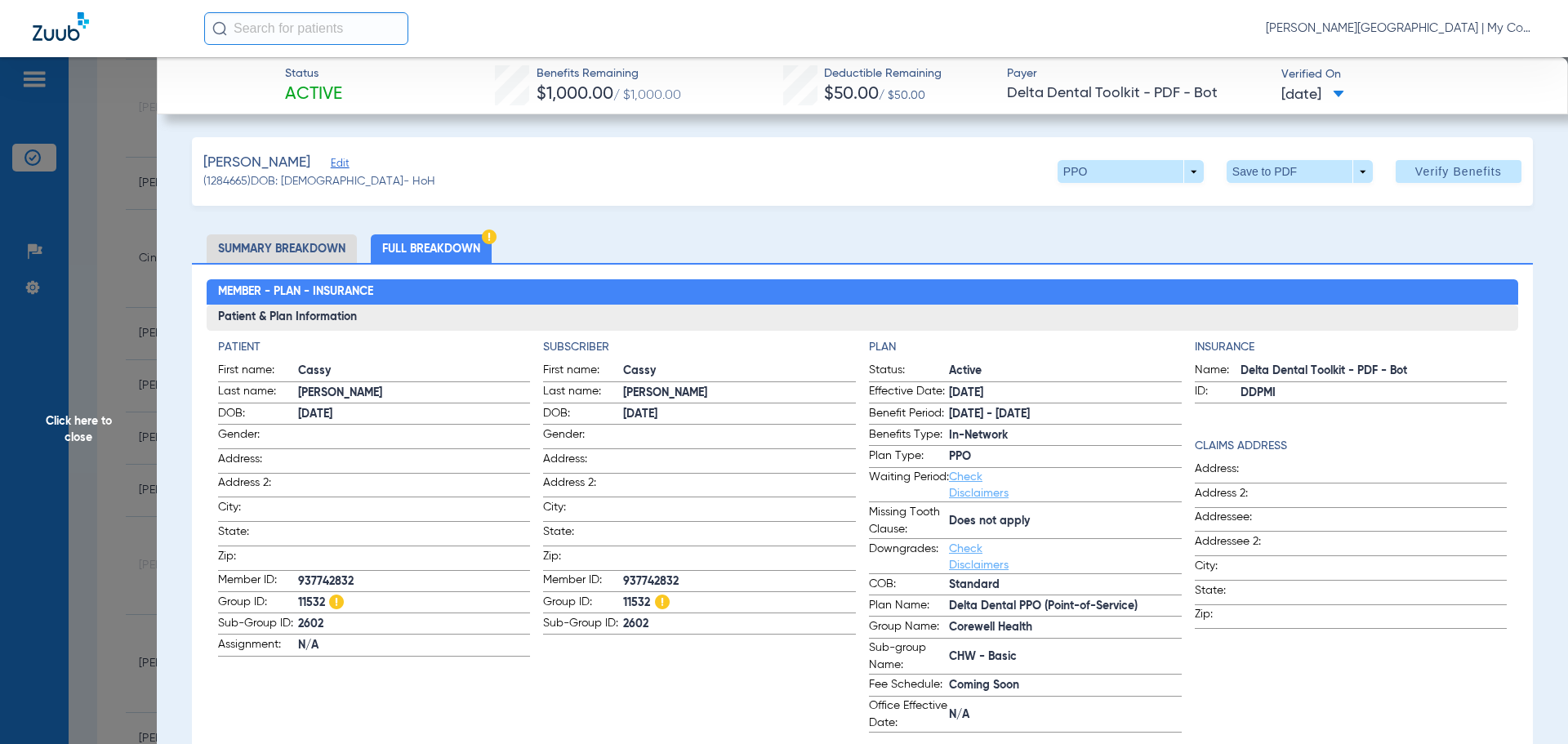
click at [101, 416] on span "Click here to close" at bounding box center [78, 428] width 156 height 744
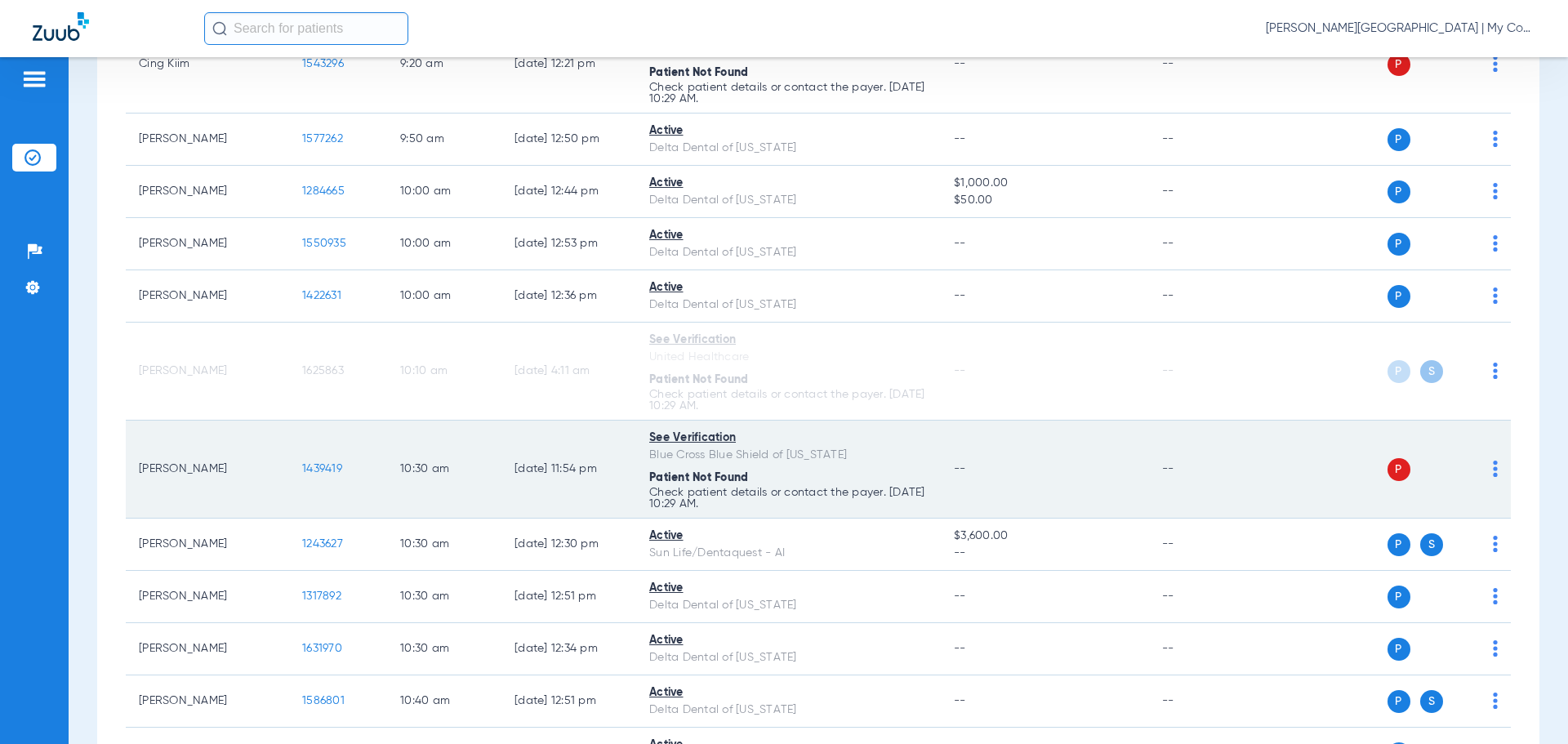
scroll to position [1354, 0]
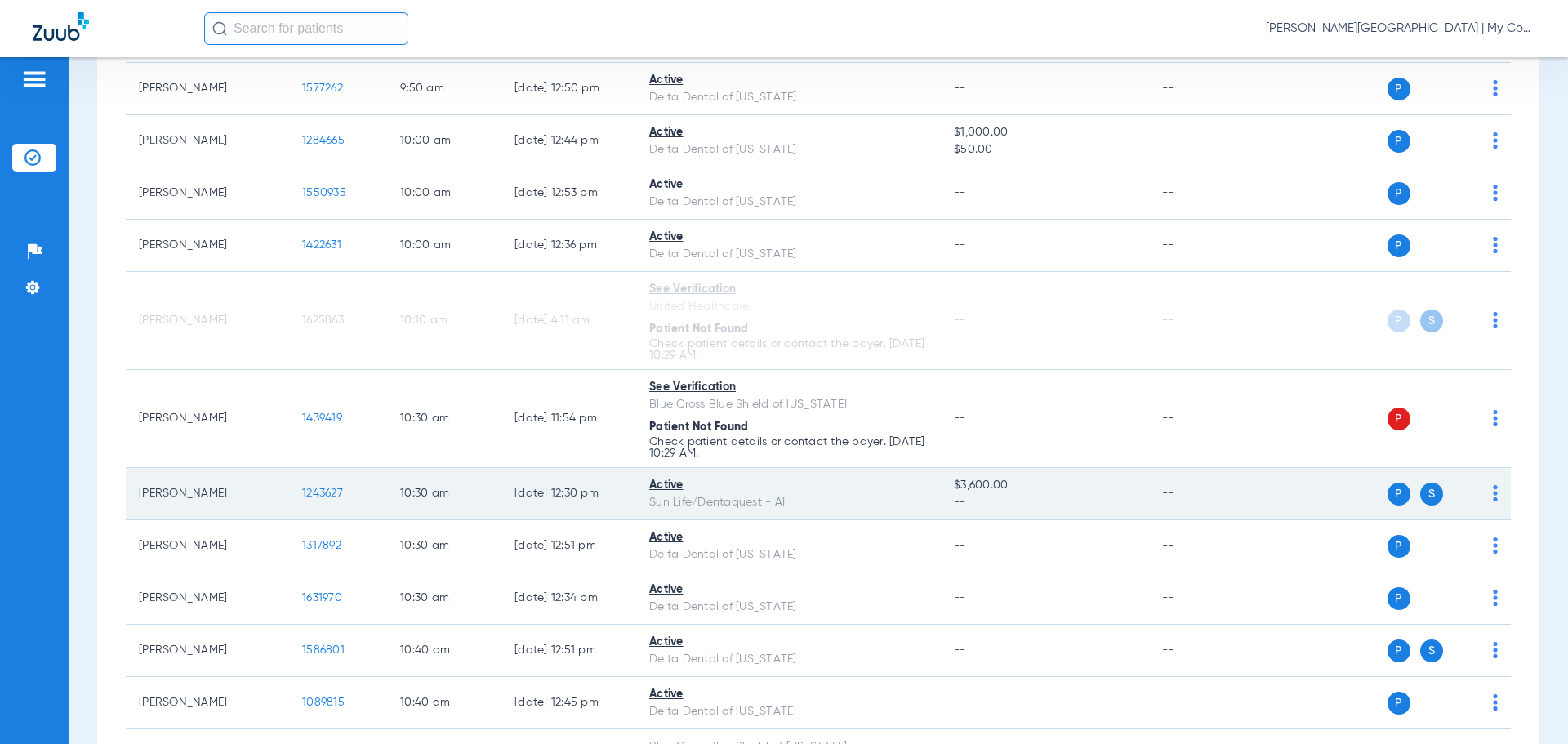
click at [327, 491] on span "1243627" at bounding box center [323, 494] width 41 height 11
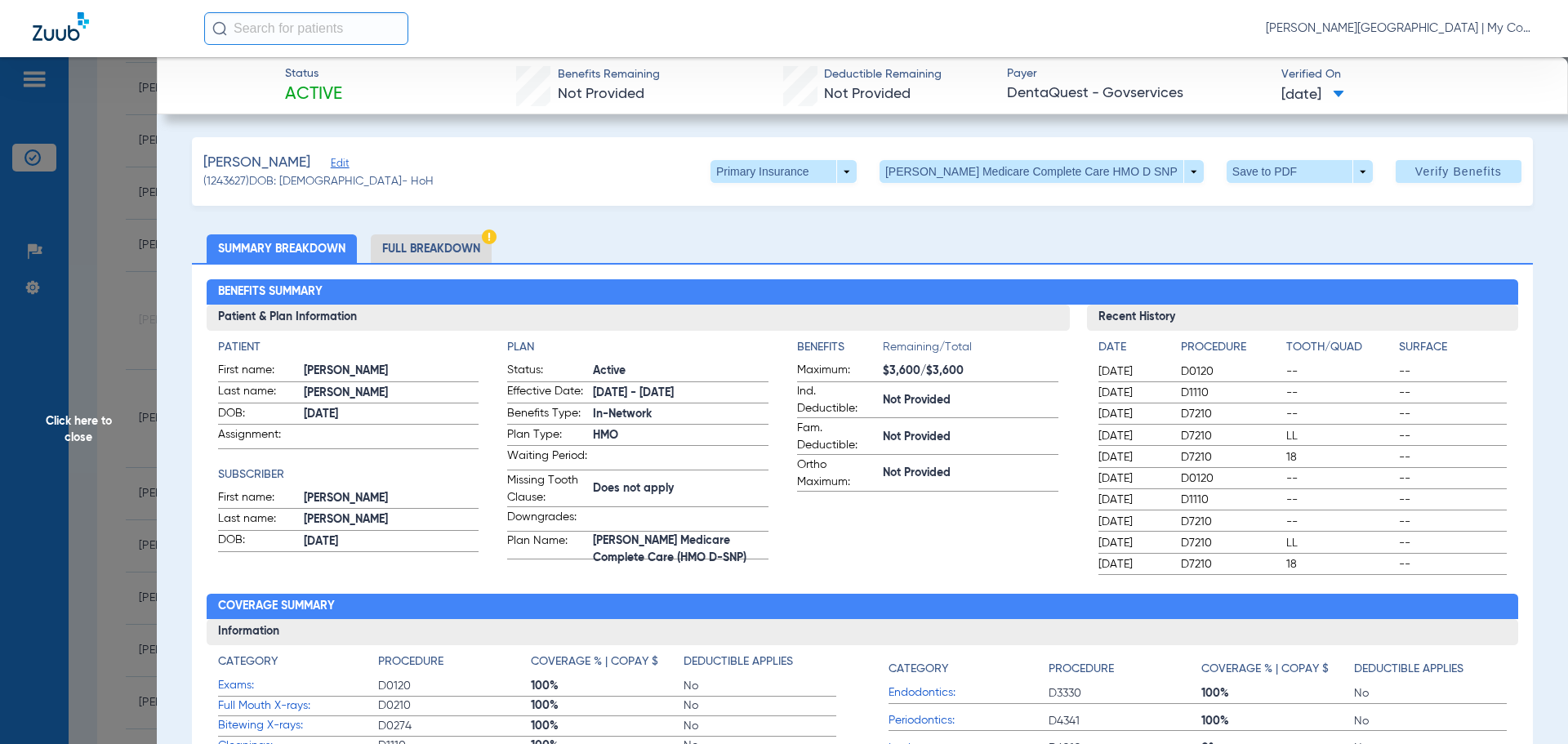
click at [95, 425] on span "Click here to close" at bounding box center [78, 428] width 156 height 744
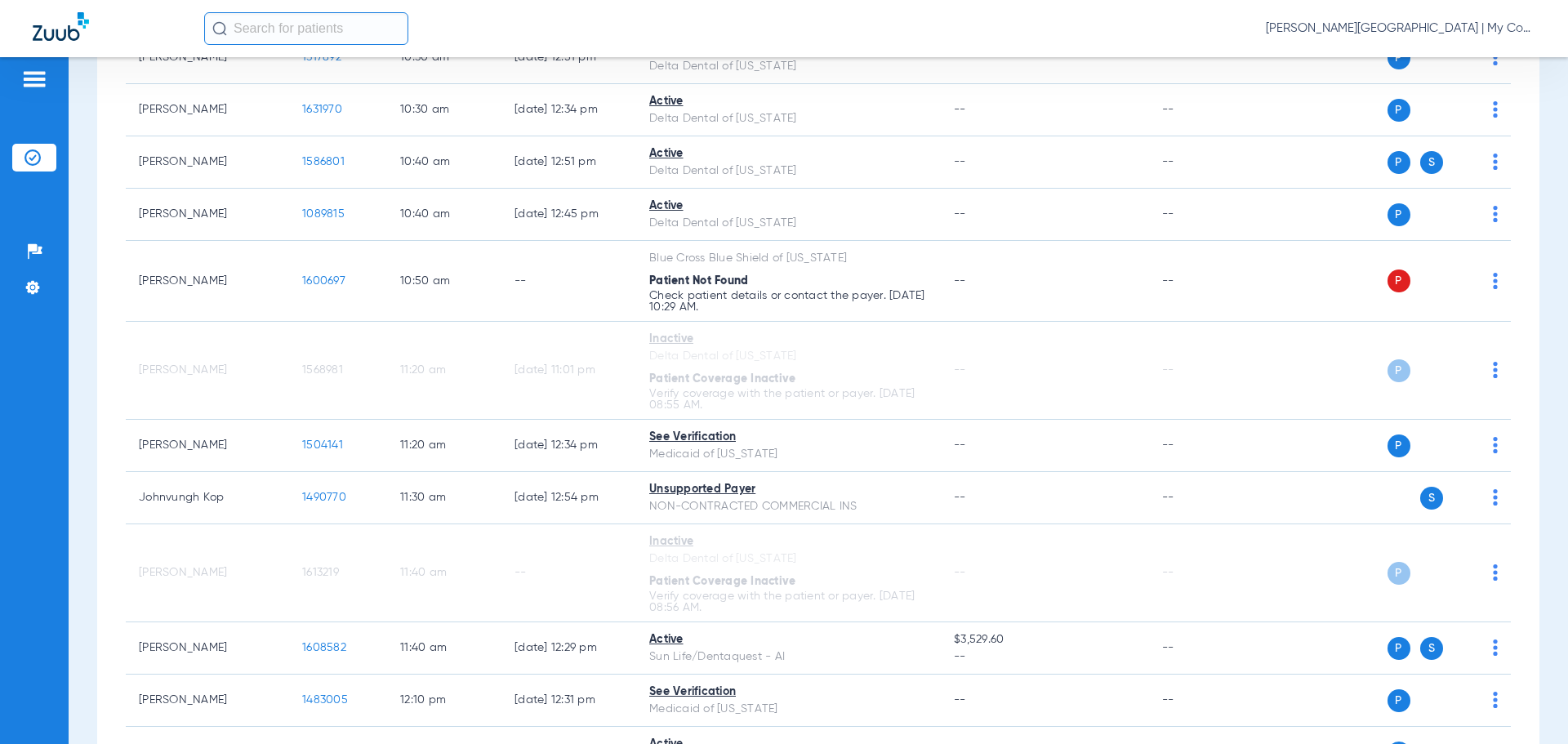
scroll to position [1844, 0]
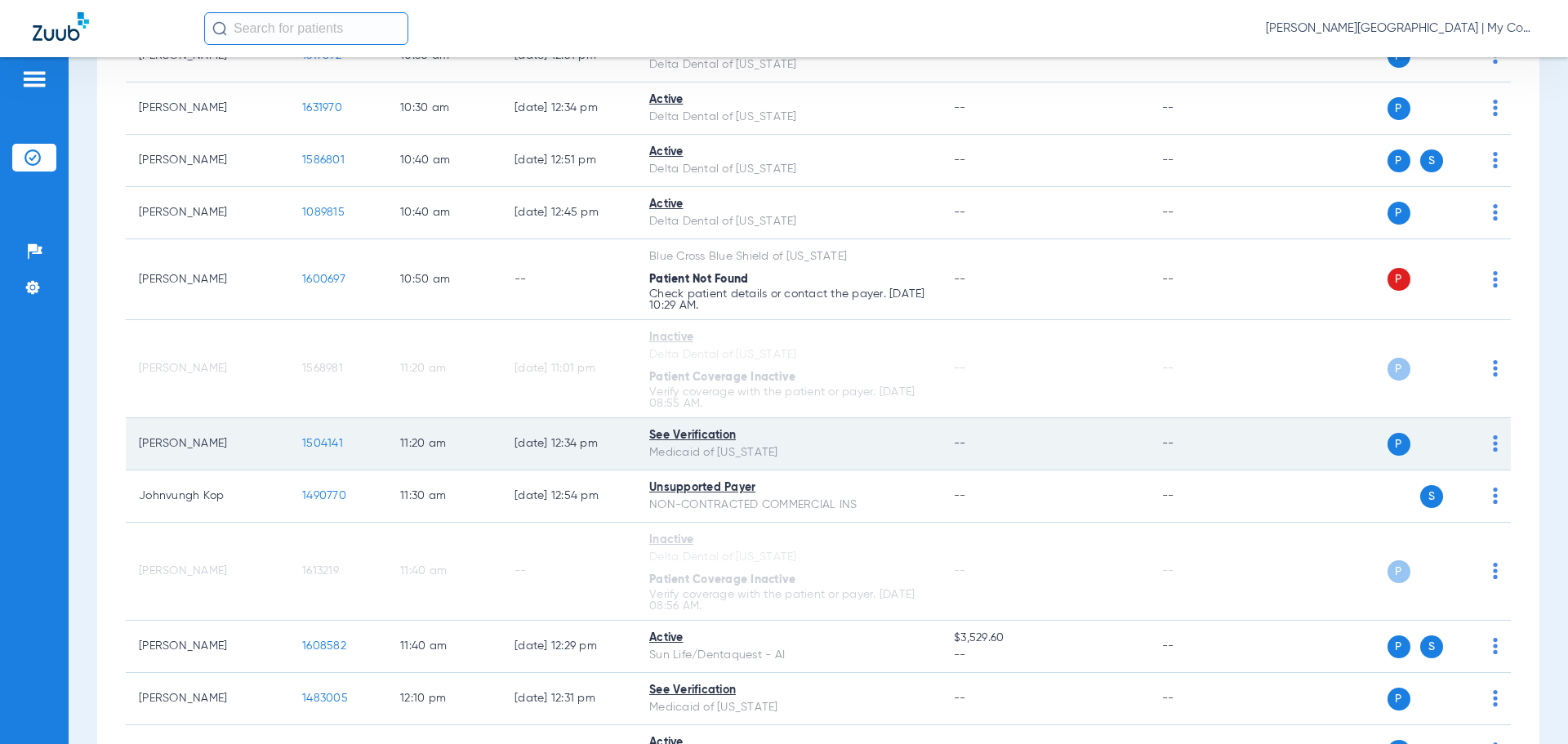
click at [341, 441] on span "1504141" at bounding box center [323, 443] width 41 height 11
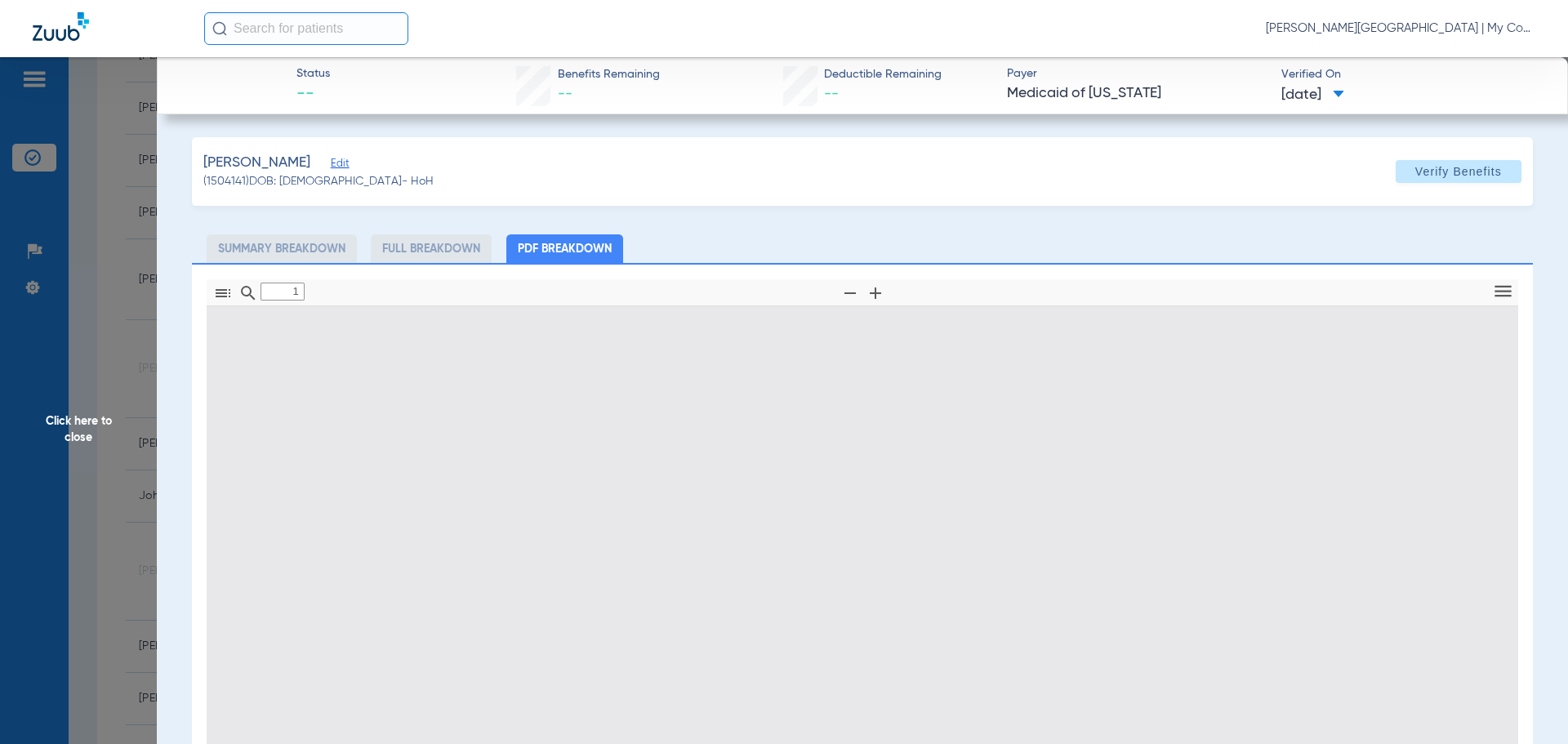
type input "0"
select select "page-width"
type input "1"
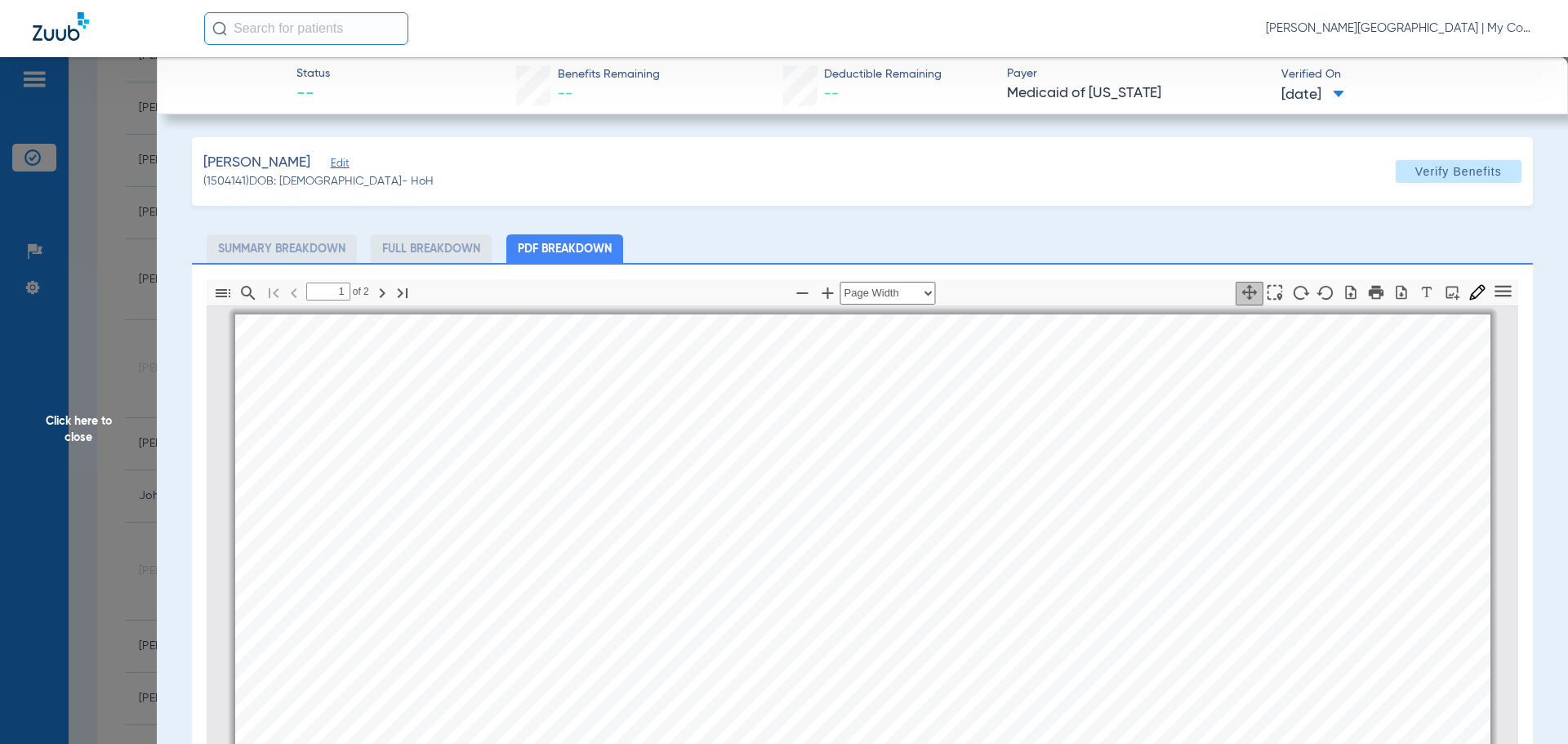
scroll to position [8, 0]
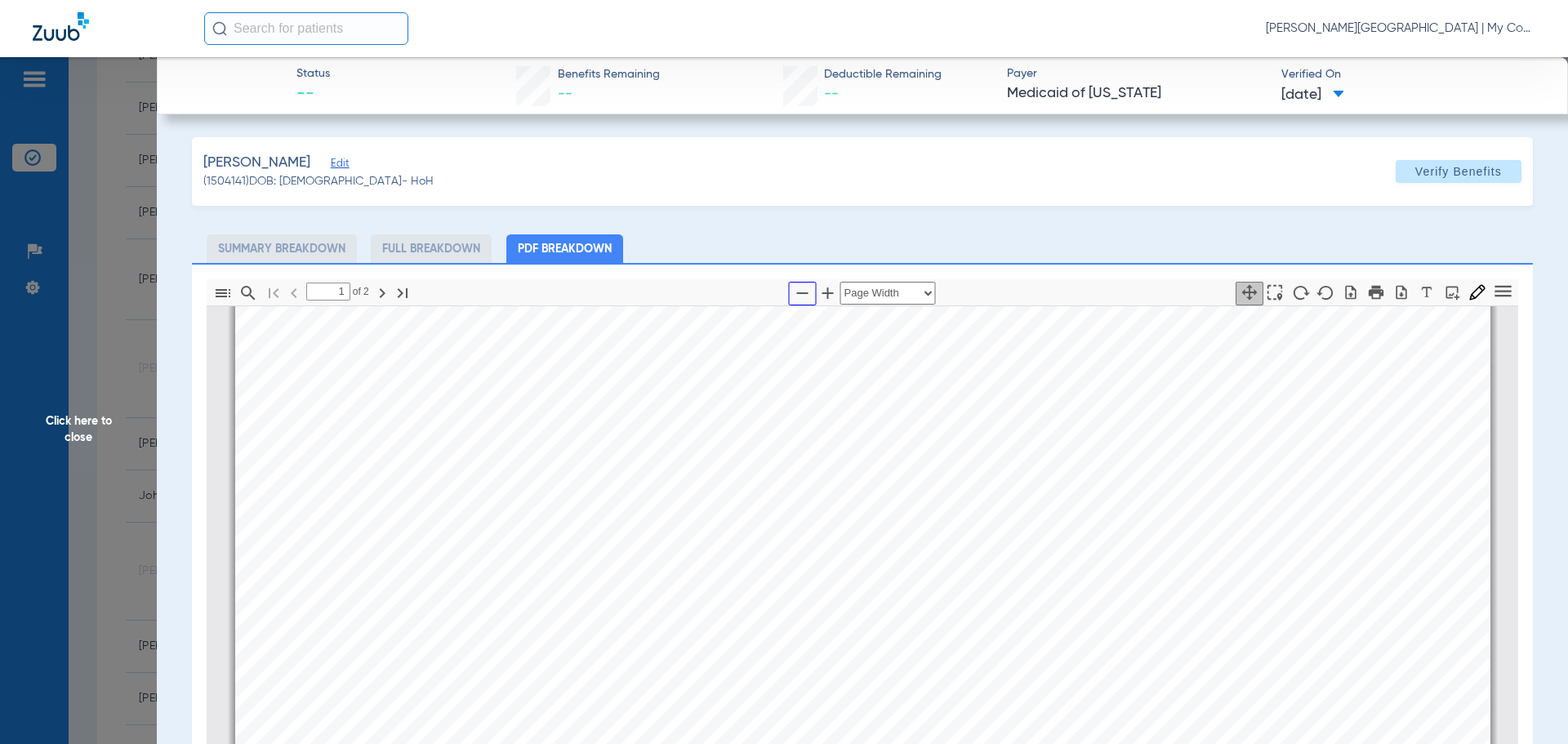
click at [793, 291] on icon "button" at bounding box center [803, 292] width 20 height 20
select select "custom"
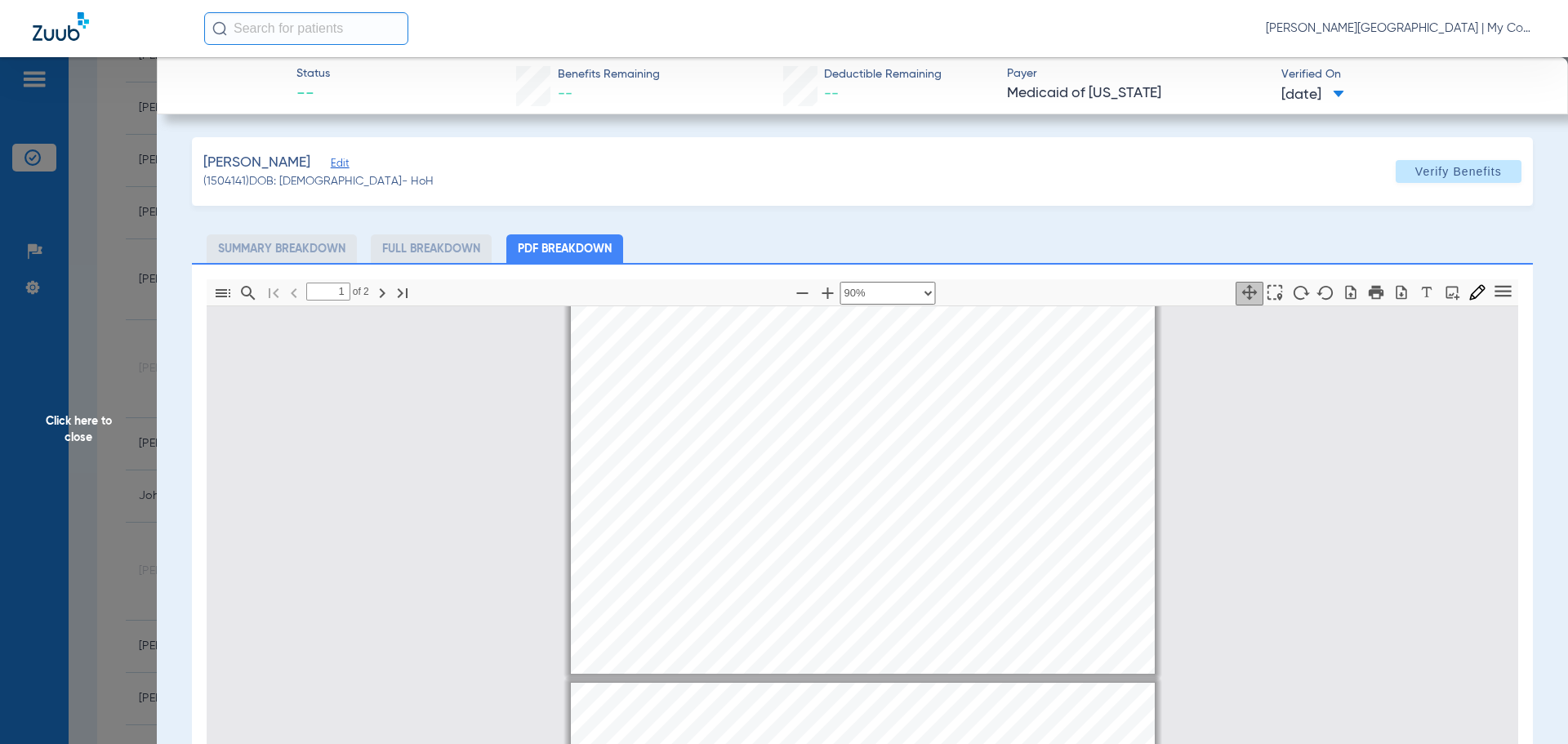
type input "2"
select select "custom"
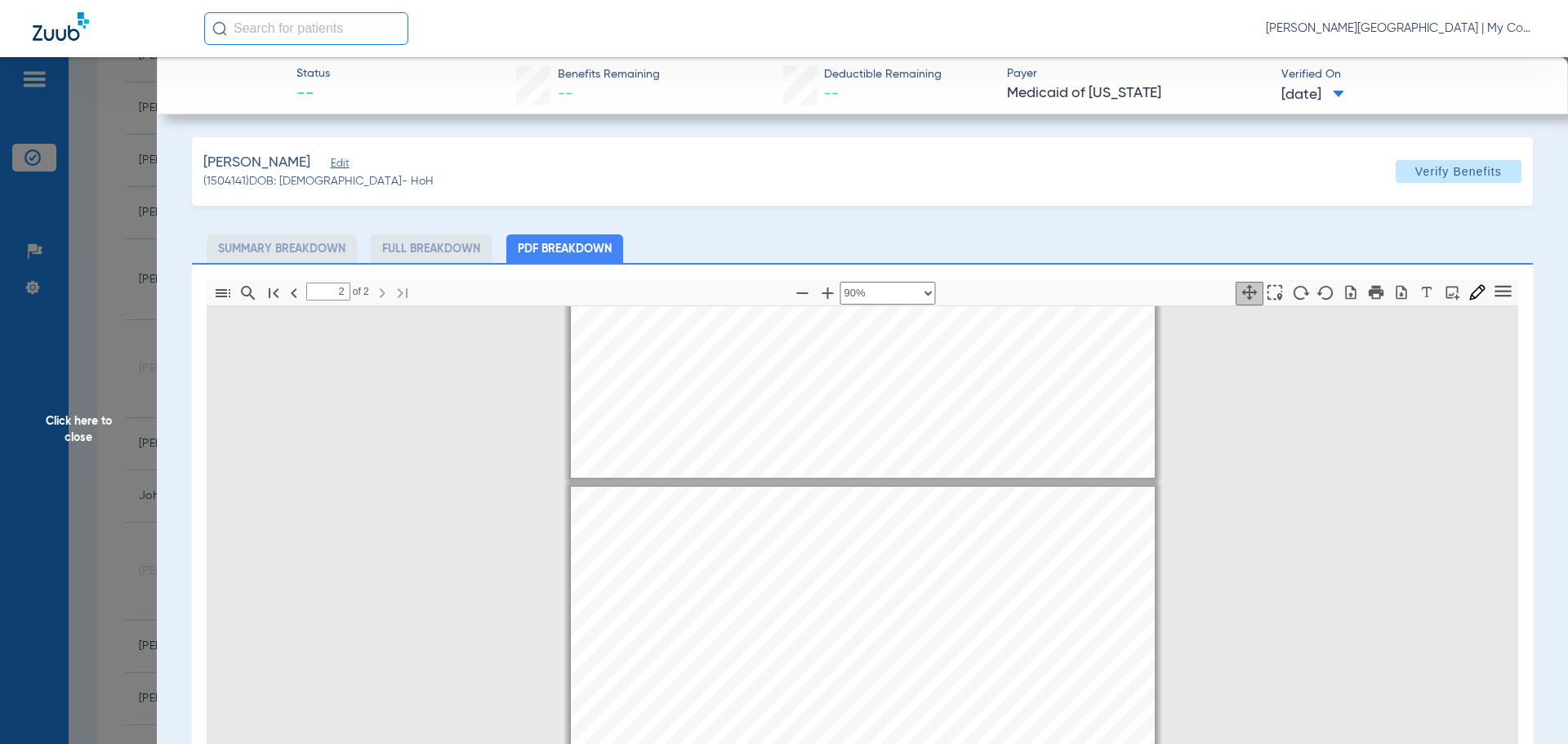
scroll to position [743, 0]
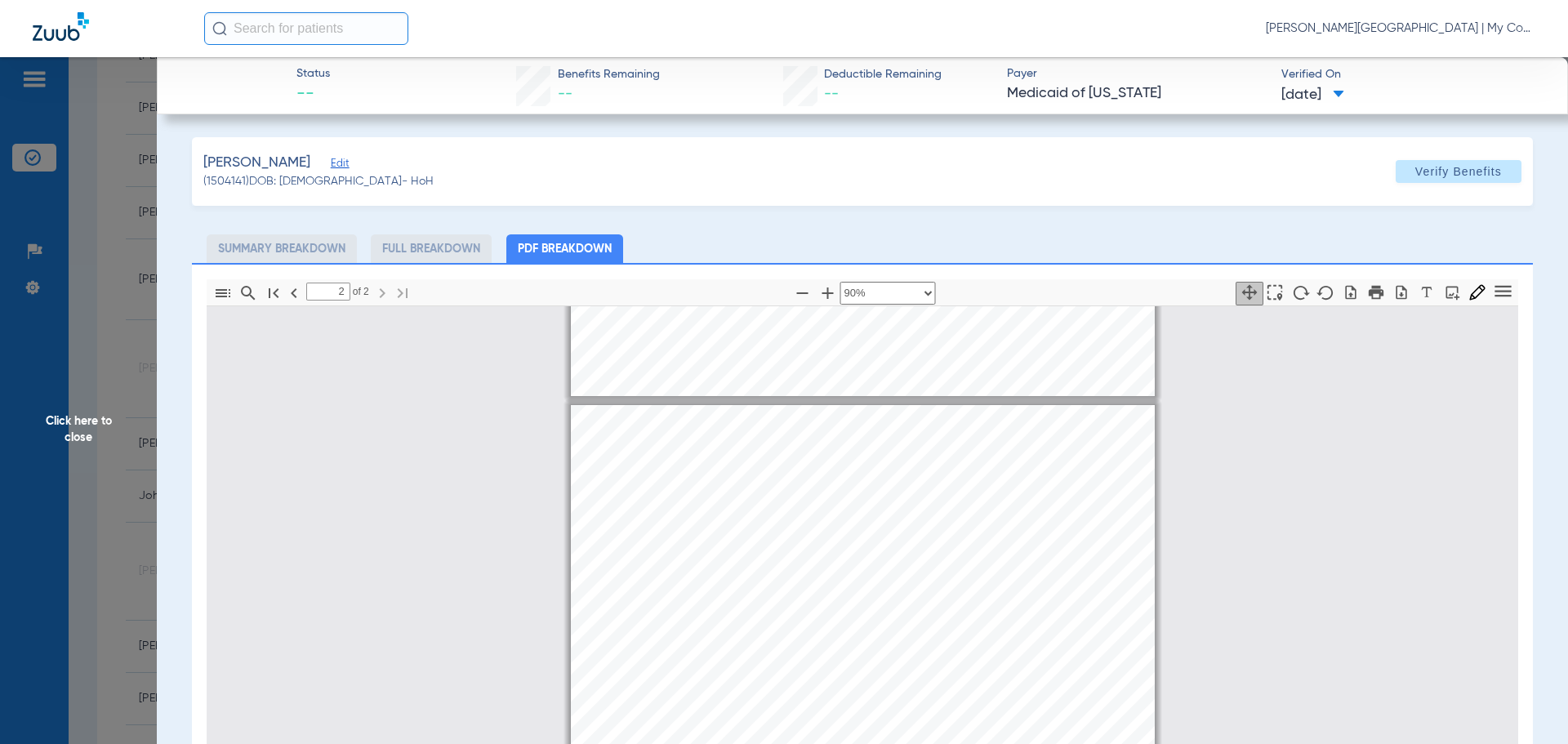
click at [89, 423] on span "Click here to close" at bounding box center [78, 428] width 156 height 744
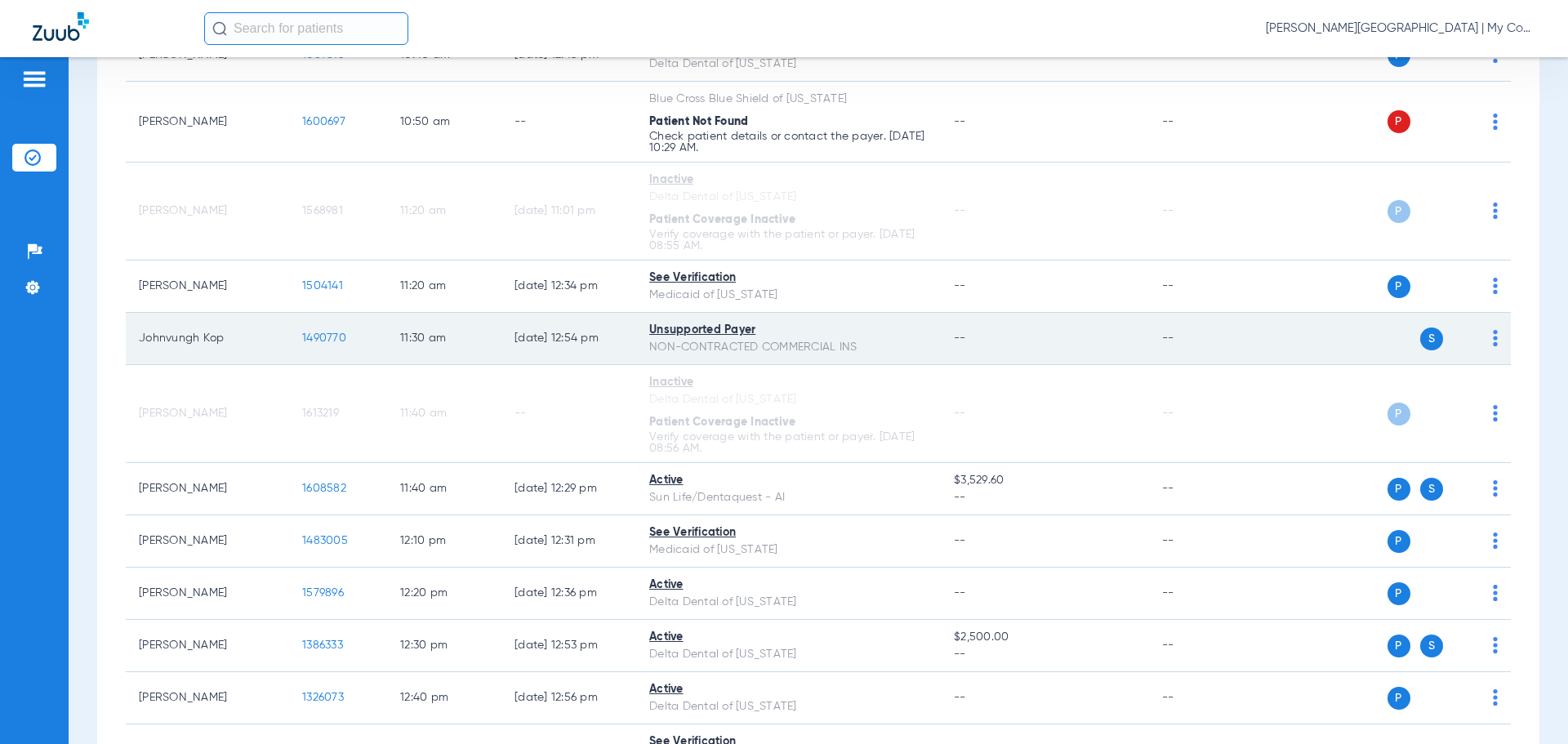
scroll to position [2007, 0]
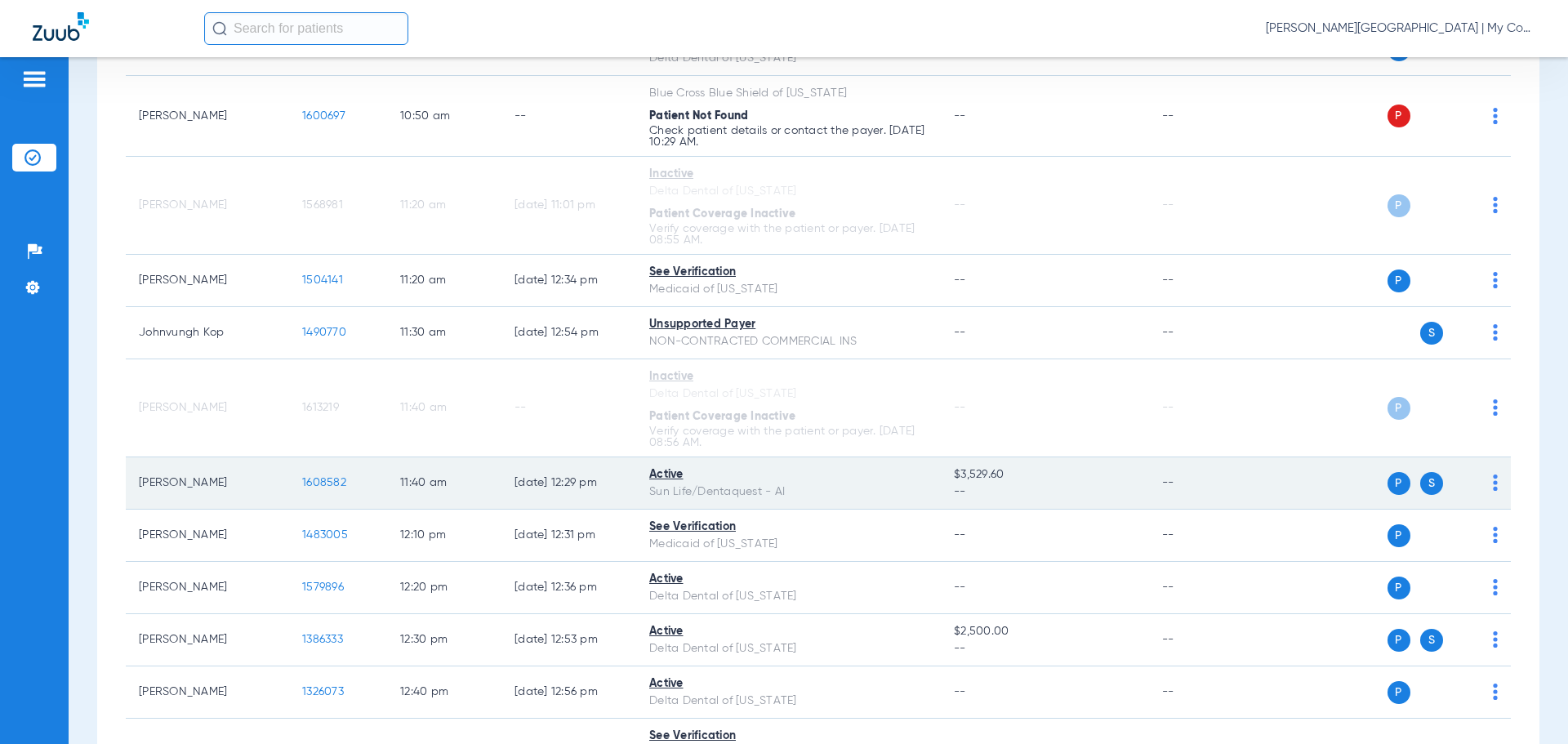
click at [326, 484] on span "1608582" at bounding box center [324, 482] width 44 height 11
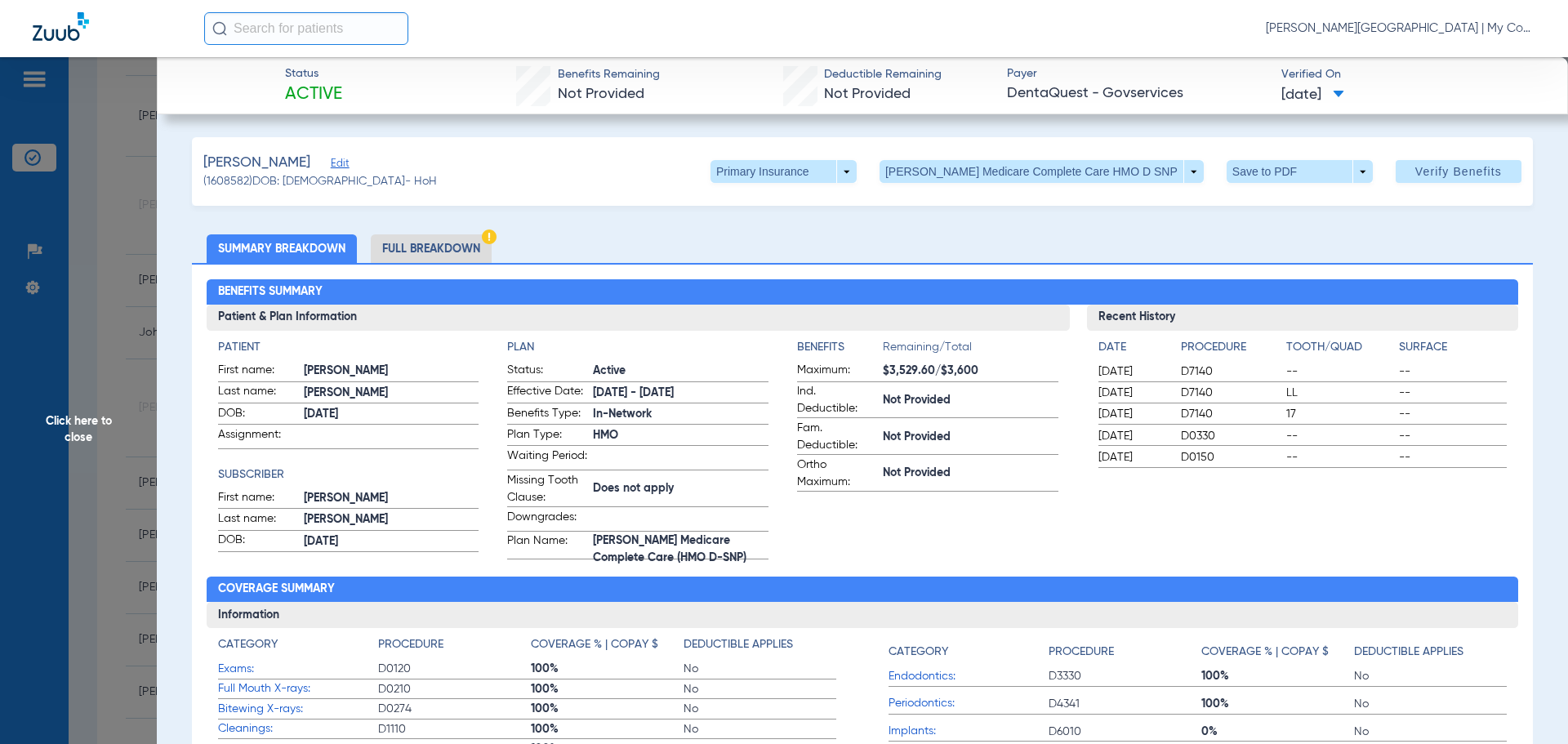
drag, startPoint x: 90, startPoint y: 431, endPoint x: 121, endPoint y: 440, distance: 32.3
click at [90, 430] on span "Click here to close" at bounding box center [78, 428] width 156 height 744
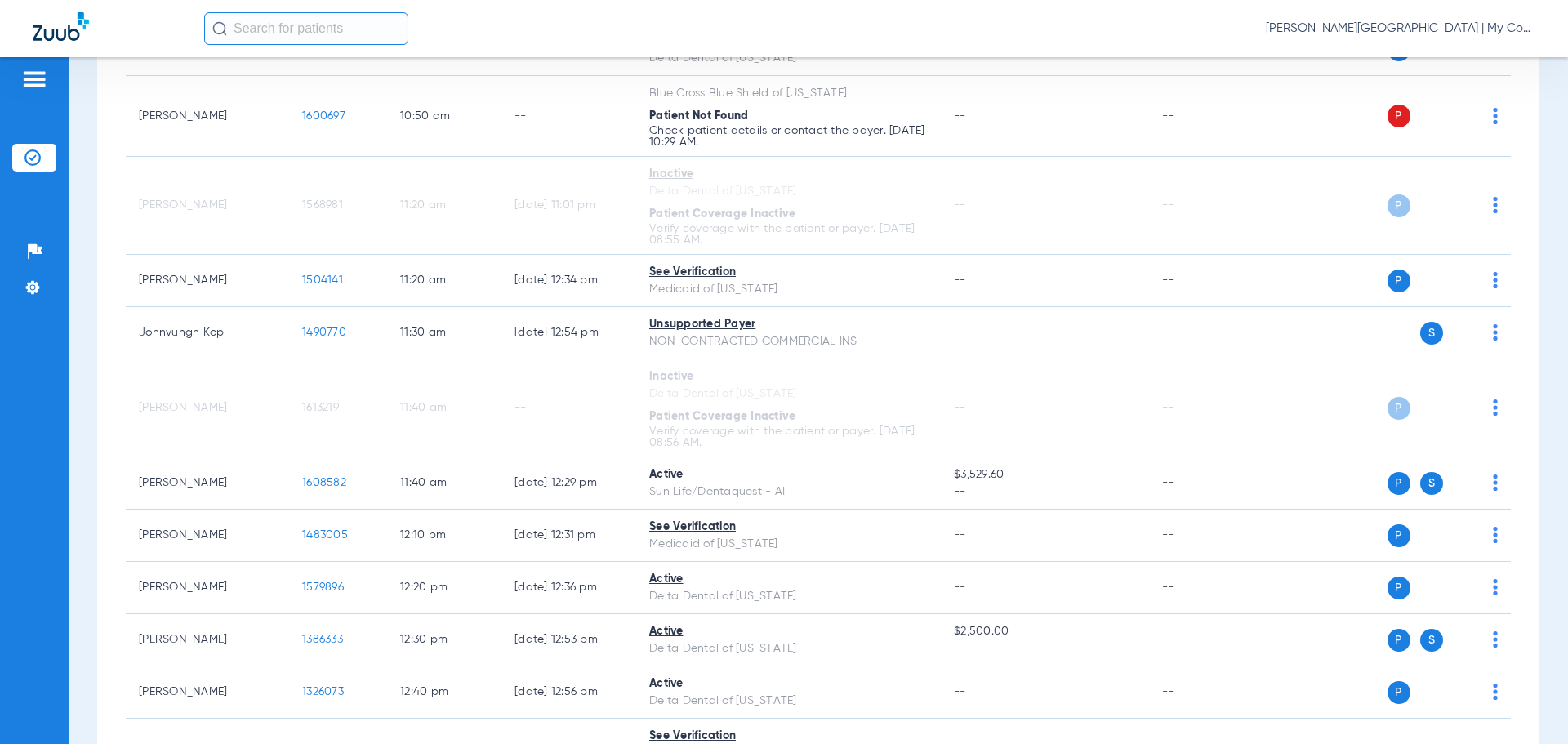
scroll to position [2089, 0]
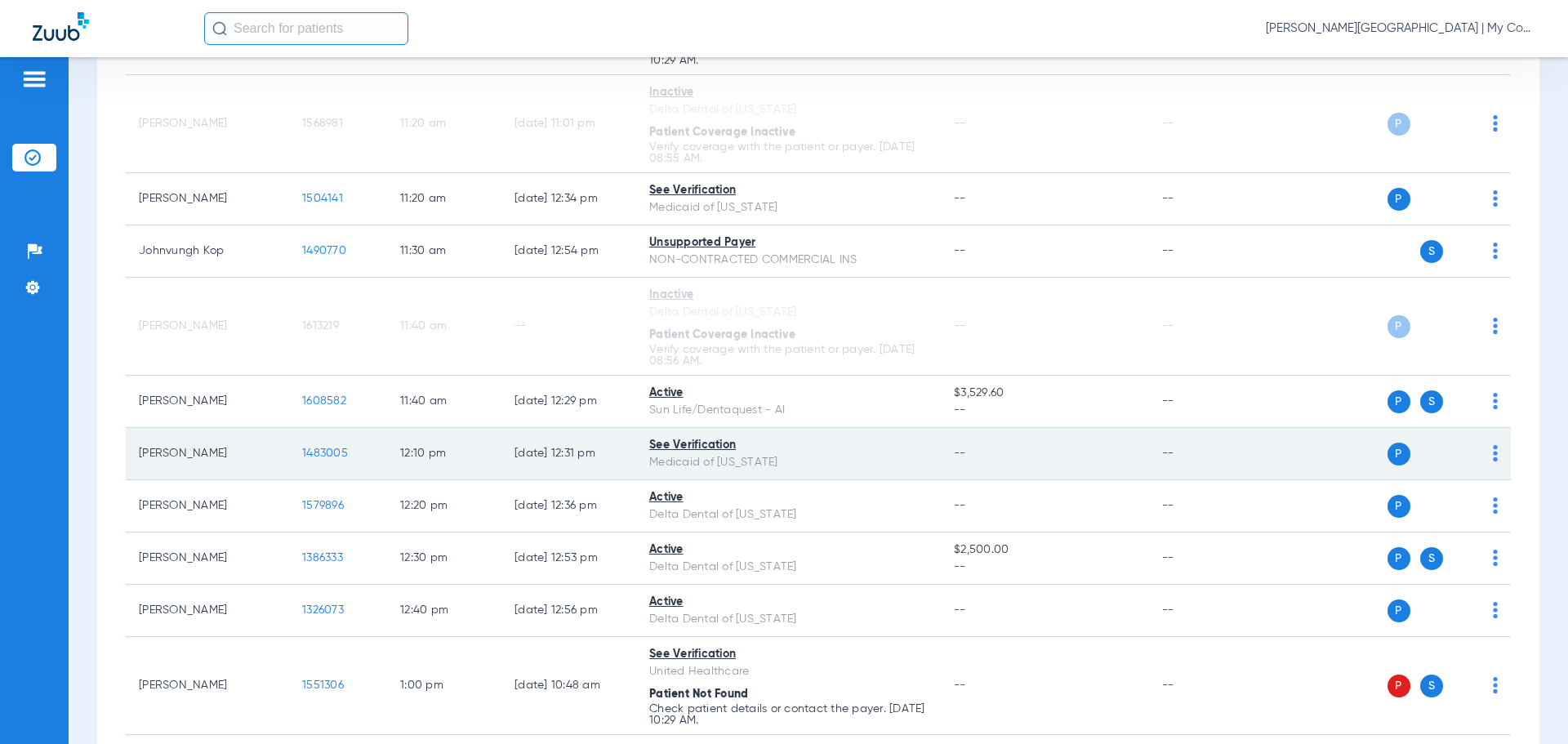
click at [328, 449] on span "1483005" at bounding box center [325, 453] width 46 height 11
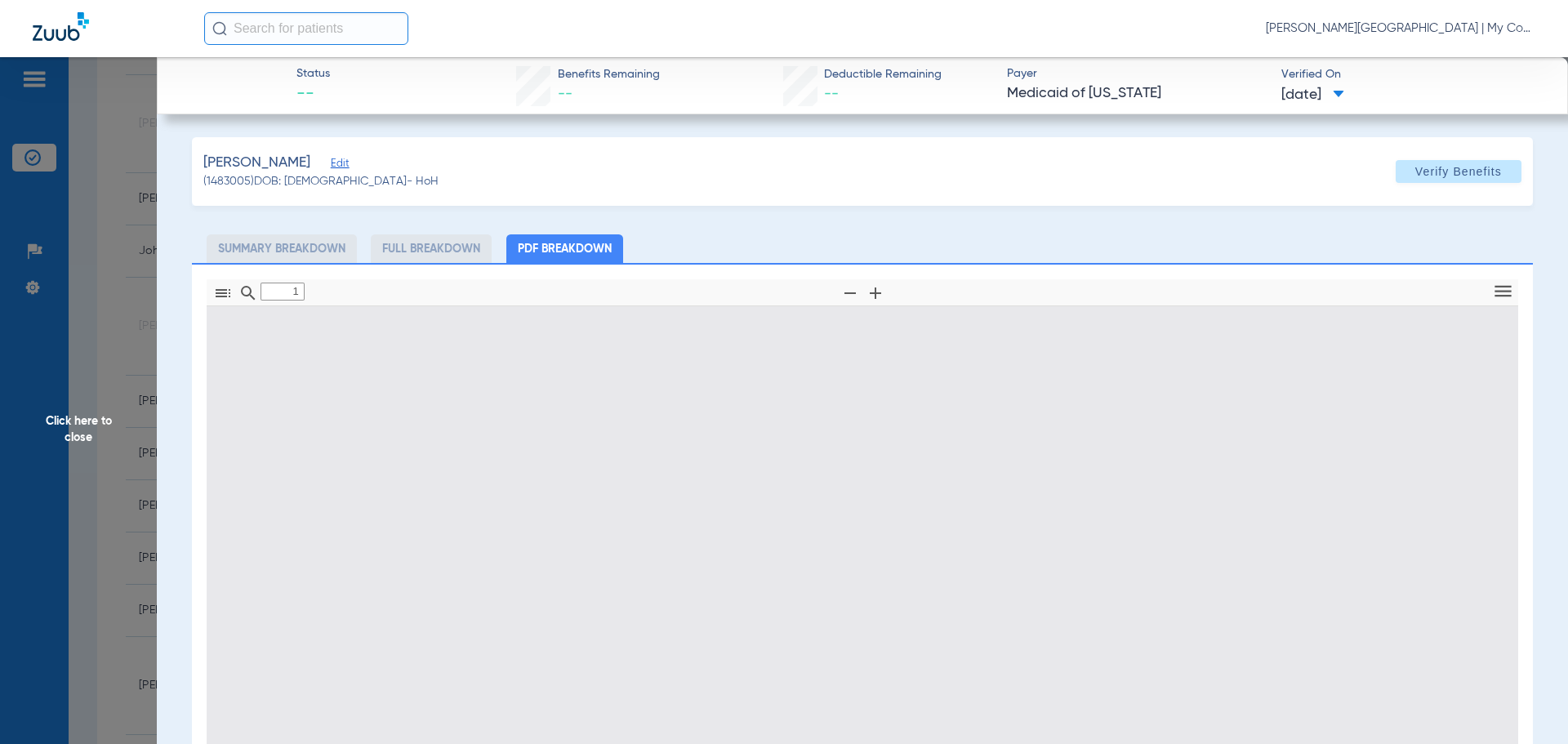
type input "0"
select select "page-width"
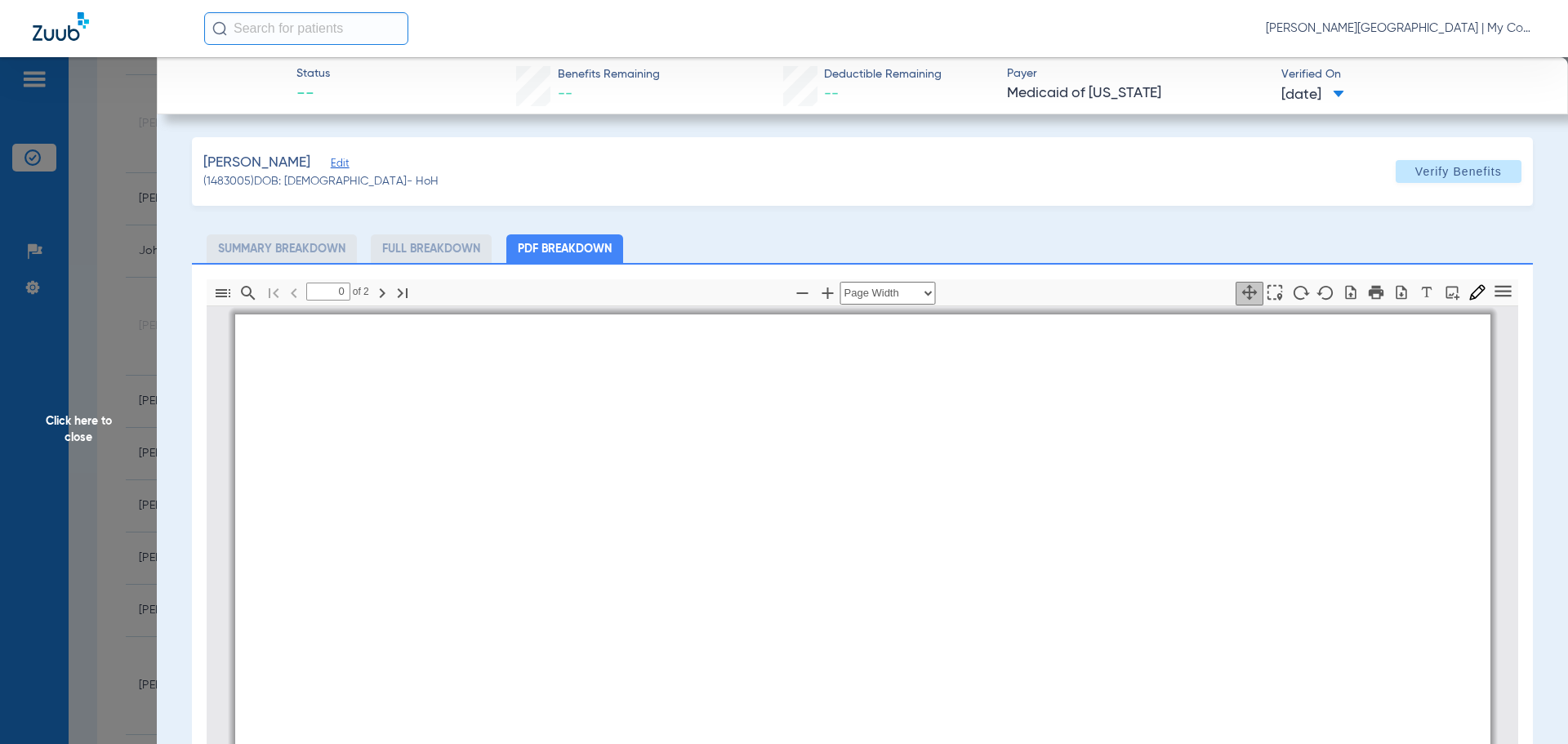
type input "1"
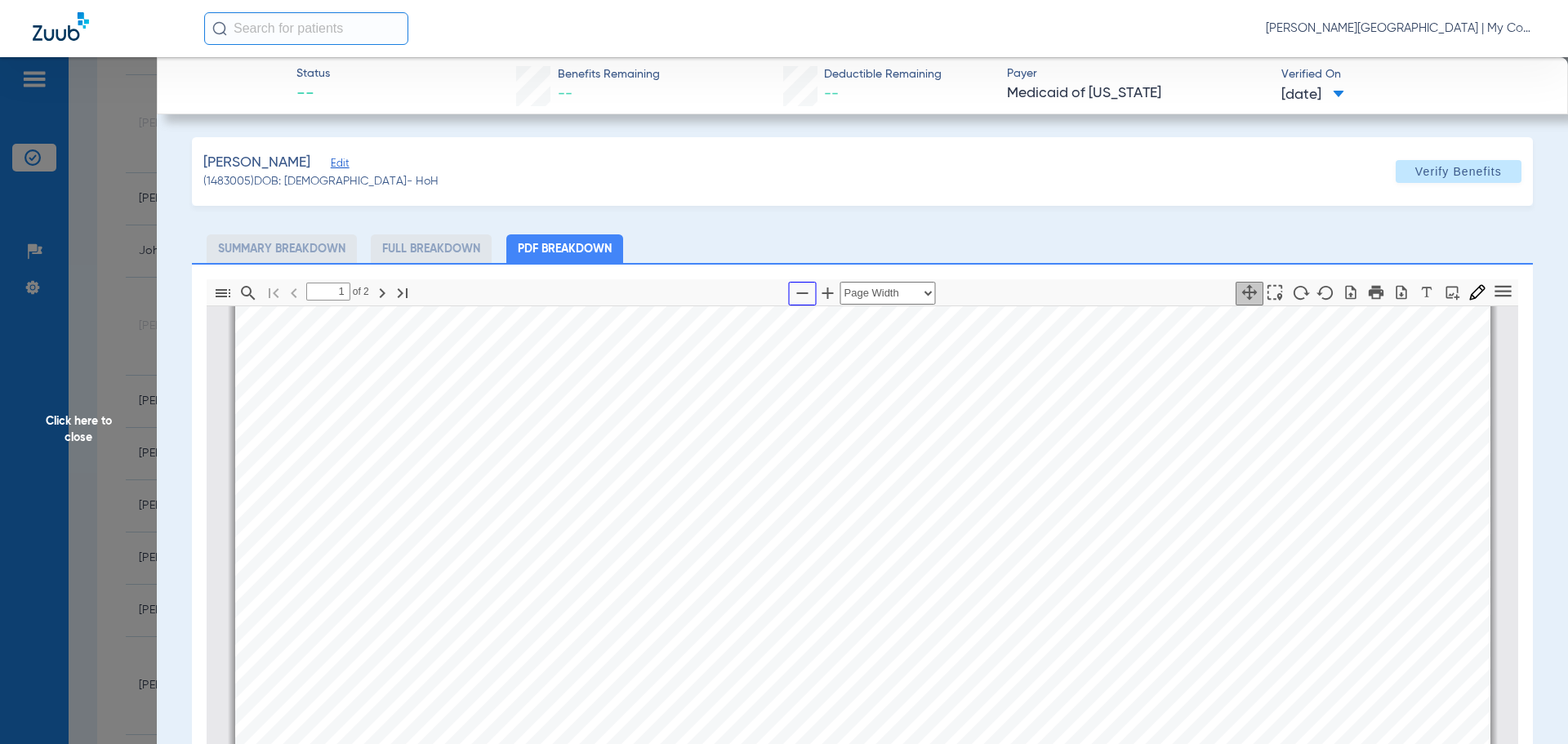
click at [804, 291] on icon "button" at bounding box center [803, 292] width 20 height 20
select select "custom"
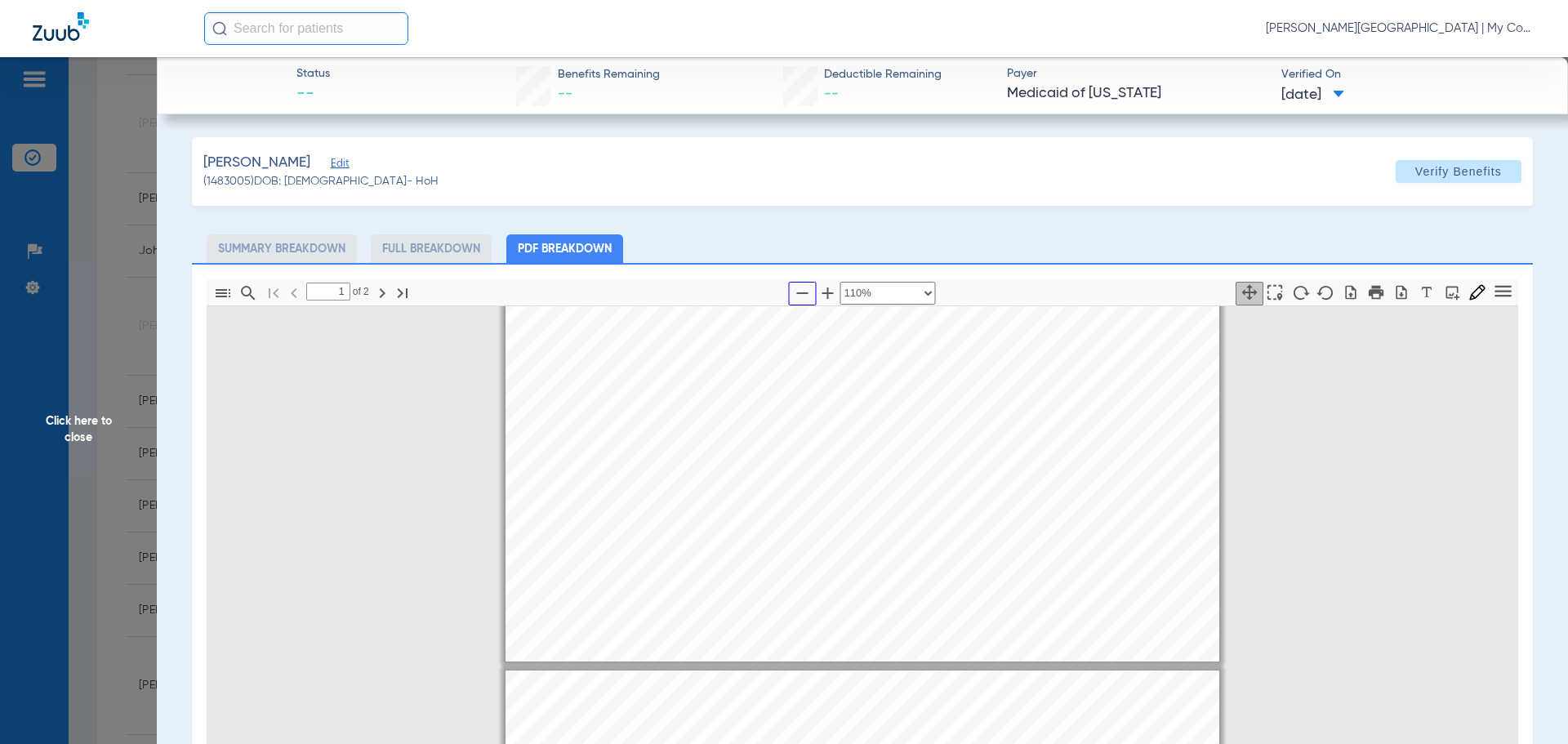
type input "2"
select select "custom"
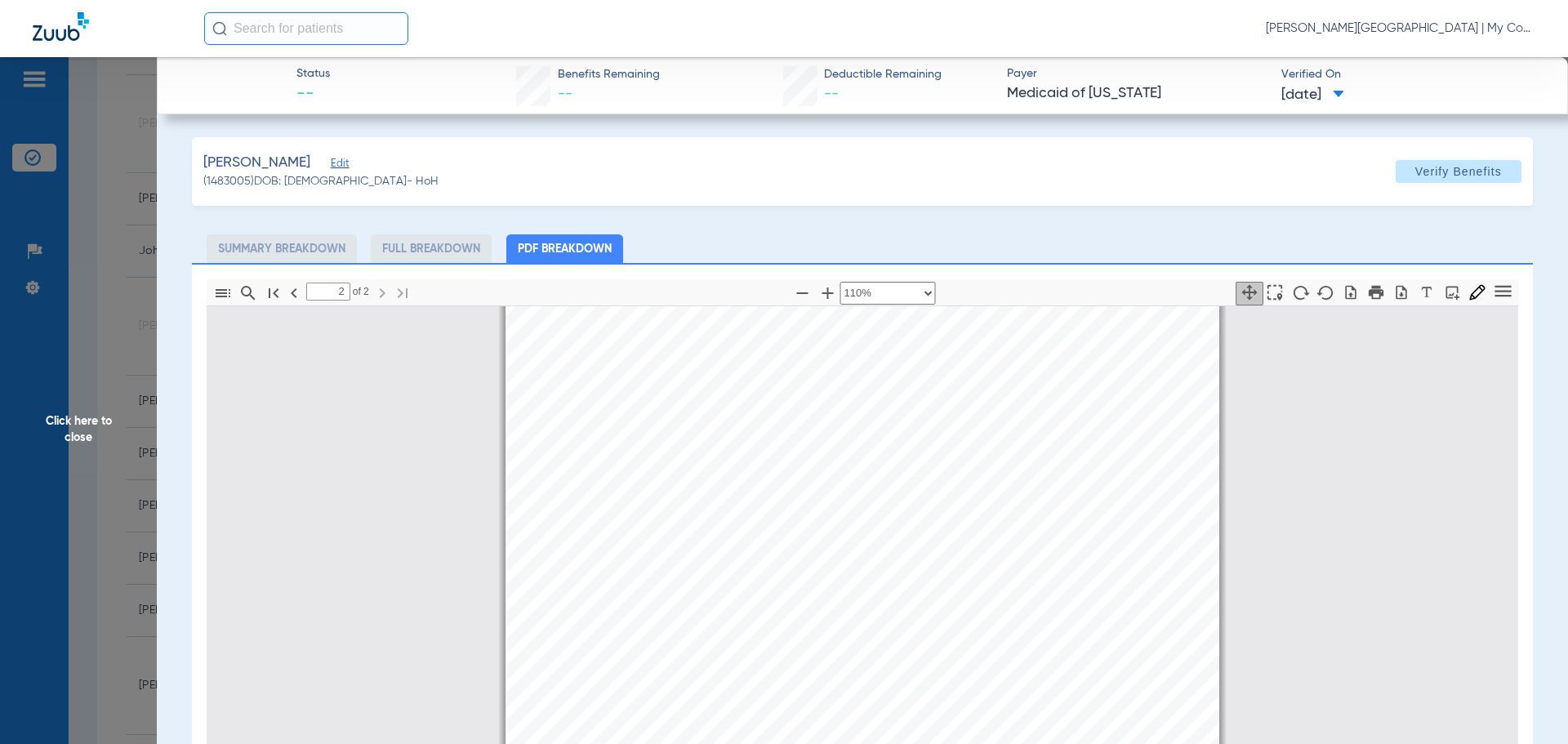
click at [70, 435] on span "Click here to close" at bounding box center [78, 428] width 156 height 744
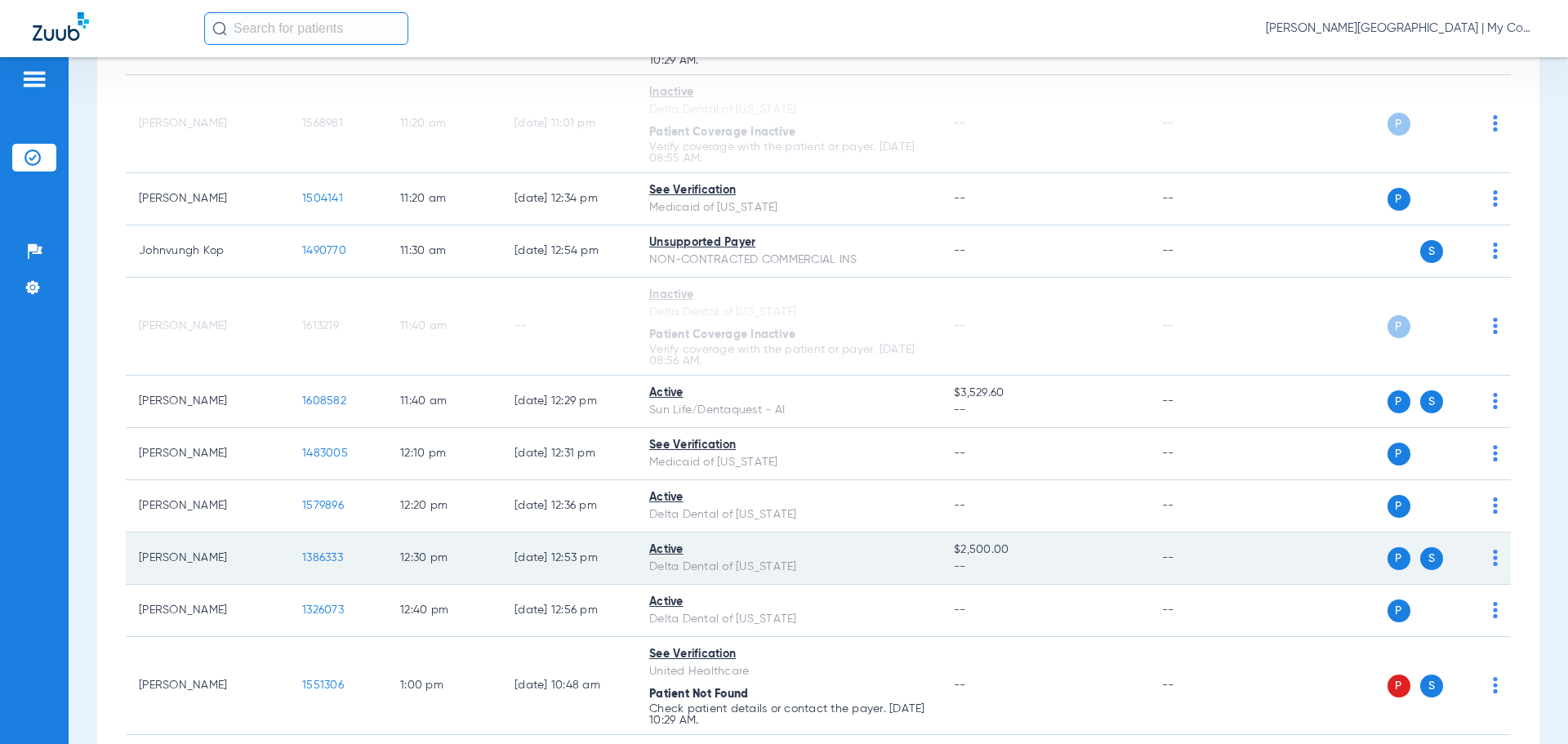
click at [315, 561] on span "1386333" at bounding box center [323, 558] width 41 height 11
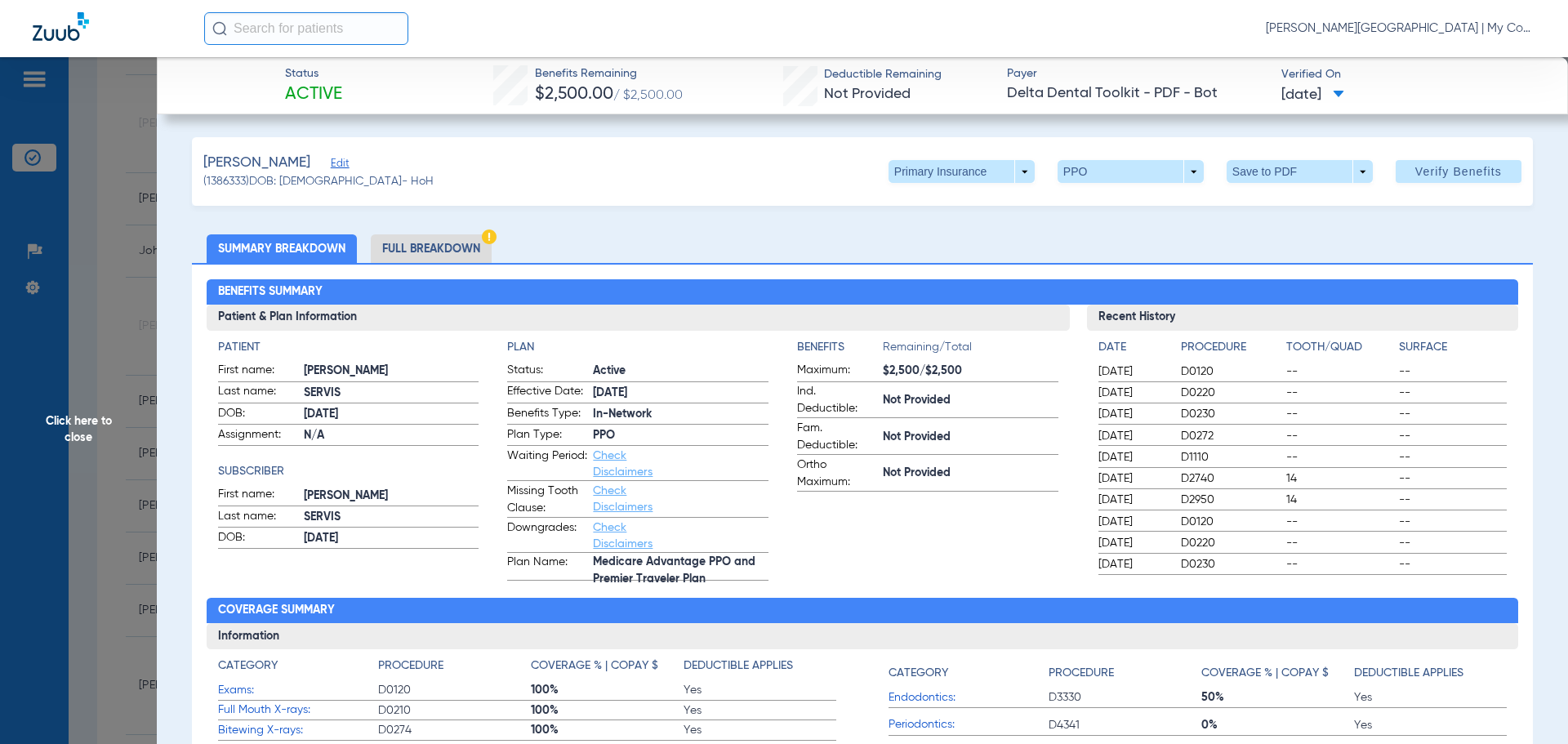
click at [424, 244] on li "Full Breakdown" at bounding box center [431, 249] width 121 height 29
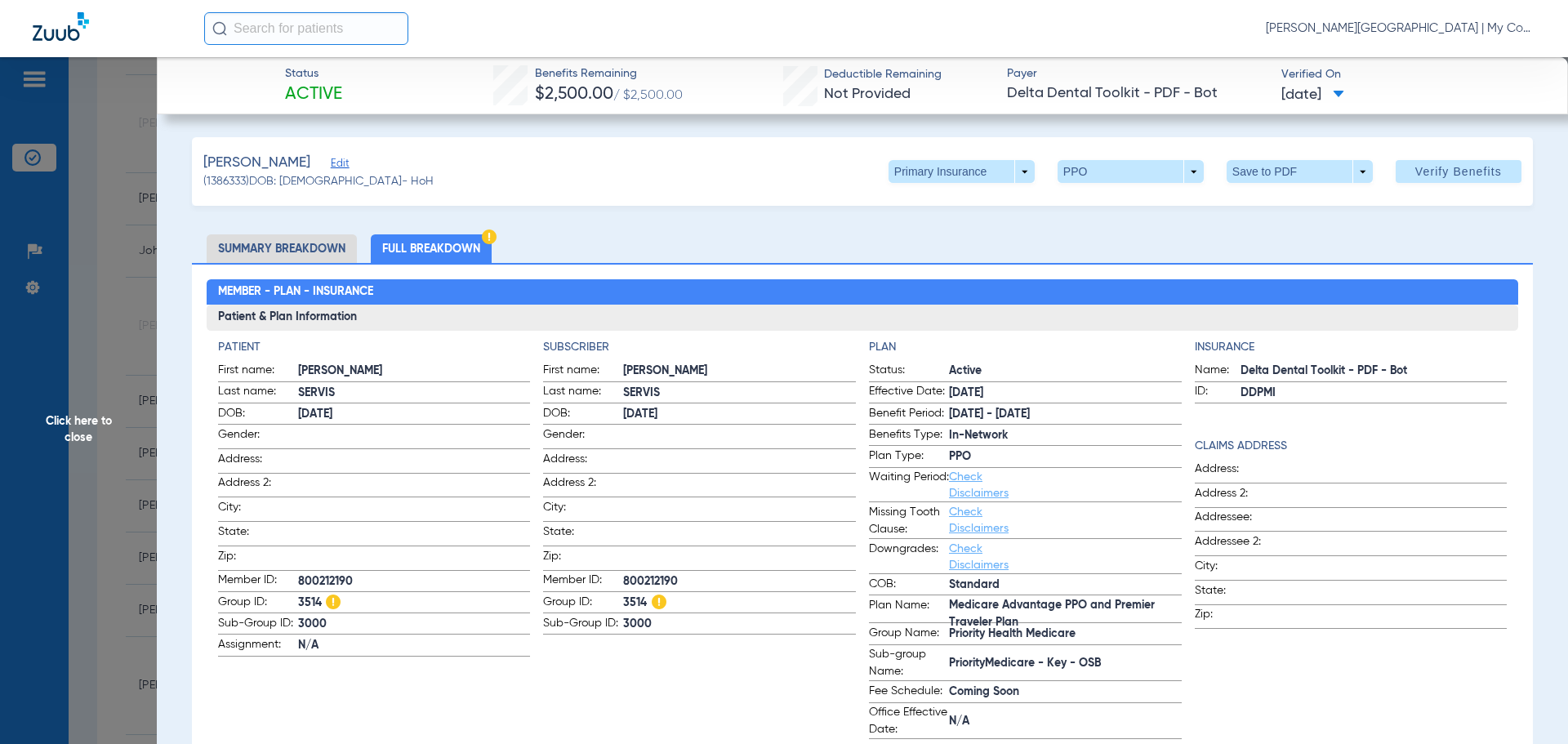
click at [81, 426] on span "Click here to close" at bounding box center [78, 428] width 156 height 744
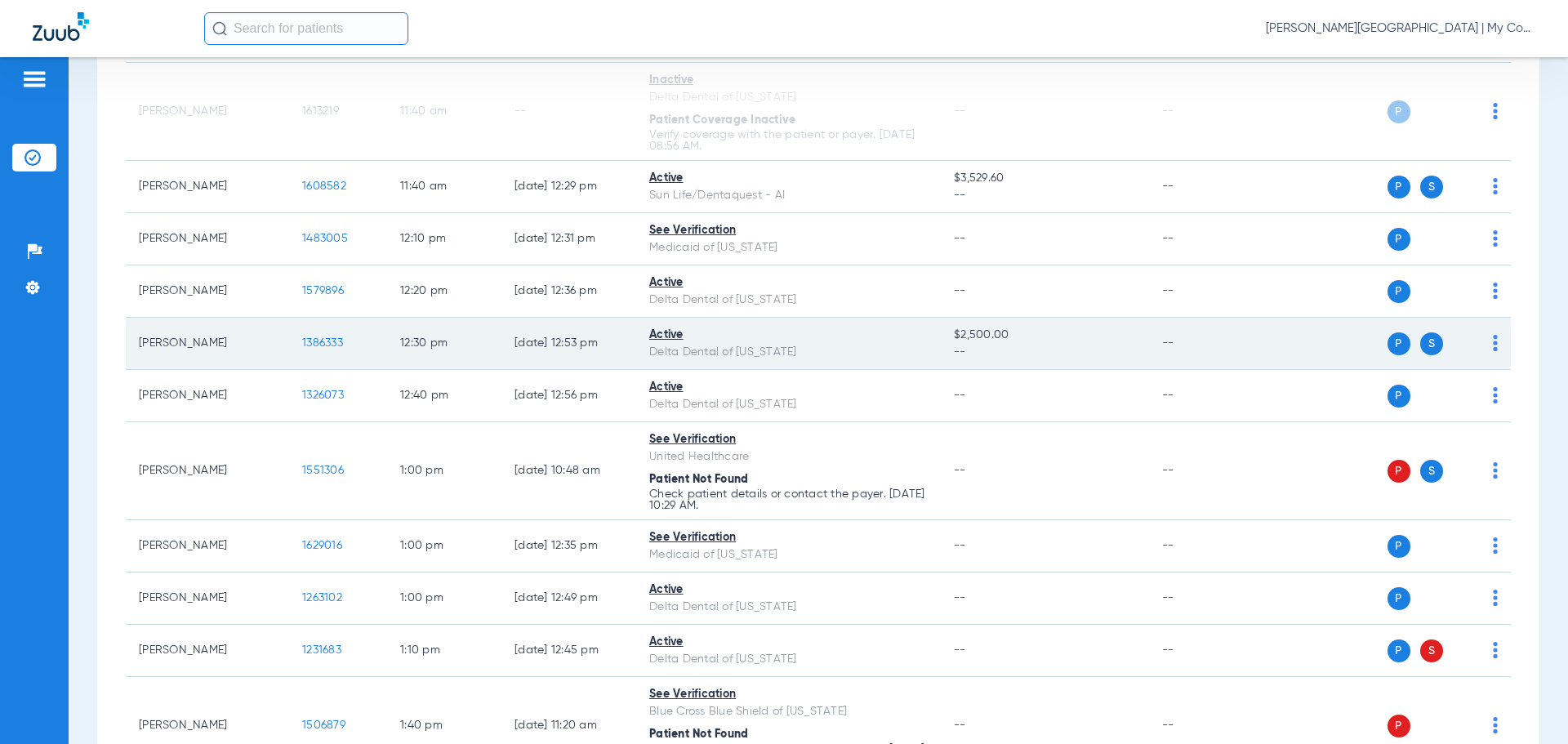
scroll to position [2333, 0]
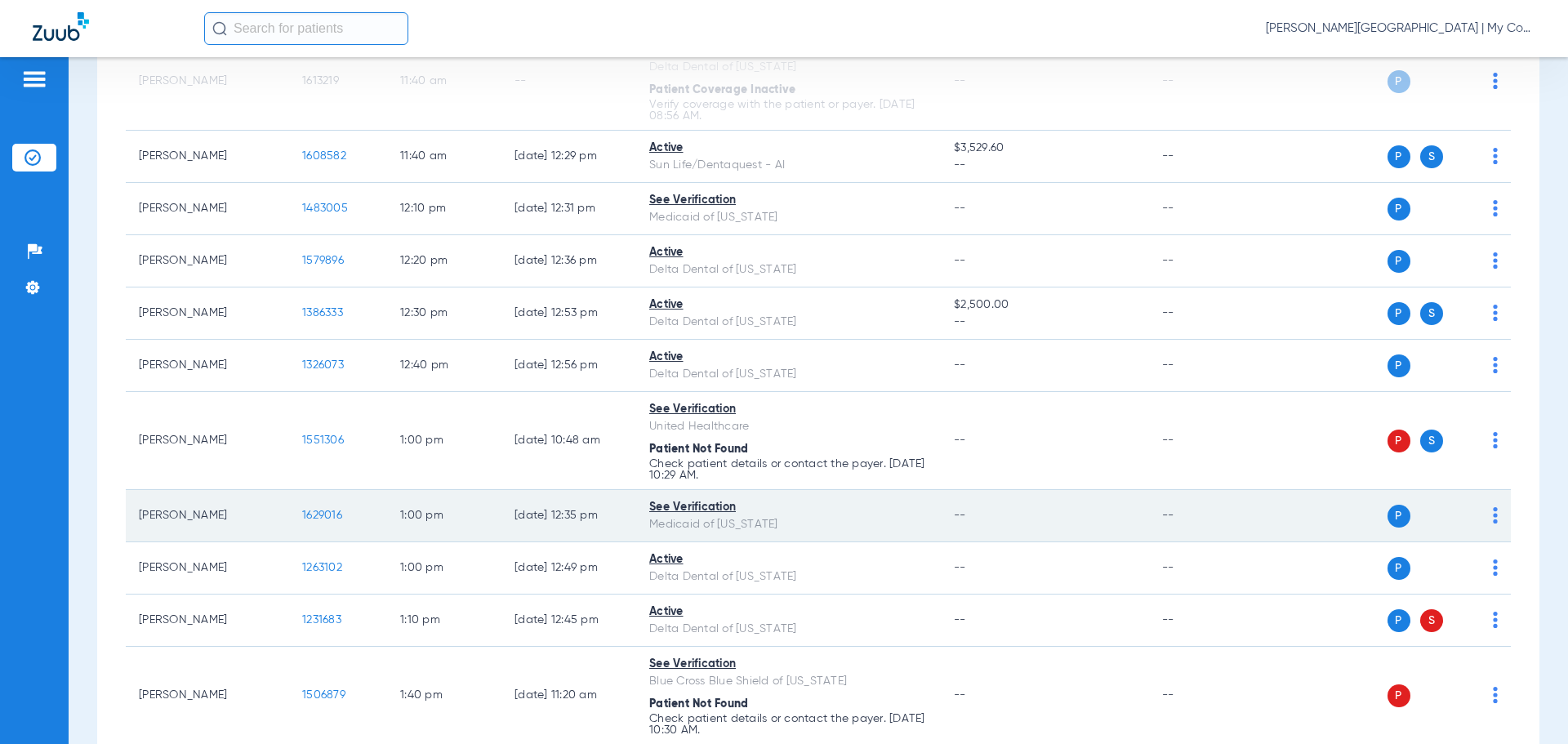
click at [321, 518] on span "1629016" at bounding box center [322, 515] width 40 height 11
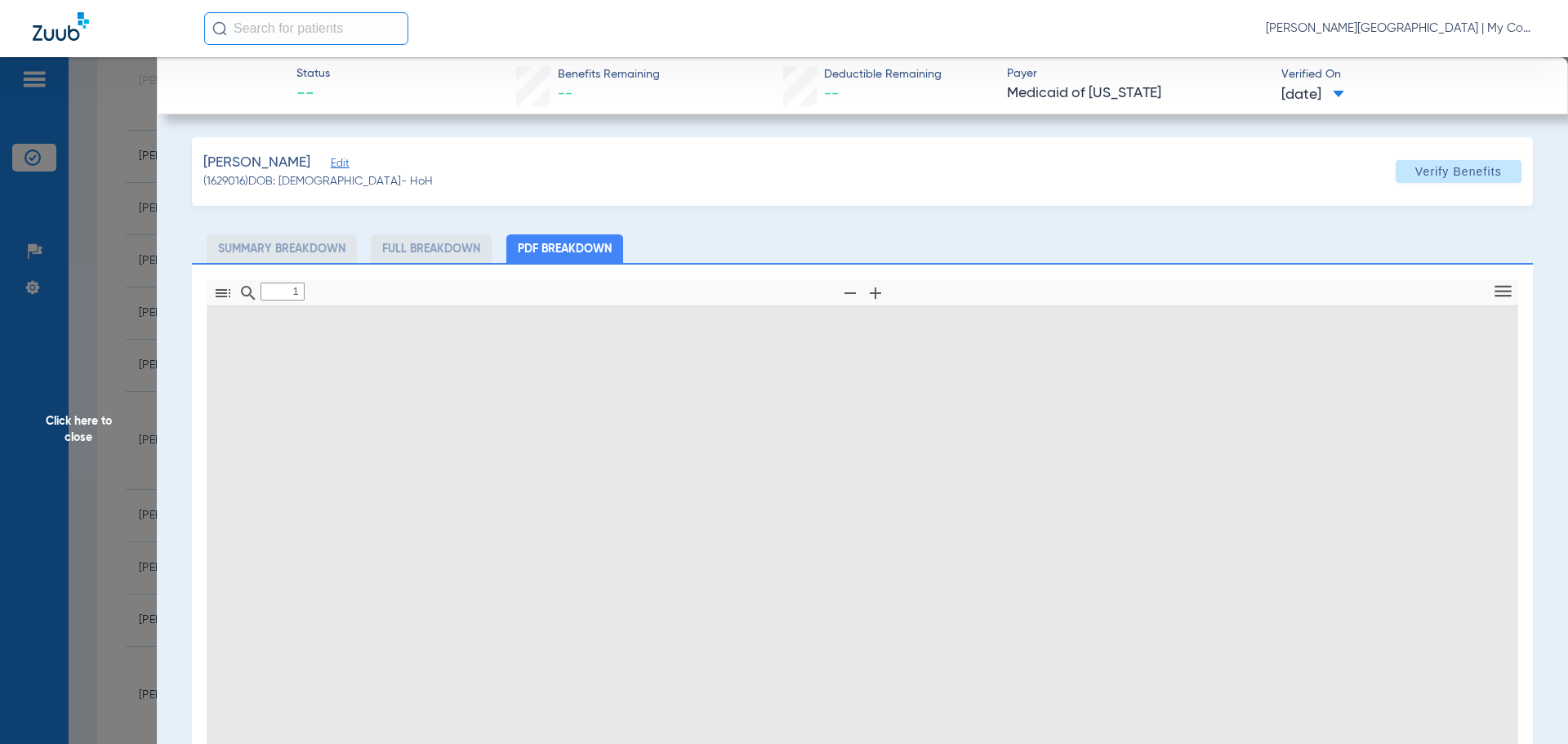
type input "0"
select select "page-width"
type input "1"
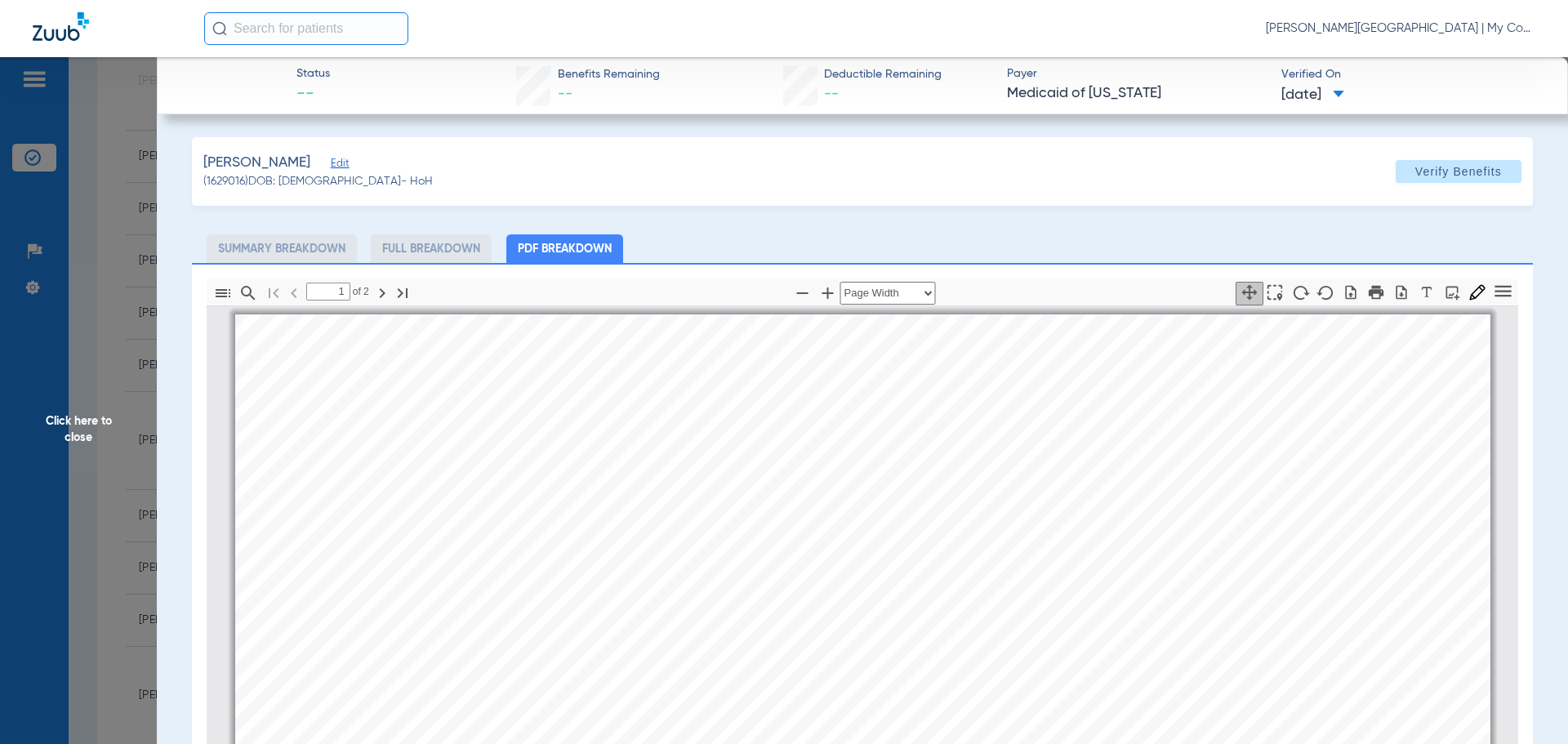
scroll to position [8, 0]
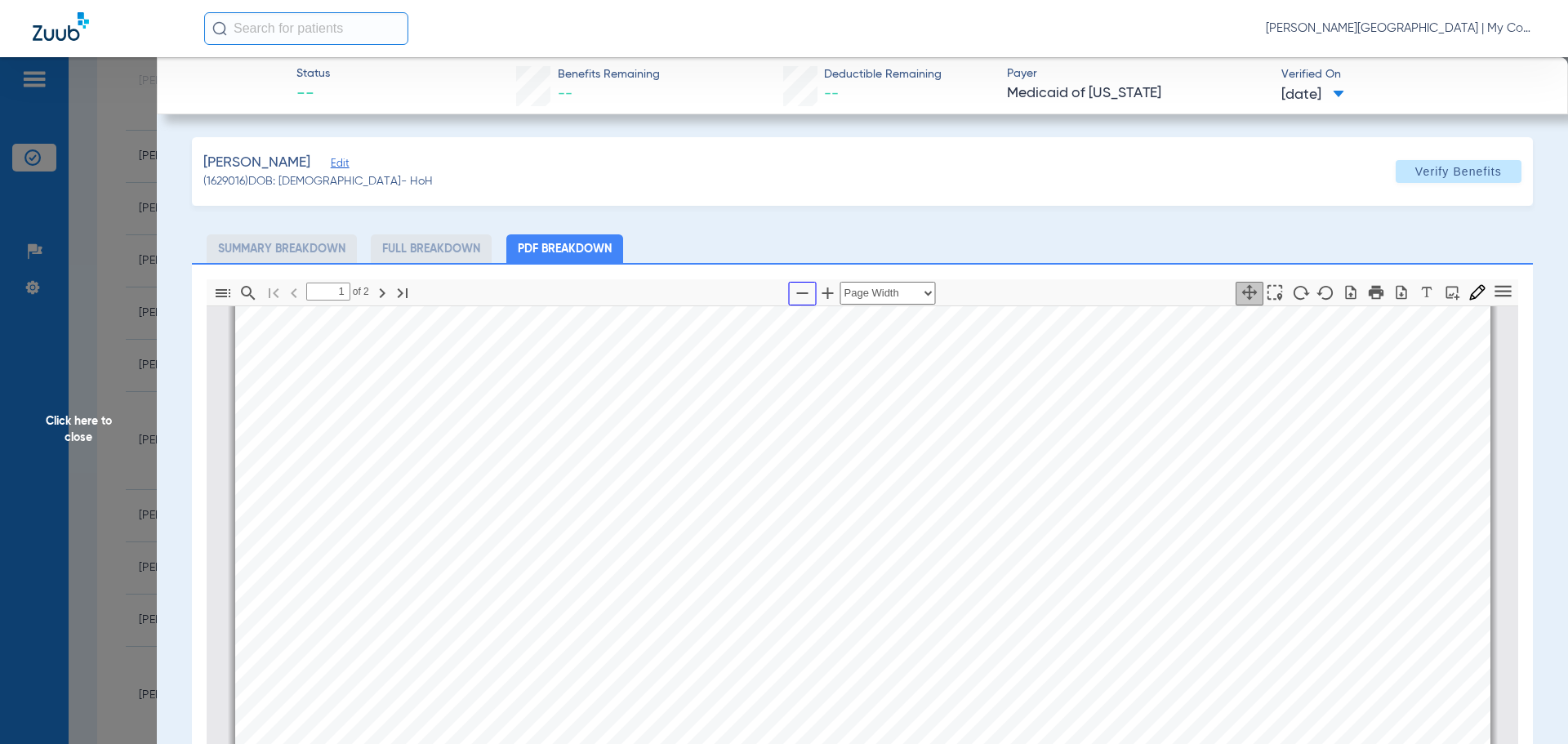
click at [793, 290] on icon "button" at bounding box center [803, 292] width 20 height 20
select select "custom"
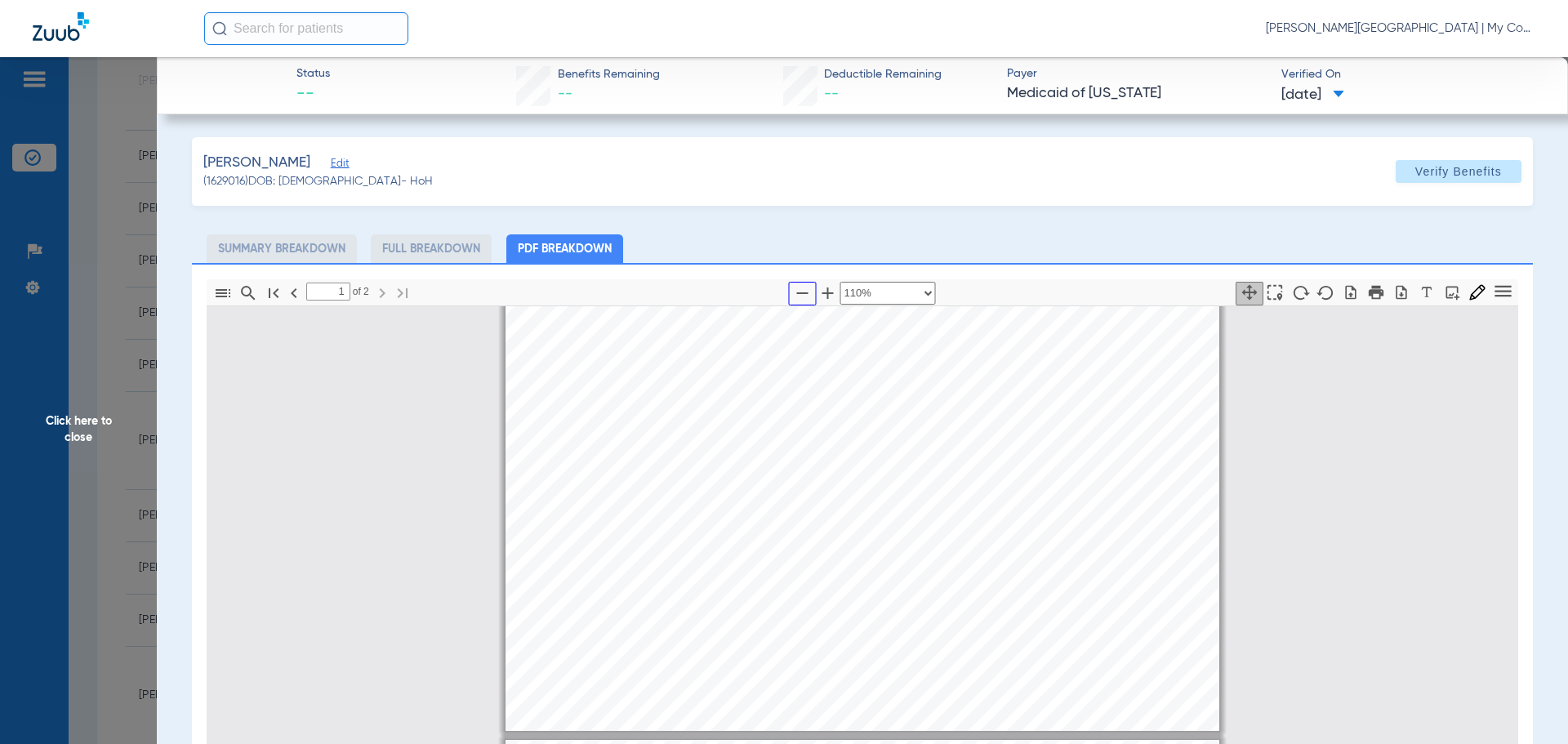
type input "2"
select select "custom"
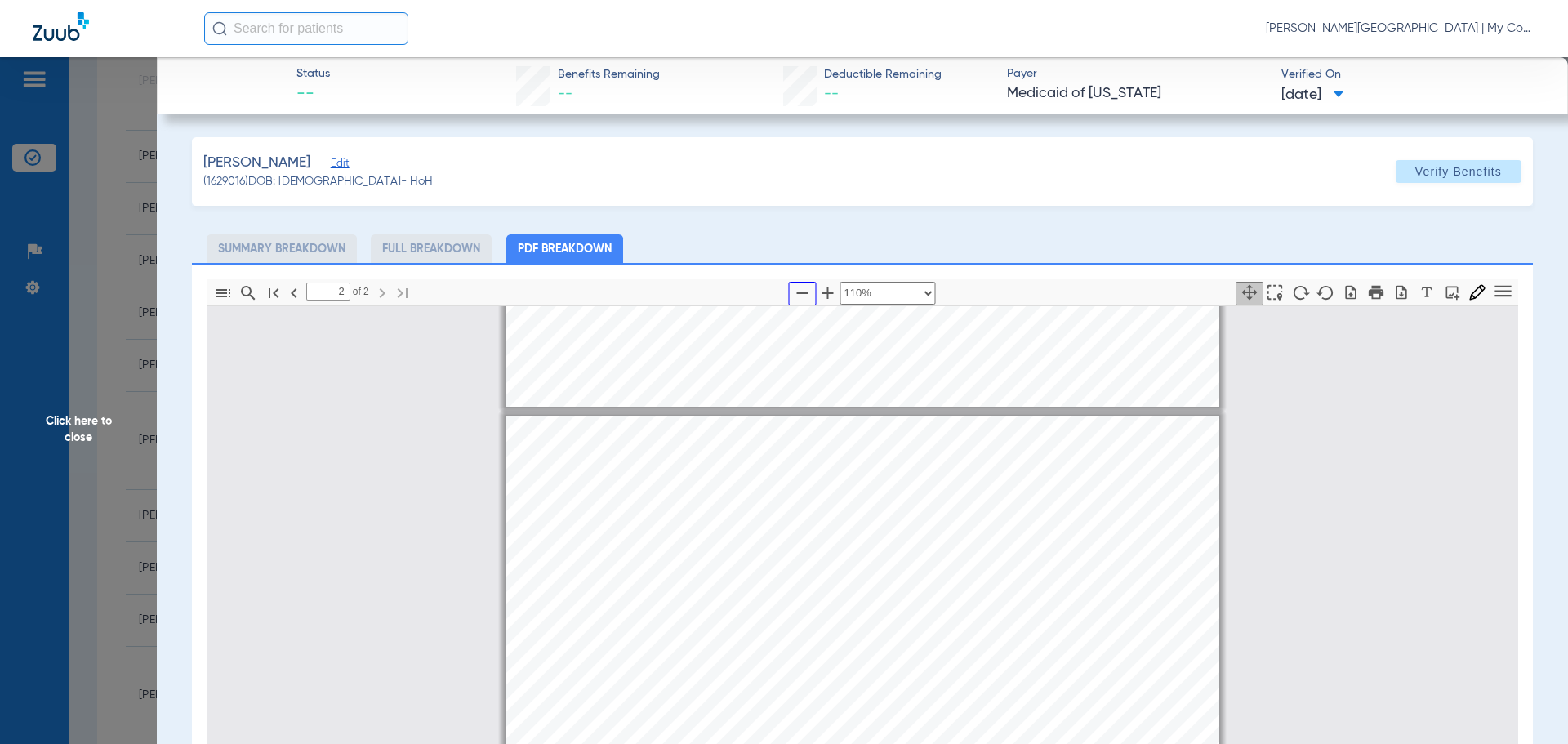
scroll to position [988, 0]
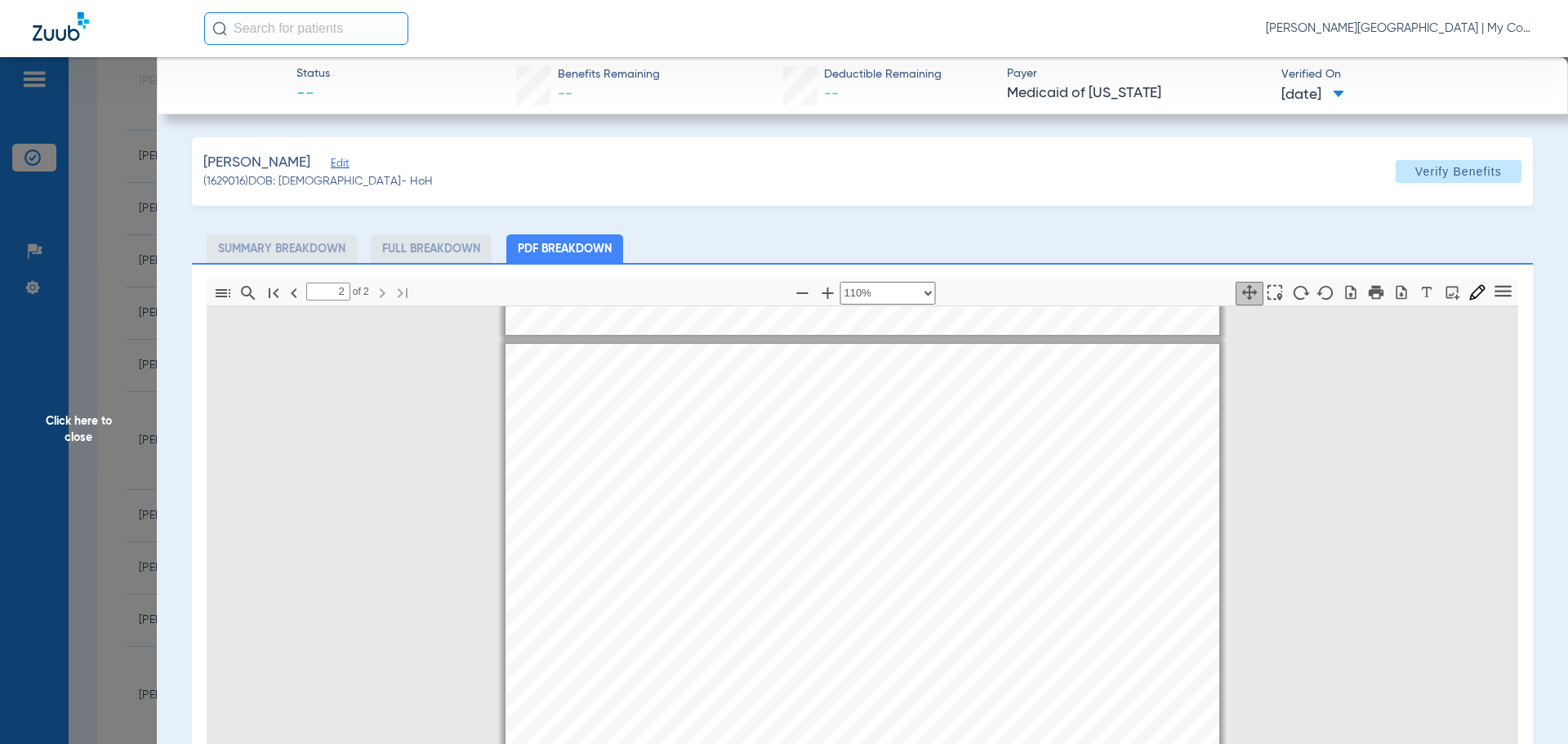
click at [103, 424] on span "Click here to close" at bounding box center [78, 428] width 156 height 744
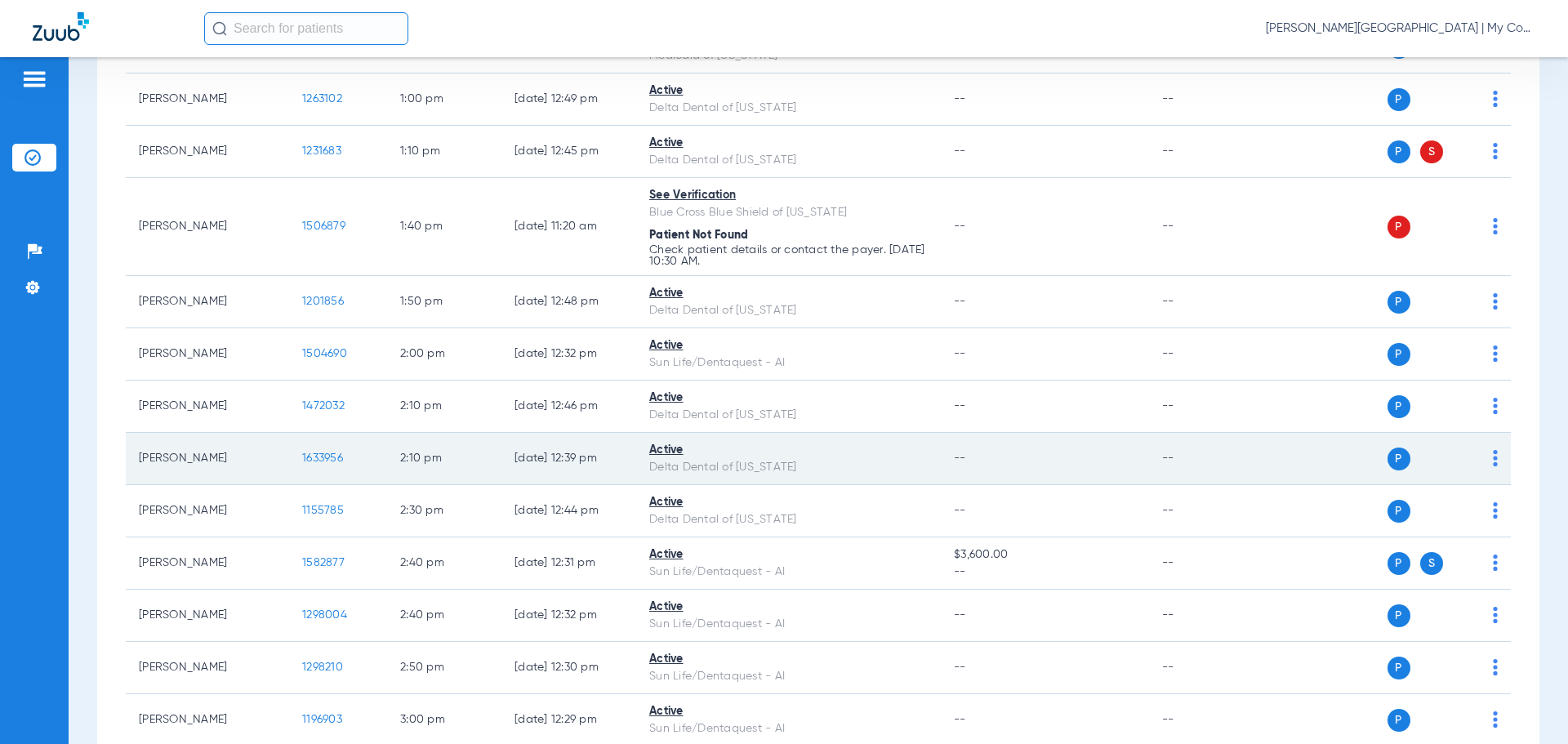
scroll to position [2823, 0]
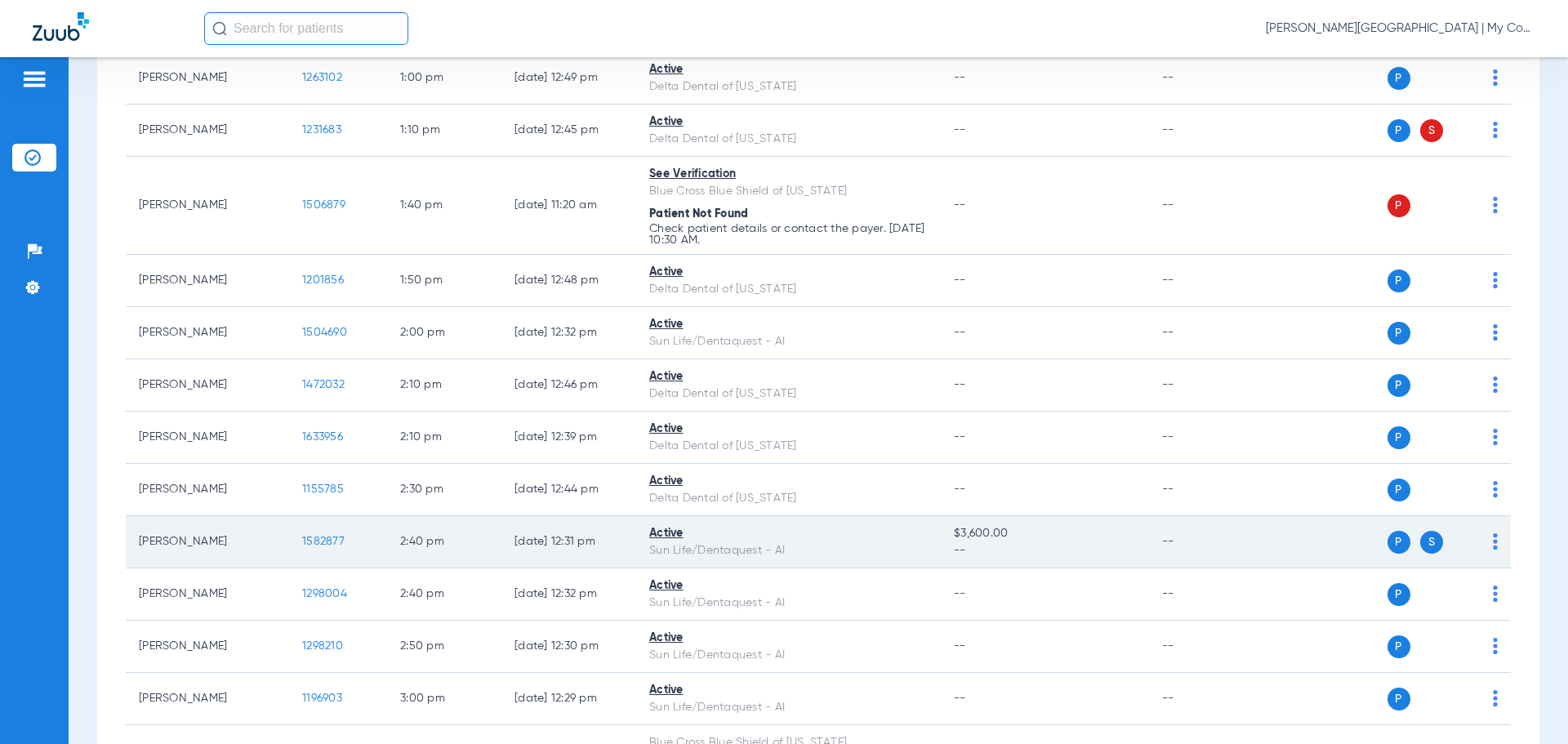
click at [310, 543] on span "1582877" at bounding box center [324, 541] width 43 height 11
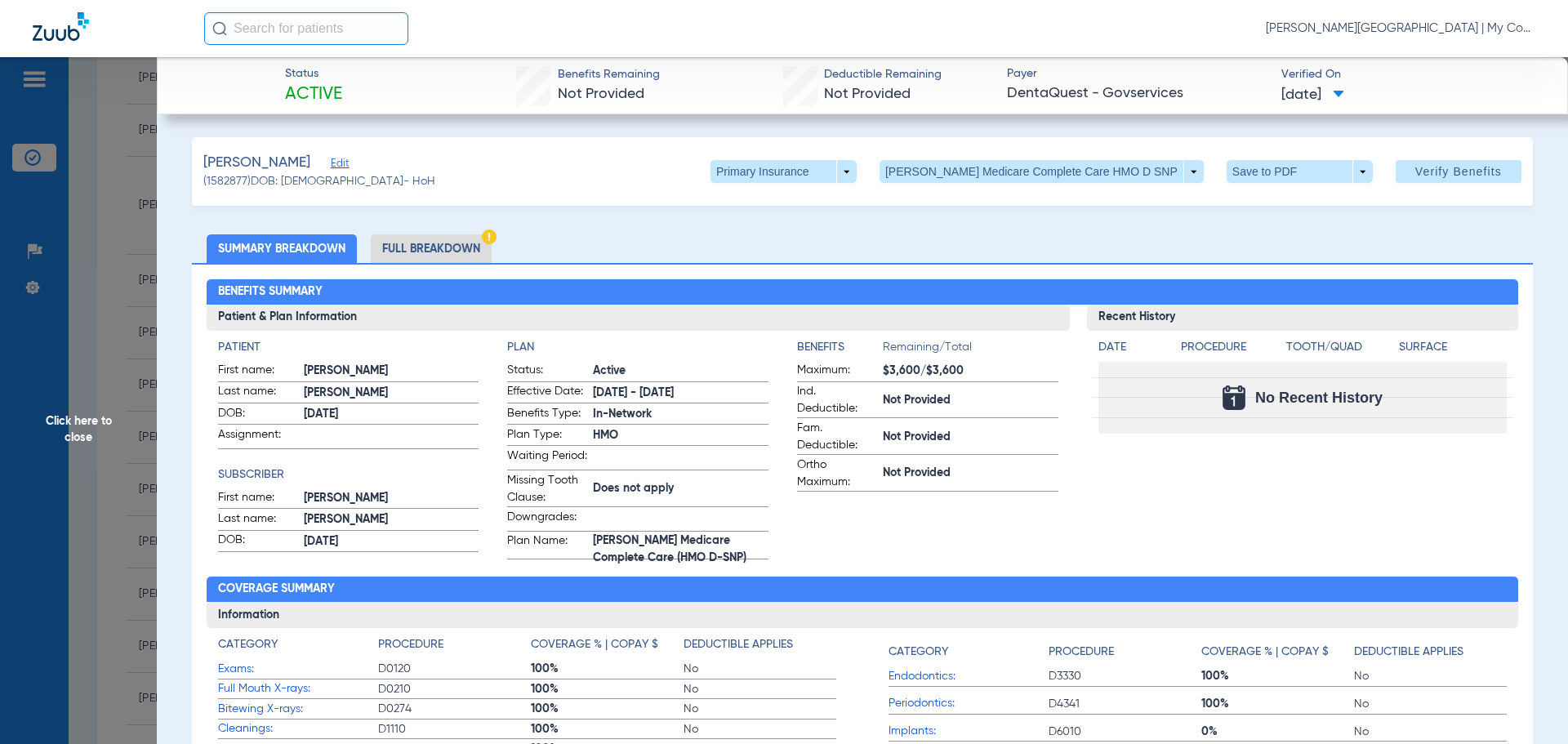
click at [91, 428] on span "Click here to close" at bounding box center [78, 428] width 156 height 744
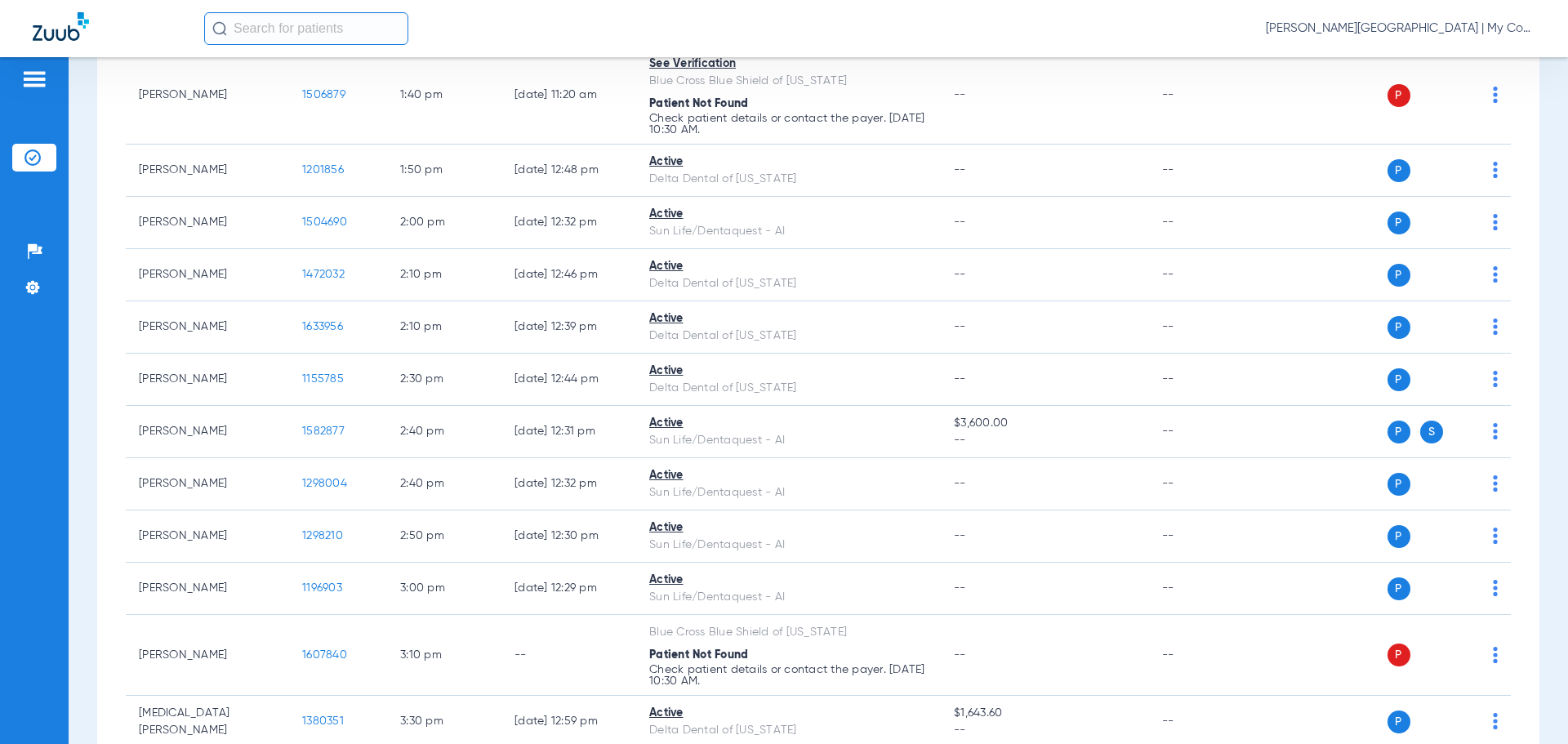
scroll to position [3150, 0]
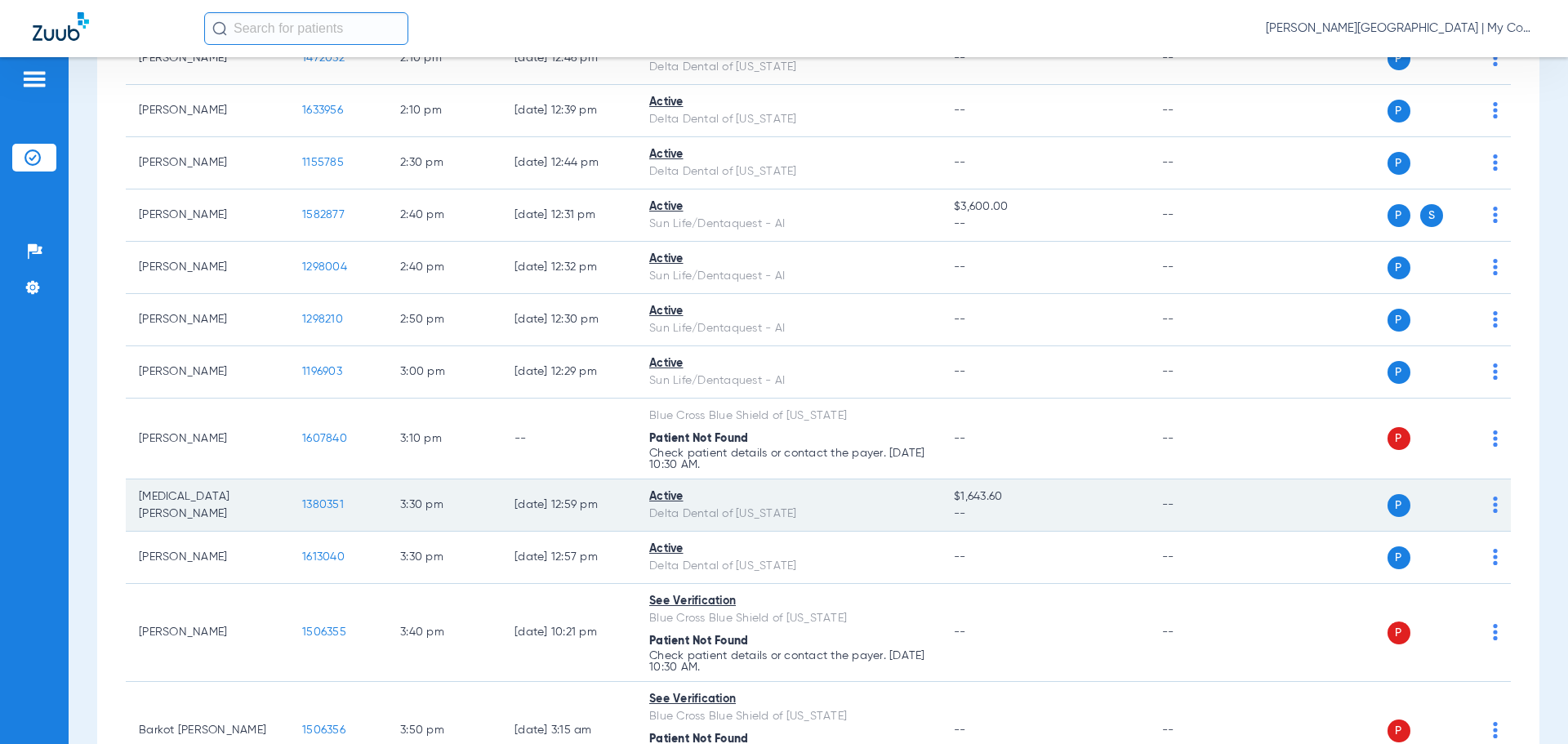
click at [316, 502] on span "1380351" at bounding box center [323, 505] width 42 height 11
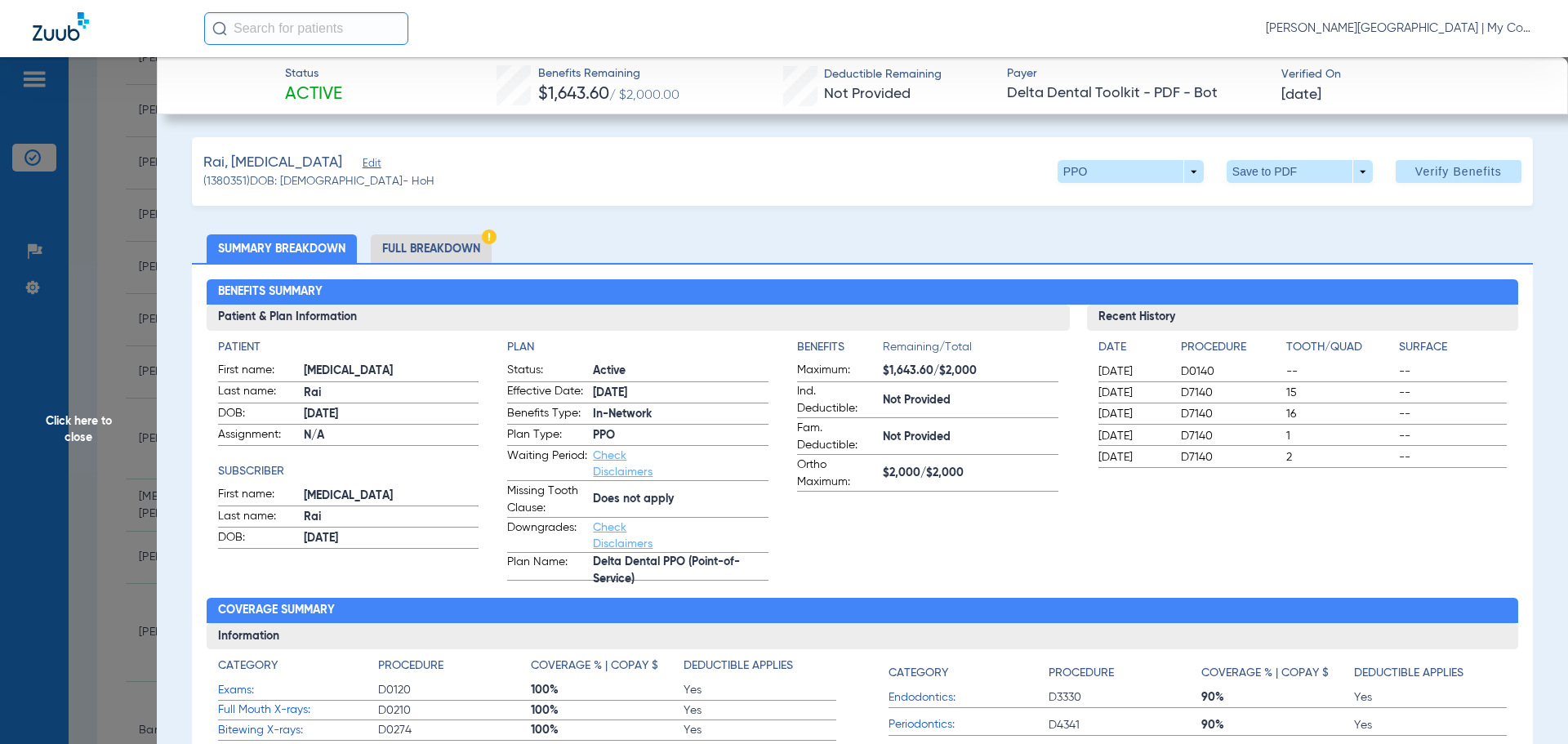
click at [452, 254] on li "Full Breakdown" at bounding box center [431, 249] width 121 height 29
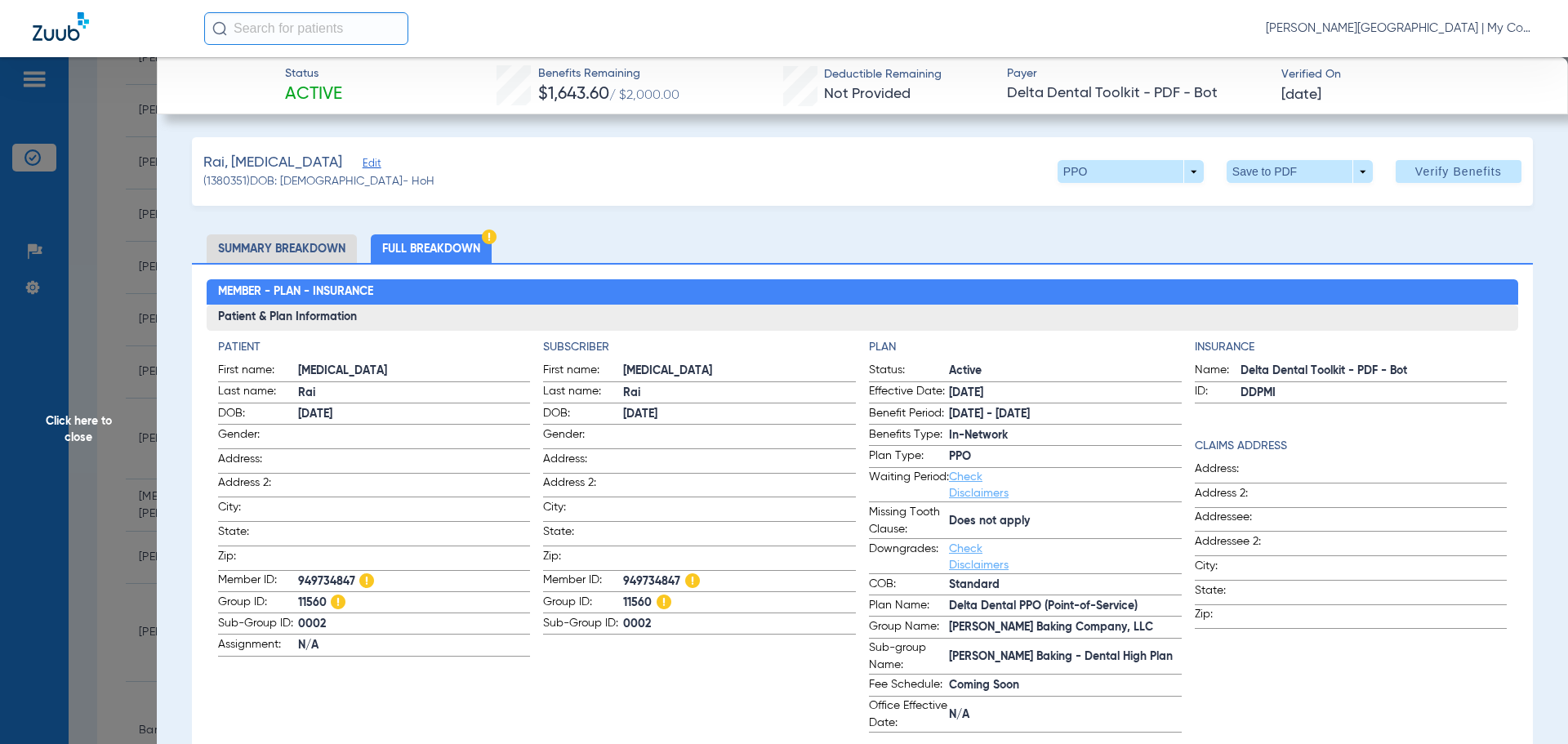
click at [110, 413] on span "Click here to close" at bounding box center [78, 428] width 156 height 744
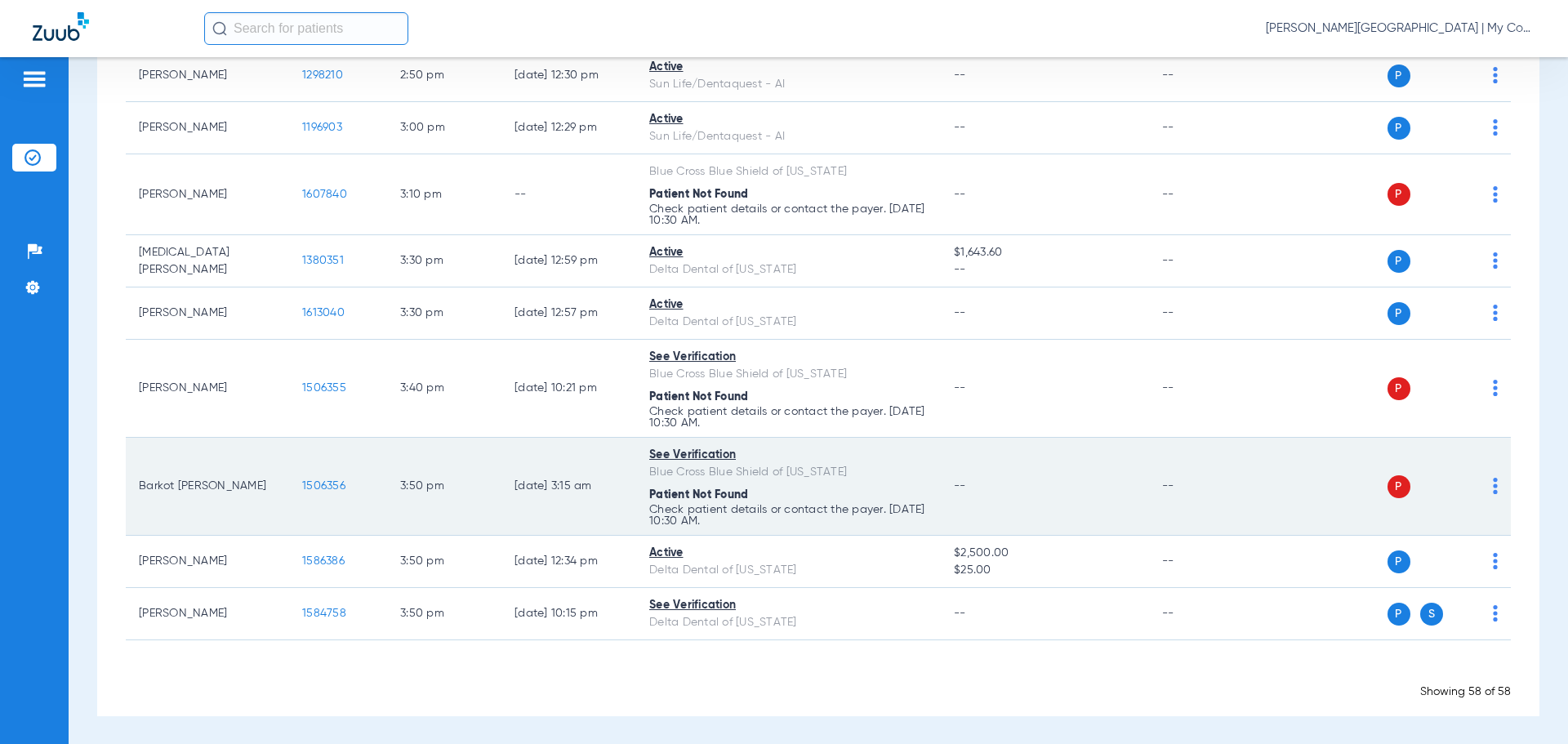
scroll to position [3395, 0]
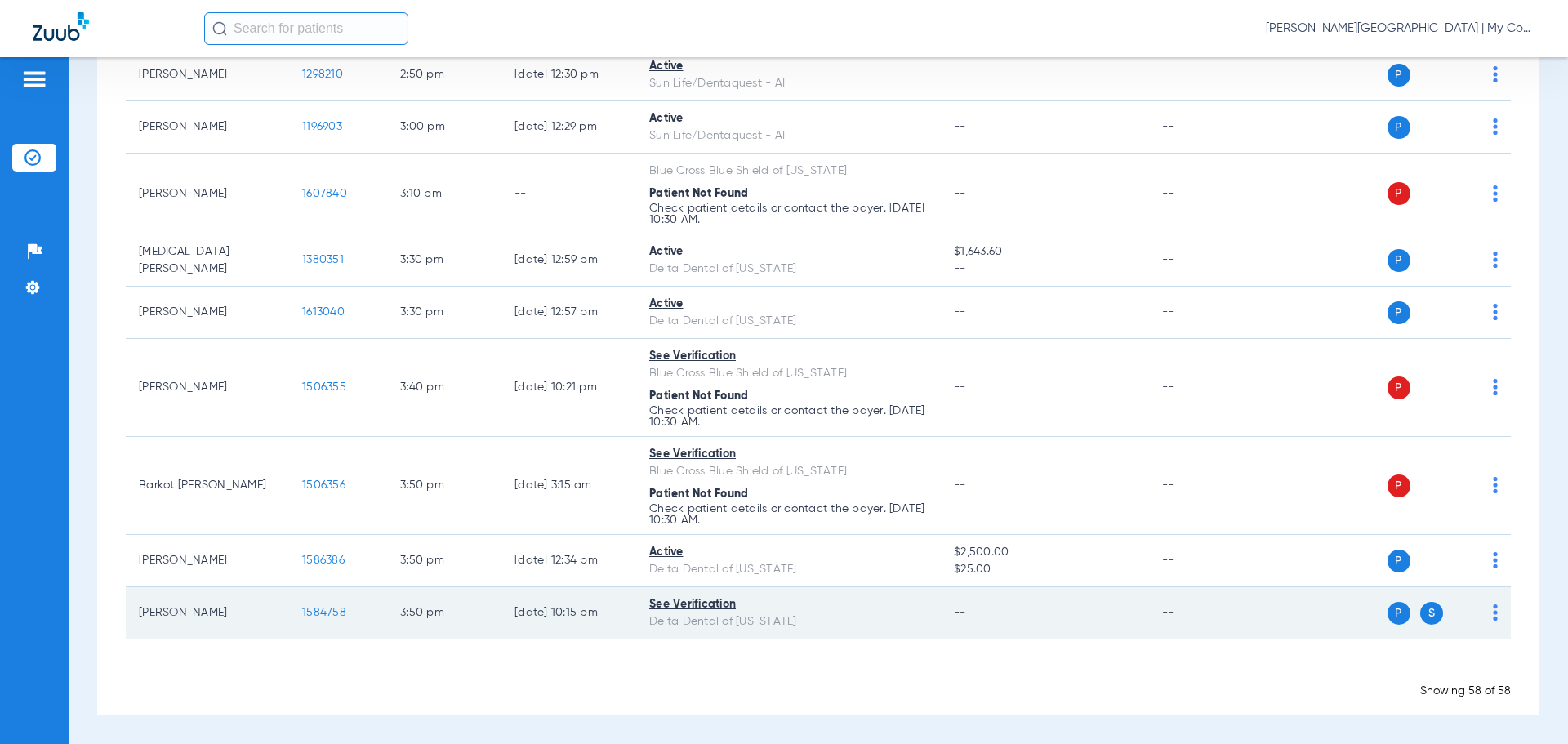
click at [321, 614] on span "1584758" at bounding box center [324, 613] width 44 height 11
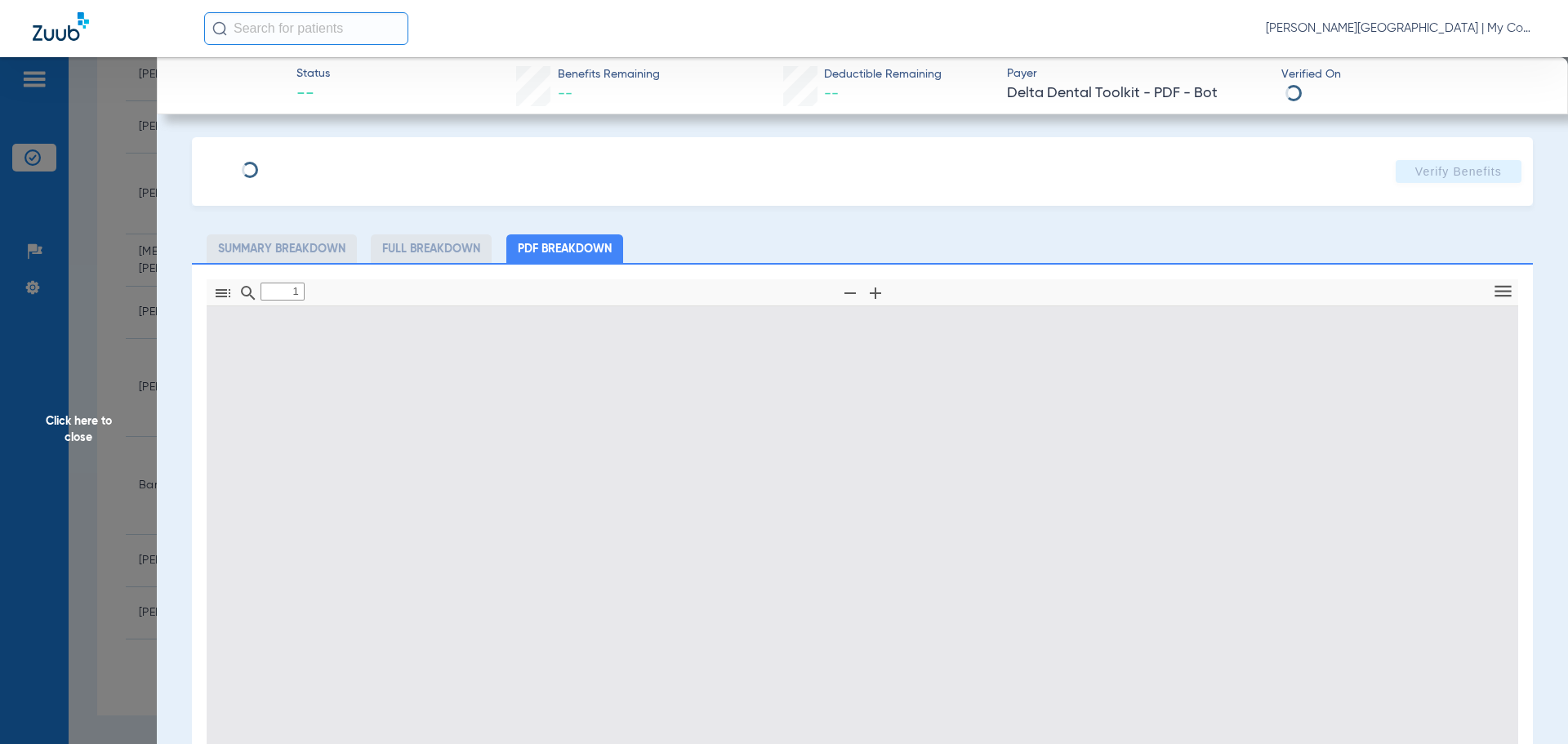
type input "0"
select select "page-width"
type input "1"
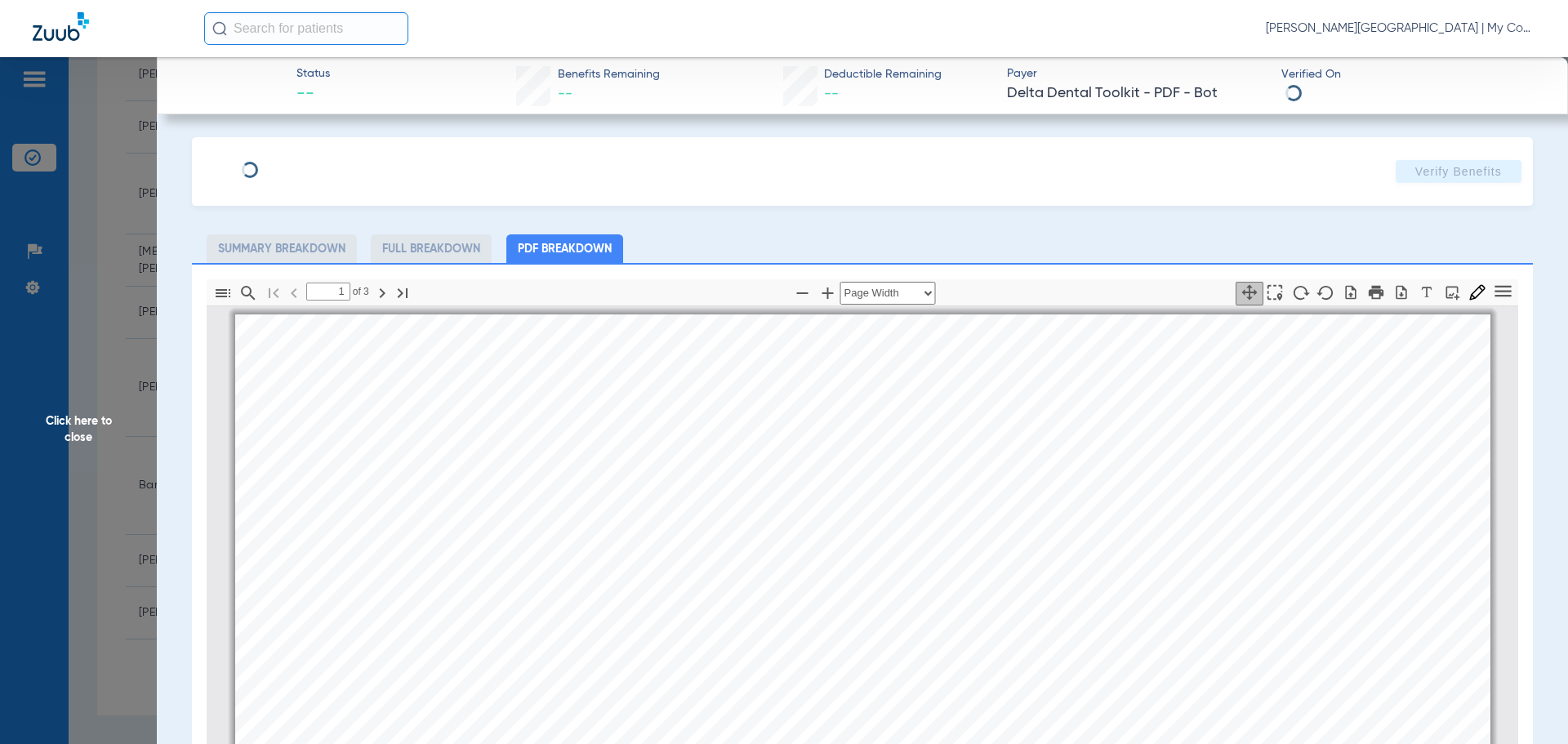
scroll to position [8, 0]
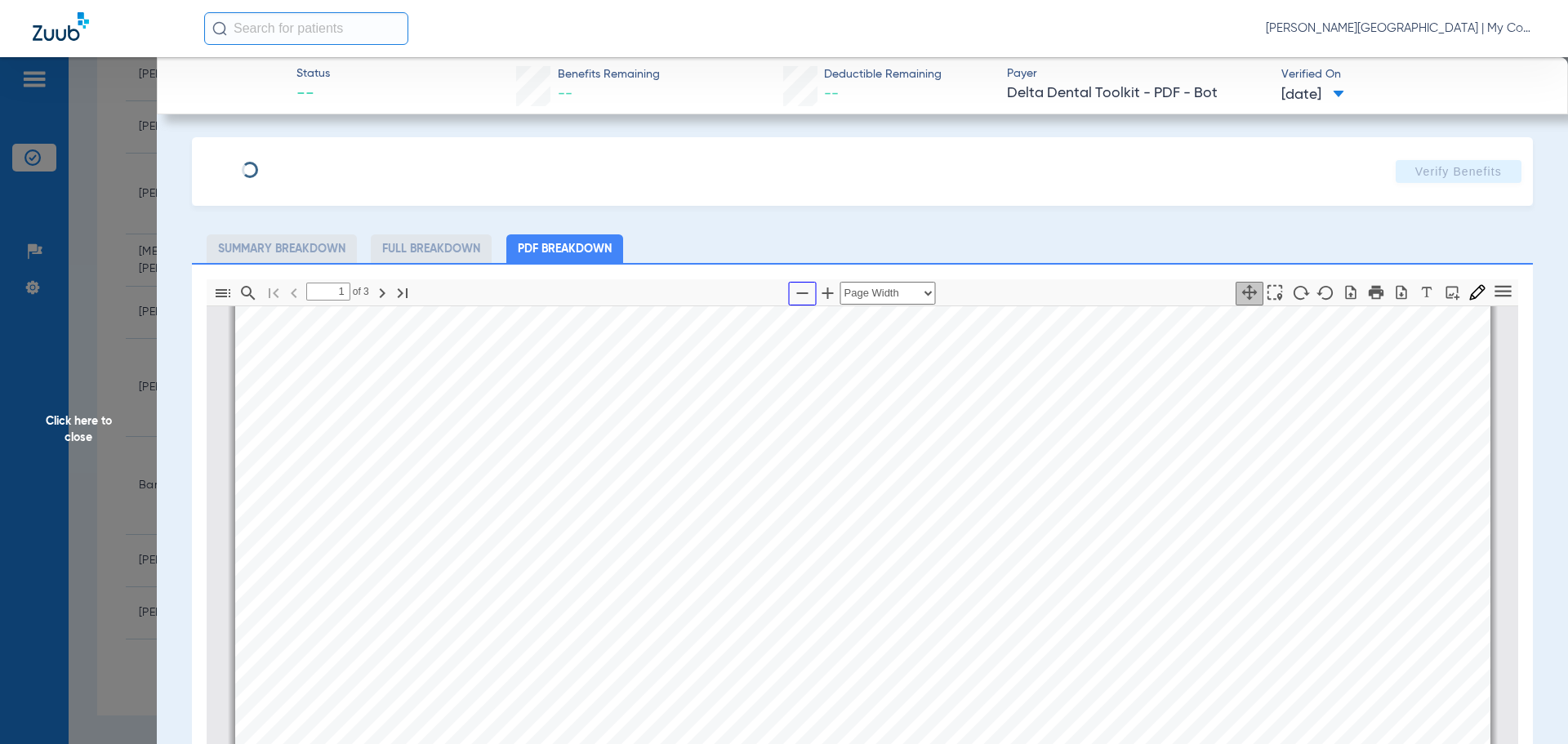
click at [794, 295] on icon "button" at bounding box center [803, 292] width 20 height 20
select select "custom"
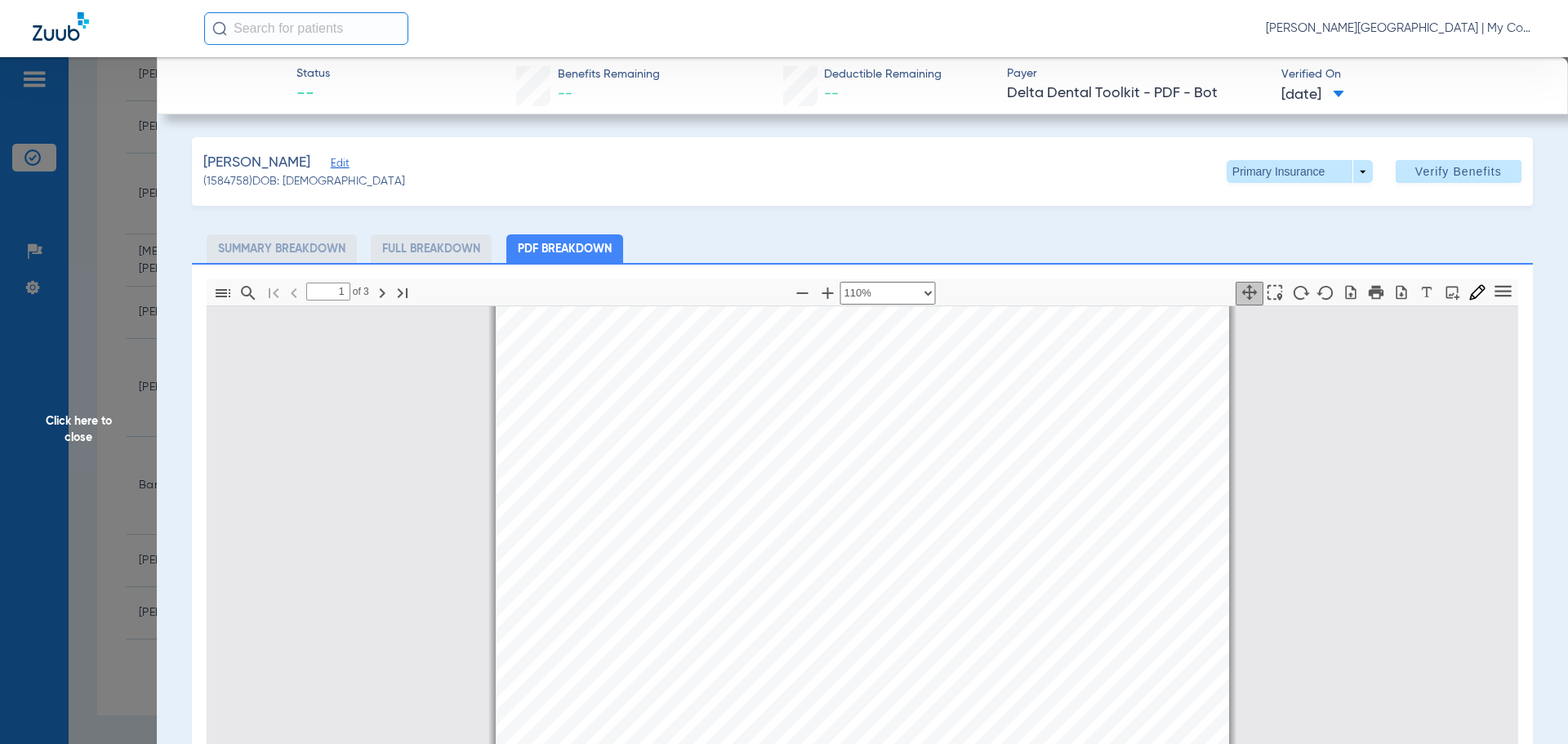
click at [107, 421] on span "Click here to close" at bounding box center [78, 428] width 156 height 744
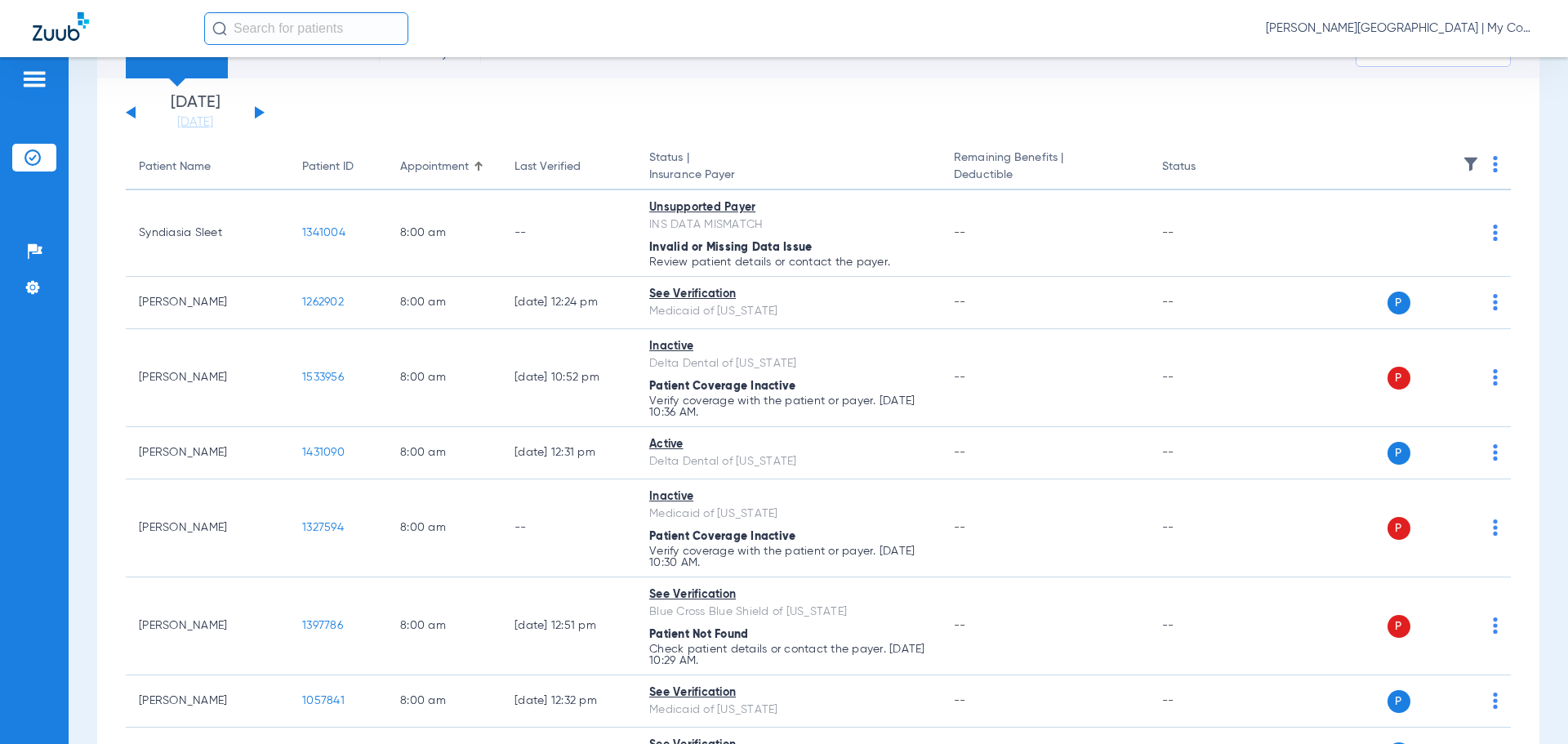
scroll to position [0, 0]
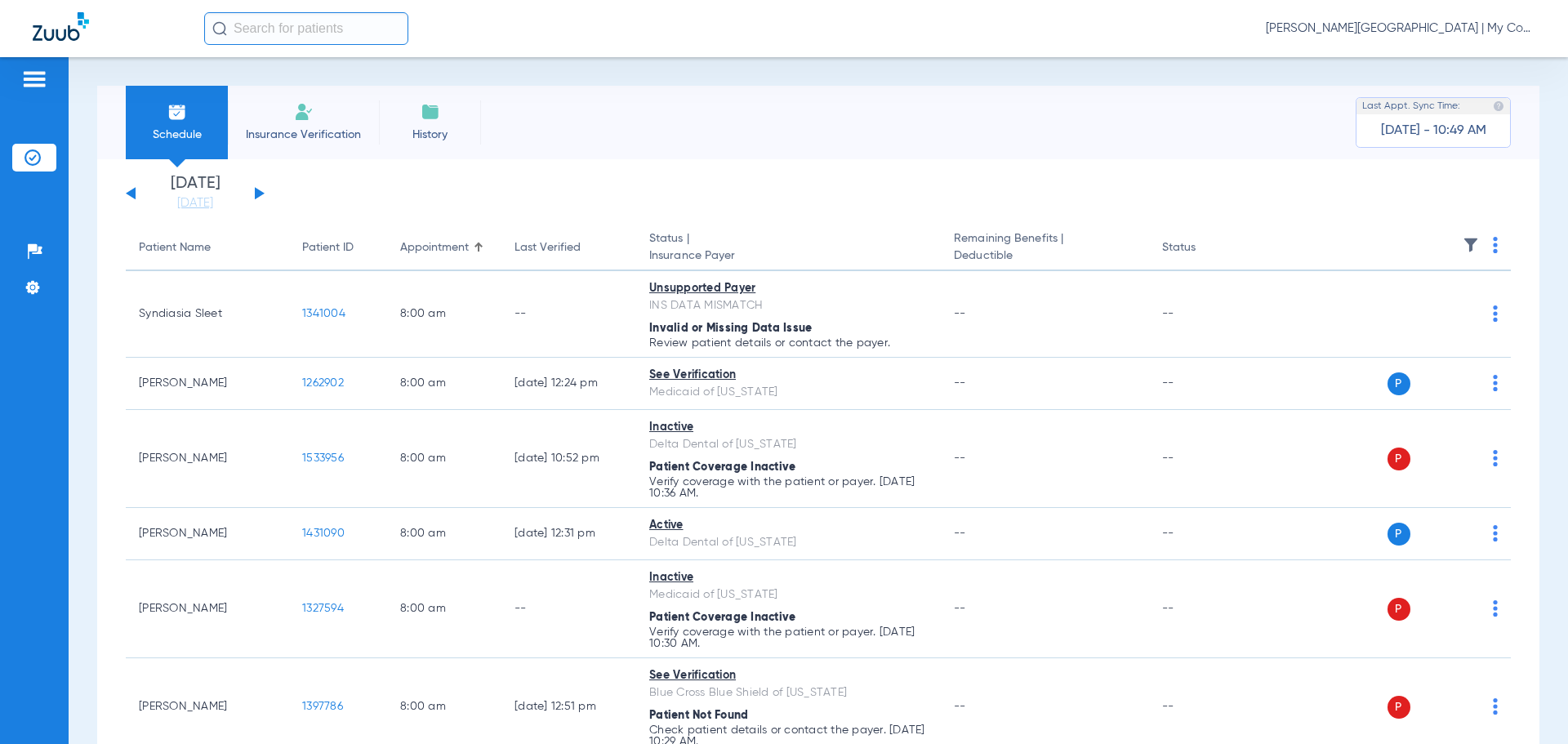
click at [259, 187] on div "Sunday 06-08-2025 Monday 06-09-2025 Tuesday 06-10-2025 Wednesday 06-11-2025 Thu…" at bounding box center [195, 194] width 139 height 36
click at [258, 192] on button at bounding box center [260, 193] width 10 height 12
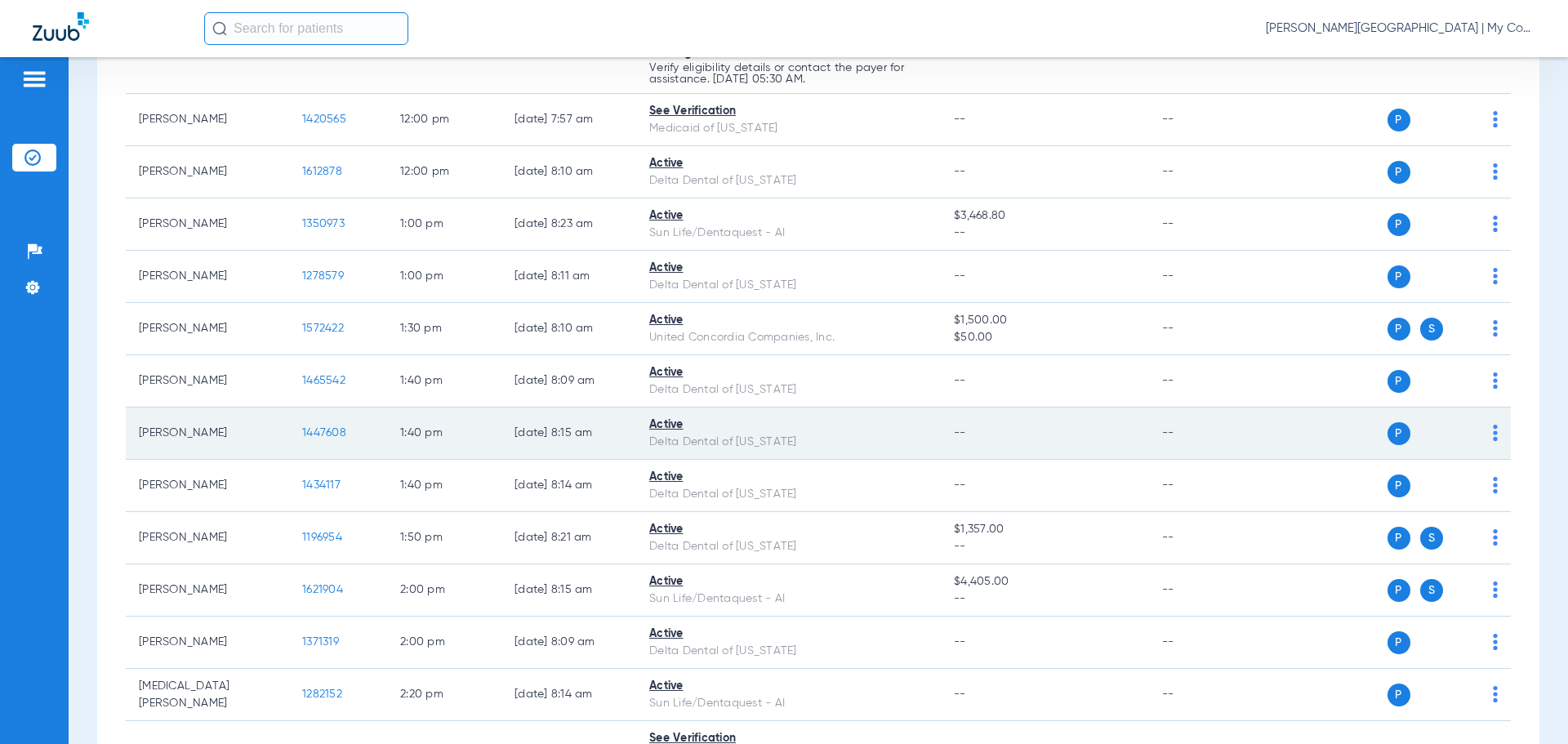
scroll to position [1715, 0]
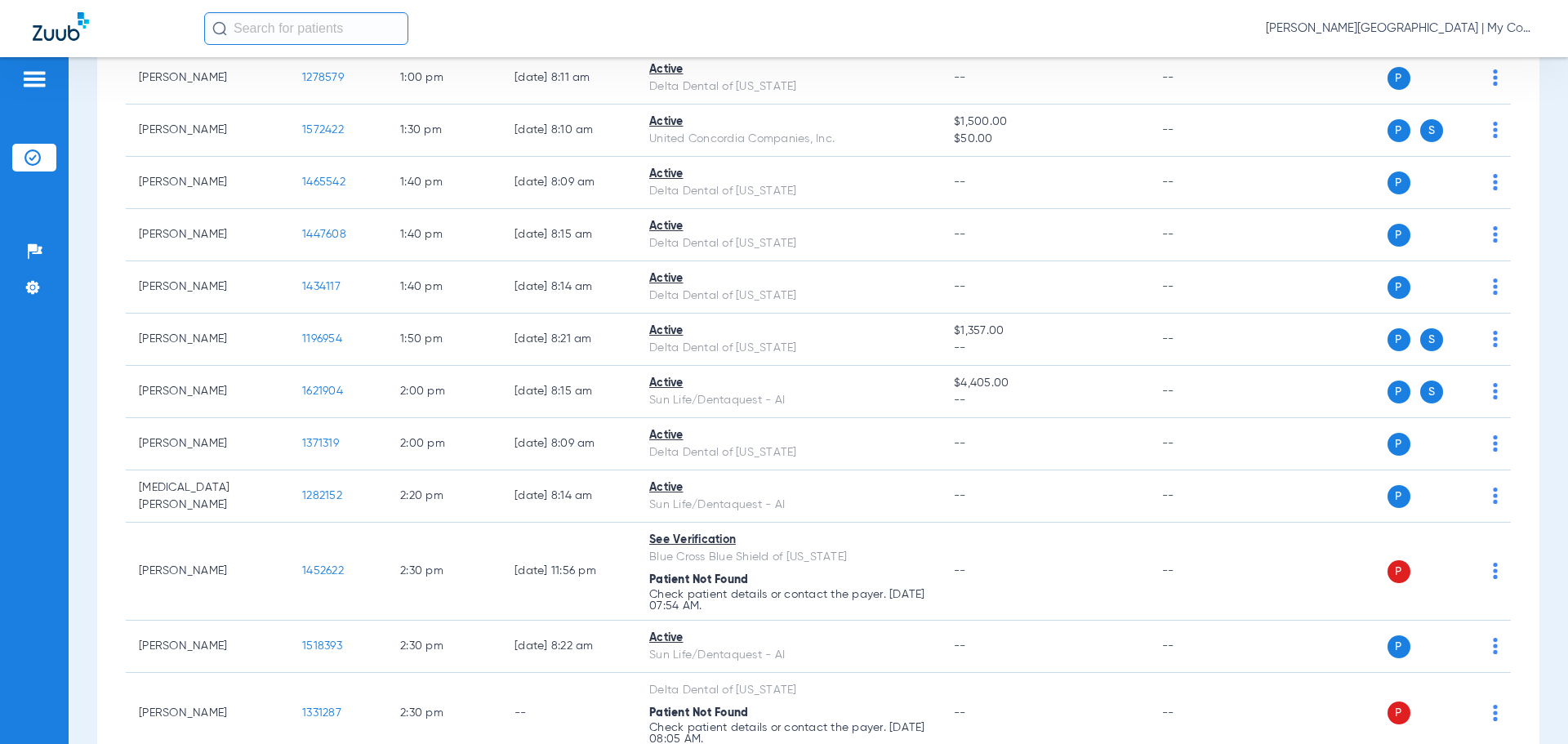
click at [1377, 34] on span "Donna Thiel - Kentwood | My Community Dental Centers" at bounding box center [1400, 29] width 269 height 17
click at [1438, 55] on span "Account Selection" at bounding box center [1474, 58] width 91 height 11
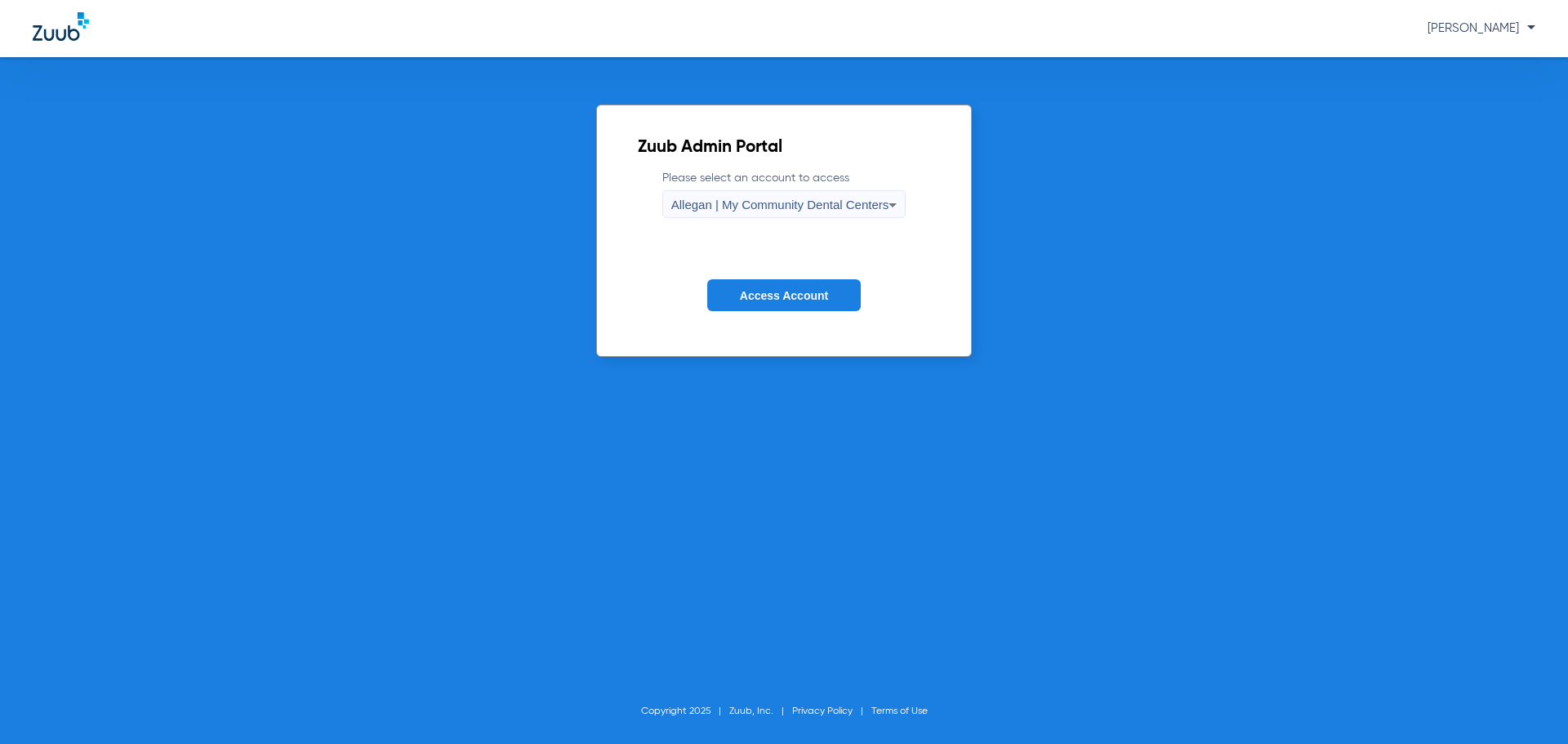
click at [841, 208] on span "Allegan | My Community Dental Centers" at bounding box center [780, 204] width 218 height 14
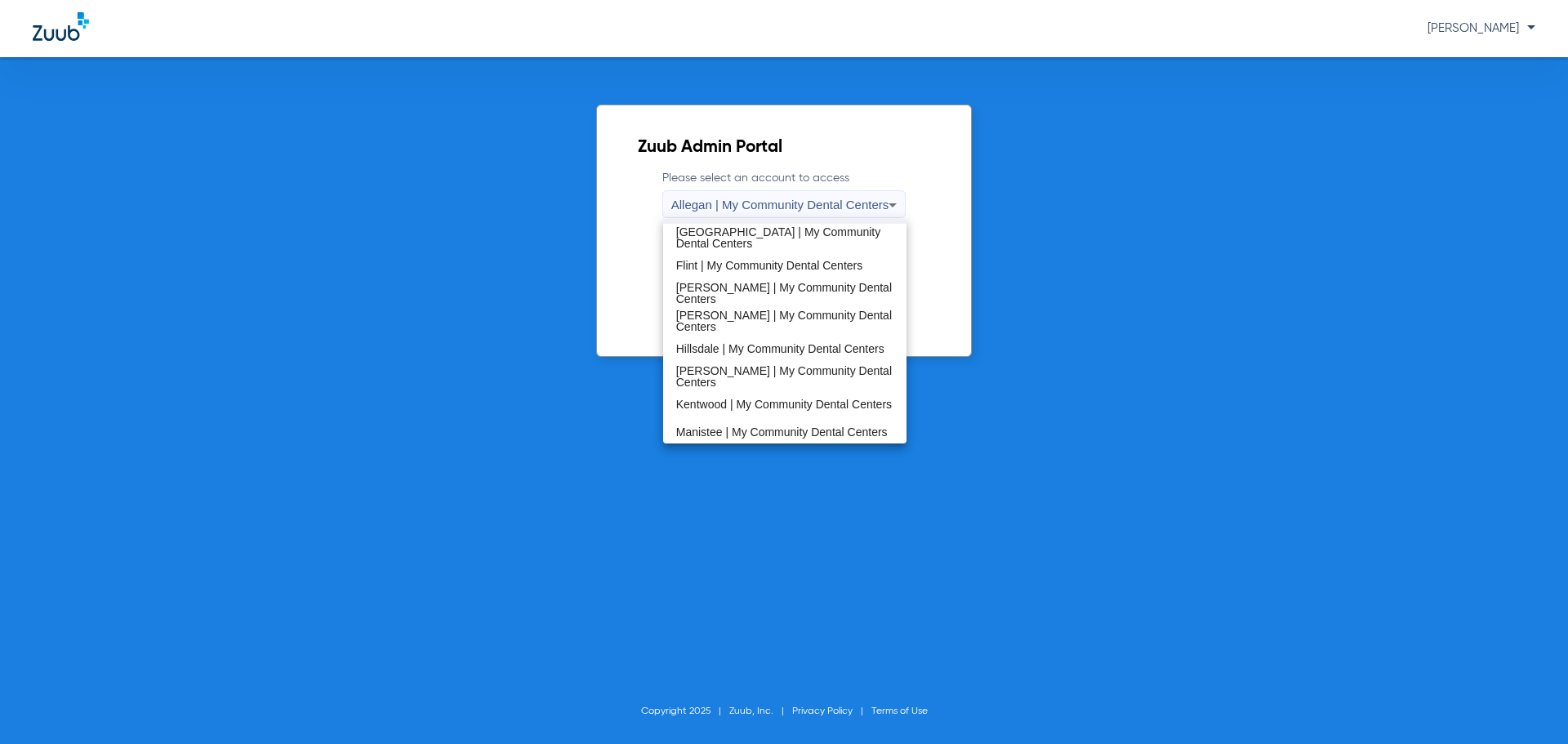
scroll to position [327, 0]
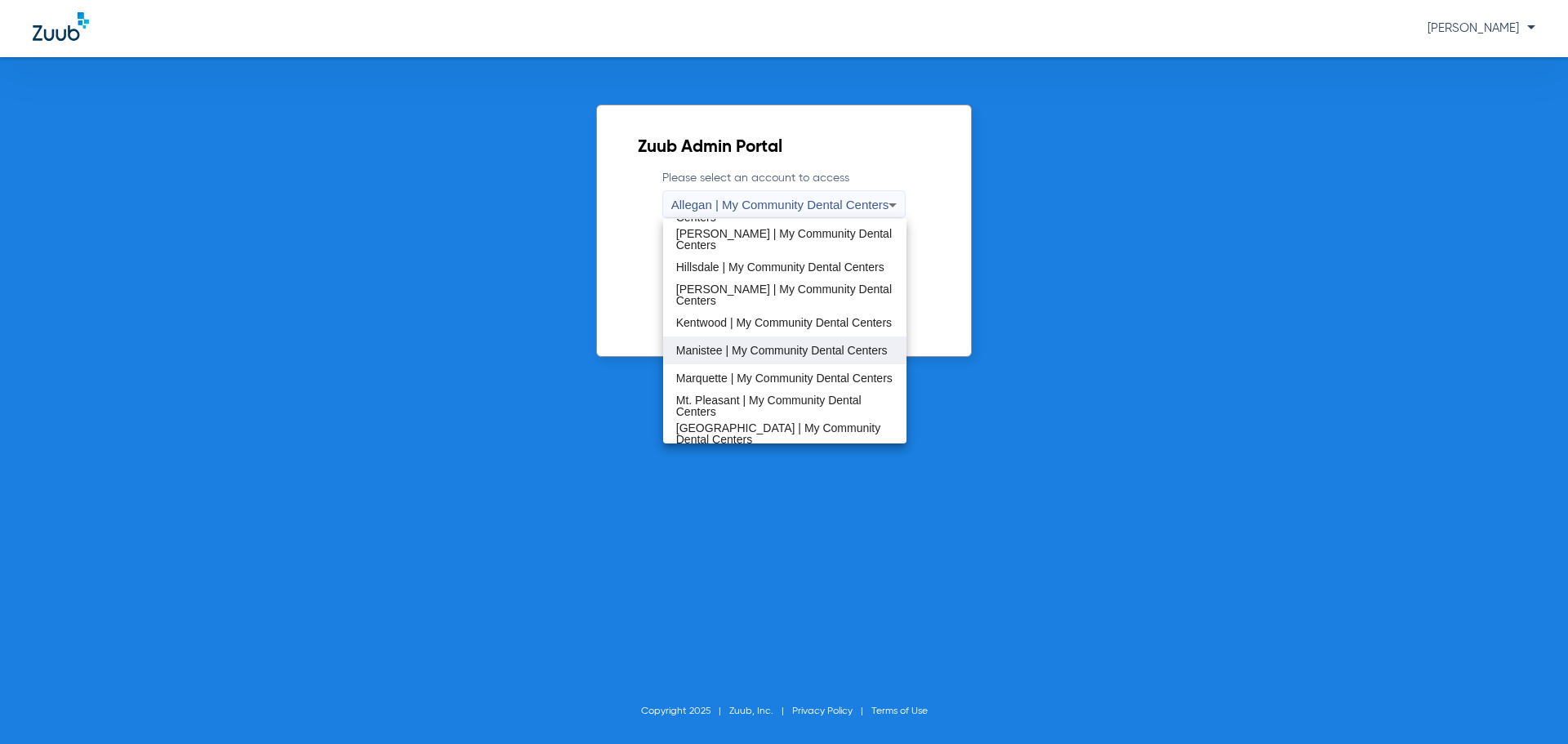
click at [771, 349] on span "Manistee | My Community Dental Centers" at bounding box center [781, 350] width 211 height 11
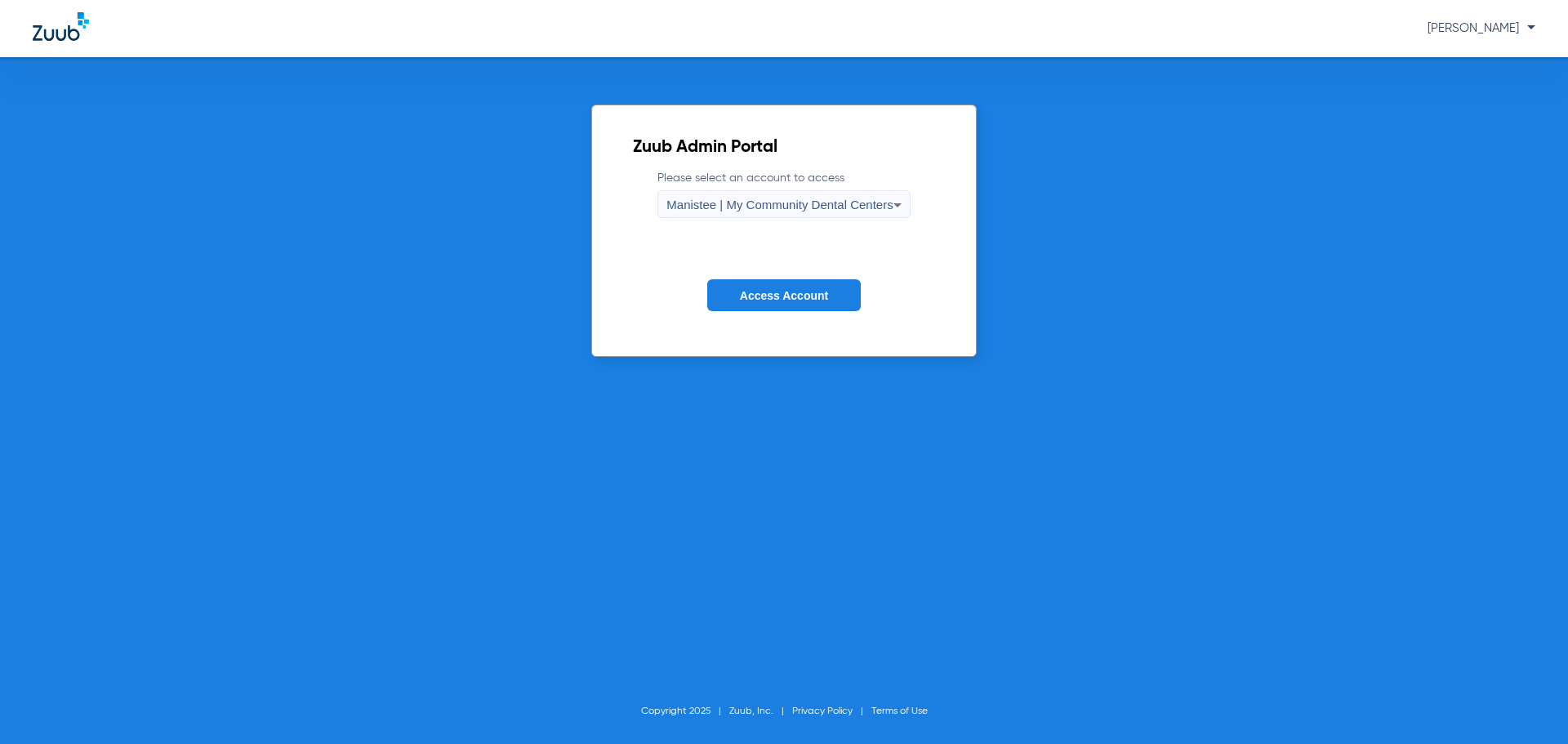
click at [776, 286] on button "Access Account" at bounding box center [784, 295] width 154 height 32
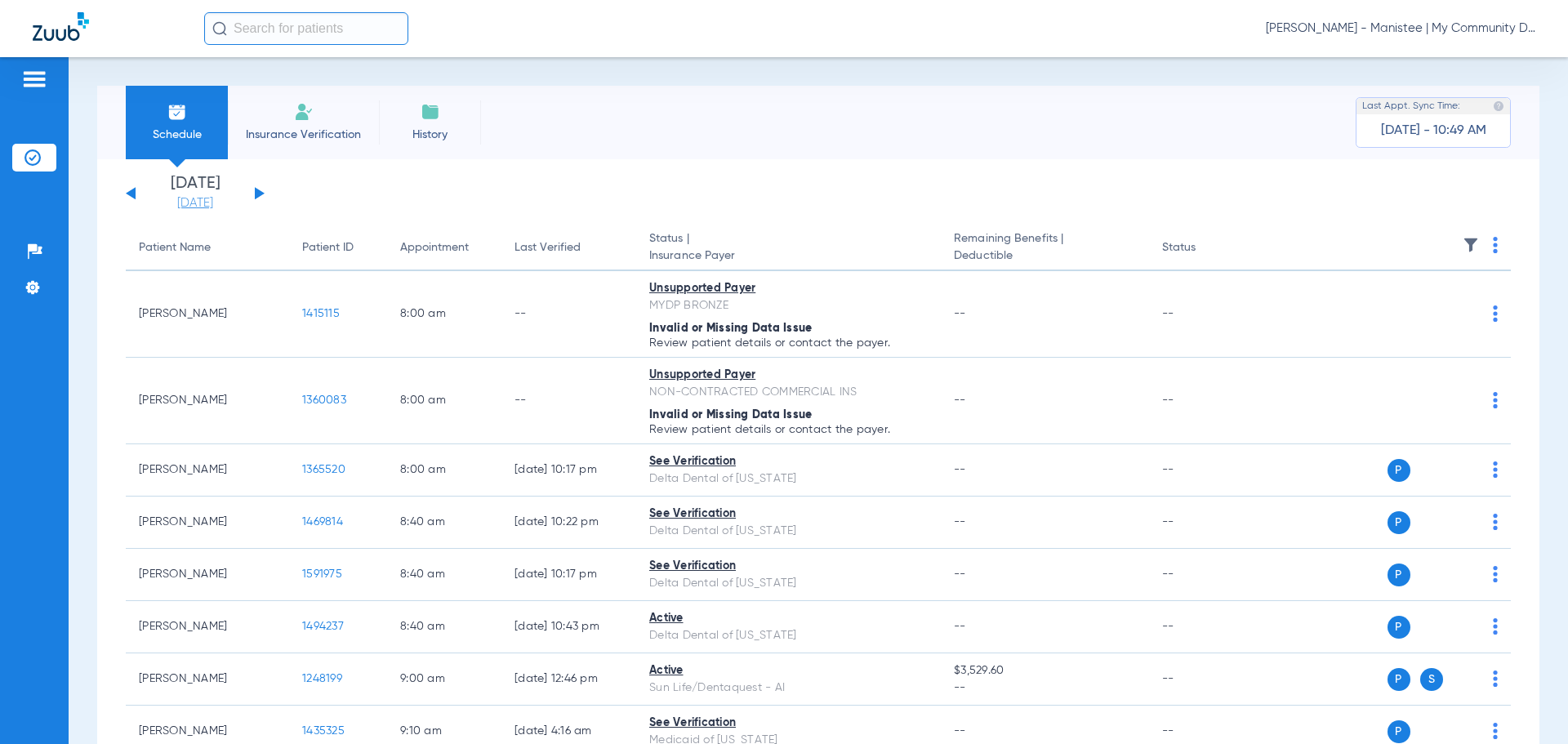
click at [192, 204] on link "[DATE]" at bounding box center [195, 204] width 98 height 17
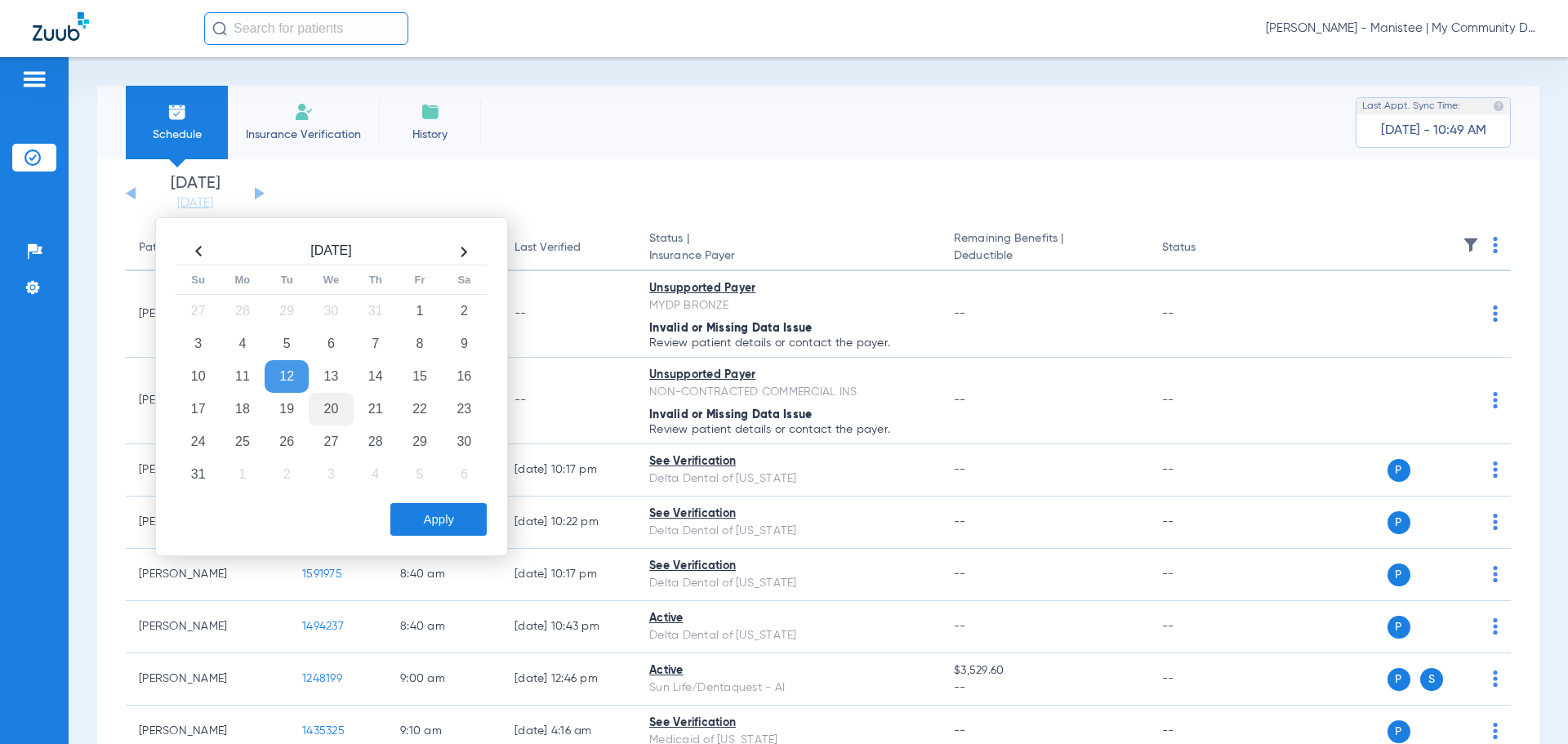
click at [334, 409] on td "20" at bounding box center [331, 409] width 44 height 33
click at [435, 517] on button "Apply" at bounding box center [439, 519] width 97 height 33
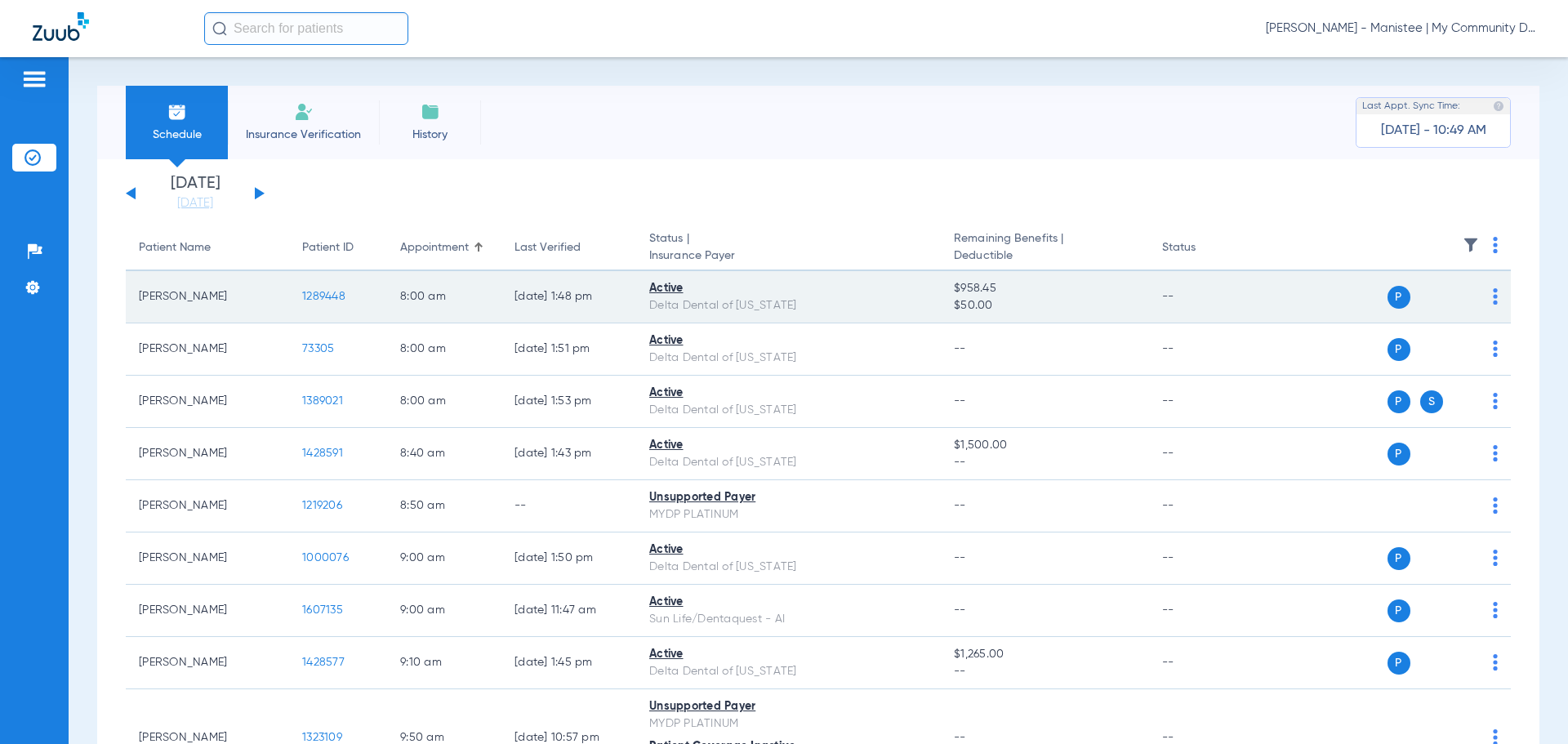
click at [311, 292] on span "1289448" at bounding box center [324, 296] width 43 height 11
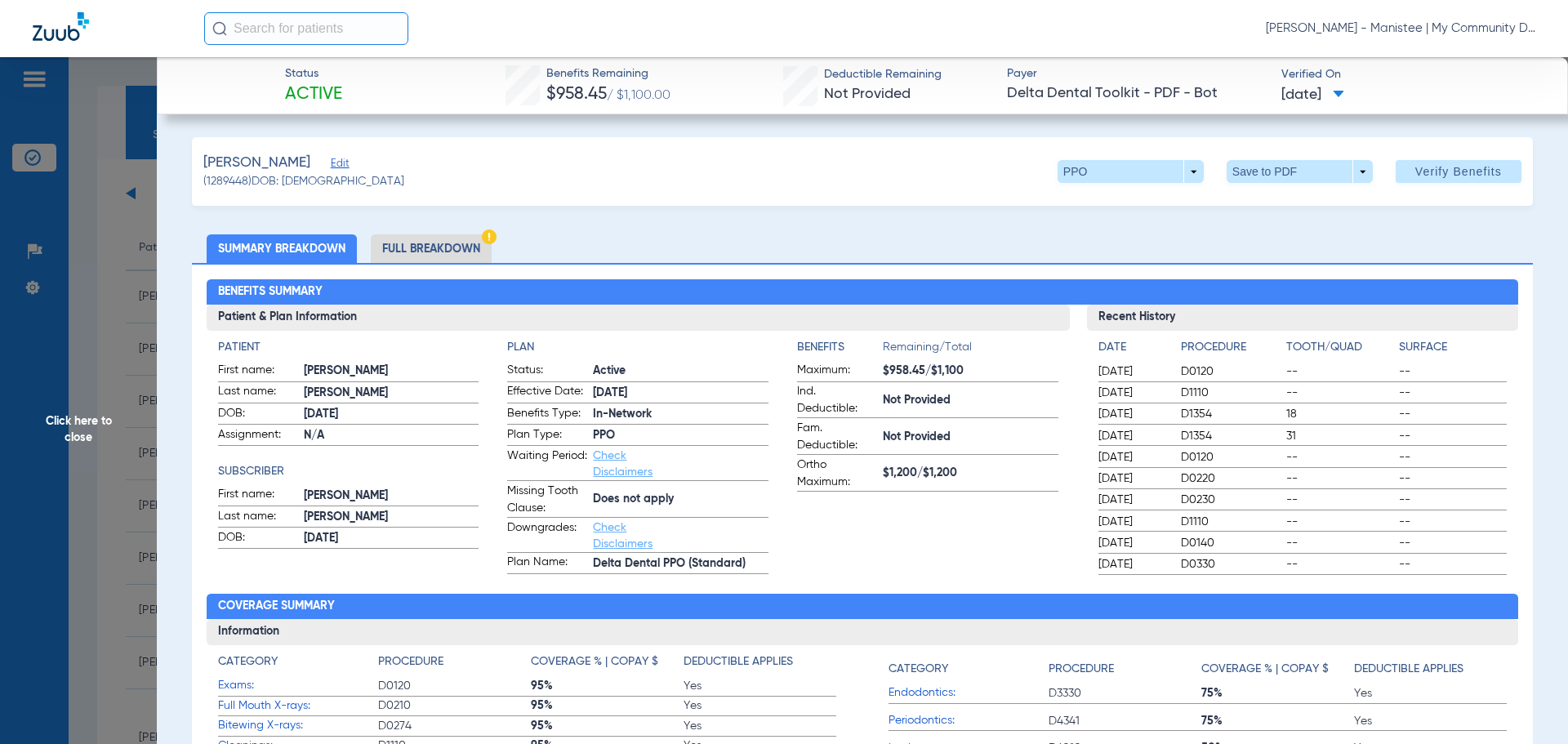
click at [446, 238] on li "Full Breakdown" at bounding box center [431, 249] width 121 height 29
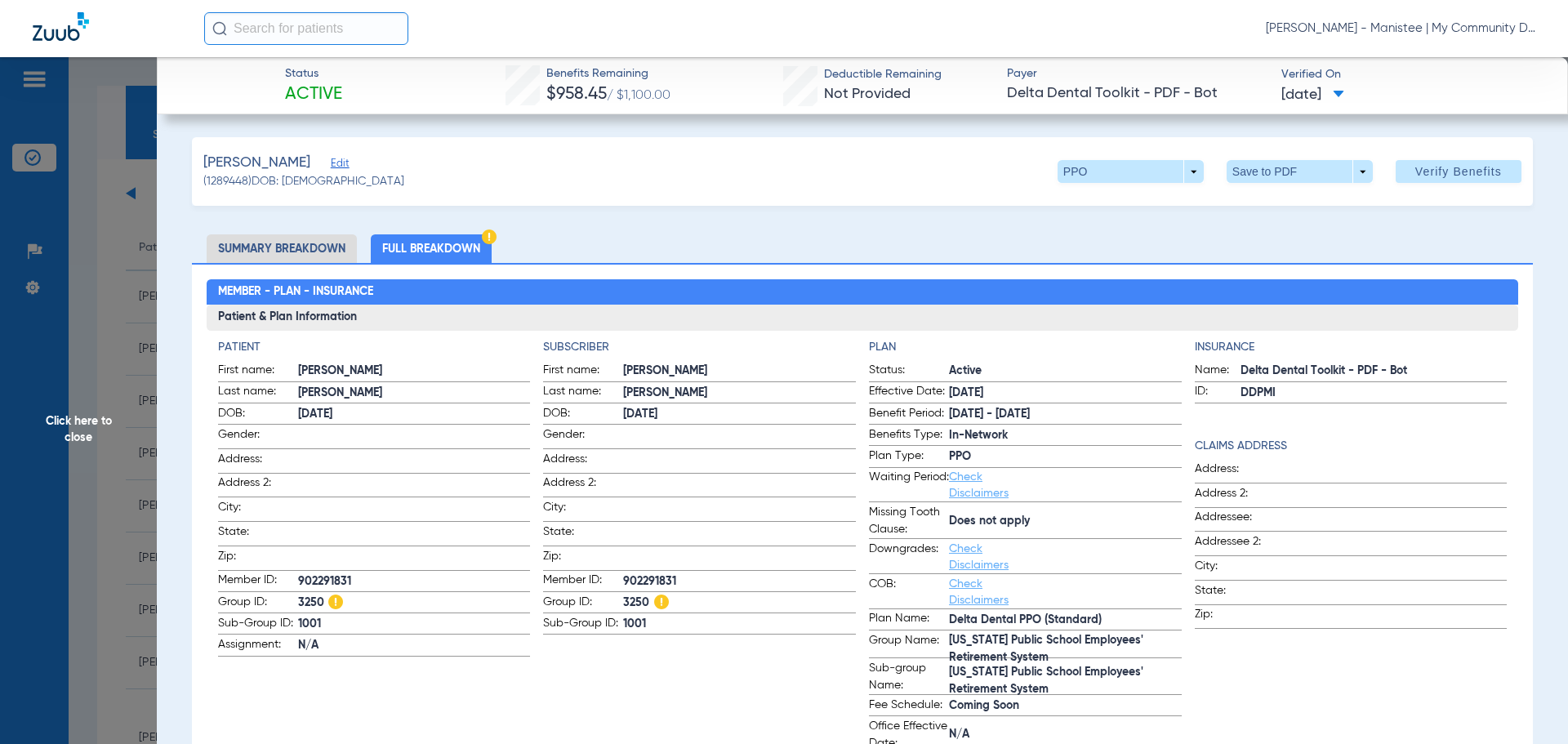
scroll to position [82, 0]
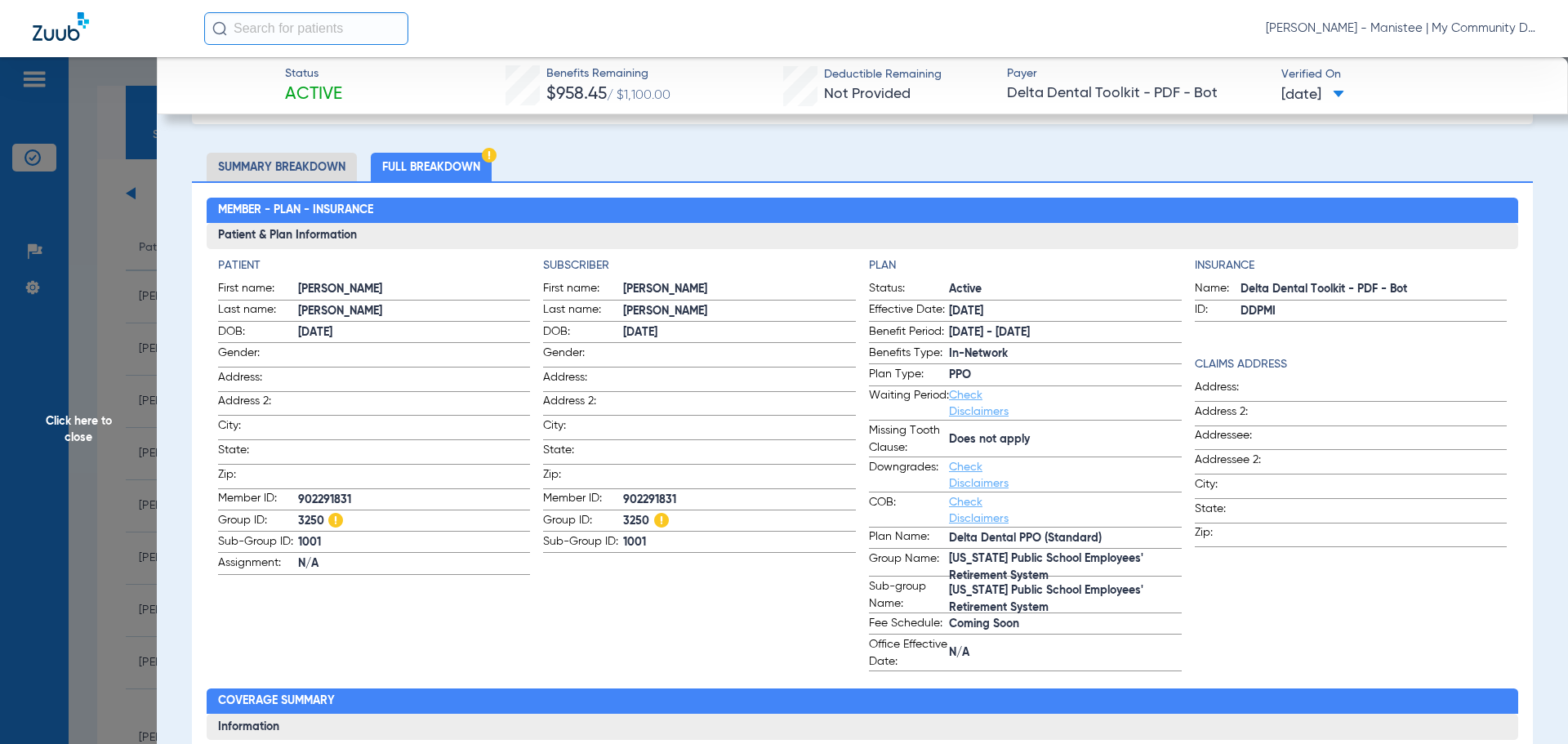
drag, startPoint x: 86, startPoint y: 429, endPoint x: 104, endPoint y: 426, distance: 18.2
click at [86, 429] on span "Click here to close" at bounding box center [78, 428] width 156 height 744
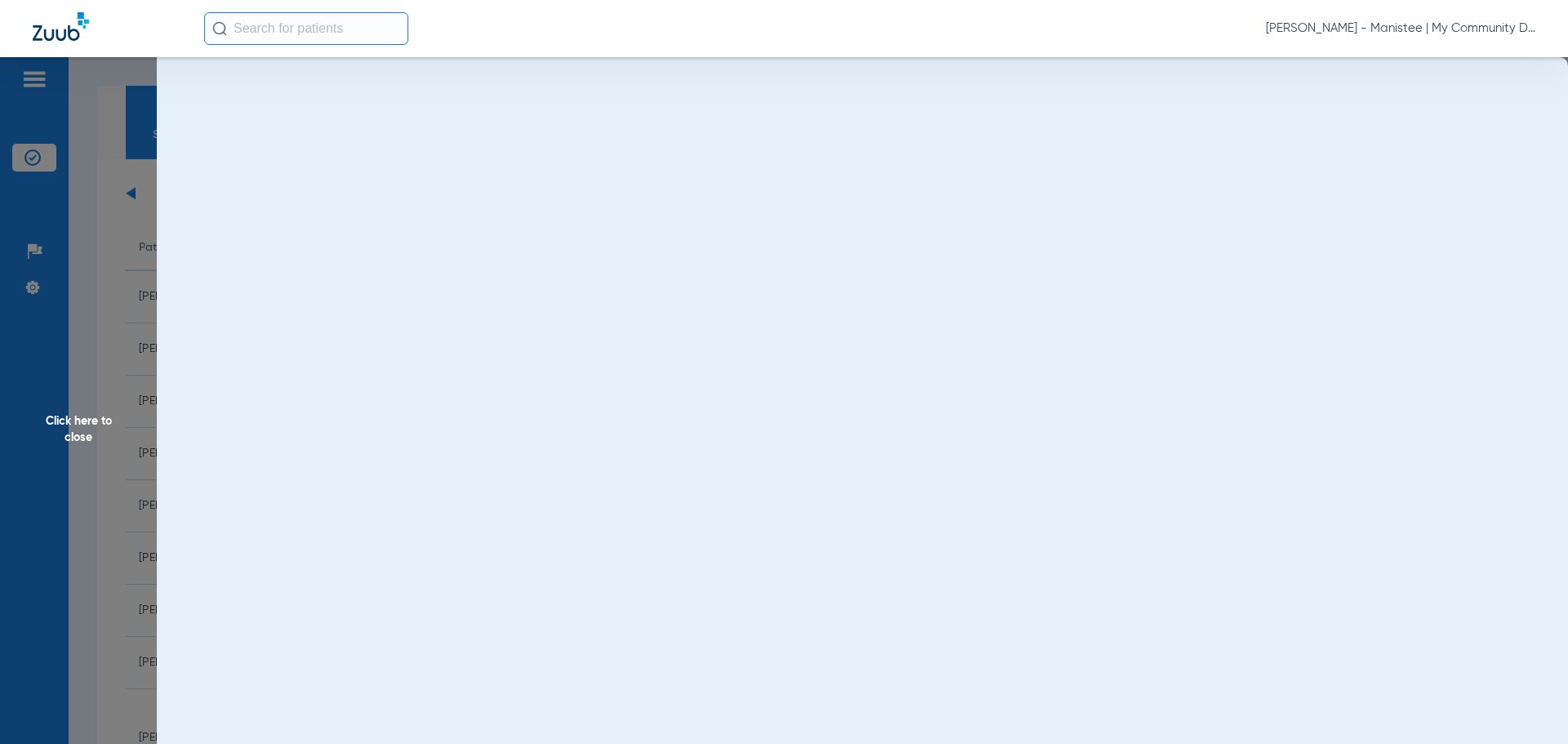
scroll to position [0, 0]
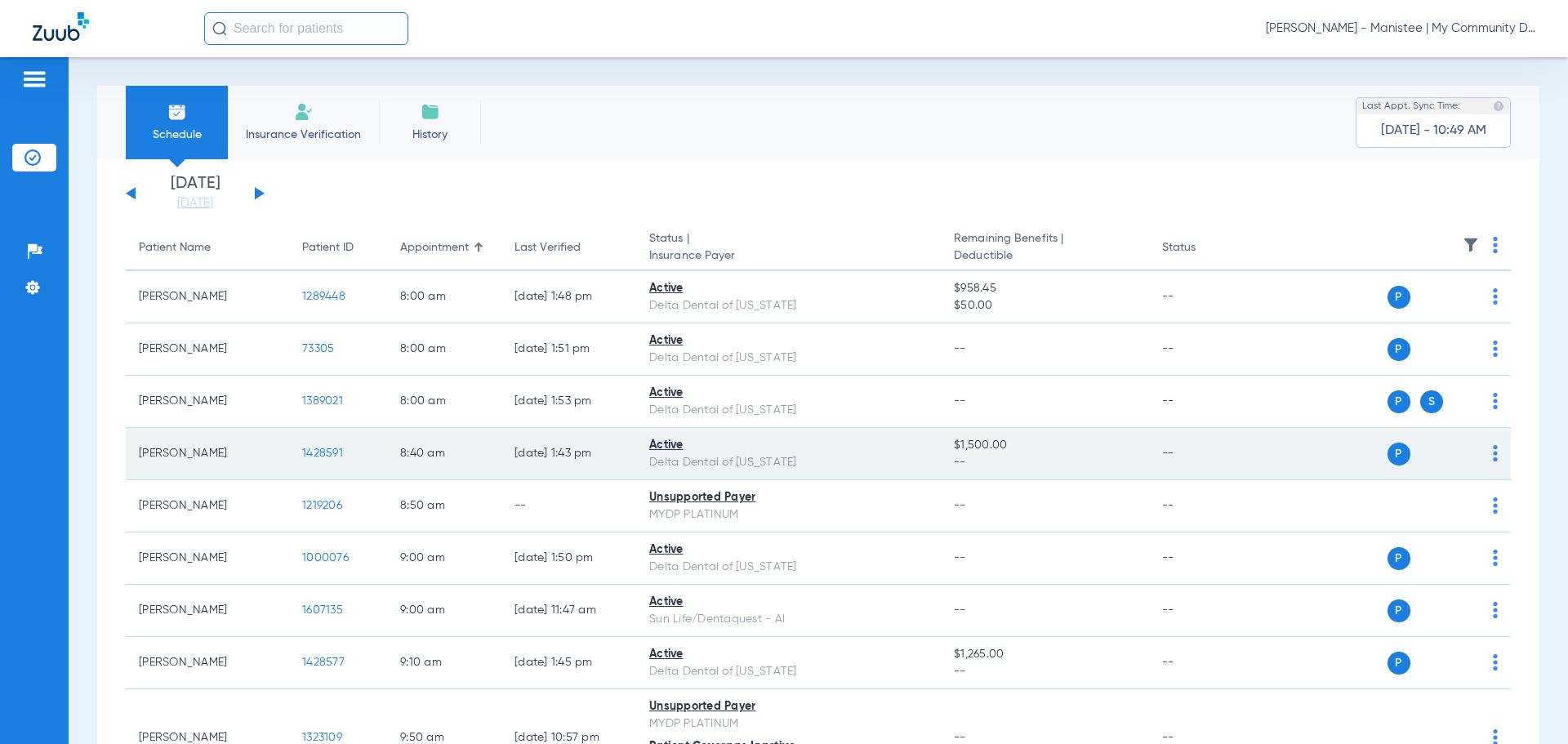
click at [316, 451] on span "1428591" at bounding box center [323, 453] width 41 height 11
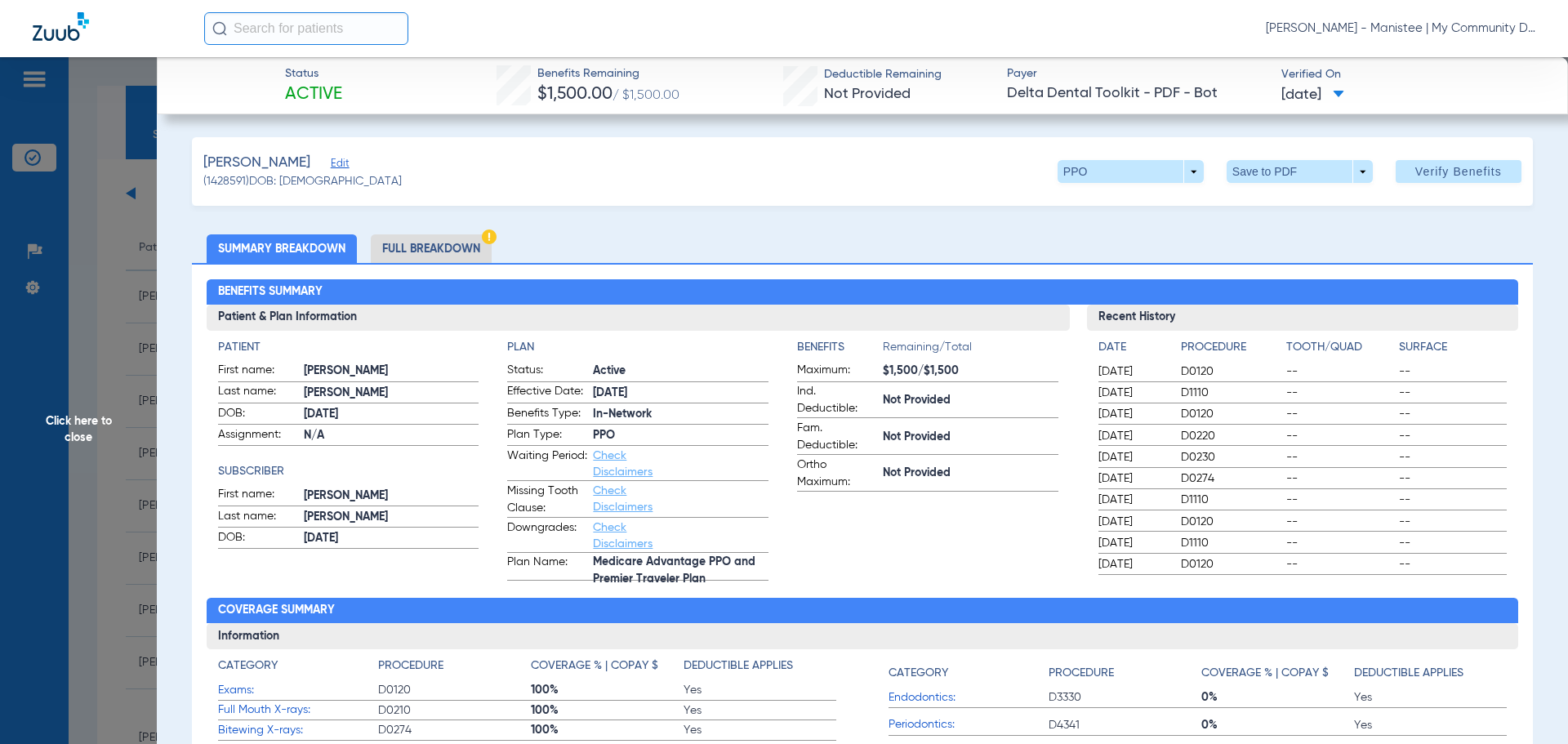
drag, startPoint x: 410, startPoint y: 246, endPoint x: 531, endPoint y: 242, distance: 121.1
click at [410, 246] on li "Full Breakdown" at bounding box center [431, 249] width 121 height 29
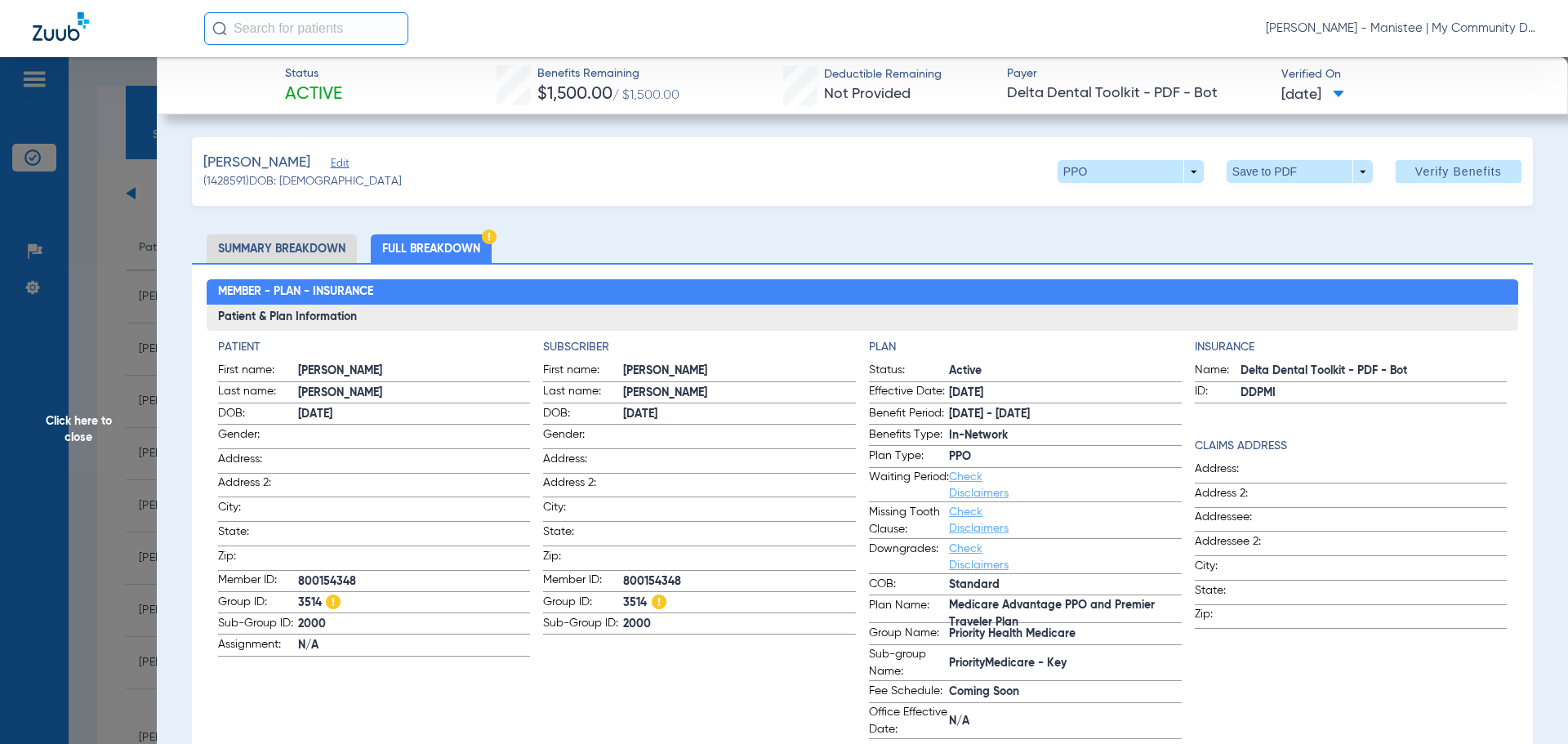
click at [92, 413] on span "Click here to close" at bounding box center [78, 428] width 156 height 744
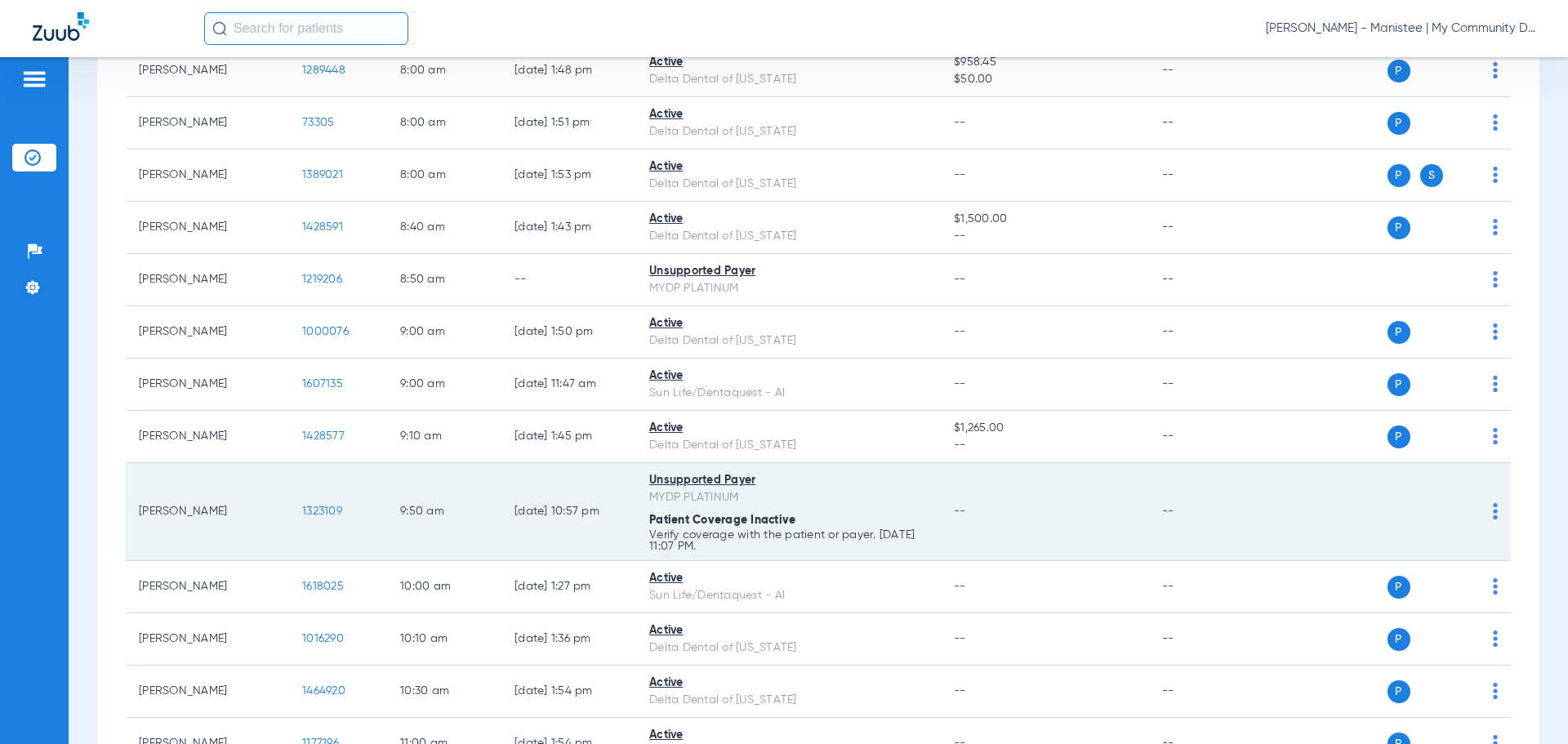
scroll to position [245, 0]
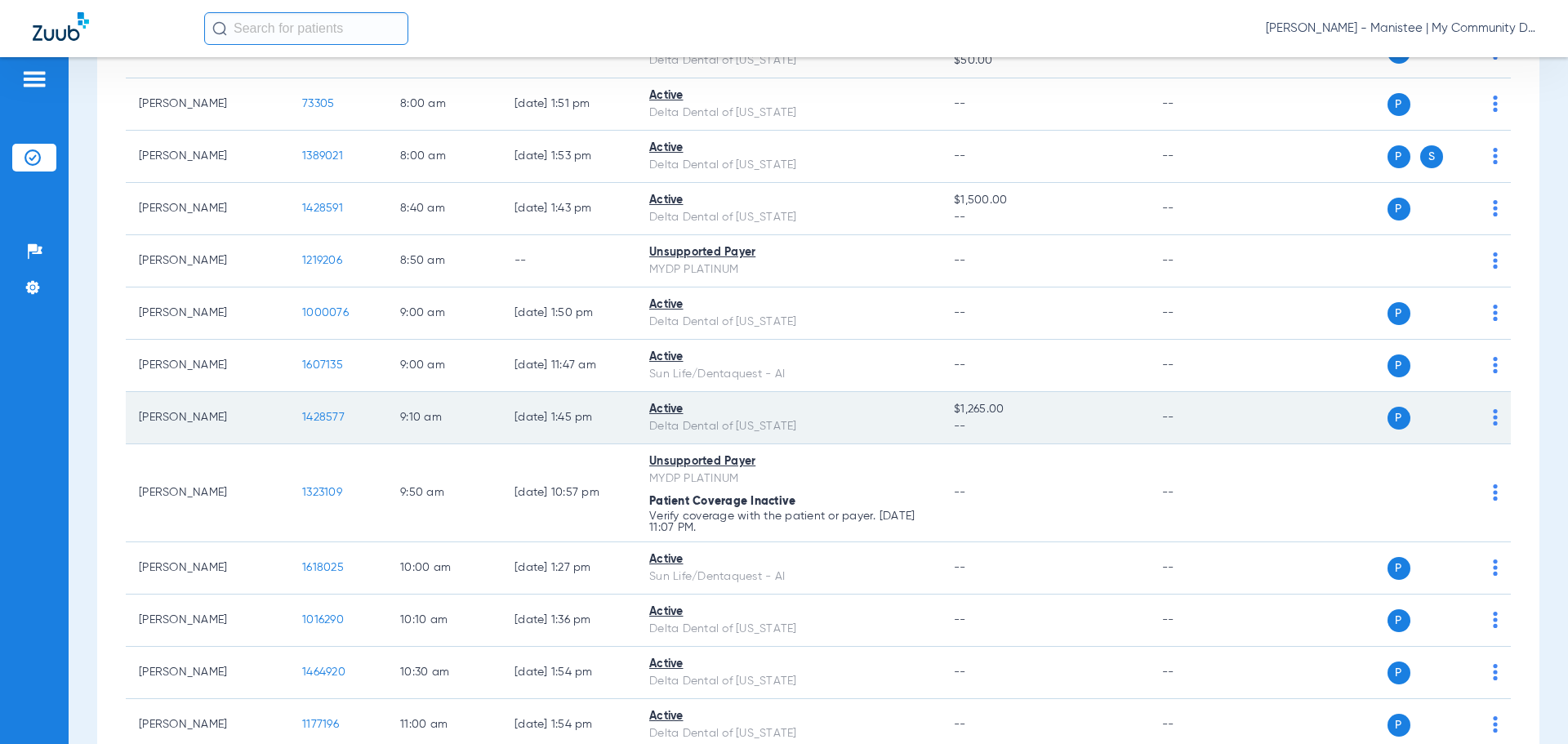
click at [312, 421] on span "1428577" at bounding box center [324, 417] width 43 height 11
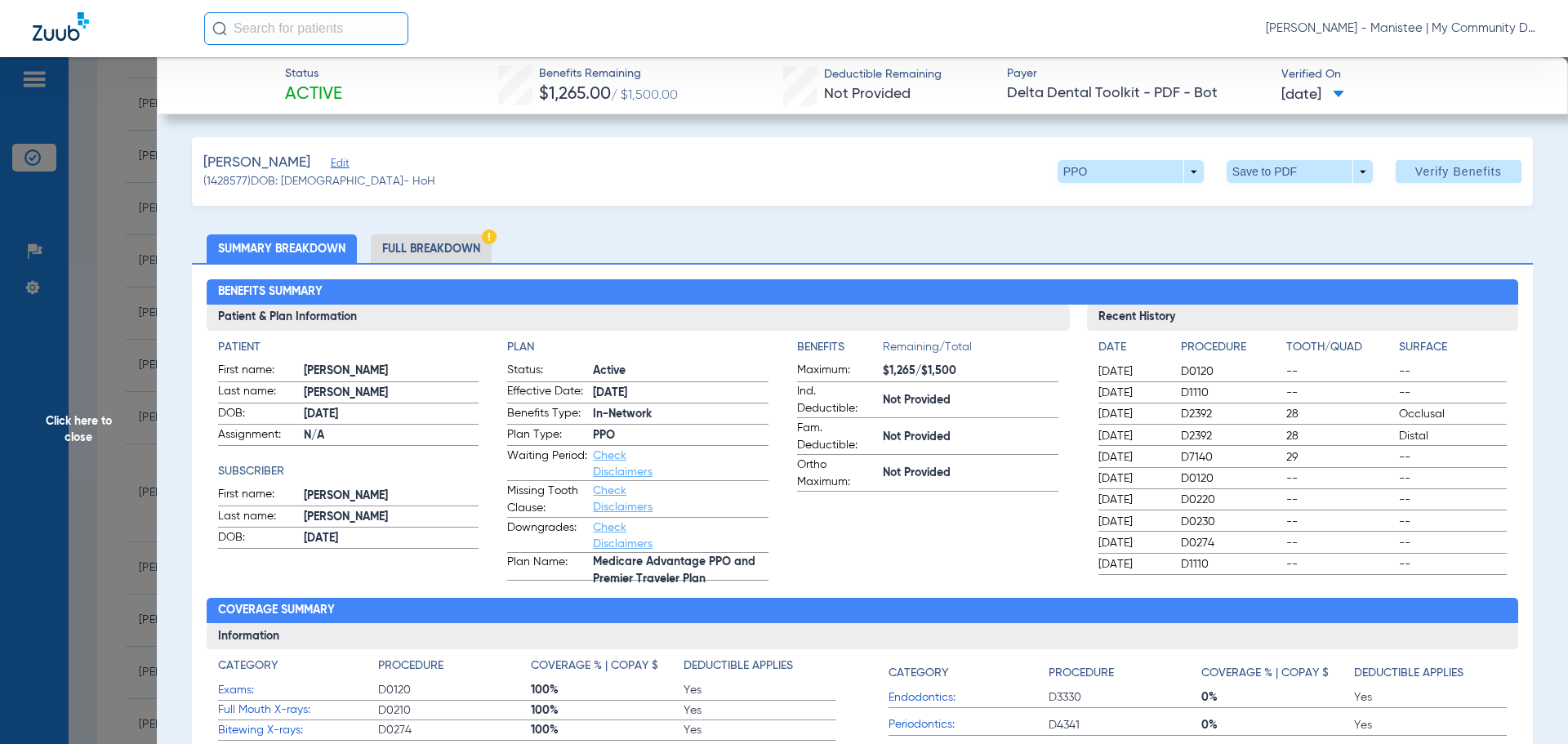
click at [446, 250] on li "Full Breakdown" at bounding box center [431, 249] width 121 height 29
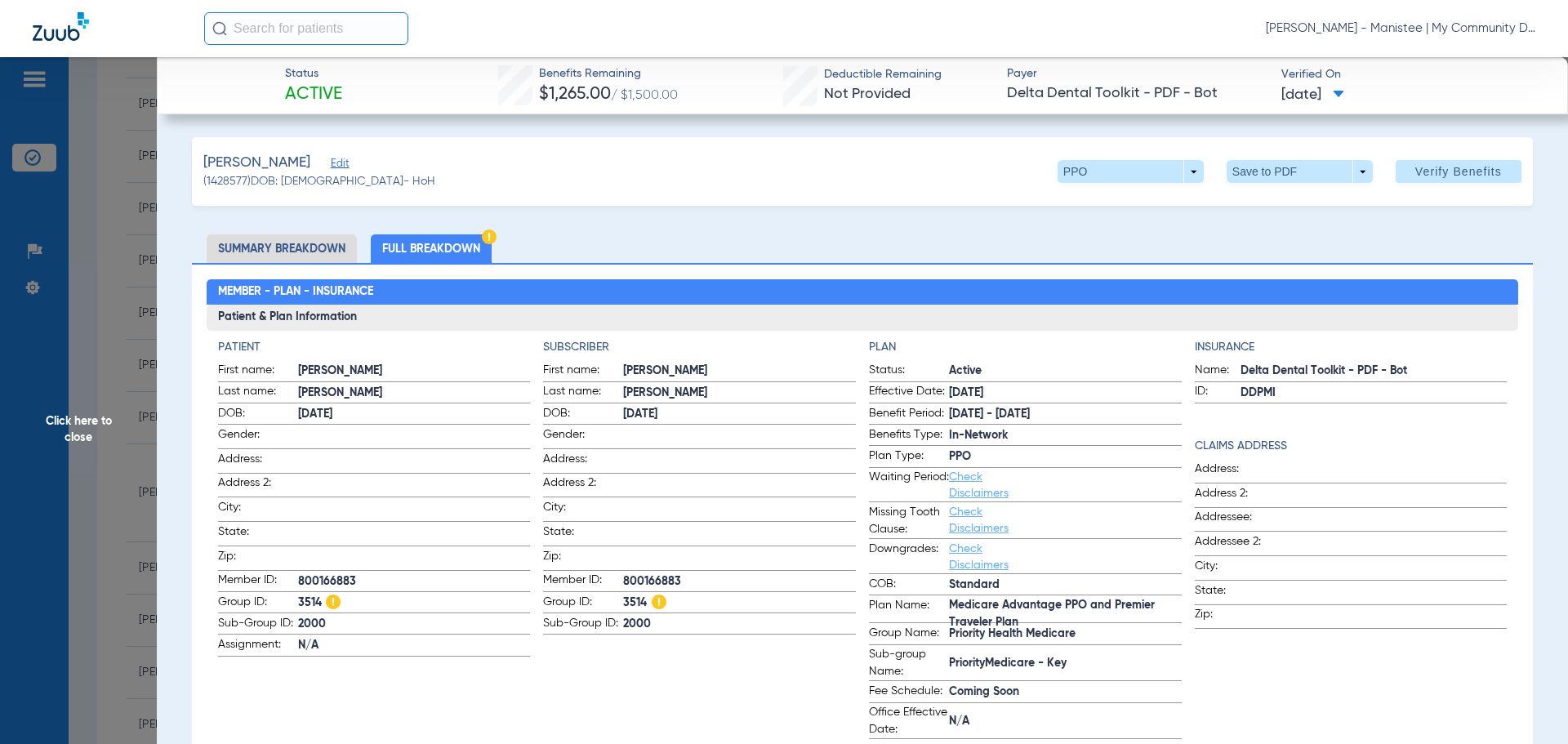
click at [90, 424] on span "Click here to close" at bounding box center [78, 428] width 156 height 744
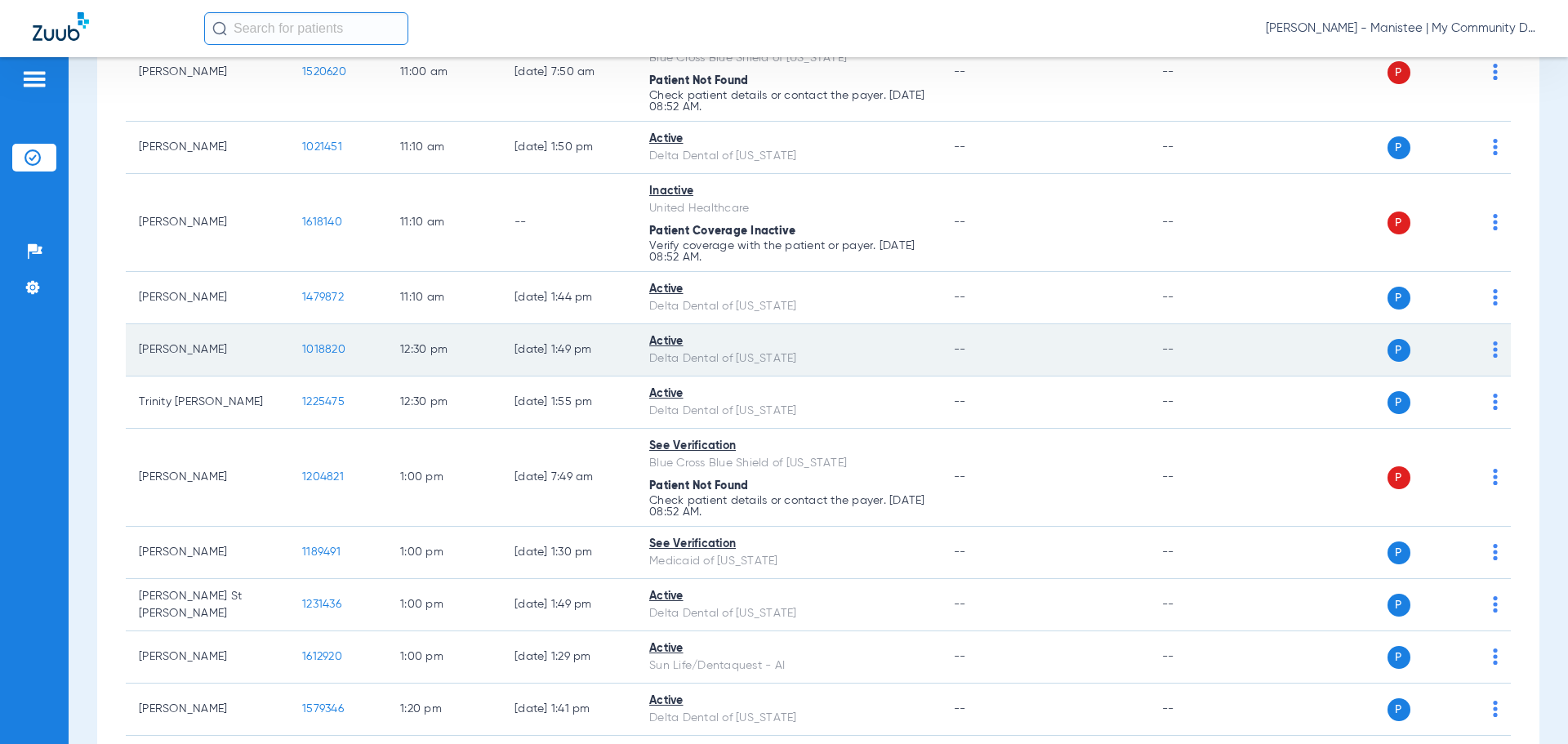
scroll to position [1062, 0]
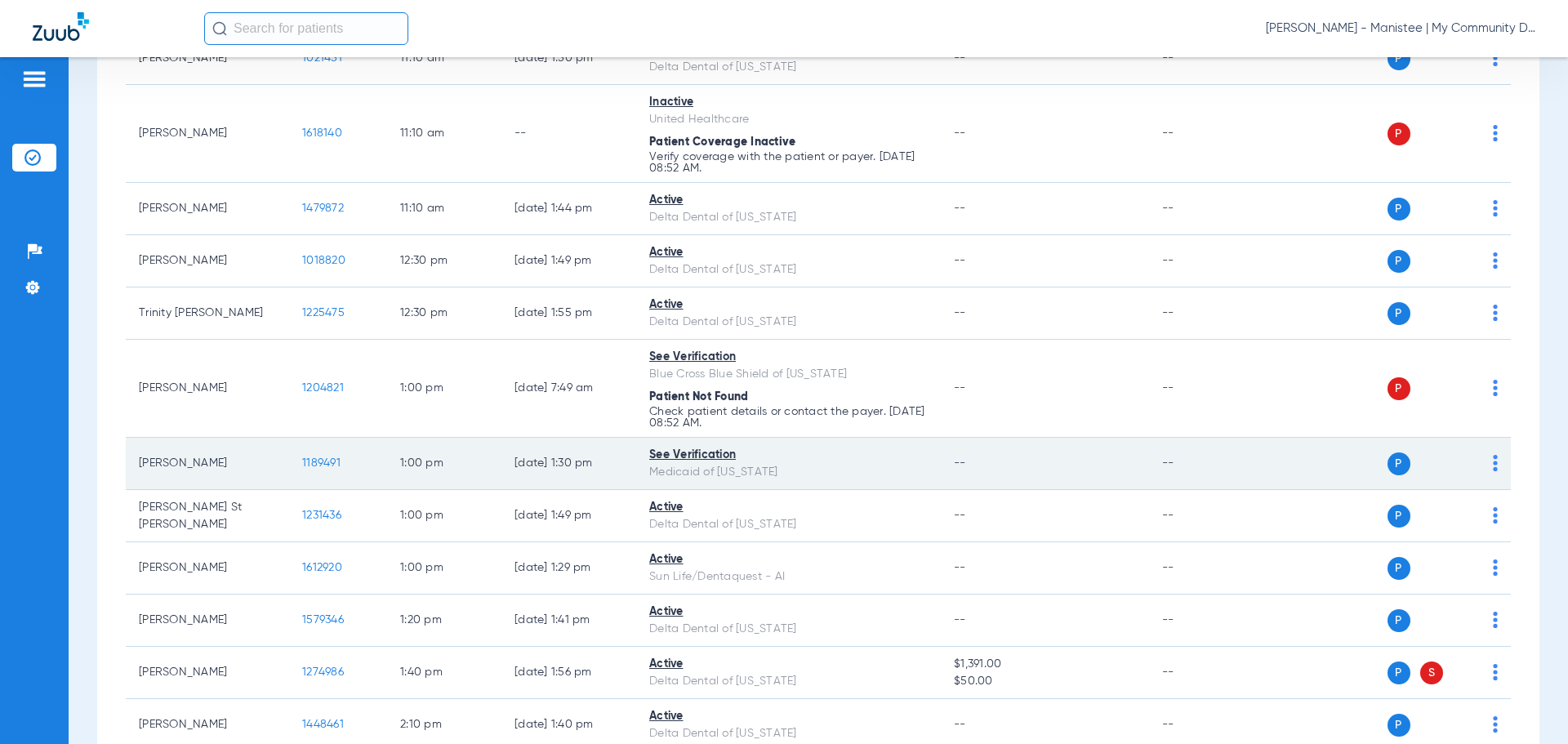
click at [313, 462] on span "1189491" at bounding box center [321, 463] width 38 height 11
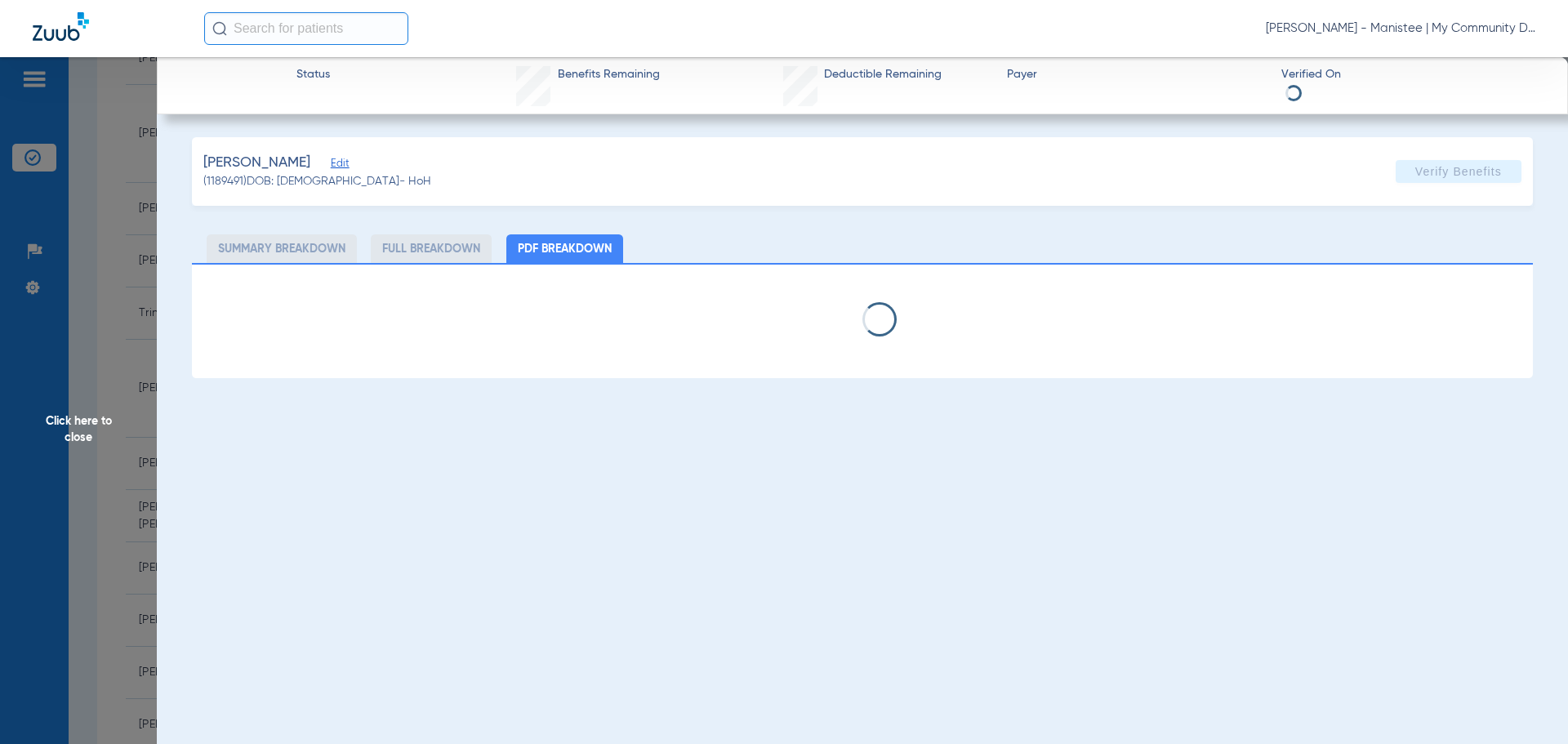
select select "page-width"
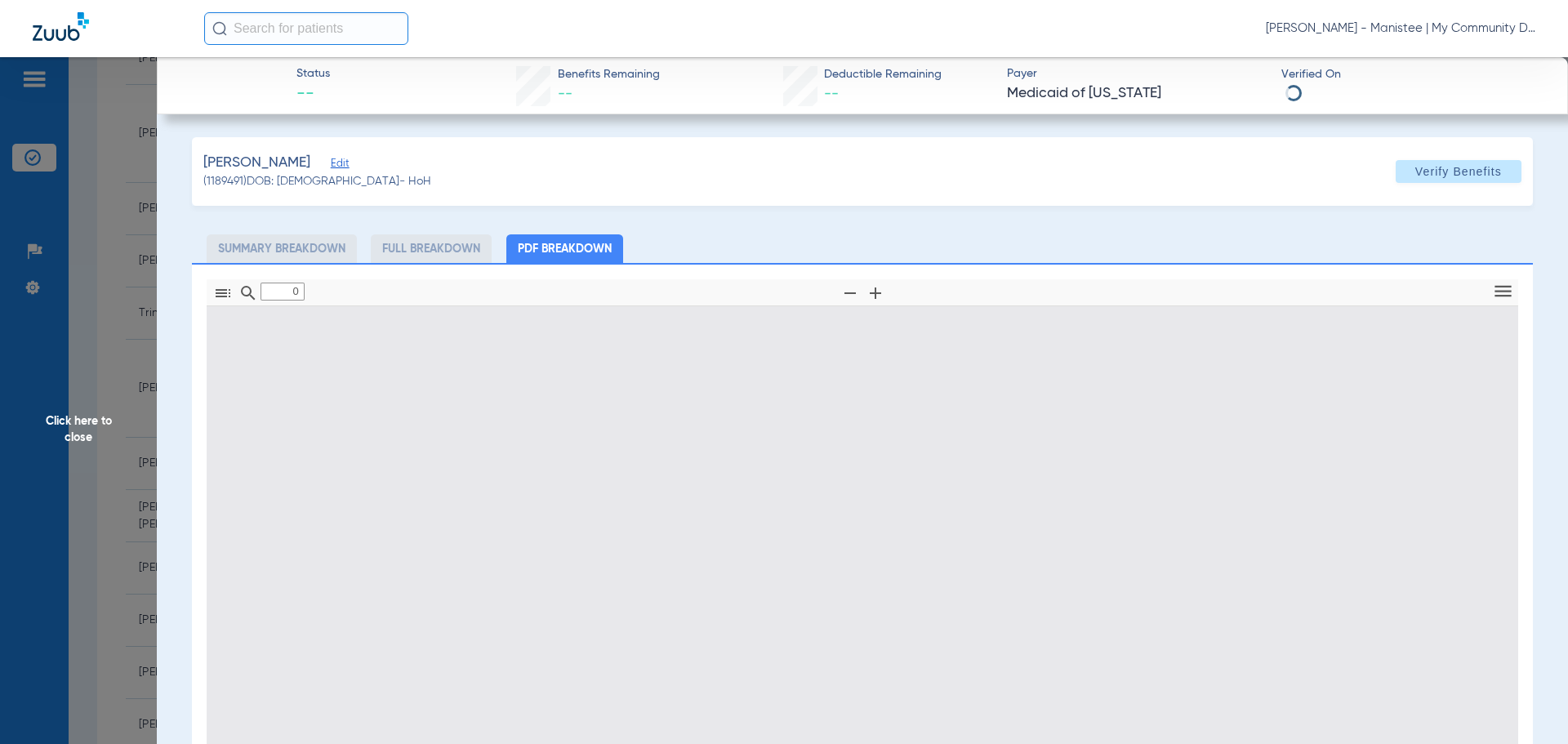
type input "1"
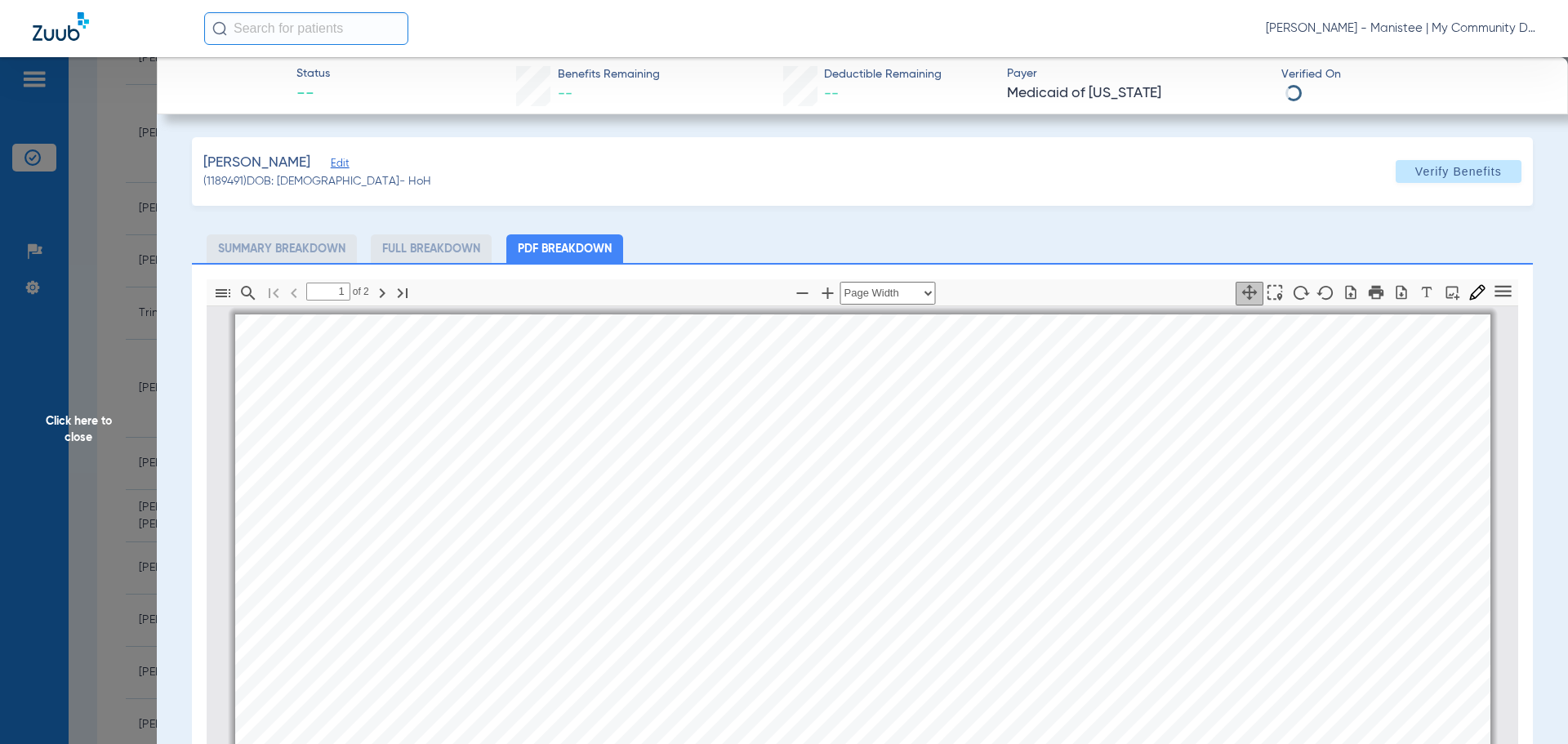
scroll to position [8, 0]
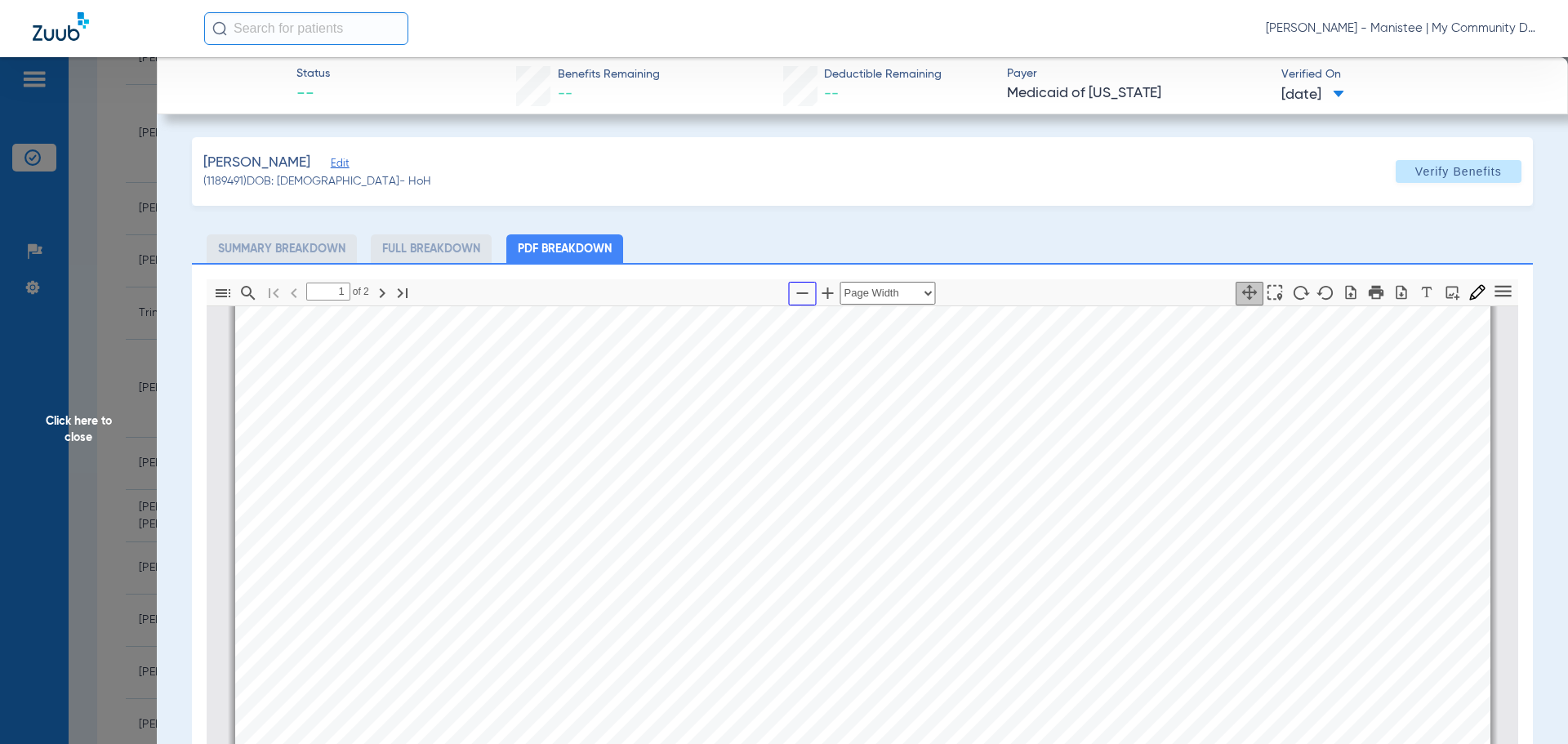
click at [798, 289] on icon "button" at bounding box center [803, 292] width 20 height 20
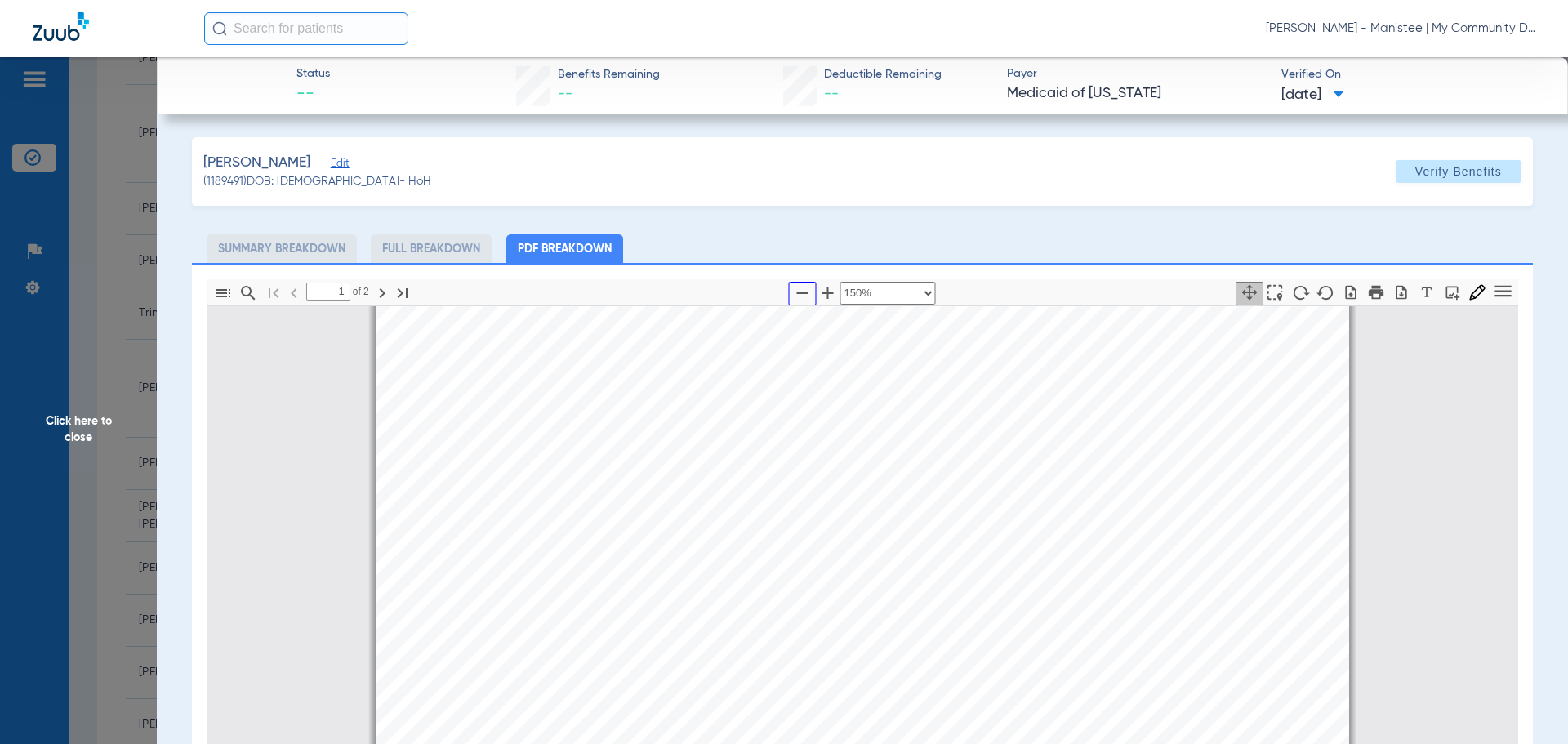
click at [798, 289] on icon "button" at bounding box center [803, 292] width 20 height 20
select select "custom"
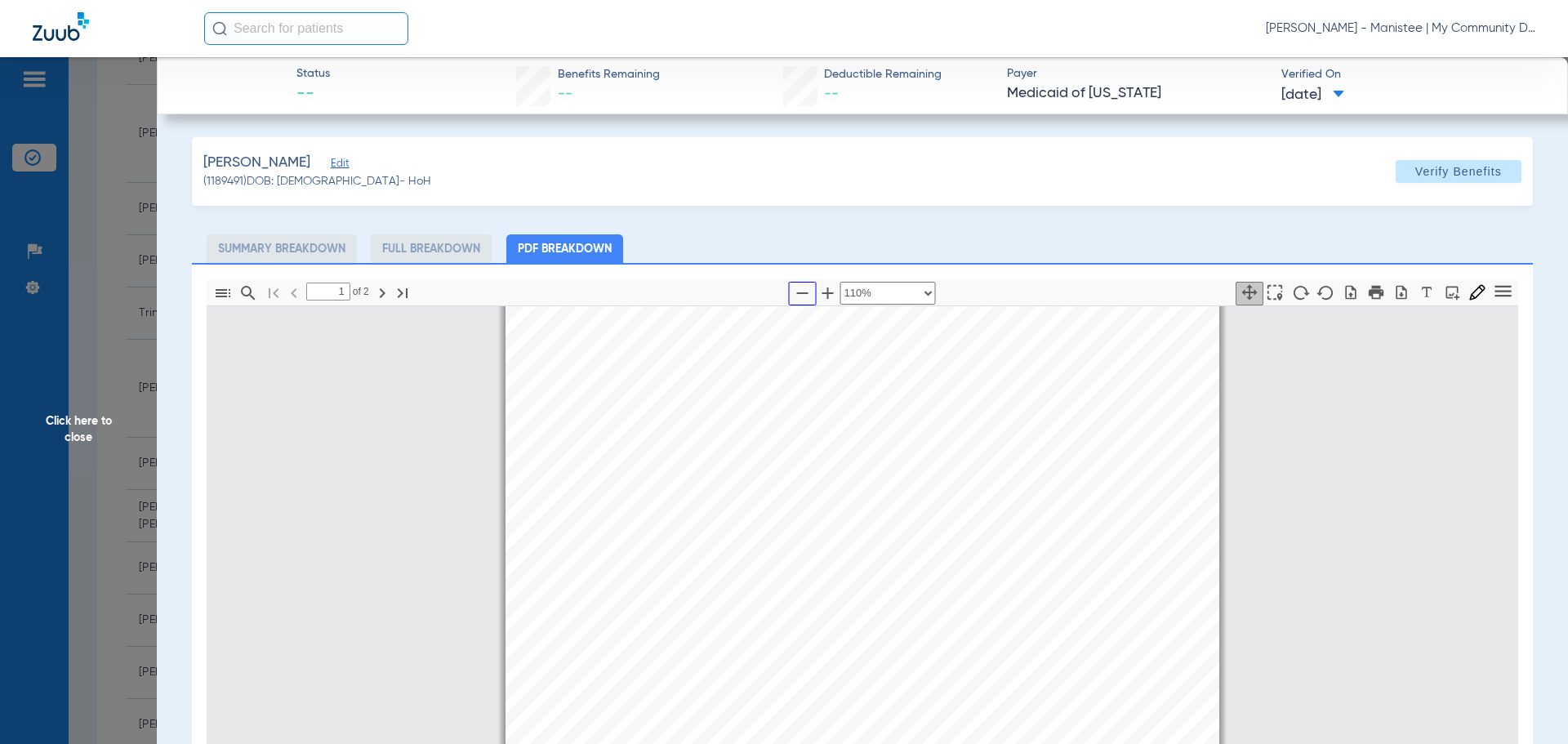
type input "2"
select select "custom"
click at [122, 433] on span "Click here to close" at bounding box center [78, 428] width 156 height 744
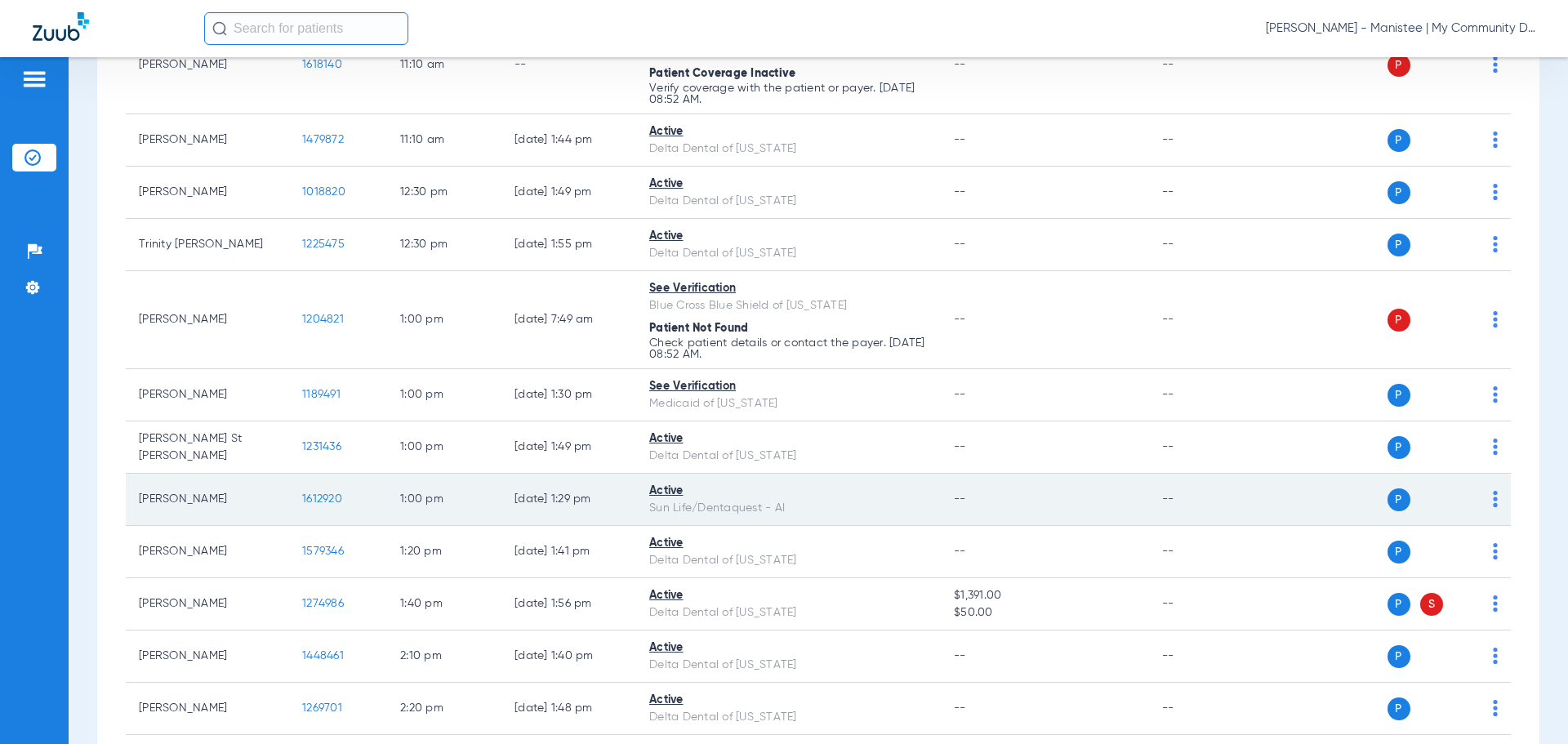
scroll to position [1225, 0]
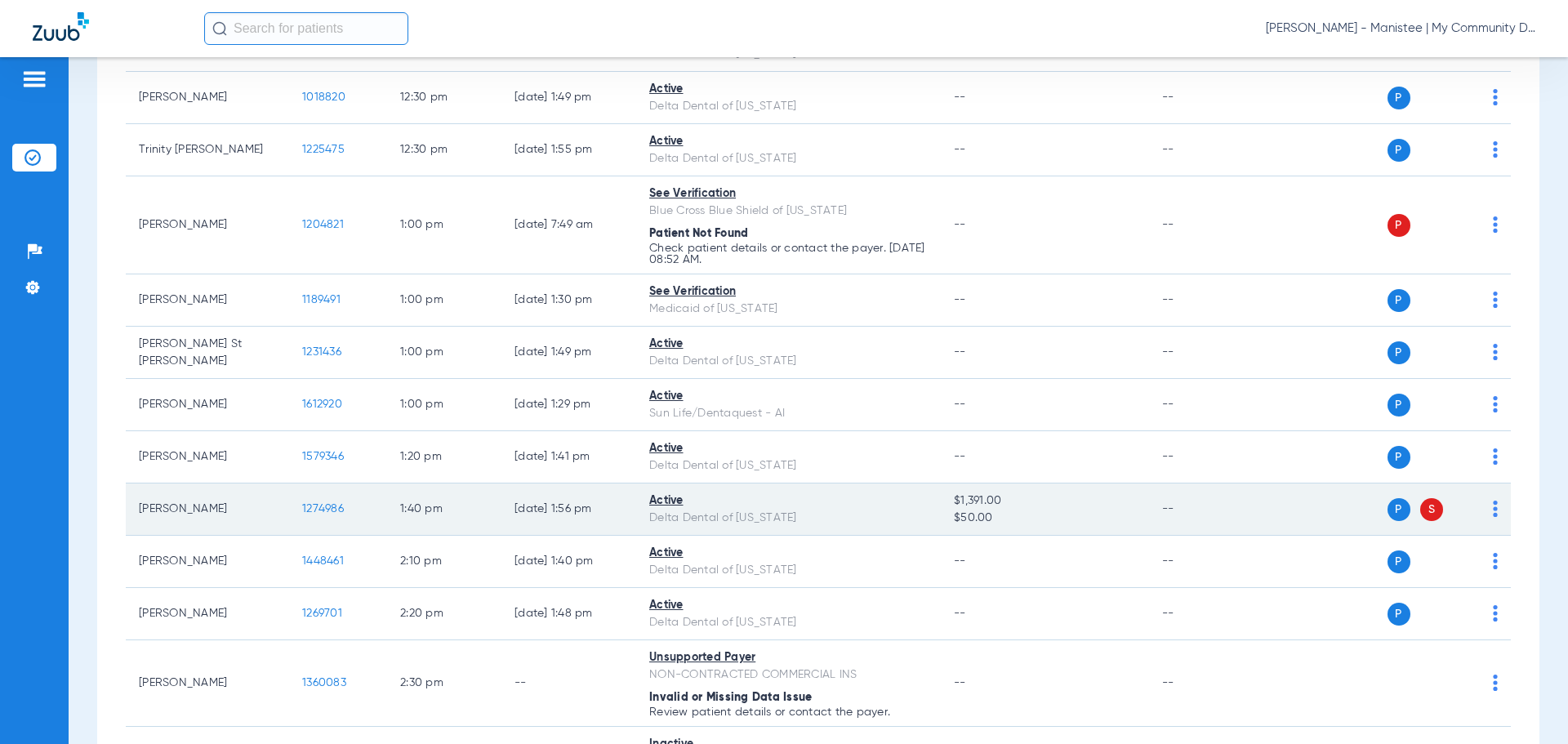
click at [327, 505] on span "1274986" at bounding box center [323, 508] width 42 height 11
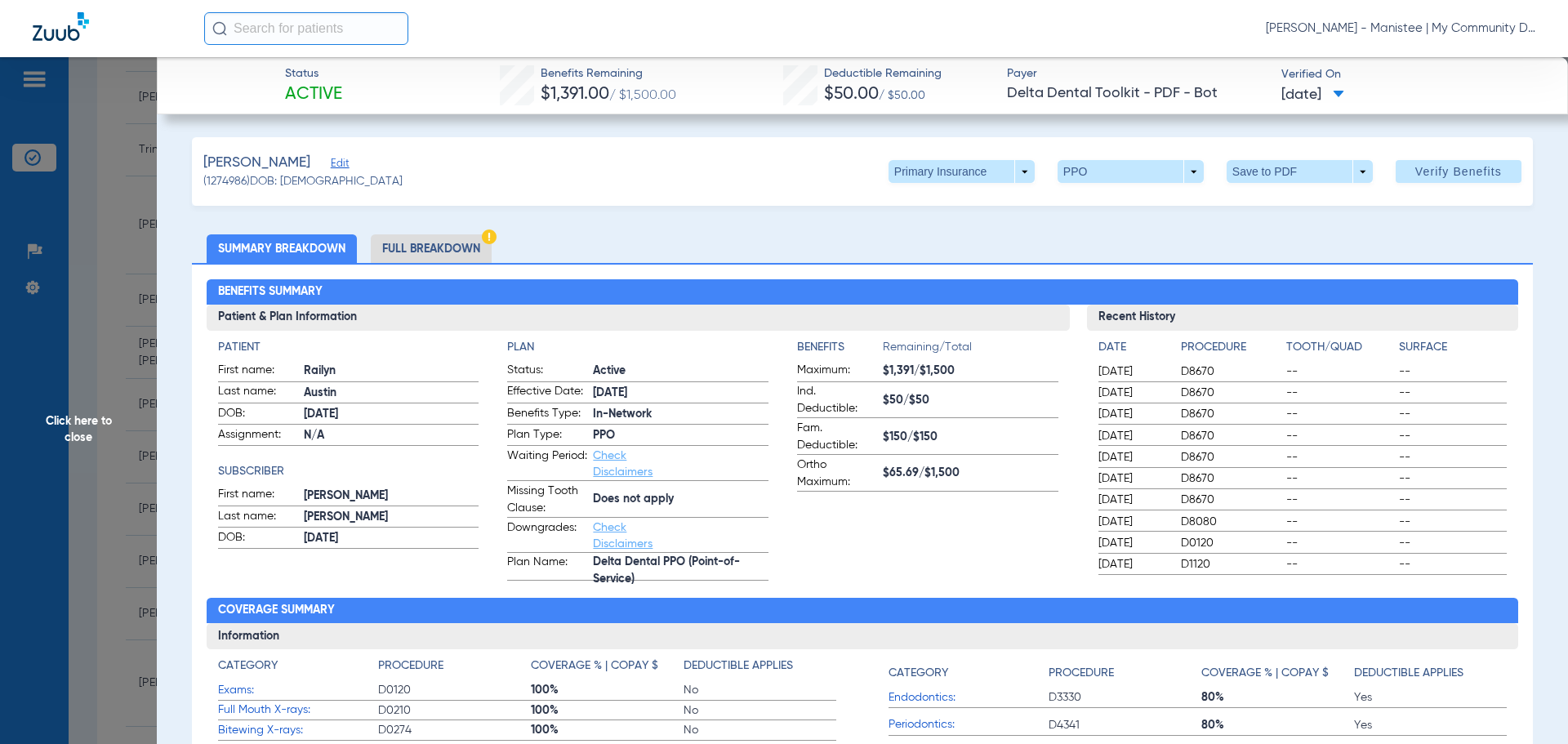
click at [427, 245] on li "Full Breakdown" at bounding box center [431, 249] width 121 height 29
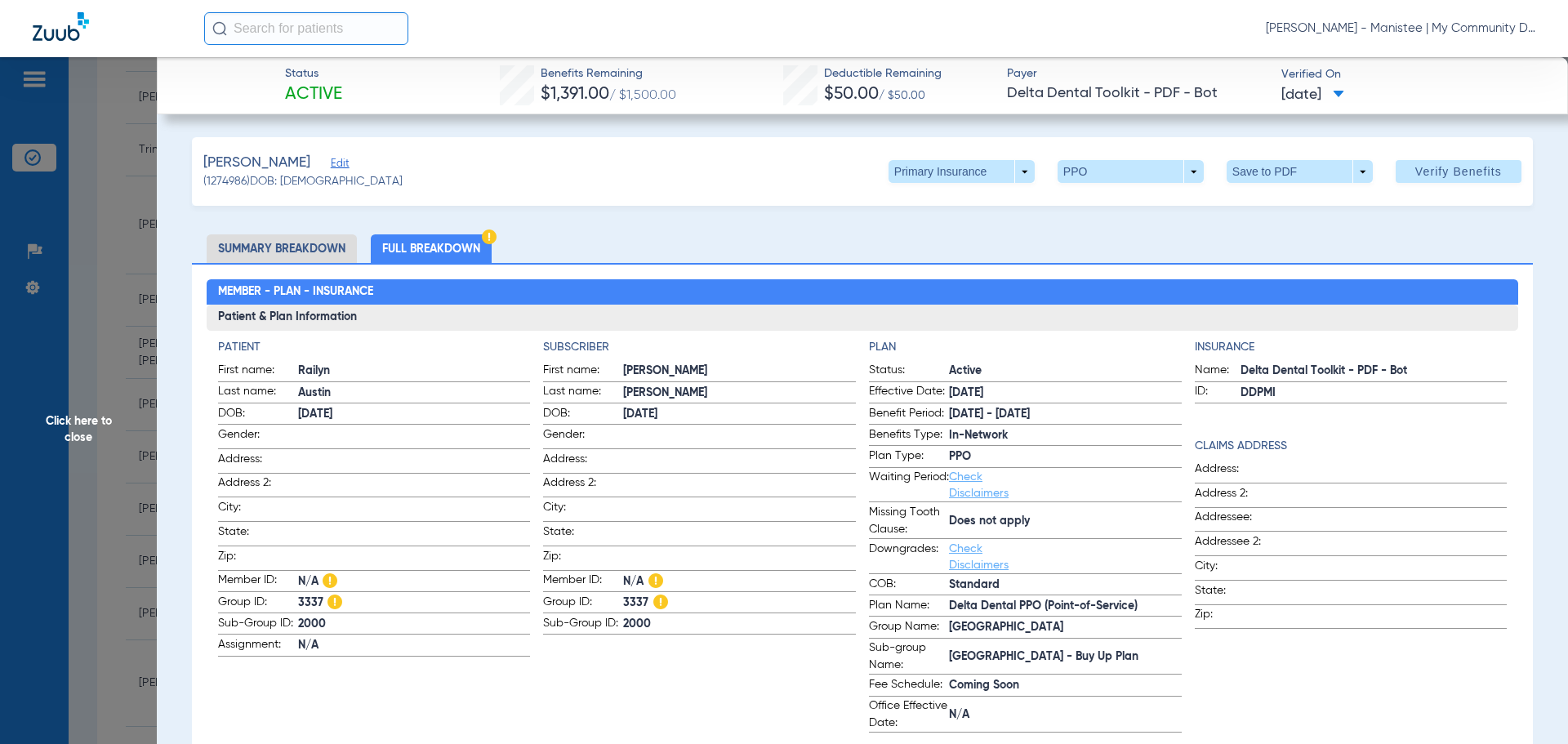
drag, startPoint x: 99, startPoint y: 422, endPoint x: 432, endPoint y: 619, distance: 386.9
click at [99, 422] on span "Click here to close" at bounding box center [78, 428] width 156 height 744
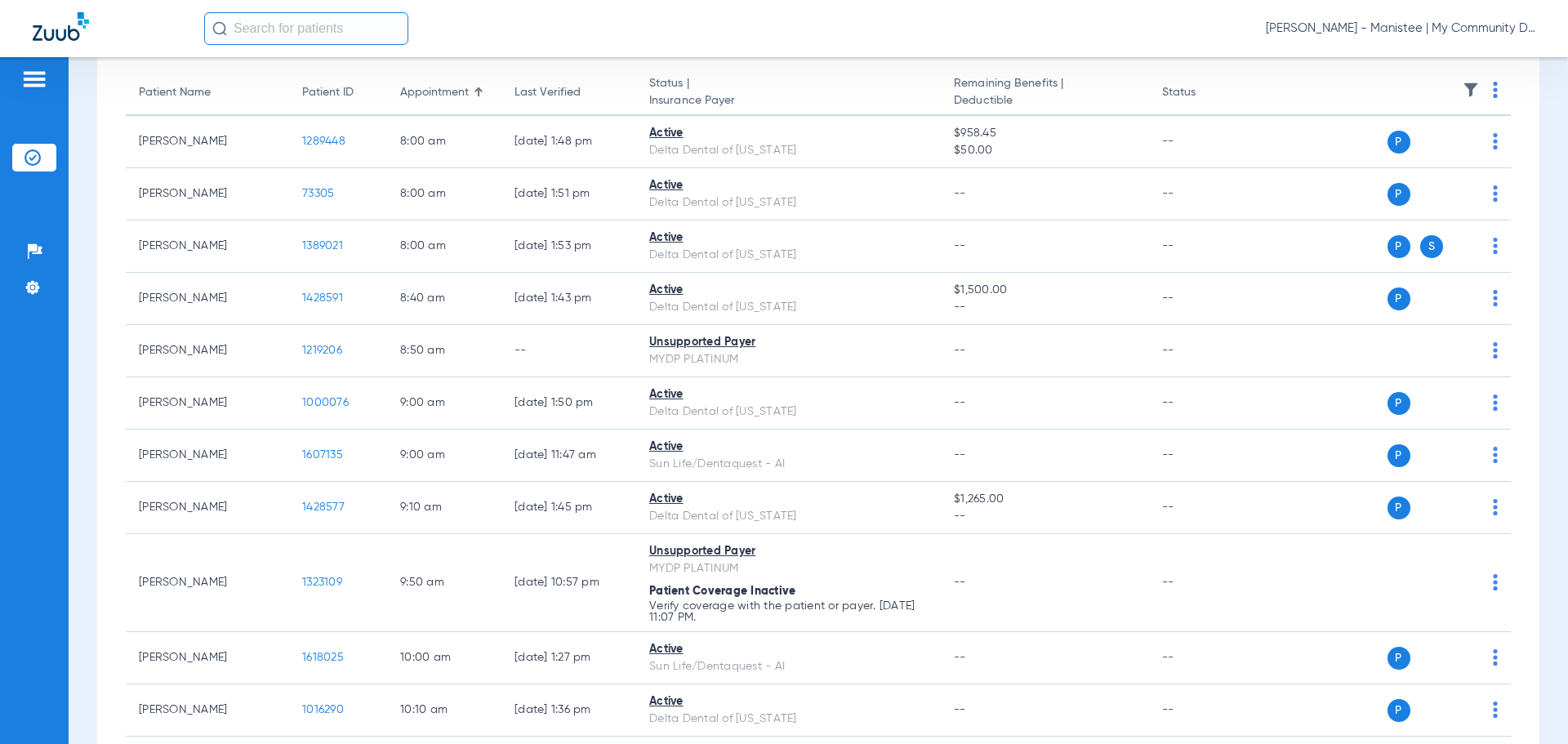
scroll to position [0, 0]
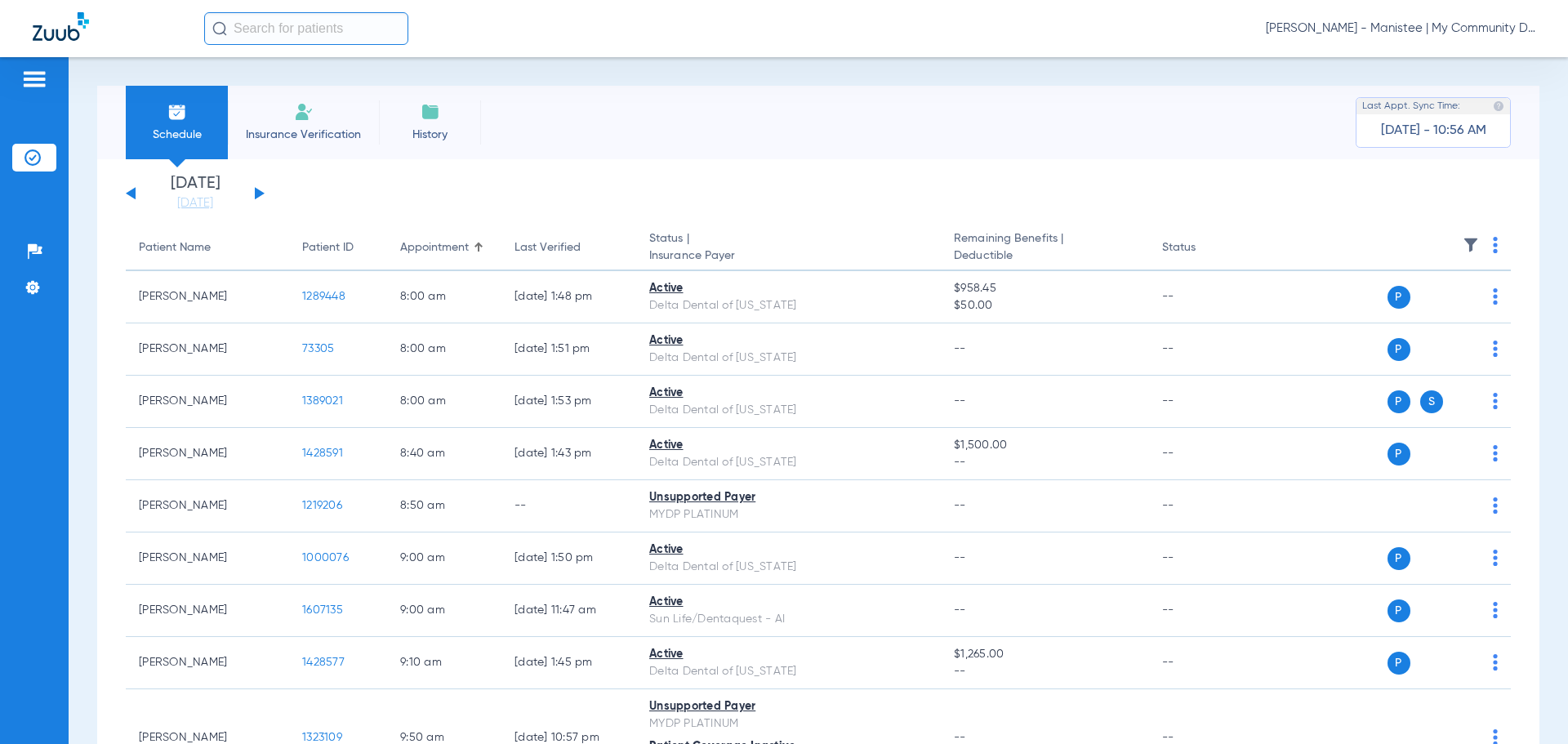
click at [256, 191] on button at bounding box center [260, 193] width 10 height 12
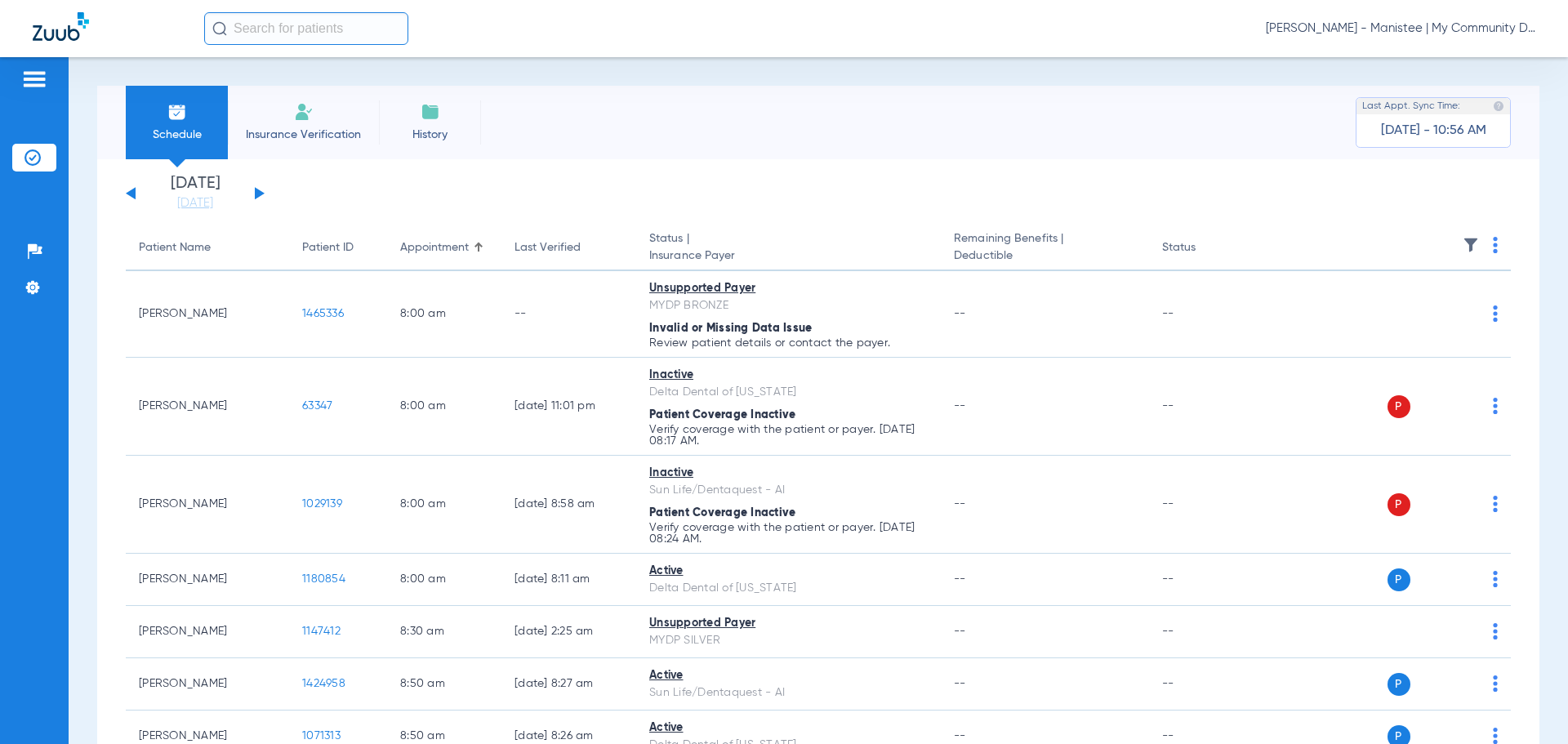
click at [1426, 26] on span "[PERSON_NAME] - Manistee | My Community Dental Centers" at bounding box center [1400, 29] width 269 height 17
click at [1455, 54] on span "Account Selection" at bounding box center [1474, 58] width 91 height 11
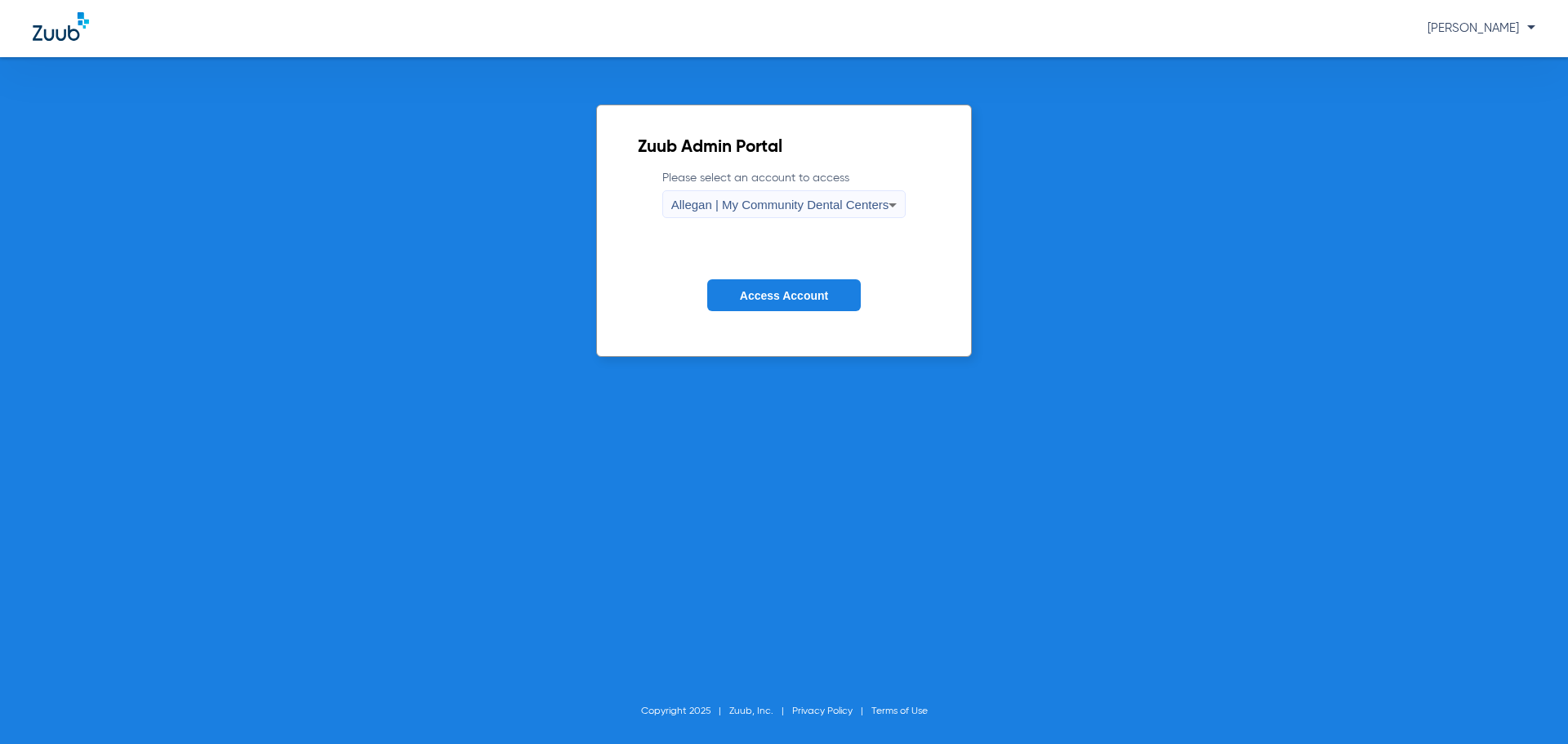
click at [855, 202] on span "Allegan | My Community Dental Centers" at bounding box center [780, 204] width 218 height 14
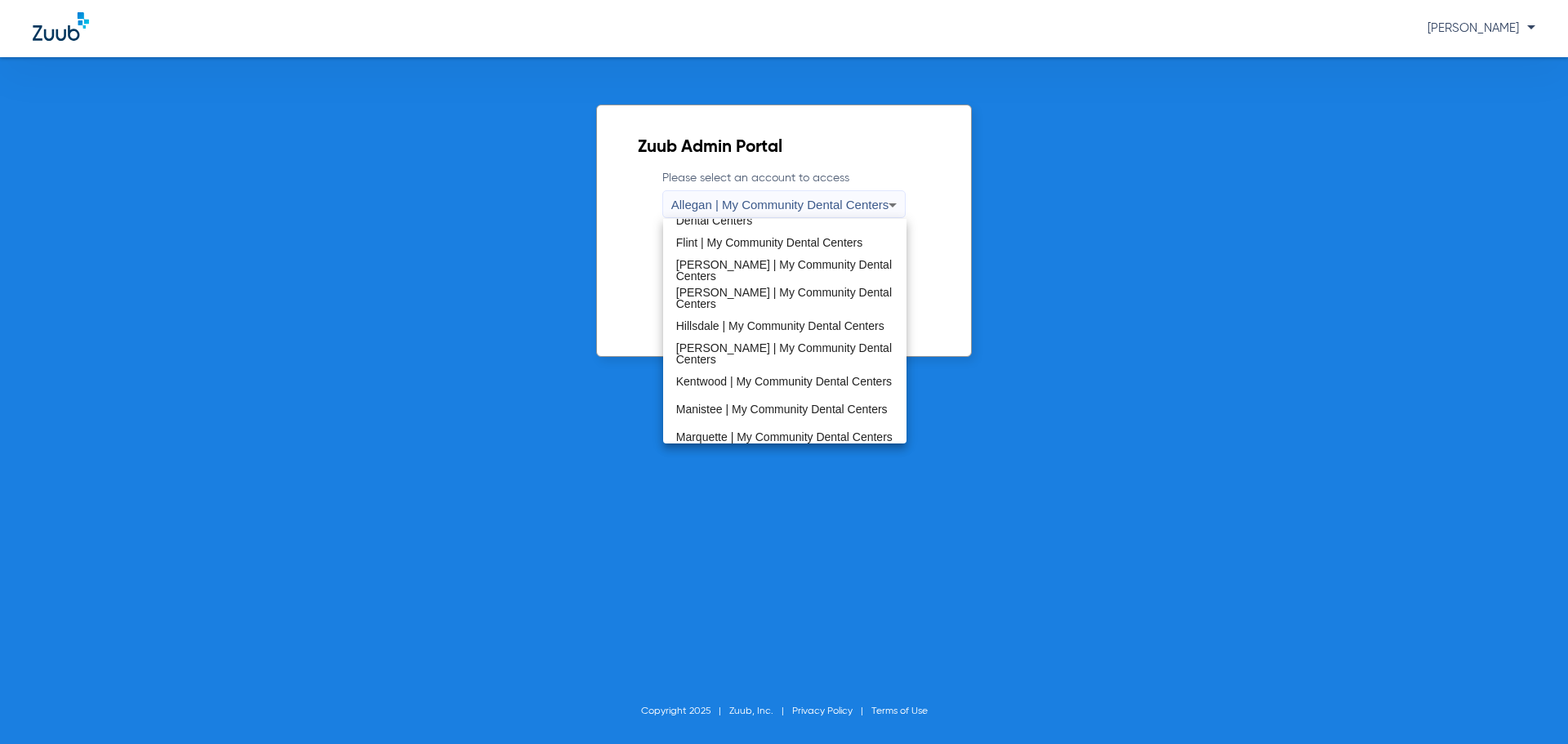
scroll to position [327, 0]
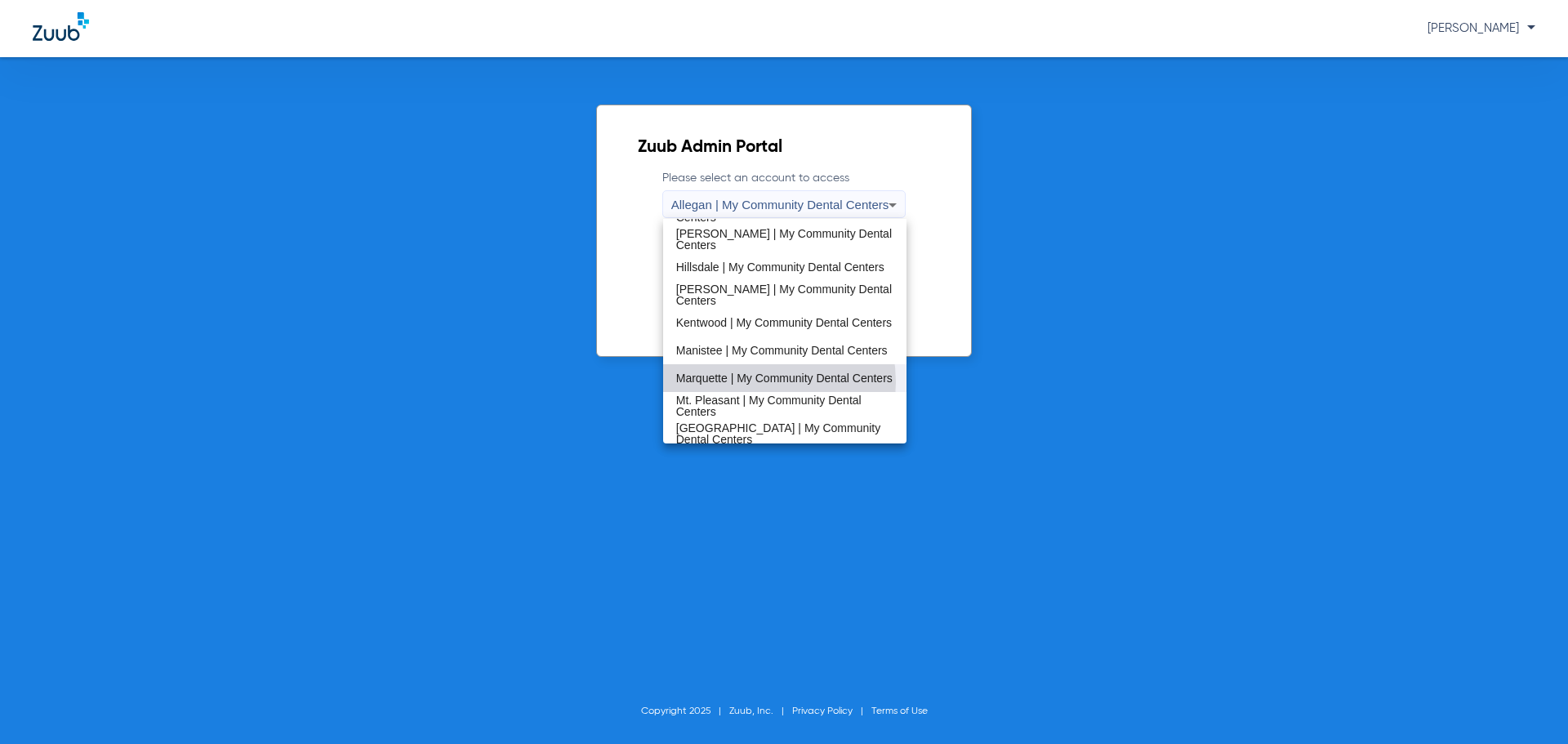
click at [751, 383] on span "Marquette | My Community Dental Centers" at bounding box center [784, 378] width 216 height 11
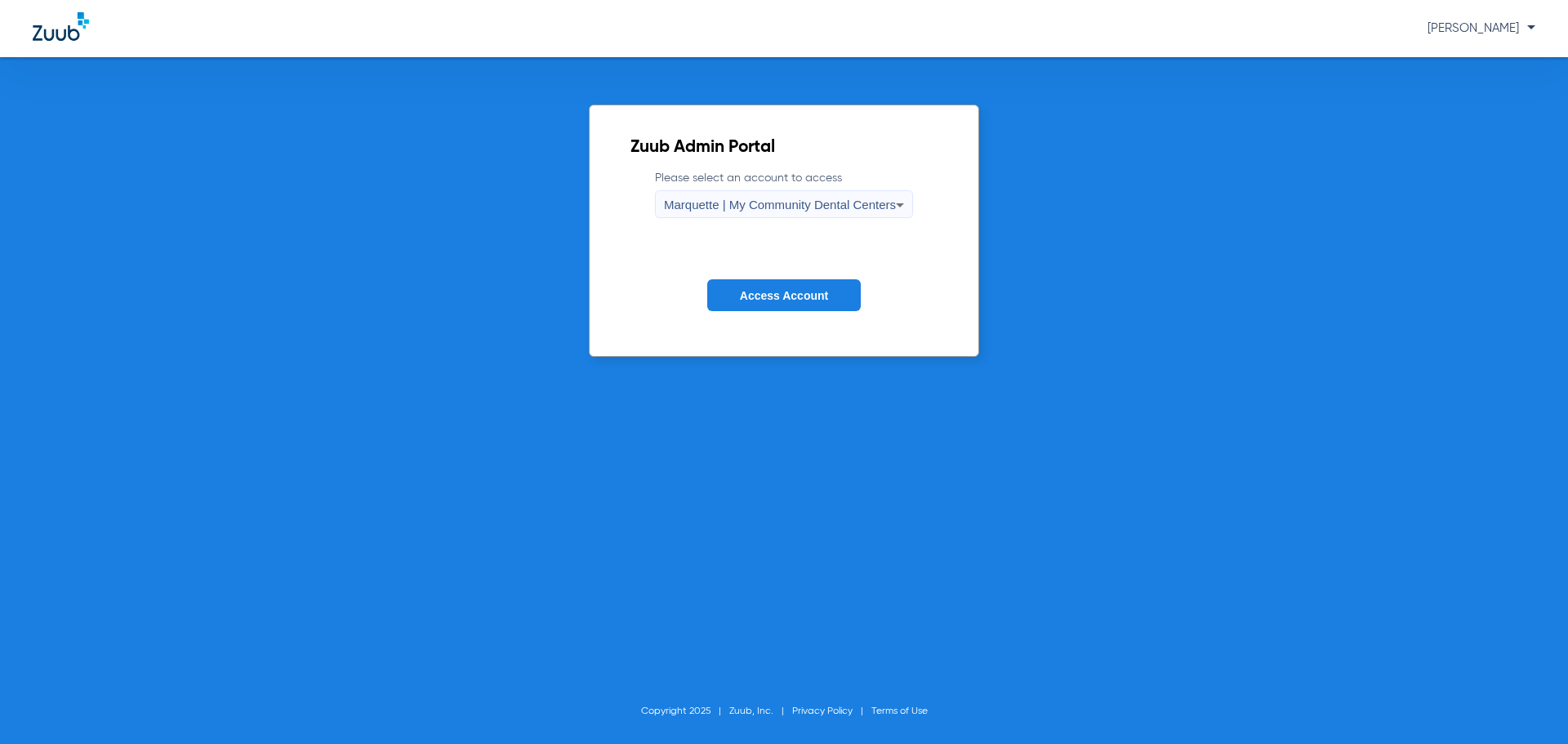
click at [788, 298] on span "Access Account" at bounding box center [784, 296] width 88 height 13
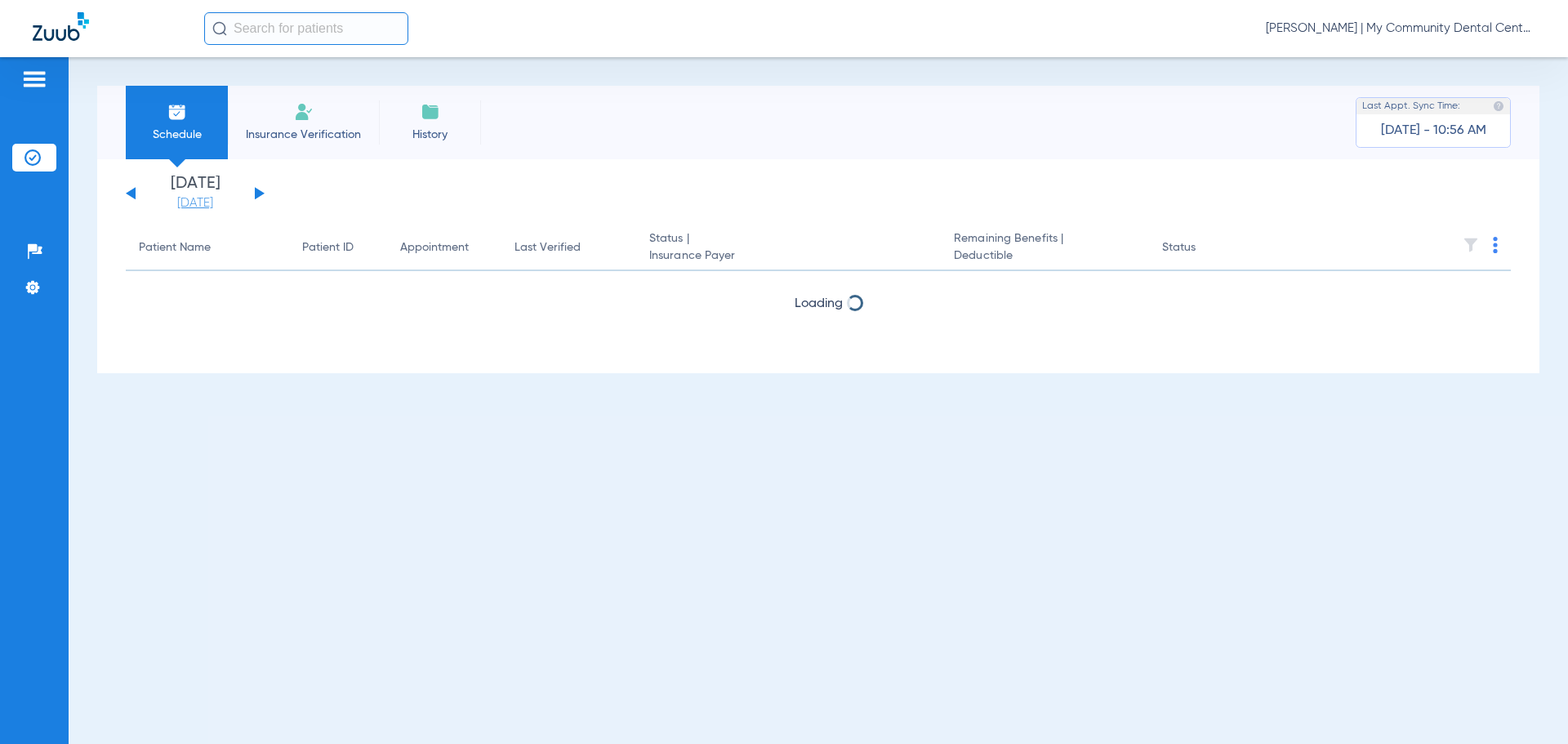
click at [198, 200] on link "[DATE]" at bounding box center [195, 204] width 98 height 17
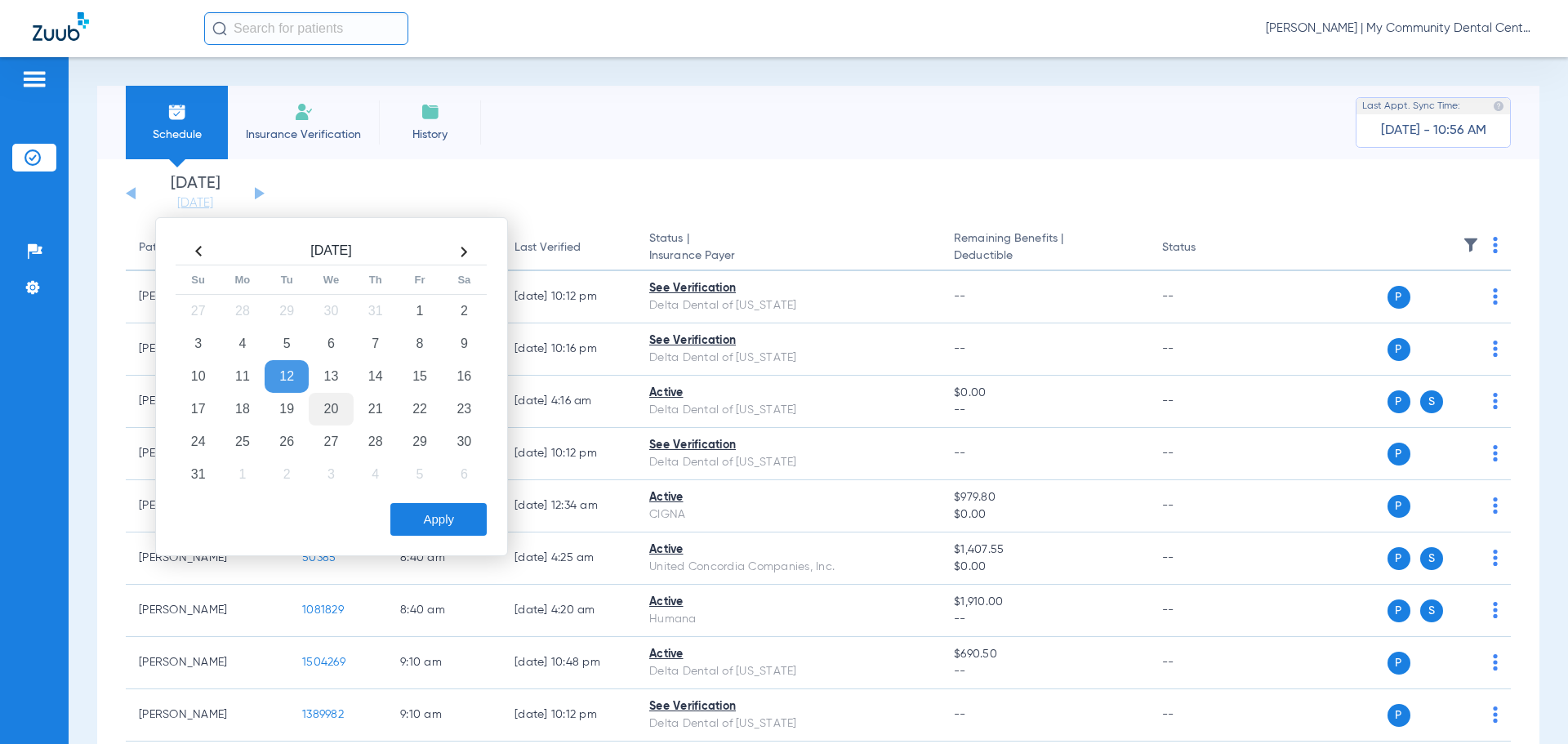
click at [330, 403] on td "20" at bounding box center [331, 409] width 44 height 33
click at [435, 526] on button "Apply" at bounding box center [439, 519] width 97 height 33
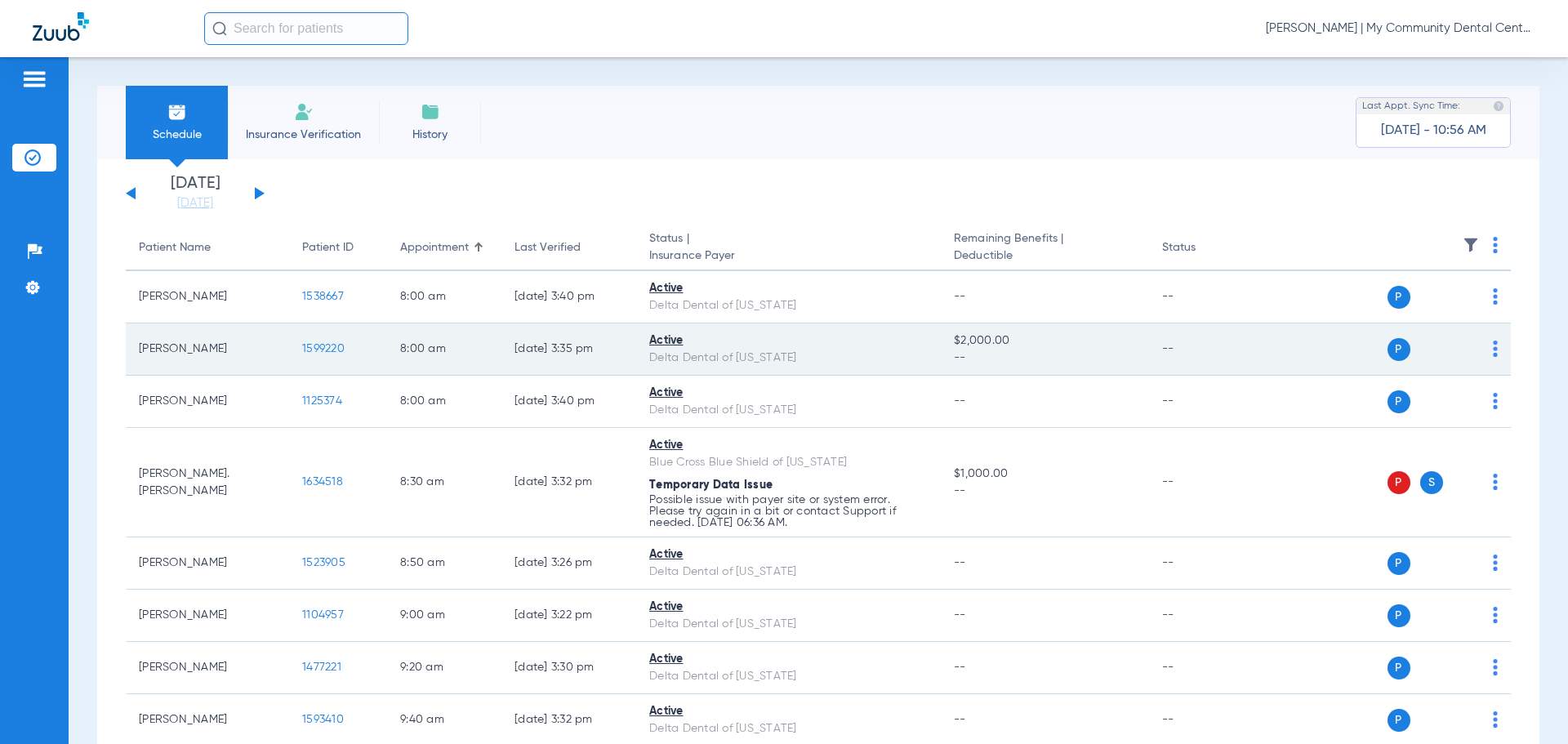
click at [309, 345] on span "1599220" at bounding box center [324, 348] width 43 height 11
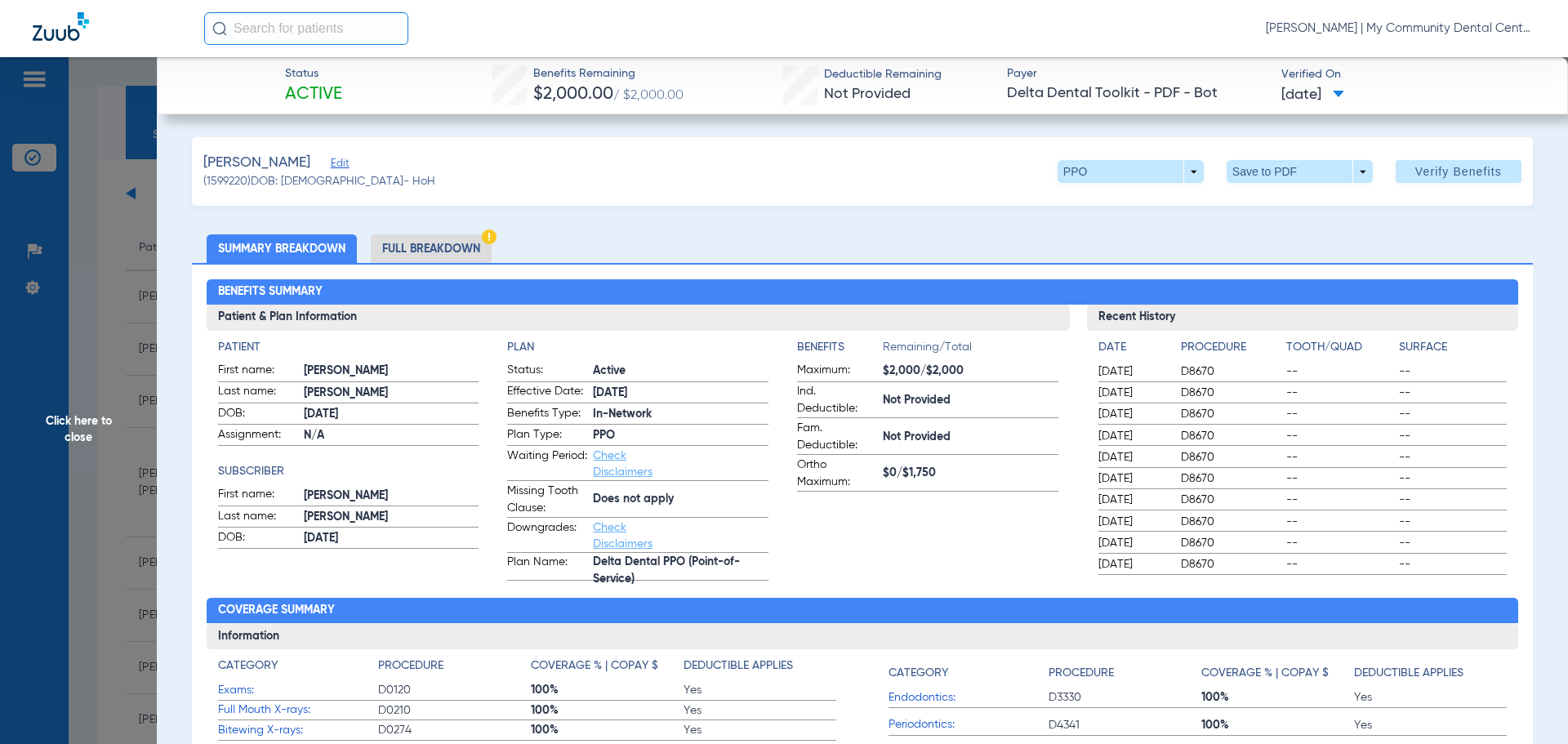
click at [436, 250] on li "Full Breakdown" at bounding box center [431, 249] width 121 height 29
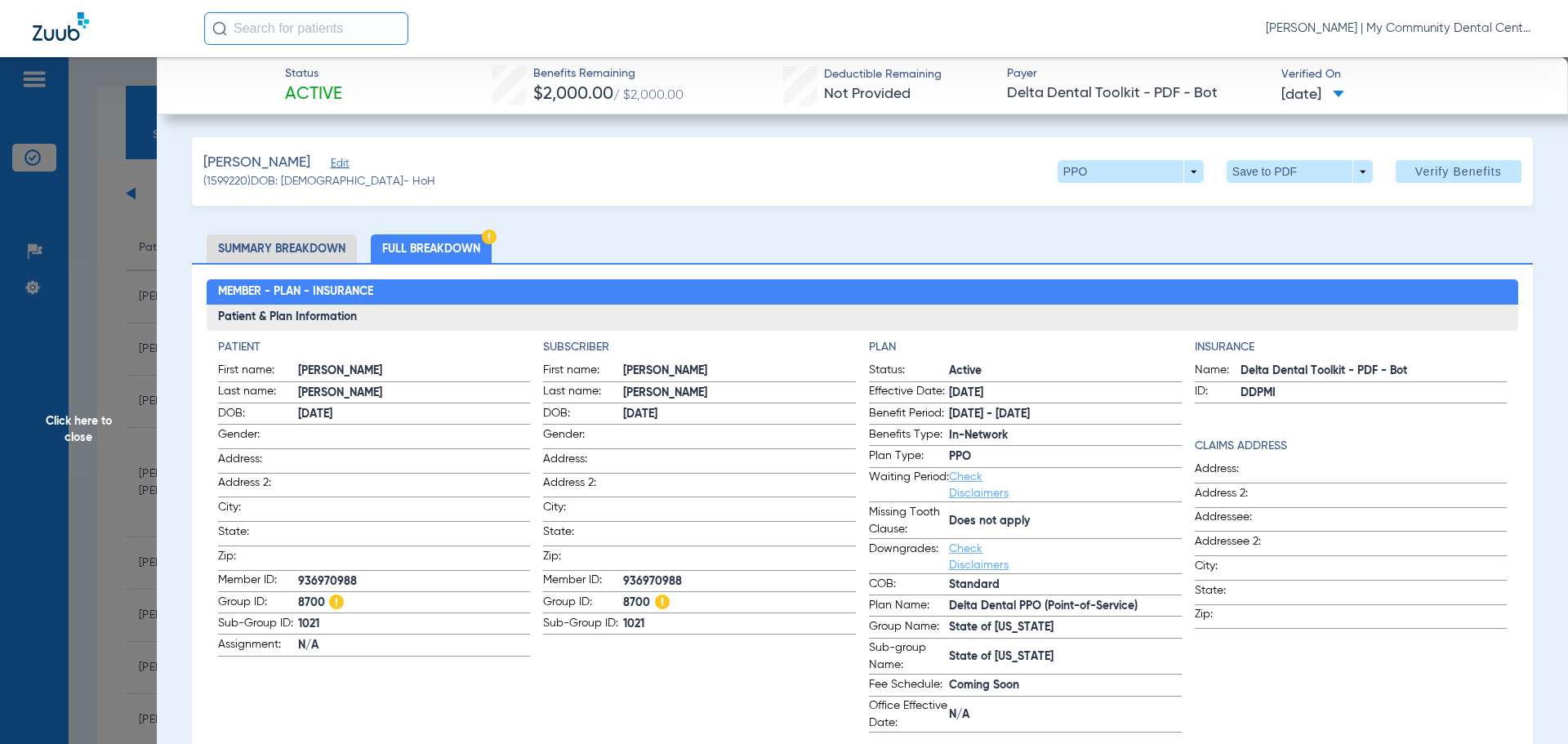
click at [117, 406] on span "Click here to close" at bounding box center [78, 428] width 156 height 744
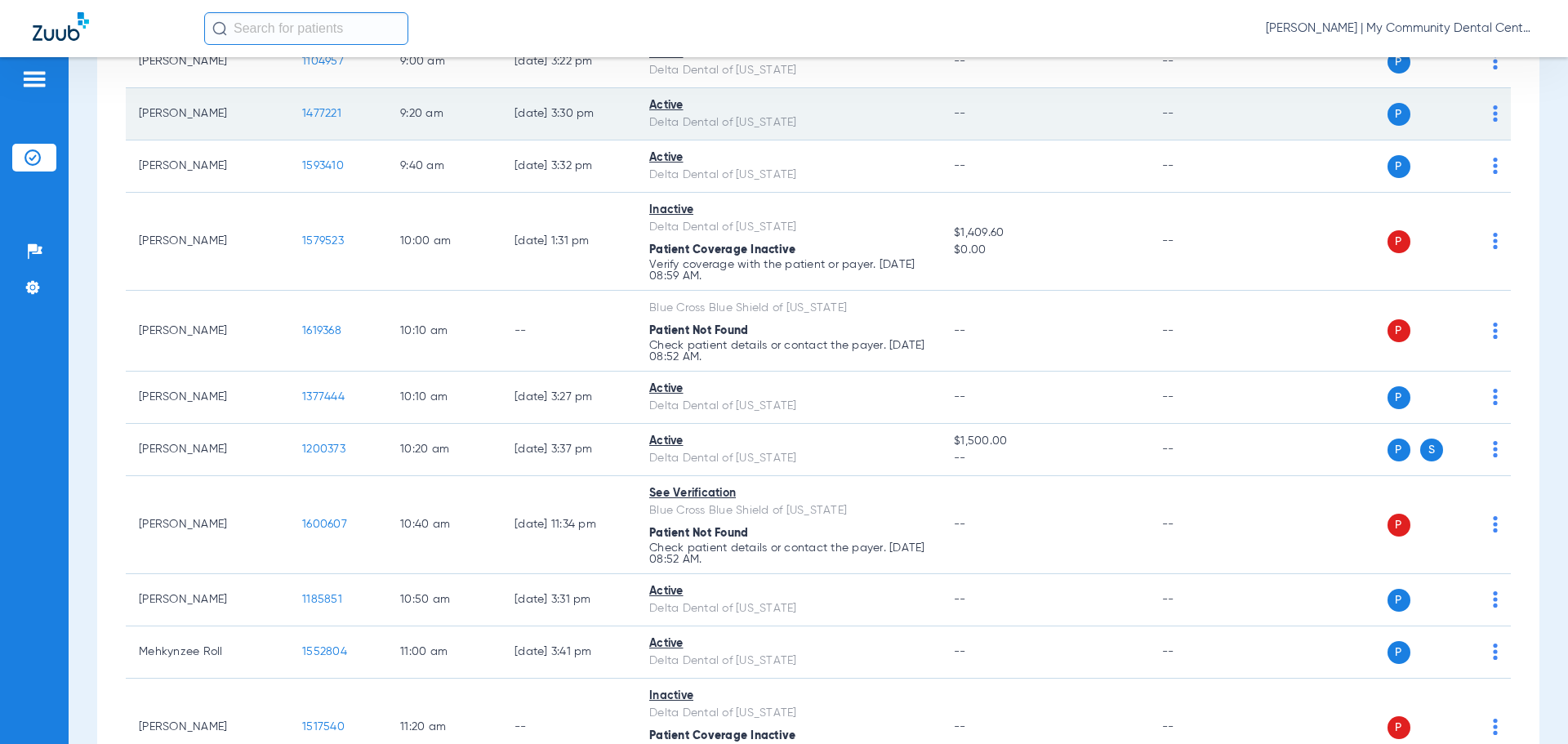
scroll to position [572, 0]
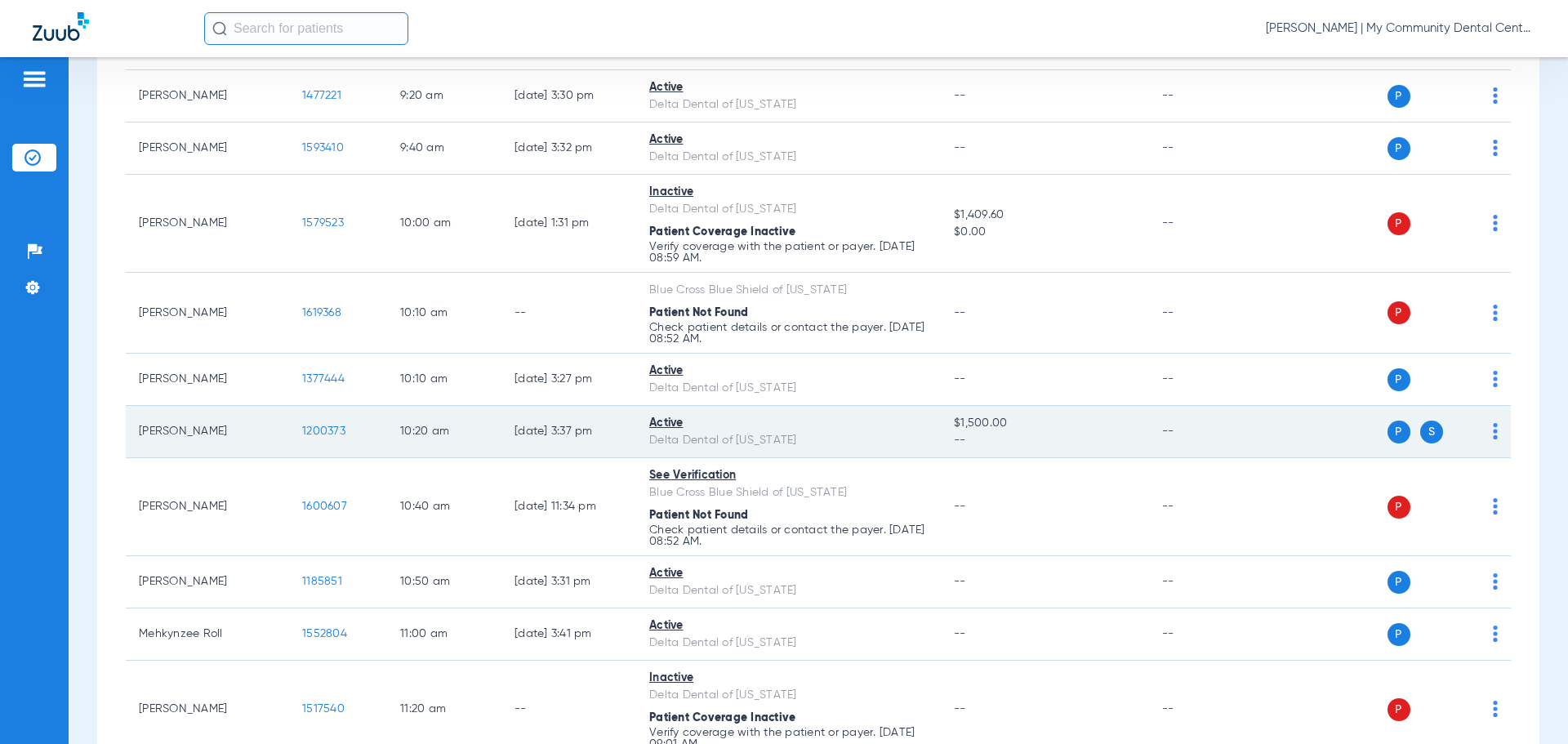
click at [329, 427] on span "1200373" at bounding box center [324, 431] width 43 height 11
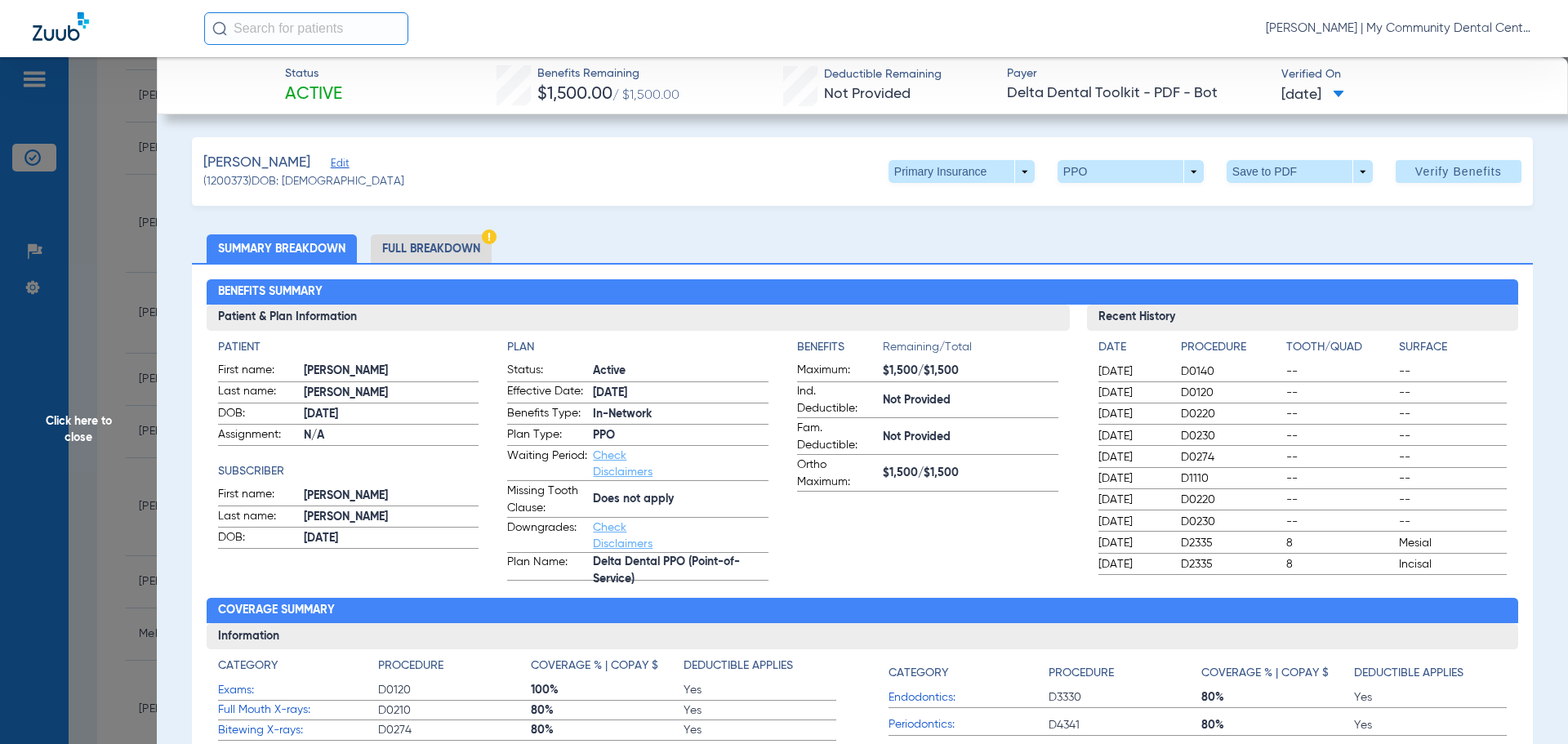
drag, startPoint x: 370, startPoint y: 263, endPoint x: 409, endPoint y: 242, distance: 44.3
click at [375, 256] on ul "Summary Breakdown Full Breakdown" at bounding box center [862, 249] width 1341 height 29
click at [410, 242] on li "Full Breakdown" at bounding box center [431, 249] width 121 height 29
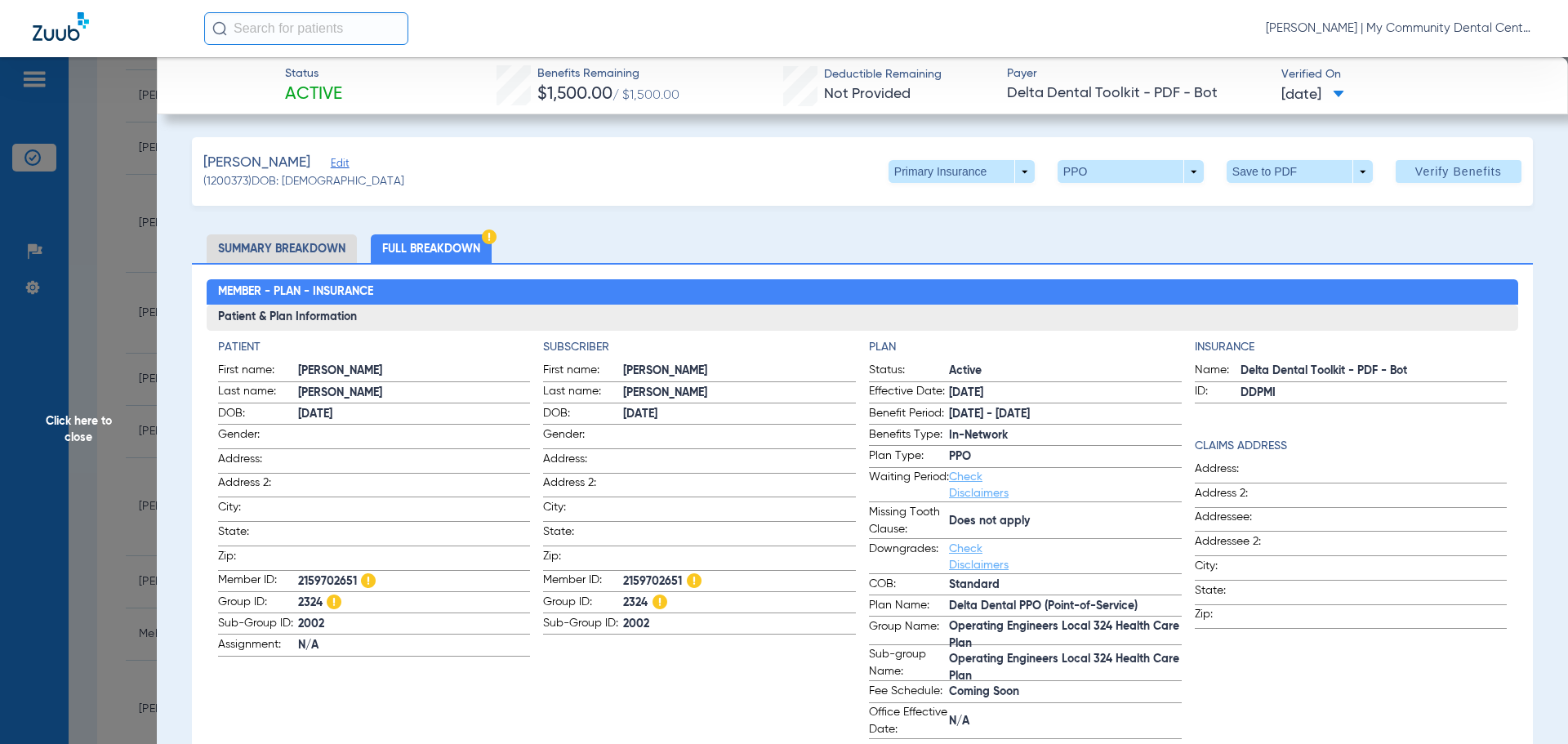
click at [100, 425] on span "Click here to close" at bounding box center [78, 428] width 156 height 744
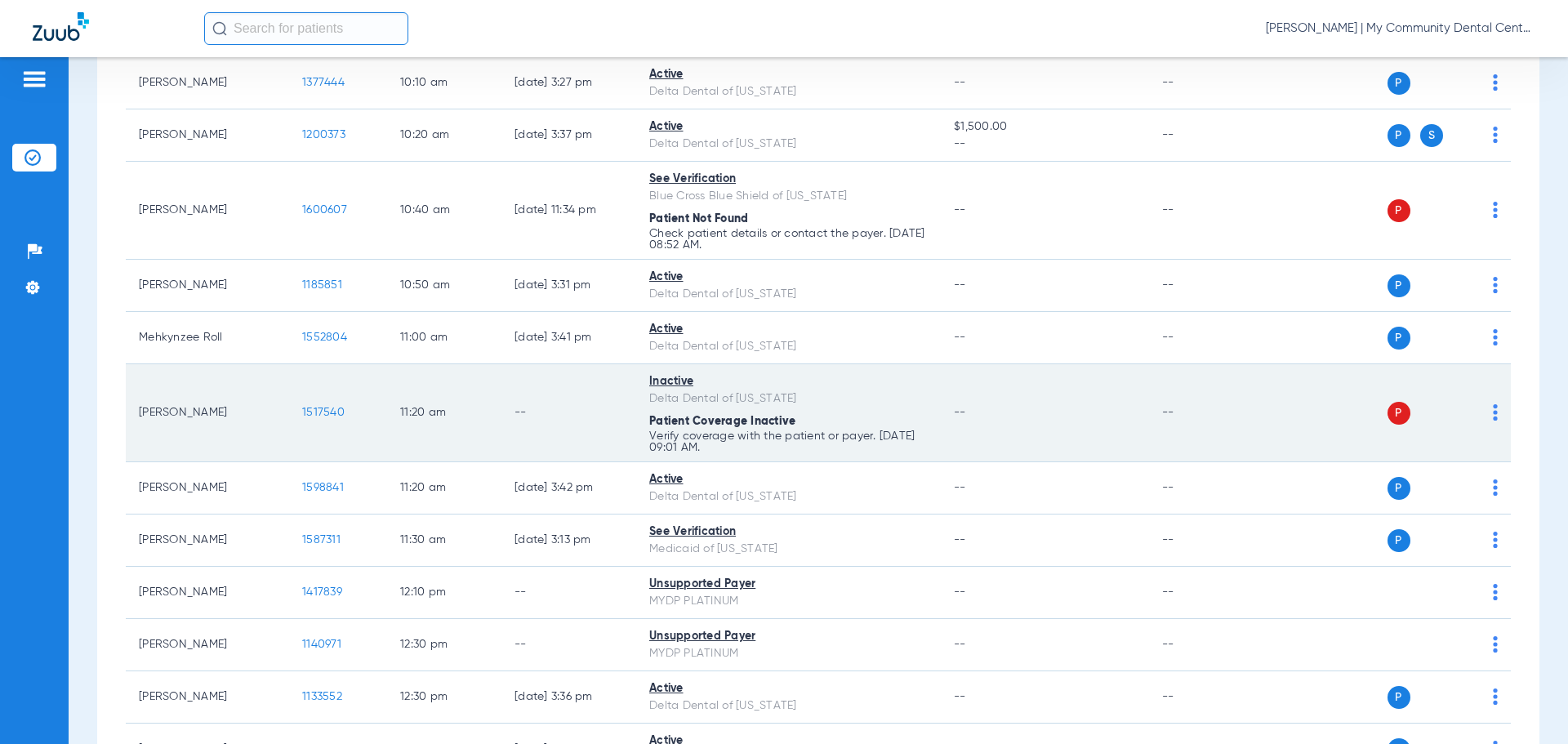
scroll to position [899, 0]
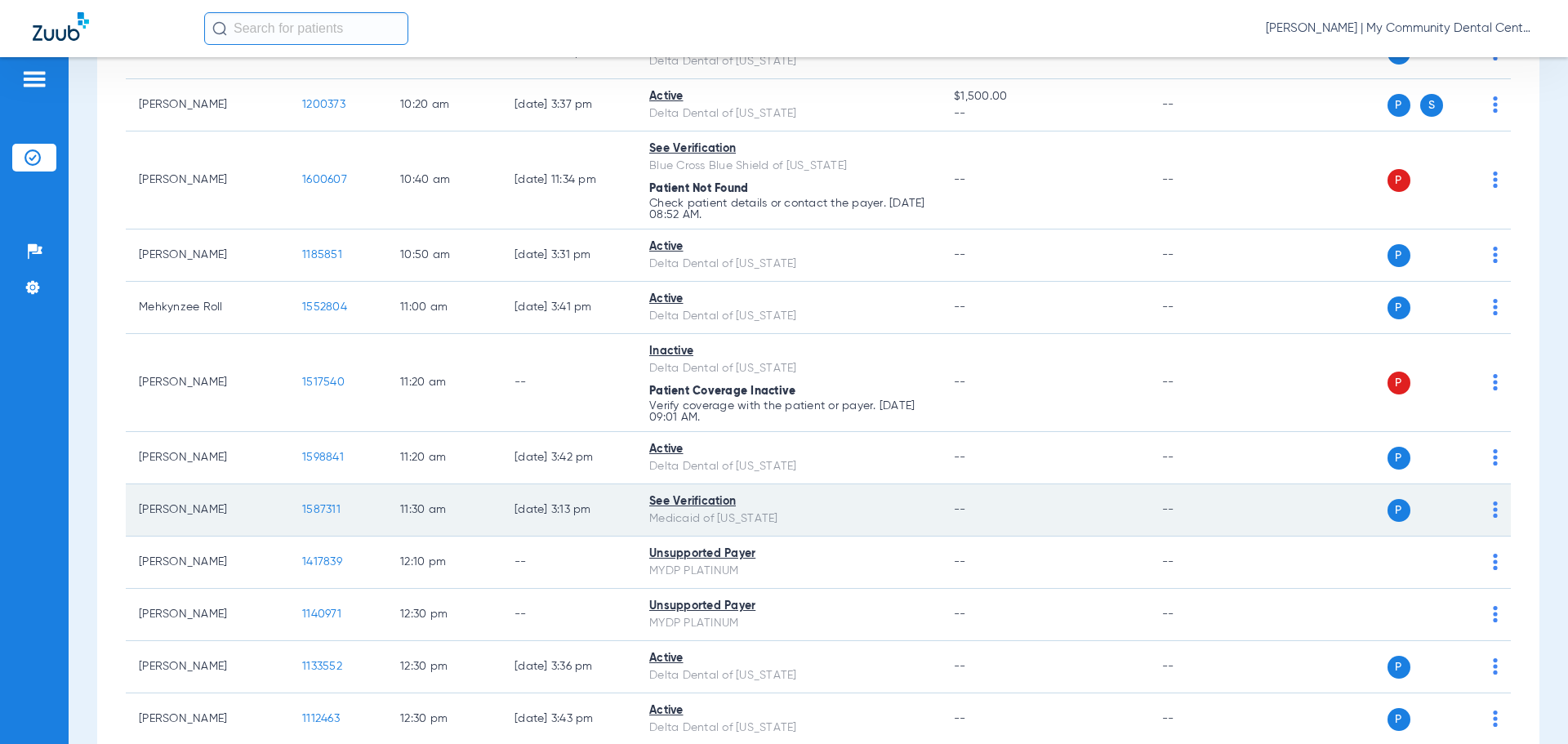
click at [322, 506] on span "1587311" at bounding box center [321, 509] width 38 height 11
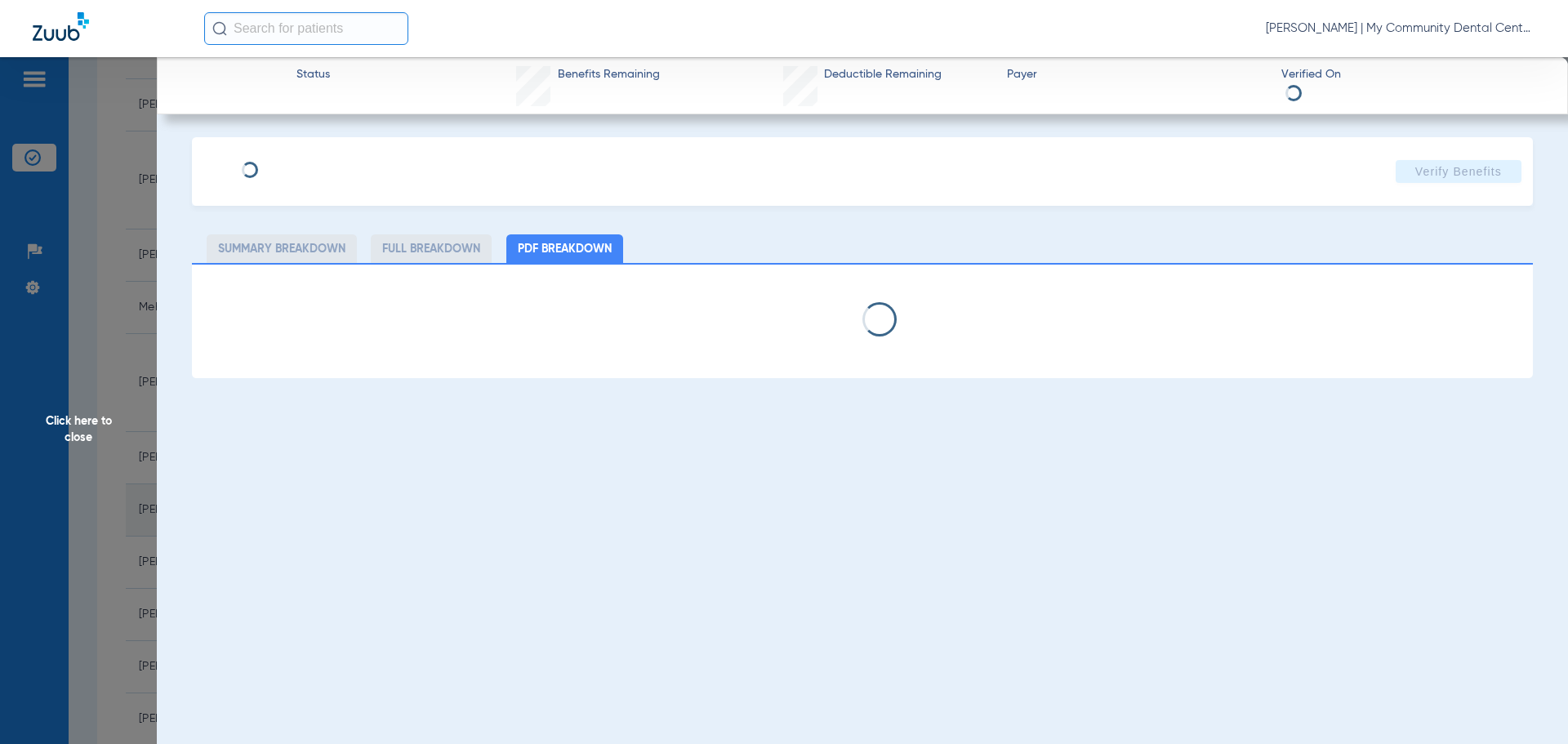
select select "page-width"
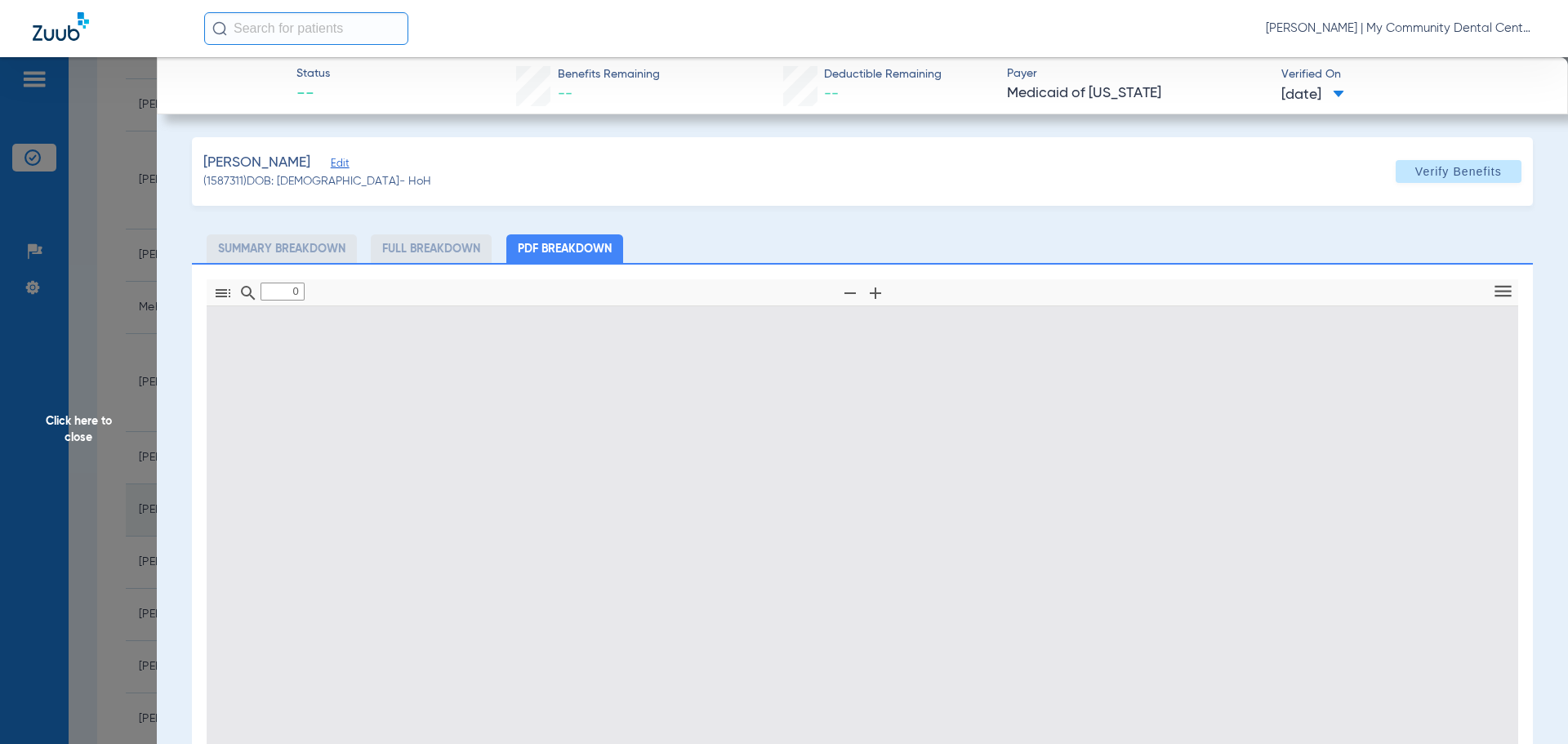
type input "1"
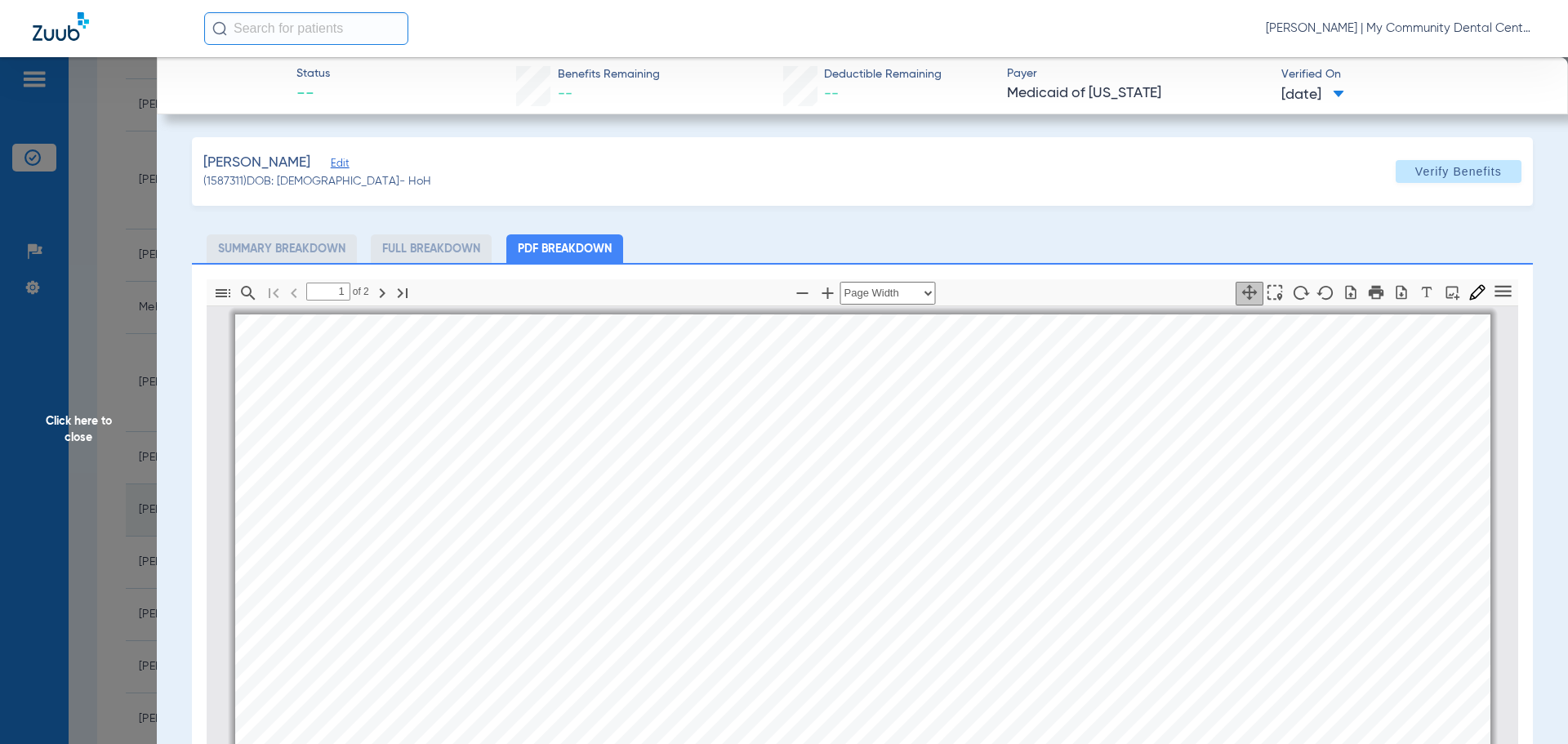
scroll to position [8, 0]
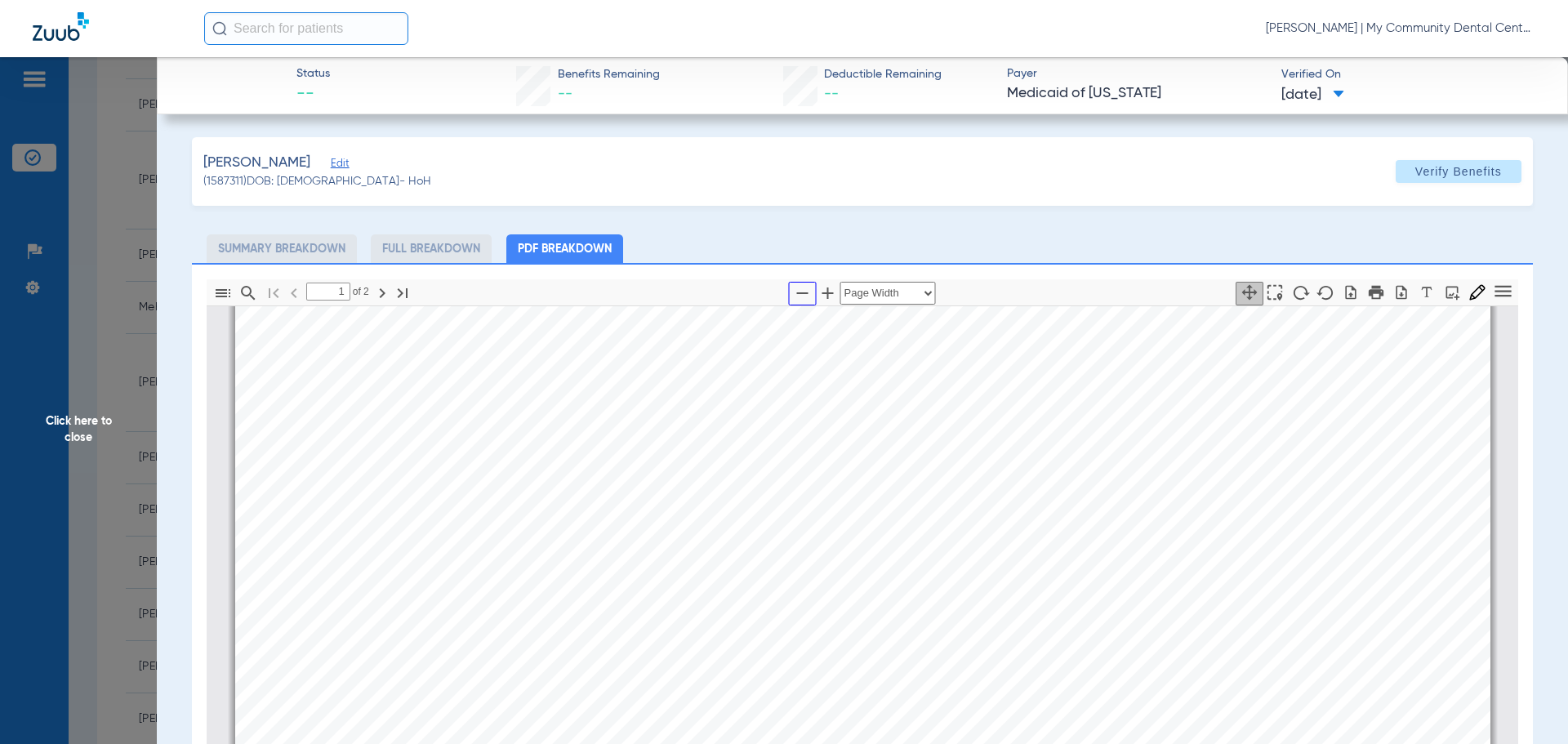
click at [793, 288] on icon "button" at bounding box center [803, 292] width 20 height 20
select select "custom"
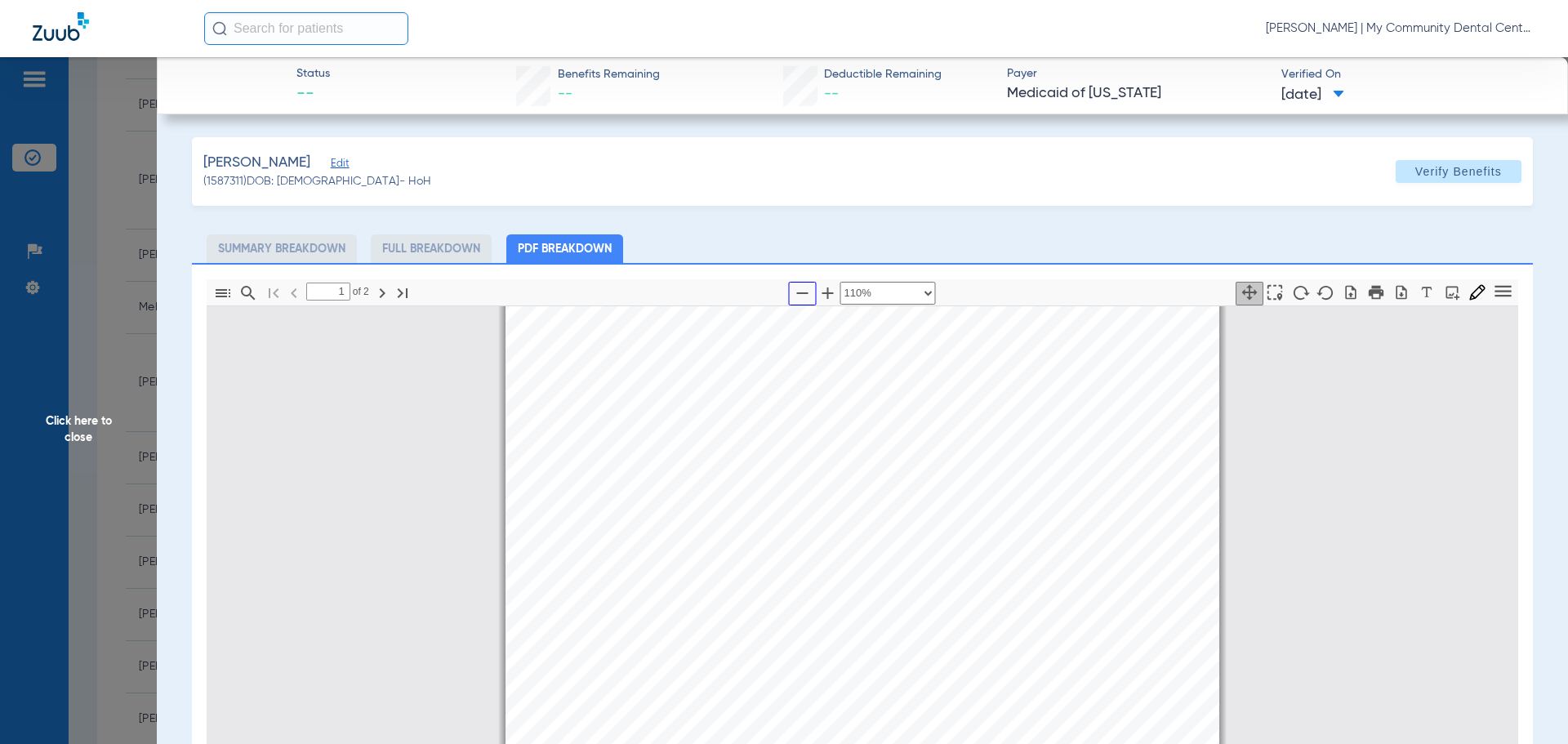
scroll to position [253, 0]
click at [89, 436] on span "Click here to close" at bounding box center [78, 428] width 156 height 744
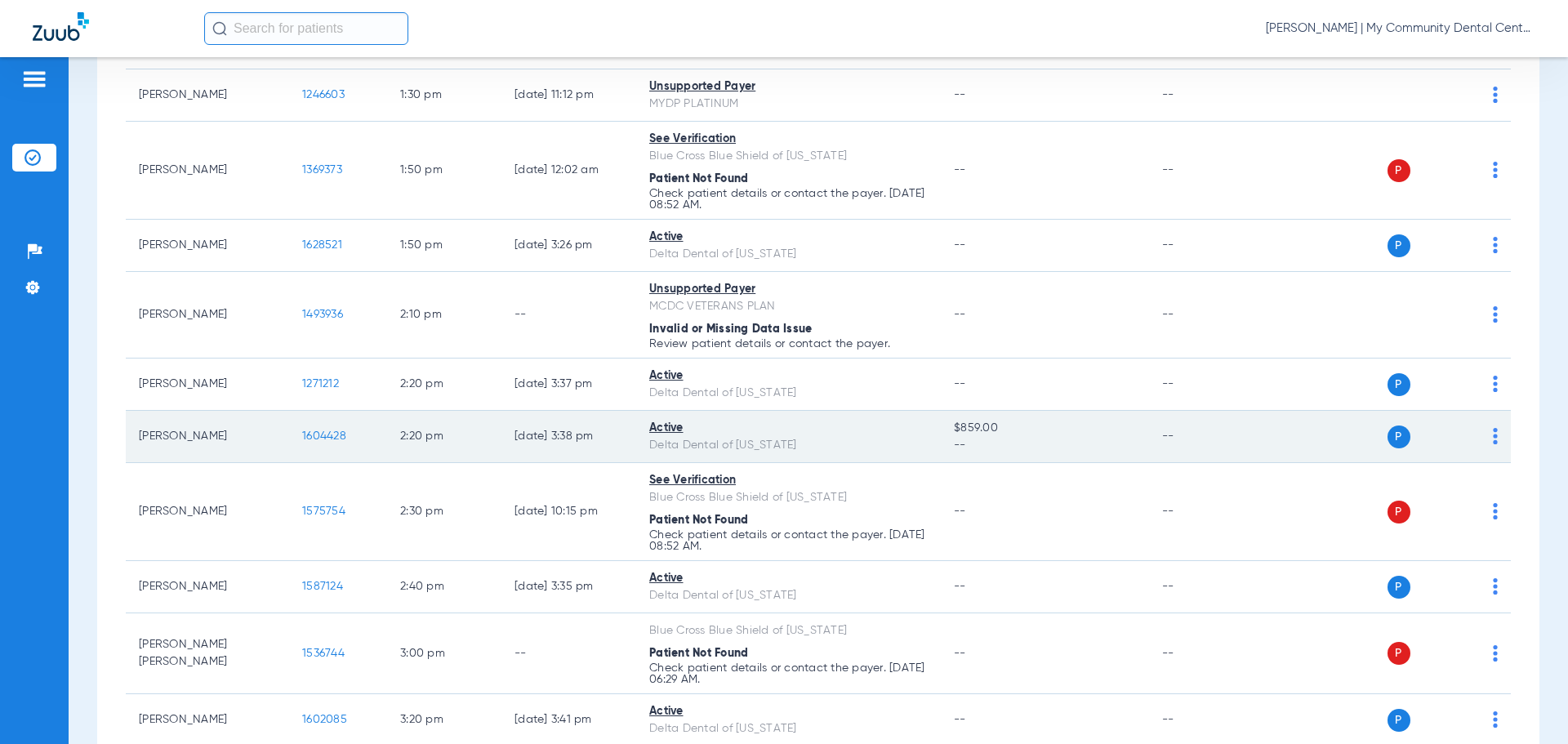
scroll to position [1879, 0]
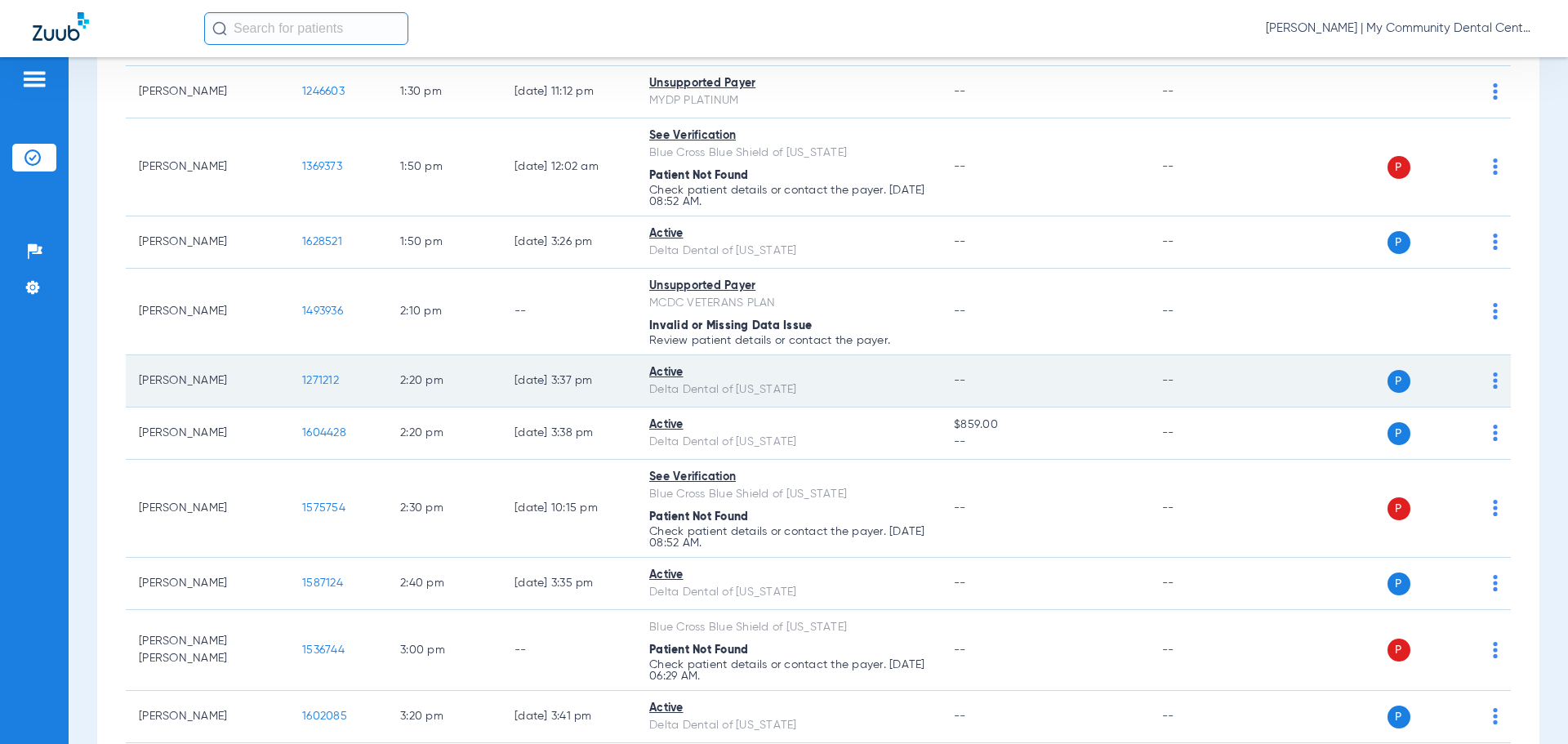
click at [326, 375] on span "1271212" at bounding box center [320, 381] width 36 height 11
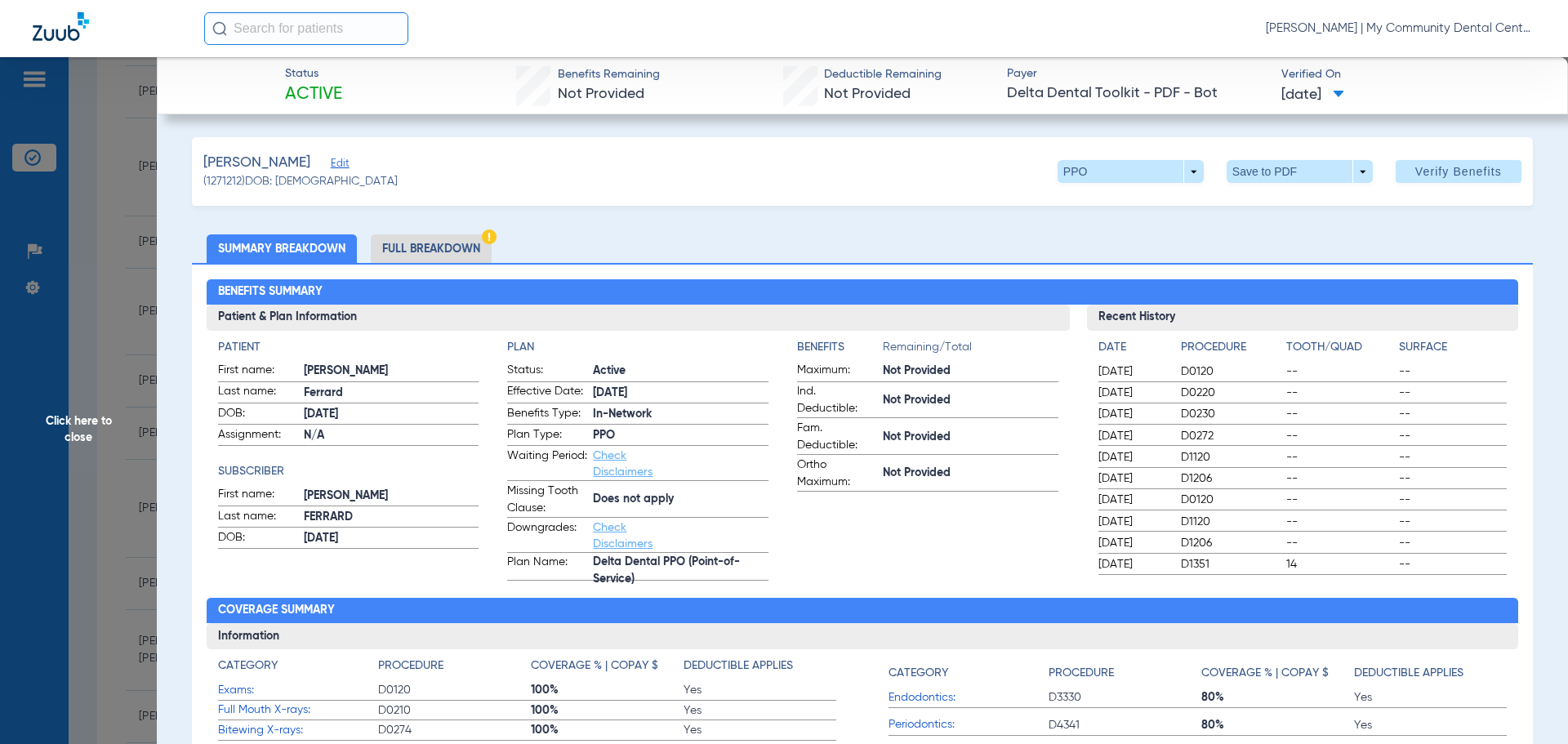
click at [424, 246] on li "Full Breakdown" at bounding box center [431, 249] width 121 height 29
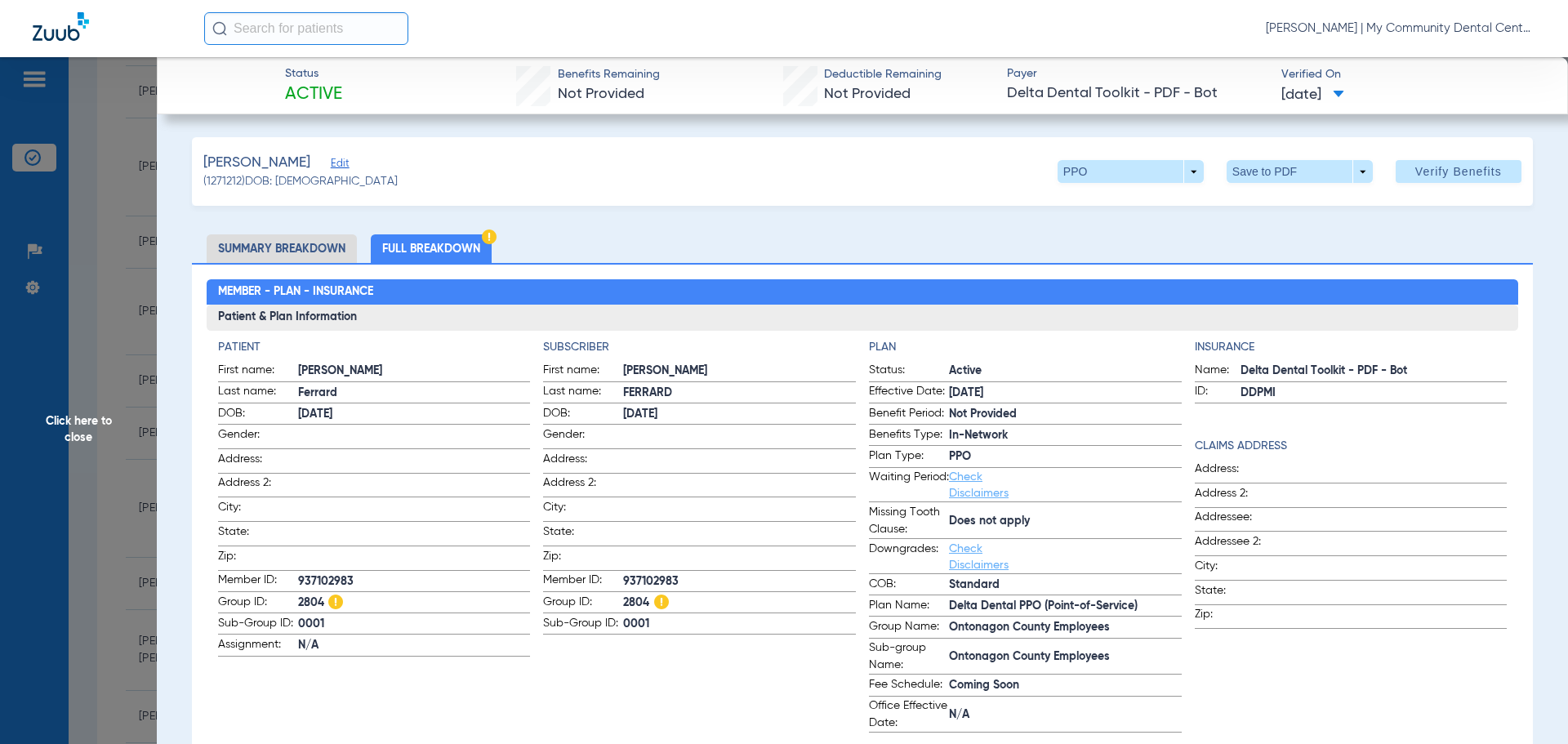
click at [96, 419] on span "Click here to close" at bounding box center [78, 428] width 156 height 744
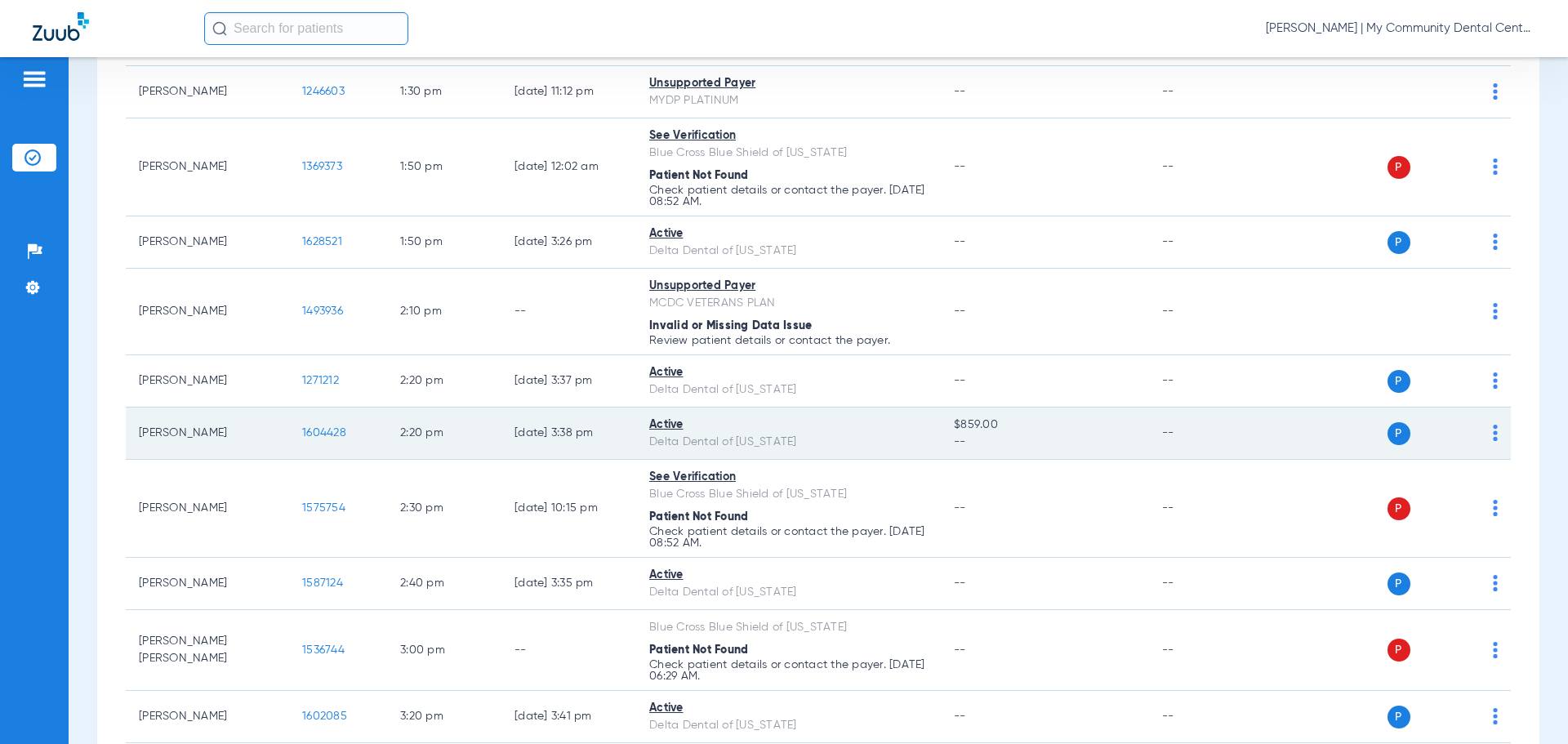
click at [330, 429] on span "1604428" at bounding box center [324, 433] width 44 height 11
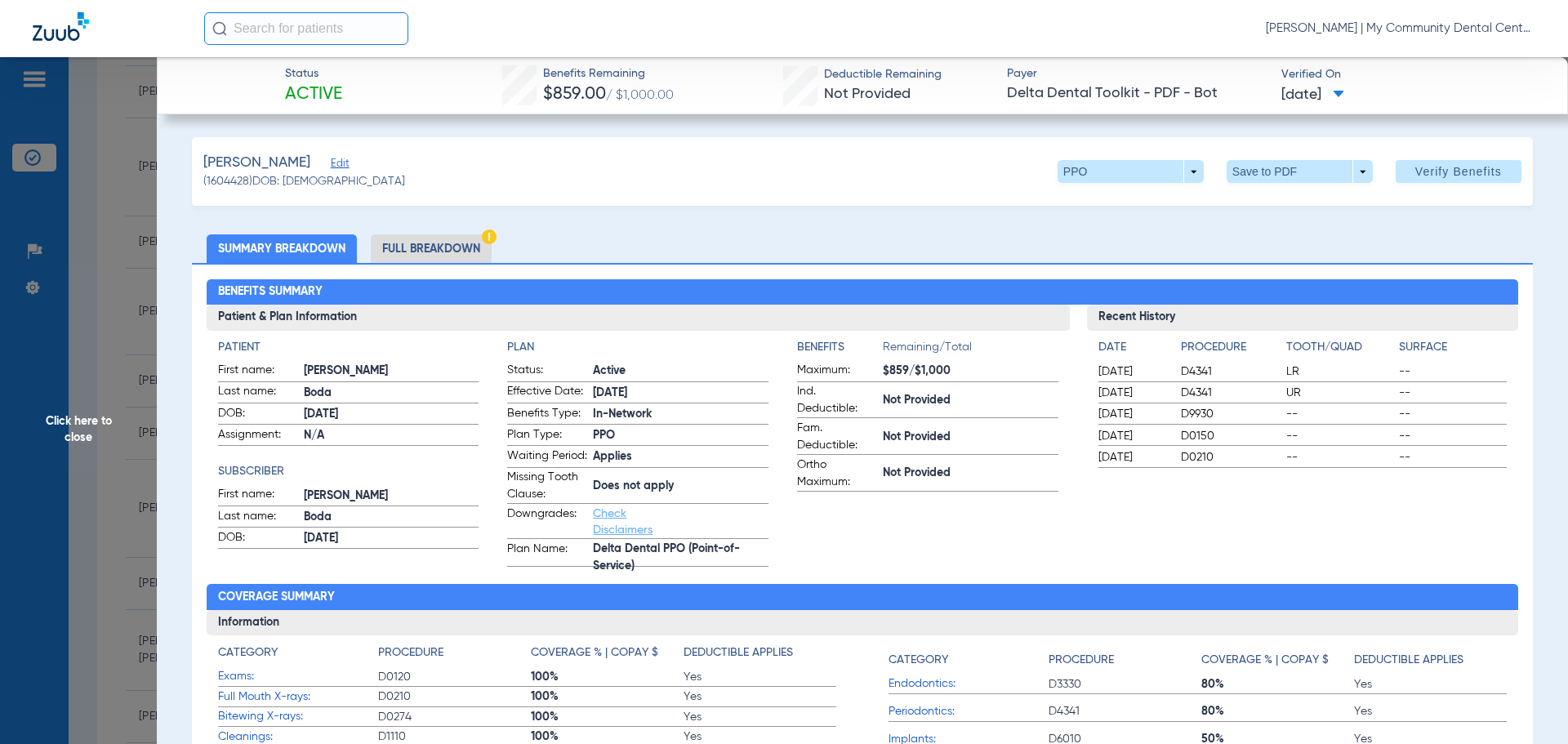
click at [457, 237] on li "Full Breakdown" at bounding box center [431, 249] width 121 height 29
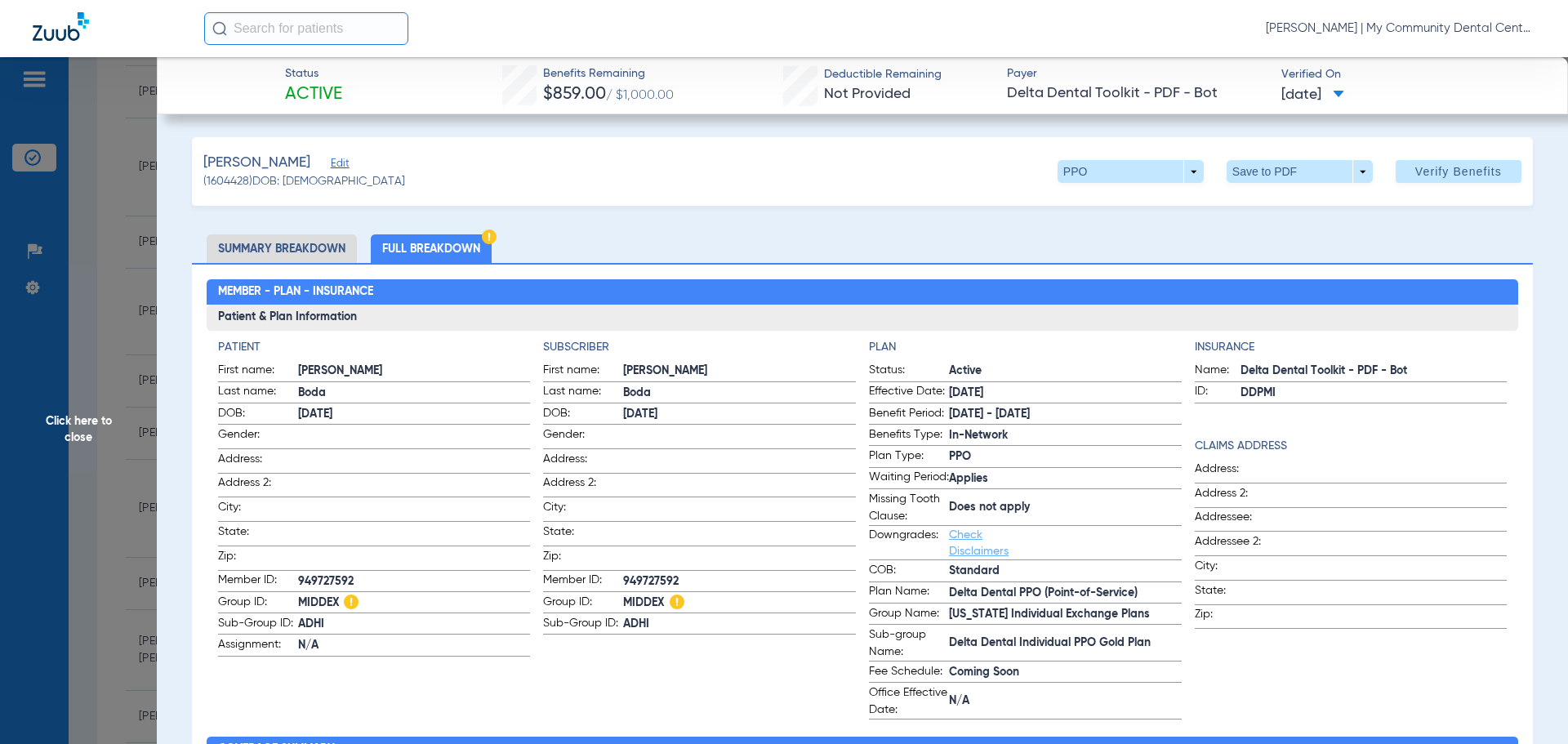
drag, startPoint x: 85, startPoint y: 440, endPoint x: 472, endPoint y: 411, distance: 388.1
click at [85, 440] on span "Click here to close" at bounding box center [78, 428] width 156 height 744
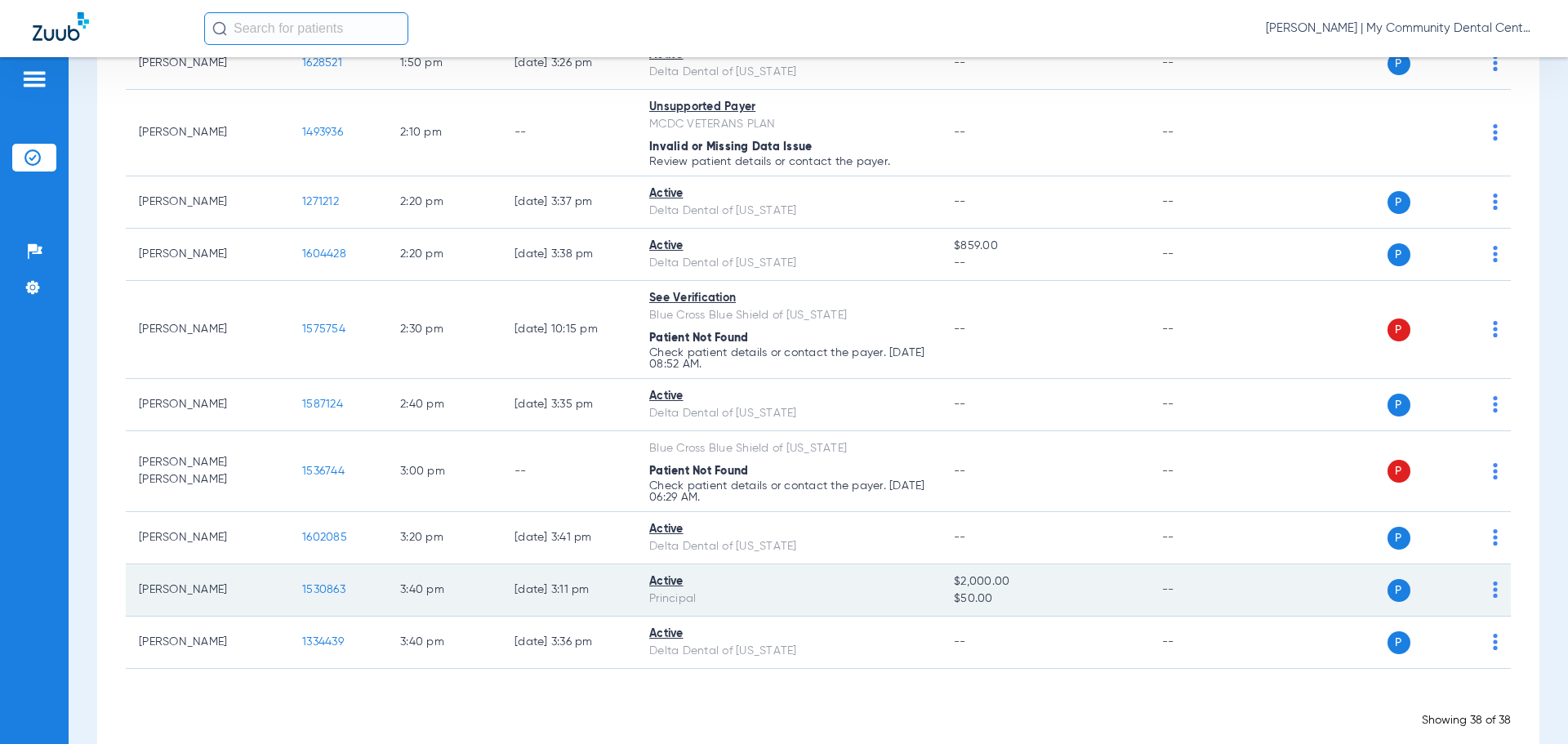
scroll to position [2087, 0]
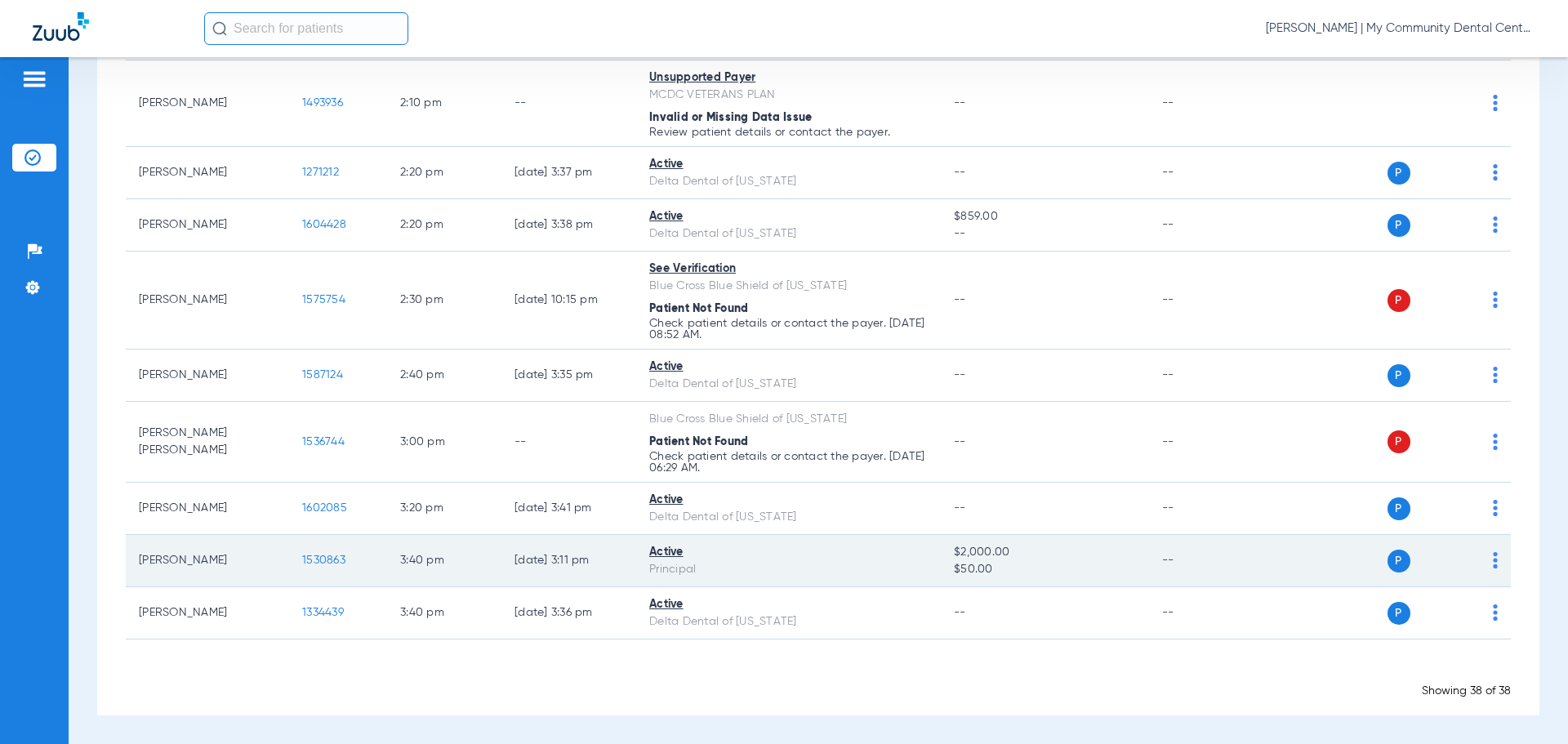
click at [323, 559] on span "1530863" at bounding box center [324, 561] width 43 height 11
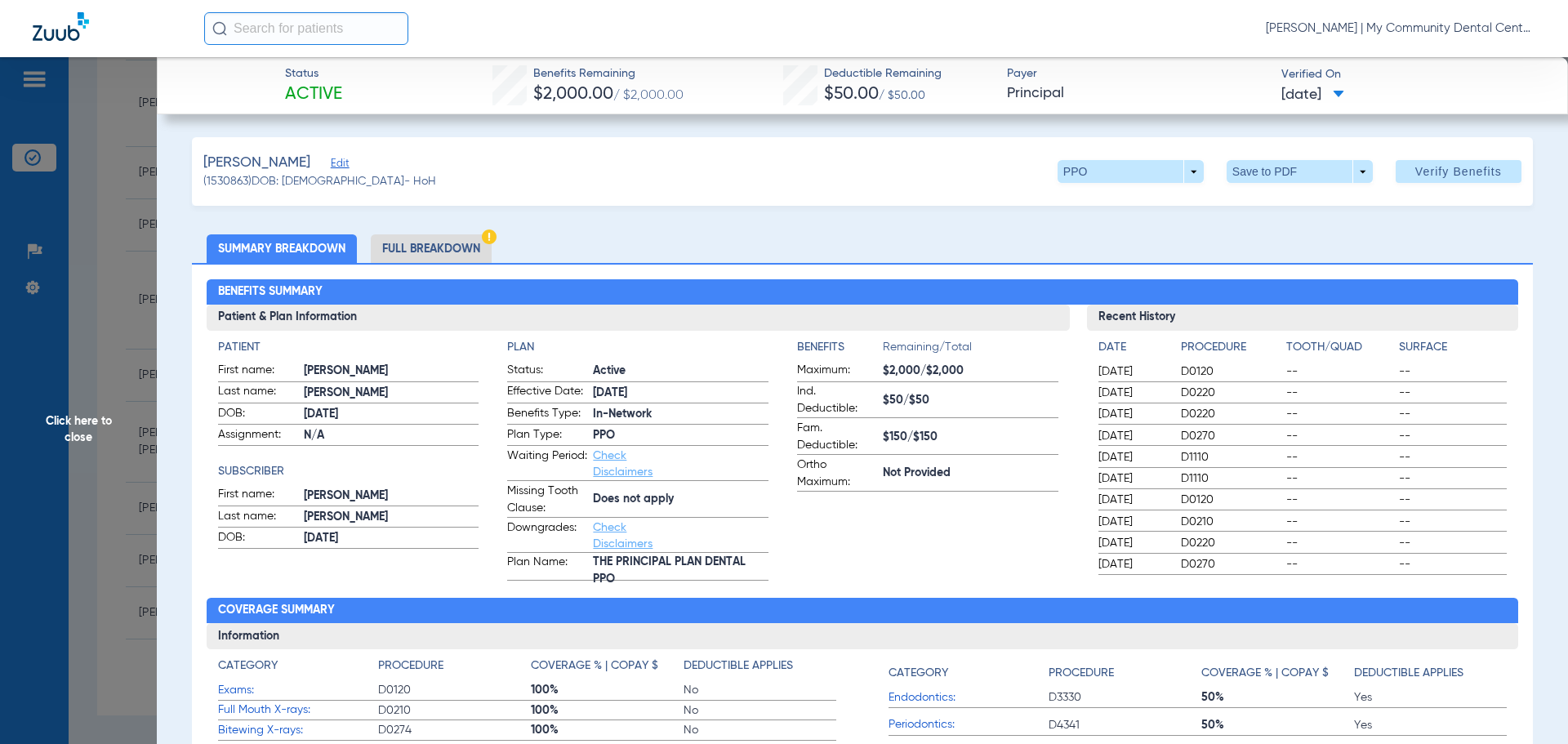
drag, startPoint x: 429, startPoint y: 245, endPoint x: 718, endPoint y: 252, distance: 289.1
click at [429, 245] on li "Full Breakdown" at bounding box center [431, 249] width 121 height 29
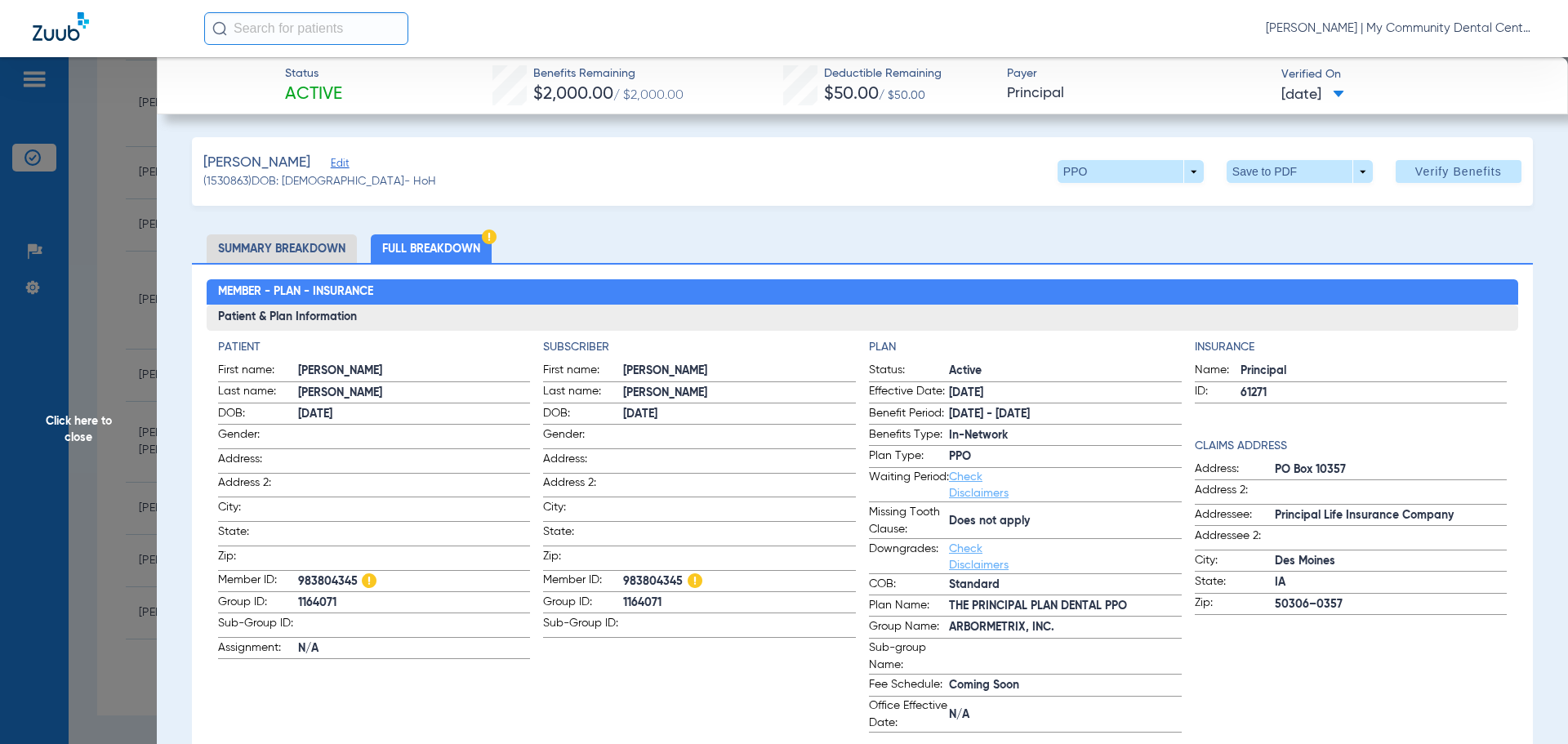
click at [646, 578] on span "983804345" at bounding box center [739, 582] width 233 height 17
copy span "983804345"
click at [96, 429] on span "Click here to close" at bounding box center [78, 428] width 156 height 744
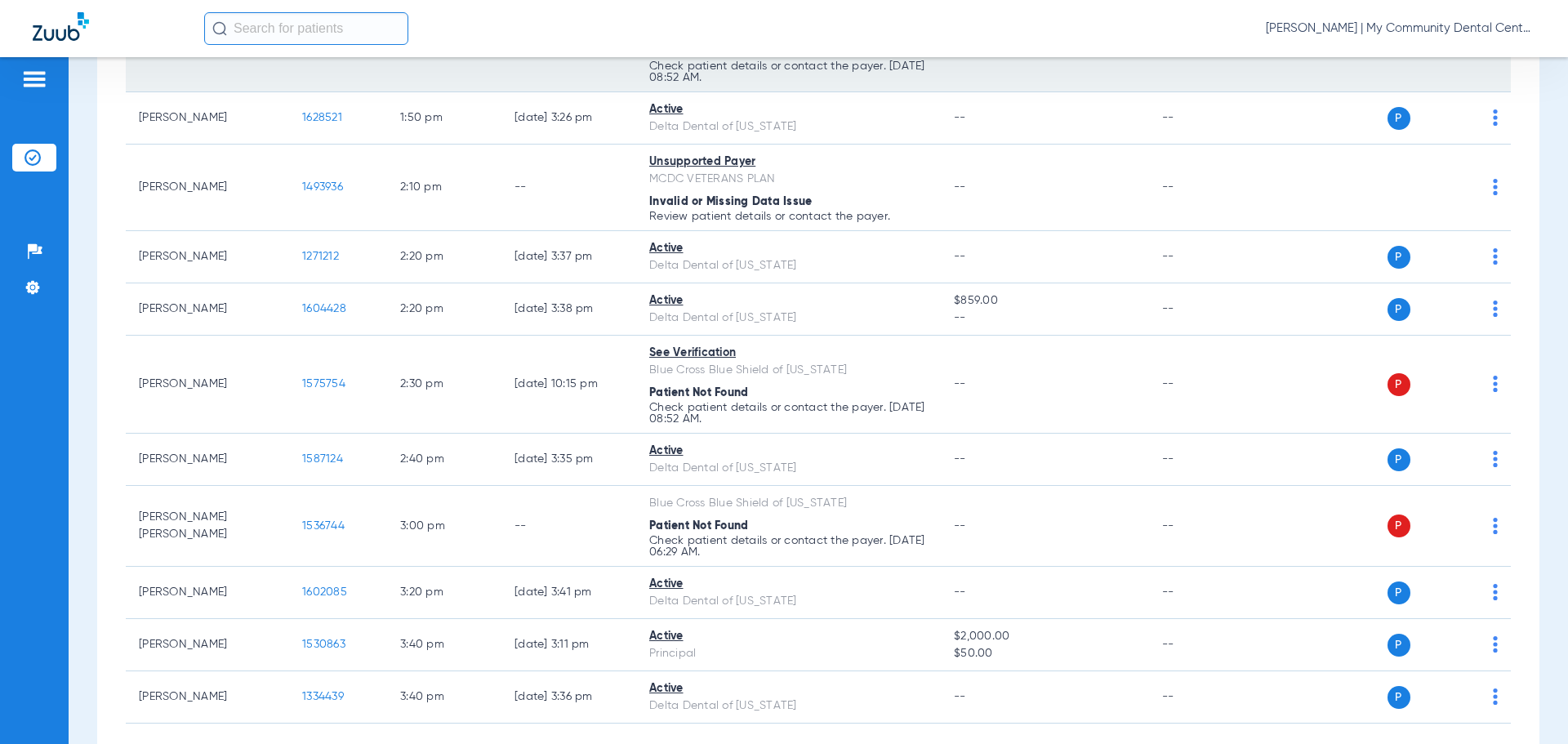
scroll to position [1924, 0]
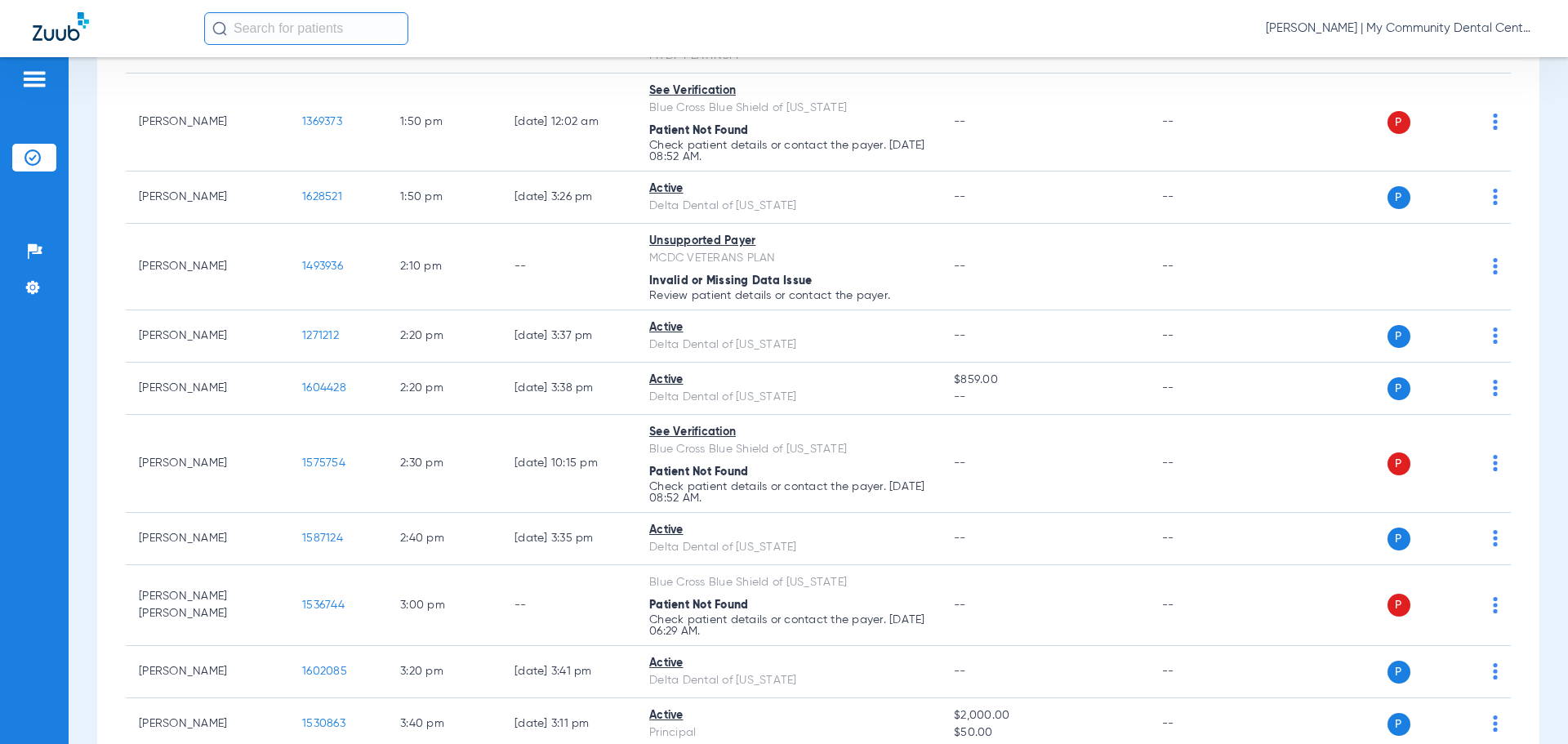
click at [1380, 36] on div "[PERSON_NAME] | My Community Dental Centers" at bounding box center [870, 28] width 1331 height 33
click at [1402, 34] on span "[PERSON_NAME] | My Community Dental Centers" at bounding box center [1400, 29] width 269 height 17
click at [1435, 64] on button "Account Selection" at bounding box center [1474, 58] width 117 height 33
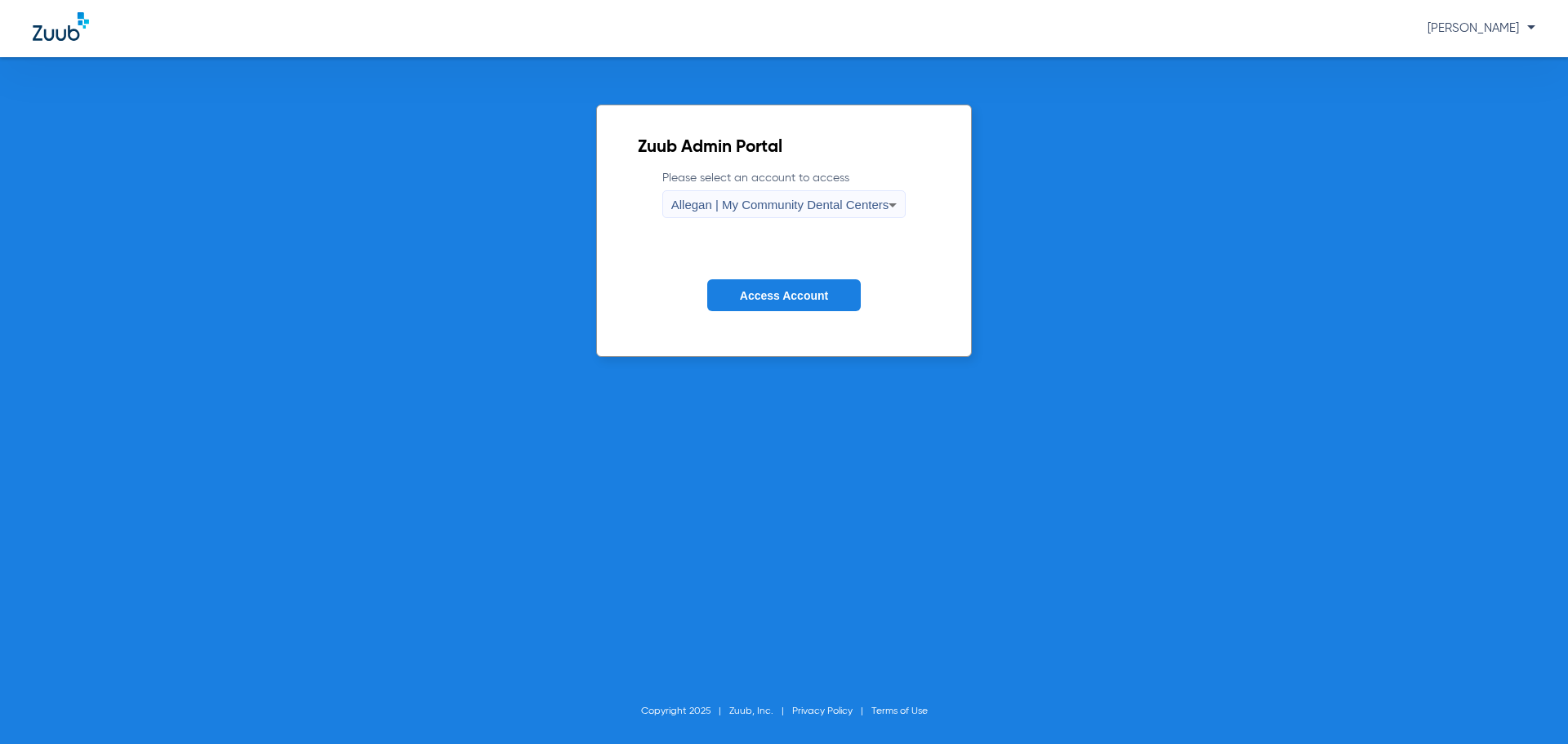
click at [818, 209] on span "Allegan | My Community Dental Centers" at bounding box center [780, 204] width 218 height 14
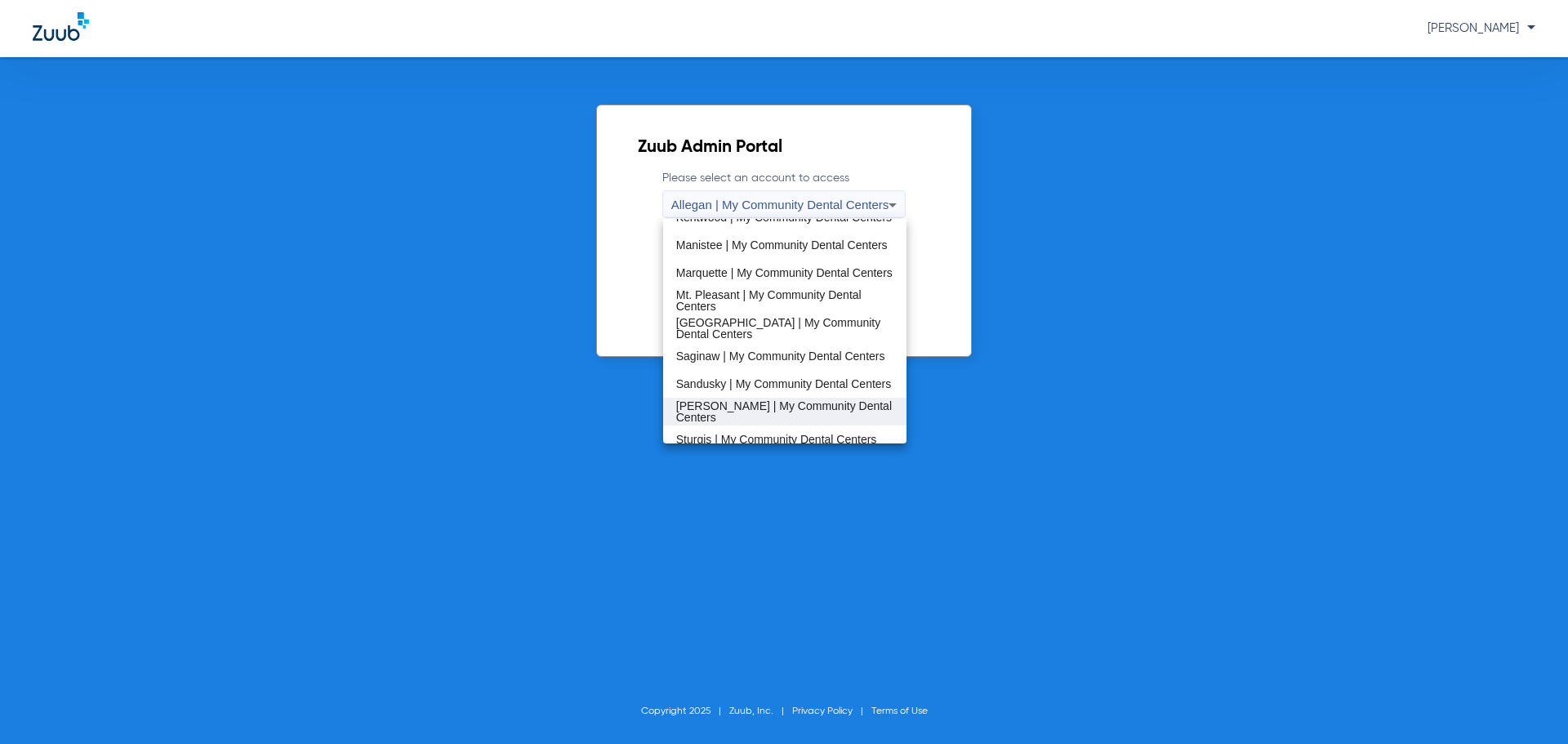
scroll to position [525, 0]
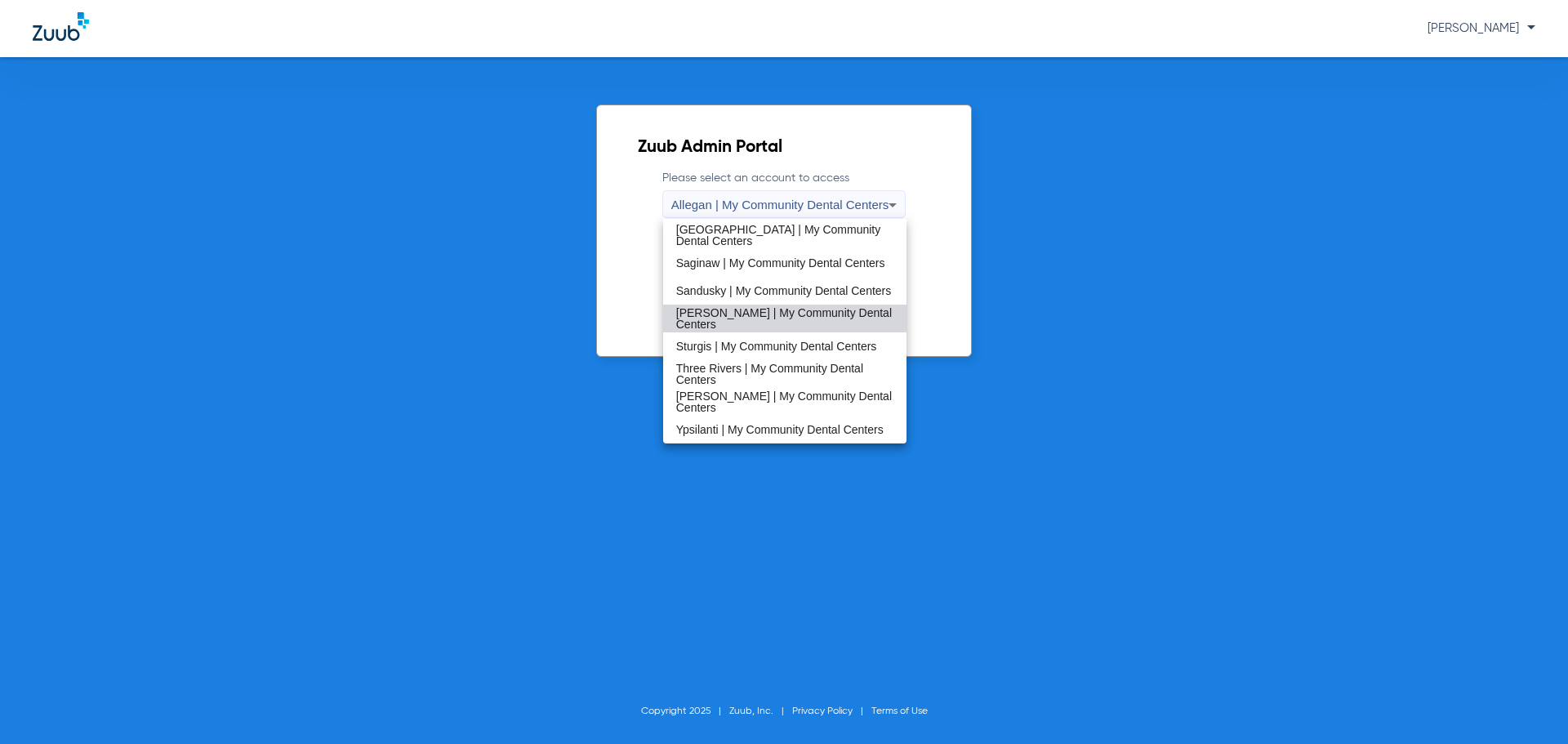
click at [789, 316] on span "[PERSON_NAME] | My Community Dental Centers" at bounding box center [785, 318] width 218 height 23
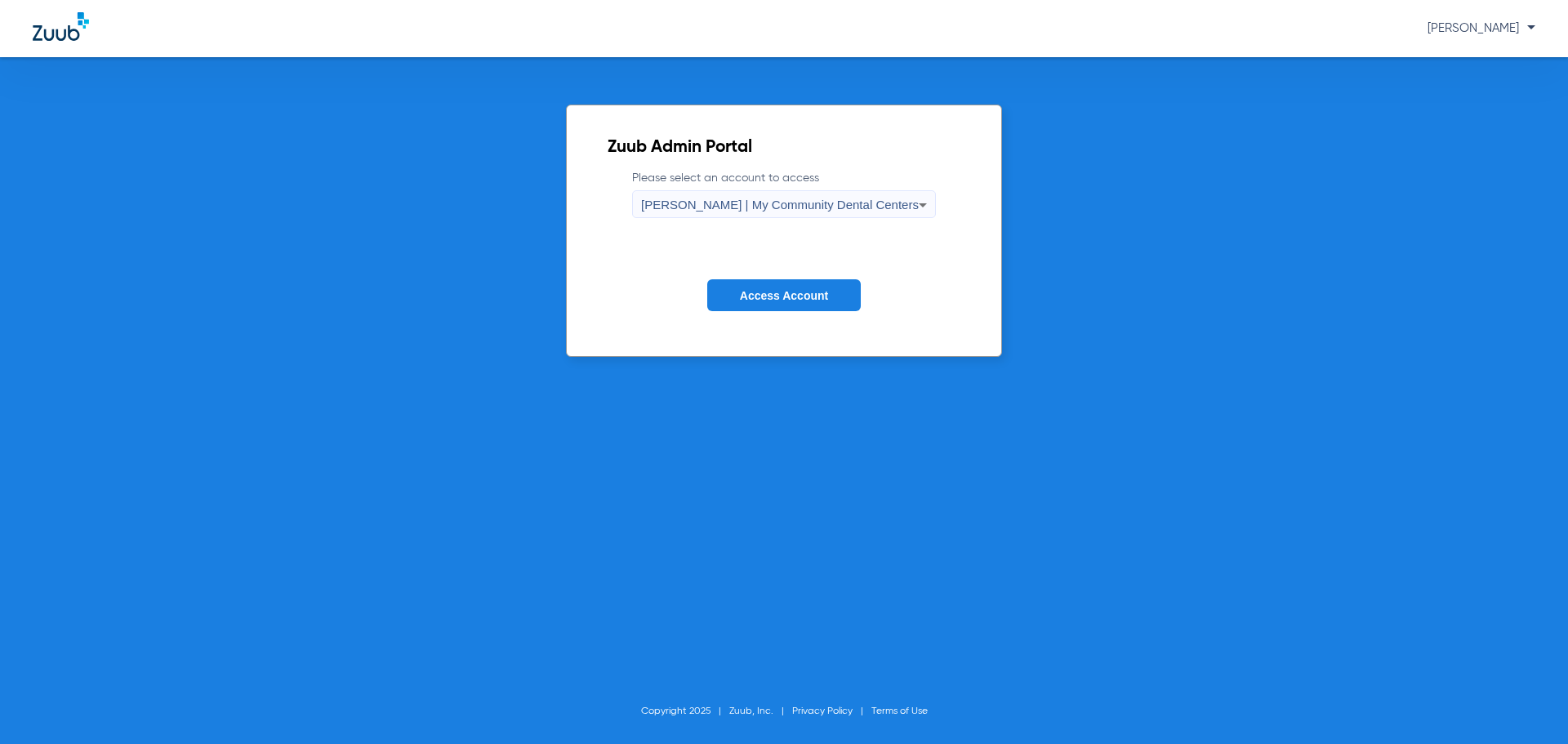
click at [788, 296] on span "Access Account" at bounding box center [784, 296] width 88 height 13
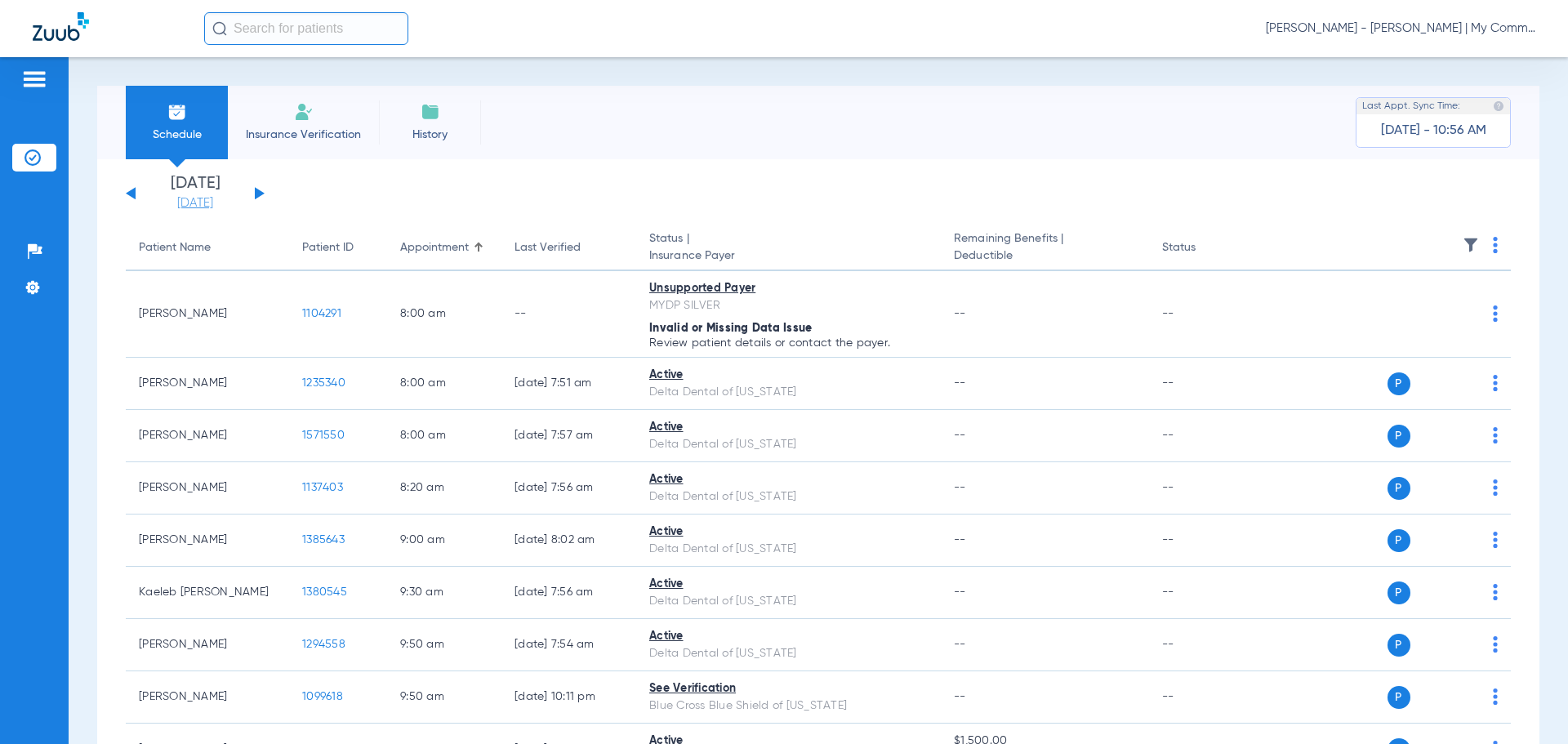
click at [202, 203] on link "[DATE]" at bounding box center [195, 204] width 98 height 17
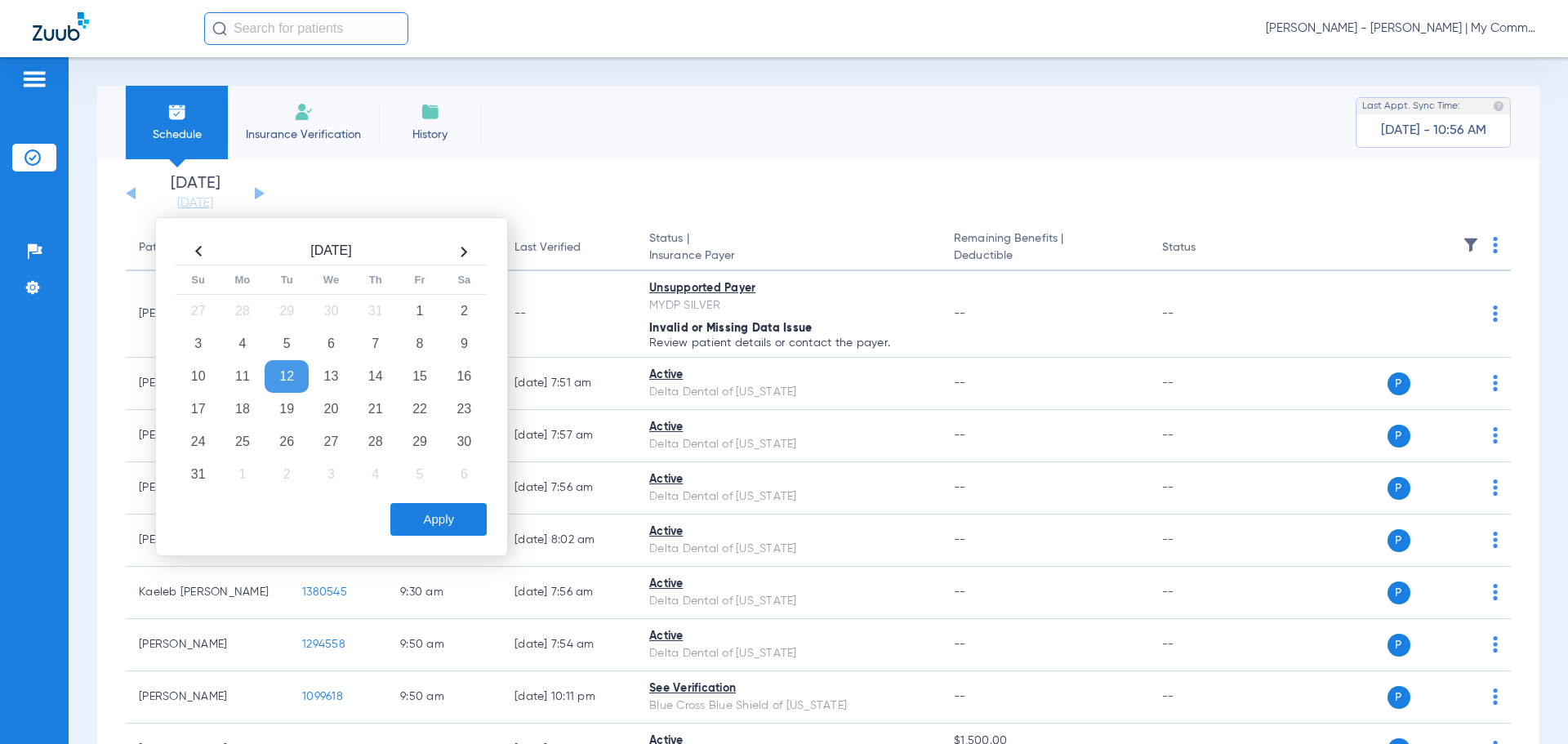
drag, startPoint x: 336, startPoint y: 408, endPoint x: 456, endPoint y: 537, distance: 176.2
click at [335, 408] on td "20" at bounding box center [331, 409] width 44 height 33
click at [449, 521] on button "Apply" at bounding box center [439, 519] width 97 height 33
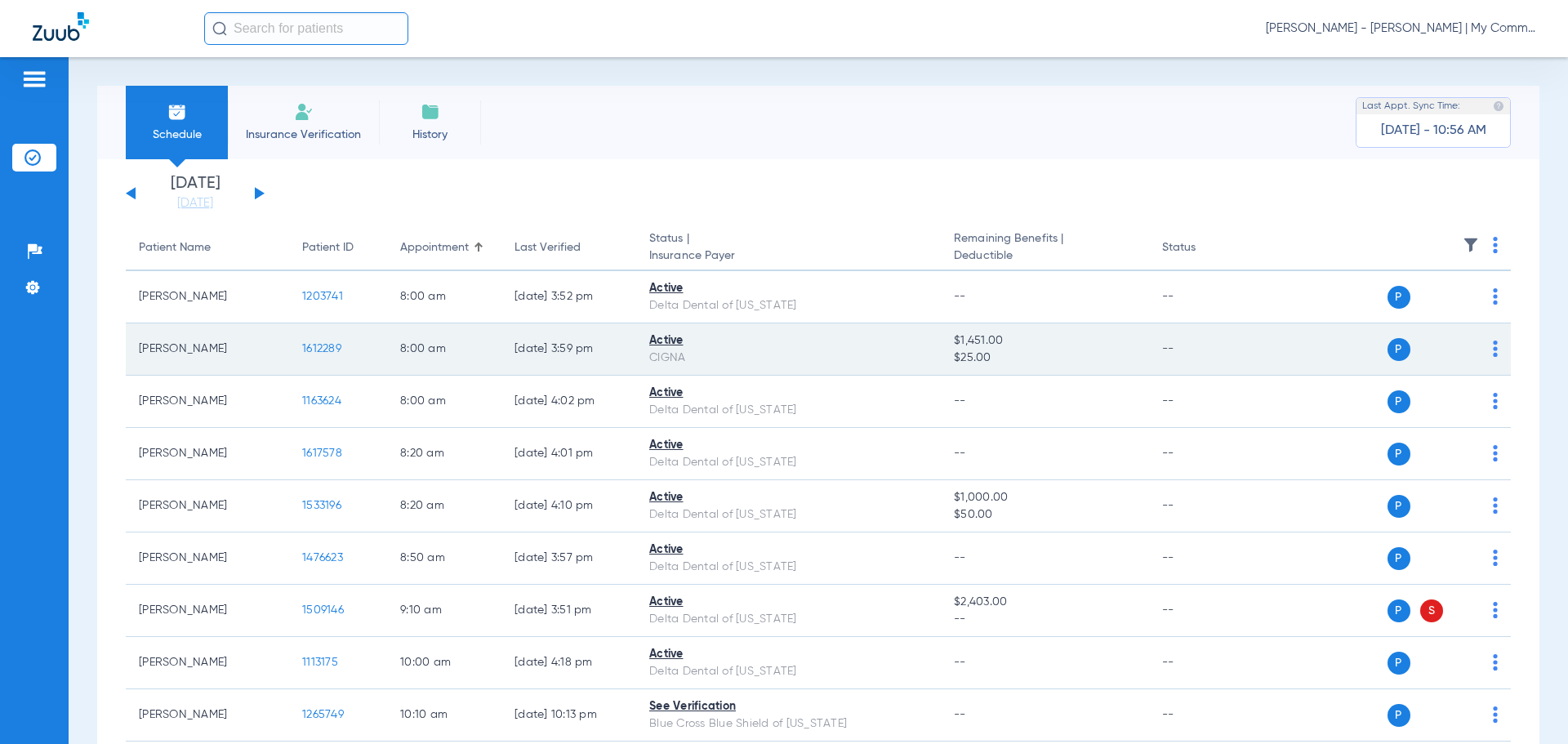
click at [330, 344] on span "1612289" at bounding box center [322, 348] width 39 height 11
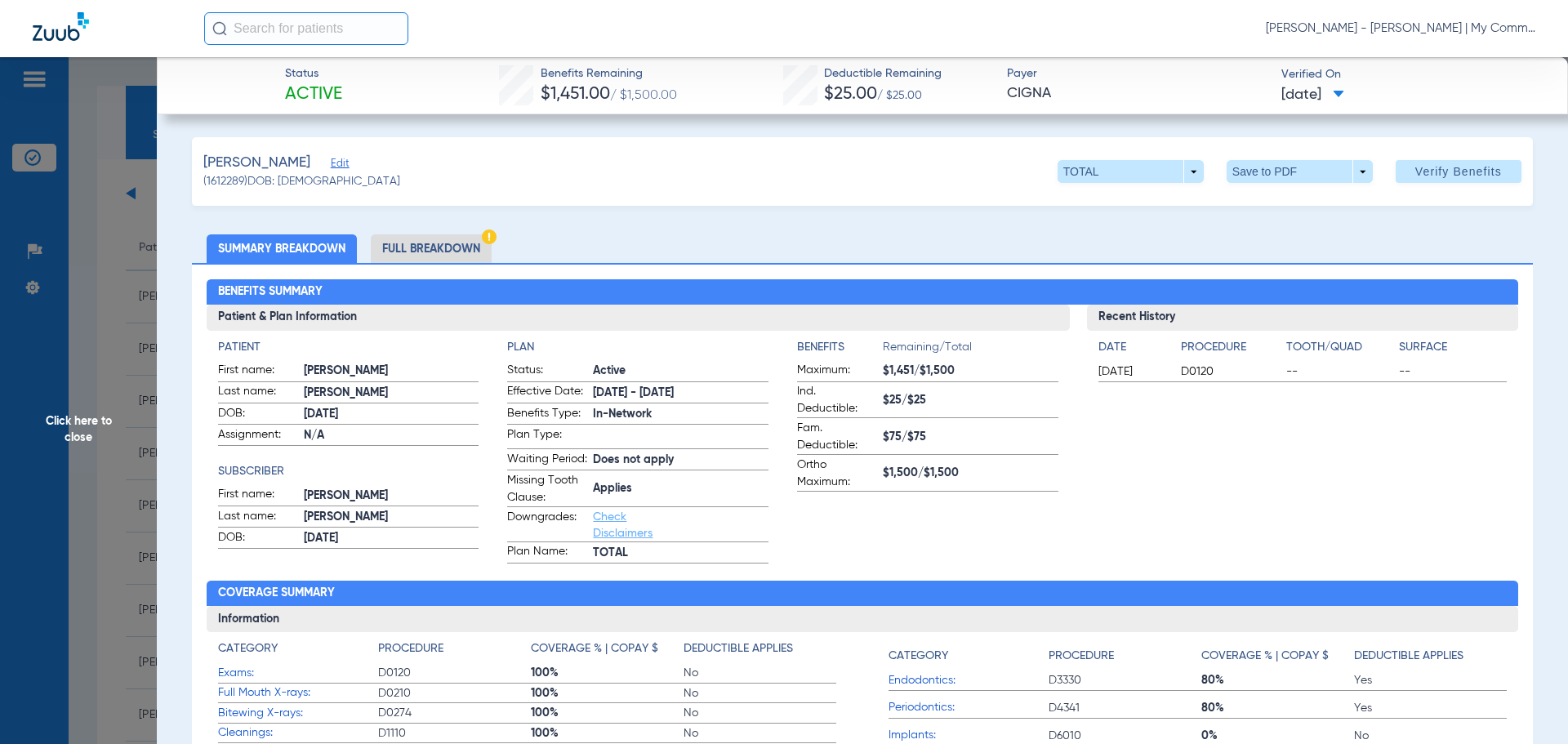
drag, startPoint x: 443, startPoint y: 239, endPoint x: 830, endPoint y: 220, distance: 387.5
click at [443, 239] on li "Full Breakdown" at bounding box center [431, 249] width 121 height 29
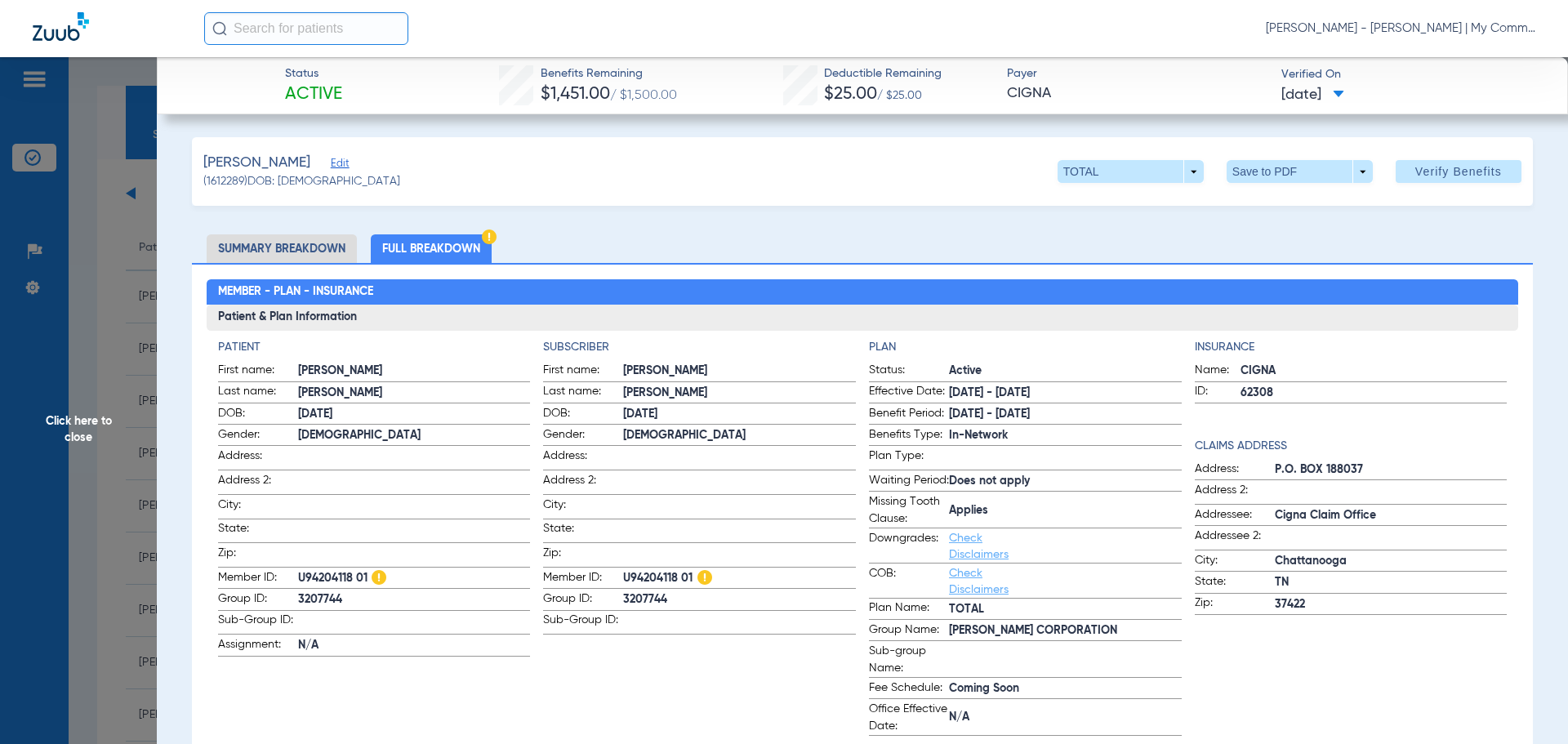
click at [106, 426] on span "Click here to close" at bounding box center [78, 428] width 156 height 744
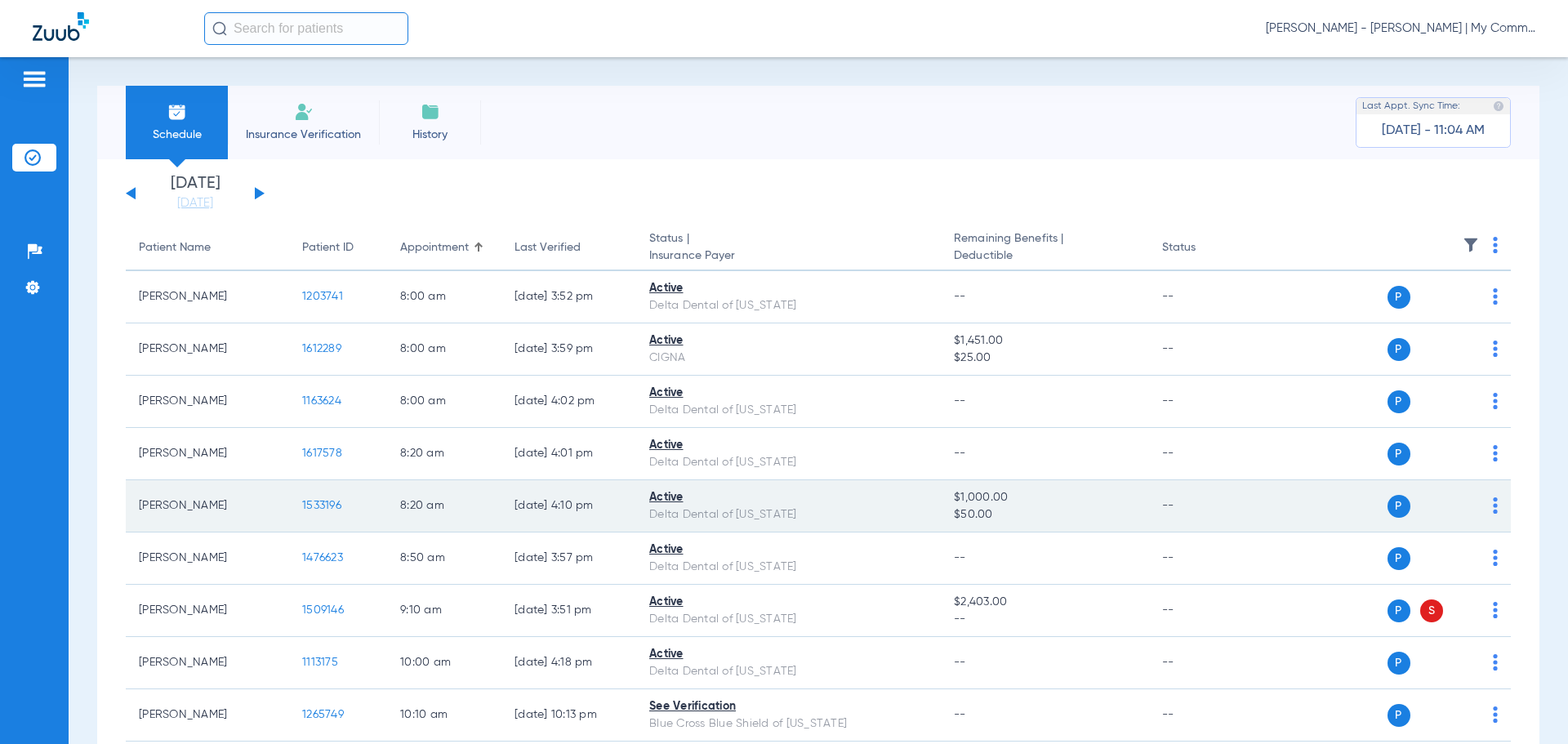
click at [309, 501] on span "1533196" at bounding box center [322, 506] width 39 height 11
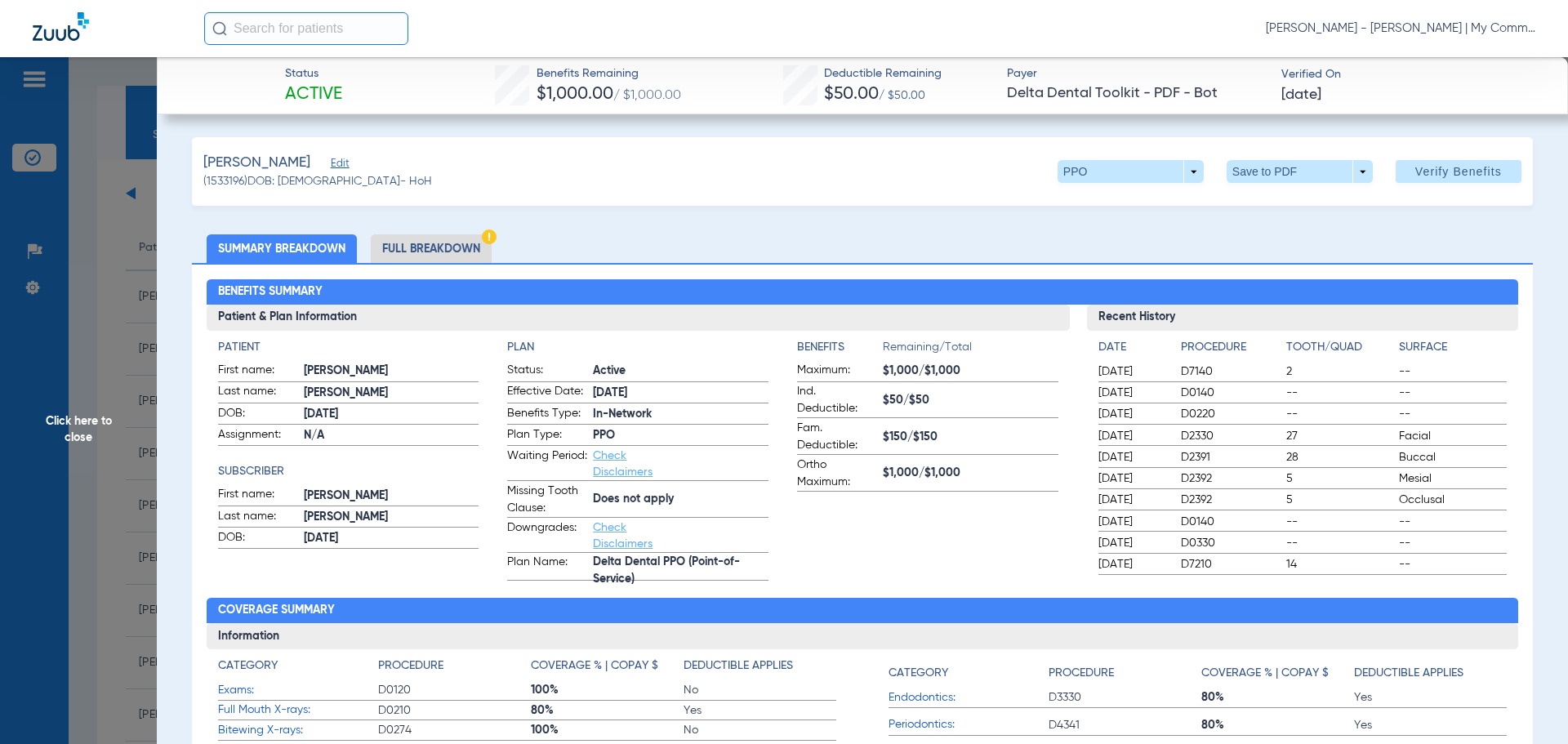
click at [426, 245] on li "Full Breakdown" at bounding box center [431, 249] width 121 height 29
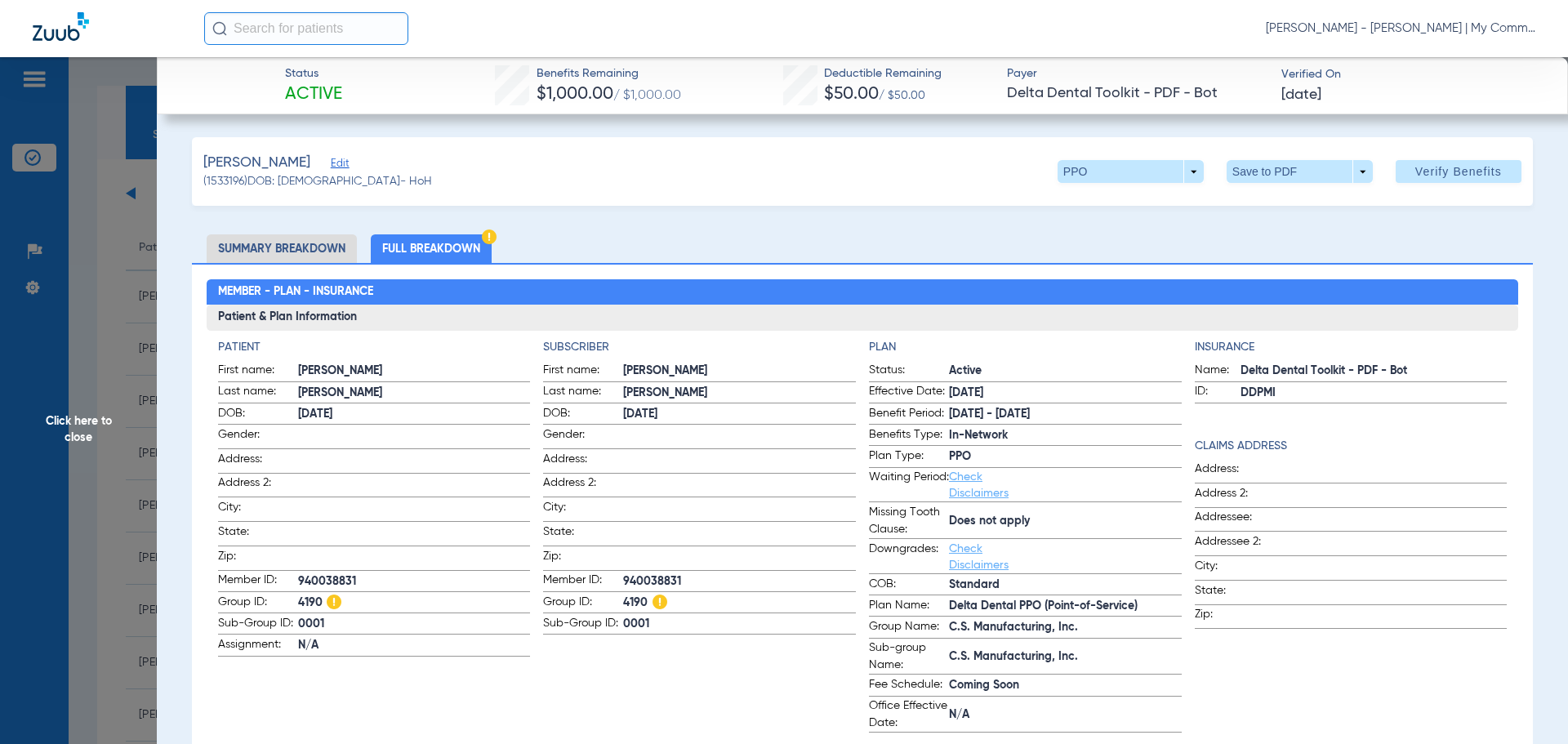
click at [101, 434] on span "Click here to close" at bounding box center [78, 428] width 156 height 744
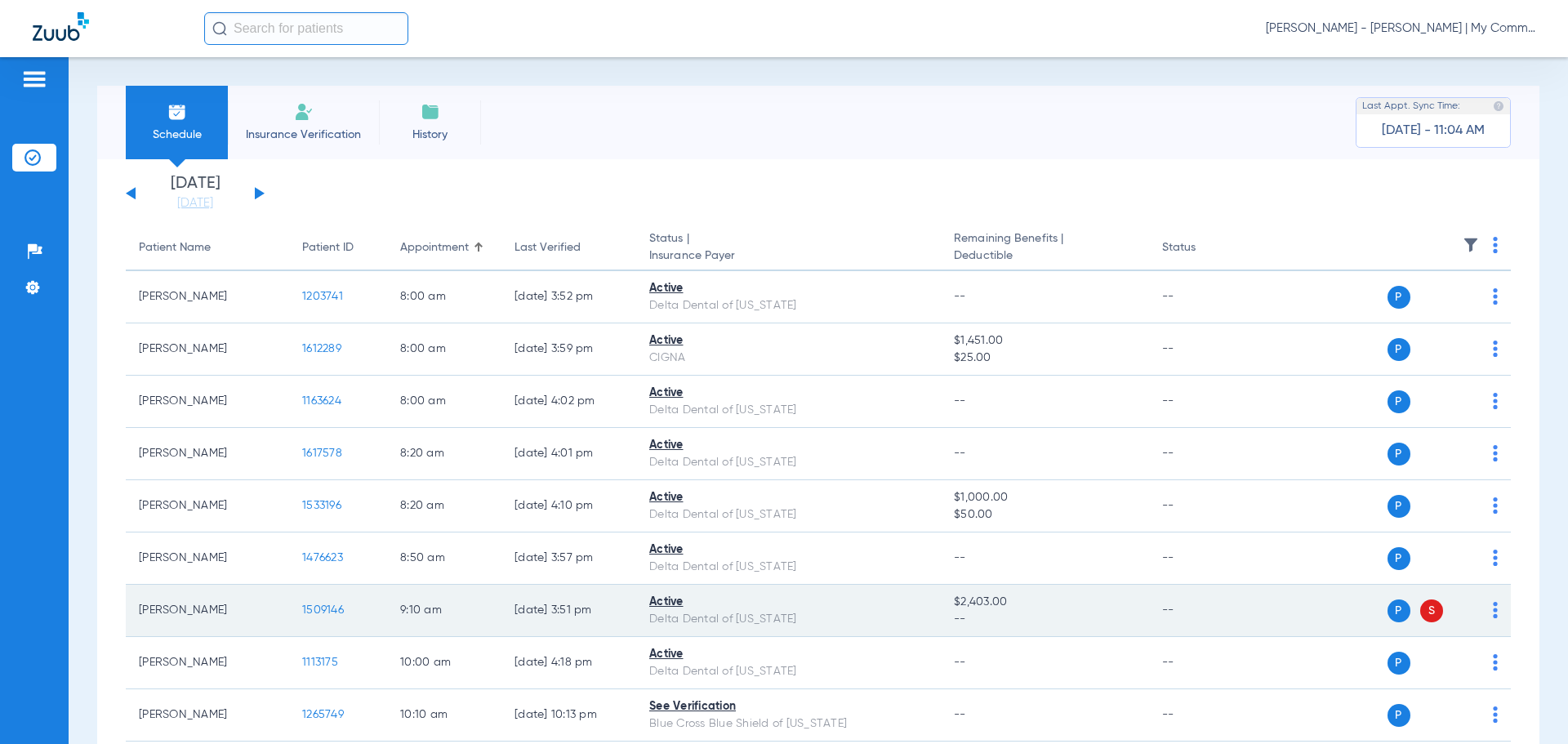
click at [321, 610] on span "1509146" at bounding box center [323, 610] width 42 height 11
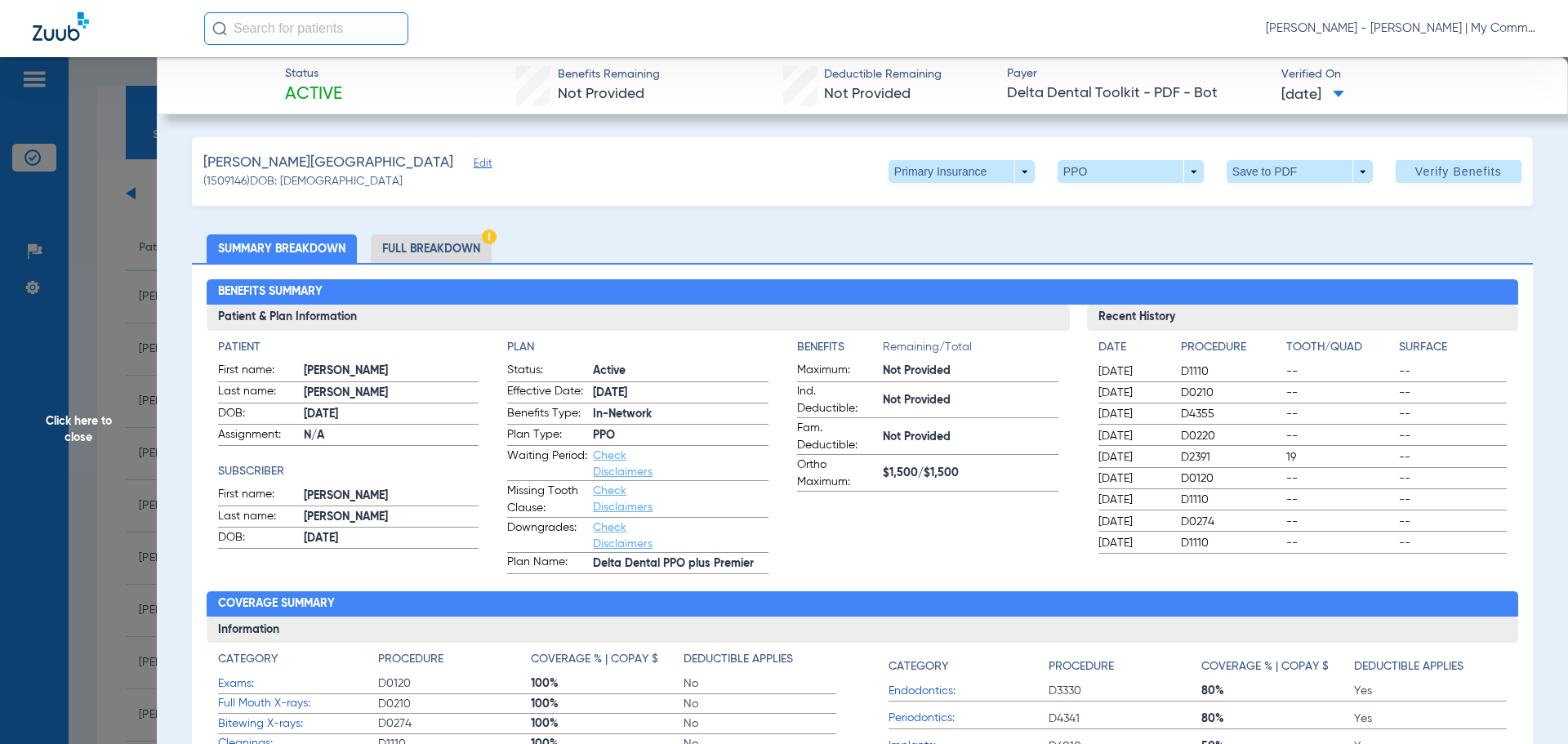
click at [436, 237] on li "Full Breakdown" at bounding box center [431, 249] width 121 height 29
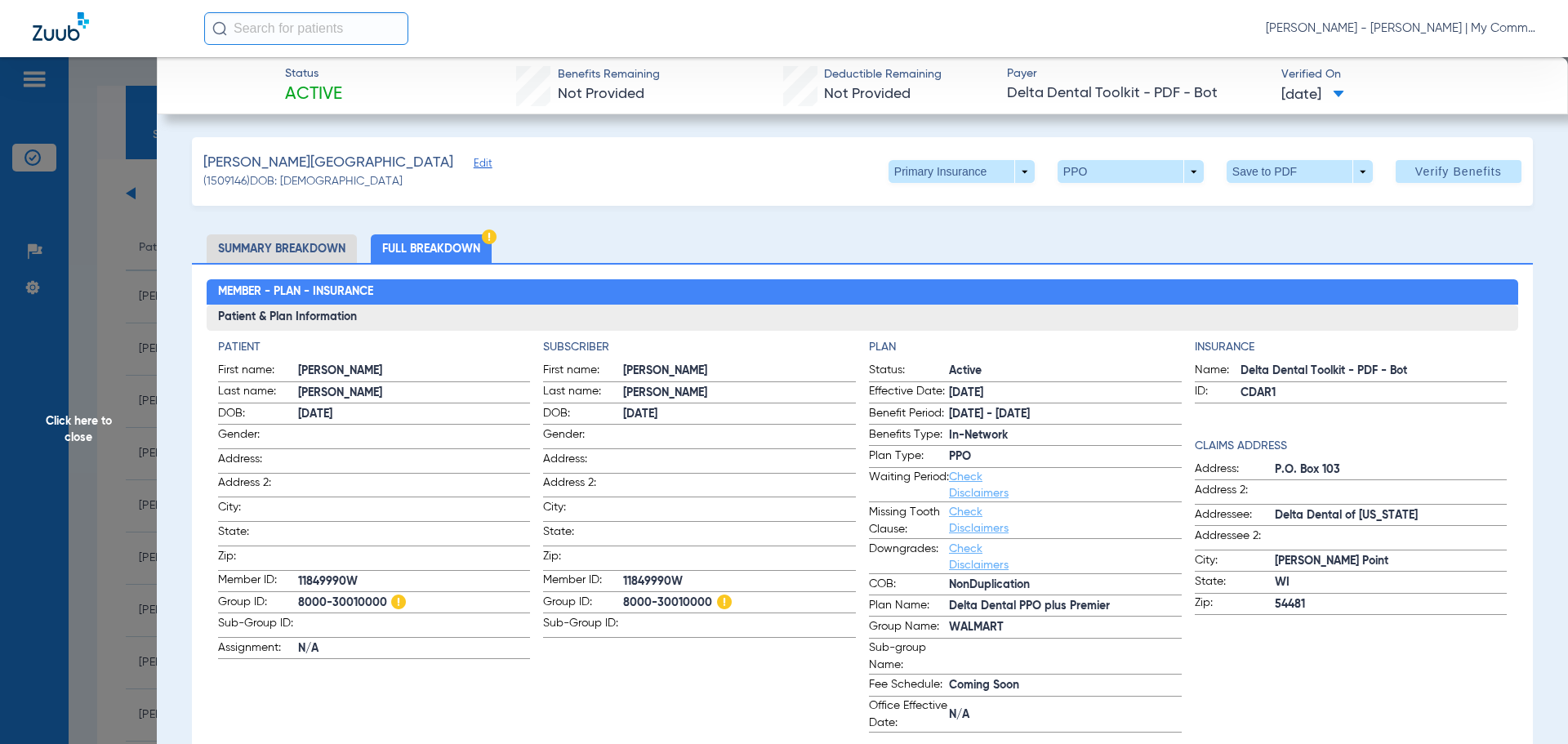
drag, startPoint x: 708, startPoint y: 599, endPoint x: 615, endPoint y: 597, distance: 93.0
click at [615, 597] on label "Group ID: 8000-30010000" at bounding box center [699, 604] width 313 height 20
copy label "8000-30010000"
click at [76, 421] on span "Click here to close" at bounding box center [78, 428] width 156 height 744
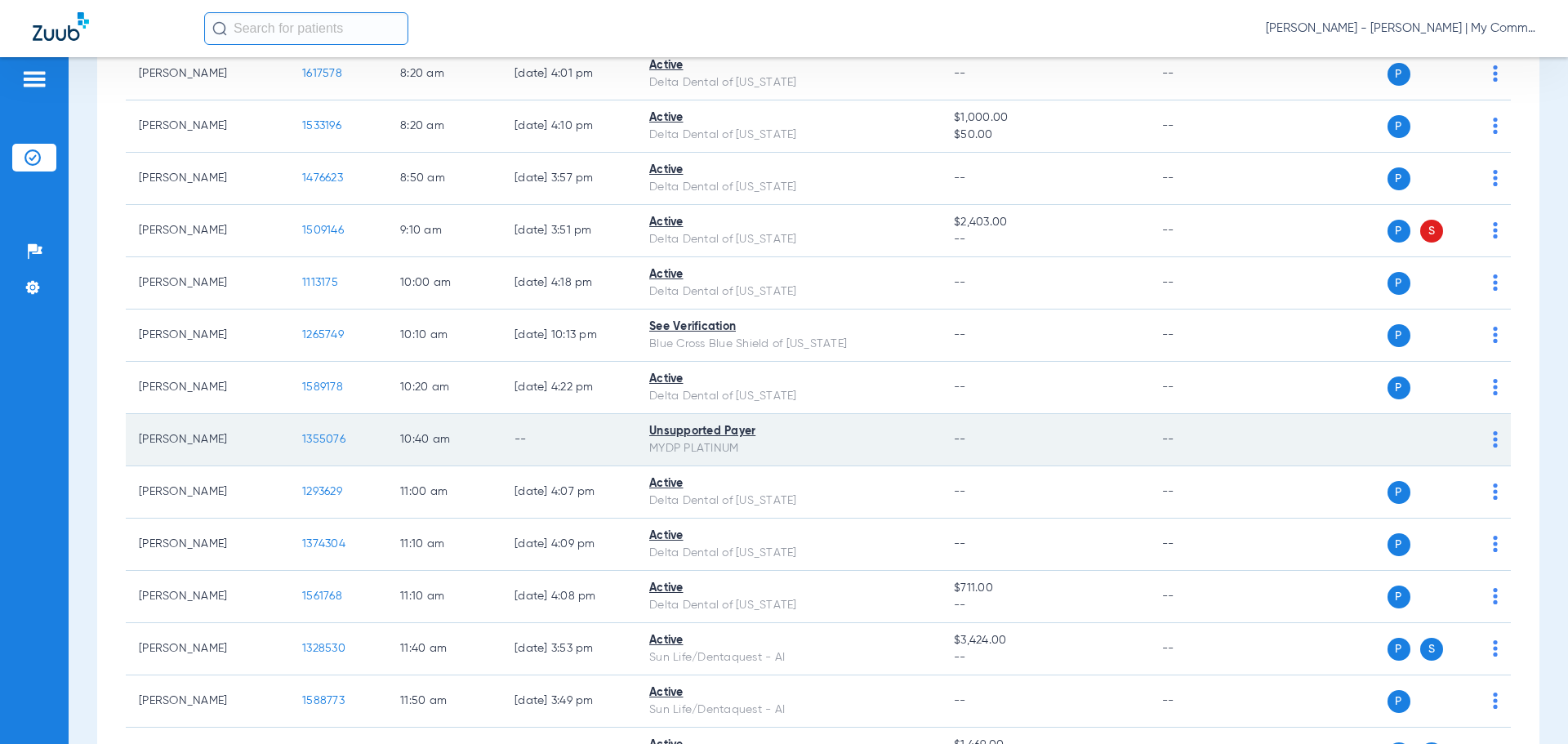
scroll to position [409, 0]
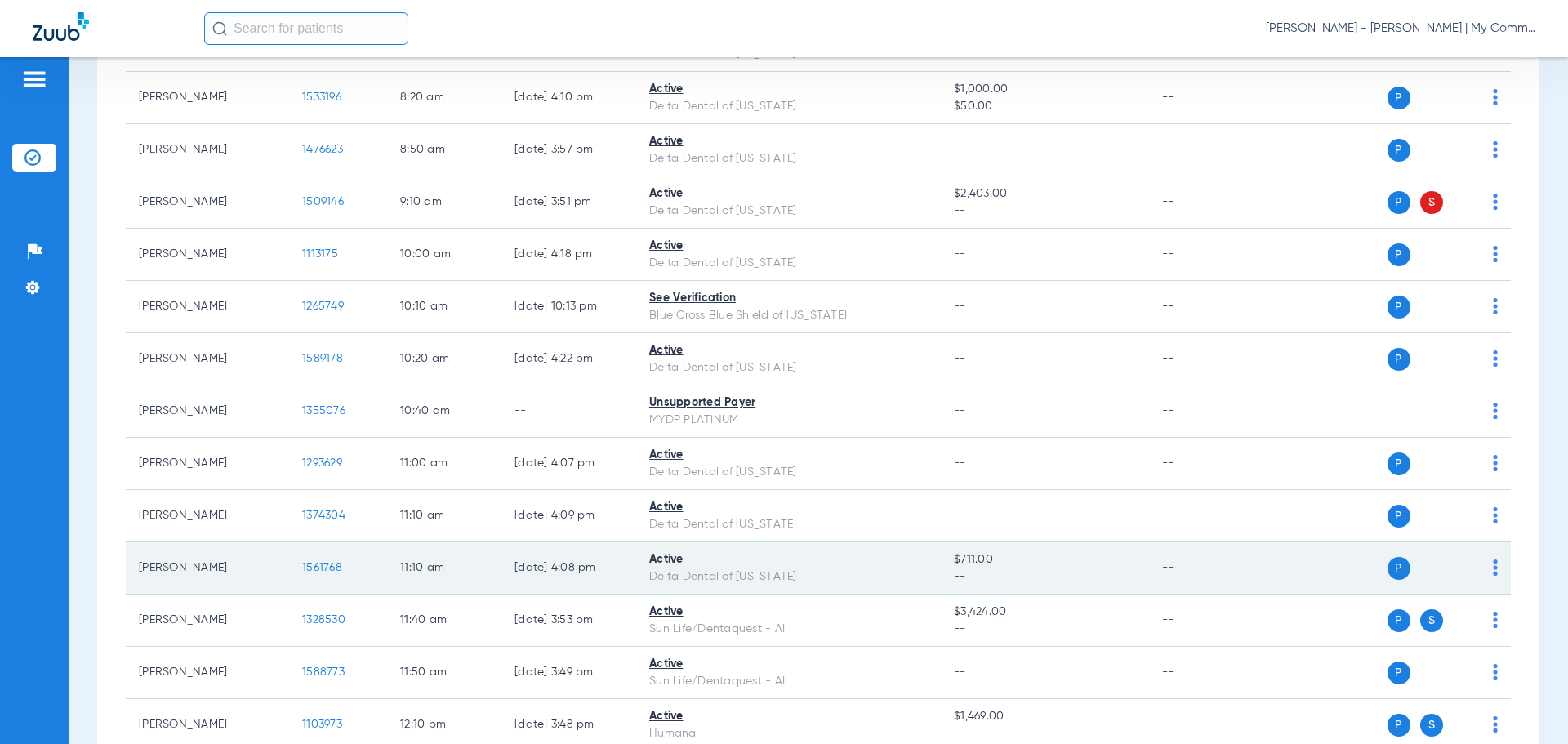
click at [311, 566] on span "1561768" at bounding box center [322, 568] width 40 height 11
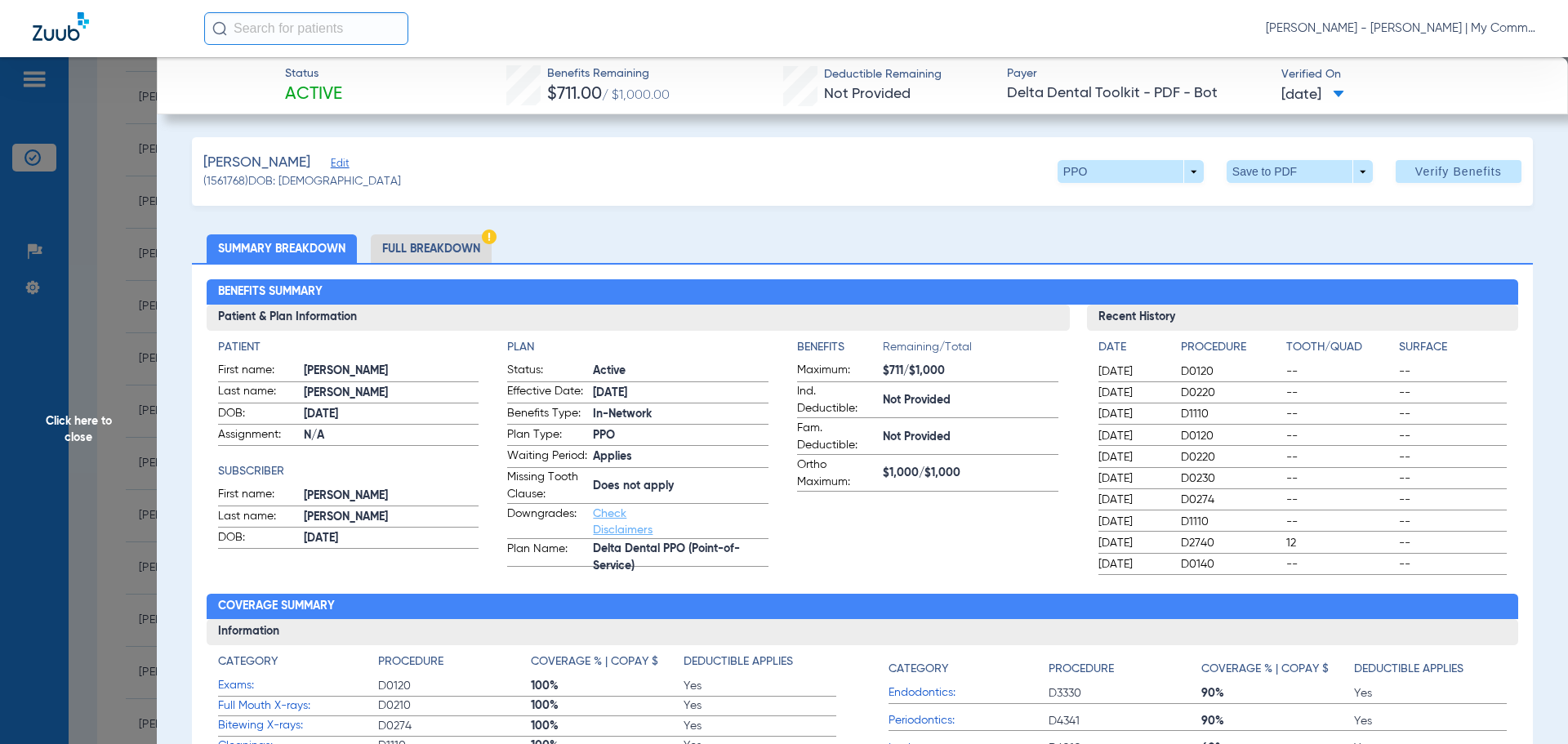
click at [438, 251] on li "Full Breakdown" at bounding box center [431, 249] width 121 height 29
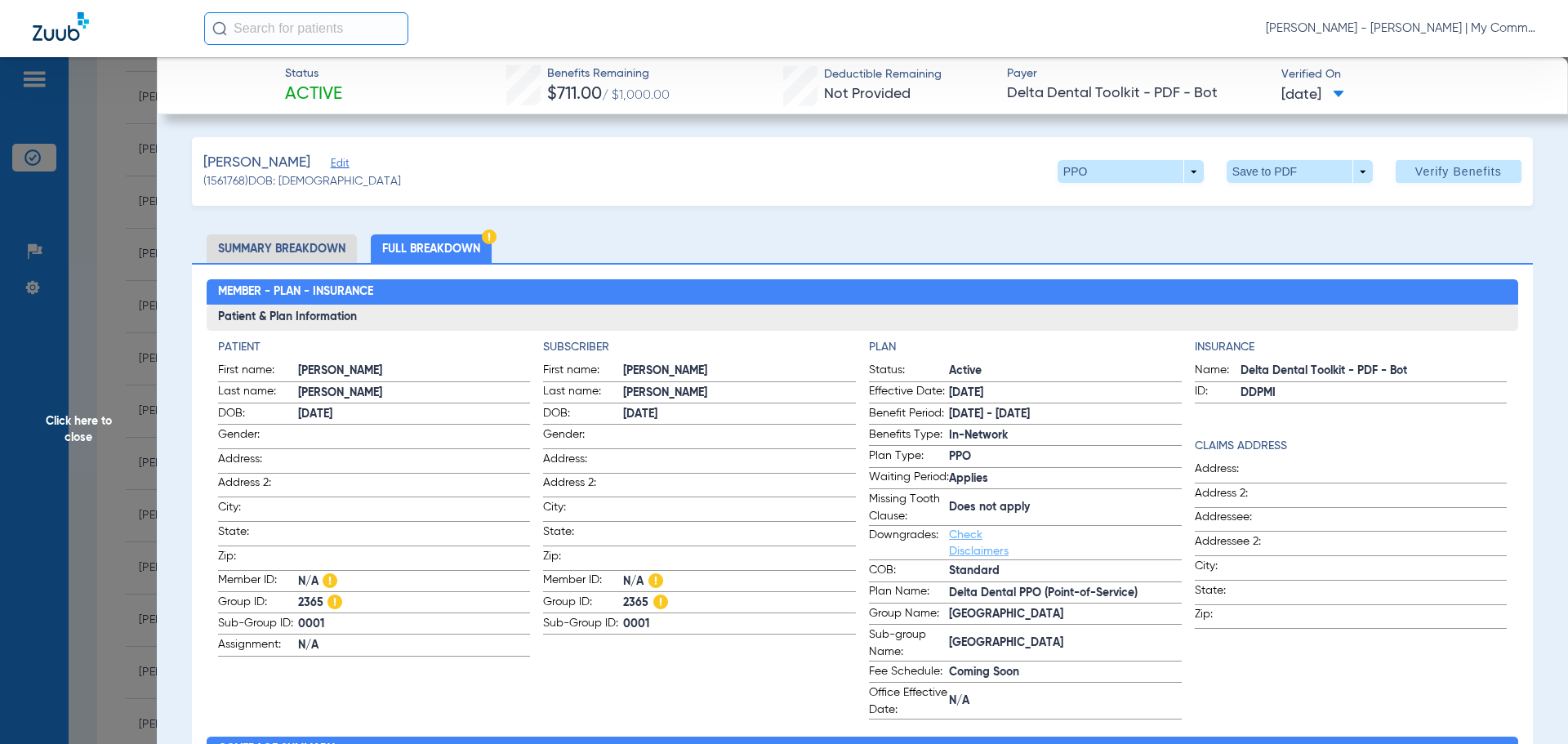
click at [84, 413] on span "Click here to close" at bounding box center [78, 428] width 156 height 744
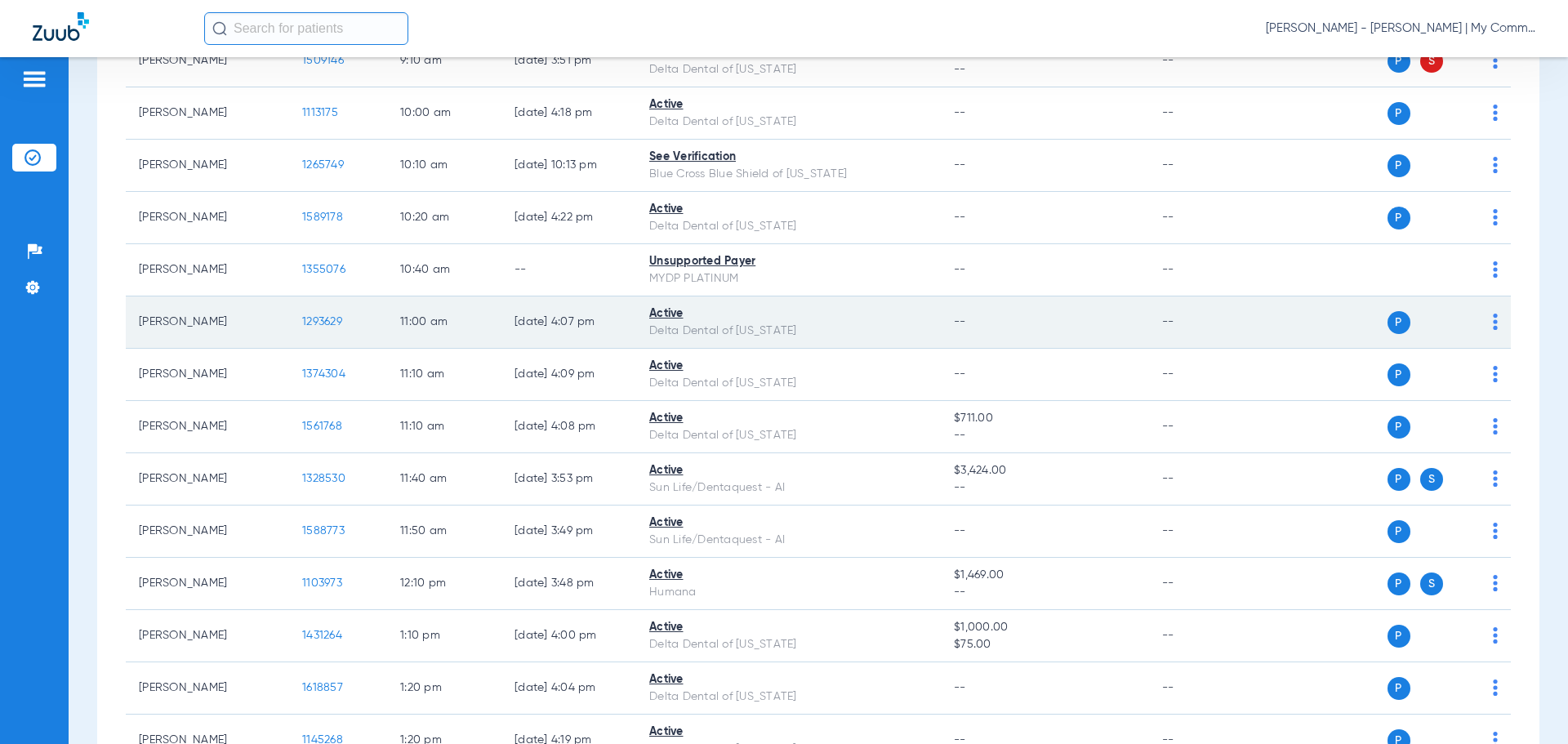
scroll to position [572, 0]
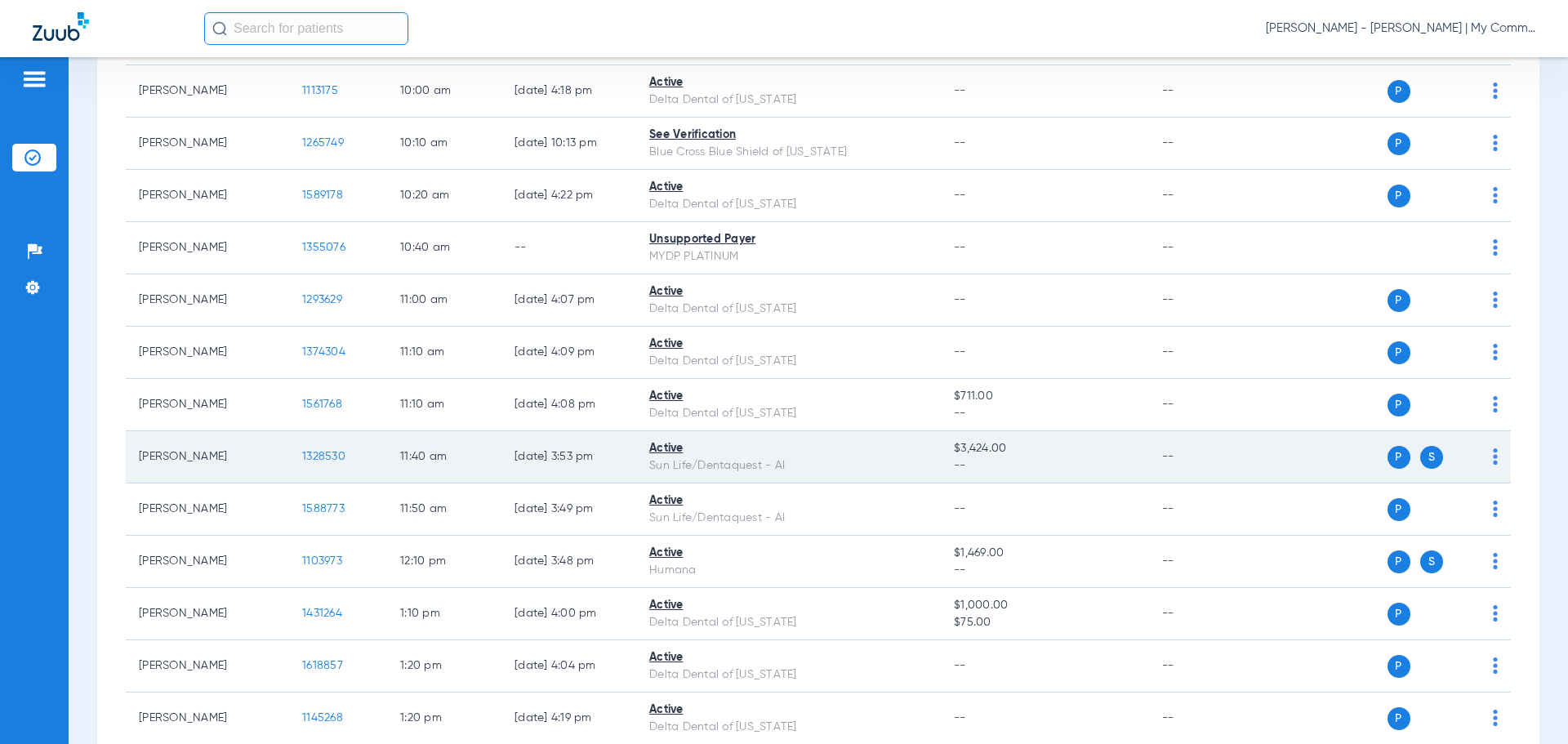
click at [309, 456] on span "1328530" at bounding box center [324, 456] width 43 height 11
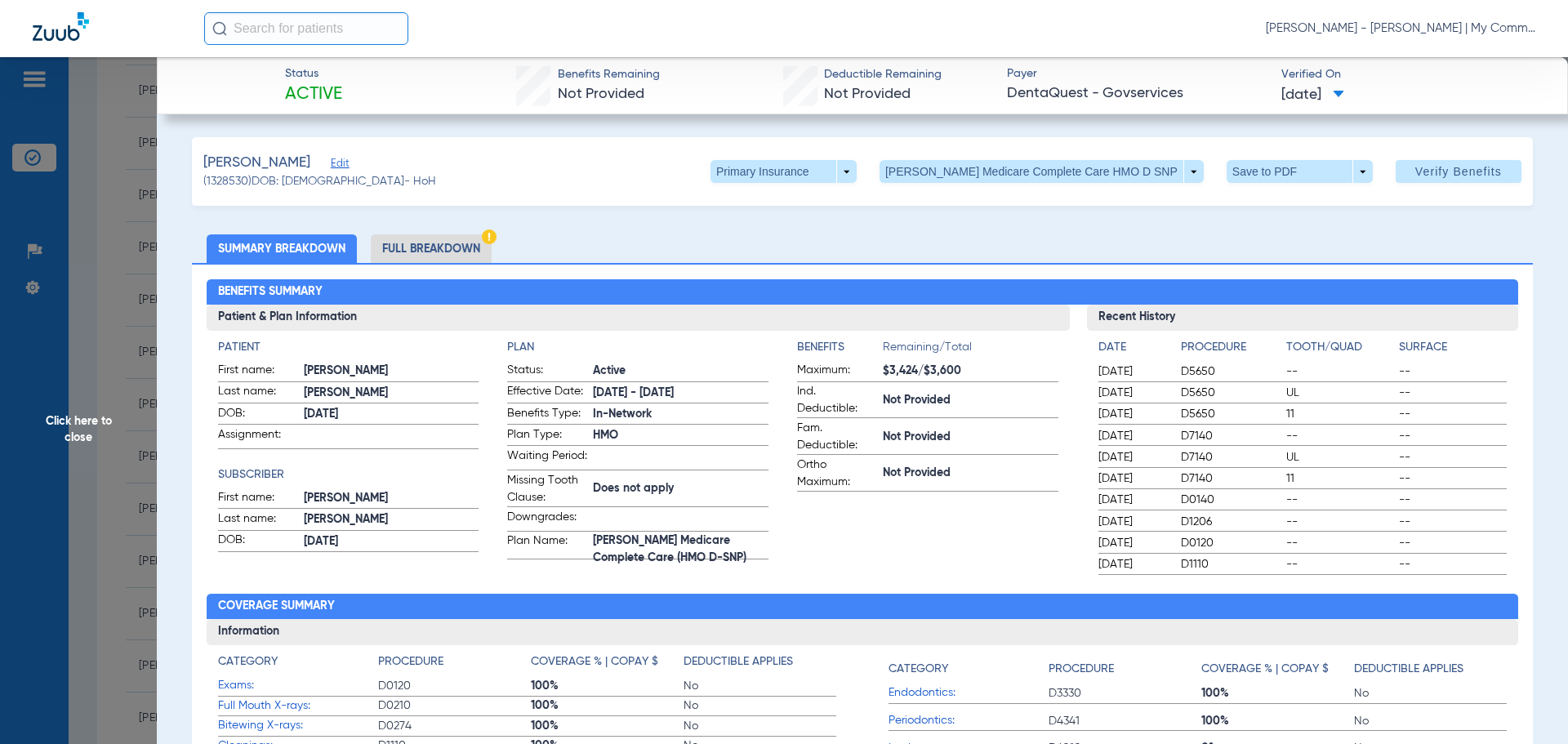
click at [76, 430] on span "Click here to close" at bounding box center [78, 428] width 156 height 744
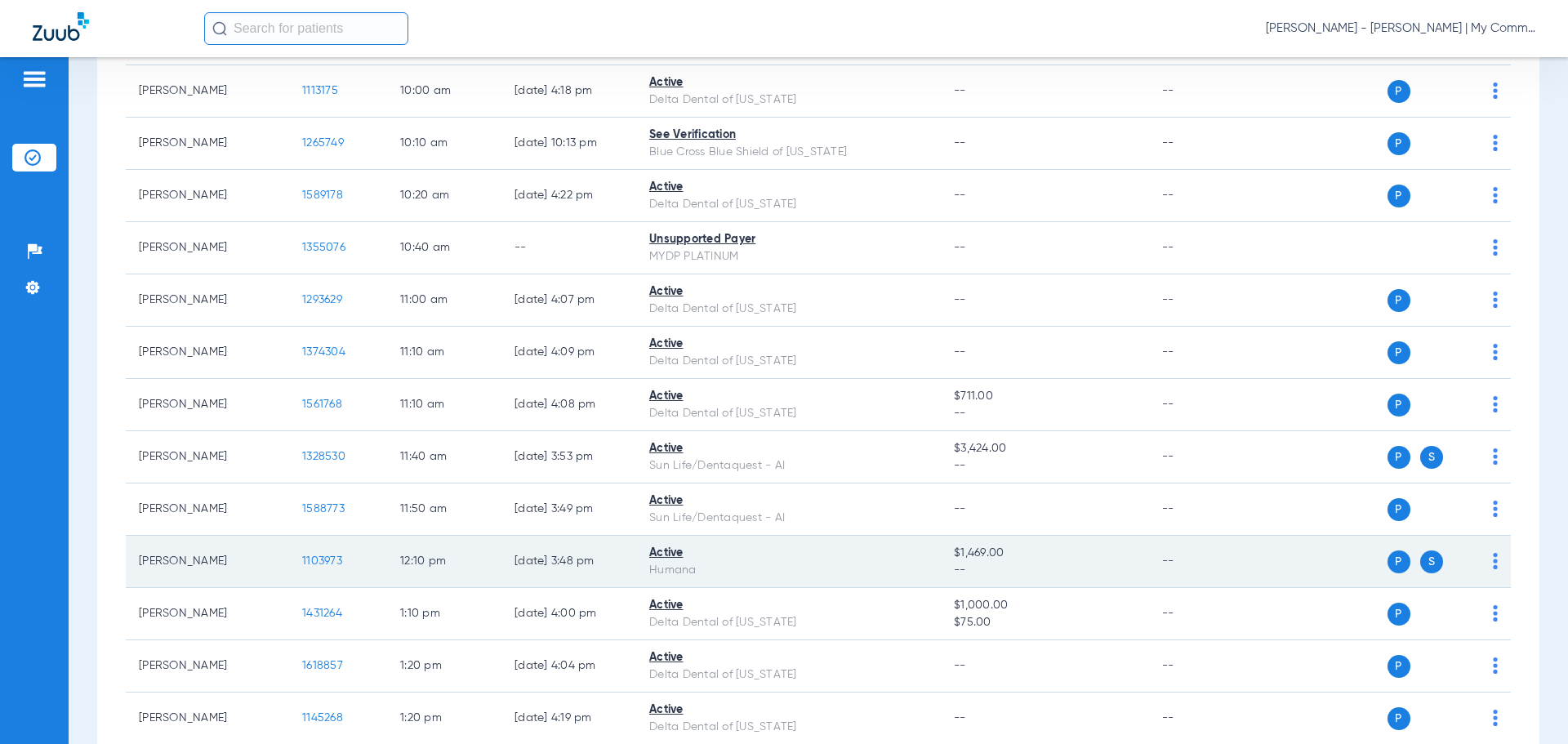
click at [327, 561] on span "1103973" at bounding box center [322, 561] width 40 height 11
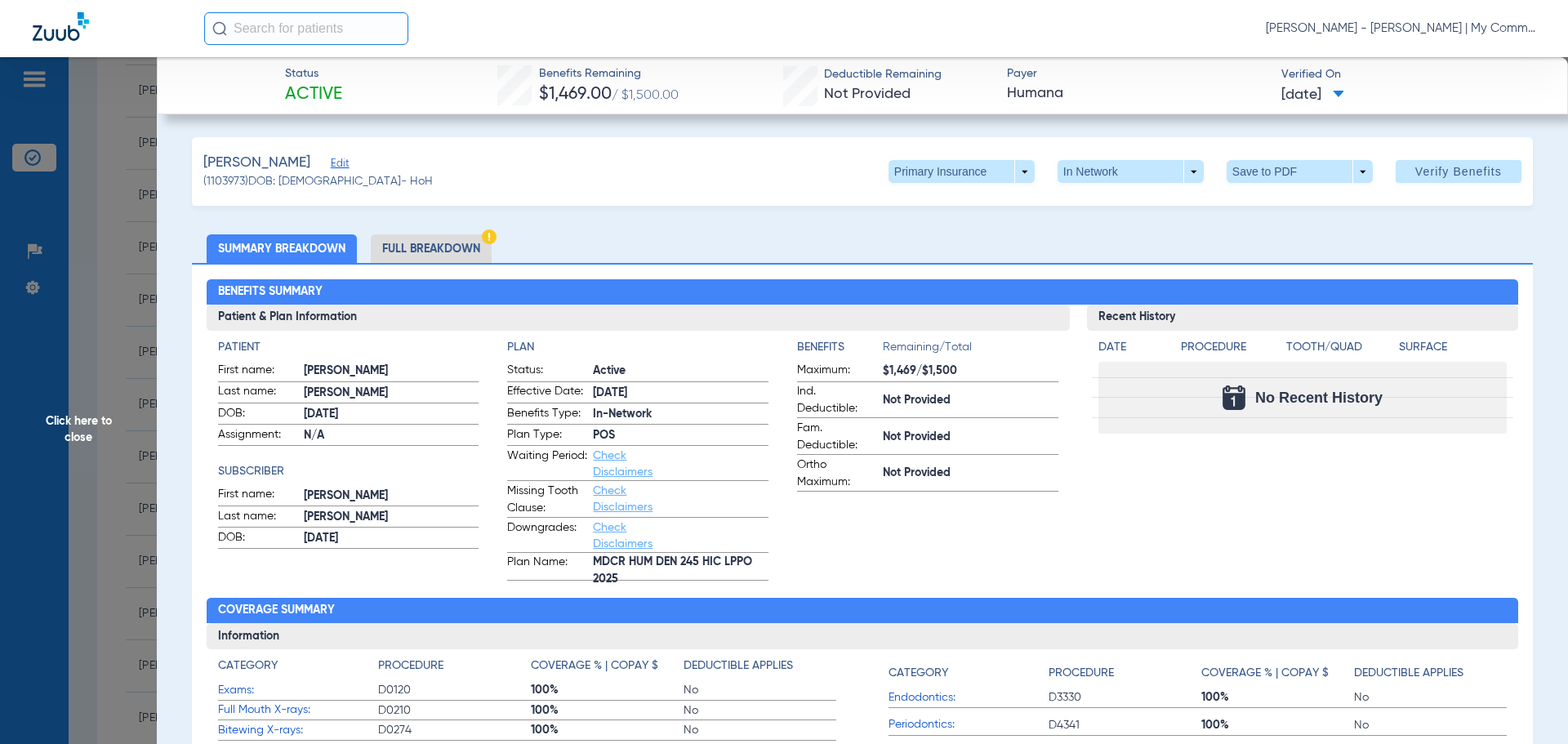
click at [103, 429] on span "Click here to close" at bounding box center [78, 428] width 156 height 744
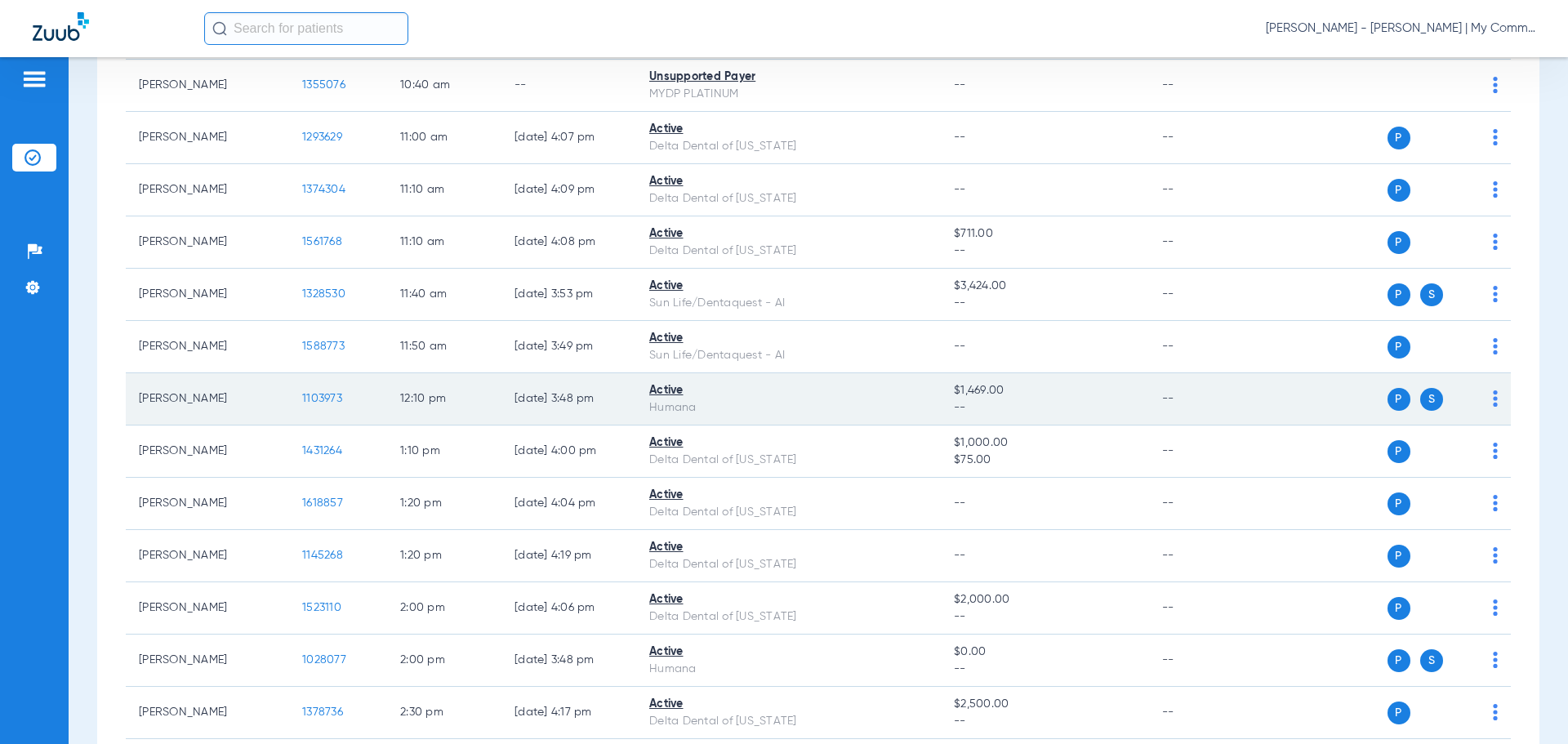
scroll to position [735, 0]
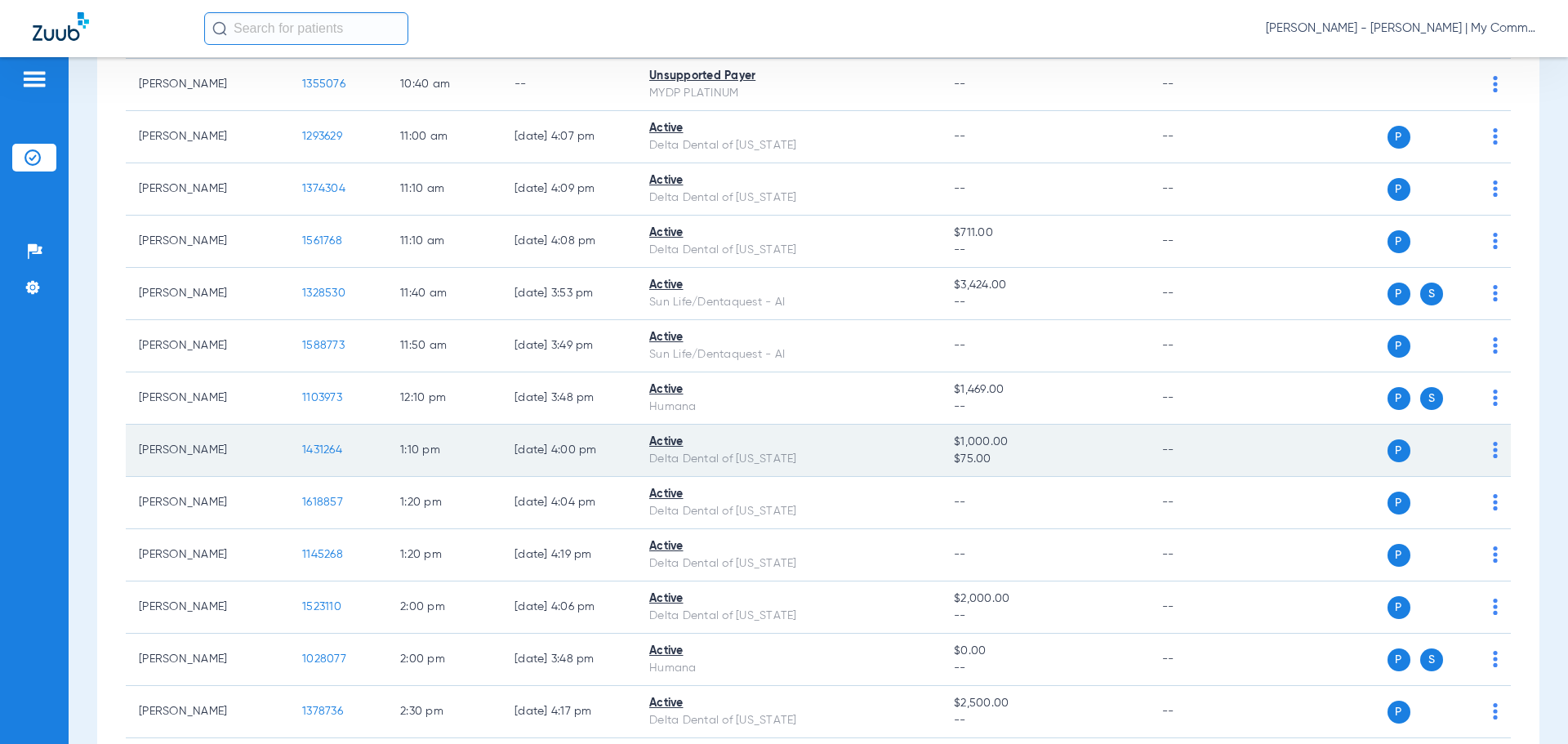
click at [330, 446] on span "1431264" at bounding box center [322, 450] width 40 height 11
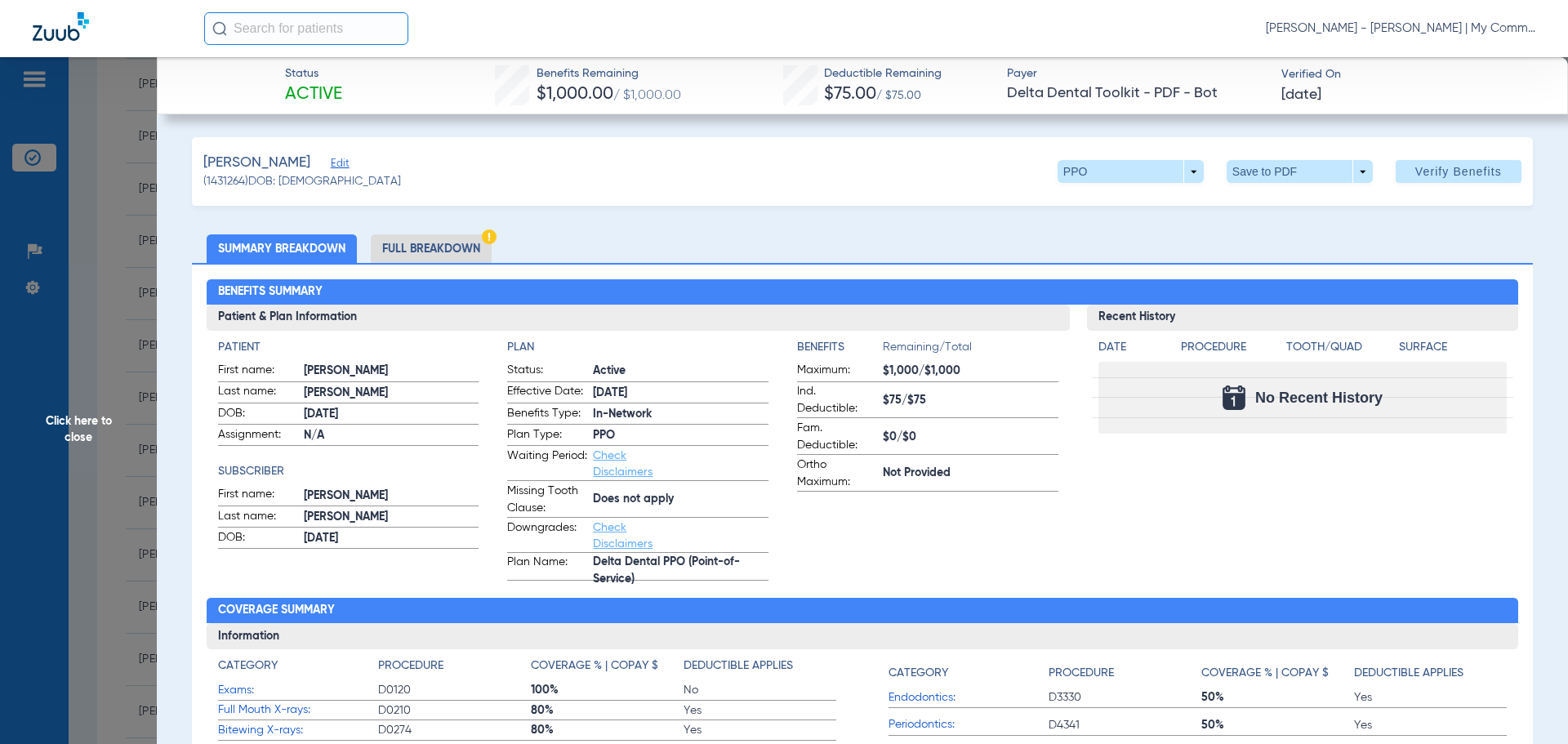
click at [389, 243] on li "Full Breakdown" at bounding box center [431, 249] width 121 height 29
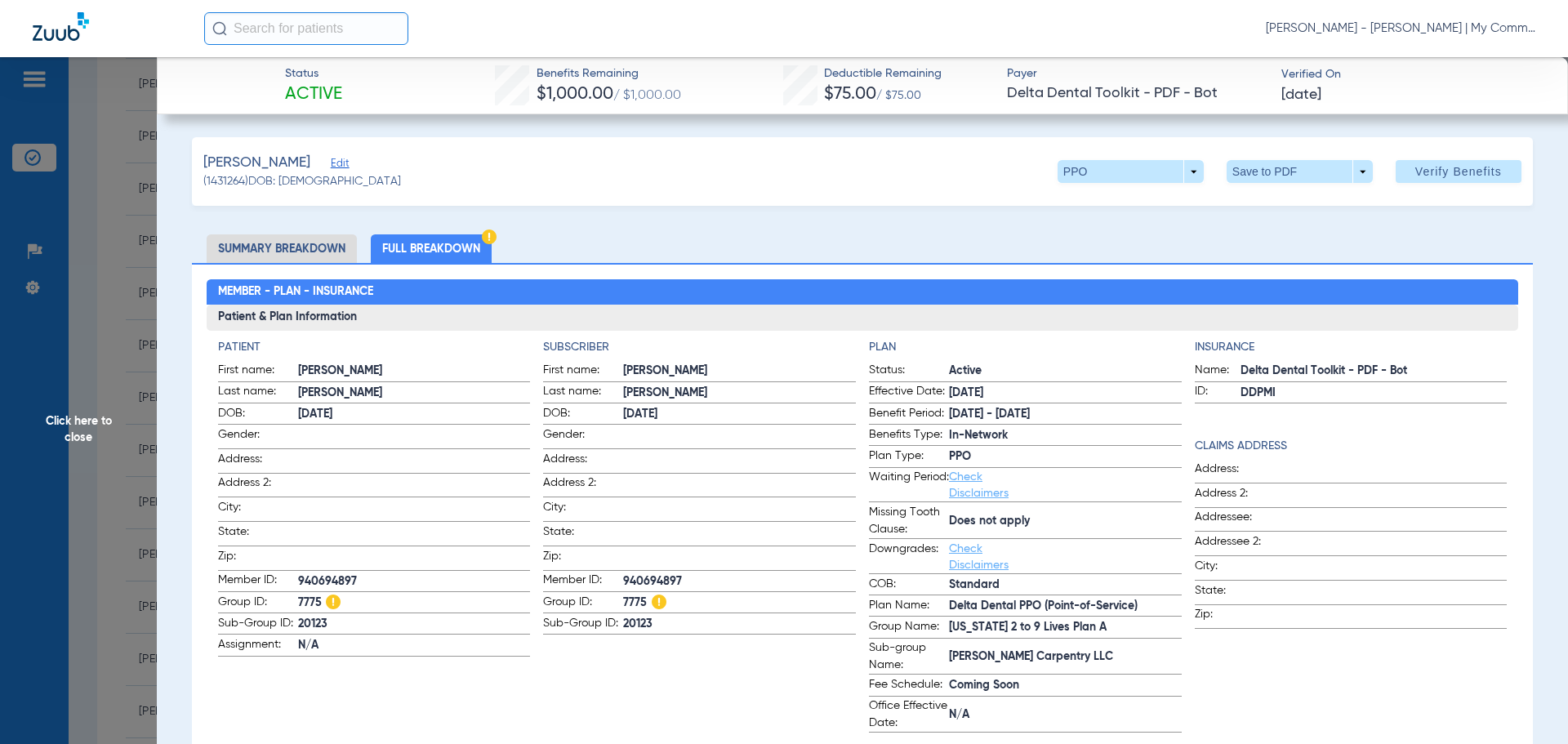
drag, startPoint x: 101, startPoint y: 416, endPoint x: 109, endPoint y: 420, distance: 8.9
click at [100, 416] on span "Click here to close" at bounding box center [78, 428] width 156 height 744
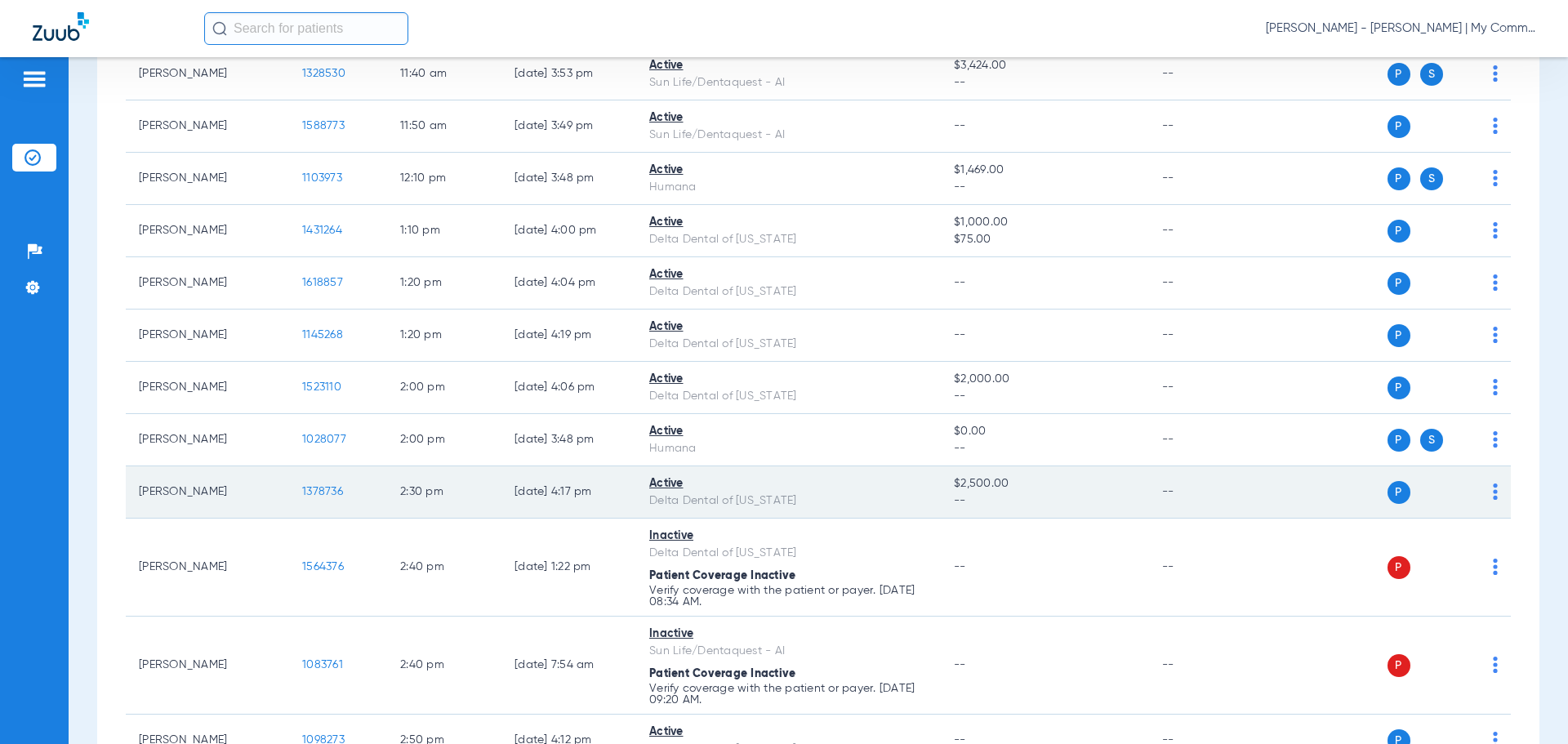
scroll to position [981, 0]
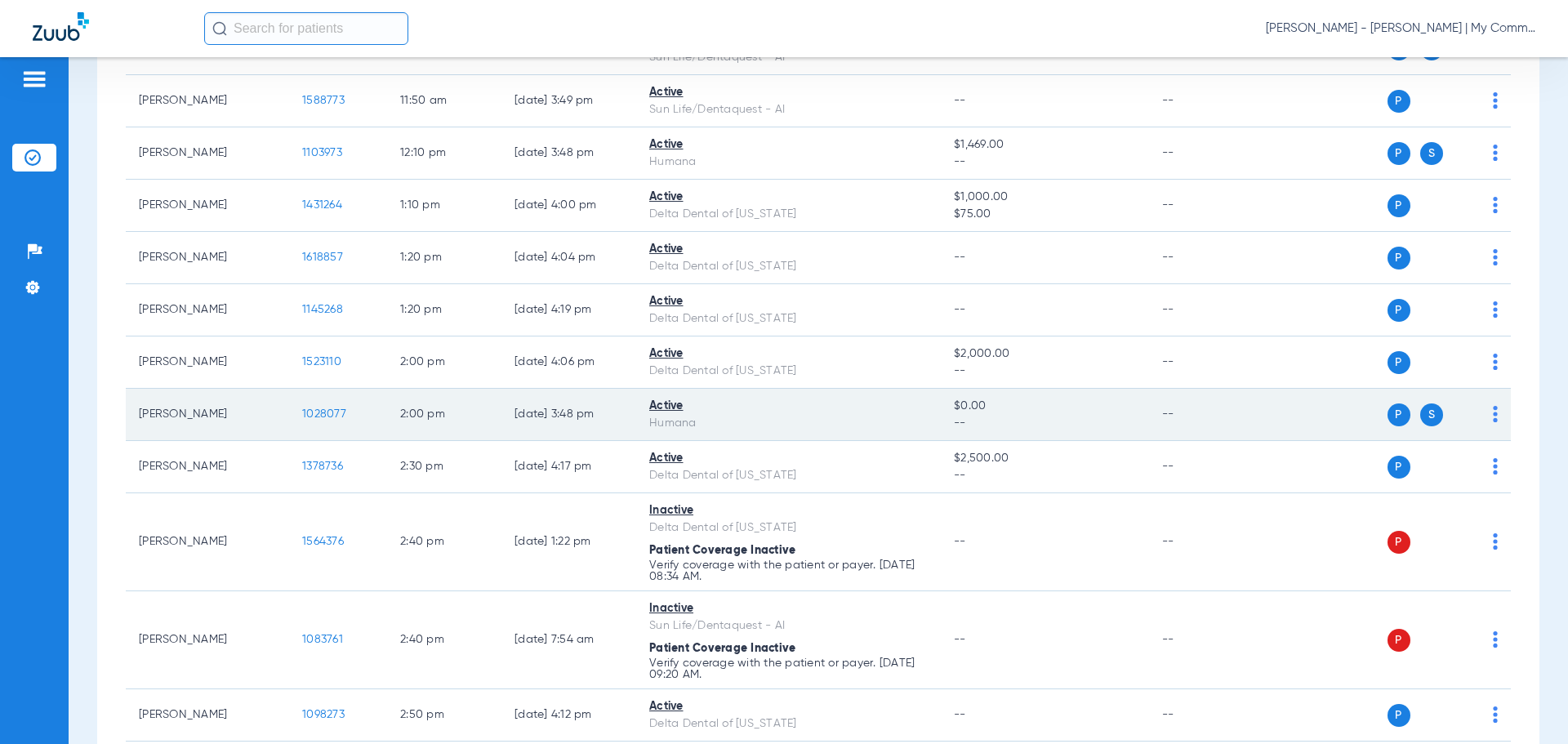
click at [320, 417] on span "1028077" at bounding box center [324, 414] width 44 height 11
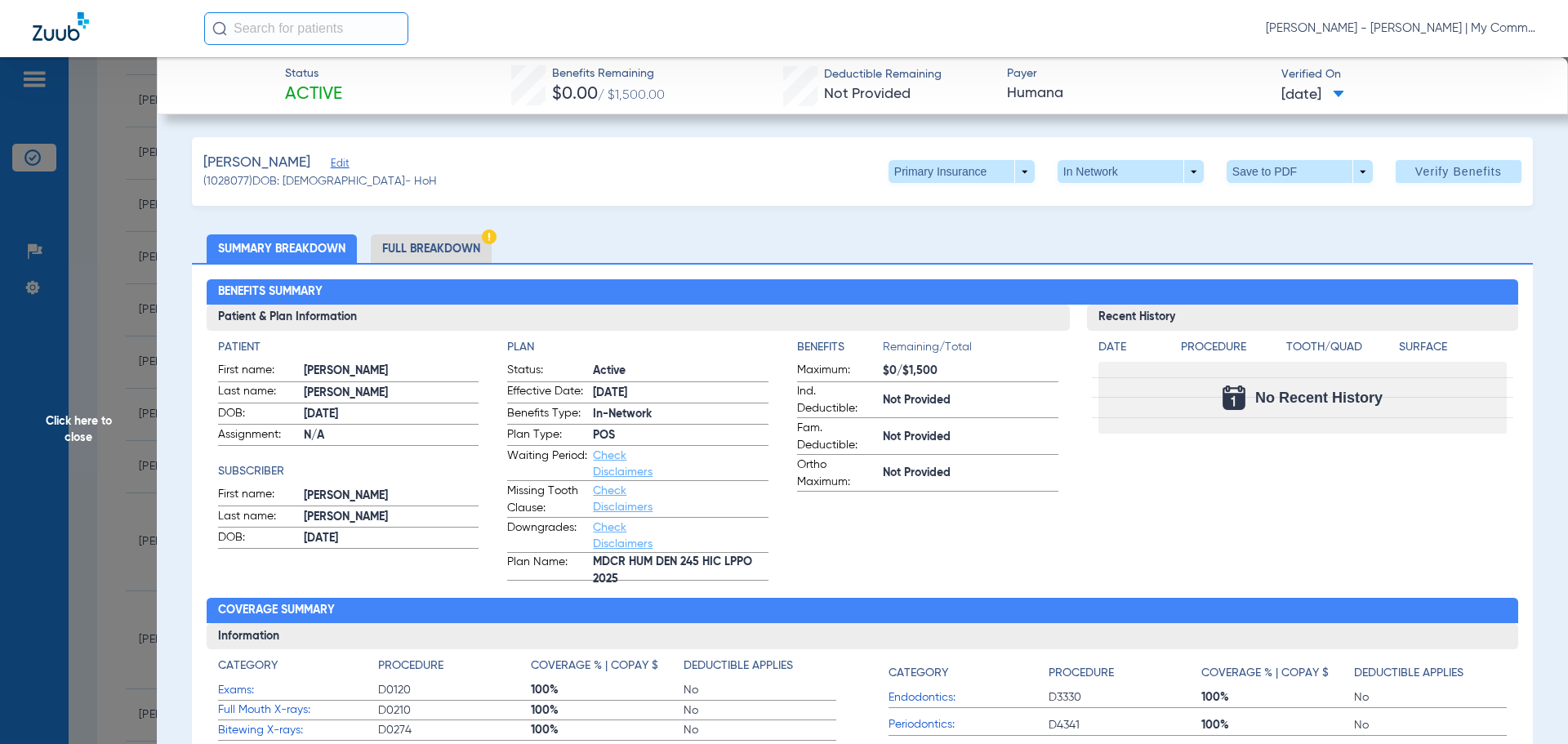
click at [103, 423] on span "Click here to close" at bounding box center [78, 428] width 156 height 744
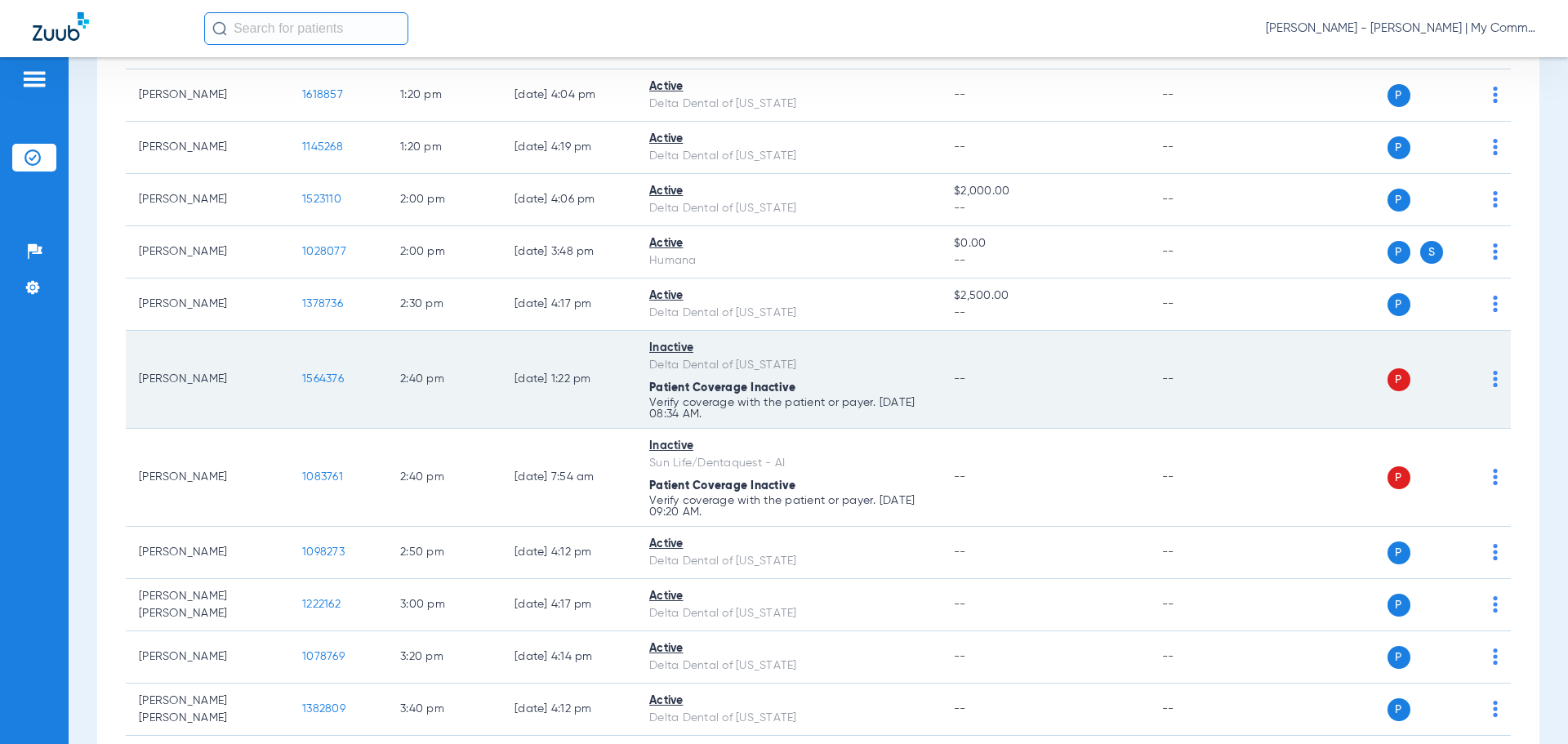
scroll to position [1143, 0]
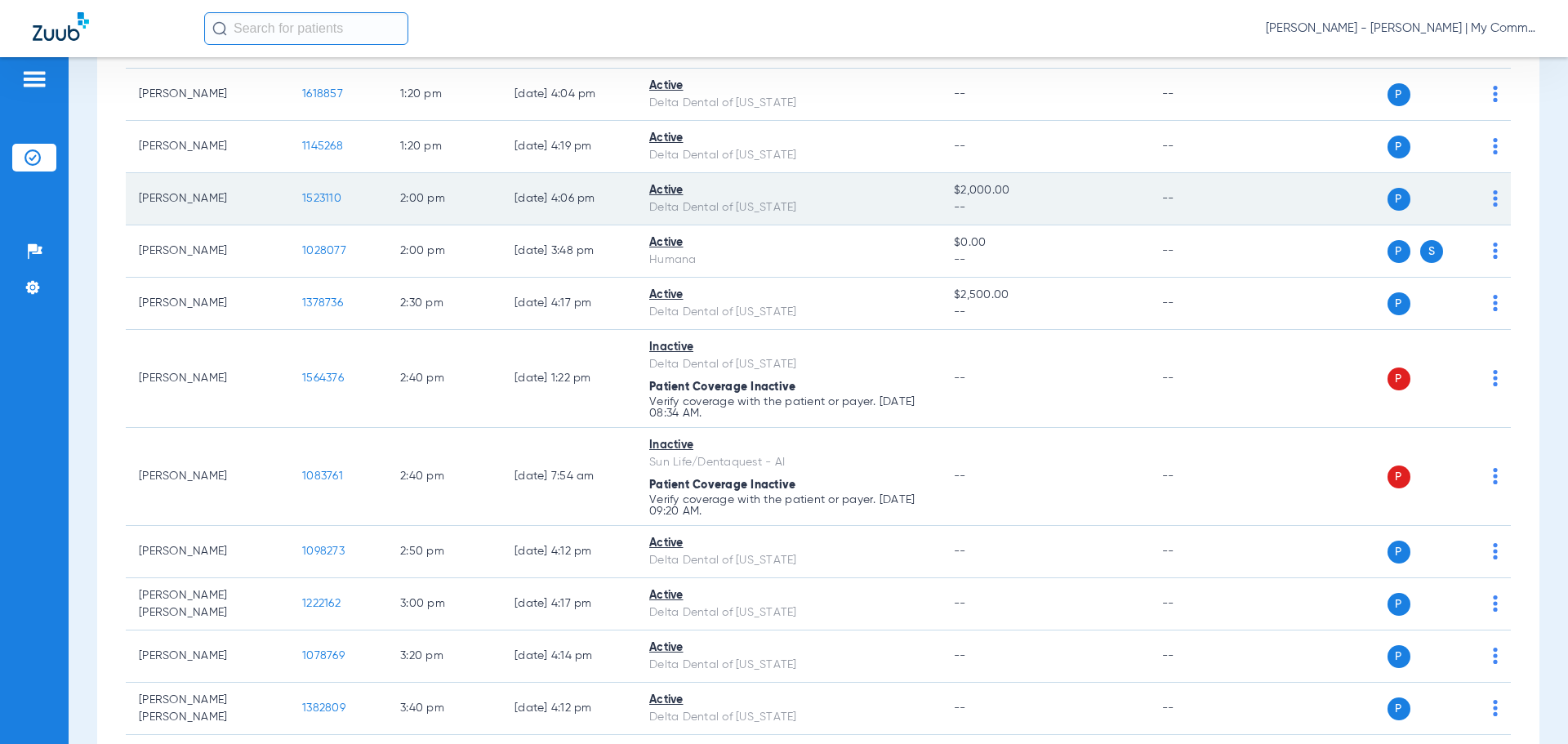
click at [331, 196] on span "1523110" at bounding box center [322, 198] width 39 height 11
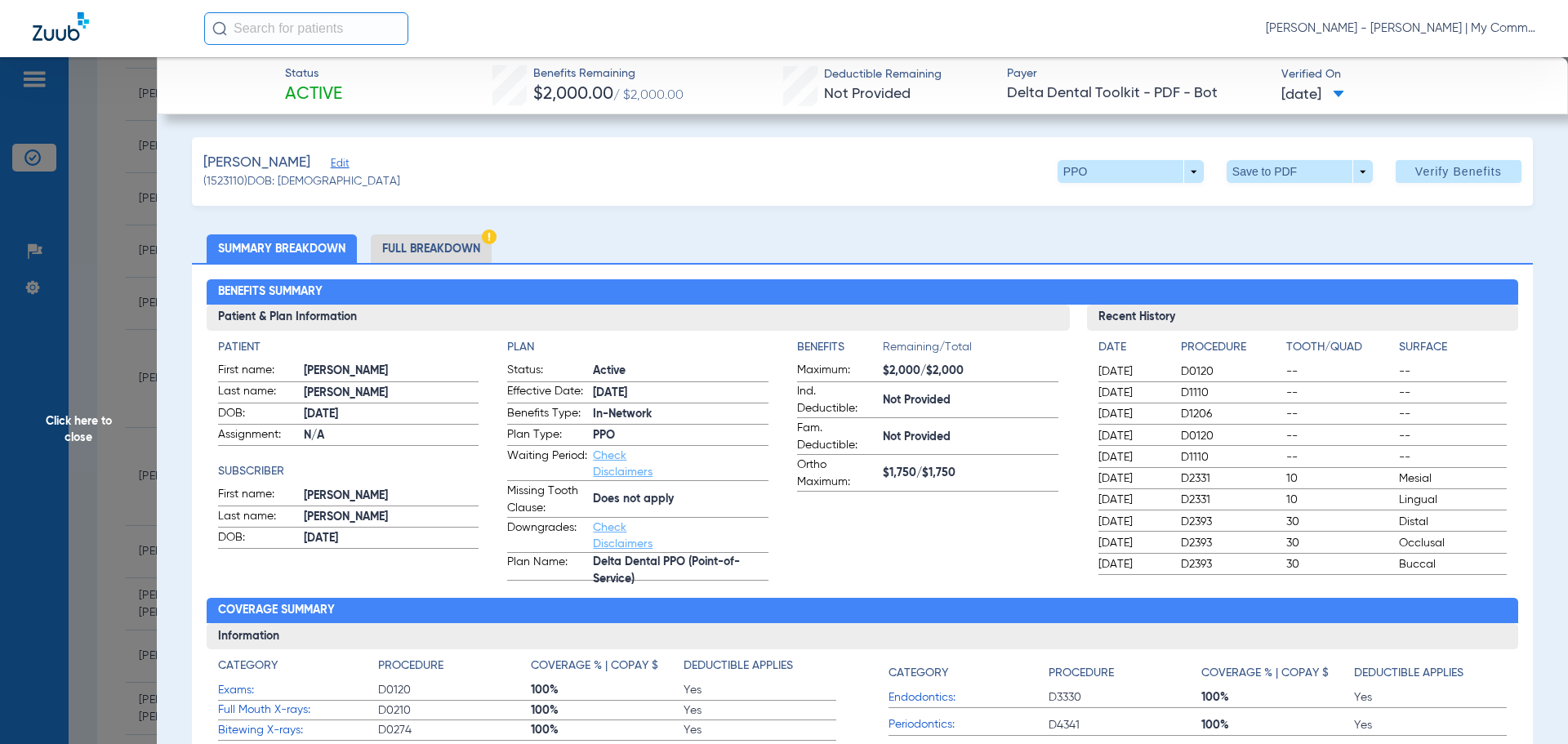
click at [445, 240] on li "Full Breakdown" at bounding box center [431, 249] width 121 height 29
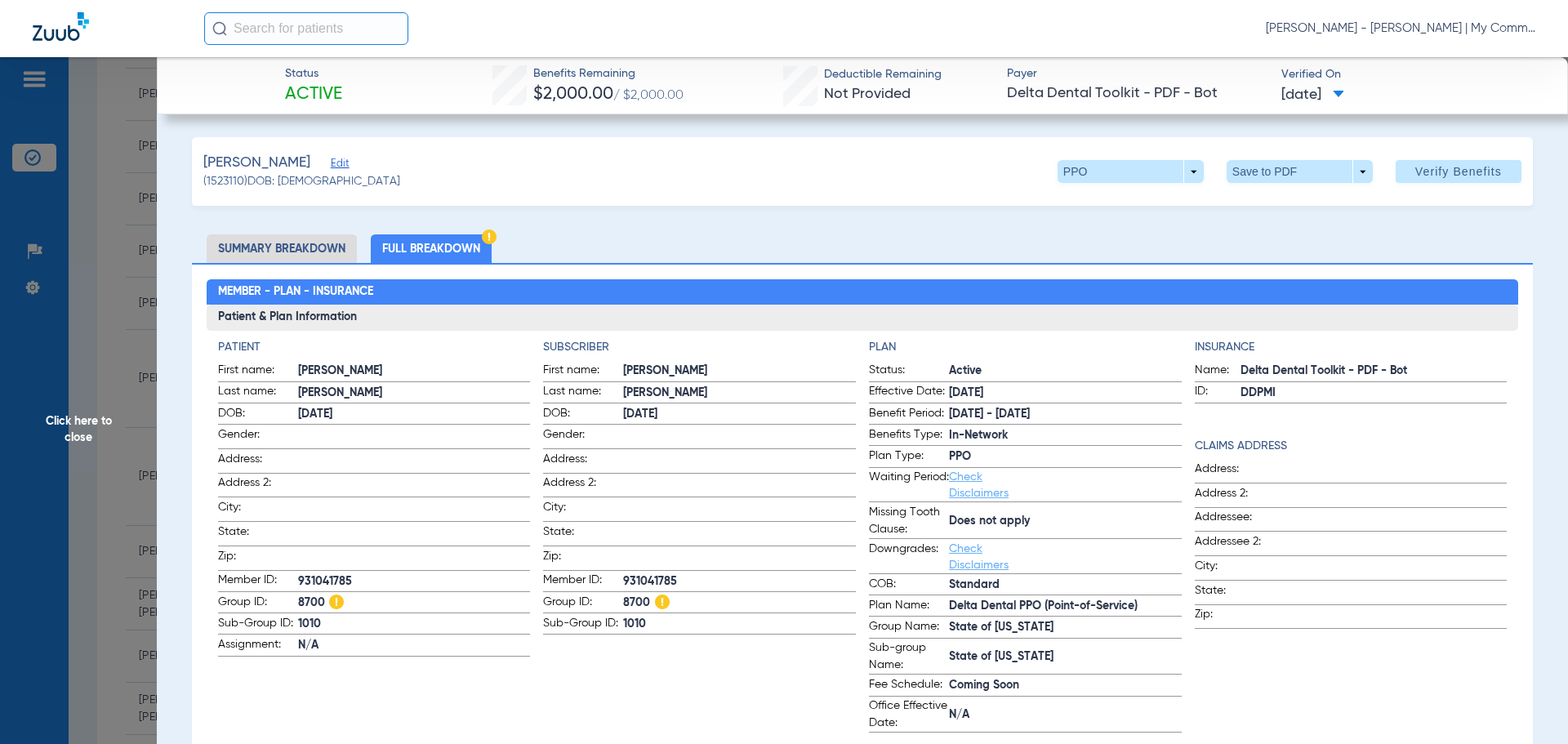
drag, startPoint x: 93, startPoint y: 432, endPoint x: 114, endPoint y: 452, distance: 29.0
click at [93, 432] on span "Click here to close" at bounding box center [78, 428] width 156 height 744
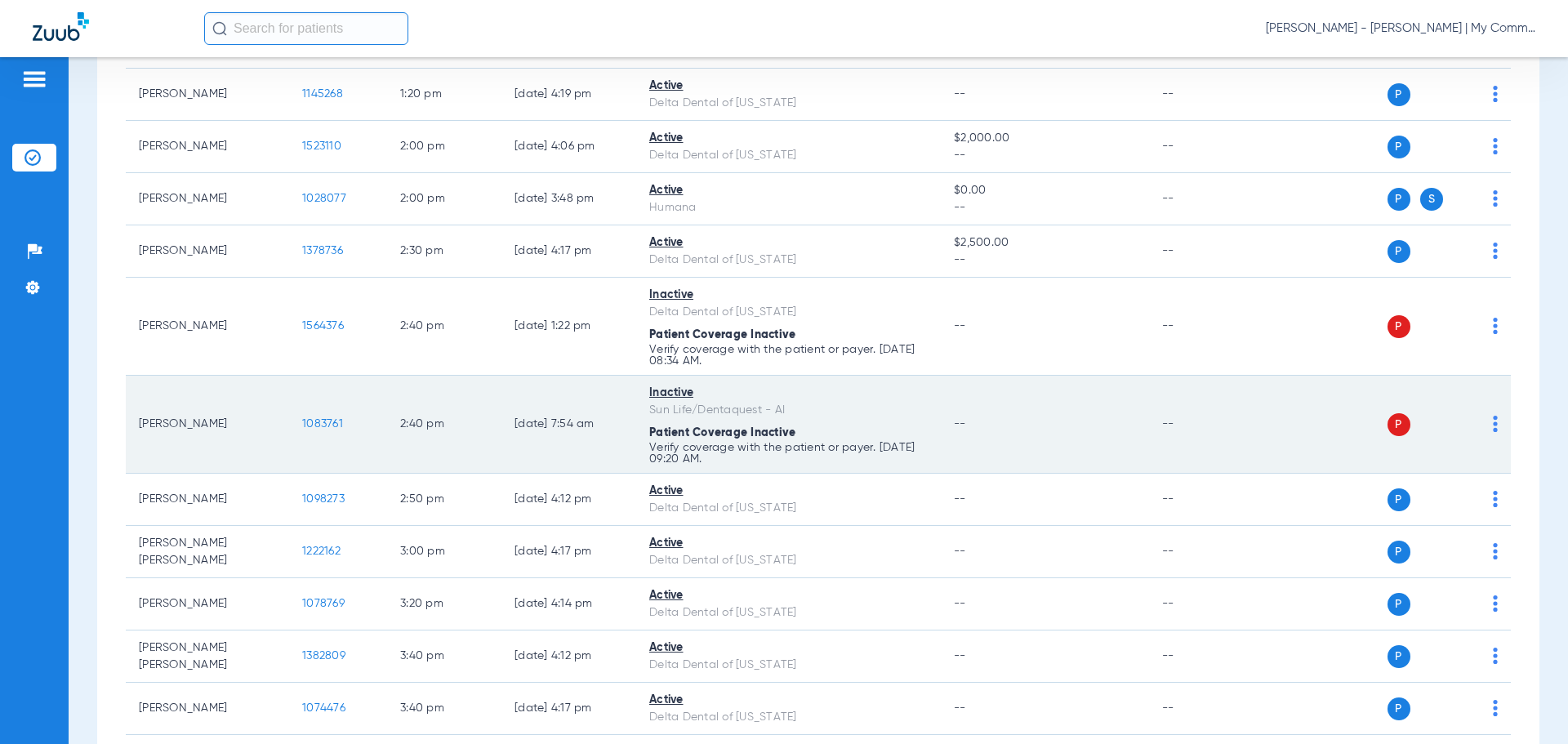
scroll to position [1225, 0]
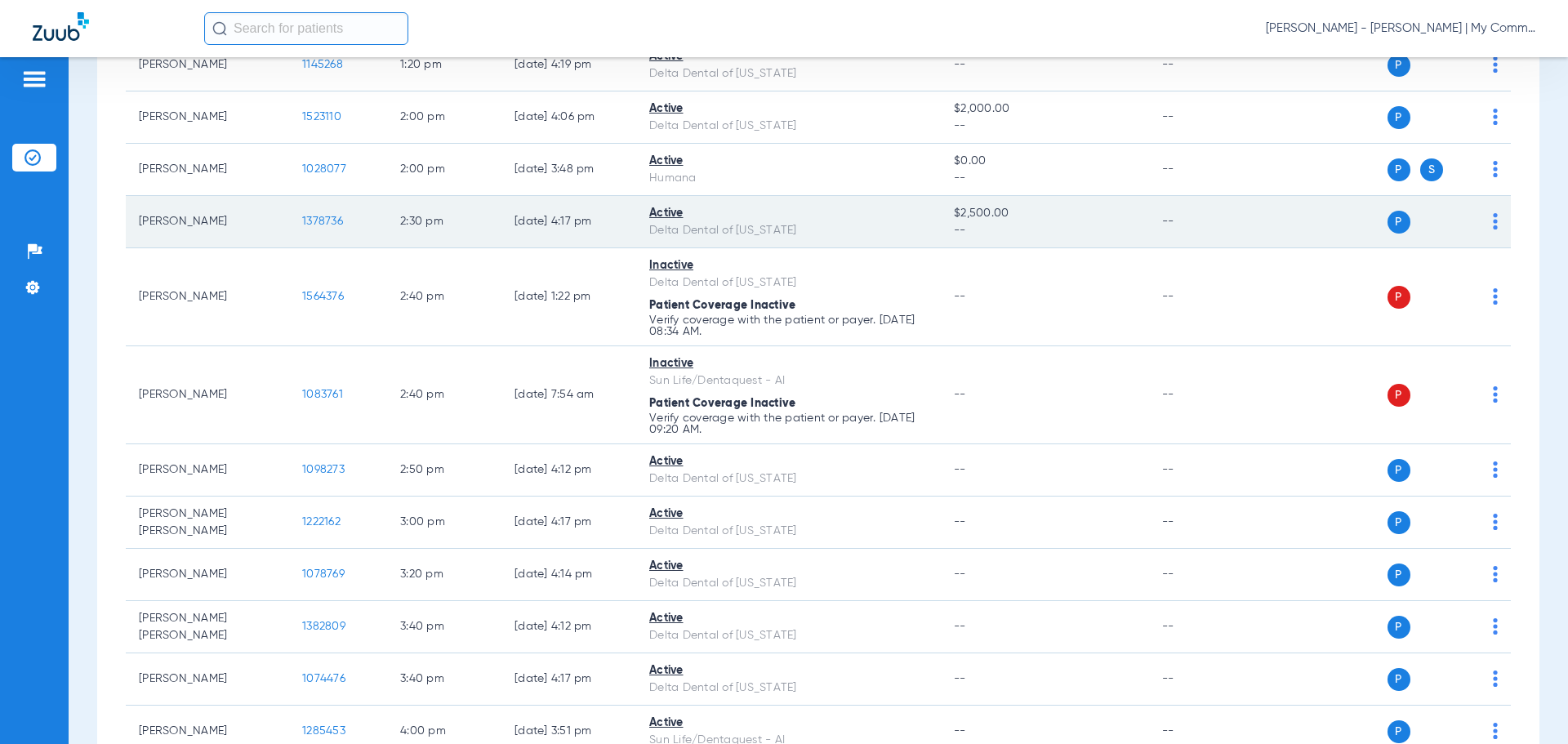
click at [325, 223] on span "1378736" at bounding box center [323, 222] width 41 height 11
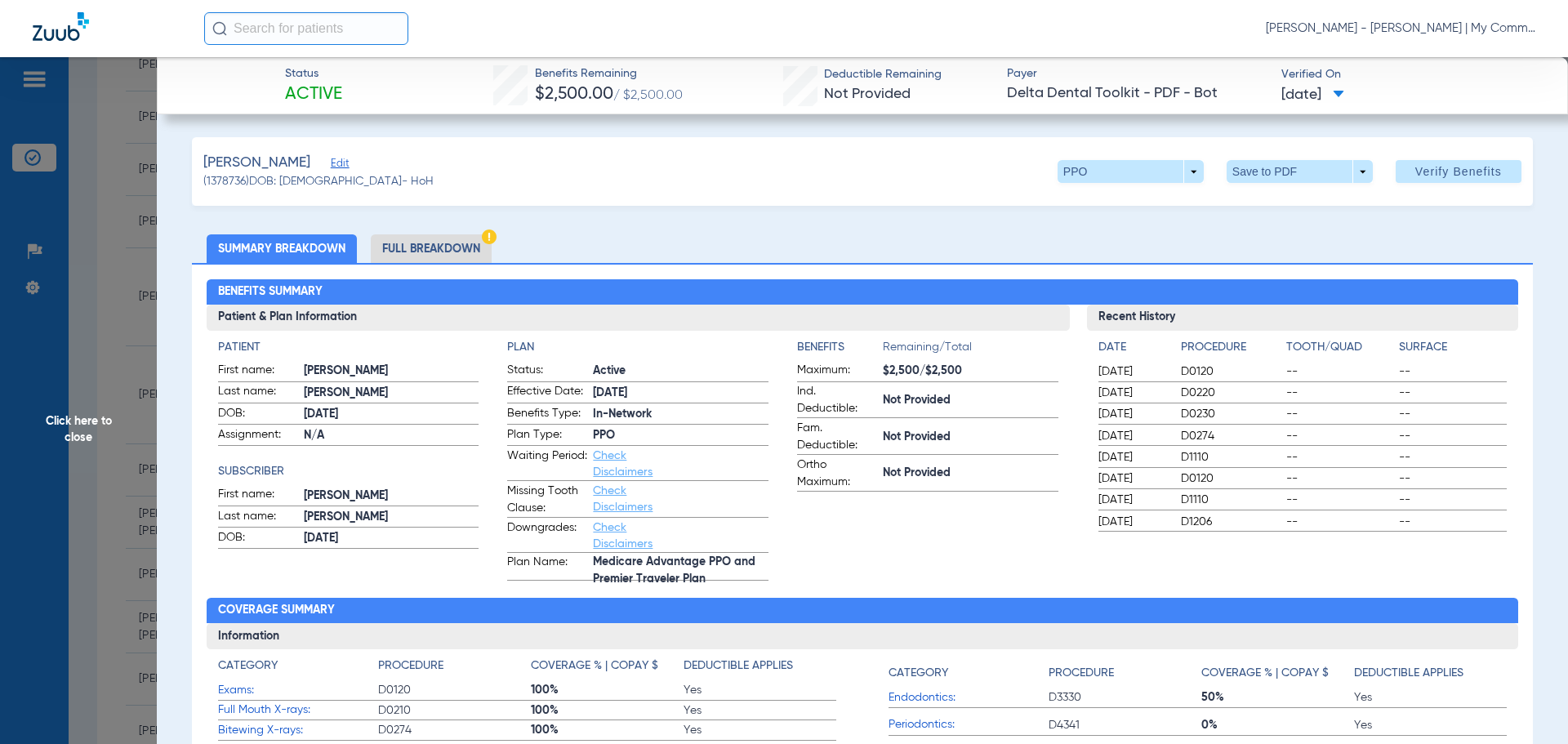
click at [431, 244] on li "Full Breakdown" at bounding box center [431, 249] width 121 height 29
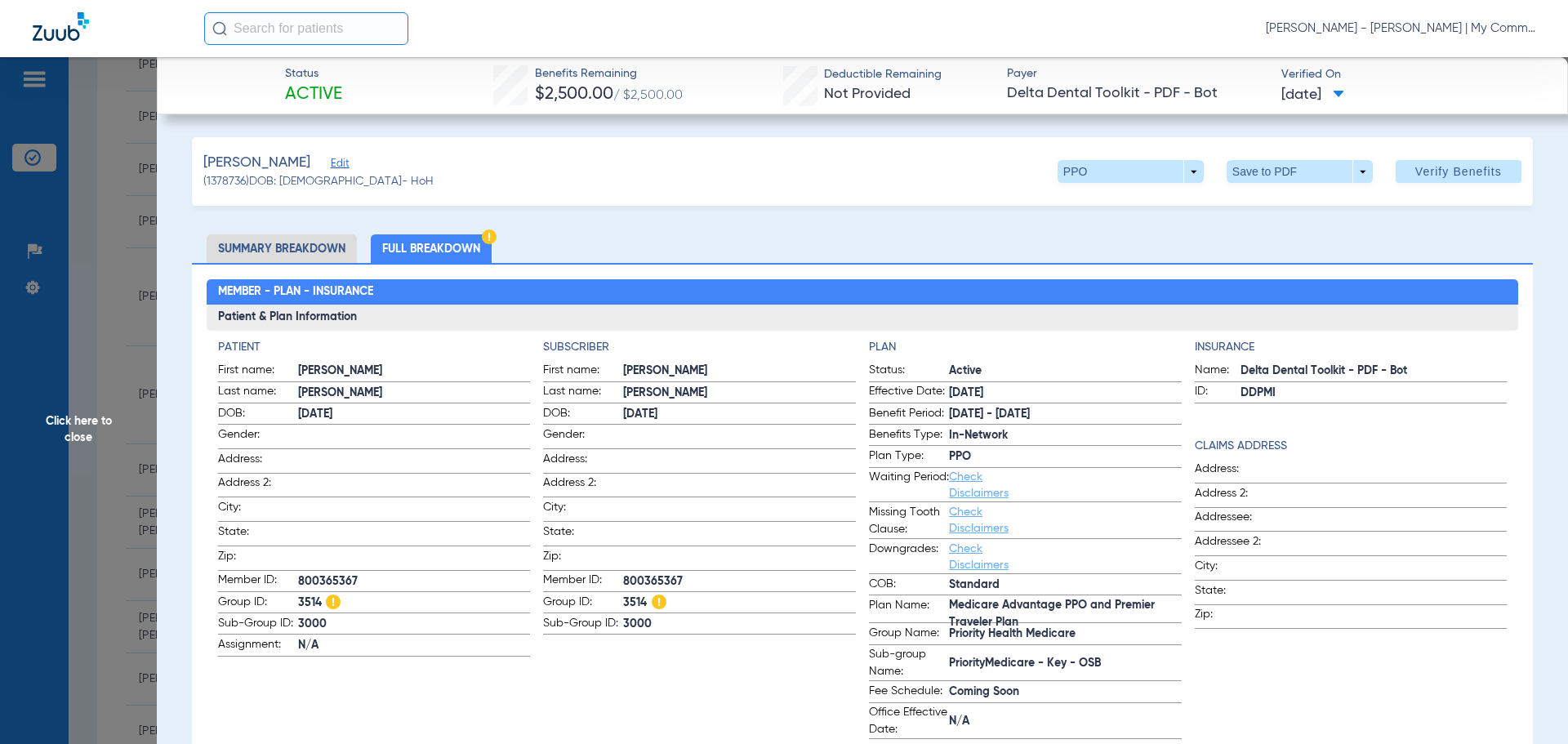
click at [110, 435] on span "Click here to close" at bounding box center [78, 428] width 156 height 744
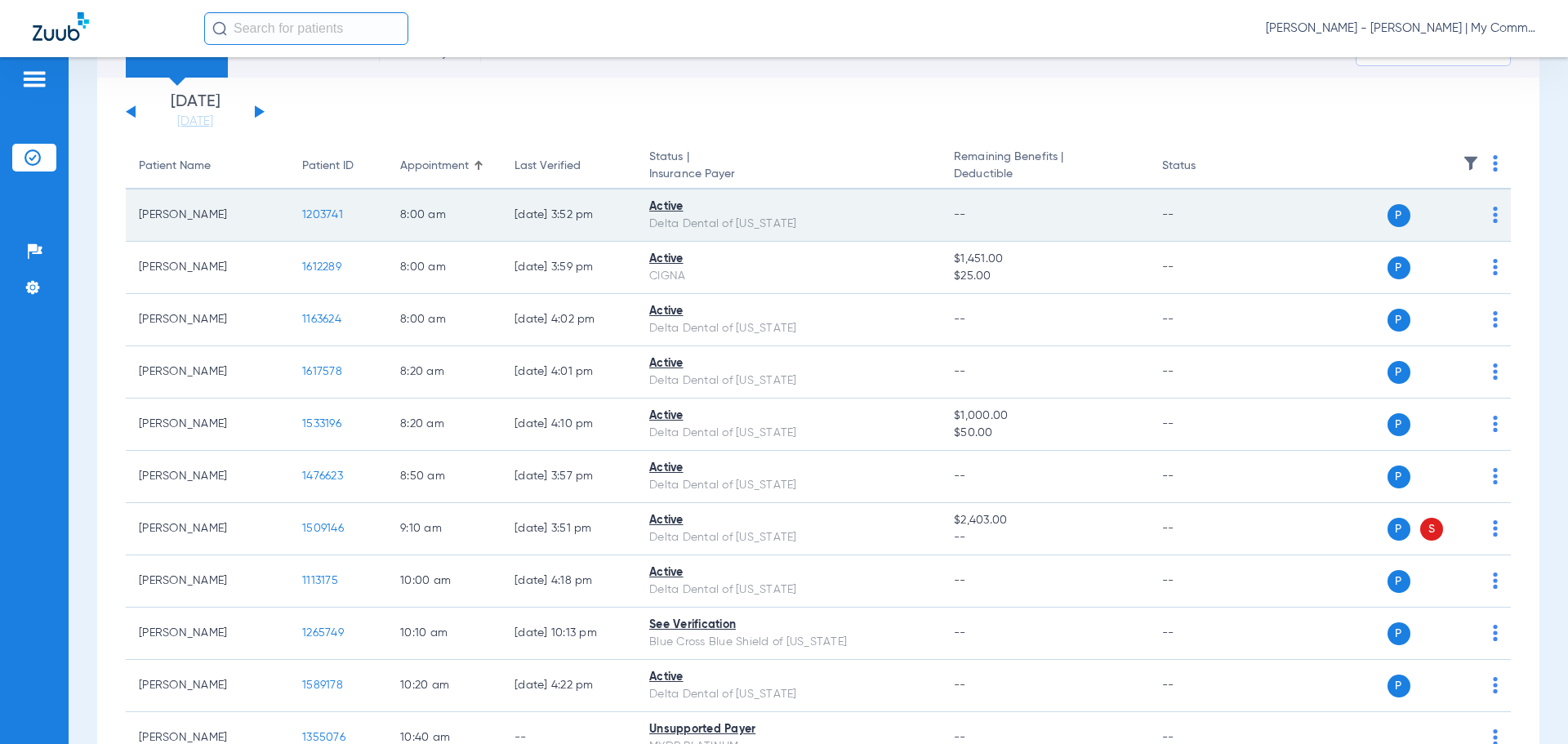
scroll to position [0, 0]
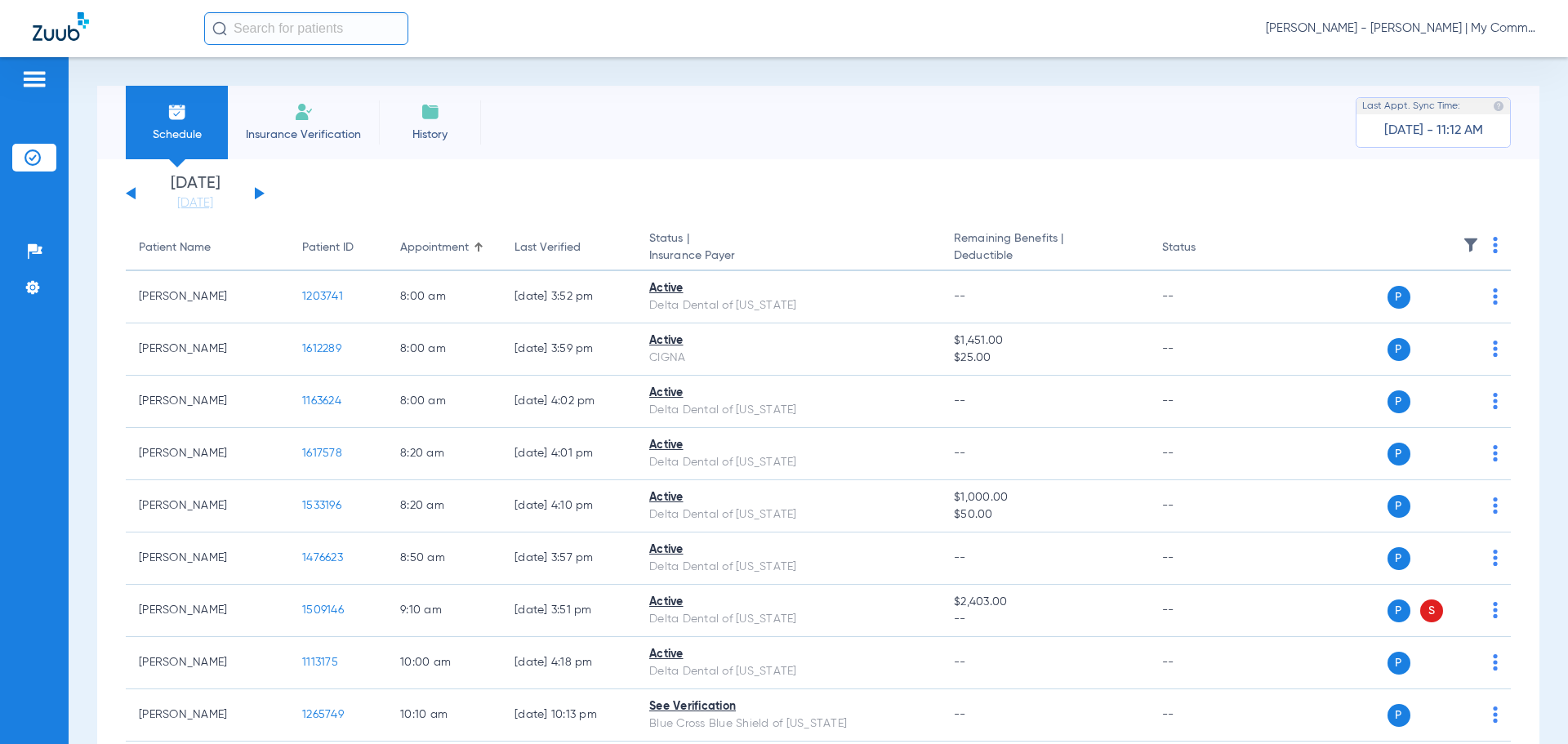
click at [256, 193] on button at bounding box center [260, 193] width 10 height 12
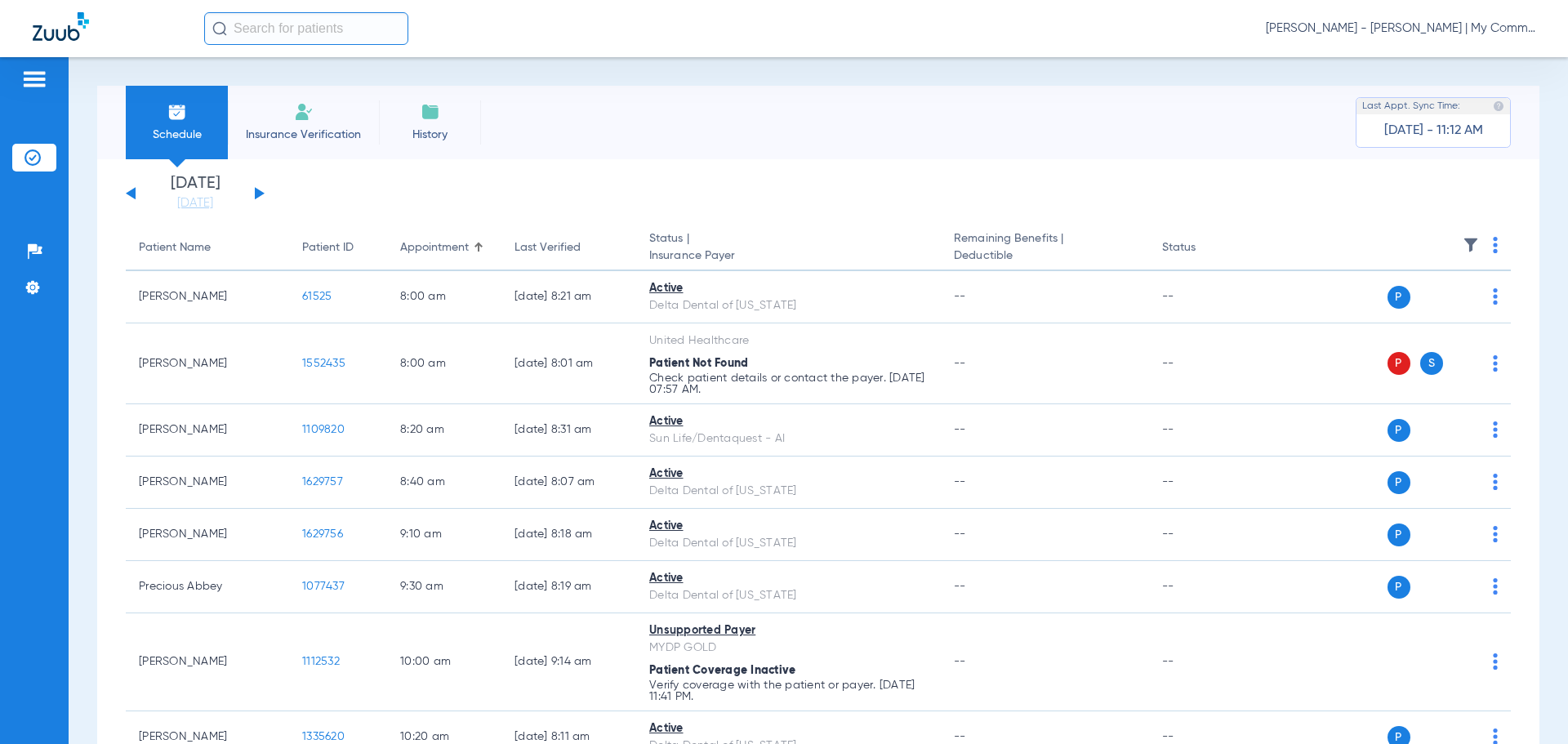
click at [1436, 29] on span "[PERSON_NAME] - [PERSON_NAME] | My Community Dental Centers" at bounding box center [1400, 29] width 269 height 17
click at [1454, 62] on span "Account Selection" at bounding box center [1474, 58] width 91 height 11
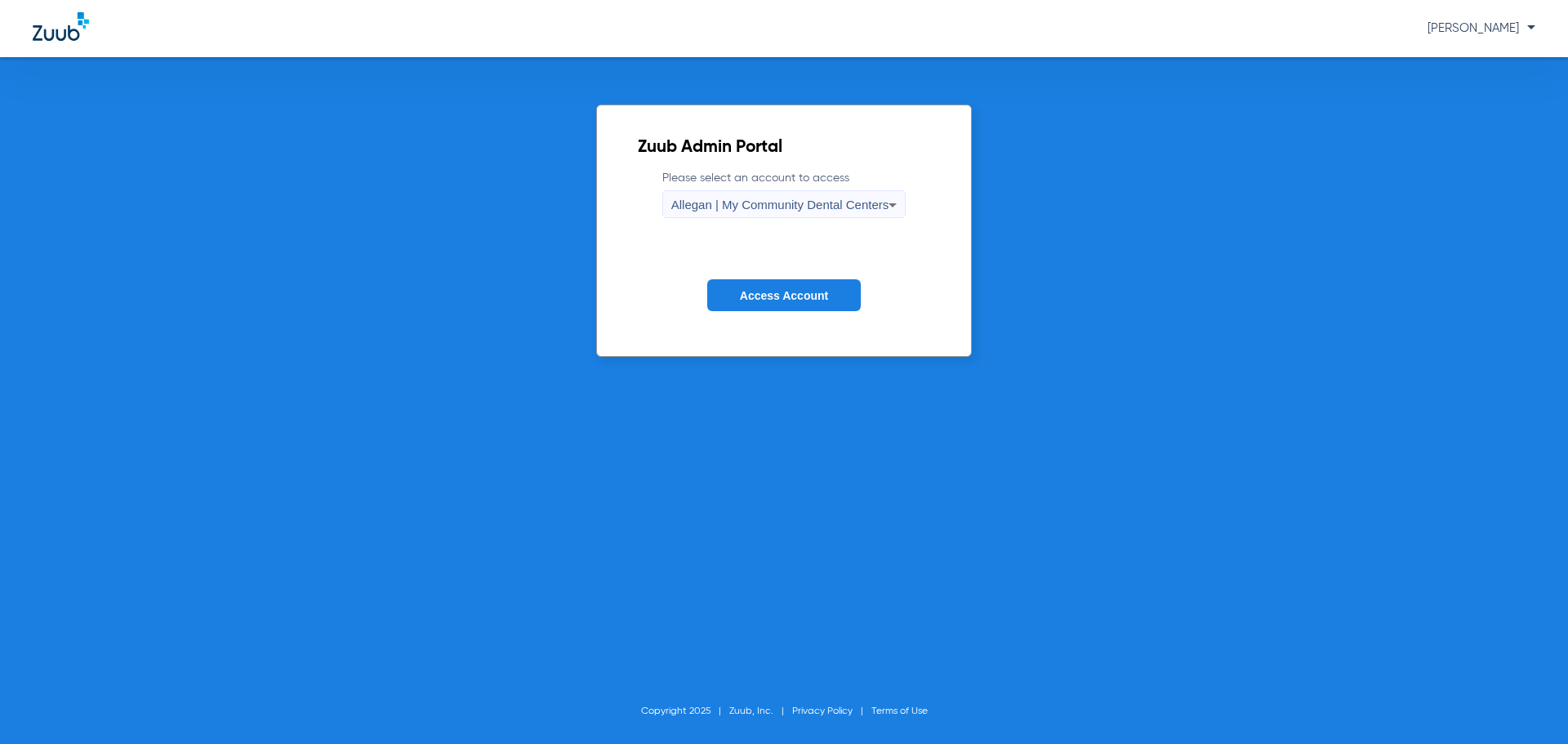
click at [734, 203] on span "Allegan | My Community Dental Centers" at bounding box center [780, 204] width 218 height 14
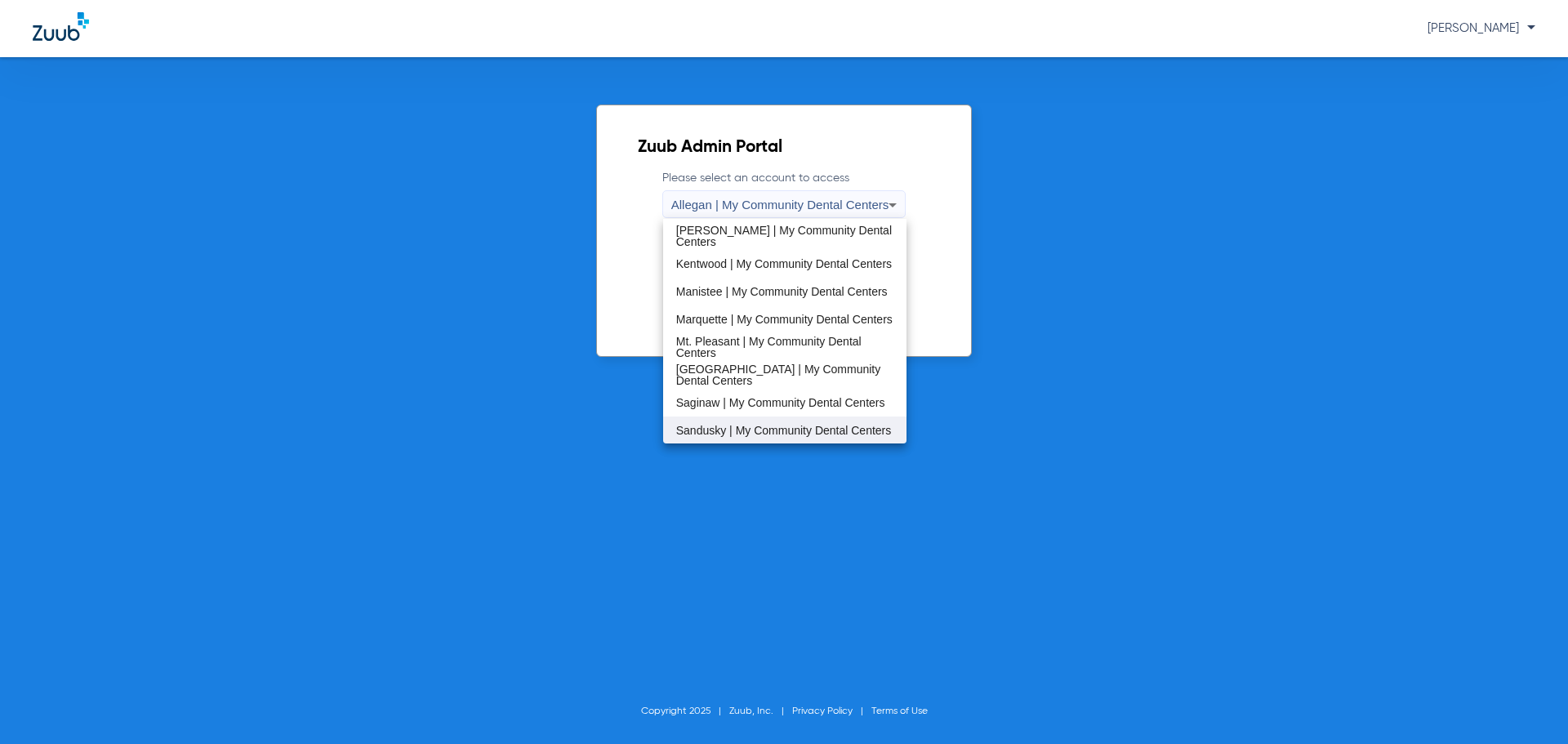
scroll to position [490, 0]
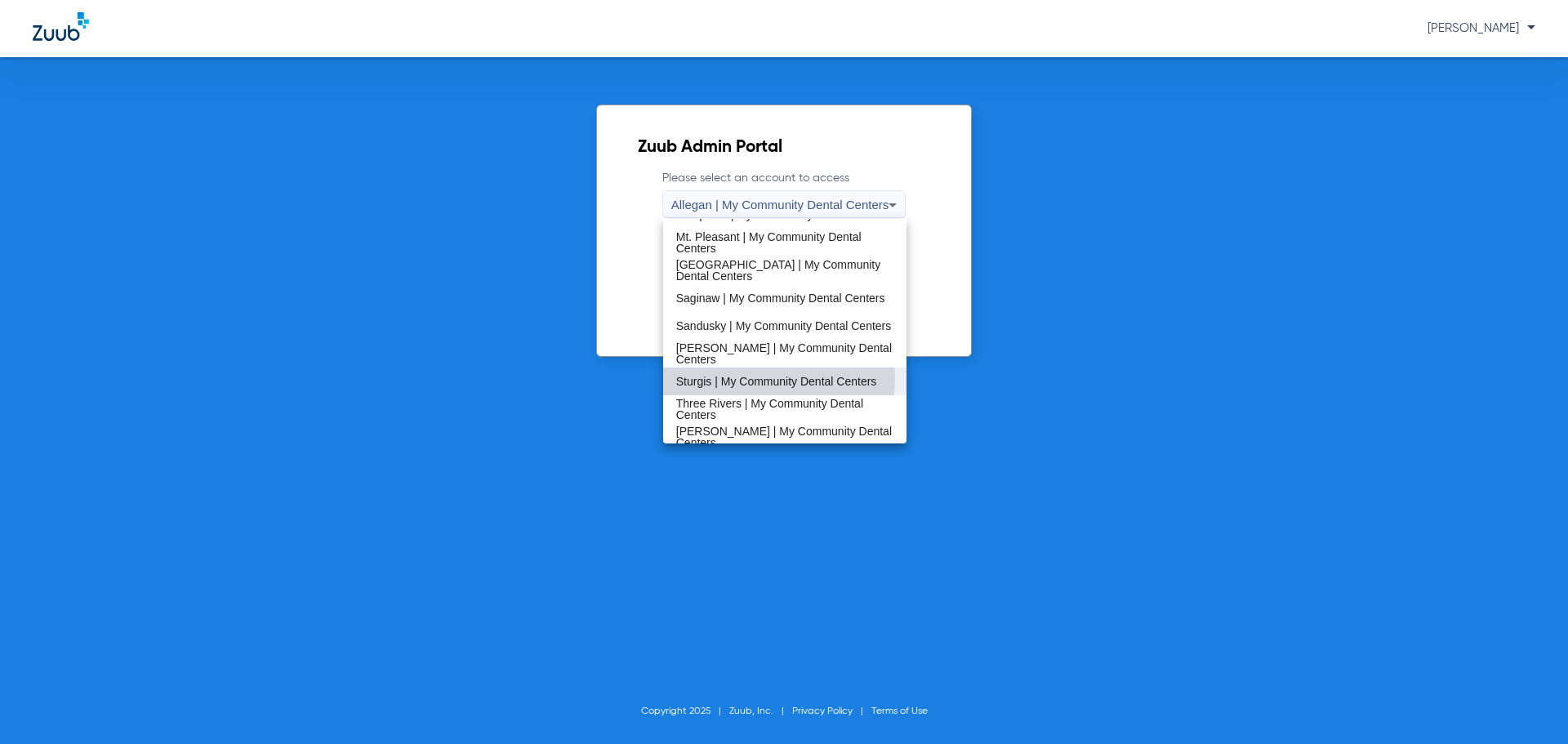
click at [764, 380] on span "Sturgis | My Community Dental Centers" at bounding box center [777, 382] width 201 height 11
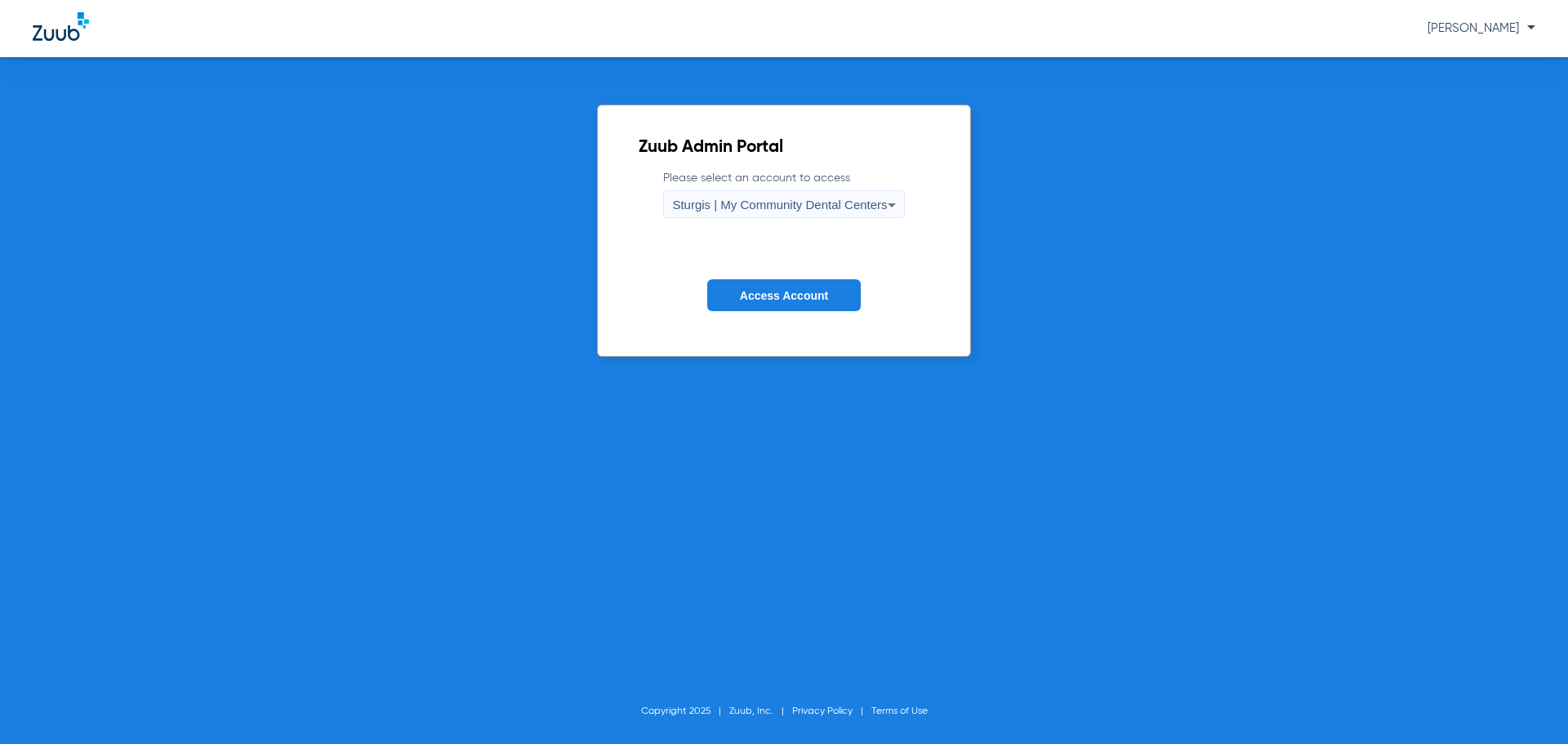
click at [757, 296] on span "Access Account" at bounding box center [784, 296] width 88 height 13
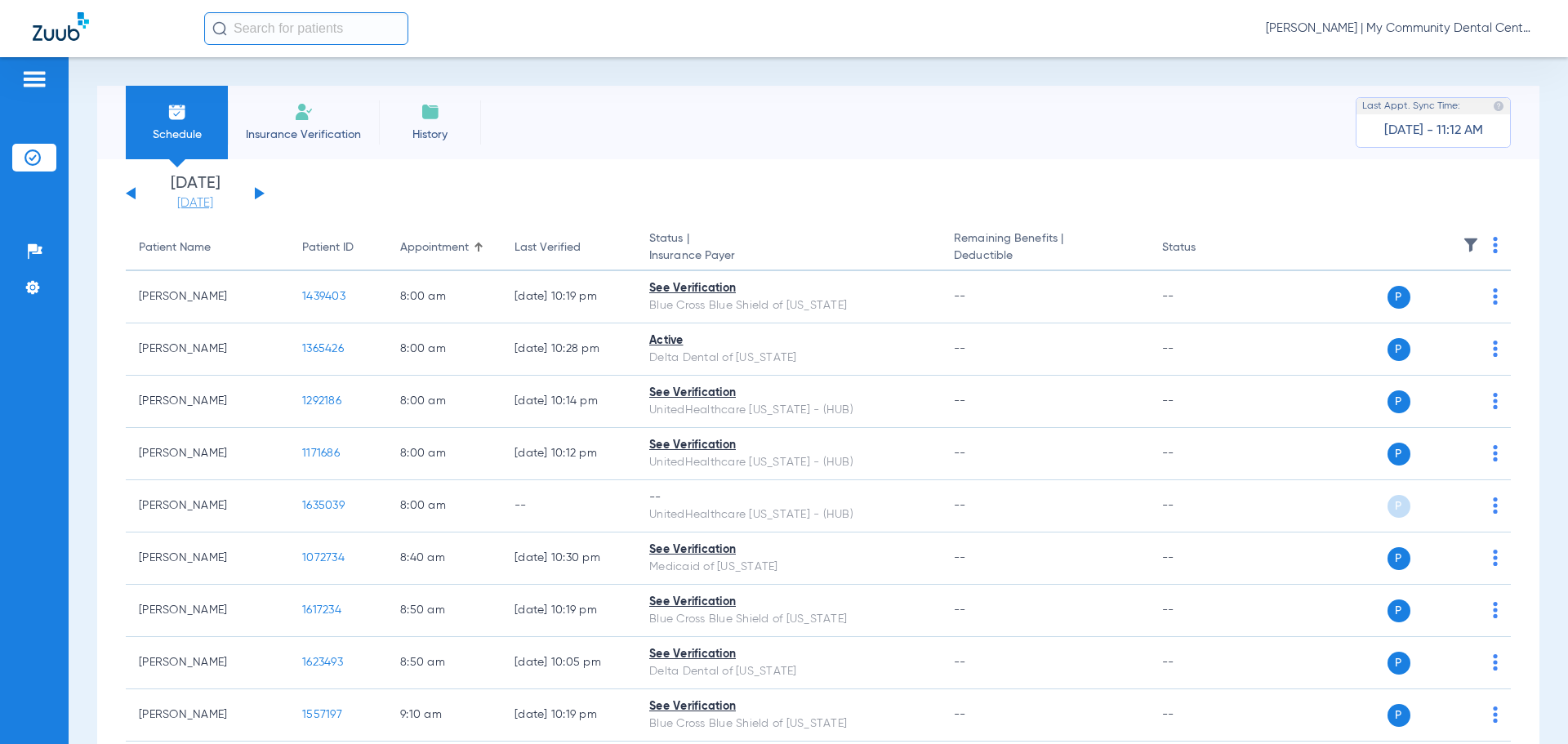
click at [210, 199] on link "[DATE]" at bounding box center [195, 204] width 98 height 17
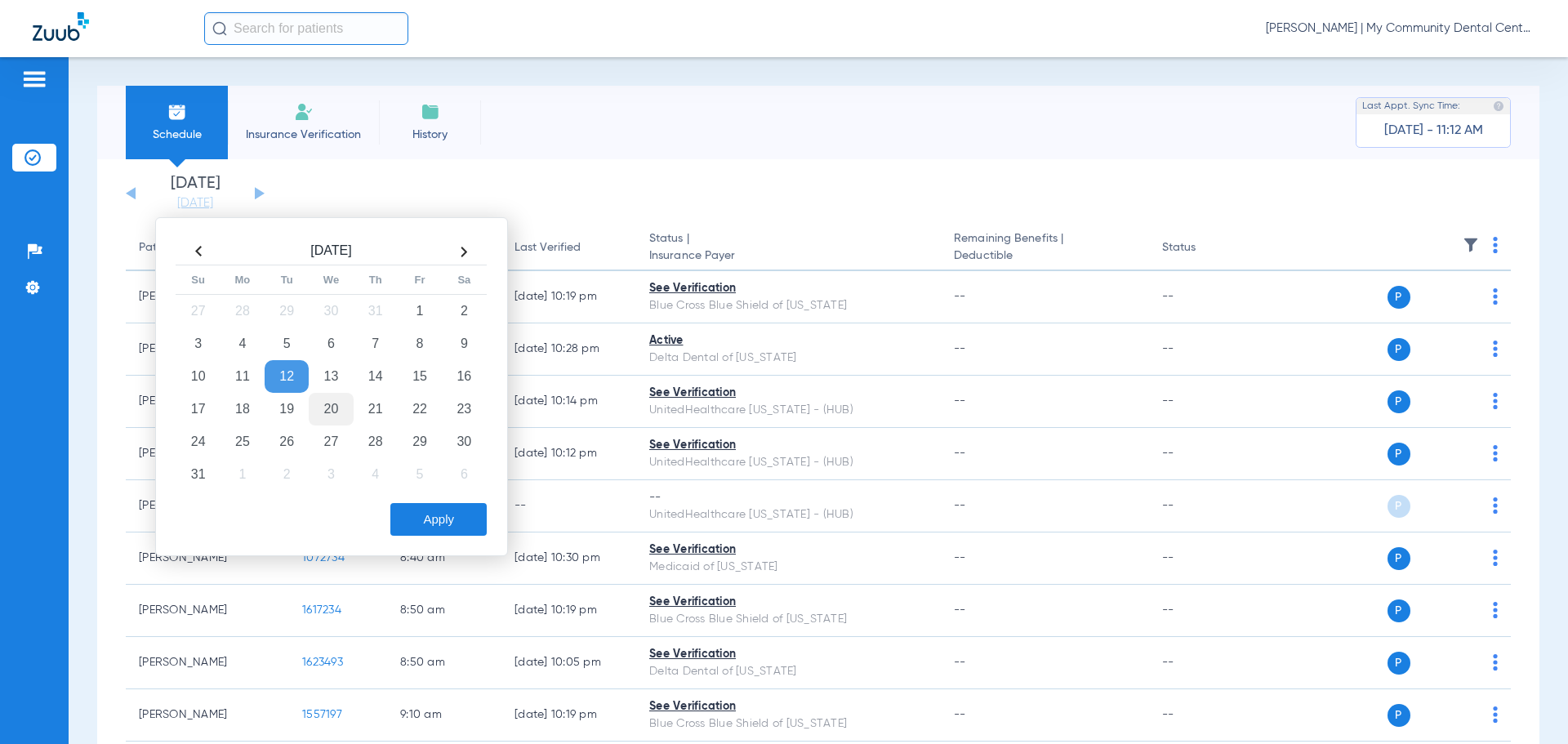
click at [327, 406] on td "20" at bounding box center [331, 409] width 44 height 33
click at [470, 513] on button "Apply" at bounding box center [439, 519] width 97 height 33
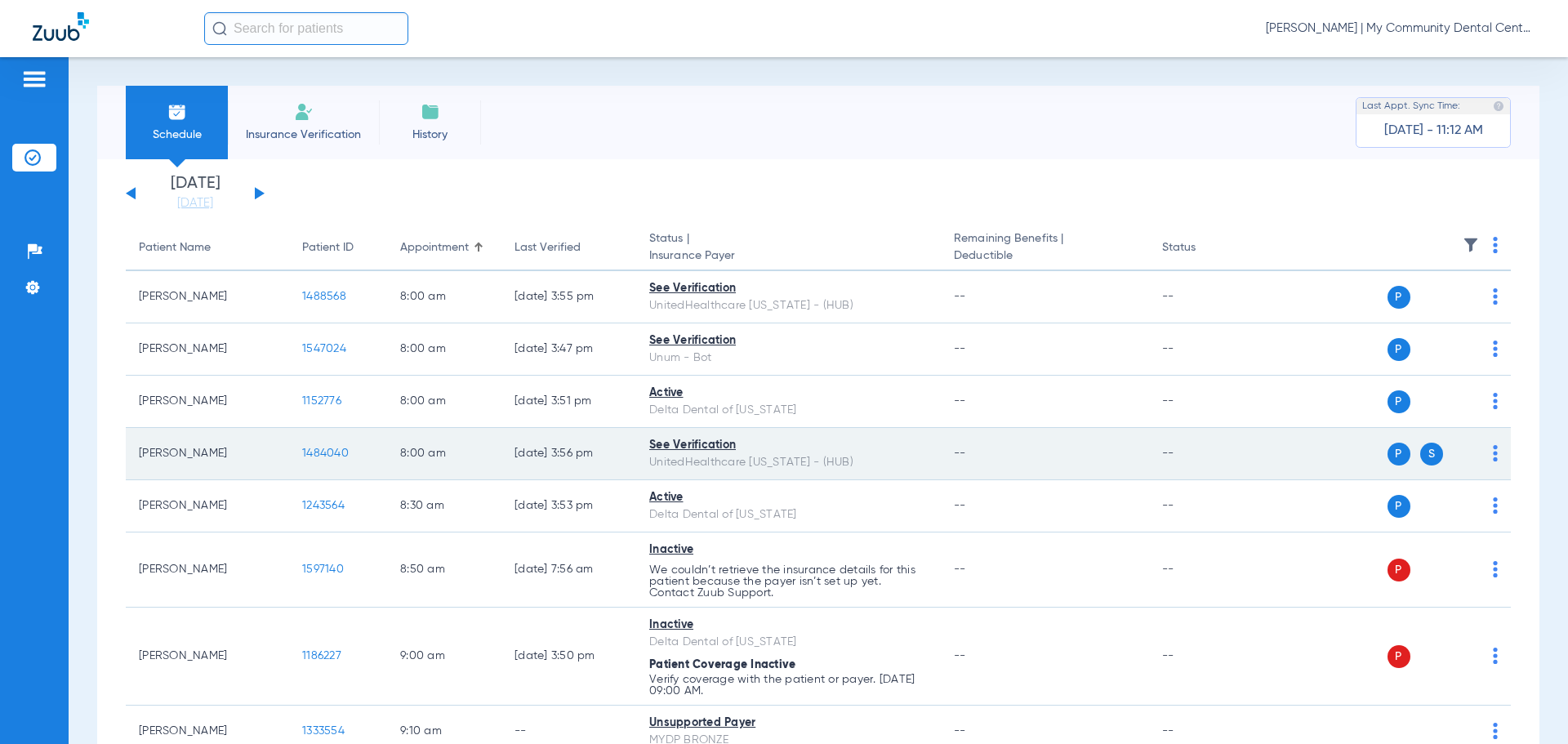
click at [310, 449] on span "1484040" at bounding box center [326, 453] width 47 height 11
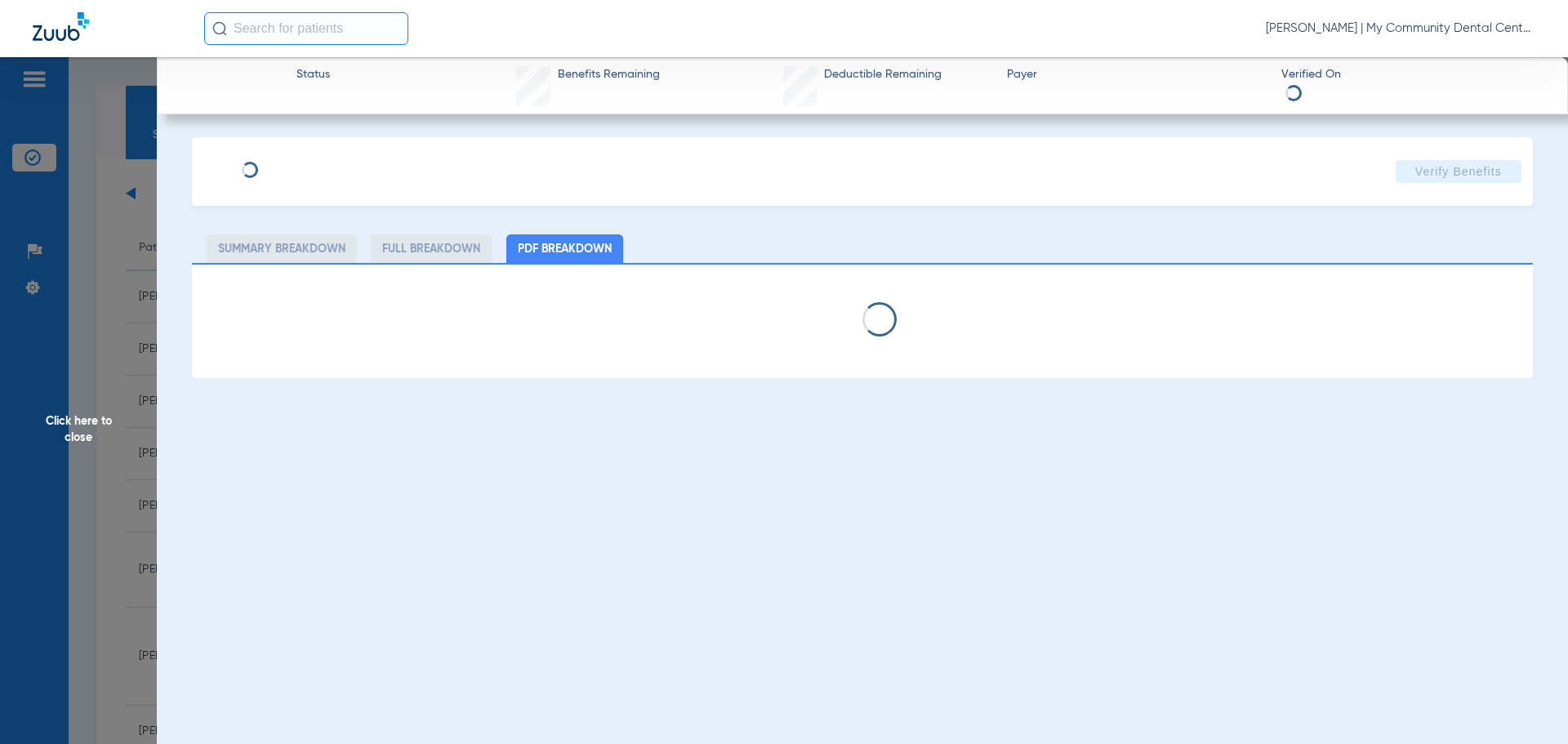
select select "page-width"
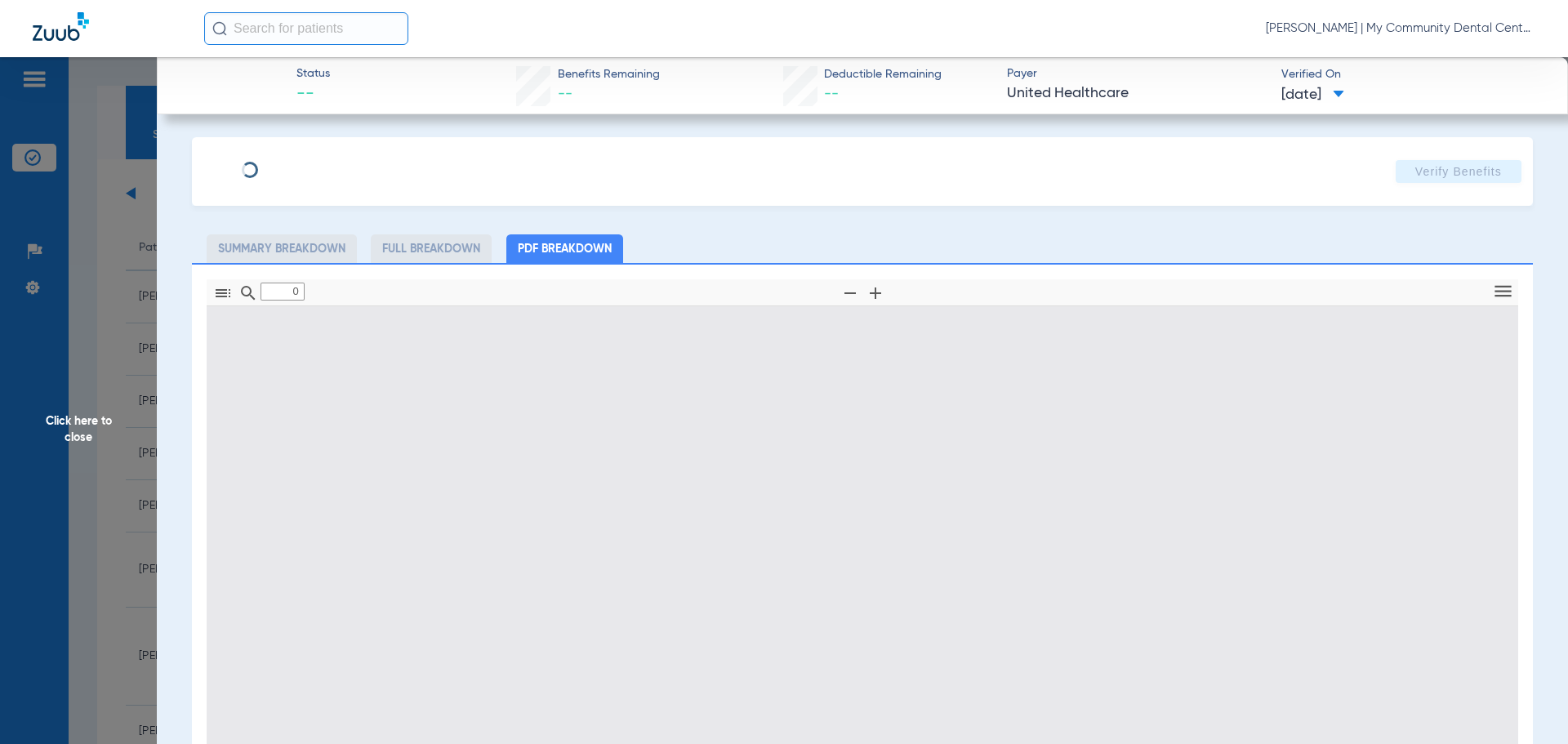
type input "1"
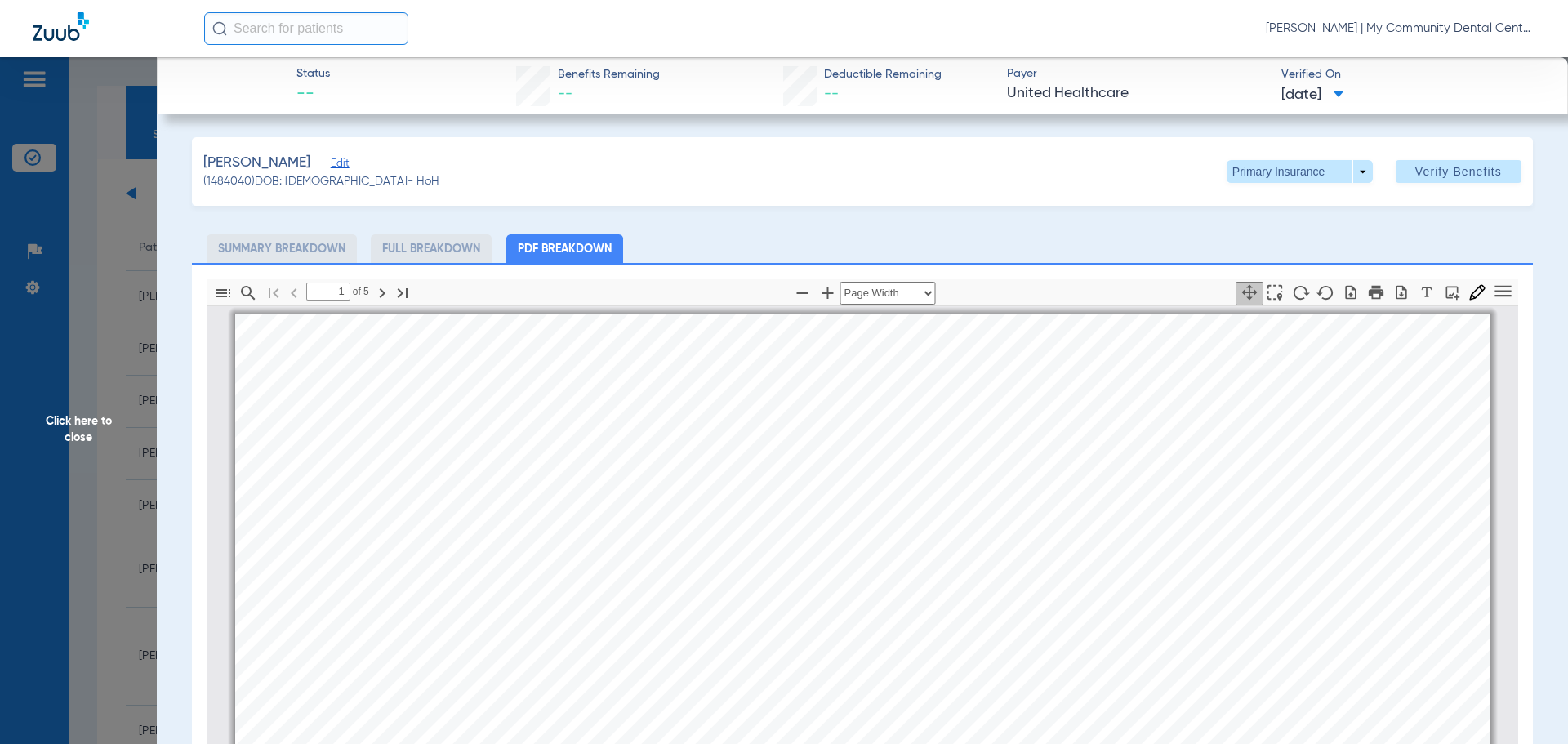
scroll to position [8, 0]
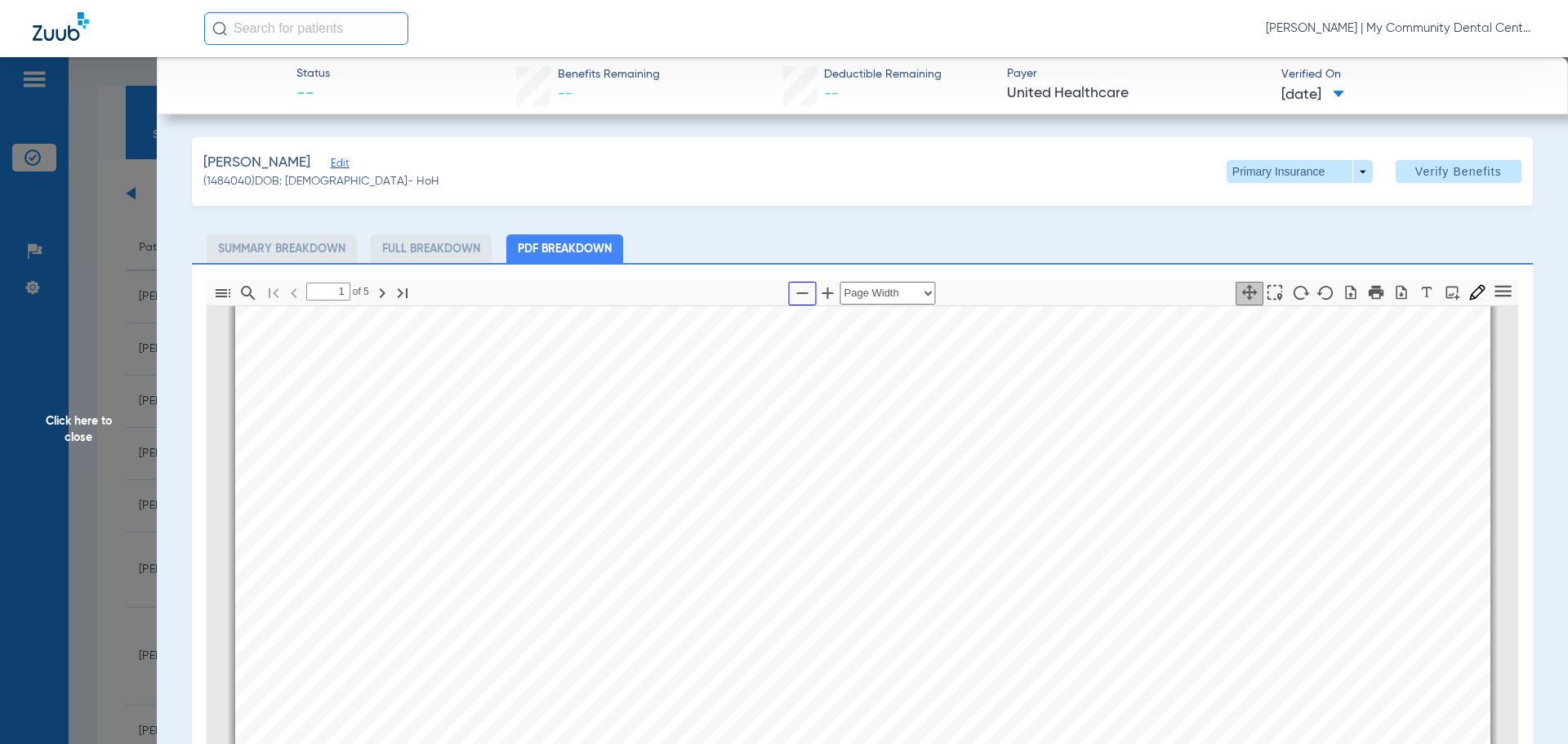
click at [793, 300] on icon "button" at bounding box center [803, 292] width 20 height 20
select select "custom"
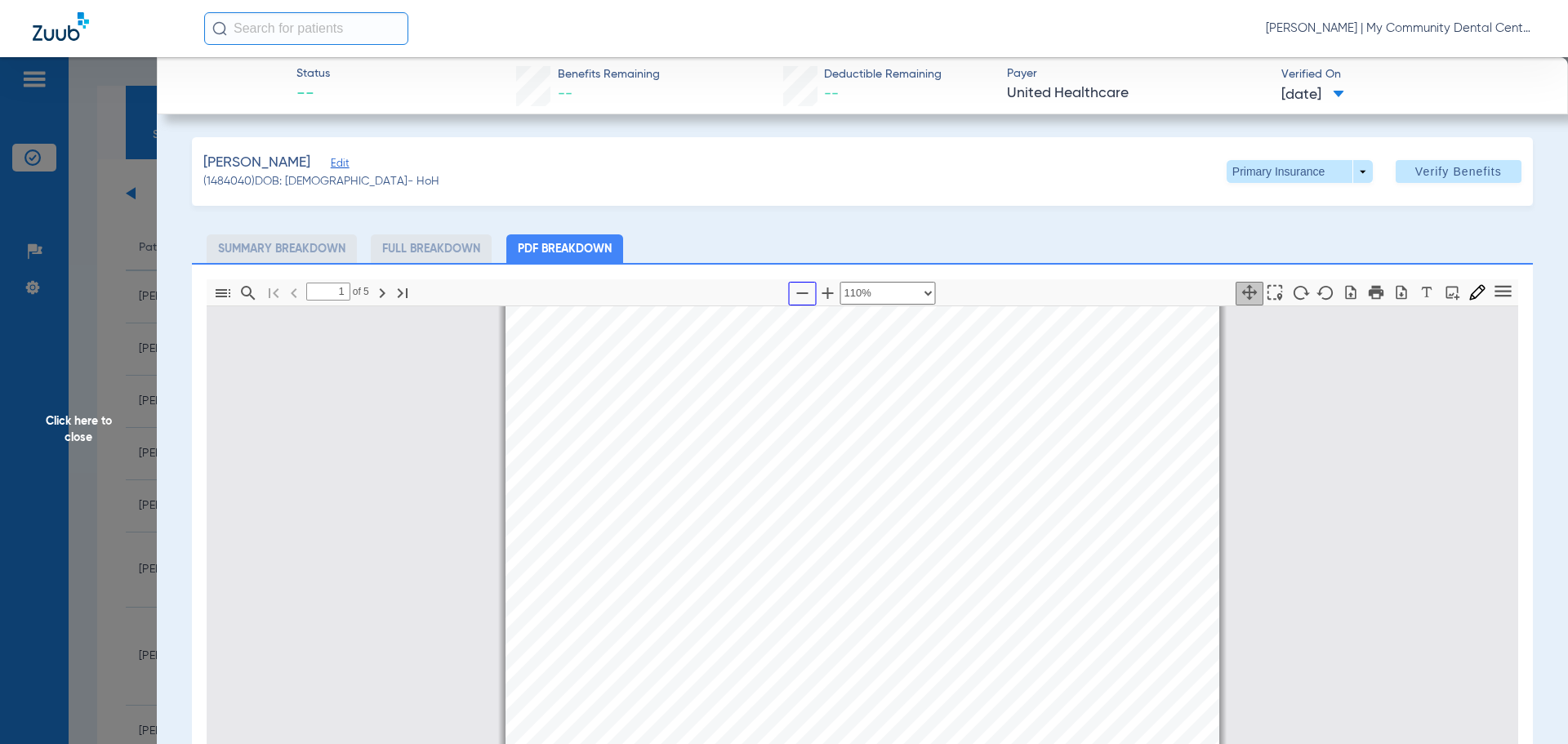
scroll to position [89, 0]
type input "2"
select select "custom"
click at [101, 441] on span "Click here to close" at bounding box center [78, 428] width 156 height 744
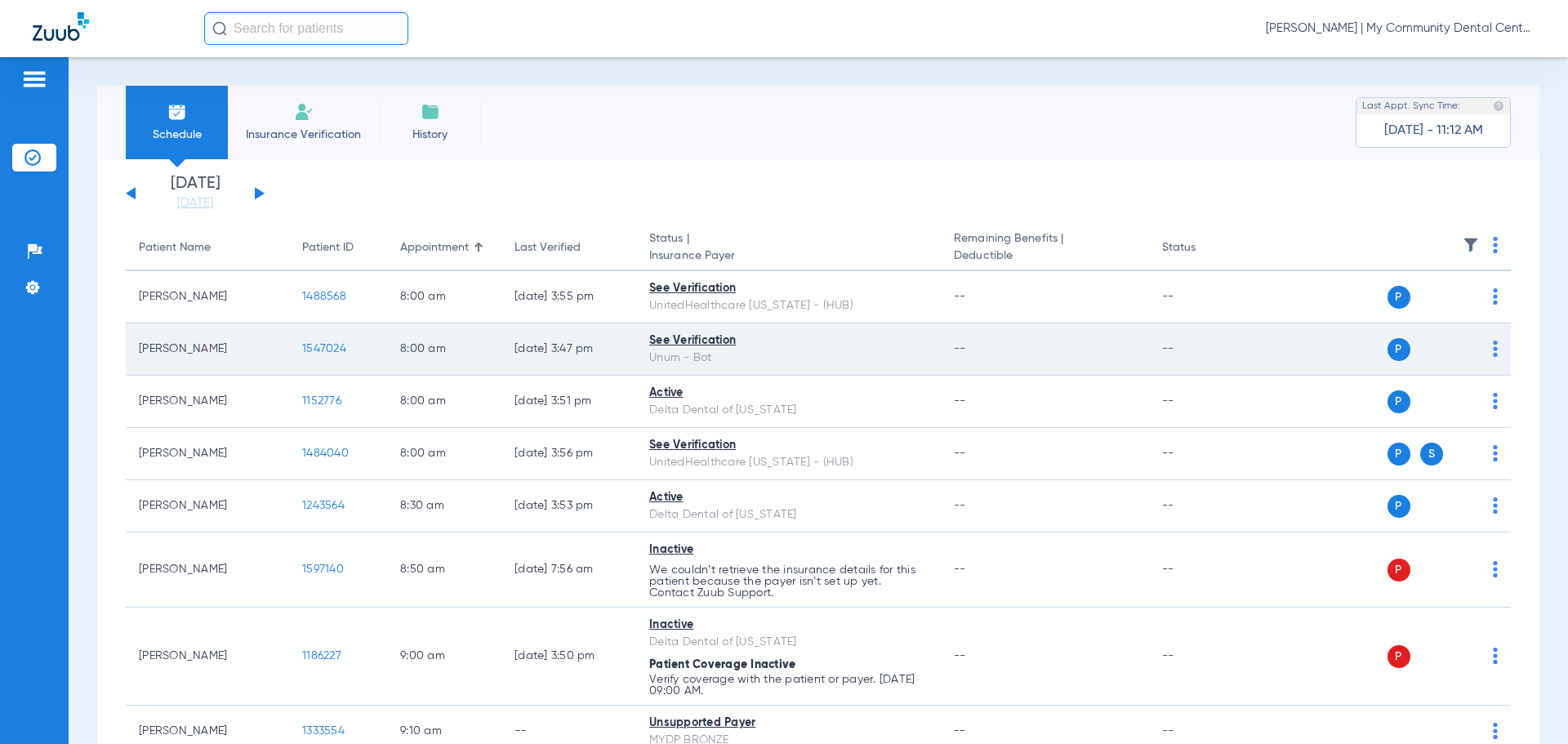
click at [318, 347] on span "1547024" at bounding box center [324, 348] width 44 height 11
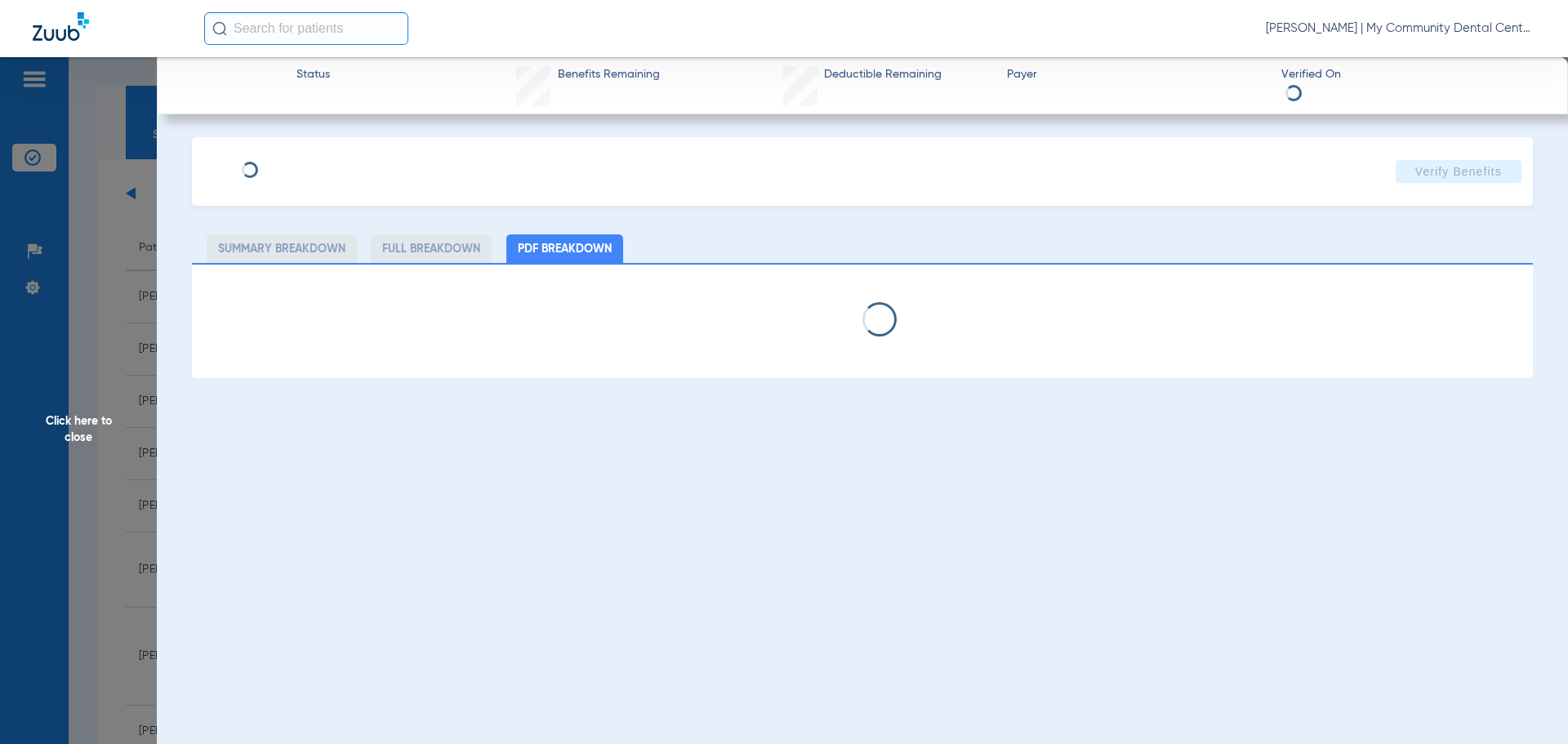
select select "page-width"
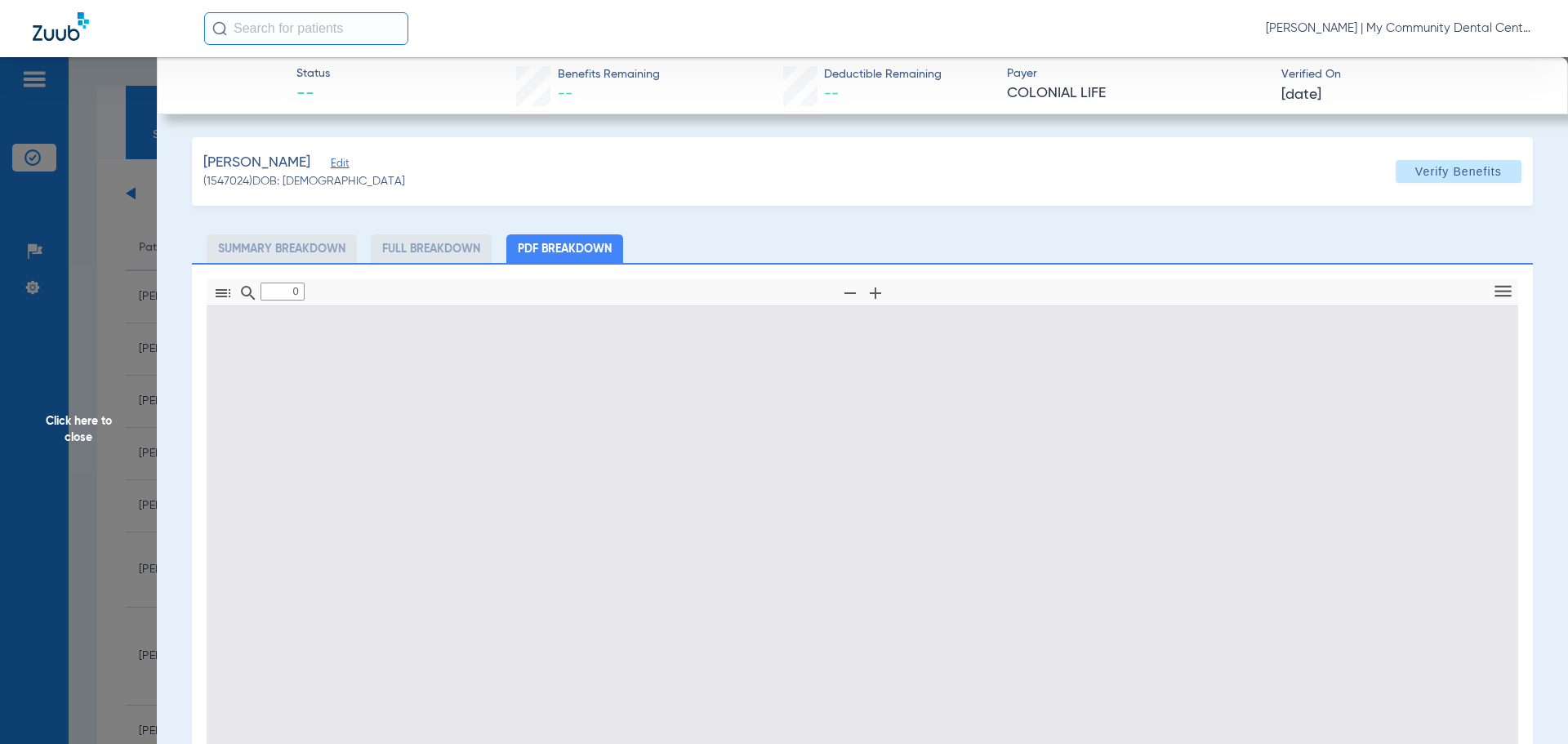
type input "1"
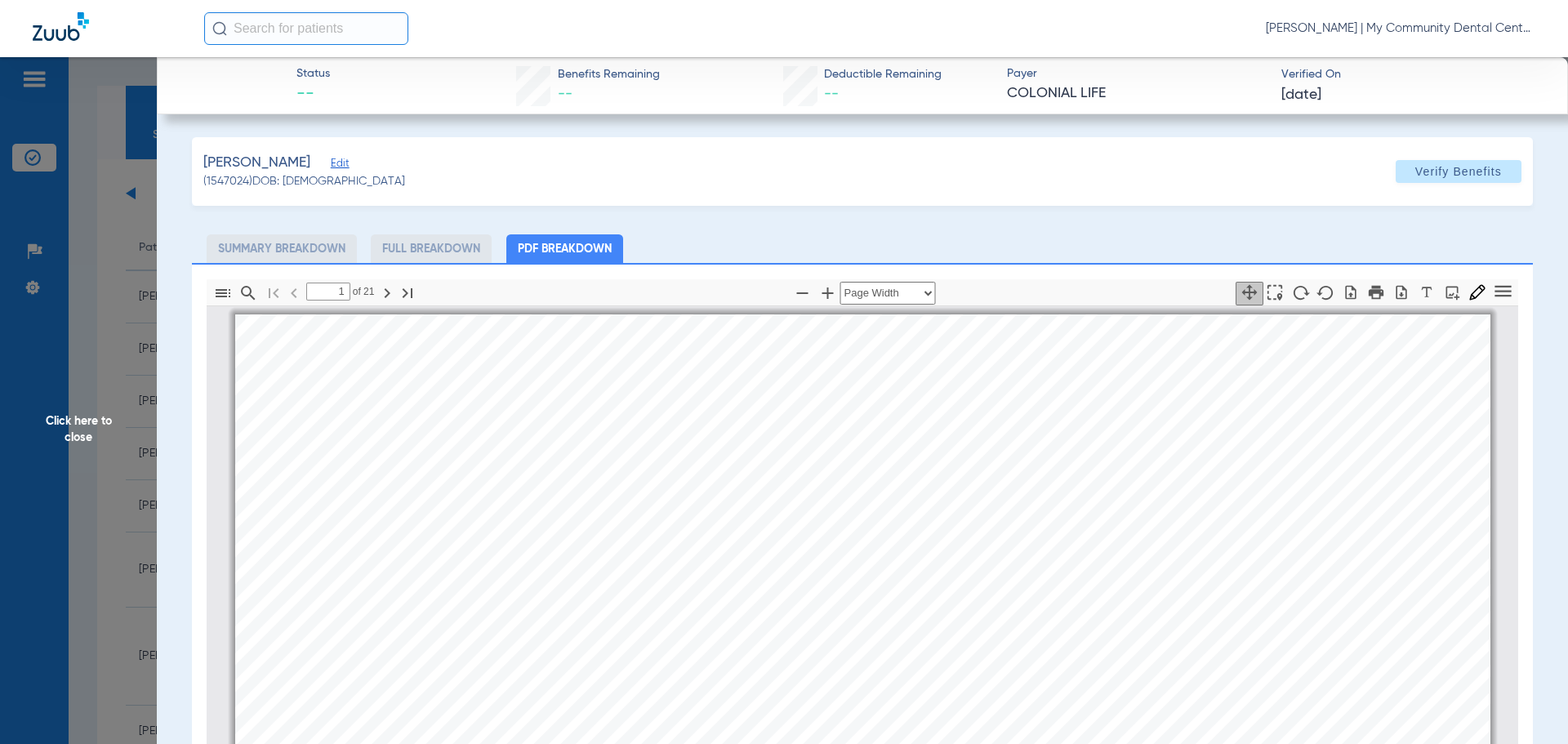
scroll to position [8, 0]
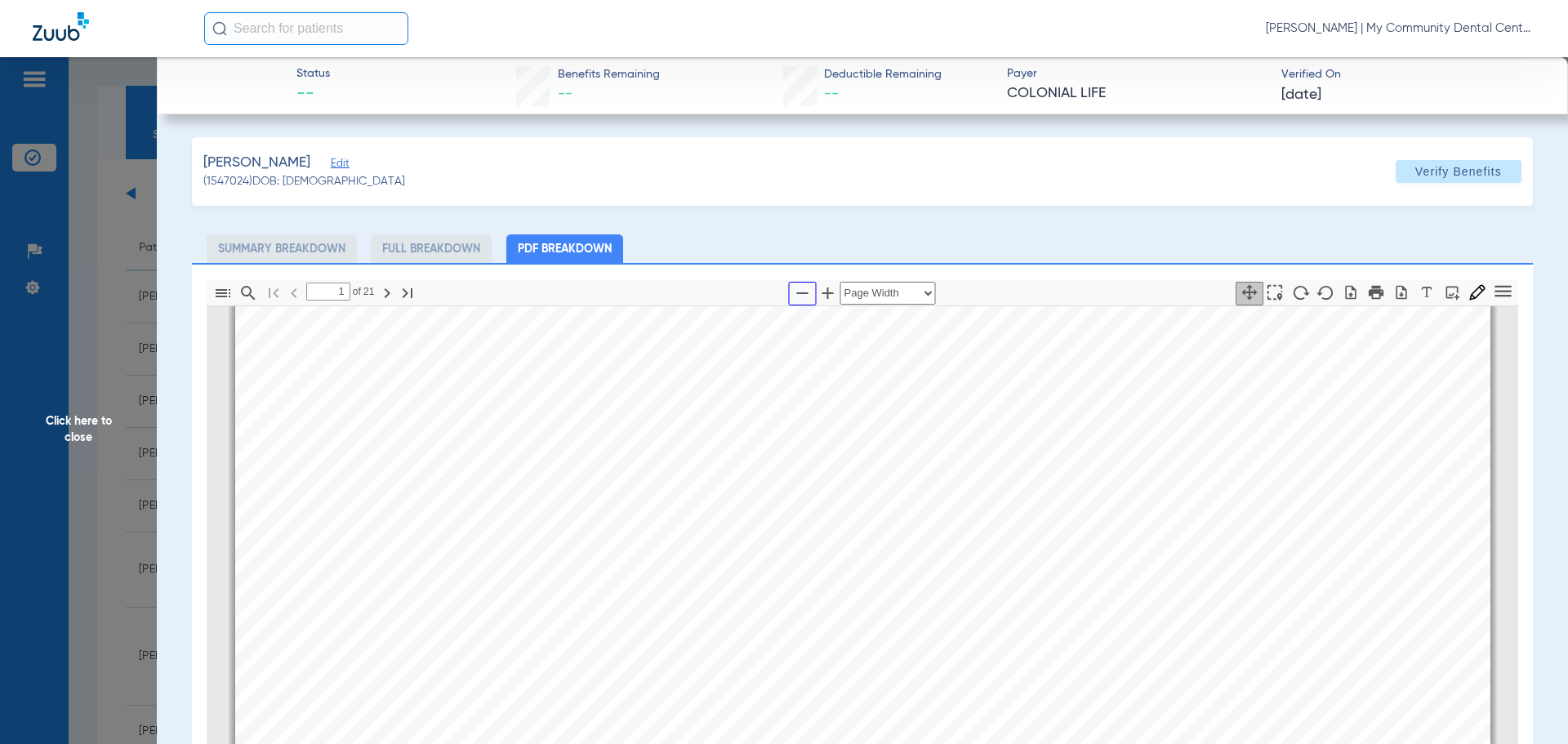
click at [793, 291] on icon "button" at bounding box center [803, 292] width 20 height 20
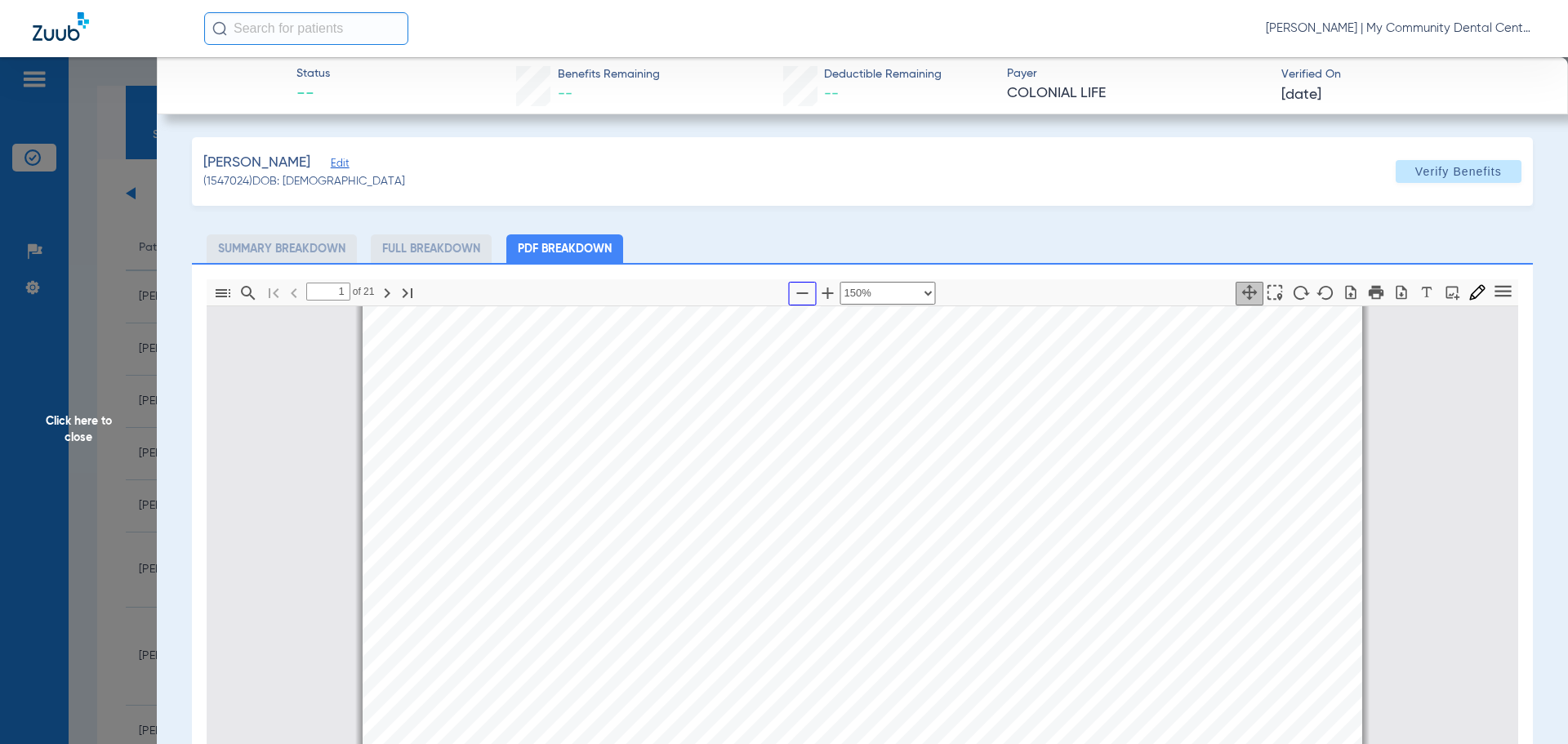
click at [793, 291] on icon "button" at bounding box center [803, 292] width 20 height 20
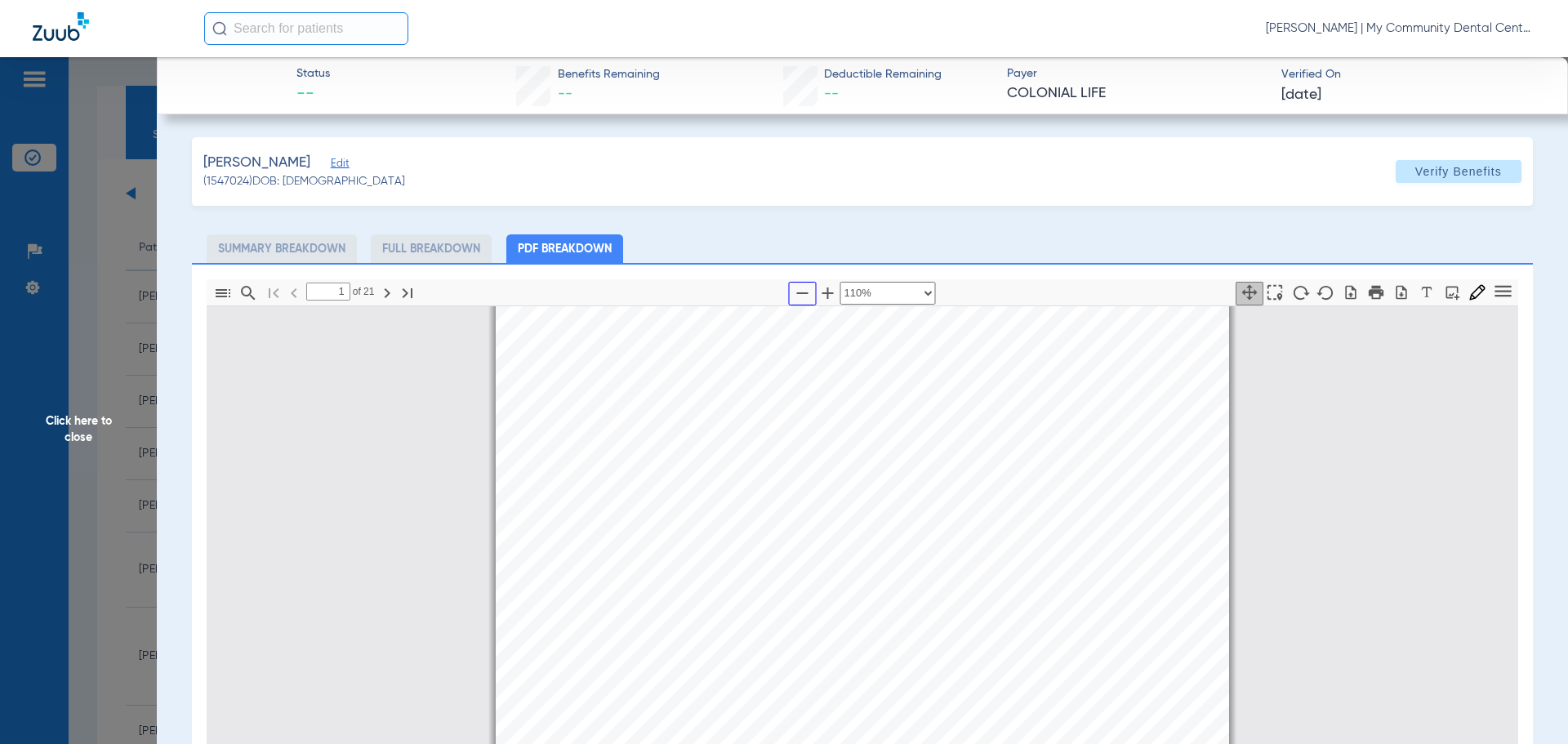
click at [793, 294] on icon "button" at bounding box center [803, 292] width 20 height 20
select select "custom"
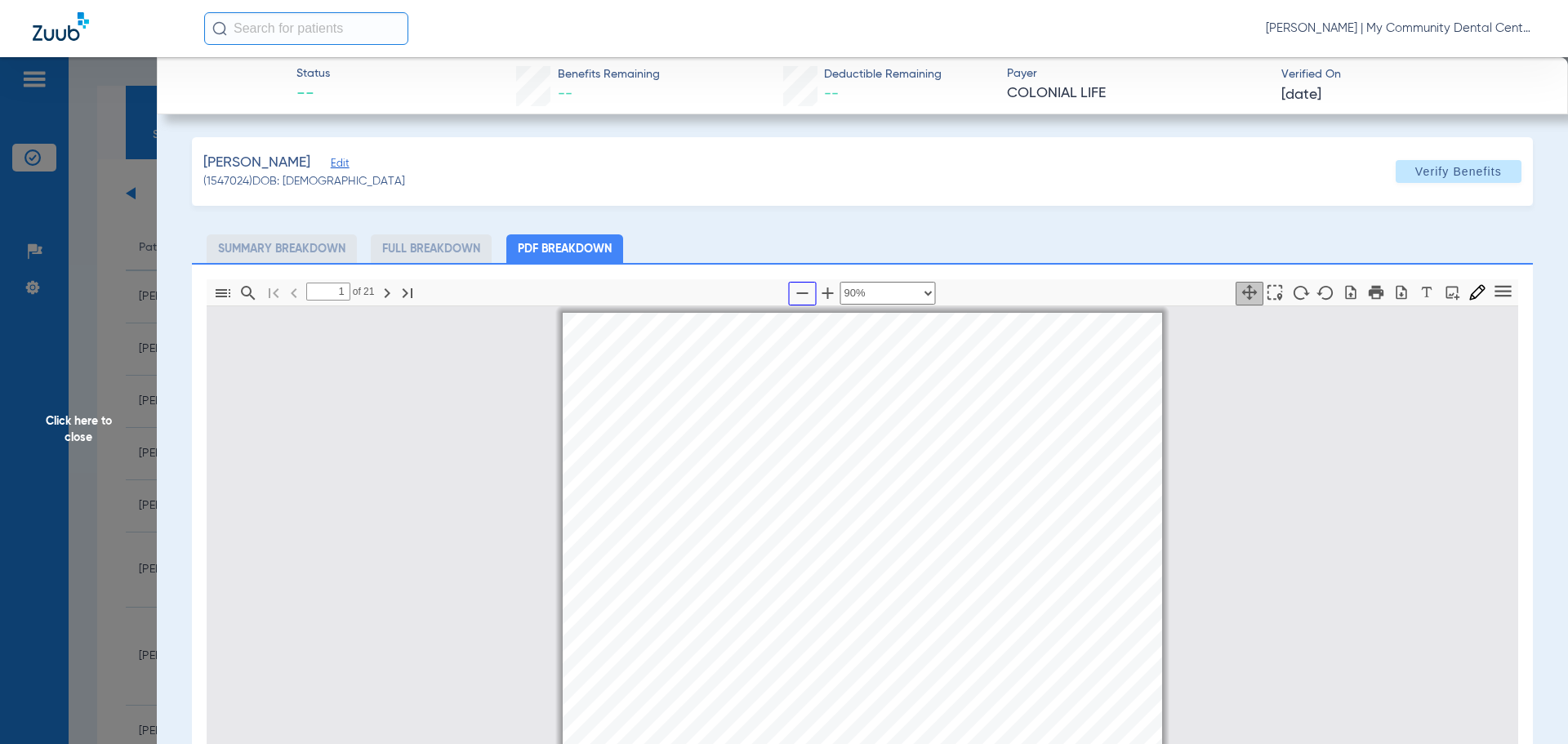
scroll to position [0, 0]
click at [116, 412] on span "Click here to close" at bounding box center [78, 428] width 156 height 744
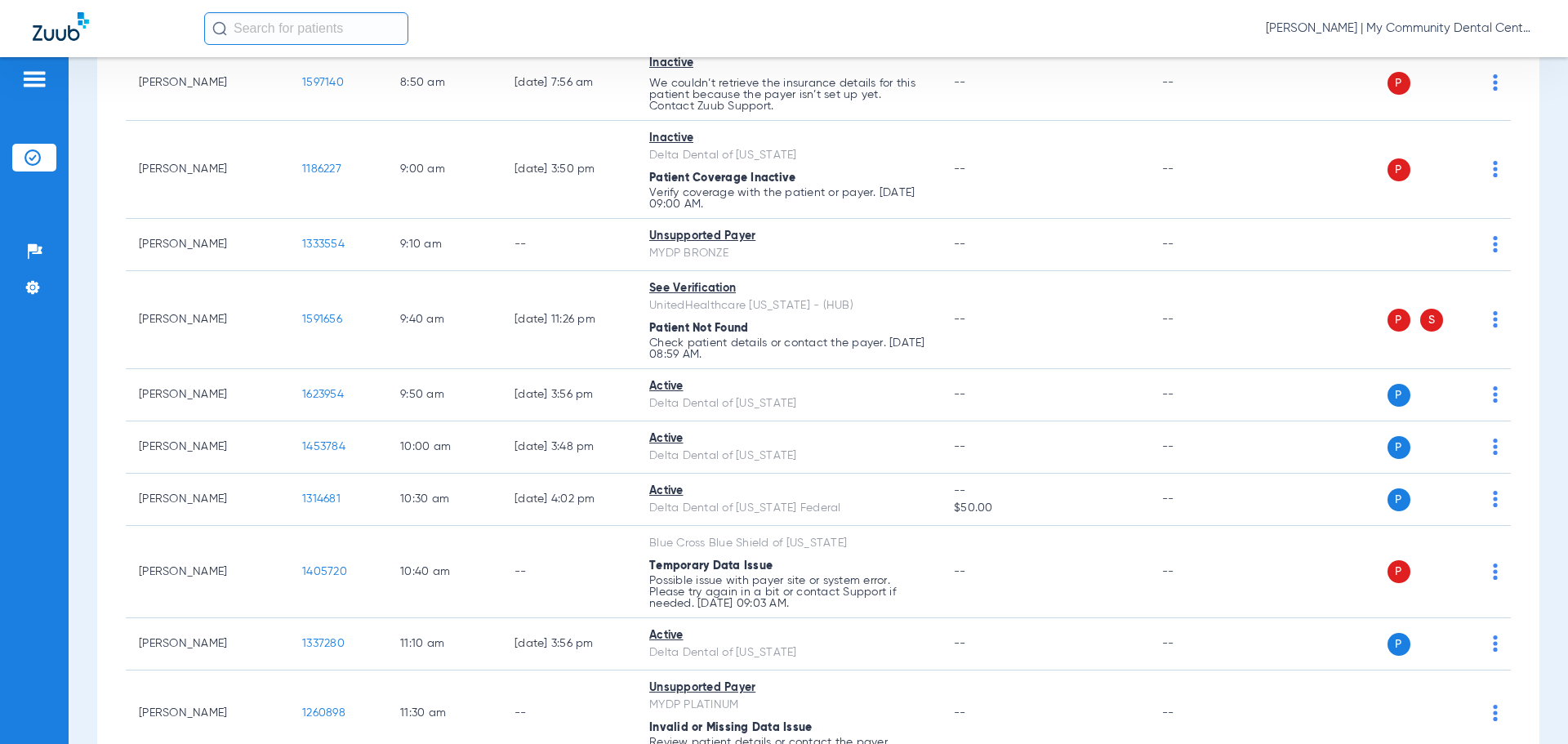
scroll to position [572, 0]
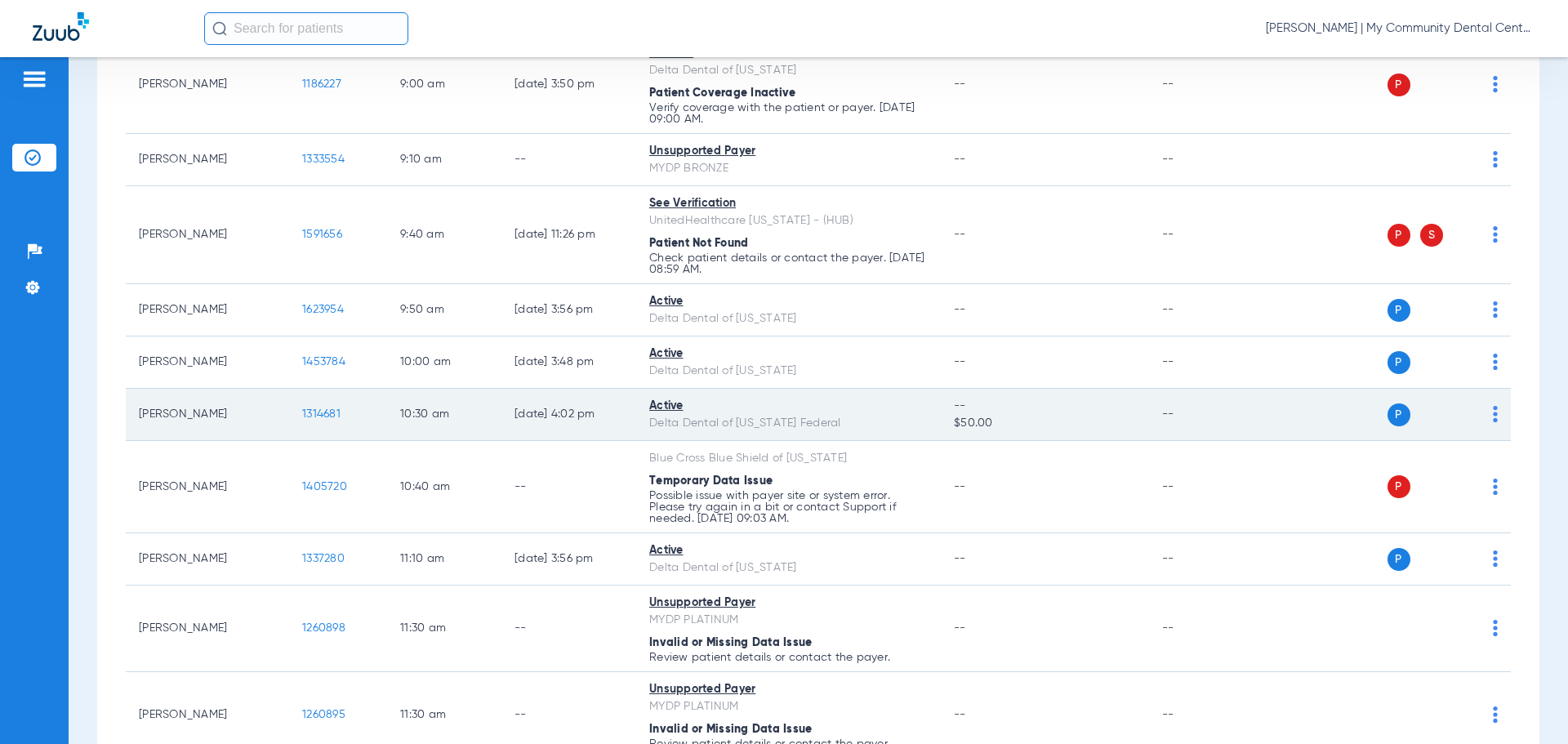
click at [327, 411] on span "1314681" at bounding box center [321, 414] width 38 height 11
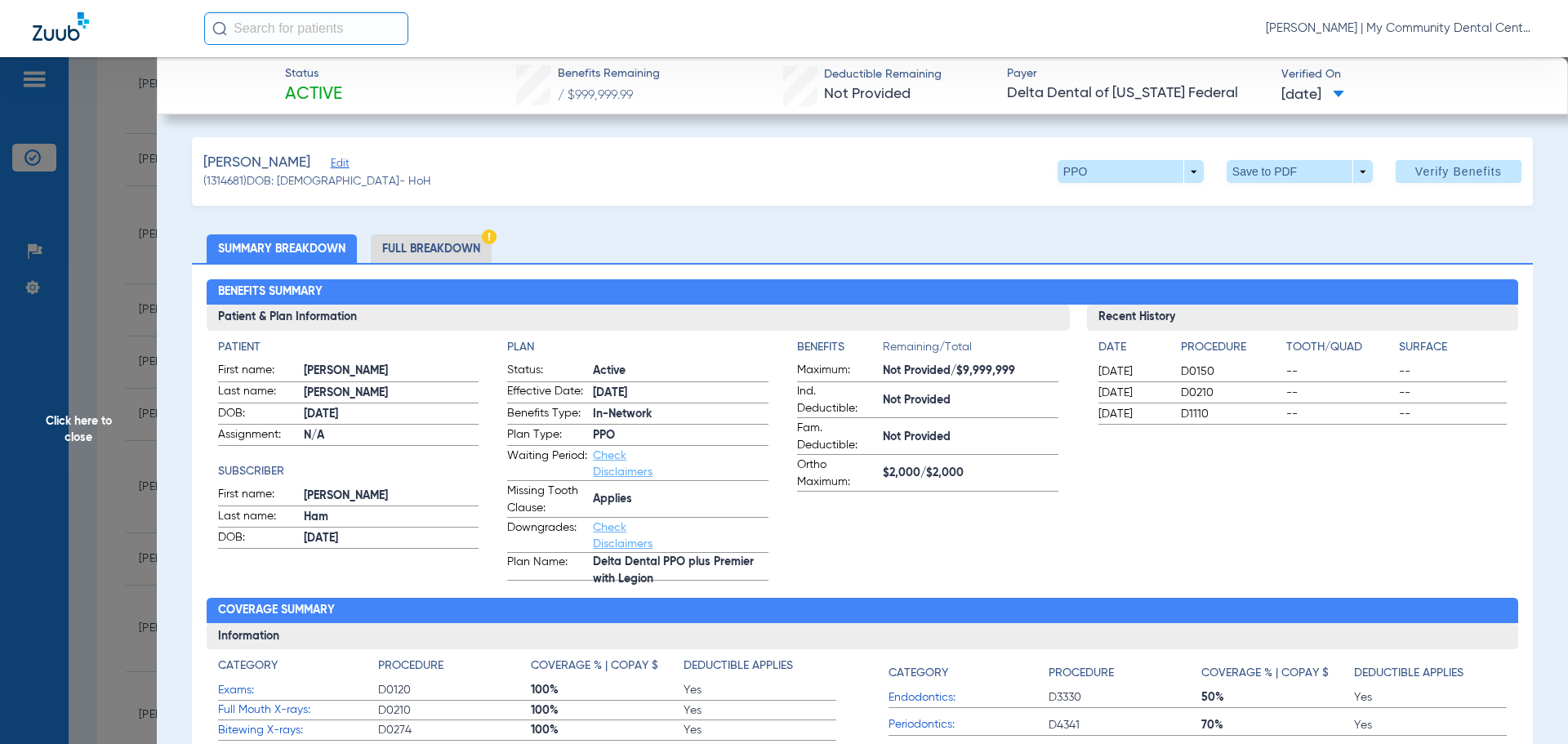
drag, startPoint x: 449, startPoint y: 256, endPoint x: 1626, endPoint y: 296, distance: 1177.7
click at [1567, 296] on html "[PERSON_NAME] | My Community Dental Centers Patients Insurance Verification Set…" at bounding box center [784, 372] width 1568 height 744
click at [452, 250] on li "Full Breakdown" at bounding box center [431, 249] width 121 height 29
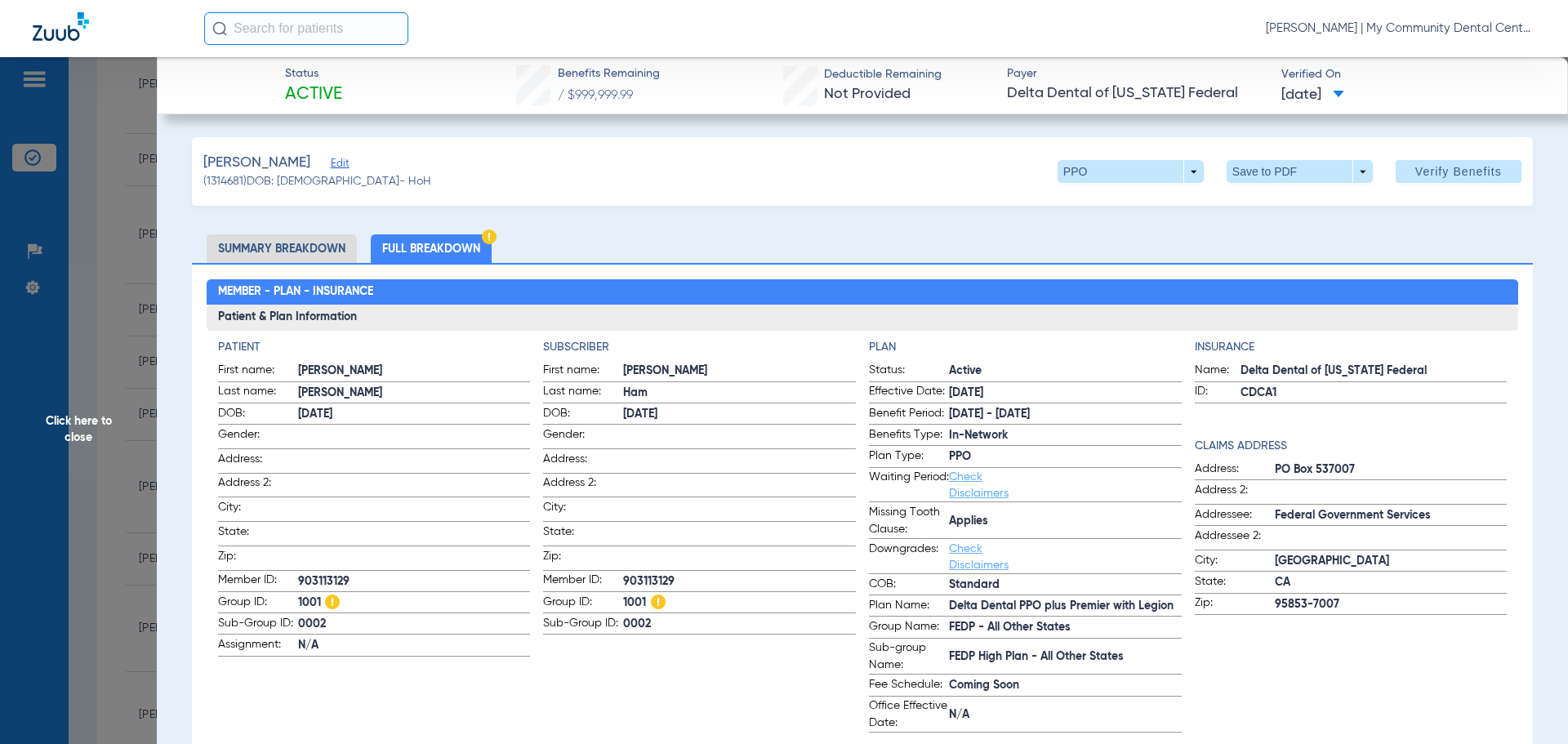
click at [96, 419] on span "Click here to close" at bounding box center [78, 428] width 156 height 744
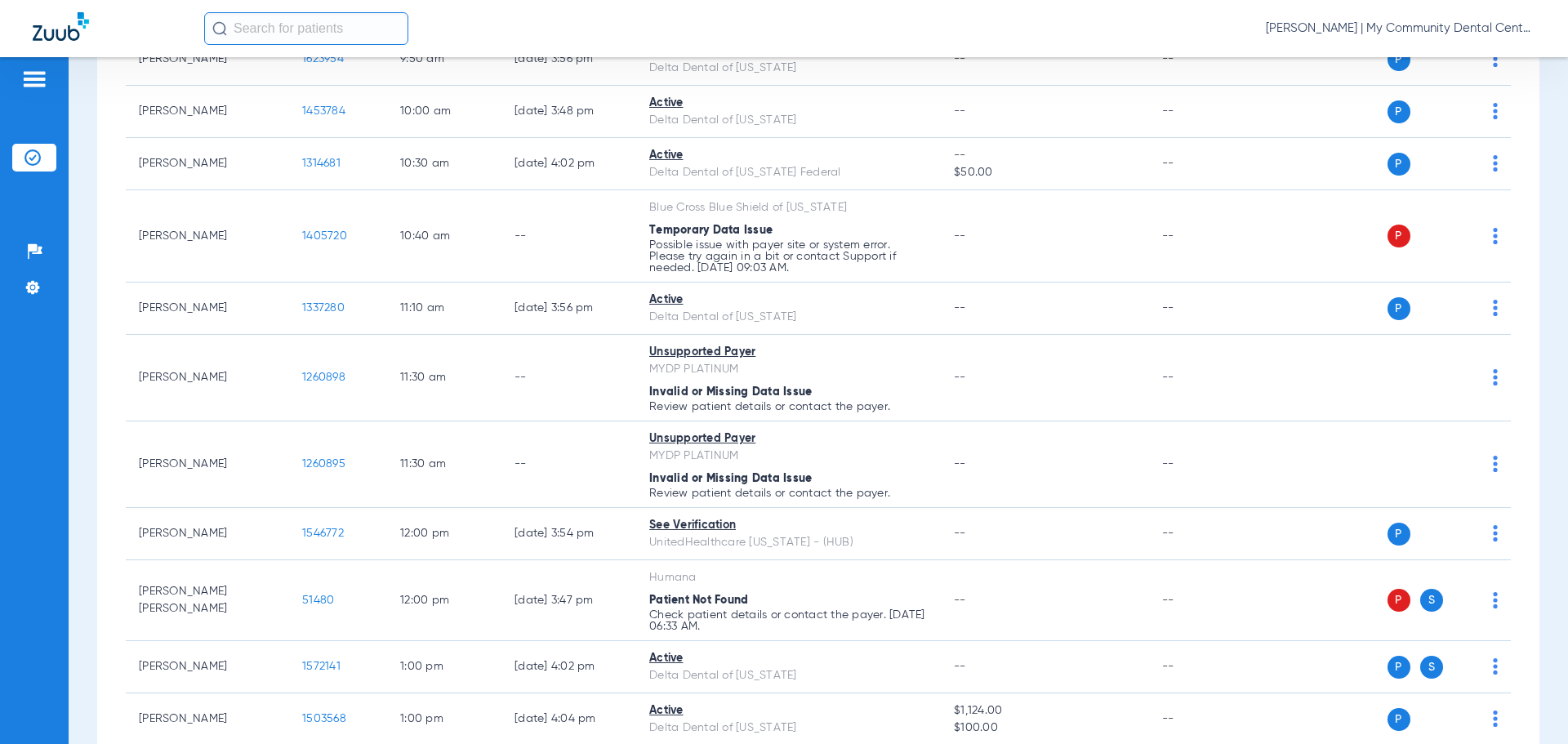
scroll to position [899, 0]
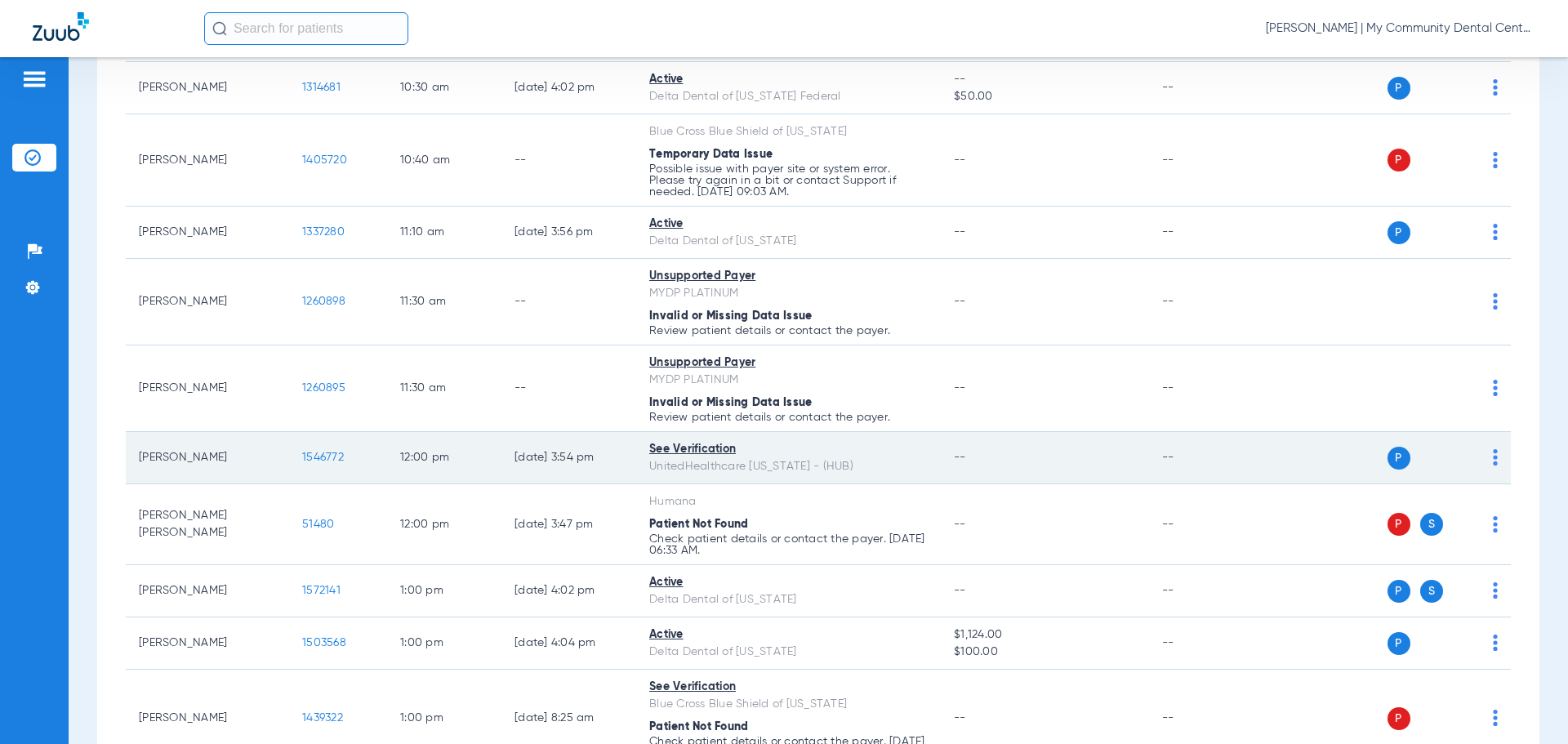
click at [322, 455] on span "1546772" at bounding box center [323, 457] width 42 height 11
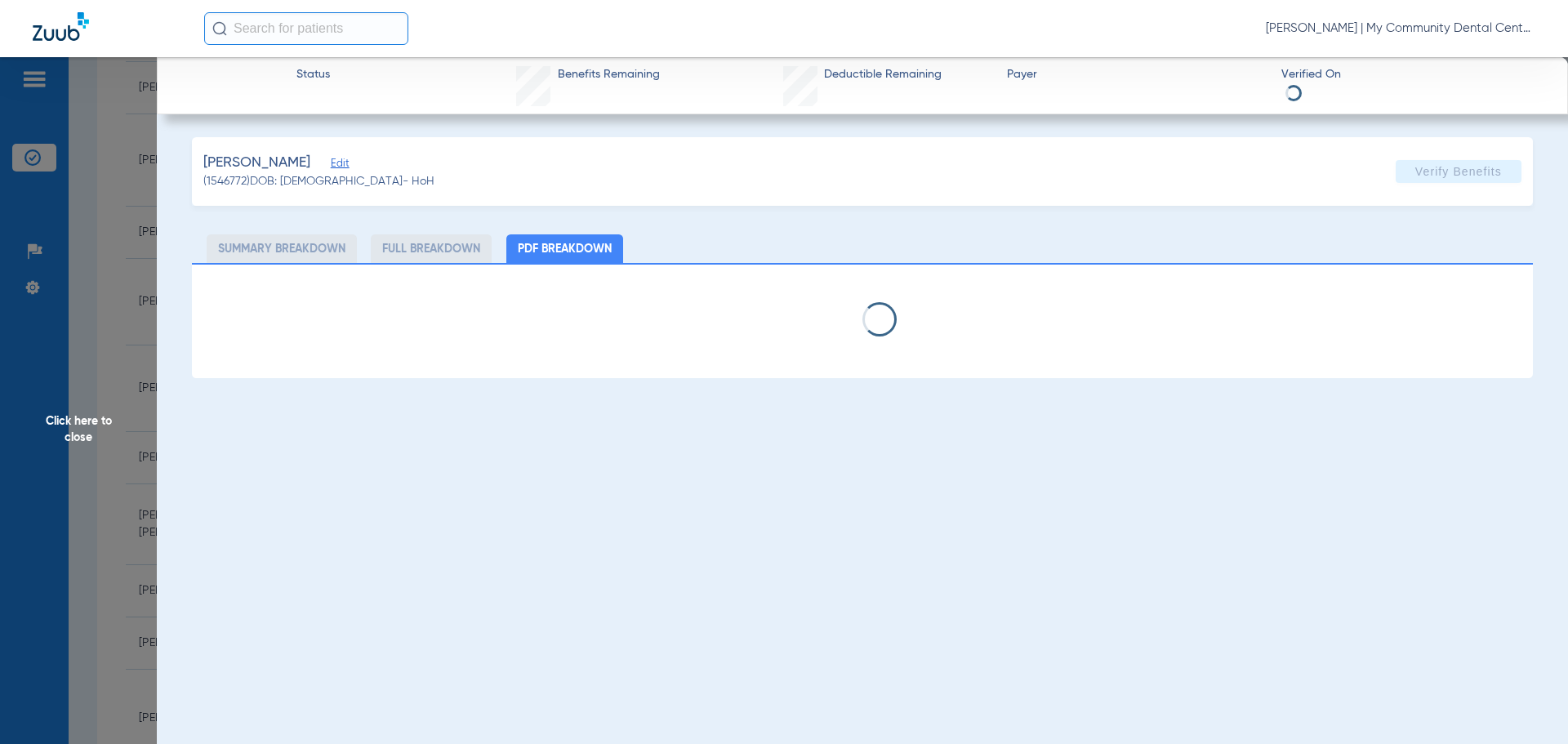
select select "page-width"
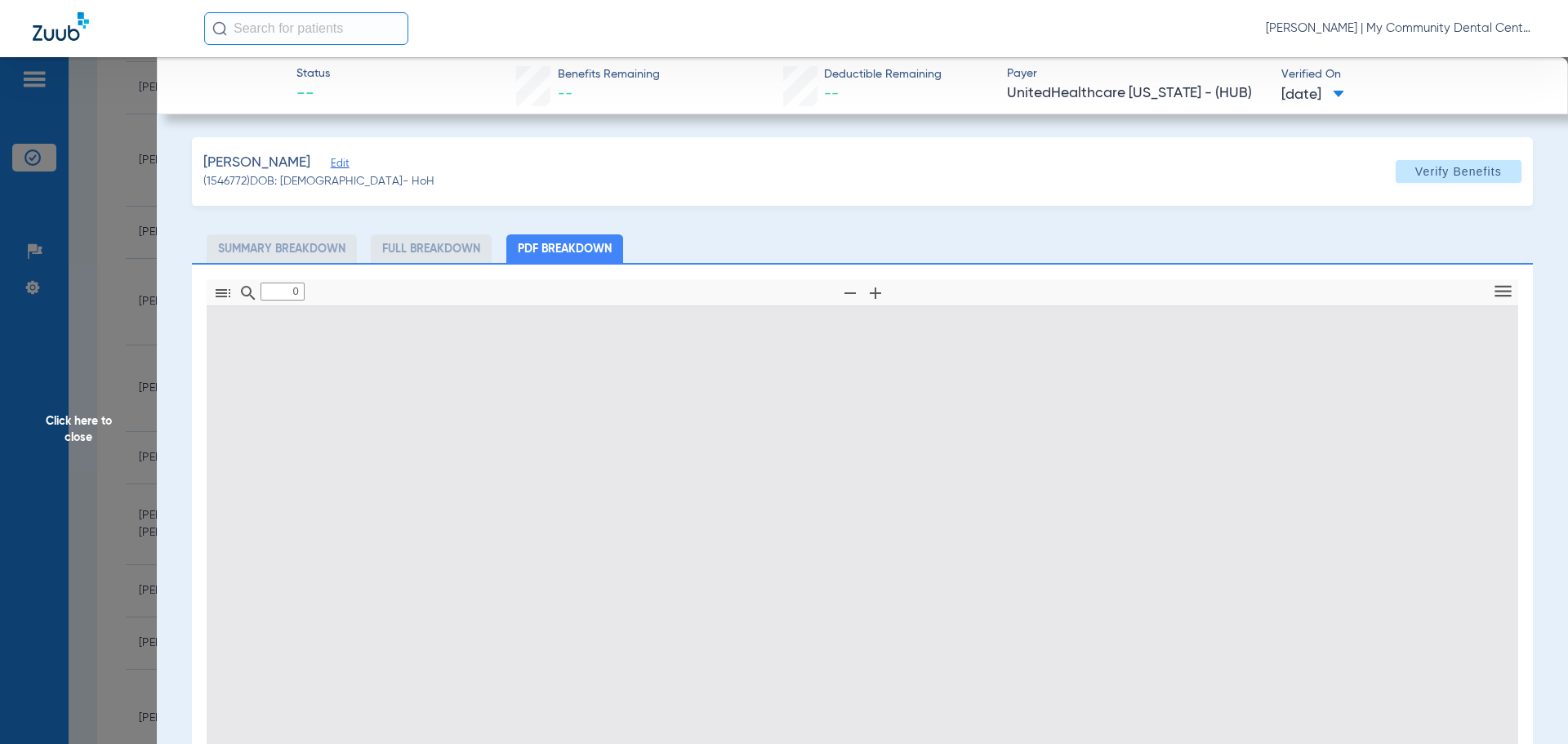
type input "1"
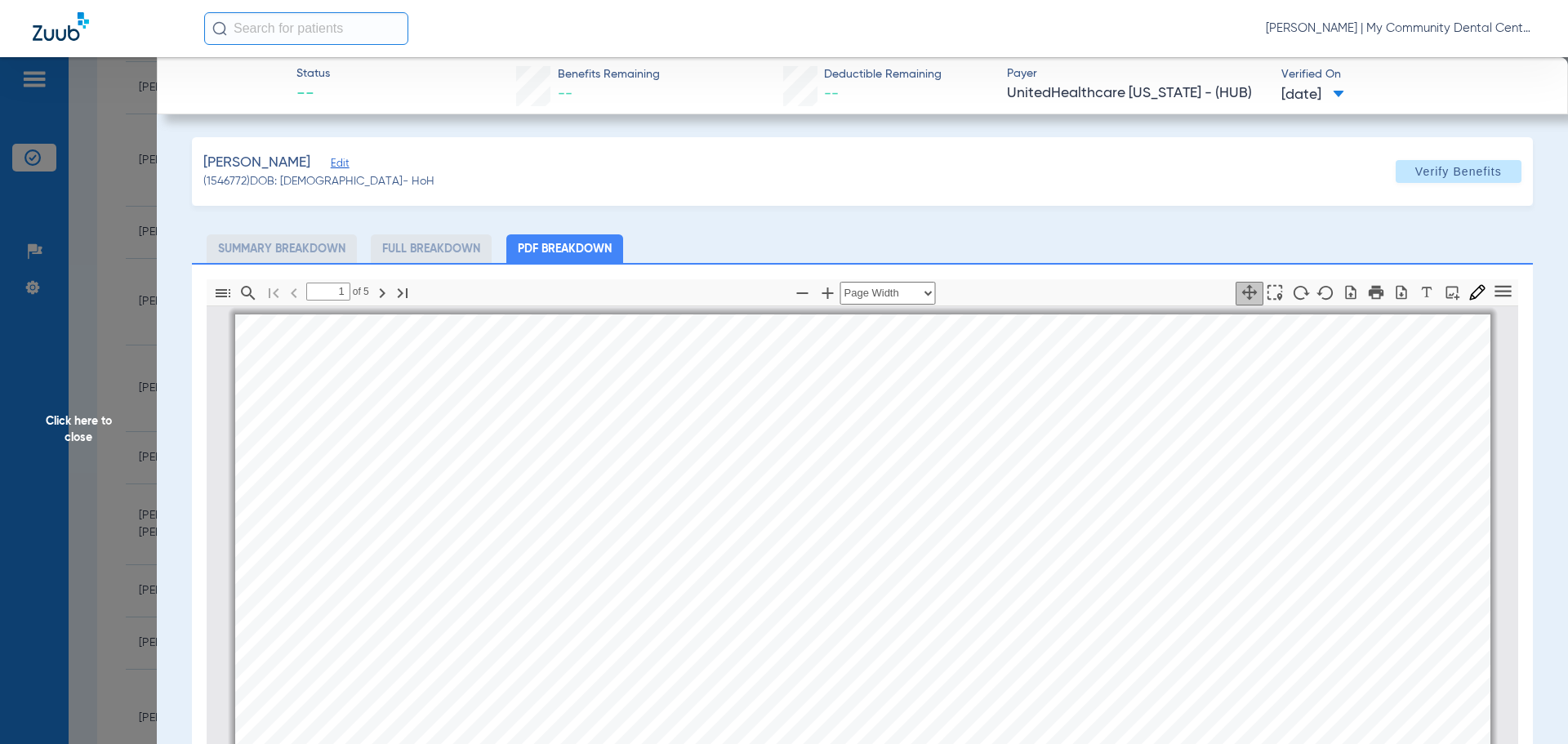
scroll to position [8, 0]
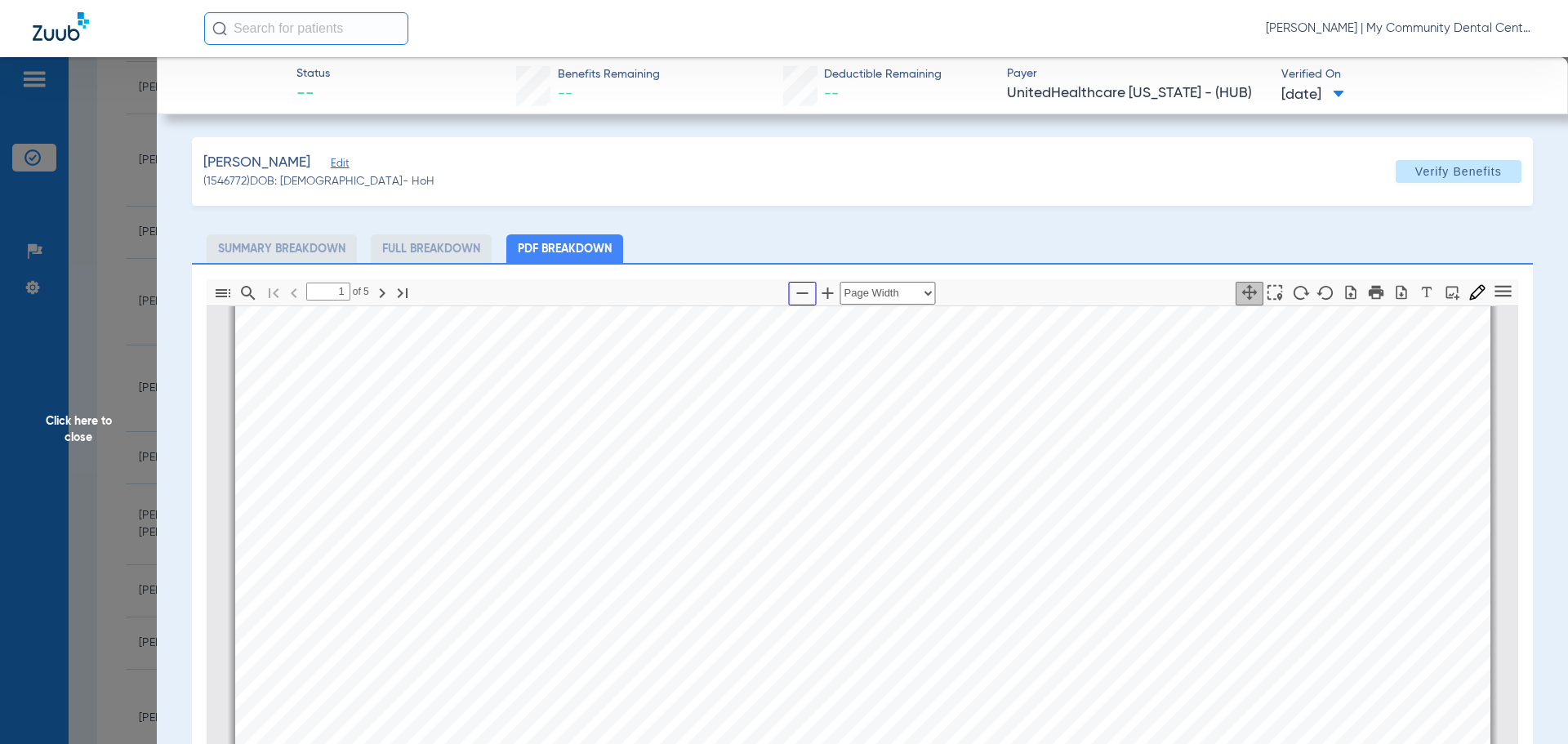
click at [794, 295] on icon "button" at bounding box center [803, 292] width 20 height 20
select select "custom"
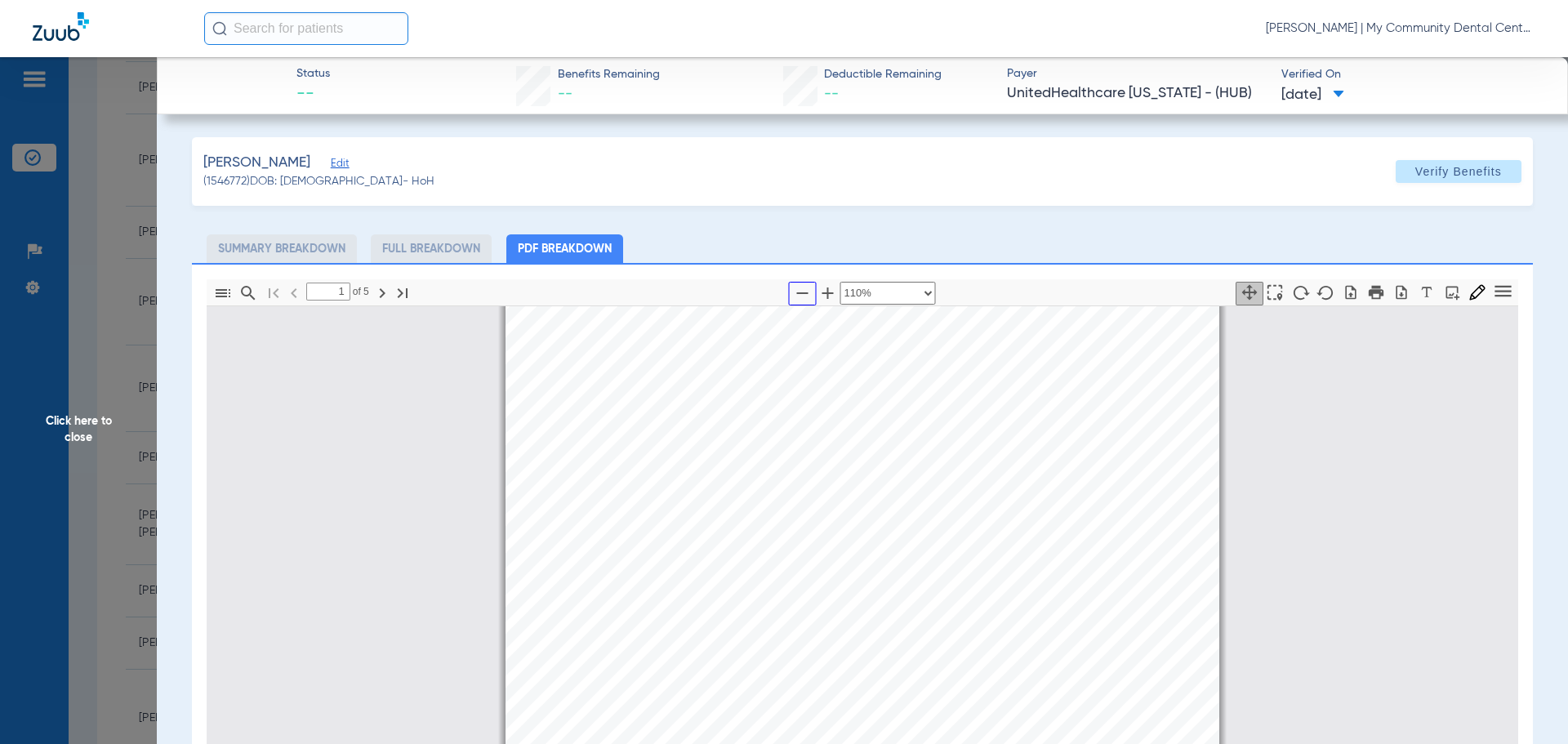
scroll to position [89, 0]
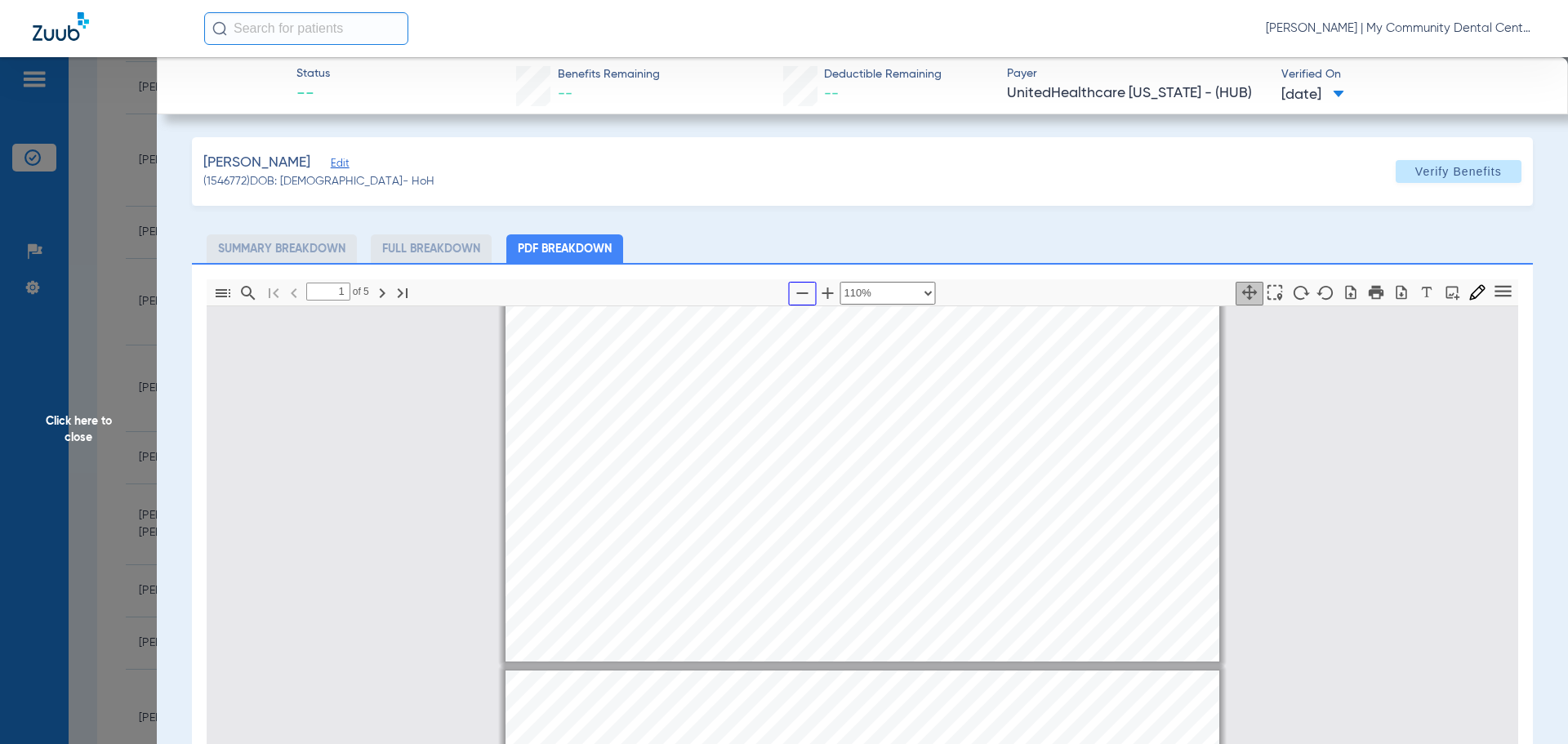
type input "2"
select select "custom"
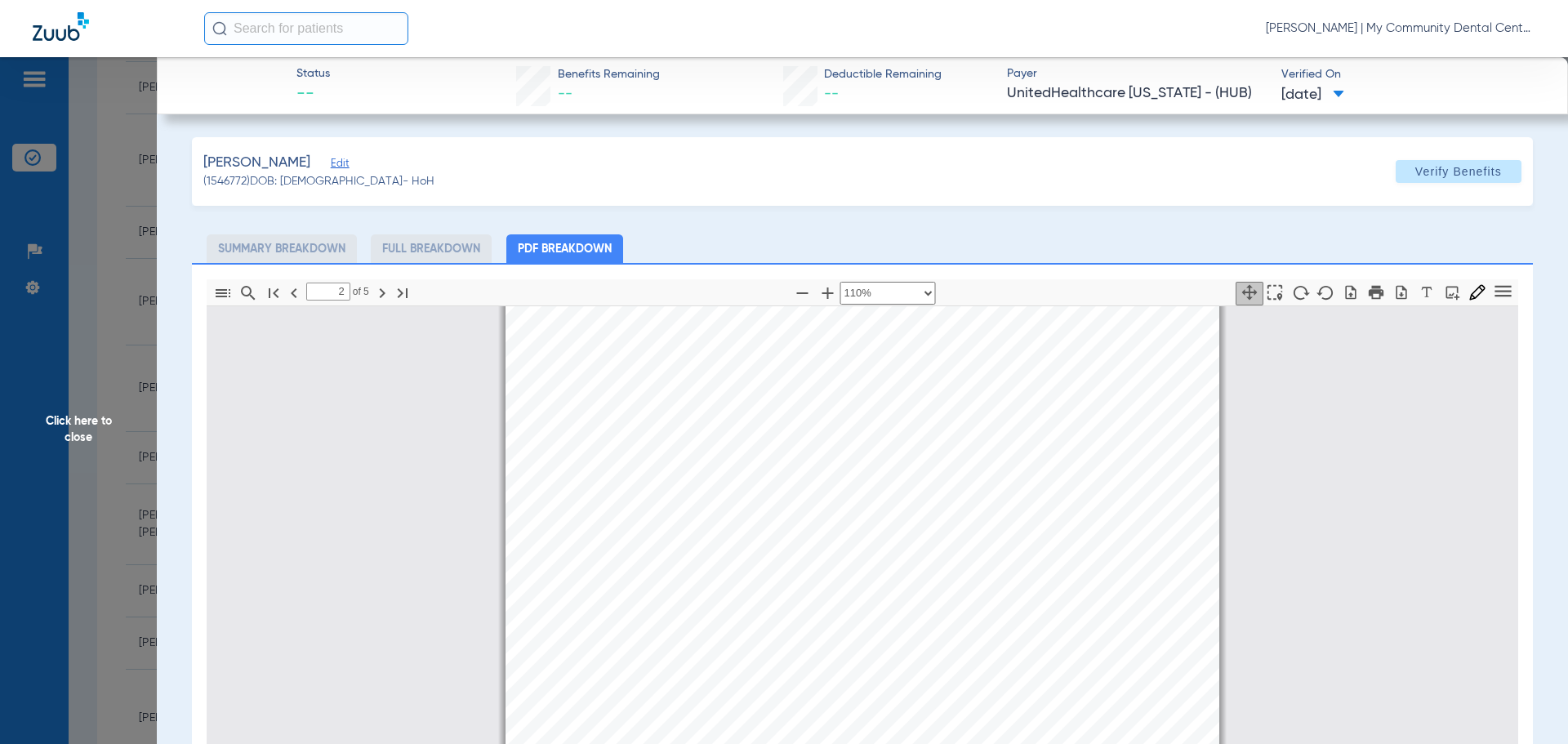
click at [75, 428] on span "Click here to close" at bounding box center [78, 428] width 156 height 744
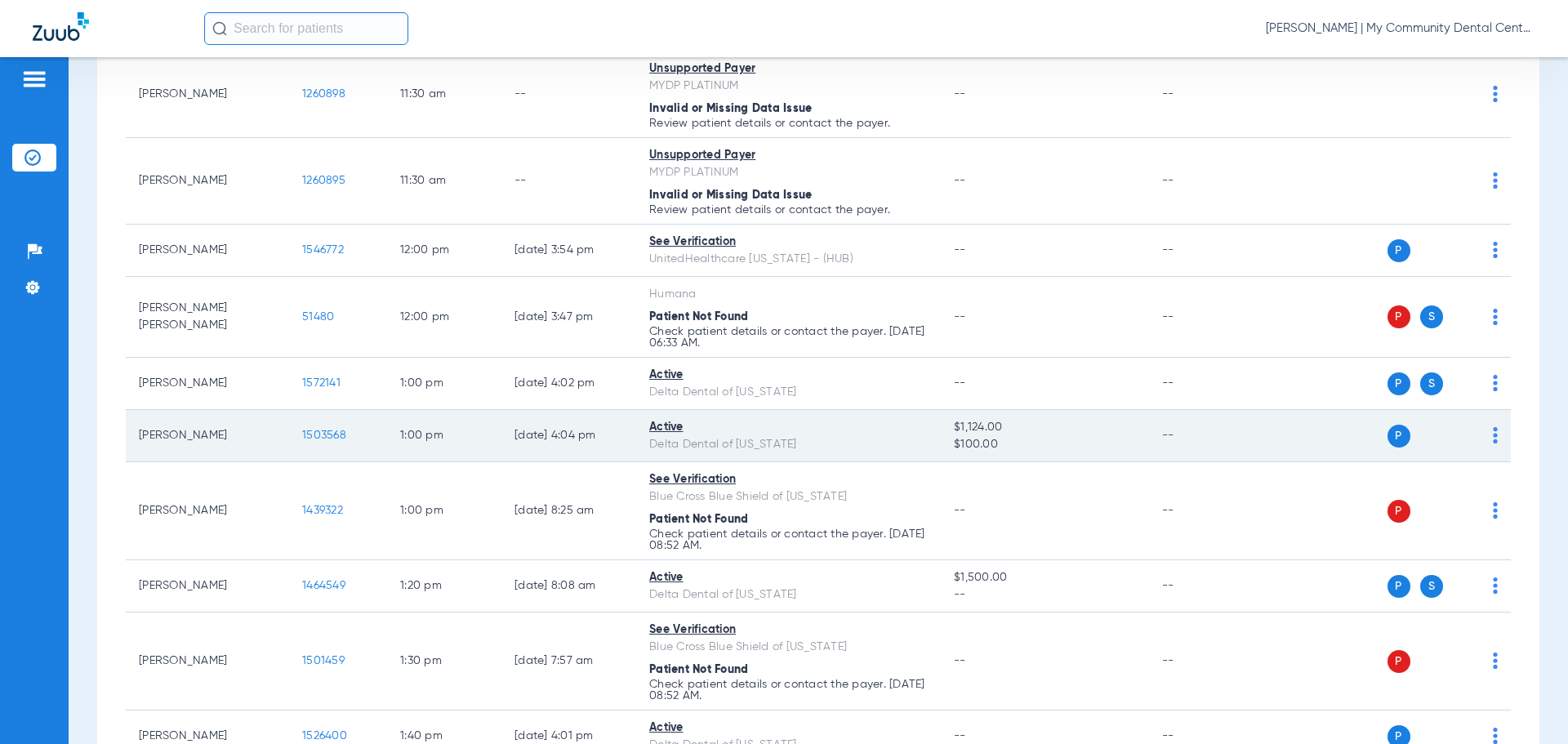
scroll to position [1143, 0]
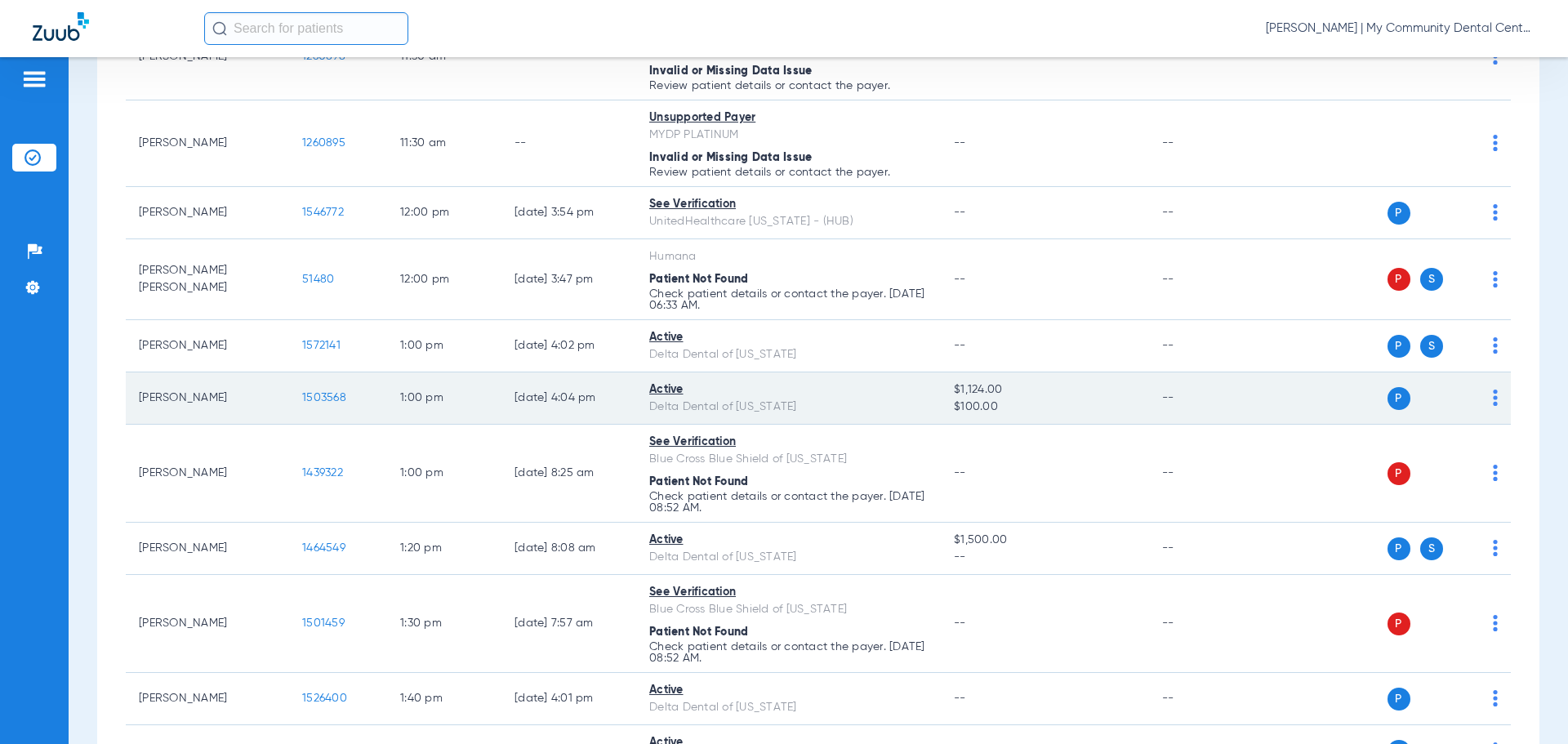
click at [316, 389] on td "1503568" at bounding box center [338, 399] width 98 height 52
click at [319, 394] on span "1503568" at bounding box center [324, 398] width 44 height 11
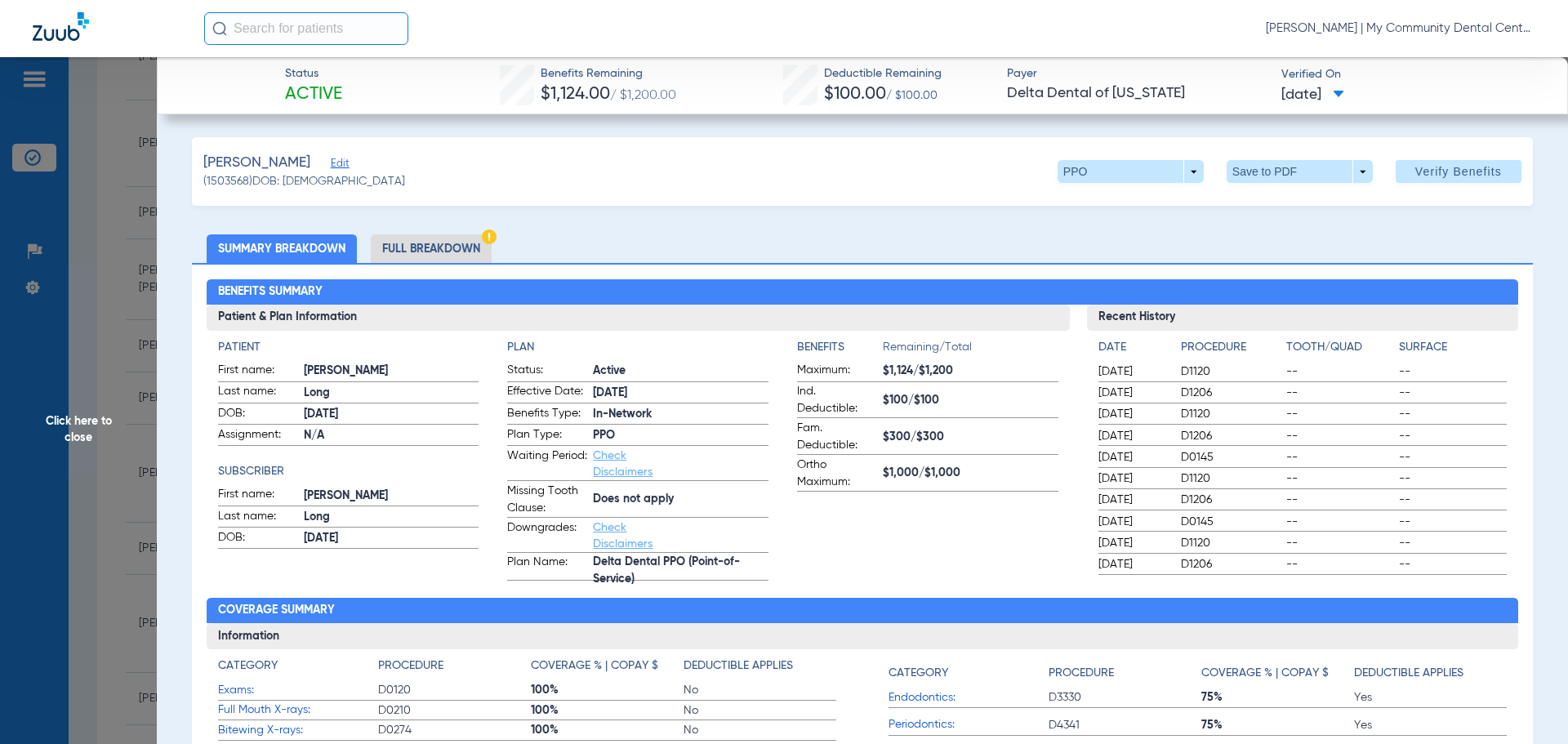
click at [418, 241] on li "Full Breakdown" at bounding box center [431, 249] width 121 height 29
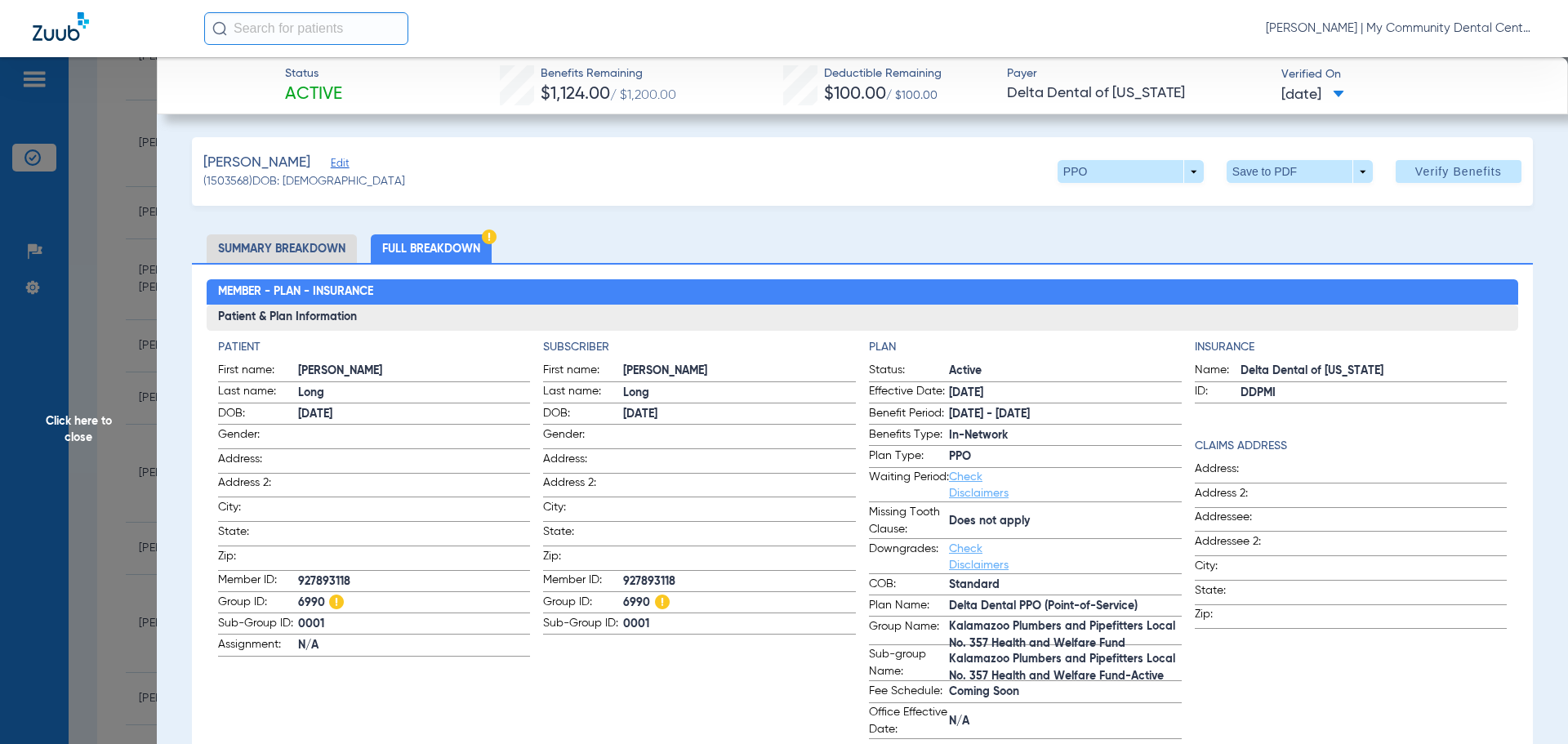
drag, startPoint x: 103, startPoint y: 429, endPoint x: 113, endPoint y: 431, distance: 10.2
click at [103, 429] on span "Click here to close" at bounding box center [78, 428] width 156 height 744
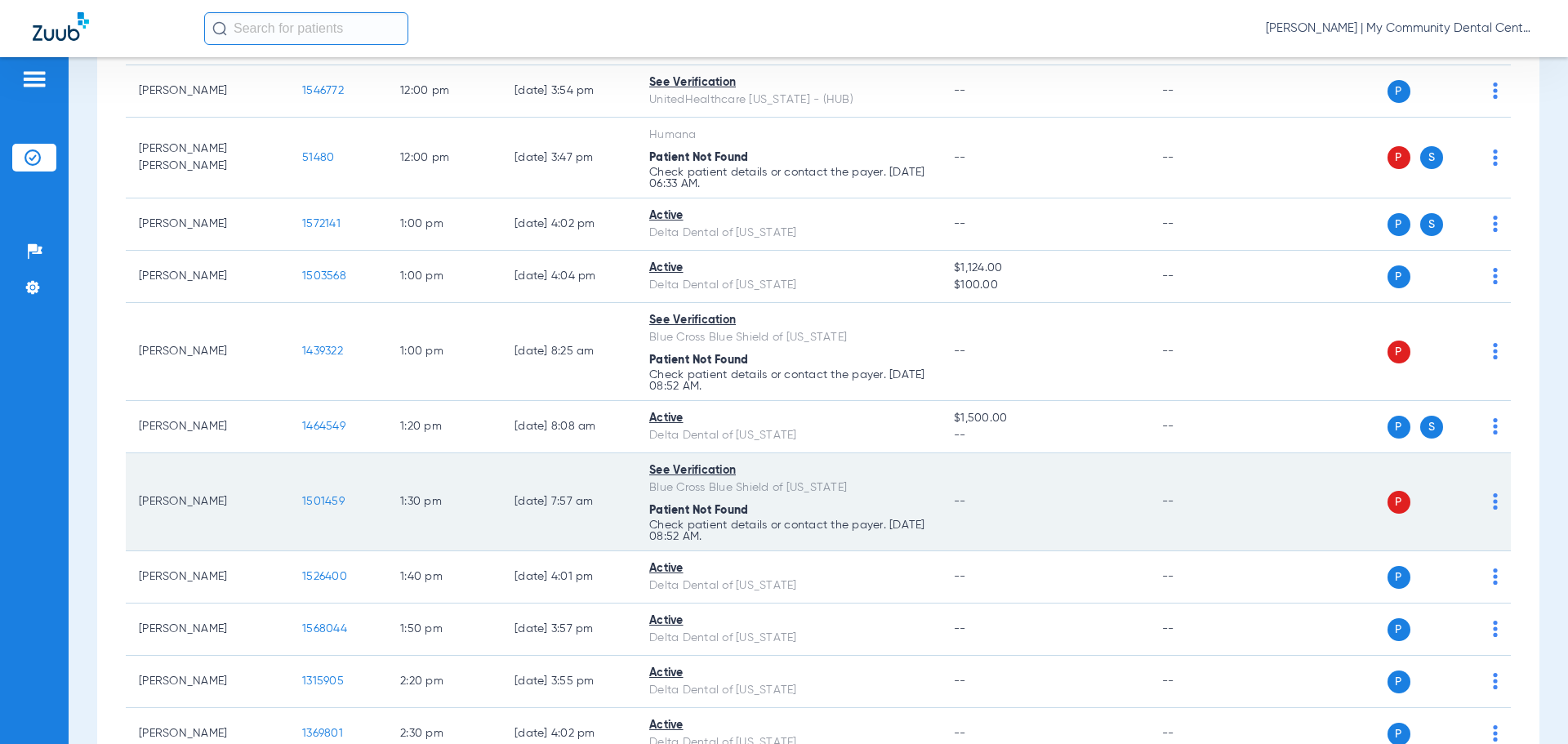
scroll to position [1307, 0]
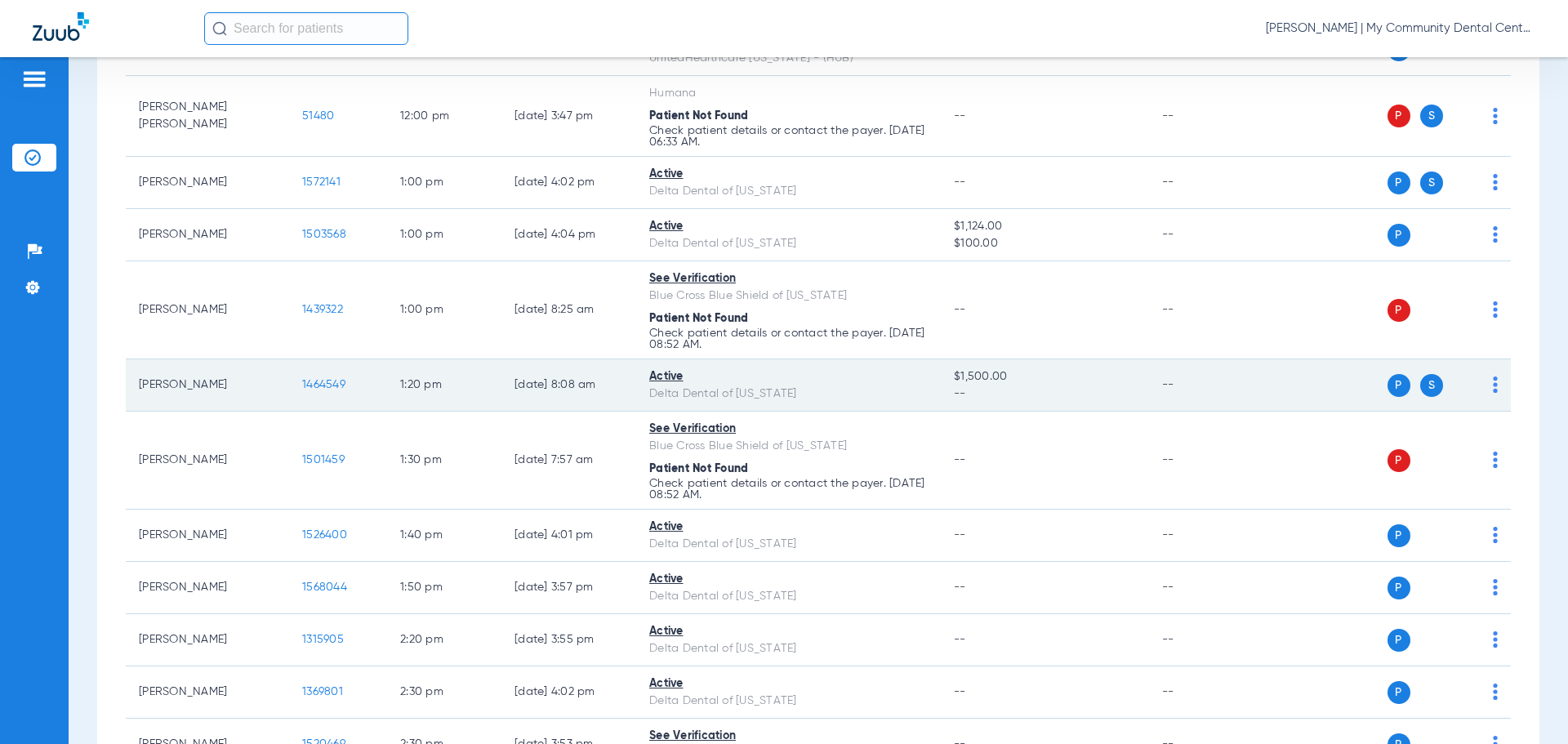
click at [329, 385] on span "1464549" at bounding box center [324, 385] width 43 height 11
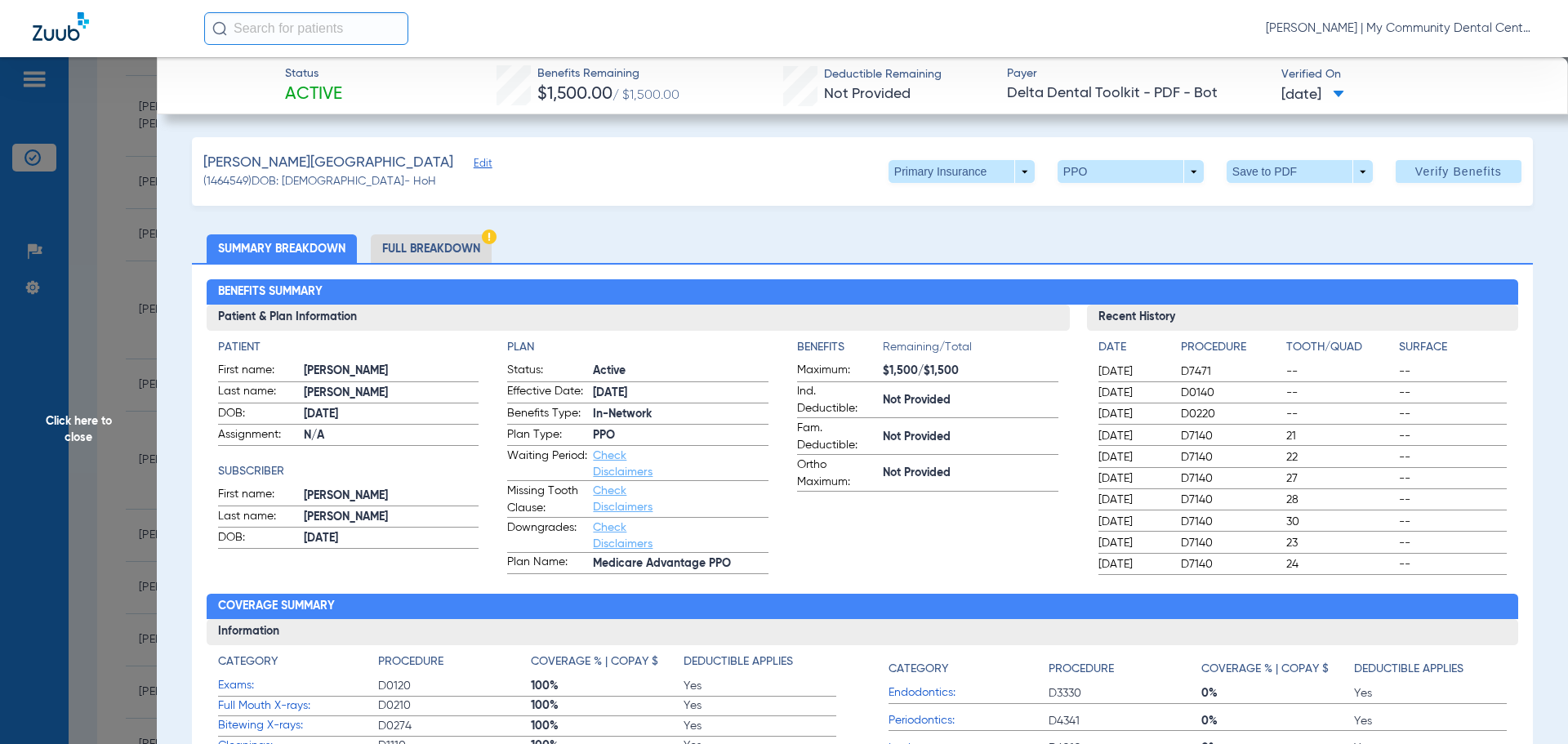
drag, startPoint x: 442, startPoint y: 235, endPoint x: 483, endPoint y: 240, distance: 41.3
click at [440, 235] on li "Full Breakdown" at bounding box center [431, 249] width 121 height 29
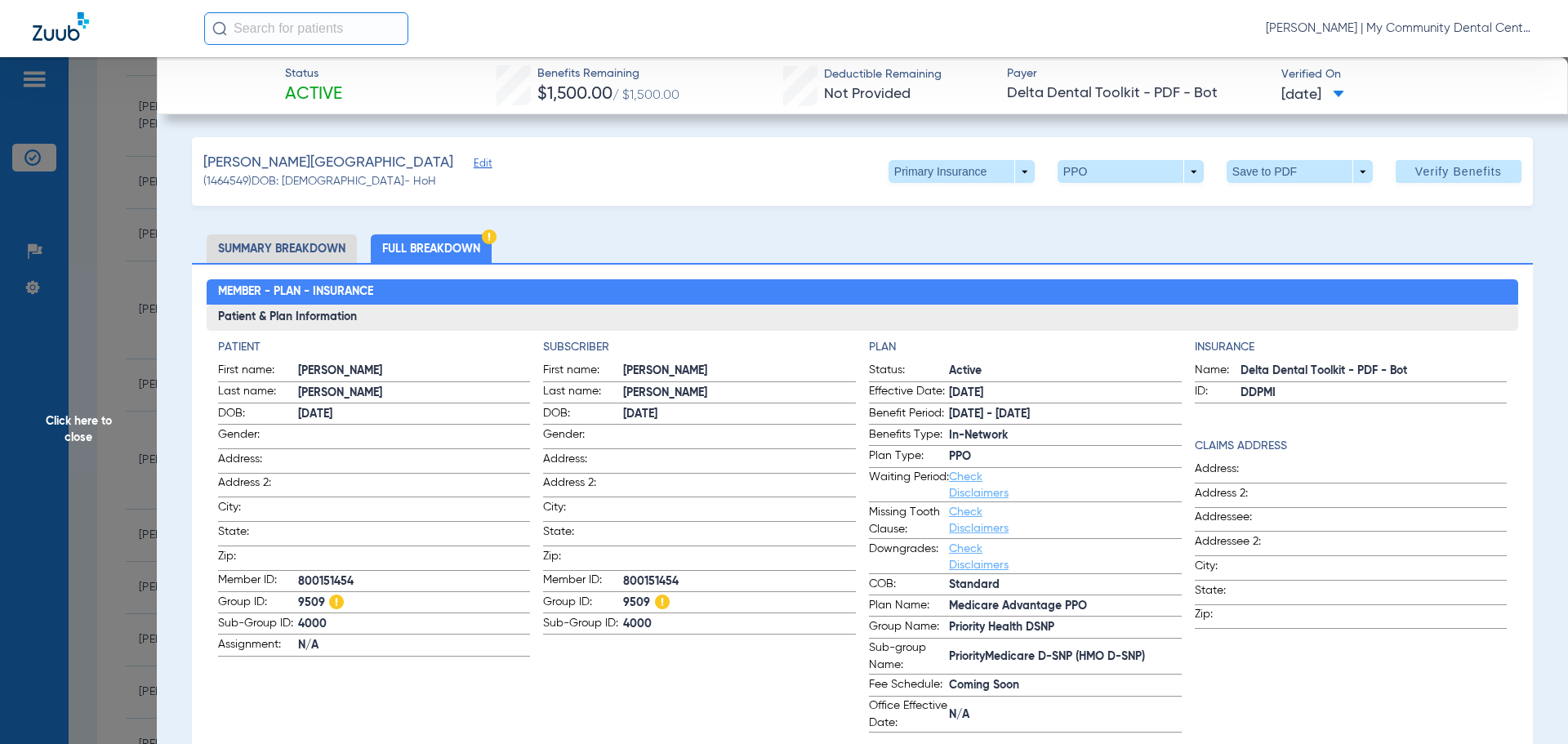
click at [83, 405] on span "Click here to close" at bounding box center [78, 428] width 156 height 744
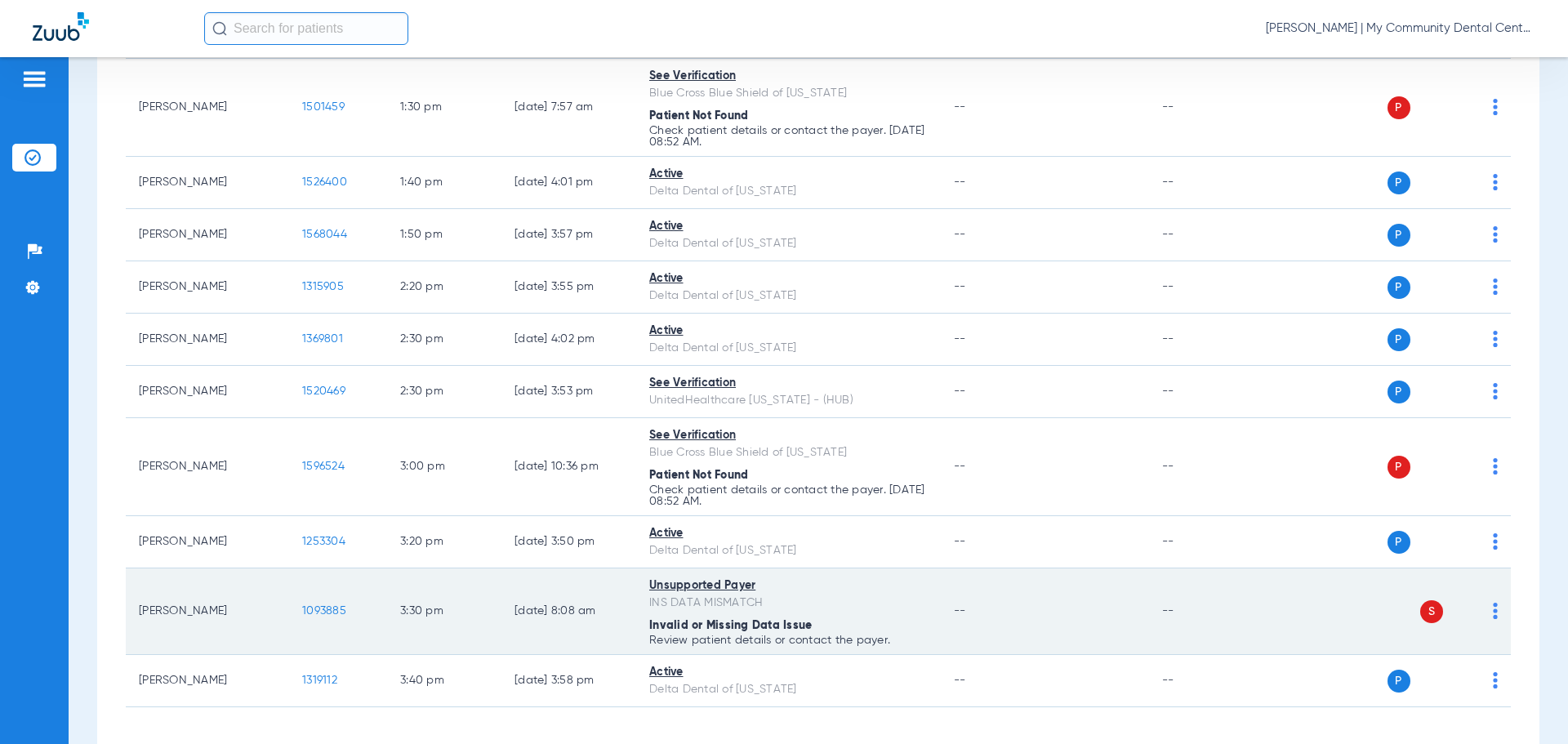
scroll to position [1727, 0]
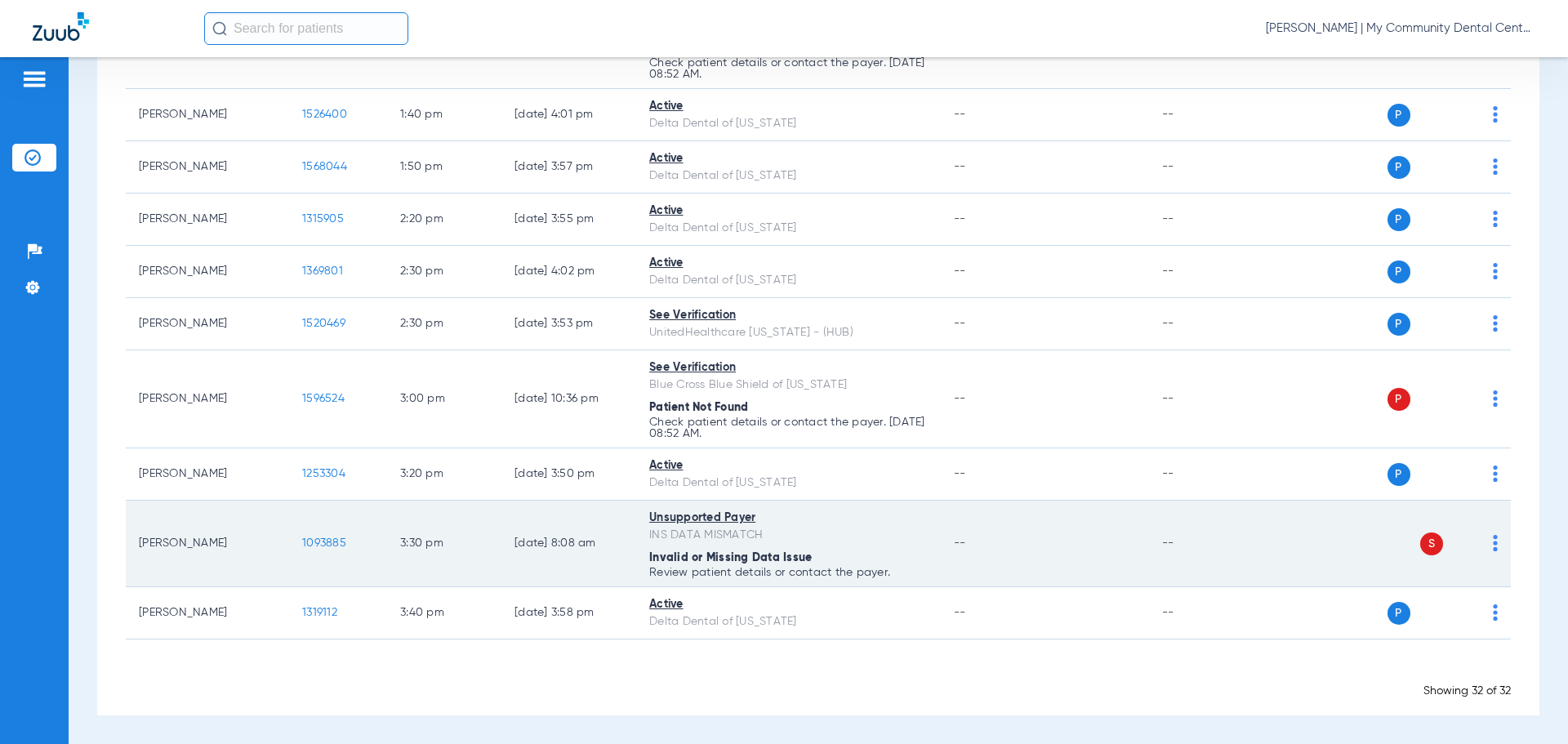
click at [332, 541] on span "1093885" at bounding box center [324, 543] width 44 height 11
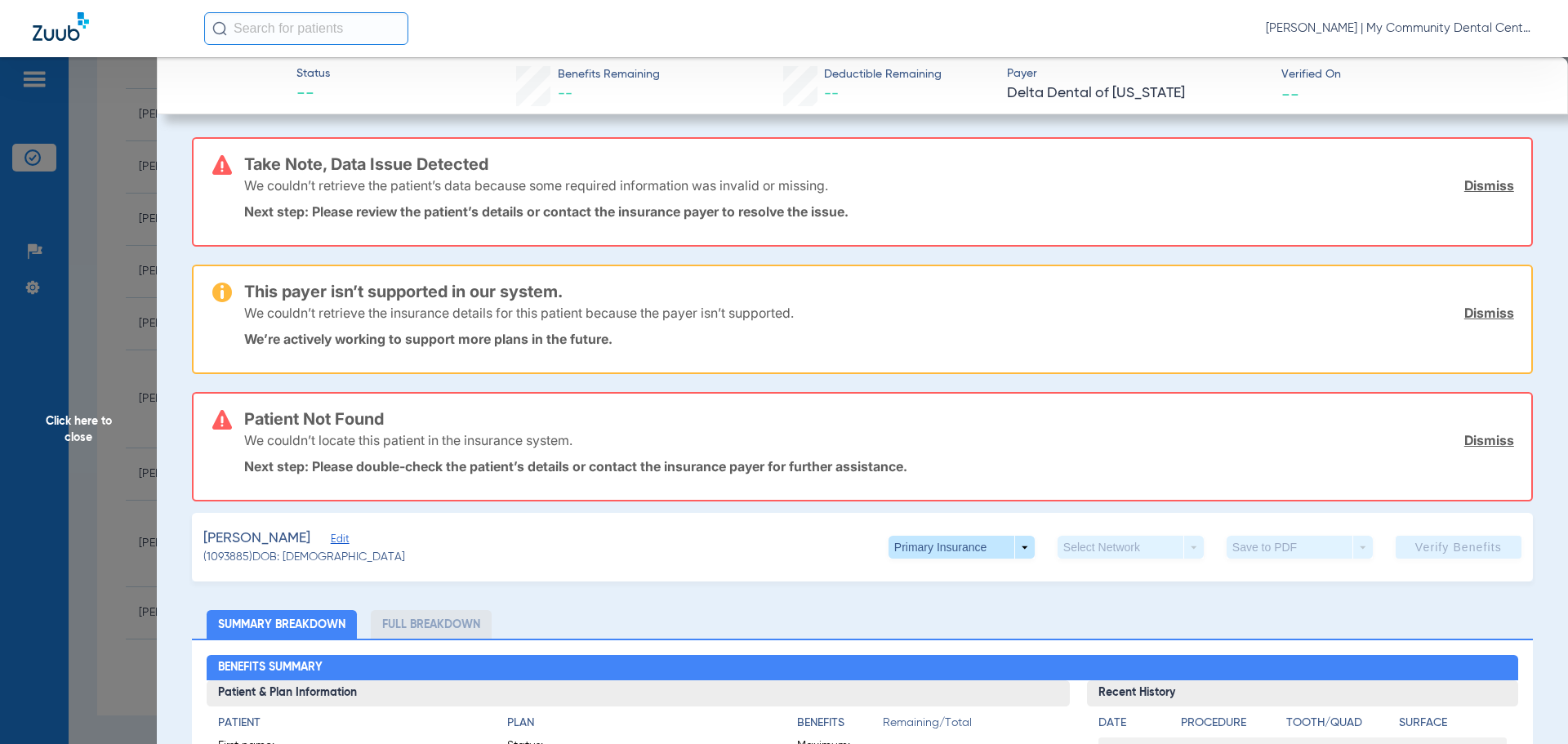
drag, startPoint x: 107, startPoint y: 445, endPoint x: 389, endPoint y: 369, distance: 292.1
click at [110, 445] on span "Click here to close" at bounding box center [78, 428] width 156 height 744
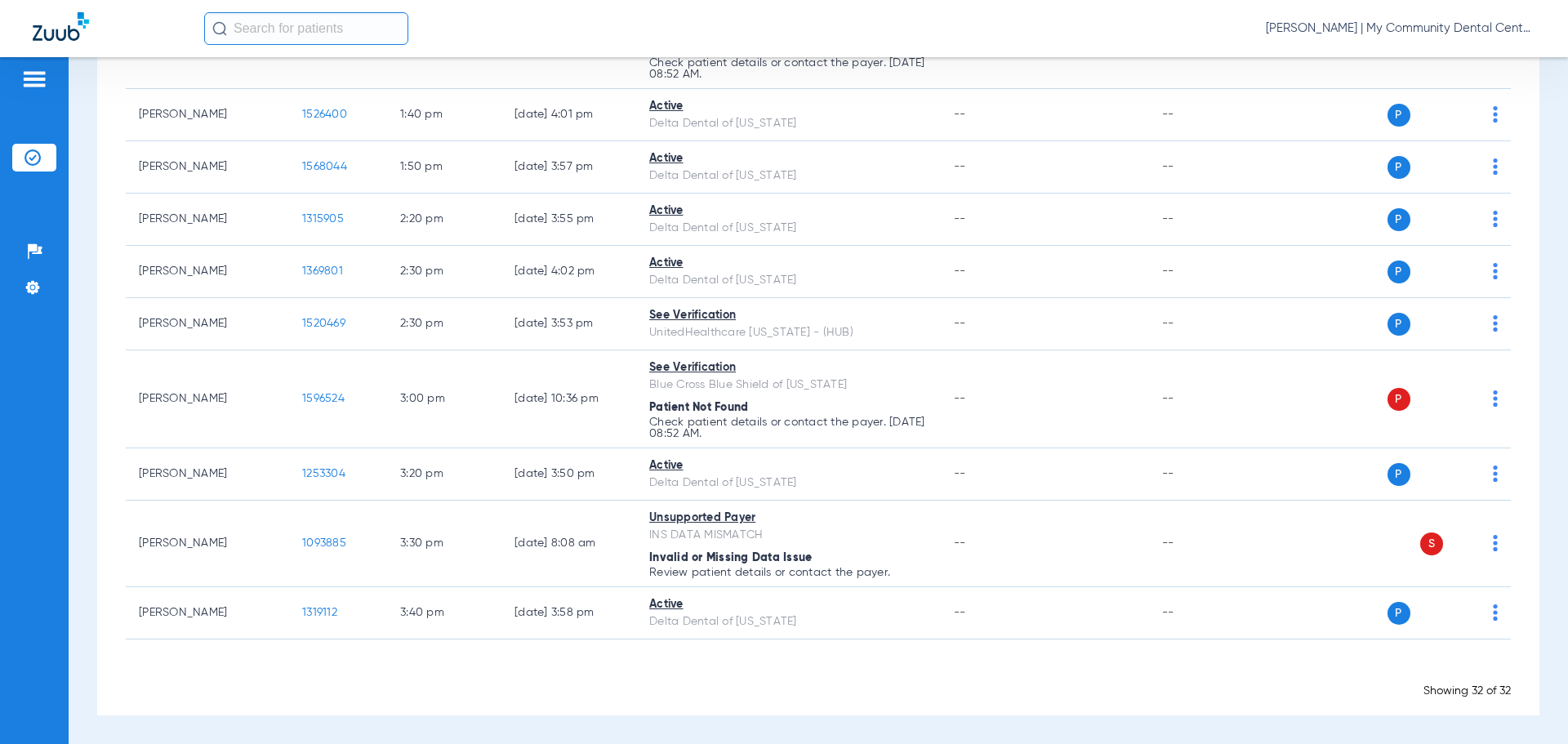
click at [1417, 30] on span "[PERSON_NAME] | My Community Dental Centers" at bounding box center [1400, 29] width 269 height 17
click at [1455, 52] on span "Account Selection" at bounding box center [1474, 58] width 91 height 11
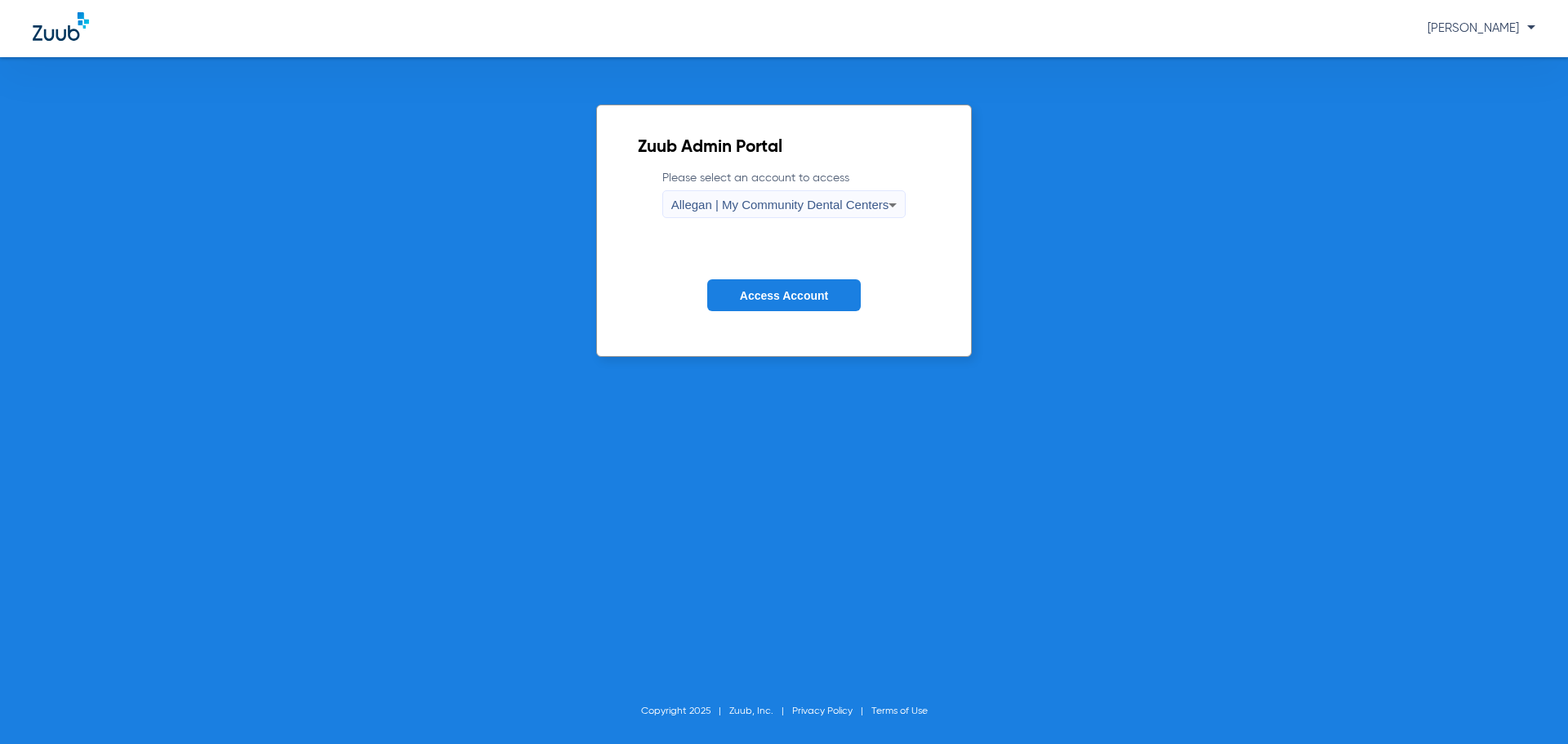
click at [836, 191] on div "Allegan | My Community Dental Centers" at bounding box center [780, 205] width 218 height 28
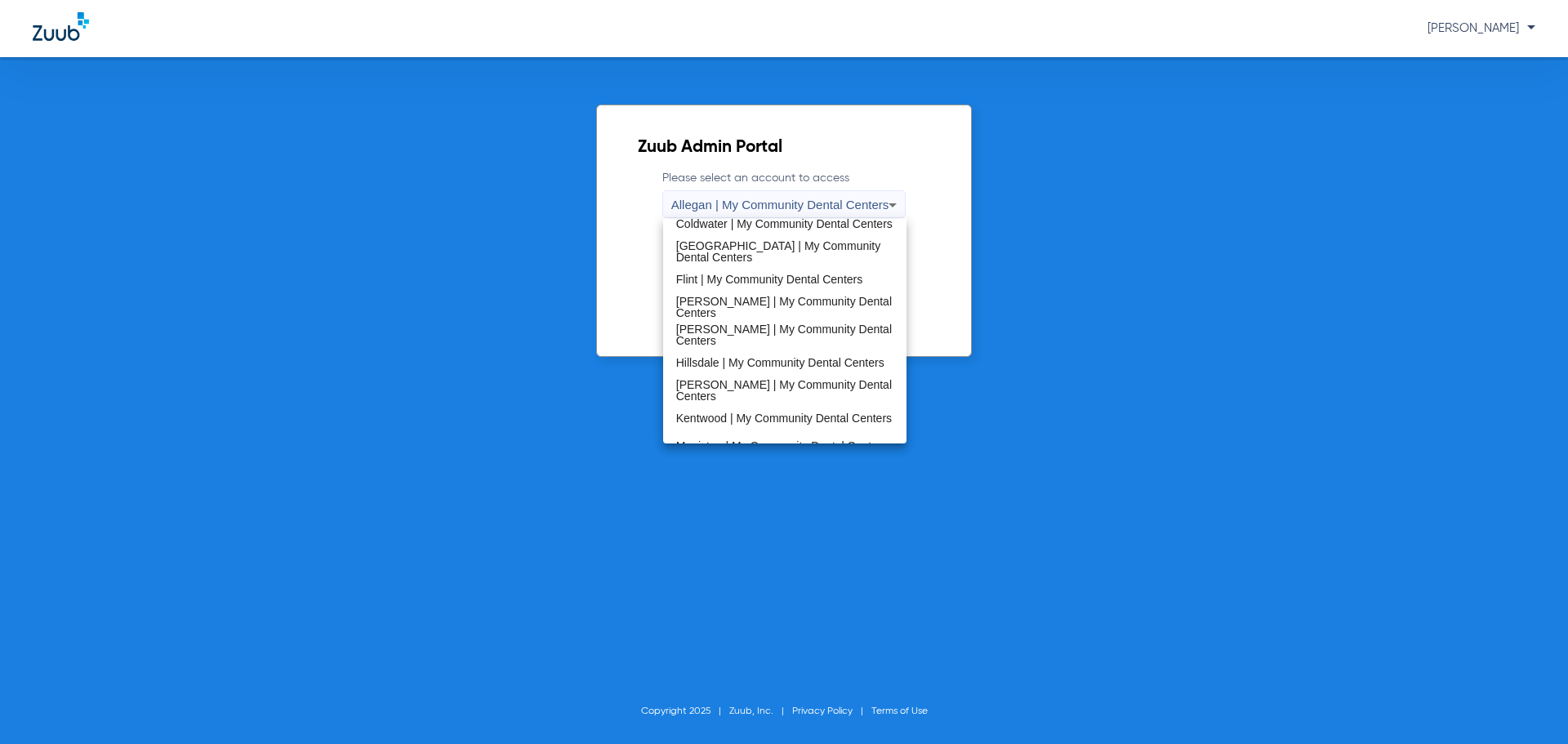
scroll to position [525, 0]
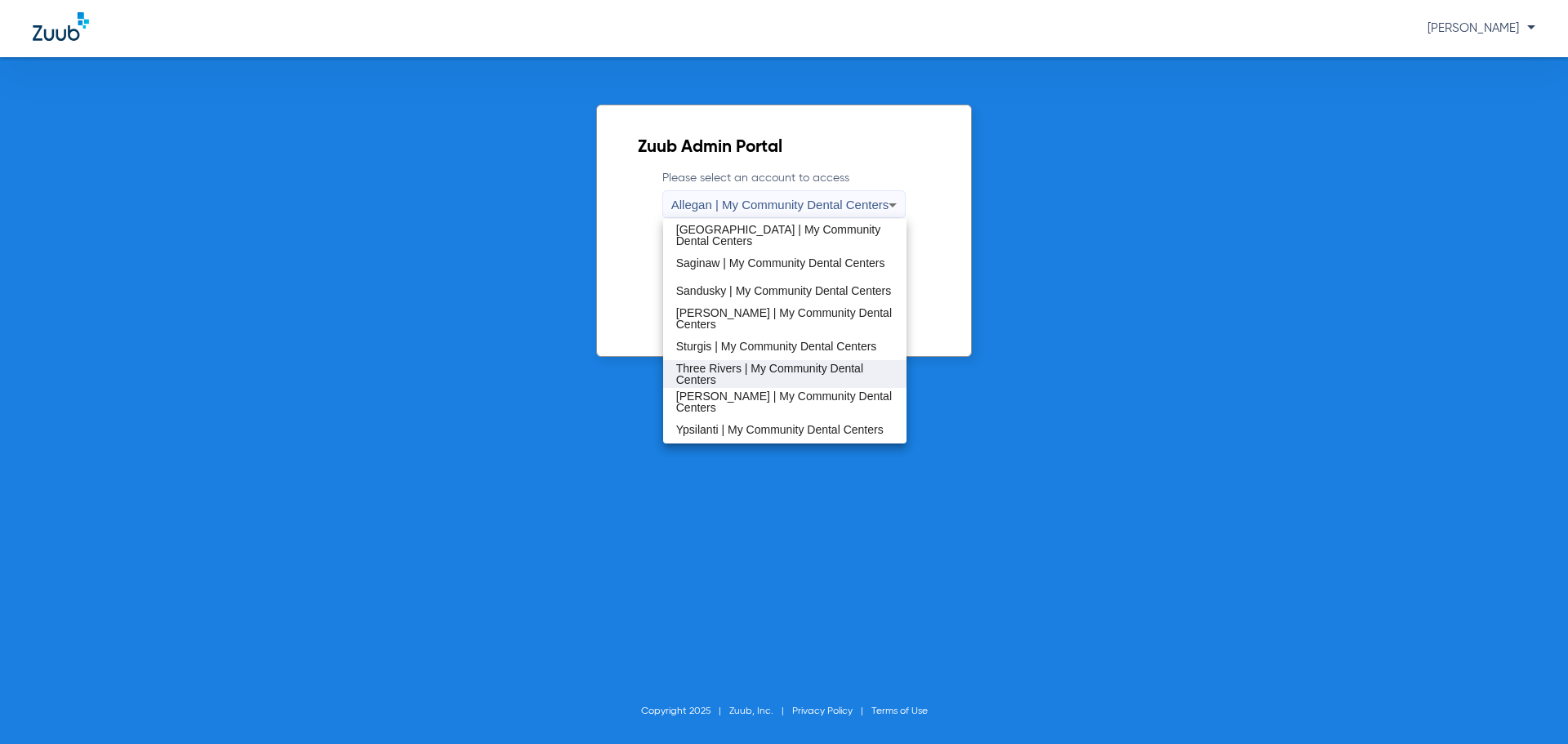
click at [788, 365] on span "Three Rivers | My Community Dental Centers" at bounding box center [785, 373] width 218 height 23
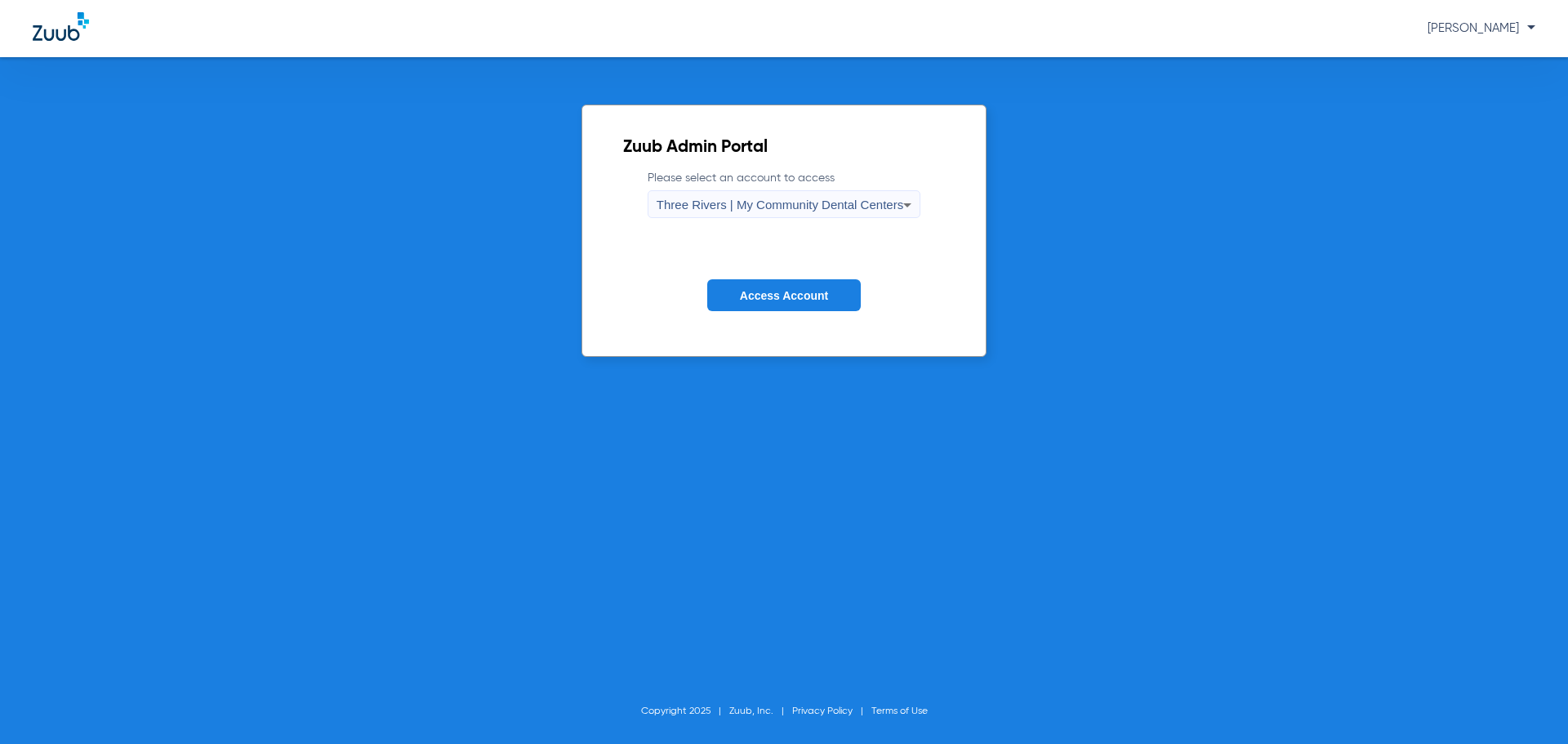
click at [750, 290] on span "Access Account" at bounding box center [784, 296] width 88 height 13
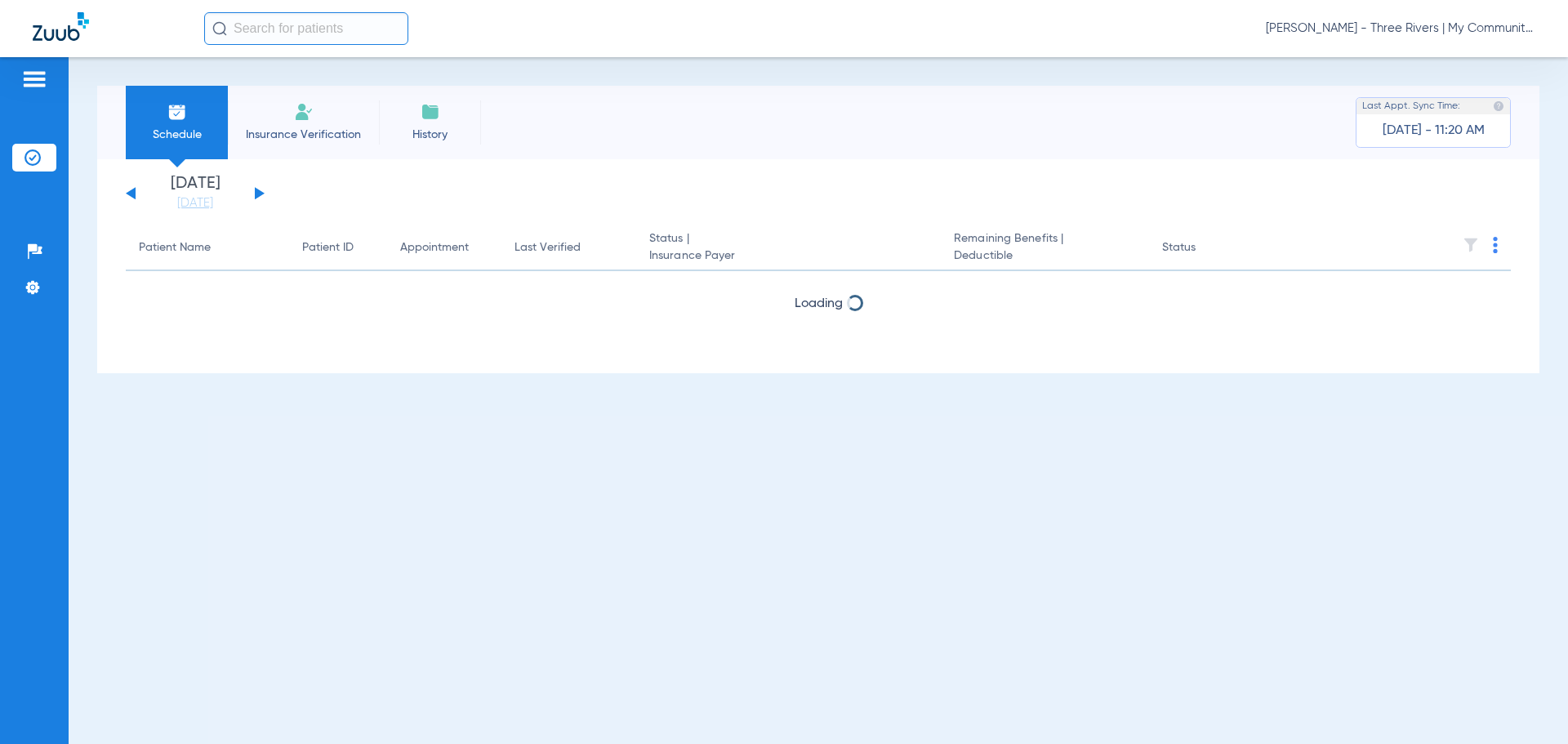
drag, startPoint x: 194, startPoint y: 202, endPoint x: 231, endPoint y: 250, distance: 60.6
click at [192, 201] on link "[DATE]" at bounding box center [195, 204] width 98 height 17
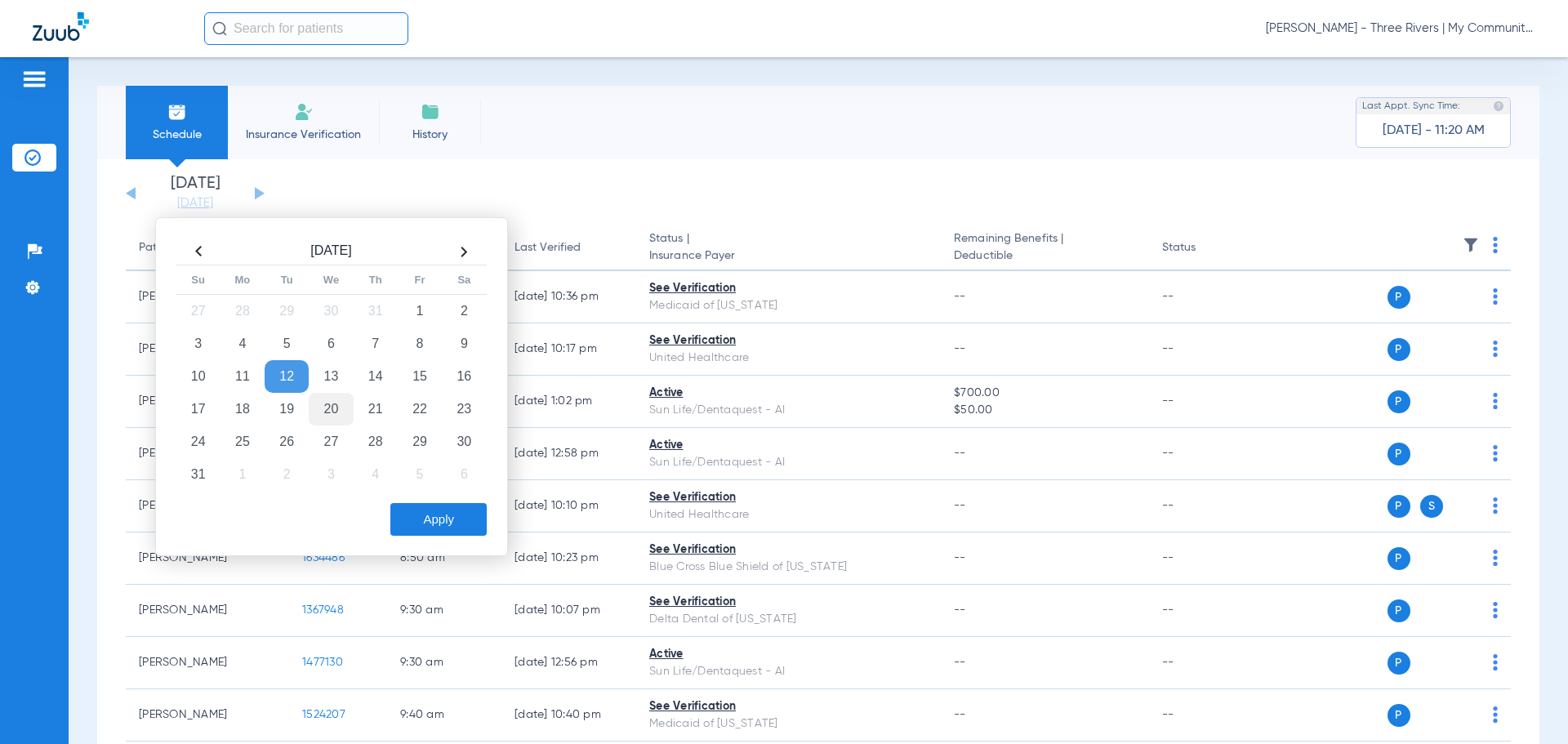
click at [333, 408] on td "20" at bounding box center [331, 409] width 44 height 33
drag, startPoint x: 425, startPoint y: 512, endPoint x: 428, endPoint y: 474, distance: 38.1
click at [426, 512] on button "Apply" at bounding box center [439, 519] width 97 height 33
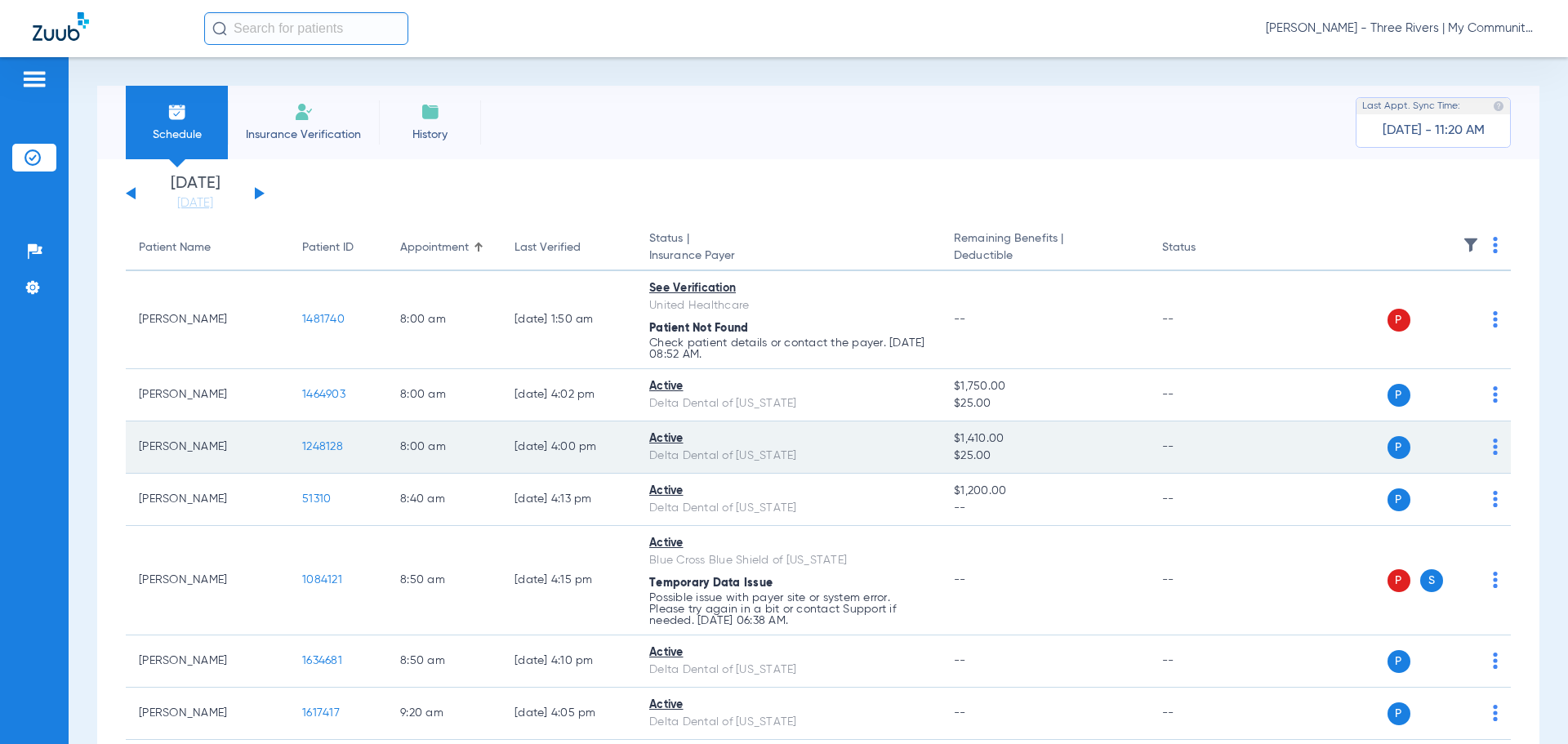
click at [311, 443] on span "1248128" at bounding box center [323, 447] width 41 height 11
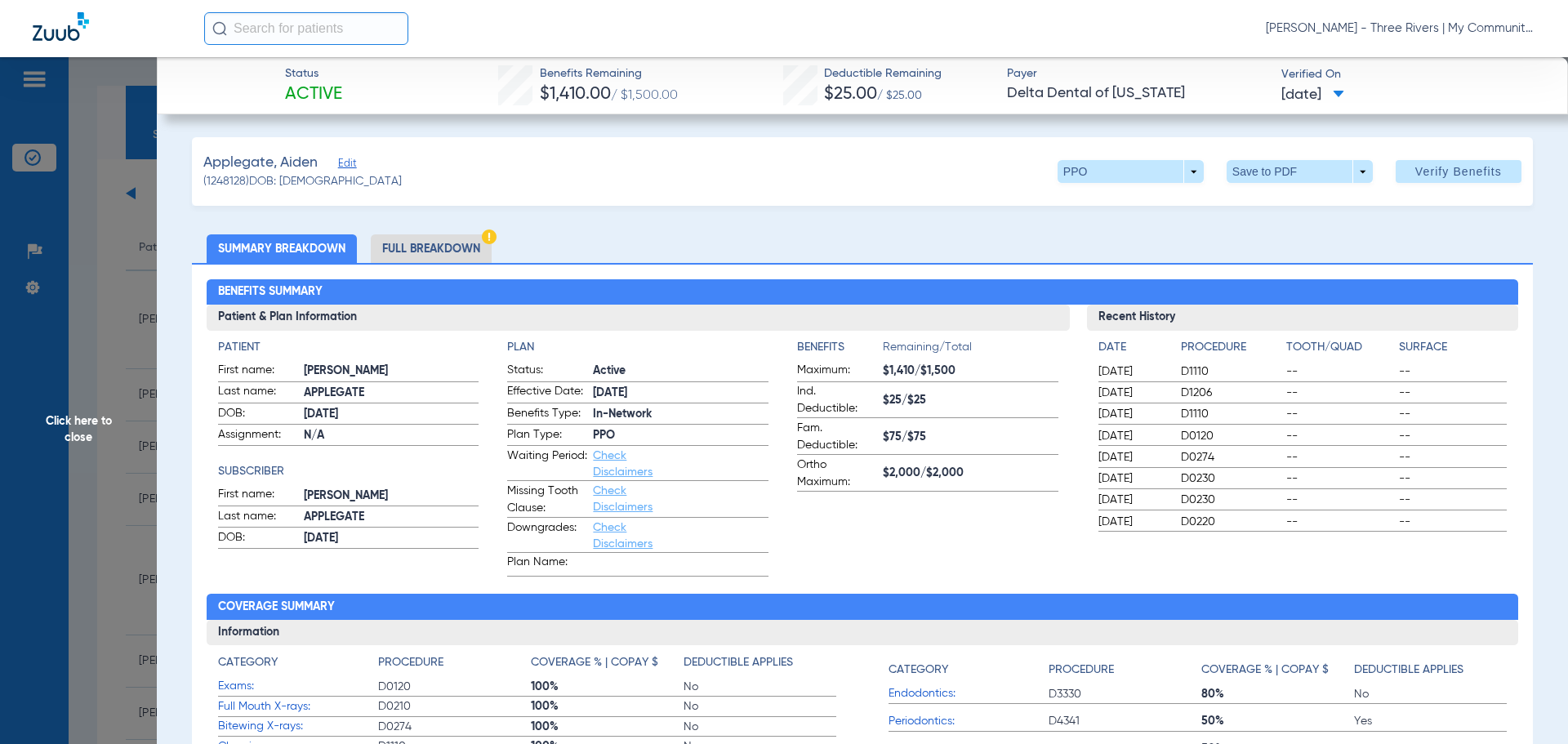
drag, startPoint x: 413, startPoint y: 255, endPoint x: 423, endPoint y: 261, distance: 11.7
click at [413, 255] on li "Full Breakdown" at bounding box center [431, 249] width 121 height 29
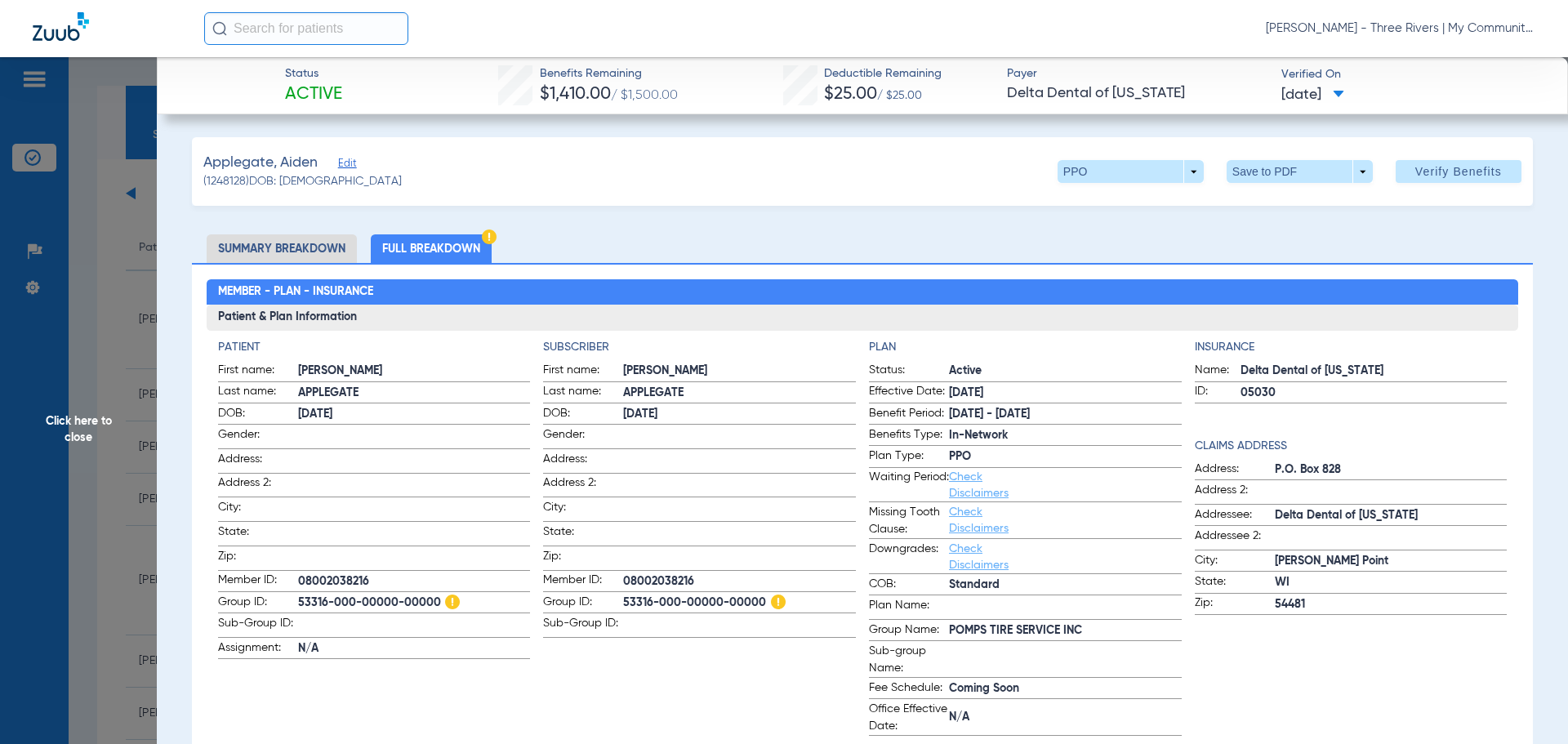
drag, startPoint x: 82, startPoint y: 423, endPoint x: 97, endPoint y: 425, distance: 15.1
click at [81, 423] on span "Click here to close" at bounding box center [78, 428] width 156 height 744
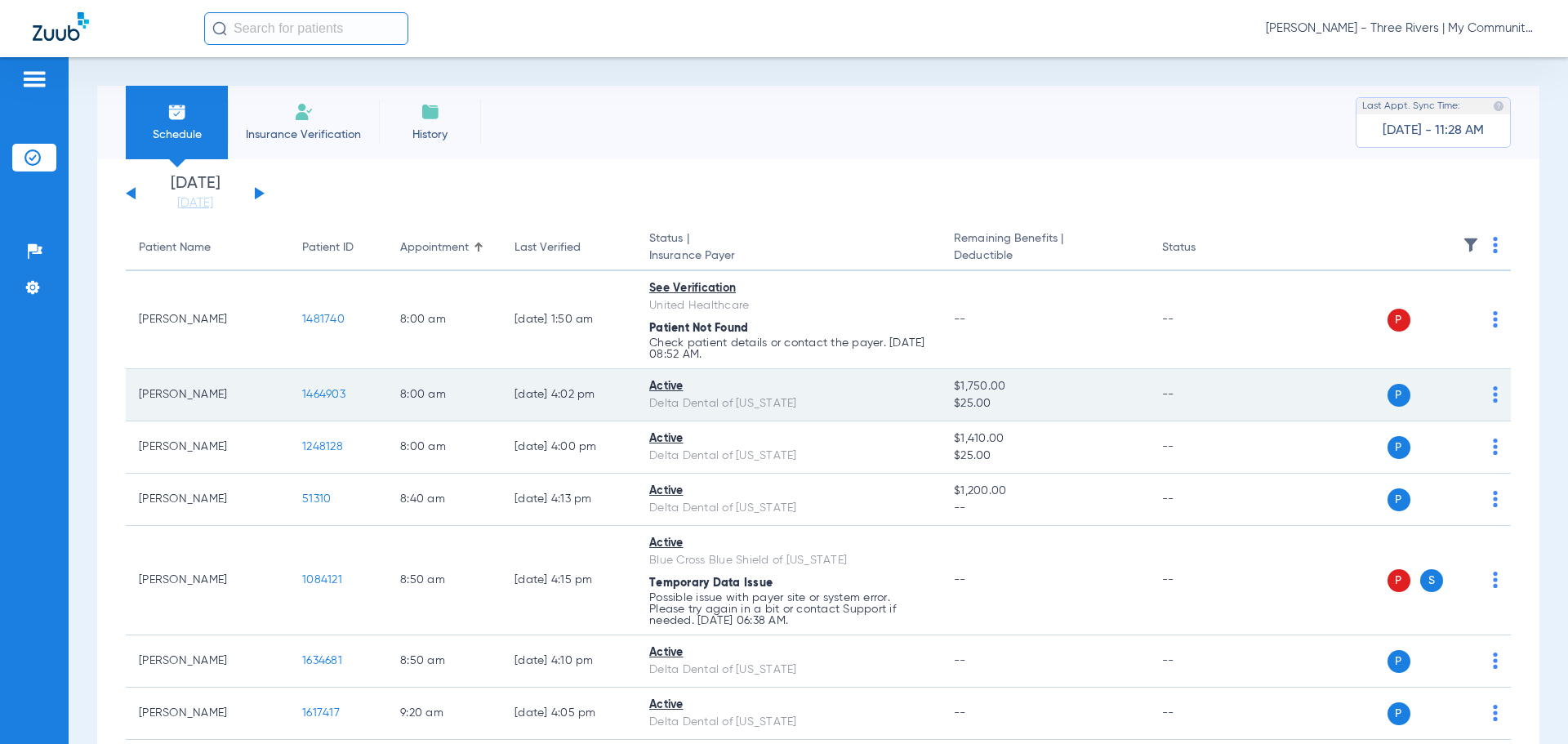
click at [324, 394] on span "1464903" at bounding box center [324, 395] width 43 height 11
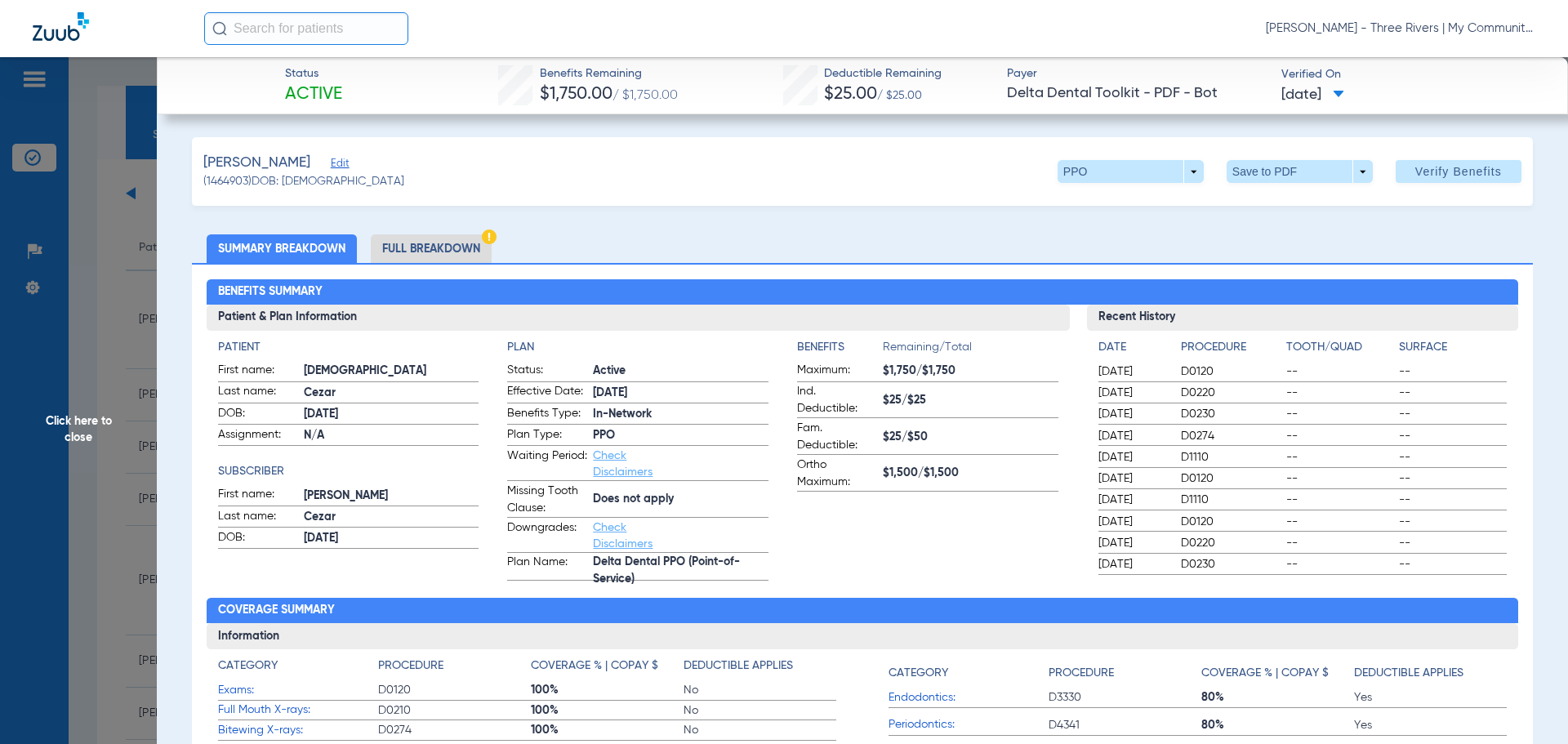
drag, startPoint x: 445, startPoint y: 253, endPoint x: 516, endPoint y: 265, distance: 72.0
click at [445, 253] on li "Full Breakdown" at bounding box center [431, 249] width 121 height 29
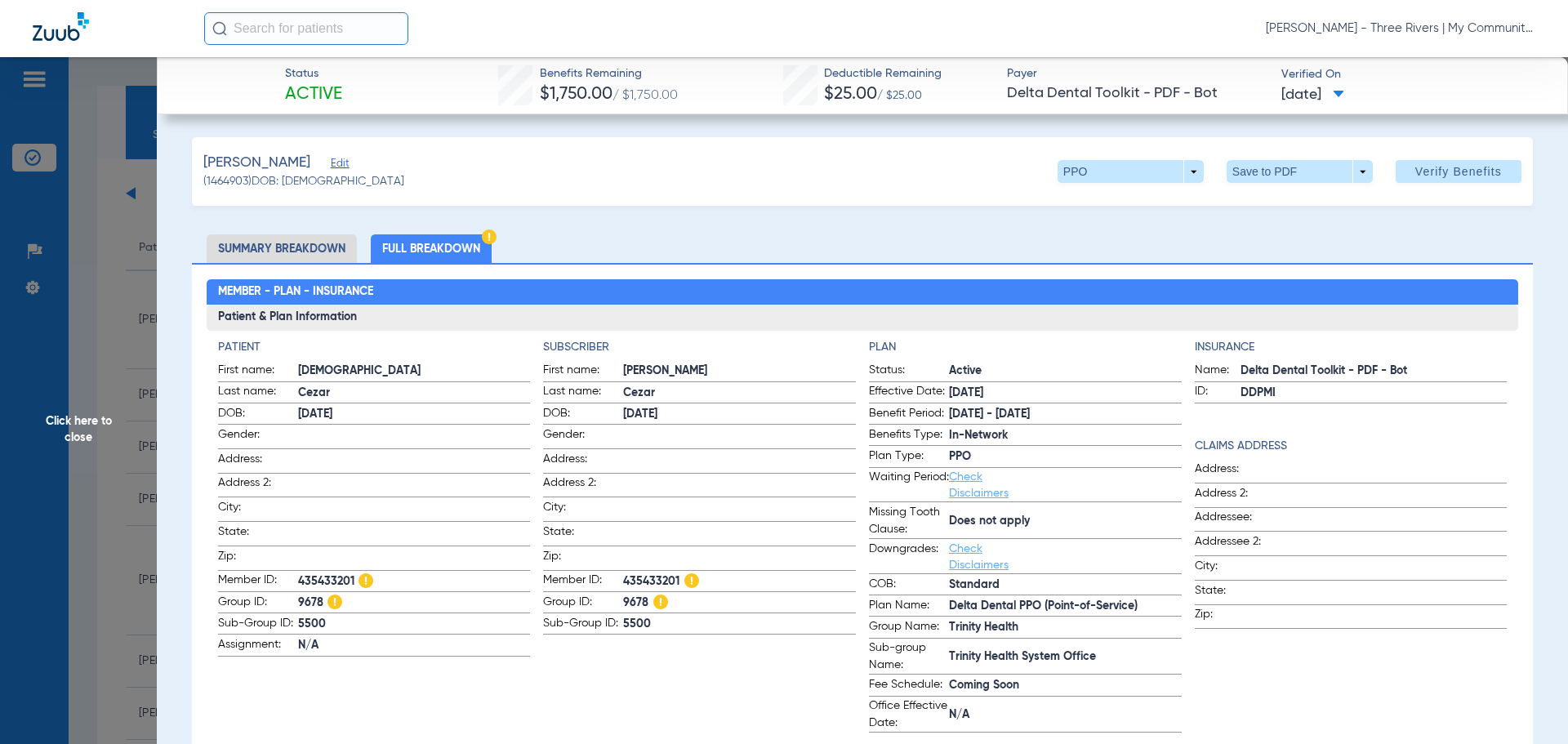
click at [86, 431] on span "Click here to close" at bounding box center [78, 428] width 156 height 744
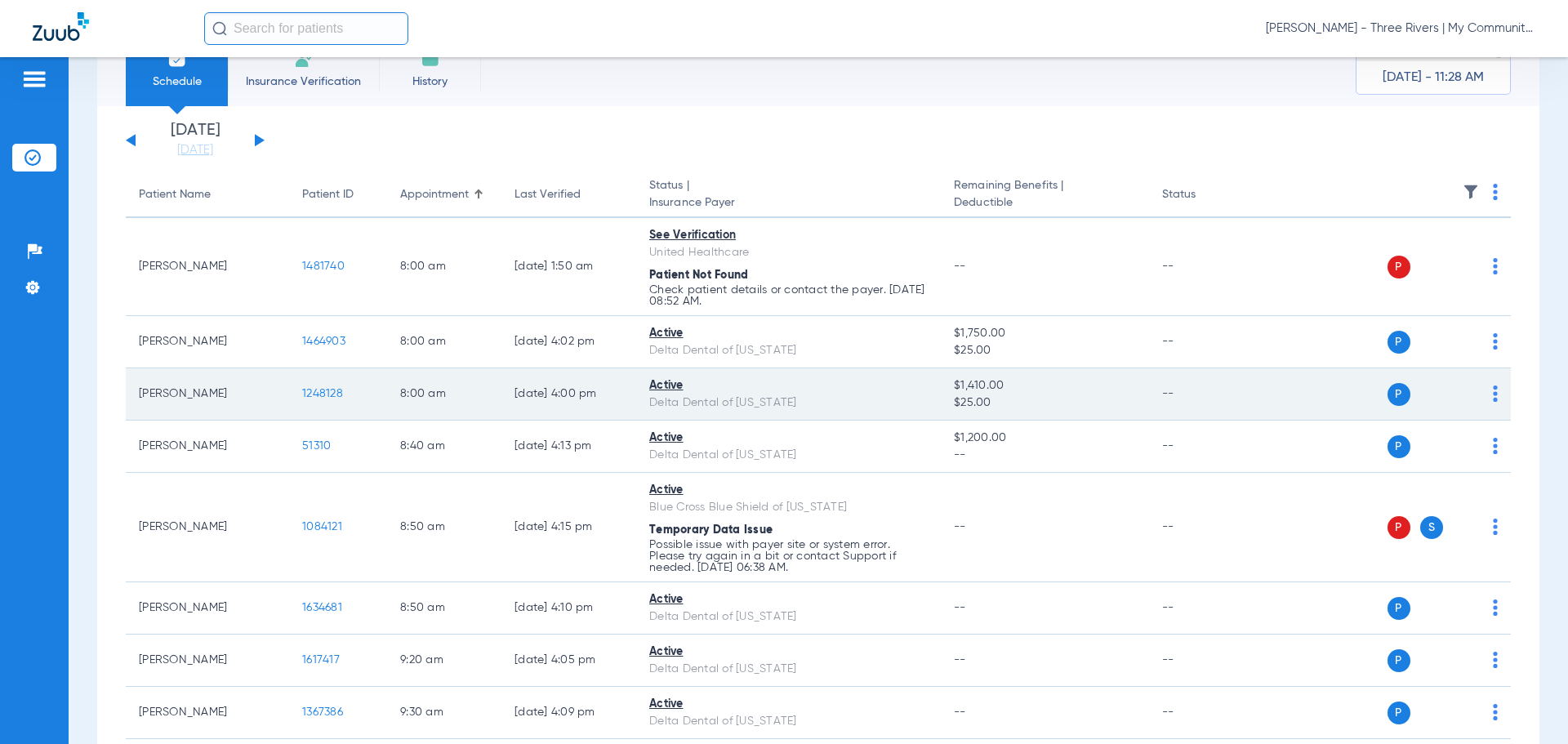
scroll to position [82, 0]
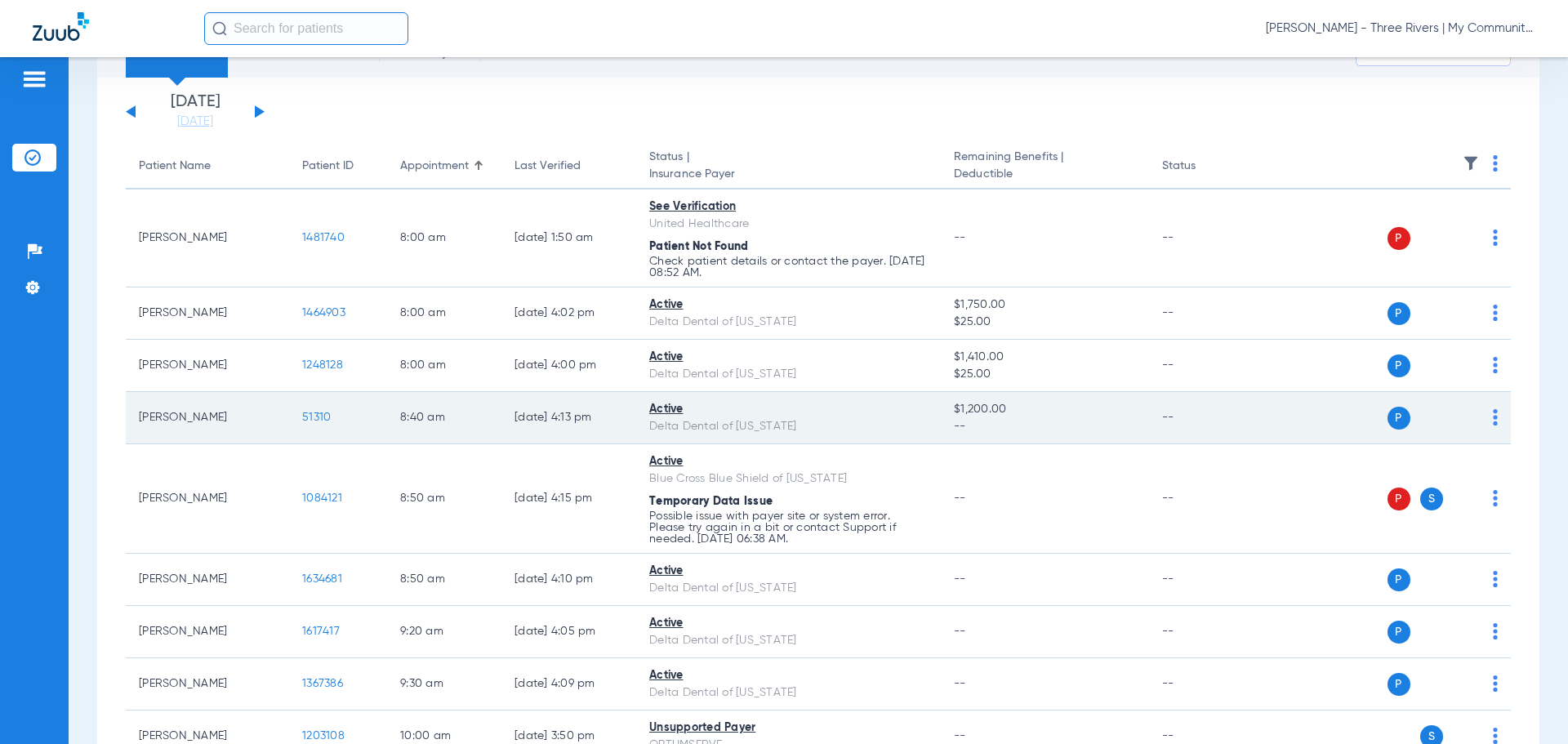
click at [314, 419] on span "51310" at bounding box center [317, 417] width 29 height 11
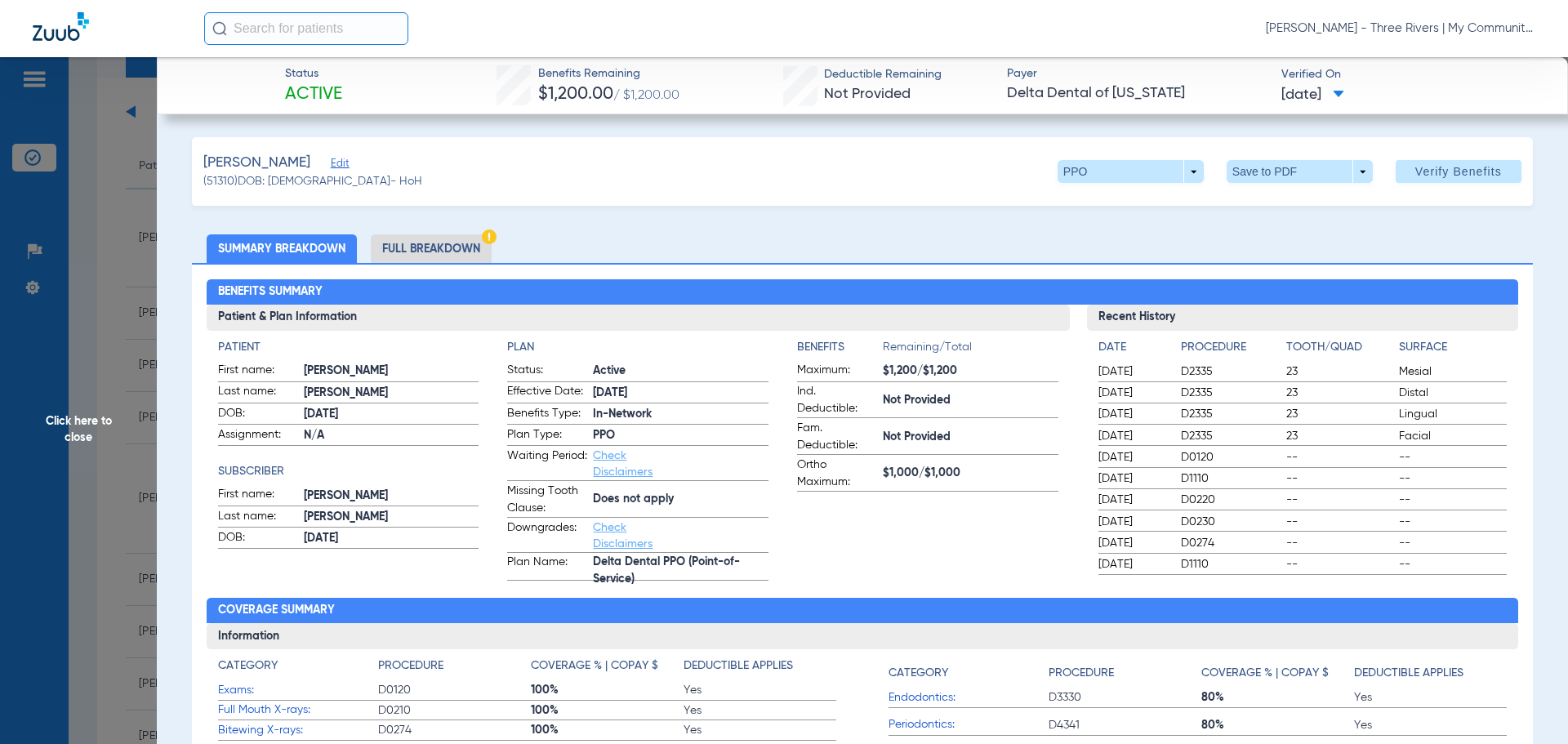
click at [436, 243] on li "Full Breakdown" at bounding box center [431, 249] width 121 height 29
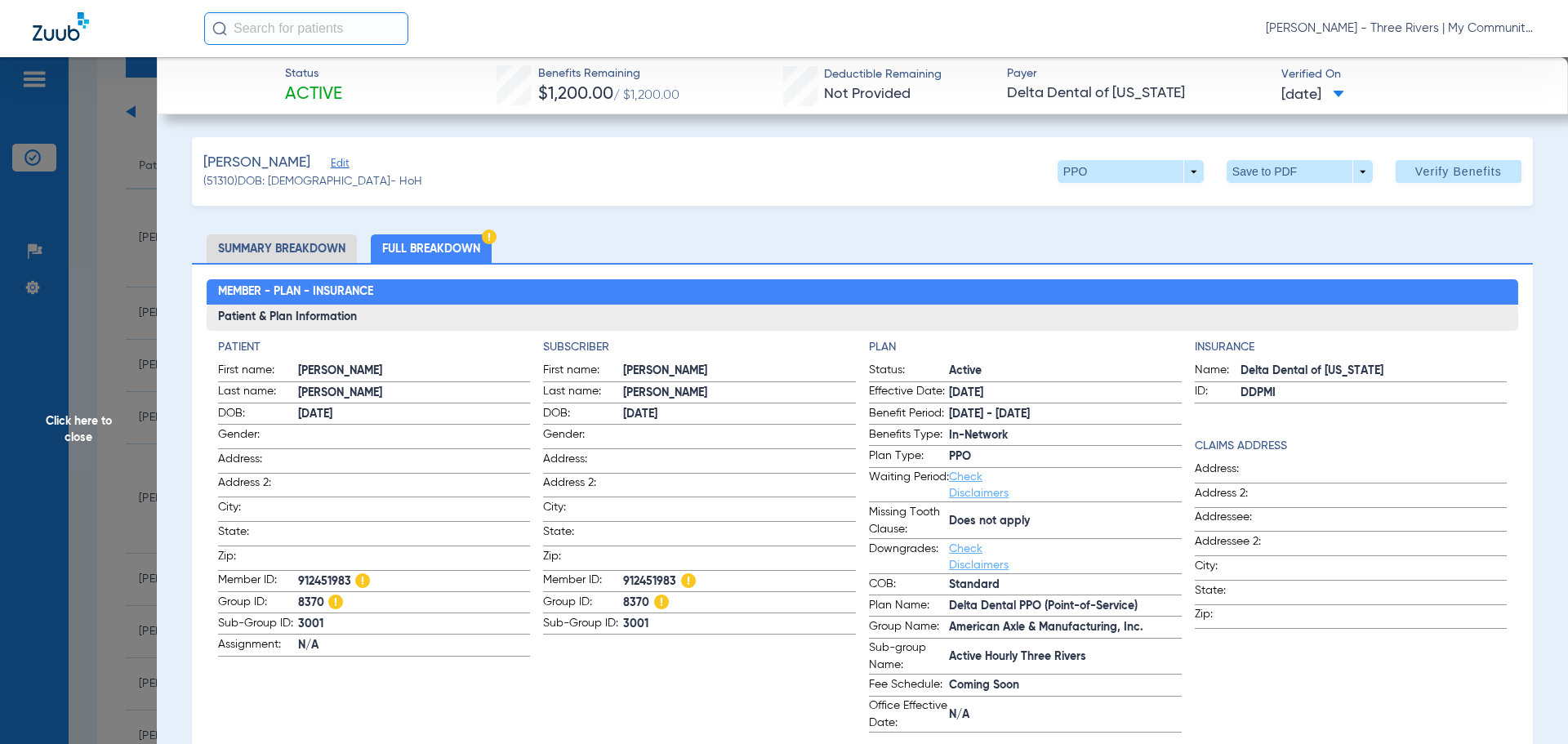
drag, startPoint x: 114, startPoint y: 418, endPoint x: 129, endPoint y: 419, distance: 15.0
click at [113, 418] on span "Click here to close" at bounding box center [78, 428] width 156 height 744
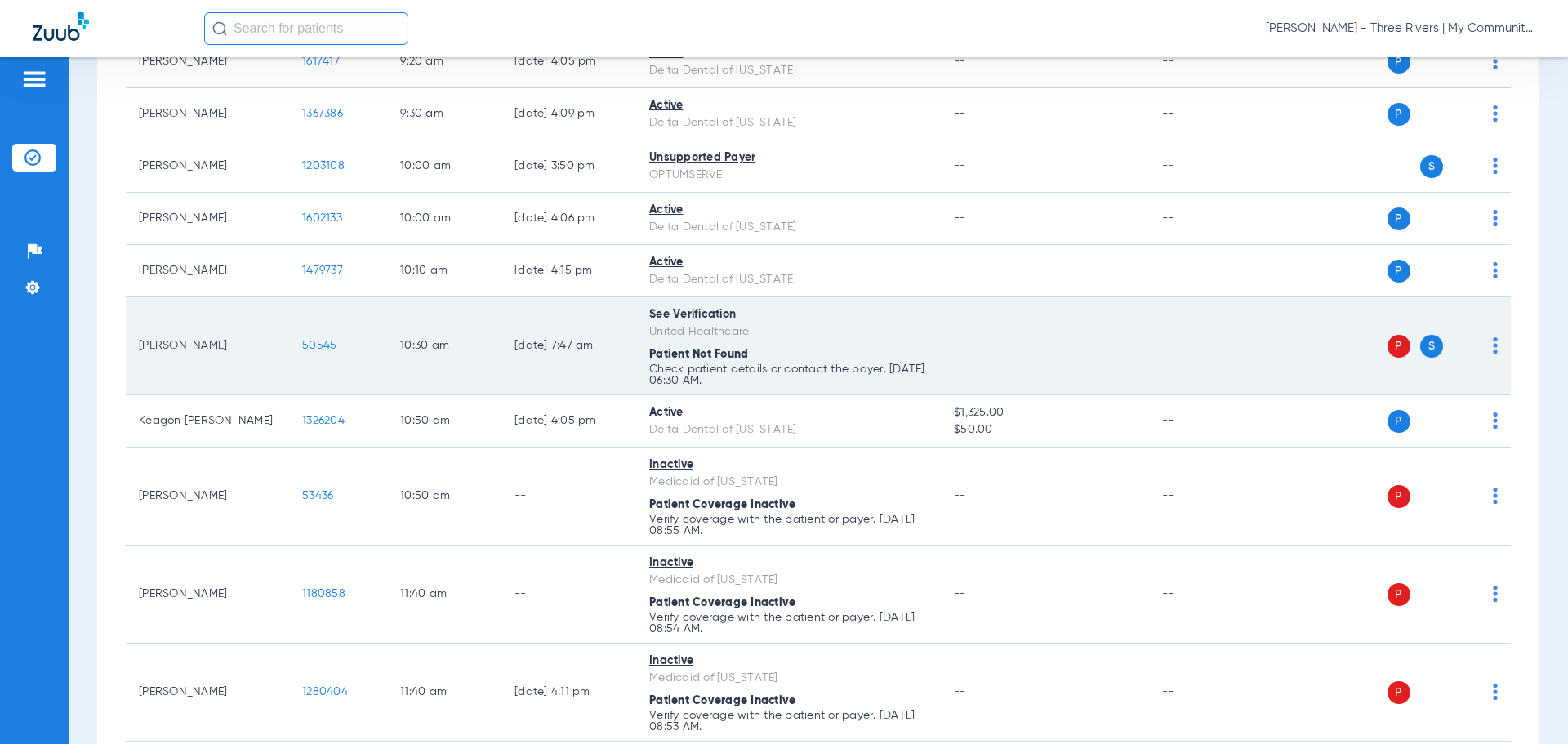
scroll to position [654, 0]
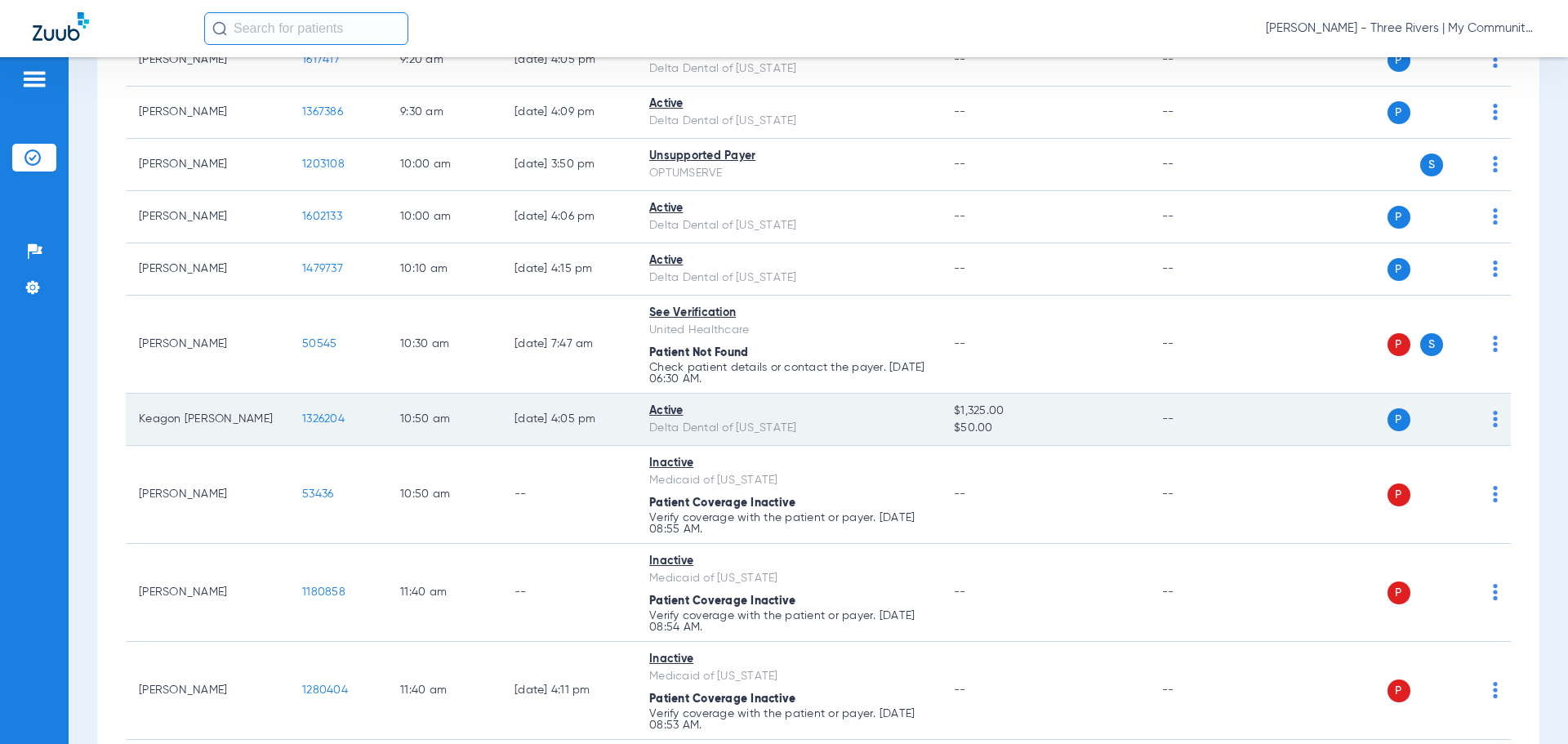
click at [313, 416] on span "1326204" at bounding box center [324, 419] width 43 height 11
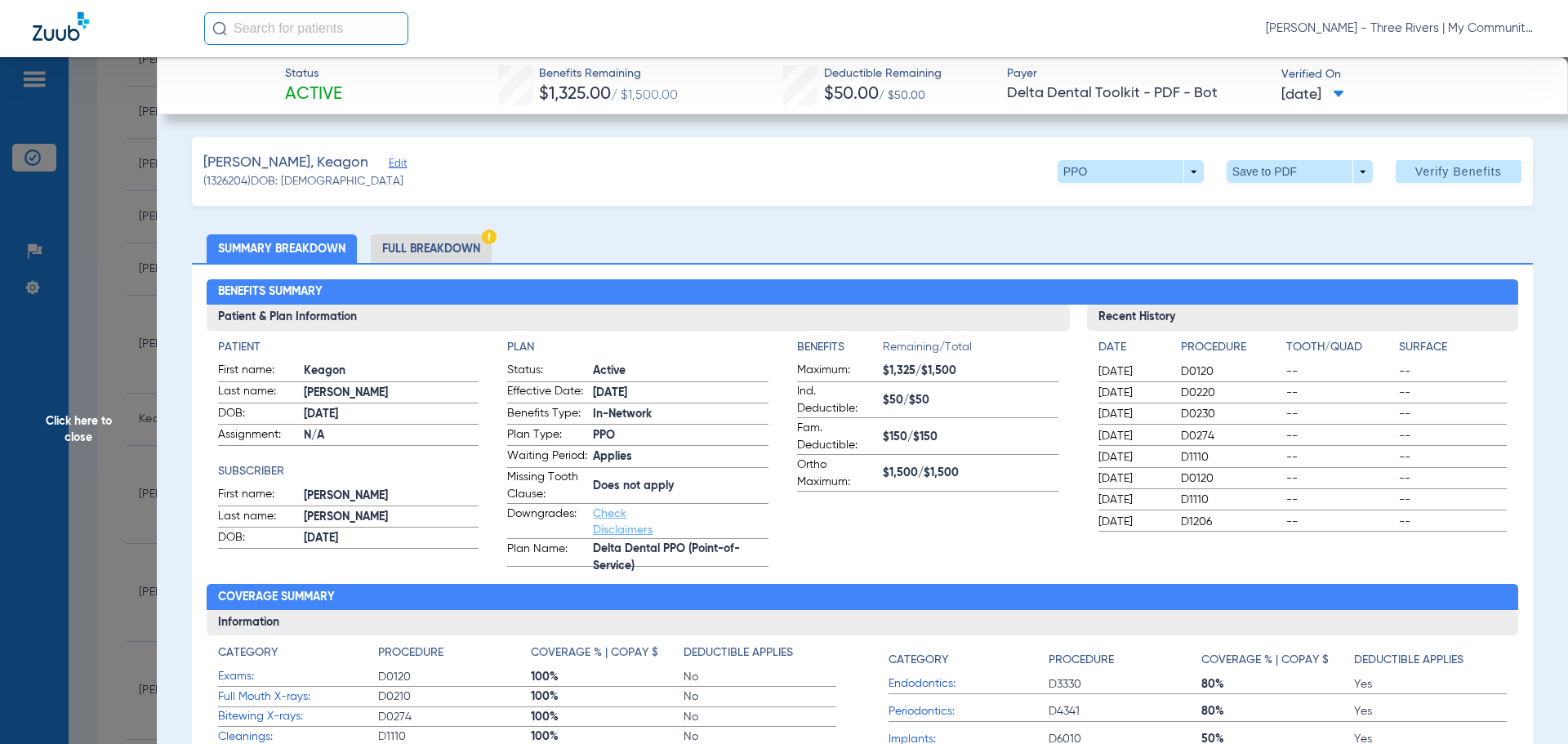
click at [417, 250] on li "Full Breakdown" at bounding box center [431, 249] width 121 height 29
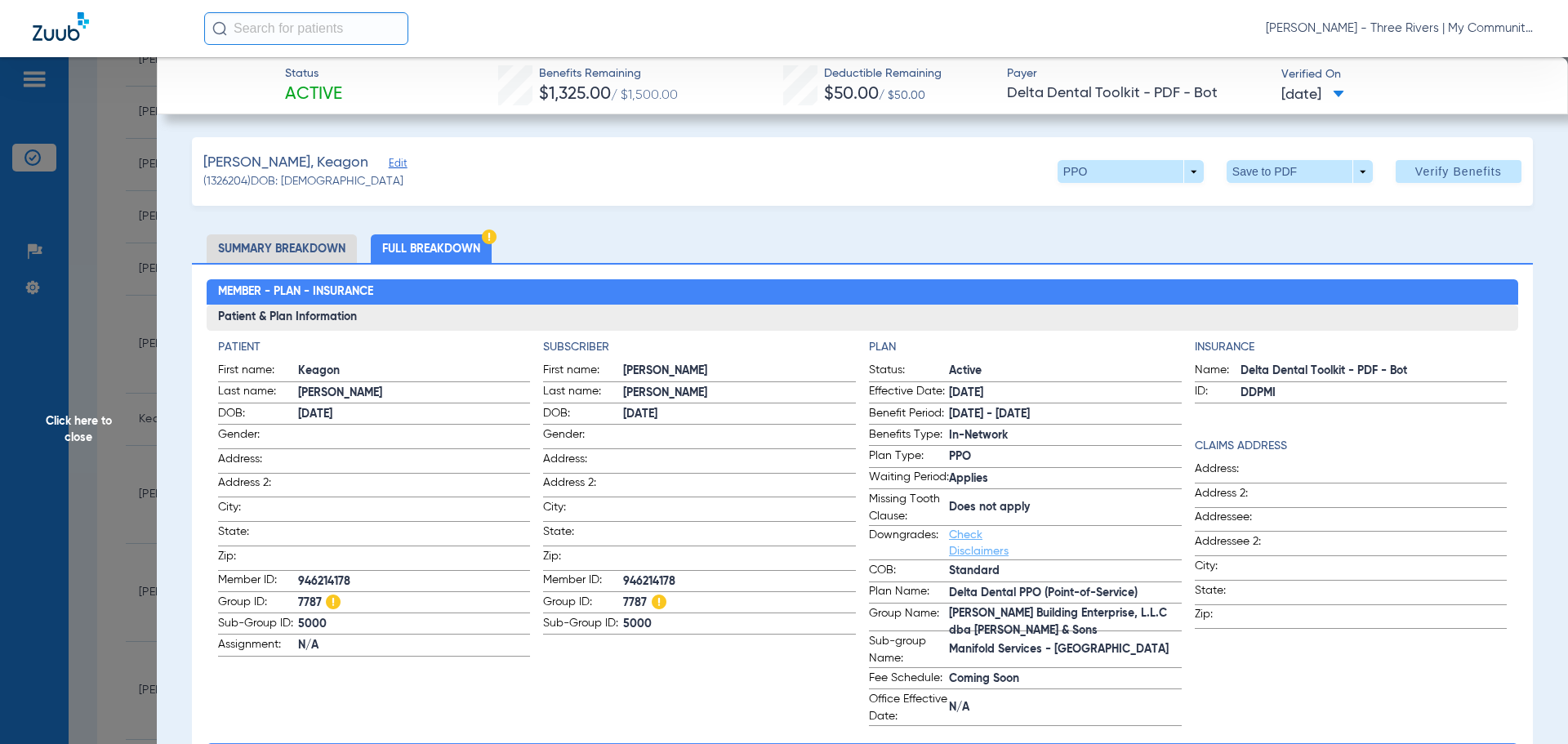
click at [118, 421] on span "Click here to close" at bounding box center [78, 428] width 156 height 744
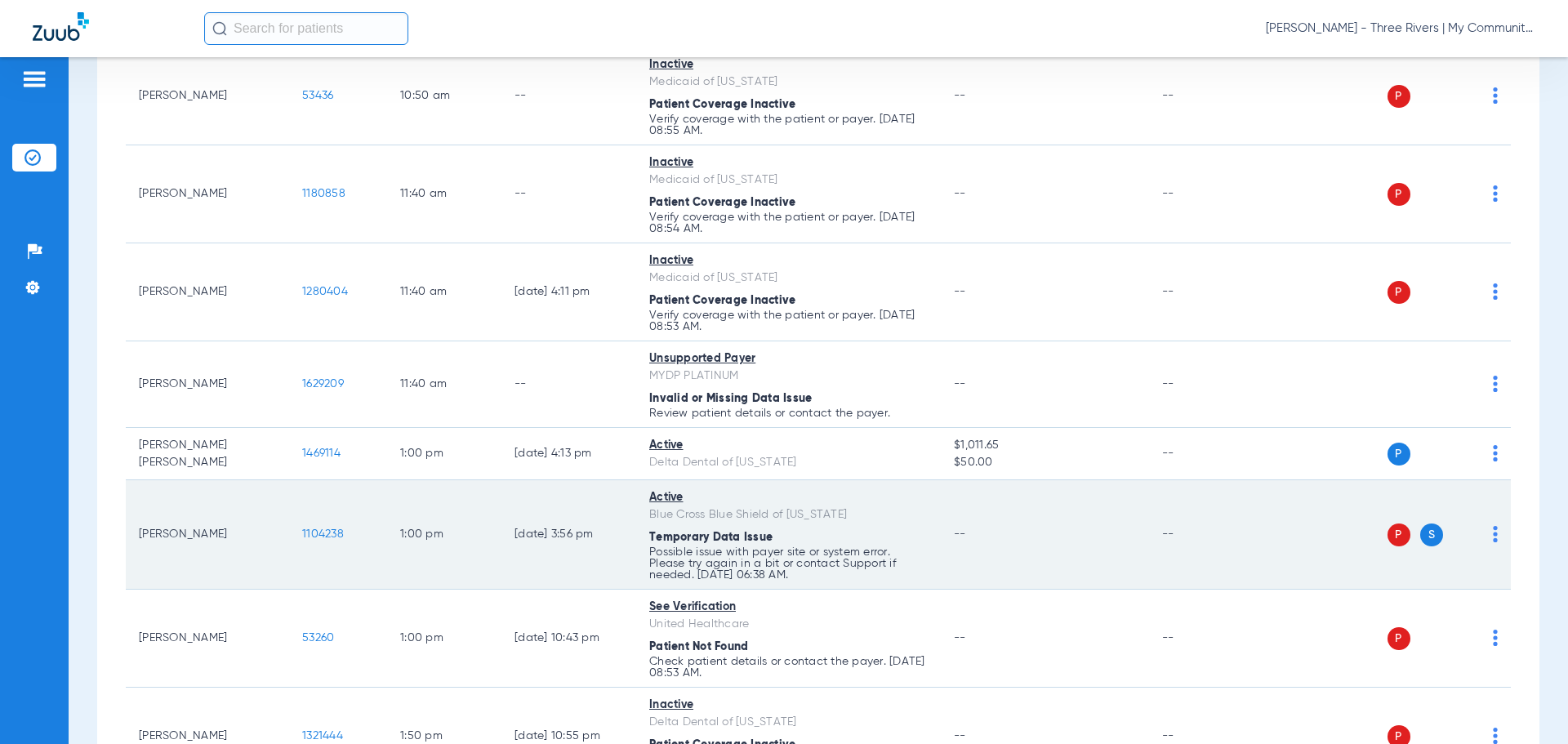
scroll to position [1062, 0]
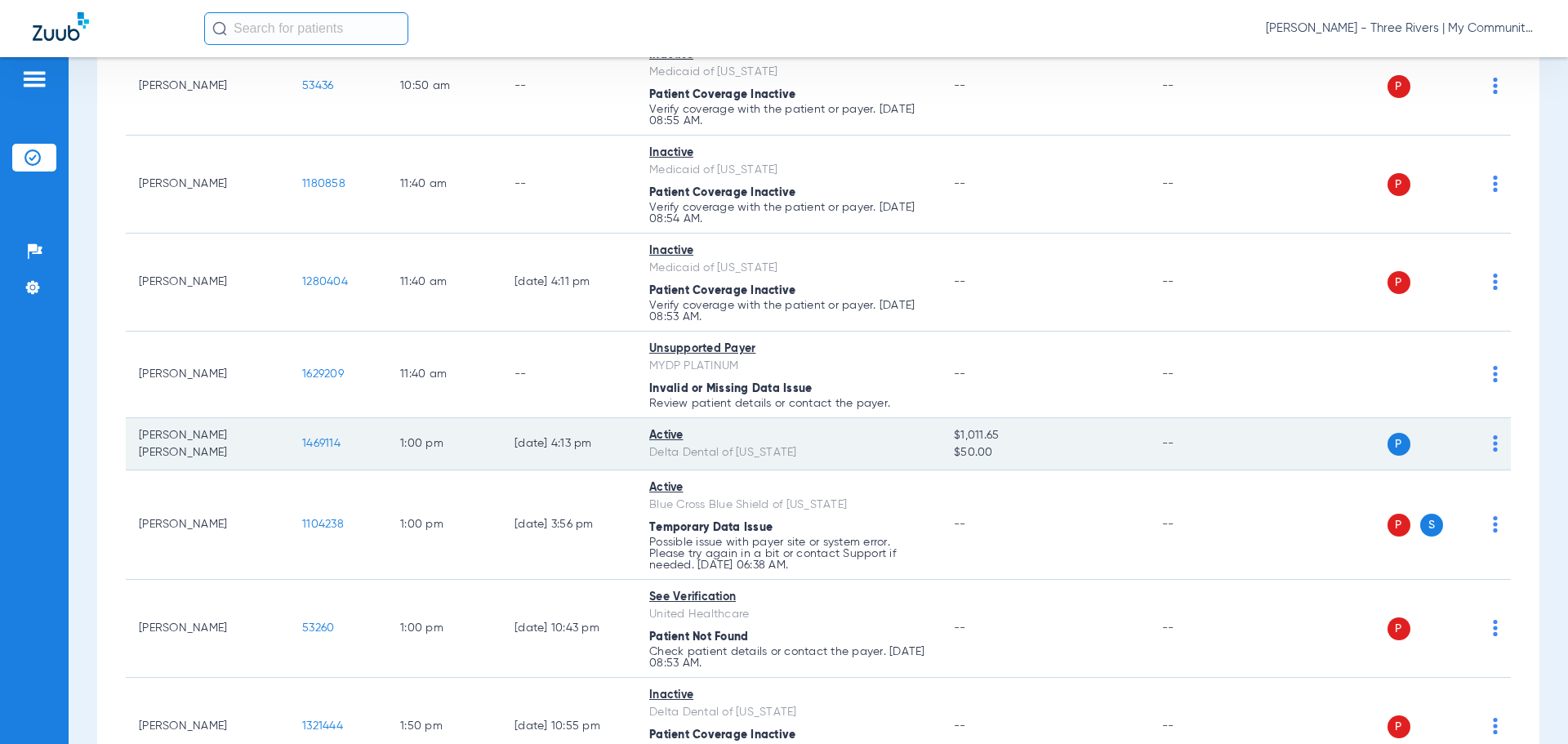
click at [331, 440] on span "1469114" at bounding box center [321, 443] width 38 height 11
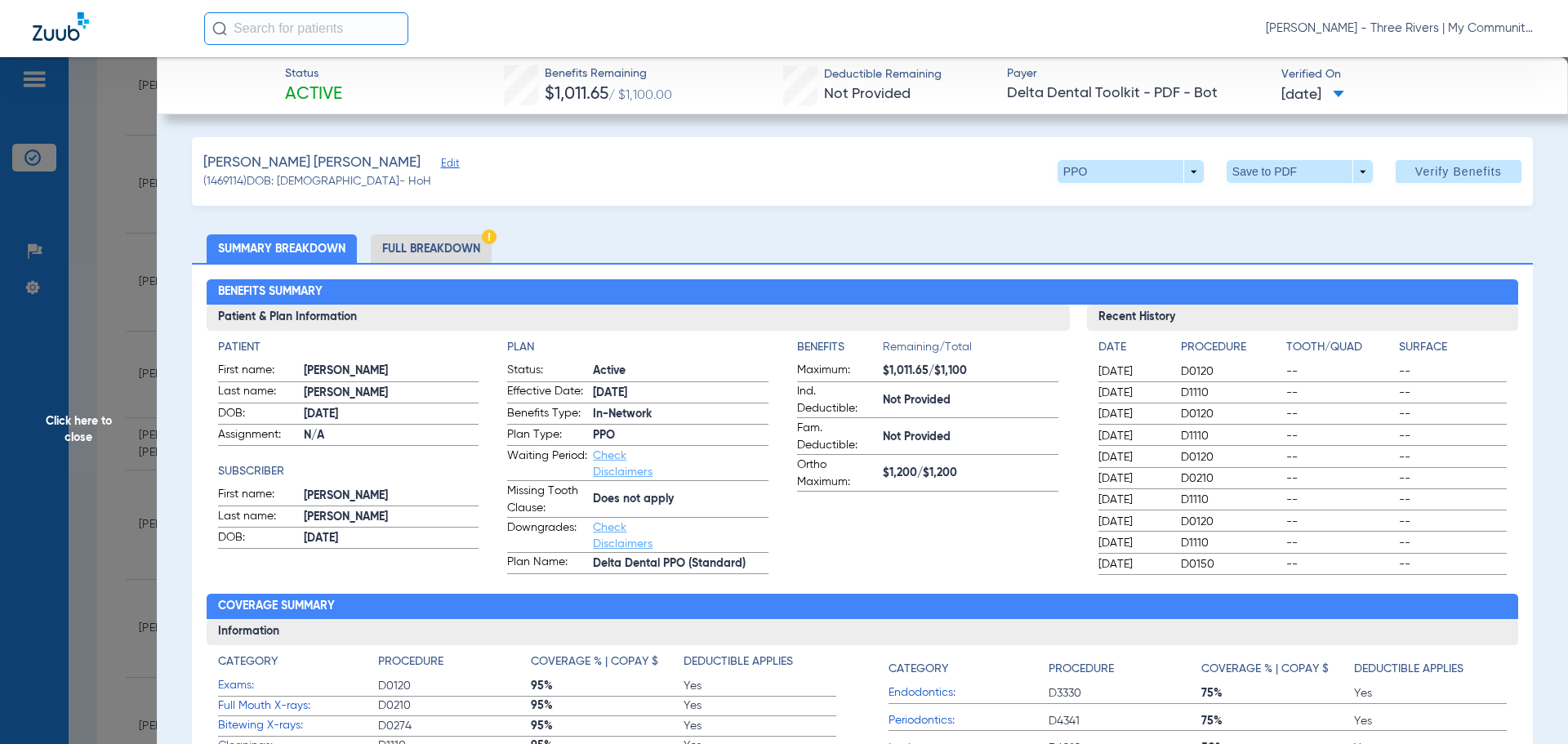
click at [439, 248] on li "Full Breakdown" at bounding box center [431, 249] width 121 height 29
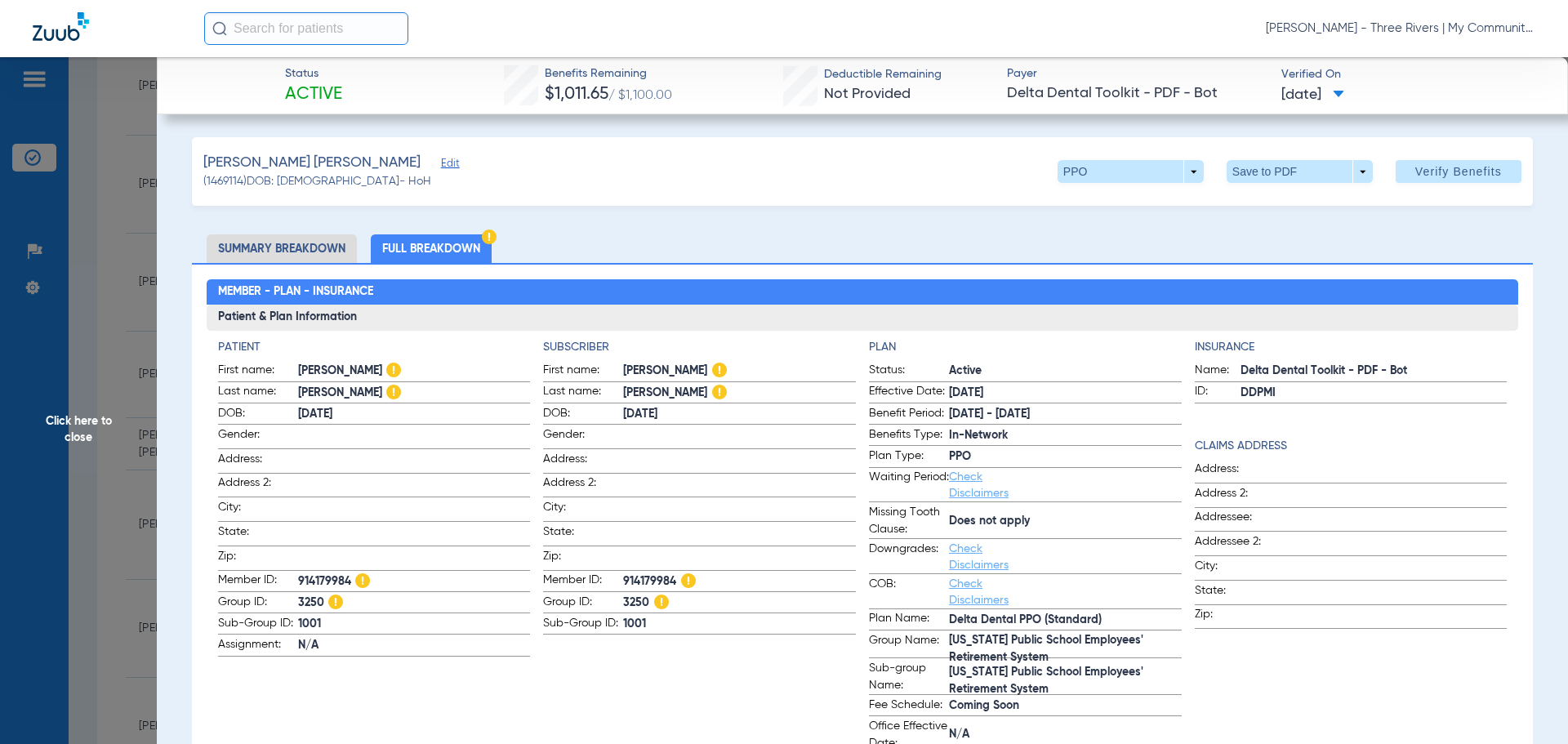
click at [77, 429] on span "Click here to close" at bounding box center [78, 428] width 156 height 744
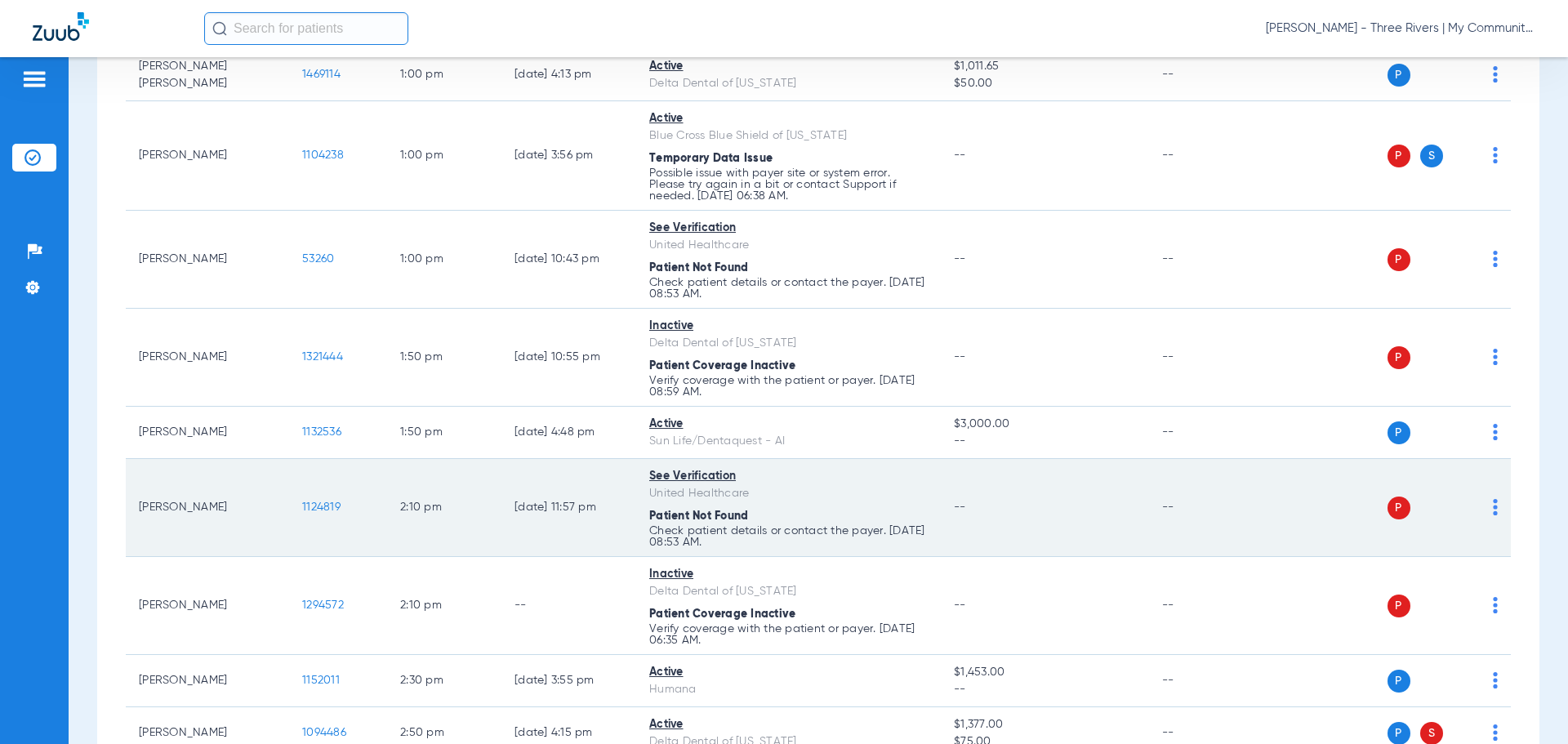
scroll to position [1470, 0]
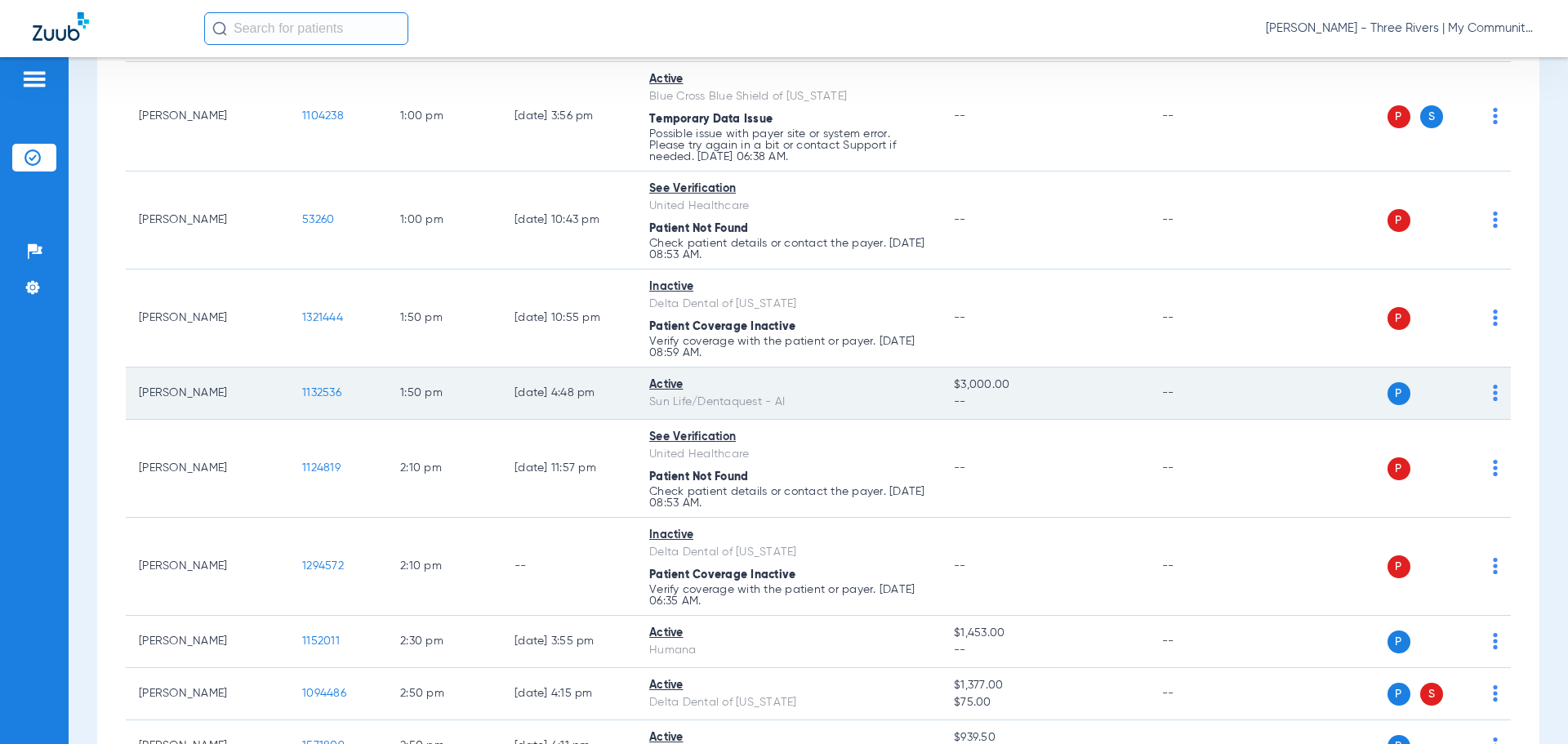
click at [329, 394] on span "1132536" at bounding box center [322, 393] width 39 height 11
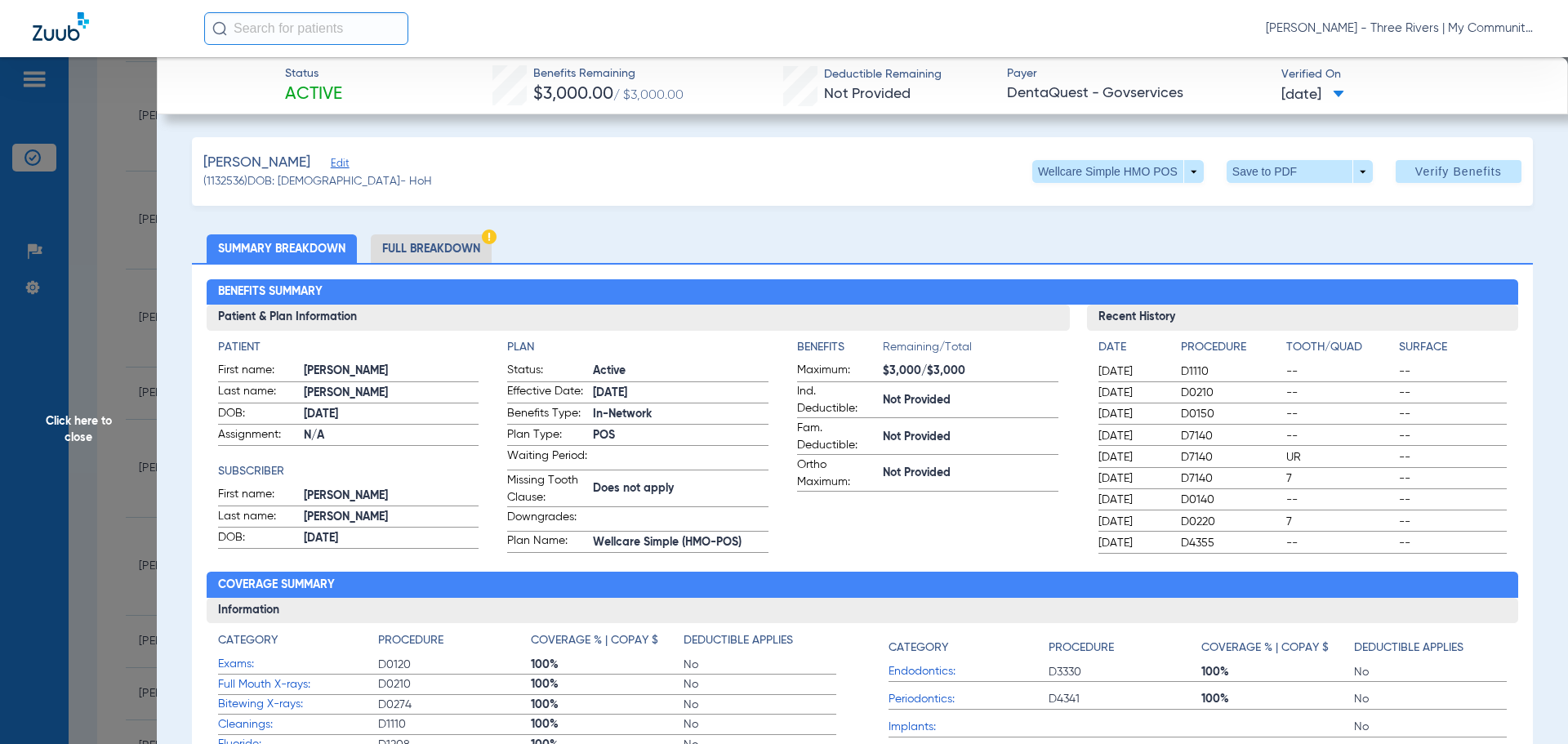
click at [453, 250] on li "Full Breakdown" at bounding box center [431, 249] width 121 height 29
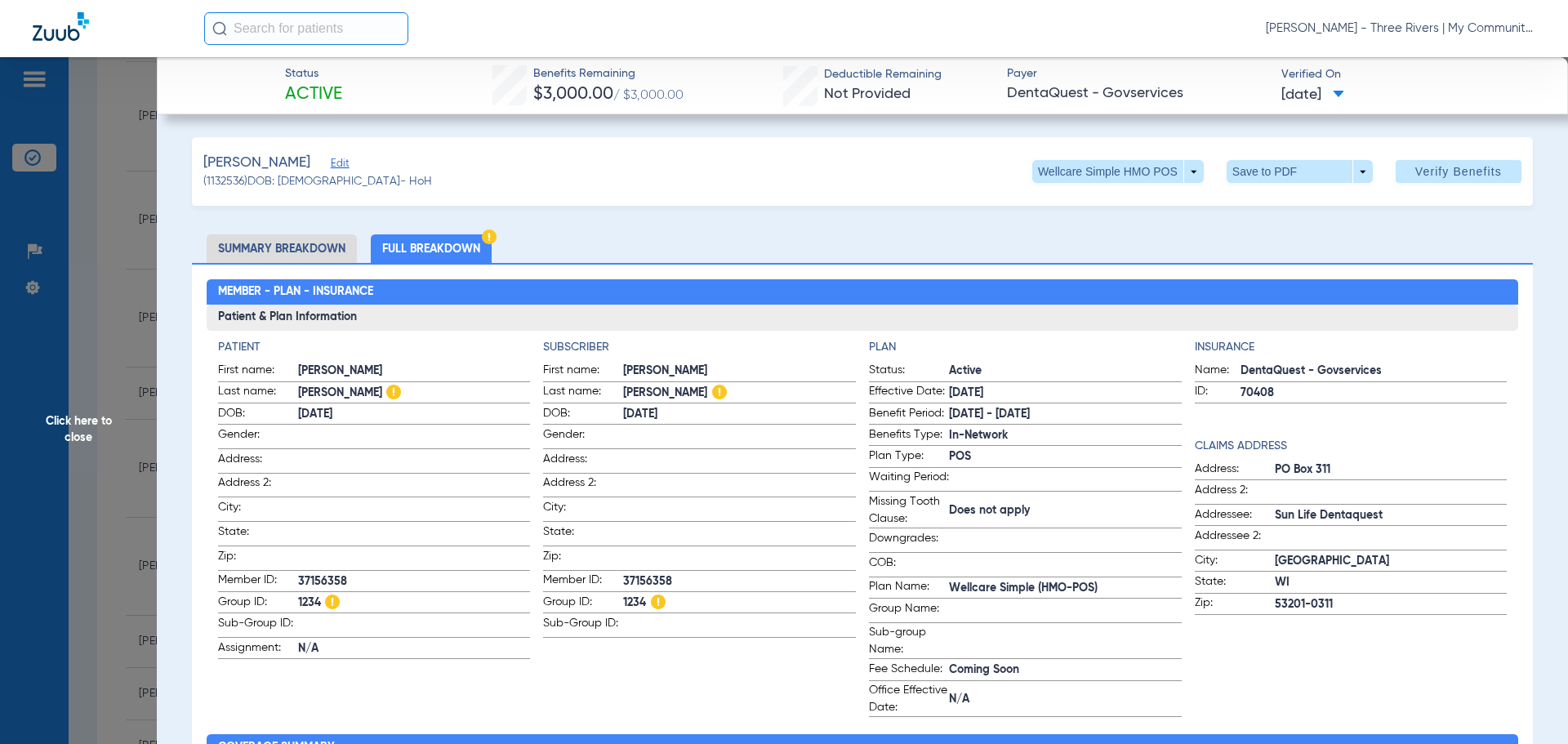
click at [296, 250] on li "Summary Breakdown" at bounding box center [281, 249] width 150 height 29
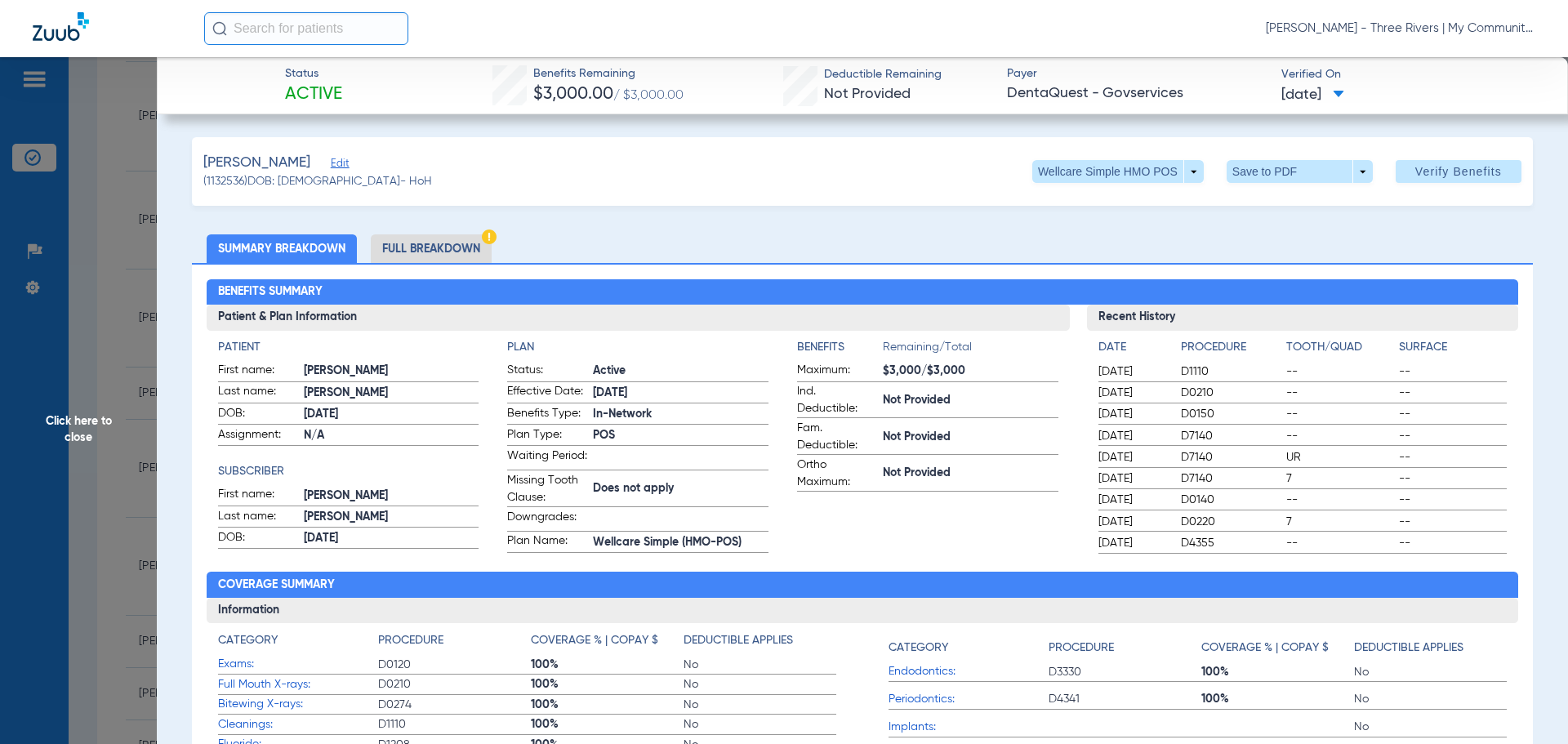
click at [72, 433] on span "Click here to close" at bounding box center [78, 428] width 156 height 744
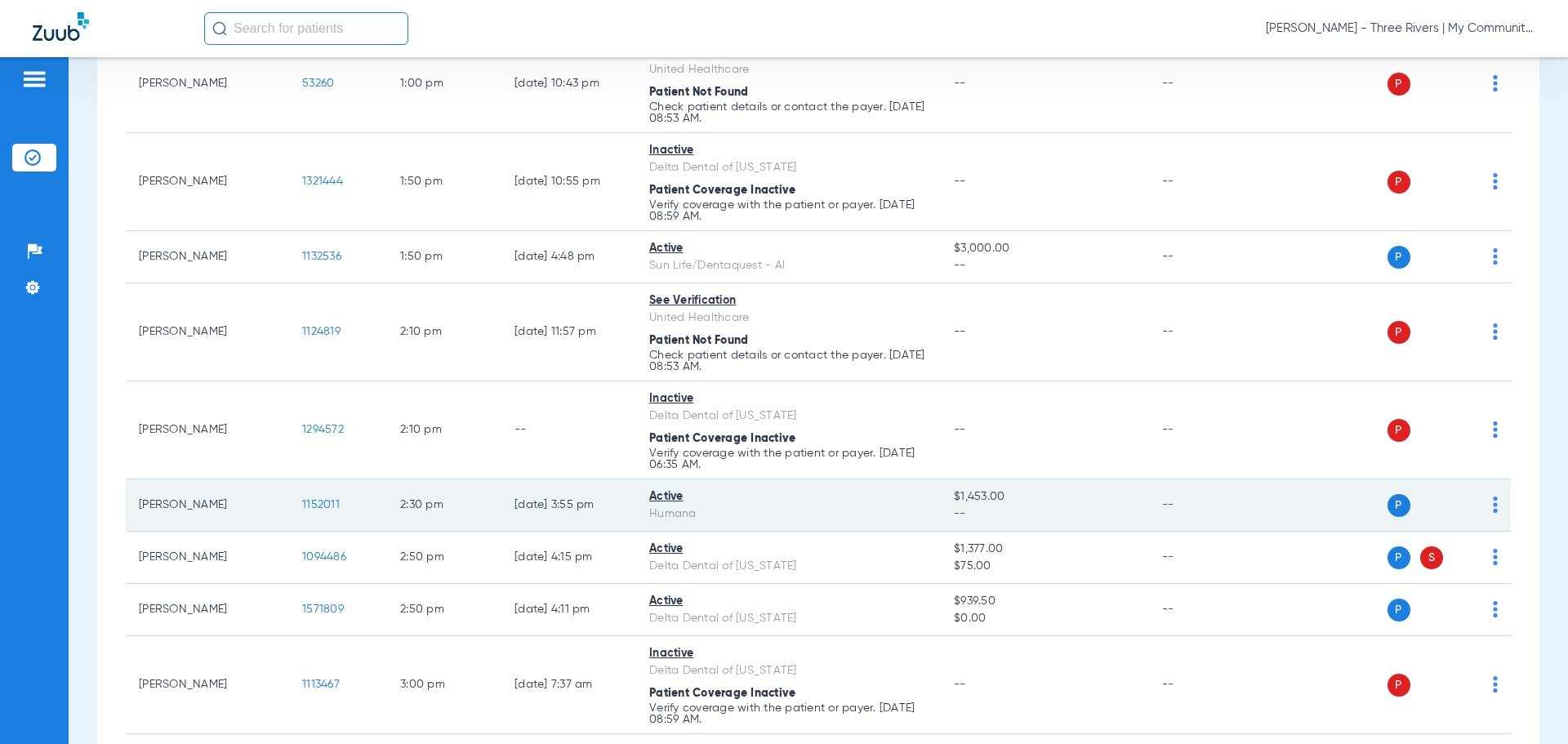
scroll to position [1633, 0]
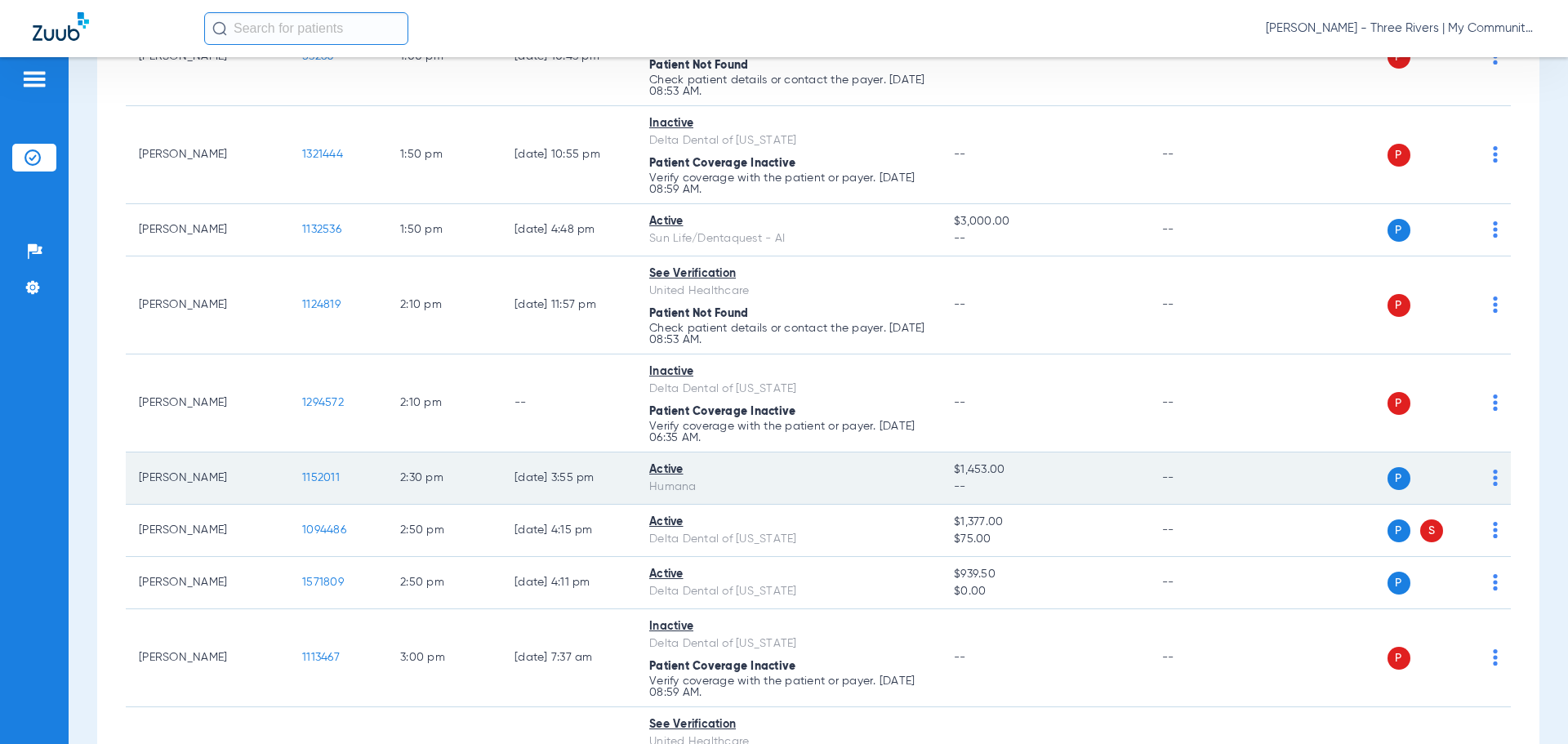
click at [318, 475] on span "1152011" at bounding box center [321, 478] width 37 height 11
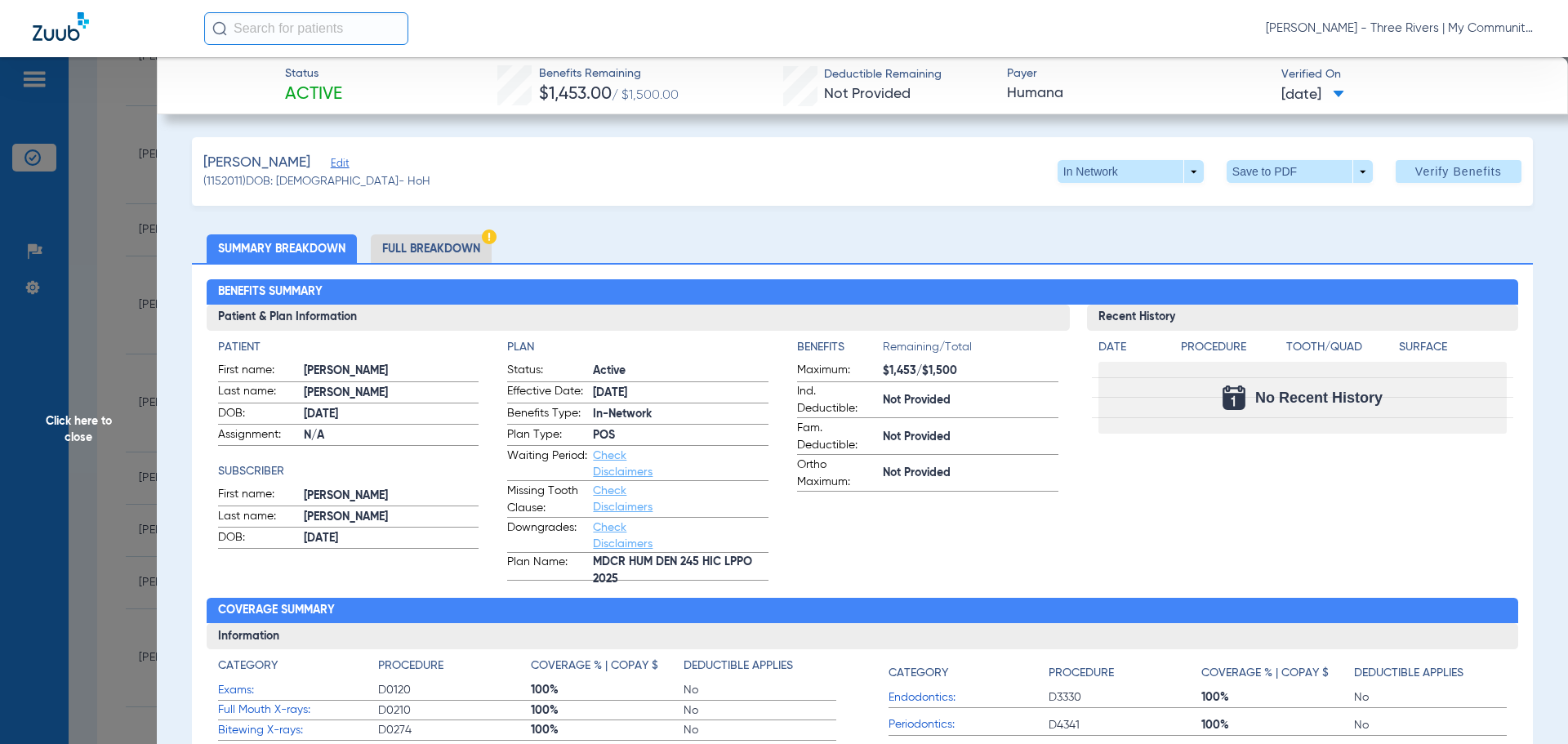
click at [441, 240] on li "Full Breakdown" at bounding box center [431, 249] width 121 height 29
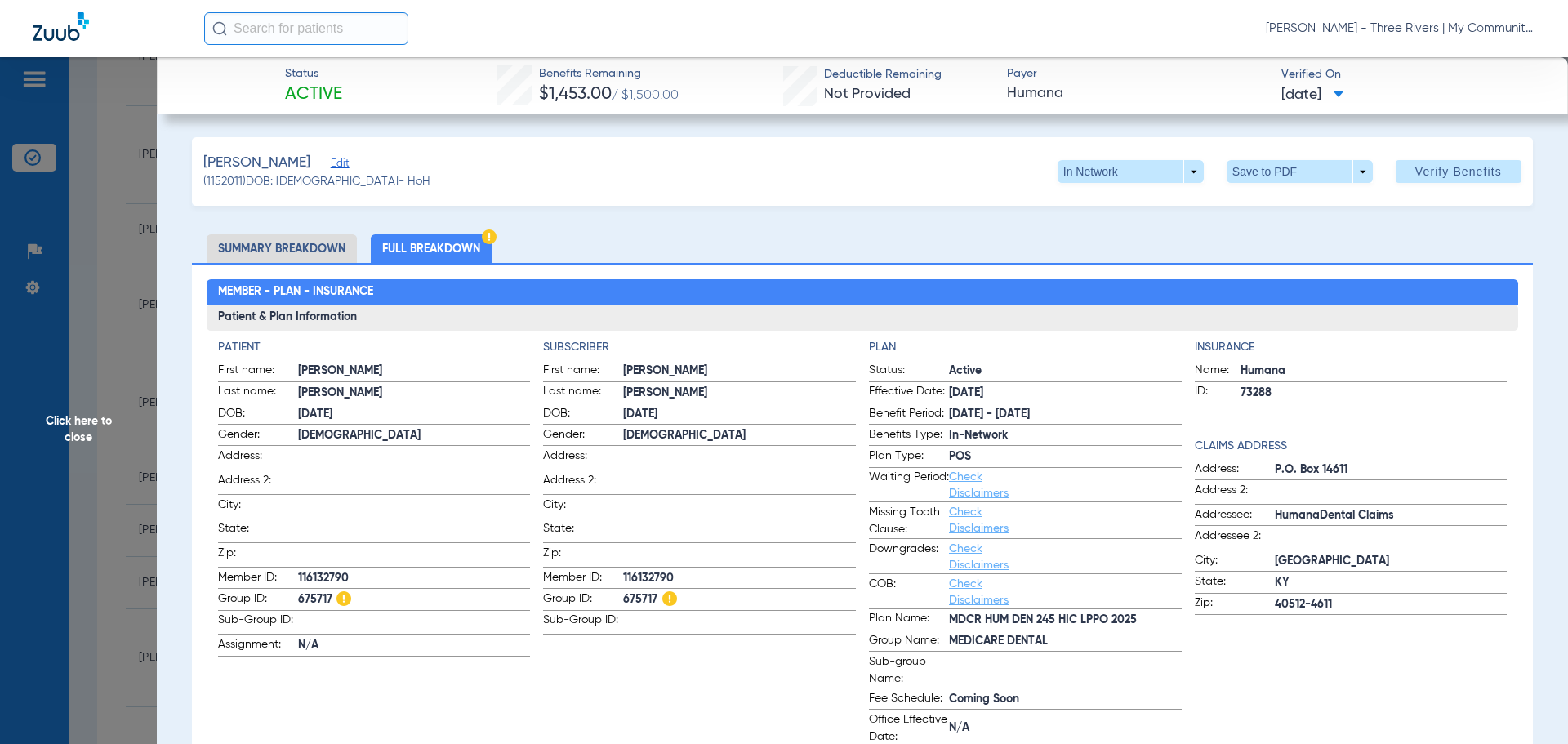
click at [309, 250] on li "Summary Breakdown" at bounding box center [281, 249] width 150 height 29
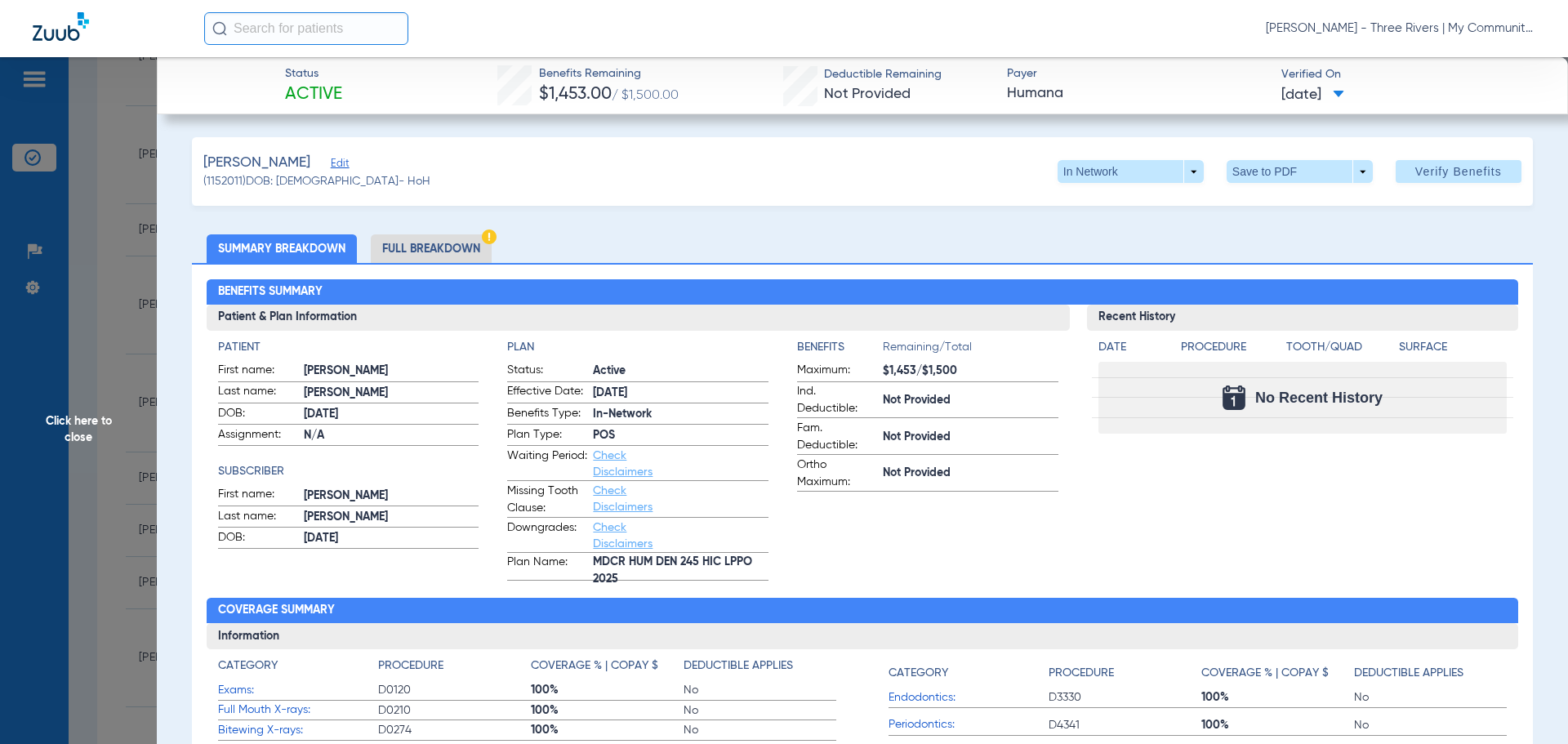
click at [78, 426] on span "Click here to close" at bounding box center [78, 428] width 156 height 744
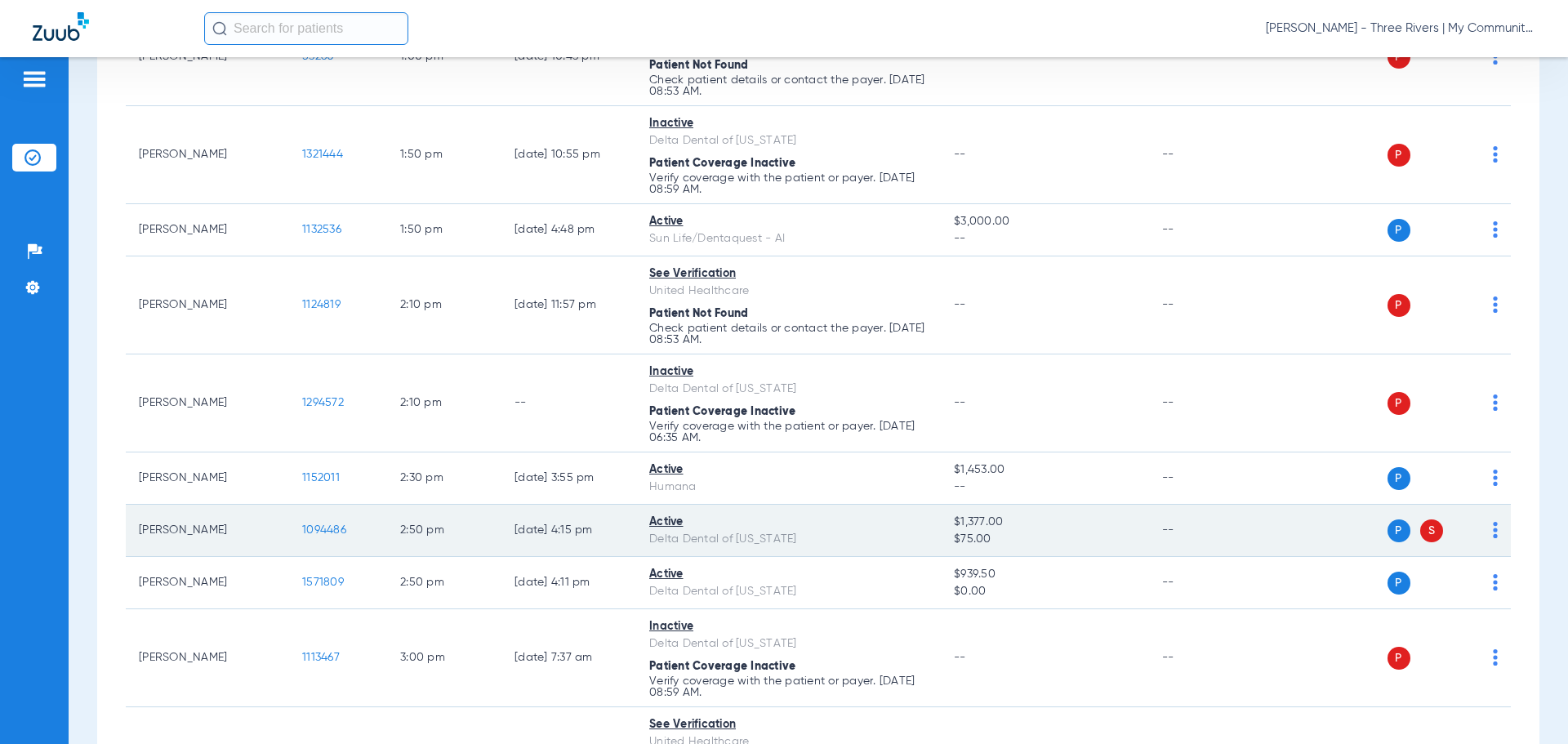
click at [330, 531] on span "1094486" at bounding box center [324, 530] width 44 height 11
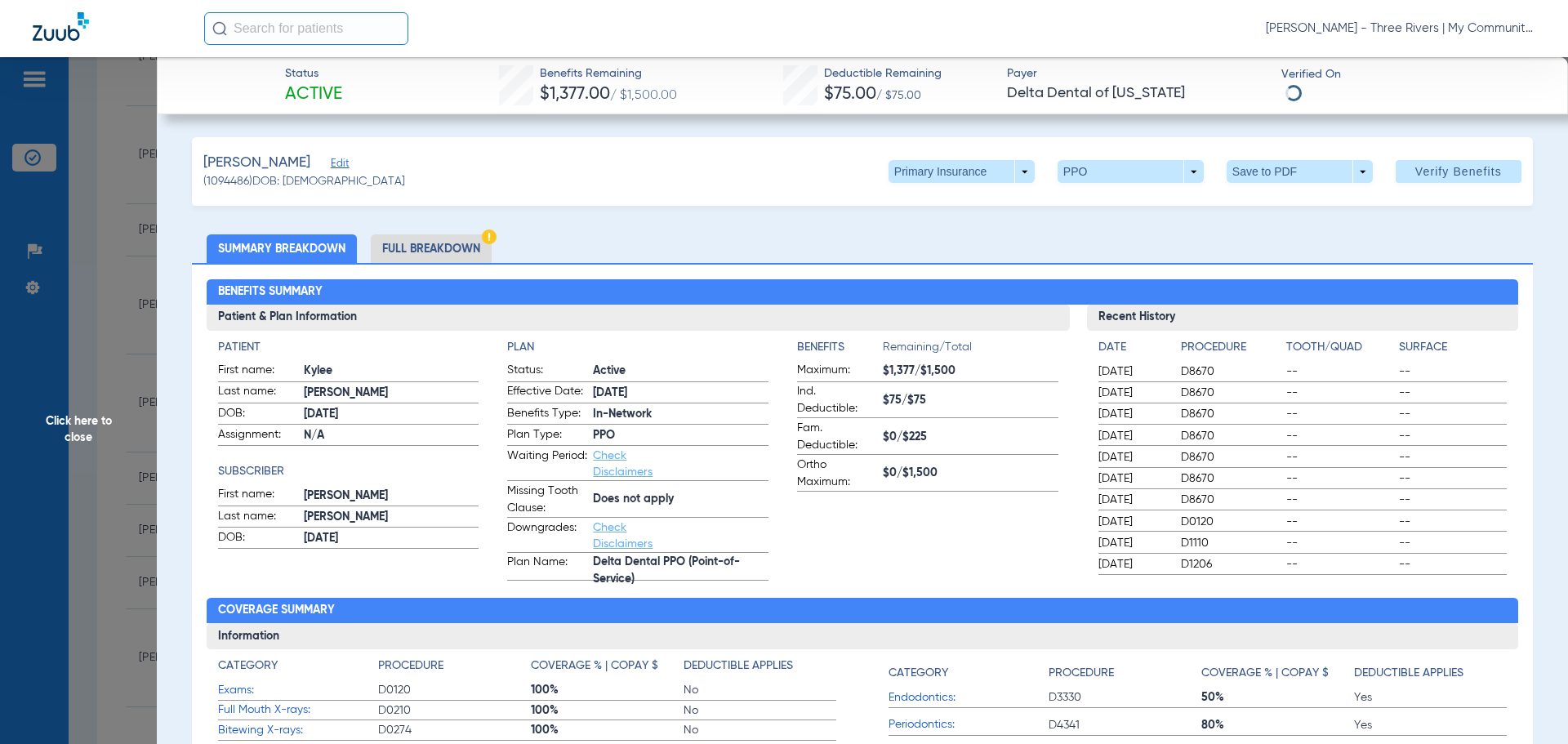
click at [466, 259] on li "Full Breakdown" at bounding box center [431, 249] width 121 height 29
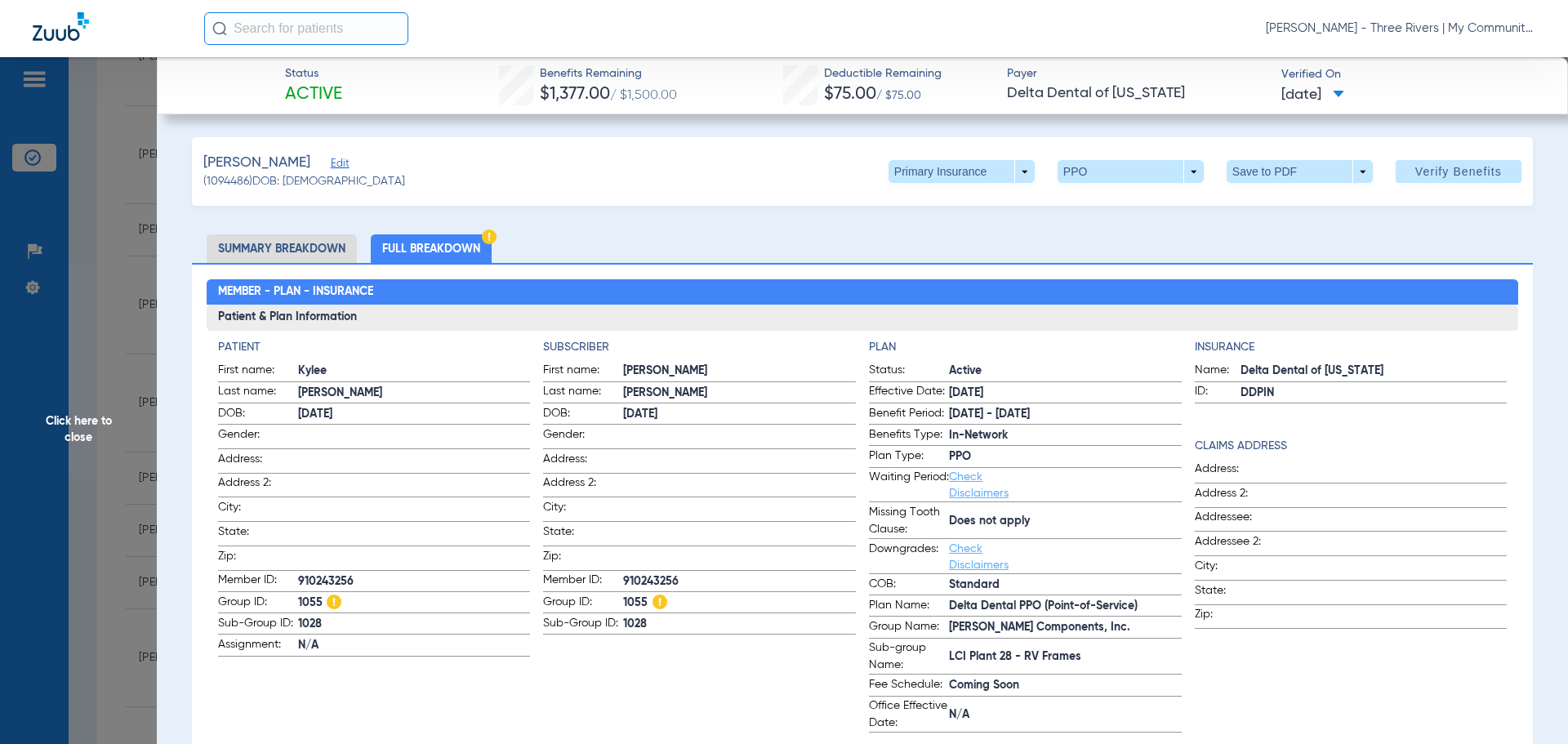
click at [115, 418] on span "Click here to close" at bounding box center [78, 428] width 156 height 744
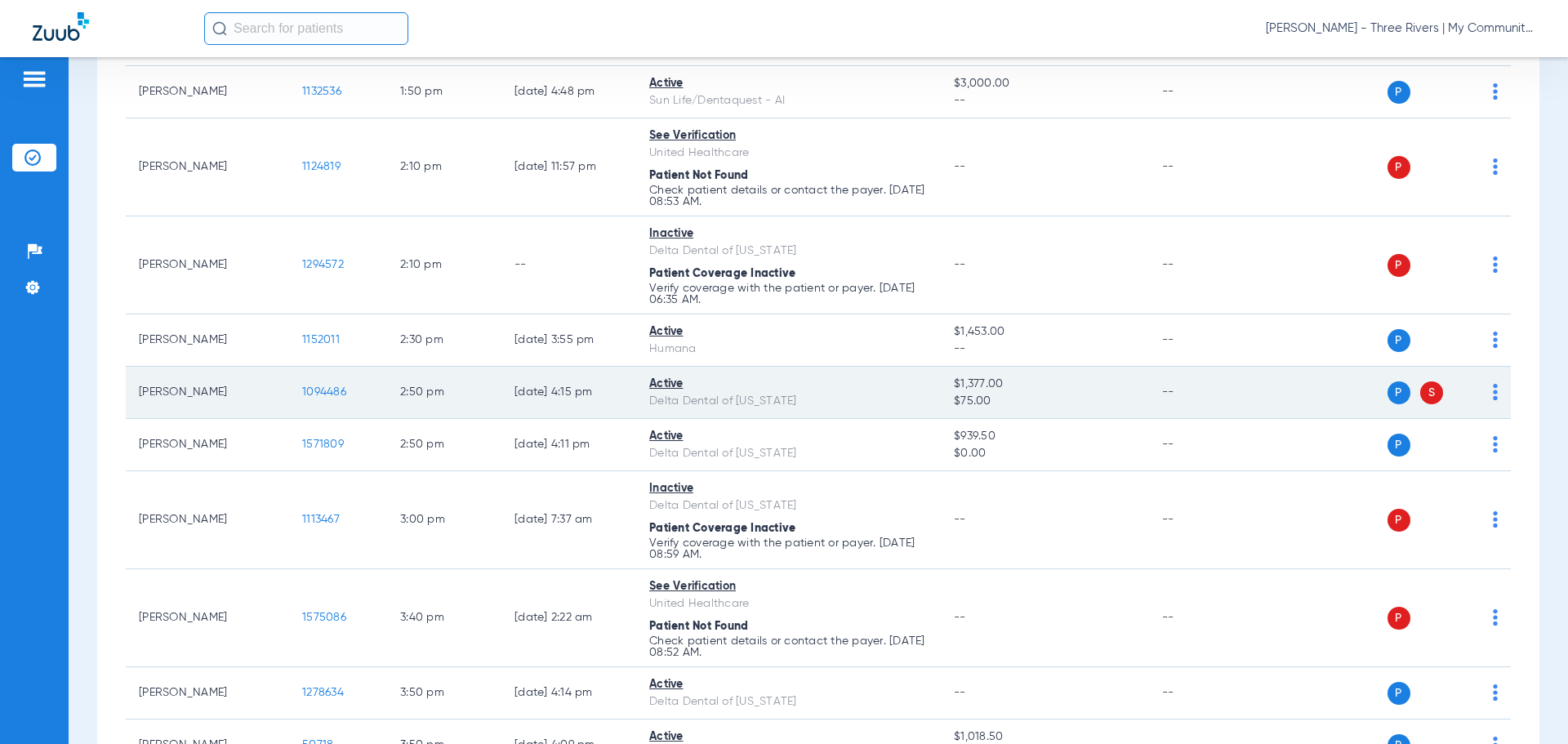
scroll to position [1797, 0]
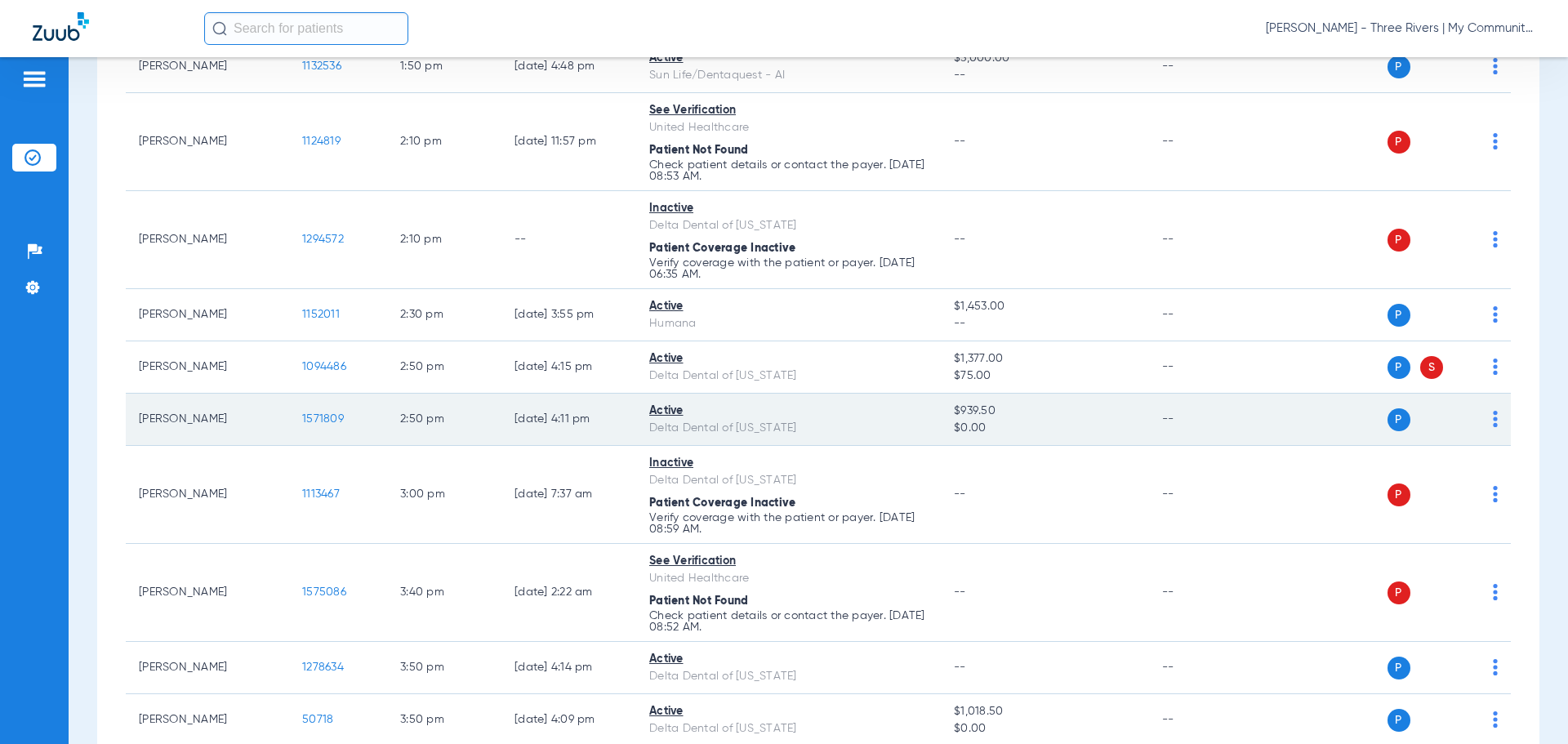
click at [331, 415] on span "1571809" at bounding box center [323, 419] width 42 height 11
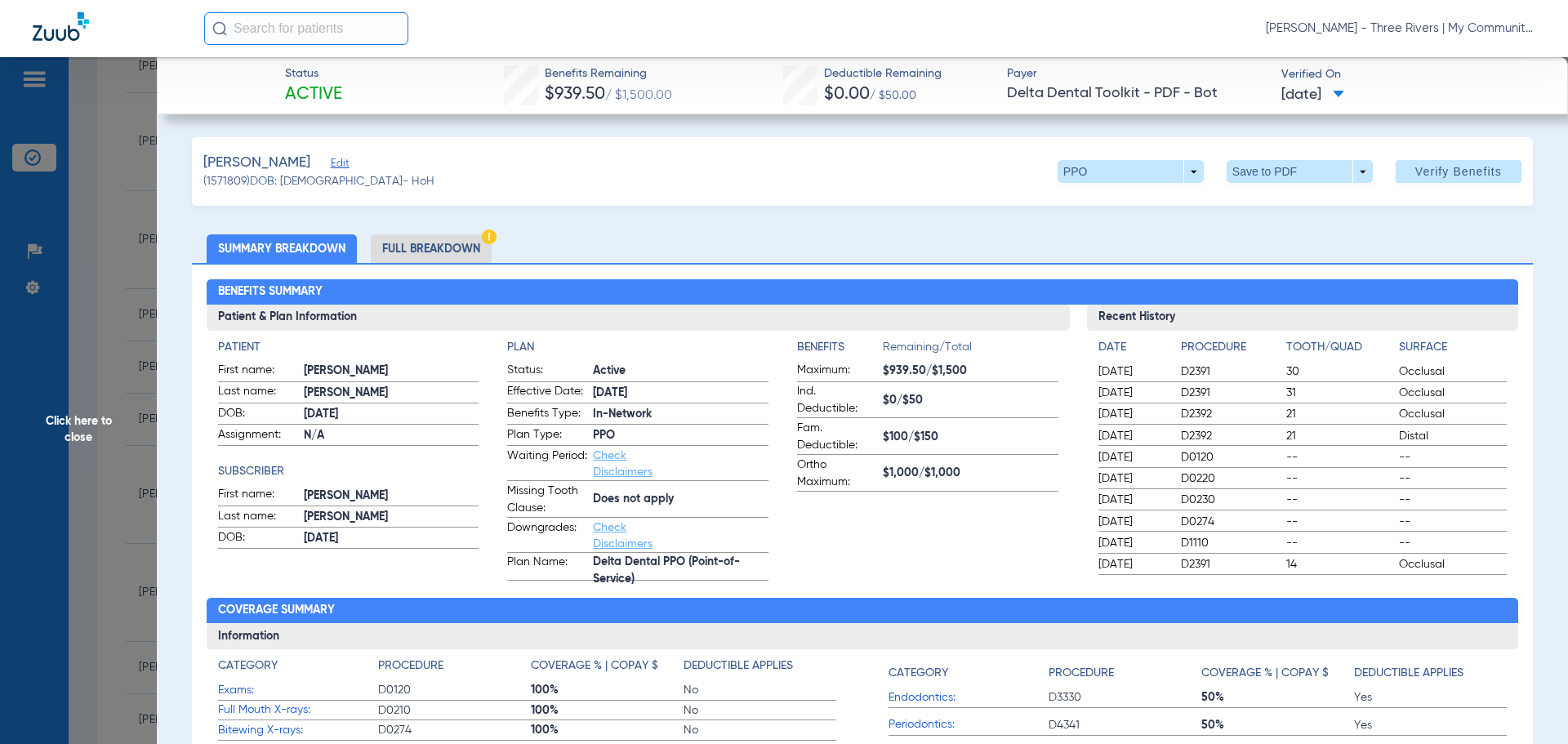
click at [478, 250] on li "Full Breakdown" at bounding box center [431, 249] width 121 height 29
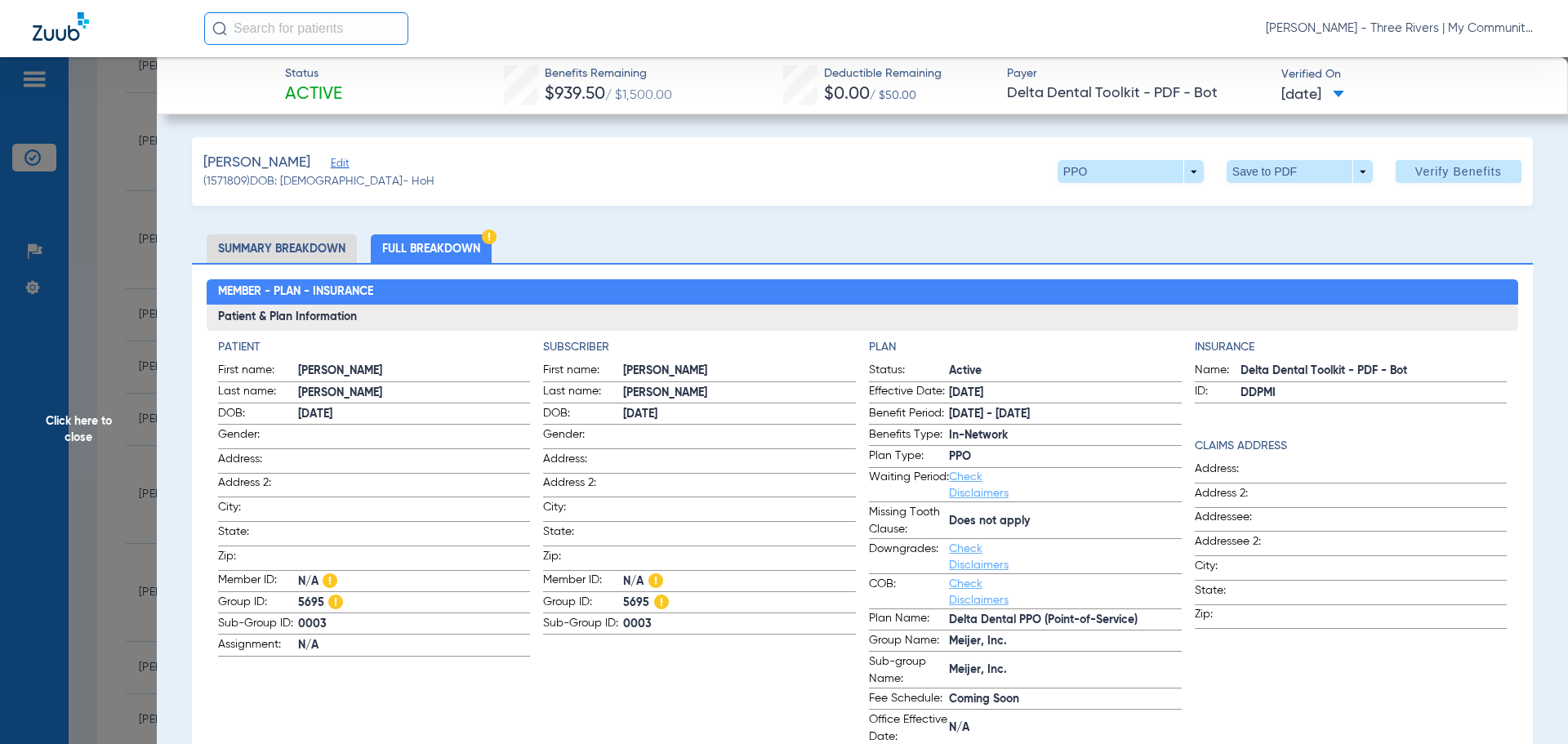
click at [91, 425] on span "Click here to close" at bounding box center [78, 428] width 156 height 744
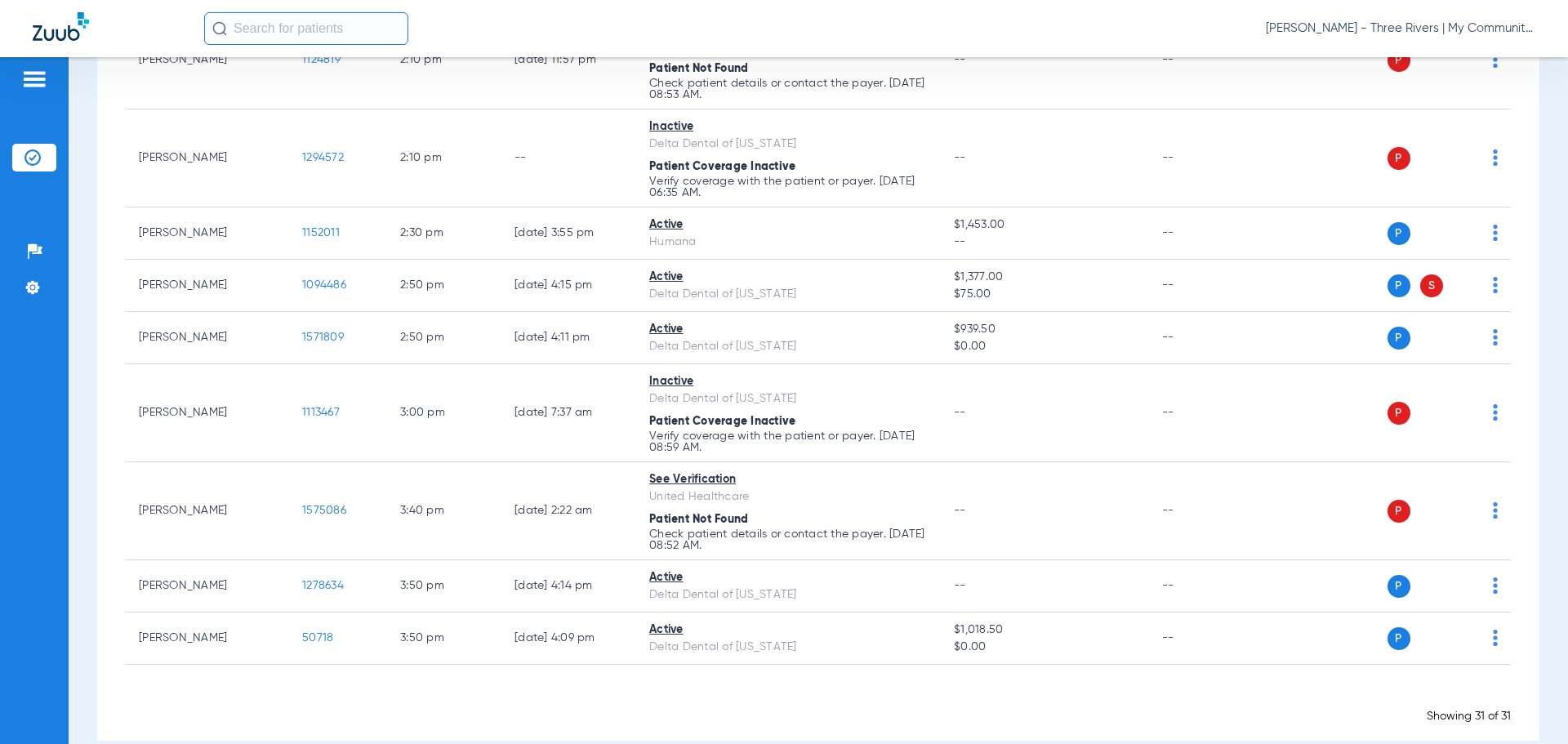
scroll to position [1904, 0]
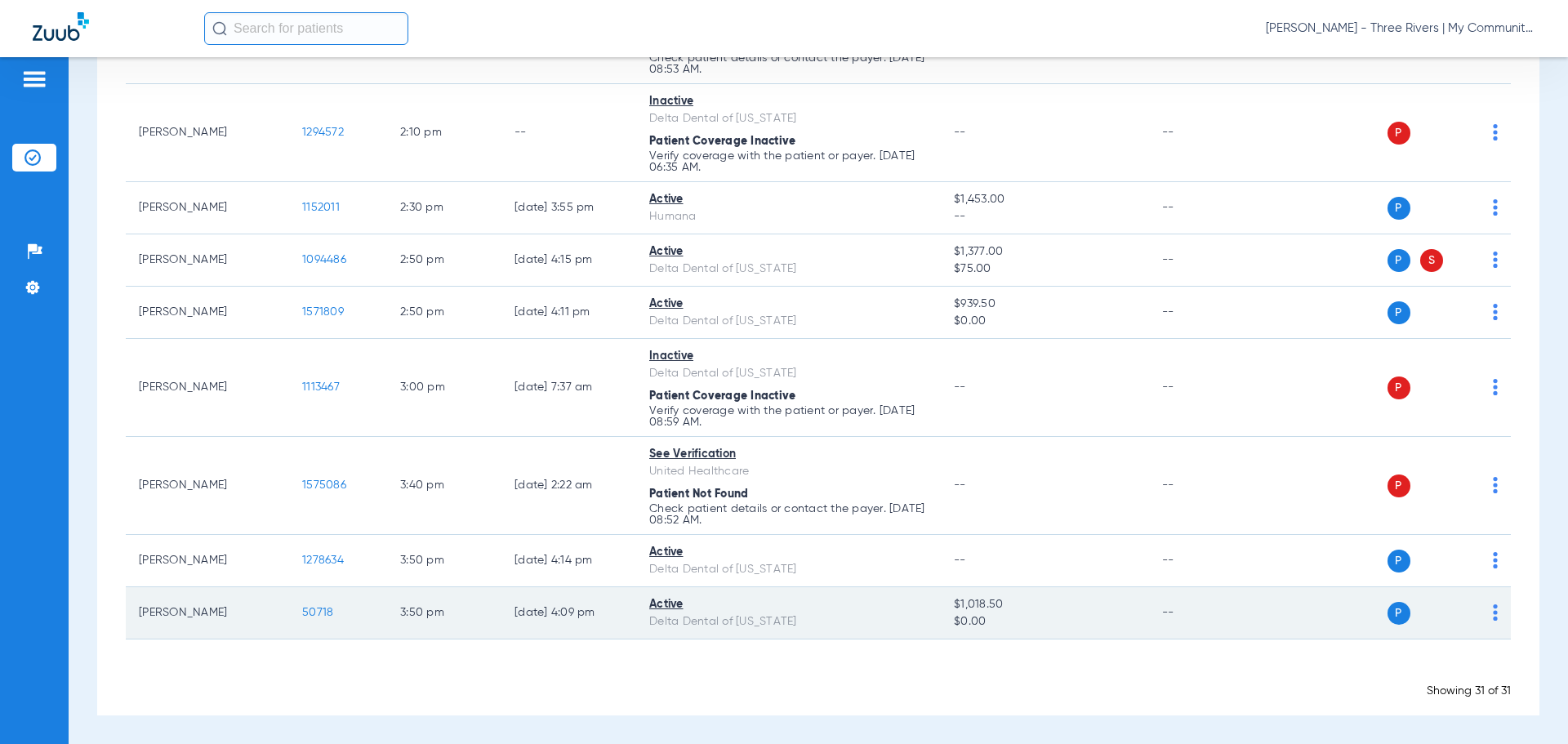
click at [322, 610] on span "50718" at bounding box center [318, 613] width 31 height 11
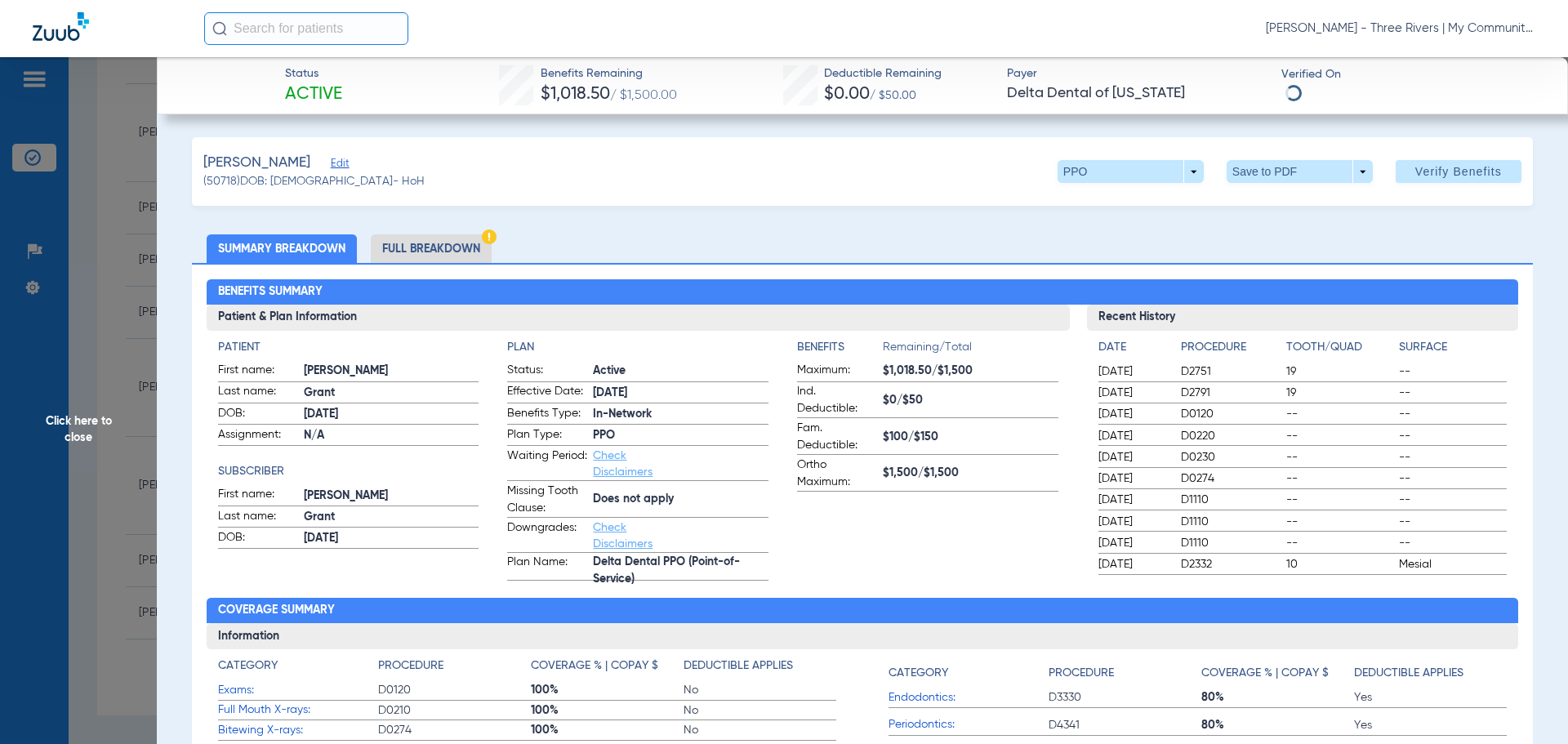
click at [423, 255] on li "Full Breakdown" at bounding box center [431, 249] width 121 height 29
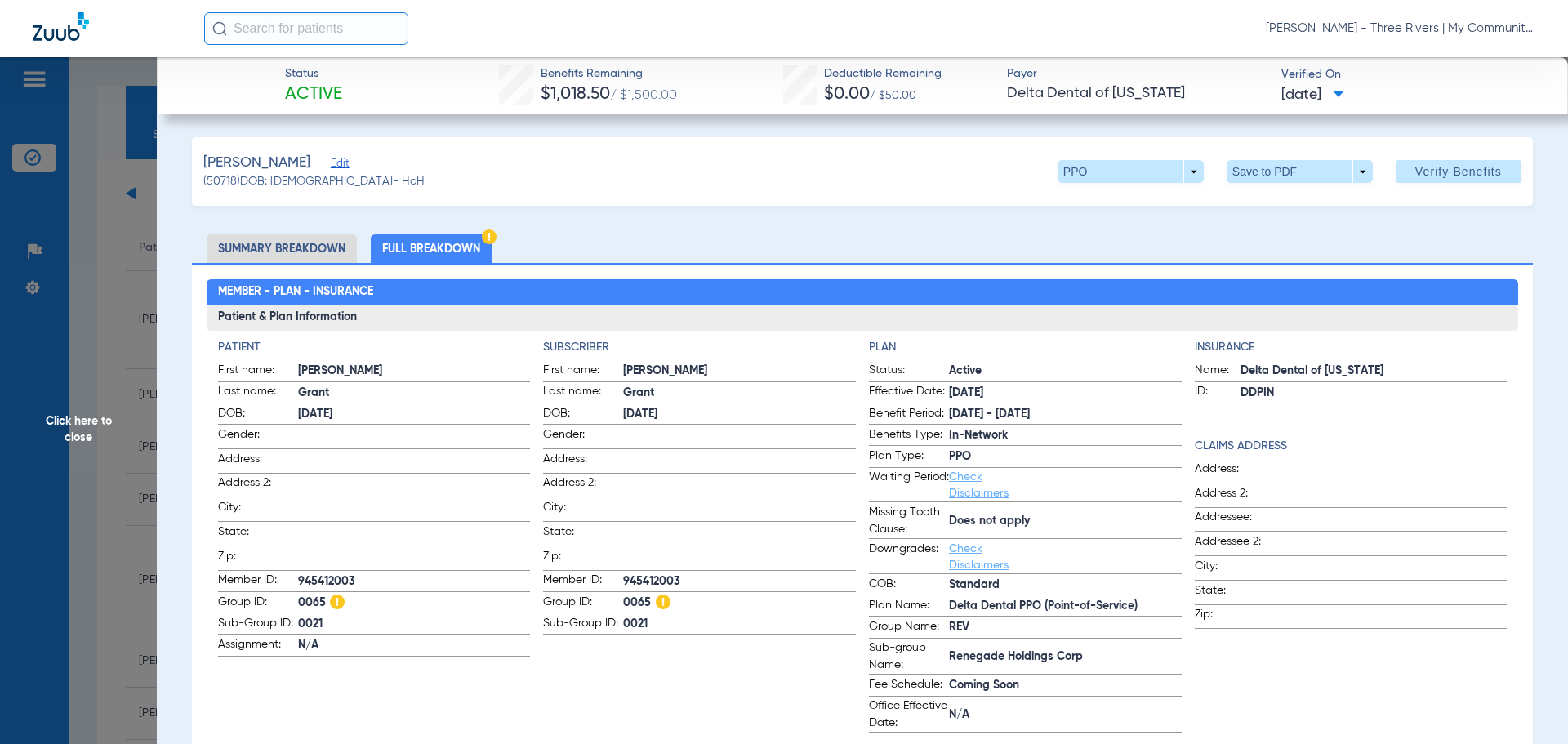
scroll to position [1904, 0]
drag, startPoint x: 73, startPoint y: 436, endPoint x: 794, endPoint y: 262, distance: 741.7
click at [73, 436] on span "Click here to close" at bounding box center [78, 428] width 156 height 744
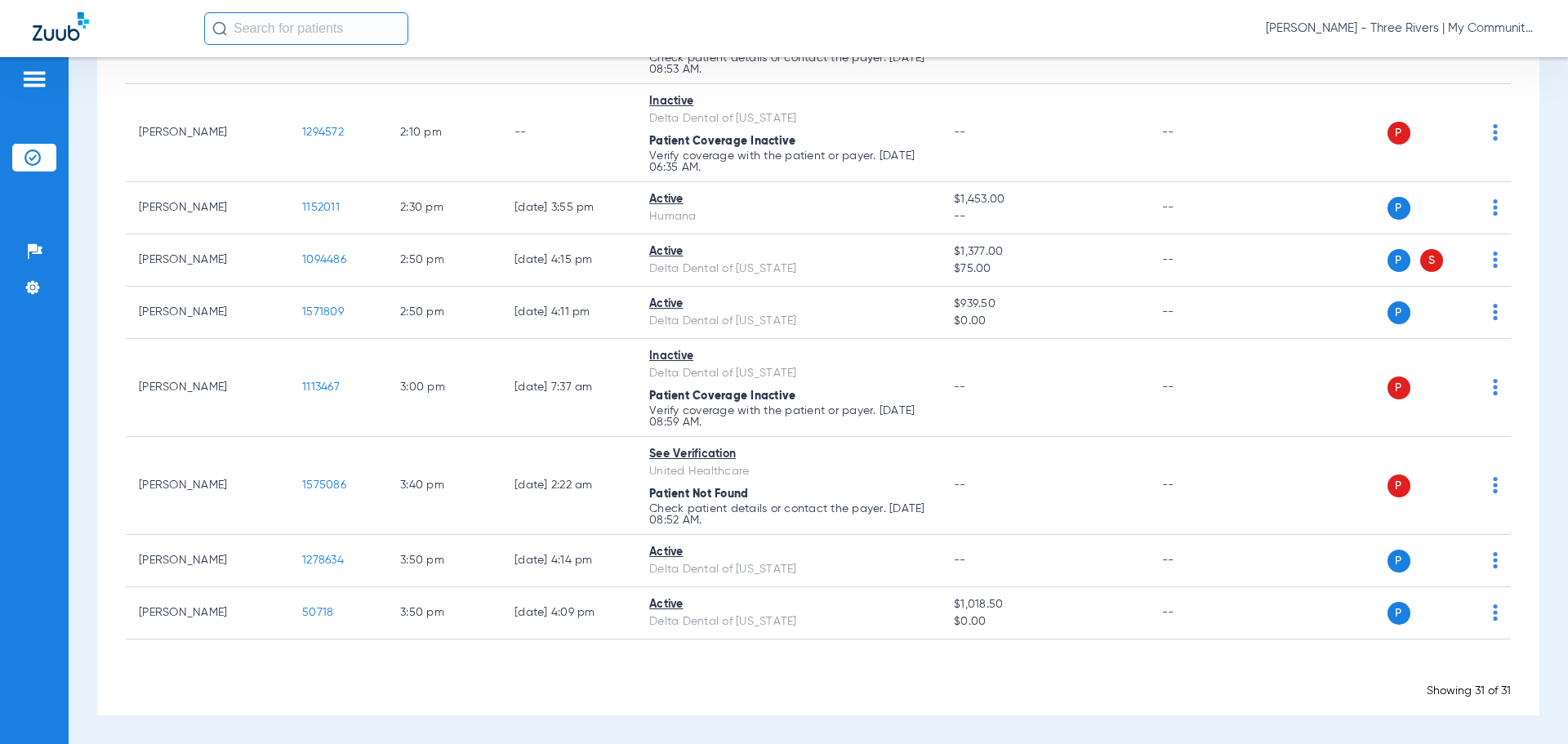
click at [1470, 28] on span "[PERSON_NAME] - Three Rivers | My Community Dental Centers" at bounding box center [1400, 29] width 269 height 17
click at [1447, 59] on span "Account Selection" at bounding box center [1474, 58] width 91 height 11
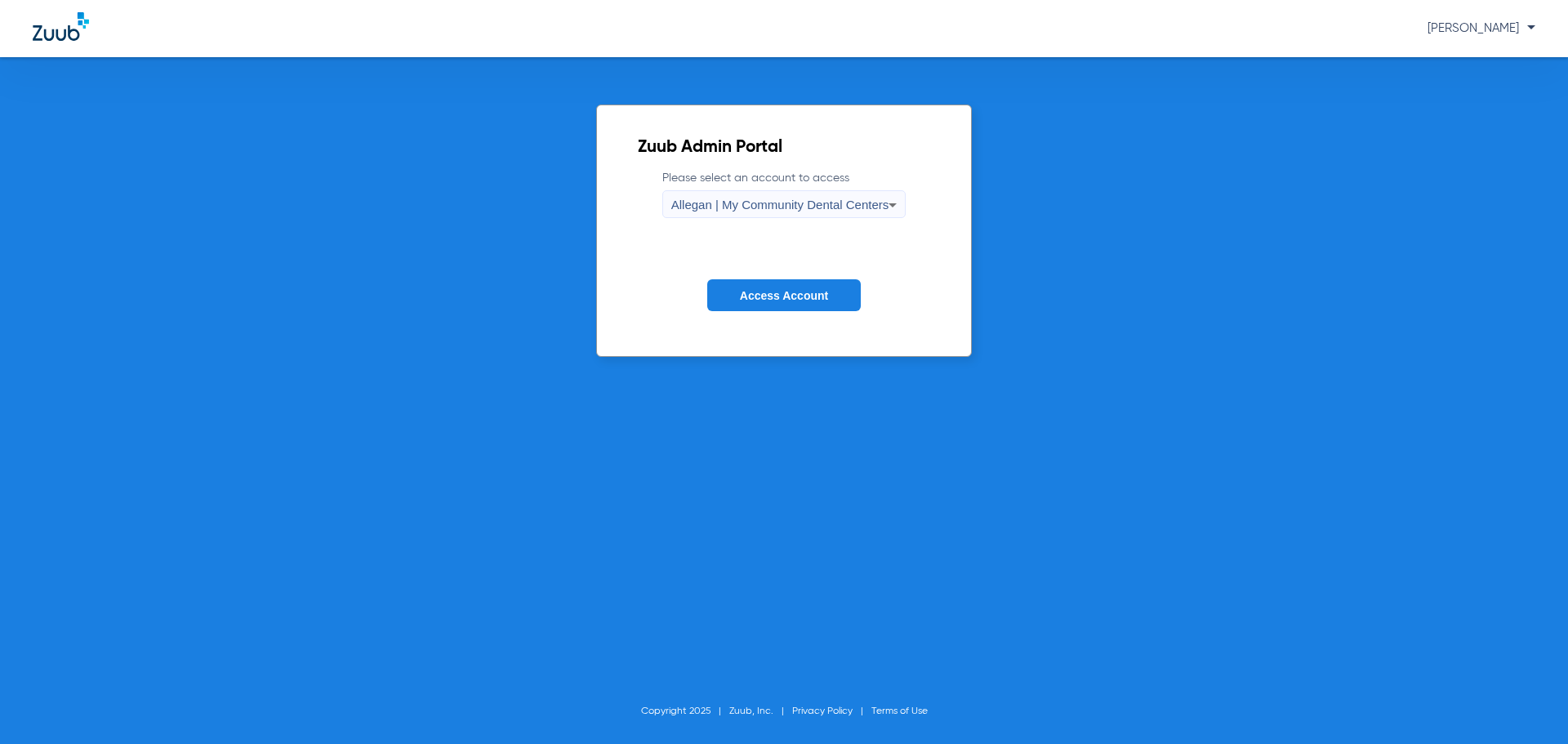
click at [709, 205] on span "Allegan | My Community Dental Centers" at bounding box center [780, 204] width 218 height 14
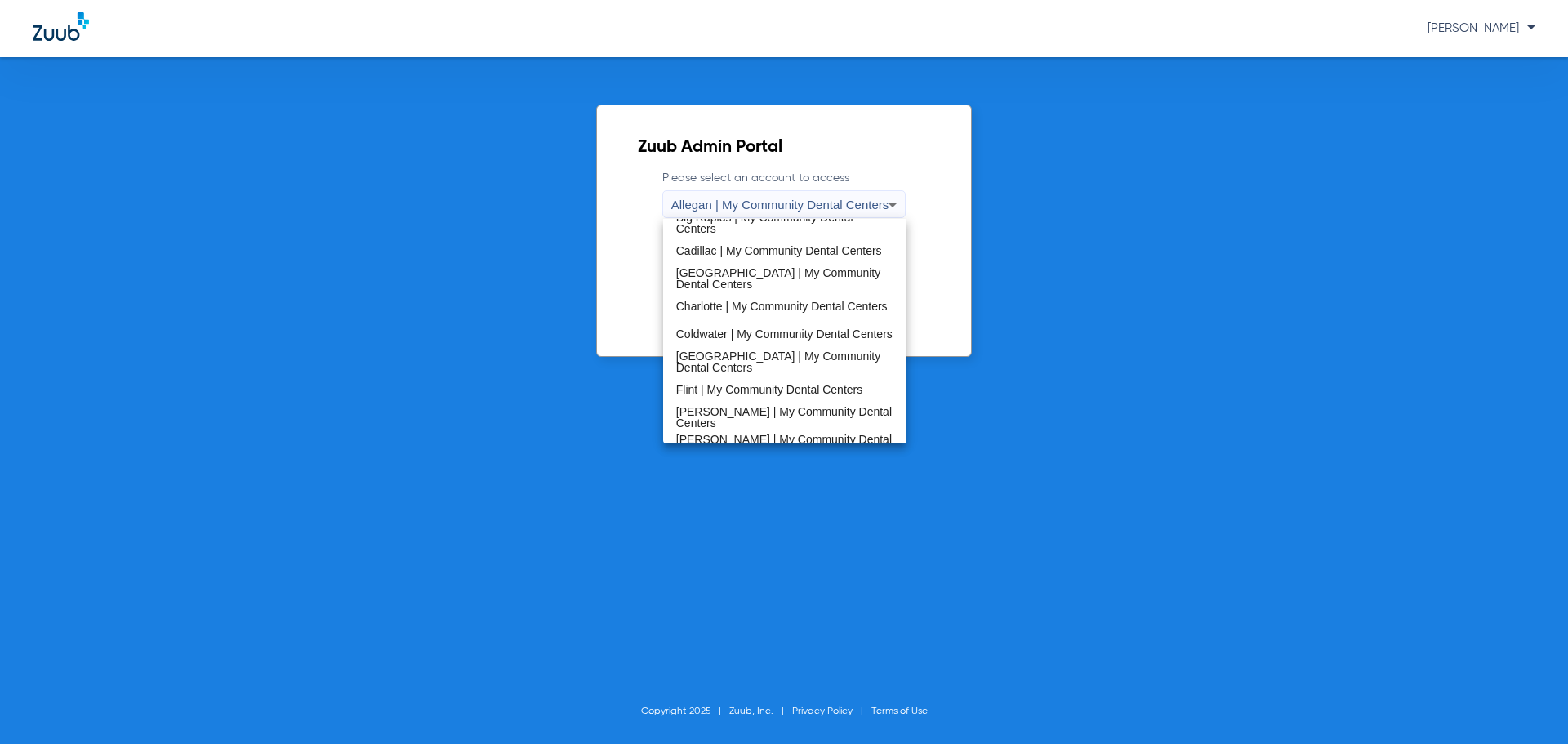
scroll to position [525, 0]
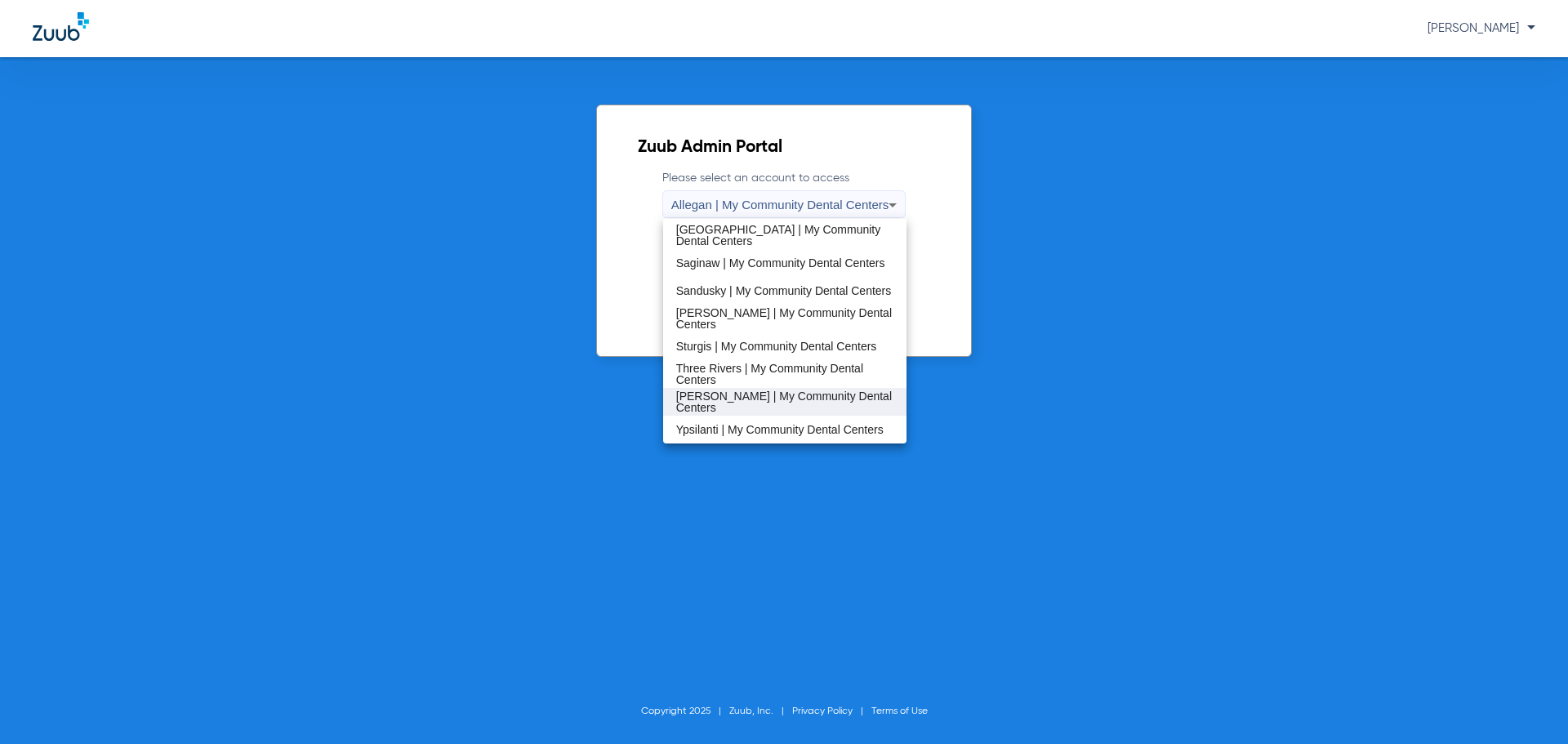
click at [735, 400] on span "[PERSON_NAME] | My Community Dental Centers" at bounding box center [785, 401] width 218 height 23
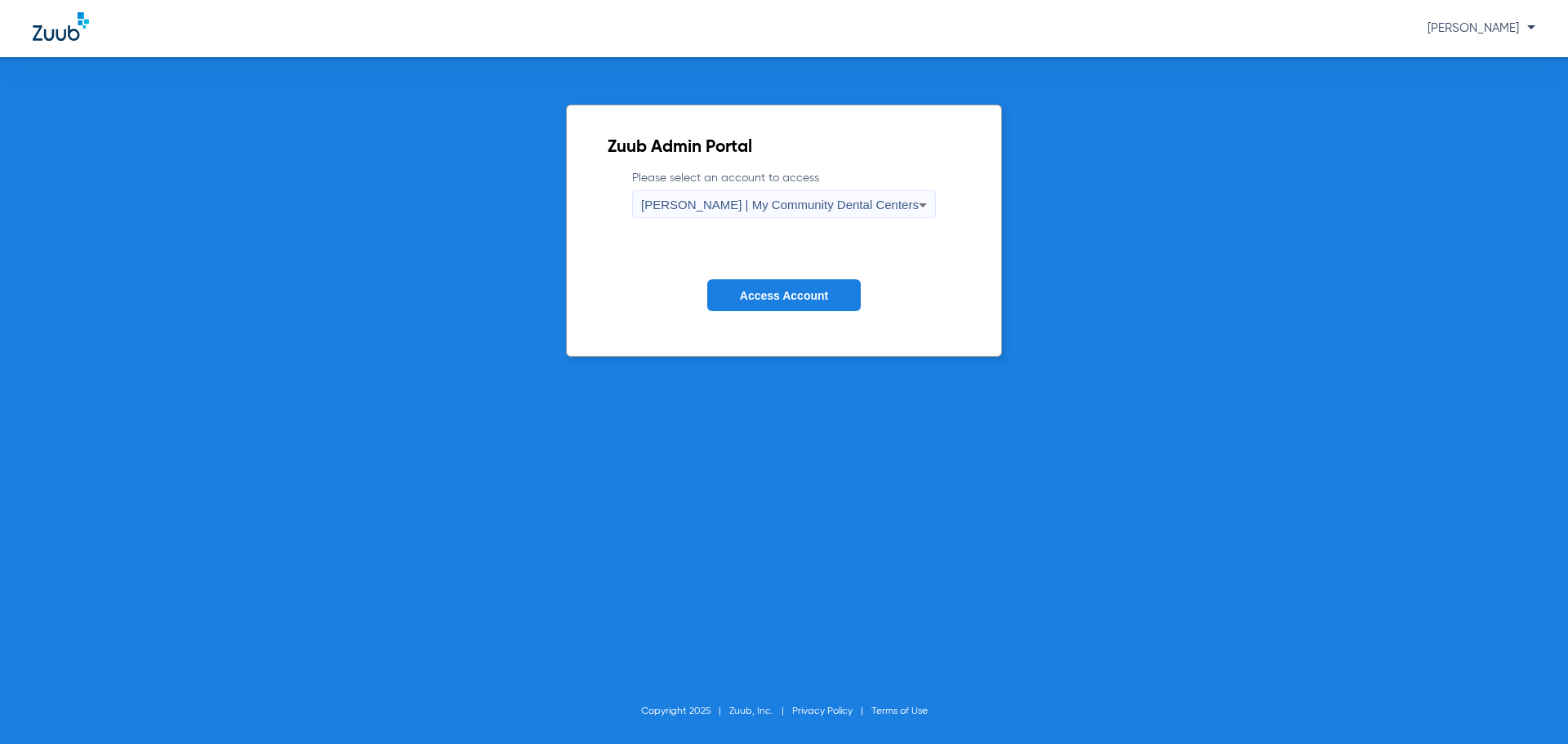
click at [772, 304] on button "Access Account" at bounding box center [784, 295] width 154 height 32
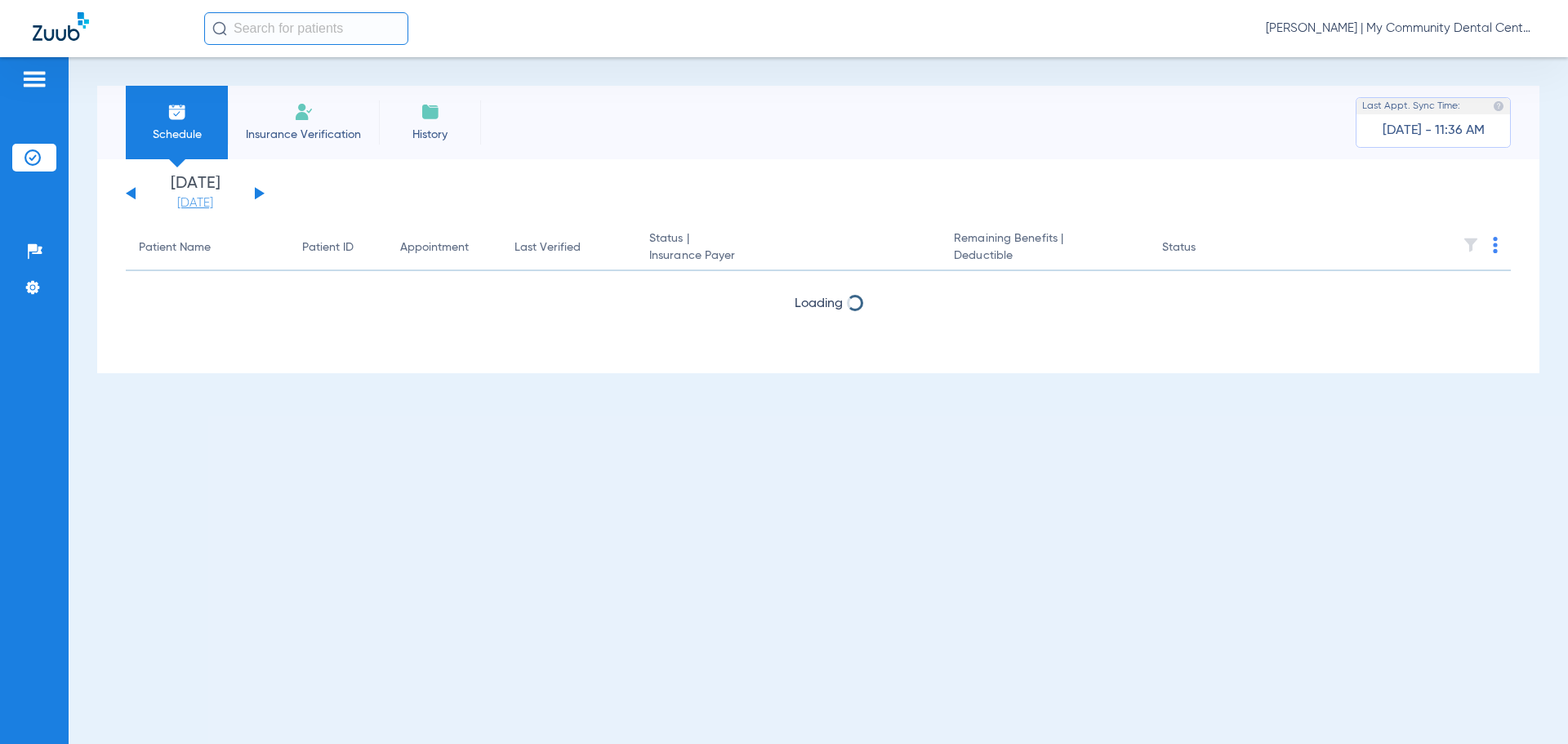
click at [210, 207] on link "[DATE]" at bounding box center [195, 204] width 98 height 17
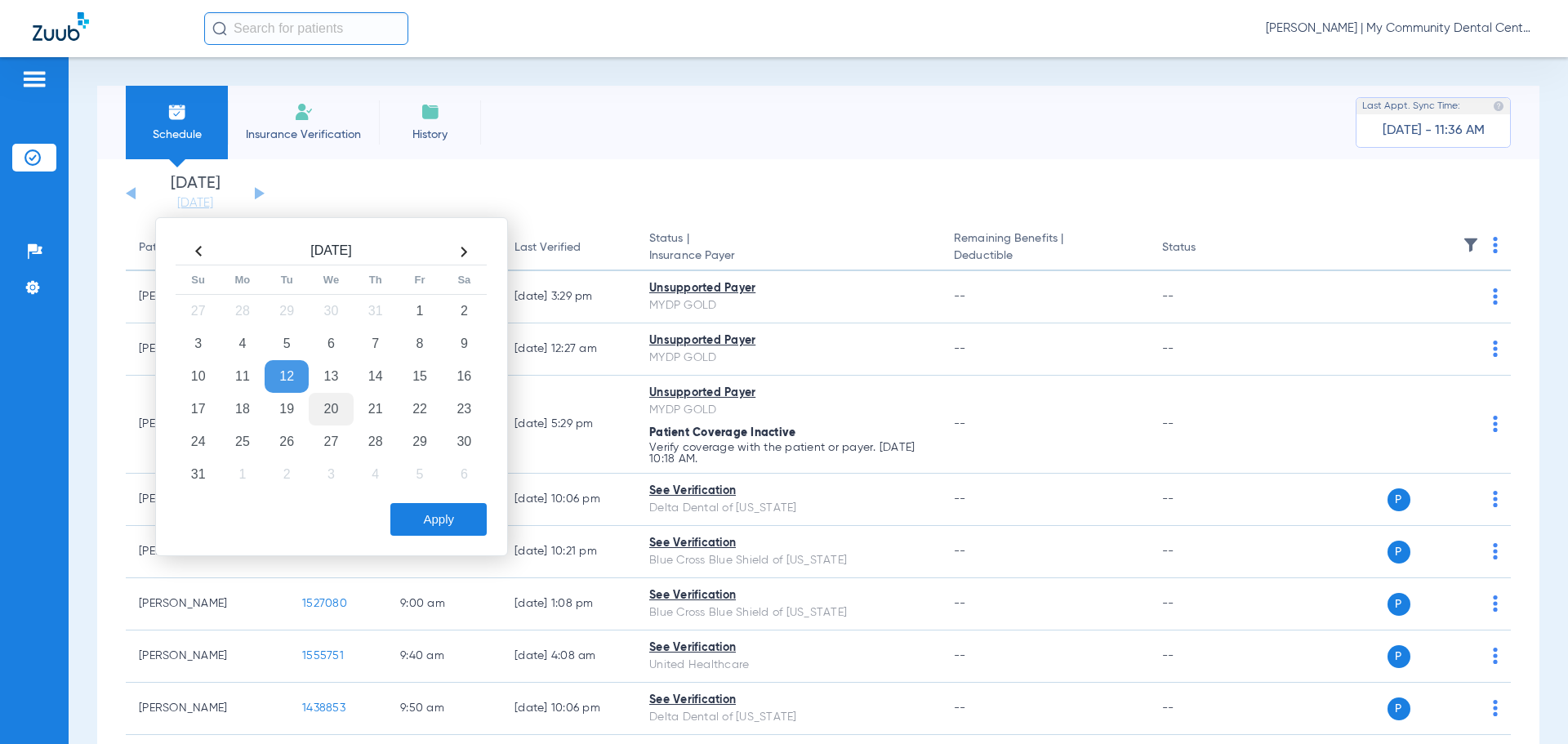
click at [337, 403] on td "20" at bounding box center [331, 409] width 44 height 33
click at [453, 529] on button "Apply" at bounding box center [439, 519] width 97 height 33
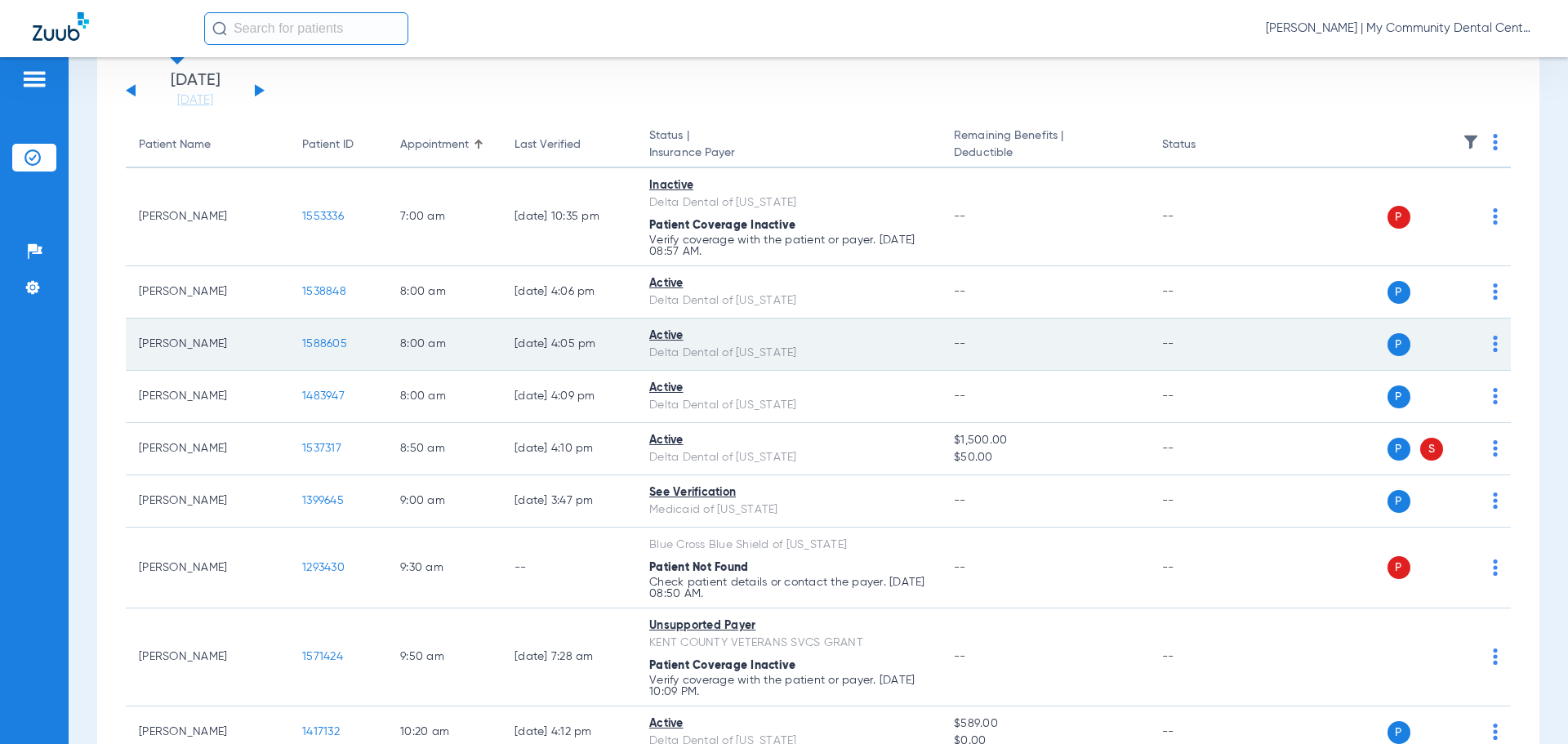
scroll to position [163, 0]
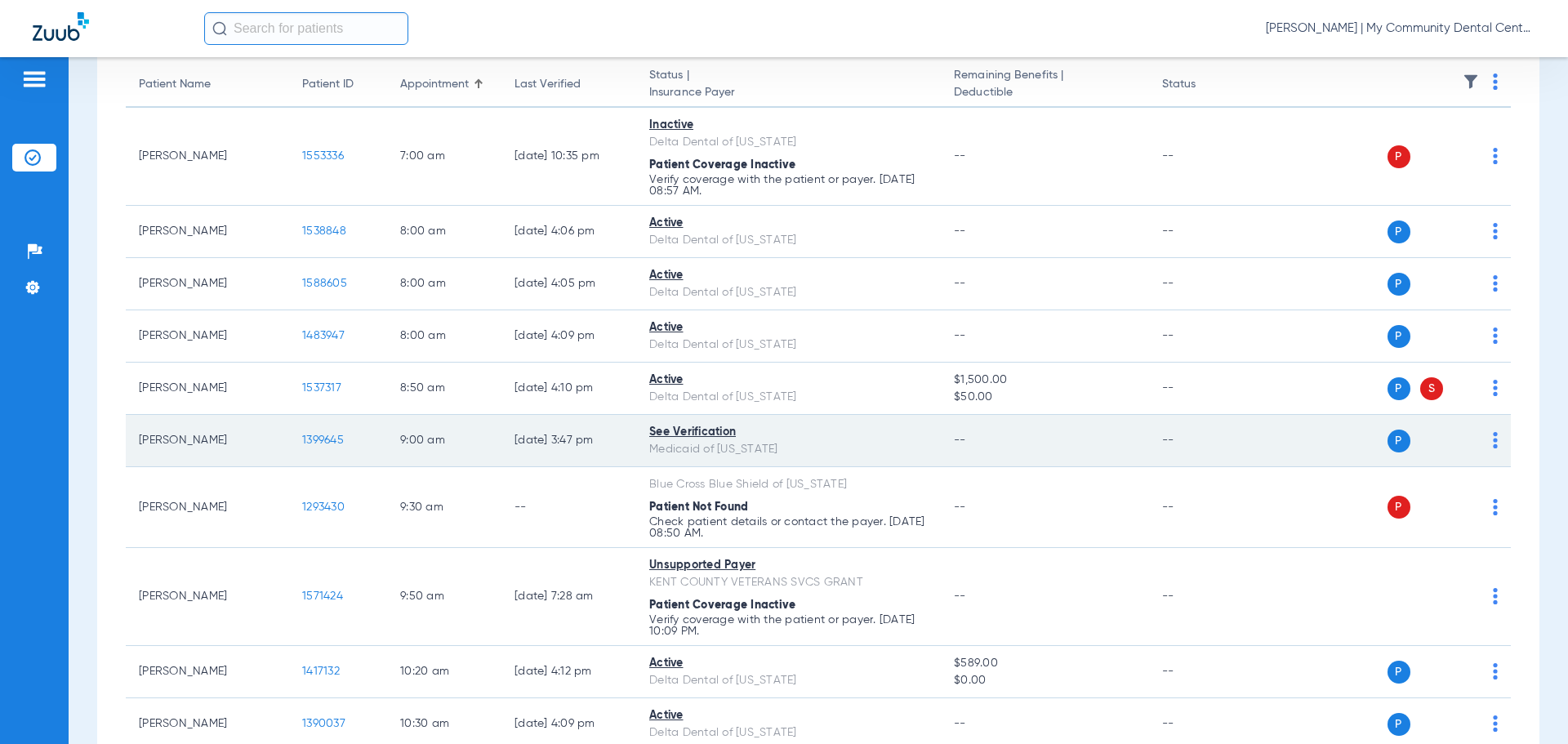
click at [334, 440] on span "1399645" at bounding box center [323, 440] width 42 height 11
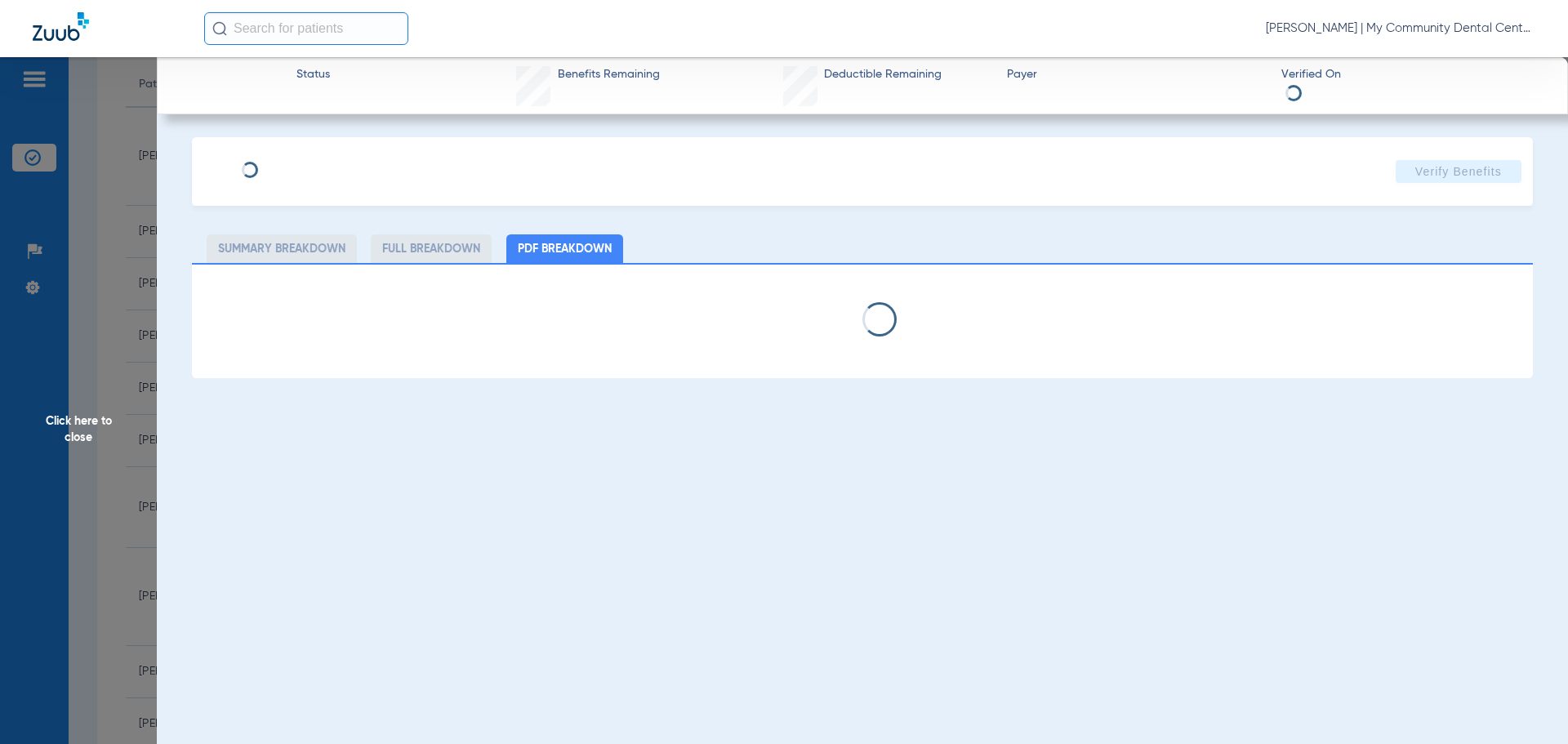
select select "page-width"
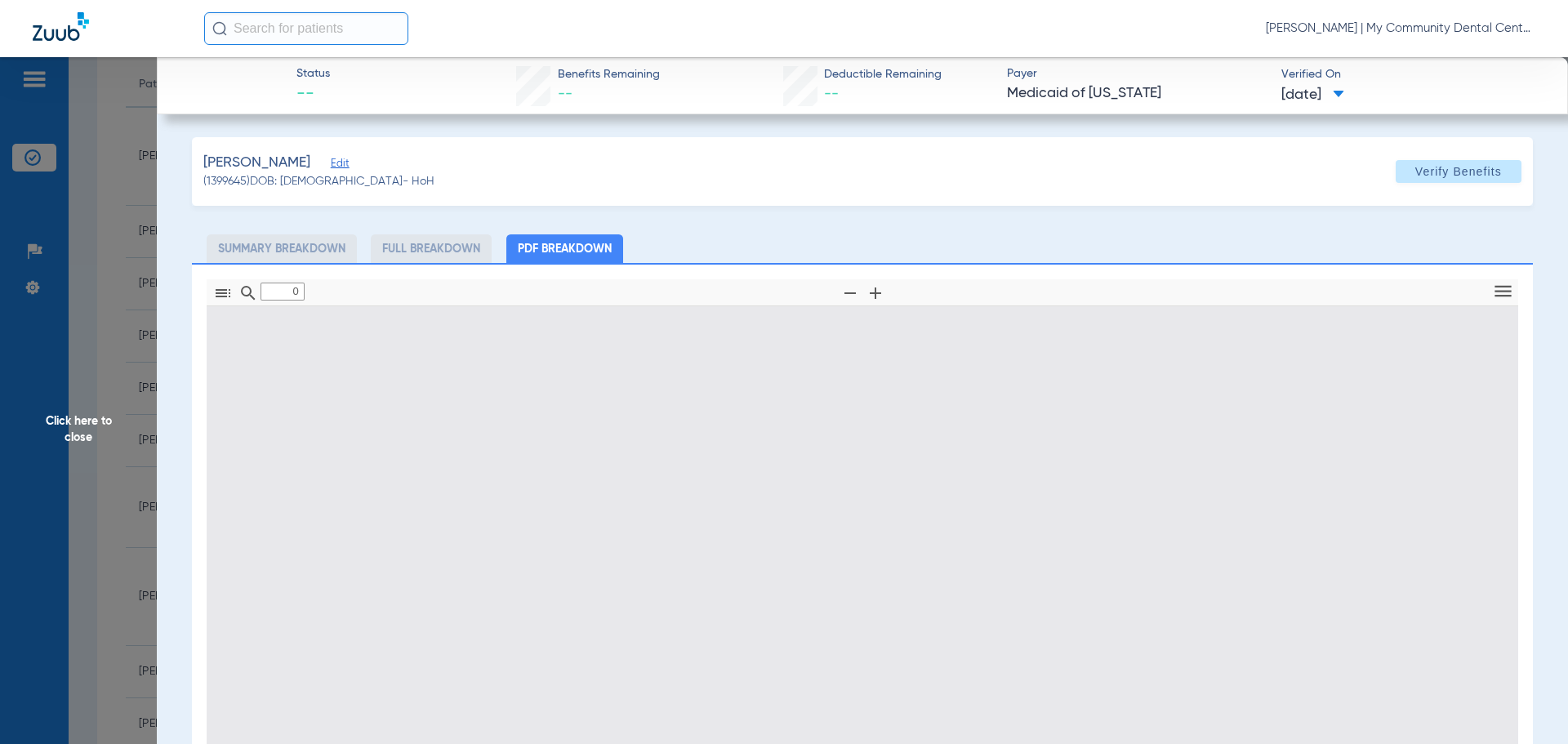
type input "1"
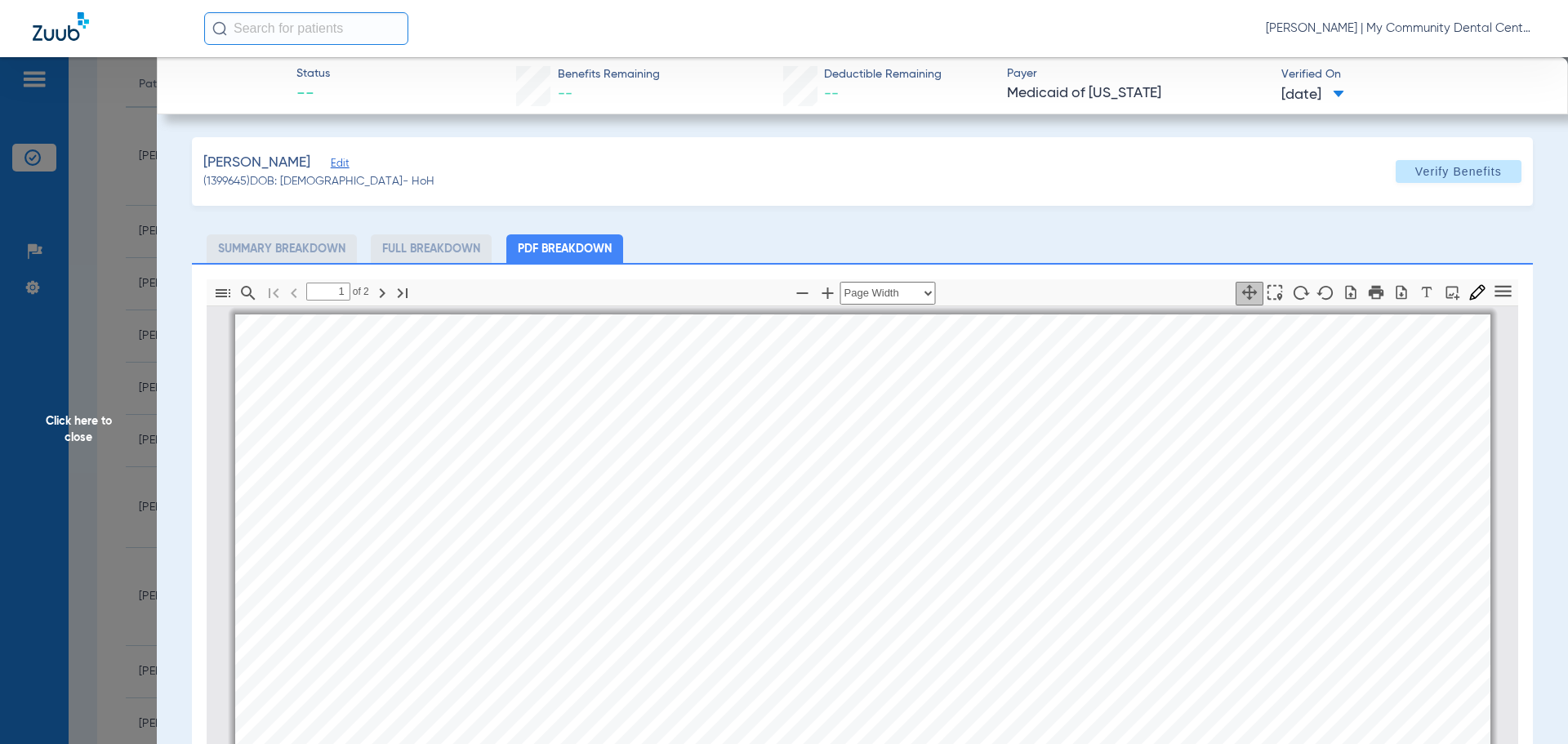
scroll to position [8, 0]
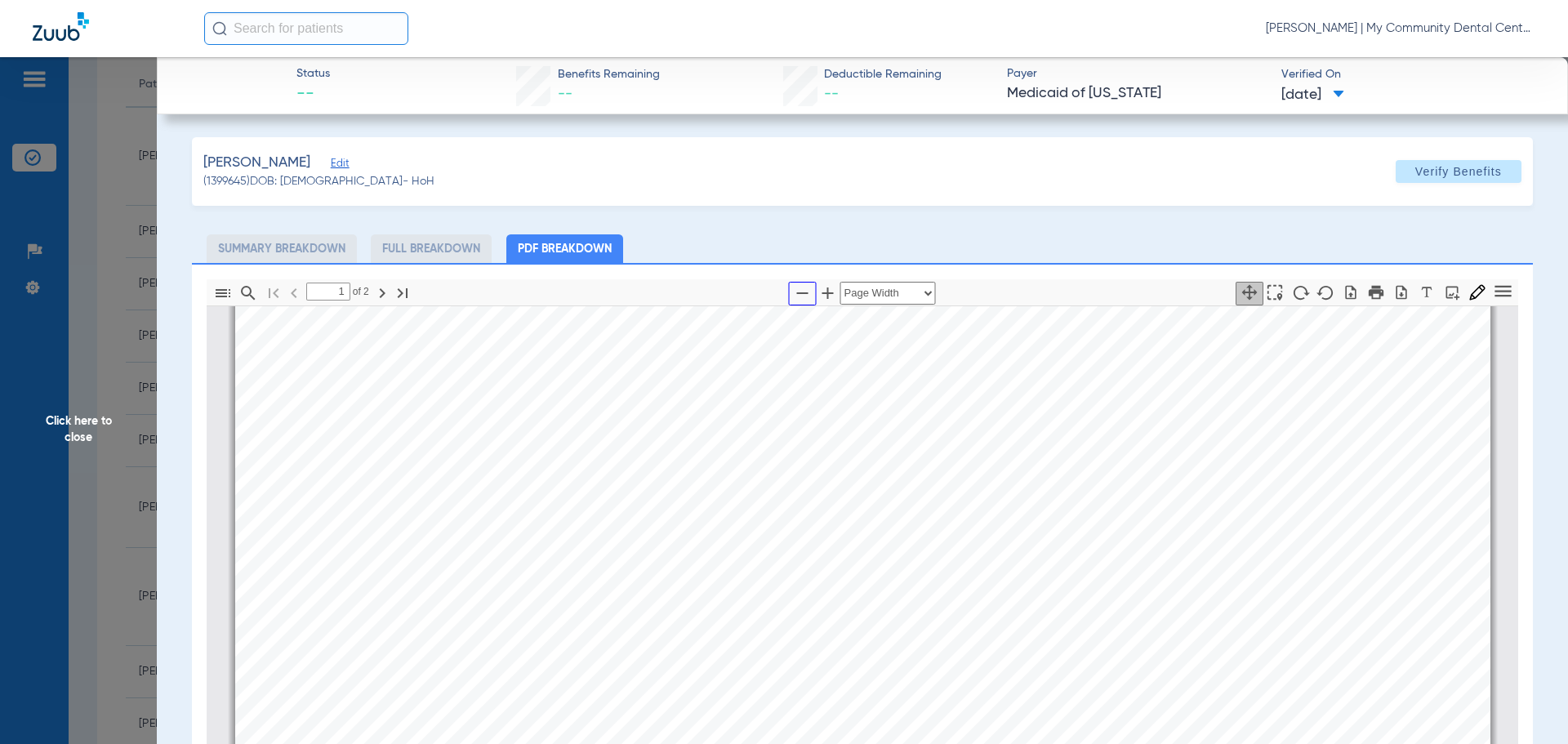
click at [795, 291] on icon "button" at bounding box center [803, 292] width 20 height 20
select select "custom"
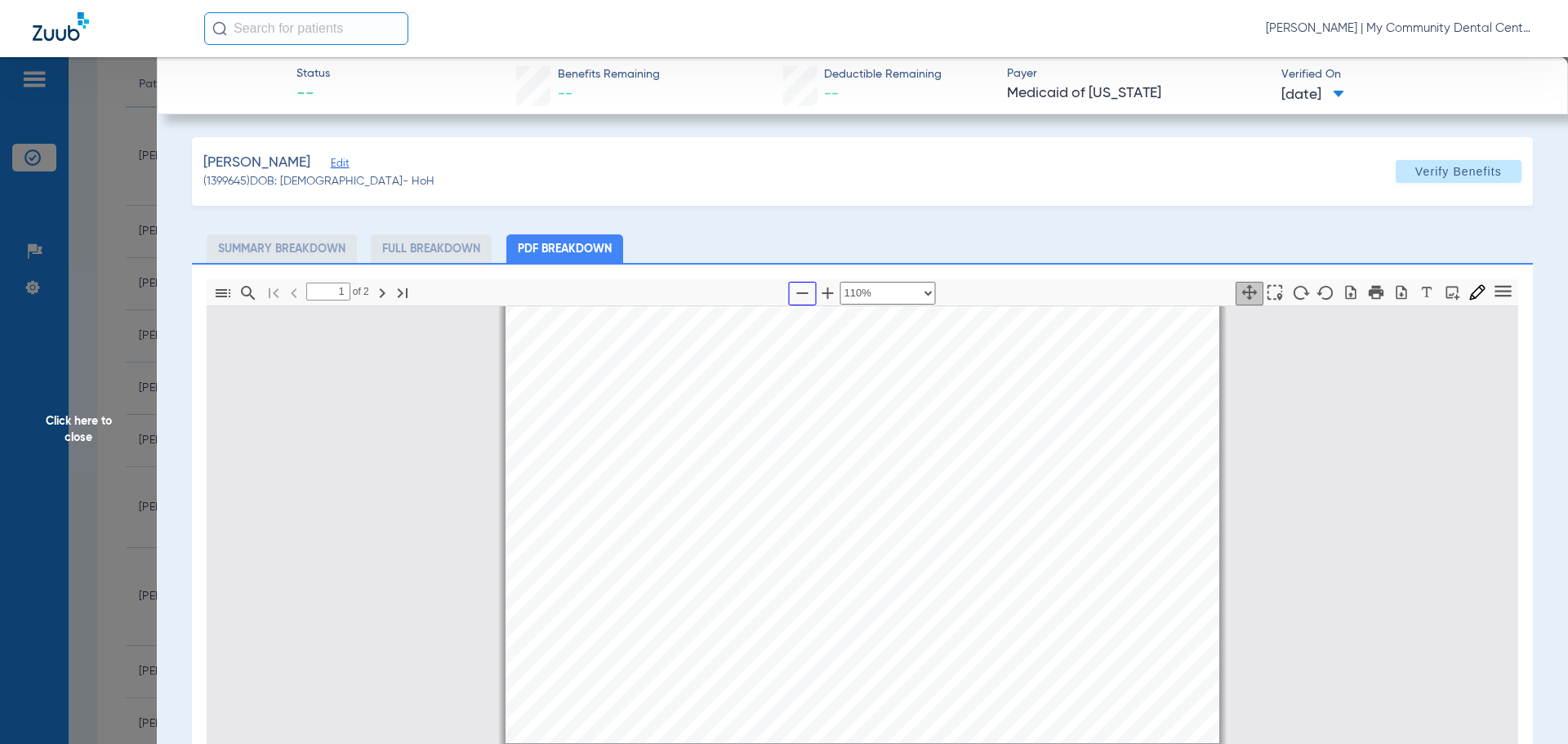
type input "2"
select select "custom"
drag, startPoint x: 93, startPoint y: 430, endPoint x: 196, endPoint y: 449, distance: 104.7
click at [90, 429] on span "Click here to close" at bounding box center [78, 428] width 156 height 744
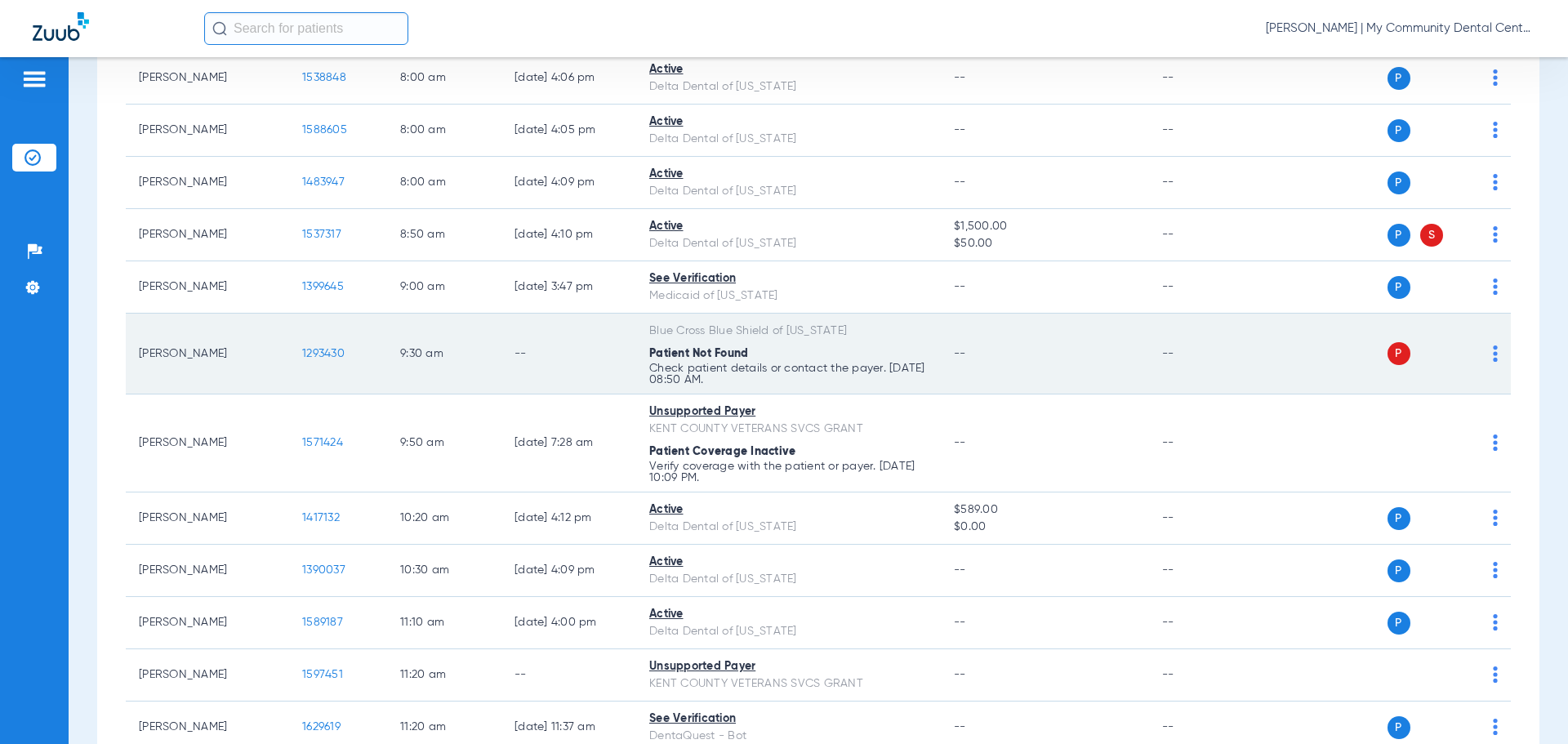
scroll to position [327, 0]
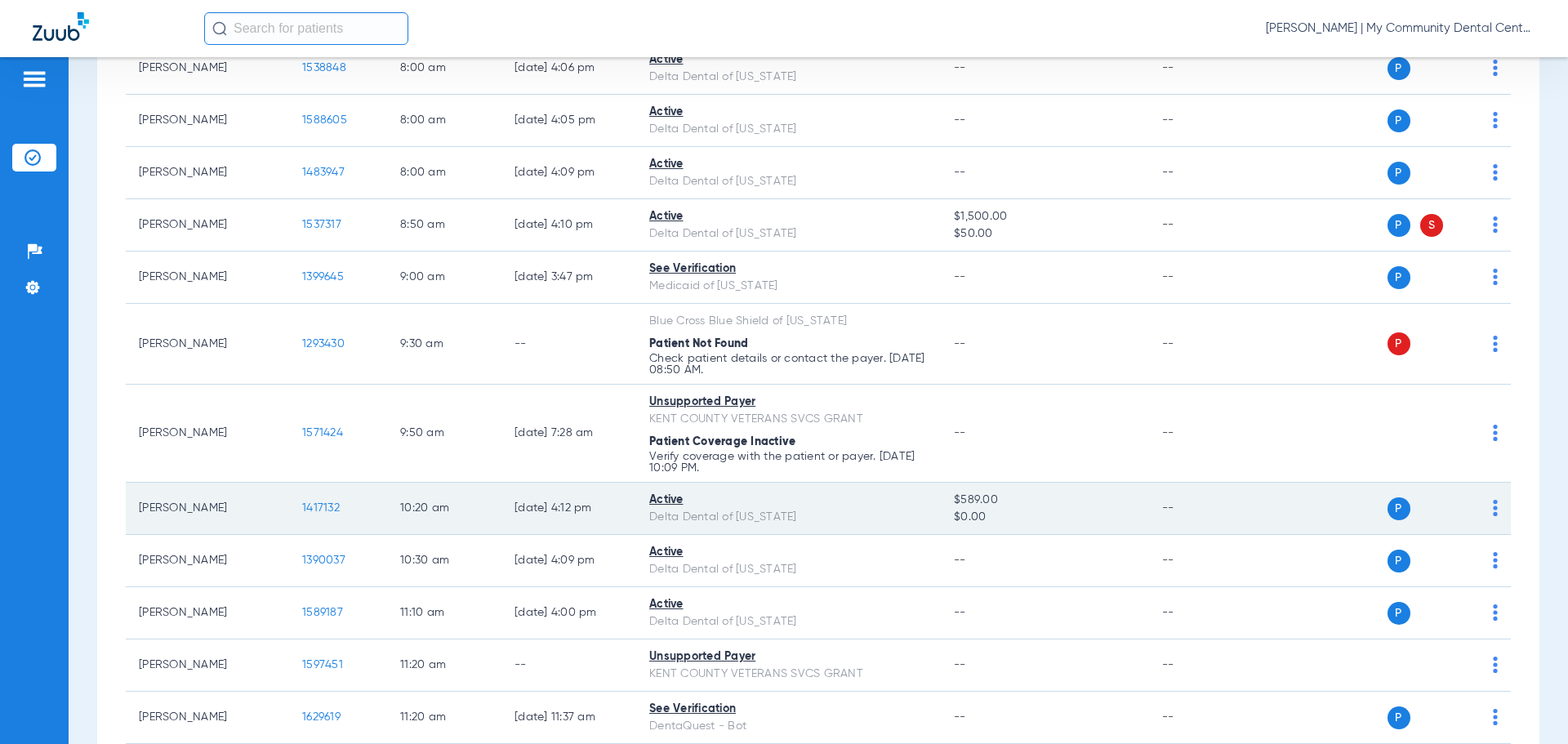
click at [322, 507] on span "1417132" at bounding box center [321, 507] width 37 height 11
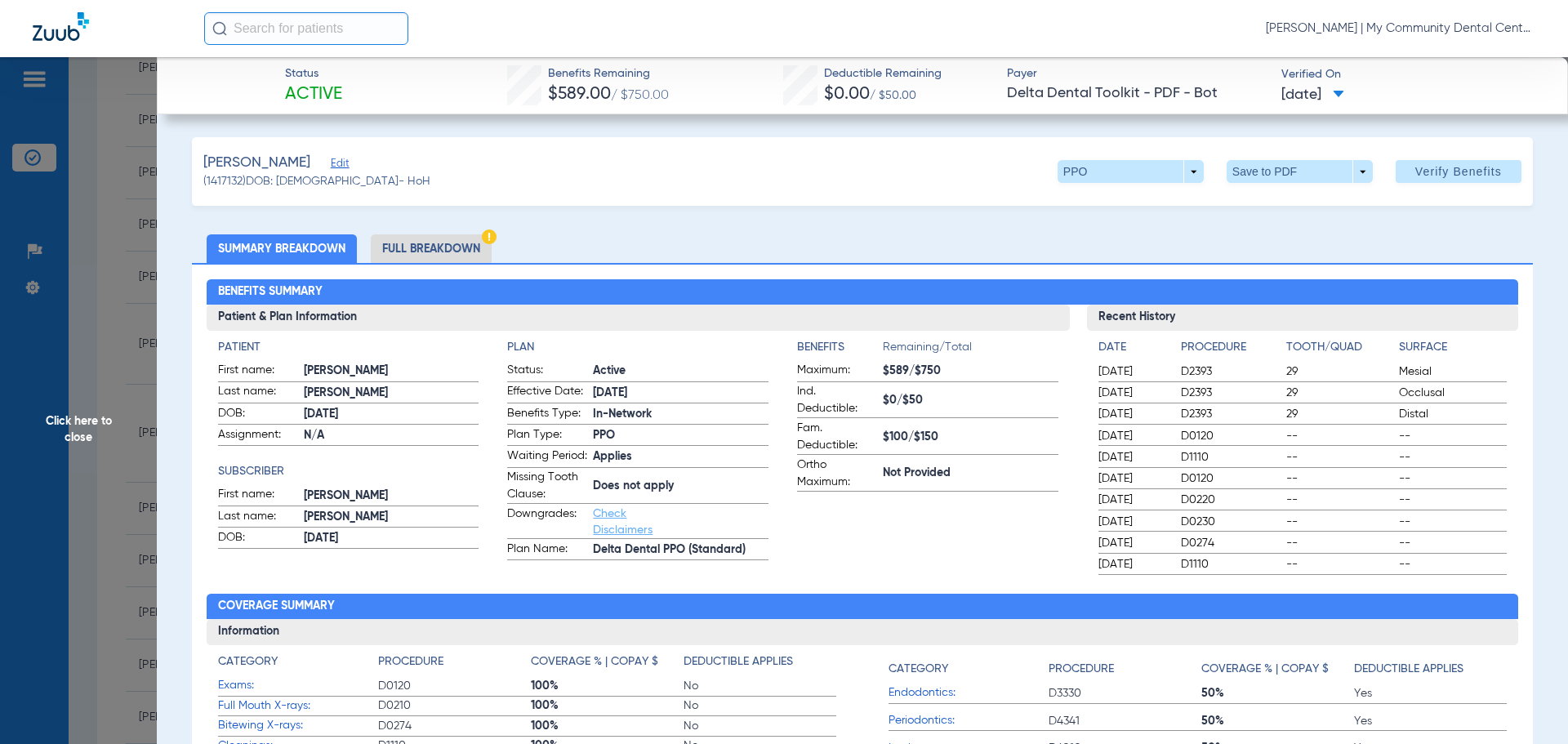
click at [439, 250] on li "Full Breakdown" at bounding box center [431, 249] width 121 height 29
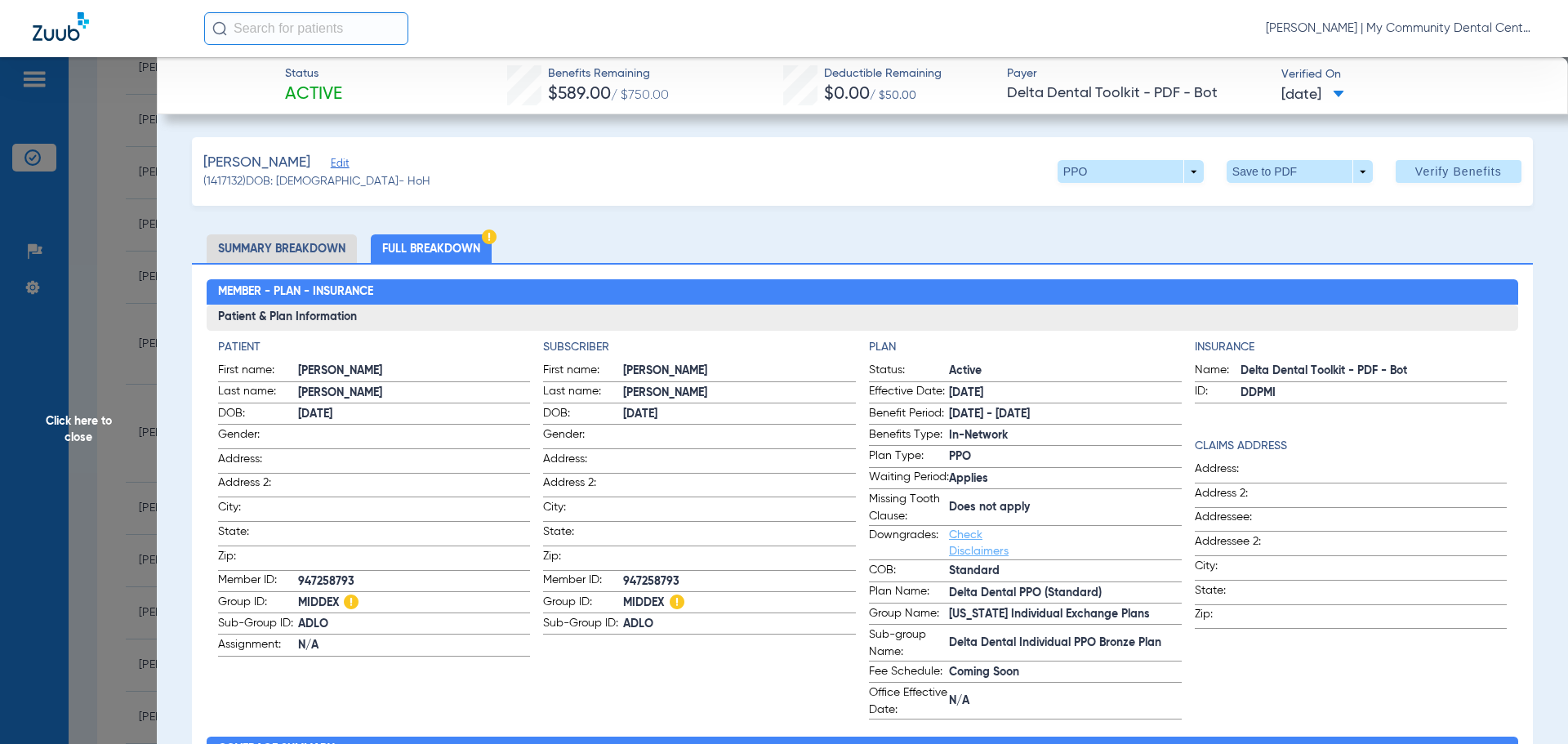
click at [76, 415] on span "Click here to close" at bounding box center [78, 428] width 156 height 744
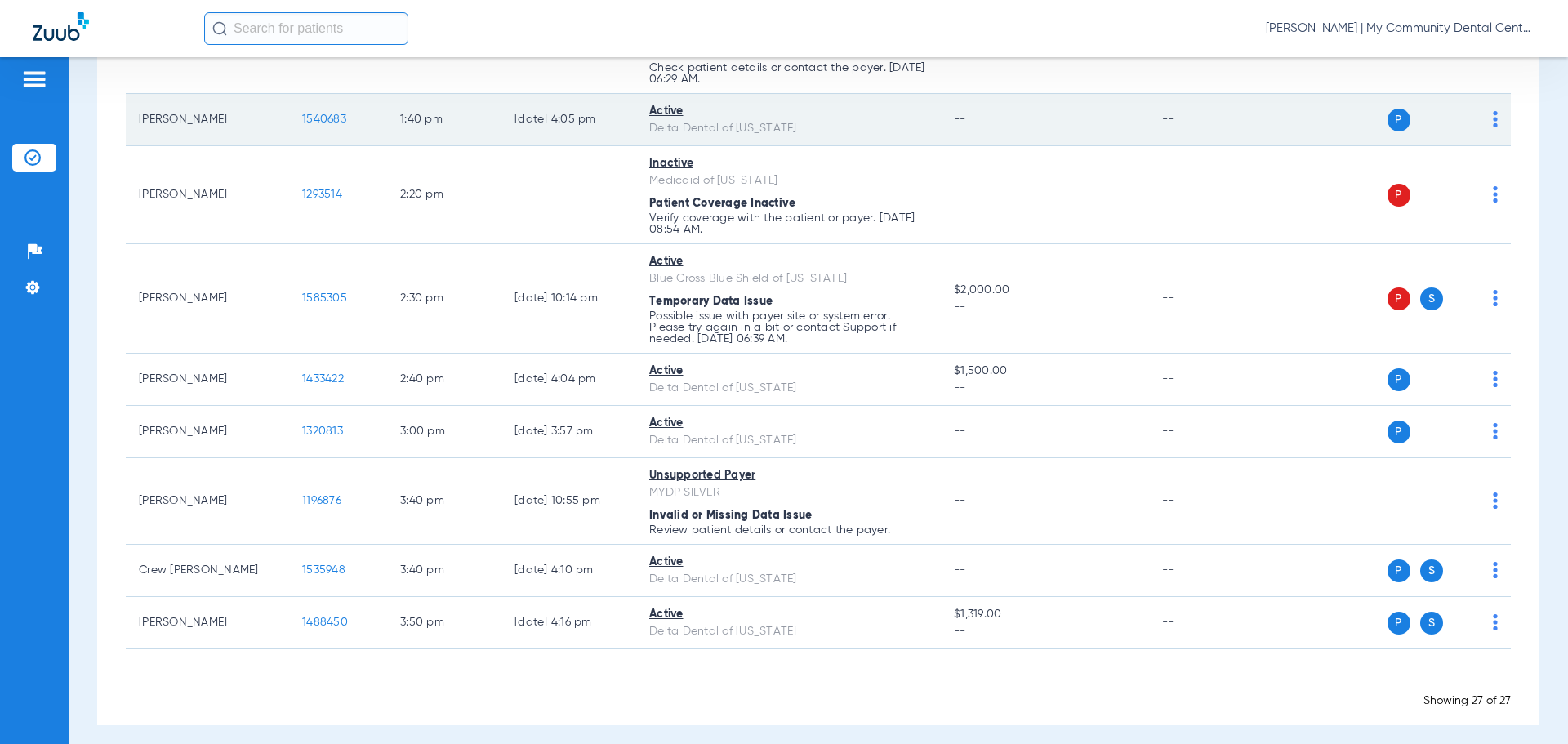
scroll to position [1392, 0]
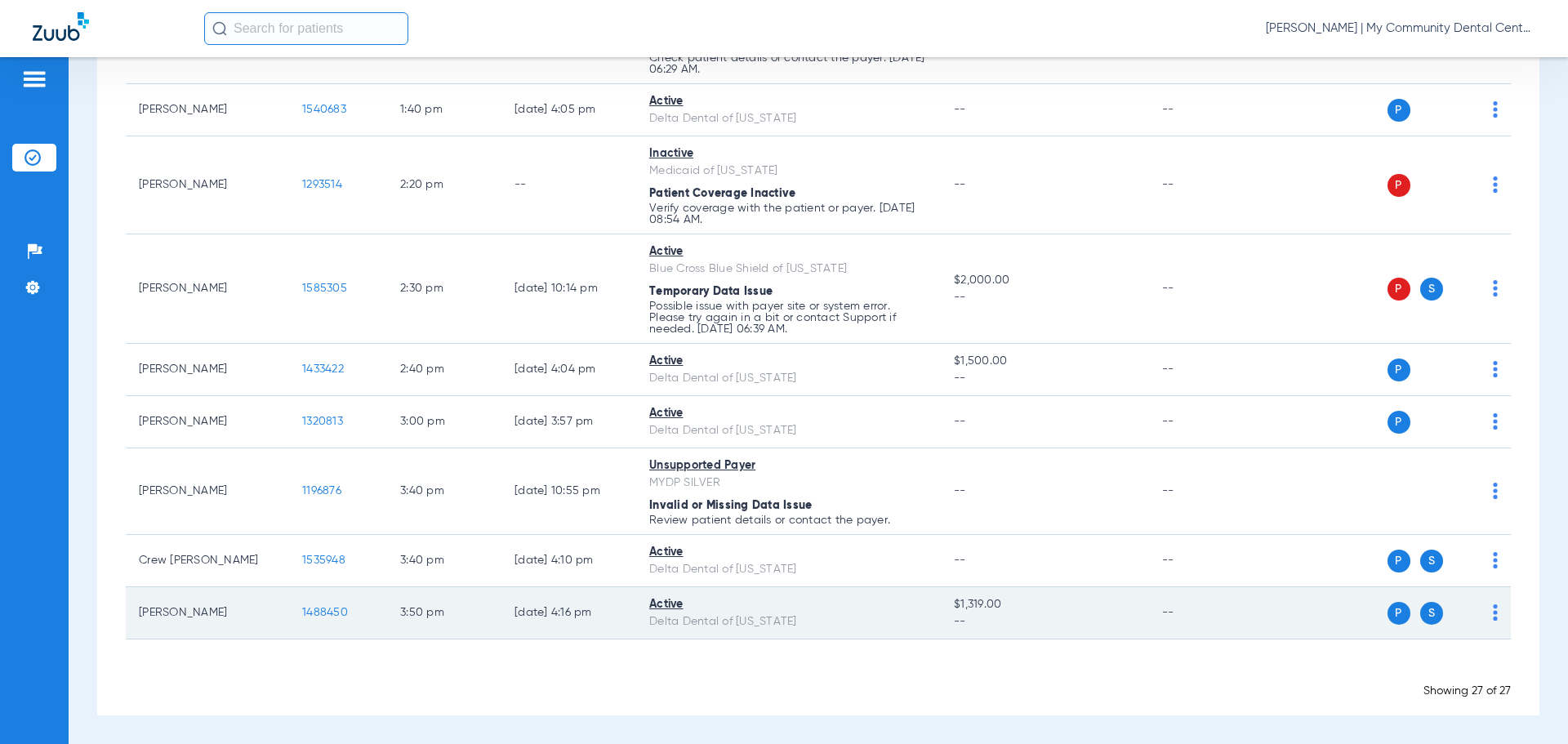
click at [341, 609] on span "1488450" at bounding box center [325, 613] width 46 height 11
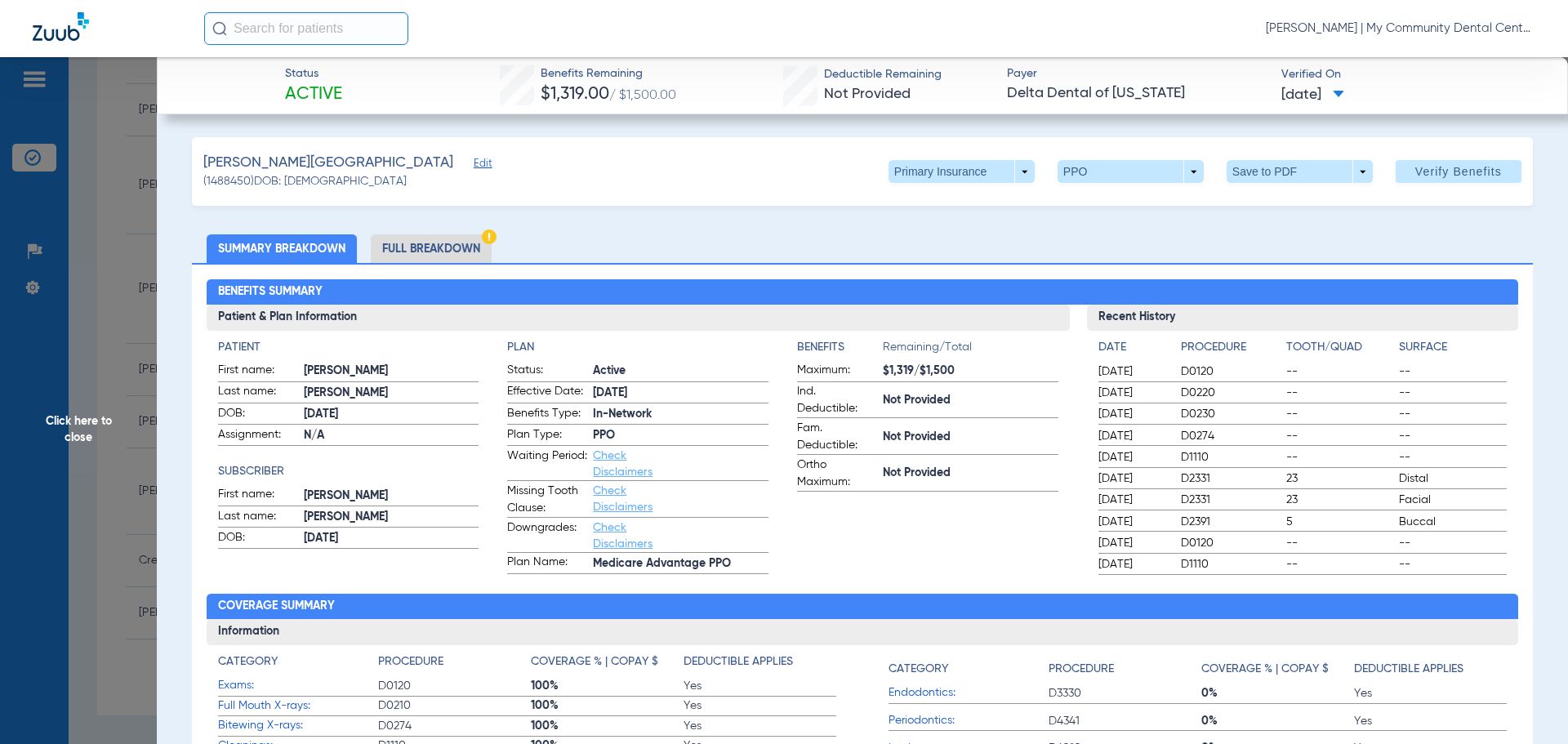
click at [460, 248] on li "Full Breakdown" at bounding box center [431, 249] width 121 height 29
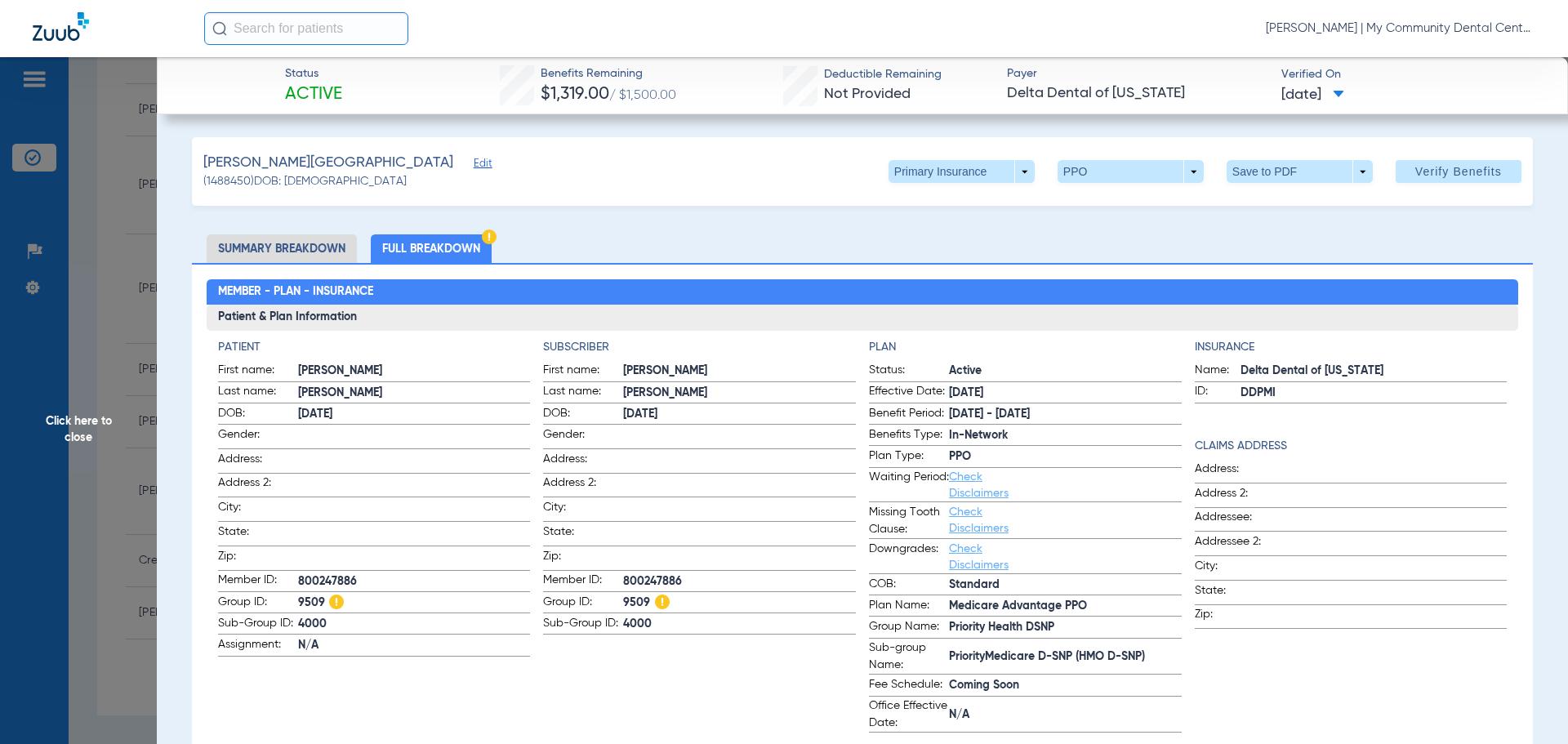
drag, startPoint x: 85, startPoint y: 415, endPoint x: 183, endPoint y: 426, distance: 98.6
click at [85, 415] on span "Click here to close" at bounding box center [78, 428] width 156 height 744
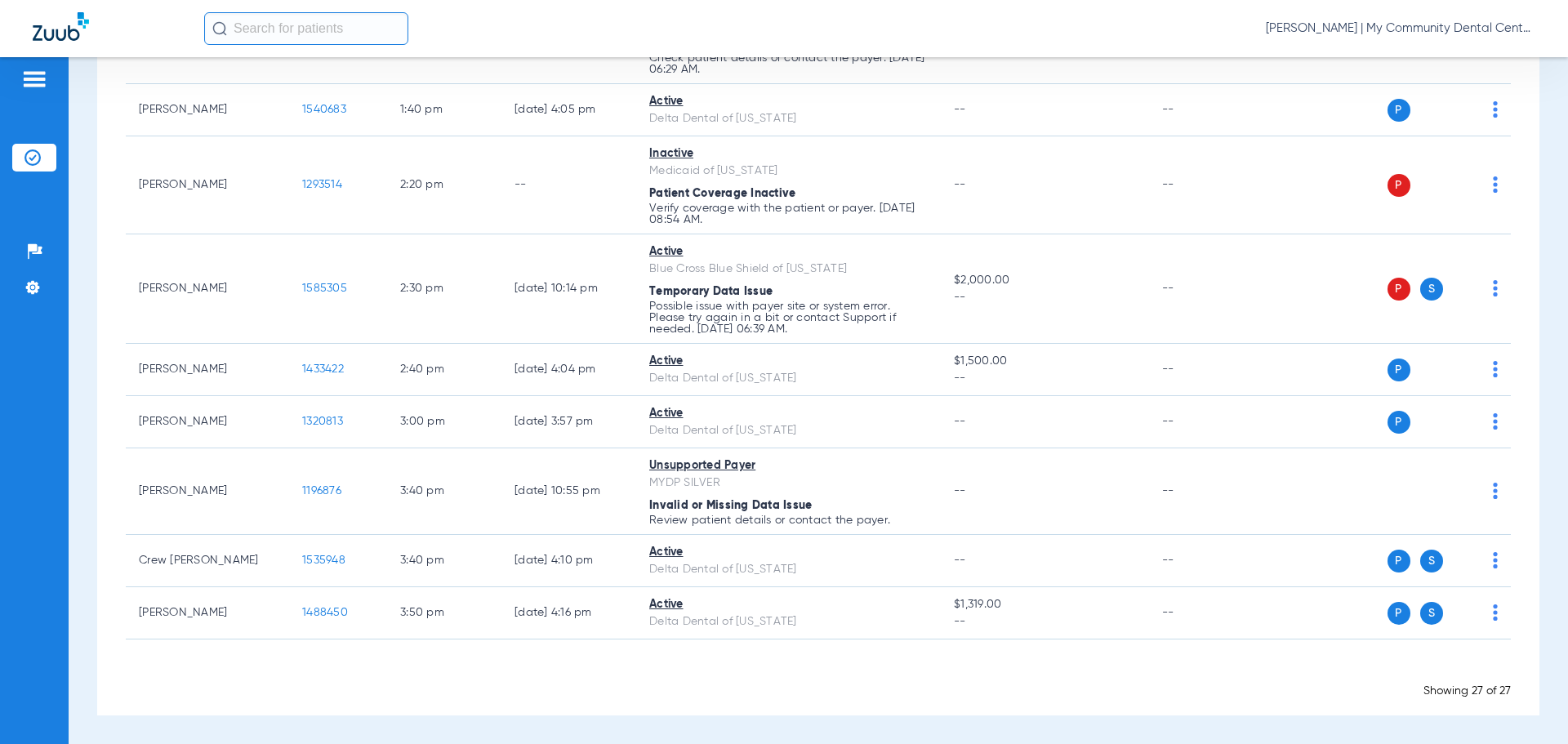
click at [1416, 35] on span "[PERSON_NAME] | My Community Dental Centers" at bounding box center [1400, 29] width 269 height 17
click at [1453, 57] on span "Account Selection" at bounding box center [1474, 58] width 91 height 11
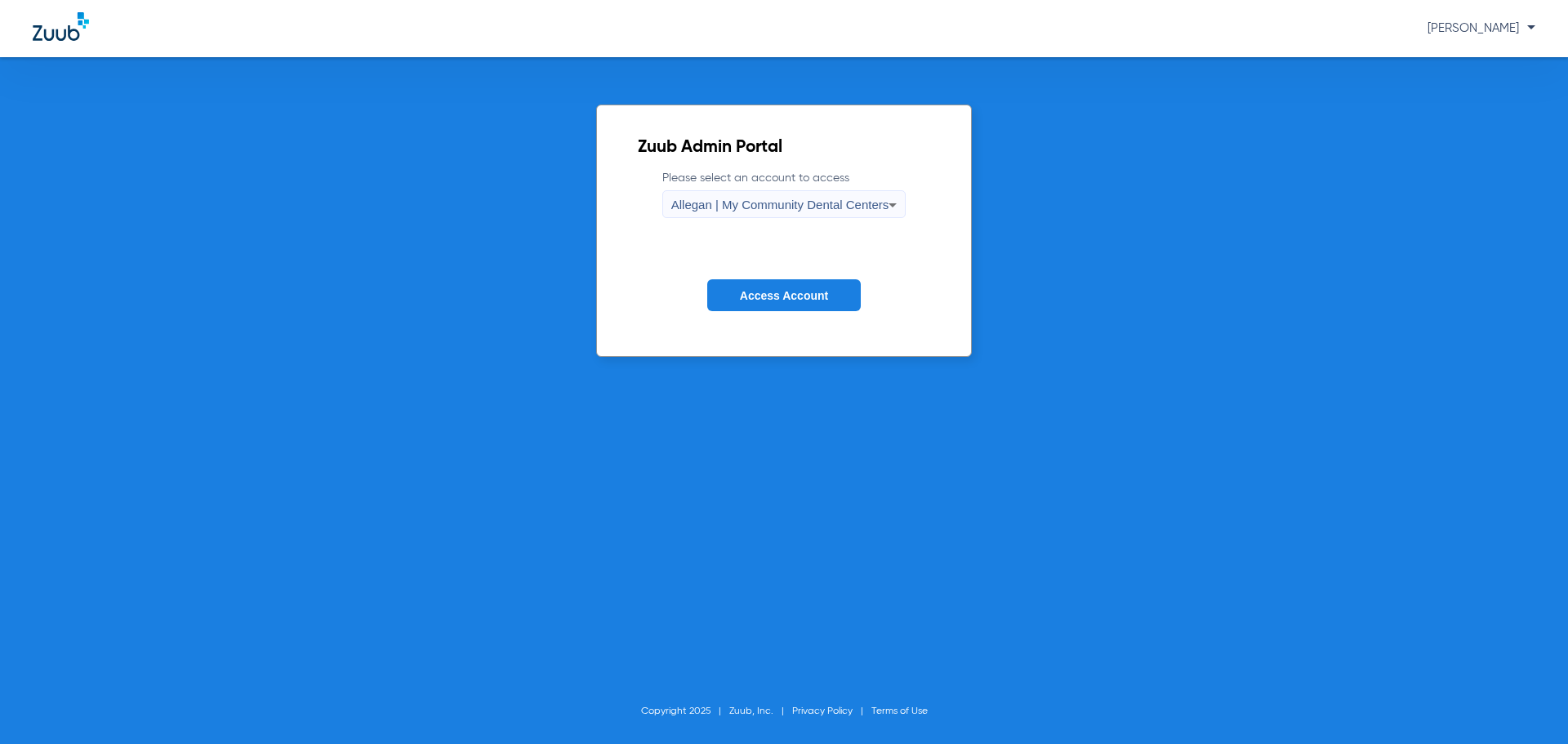
click at [714, 201] on span "Allegan | My Community Dental Centers" at bounding box center [780, 204] width 218 height 14
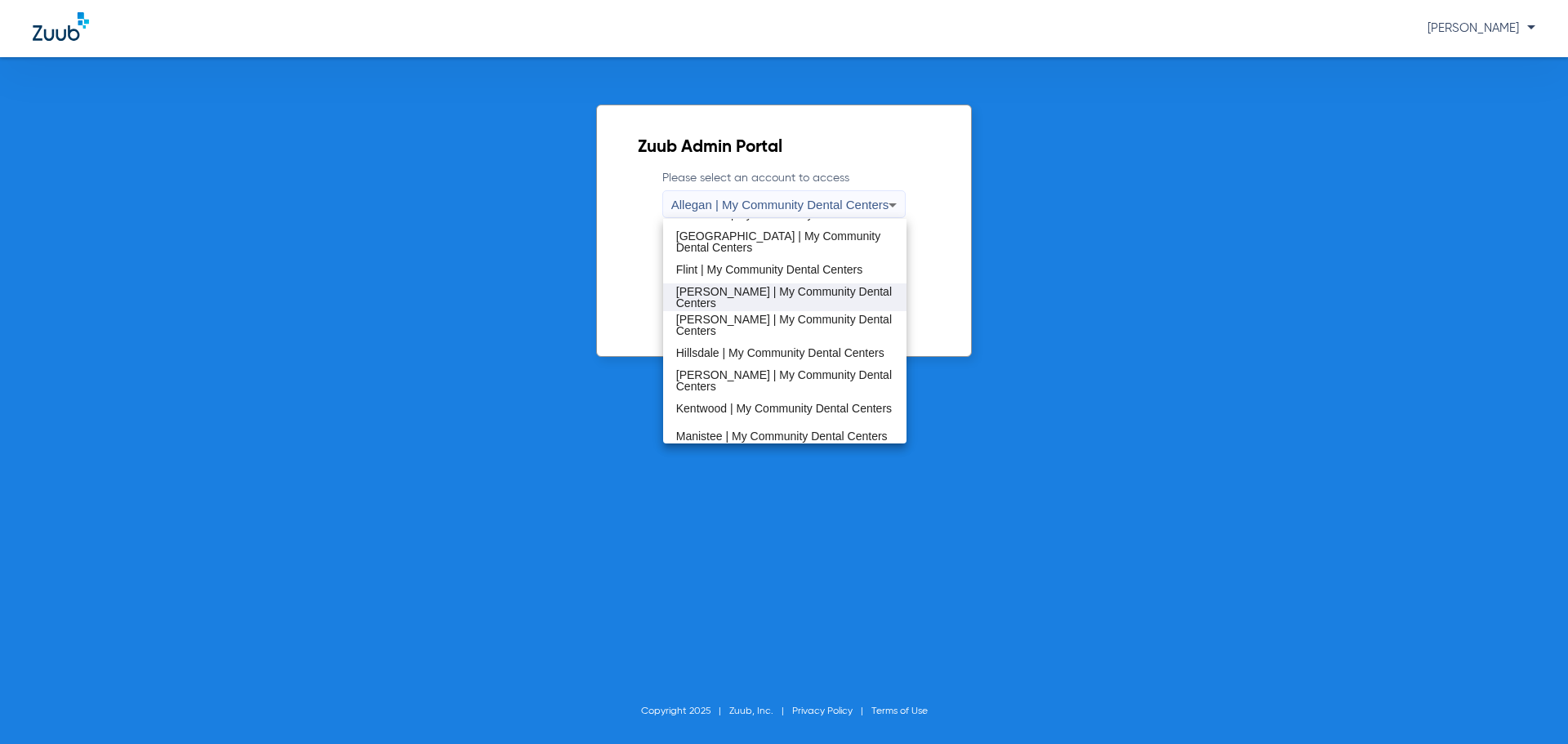
scroll to position [525, 0]
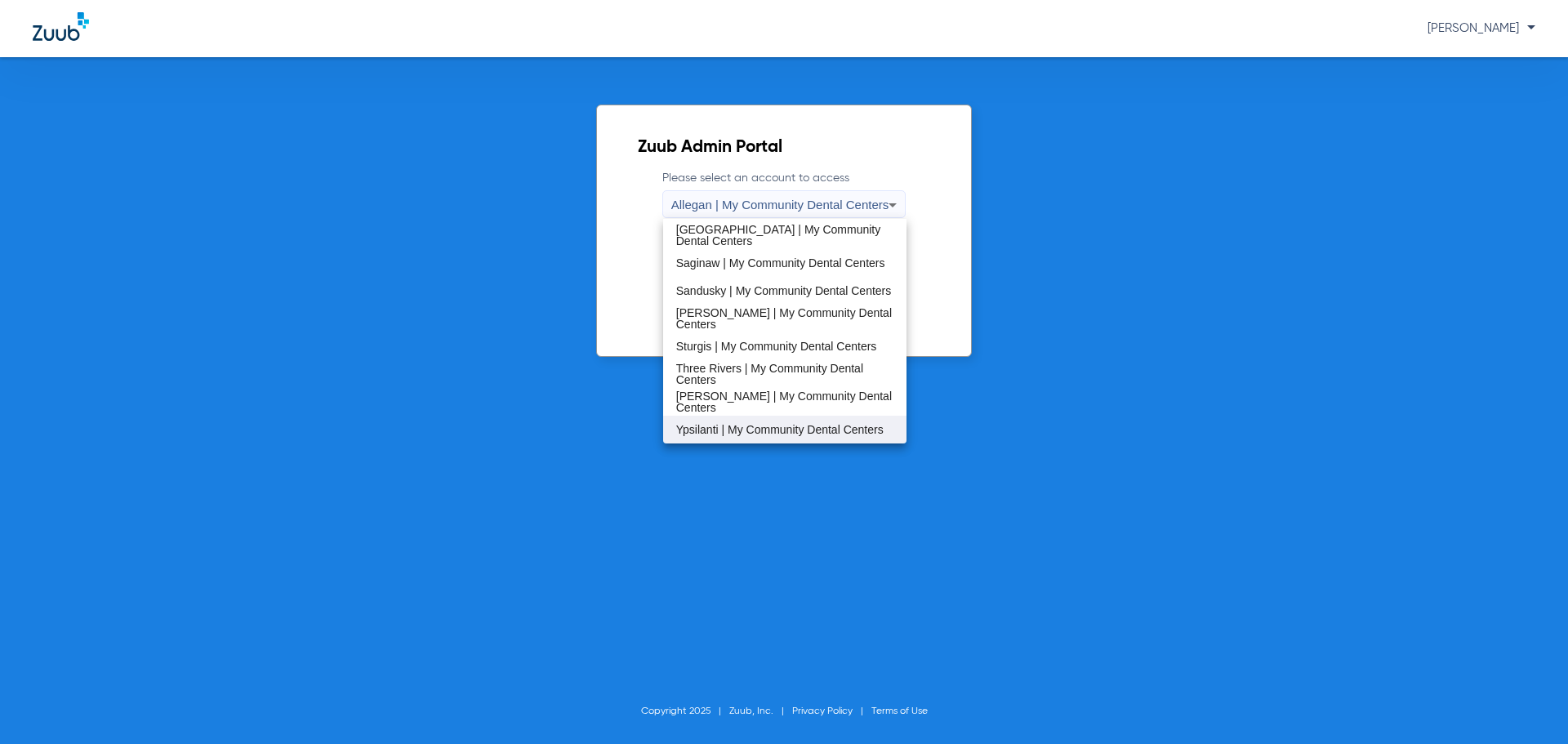
click at [751, 424] on span "Ypsilanti | My Community Dental Centers" at bounding box center [779, 429] width 208 height 11
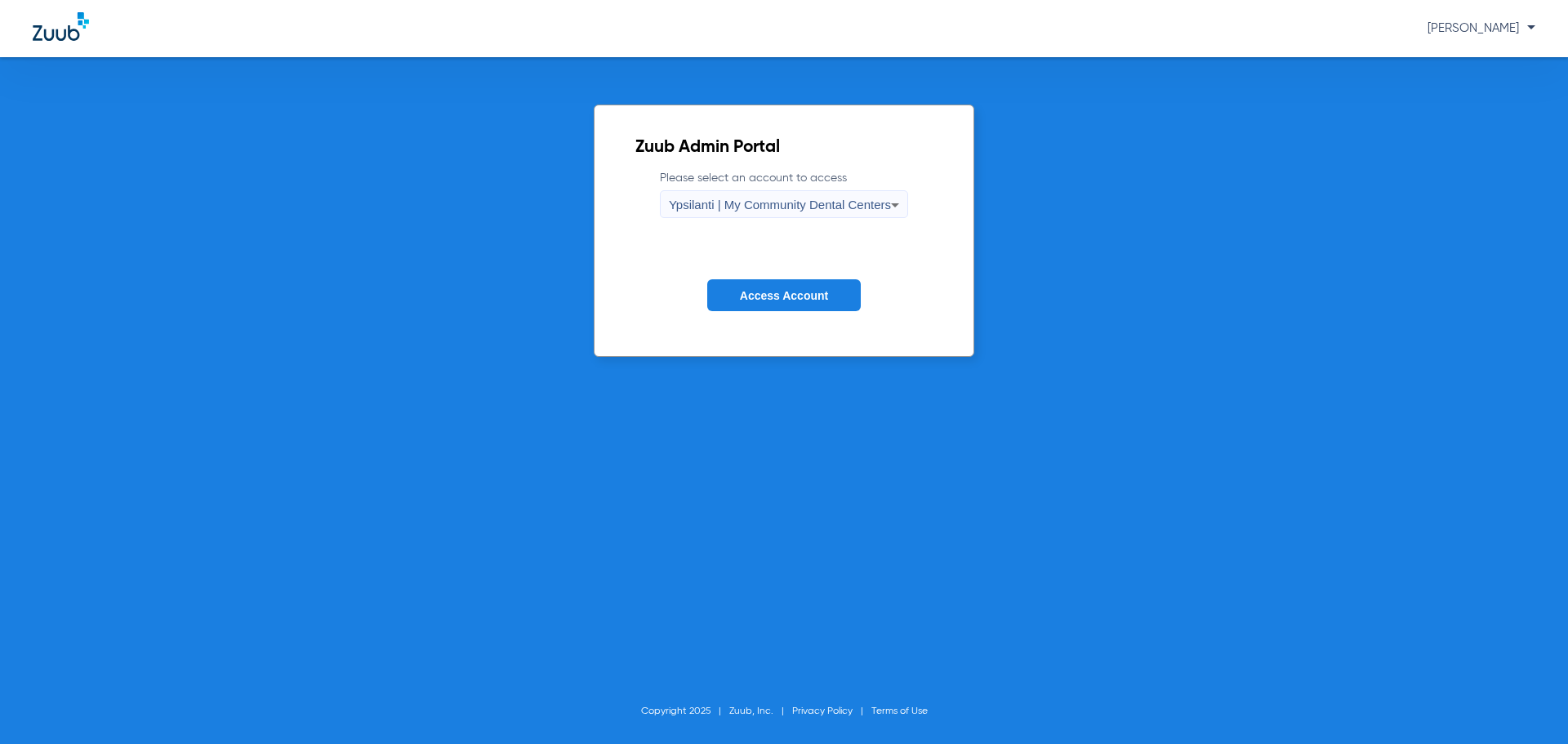
click at [782, 296] on span "Access Account" at bounding box center [784, 296] width 88 height 13
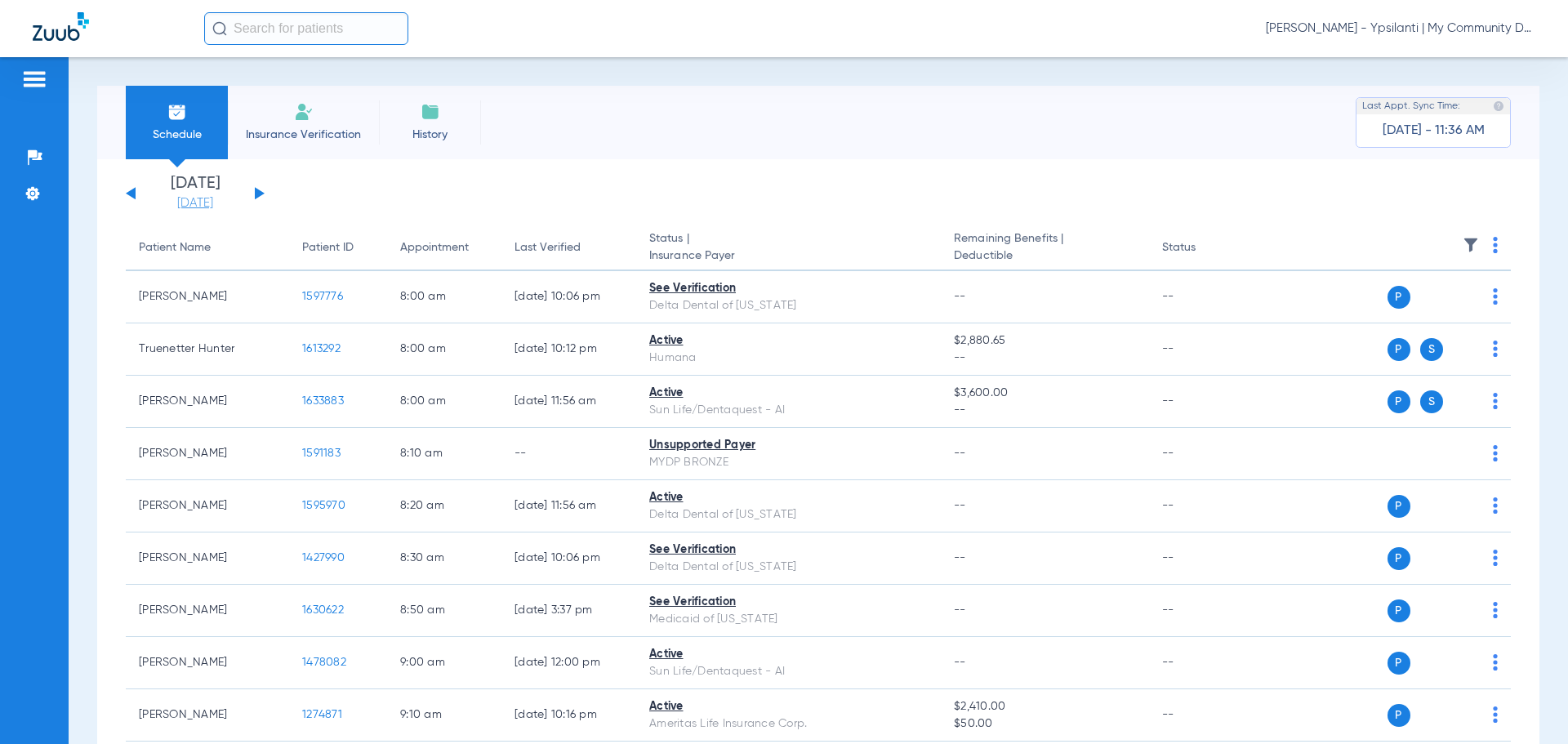
click at [176, 199] on link "[DATE]" at bounding box center [195, 204] width 98 height 17
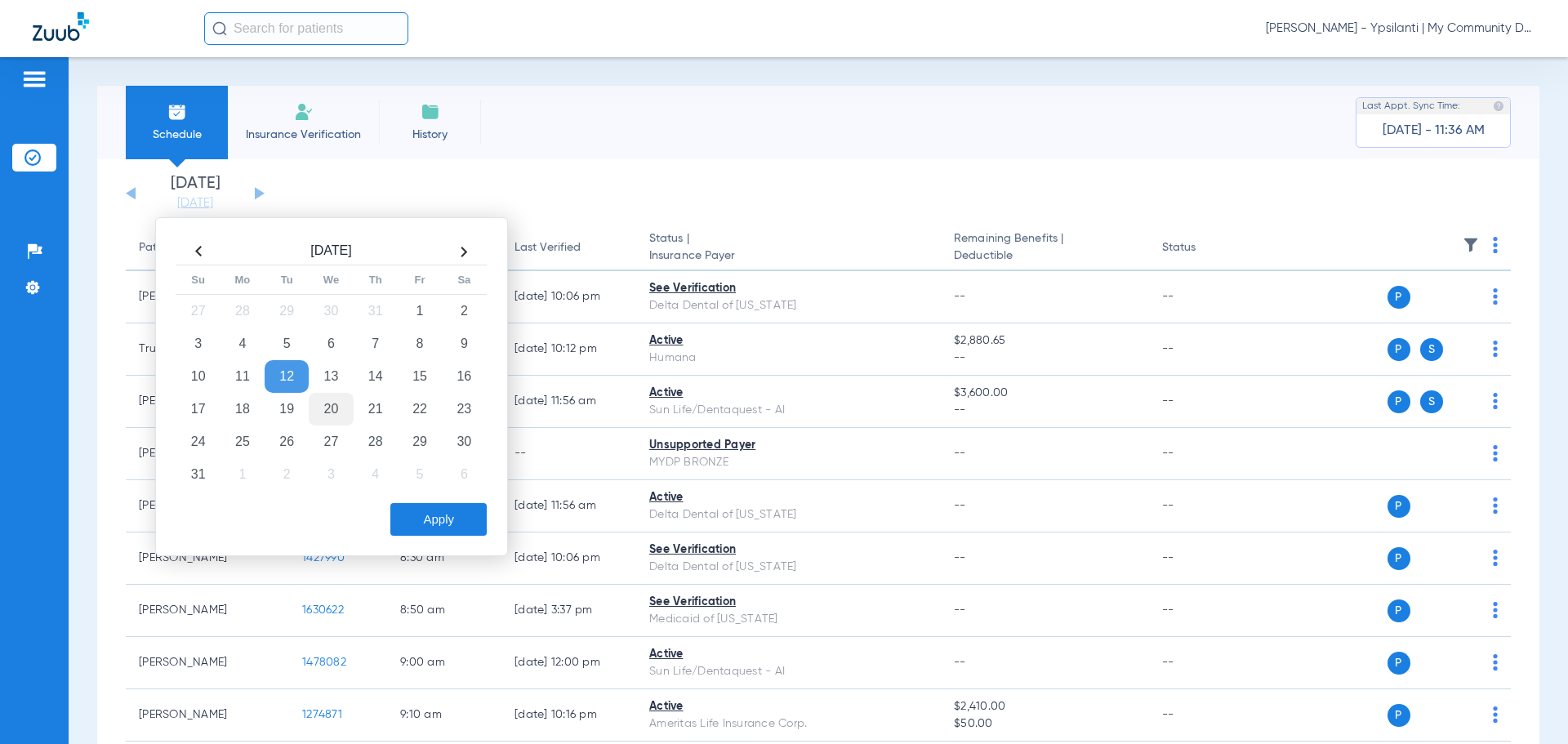
click at [336, 411] on td "20" at bounding box center [331, 409] width 44 height 33
click at [421, 521] on button "Apply" at bounding box center [439, 519] width 97 height 33
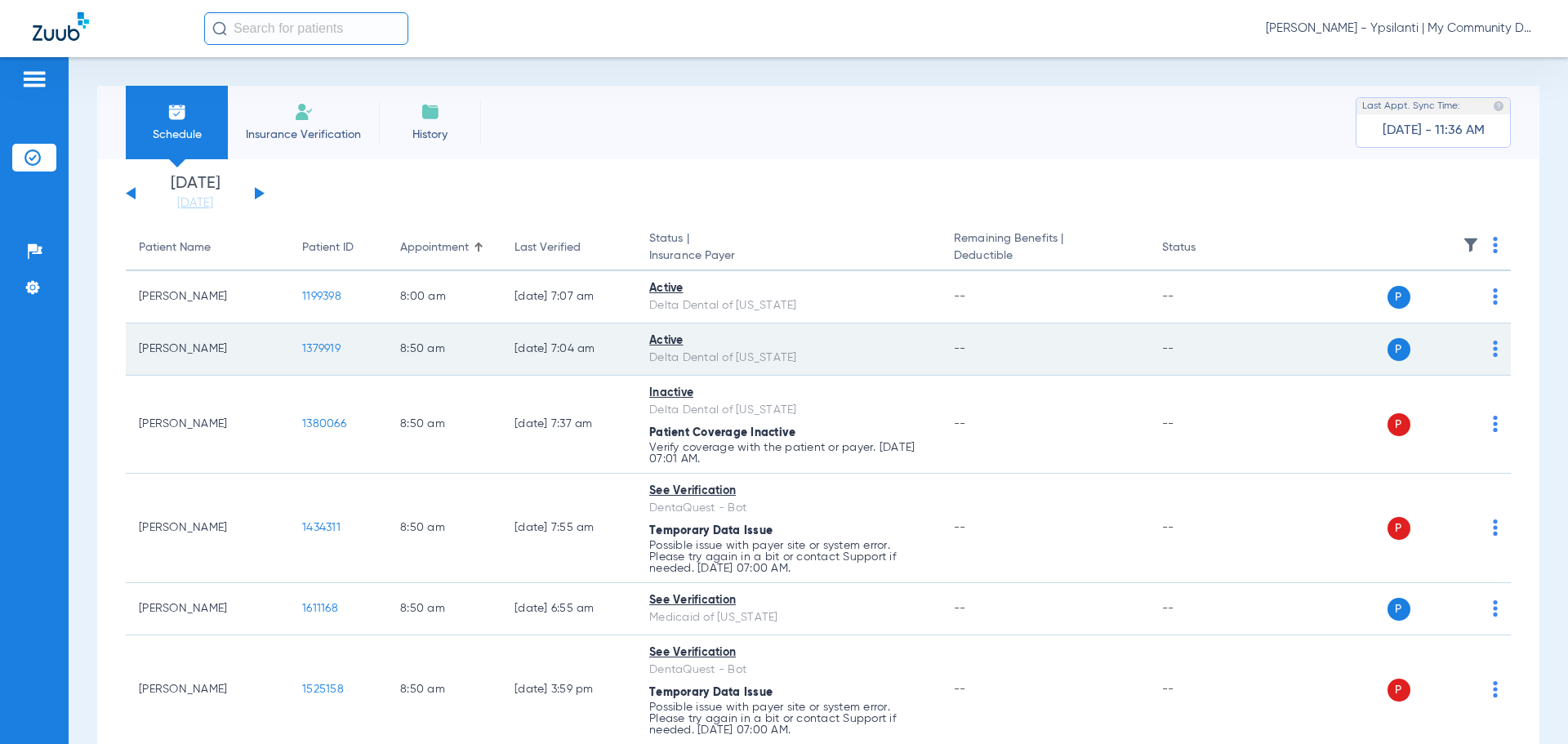
click at [316, 349] on span "1379919" at bounding box center [321, 348] width 38 height 11
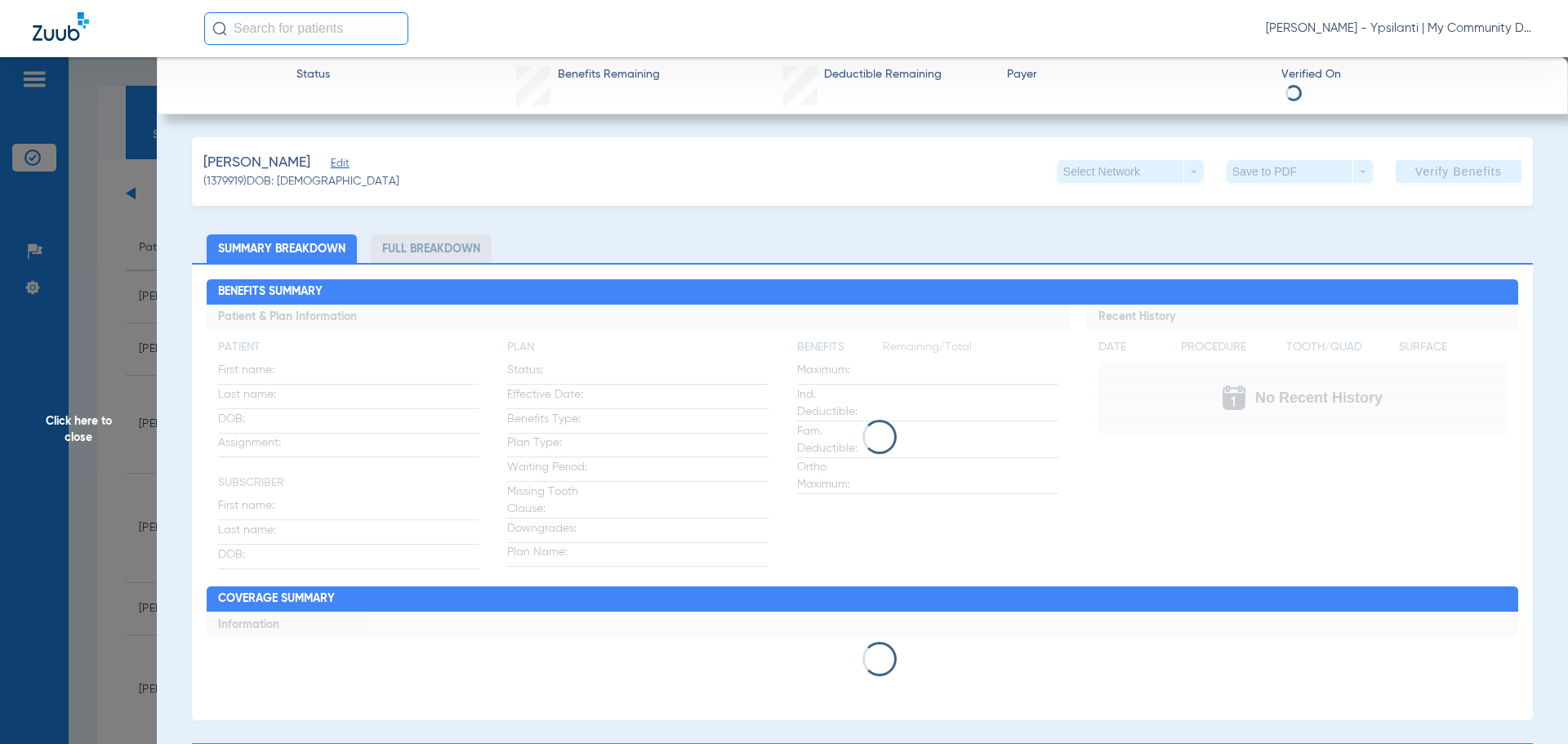
click at [96, 412] on span "Click here to close" at bounding box center [78, 428] width 156 height 744
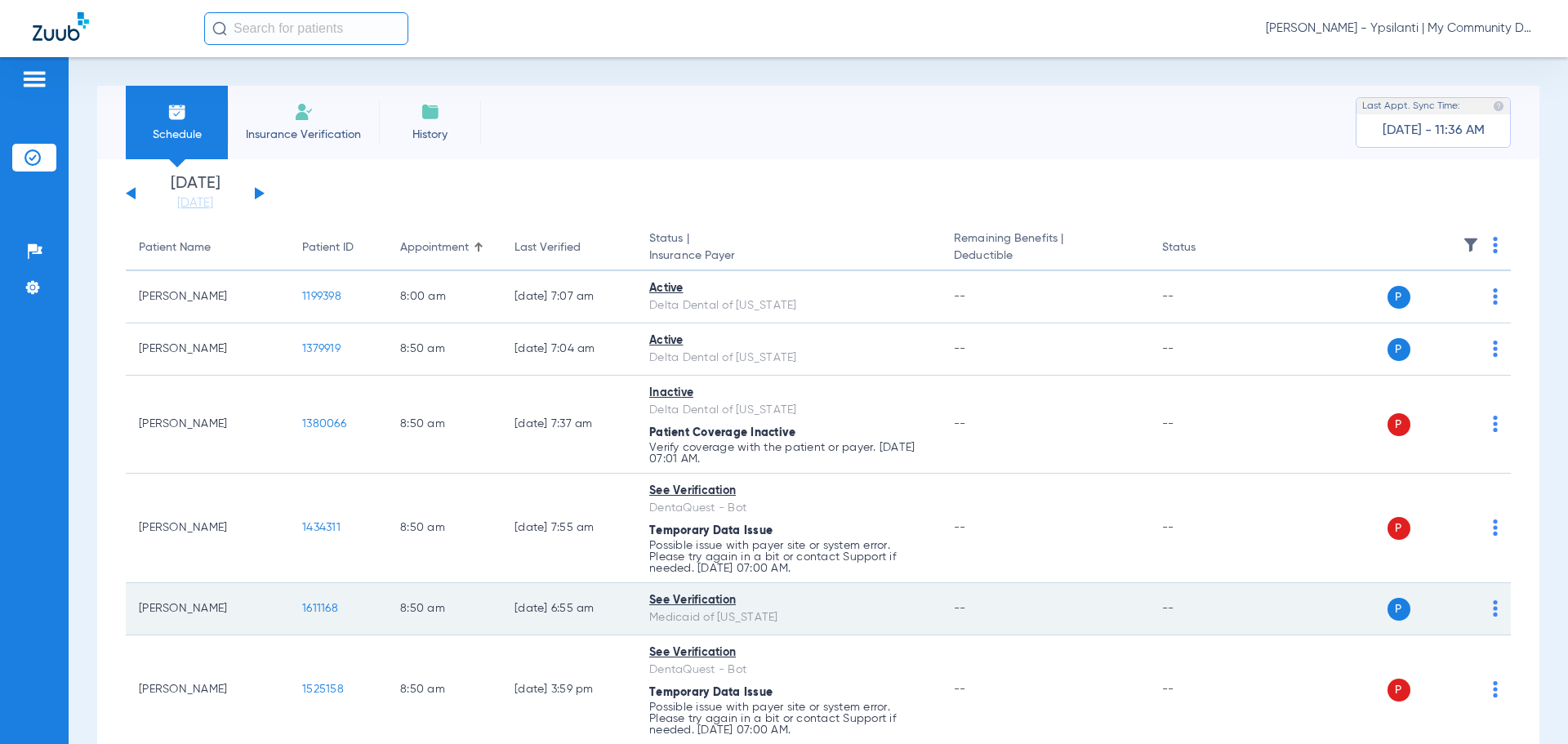
click at [313, 603] on span "1611168" at bounding box center [320, 608] width 36 height 11
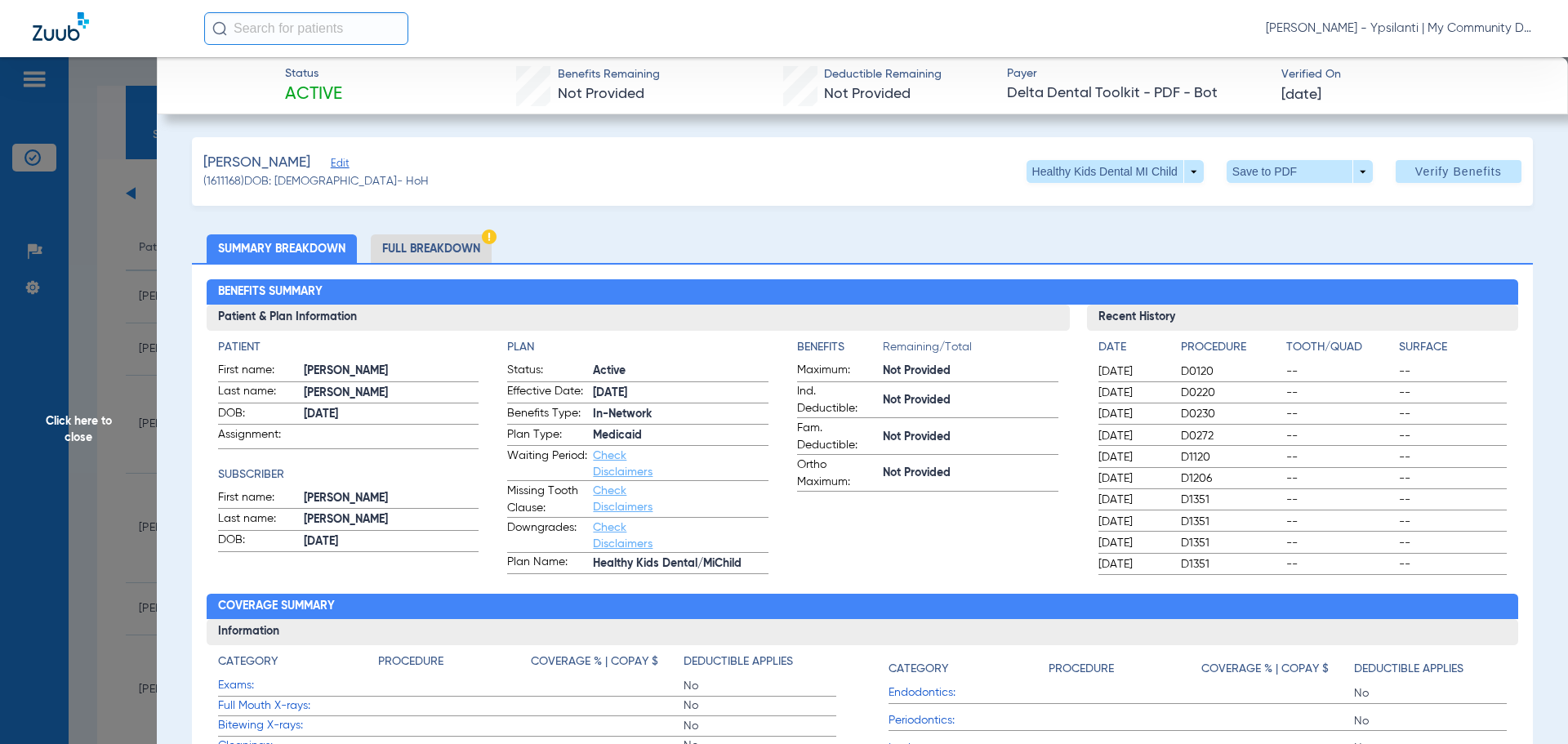
drag, startPoint x: 76, startPoint y: 422, endPoint x: 217, endPoint y: 440, distance: 142.1
click at [76, 422] on span "Click here to close" at bounding box center [78, 428] width 156 height 744
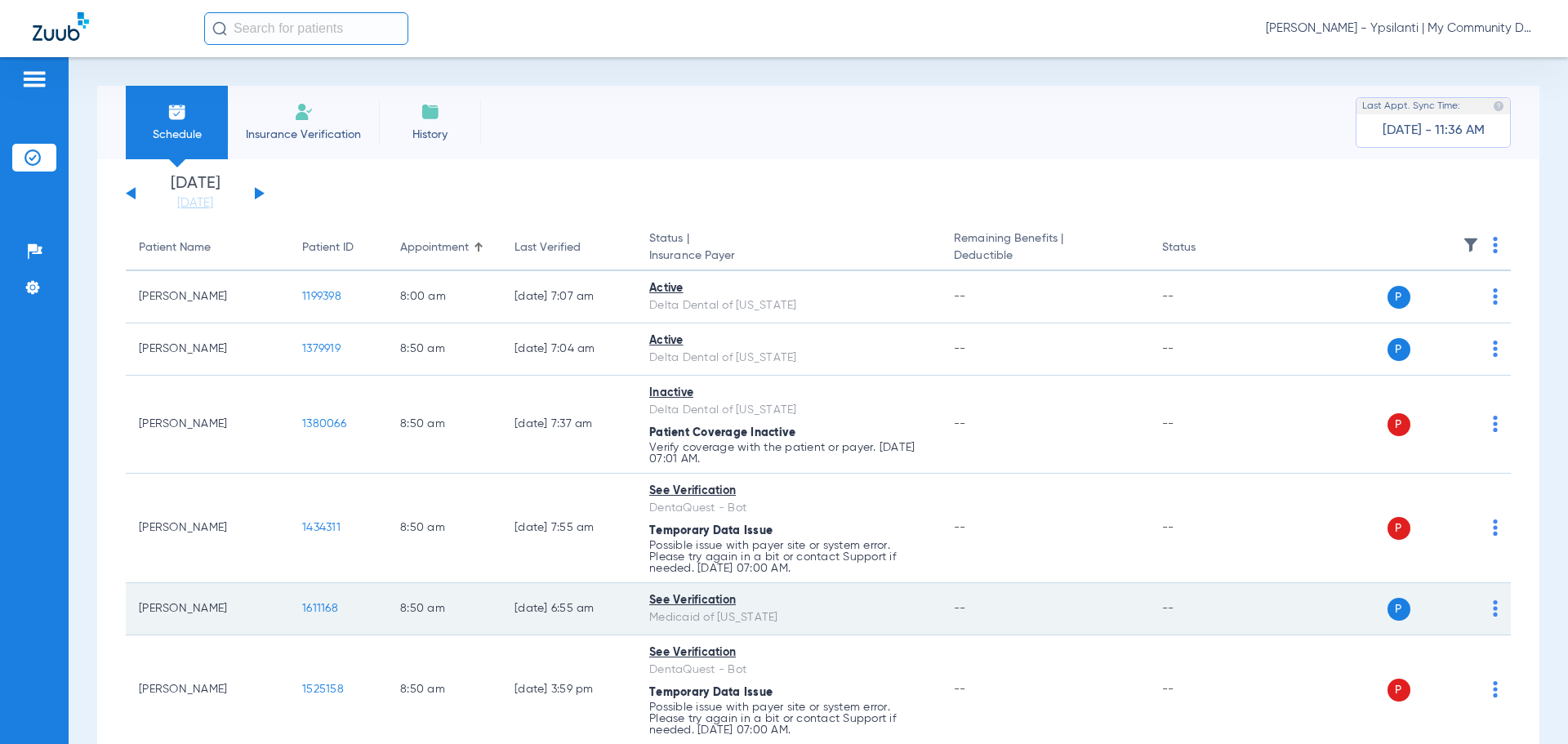
click at [327, 602] on span "1611168" at bounding box center [320, 608] width 36 height 11
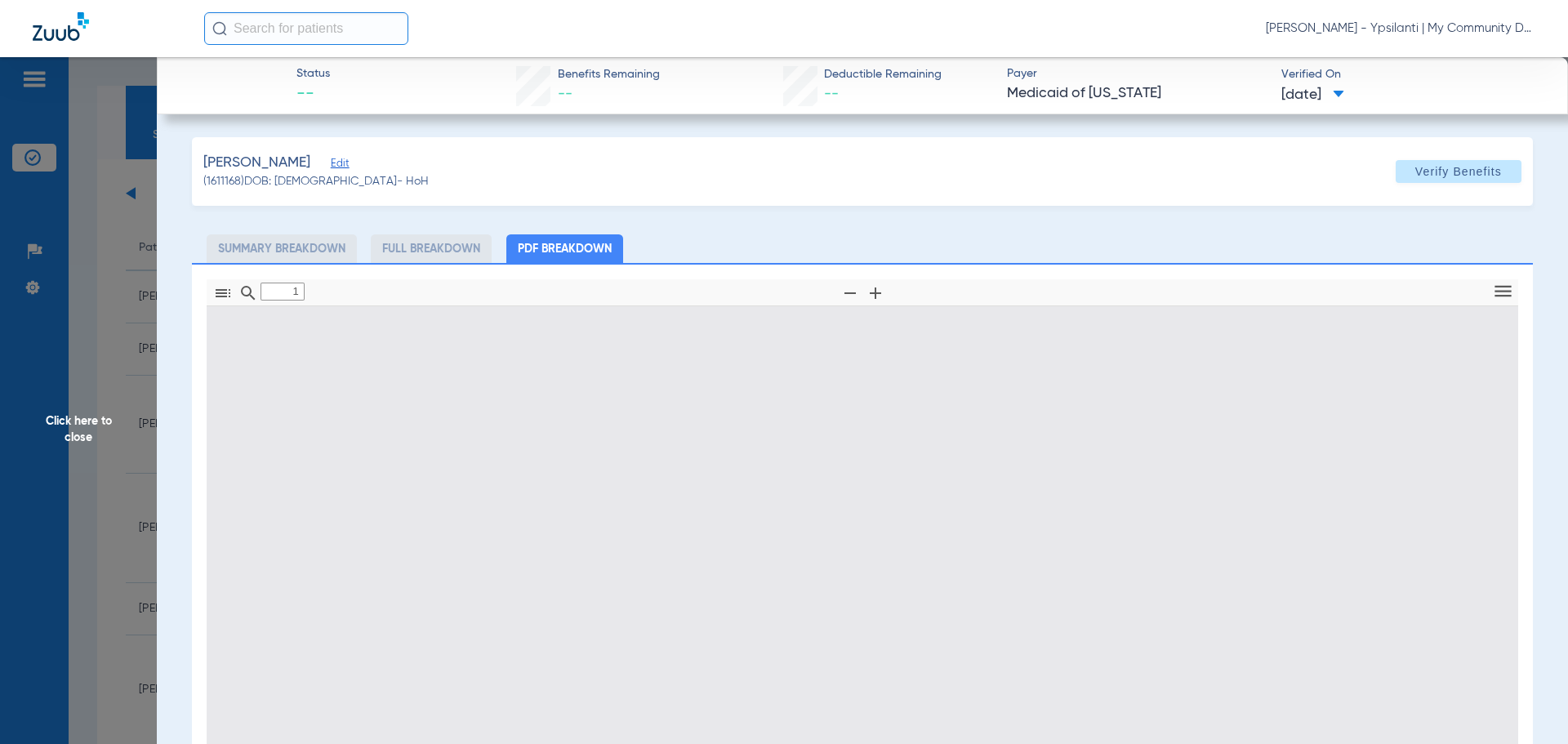
type input "0"
select select "page-width"
type input "1"
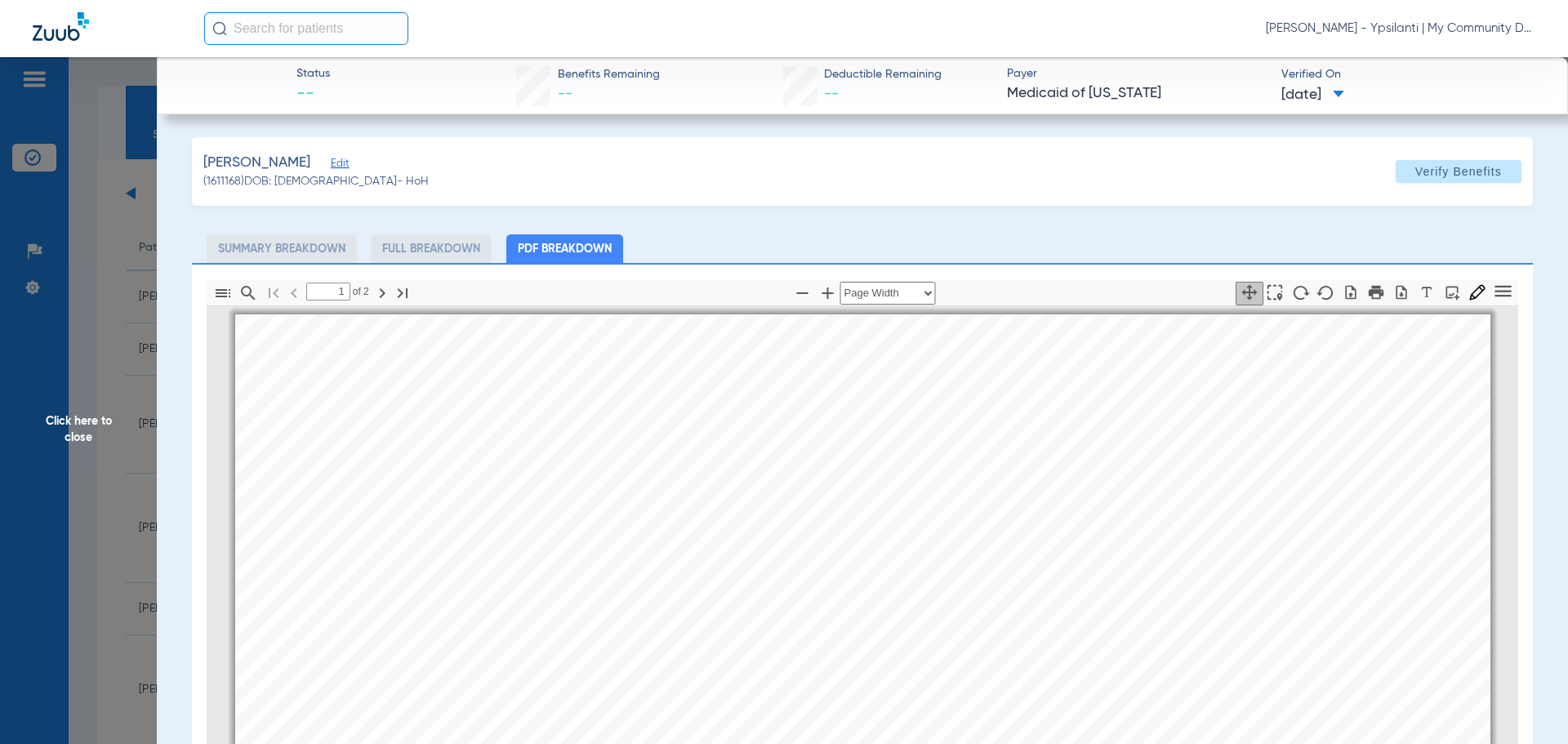
scroll to position [8, 0]
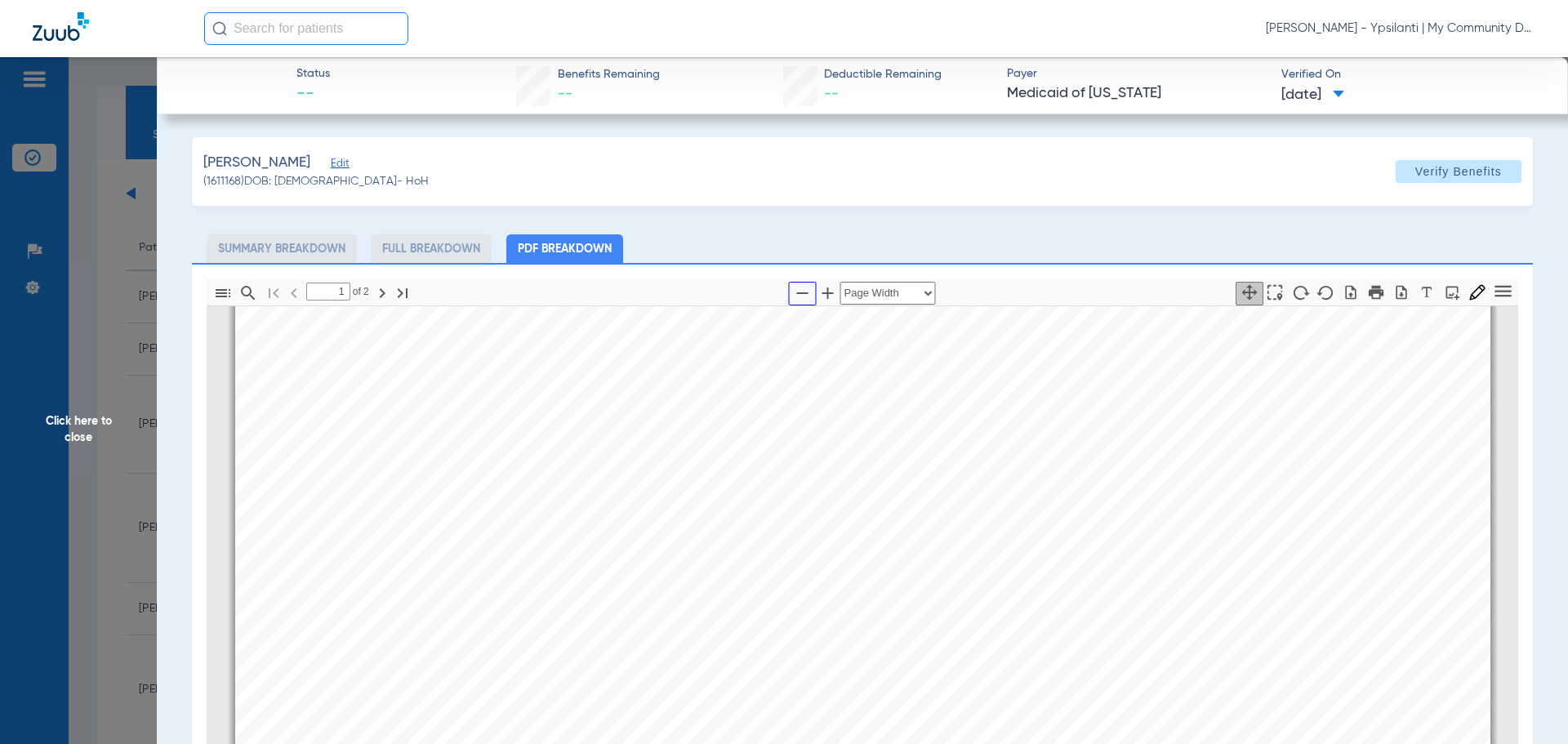
click at [793, 294] on icon "button" at bounding box center [803, 292] width 20 height 20
select select "custom"
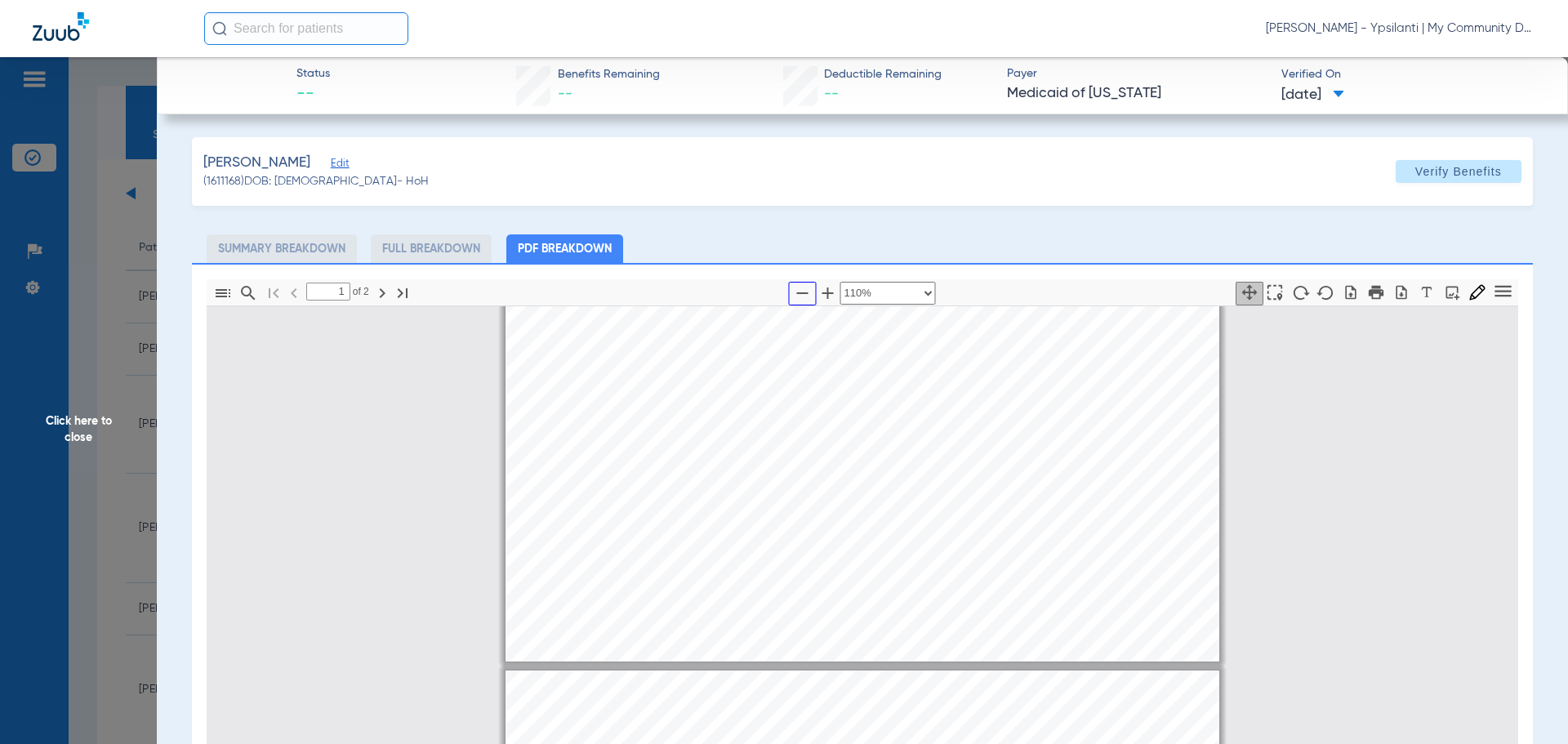
type input "2"
select select "custom"
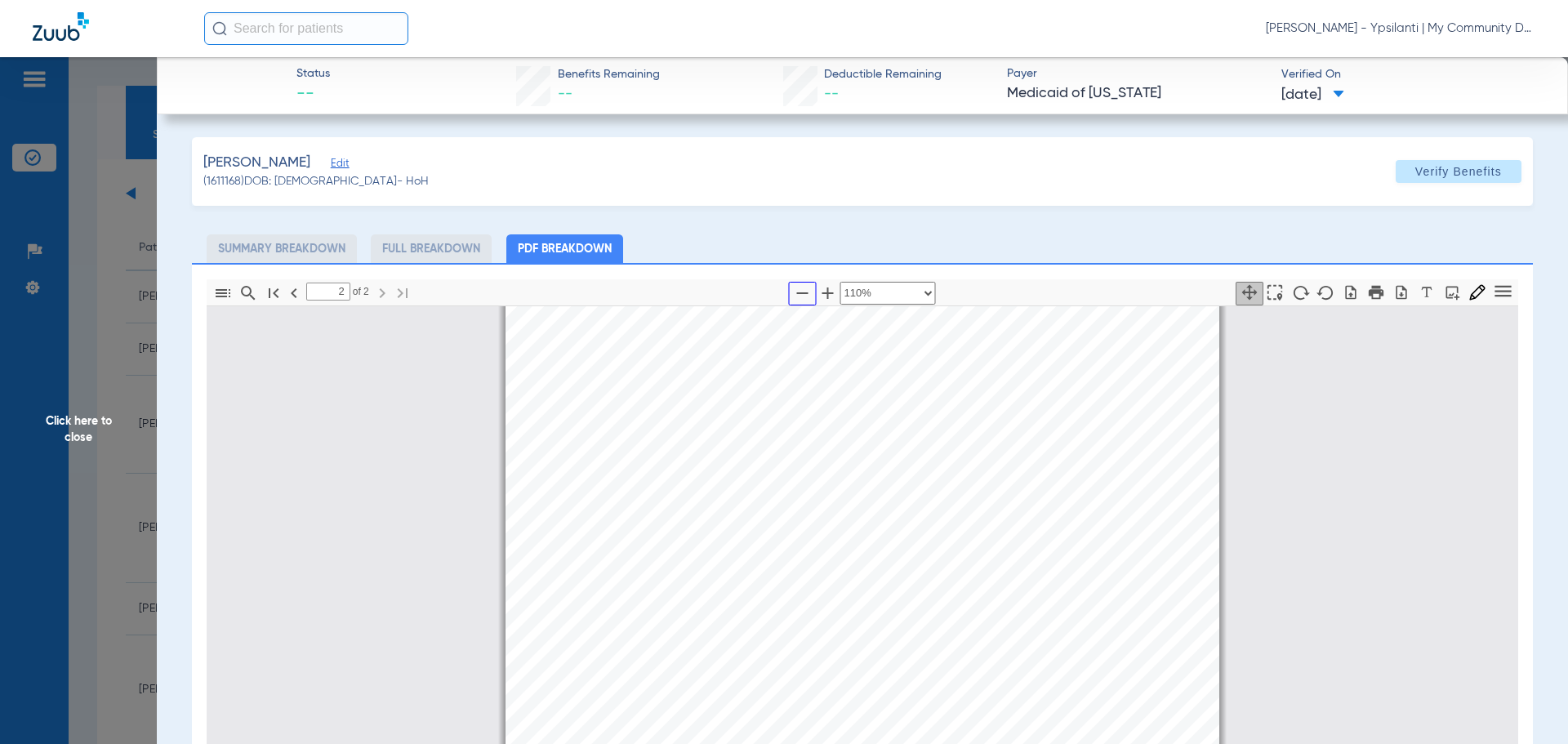
scroll to position [1070, 0]
click at [110, 428] on span "Click here to close" at bounding box center [78, 428] width 156 height 744
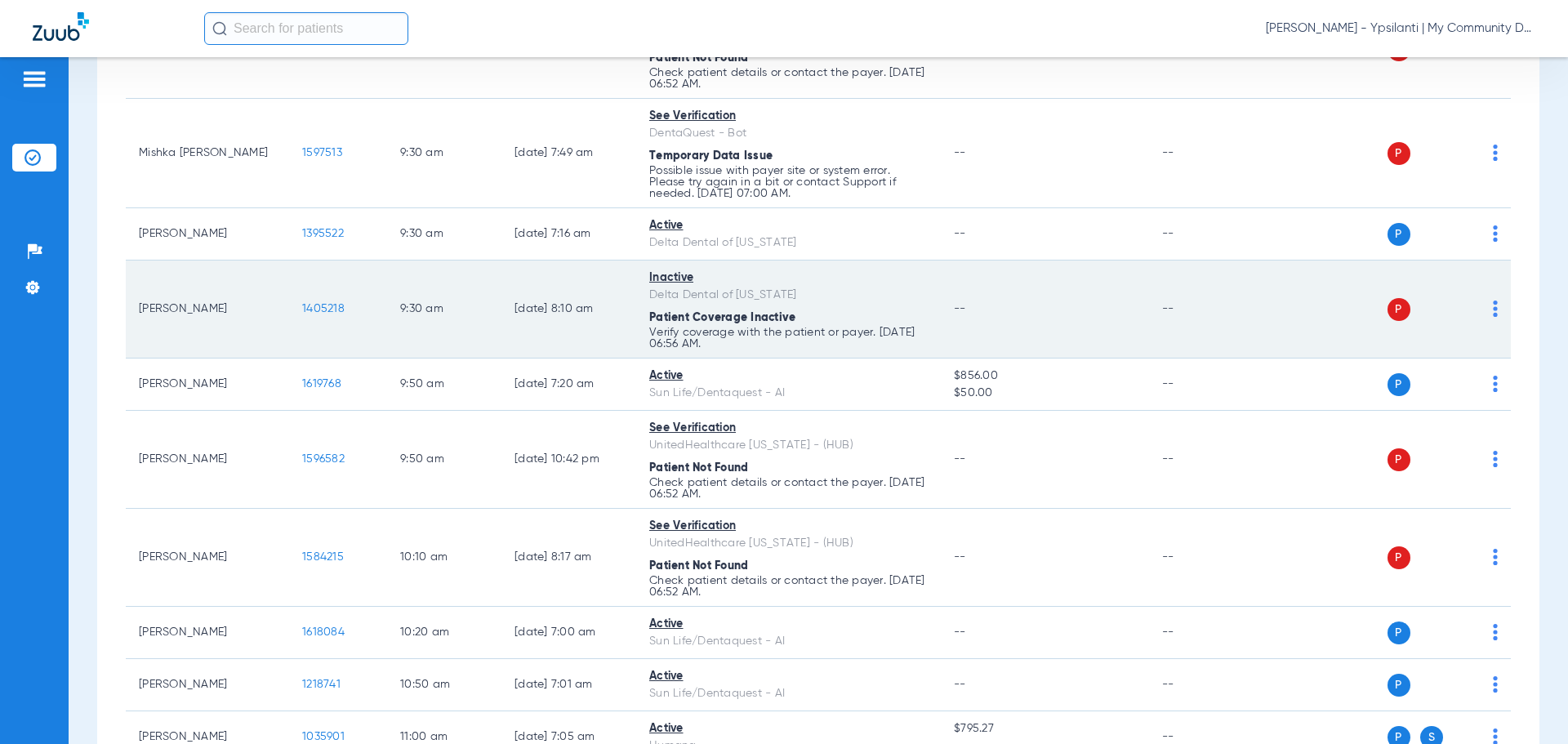
scroll to position [817, 0]
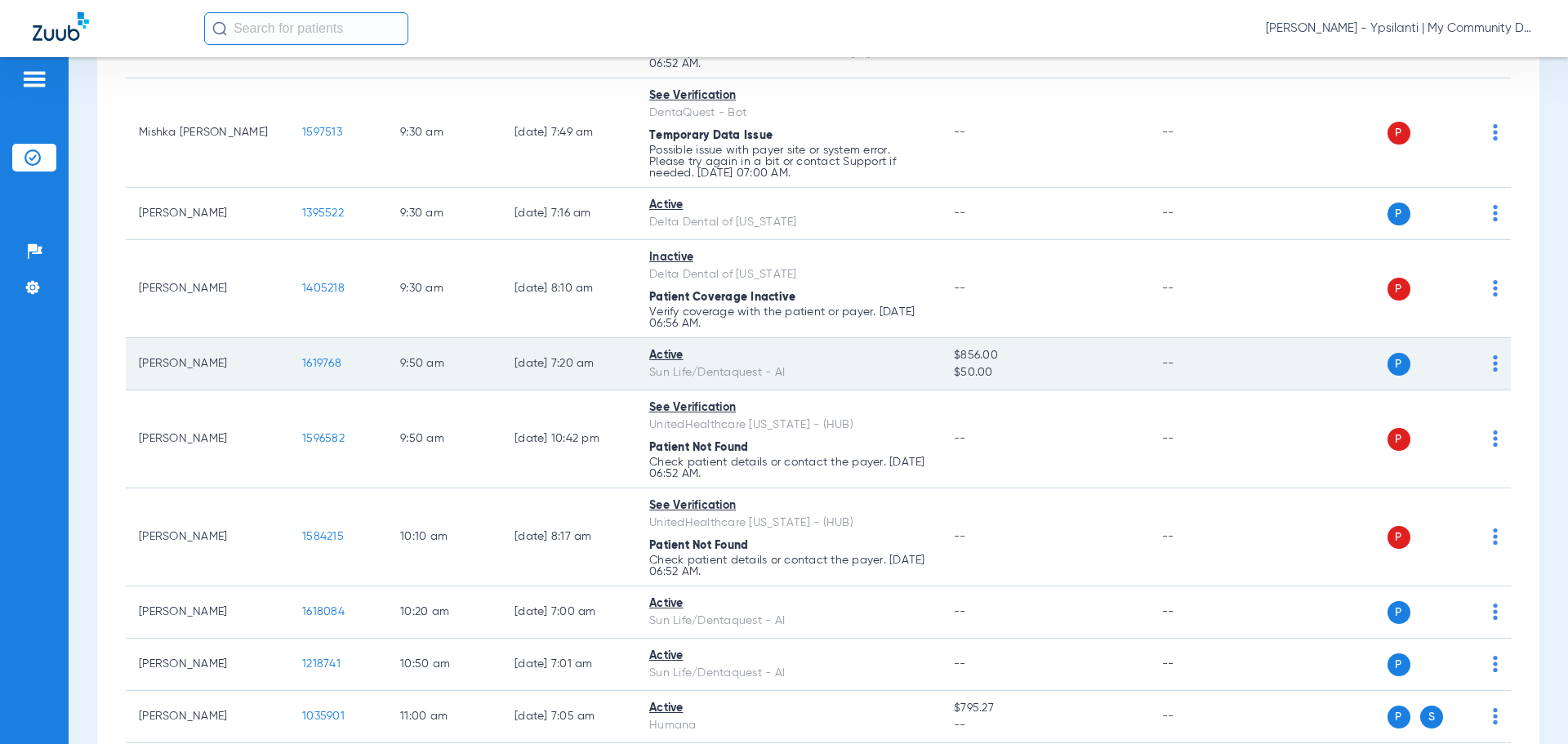
click at [320, 356] on td "1619768" at bounding box center [338, 364] width 98 height 52
click at [321, 362] on span "1619768" at bounding box center [322, 363] width 39 height 11
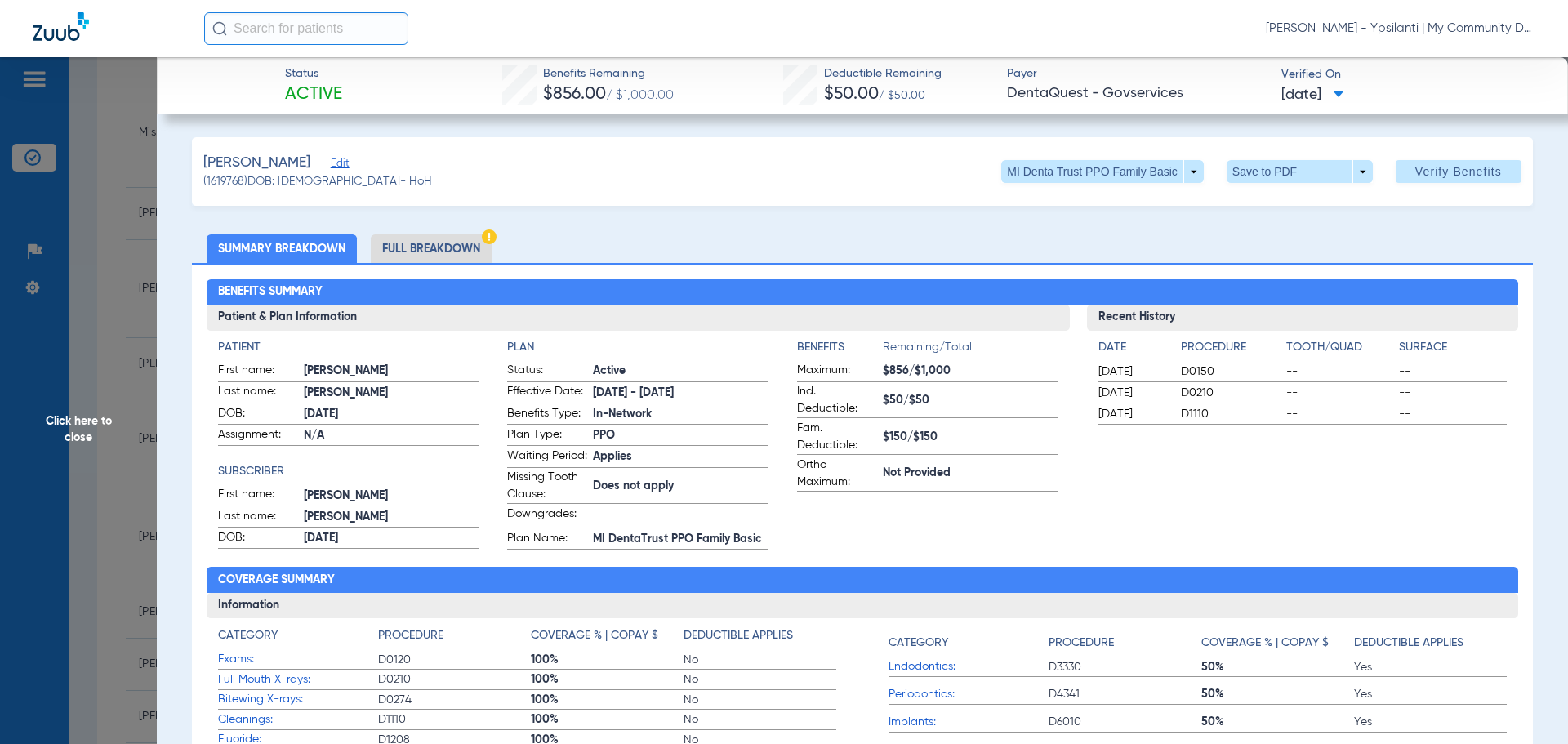
click at [411, 241] on li "Full Breakdown" at bounding box center [431, 249] width 121 height 29
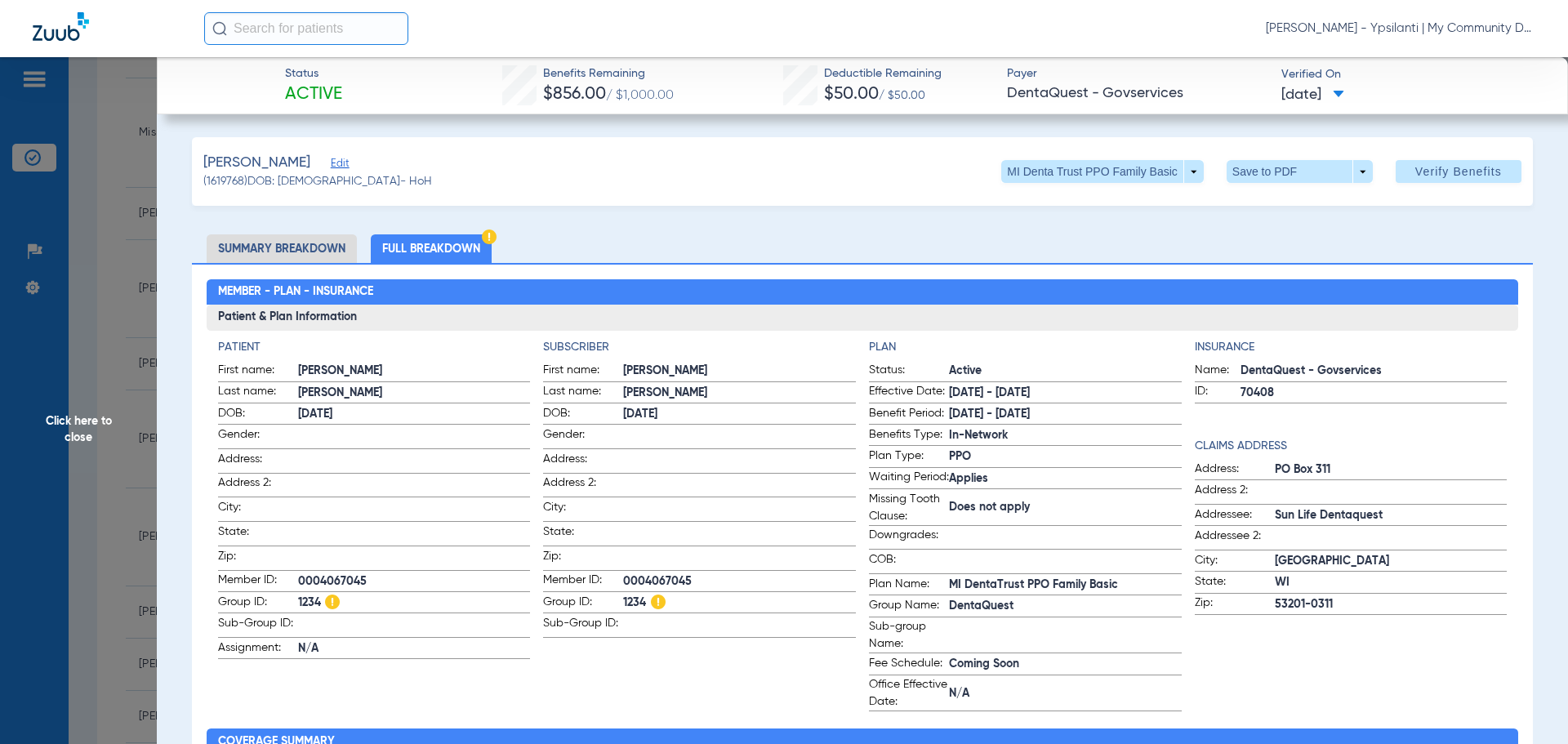
click at [103, 415] on span "Click here to close" at bounding box center [78, 428] width 156 height 744
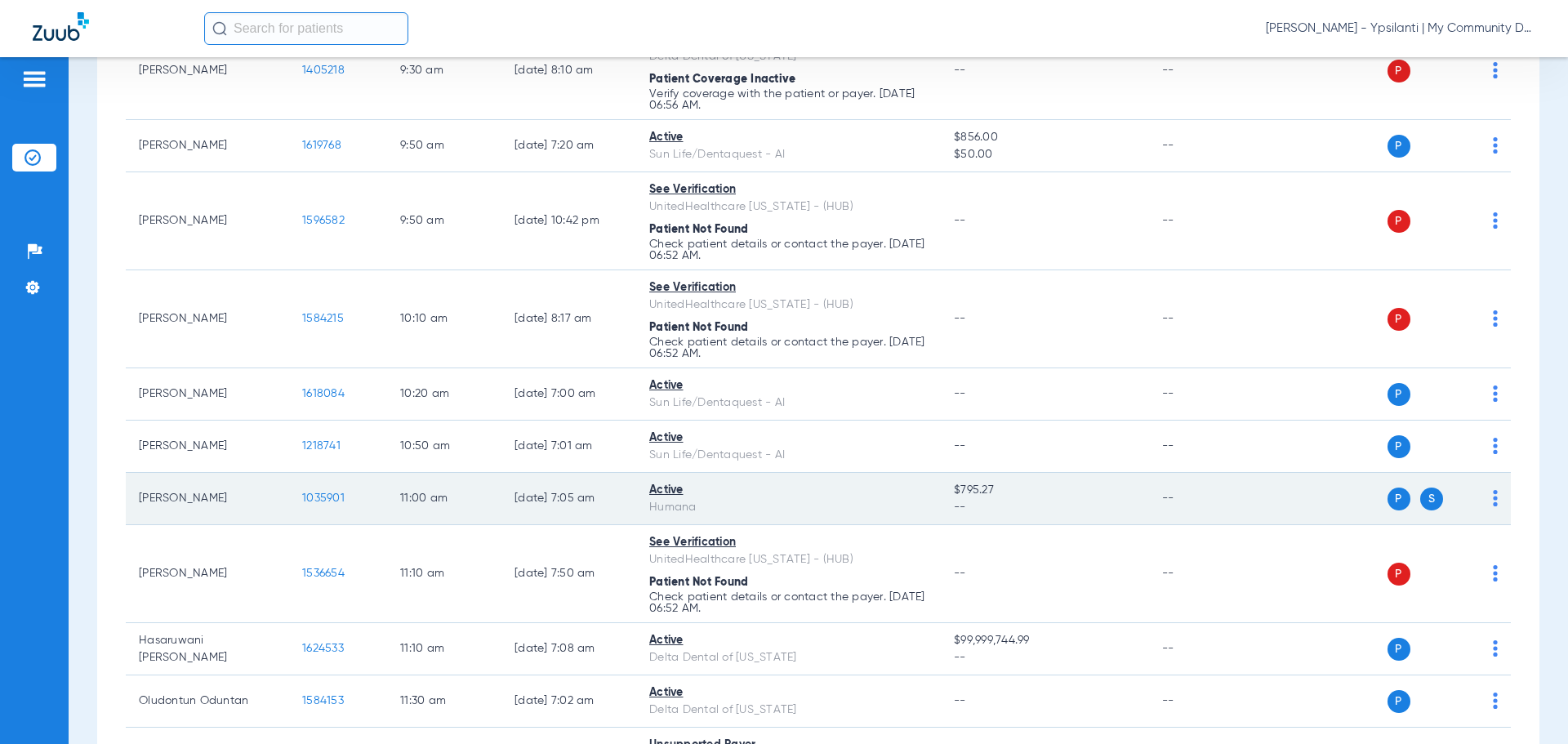
scroll to position [1062, 0]
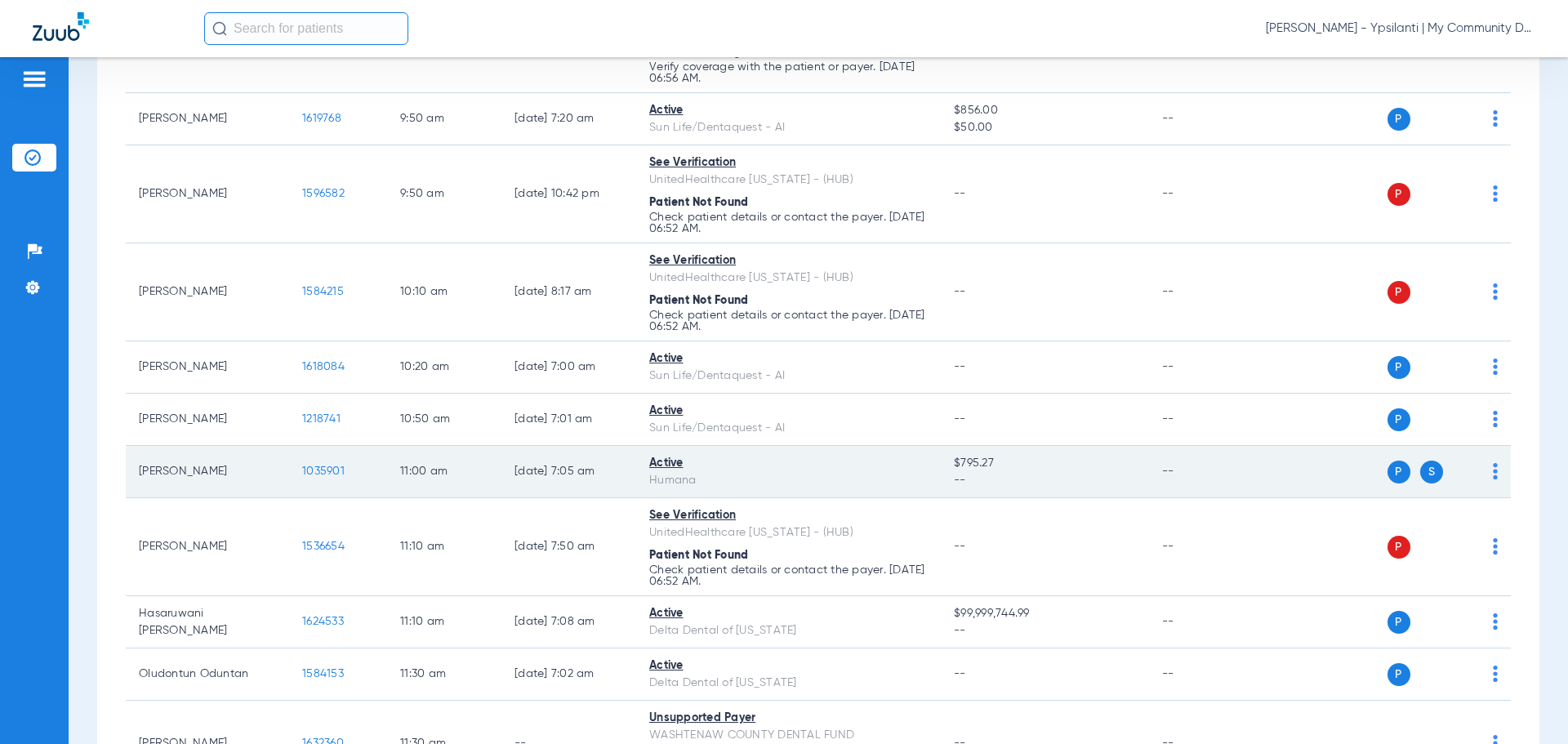
click at [327, 466] on span "1035901" at bounding box center [324, 471] width 43 height 11
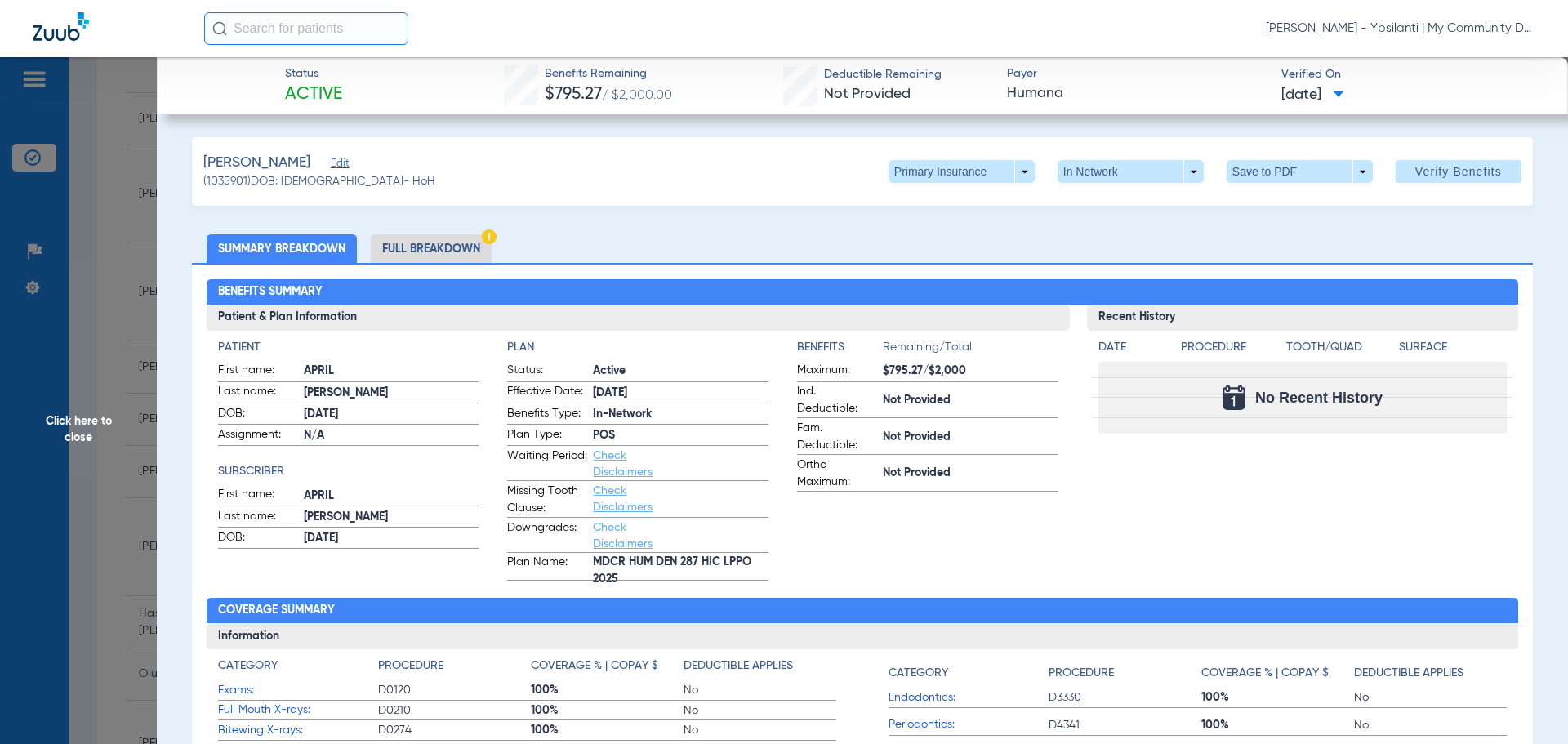
click at [75, 424] on span "Click here to close" at bounding box center [78, 428] width 156 height 744
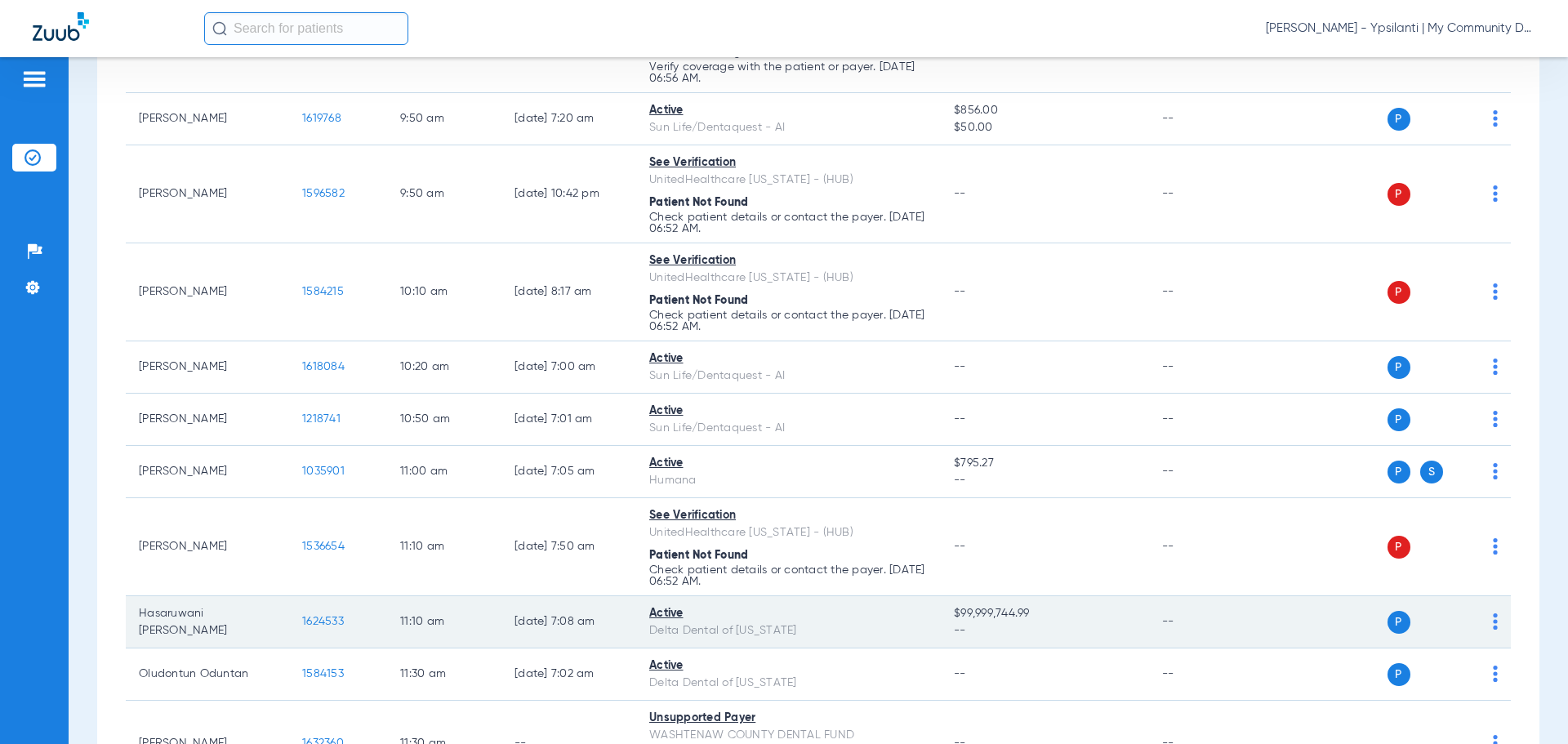
click at [325, 624] on span "1624533" at bounding box center [323, 621] width 42 height 11
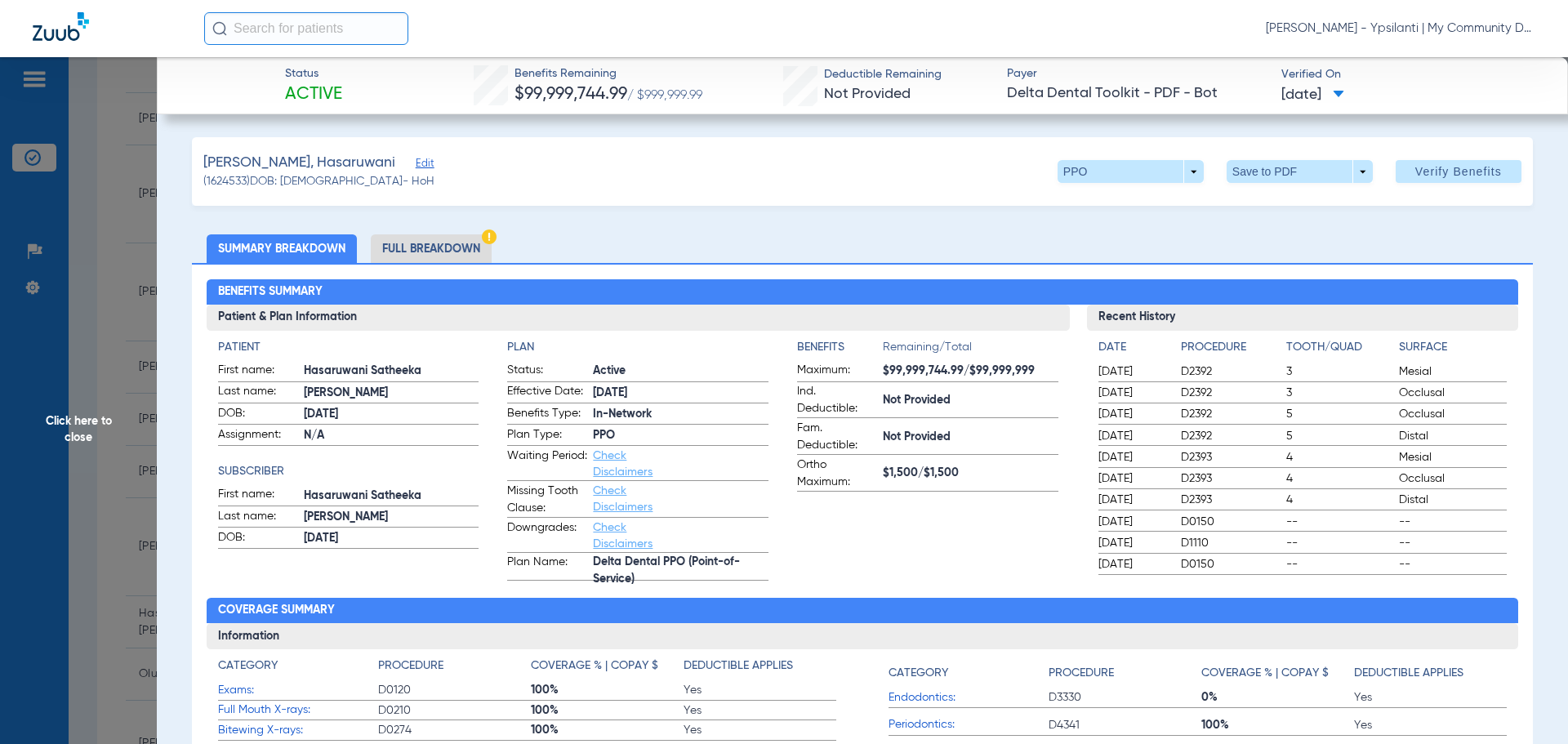
click at [416, 256] on li "Full Breakdown" at bounding box center [431, 249] width 121 height 29
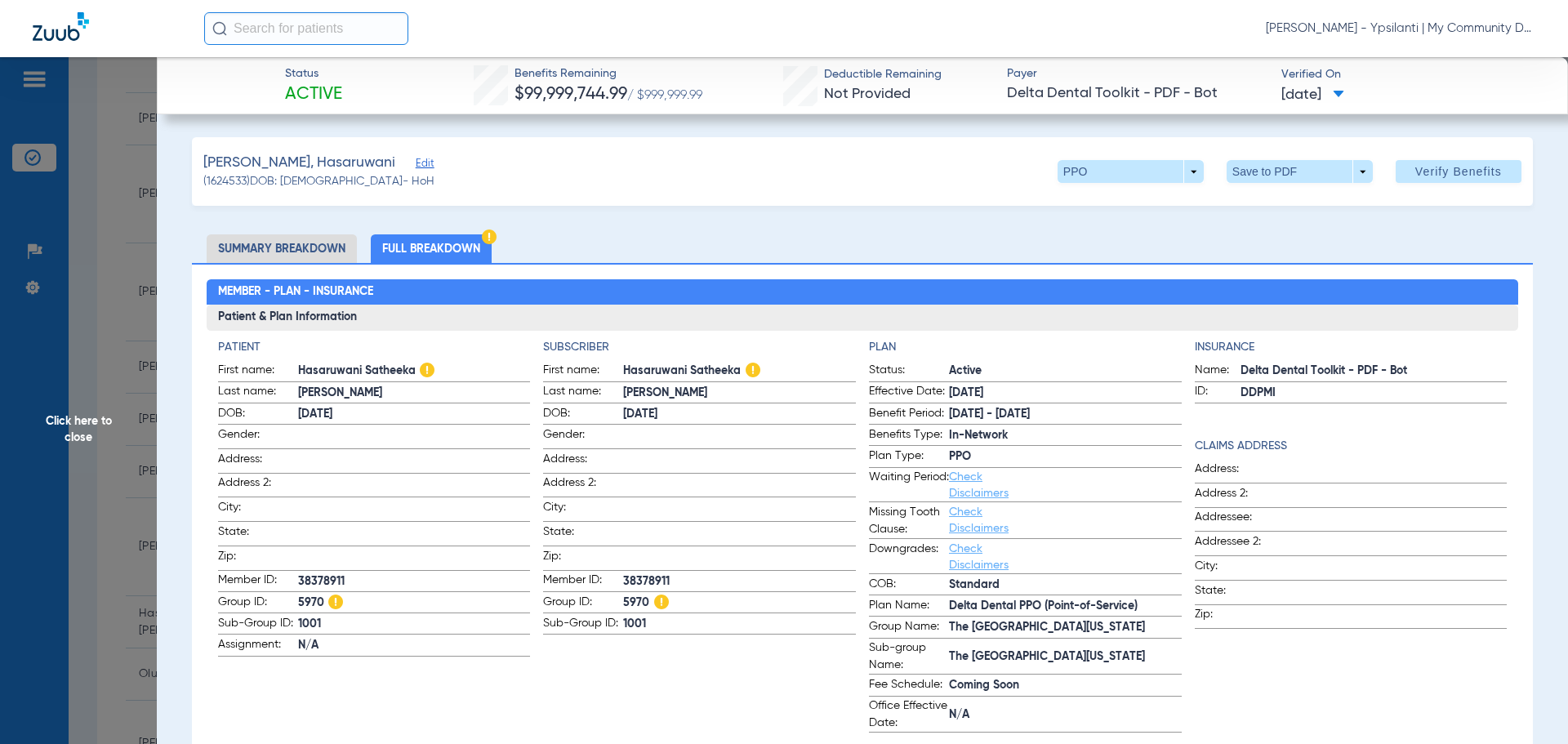
drag, startPoint x: 89, startPoint y: 439, endPoint x: 129, endPoint y: 429, distance: 41.2
click at [89, 439] on span "Click here to close" at bounding box center [78, 428] width 156 height 744
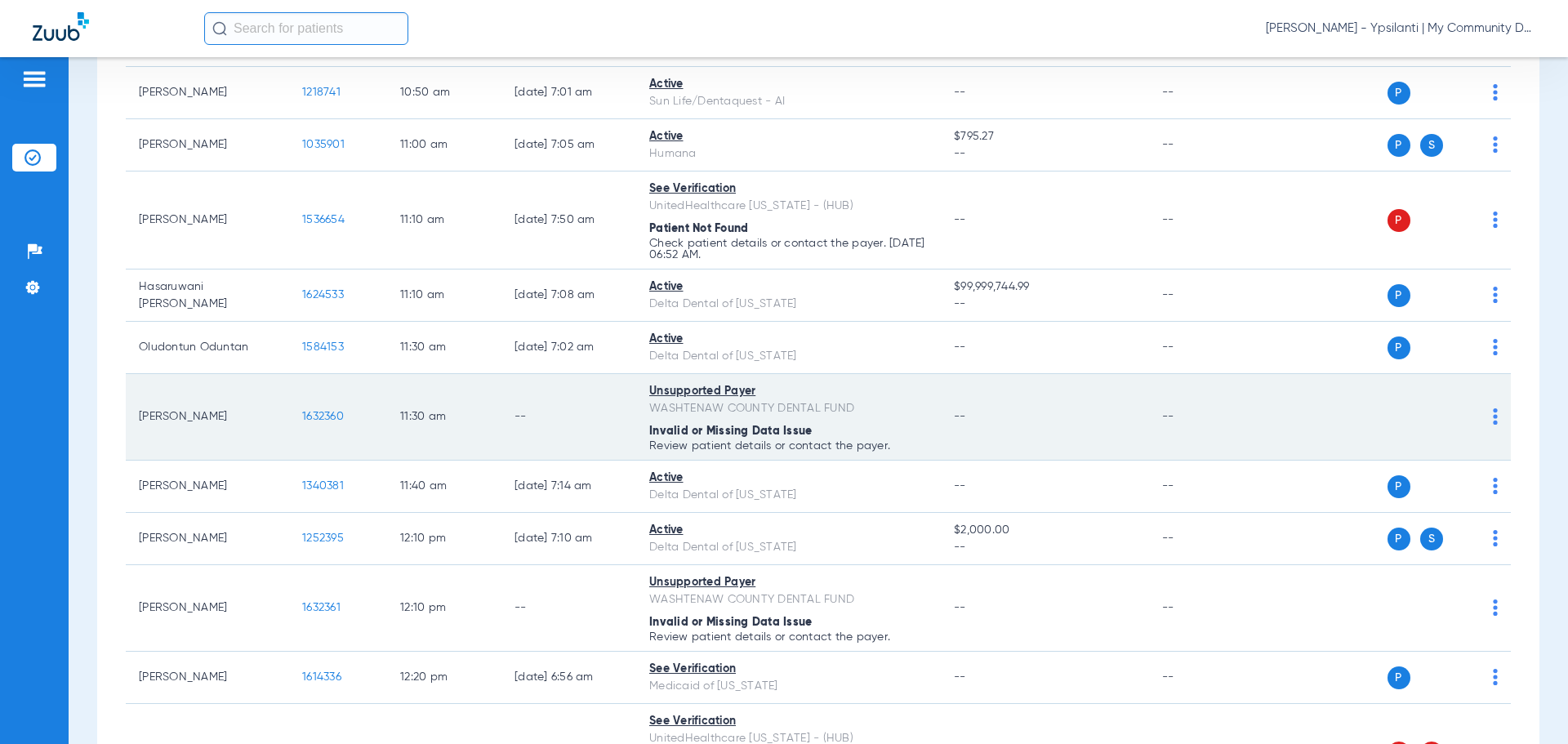
scroll to position [1470, 0]
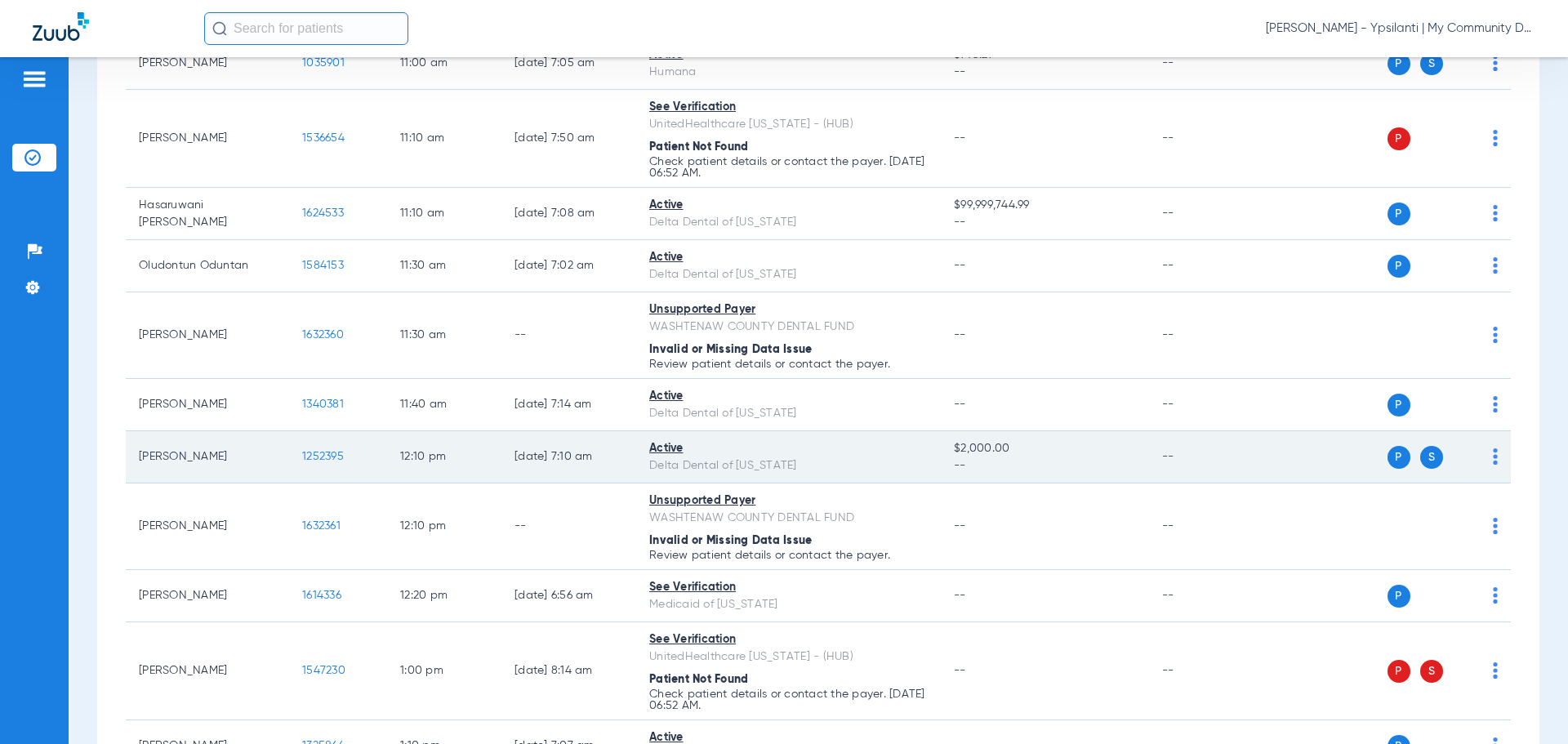
click at [328, 453] on span "1252395" at bounding box center [323, 456] width 42 height 11
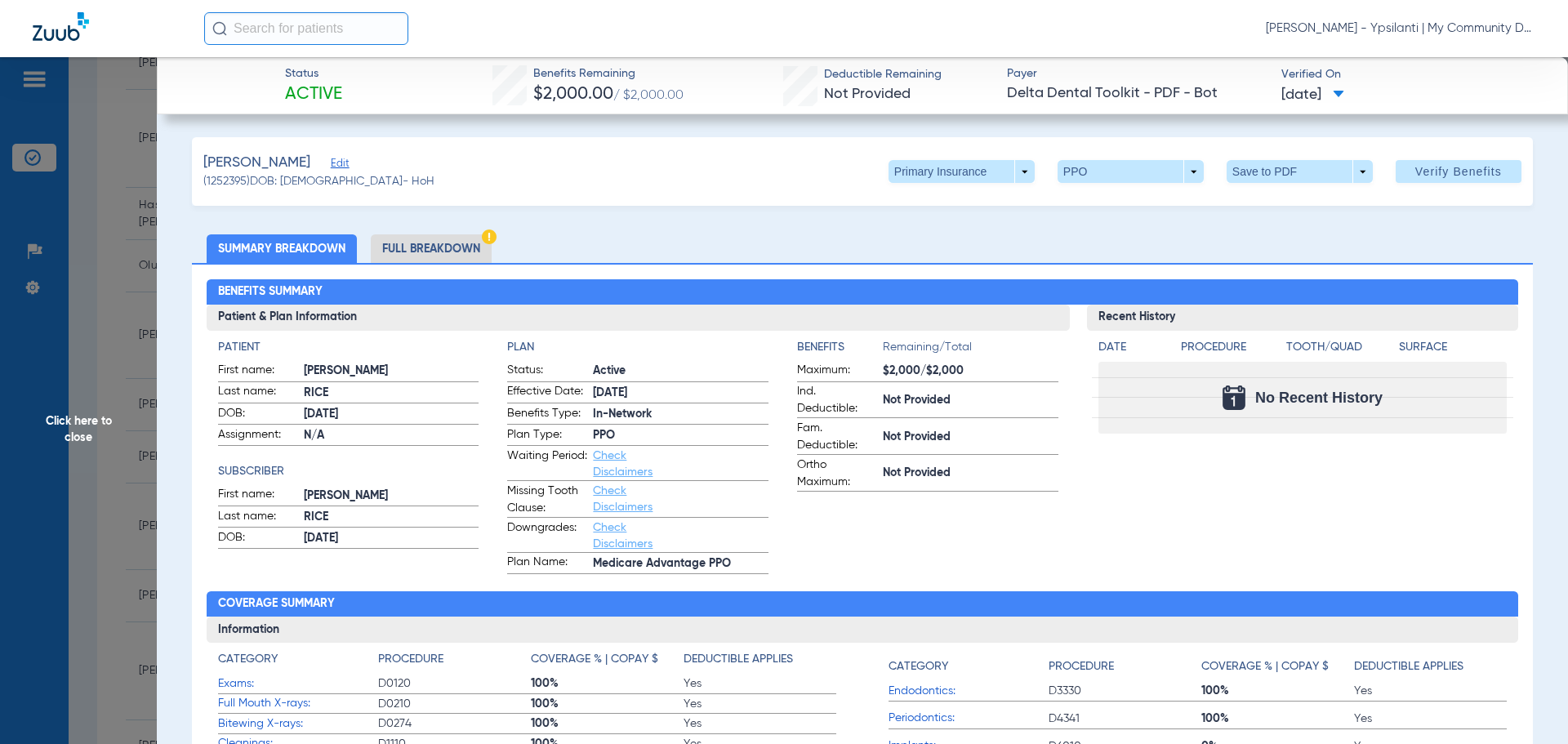
click at [438, 235] on li "Full Breakdown" at bounding box center [431, 249] width 121 height 29
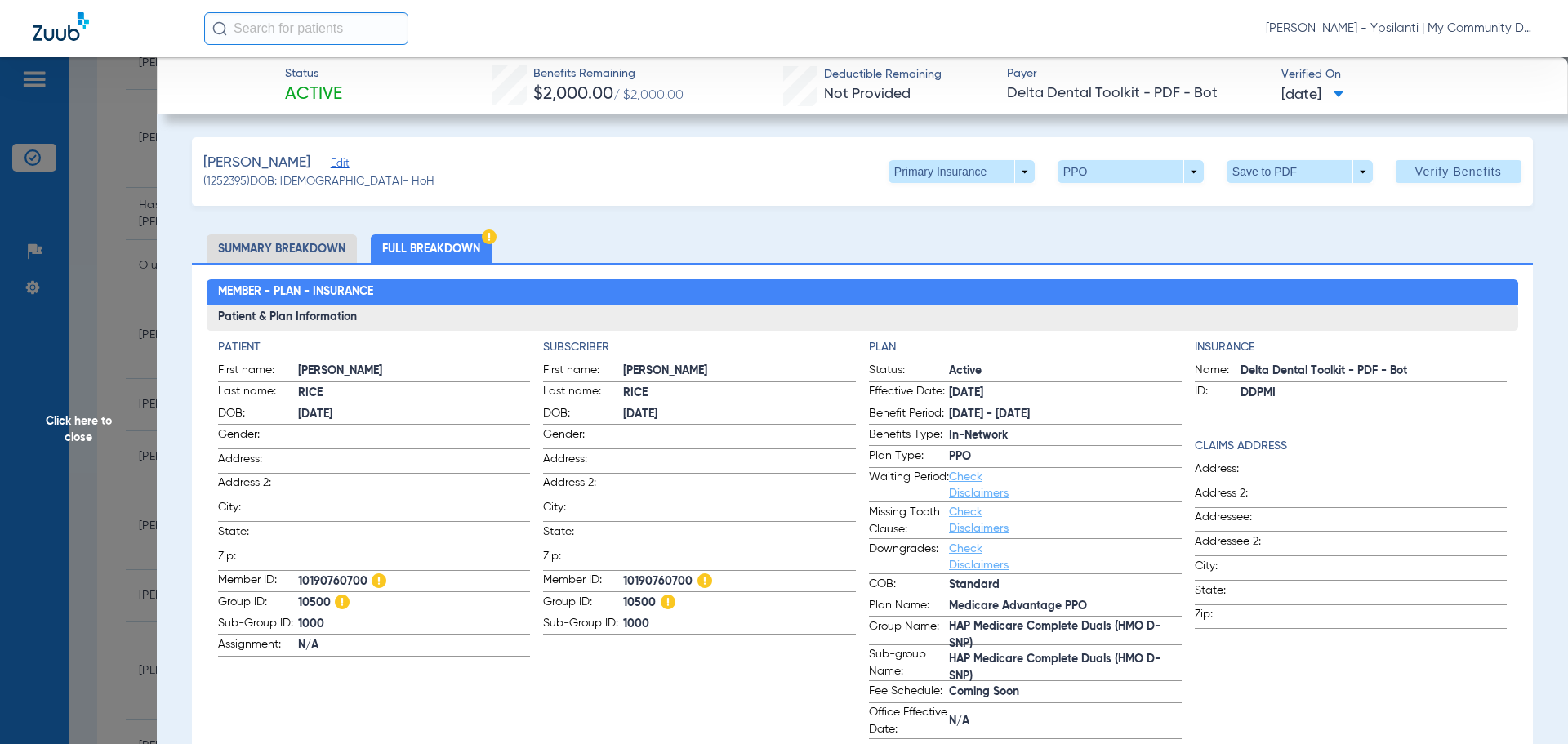
click at [63, 429] on span "Click here to close" at bounding box center [78, 428] width 156 height 744
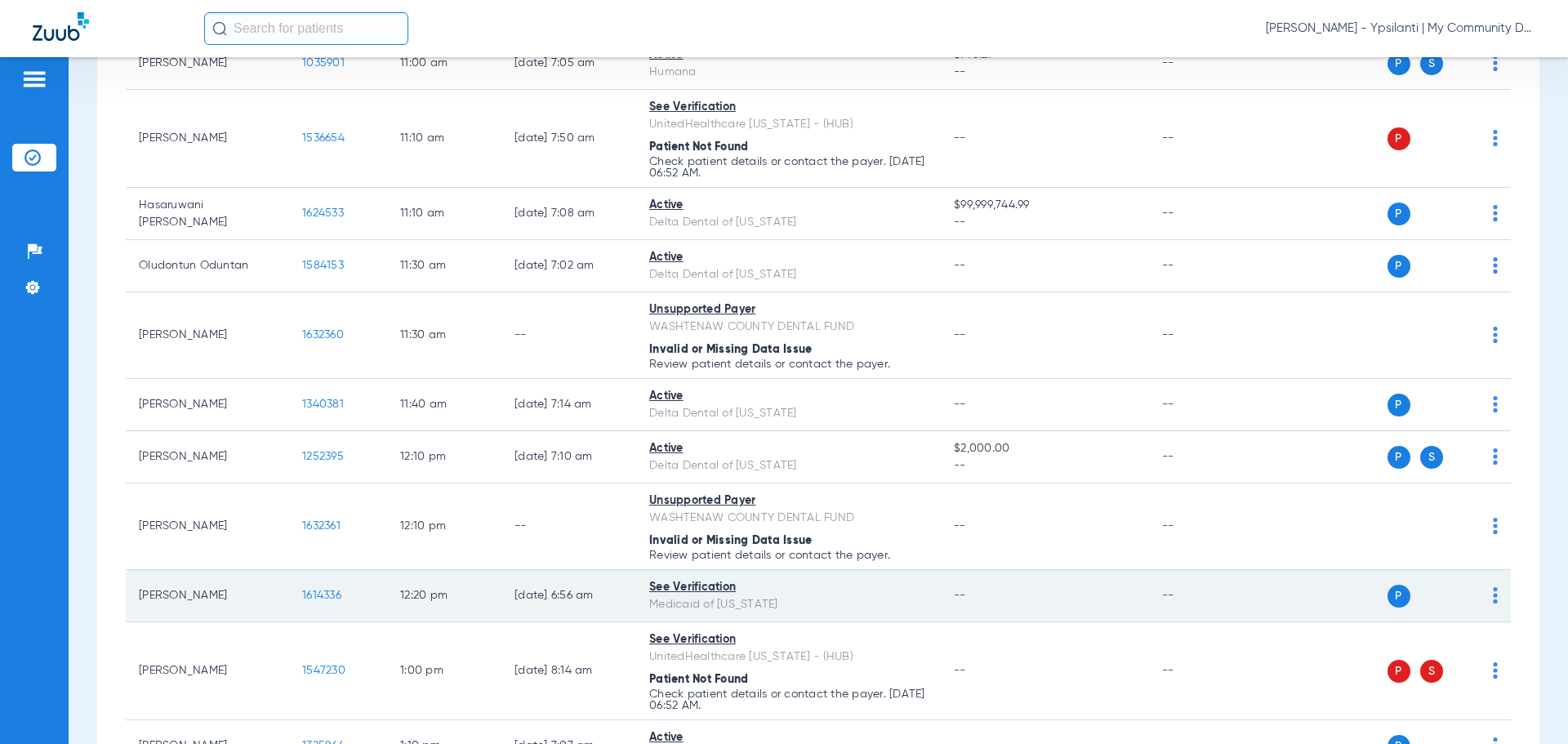
click at [327, 595] on span "1614336" at bounding box center [322, 595] width 39 height 11
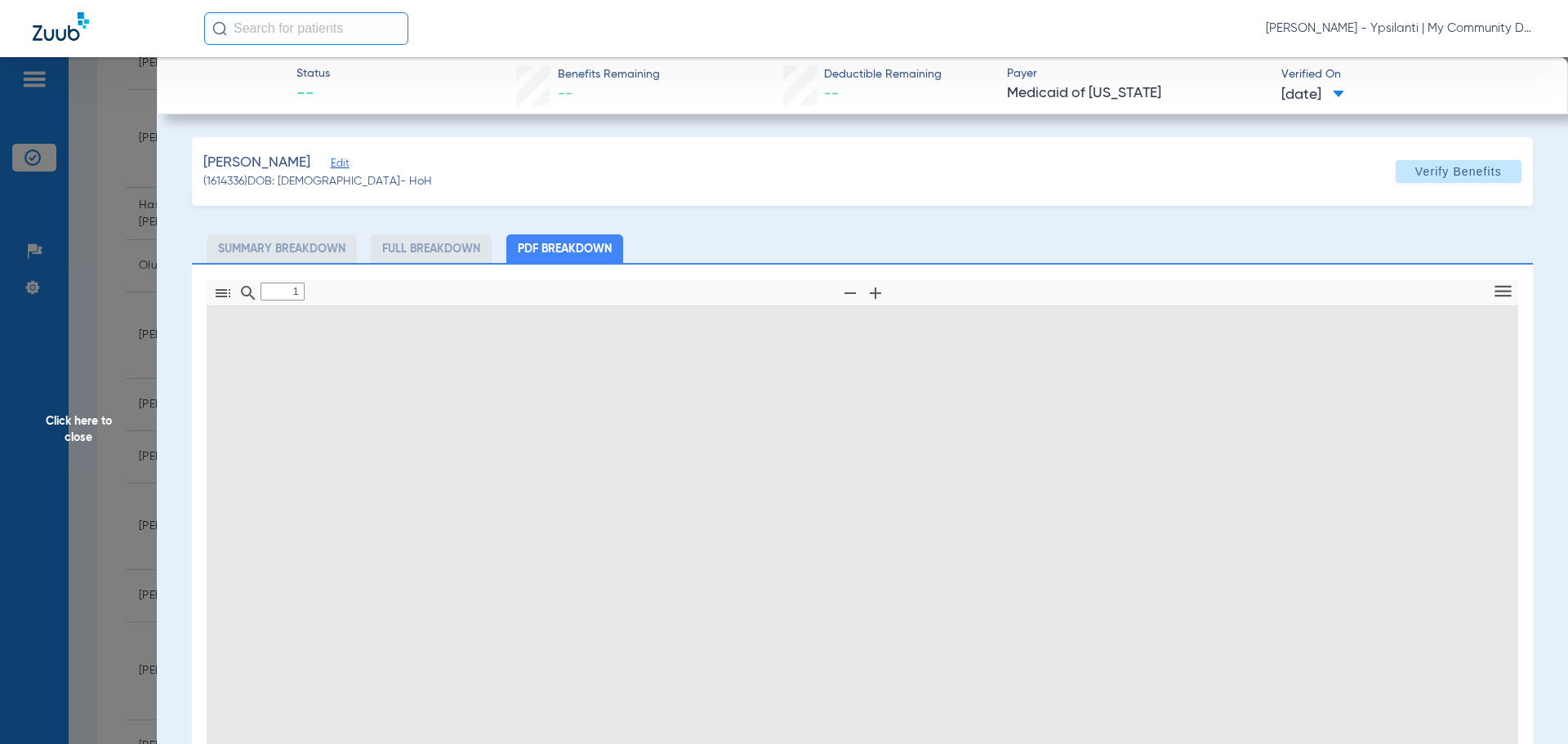
type input "0"
select select "page-width"
type input "1"
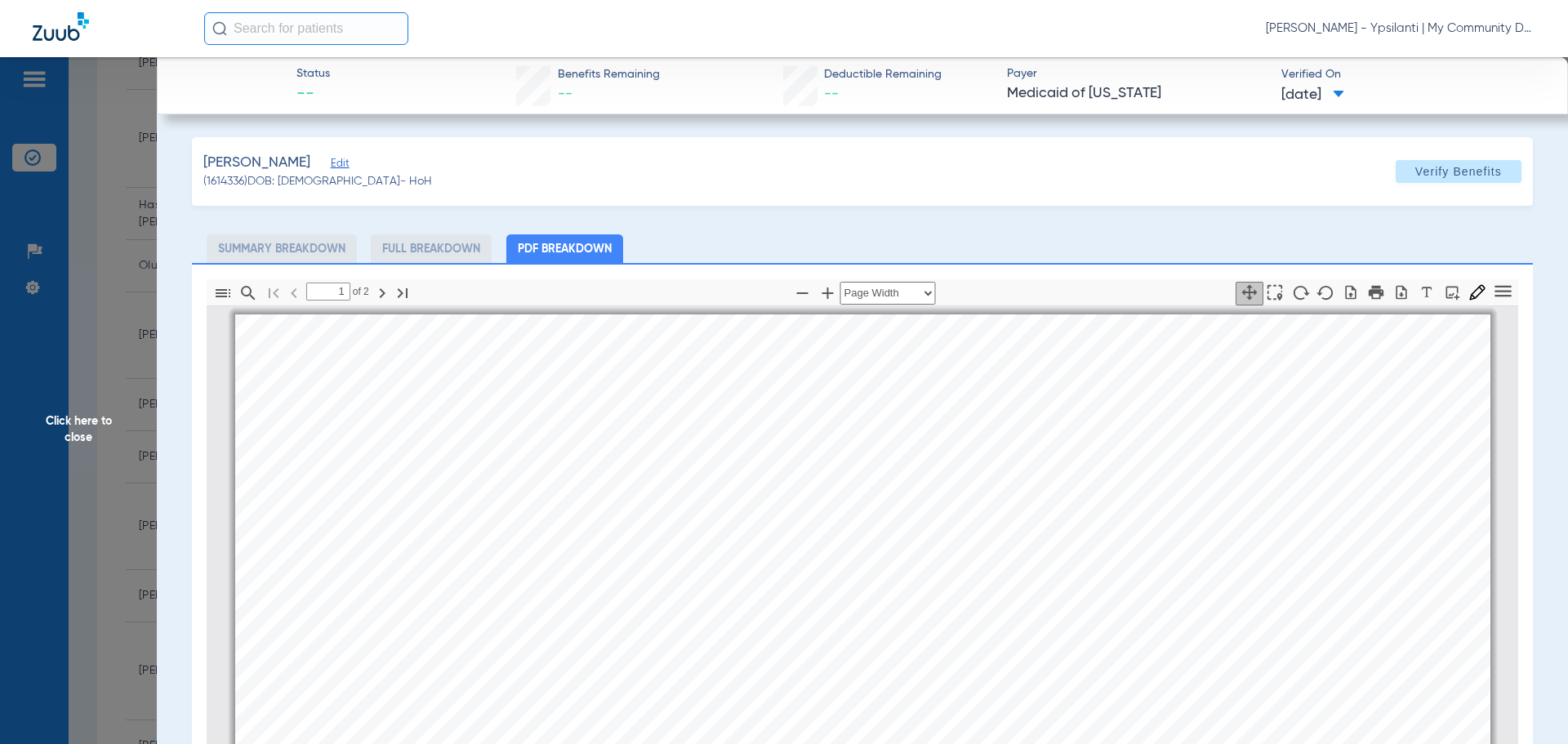
scroll to position [8, 0]
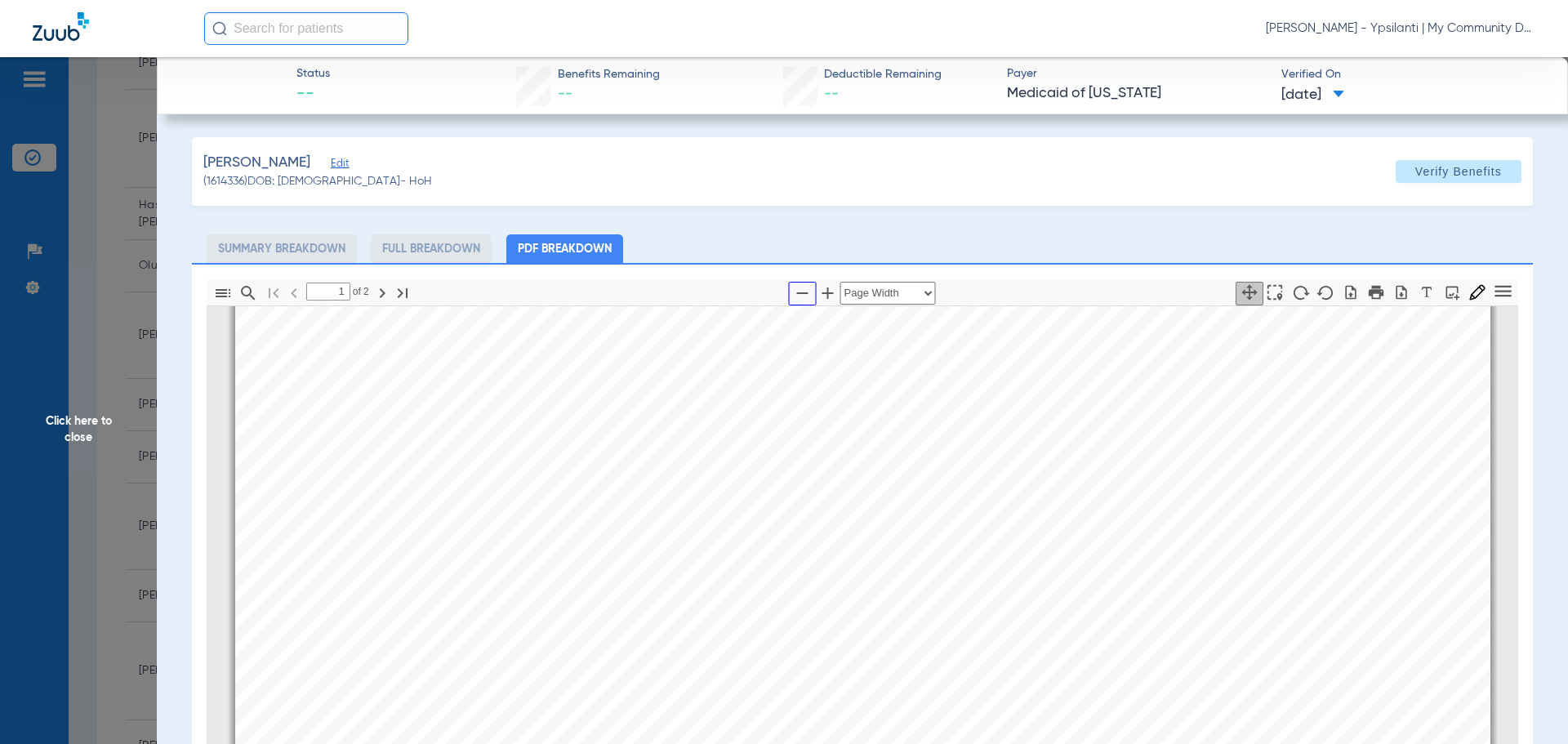
click at [793, 291] on icon "button" at bounding box center [803, 292] width 20 height 20
select select "custom"
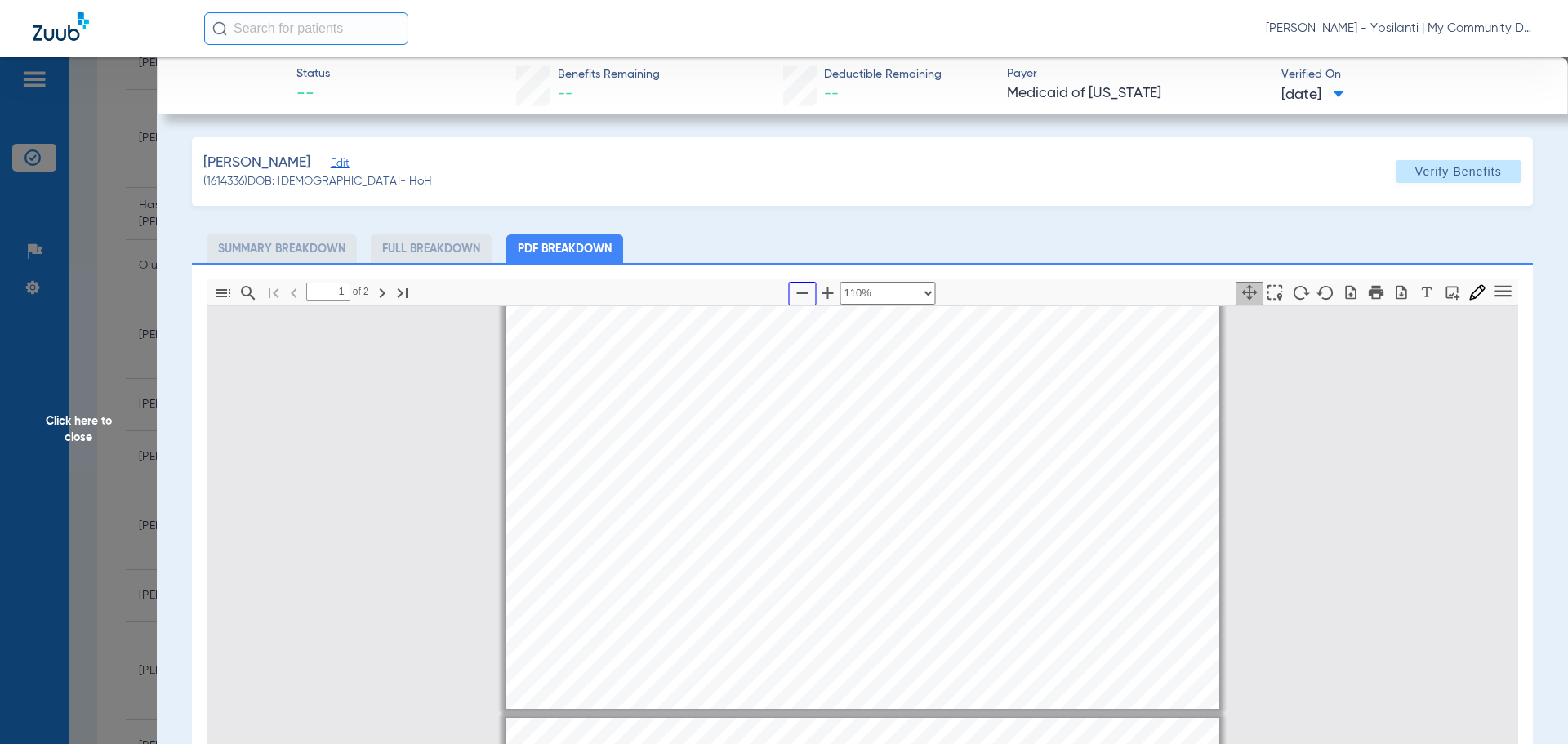
type input "2"
select select "custom"
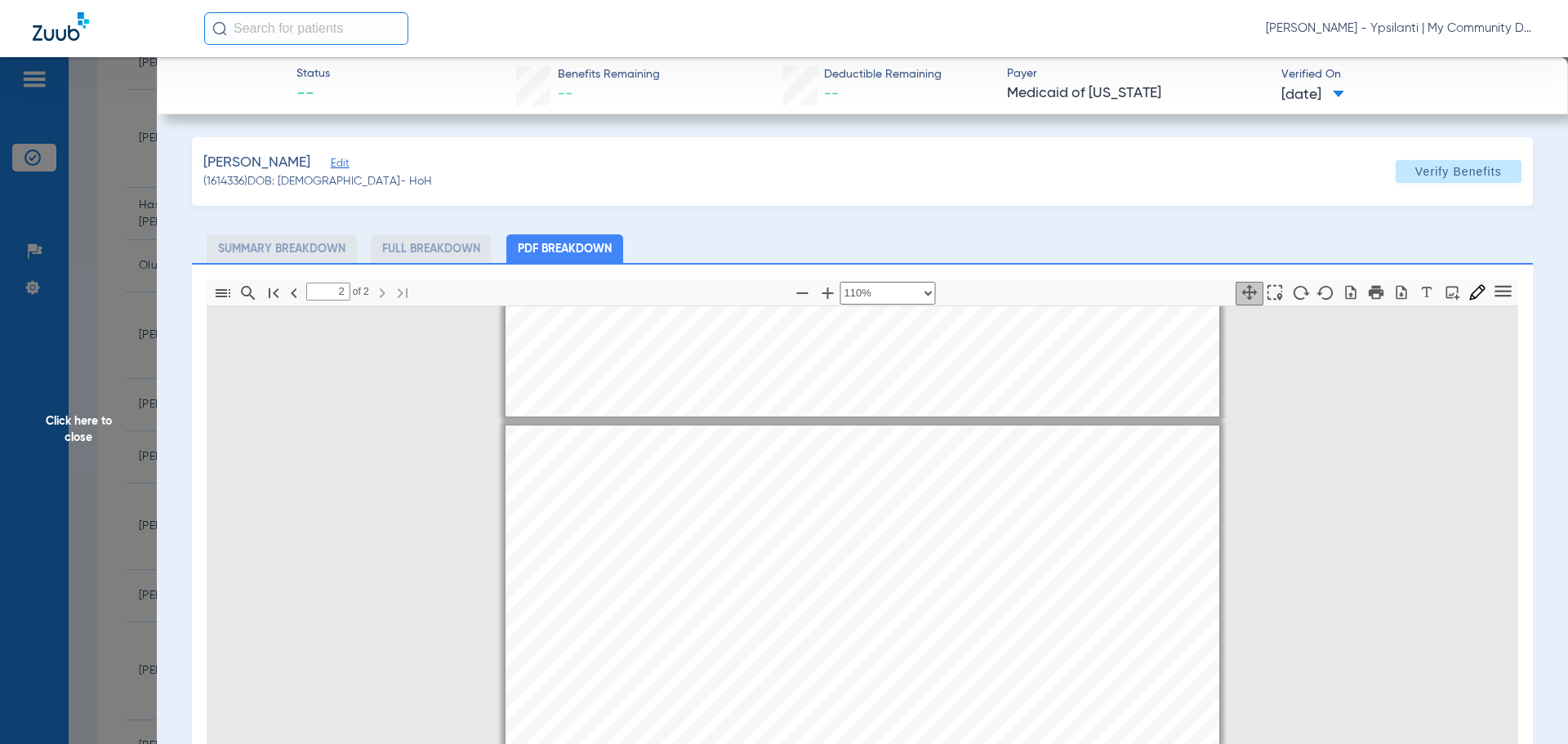
click at [98, 422] on span "Click here to close" at bounding box center [78, 428] width 156 height 744
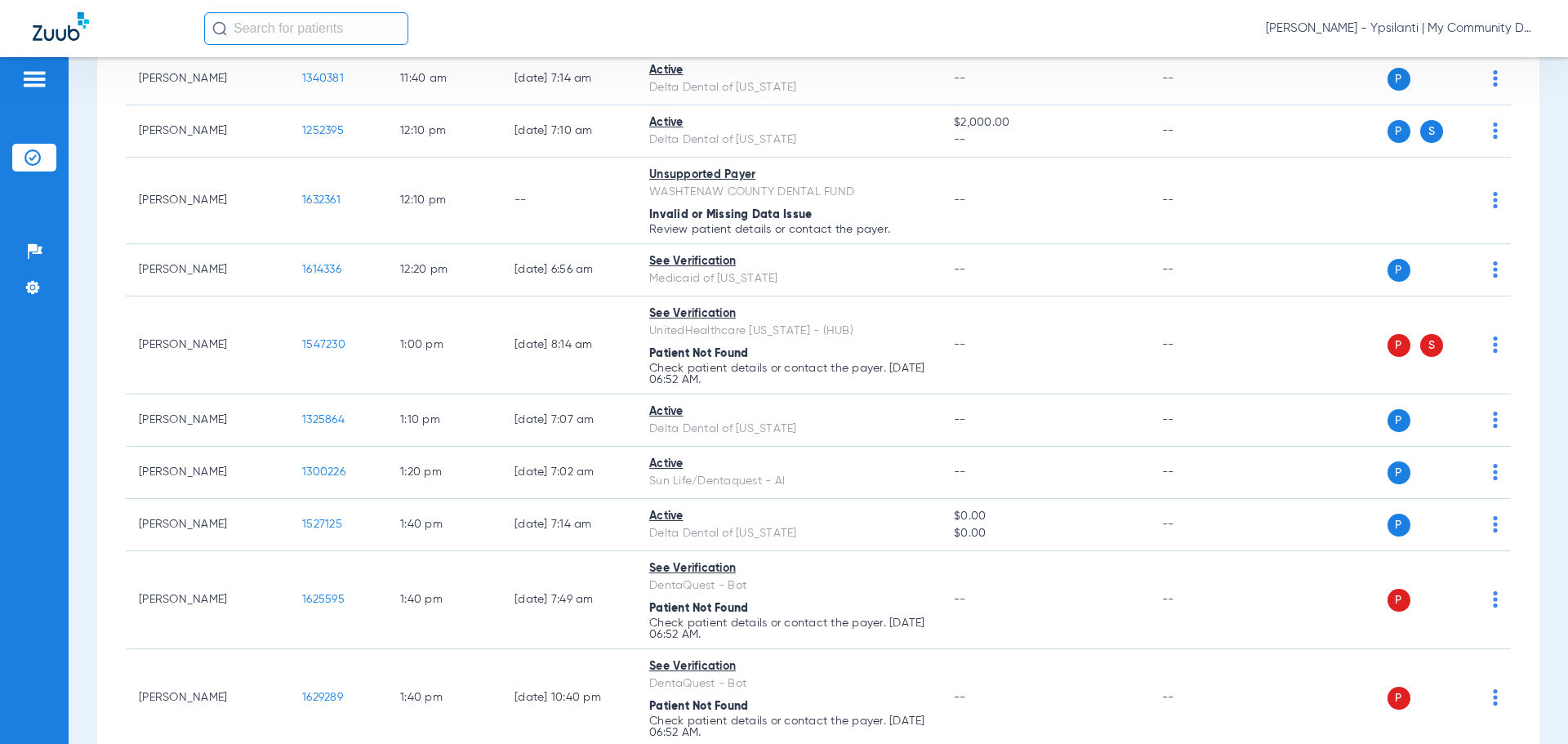
scroll to position [1797, 0]
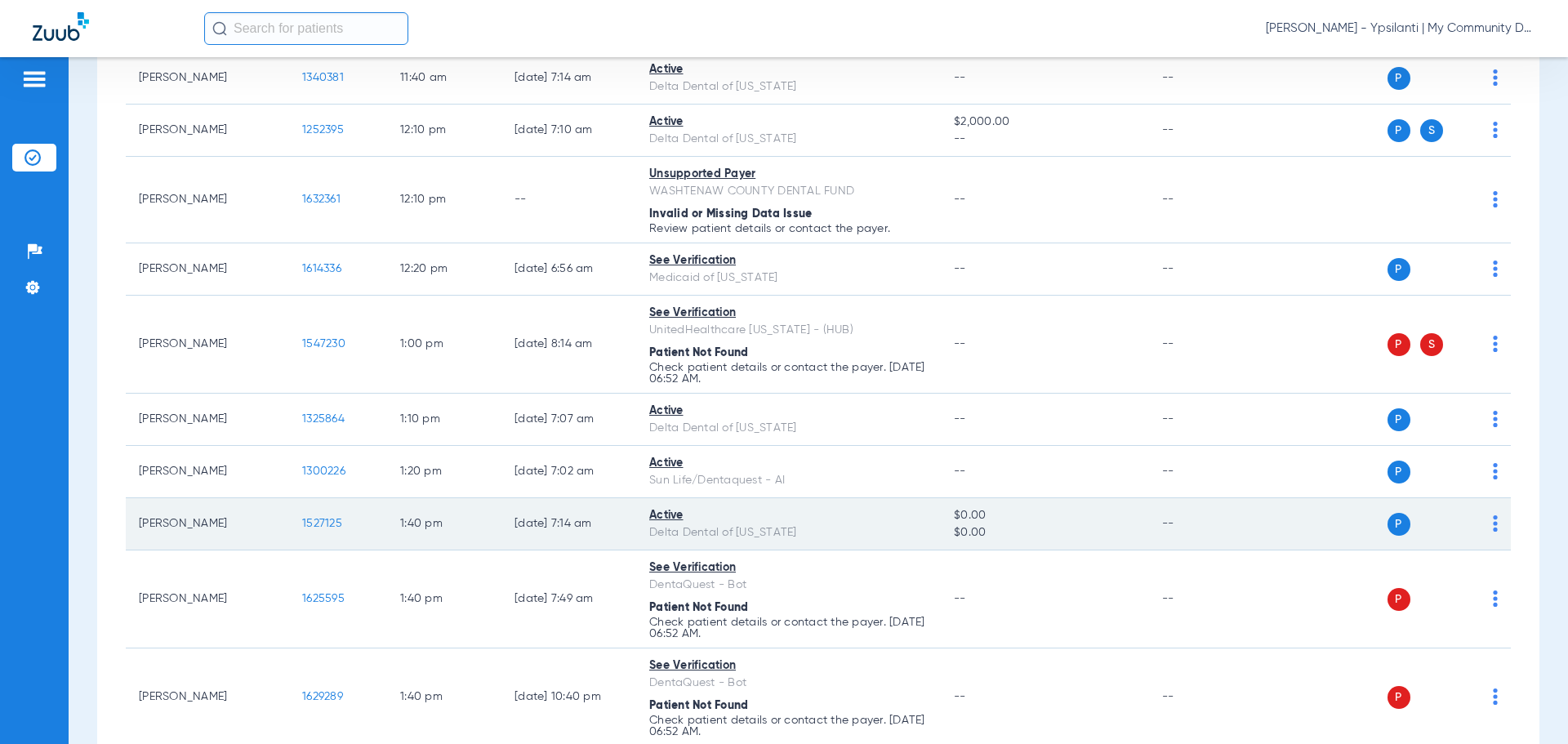
click at [317, 523] on span "1527125" at bounding box center [322, 523] width 40 height 11
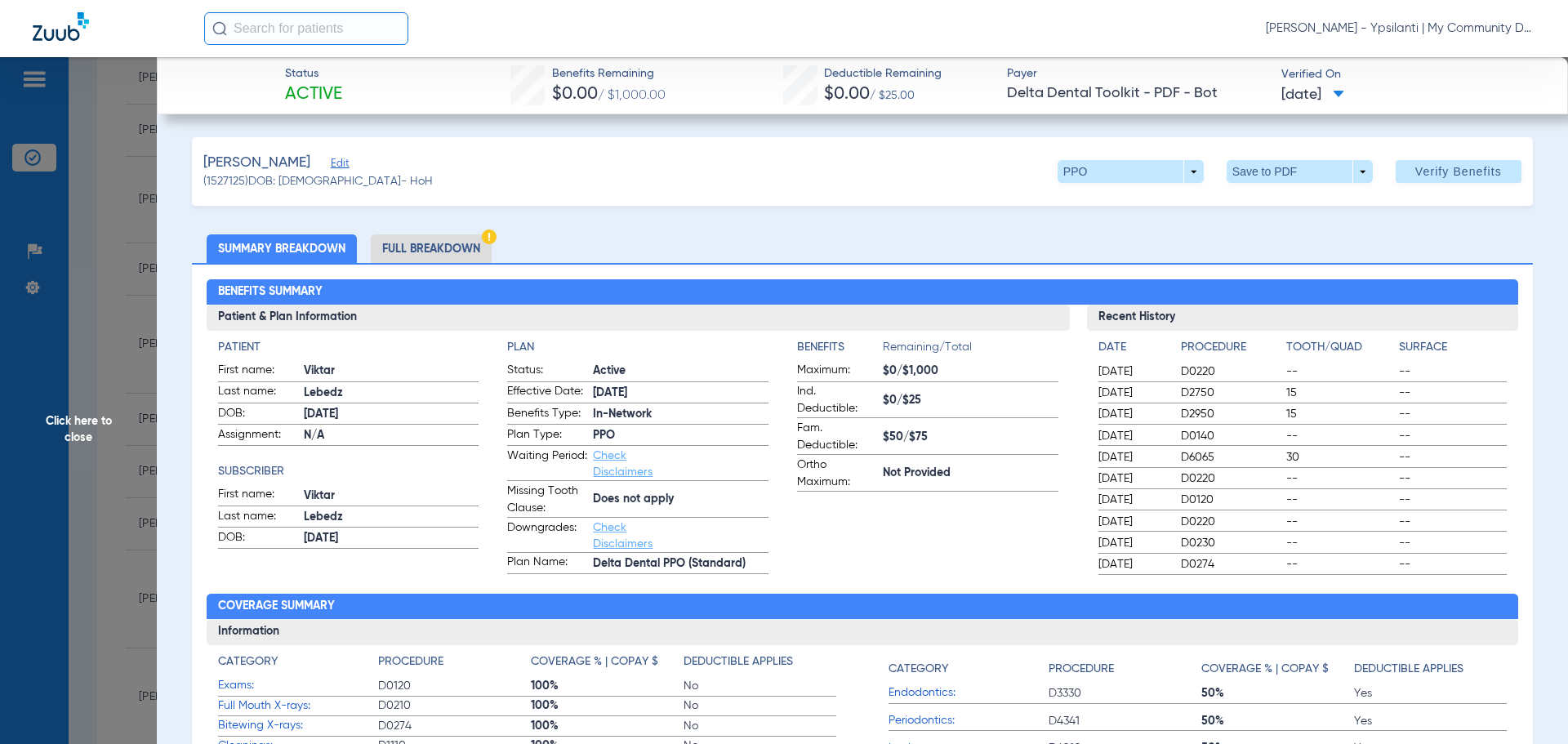
click at [429, 242] on li "Full Breakdown" at bounding box center [431, 249] width 121 height 29
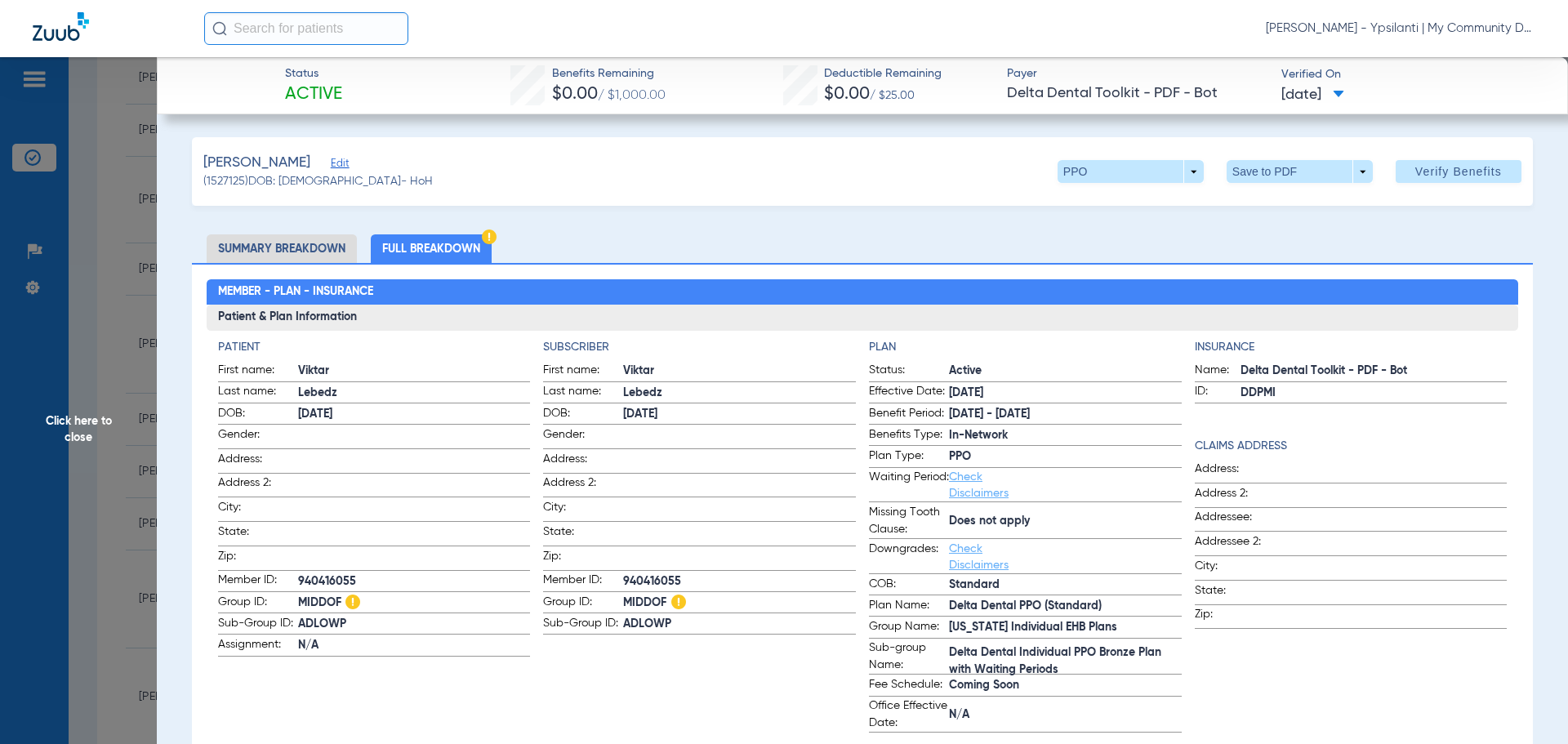
click at [88, 436] on span "Click here to close" at bounding box center [78, 428] width 156 height 744
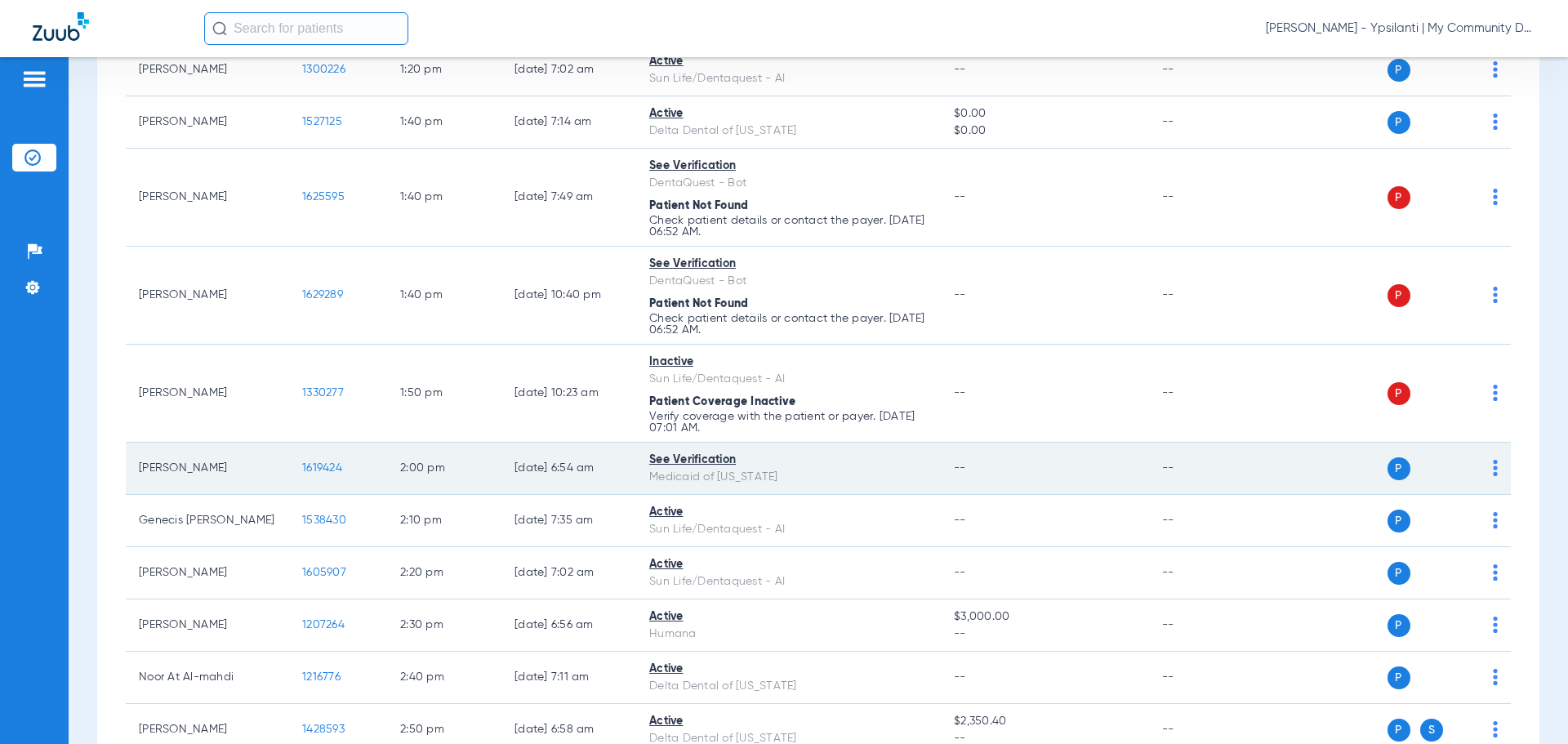
scroll to position [2205, 0]
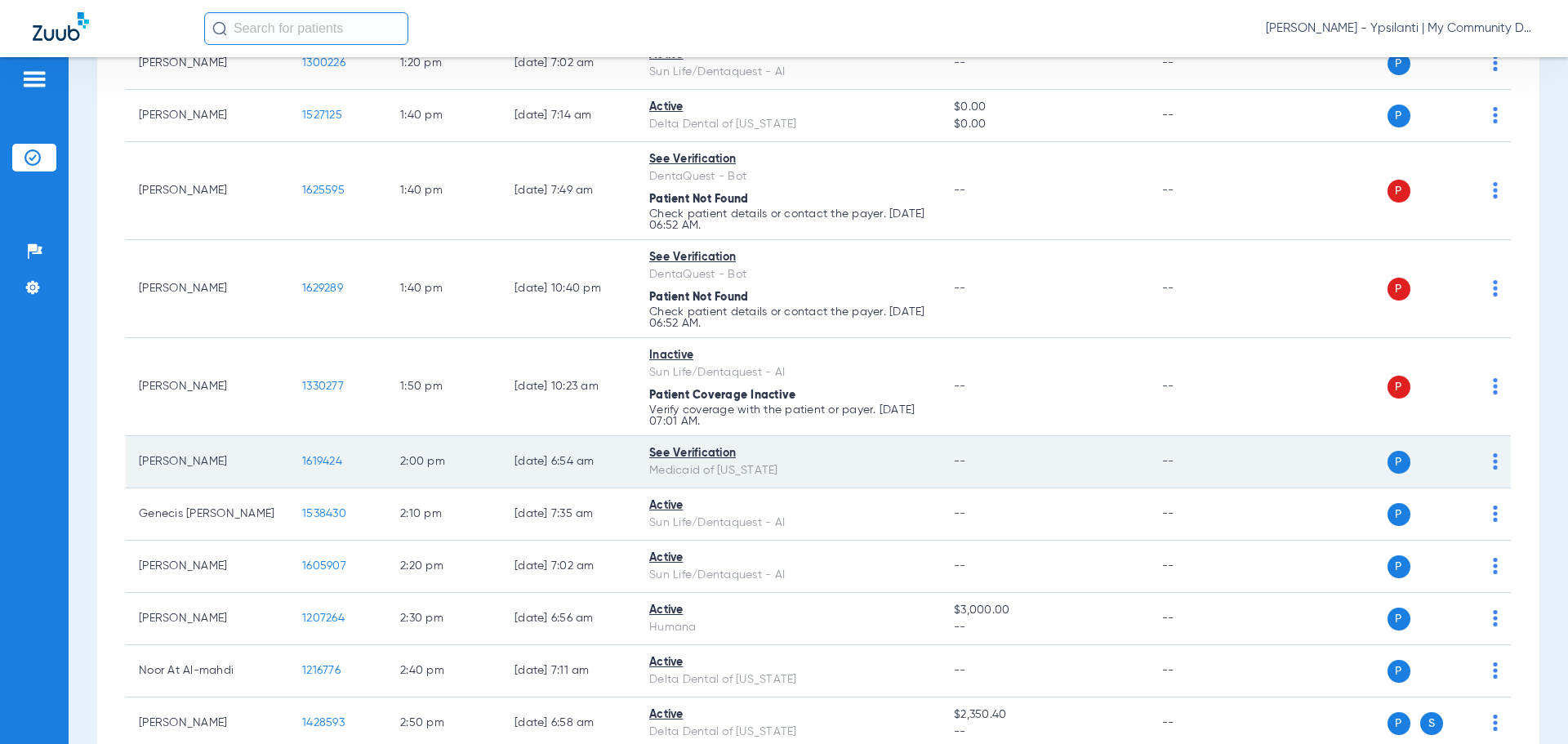
click at [323, 464] on span "1619424" at bounding box center [322, 461] width 40 height 11
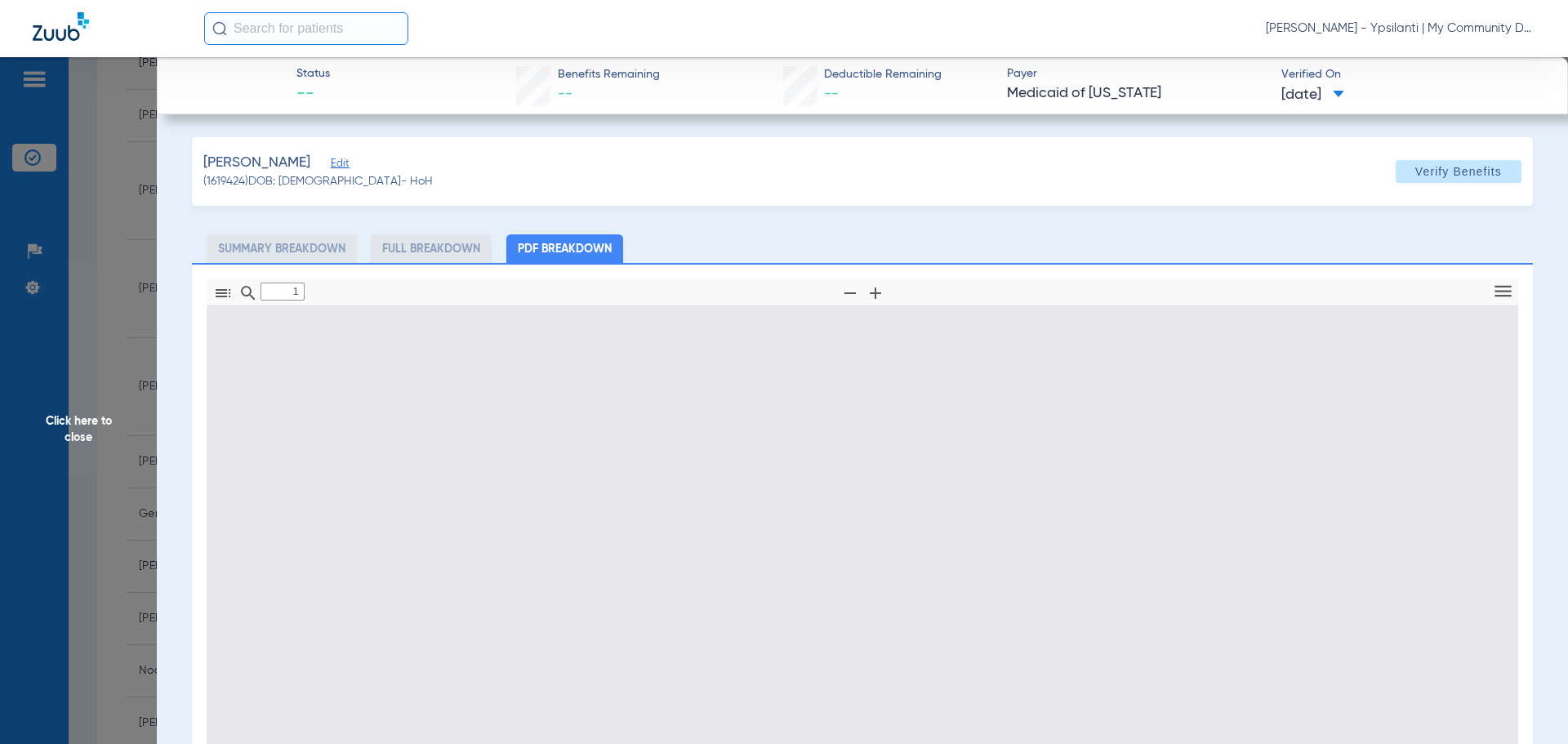
type input "0"
select select "page-width"
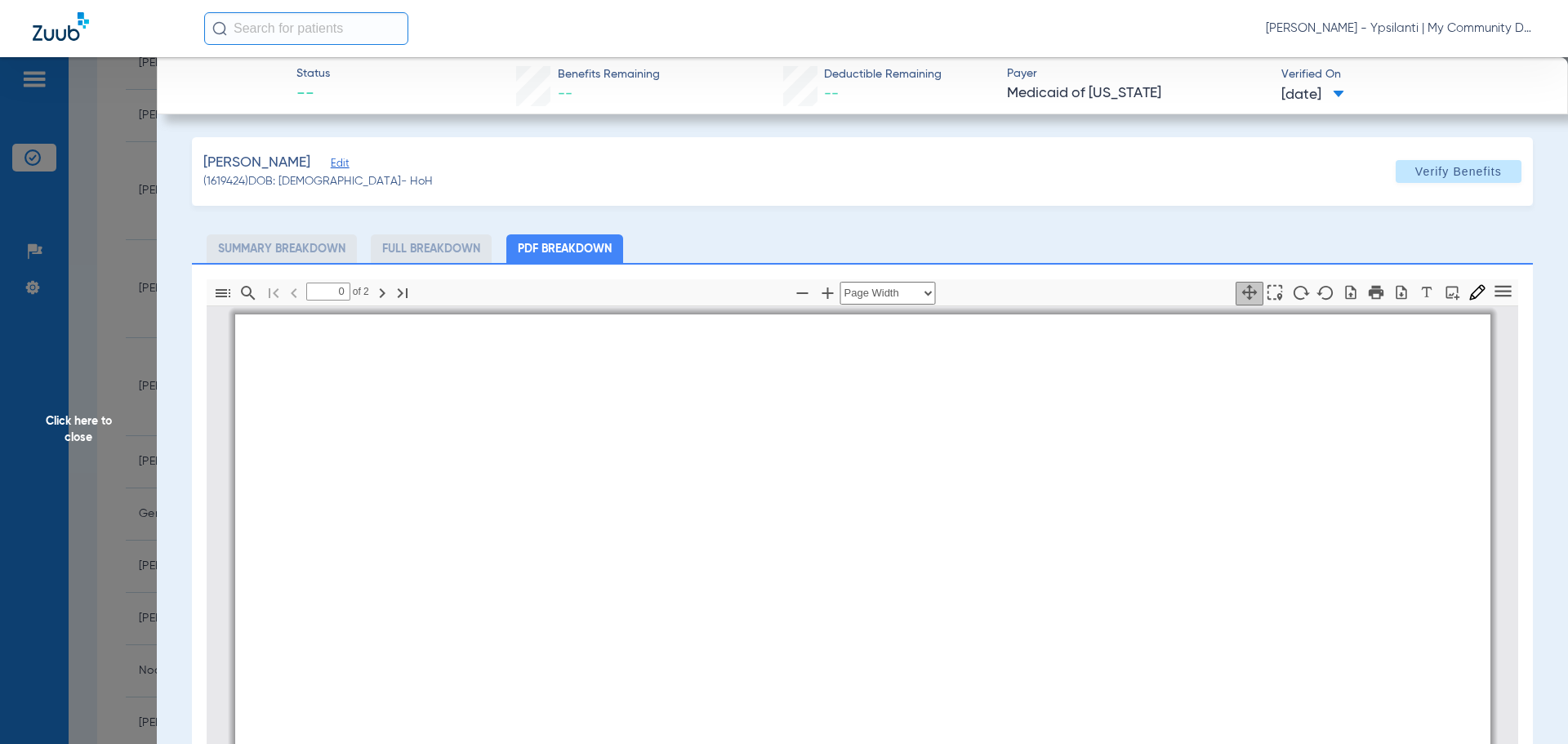
type input "1"
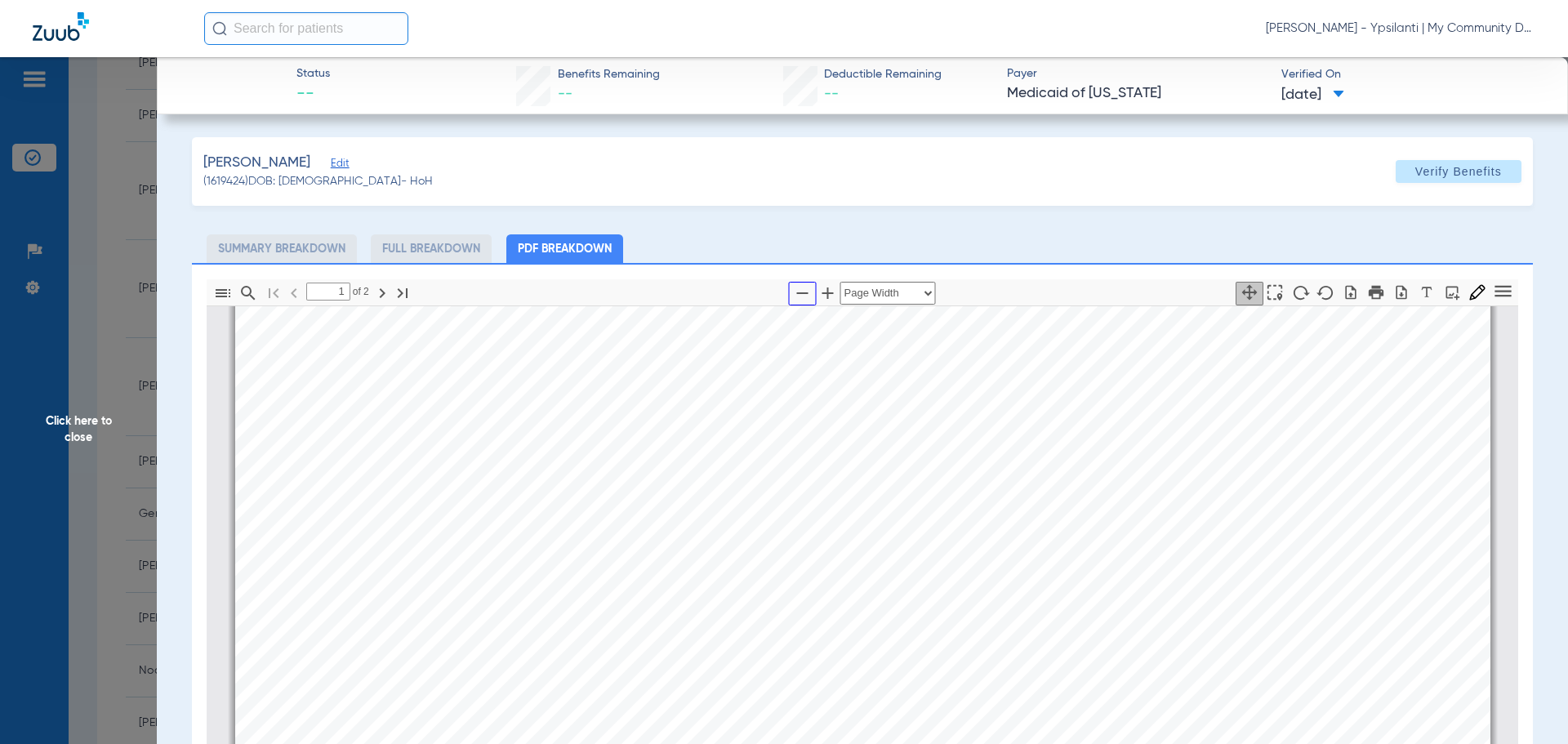
click at [795, 291] on icon "button" at bounding box center [803, 292] width 20 height 20
select select "custom"
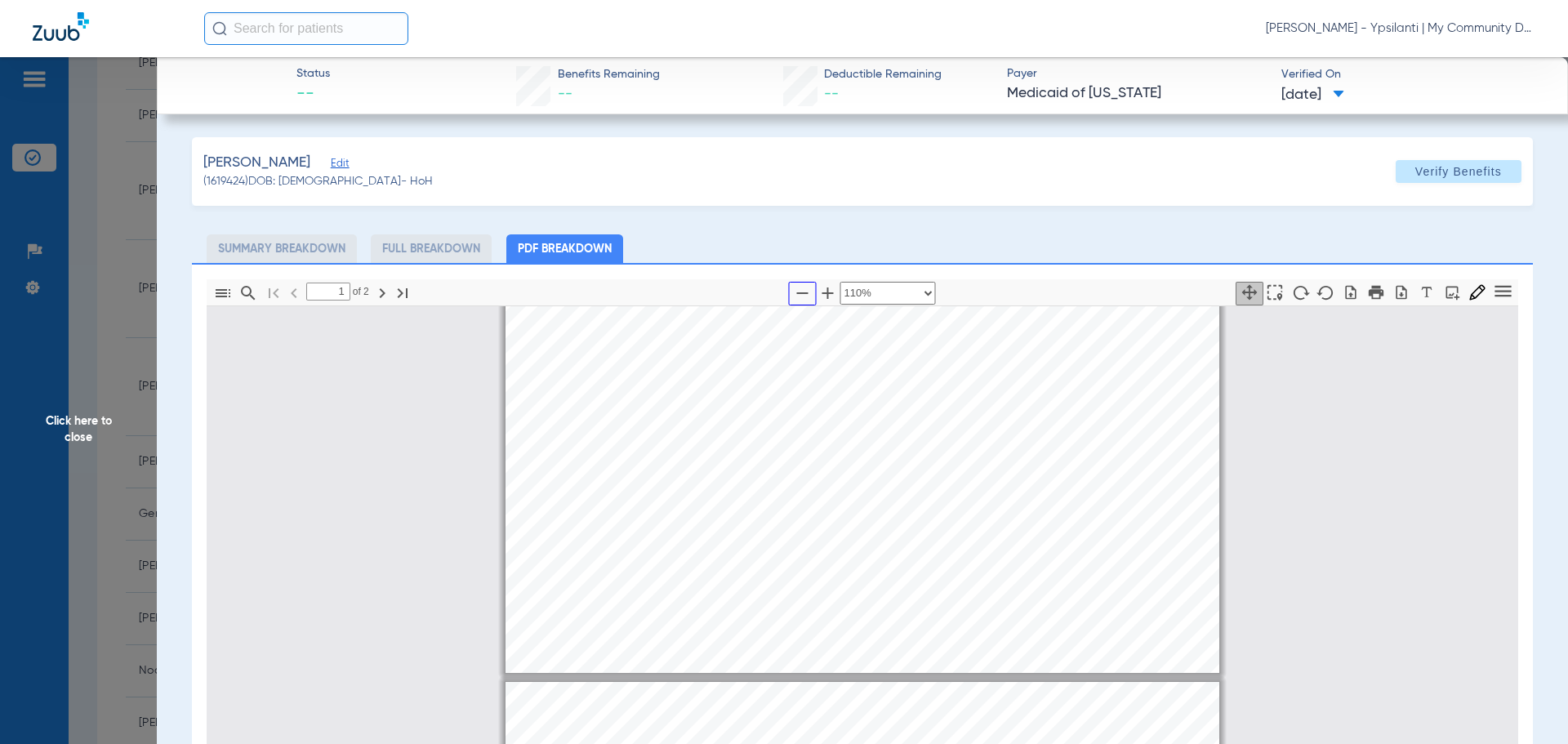
scroll to position [662, 0]
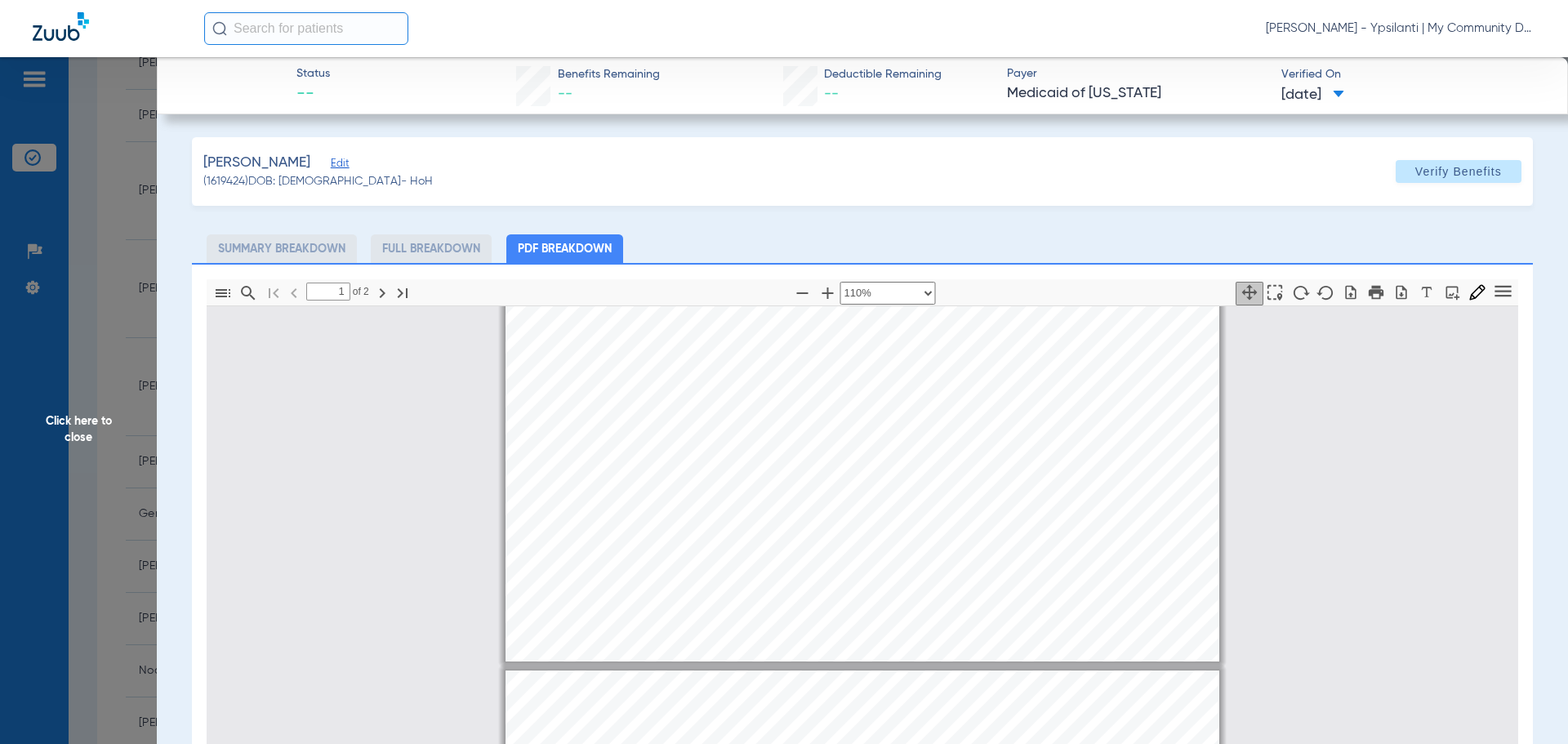
click at [103, 424] on span "Click here to close" at bounding box center [78, 428] width 156 height 744
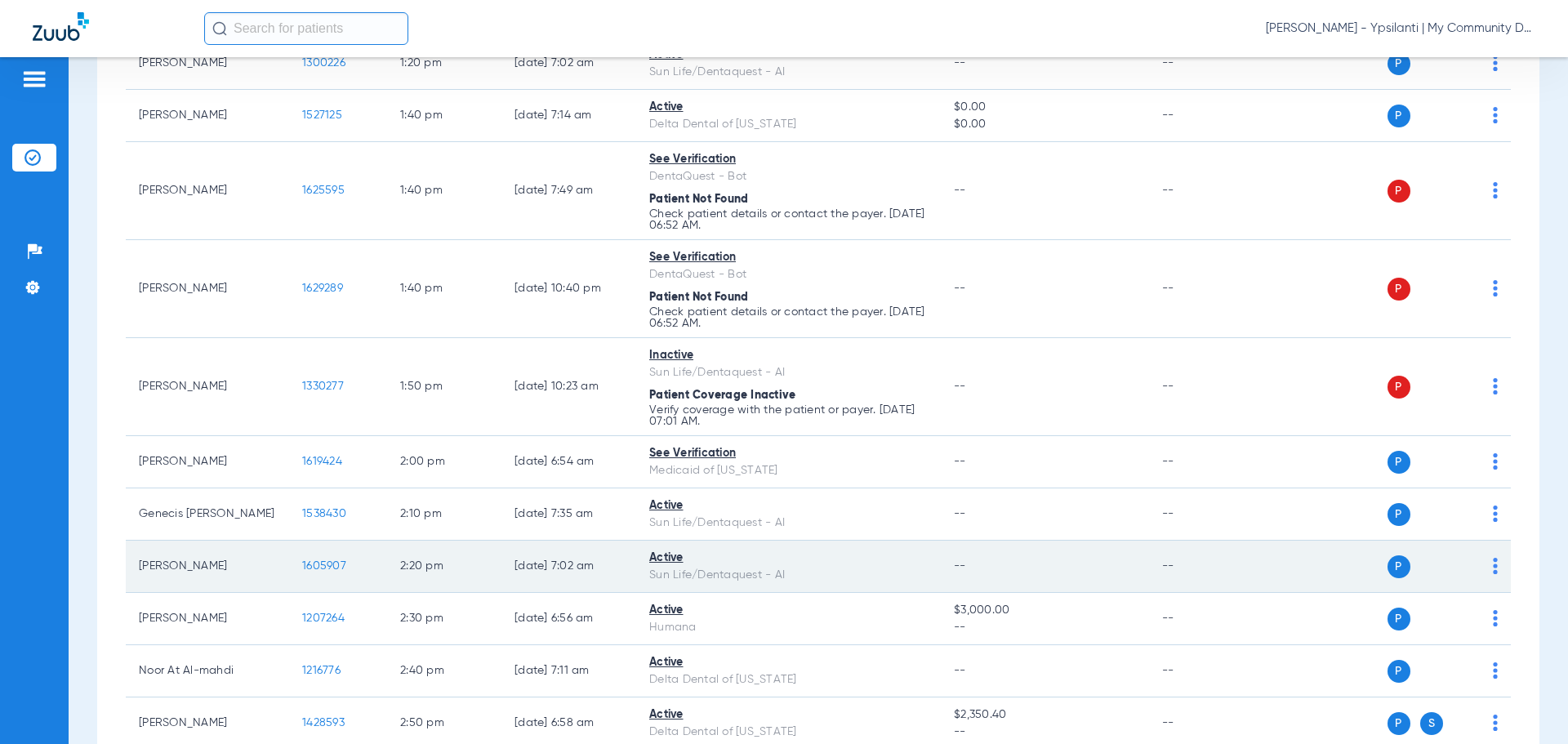
scroll to position [2287, 0]
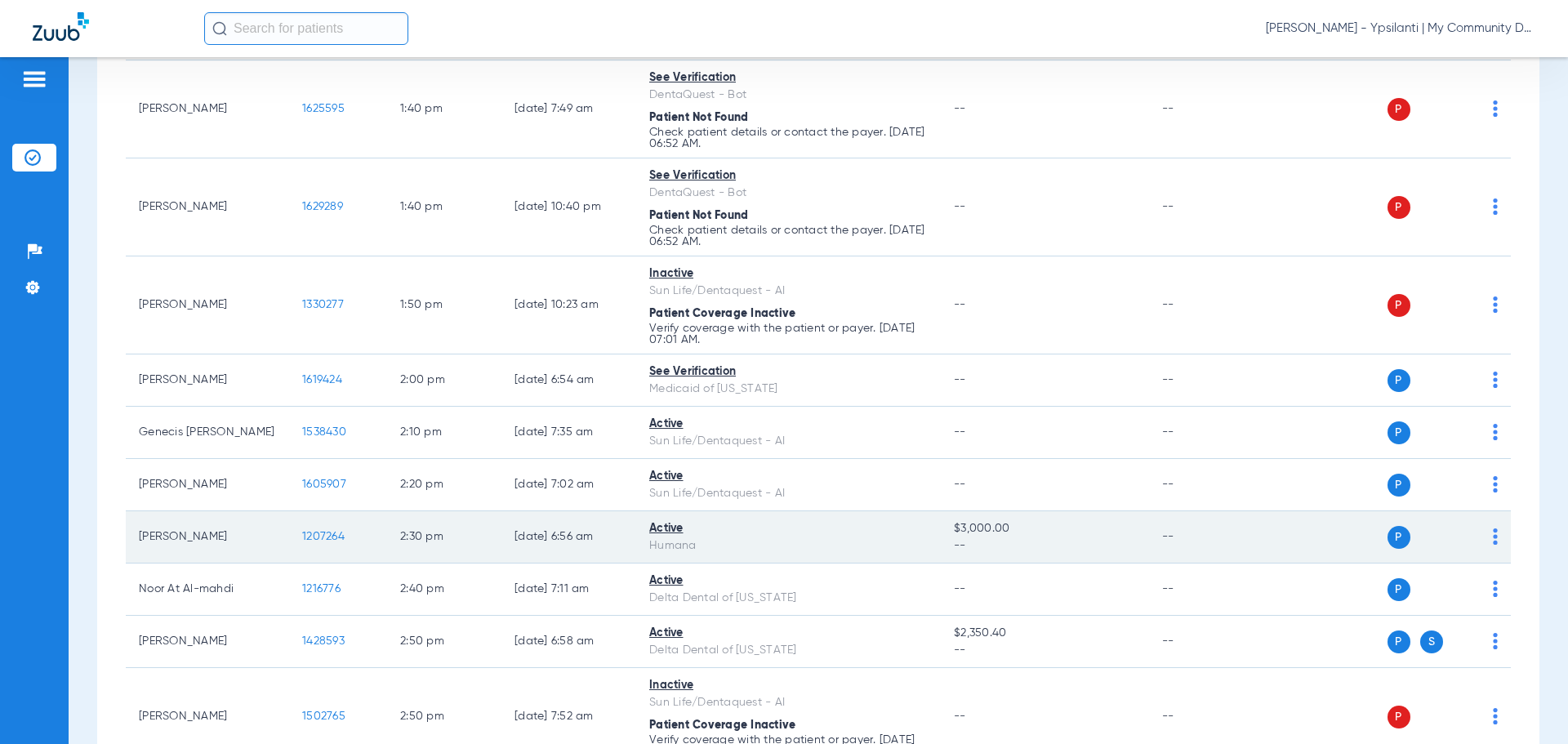
click at [308, 533] on span "1207264" at bounding box center [324, 536] width 43 height 11
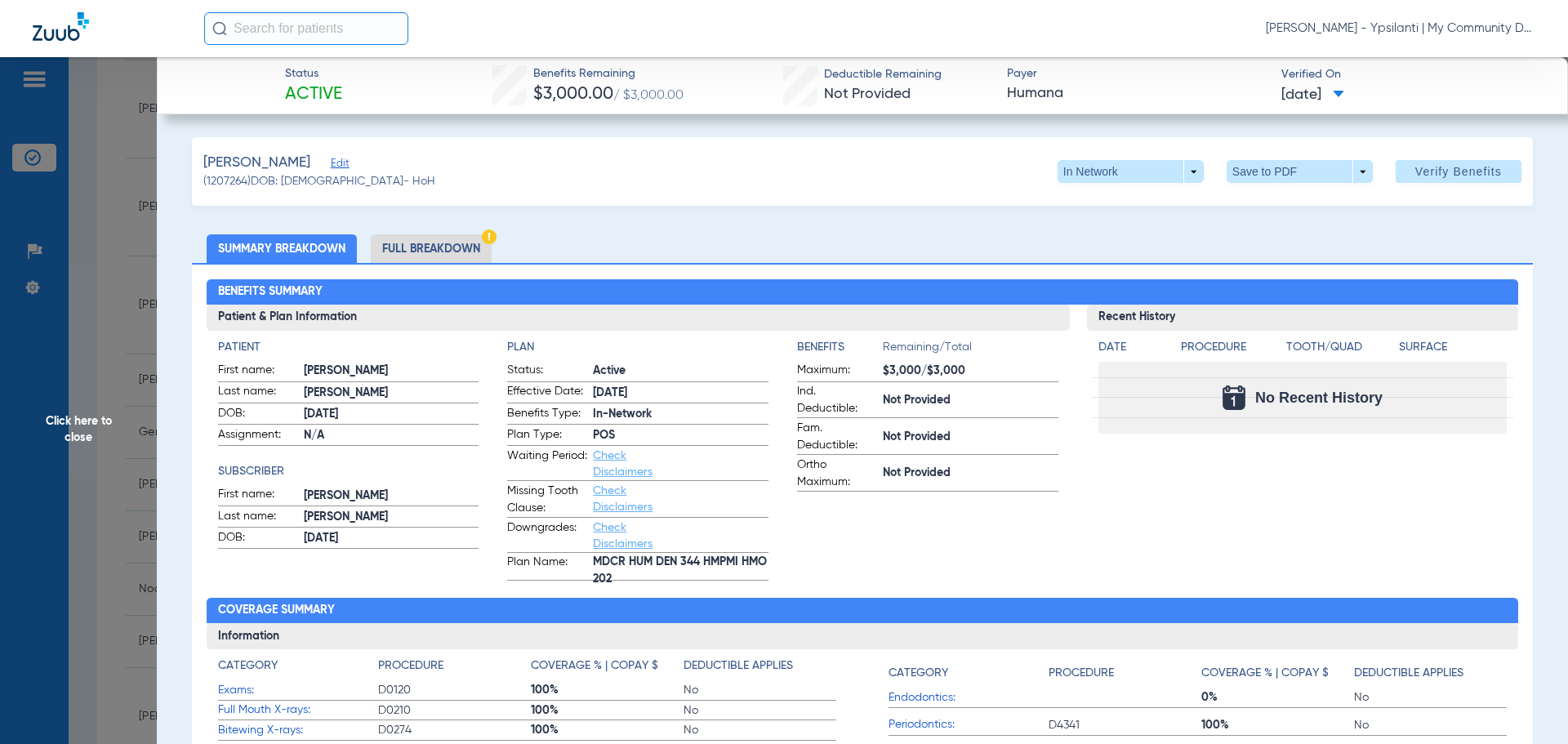
click at [106, 429] on span "Click here to close" at bounding box center [78, 428] width 156 height 744
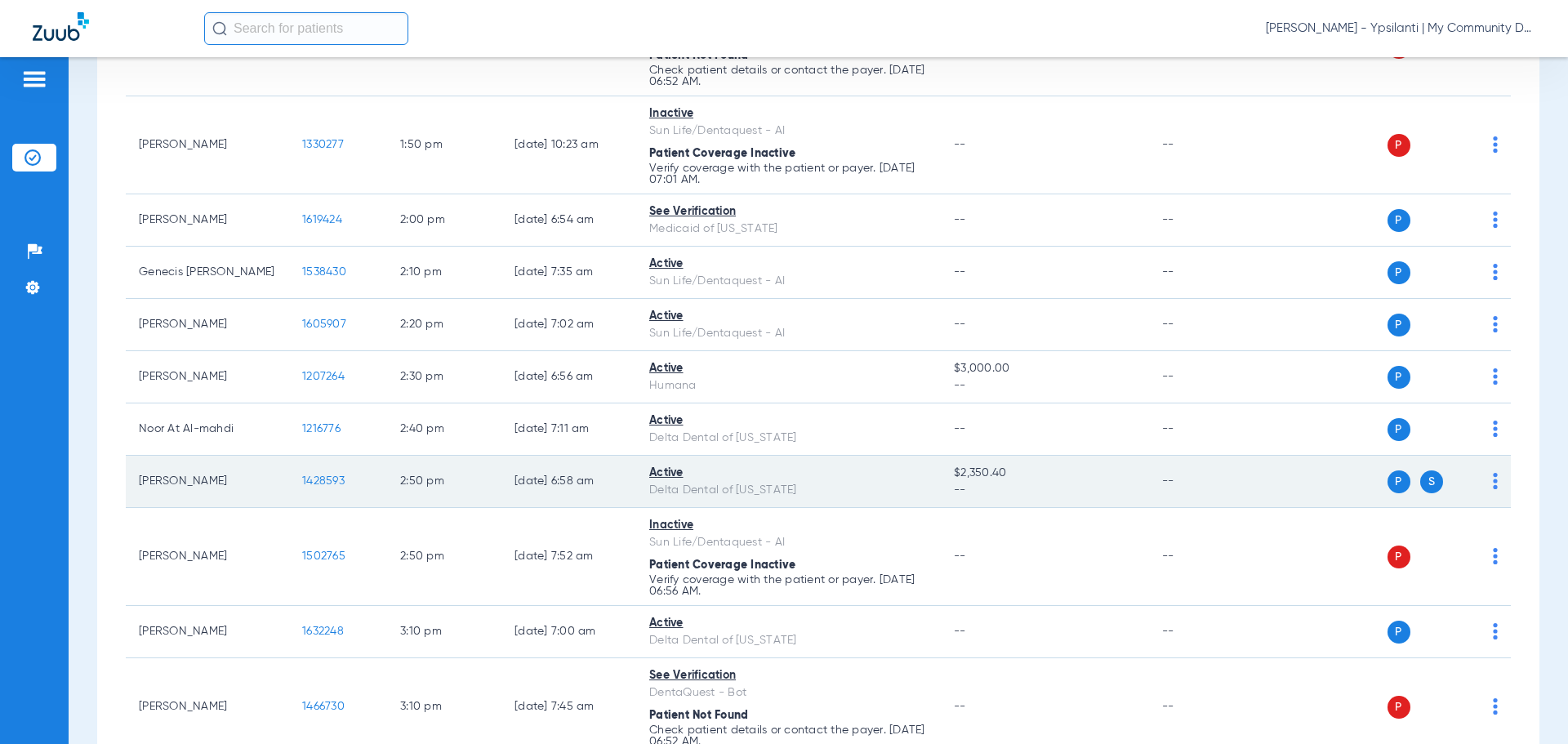
scroll to position [2451, 0]
click at [324, 480] on span "1428593" at bounding box center [324, 478] width 43 height 11
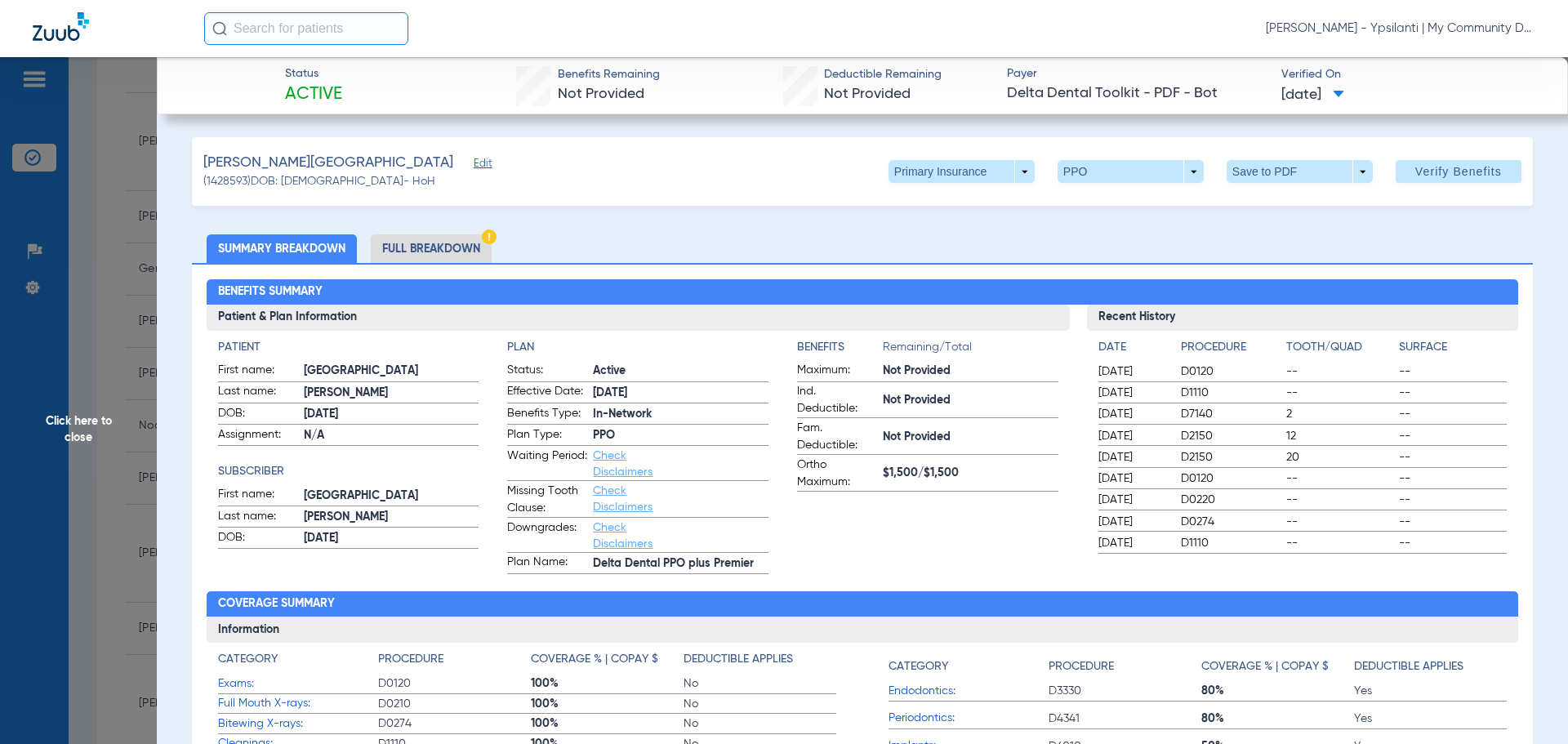
click at [455, 246] on li "Full Breakdown" at bounding box center [431, 249] width 121 height 29
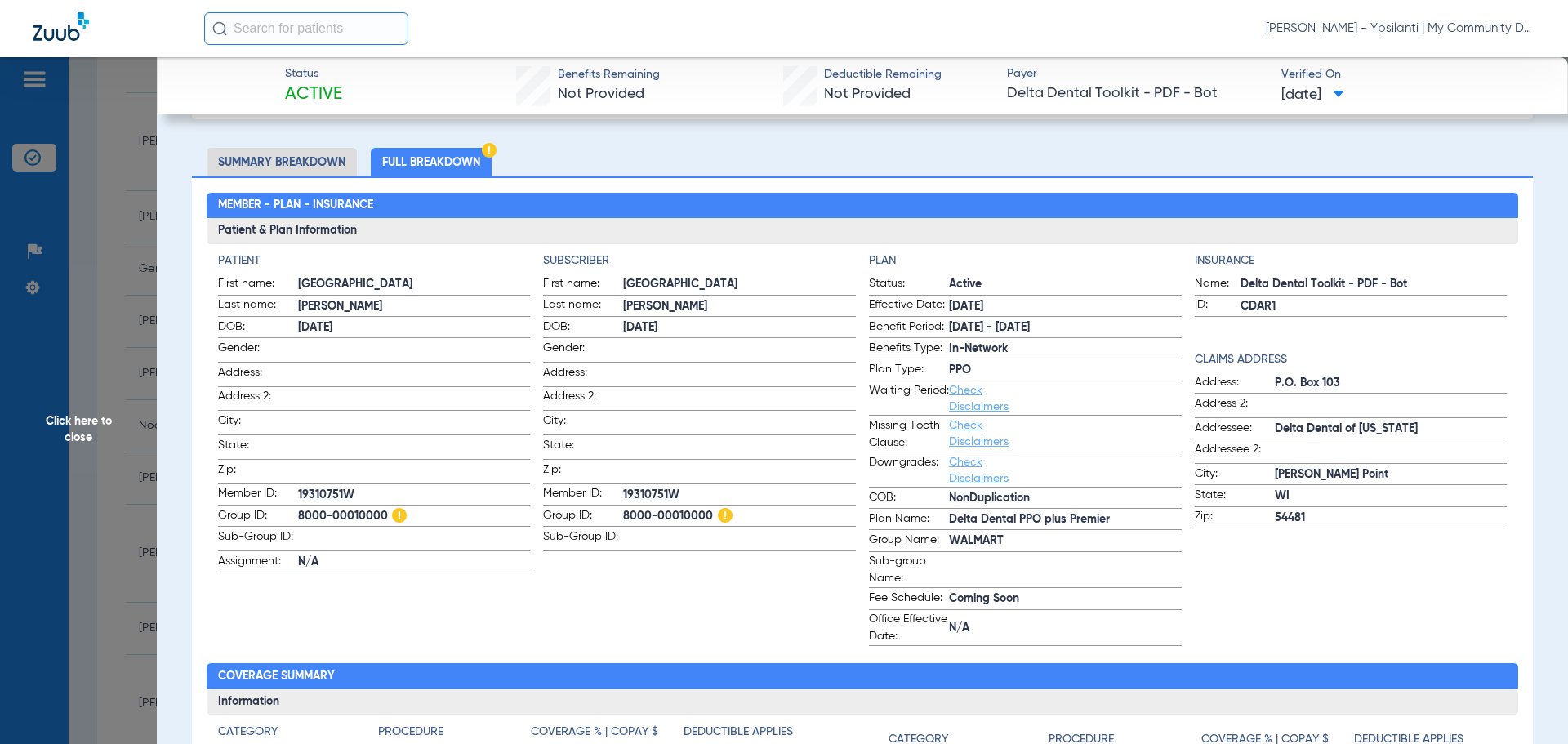
scroll to position [0, 0]
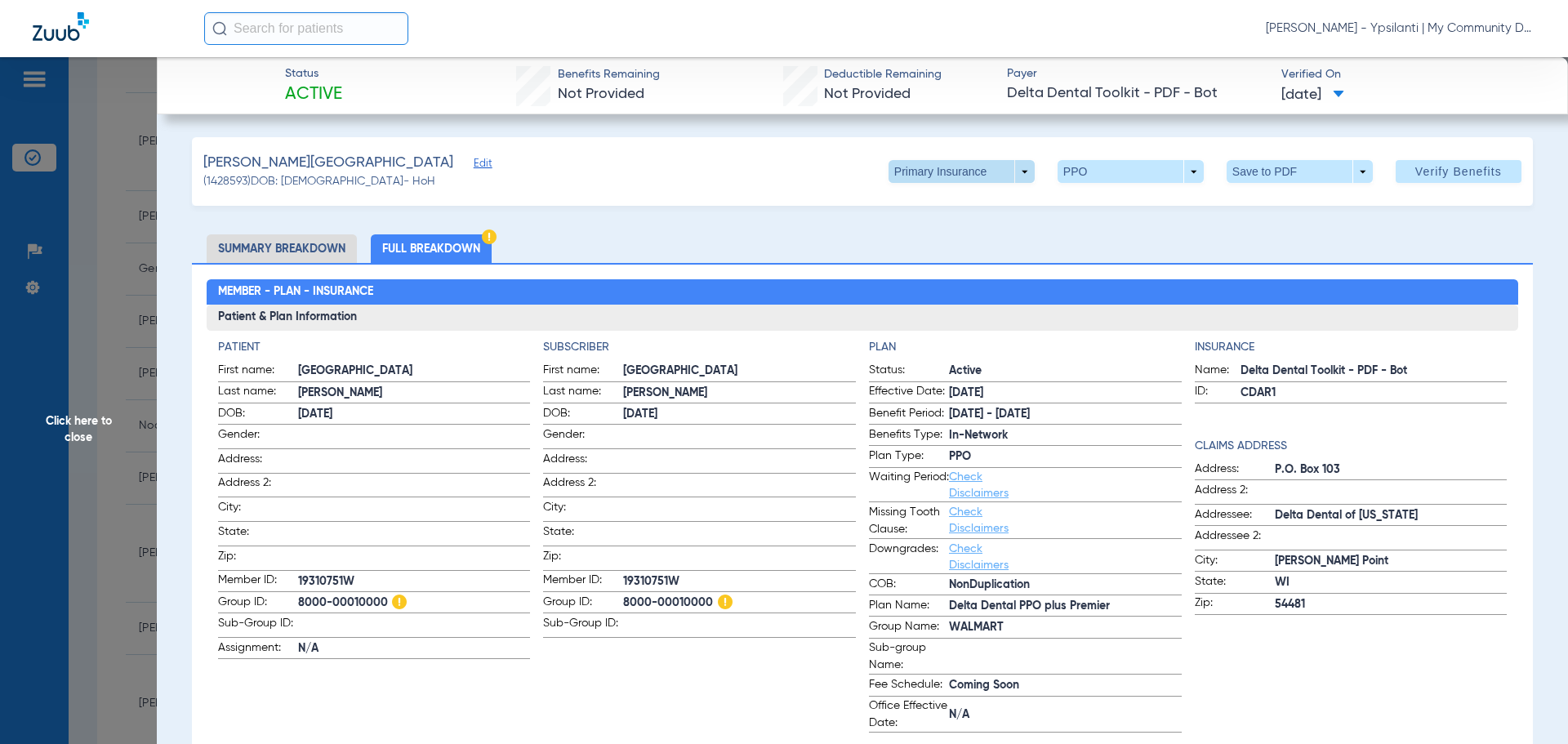
click at [918, 163] on span at bounding box center [961, 171] width 146 height 23
click at [920, 231] on span "Secondary Insurance" at bounding box center [944, 237] width 108 height 11
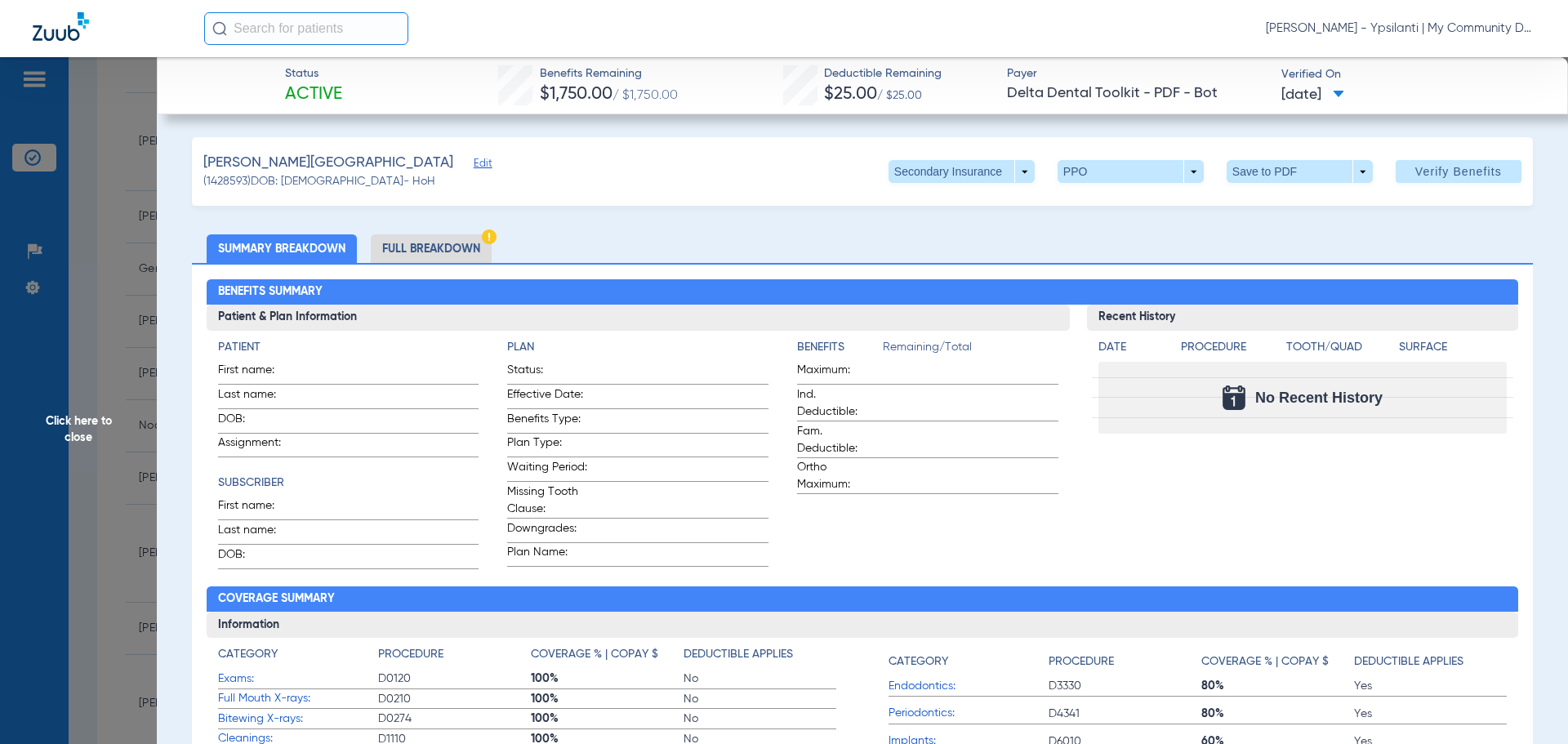
click at [110, 409] on span "Click here to close" at bounding box center [78, 428] width 156 height 744
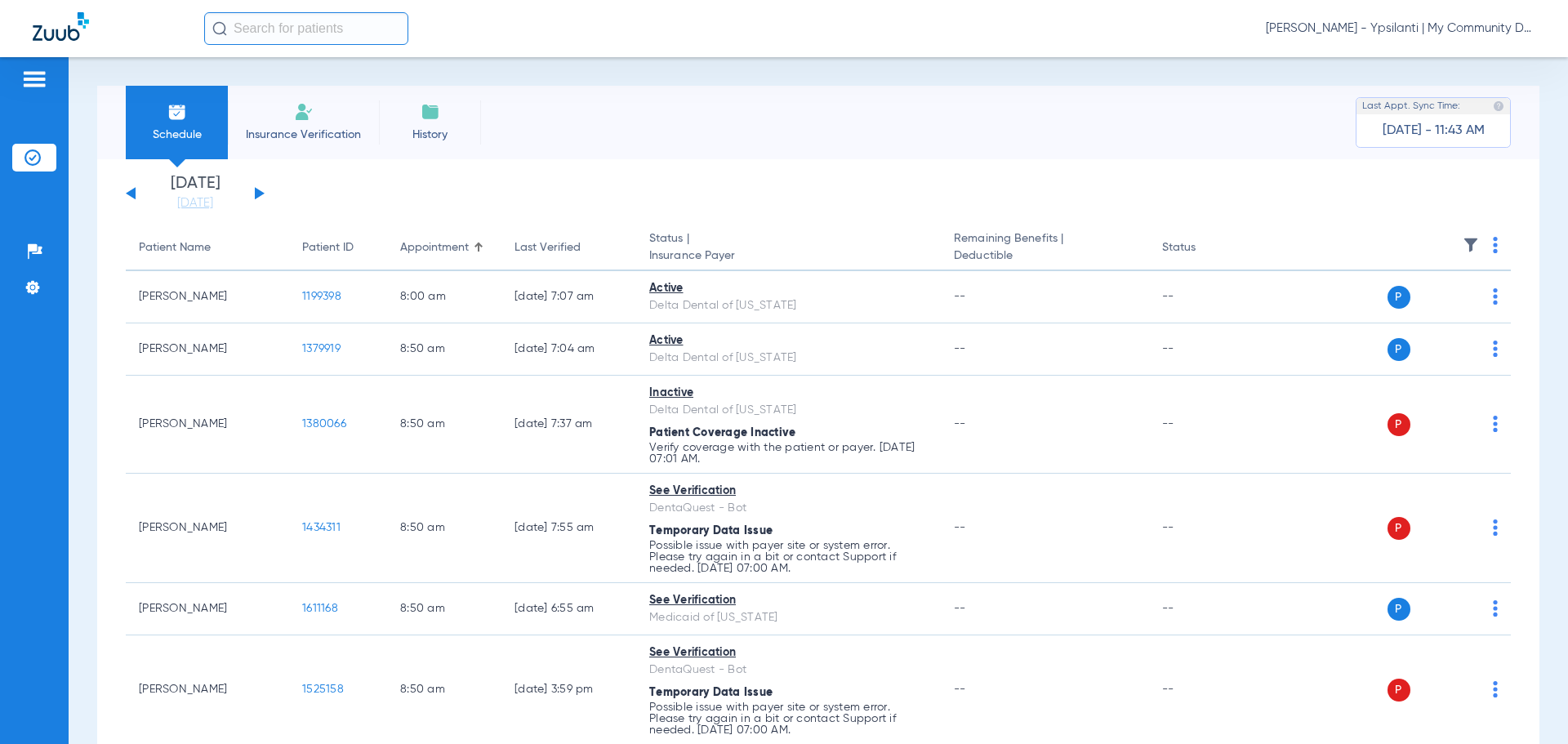
click at [257, 195] on button at bounding box center [260, 193] width 10 height 12
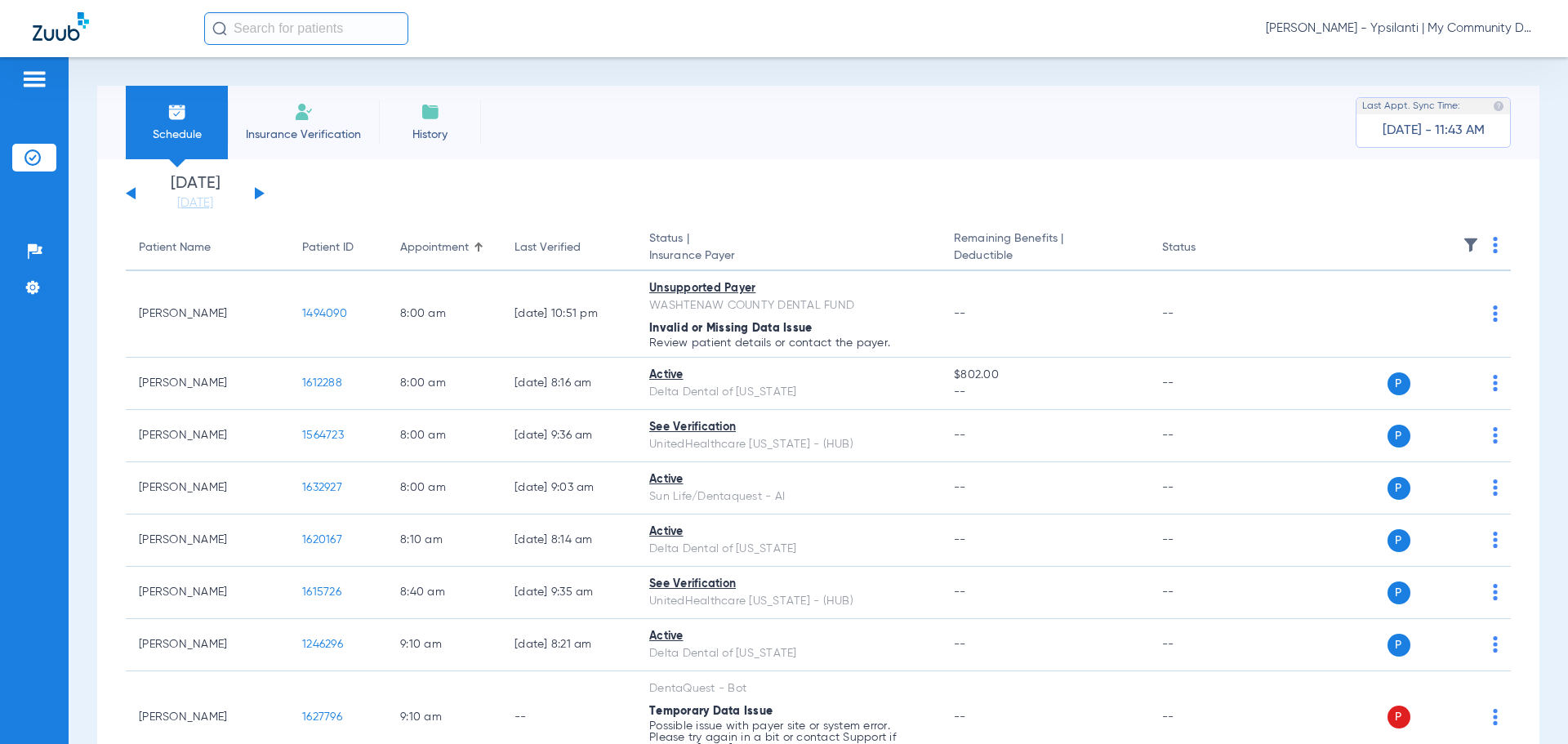
click at [1461, 40] on div "[PERSON_NAME] - Ypsilanti | My Community Dental Centers" at bounding box center [870, 28] width 1331 height 33
click at [1464, 30] on span "[PERSON_NAME] - Ypsilanti | My Community Dental Centers" at bounding box center [1400, 29] width 269 height 17
click at [1454, 74] on button "Log out" at bounding box center [1474, 90] width 117 height 33
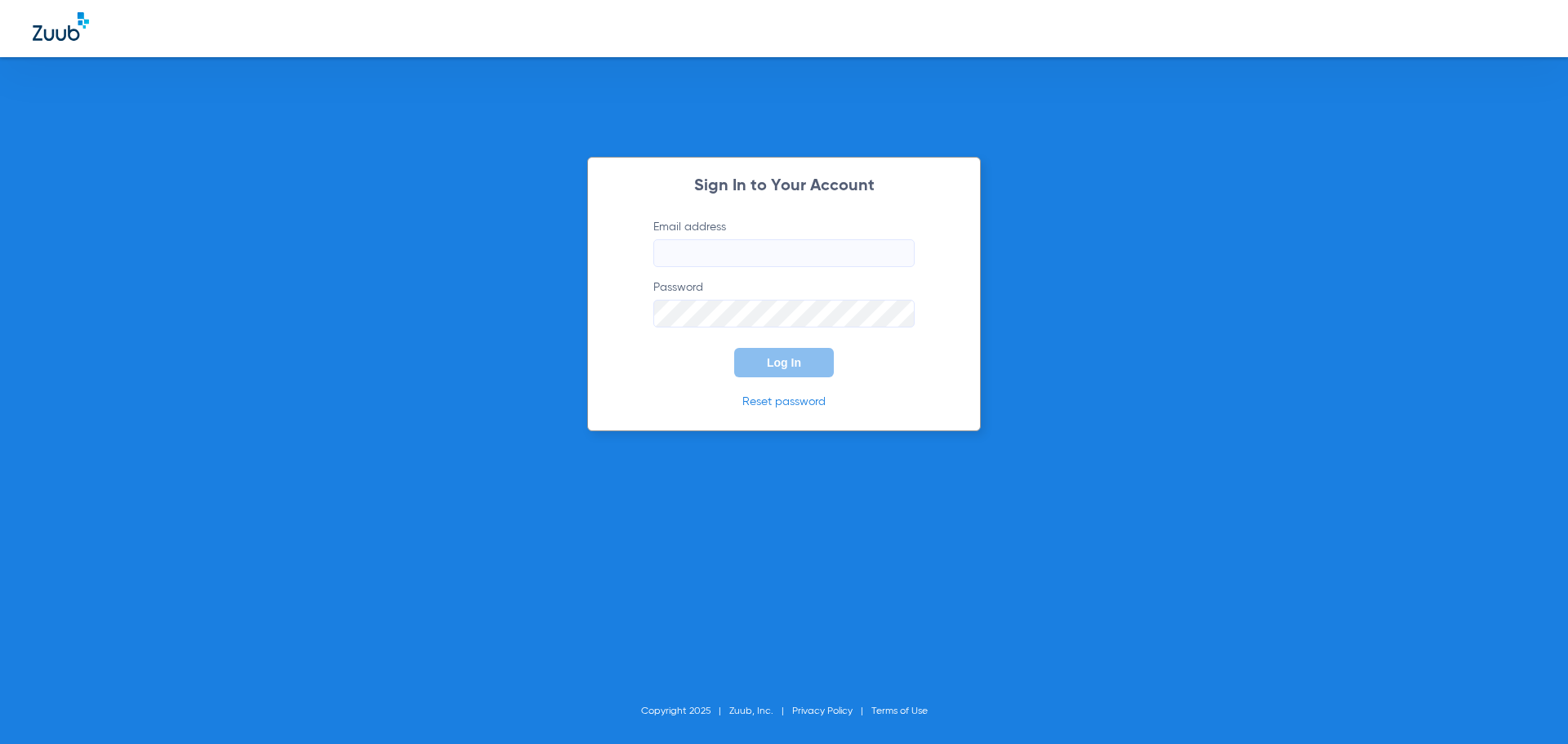
type input "[EMAIL_ADDRESS][DOMAIN_NAME]"
click at [774, 358] on span "Log In" at bounding box center [784, 362] width 34 height 13
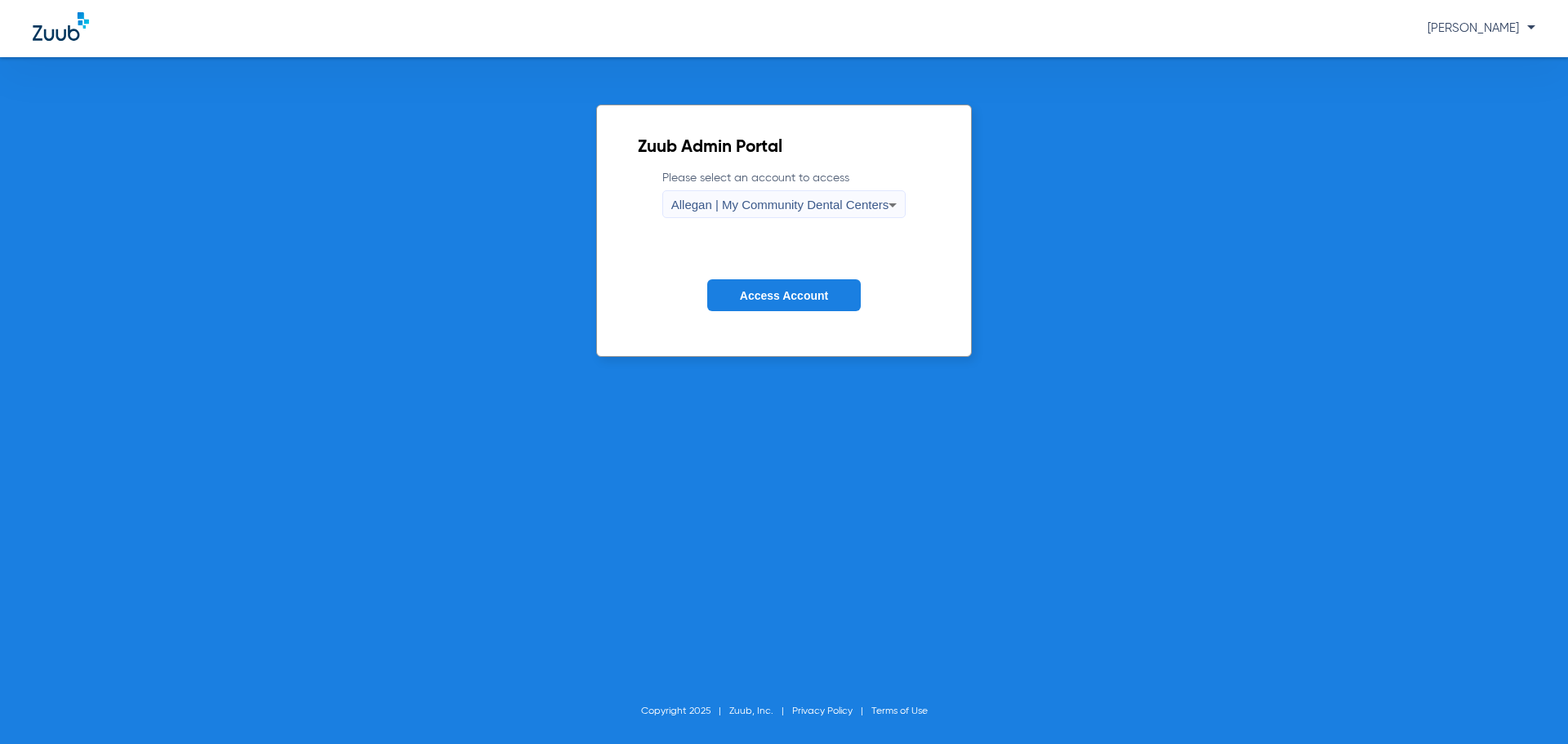
click at [688, 204] on span "Allegan | My Community Dental Centers" at bounding box center [780, 204] width 218 height 14
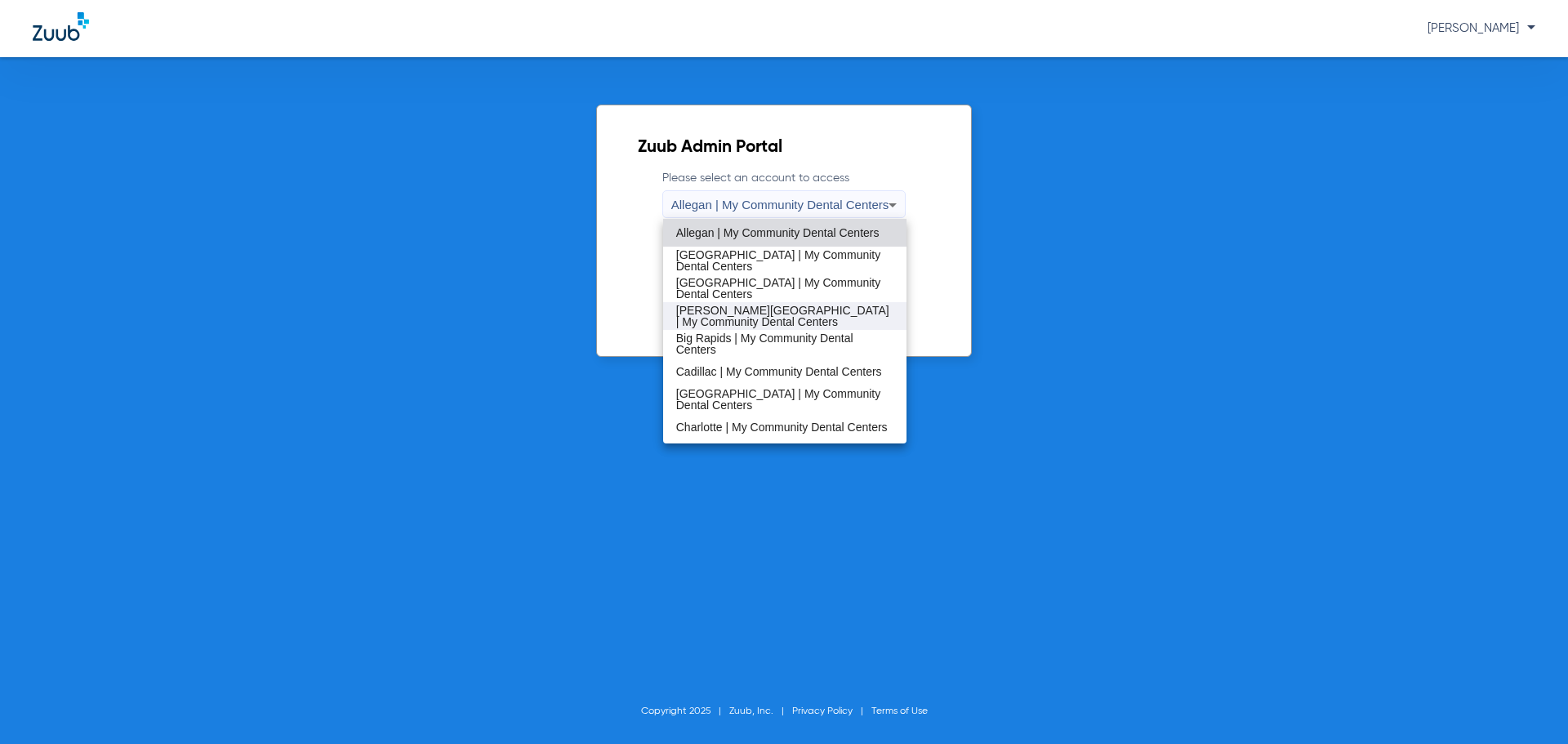
click at [723, 316] on span "[PERSON_NAME][GEOGRAPHIC_DATA] | My Community Dental Centers" at bounding box center [785, 316] width 218 height 23
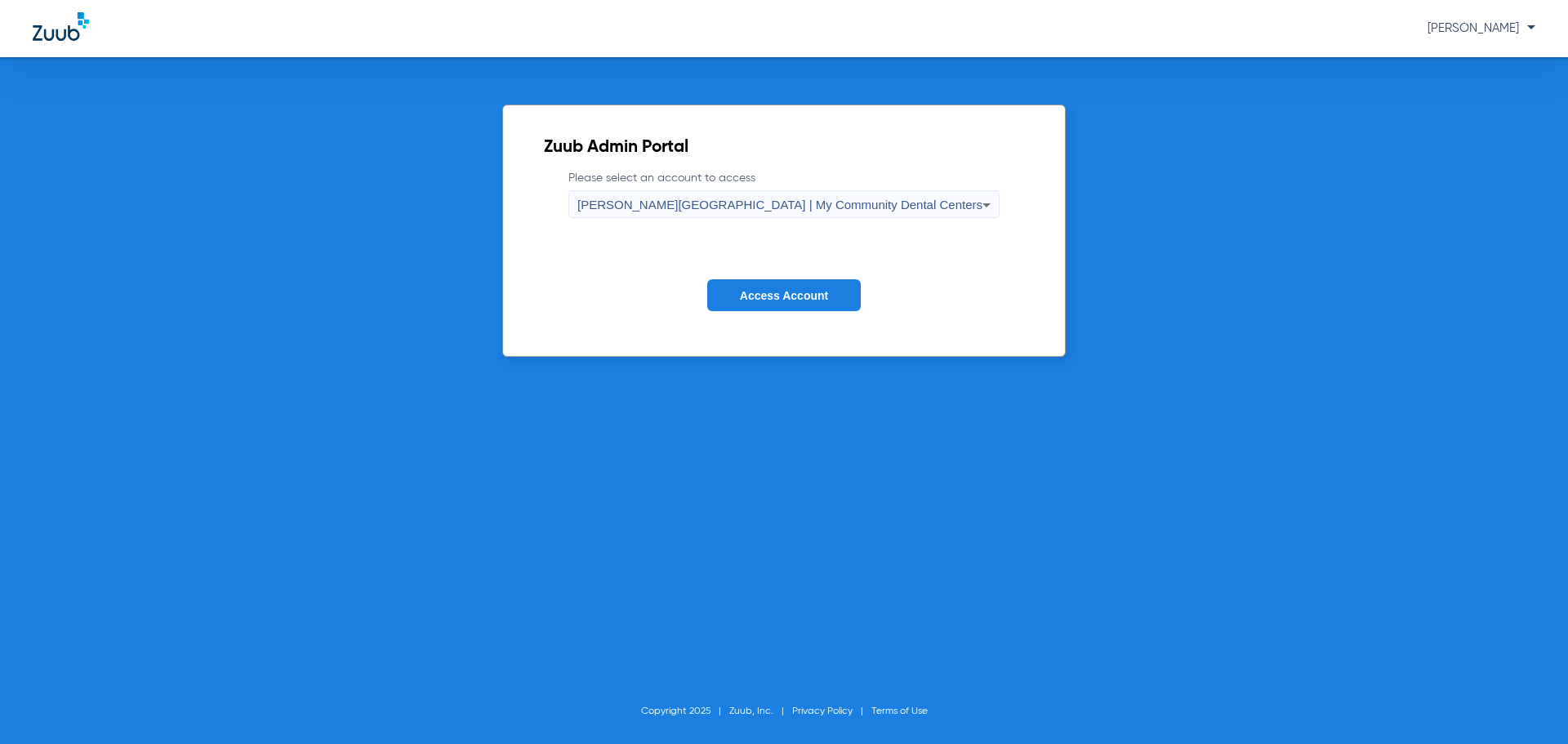
click at [750, 283] on button "Access Account" at bounding box center [784, 295] width 154 height 32
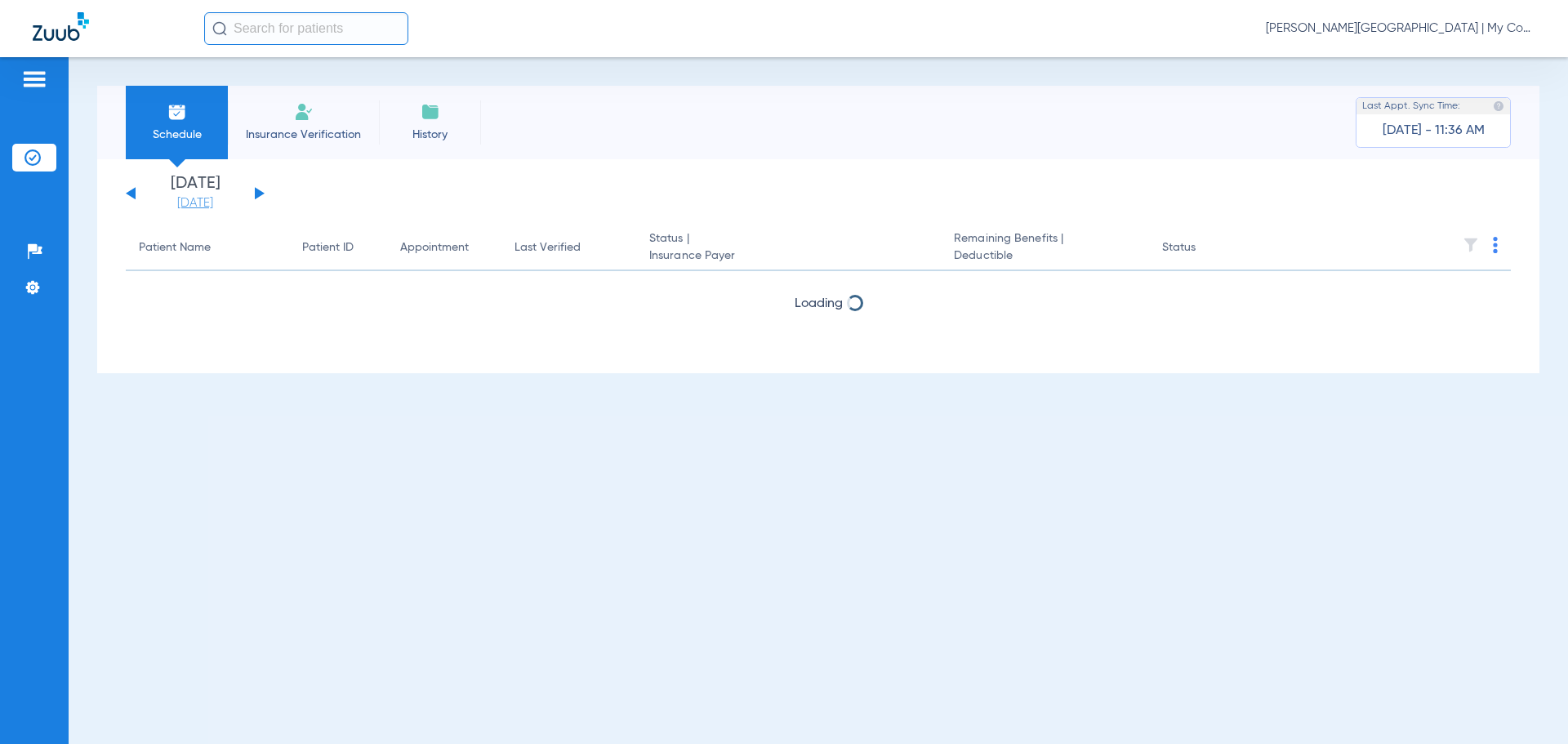
click at [209, 206] on link "[DATE]" at bounding box center [195, 204] width 98 height 17
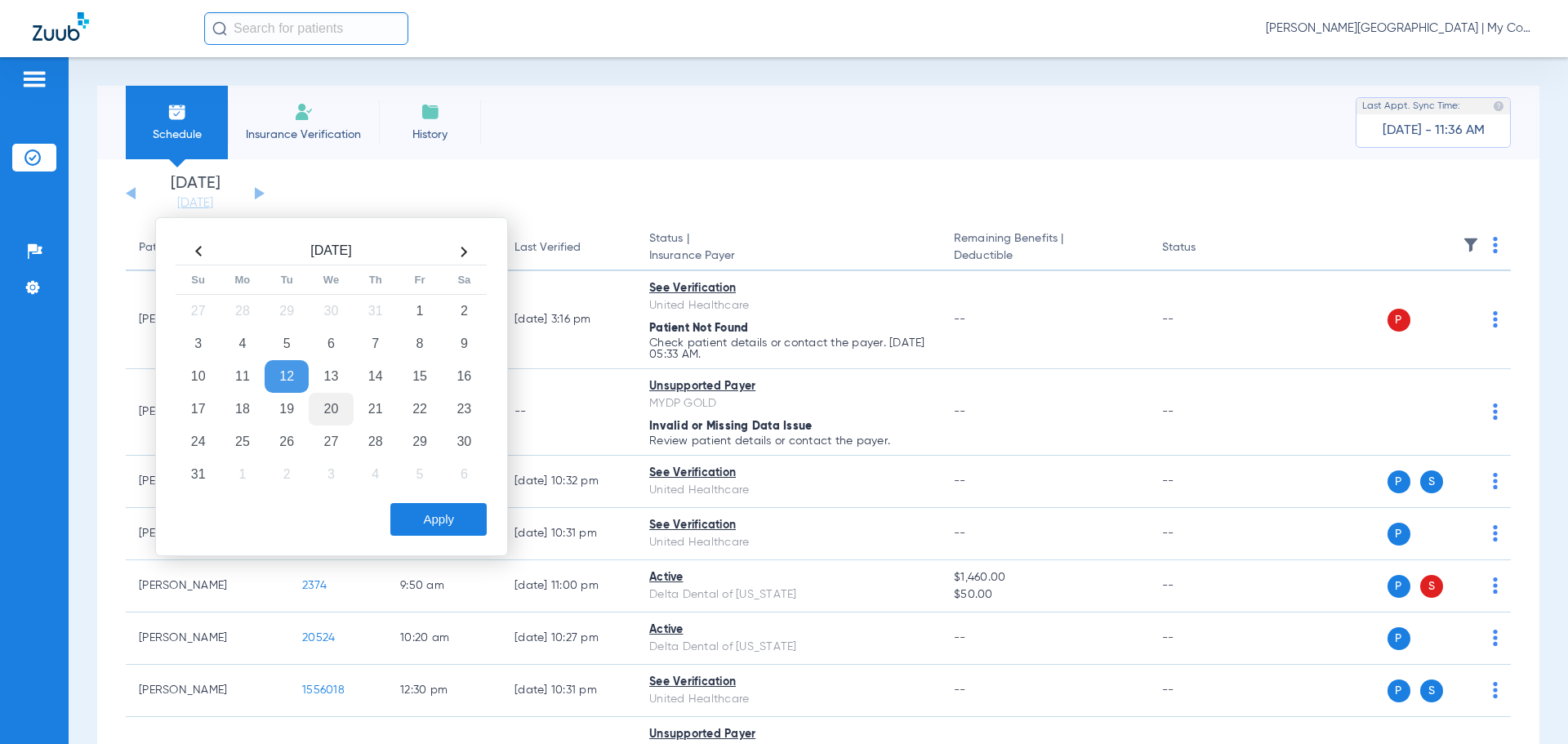
click at [321, 405] on td "20" at bounding box center [331, 409] width 44 height 33
click at [455, 519] on button "Apply" at bounding box center [439, 519] width 97 height 33
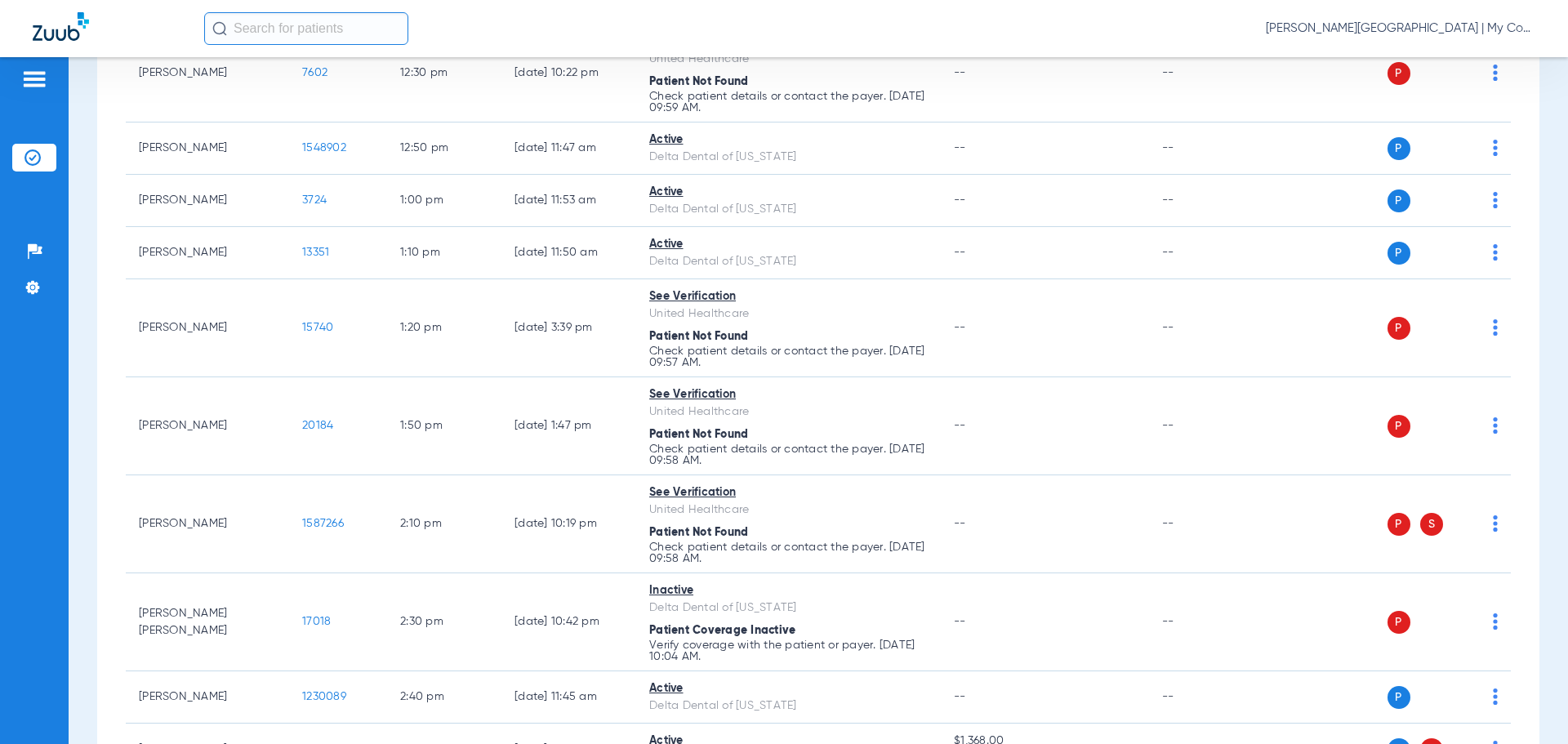
scroll to position [2106, 0]
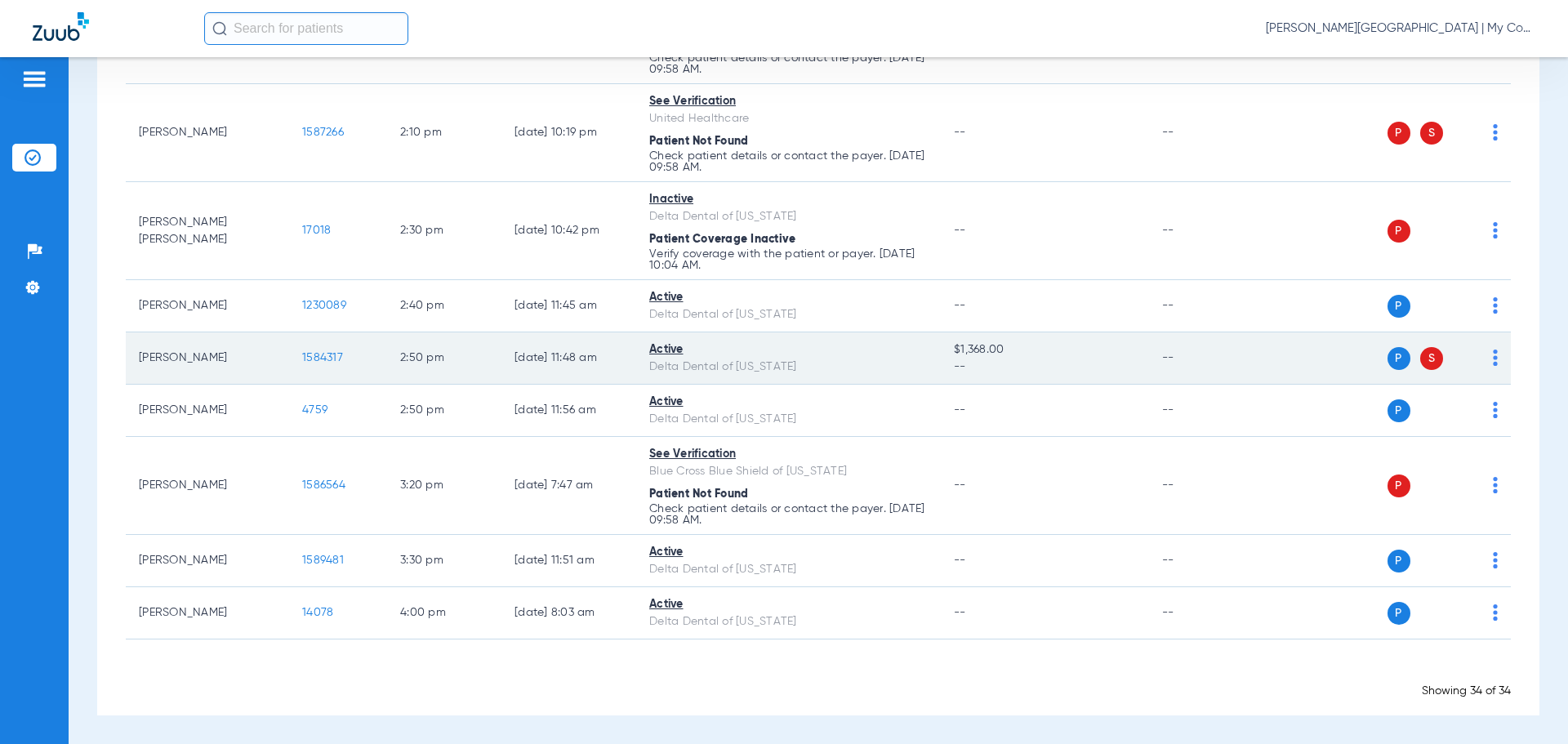
click at [315, 354] on span "1584317" at bounding box center [323, 358] width 41 height 11
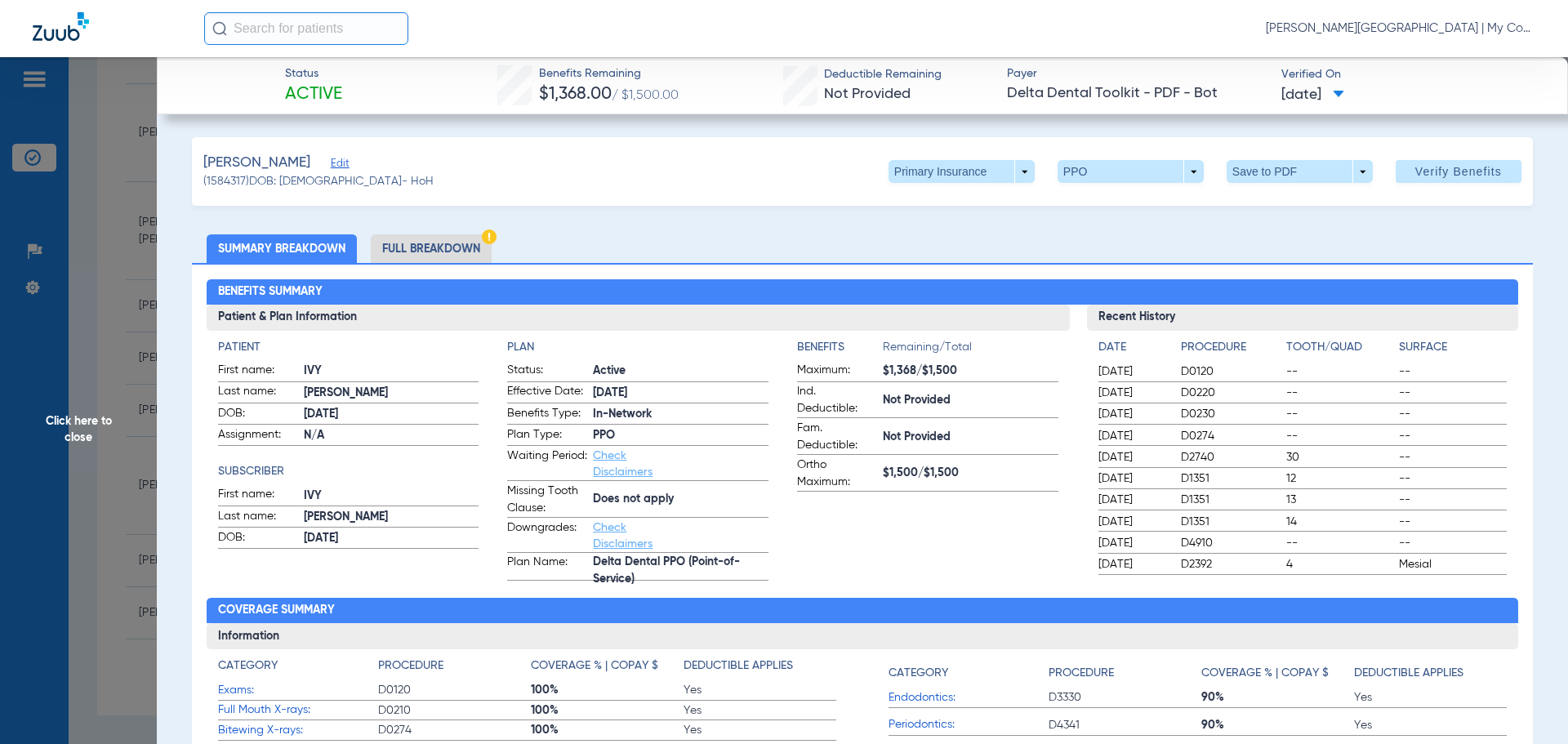
click at [412, 241] on li "Full Breakdown" at bounding box center [431, 249] width 121 height 29
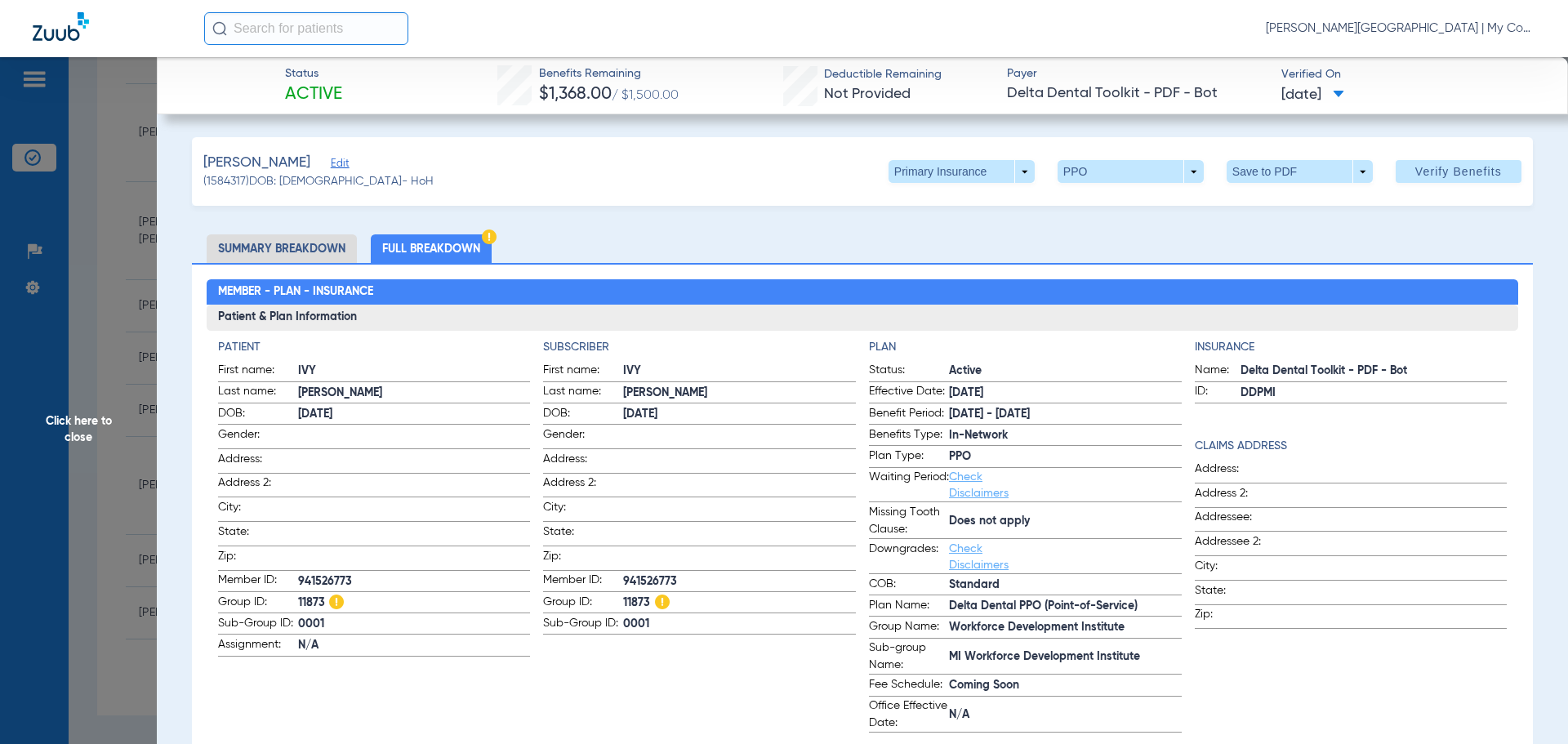
drag, startPoint x: 98, startPoint y: 440, endPoint x: 165, endPoint y: 414, distance: 71.9
click at [98, 440] on span "Click here to close" at bounding box center [78, 428] width 156 height 744
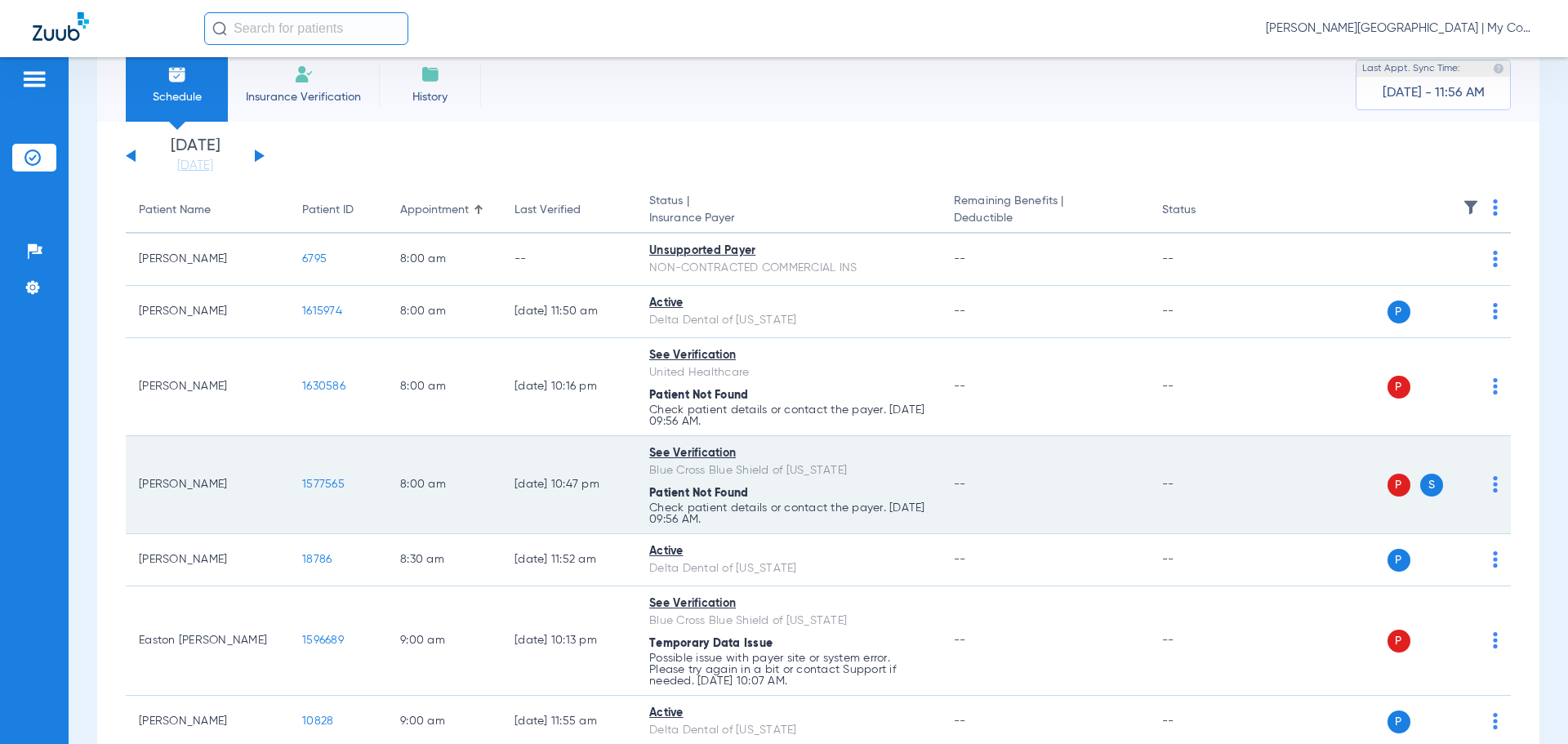
scroll to position [0, 0]
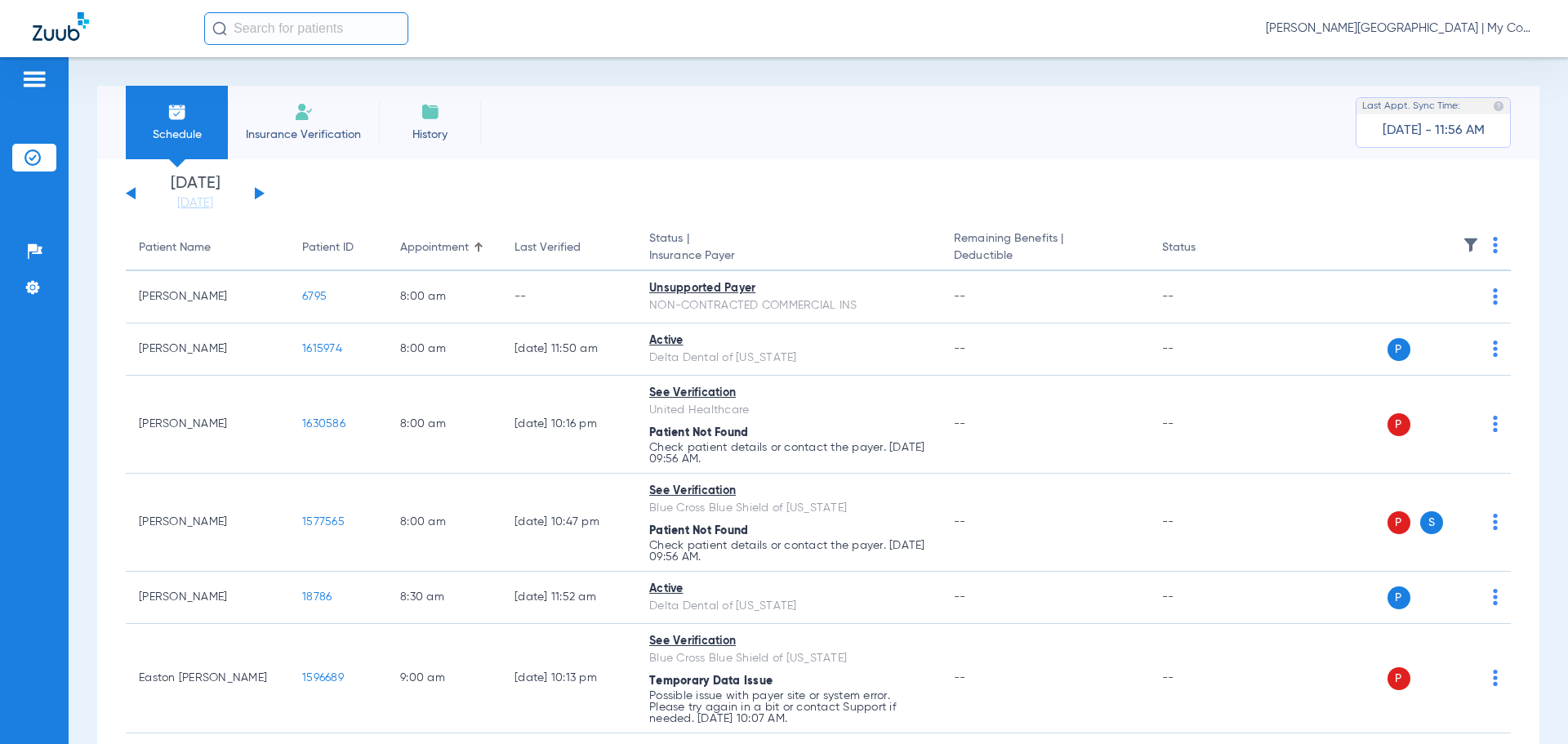
click at [1494, 246] on img at bounding box center [1495, 245] width 5 height 17
click at [1445, 318] on button "Verify All" at bounding box center [1421, 309] width 128 height 33
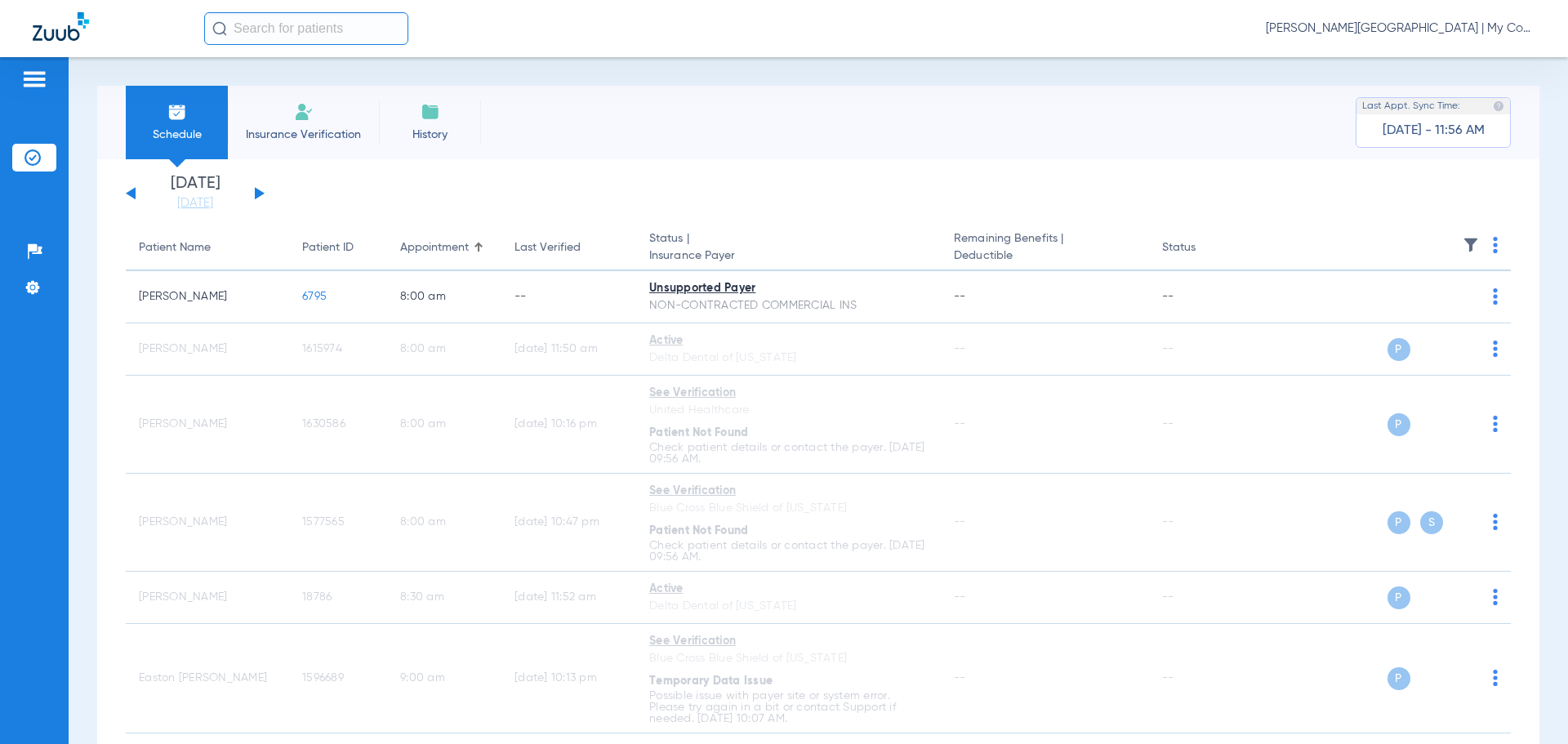
click at [1409, 35] on span "[PERSON_NAME][GEOGRAPHIC_DATA] | My Community Dental Centers" at bounding box center [1400, 29] width 269 height 17
click at [1427, 58] on button "Account Selection" at bounding box center [1474, 58] width 117 height 33
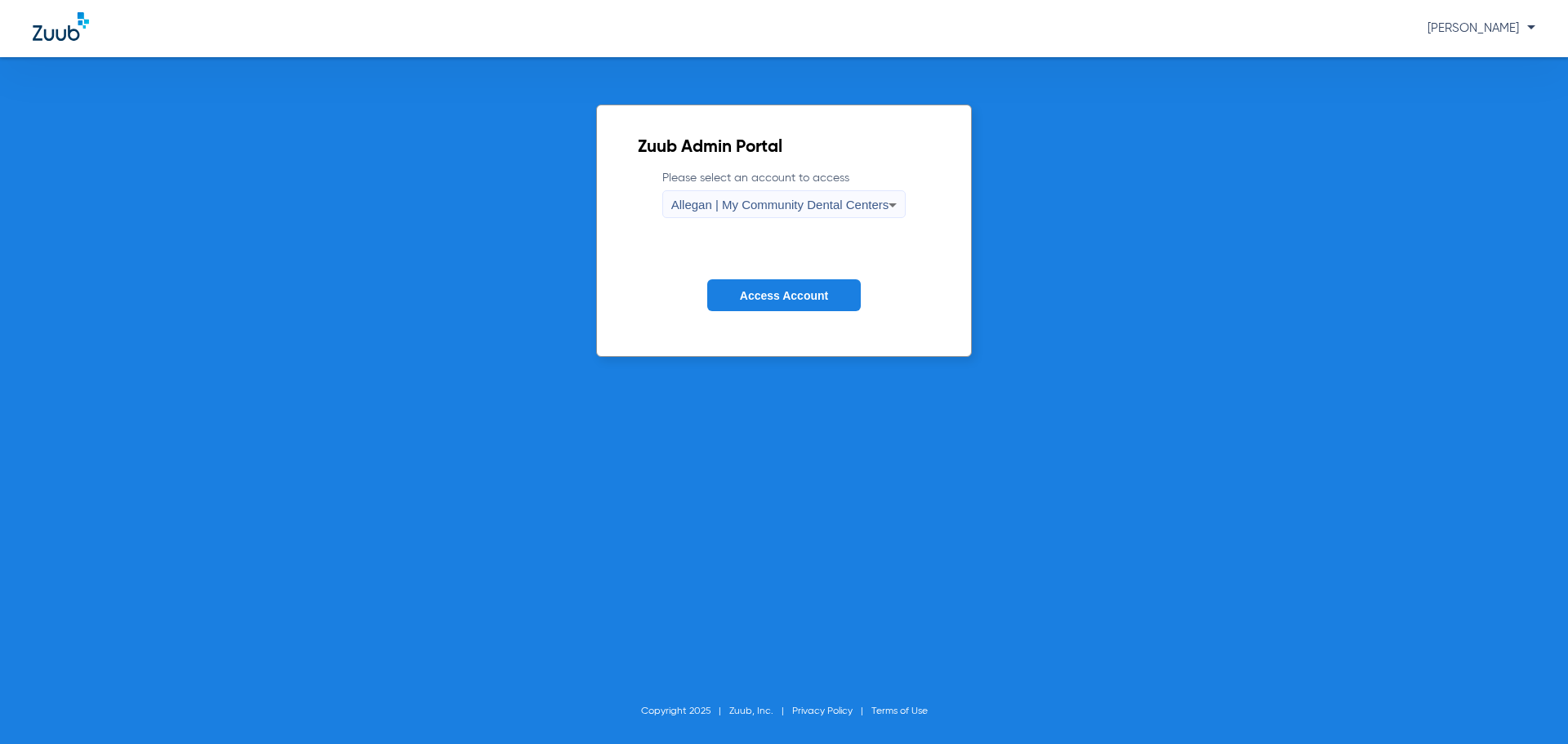
click at [764, 210] on span "Allegan | My Community Dental Centers" at bounding box center [780, 204] width 218 height 14
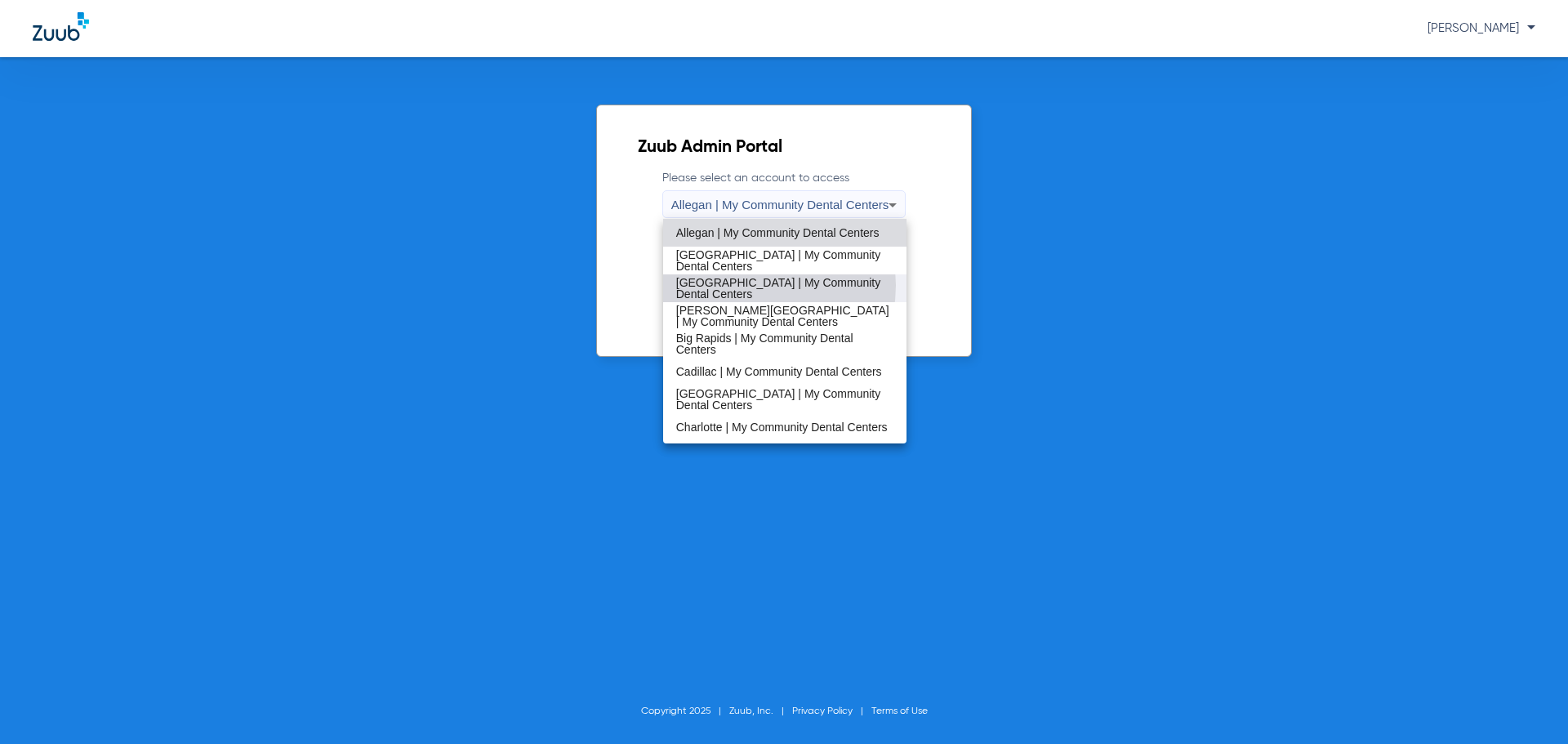
click at [747, 285] on span "[GEOGRAPHIC_DATA] | My Community Dental Centers" at bounding box center [785, 288] width 218 height 23
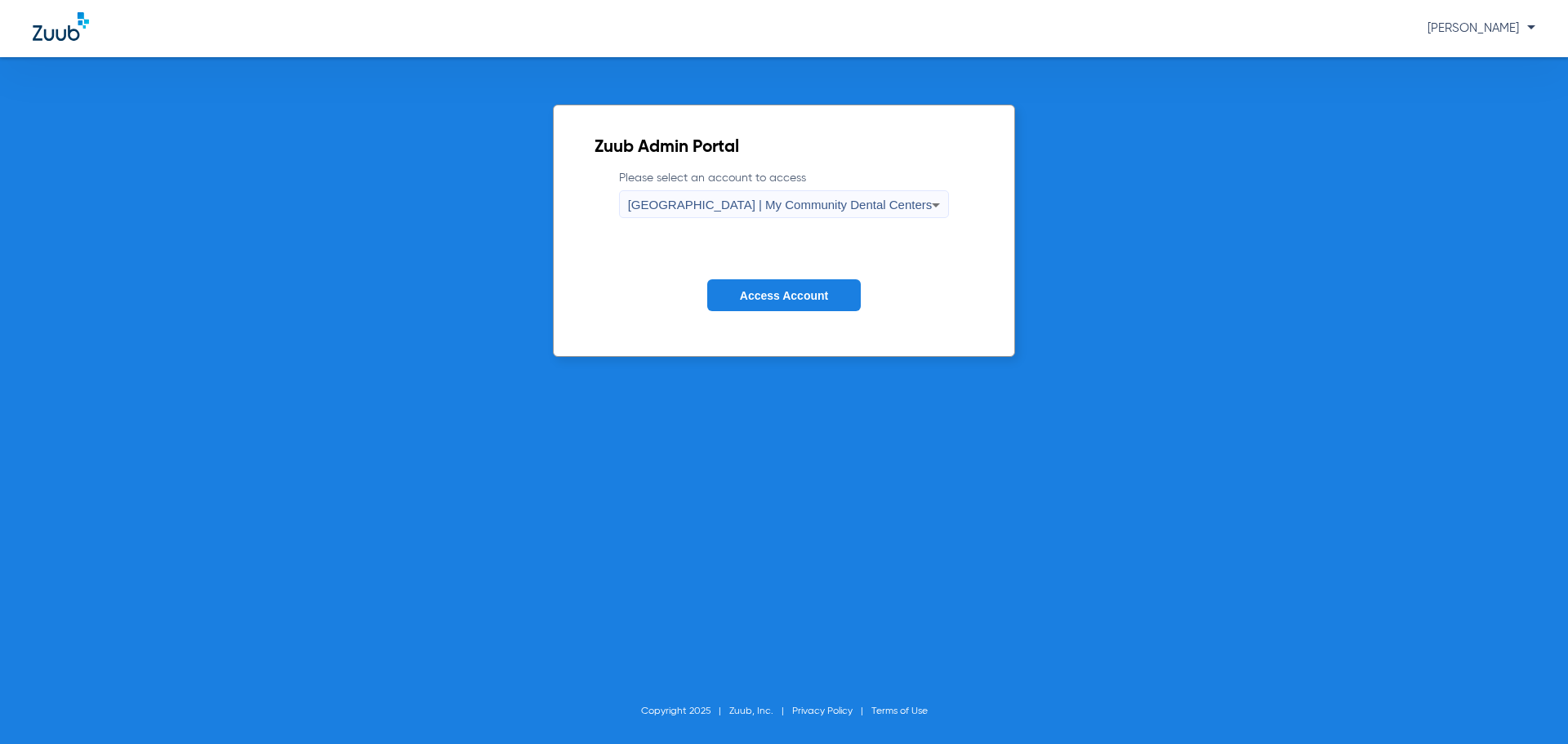
click at [764, 292] on span "Access Account" at bounding box center [784, 296] width 88 height 13
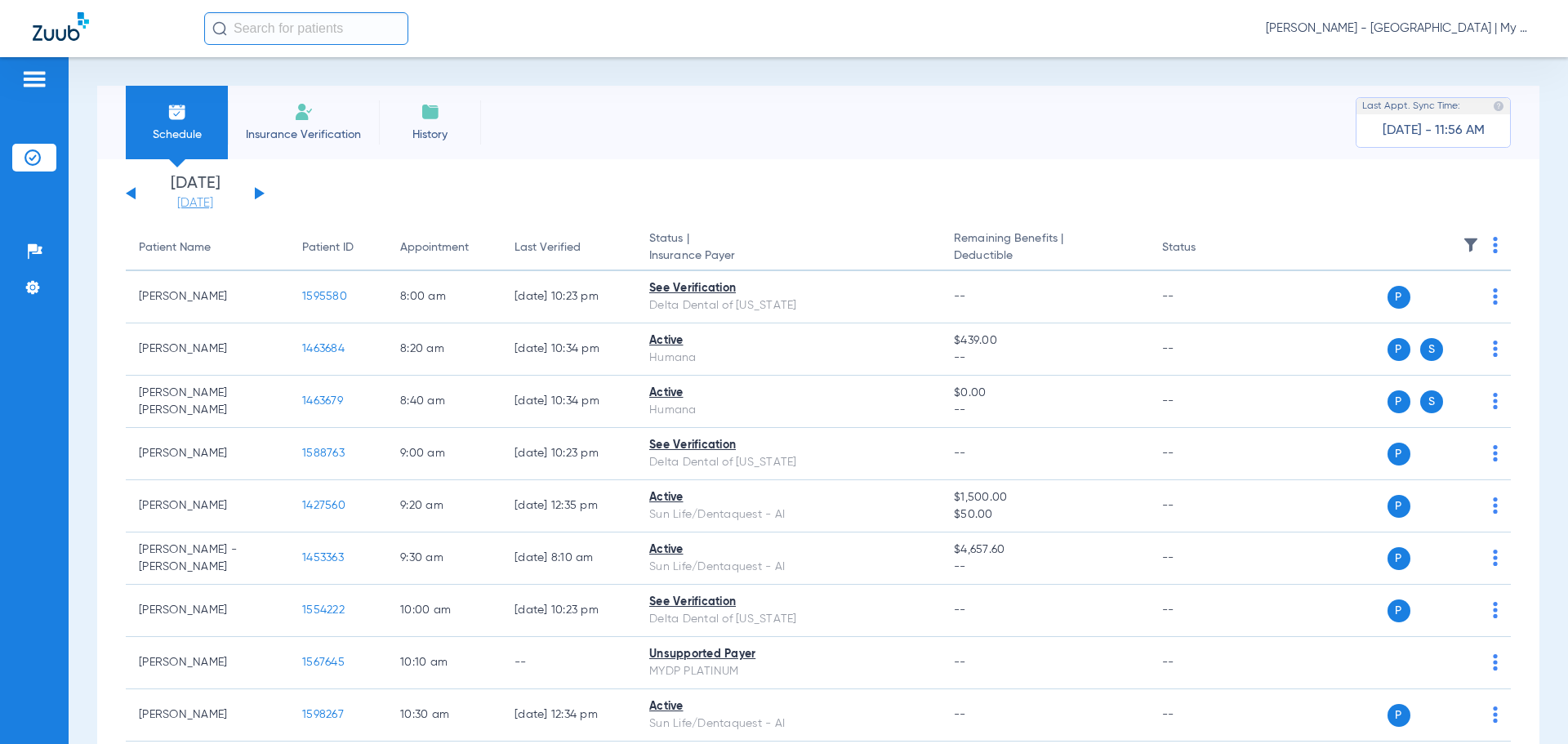
click at [193, 203] on link "[DATE]" at bounding box center [195, 204] width 98 height 17
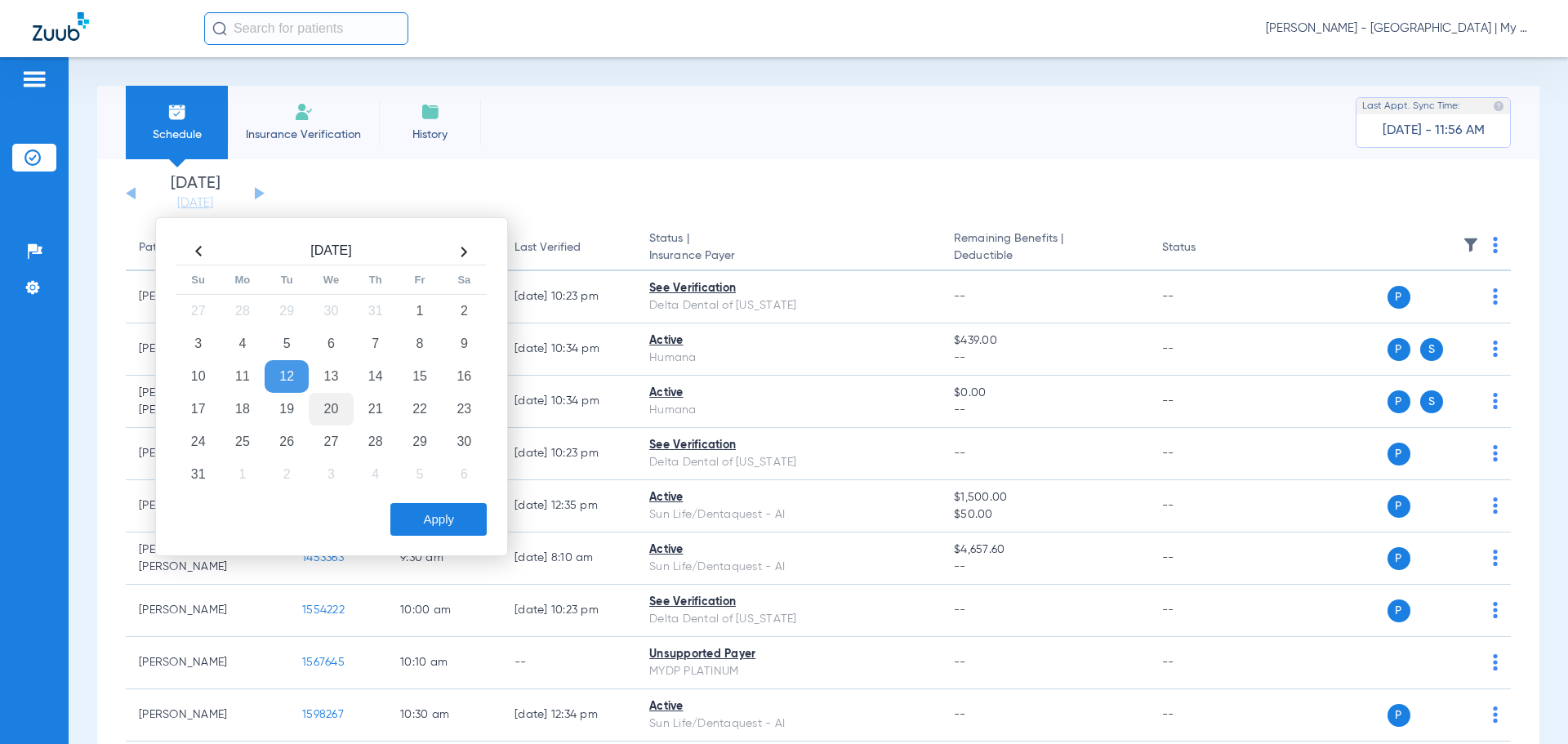
click at [330, 399] on td "20" at bounding box center [331, 409] width 44 height 33
click at [423, 510] on button "Apply" at bounding box center [439, 519] width 97 height 33
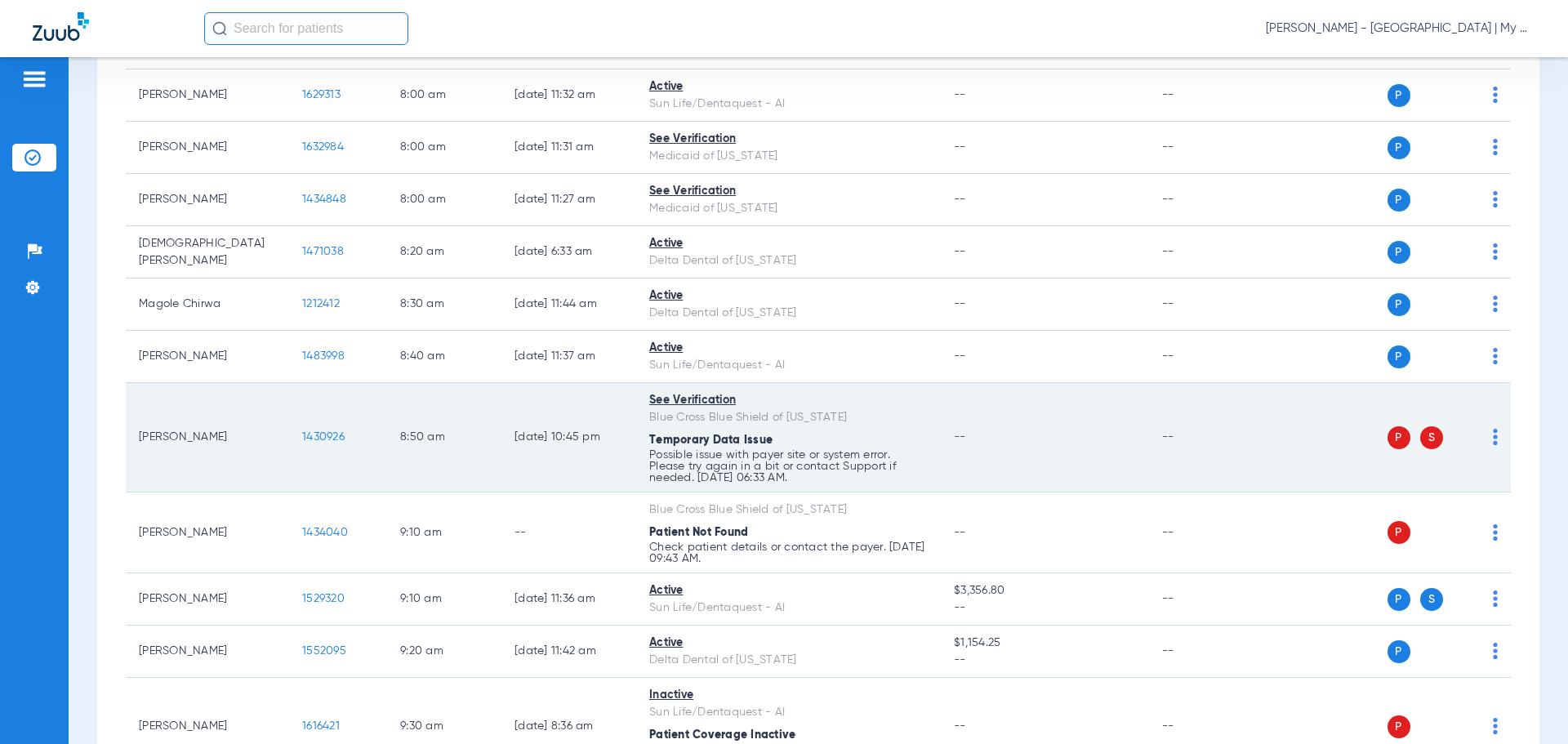
scroll to position [327, 0]
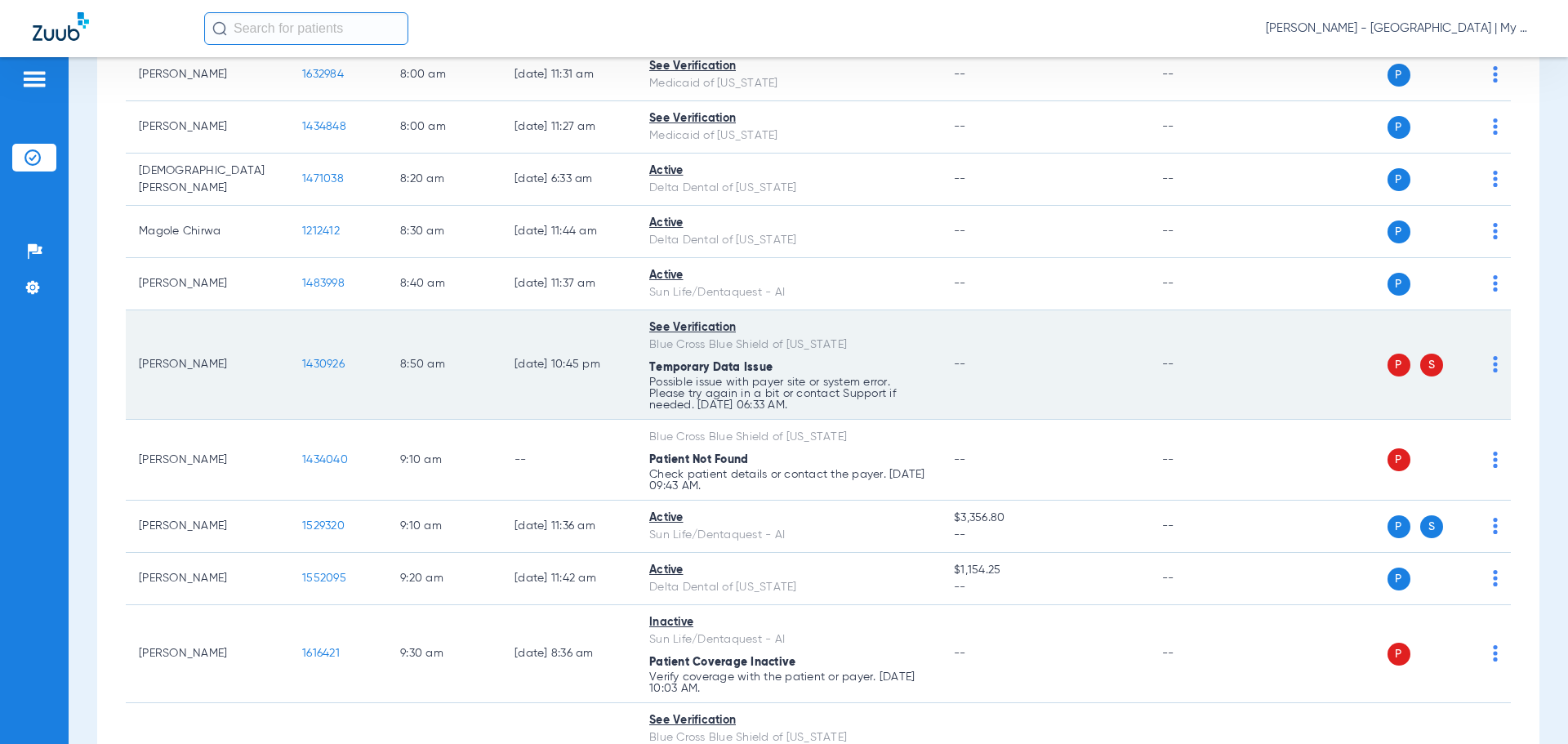
click at [1494, 363] on img at bounding box center [1495, 364] width 5 height 17
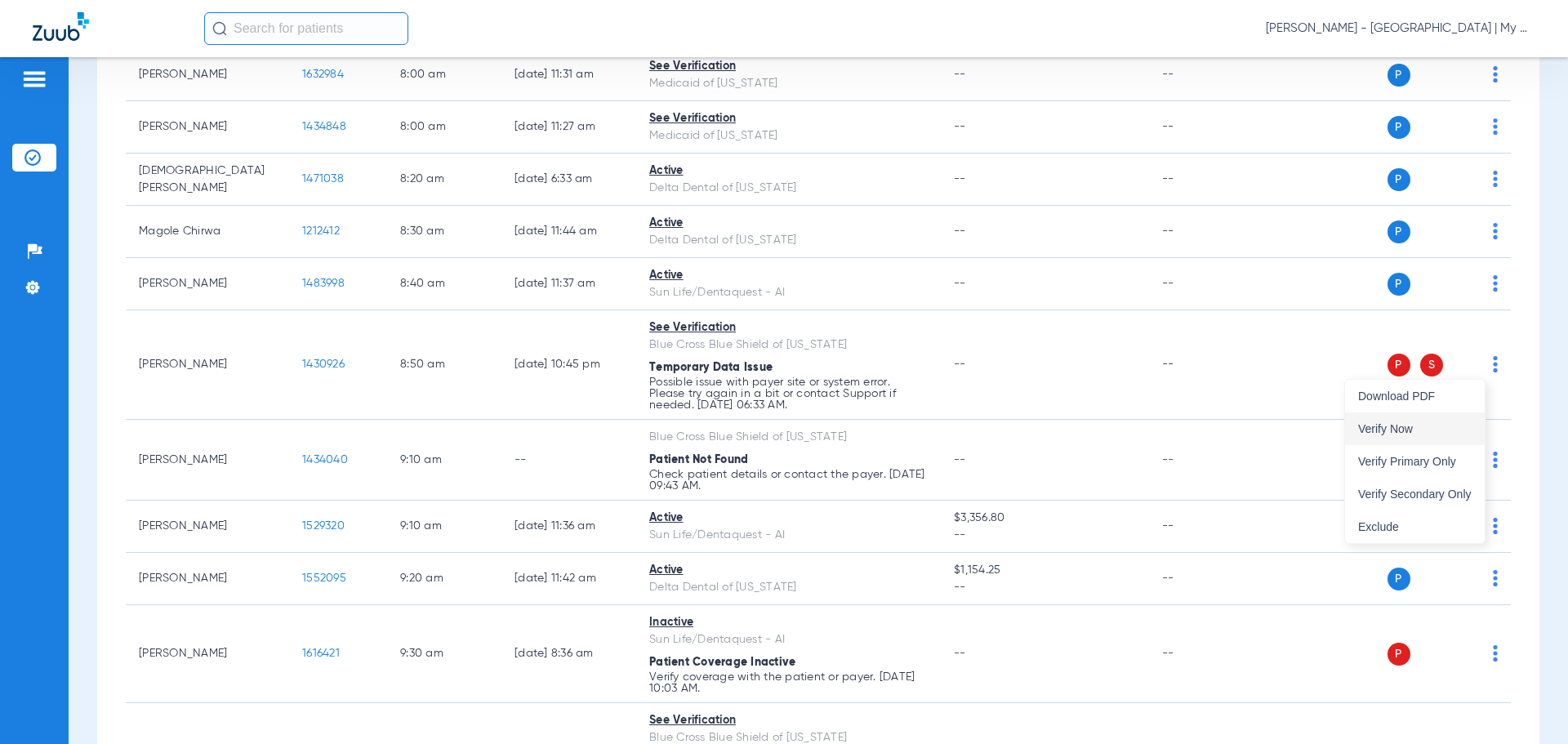
click at [1467, 431] on span "Verify Now" at bounding box center [1415, 428] width 114 height 11
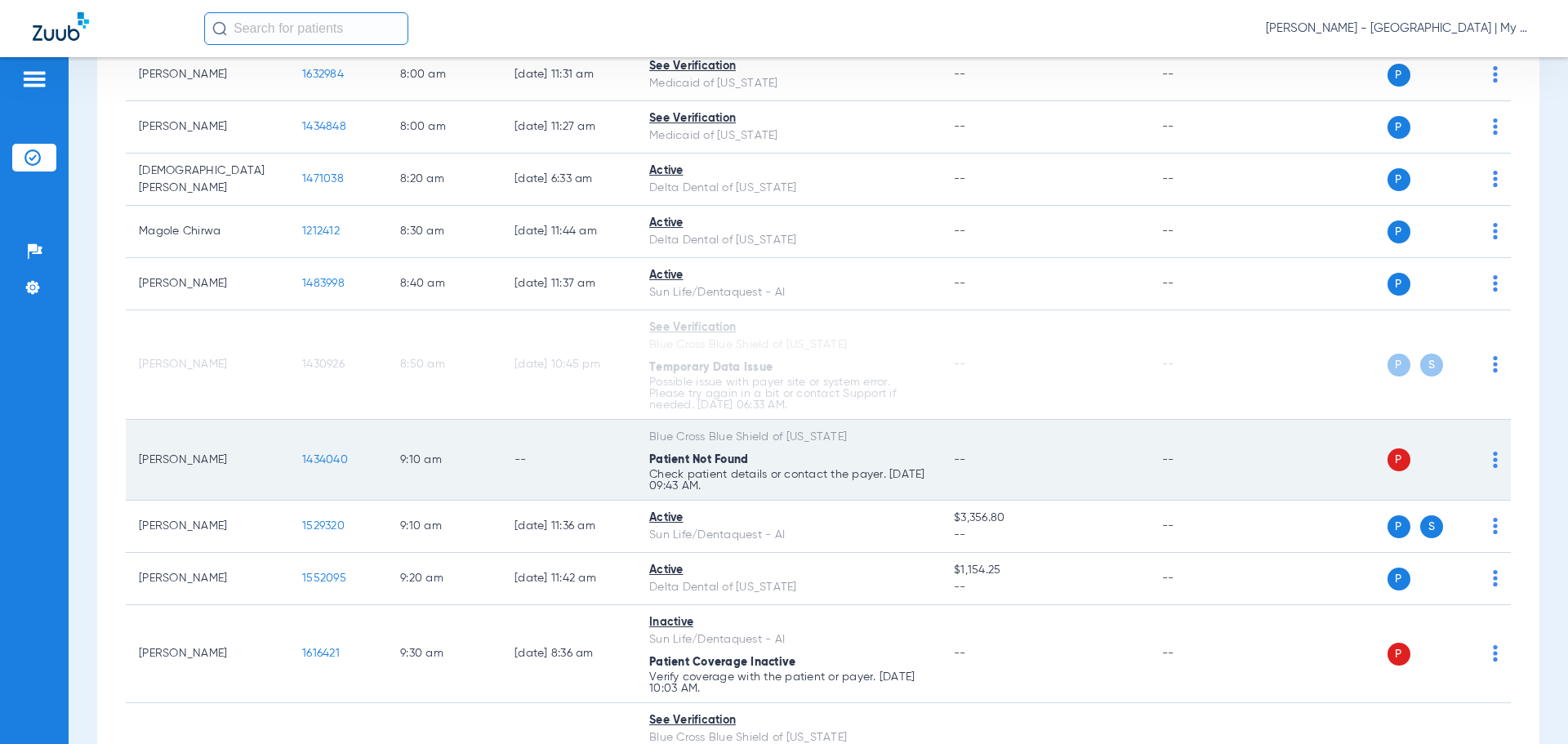
click at [1494, 458] on img at bounding box center [1495, 460] width 5 height 17
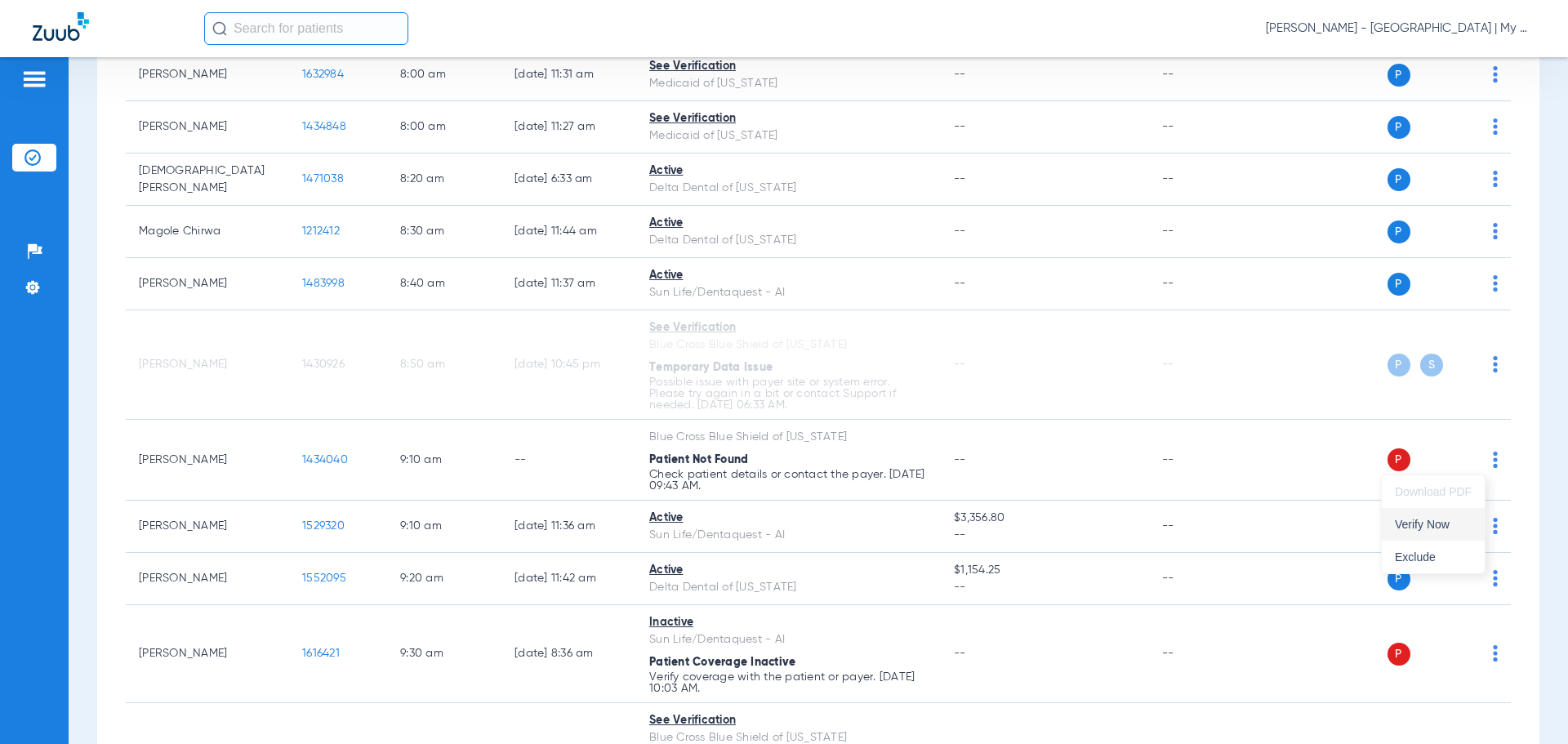
click at [1450, 519] on span "Verify Now" at bounding box center [1433, 524] width 76 height 11
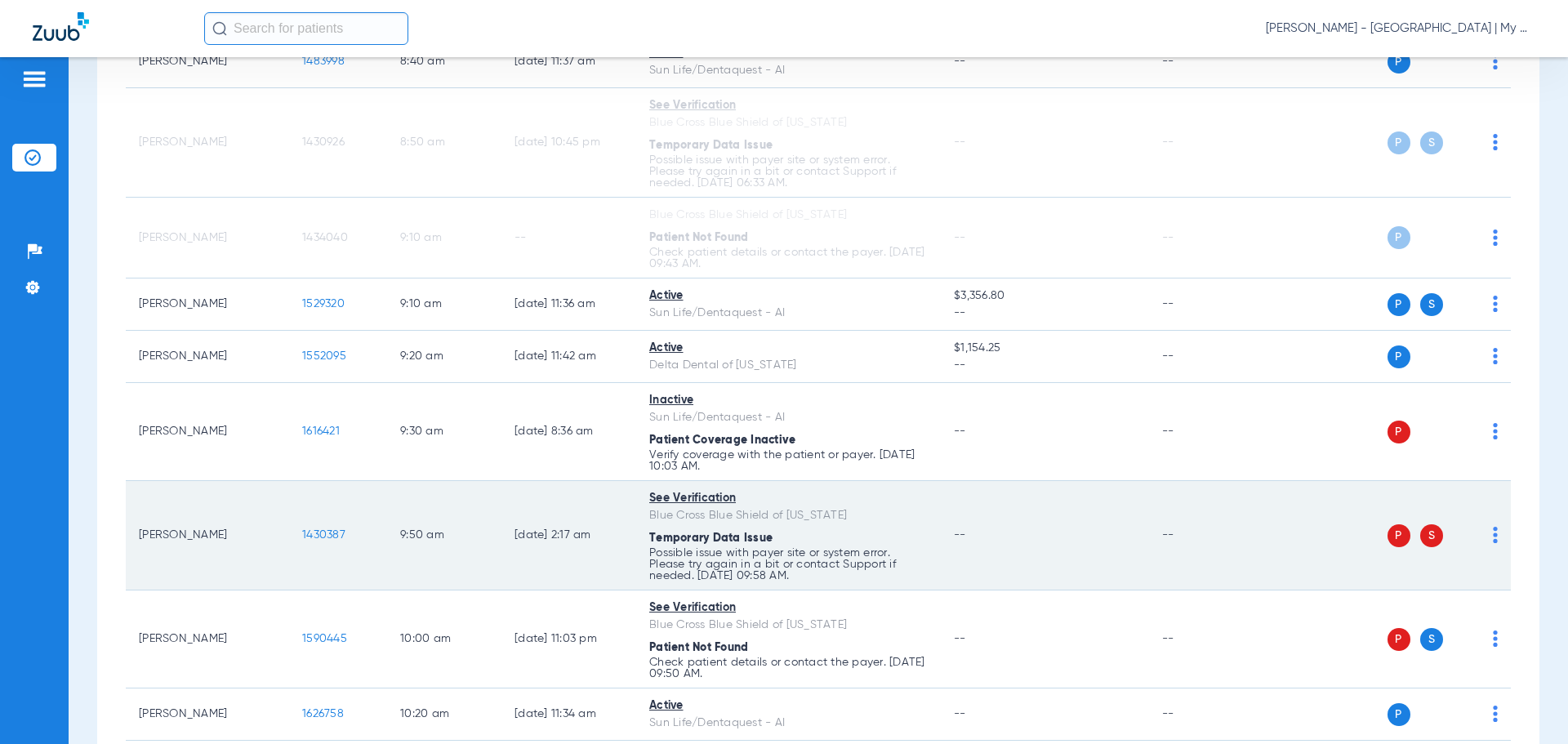
scroll to position [572, 0]
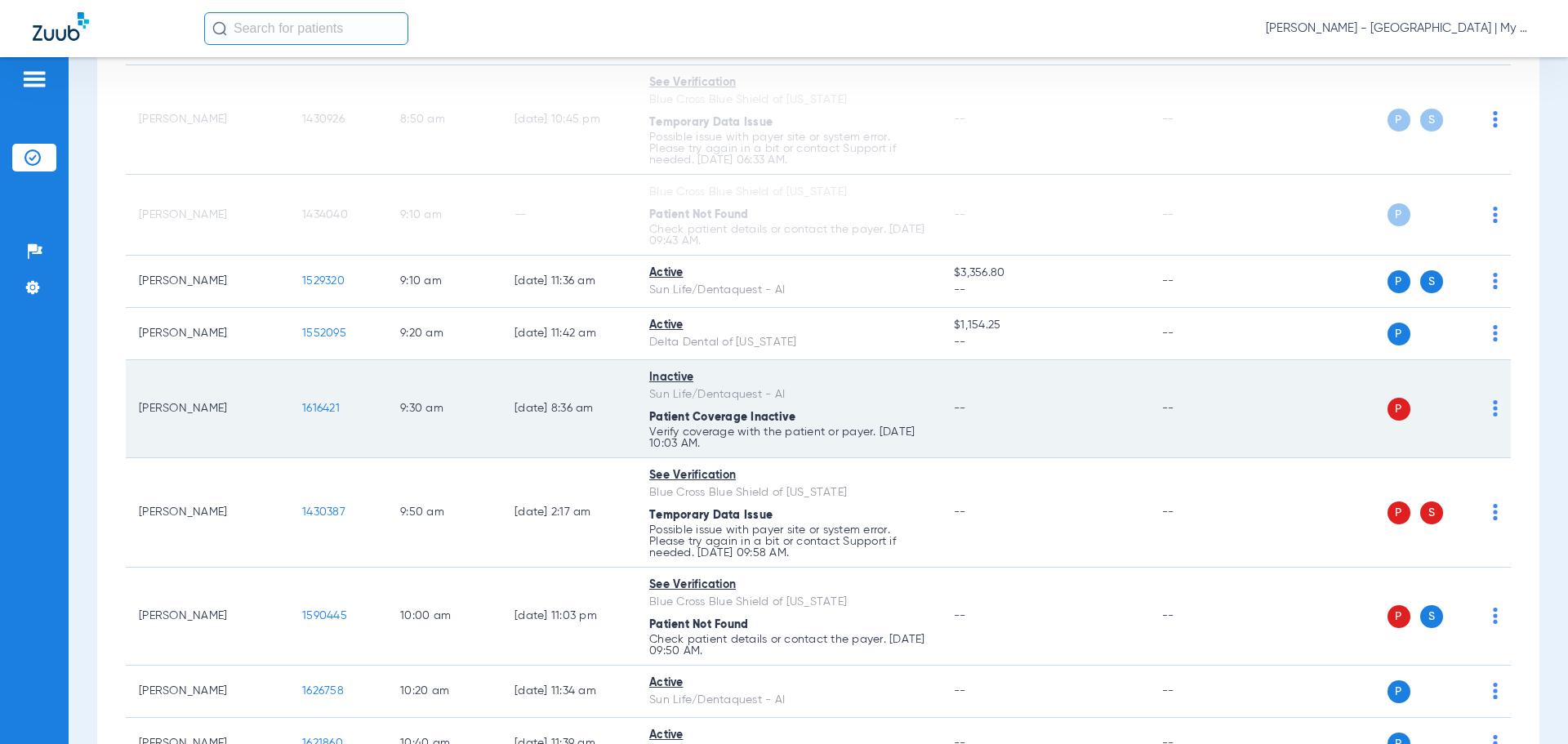
click at [1494, 412] on img at bounding box center [1495, 409] width 5 height 17
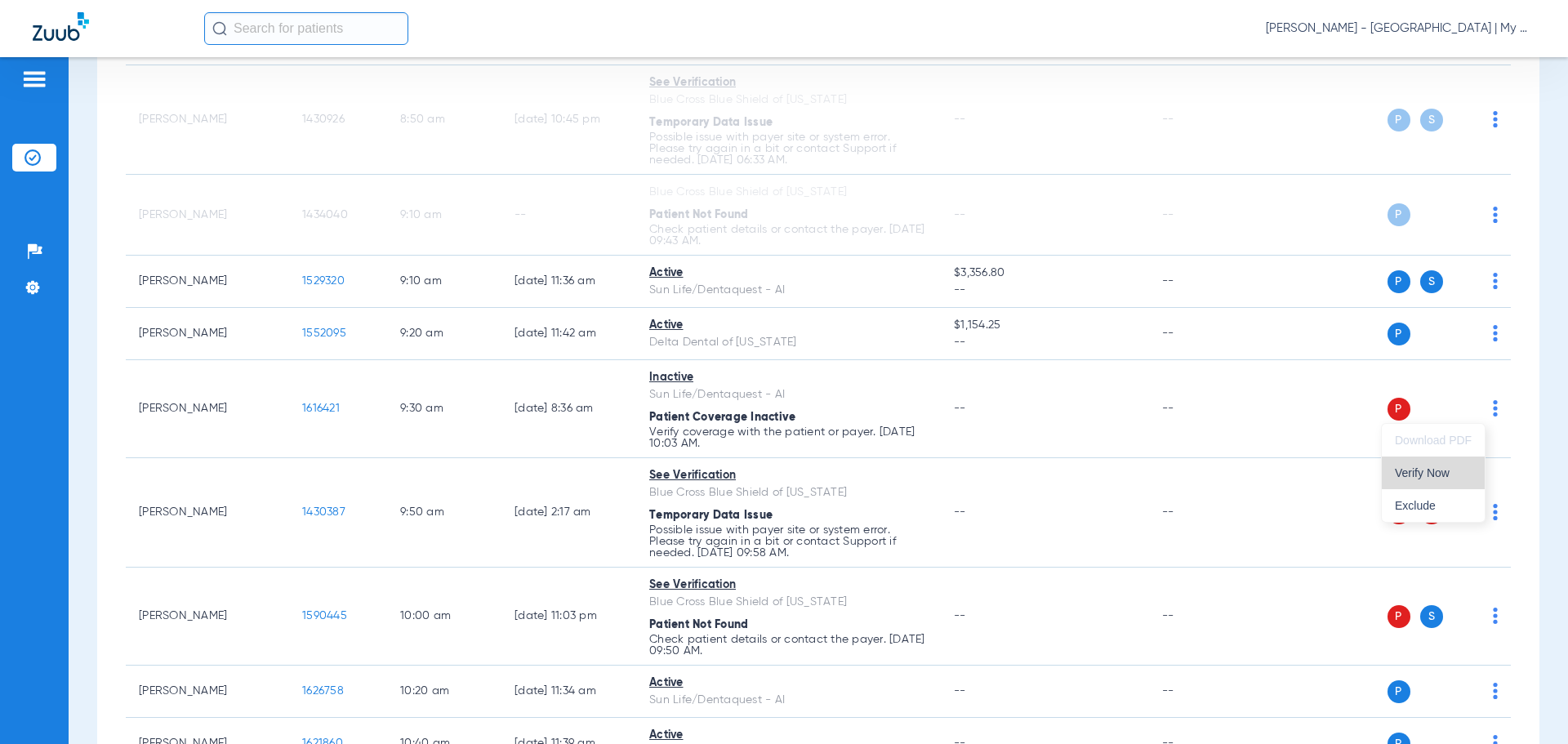
click at [1441, 471] on span "Verify Now" at bounding box center [1433, 473] width 76 height 11
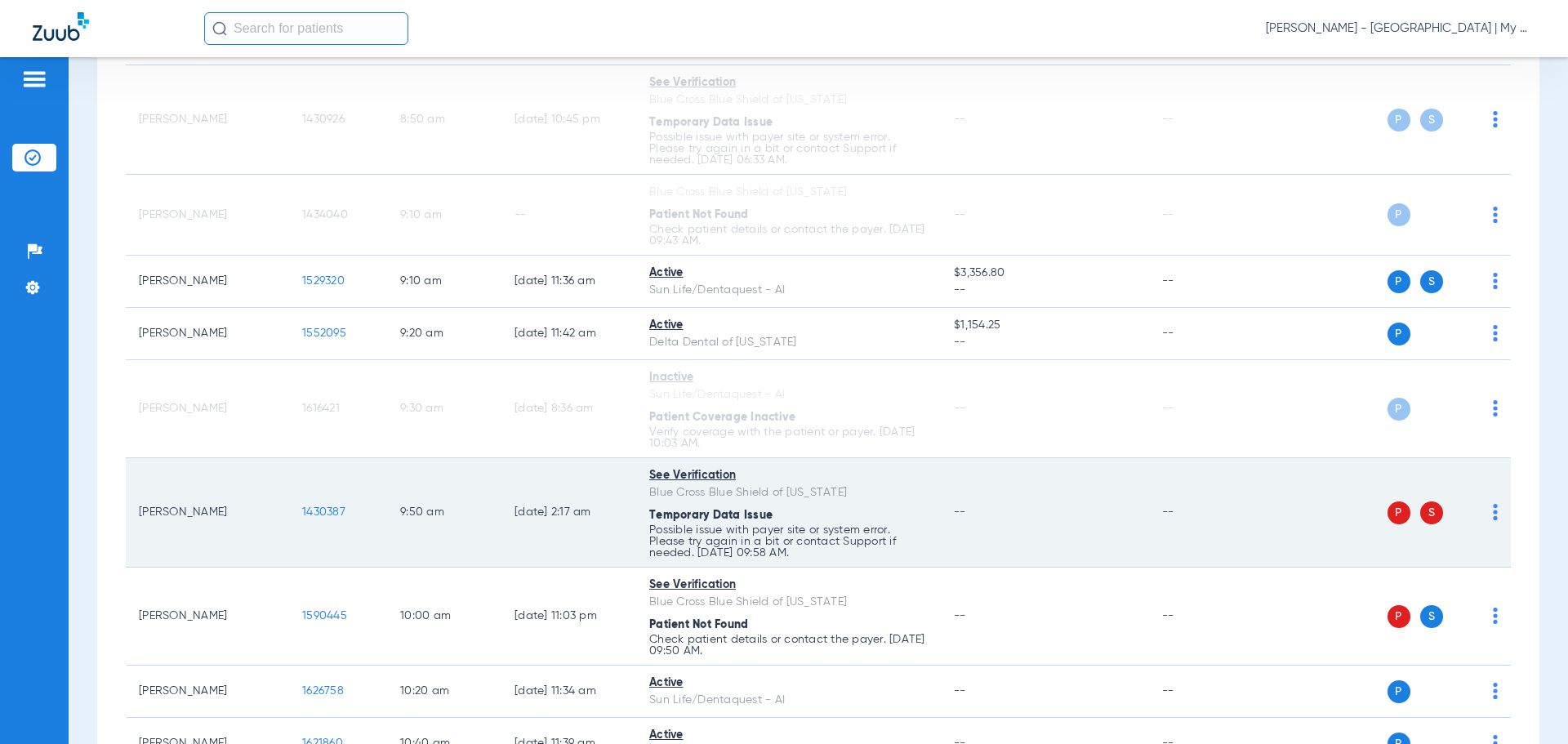
click at [1494, 513] on img at bounding box center [1495, 512] width 5 height 17
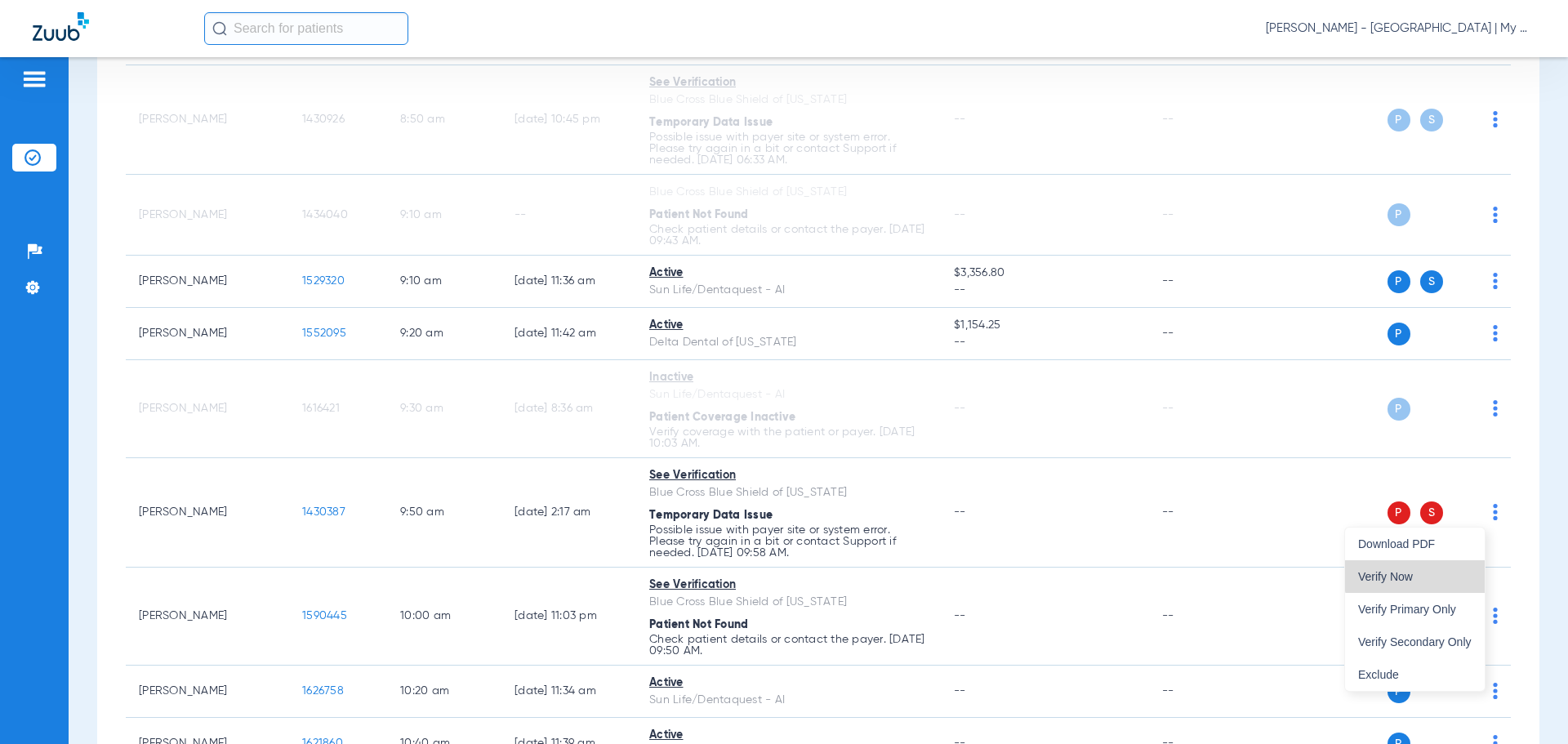
click at [1450, 569] on button "Verify Now" at bounding box center [1415, 576] width 140 height 33
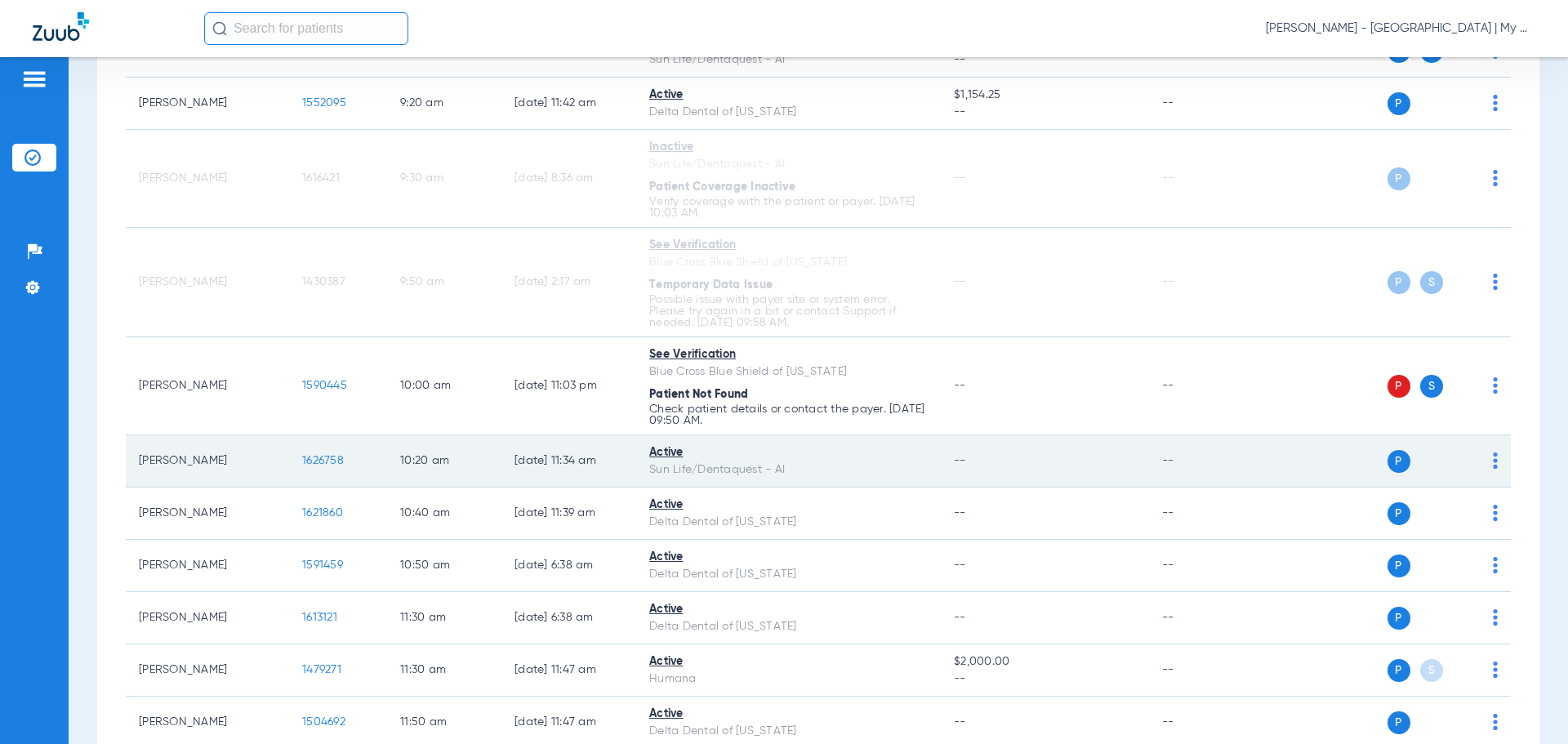
scroll to position [817, 0]
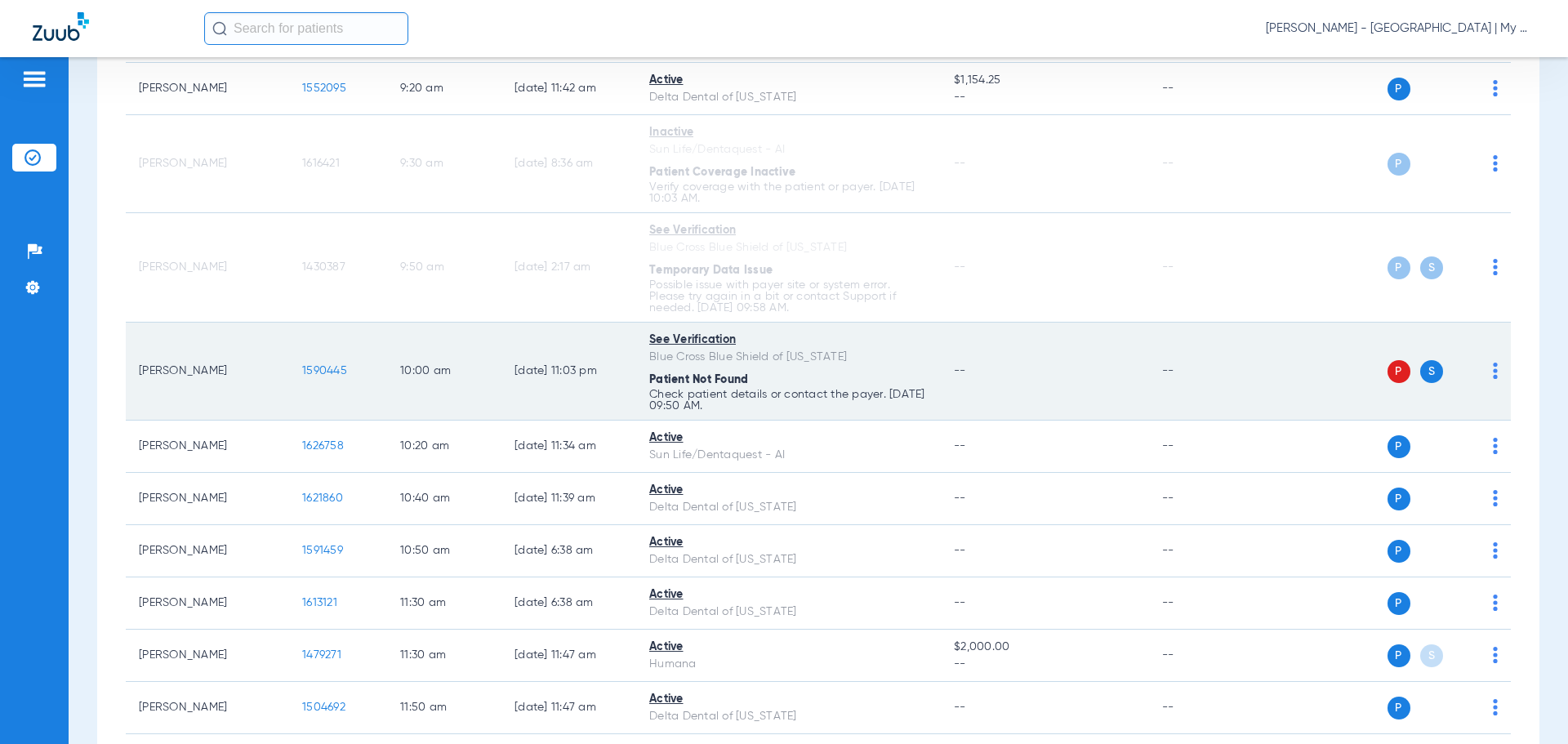
click at [1494, 373] on img at bounding box center [1495, 371] width 5 height 17
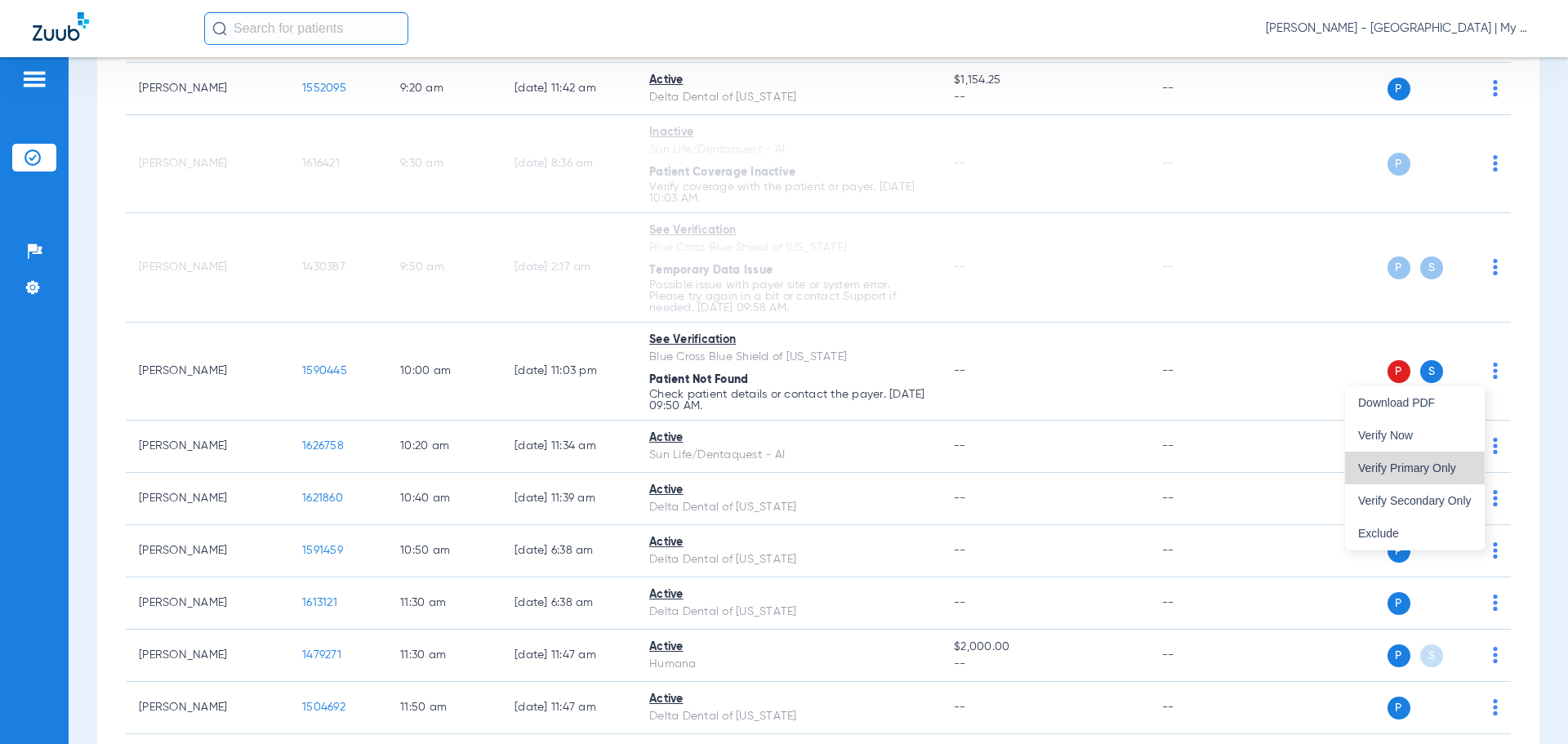
click at [1437, 468] on span "Verify Primary Only" at bounding box center [1415, 467] width 114 height 11
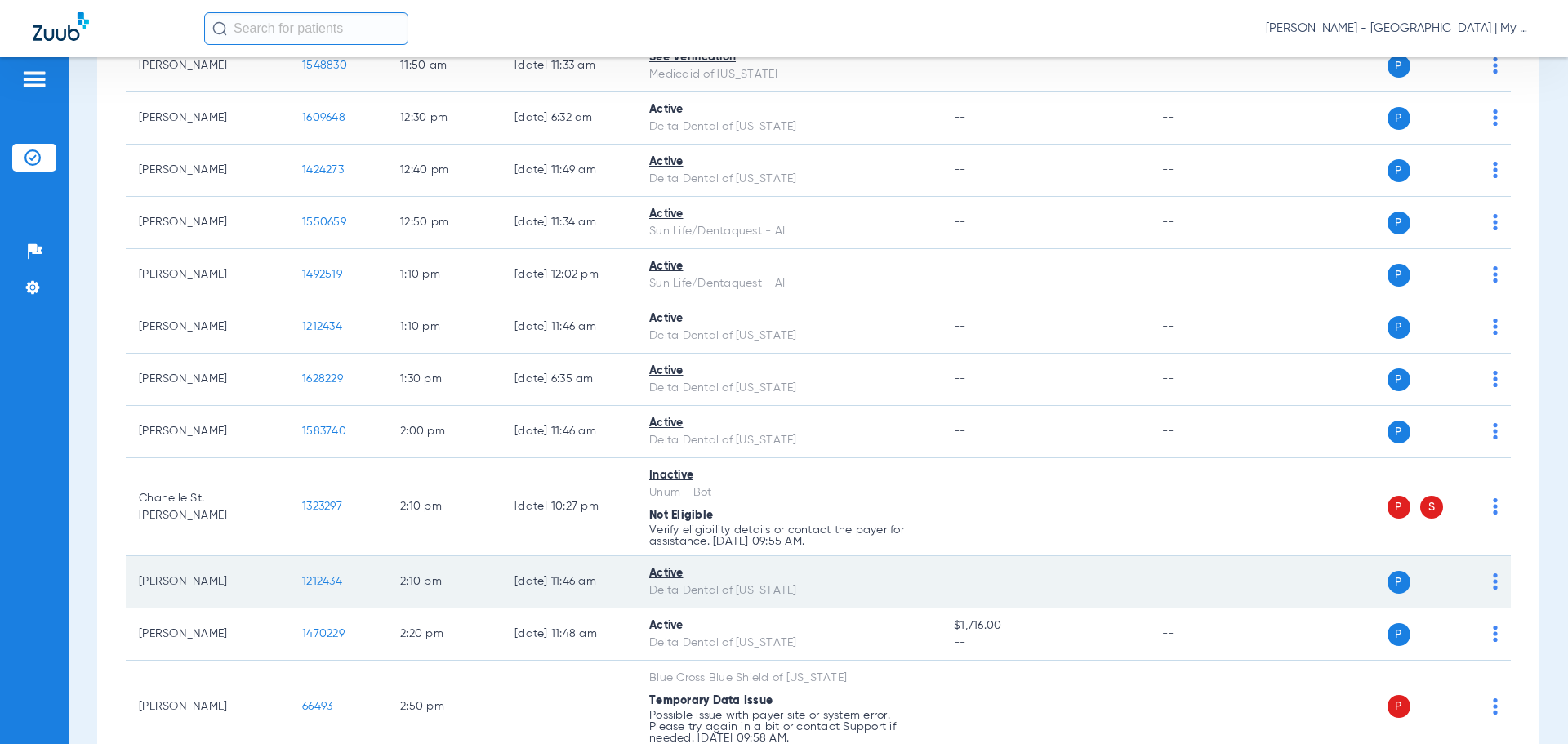
scroll to position [1552, 0]
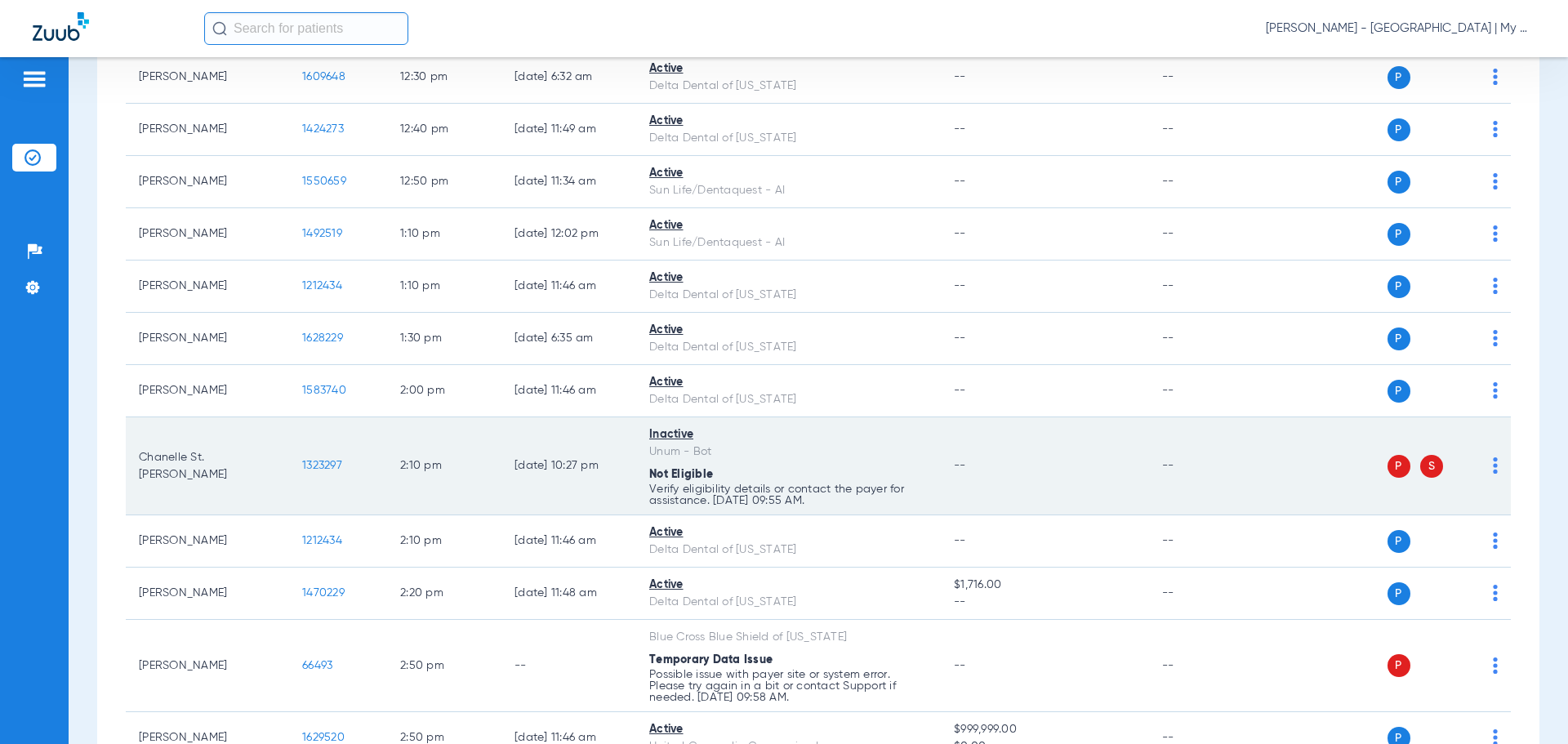
click at [1494, 468] on img at bounding box center [1495, 466] width 5 height 17
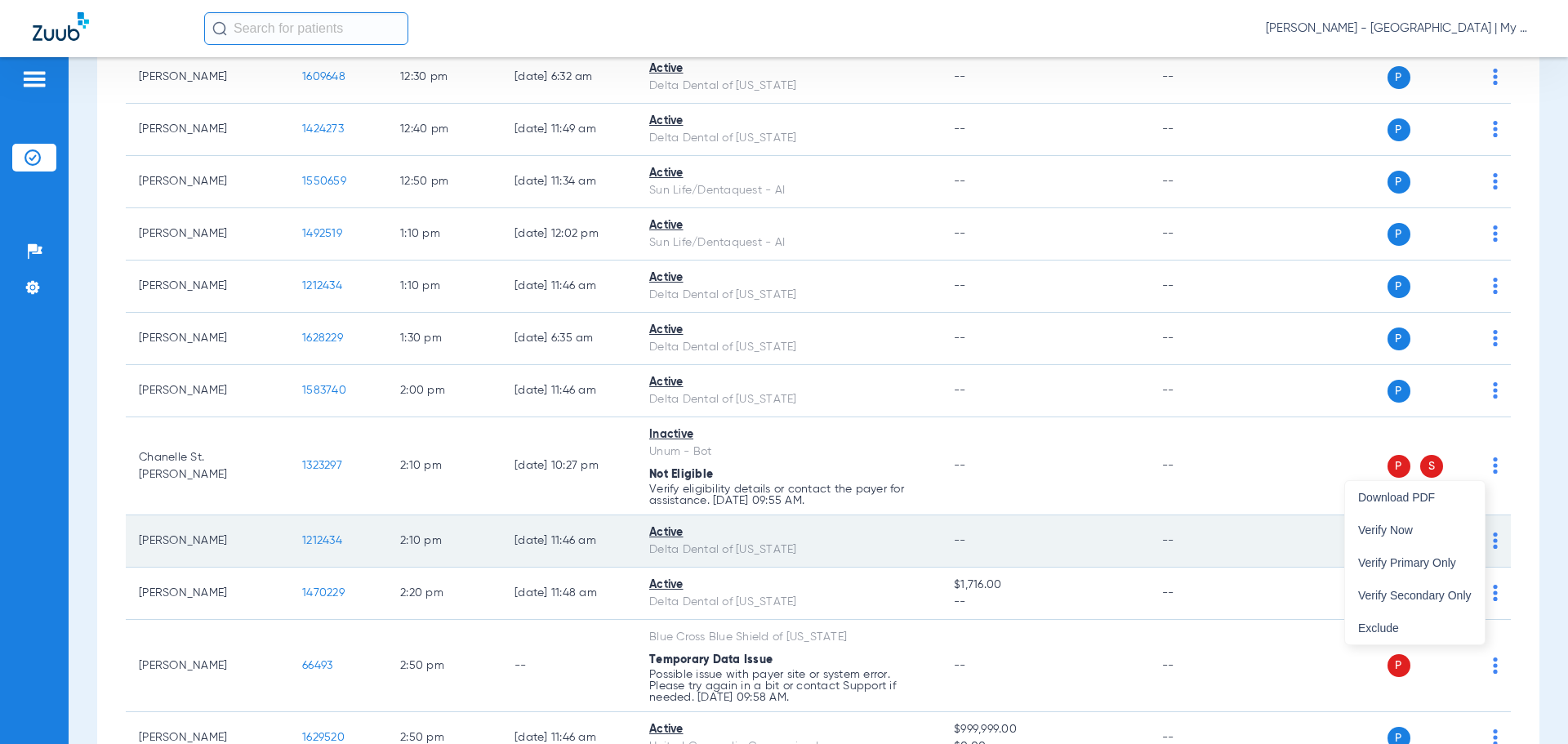
click at [1465, 526] on span "Verify Now" at bounding box center [1415, 530] width 114 height 11
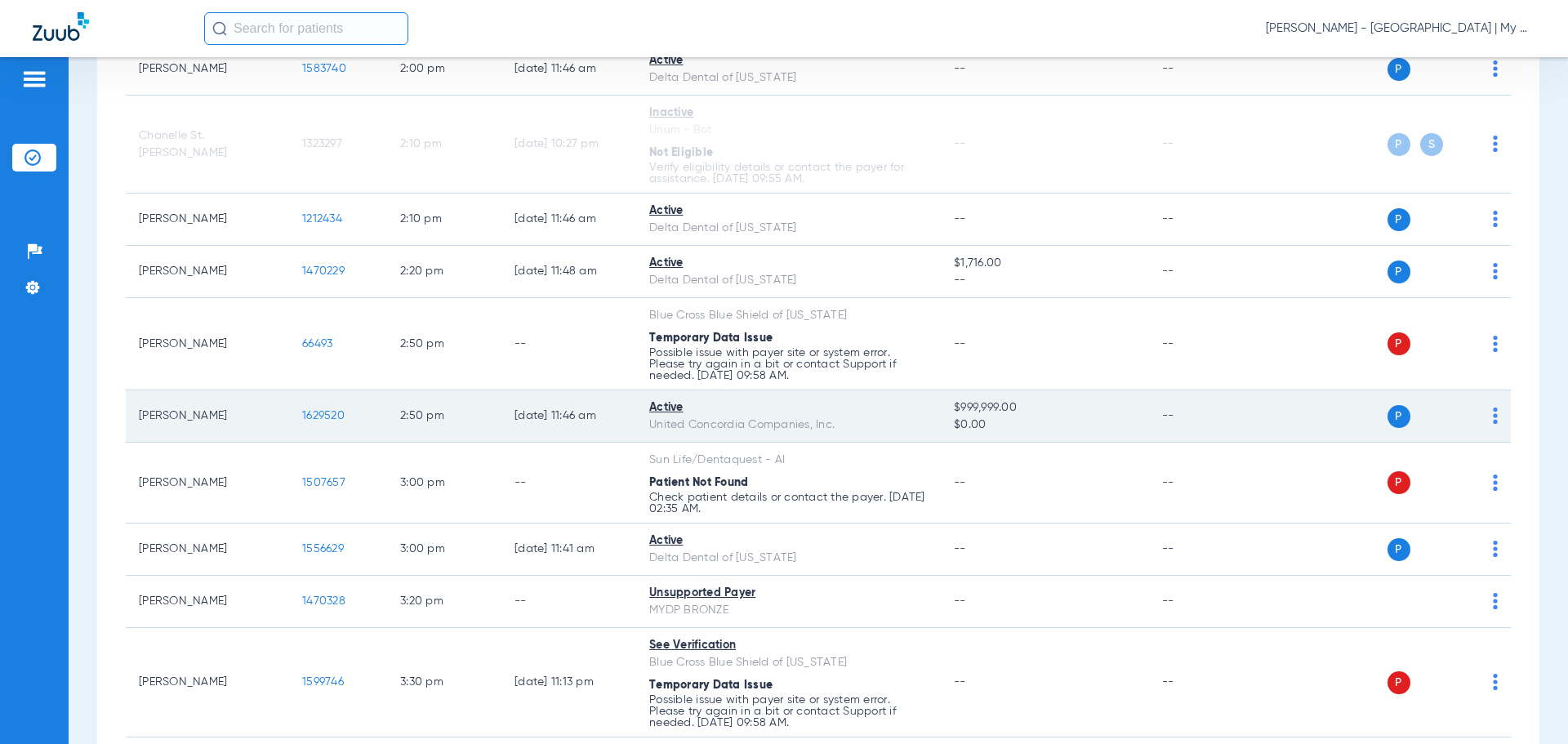
scroll to position [1879, 0]
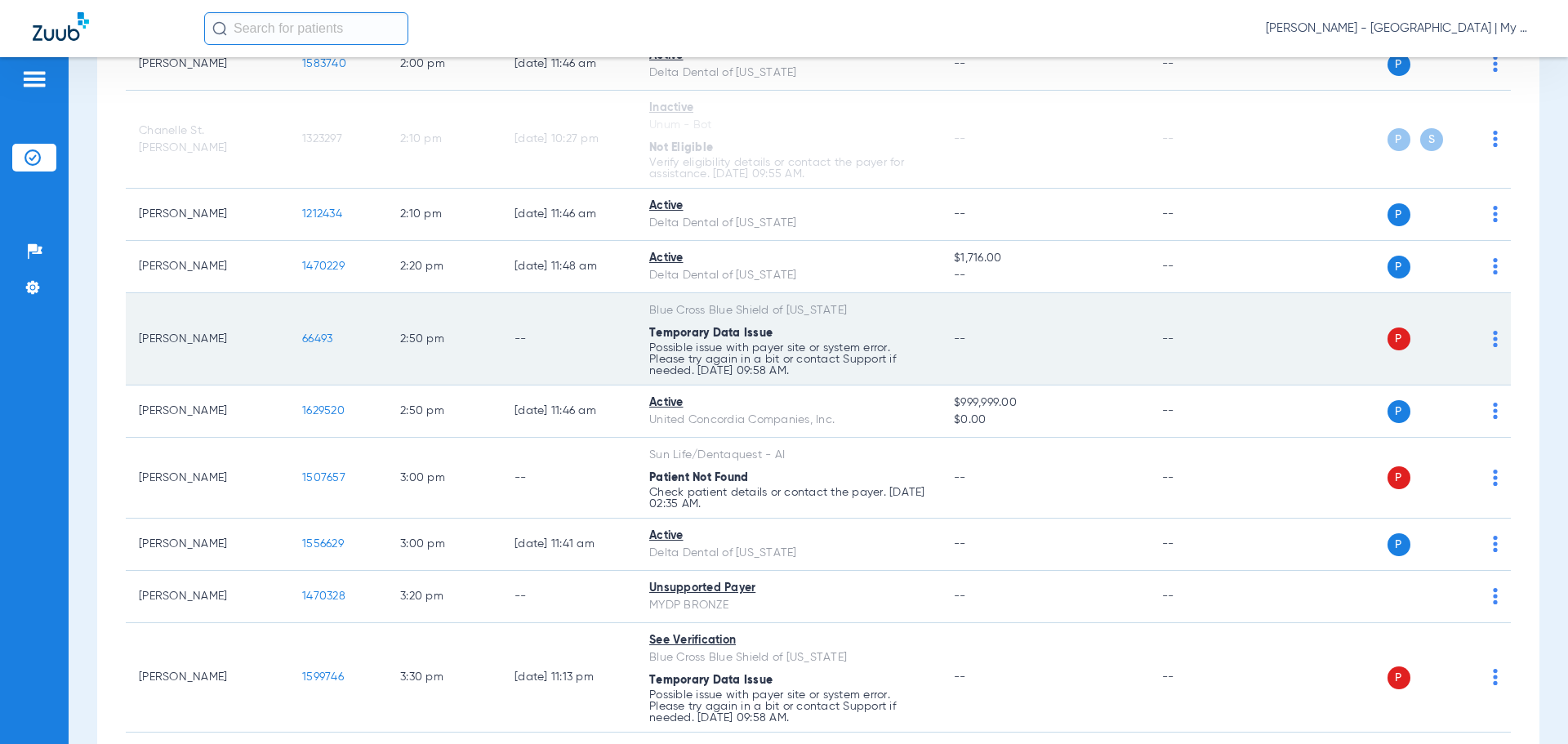
click at [1494, 349] on span at bounding box center [1495, 344] width 5 height 11
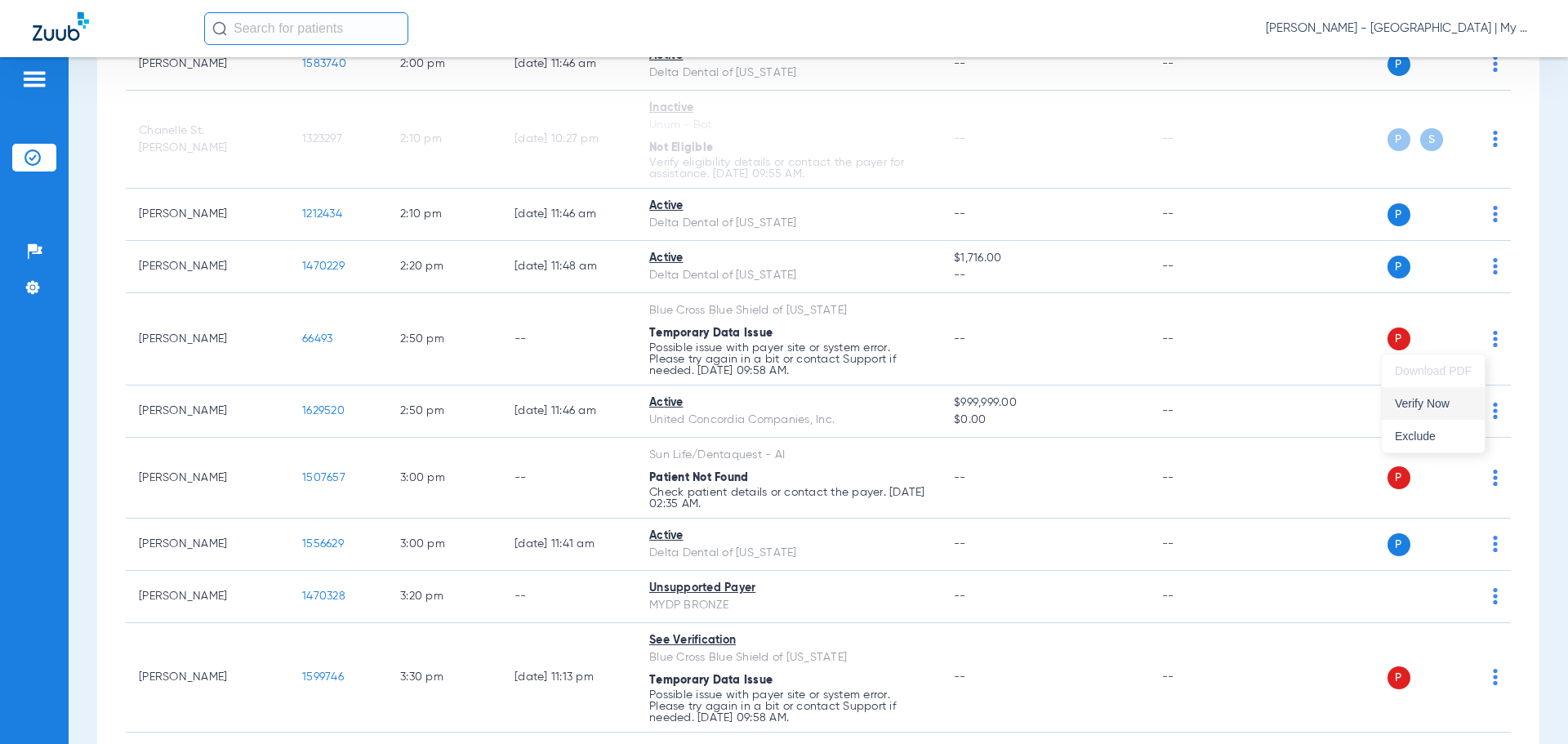
click at [1453, 407] on span "Verify Now" at bounding box center [1433, 403] width 76 height 11
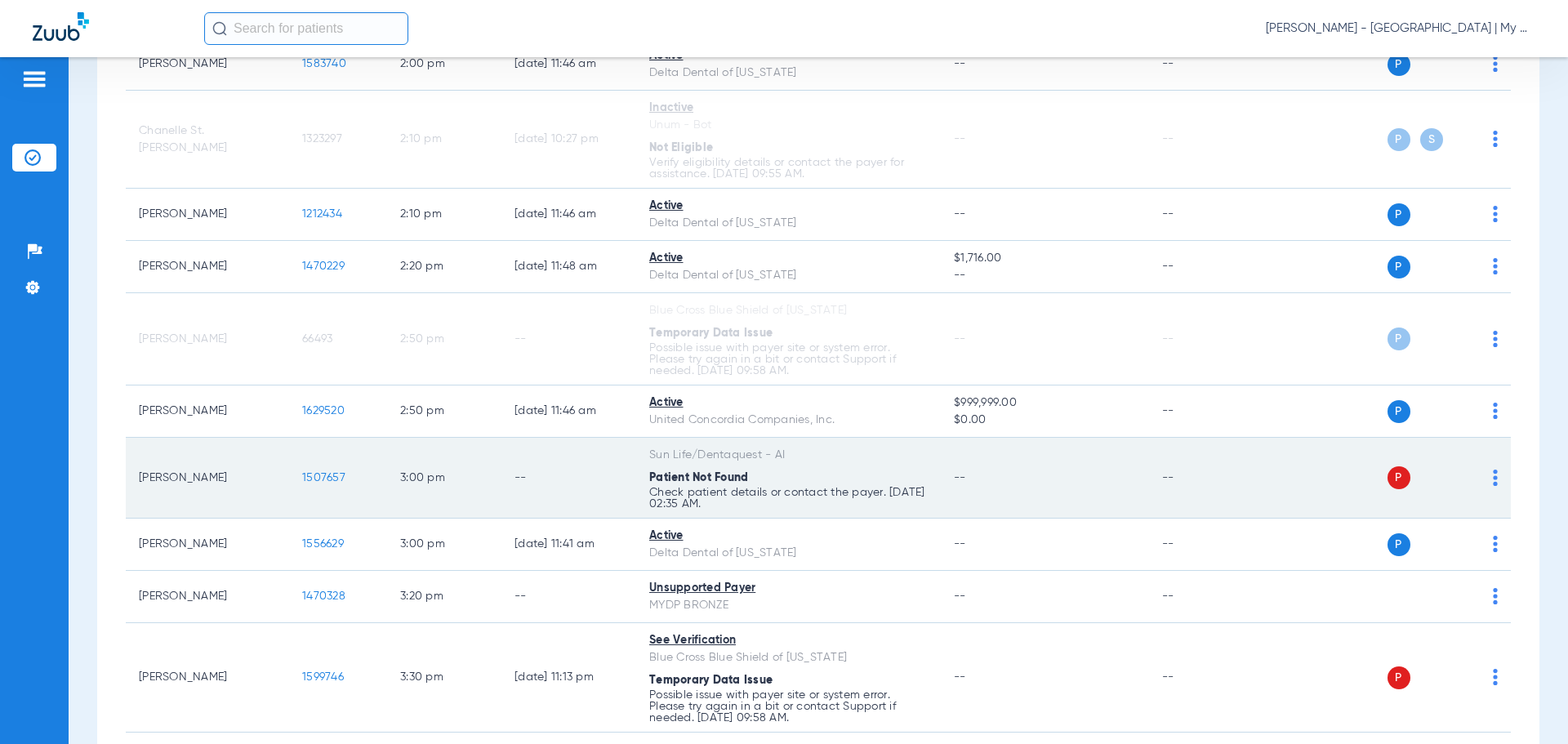
click at [1494, 476] on img at bounding box center [1495, 478] width 5 height 17
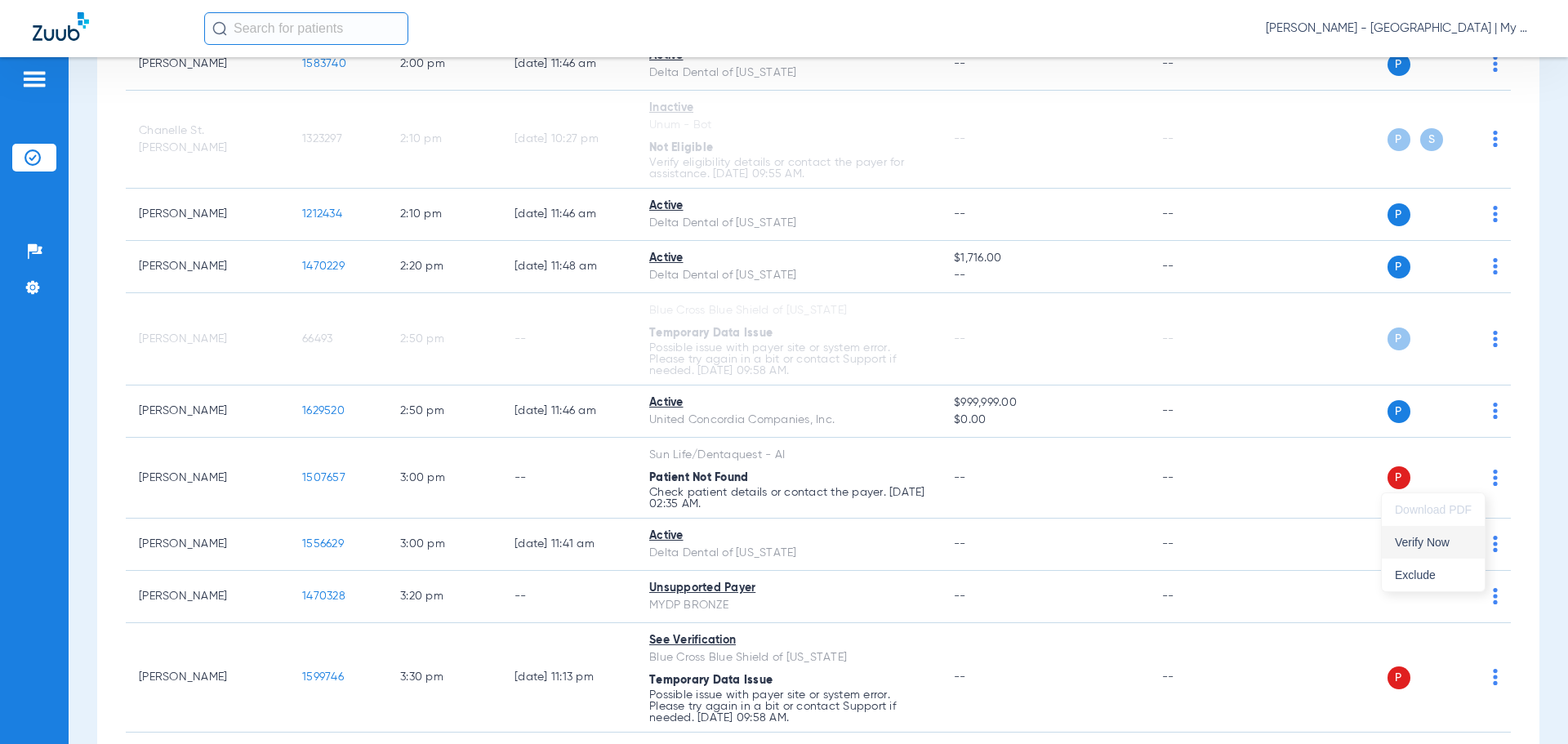
click at [1423, 543] on span "Verify Now" at bounding box center [1433, 542] width 76 height 11
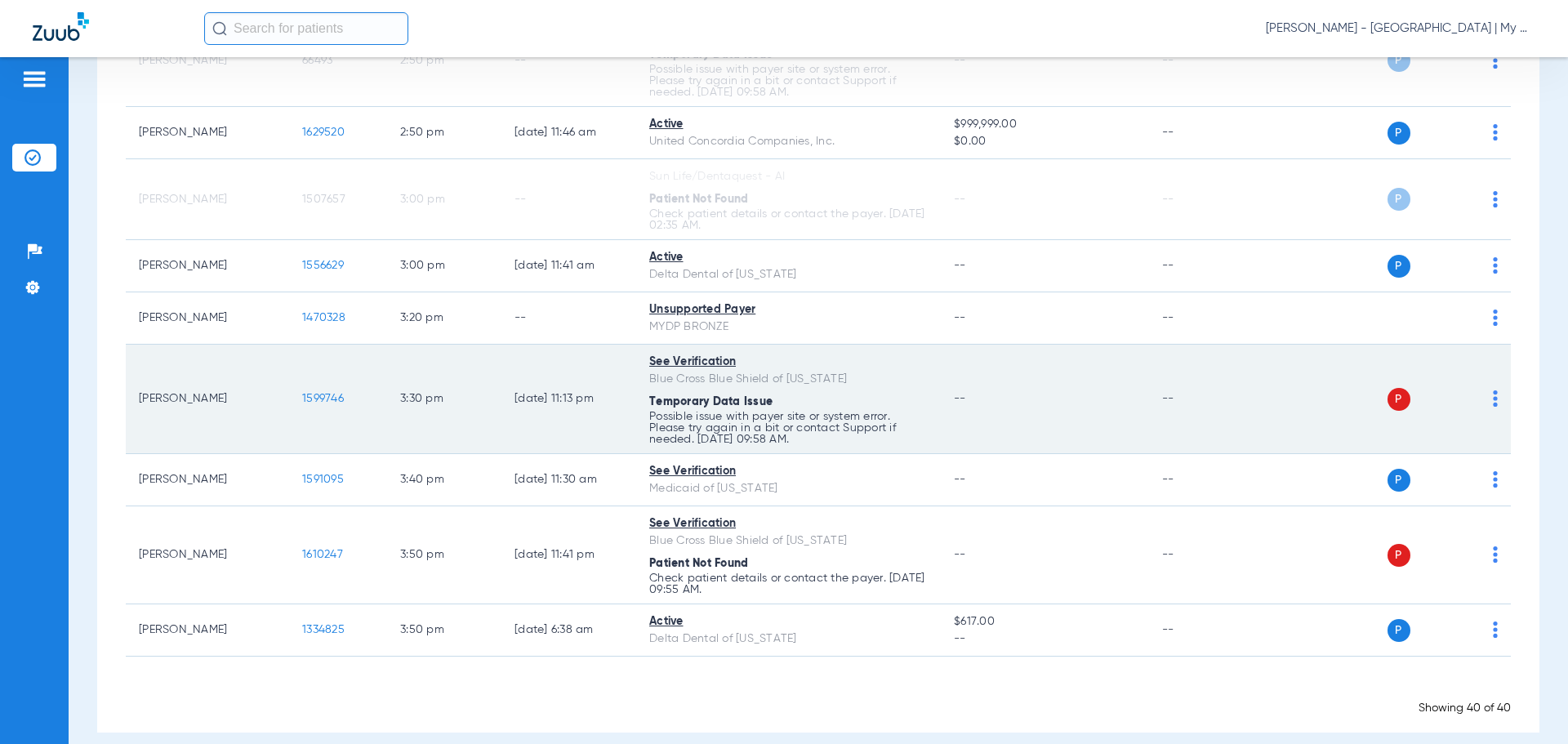
scroll to position [2174, 0]
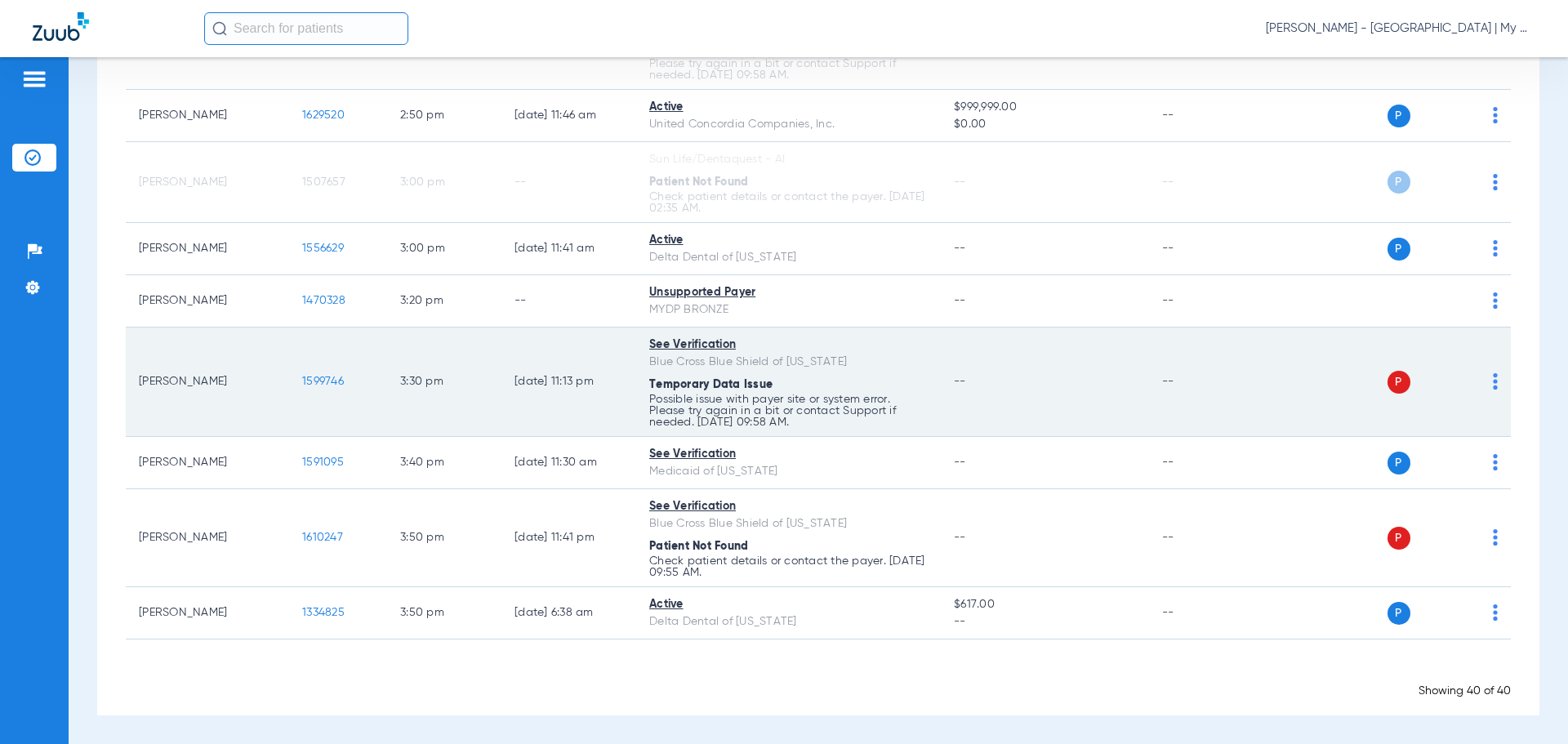
click at [1494, 384] on img at bounding box center [1495, 382] width 5 height 17
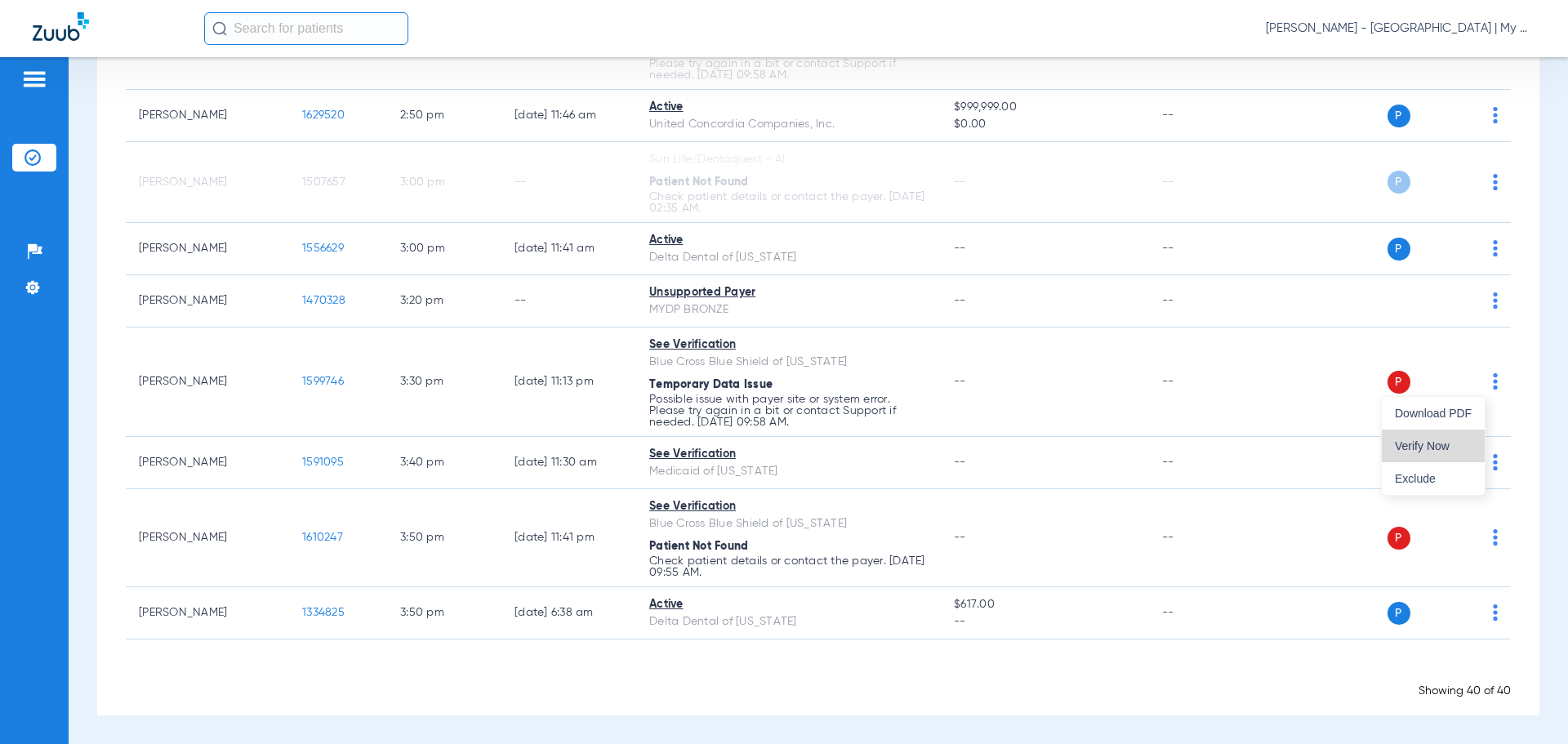
click at [1435, 448] on span "Verify Now" at bounding box center [1433, 446] width 76 height 11
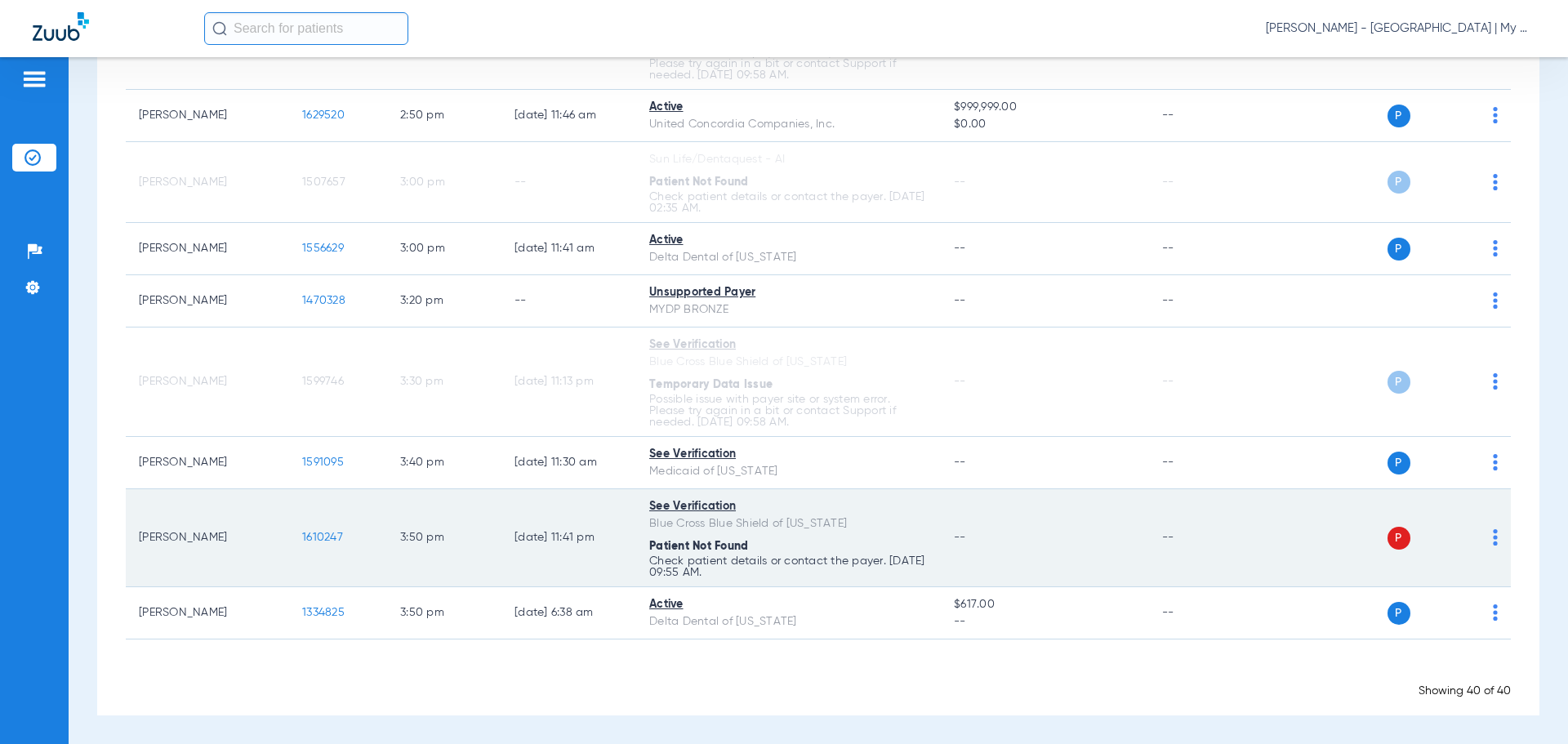
click at [1486, 534] on td "P S" at bounding box center [1386, 537] width 252 height 98
click at [1494, 542] on img at bounding box center [1495, 537] width 5 height 17
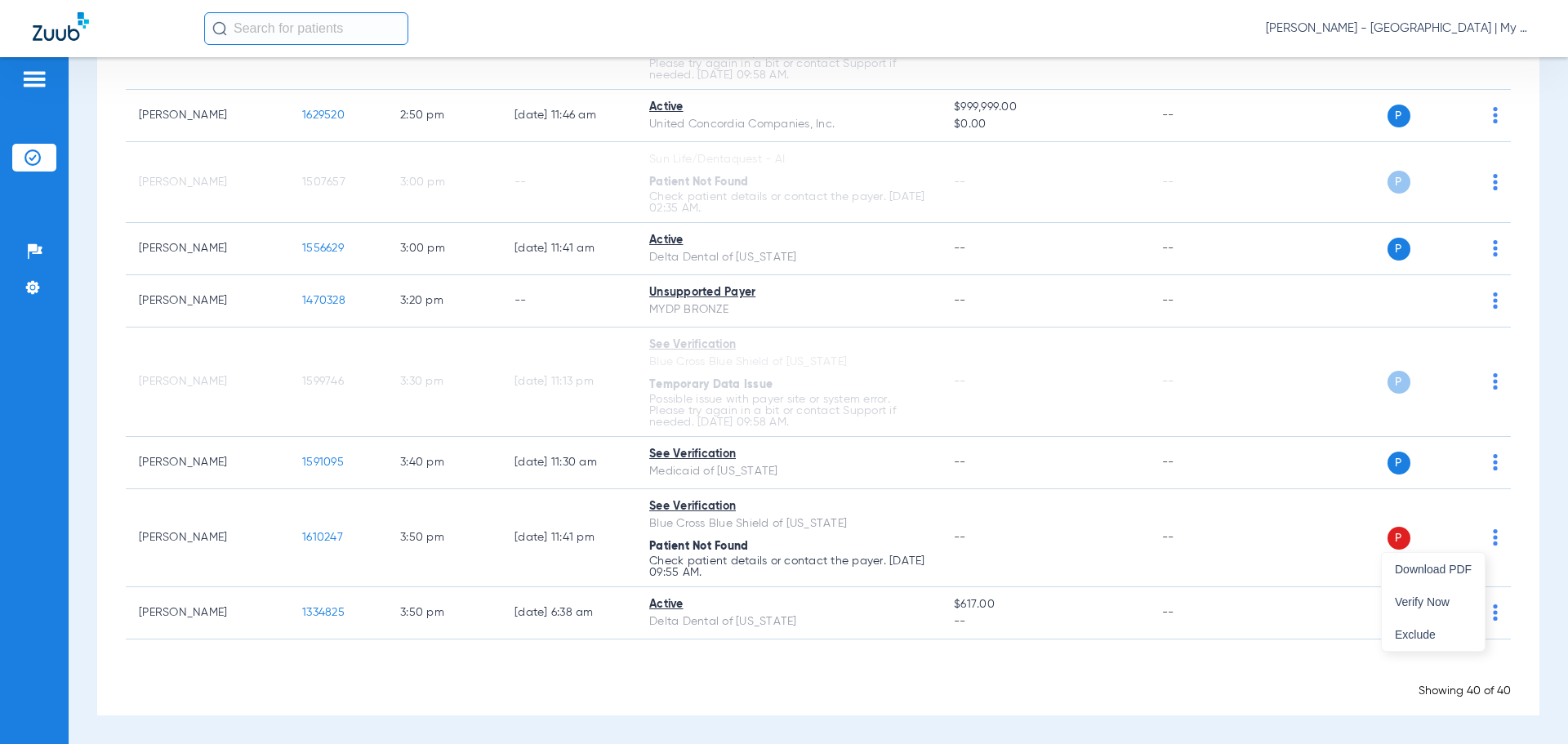
drag, startPoint x: 1443, startPoint y: 594, endPoint x: 1533, endPoint y: 547, distance: 101.5
click at [1443, 595] on button "Verify Now" at bounding box center [1433, 602] width 103 height 33
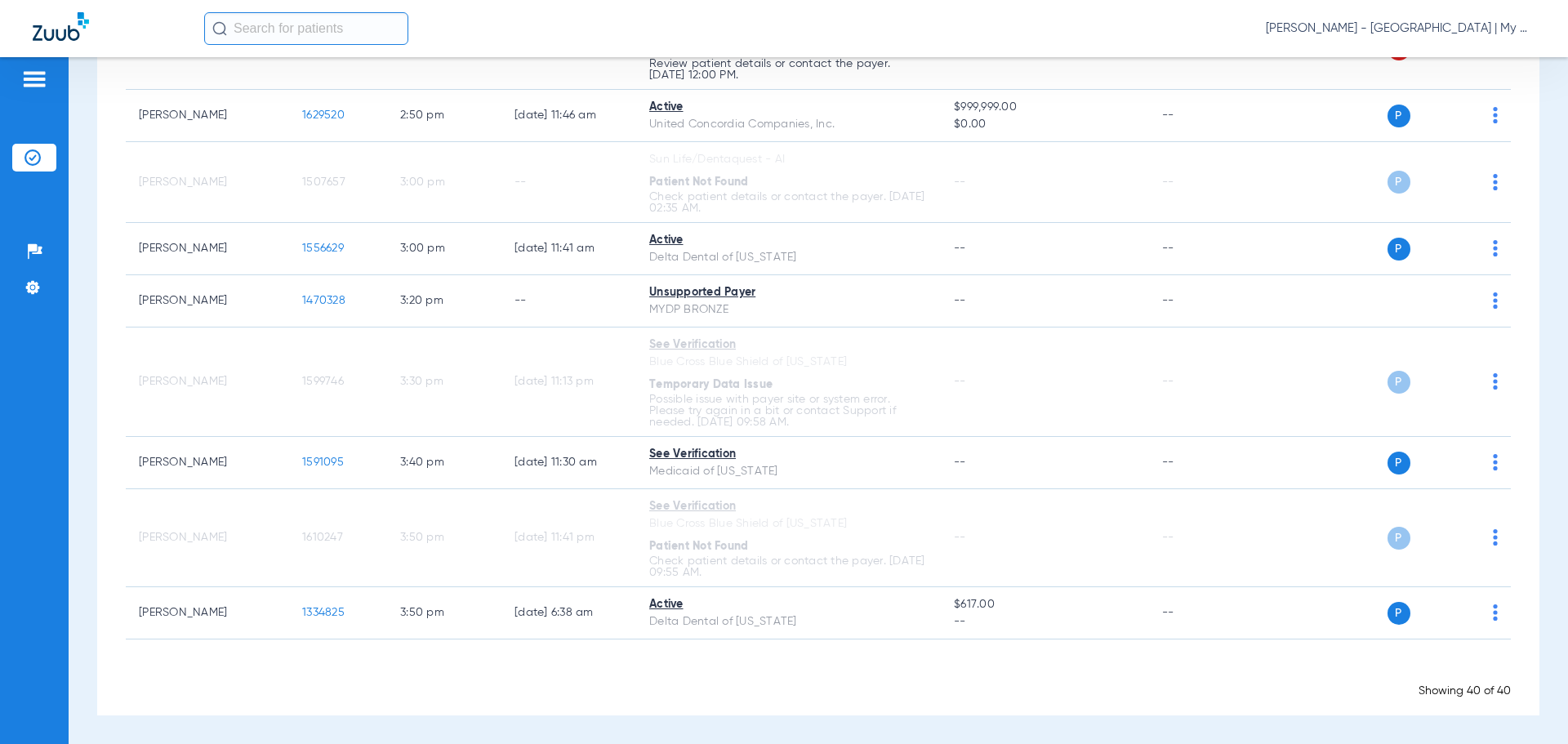
scroll to position [2129, 0]
